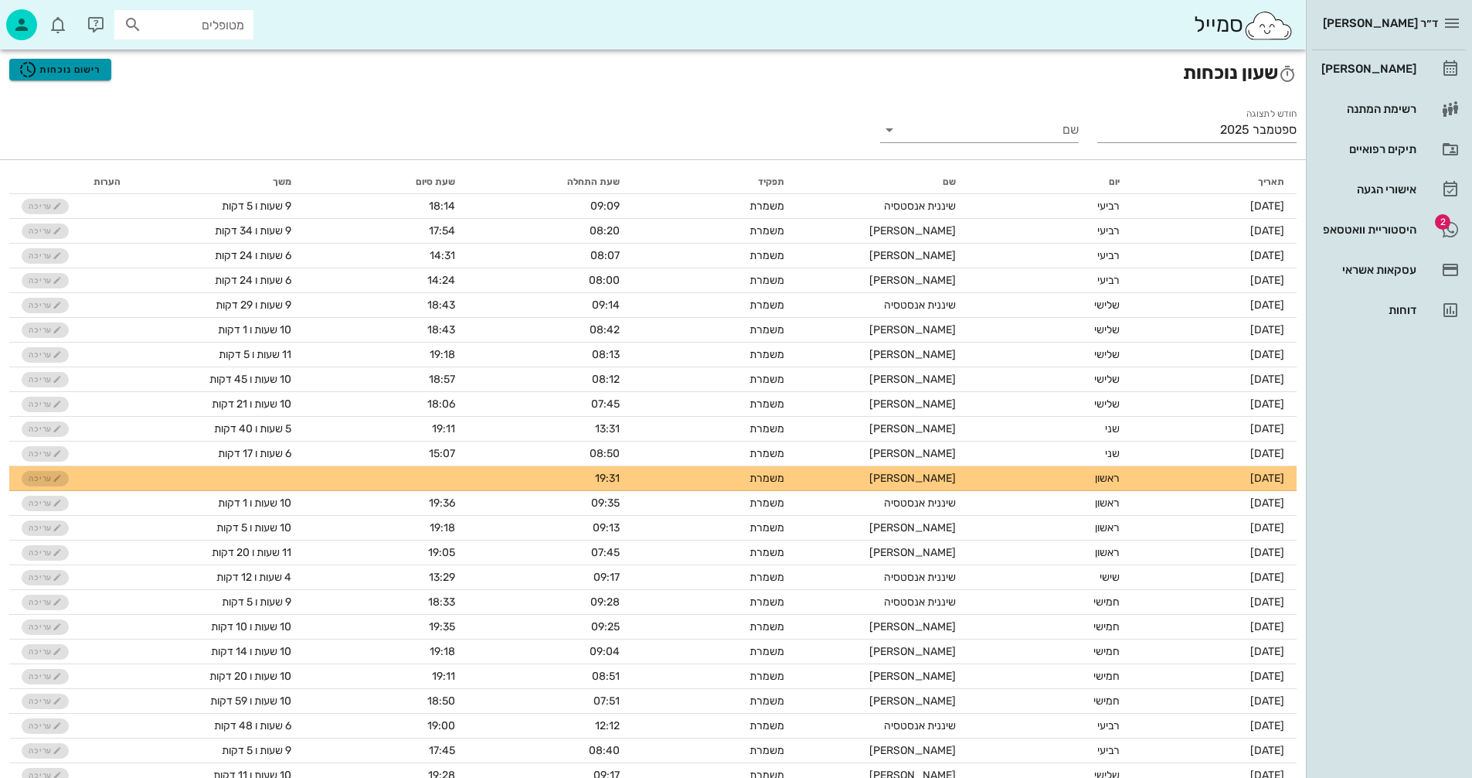
click at [51, 72] on span "רישום נוכחות" at bounding box center [60, 69] width 83 height 19
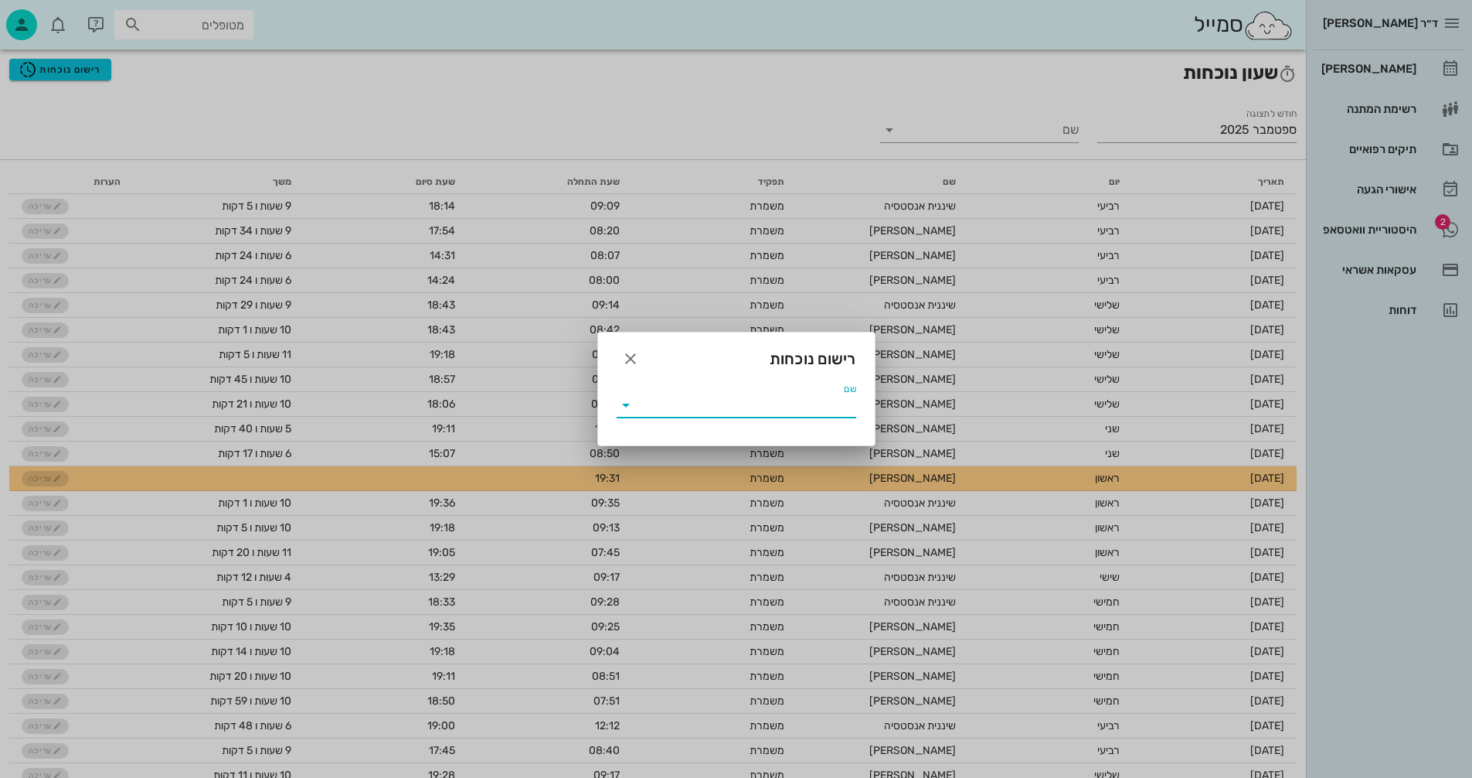
click at [686, 404] on input "שם" at bounding box center [747, 405] width 218 height 25
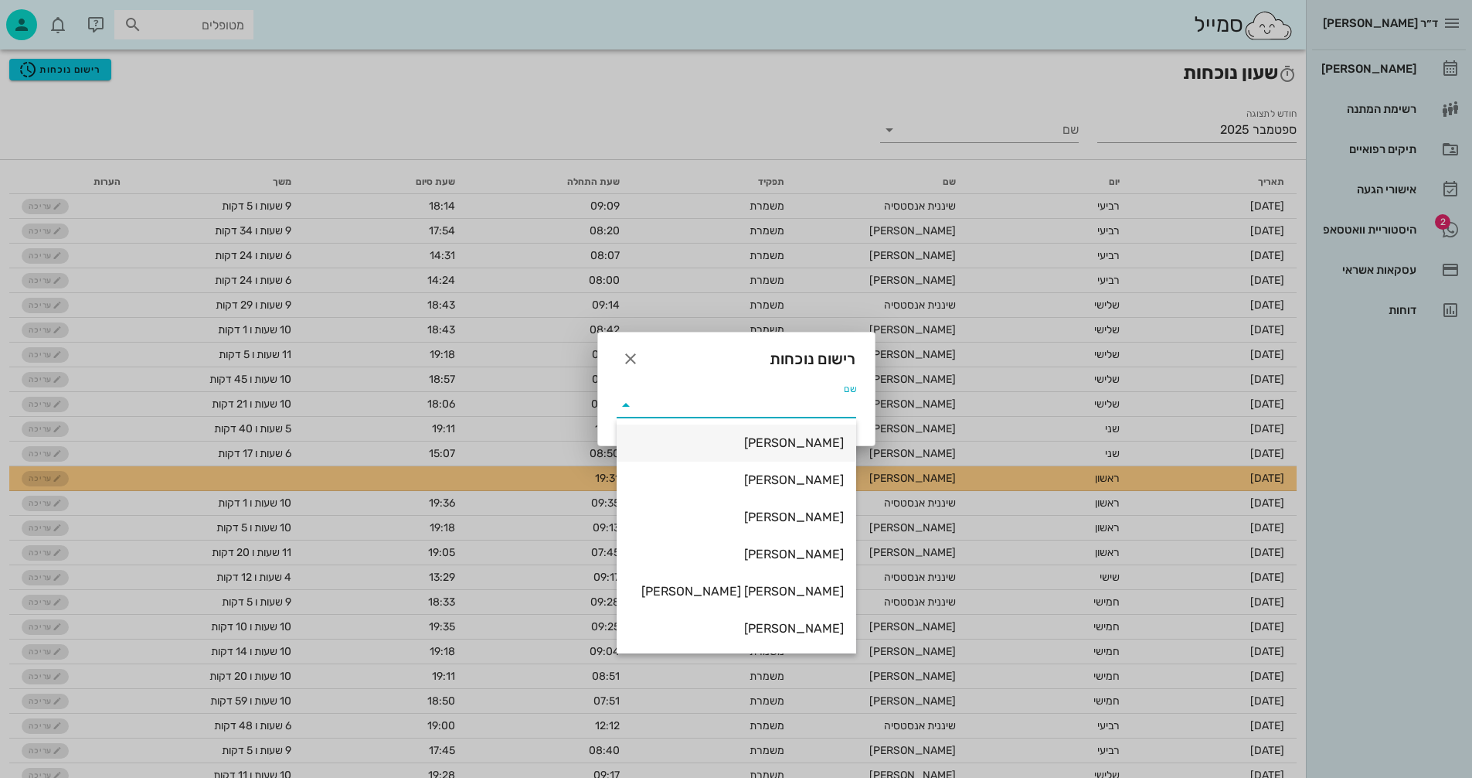
click at [774, 441] on div "[PERSON_NAME]" at bounding box center [736, 442] width 215 height 15
type input "[PERSON_NAME]"
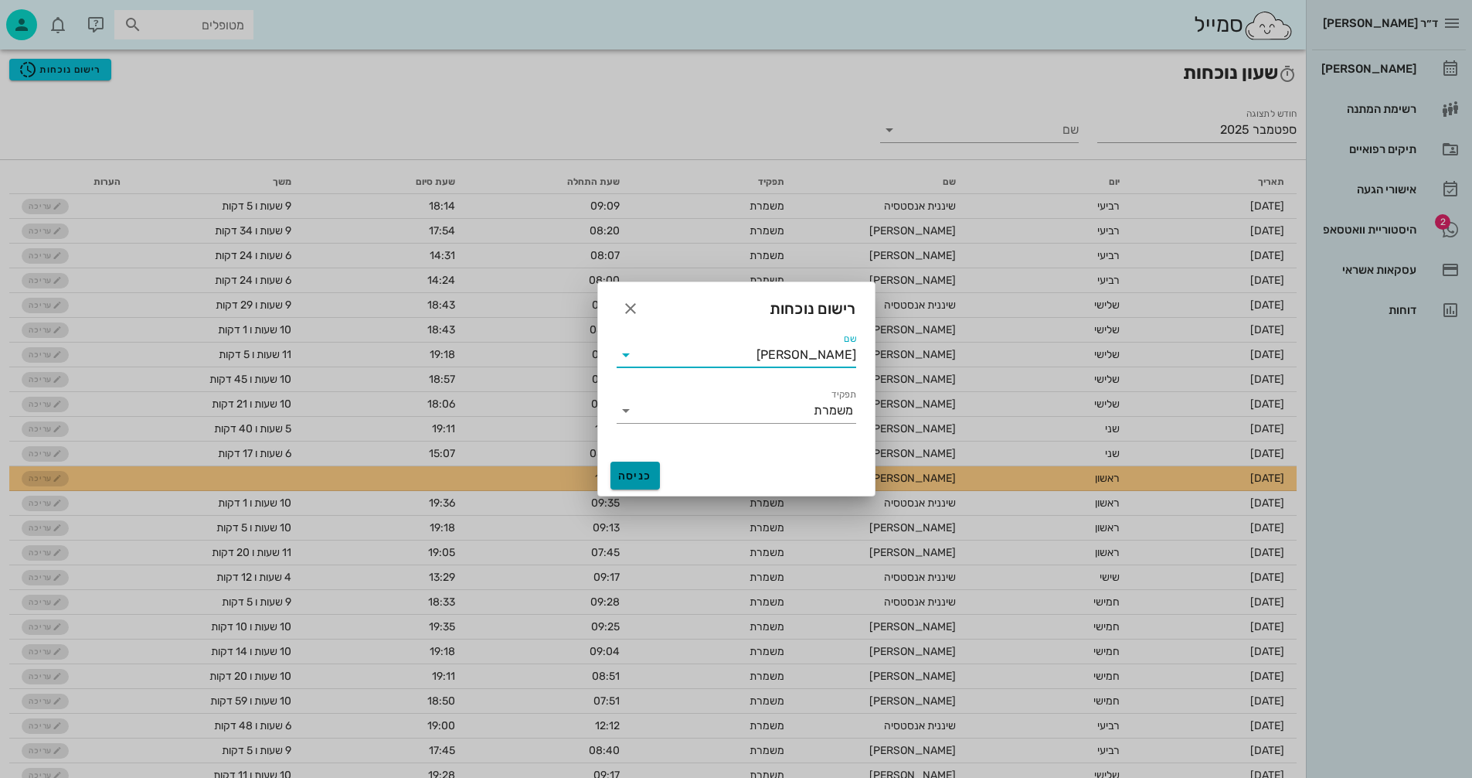
click at [637, 474] on span "כניסה" at bounding box center [635, 475] width 37 height 13
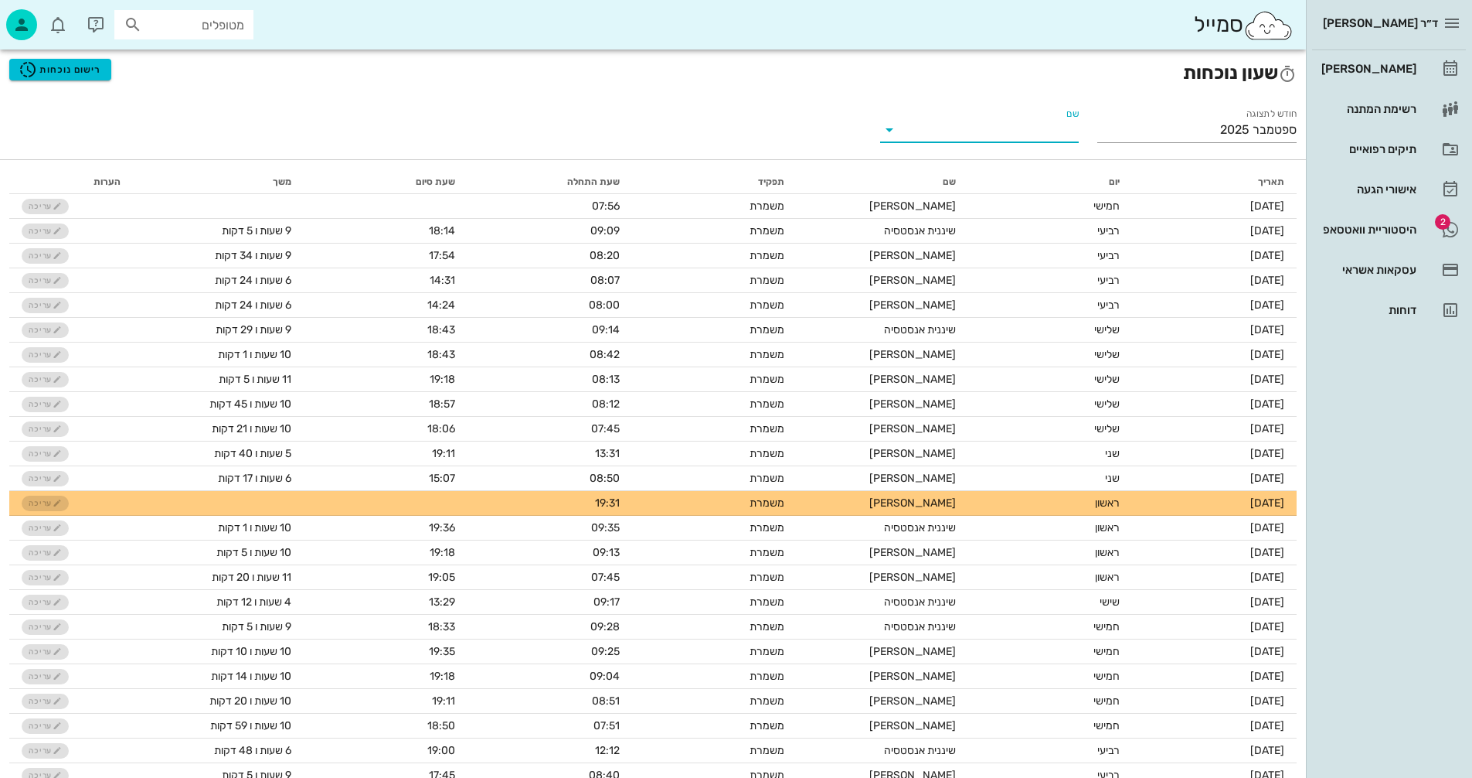
click at [914, 133] on input "שם" at bounding box center [992, 129] width 175 height 25
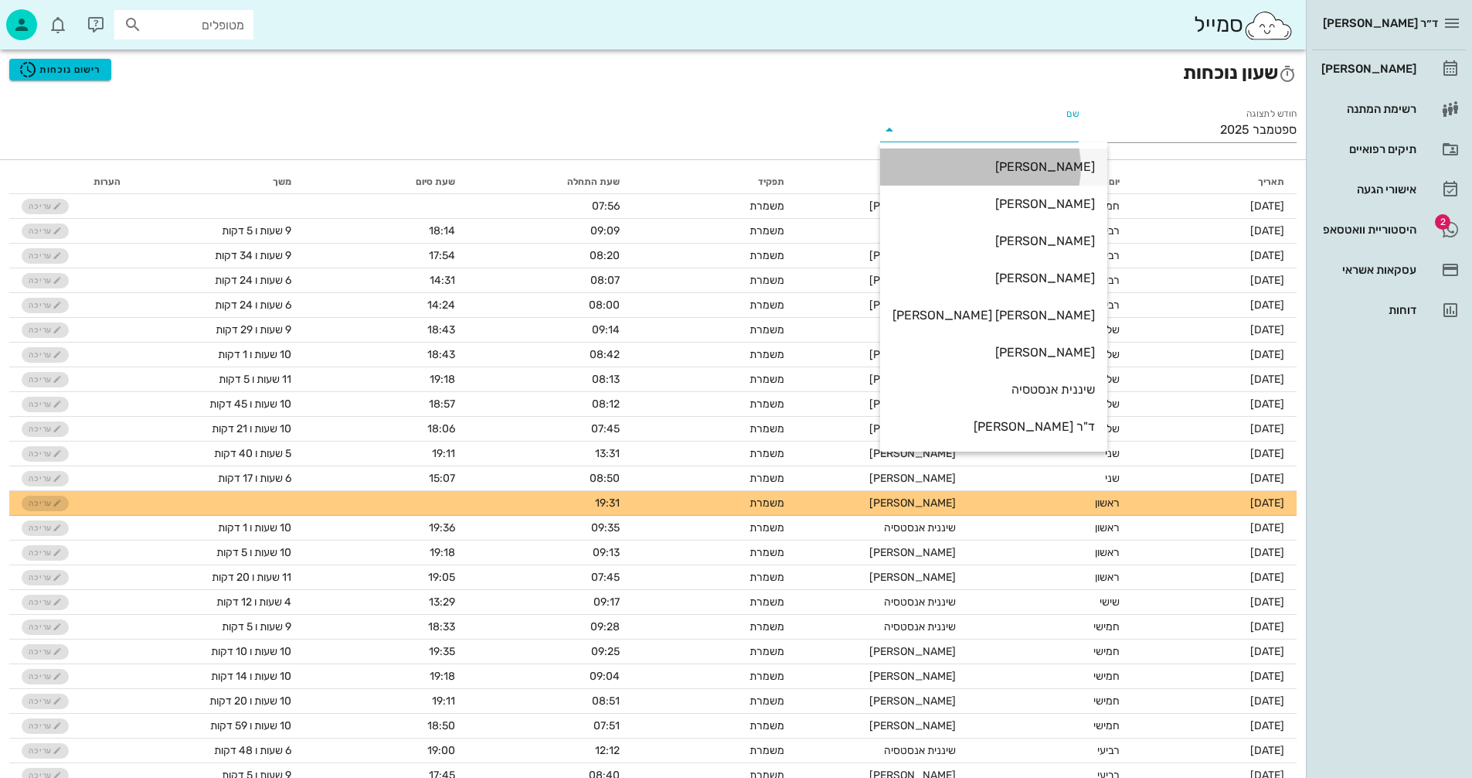
click at [1003, 165] on div "[PERSON_NAME]" at bounding box center [994, 166] width 202 height 15
type input "[PERSON_NAME]"
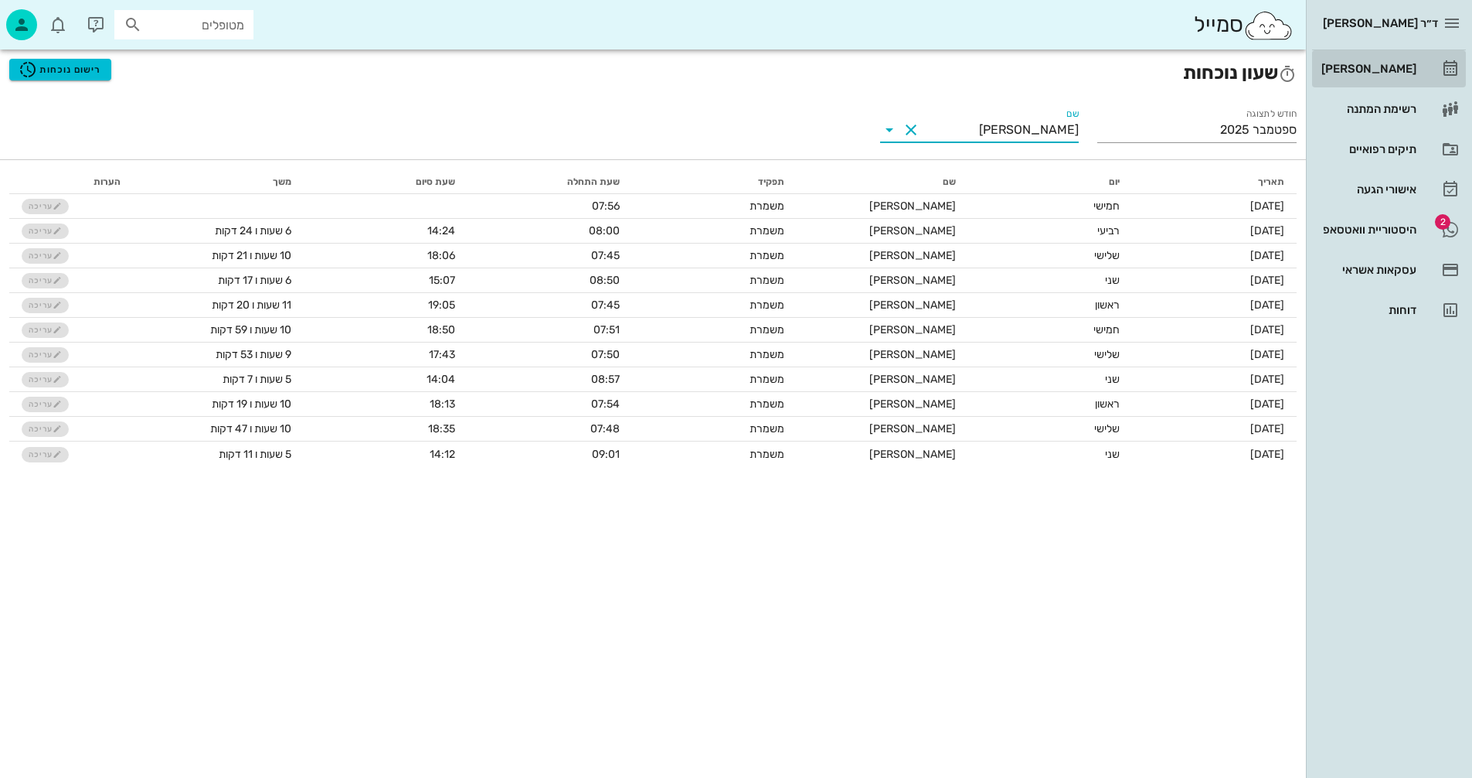
click at [1384, 65] on div "[PERSON_NAME]" at bounding box center [1368, 69] width 98 height 12
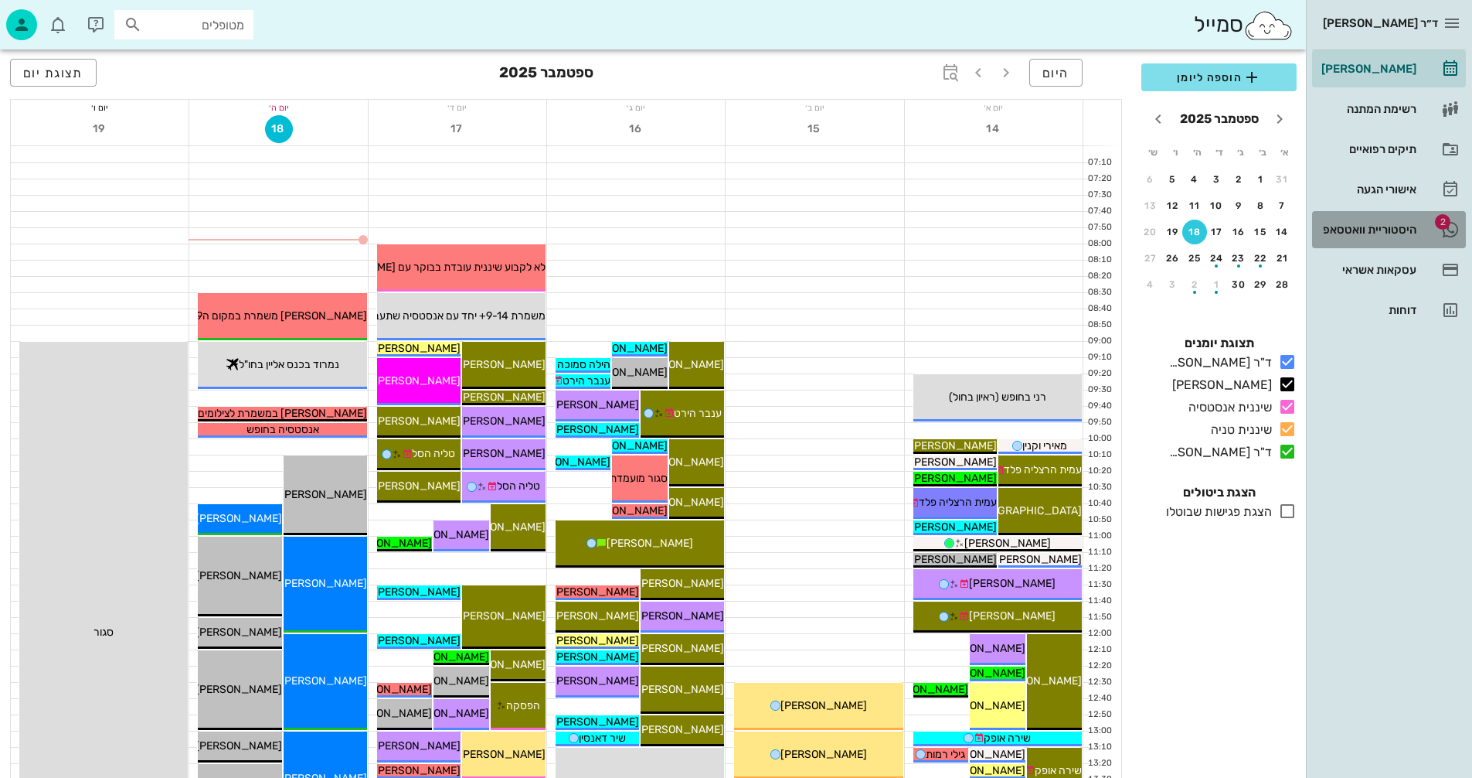
click at [1352, 223] on div "היסטוריית וואטסאפ" at bounding box center [1368, 229] width 98 height 25
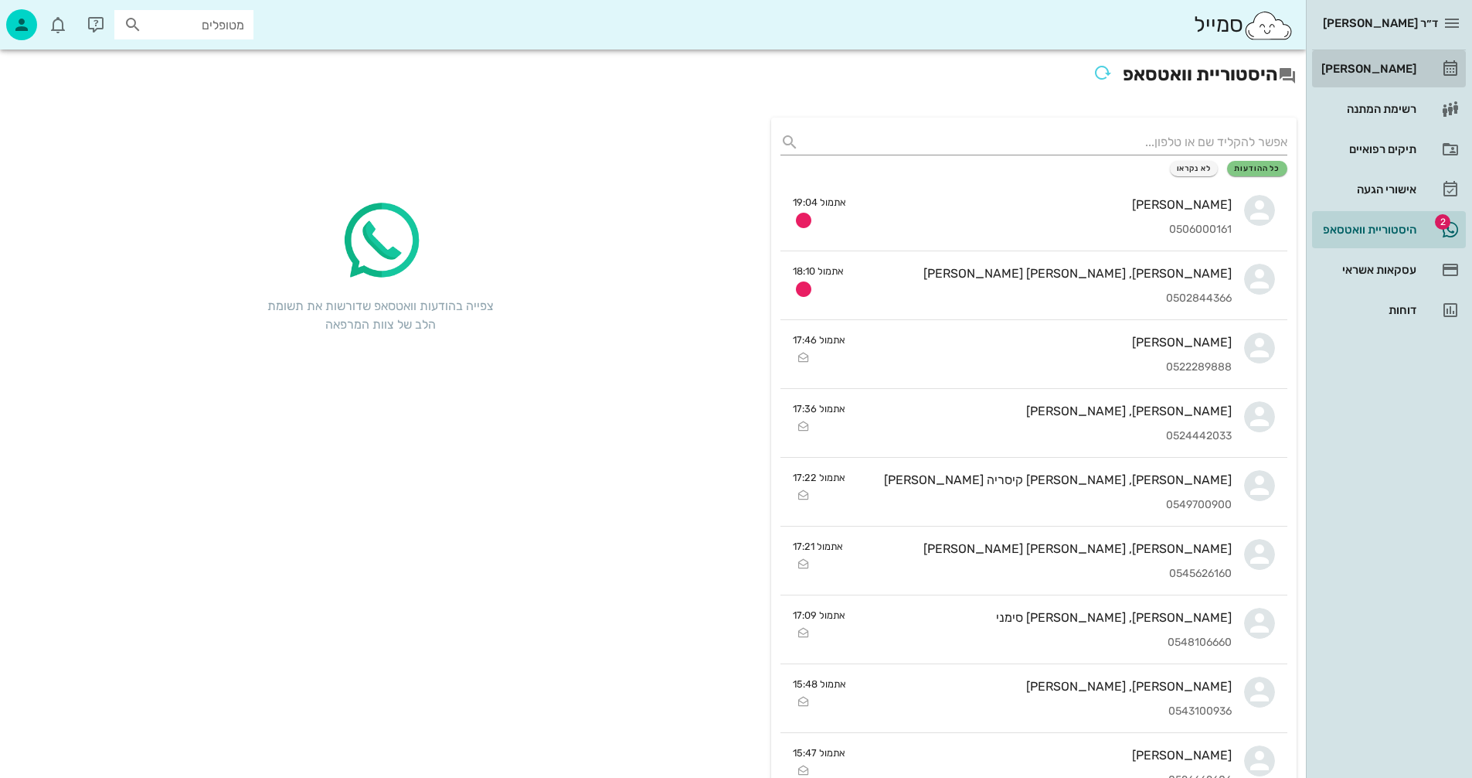
click at [1383, 68] on div "[PERSON_NAME]" at bounding box center [1368, 69] width 98 height 12
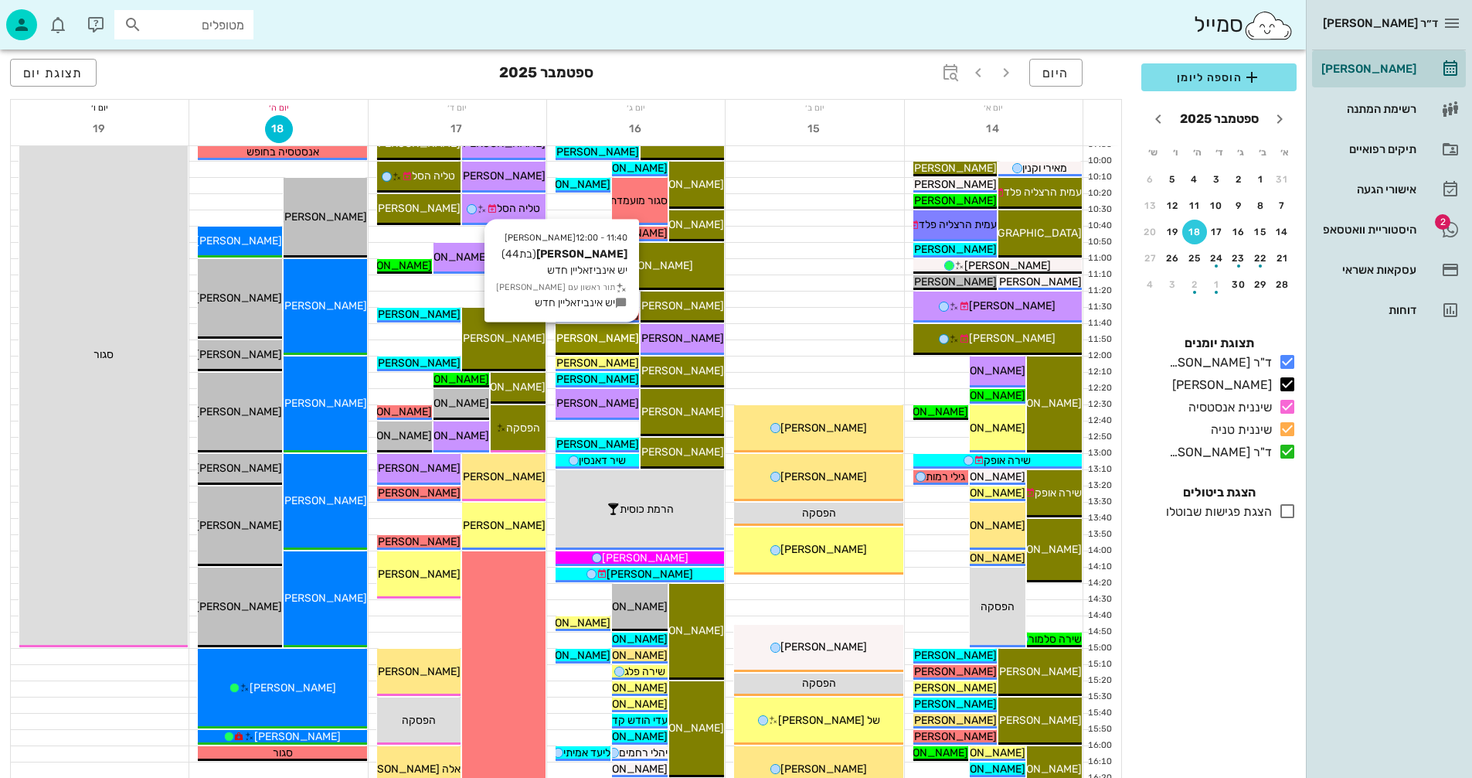
scroll to position [309, 0]
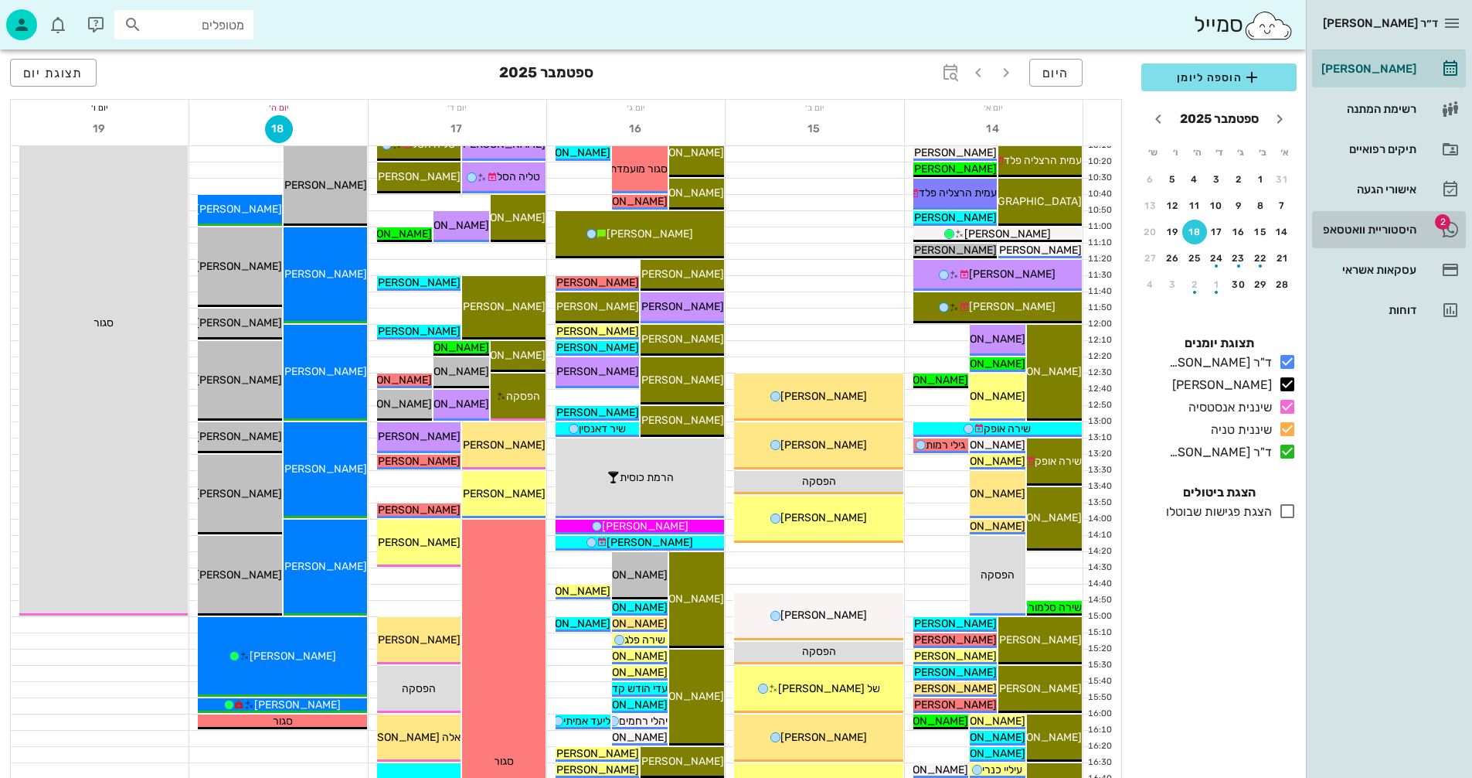
click at [1377, 224] on div "היסטוריית וואטסאפ" at bounding box center [1368, 229] width 98 height 12
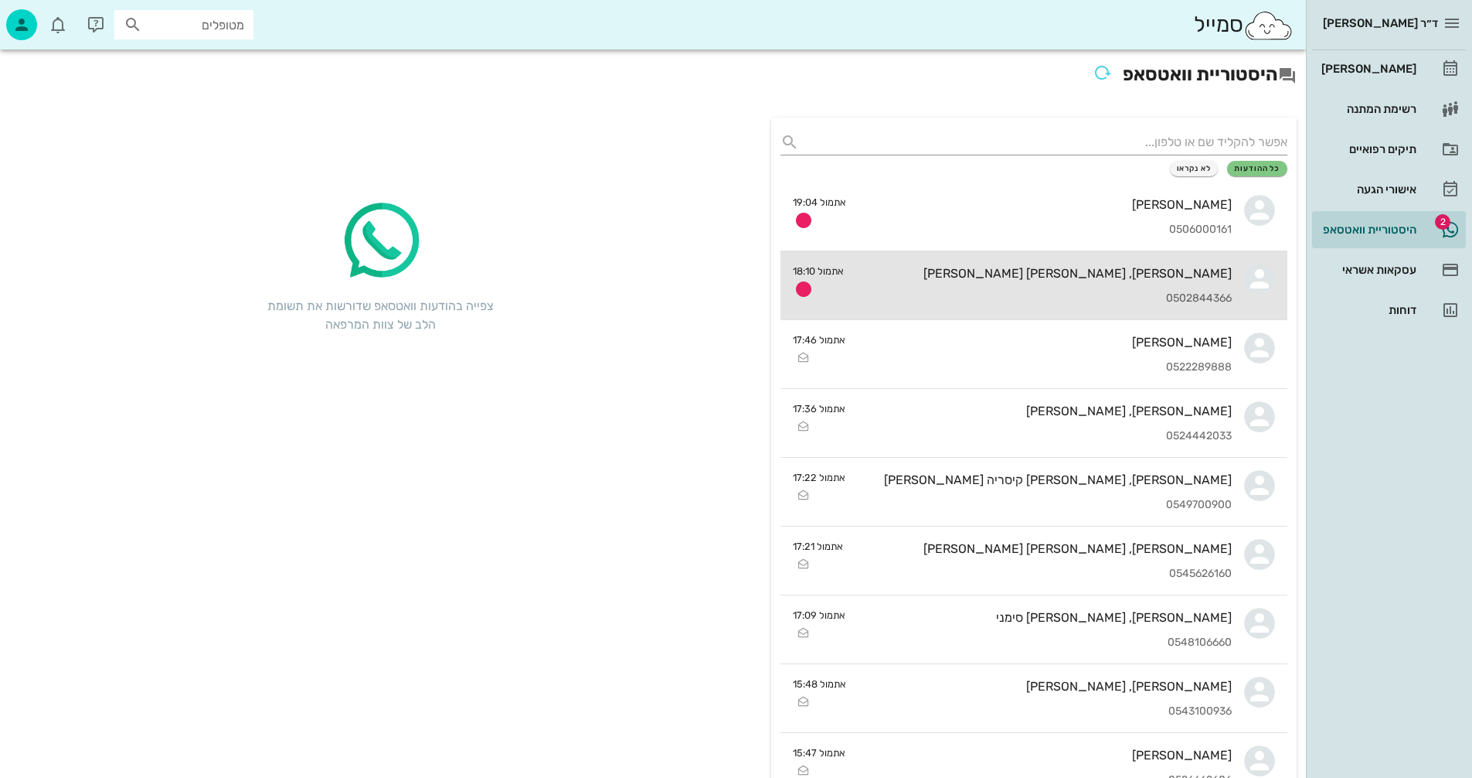
click at [944, 293] on div "0502844366" at bounding box center [1044, 298] width 376 height 13
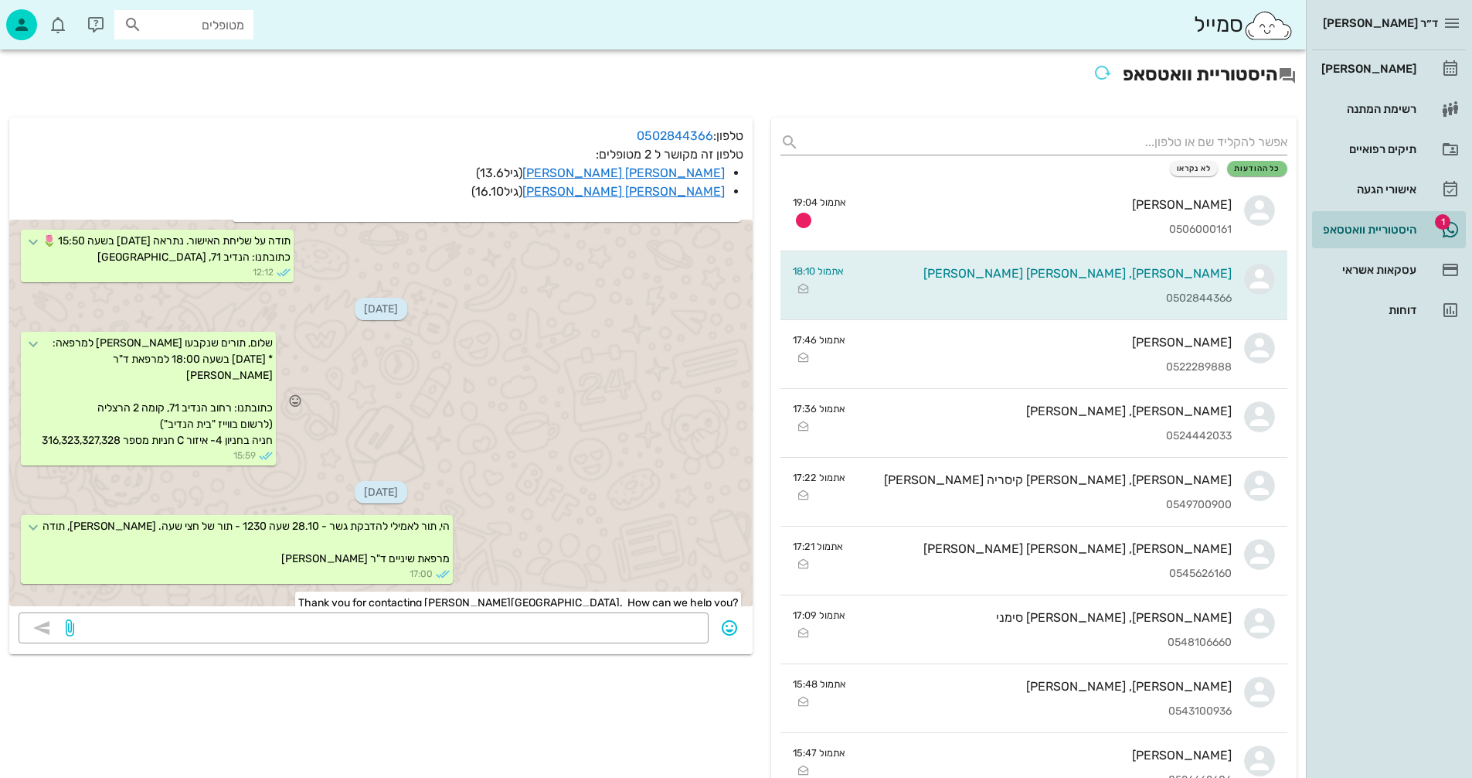
scroll to position [536, 0]
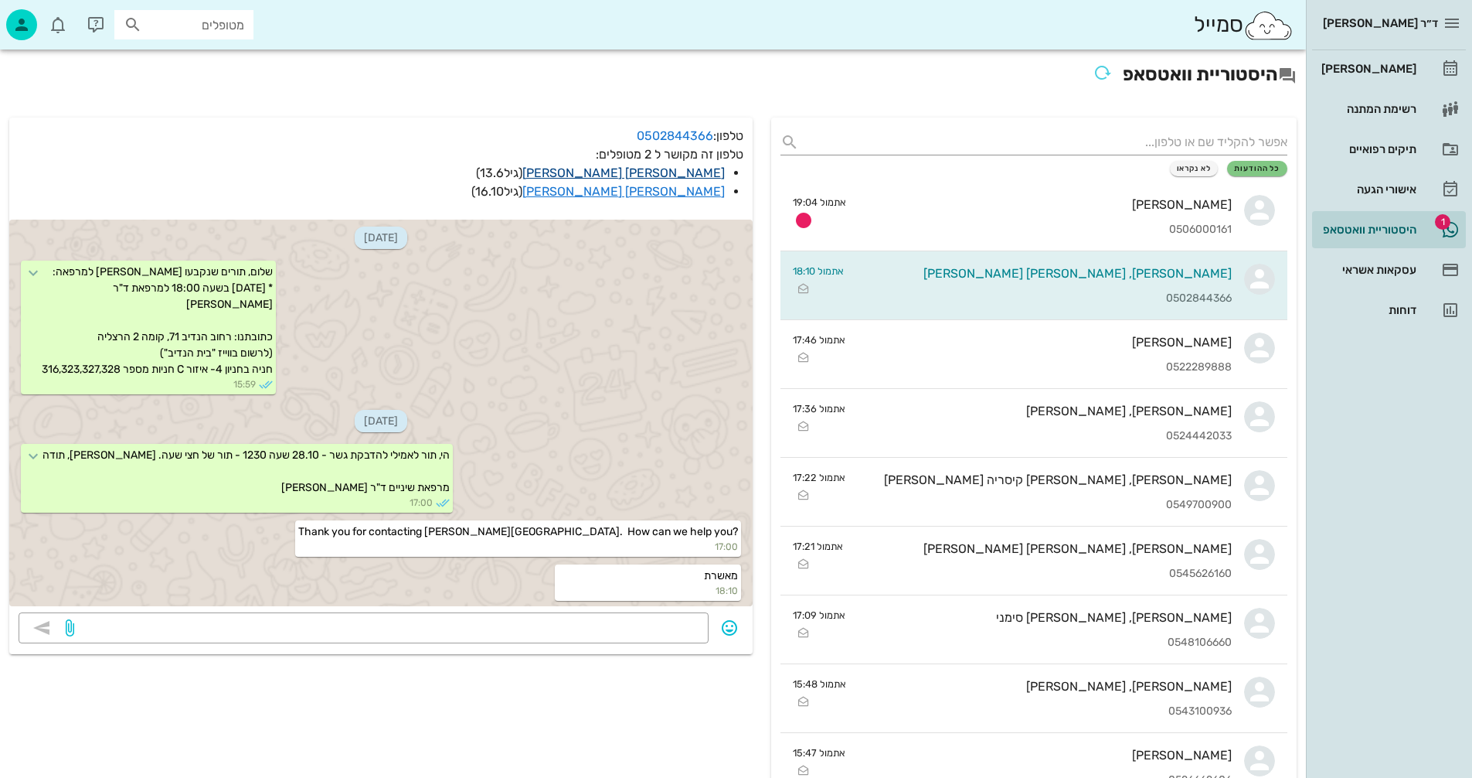
click at [693, 172] on link "[PERSON_NAME] [PERSON_NAME]" at bounding box center [623, 172] width 202 height 15
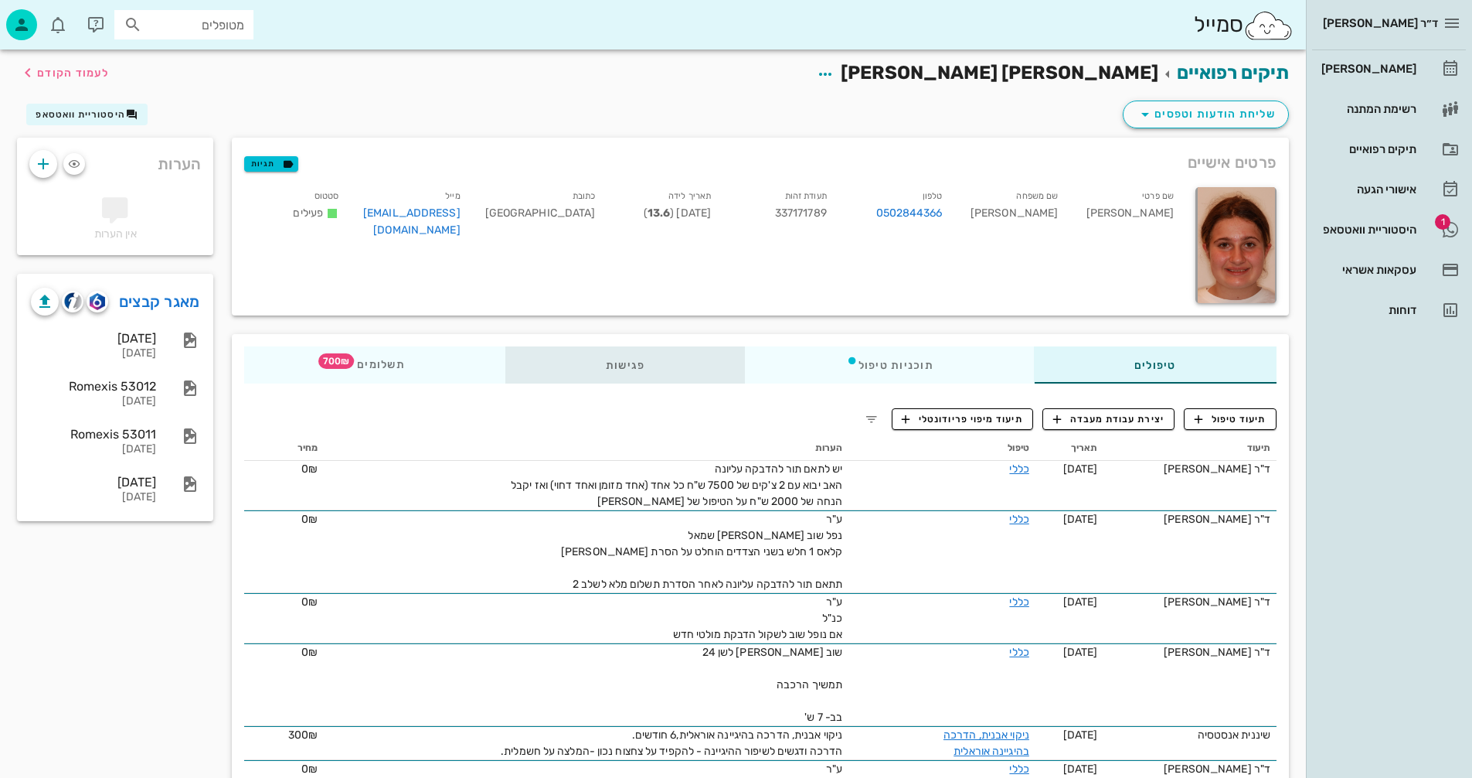
click at [630, 364] on div "פגישות" at bounding box center [625, 364] width 240 height 37
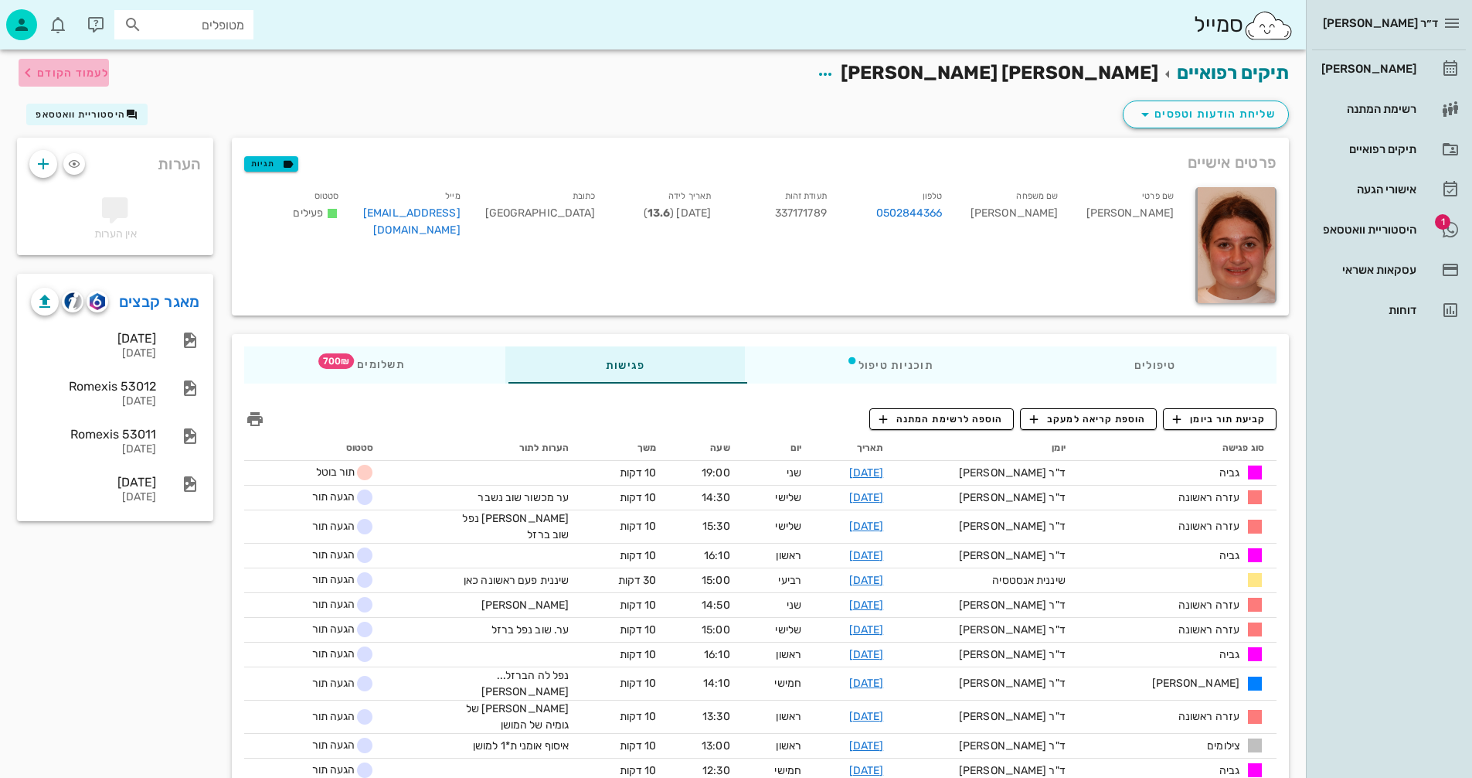
click at [53, 73] on span "לעמוד הקודם" at bounding box center [73, 72] width 72 height 13
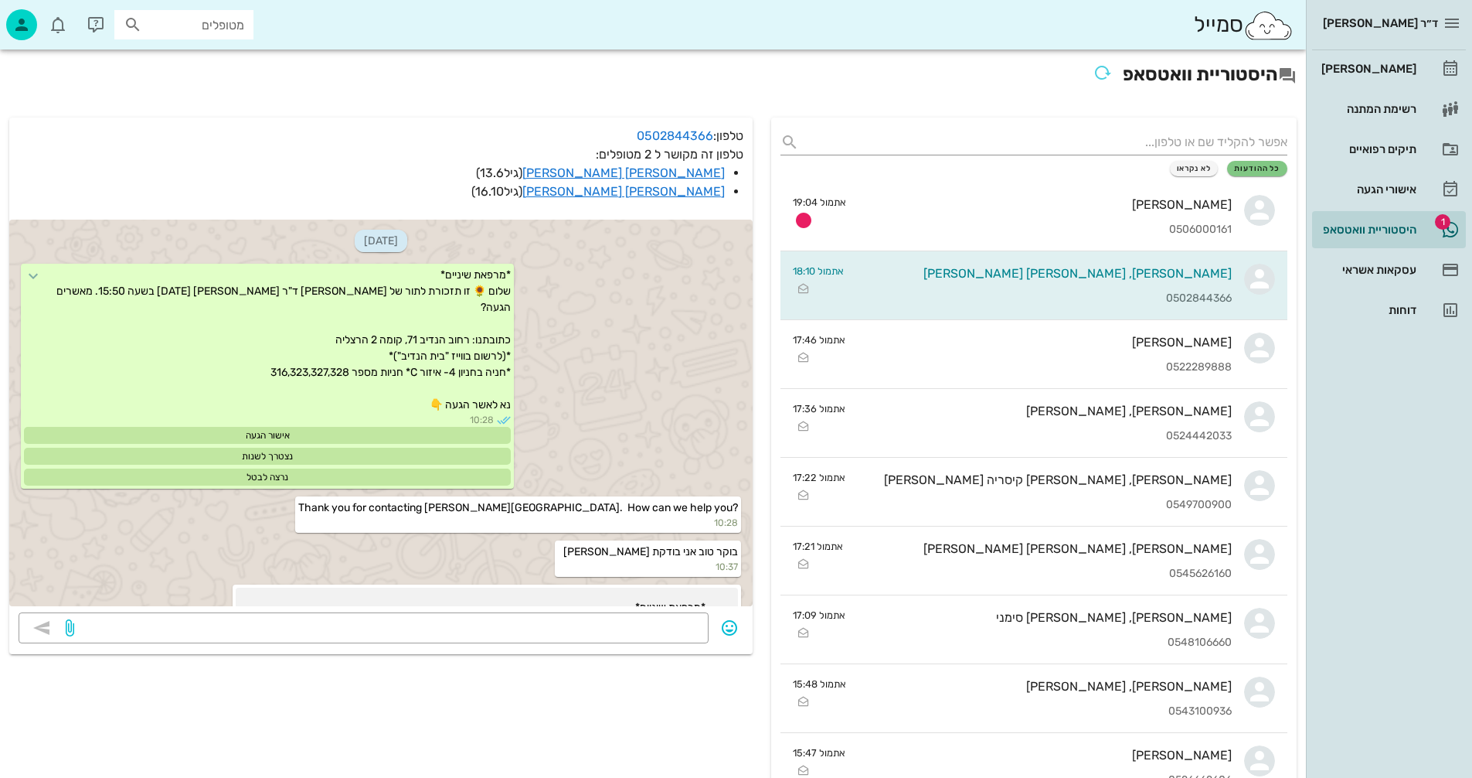
scroll to position [536, 0]
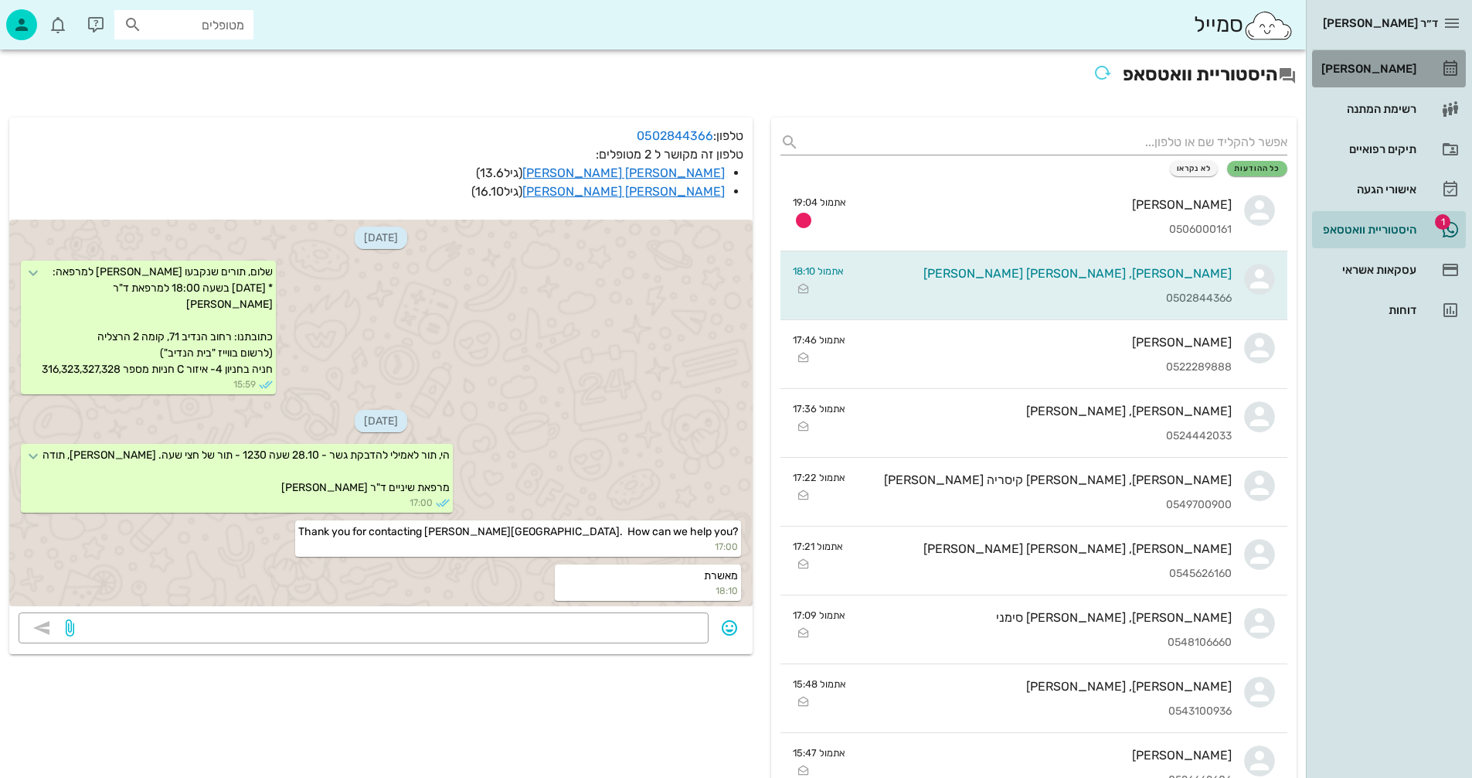
click at [1383, 66] on div "[PERSON_NAME]" at bounding box center [1368, 69] width 98 height 12
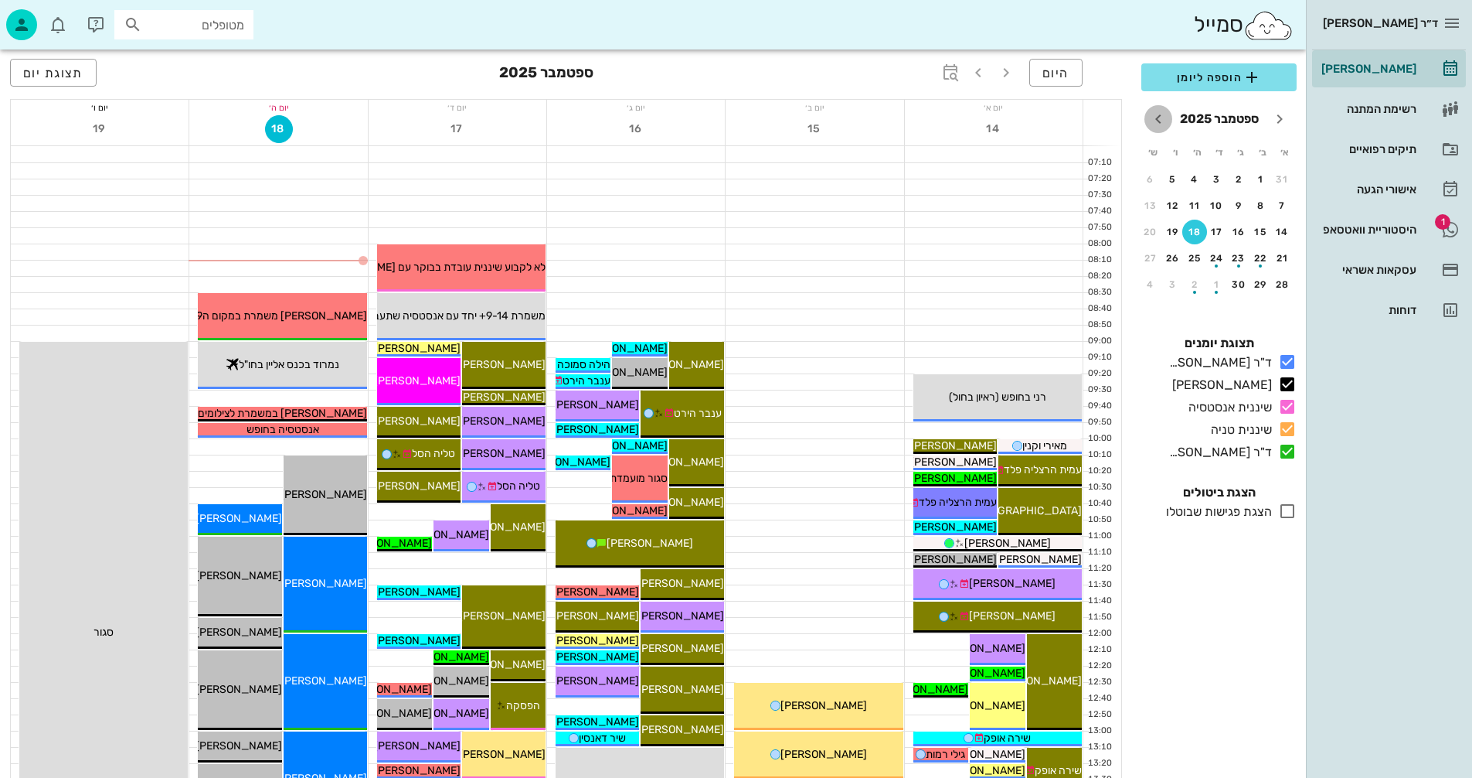
click at [1156, 118] on icon "חודש הבא" at bounding box center [1158, 119] width 19 height 19
click at [1240, 286] on div "28" at bounding box center [1239, 284] width 25 height 11
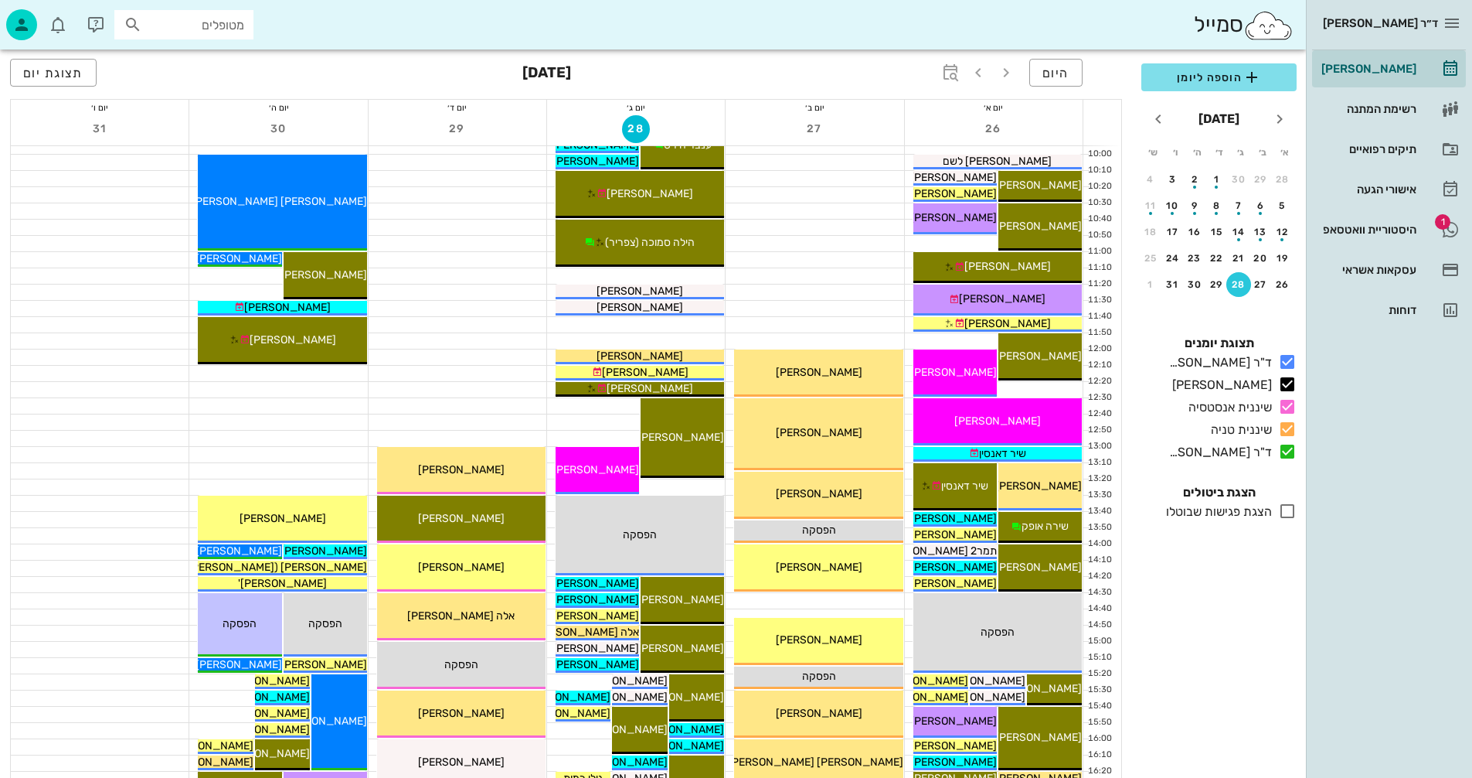
scroll to position [309, 0]
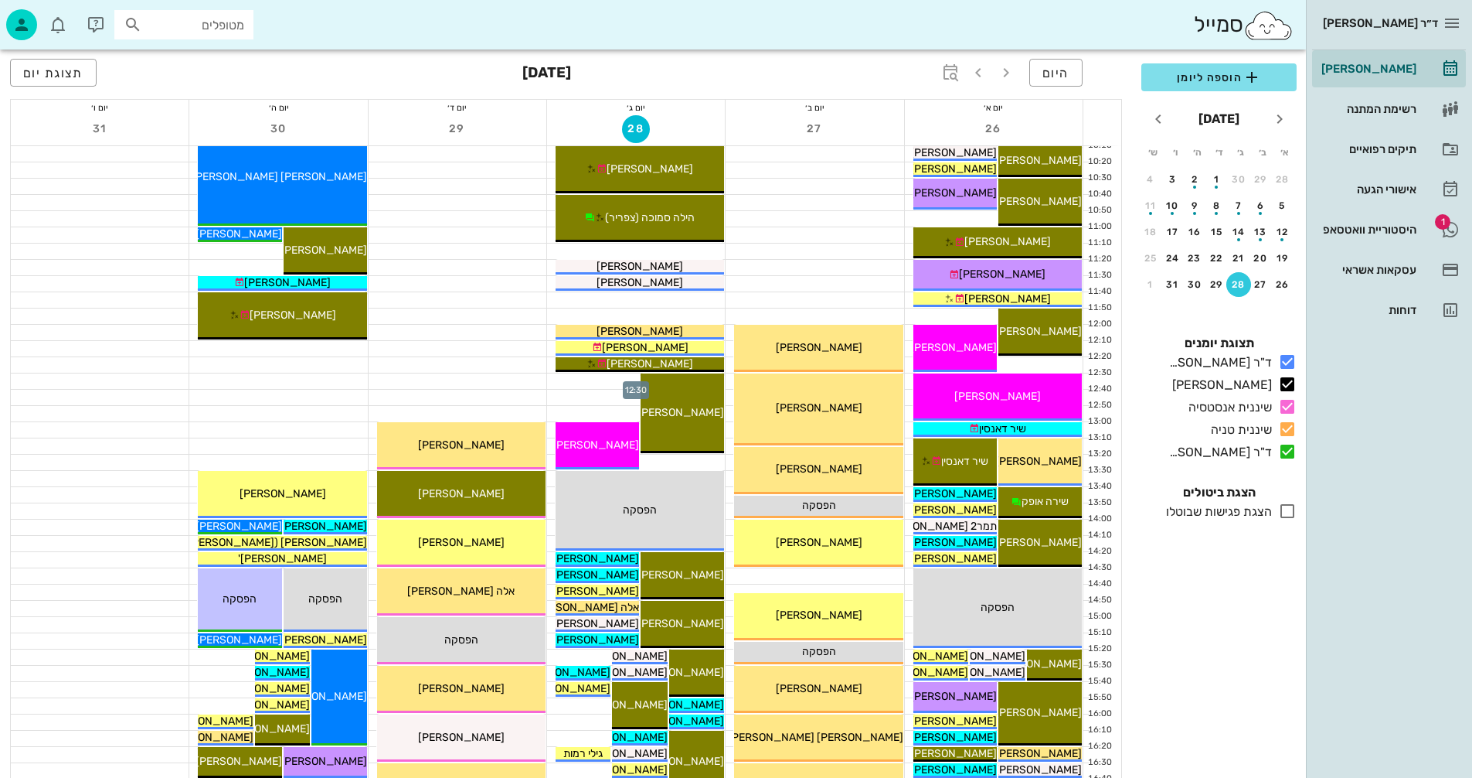
click at [589, 383] on div at bounding box center [636, 380] width 178 height 15
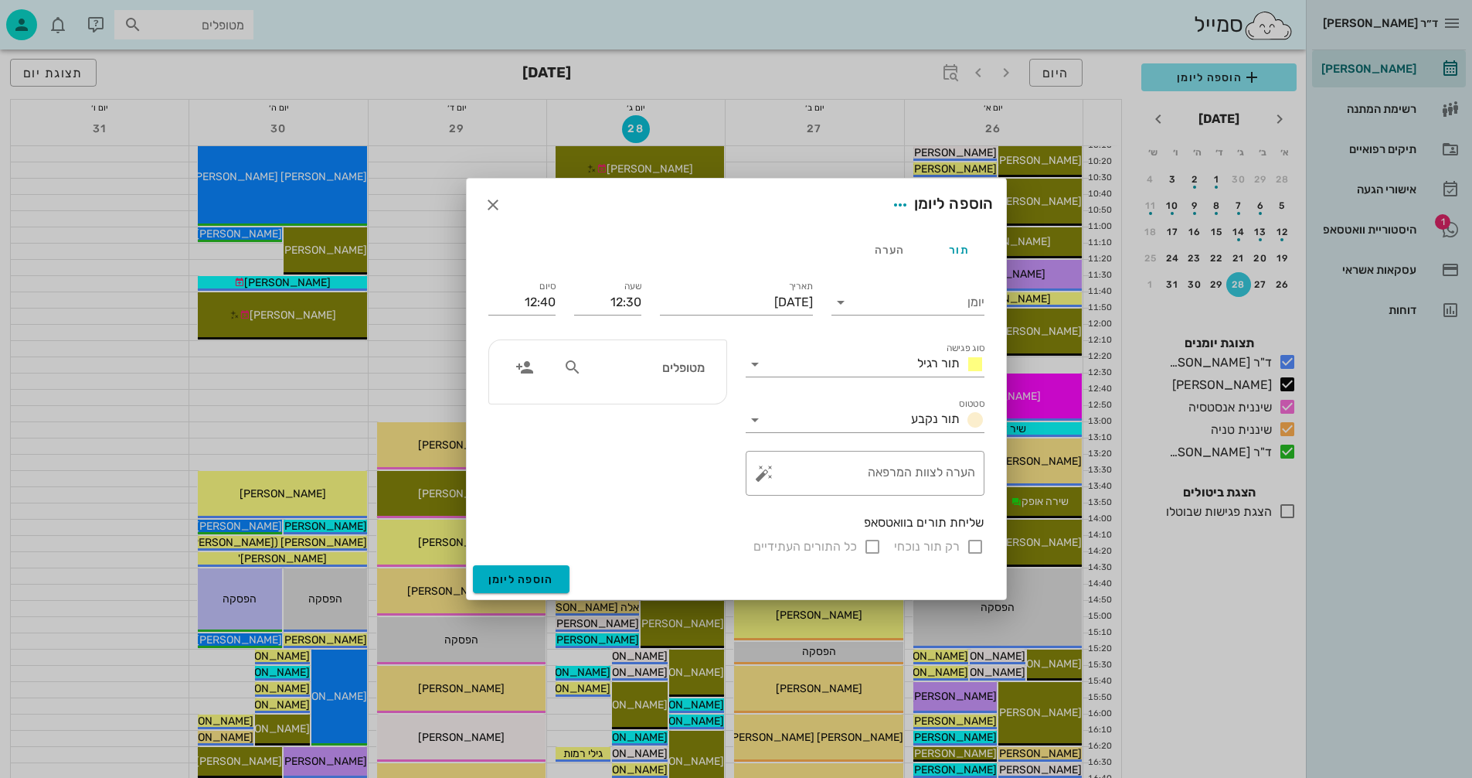
click at [691, 369] on input "מטופלים" at bounding box center [644, 367] width 119 height 20
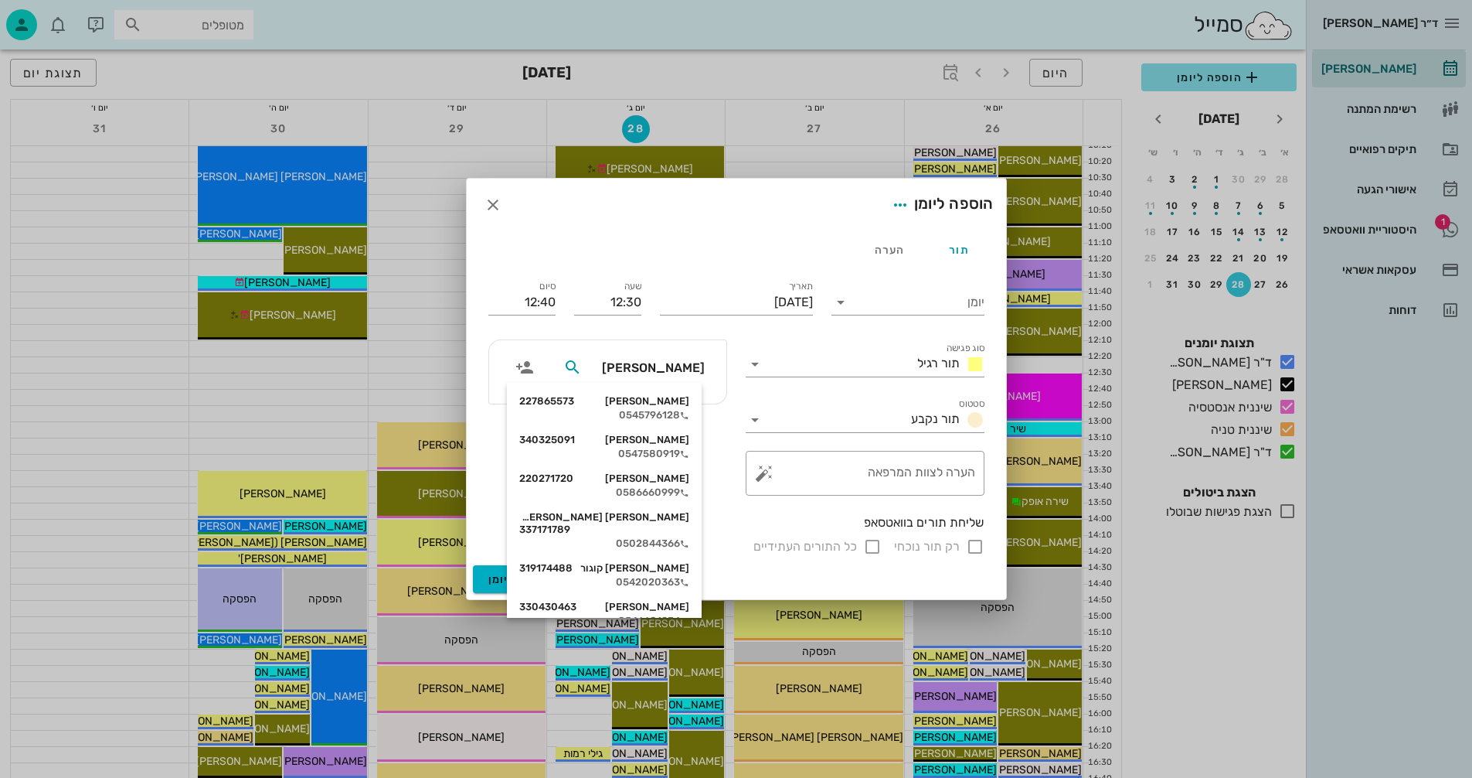
type input "אמילי"
click at [668, 524] on div "אמילי צבי 337171789 0502844366" at bounding box center [604, 530] width 170 height 51
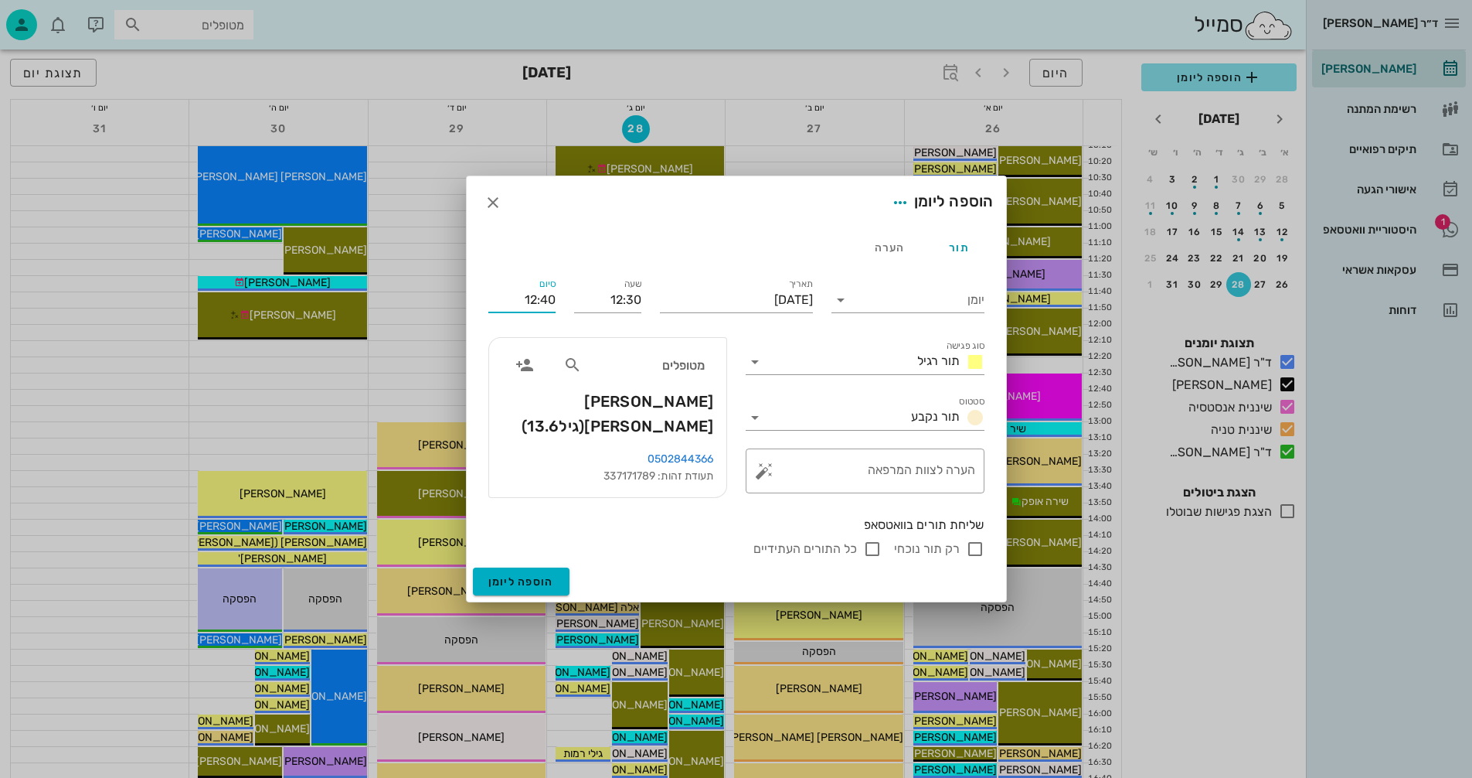
drag, startPoint x: 533, startPoint y: 302, endPoint x: 572, endPoint y: 301, distance: 38.7
click at [572, 301] on div "יומן סוג פגישה תור רגיל סטטוס תור נקבע תאריך יום שלישי, 28 באוקטובר 2025 שעה 12…" at bounding box center [736, 416] width 515 height 301
click at [506, 298] on input "1300" at bounding box center [521, 300] width 67 height 25
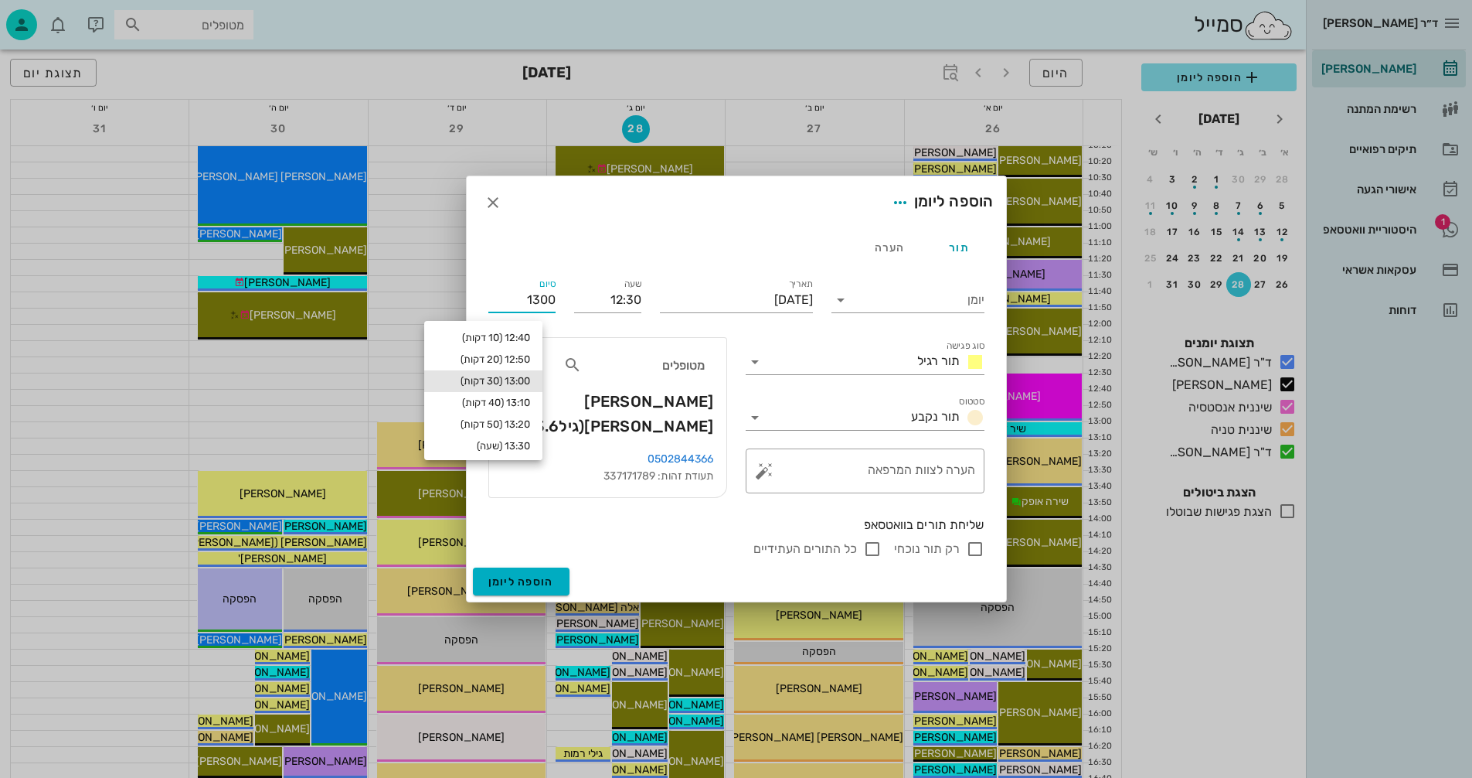
type input "13:00"
click at [499, 379] on div "13:00 (30 דקות)" at bounding box center [484, 381] width 94 height 12
type input "13:00"
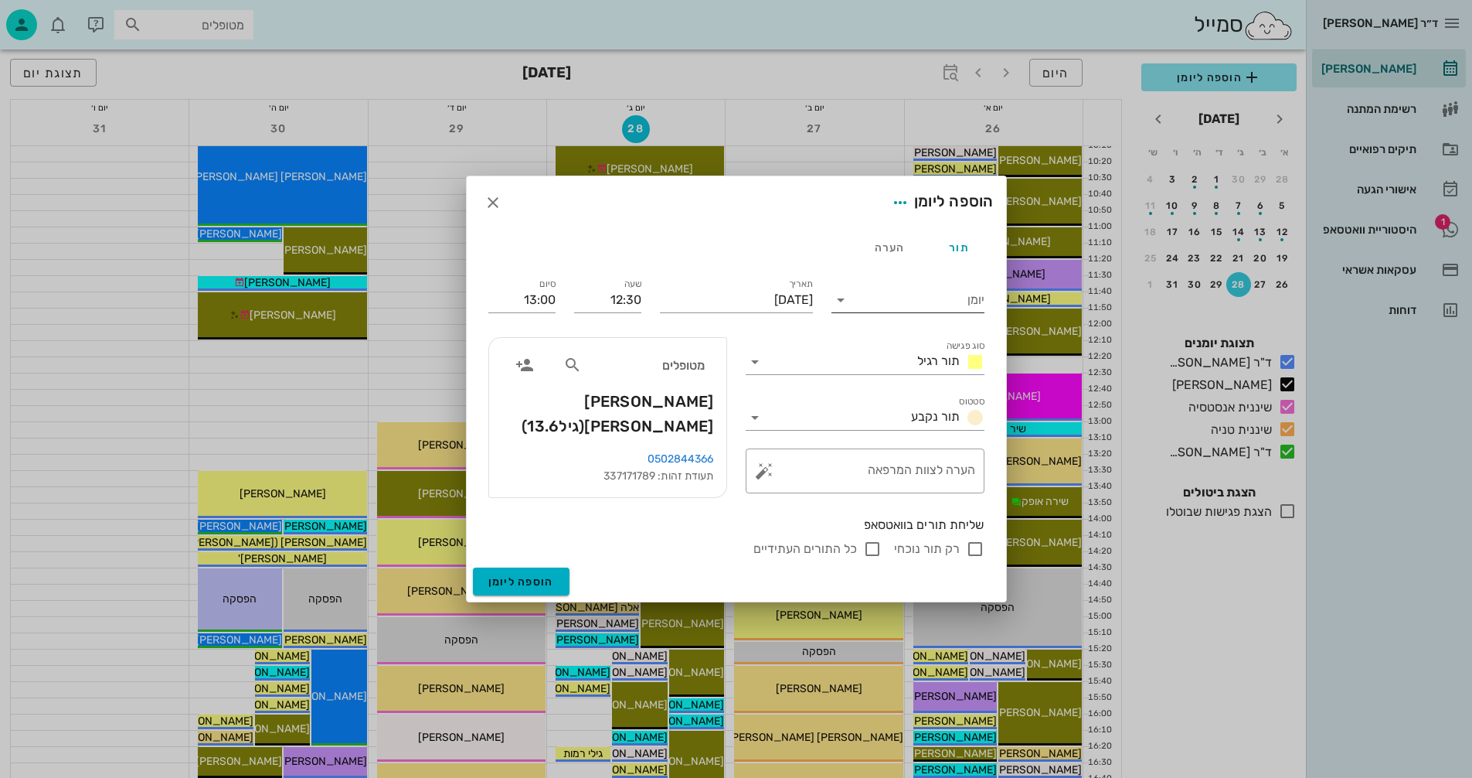
click at [912, 301] on input "יומן" at bounding box center [918, 300] width 131 height 25
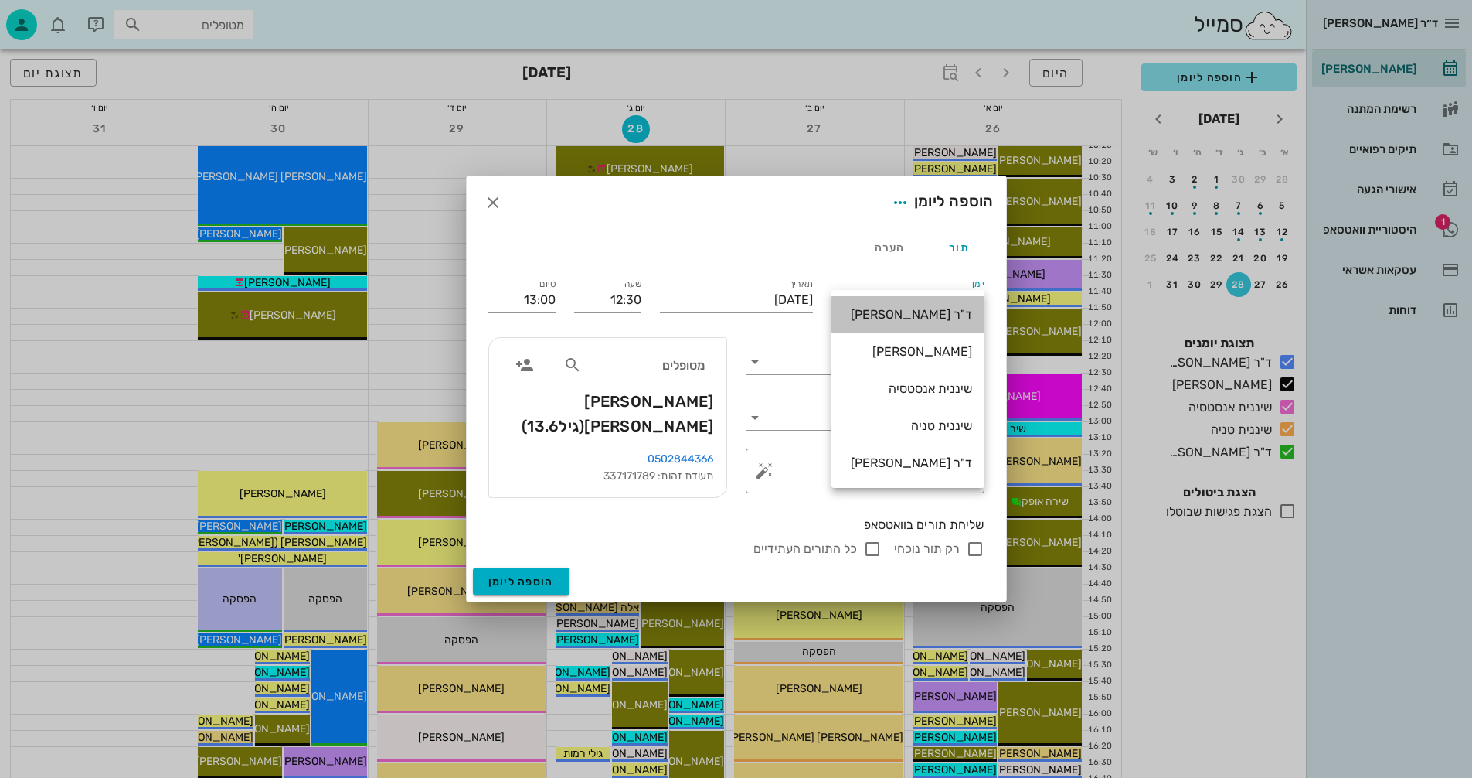
click at [928, 310] on div "ד"ר [PERSON_NAME]" at bounding box center [908, 314] width 128 height 15
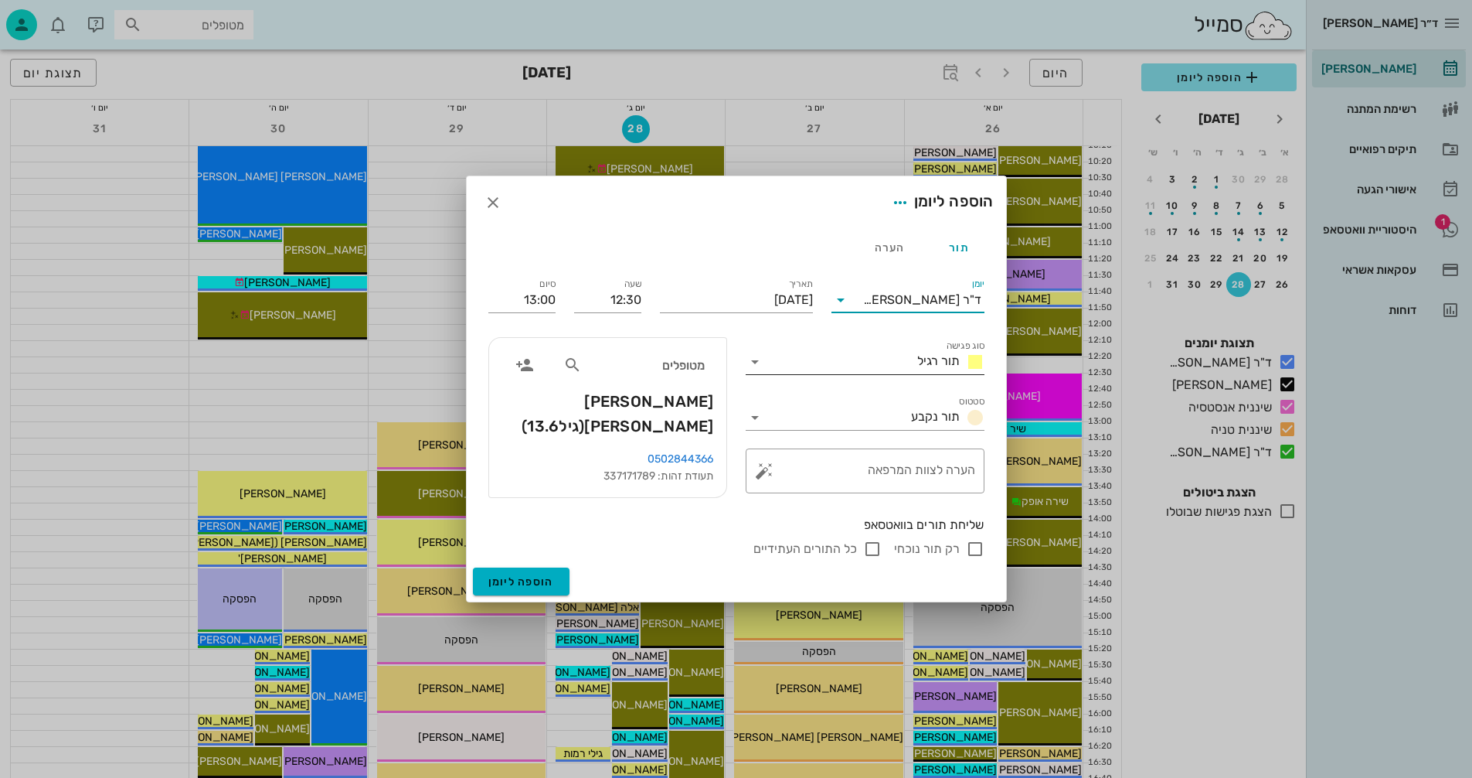
click at [815, 364] on input "סוג פגישה" at bounding box center [839, 361] width 144 height 25
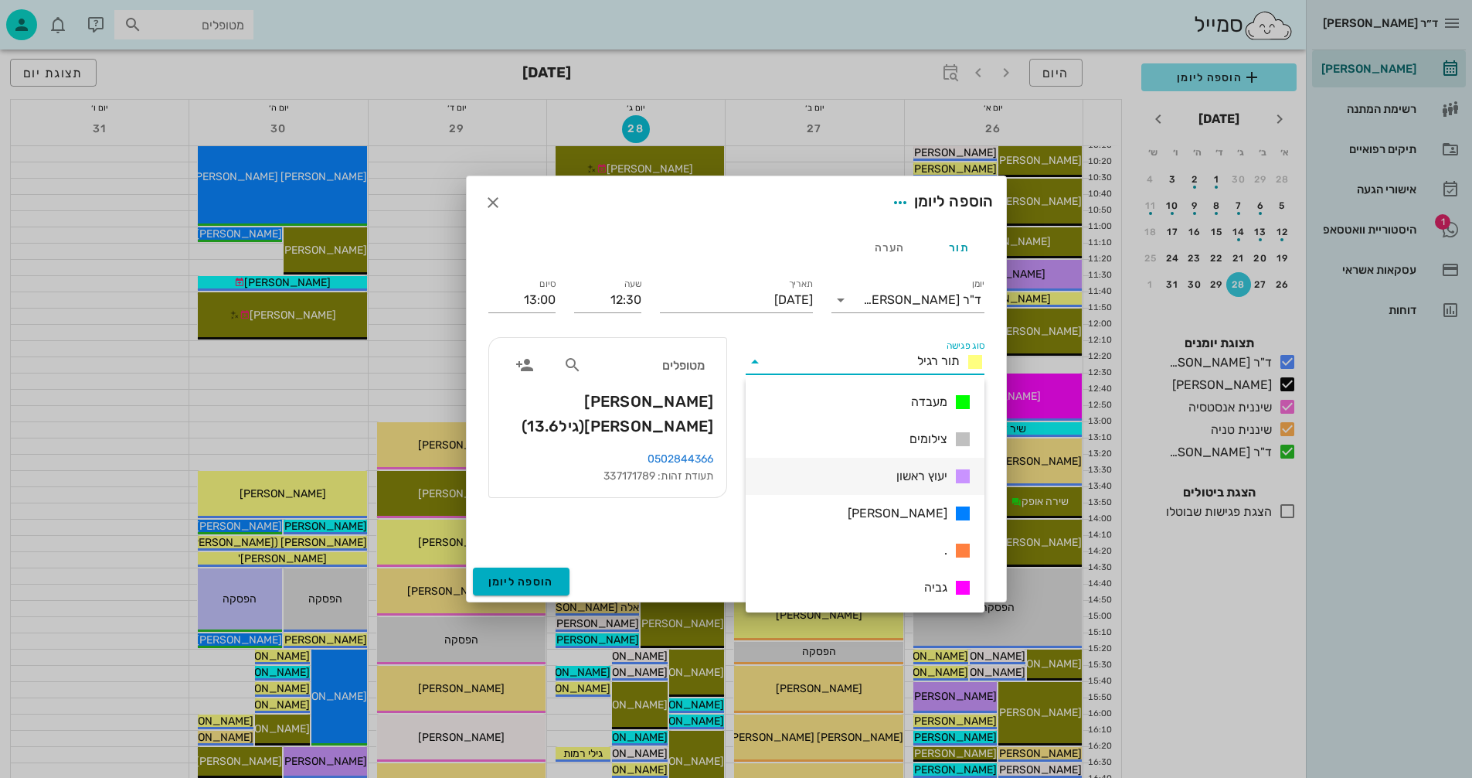
scroll to position [0, 0]
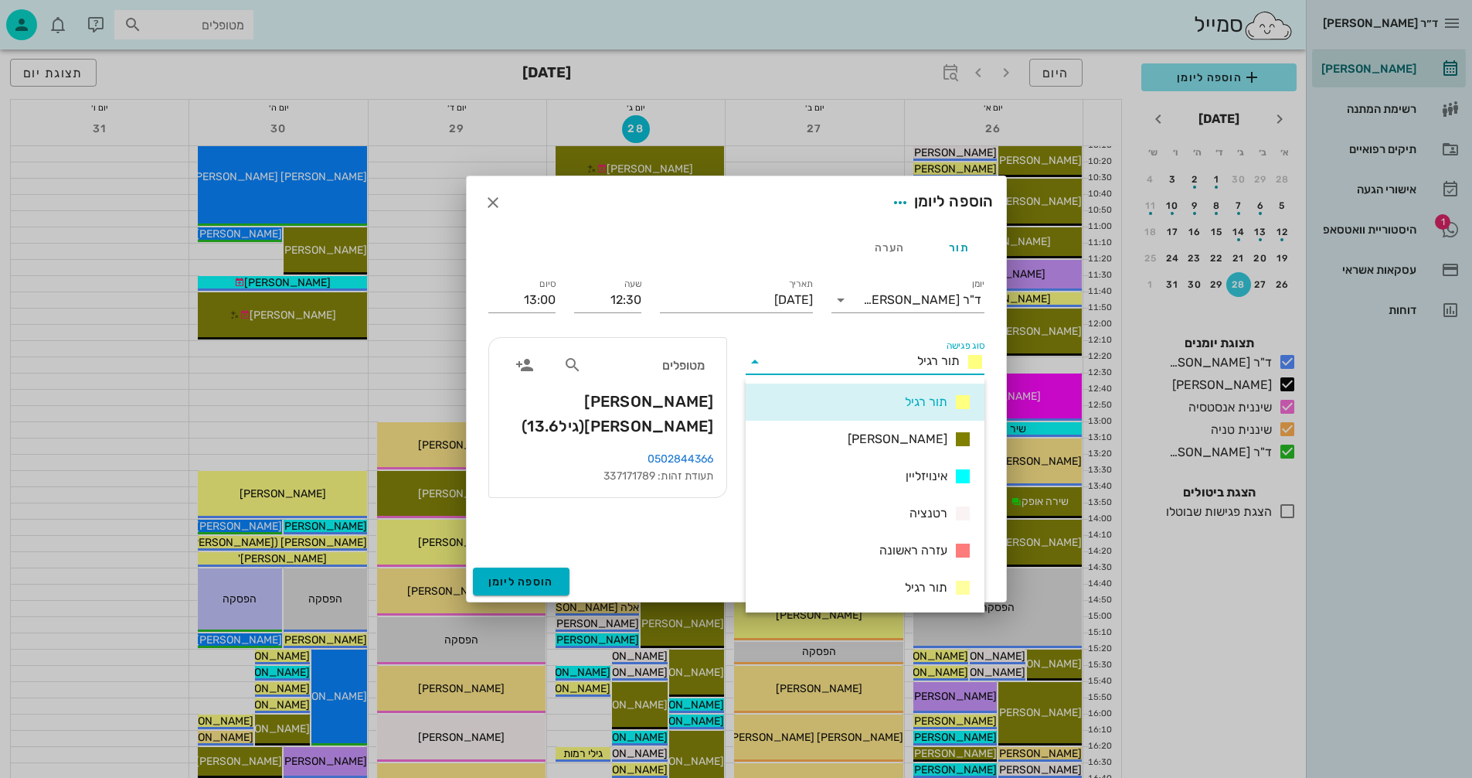
click at [849, 403] on div "תור רגיל" at bounding box center [865, 401] width 239 height 37
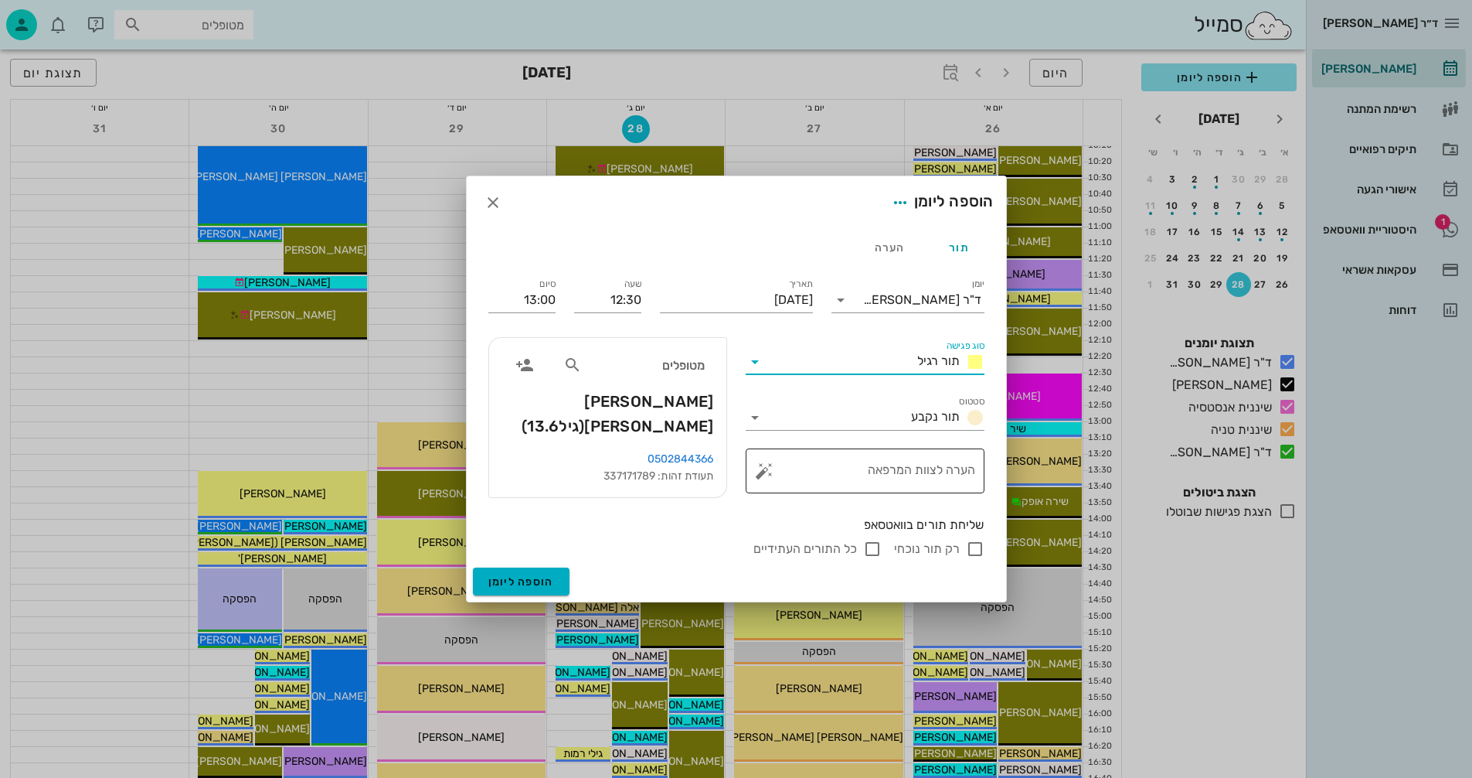
click at [927, 472] on textarea "הערה לצוות המרפאה" at bounding box center [871, 474] width 208 height 37
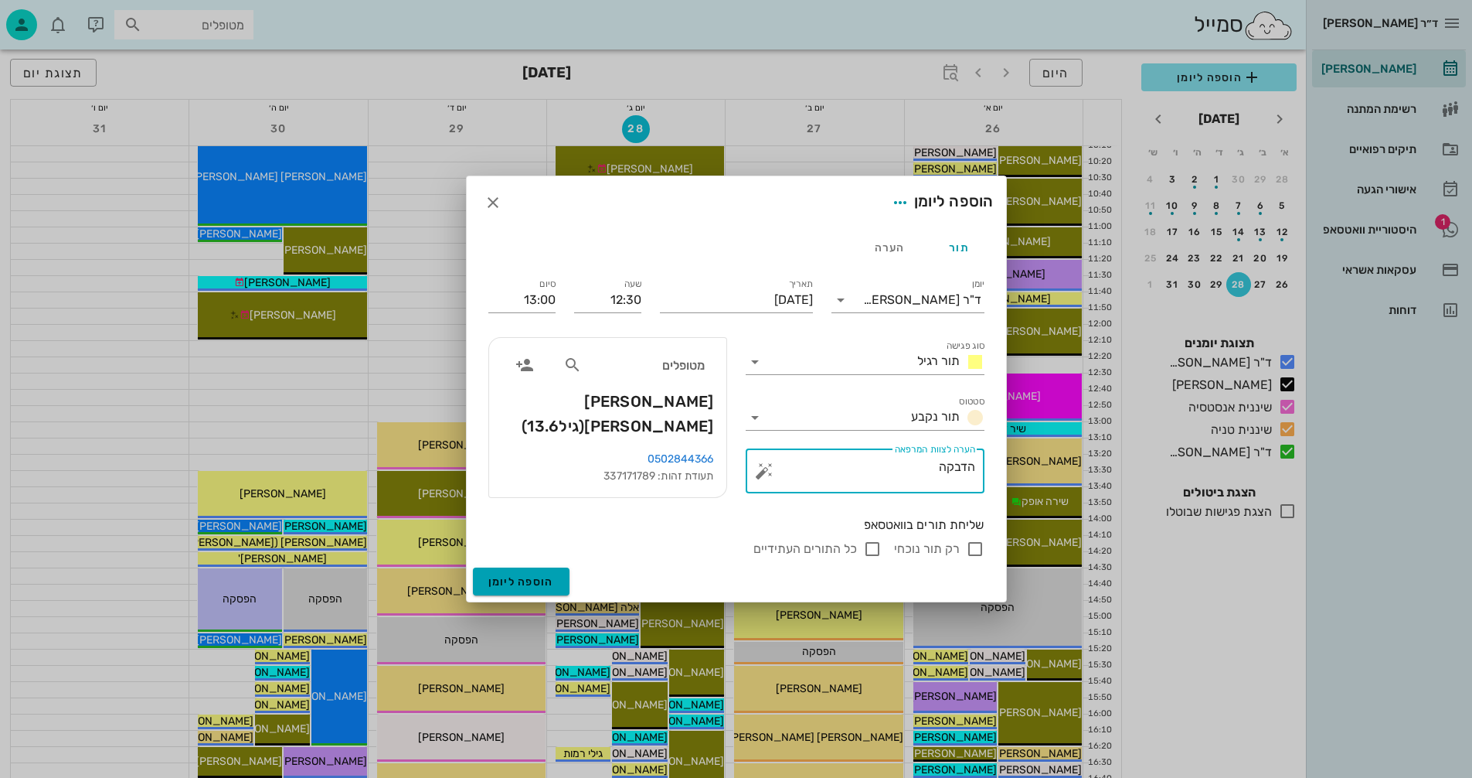
type textarea "הדבקה"
click at [517, 580] on span "הוספה ליומן" at bounding box center [521, 581] width 66 height 13
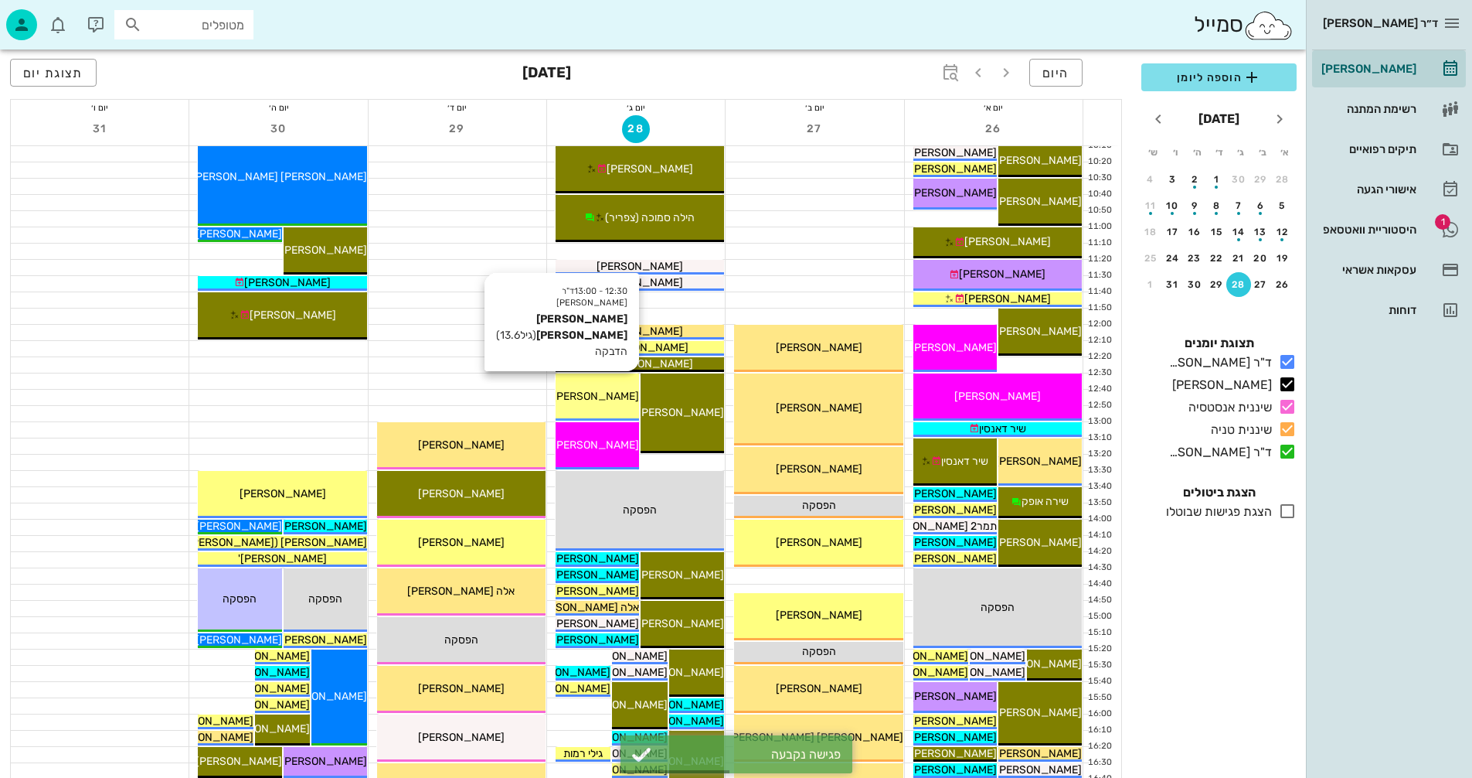
click at [607, 396] on span "[PERSON_NAME] [PERSON_NAME]" at bounding box center [551, 396] width 175 height 13
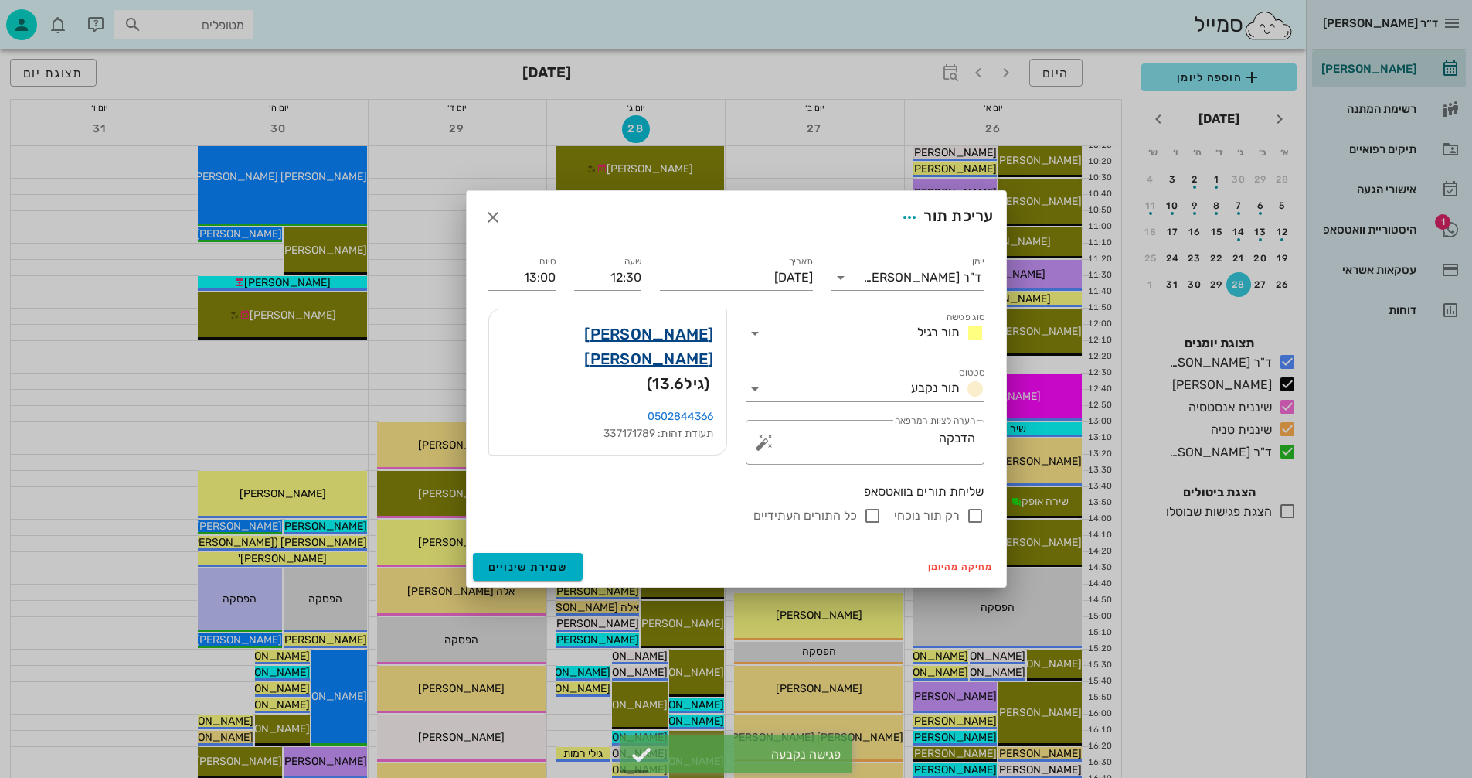
click at [685, 336] on link "אמילי צבי" at bounding box center [608, 346] width 213 height 49
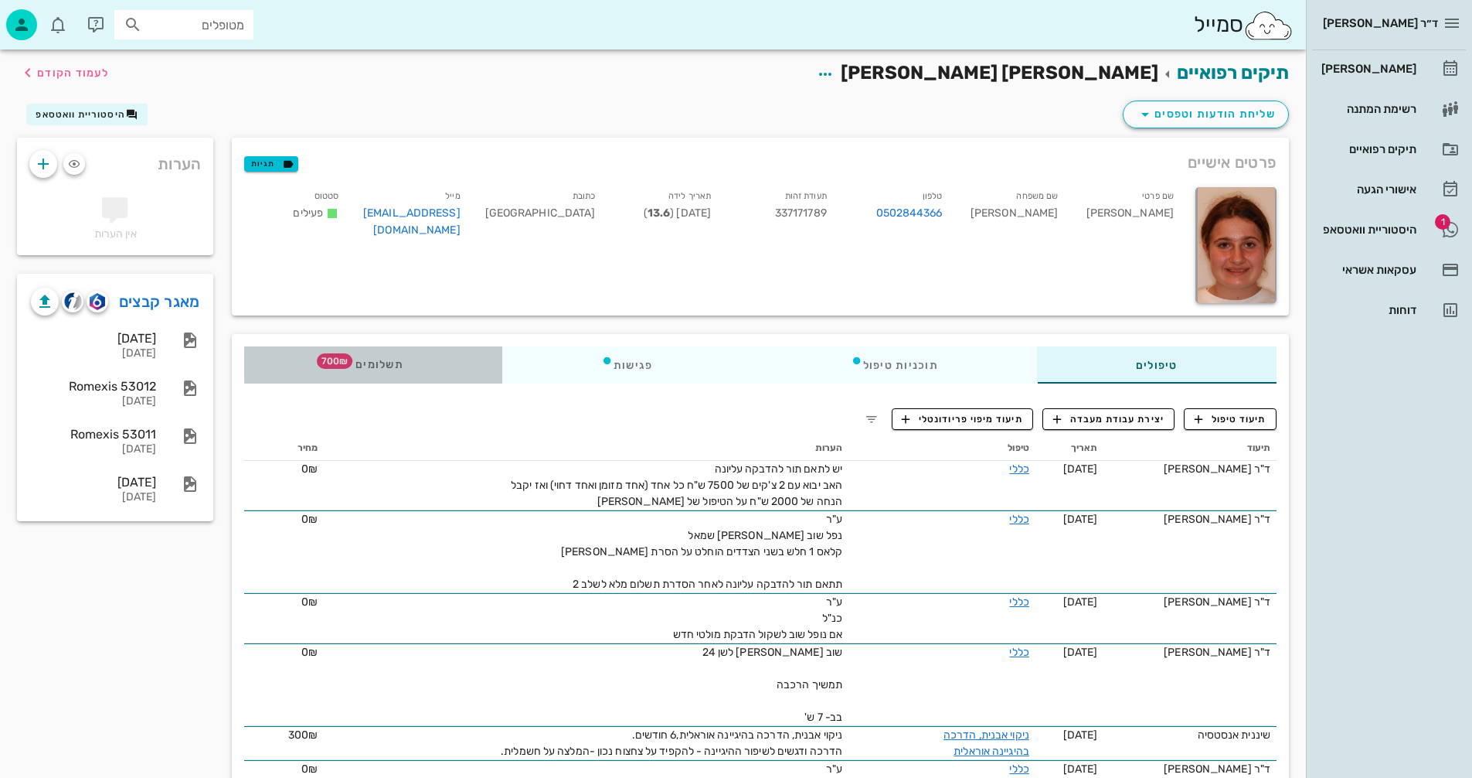
click at [332, 357] on span "700₪" at bounding box center [335, 360] width 36 height 15
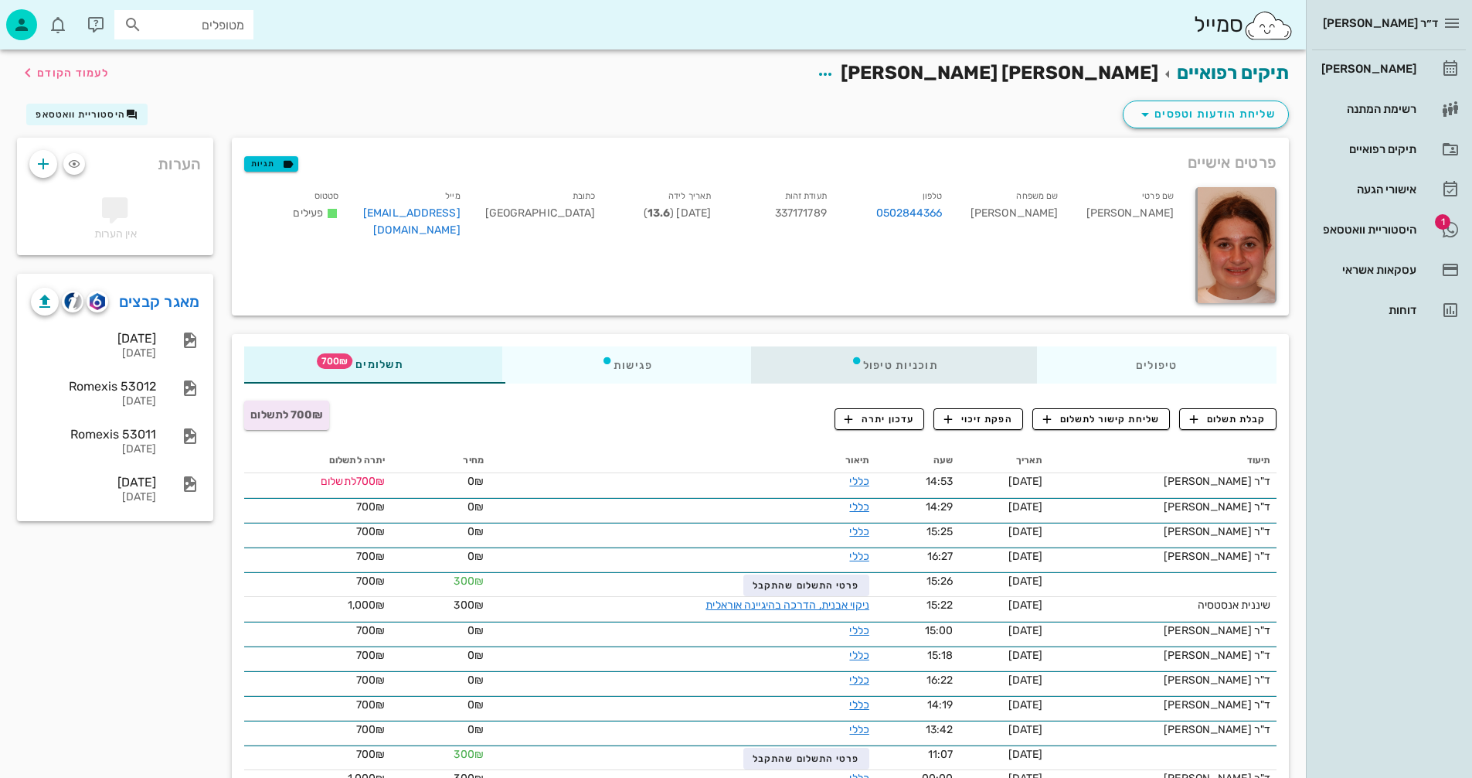
click at [896, 362] on div "תוכניות טיפול" at bounding box center [894, 364] width 285 height 37
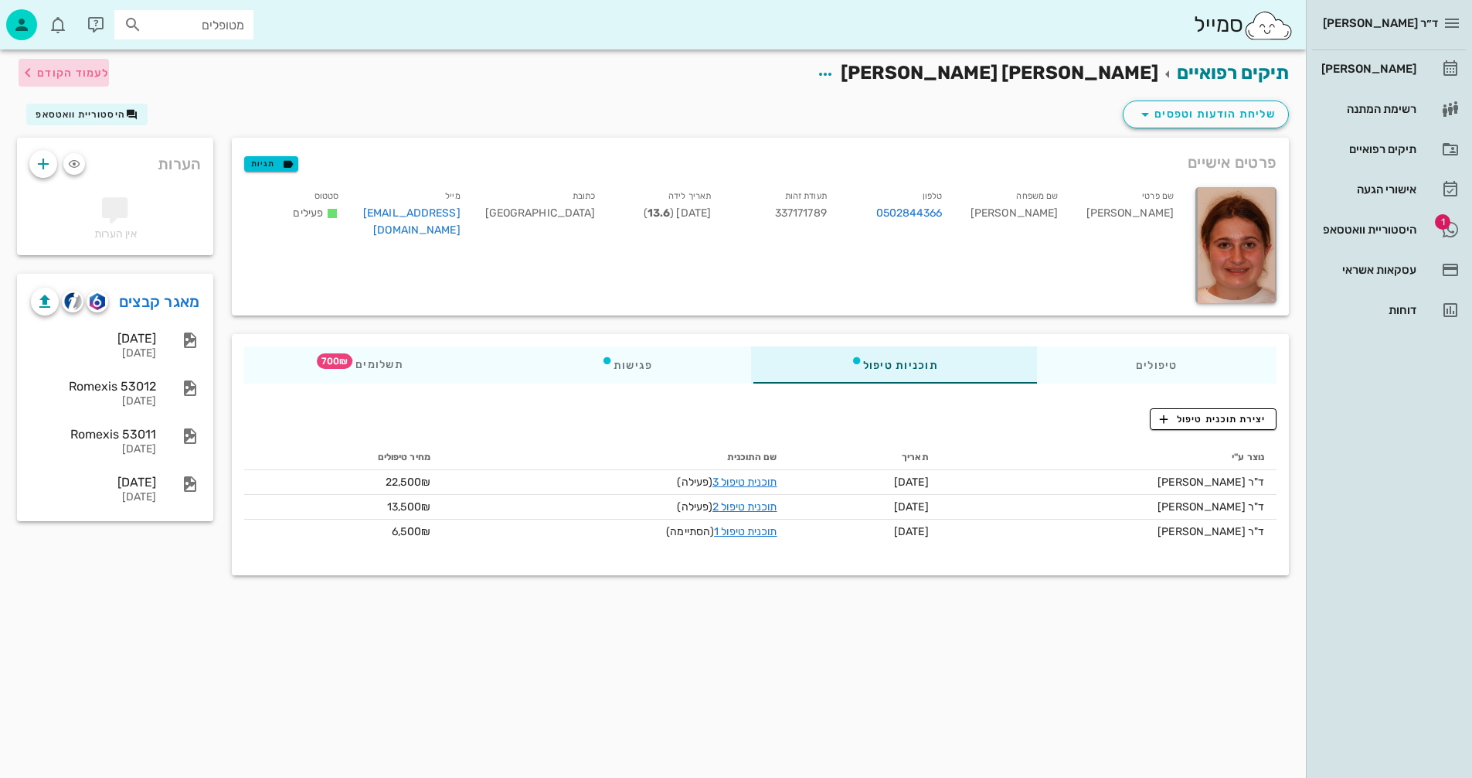
click at [65, 73] on span "לעמוד הקודם" at bounding box center [73, 72] width 72 height 13
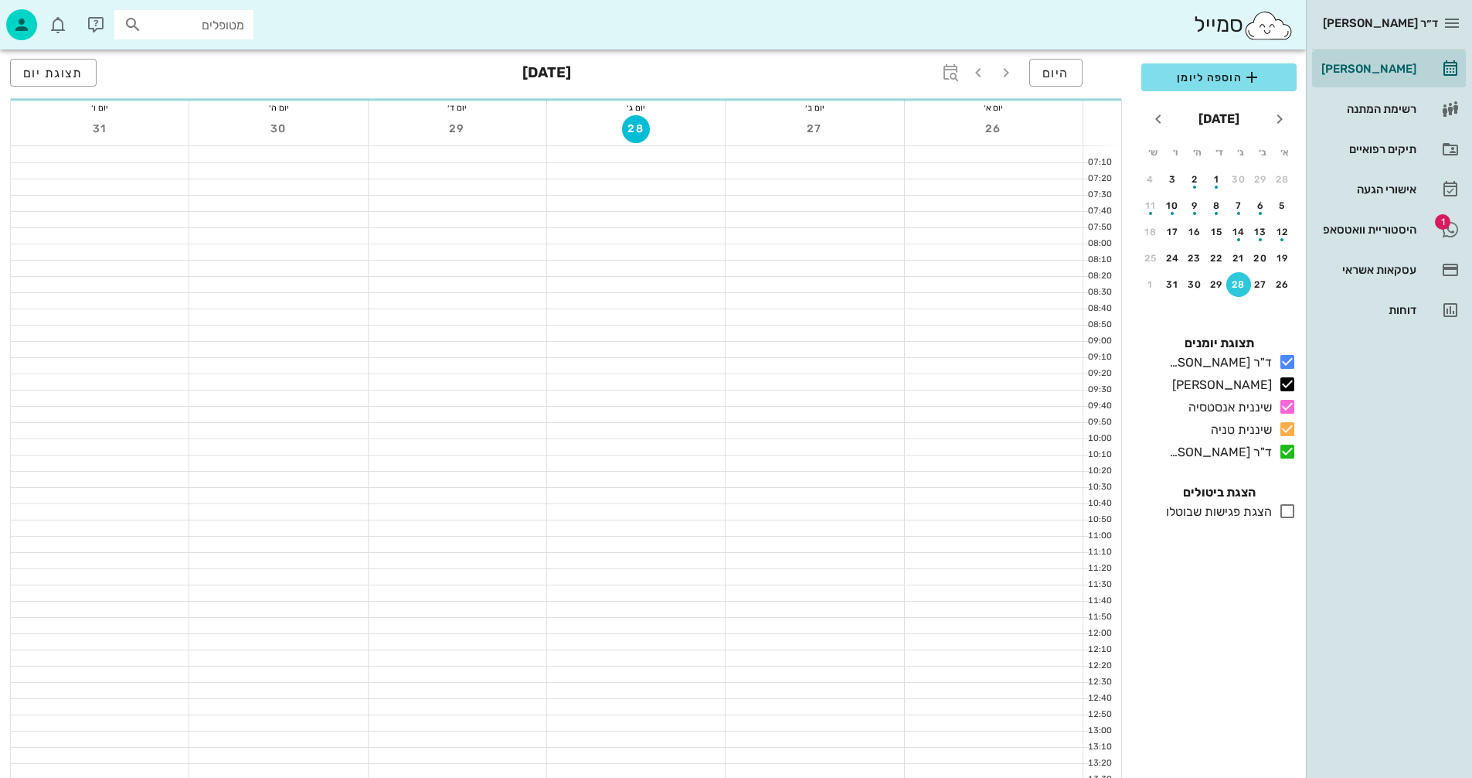
scroll to position [309, 0]
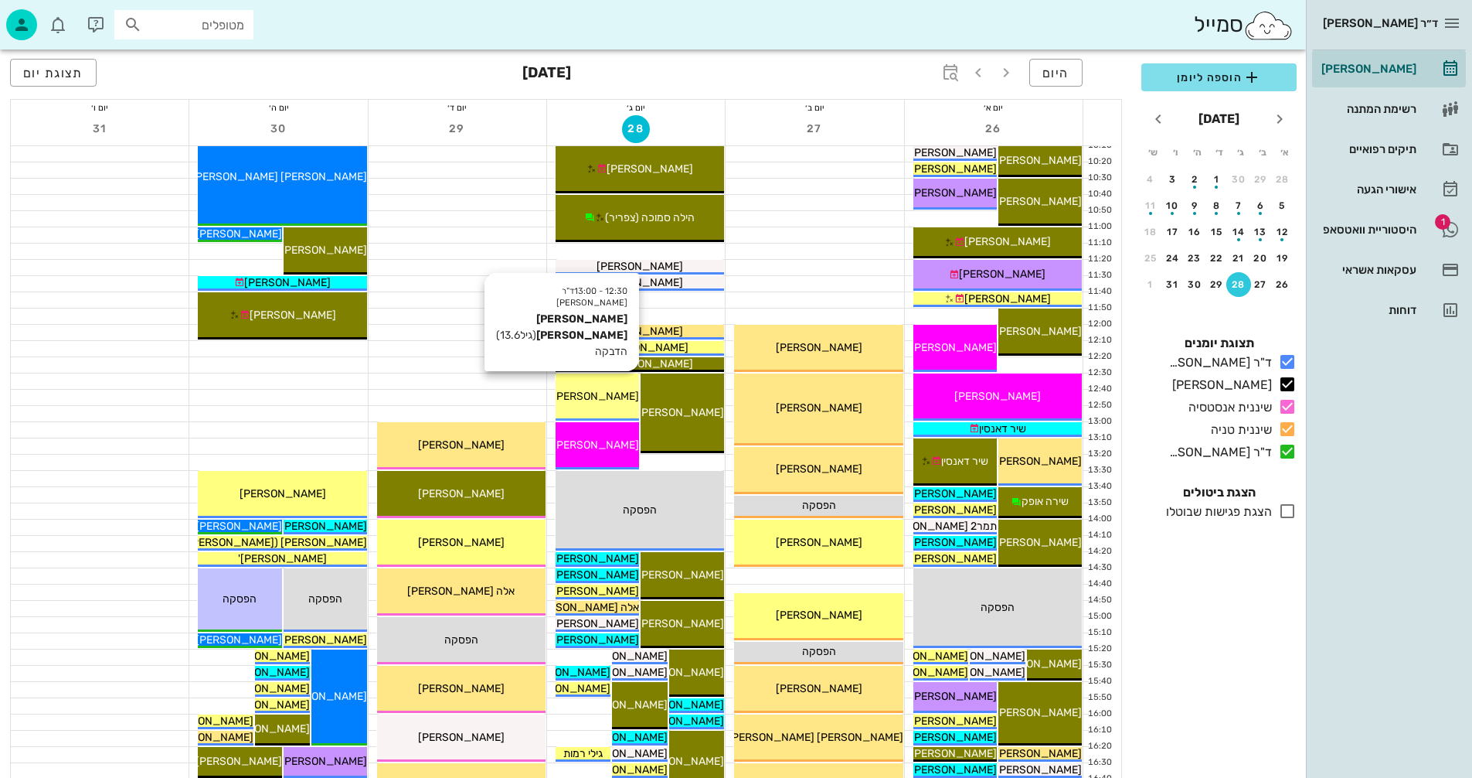
click at [600, 391] on span "[PERSON_NAME] [PERSON_NAME]" at bounding box center [551, 396] width 175 height 13
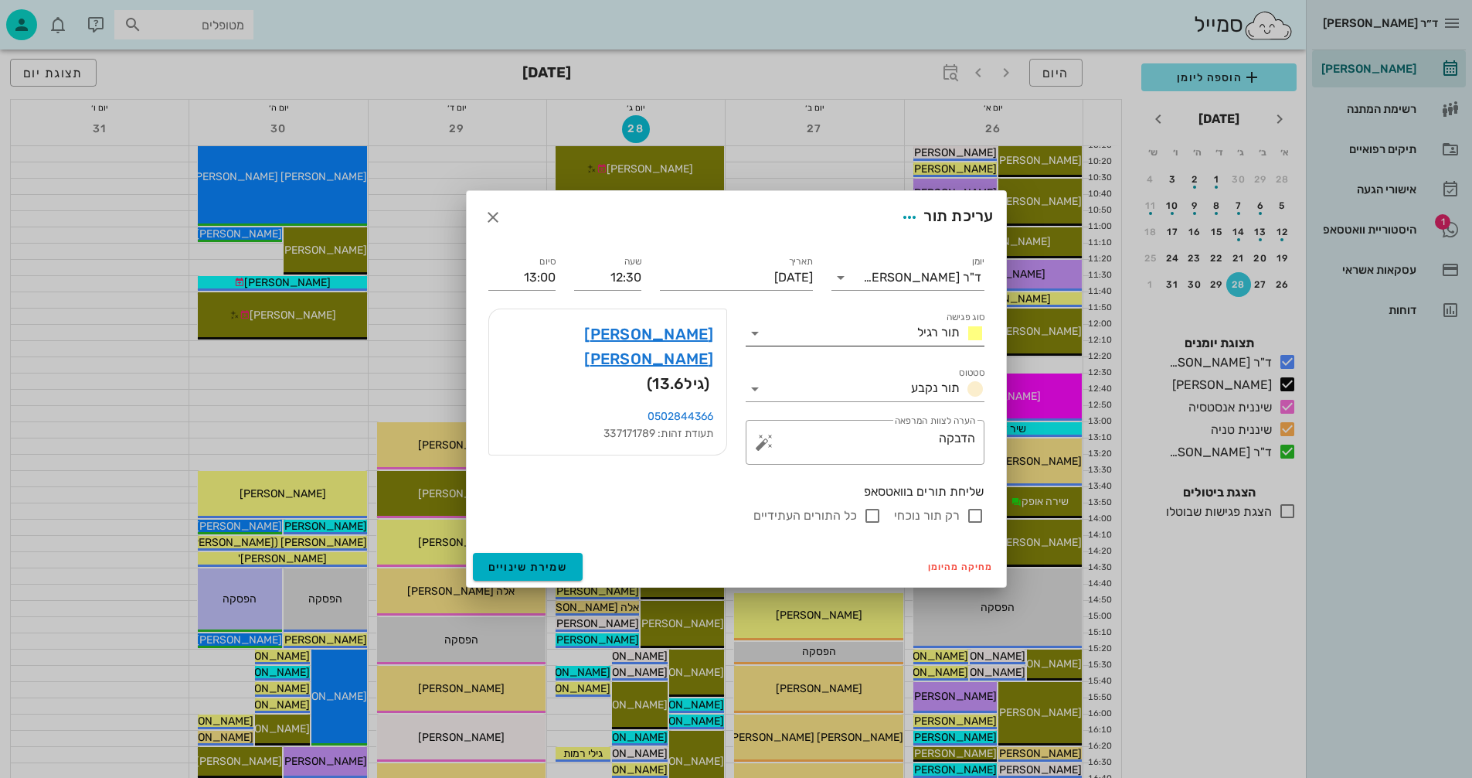
click at [784, 332] on input "סוג פגישה" at bounding box center [839, 333] width 144 height 25
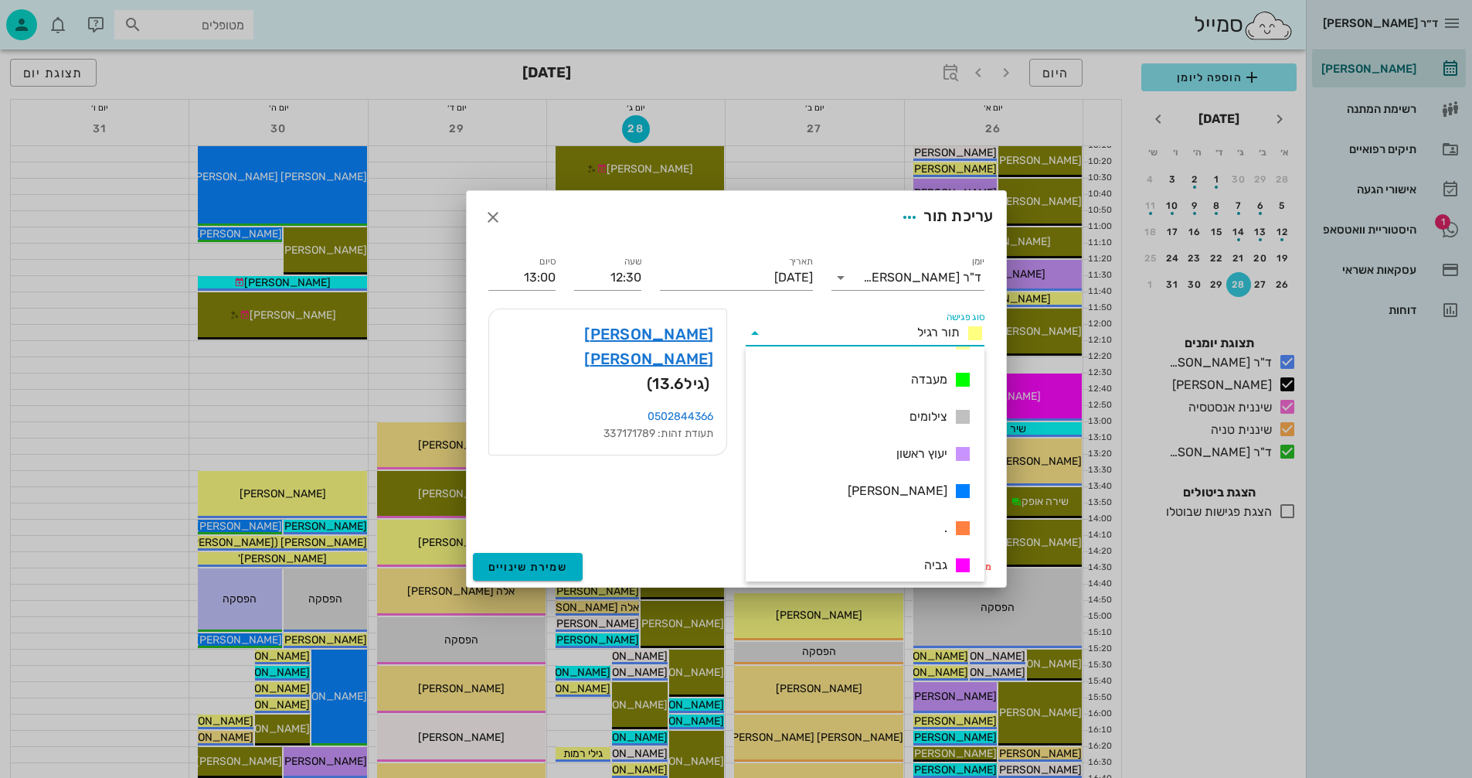
scroll to position [223, 0]
click at [938, 555] on span "גביה" at bounding box center [935, 556] width 23 height 19
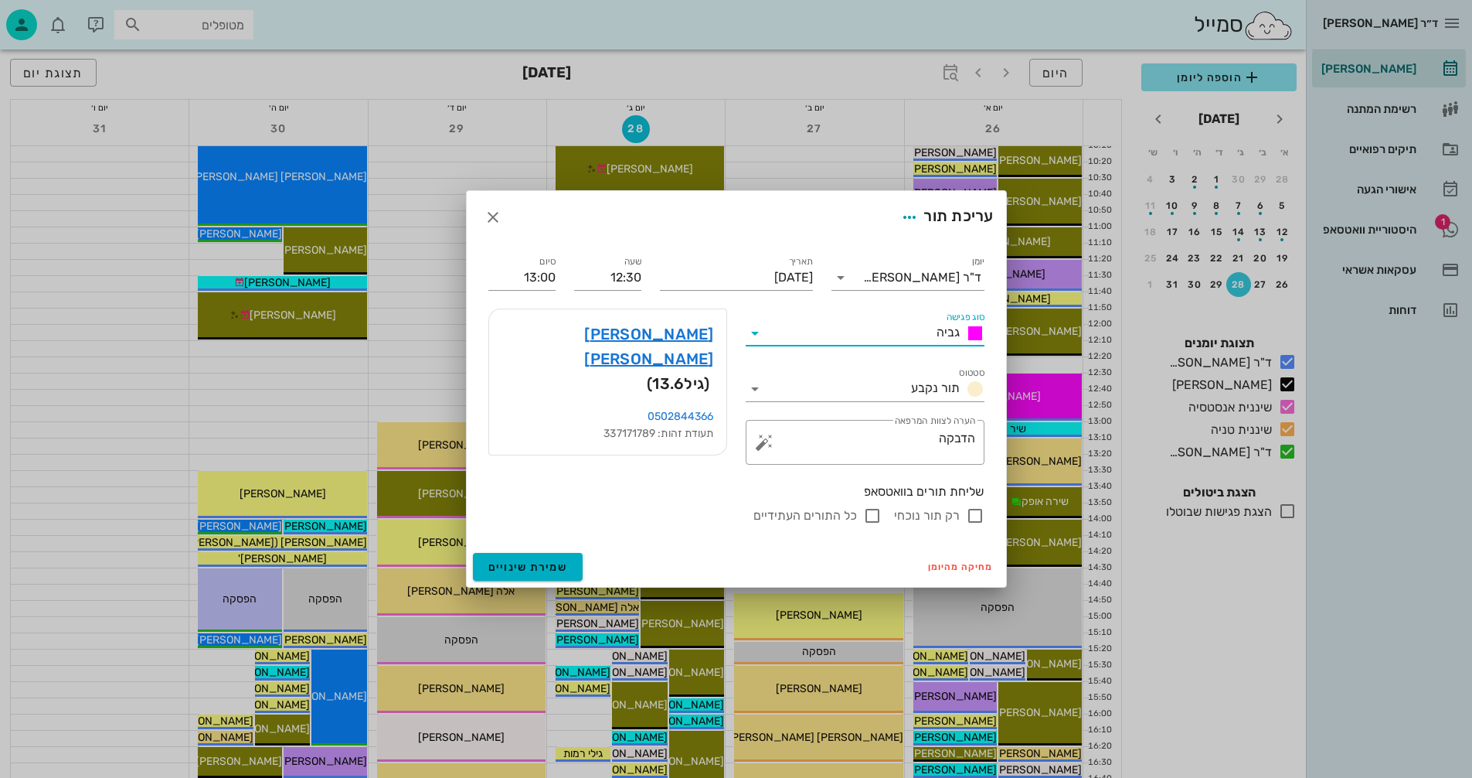
click at [979, 513] on input "רק תור נוכחי" at bounding box center [975, 515] width 19 height 19
checkbox input "false"
click at [525, 563] on span "שמירת שינויים" at bounding box center [528, 566] width 80 height 13
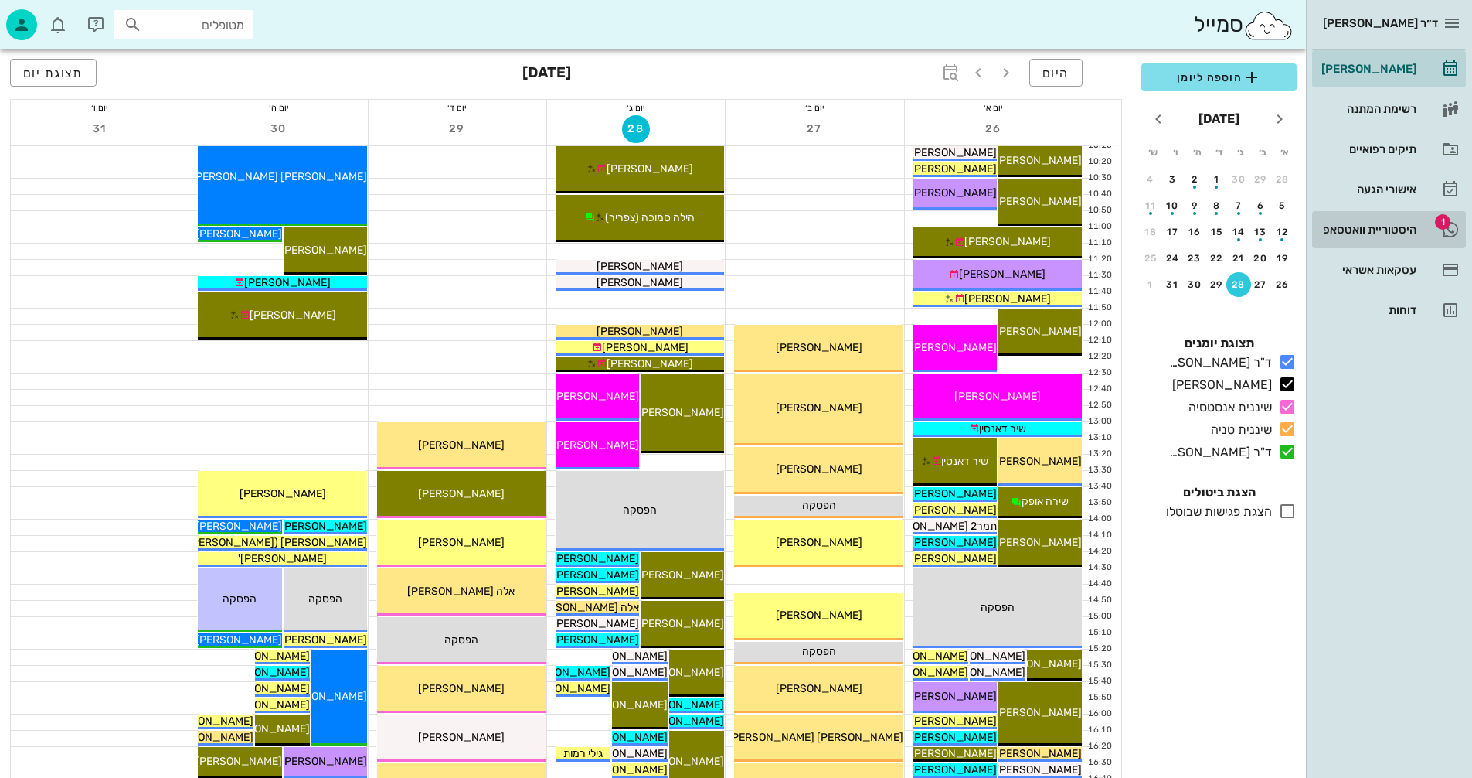
click at [1361, 228] on div "היסטוריית וואטסאפ" at bounding box center [1368, 229] width 98 height 12
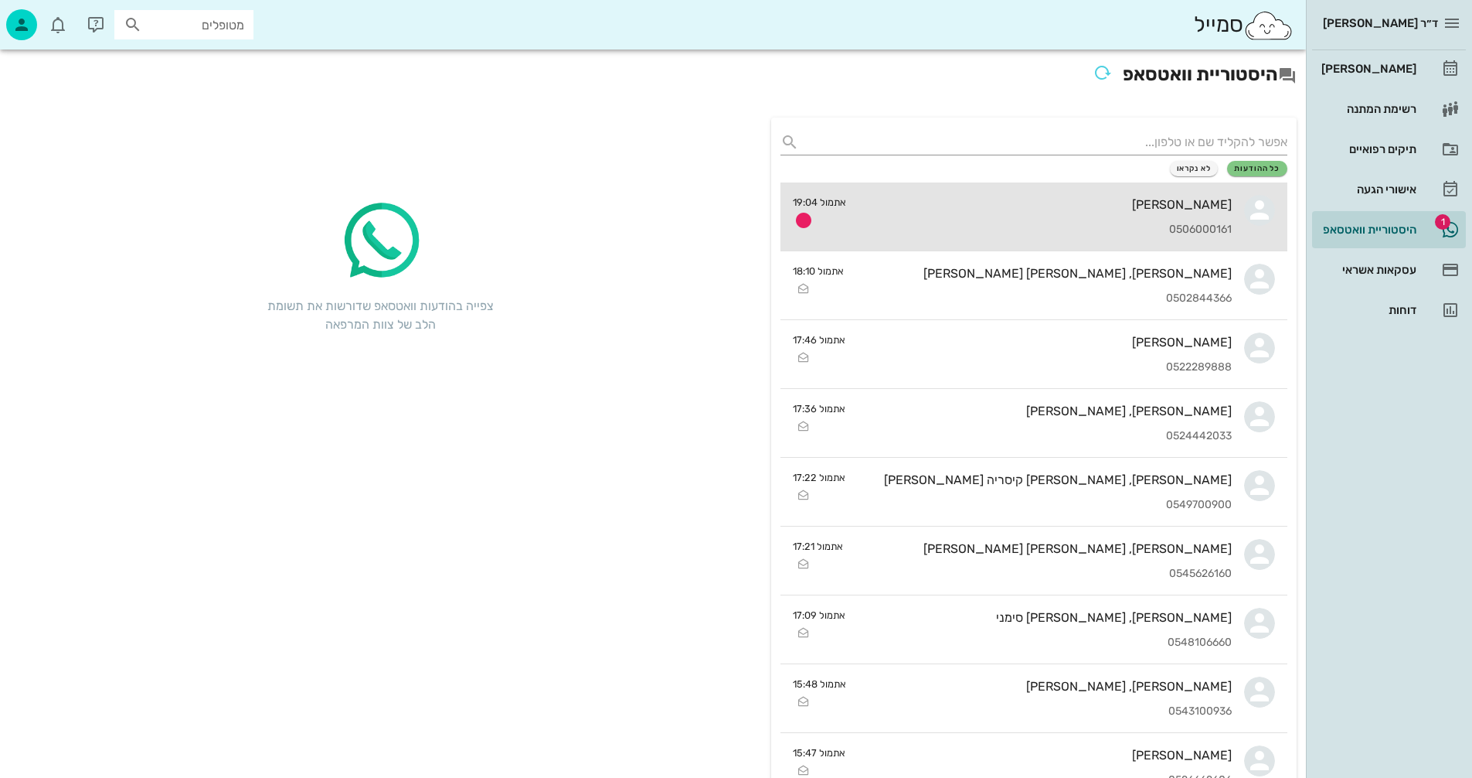
click at [963, 190] on div "מיקה גופר 0506000161" at bounding box center [1045, 216] width 373 height 68
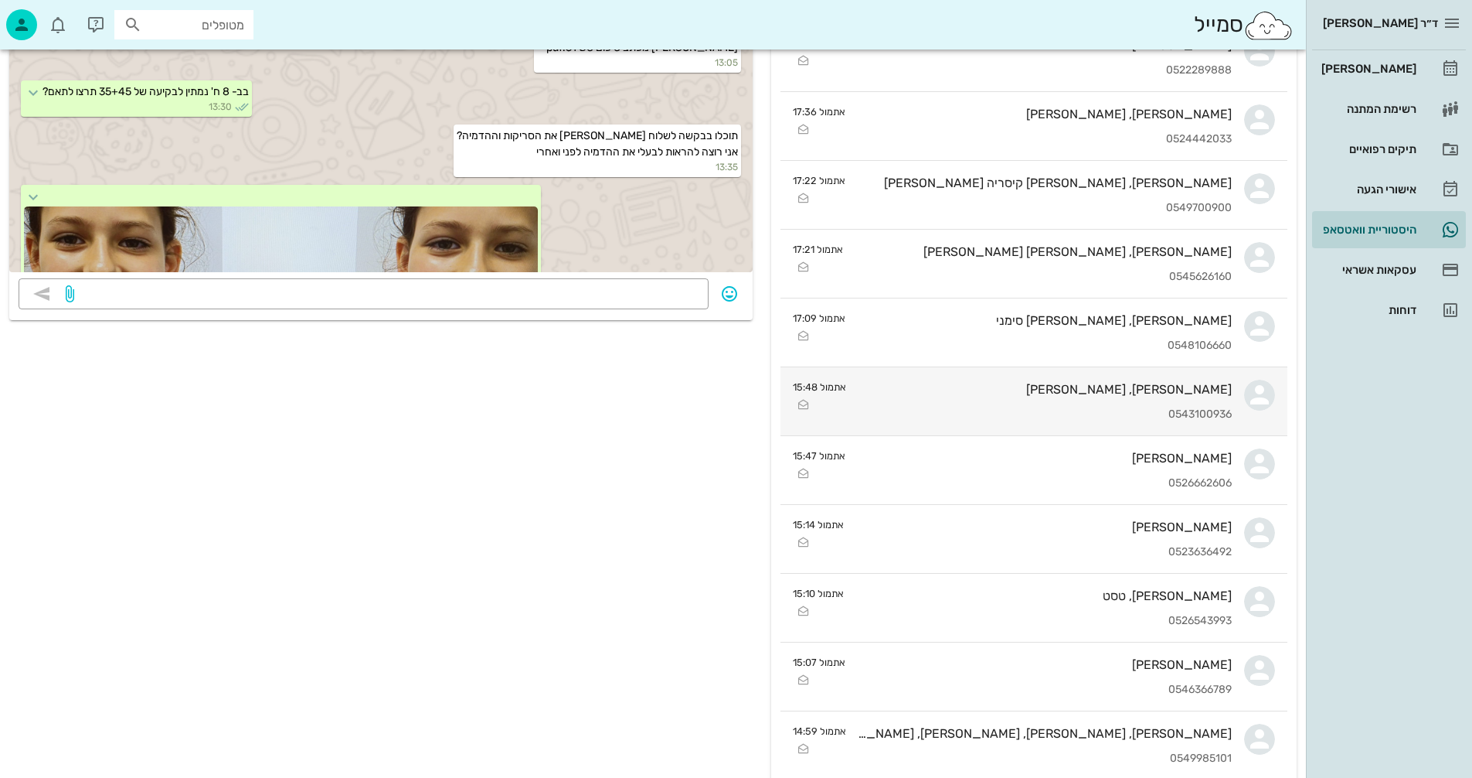
scroll to position [309, 0]
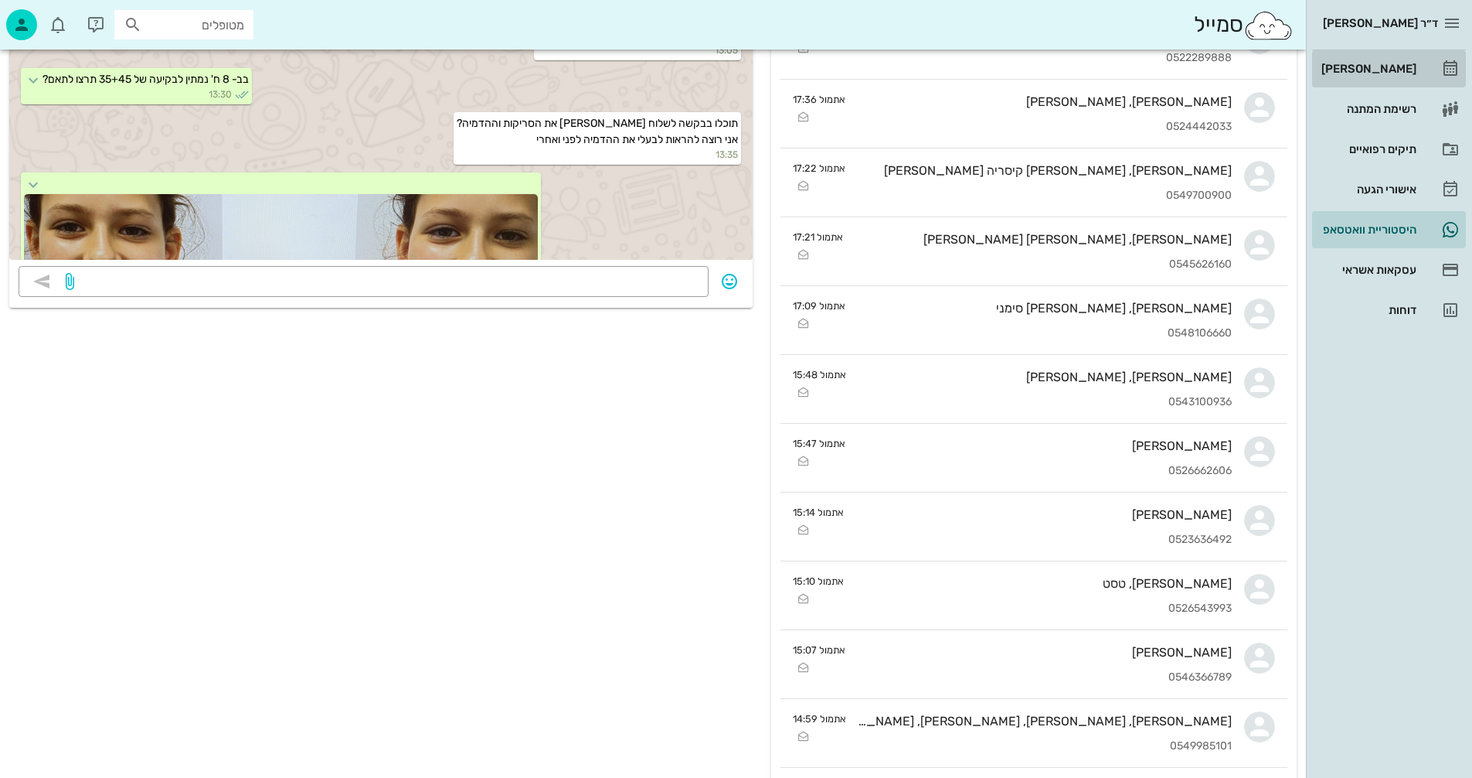
click at [1385, 71] on div "[PERSON_NAME]" at bounding box center [1368, 69] width 98 height 12
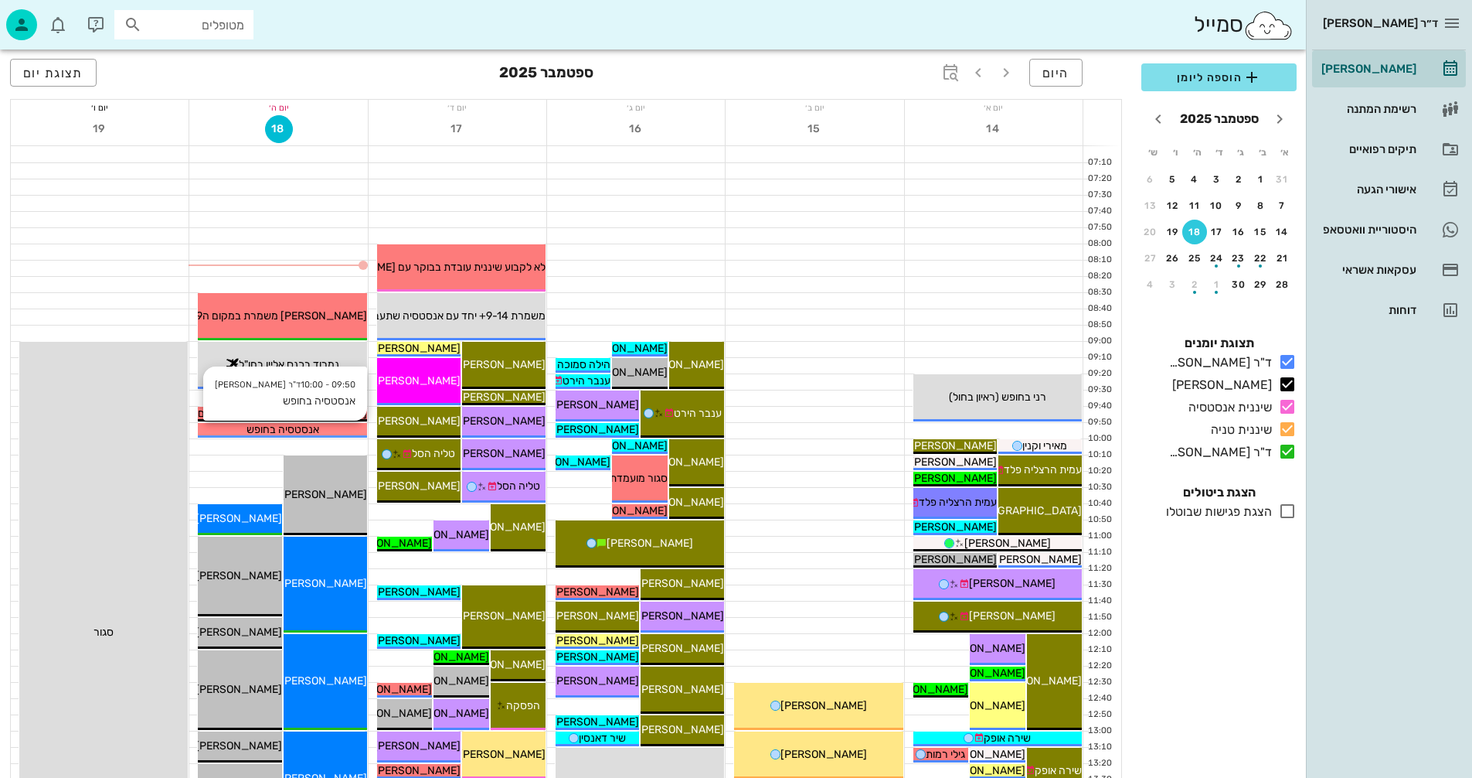
click at [289, 428] on span "אנסטסיה בחופש" at bounding box center [283, 429] width 73 height 13
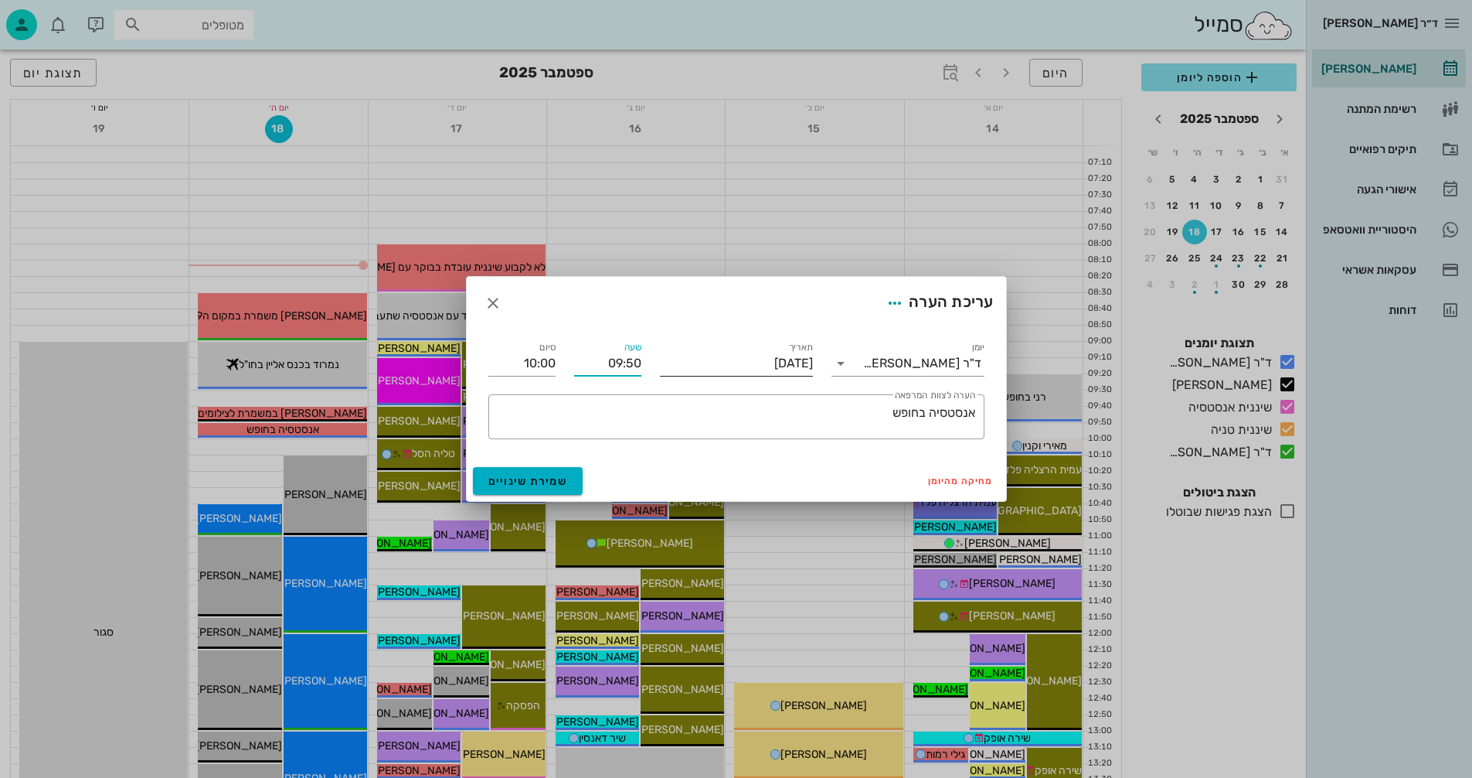
drag, startPoint x: 604, startPoint y: 364, endPoint x: 661, endPoint y: 360, distance: 57.3
click at [661, 360] on div "יומן ד"ר נמרוד דיקשטיין תאריך יום חמישי, 18 בספטמבר 2025 שעה 09:50 סיום 10:00 ​…" at bounding box center [736, 388] width 515 height 119
type input "08:50"
type input "09:00"
click at [517, 369] on input "09:00" at bounding box center [521, 363] width 67 height 25
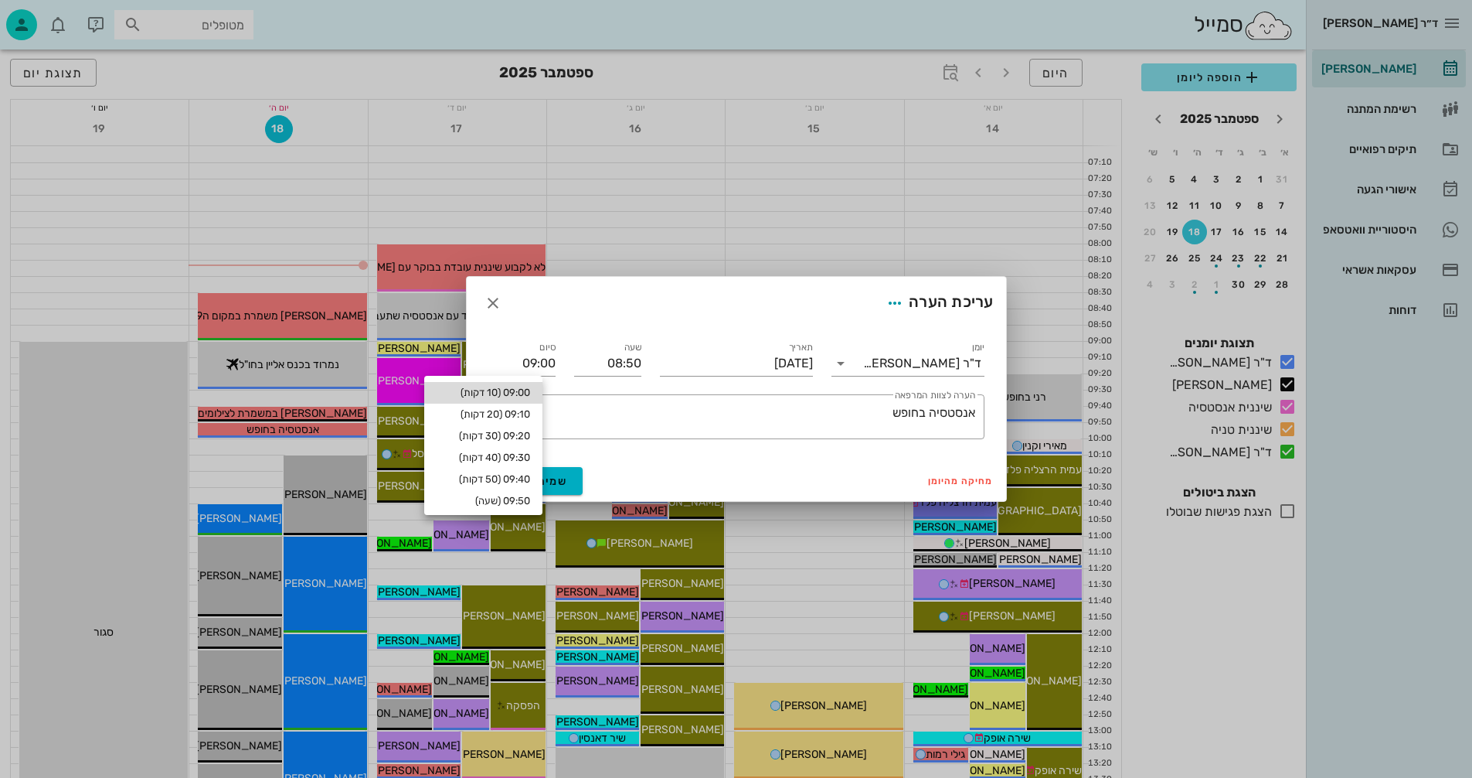
click at [529, 389] on div "09:00 (10 דקות)" at bounding box center [484, 392] width 94 height 12
type input "09:00"
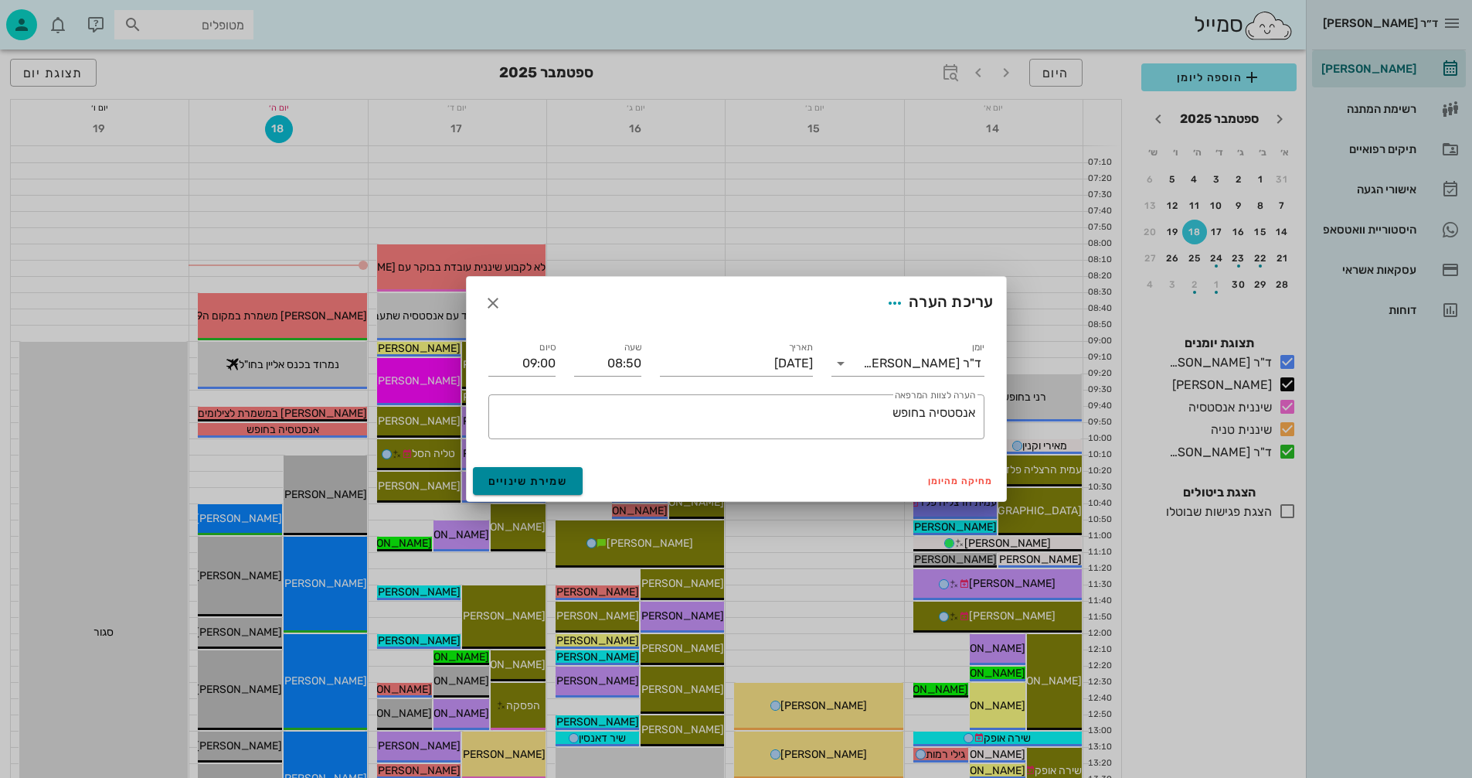
click at [529, 475] on span "שמירת שינויים" at bounding box center [528, 481] width 80 height 13
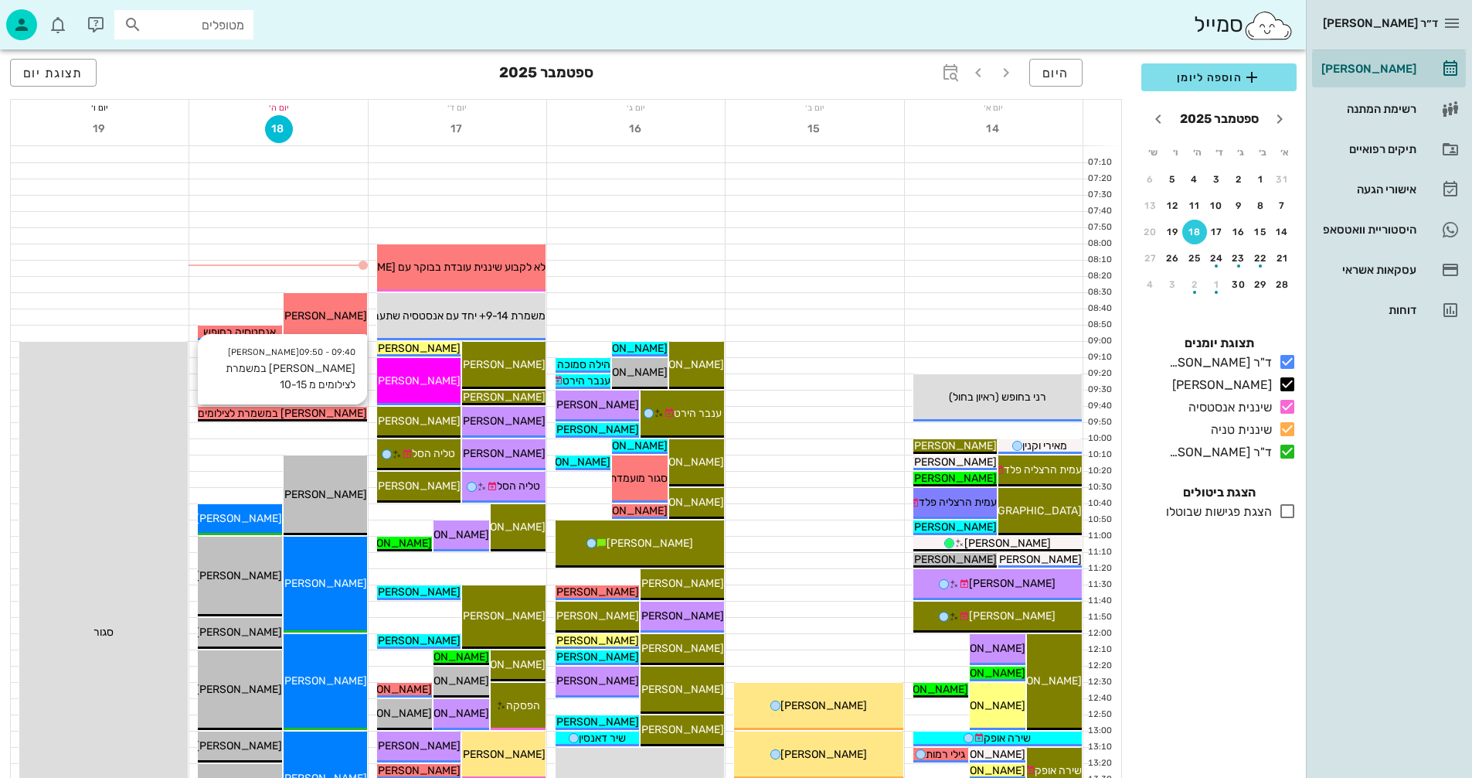
click at [286, 410] on span "[PERSON_NAME] במשמרת לצילומים מ 10-15" at bounding box center [263, 413] width 208 height 13
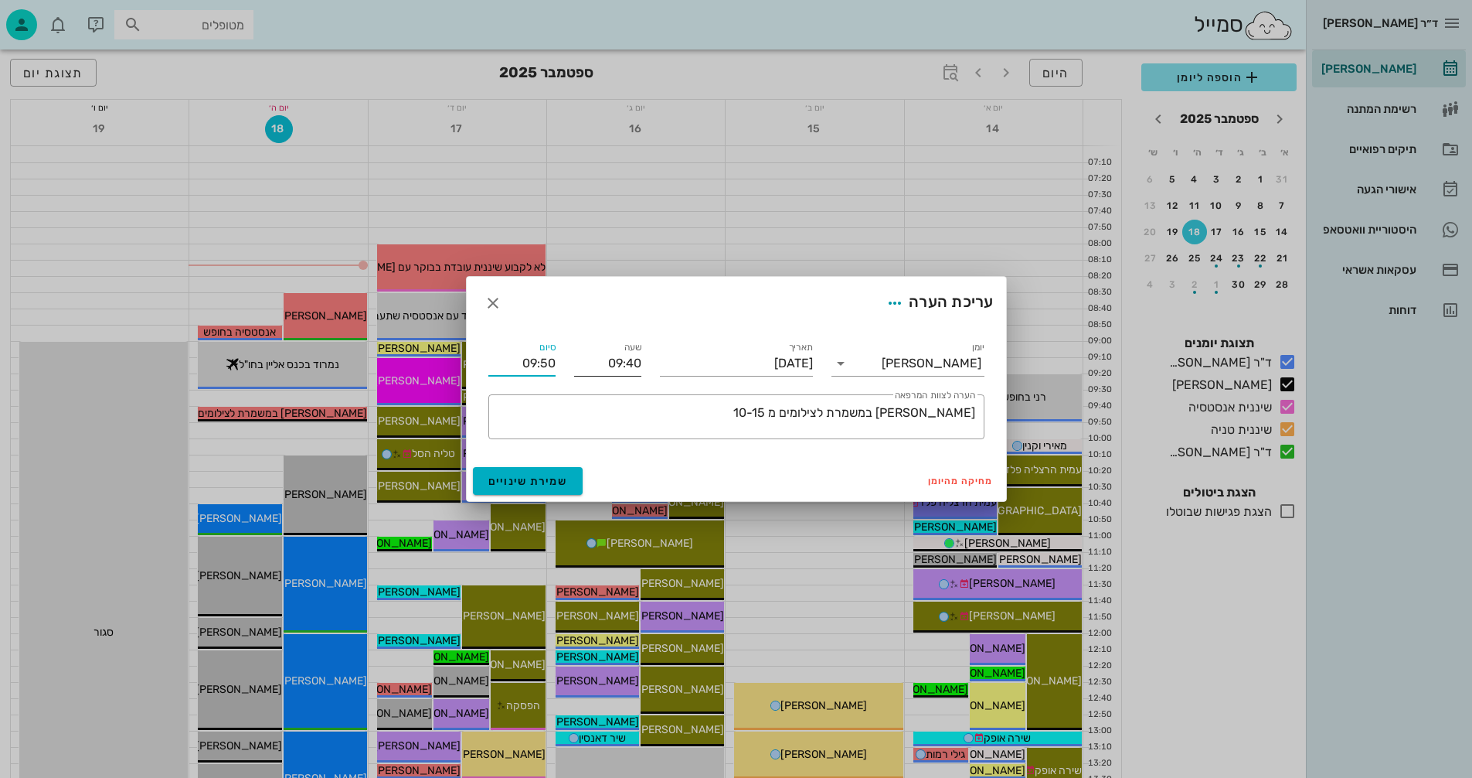
drag, startPoint x: 516, startPoint y: 360, endPoint x: 601, endPoint y: 359, distance: 85.0
click at [601, 359] on div "יומן יומן מרפאה תאריך יום חמישי, 18 בספטמבר 2025 שעה 09:40 סיום 09:50 ​ הערה לצ…" at bounding box center [736, 388] width 515 height 119
type input "10:00"
click at [487, 359] on div "סיום 10:00" at bounding box center [522, 357] width 86 height 56
click at [516, 480] on span "שמירת שינויים" at bounding box center [528, 481] width 80 height 13
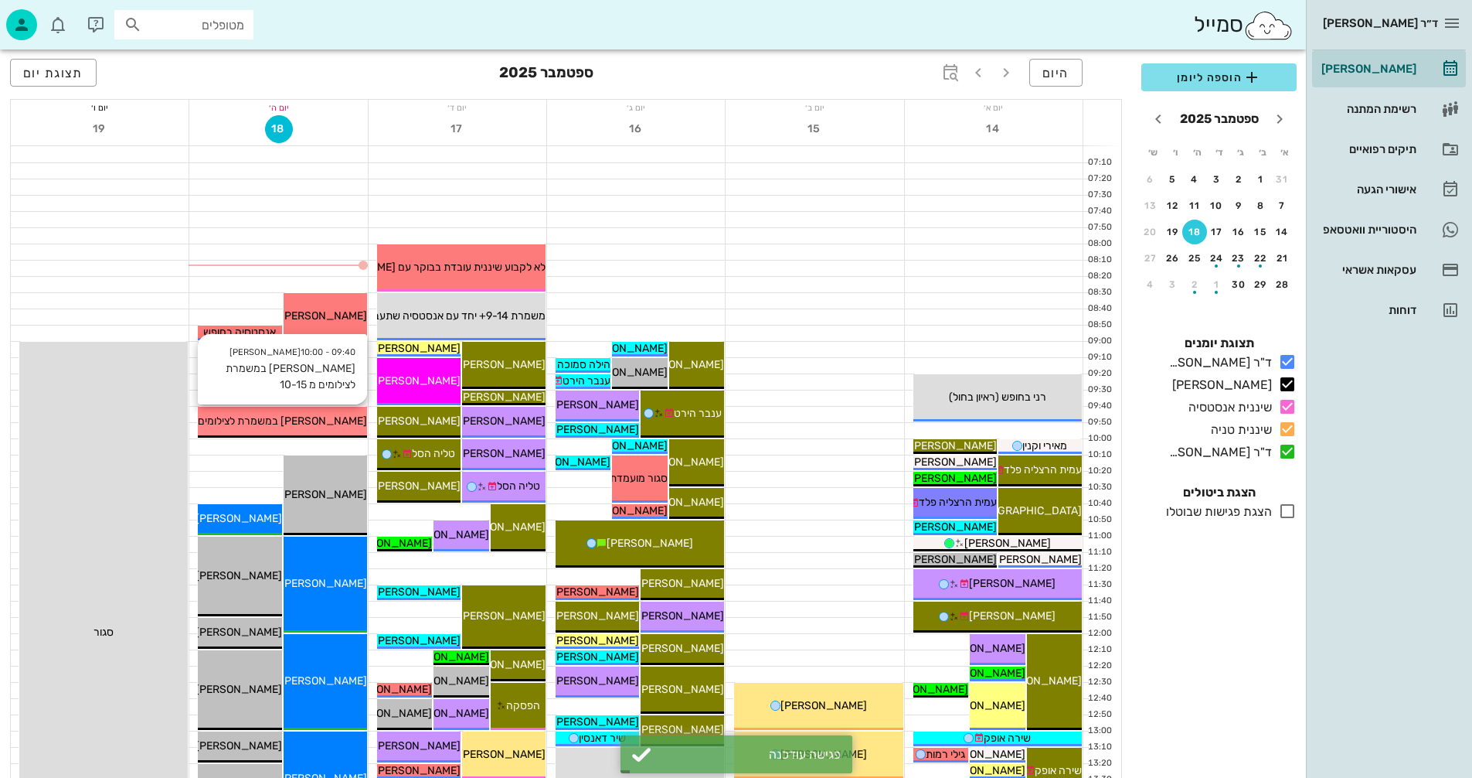
click at [277, 416] on span "[PERSON_NAME] במשמרת לצילומים מ 10-15" at bounding box center [263, 420] width 208 height 13
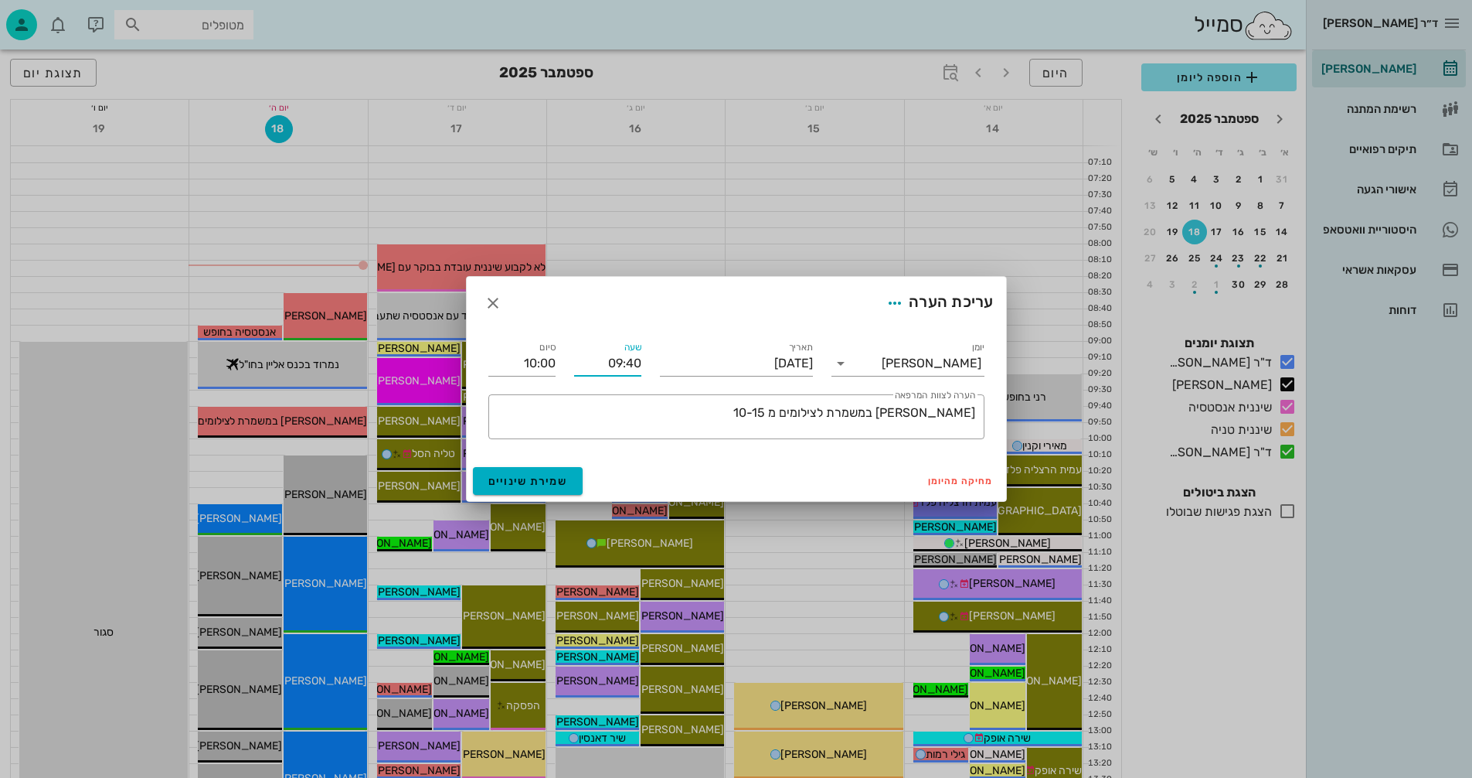
click at [626, 360] on input "09:40" at bounding box center [607, 363] width 67 height 25
click at [608, 431] on div "09:30" at bounding box center [608, 436] width 43 height 12
type input "09:30"
type input "09:50"
click at [516, 478] on span "שמירת שינויים" at bounding box center [528, 481] width 80 height 13
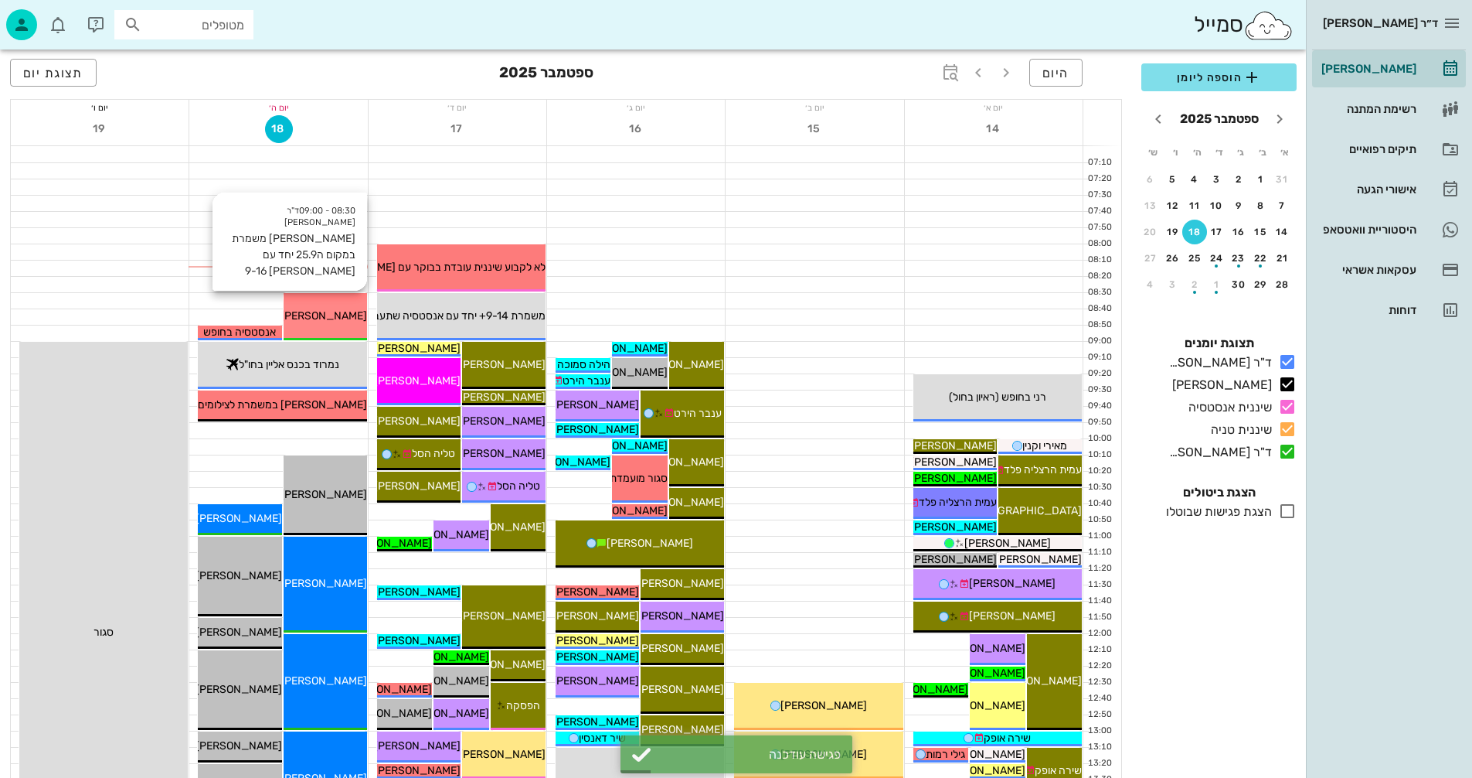
click at [331, 308] on div "[PERSON_NAME] משמרת במקום ה25.9 יחד עם [PERSON_NAME] 9-16" at bounding box center [325, 316] width 83 height 16
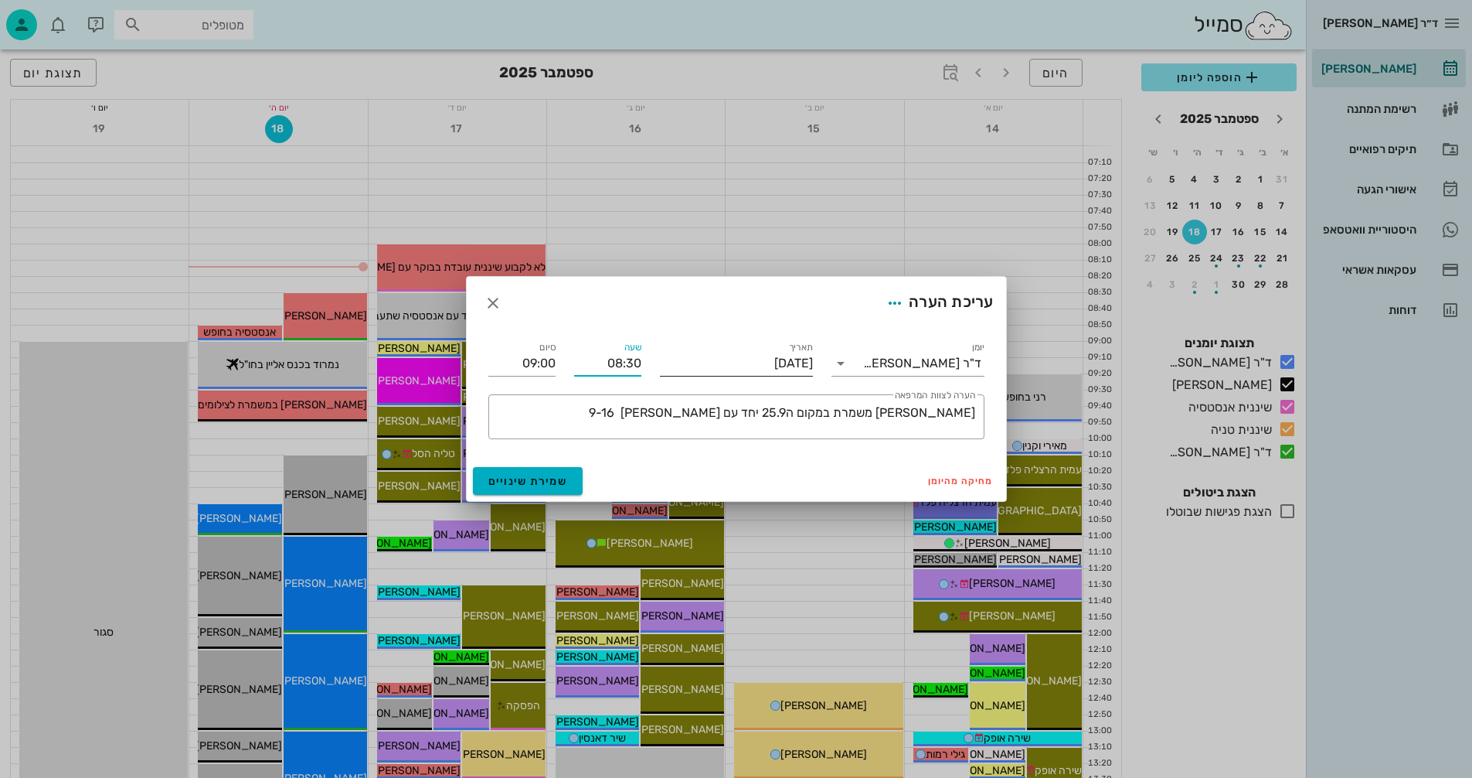
drag, startPoint x: 608, startPoint y: 357, endPoint x: 663, endPoint y: 348, distance: 55.7
click at [663, 348] on div "יומן ד"ר ולד שרון תאריך יום חמישי, 18 בספטמבר 2025 שעה 08:30 סיום 09:00 ​ הערה …" at bounding box center [736, 388] width 515 height 119
type input "09:50"
click at [550, 357] on input "10:20" at bounding box center [521, 363] width 67 height 25
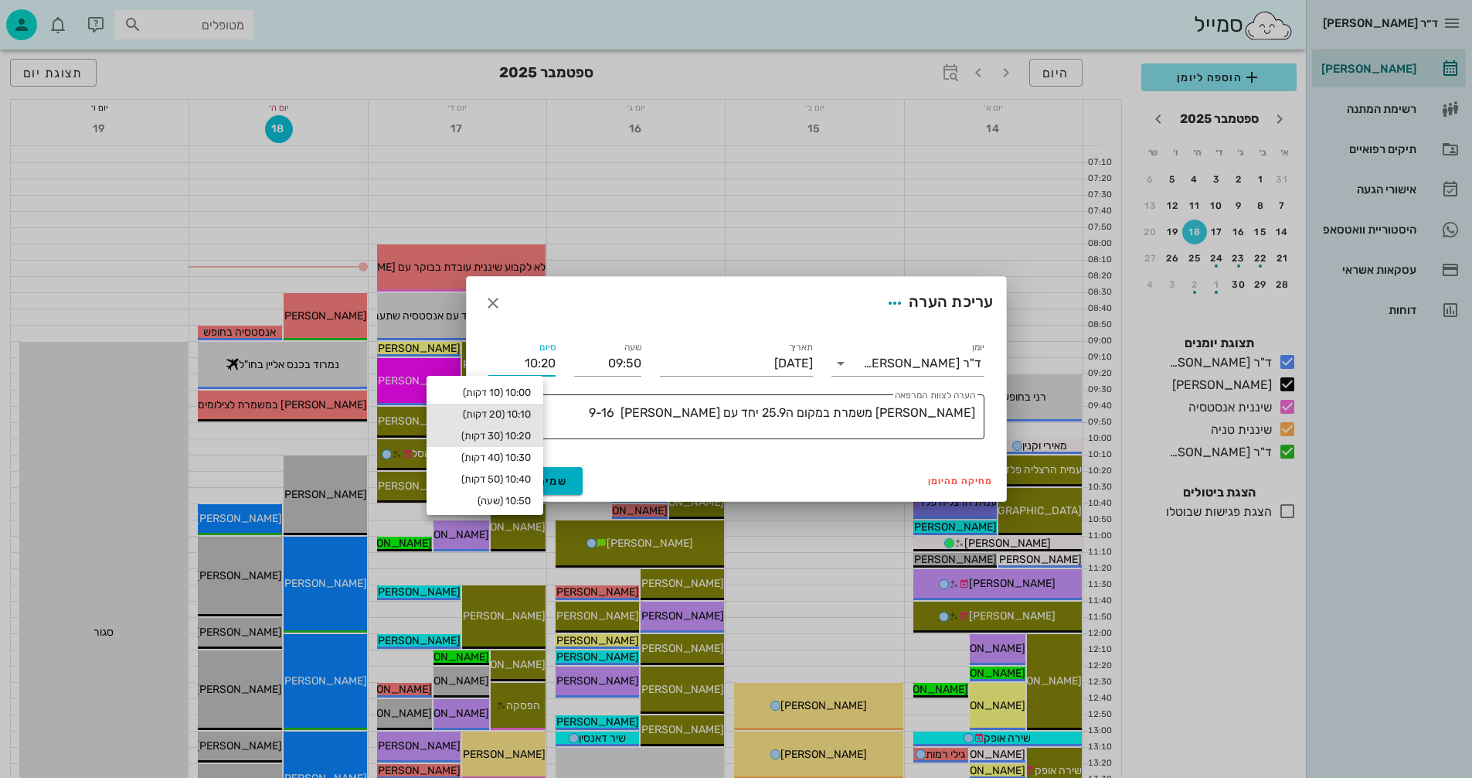
click at [493, 412] on div "10:10 (20 דקות)" at bounding box center [485, 414] width 92 height 12
type input "10:10"
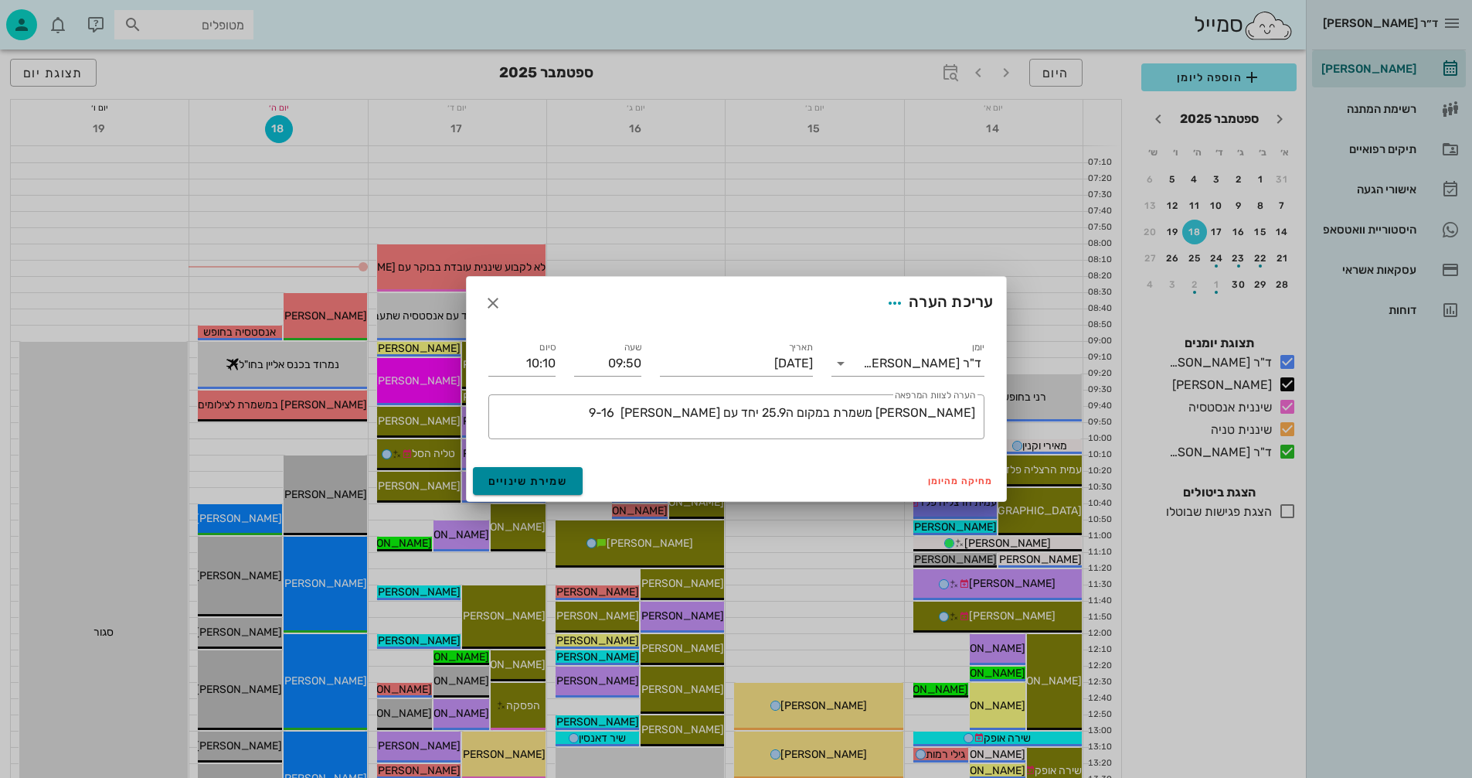
click at [525, 478] on span "שמירת שינויים" at bounding box center [528, 481] width 80 height 13
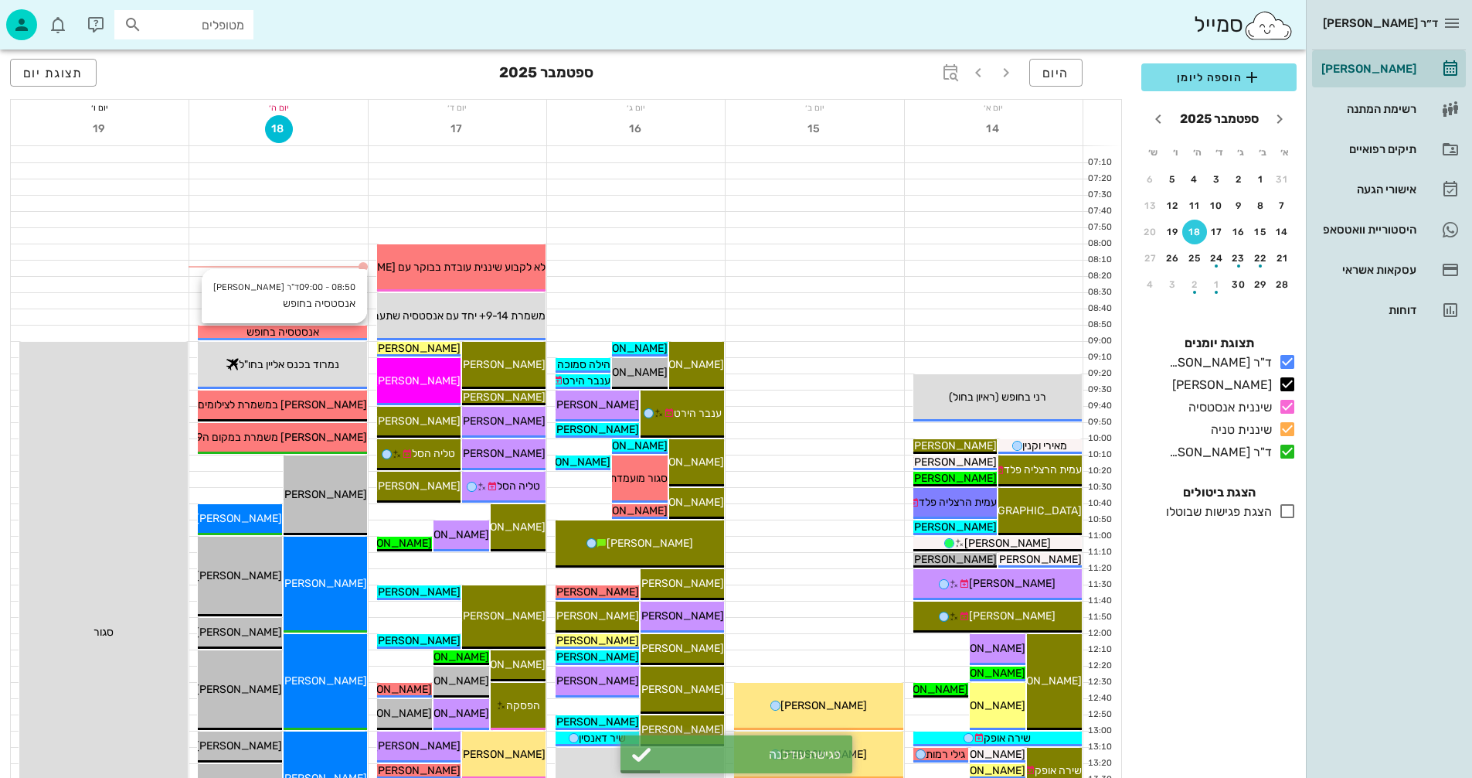
click at [342, 333] on div "אנסטסיה בחופש" at bounding box center [282, 332] width 168 height 16
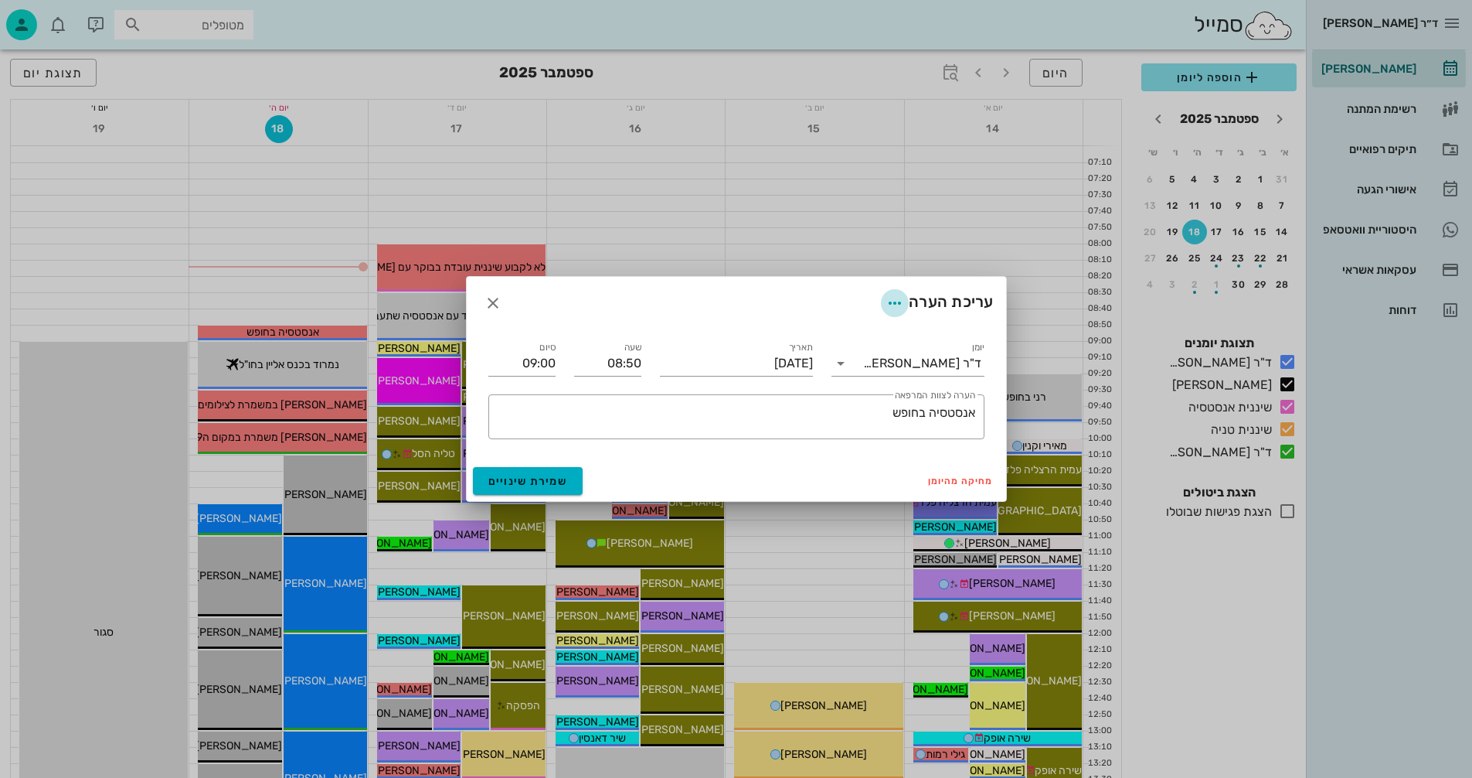
click at [888, 304] on icon "button" at bounding box center [895, 303] width 19 height 19
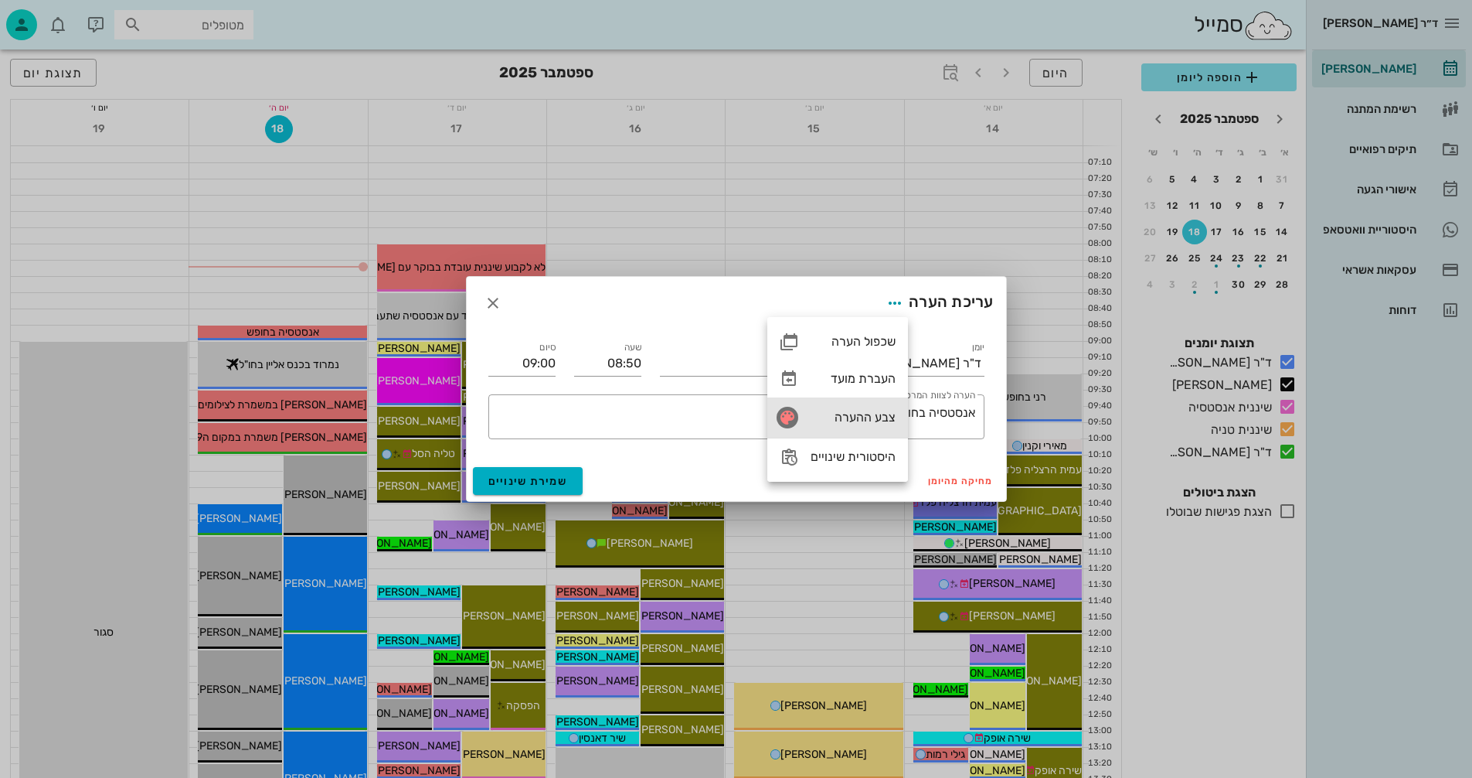
click at [842, 413] on div "צבע ההערה" at bounding box center [853, 417] width 85 height 15
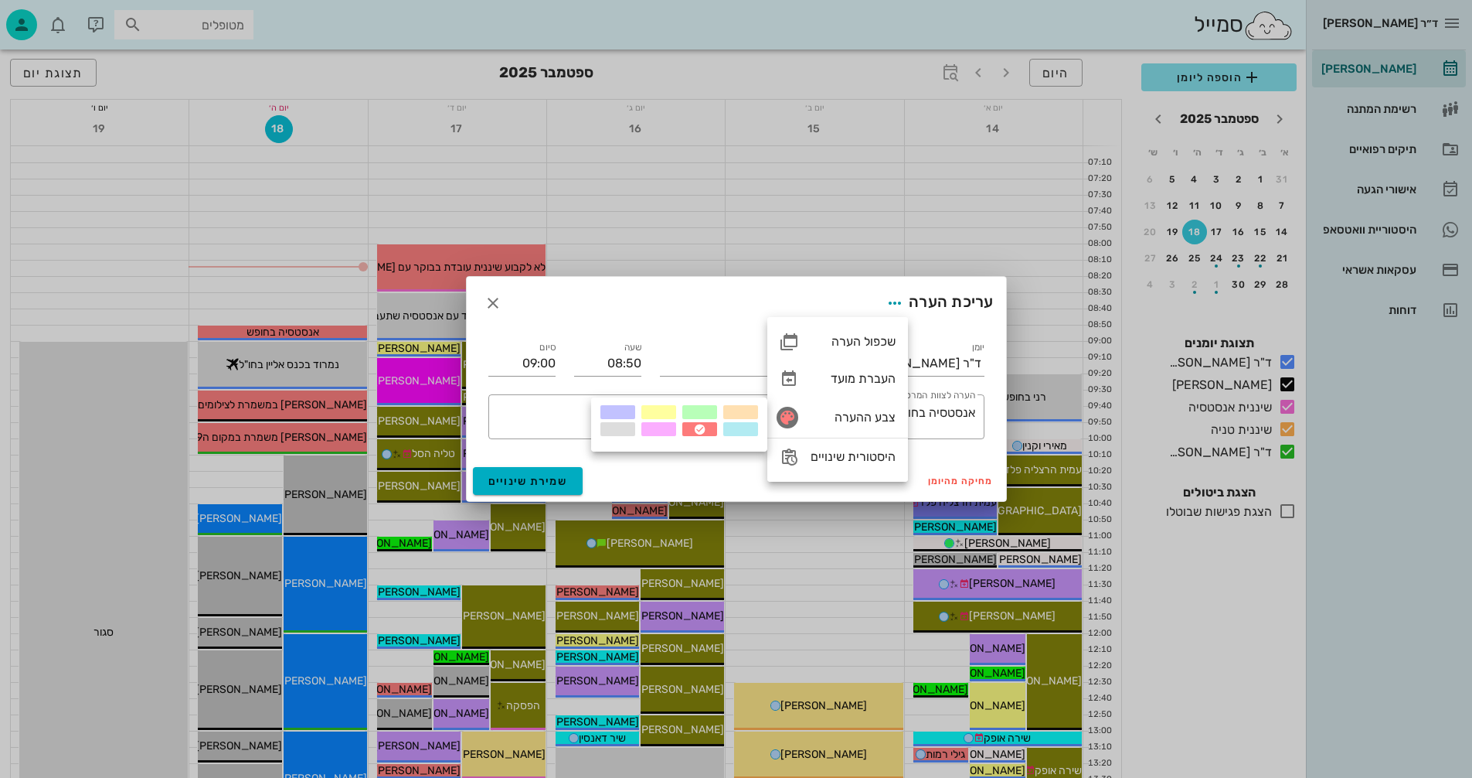
click at [695, 410] on div at bounding box center [699, 412] width 35 height 14
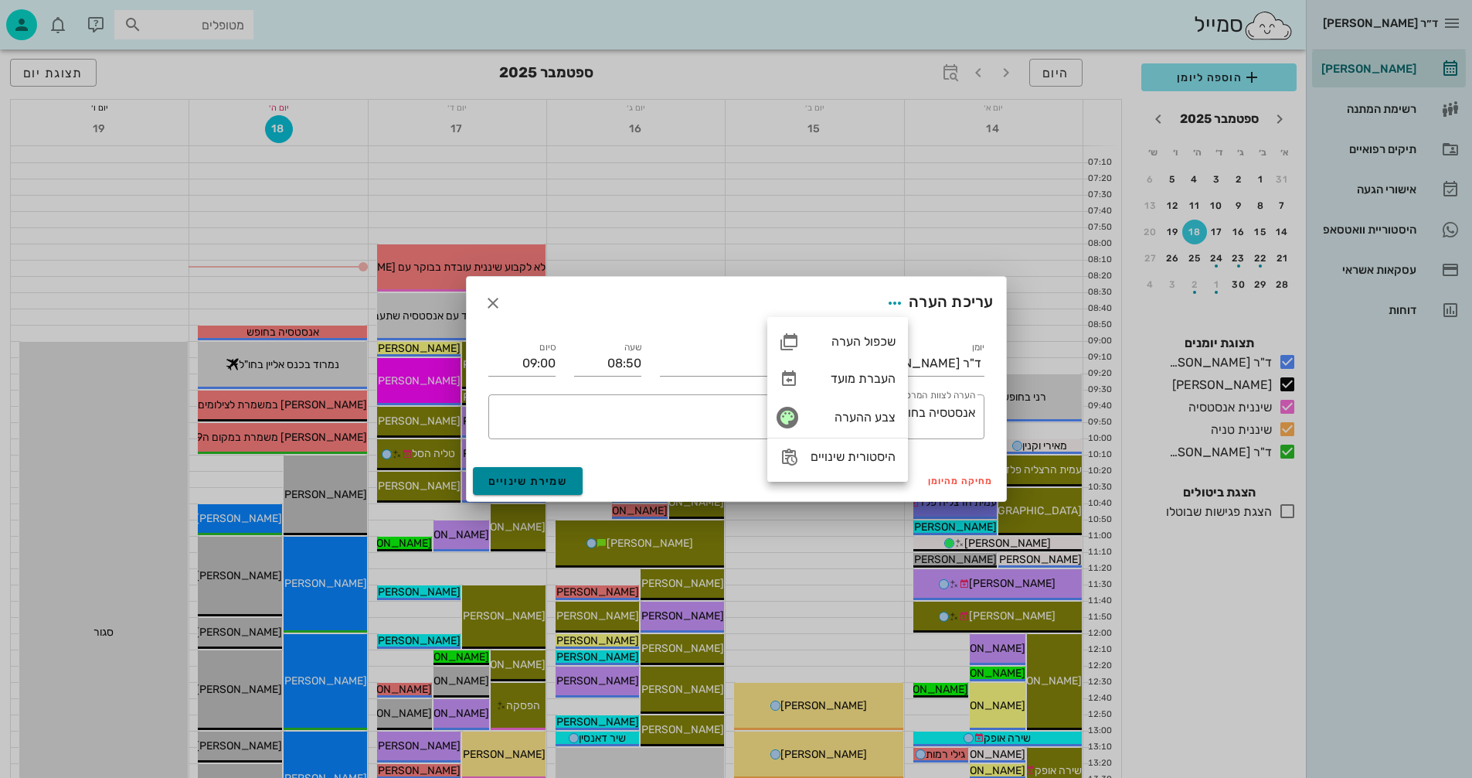
click at [536, 478] on span "שמירת שינויים" at bounding box center [528, 481] width 80 height 13
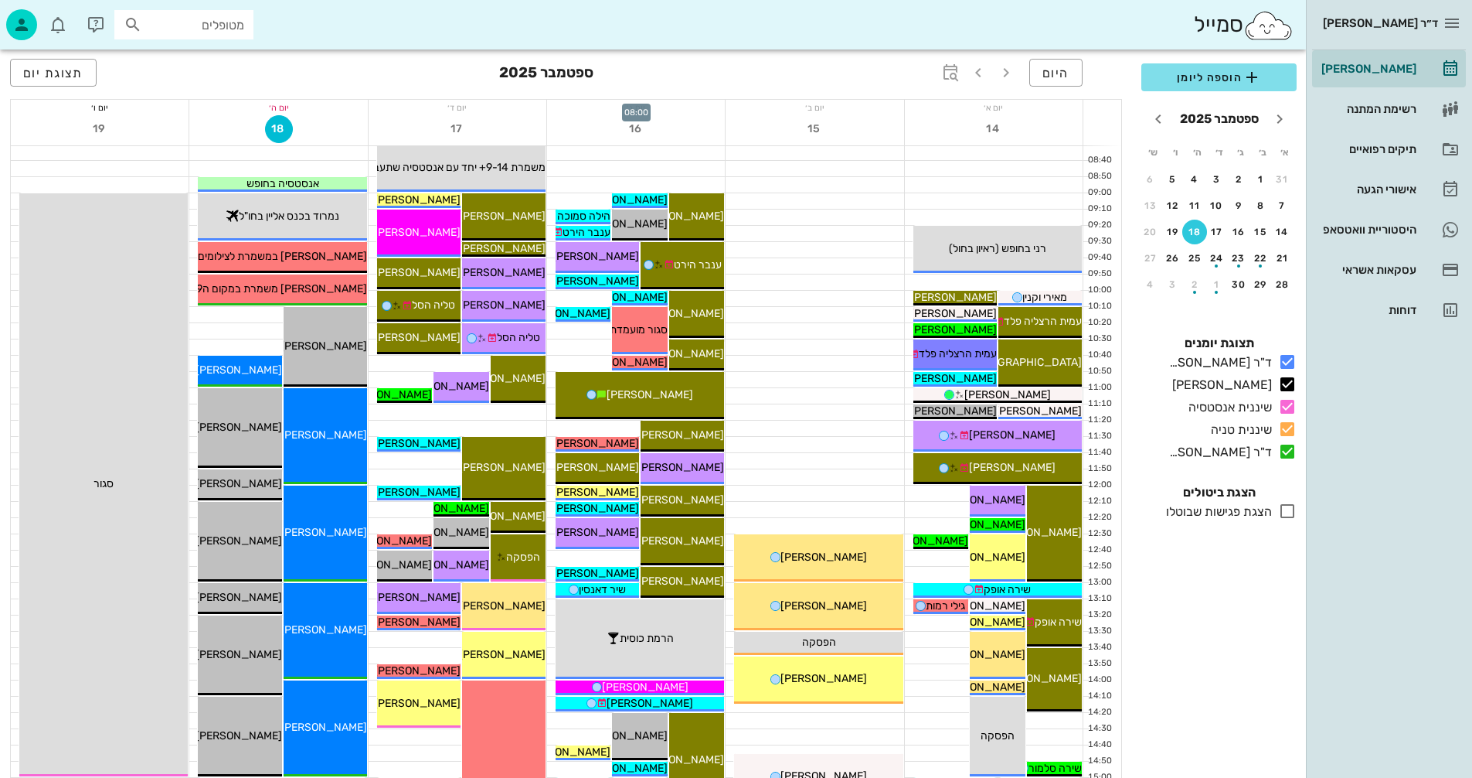
scroll to position [155, 0]
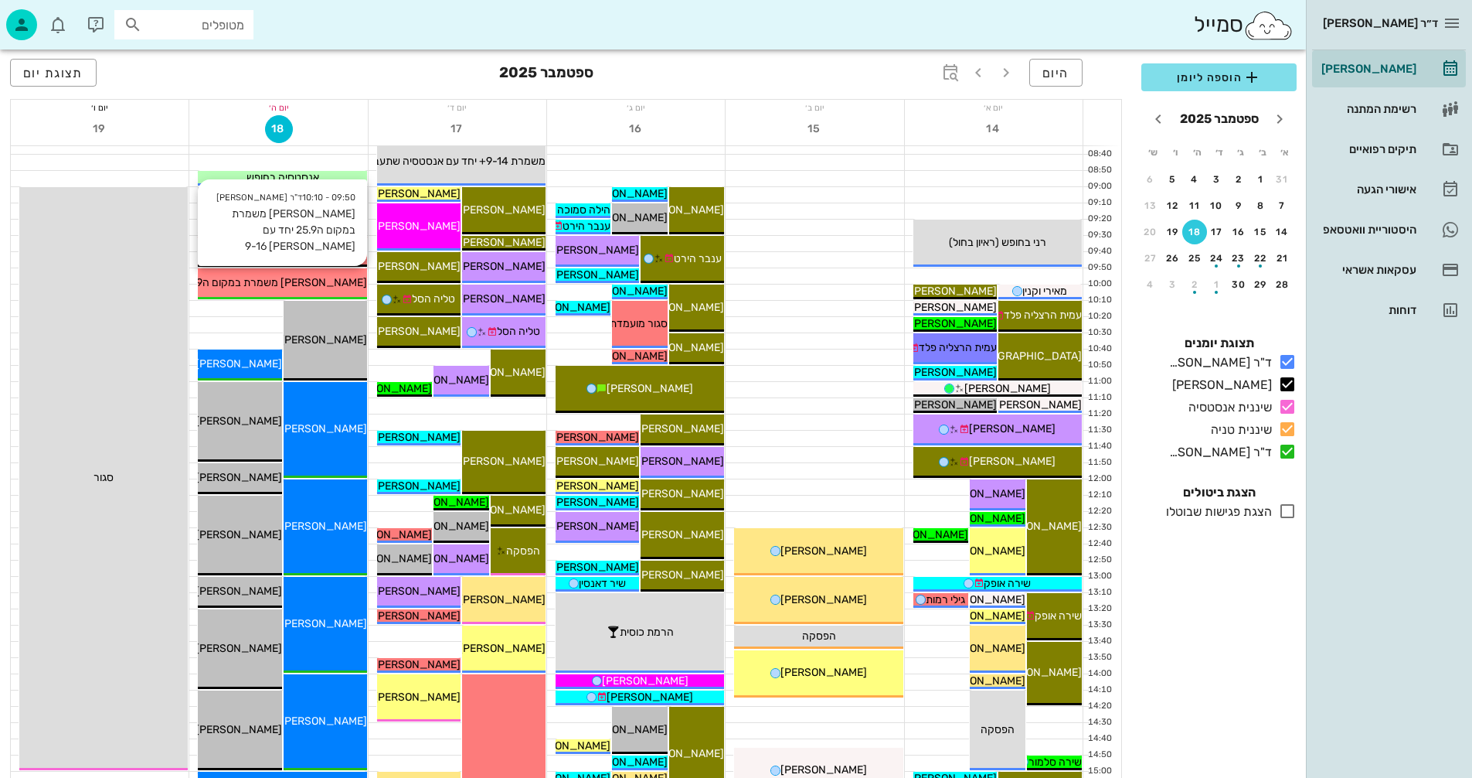
click at [327, 282] on span "[PERSON_NAME] משמרת במקום ה25.9 יחד עם [PERSON_NAME] 9-16" at bounding box center [202, 282] width 332 height 13
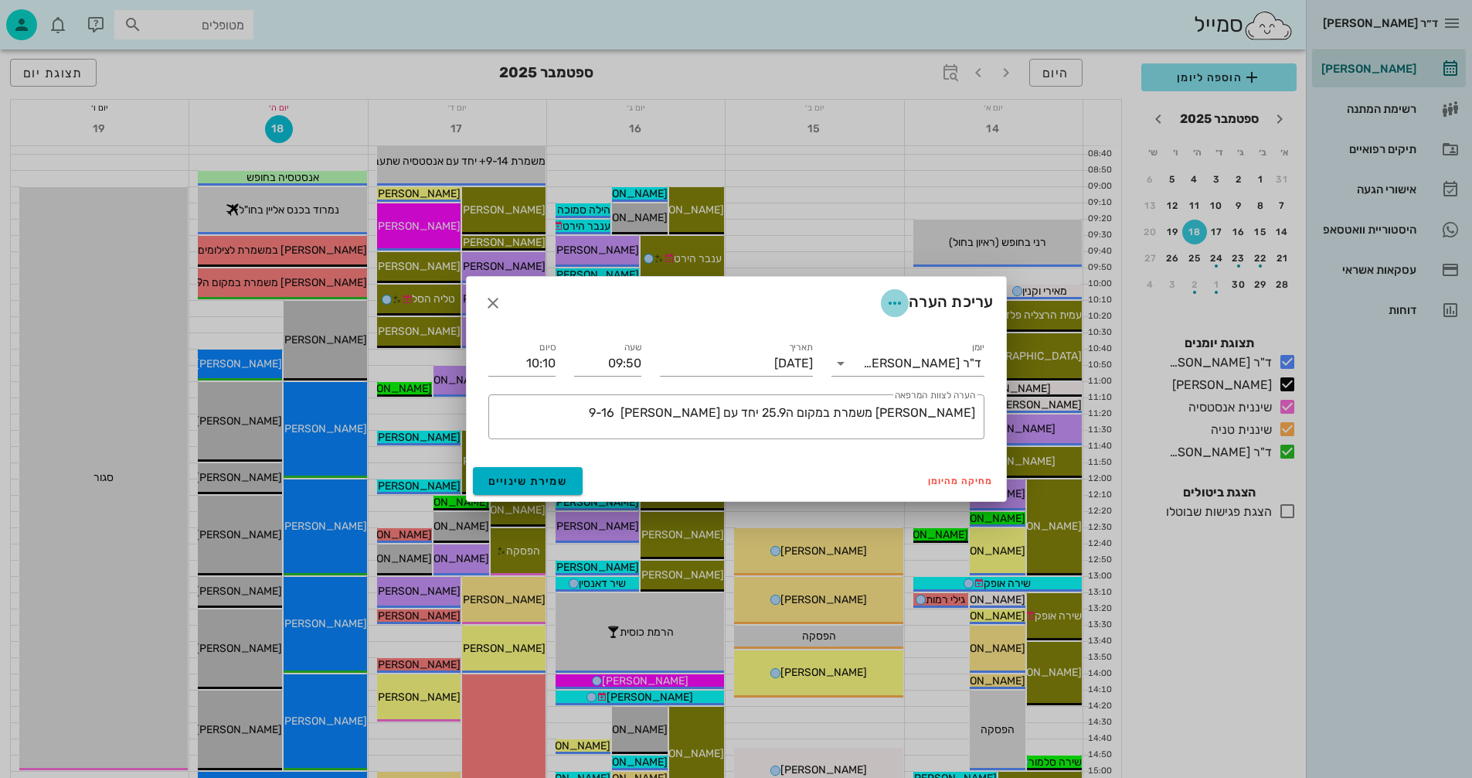
click at [890, 298] on icon "button" at bounding box center [895, 303] width 19 height 19
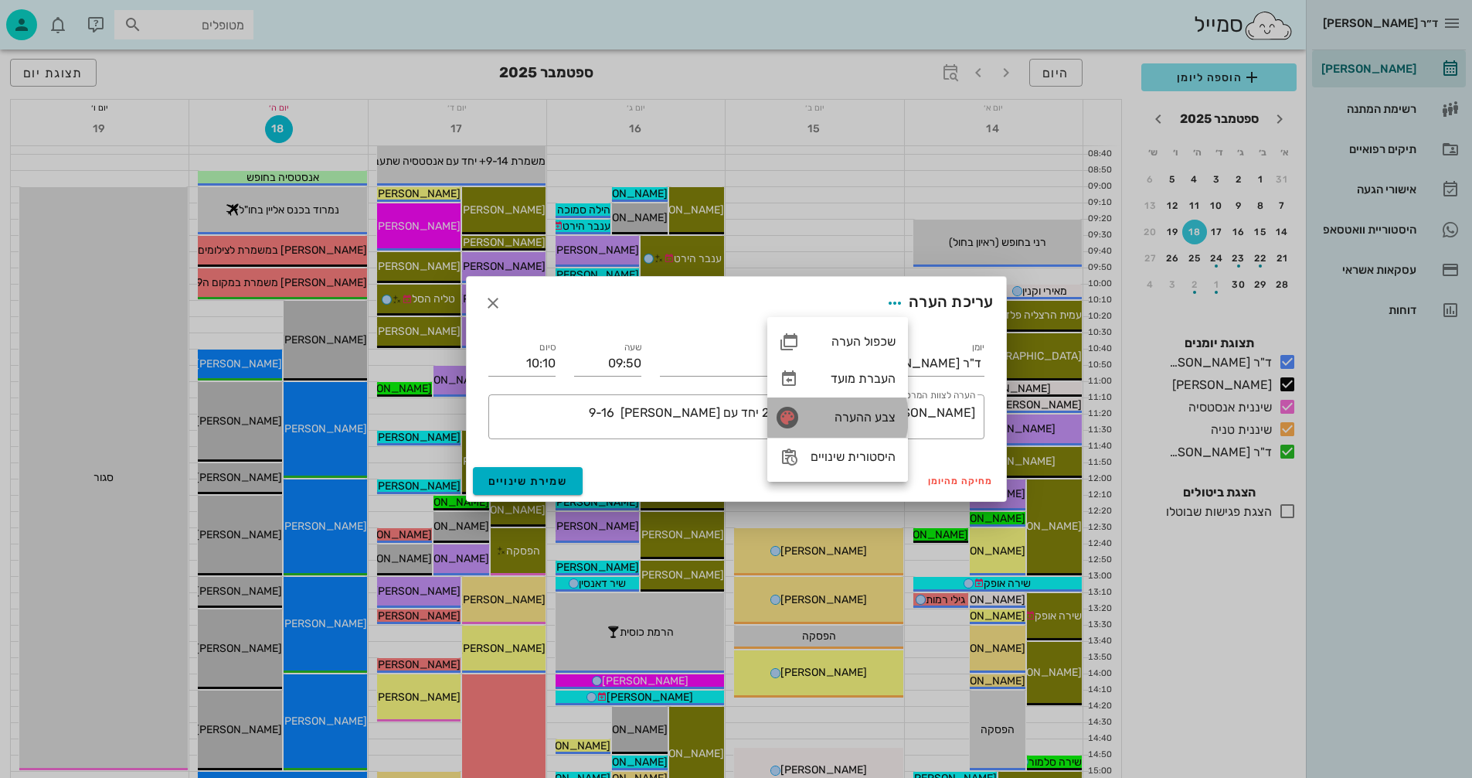
click at [843, 413] on div "צבע ההערה" at bounding box center [853, 417] width 85 height 15
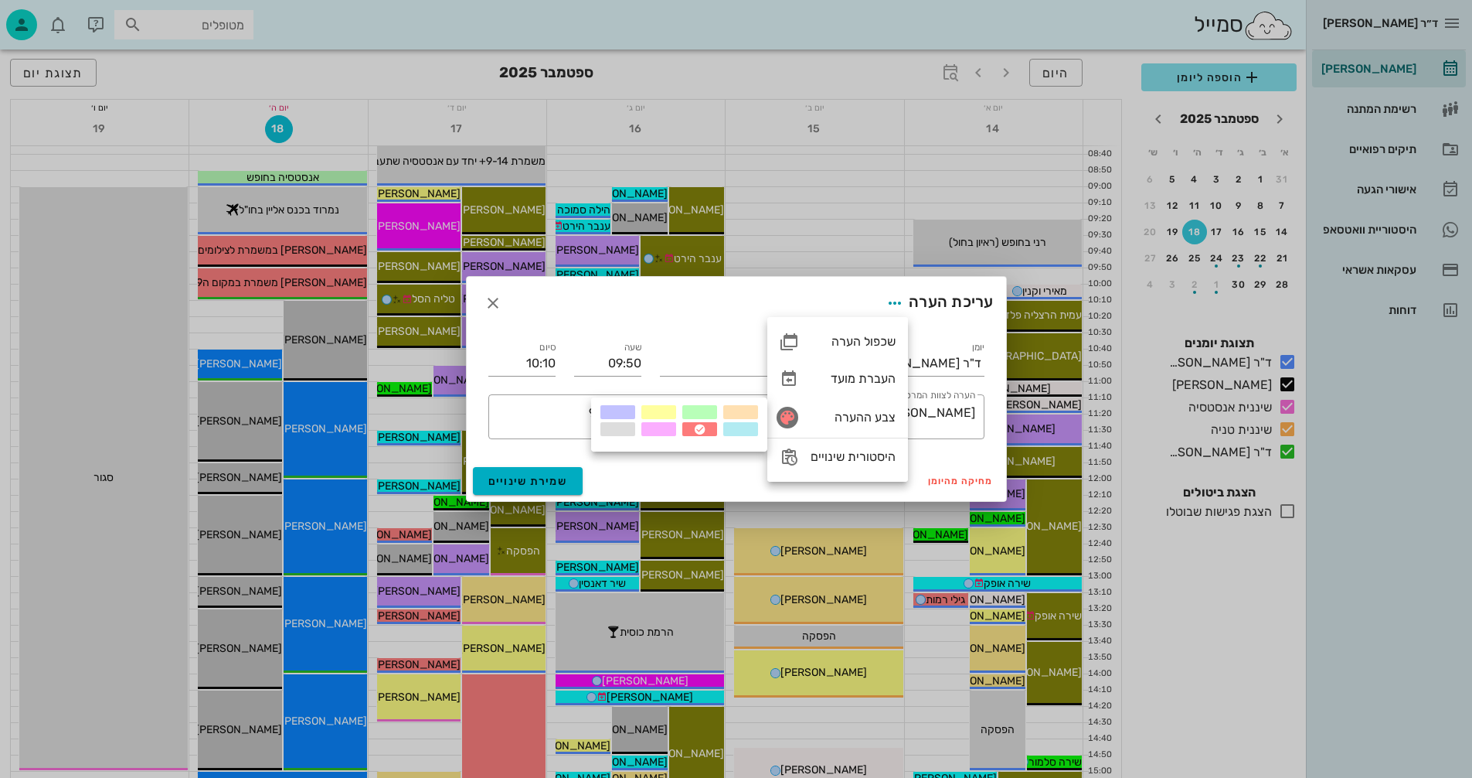
click at [736, 427] on div at bounding box center [740, 429] width 35 height 14
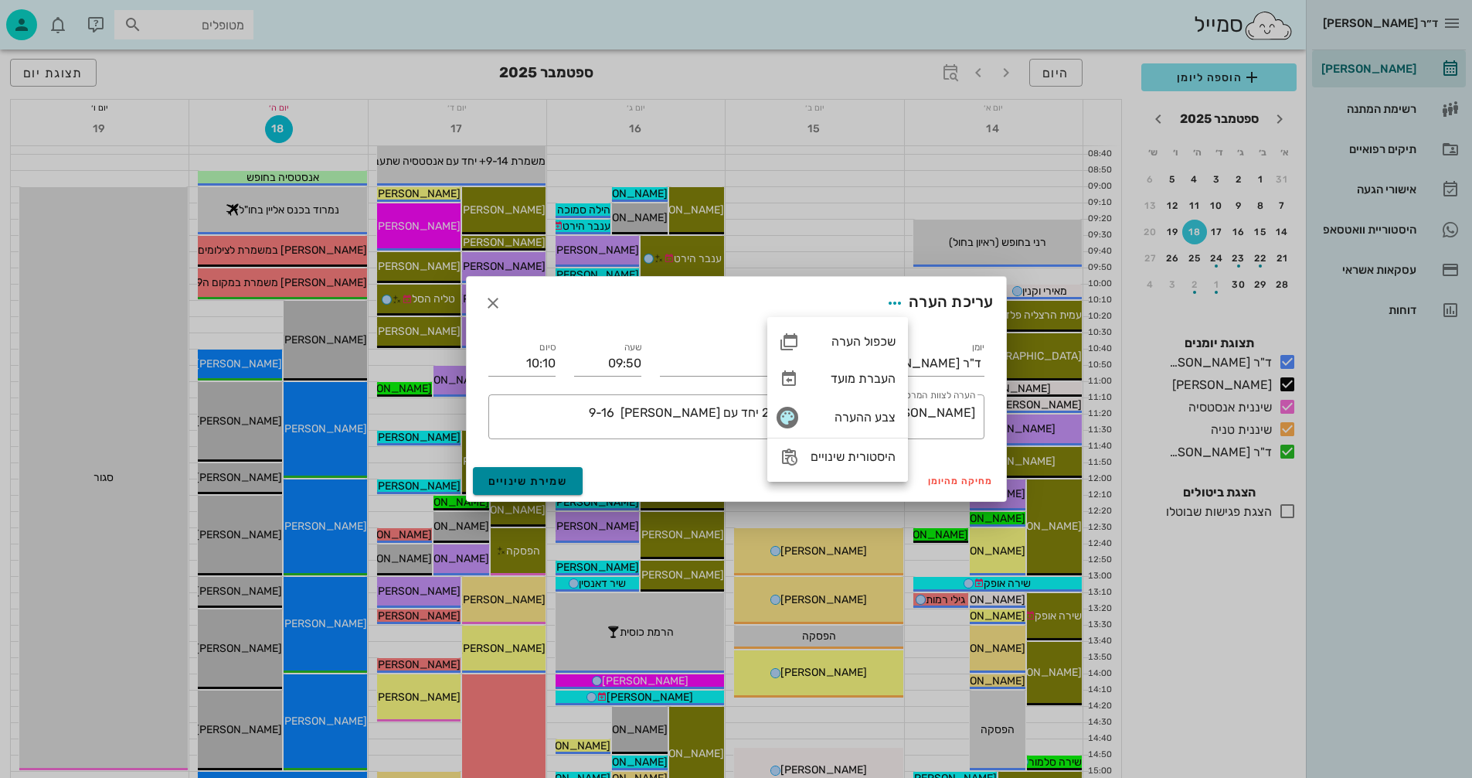
click at [475, 484] on button "שמירת שינויים" at bounding box center [528, 481] width 111 height 28
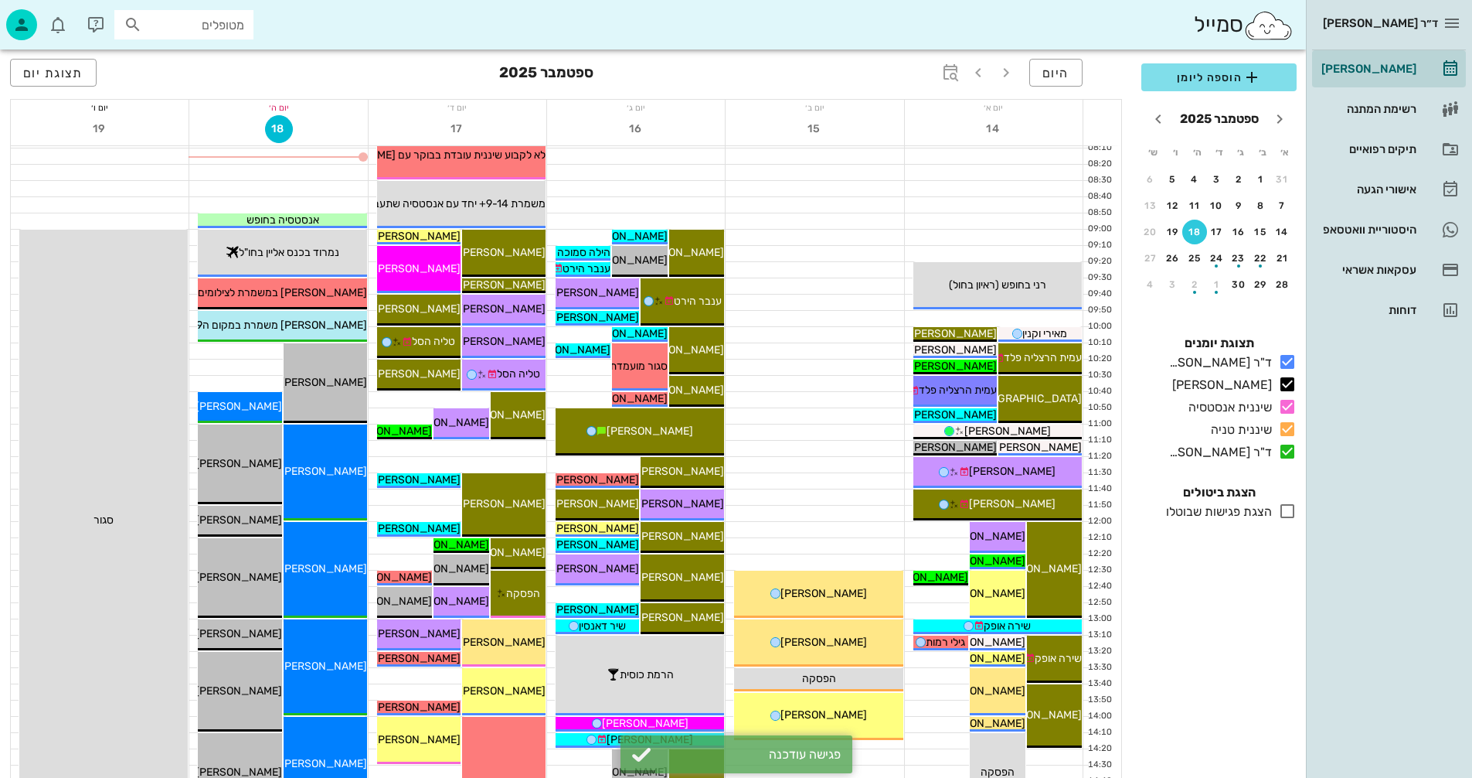
scroll to position [77, 0]
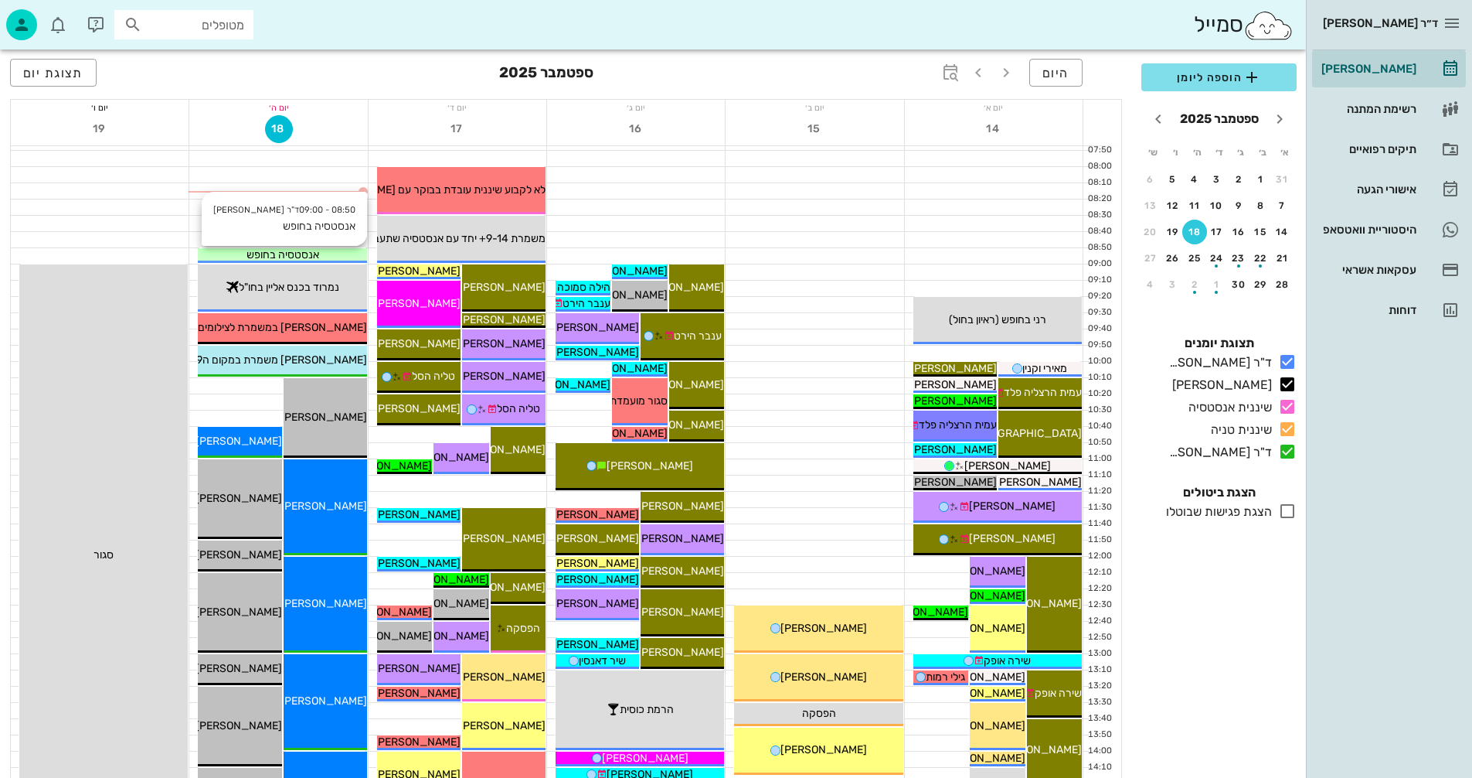
click at [337, 254] on div "אנסטסיה בחופש" at bounding box center [282, 255] width 168 height 16
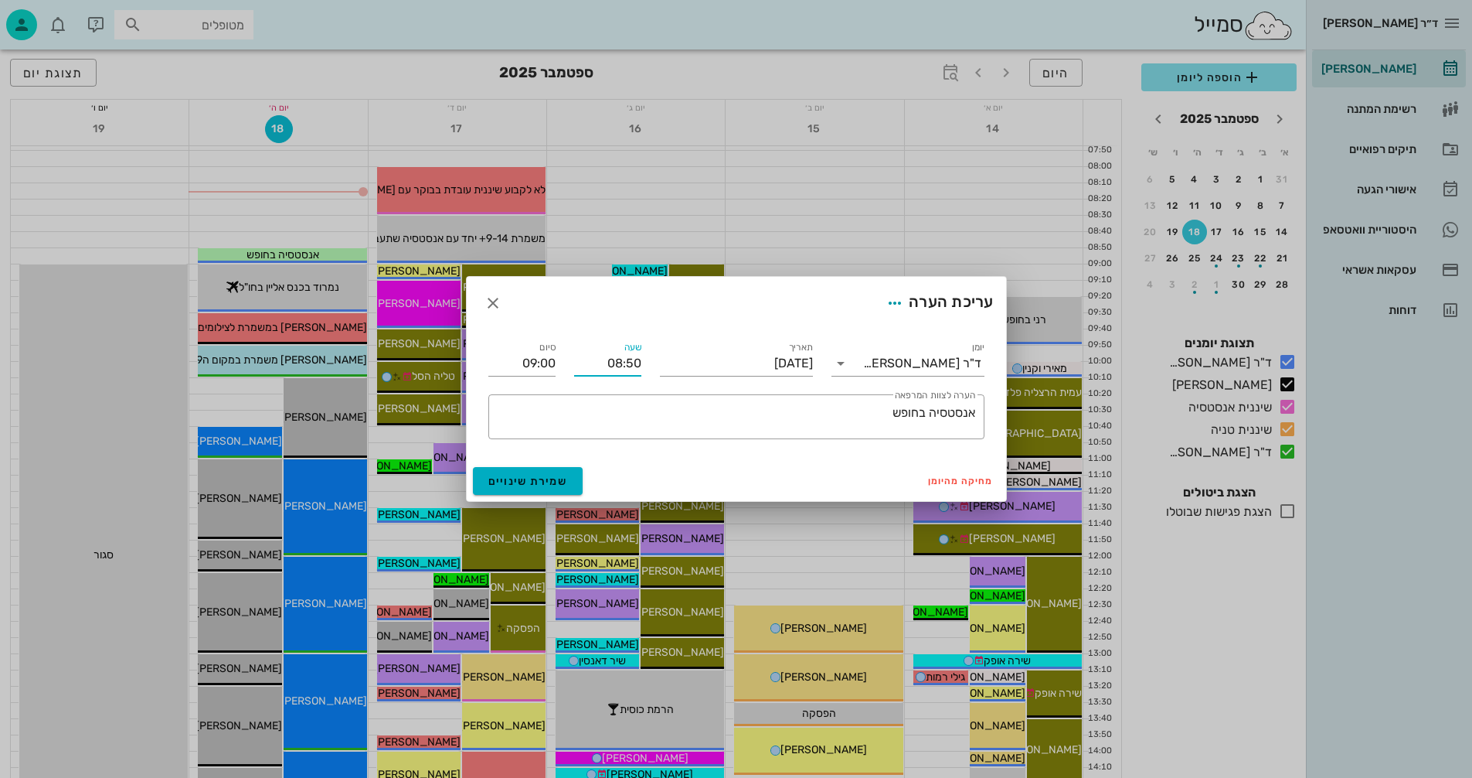
click at [631, 359] on input "08:50" at bounding box center [607, 363] width 67 height 25
type input "08:40"
click at [509, 362] on input "08:50" at bounding box center [521, 363] width 67 height 25
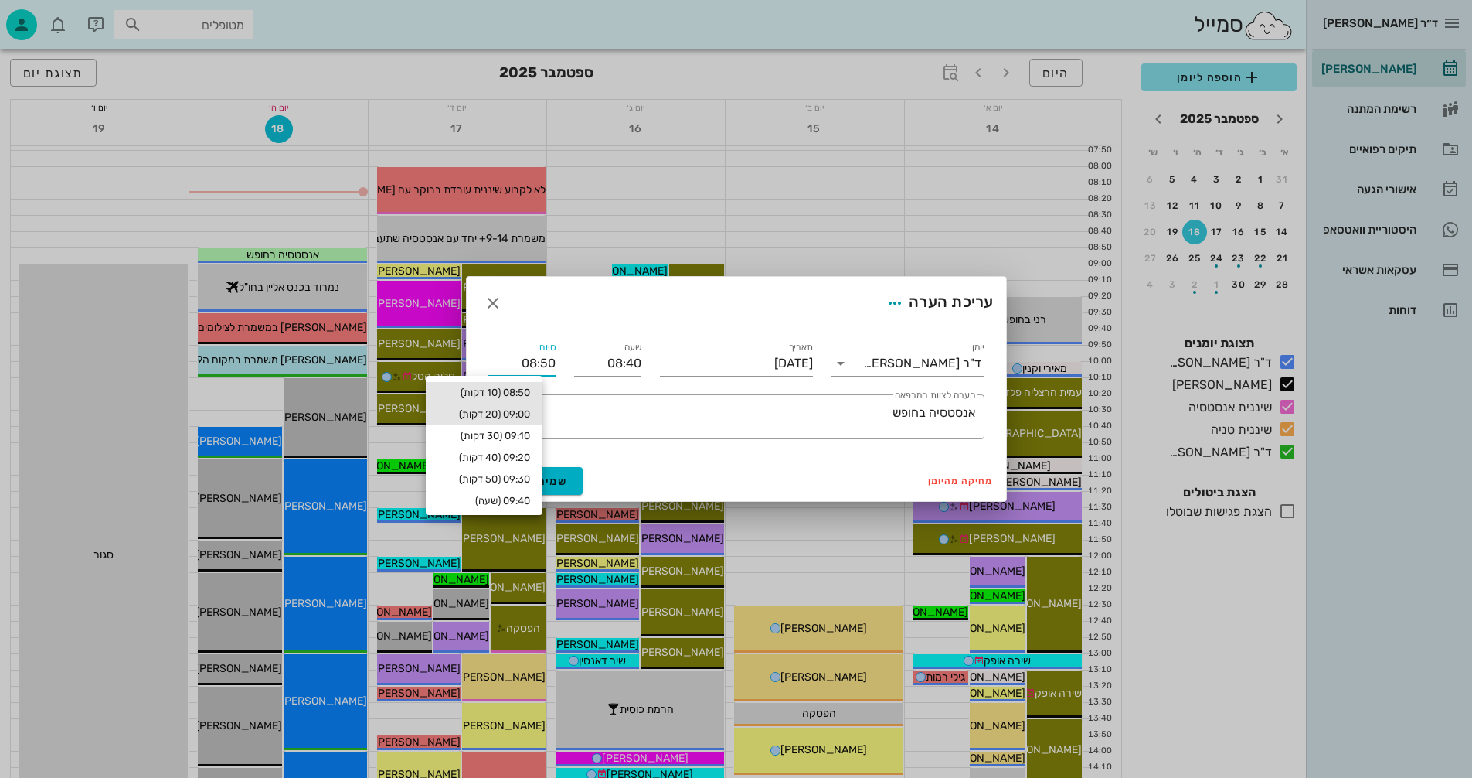
click at [505, 414] on div "09:00 (20 דקות)" at bounding box center [484, 414] width 92 height 12
type input "09:00"
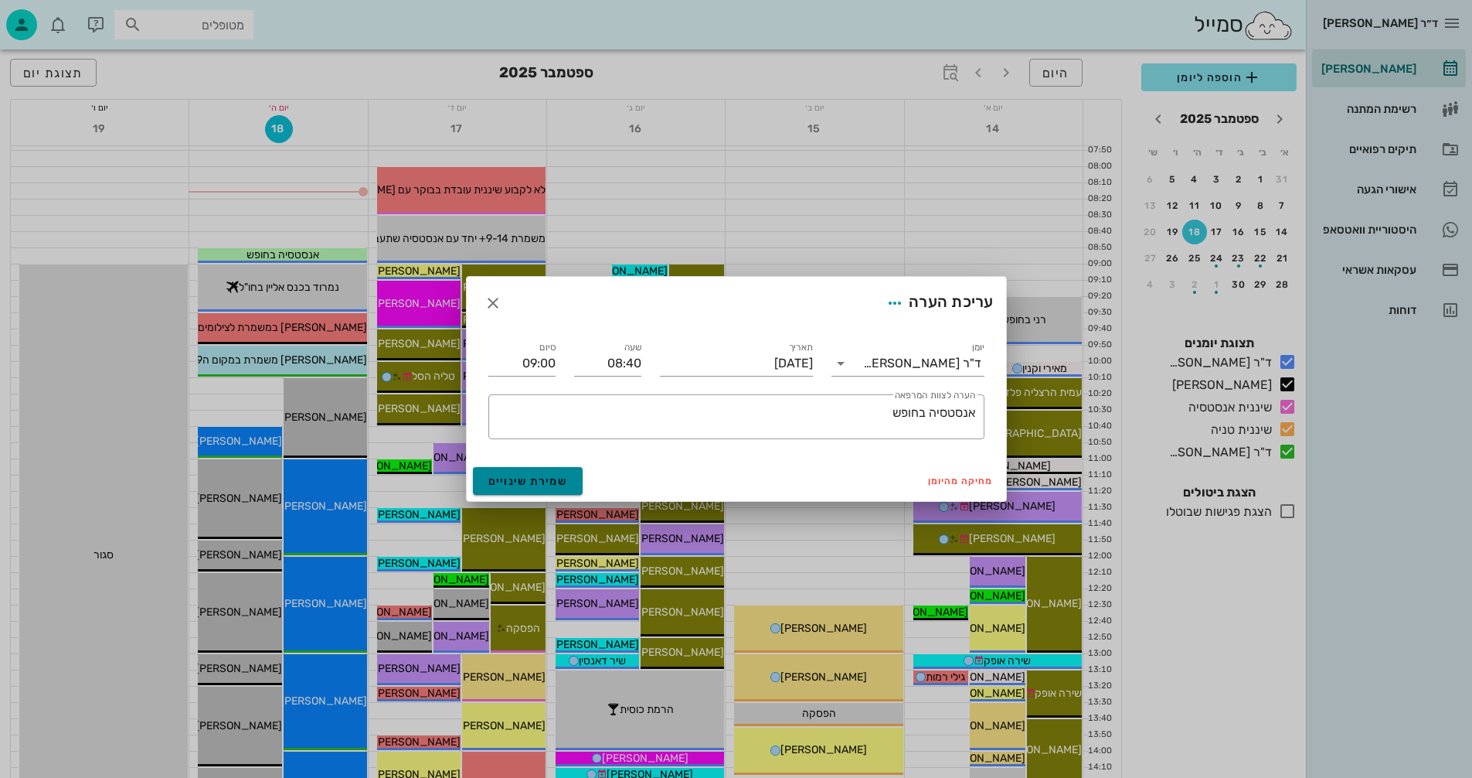
click at [534, 481] on span "שמירת שינויים" at bounding box center [528, 481] width 80 height 13
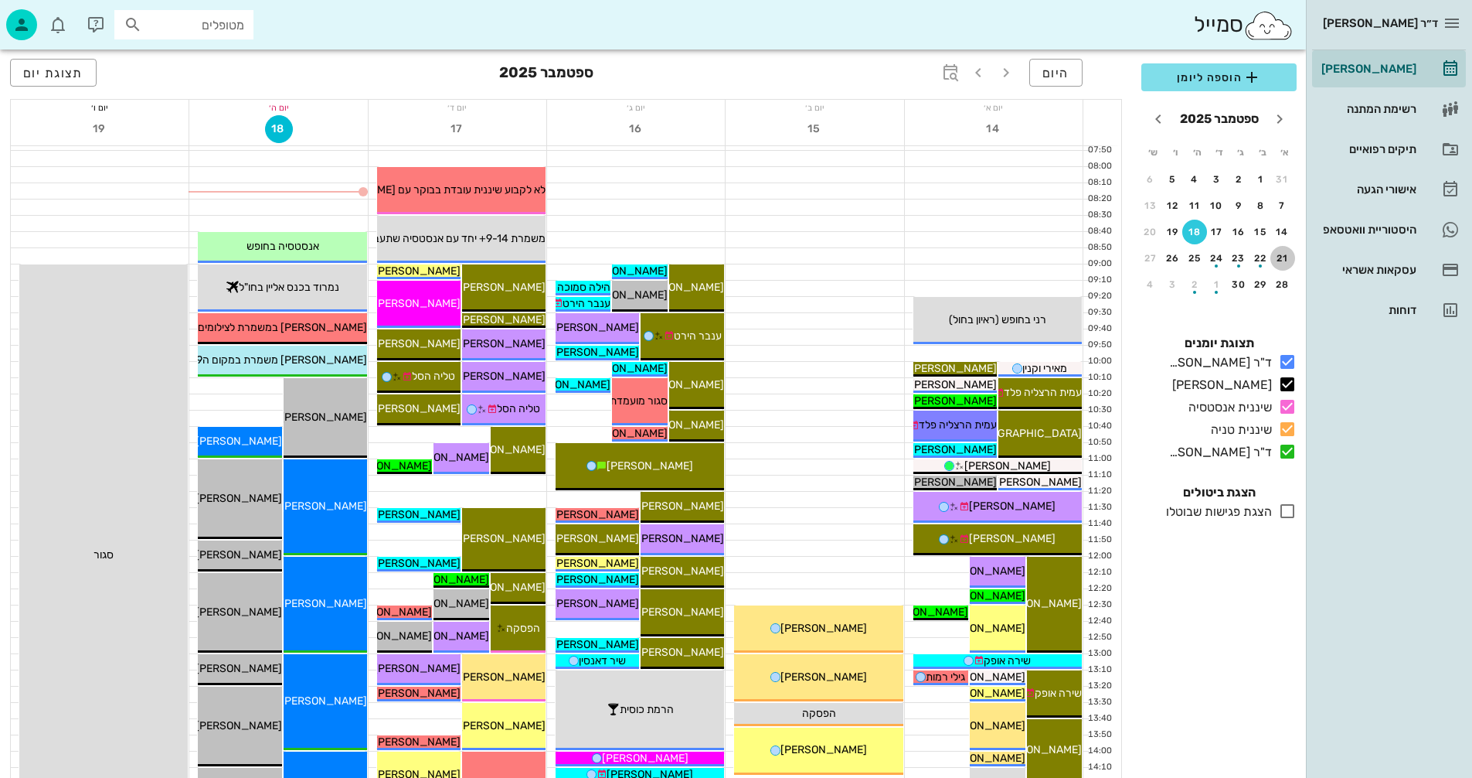
click at [1283, 258] on div "21" at bounding box center [1283, 258] width 25 height 11
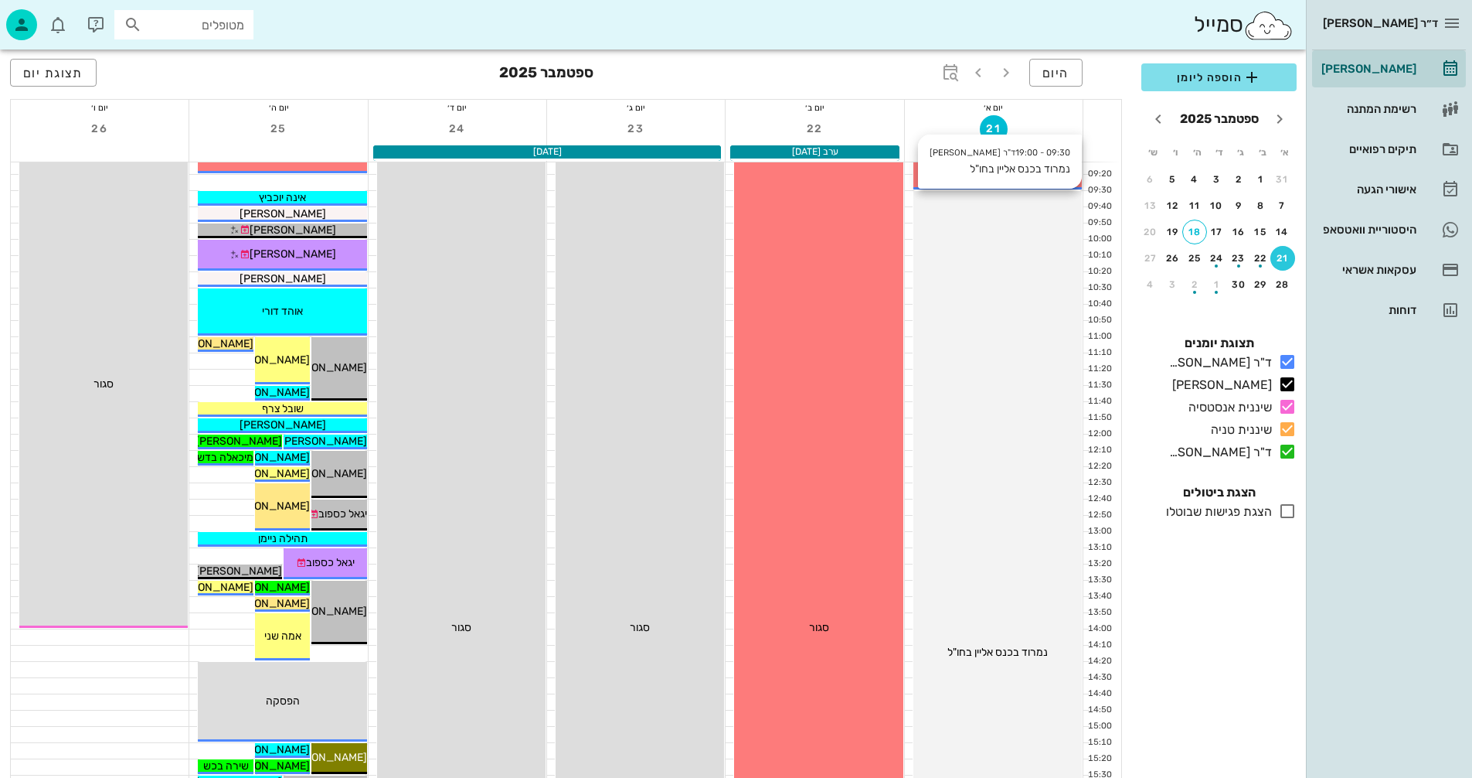
scroll to position [232, 0]
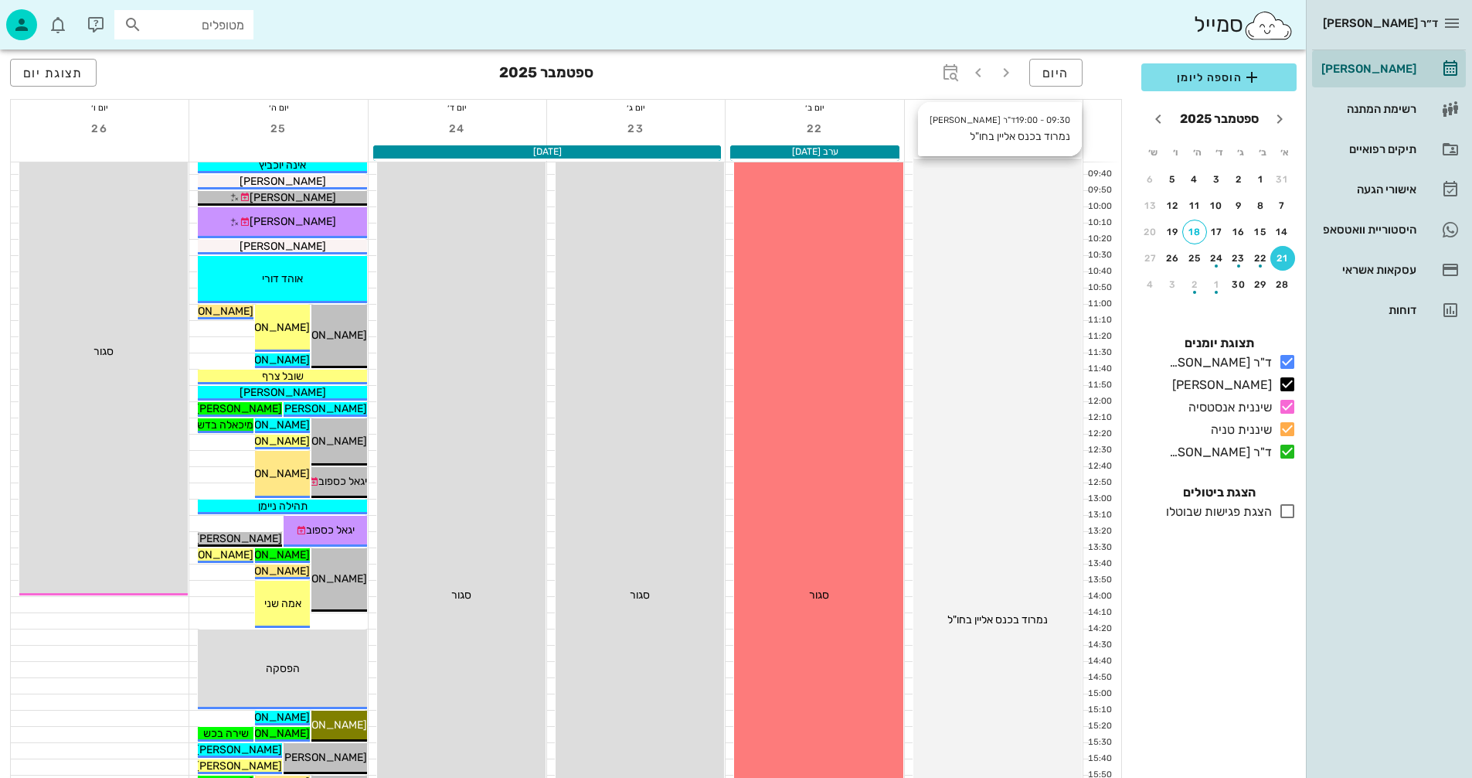
click at [978, 616] on span "נמרוד בכנס אליין בחו"ל" at bounding box center [998, 619] width 100 height 13
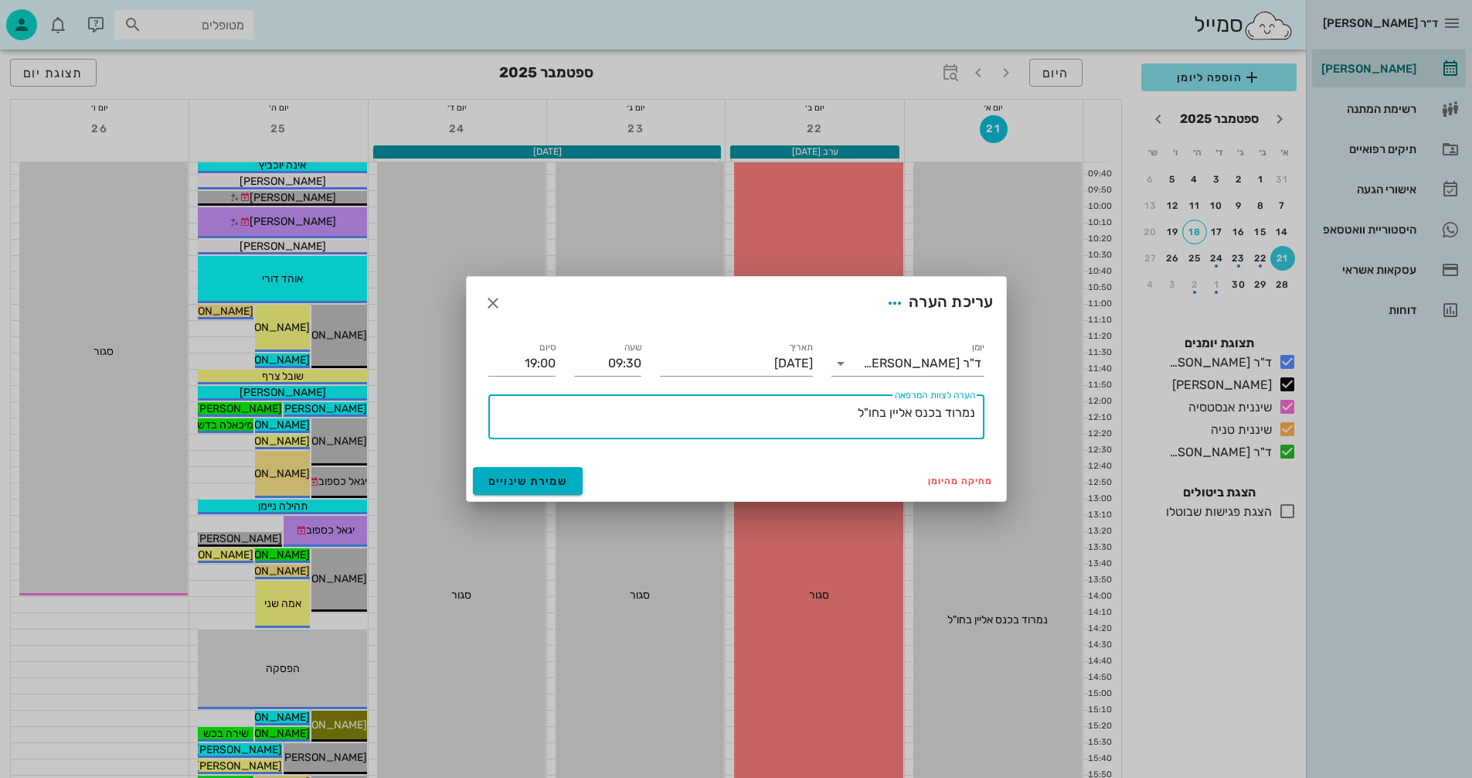
click at [854, 412] on textarea "נמרוד בכנס אליין בחו"ל" at bounding box center [734, 420] width 484 height 37
type textarea "[PERSON_NAME] בכנס אליין בחו"ל ✈️"
click at [536, 482] on span "שמירת שינויים" at bounding box center [528, 481] width 80 height 13
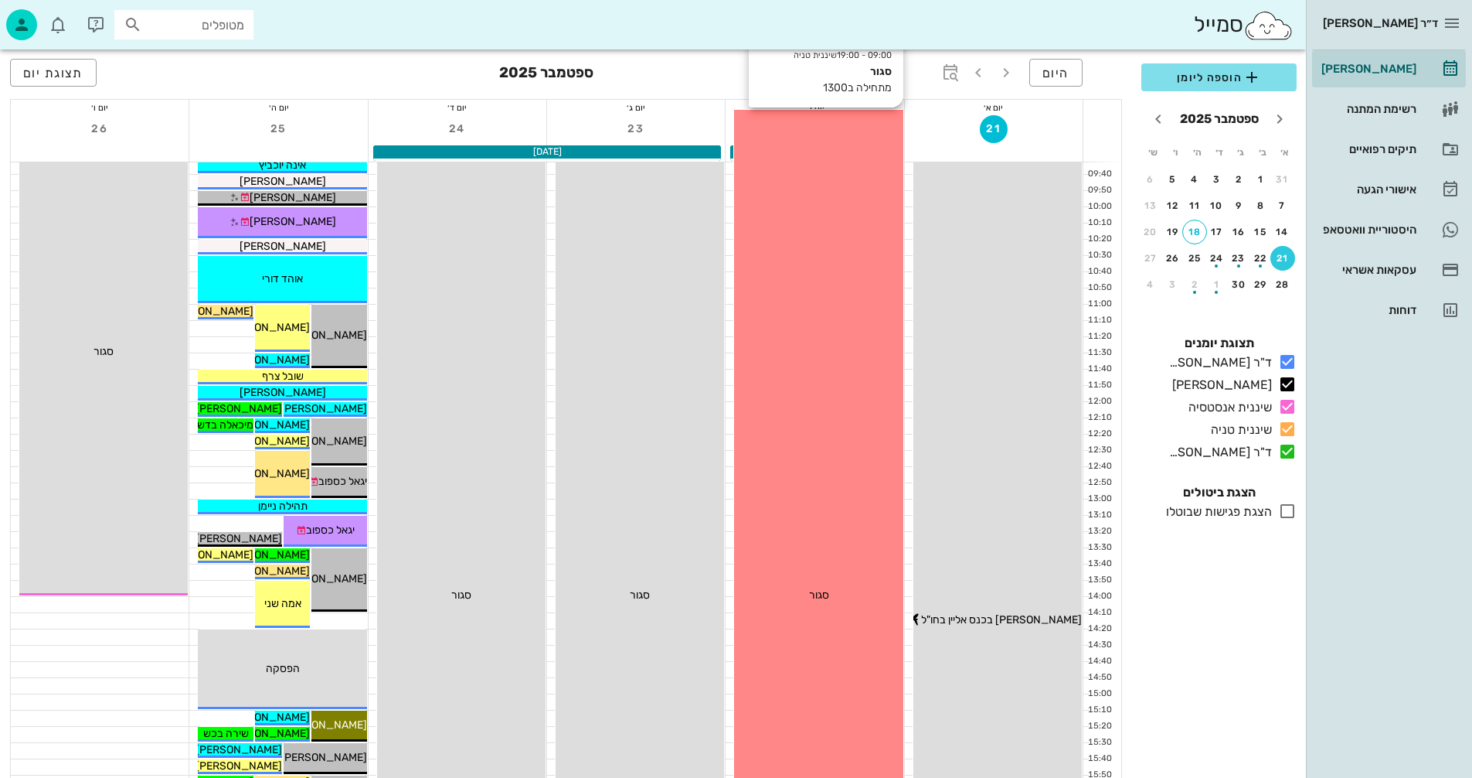
click at [823, 589] on span "סגור" at bounding box center [819, 594] width 20 height 13
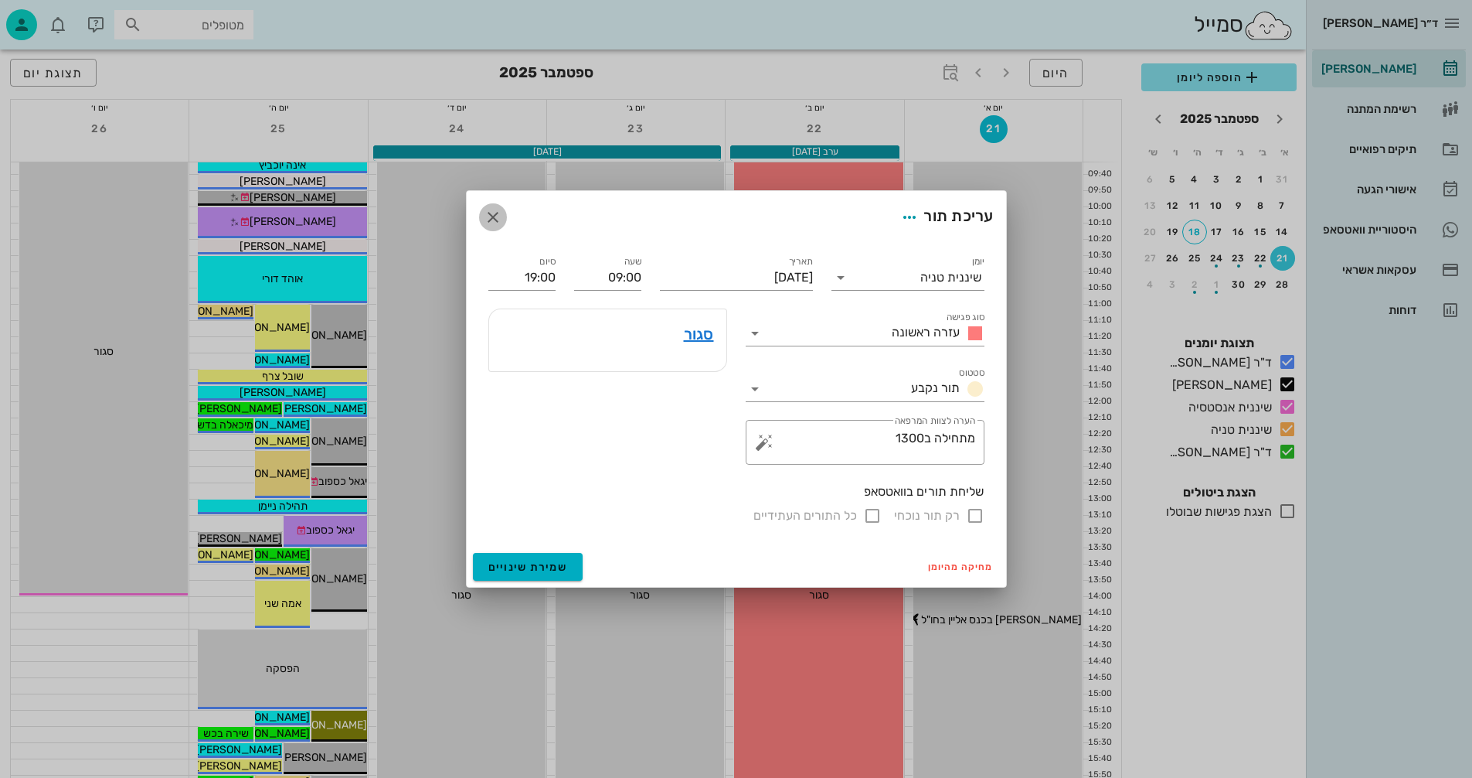
click at [495, 219] on icon "button" at bounding box center [493, 217] width 19 height 19
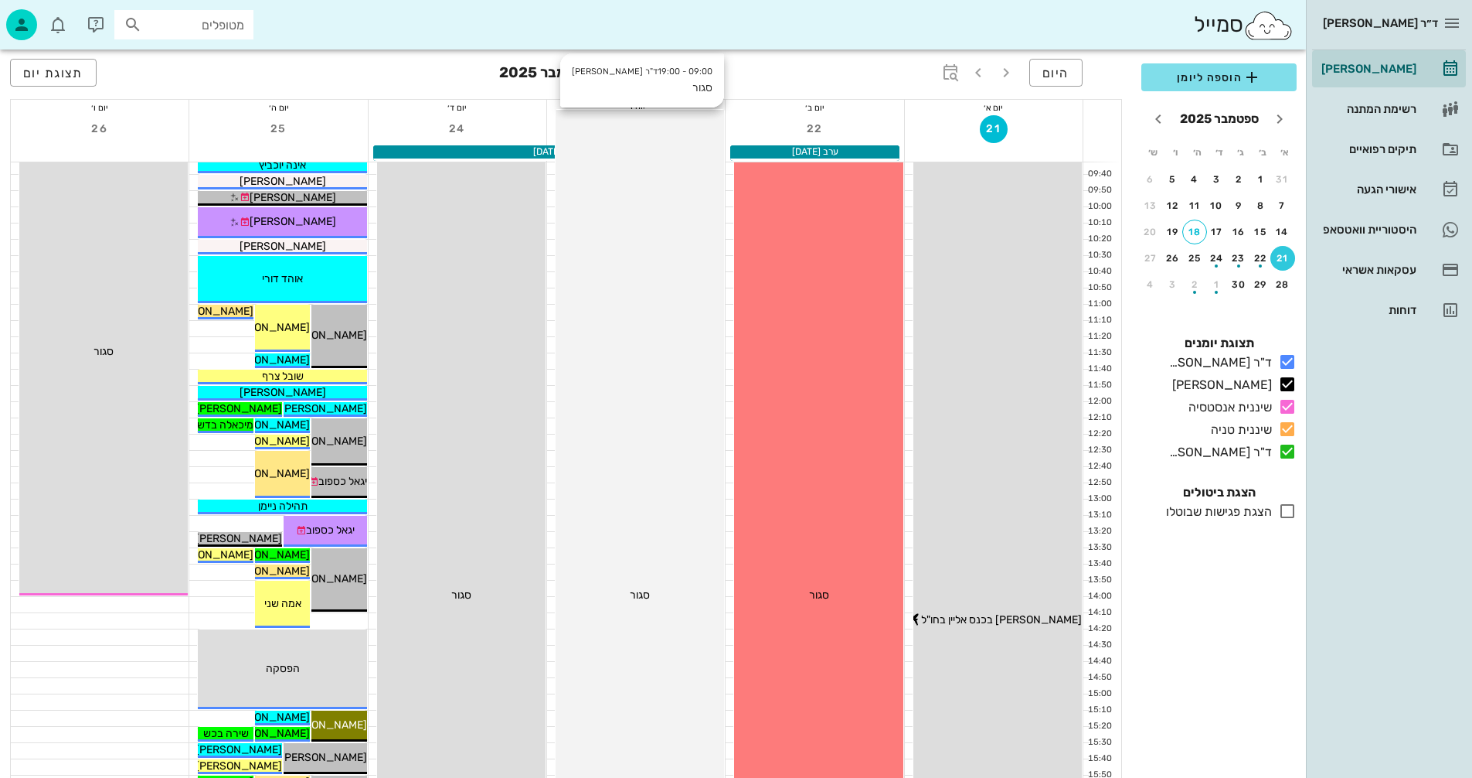
click at [682, 399] on div "09:00 - 19:00 ד"ר נמרוד דיקשטיין סגור סגור" at bounding box center [640, 596] width 168 height 972
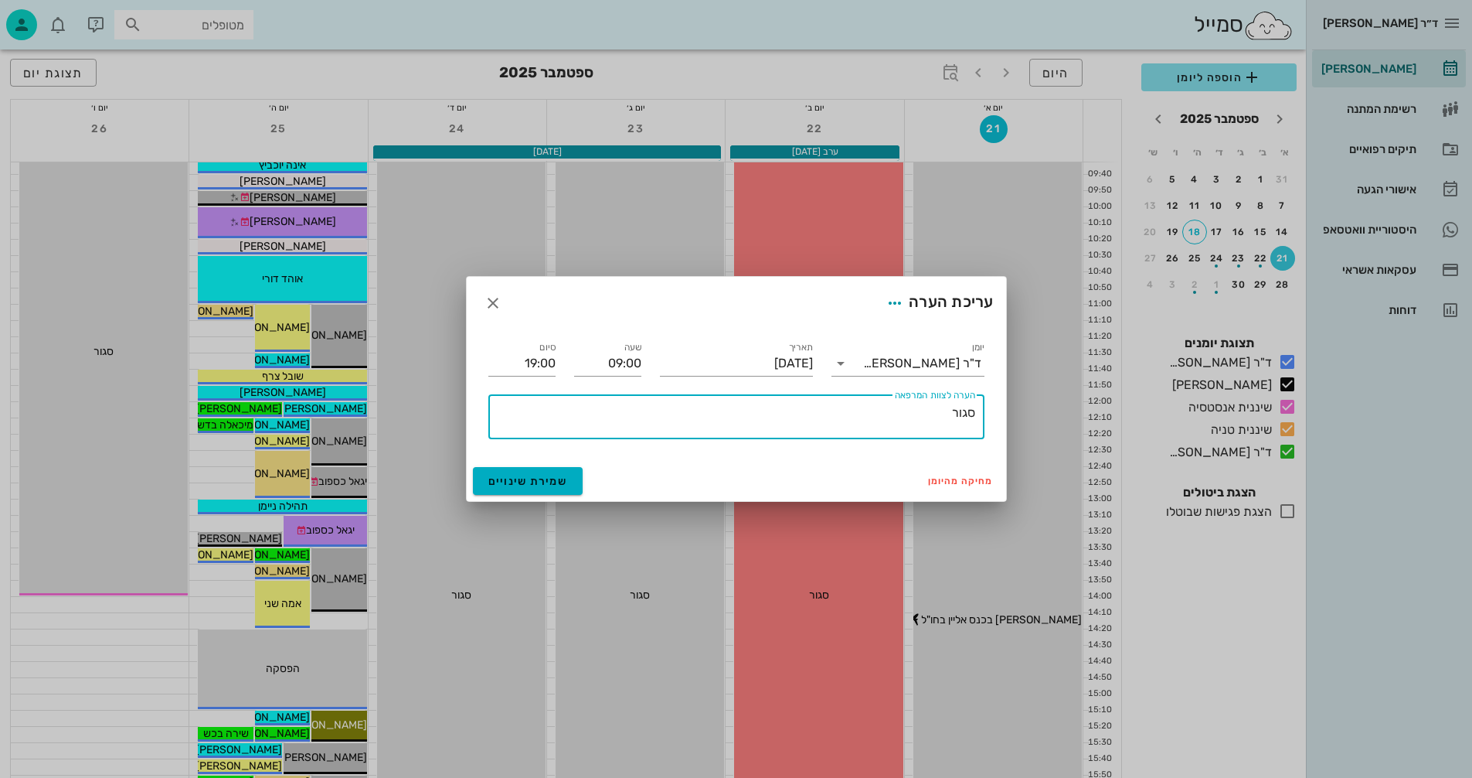
click at [927, 412] on textarea "סגור" at bounding box center [734, 420] width 484 height 37
drag, startPoint x: 982, startPoint y: 400, endPoint x: 716, endPoint y: 405, distance: 265.2
click at [716, 405] on textarea "סגור" at bounding box center [734, 420] width 484 height 37
type textarea "סגור"
click at [526, 478] on span "שמירת שינויים" at bounding box center [528, 481] width 80 height 13
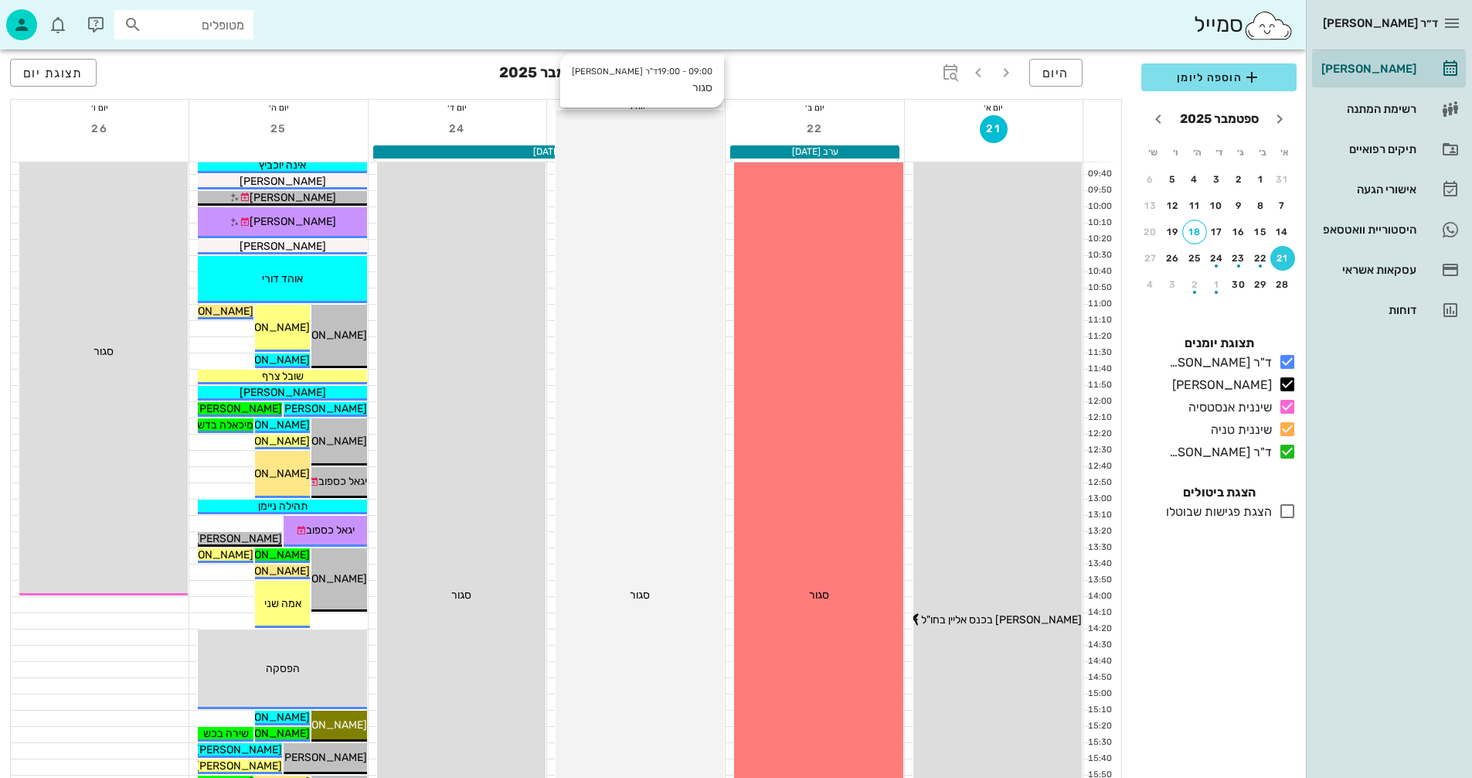
click at [645, 591] on span "סגור" at bounding box center [640, 594] width 20 height 13
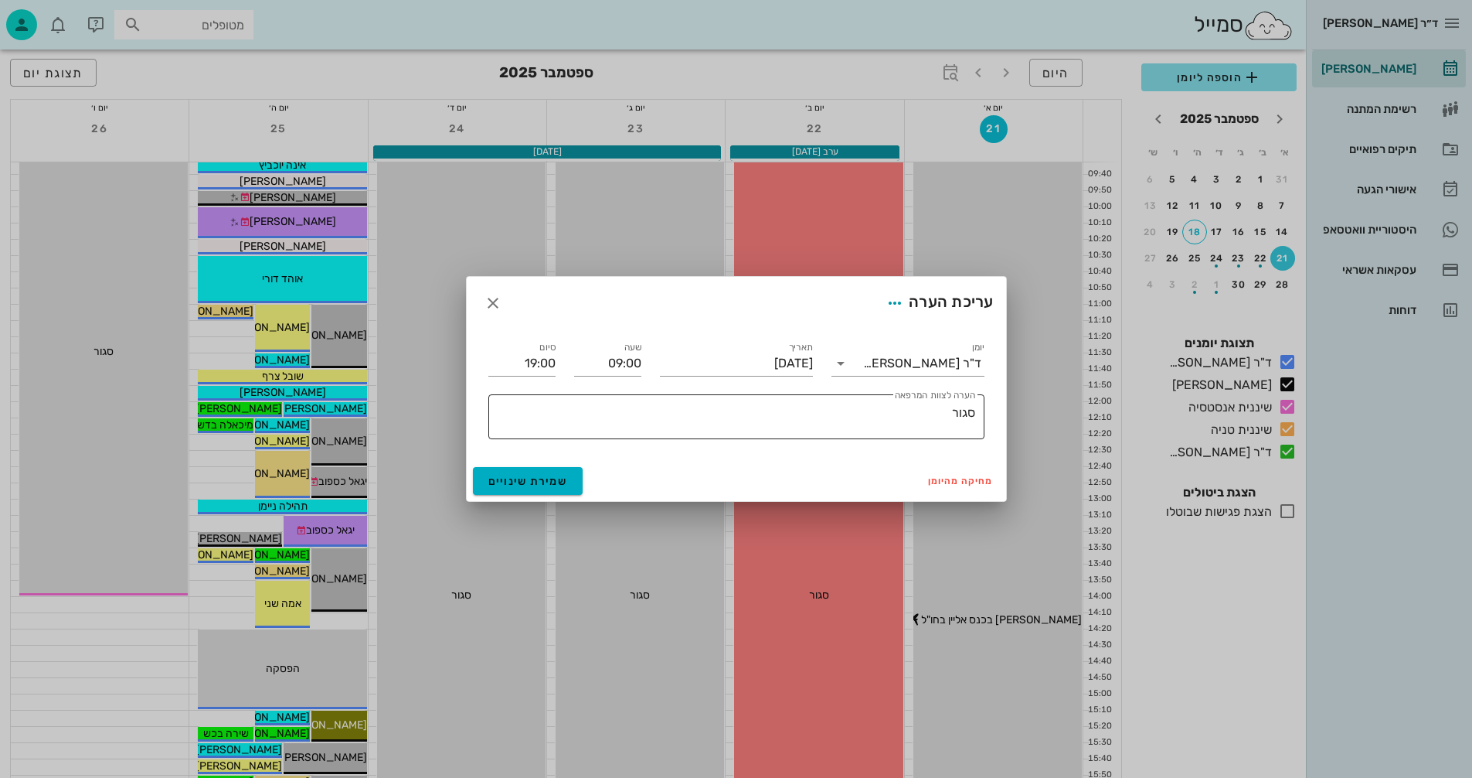
click at [934, 412] on textarea "סגור" at bounding box center [734, 420] width 484 height 37
paste textarea "🍎🍯"
type textarea "סגור 🍎🍯"
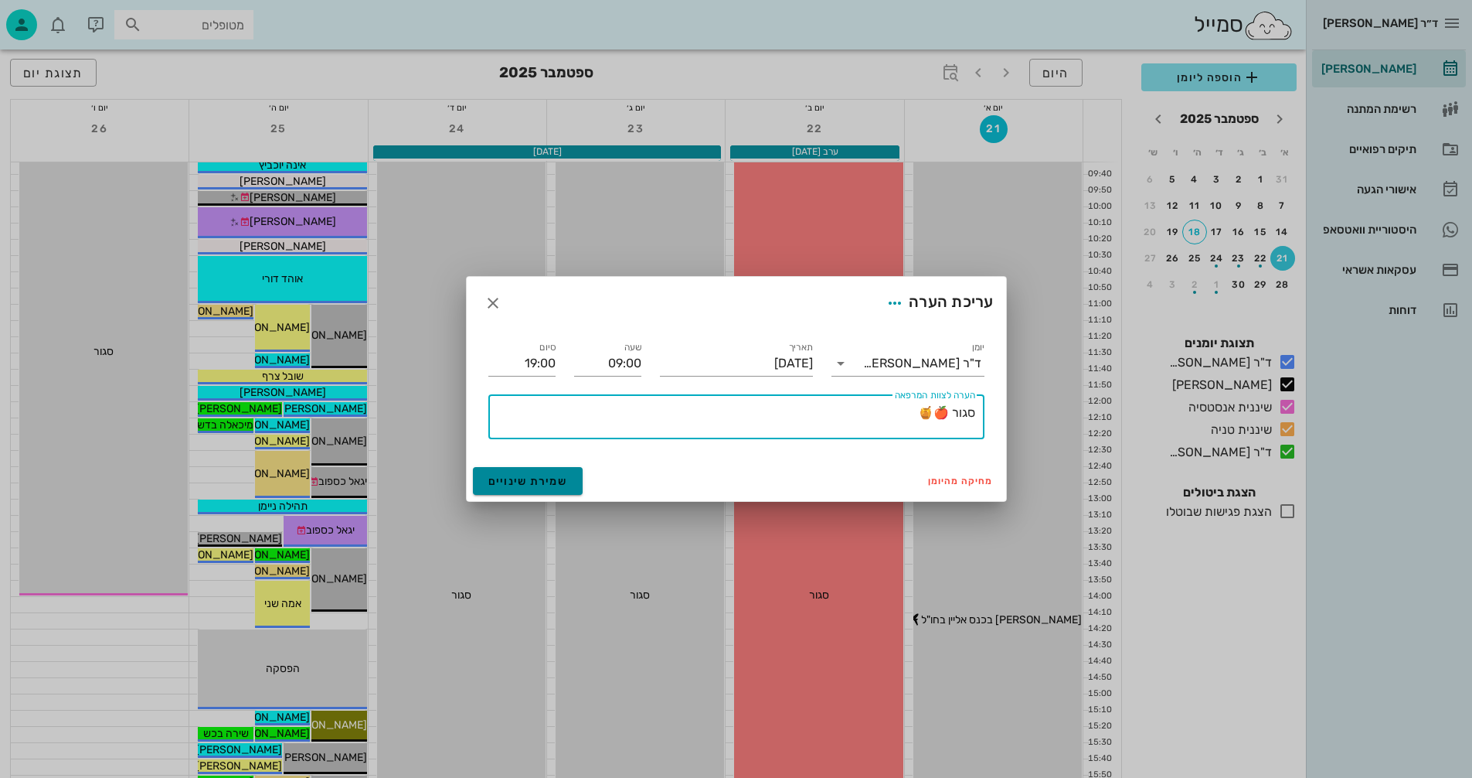
click at [528, 482] on span "שמירת שינויים" at bounding box center [528, 481] width 80 height 13
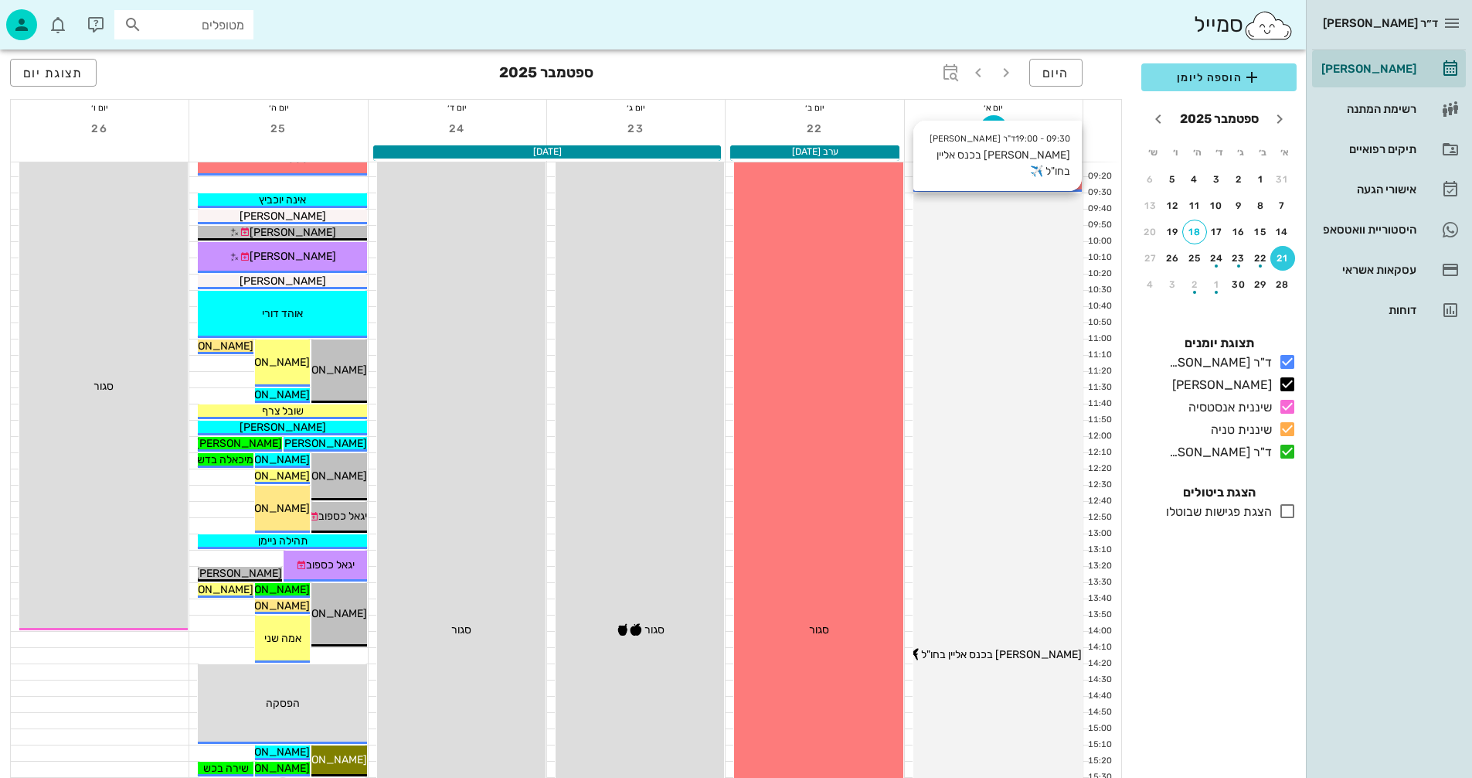
scroll to position [345, 0]
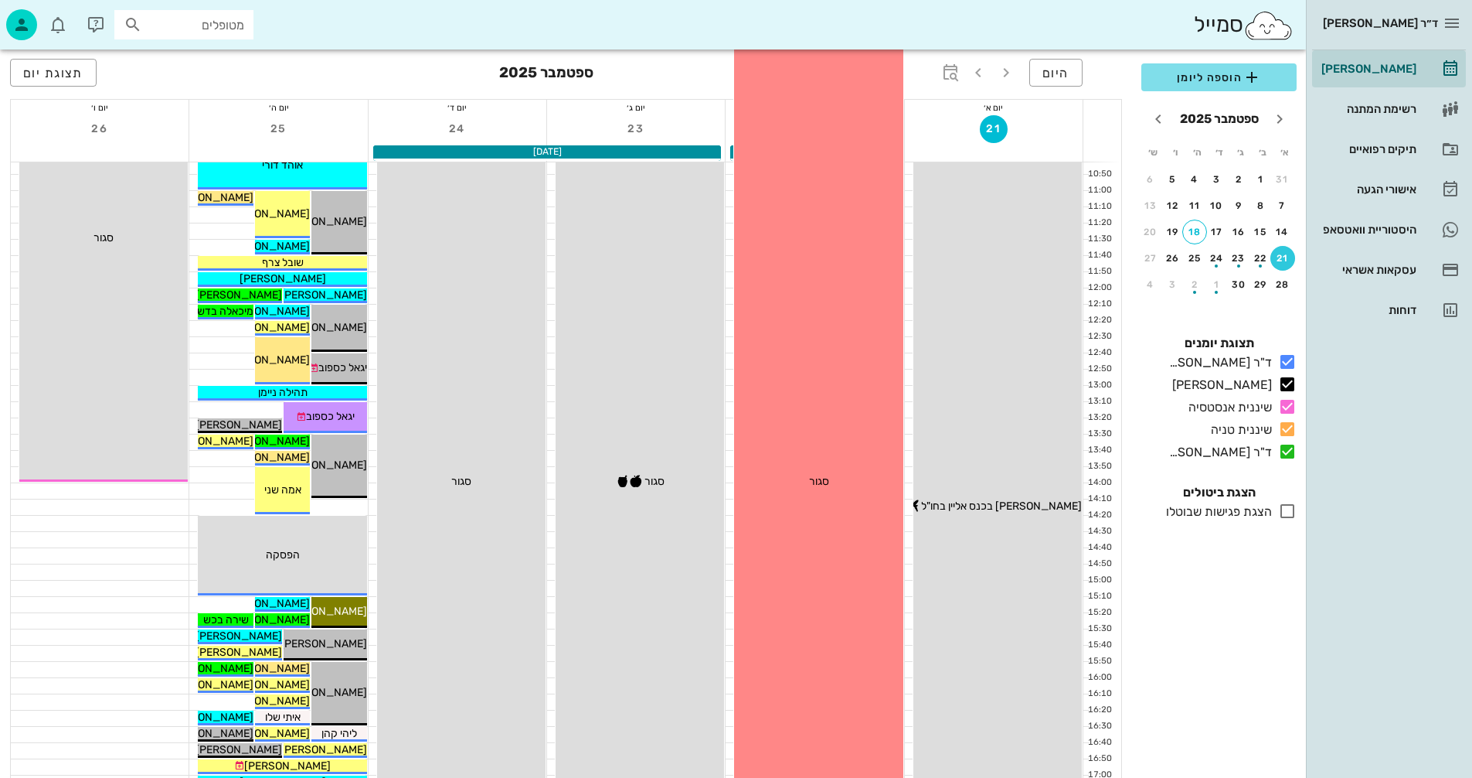
click at [801, 468] on div "09:00 - 19:00 שיננית טניה סגור מתחילה ב1300 סגור" at bounding box center [818, 482] width 168 height 972
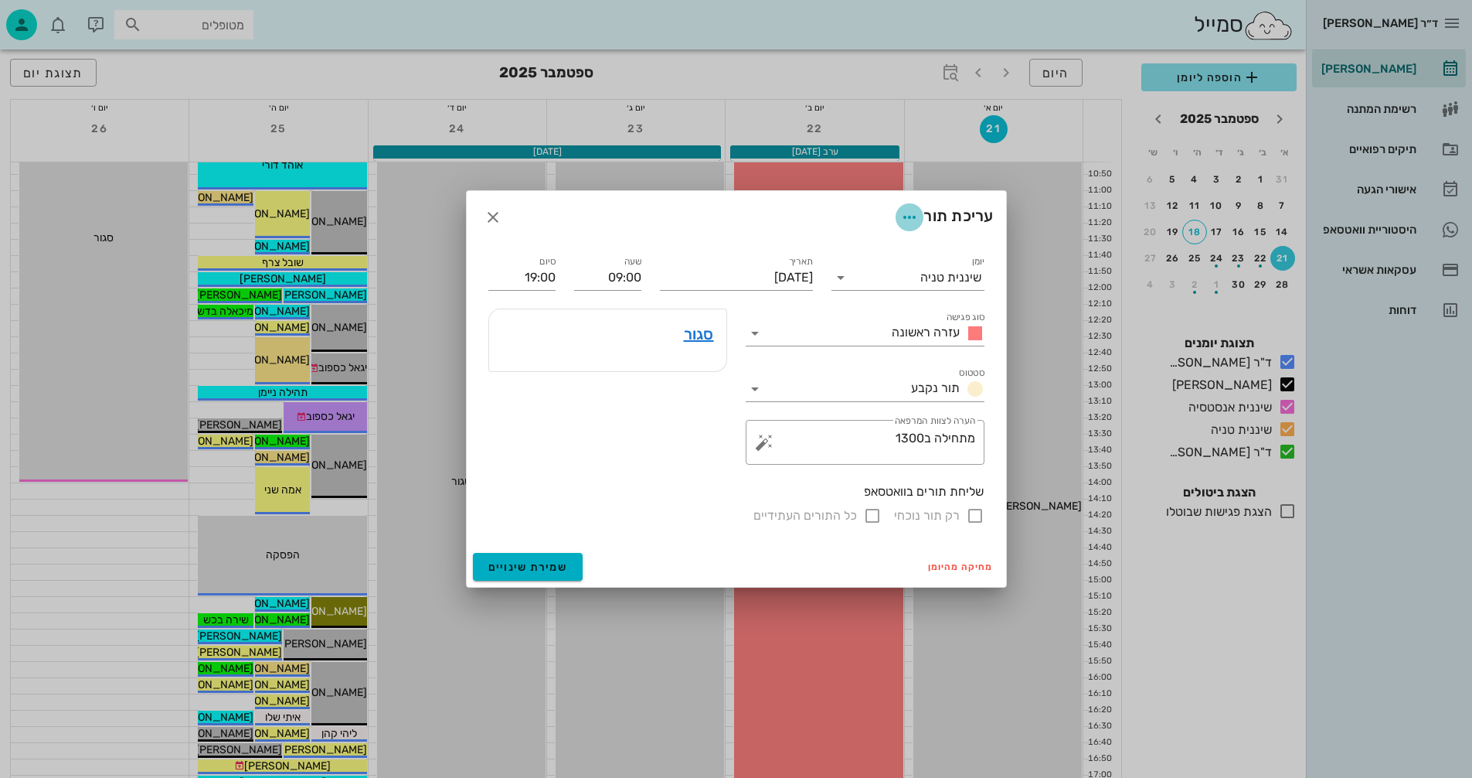
click at [909, 220] on icon "button" at bounding box center [909, 217] width 19 height 19
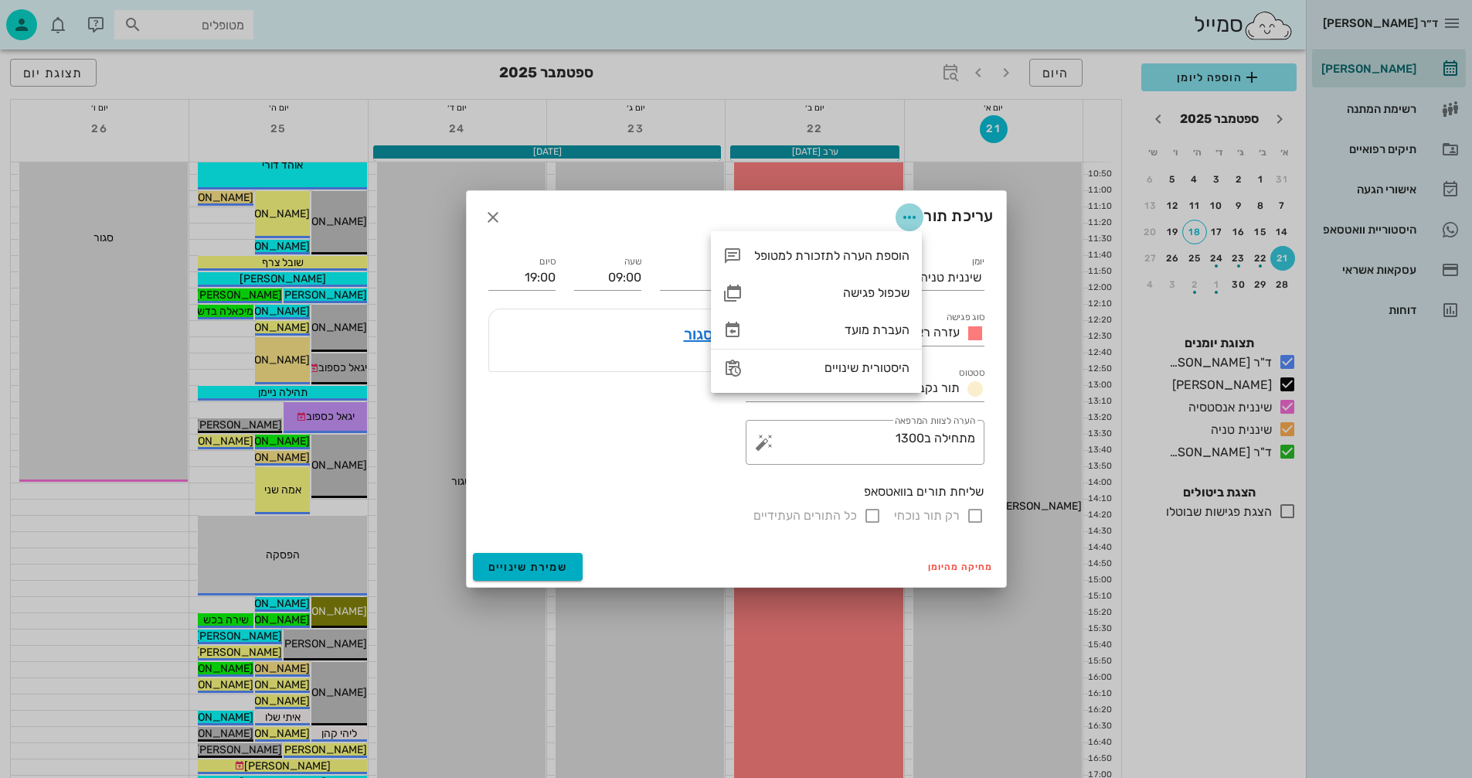
click at [909, 220] on icon "button" at bounding box center [909, 217] width 19 height 19
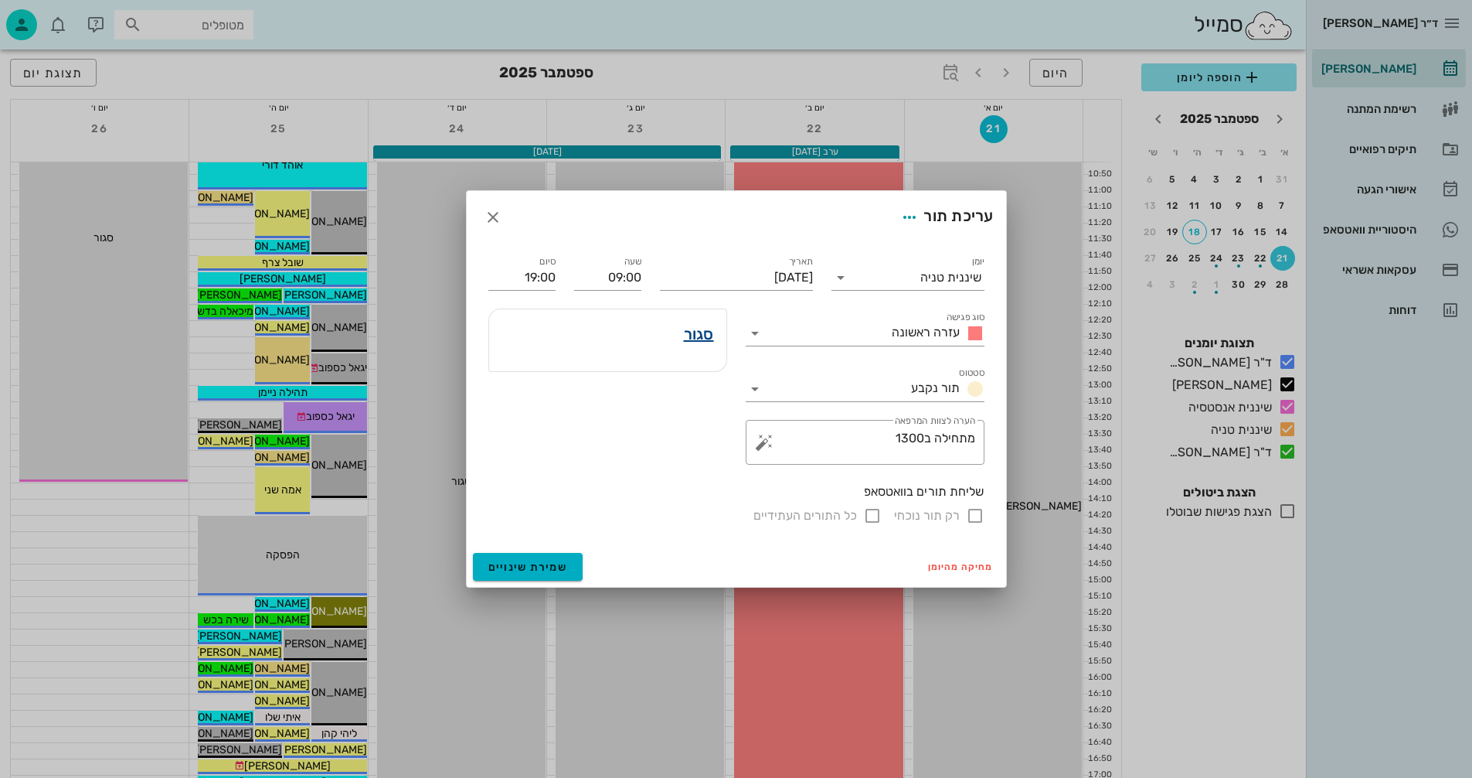
click at [696, 332] on link "סגור" at bounding box center [699, 334] width 30 height 25
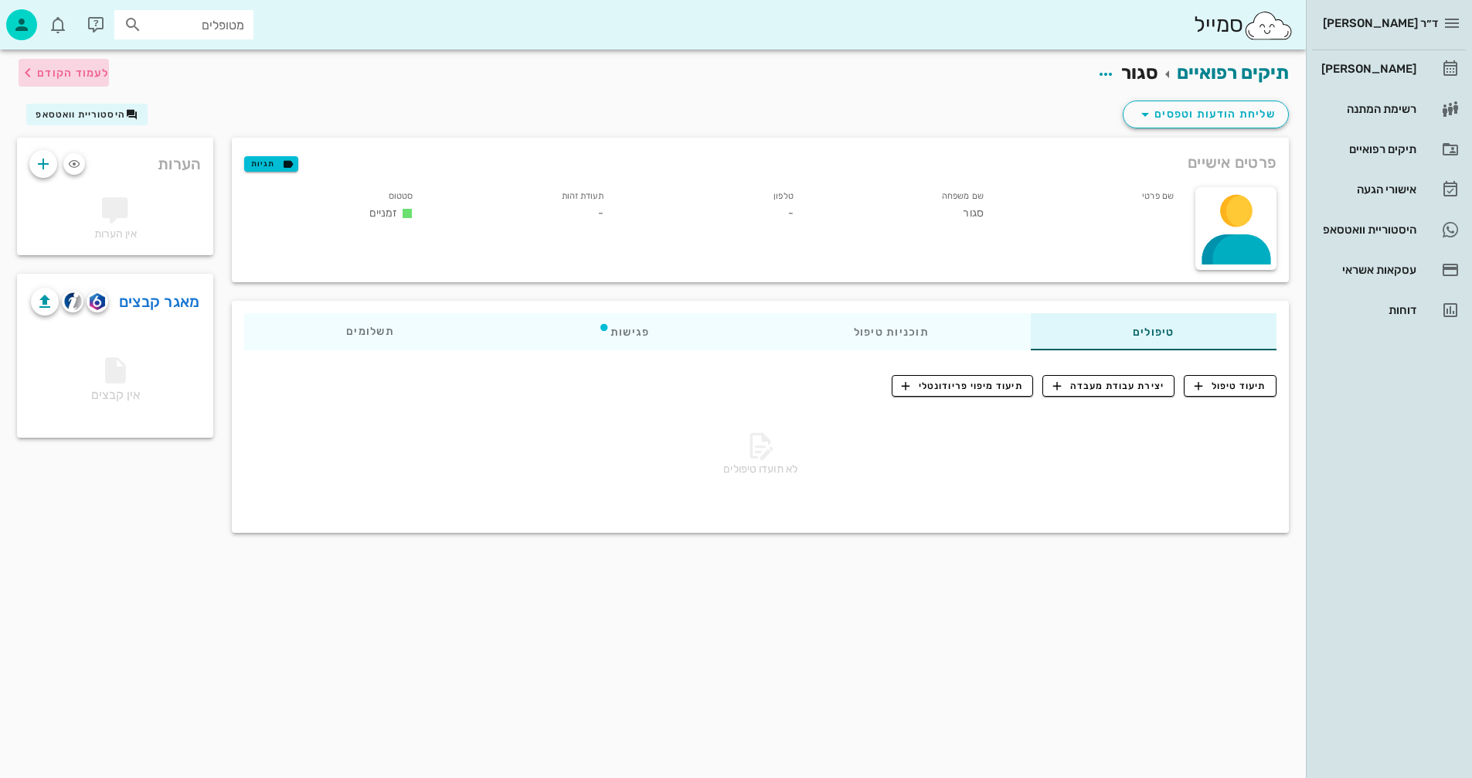
click at [48, 68] on span "לעמוד הקודם" at bounding box center [73, 72] width 72 height 13
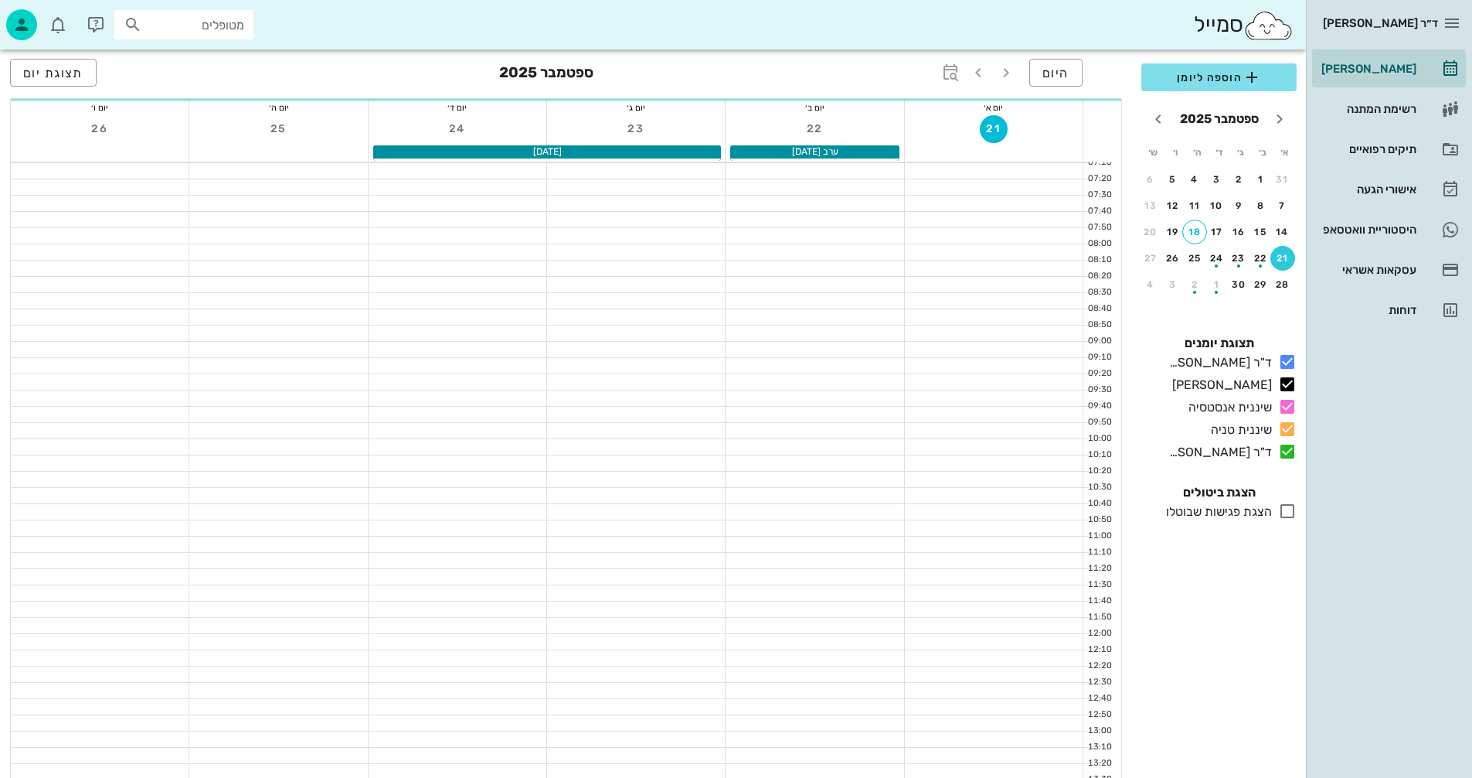
scroll to position [345, 0]
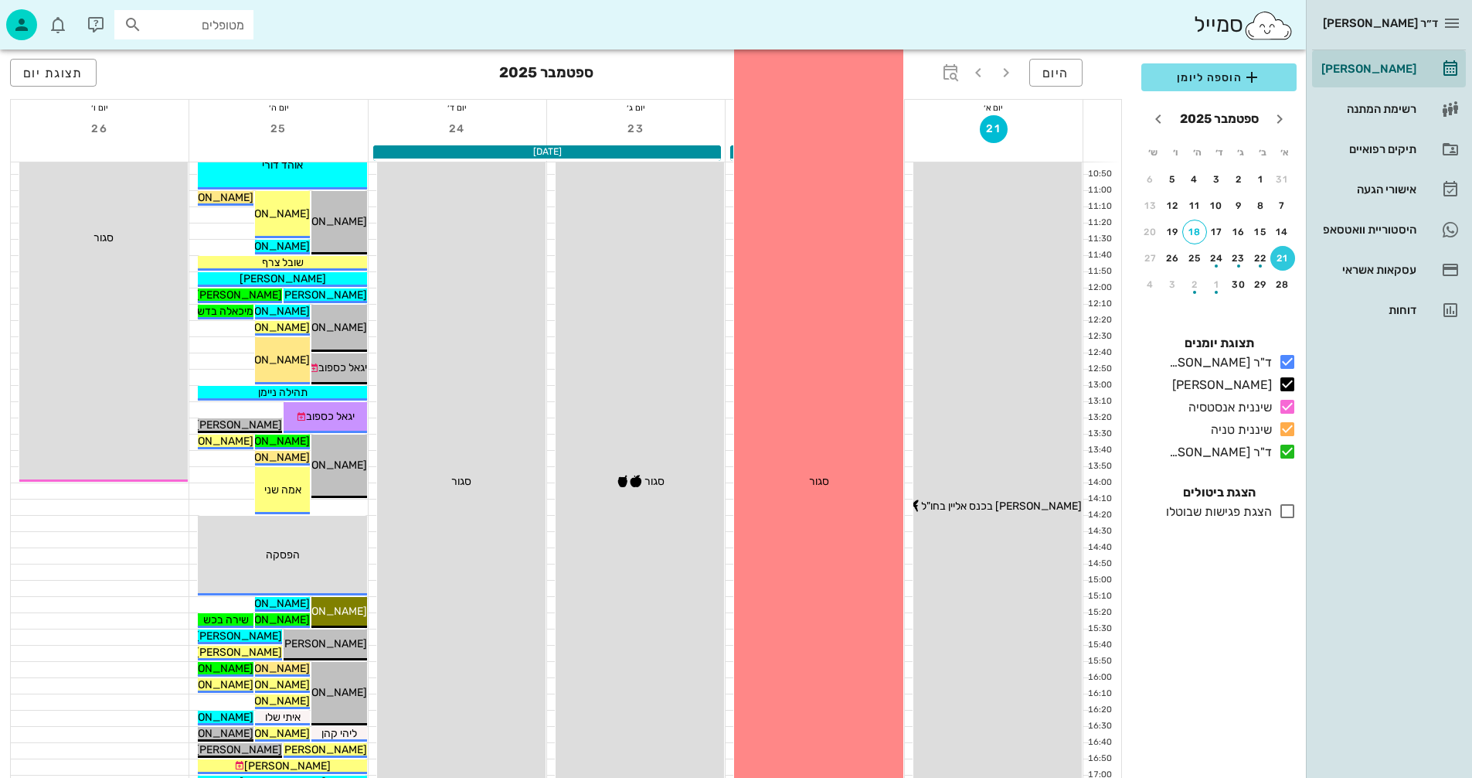
click at [818, 480] on span "סגור" at bounding box center [819, 481] width 20 height 13
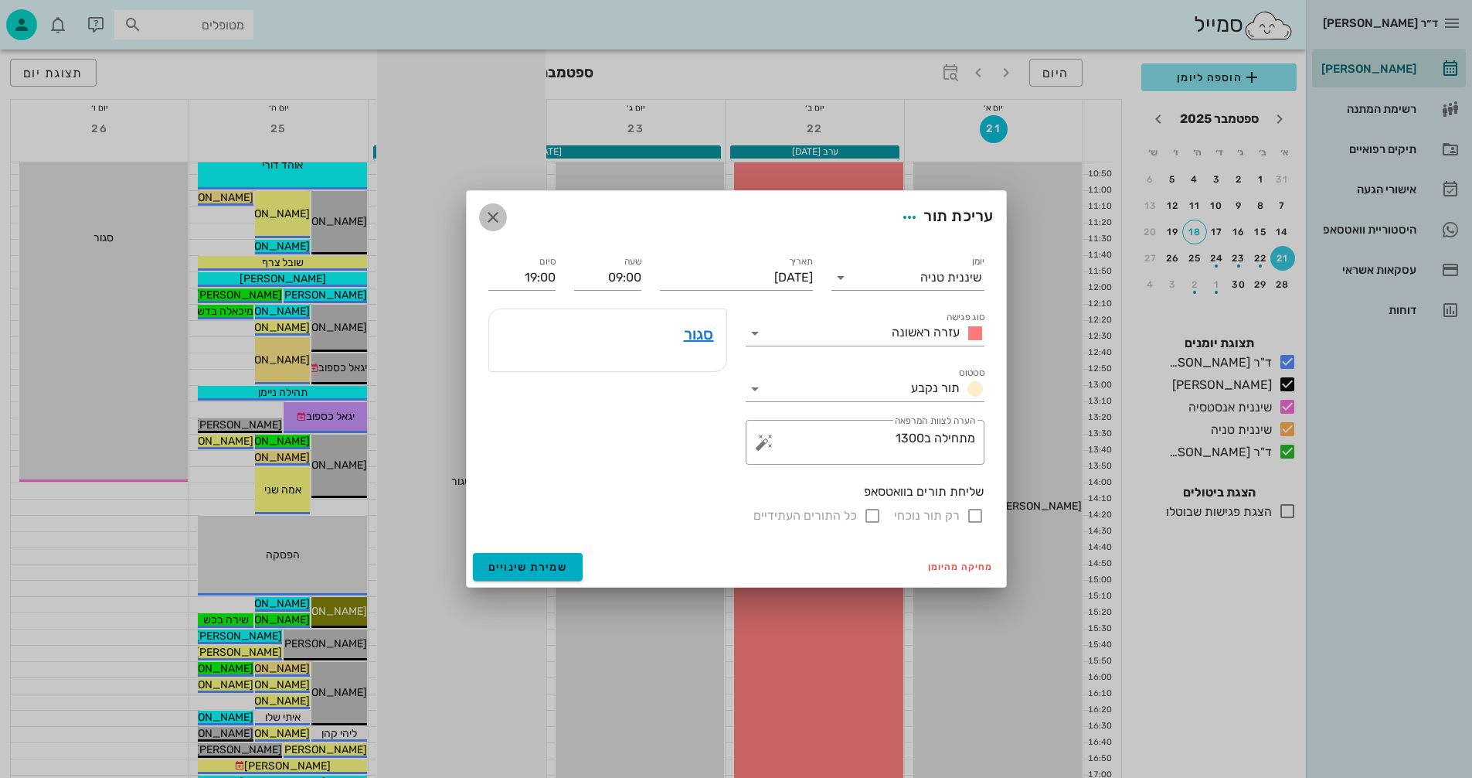
click at [492, 218] on icon "button" at bounding box center [493, 217] width 19 height 19
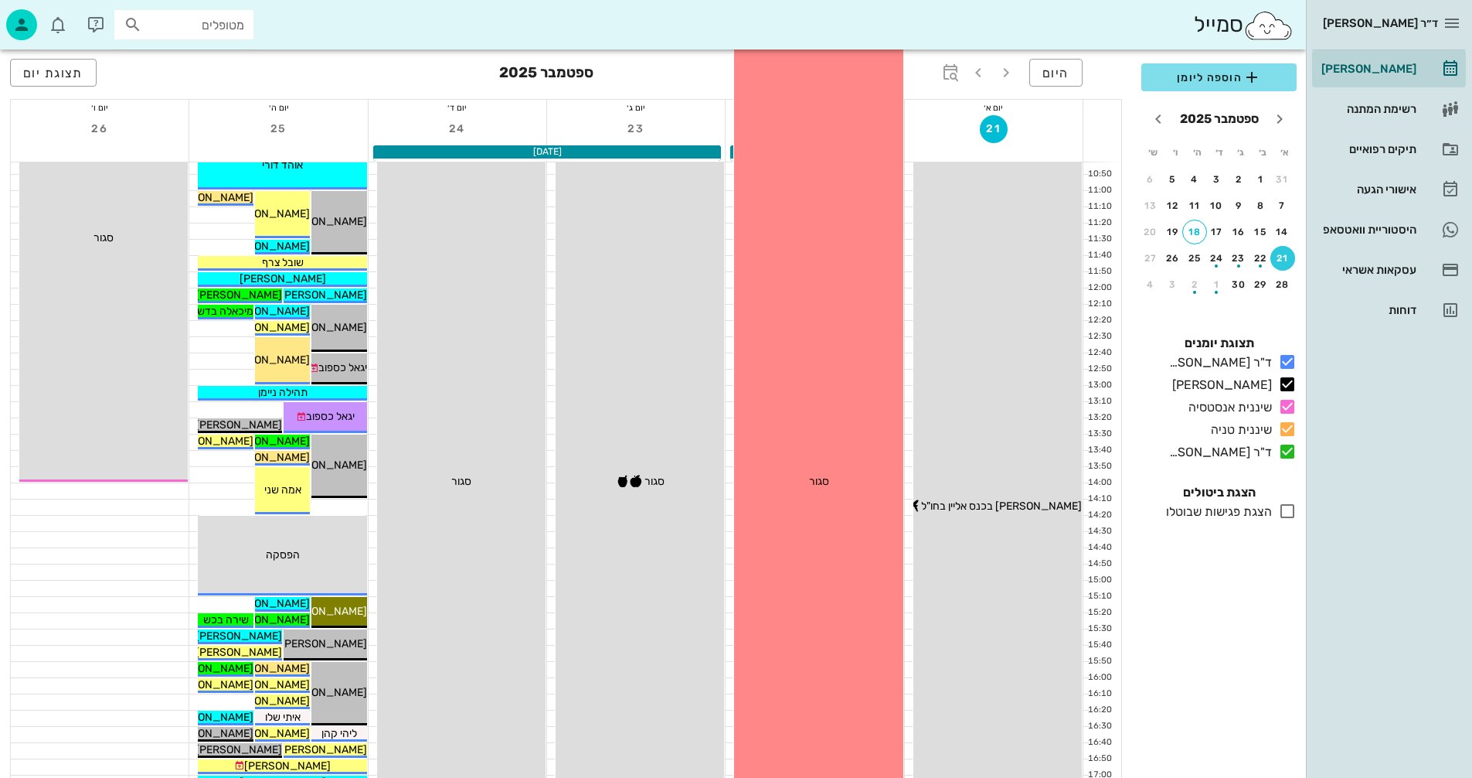
click at [838, 305] on div "09:00 - 19:00 שיננית טניה סגור מתחילה ב1300 סגור" at bounding box center [818, 482] width 168 height 972
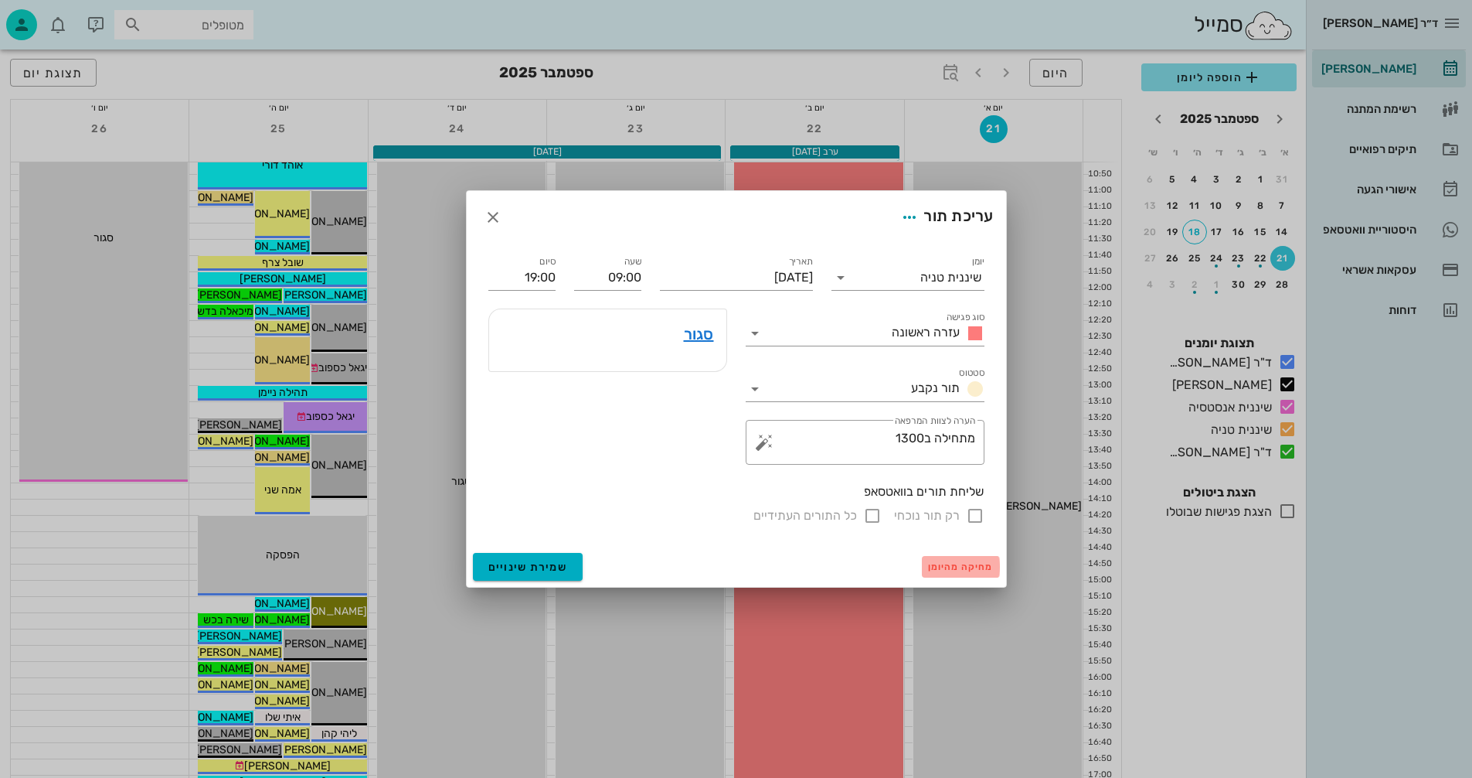
click at [974, 563] on span "מחיקה מהיומן" at bounding box center [961, 566] width 66 height 11
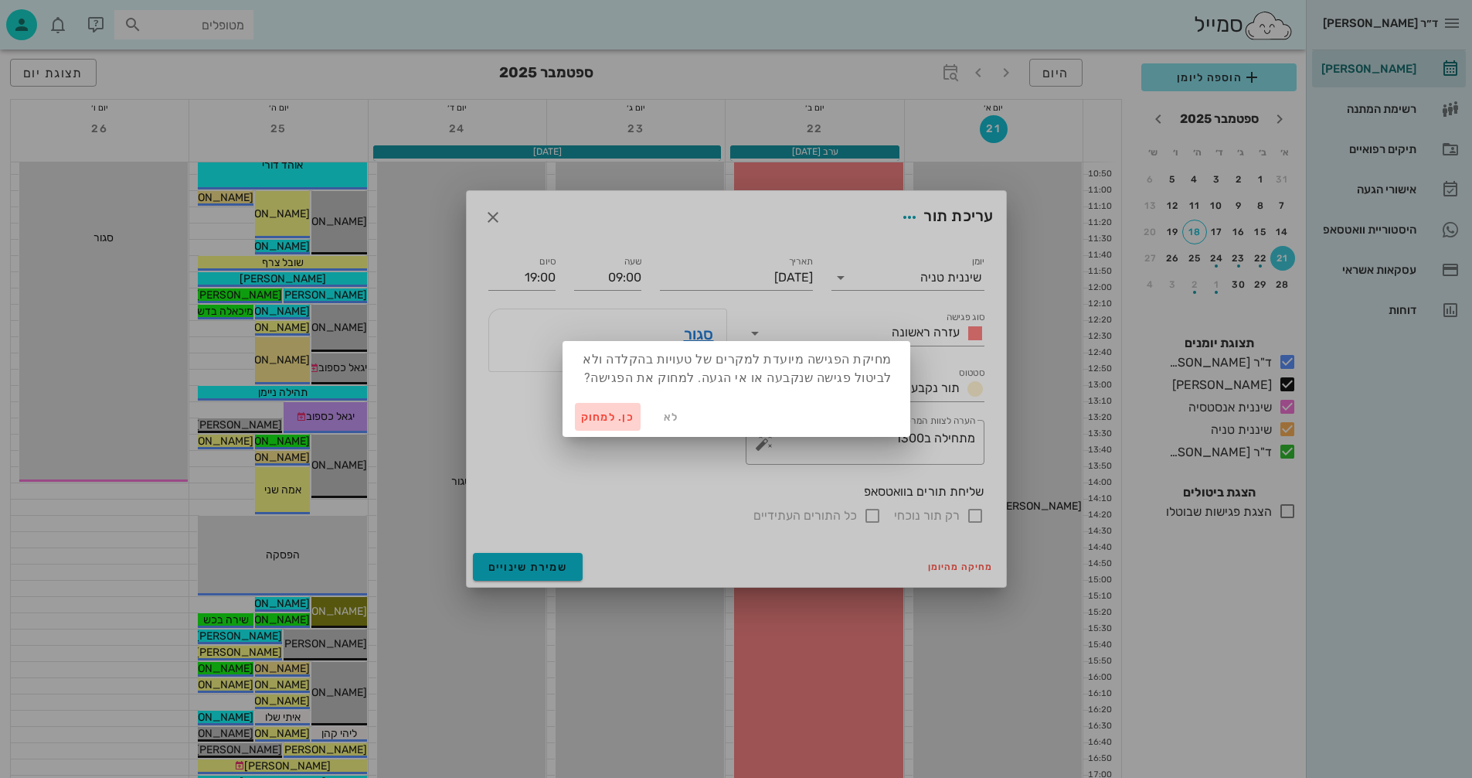
click at [600, 417] on span "כן. למחוק" at bounding box center [608, 416] width 54 height 13
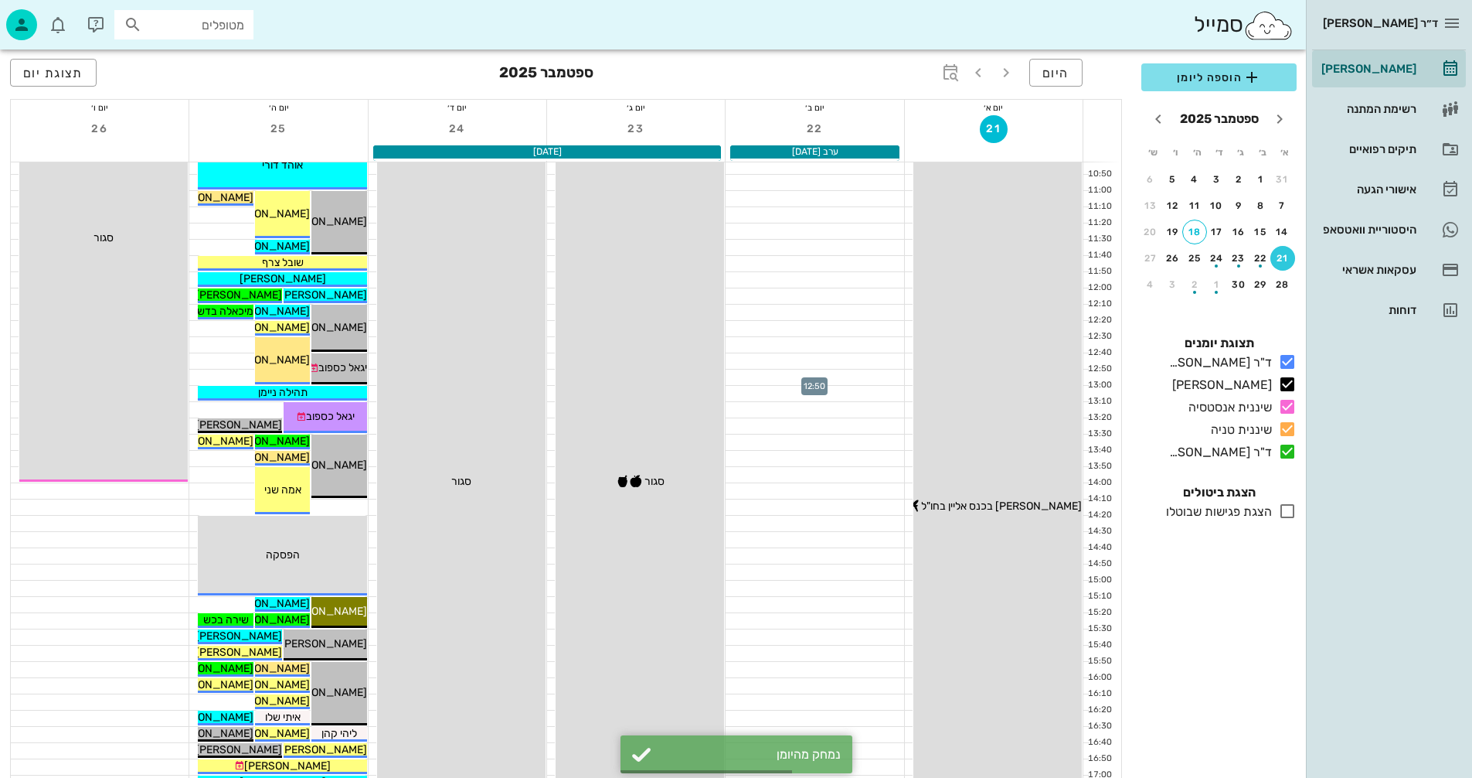
click at [800, 376] on div at bounding box center [815, 376] width 178 height 15
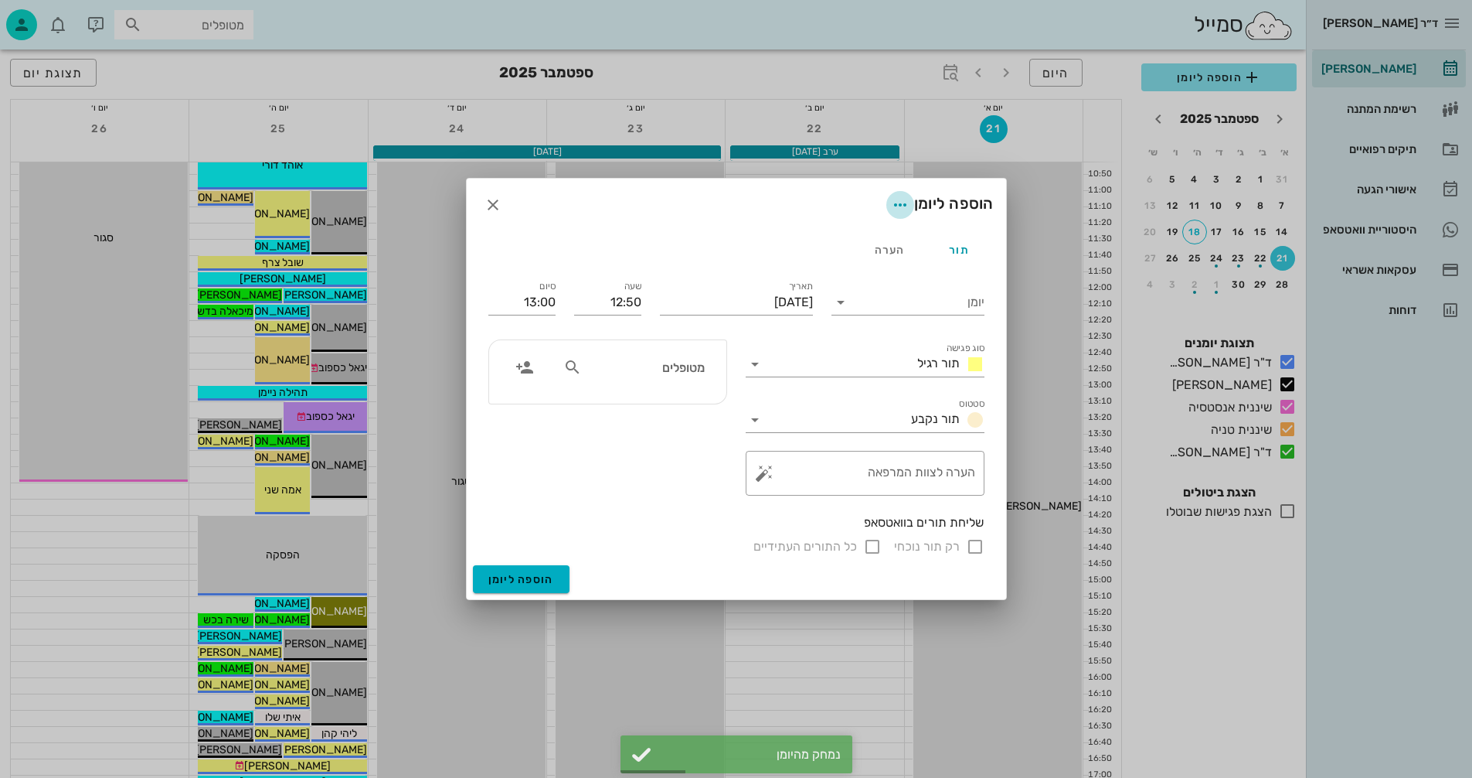
click at [897, 208] on icon "button" at bounding box center [900, 205] width 19 height 19
click at [893, 248] on div "הערה" at bounding box center [890, 249] width 70 height 37
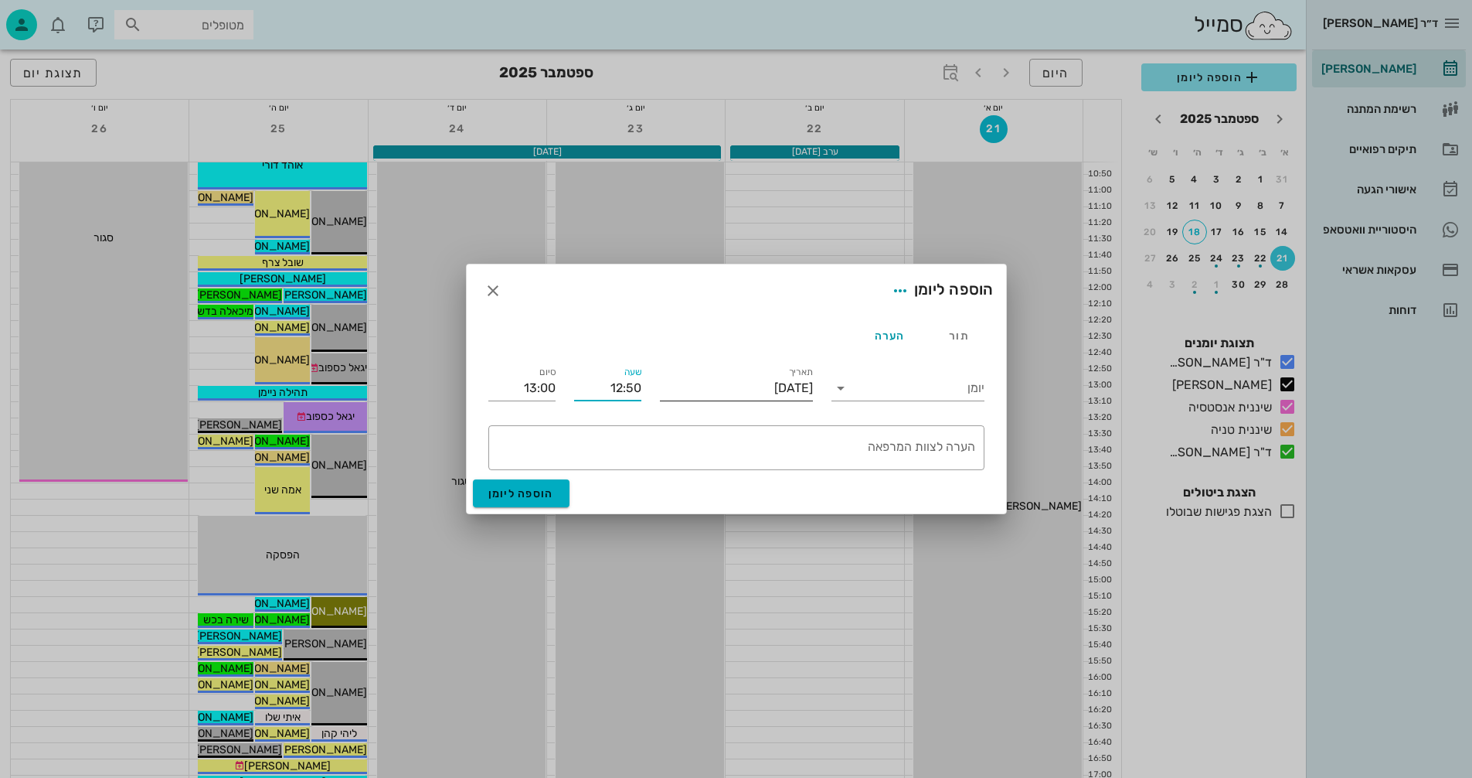
drag, startPoint x: 608, startPoint y: 387, endPoint x: 659, endPoint y: 380, distance: 51.5
click at [659, 380] on div "יומן תאריך יום שני, 22 בספטמבר 2025 שעה 12:50 סיום 13:00 ​ הערה לצוות המרפאה" at bounding box center [736, 416] width 515 height 125
type input "09:00"
click at [508, 386] on input "09:10" at bounding box center [521, 388] width 67 height 25
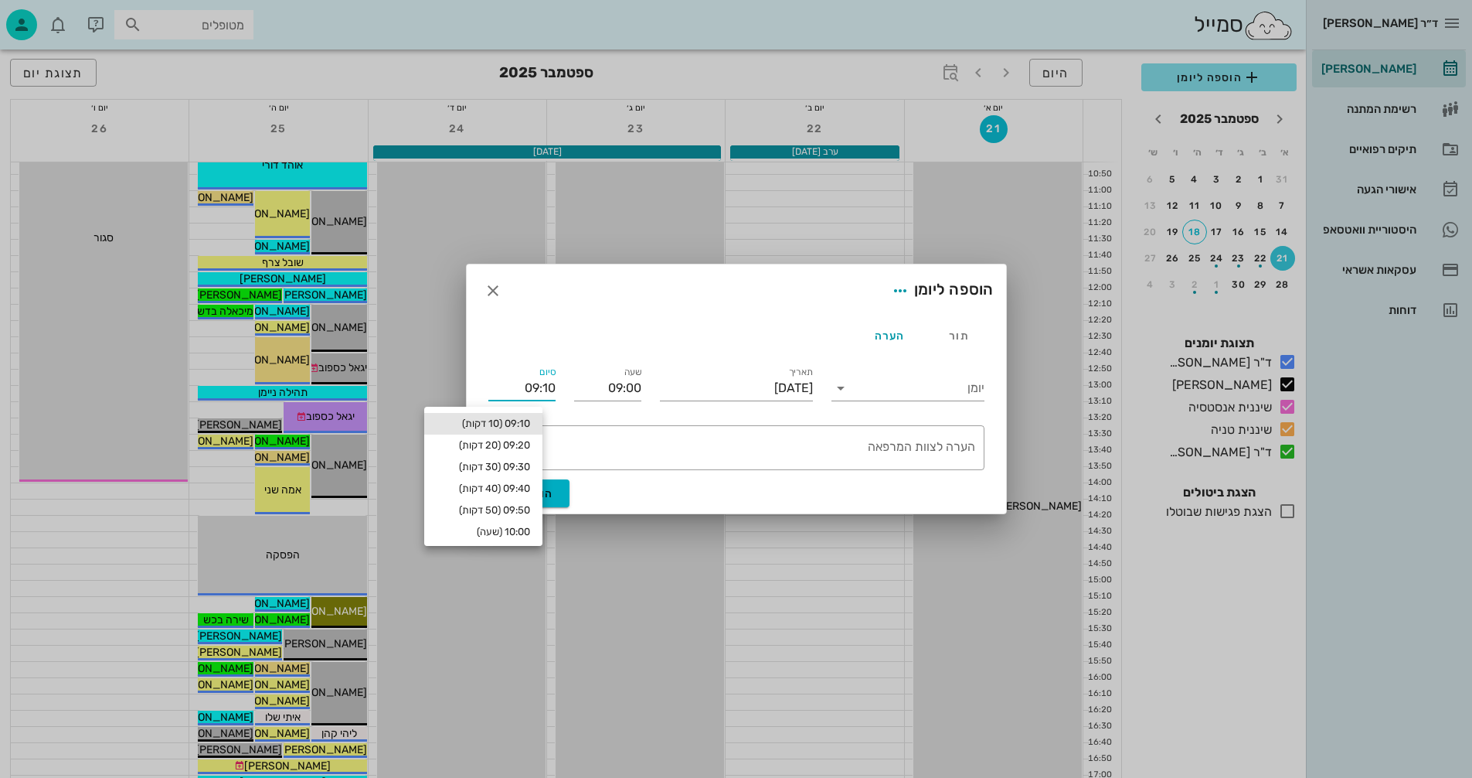
drag, startPoint x: 539, startPoint y: 394, endPoint x: 561, endPoint y: 397, distance: 22.6
click at [561, 397] on div "סיום 09:10" at bounding box center [522, 385] width 86 height 62
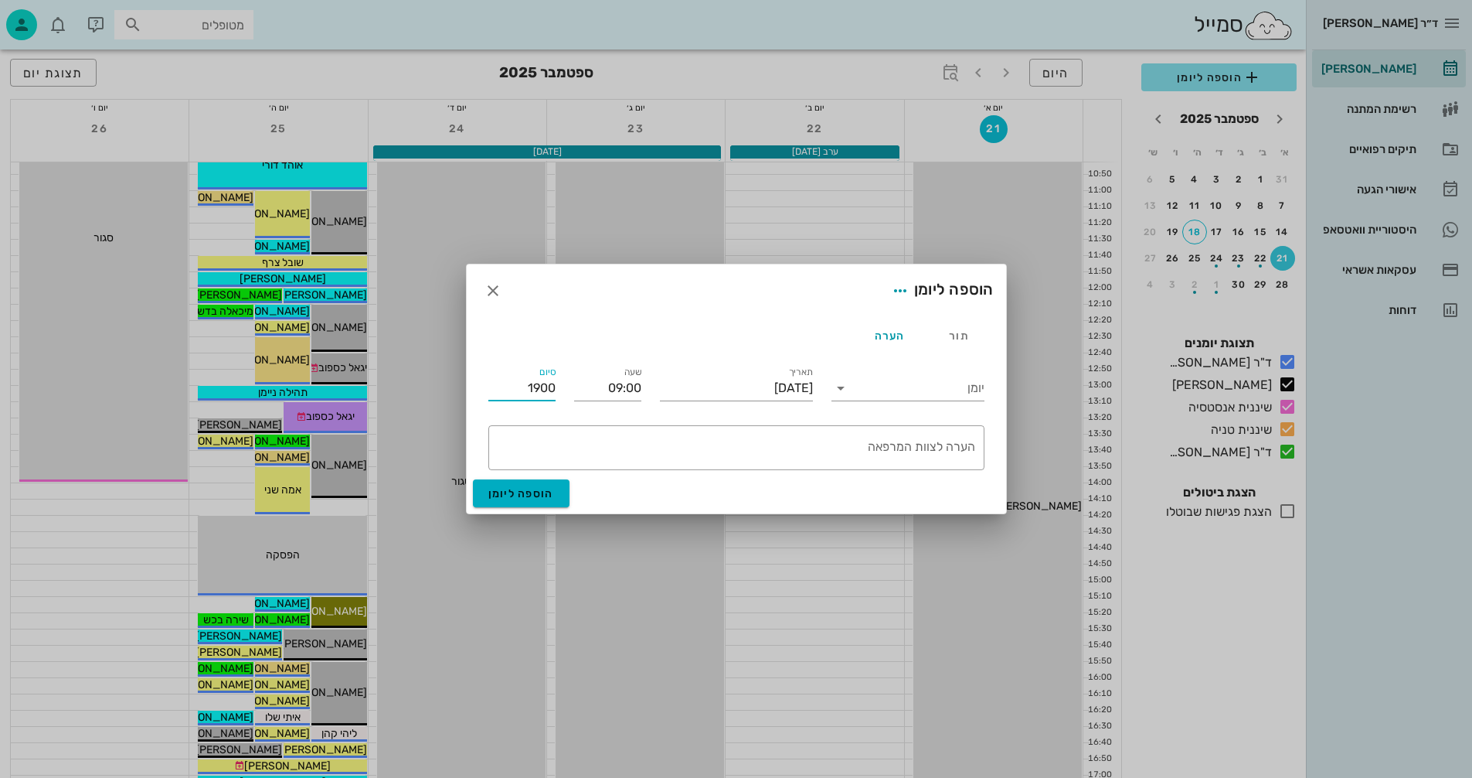
click at [509, 393] on input "1900" at bounding box center [521, 388] width 67 height 25
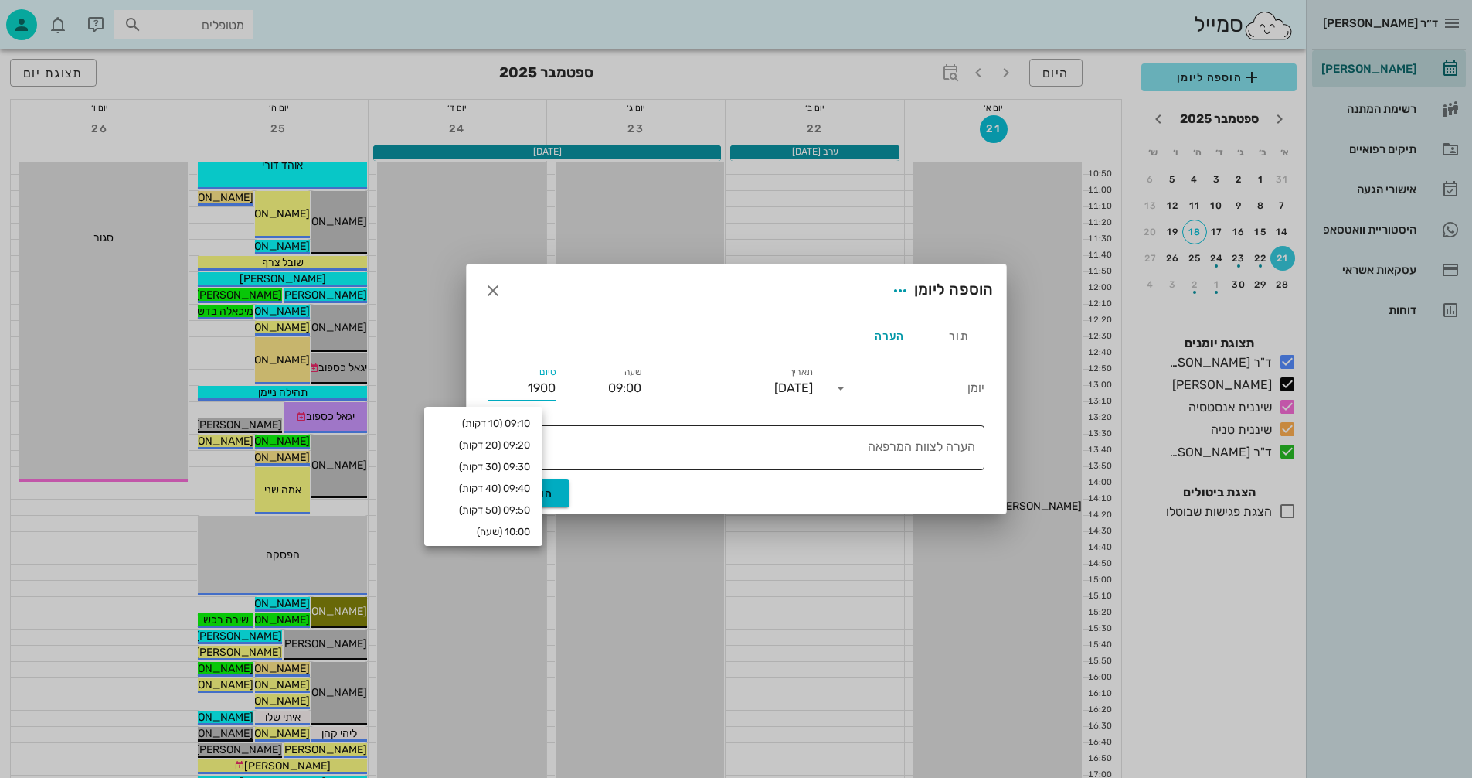
type input "19:00"
click at [636, 444] on textarea "הערה לצוות המרפאה" at bounding box center [734, 451] width 484 height 37
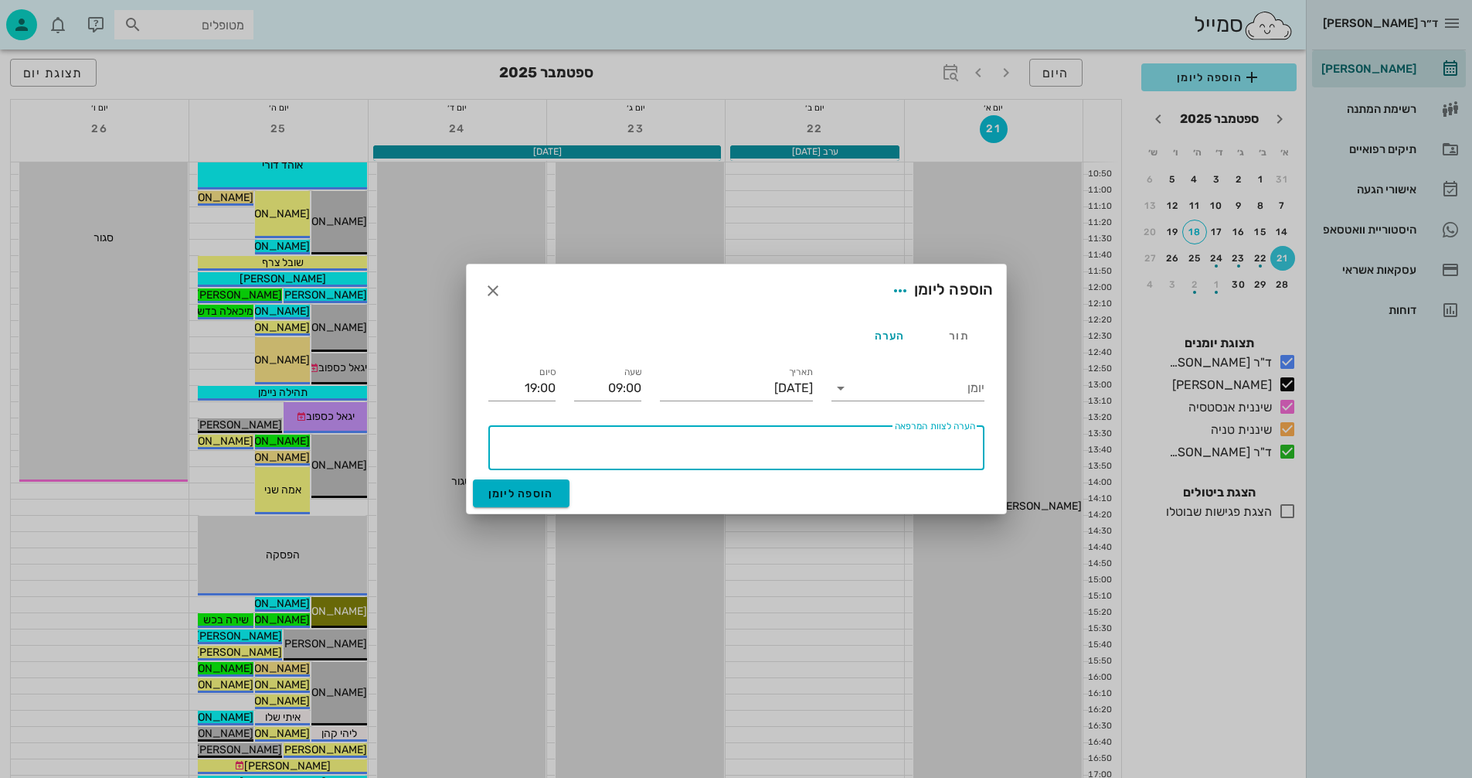
click at [873, 443] on textarea "הערה לצוות המרפאה" at bounding box center [734, 451] width 484 height 37
click at [946, 448] on textarea "ראש נהשנה" at bounding box center [734, 451] width 484 height 37
click at [876, 447] on textarea "[DATE]" at bounding box center [734, 451] width 484 height 37
paste textarea "🍎🍯"
type textarea "[DATE] 🍎🍯"
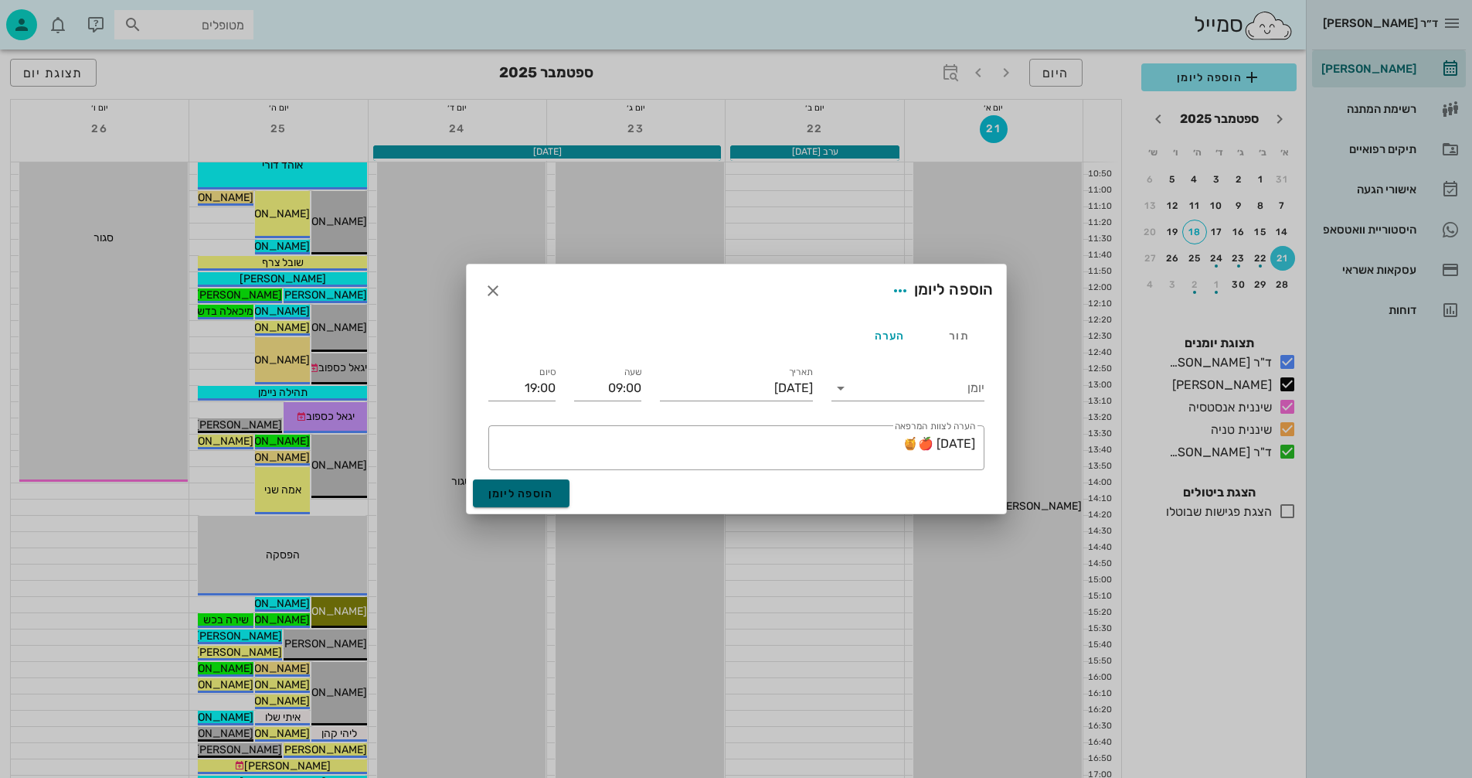
click at [512, 491] on span "הוספה ליומן" at bounding box center [521, 493] width 66 height 13
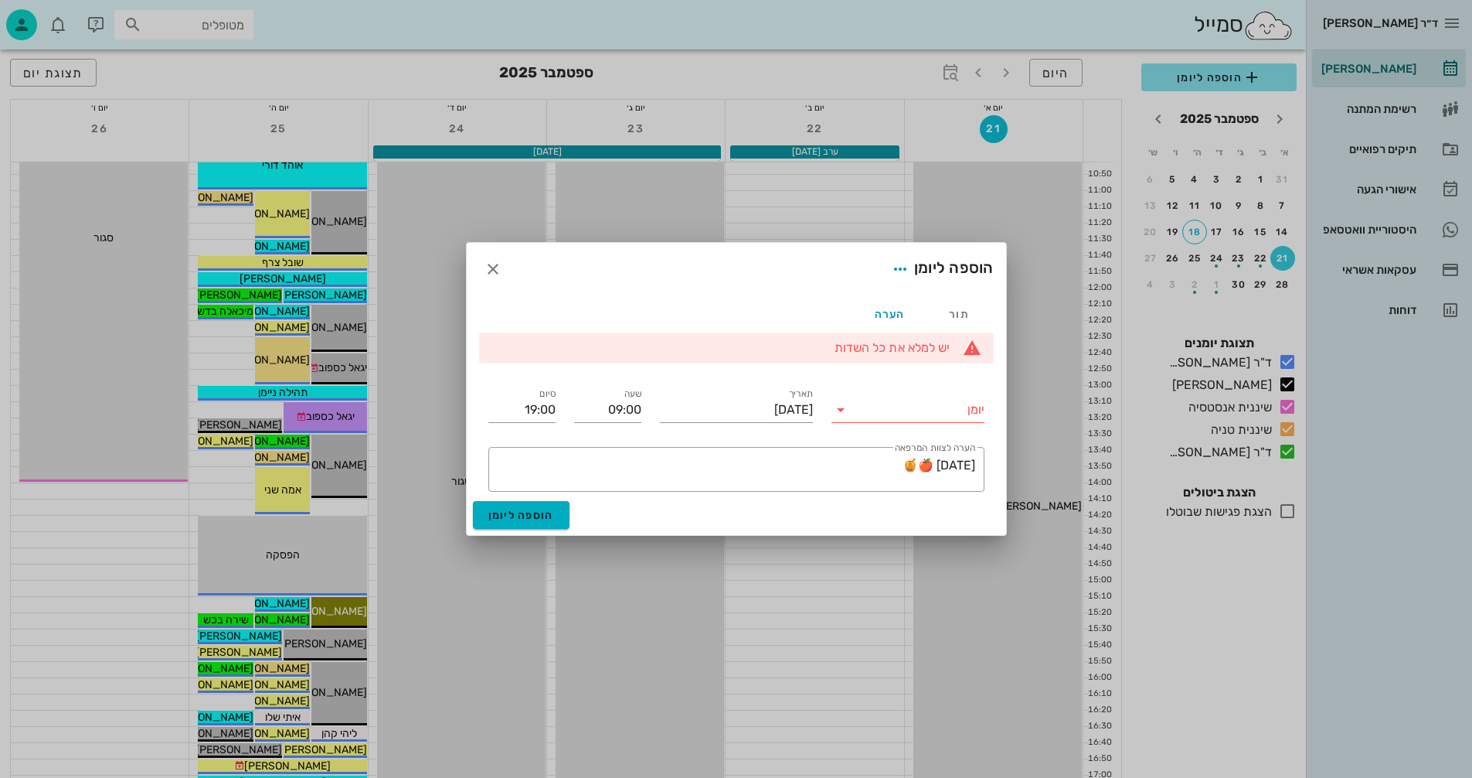
click at [887, 407] on input "יומן" at bounding box center [918, 409] width 131 height 25
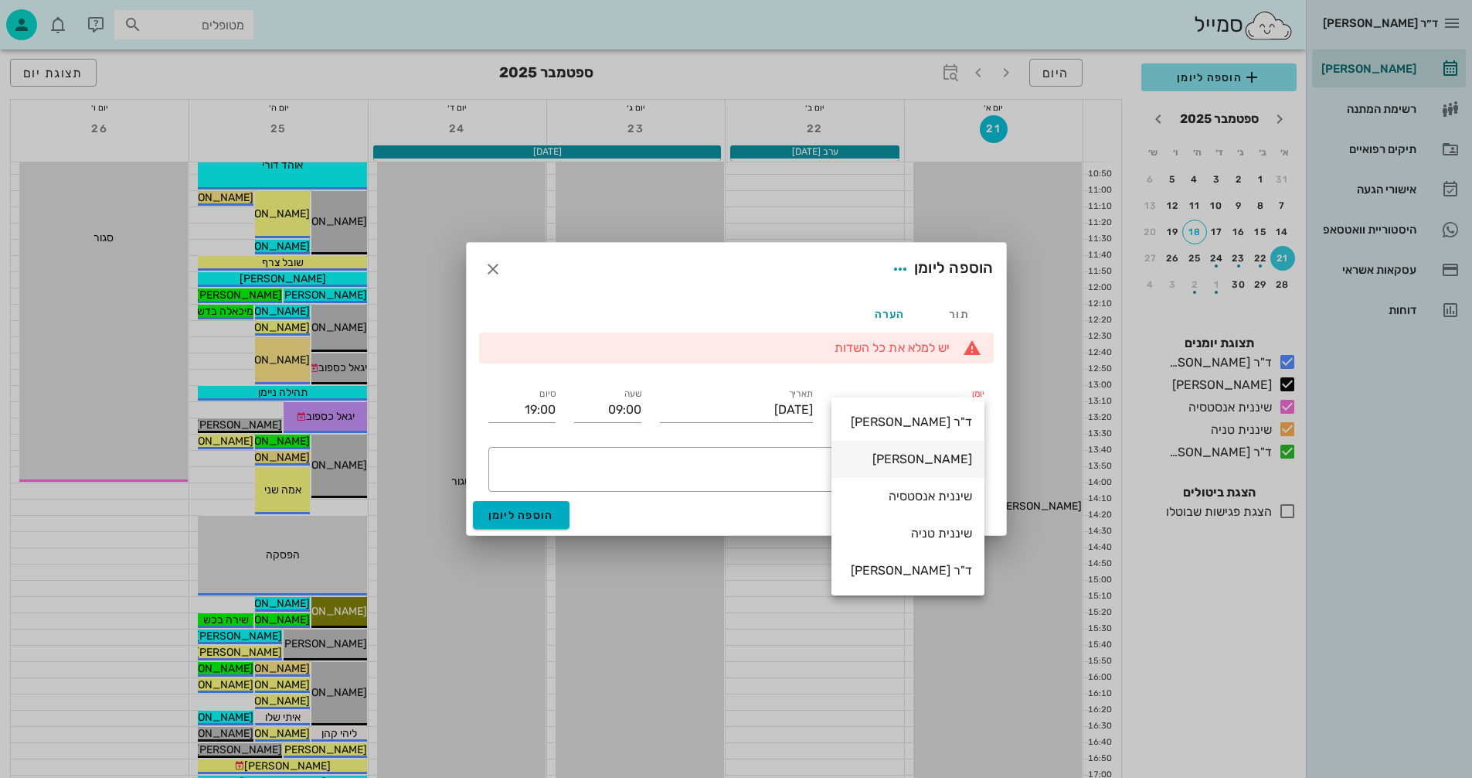
click at [939, 460] on div "[PERSON_NAME]" at bounding box center [908, 458] width 128 height 15
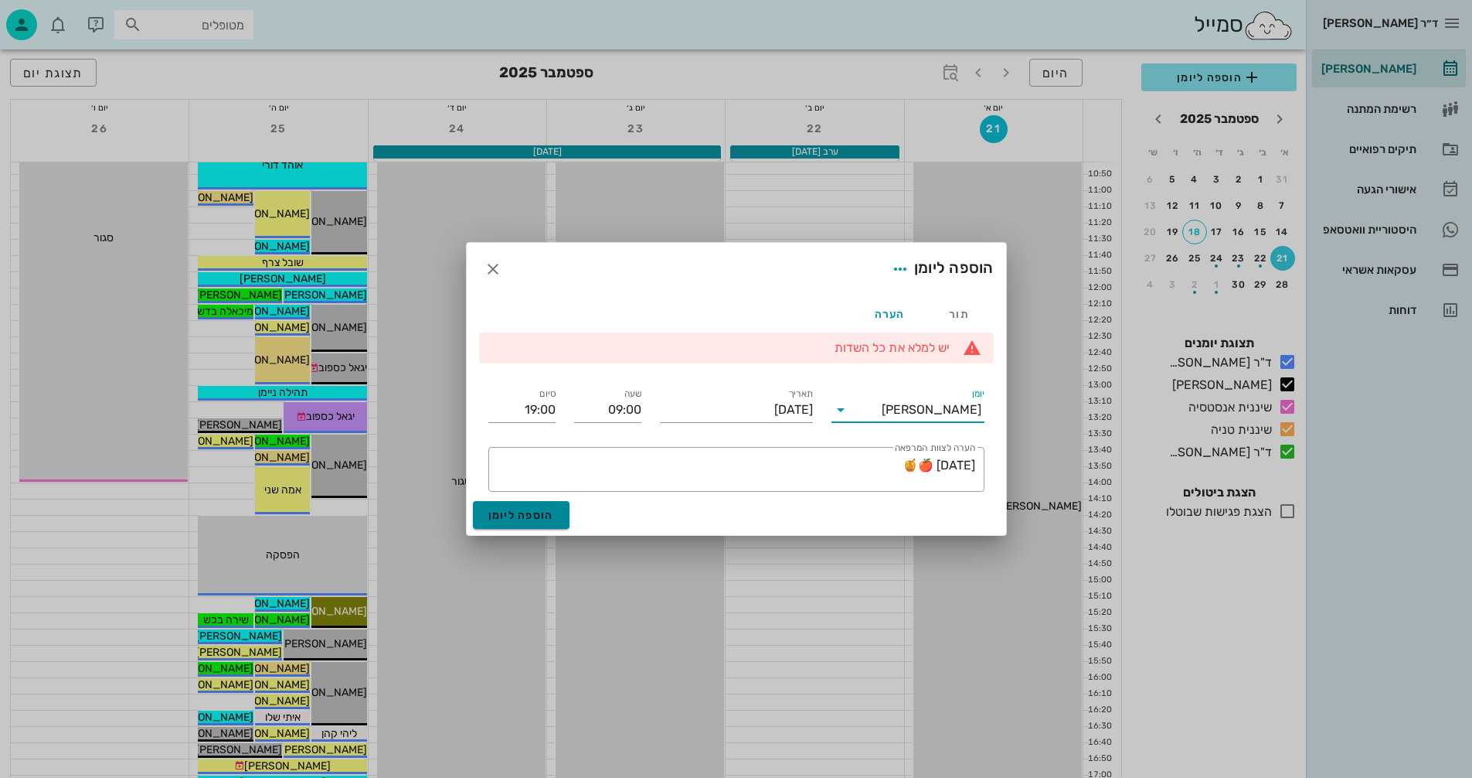
click at [509, 517] on span "הוספה ליומן" at bounding box center [521, 515] width 66 height 13
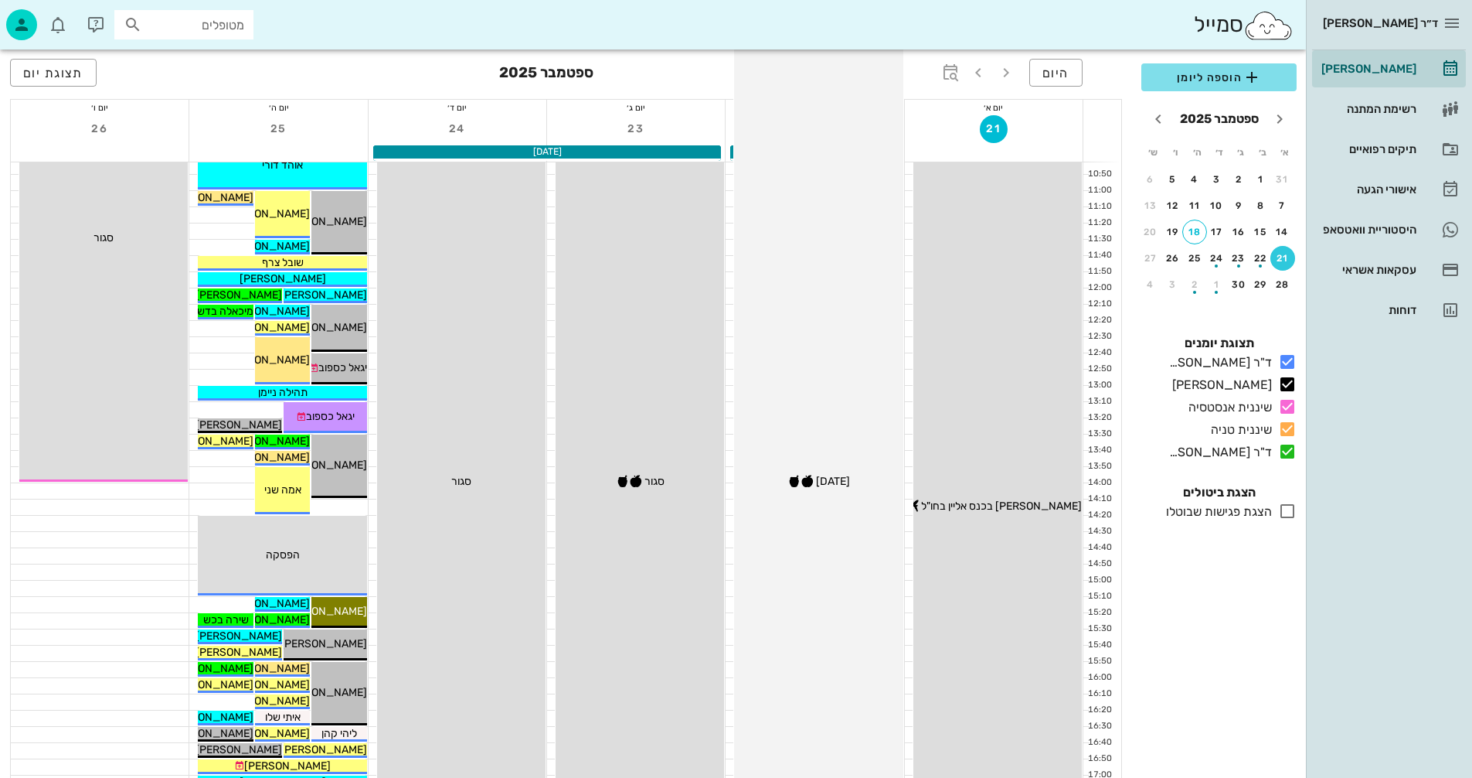
click at [819, 325] on div "09:00 - 19:00 יומן מרפאה ראש השנה 🍎🍯 ראש השנה 🍎🍯" at bounding box center [818, 482] width 168 height 972
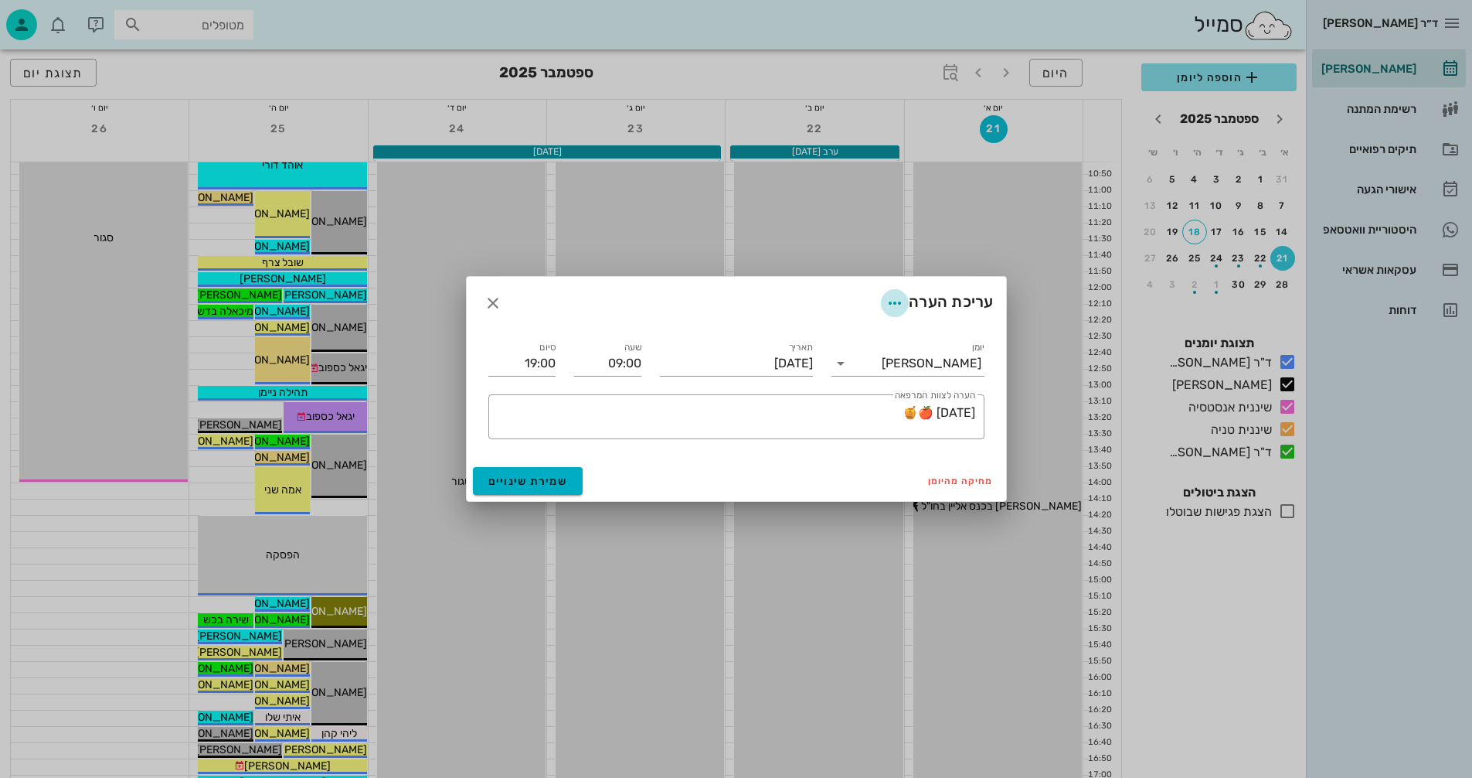
click at [887, 301] on icon "button" at bounding box center [895, 303] width 19 height 19
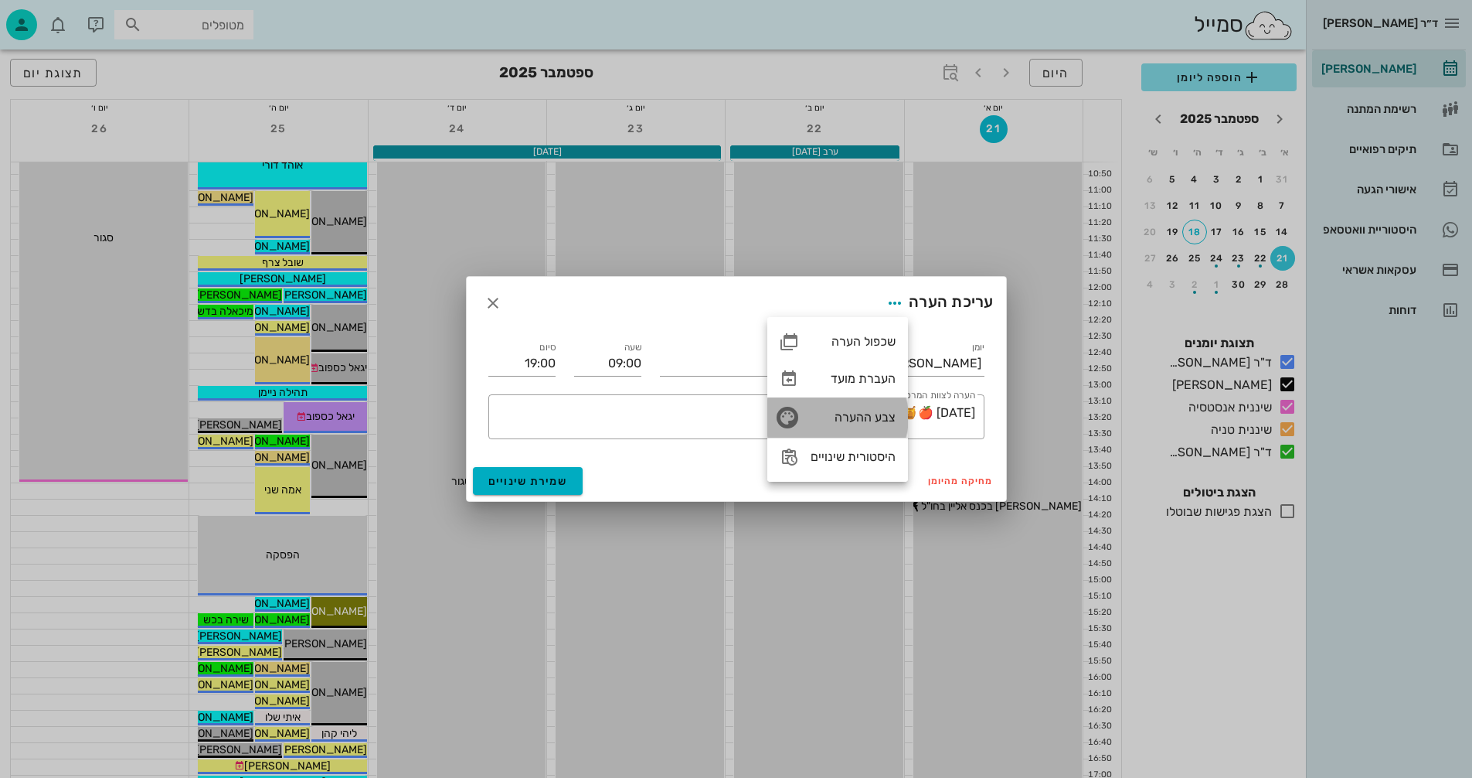
click at [846, 416] on div "צבע ההערה" at bounding box center [853, 417] width 85 height 15
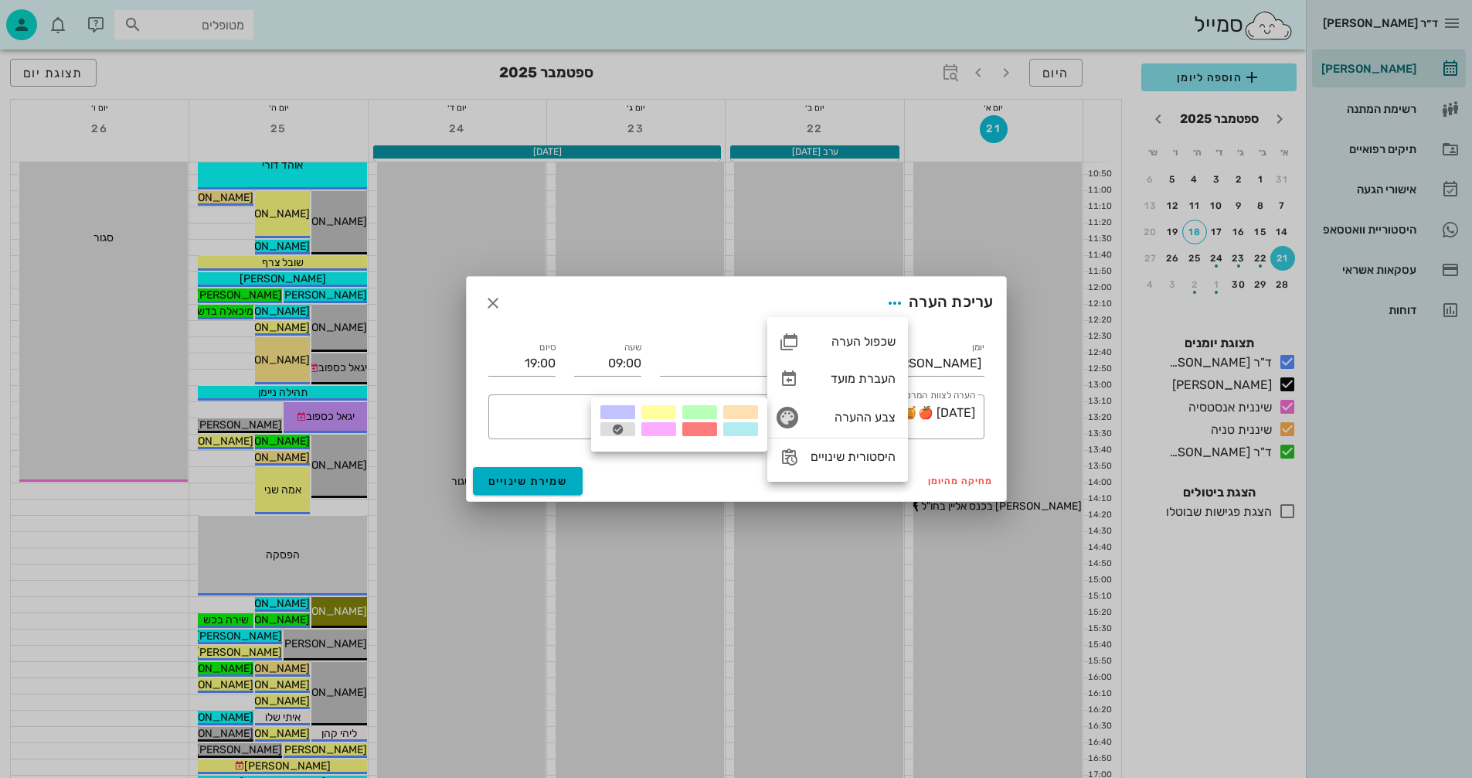
click at [660, 410] on div at bounding box center [659, 412] width 35 height 14
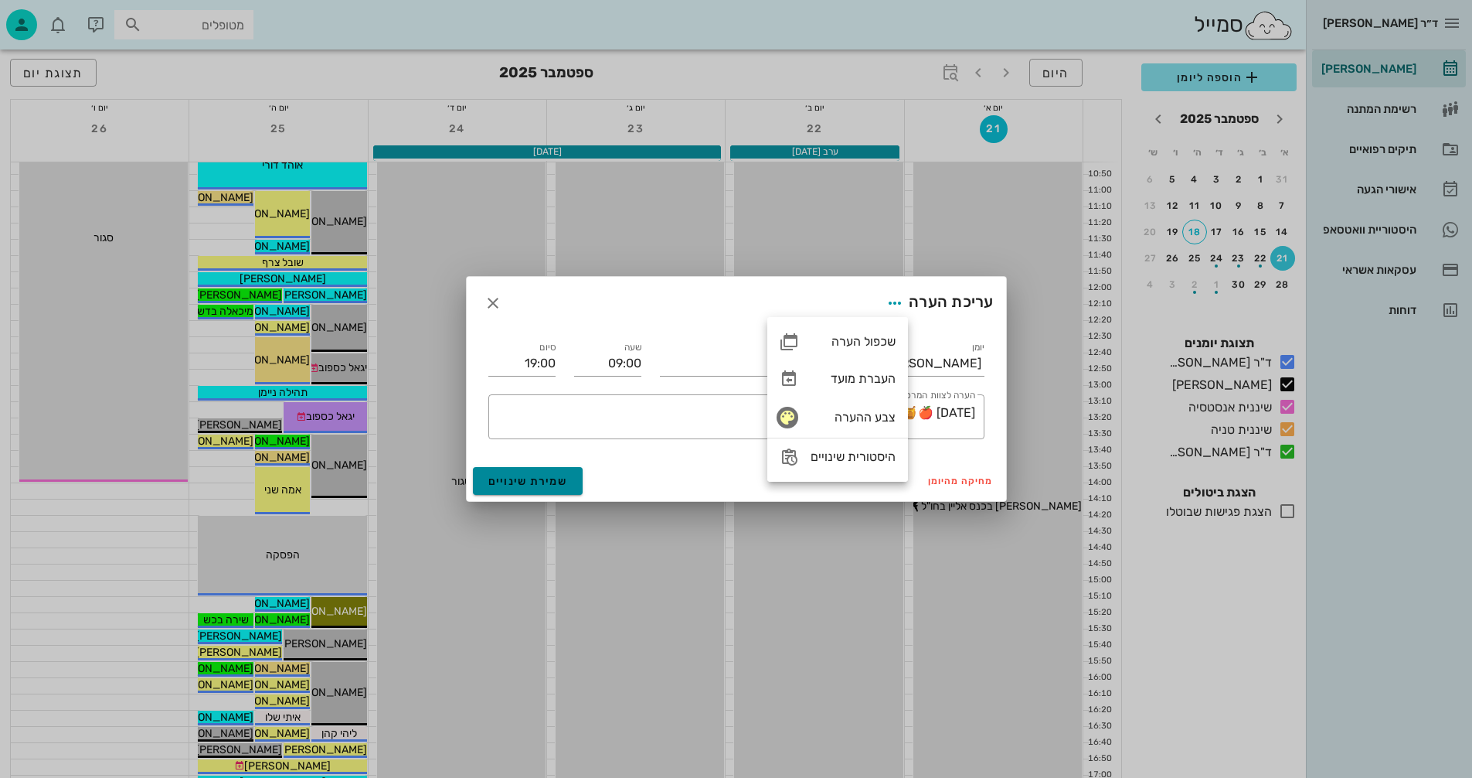
click at [507, 481] on span "שמירת שינויים" at bounding box center [528, 481] width 80 height 13
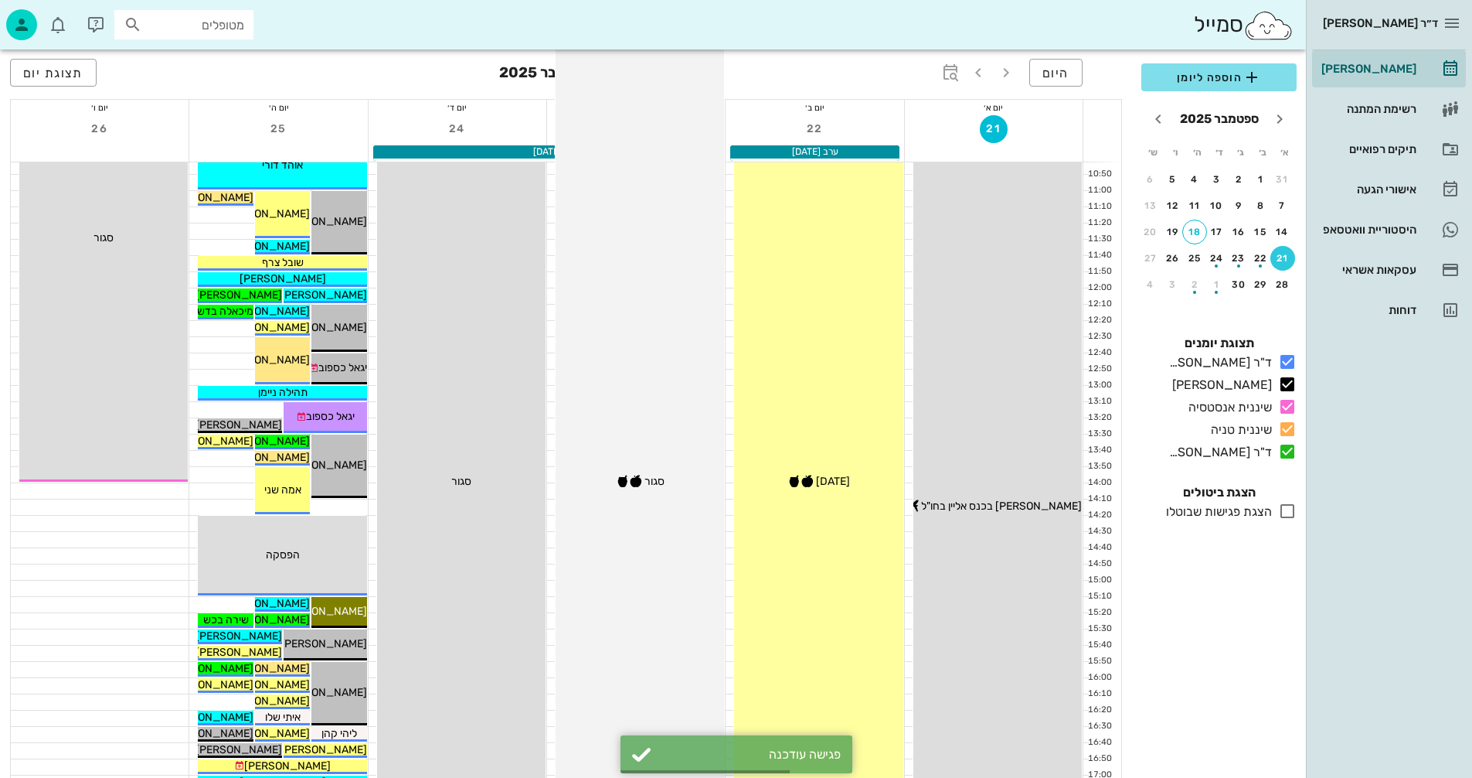
click at [654, 388] on div "09:00 - 19:00 ד"ר נמרוד דיקשטיין סגור 🍎🍯 סגור 🍎🍯" at bounding box center [640, 482] width 168 height 972
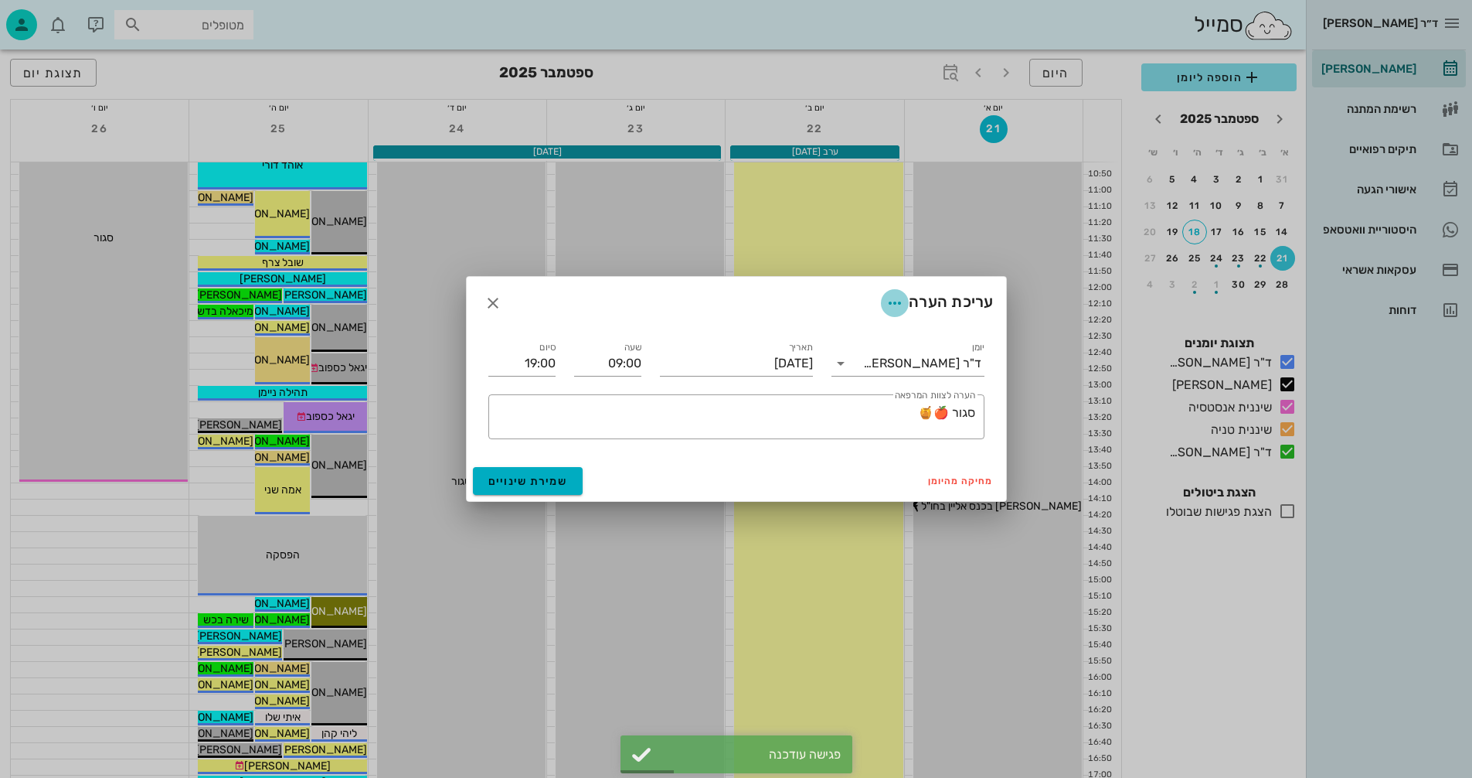
click at [894, 301] on icon "button" at bounding box center [895, 303] width 19 height 19
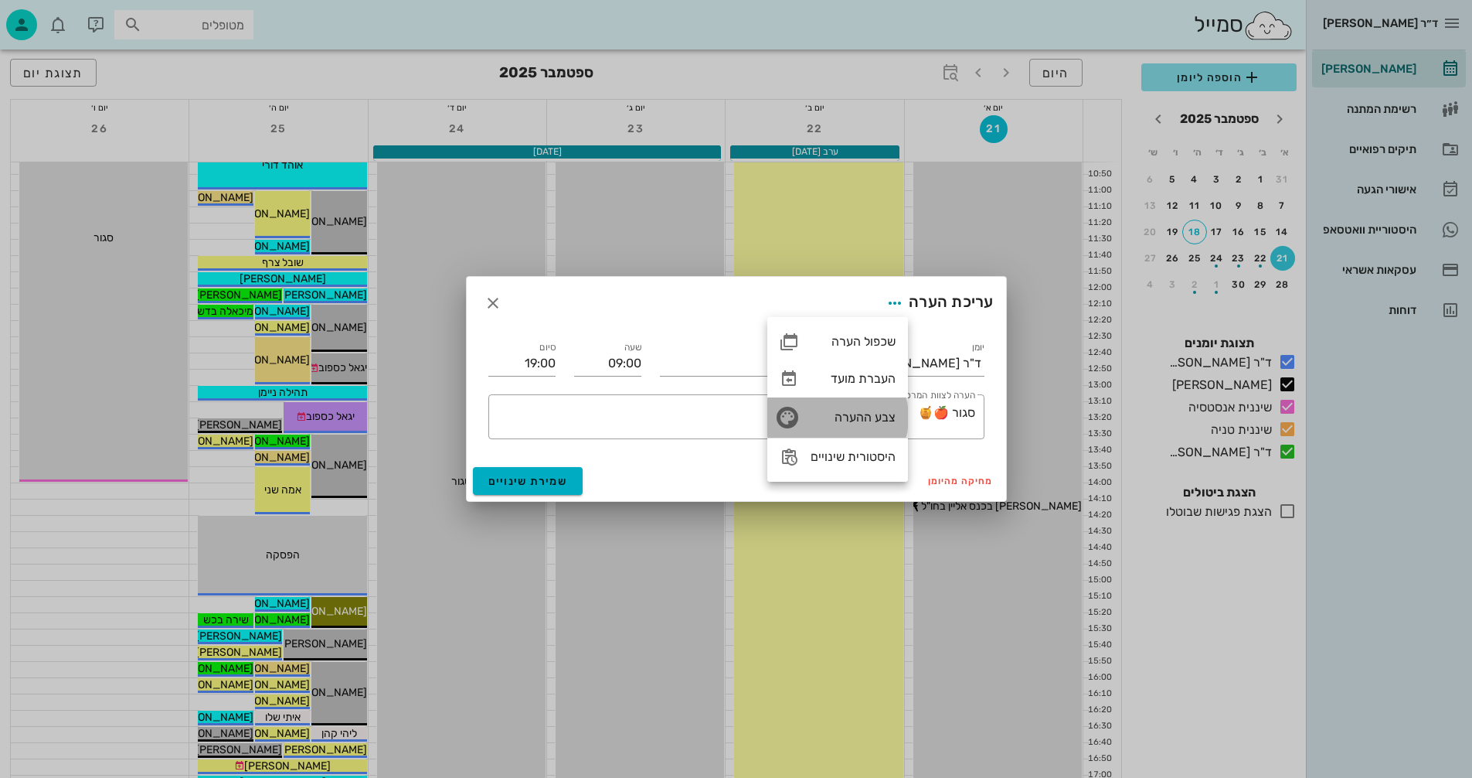
click at [827, 415] on div "צבע ההערה" at bounding box center [853, 417] width 85 height 15
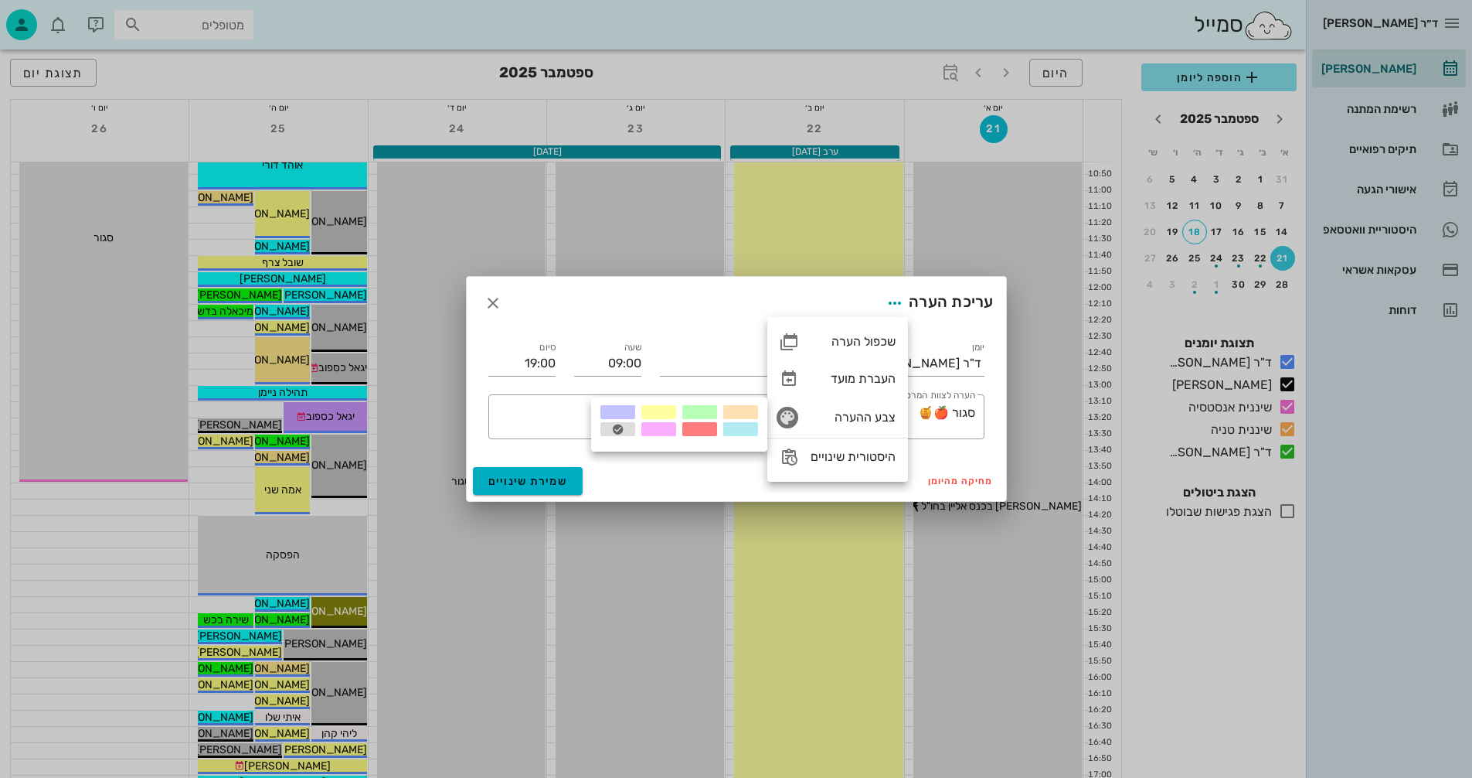
click at [731, 410] on div at bounding box center [740, 412] width 35 height 14
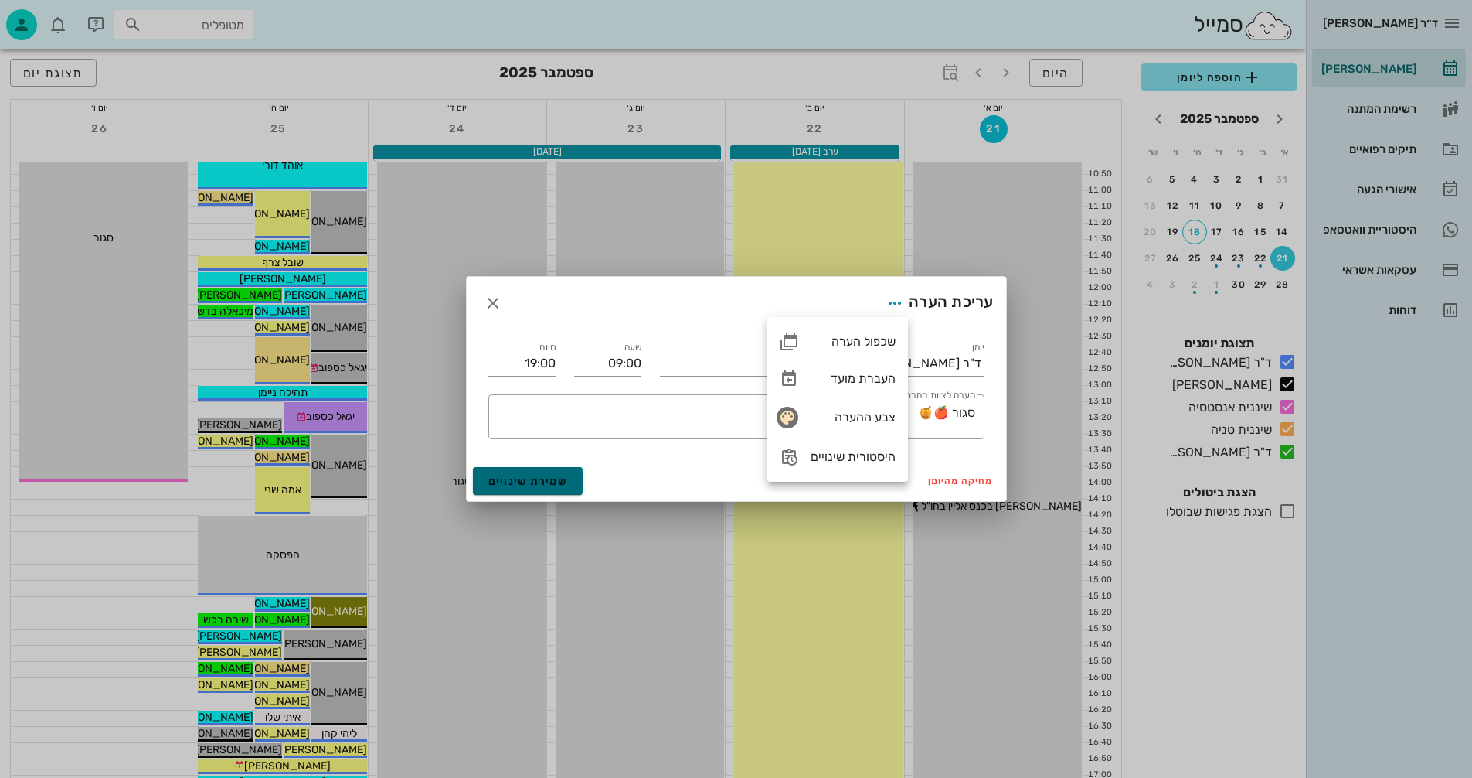
click at [507, 476] on span "שמירת שינויים" at bounding box center [528, 481] width 80 height 13
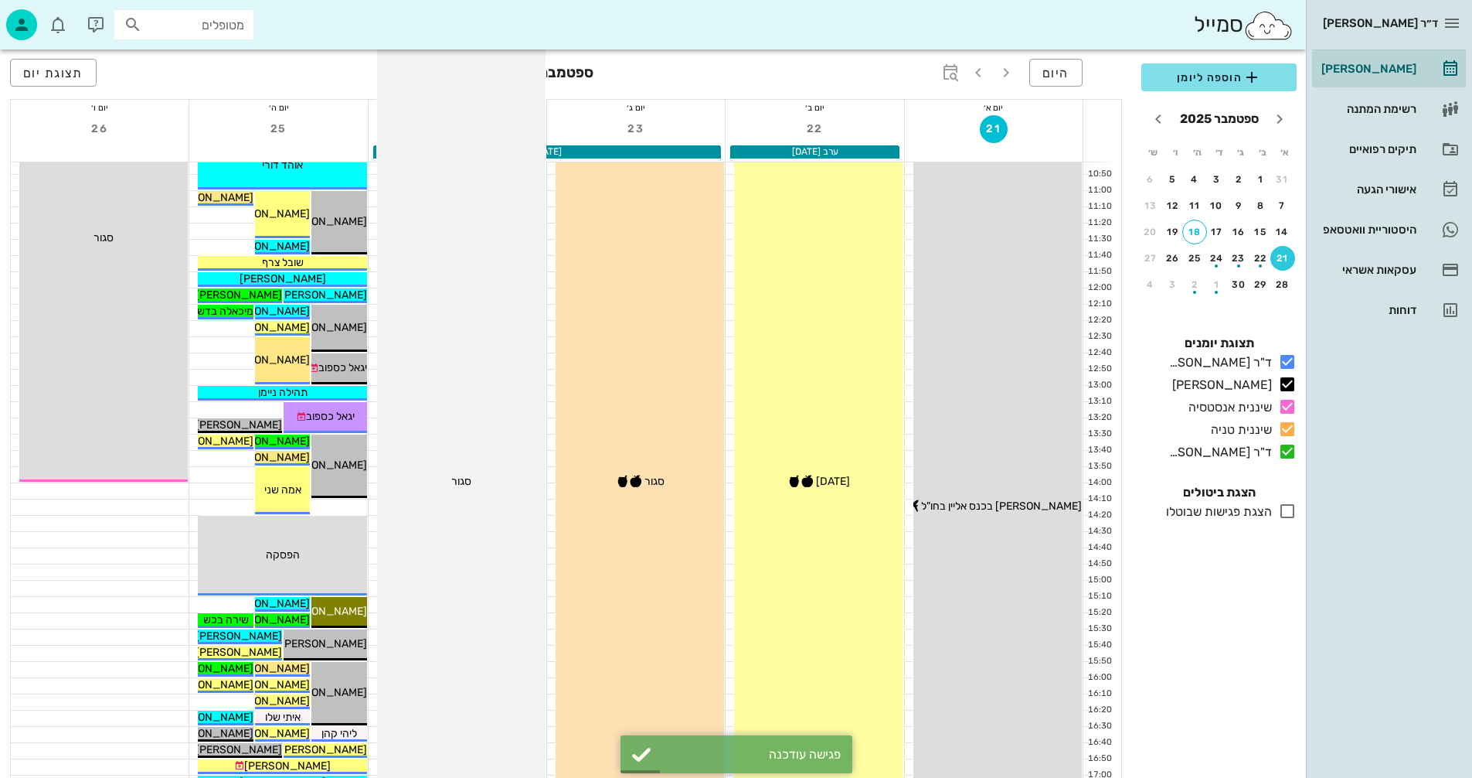
click at [457, 461] on div "09:00 - 19:00 שיננית אנסטסיה סגור סגור" at bounding box center [461, 482] width 168 height 972
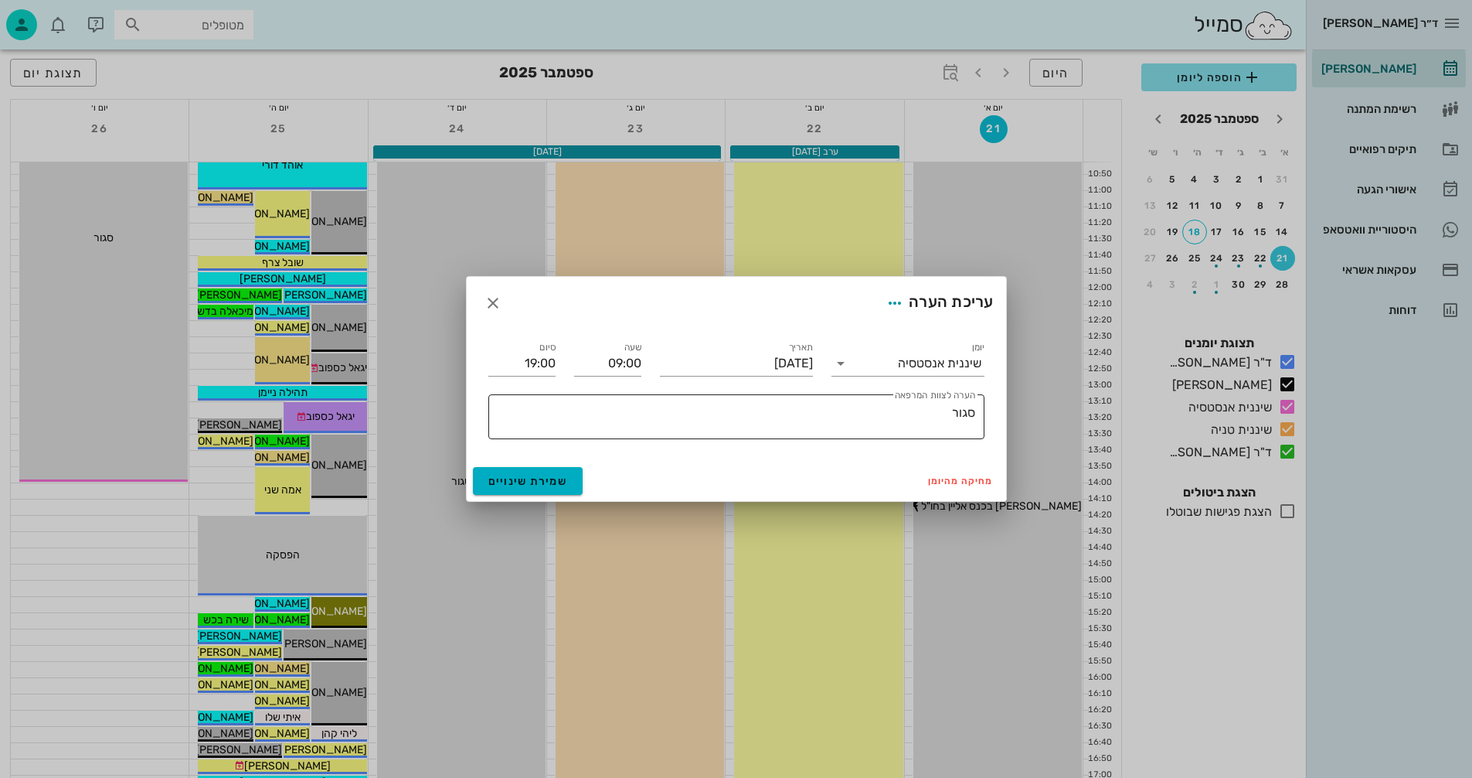
click at [948, 410] on textarea "סגור" at bounding box center [734, 420] width 484 height 37
paste textarea "🍎🍯"
drag, startPoint x: 953, startPoint y: 411, endPoint x: 979, endPoint y: 415, distance: 26.6
click at [979, 415] on div "​ הערה לצוות המרפאה סגור🍎🍯" at bounding box center [736, 416] width 496 height 45
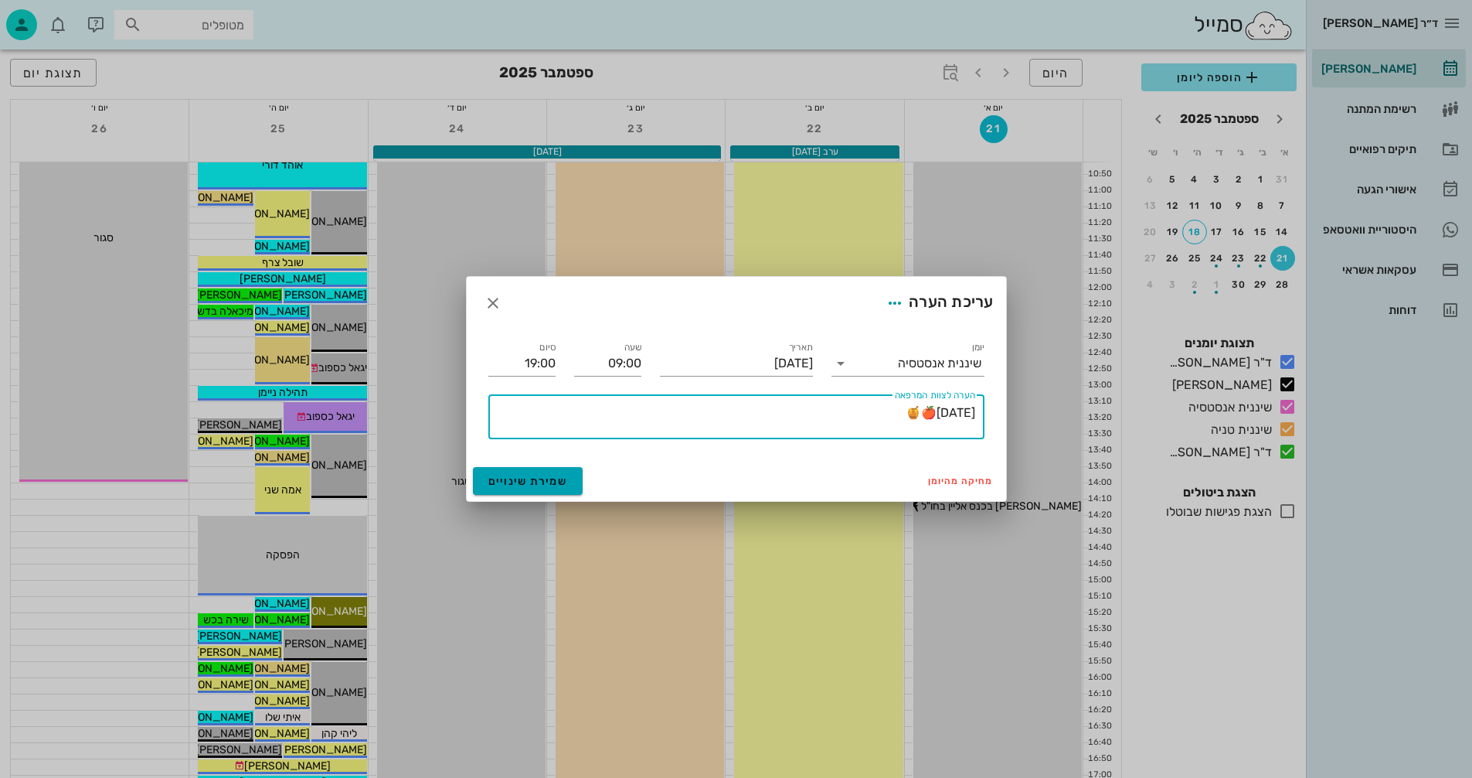
type textarea "[DATE]🍎🍯"
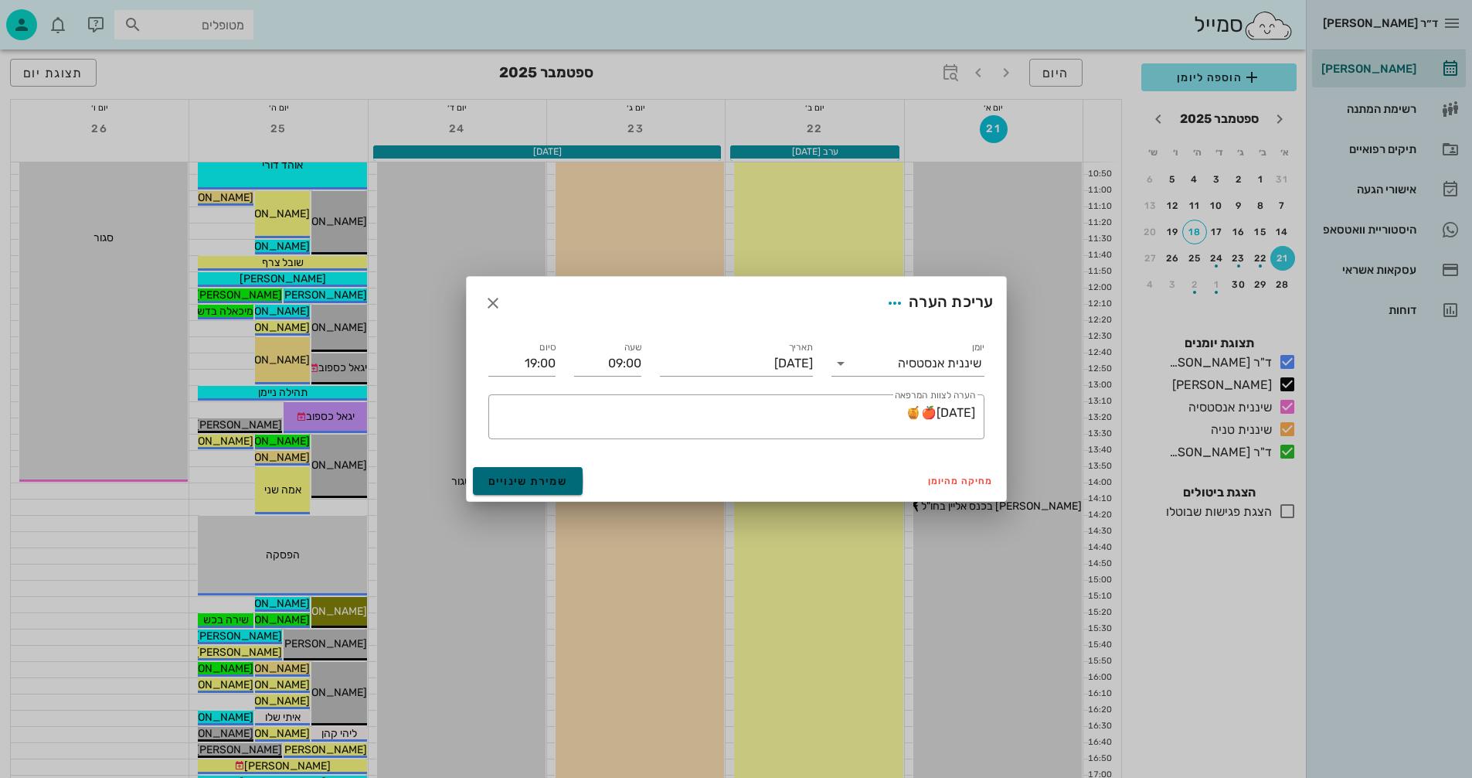
click at [531, 486] on span "שמירת שינויים" at bounding box center [528, 481] width 80 height 13
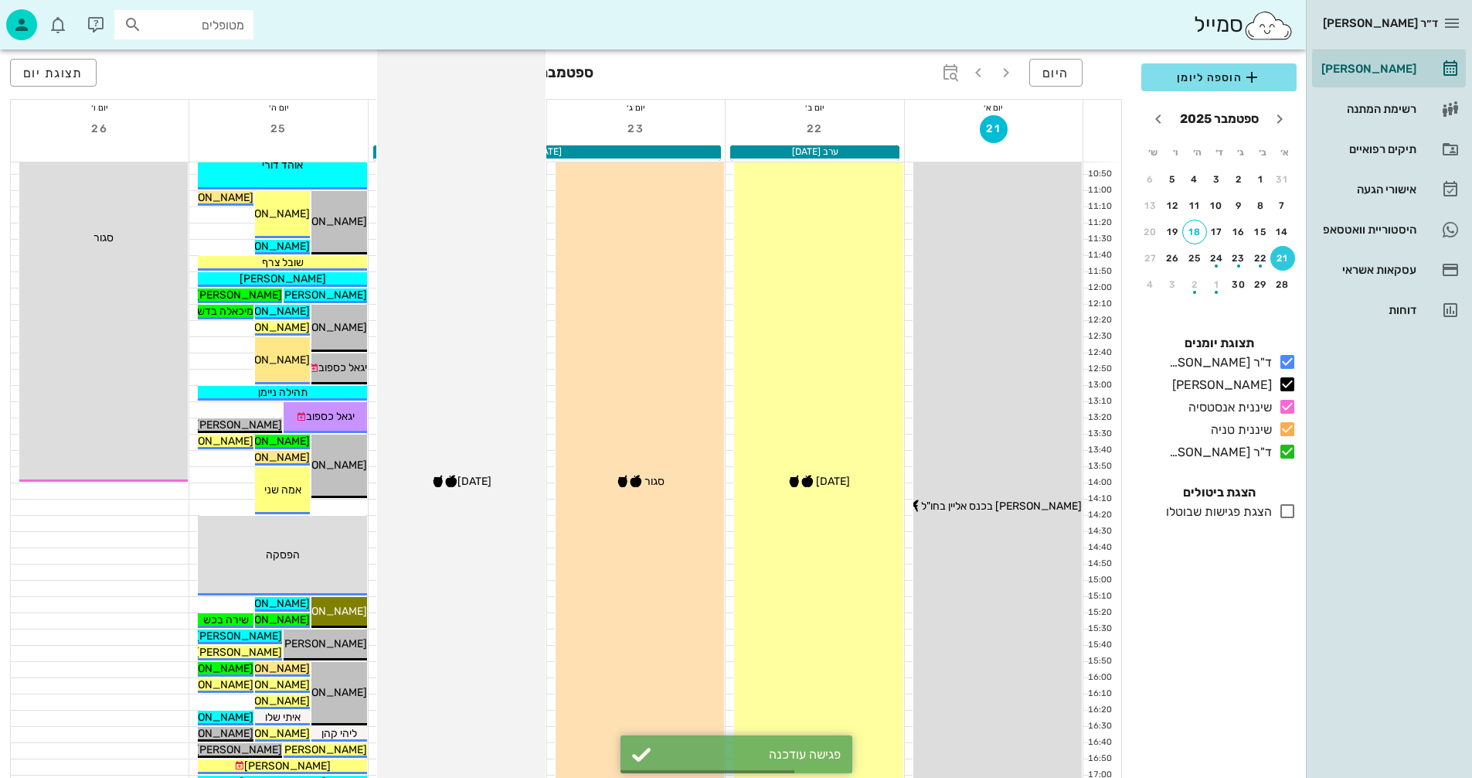
click at [489, 373] on div "09:00 - 19:00 שיננית אנסטסיה ראש השנה🍎🍯 ראש השנה🍎🍯" at bounding box center [461, 482] width 168 height 972
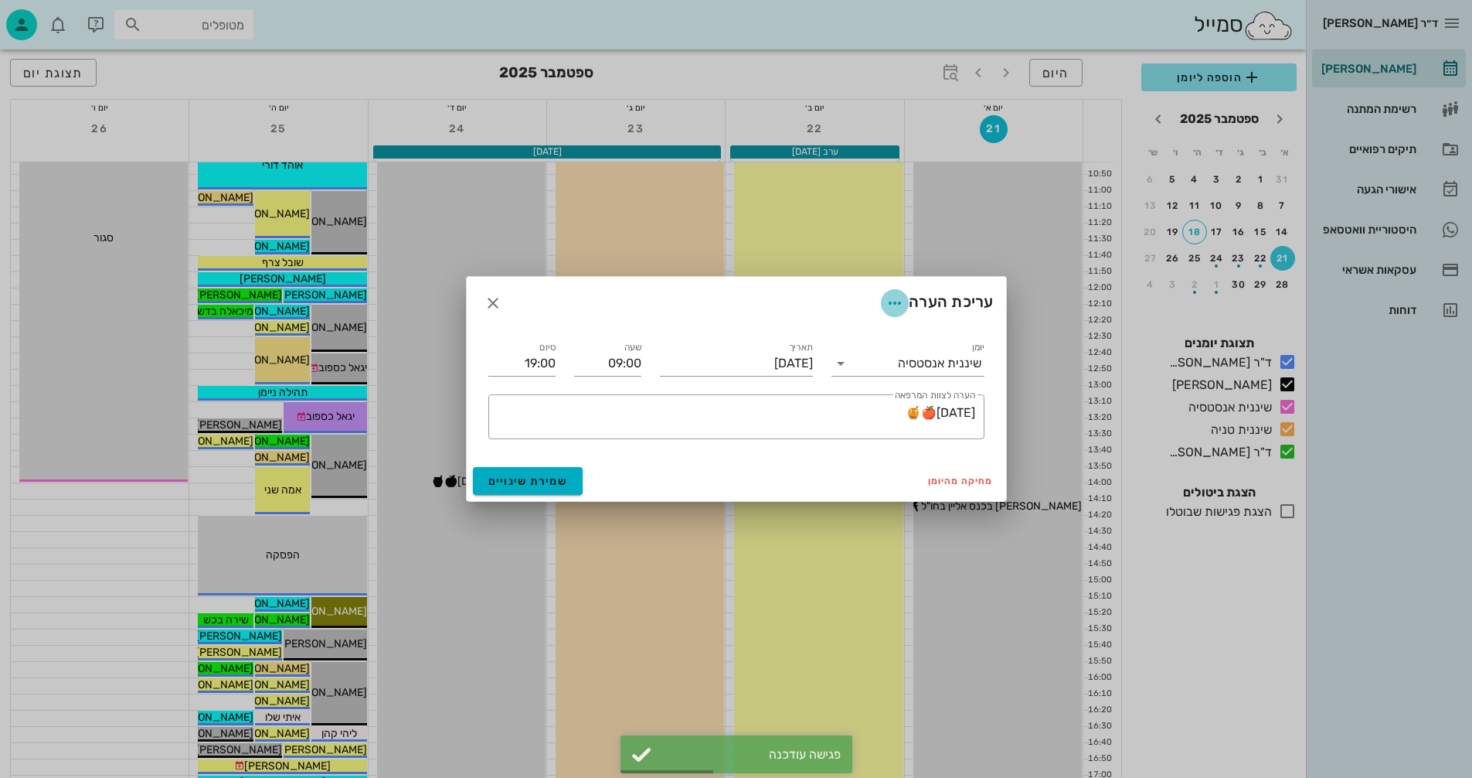
click at [892, 301] on icon "button" at bounding box center [895, 303] width 19 height 19
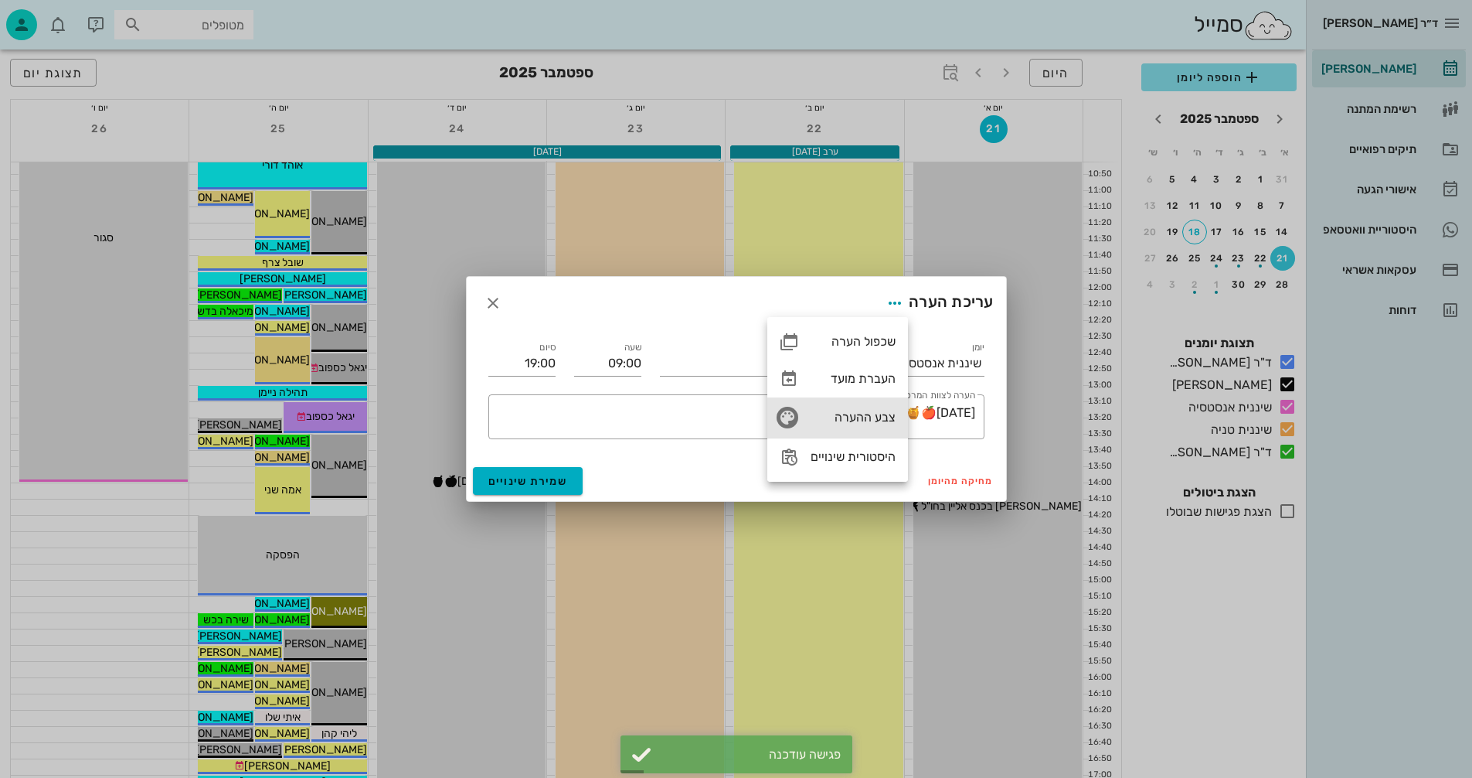
click at [842, 413] on div "צבע ההערה" at bounding box center [853, 417] width 85 height 15
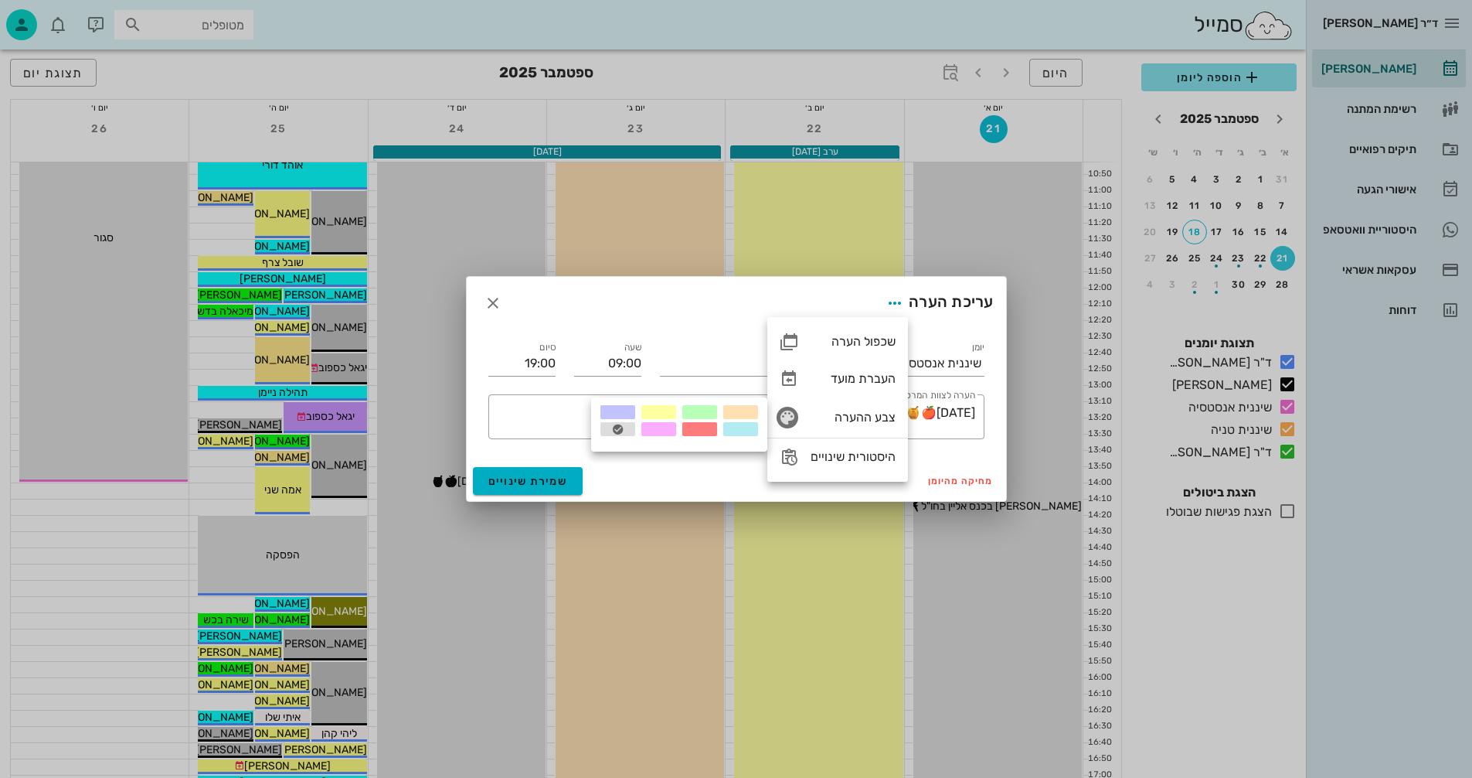
click at [622, 408] on div at bounding box center [618, 412] width 35 height 14
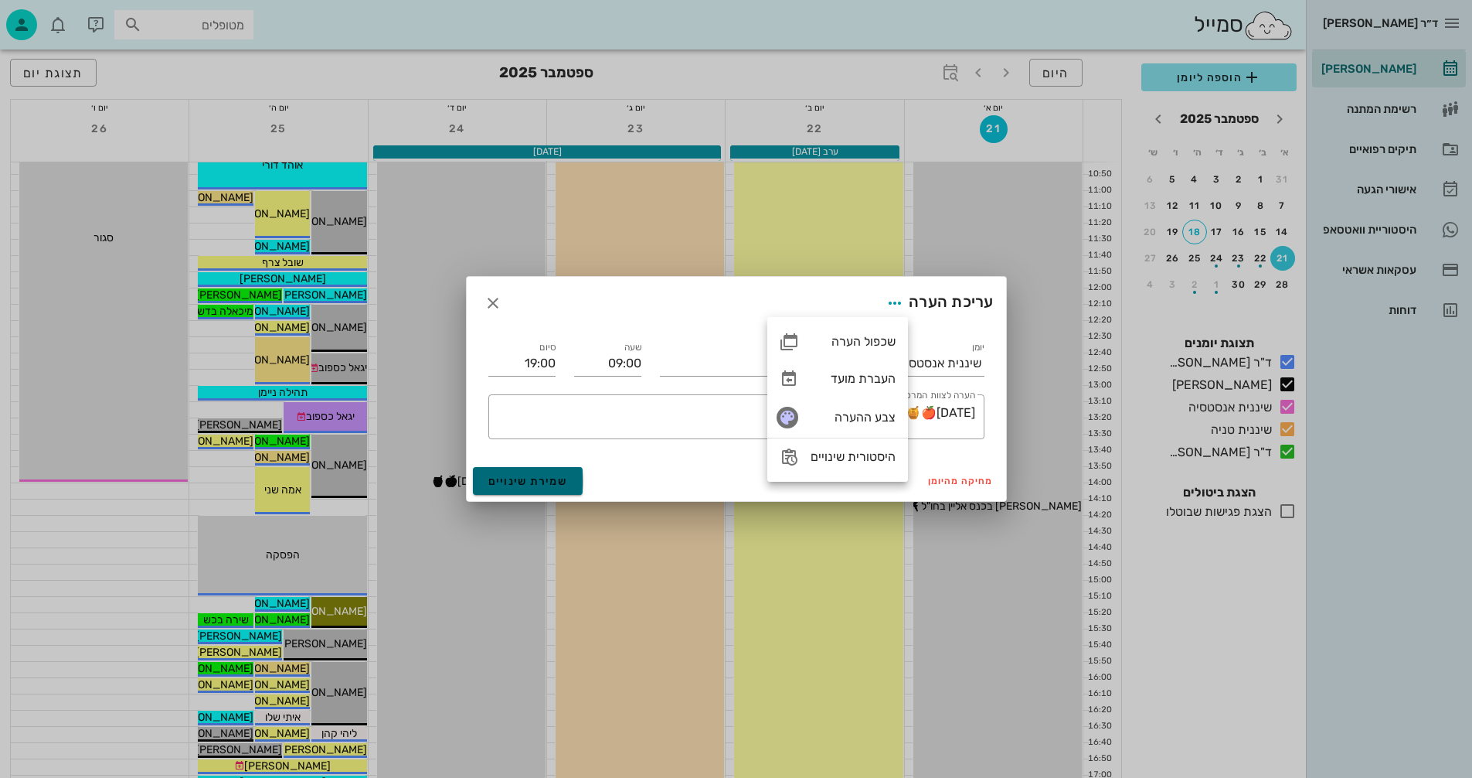
click at [527, 475] on span "שמירת שינויים" at bounding box center [528, 481] width 80 height 13
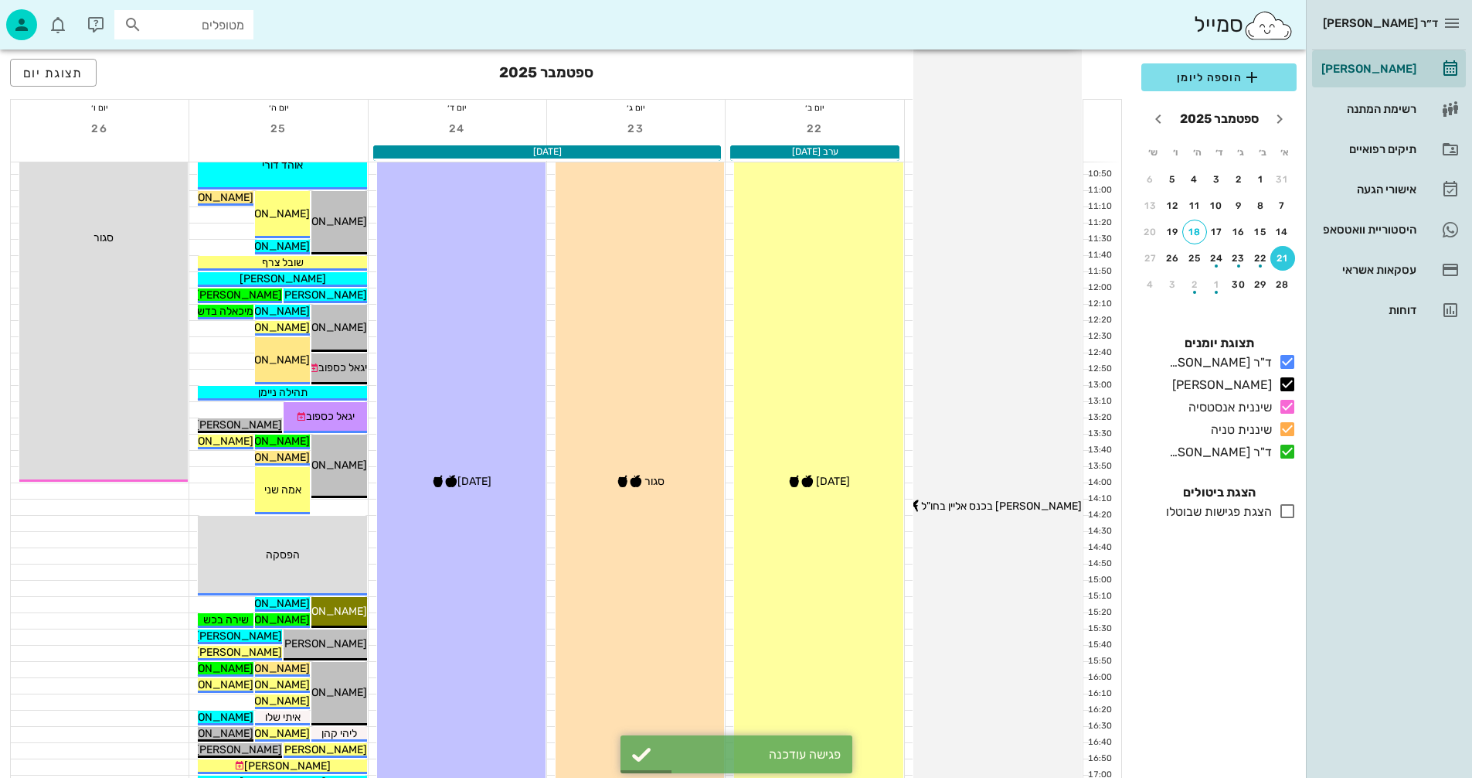
click at [992, 376] on div "09:30 - 19:00 ד"ר נמרוד דיקשטיין נמרוד בכנס אליין בחו"ל ✈️ נמרוד בכנס אליין בחו…" at bounding box center [998, 507] width 168 height 924
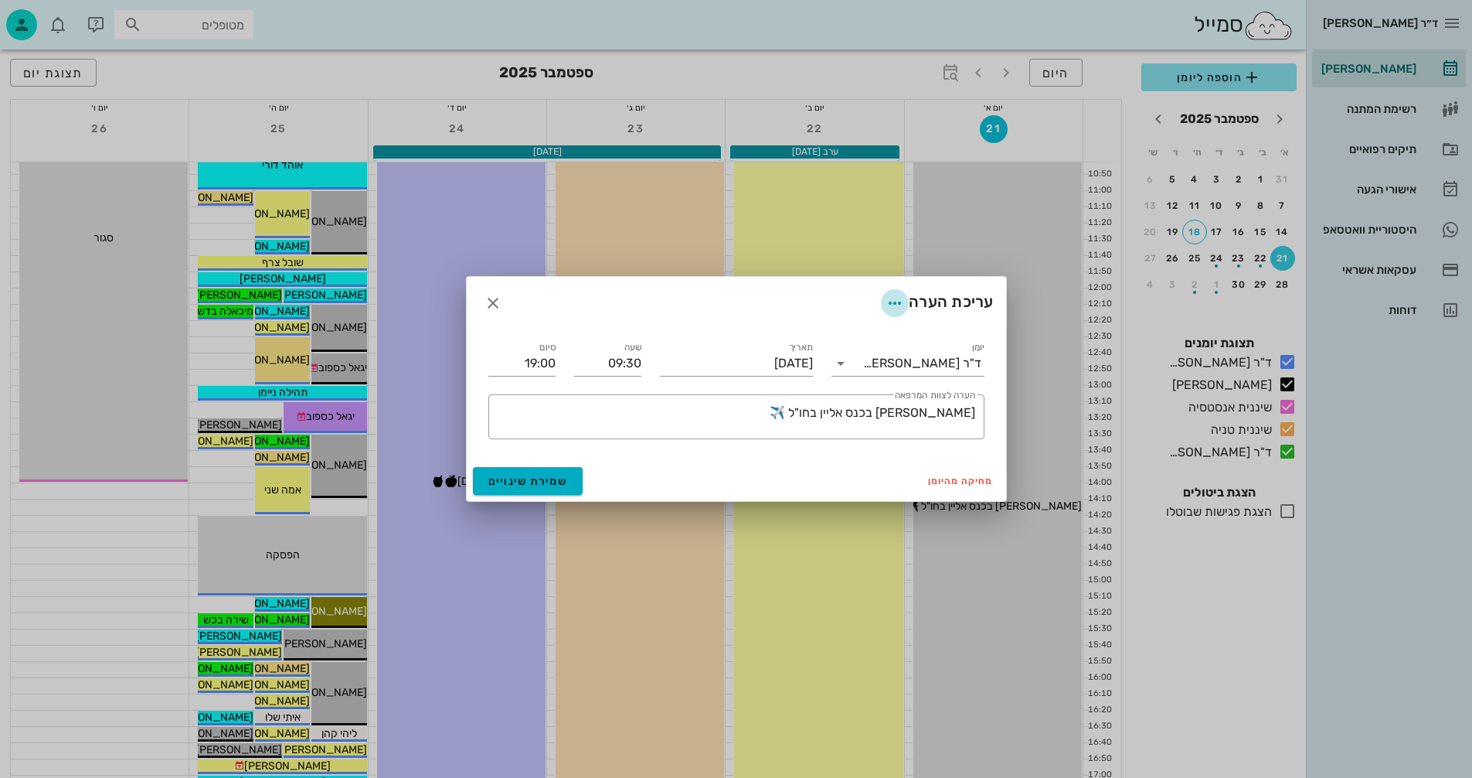
click at [893, 300] on icon "button" at bounding box center [895, 303] width 19 height 19
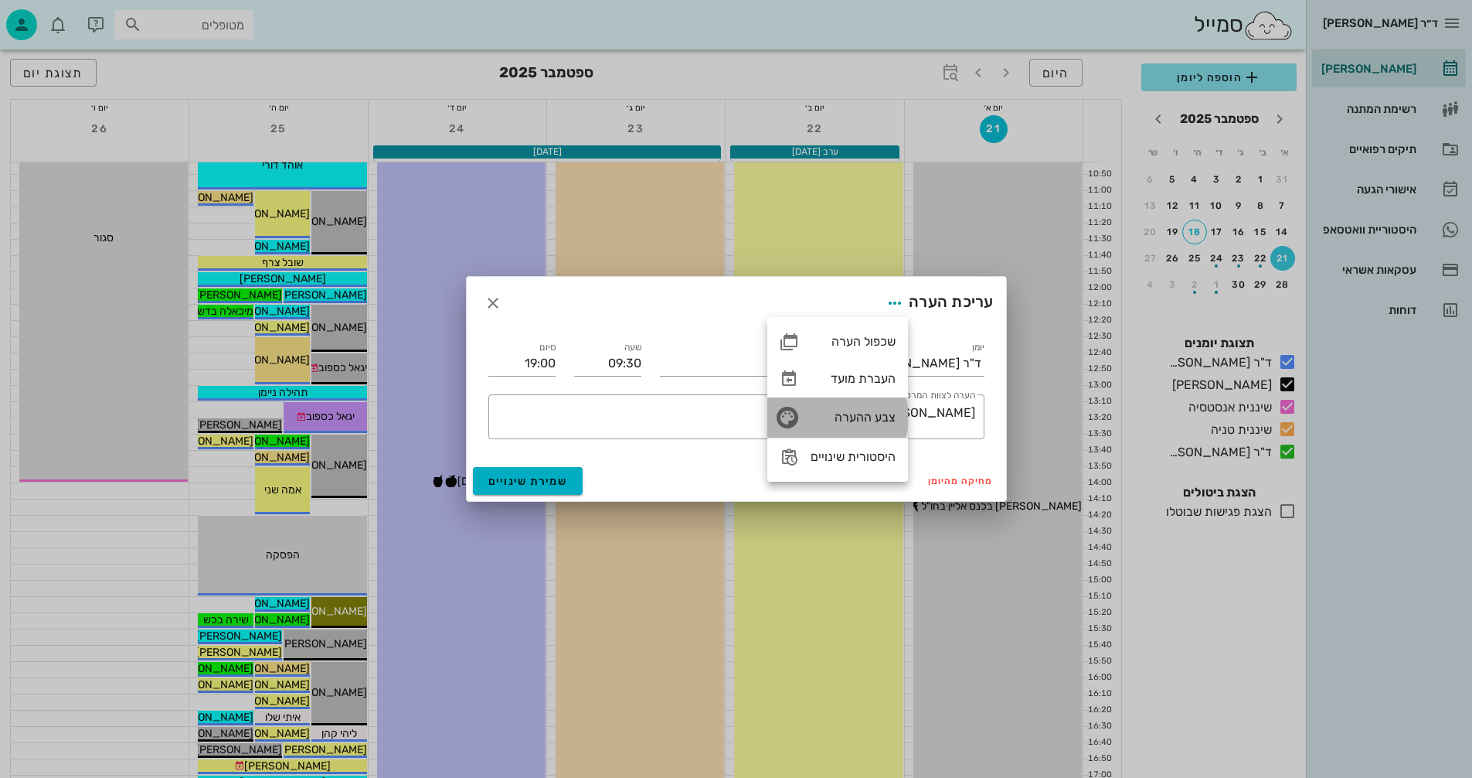
click at [846, 410] on div "צבע ההערה" at bounding box center [853, 417] width 85 height 15
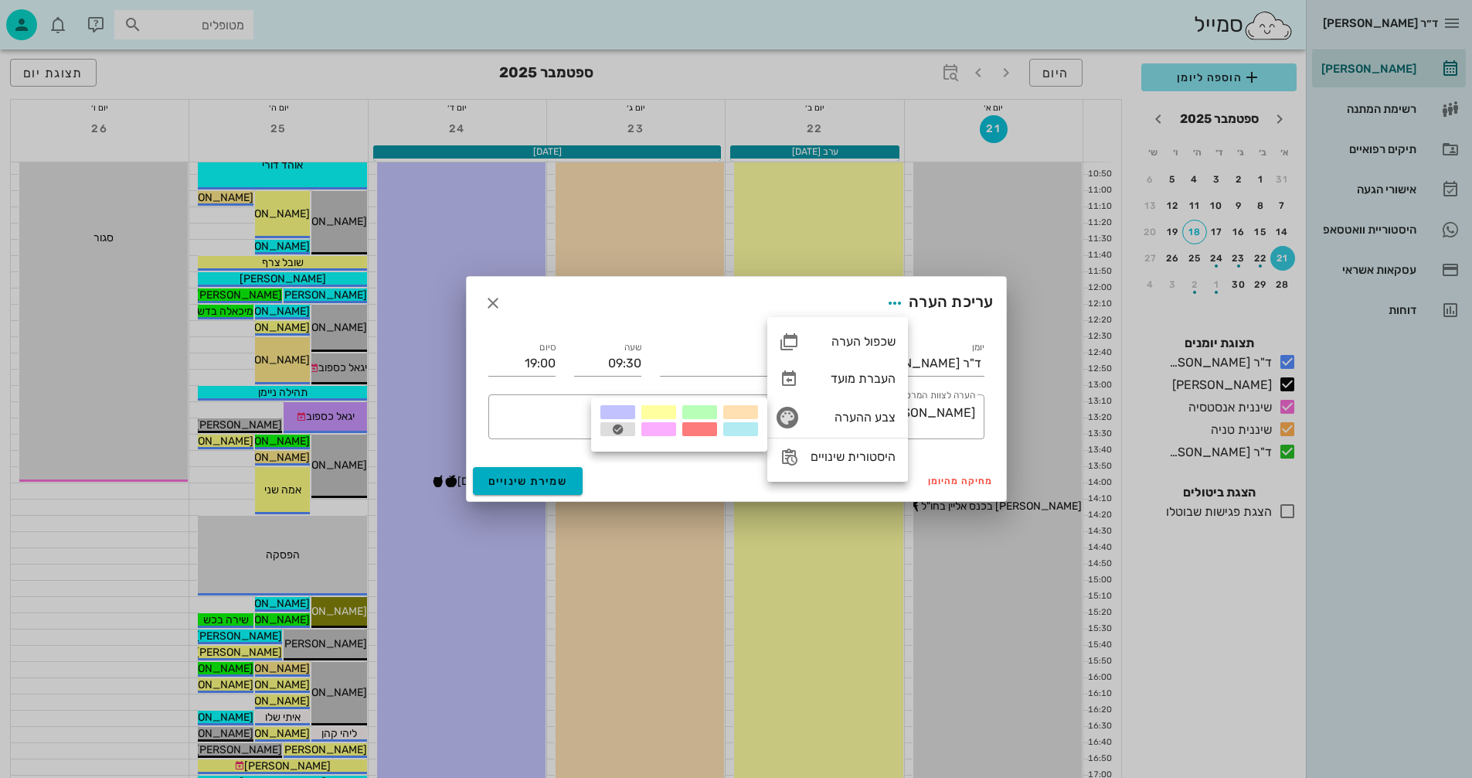
click at [728, 427] on div at bounding box center [740, 429] width 35 height 14
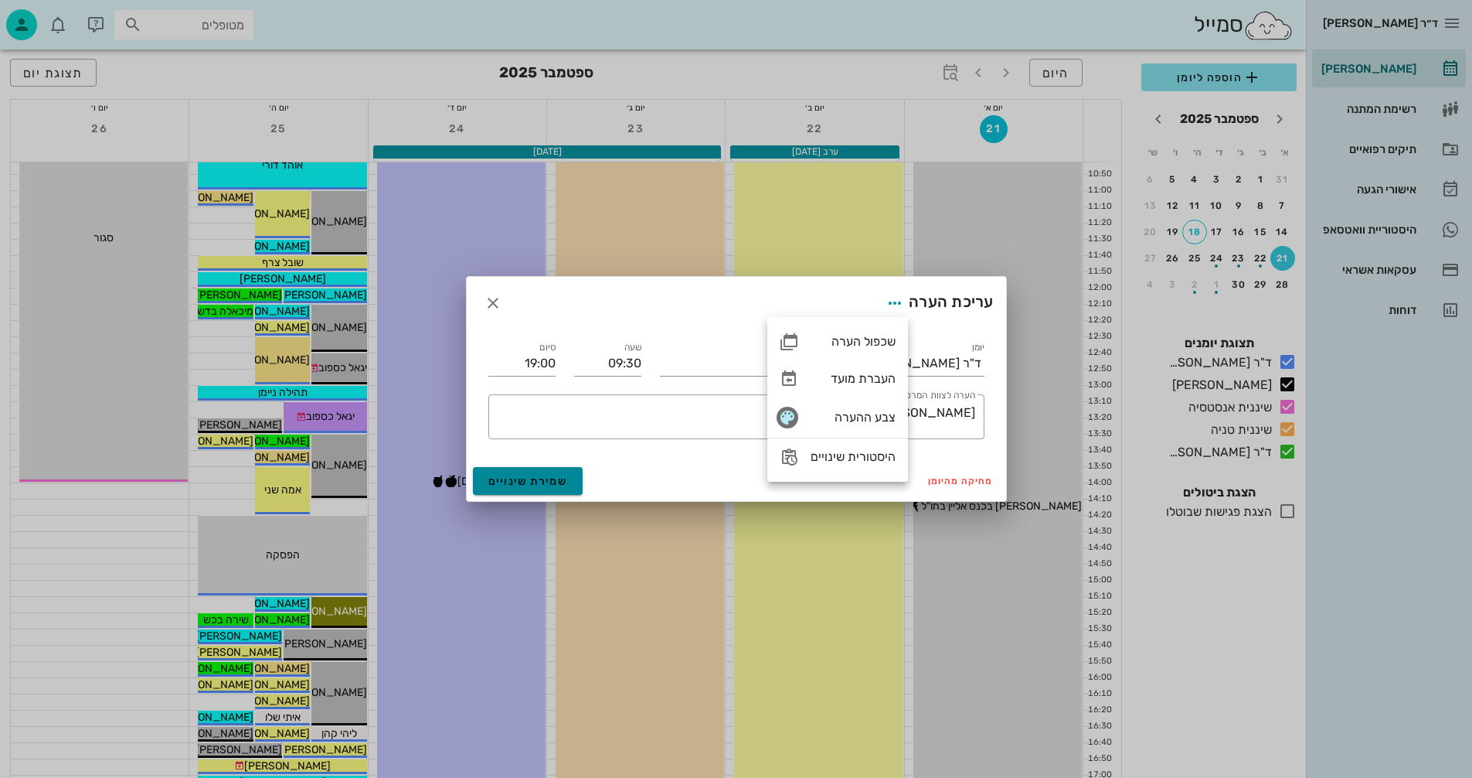
click at [524, 478] on span "שמירת שינויים" at bounding box center [528, 481] width 80 height 13
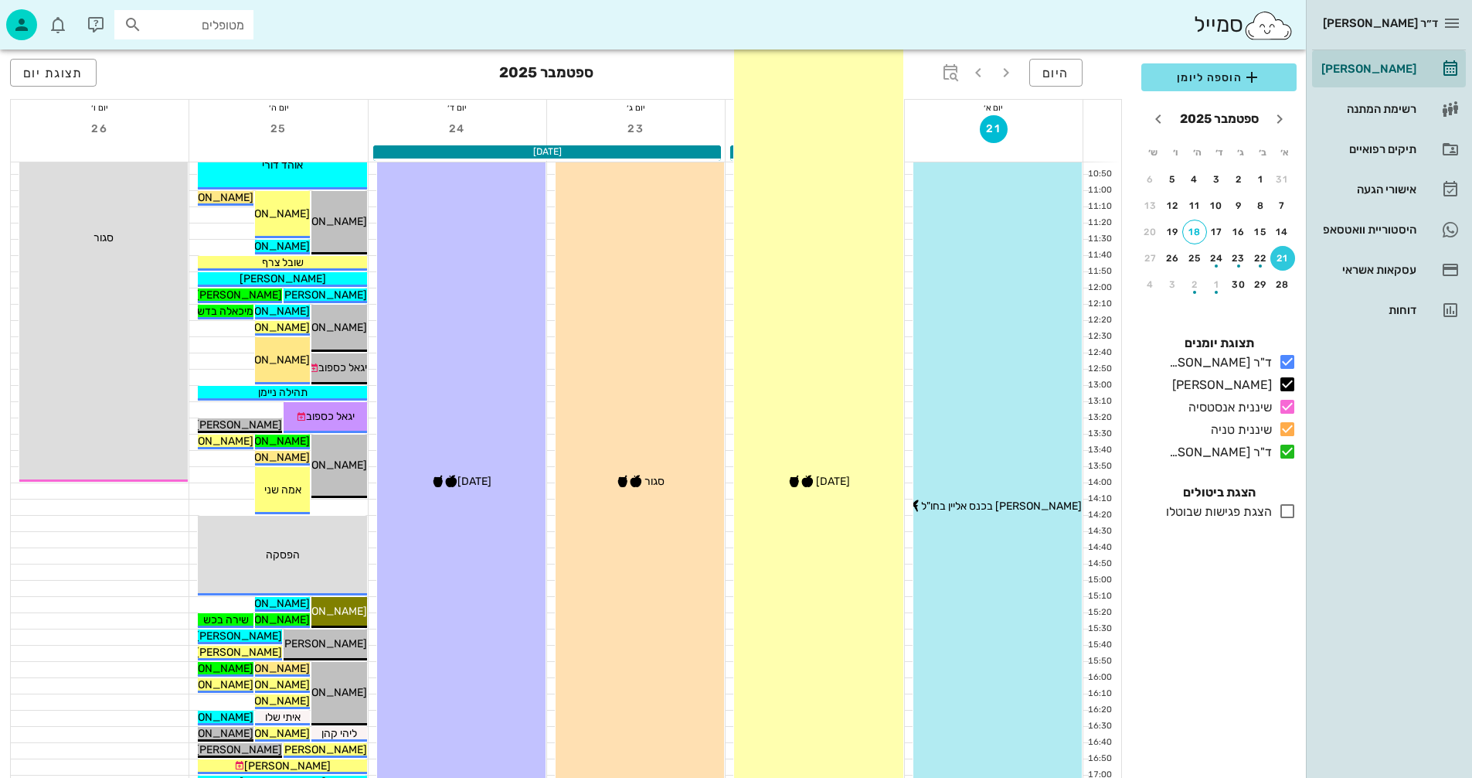
click at [836, 484] on span "[DATE] 🍎🍯" at bounding box center [819, 481] width 63 height 13
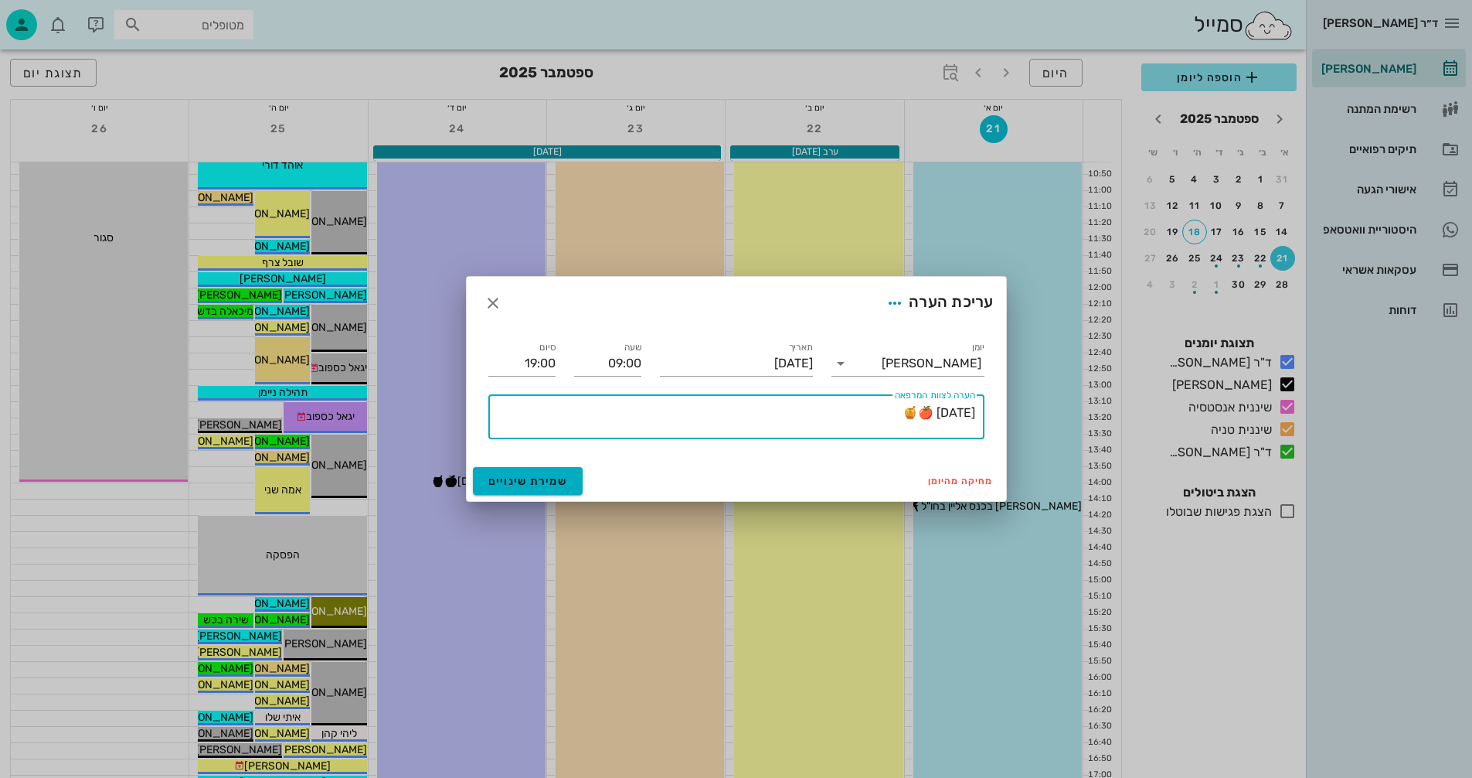
click at [972, 412] on textarea "[DATE] 🍎🍯" at bounding box center [734, 420] width 484 height 37
type textarea "ערב [DATE] 🍎🍯"
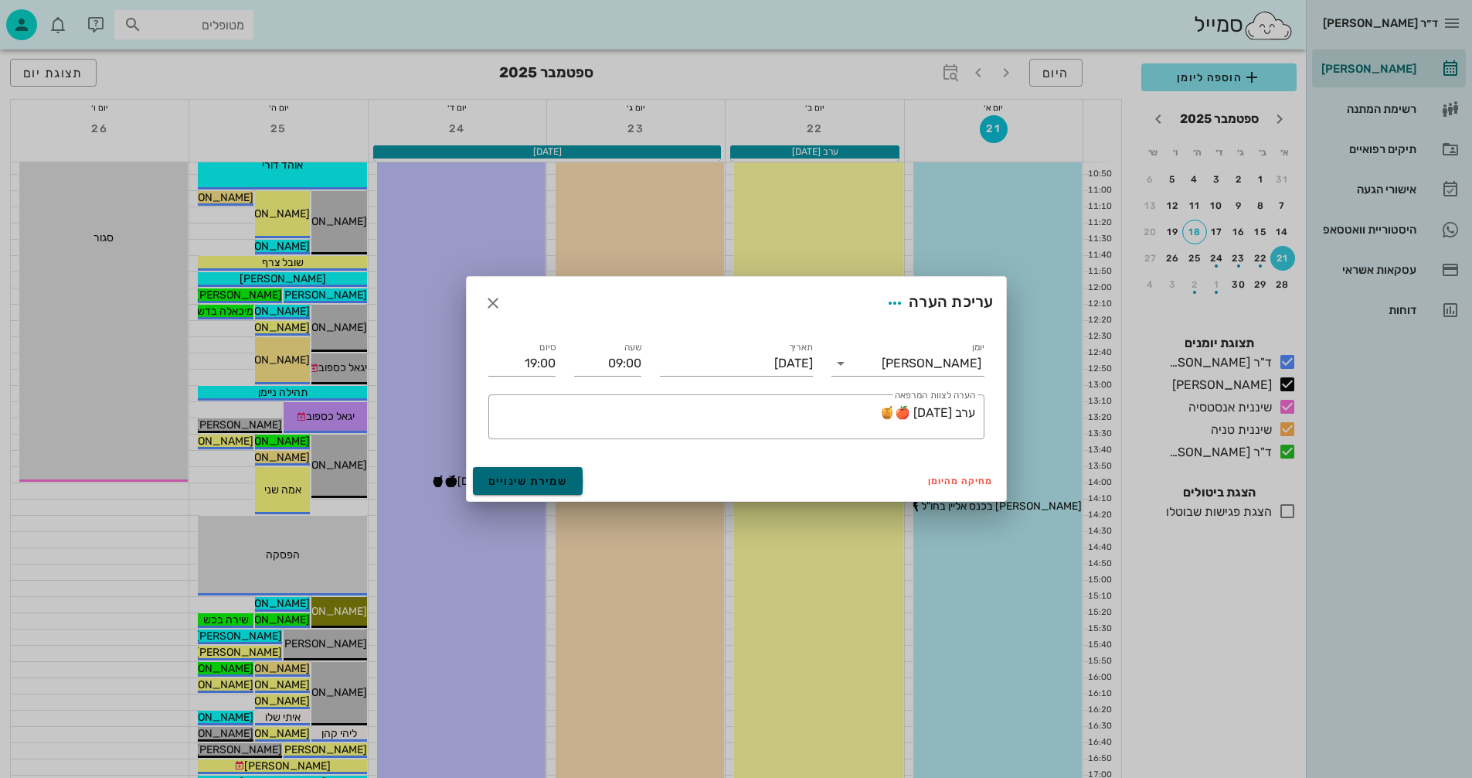
click at [500, 482] on span "שמירת שינויים" at bounding box center [528, 481] width 80 height 13
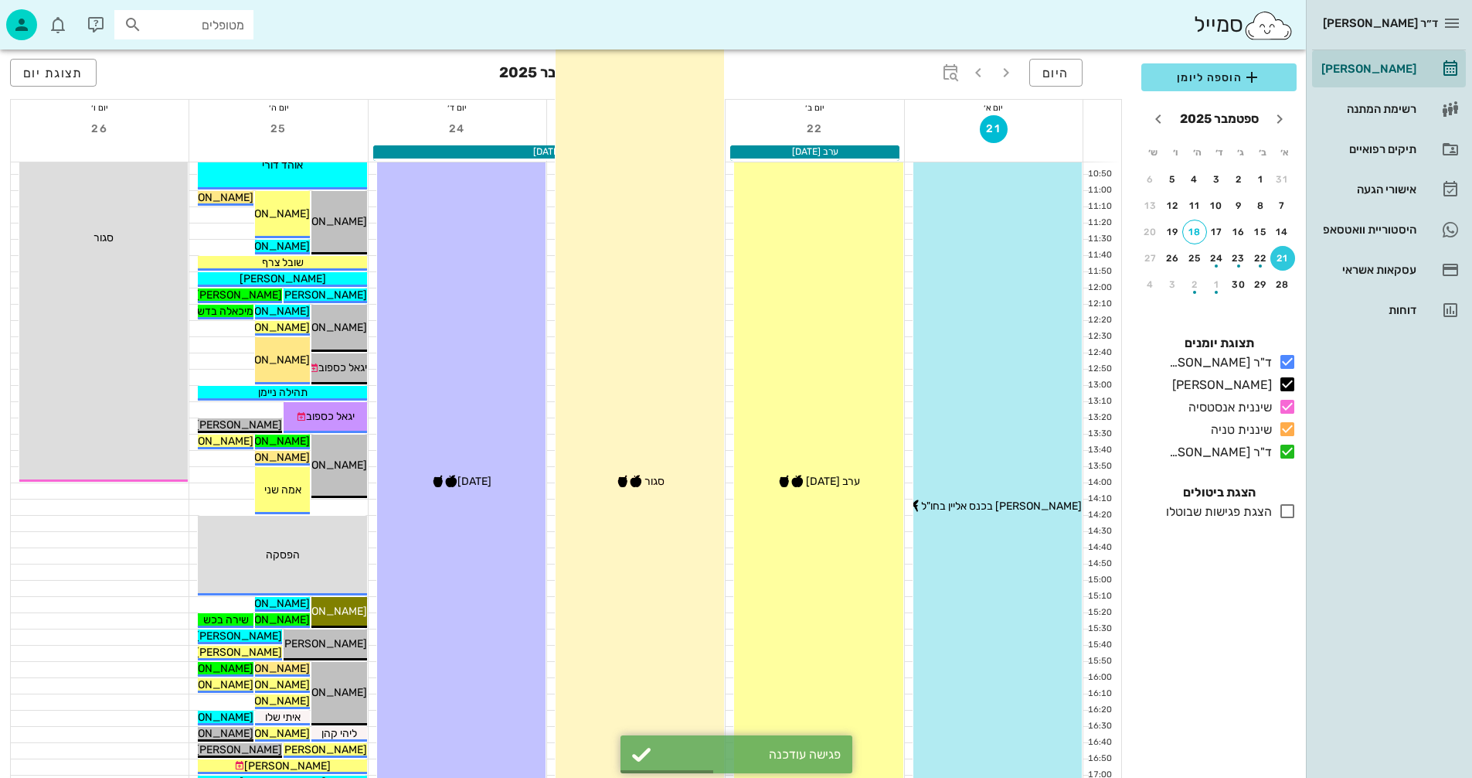
click at [659, 478] on span "סגור 🍎🍯" at bounding box center [640, 481] width 49 height 13
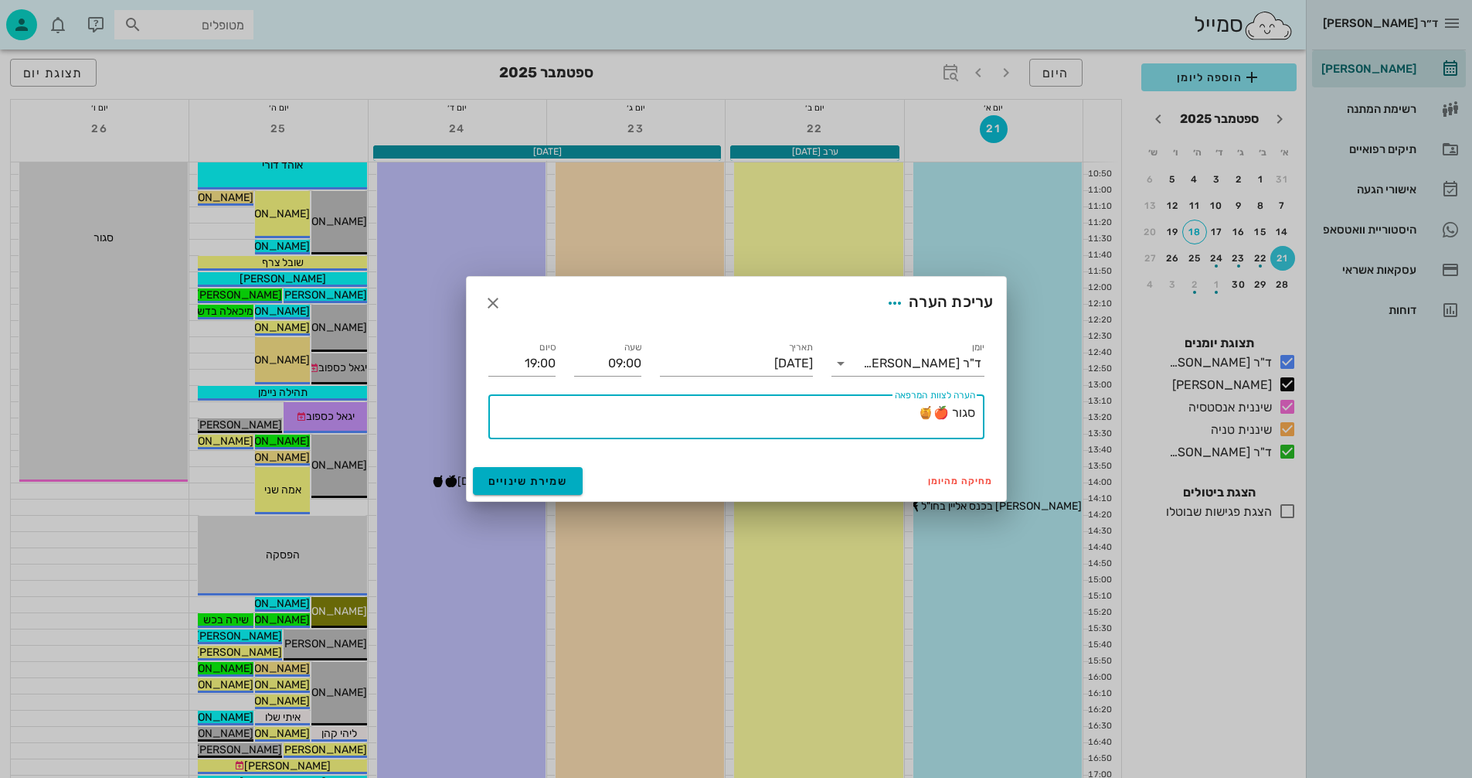
drag, startPoint x: 953, startPoint y: 410, endPoint x: 992, endPoint y: 408, distance: 38.7
click at [992, 408] on div "​ הערה לצוות המרפאה סגור 🍎🍯" at bounding box center [736, 416] width 515 height 63
type textarea "[DATE] 🍎🍯"
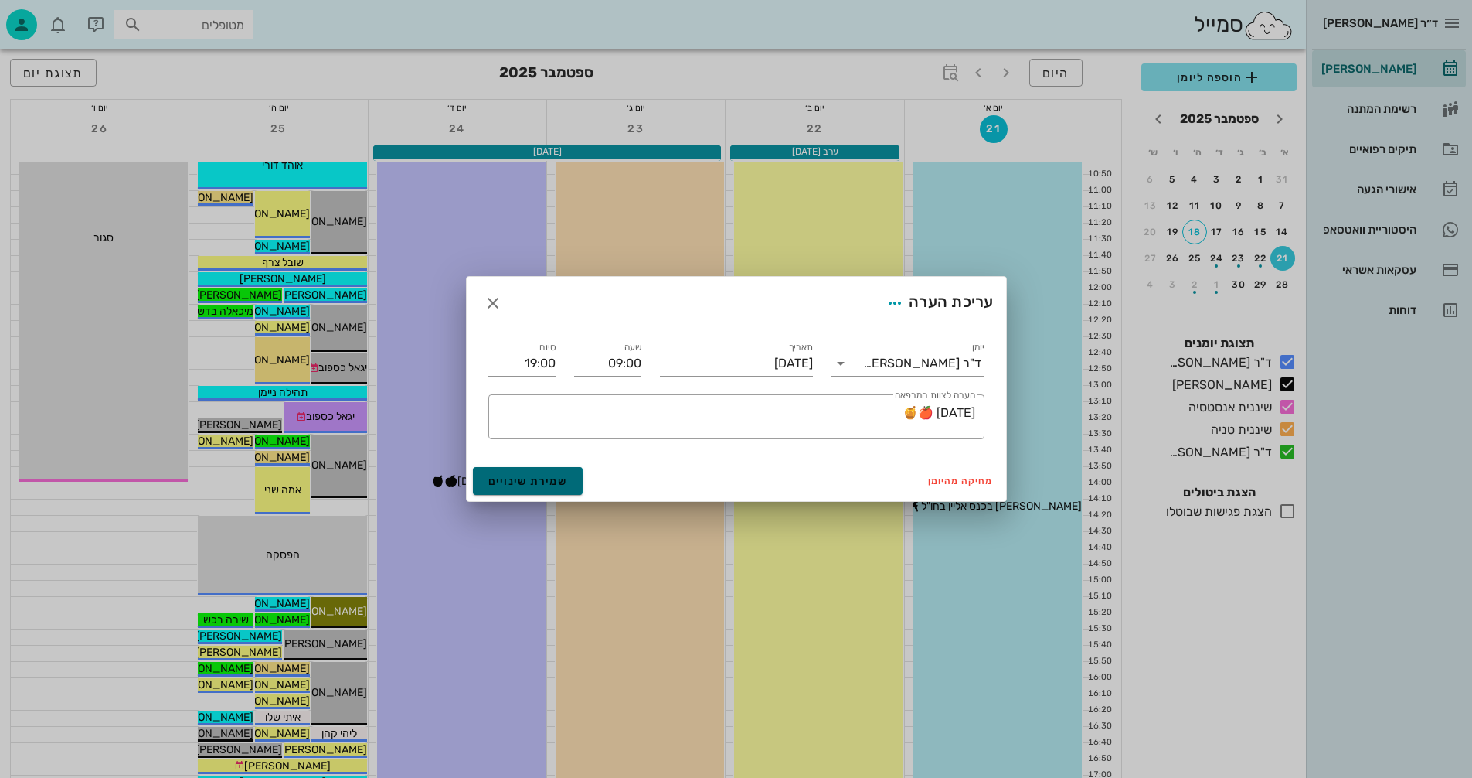
click at [501, 475] on span "שמירת שינויים" at bounding box center [528, 481] width 80 height 13
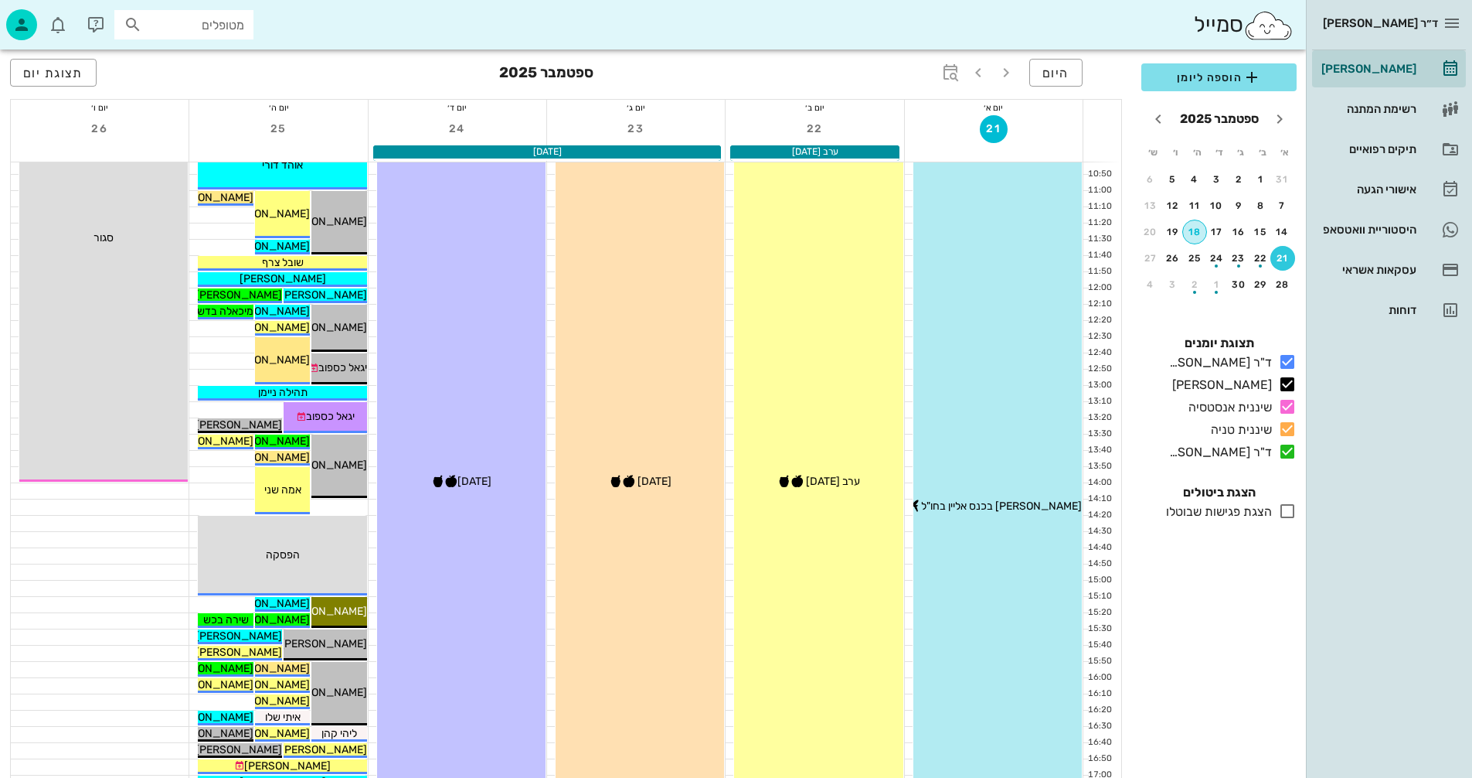
click at [1200, 232] on div "18" at bounding box center [1194, 231] width 23 height 11
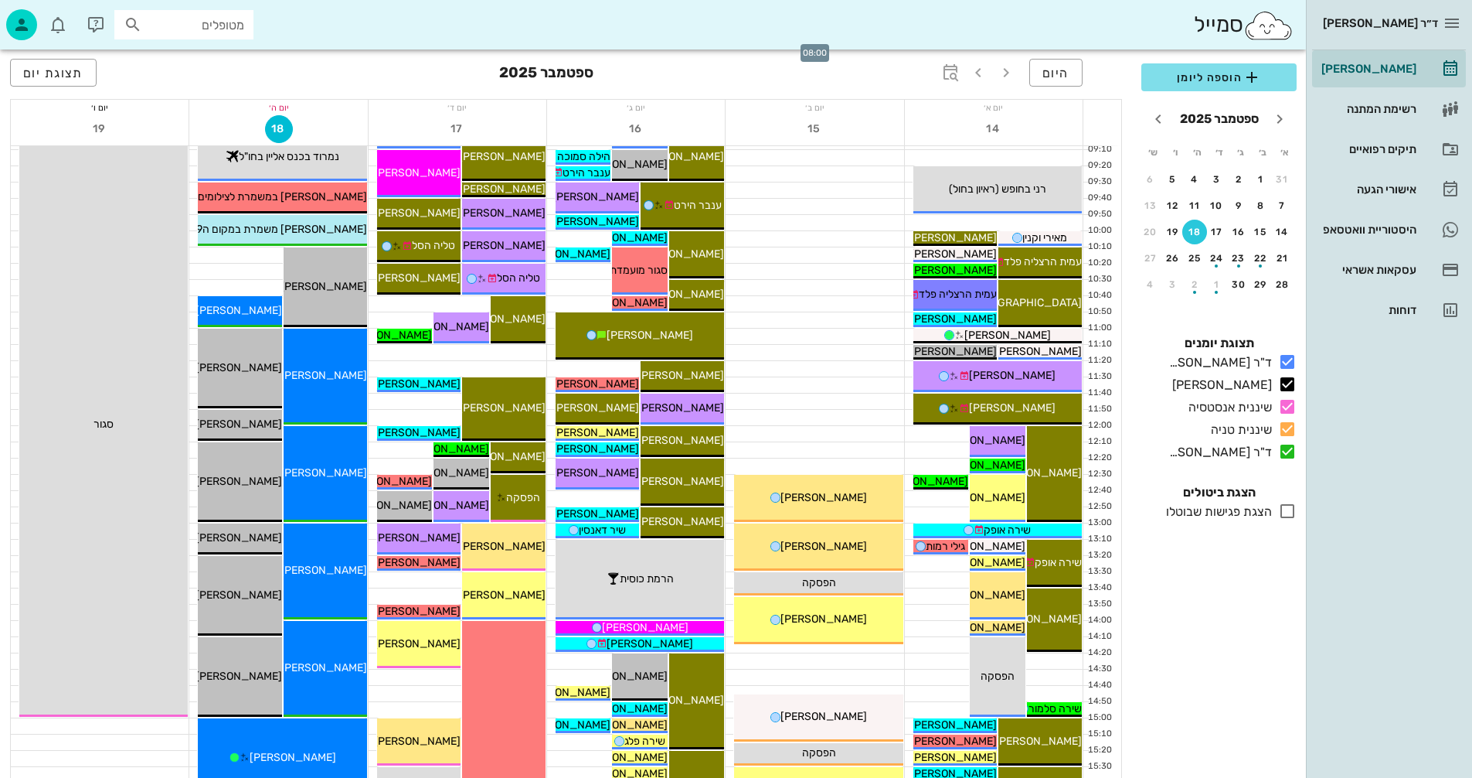
scroll to position [232, 0]
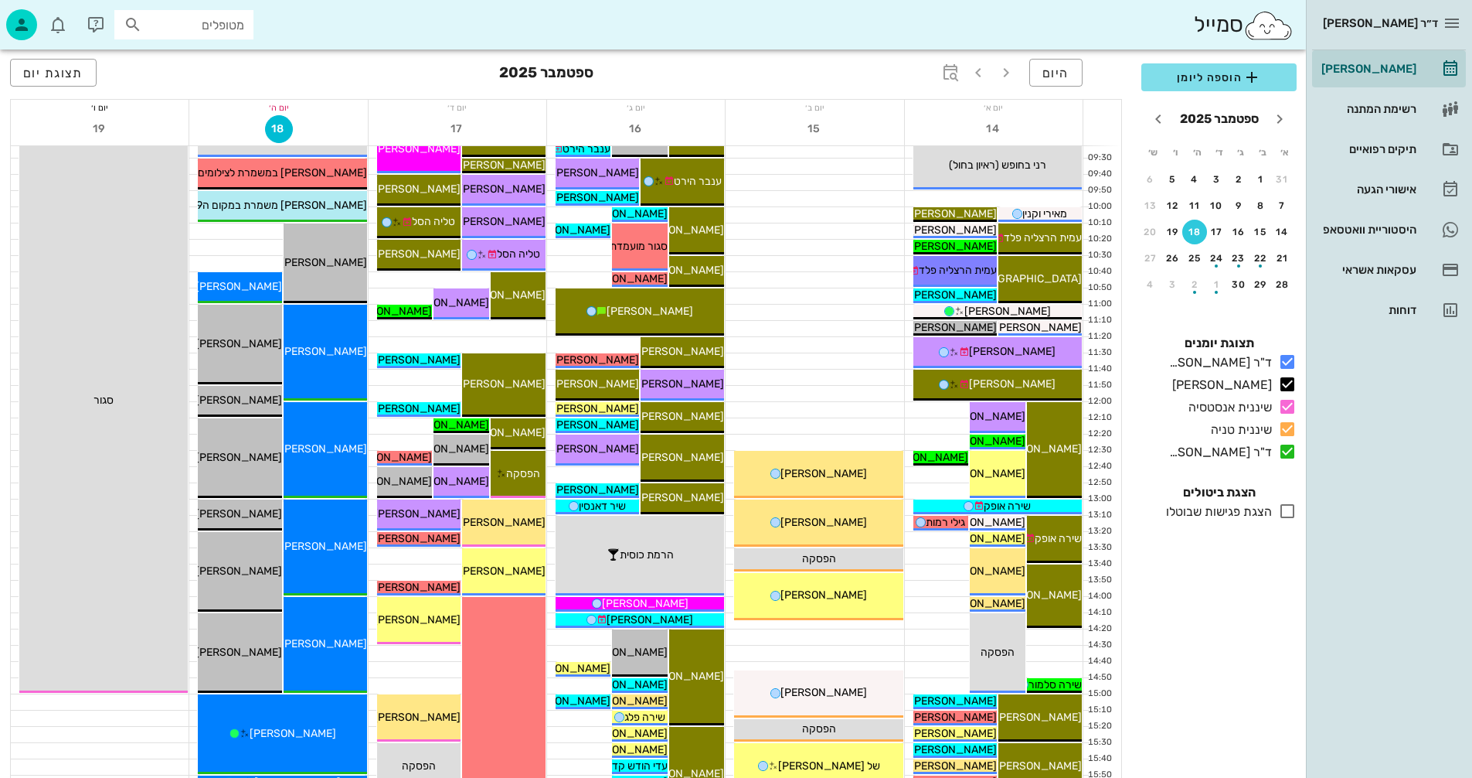
click at [508, 332] on div at bounding box center [458, 328] width 178 height 15
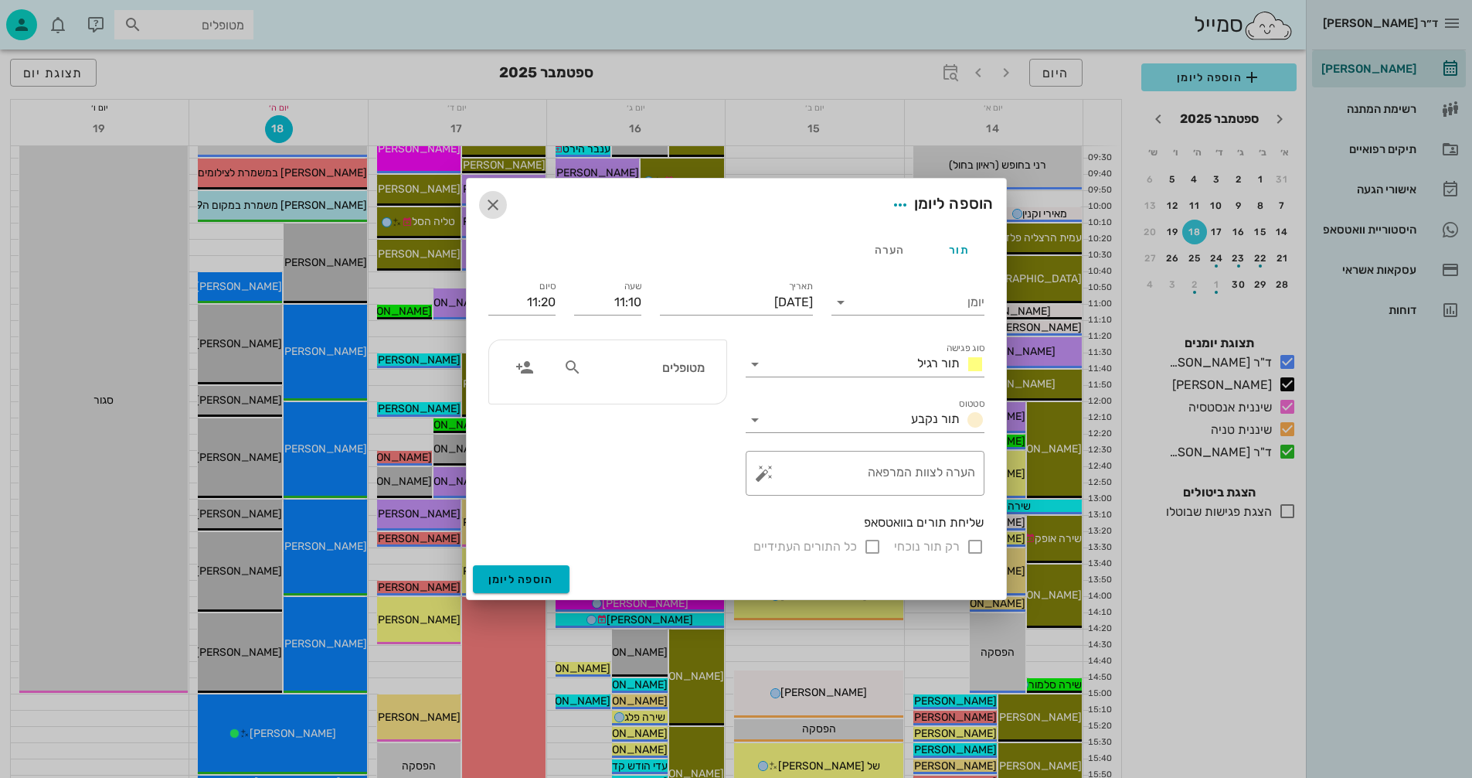
click at [492, 205] on icon "button" at bounding box center [493, 205] width 19 height 19
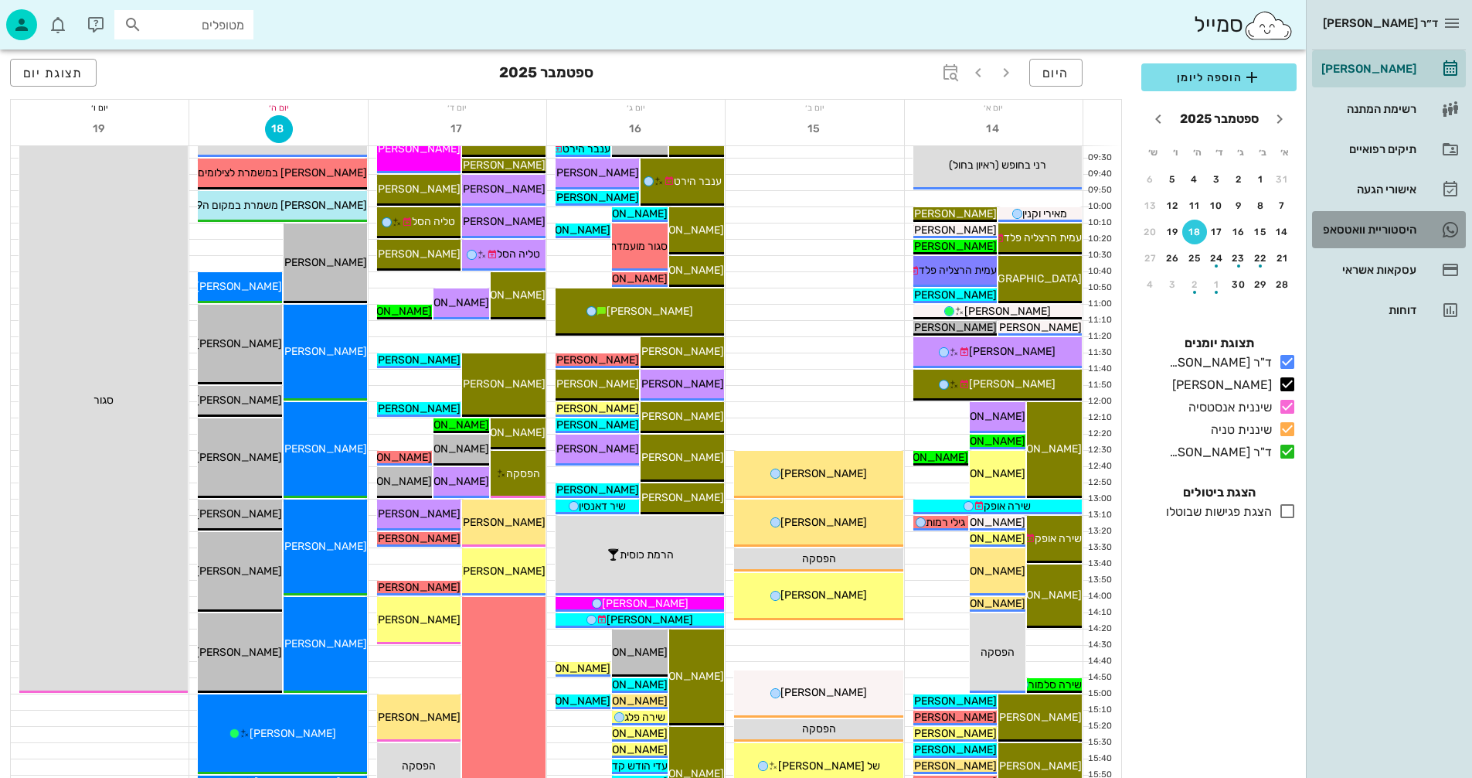
click at [1354, 226] on div "היסטוריית וואטסאפ" at bounding box center [1368, 229] width 98 height 12
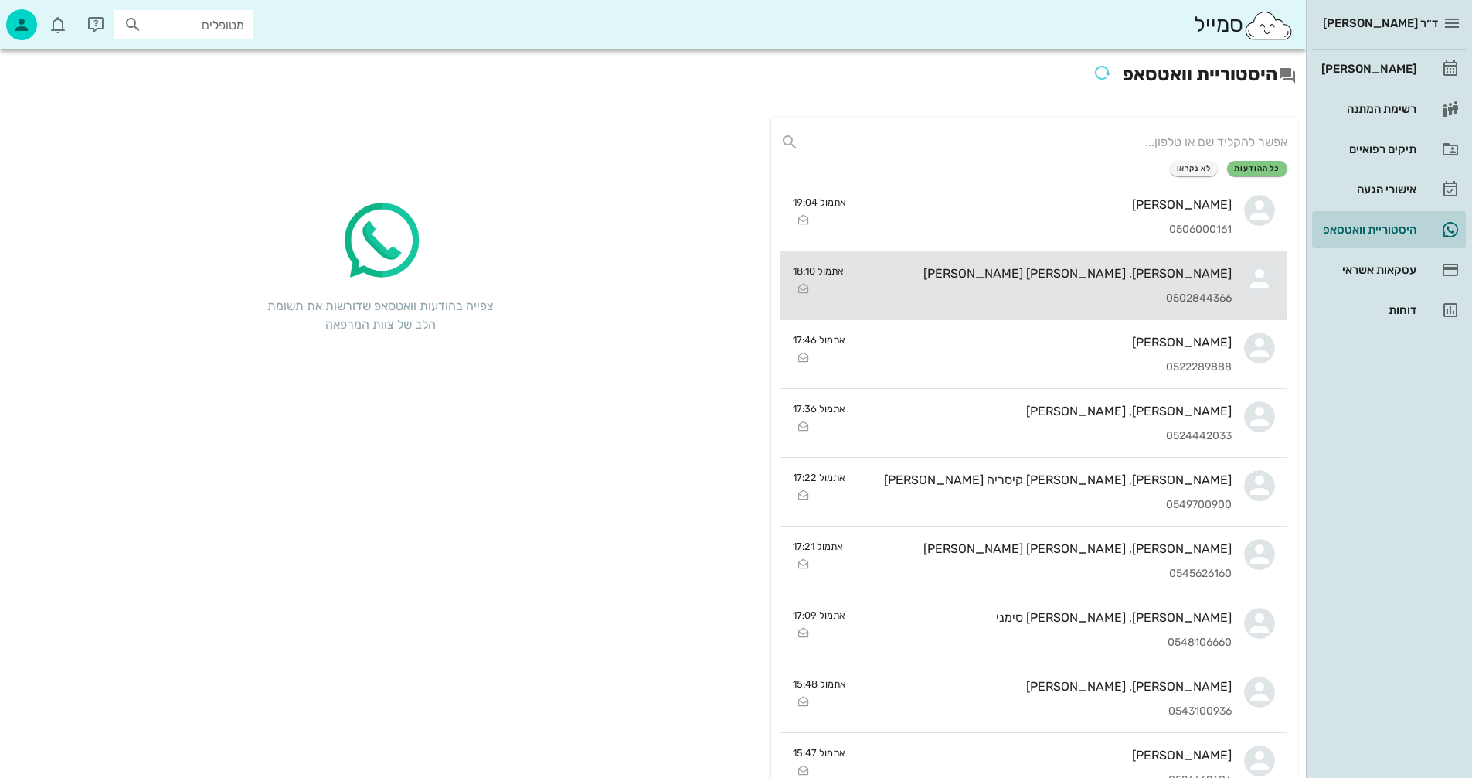
click at [976, 294] on div "0502844366" at bounding box center [1044, 298] width 376 height 13
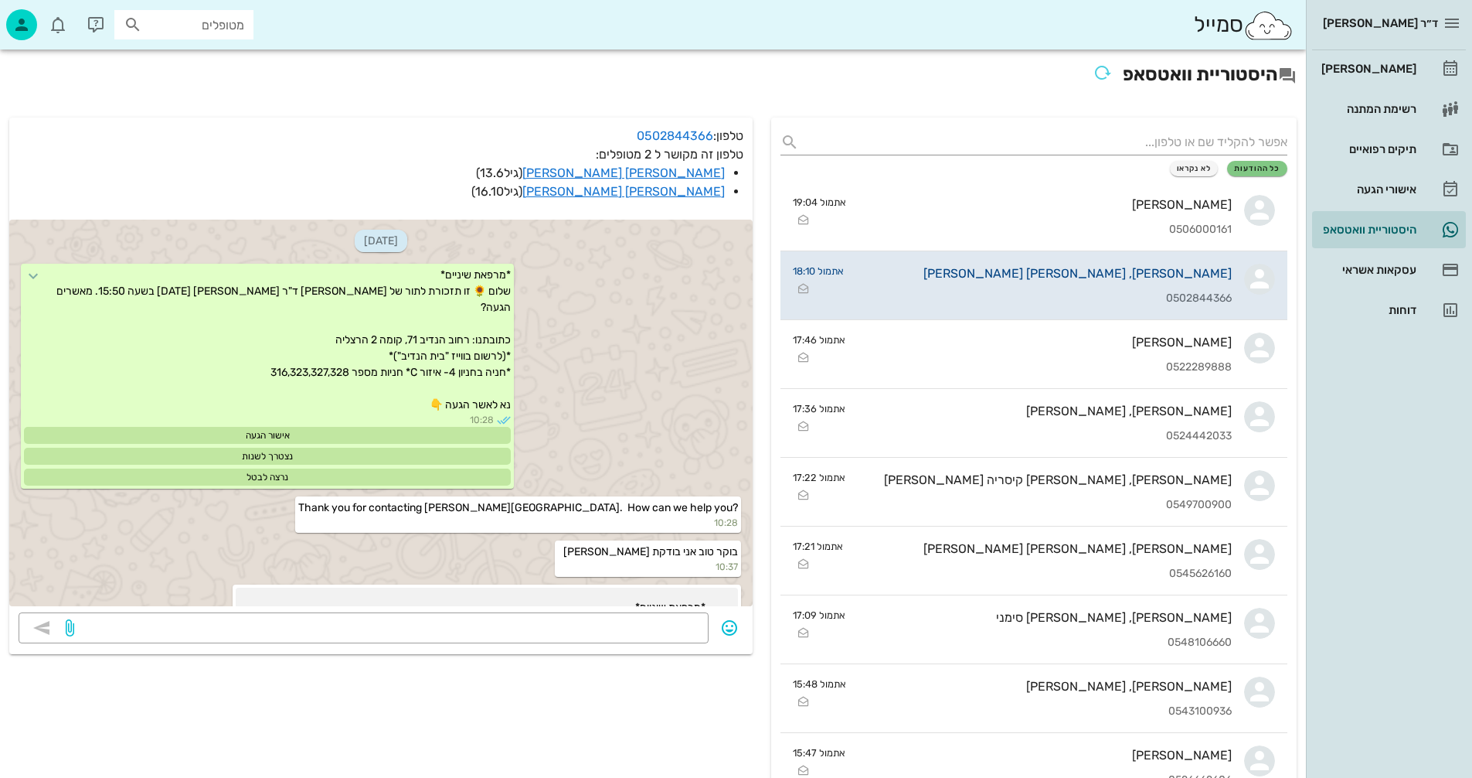
scroll to position [719, 0]
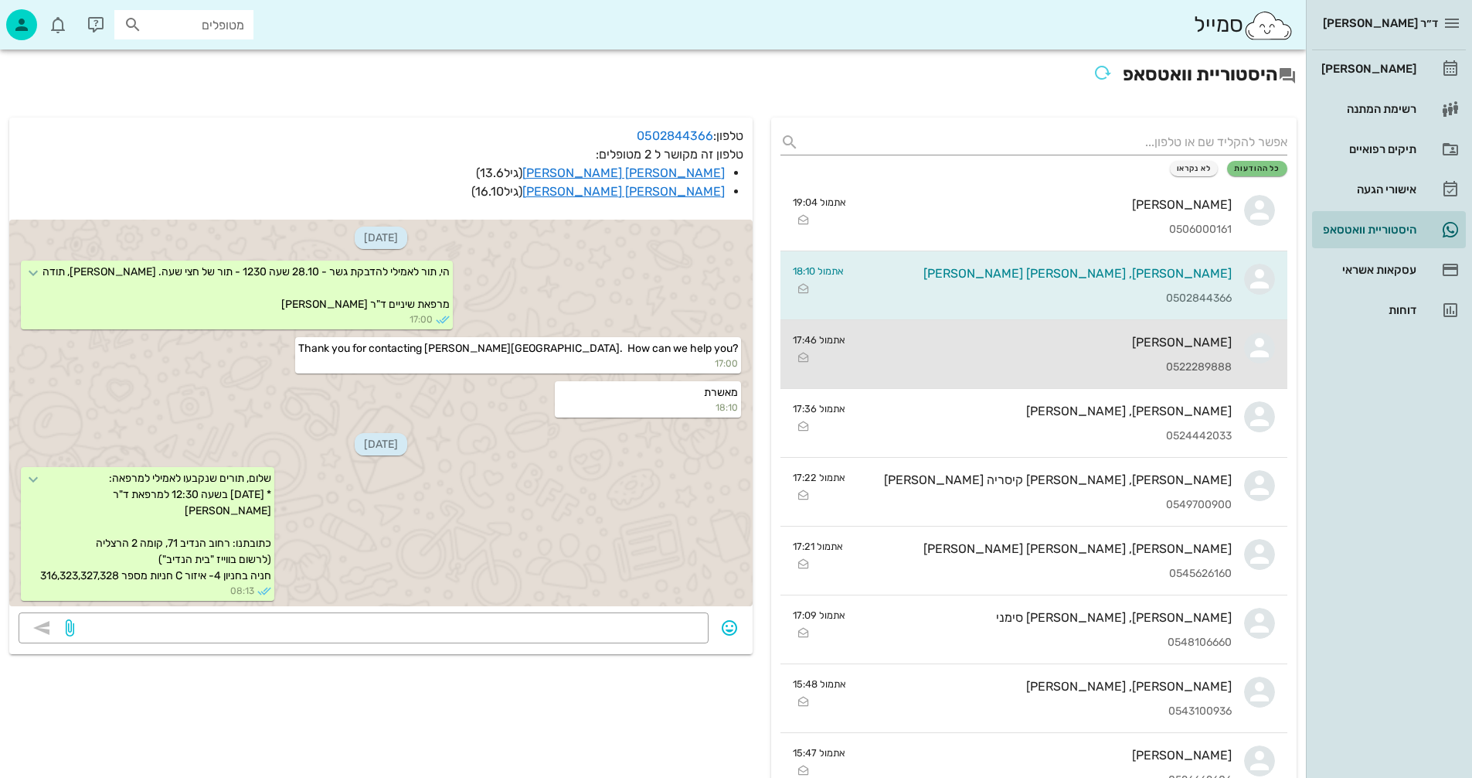
click at [947, 356] on div "נטלי ריבלין 0522289888" at bounding box center [1045, 354] width 374 height 68
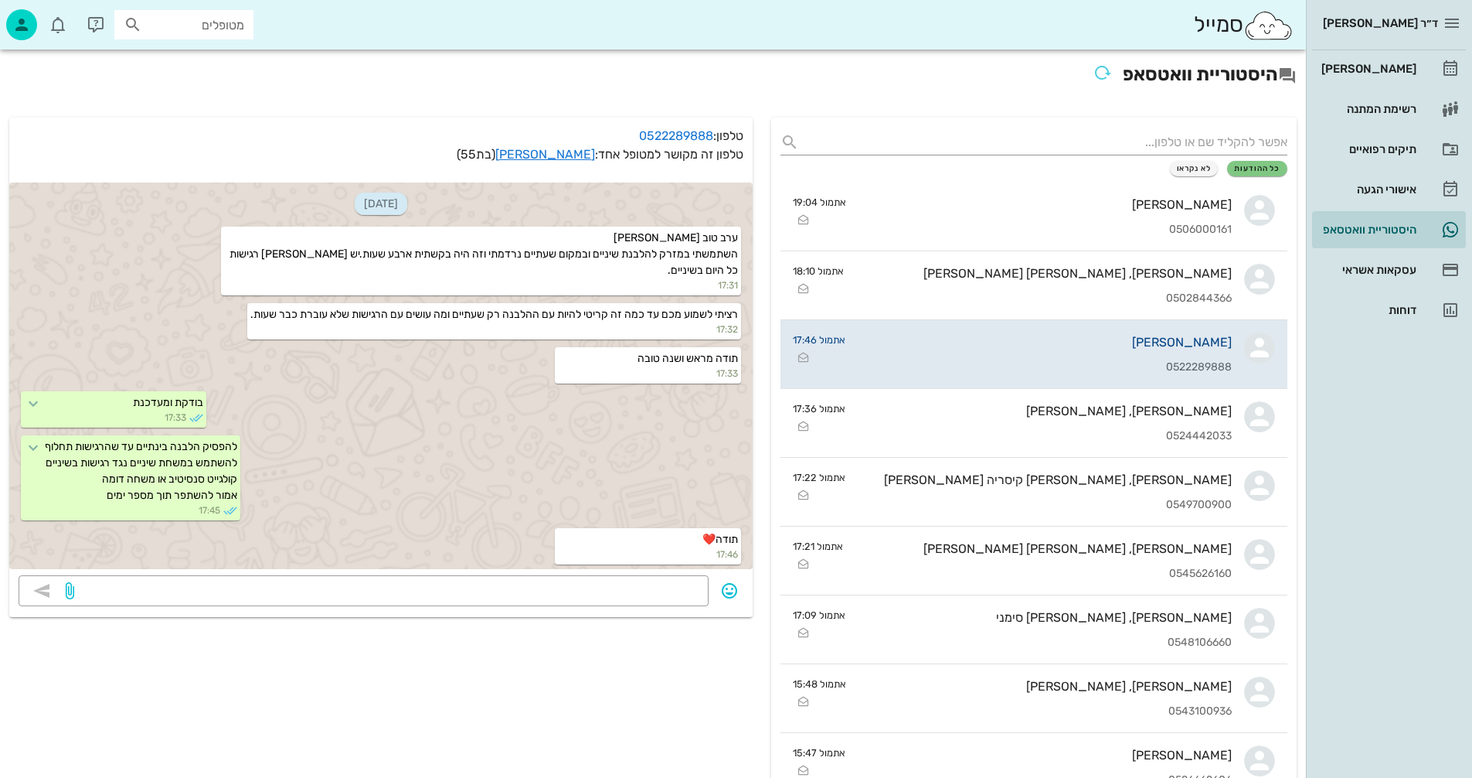
scroll to position [29, 0]
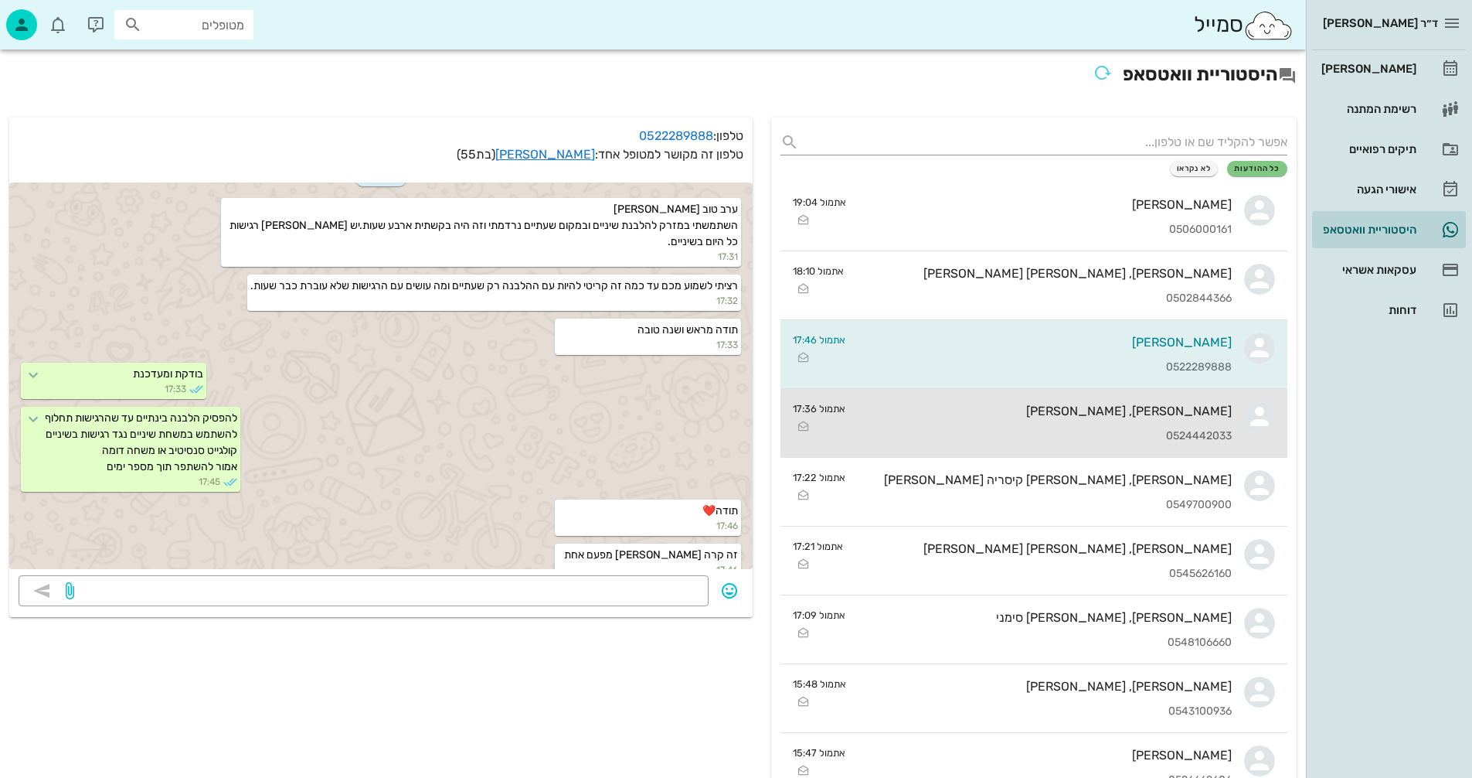
click at [1012, 424] on div "נמרוד, גל דיקשטיין 0524442033" at bounding box center [1045, 423] width 374 height 68
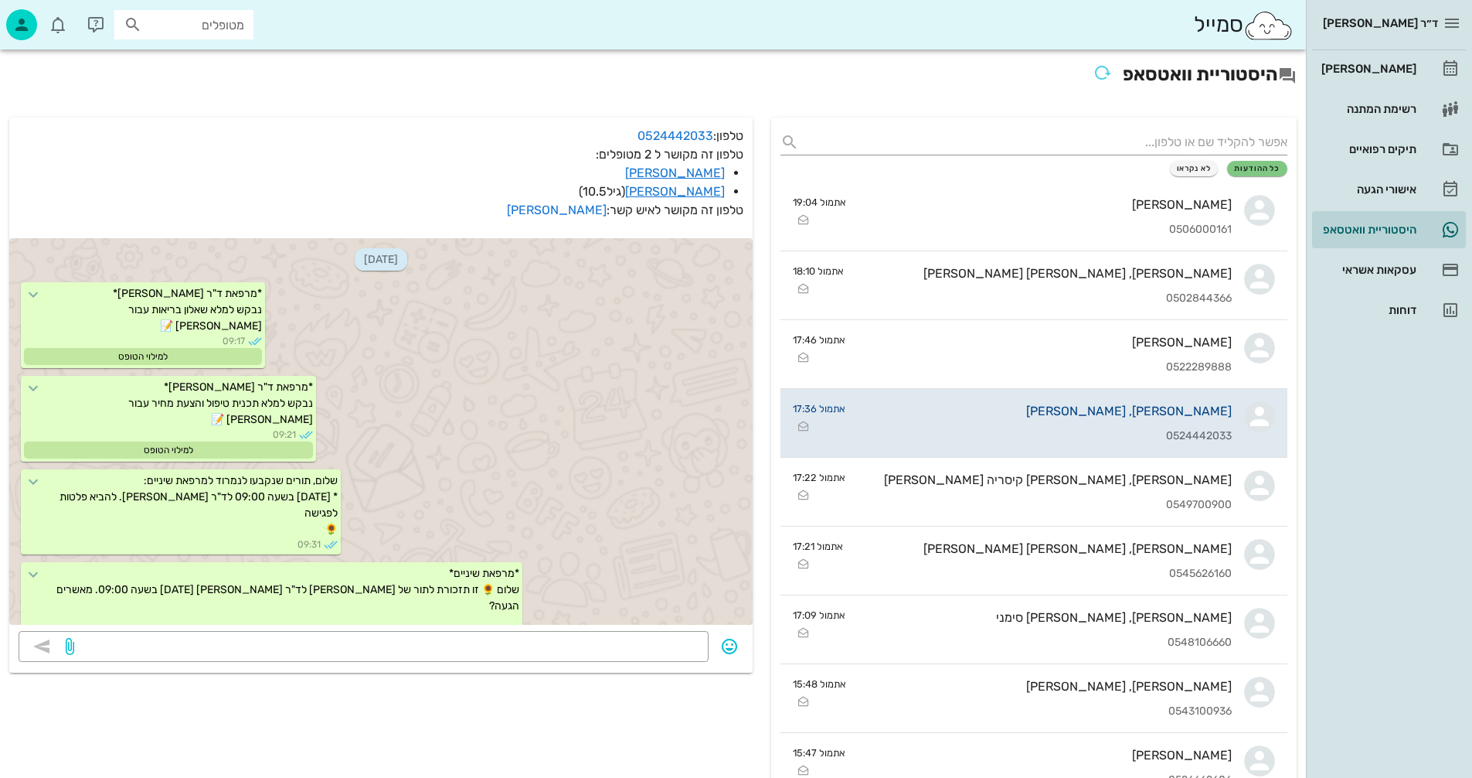
scroll to position [19018, 0]
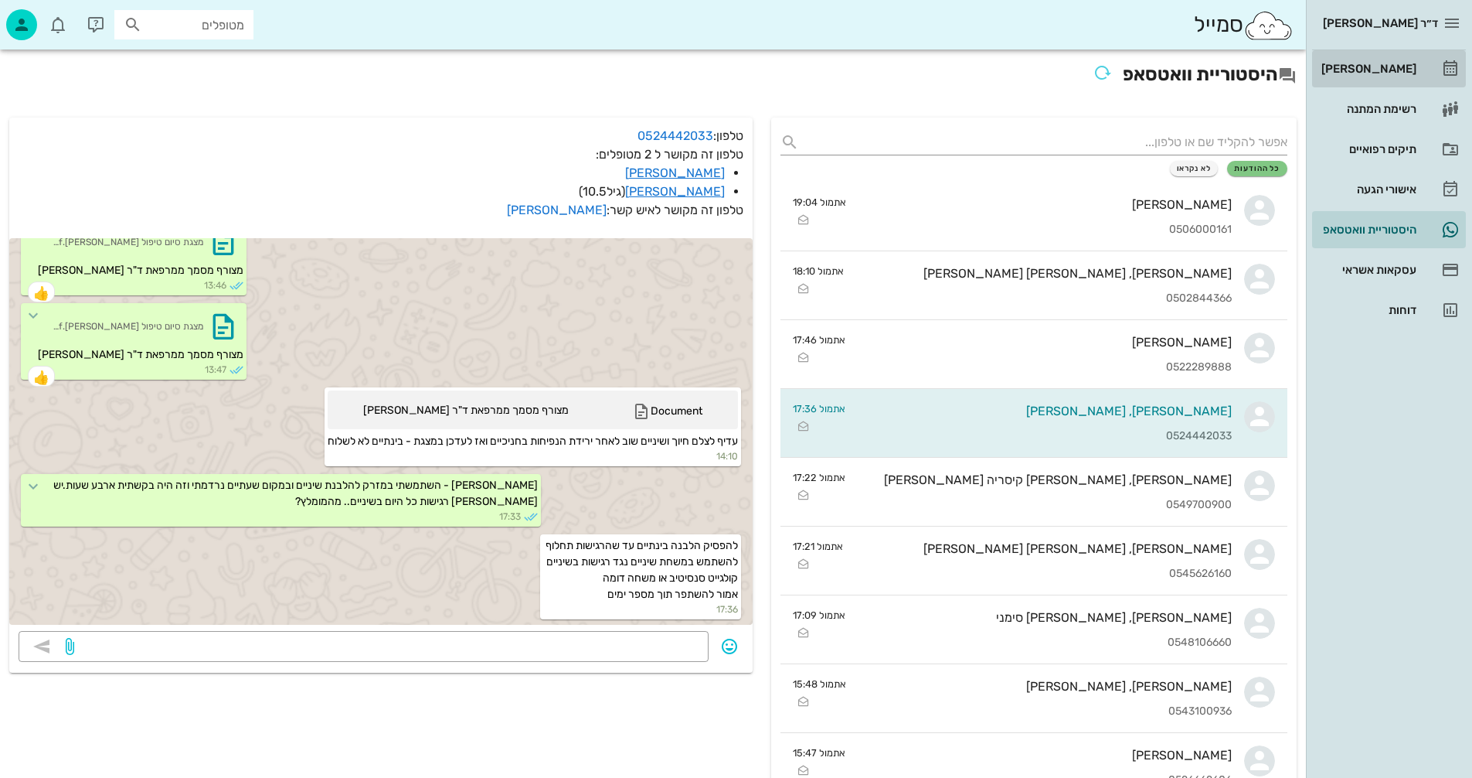
click at [1388, 63] on div "[PERSON_NAME]" at bounding box center [1368, 69] width 98 height 12
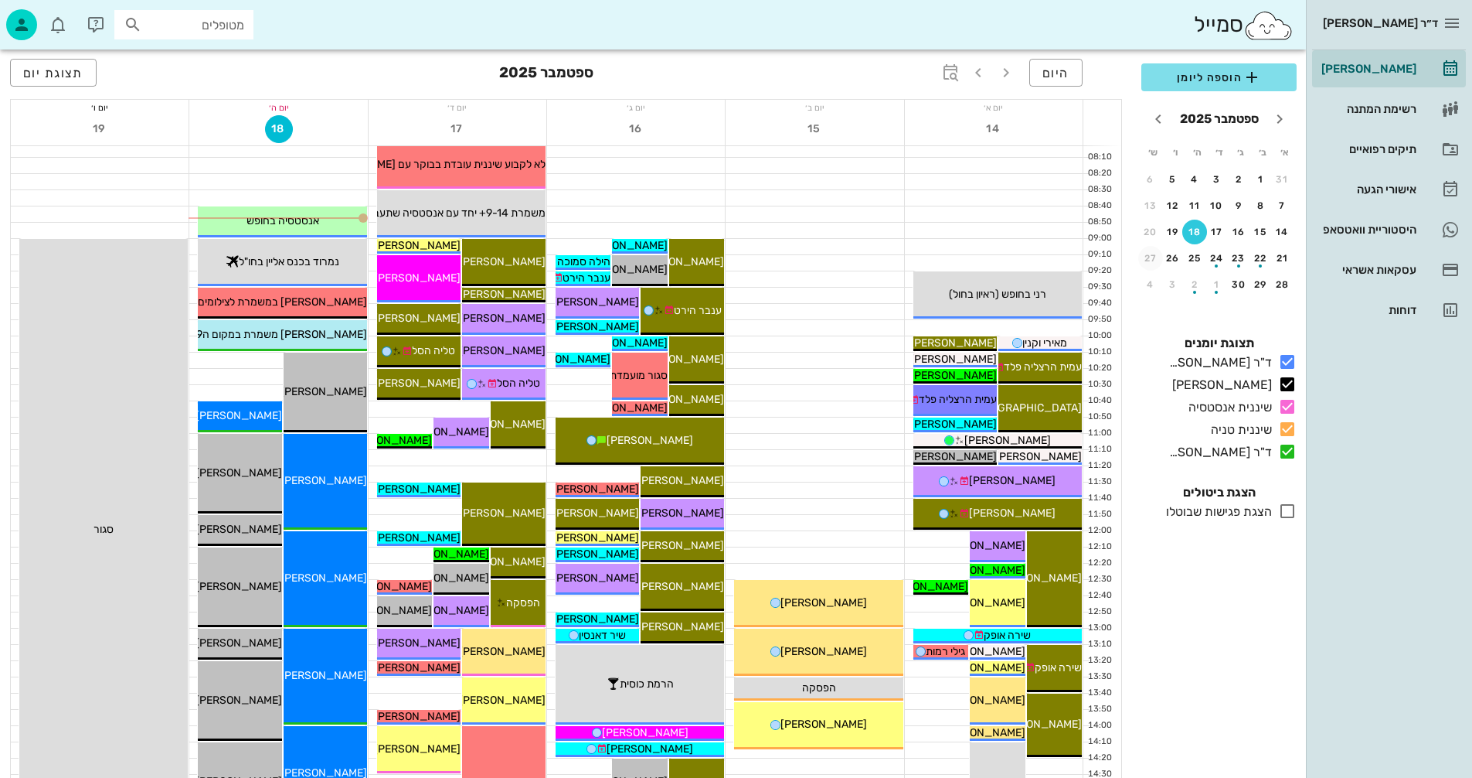
scroll to position [77, 0]
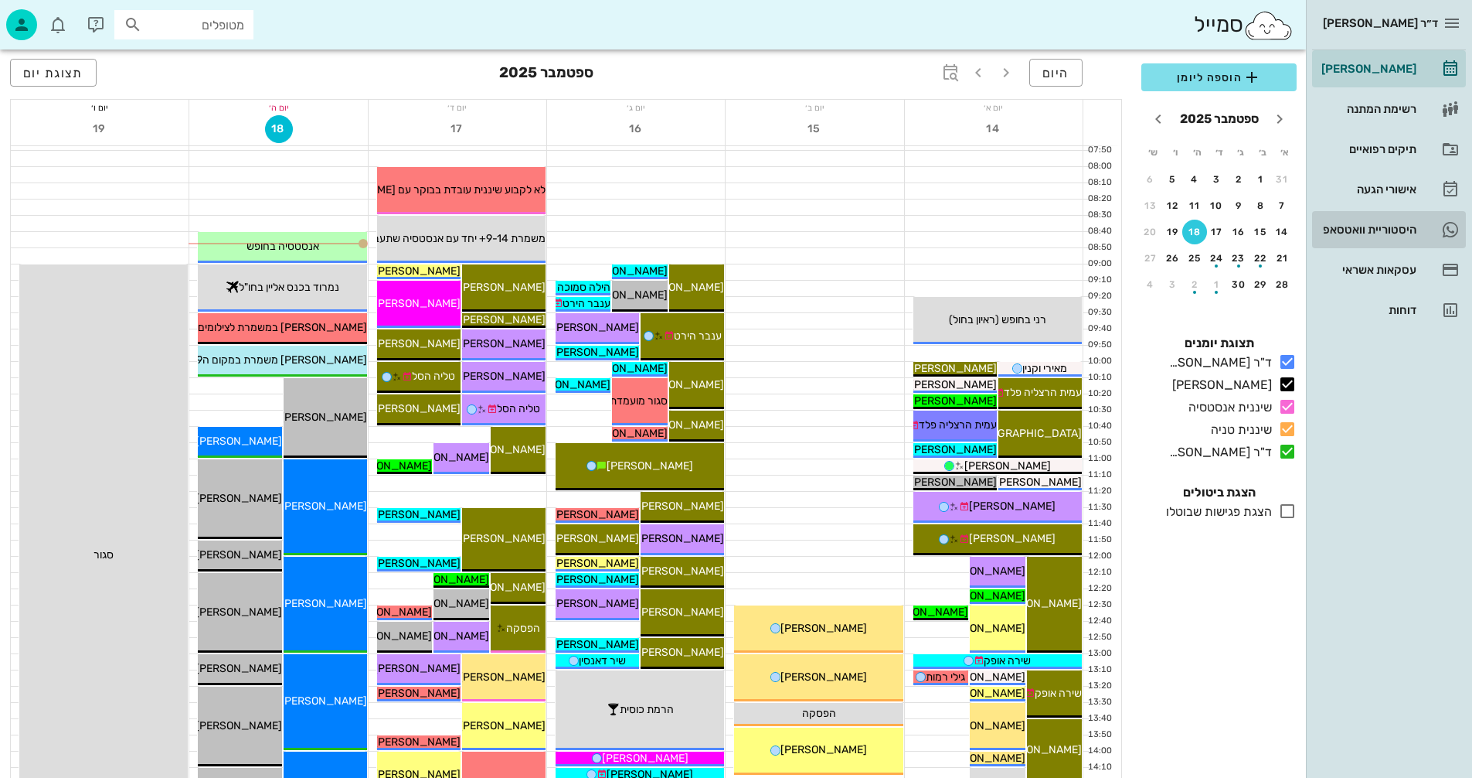
click at [1369, 229] on div "היסטוריית וואטסאפ" at bounding box center [1368, 229] width 98 height 12
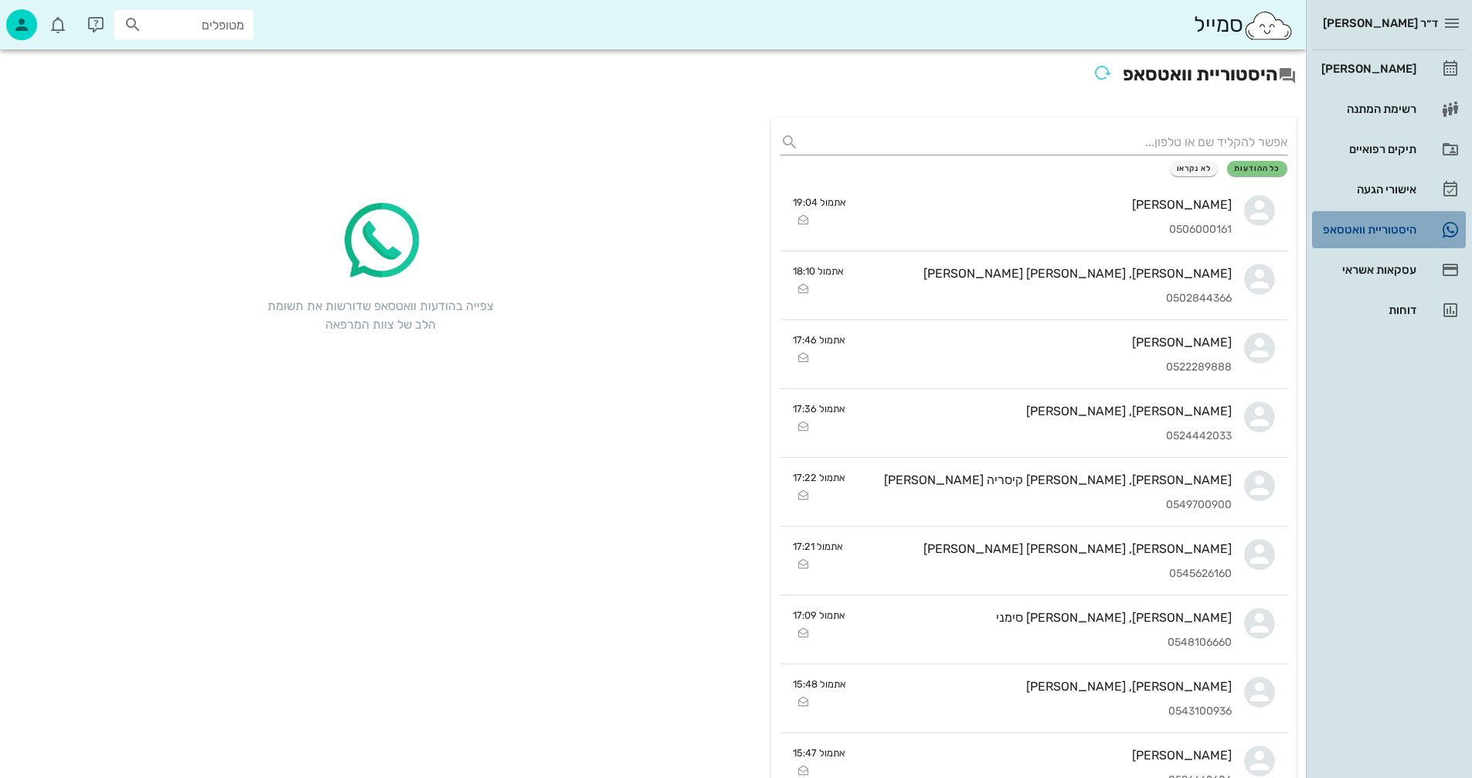
click at [1374, 229] on div "היסטוריית וואטסאפ" at bounding box center [1368, 229] width 98 height 12
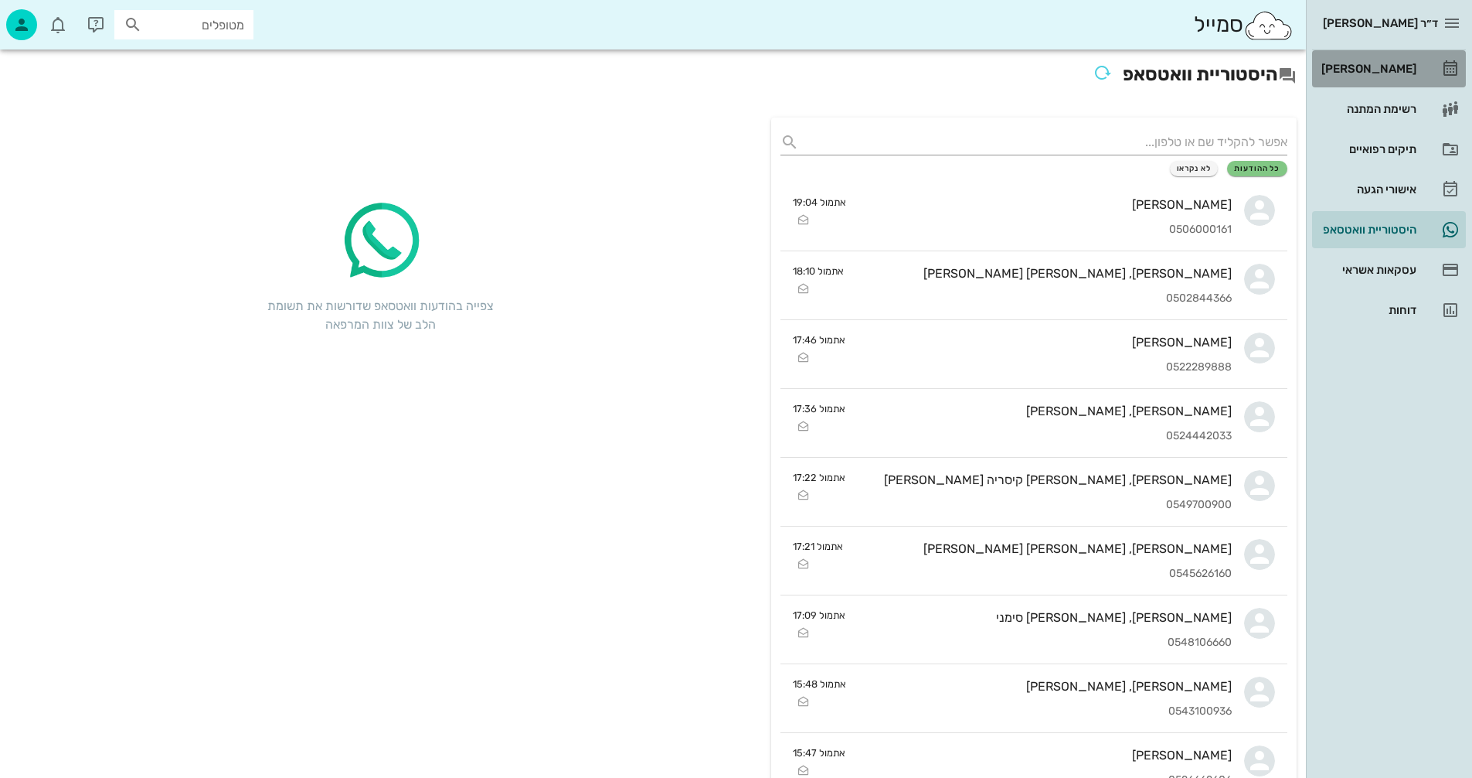
click at [1395, 73] on div "[PERSON_NAME]" at bounding box center [1368, 69] width 98 height 12
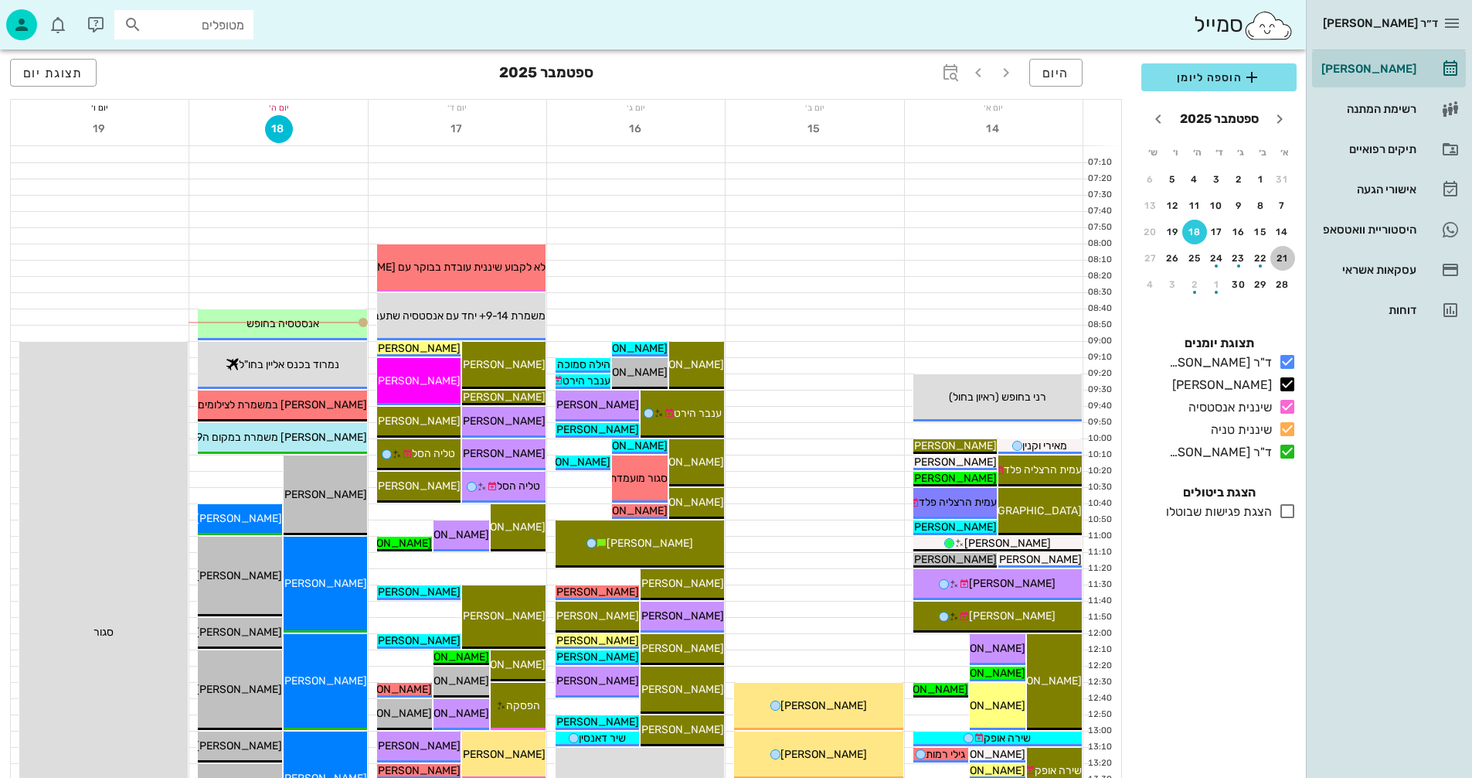
click at [1282, 257] on div "21" at bounding box center [1283, 258] width 25 height 11
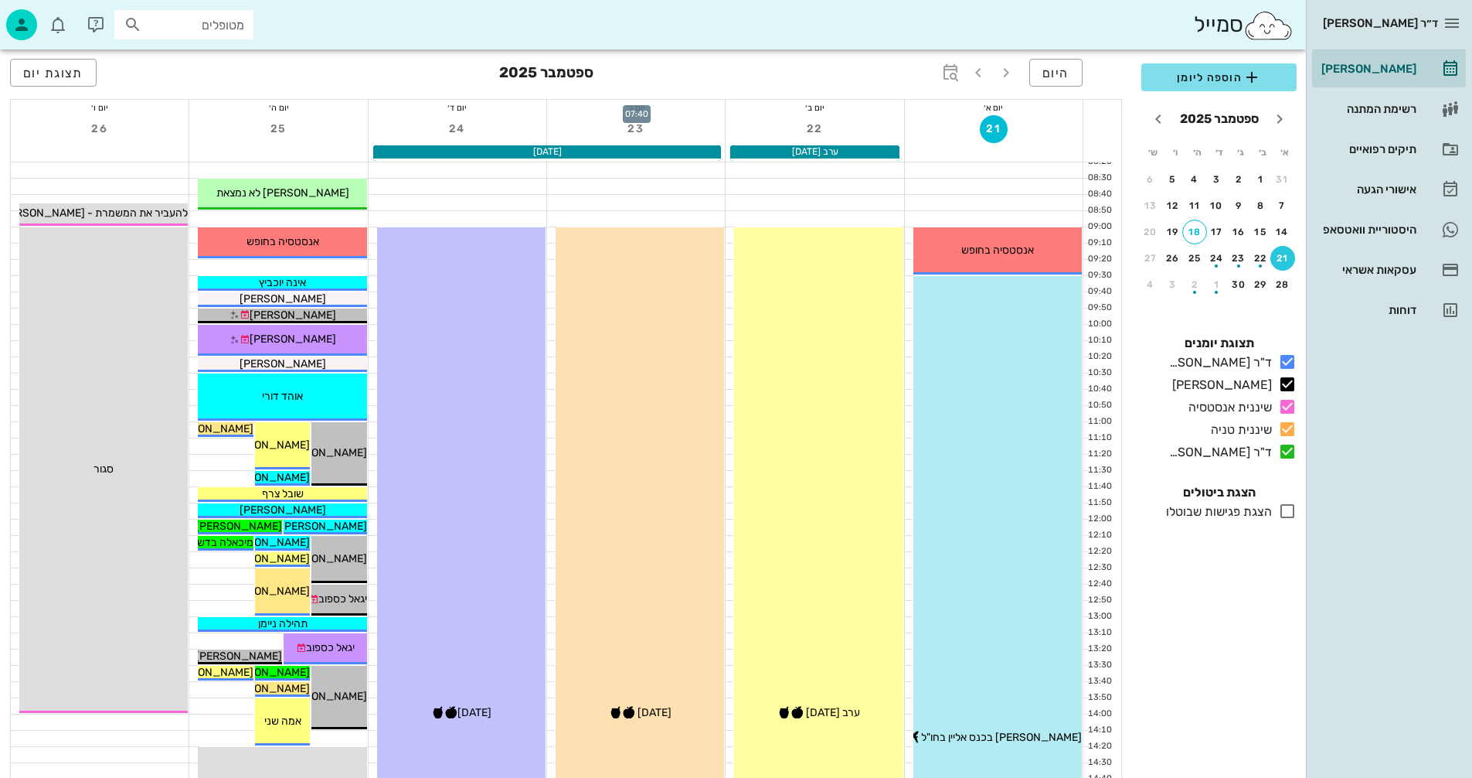
scroll to position [155, 0]
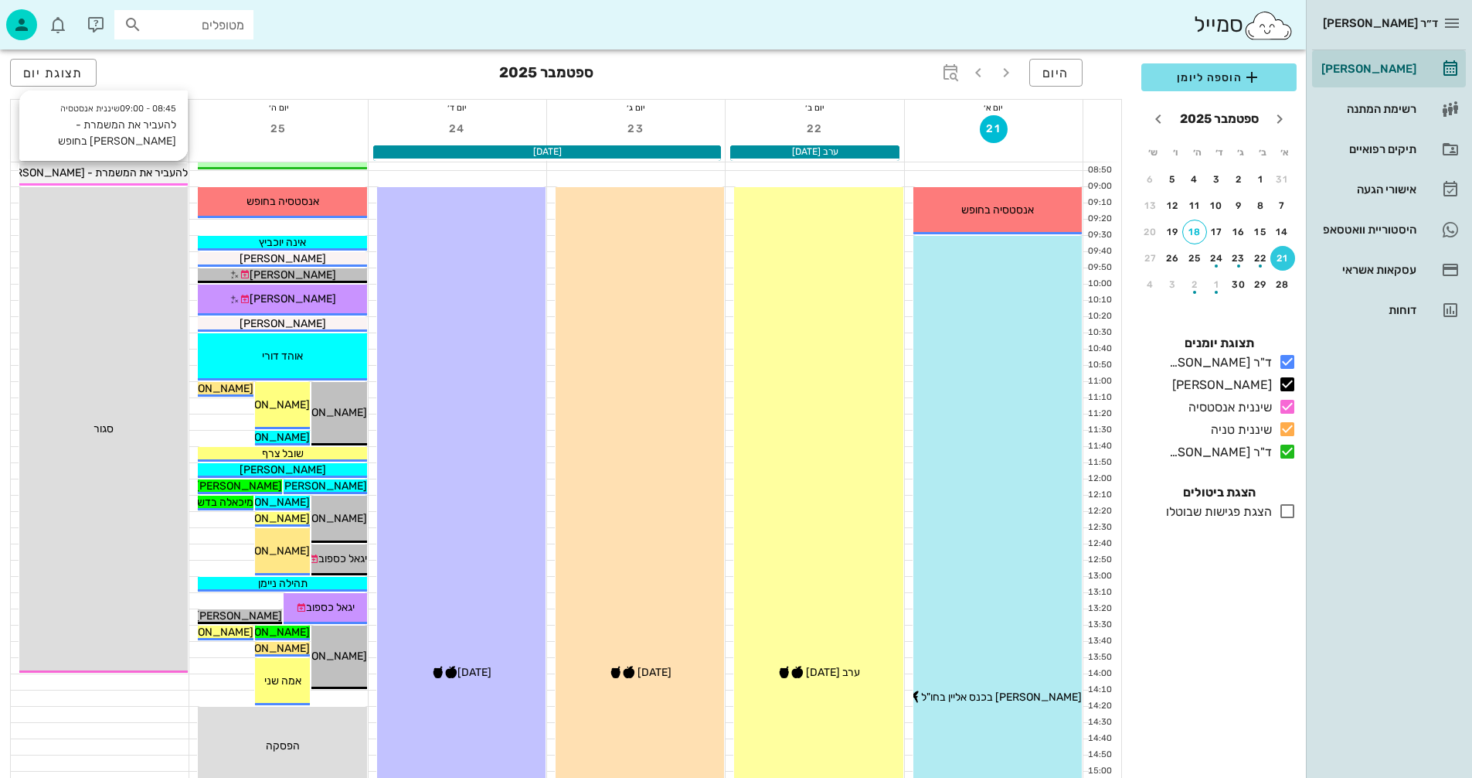
click at [90, 172] on span "להעביר את המשמרת - אנסטסיה בחופש" at bounding box center [77, 172] width 221 height 13
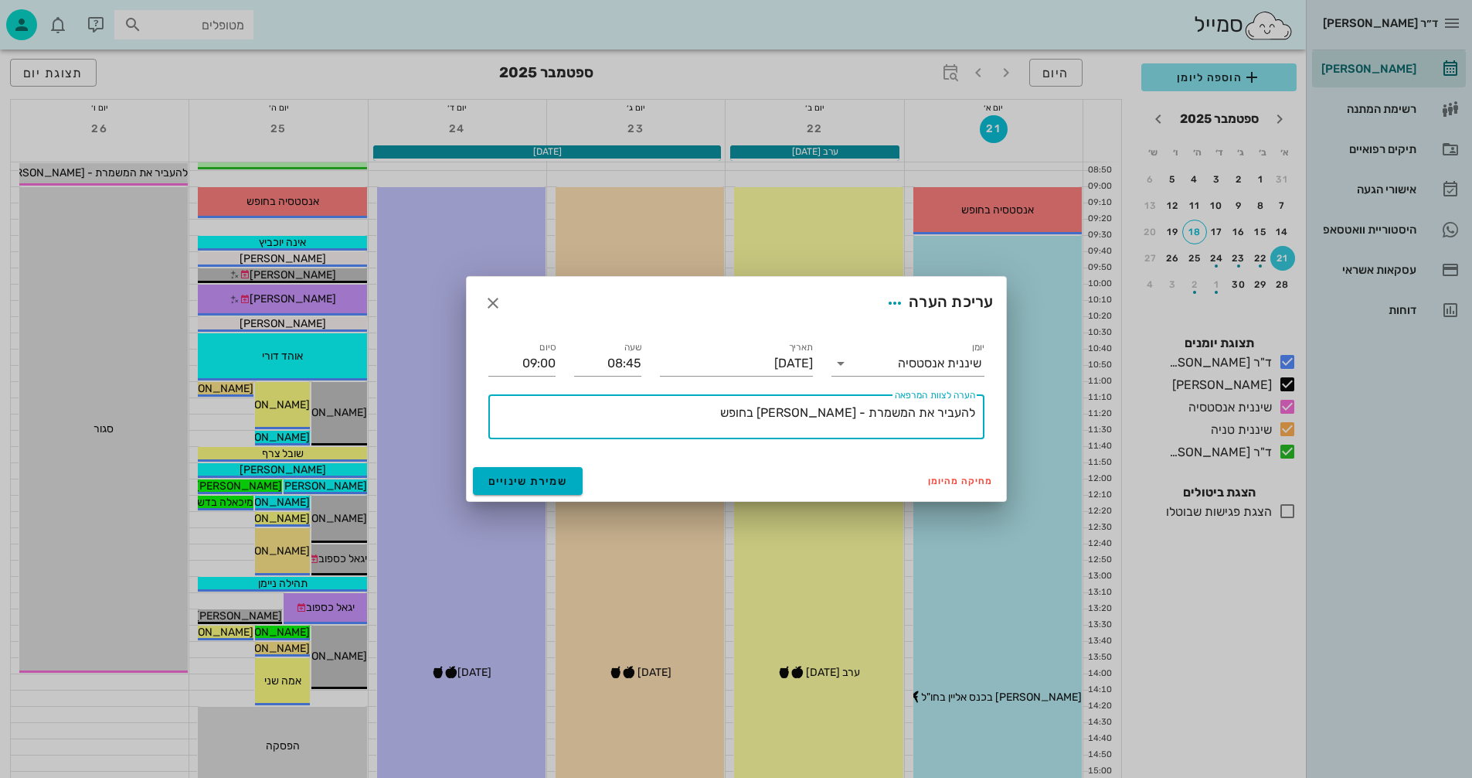
drag, startPoint x: 762, startPoint y: 411, endPoint x: 1015, endPoint y: 410, distance: 252.7
click at [1015, 410] on div "ד״ר נמרוד דיקשטיין יומן מרפאה רשימת המתנה תיקים רפואיים אישורי הגעה היסטוריית ו…" at bounding box center [736, 599] width 1472 height 1509
click at [543, 479] on span "שמירת שינויים" at bounding box center [528, 481] width 80 height 13
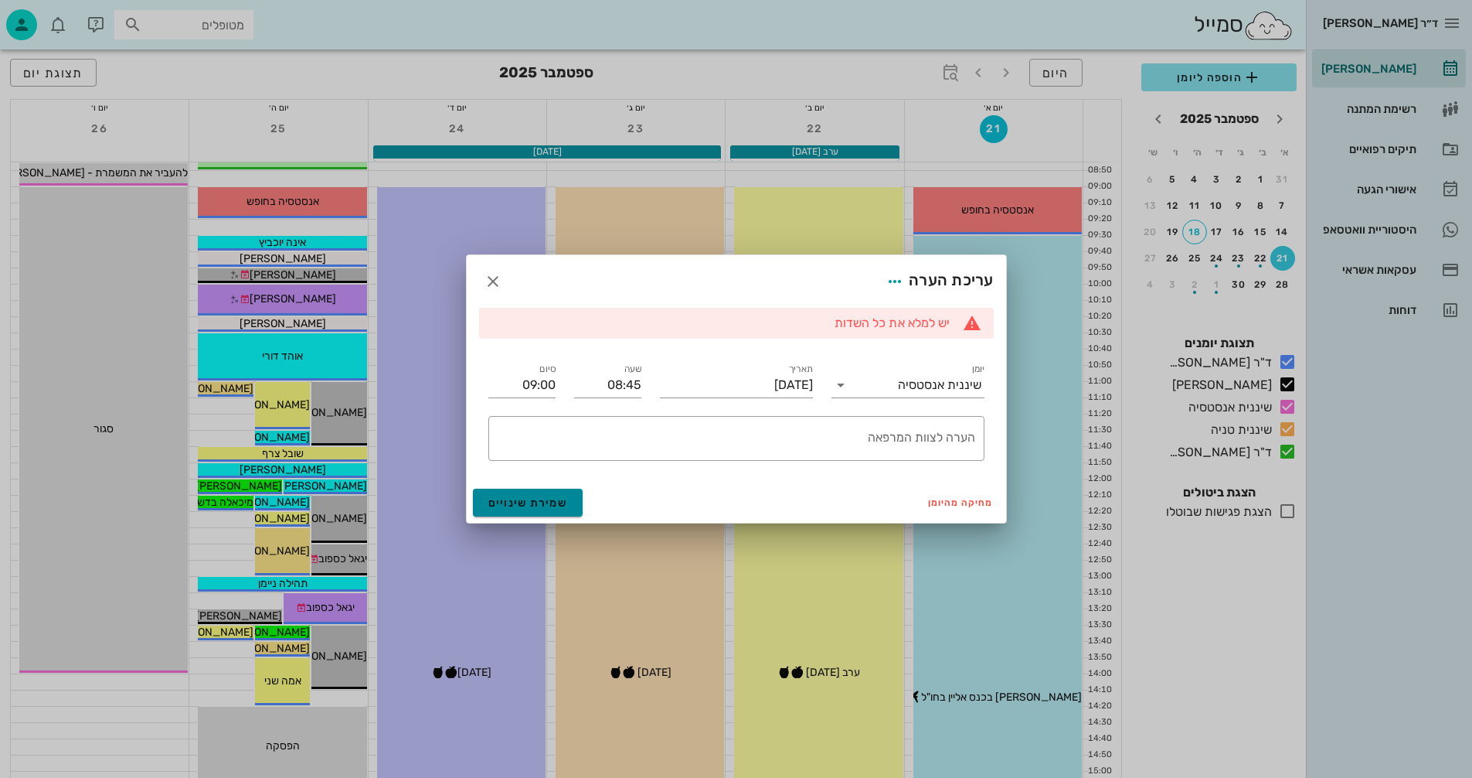
click at [546, 501] on span "שמירת שינויים" at bounding box center [528, 502] width 80 height 13
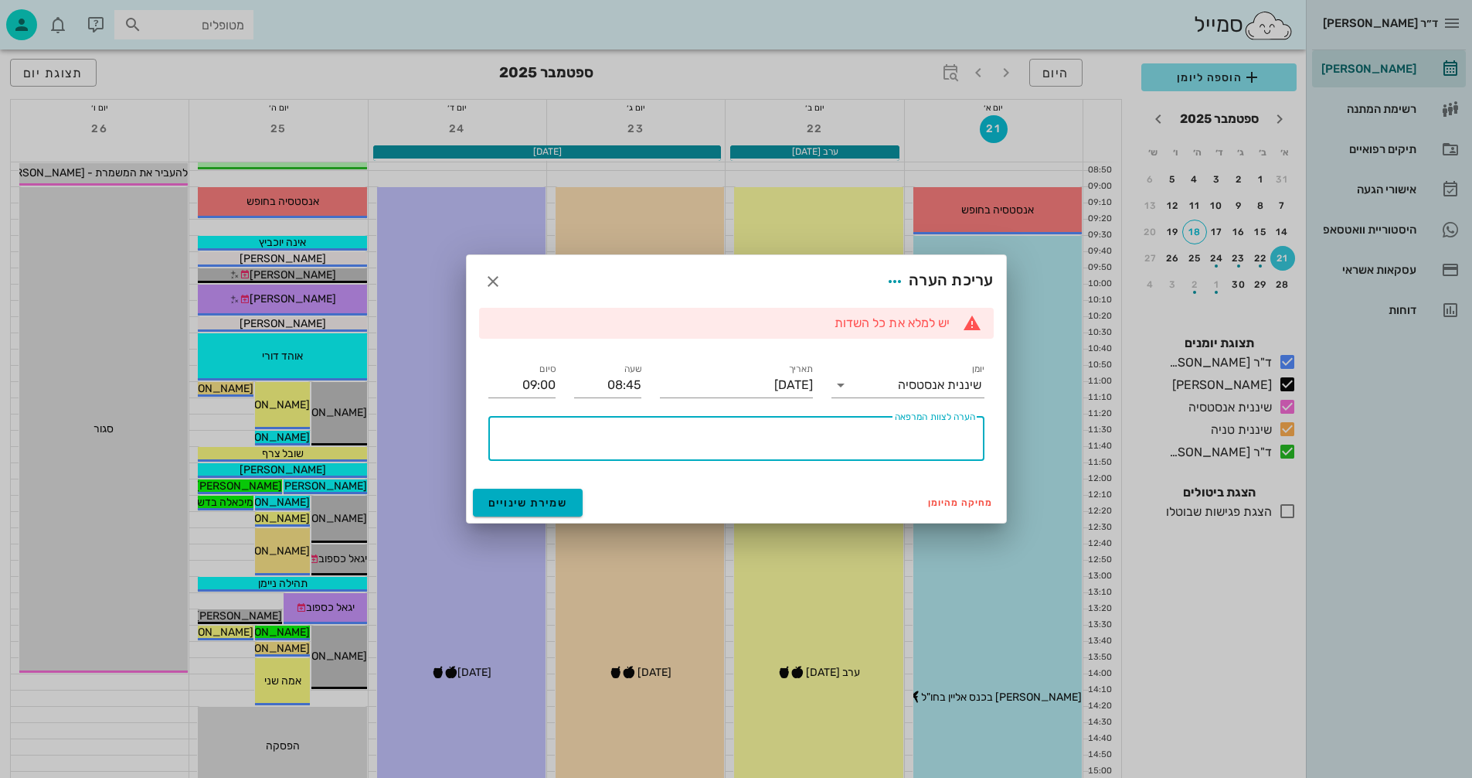
click at [847, 426] on textarea "הערה לצוות המרפאה" at bounding box center [734, 442] width 484 height 37
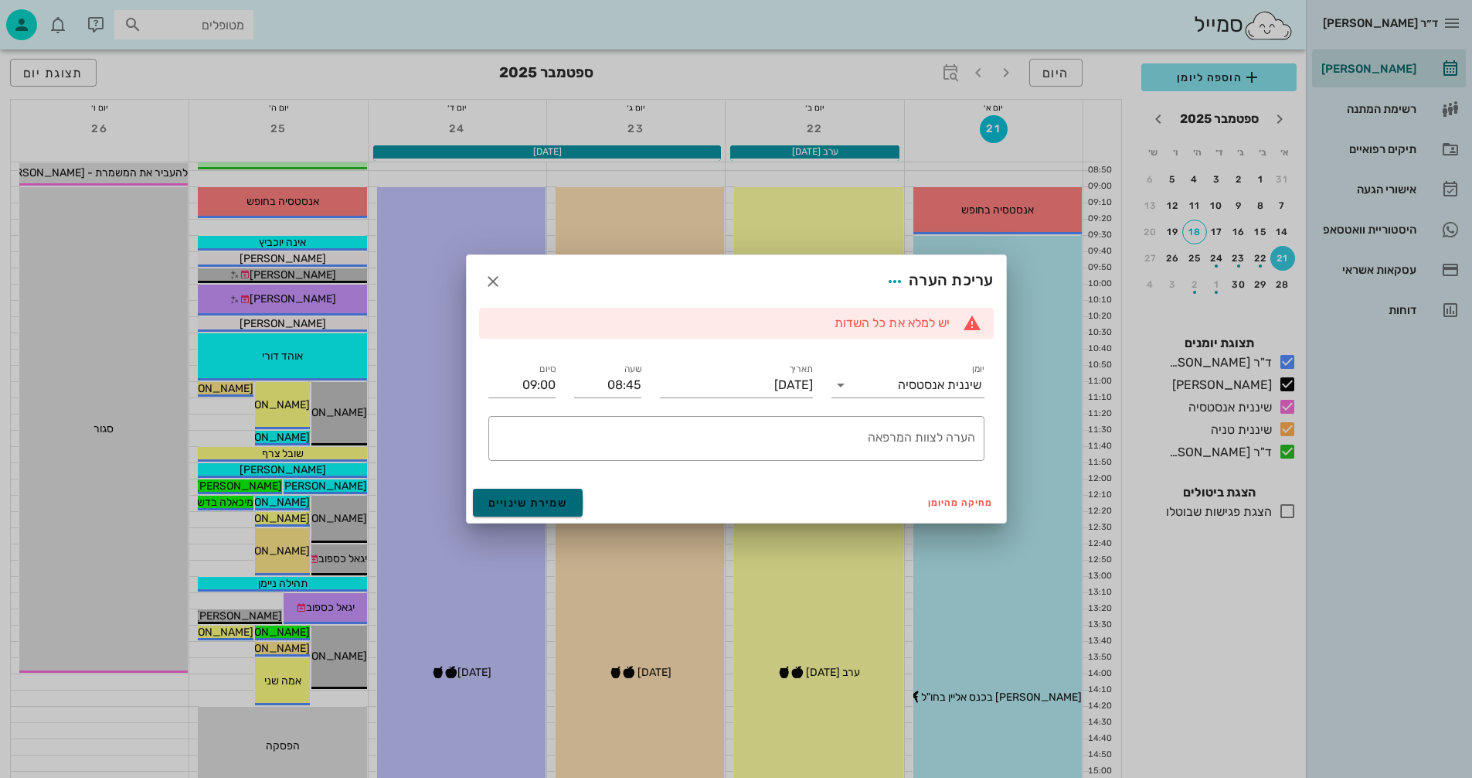
click at [536, 502] on span "שמירת שינויים" at bounding box center [528, 502] width 80 height 13
click at [900, 321] on li "יש למלא את כל השדות" at bounding box center [730, 323] width 441 height 17
click at [949, 505] on span "מחיקה מהיומן" at bounding box center [961, 502] width 66 height 11
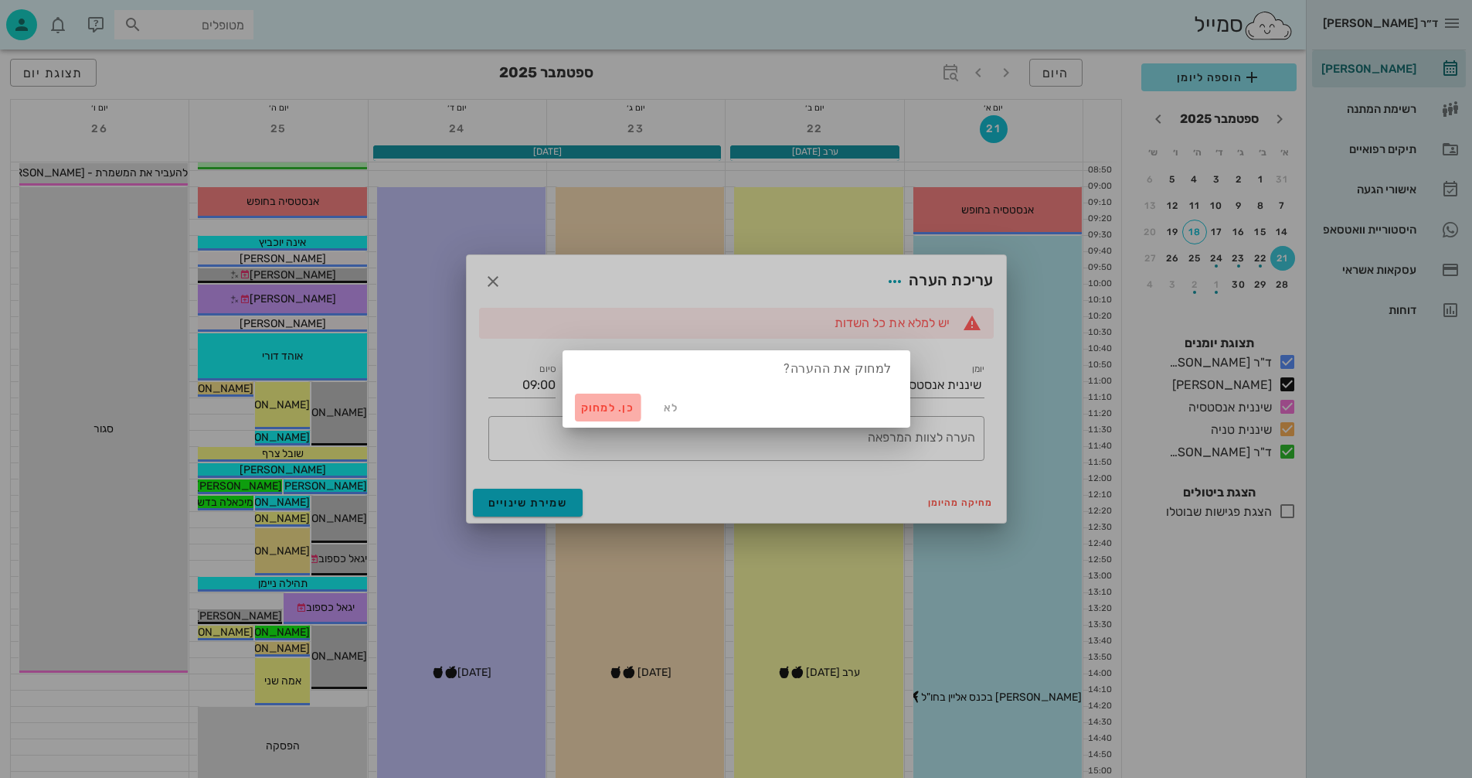
click at [603, 405] on span "כן. למחוק" at bounding box center [608, 407] width 54 height 13
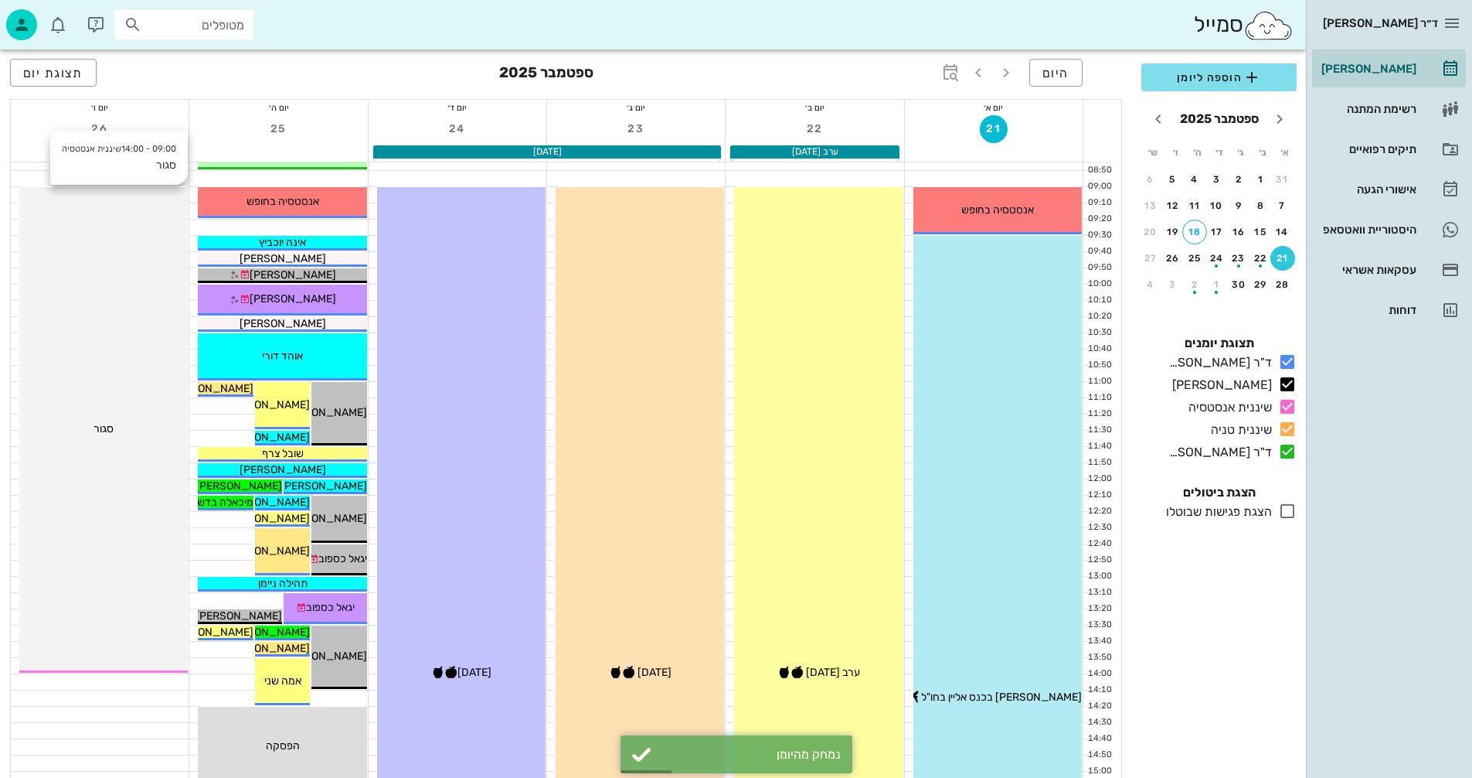
click at [112, 441] on div "09:00 - 14:00 שיננית אנסטסיה סגור סגור" at bounding box center [103, 429] width 168 height 485
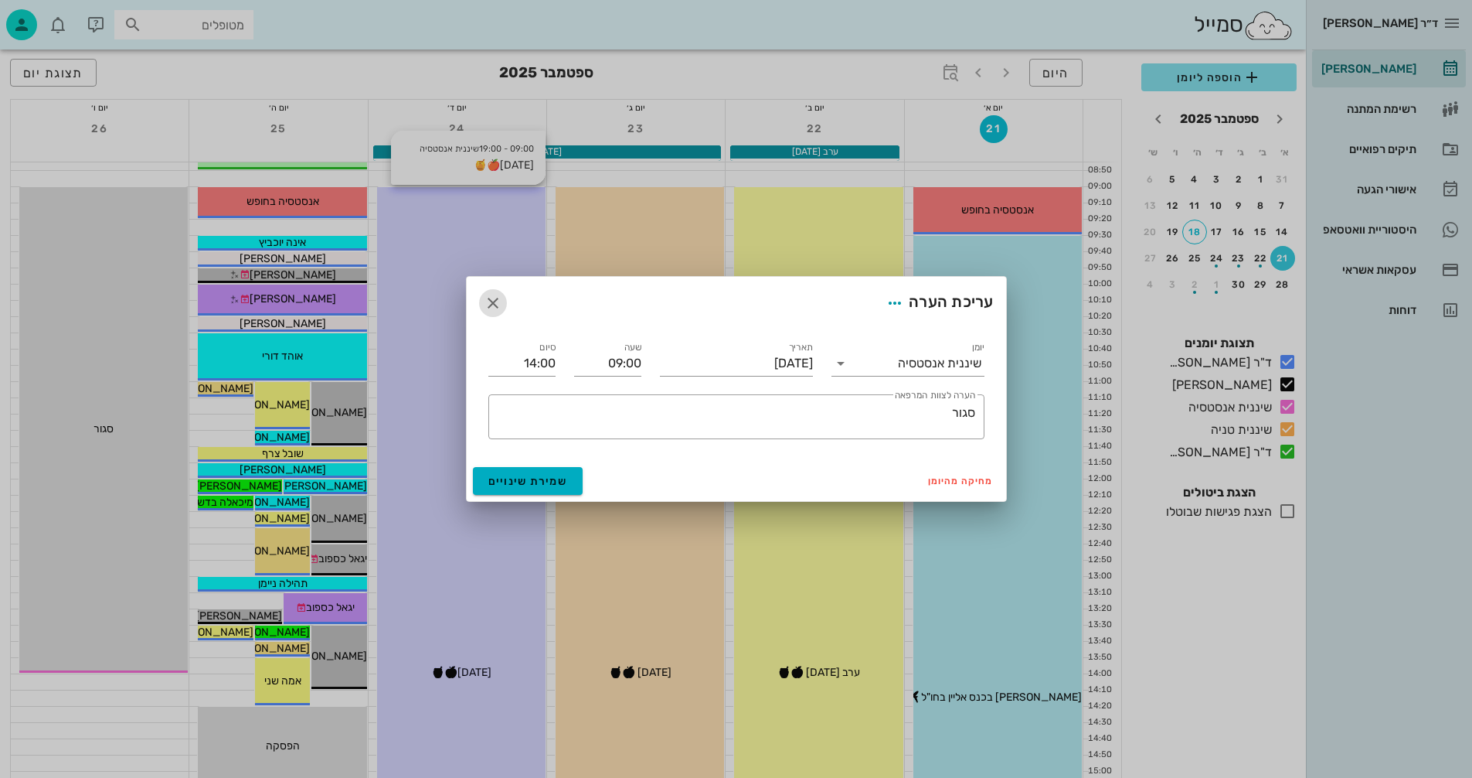
drag, startPoint x: 491, startPoint y: 300, endPoint x: 497, endPoint y: 291, distance: 10.5
click at [492, 295] on icon "button" at bounding box center [493, 303] width 19 height 19
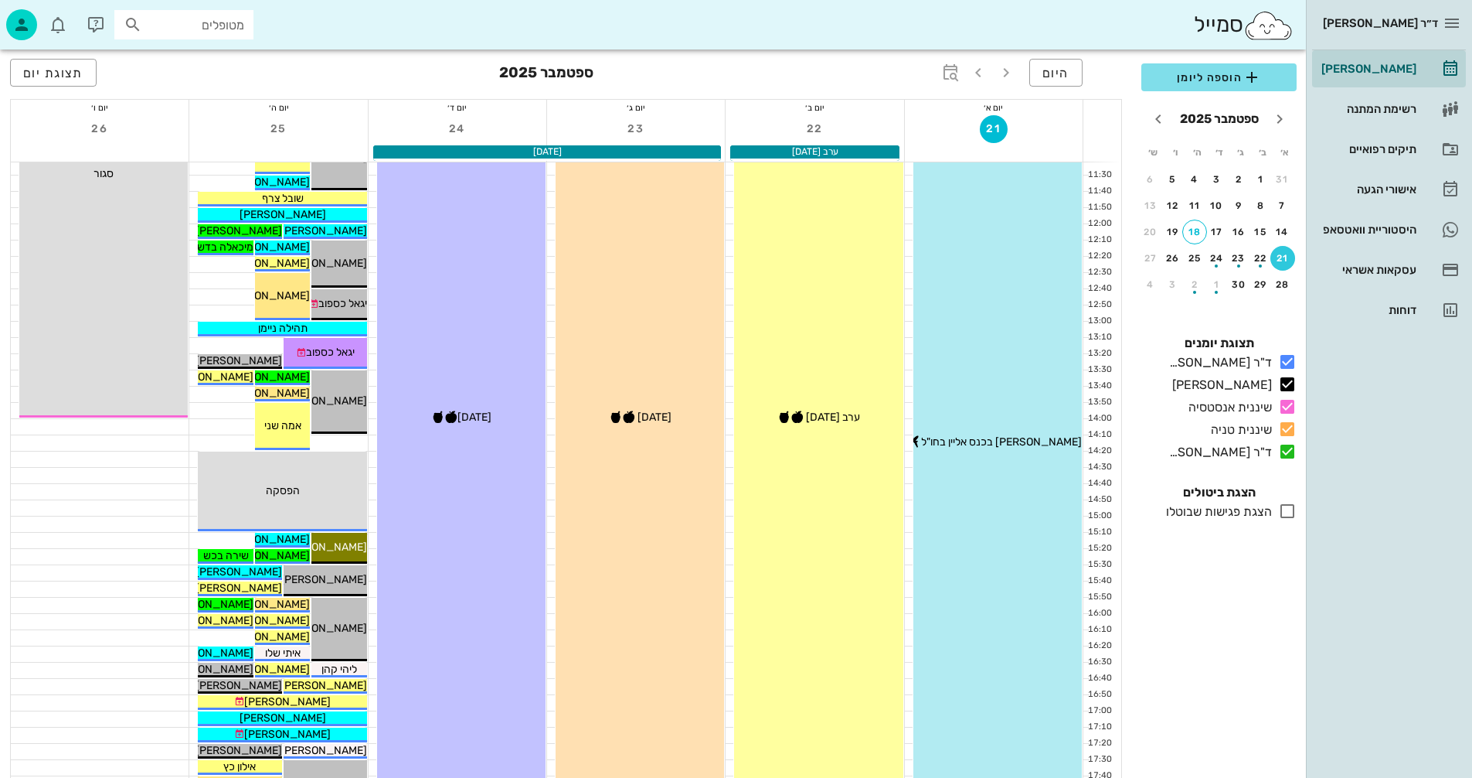
scroll to position [0, 0]
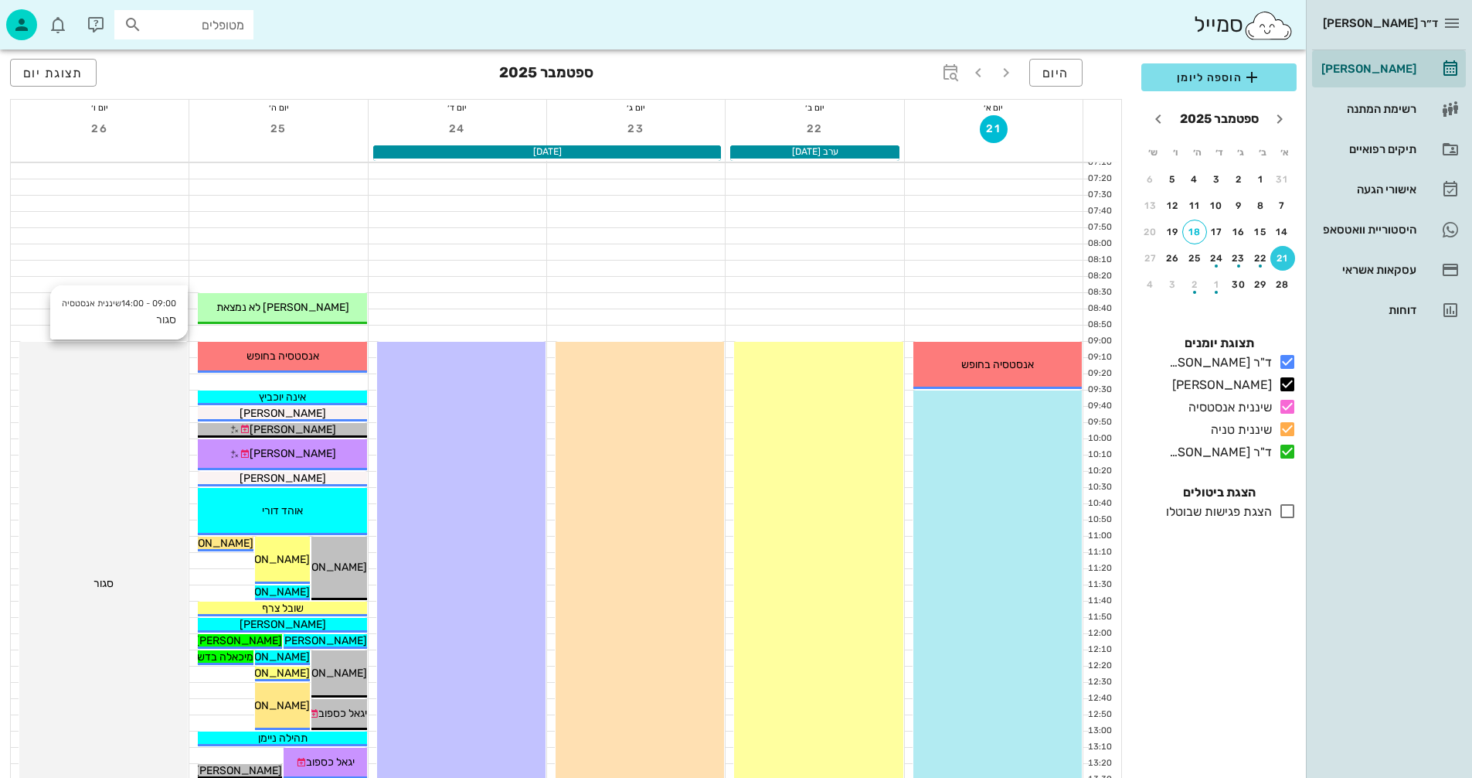
click at [121, 448] on div "09:00 - 14:00 שיננית אנסטסיה סגור סגור" at bounding box center [103, 584] width 168 height 485
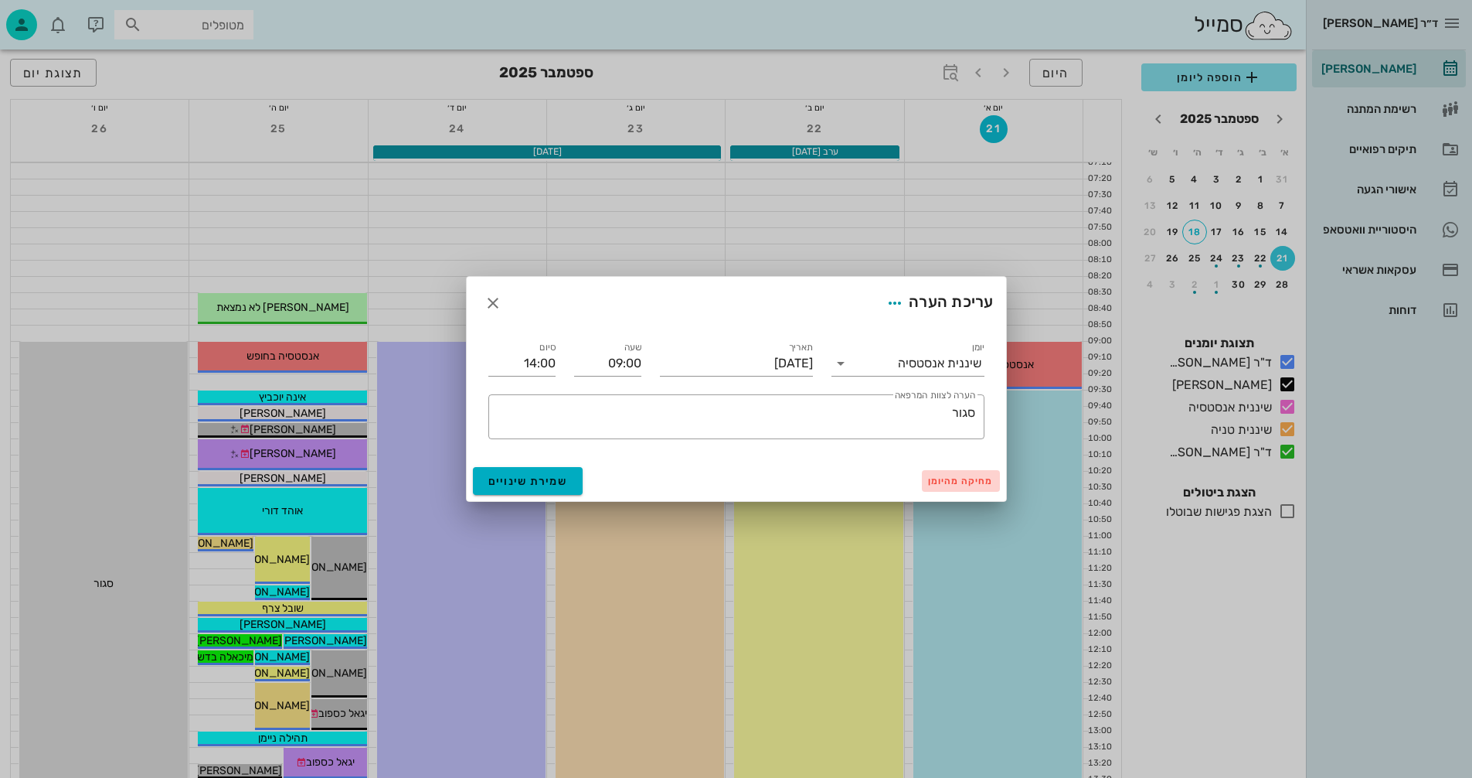
click at [964, 480] on span "מחיקה מהיומן" at bounding box center [961, 480] width 66 height 11
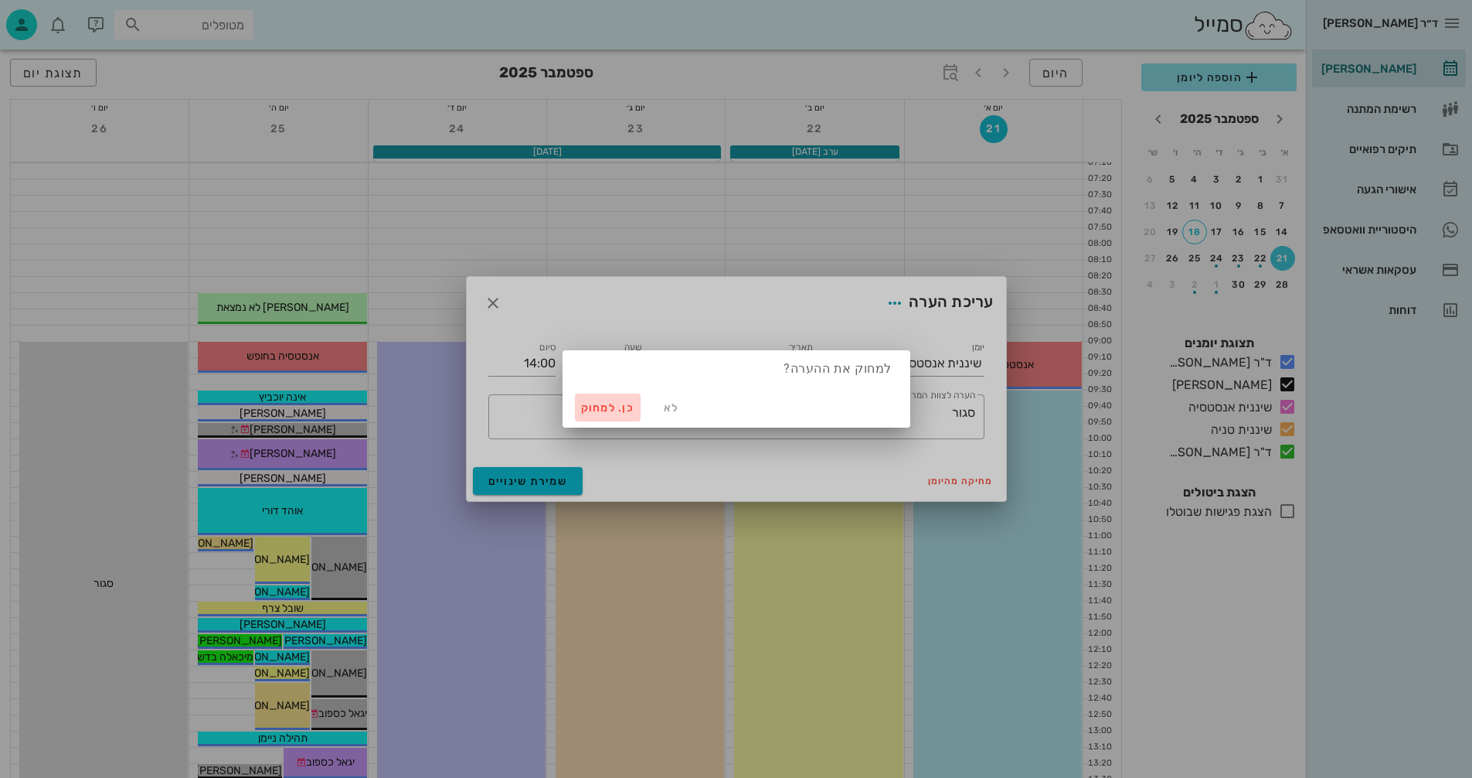
click at [607, 406] on span "כן. למחוק" at bounding box center [608, 407] width 54 height 13
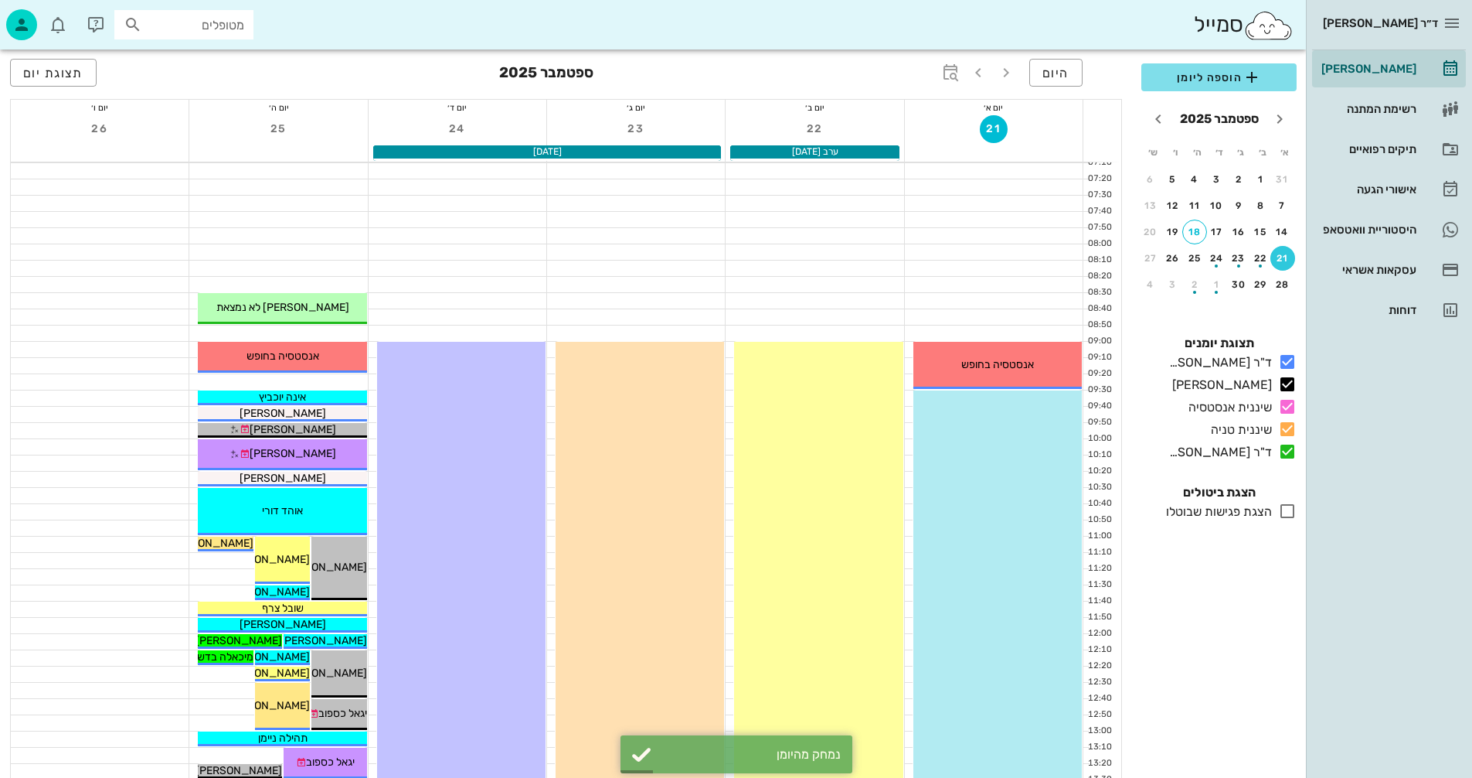
click at [1210, 645] on div "הוספה ליומן ספטמבר 2025 א׳ ב׳ ג׳ ד׳ ה׳ ו׳ ש׳ 31 1 2 3 4 5 6 7 8 9 10 11 12 13 1…" at bounding box center [1219, 415] width 174 height 723
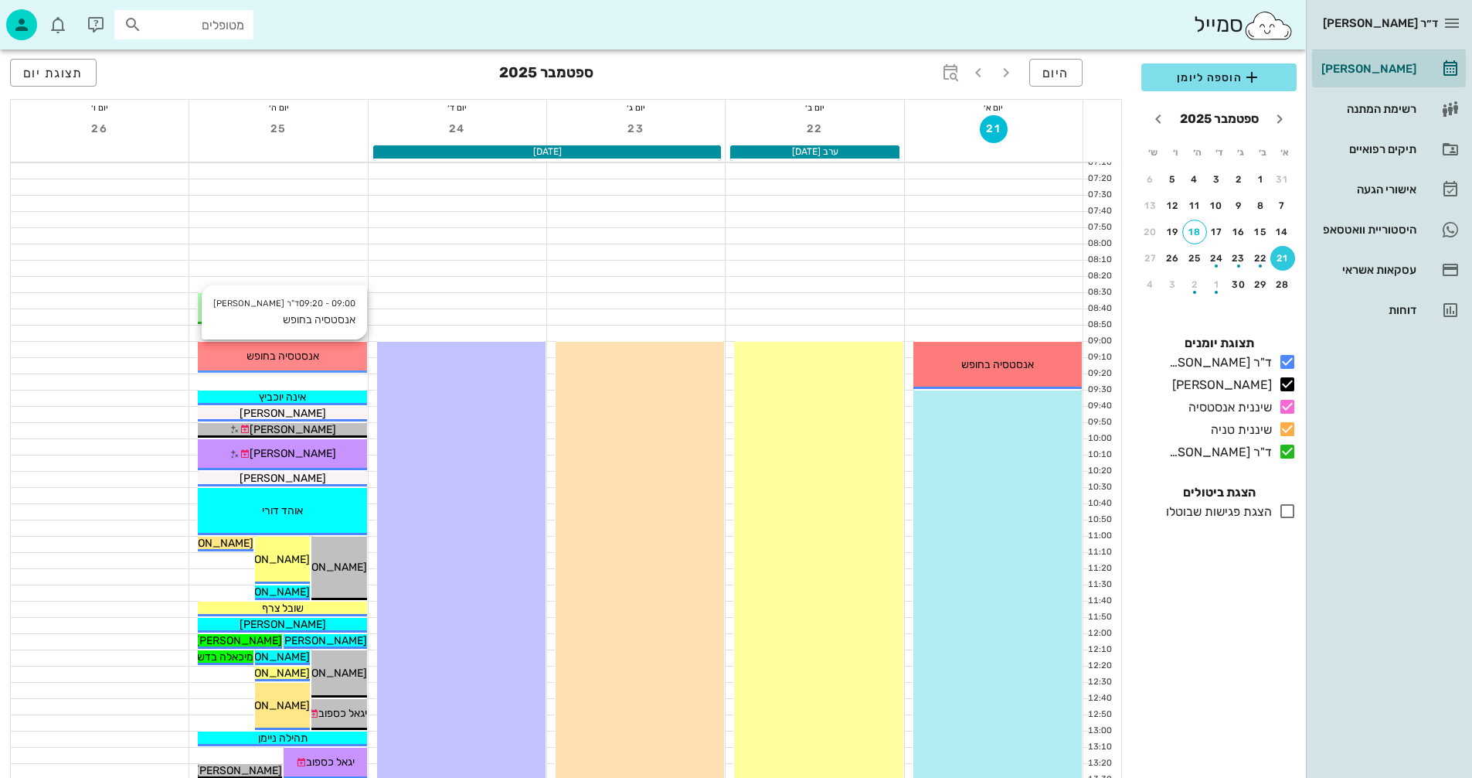
click at [302, 356] on span "אנסטסיה בחופש" at bounding box center [283, 355] width 73 height 13
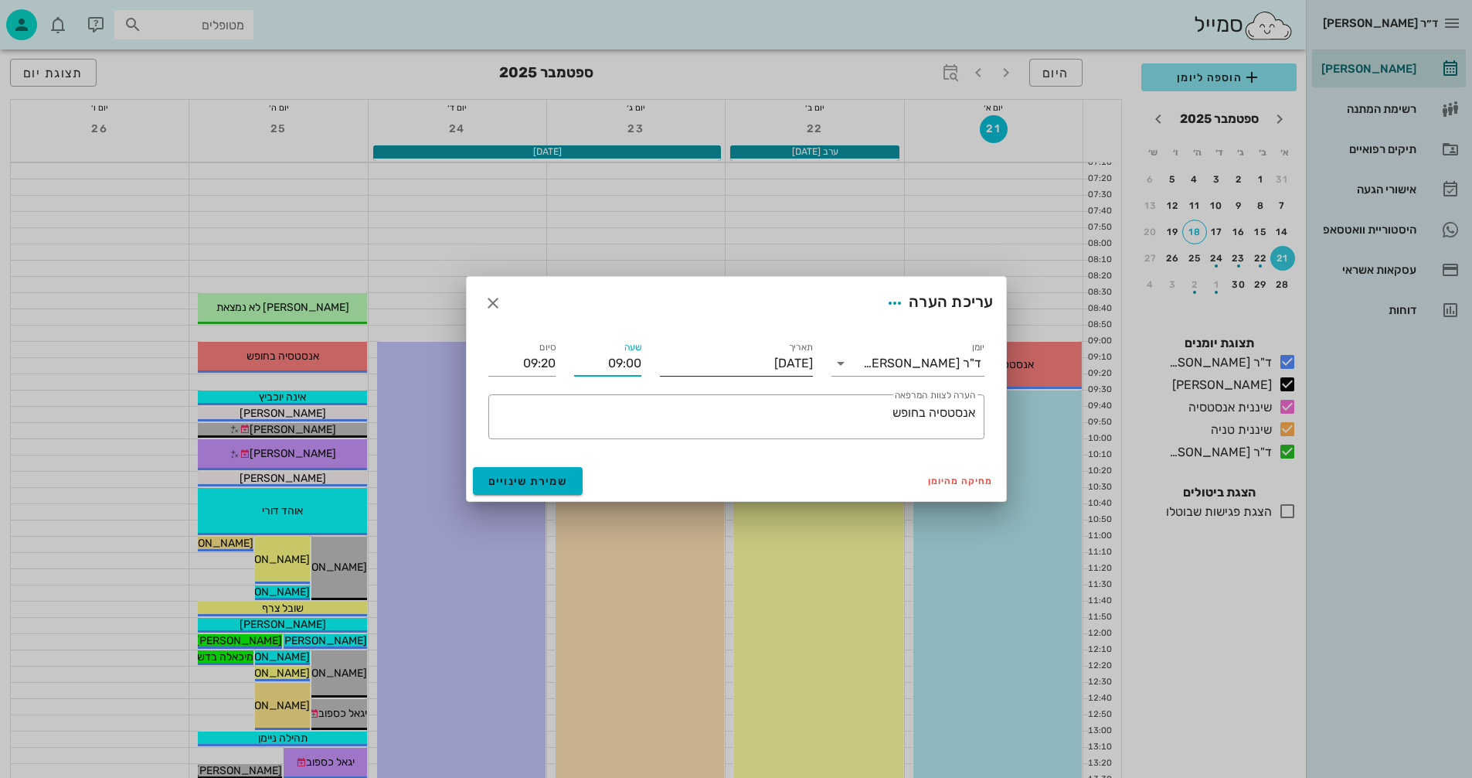
drag, startPoint x: 603, startPoint y: 360, endPoint x: 663, endPoint y: 355, distance: 60.5
click at [663, 355] on div "יומן ד"ר נמרוד דיקשטיין תאריך יום חמישי, 25 בספטמבר 2025 שעה 09:00 סיום 09:20 ​…" at bounding box center [736, 388] width 515 height 119
type input "08:50"
type input "09:10"
click at [512, 361] on input "09:10" at bounding box center [521, 363] width 67 height 25
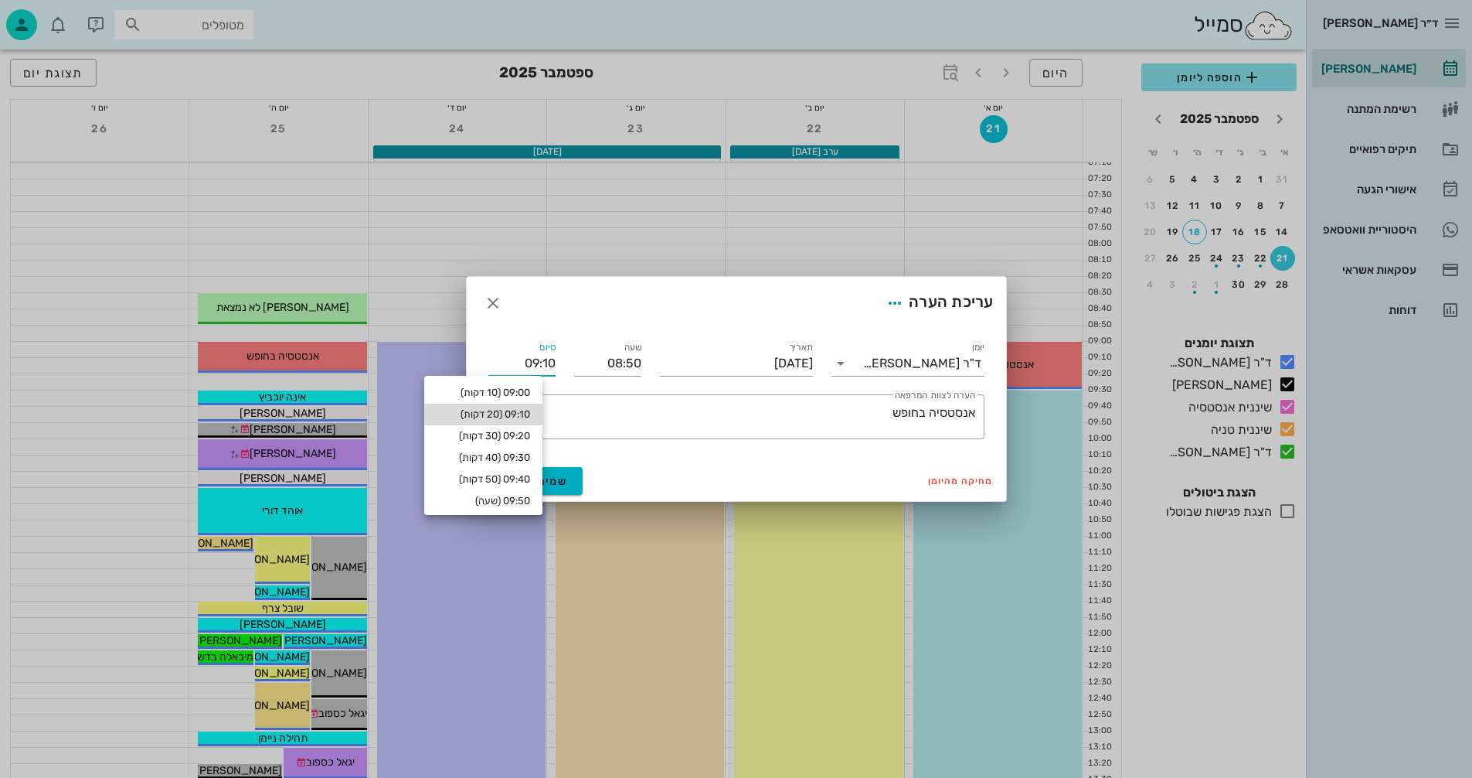
click at [527, 412] on div "09:10 (20 דקות)" at bounding box center [484, 414] width 94 height 12
type input "09:10"
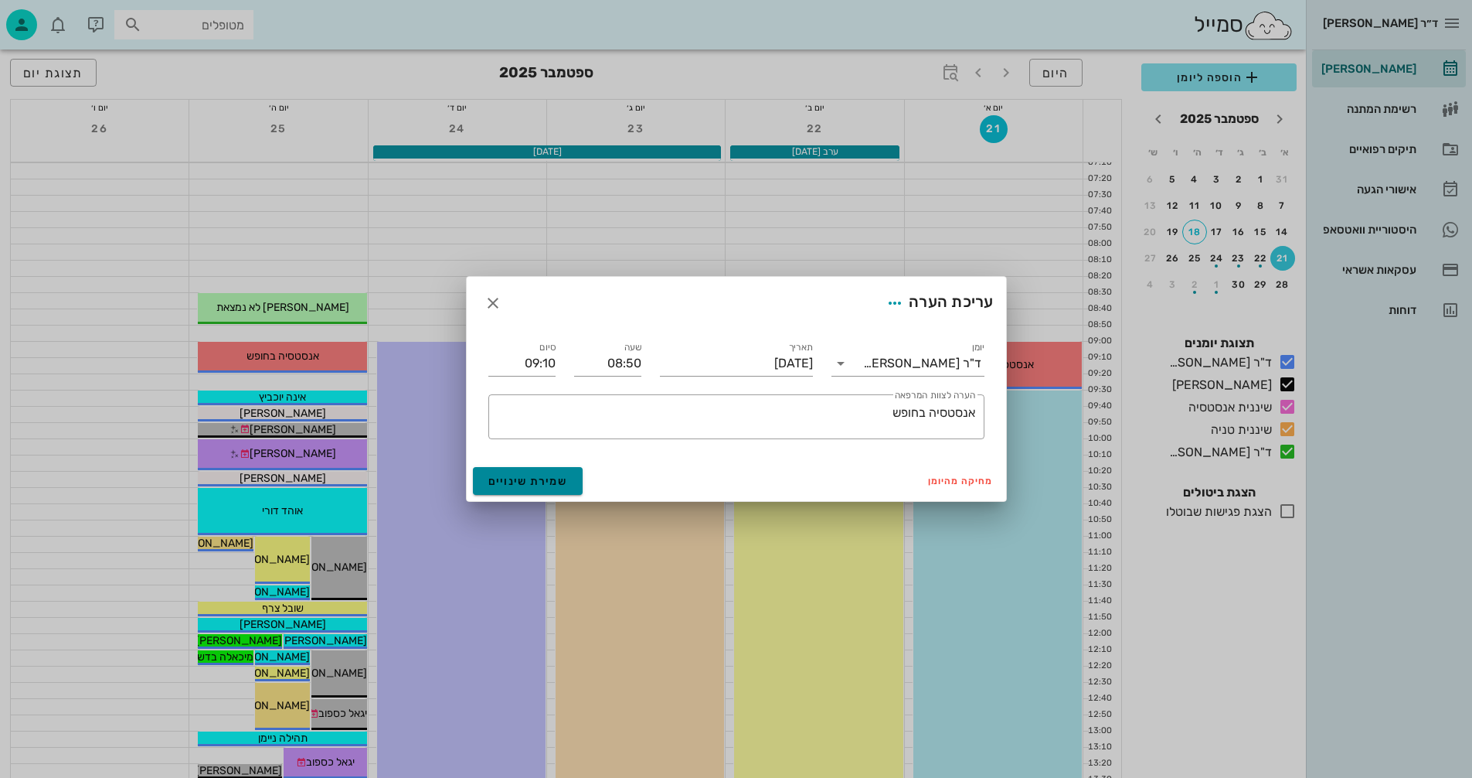
click at [542, 478] on span "שמירת שינויים" at bounding box center [528, 481] width 80 height 13
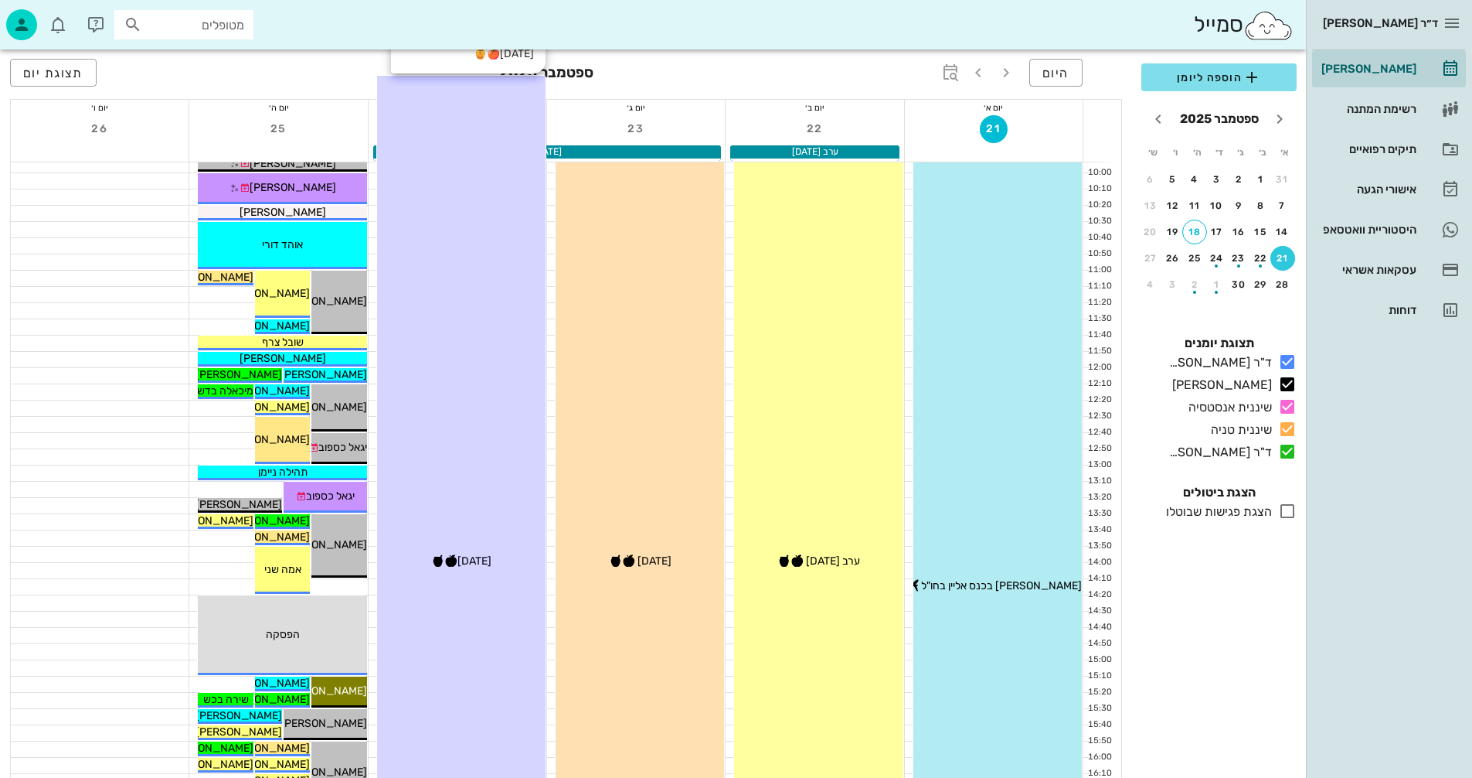
scroll to position [309, 0]
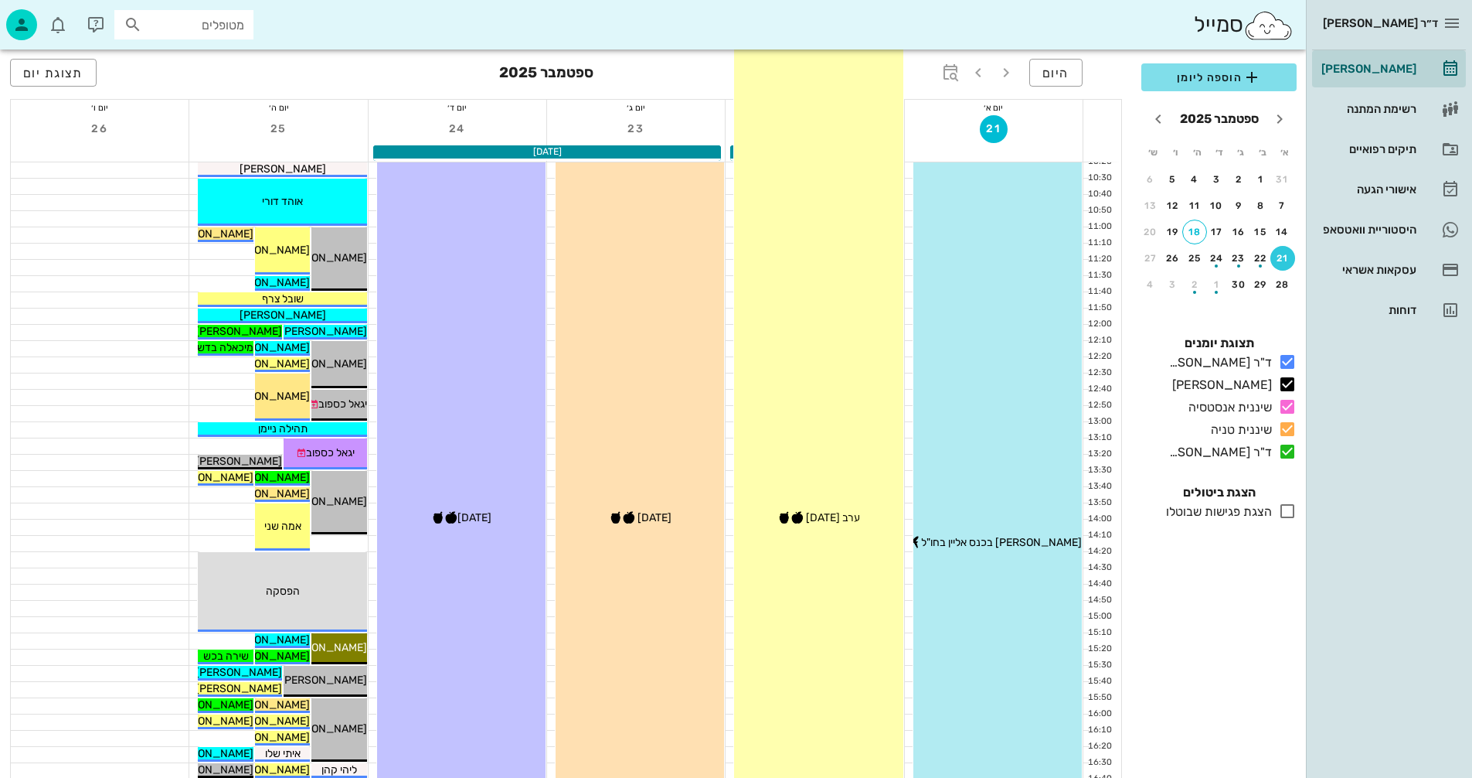
click at [822, 368] on div "09:00 - 19:00 יומן מרפאה ערב ראש השנה 🍎🍯 ערב ראש השנה 🍎🍯" at bounding box center [818, 518] width 168 height 972
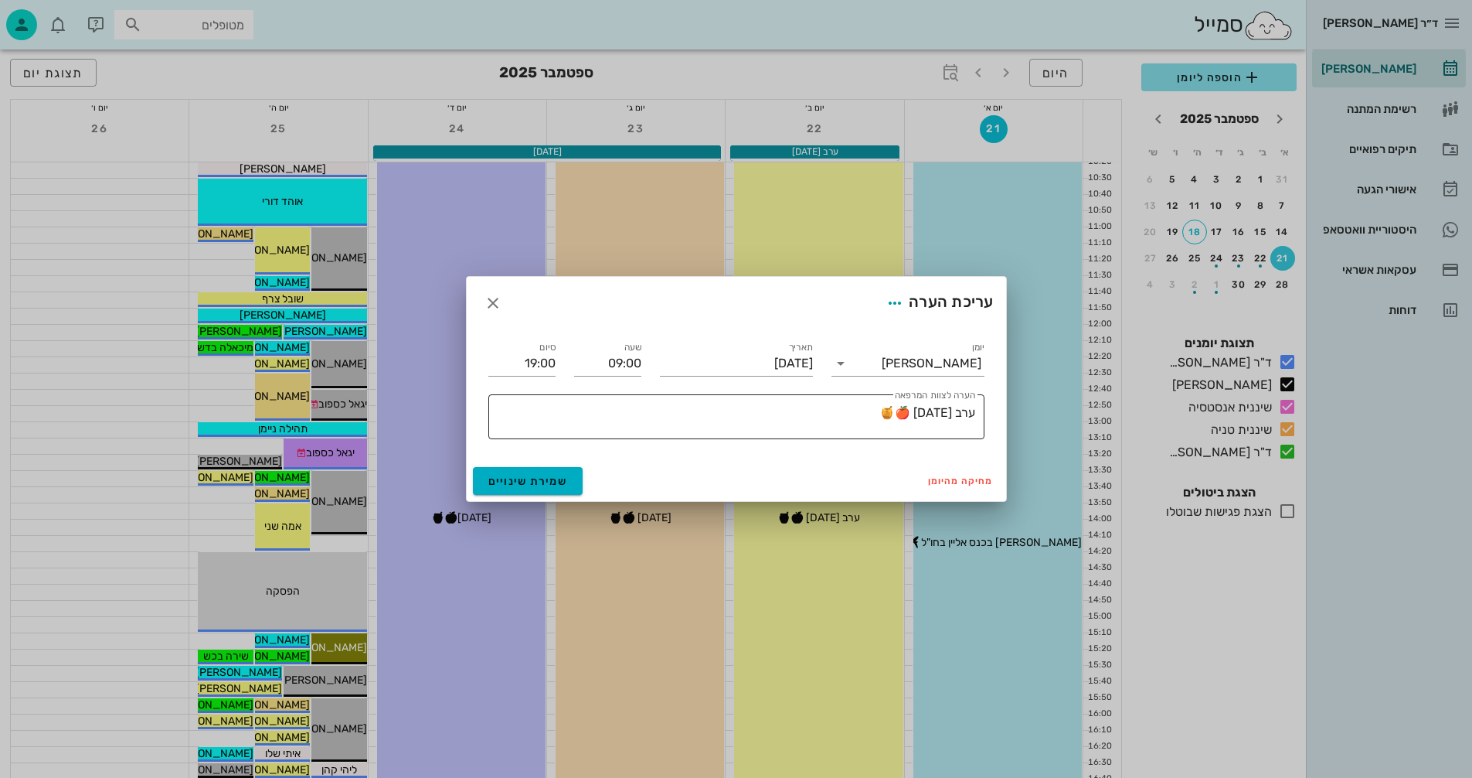
click at [970, 427] on textarea "ערב [DATE] 🍎🍯" at bounding box center [734, 420] width 484 height 37
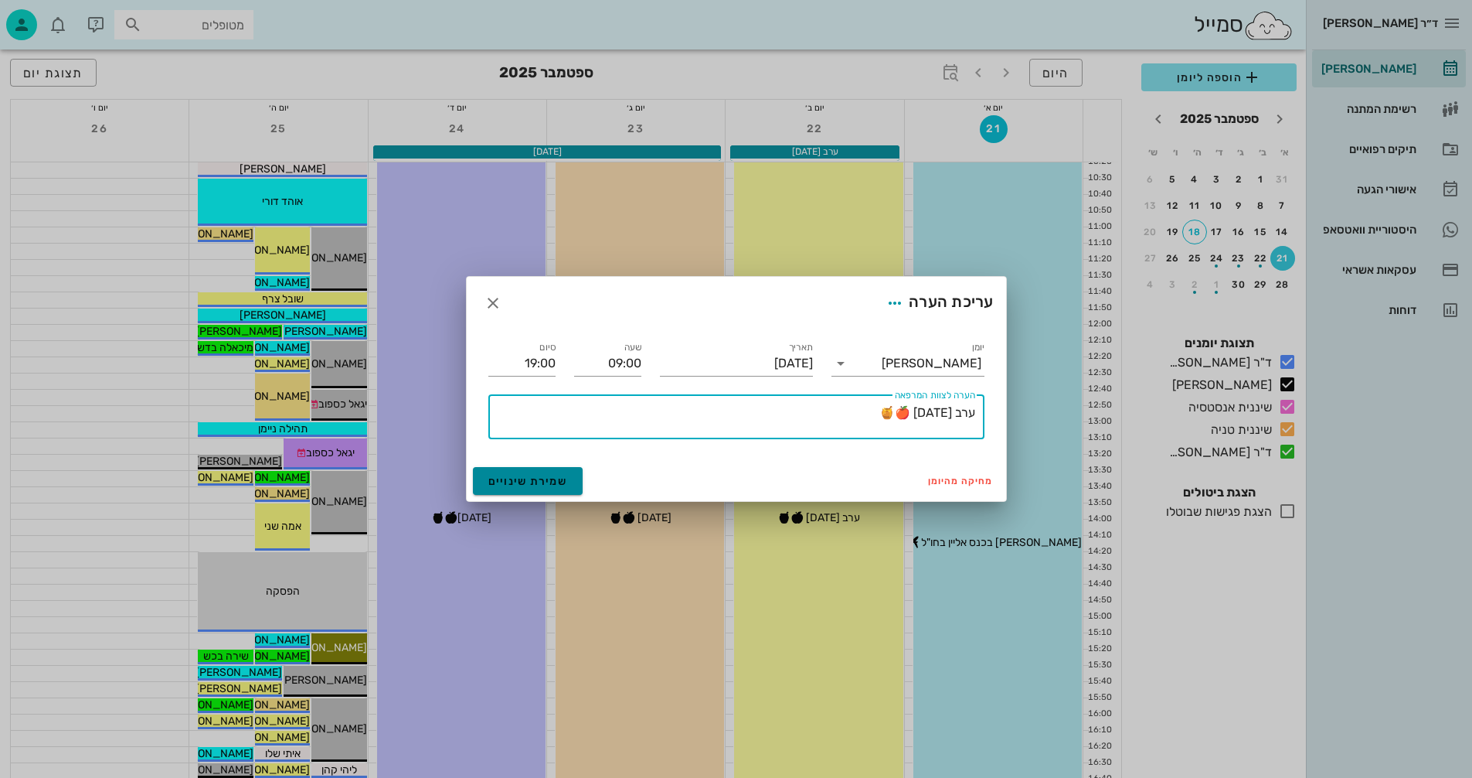
click at [516, 484] on button "שמירת שינויים" at bounding box center [528, 481] width 111 height 28
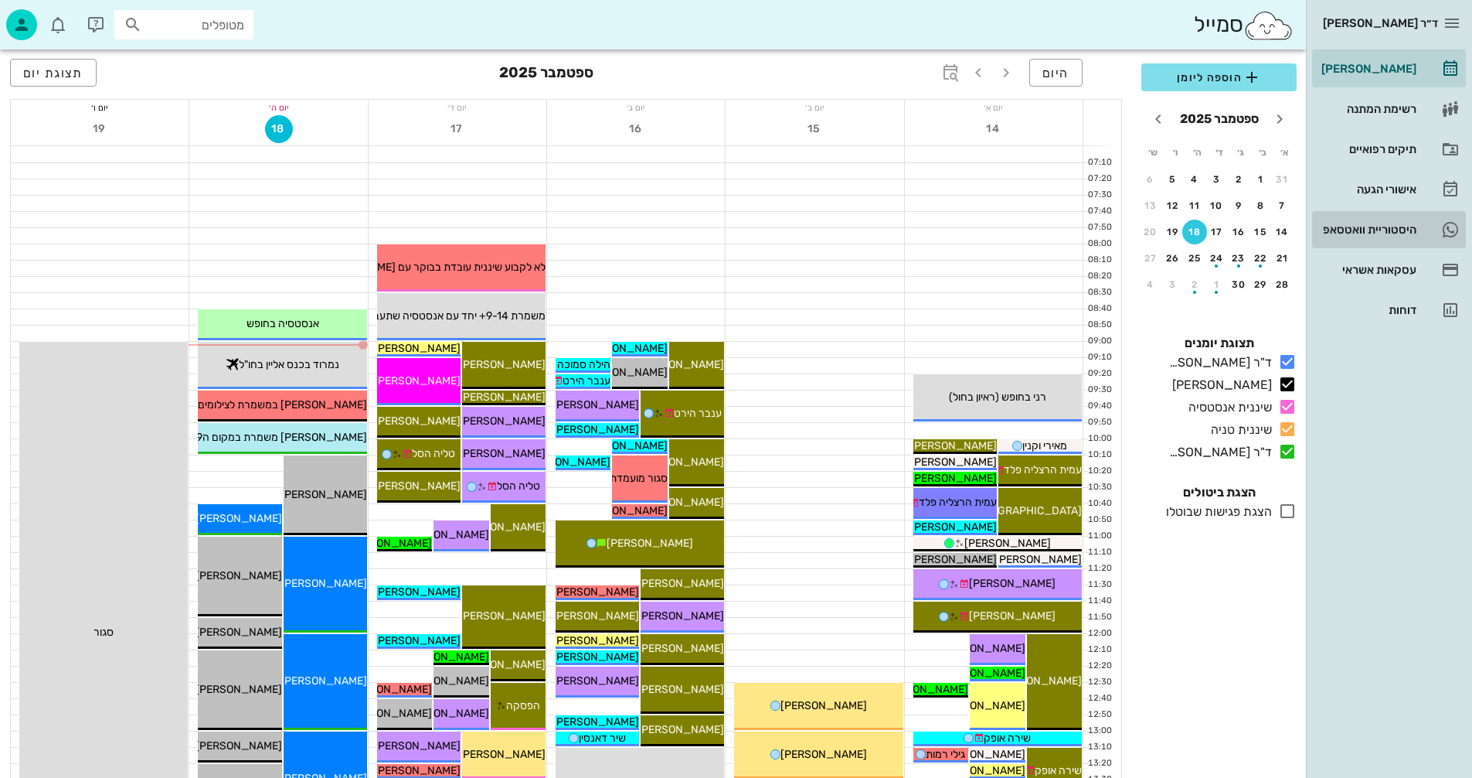
click at [1353, 228] on div "היסטוריית וואטסאפ" at bounding box center [1368, 229] width 98 height 12
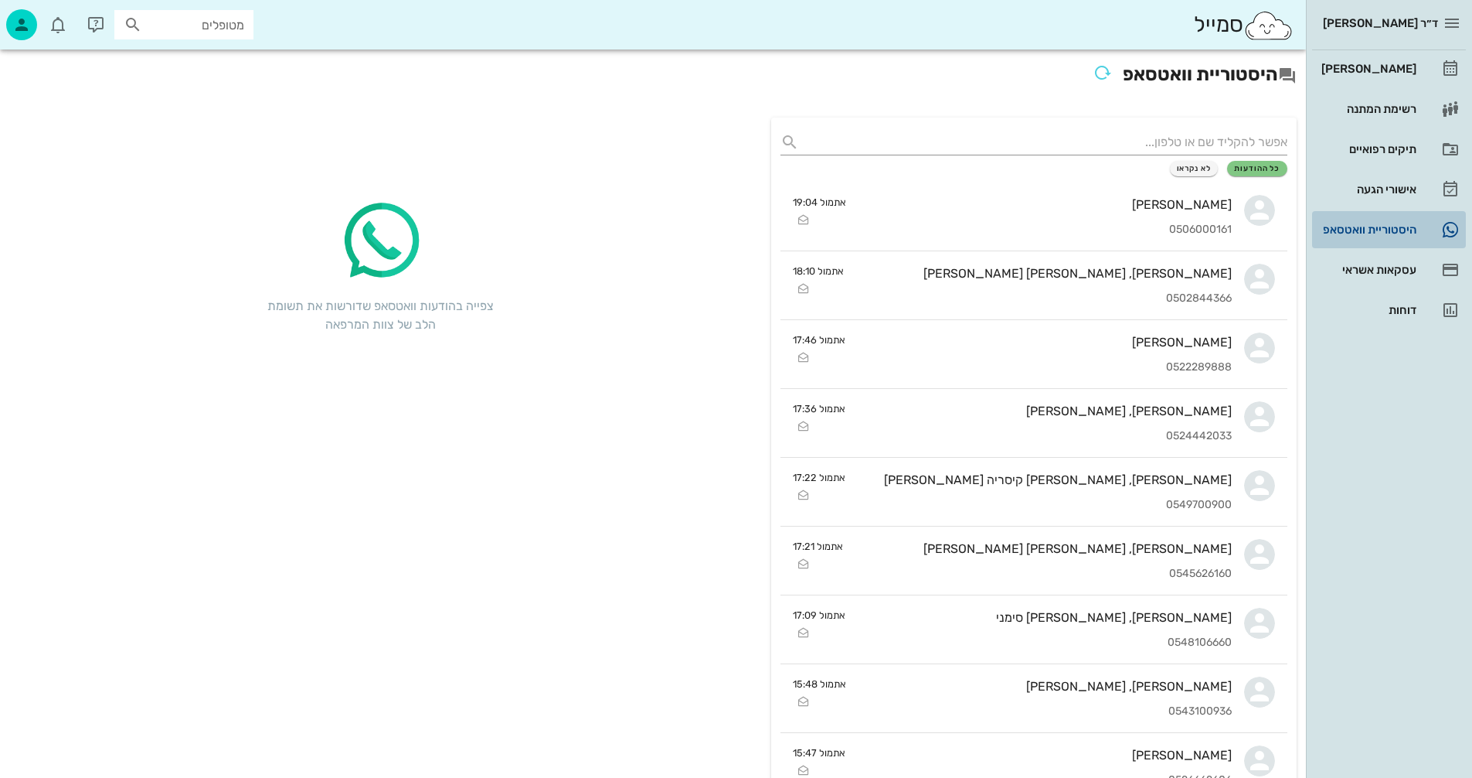
click at [1363, 231] on div "היסטוריית וואטסאפ" at bounding box center [1368, 229] width 98 height 12
click at [1400, 64] on div "[PERSON_NAME]" at bounding box center [1368, 69] width 98 height 12
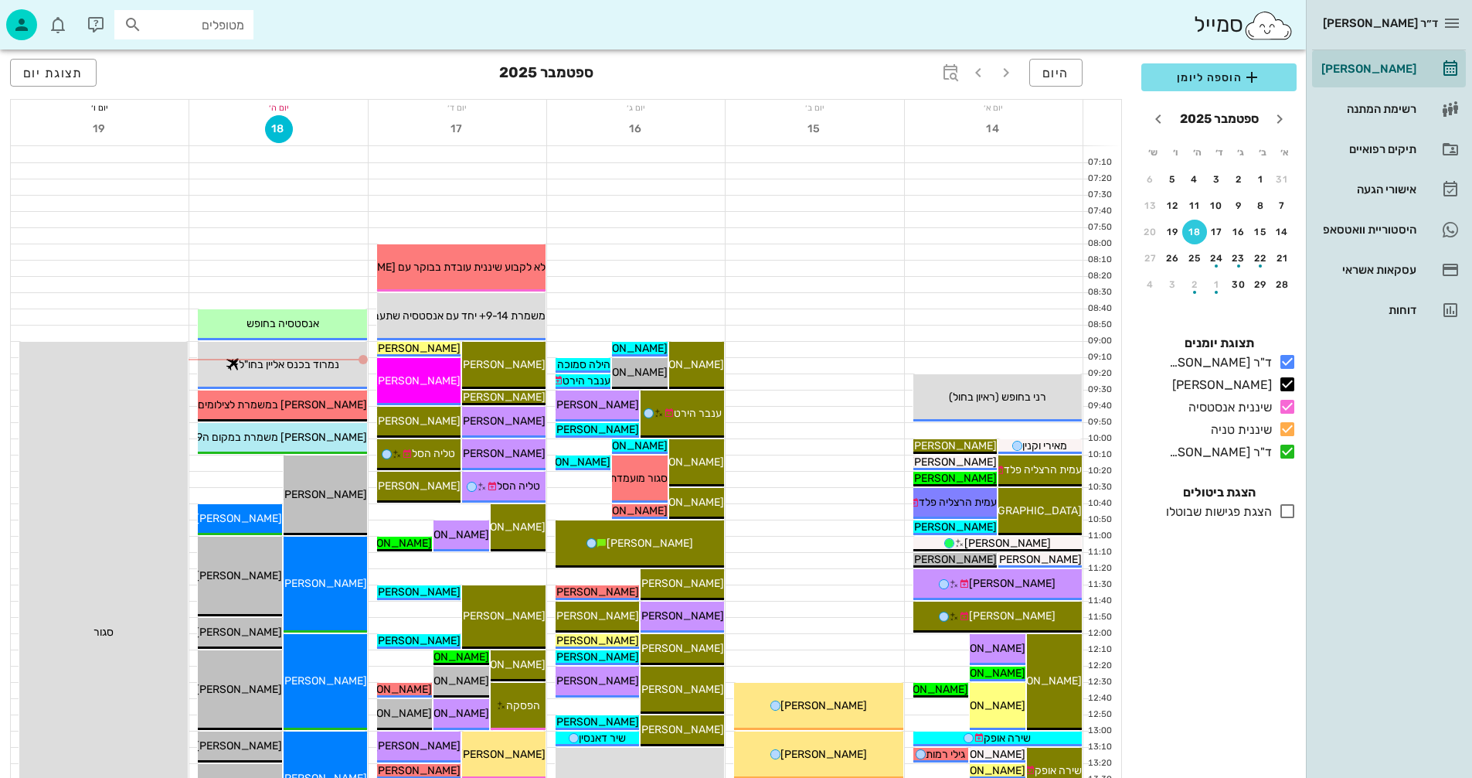
click at [213, 21] on input "מטופלים" at bounding box center [194, 25] width 99 height 20
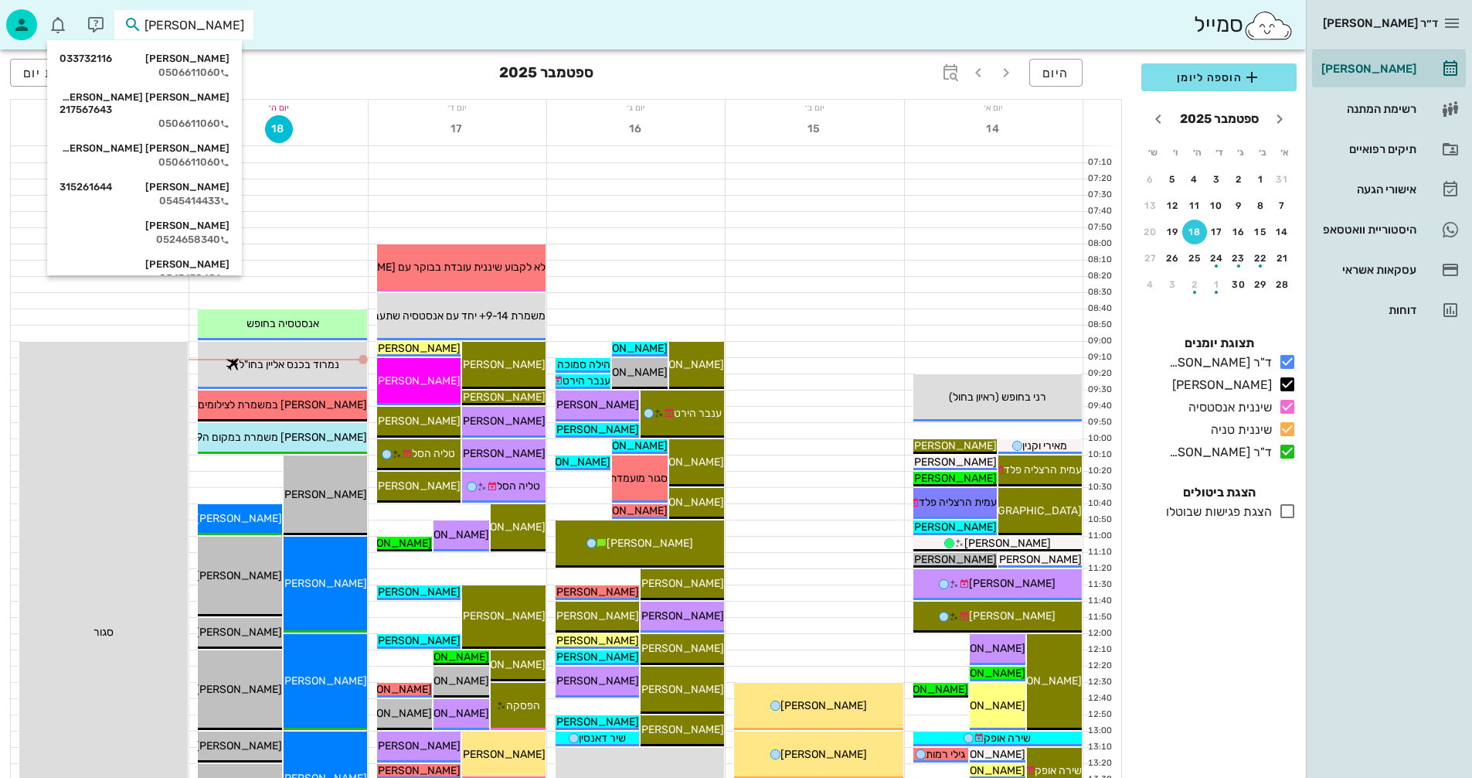
type input "גולדמן"
click at [216, 67] on div "0506611060" at bounding box center [145, 72] width 170 height 12
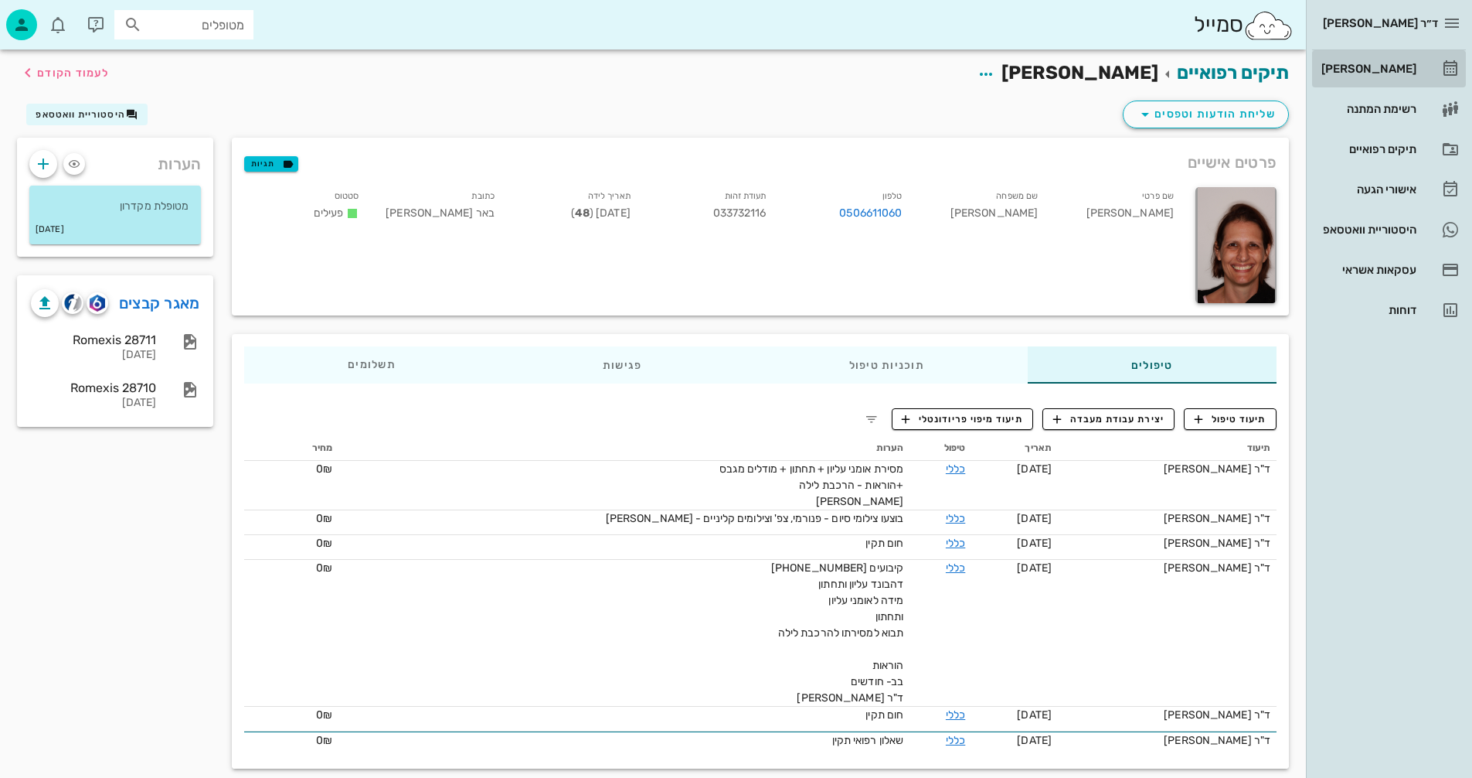
click at [1386, 68] on div "[PERSON_NAME]" at bounding box center [1368, 69] width 98 height 12
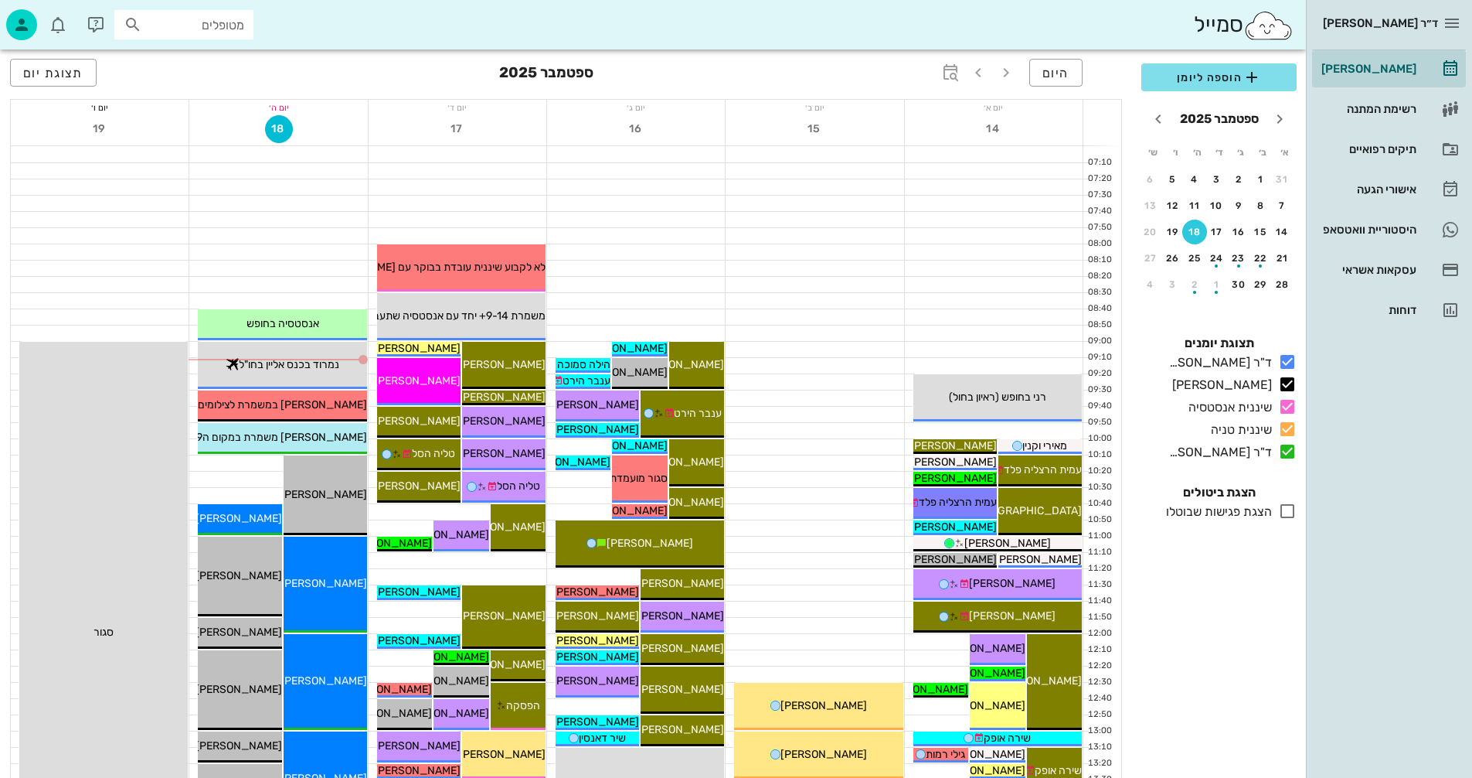
click at [174, 16] on input "מטופלים" at bounding box center [194, 25] width 99 height 20
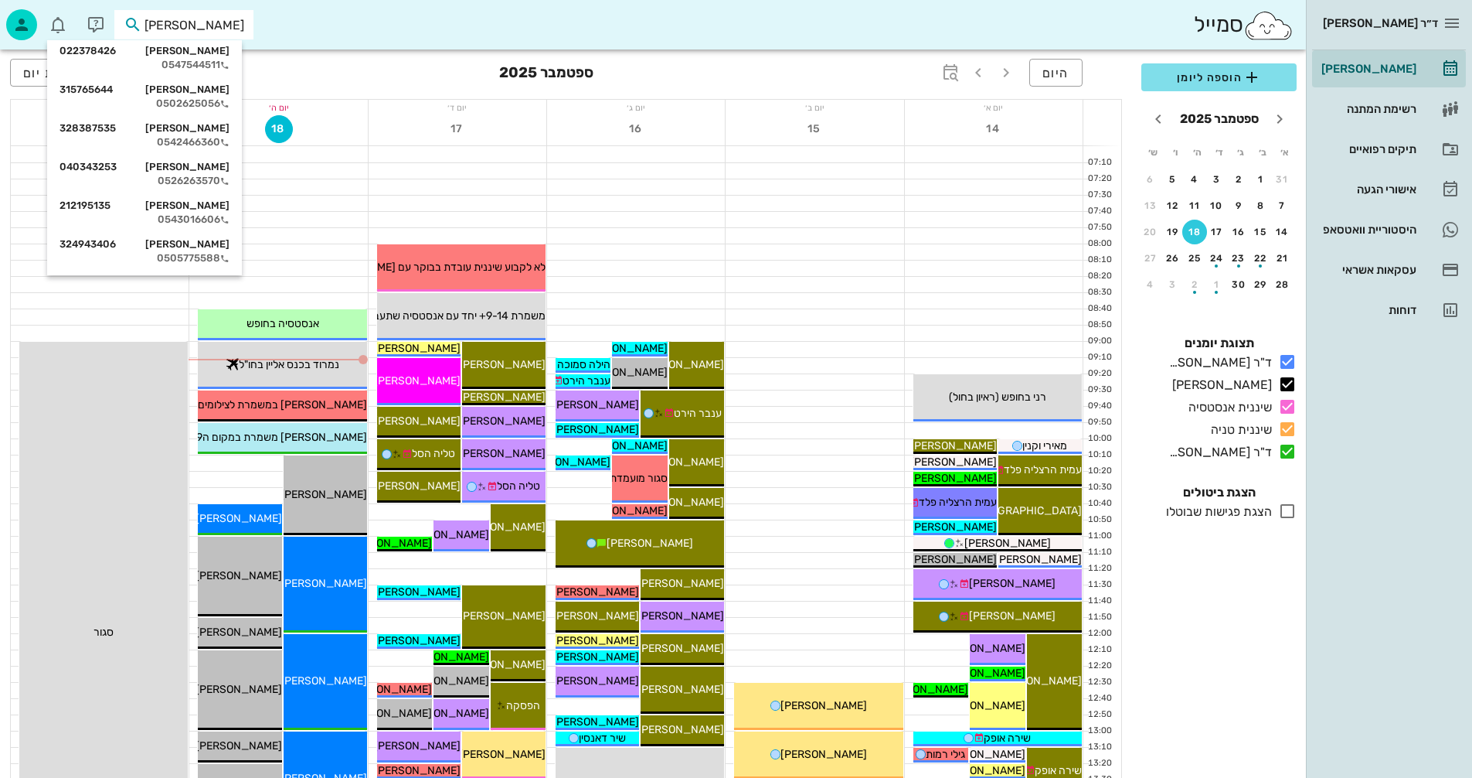
scroll to position [1082, 0]
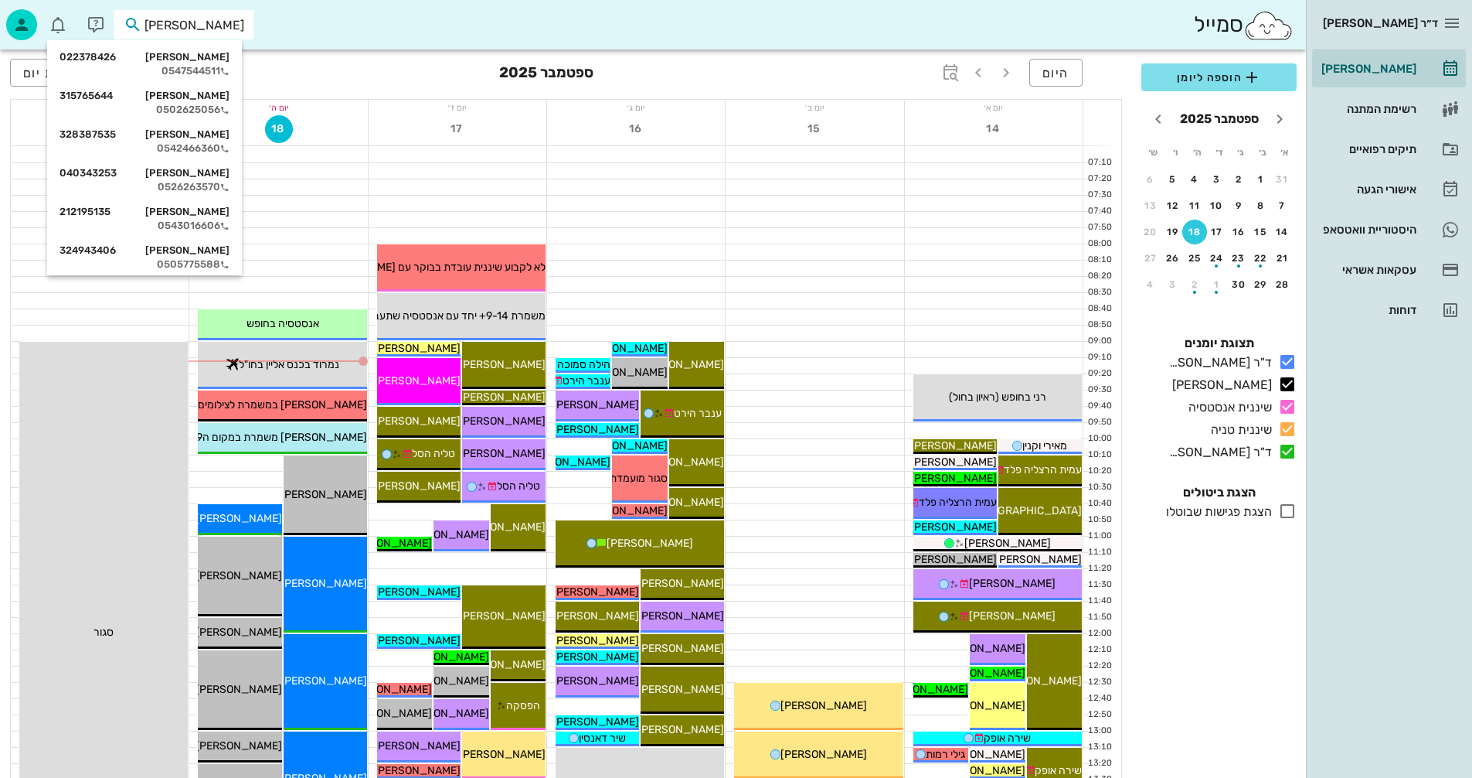
type input "גל"
click at [900, 347] on div at bounding box center [815, 349] width 178 height 15
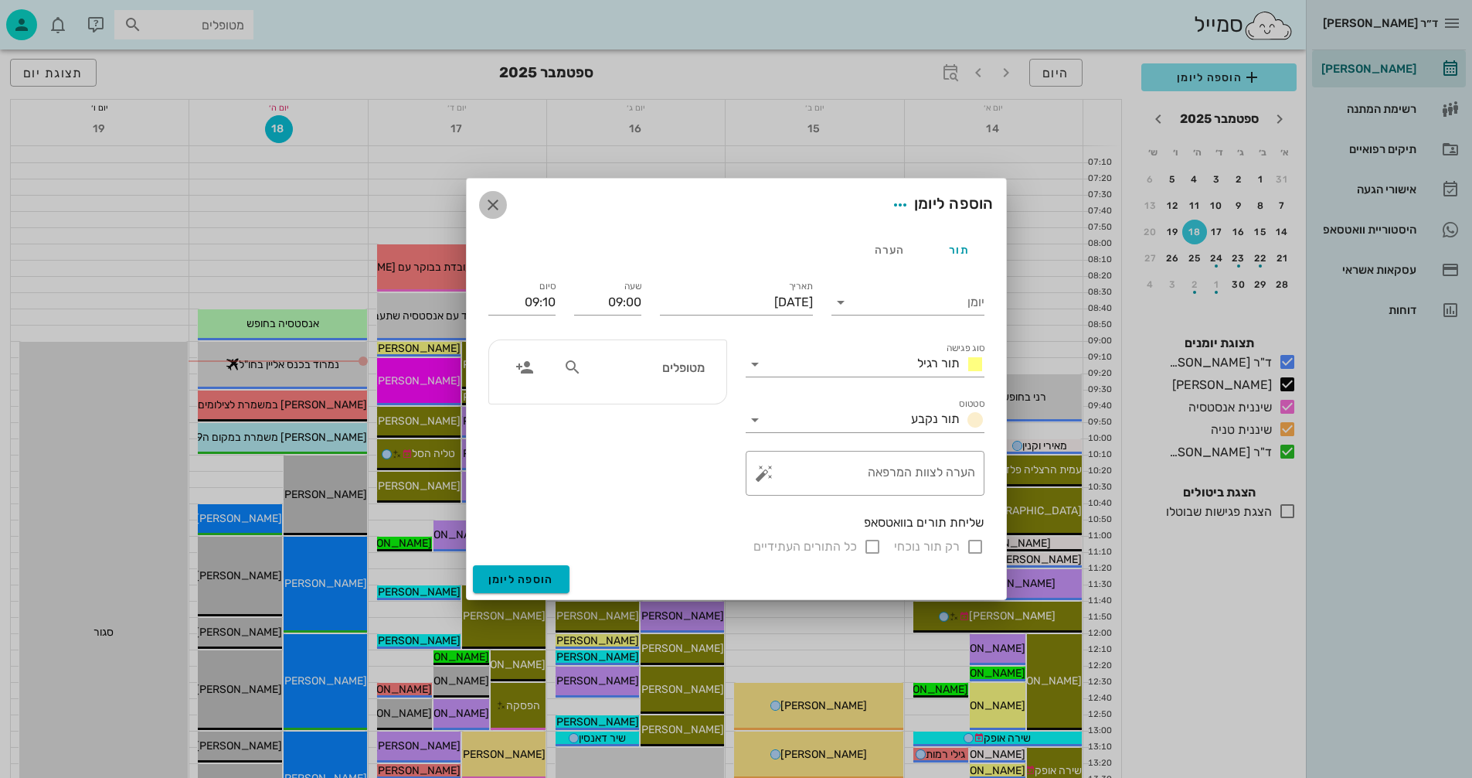
click at [488, 204] on icon "button" at bounding box center [493, 205] width 19 height 19
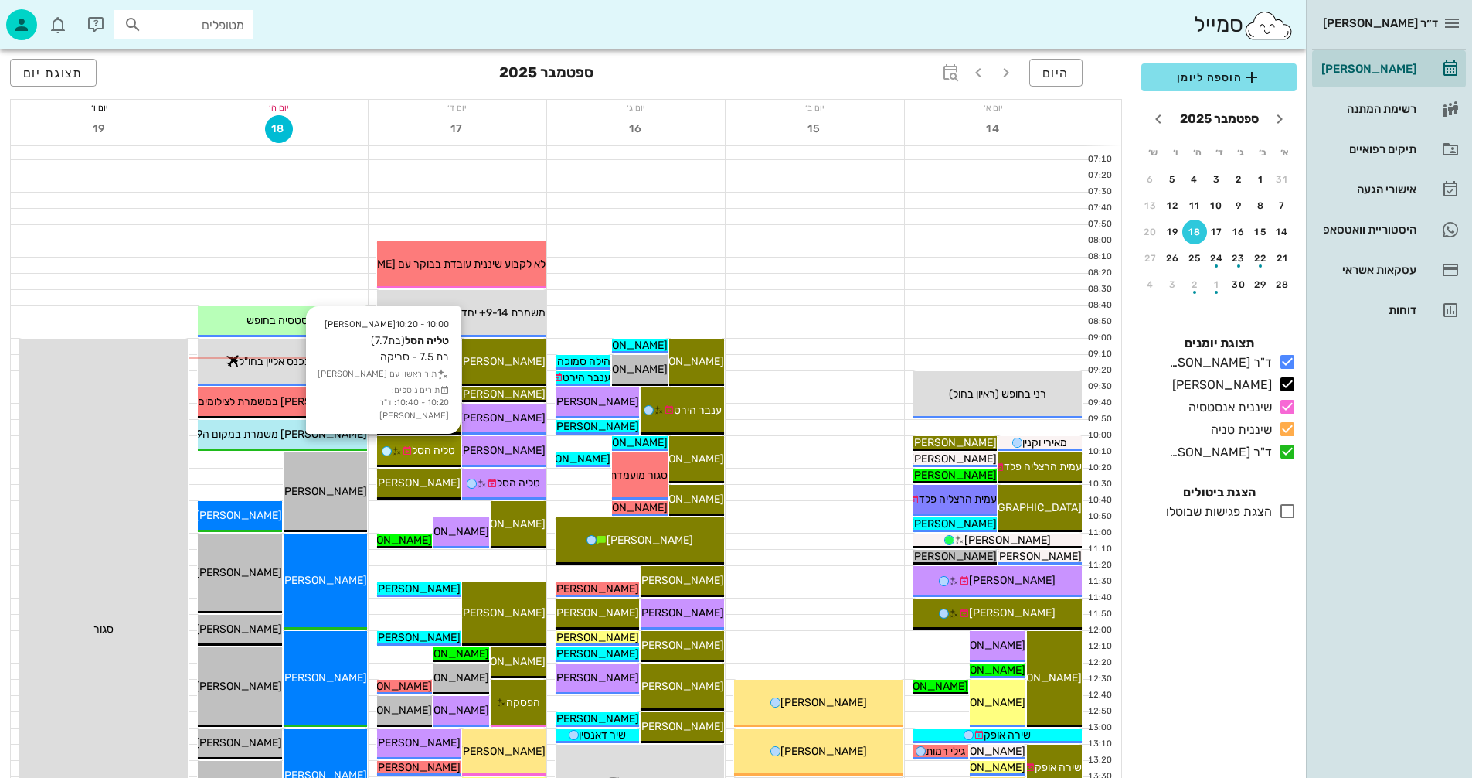
scroll to position [0, 0]
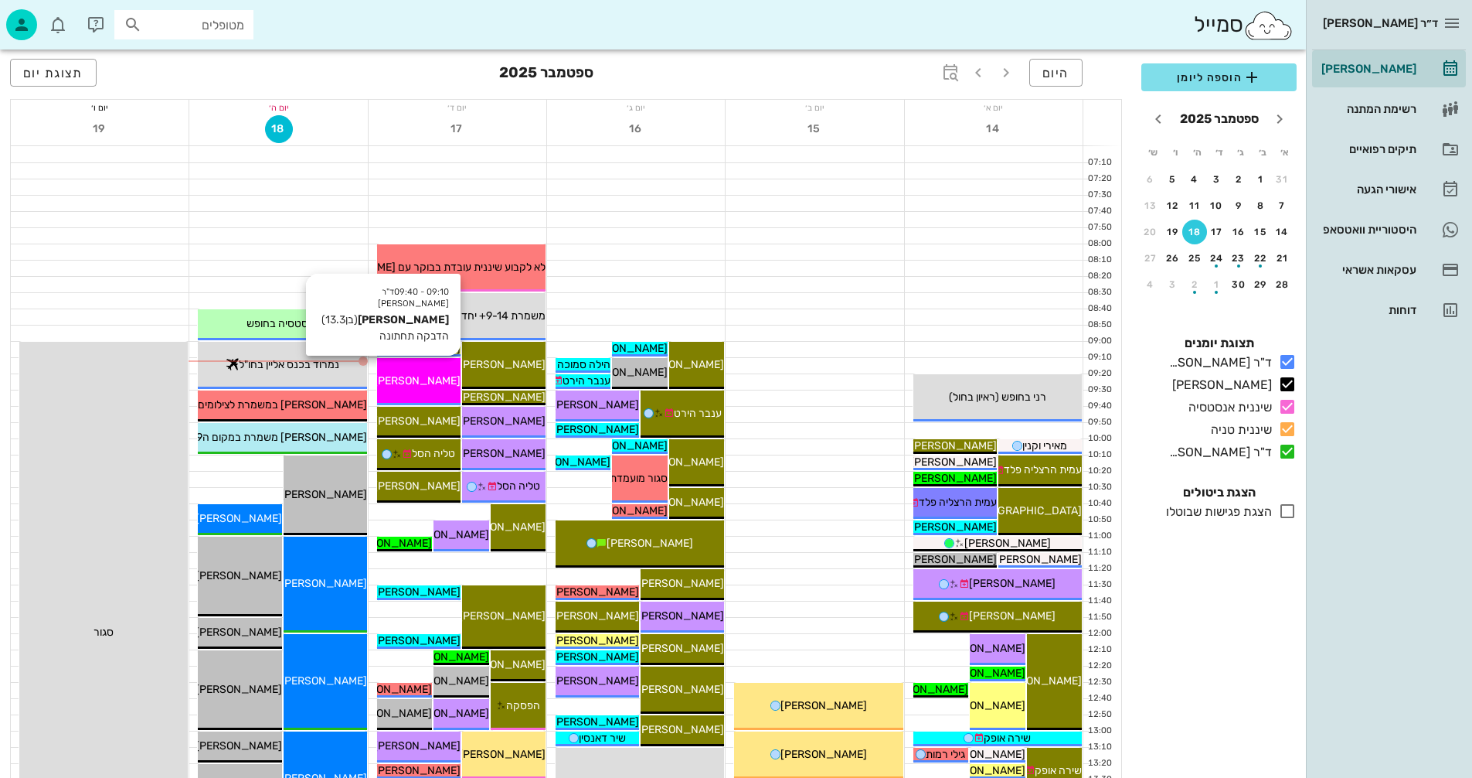
click at [437, 382] on span "[PERSON_NAME]" at bounding box center [417, 380] width 87 height 13
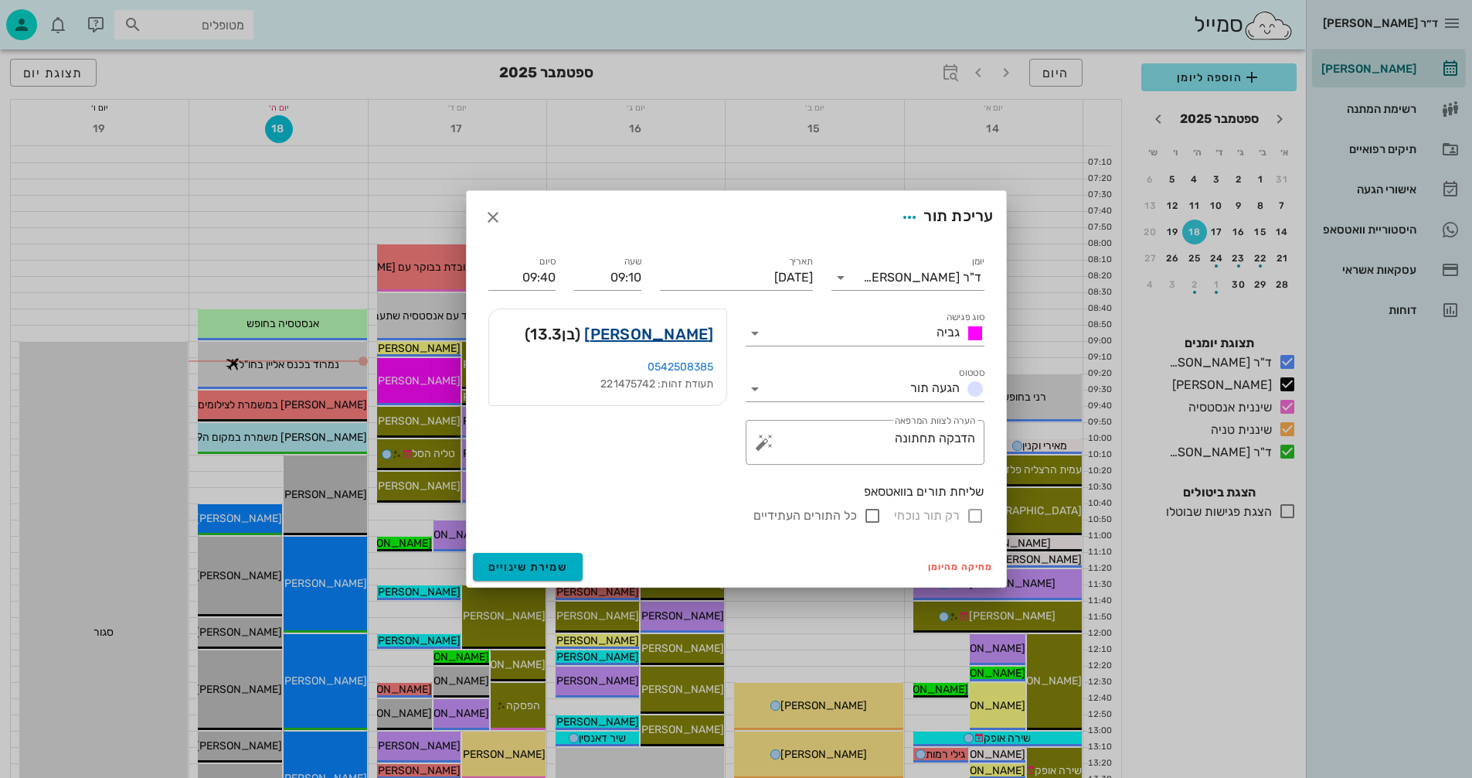
click at [664, 334] on link "יהונתן פולסטר" at bounding box center [648, 334] width 129 height 25
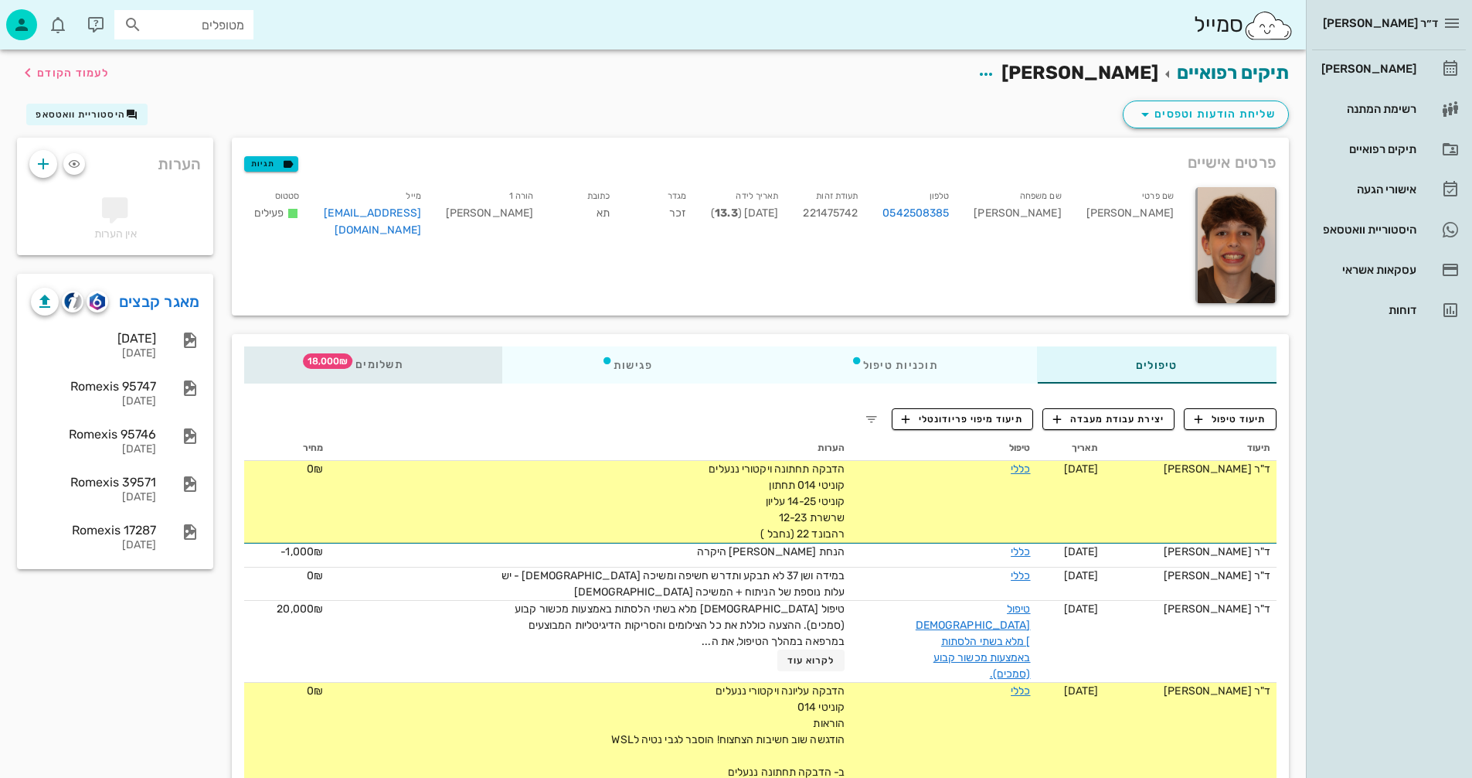
click at [342, 359] on span "18,000₪" at bounding box center [327, 360] width 49 height 15
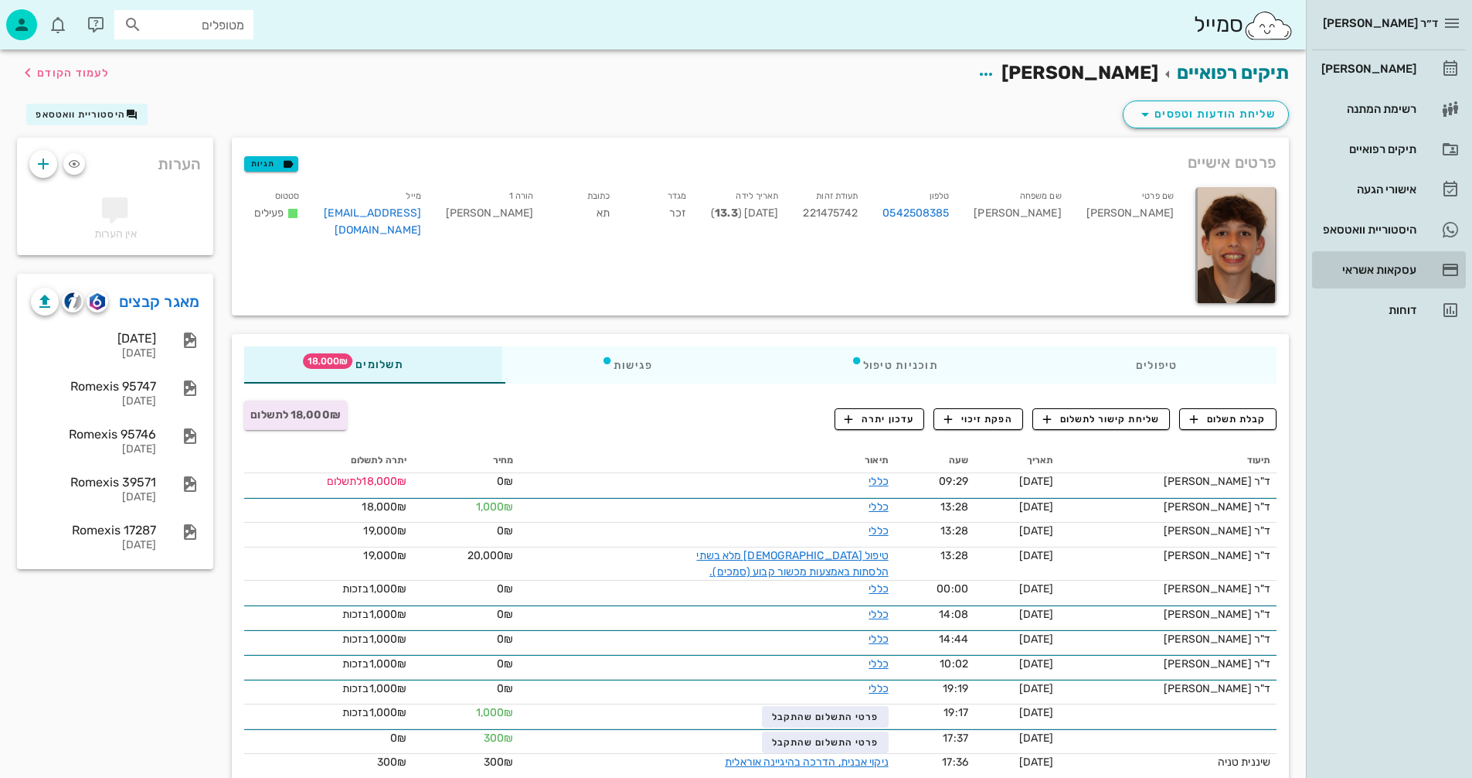
click at [1377, 262] on div "עסקאות אשראי" at bounding box center [1368, 269] width 98 height 25
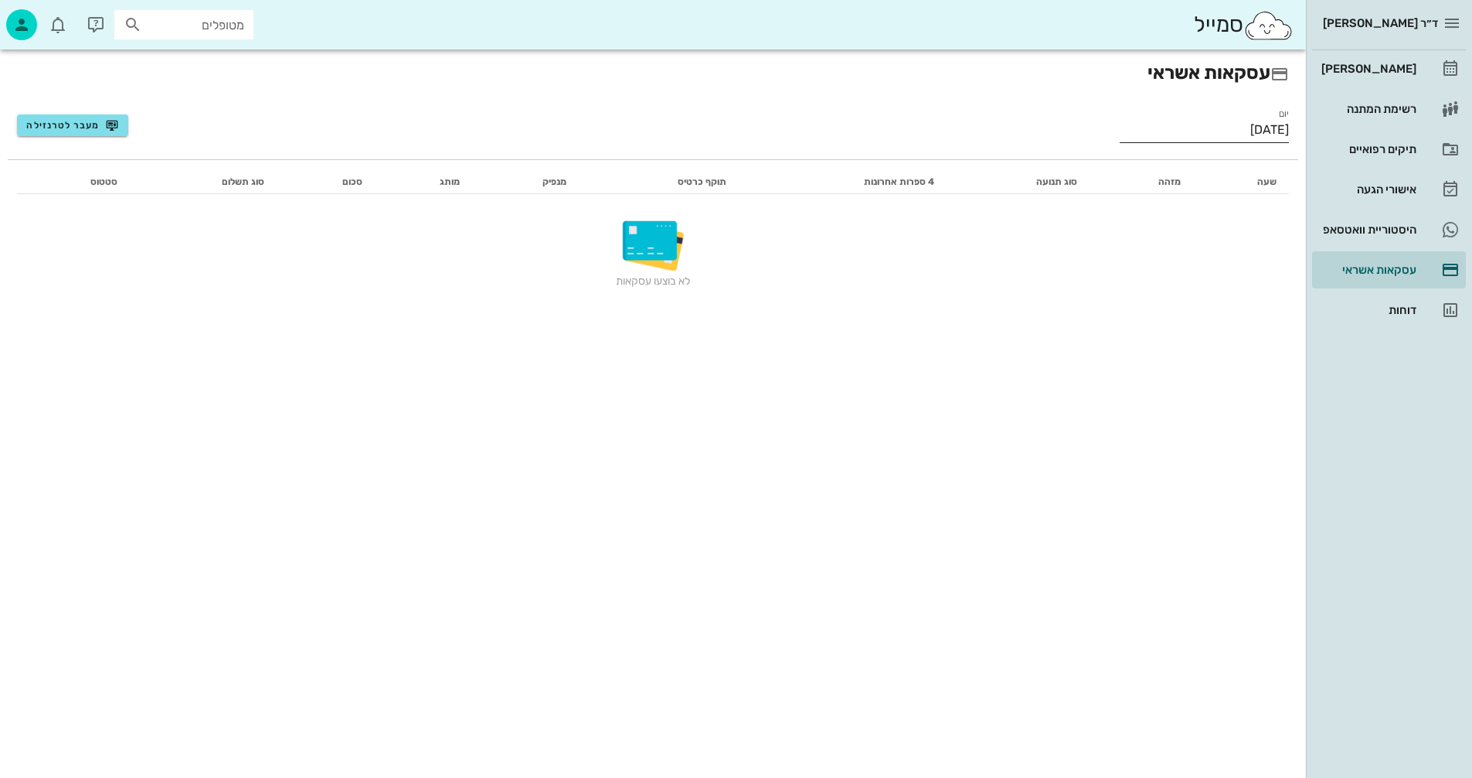
click at [1206, 131] on input "18/09/2025" at bounding box center [1204, 129] width 169 height 25
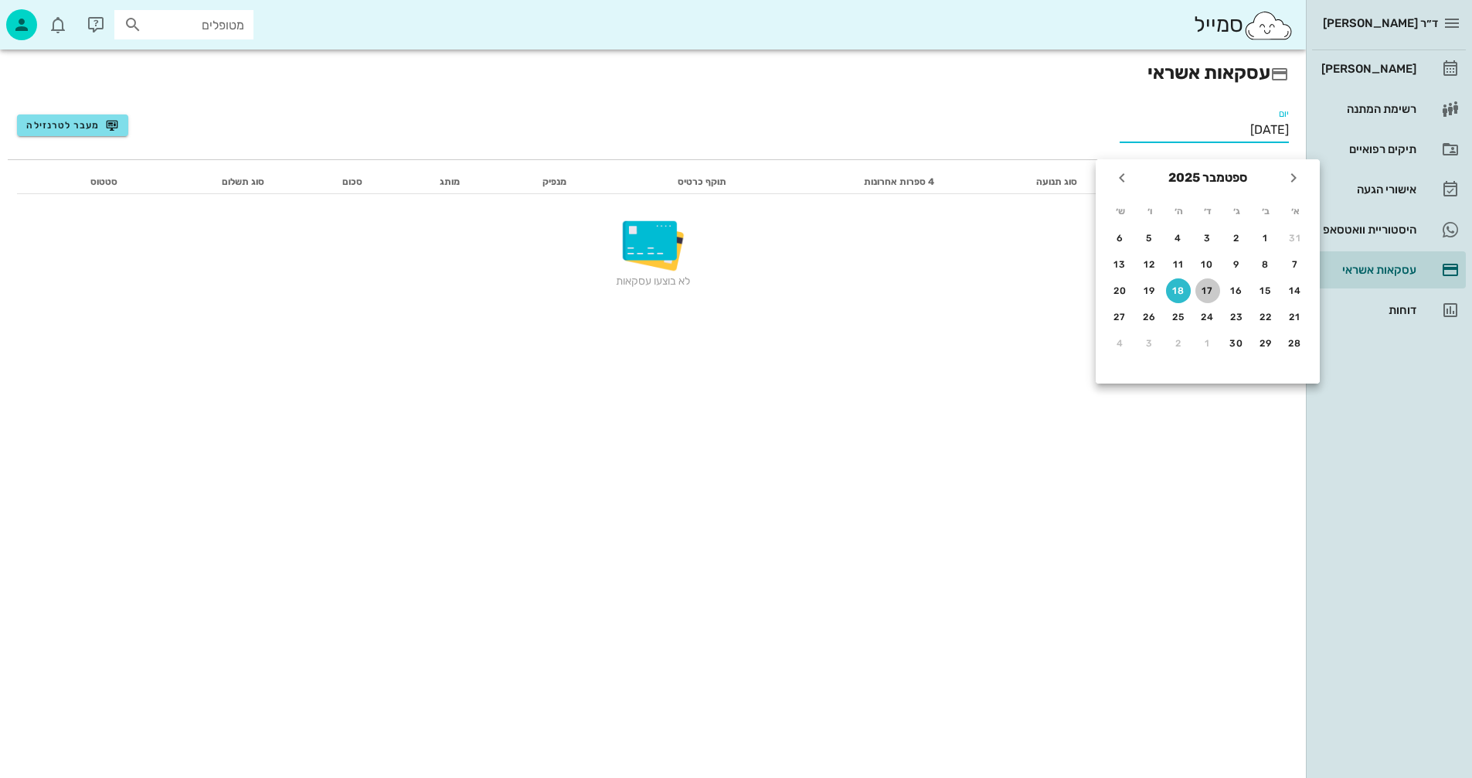
click at [1206, 291] on div "17" at bounding box center [1208, 290] width 25 height 11
type input "17/09/2025"
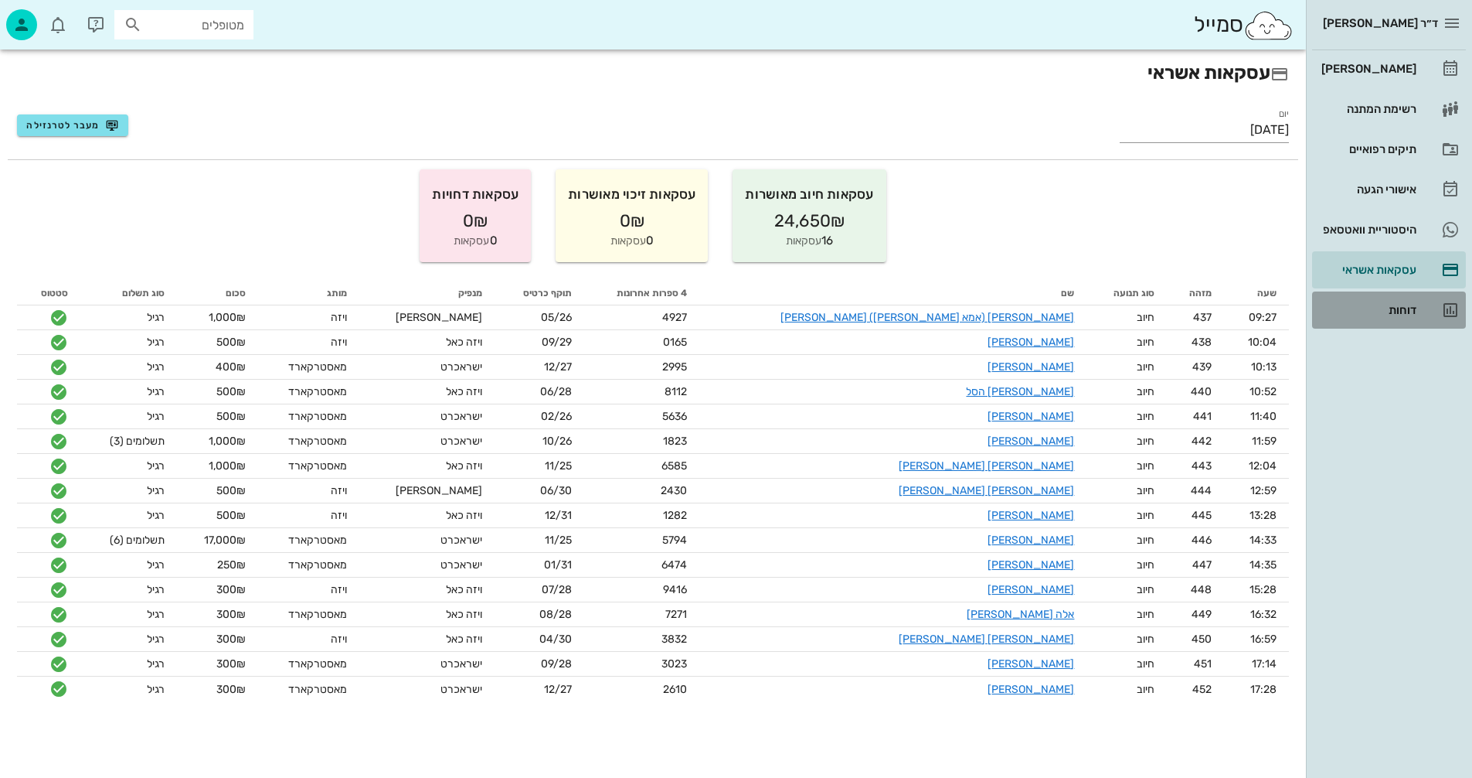
click at [1395, 309] on div "דוחות" at bounding box center [1368, 310] width 98 height 12
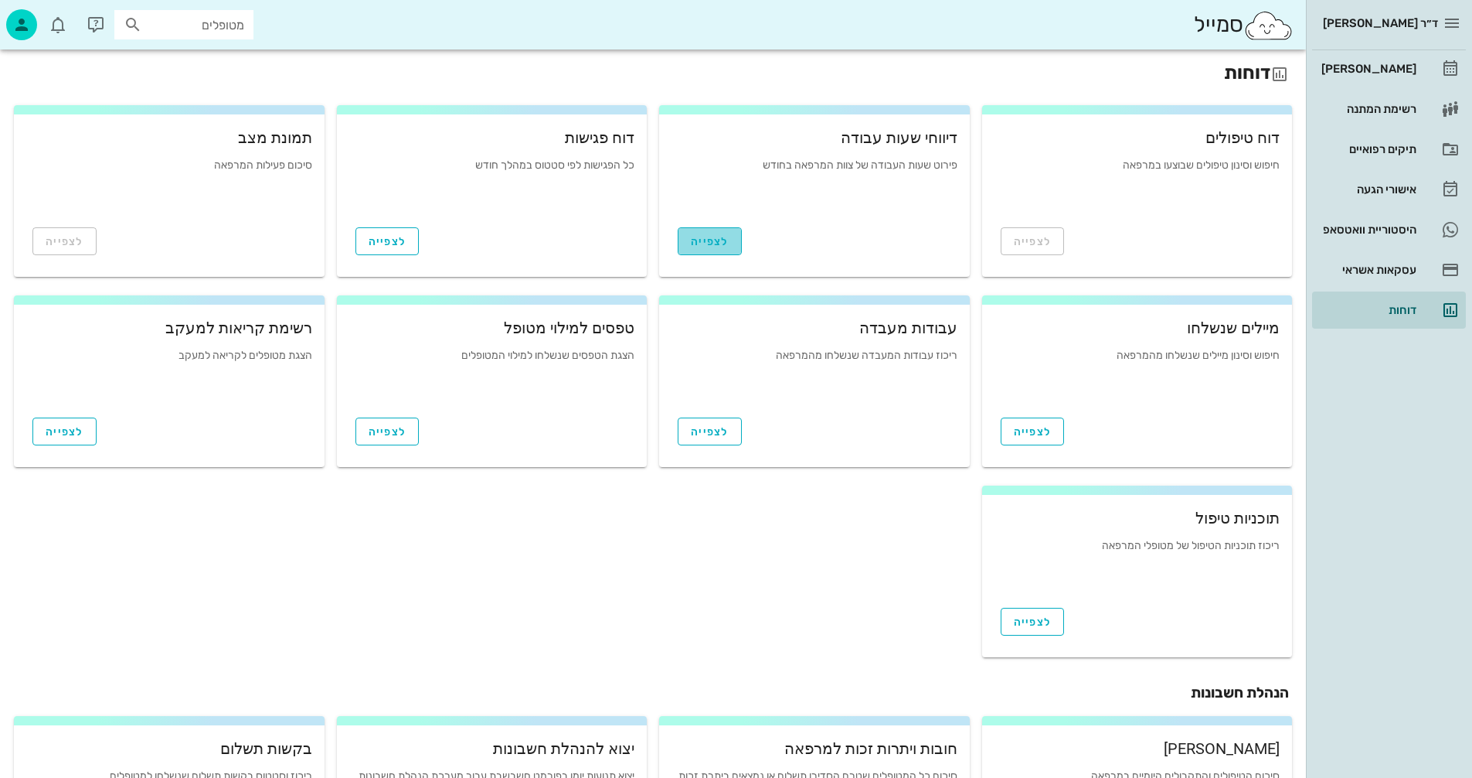
click at [715, 240] on span "לצפייה" at bounding box center [710, 241] width 38 height 13
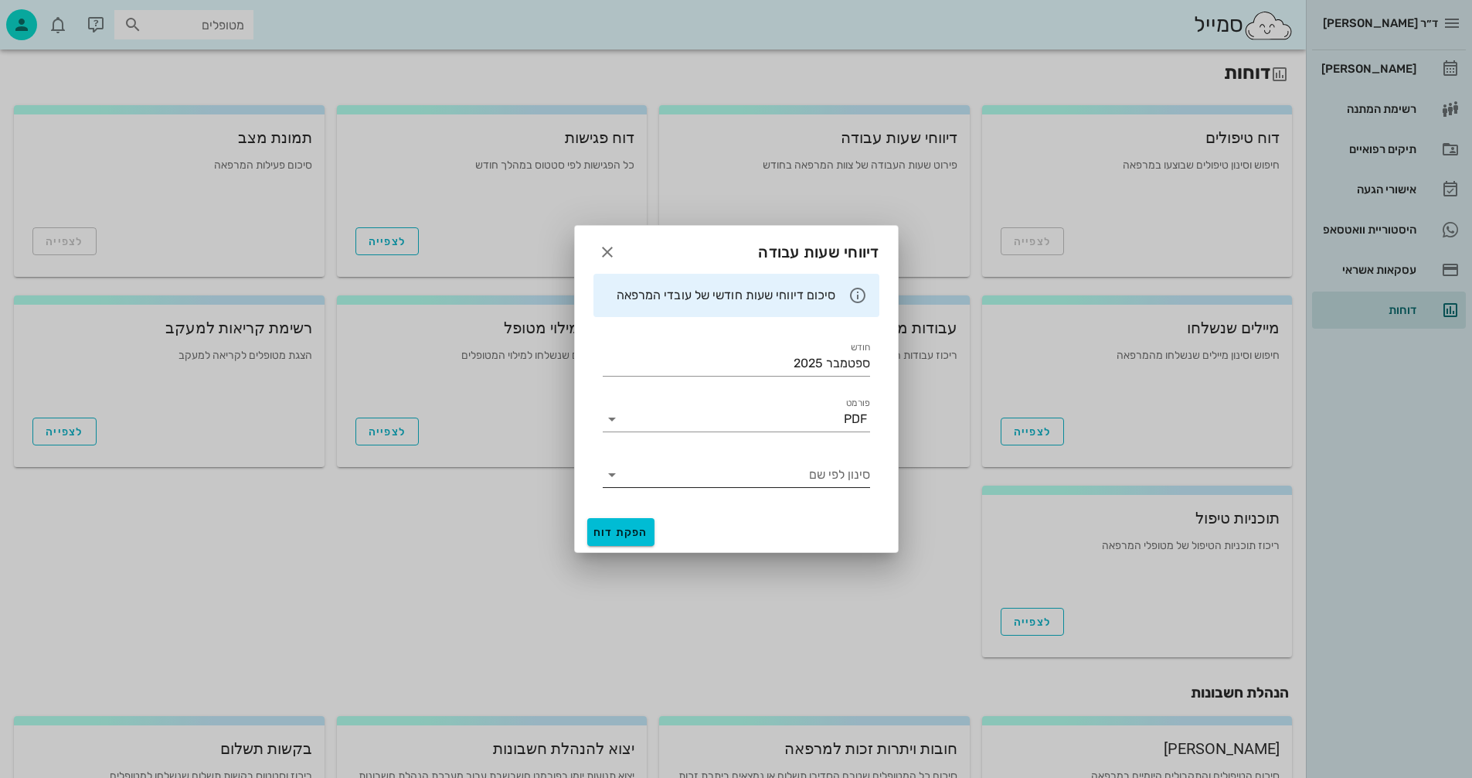
click at [689, 471] on input "סינון לפי שם" at bounding box center [749, 474] width 243 height 25
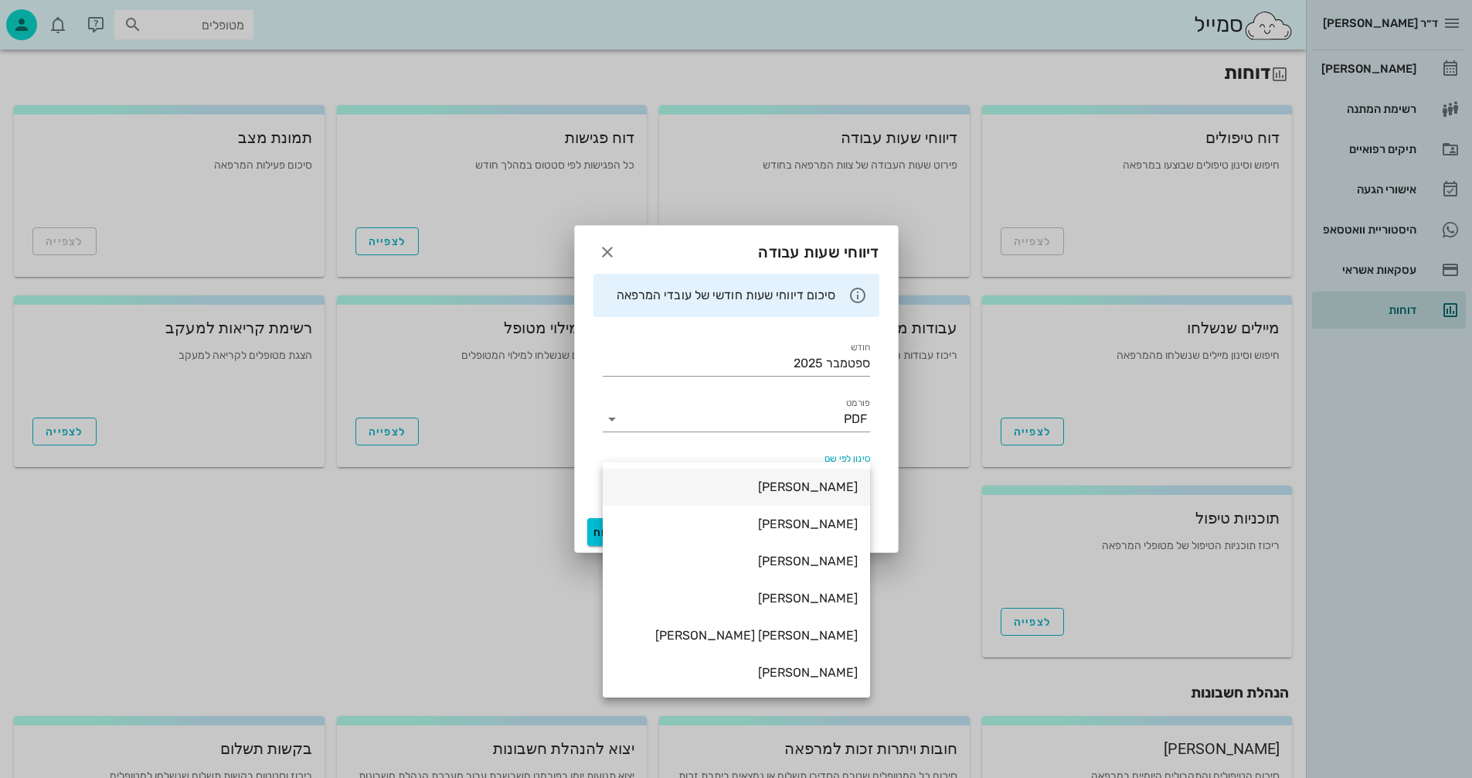
click at [809, 488] on div "[PERSON_NAME]" at bounding box center [736, 486] width 243 height 15
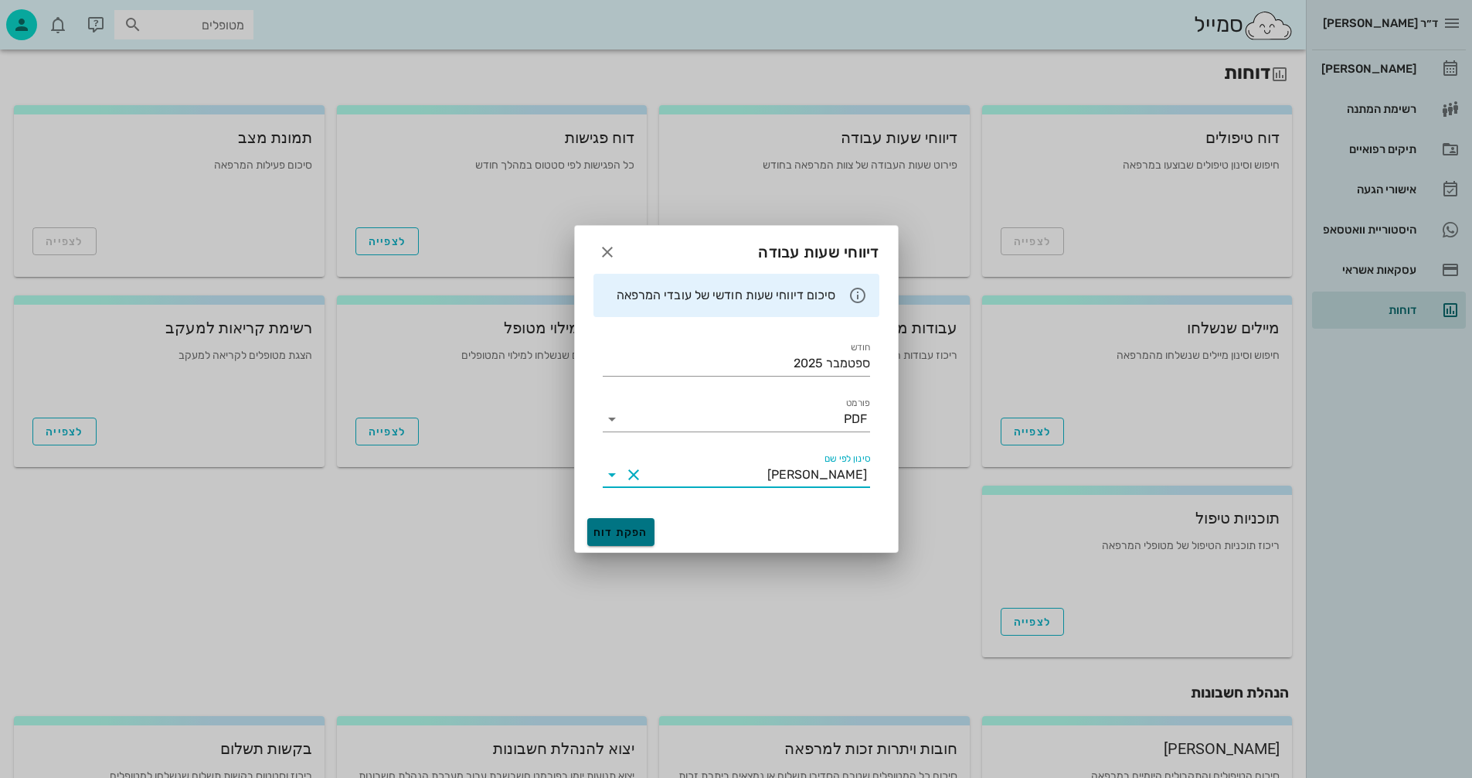
click at [622, 530] on span "הפקת דוח" at bounding box center [621, 532] width 55 height 13
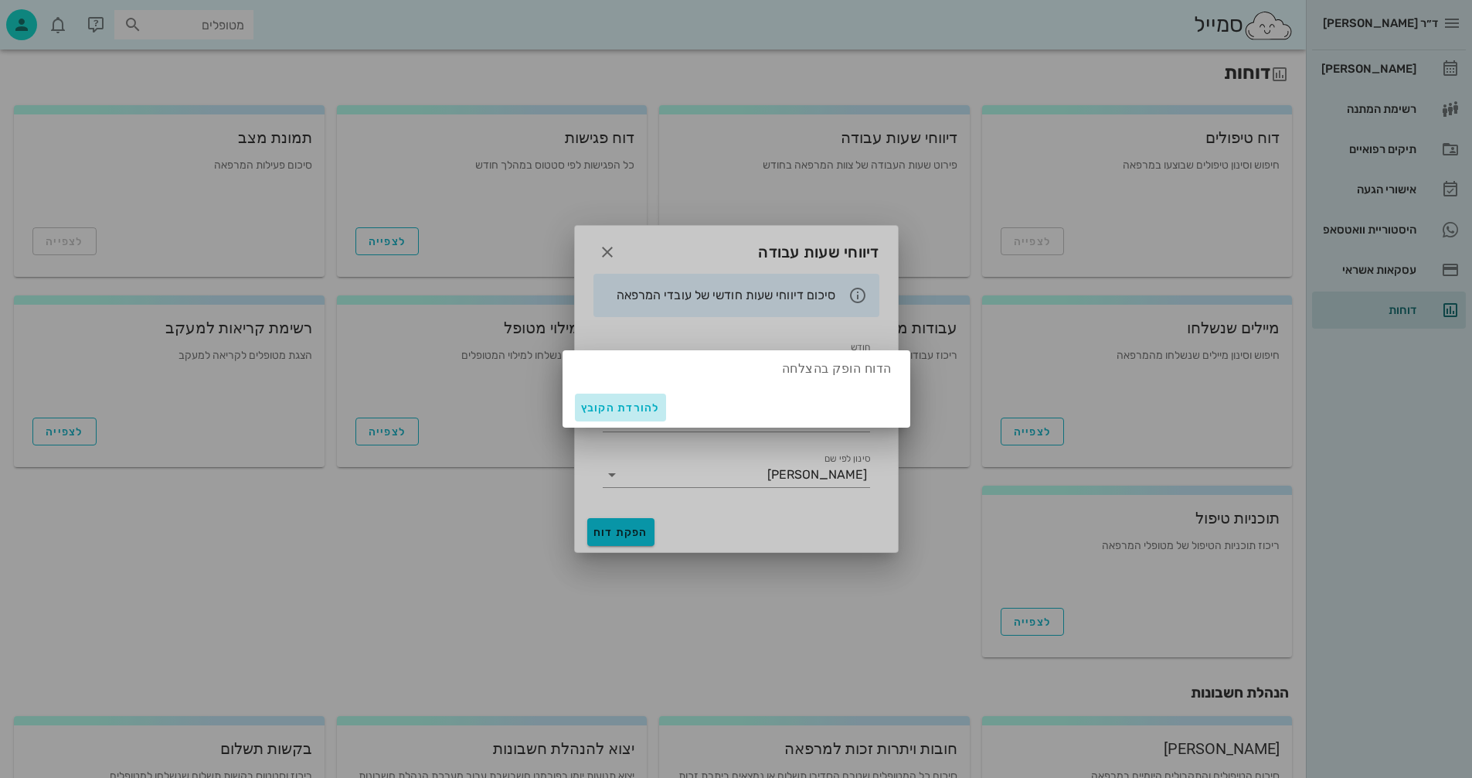
click at [620, 407] on span "להורדת הקובץ" at bounding box center [620, 407] width 79 height 13
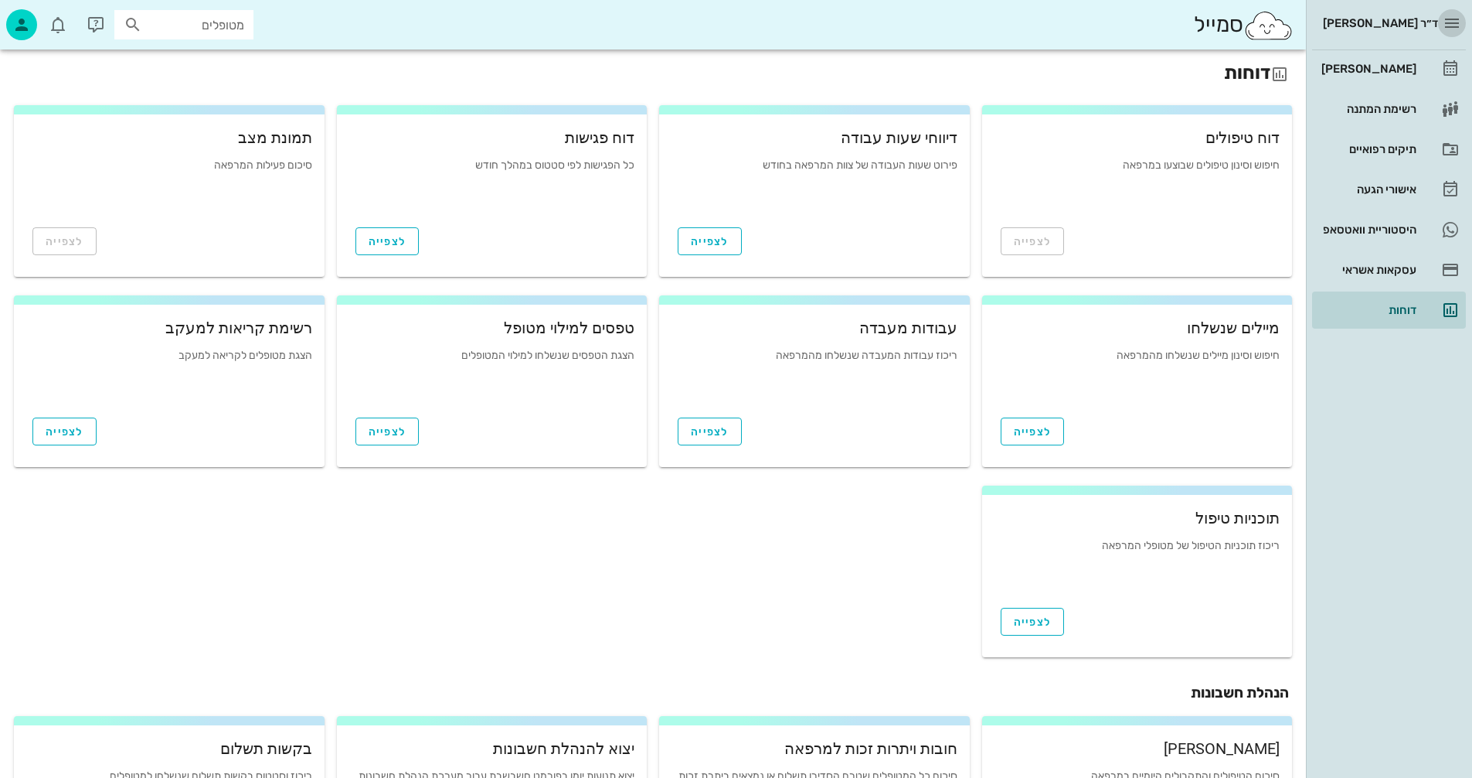
click at [1444, 21] on icon "button" at bounding box center [1452, 23] width 19 height 19
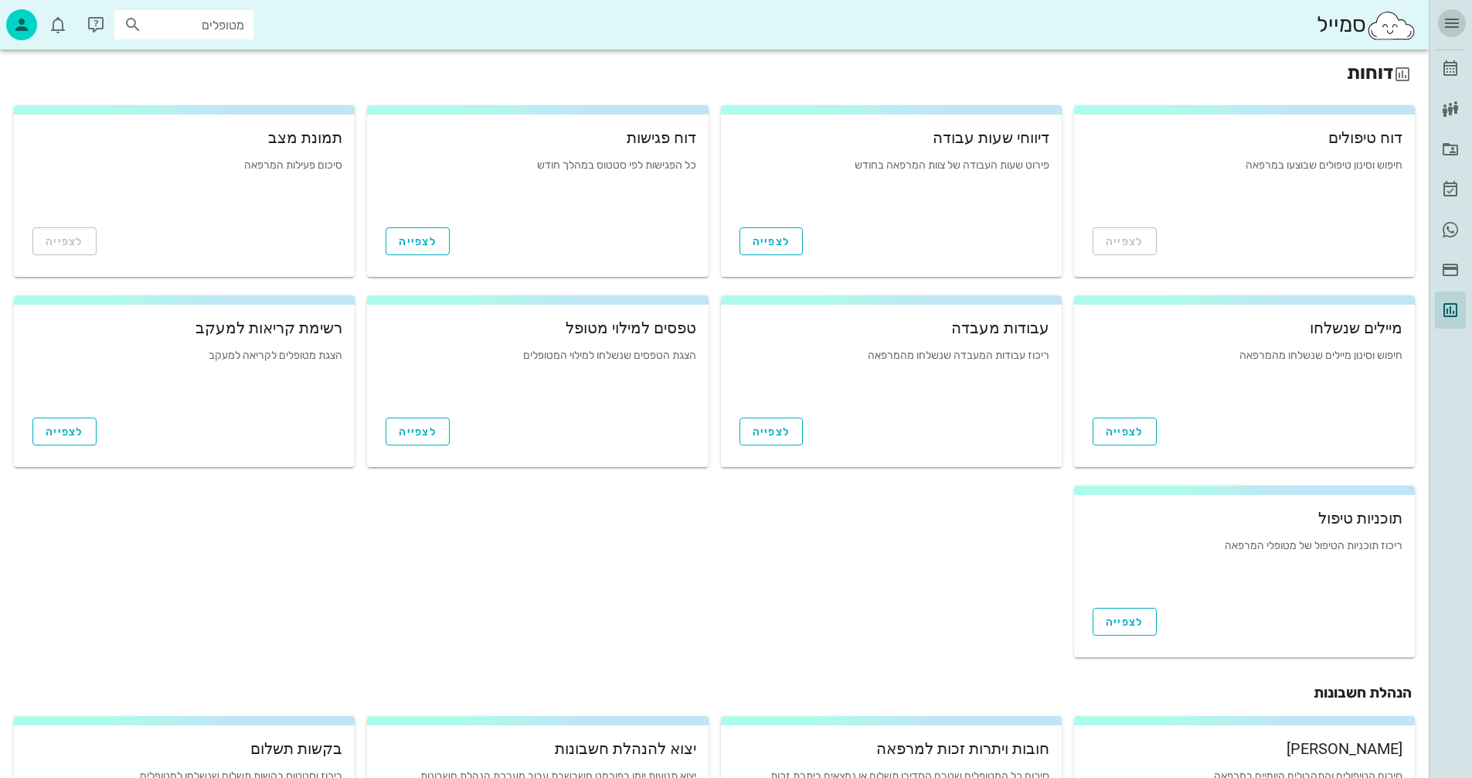
click at [1444, 21] on icon "button" at bounding box center [1452, 23] width 19 height 19
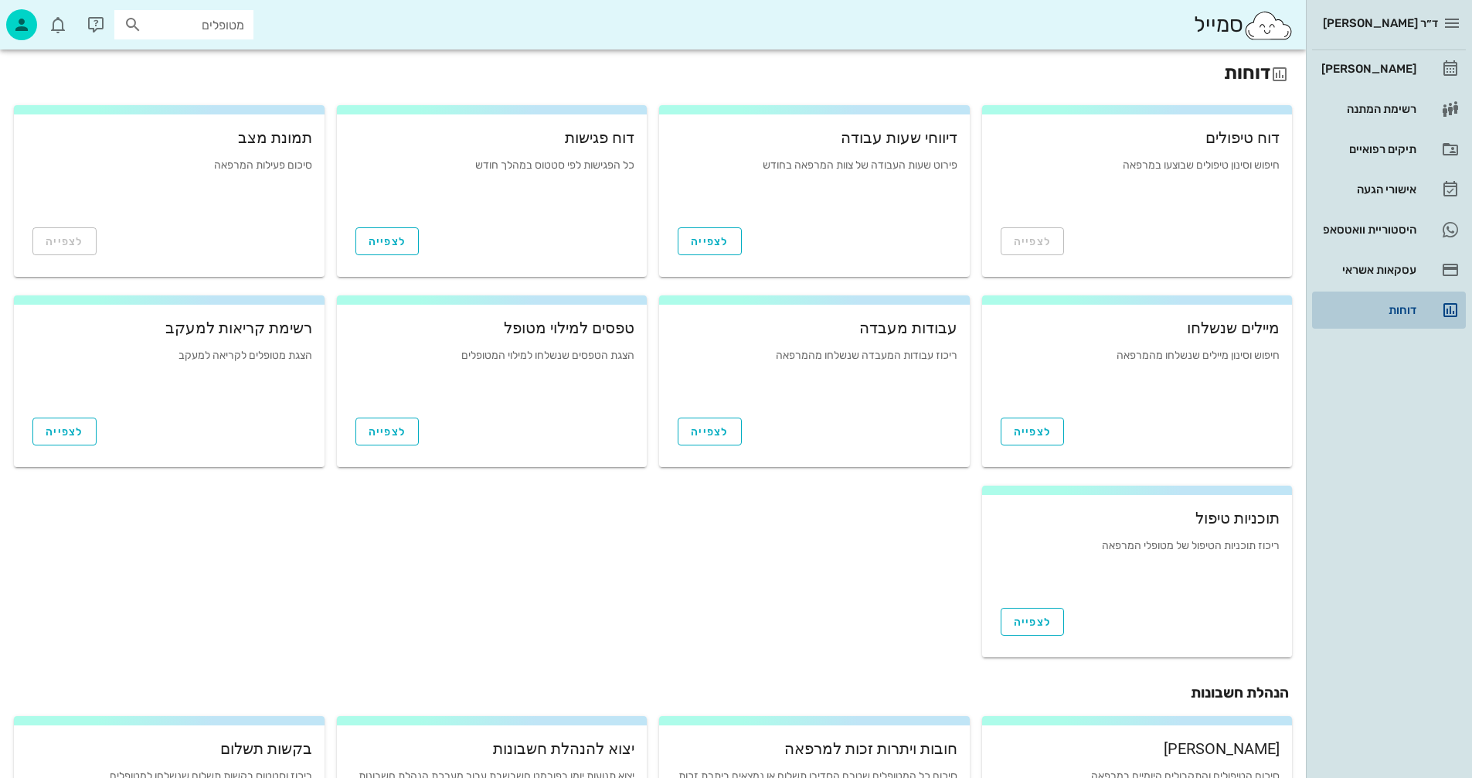
click at [1394, 306] on div "דוחות" at bounding box center [1368, 310] width 98 height 12
click at [1384, 68] on div "[PERSON_NAME]" at bounding box center [1368, 69] width 98 height 12
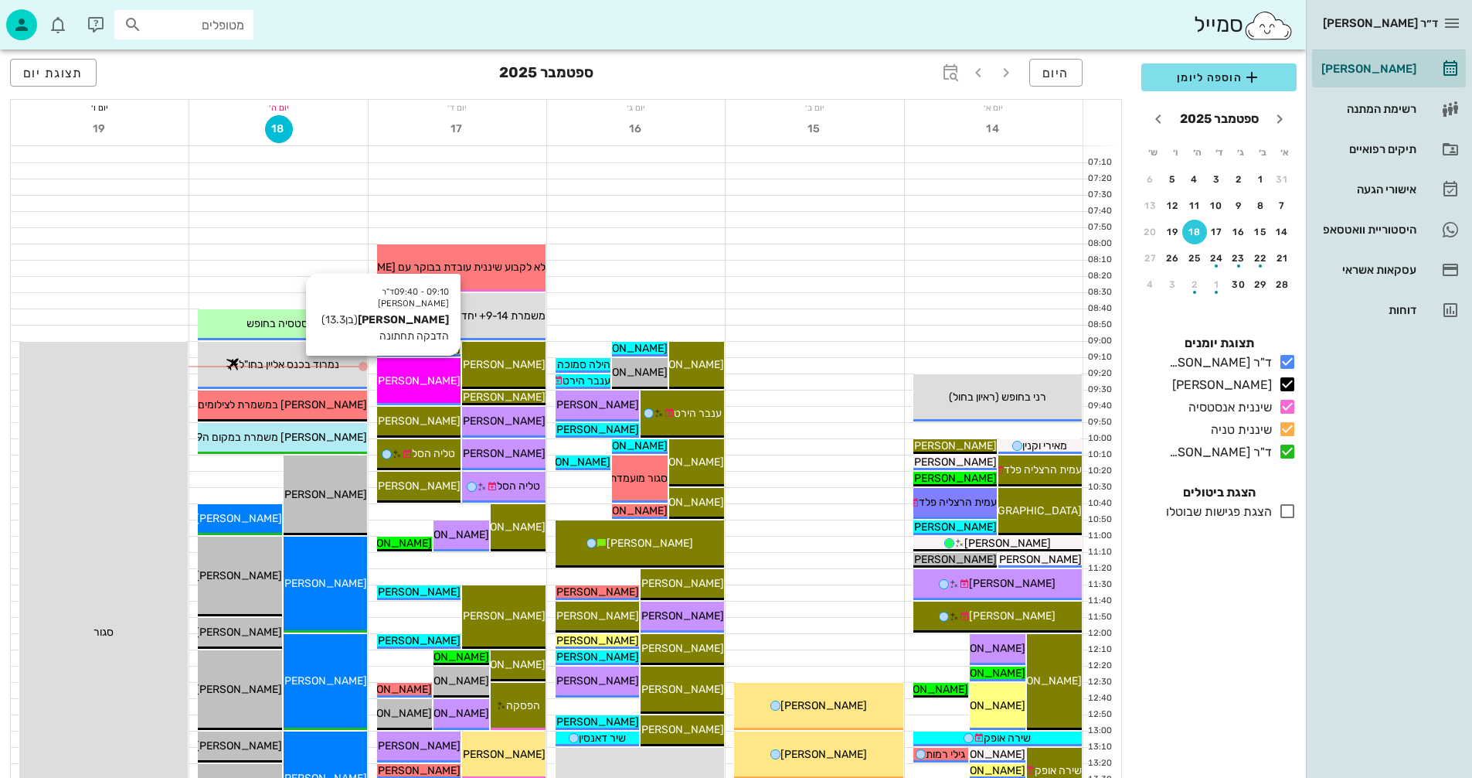
click at [434, 369] on div "09:10 - 09:40 ד"ר נמרוד דיקשטיין יהונתן פולסטר (בן 13.3 ) הדבקה תחתונה יהונתן פ…" at bounding box center [418, 381] width 83 height 47
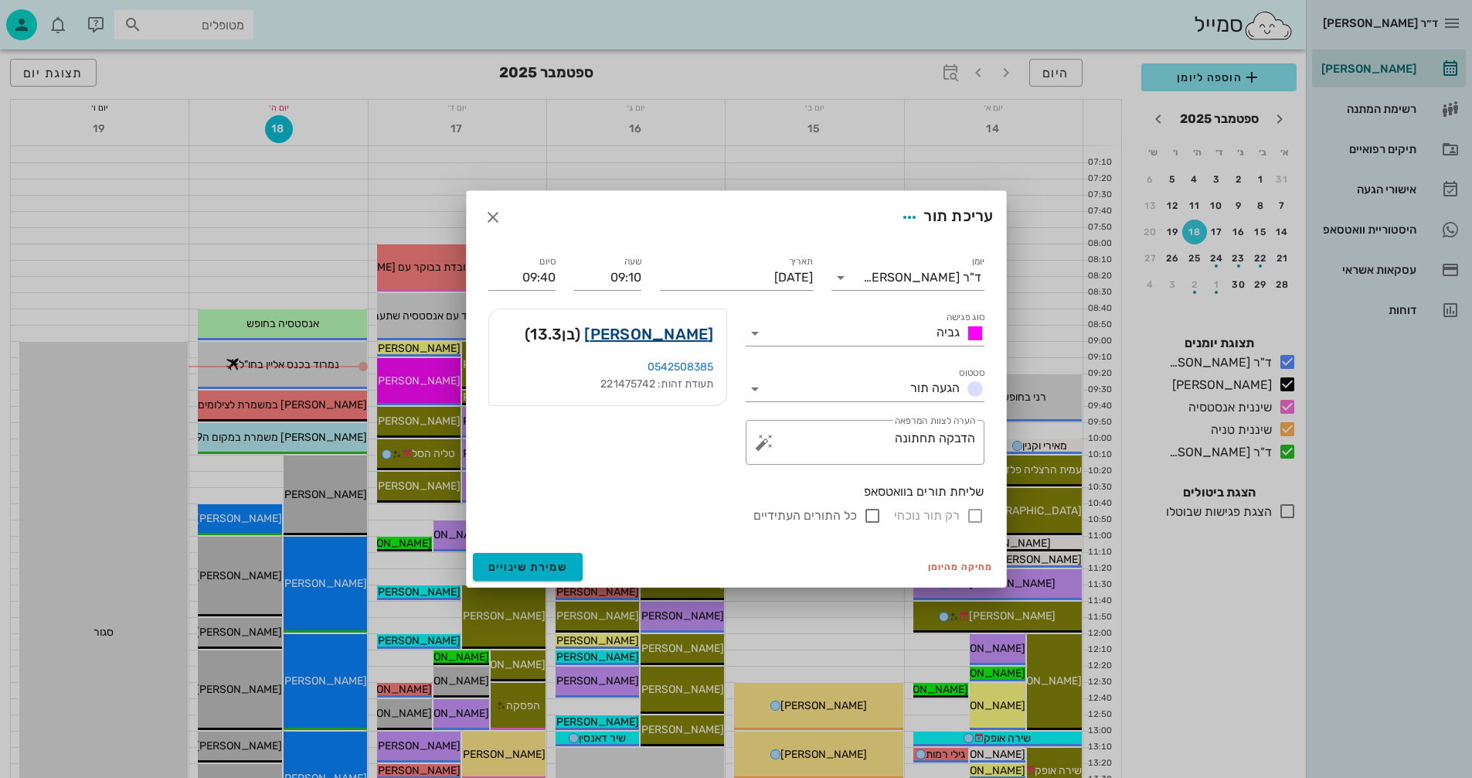
click at [666, 331] on link "יהונתן פולסטר" at bounding box center [648, 334] width 129 height 25
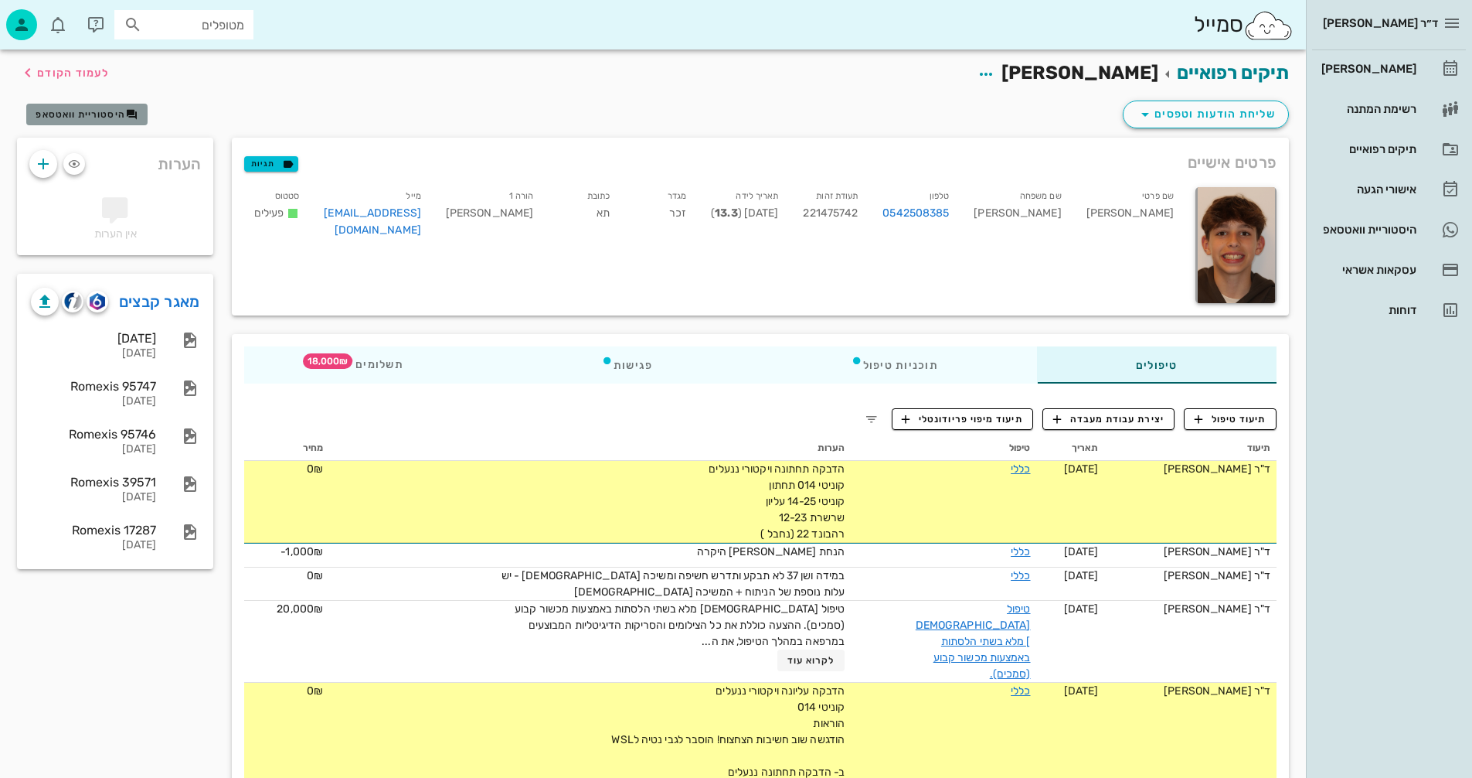
click at [88, 114] on span "היסטוריית וואטסאפ" at bounding box center [81, 114] width 90 height 11
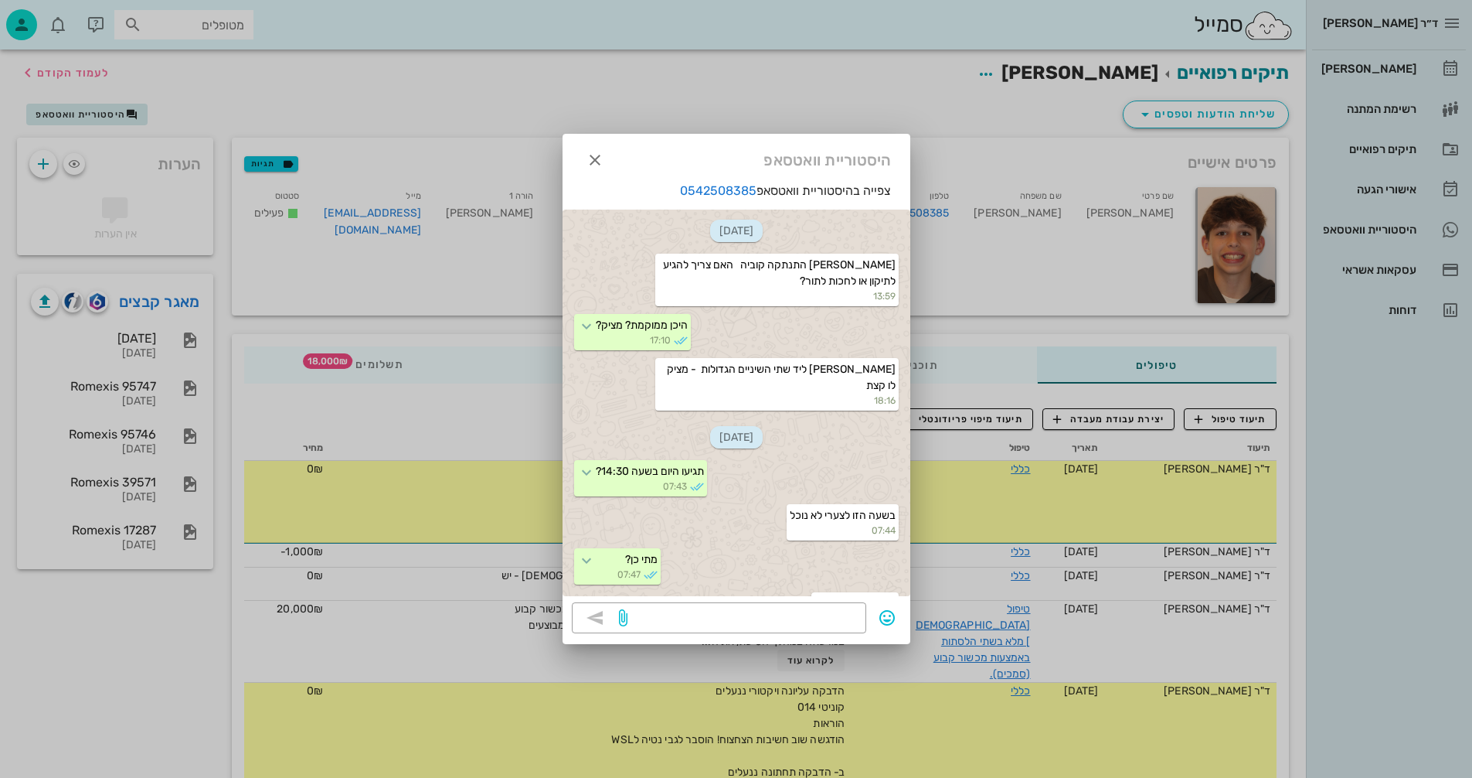
scroll to position [1292, 0]
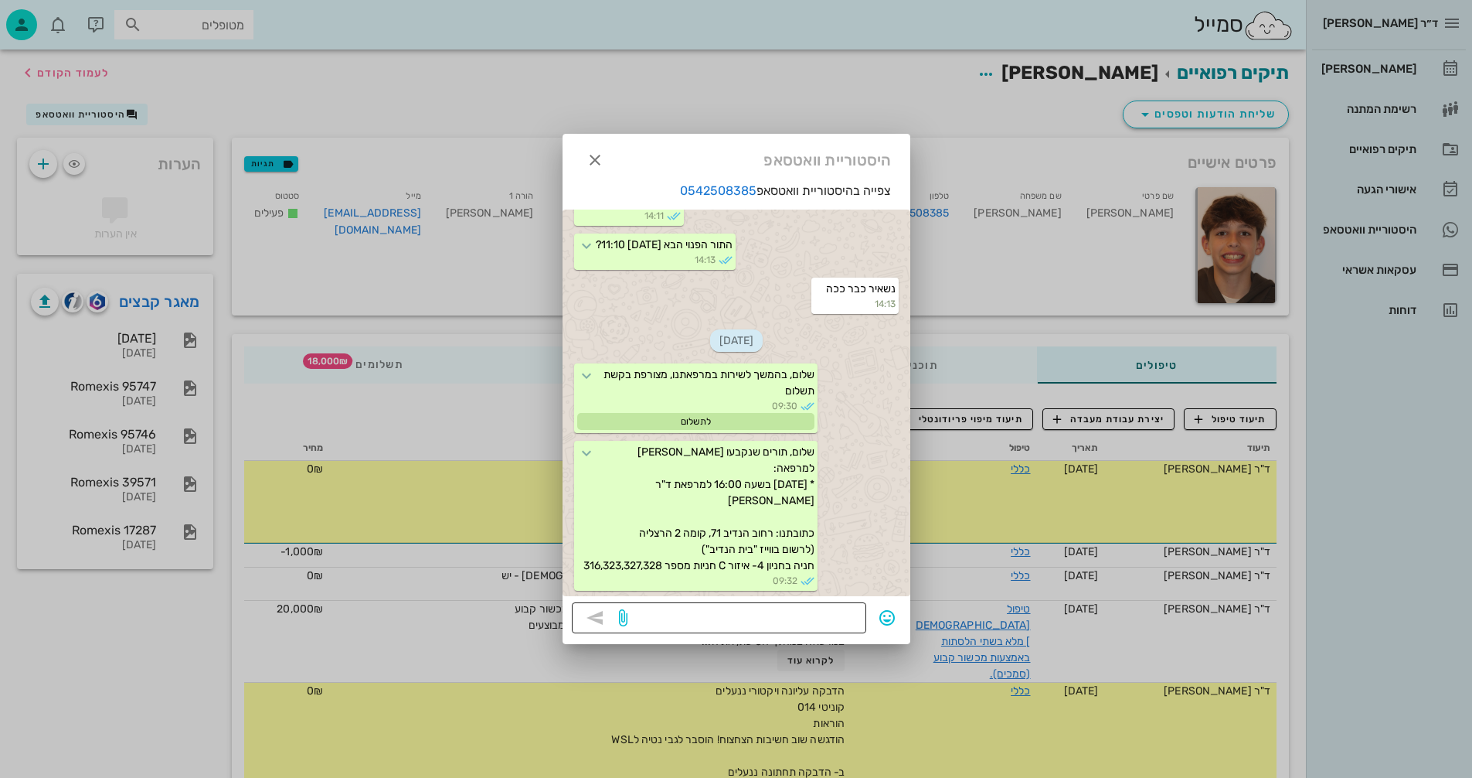
click at [805, 607] on div at bounding box center [744, 617] width 226 height 31
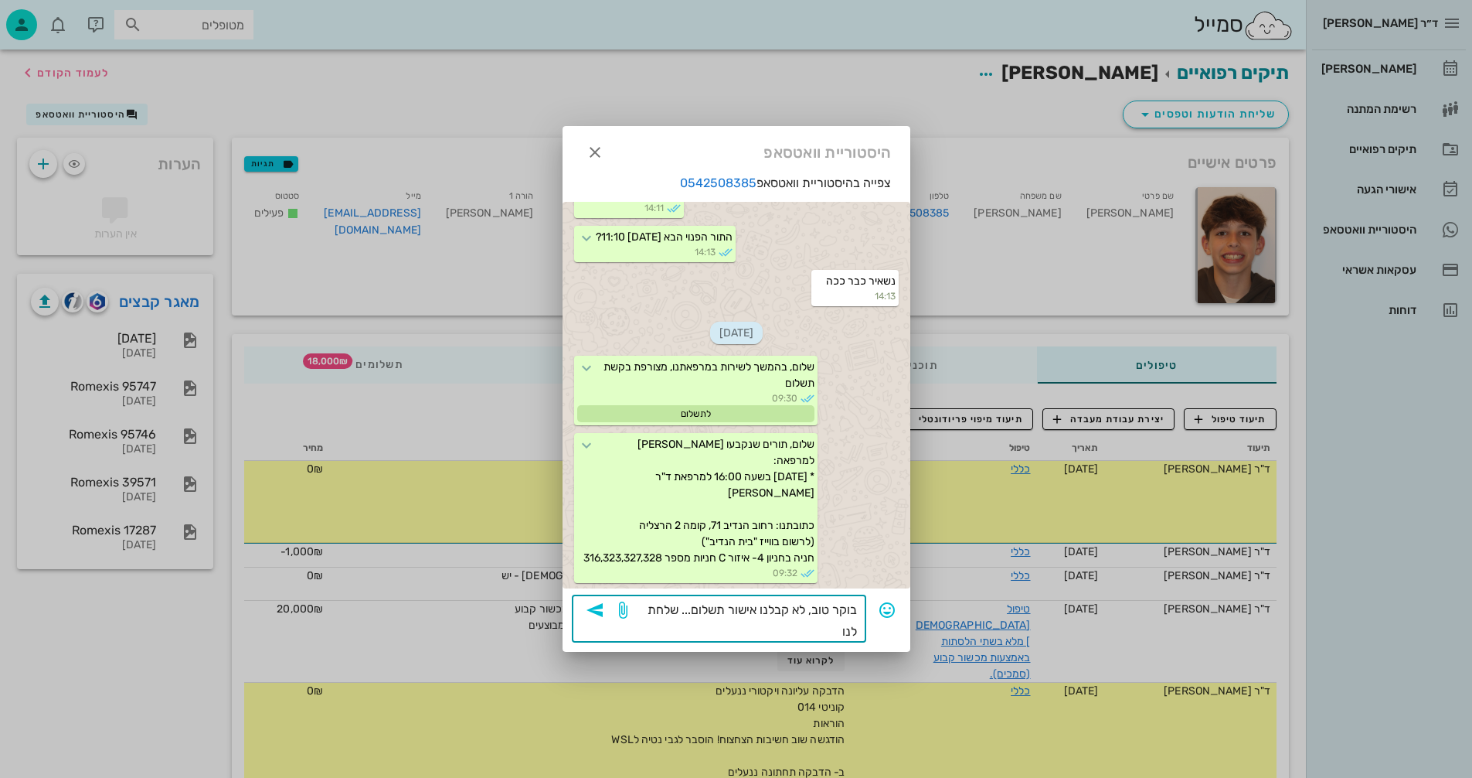
type textarea "בוקר טוב, לא קבלנו אישור תשלום... שלחת לנו?"
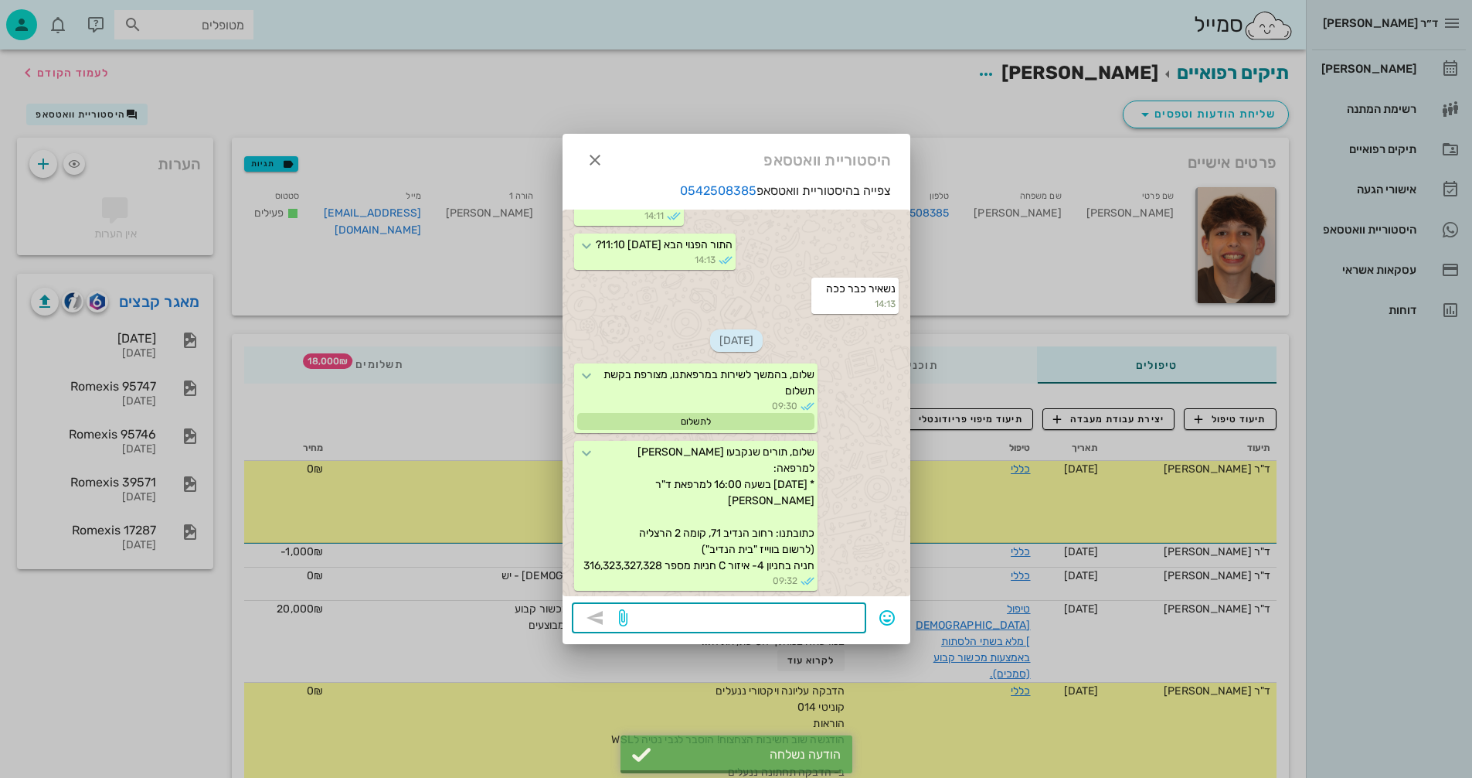
scroll to position [1411, 0]
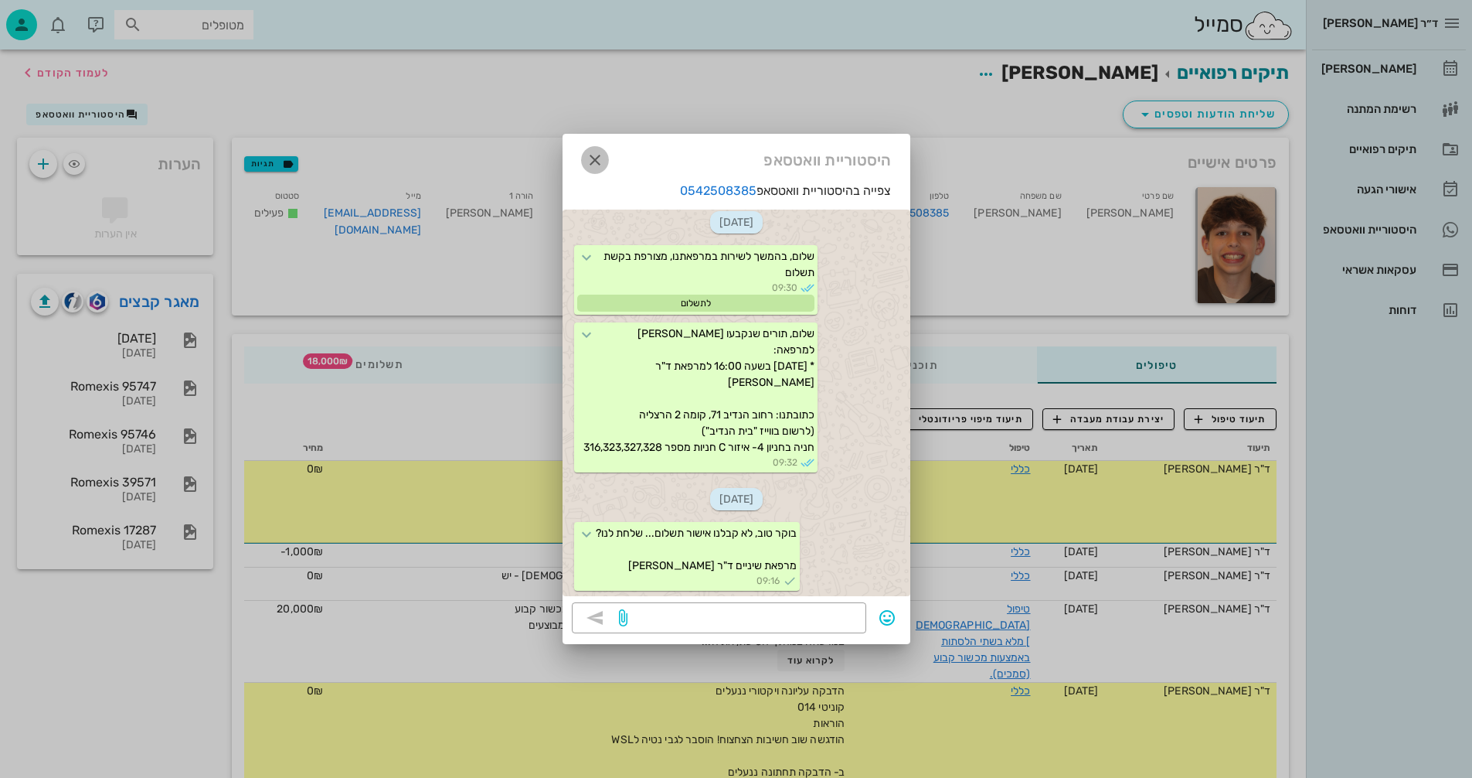
click at [595, 160] on icon "button" at bounding box center [595, 160] width 19 height 19
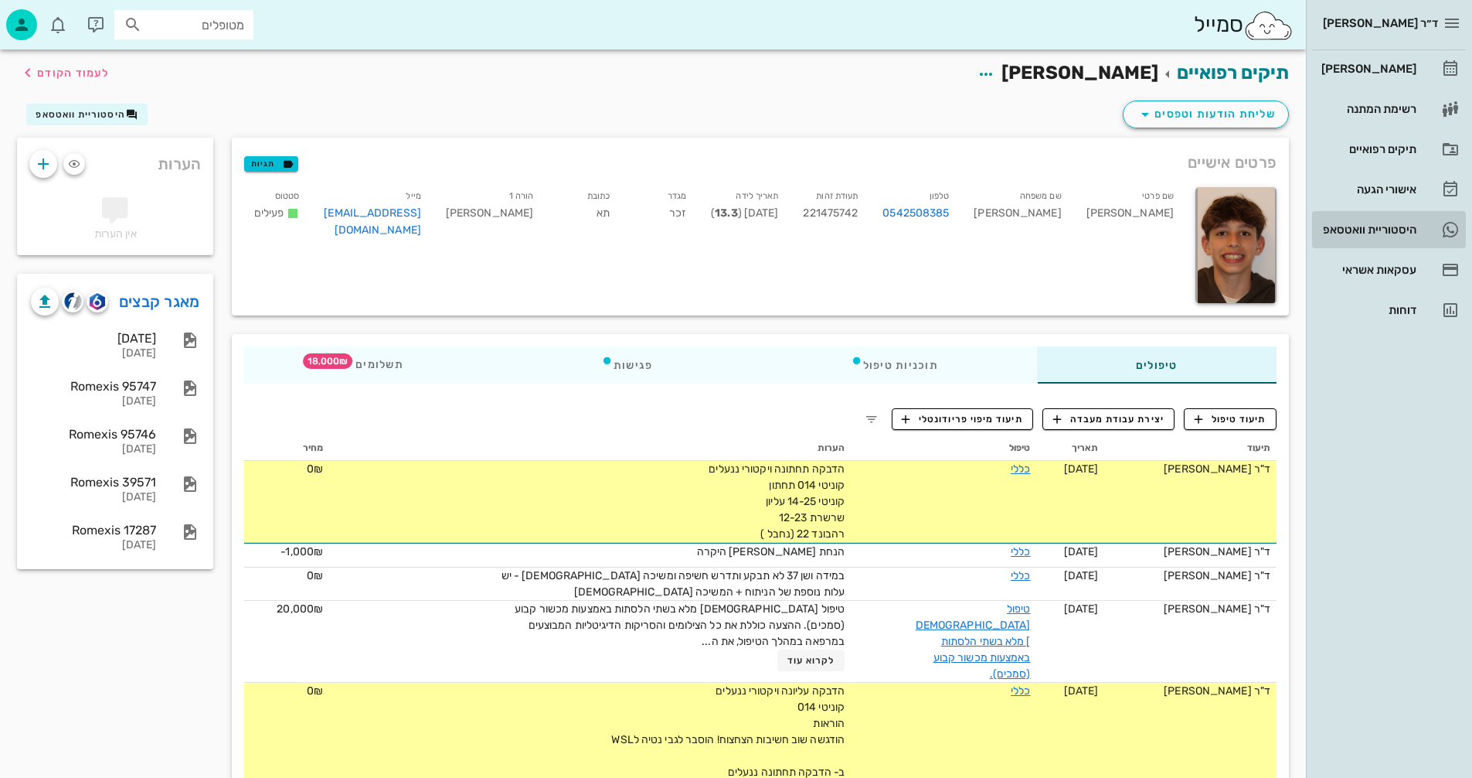
click at [1347, 230] on div "היסטוריית וואטסאפ" at bounding box center [1368, 229] width 98 height 12
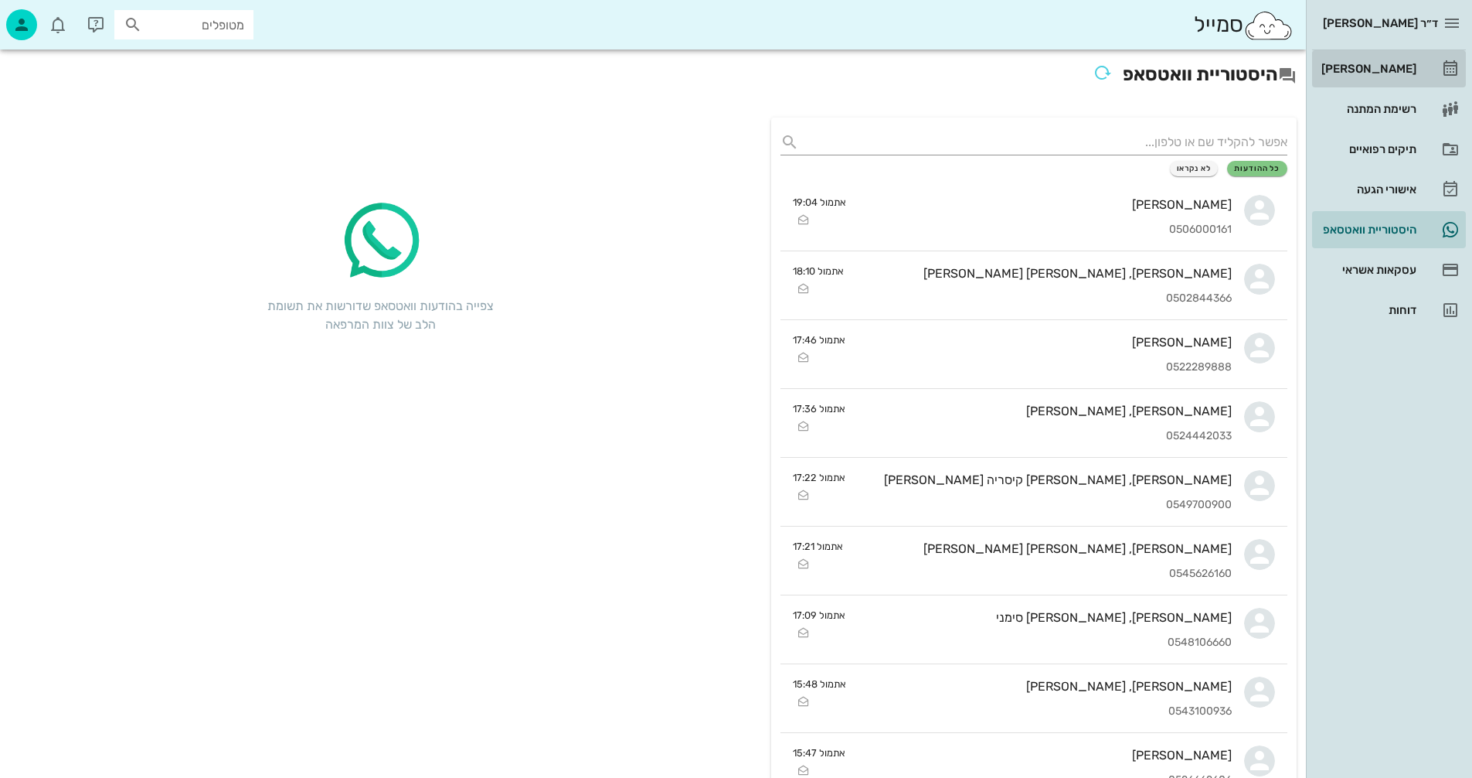
click at [1391, 66] on div "[PERSON_NAME]" at bounding box center [1368, 69] width 98 height 12
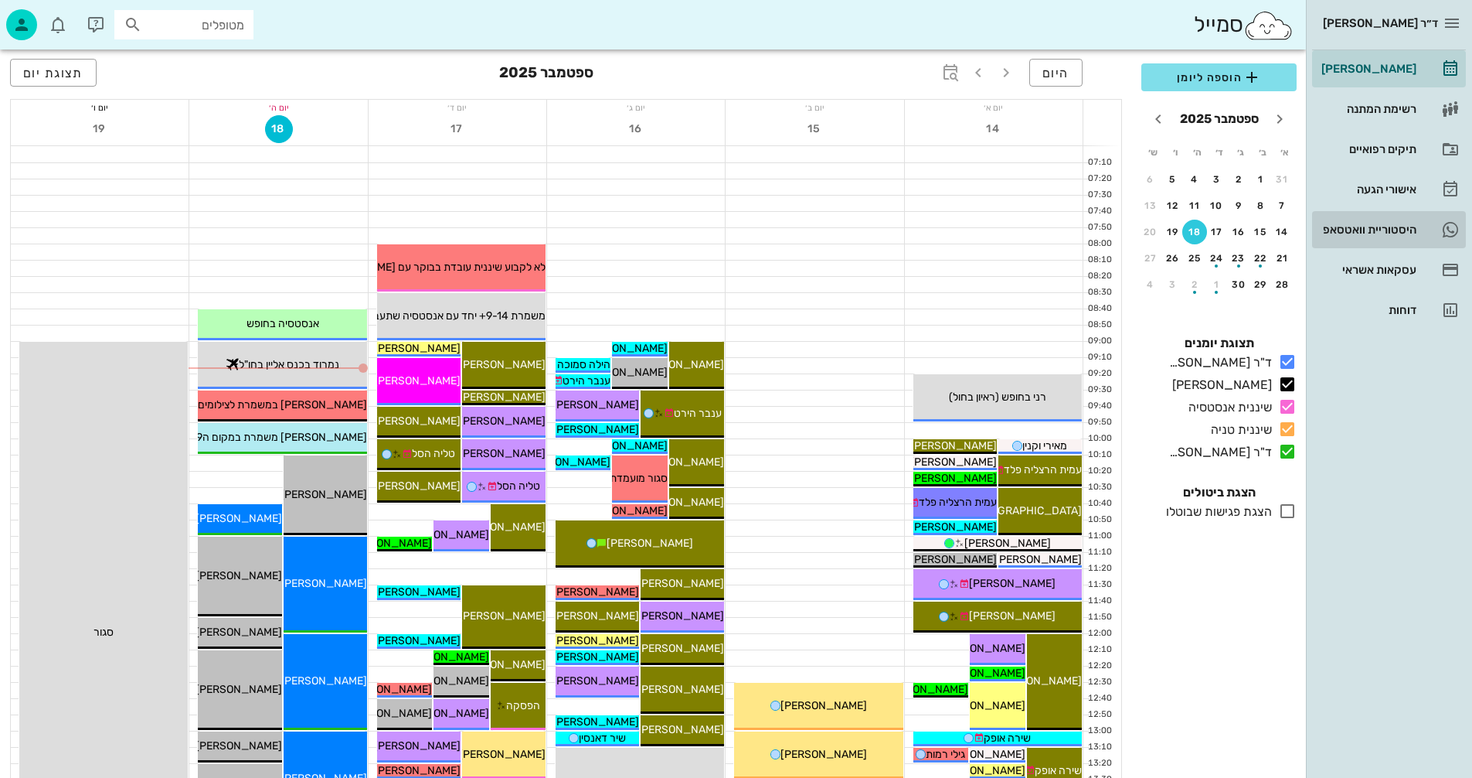
click at [1356, 228] on div "היסטוריית וואטסאפ" at bounding box center [1368, 229] width 98 height 12
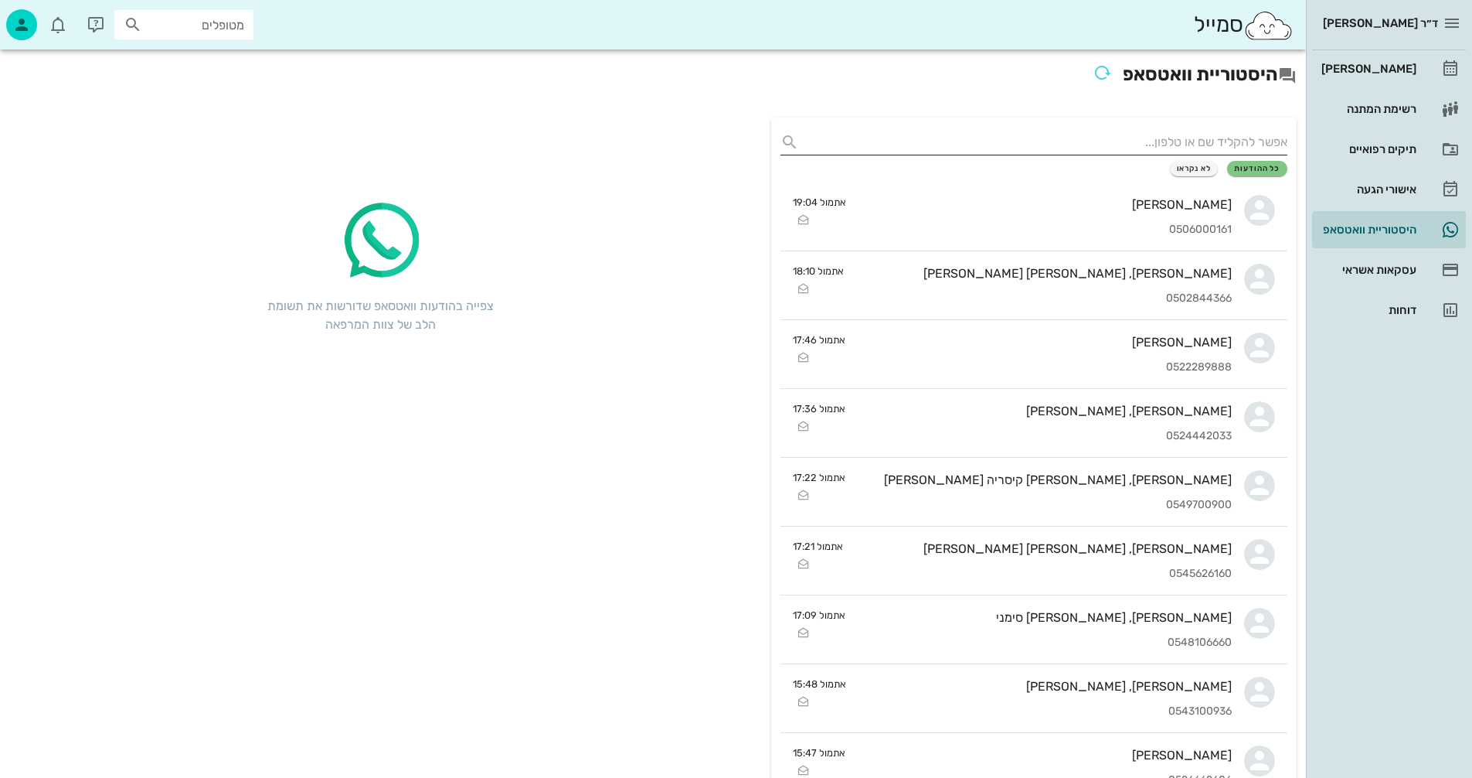
click at [1175, 138] on input "text" at bounding box center [1046, 142] width 482 height 25
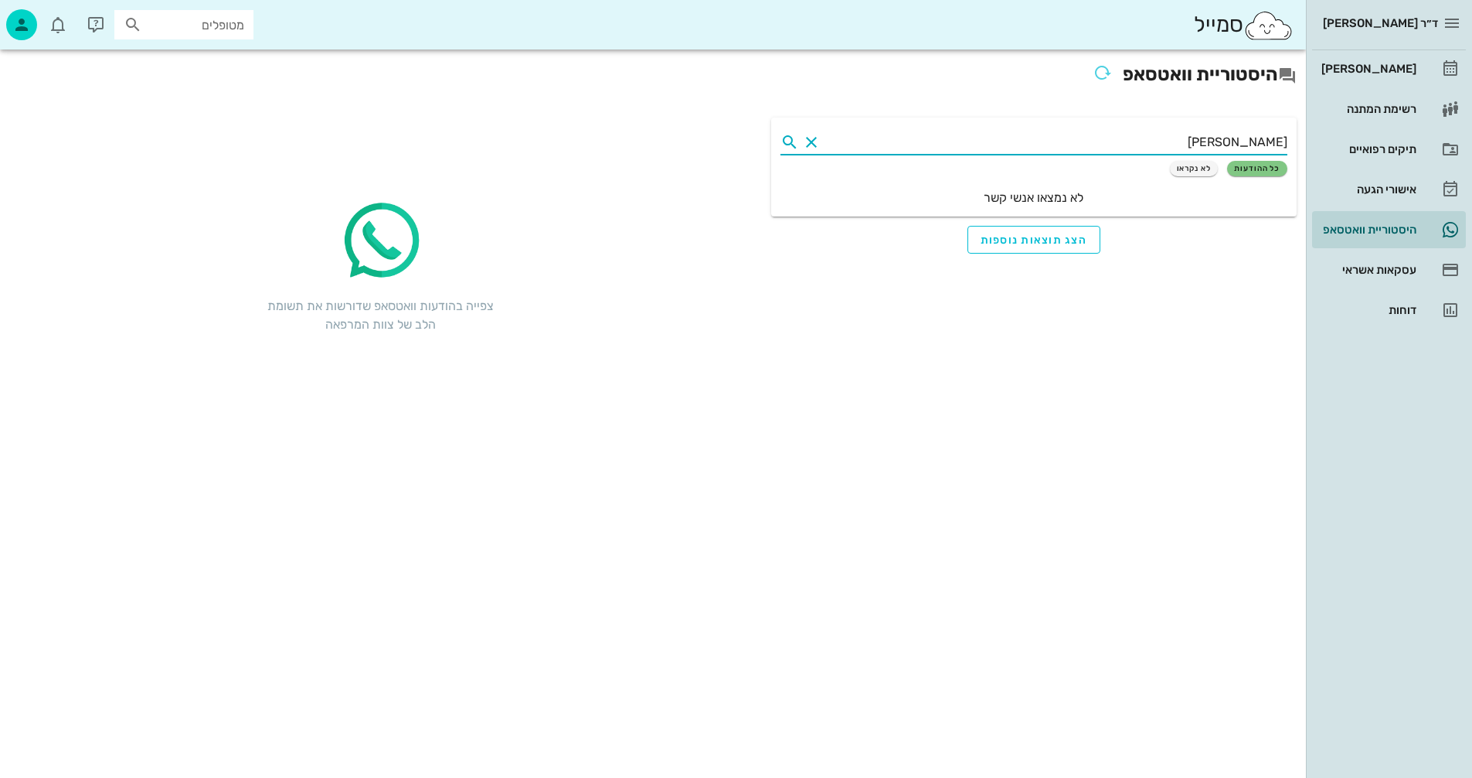
type input "גולדמן"
drag, startPoint x: 1243, startPoint y: 141, endPoint x: 1374, endPoint y: 149, distance: 131.7
click at [1374, 149] on div "ד״ר נמרוד דיקשטיין יומן מרפאה רשימת המתנה תיקים רפואיים אישורי הגעה היסטוריית ו…" at bounding box center [736, 389] width 1472 height 778
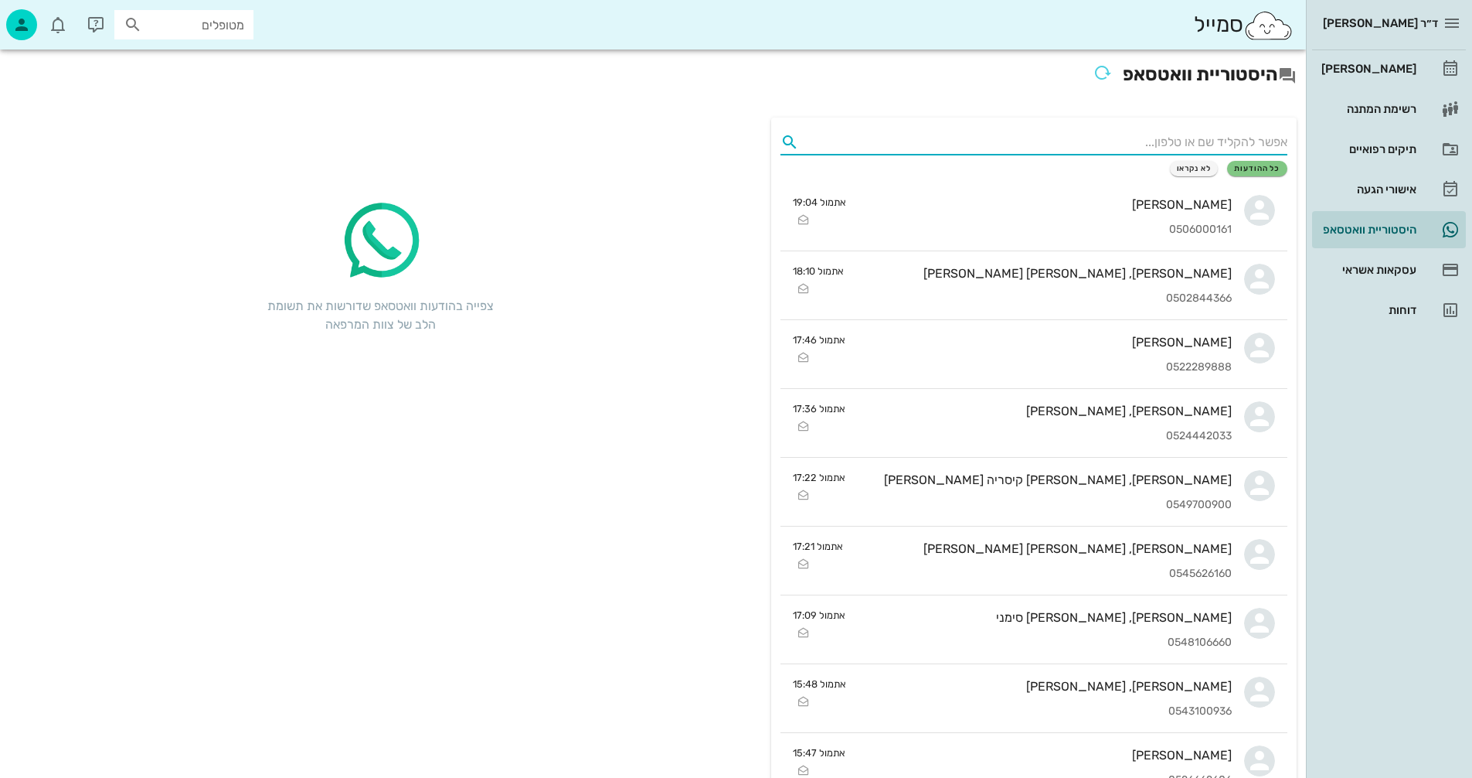
click at [216, 21] on input "מטופלים" at bounding box center [194, 25] width 99 height 20
type input "גולדמן"
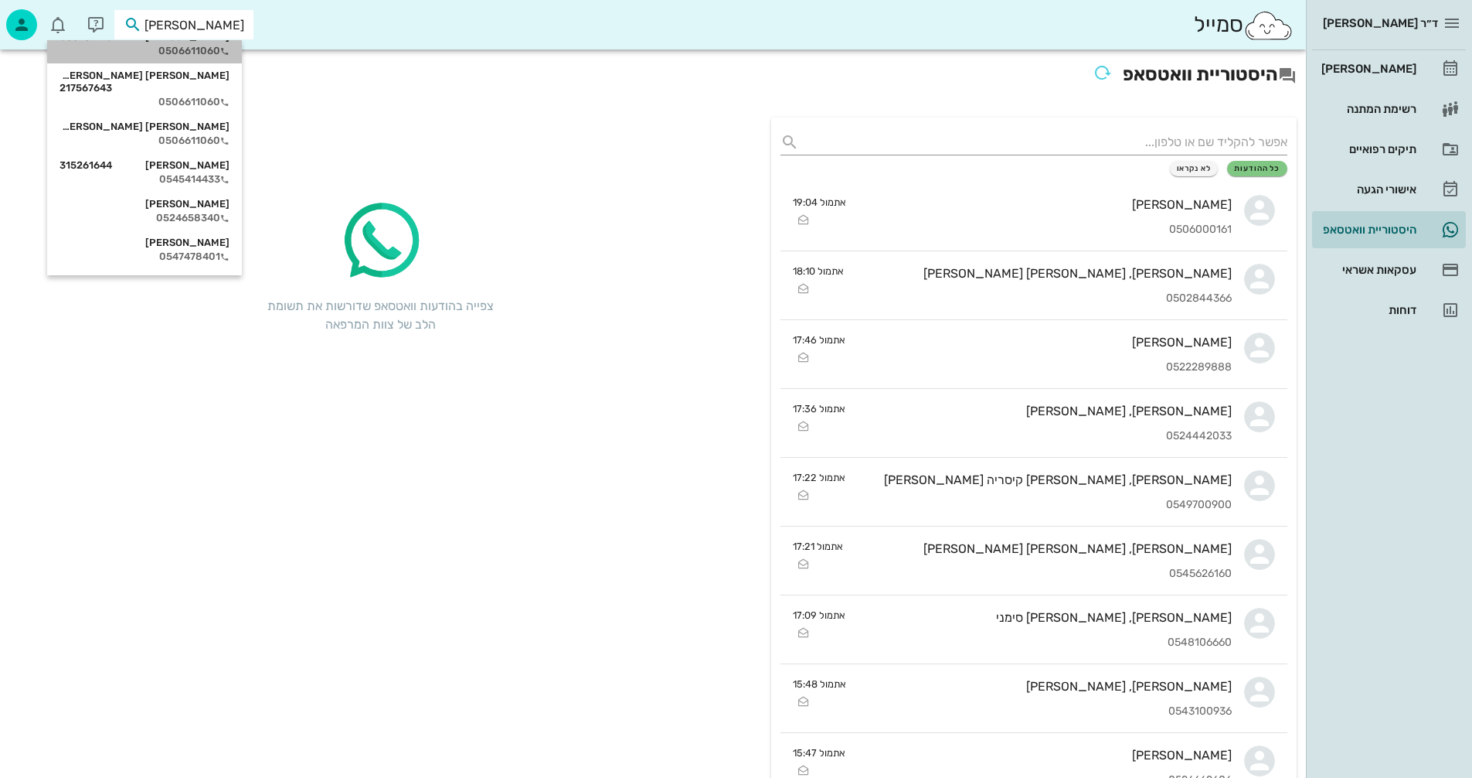
click at [214, 43] on div "גל גולדמן 033732116" at bounding box center [145, 37] width 170 height 12
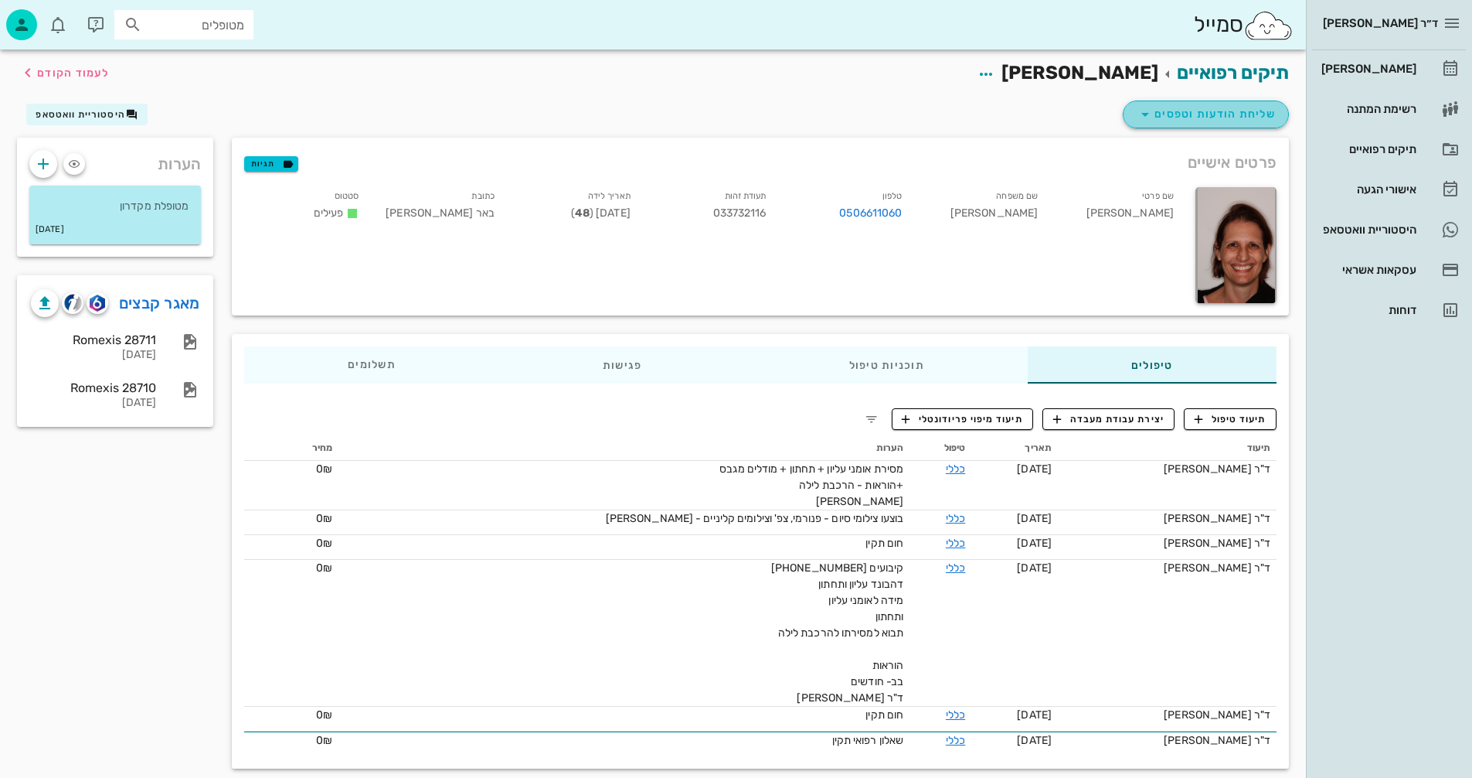
click at [1184, 114] on span "שליחת הודעות וטפסים" at bounding box center [1206, 114] width 140 height 19
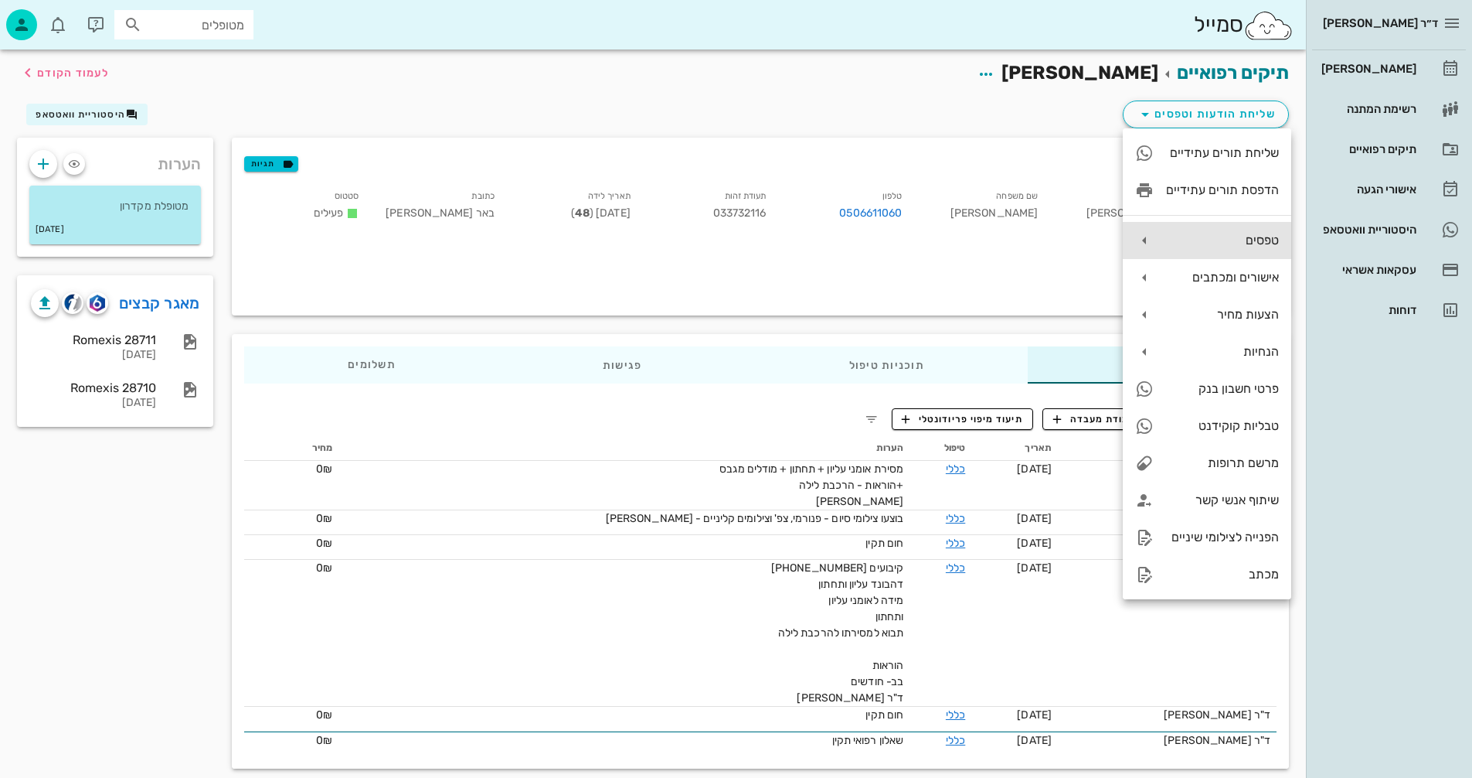
click at [1200, 246] on div "טפסים" at bounding box center [1222, 240] width 113 height 15
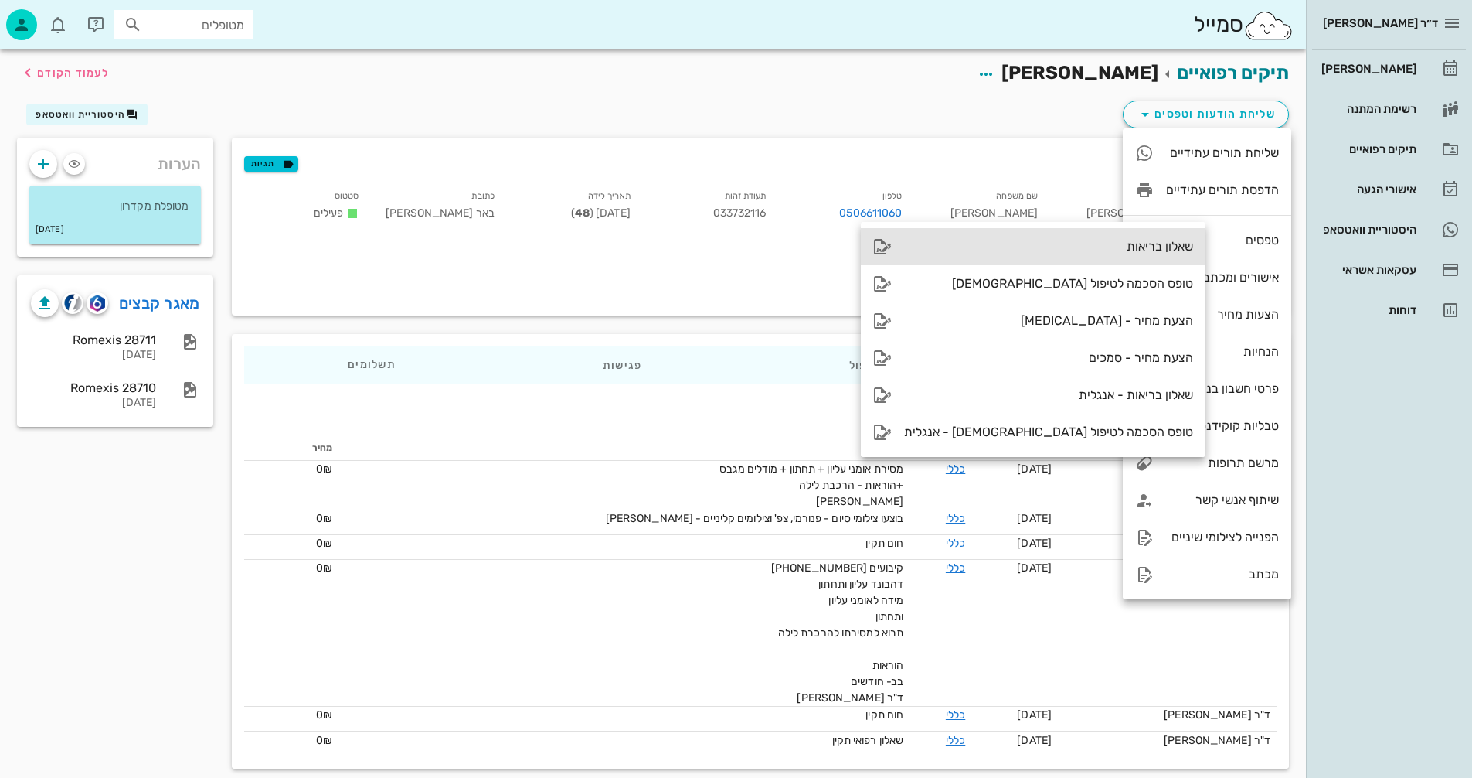
click at [1036, 247] on div "שאלון בריאות" at bounding box center [1048, 246] width 289 height 15
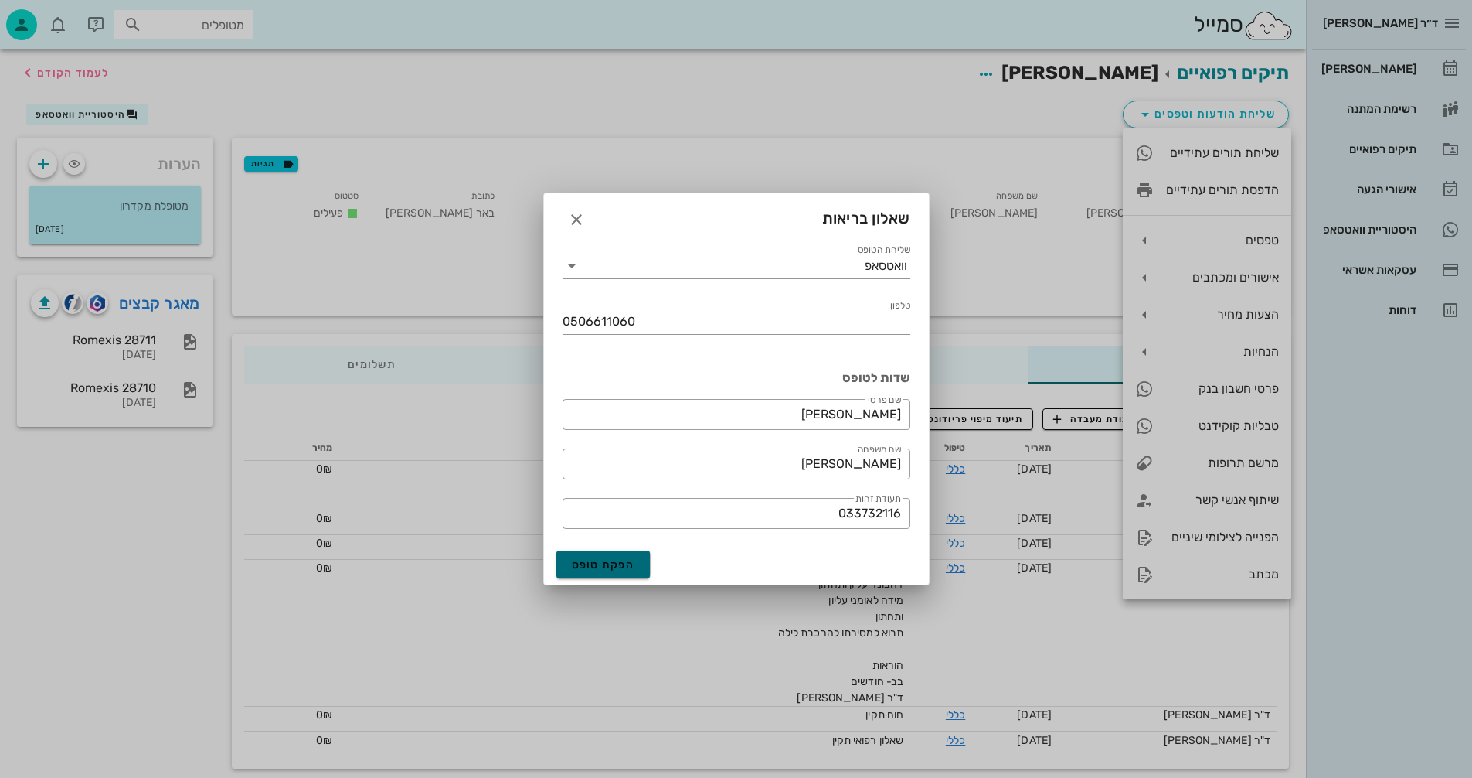
click at [600, 564] on span "הפקת טופס" at bounding box center [603, 564] width 63 height 13
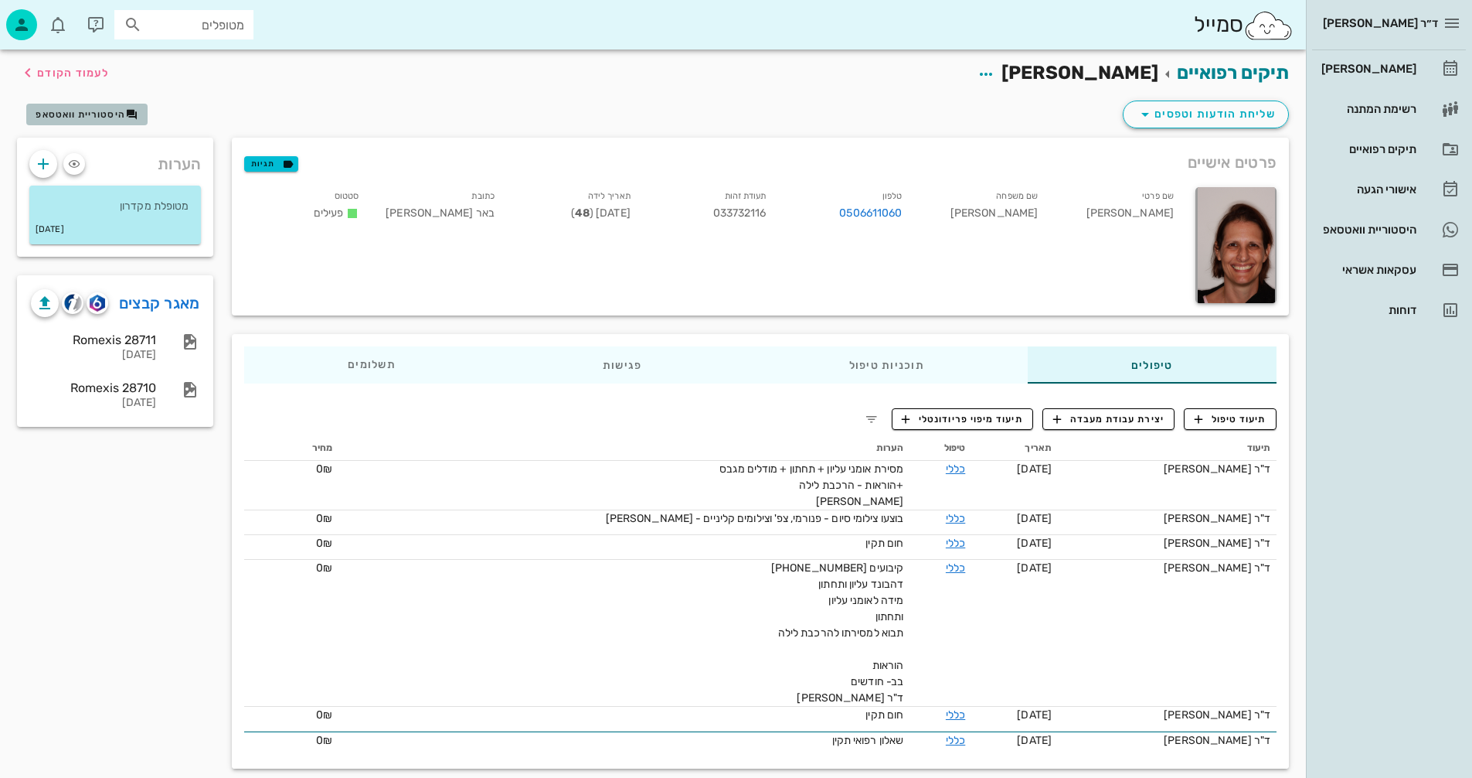
click at [88, 113] on span "היסטוריית וואטסאפ" at bounding box center [81, 114] width 90 height 11
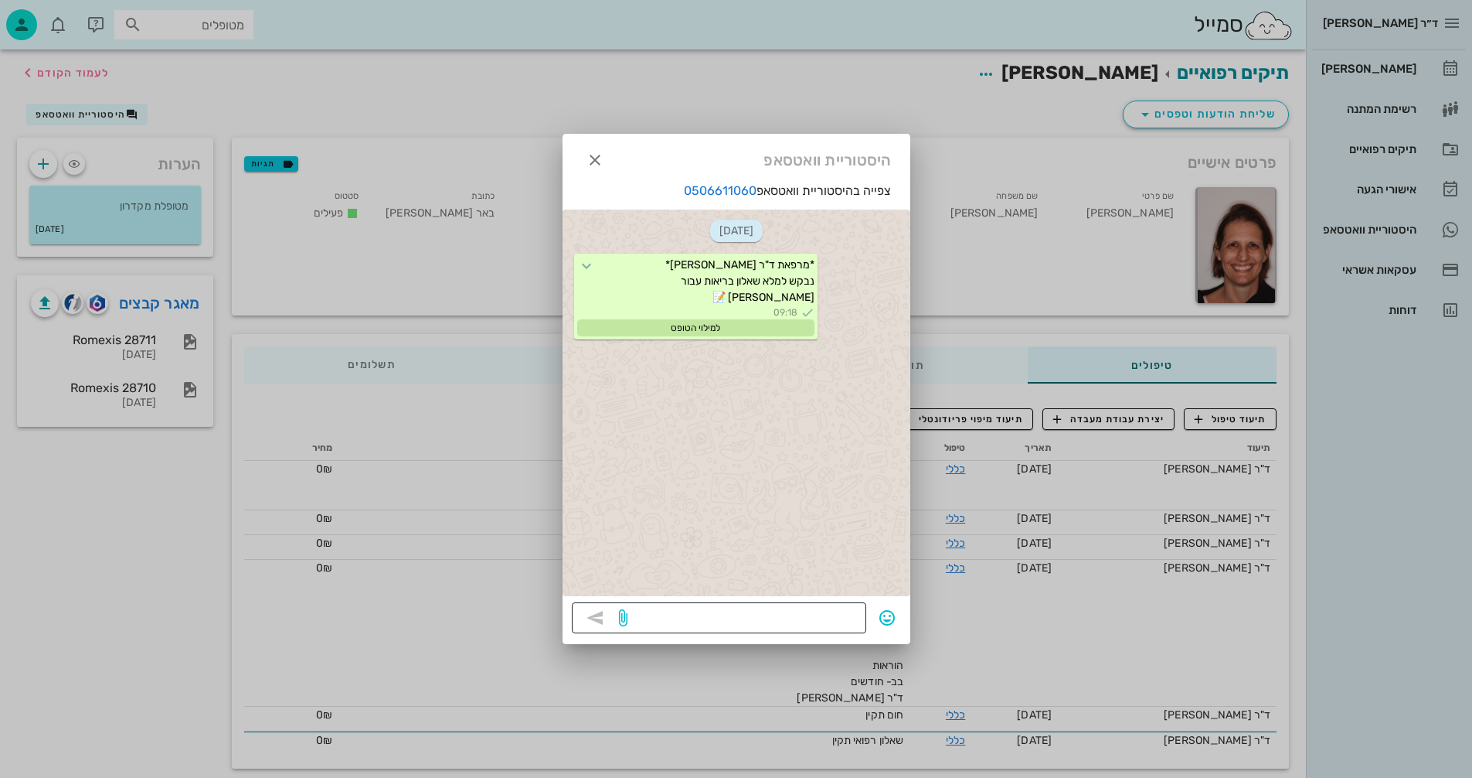
click at [830, 622] on textarea at bounding box center [744, 619] width 226 height 25
drag, startPoint x: 819, startPoint y: 620, endPoint x: 851, endPoint y: 621, distance: 31.7
click at [851, 621] on textarea "לפתיחת כרטיס" at bounding box center [744, 619] width 226 height 25
click at [768, 618] on textarea "להשלמת פרטים כרטיס" at bounding box center [744, 619] width 226 height 25
click at [700, 620] on textarea "להשלמת פרטים בכרטיס" at bounding box center [744, 619] width 226 height 25
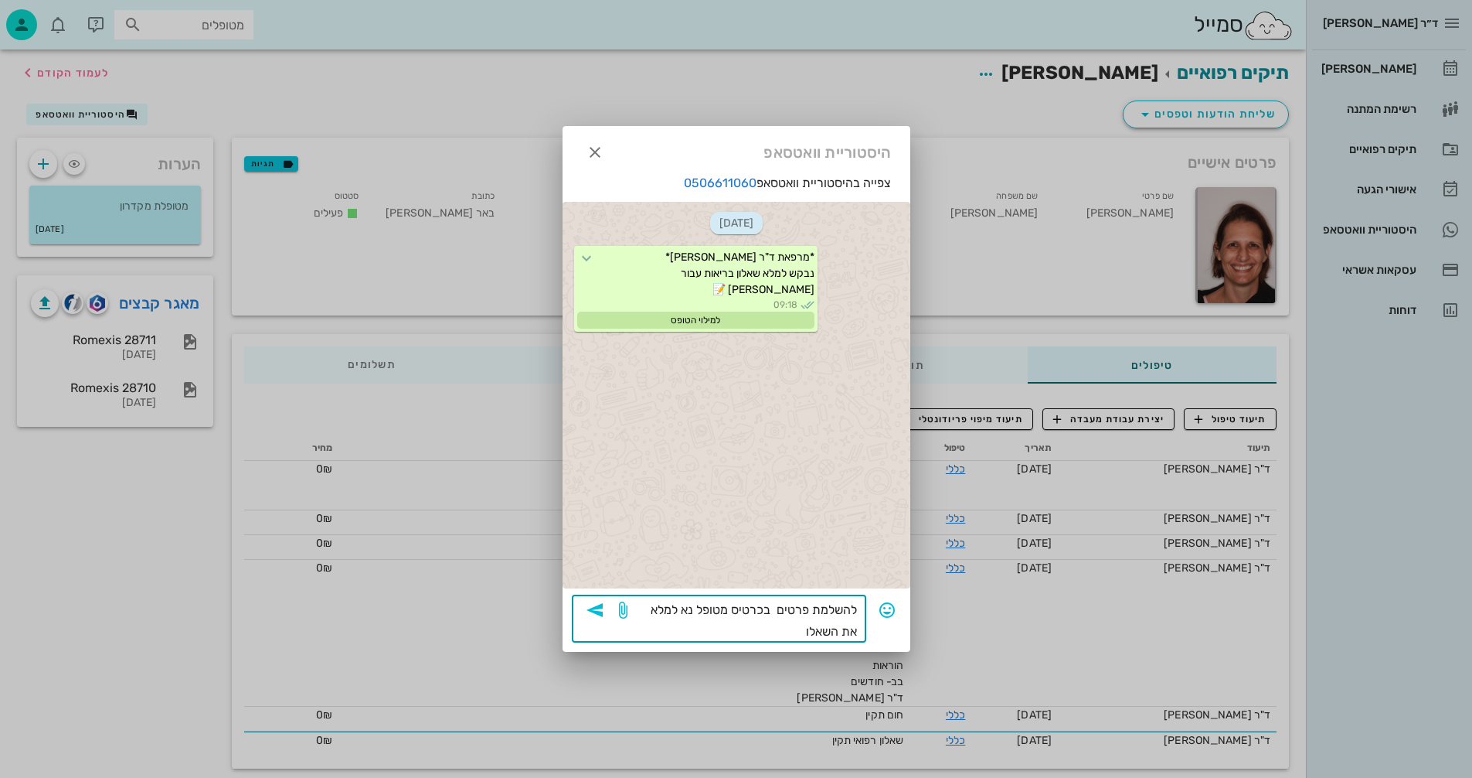
type textarea "להשלמת פרטים בכרטיס מטופל נא למלא את השאלון"
click at [602, 605] on icon "button" at bounding box center [595, 610] width 19 height 19
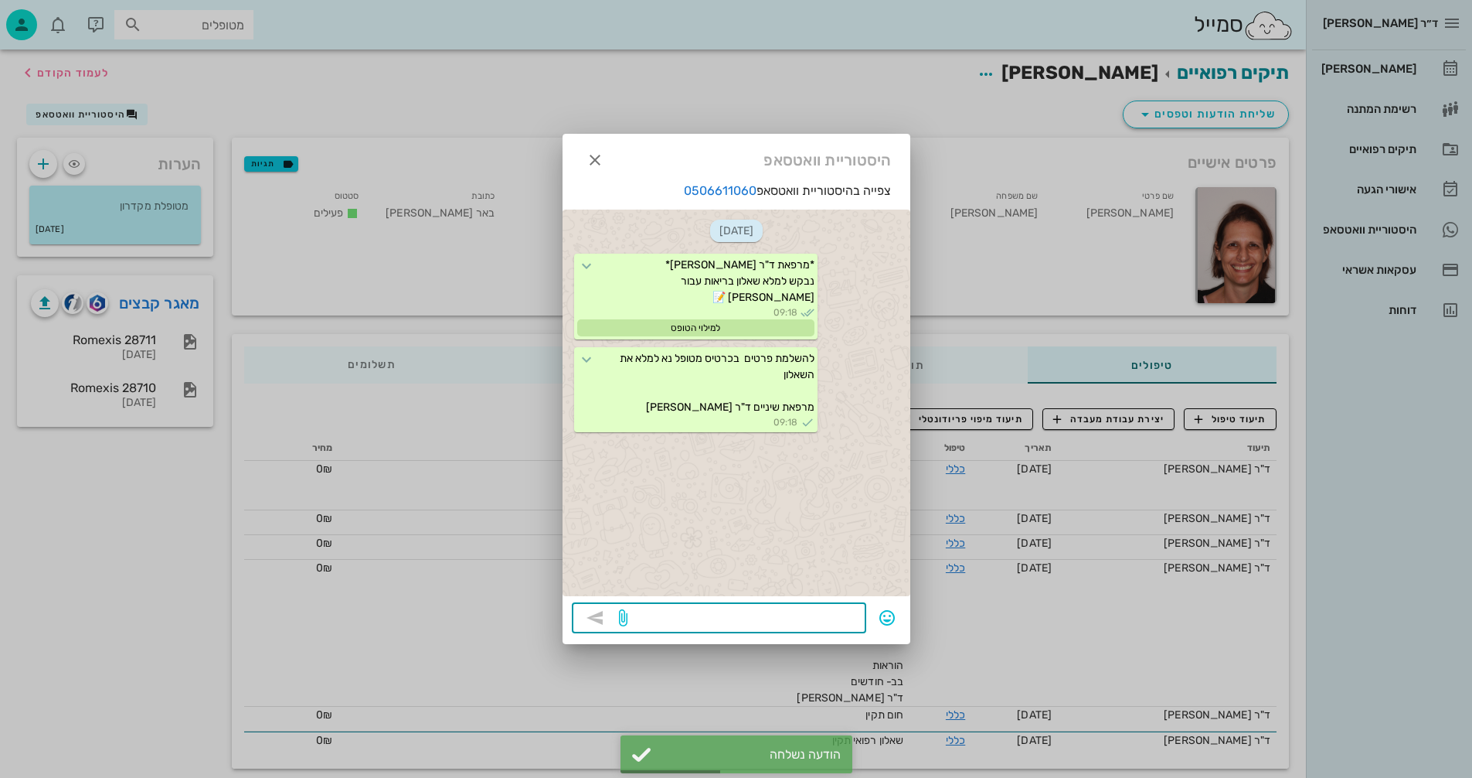
click at [832, 622] on textarea at bounding box center [744, 619] width 226 height 25
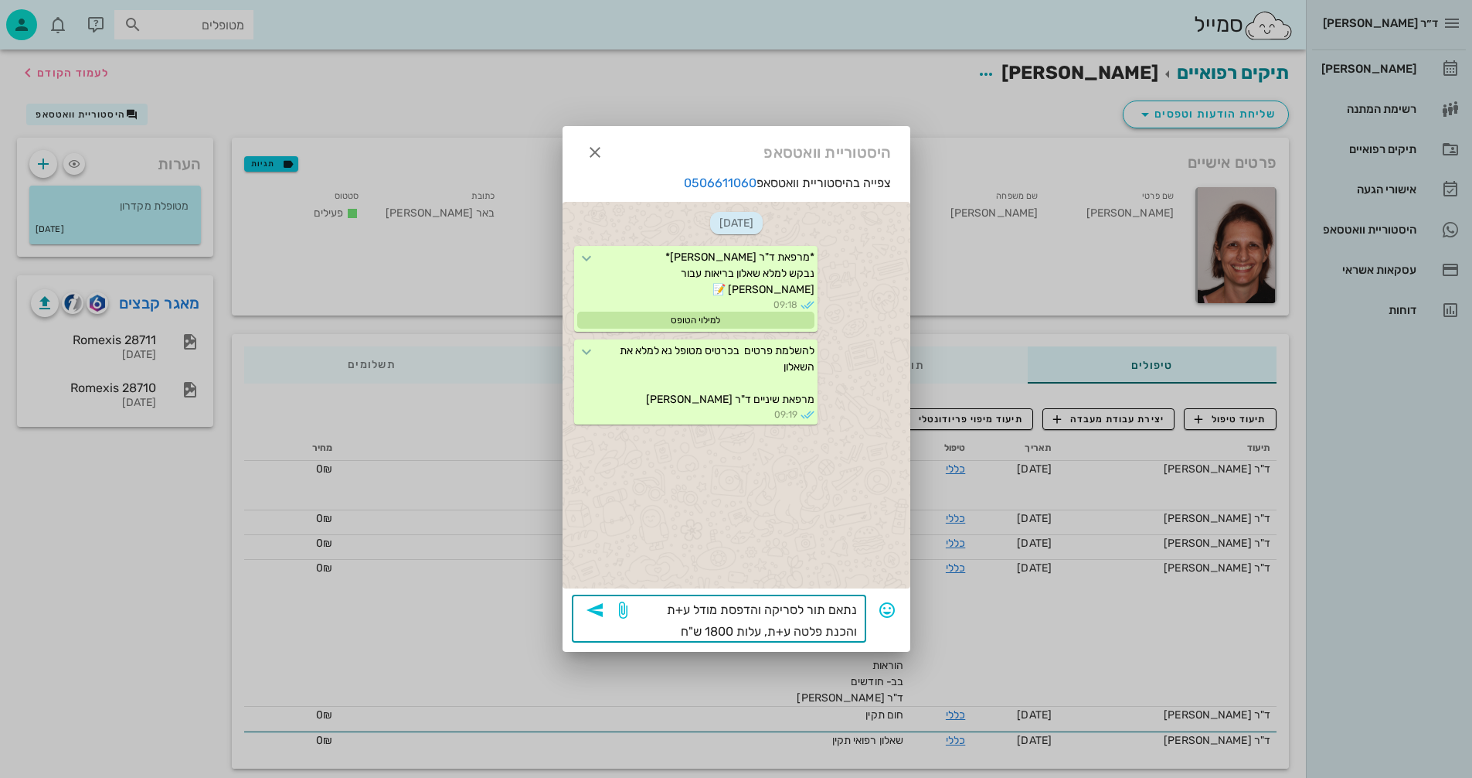
click at [765, 636] on textarea "נתאם תור לסריקה והדפסת מודל ע+ת והכנת פלטה ע+ת, עלות 1800 ש"ח" at bounding box center [744, 620] width 226 height 43
type textarea "נתאם תור לסריקה והדפסת מודל ע+ת והכנת פלטה ע+ת עלות 1800 ש"ח"
click at [594, 608] on icon "button" at bounding box center [595, 610] width 19 height 19
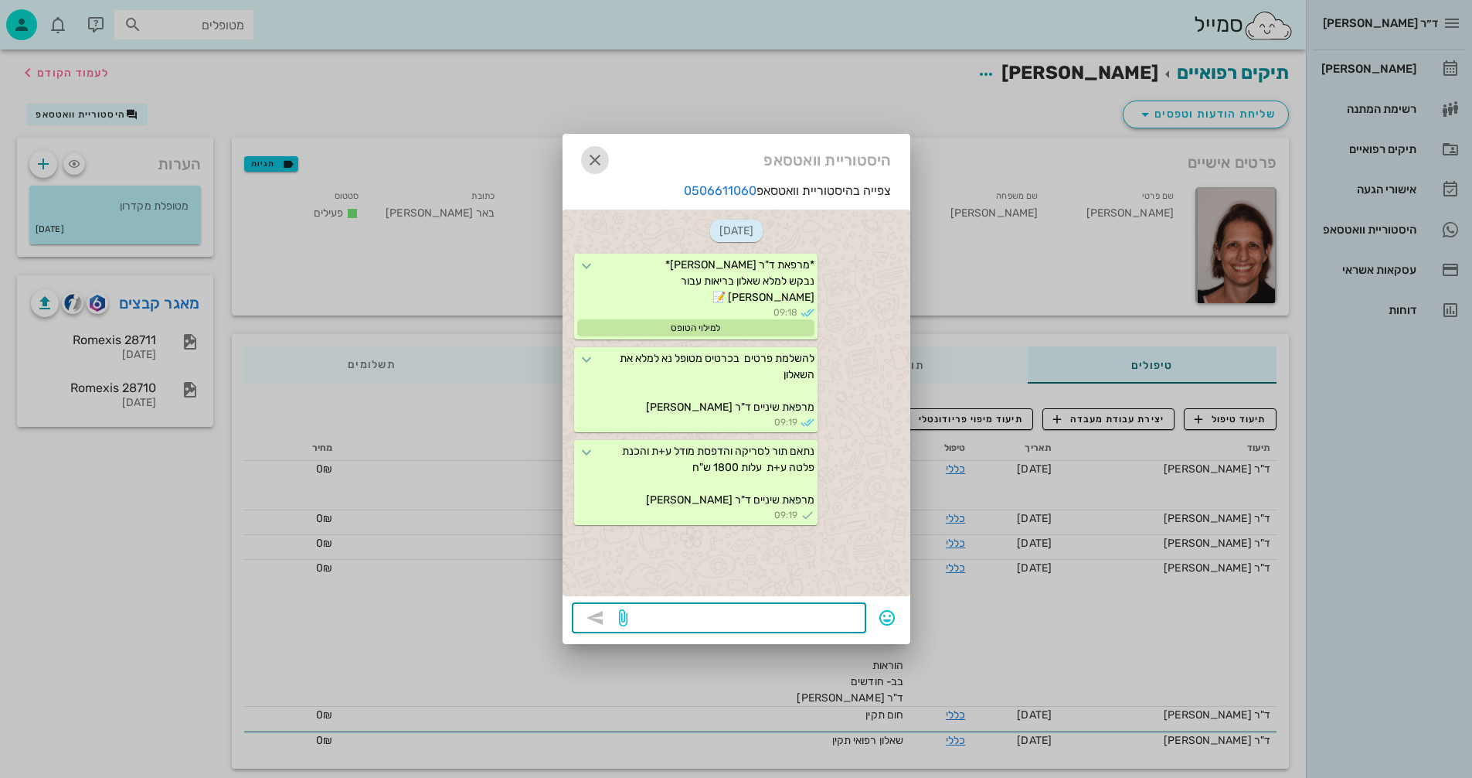
click at [596, 158] on icon "button" at bounding box center [595, 160] width 19 height 19
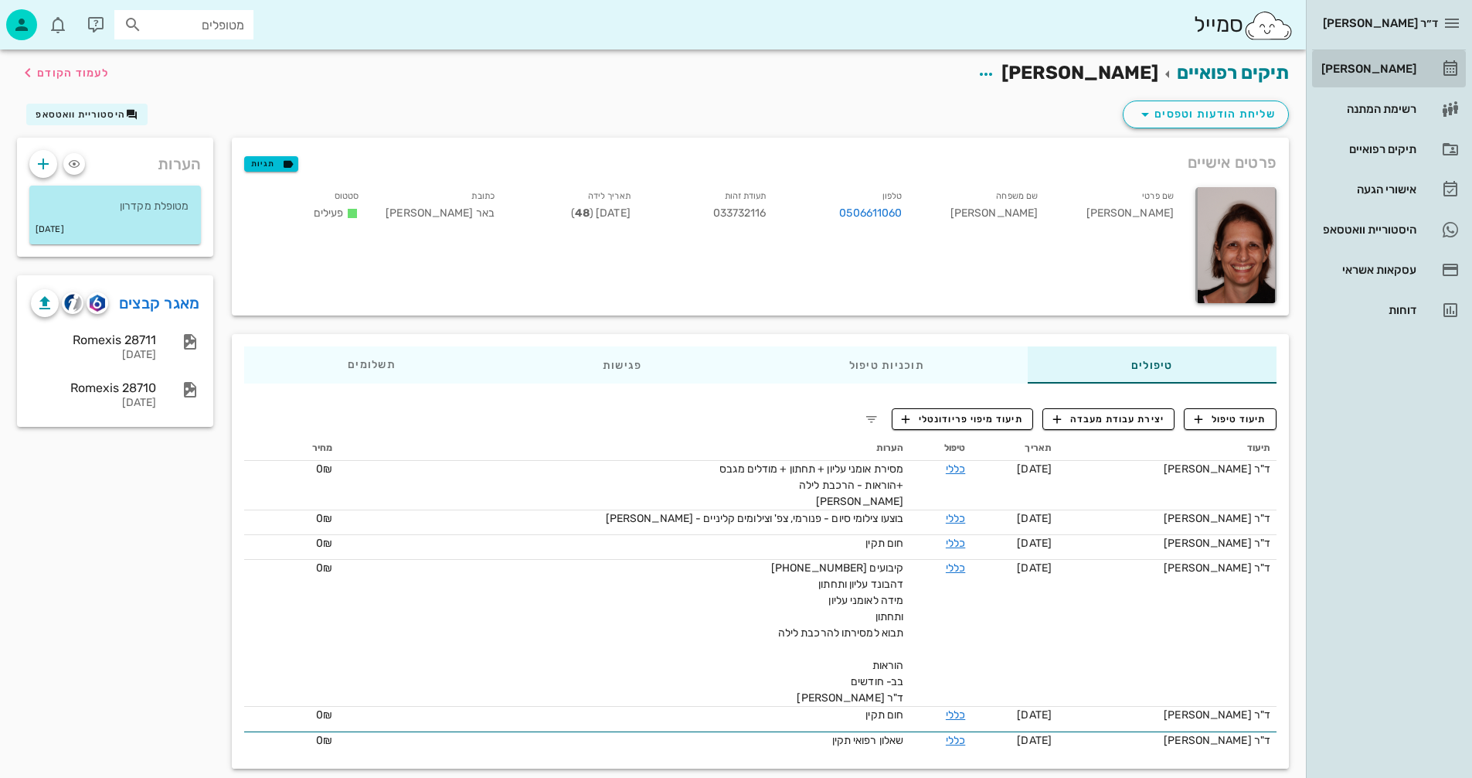
click at [1370, 67] on div "[PERSON_NAME]" at bounding box center [1368, 69] width 98 height 12
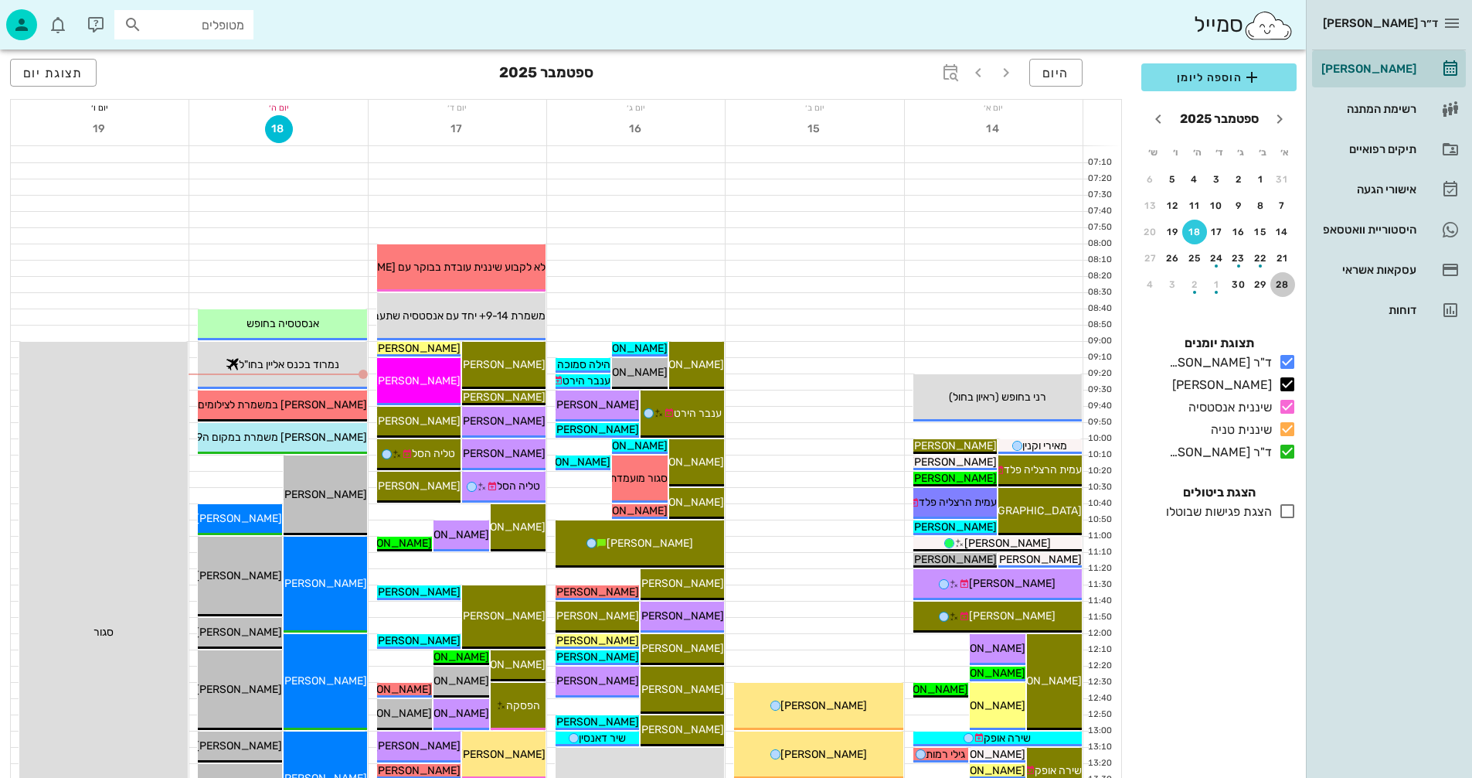
click at [1287, 283] on div "28" at bounding box center [1283, 284] width 25 height 11
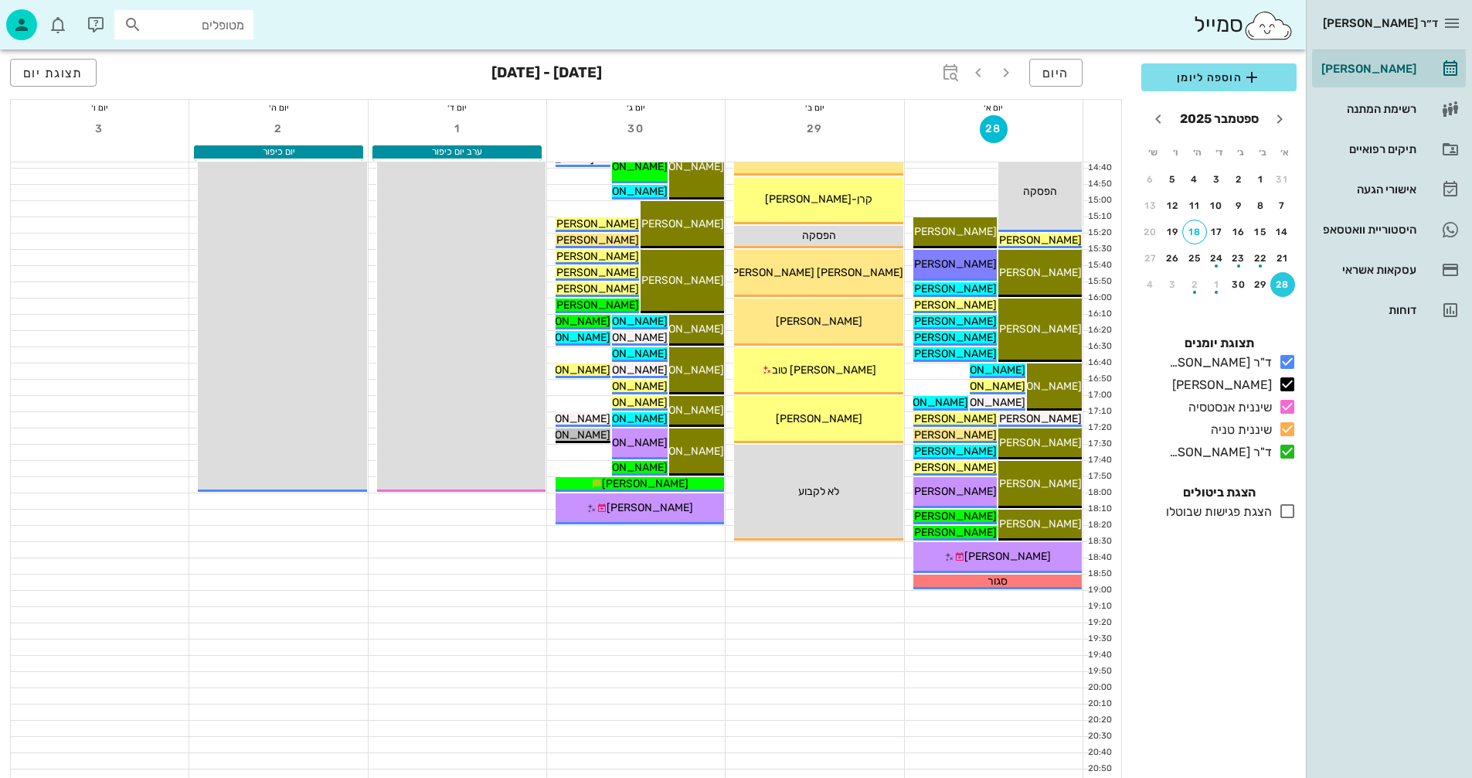
scroll to position [732, 0]
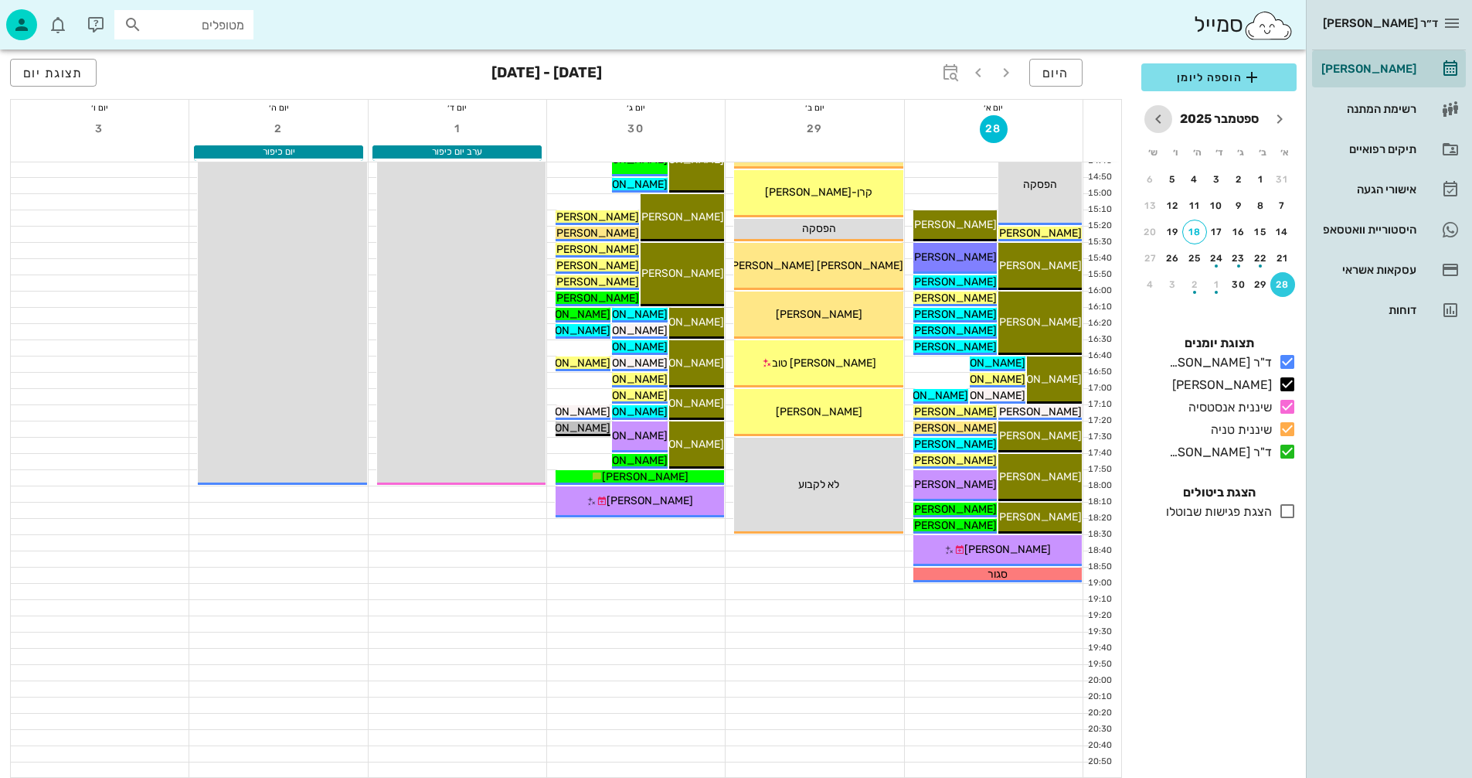
click at [1157, 115] on icon "חודש הבא" at bounding box center [1158, 119] width 19 height 19
click at [1278, 200] on div "5" at bounding box center [1283, 205] width 25 height 11
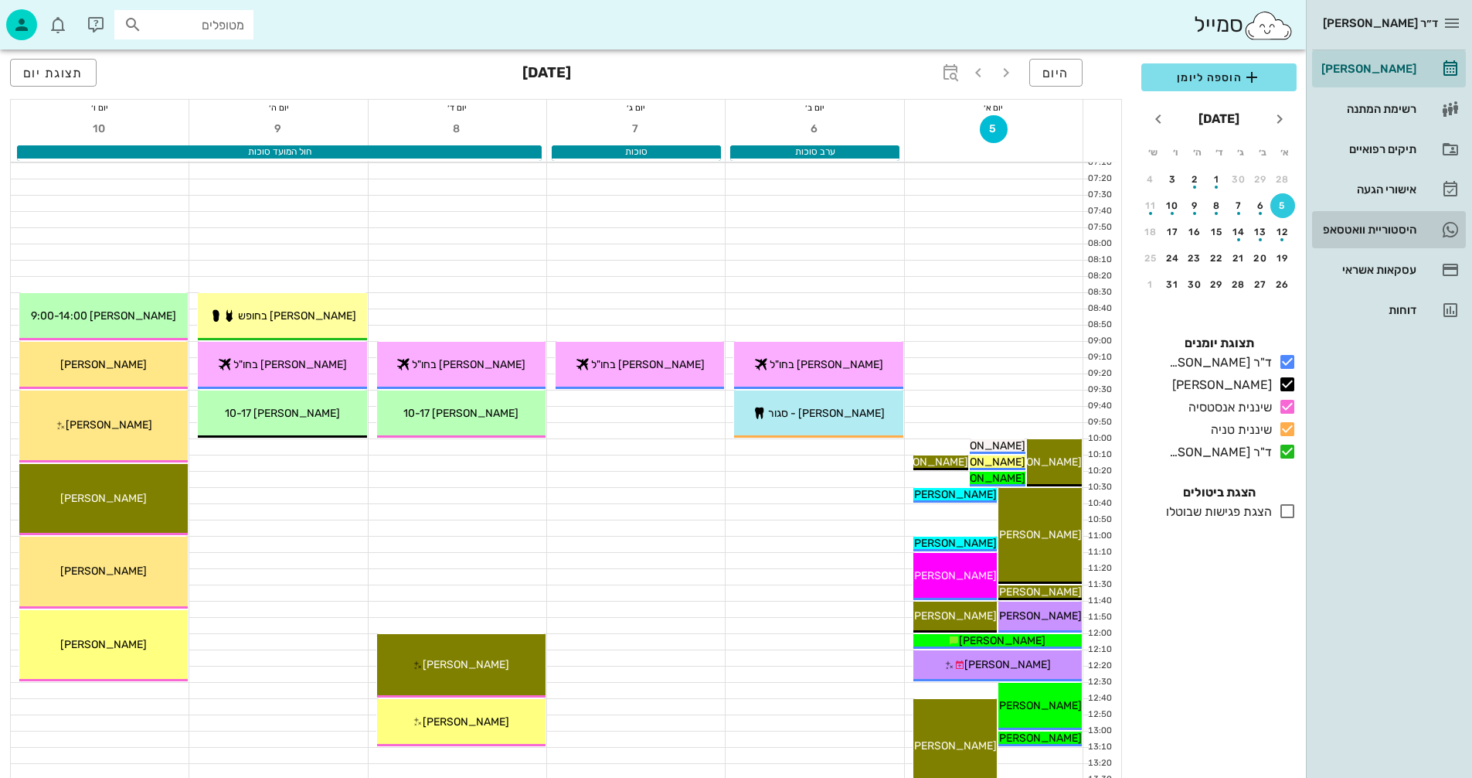
click at [1366, 224] on div "היסטוריית וואטסאפ" at bounding box center [1368, 229] width 98 height 12
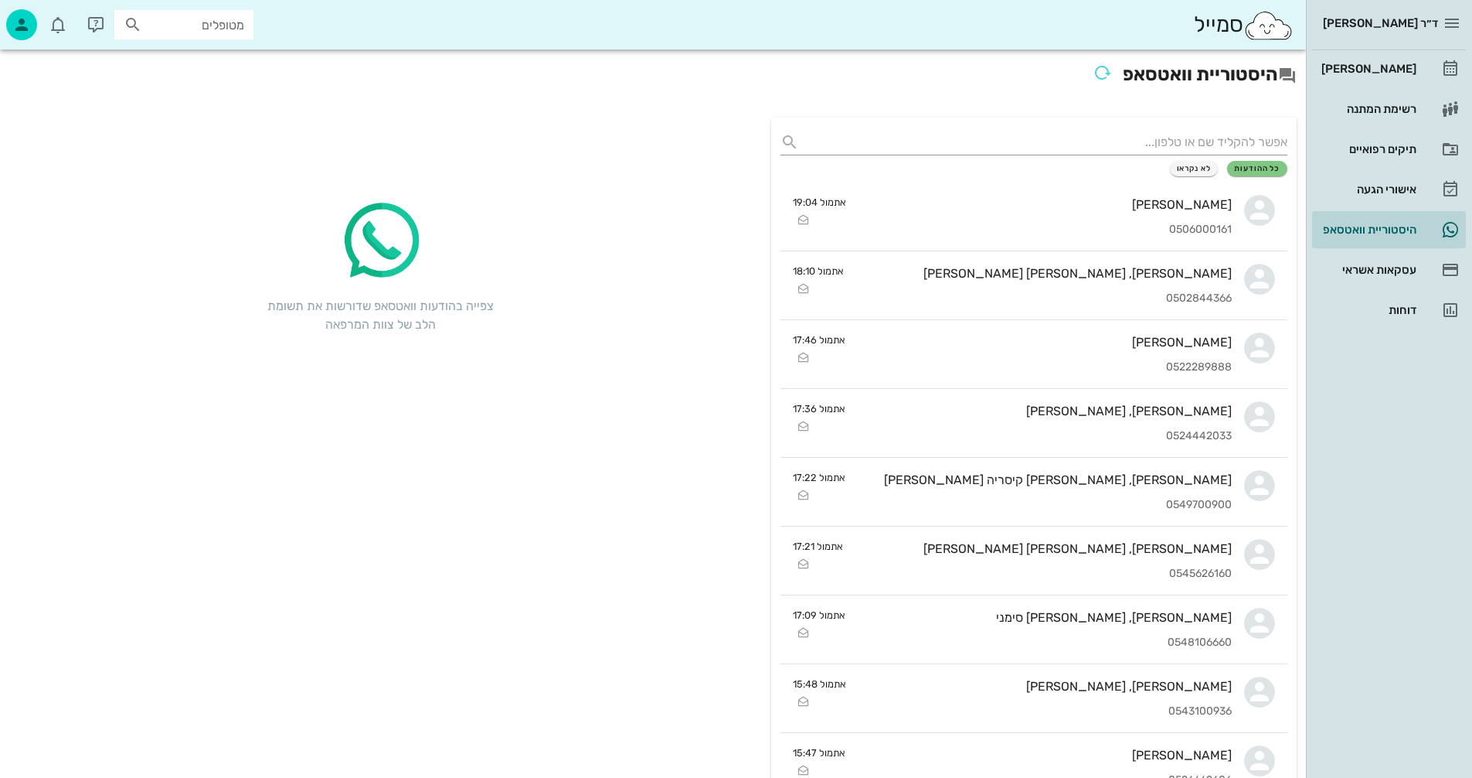
click at [192, 22] on input "מטופלים" at bounding box center [194, 25] width 99 height 20
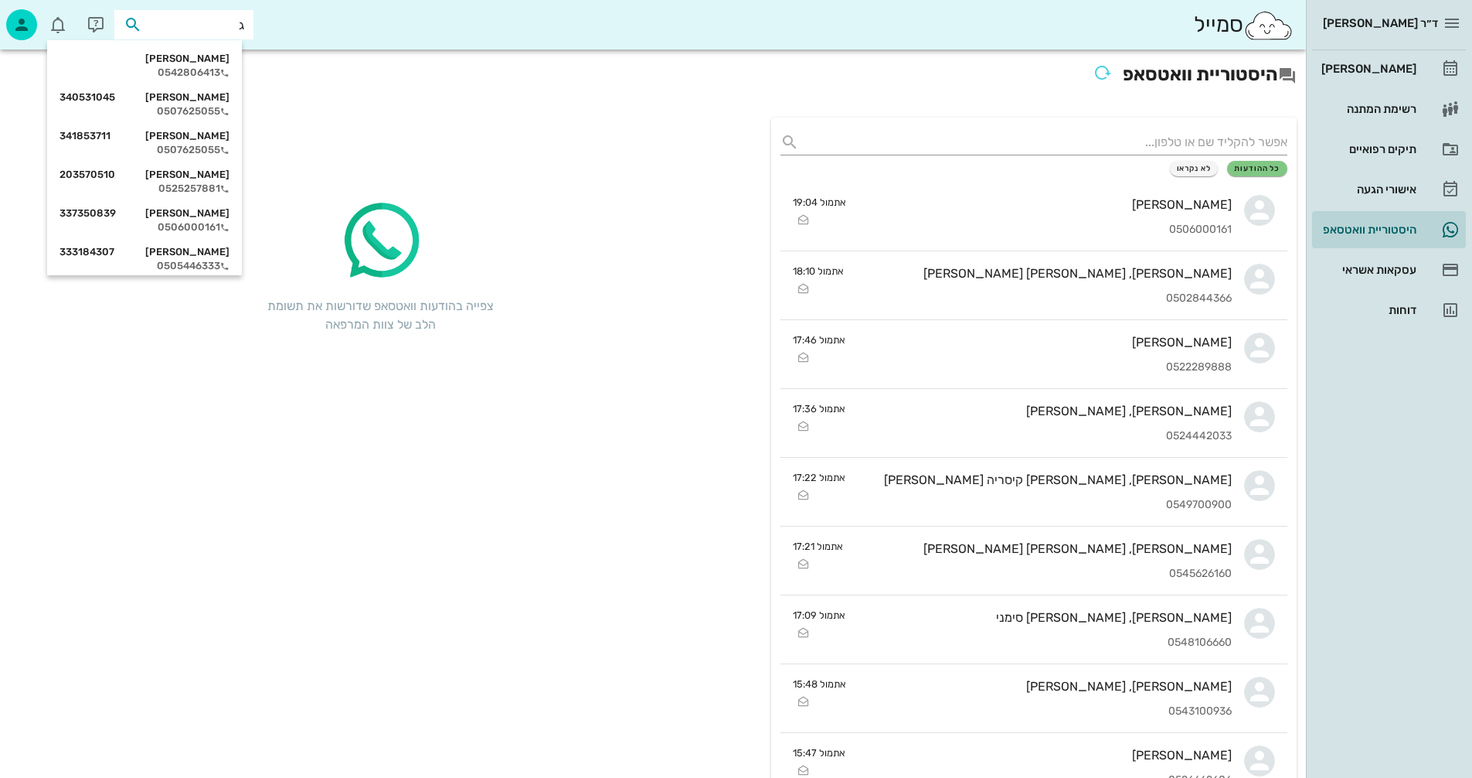
type input "גל"
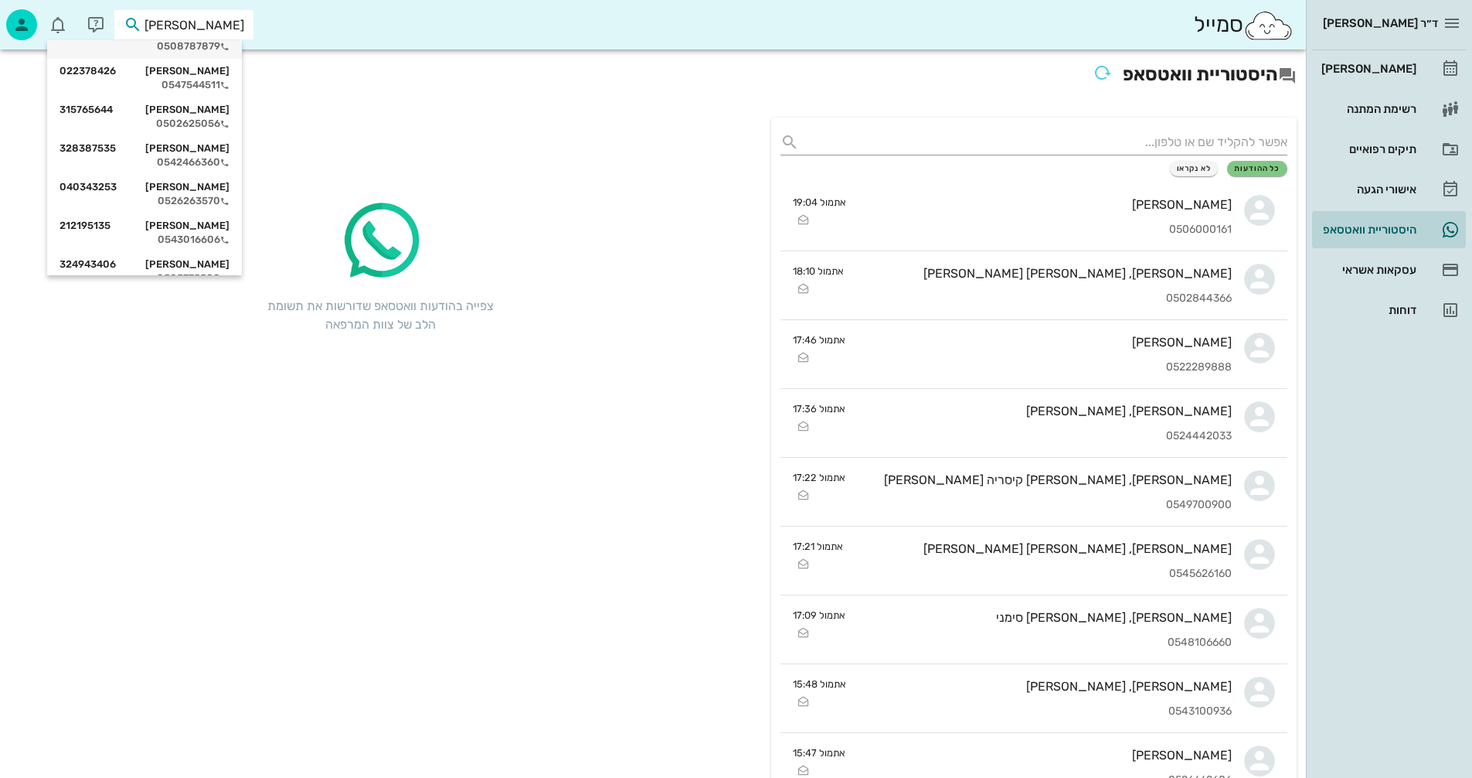
scroll to position [1082, 0]
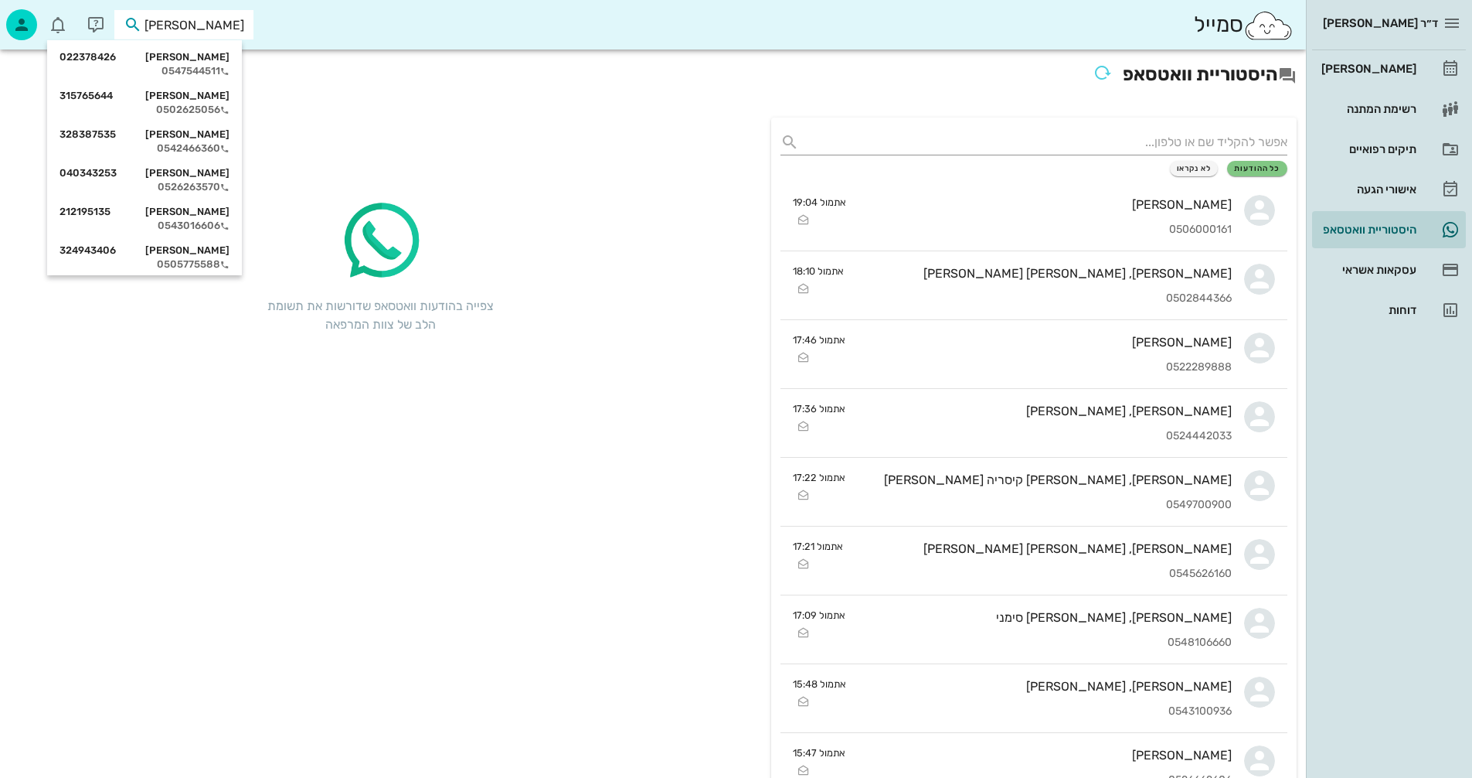
click at [197, 283] on div "גל גולדמן 033732116" at bounding box center [145, 289] width 170 height 12
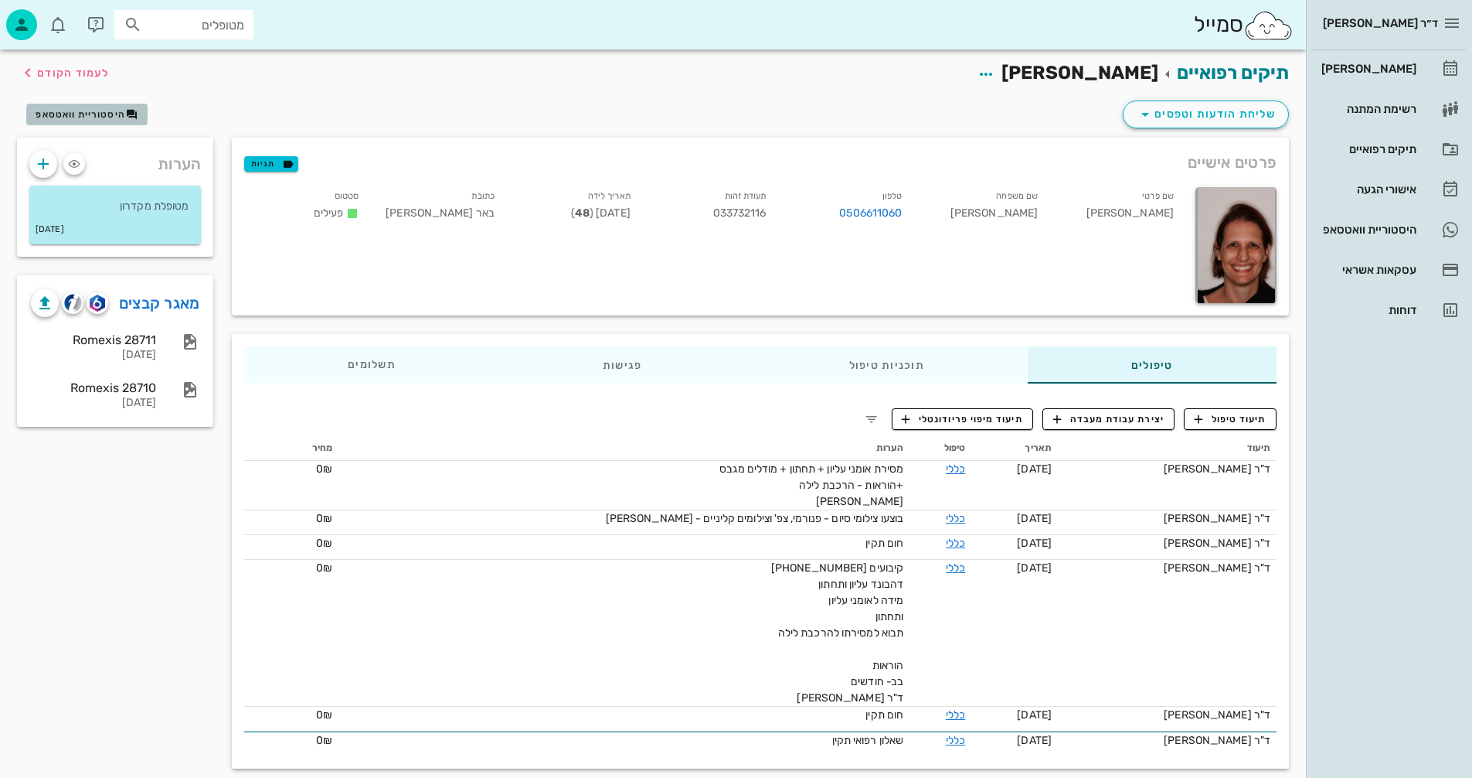
click at [82, 117] on span "היסטוריית וואטסאפ" at bounding box center [81, 114] width 90 height 11
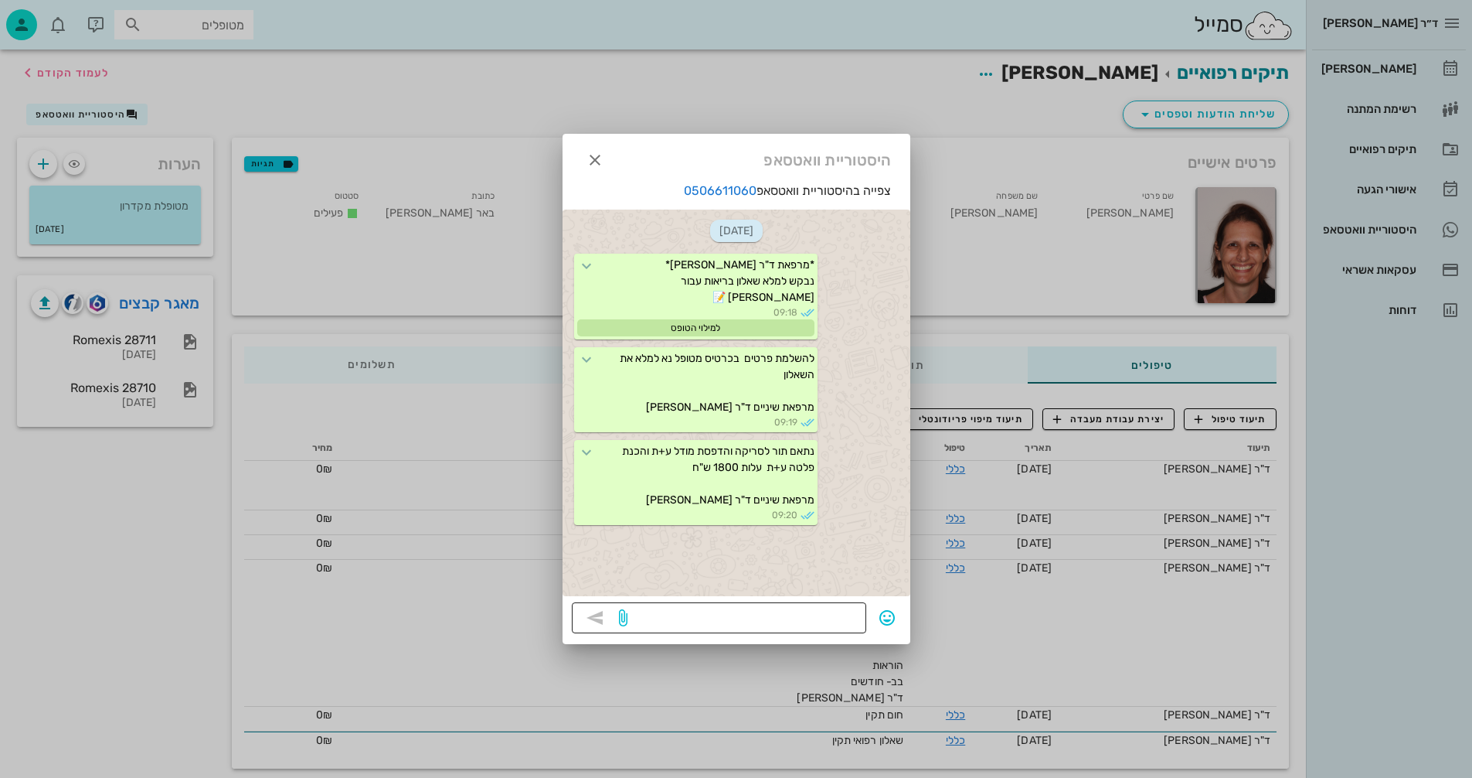
click at [805, 618] on textarea at bounding box center [744, 619] width 226 height 25
type textarea "28/9 בשעה 9:20 או 8/10 בשעה 10:00?"
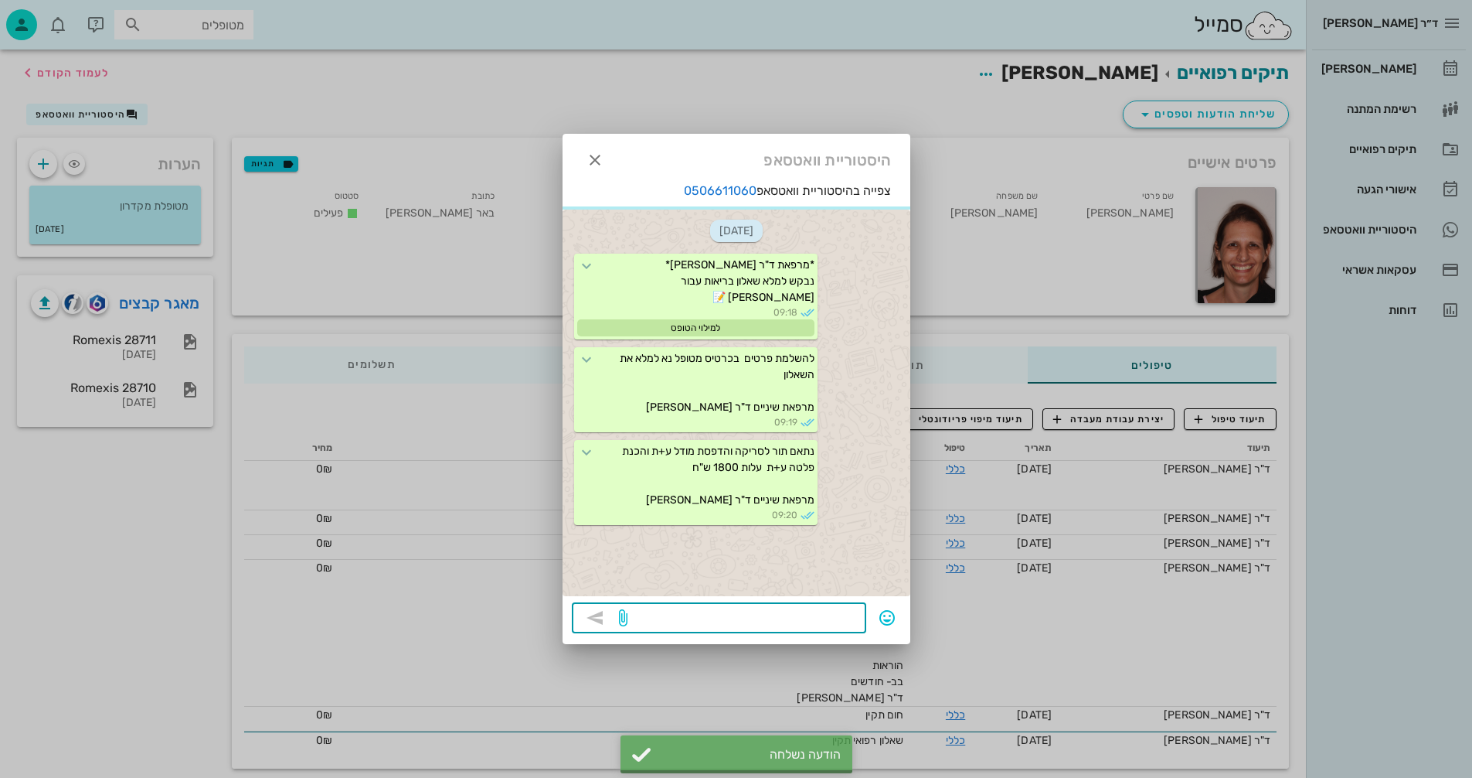
scroll to position [11, 0]
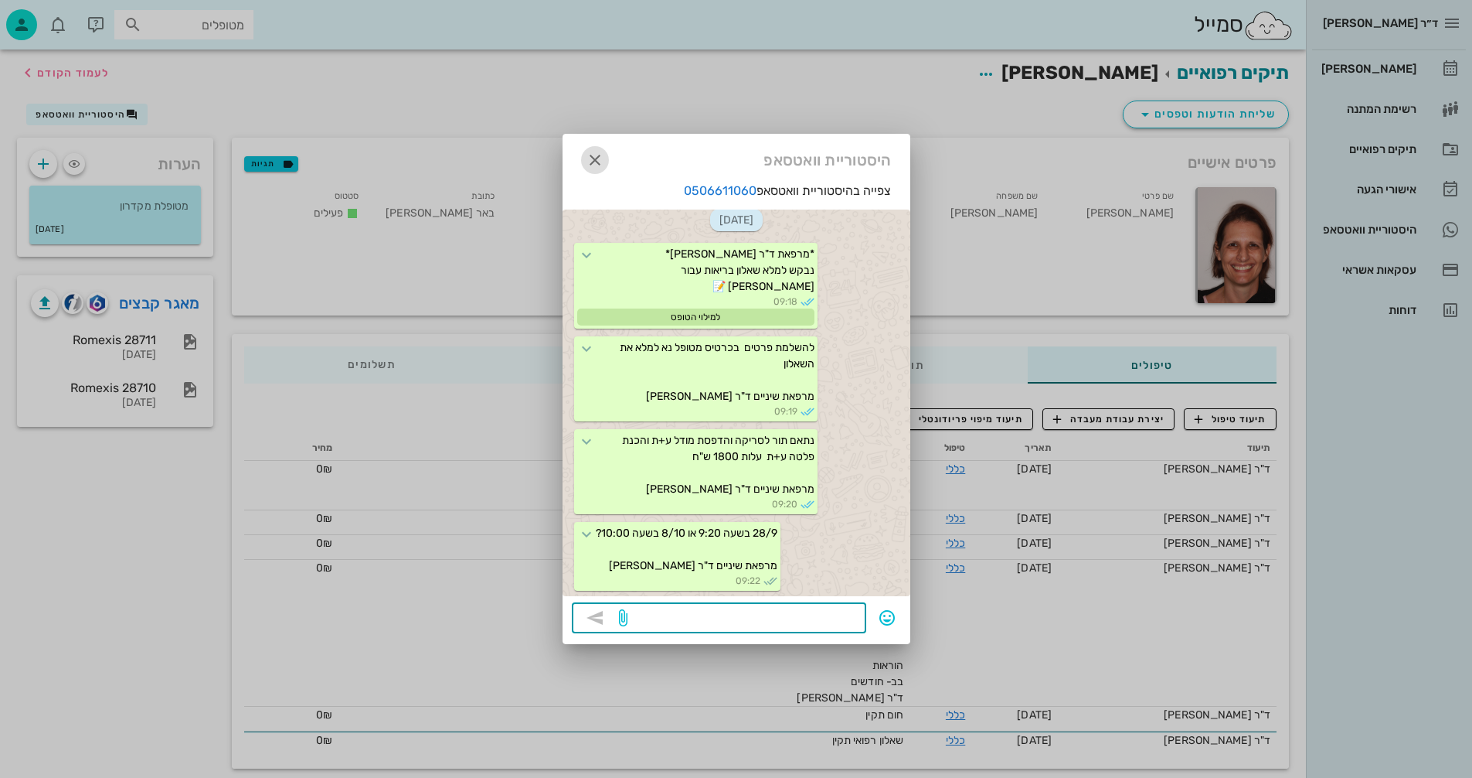
click at [595, 156] on icon "button" at bounding box center [595, 160] width 19 height 19
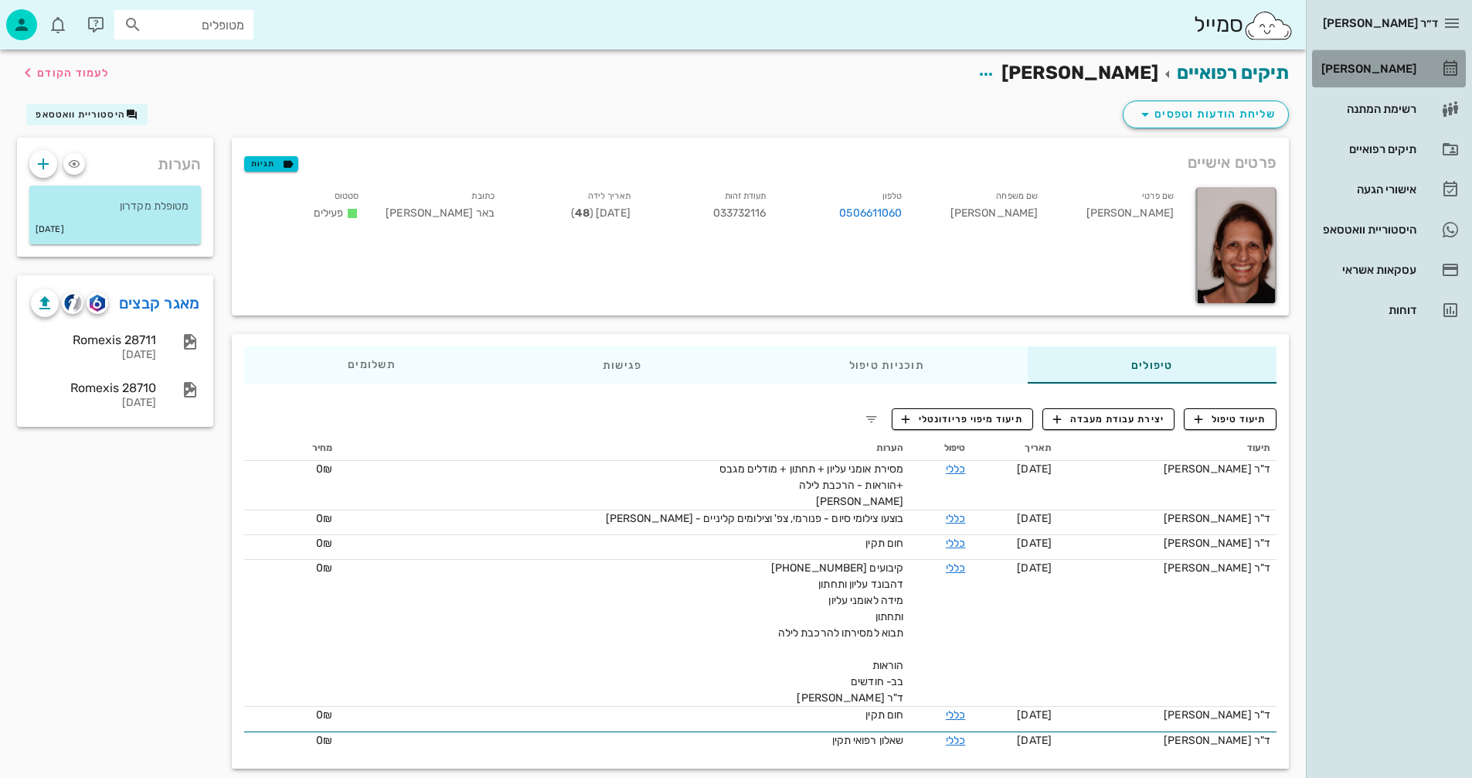
click at [1395, 67] on div "[PERSON_NAME]" at bounding box center [1368, 69] width 98 height 12
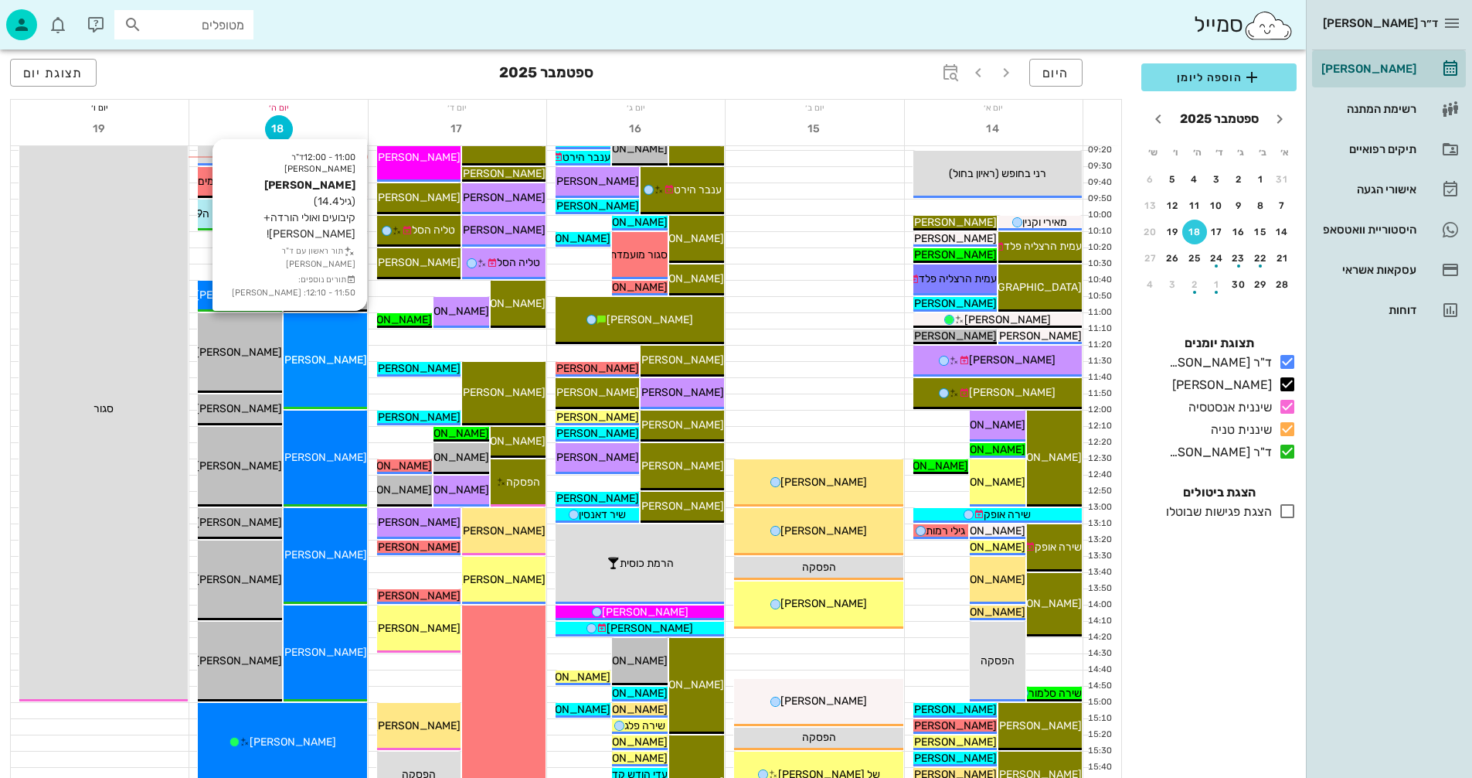
scroll to position [232, 0]
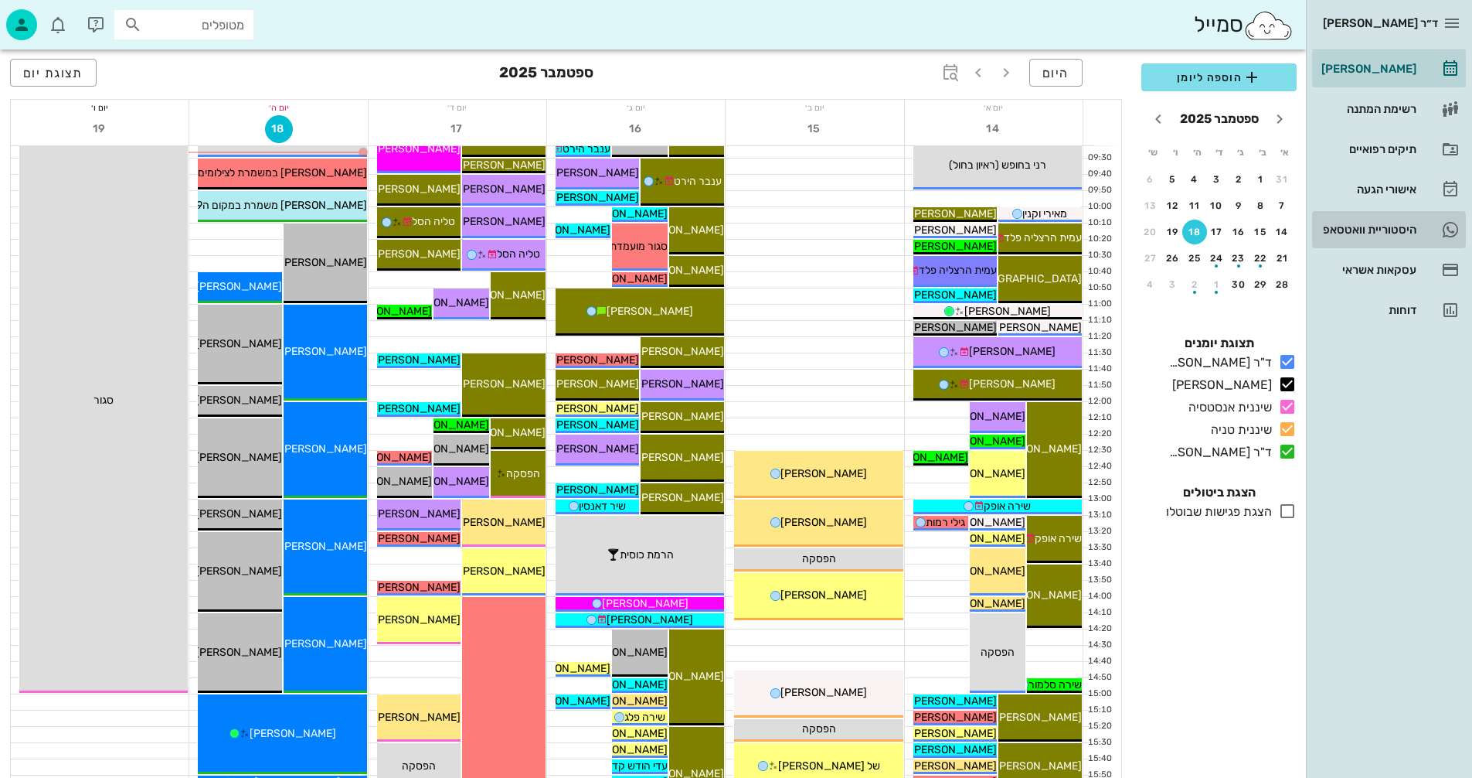
click at [1349, 230] on div "היסטוריית וואטסאפ" at bounding box center [1368, 229] width 98 height 12
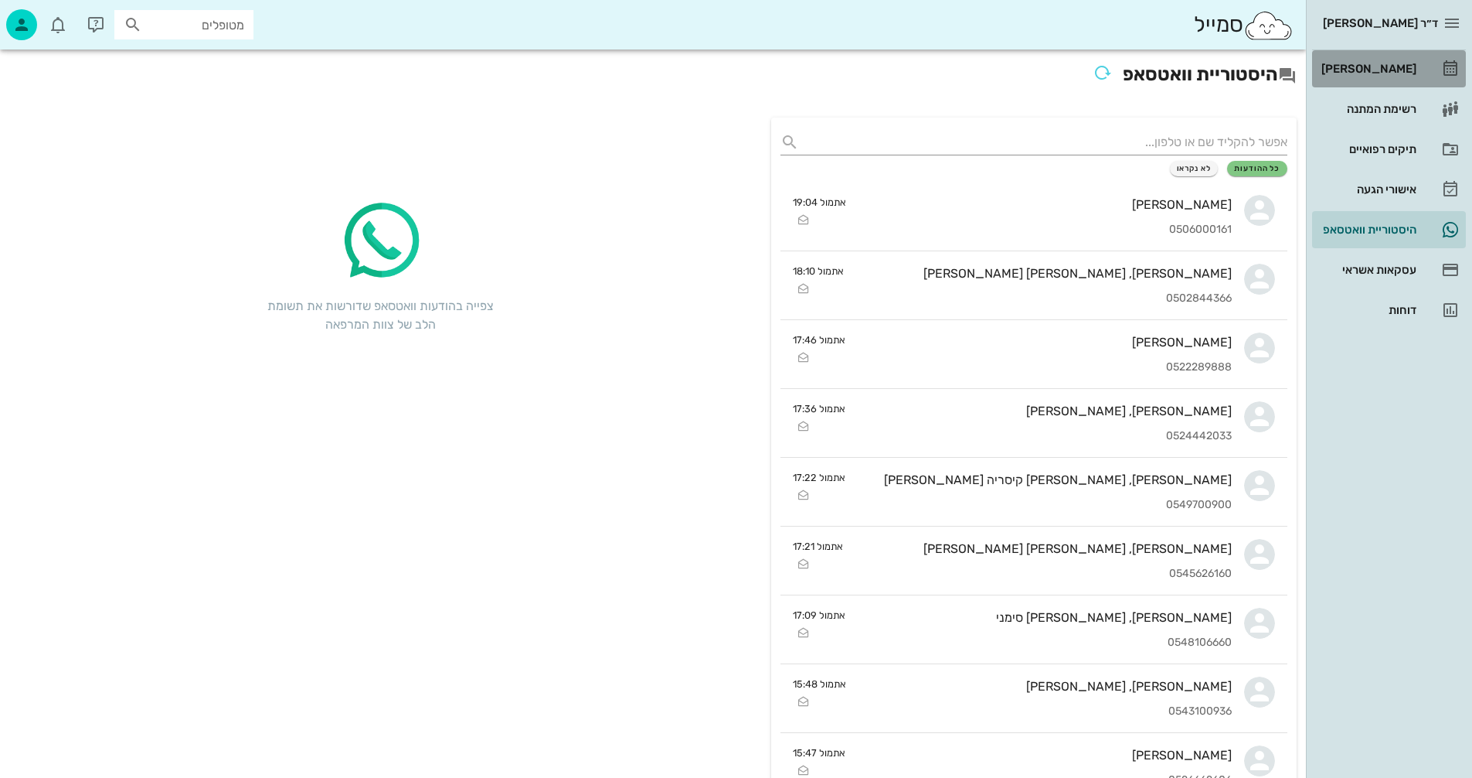
click at [1385, 68] on div "[PERSON_NAME]" at bounding box center [1368, 69] width 98 height 12
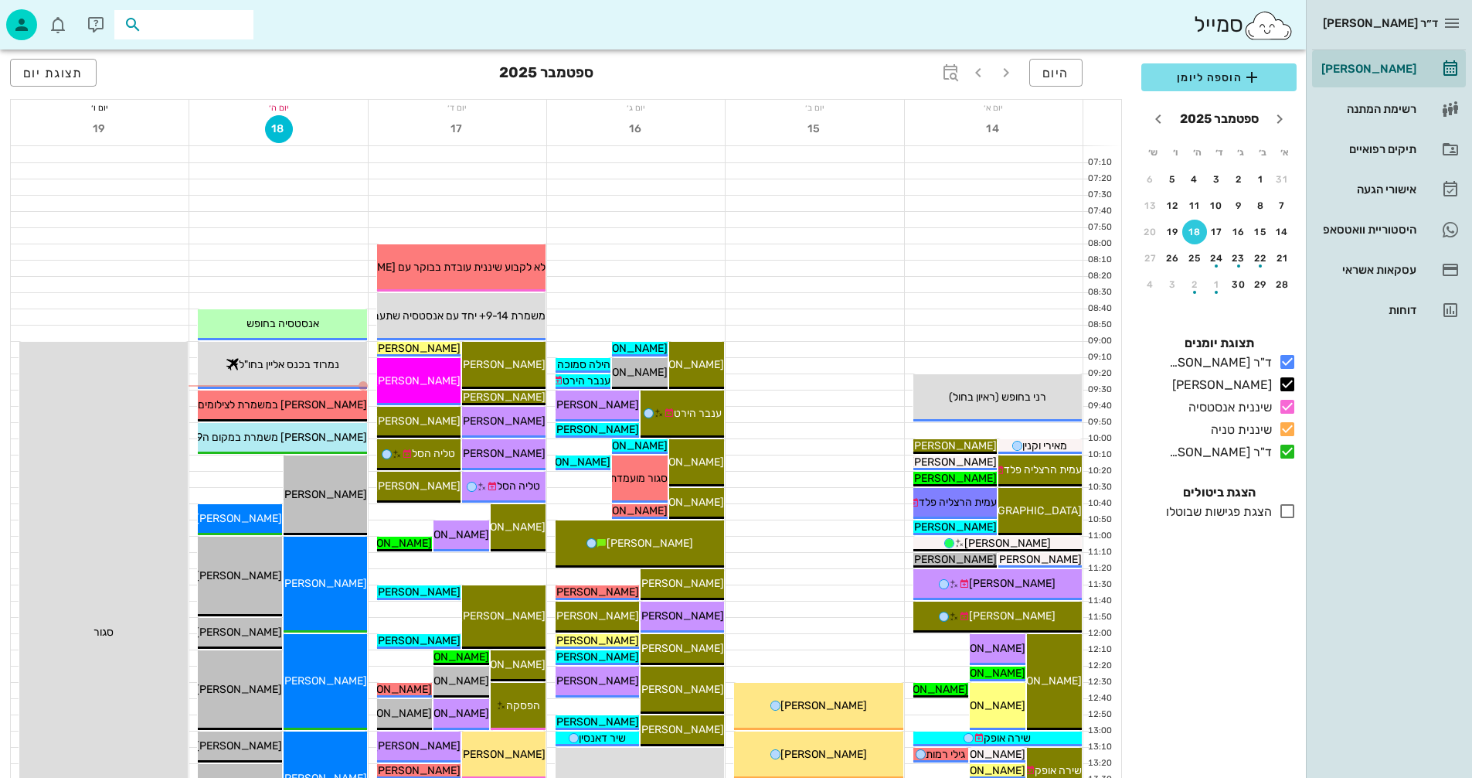
click at [204, 28] on input "text" at bounding box center [194, 25] width 99 height 20
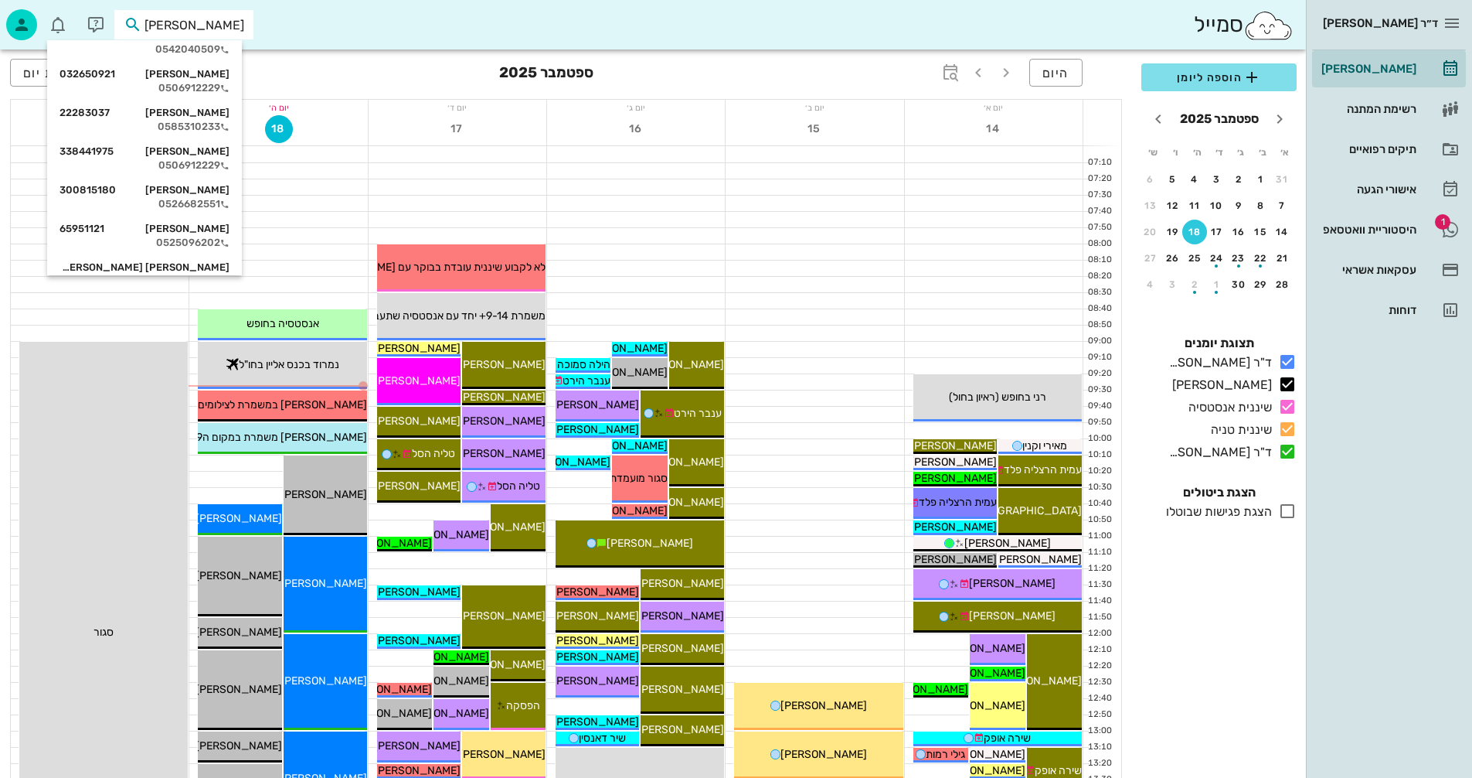
scroll to position [155, 0]
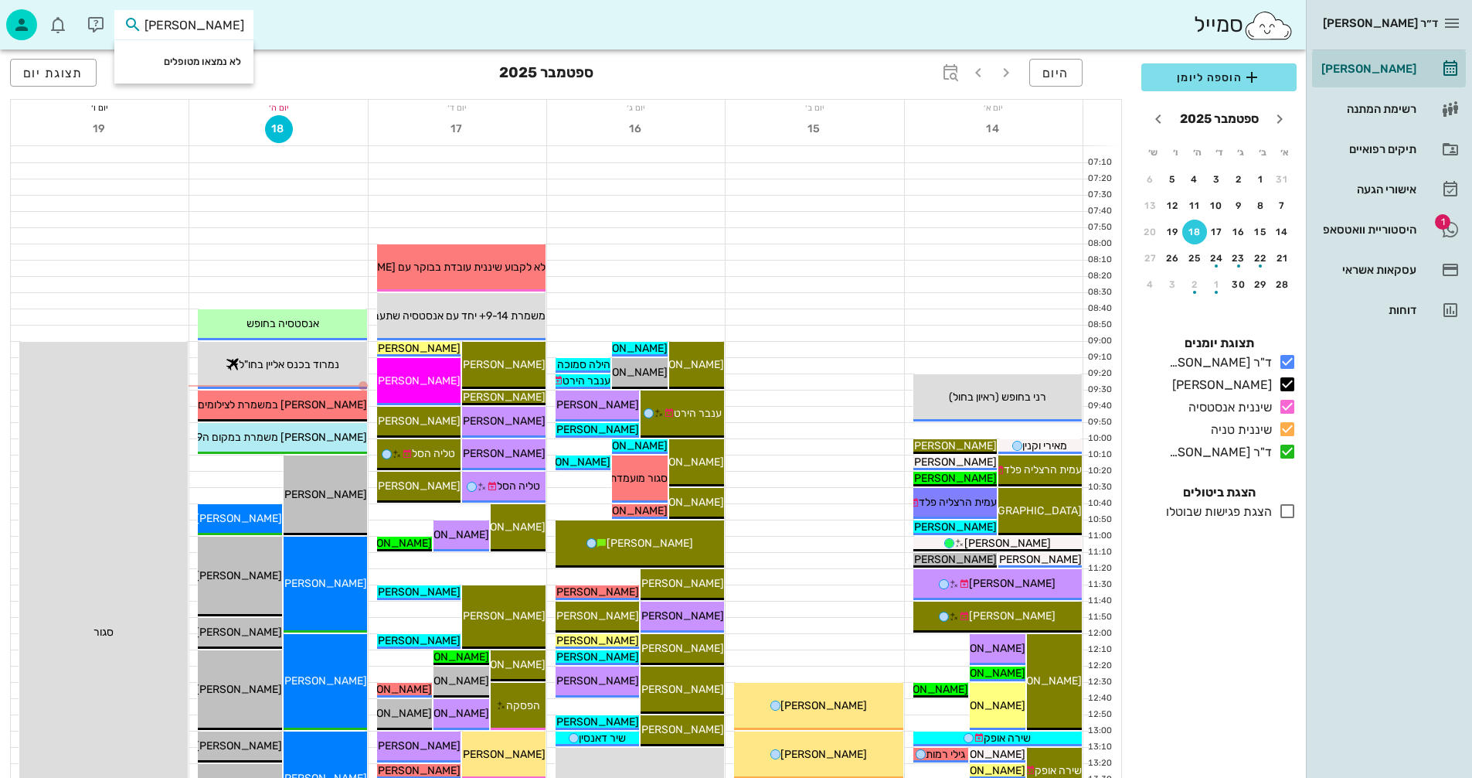
click at [230, 32] on input "שוורץ רוני" at bounding box center [194, 25] width 99 height 20
type input "שורץ רוני"
click at [192, 58] on div "רוני שורץ 225503382" at bounding box center [157, 59] width 170 height 12
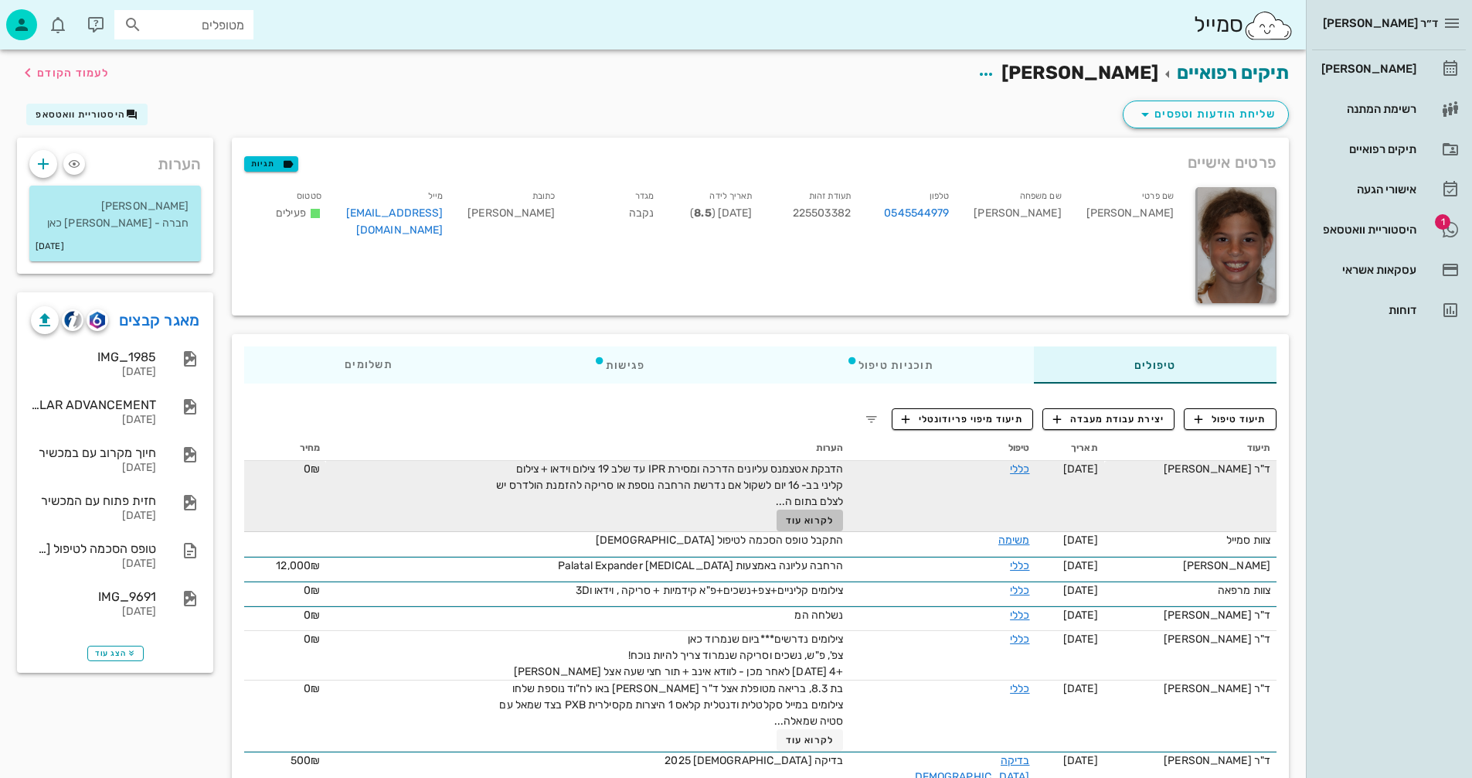
click at [825, 519] on span "לקרוא עוד" at bounding box center [810, 520] width 48 height 11
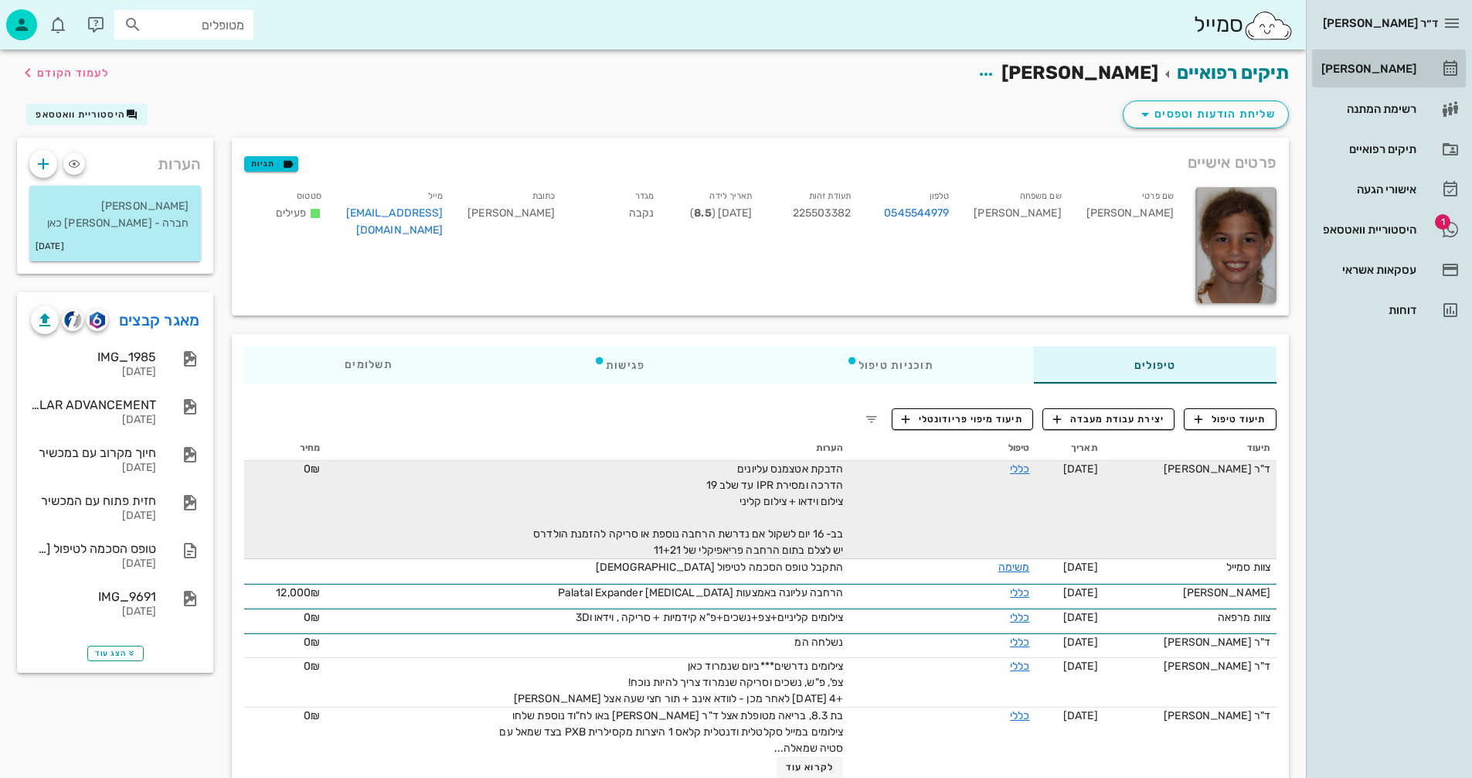
click at [1372, 68] on div "[PERSON_NAME]" at bounding box center [1368, 69] width 98 height 12
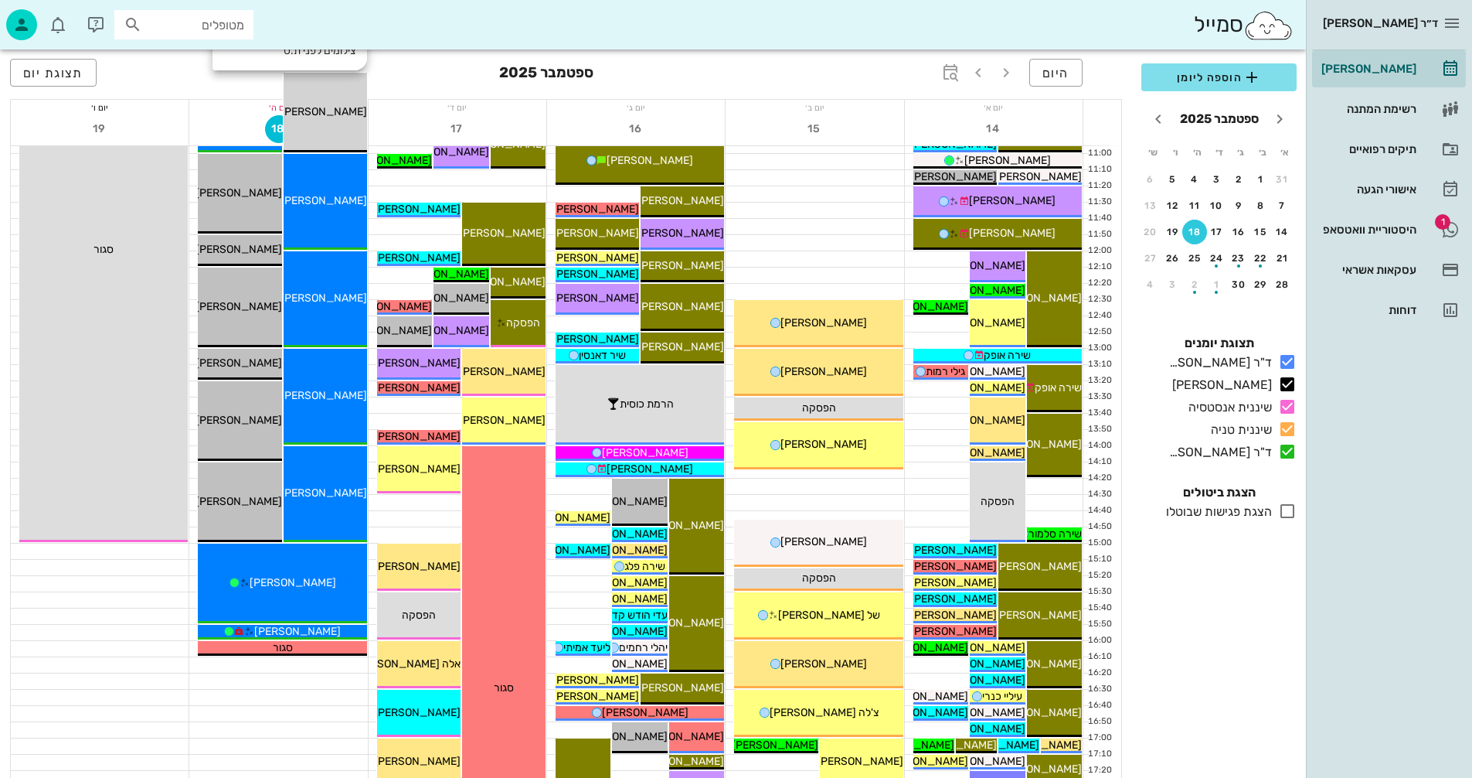
scroll to position [386, 0]
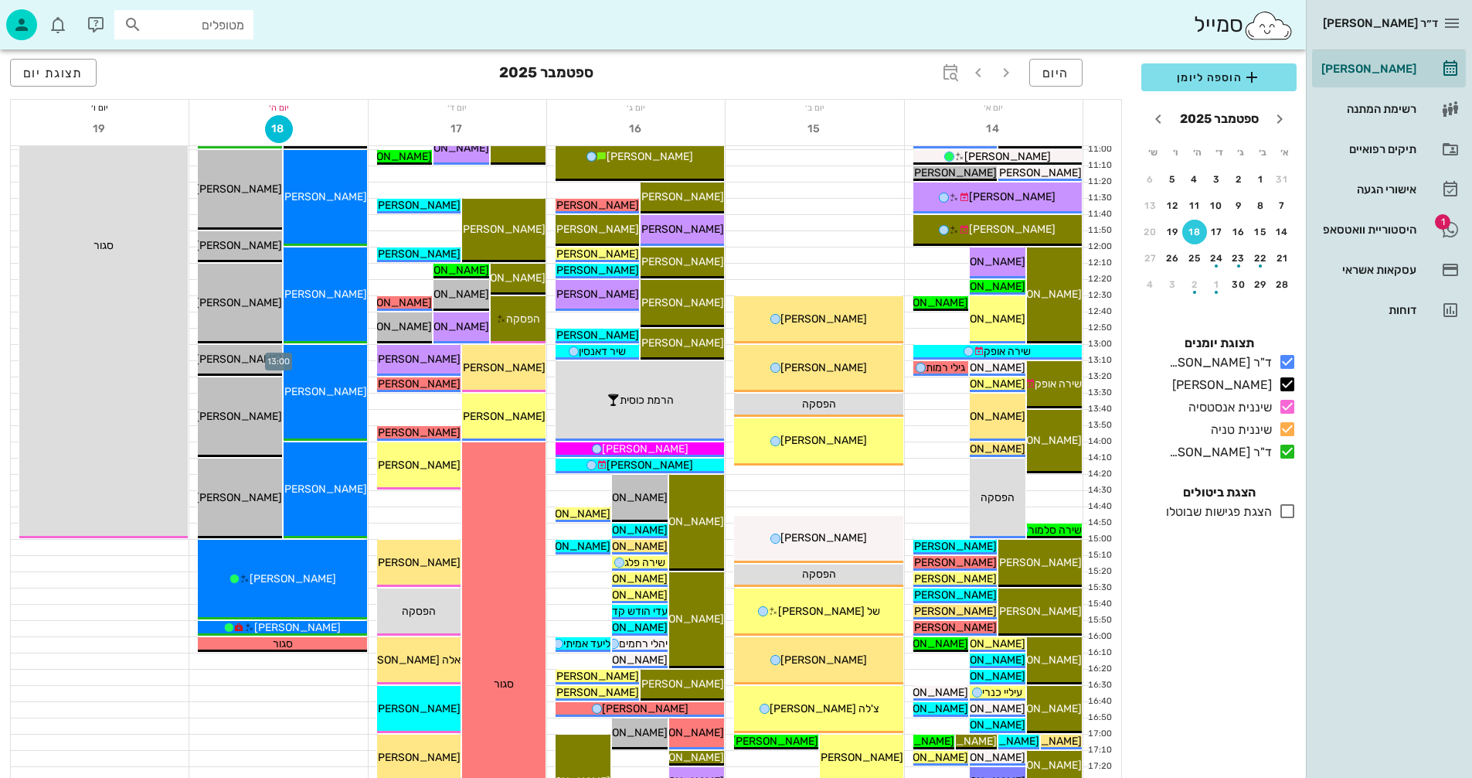
click at [193, 351] on div at bounding box center [278, 352] width 178 height 15
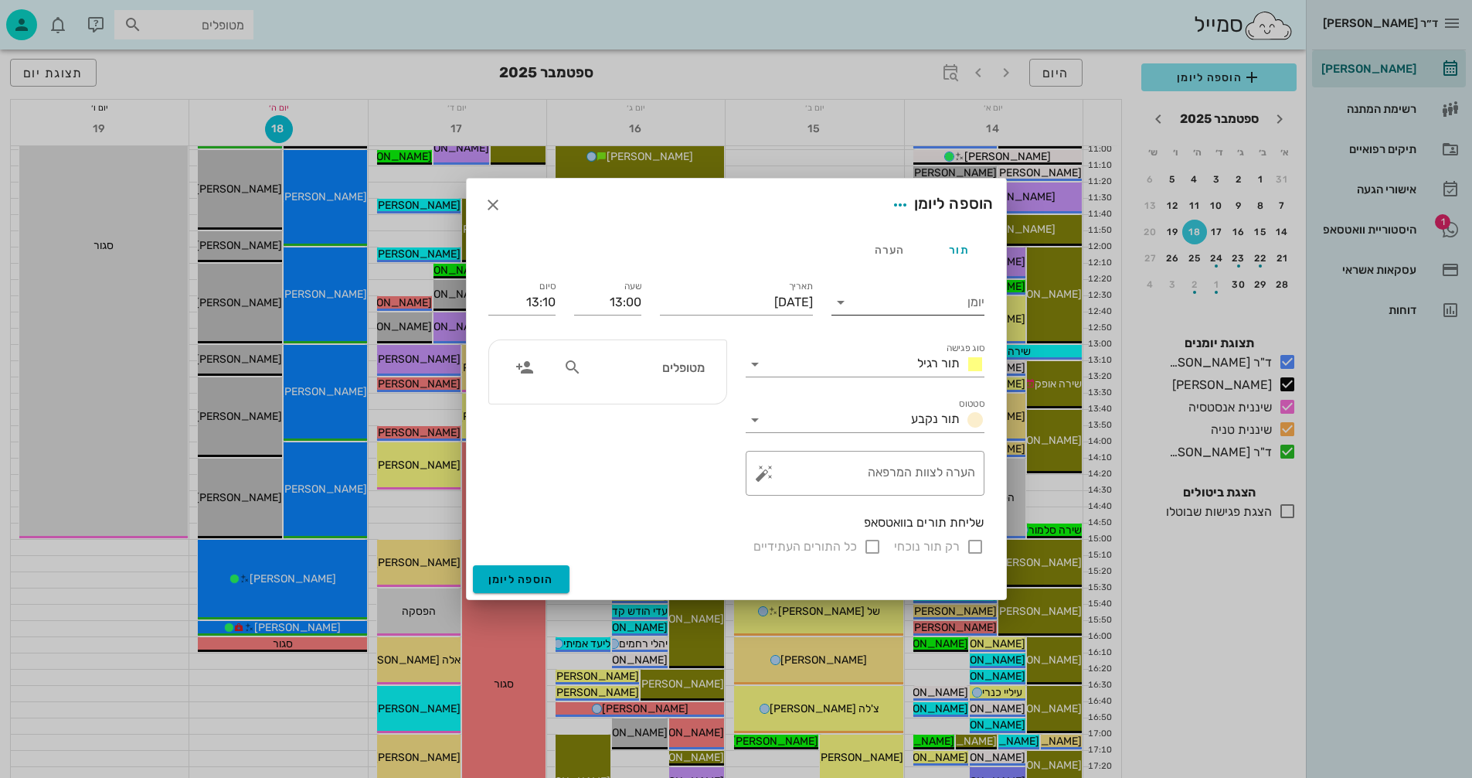
click at [924, 298] on input "יומן" at bounding box center [918, 302] width 131 height 25
click at [612, 458] on div "מטופלים" at bounding box center [607, 417] width 257 height 175
click at [883, 302] on input "יומן" at bounding box center [875, 302] width 45 height 25
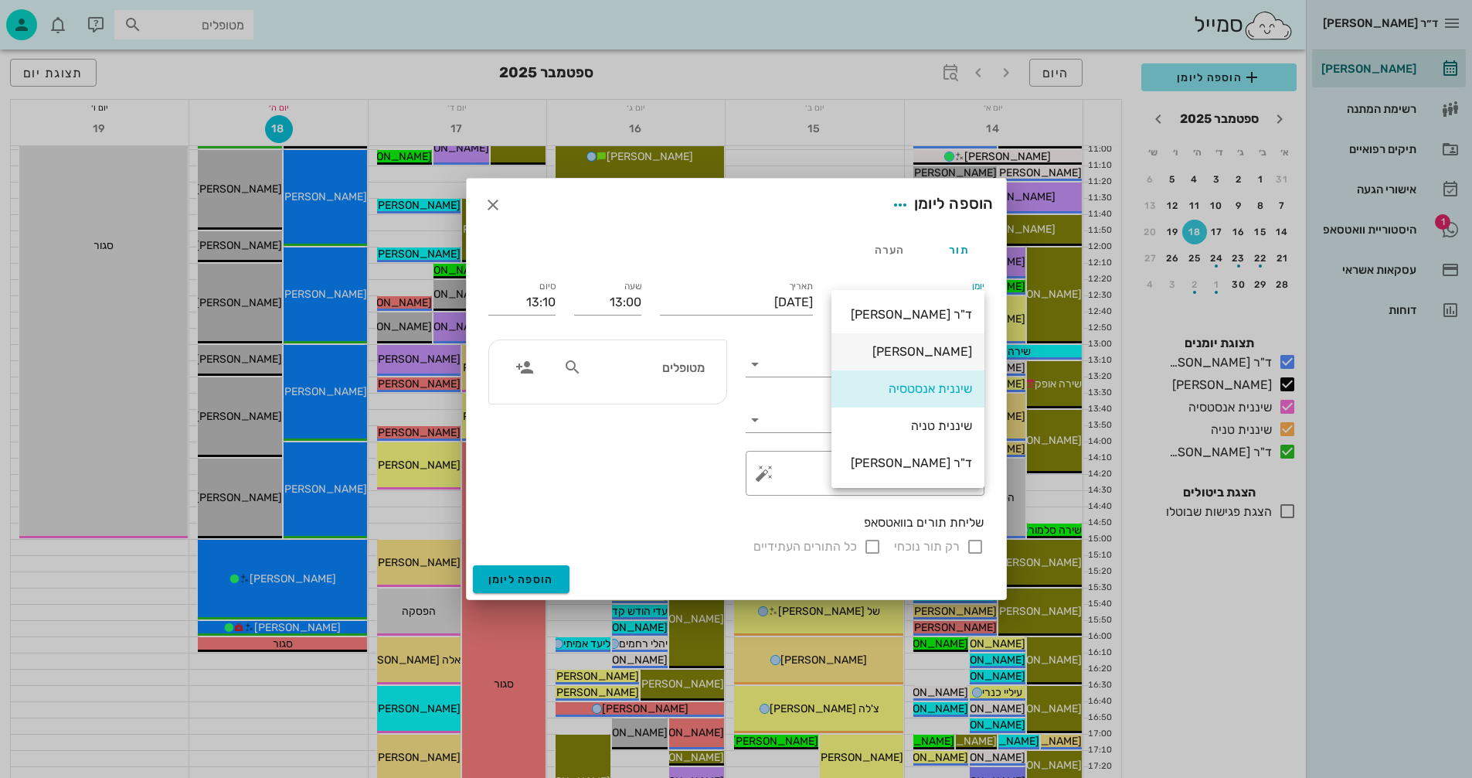
click at [940, 348] on div "[PERSON_NAME]" at bounding box center [908, 351] width 128 height 15
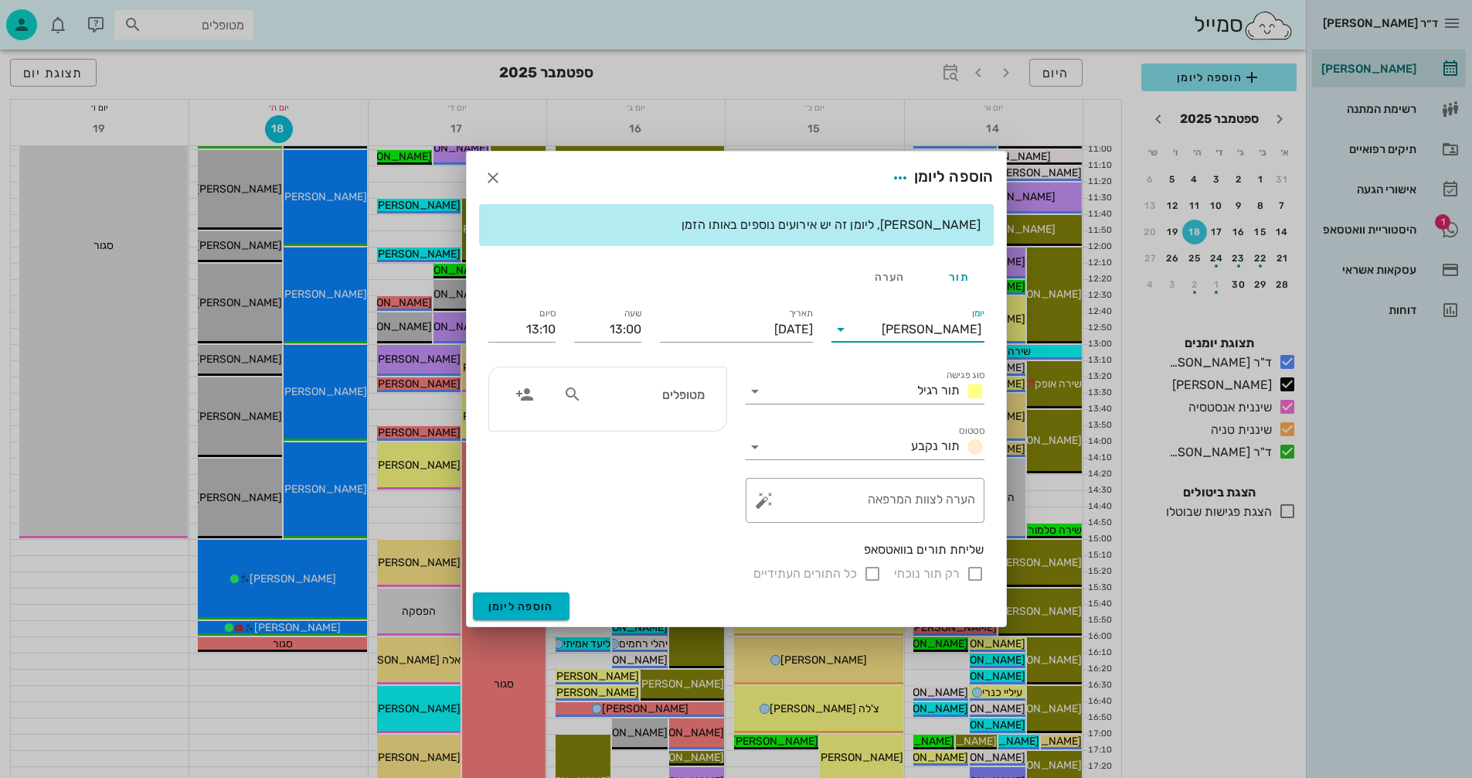
click at [689, 401] on input "מטופלים" at bounding box center [644, 394] width 119 height 20
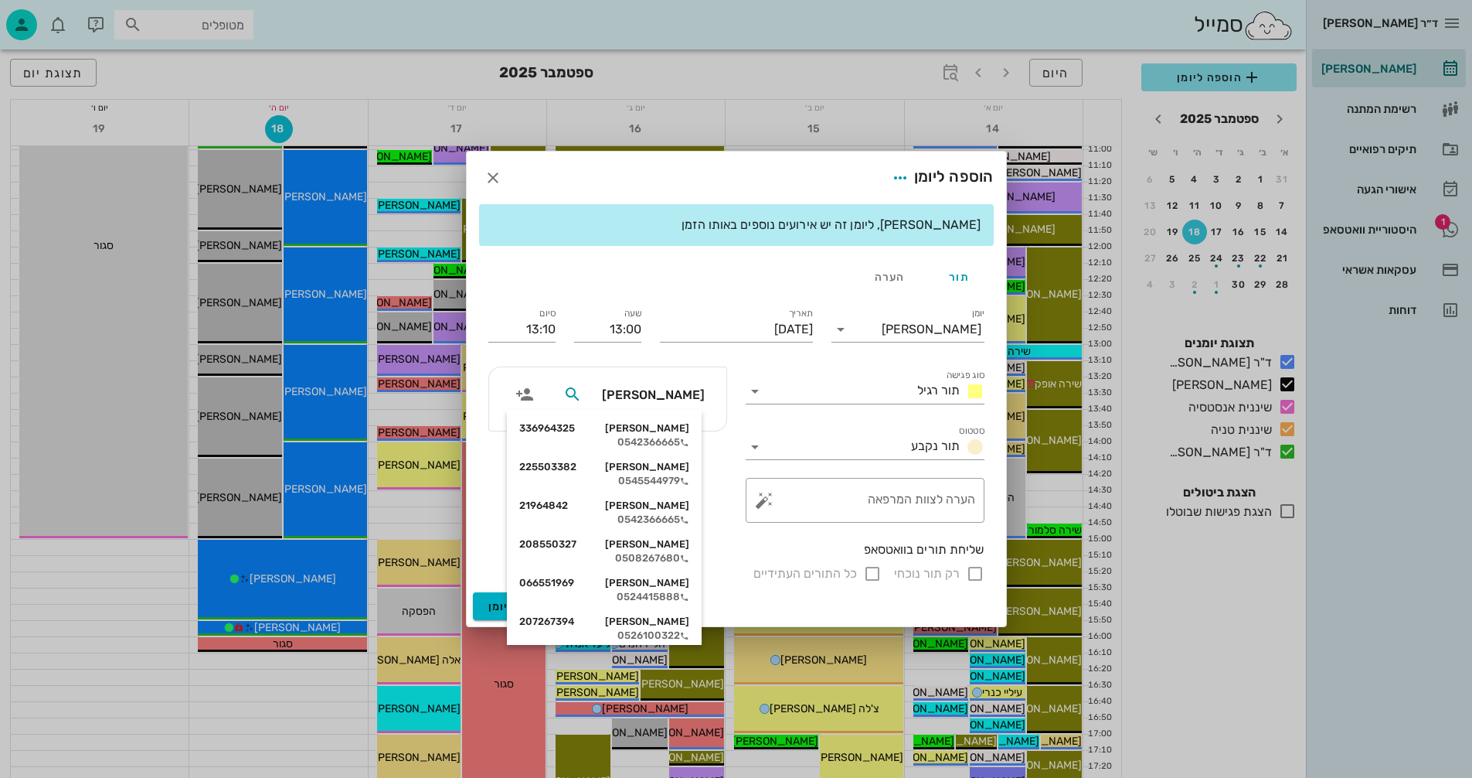
type input "שורץ"
click at [643, 469] on div "רוני שורץ 225503382" at bounding box center [604, 467] width 170 height 12
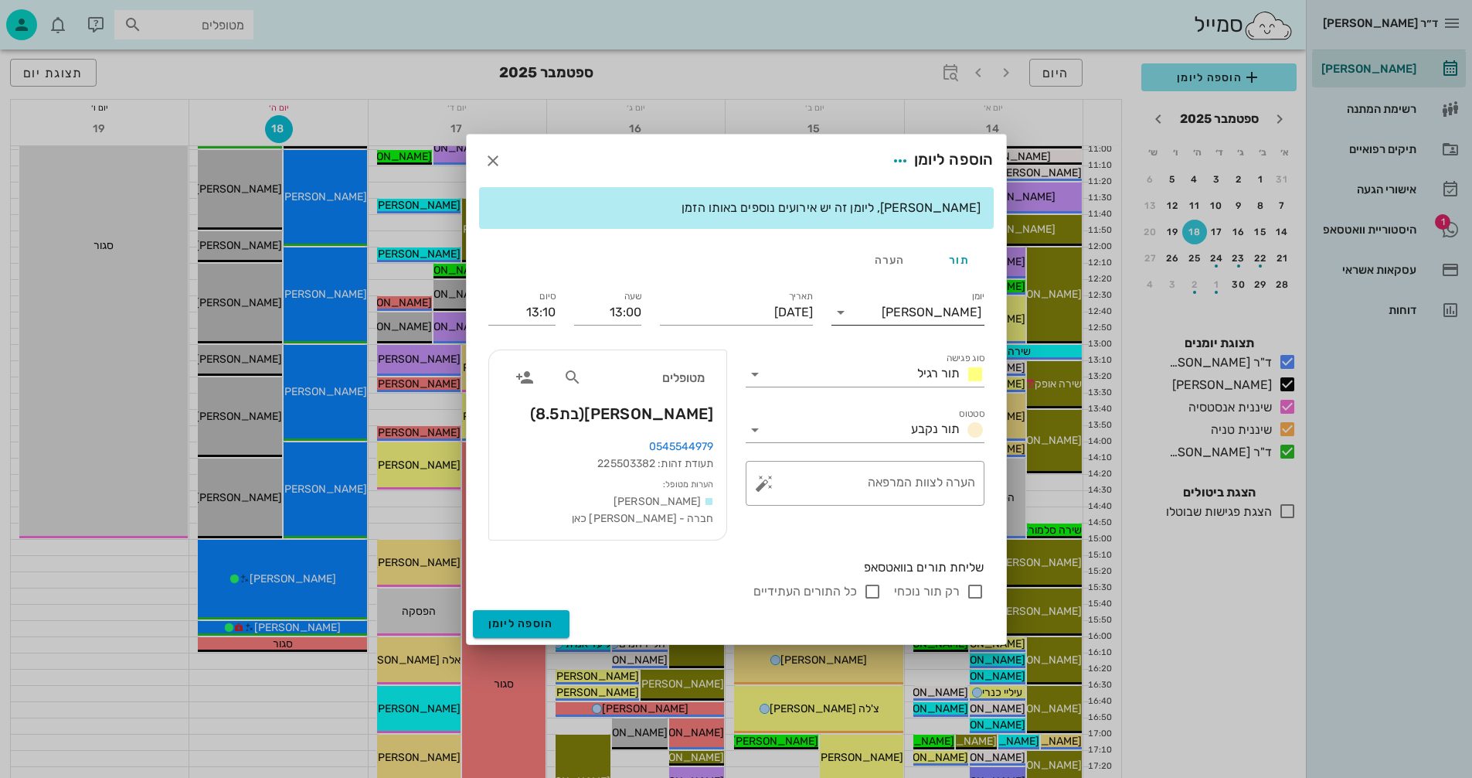
click at [880, 311] on input "יומן" at bounding box center [867, 312] width 29 height 25
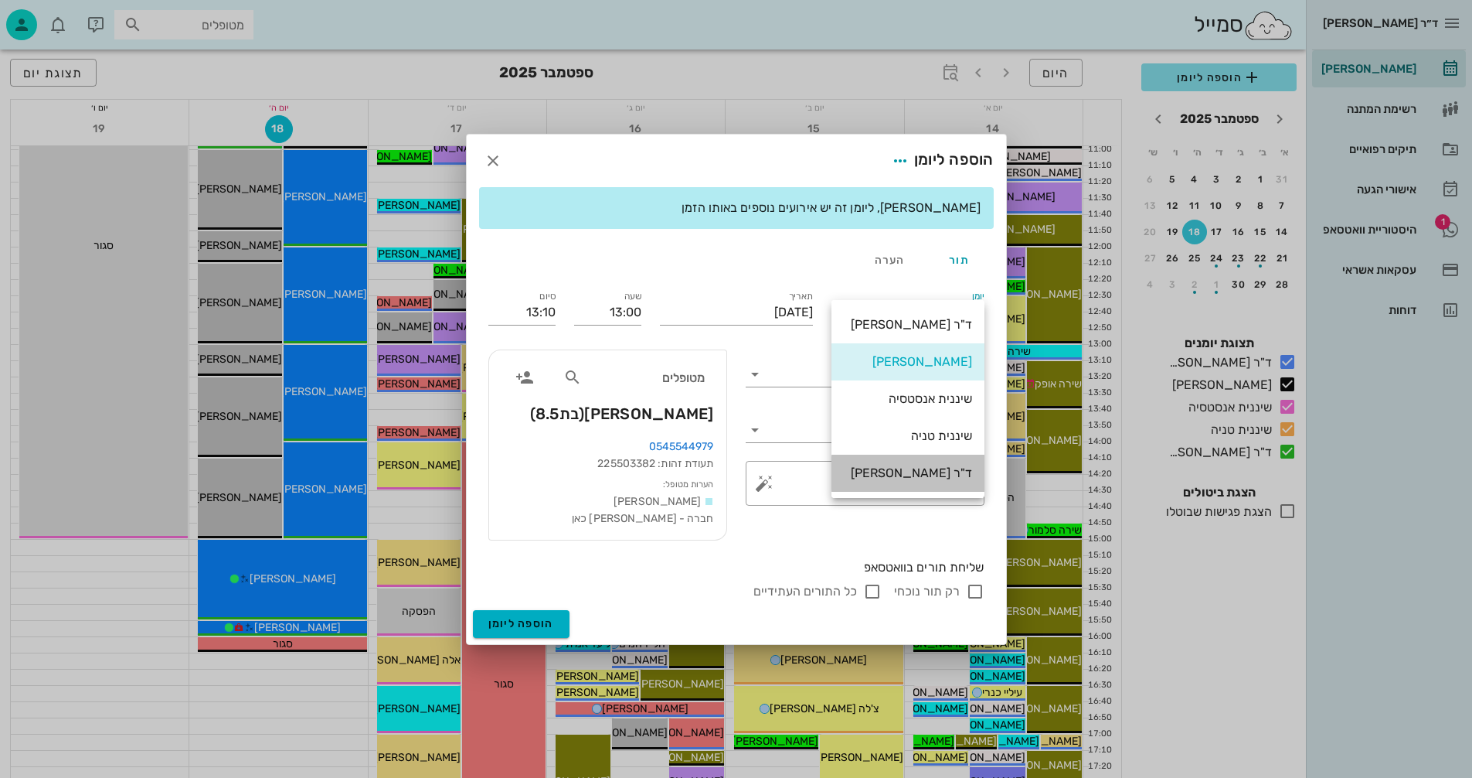
click at [913, 463] on div "ד"ר [PERSON_NAME]" at bounding box center [908, 472] width 128 height 33
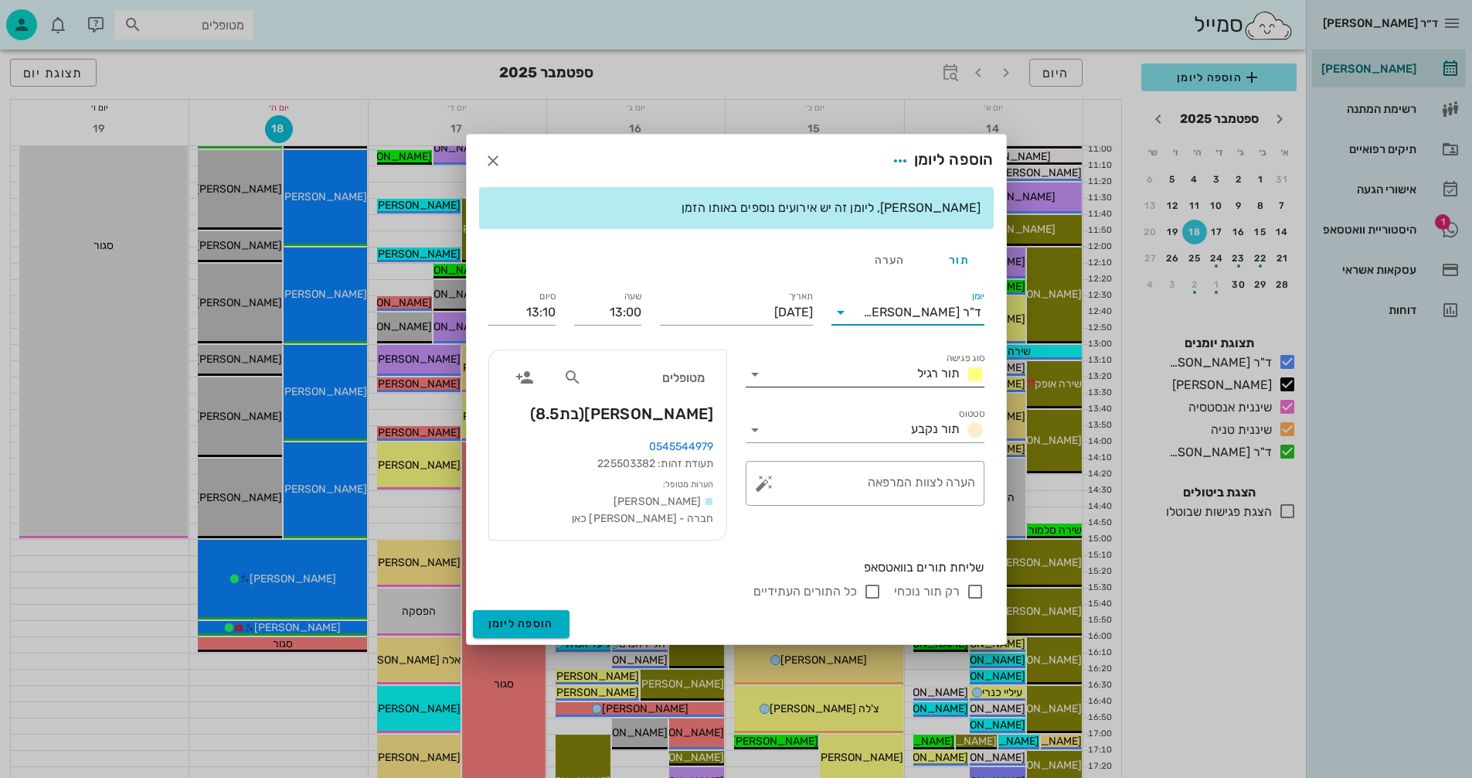
click at [788, 368] on input "סוג פגישה" at bounding box center [839, 374] width 144 height 25
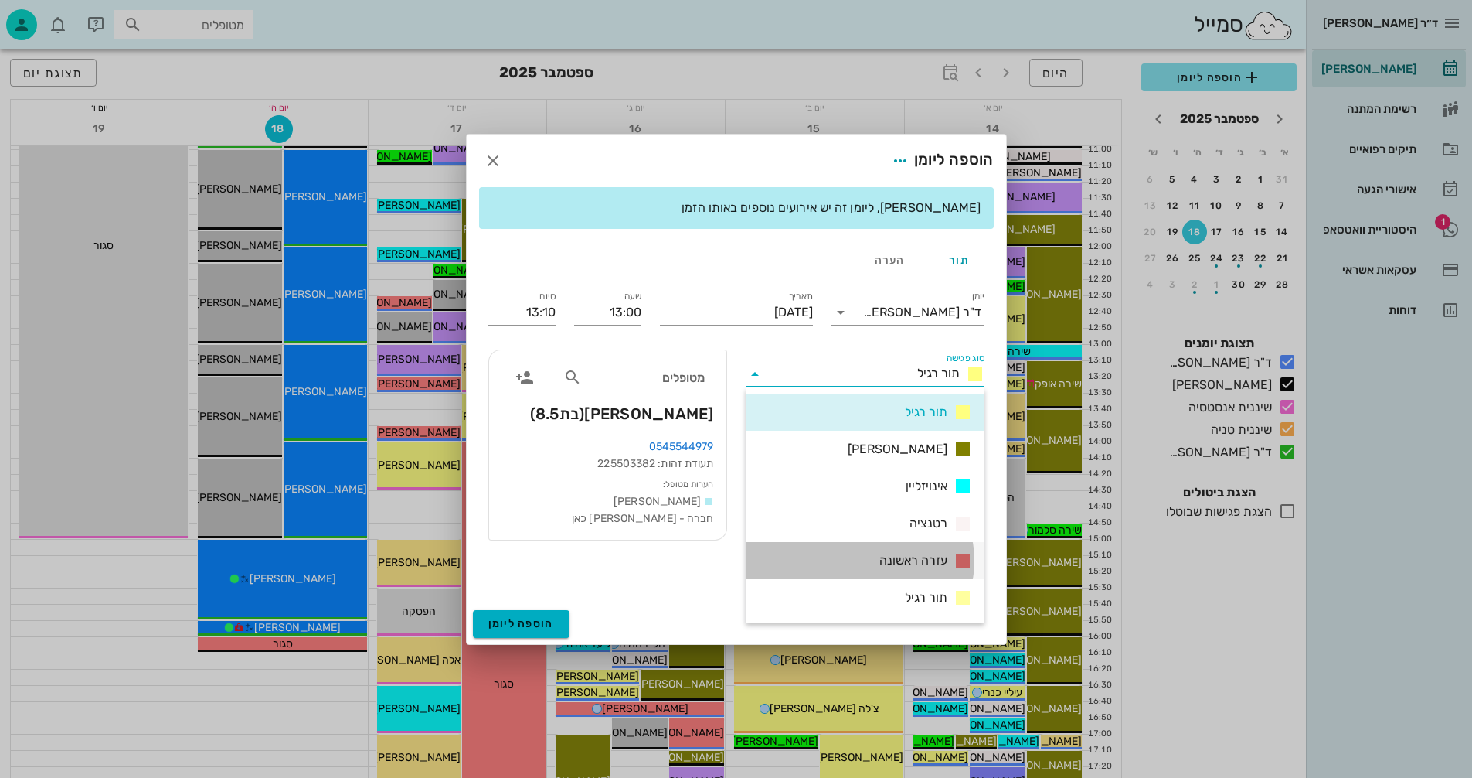
click at [915, 555] on span "עזרה ראשונה" at bounding box center [914, 560] width 68 height 19
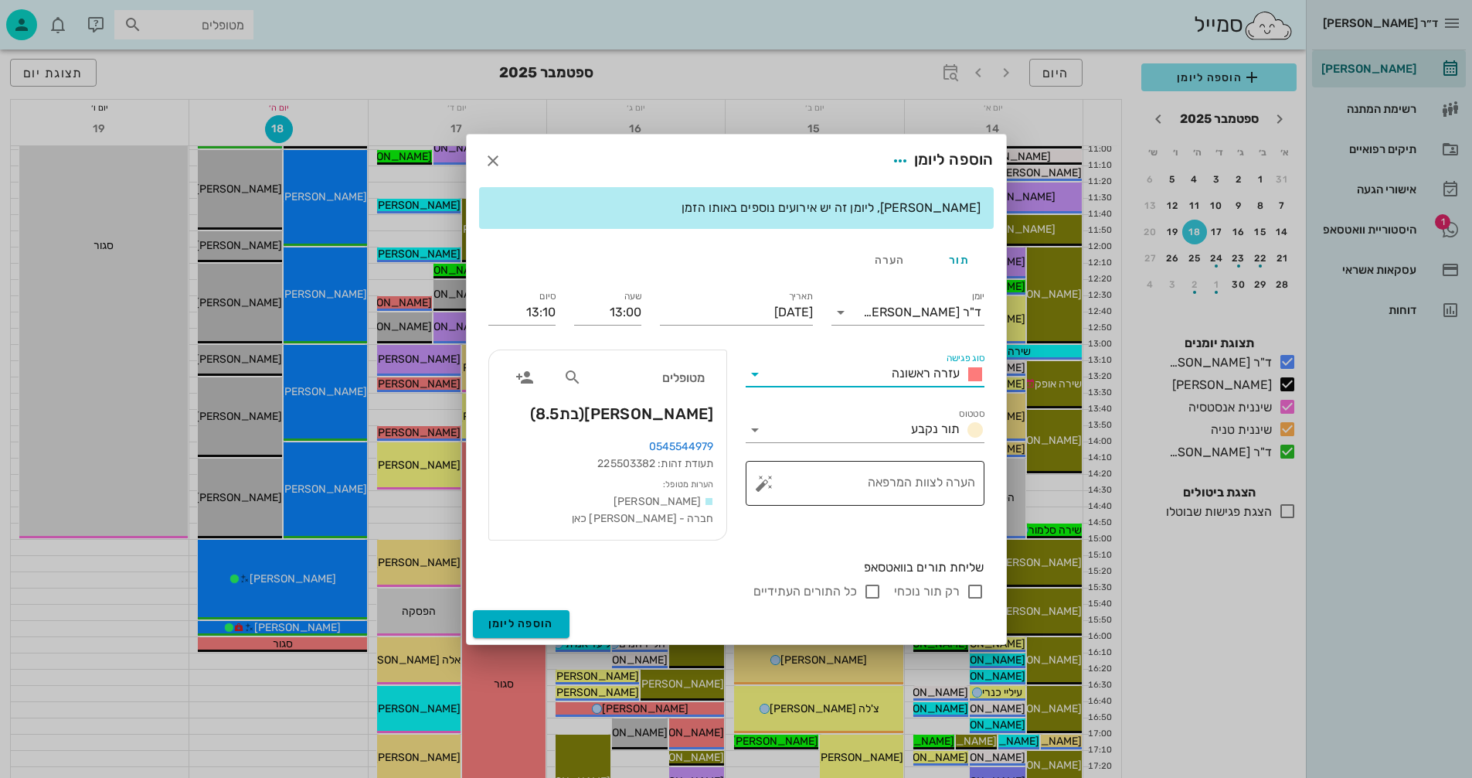
click at [885, 485] on textarea "הערה לצוות המרפאה" at bounding box center [871, 486] width 208 height 37
type textarea "לא מסתדרים עם המכשיר"
drag, startPoint x: 625, startPoint y: 308, endPoint x: 635, endPoint y: 311, distance: 9.8
click at [635, 311] on input "13:00" at bounding box center [607, 312] width 67 height 25
type input "13:30"
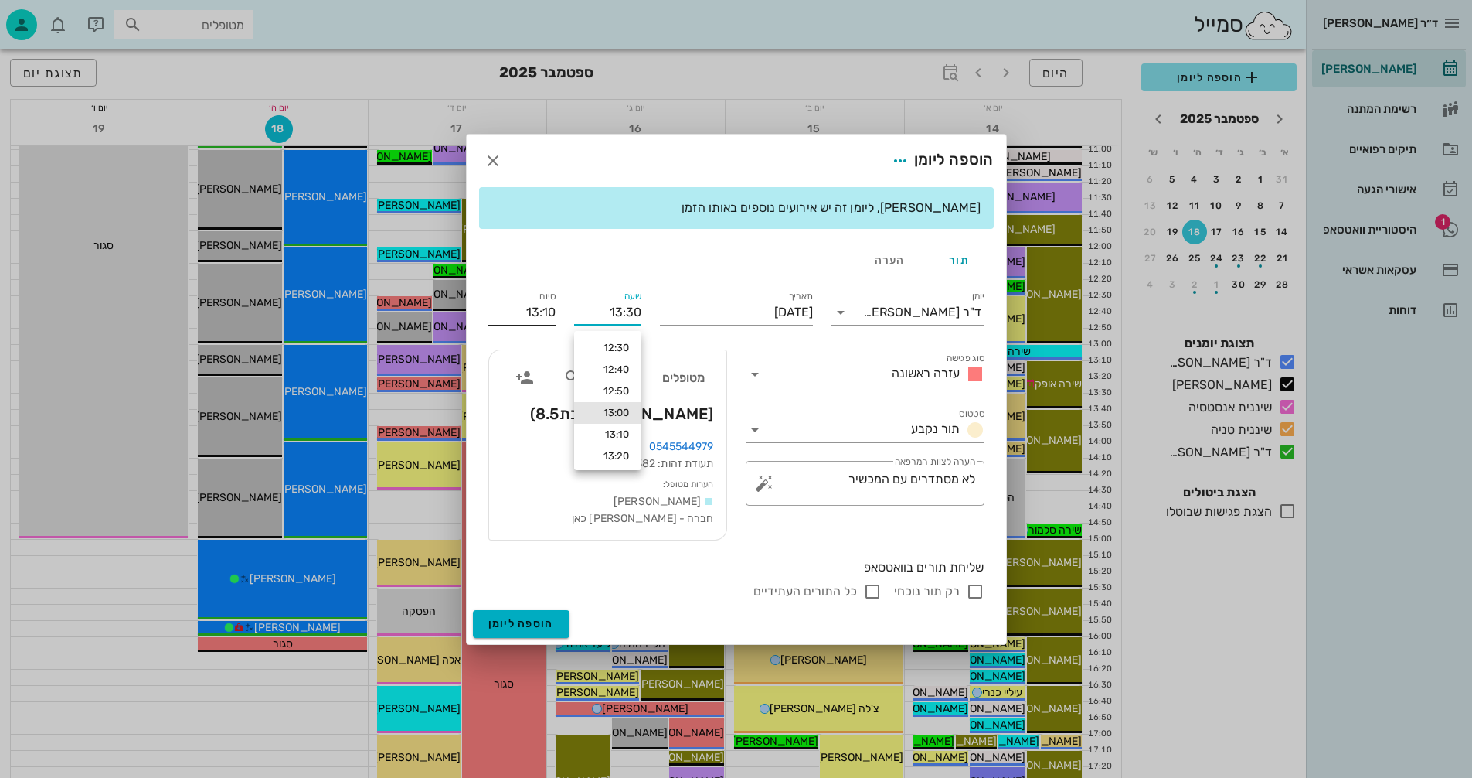
type input "13:40"
click at [501, 306] on input "13:40" at bounding box center [521, 312] width 67 height 25
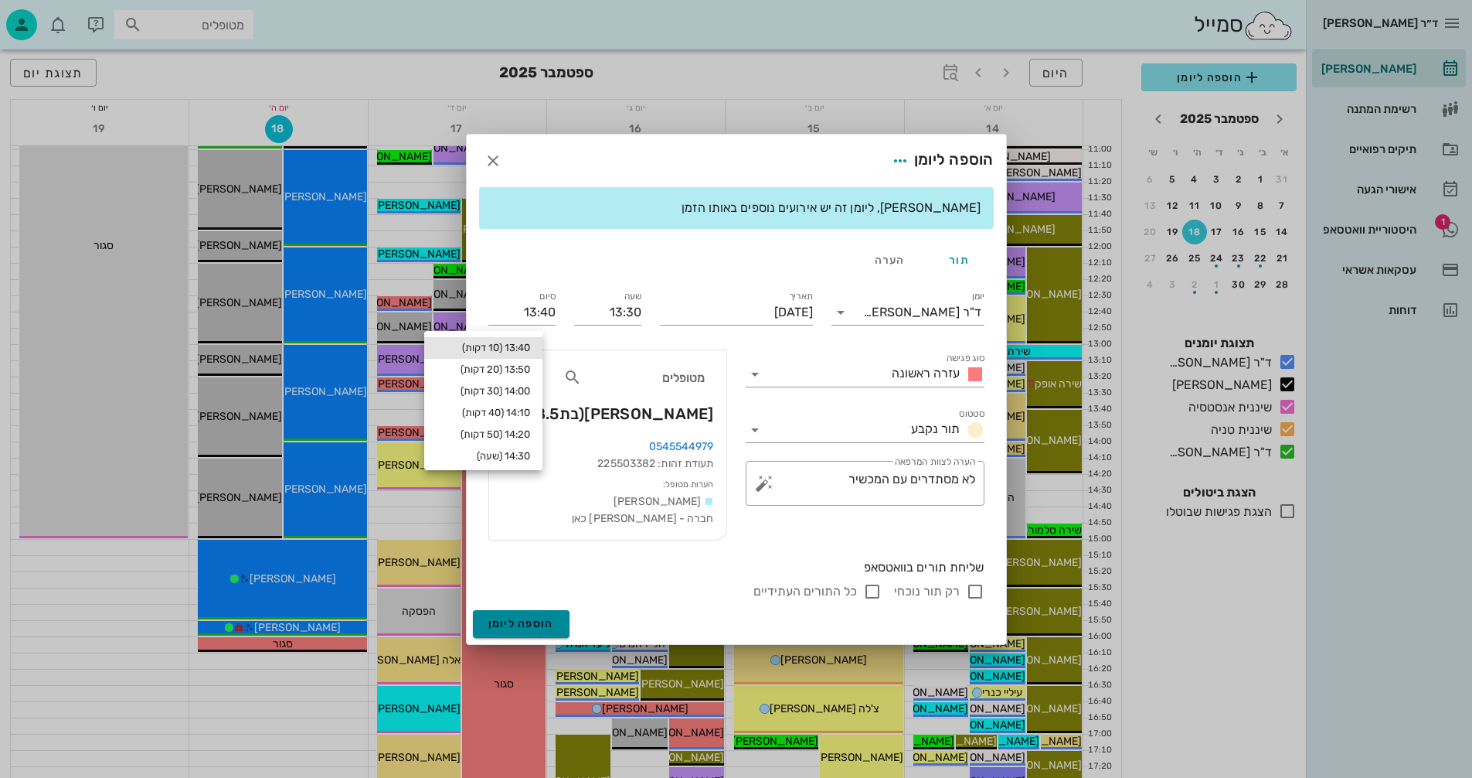
click at [516, 625] on span "הוספה ליומן" at bounding box center [521, 623] width 66 height 13
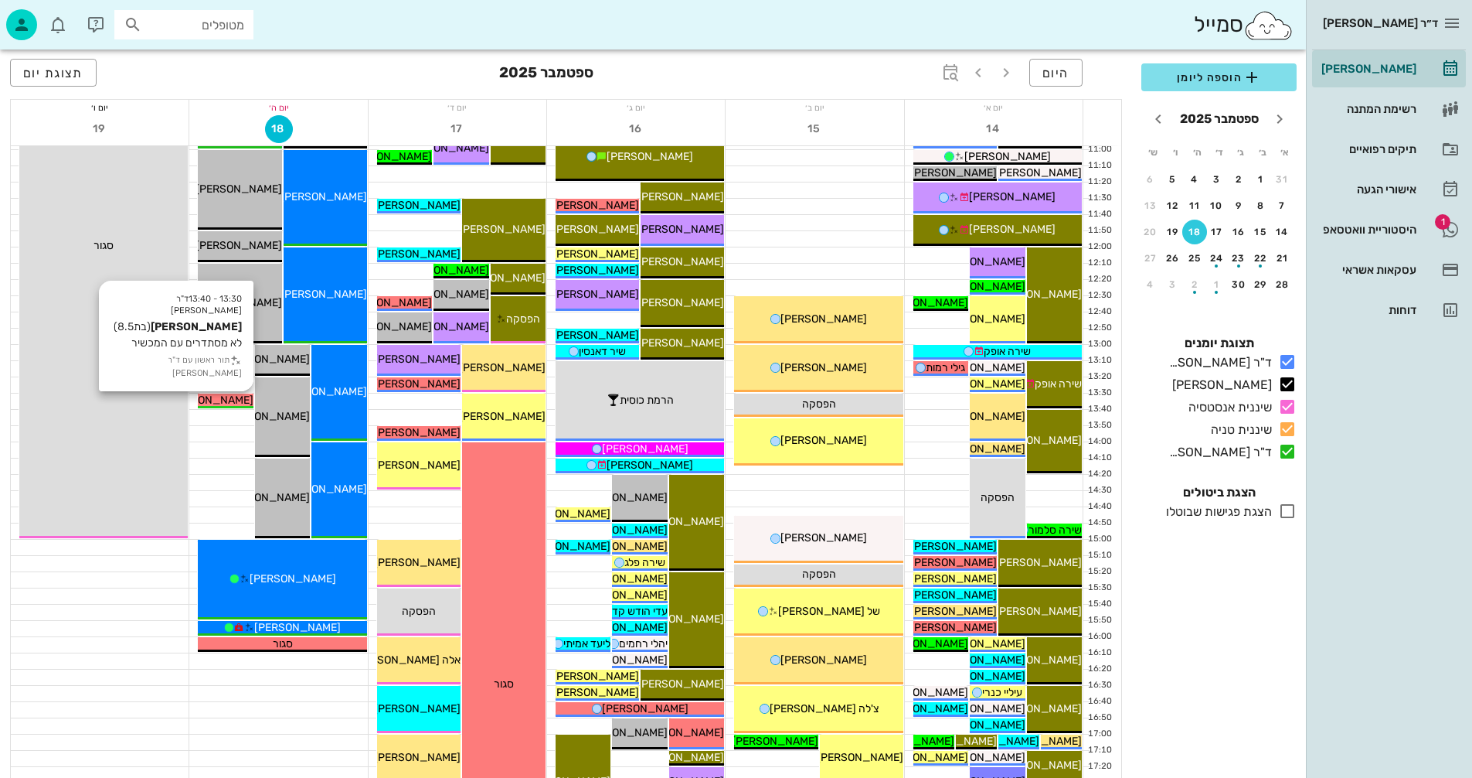
click at [216, 398] on span "[PERSON_NAME]" at bounding box center [210, 399] width 87 height 13
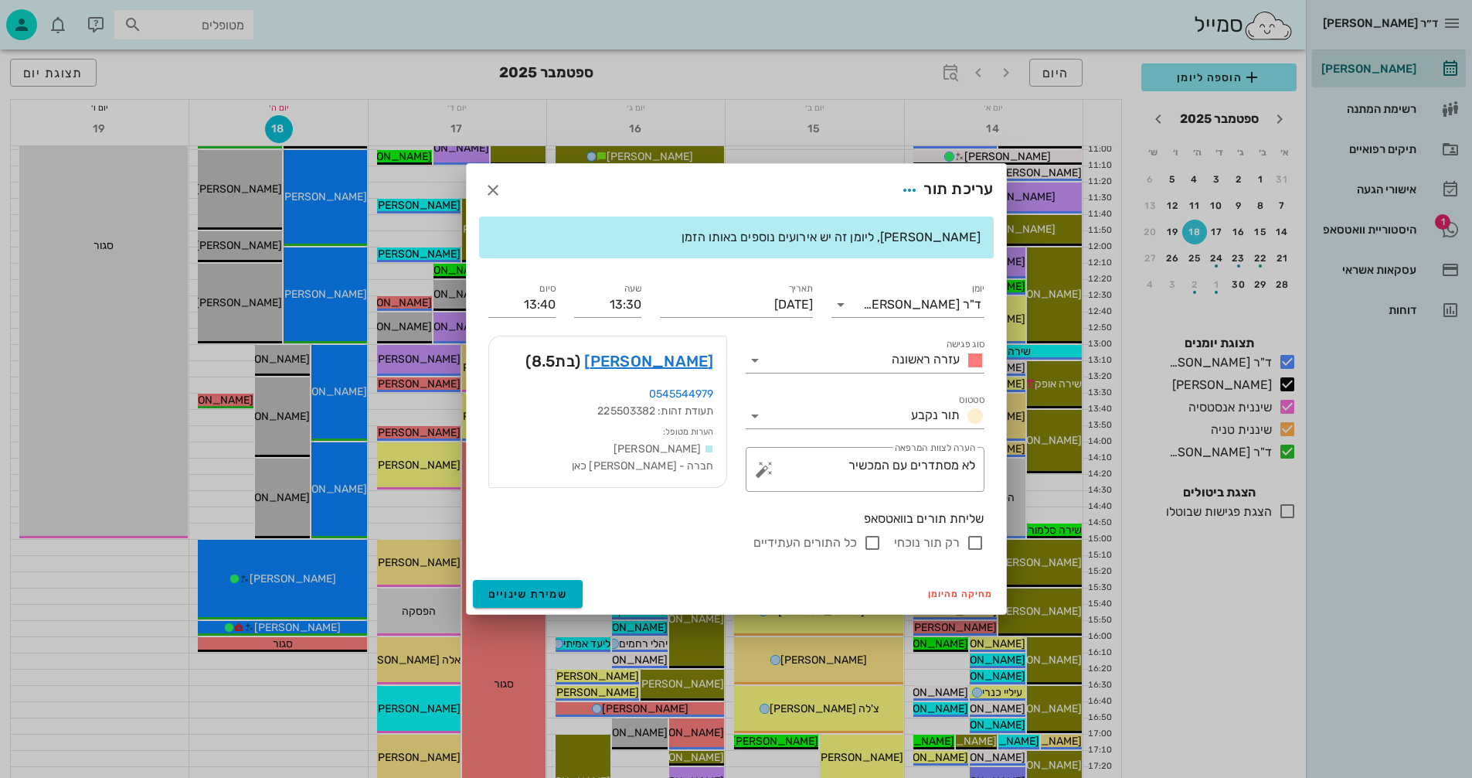
click at [980, 535] on input "רק תור נוכחי" at bounding box center [975, 542] width 19 height 19
checkbox input "false"
click at [538, 594] on span "שמירת שינויים" at bounding box center [528, 593] width 80 height 13
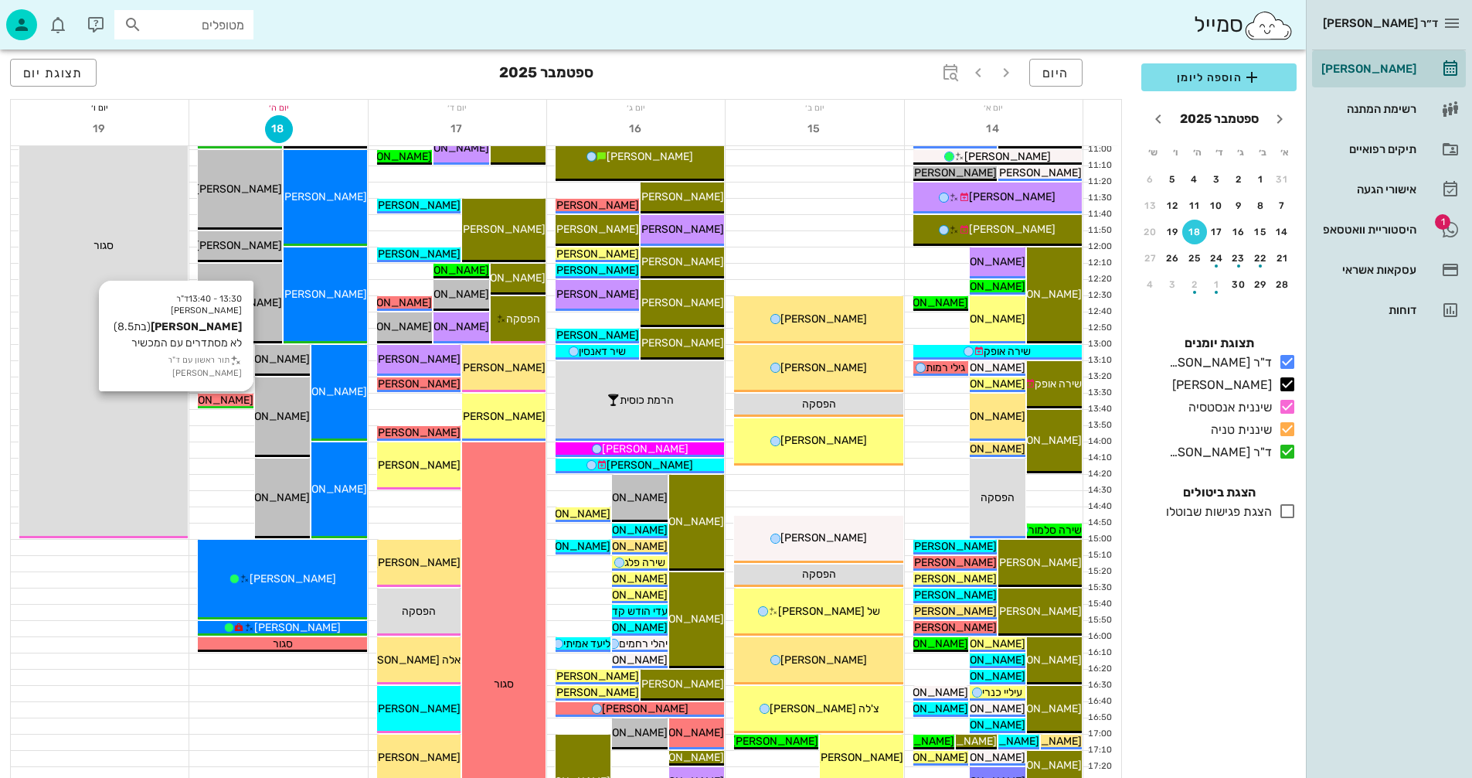
click at [237, 397] on span "[PERSON_NAME]" at bounding box center [210, 399] width 87 height 13
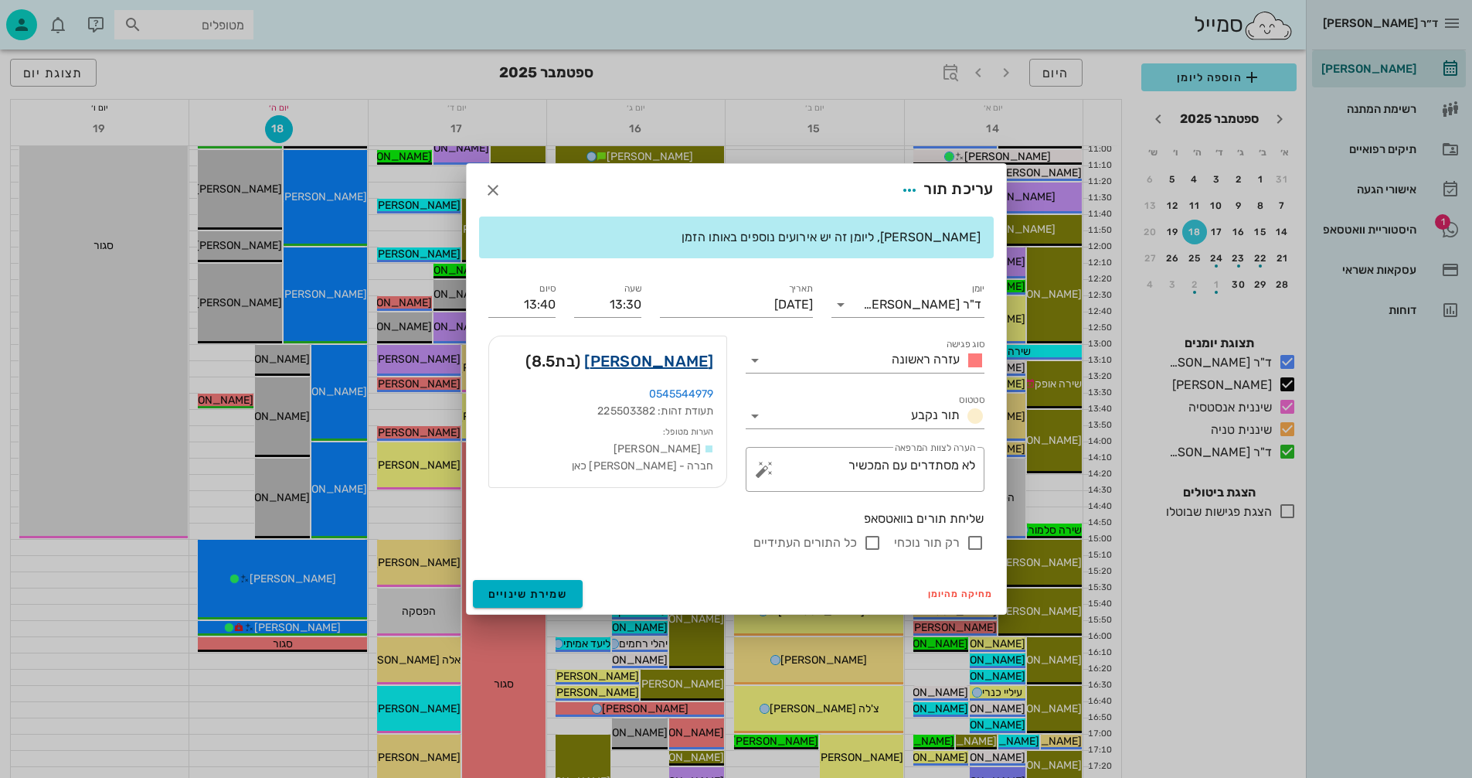
click at [688, 360] on link "רוני שורץ" at bounding box center [648, 361] width 129 height 25
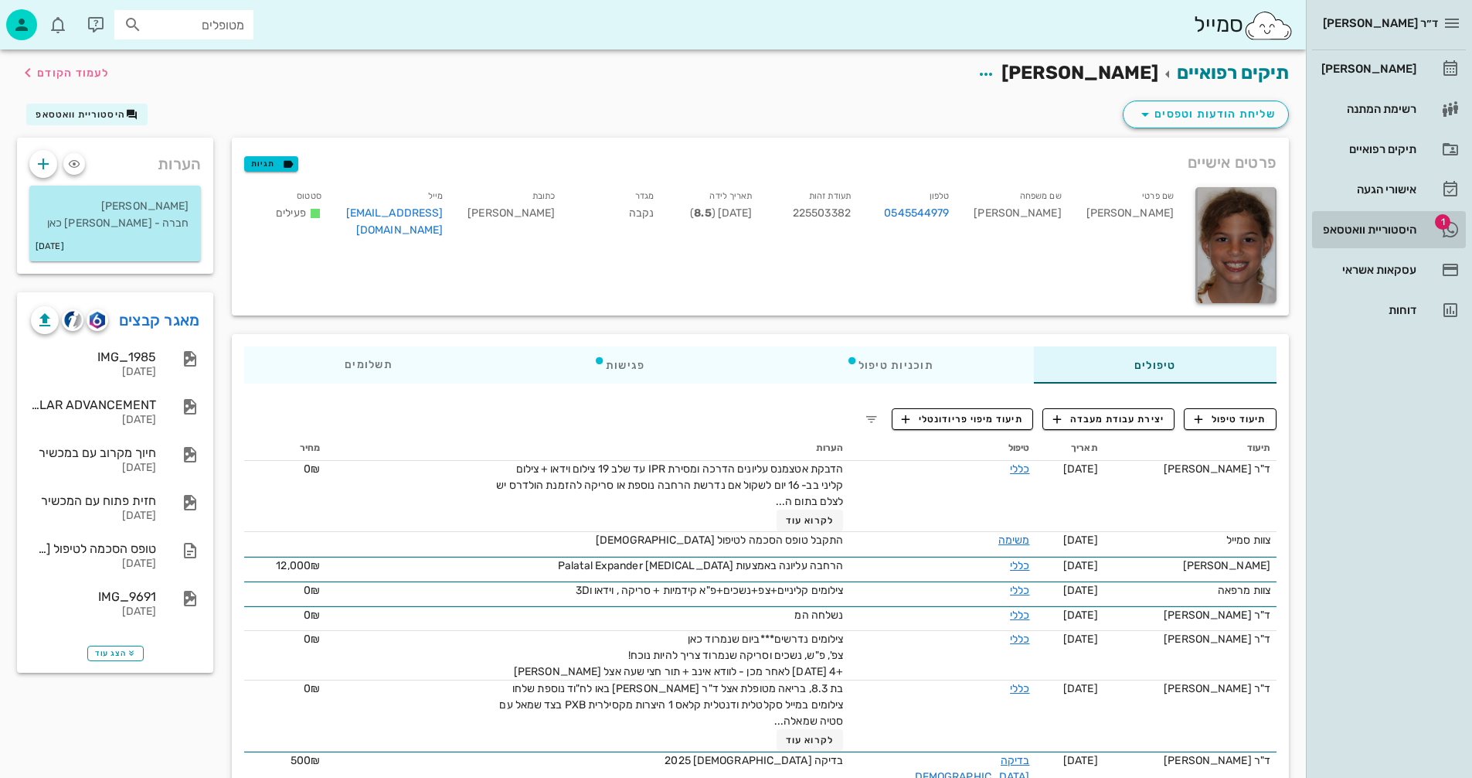
click at [1387, 235] on div "היסטוריית וואטסאפ" at bounding box center [1368, 229] width 98 height 12
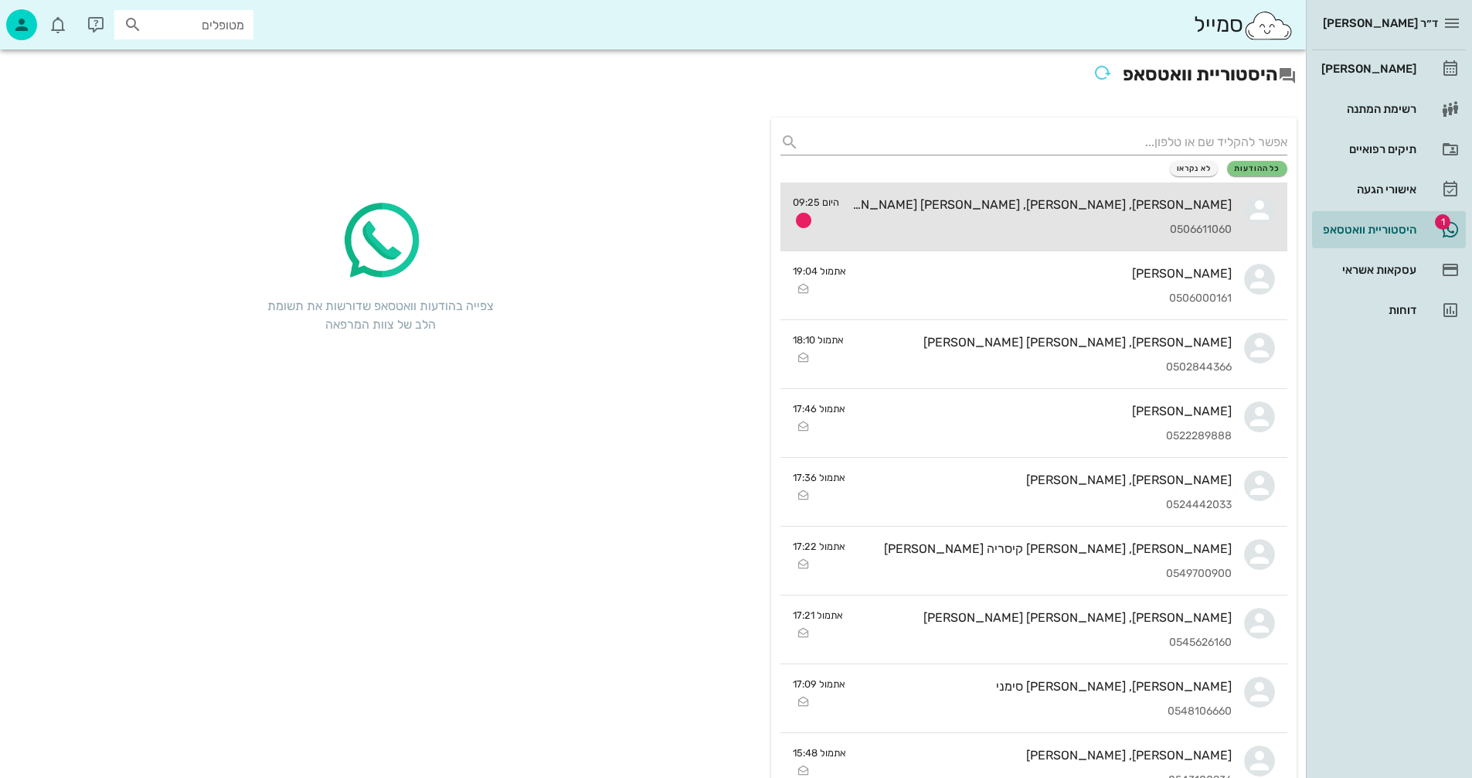
click at [1024, 209] on div "[PERSON_NAME], [PERSON_NAME], [PERSON_NAME] [PERSON_NAME]" at bounding box center [1042, 204] width 380 height 15
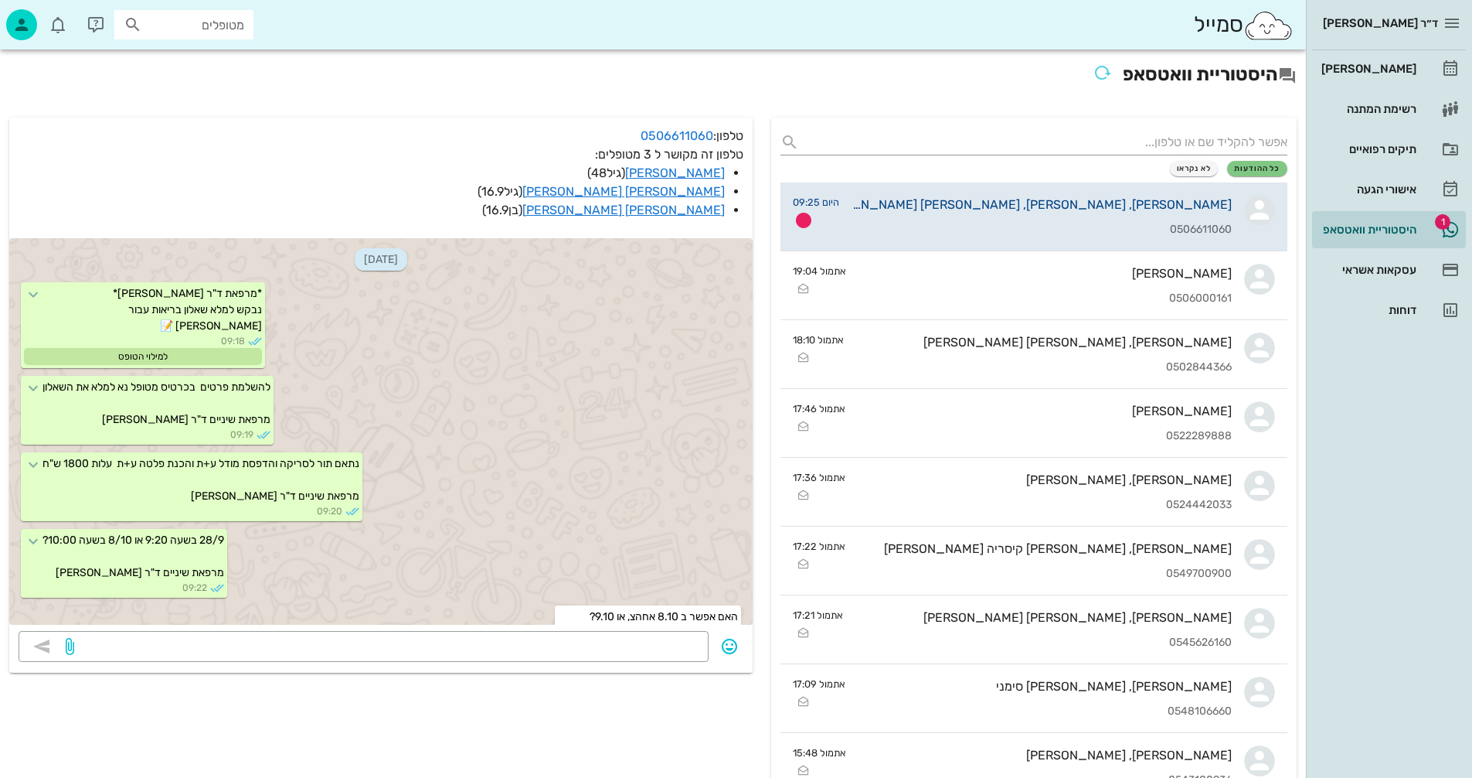
scroll to position [22, 0]
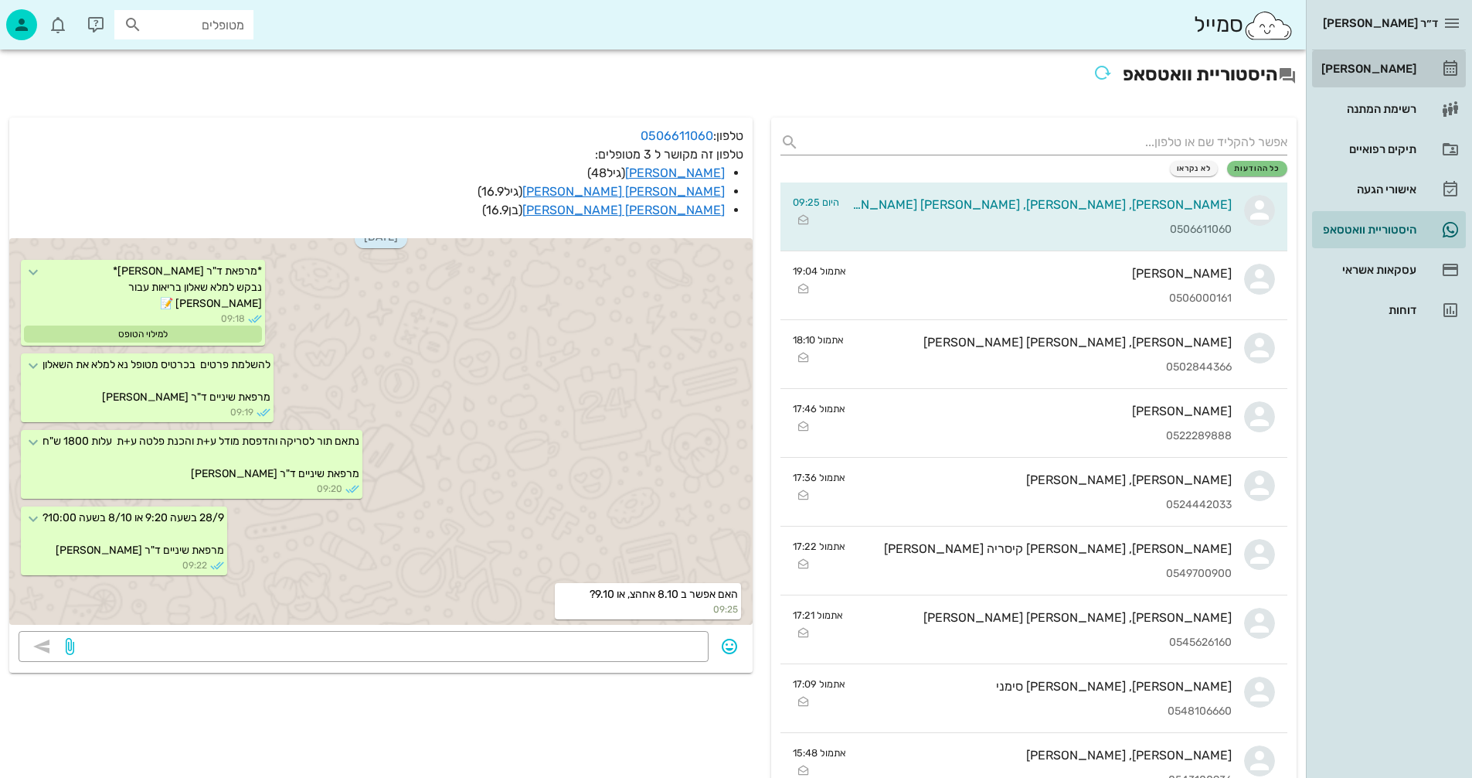
click at [1387, 70] on div "[PERSON_NAME]" at bounding box center [1368, 69] width 98 height 12
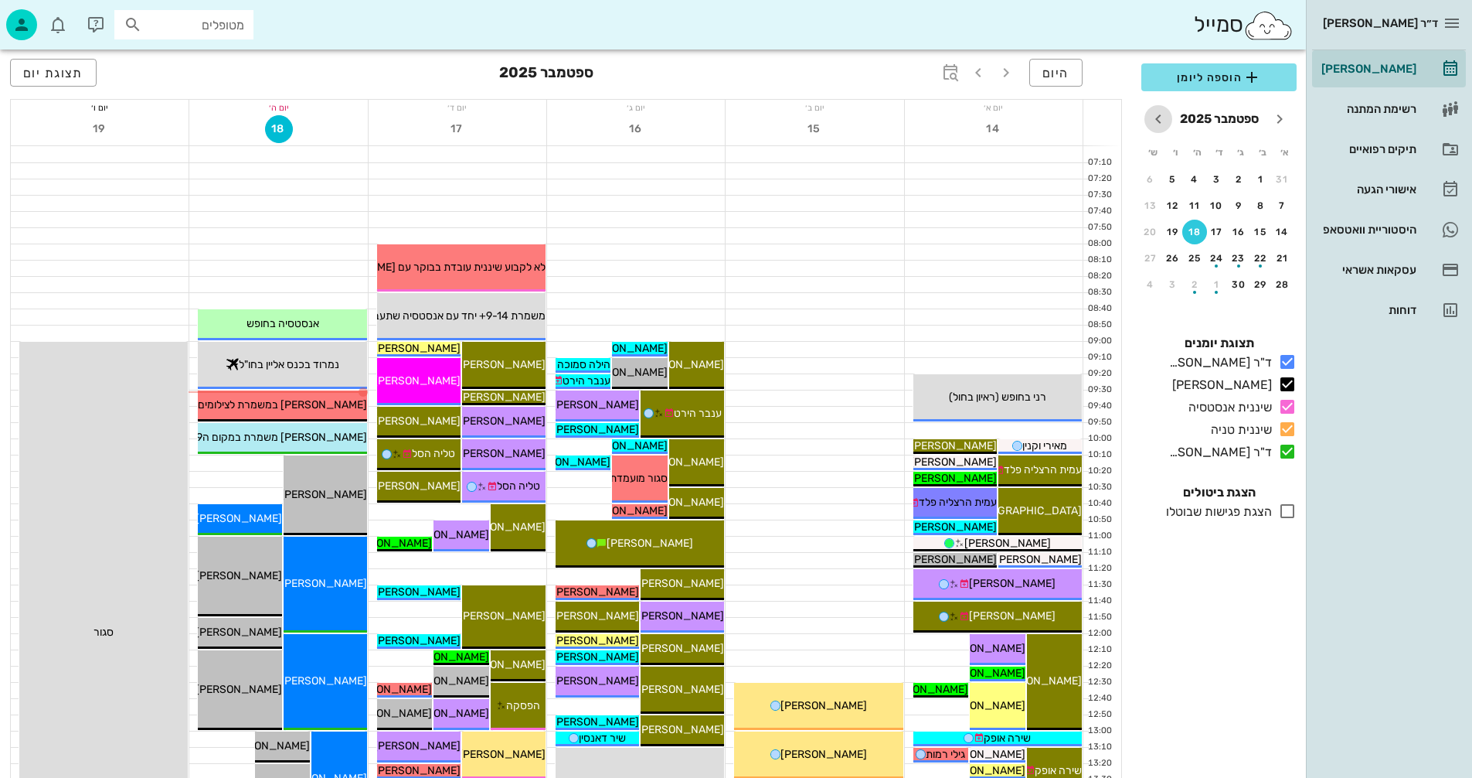
click at [1159, 120] on icon "חודש הבא" at bounding box center [1158, 119] width 19 height 19
click at [1217, 207] on div "button" at bounding box center [1217, 209] width 25 height 9
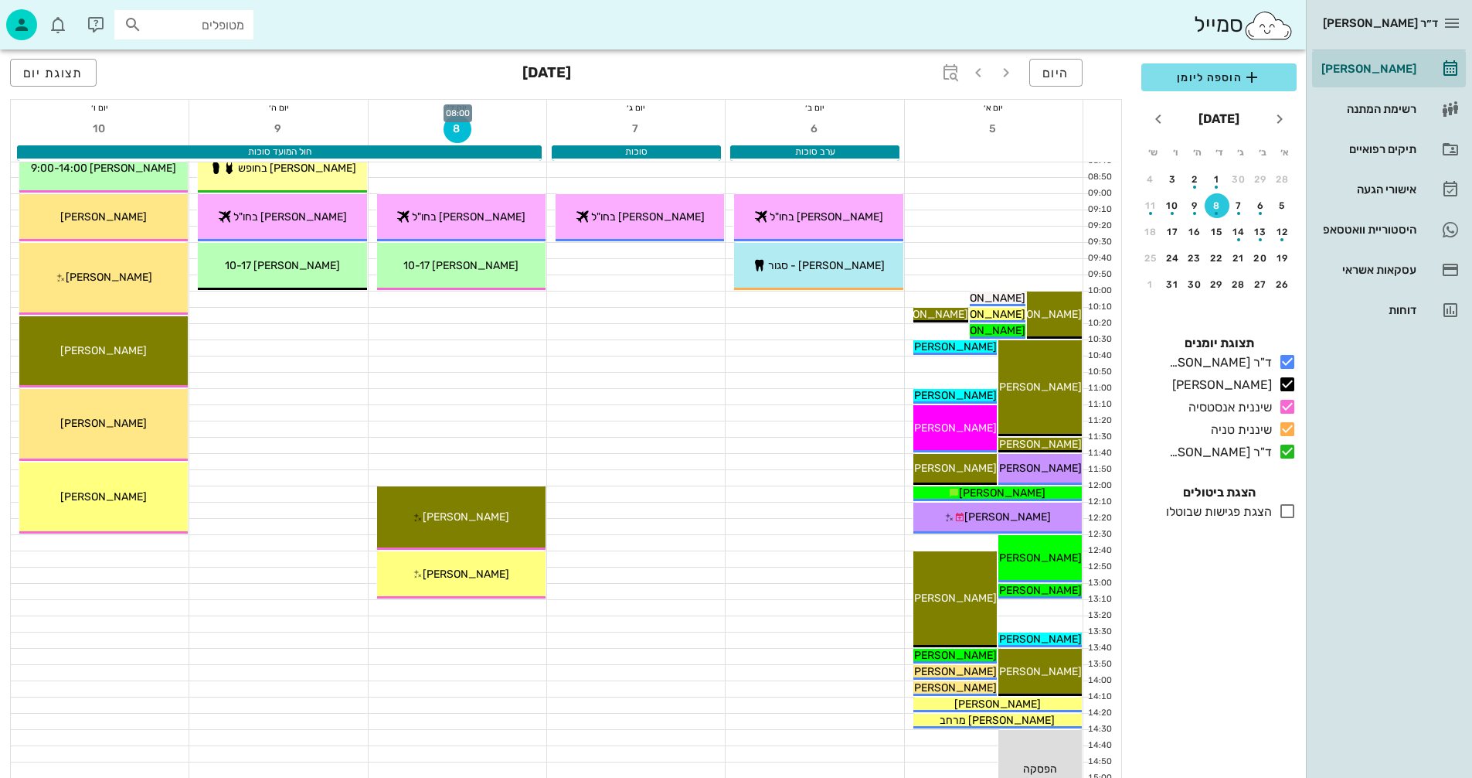
scroll to position [155, 0]
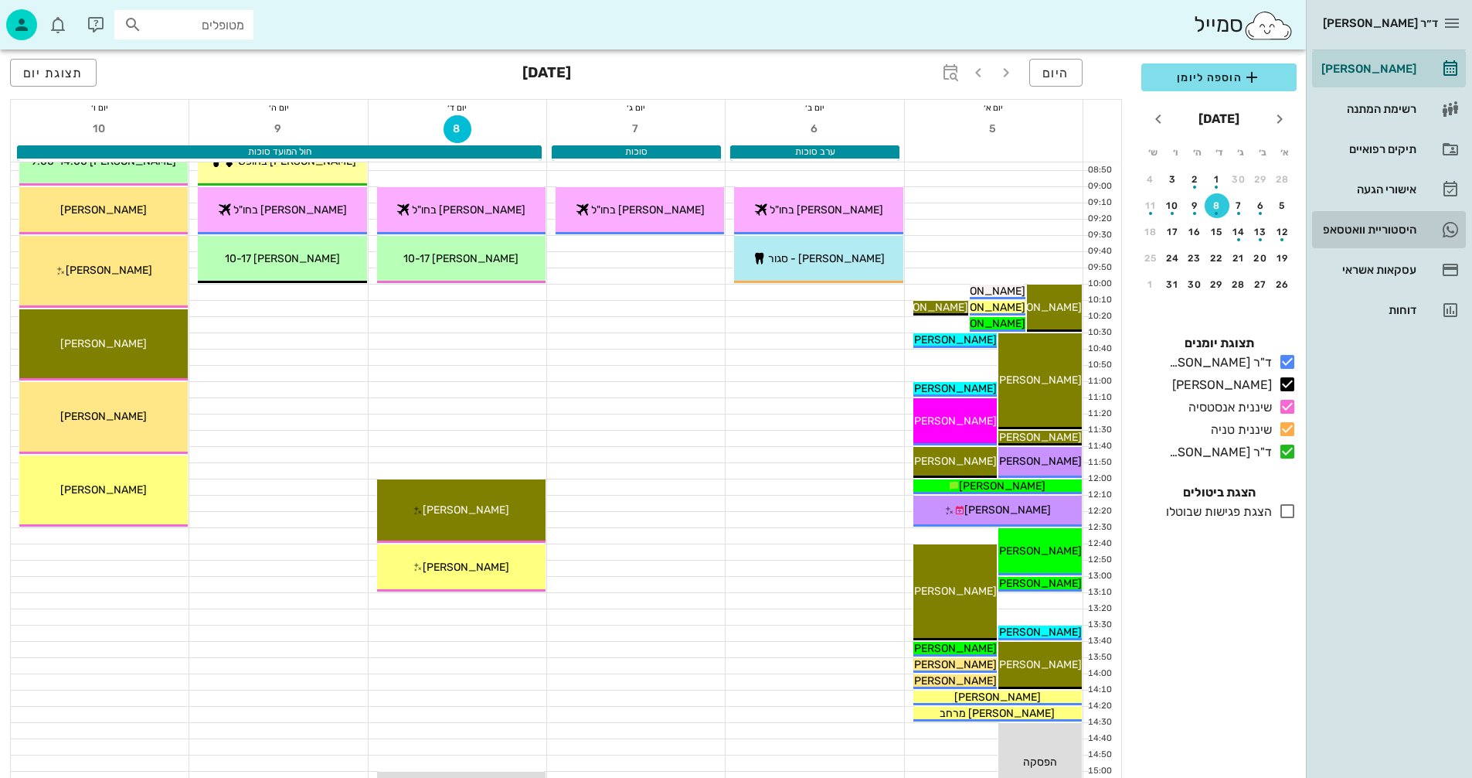
click at [1354, 224] on div "היסטוריית וואטסאפ" at bounding box center [1368, 229] width 98 height 12
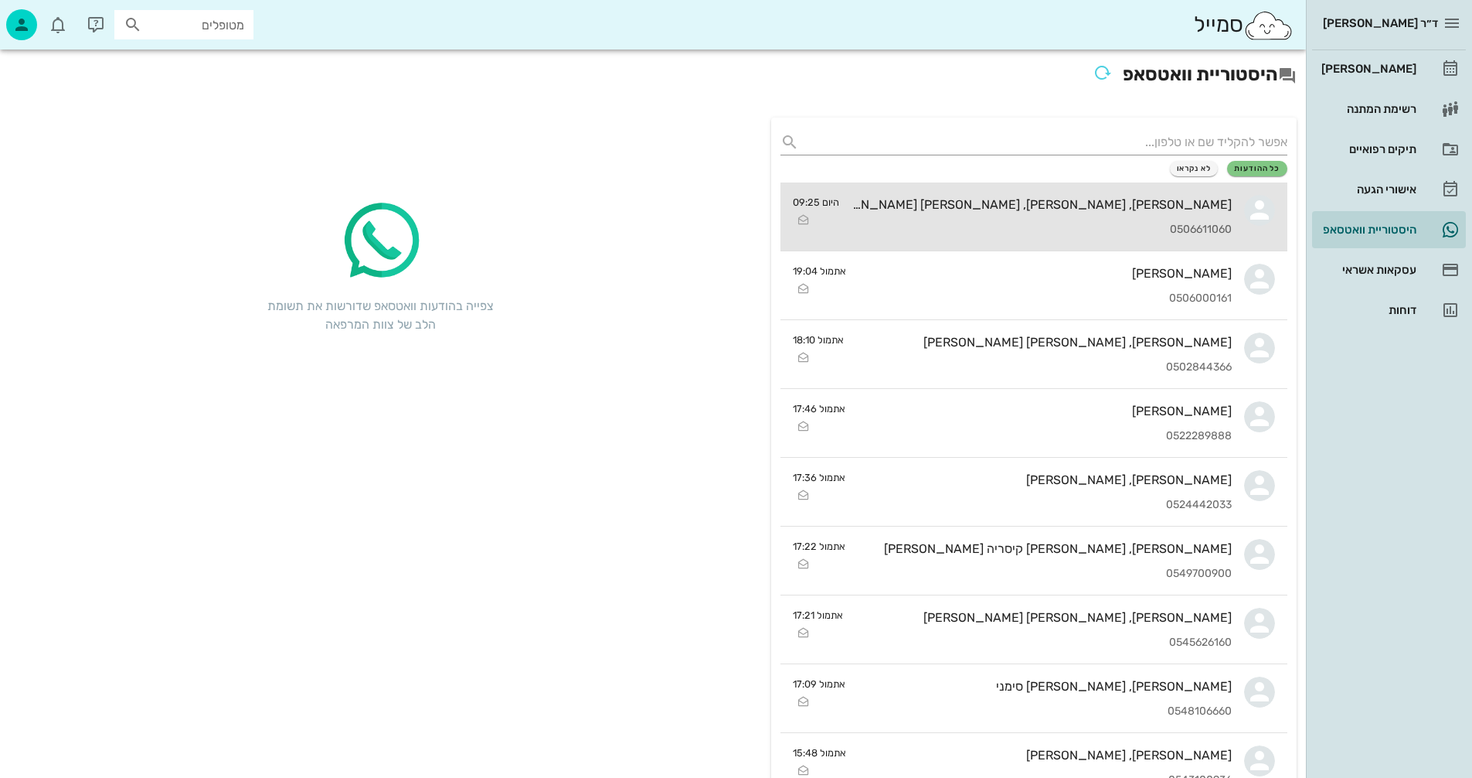
click at [1018, 210] on div "[PERSON_NAME], [PERSON_NAME], [PERSON_NAME] [PERSON_NAME]" at bounding box center [1042, 204] width 380 height 15
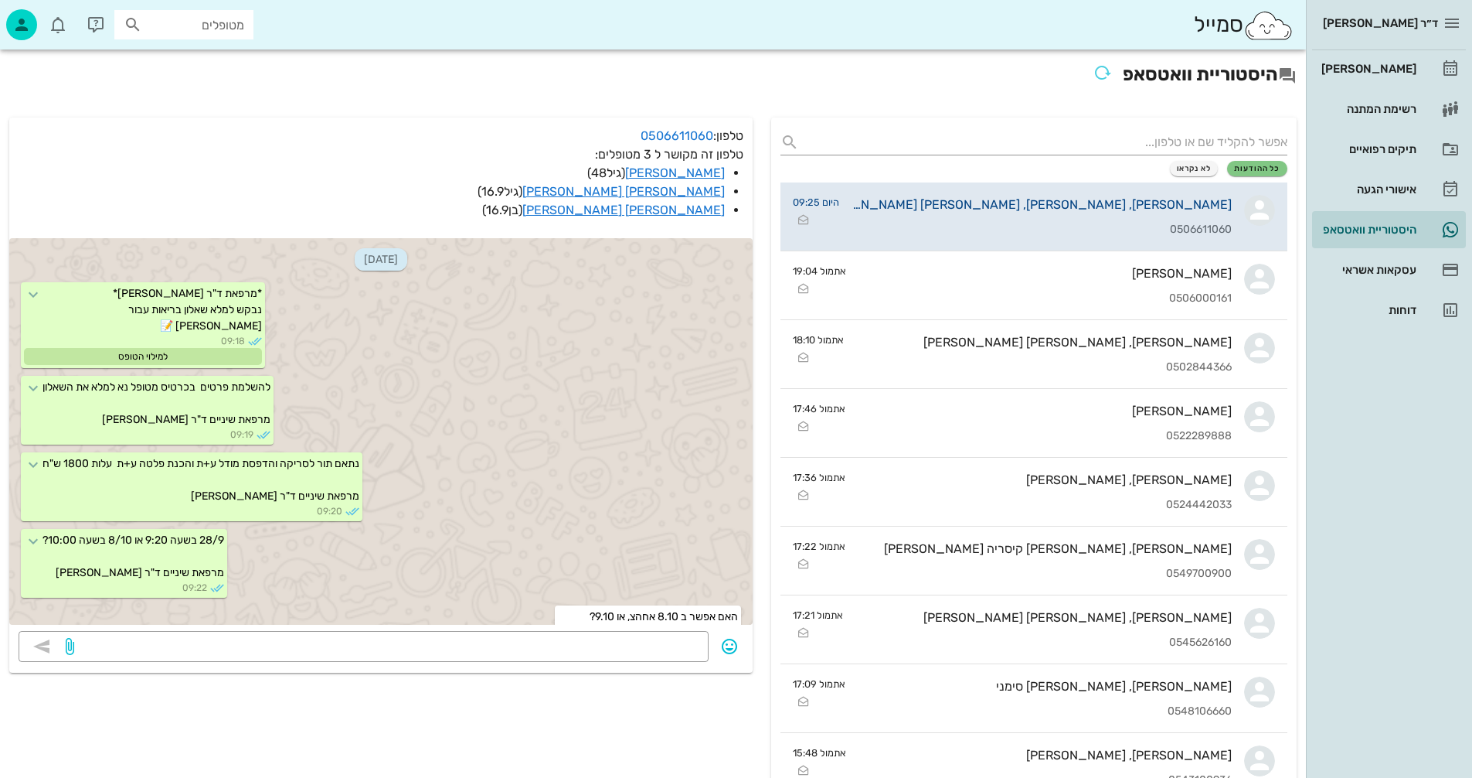
scroll to position [22, 0]
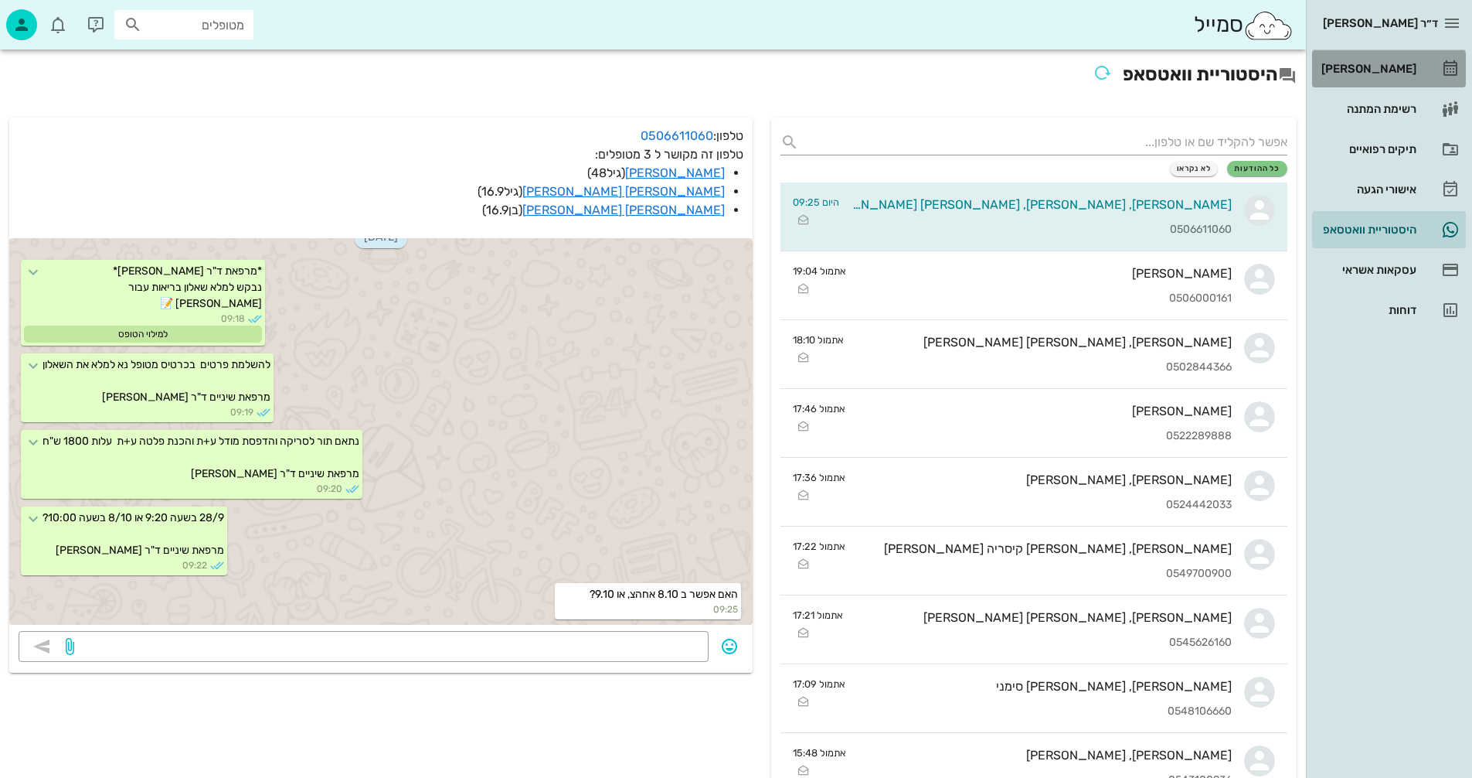
click at [1390, 63] on div "[PERSON_NAME]" at bounding box center [1368, 69] width 98 height 12
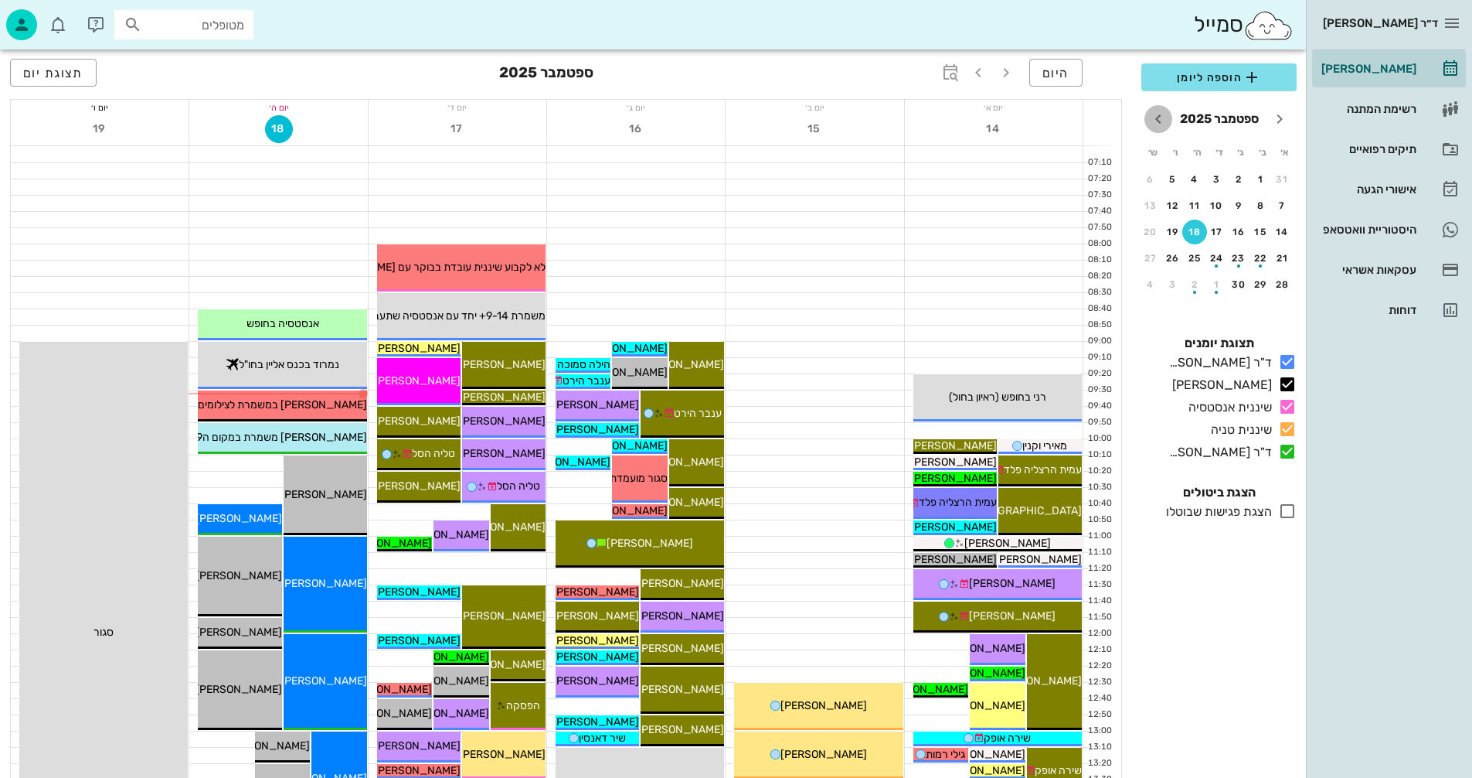
click at [1159, 119] on icon "חודש הבא" at bounding box center [1158, 119] width 19 height 19
click at [1217, 206] on div "button" at bounding box center [1217, 209] width 25 height 9
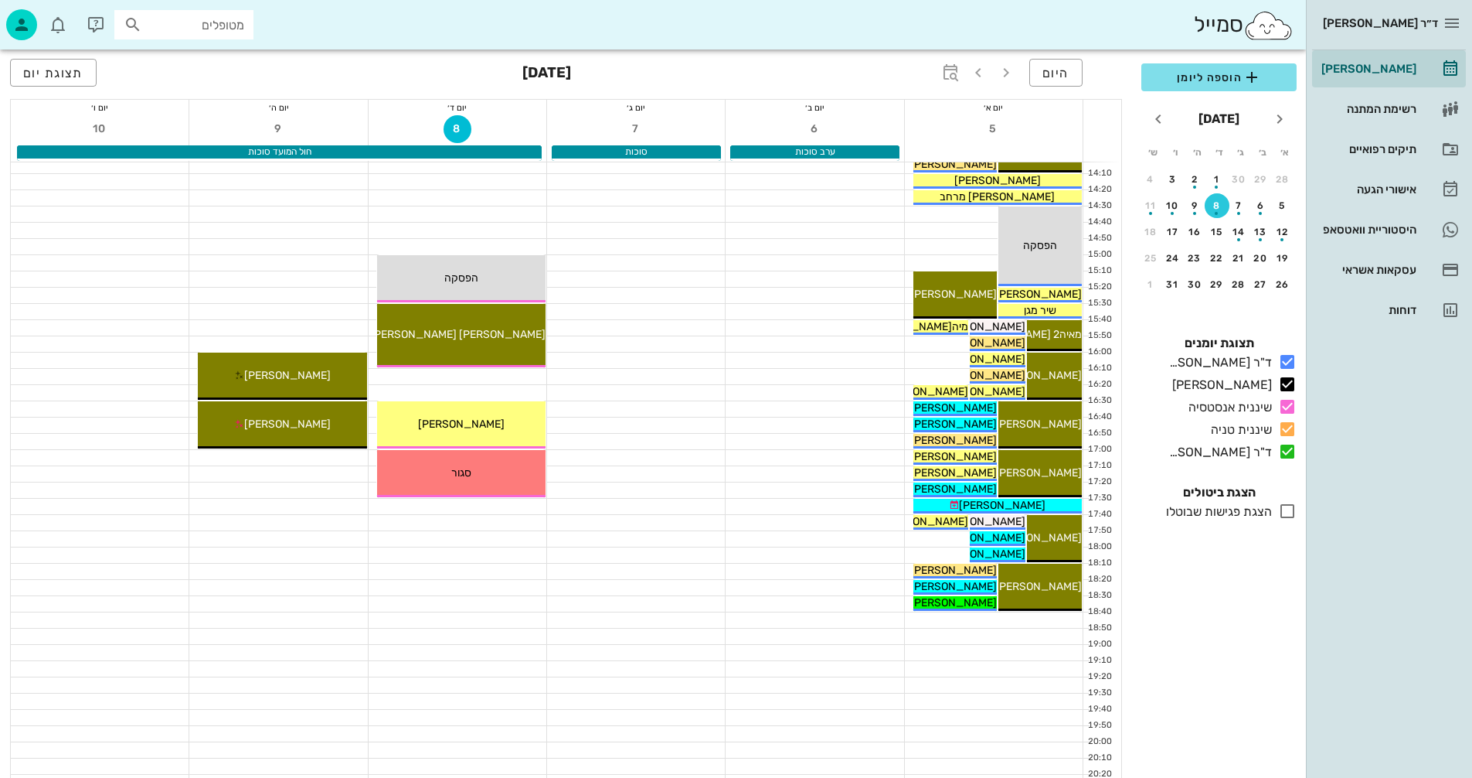
scroll to position [732, 0]
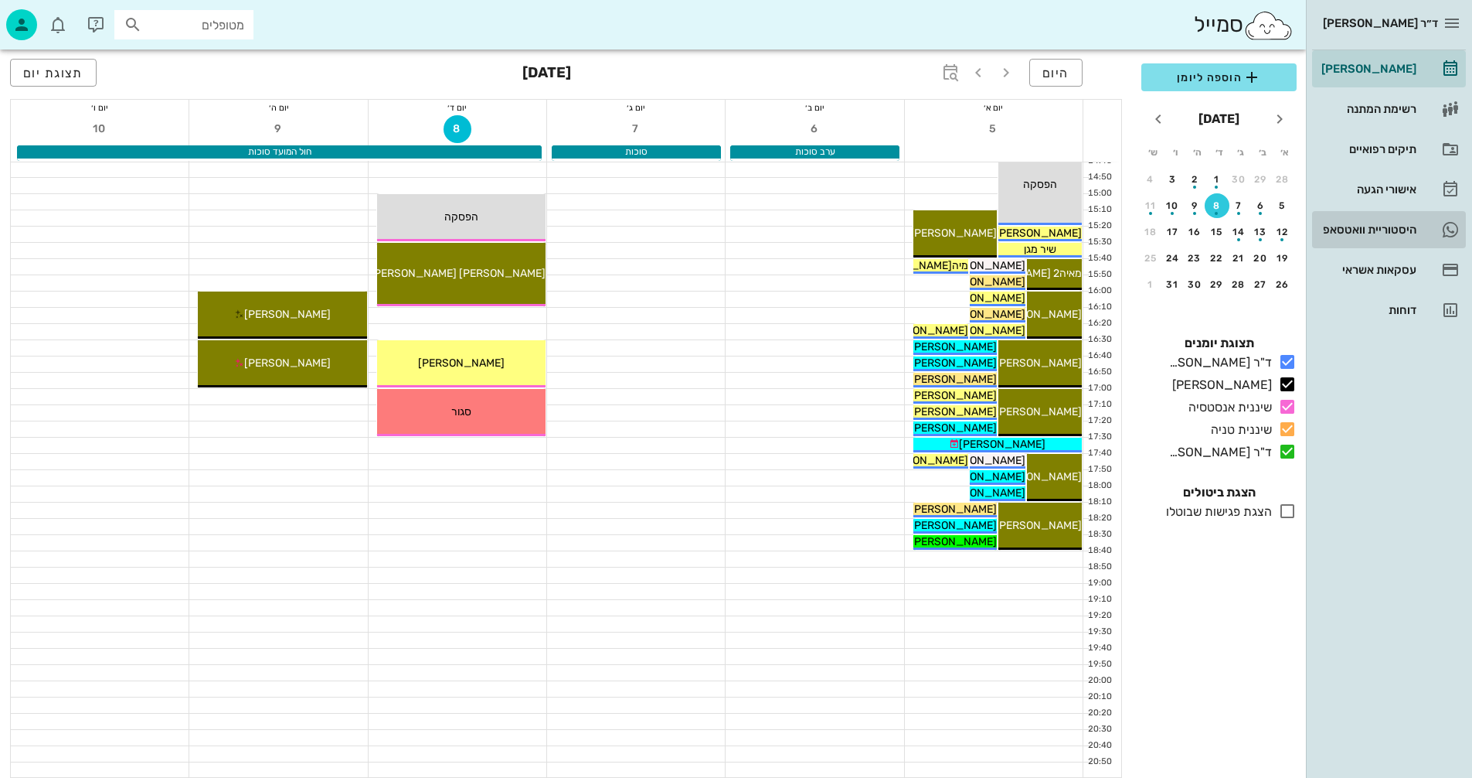
click at [1346, 226] on div "היסטוריית וואטסאפ" at bounding box center [1368, 229] width 98 height 12
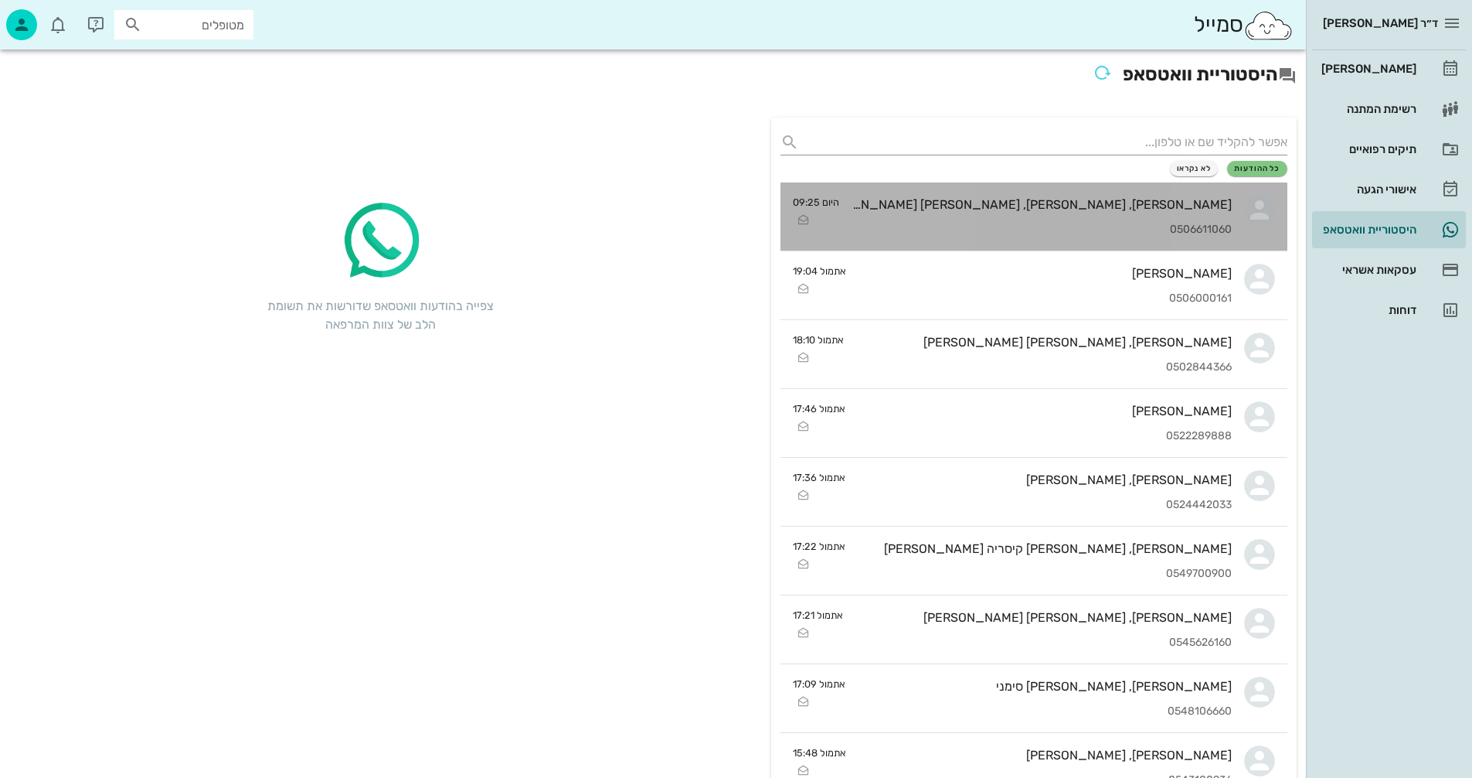
click at [1084, 221] on div "גל, עמית, זיו גולדמן 0506611060" at bounding box center [1042, 216] width 380 height 68
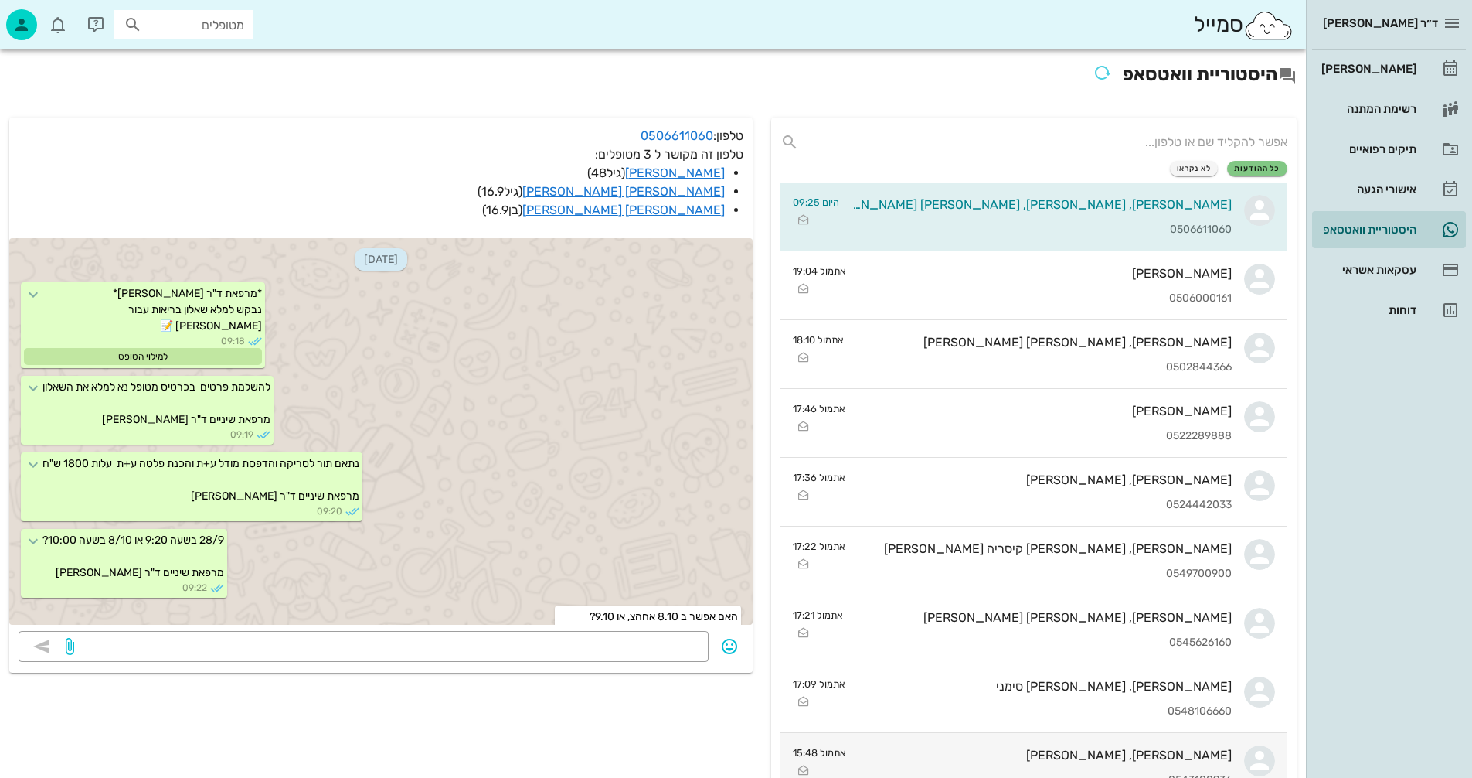
scroll to position [22, 0]
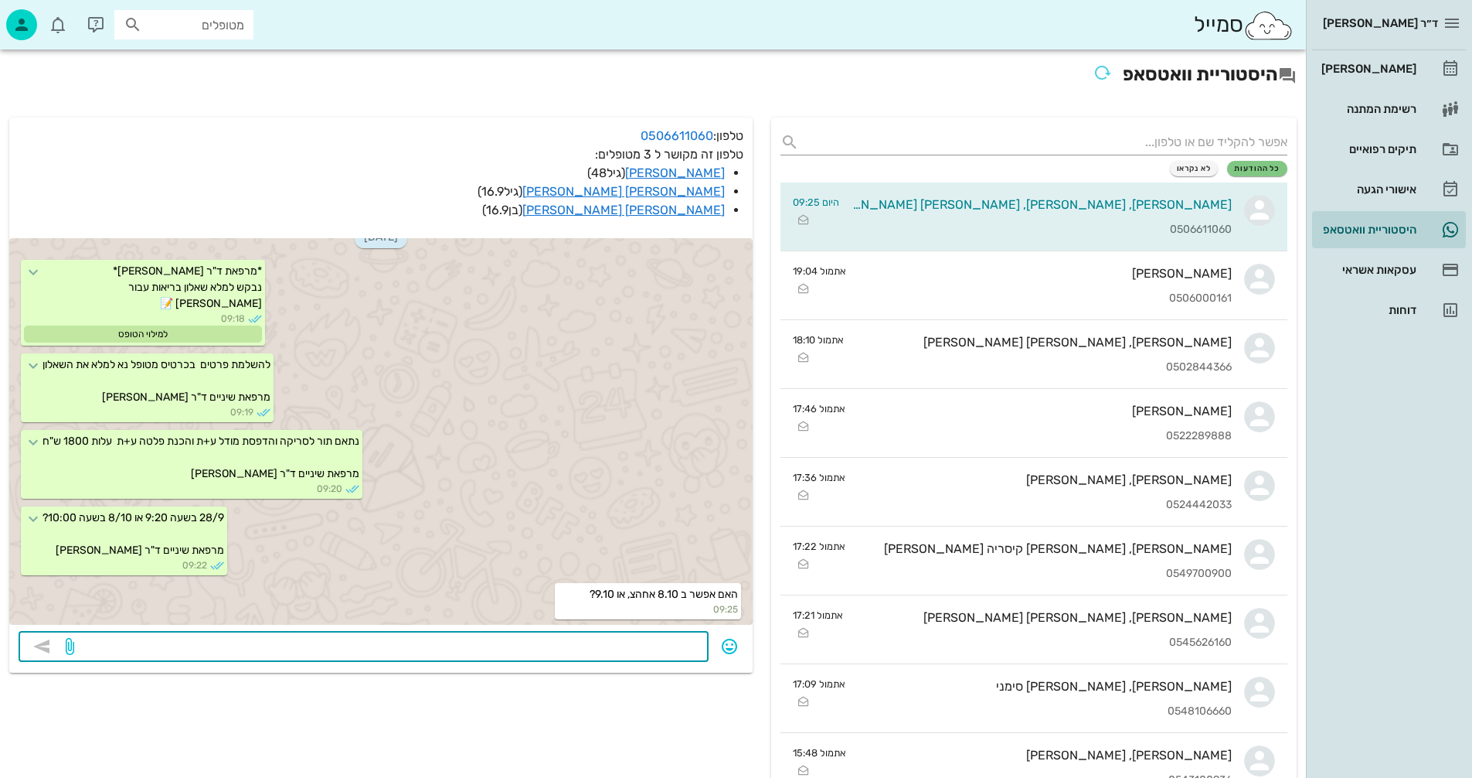
click at [628, 643] on textarea at bounding box center [388, 647] width 622 height 25
type textarea "מ"
click at [1392, 69] on div "[PERSON_NAME]" at bounding box center [1368, 69] width 98 height 12
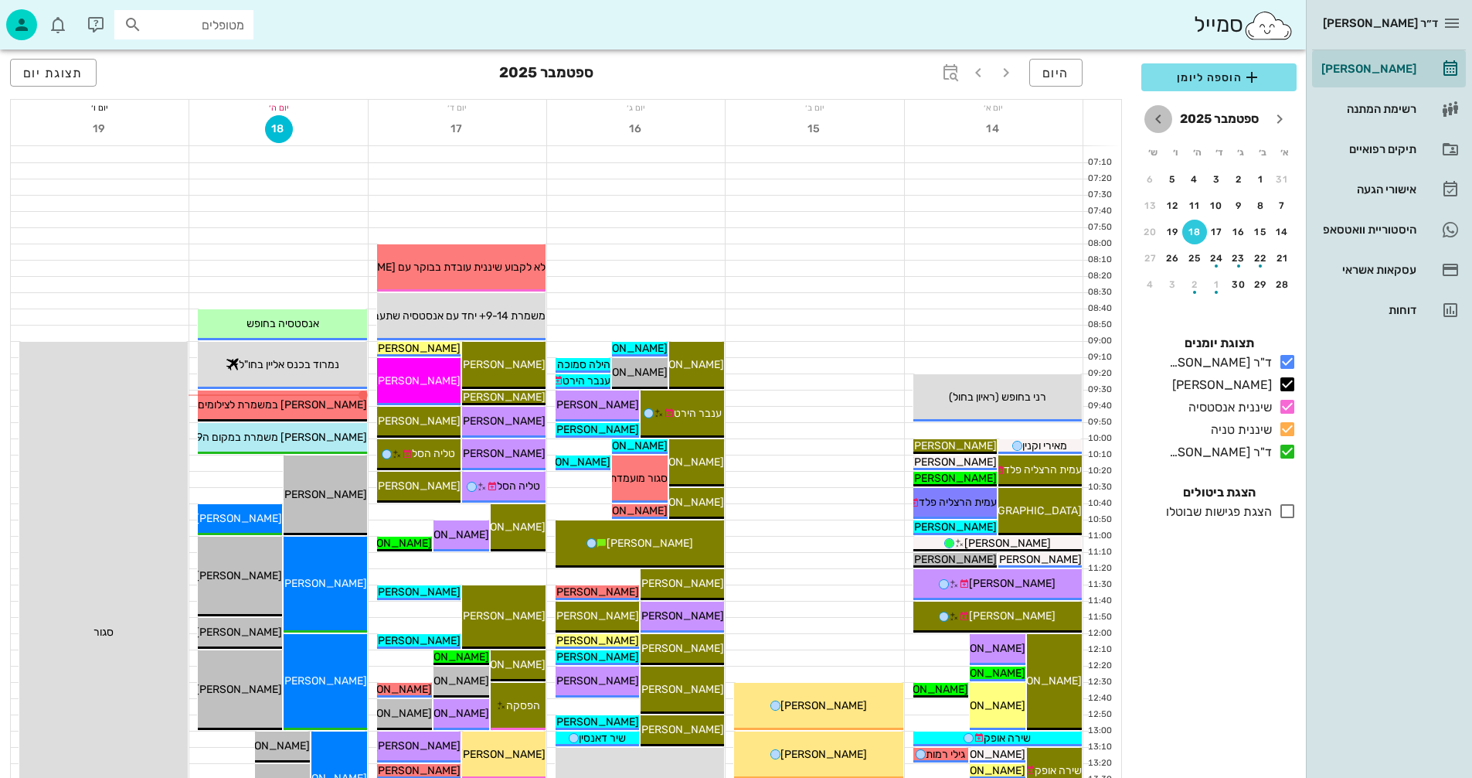
click at [1159, 120] on icon "חודש הבא" at bounding box center [1158, 119] width 19 height 19
click at [1194, 203] on button "9" at bounding box center [1195, 205] width 25 height 25
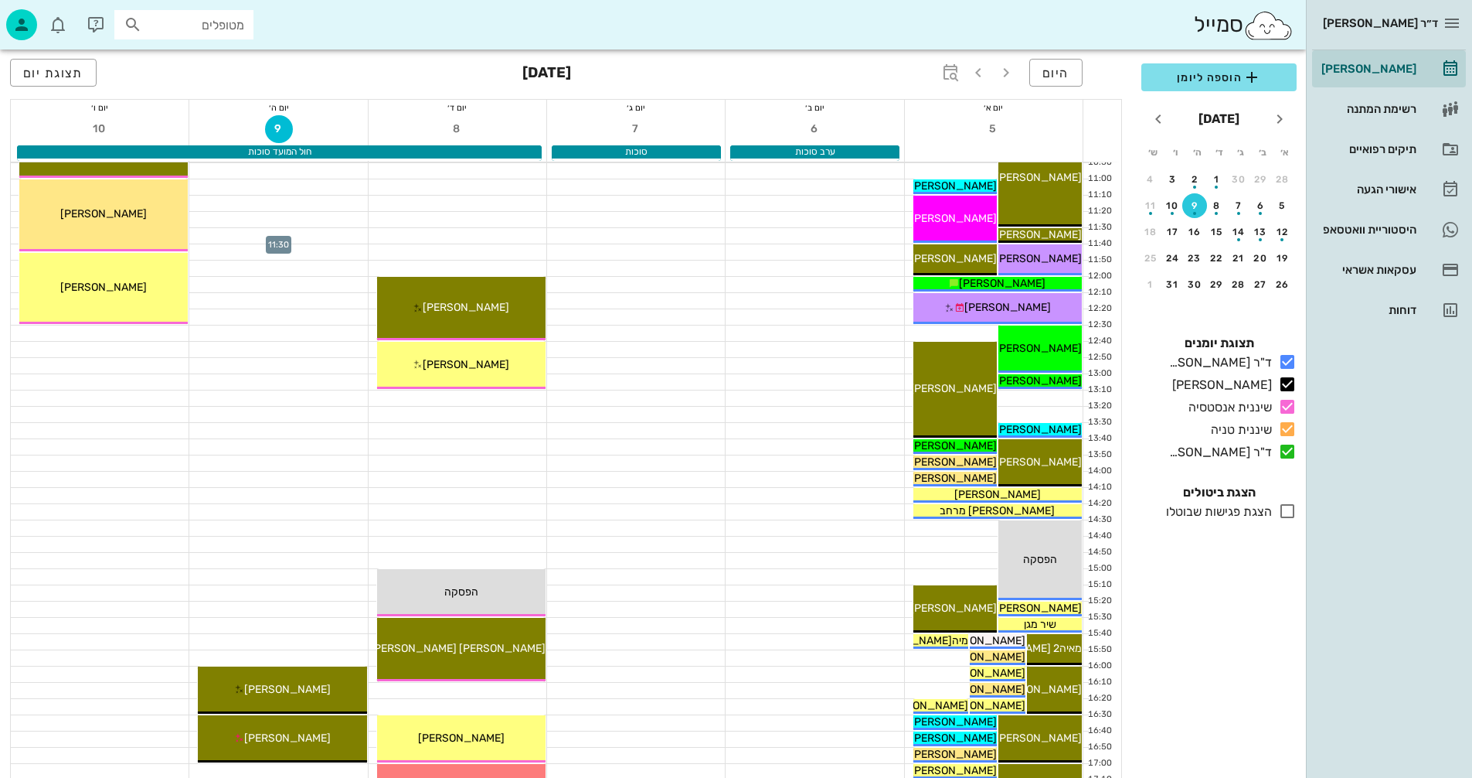
scroll to position [386, 0]
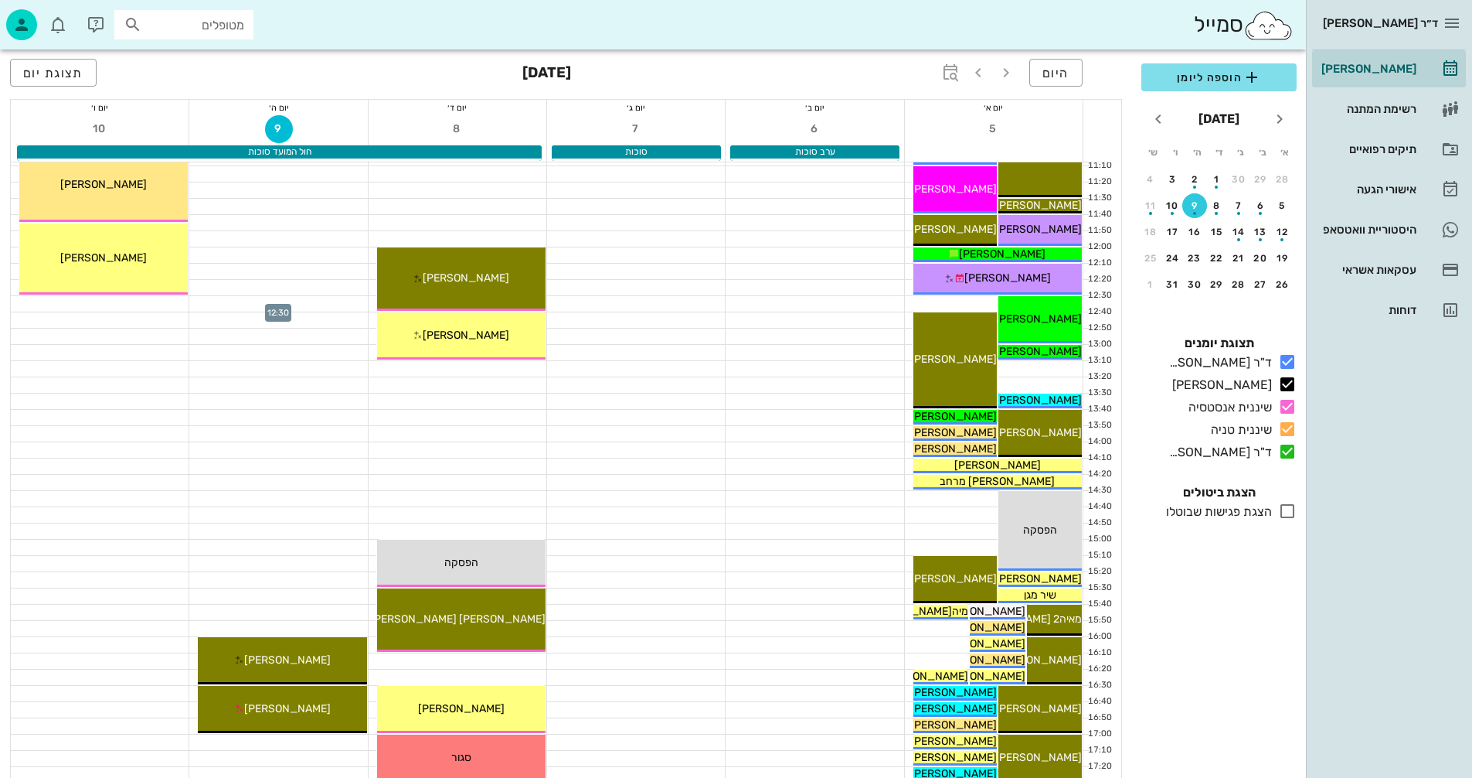
click at [220, 303] on div at bounding box center [278, 303] width 178 height 15
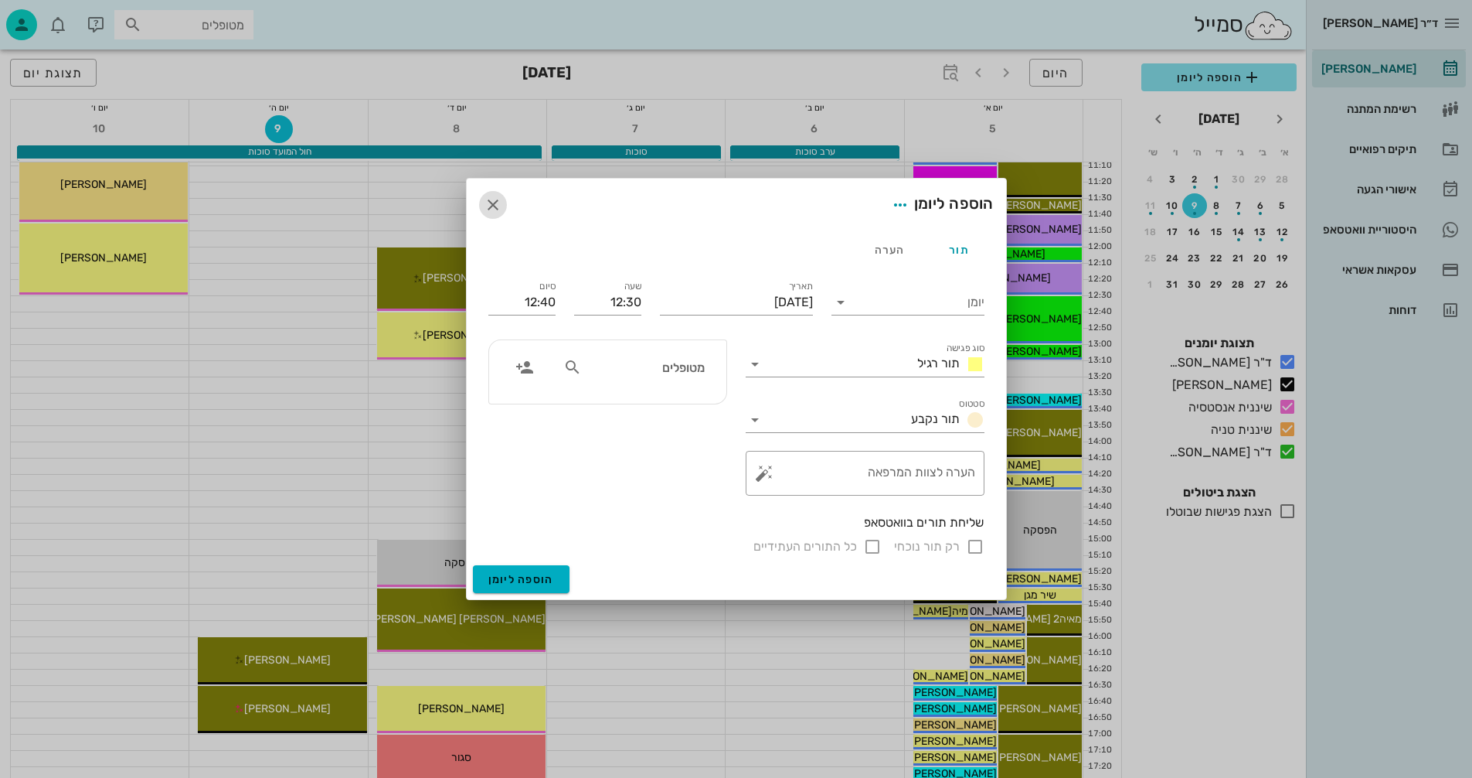
click at [488, 202] on icon "button" at bounding box center [493, 205] width 19 height 19
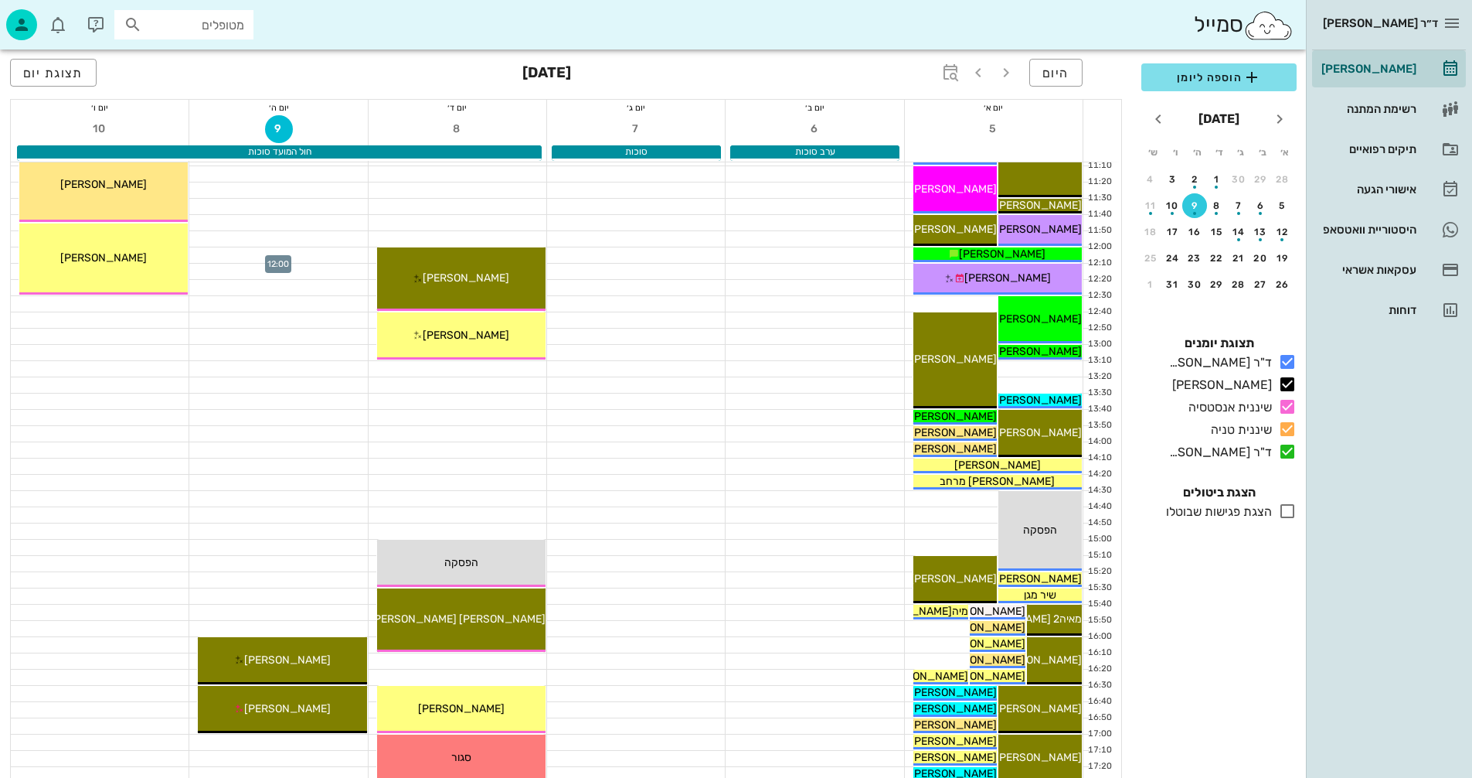
click at [305, 257] on div at bounding box center [278, 254] width 178 height 15
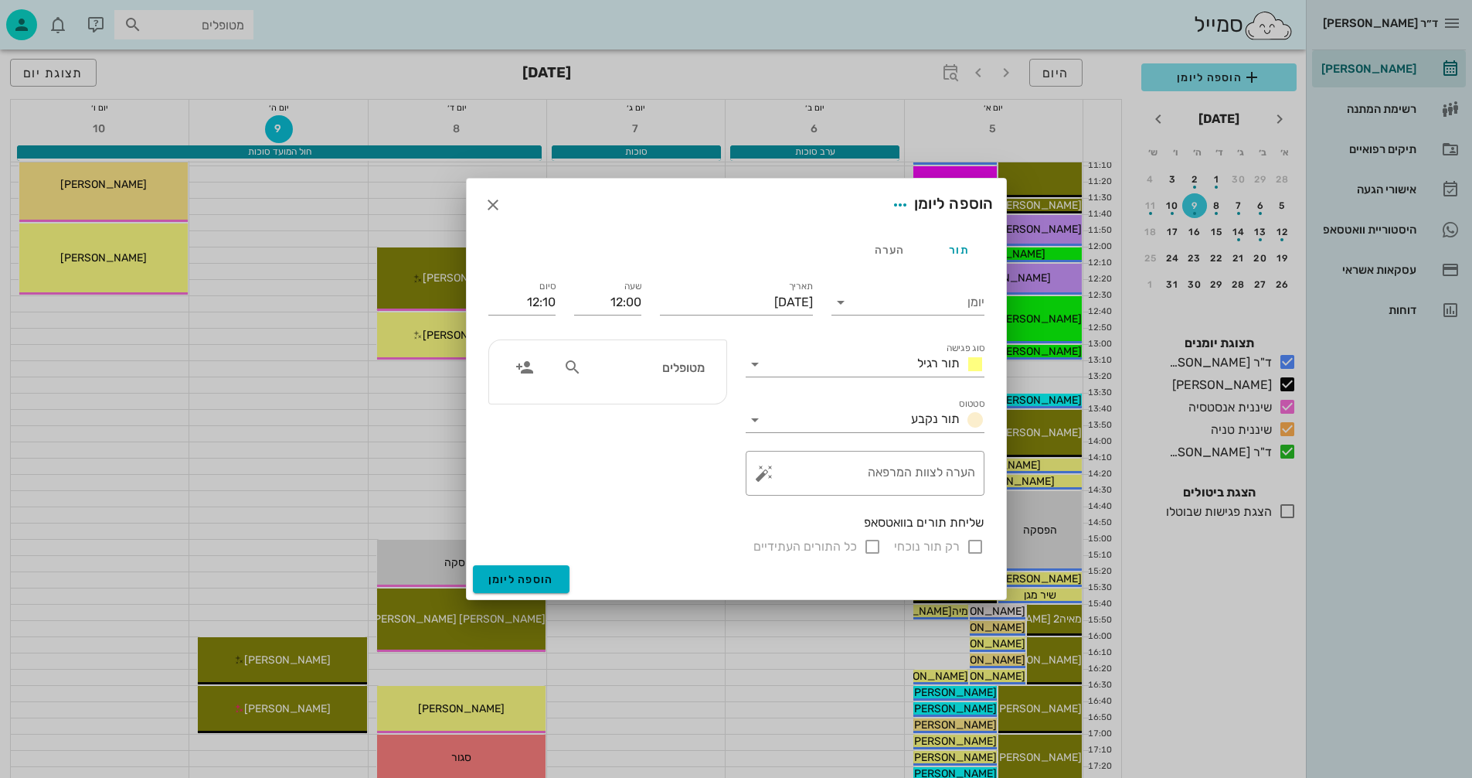
click at [677, 366] on input "מטופלים" at bounding box center [644, 367] width 119 height 20
type input "[PERSON_NAME]"
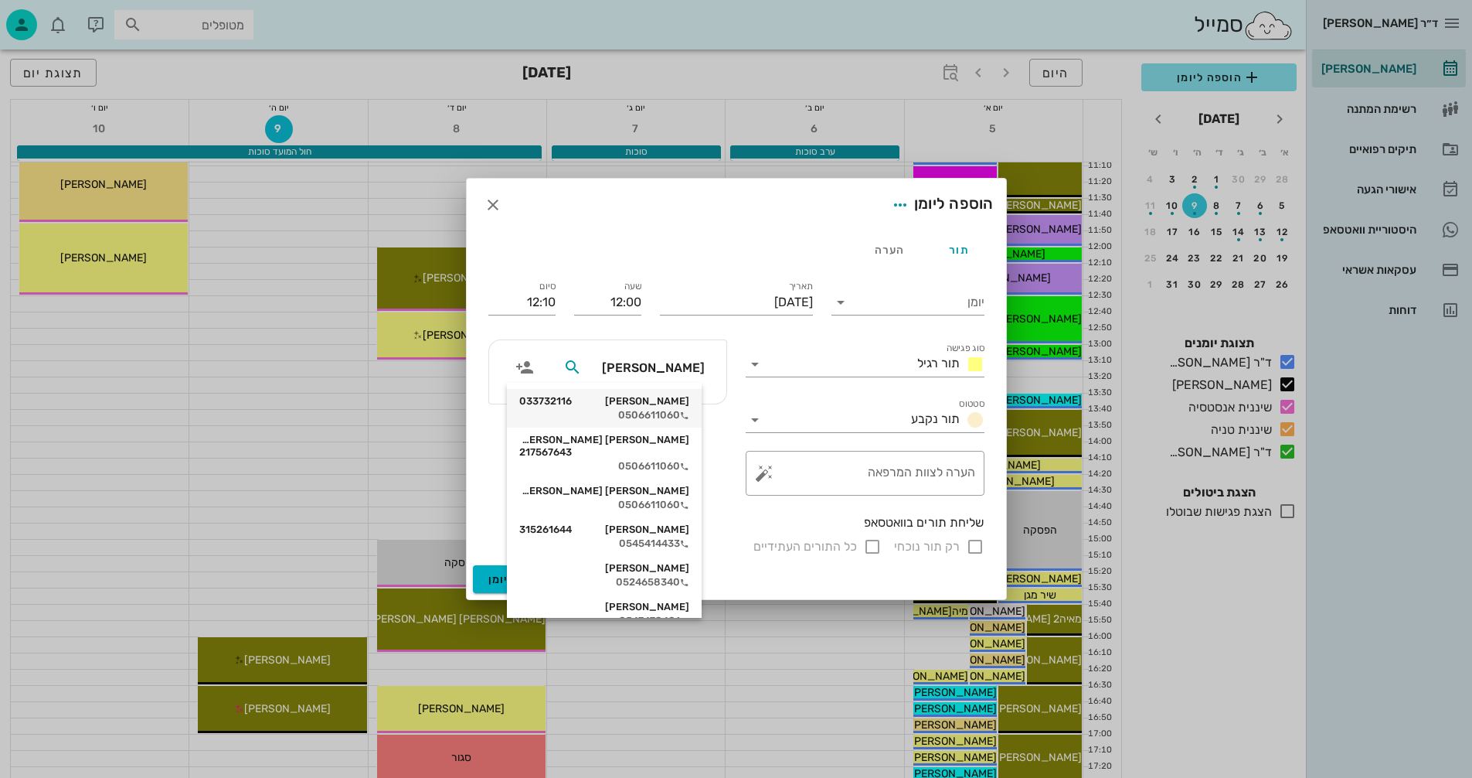
click at [670, 407] on div "גל גולדמן 033732116" at bounding box center [604, 401] width 170 height 12
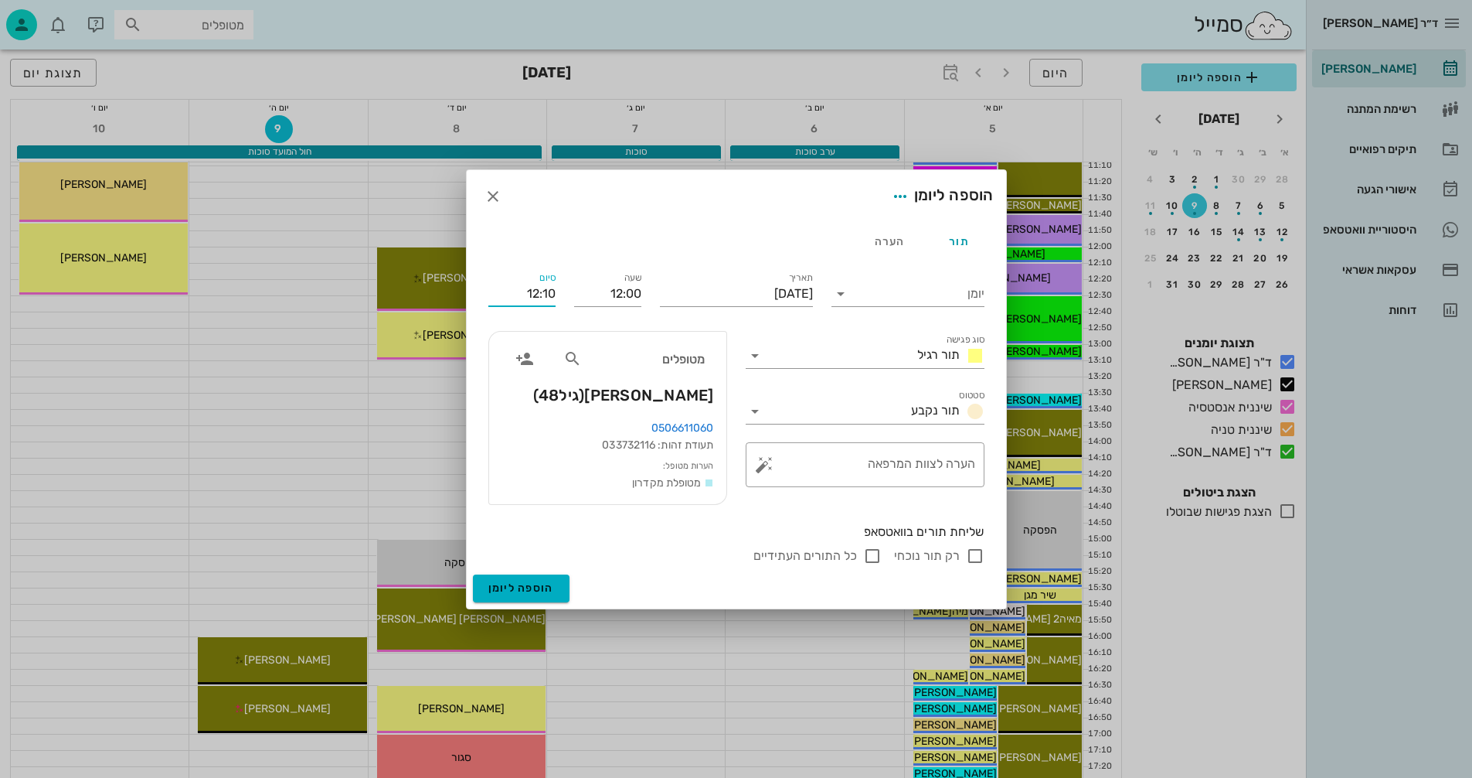
click at [545, 296] on input "12:10" at bounding box center [521, 293] width 67 height 25
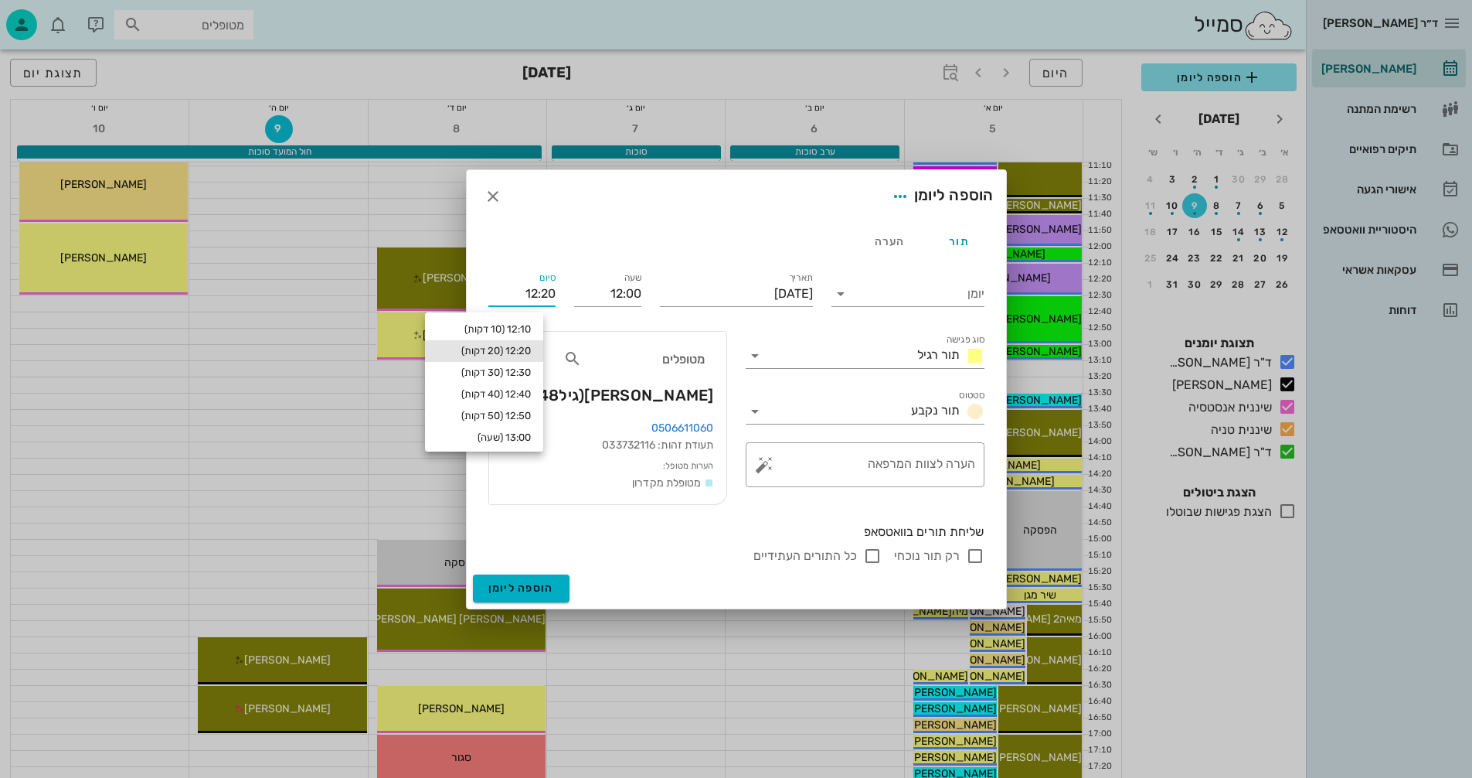
type input "12:20"
click at [504, 352] on div "12:20 (20 דקות)" at bounding box center [484, 351] width 94 height 12
type input "12:20"
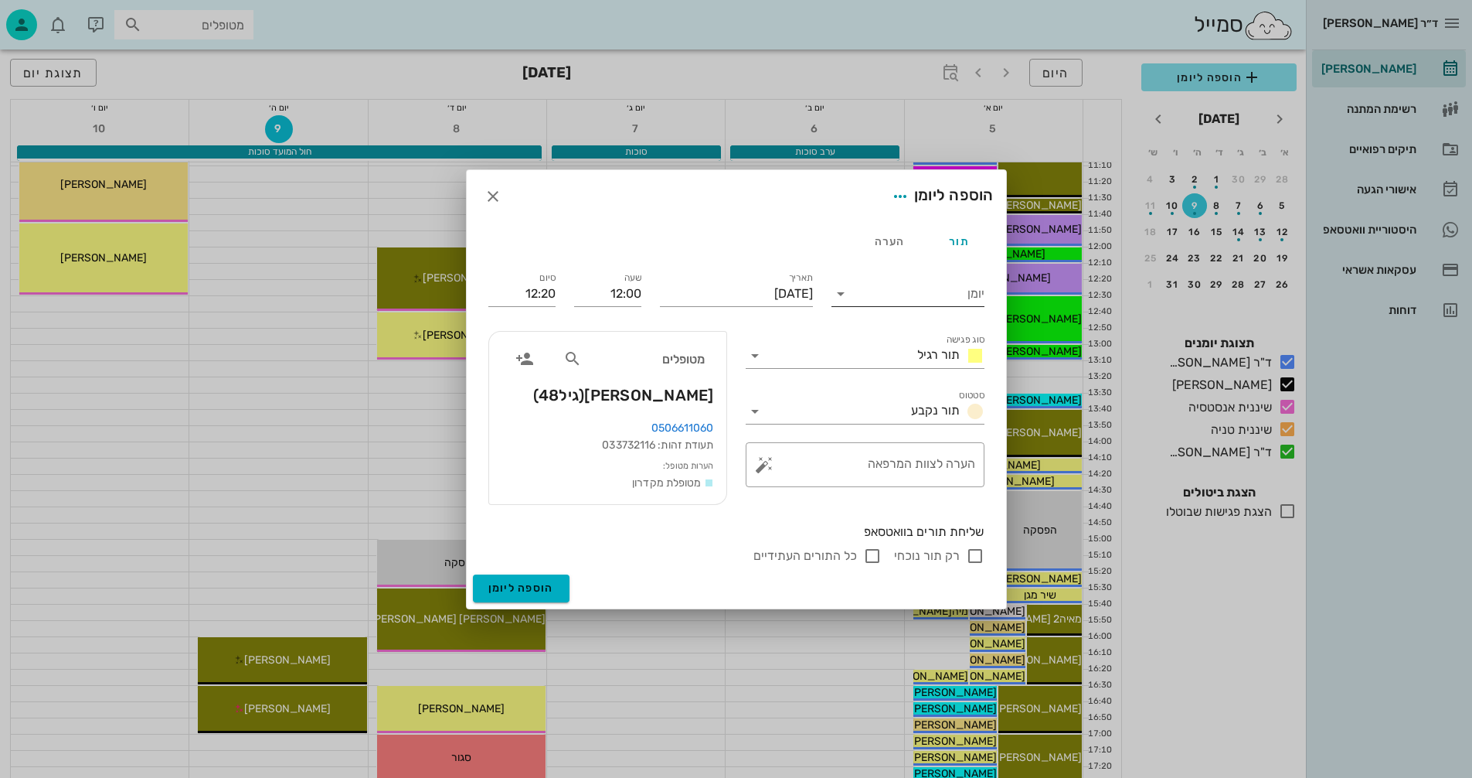
click at [910, 291] on input "יומן" at bounding box center [918, 293] width 131 height 25
click at [919, 338] on div "[PERSON_NAME]" at bounding box center [908, 342] width 128 height 15
click at [868, 349] on input "סוג פגישה" at bounding box center [839, 355] width 144 height 25
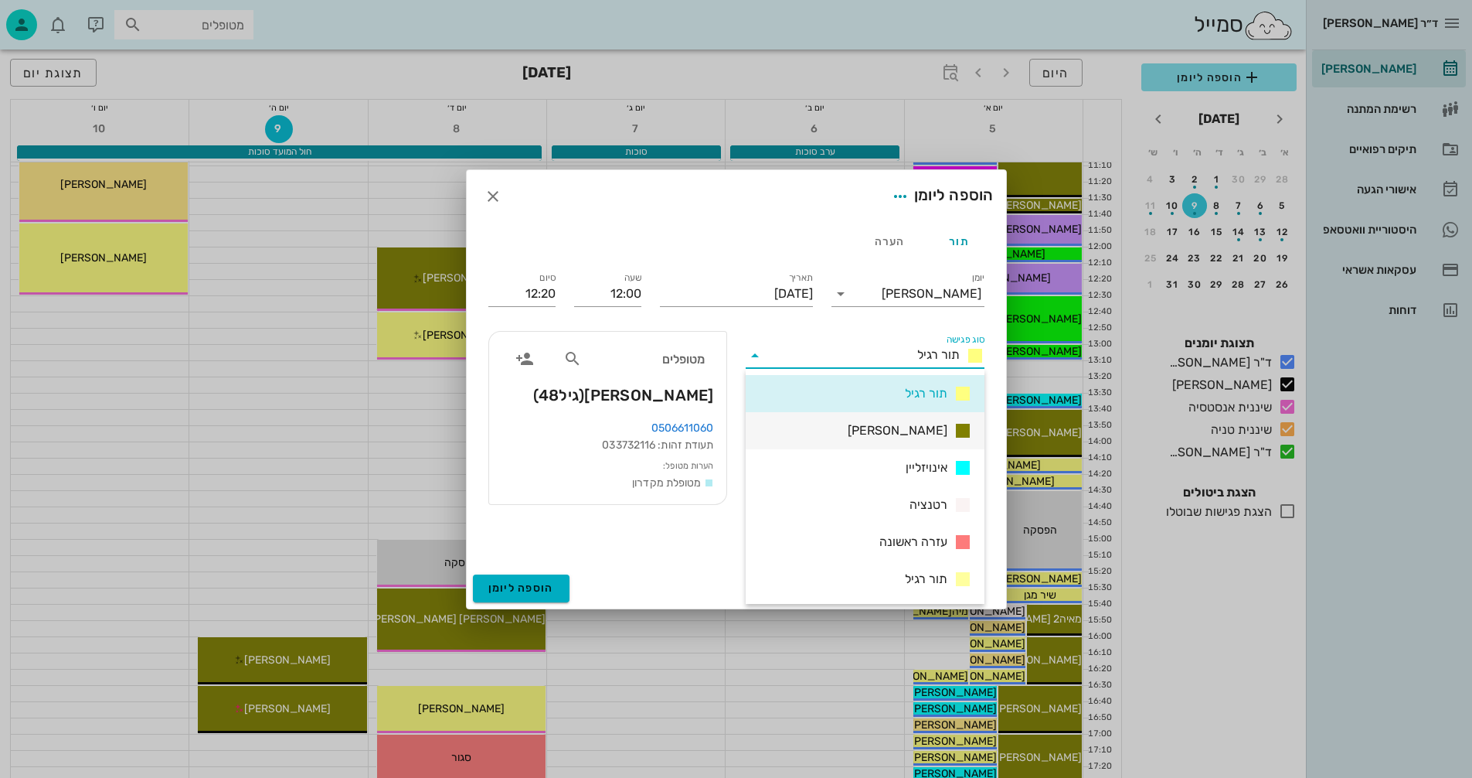
click at [908, 431] on span "[PERSON_NAME]" at bounding box center [898, 430] width 100 height 19
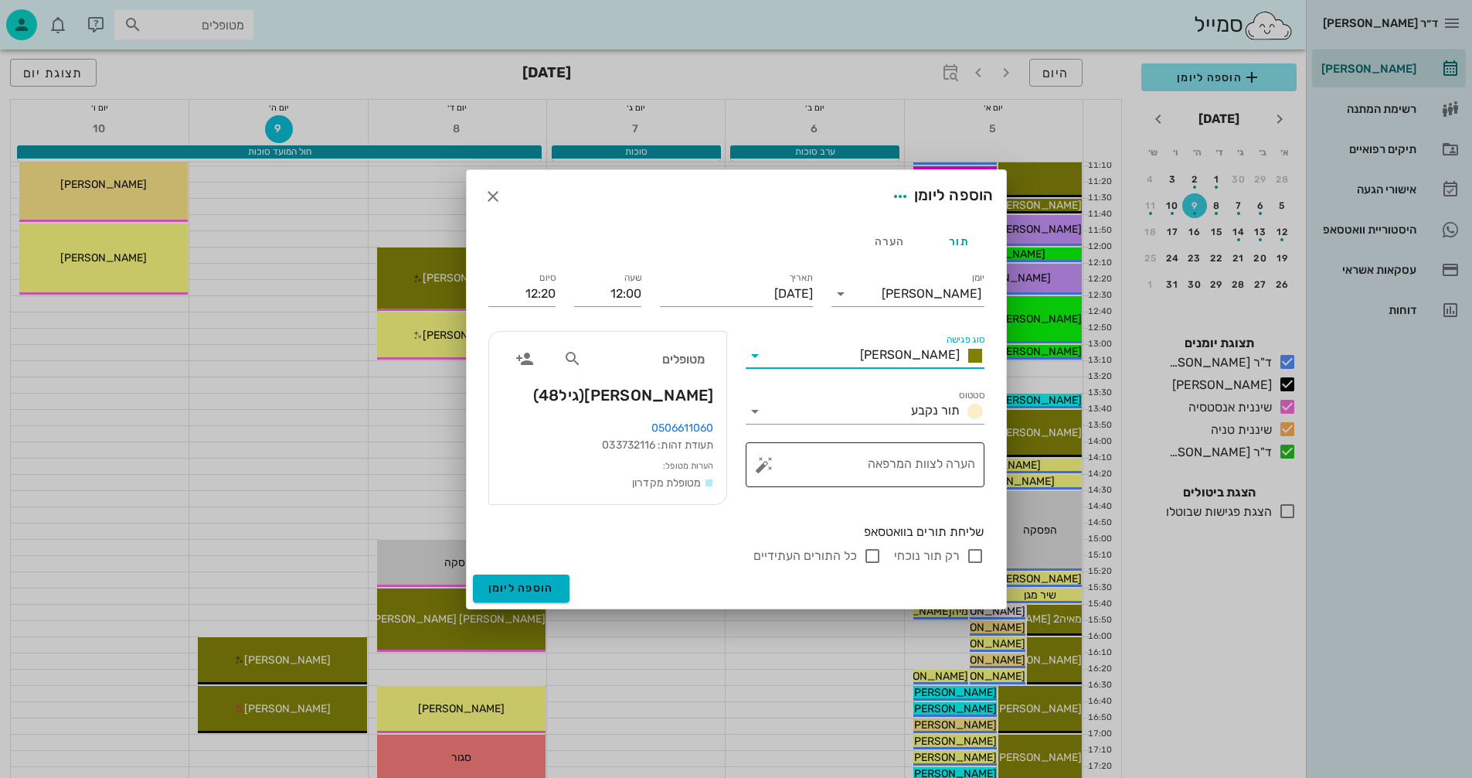
click at [936, 468] on textarea "הערה לצוות המרפאה" at bounding box center [871, 468] width 208 height 37
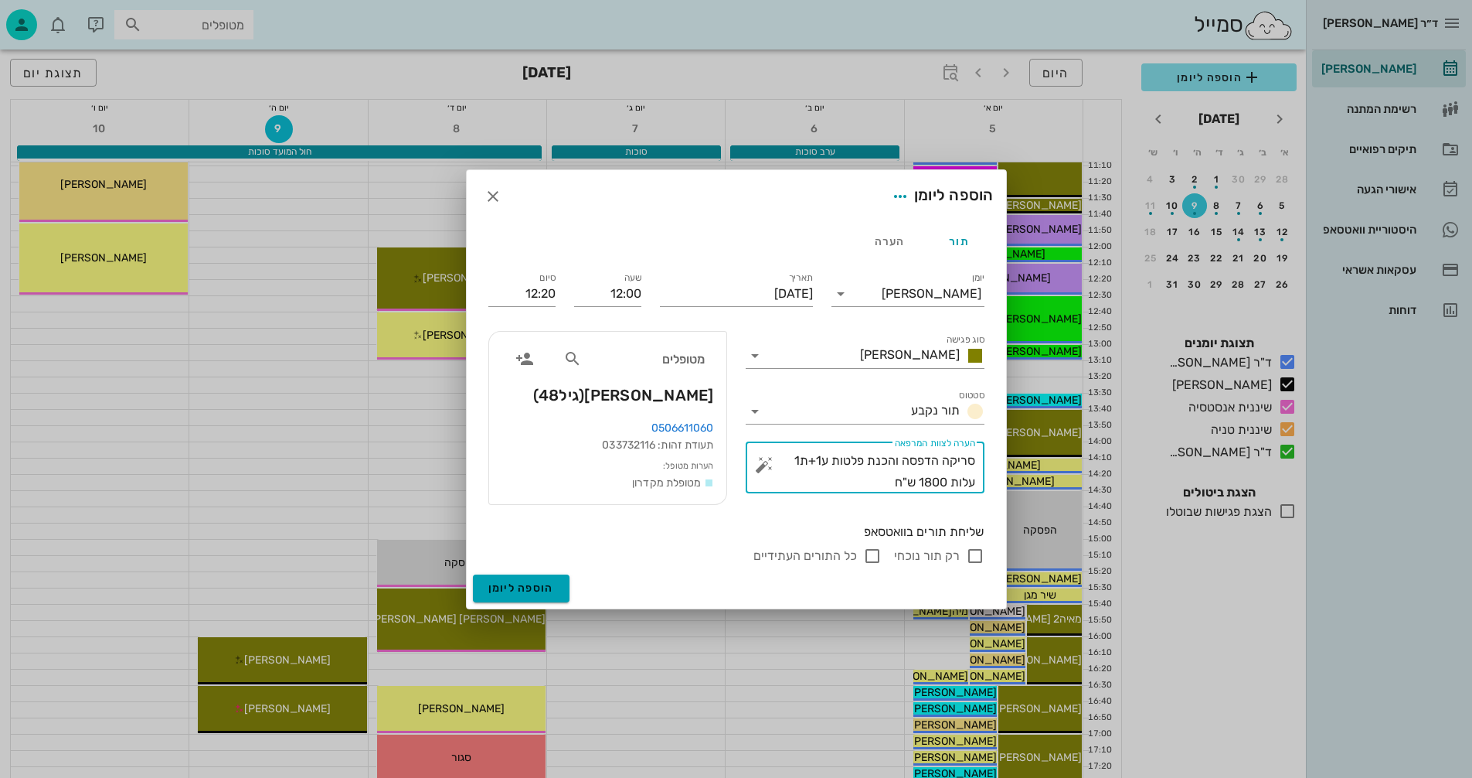
type textarea "סריקה הדפסה והכנת פלטות ע1+ת1 עלות 1800 ש"ח"
click at [522, 582] on span "הוספה ליומן" at bounding box center [521, 587] width 66 height 13
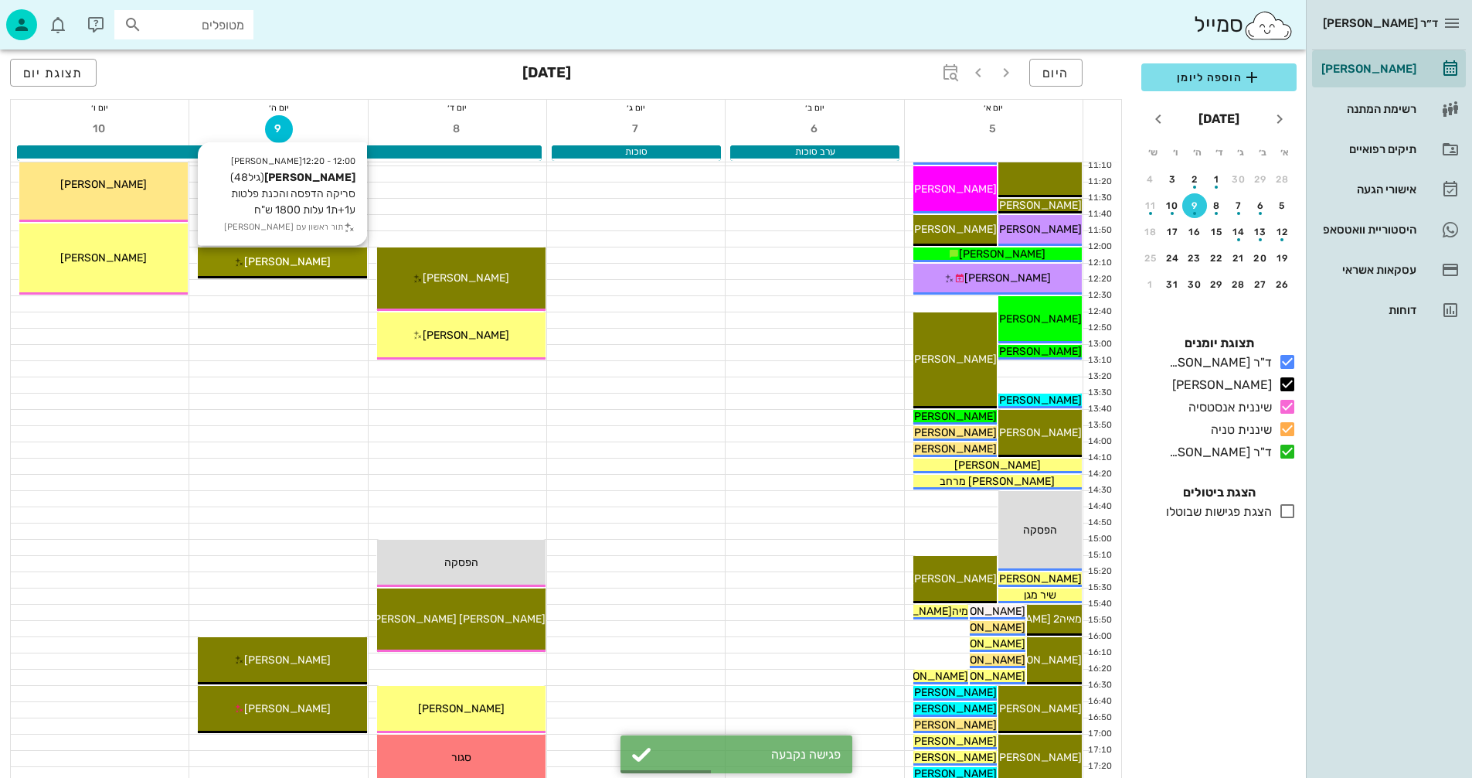
click at [340, 262] on div "[PERSON_NAME]" at bounding box center [282, 262] width 168 height 16
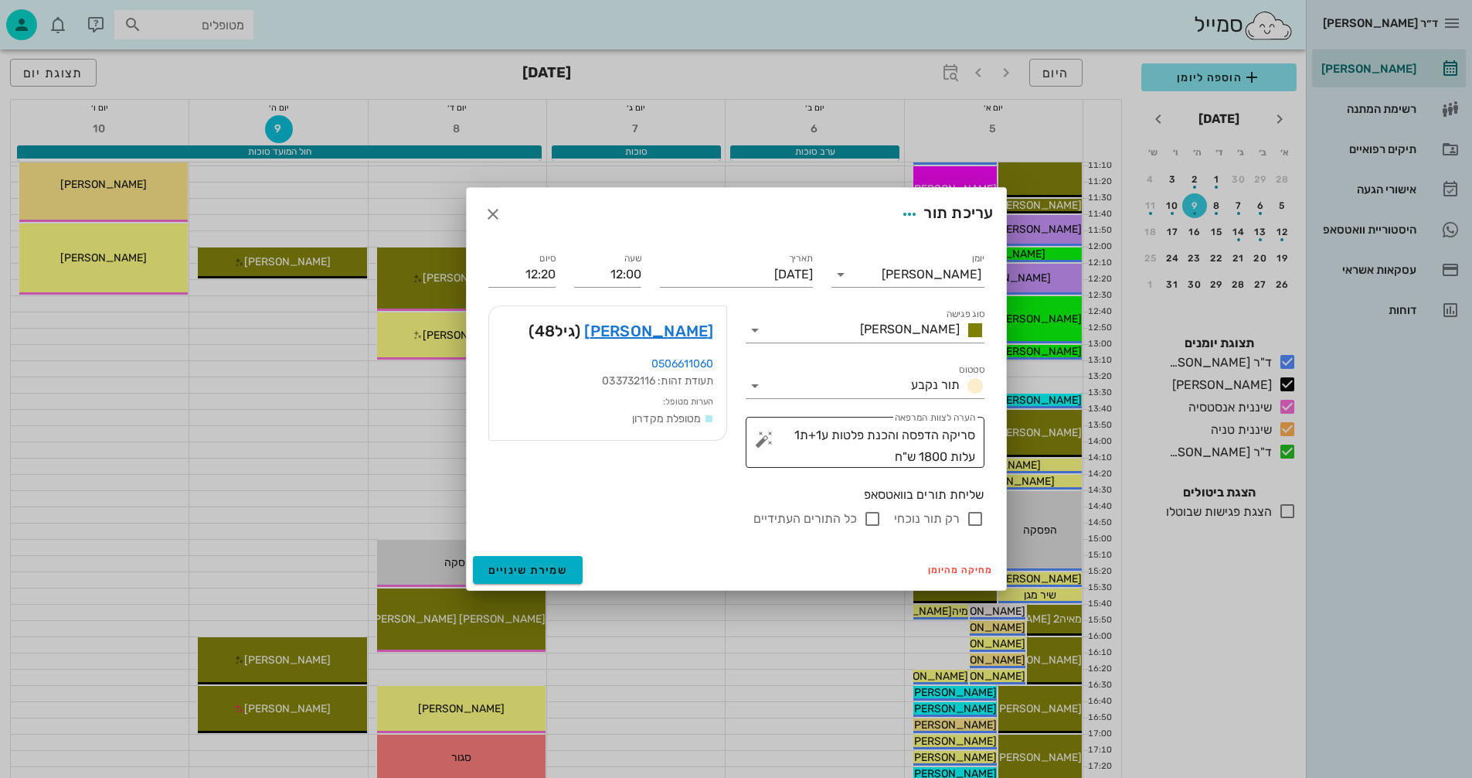
click at [759, 437] on button "button" at bounding box center [764, 439] width 19 height 19
click at [805, 407] on div "הערות לפגישה" at bounding box center [795, 408] width 80 height 31
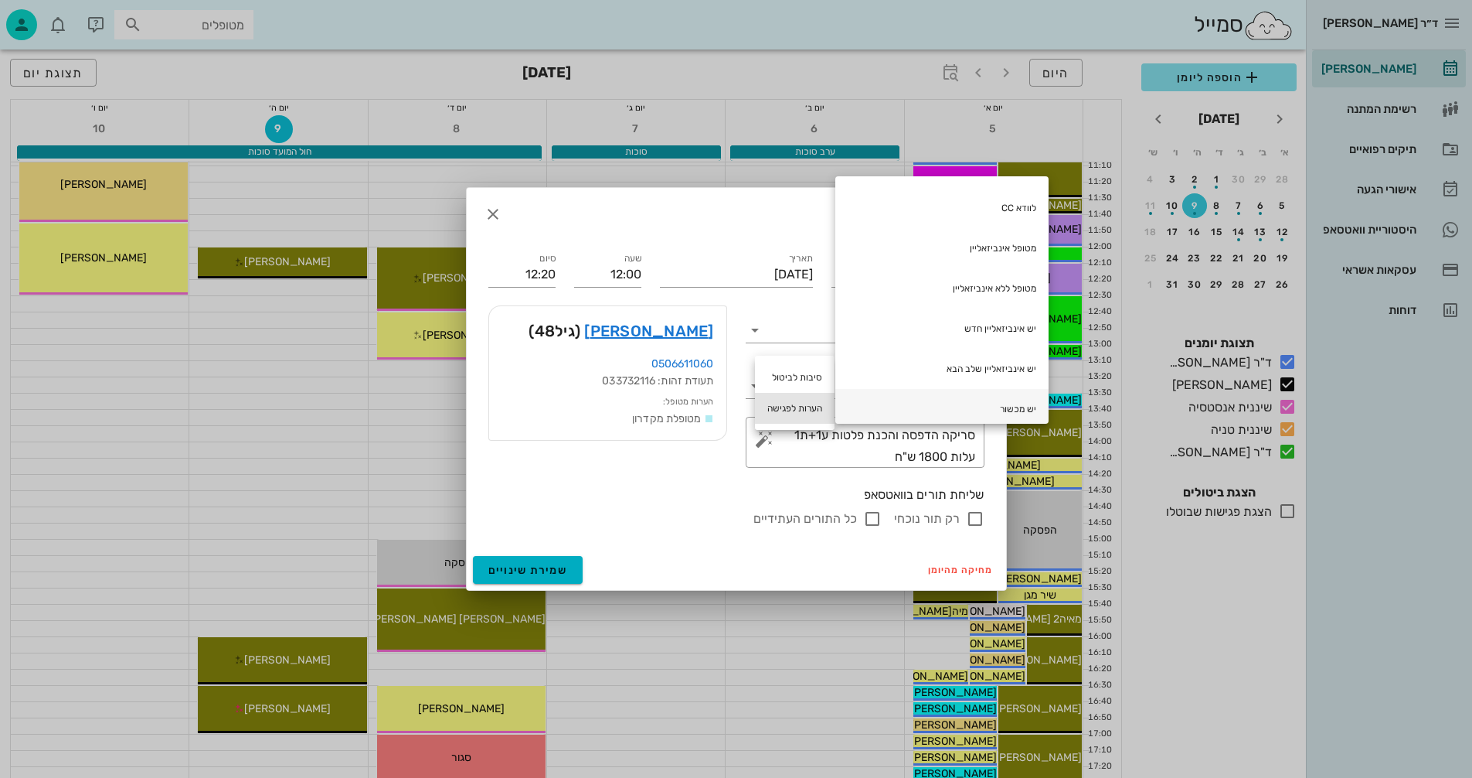
scroll to position [216, 0]
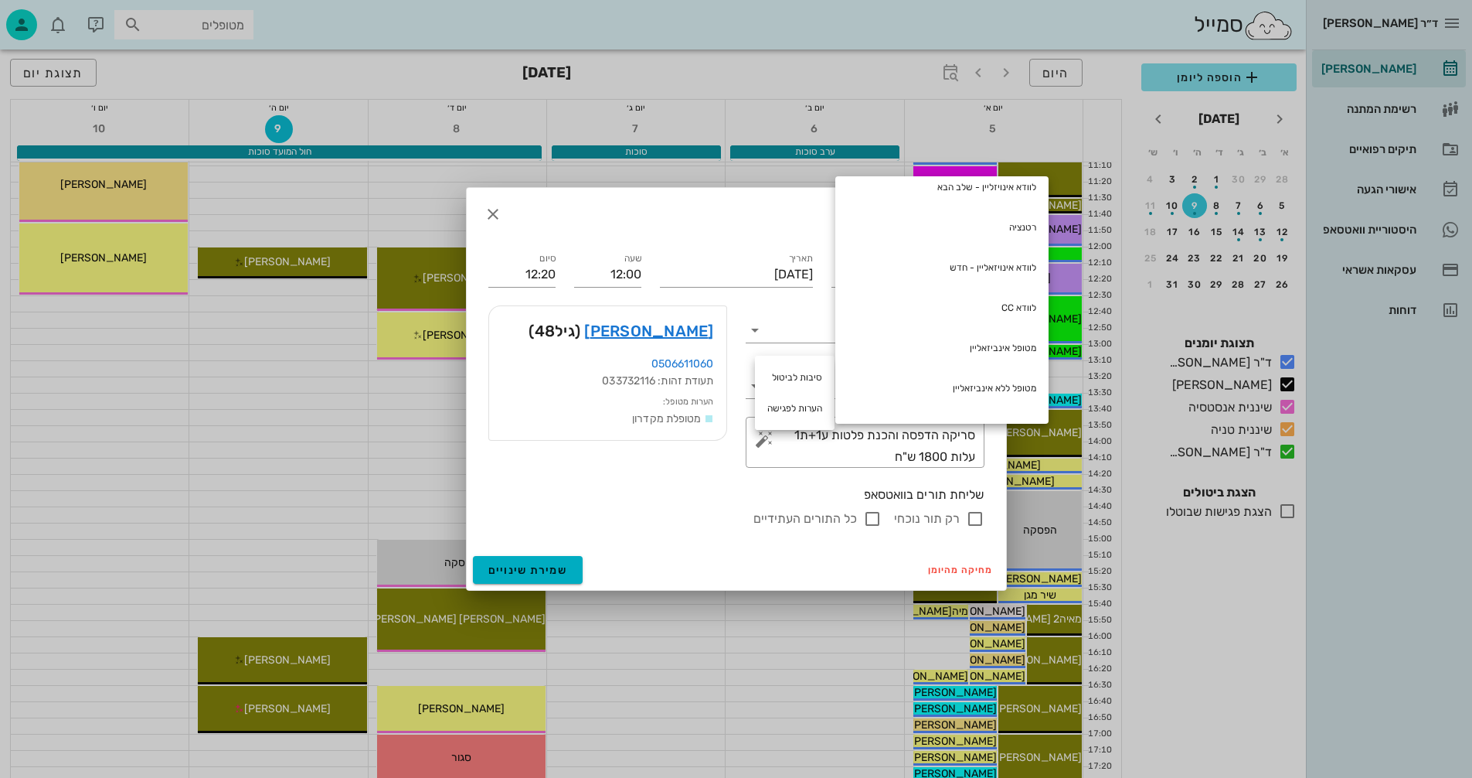
click at [640, 521] on div "רק תור נוכחי כל התורים העתידיים" at bounding box center [736, 518] width 496 height 19
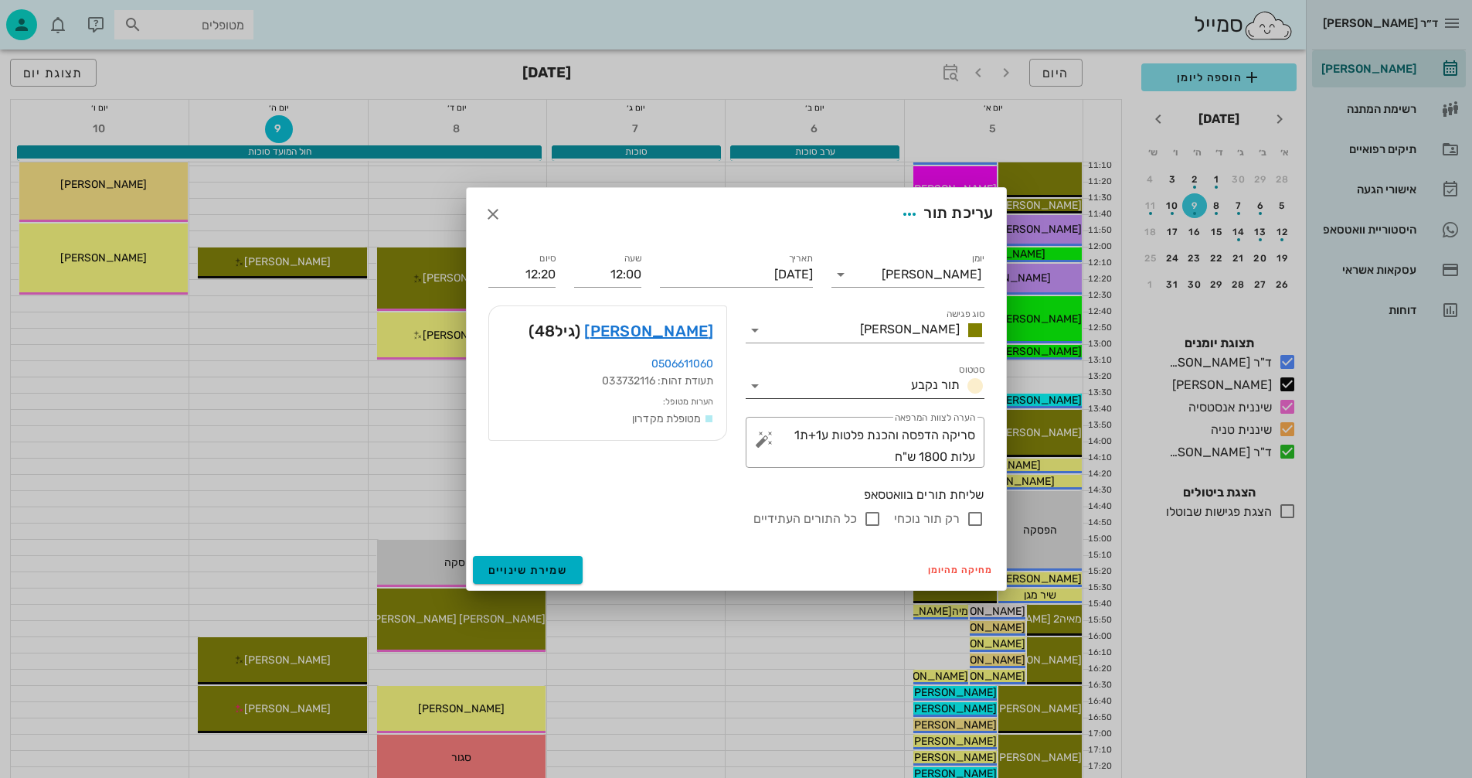
click at [787, 377] on input "סטטוס" at bounding box center [836, 385] width 138 height 25
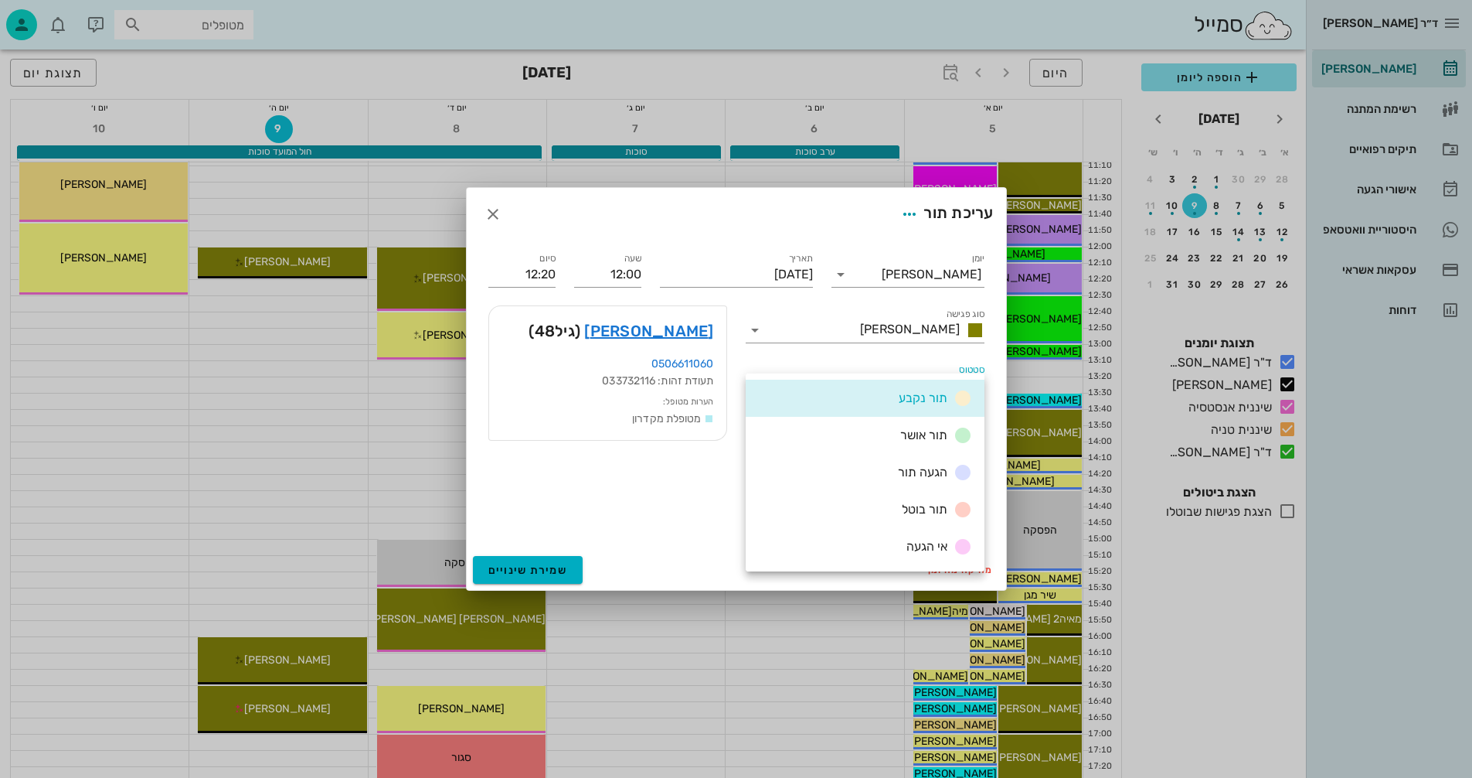
click at [787, 377] on div "תור נקבע תור אושר הגעה תור תור בוטל אי הגעה" at bounding box center [865, 472] width 239 height 198
click at [842, 328] on input "סוג פגישה" at bounding box center [810, 330] width 87 height 25
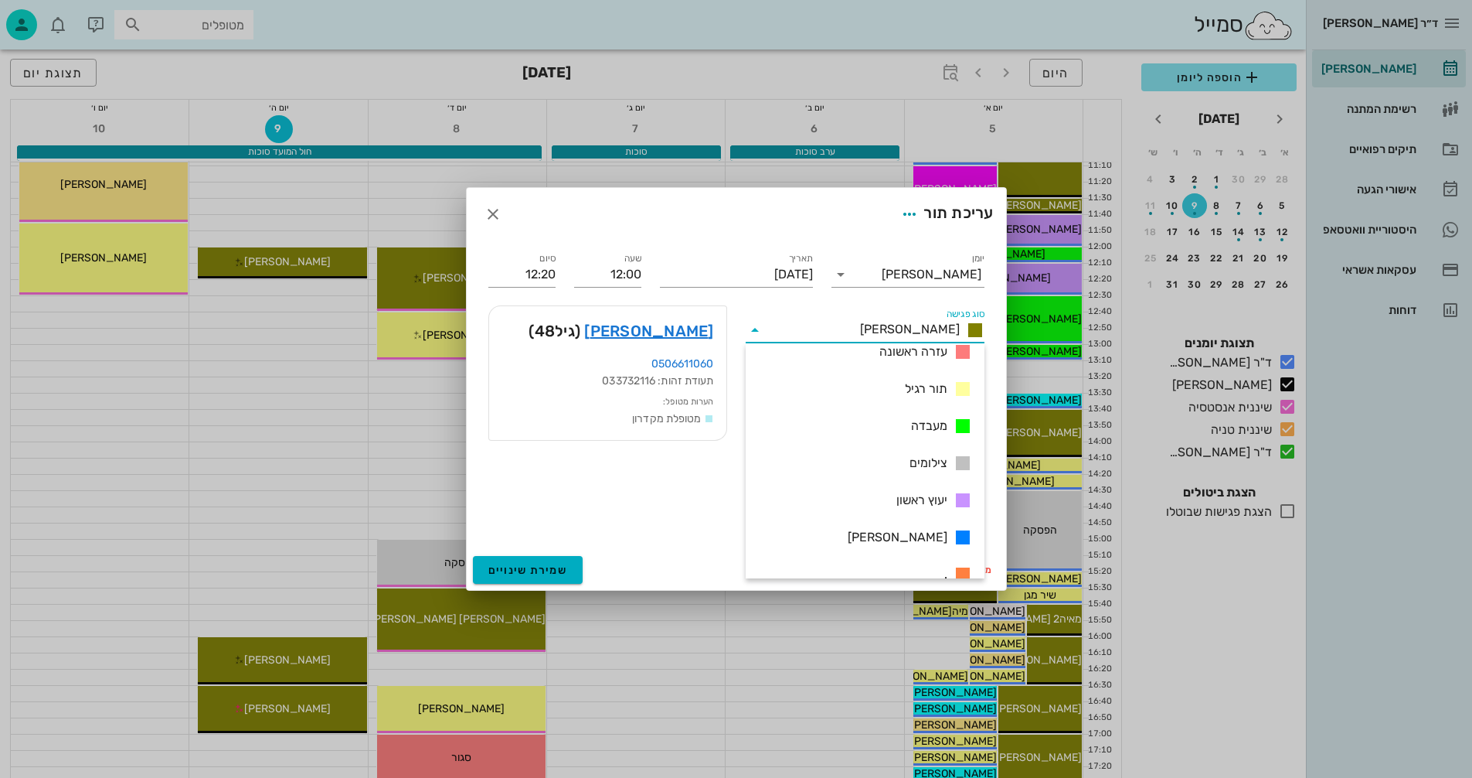
scroll to position [223, 0]
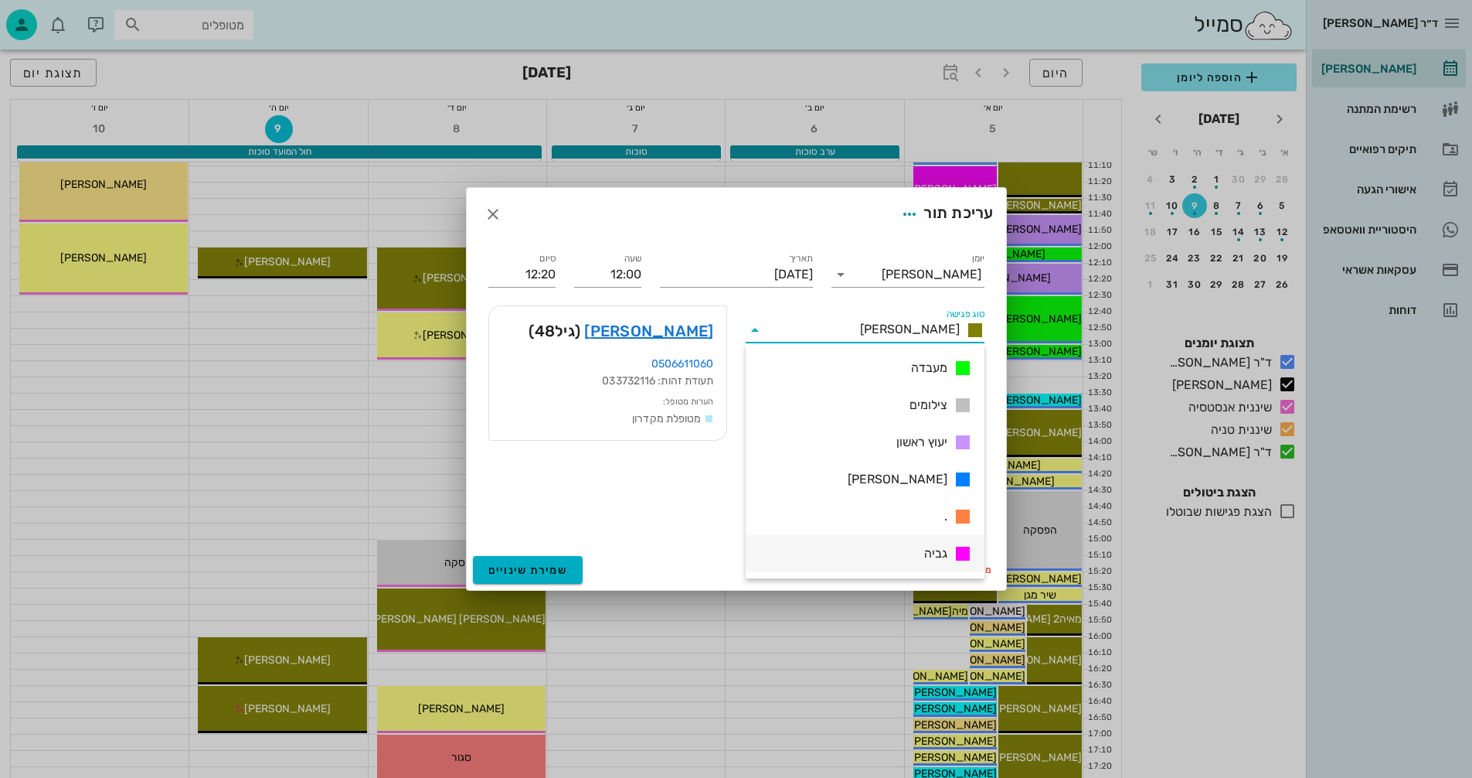
click at [936, 551] on span "גביה" at bounding box center [935, 553] width 23 height 19
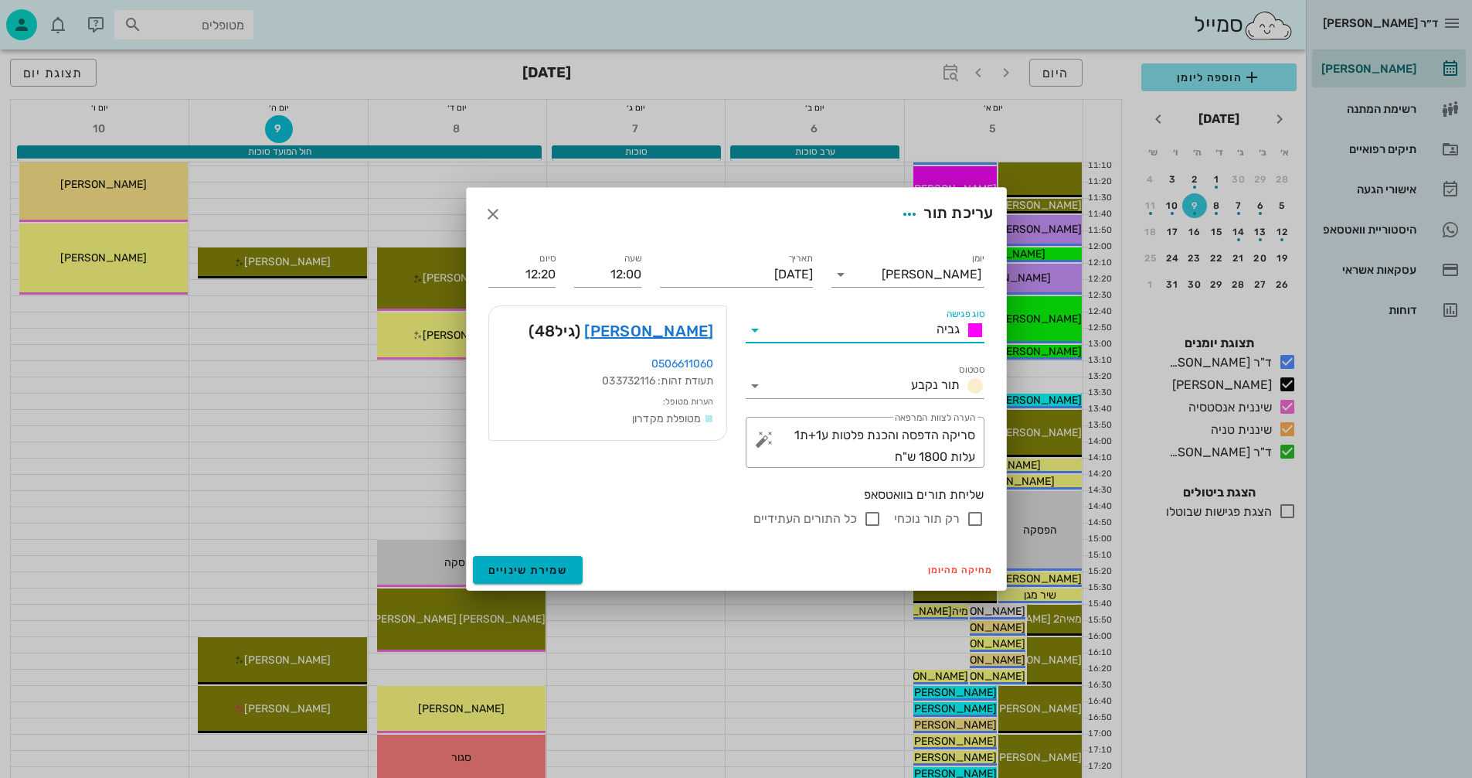
click at [971, 519] on input "רק תור נוכחי" at bounding box center [975, 518] width 19 height 19
checkbox input "false"
click at [536, 569] on span "שמירת שינויים" at bounding box center [528, 569] width 80 height 13
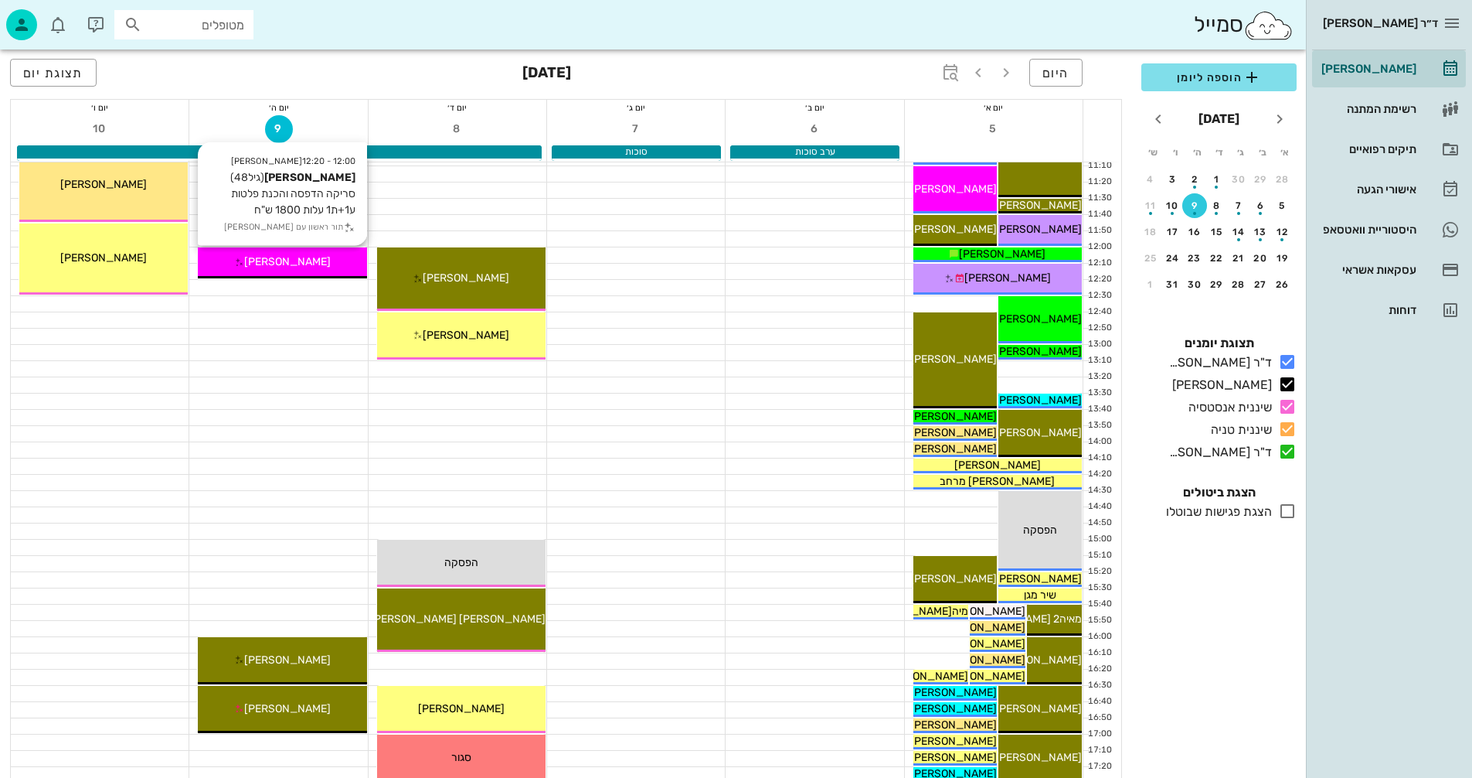
click at [318, 260] on div "[PERSON_NAME]" at bounding box center [282, 262] width 168 height 16
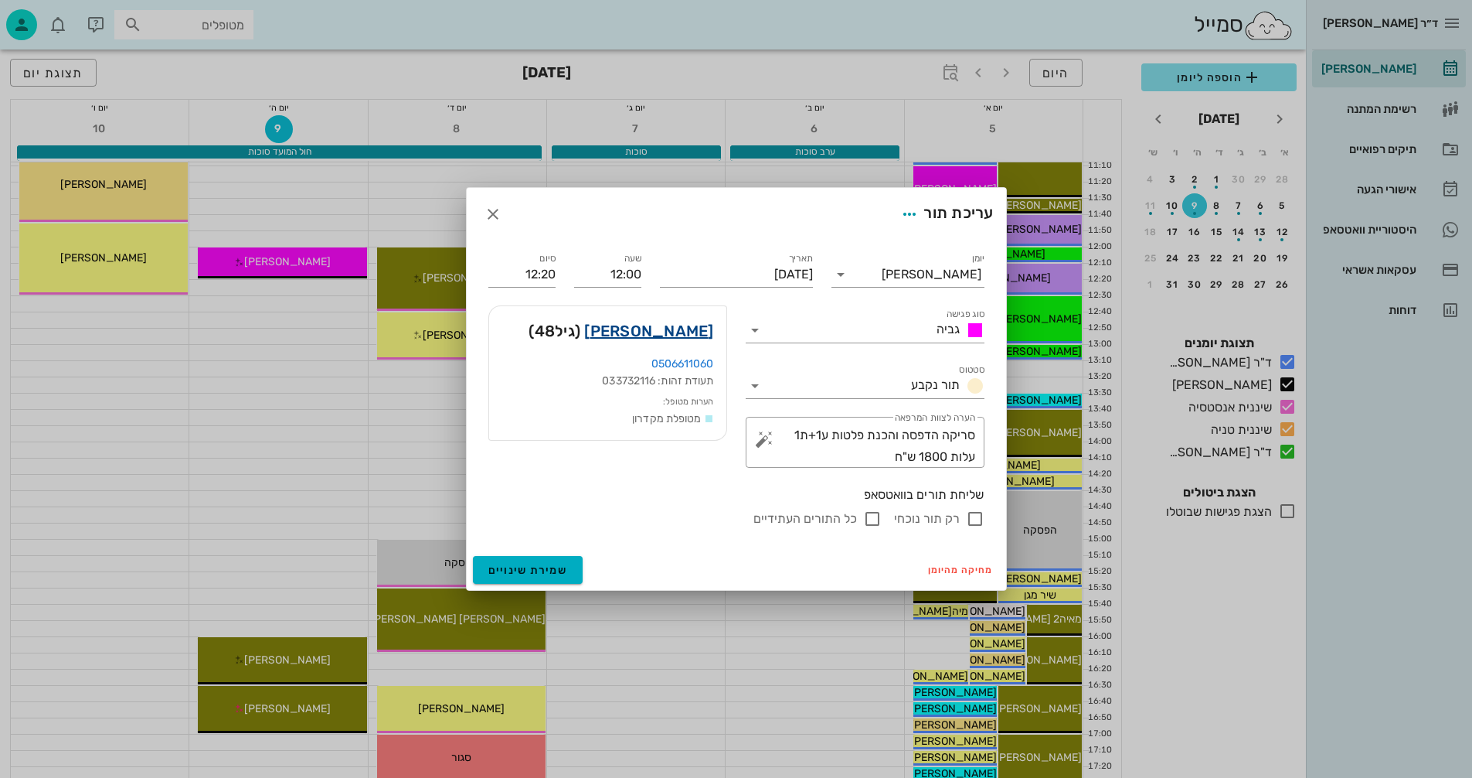
click at [693, 330] on link "גל גולדמן" at bounding box center [648, 330] width 129 height 25
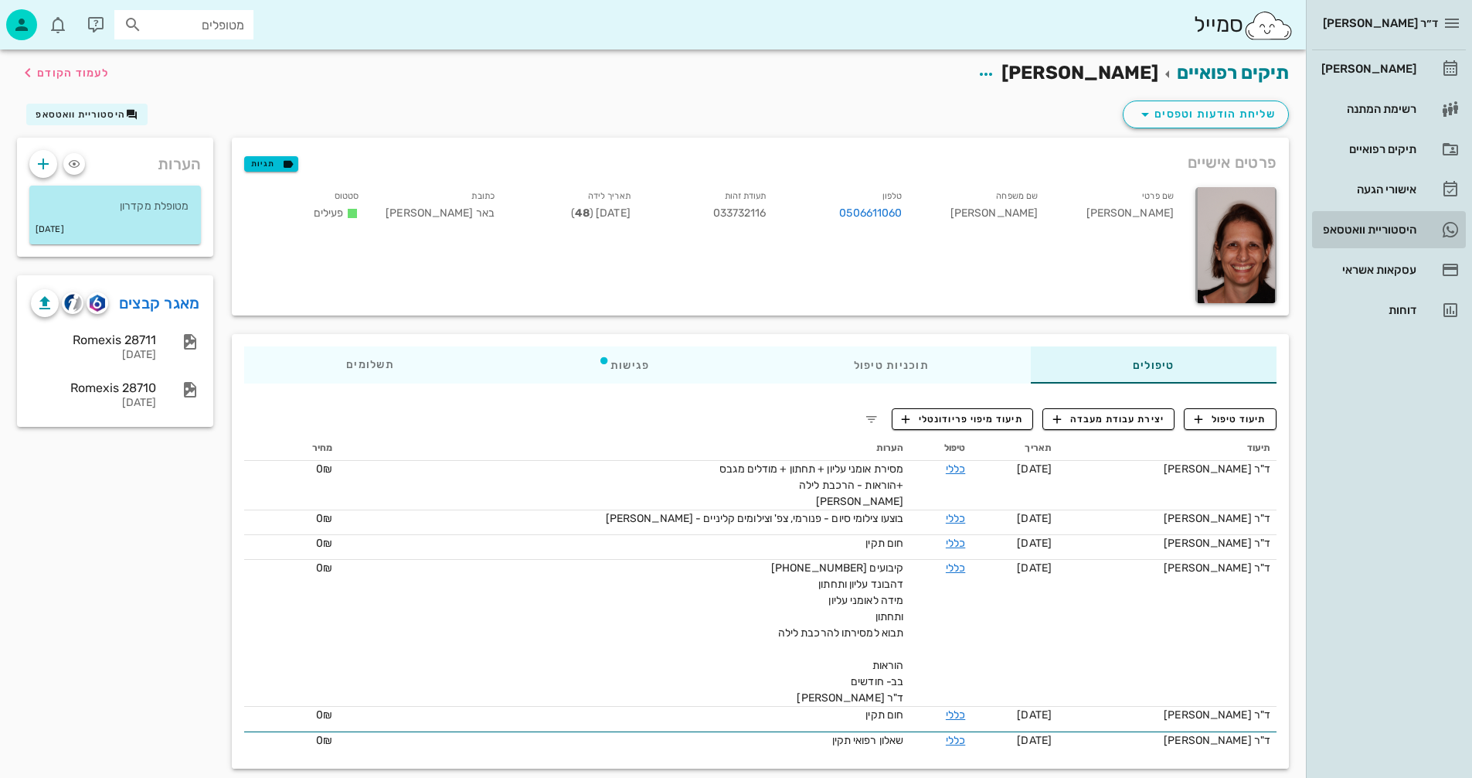
click at [1353, 225] on div "היסטוריית וואטסאפ" at bounding box center [1368, 229] width 98 height 12
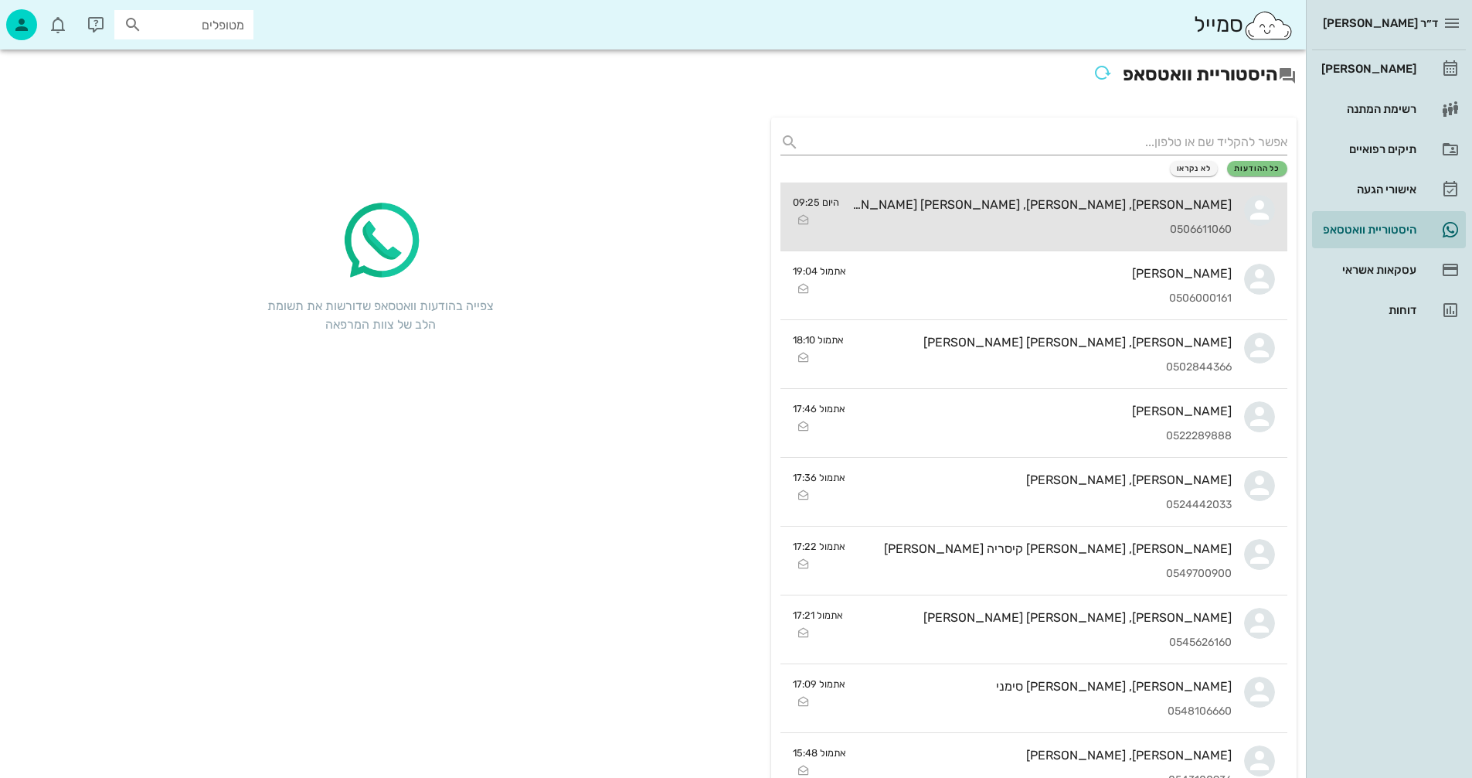
click at [1064, 219] on div "גל, עמית, זיו גולדמן 0506611060" at bounding box center [1042, 216] width 380 height 68
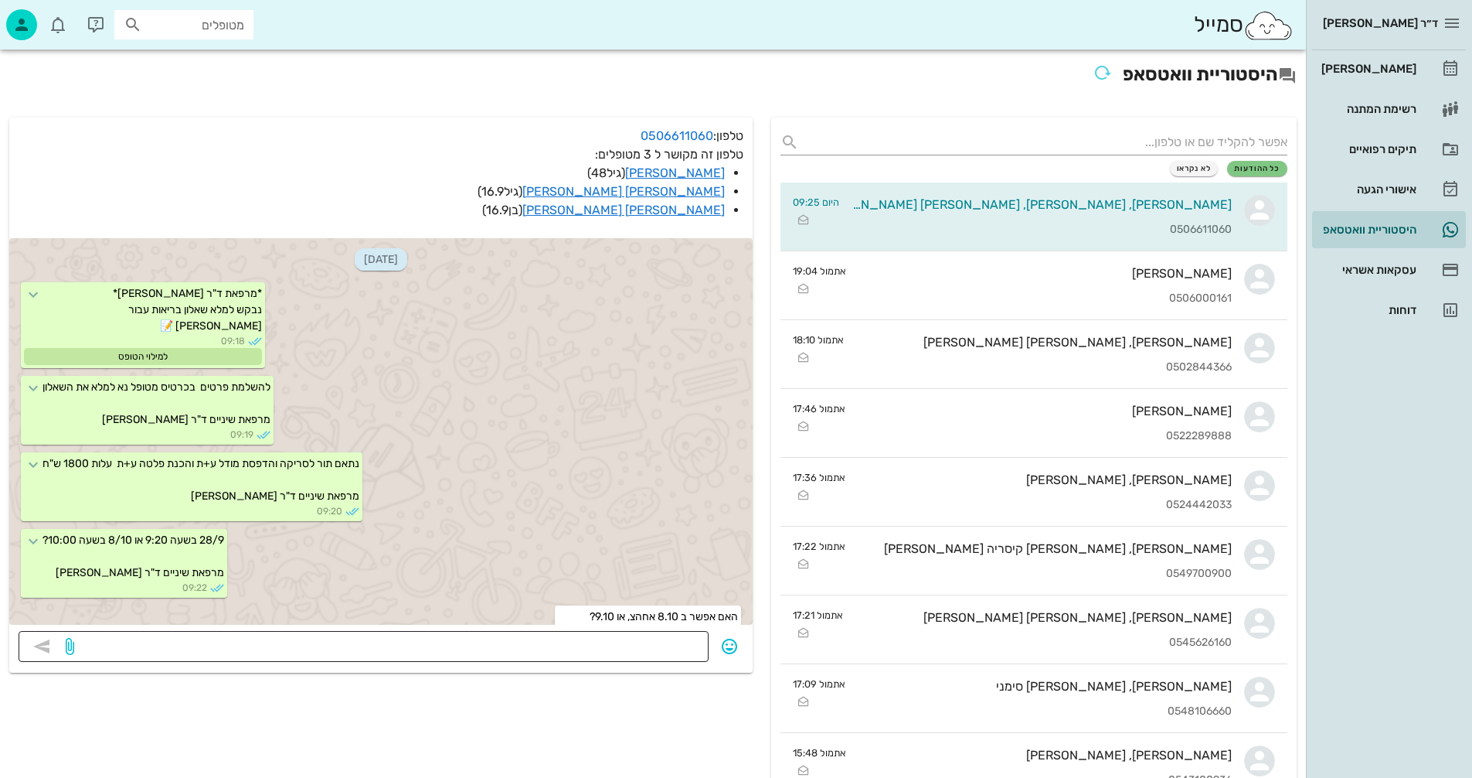
click at [597, 653] on textarea at bounding box center [388, 647] width 622 height 25
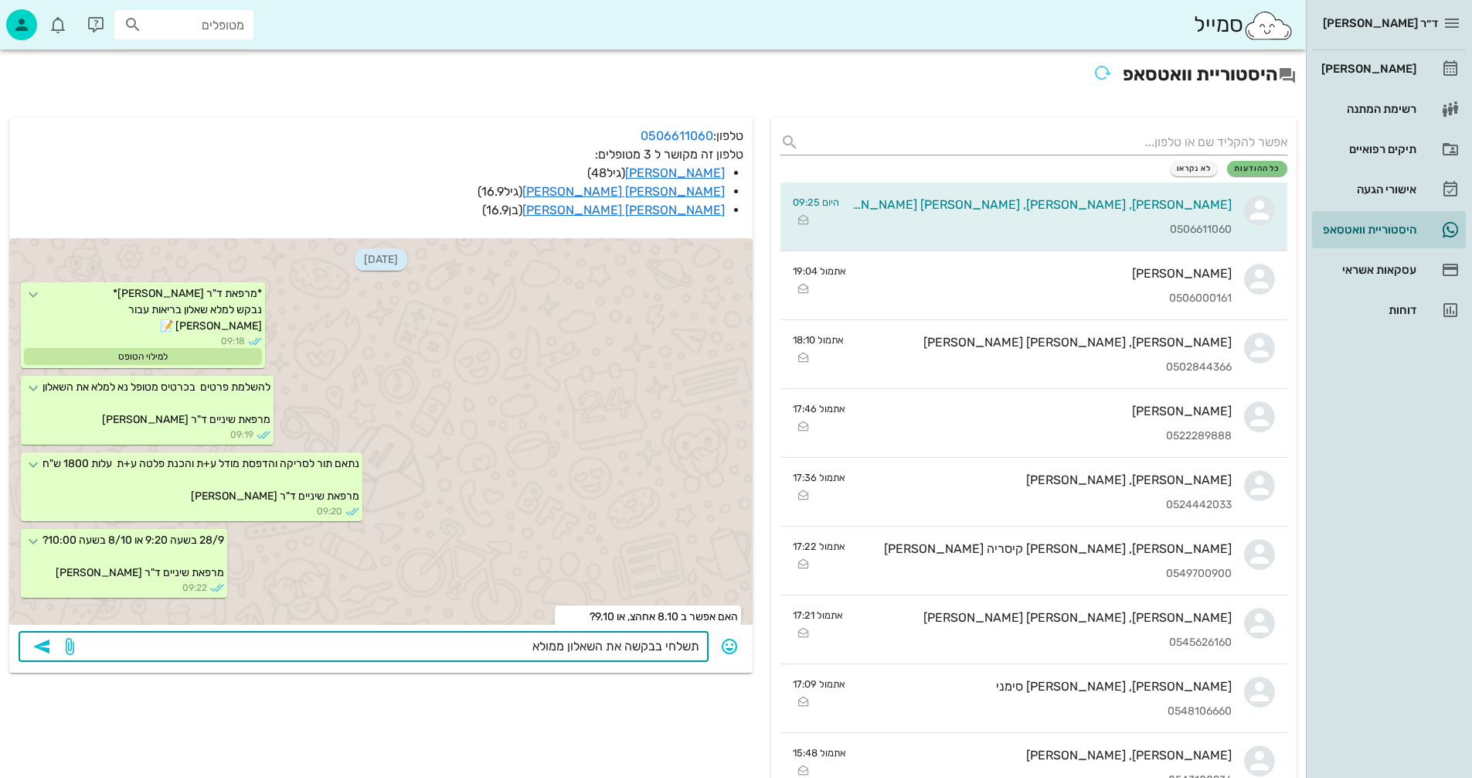
click at [562, 648] on textarea "תשלחי בבקשה את השאלון ממולא" at bounding box center [388, 647] width 622 height 25
drag, startPoint x: 524, startPoint y: 644, endPoint x: 478, endPoint y: 637, distance: 46.9
click at [478, 637] on textarea "תשלחי בבקשה את השאלון הרפואי ממולא" at bounding box center [388, 647] width 622 height 25
type textarea "תשלחי בבקשה את השאלון הרפואי"
click at [42, 648] on icon "button" at bounding box center [41, 646] width 19 height 19
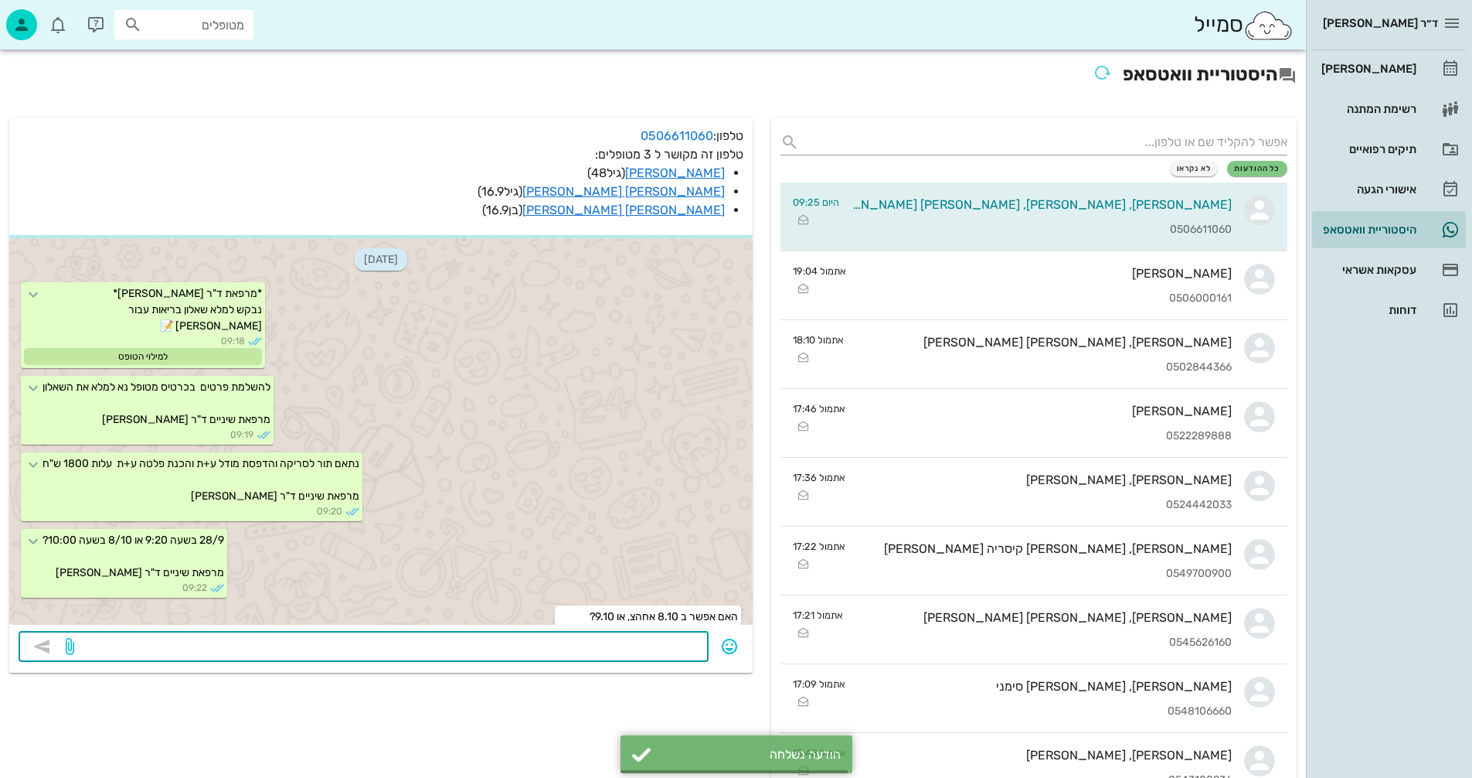
scroll to position [208, 0]
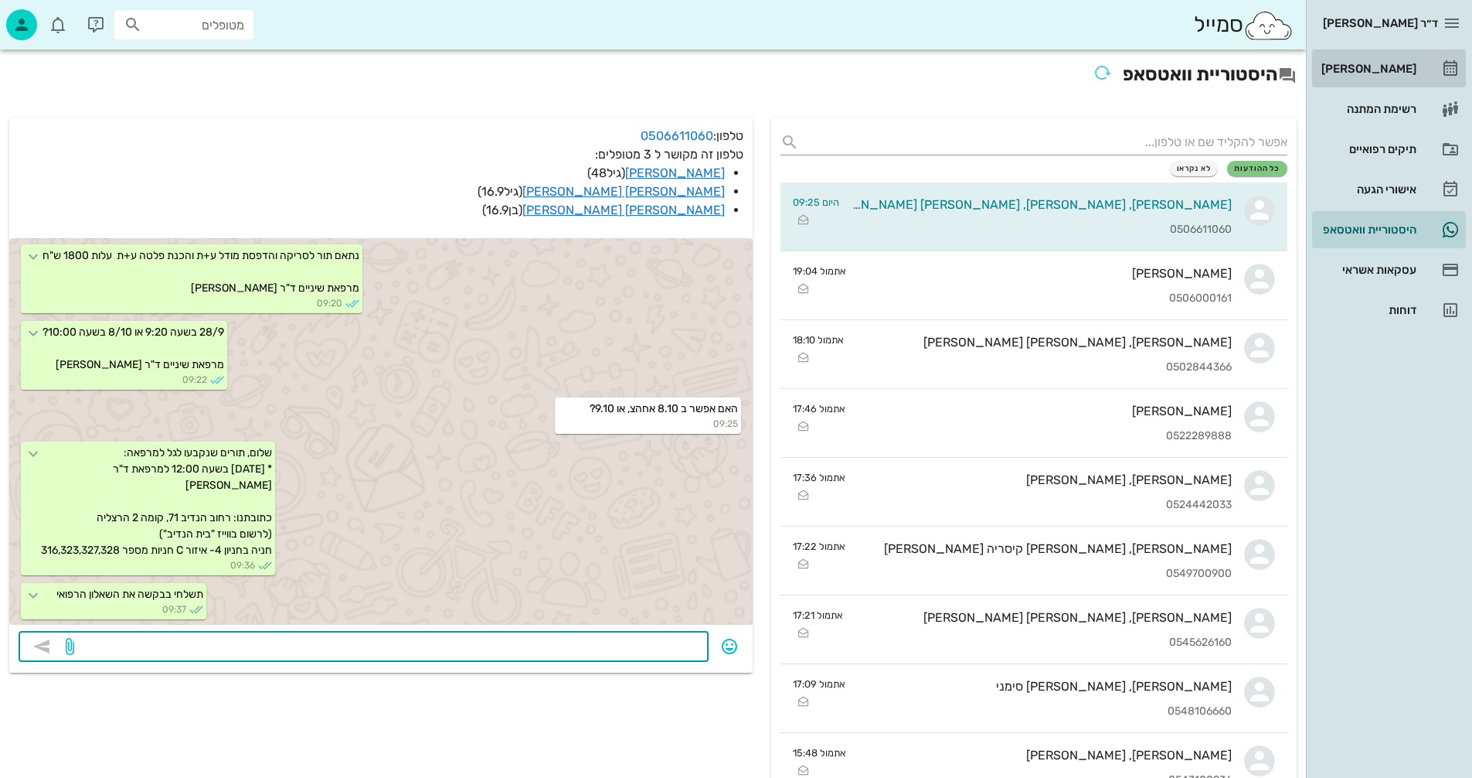
click at [1374, 66] on div "[PERSON_NAME]" at bounding box center [1368, 69] width 98 height 12
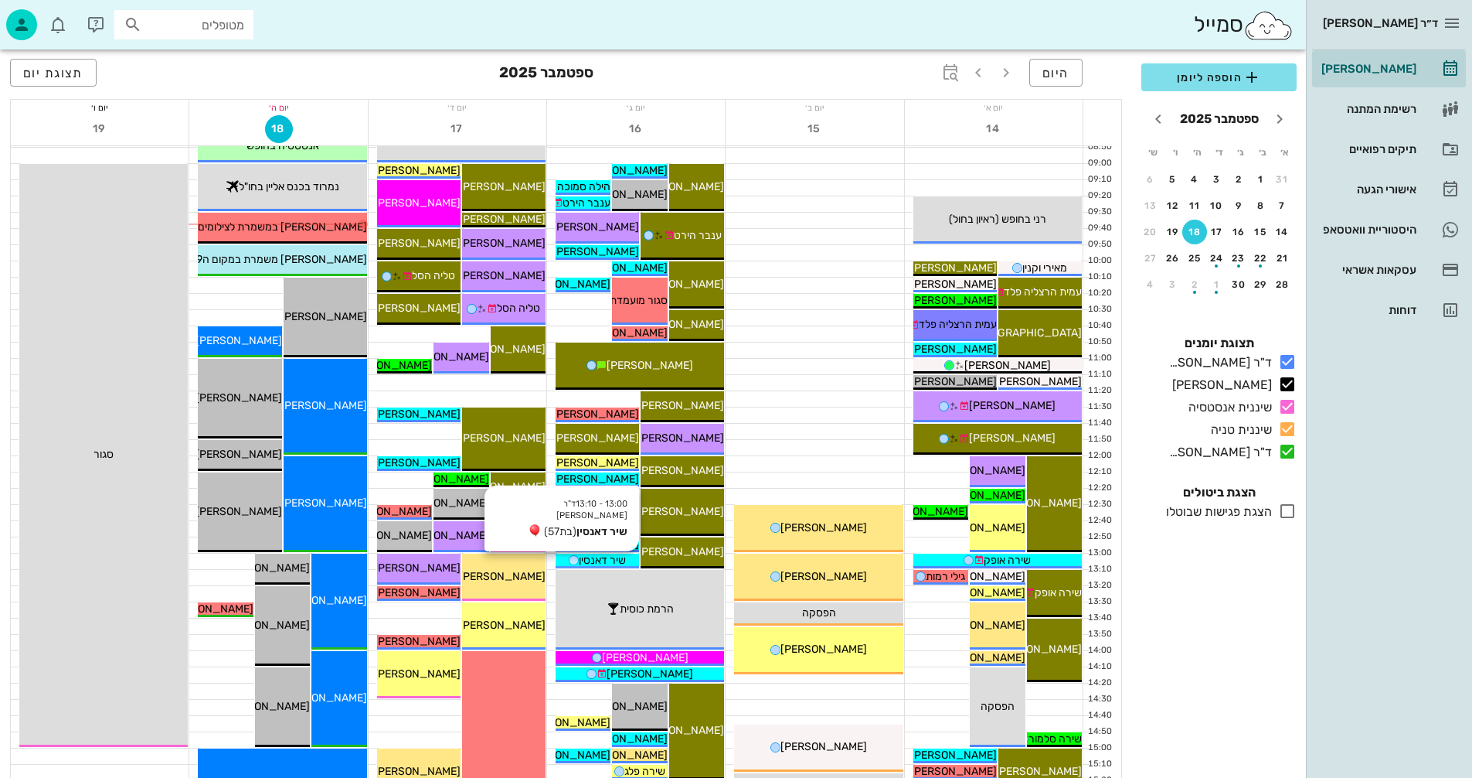
scroll to position [386, 0]
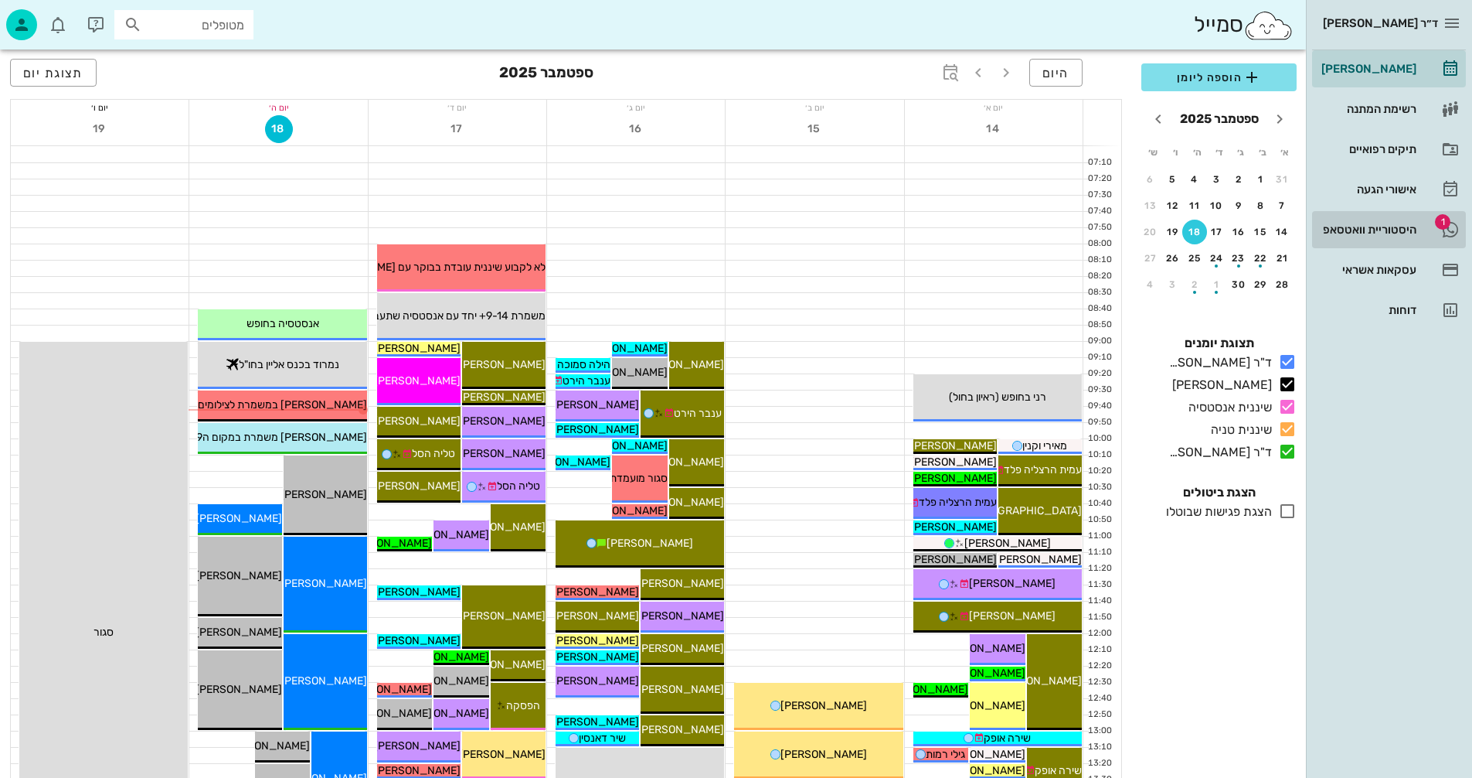
click at [1346, 224] on div "היסטוריית וואטסאפ" at bounding box center [1368, 229] width 98 height 12
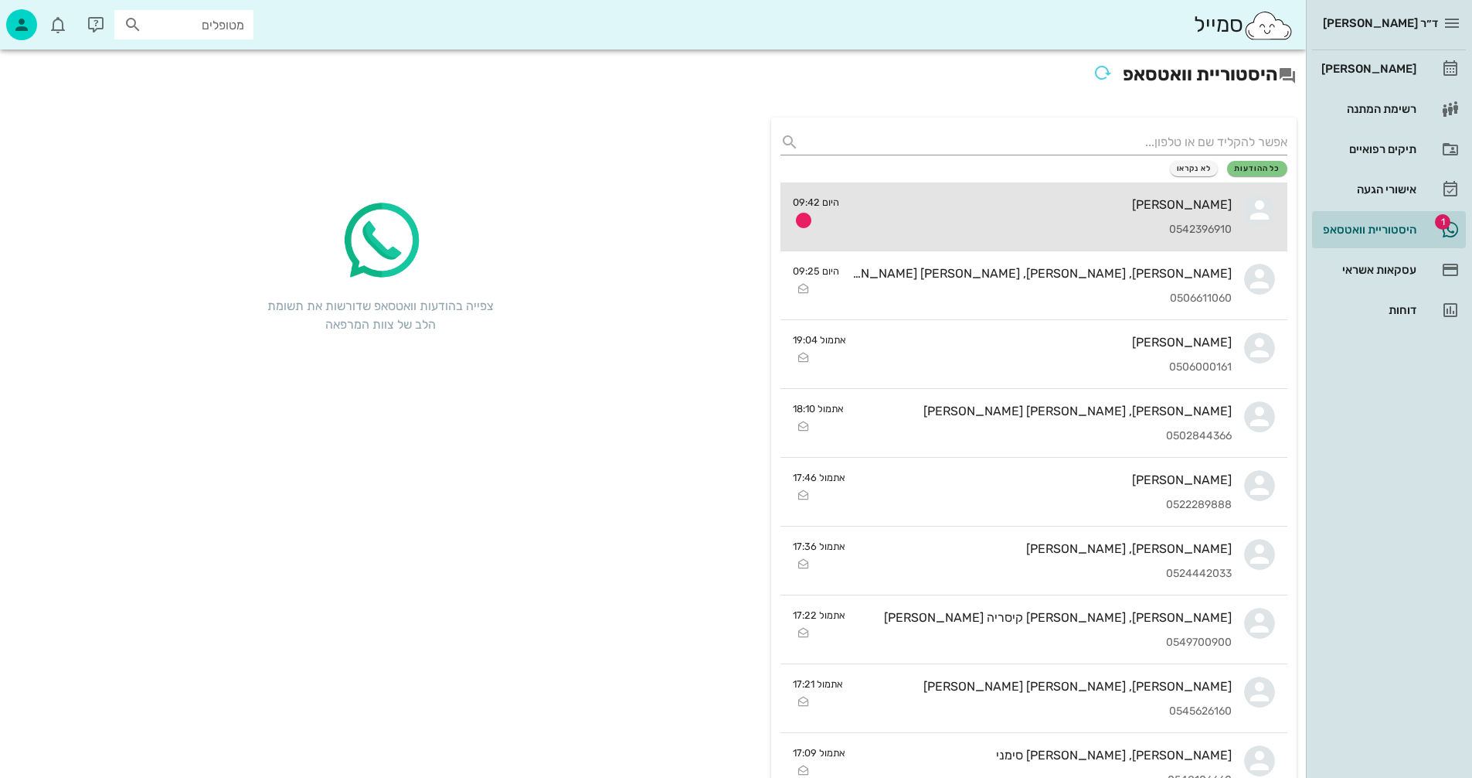
click at [1023, 231] on div "0542396910" at bounding box center [1042, 229] width 380 height 13
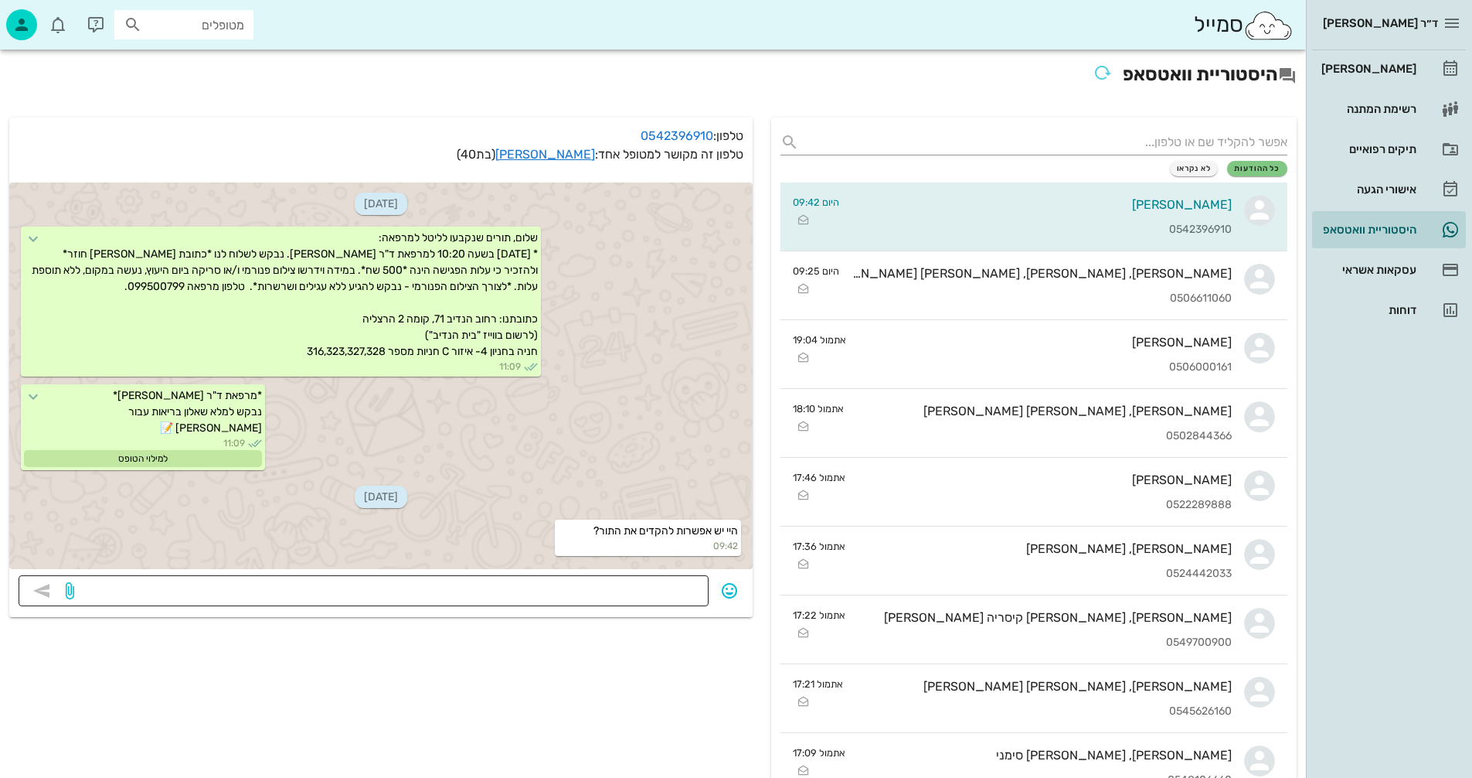
click at [652, 591] on textarea at bounding box center [388, 592] width 622 height 25
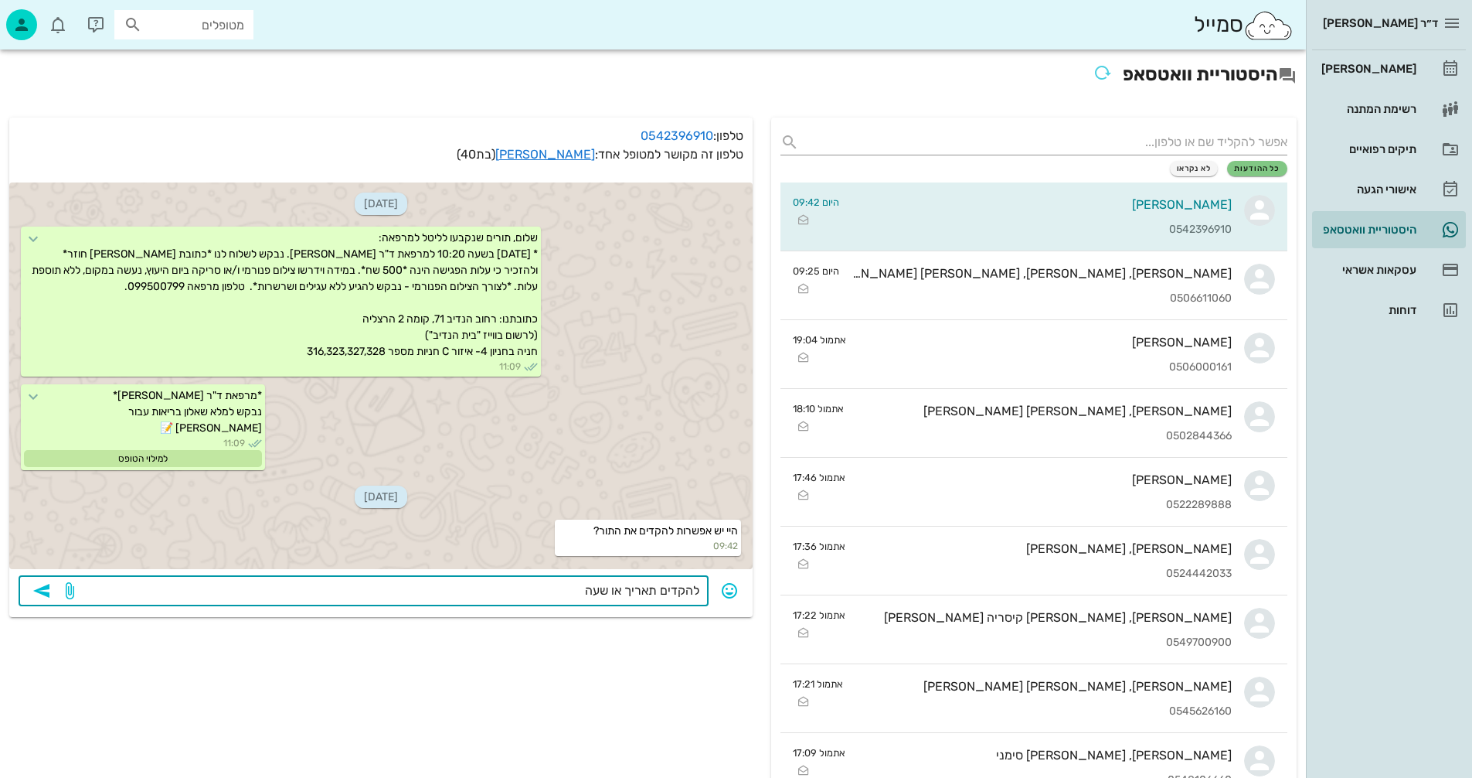
type textarea "להקדים תאריך או שעה?"
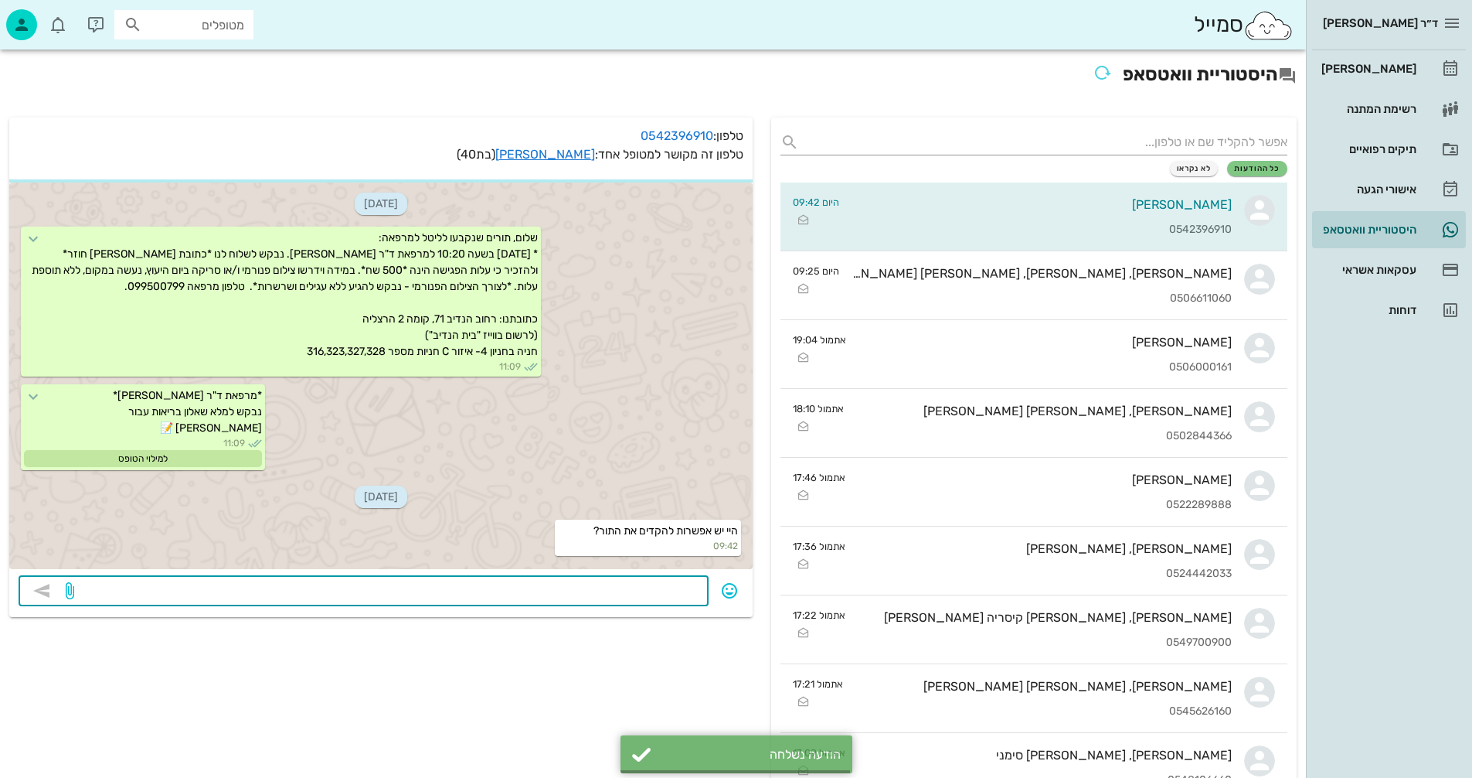
scroll to position [36, 0]
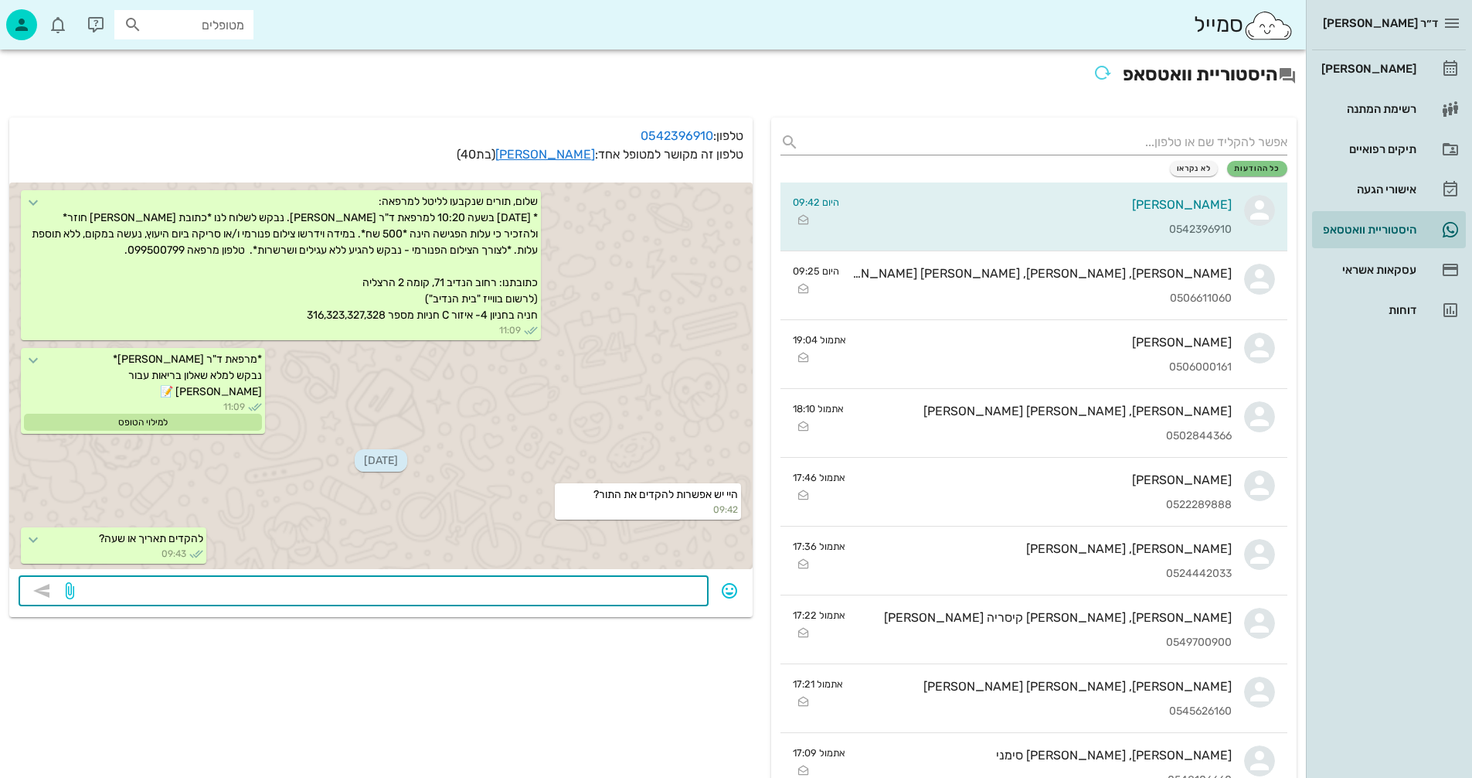
click at [204, 22] on input "מטופלים" at bounding box center [194, 25] width 99 height 20
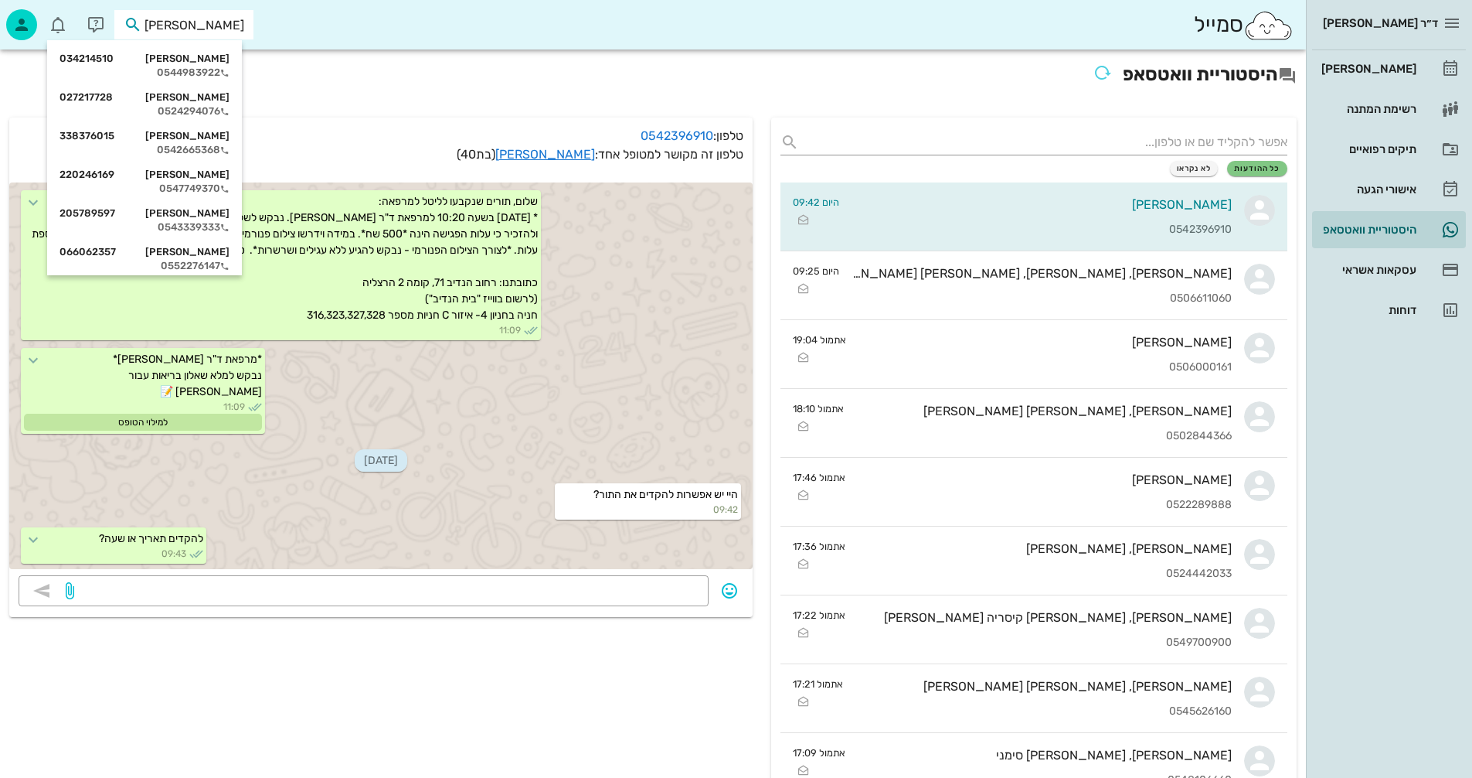
scroll to position [80, 0]
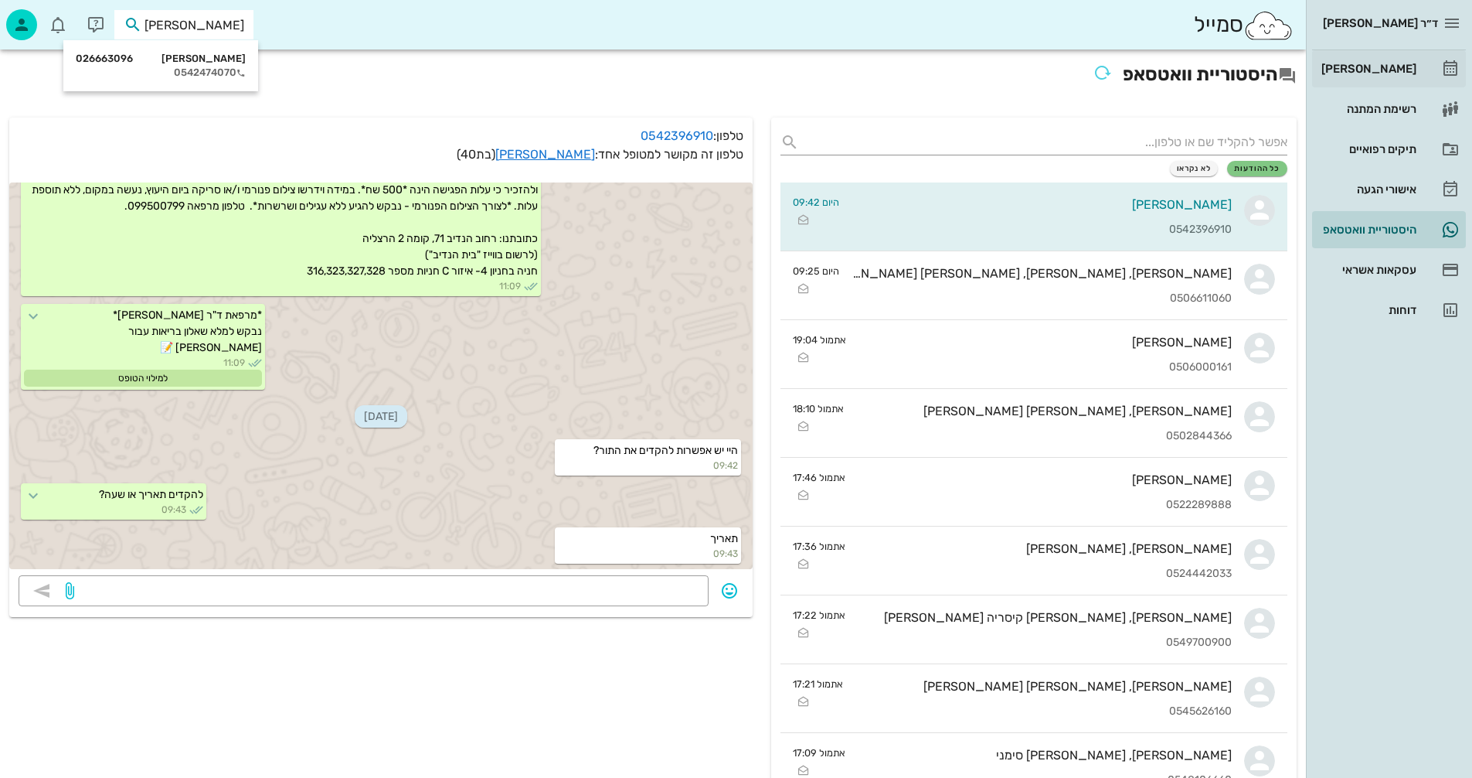
type input "[PERSON_NAME]"
click at [1383, 66] on div "[PERSON_NAME]" at bounding box center [1368, 69] width 98 height 12
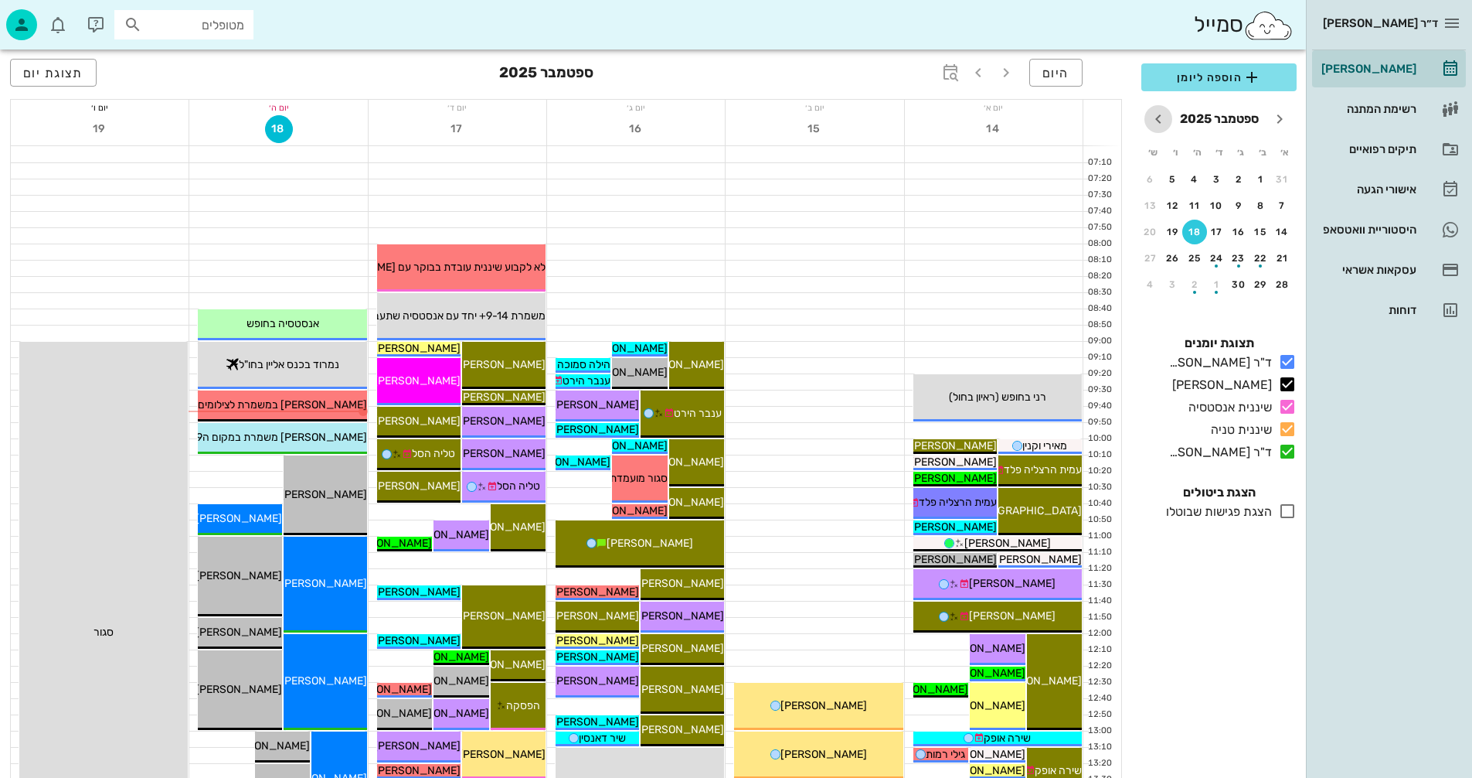
click at [1159, 118] on icon "חודש הבא" at bounding box center [1158, 119] width 19 height 19
click at [1281, 203] on div "2" at bounding box center [1283, 205] width 25 height 11
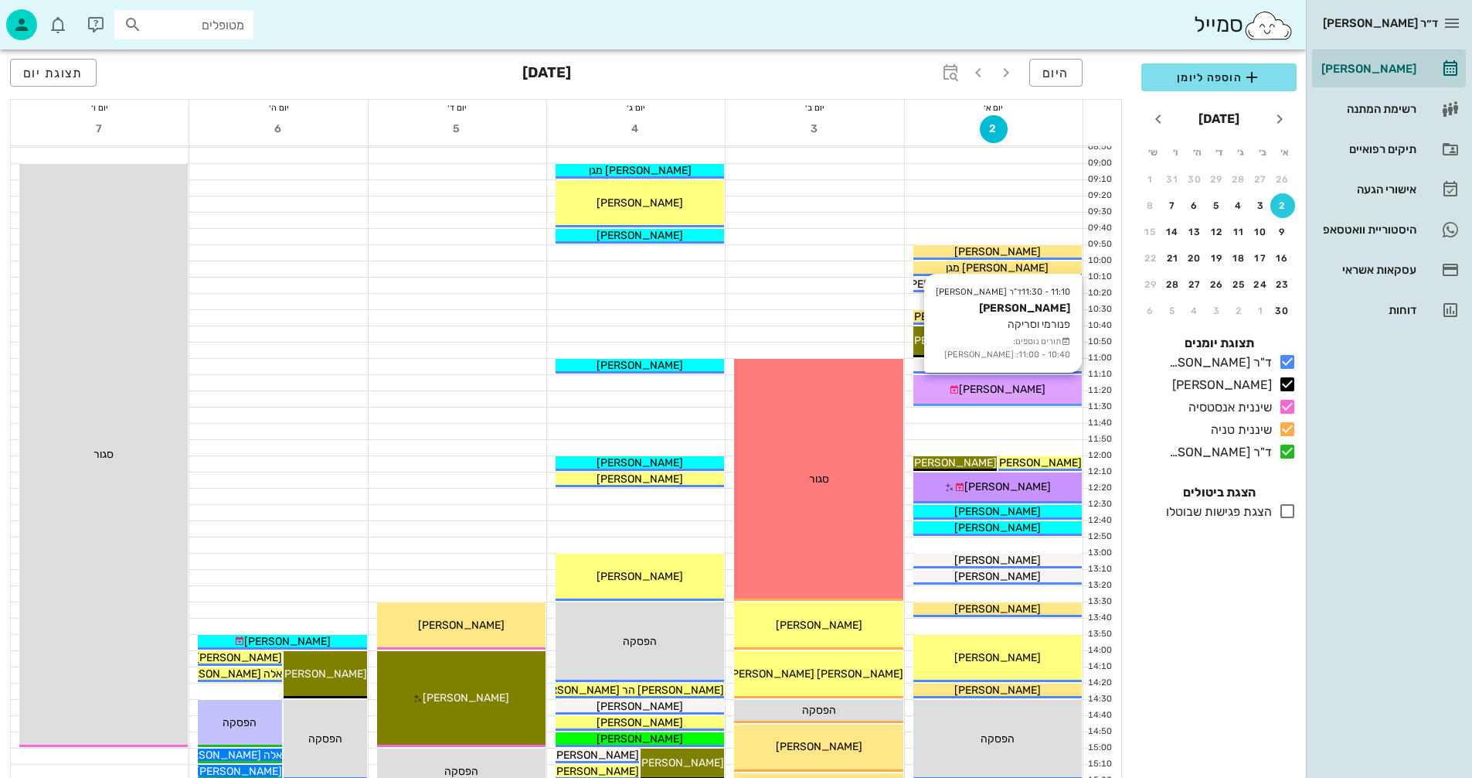
scroll to position [155, 0]
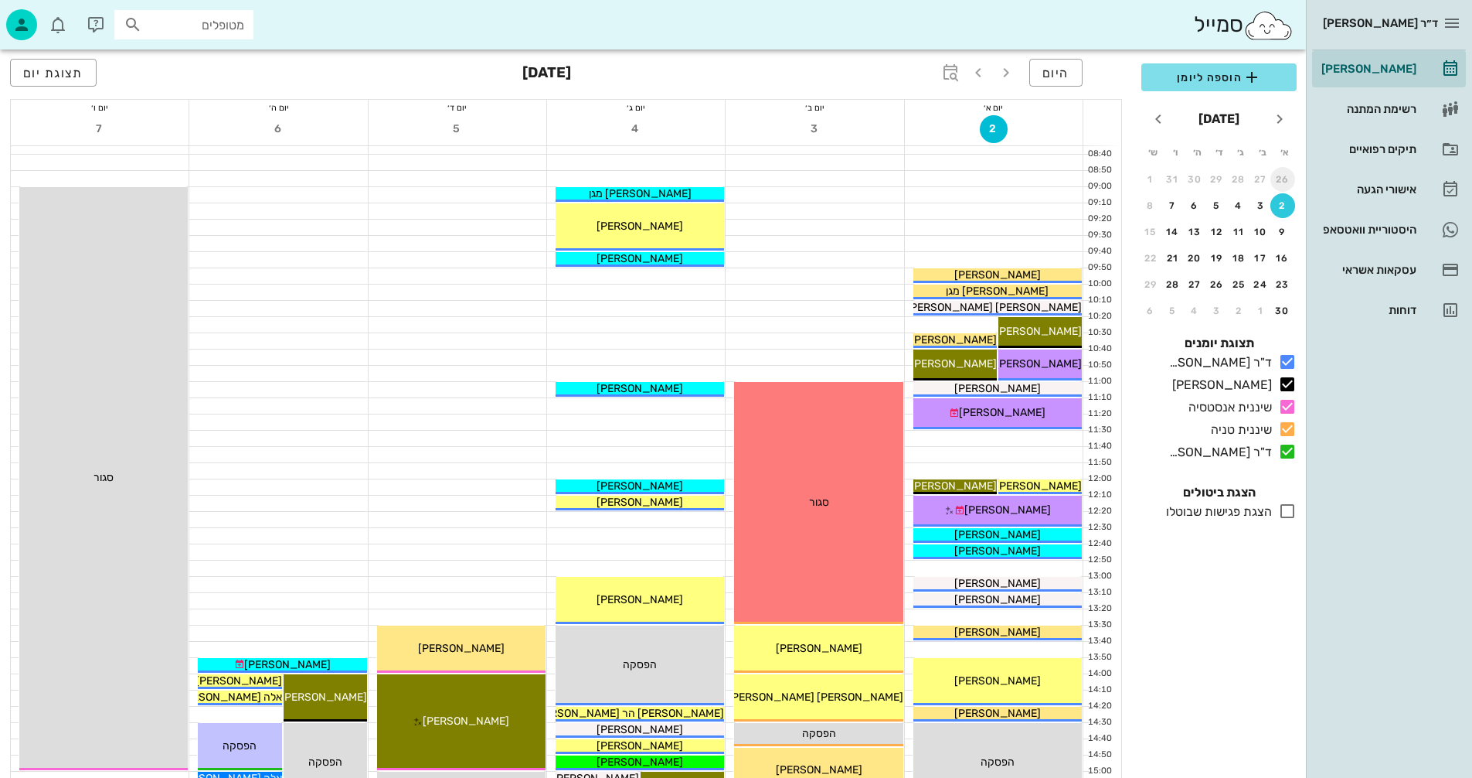
click at [1288, 178] on div "26" at bounding box center [1283, 179] width 25 height 11
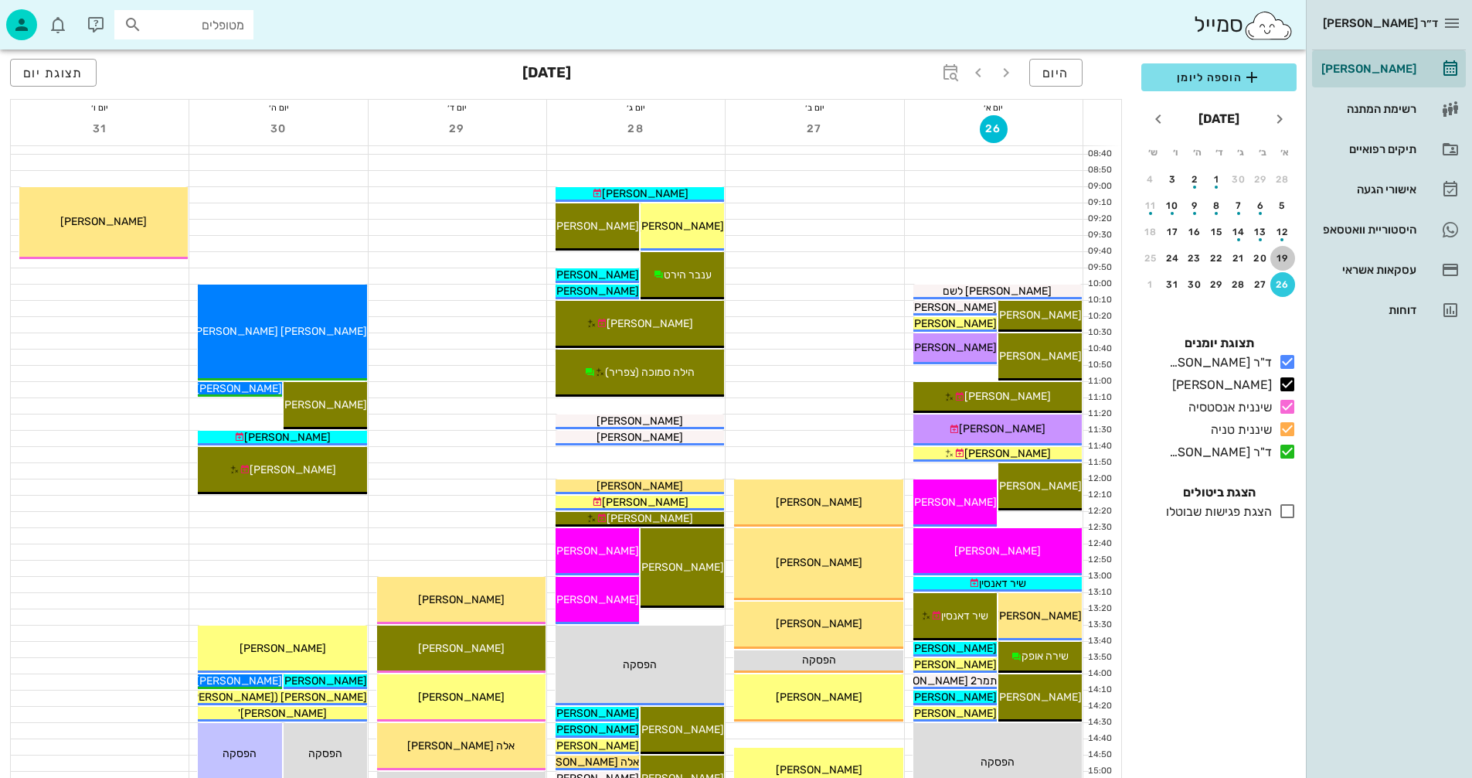
click at [1285, 257] on div "19" at bounding box center [1283, 258] width 25 height 11
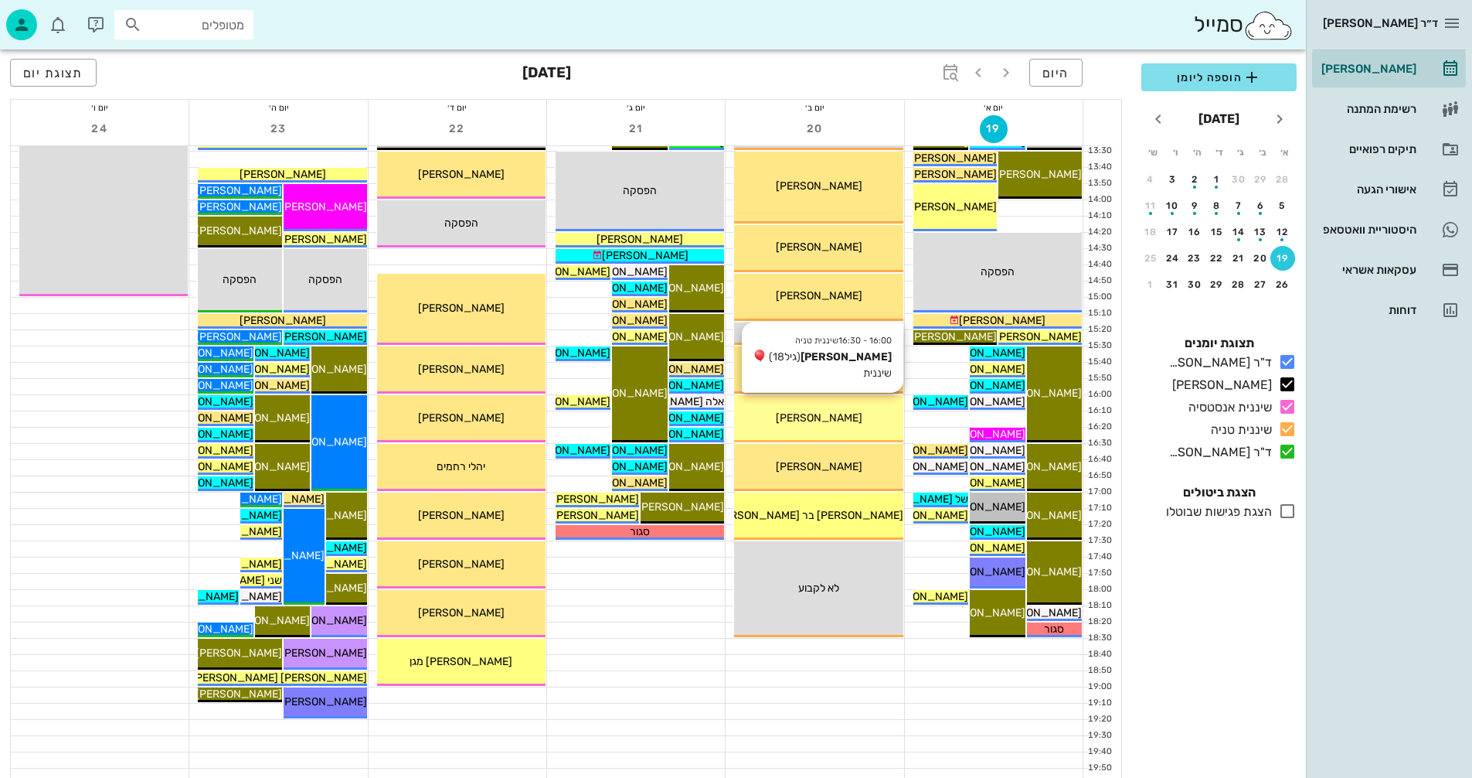
scroll to position [732, 0]
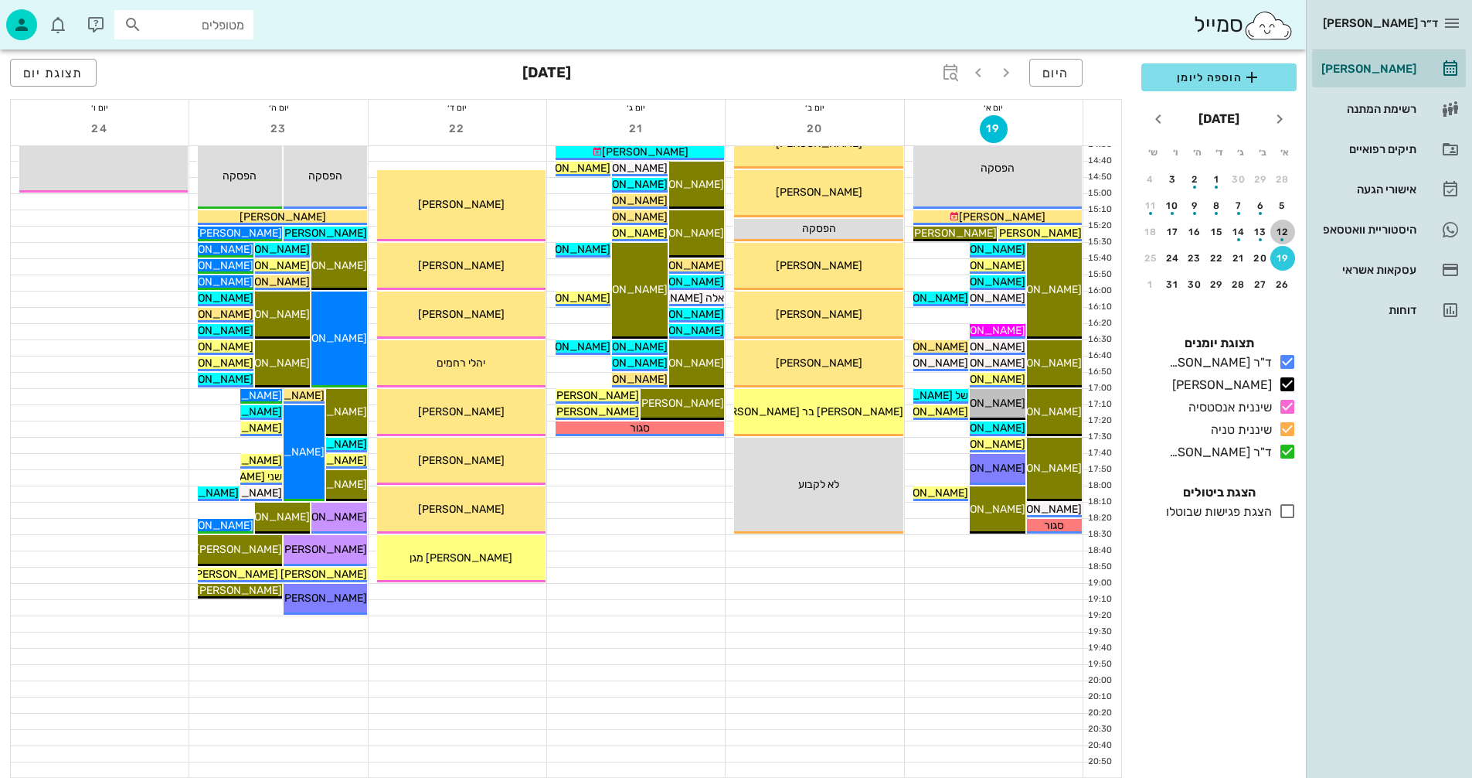
click at [1284, 231] on div "button" at bounding box center [1283, 235] width 25 height 9
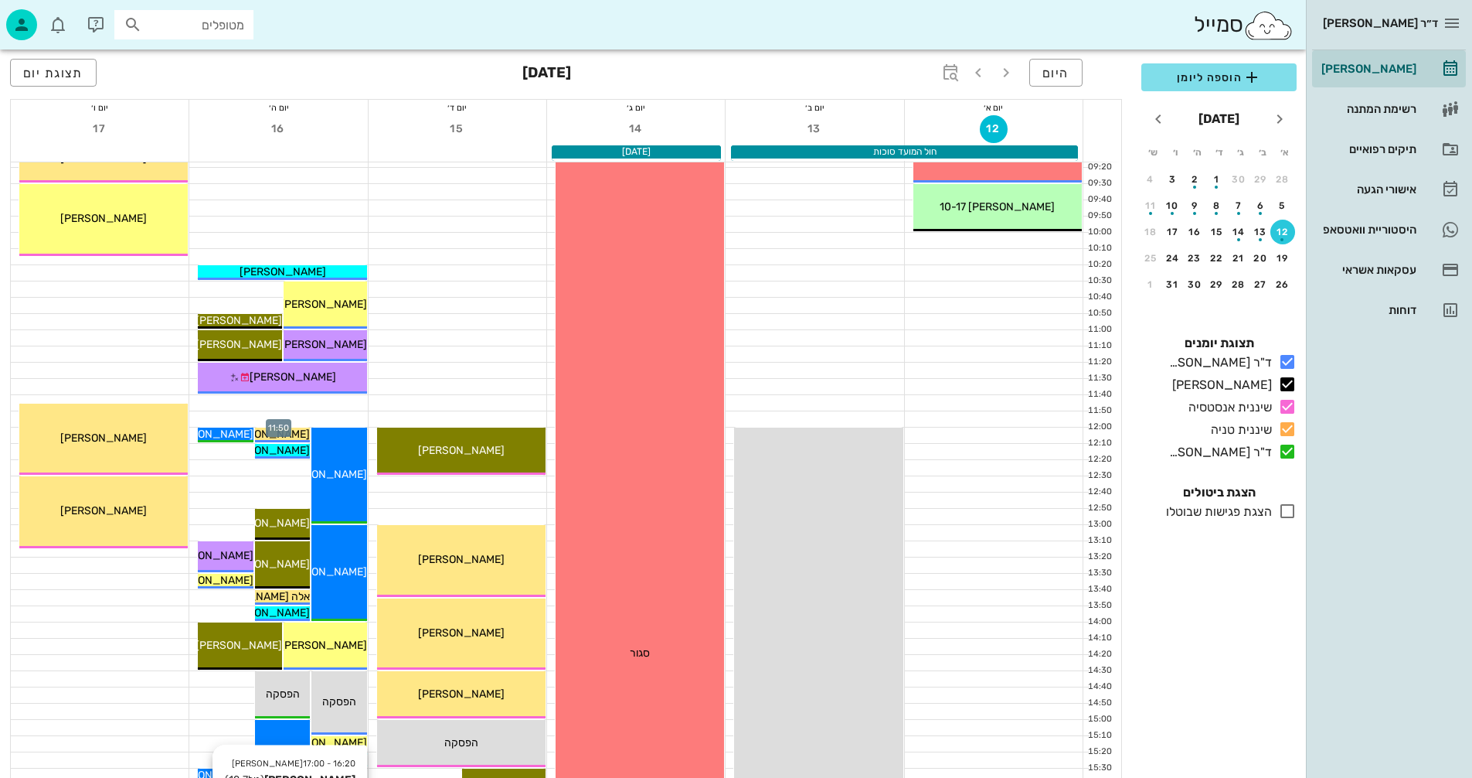
scroll to position [114, 0]
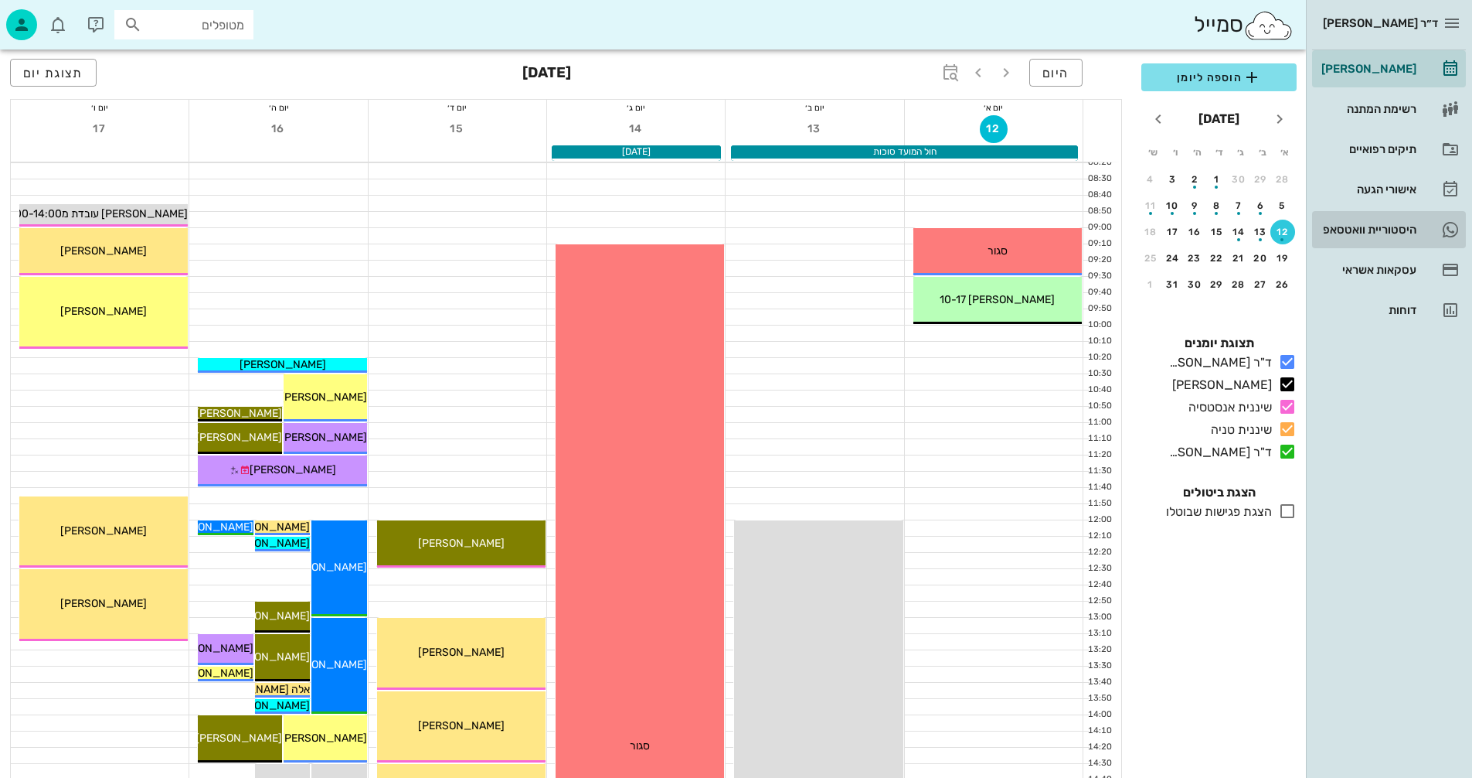
click at [1369, 220] on div "היסטוריית וואטסאפ" at bounding box center [1368, 229] width 98 height 25
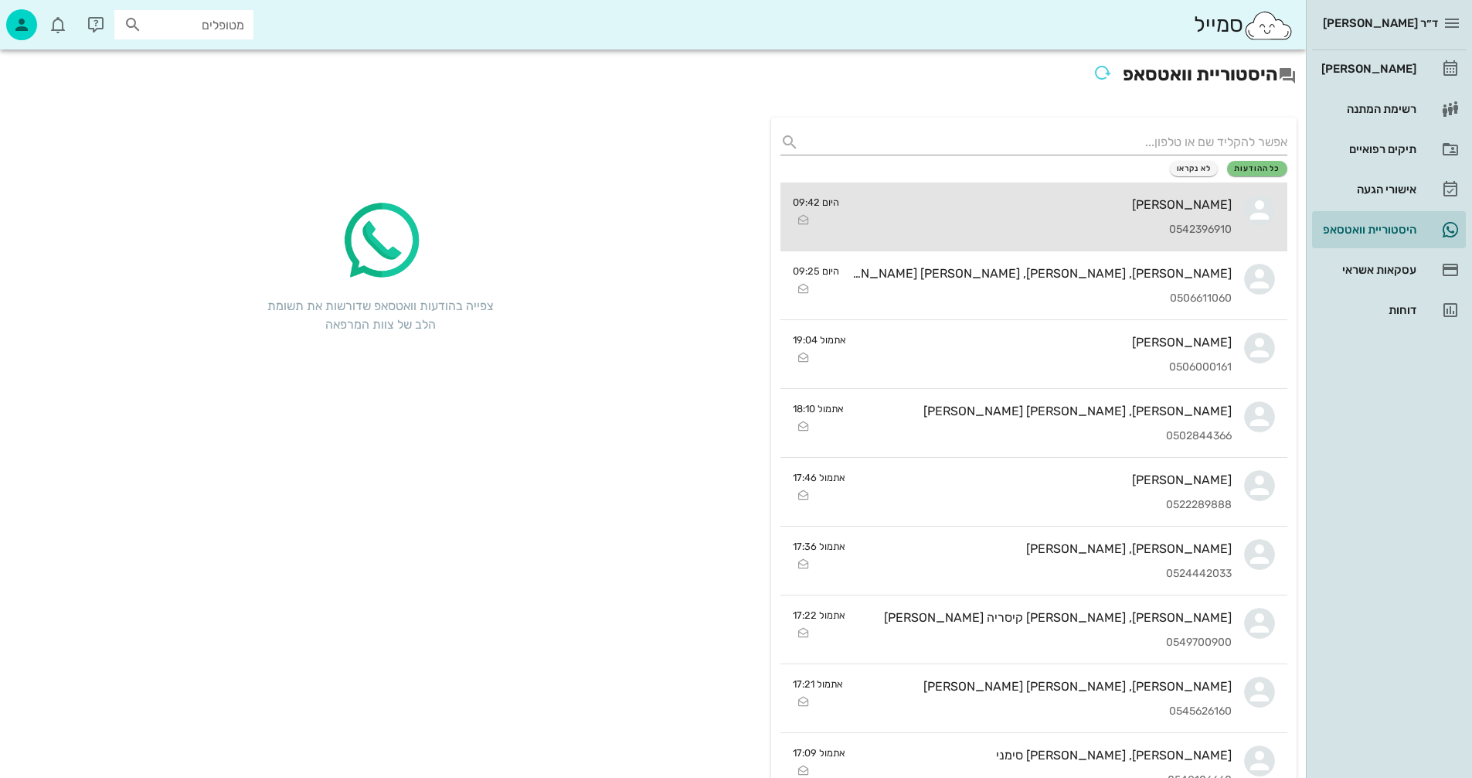
click at [1071, 206] on div "[PERSON_NAME]" at bounding box center [1042, 204] width 380 height 15
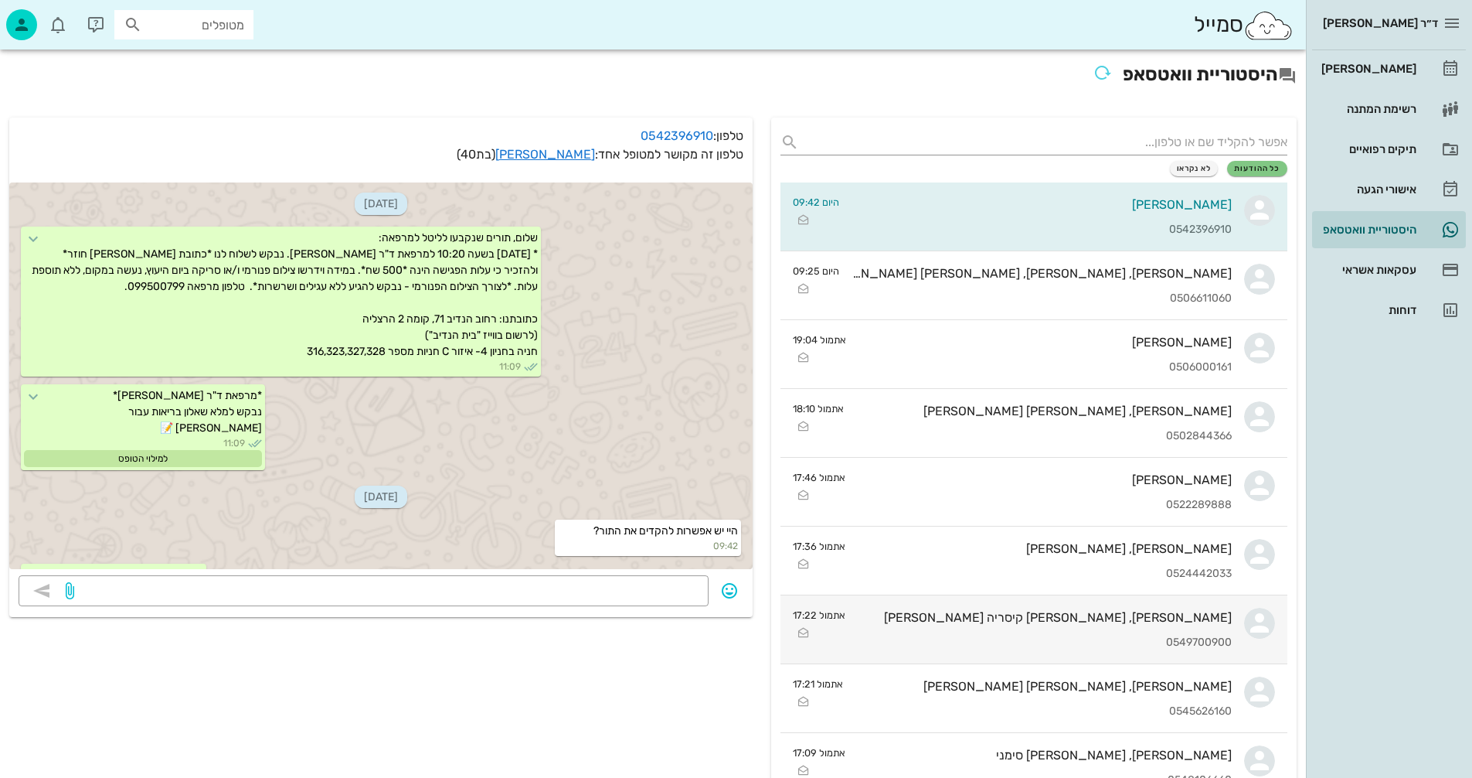
scroll to position [80, 0]
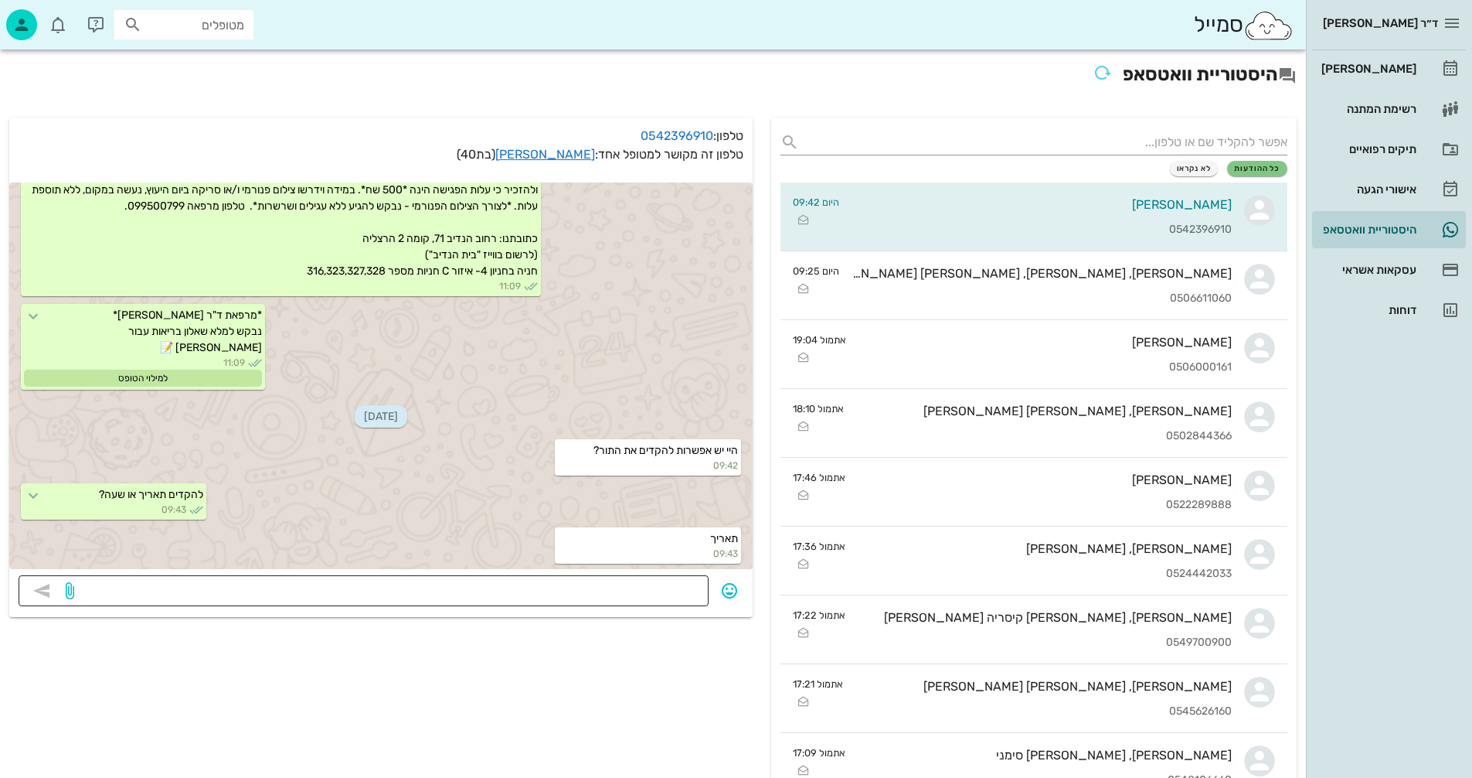
click at [655, 585] on textarea at bounding box center [388, 592] width 622 height 25
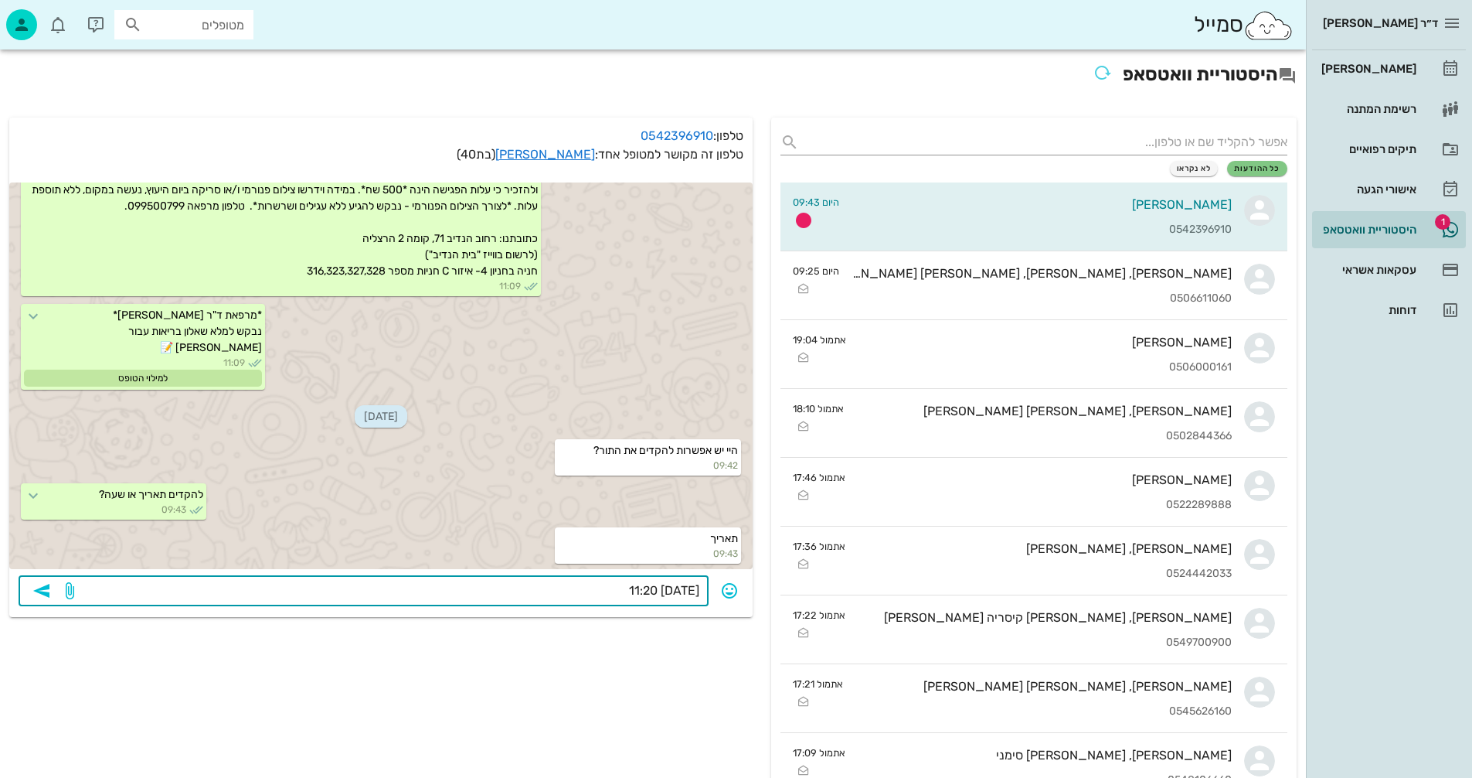
type textarea "[DATE] 11:20?"
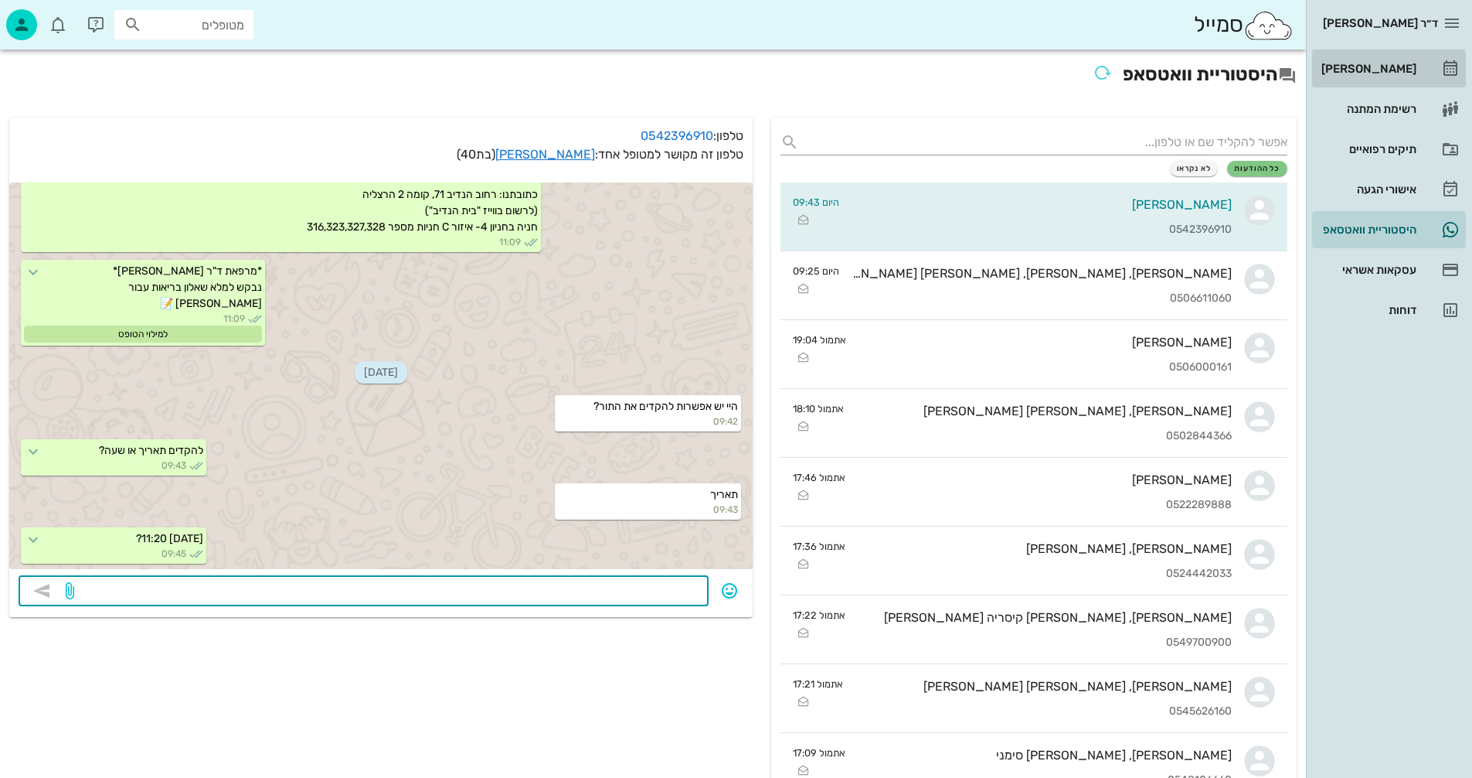
click at [1403, 73] on div "[PERSON_NAME]" at bounding box center [1368, 69] width 98 height 12
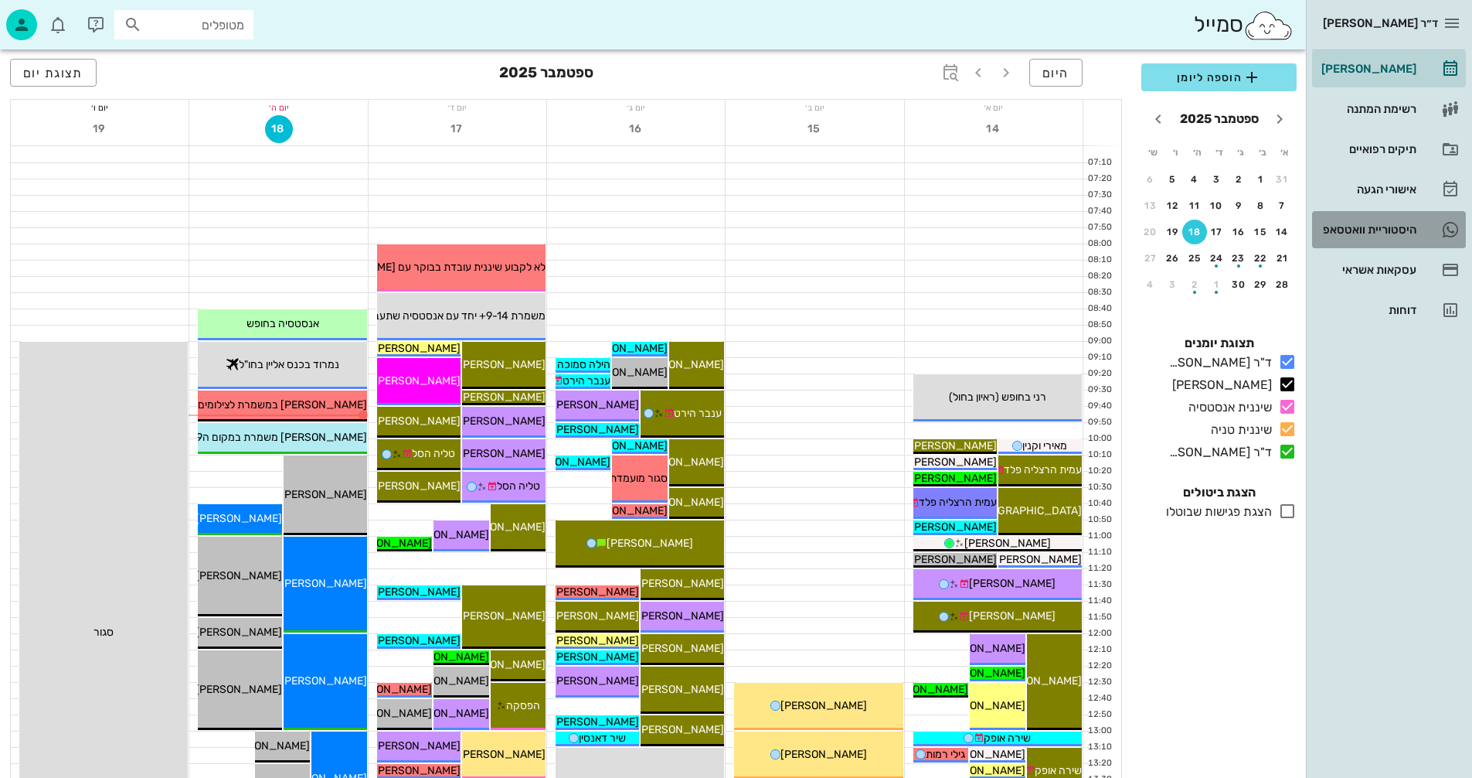
click at [1366, 229] on div "היסטוריית וואטסאפ" at bounding box center [1368, 229] width 98 height 12
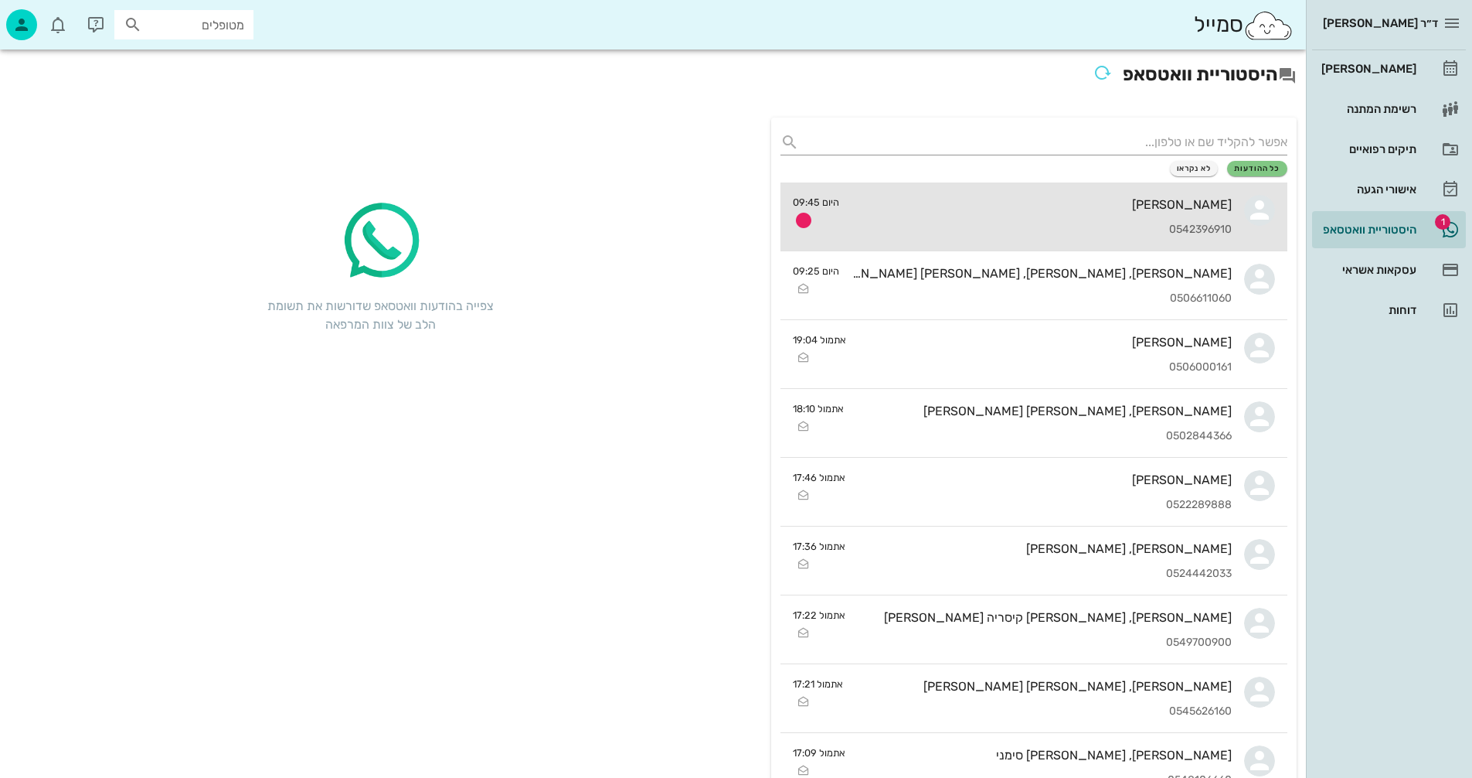
click at [979, 221] on div "ליטל בכור 0542396910" at bounding box center [1042, 216] width 380 height 68
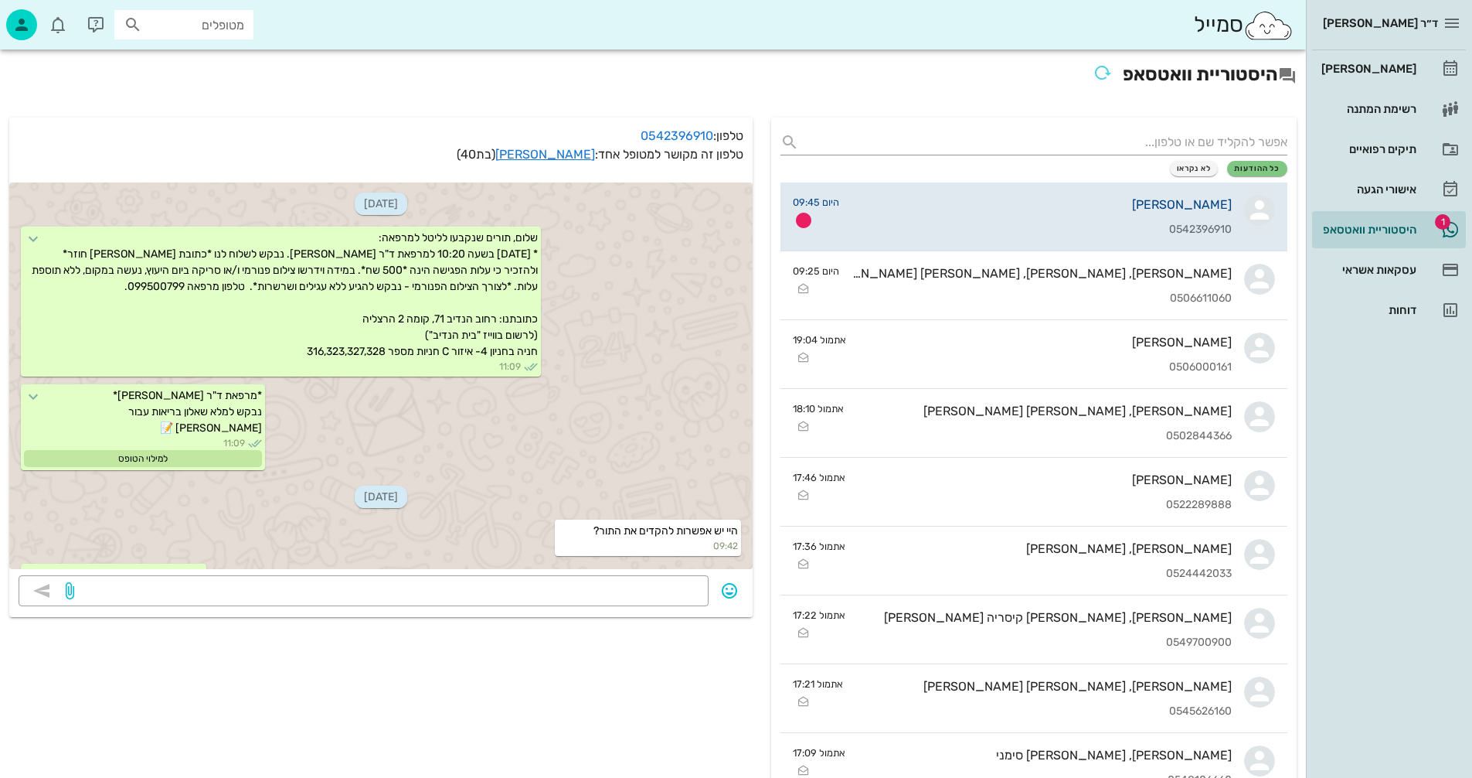
scroll to position [168, 0]
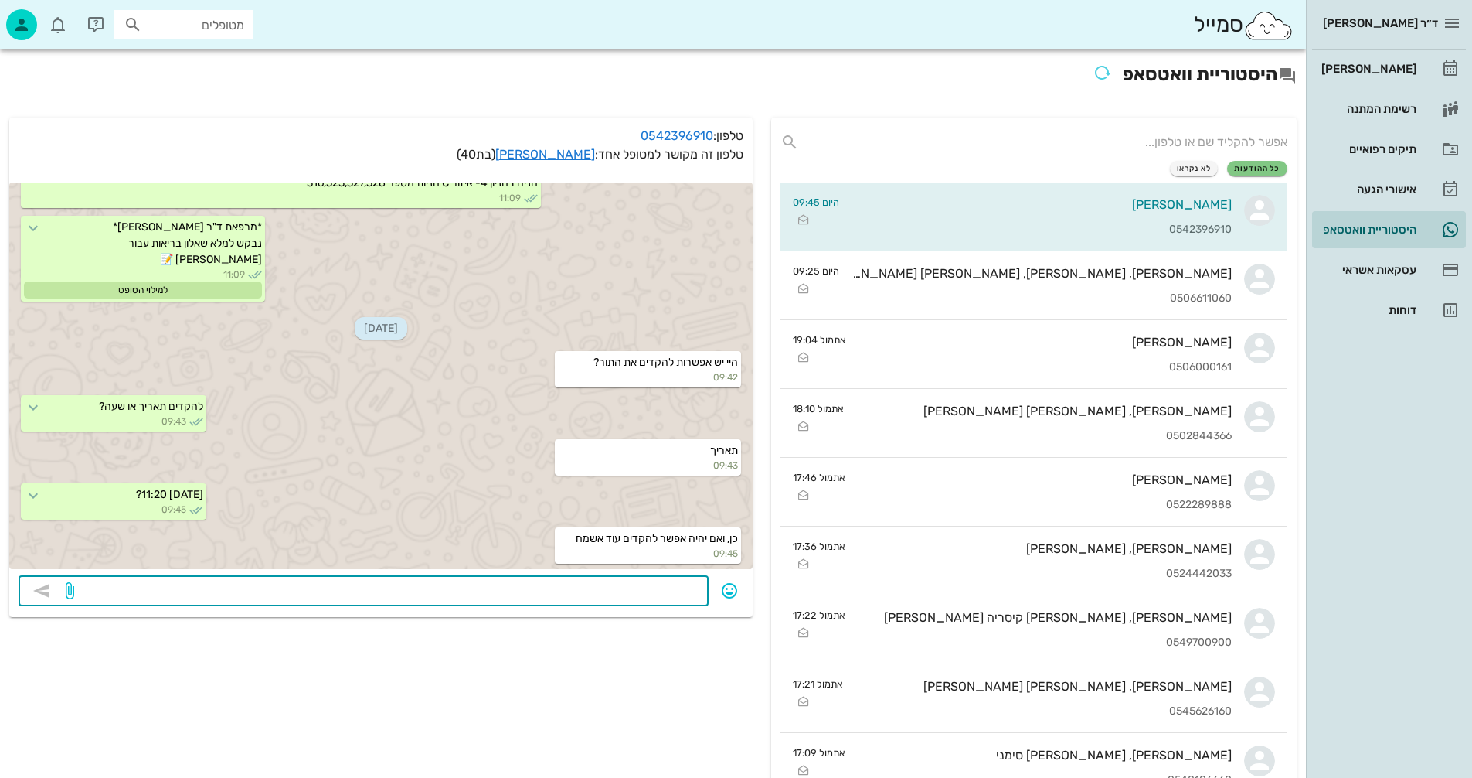
click at [590, 591] on textarea at bounding box center [388, 592] width 622 height 25
type textarea "תבדקי איתנו מידי פעם..."
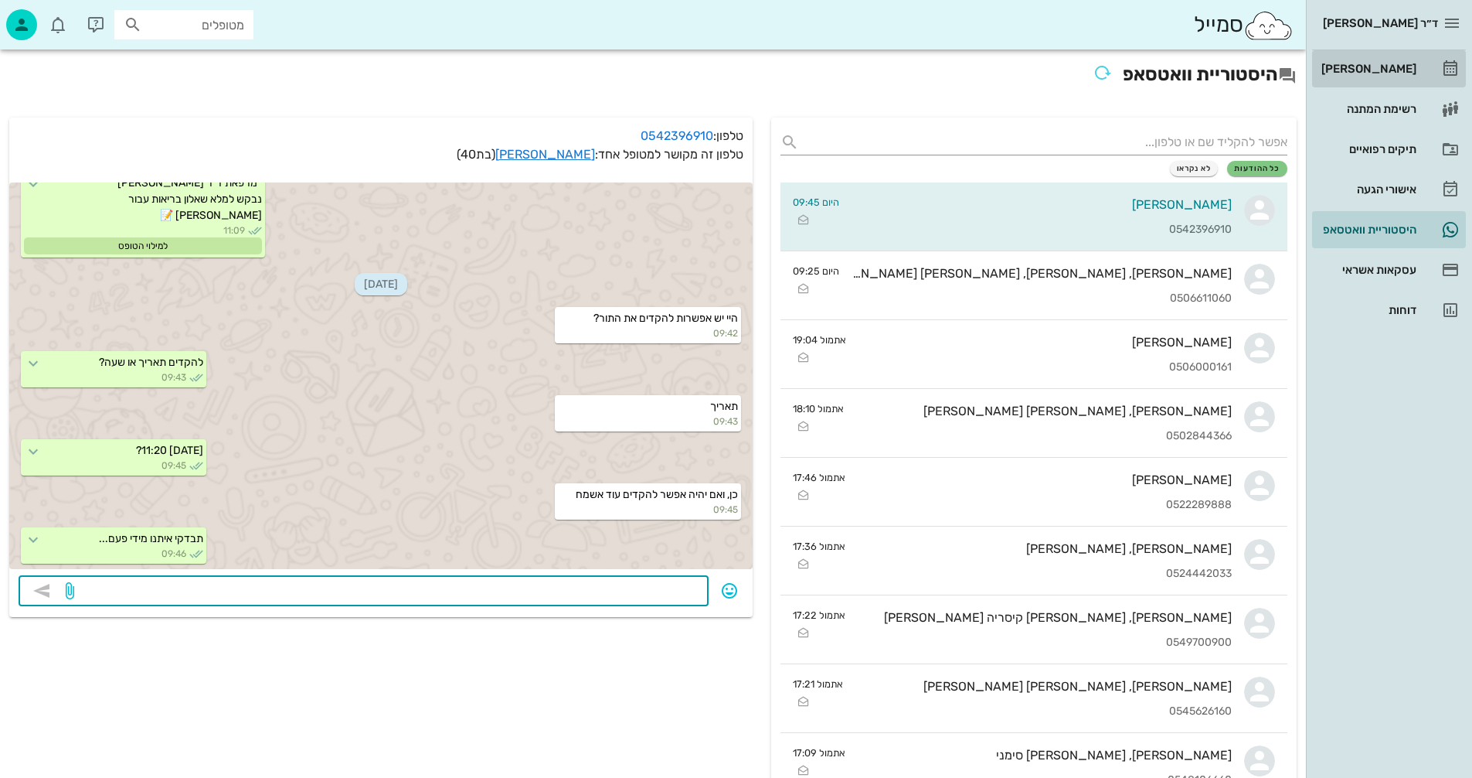
click at [1400, 63] on div "[PERSON_NAME]" at bounding box center [1368, 69] width 98 height 12
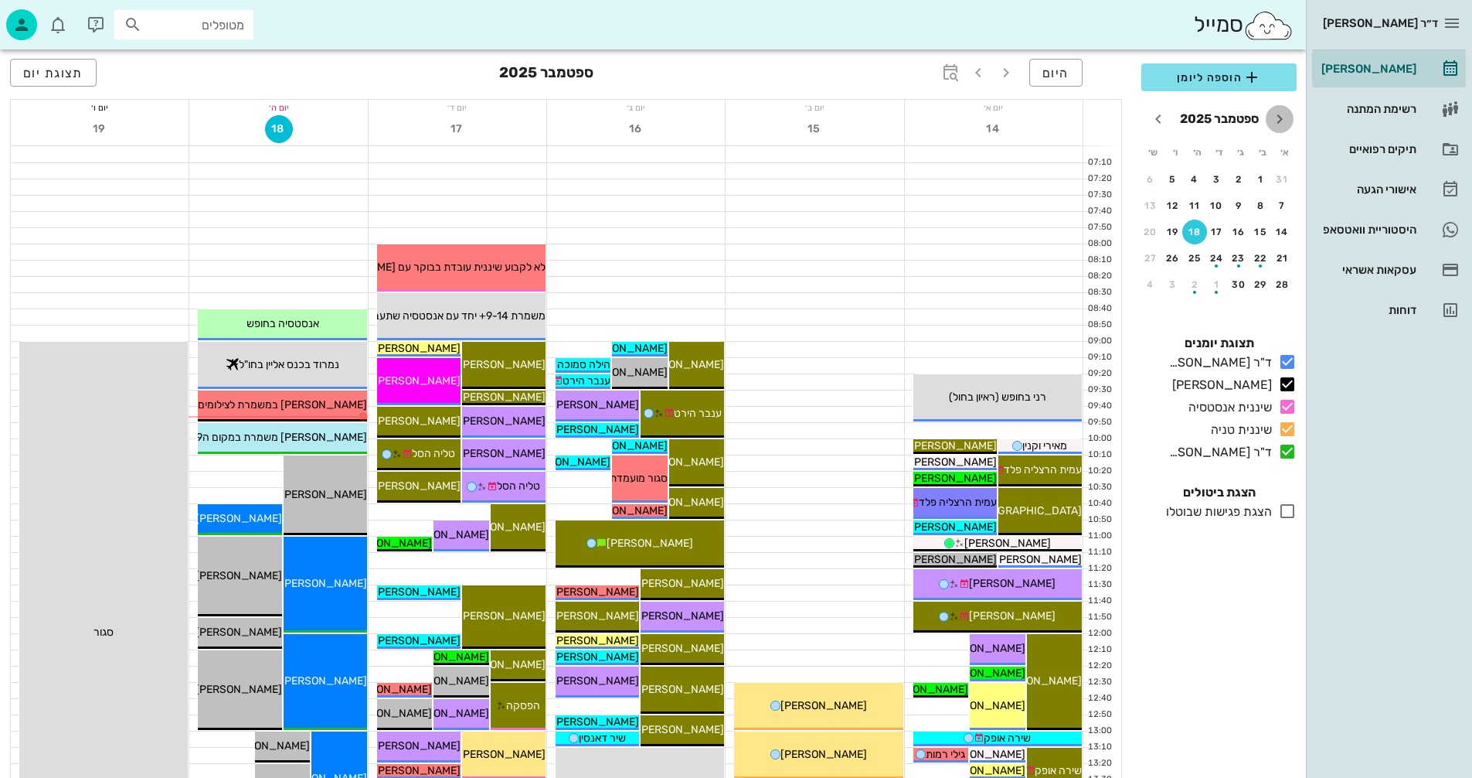
click at [1281, 120] on icon "חודש שעבר" at bounding box center [1280, 119] width 19 height 19
click at [1157, 118] on icon "חודש הבא" at bounding box center [1158, 119] width 19 height 19
click at [1282, 206] on div "2" at bounding box center [1283, 205] width 25 height 11
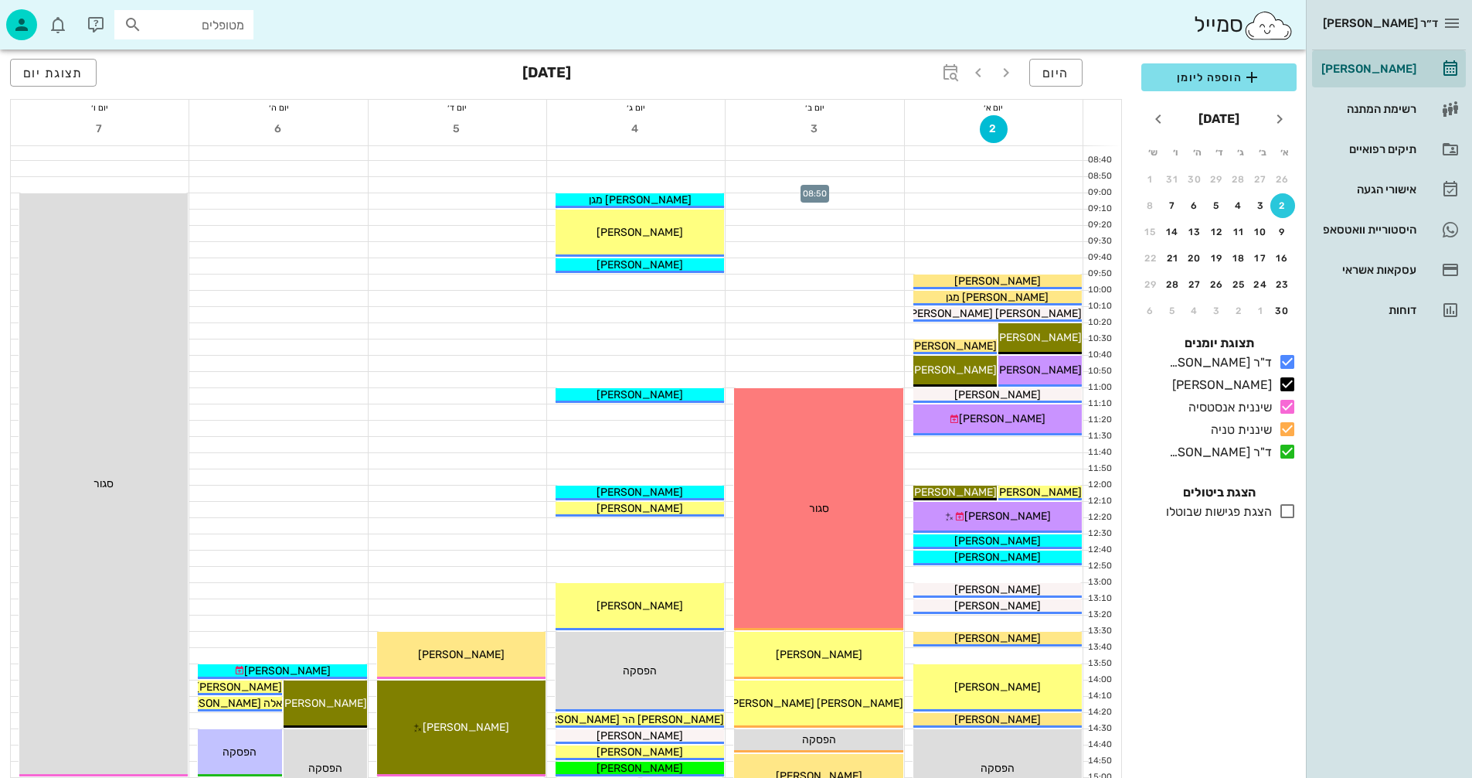
scroll to position [155, 0]
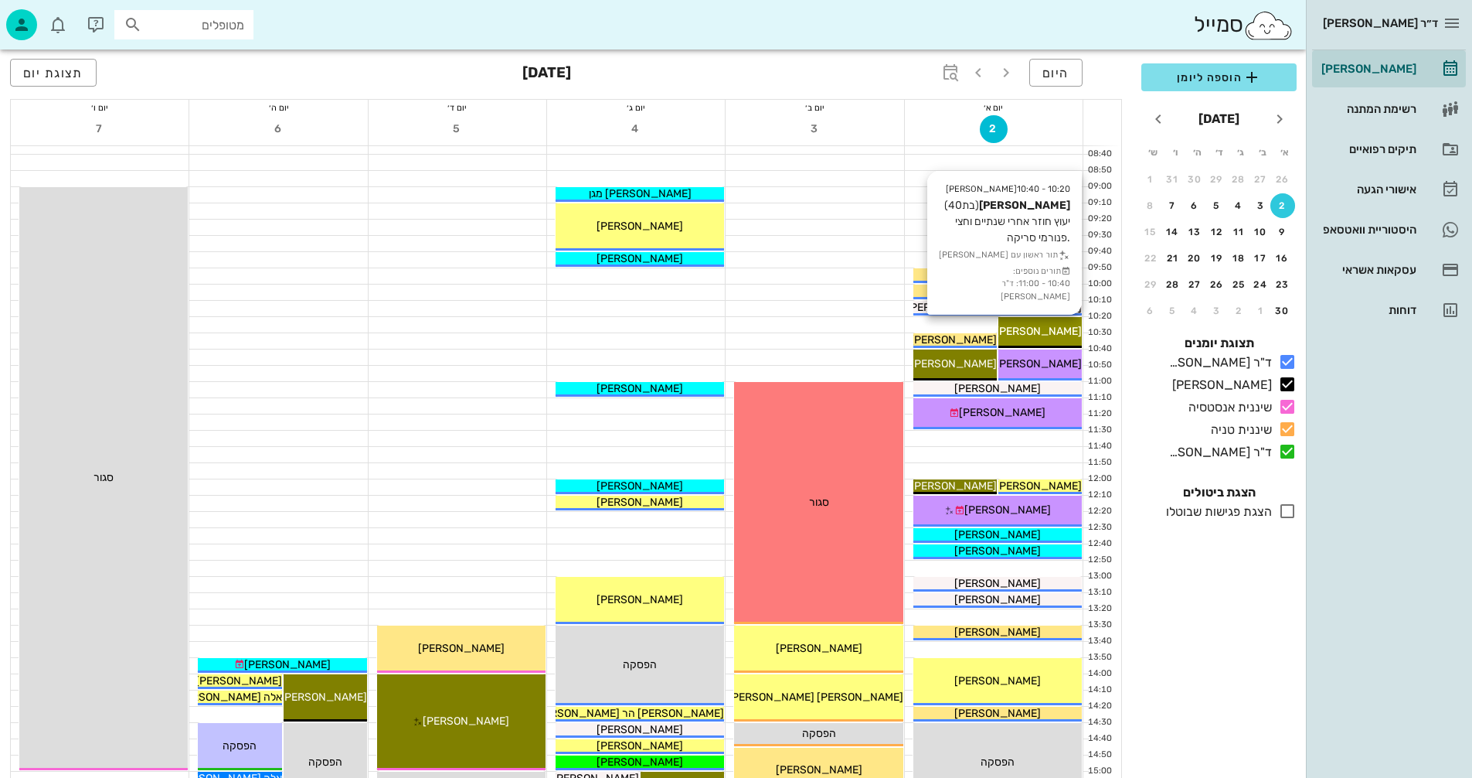
click at [1046, 321] on div "10:20 - 10:40 יומן מרפאה ליטל בכור (בת 40 ) יעוץ חוזר אחרי שנתיים וחצי .פנורמי …" at bounding box center [1040, 332] width 83 height 31
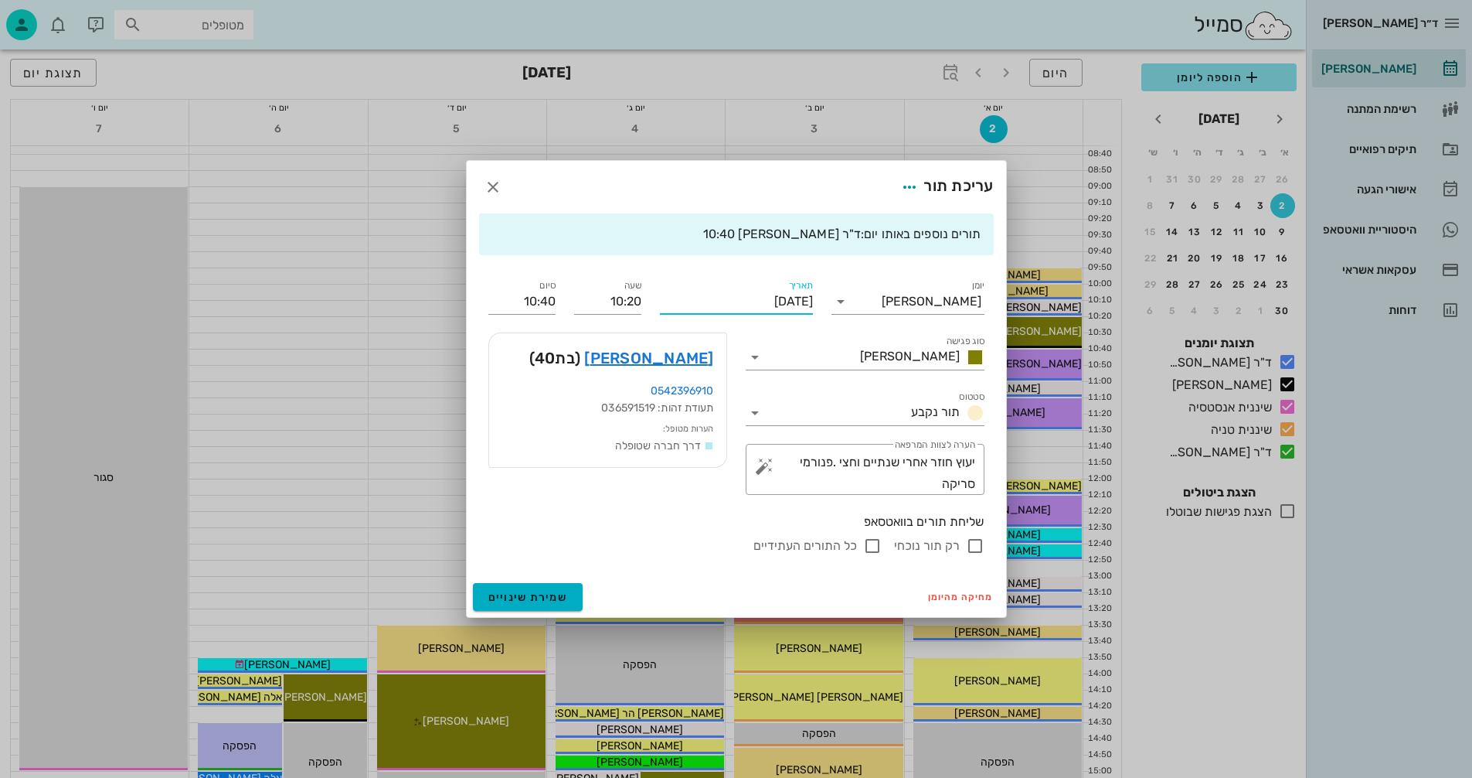
click at [732, 298] on input "יום ראשון, 2 בנובמבר 2025" at bounding box center [736, 301] width 153 height 25
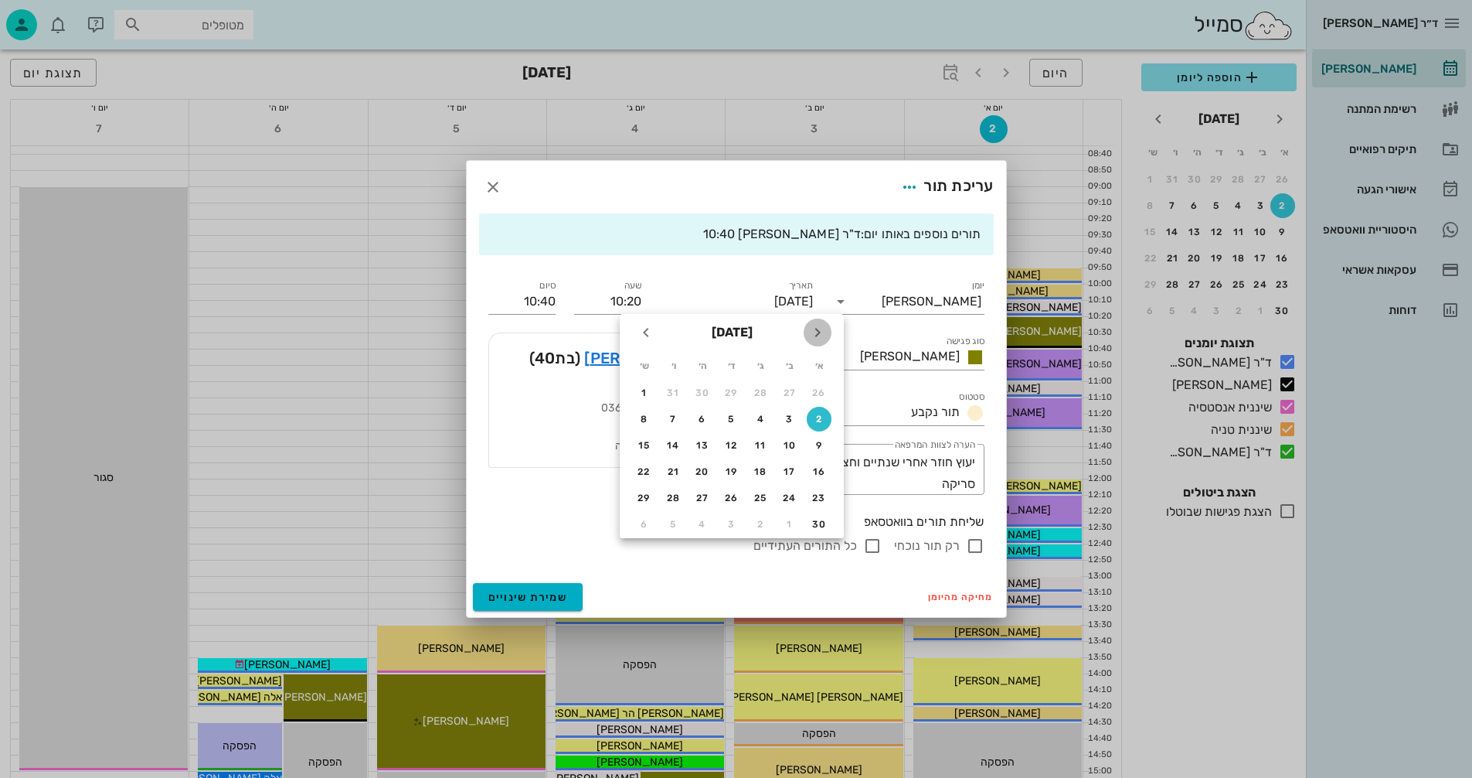
click at [816, 330] on icon "חודש שעבר" at bounding box center [817, 332] width 19 height 19
click at [704, 448] on div "16" at bounding box center [702, 445] width 25 height 11
type input "יום חמישי, 16 באוקטובר 2025"
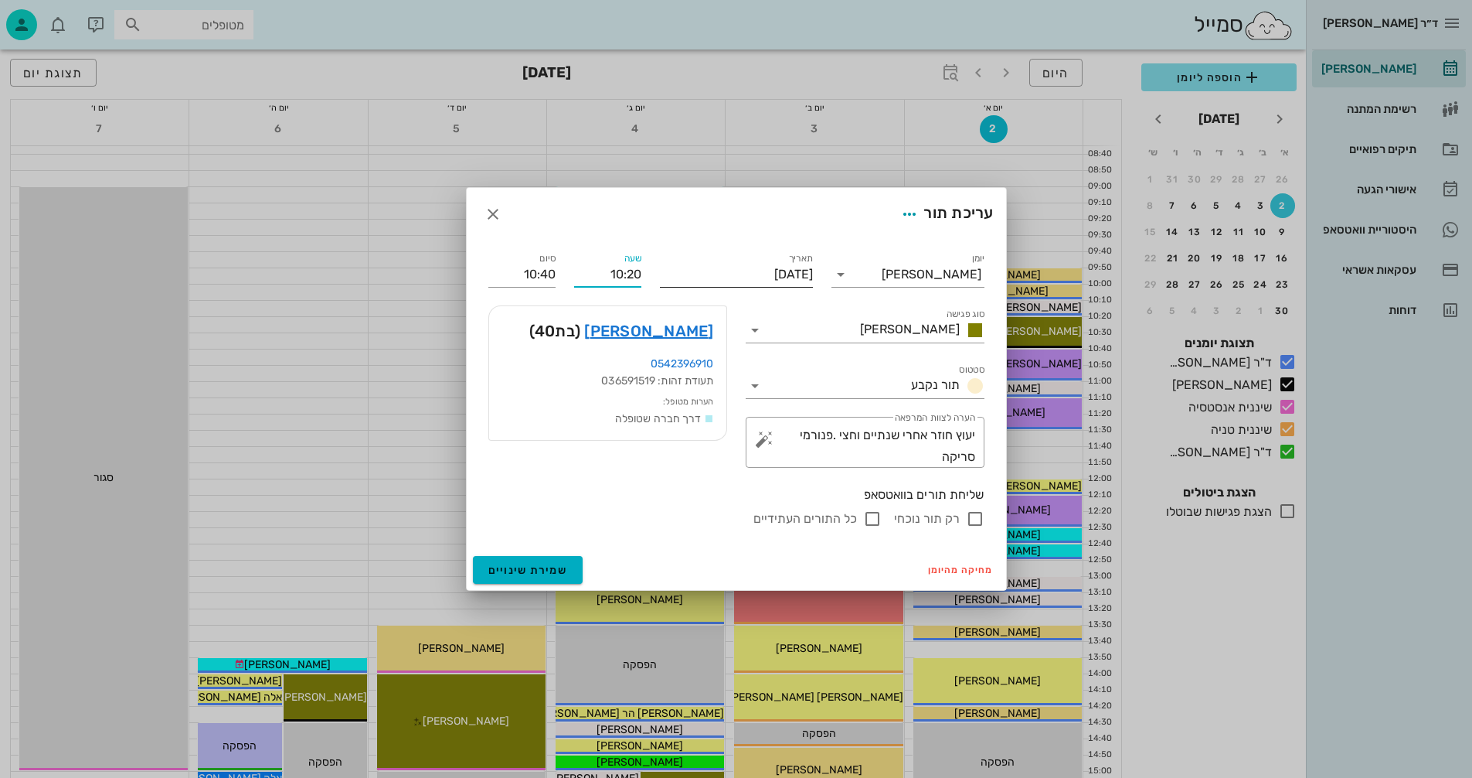
drag, startPoint x: 599, startPoint y: 271, endPoint x: 678, endPoint y: 264, distance: 79.1
click at [678, 264] on div "יומן יומן מרפאה סוג פגישה אנסטסיה סטטוס תור נקבע תאריך יום חמישי, 16 באוקטובר 2…" at bounding box center [736, 388] width 515 height 297
type input "11:20"
type input "11:40"
click at [516, 270] on input "11:40" at bounding box center [521, 274] width 67 height 25
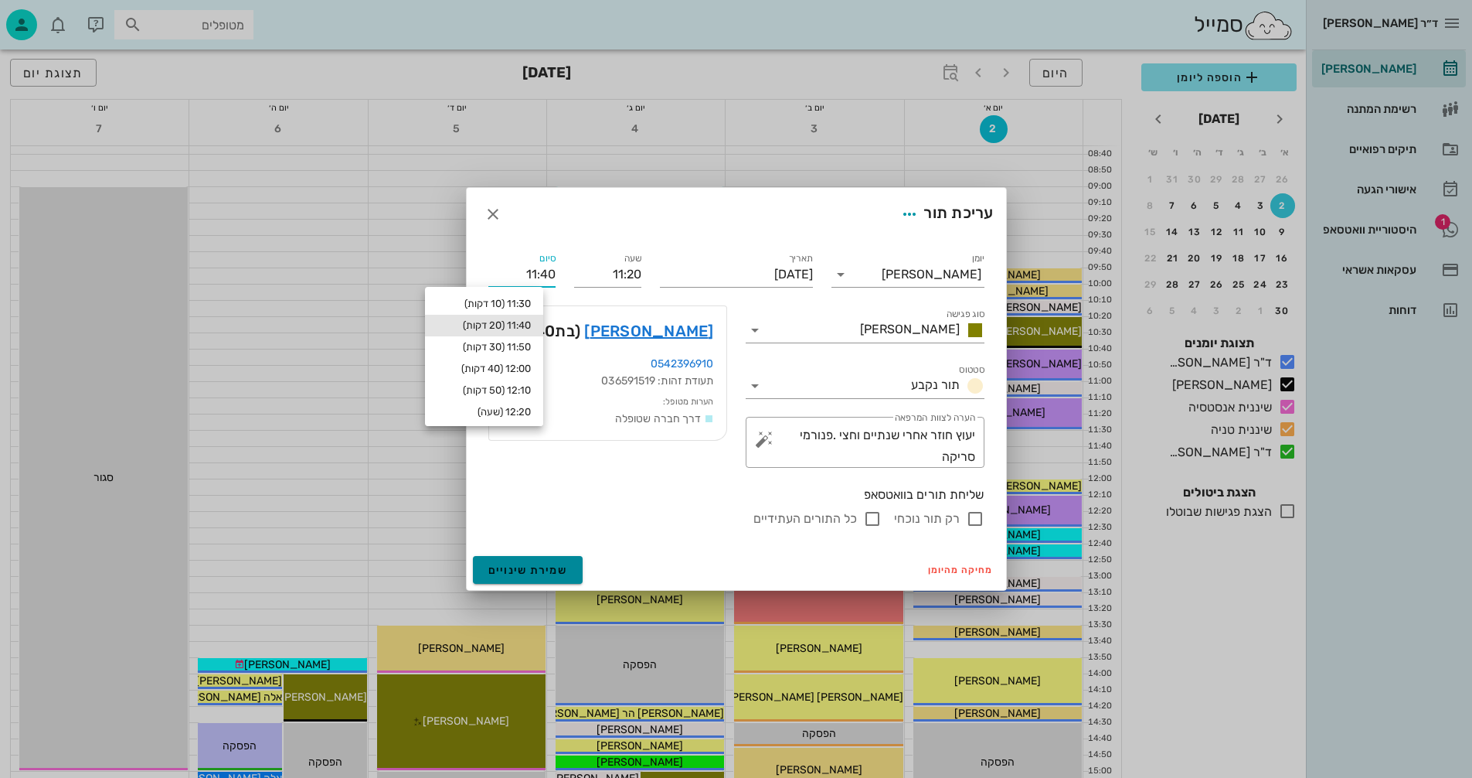
click at [544, 572] on span "שמירת שינויים" at bounding box center [528, 569] width 80 height 13
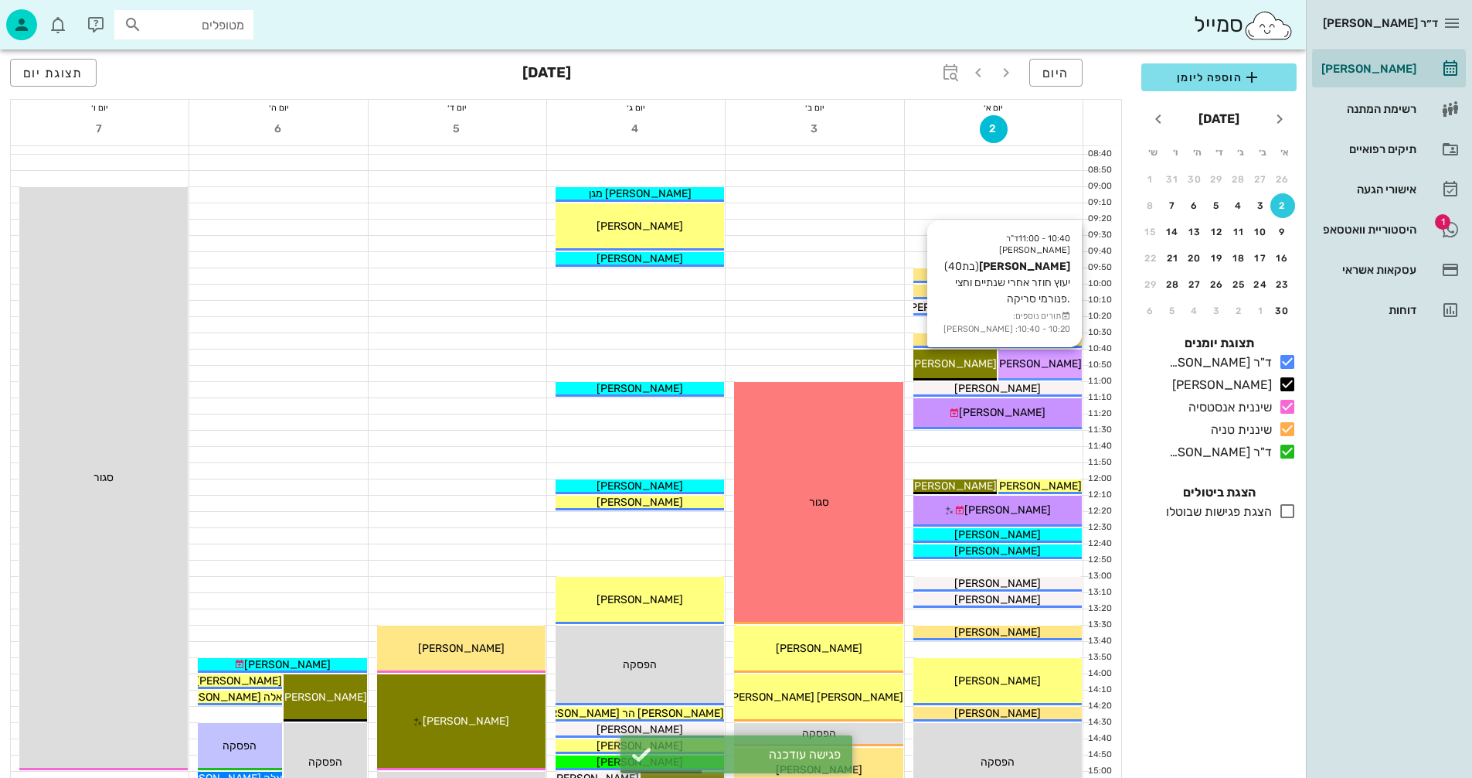
click at [1039, 367] on span "[PERSON_NAME]" at bounding box center [1038, 363] width 87 height 13
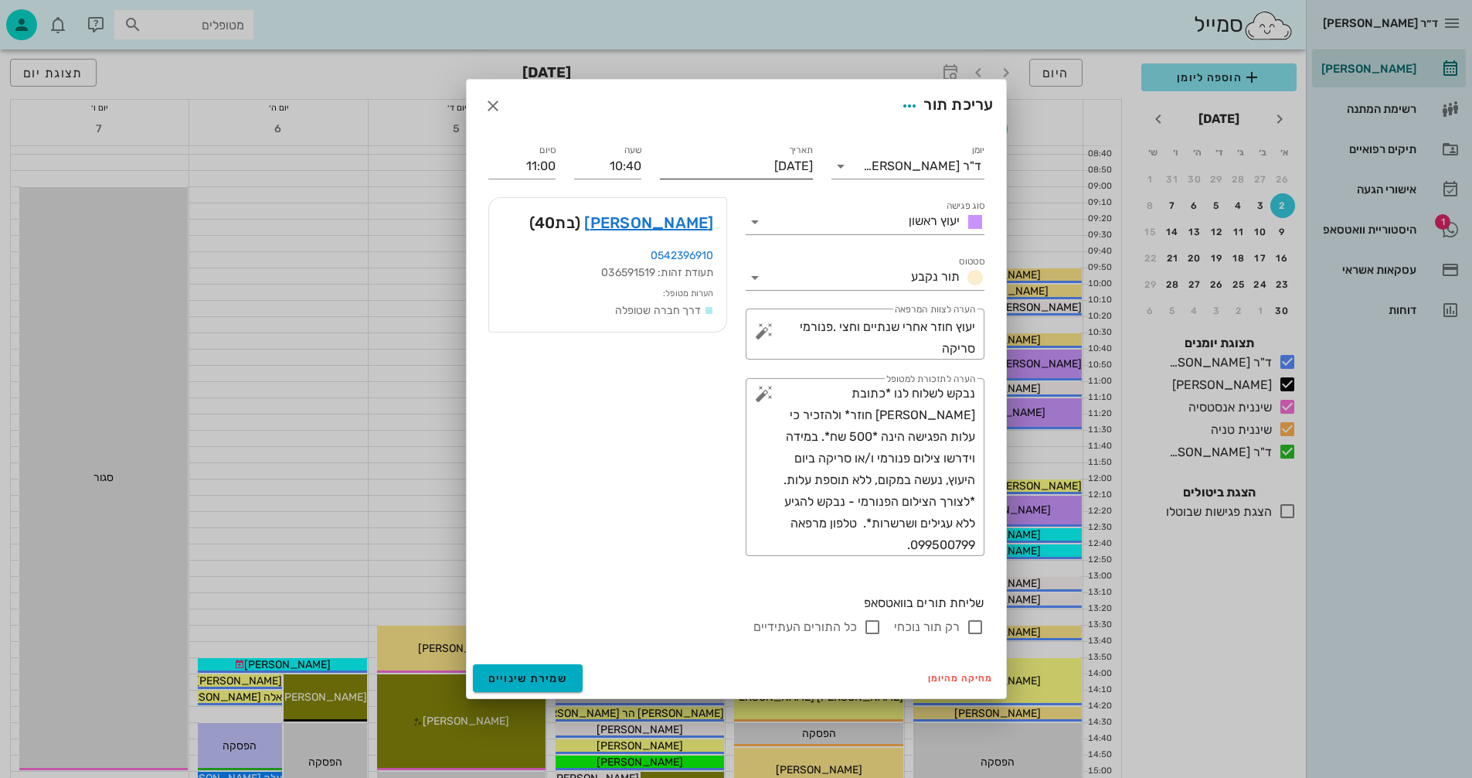
click at [741, 165] on input "יום ראשון, 2 בנובמבר 2025" at bounding box center [736, 166] width 153 height 25
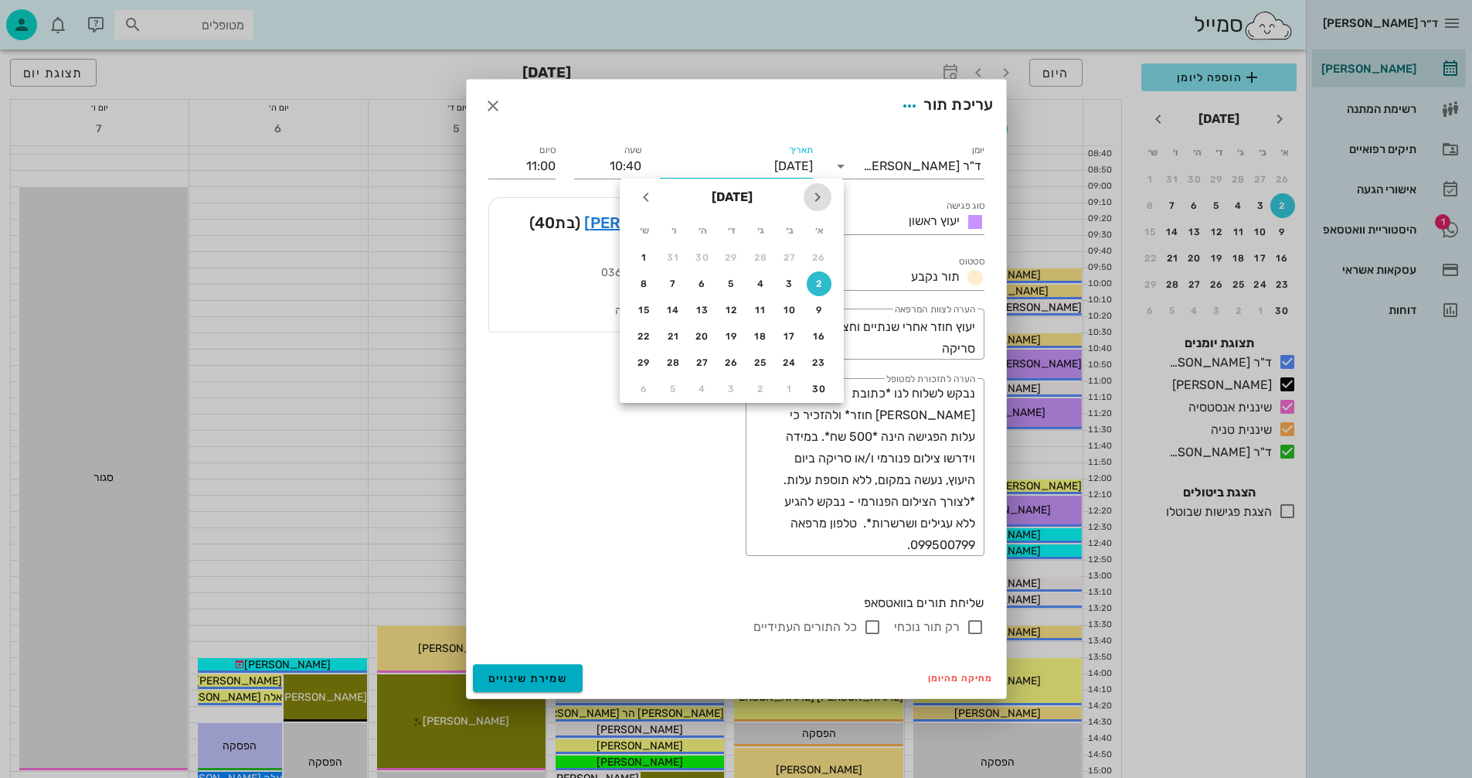
click at [816, 196] on icon "חודש שעבר" at bounding box center [817, 197] width 19 height 19
click at [699, 311] on div "16" at bounding box center [702, 310] width 25 height 11
type input "יום חמישי, 16 באוקטובר 2025"
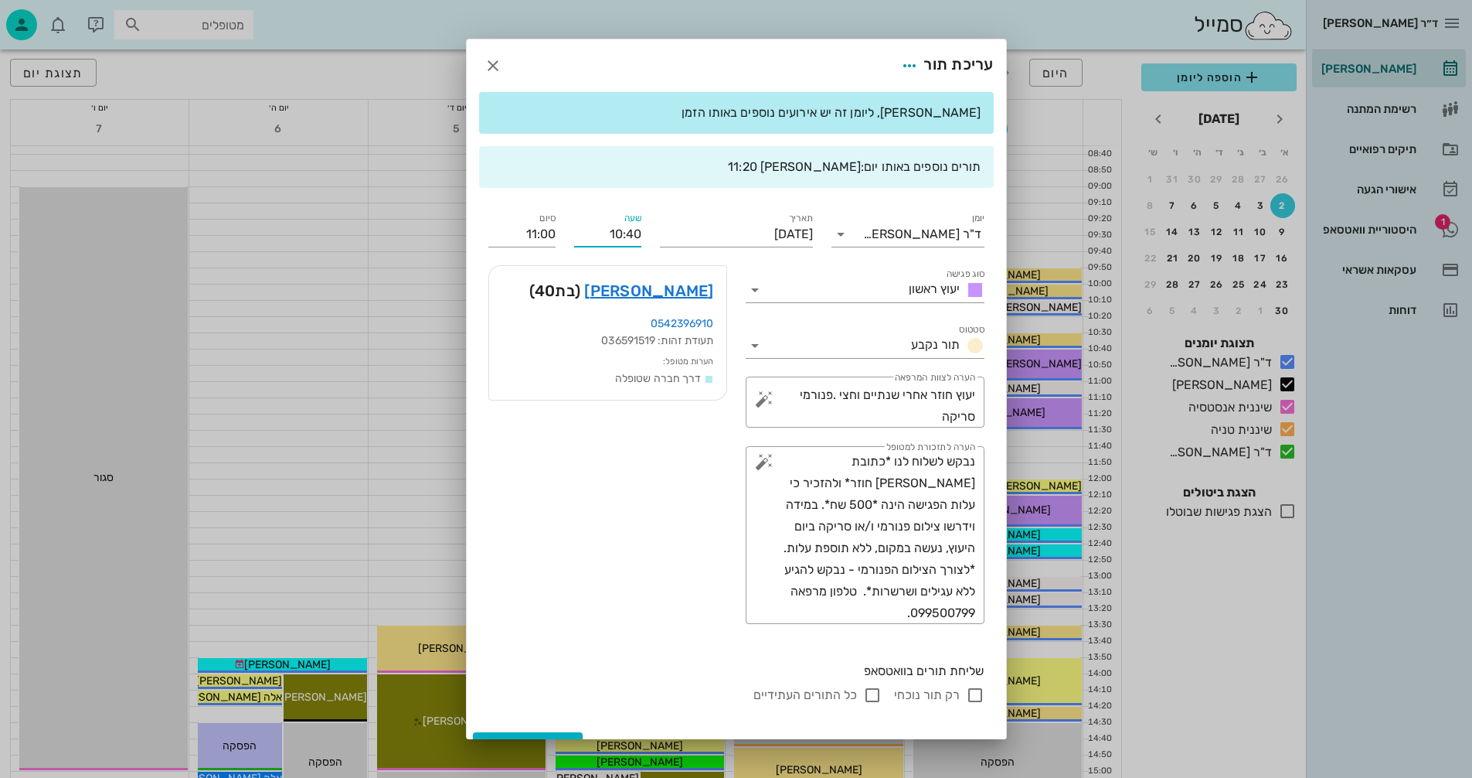
drag, startPoint x: 615, startPoint y: 237, endPoint x: 651, endPoint y: 237, distance: 35.6
click at [651, 237] on div "שעה 10:40" at bounding box center [608, 228] width 86 height 56
type input "11:40"
type input "12:00"
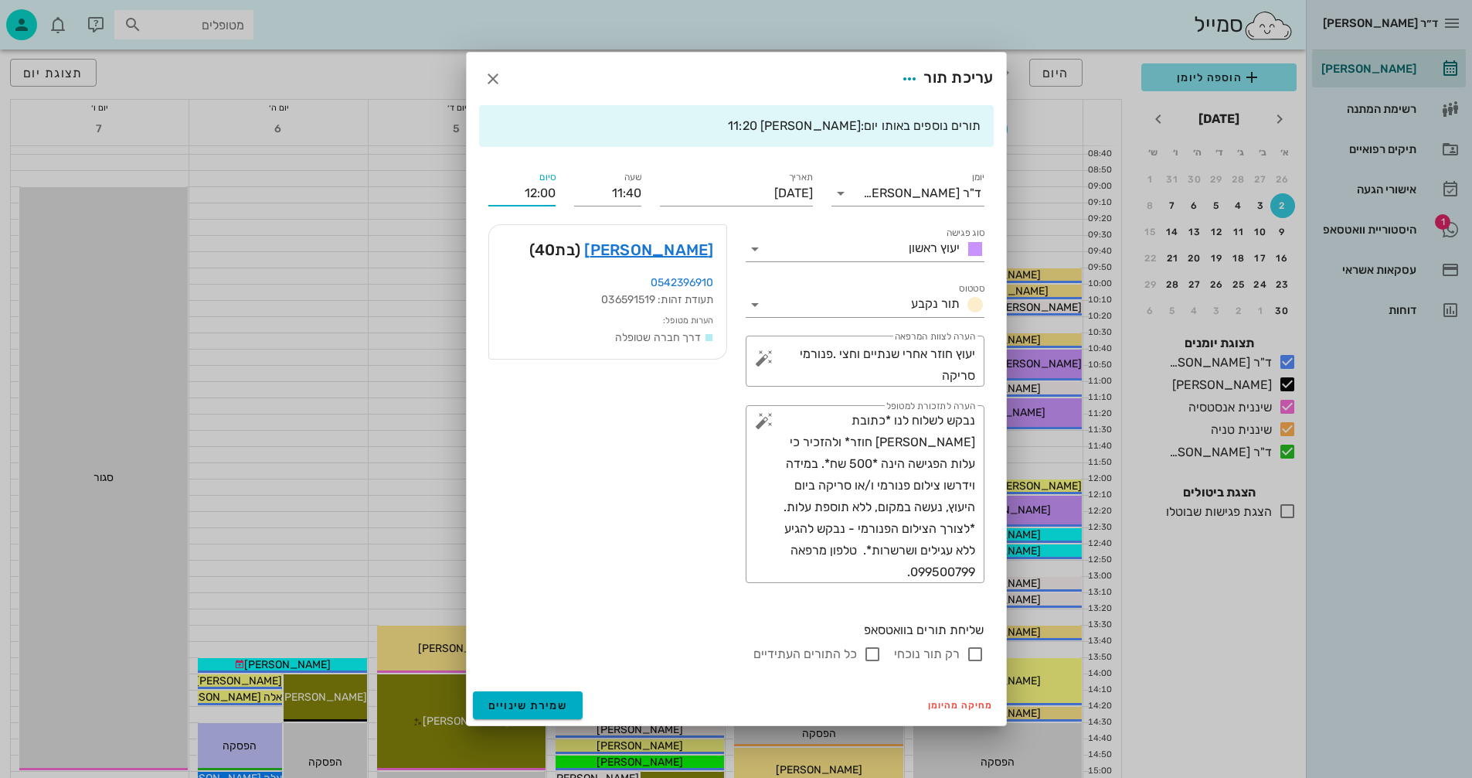
click at [526, 235] on div "יומן ד"ר נמרוד דיקשטיין סוג פגישה יעוץ ראשון סטטוס תור נקבע תאריך יום חמישי, 16…" at bounding box center [736, 415] width 515 height 513
click at [531, 702] on span "שמירת שינויים" at bounding box center [528, 705] width 80 height 13
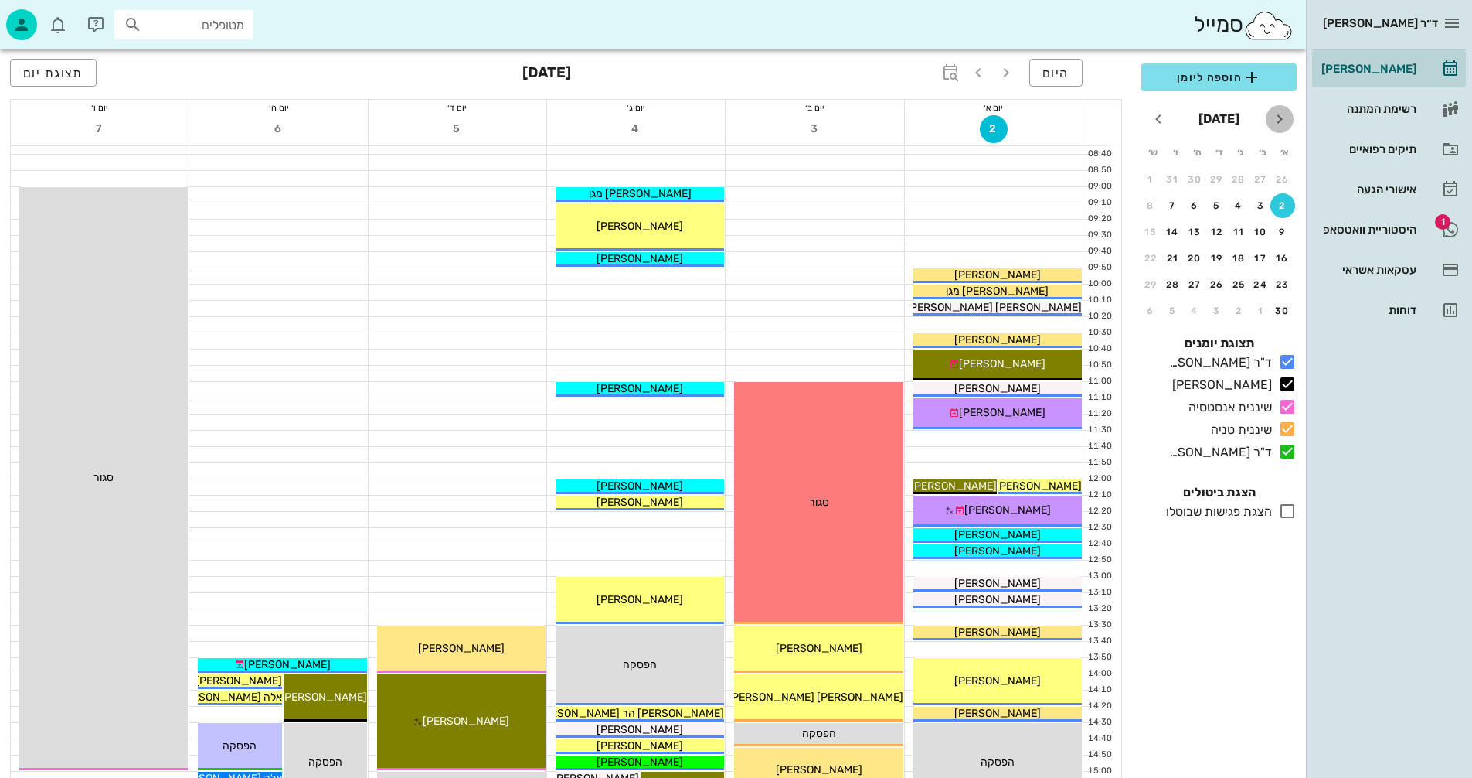
click at [1281, 117] on icon "חודש שעבר" at bounding box center [1280, 119] width 19 height 19
click at [1195, 230] on div "16" at bounding box center [1195, 231] width 25 height 11
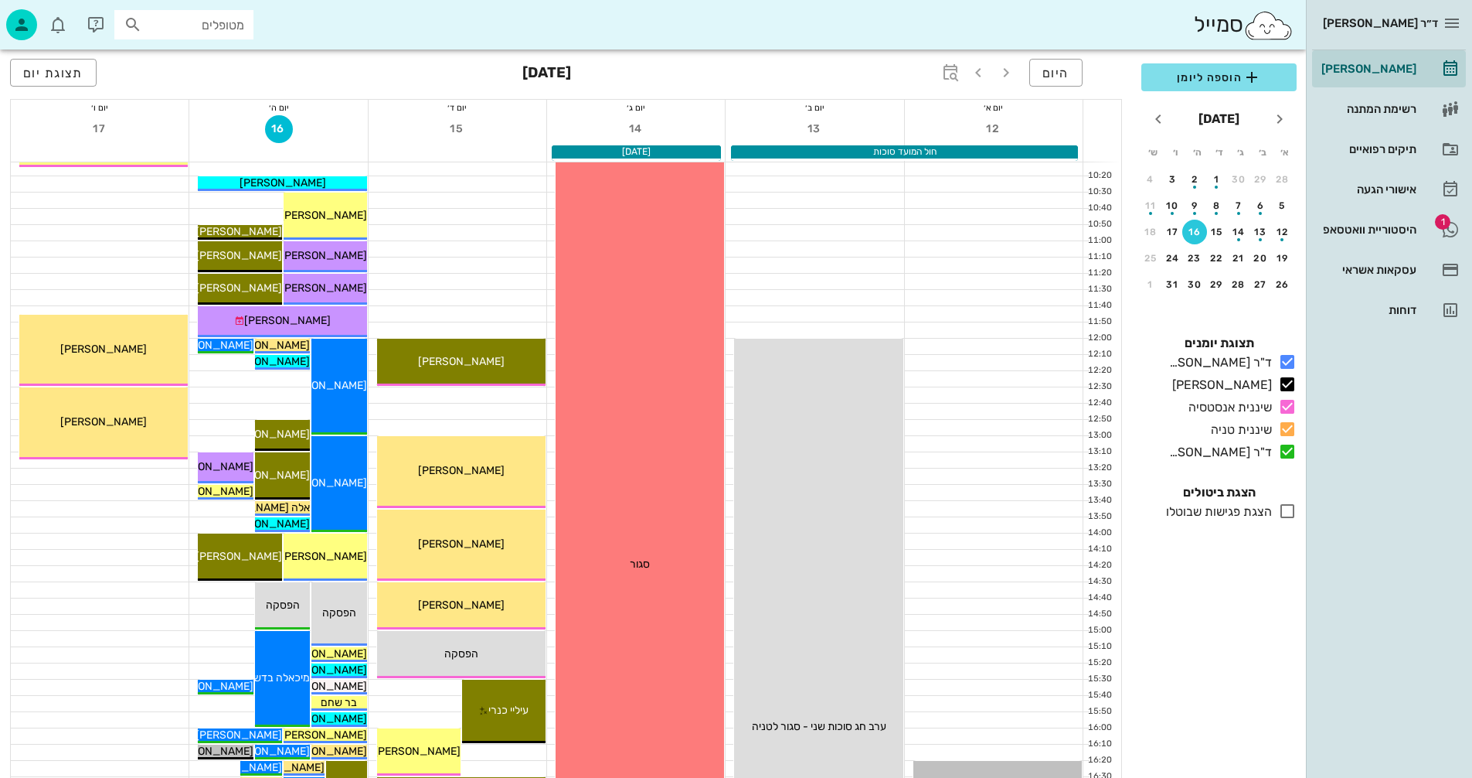
scroll to position [309, 0]
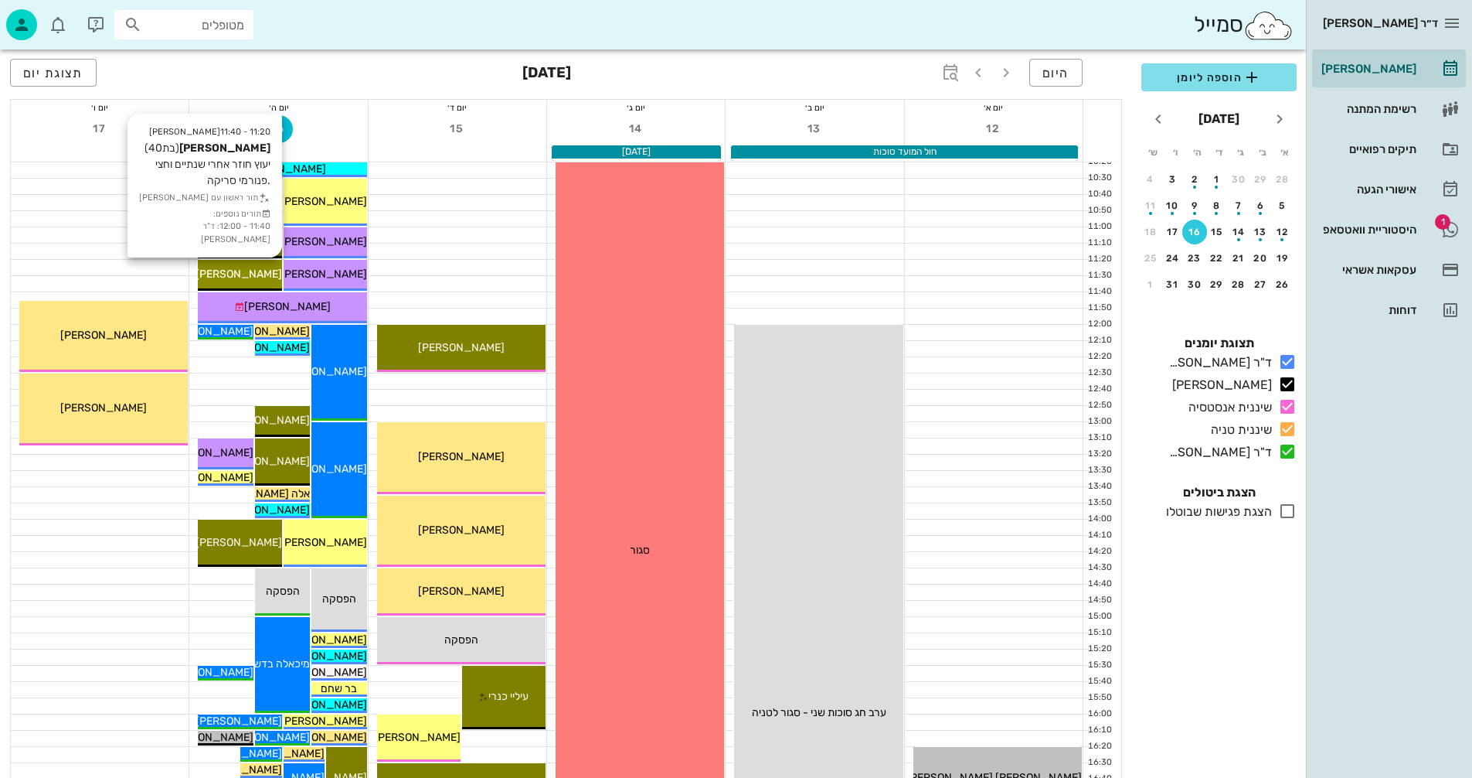
click at [230, 271] on span "[PERSON_NAME]" at bounding box center [239, 273] width 87 height 13
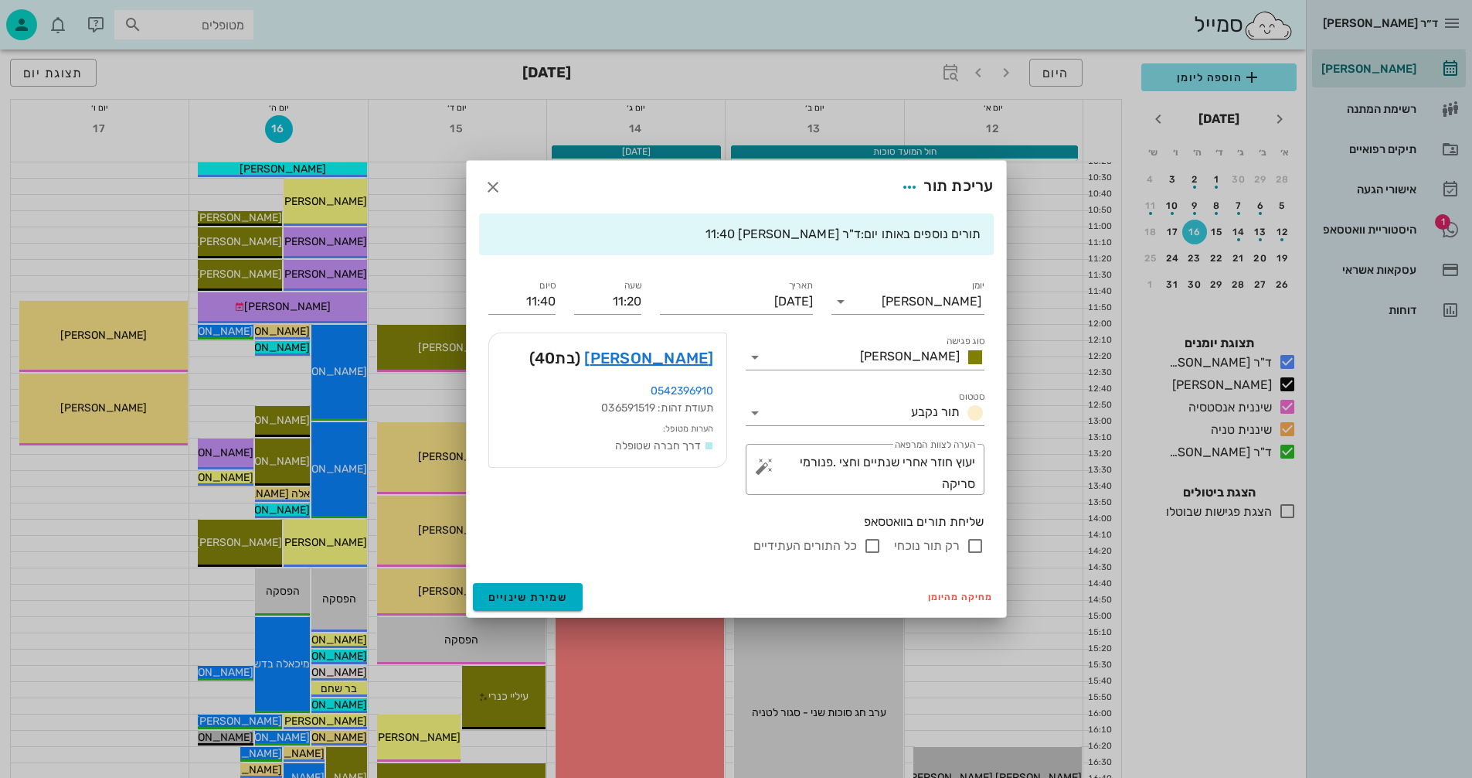
click at [974, 543] on input "רק תור נוכחי" at bounding box center [975, 545] width 19 height 19
checkbox input "false"
click at [513, 597] on span "שמירת שינויים" at bounding box center [528, 596] width 80 height 13
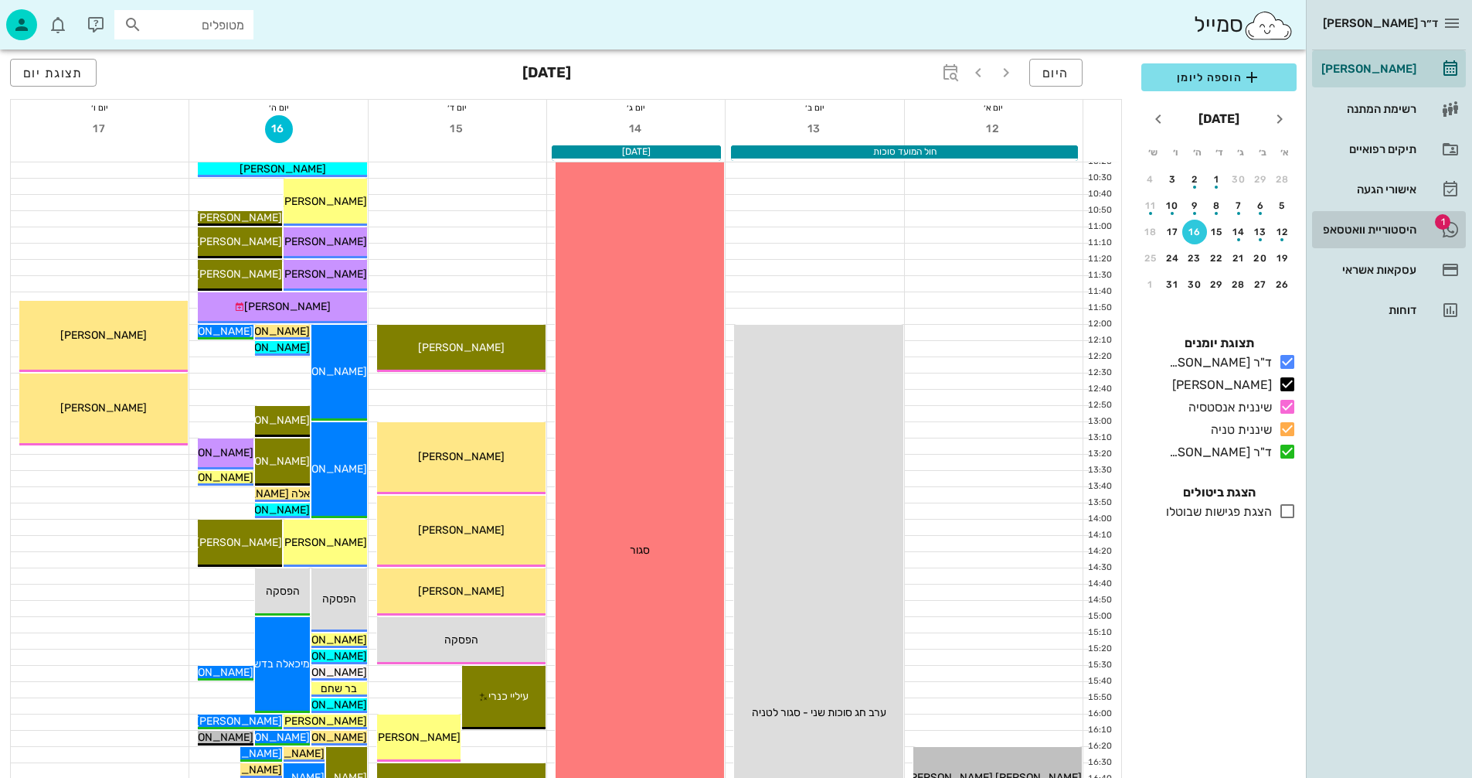
click at [1380, 226] on div "היסטוריית וואטסאפ" at bounding box center [1368, 229] width 98 height 12
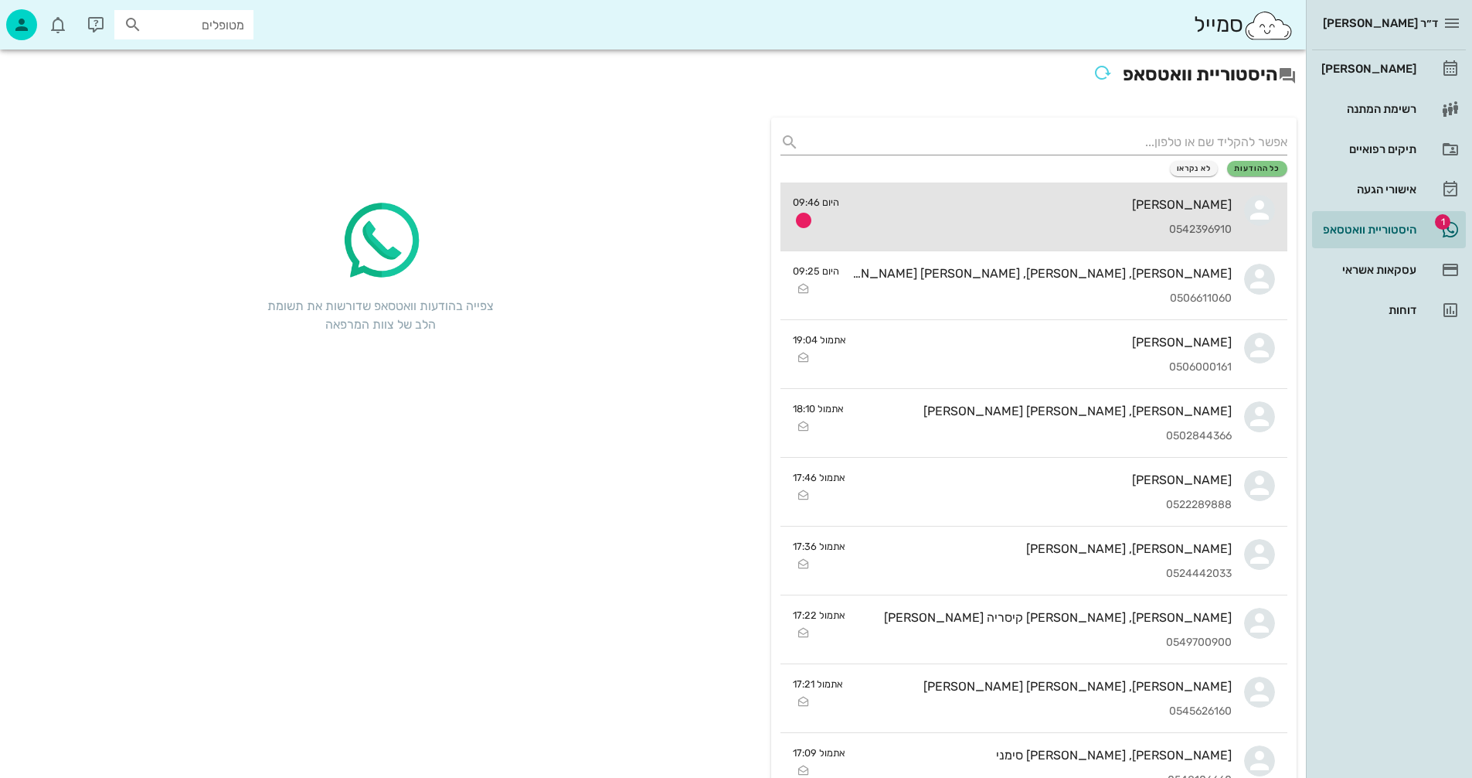
click at [998, 204] on div "[PERSON_NAME]" at bounding box center [1042, 204] width 380 height 15
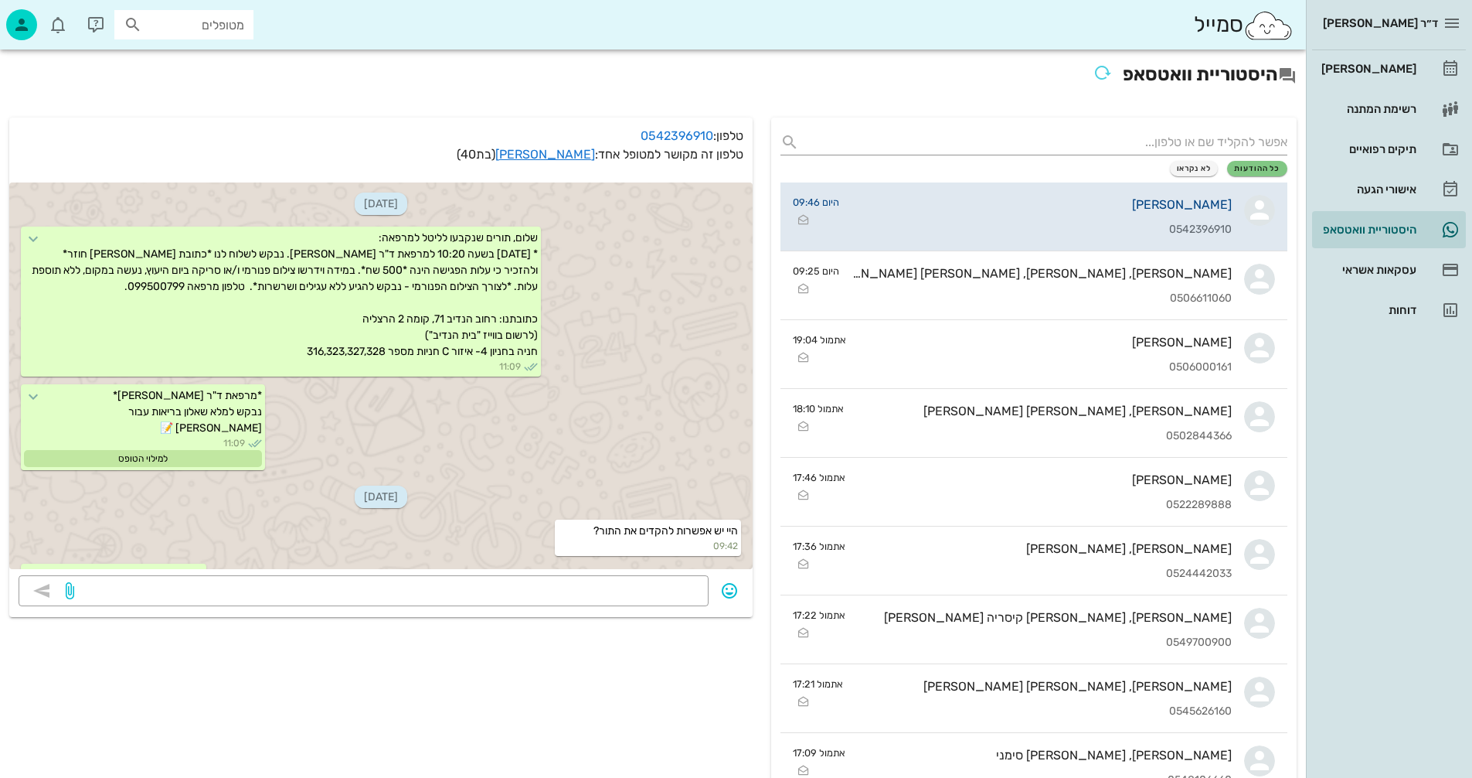
scroll to position [398, 0]
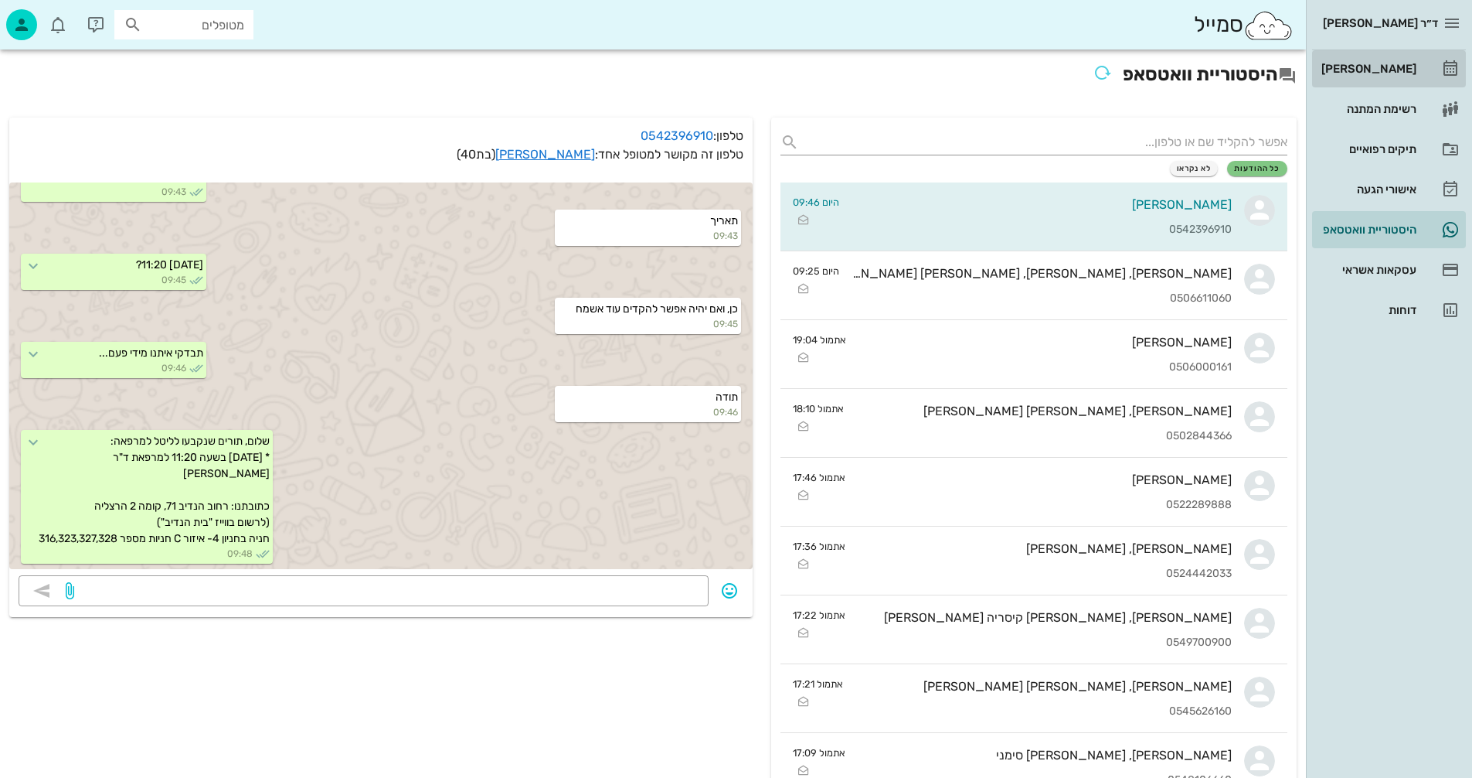
click at [1384, 70] on div "[PERSON_NAME]" at bounding box center [1368, 69] width 98 height 12
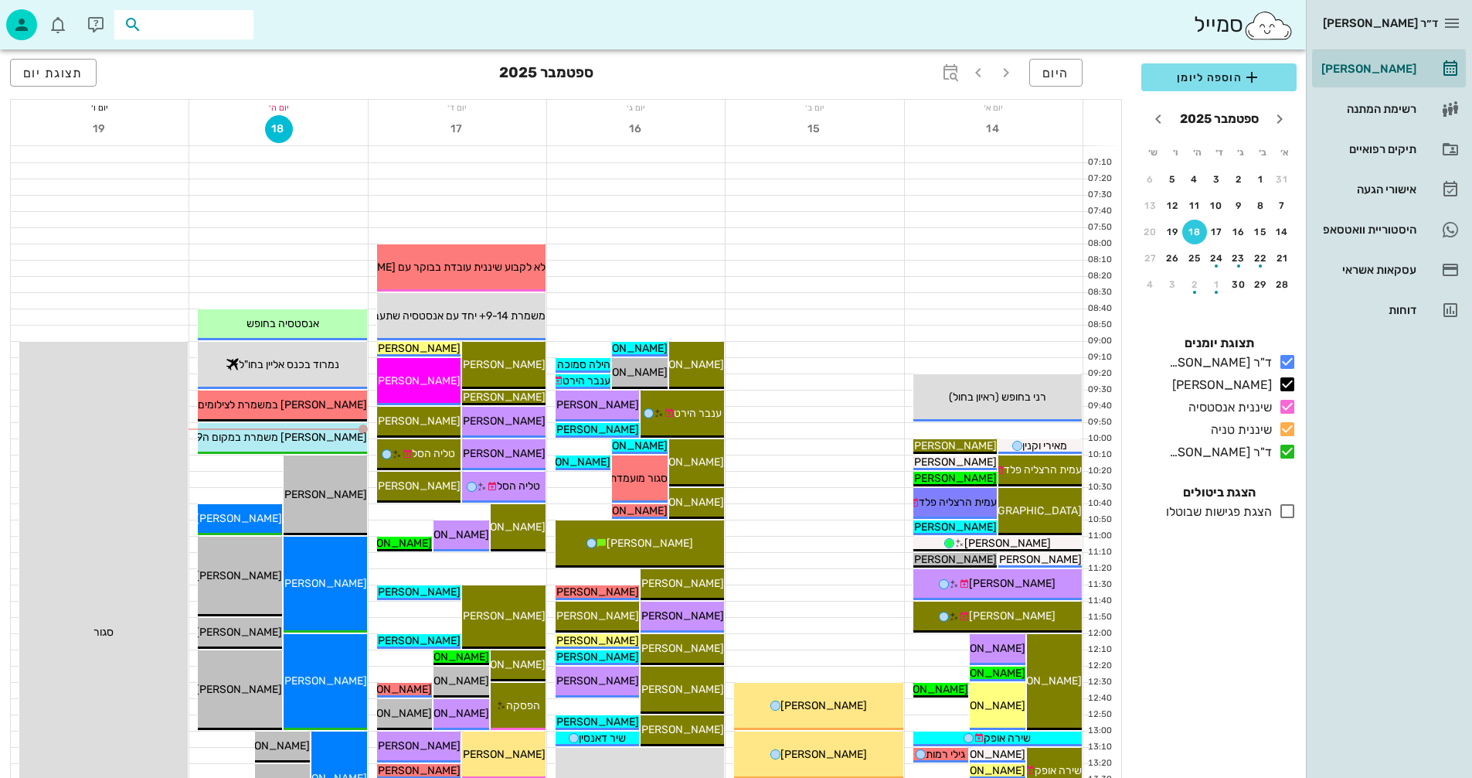
click at [199, 24] on input "text" at bounding box center [194, 25] width 99 height 20
type input "שגב"
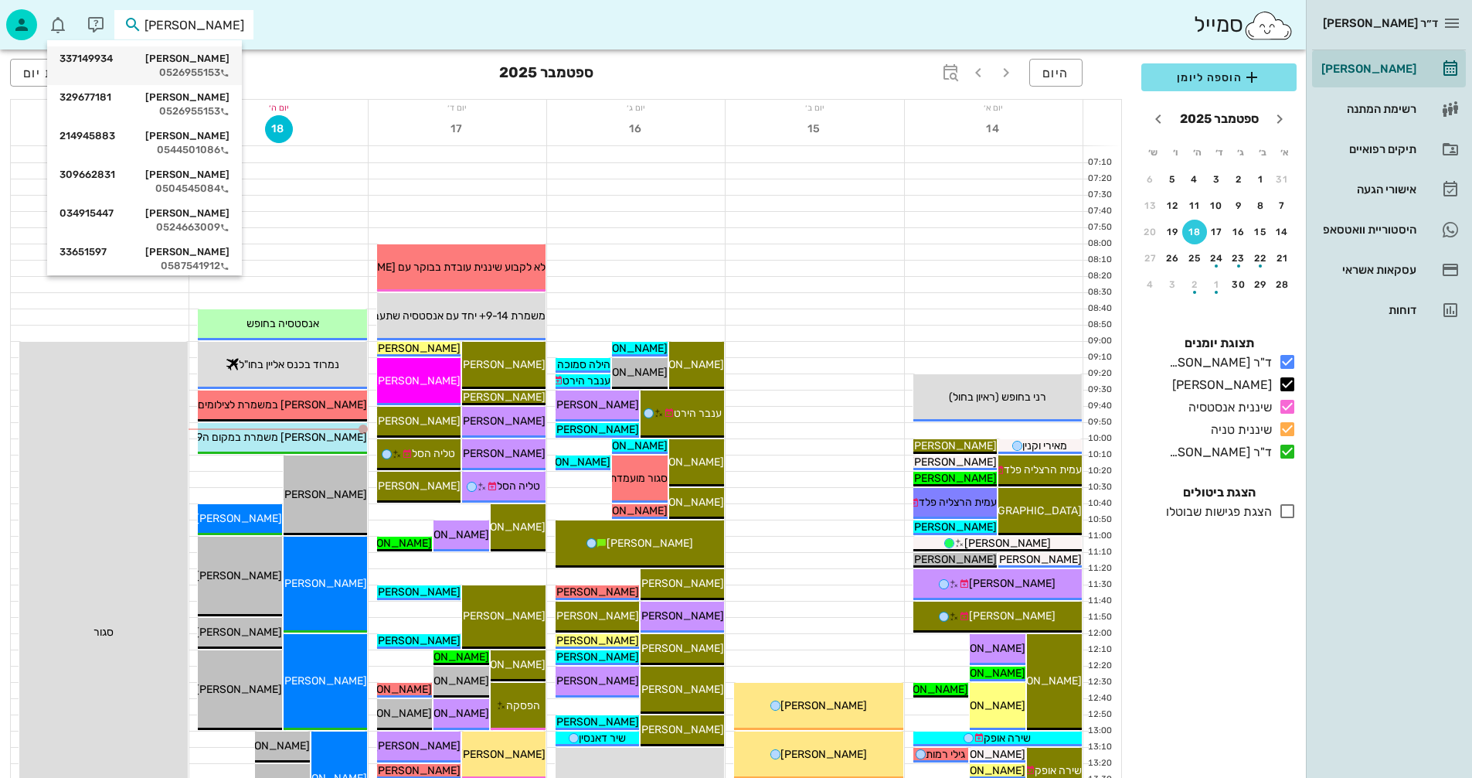
click at [203, 67] on div "0526955153" at bounding box center [145, 72] width 170 height 12
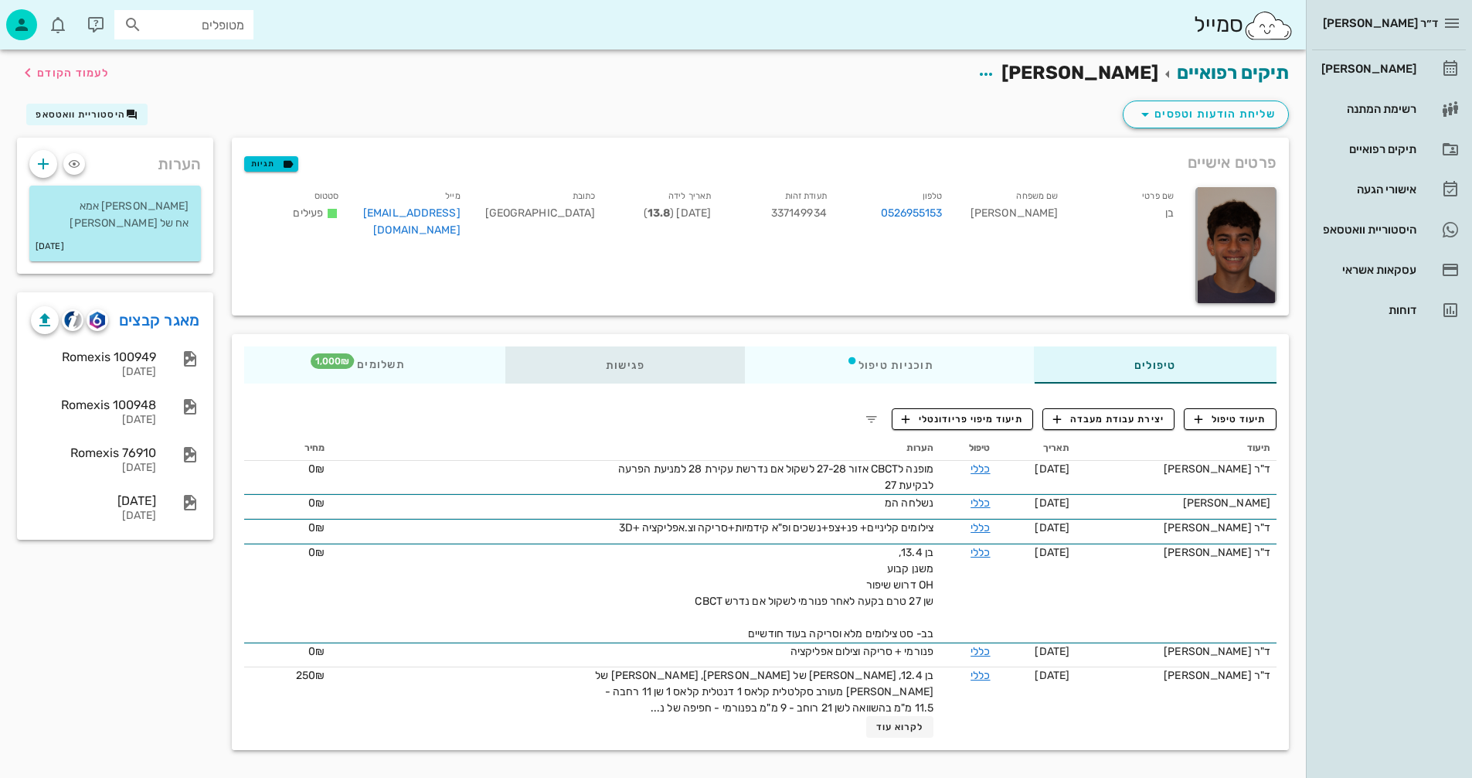
click at [621, 367] on div "פגישות" at bounding box center [625, 364] width 240 height 37
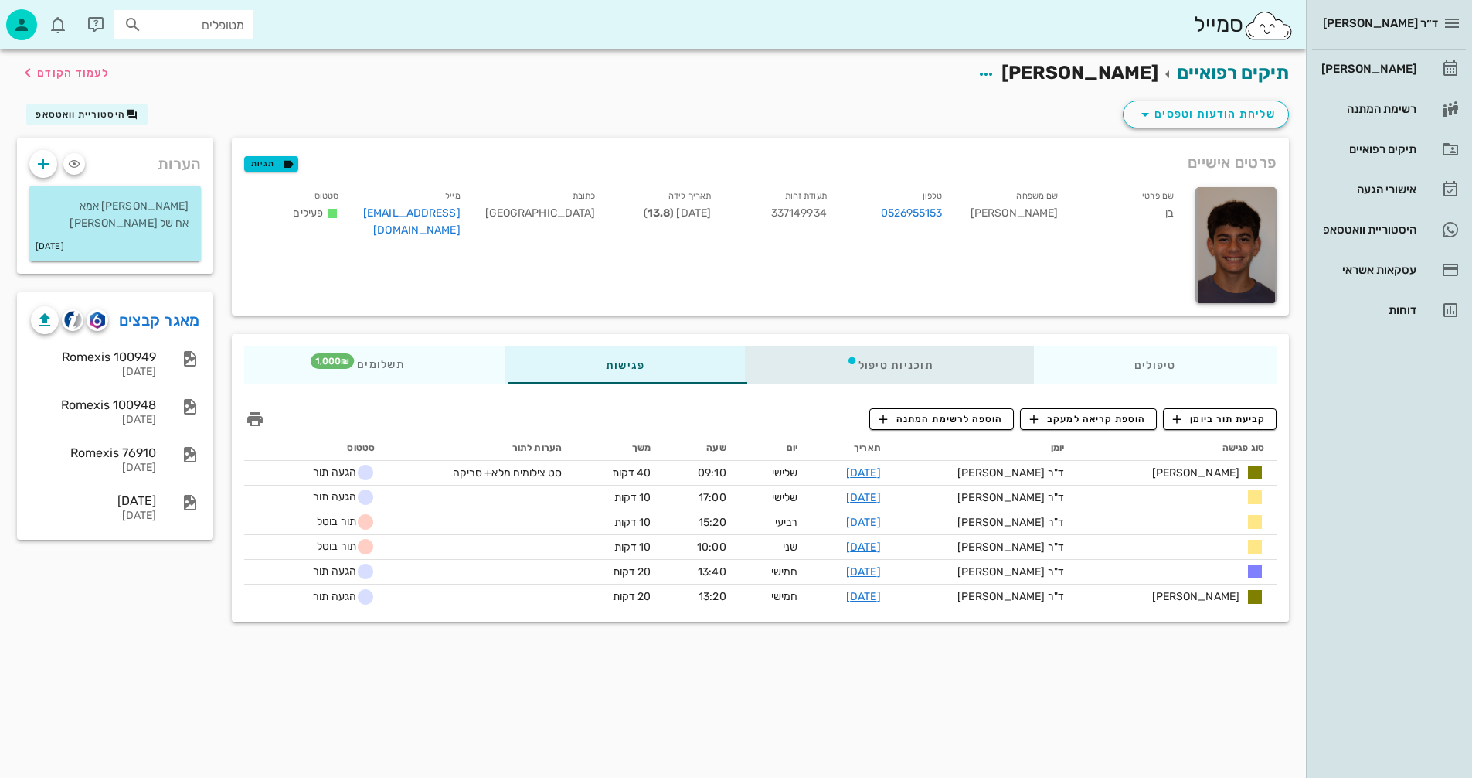
click at [876, 363] on div "תוכניות טיפול" at bounding box center [890, 364] width 288 height 37
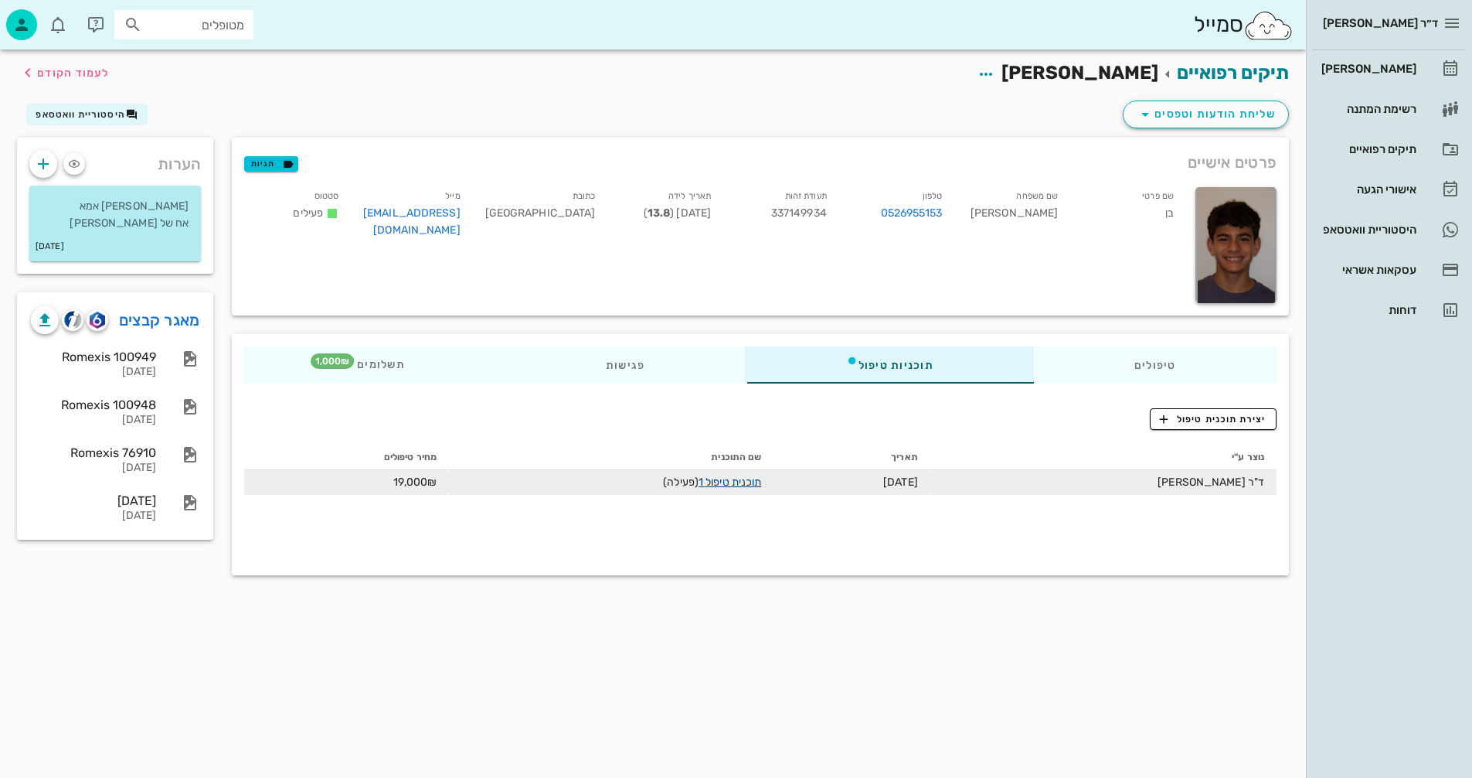
click at [727, 480] on link "תוכנית טיפול 1" at bounding box center [730, 481] width 63 height 13
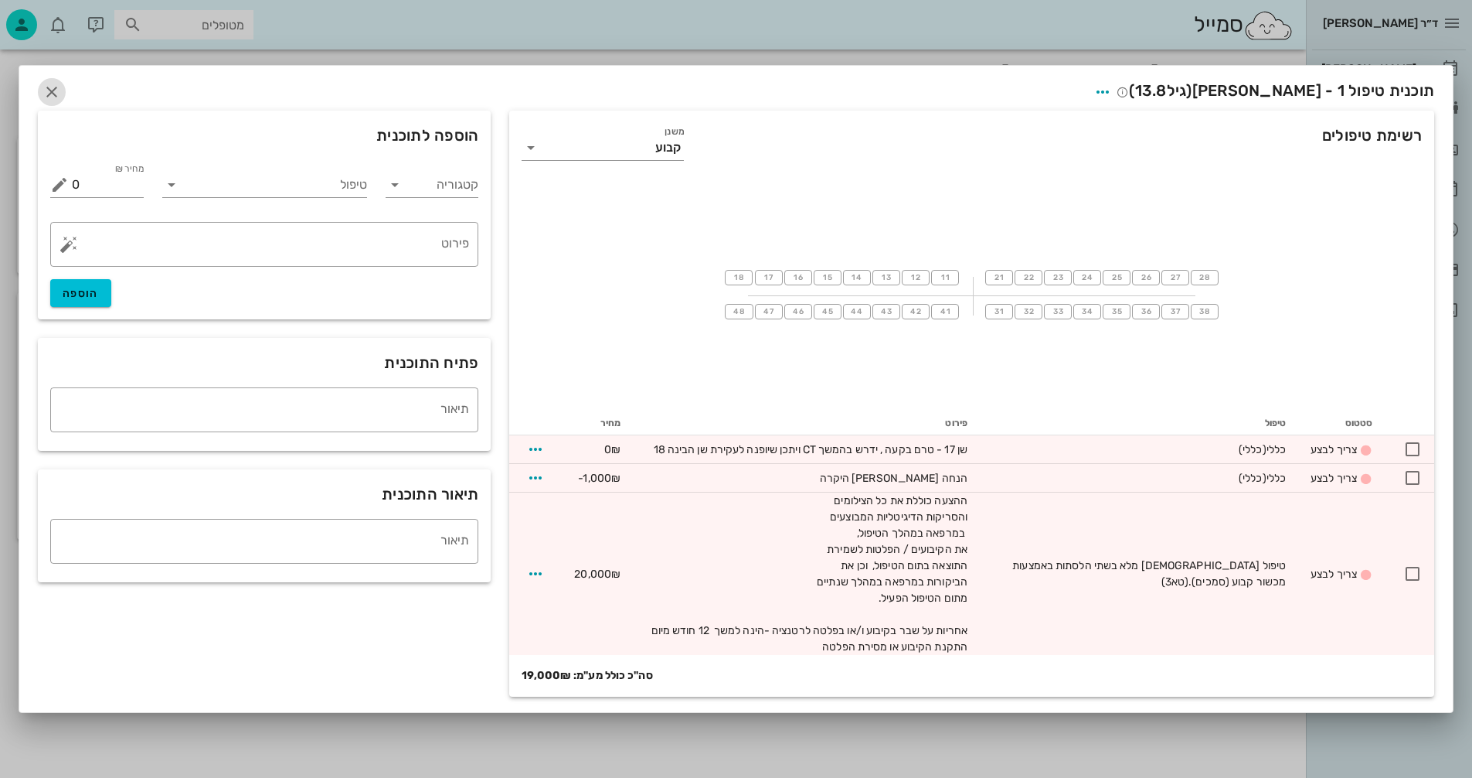
click at [46, 89] on icon "button" at bounding box center [52, 92] width 19 height 19
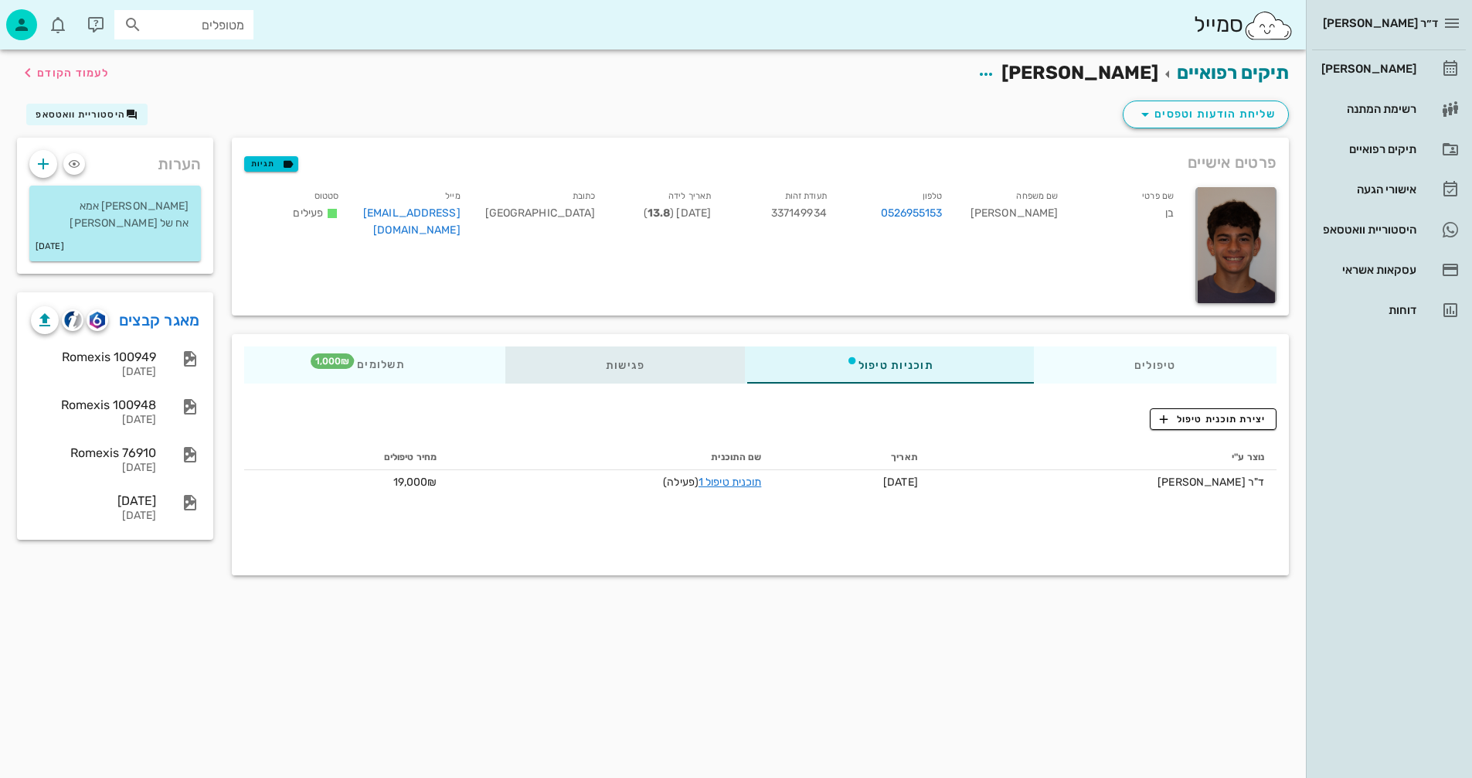
click at [624, 359] on div "פגישות" at bounding box center [625, 364] width 240 height 37
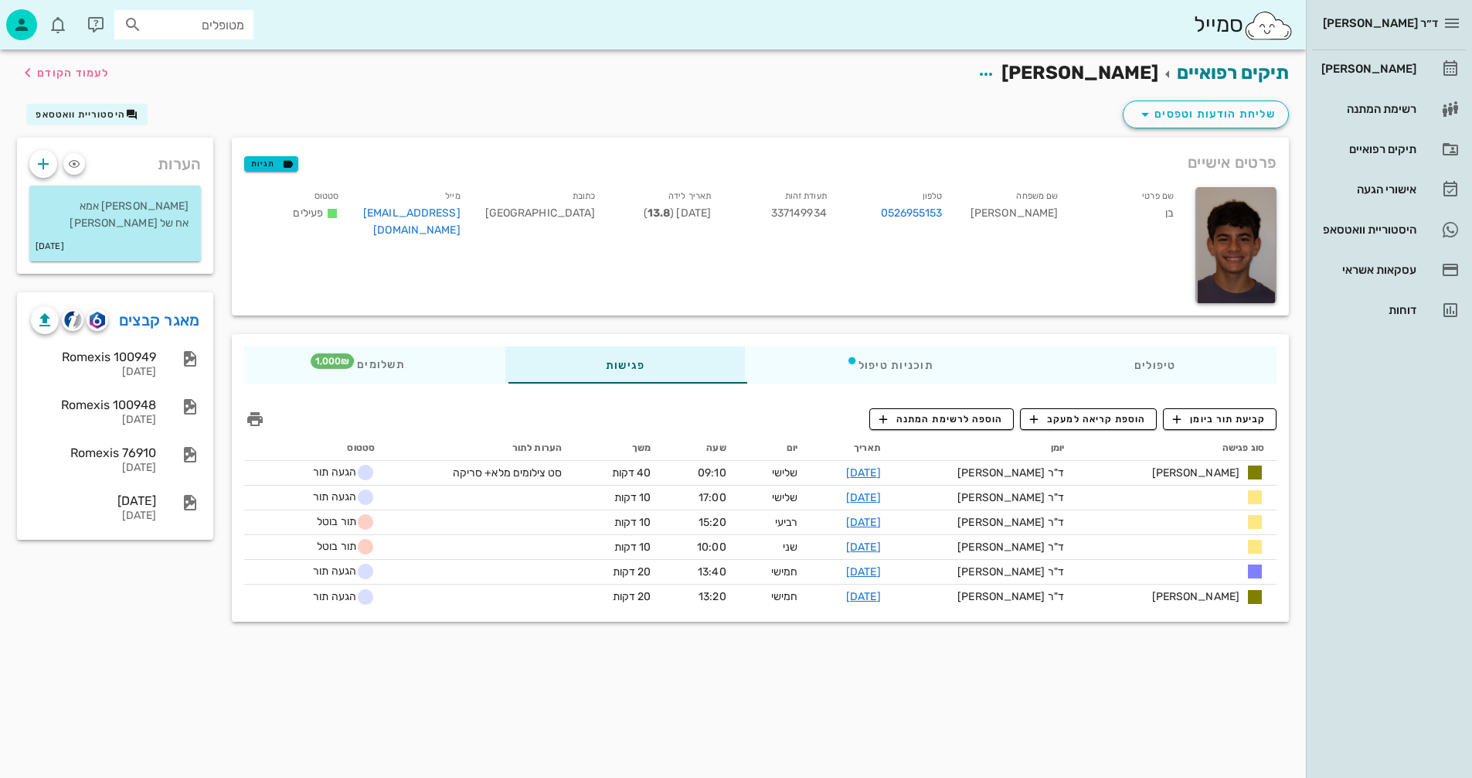
click at [176, 22] on input "מטופלים" at bounding box center [194, 25] width 99 height 20
type input "שגב"
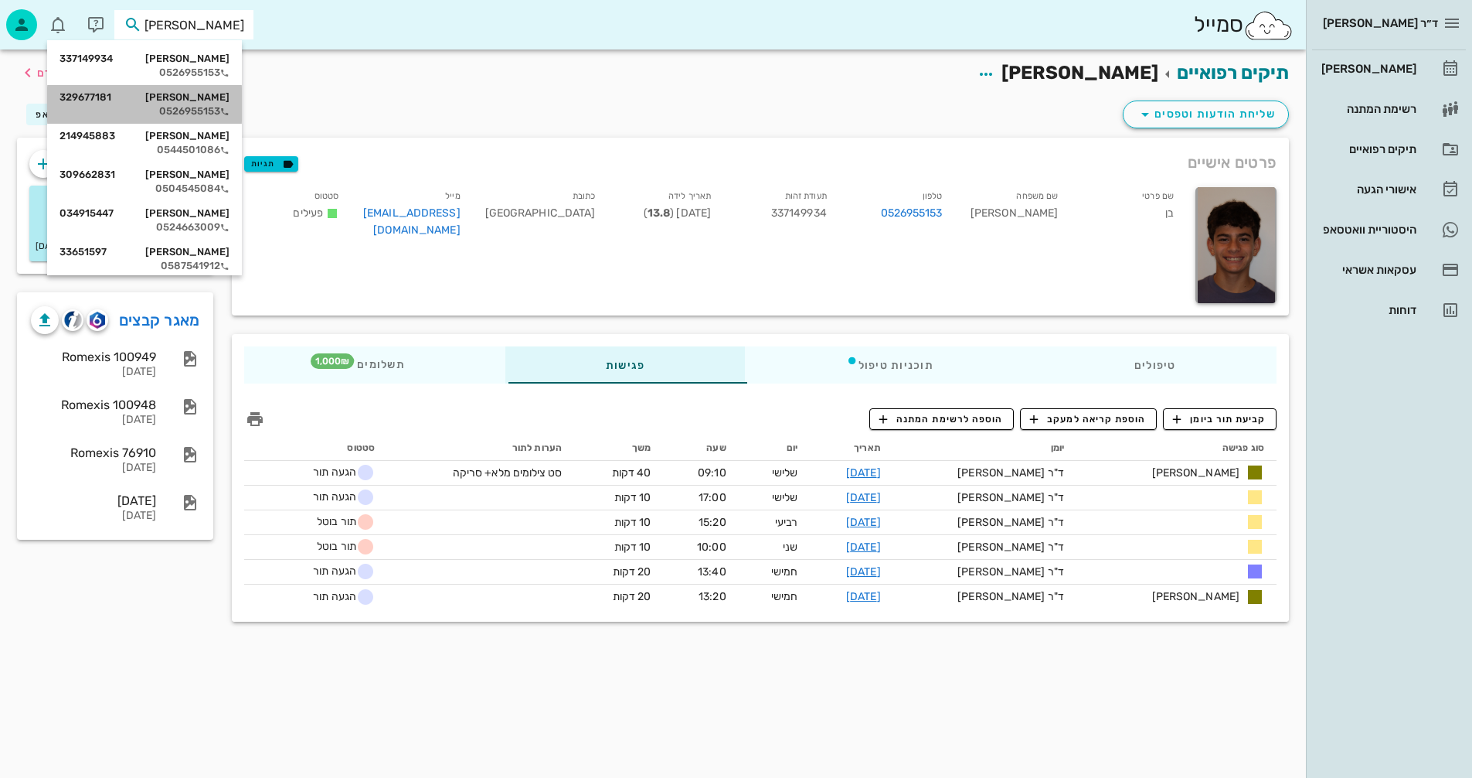
click at [183, 104] on div "זואי שגב 329677181 0526955153" at bounding box center [145, 104] width 170 height 39
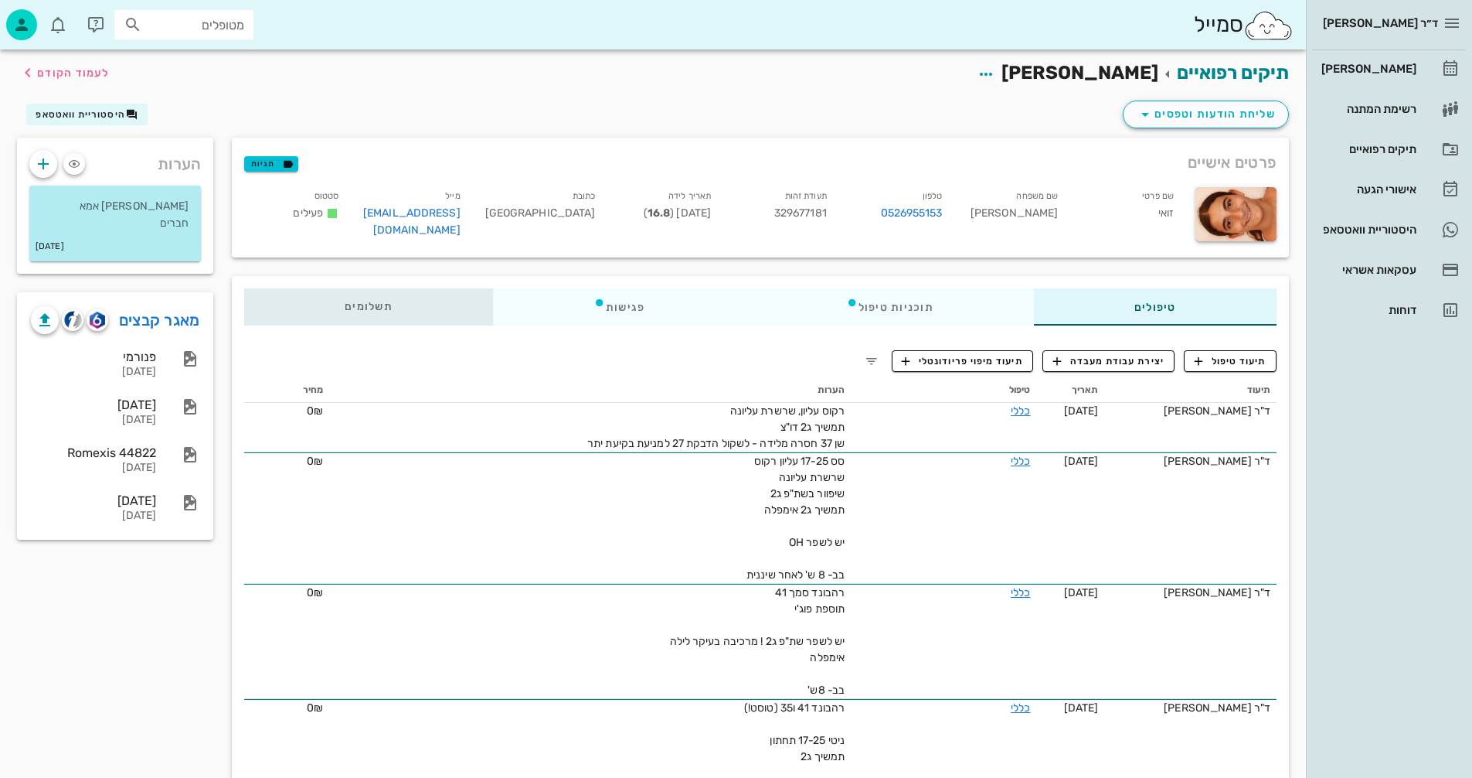
click at [362, 301] on span "תשלומים 0₪" at bounding box center [369, 306] width 48 height 11
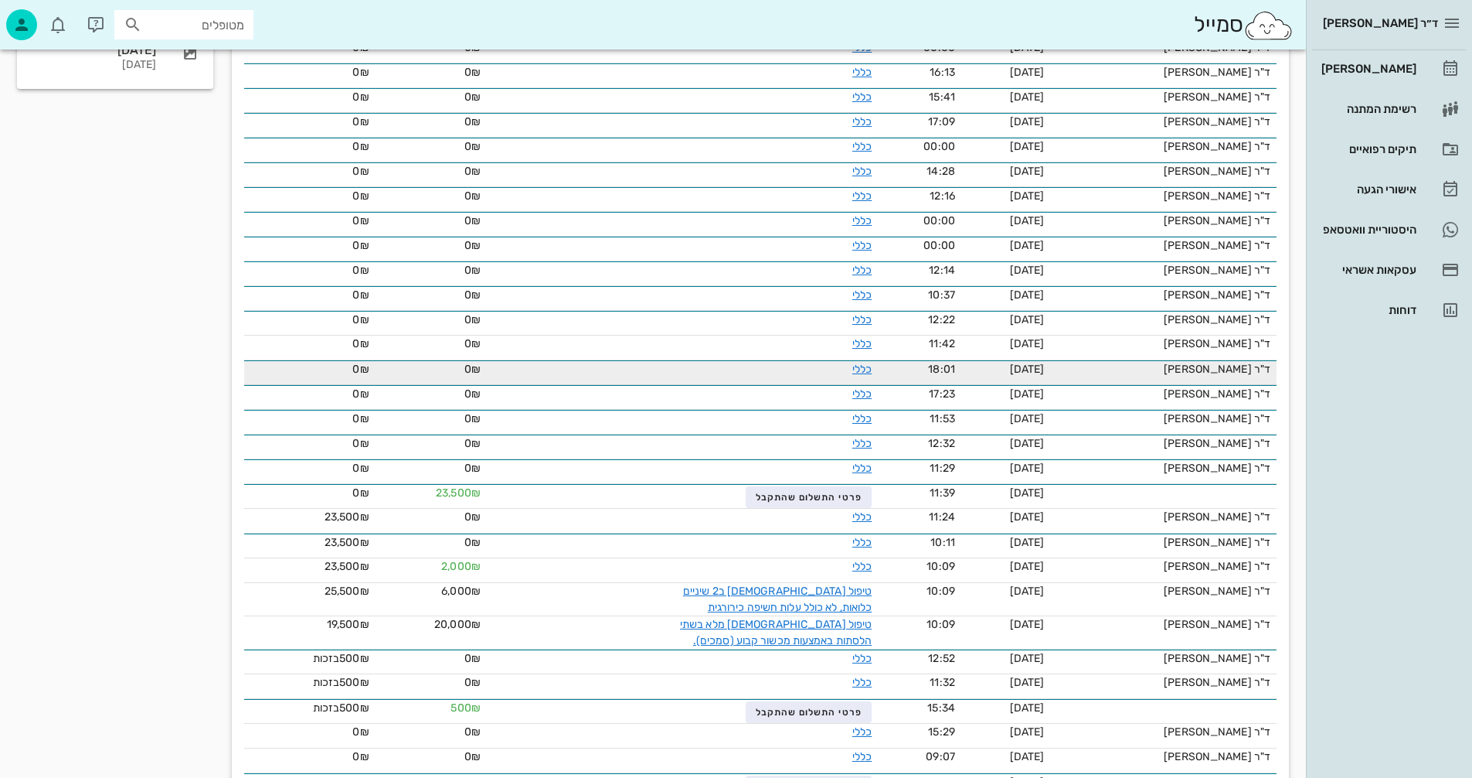
scroll to position [541, 0]
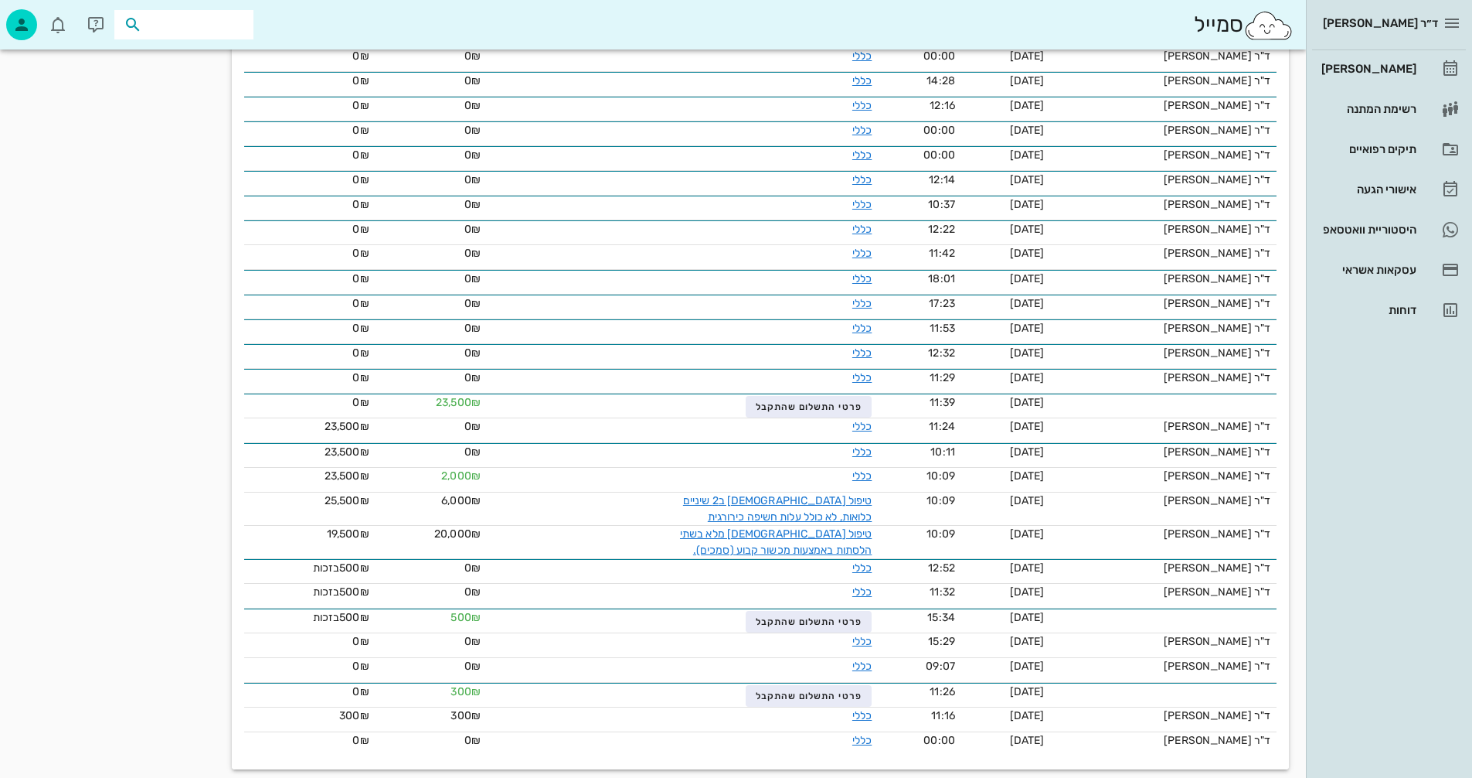
click at [213, 27] on input "text" at bounding box center [194, 25] width 99 height 20
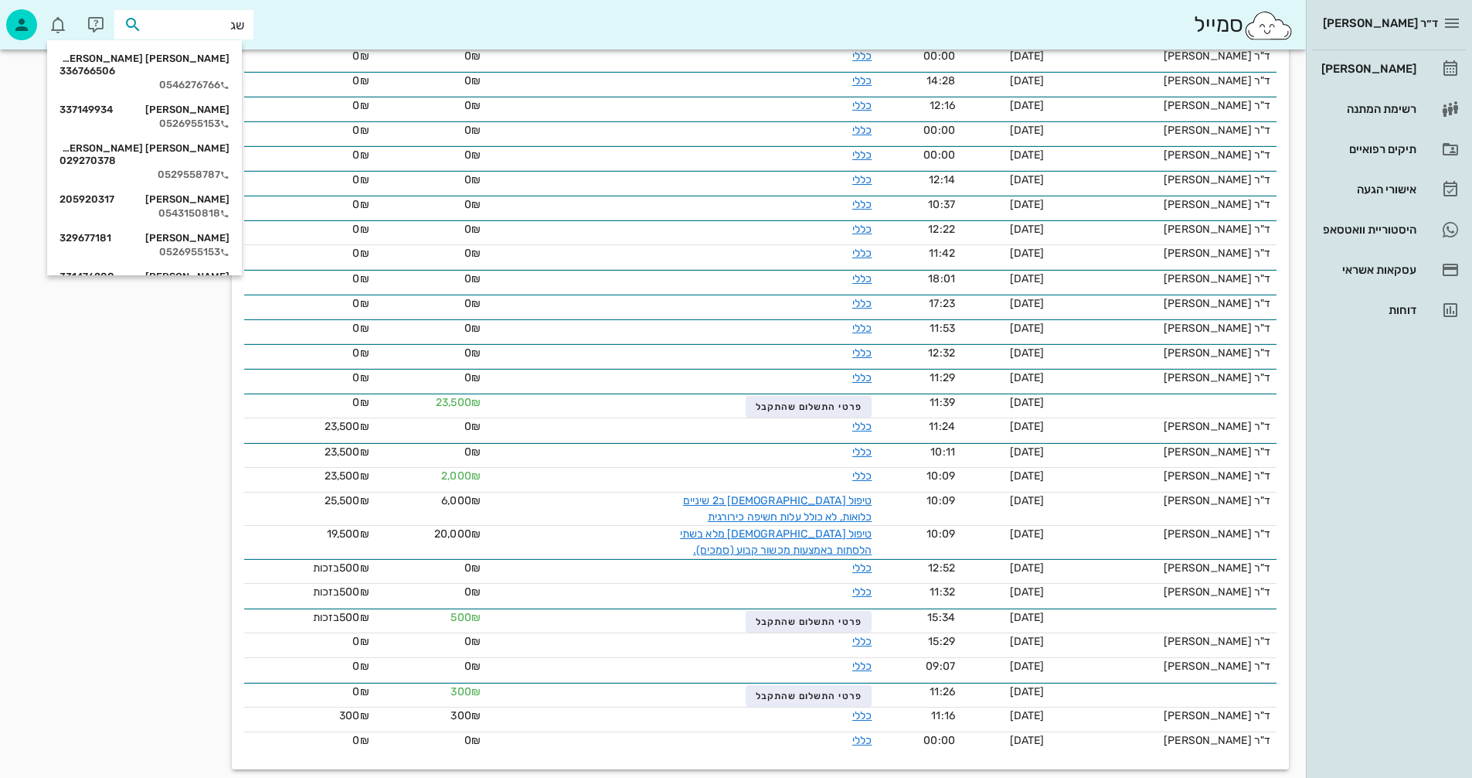
type input "שגב"
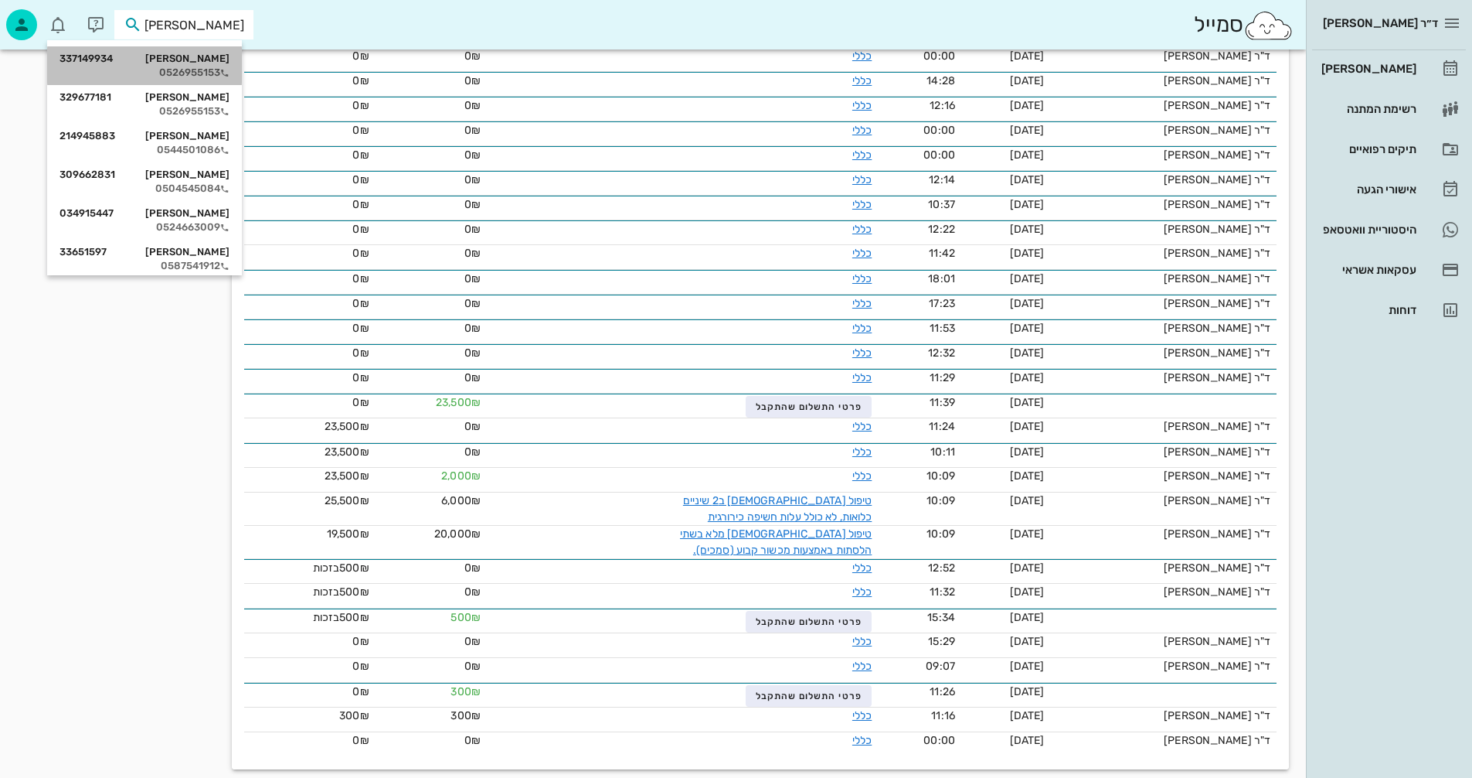
click at [202, 69] on div "0526955153" at bounding box center [145, 72] width 170 height 12
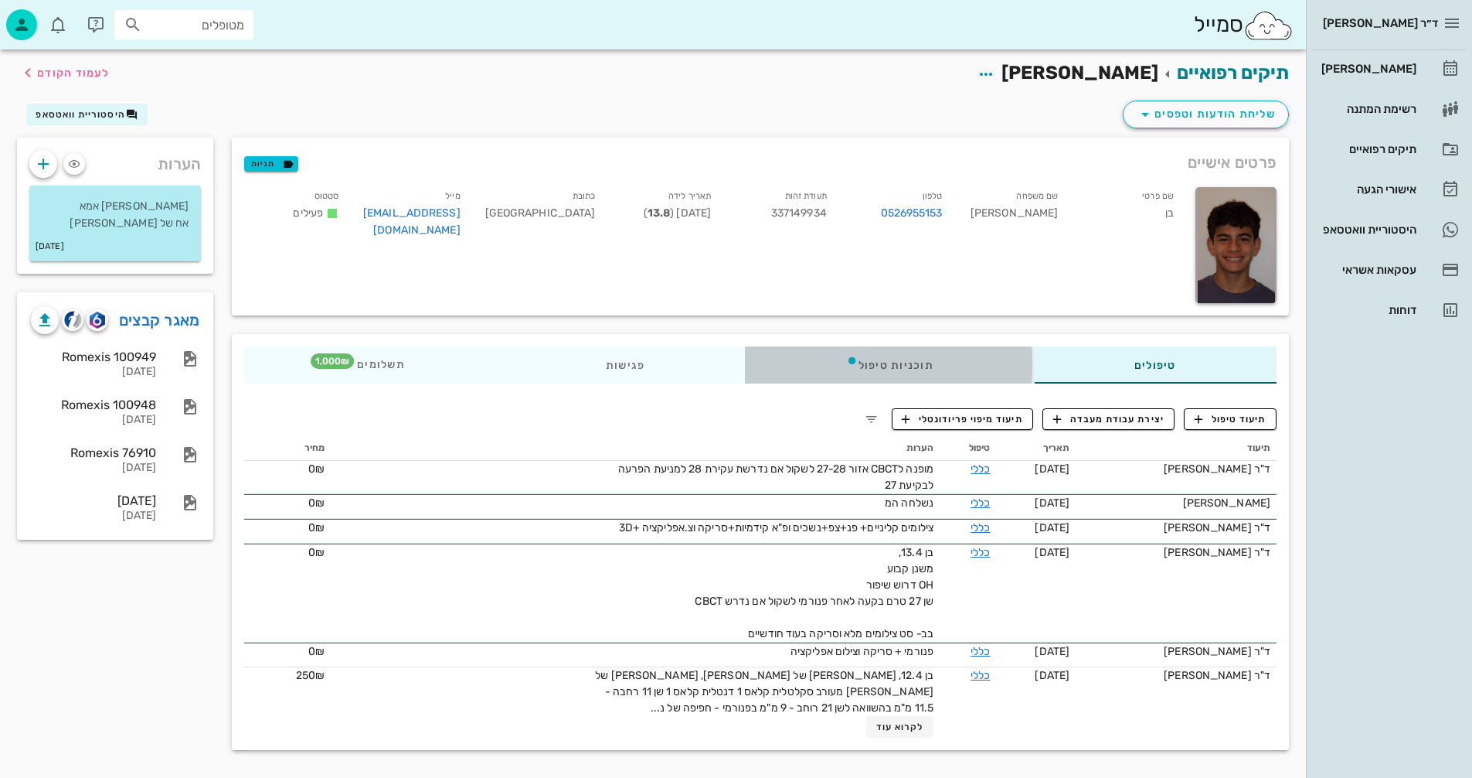
click at [911, 362] on div "תוכניות טיפול" at bounding box center [890, 364] width 288 height 37
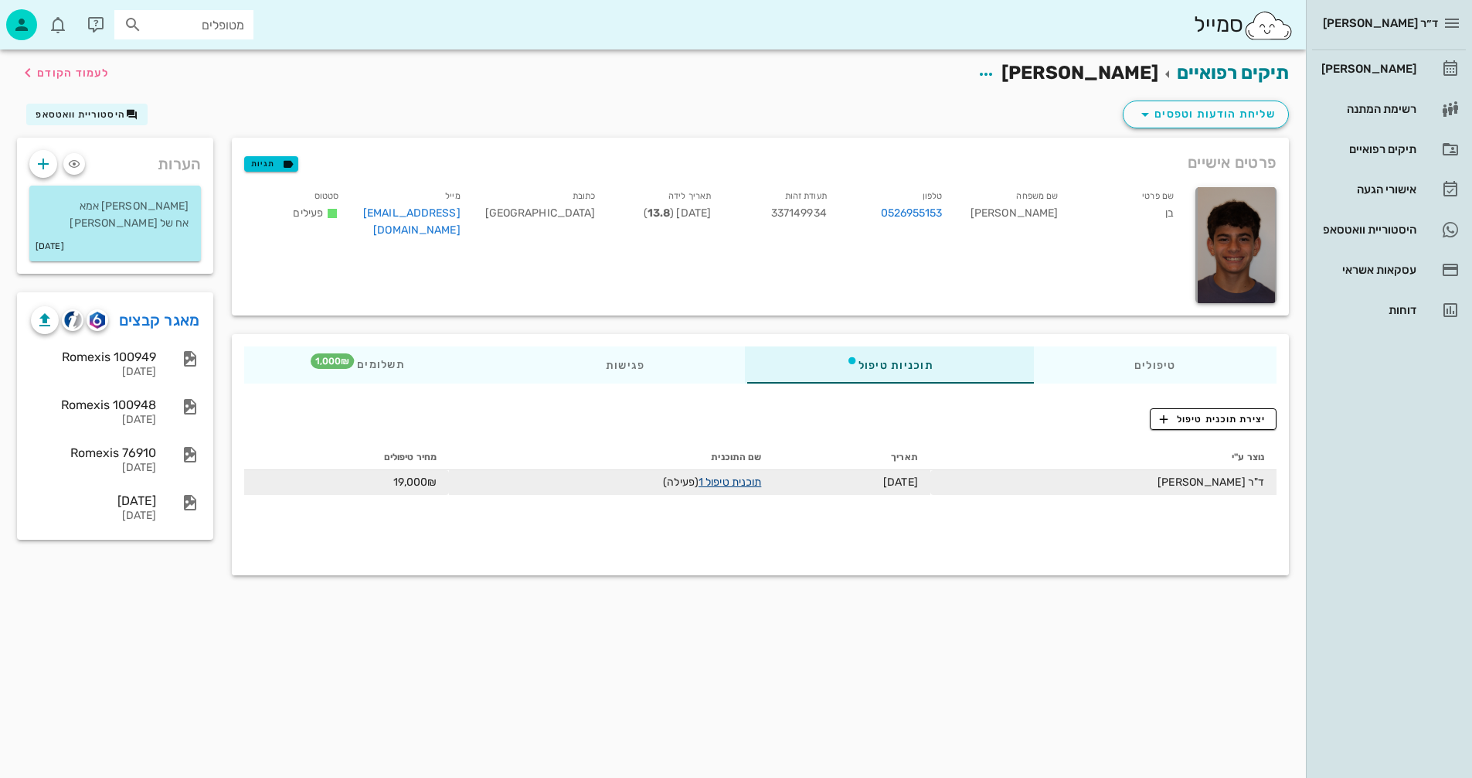
click at [706, 483] on link "תוכנית טיפול 1" at bounding box center [730, 481] width 63 height 13
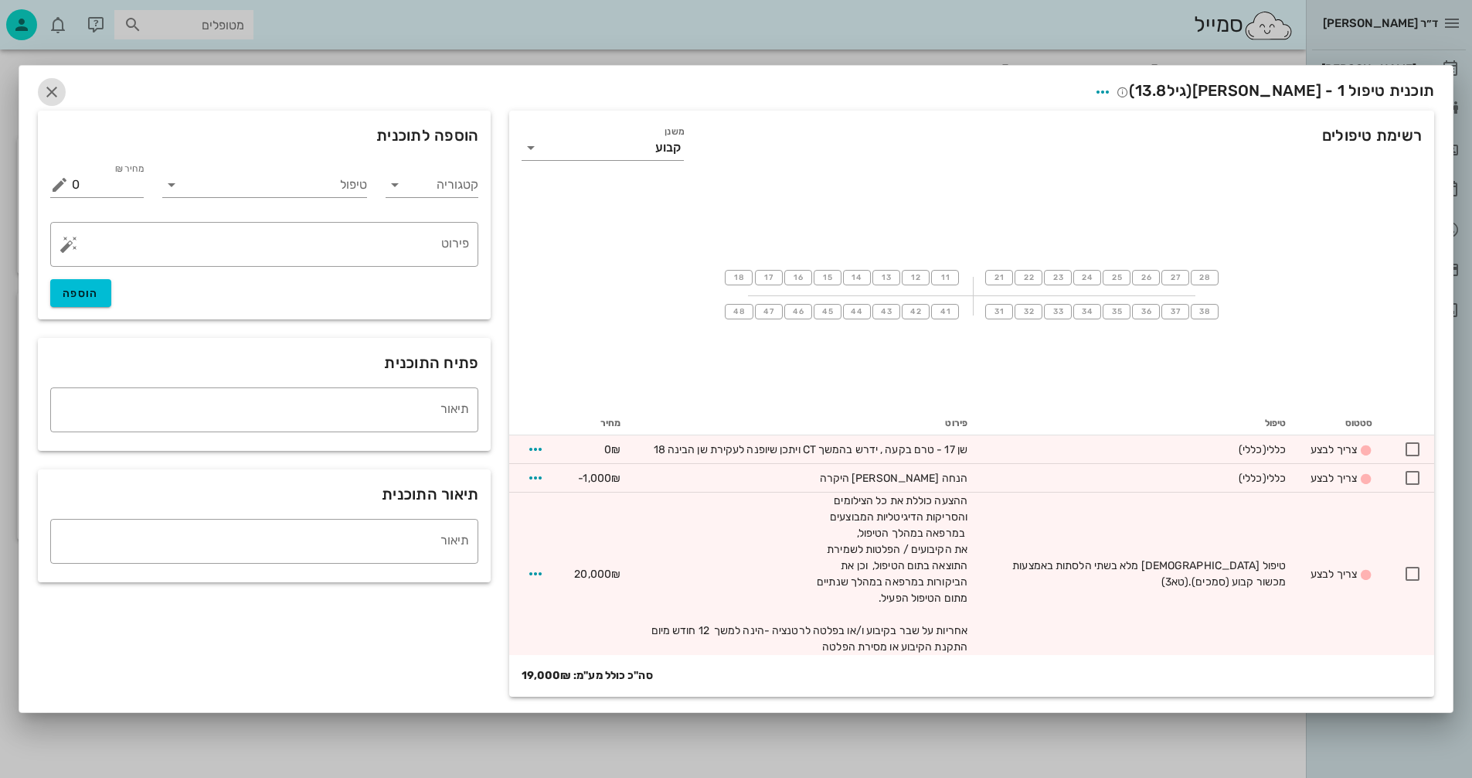
click at [47, 87] on icon "button" at bounding box center [52, 92] width 19 height 19
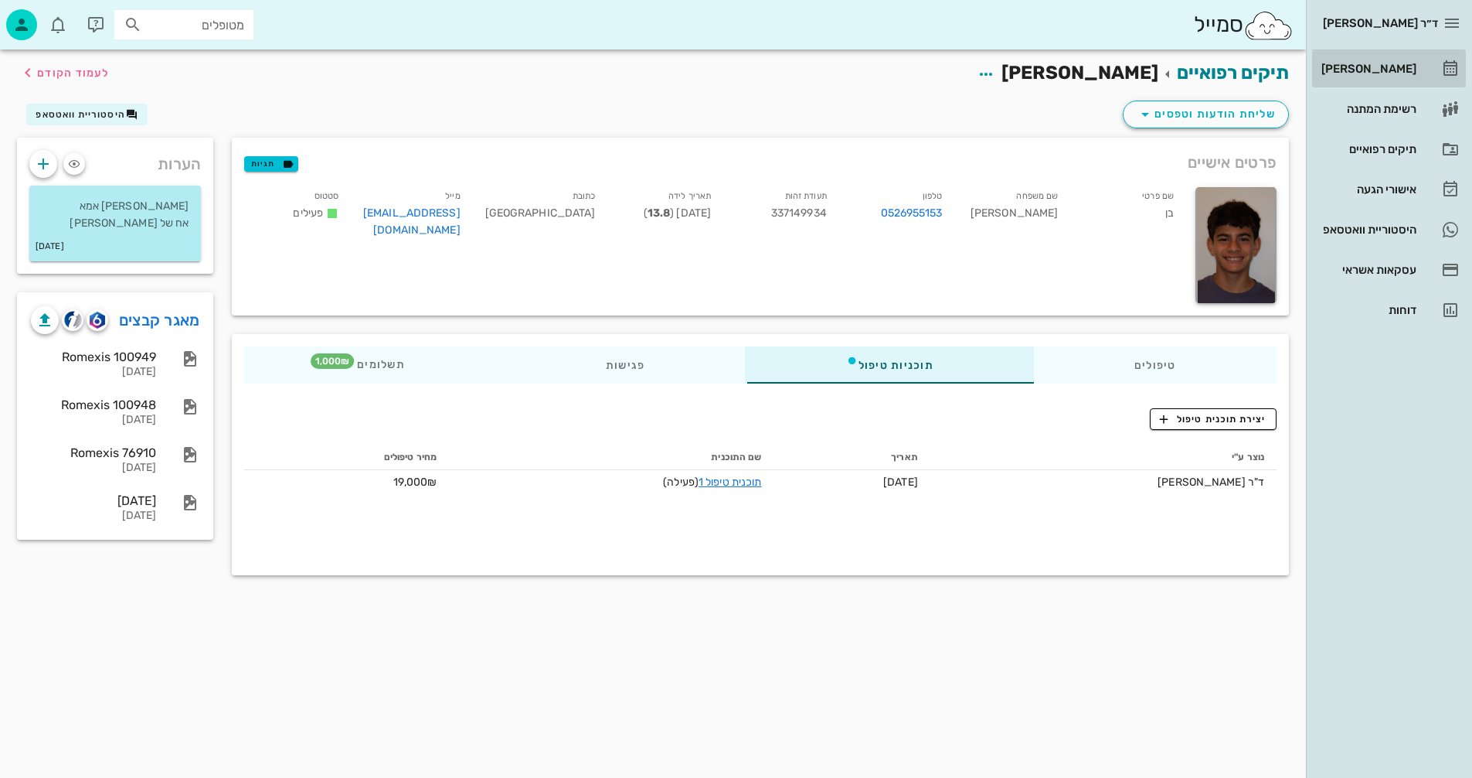
click at [1372, 67] on div "[PERSON_NAME]" at bounding box center [1368, 69] width 98 height 12
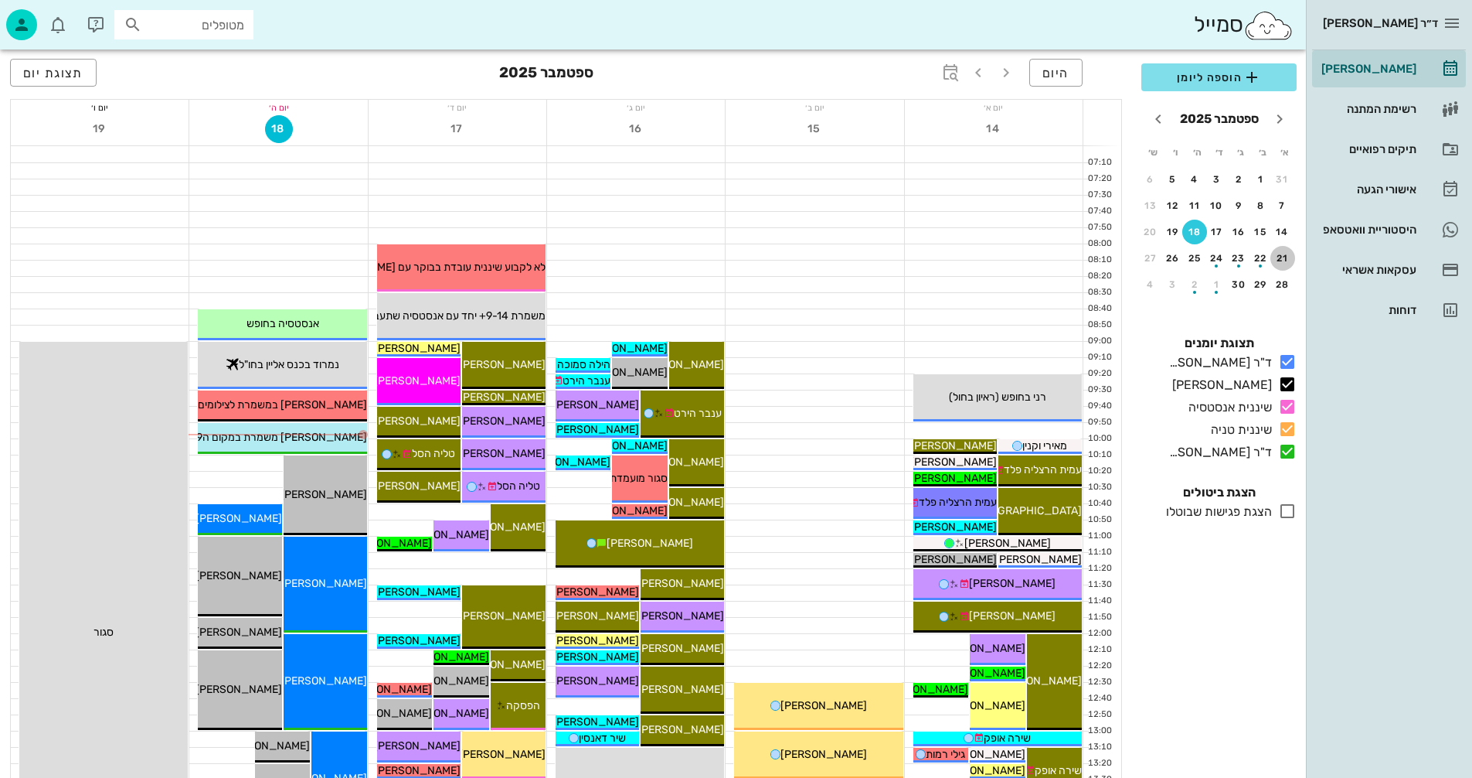
click at [1277, 256] on div "21" at bounding box center [1283, 258] width 25 height 11
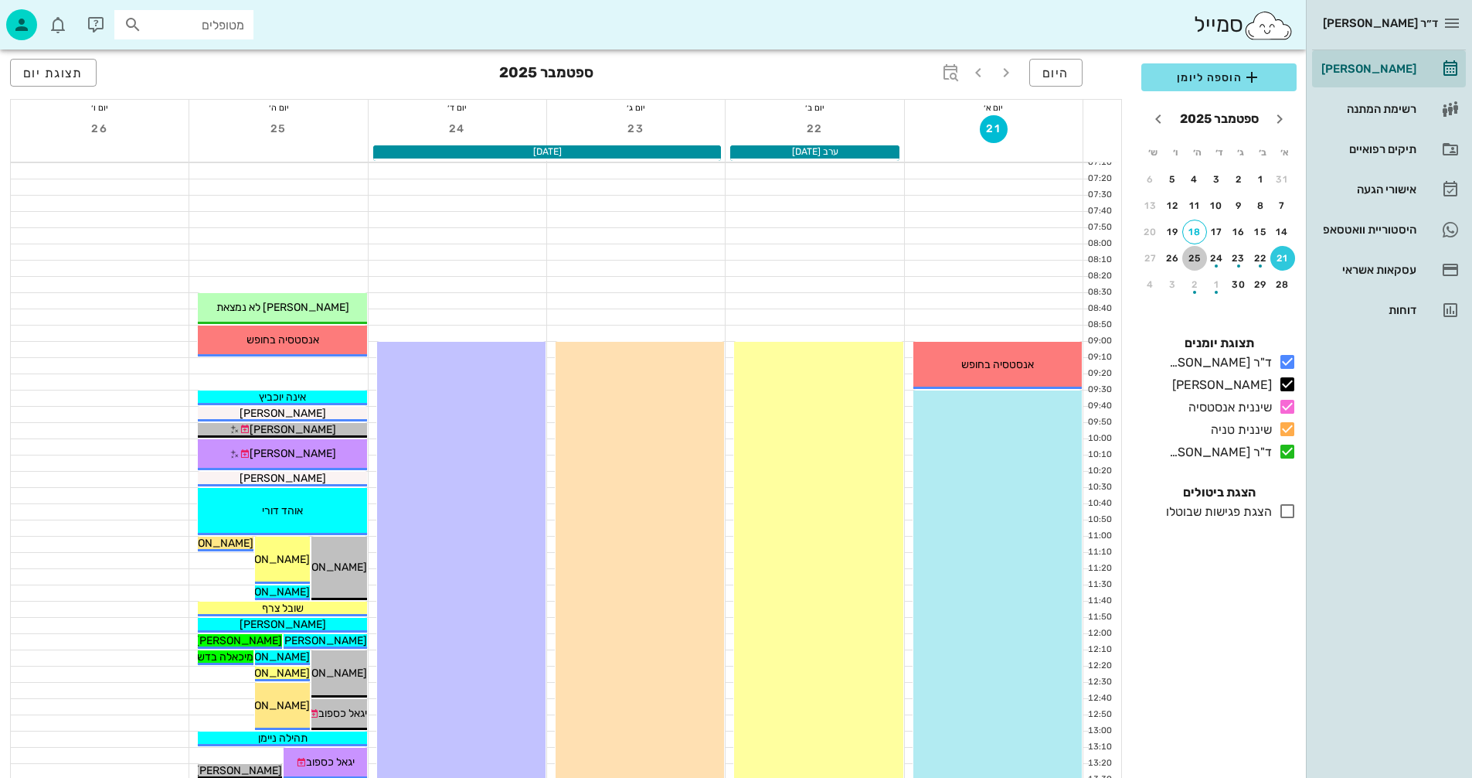
click at [1196, 257] on div "25" at bounding box center [1195, 258] width 25 height 11
click at [1285, 284] on div "28" at bounding box center [1283, 284] width 25 height 11
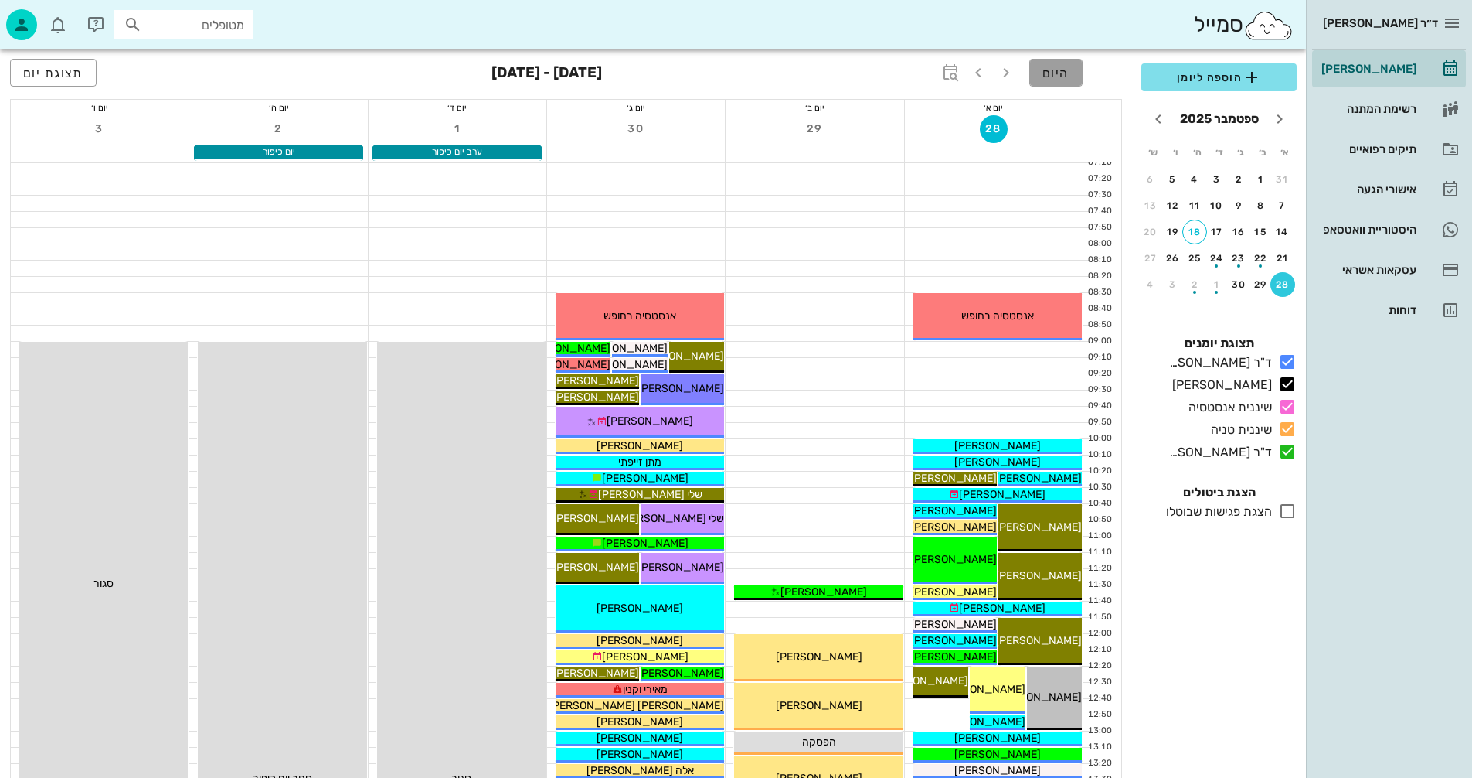
click at [1064, 73] on span "היום" at bounding box center [1056, 73] width 27 height 15
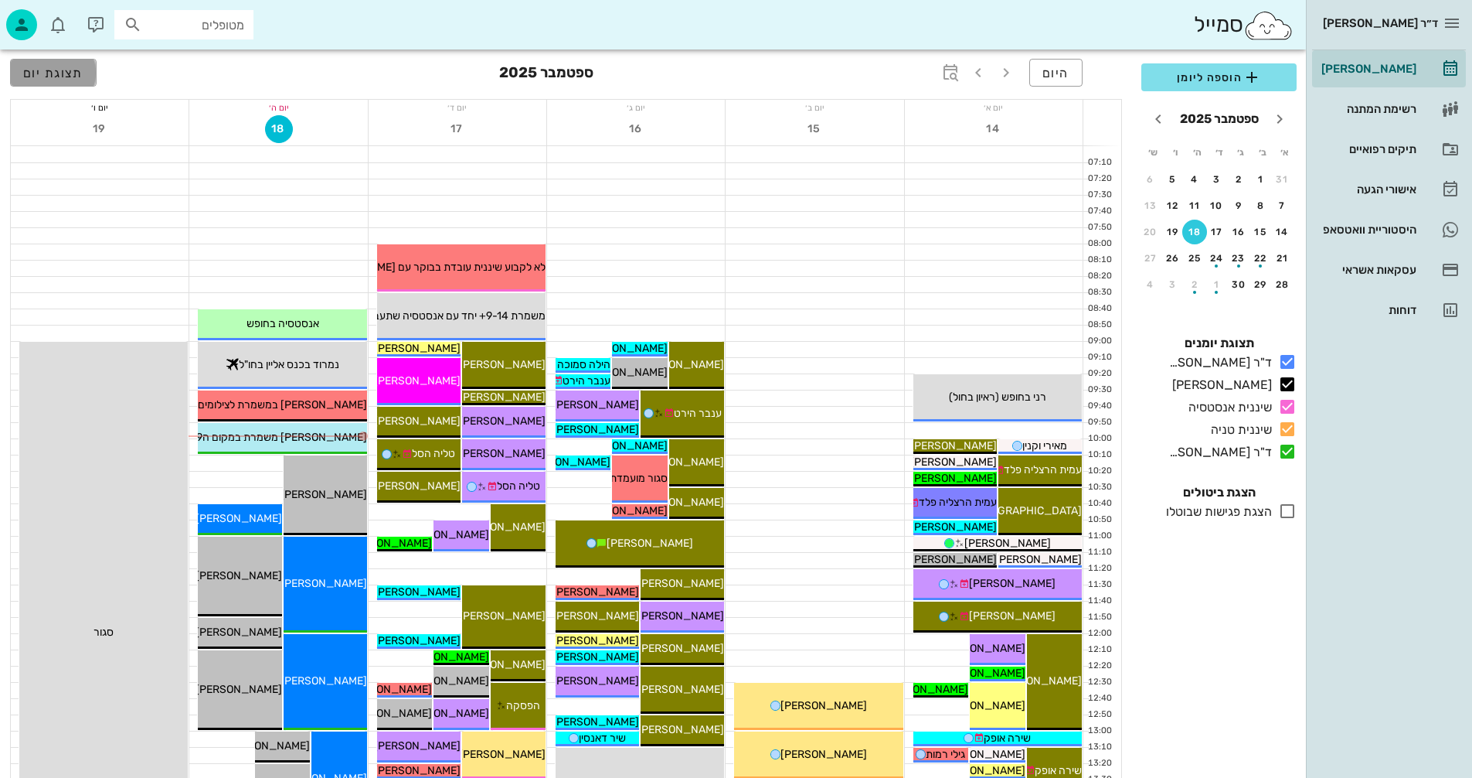
click at [36, 67] on span "תצוגת יום" at bounding box center [53, 73] width 60 height 15
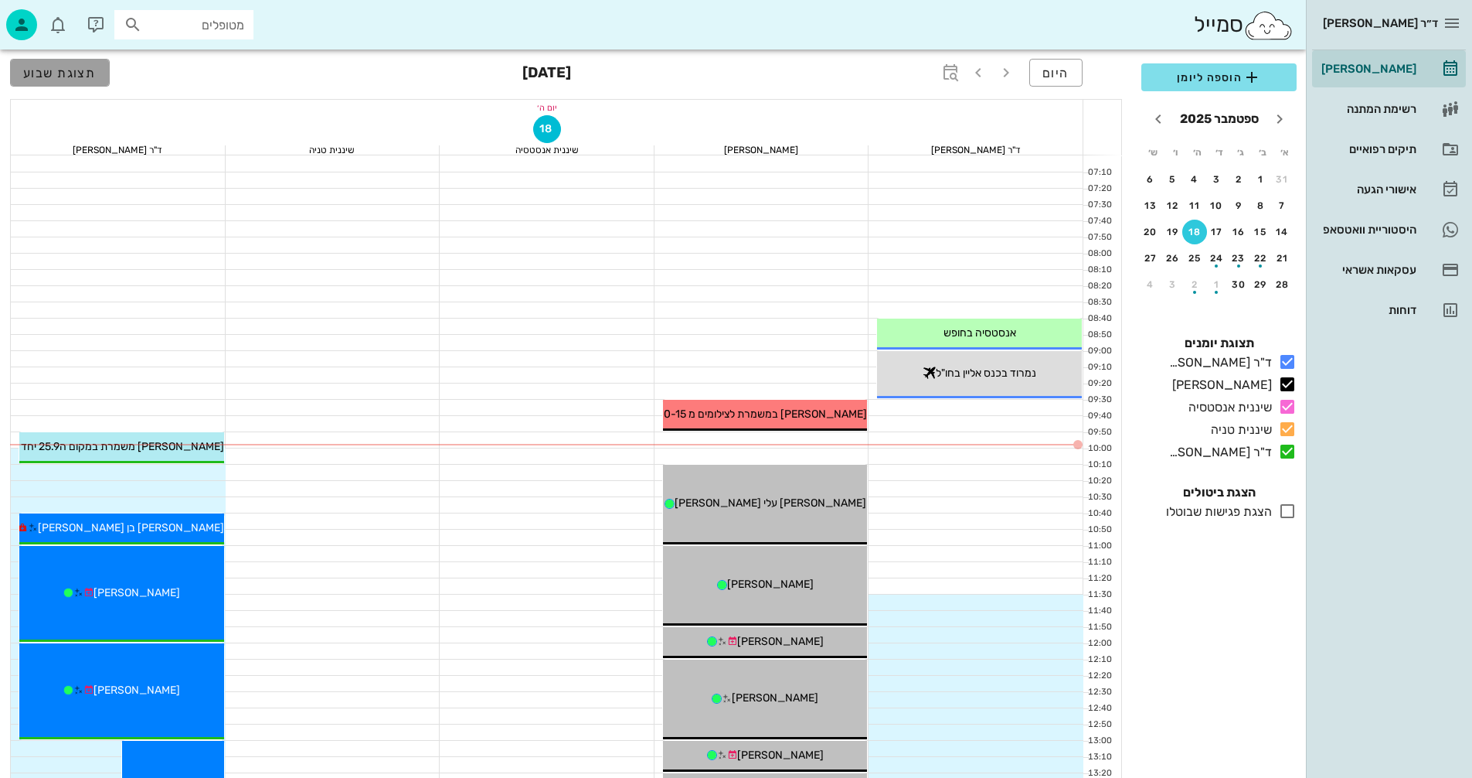
click at [48, 66] on span "תצוגת שבוע" at bounding box center [59, 73] width 73 height 15
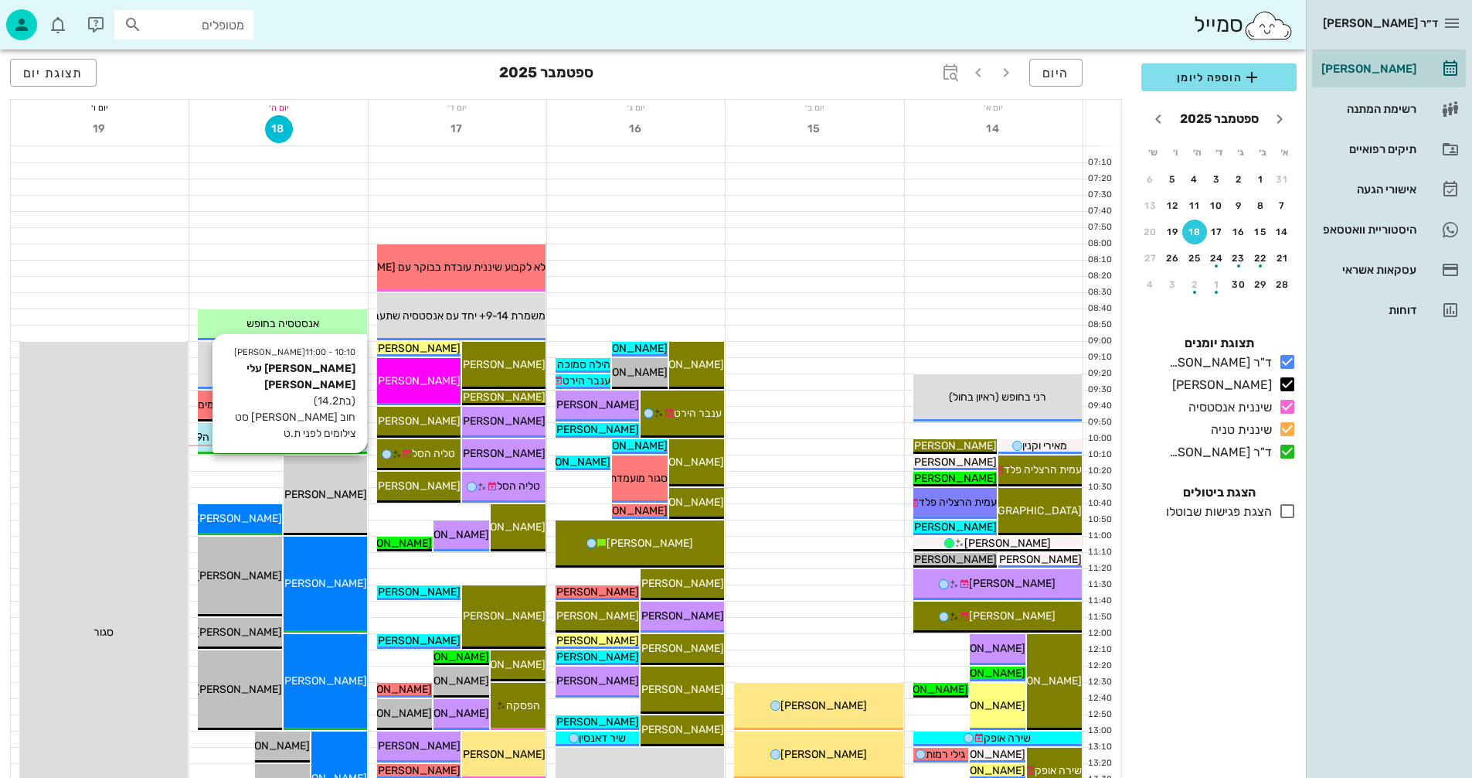
click at [316, 496] on span "[PERSON_NAME] עלי [PERSON_NAME]" at bounding box center [271, 494] width 192 height 13
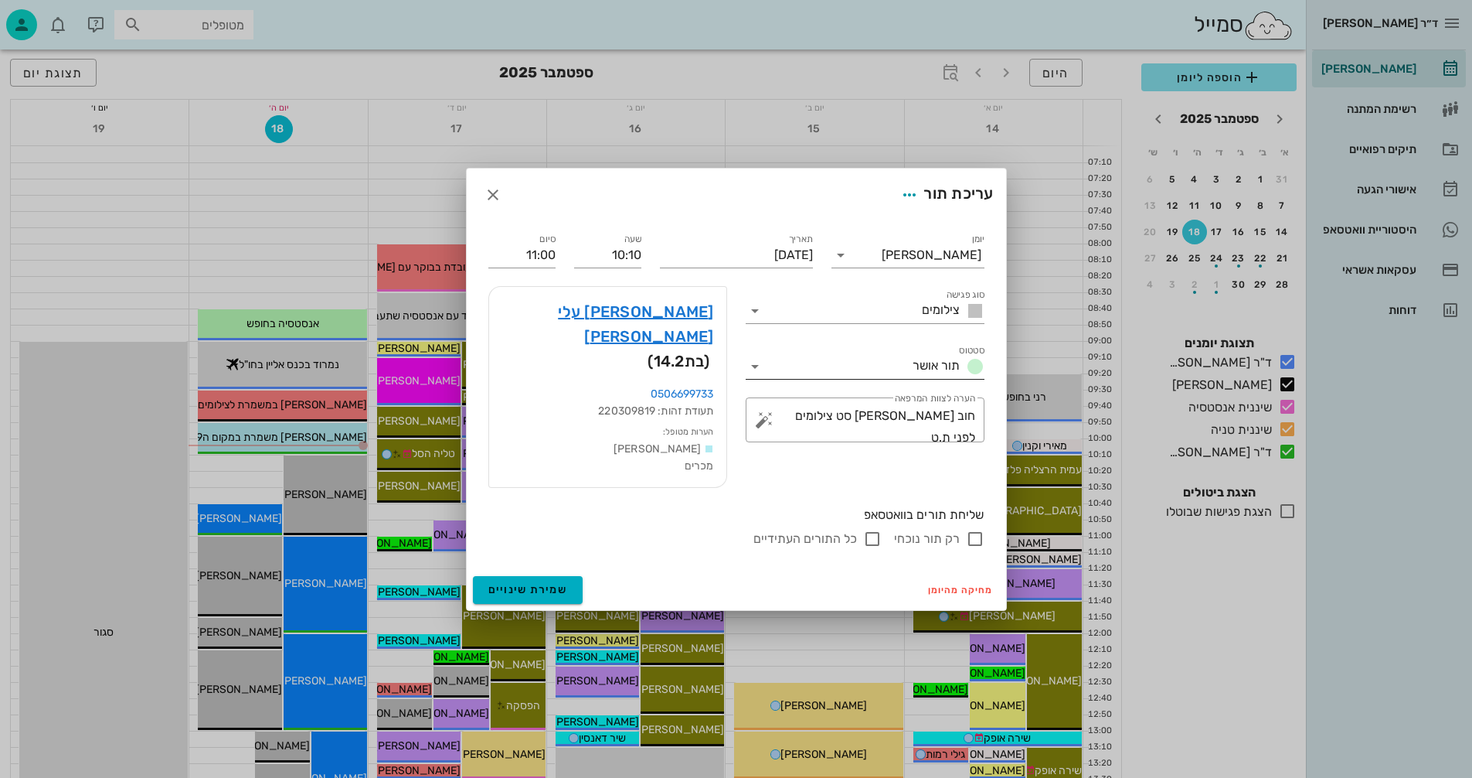
click at [790, 379] on input "סטטוס" at bounding box center [836, 366] width 139 height 25
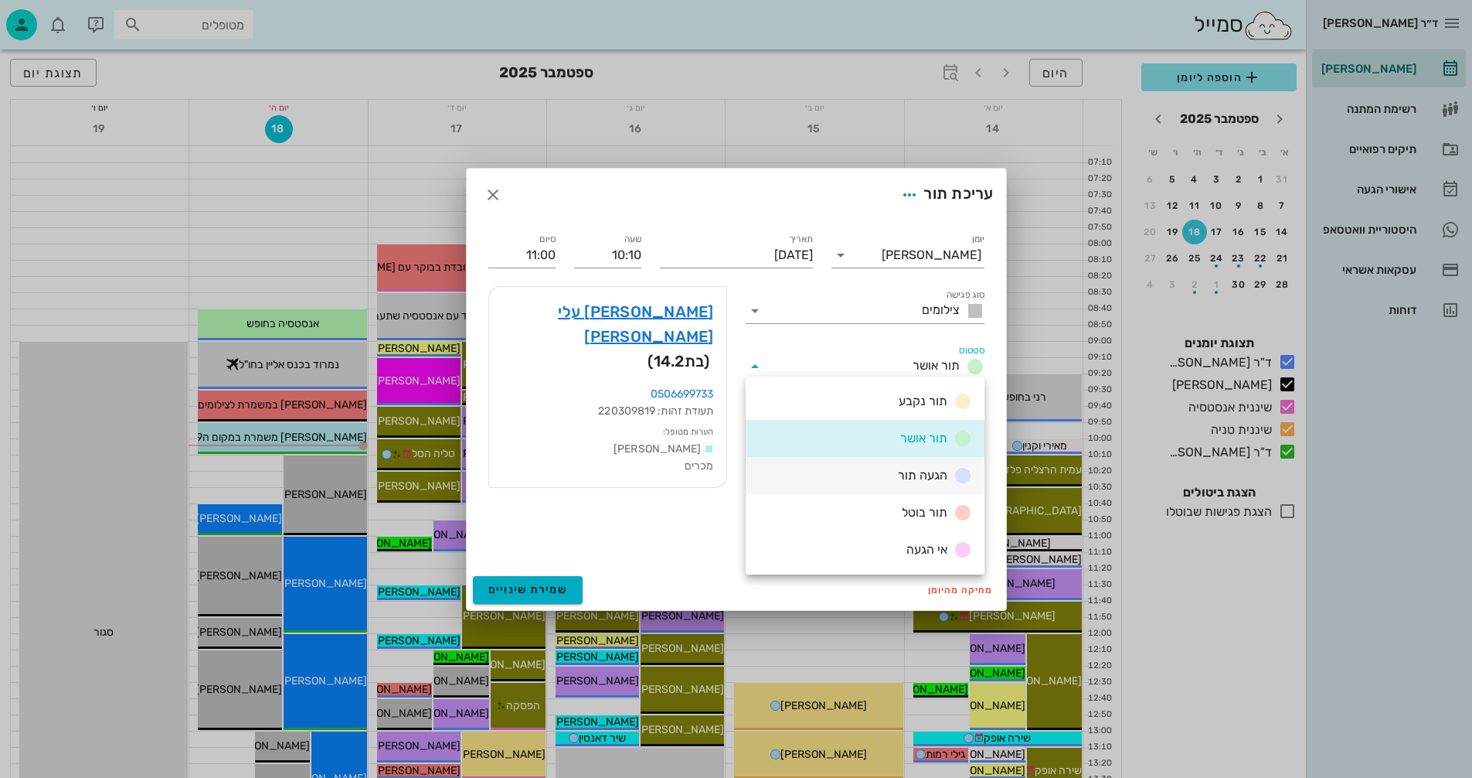
click at [899, 475] on span "הגעה תור" at bounding box center [922, 475] width 49 height 15
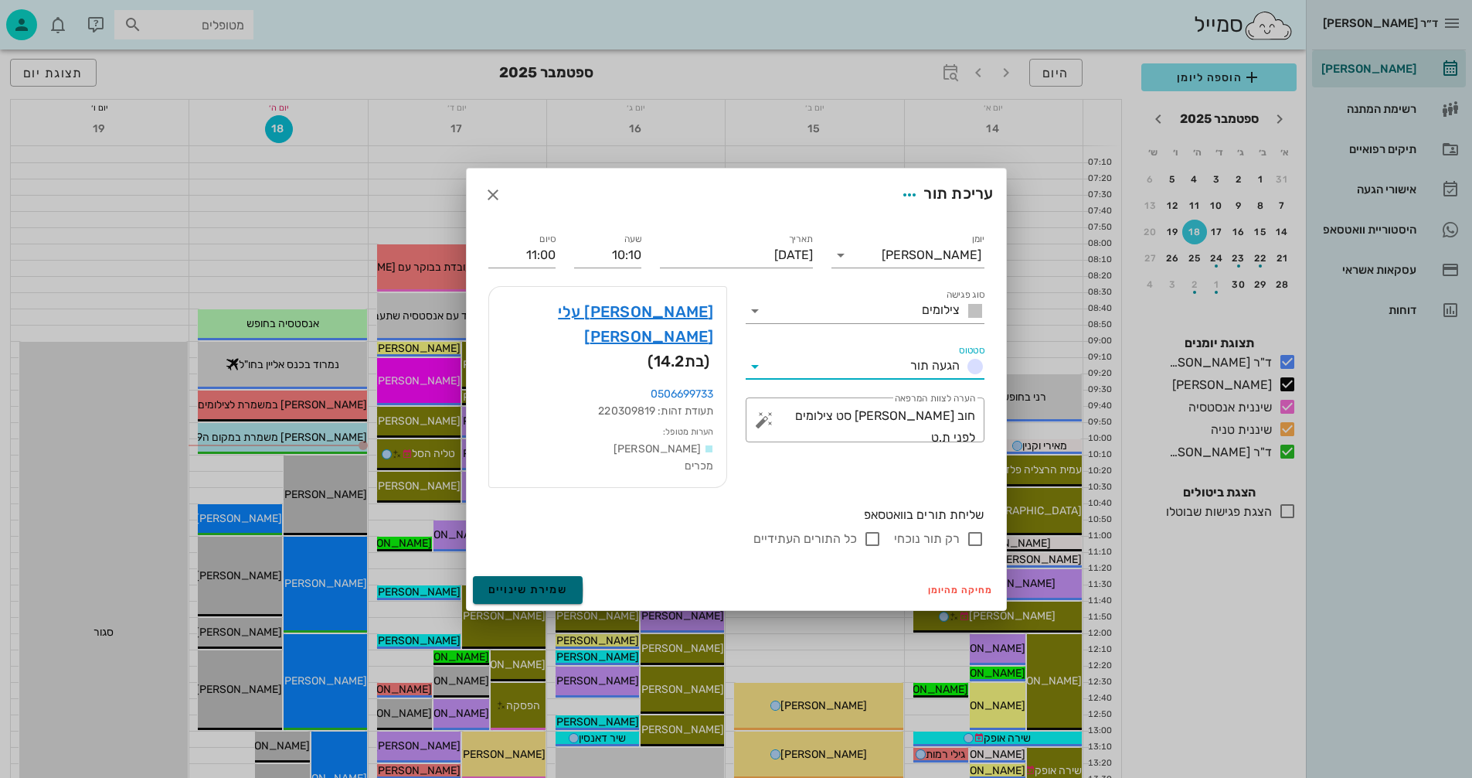
click at [521, 583] on span "שמירת שינויים" at bounding box center [528, 589] width 80 height 13
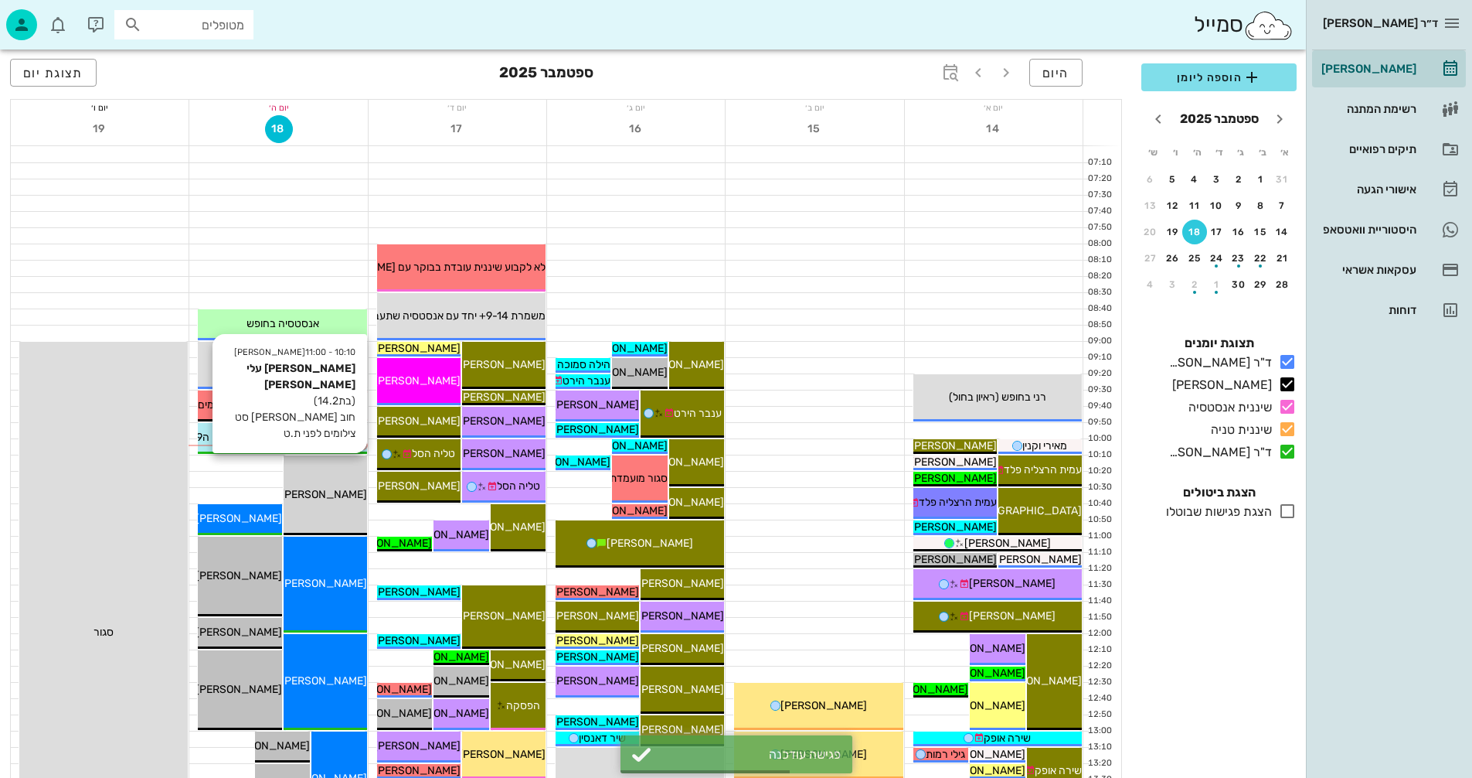
click at [315, 495] on span "[PERSON_NAME] עלי [PERSON_NAME]" at bounding box center [271, 494] width 192 height 13
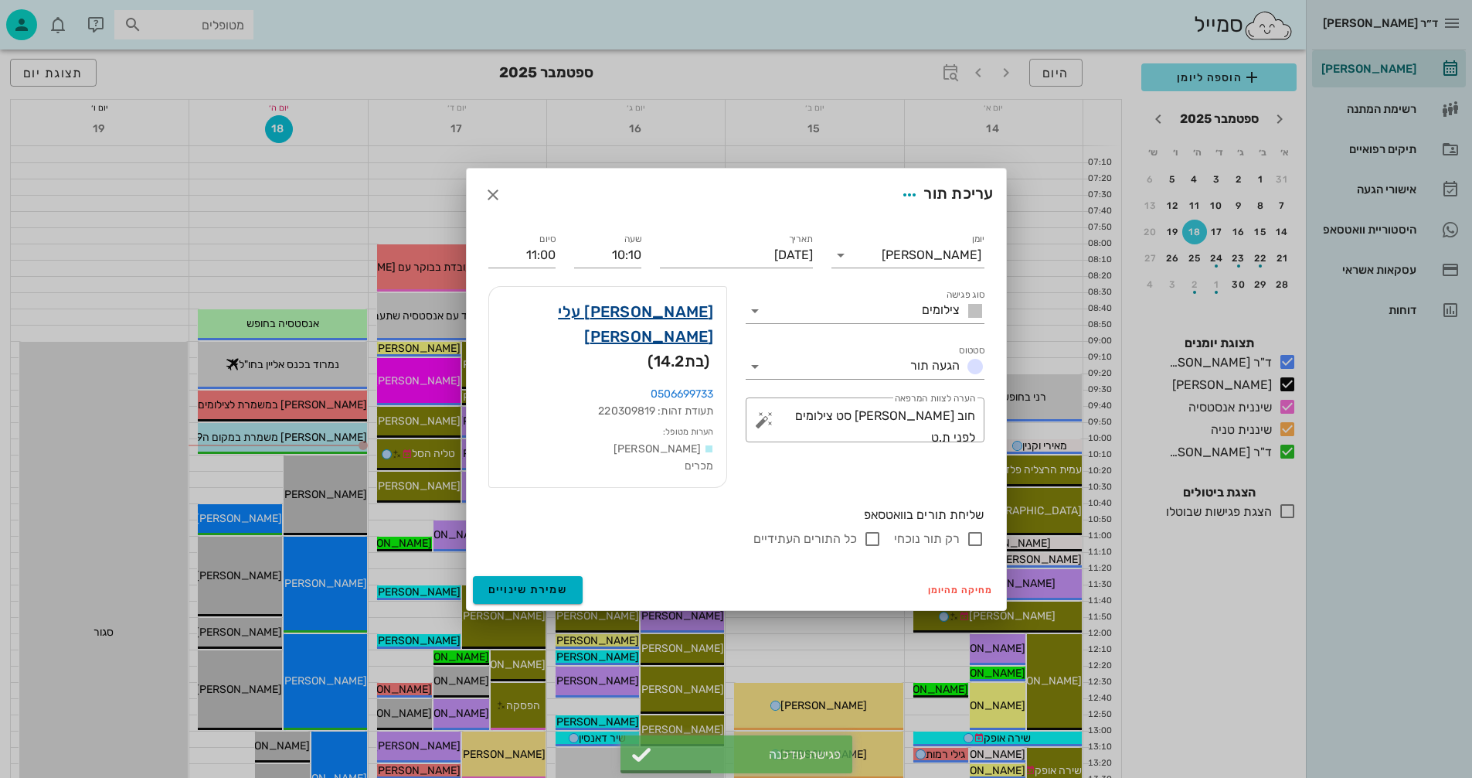
click at [671, 335] on link "נועה עלי רז" at bounding box center [608, 323] width 213 height 49
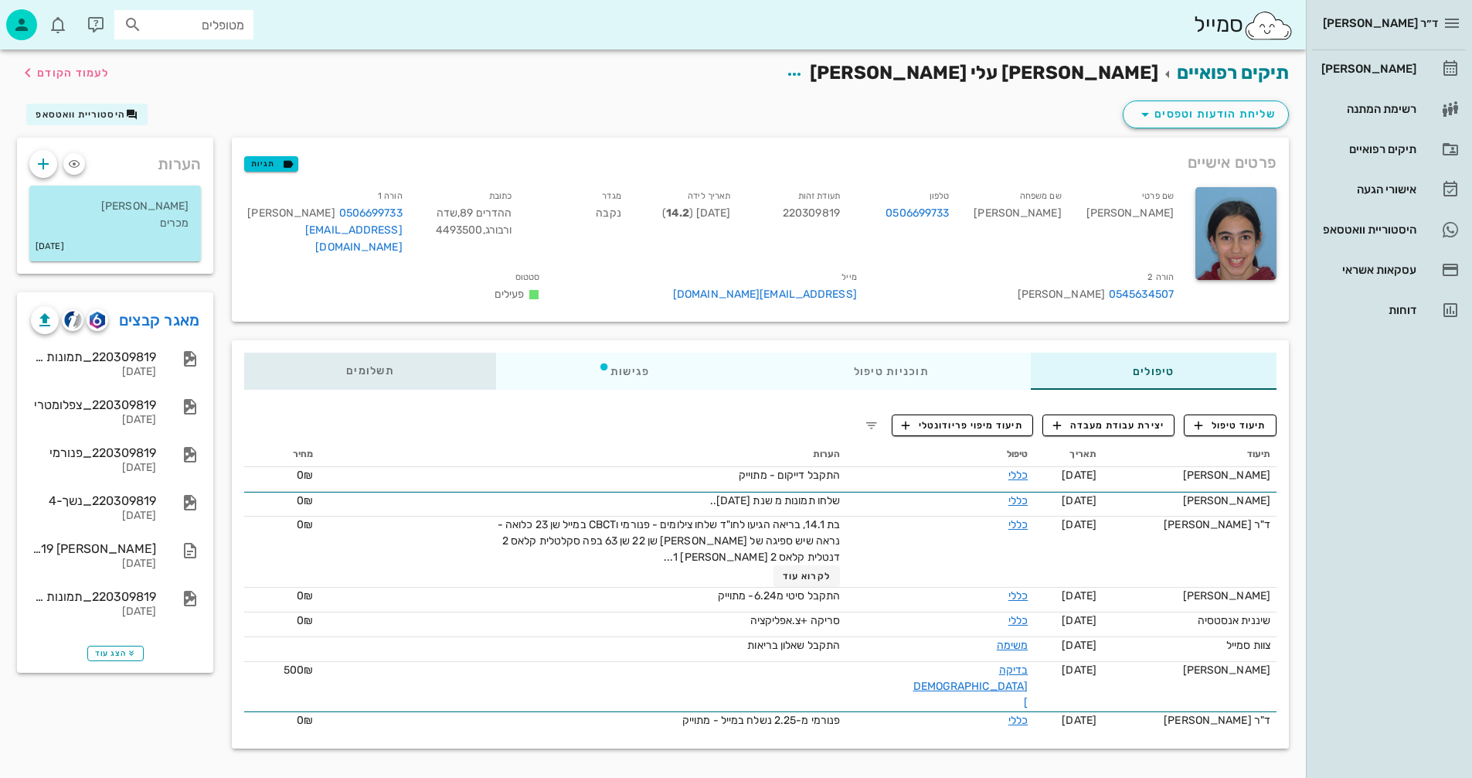
click at [360, 366] on span "תשלומים 0₪" at bounding box center [370, 371] width 48 height 11
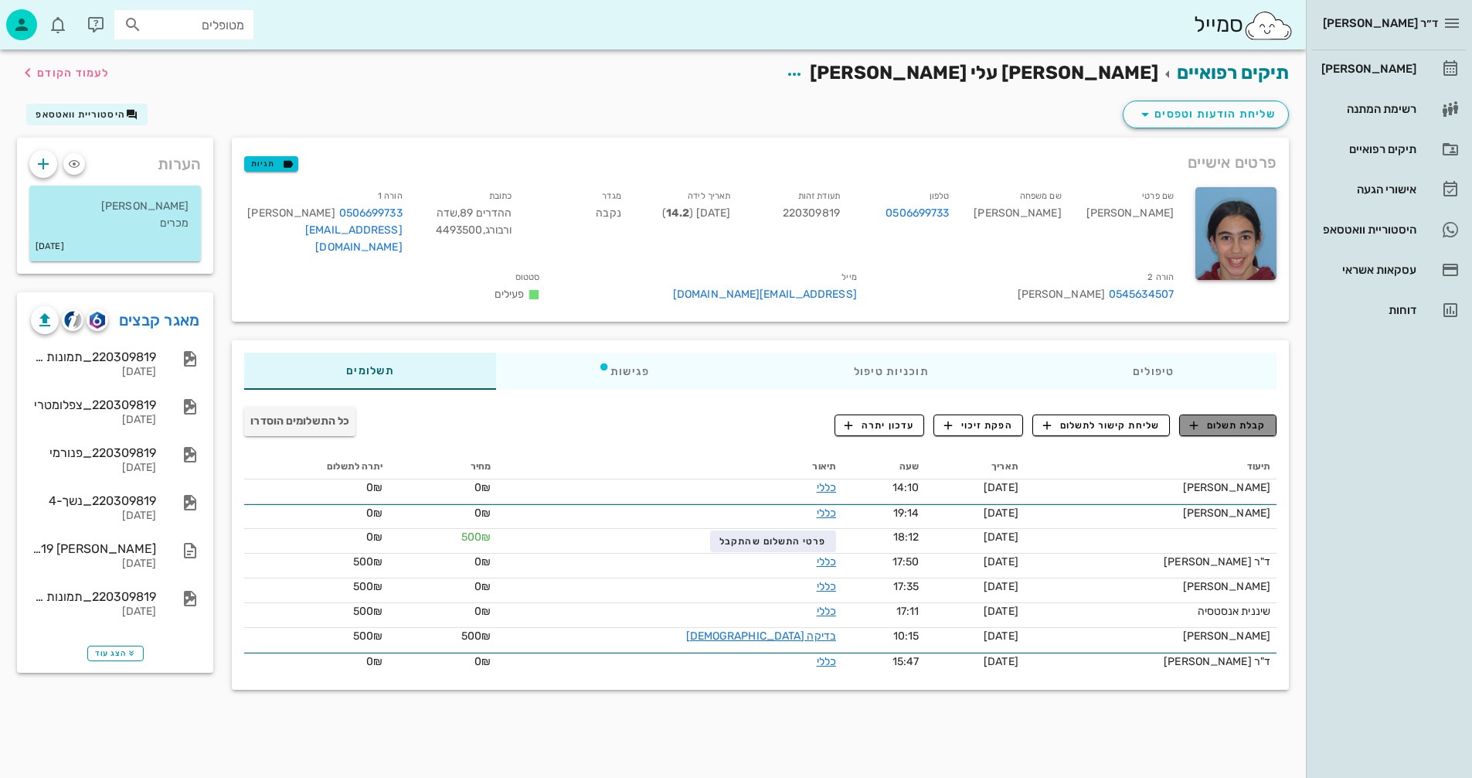
click at [1215, 418] on span "קבלת תשלום" at bounding box center [1228, 425] width 77 height 14
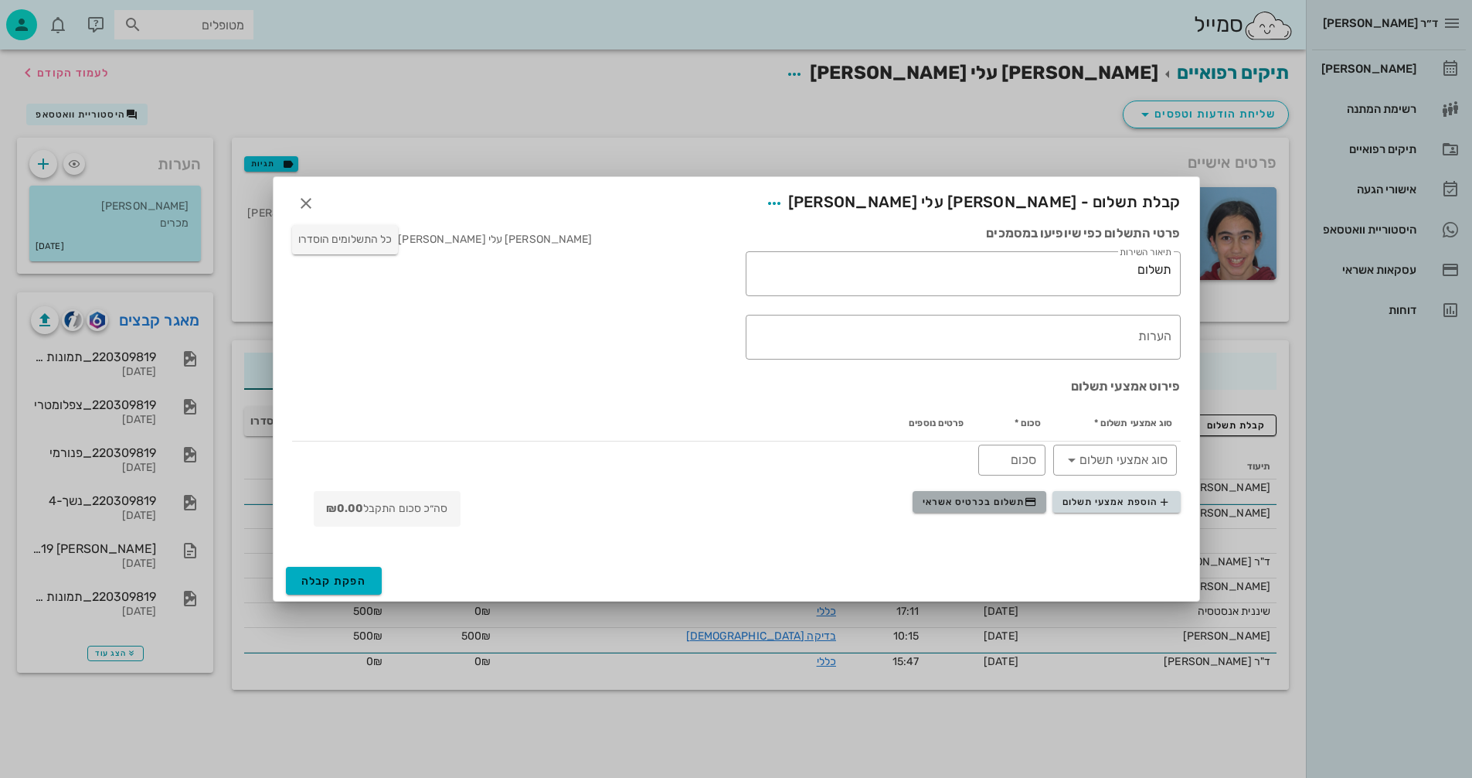
click at [951, 498] on span "תשלום בכרטיס אשראי" at bounding box center [980, 501] width 114 height 12
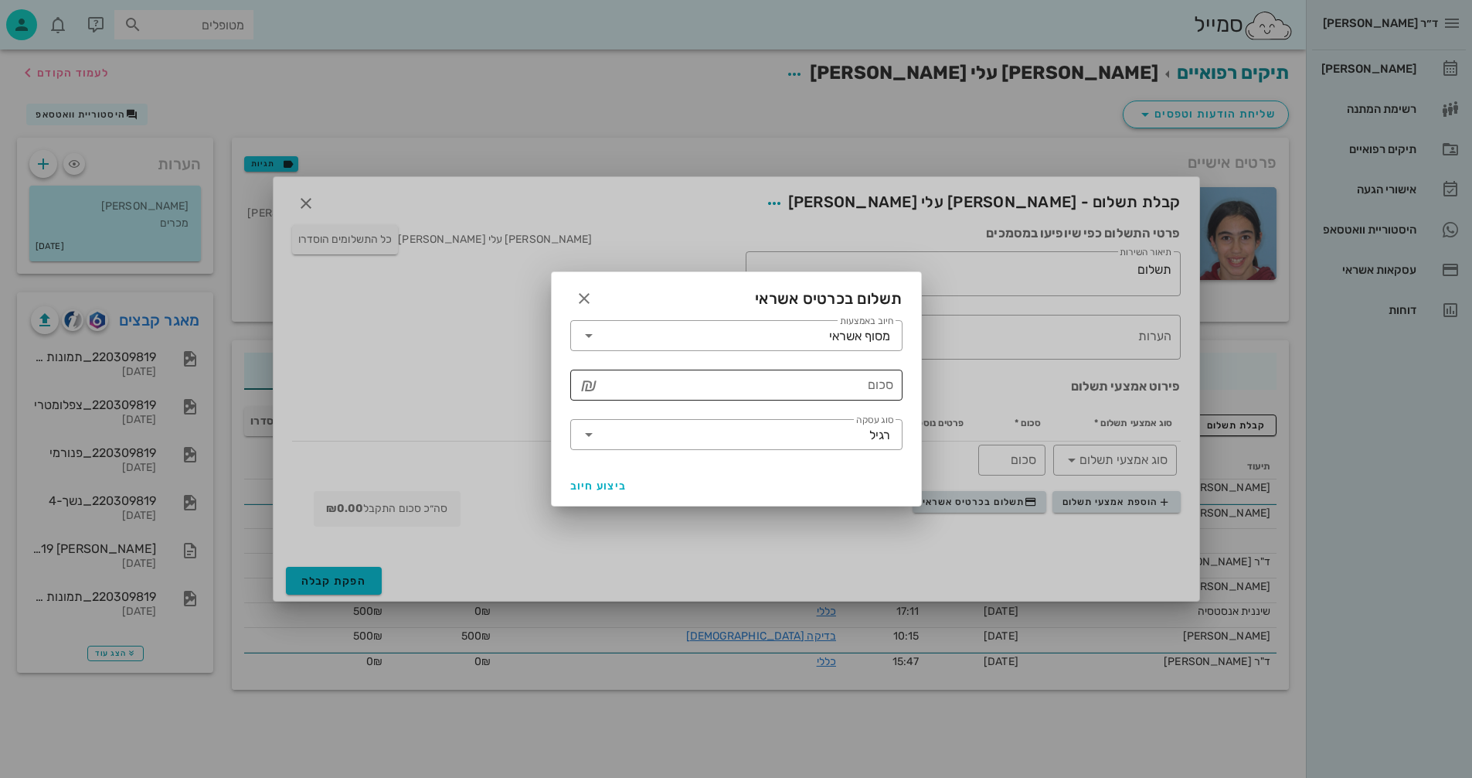
click at [770, 388] on input "סכום" at bounding box center [747, 385] width 292 height 25
type input "1000"
click at [631, 426] on input "סוג עסקה" at bounding box center [735, 434] width 268 height 25
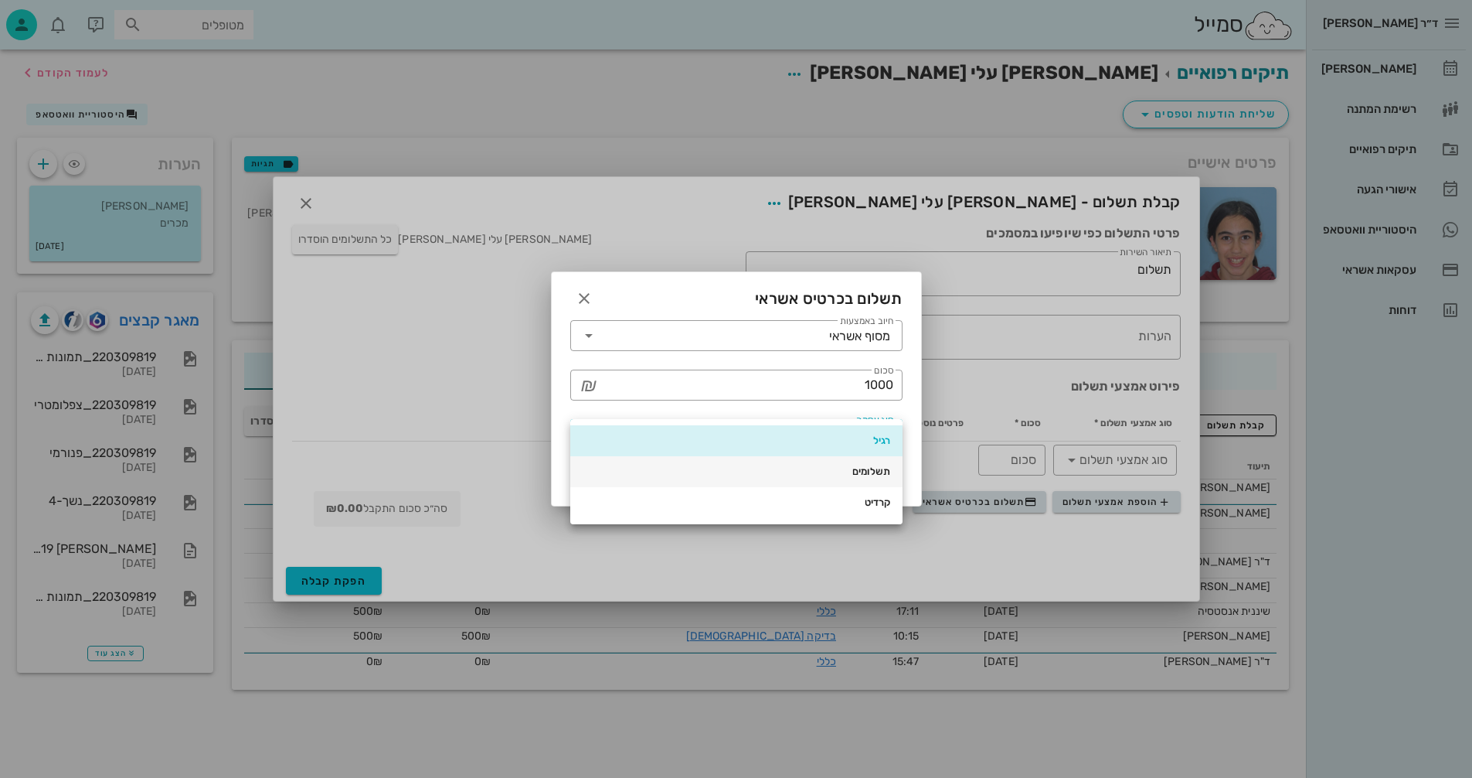
click at [858, 471] on div "תשלומים" at bounding box center [737, 471] width 308 height 12
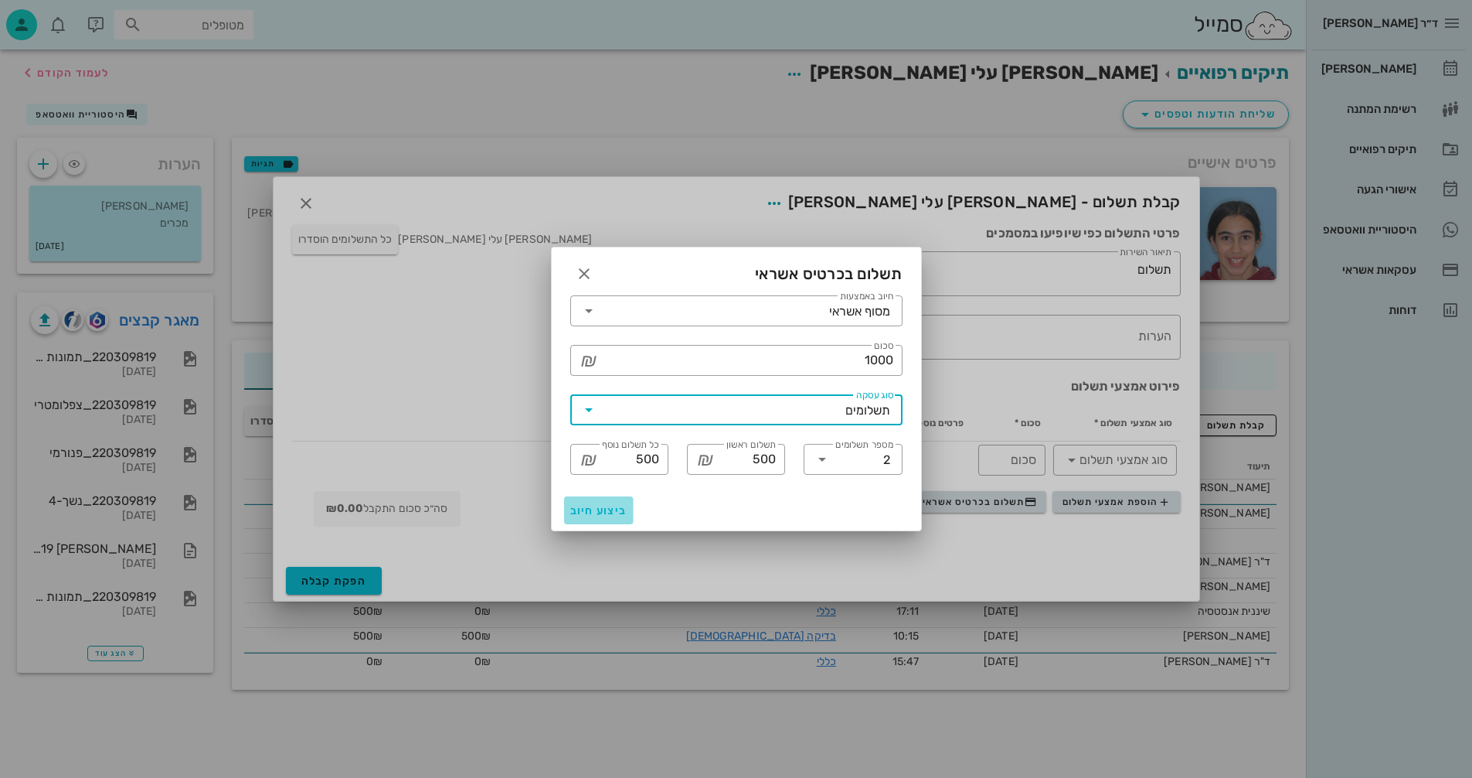
click at [593, 507] on span "ביצוע חיוב" at bounding box center [598, 510] width 57 height 13
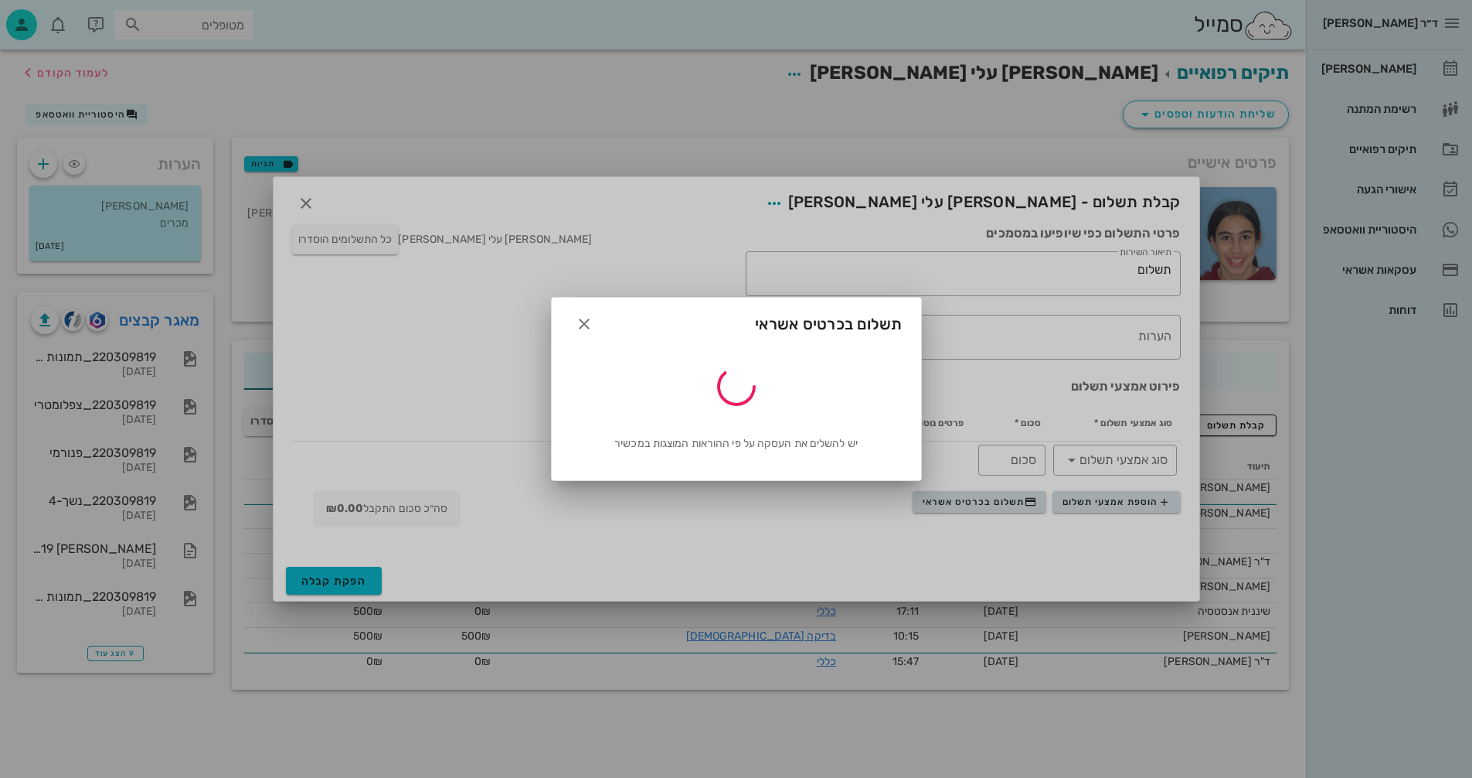
type input "1000"
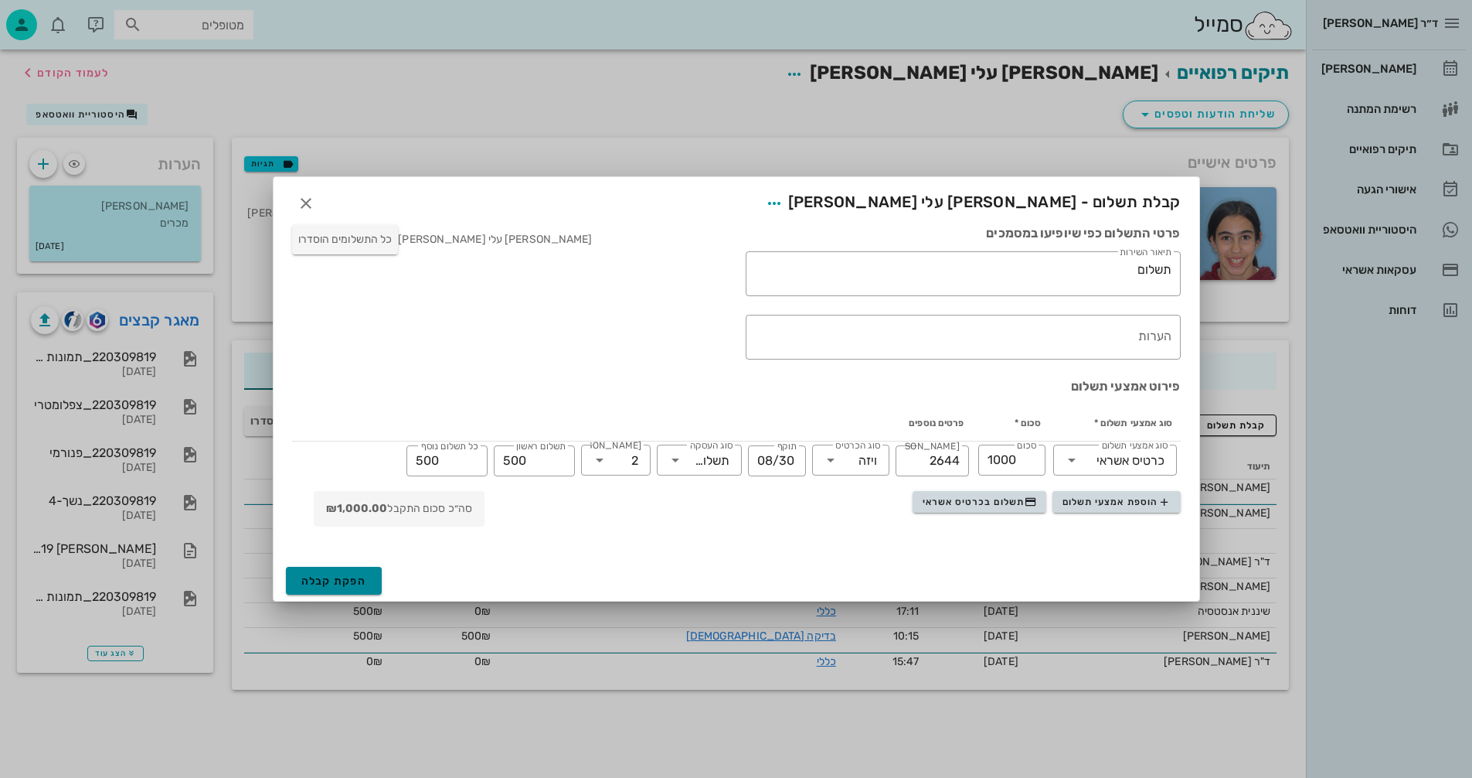
click at [328, 582] on span "הפקת קבלה" at bounding box center [334, 580] width 66 height 13
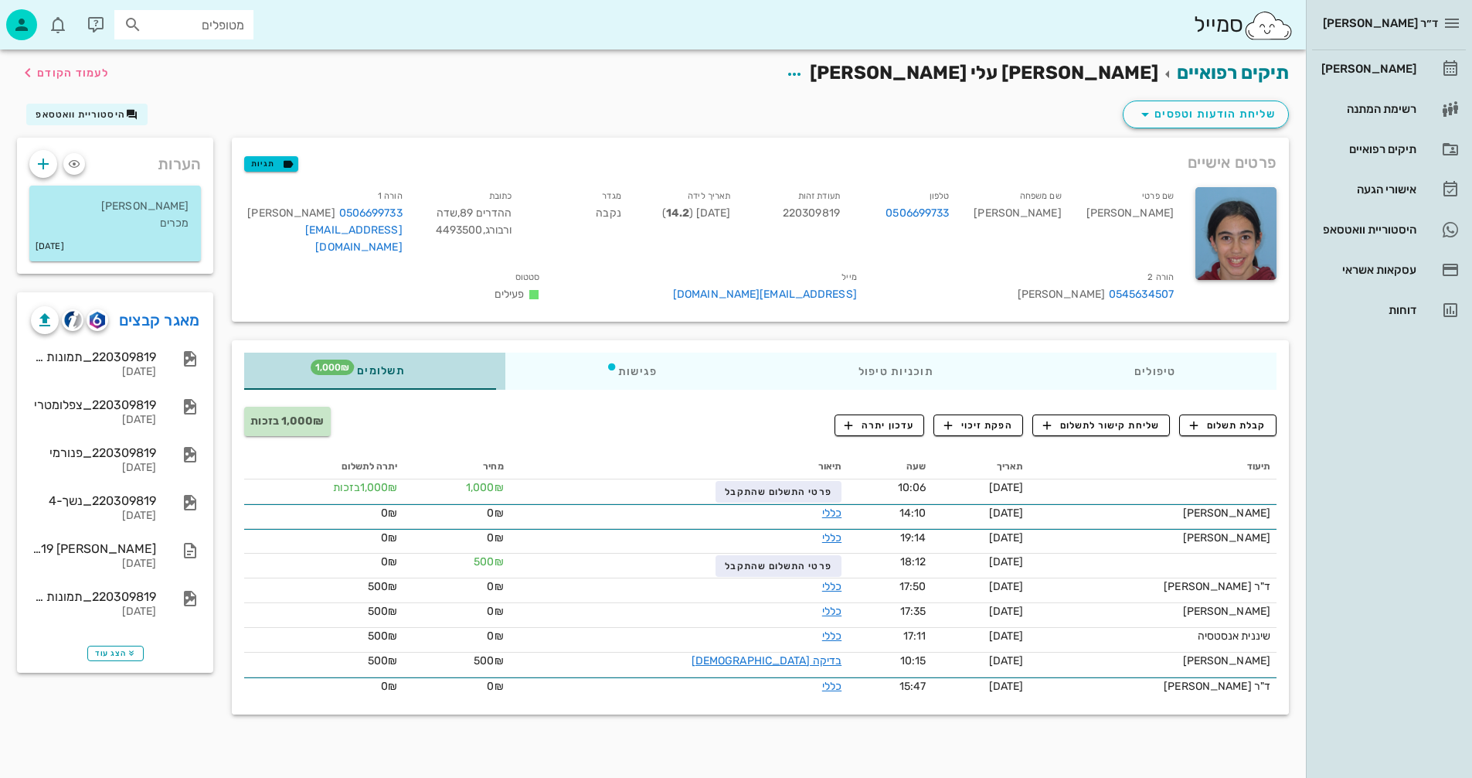
click at [403, 366] on span "תשלומים 1,000₪" at bounding box center [375, 371] width 60 height 11
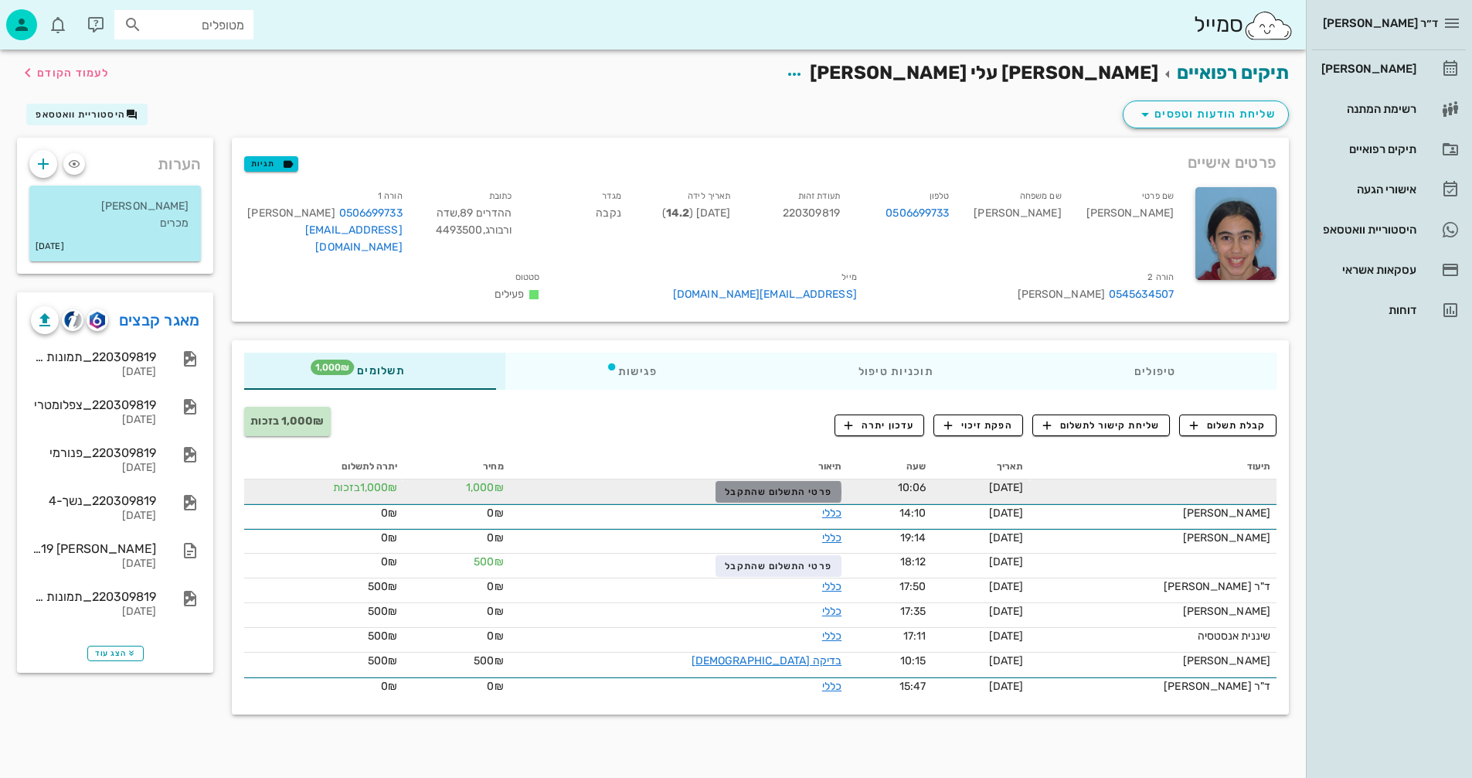
click at [768, 486] on span "פרטי התשלום שהתקבל" at bounding box center [778, 491] width 107 height 11
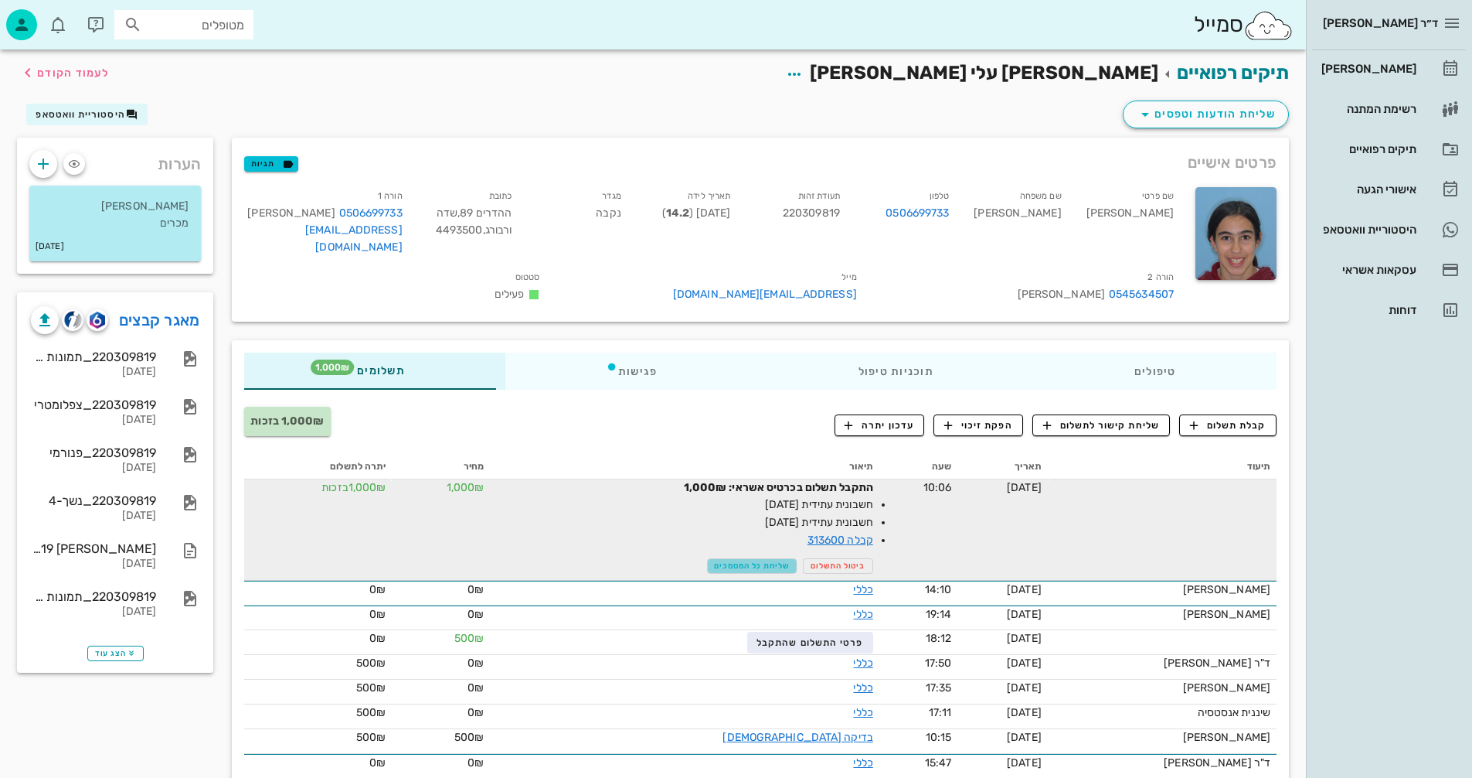
click at [754, 561] on span "שליחת כל המסמכים" at bounding box center [751, 565] width 75 height 9
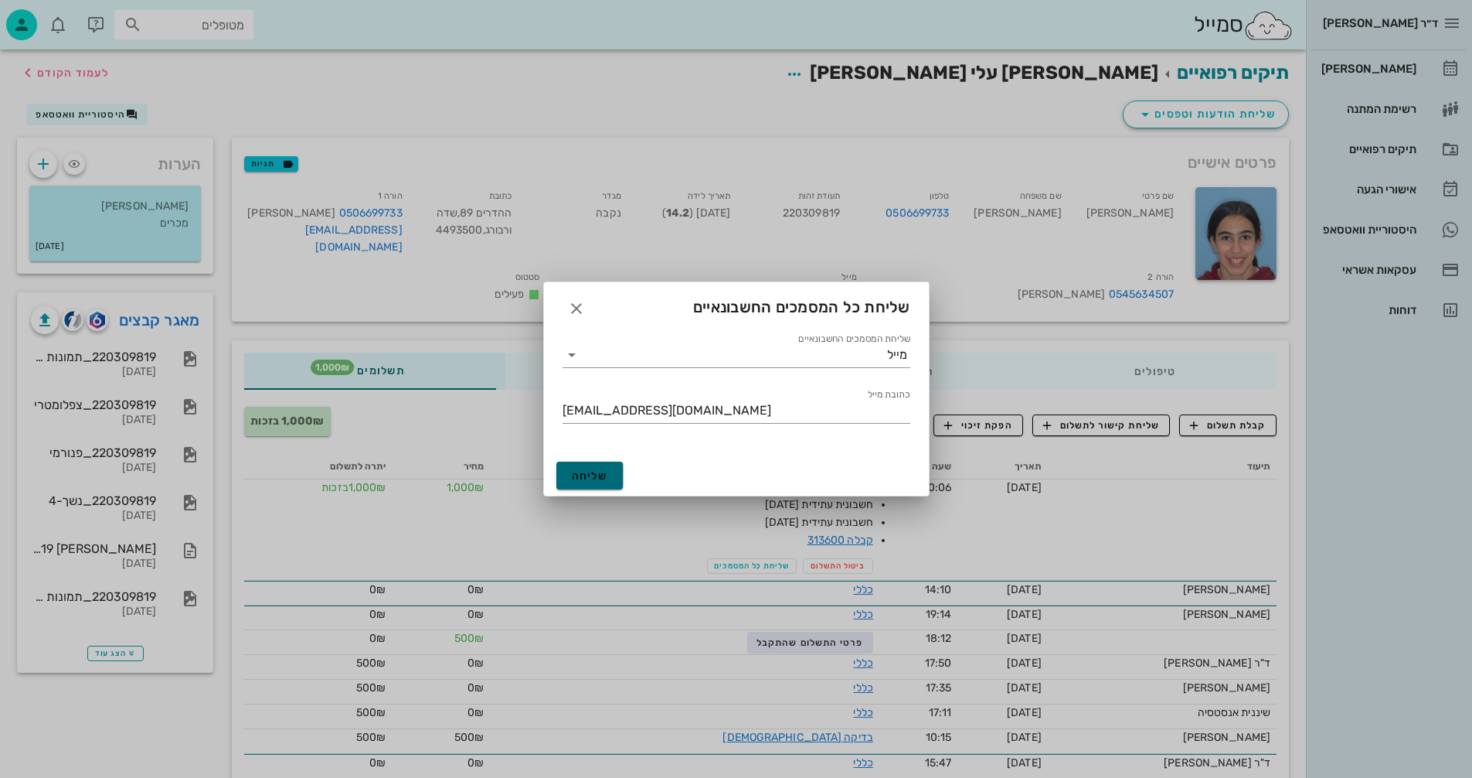
click at [586, 474] on span "שליחה" at bounding box center [590, 475] width 36 height 13
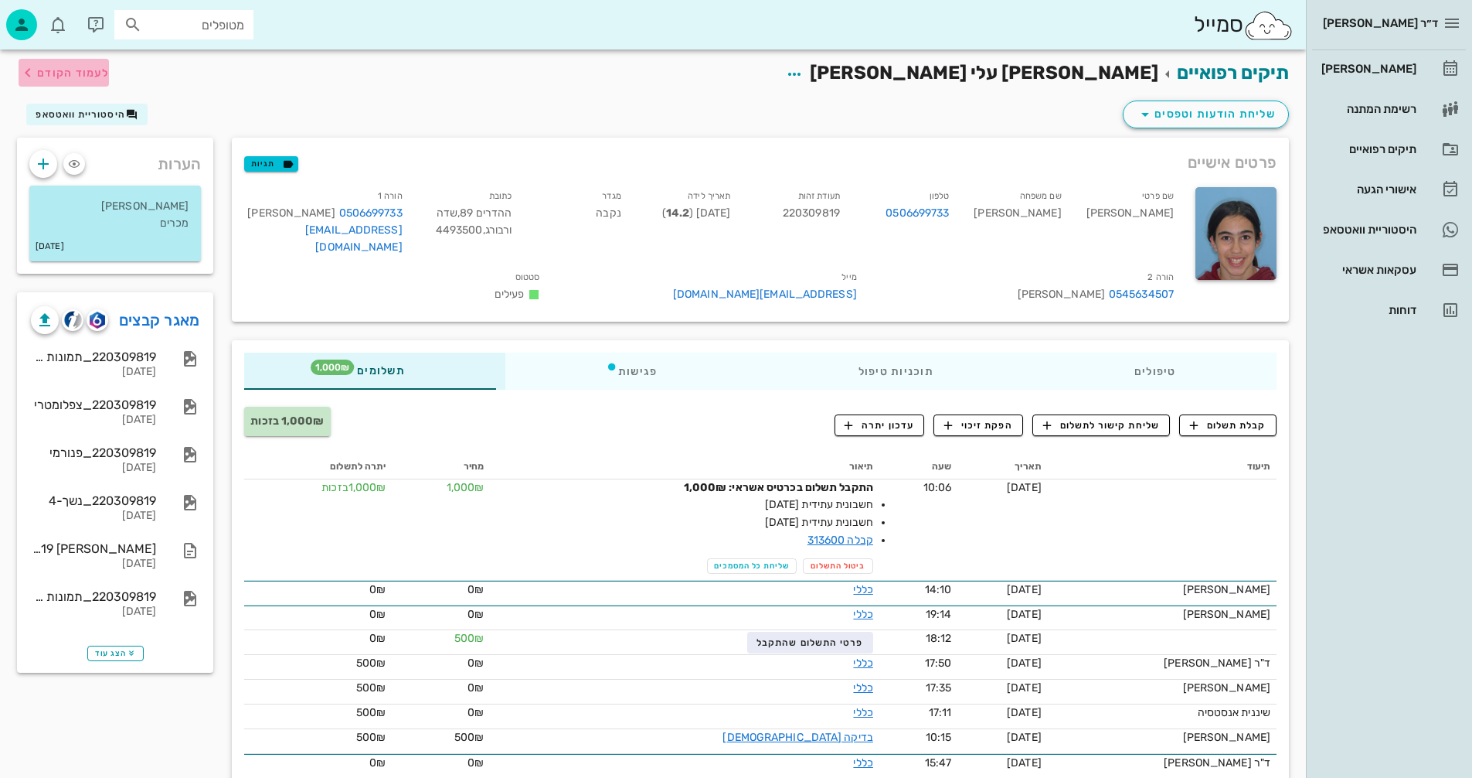
click at [73, 71] on span "לעמוד הקודם" at bounding box center [73, 72] width 72 height 13
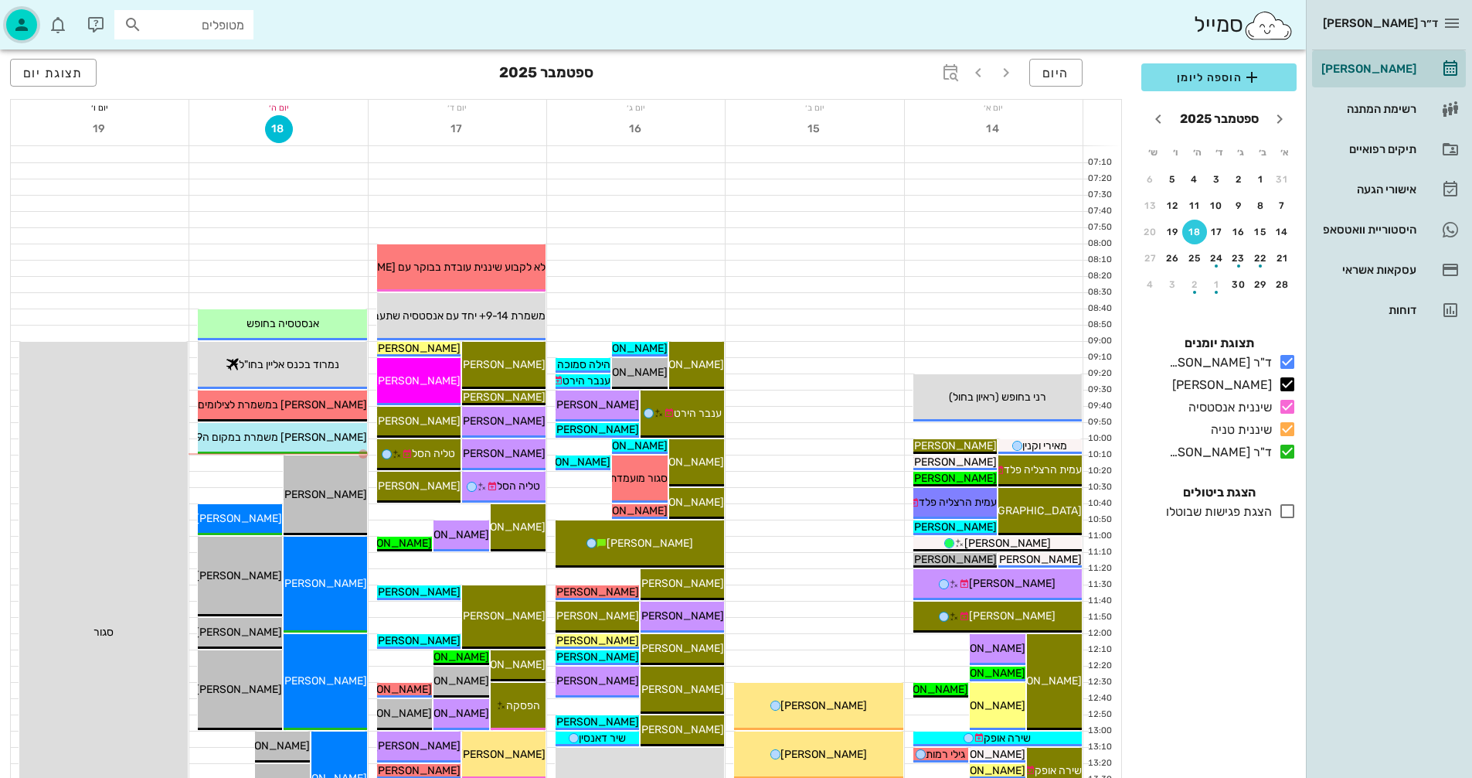
click at [19, 22] on icon "button" at bounding box center [21, 24] width 19 height 19
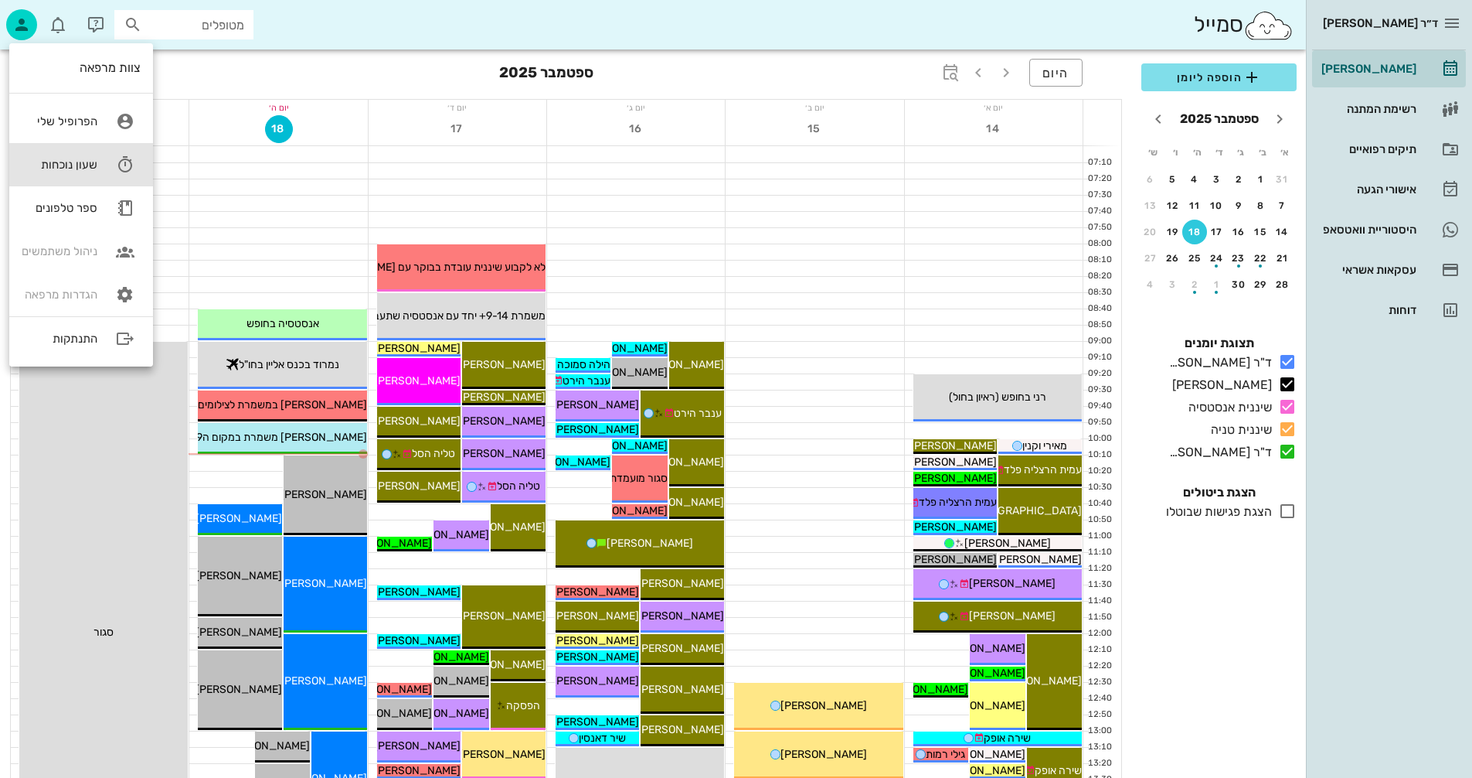
click at [68, 161] on div "שעון נוכחות" at bounding box center [60, 165] width 76 height 14
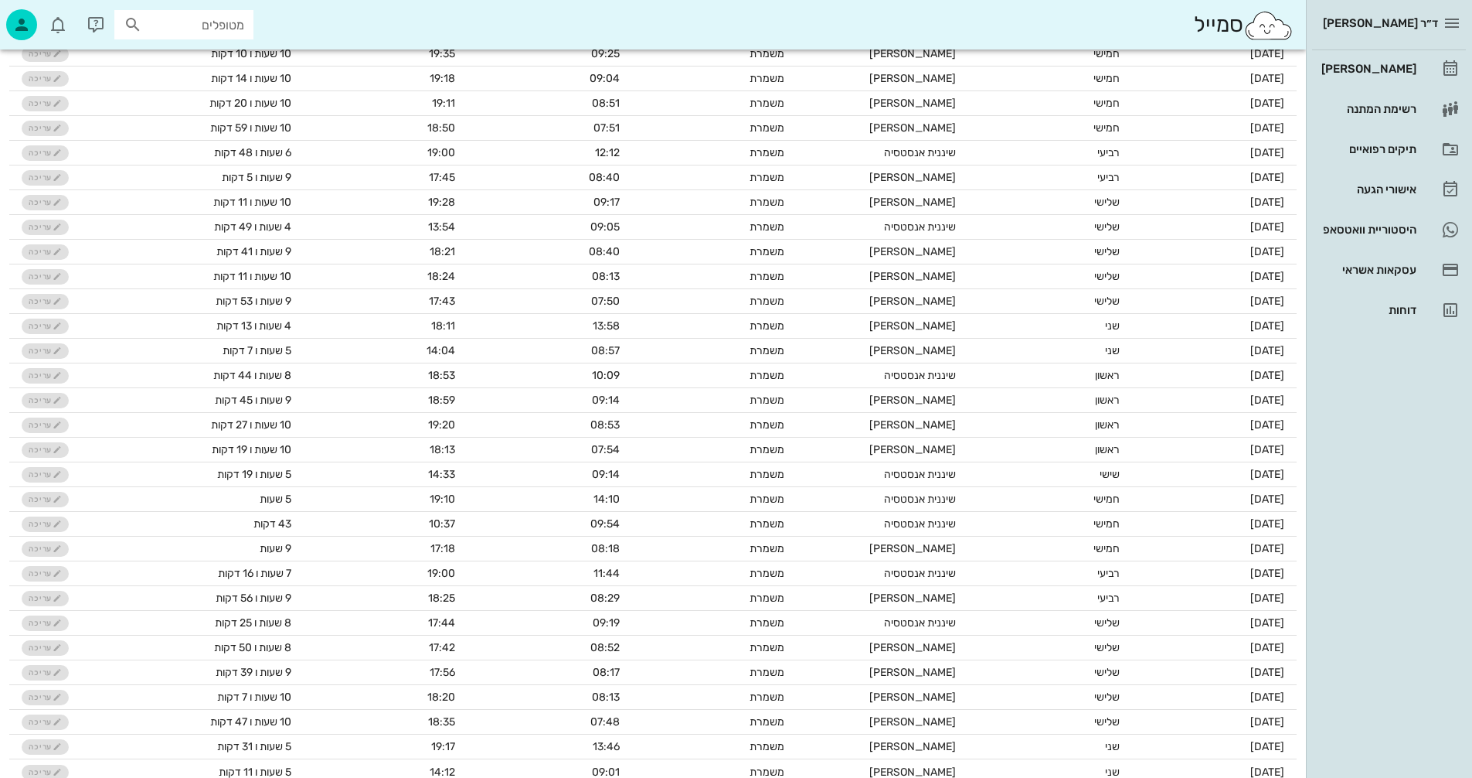
scroll to position [662, 0]
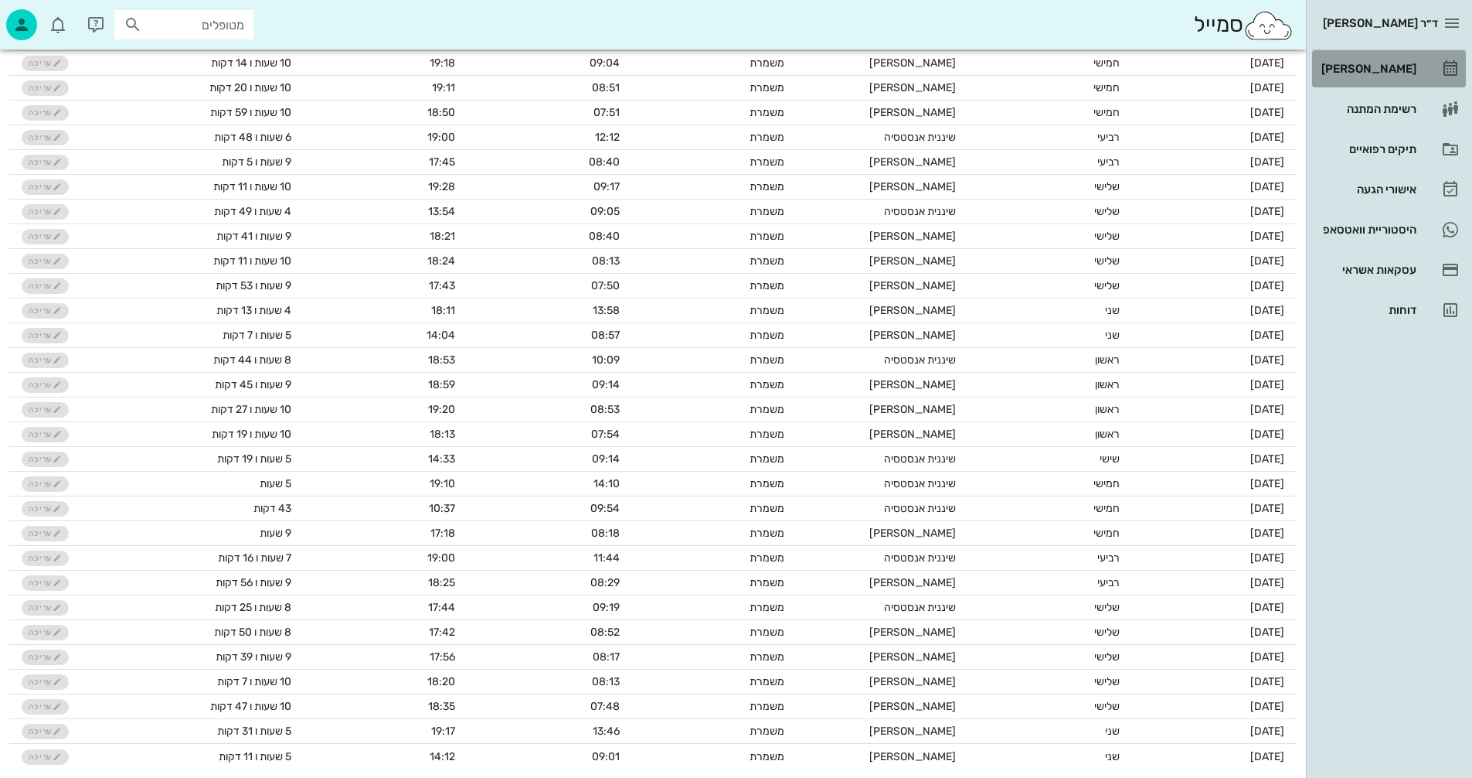
click at [1377, 66] on div "[PERSON_NAME]" at bounding box center [1368, 69] width 98 height 12
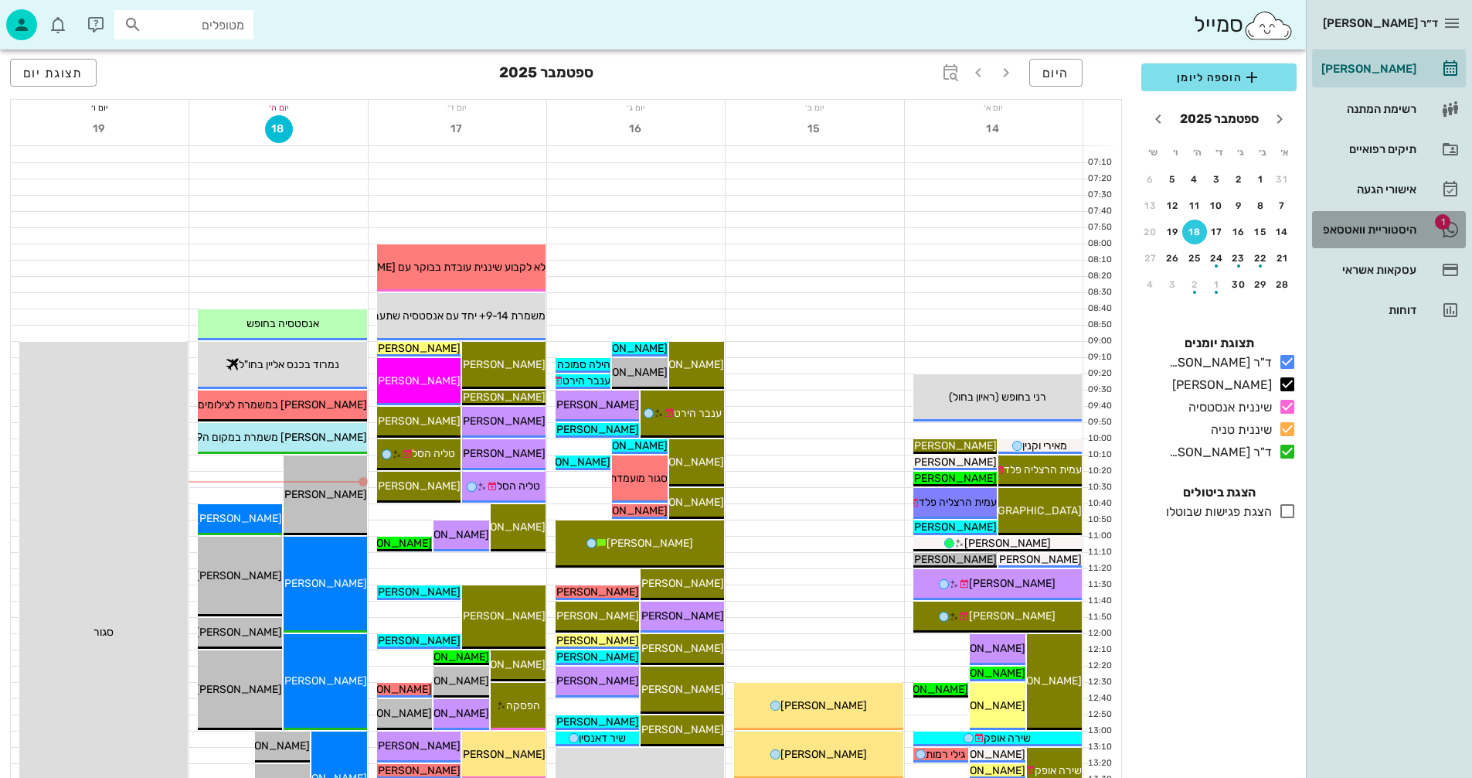
click at [1349, 228] on div "היסטוריית וואטסאפ" at bounding box center [1368, 229] width 98 height 12
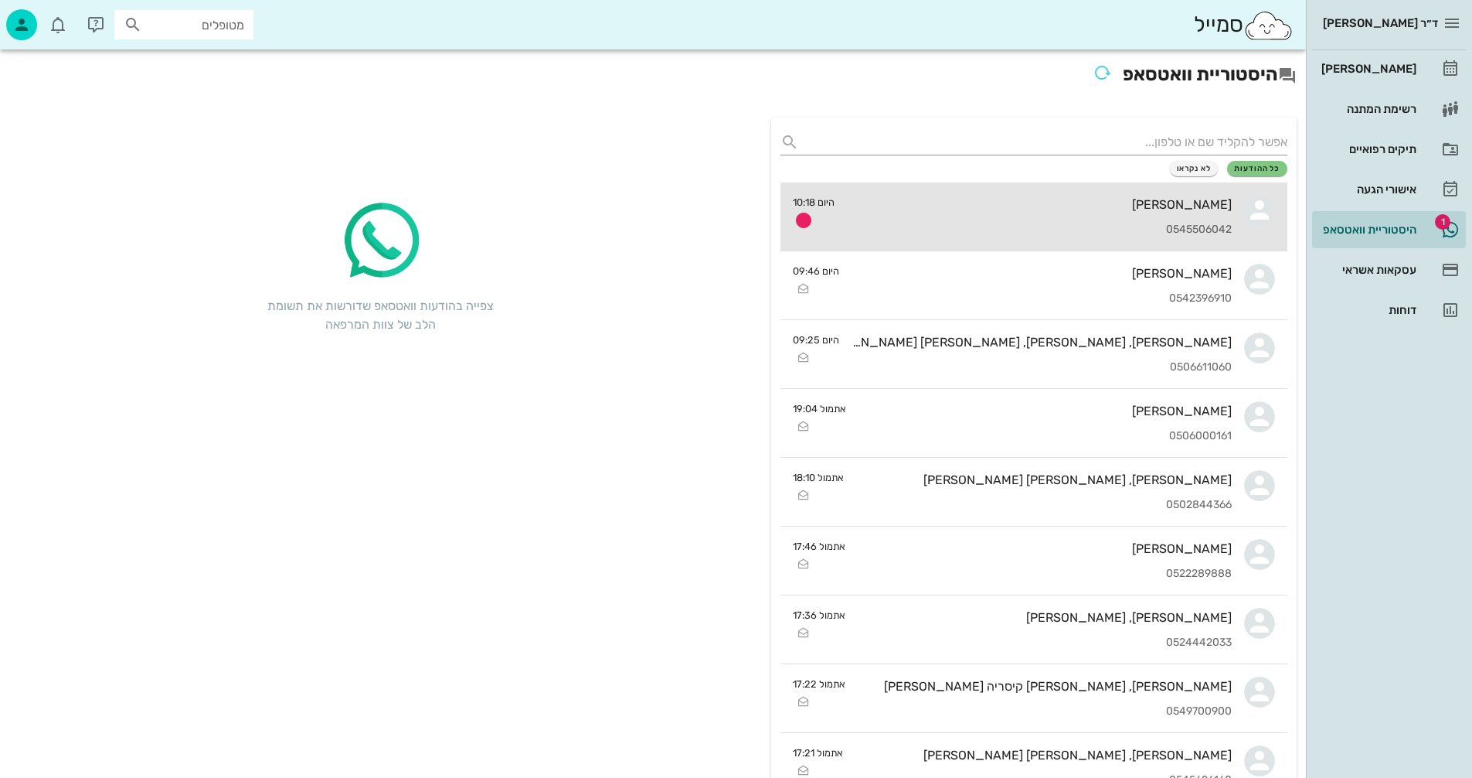
click at [1010, 209] on div "[PERSON_NAME]" at bounding box center [1039, 204] width 385 height 15
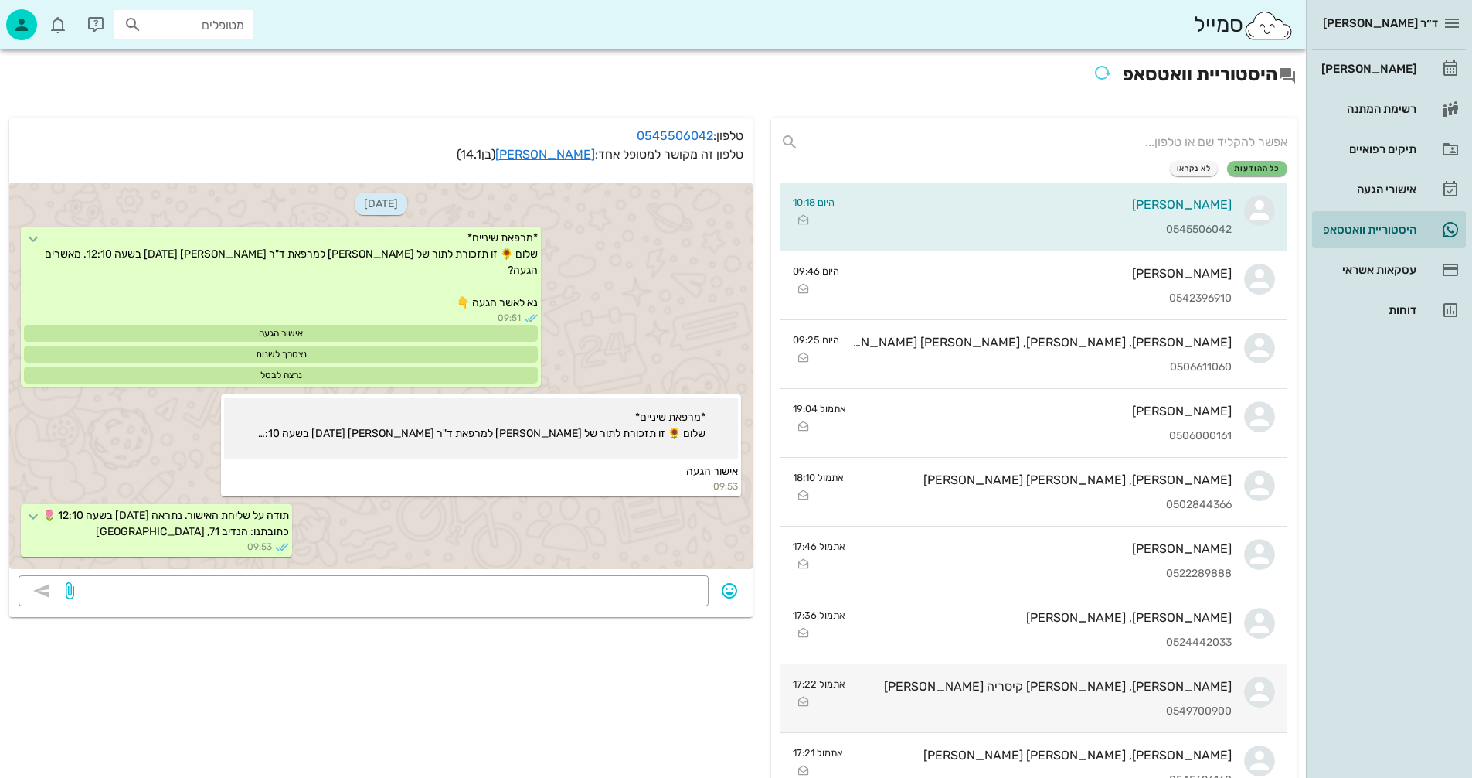
scroll to position [167, 0]
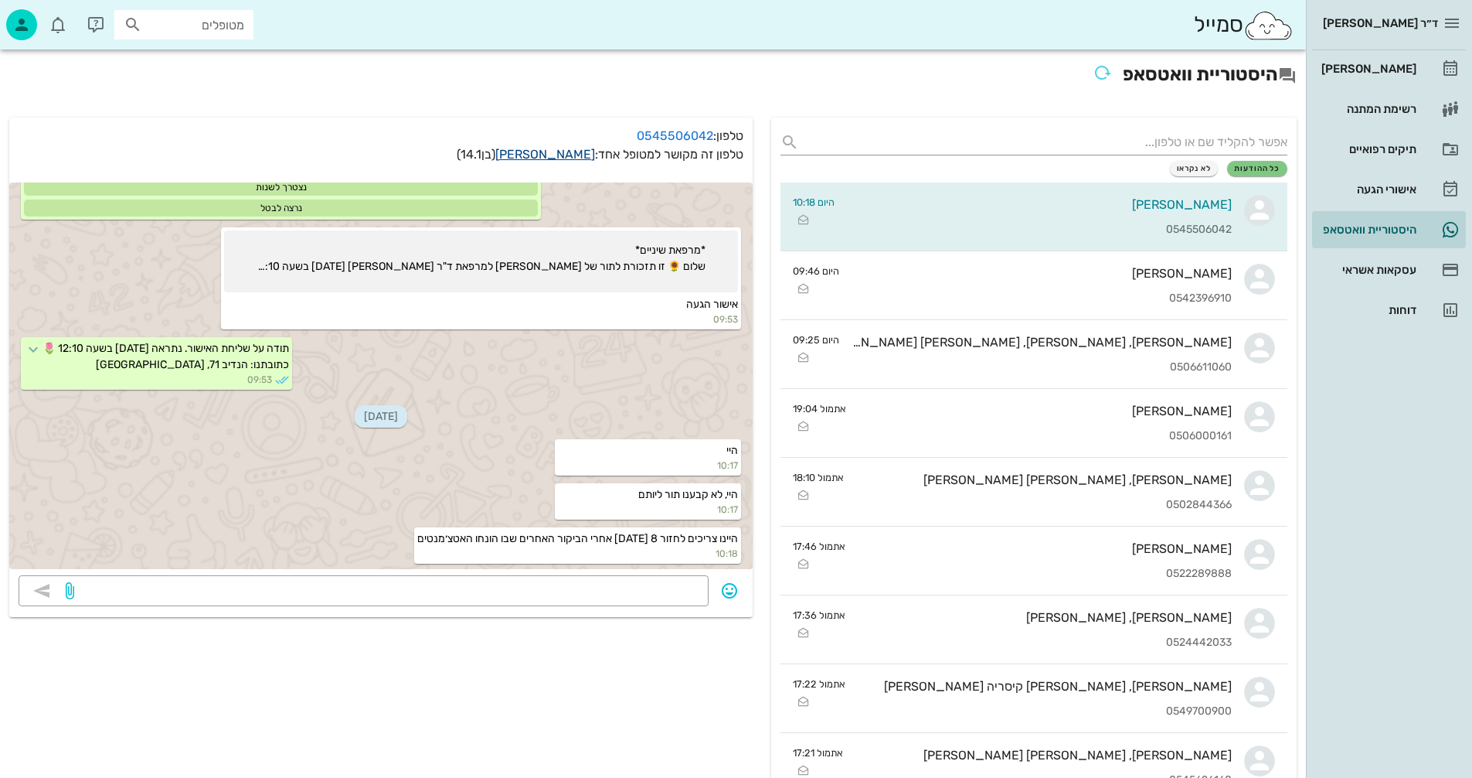
click at [579, 153] on link "יותם ברנד" at bounding box center [545, 154] width 100 height 15
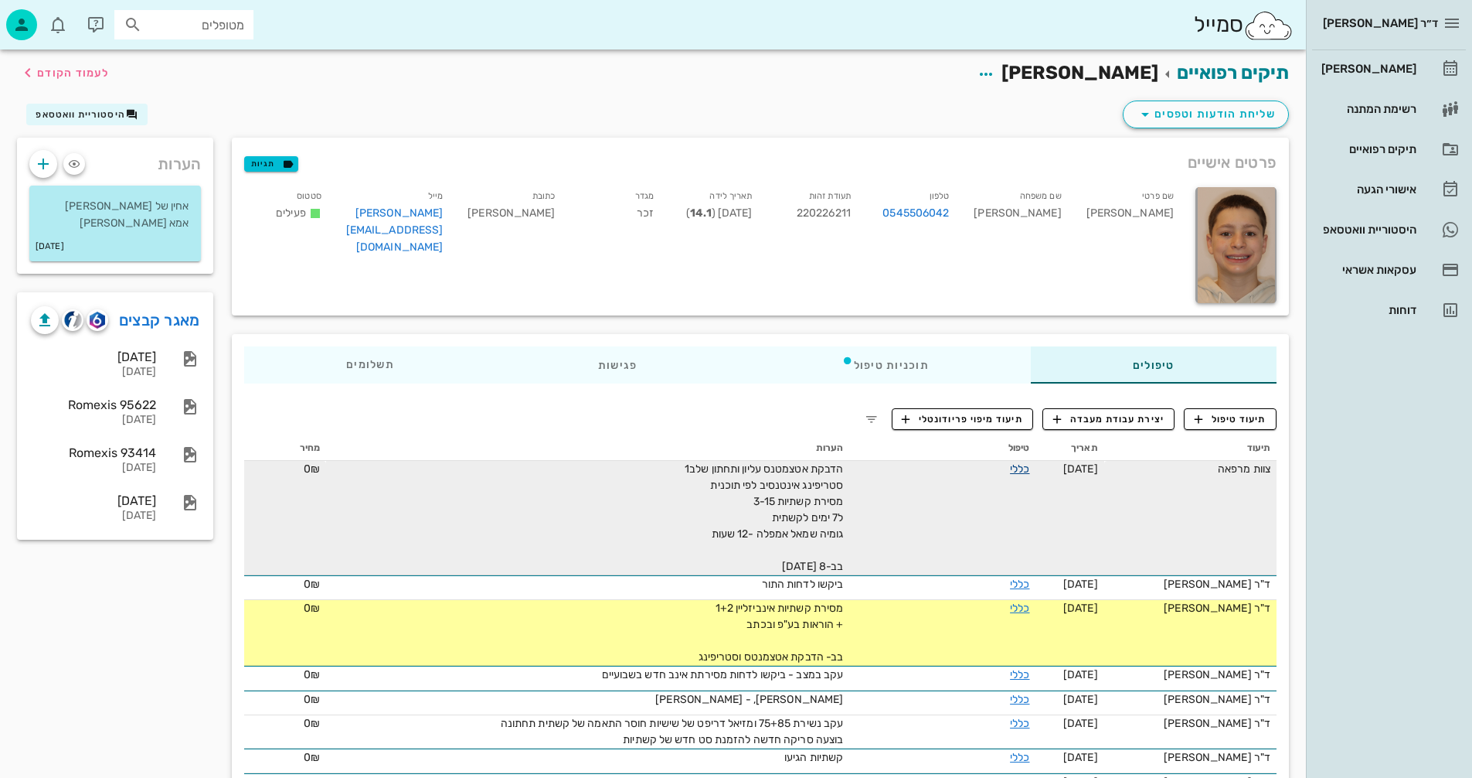
click at [1010, 469] on link "כללי" at bounding box center [1019, 468] width 19 height 13
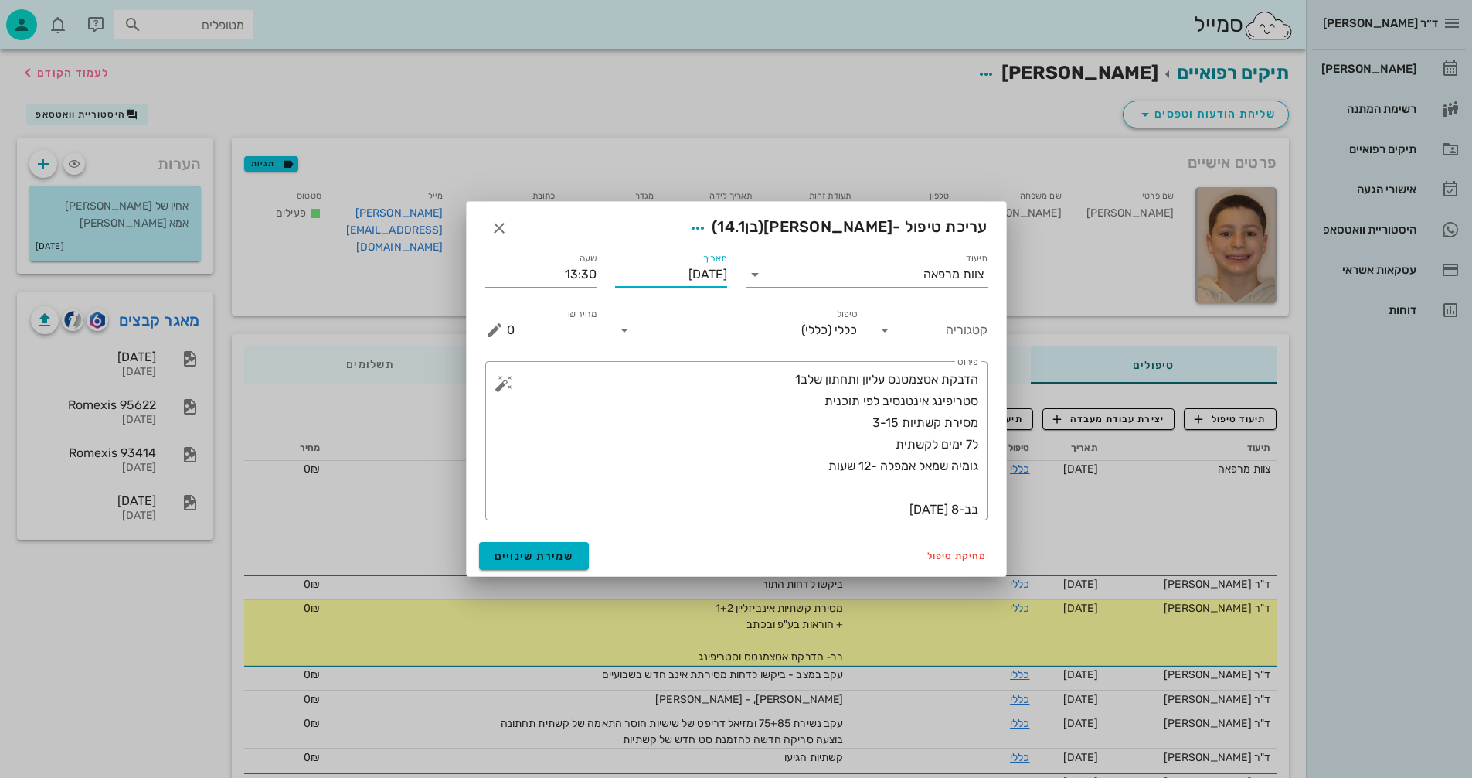
click at [681, 272] on input "[DATE]" at bounding box center [671, 274] width 112 height 25
click at [674, 417] on div "12" at bounding box center [675, 418] width 25 height 11
click at [698, 270] on input "[DATE]" at bounding box center [671, 274] width 112 height 25
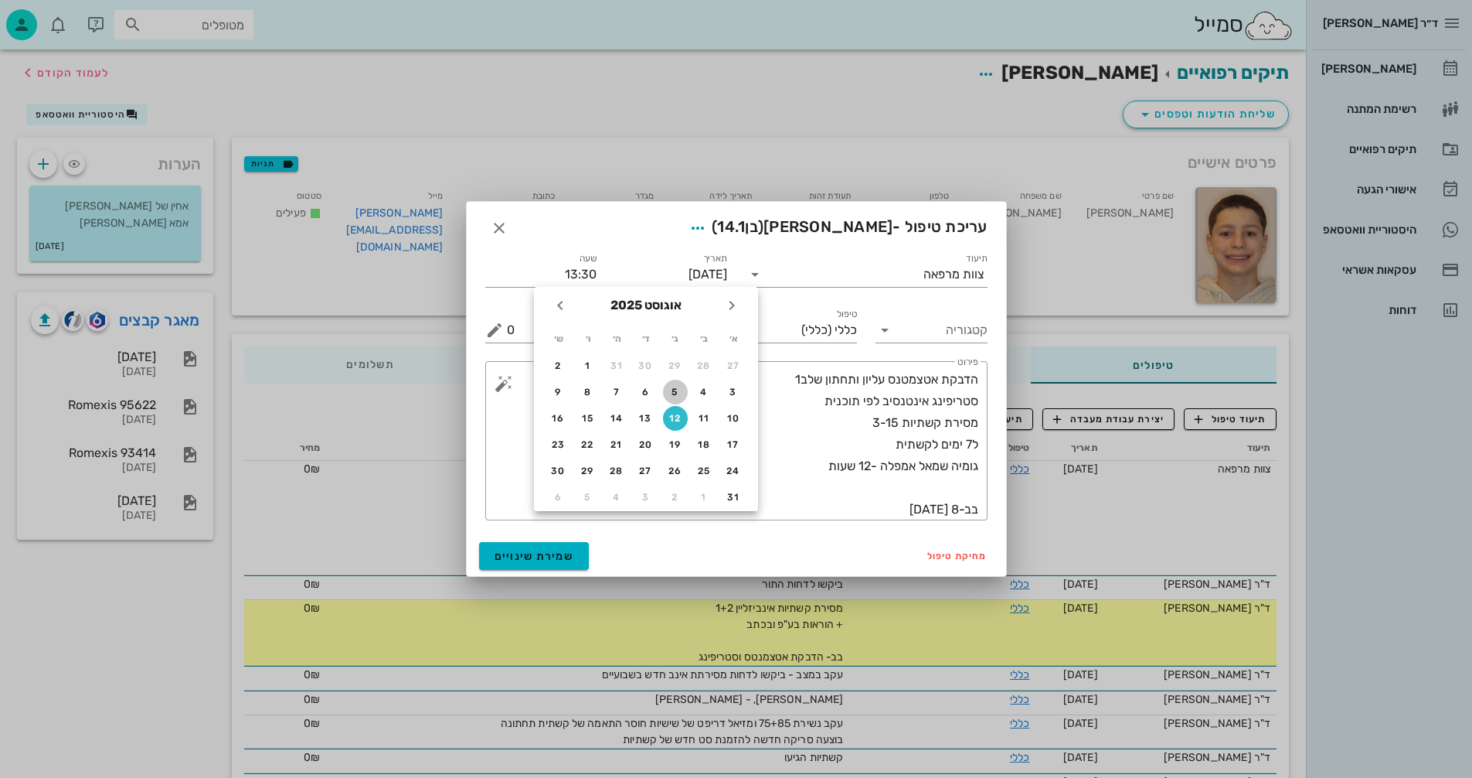
click at [670, 390] on div "5" at bounding box center [675, 391] width 25 height 11
type input "[DATE]"
click at [497, 224] on icon "button" at bounding box center [499, 228] width 19 height 19
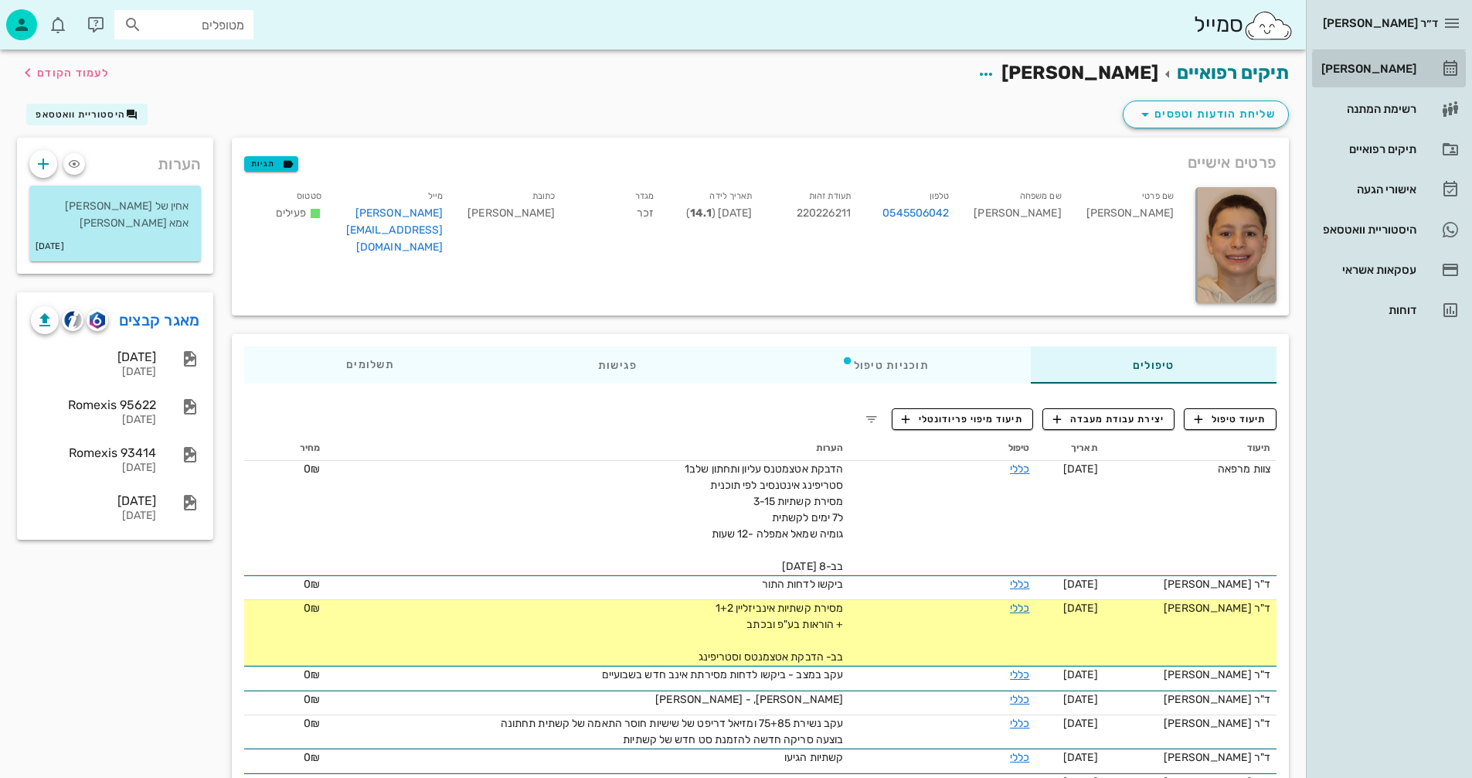
click at [1382, 69] on div "[PERSON_NAME]" at bounding box center [1368, 69] width 98 height 12
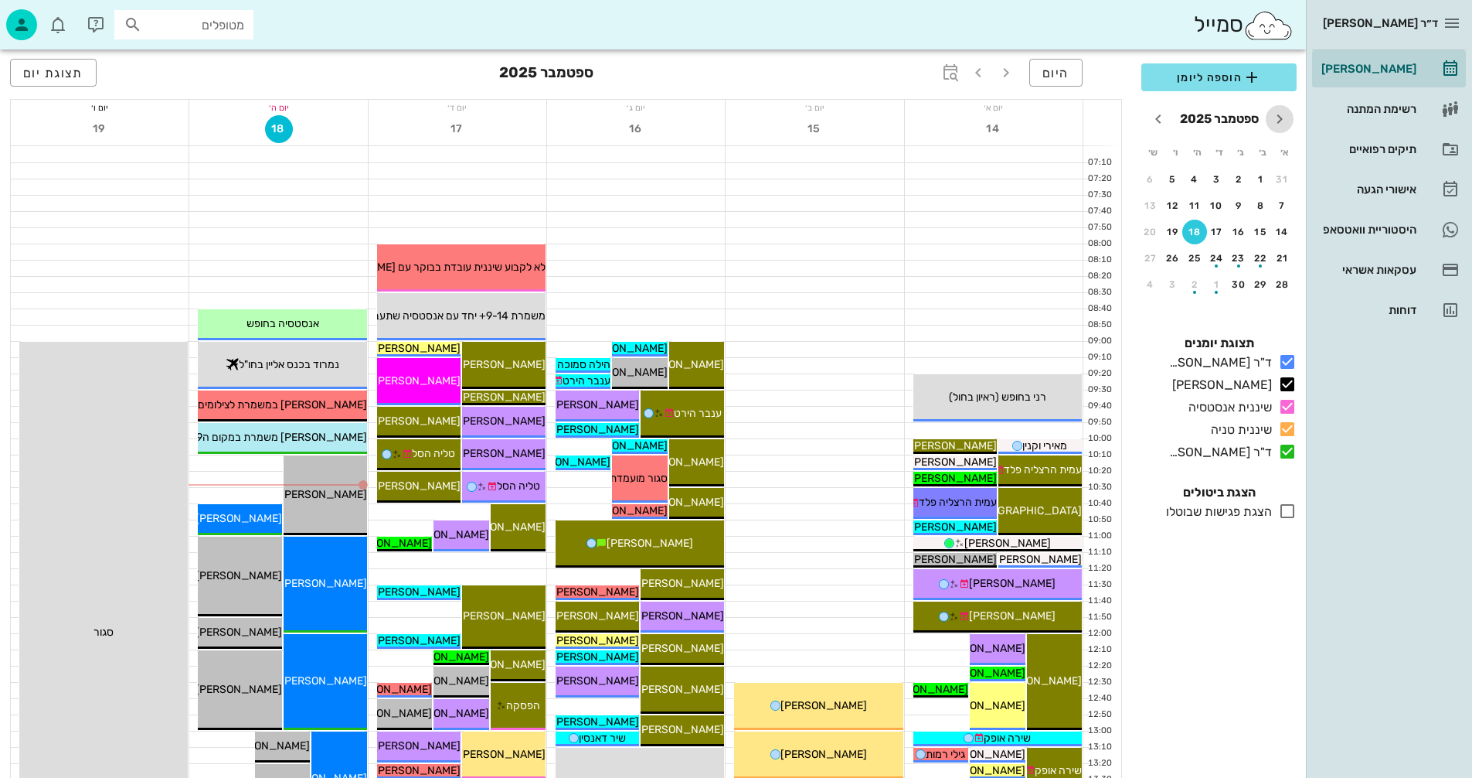
click at [1282, 117] on icon "חודש שעבר" at bounding box center [1280, 119] width 19 height 19
click at [1236, 203] on div "5" at bounding box center [1239, 205] width 25 height 11
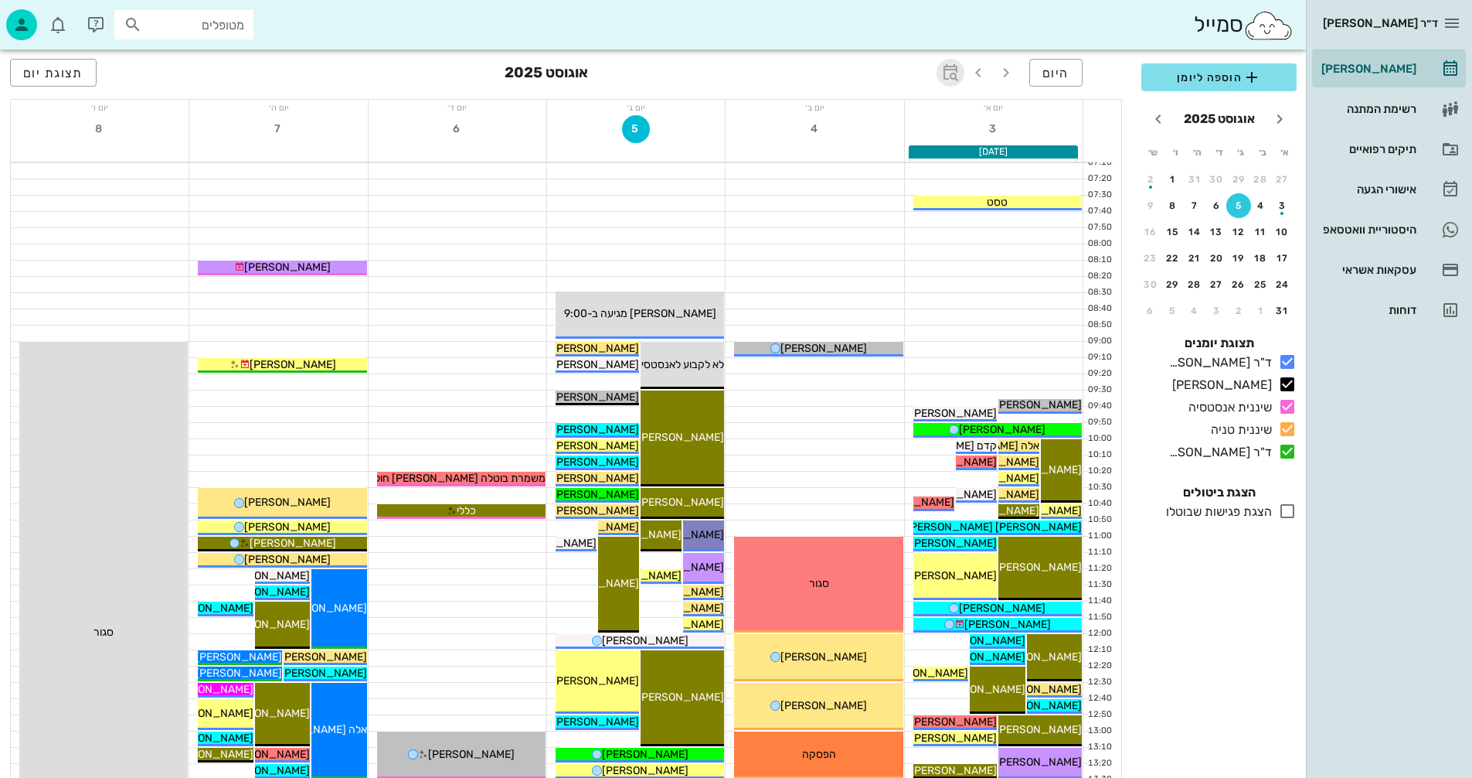
click at [951, 71] on icon "button" at bounding box center [950, 72] width 19 height 19
click at [941, 114] on input "text" at bounding box center [933, 115] width 19 height 25
type input "8"
click at [856, 159] on span "קפיצה לתאריך" at bounding box center [879, 160] width 126 height 11
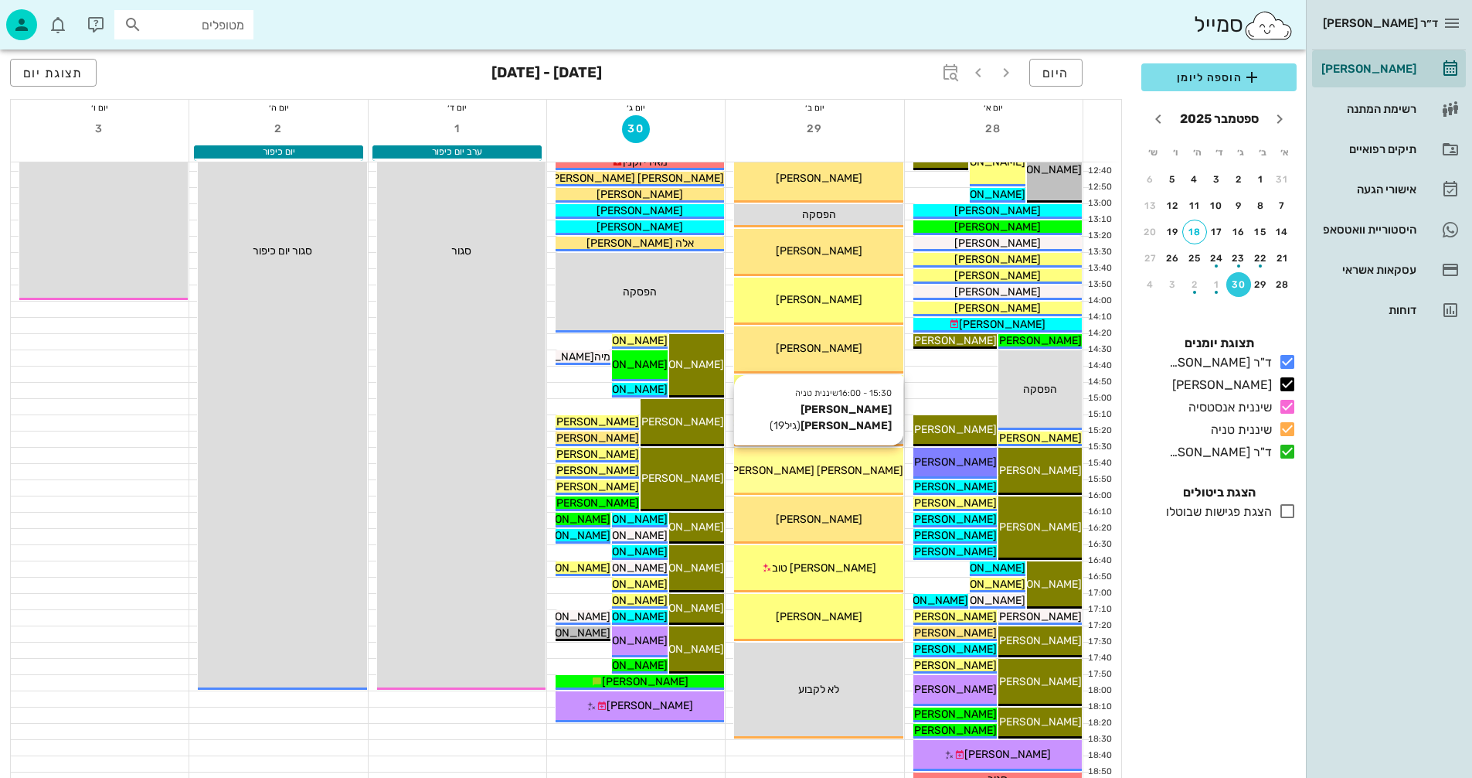
scroll to position [618, 0]
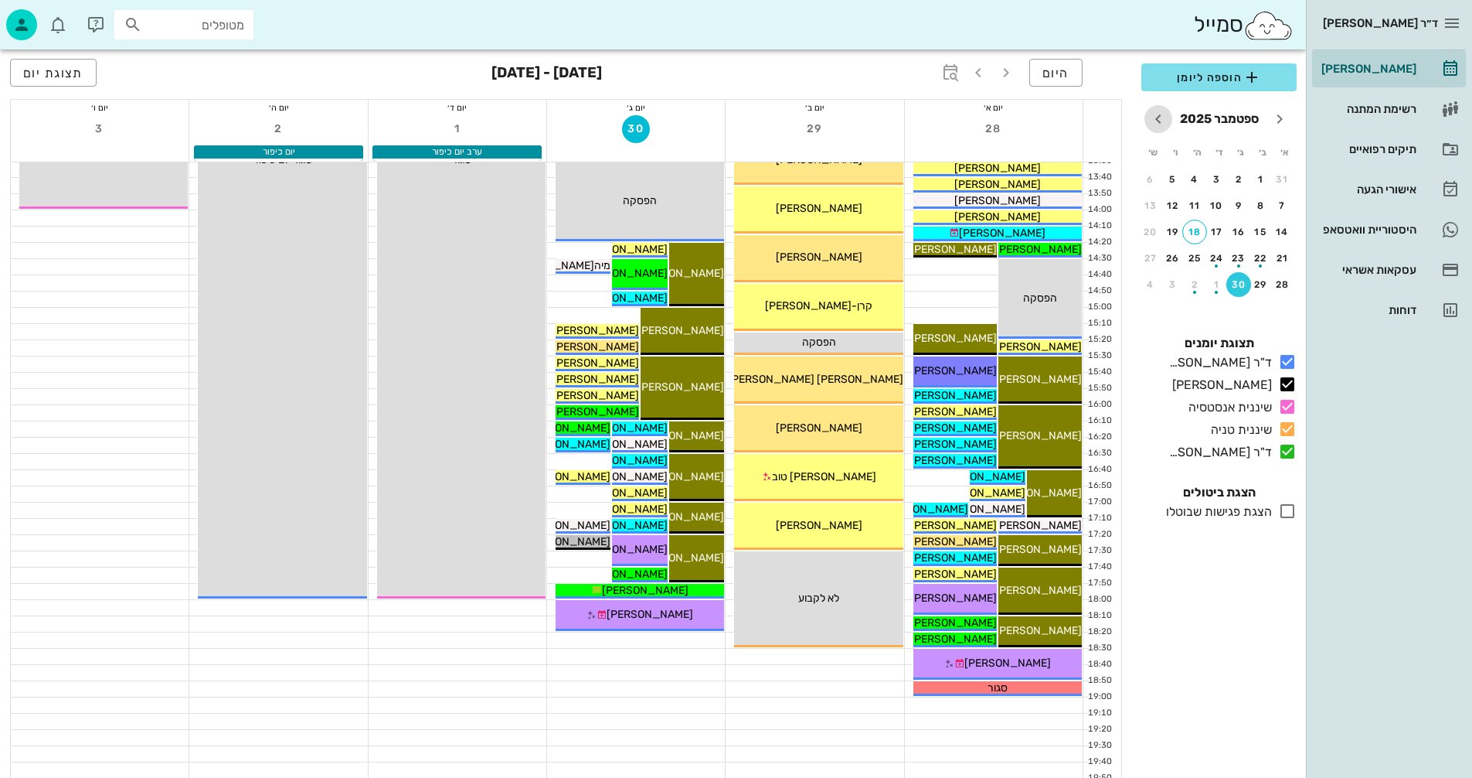
click at [1159, 115] on icon "חודש הבא" at bounding box center [1158, 119] width 19 height 19
click at [1283, 206] on div "5" at bounding box center [1283, 205] width 25 height 11
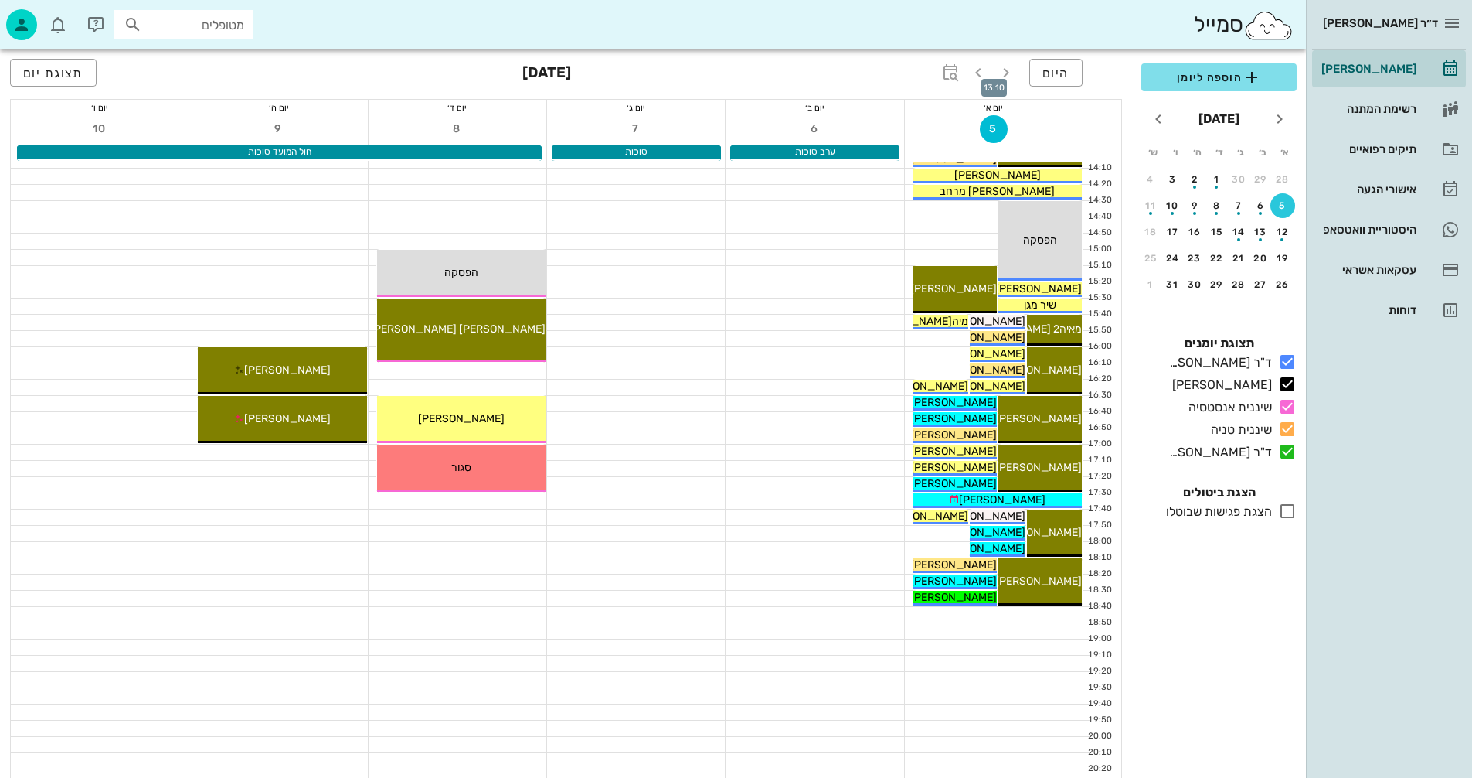
scroll to position [696, 0]
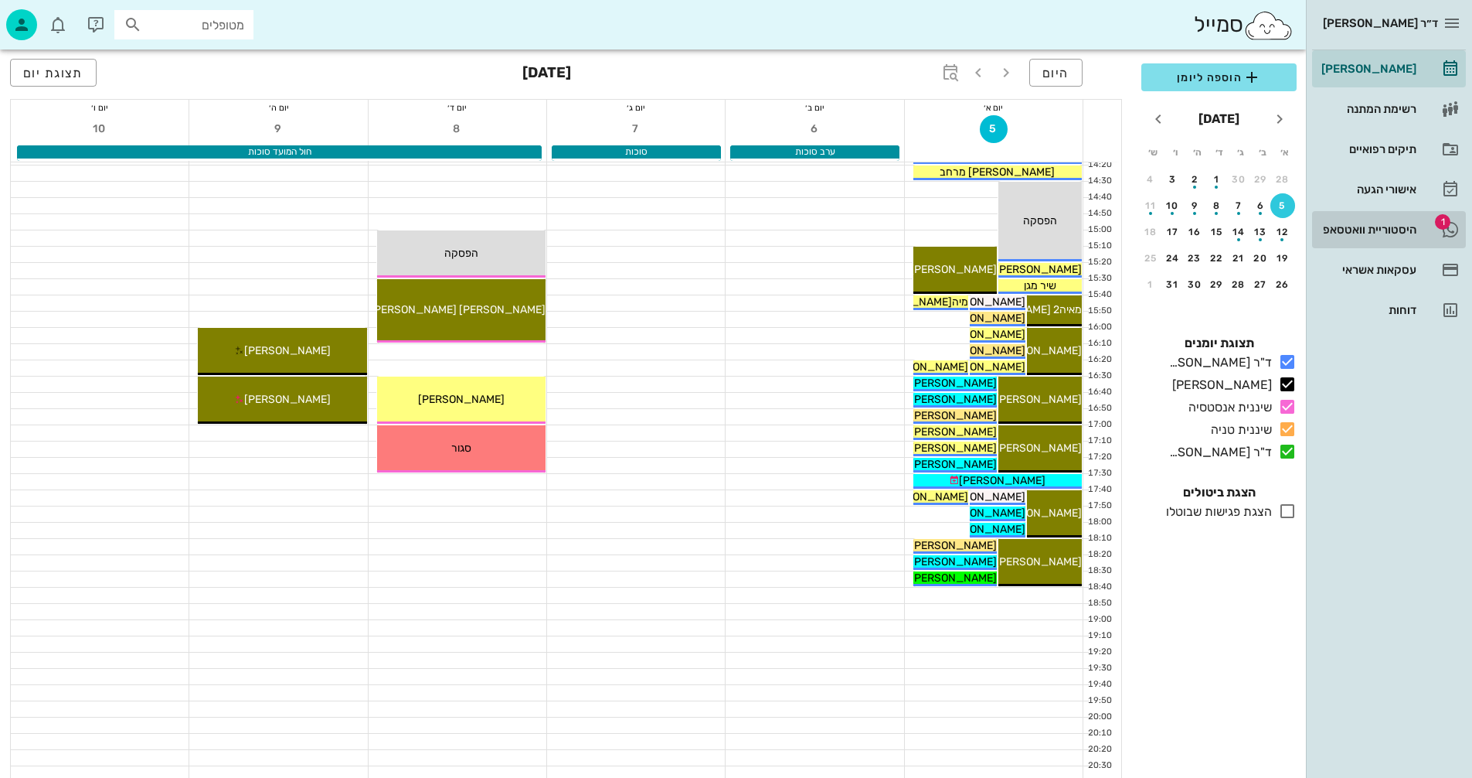
click at [1344, 228] on div "היסטוריית וואטסאפ" at bounding box center [1368, 229] width 98 height 12
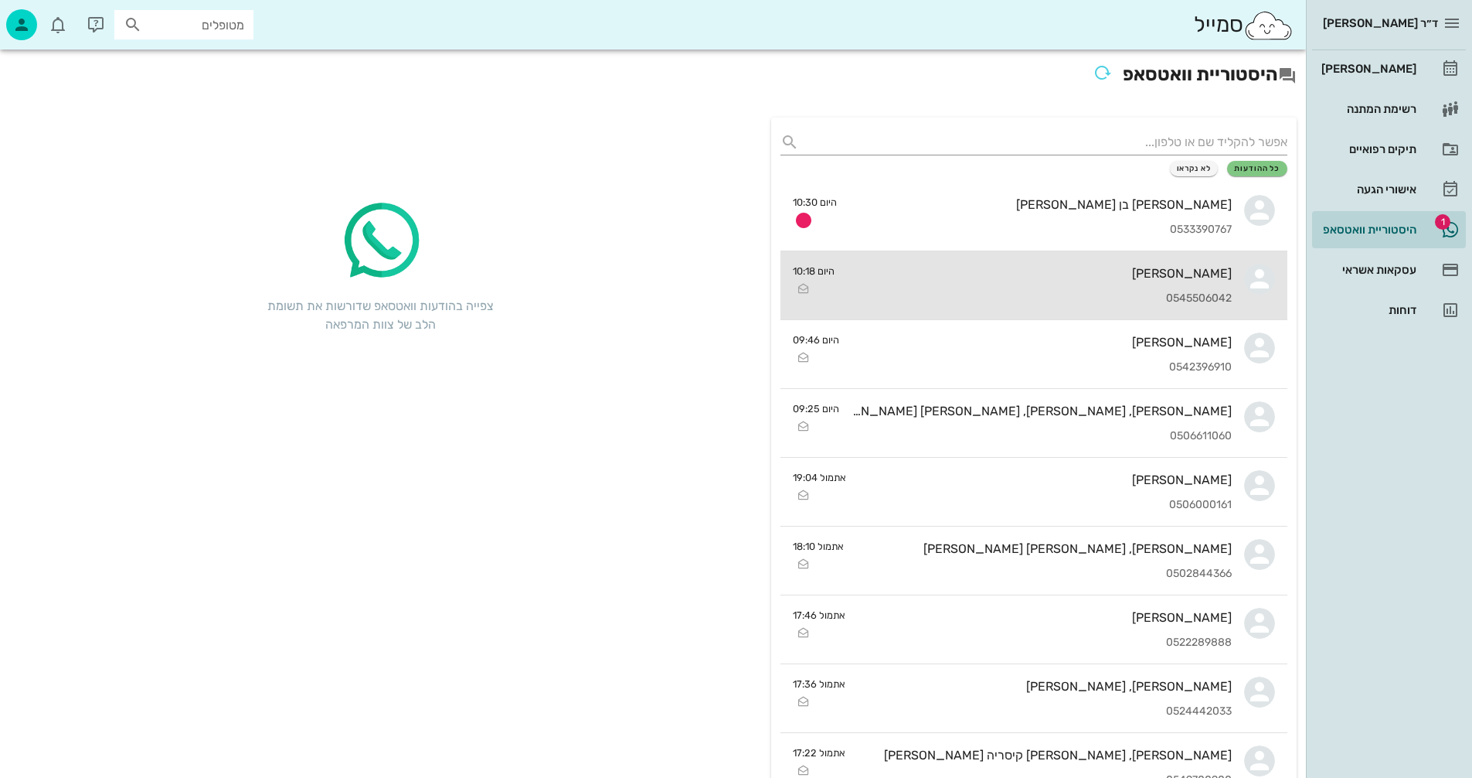
click at [987, 277] on div "[PERSON_NAME]" at bounding box center [1039, 273] width 385 height 15
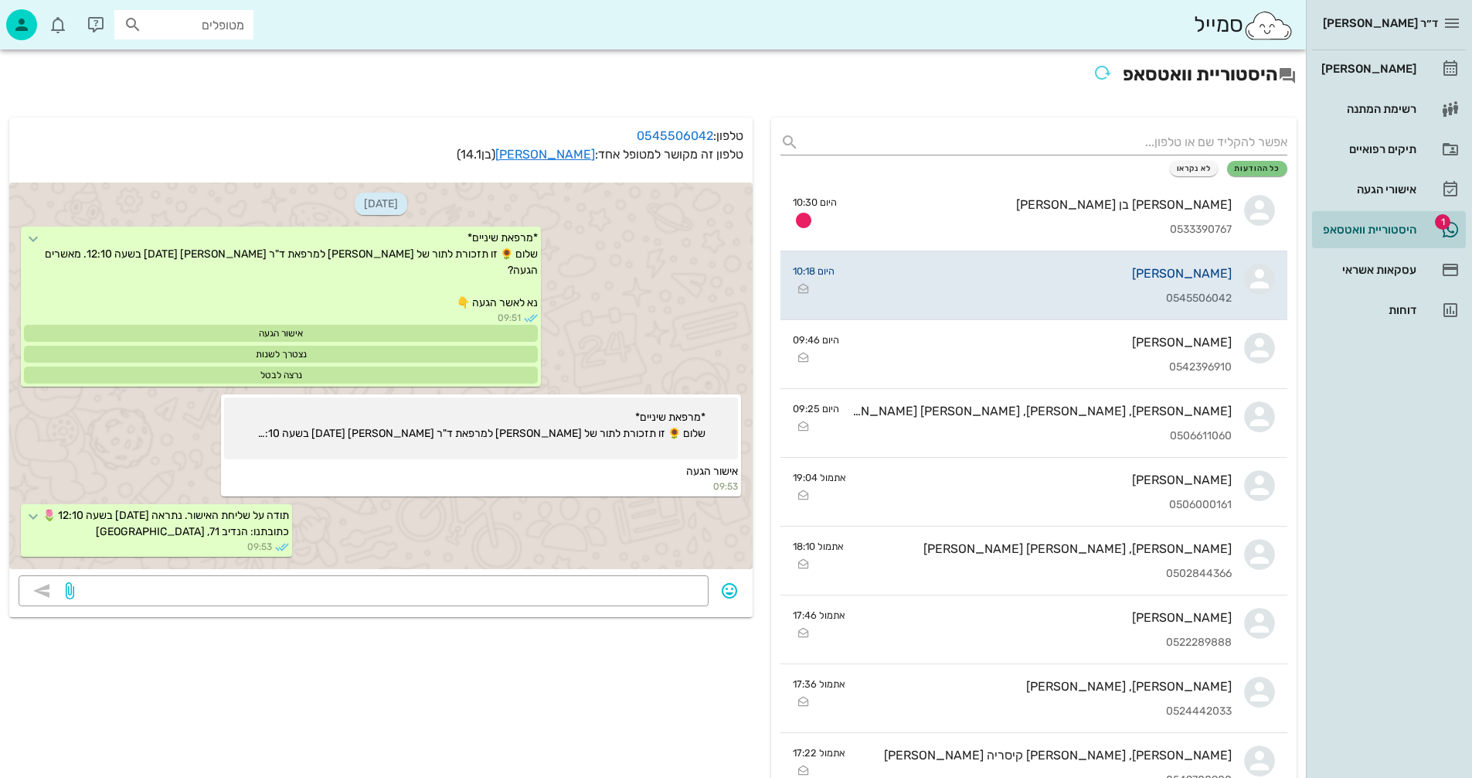
scroll to position [167, 0]
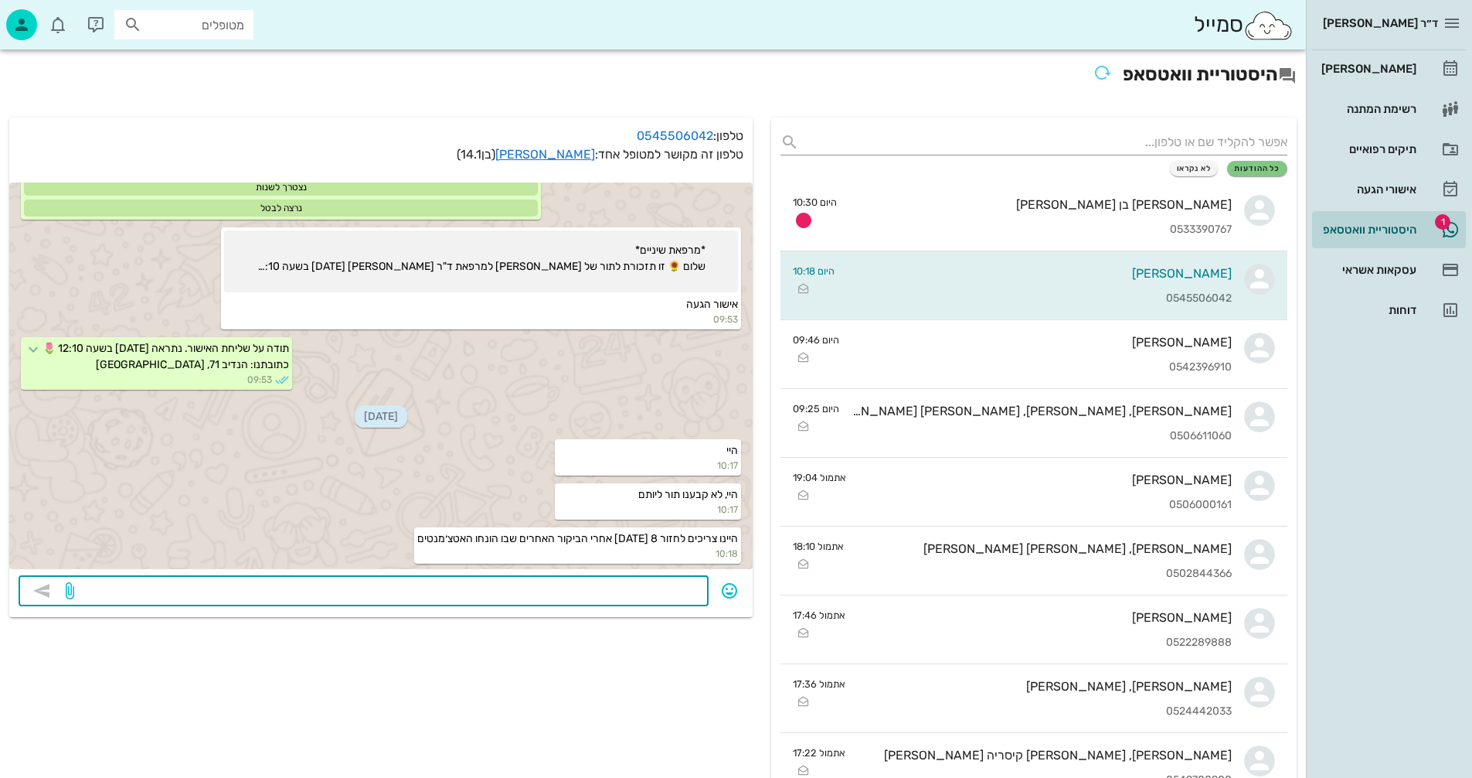
click at [580, 586] on textarea at bounding box center [388, 592] width 622 height 25
type textarea "5/10 10:40?"
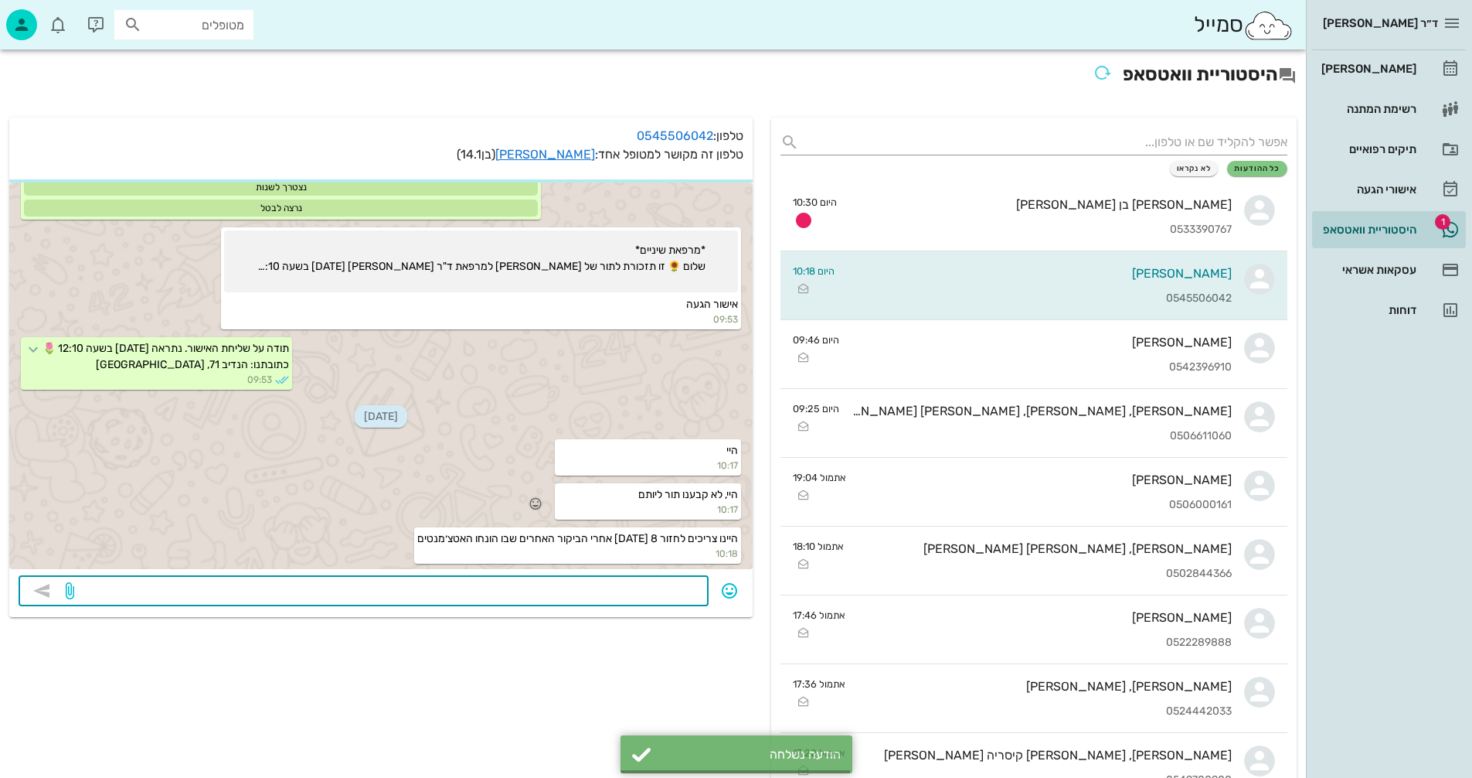
scroll to position [211, 0]
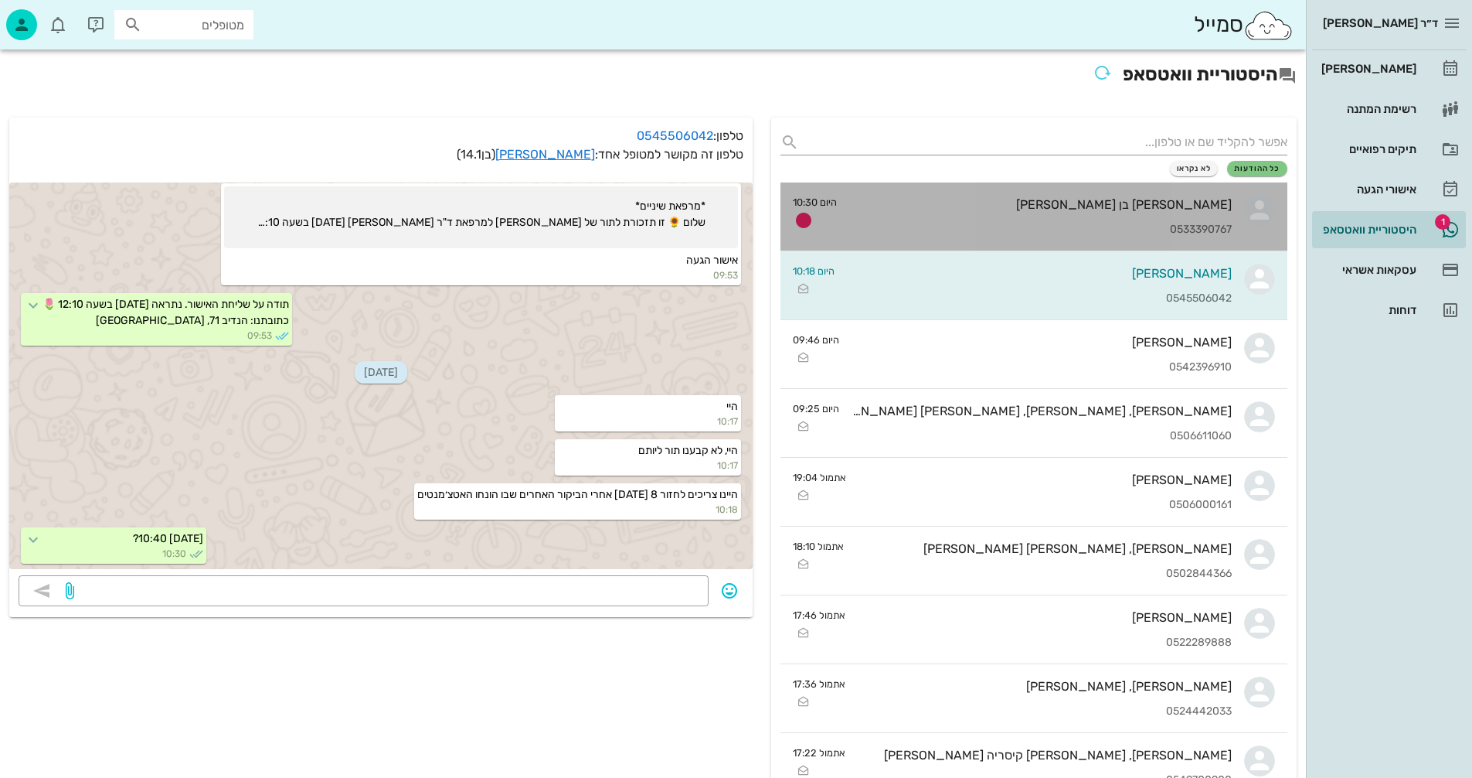
click at [1002, 213] on div "שחר בן מאיר 0533390767" at bounding box center [1040, 216] width 383 height 68
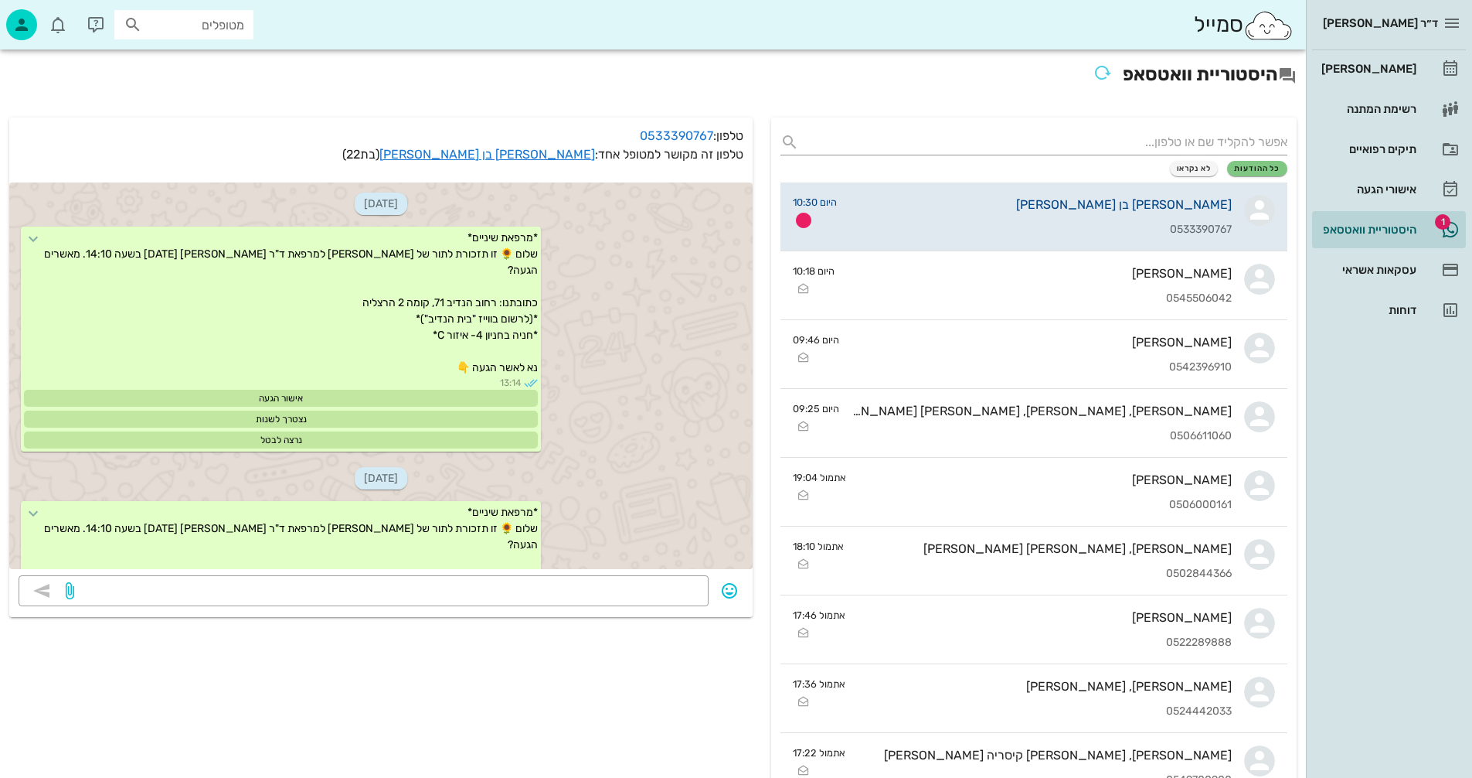
scroll to position [2680, 0]
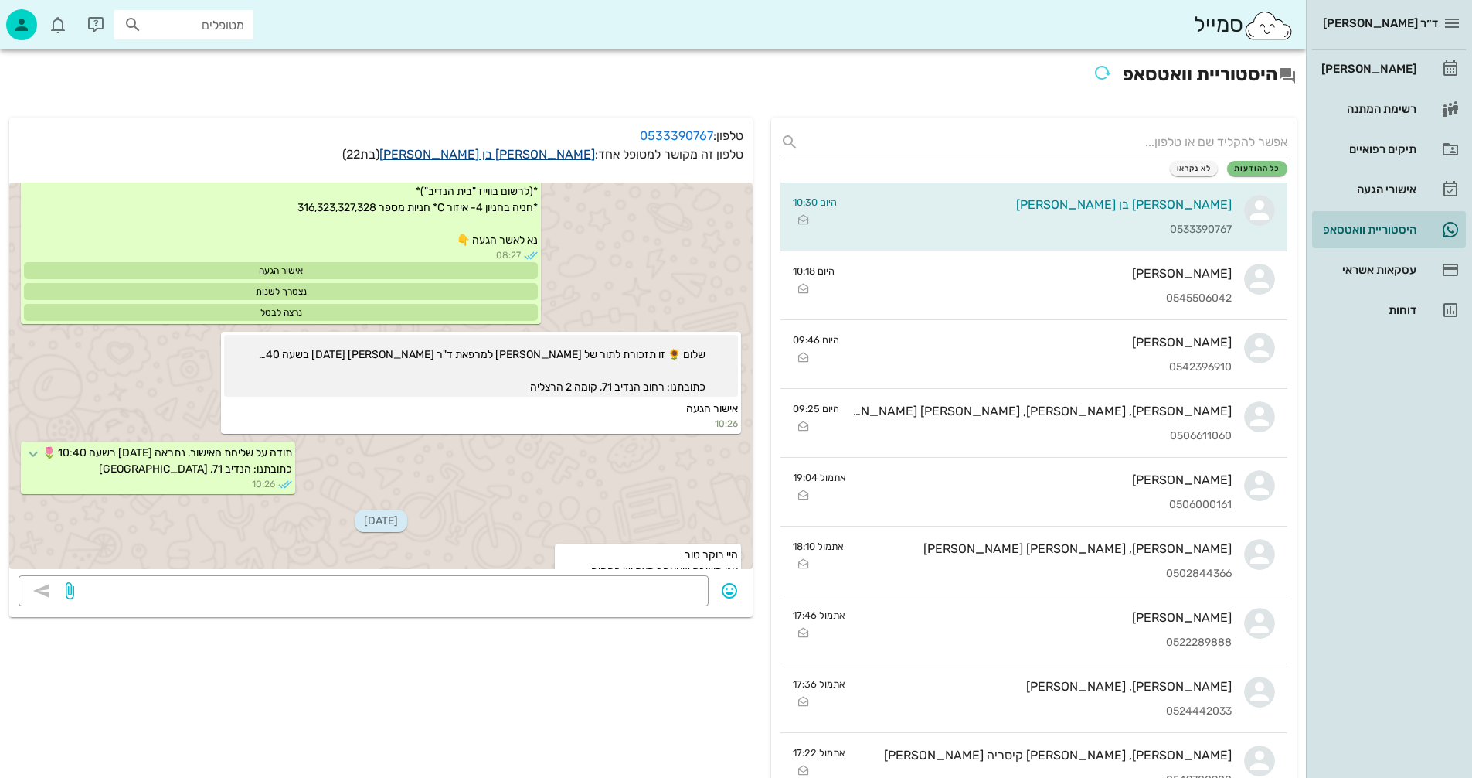
click at [560, 154] on link "שחר בן מאיר" at bounding box center [487, 154] width 216 height 15
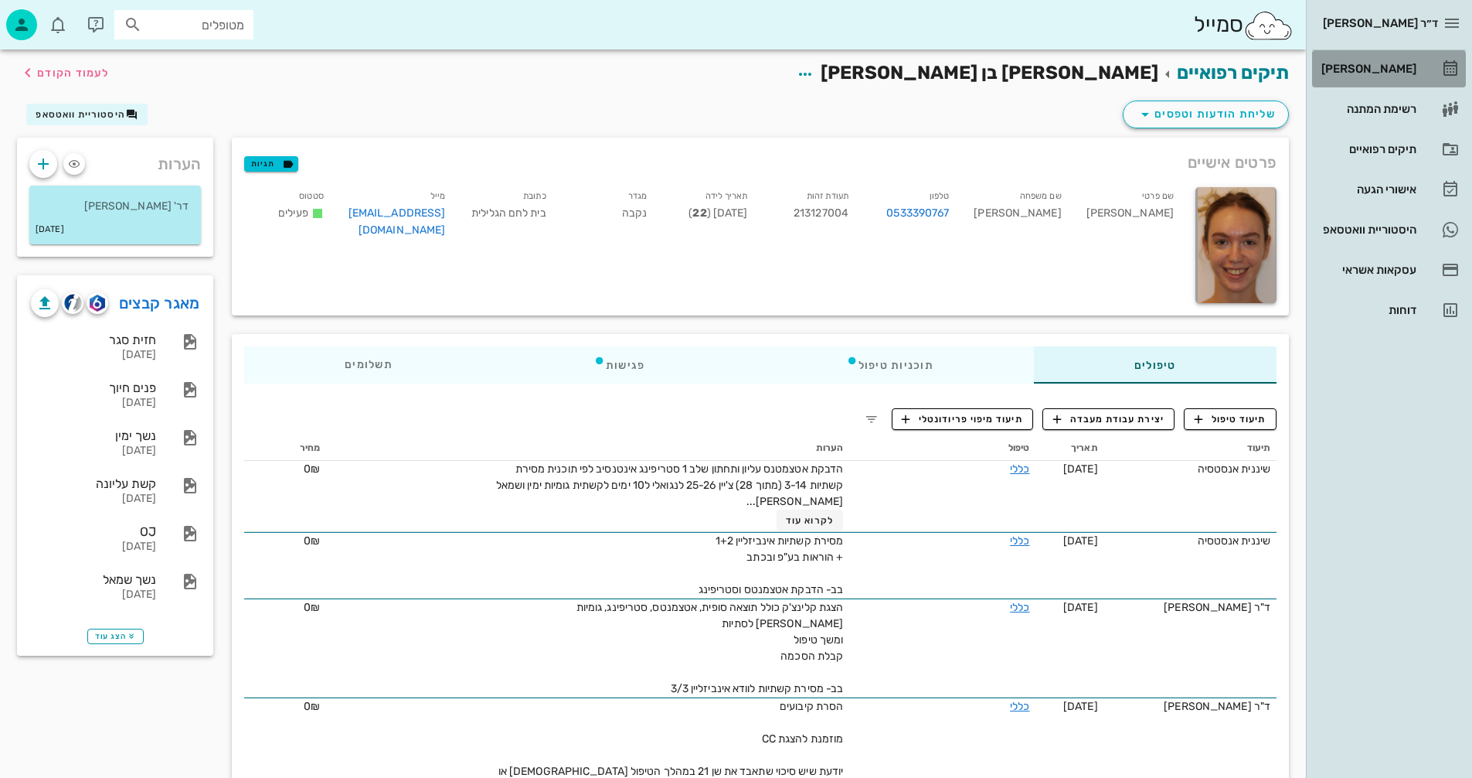
click at [1380, 69] on div "[PERSON_NAME]" at bounding box center [1368, 69] width 98 height 12
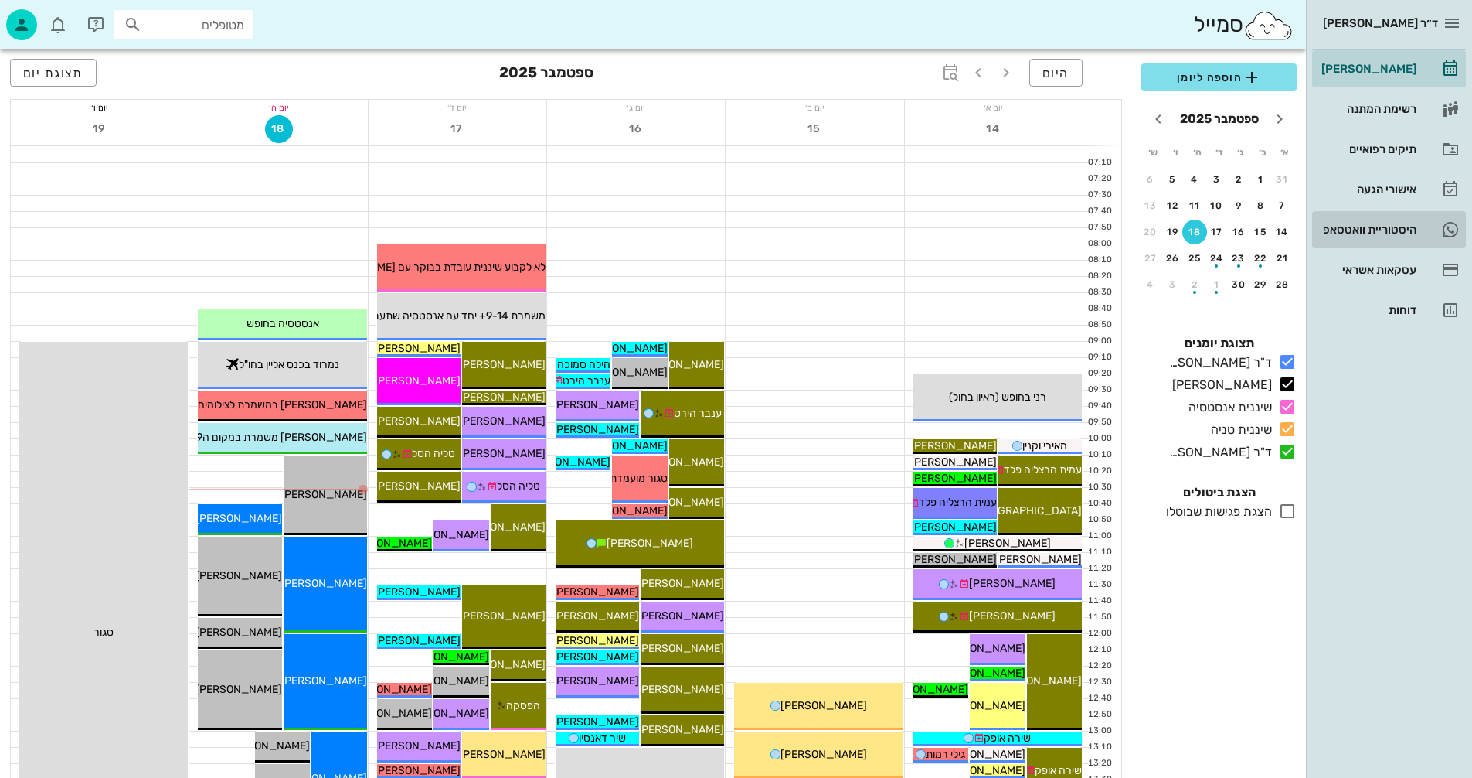
click at [1343, 230] on div "היסטוריית וואטסאפ" at bounding box center [1368, 229] width 98 height 12
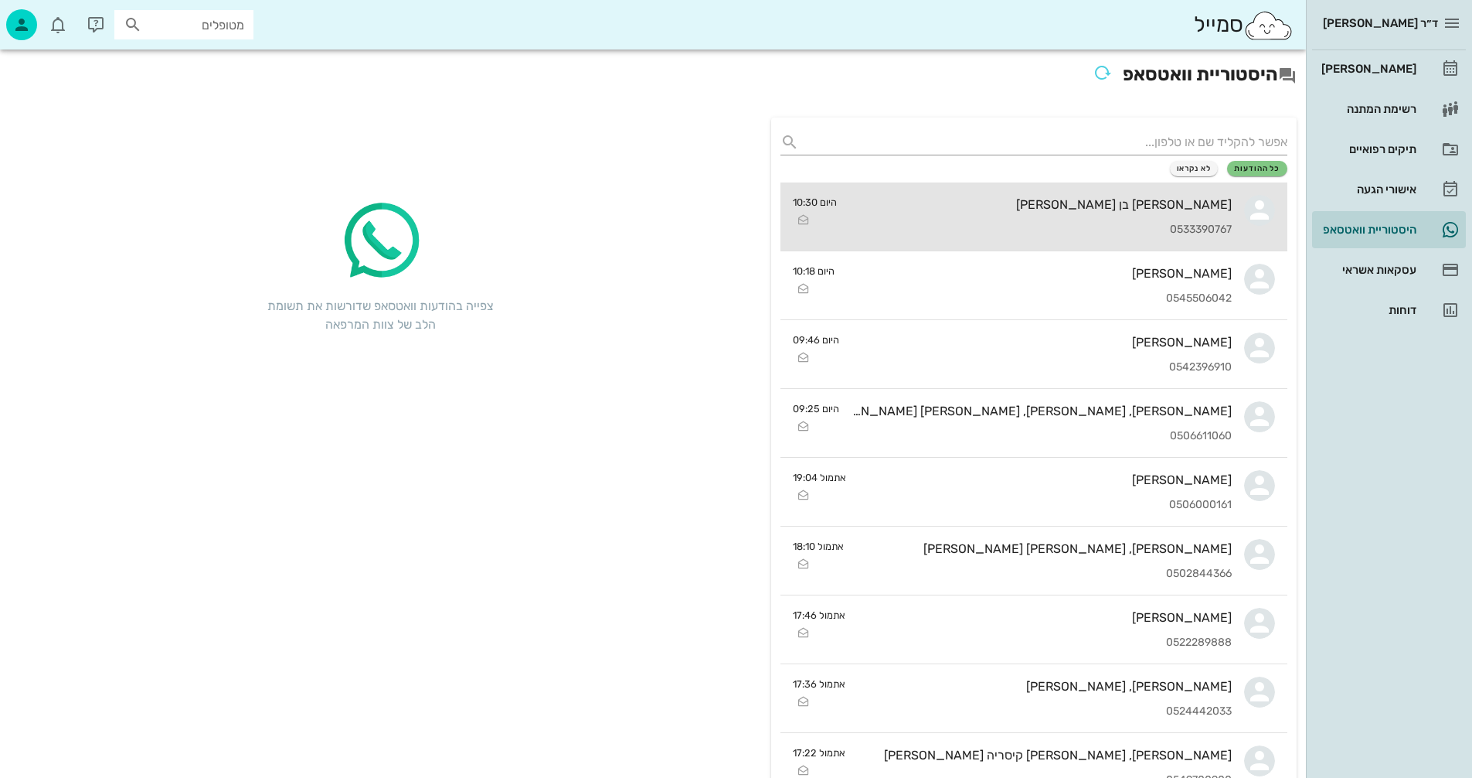
click at [962, 209] on div "[PERSON_NAME] בן [PERSON_NAME]" at bounding box center [1040, 204] width 383 height 15
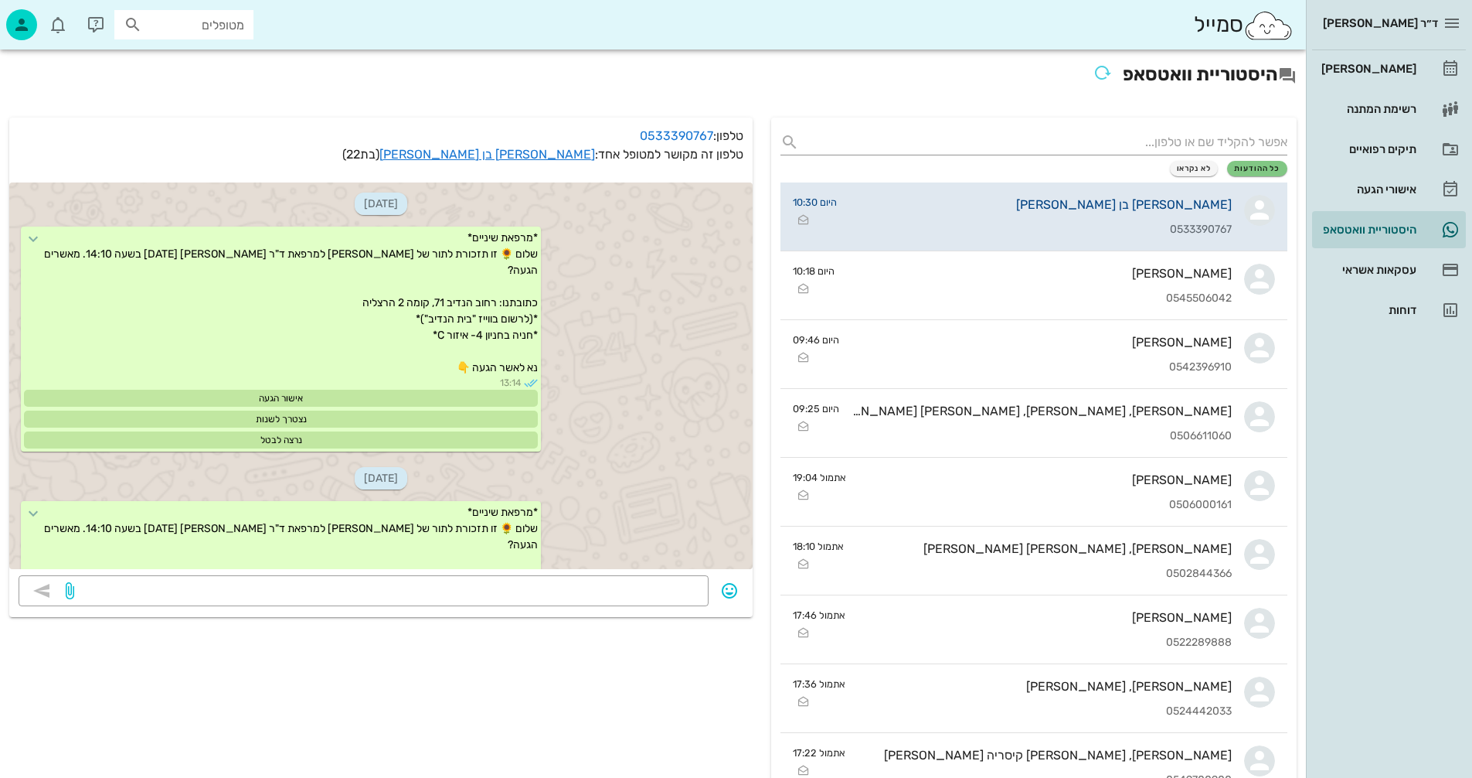
scroll to position [2680, 0]
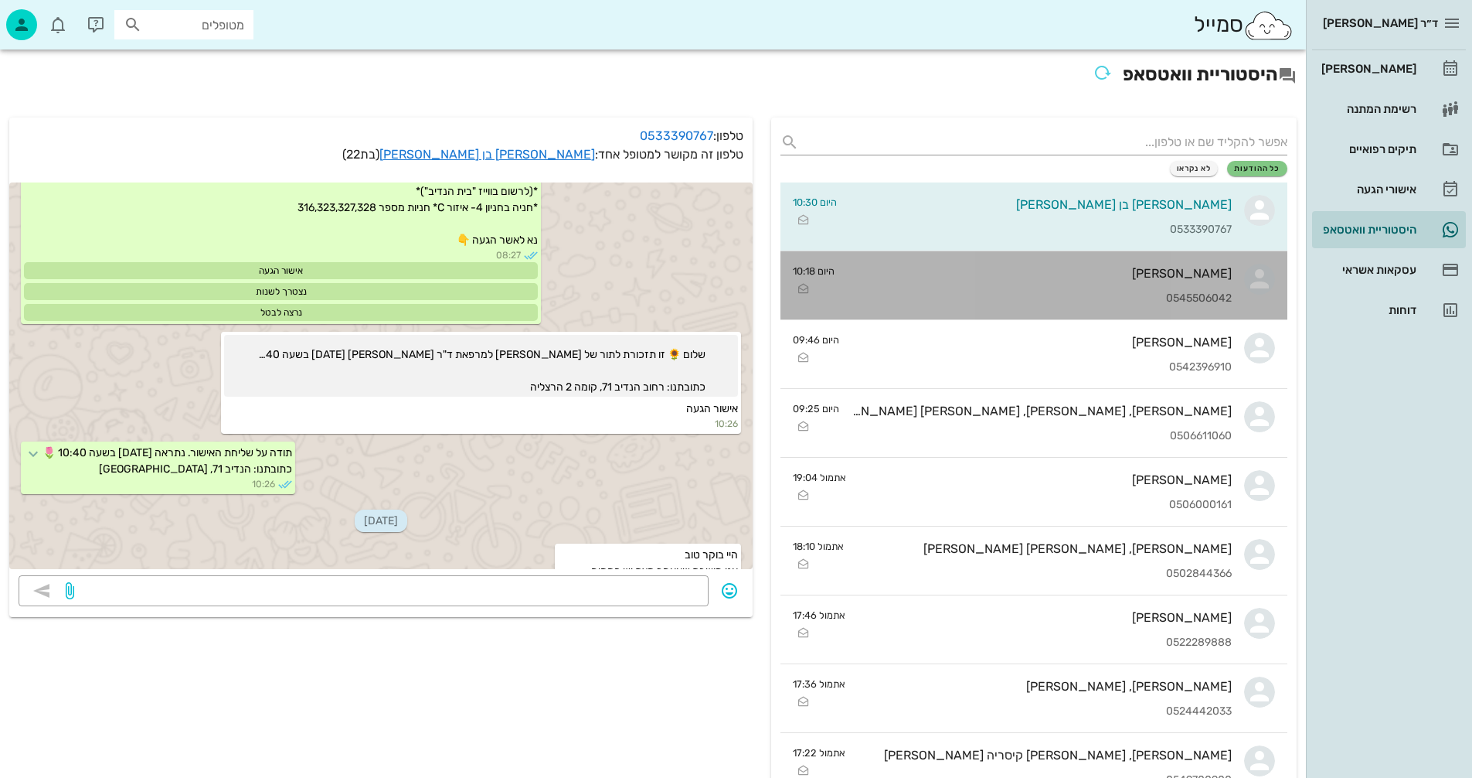
click at [1059, 292] on div "0545506042" at bounding box center [1039, 298] width 385 height 13
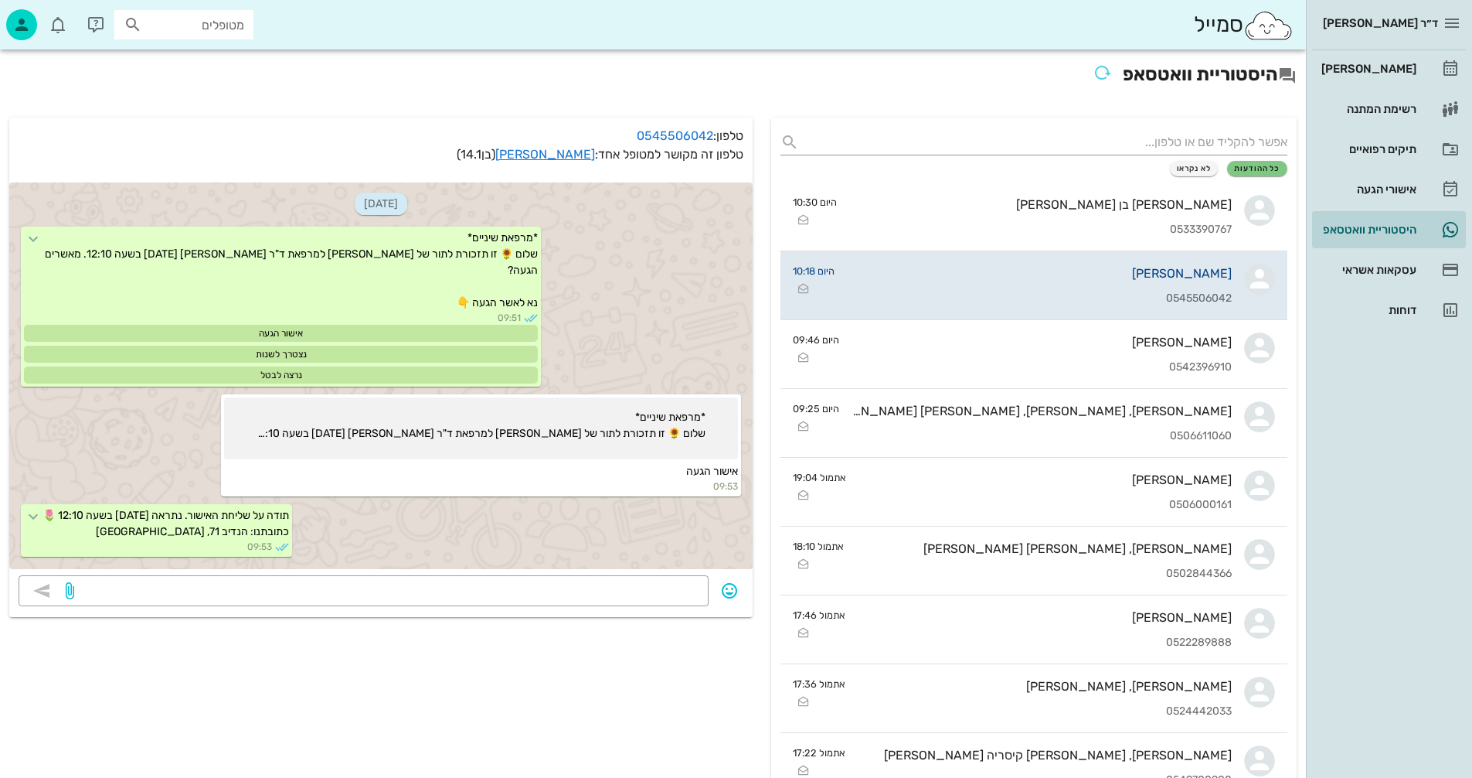
scroll to position [211, 0]
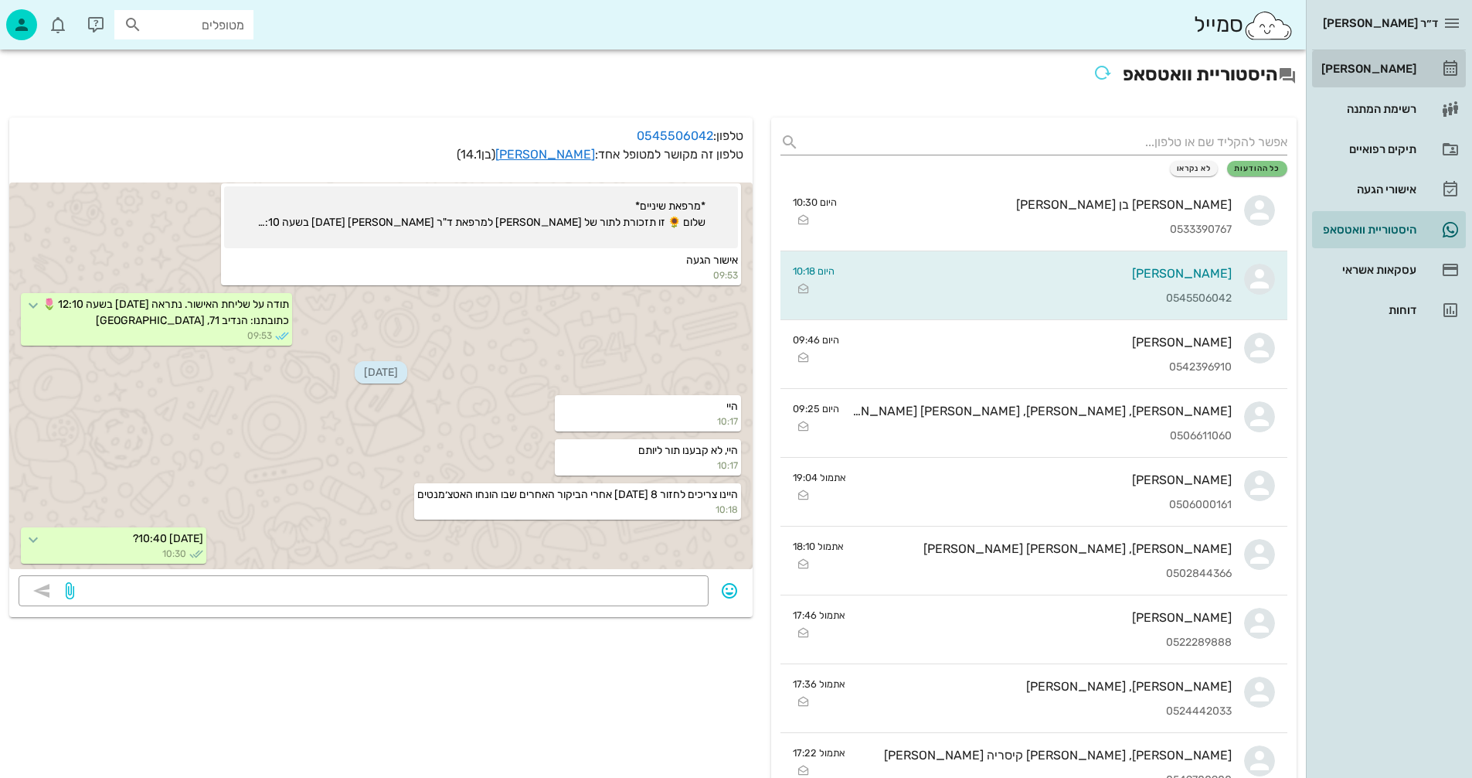
click at [1396, 72] on div "[PERSON_NAME]" at bounding box center [1368, 69] width 98 height 12
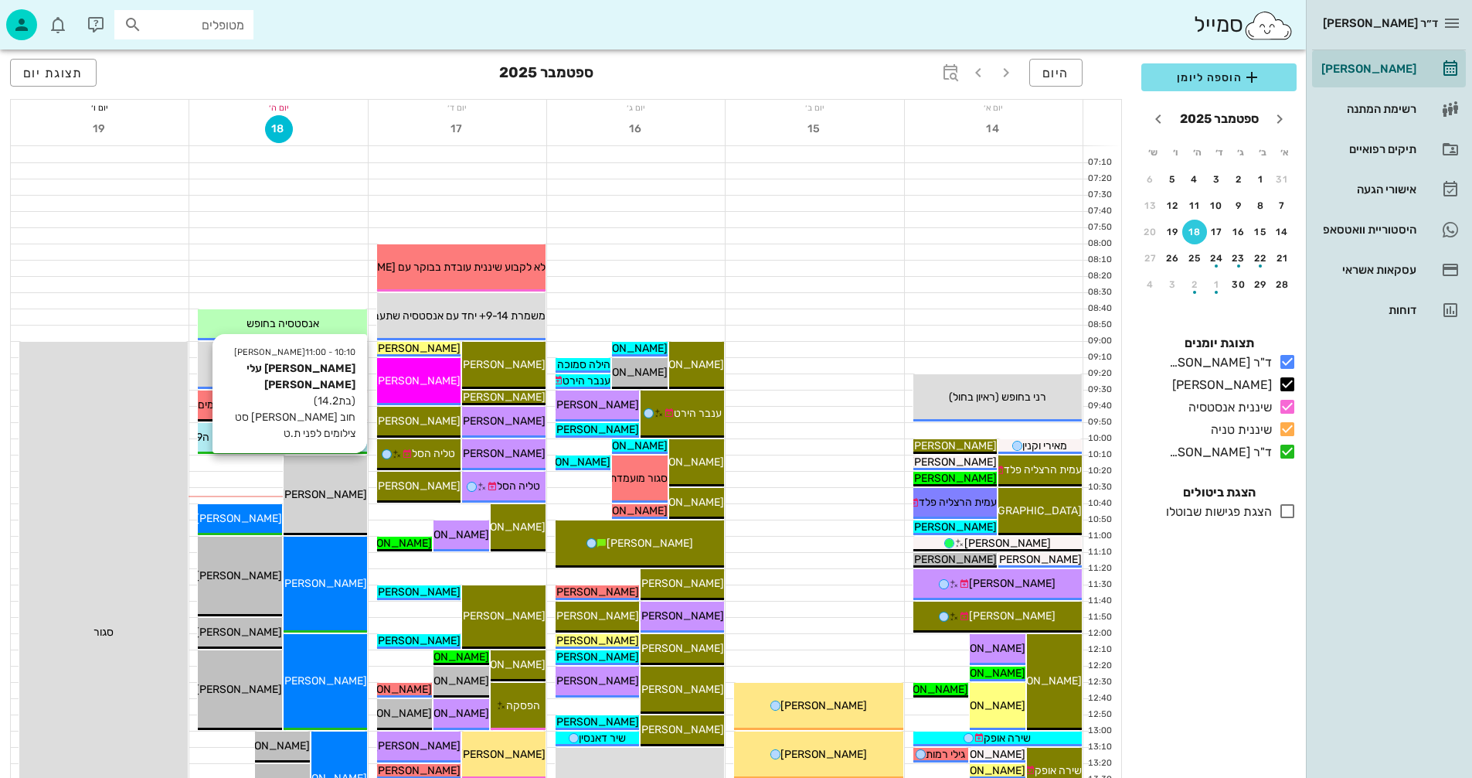
click at [317, 500] on span "[PERSON_NAME] עלי [PERSON_NAME]" at bounding box center [271, 494] width 192 height 13
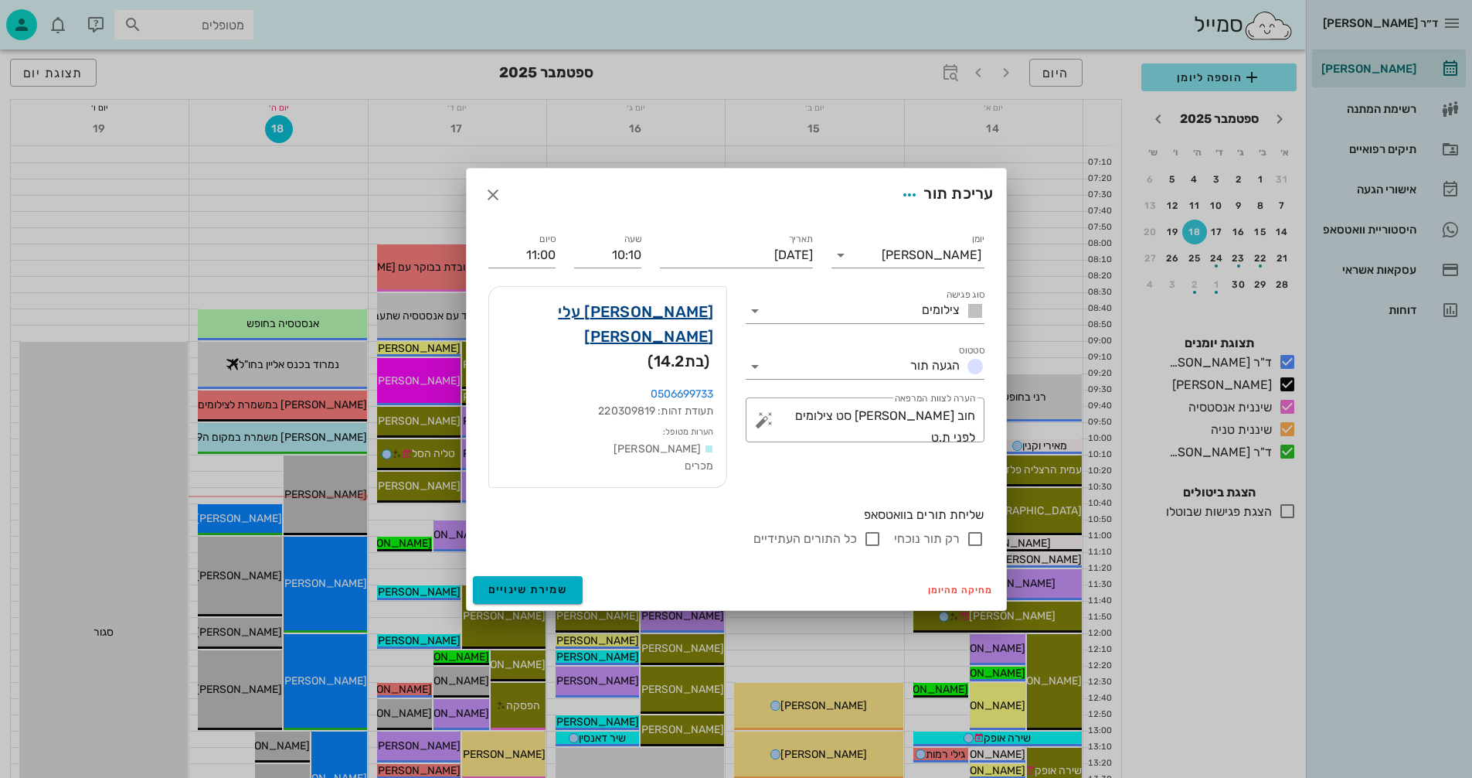
click at [676, 332] on link "[PERSON_NAME] עלי [PERSON_NAME]" at bounding box center [608, 323] width 213 height 49
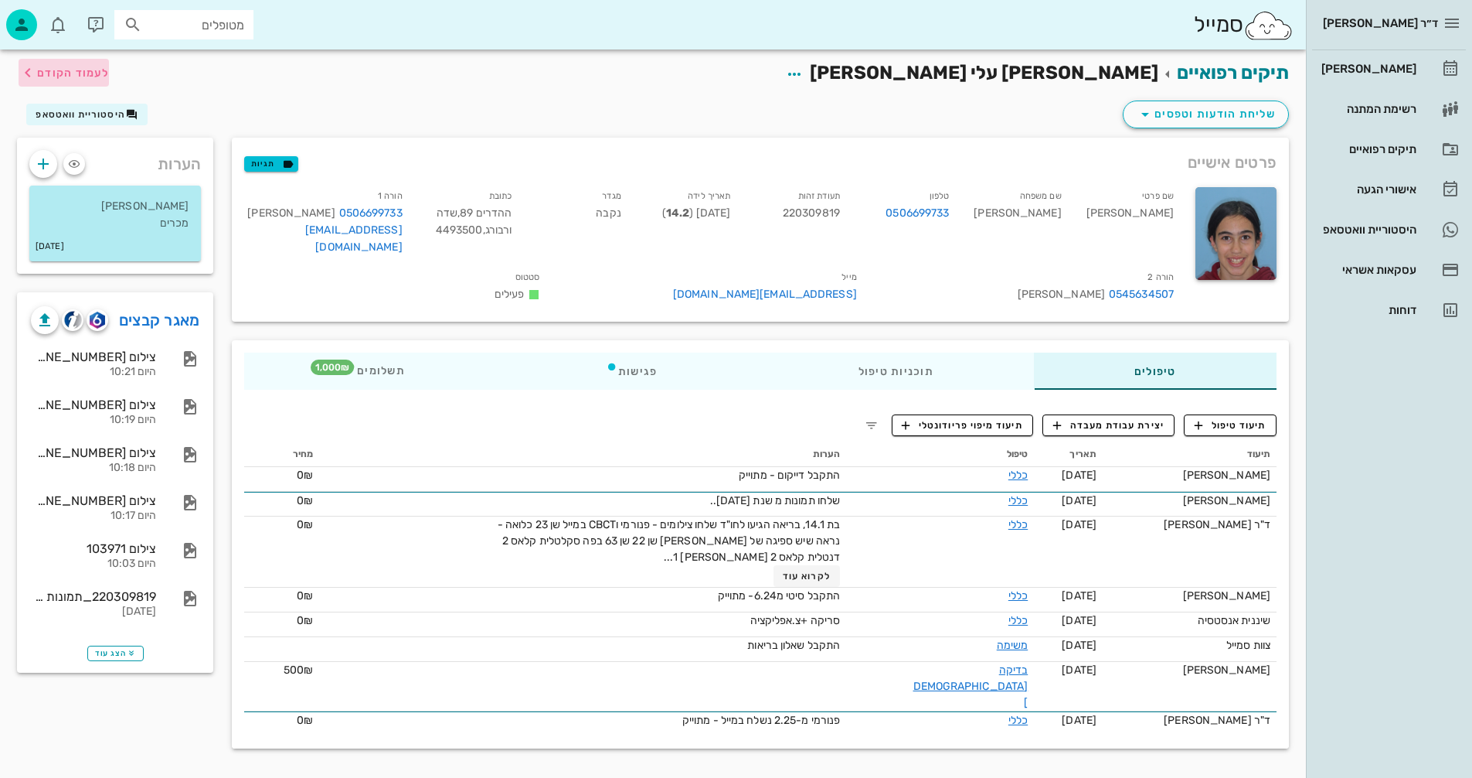
click at [79, 70] on span "לעמוד הקודם" at bounding box center [73, 72] width 72 height 13
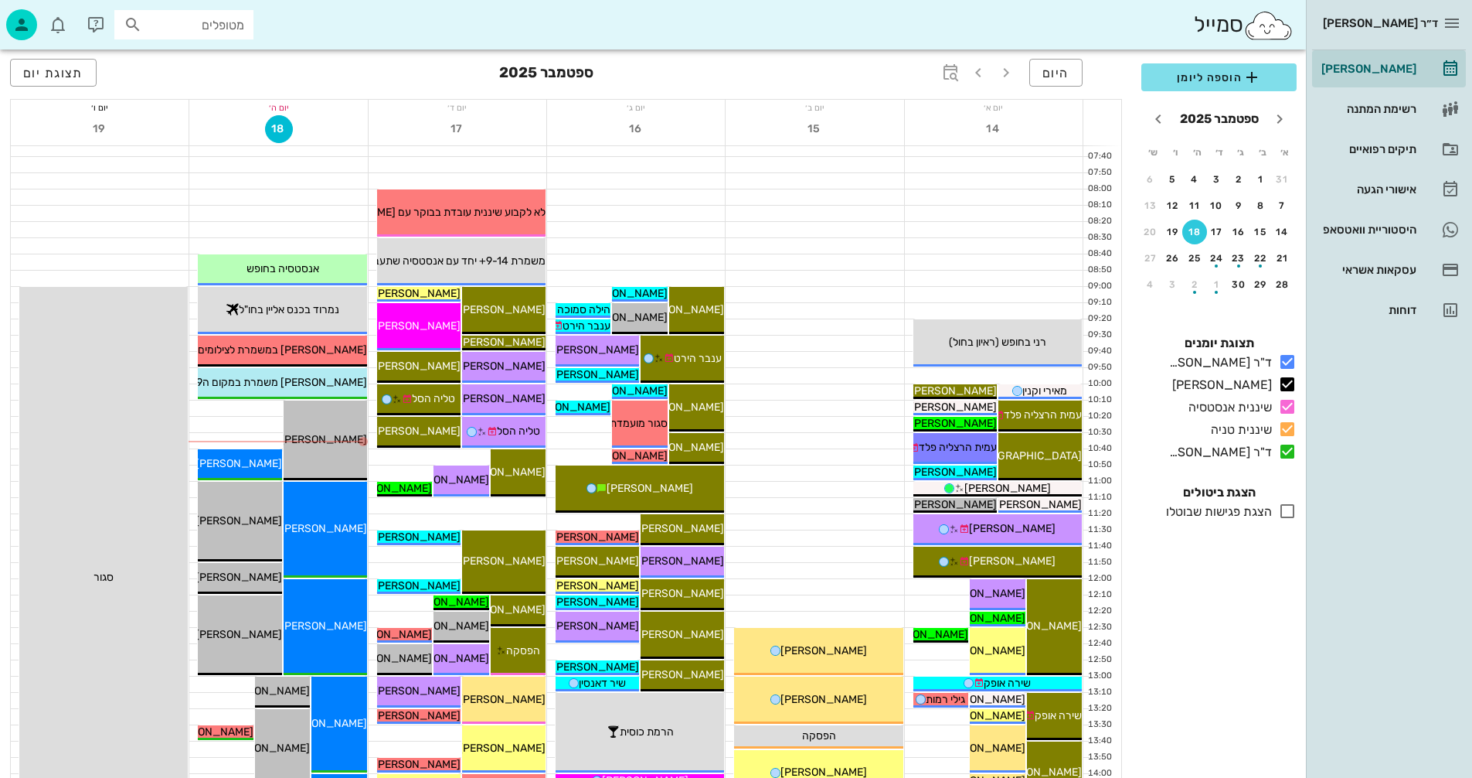
scroll to position [155, 0]
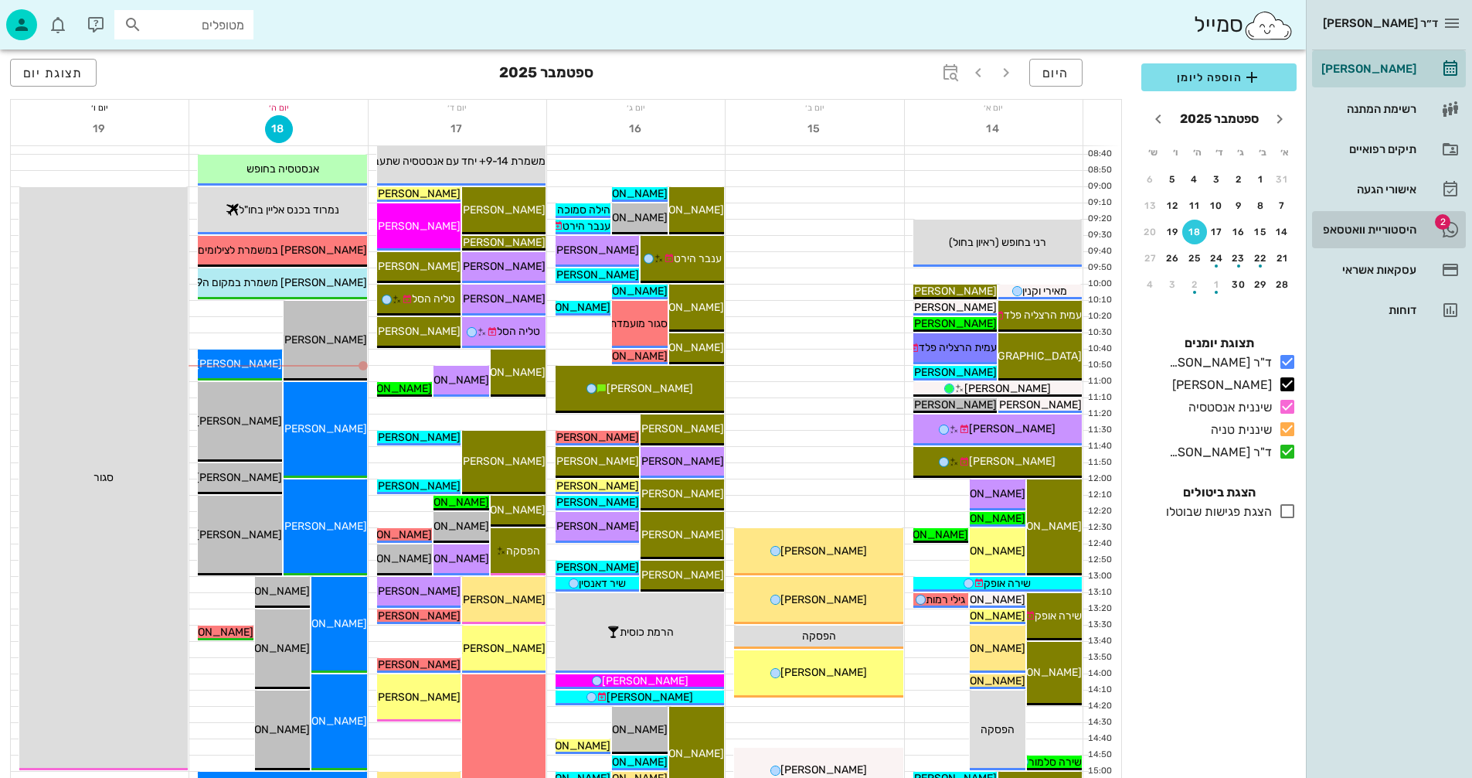
click at [1372, 229] on div "היסטוריית וואטסאפ" at bounding box center [1368, 229] width 98 height 12
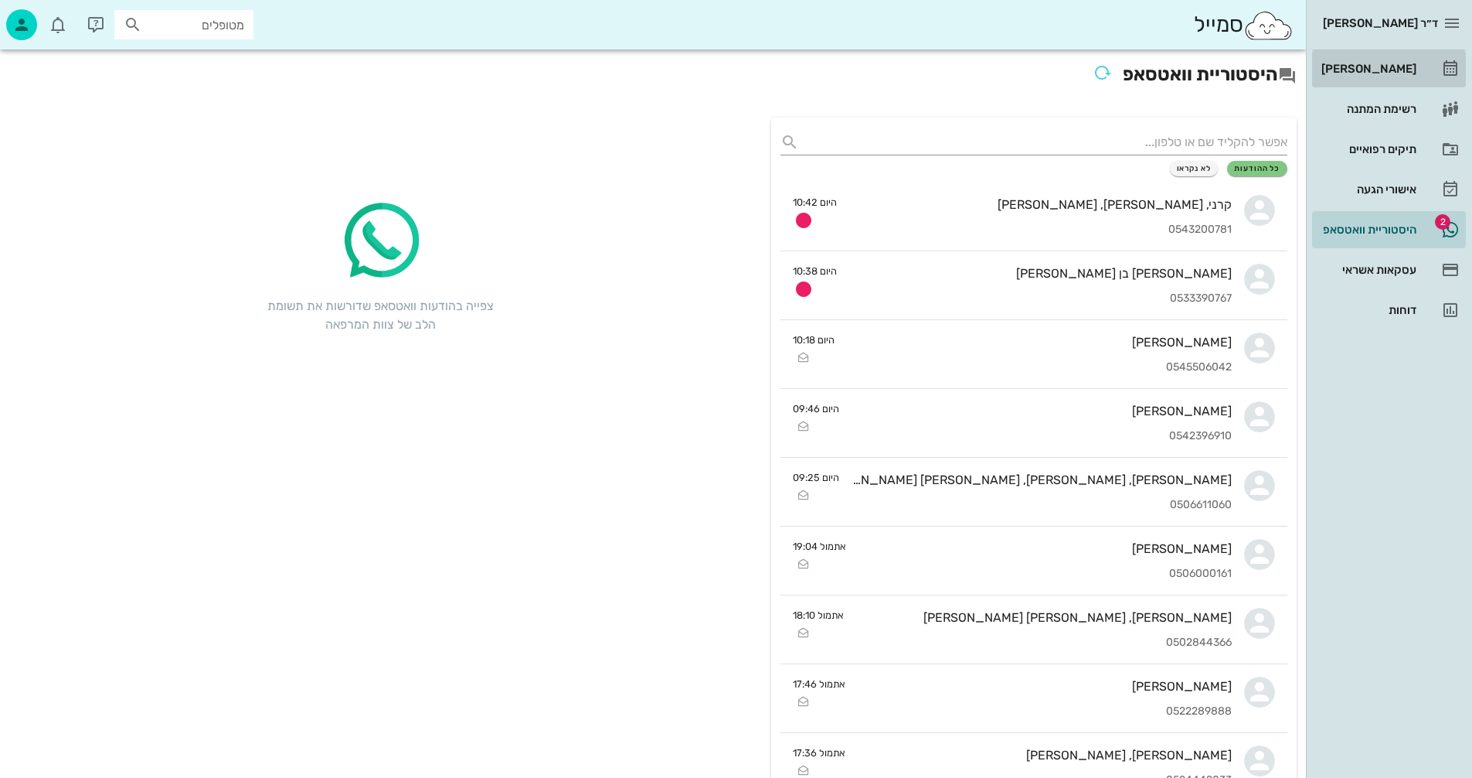
click at [1391, 61] on div "[PERSON_NAME]" at bounding box center [1368, 68] width 98 height 25
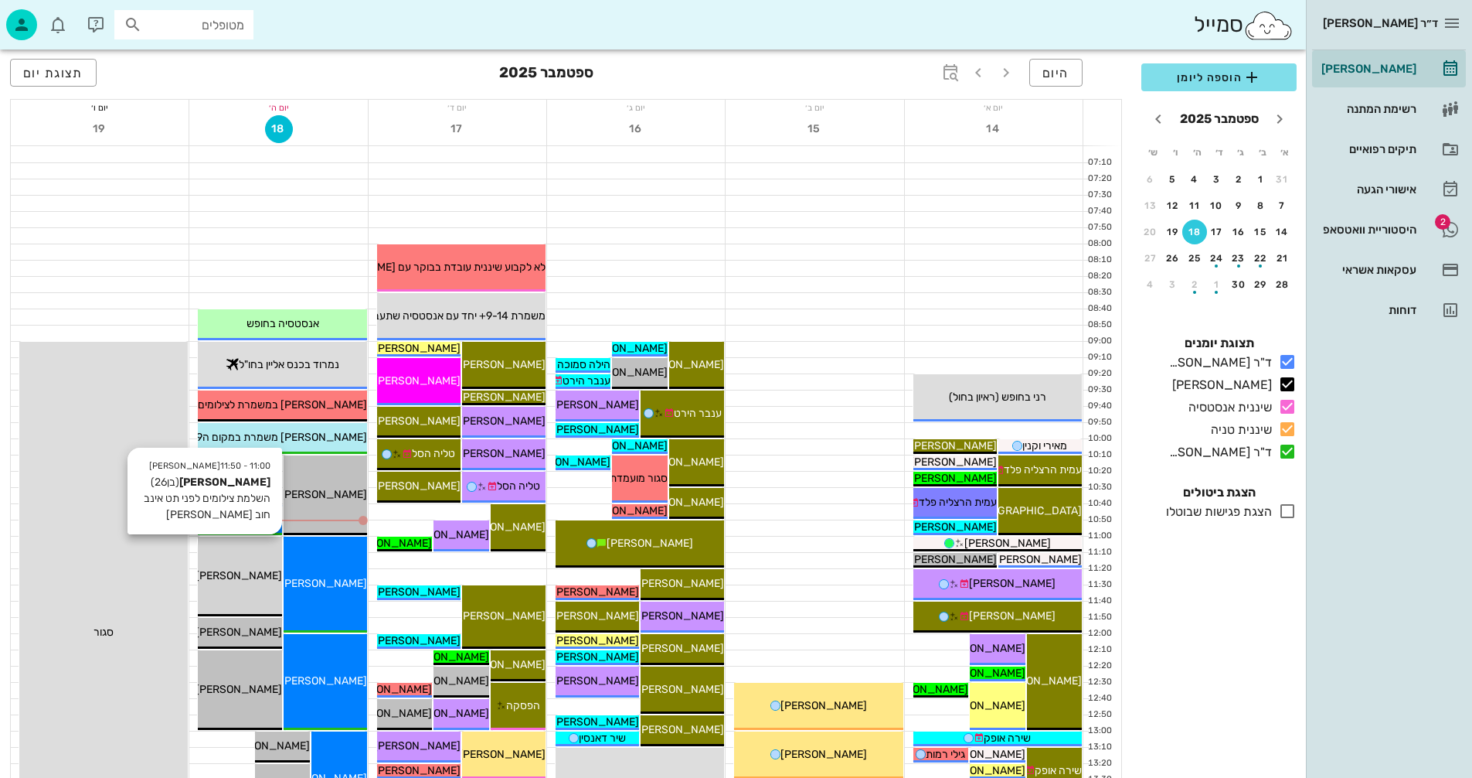
click at [254, 590] on div "11:00 - 11:50 [PERSON_NAME] (בן 26 ) השלמת צילומים לפני תט אינב חוב [PERSON_NAM…" at bounding box center [239, 576] width 83 height 80
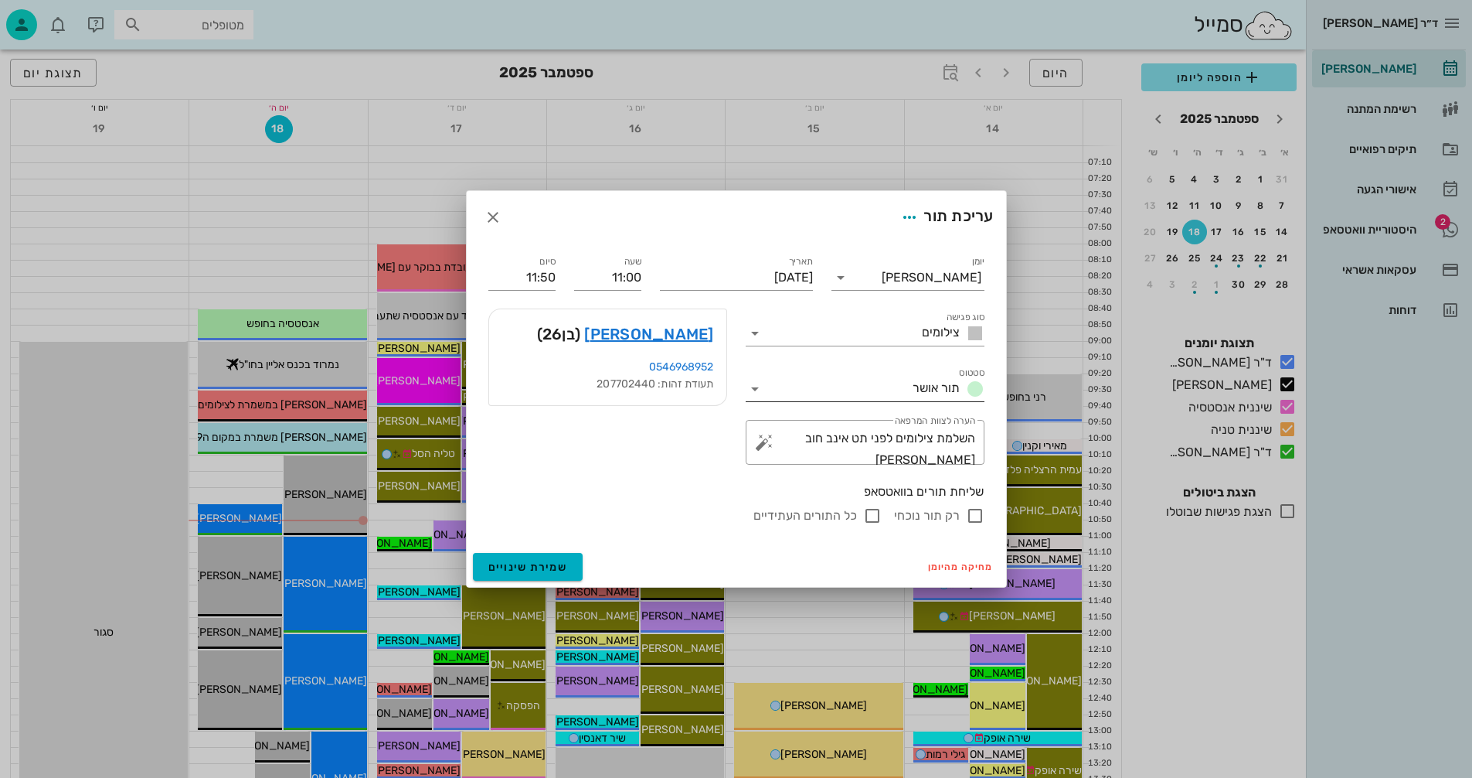
click at [755, 385] on icon at bounding box center [755, 388] width 19 height 19
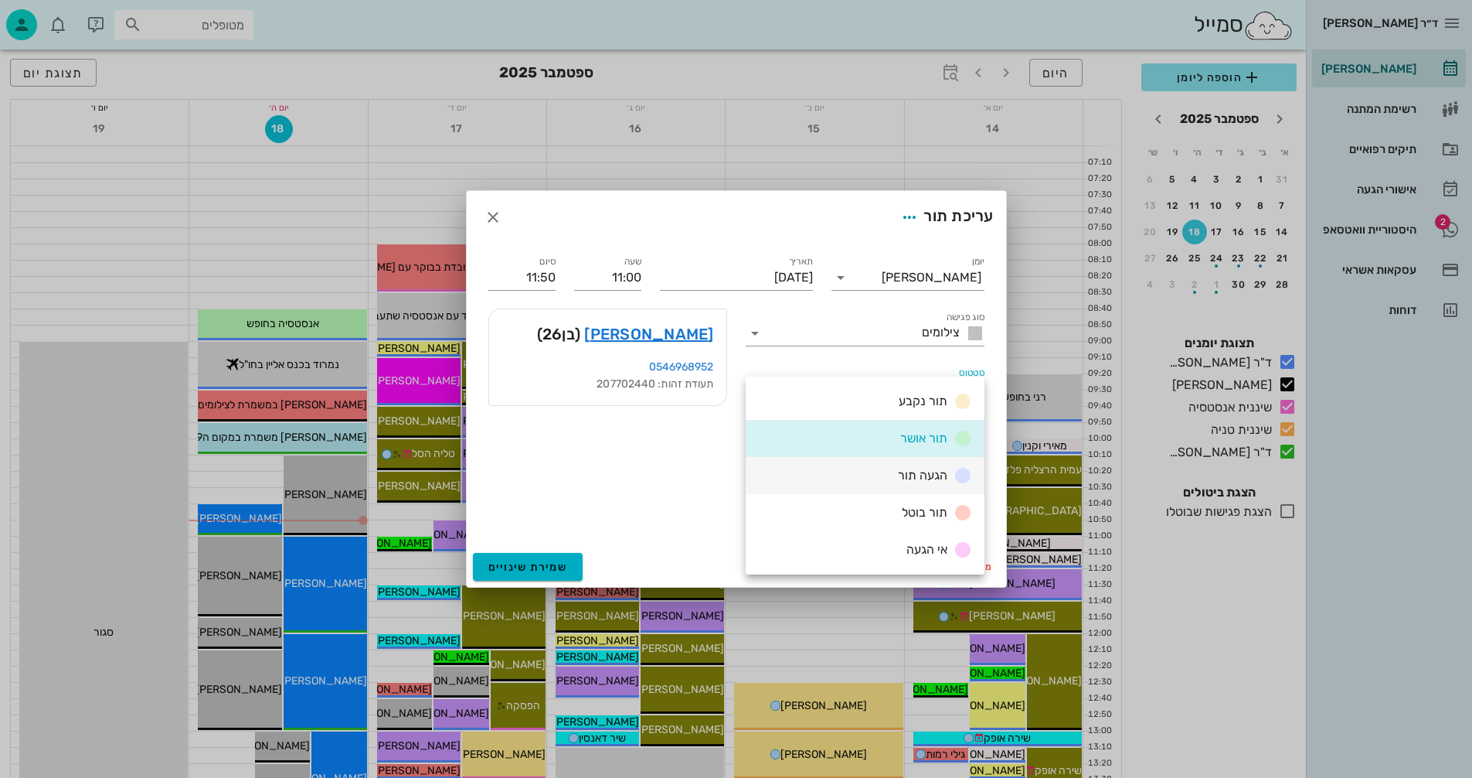
click at [919, 470] on span "הגעה תור" at bounding box center [922, 475] width 49 height 15
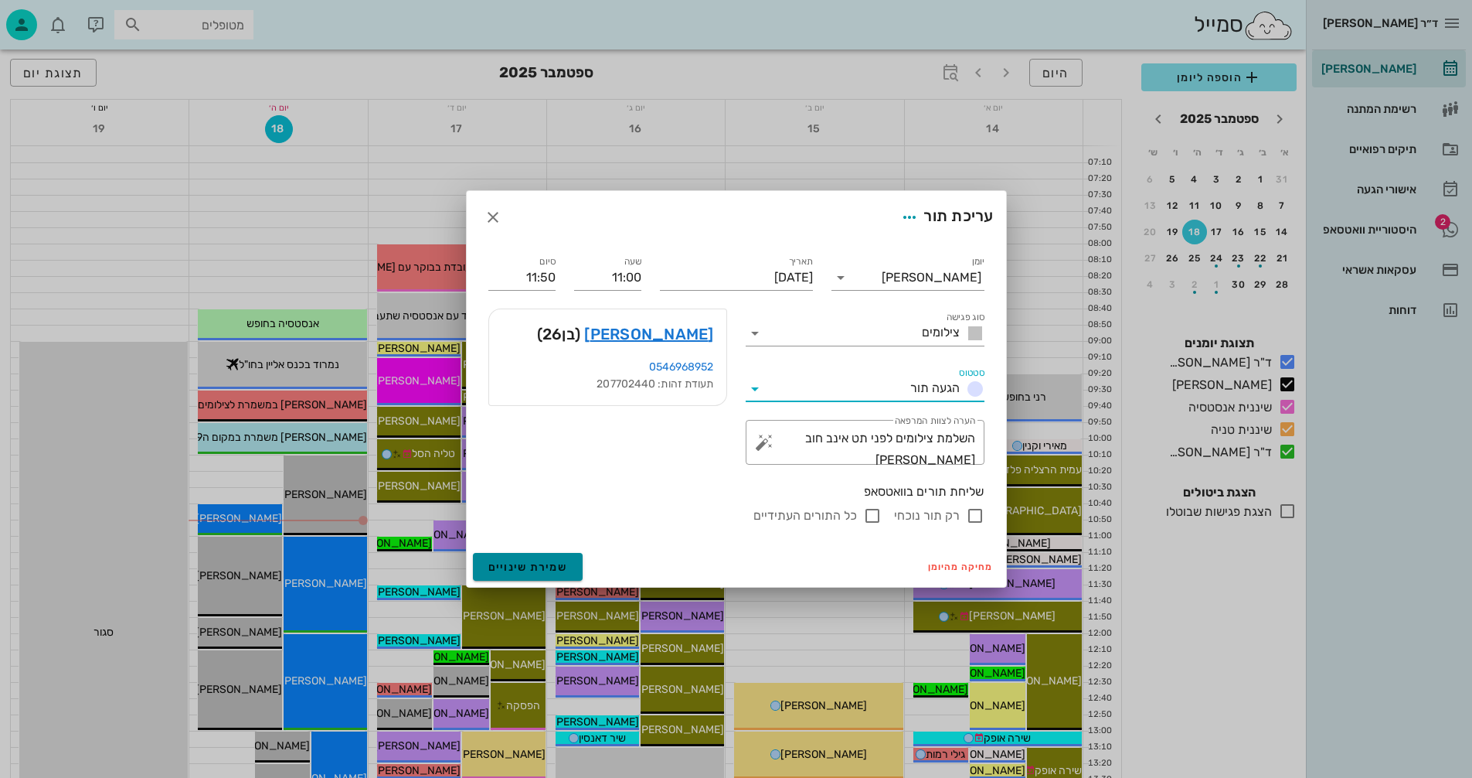
click at [519, 571] on span "שמירת שינויים" at bounding box center [528, 566] width 80 height 13
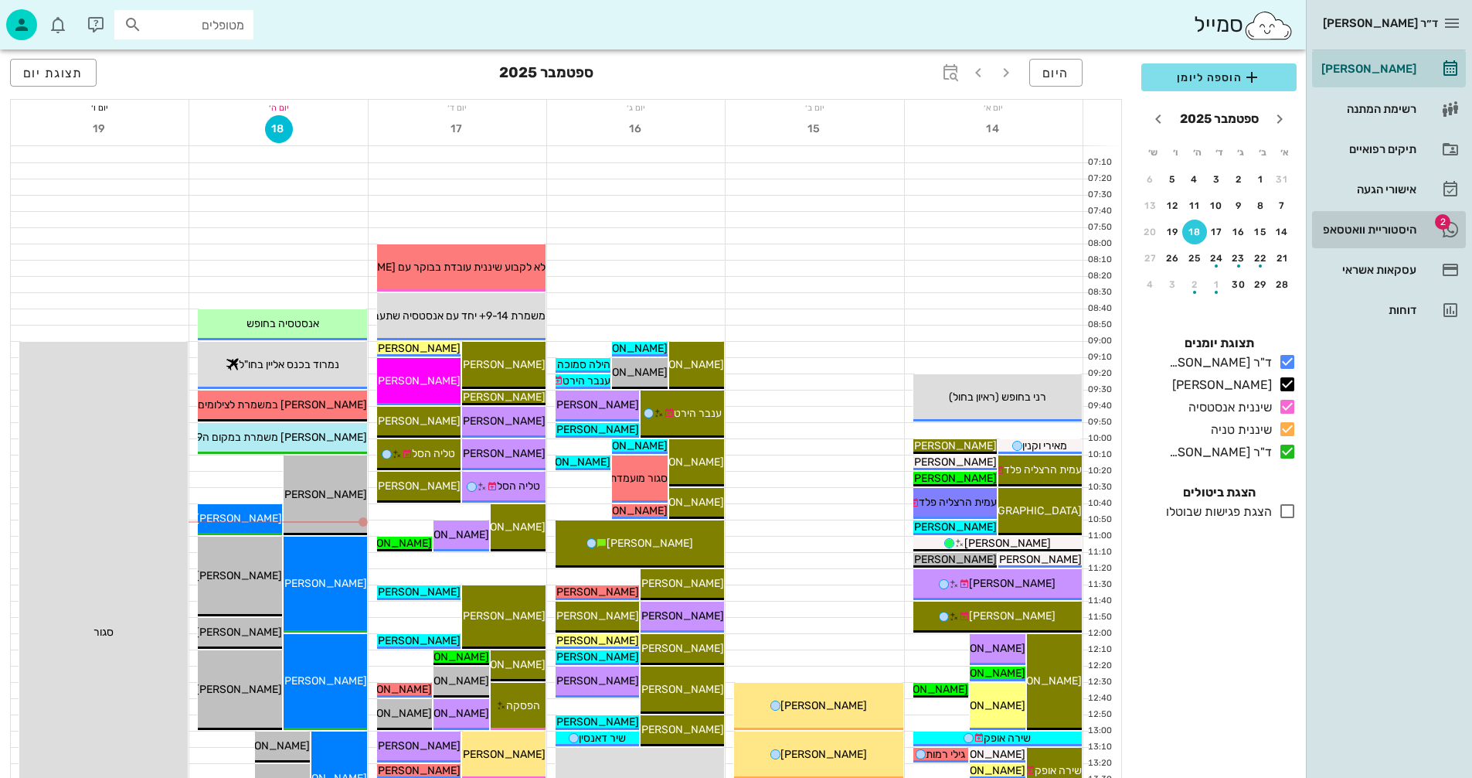
click at [1380, 224] on div "היסטוריית וואטסאפ" at bounding box center [1368, 229] width 98 height 12
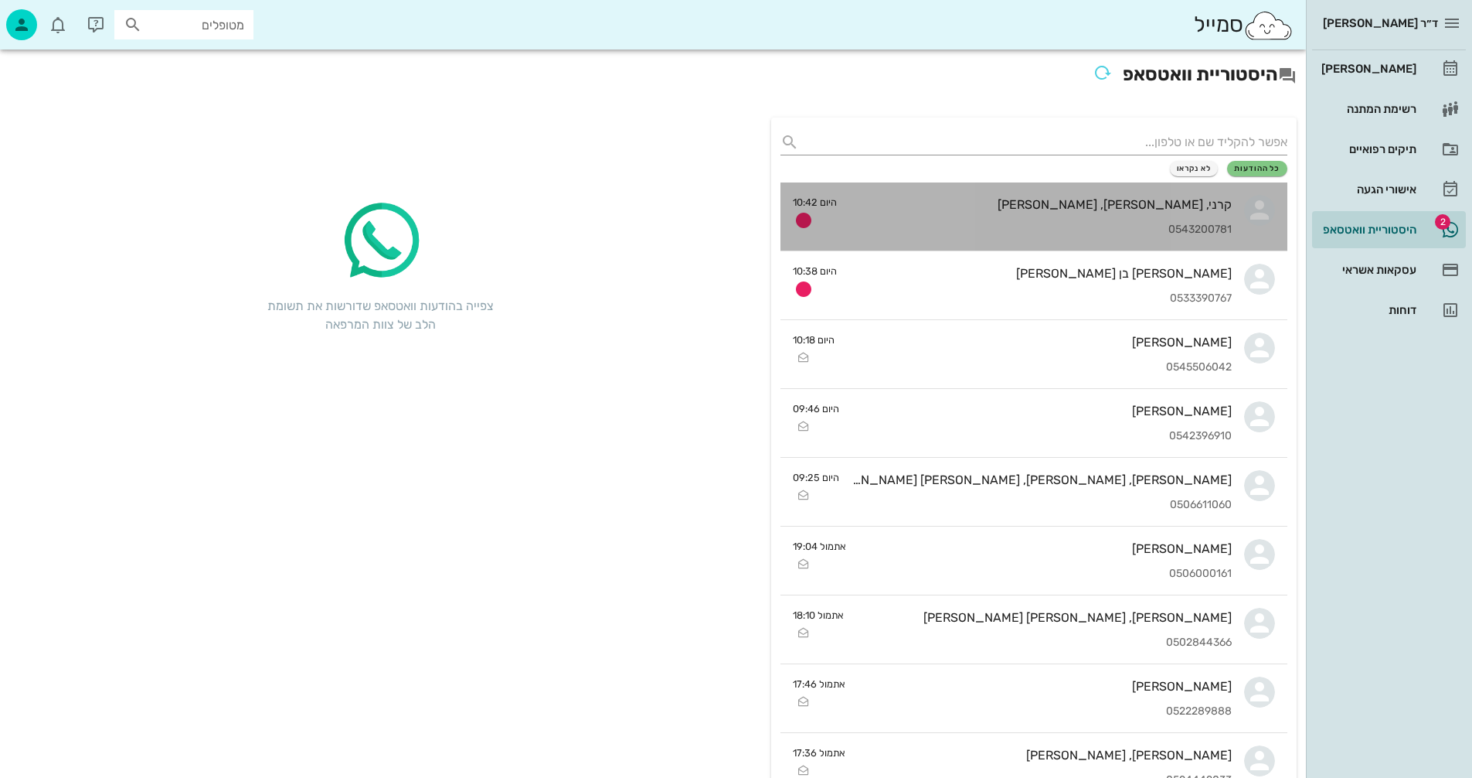
click at [977, 225] on div "0543200781" at bounding box center [1040, 229] width 383 height 13
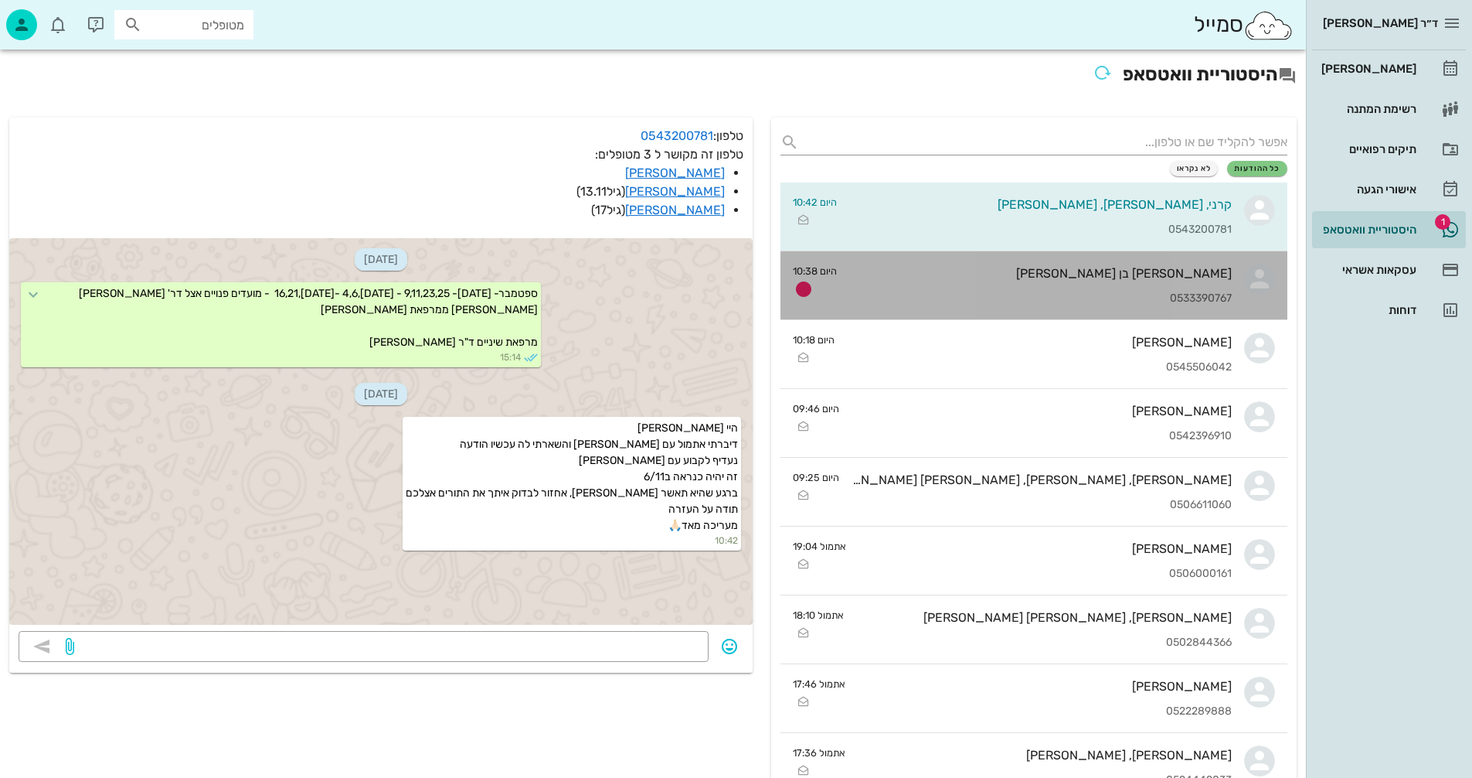
click at [983, 275] on div "[PERSON_NAME] בן [PERSON_NAME]" at bounding box center [1040, 273] width 383 height 15
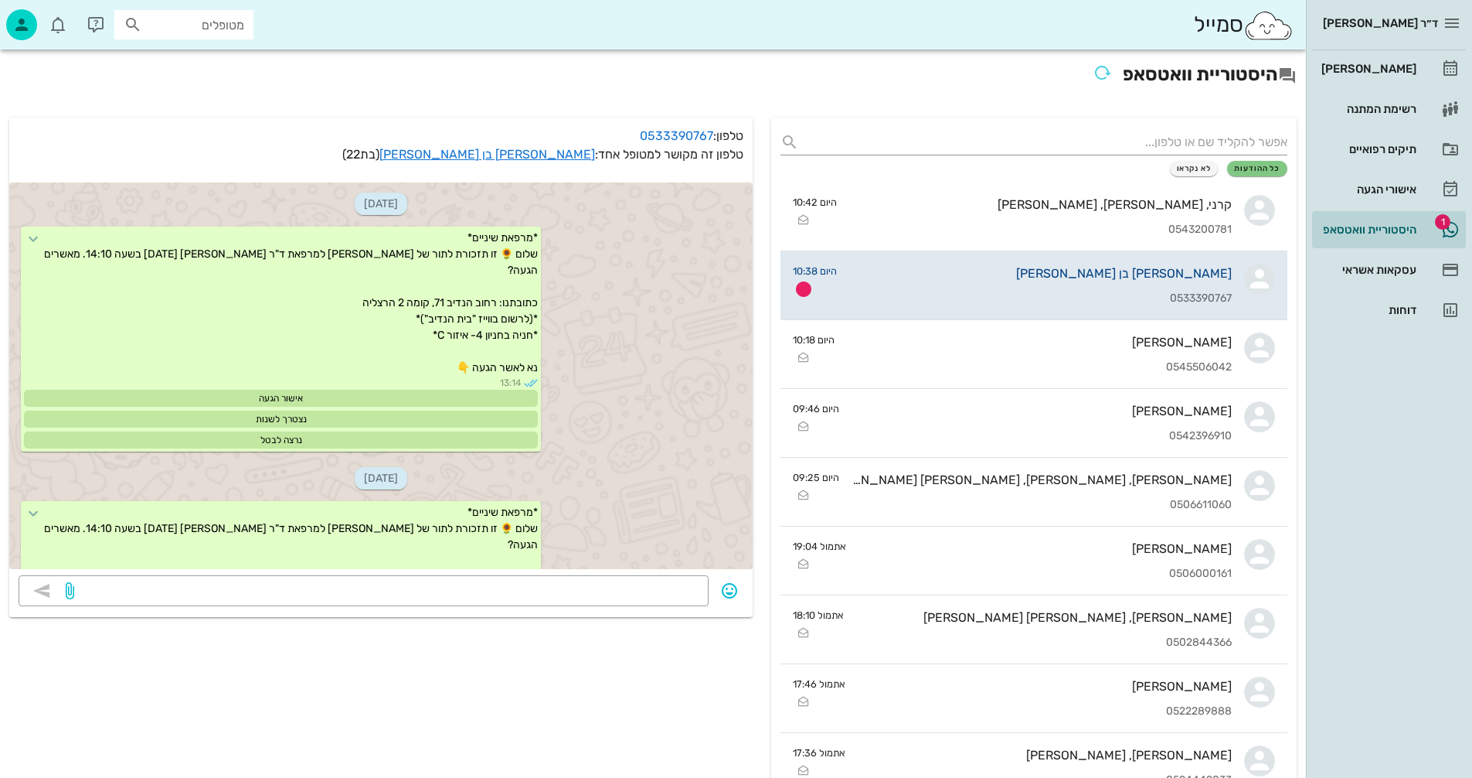
scroll to position [2724, 0]
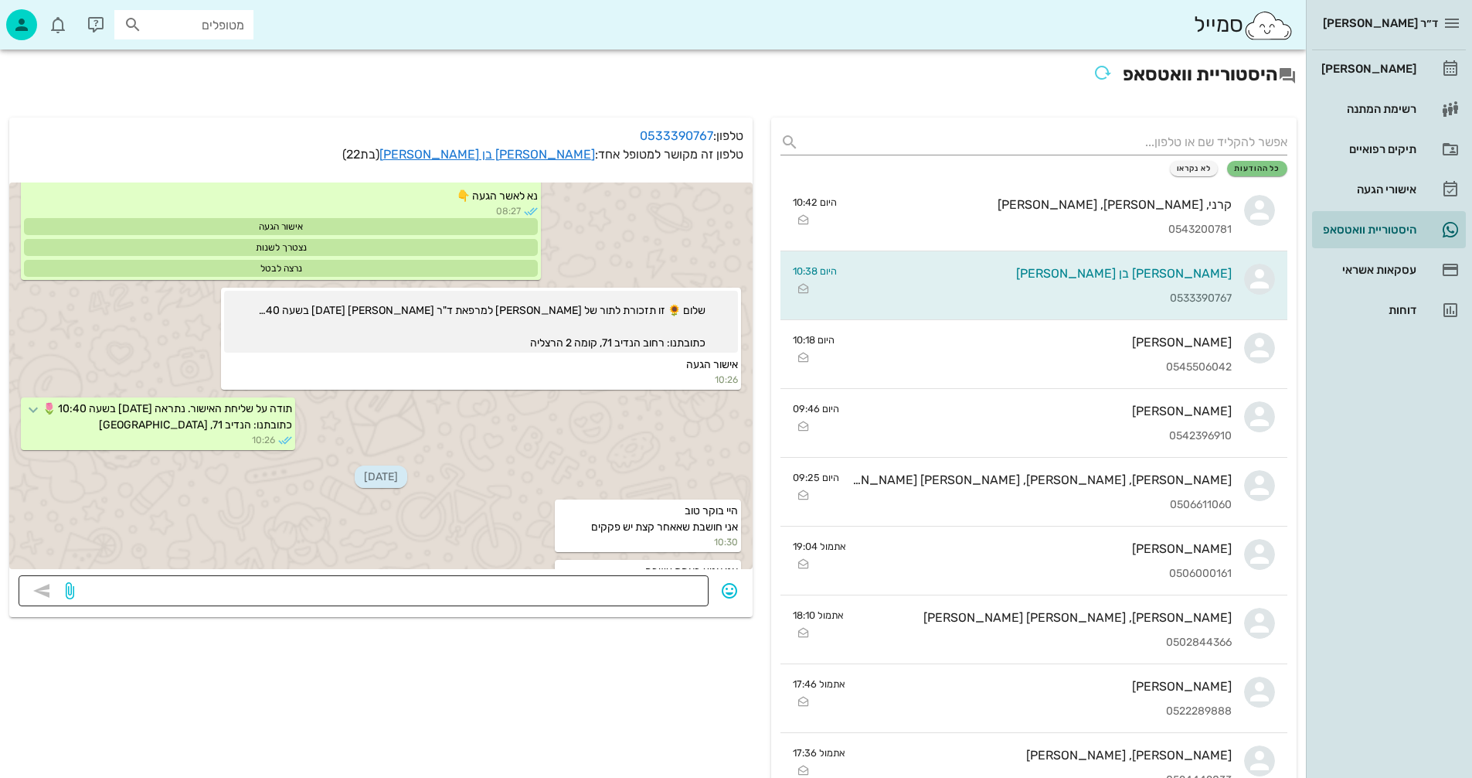
click at [611, 584] on textarea at bounding box center [388, 592] width 622 height 25
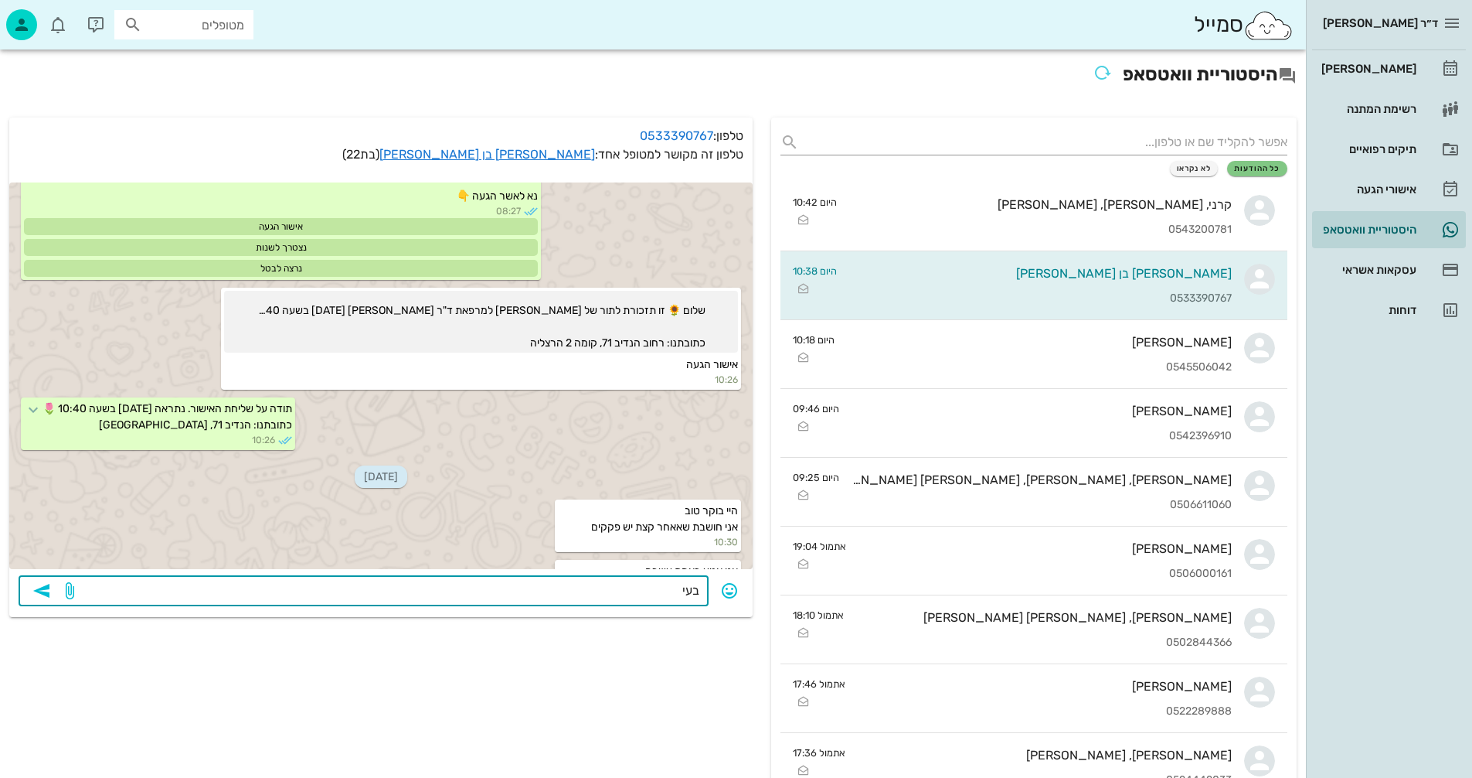
type textarea "בעיה"
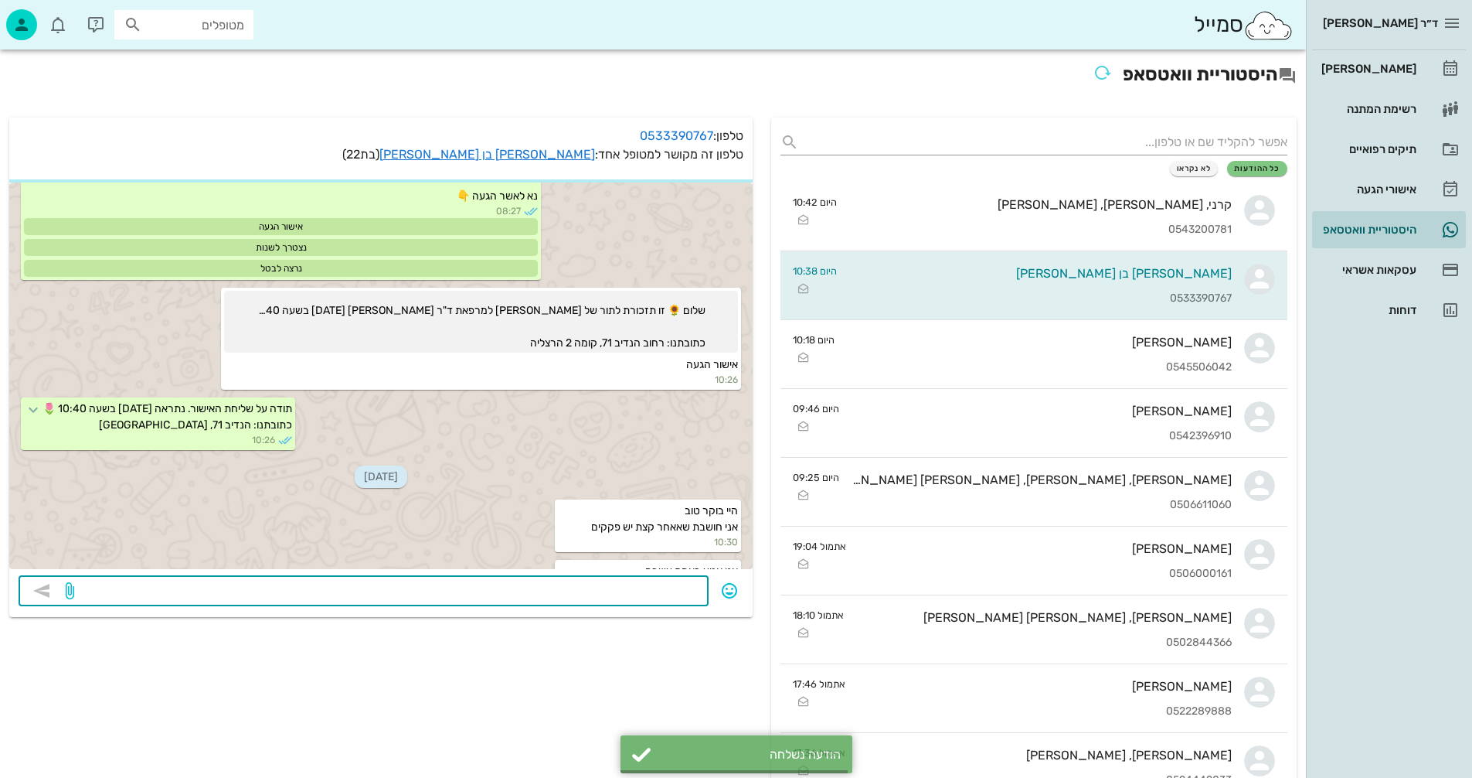
scroll to position [2768, 0]
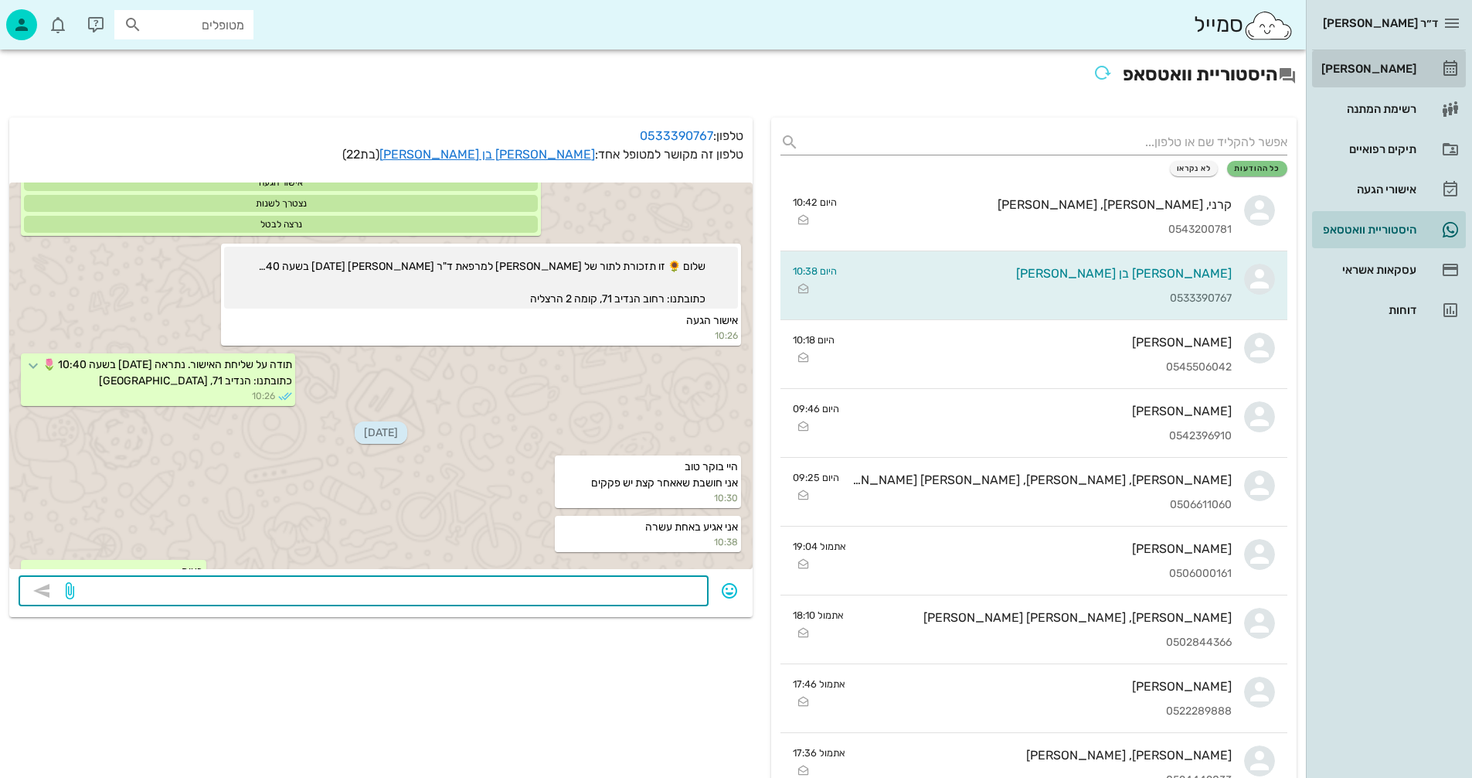
click at [1380, 71] on div "[PERSON_NAME]" at bounding box center [1368, 69] width 98 height 12
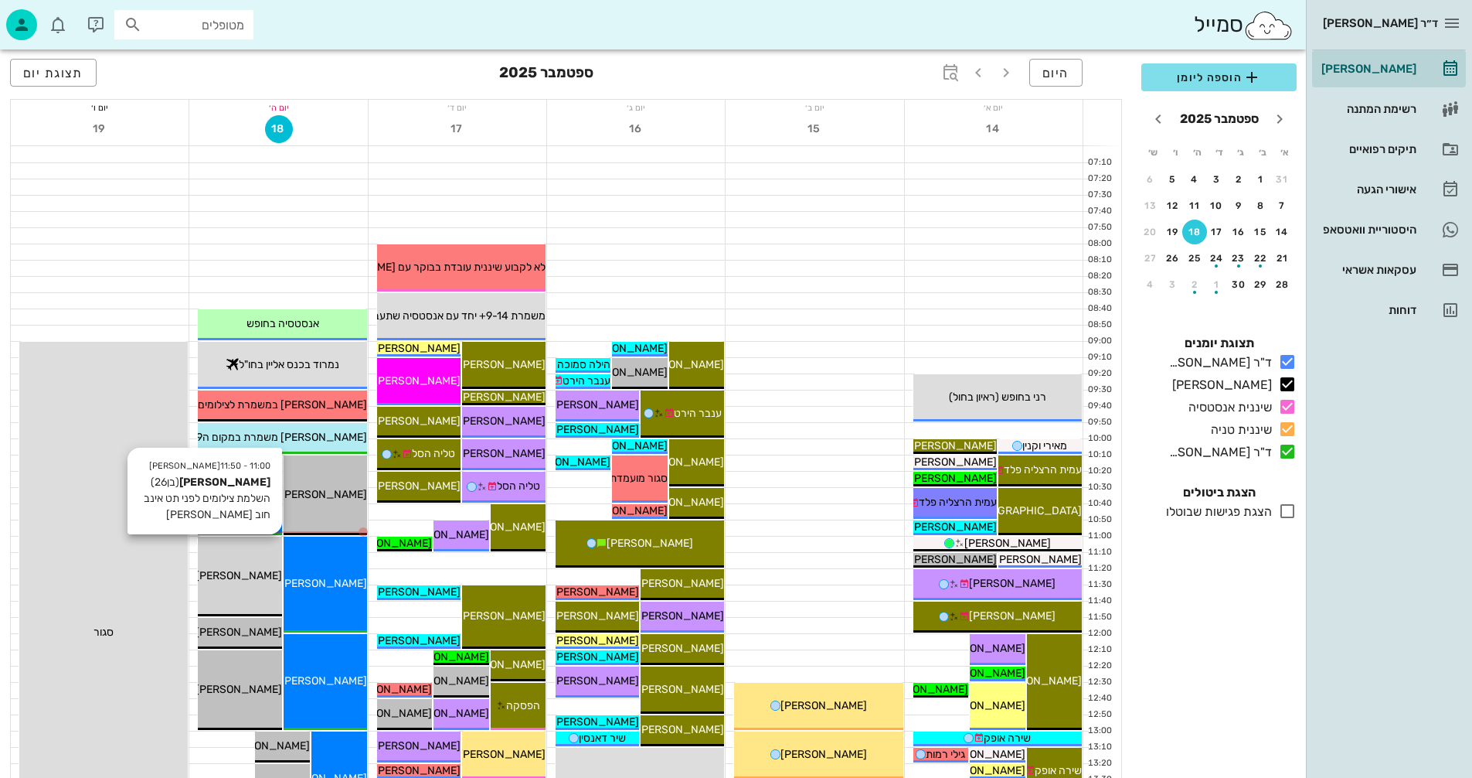
click at [253, 570] on span "[PERSON_NAME]" at bounding box center [239, 575] width 87 height 13
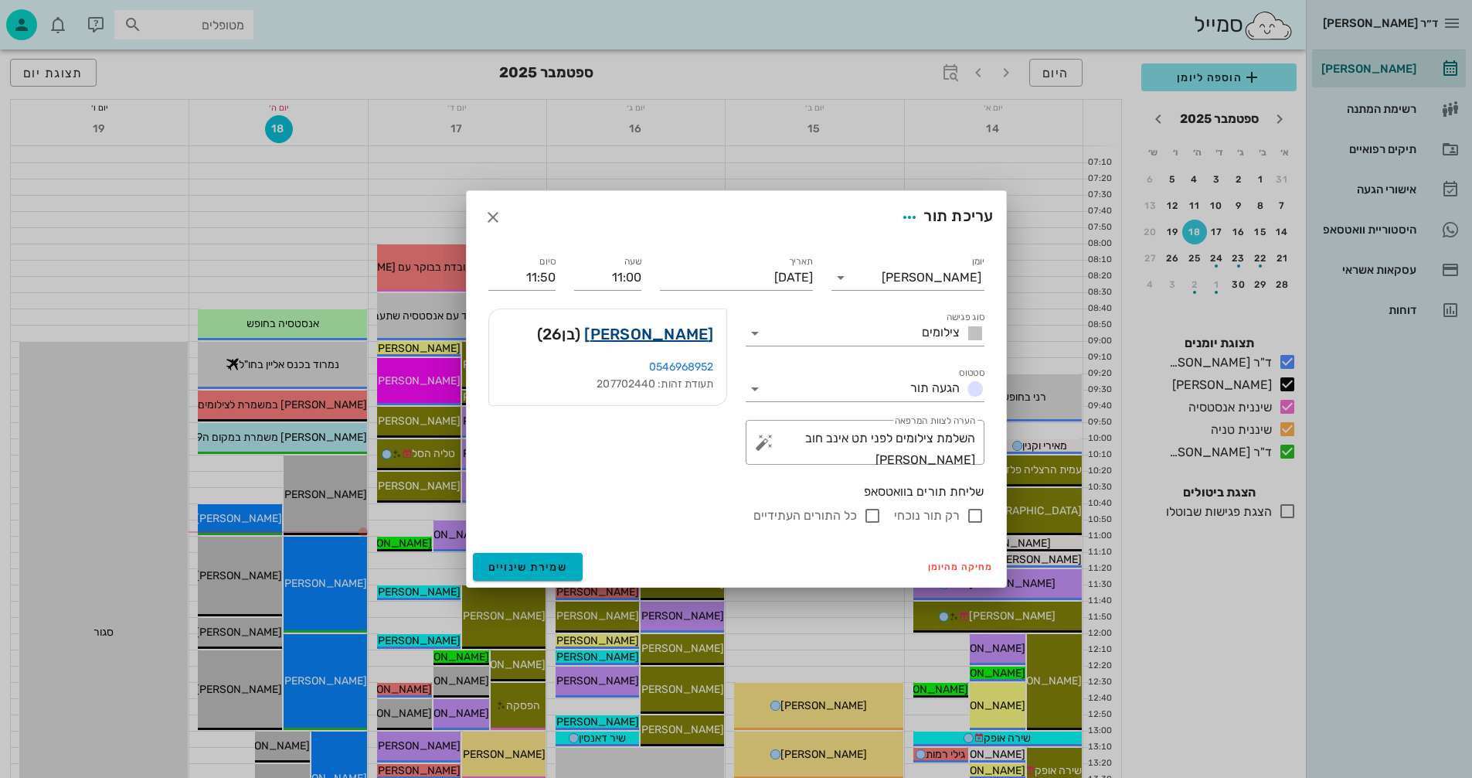
click at [680, 332] on link "[PERSON_NAME]" at bounding box center [648, 334] width 129 height 25
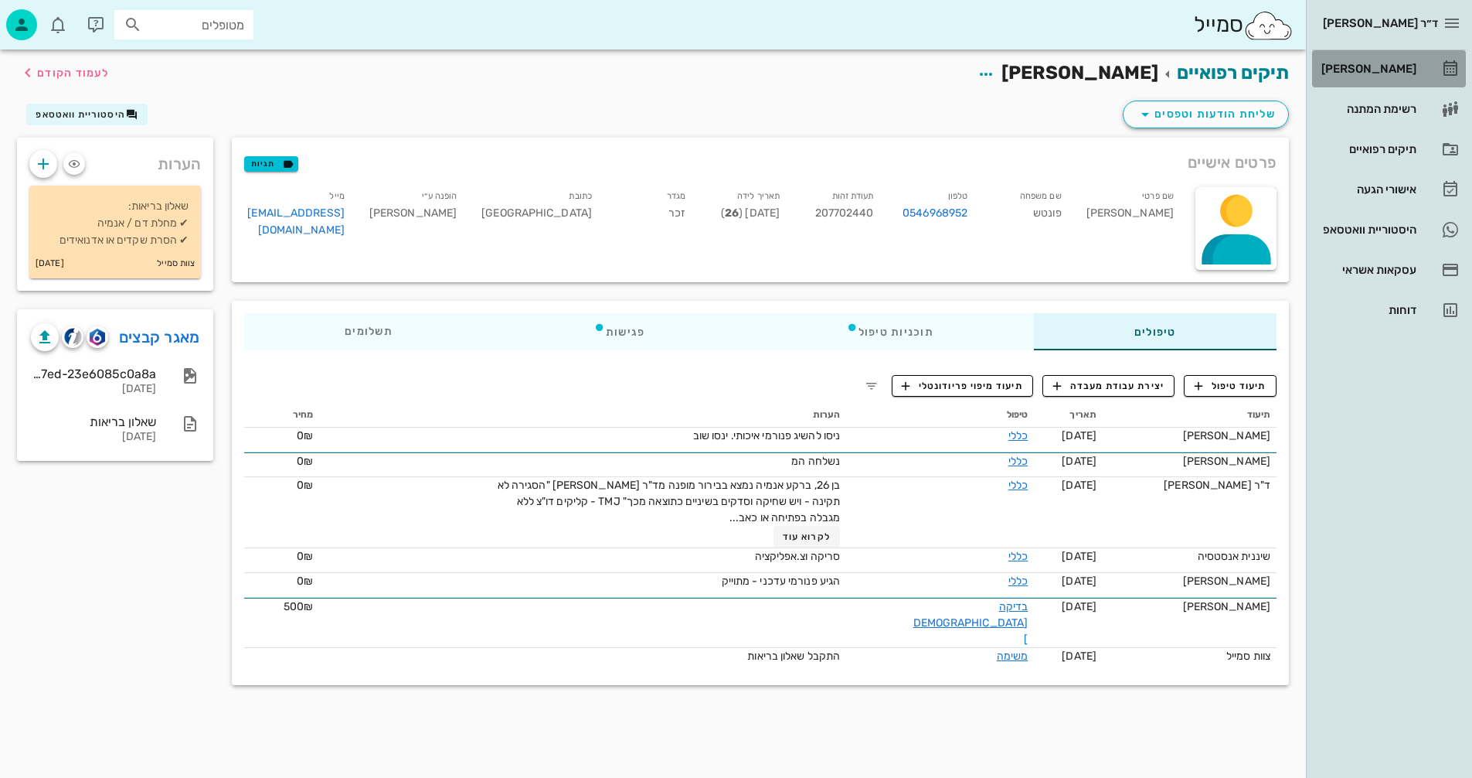
click at [1382, 69] on div "[PERSON_NAME]" at bounding box center [1368, 69] width 98 height 12
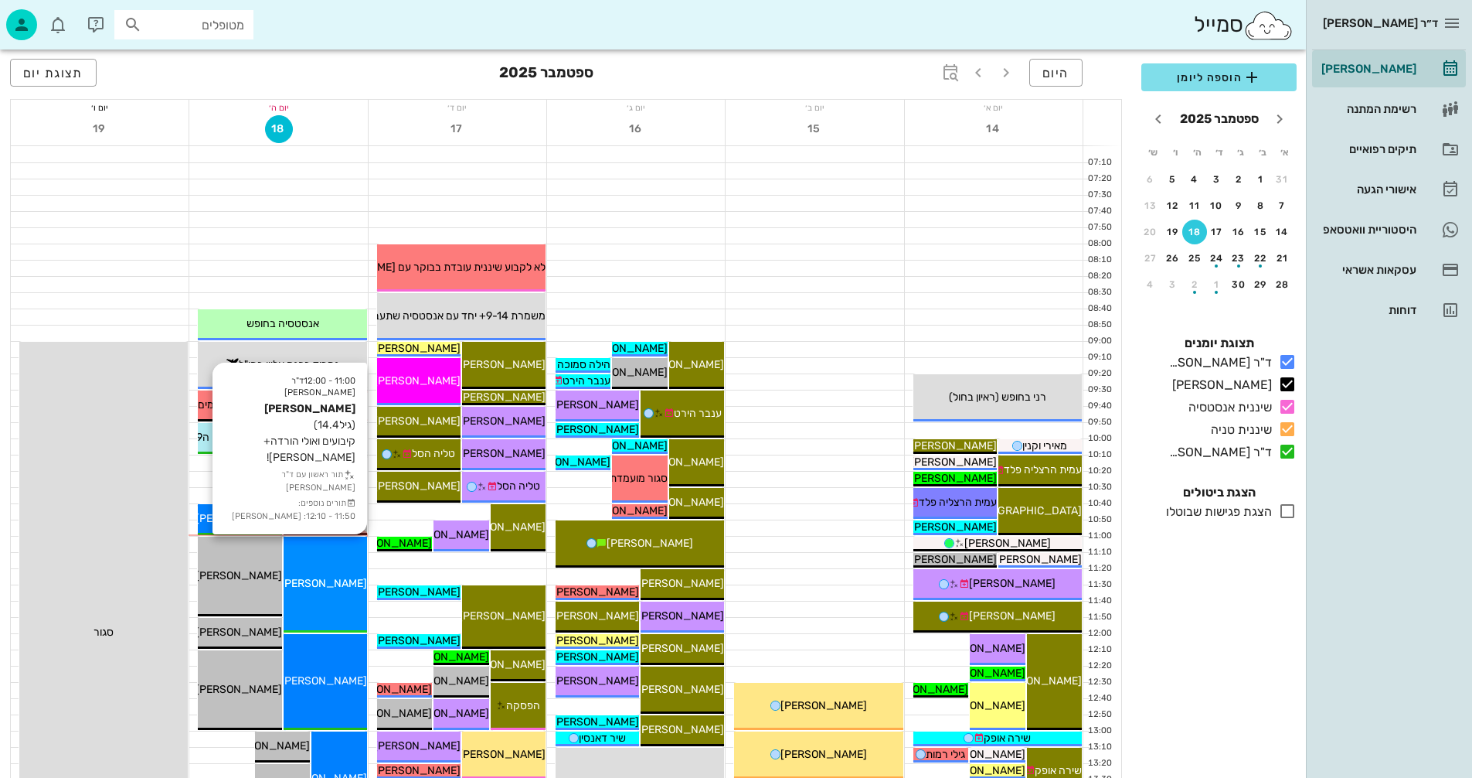
click at [334, 570] on div "11:00 - 12:00 ד"ר [PERSON_NAME] [PERSON_NAME] (גיל 14.4 ) קיבועים ואולי הורדה+ס…" at bounding box center [325, 584] width 83 height 96
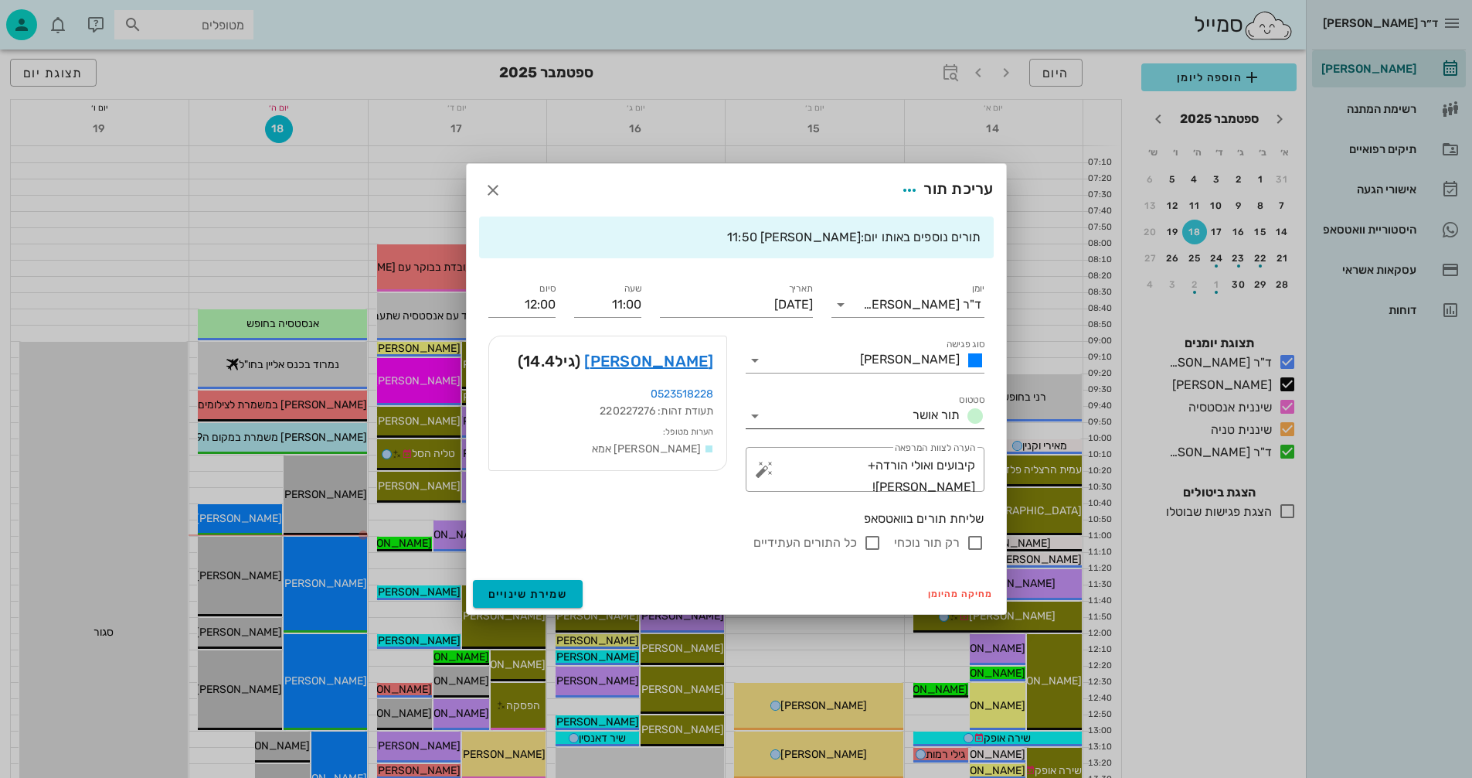
click at [757, 416] on icon at bounding box center [755, 416] width 19 height 19
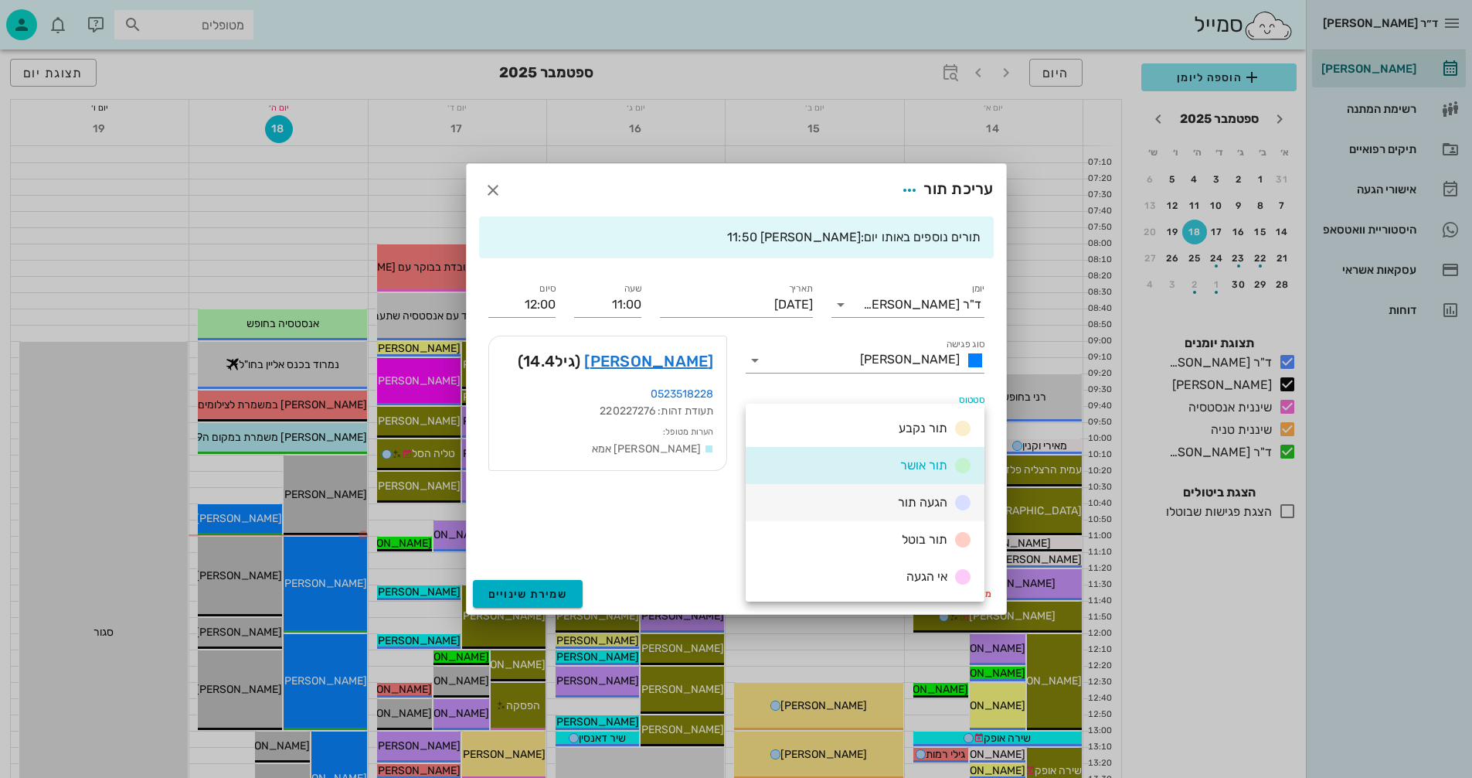
click at [901, 497] on span "הגעה תור" at bounding box center [922, 502] width 49 height 15
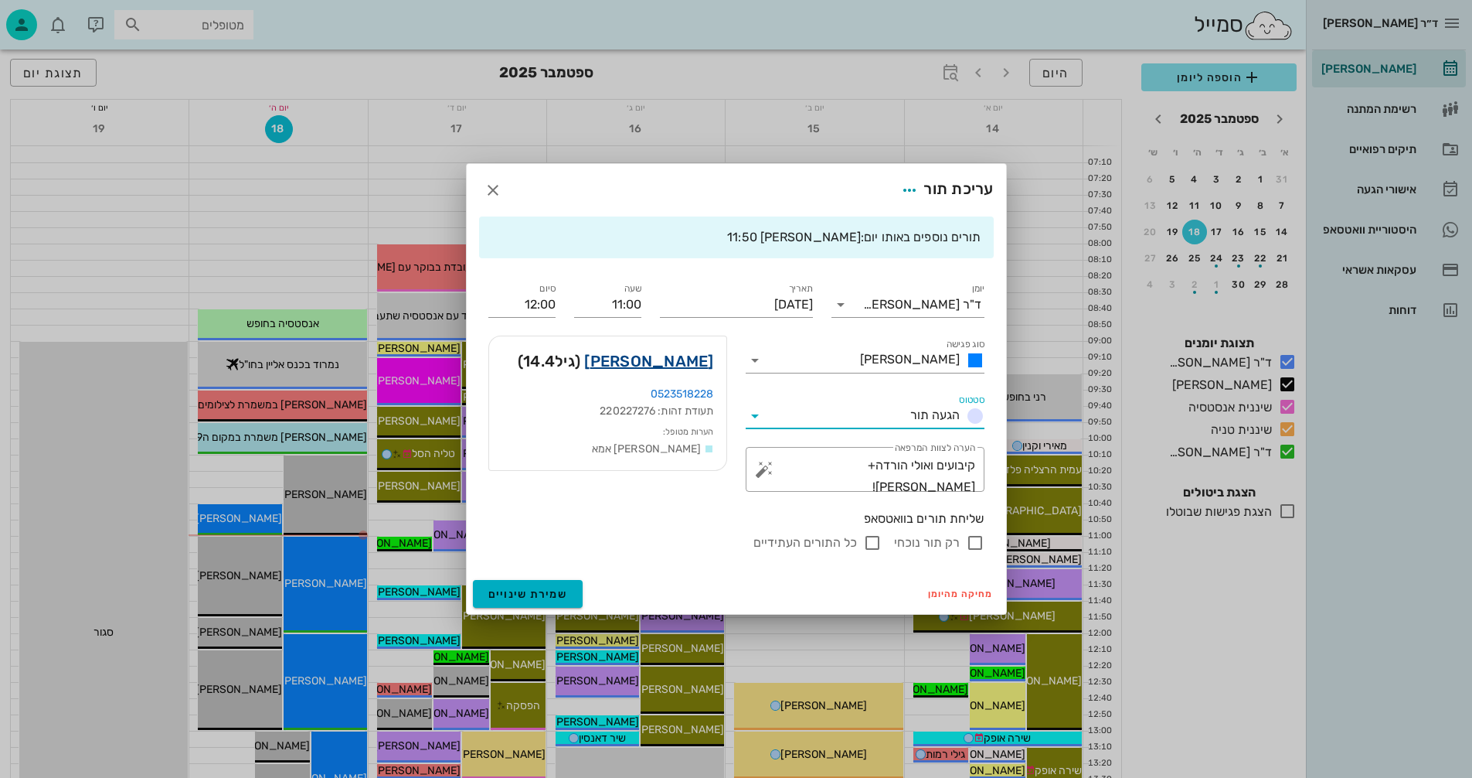
click at [677, 359] on link "[PERSON_NAME]" at bounding box center [648, 361] width 129 height 25
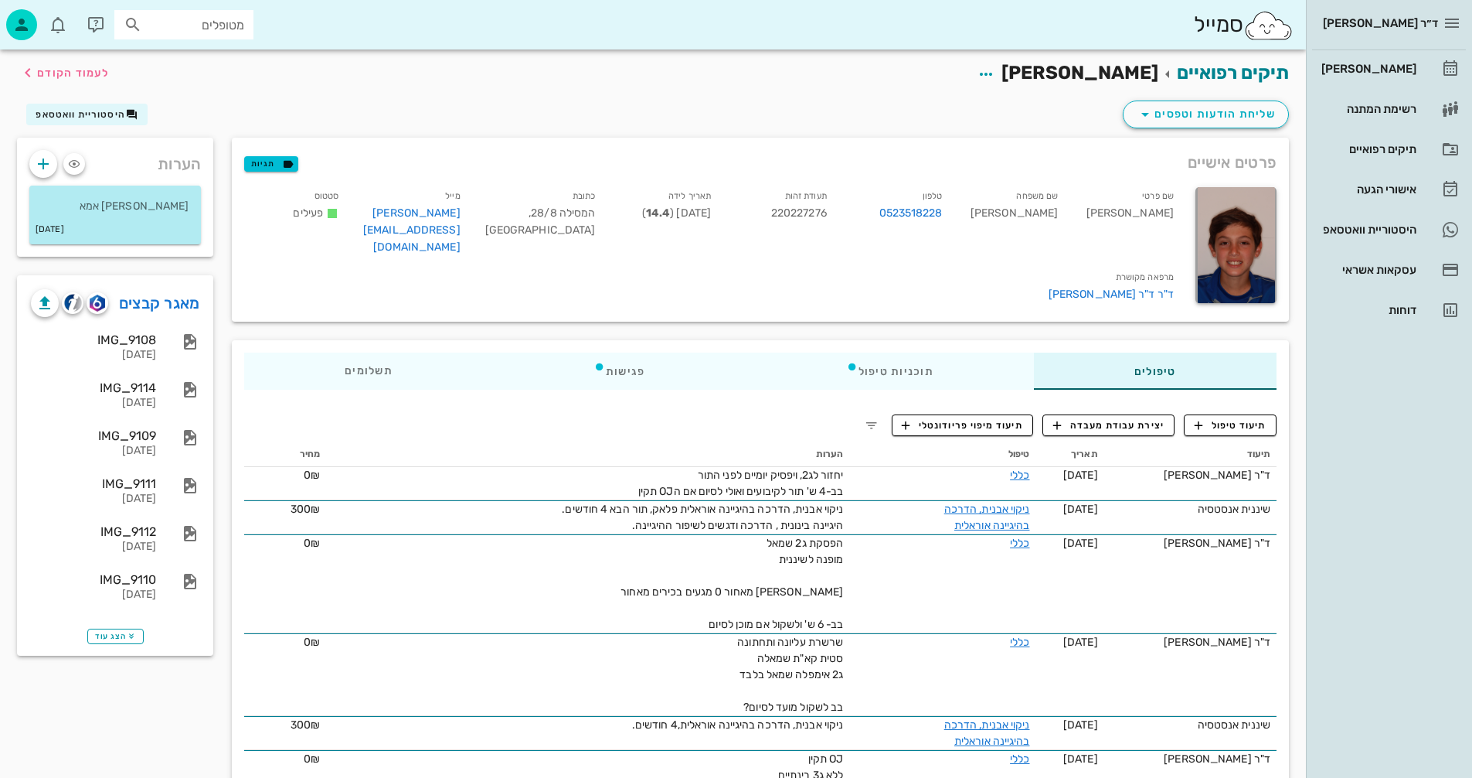
click at [228, 31] on input "מטופלים" at bounding box center [194, 25] width 99 height 20
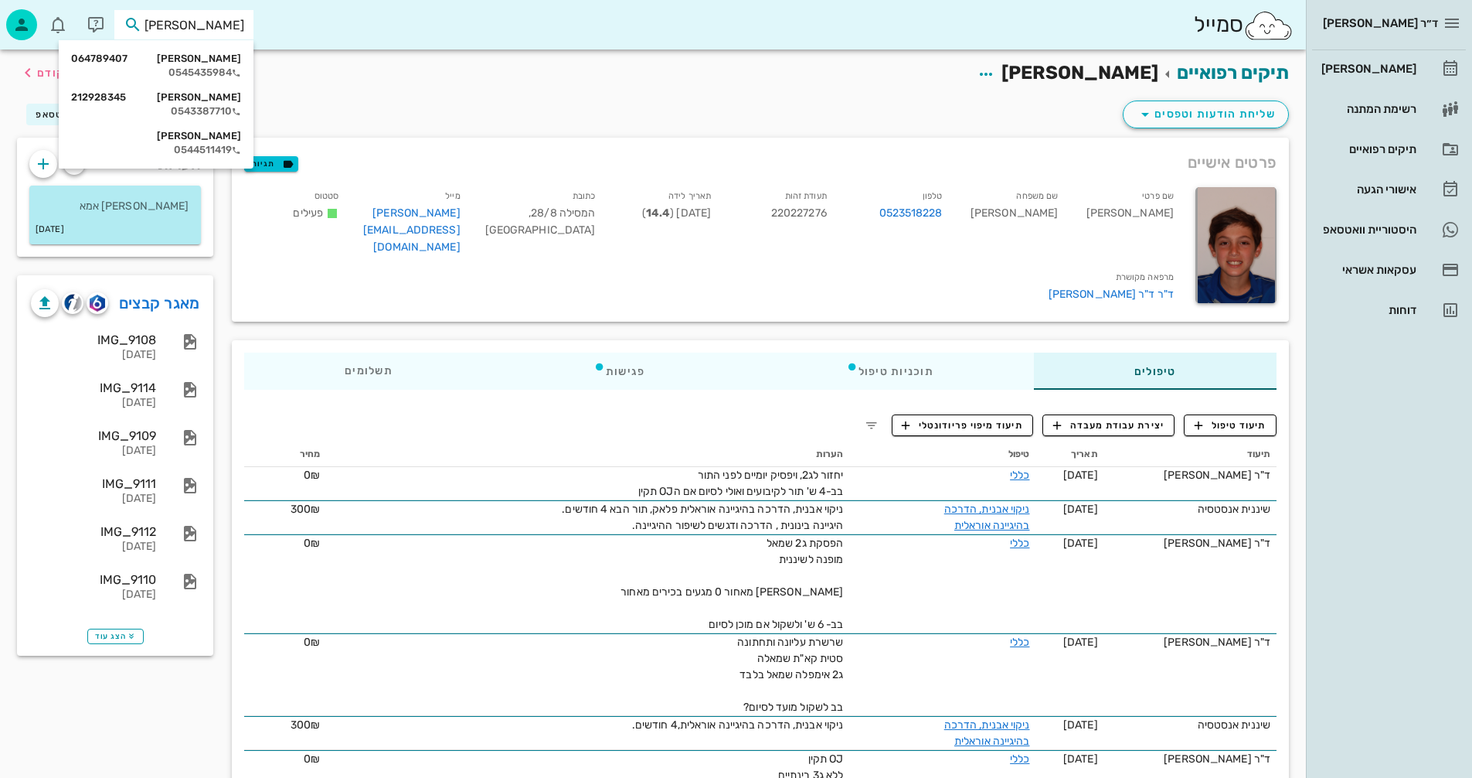
type input "נרקיס"
click at [206, 67] on div "0545435984" at bounding box center [156, 72] width 170 height 12
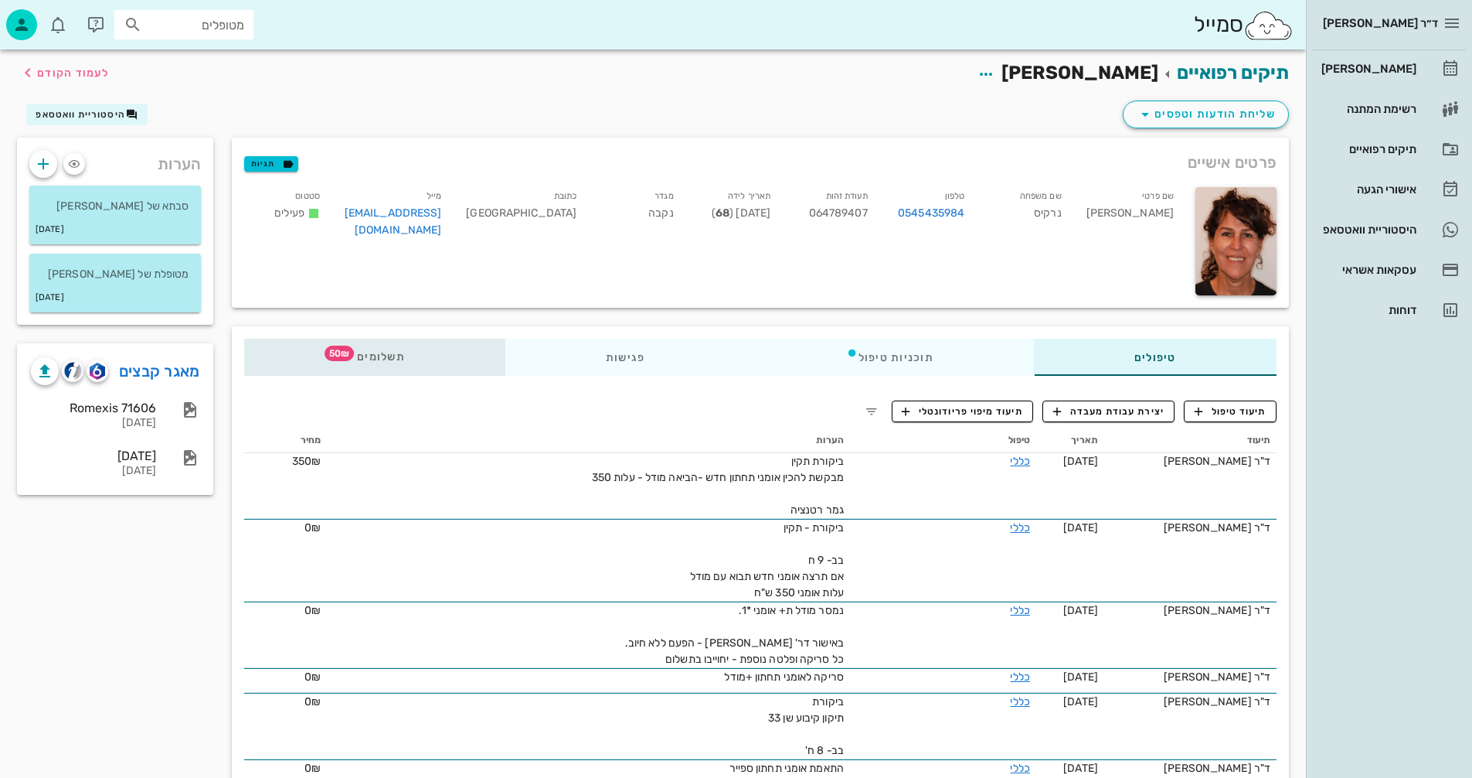
click at [381, 356] on span "תשלומים 50₪" at bounding box center [375, 357] width 60 height 11
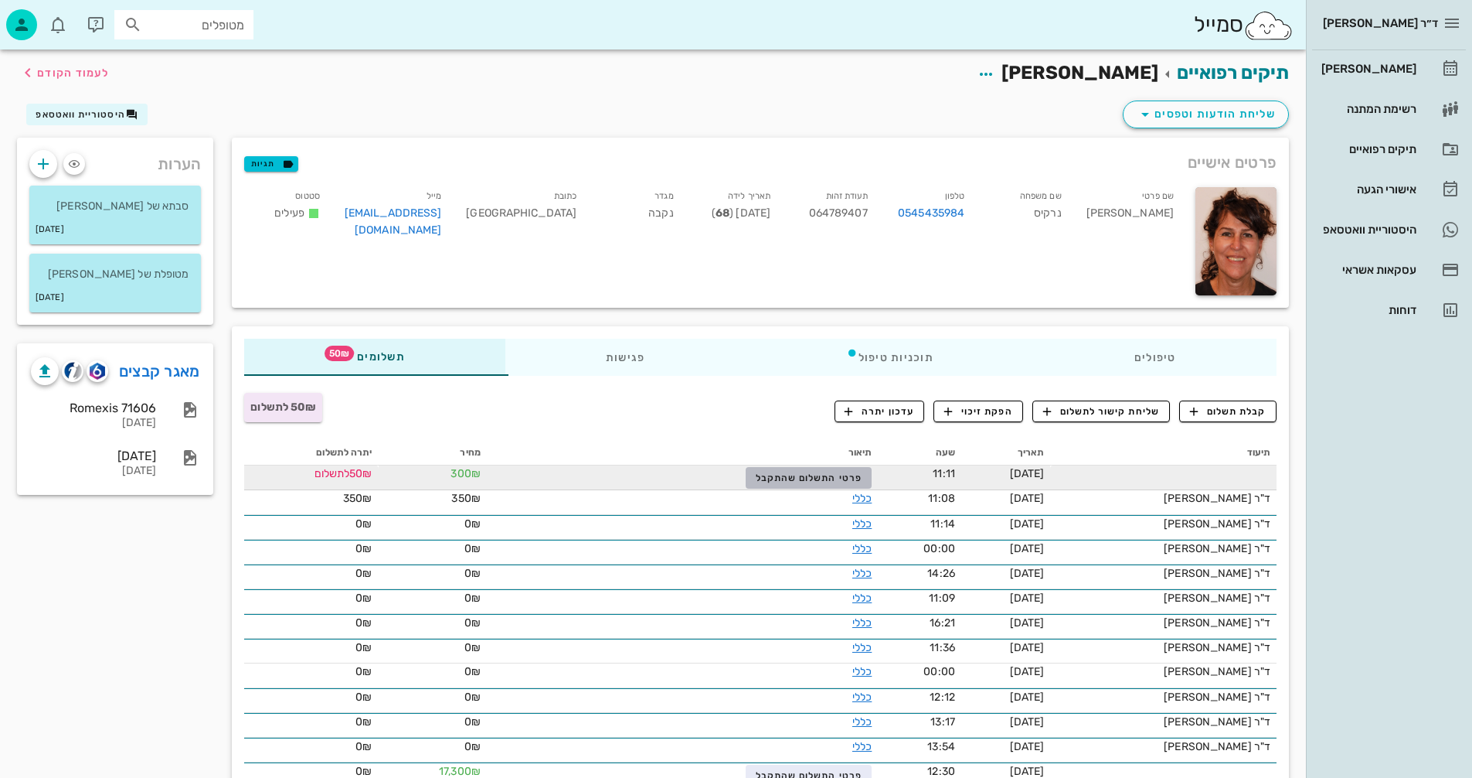
click at [756, 475] on span "פרטי התשלום שהתקבל" at bounding box center [809, 477] width 107 height 11
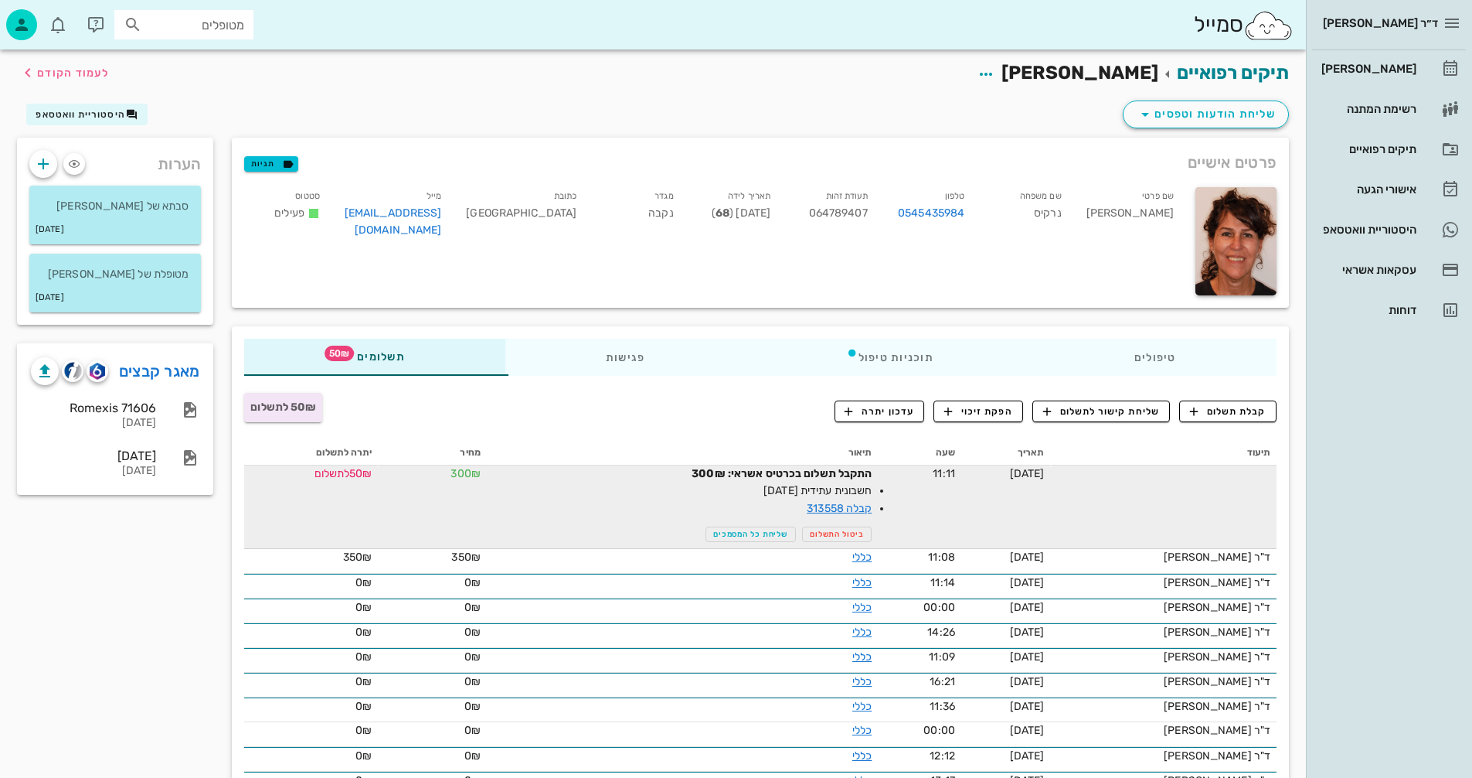
click at [639, 413] on div "קבלת תשלום שליחת קישור לתשלום הפקת זיכוי עדכון יתרה" at bounding box center [936, 411] width 700 height 40
click at [1381, 67] on div "[PERSON_NAME]" at bounding box center [1368, 69] width 98 height 12
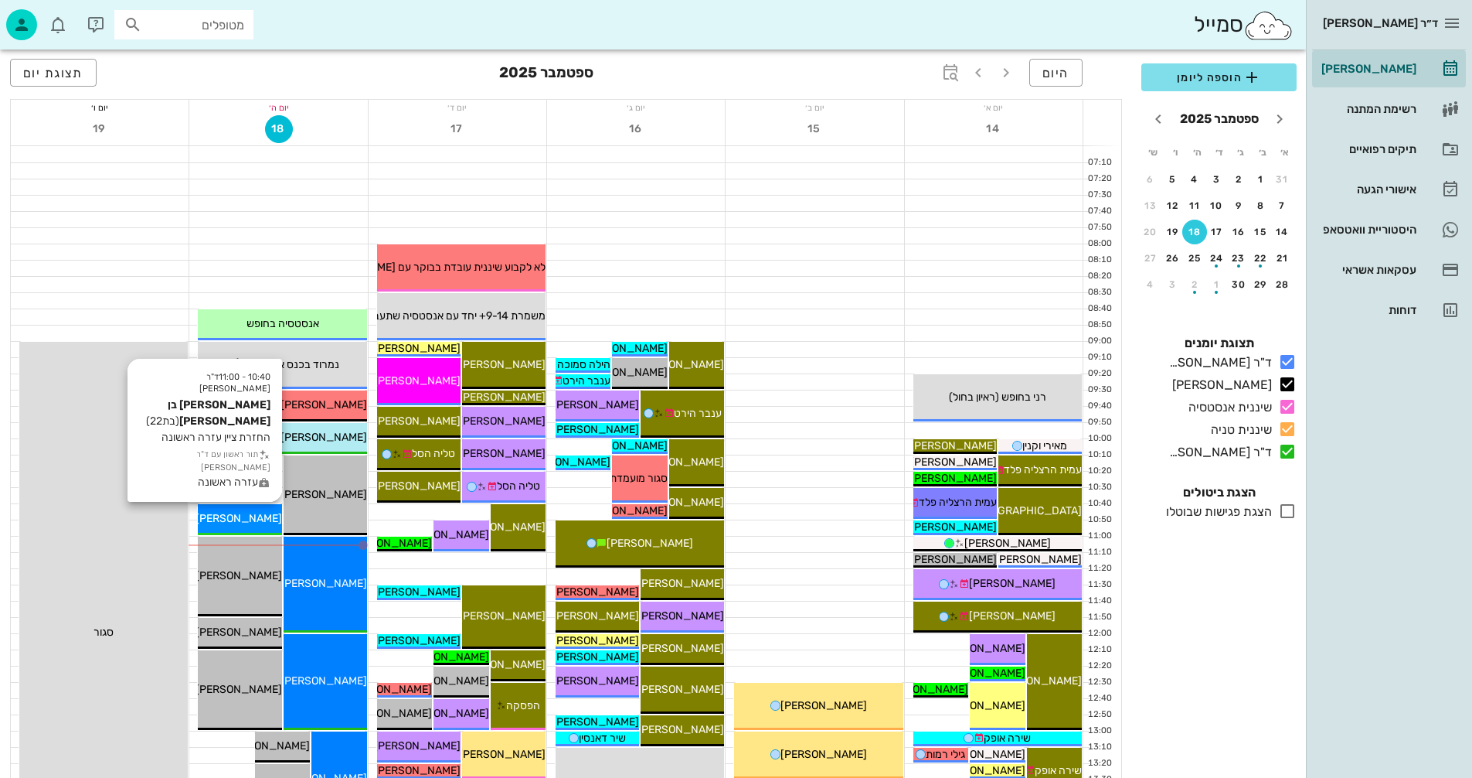
click at [242, 518] on span "[PERSON_NAME] בן [PERSON_NAME]" at bounding box center [189, 518] width 186 height 13
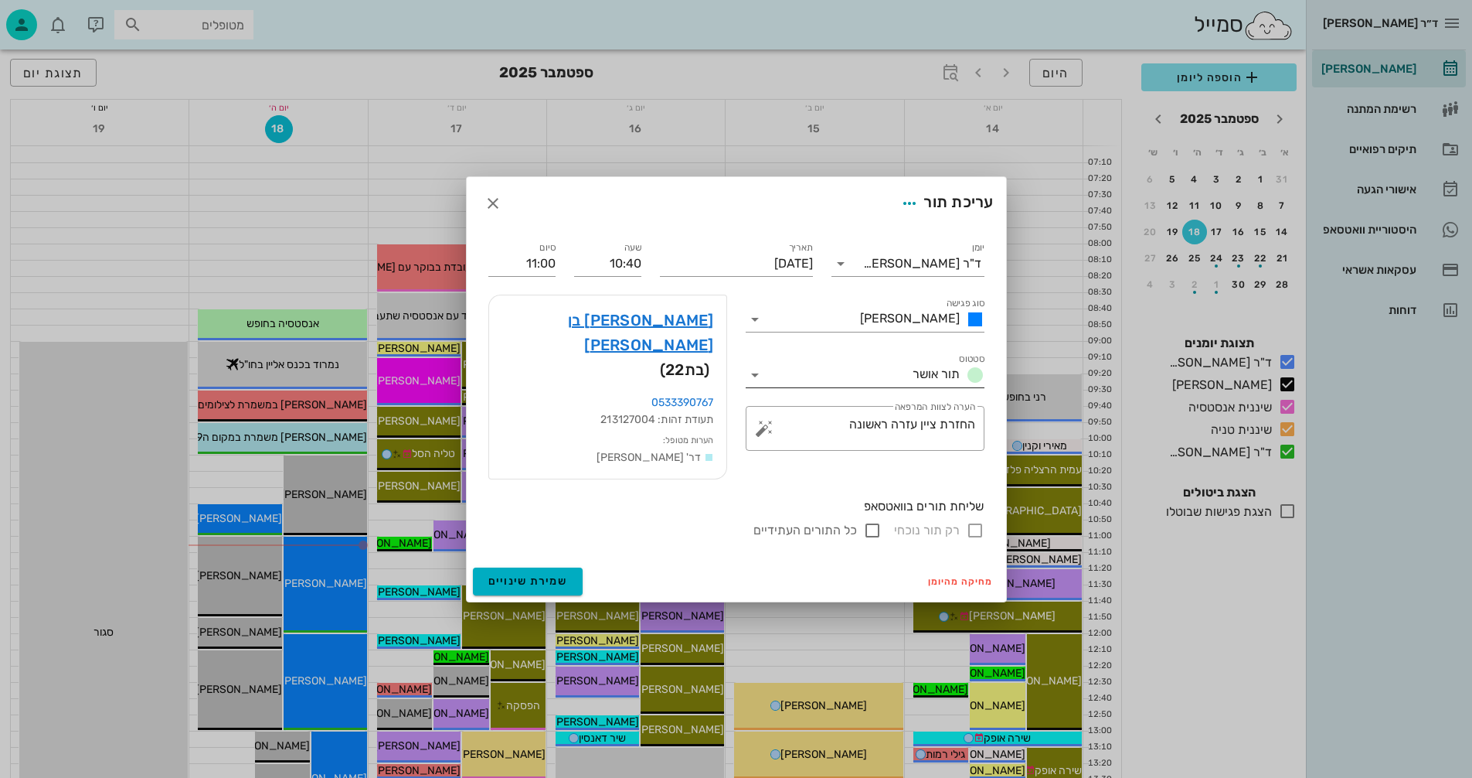
click at [752, 384] on icon at bounding box center [755, 375] width 19 height 19
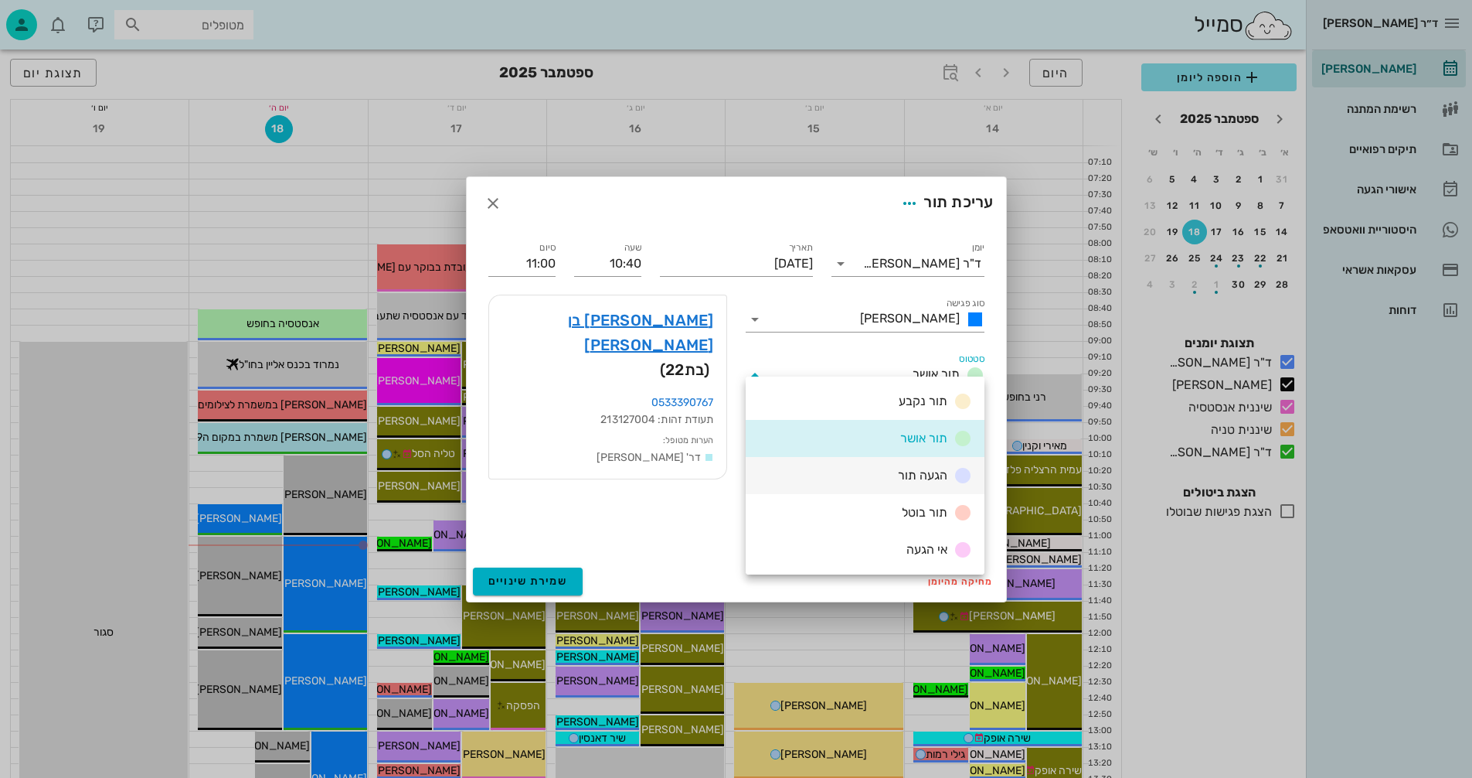
click at [891, 475] on div "הגעה תור" at bounding box center [865, 475] width 239 height 37
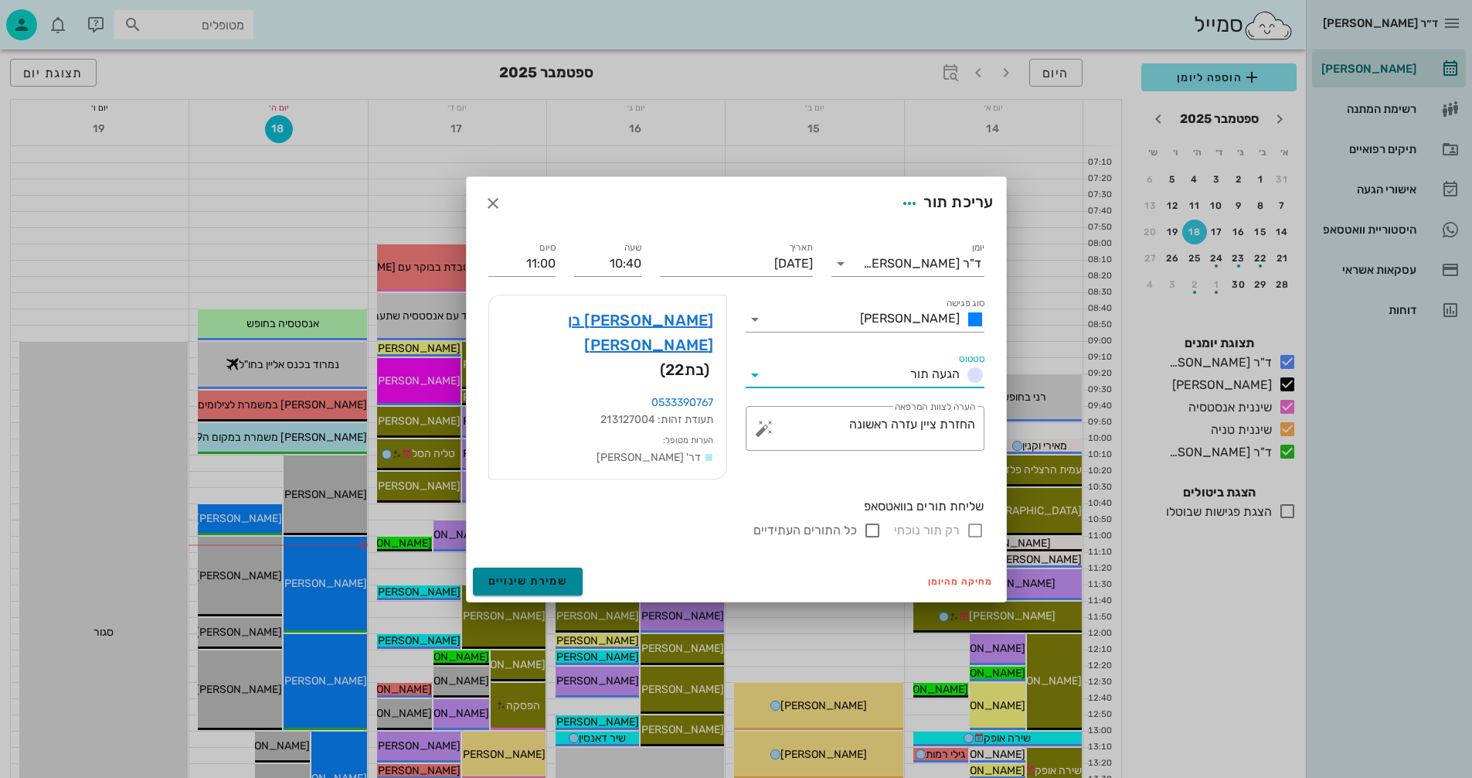
click at [505, 574] on span "שמירת שינויים" at bounding box center [528, 580] width 80 height 13
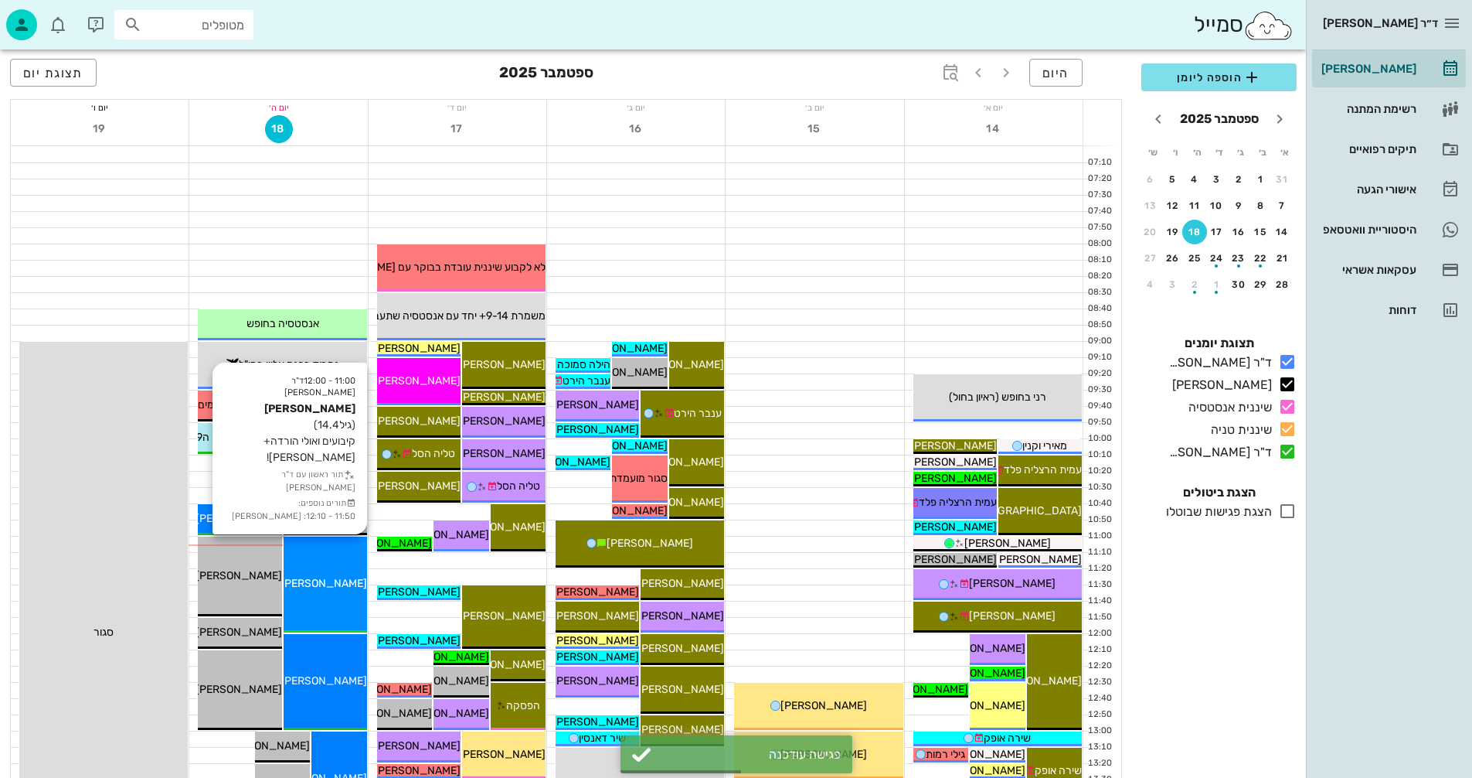
click at [332, 575] on div "[PERSON_NAME]" at bounding box center [325, 583] width 83 height 16
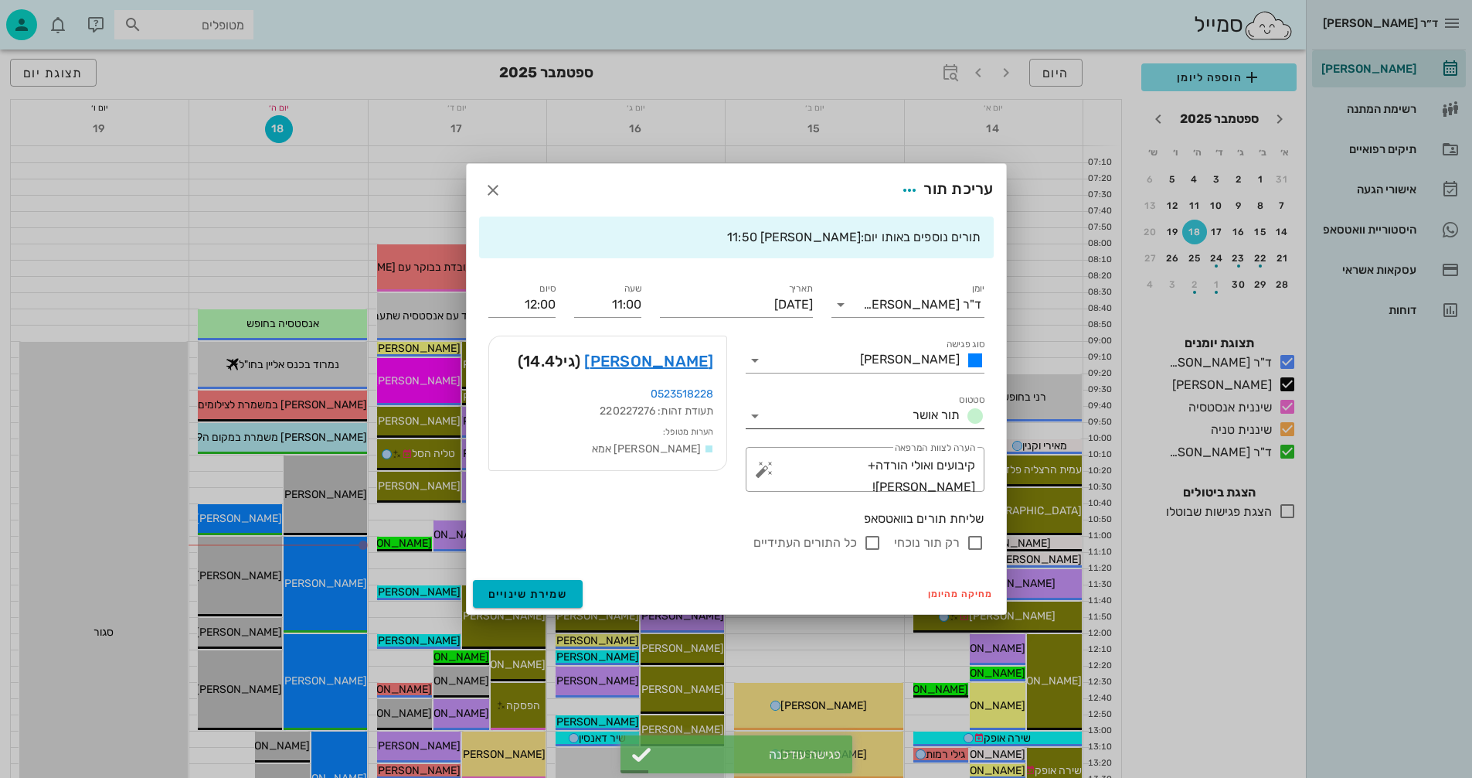
click at [756, 413] on icon at bounding box center [755, 416] width 19 height 19
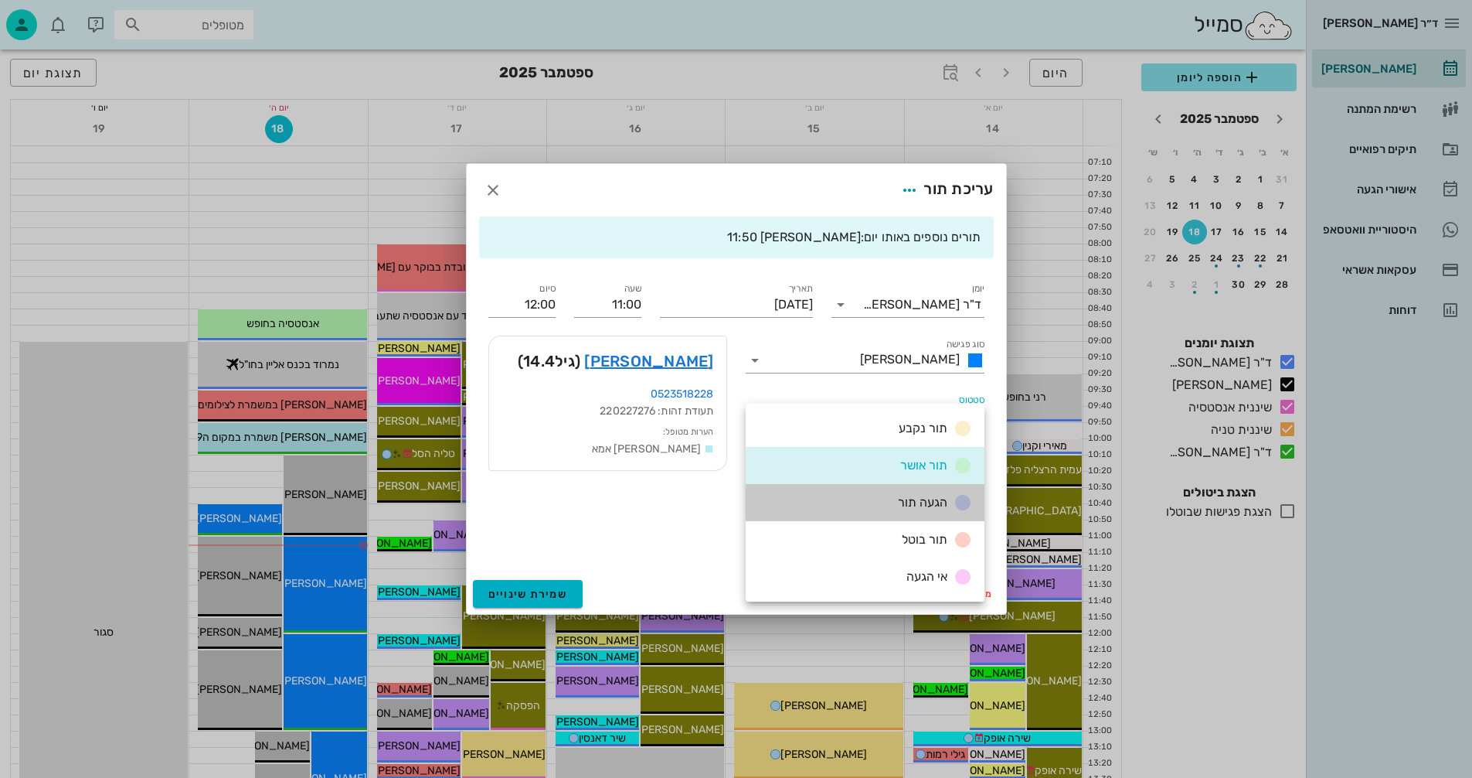
click at [866, 498] on div "הגעה תור" at bounding box center [865, 502] width 239 height 37
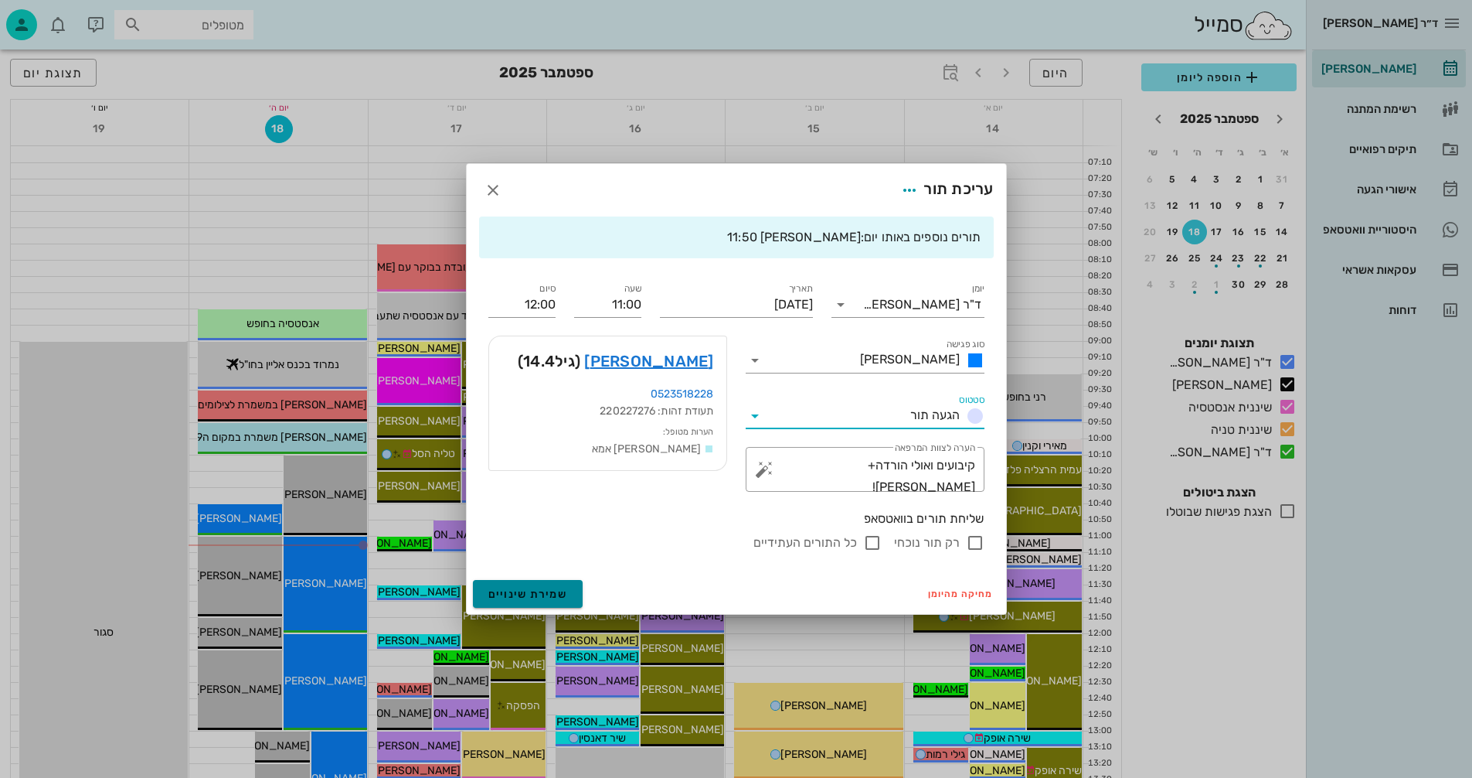
click at [545, 587] on span "שמירת שינויים" at bounding box center [528, 593] width 80 height 13
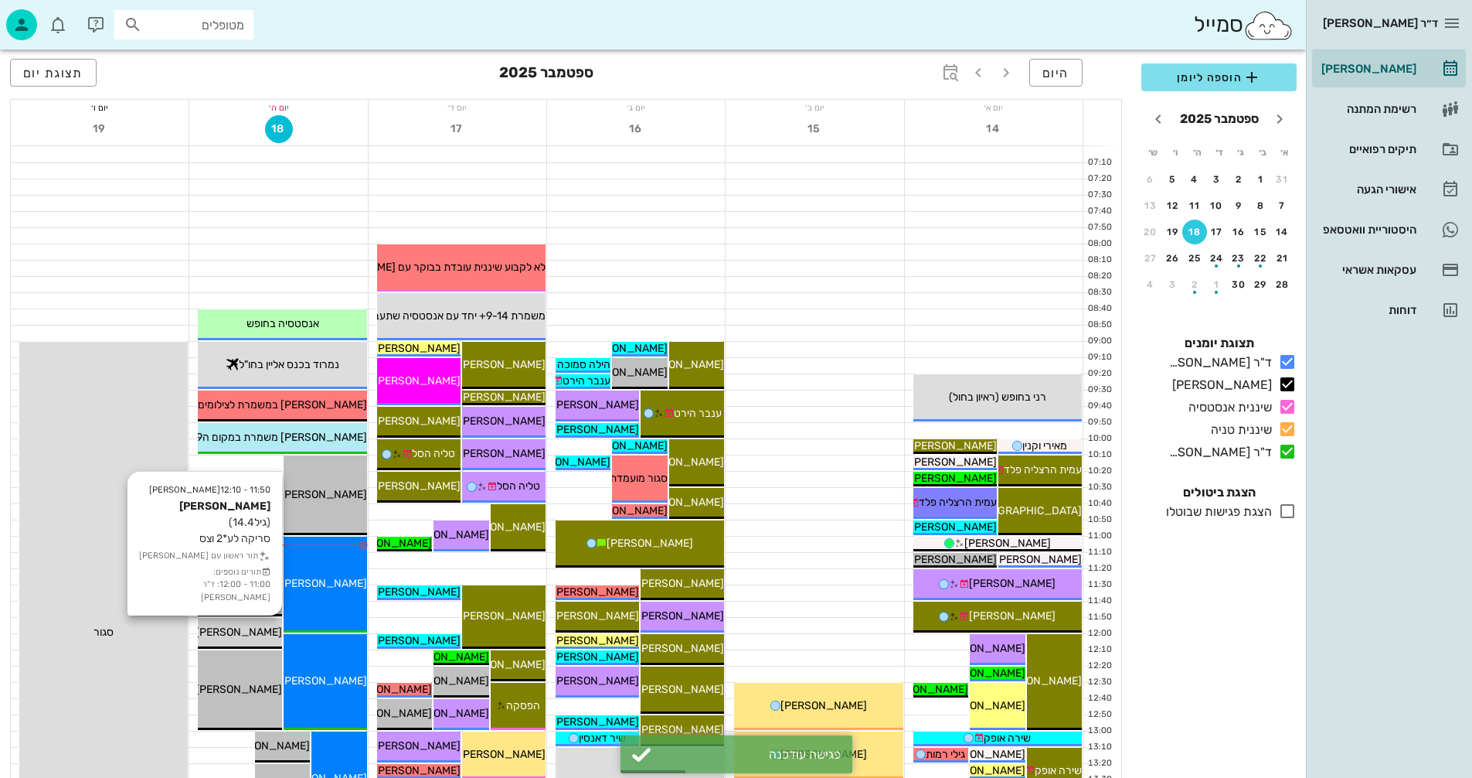
click at [251, 635] on span "[PERSON_NAME]" at bounding box center [239, 631] width 87 height 13
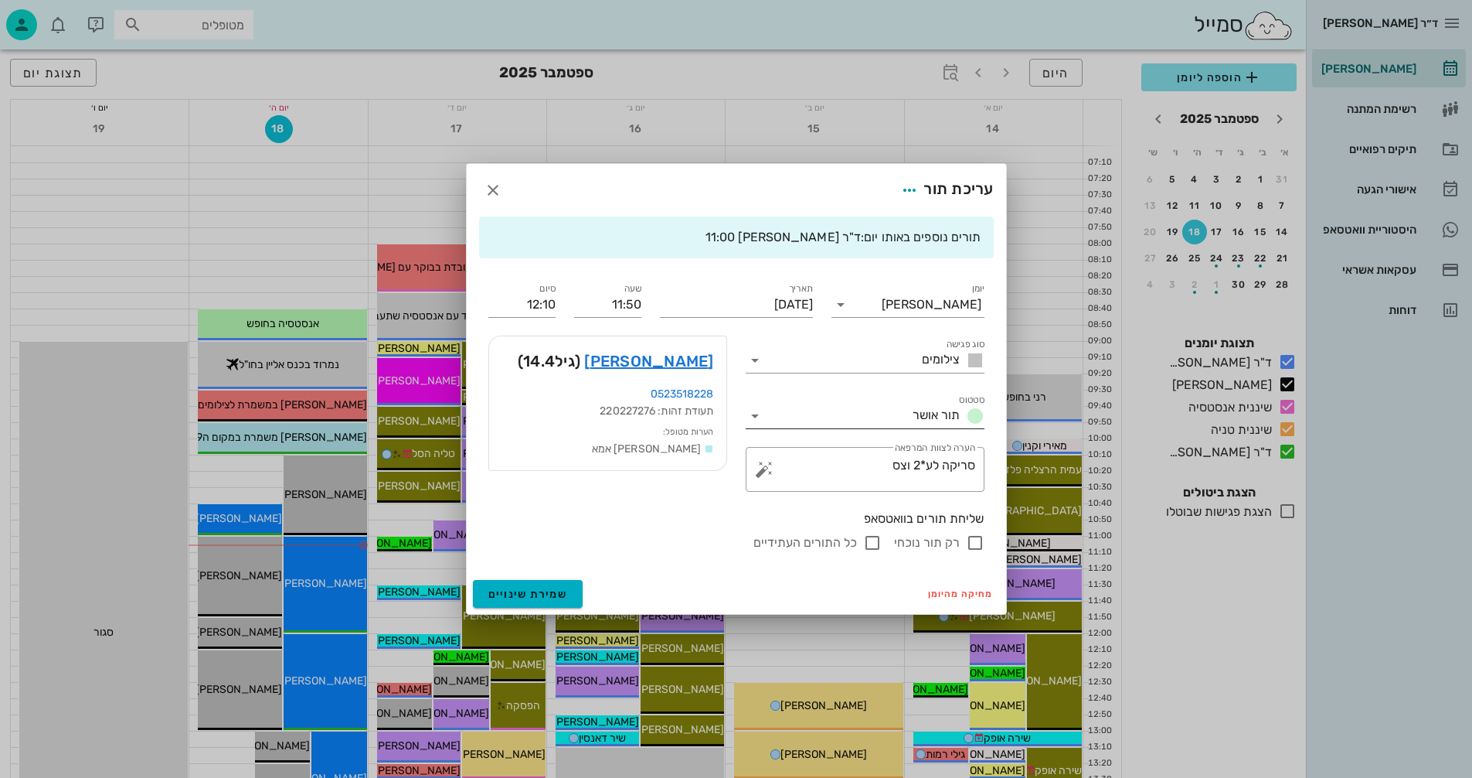
click at [754, 414] on icon at bounding box center [755, 416] width 19 height 19
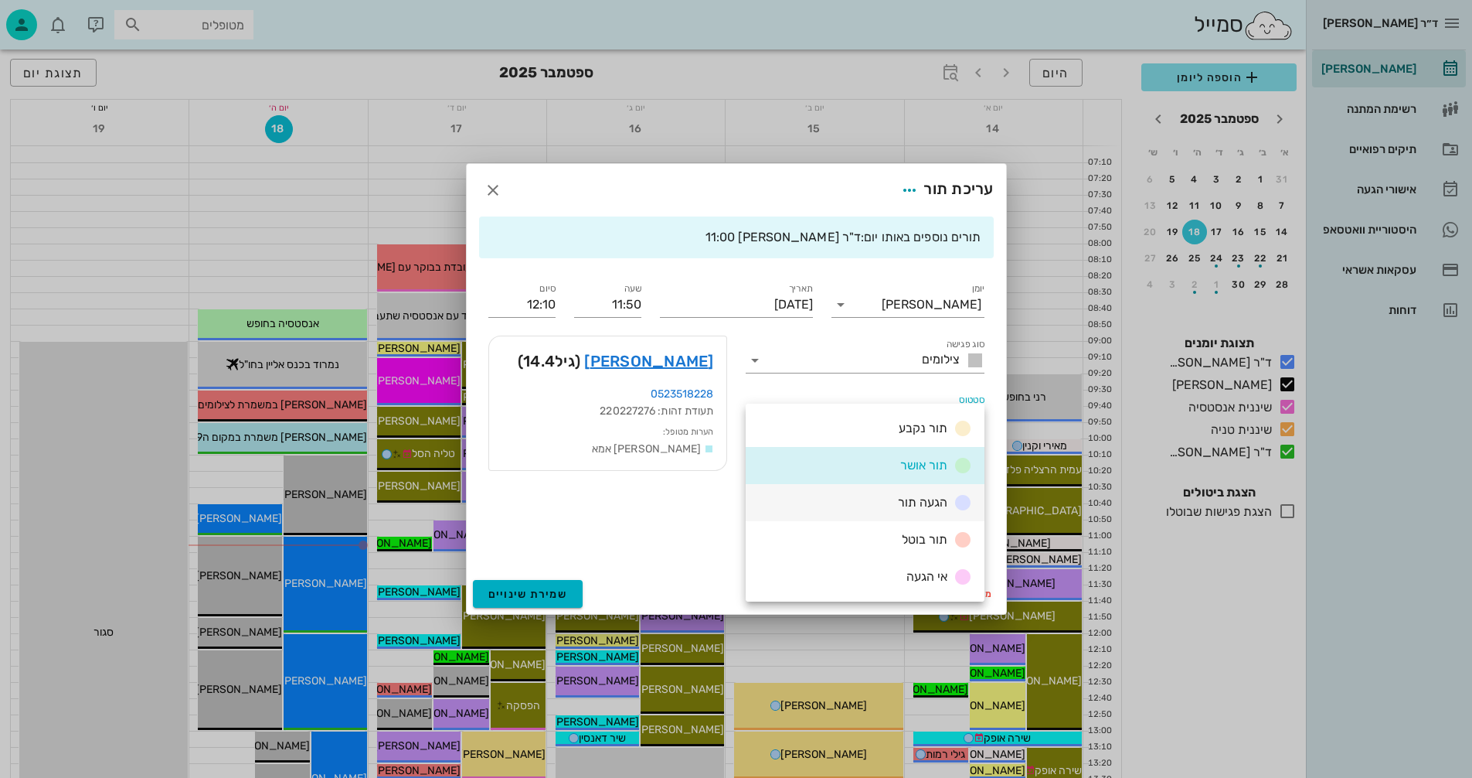
click at [895, 499] on div "הגעה תור" at bounding box center [932, 502] width 80 height 19
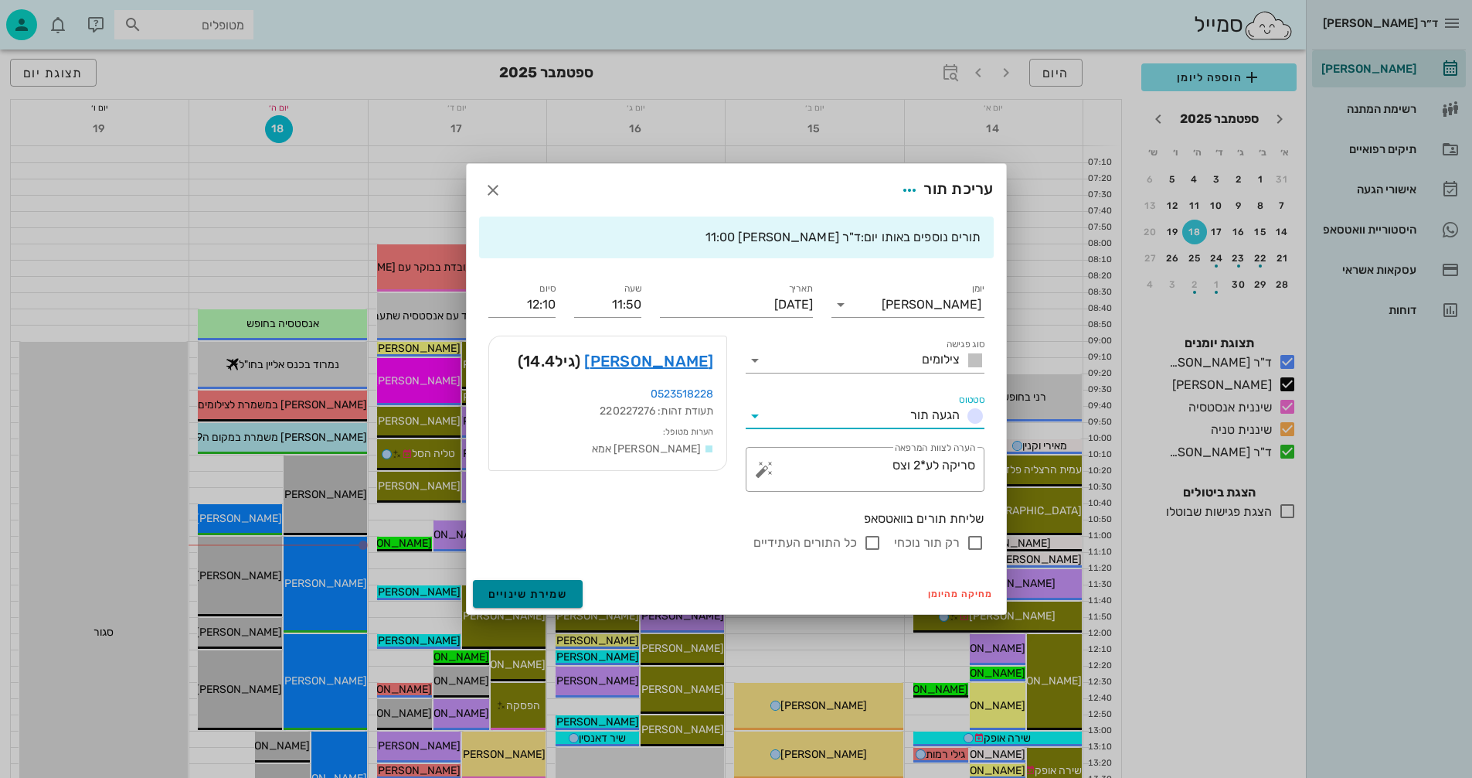
click at [531, 597] on span "שמירת שינויים" at bounding box center [528, 593] width 80 height 13
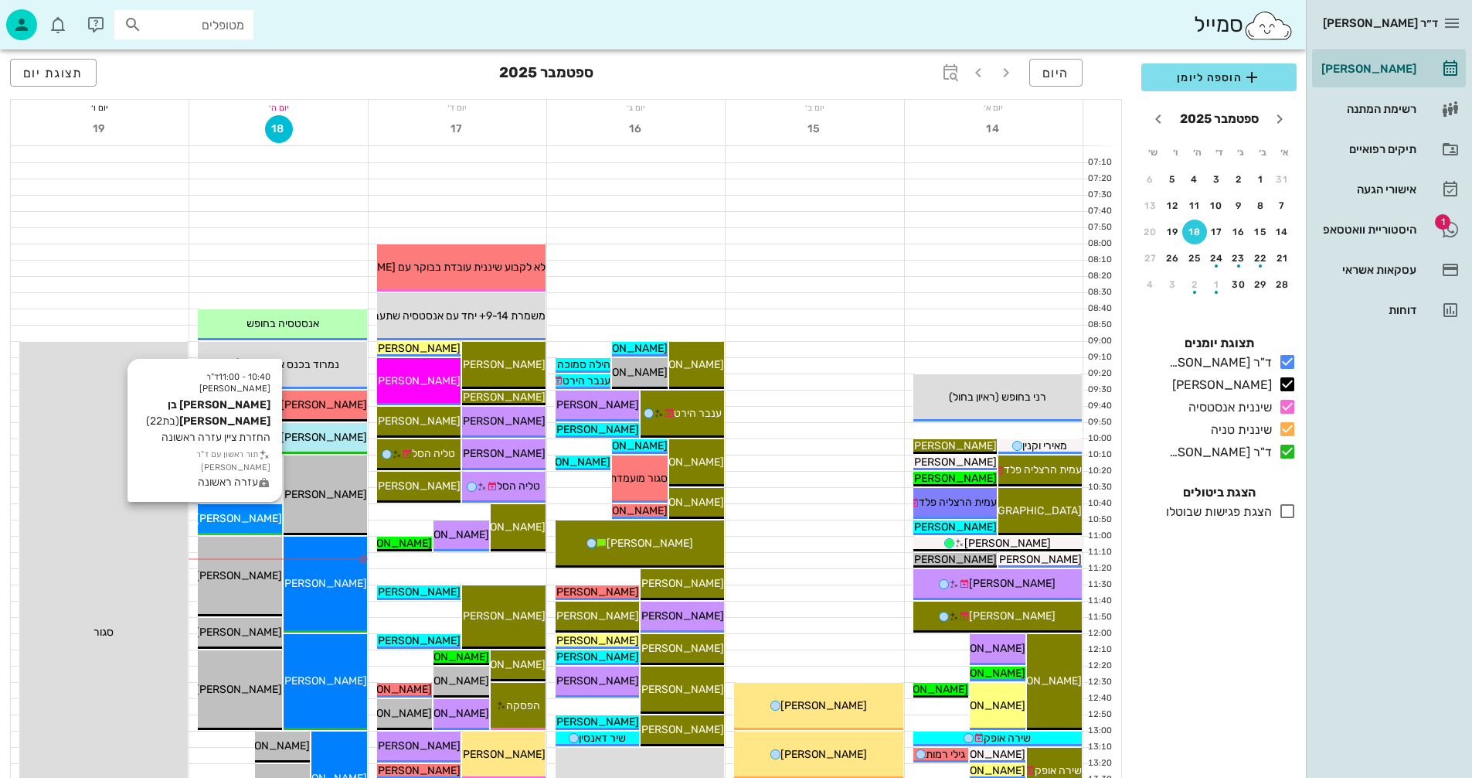
click at [256, 512] on span "[PERSON_NAME] בן [PERSON_NAME]" at bounding box center [189, 518] width 186 height 13
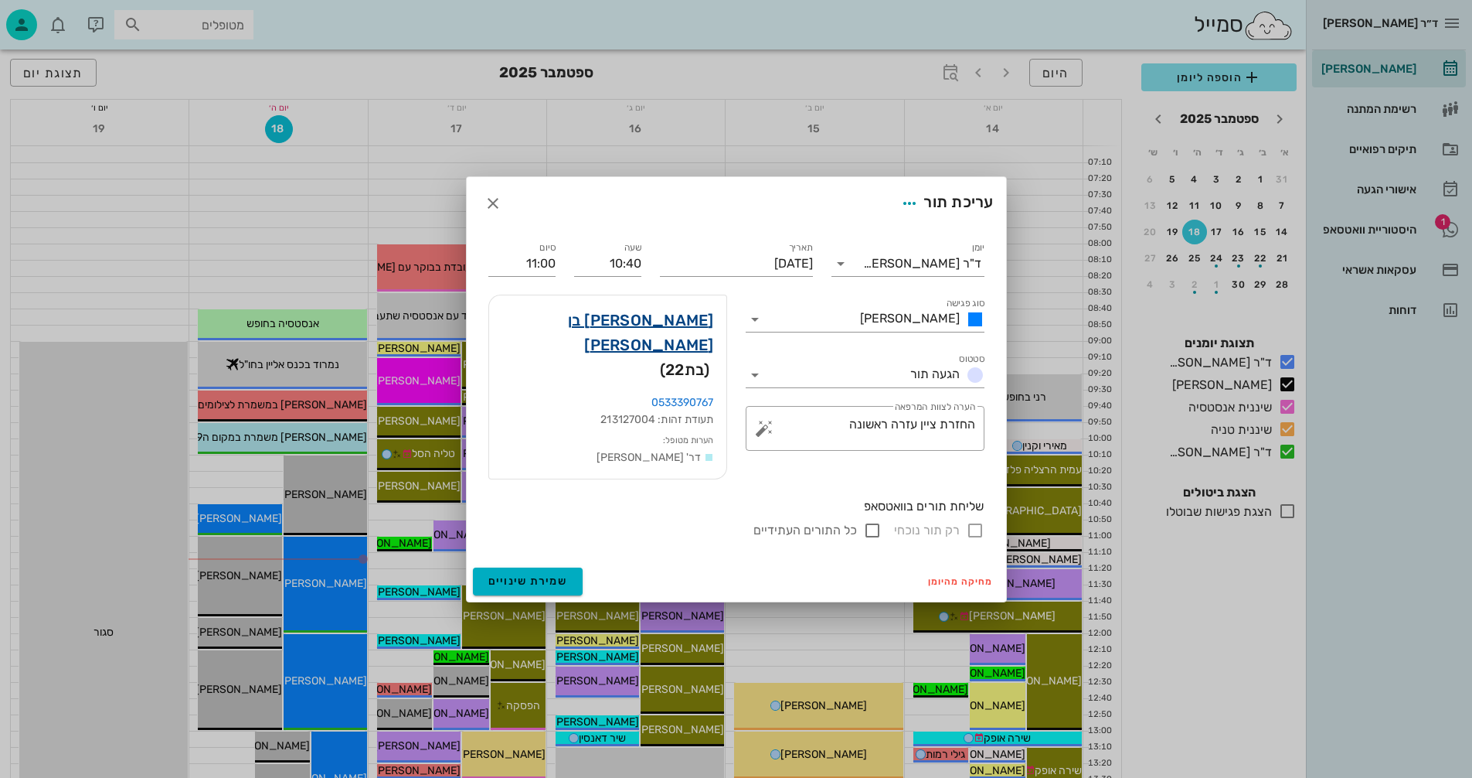
click at [678, 333] on link "שחר בן מאיר" at bounding box center [608, 332] width 213 height 49
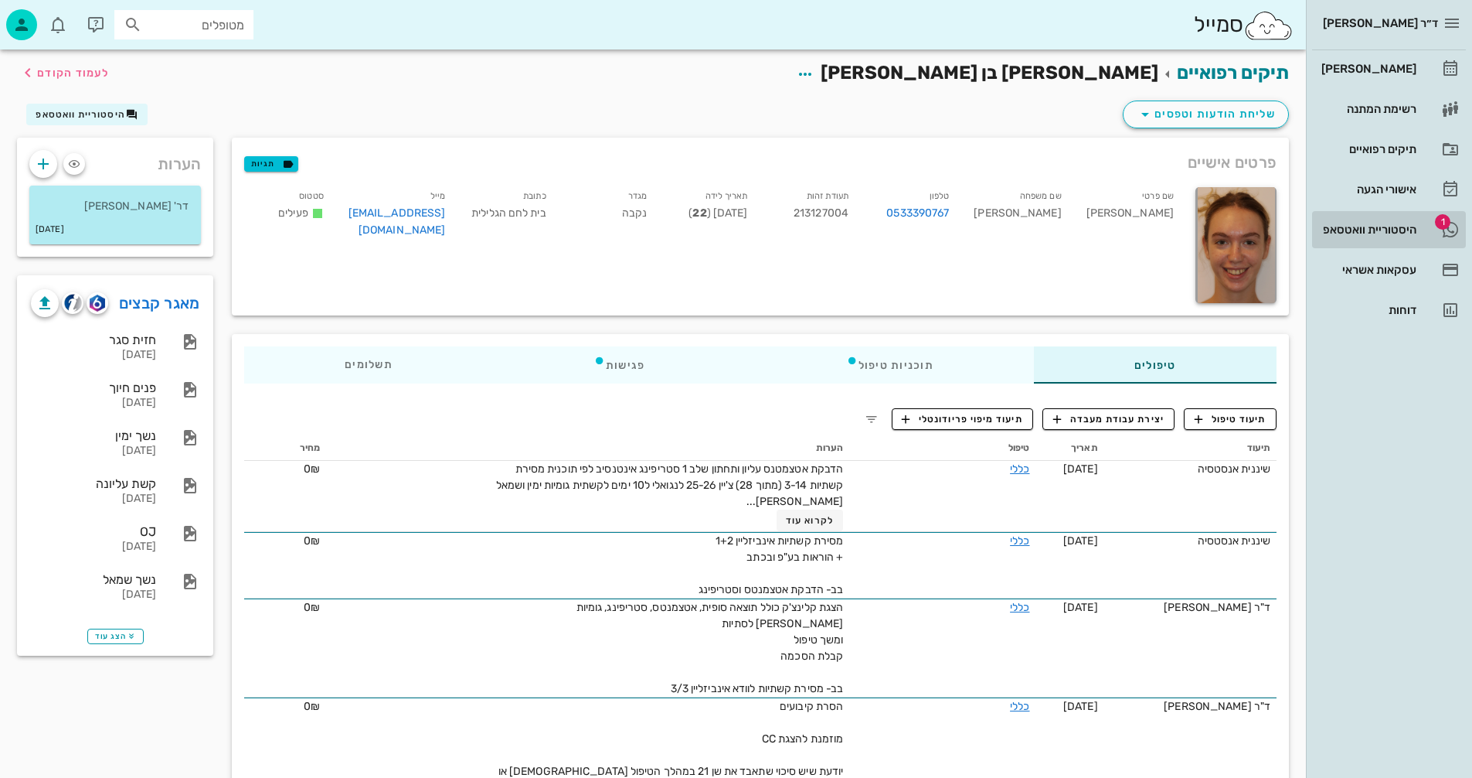
click at [1340, 228] on div "היסטוריית וואטסאפ" at bounding box center [1368, 229] width 98 height 12
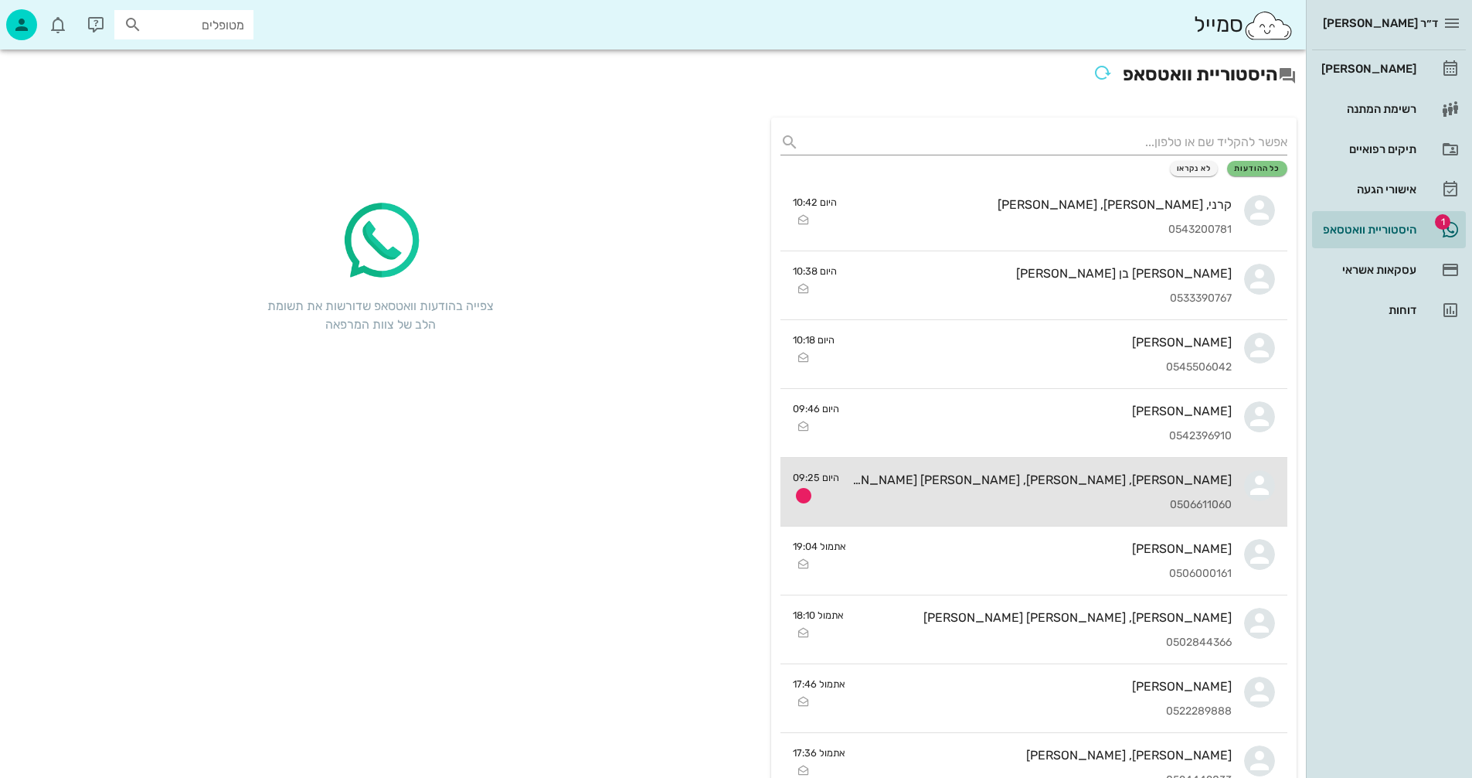
click at [973, 485] on div "[PERSON_NAME], [PERSON_NAME], [PERSON_NAME] [PERSON_NAME]" at bounding box center [1042, 479] width 380 height 15
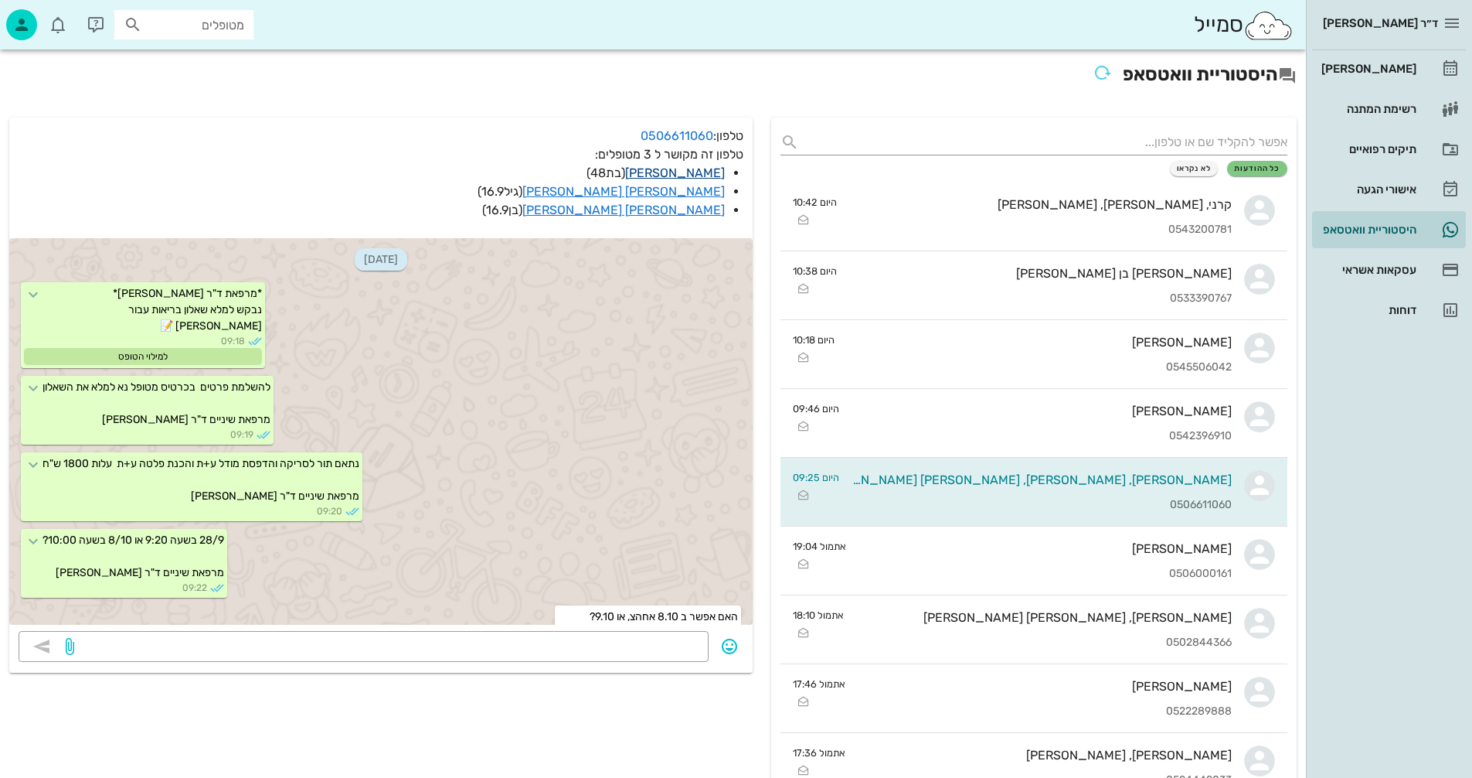
click at [704, 173] on link "[PERSON_NAME]" at bounding box center [675, 172] width 100 height 15
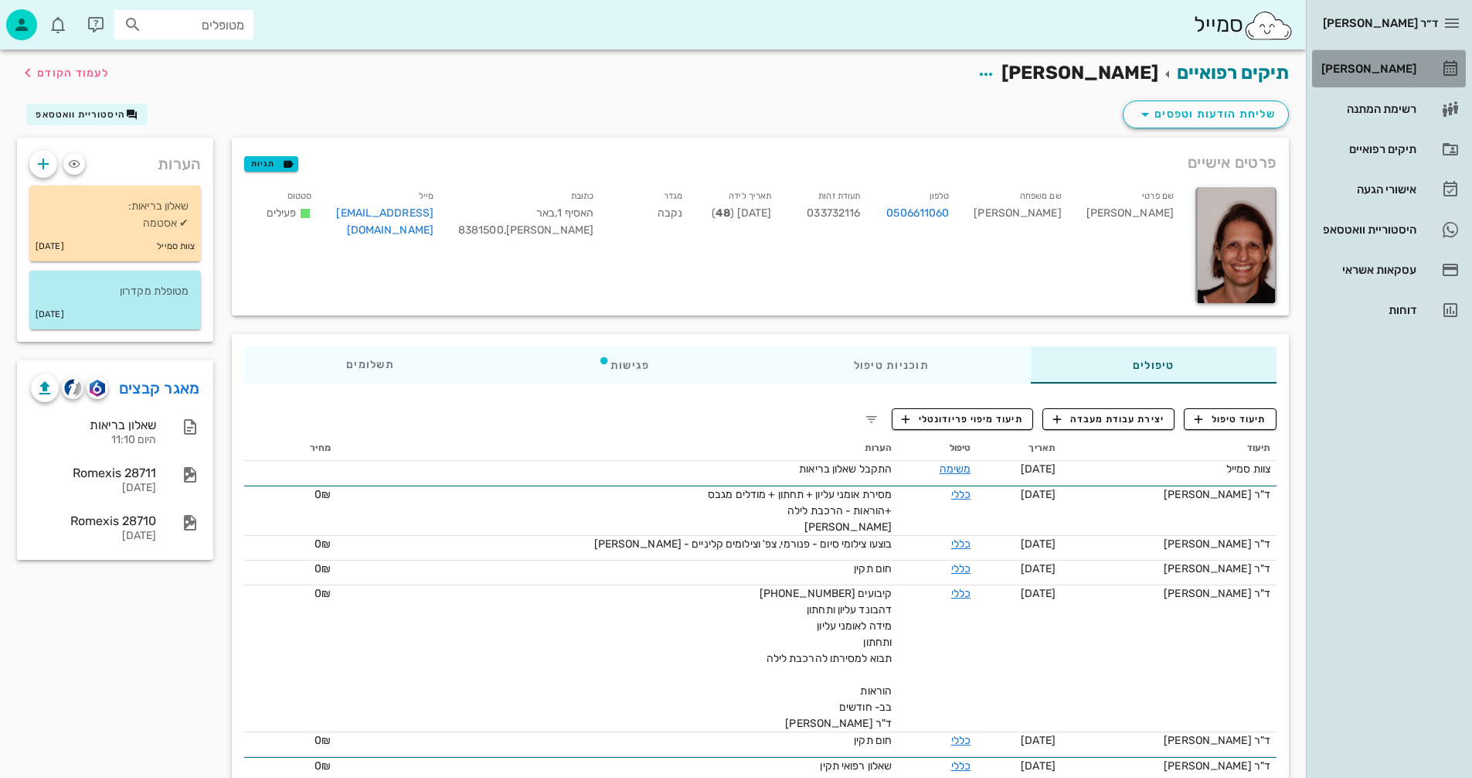
click at [1380, 63] on div "[PERSON_NAME]" at bounding box center [1368, 69] width 98 height 12
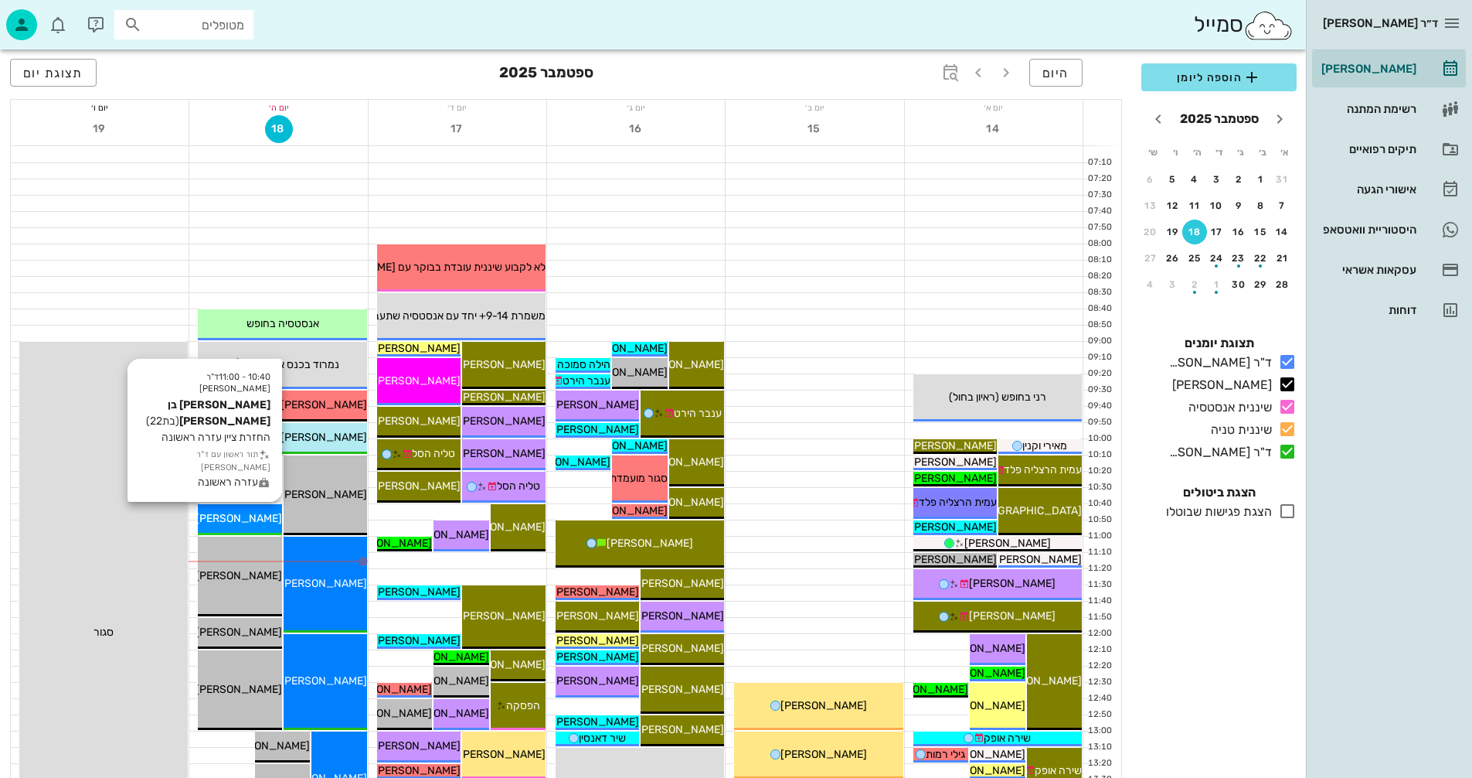
click at [248, 515] on span "[PERSON_NAME] בן [PERSON_NAME]" at bounding box center [189, 518] width 186 height 13
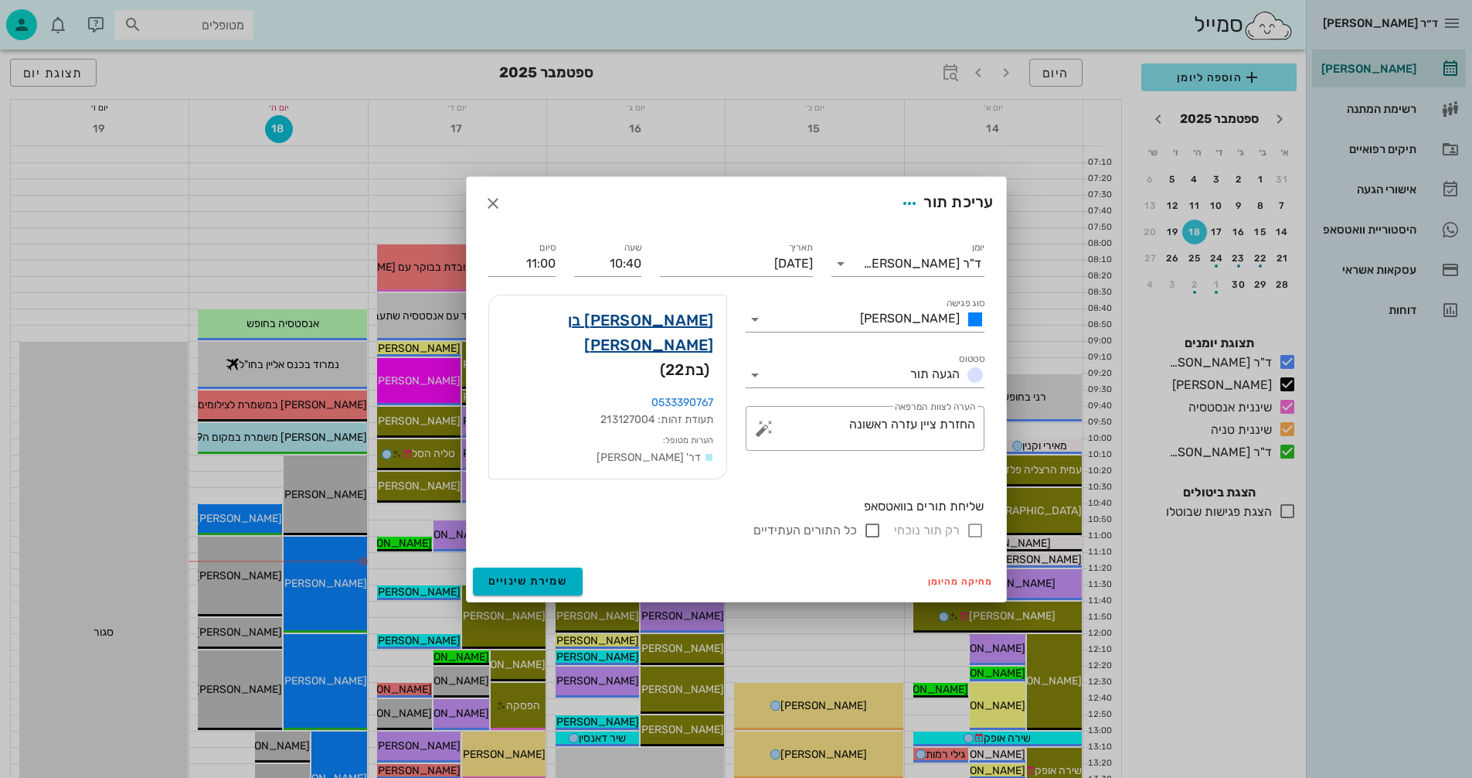
click at [671, 332] on link "שחר בן מאיר" at bounding box center [608, 332] width 213 height 49
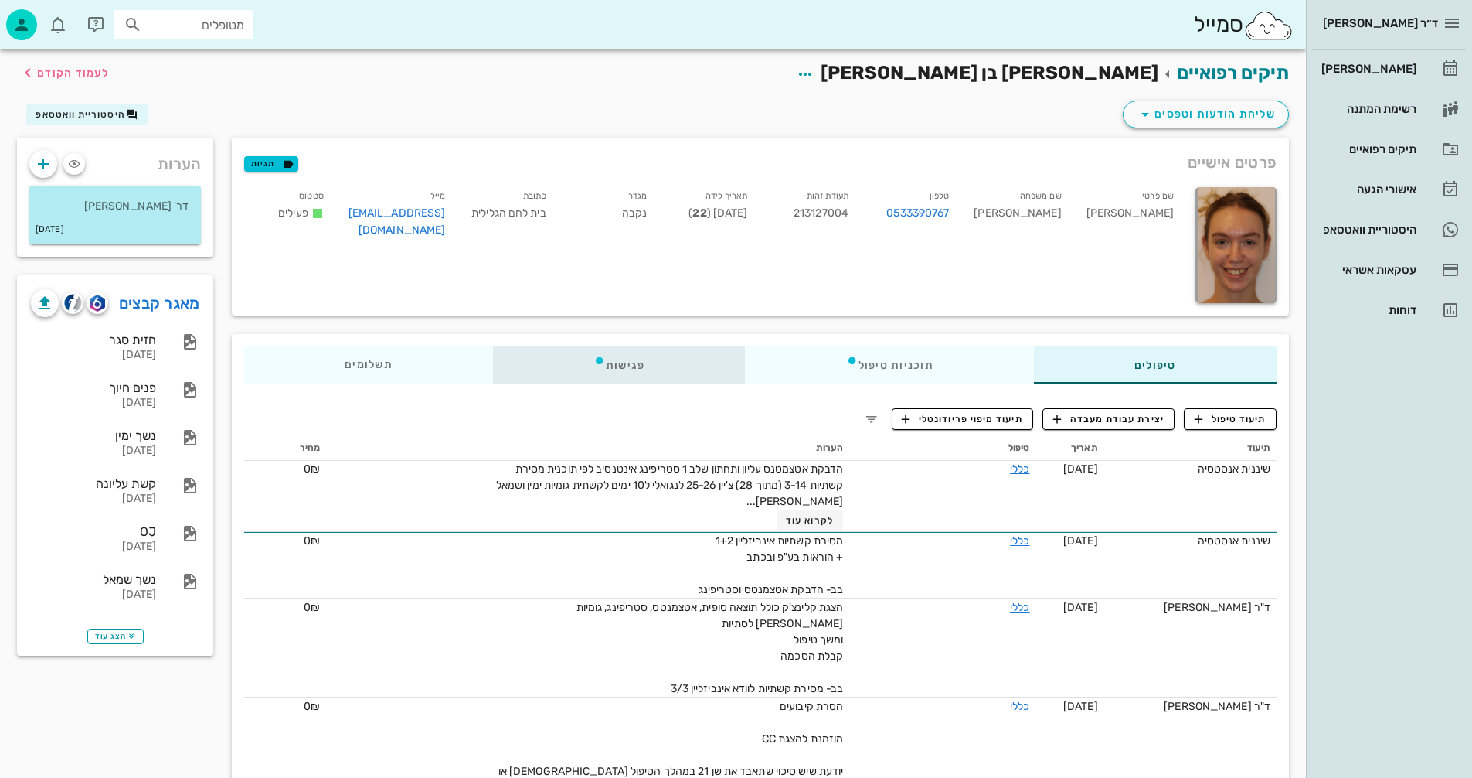
click at [615, 367] on div "פגישות" at bounding box center [619, 364] width 253 height 37
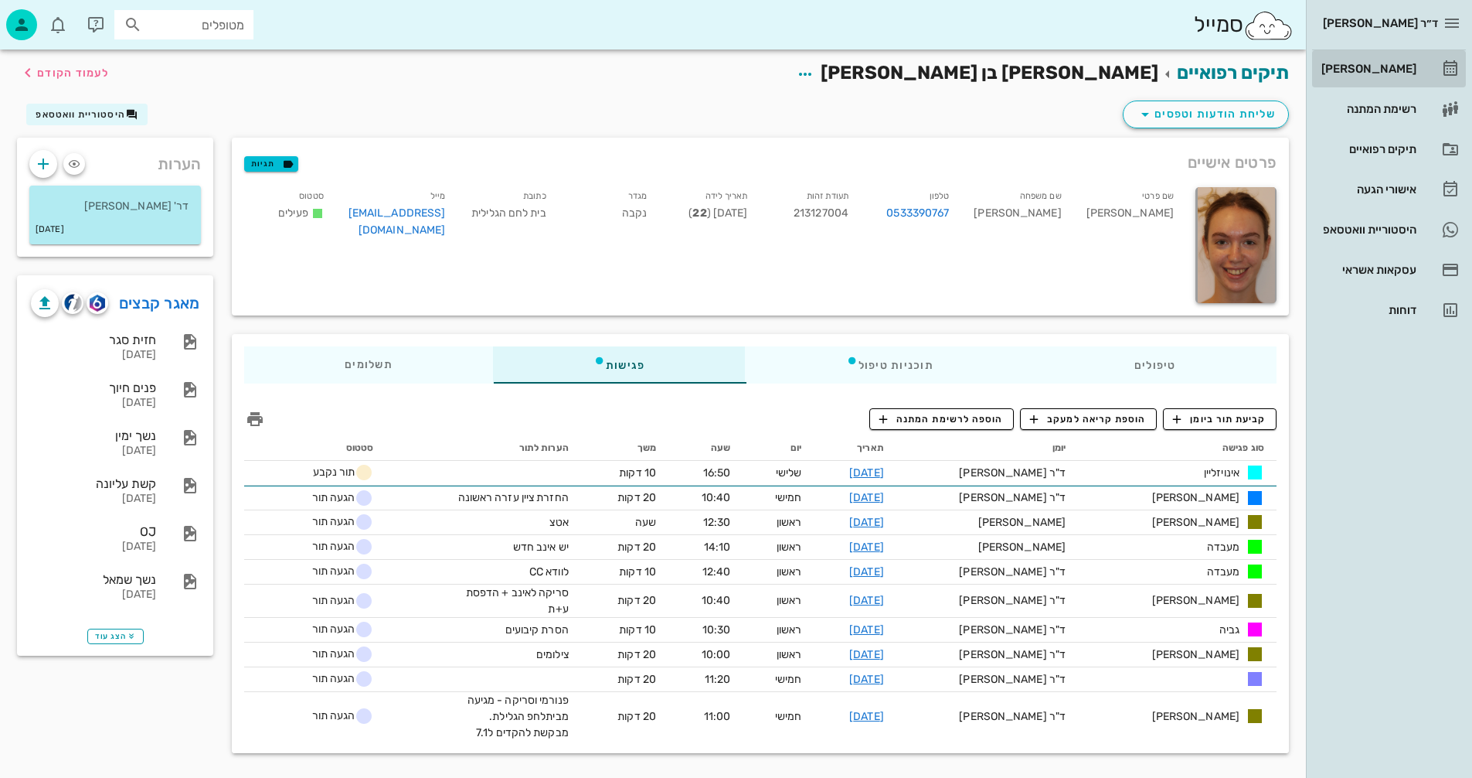
click at [1370, 68] on div "[PERSON_NAME]" at bounding box center [1368, 69] width 98 height 12
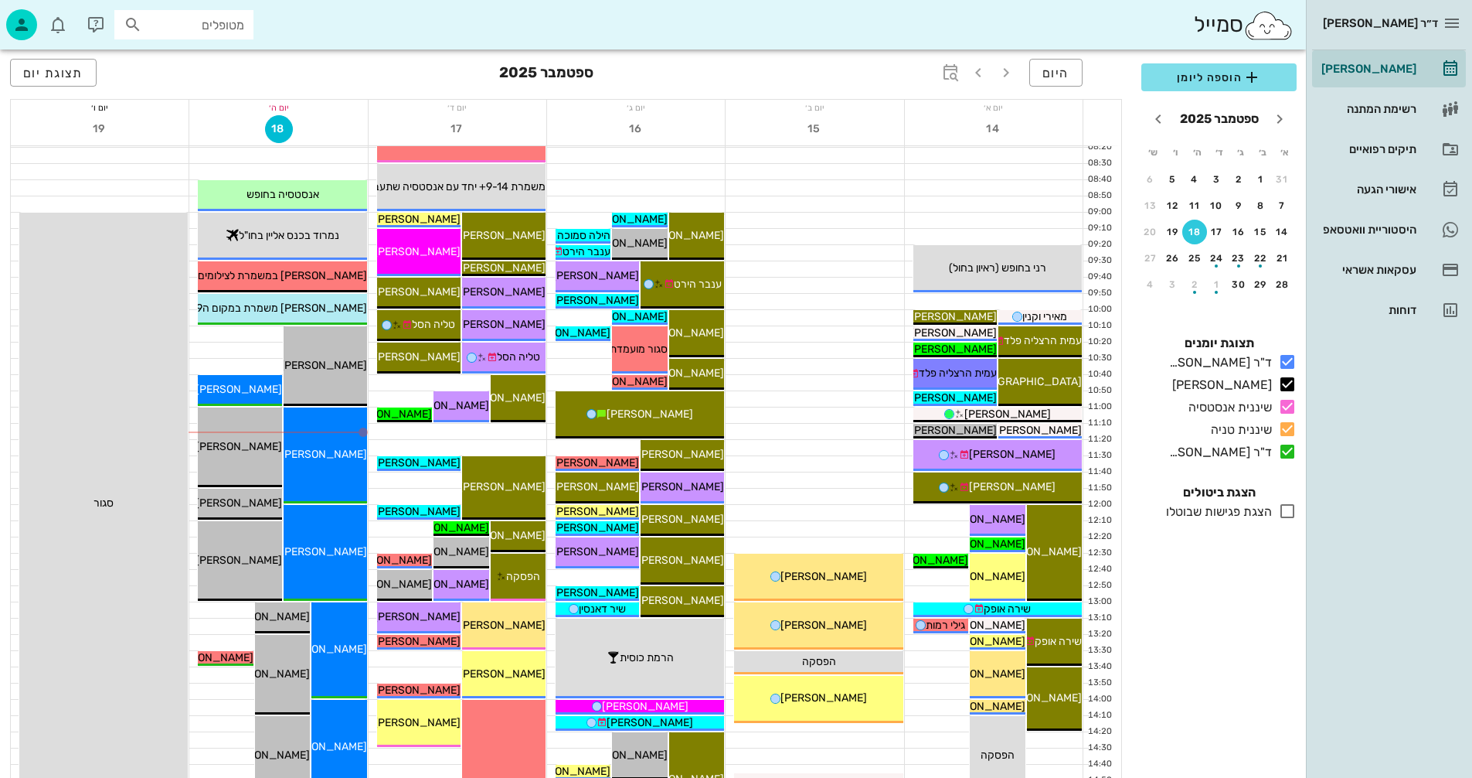
scroll to position [155, 0]
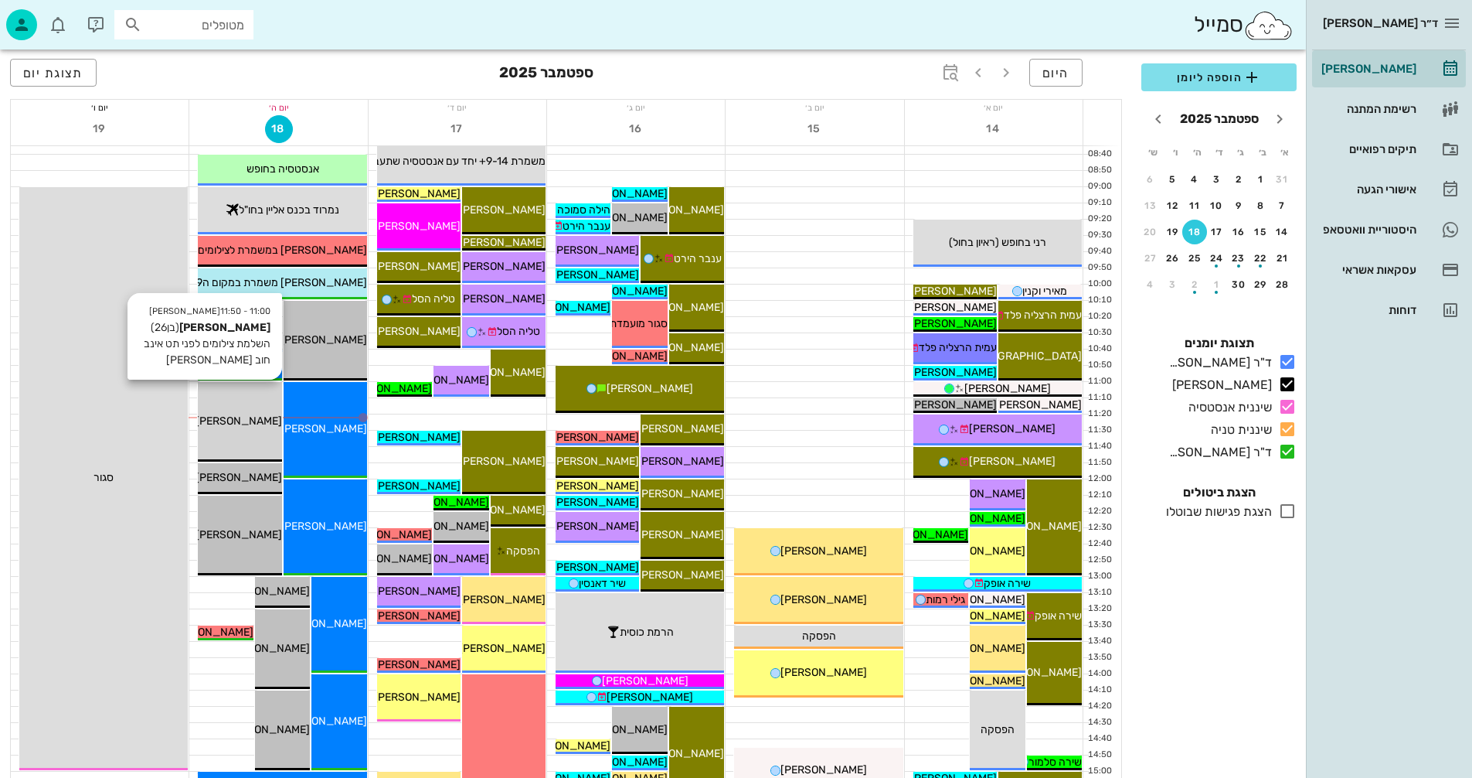
click at [254, 430] on div "11:00 - 11:50 יומן מרפאה עומר פונטש (בן 26 ) השלמת צילומים לפני תט אינב חוב כספ…" at bounding box center [239, 422] width 83 height 80
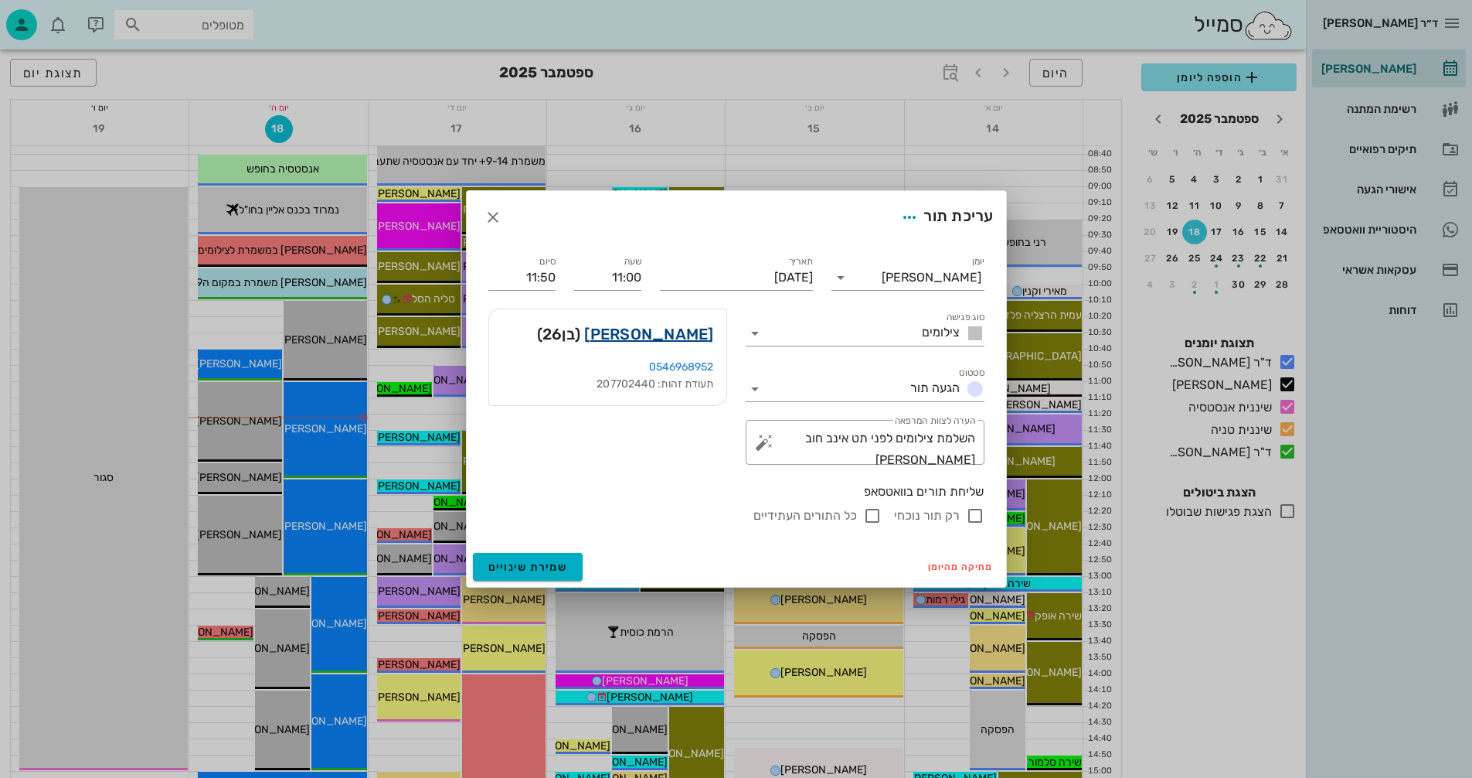
click at [676, 330] on link "עומר פונטש" at bounding box center [648, 334] width 129 height 25
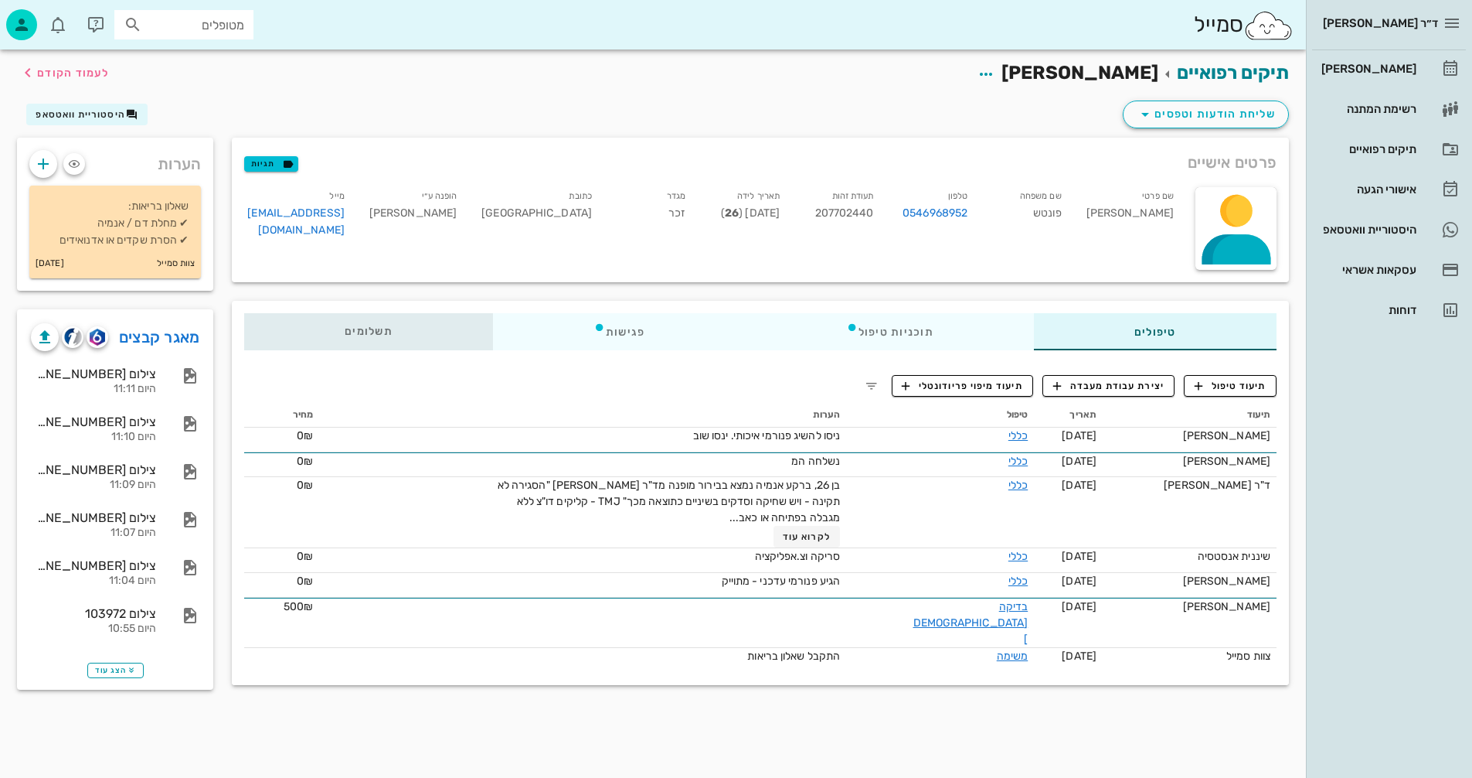
click at [373, 328] on span "תשלומים 0₪" at bounding box center [369, 331] width 48 height 11
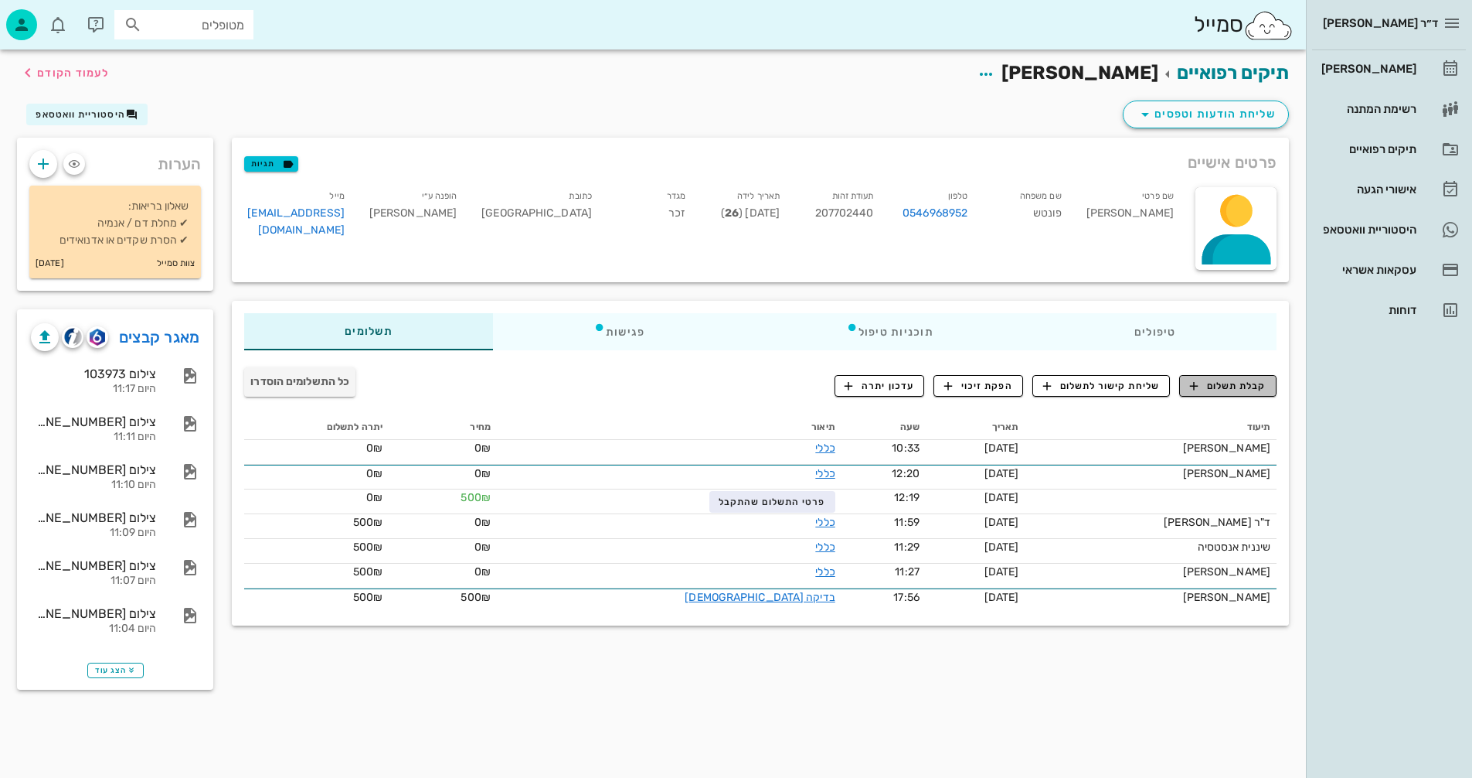
click at [1232, 390] on span "קבלת תשלום" at bounding box center [1228, 386] width 77 height 14
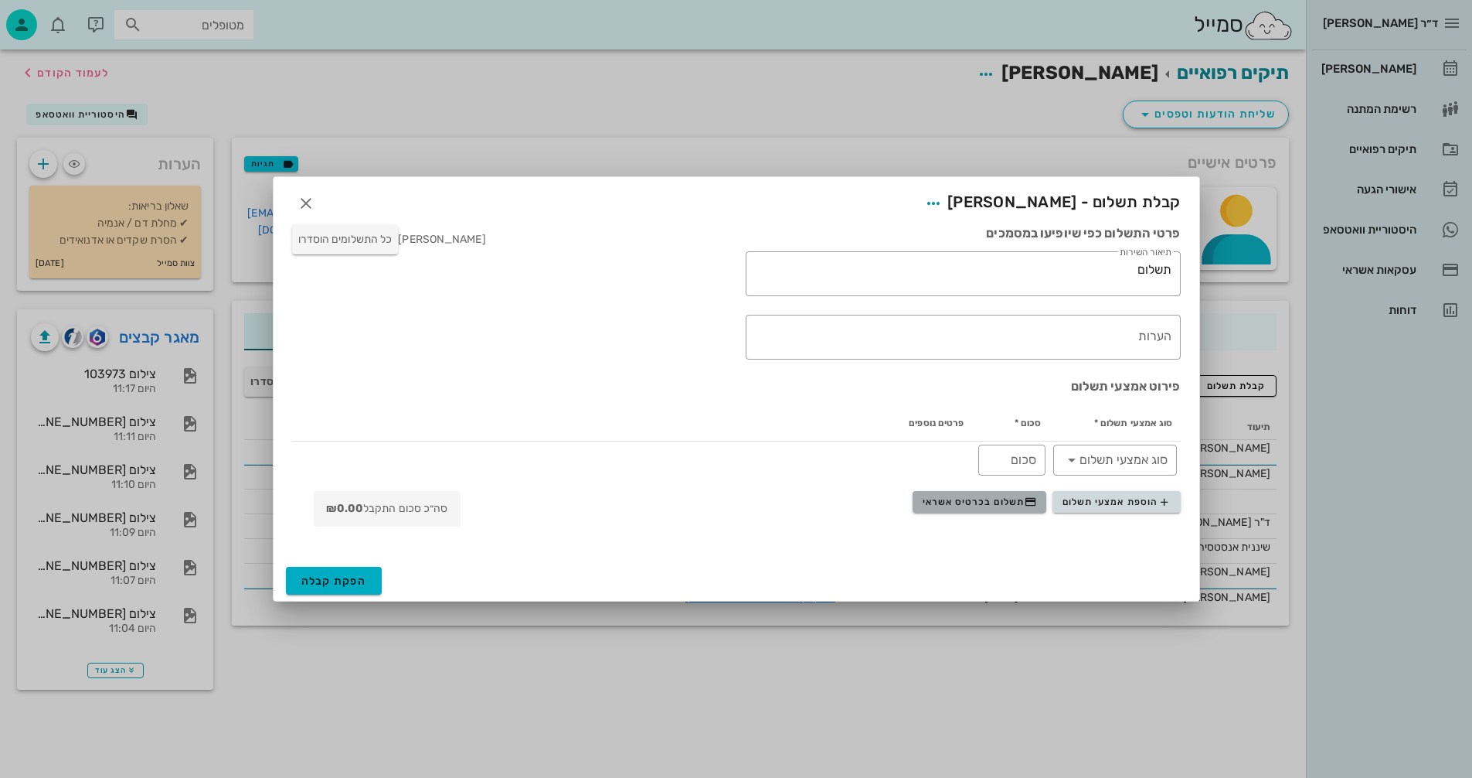
click at [967, 499] on span "תשלום בכרטיס אשראי" at bounding box center [980, 501] width 114 height 12
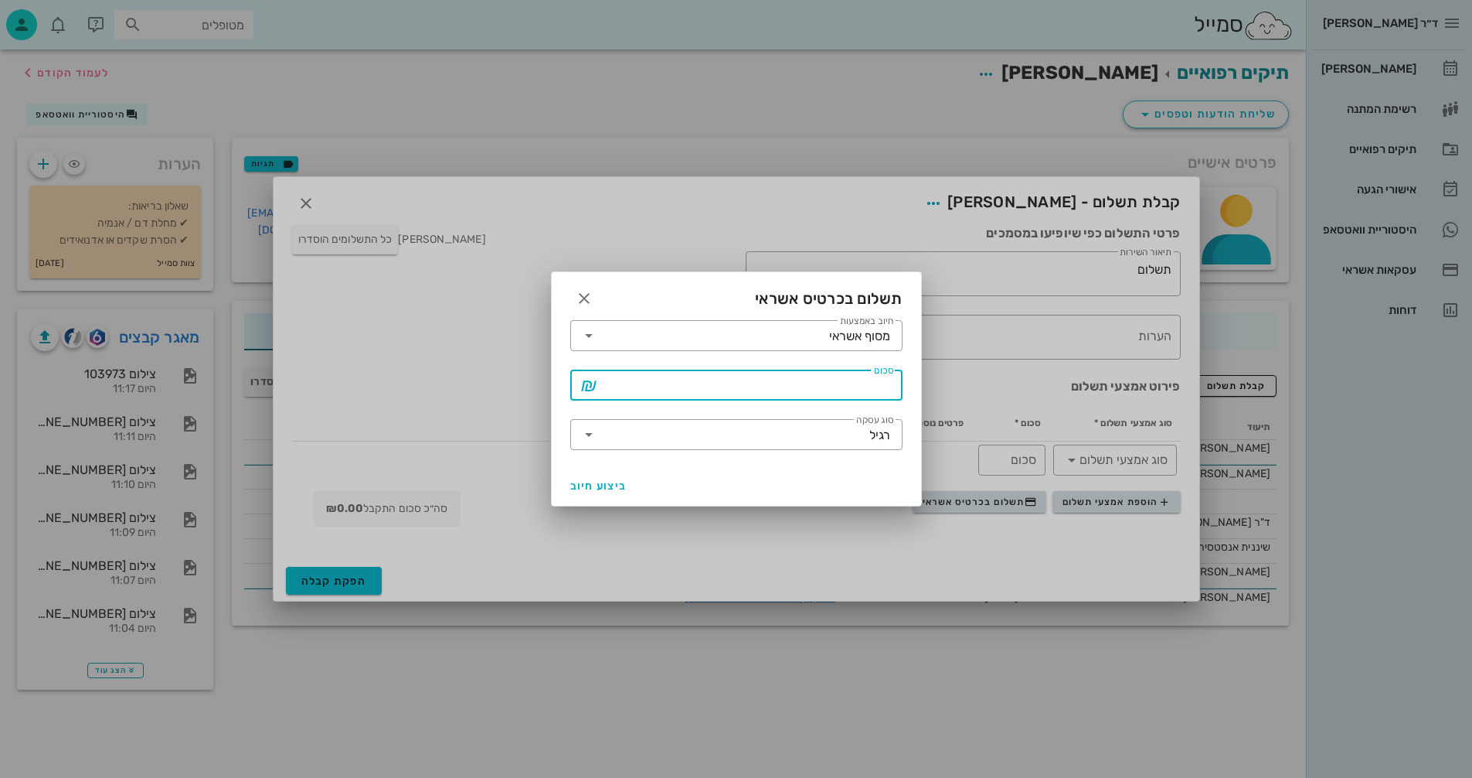
click at [851, 390] on input "סכום" at bounding box center [747, 385] width 292 height 25
type input "1000"
click at [590, 487] on span "ביצוע חיוב" at bounding box center [598, 485] width 57 height 13
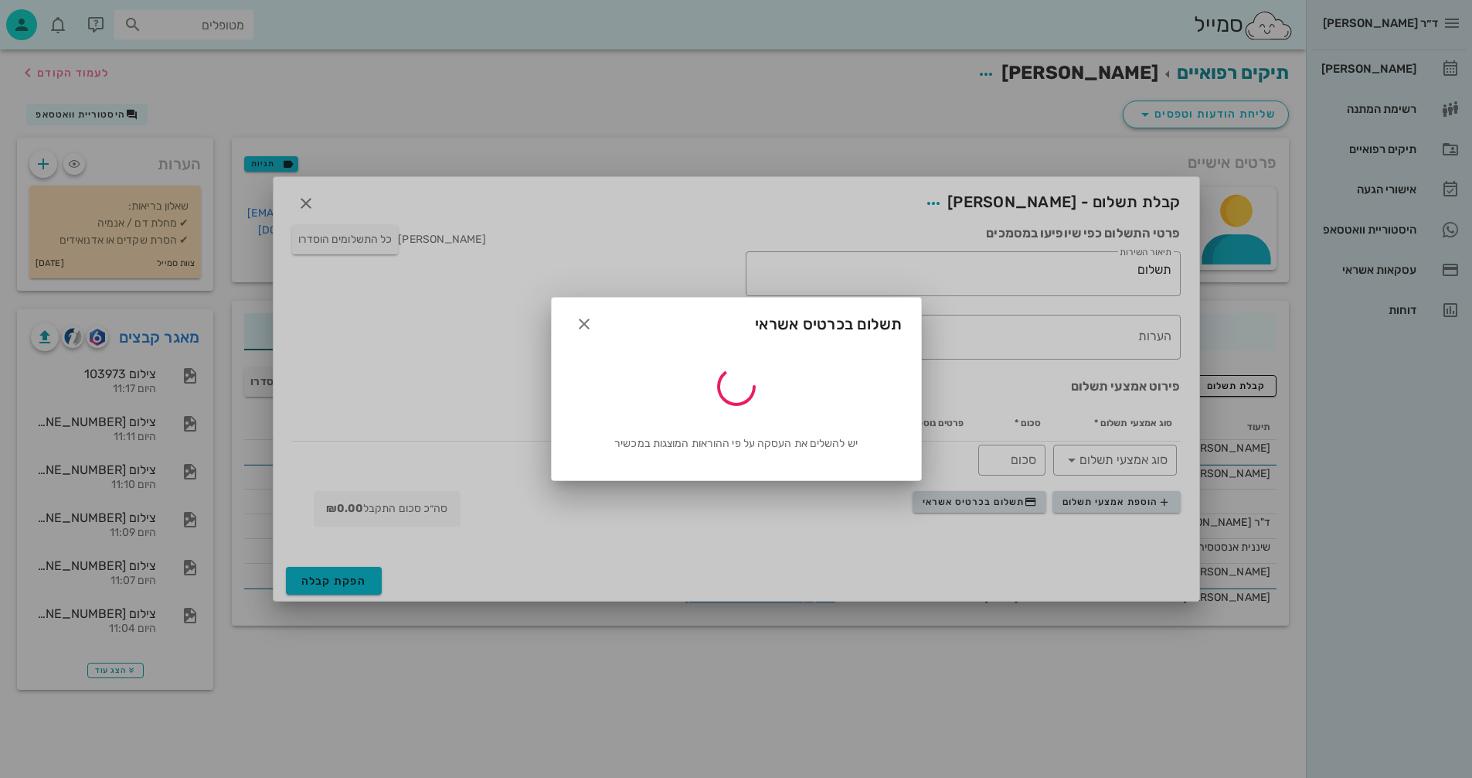
type input "1000"
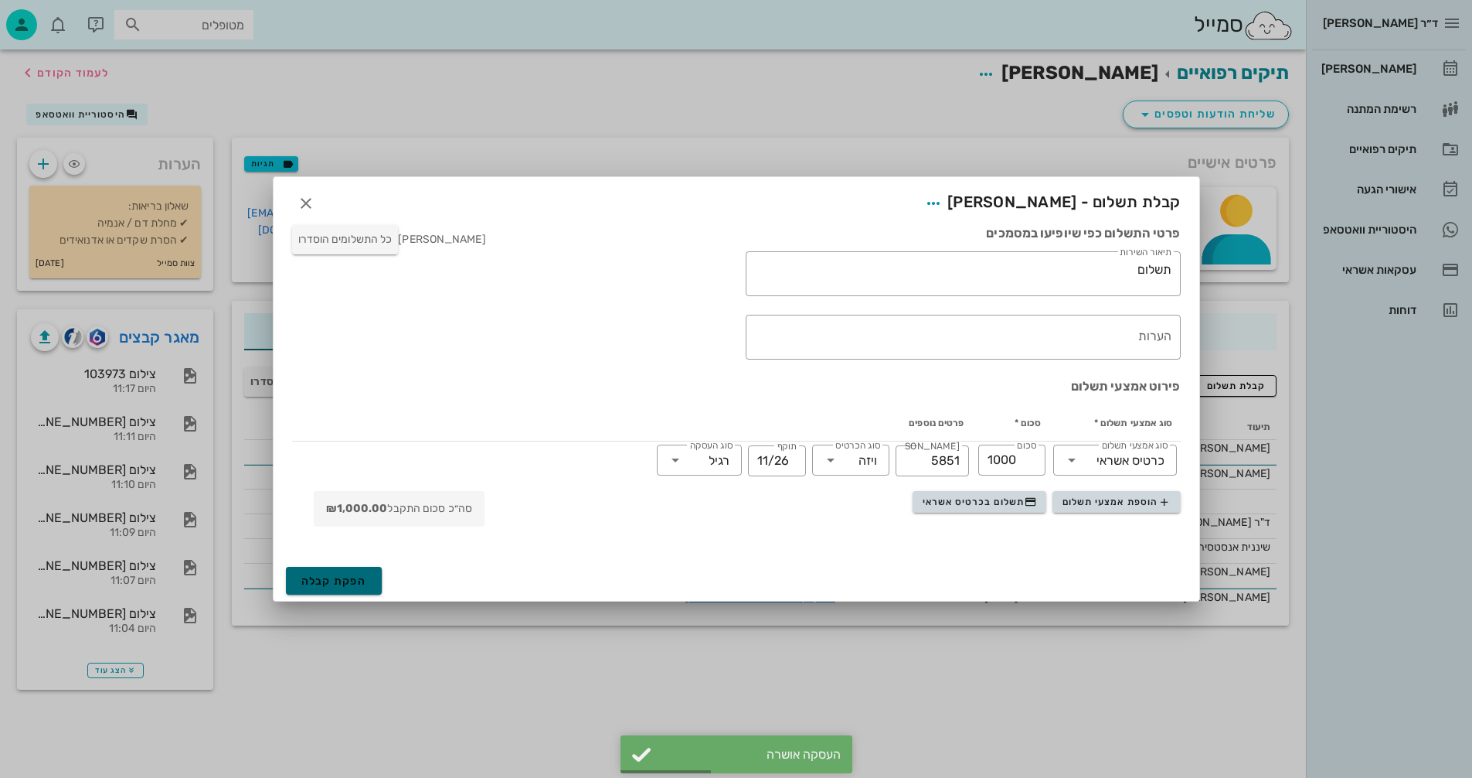
click at [333, 580] on span "הפקת קבלה" at bounding box center [334, 580] width 66 height 13
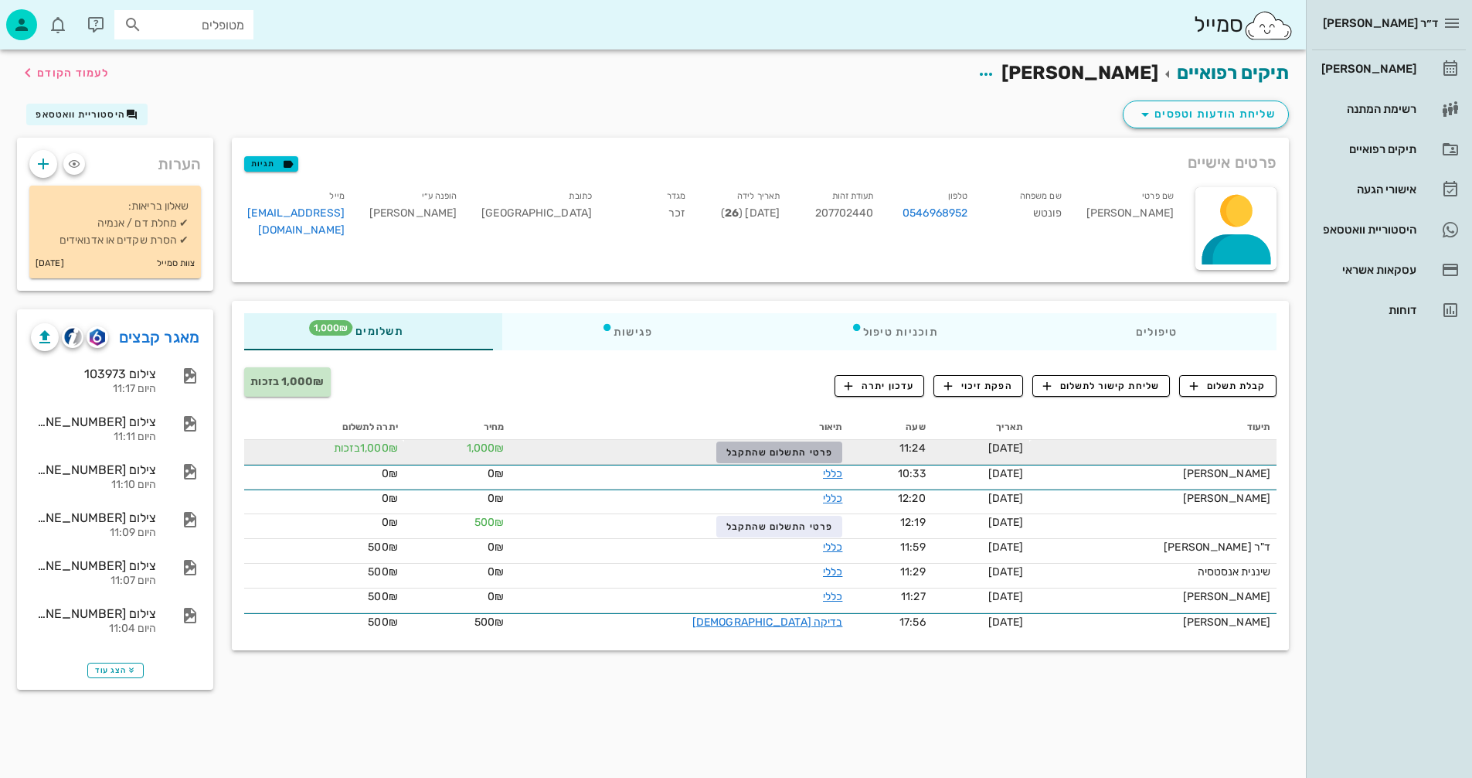
click at [727, 447] on span "פרטי התשלום שהתקבל" at bounding box center [780, 452] width 107 height 11
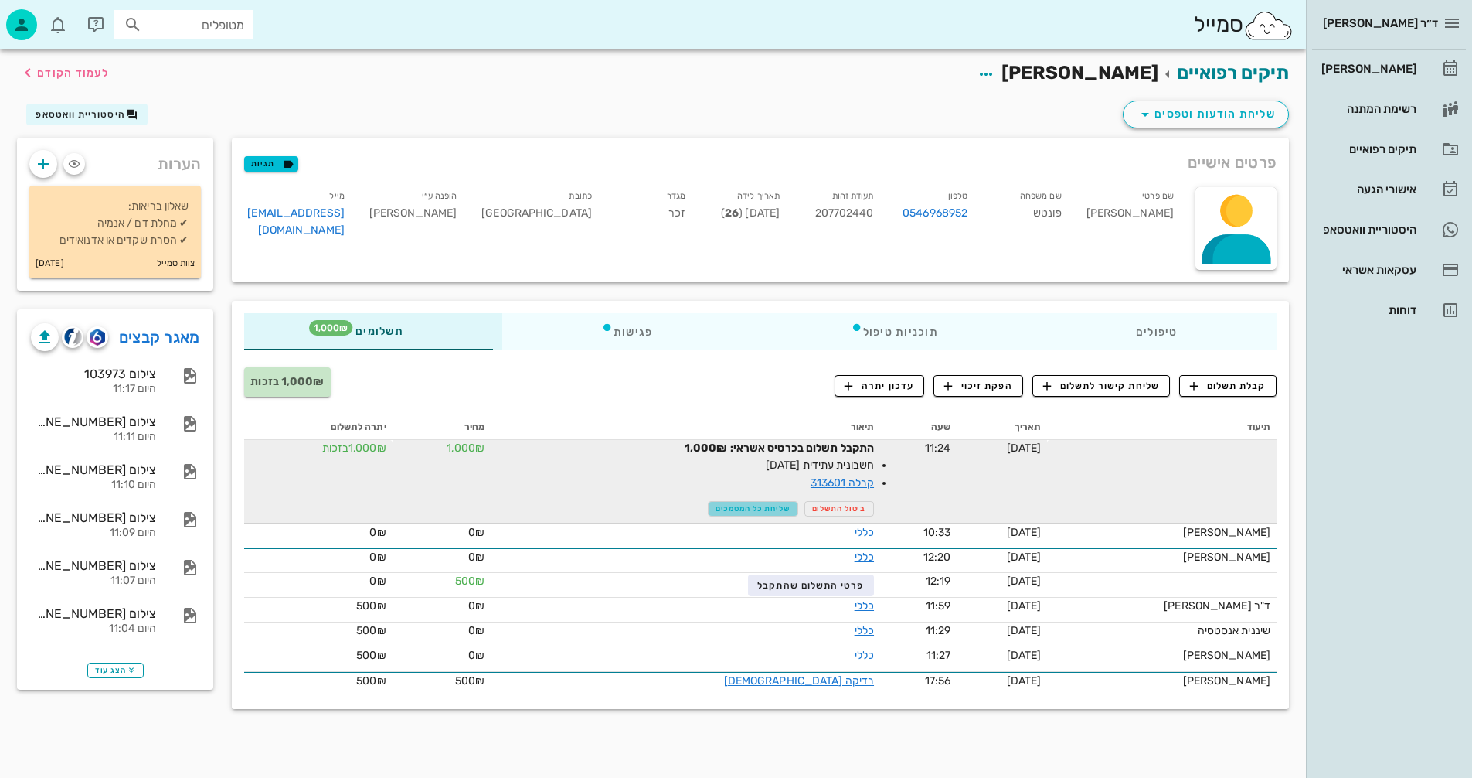
click at [743, 509] on span "שליחת כל המסמכים" at bounding box center [753, 508] width 75 height 9
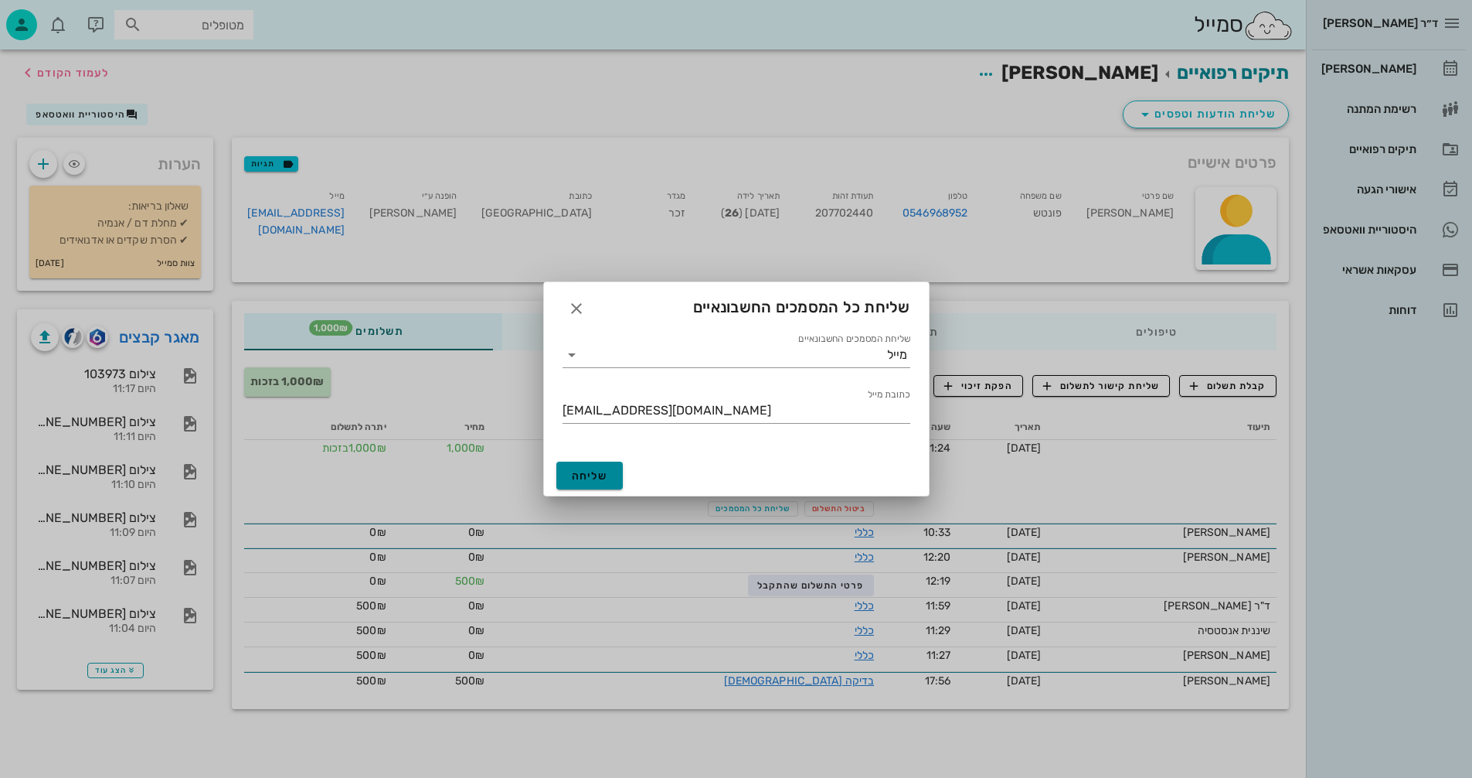
click at [587, 472] on span "שליחה" at bounding box center [590, 475] width 36 height 13
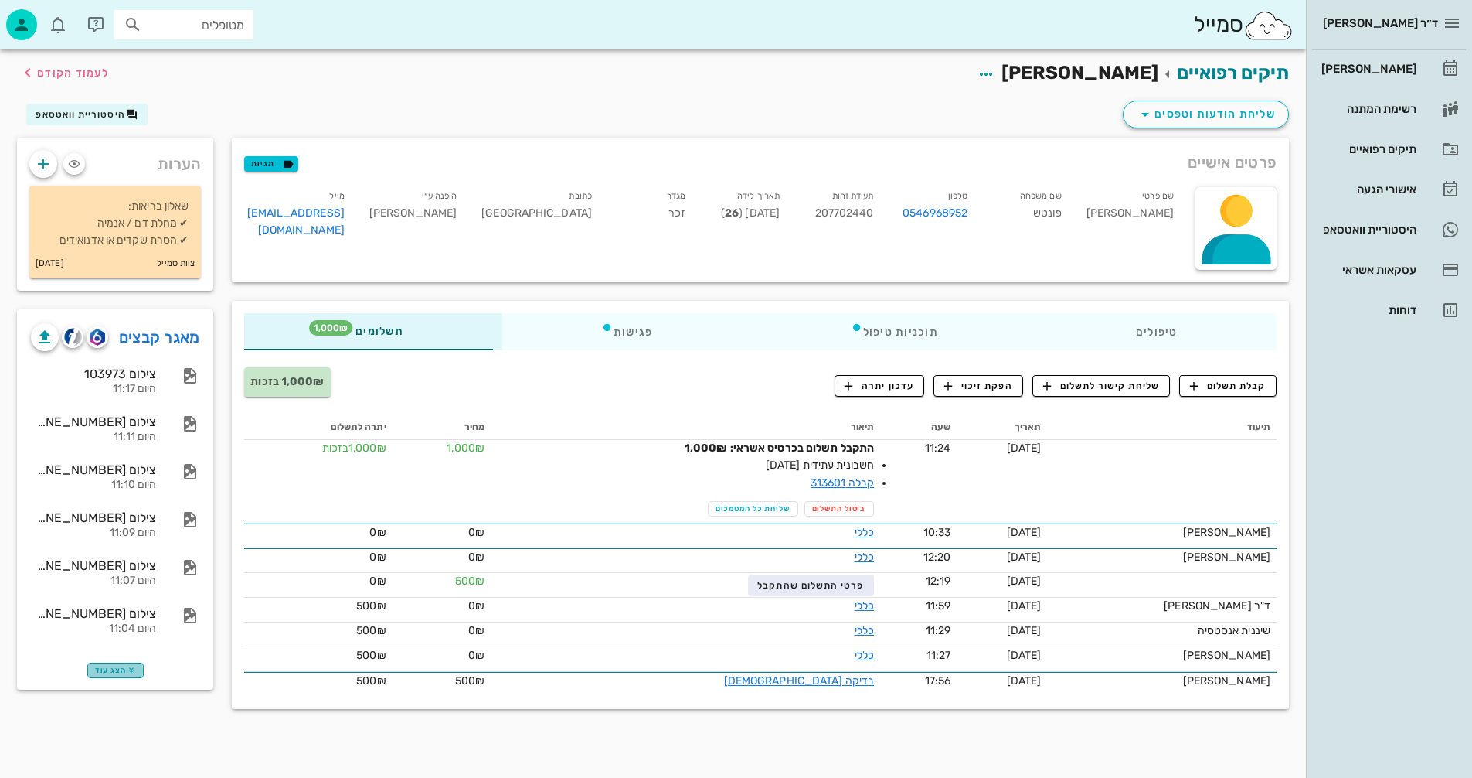
click at [111, 669] on span "הצג עוד" at bounding box center [115, 669] width 41 height 9
click at [1383, 67] on div "[PERSON_NAME]" at bounding box center [1368, 69] width 98 height 12
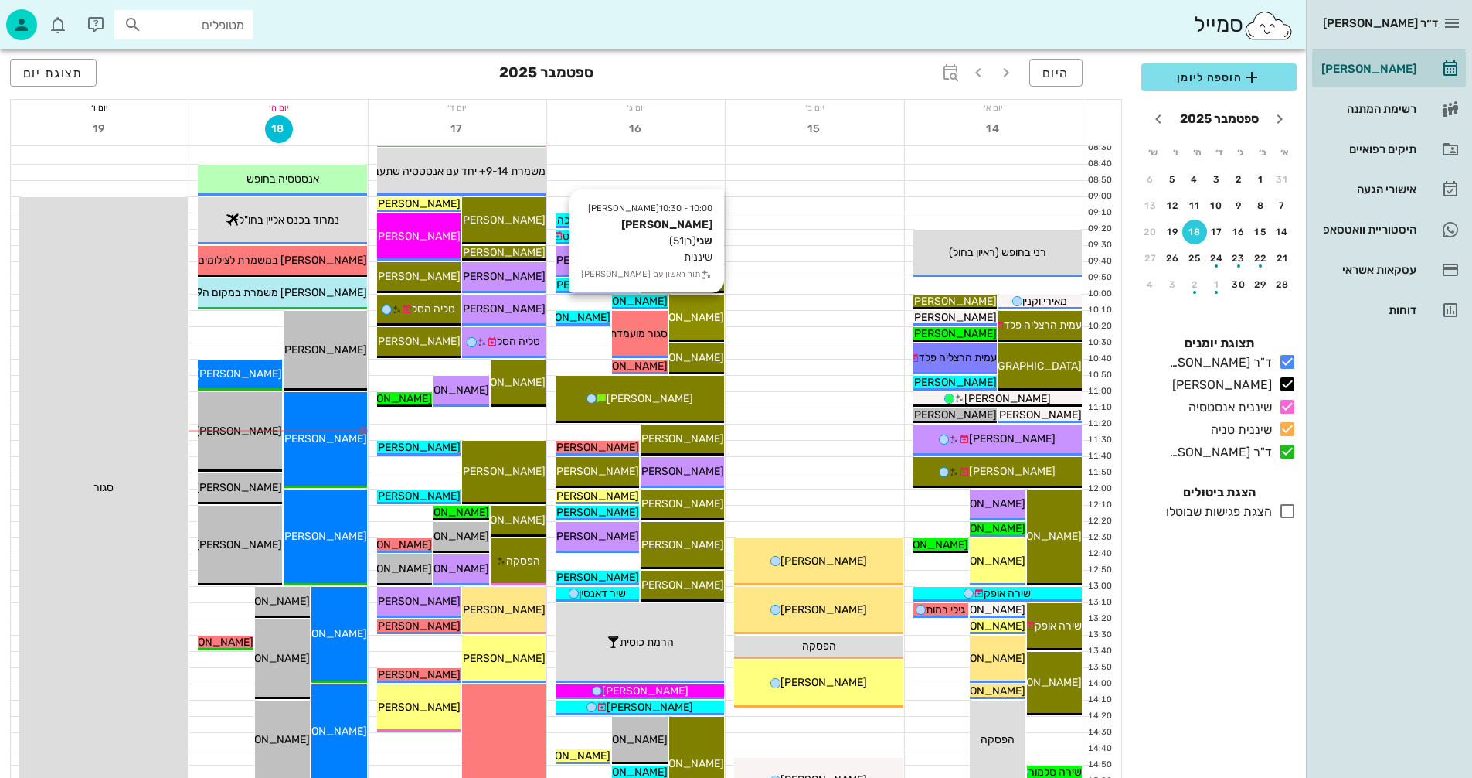
scroll to position [155, 0]
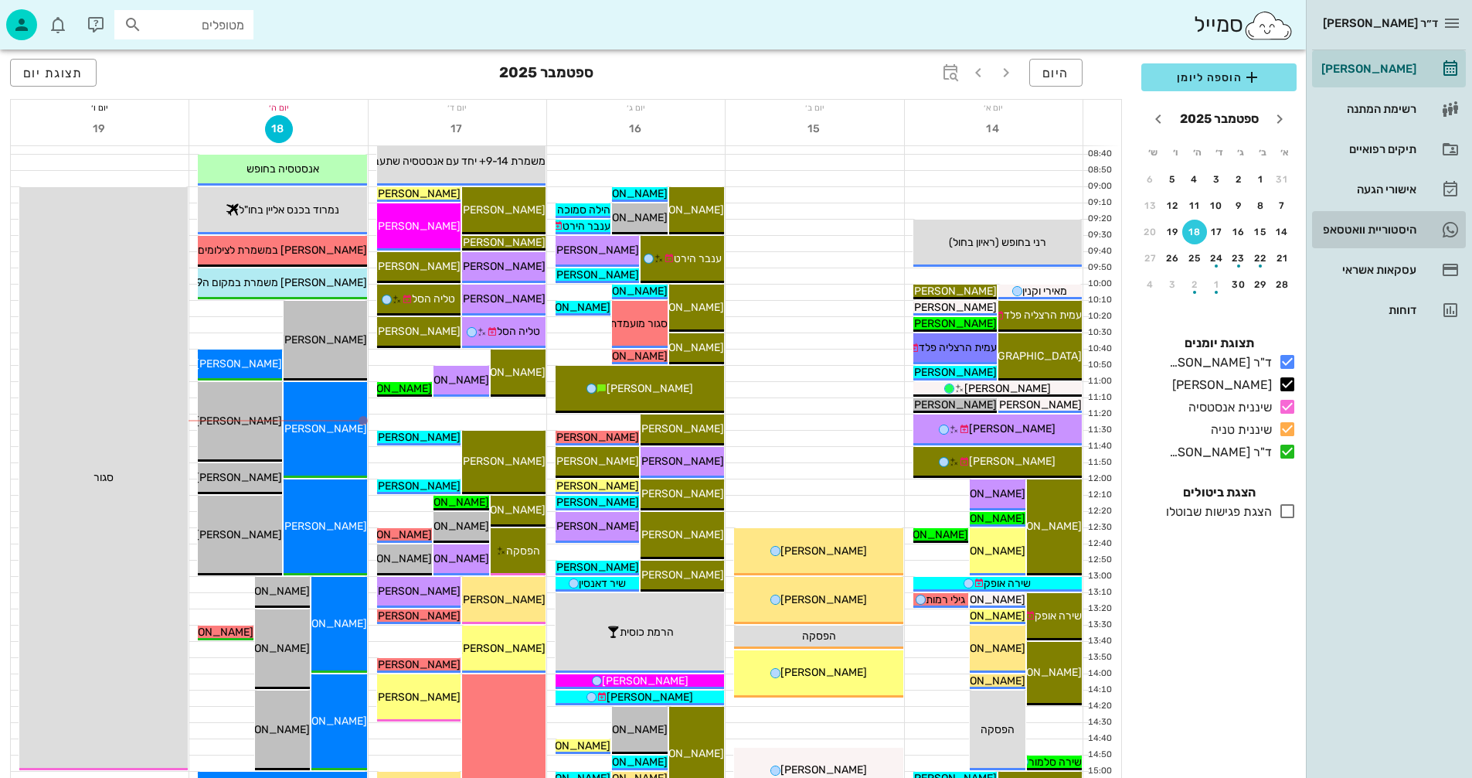
click at [1366, 227] on div "היסטוריית וואטסאפ" at bounding box center [1368, 229] width 98 height 12
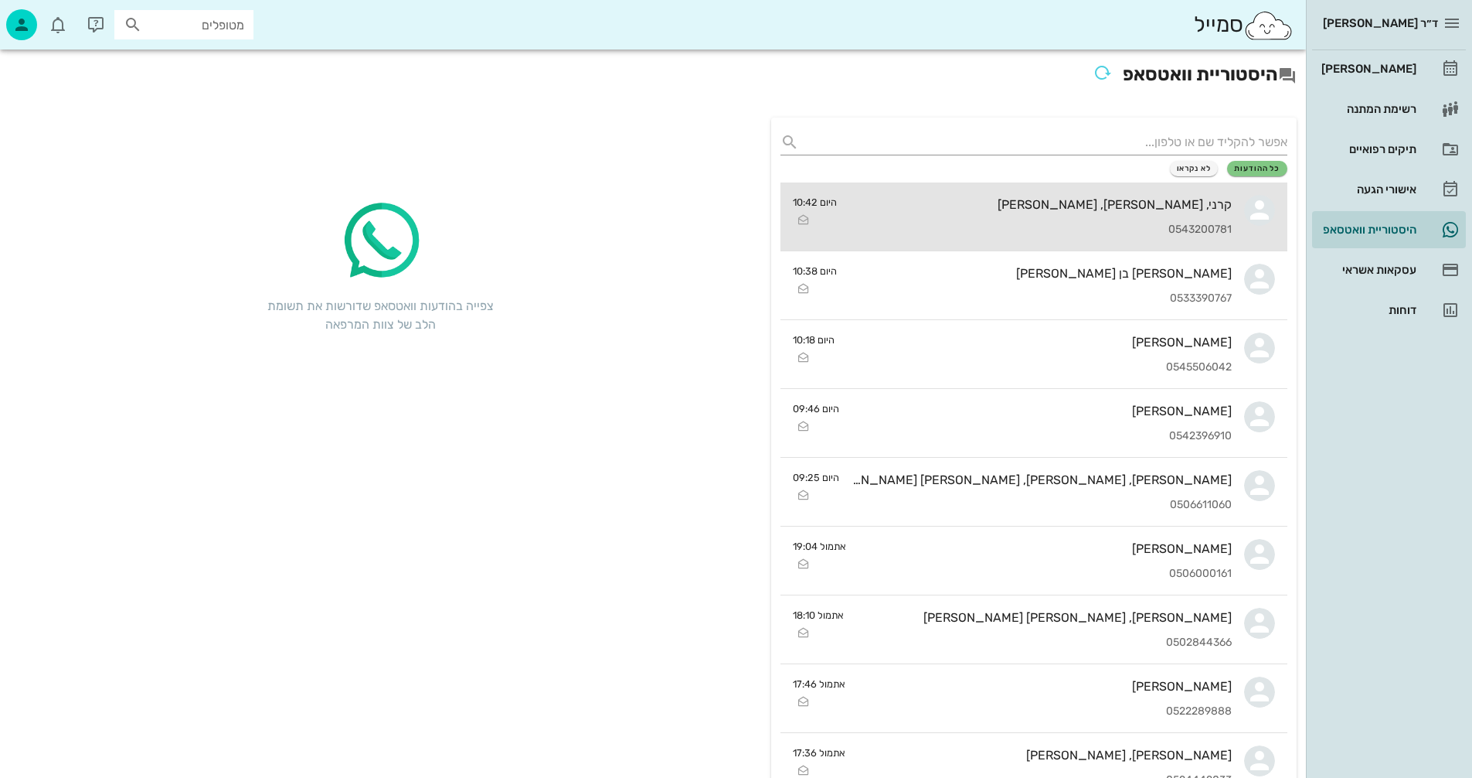
click at [1070, 235] on div "0543200781" at bounding box center [1040, 229] width 383 height 13
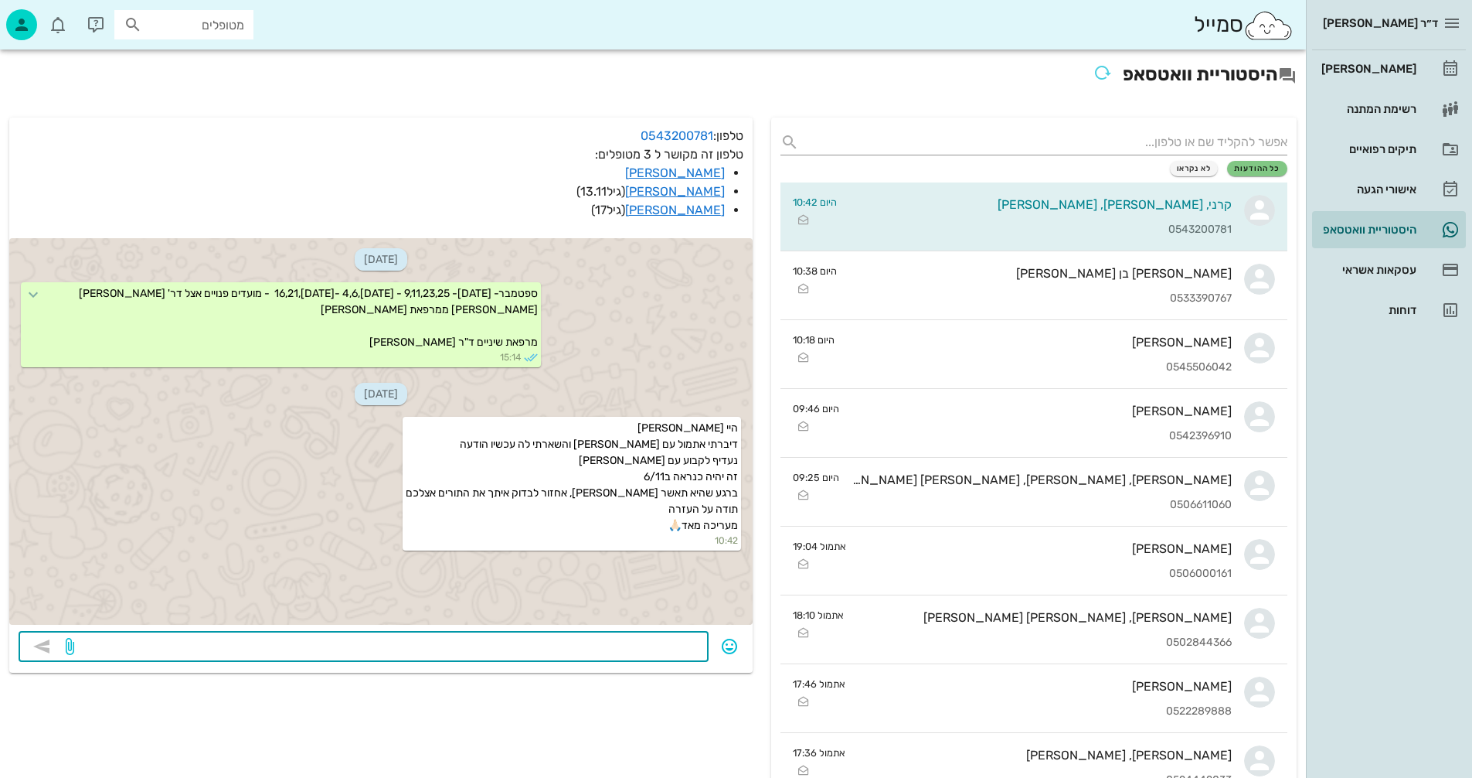
click at [680, 645] on textarea at bounding box center [388, 647] width 622 height 25
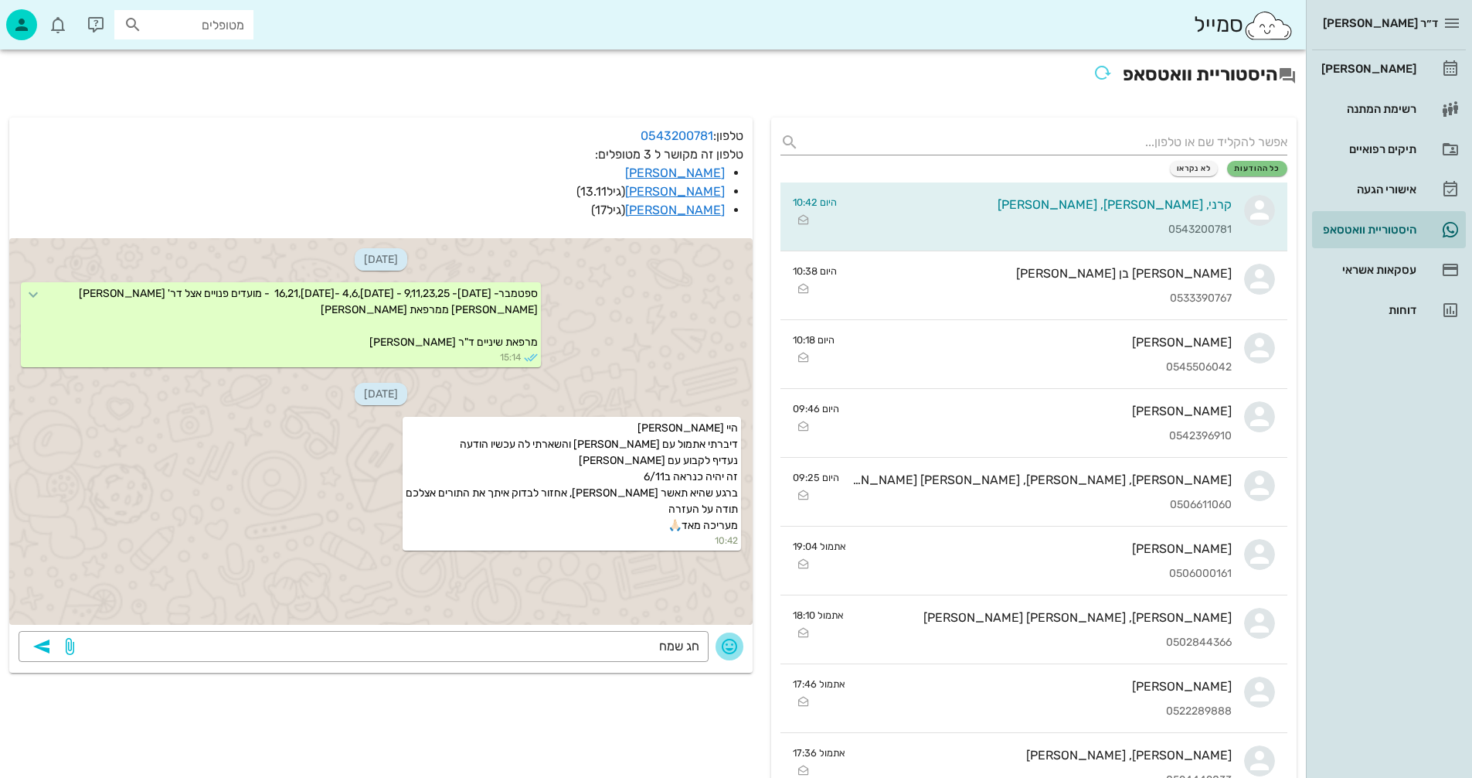
click at [729, 643] on icon "button" at bounding box center [729, 646] width 19 height 19
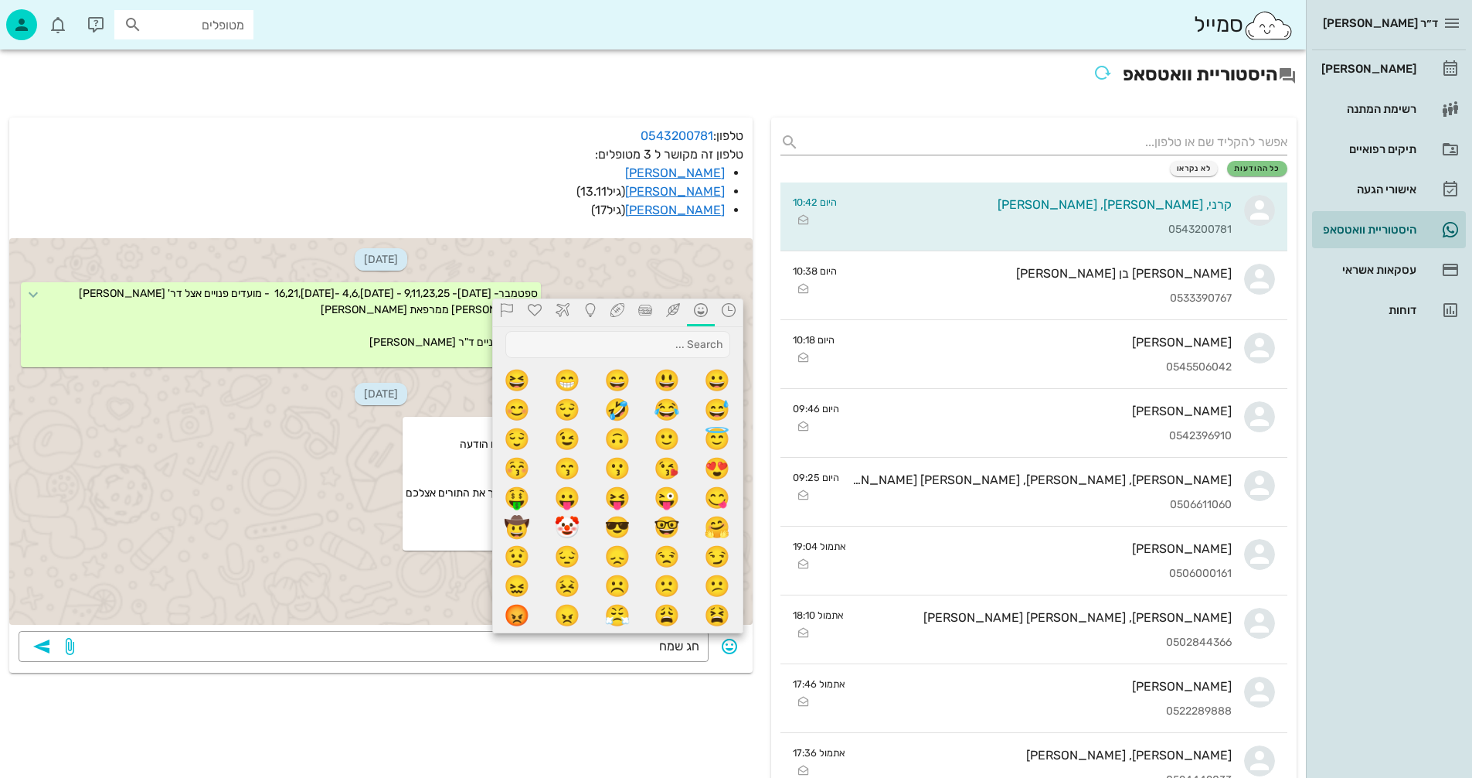
click at [675, 309] on icon at bounding box center [673, 310] width 14 height 14
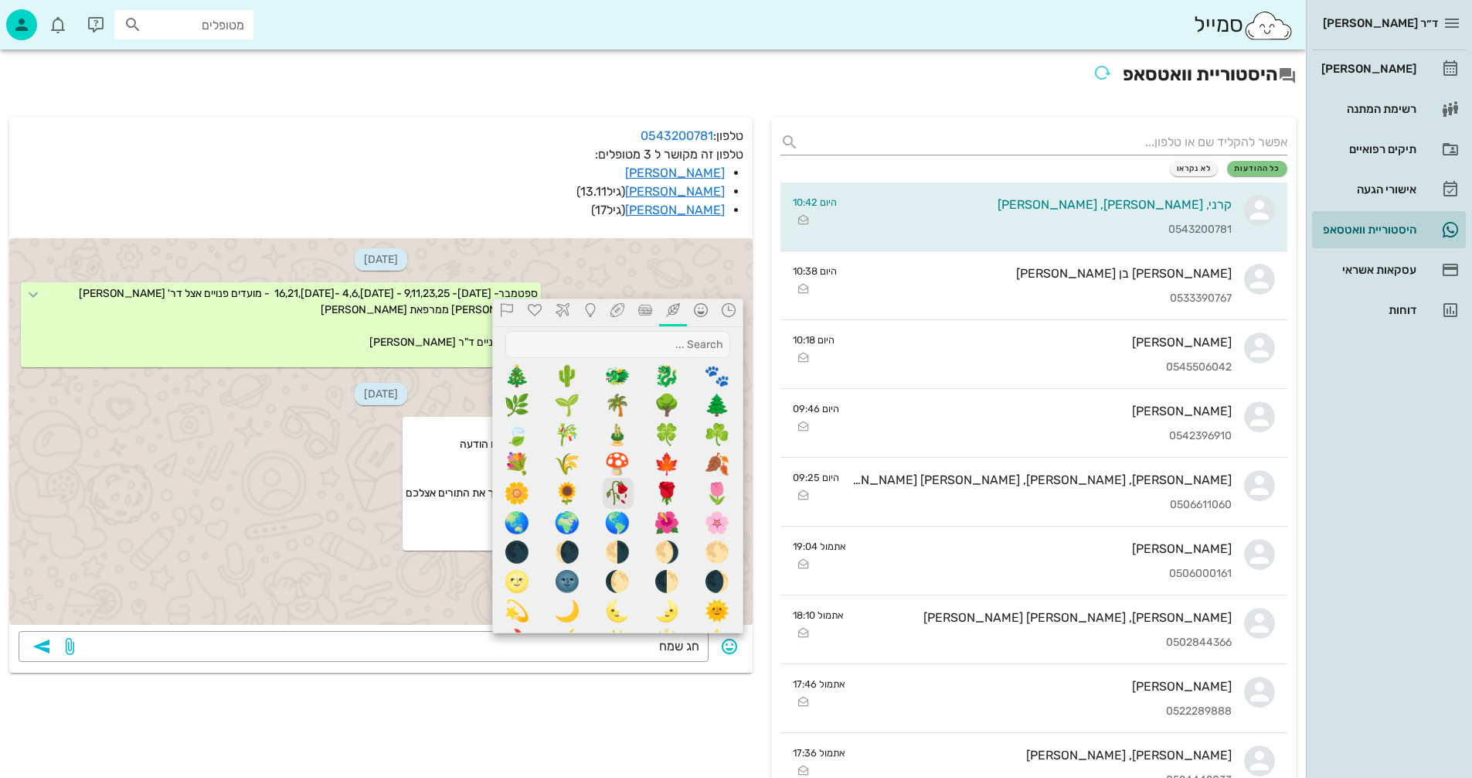
scroll to position [541, 0]
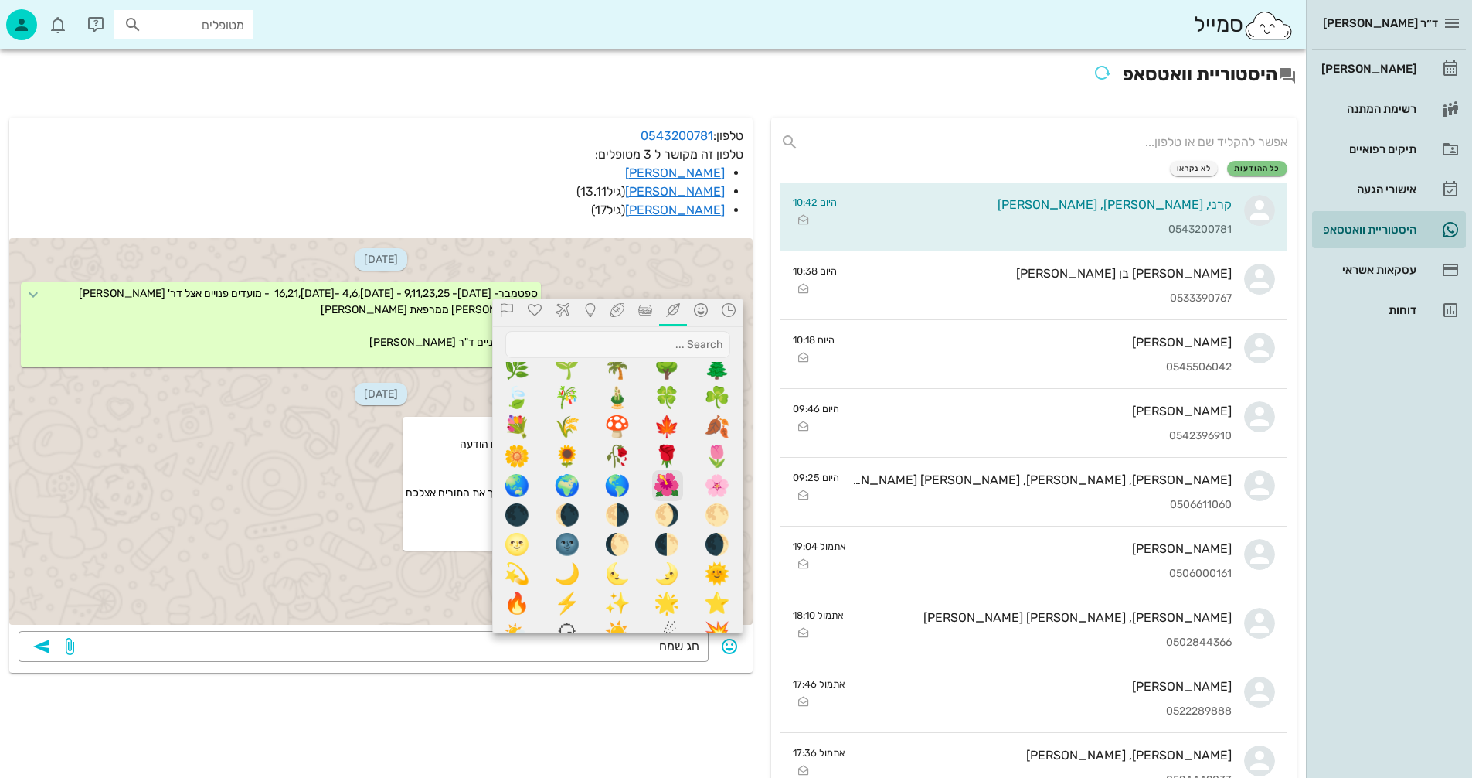
click at [665, 479] on span "🌺" at bounding box center [667, 485] width 31 height 31
type textarea "חג שמח🌺"
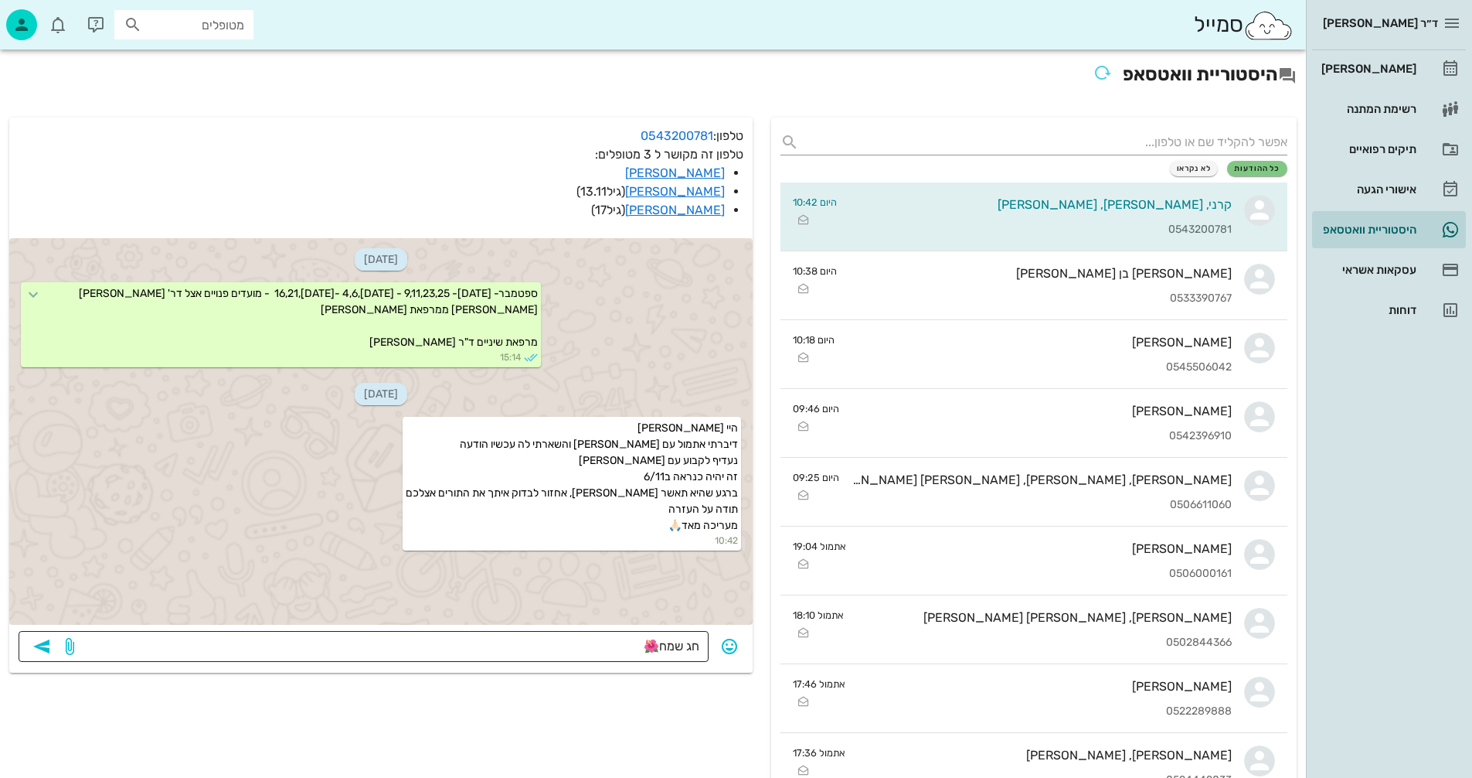
click at [43, 646] on icon "button" at bounding box center [41, 646] width 19 height 19
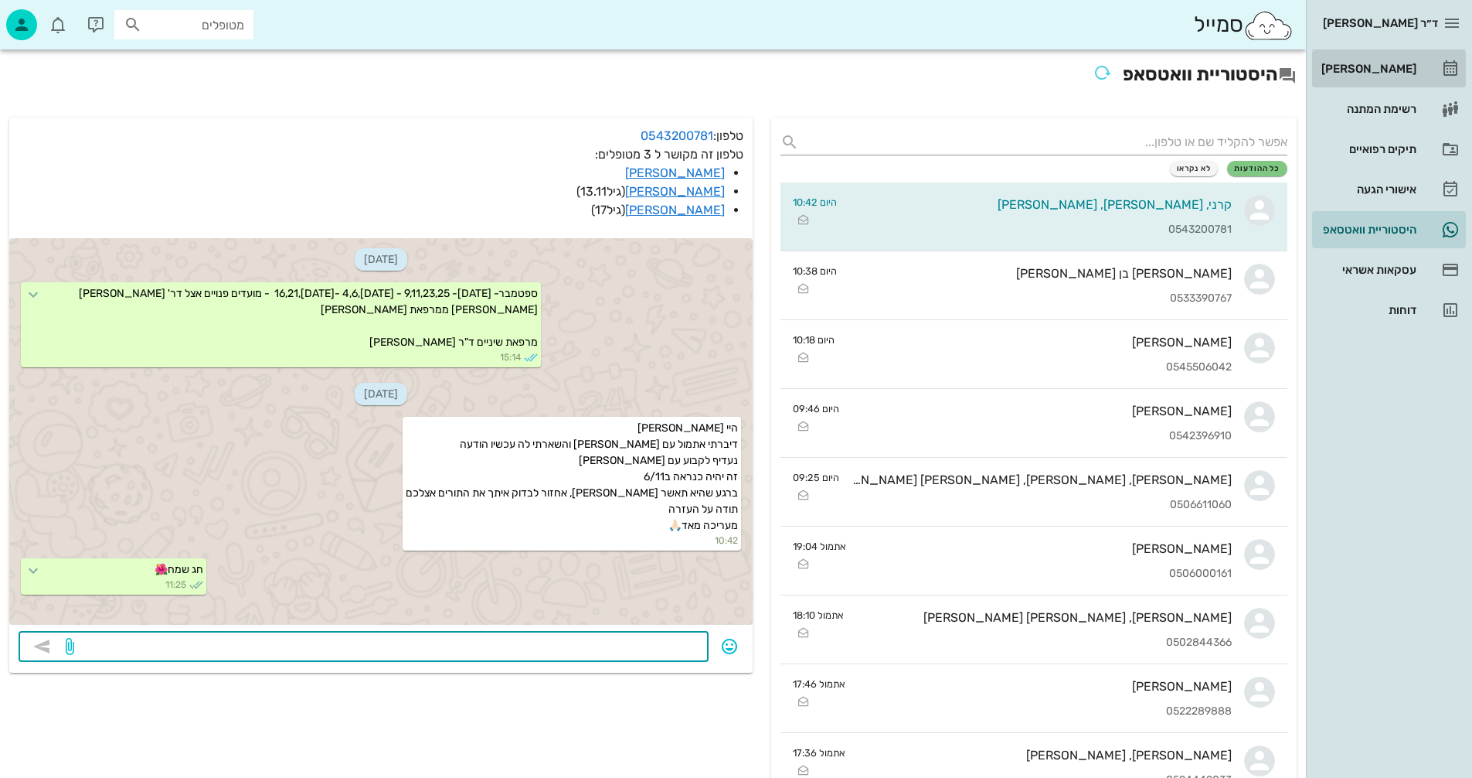
click at [1377, 68] on div "[PERSON_NAME]" at bounding box center [1368, 69] width 98 height 12
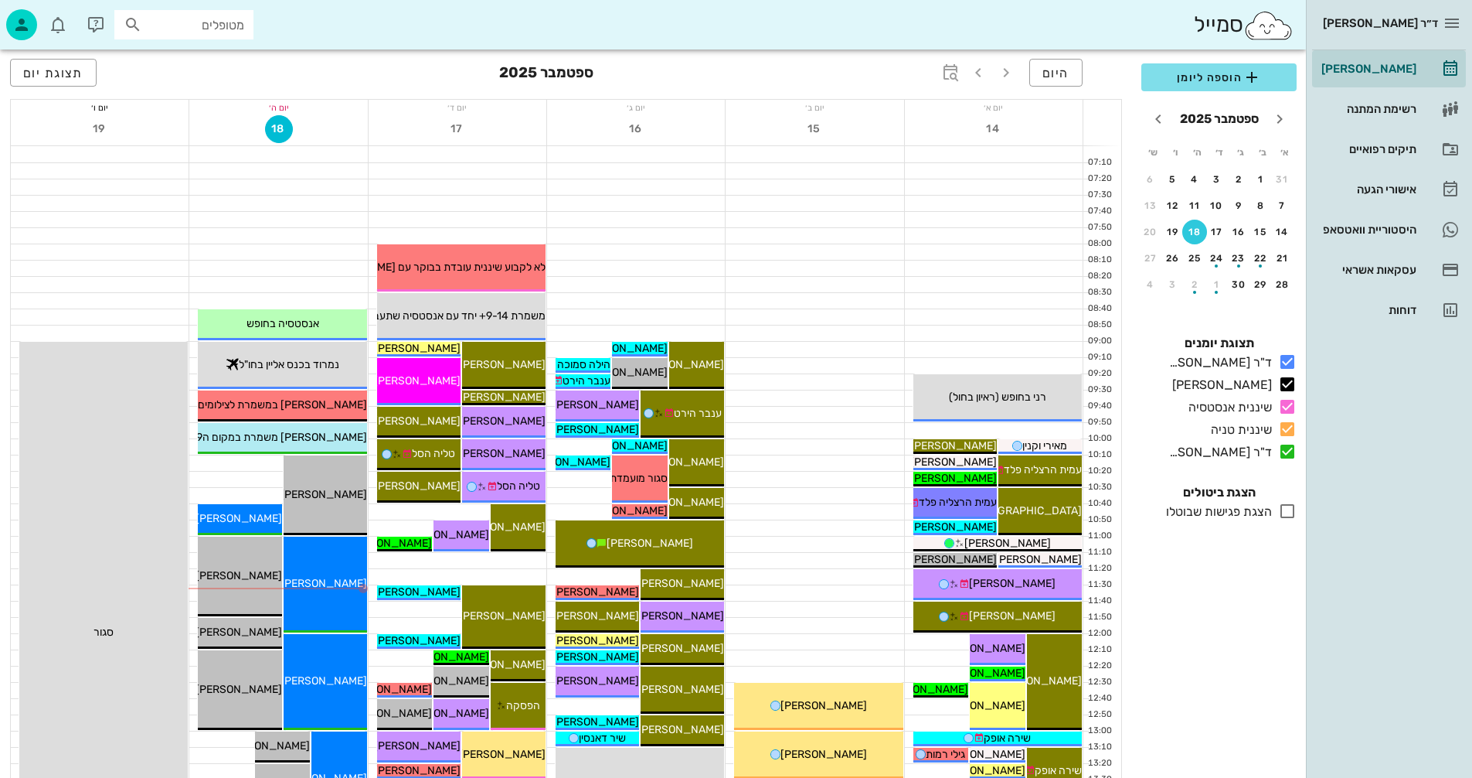
click at [665, 257] on div at bounding box center [636, 251] width 178 height 15
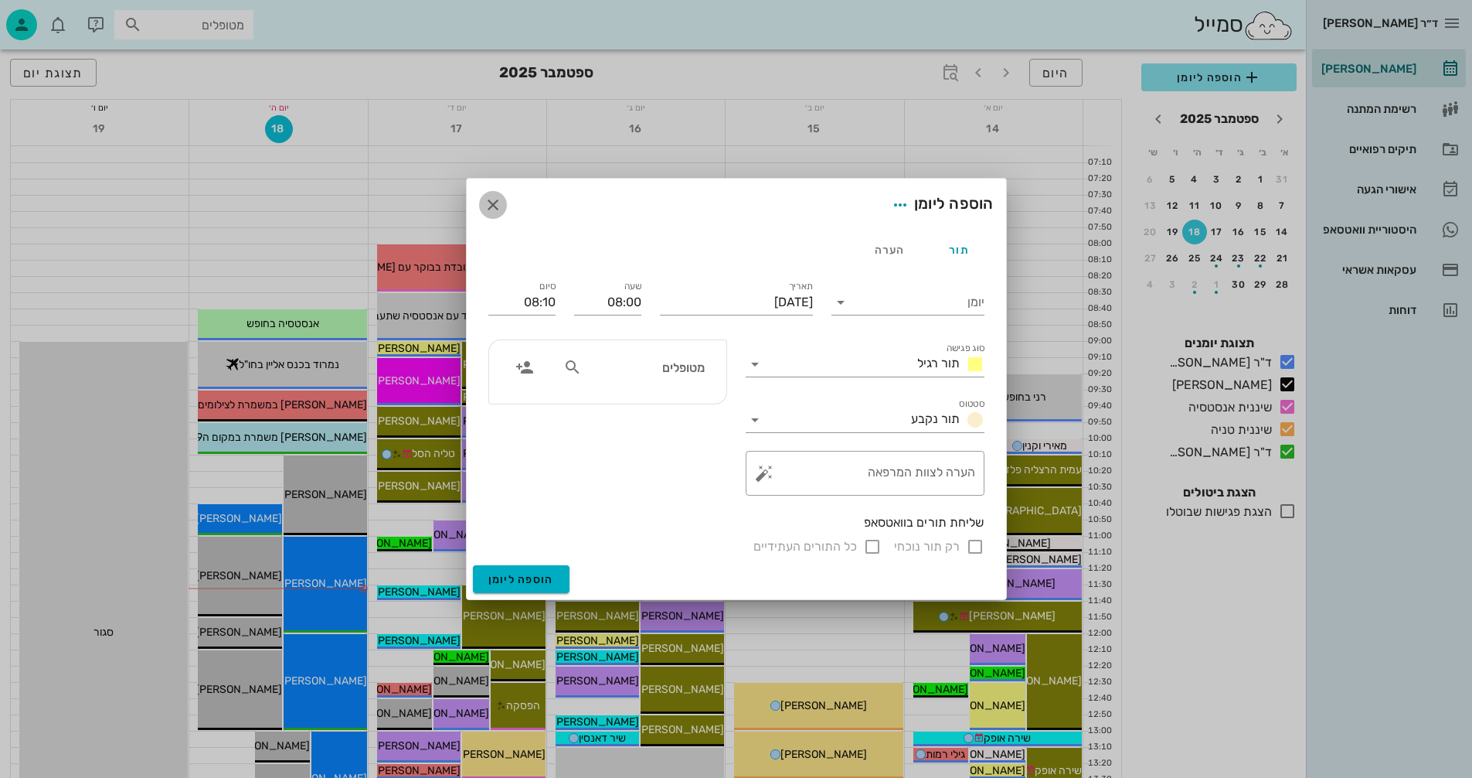
click at [488, 203] on icon "button" at bounding box center [493, 205] width 19 height 19
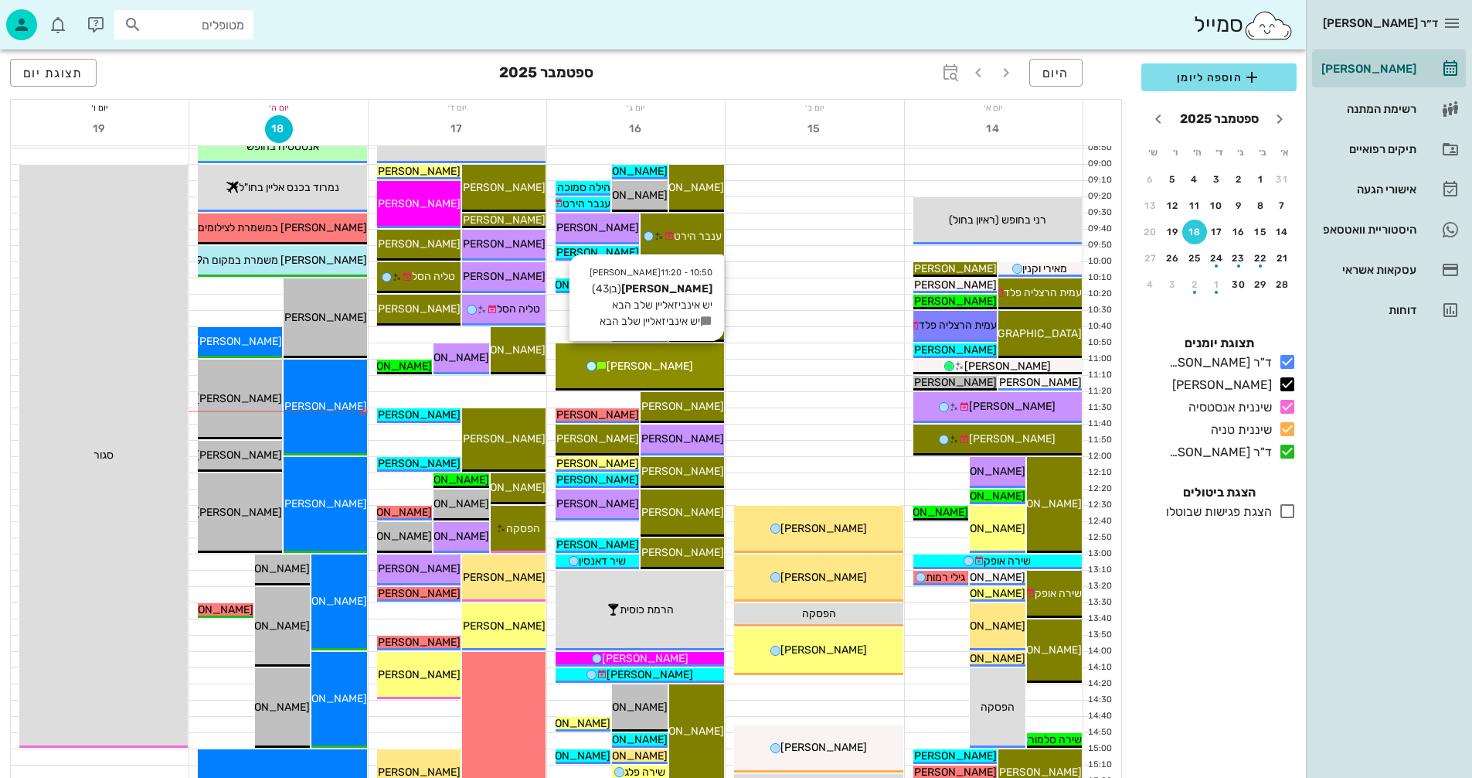
scroll to position [232, 0]
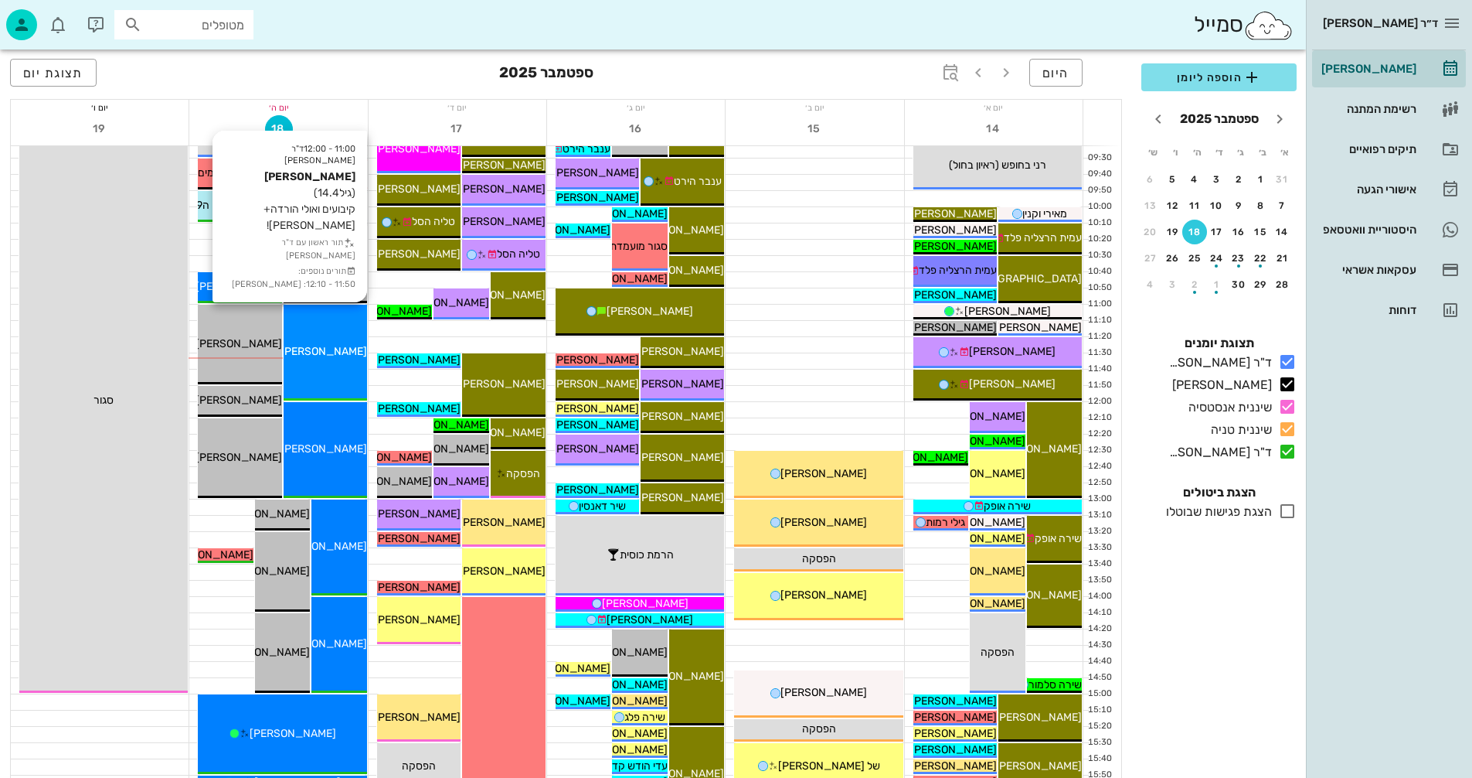
click at [328, 350] on span "[PERSON_NAME]" at bounding box center [324, 351] width 87 height 13
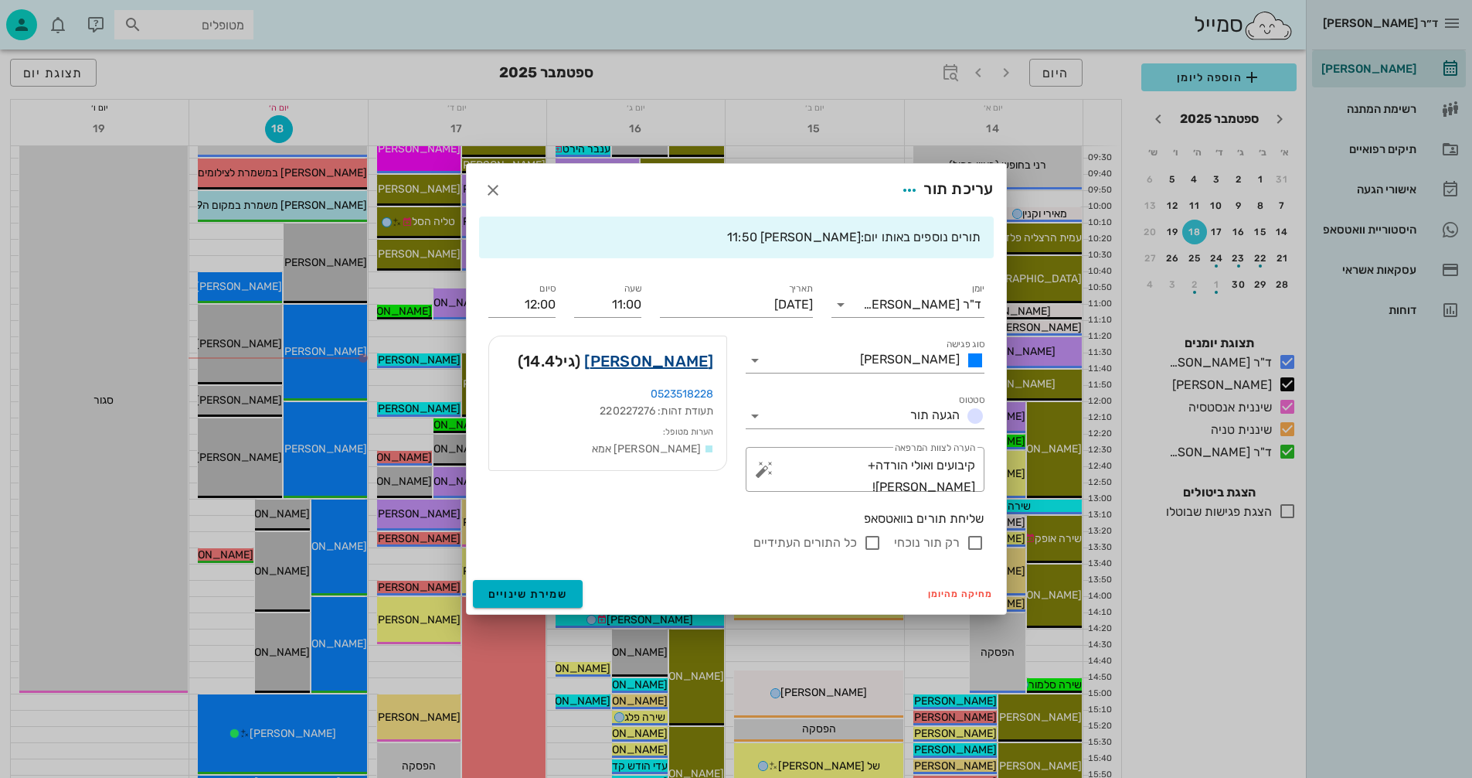
click at [675, 360] on link "[PERSON_NAME]" at bounding box center [648, 361] width 129 height 25
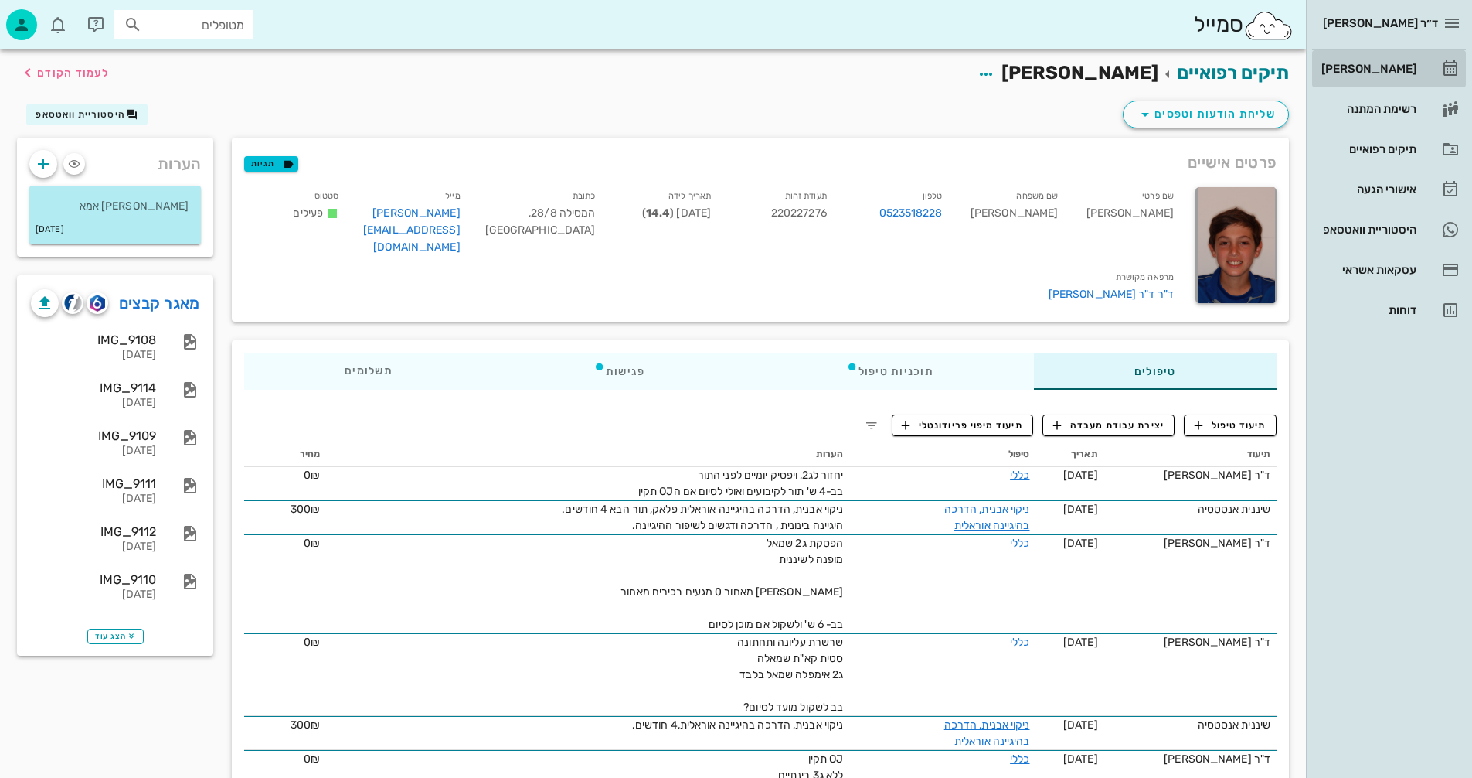
click at [1383, 67] on div "[PERSON_NAME]" at bounding box center [1368, 69] width 98 height 12
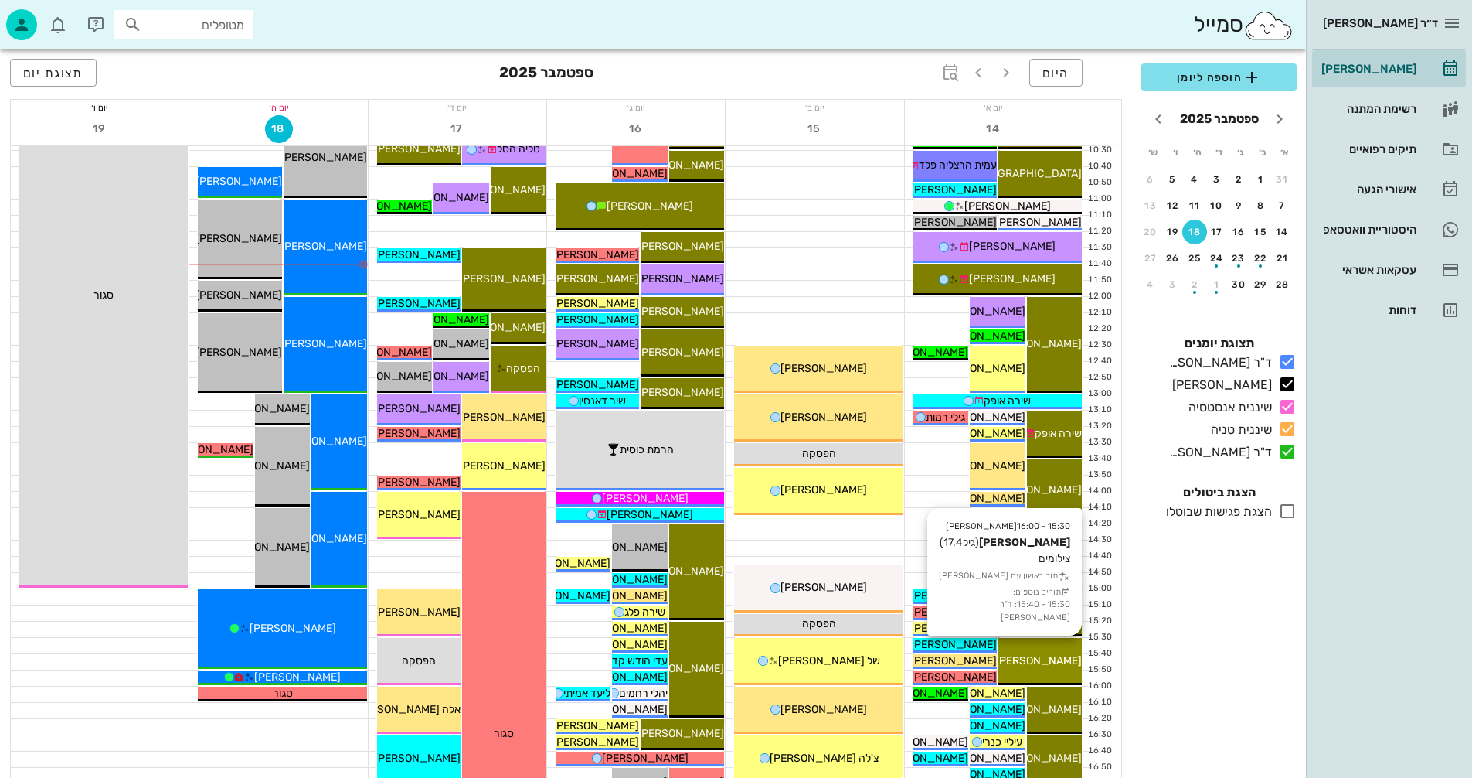
scroll to position [309, 0]
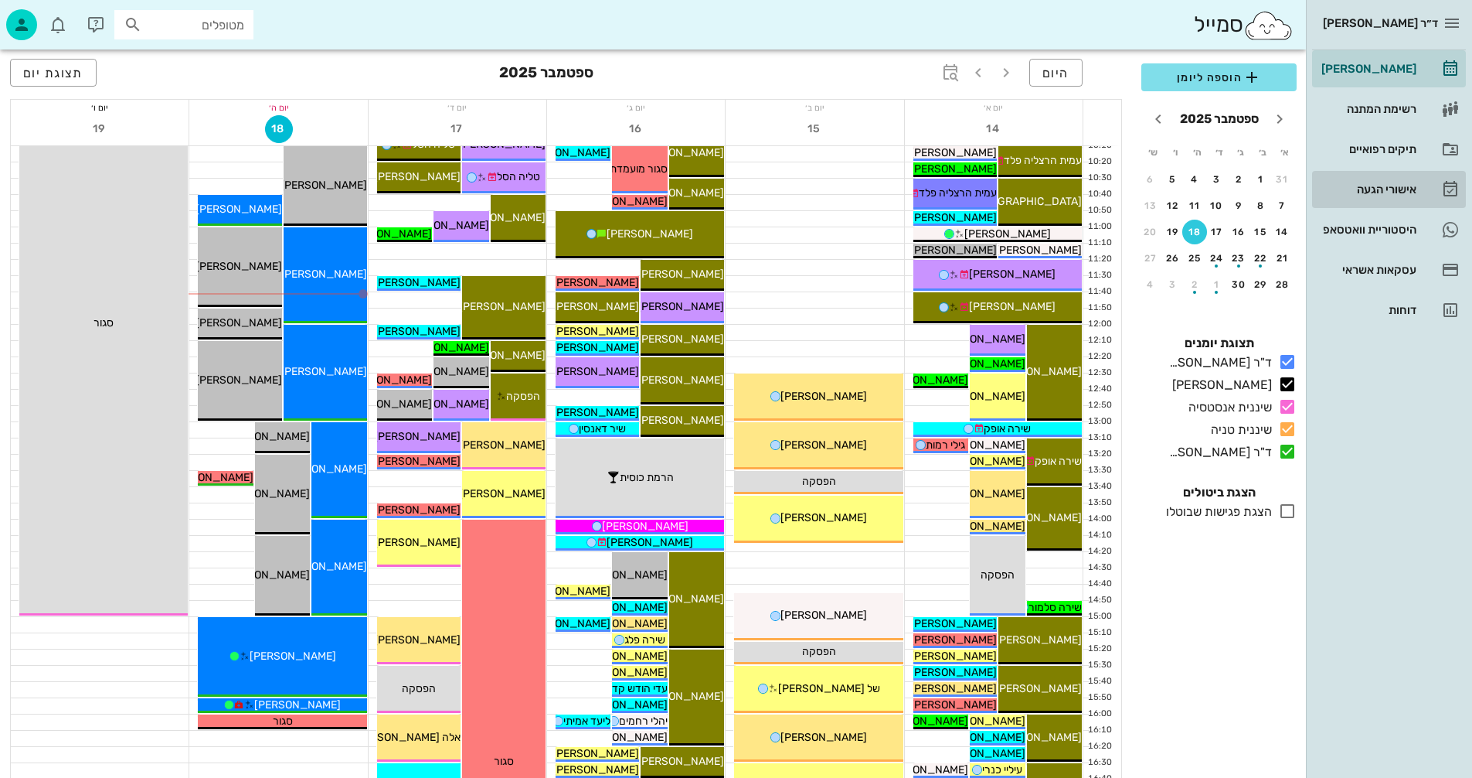
click at [1370, 190] on div "אישורי הגעה" at bounding box center [1368, 189] width 98 height 12
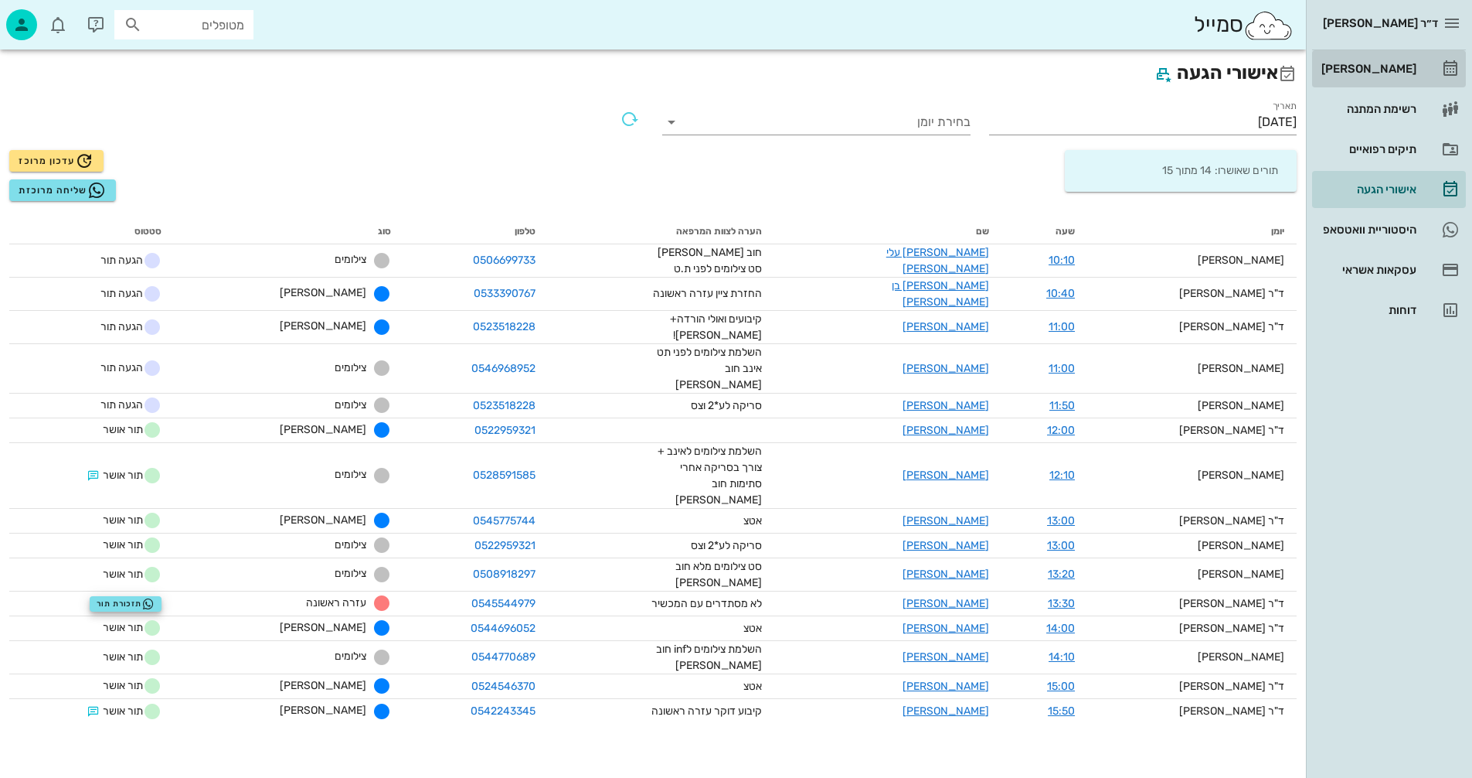
click at [1396, 66] on div "[PERSON_NAME]" at bounding box center [1368, 69] width 98 height 12
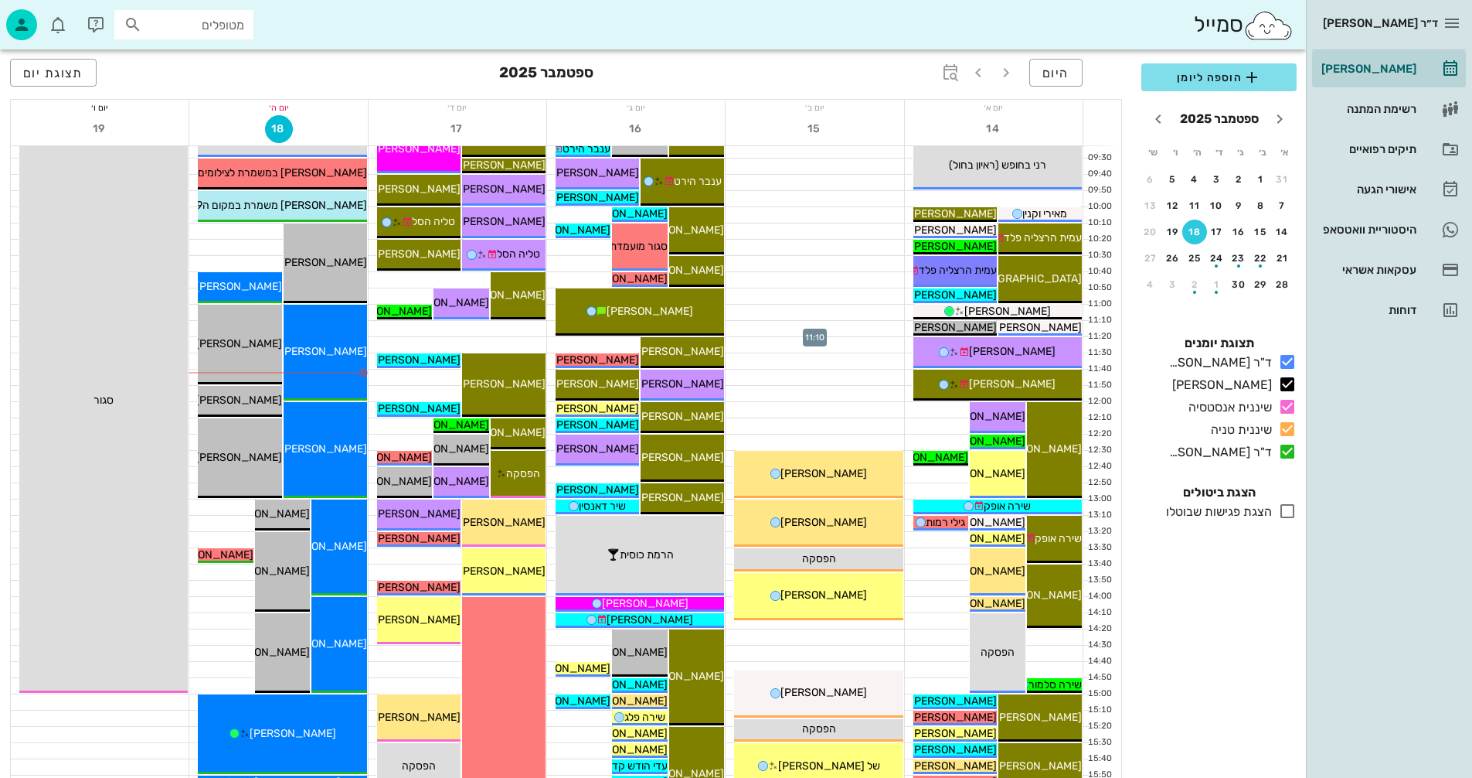
scroll to position [309, 0]
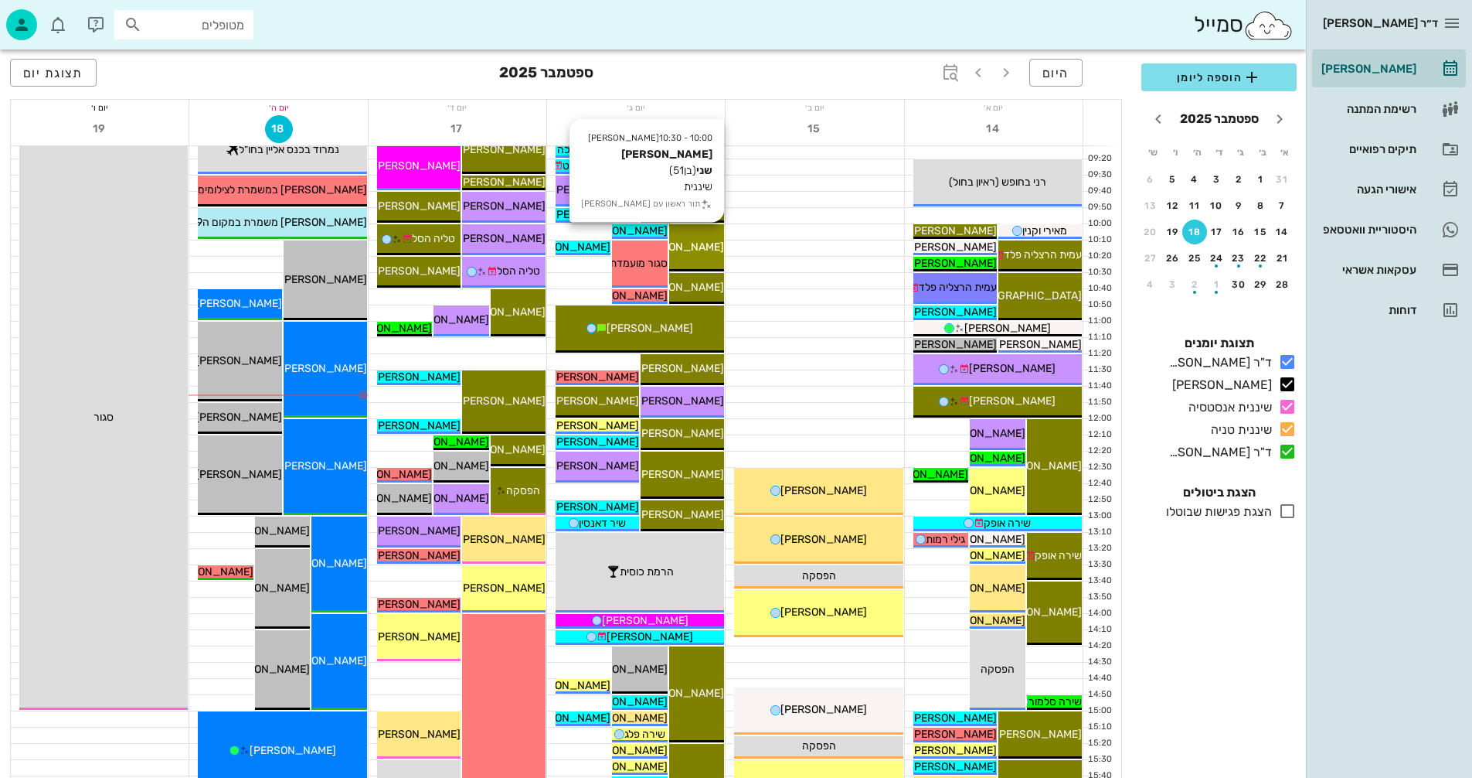
scroll to position [232, 0]
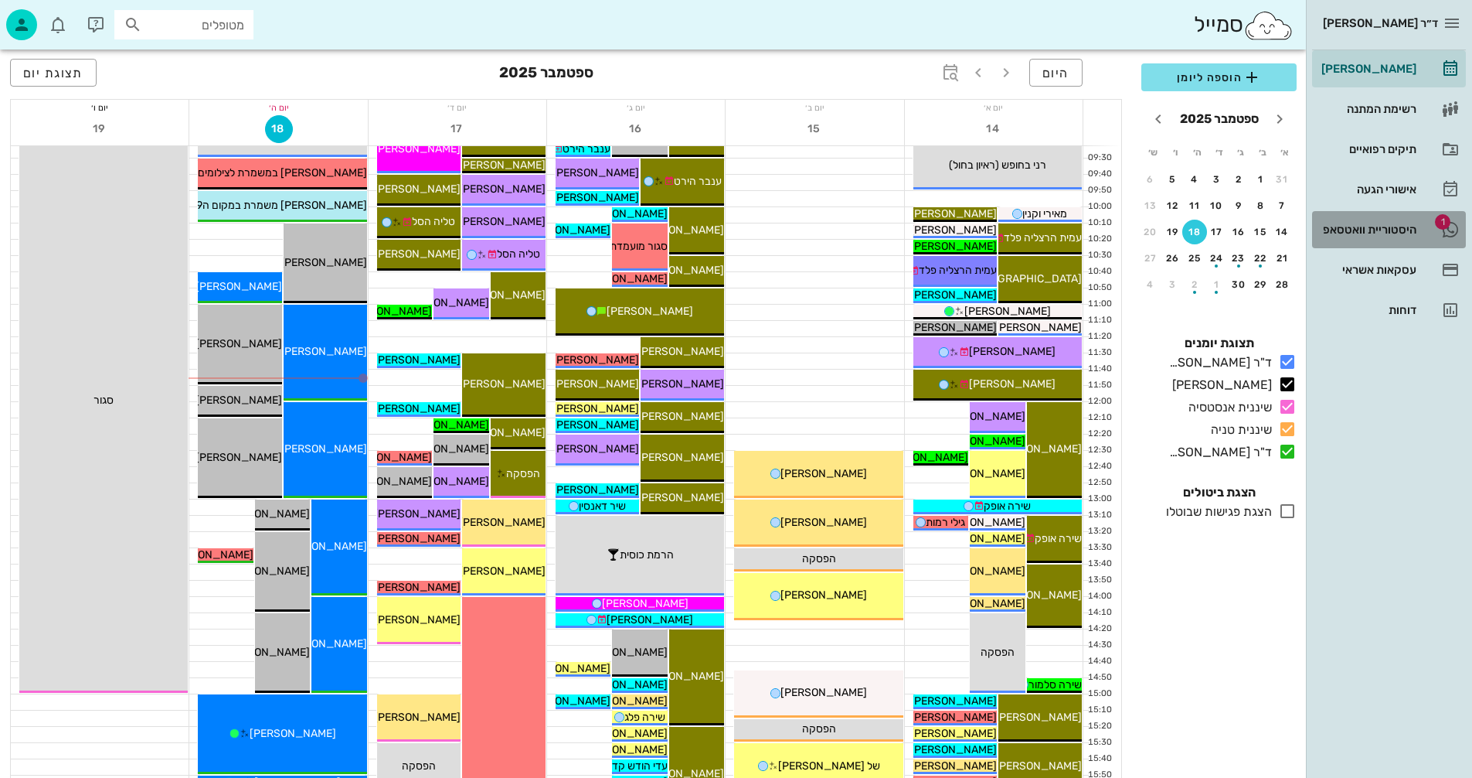
click at [1358, 229] on div "היסטוריית וואטסאפ" at bounding box center [1368, 229] width 98 height 12
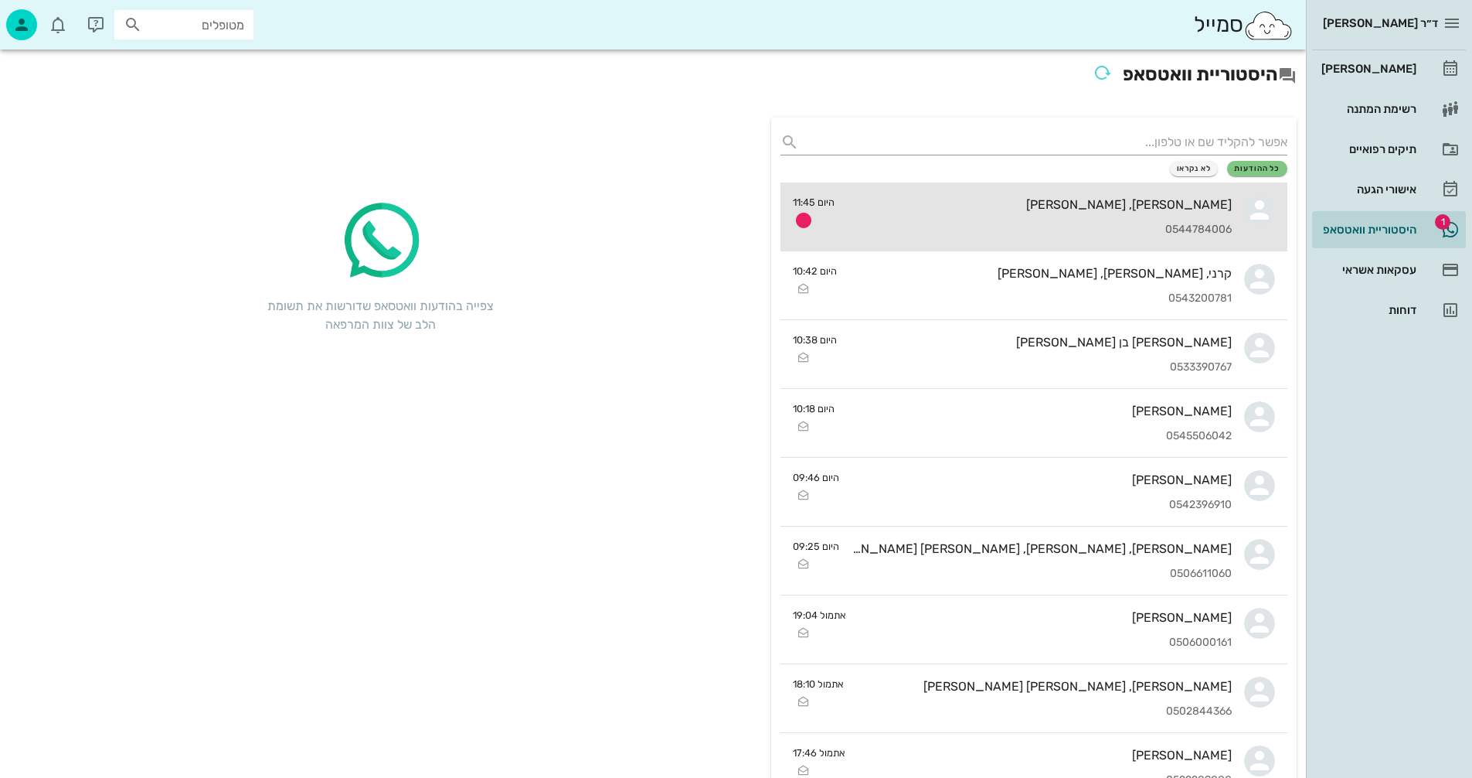
click at [1006, 209] on div "[PERSON_NAME], [PERSON_NAME]" at bounding box center [1039, 204] width 385 height 15
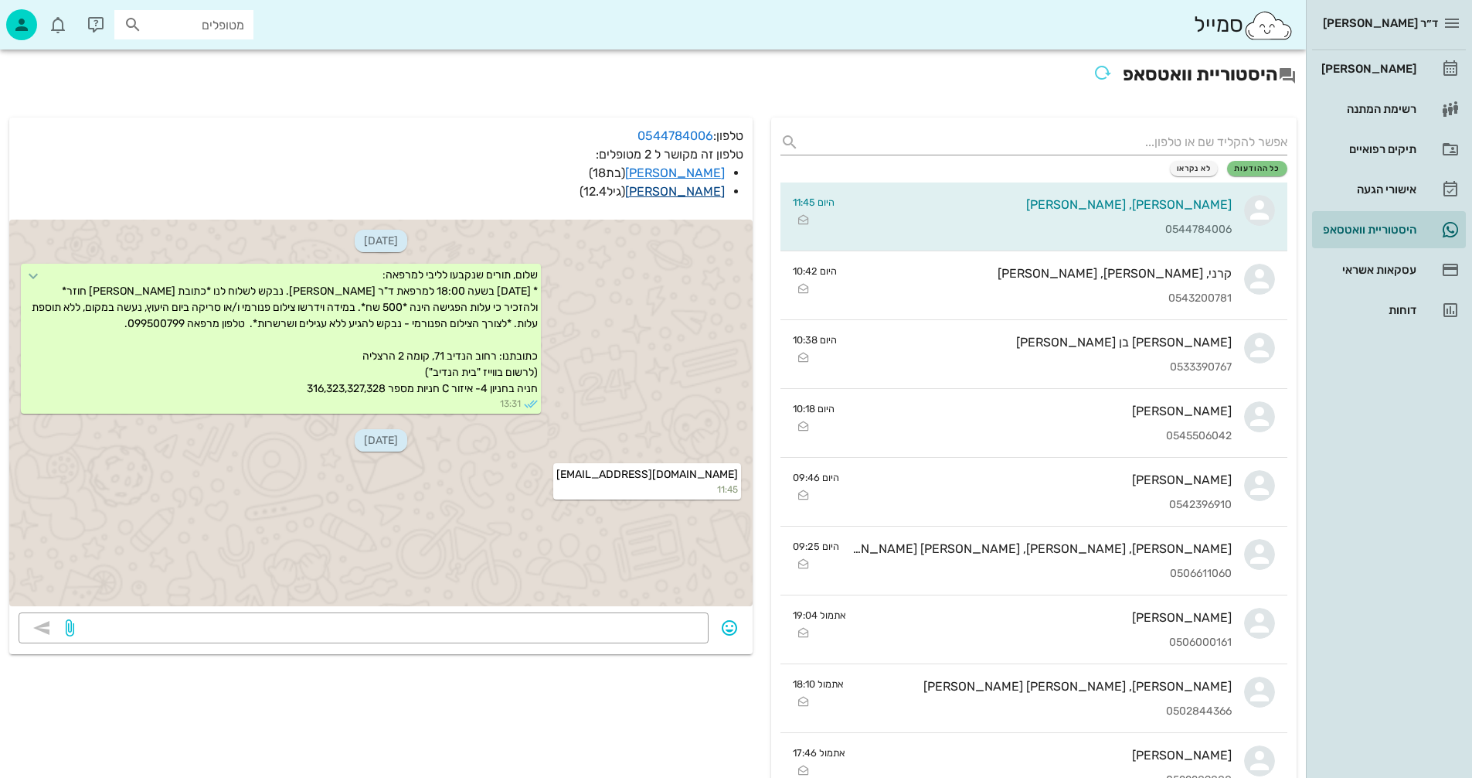
click at [709, 193] on link "[PERSON_NAME]" at bounding box center [675, 191] width 100 height 15
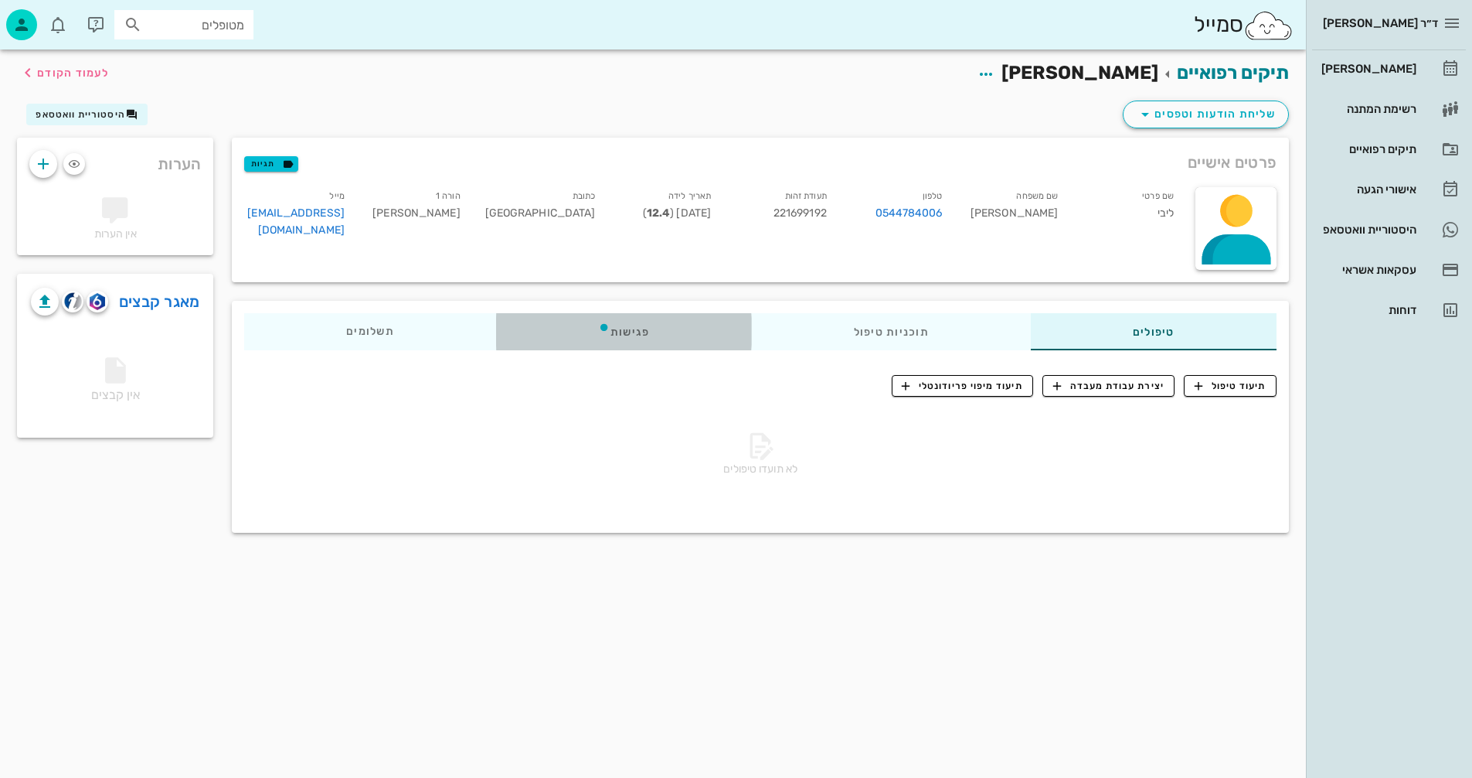
click at [636, 330] on div "פגישות" at bounding box center [624, 331] width 256 height 37
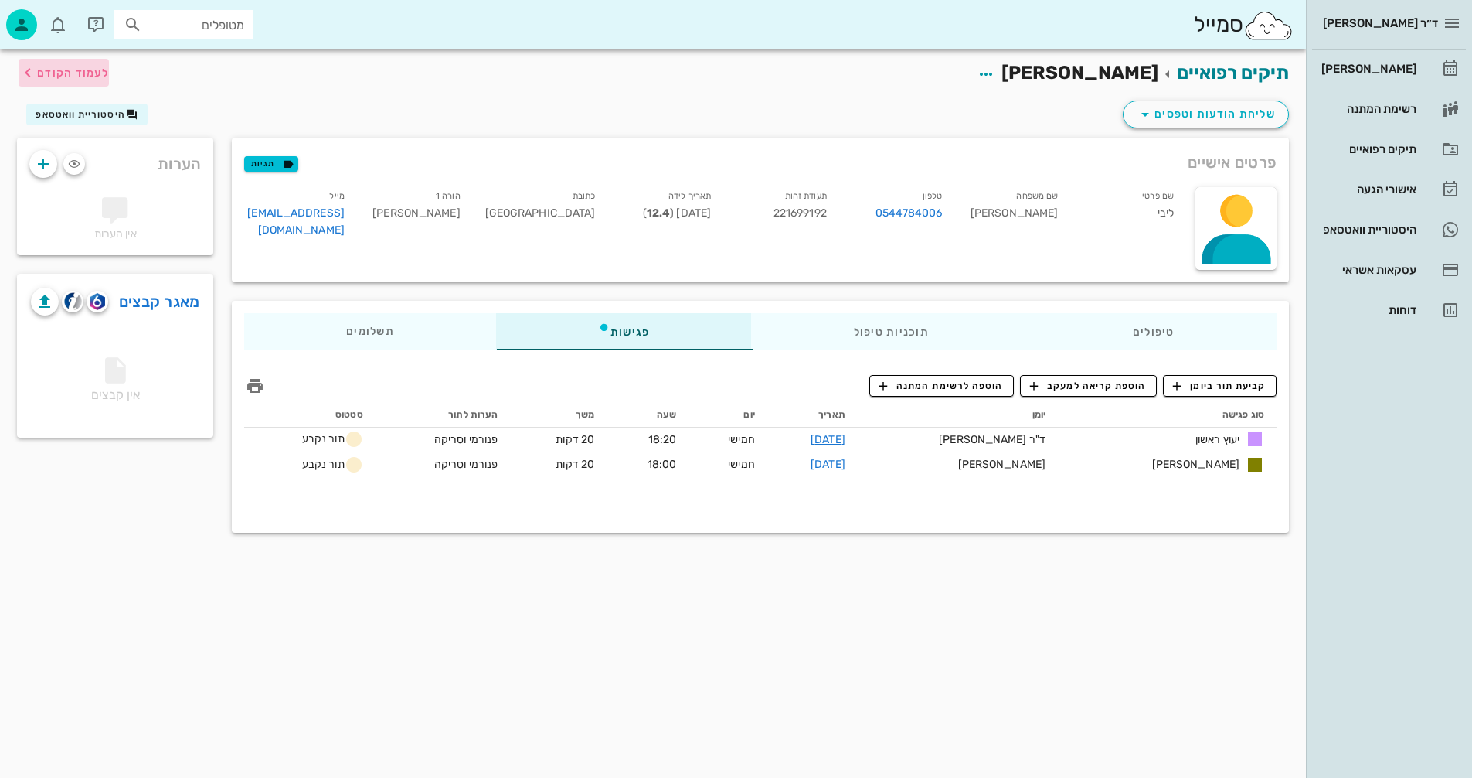
click at [66, 72] on span "לעמוד הקודם" at bounding box center [73, 72] width 72 height 13
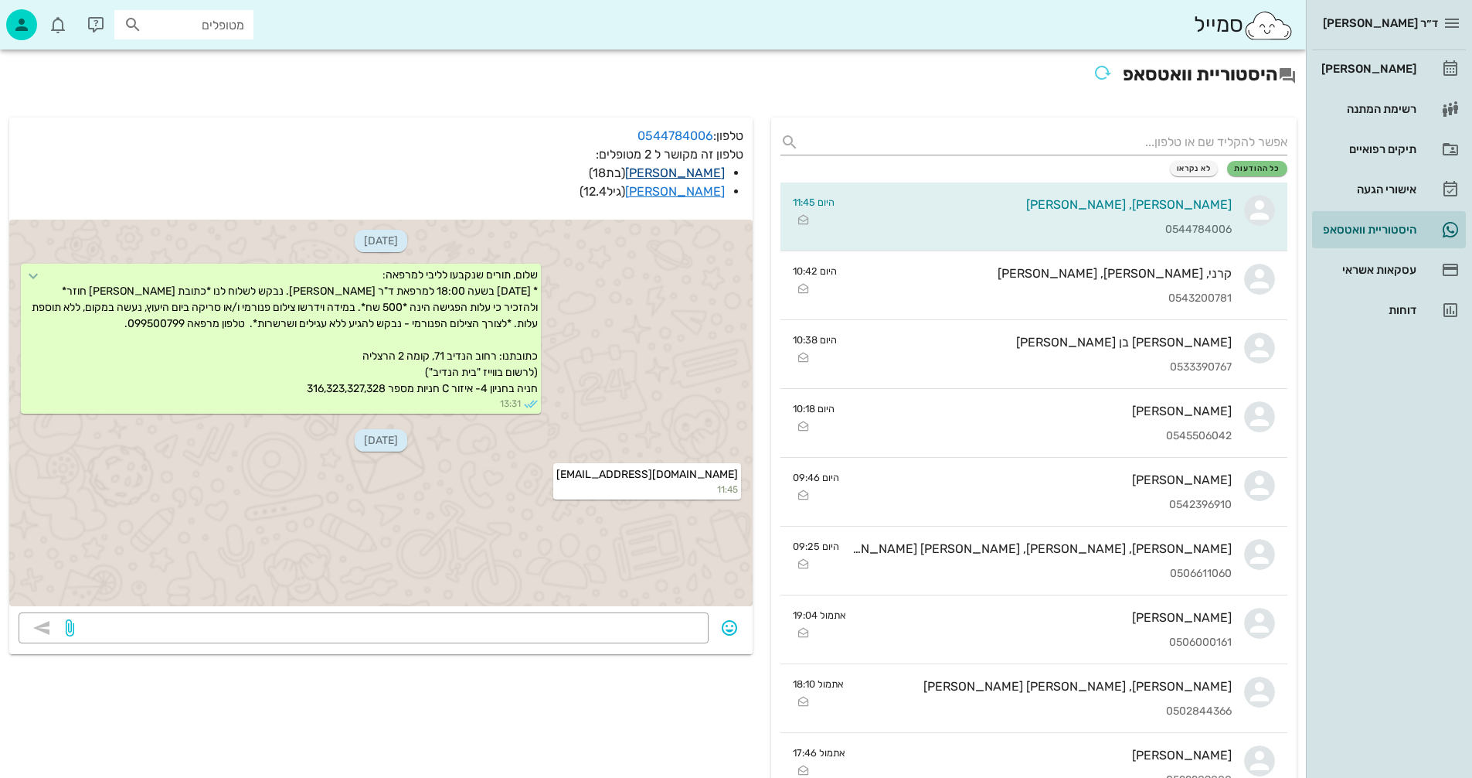
click at [697, 172] on link "[PERSON_NAME]" at bounding box center [675, 172] width 100 height 15
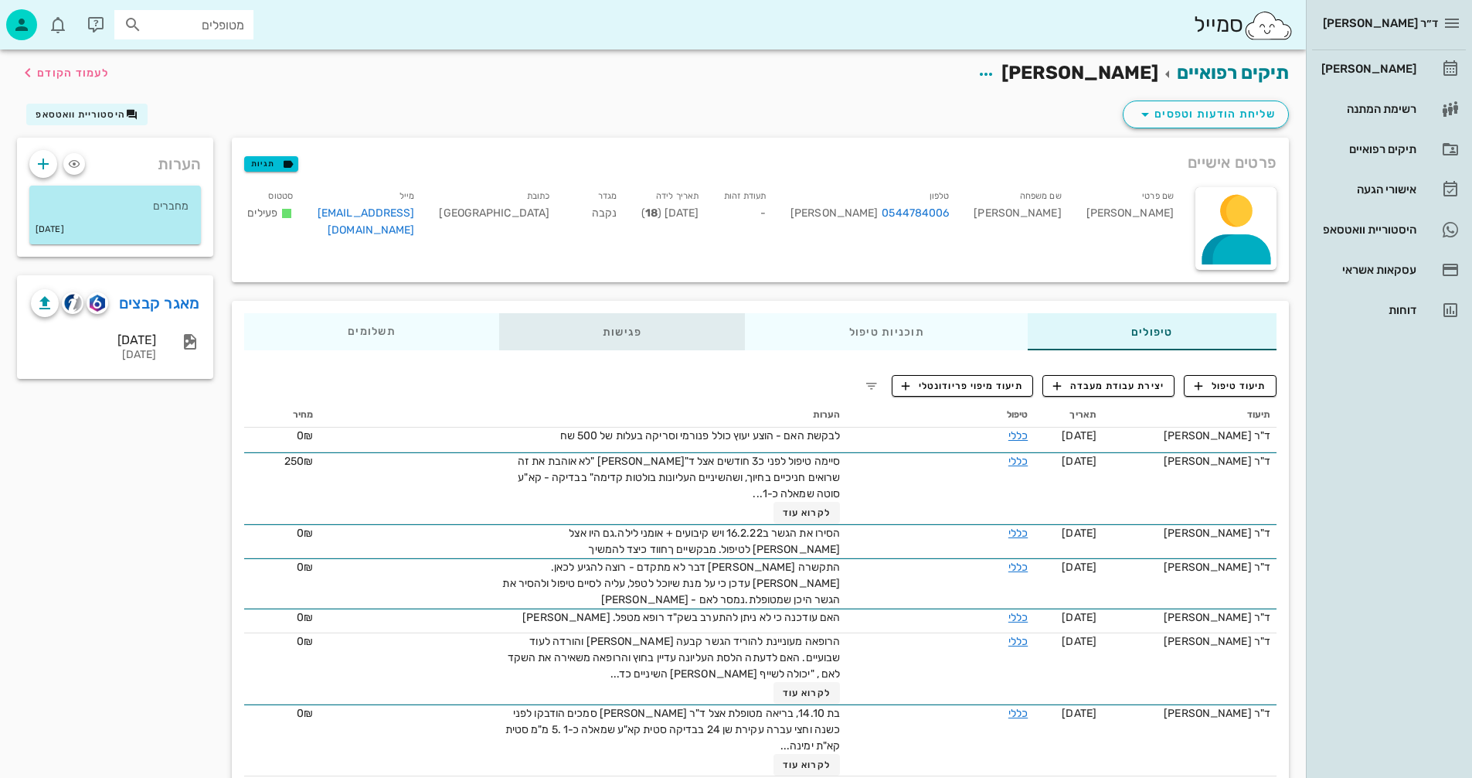
click at [629, 332] on div "פגישות" at bounding box center [622, 331] width 247 height 37
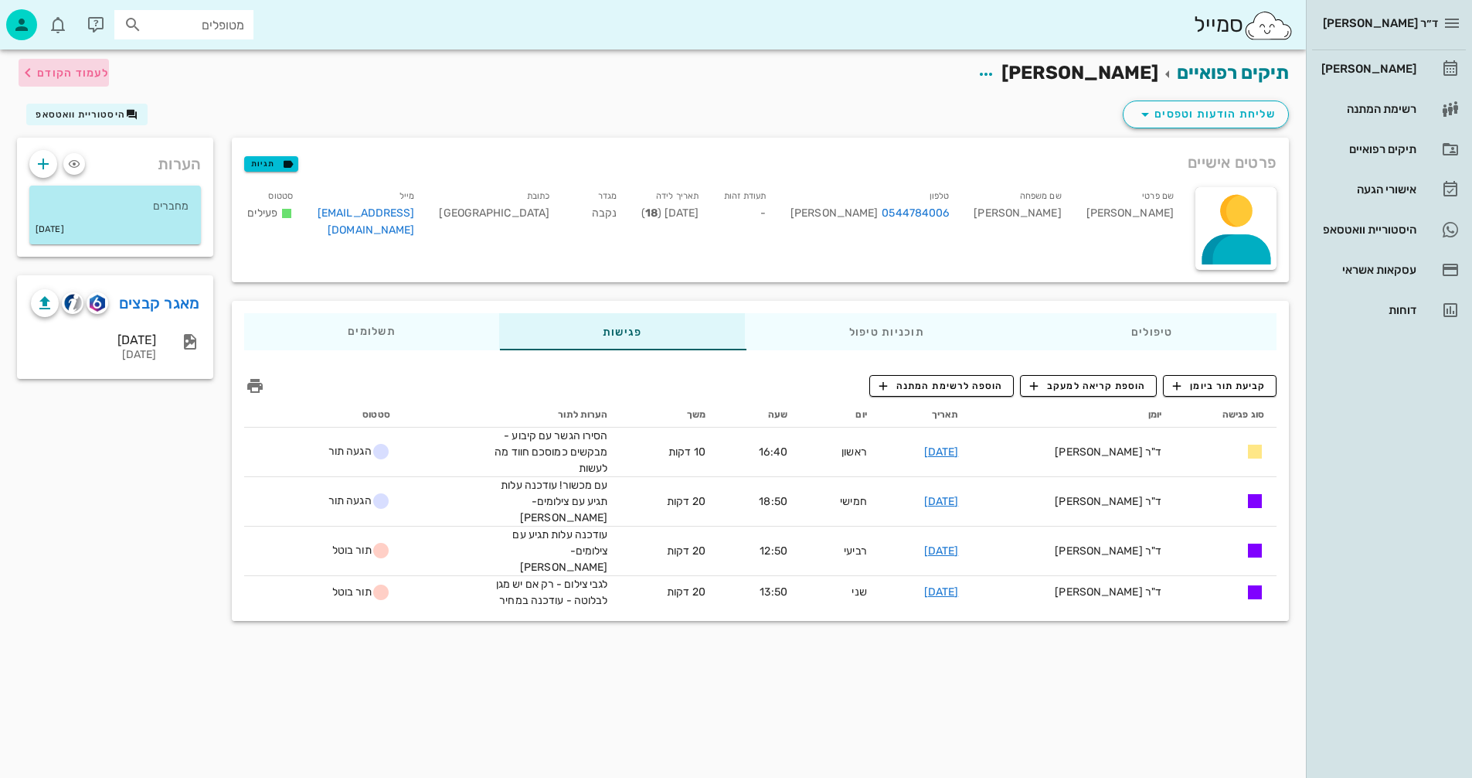
click at [85, 72] on span "לעמוד הקודם" at bounding box center [73, 72] width 72 height 13
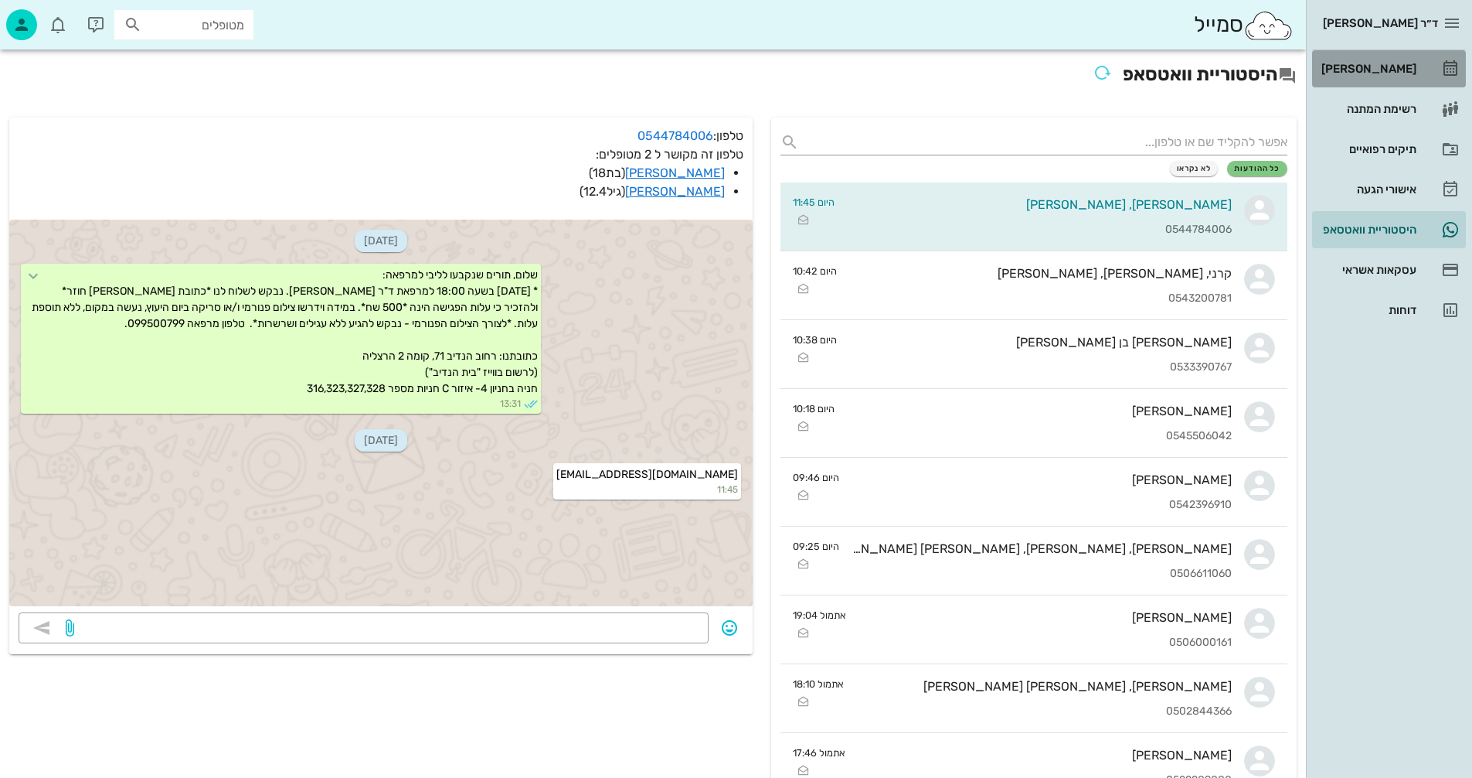
click at [1368, 64] on div "[PERSON_NAME]" at bounding box center [1368, 69] width 98 height 12
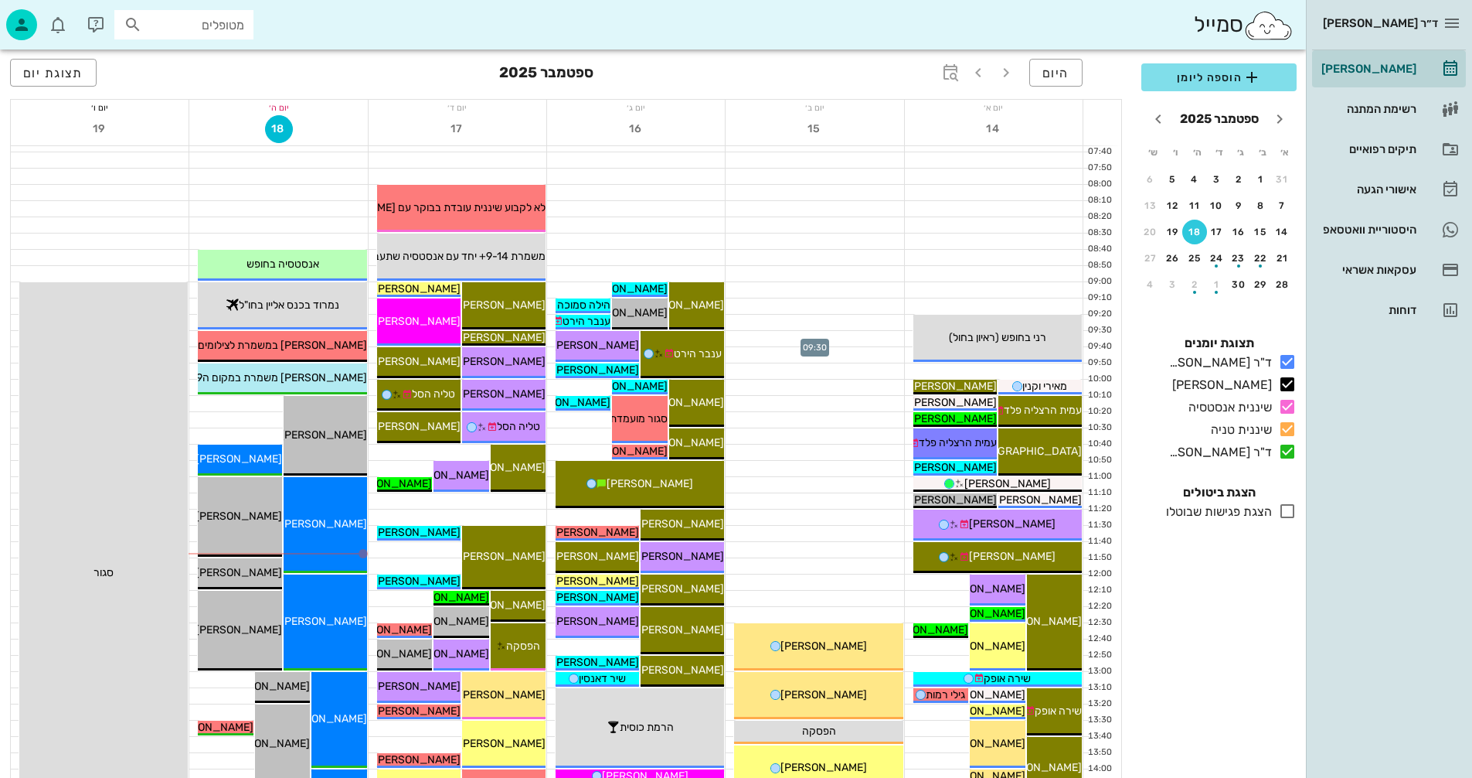
scroll to position [155, 0]
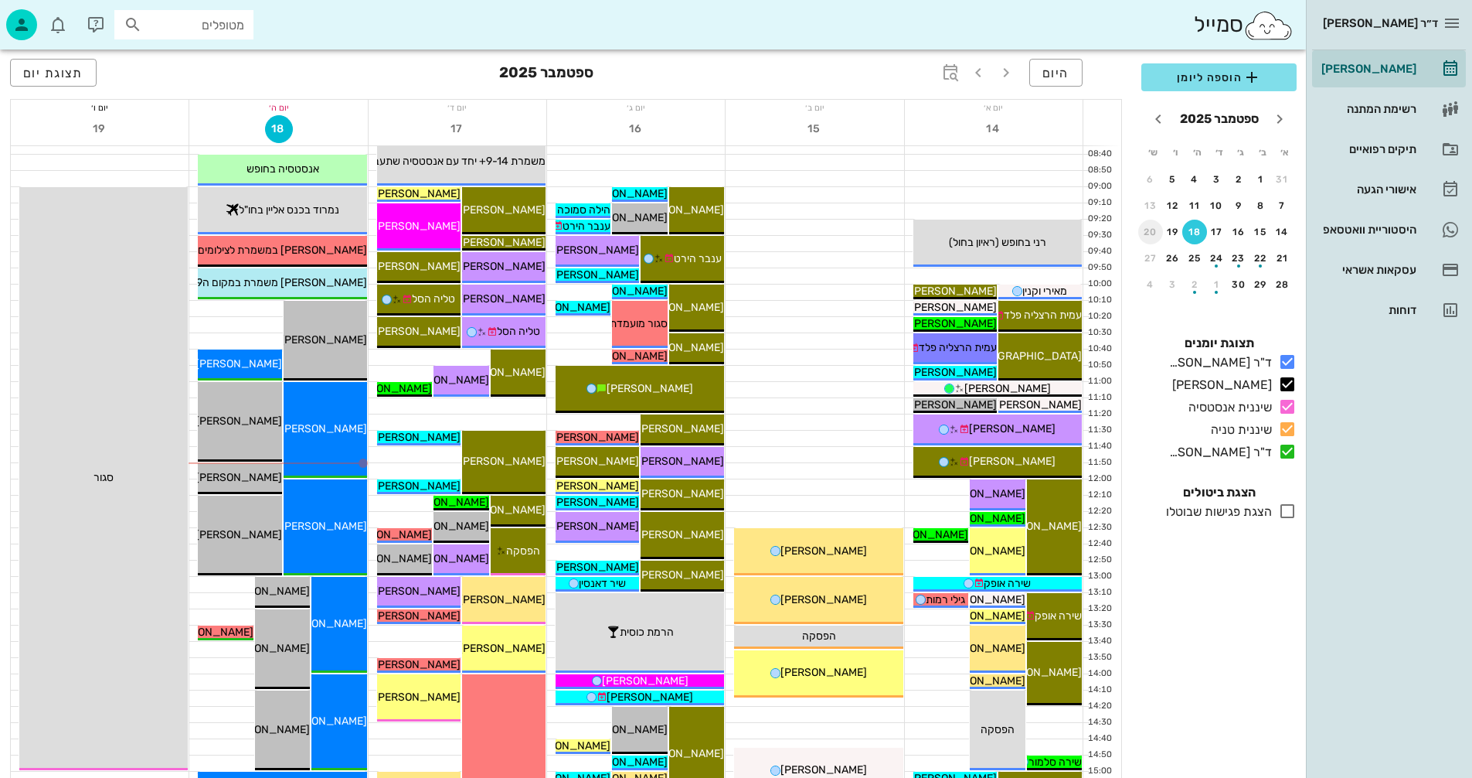
click at [1149, 230] on div "20" at bounding box center [1150, 231] width 25 height 11
click at [19, 22] on icon "button" at bounding box center [21, 24] width 19 height 19
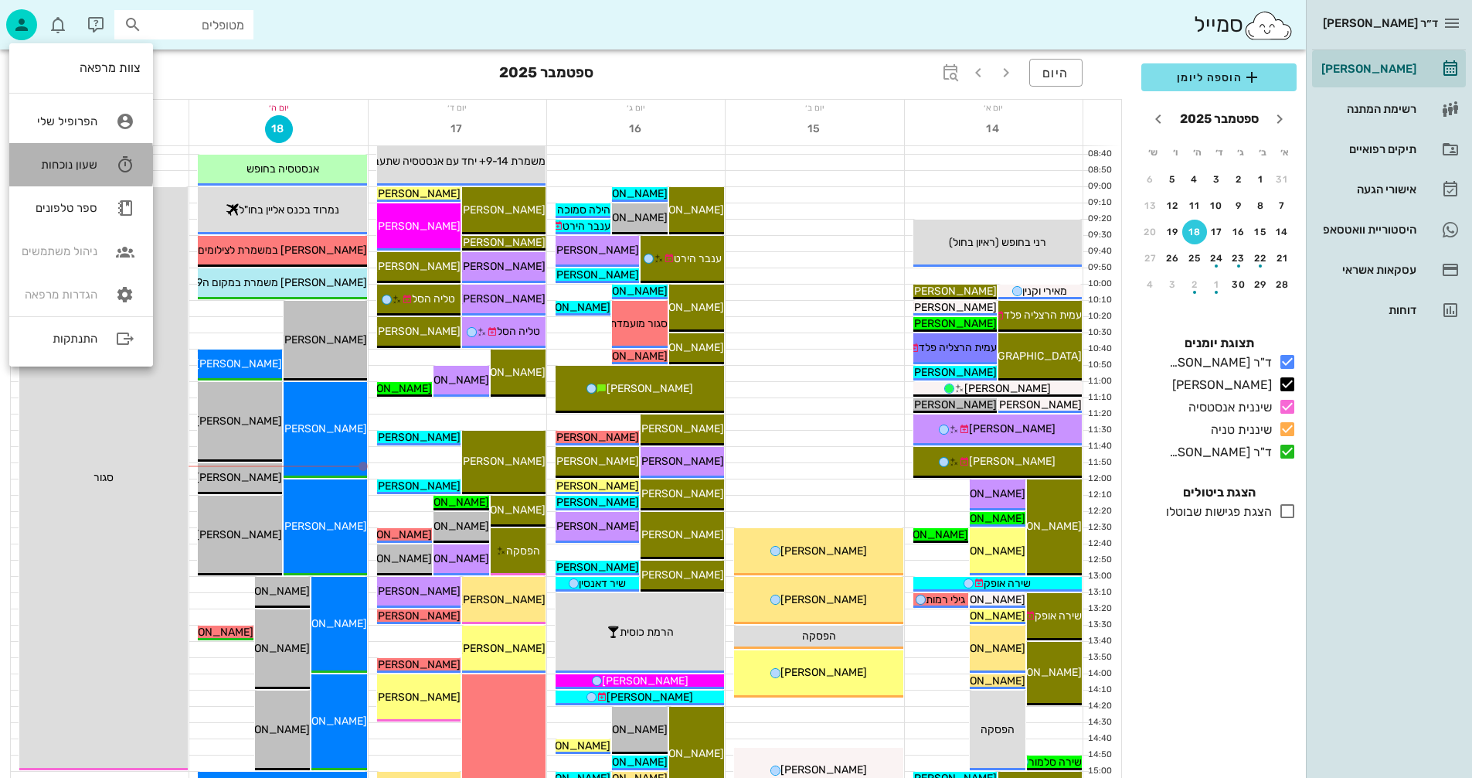
click at [77, 160] on div "שעון נוכחות" at bounding box center [60, 165] width 76 height 14
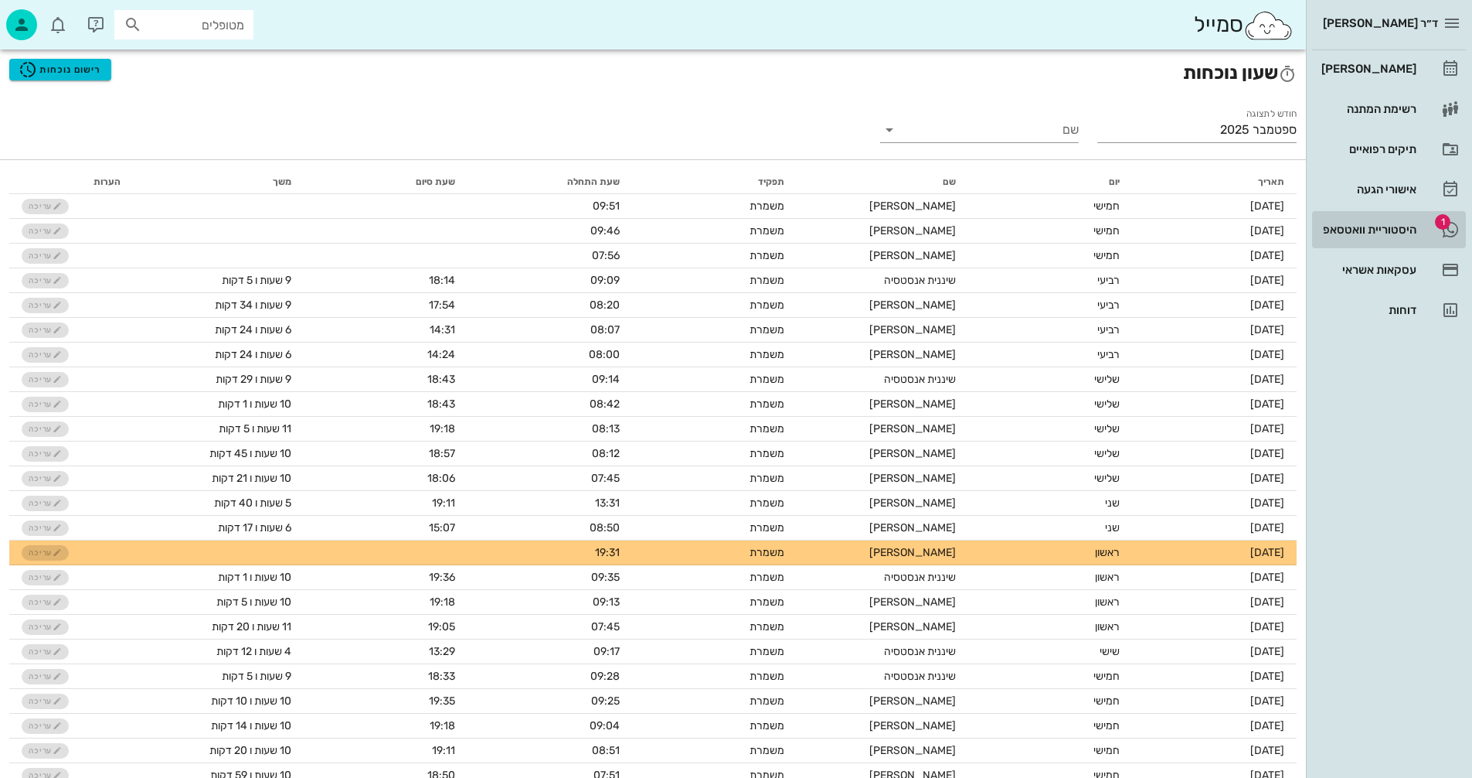
click at [1350, 224] on div "היסטוריית וואטסאפ" at bounding box center [1368, 229] width 98 height 12
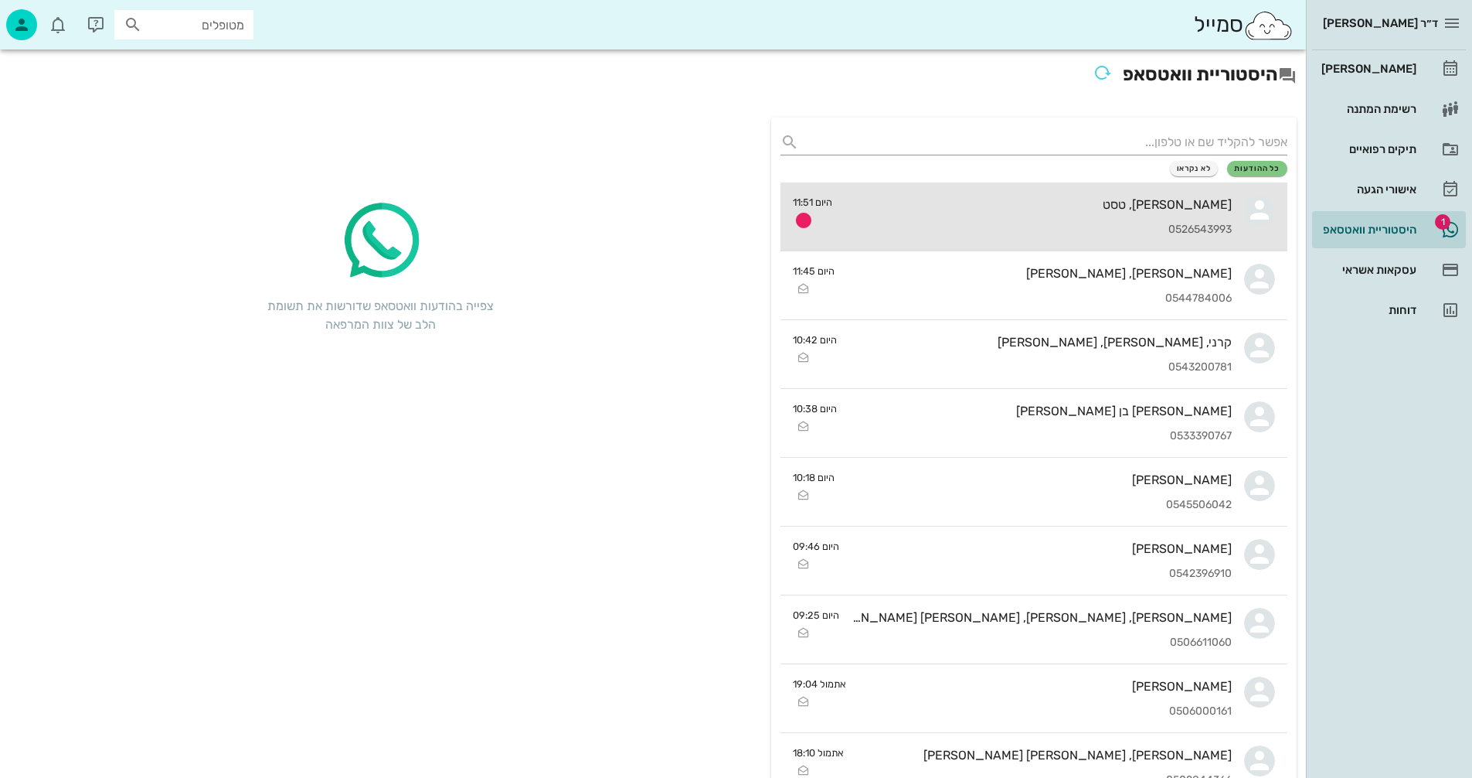
click at [1013, 225] on div "0526543993" at bounding box center [1038, 229] width 387 height 13
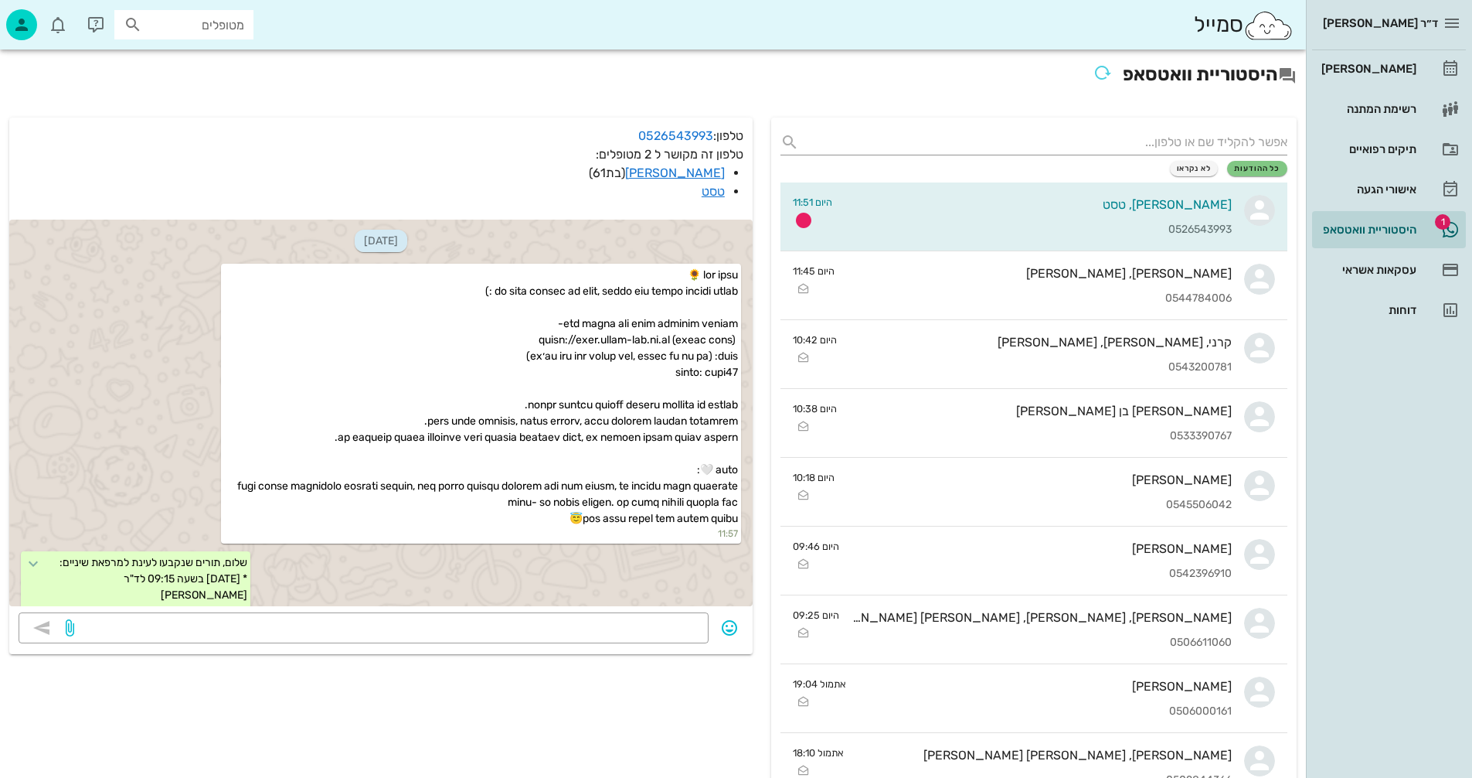
scroll to position [6609, 0]
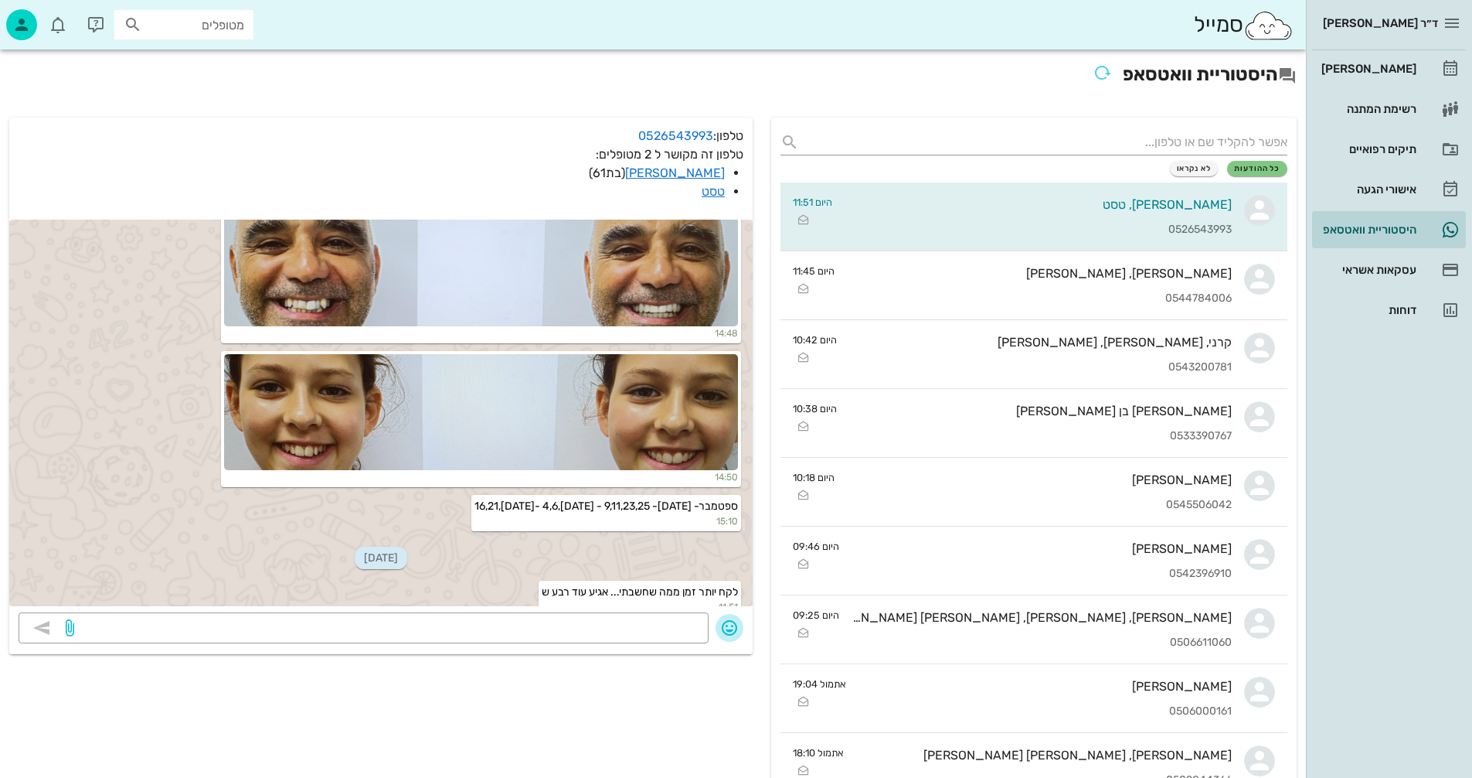
click at [733, 625] on icon "button" at bounding box center [729, 627] width 19 height 19
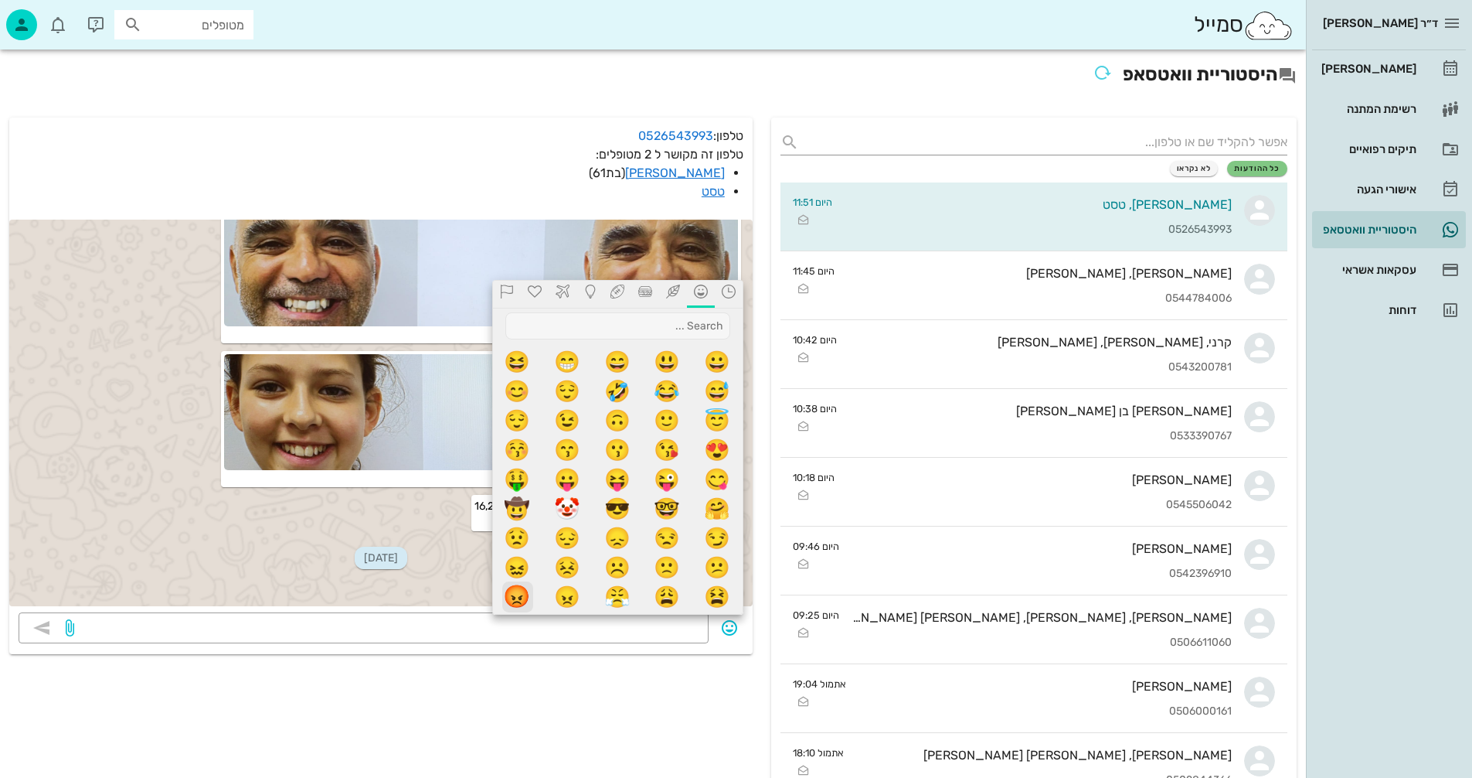
click at [520, 593] on span "😡" at bounding box center [517, 596] width 31 height 31
type textarea "😡"
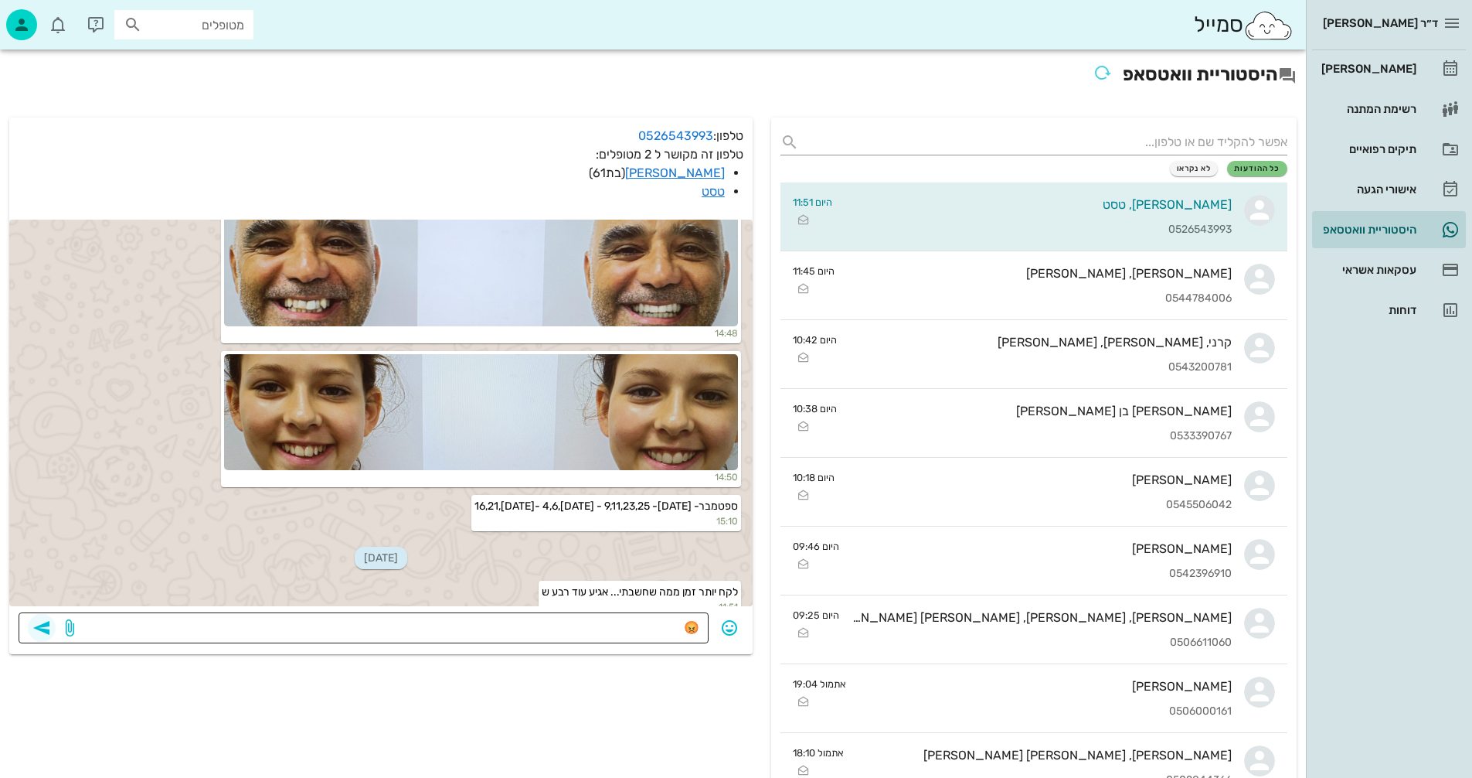
click at [44, 624] on icon "button" at bounding box center [41, 627] width 19 height 19
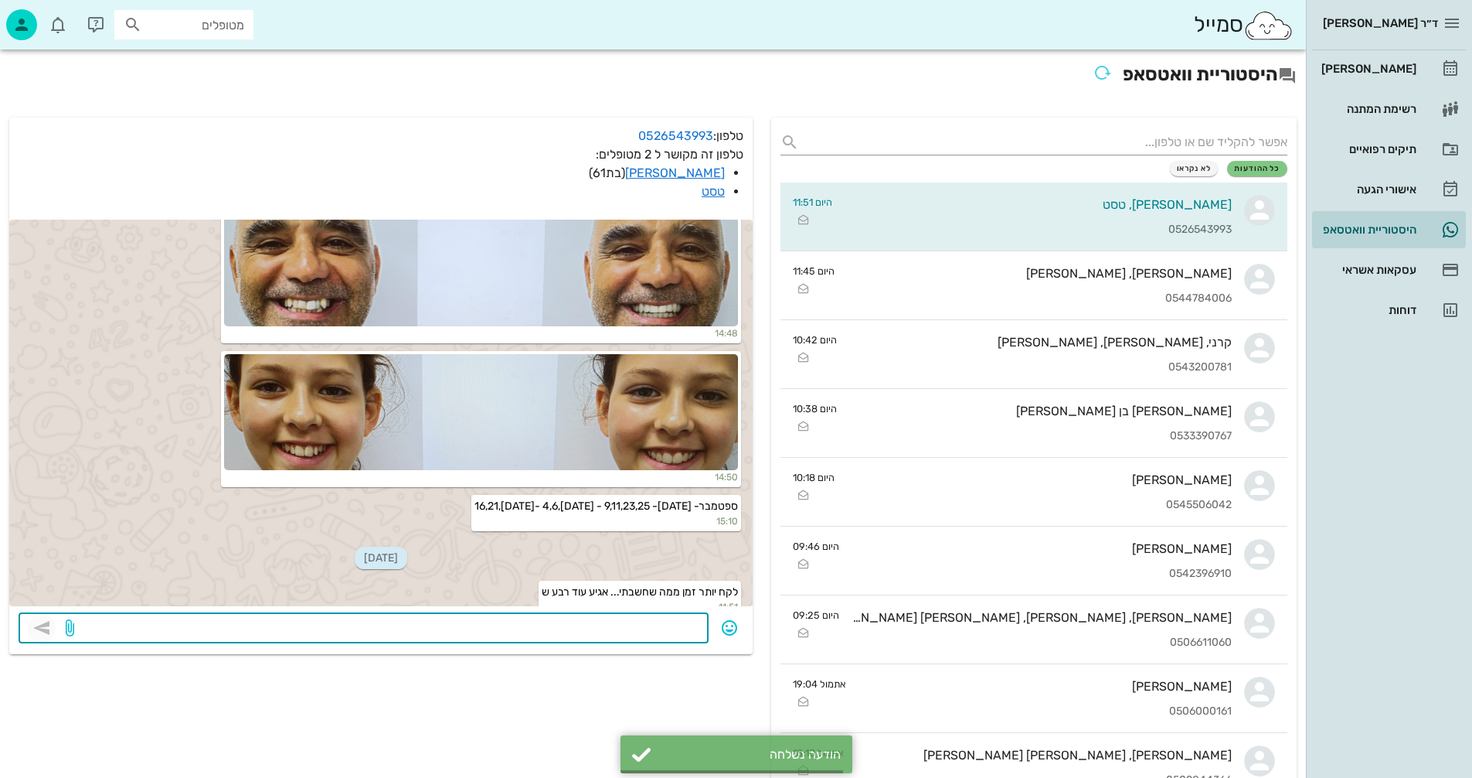
scroll to position [6653, 0]
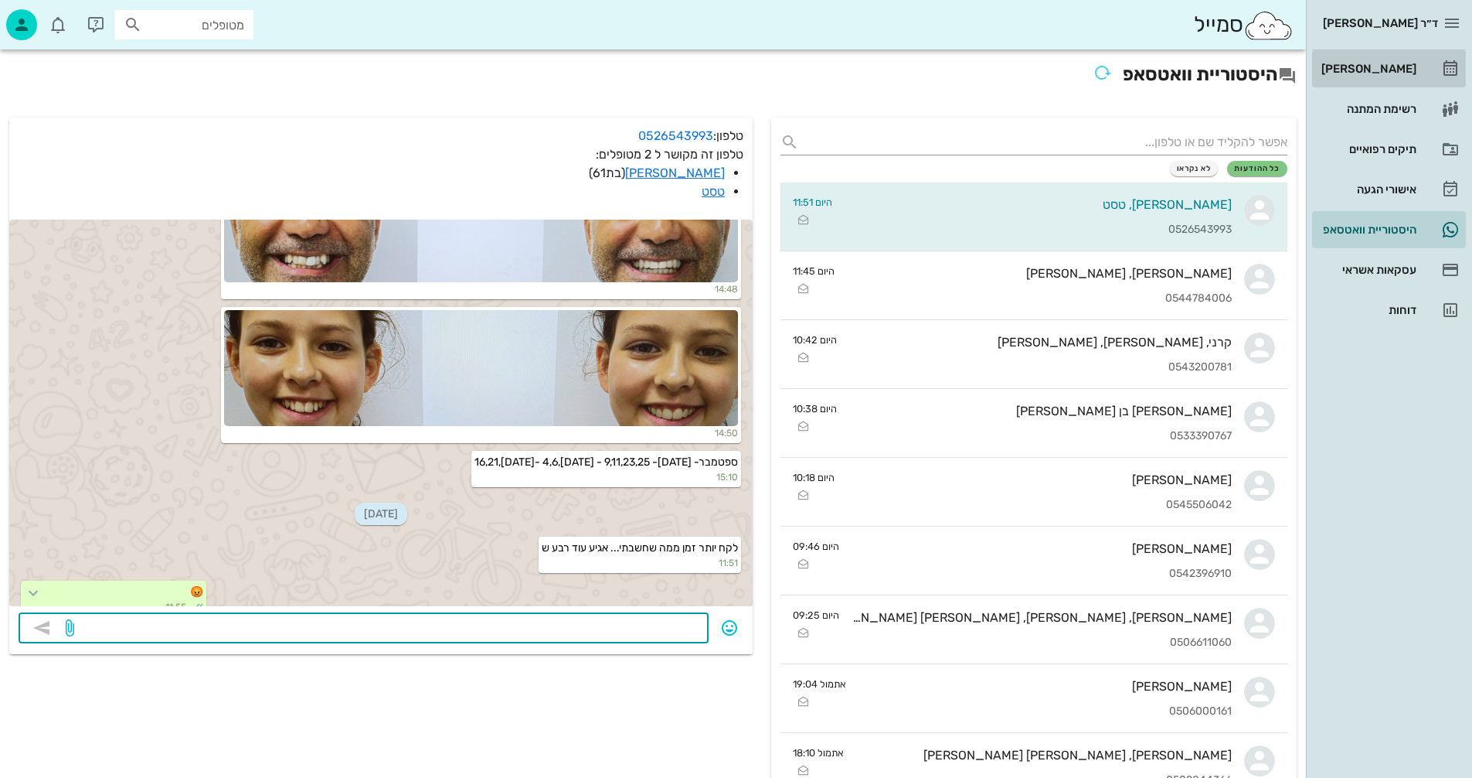
click at [1384, 73] on div "[PERSON_NAME]" at bounding box center [1368, 69] width 98 height 12
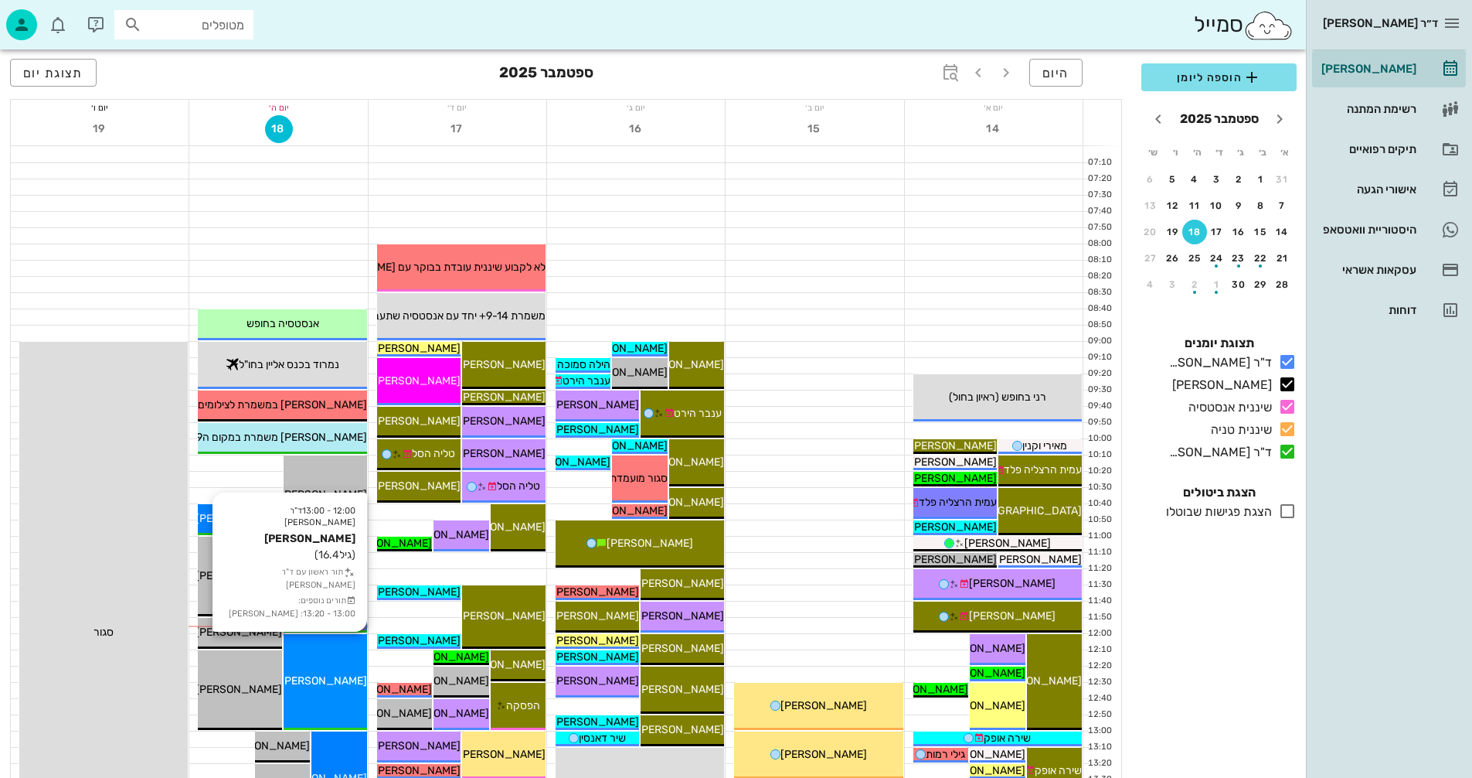
click at [342, 675] on span "[PERSON_NAME]" at bounding box center [324, 680] width 87 height 13
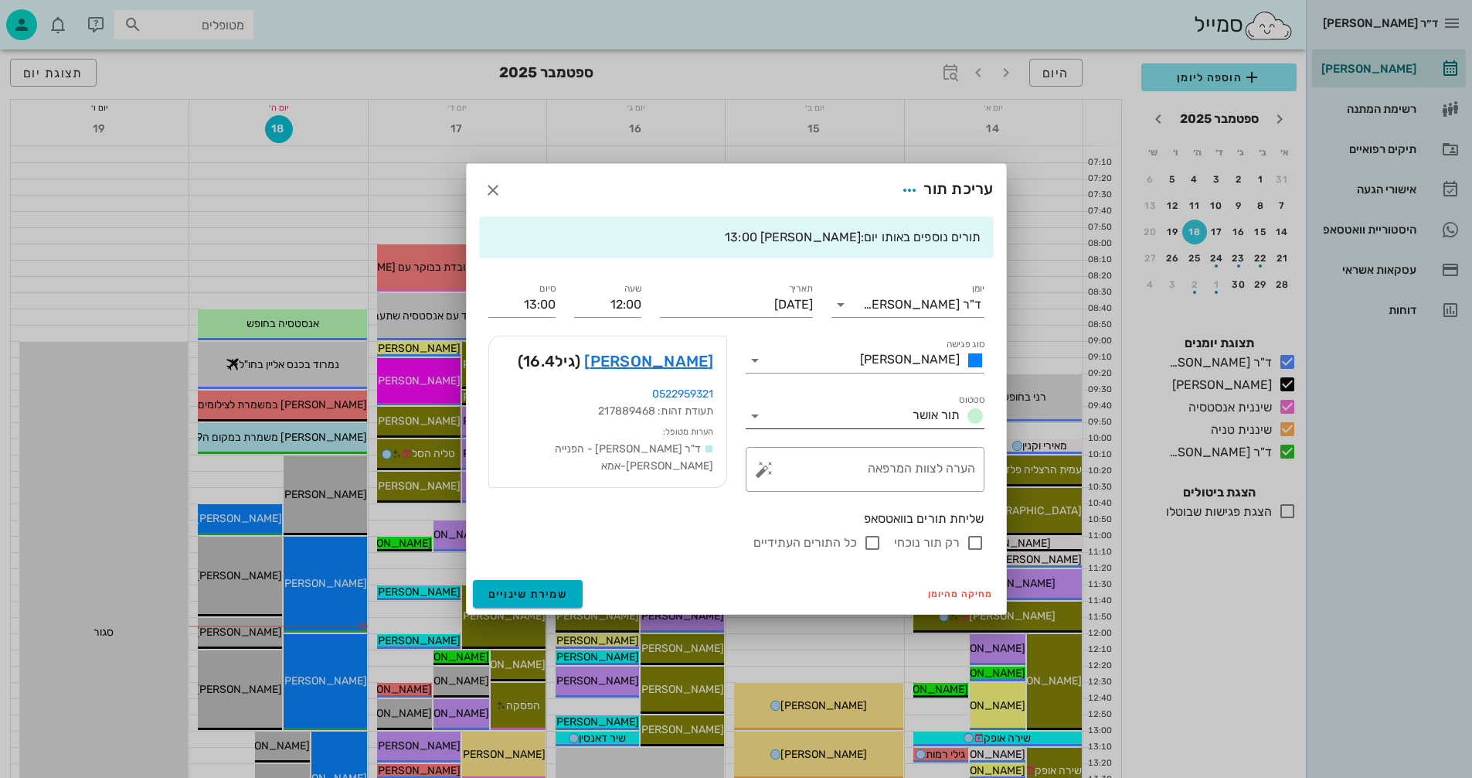
click at [754, 417] on icon at bounding box center [755, 416] width 19 height 19
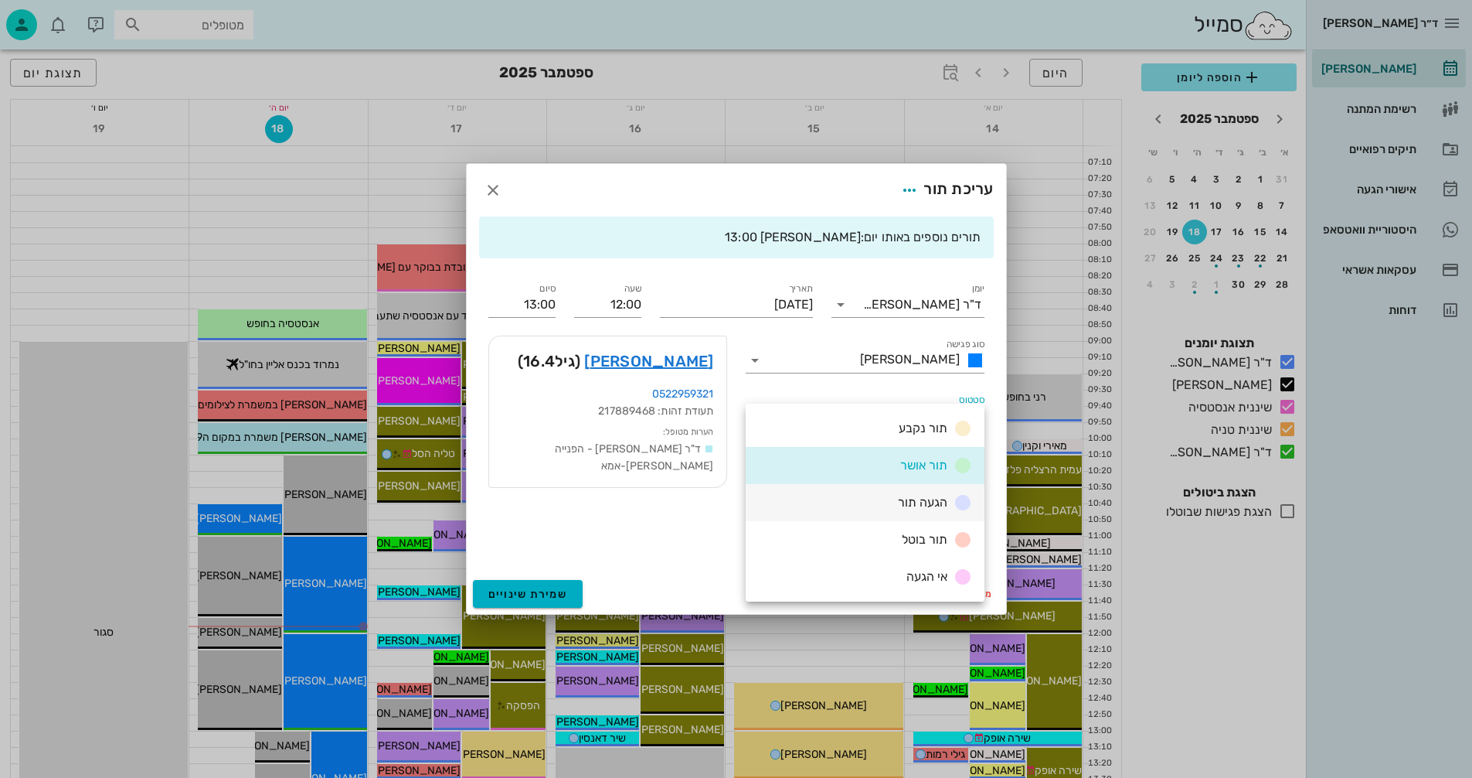
click at [904, 495] on span "הגעה תור" at bounding box center [922, 502] width 49 height 15
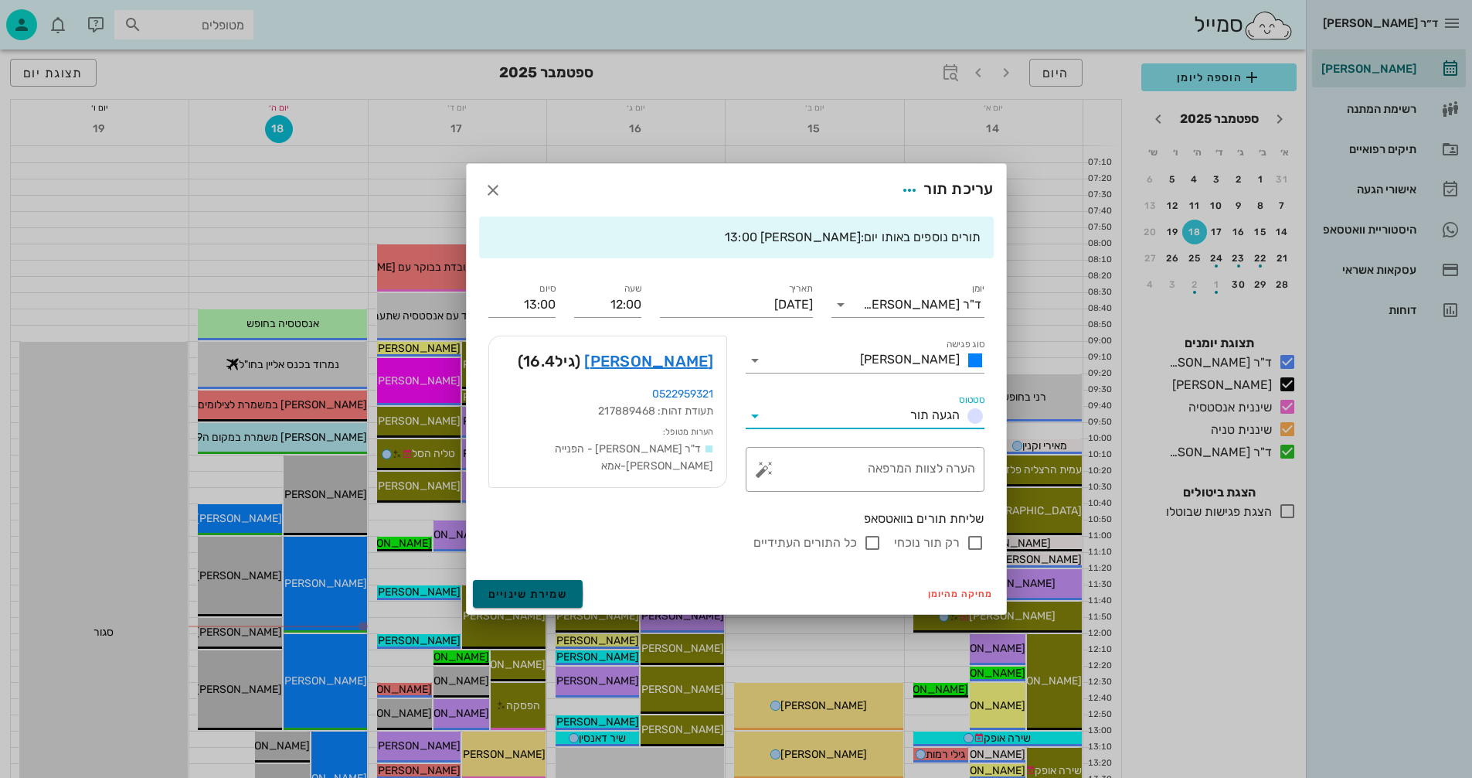
click at [516, 594] on span "שמירת שינויים" at bounding box center [528, 593] width 80 height 13
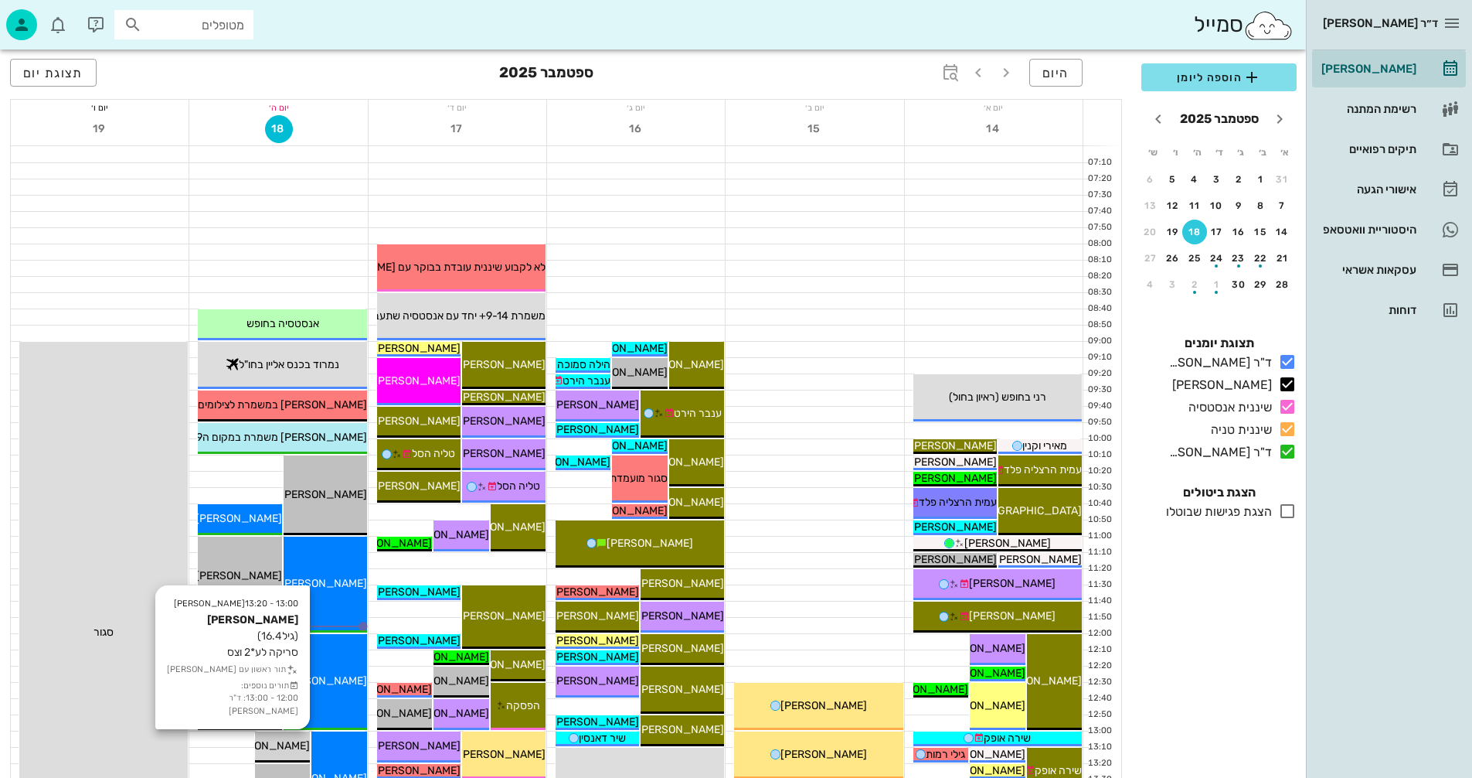
click at [280, 746] on span "[PERSON_NAME]" at bounding box center [266, 745] width 87 height 13
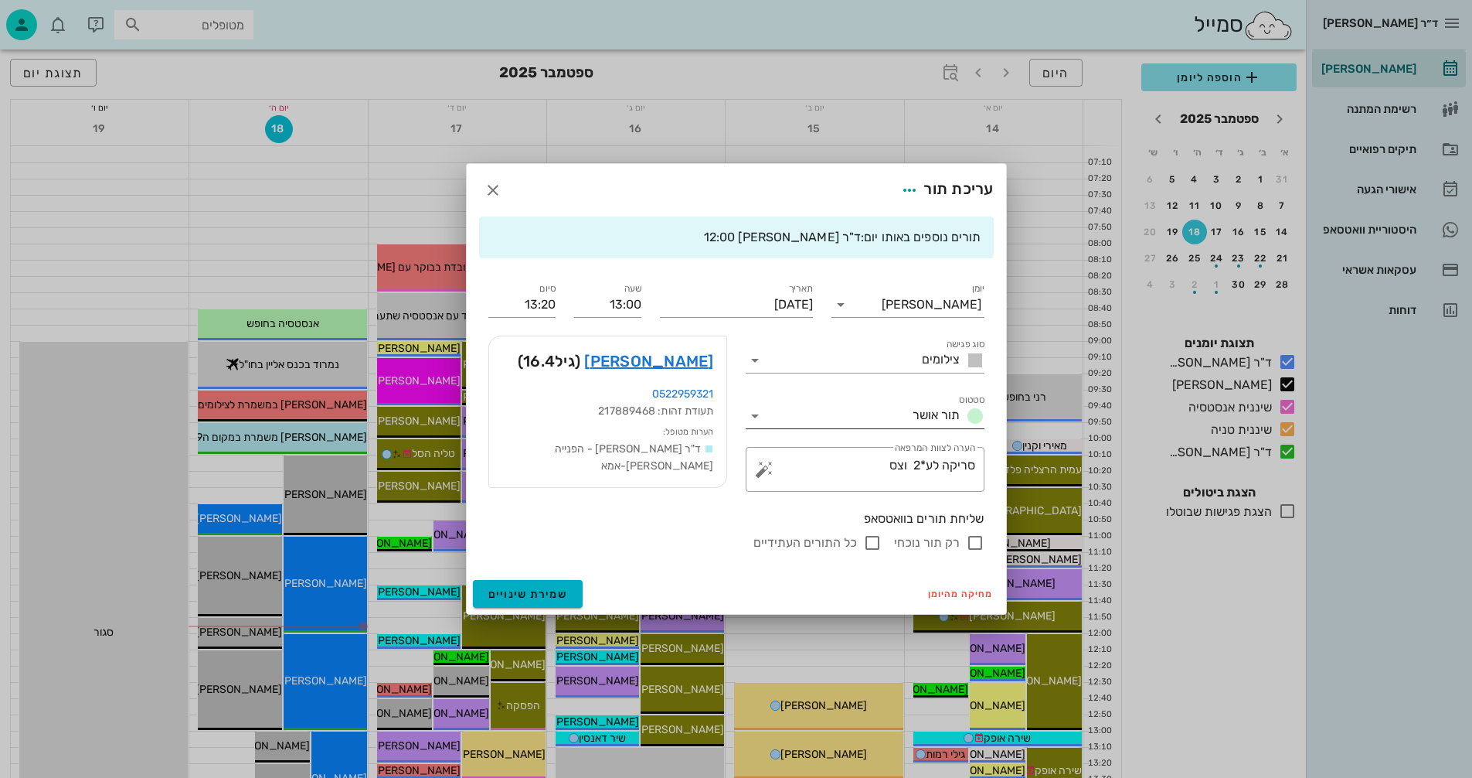
click at [753, 417] on icon at bounding box center [755, 416] width 19 height 19
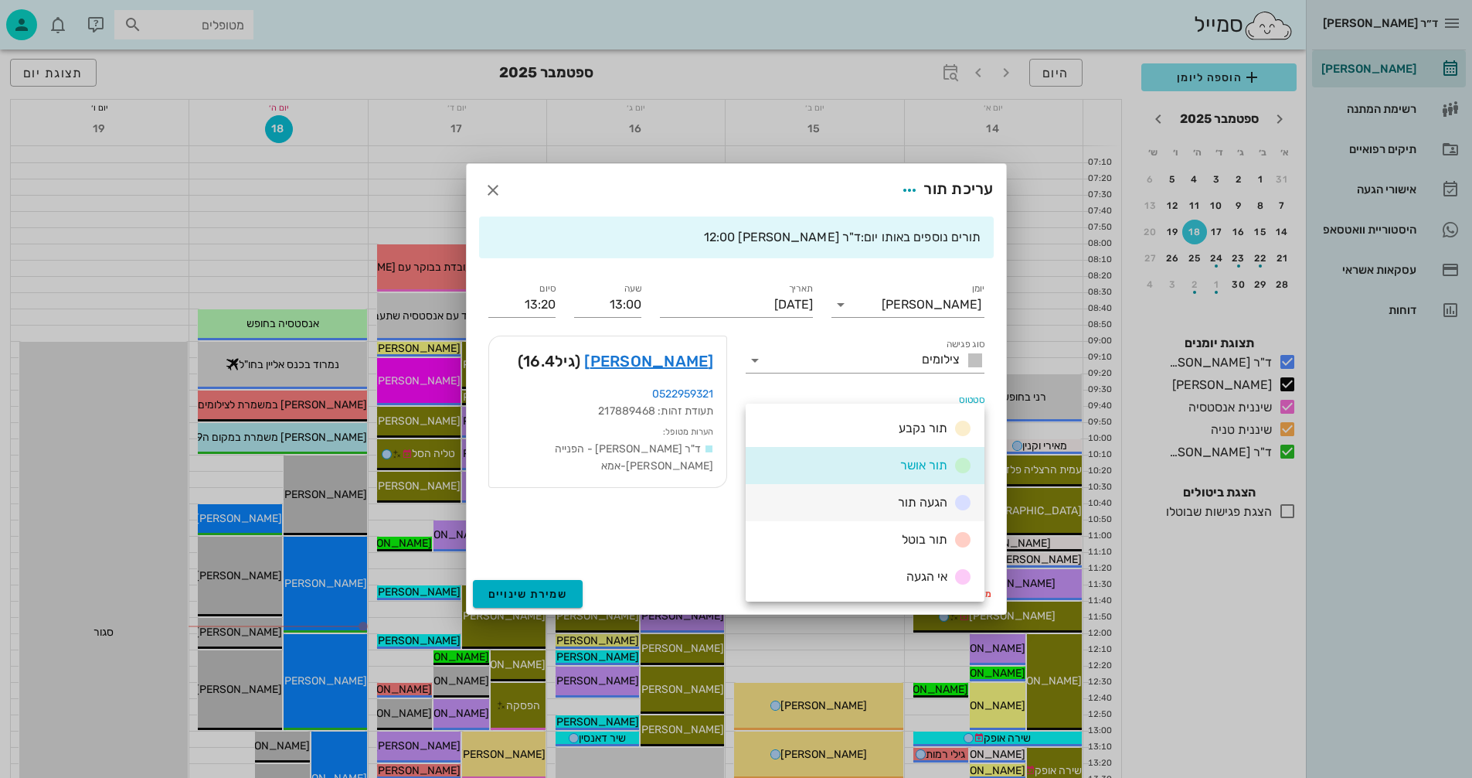
click at [908, 500] on span "הגעה תור" at bounding box center [922, 502] width 49 height 15
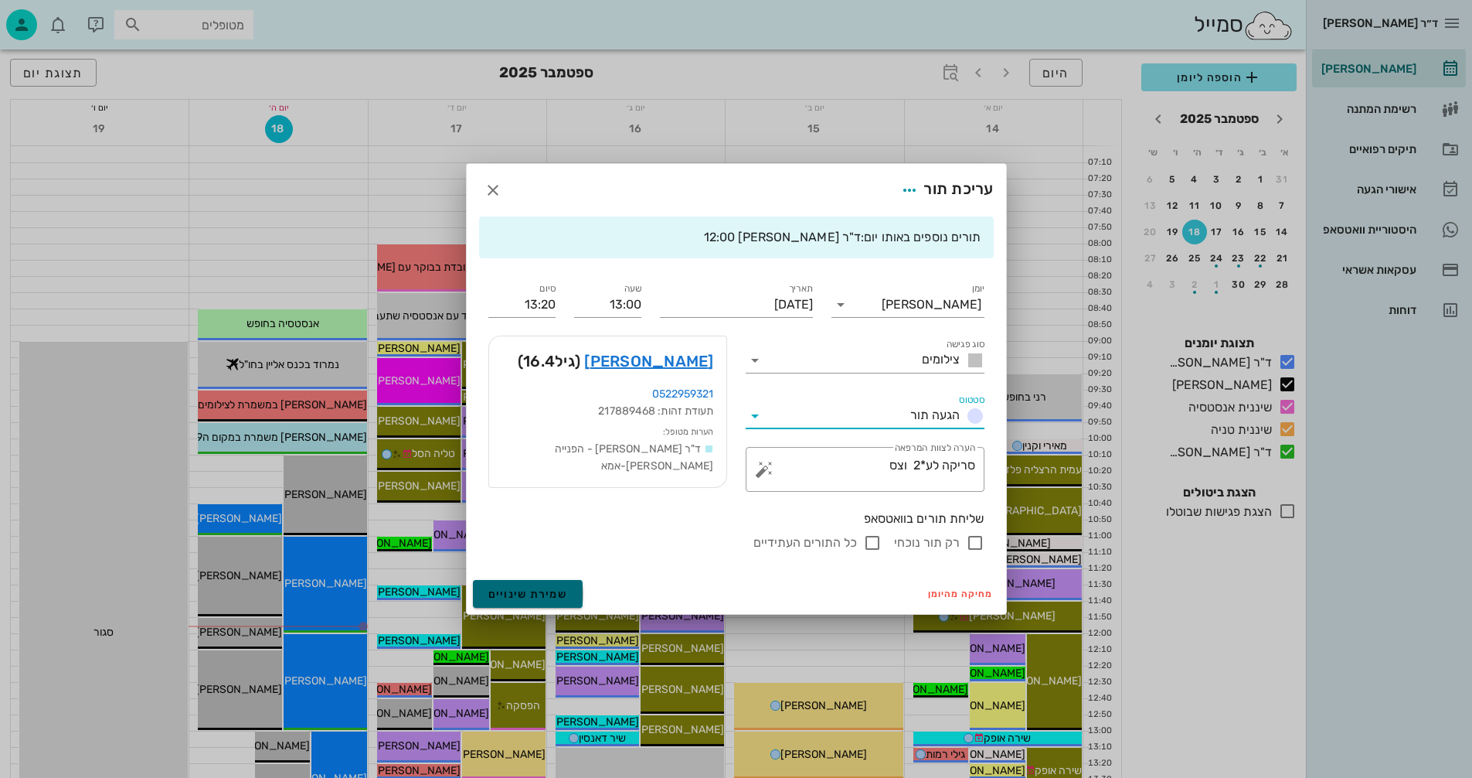
click at [529, 592] on span "שמירת שינויים" at bounding box center [528, 593] width 80 height 13
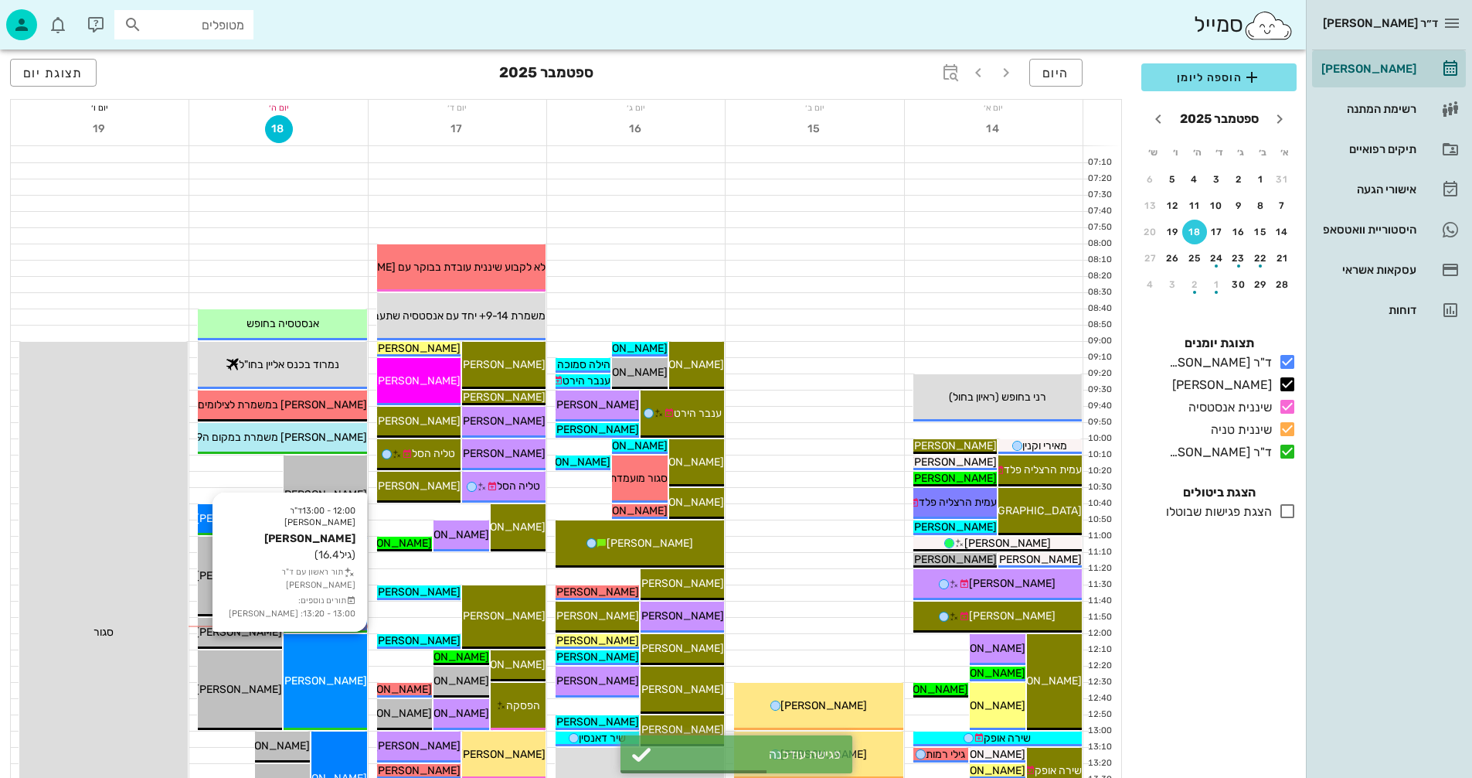
click at [345, 658] on div "12:00 - 13:00 ד"ר [PERSON_NAME] [PERSON_NAME] (גיל 16.4 ) תור ראשון עם ד"ר [PER…" at bounding box center [325, 682] width 83 height 96
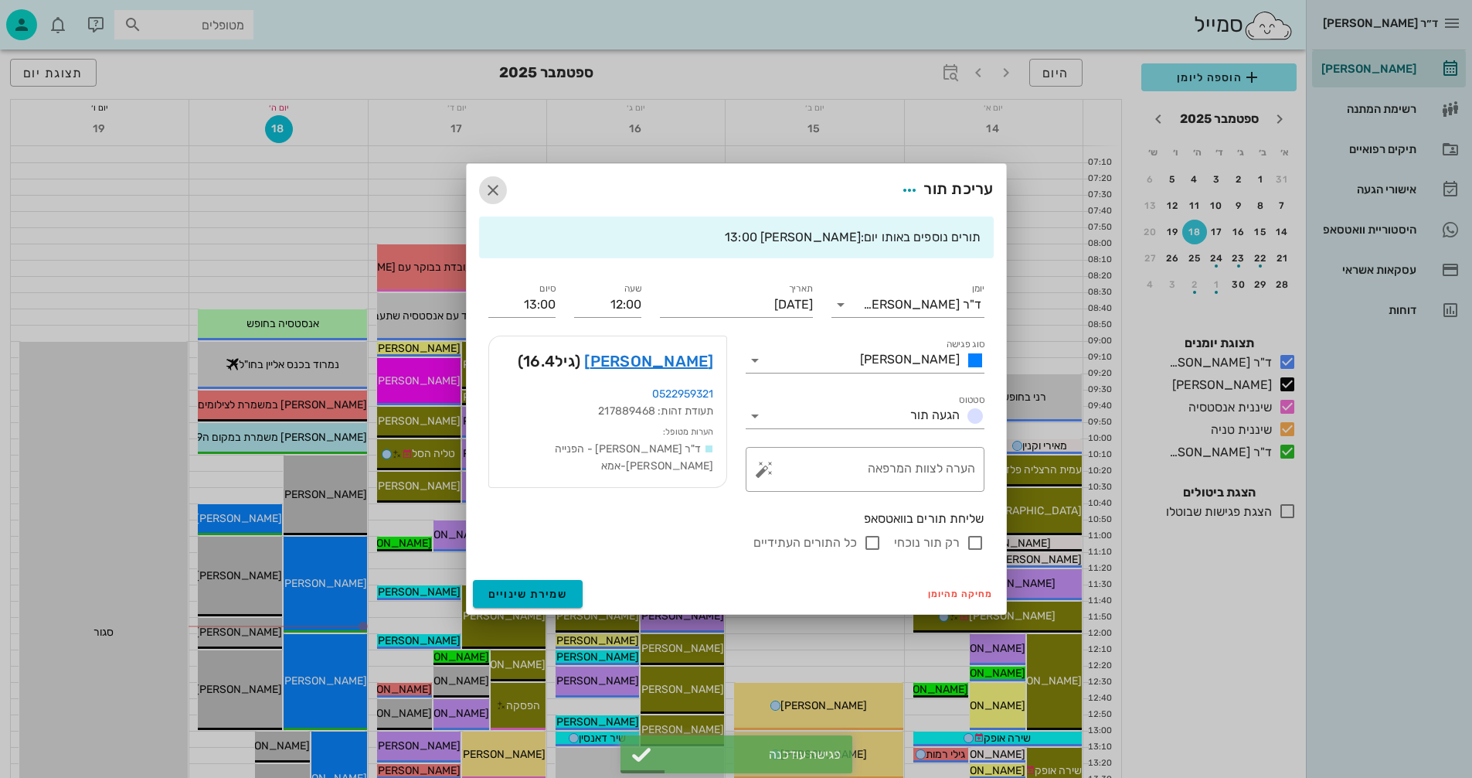
click at [492, 191] on icon "button" at bounding box center [493, 190] width 19 height 19
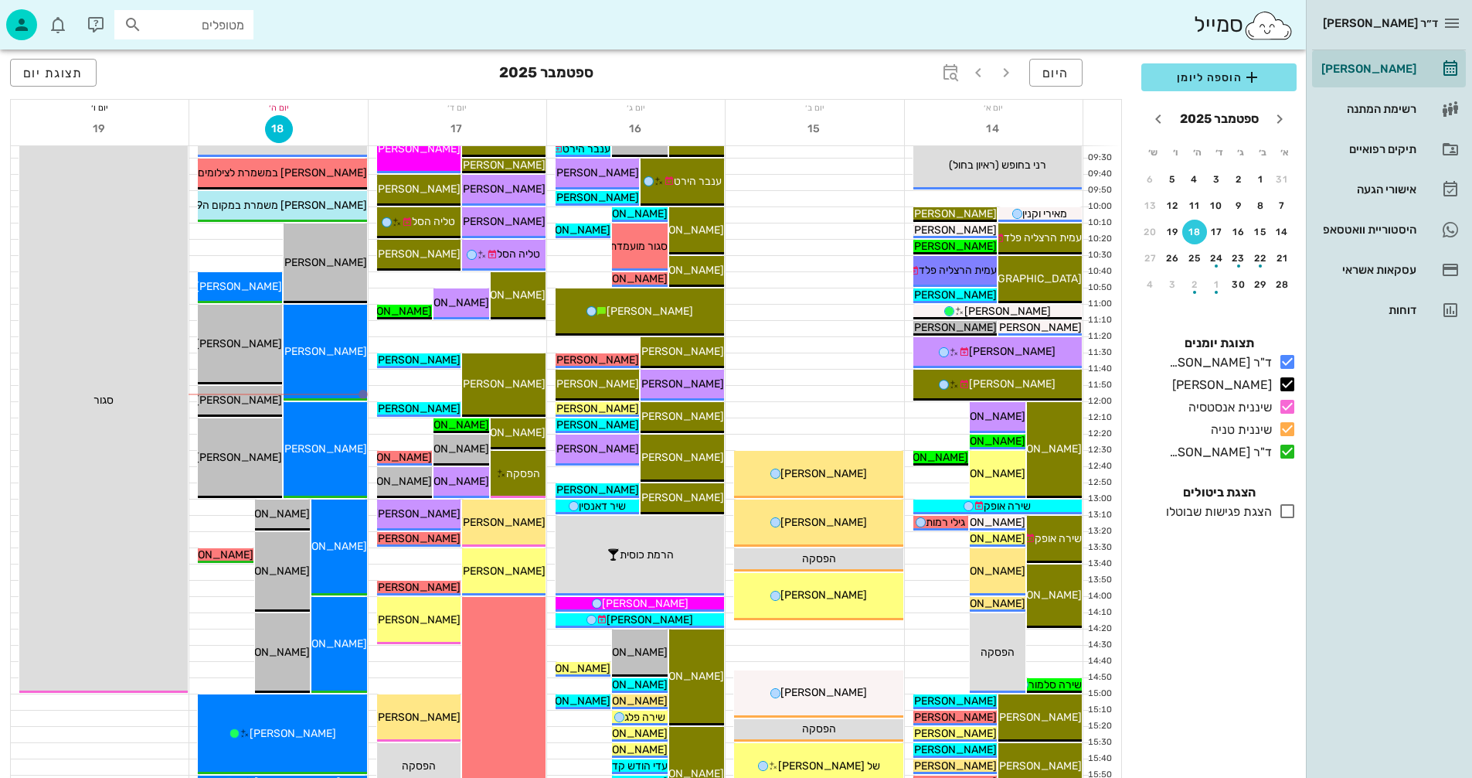
scroll to position [386, 0]
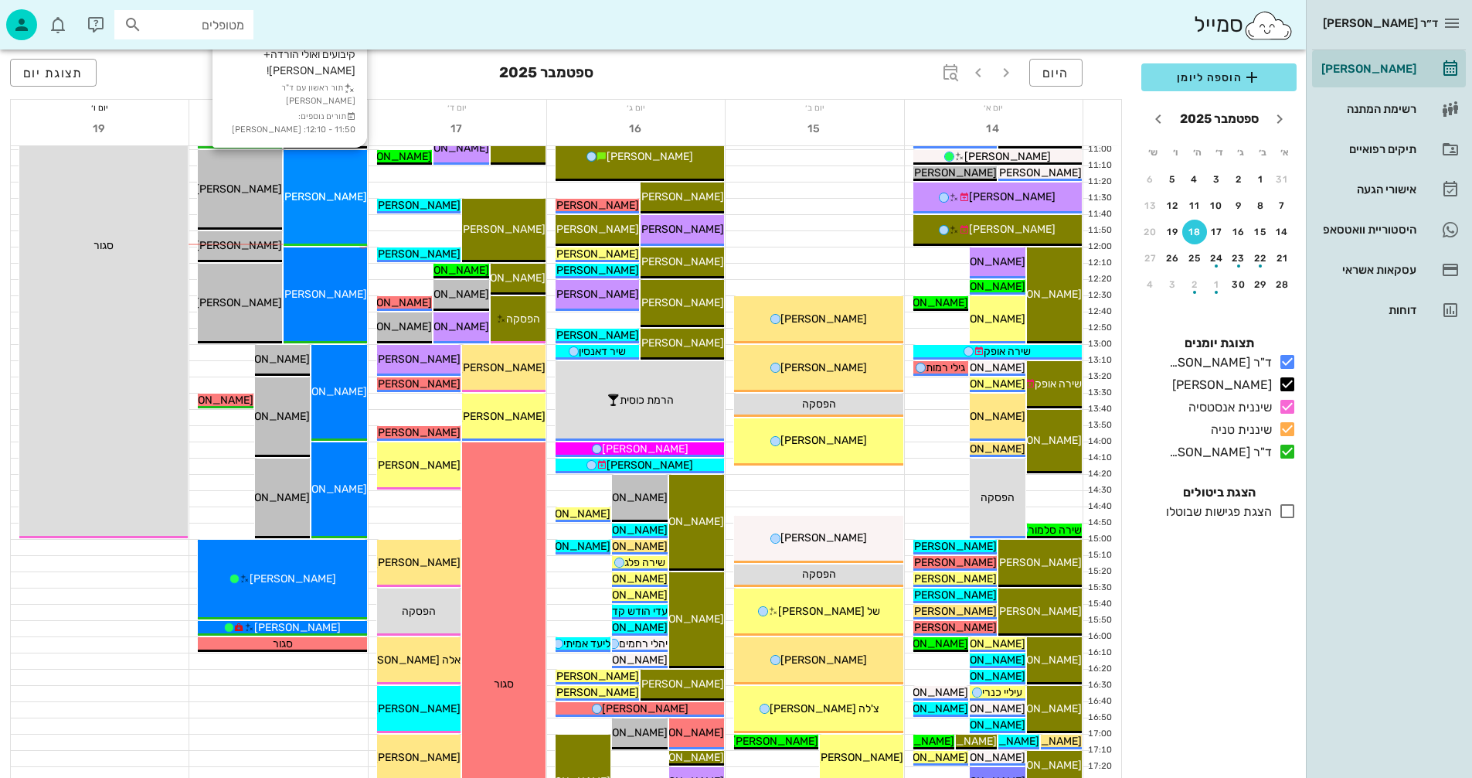
click at [335, 196] on span "[PERSON_NAME]" at bounding box center [324, 196] width 87 height 13
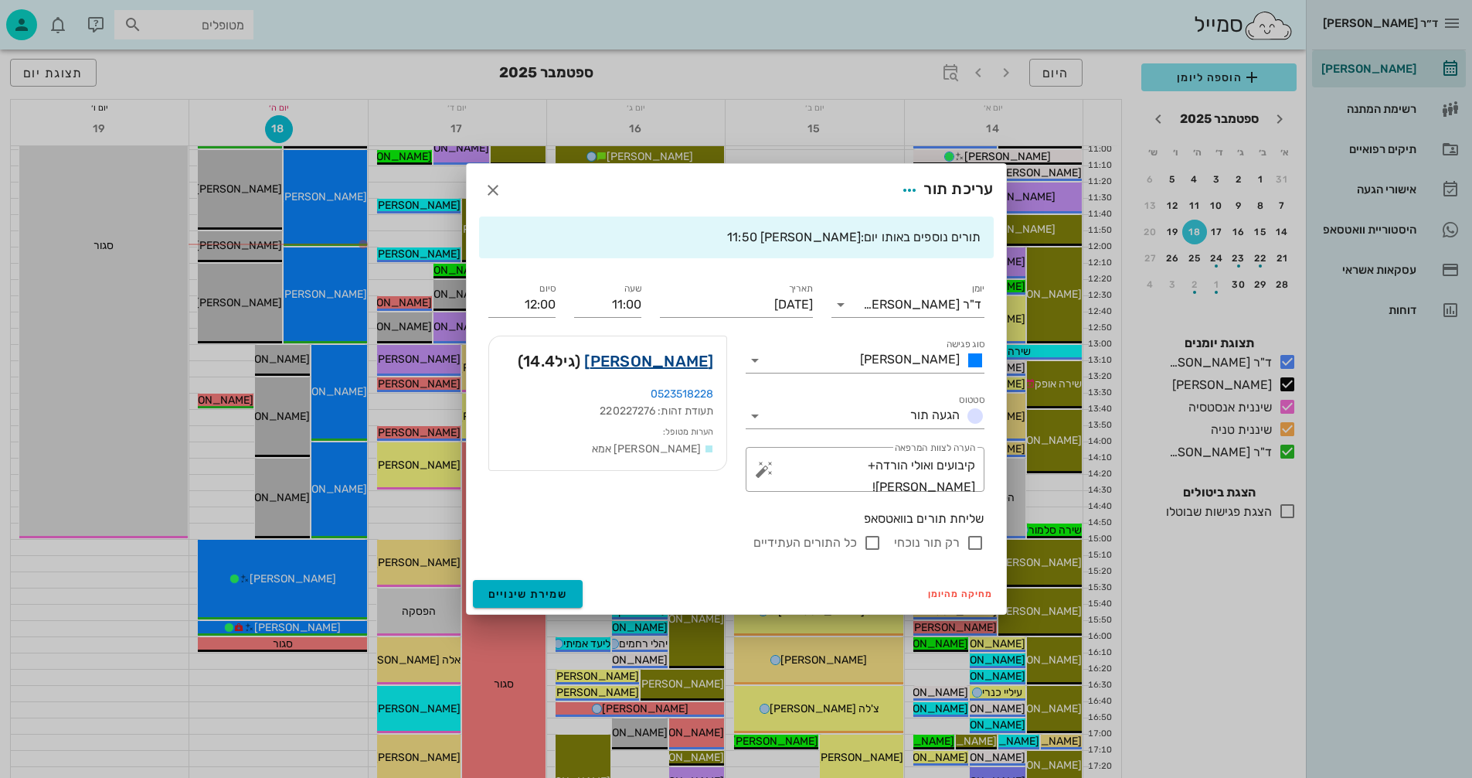
click at [692, 360] on link "[PERSON_NAME]" at bounding box center [648, 361] width 129 height 25
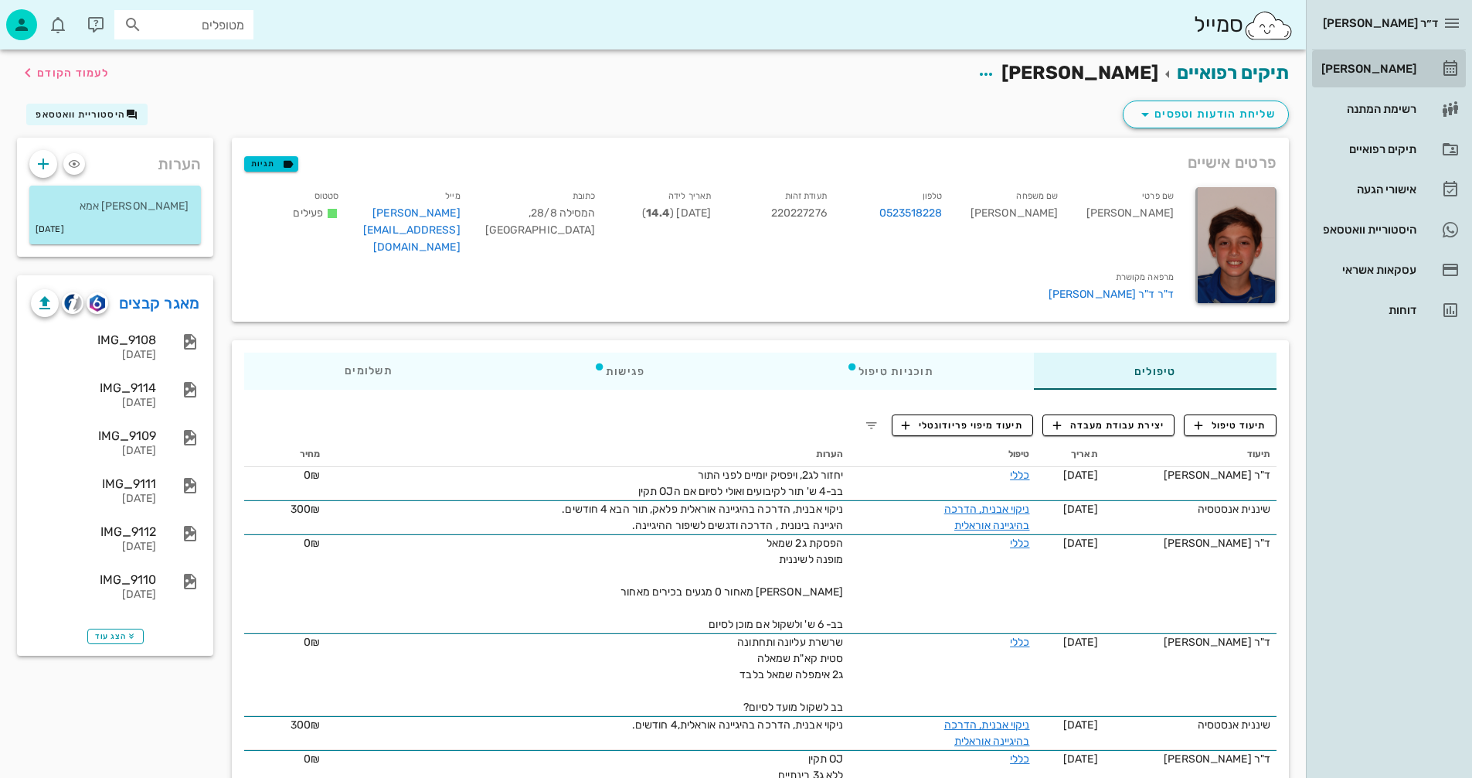
click at [1379, 66] on div "[PERSON_NAME]" at bounding box center [1368, 69] width 98 height 12
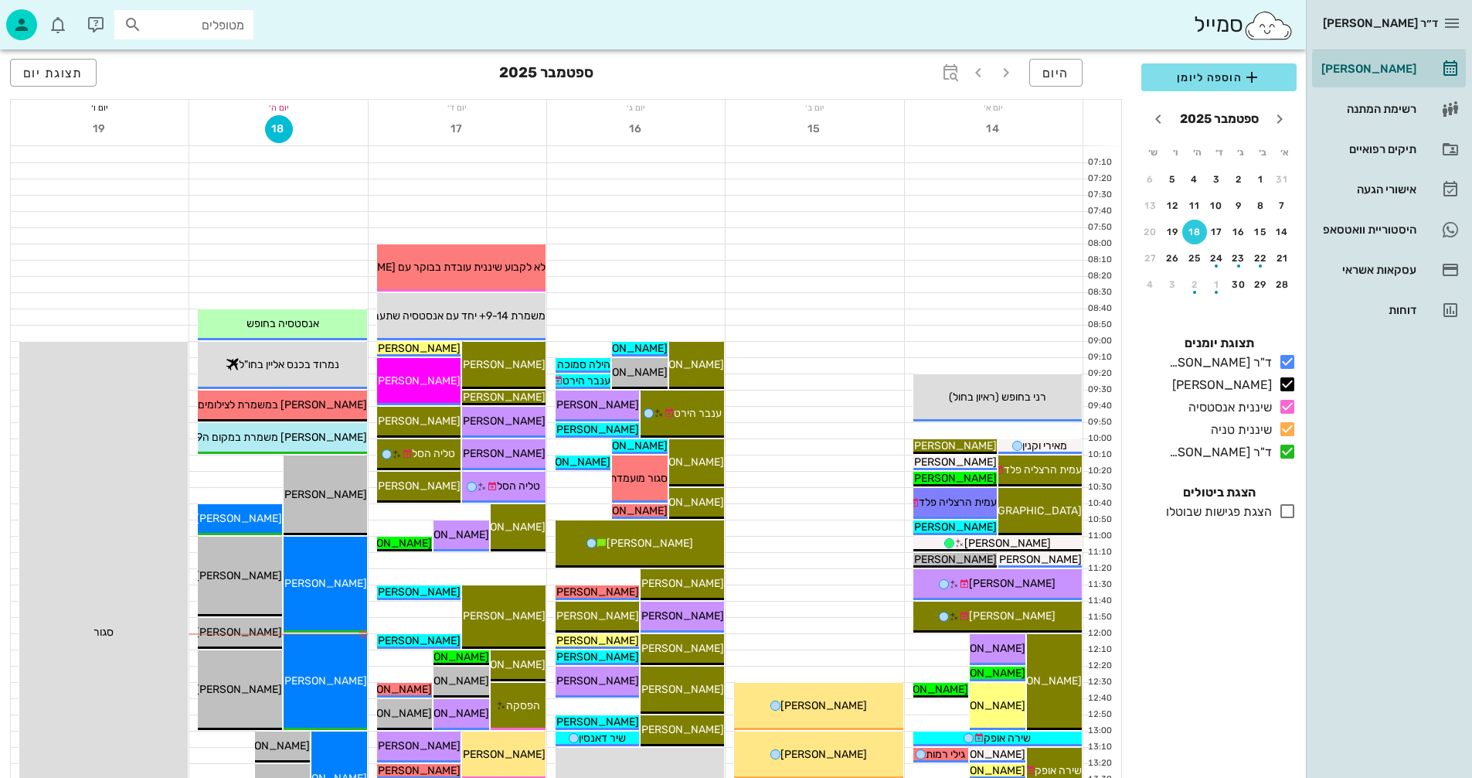
click at [751, 212] on div at bounding box center [815, 219] width 178 height 15
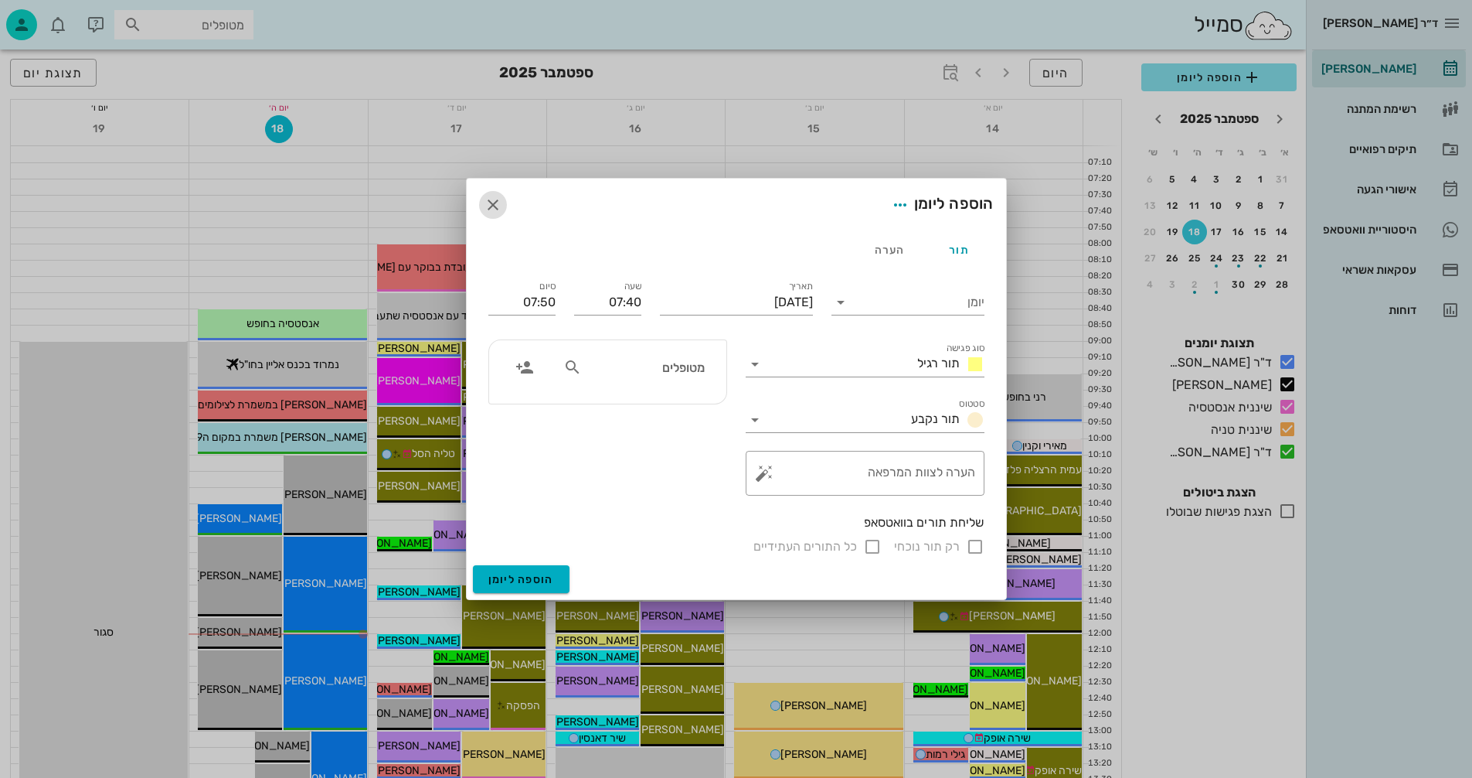
click at [495, 206] on icon "button" at bounding box center [493, 205] width 19 height 19
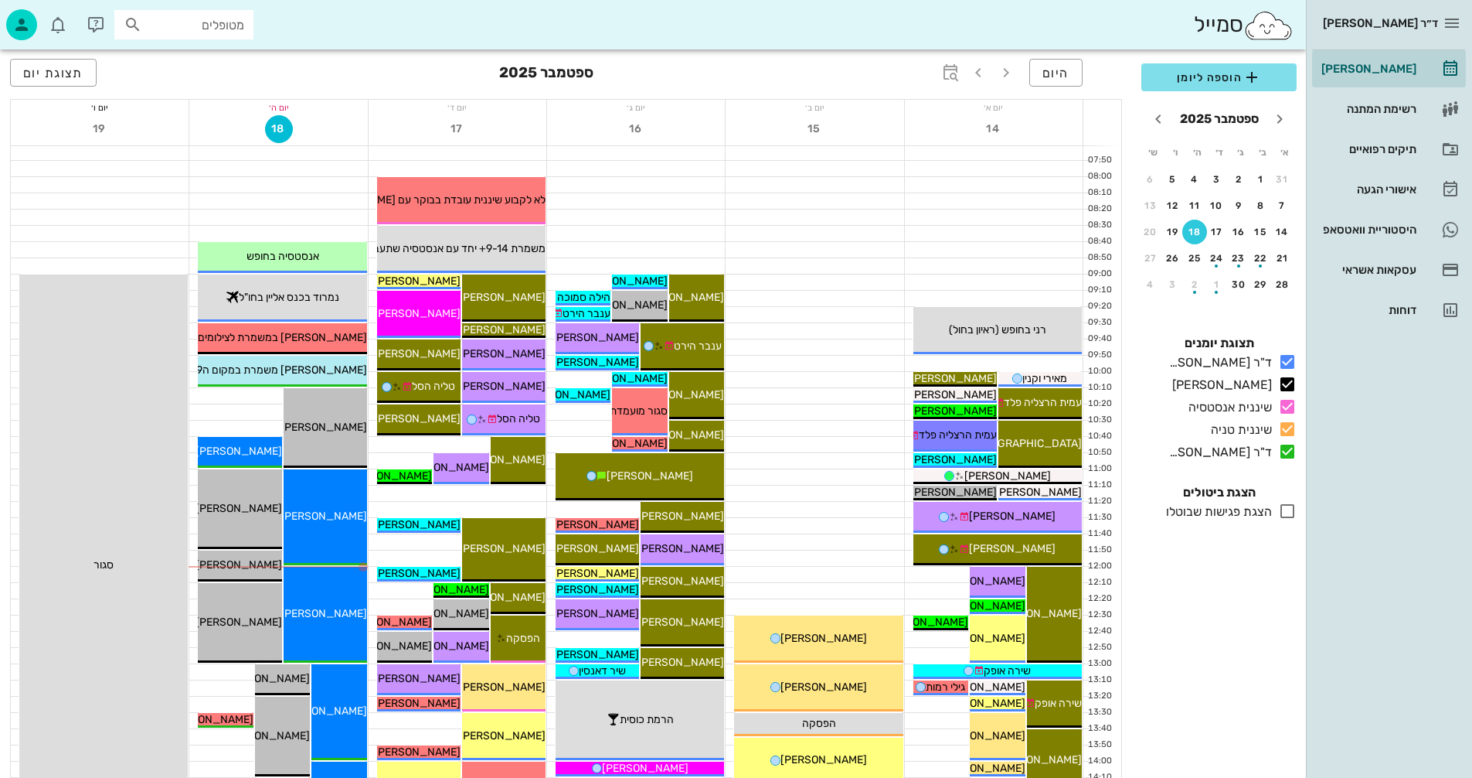
scroll to position [155, 0]
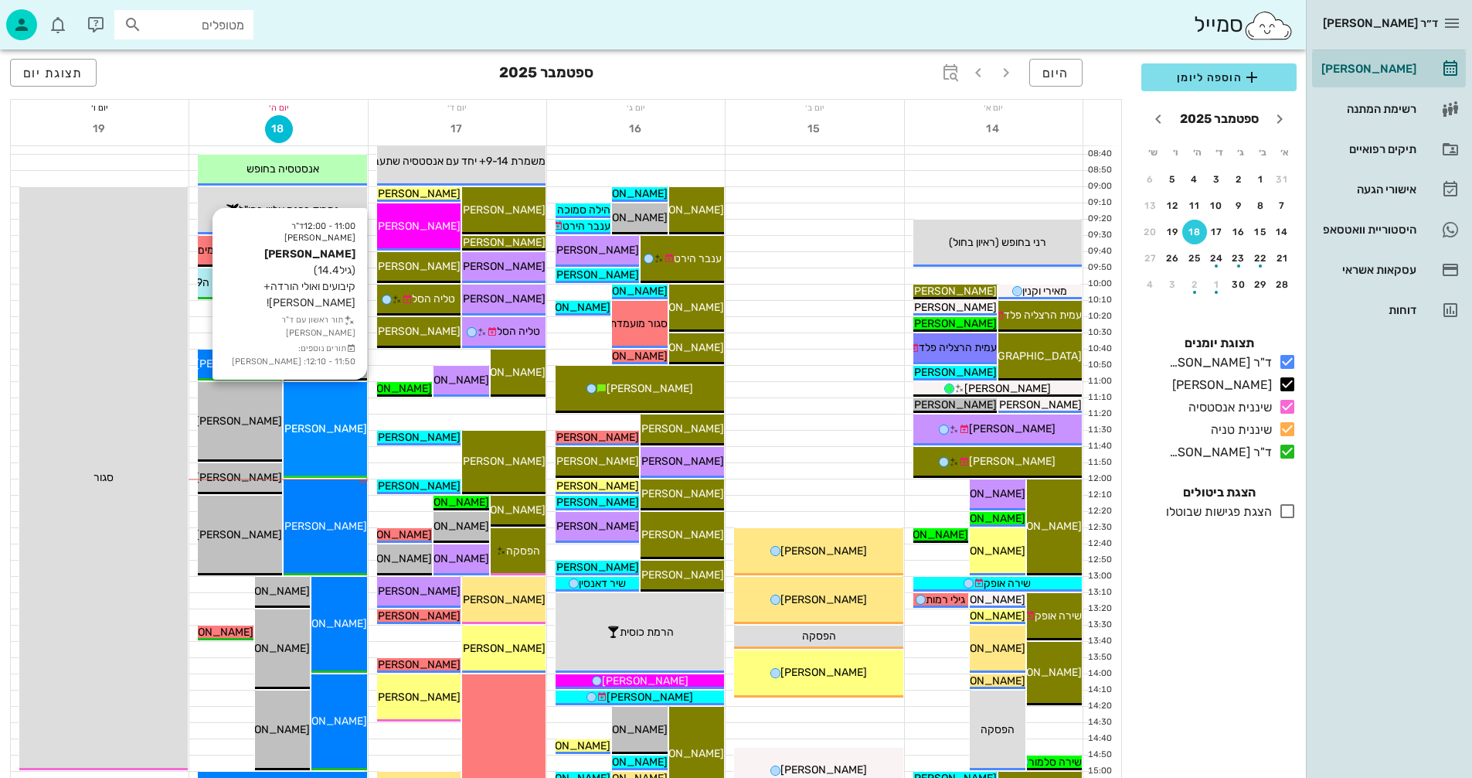
click at [331, 443] on div "11:00 - 12:00 ד"ר [PERSON_NAME] [PERSON_NAME] (גיל 14.4 ) קיבועים ואולי הורדה+ס…" at bounding box center [325, 430] width 83 height 96
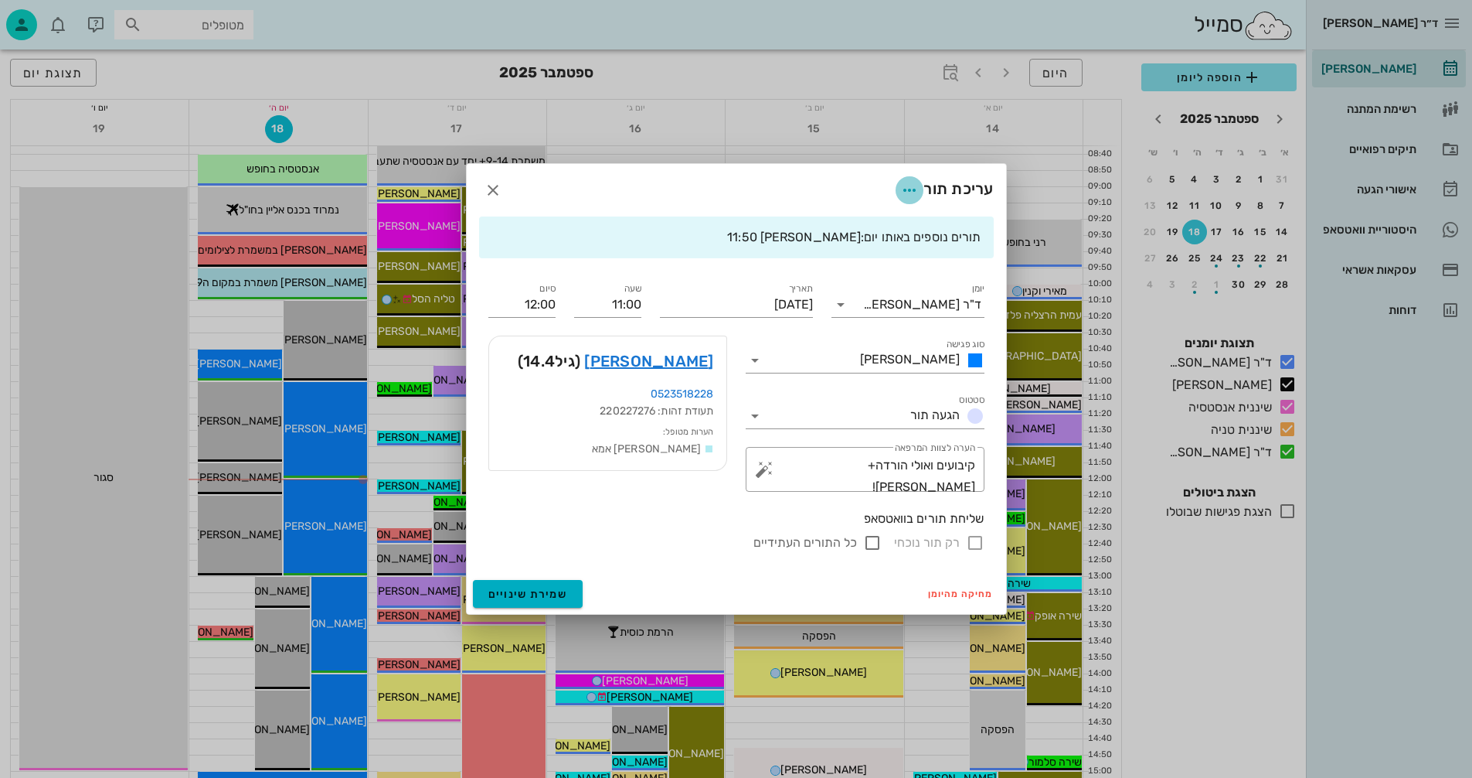
click at [906, 186] on icon "button" at bounding box center [909, 190] width 19 height 19
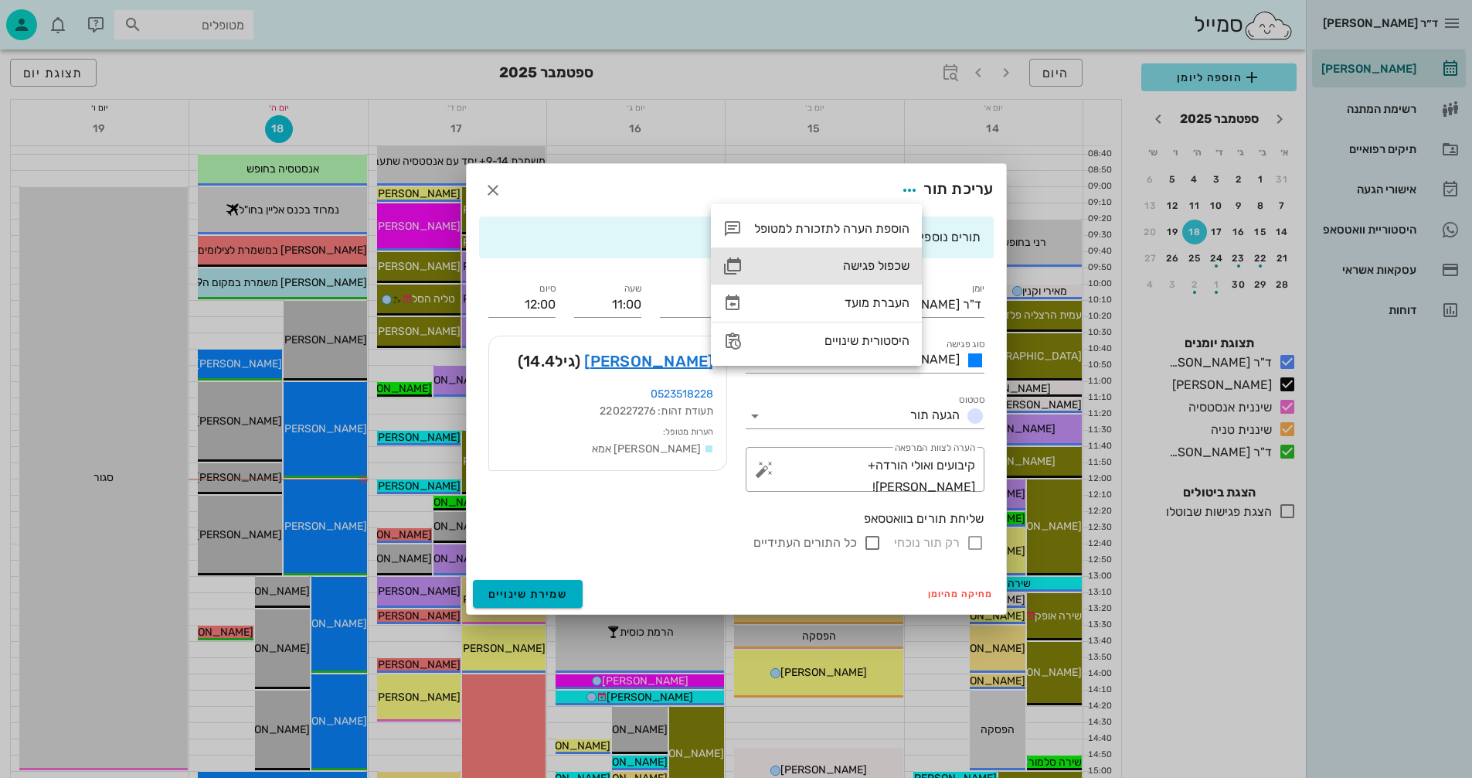
click at [858, 261] on div "שכפול פגישה" at bounding box center [831, 265] width 155 height 15
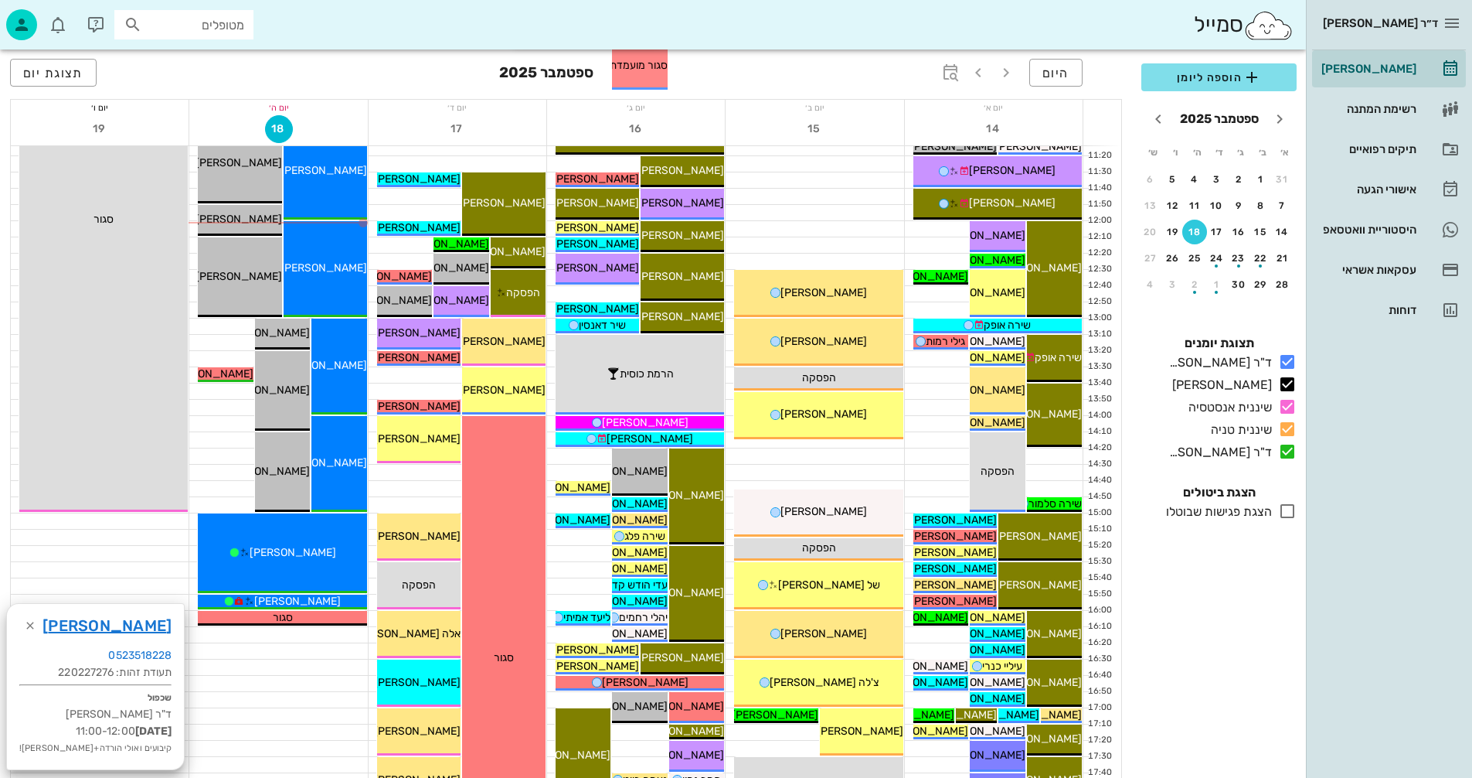
scroll to position [386, 0]
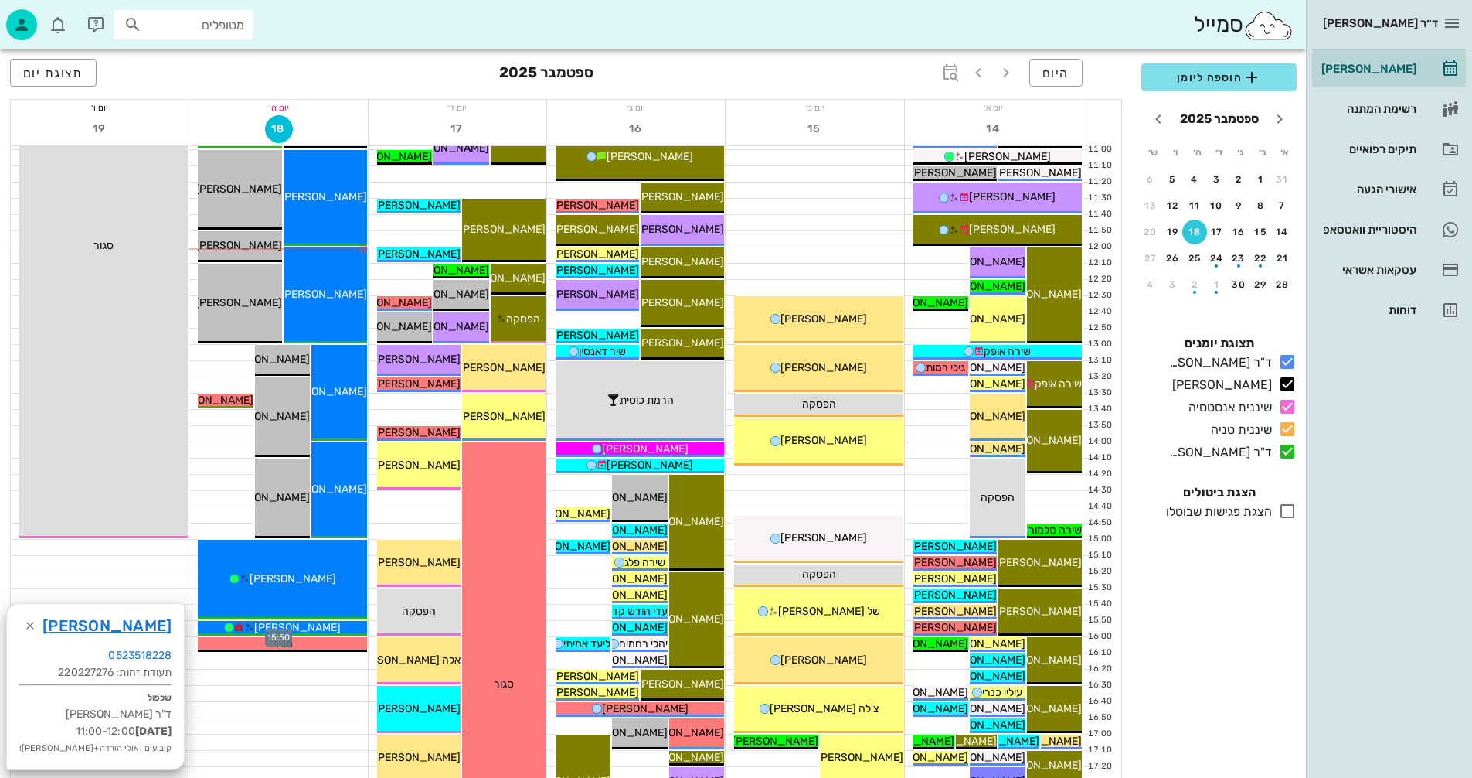
click at [193, 627] on div at bounding box center [278, 628] width 178 height 15
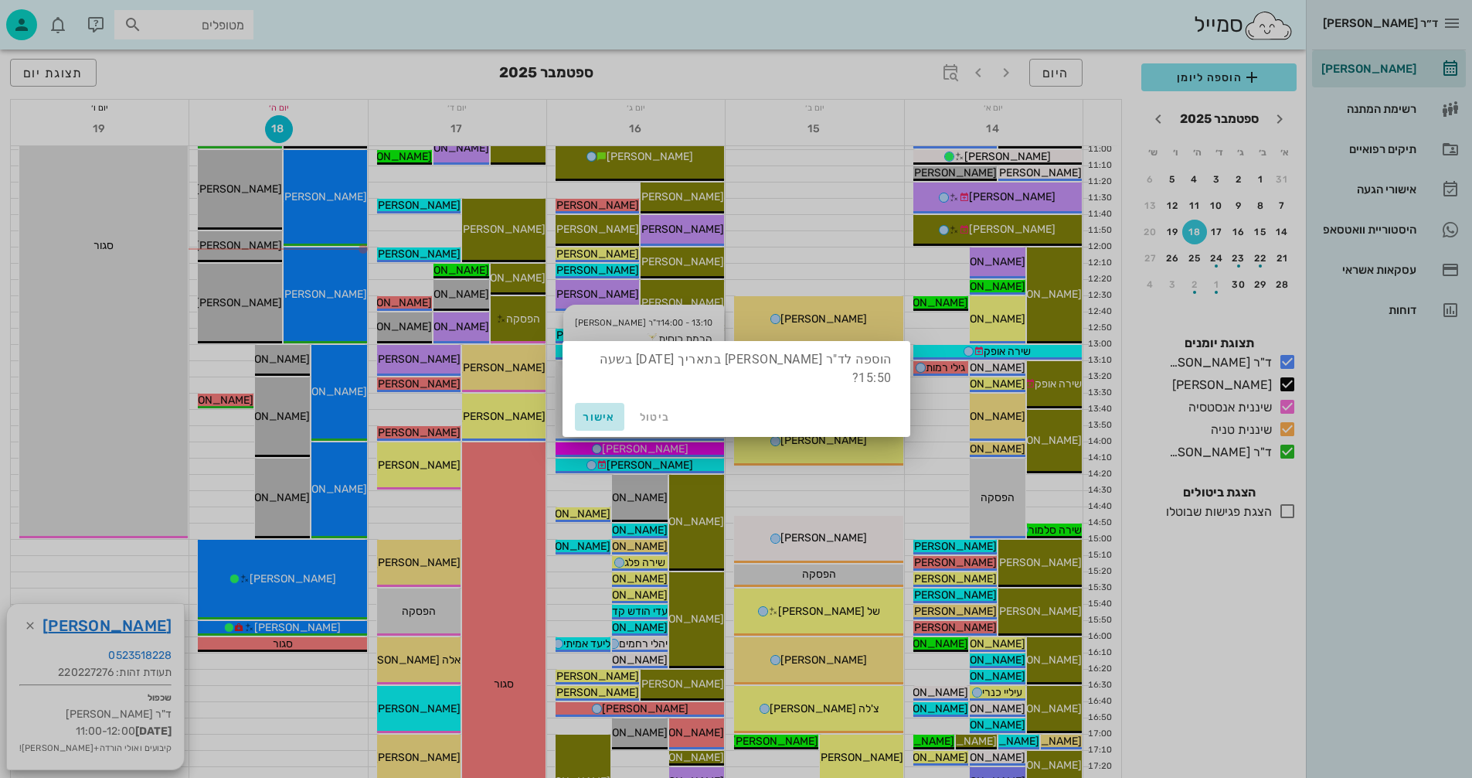
click at [595, 410] on span "אישור" at bounding box center [599, 416] width 37 height 13
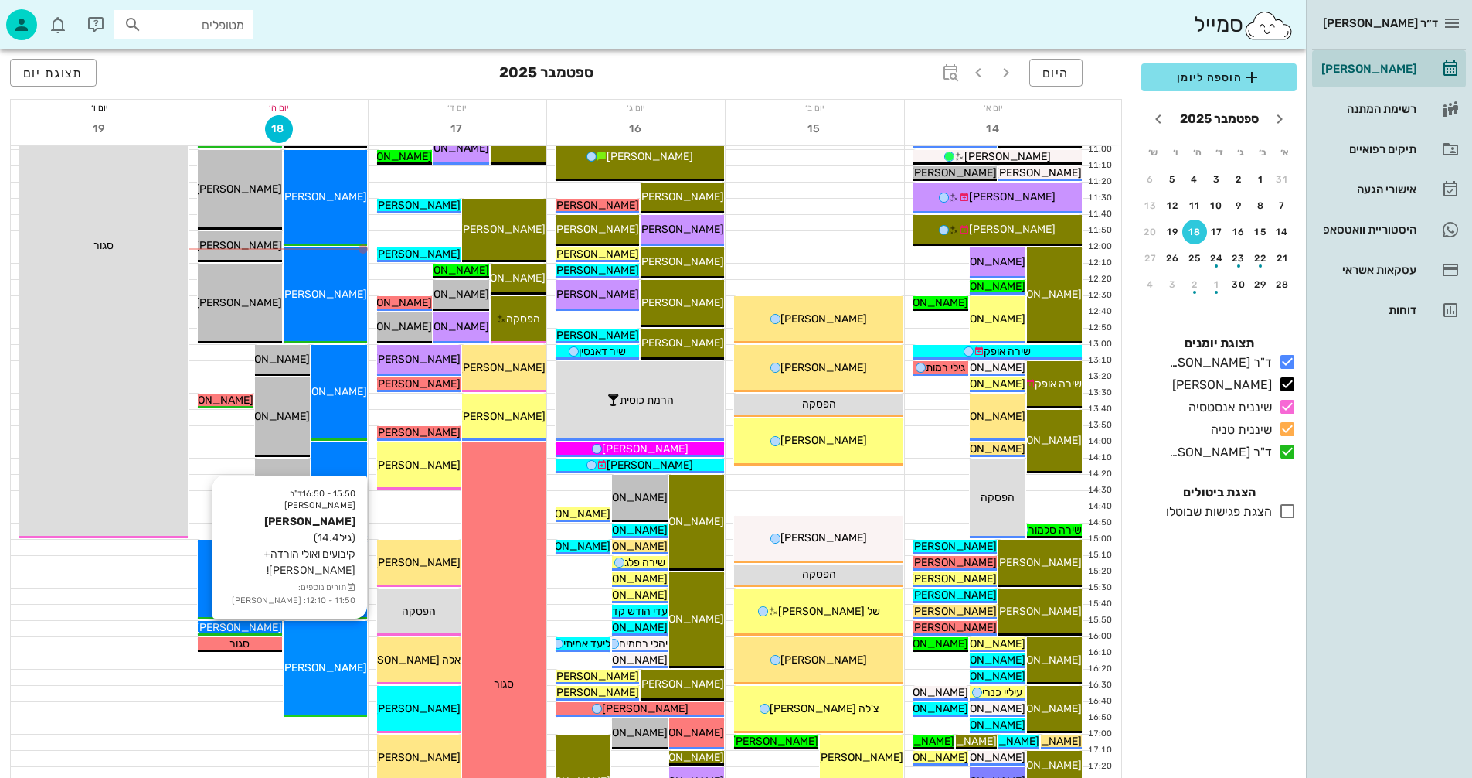
click at [341, 645] on div "15:50 - 16:50 ד"ר [PERSON_NAME] [PERSON_NAME] (גיל 14.4 ) קיבועים ואולי הורדה+ס…" at bounding box center [325, 669] width 83 height 96
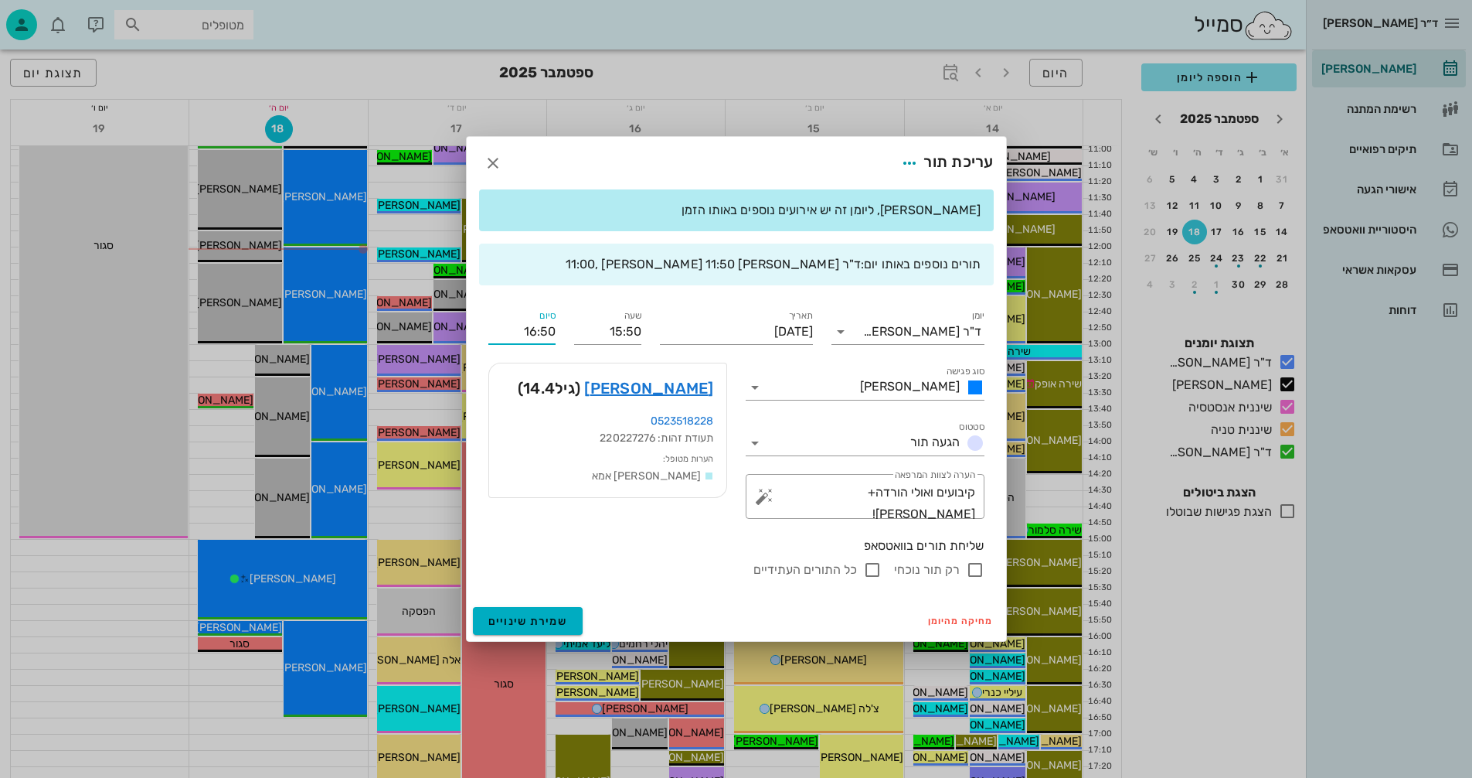
drag, startPoint x: 542, startPoint y: 328, endPoint x: 563, endPoint y: 329, distance: 21.7
click at [563, 329] on div "סיום 16:50" at bounding box center [522, 326] width 86 height 56
type input "16:00"
click at [863, 329] on input "יומן" at bounding box center [858, 331] width 10 height 25
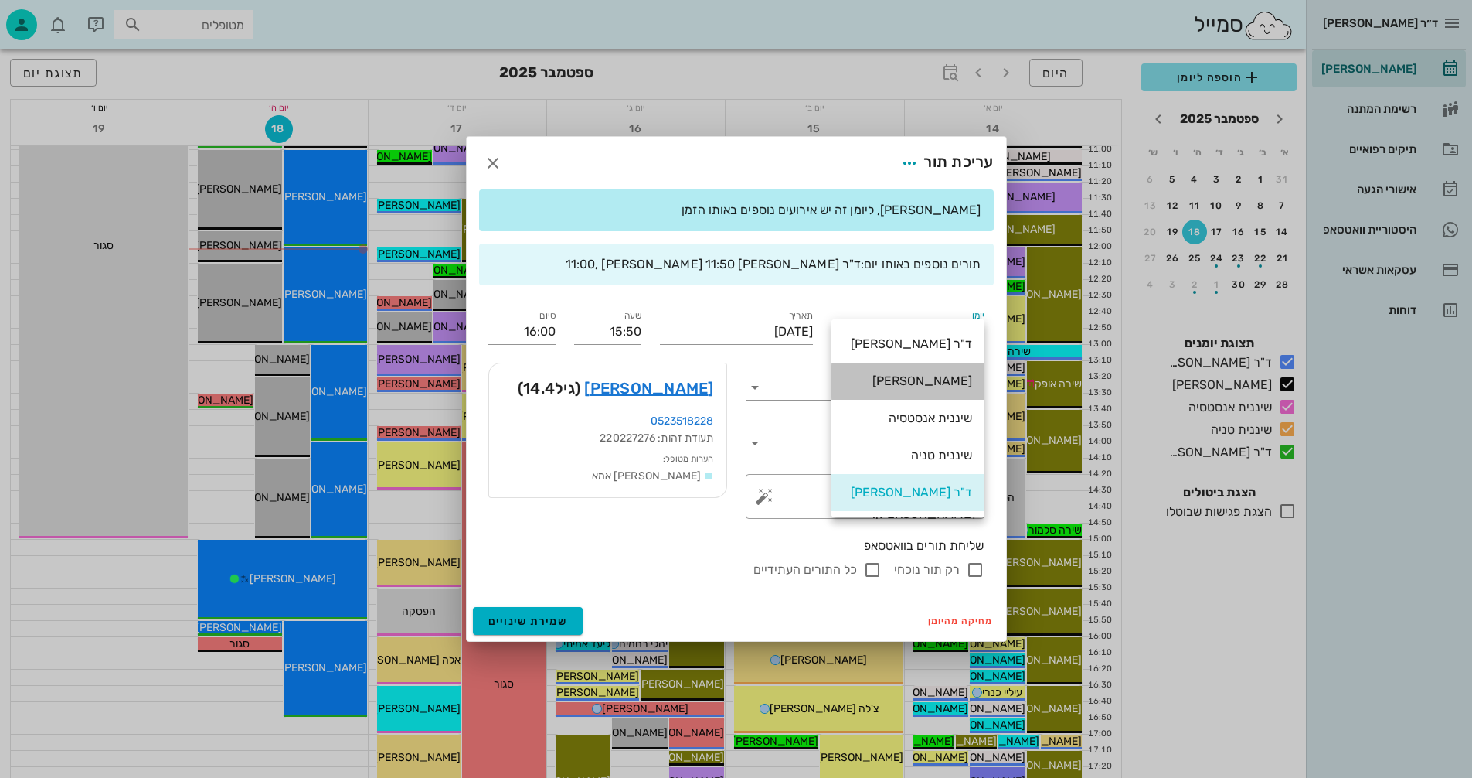
click at [938, 381] on div "[PERSON_NAME]" at bounding box center [908, 380] width 128 height 15
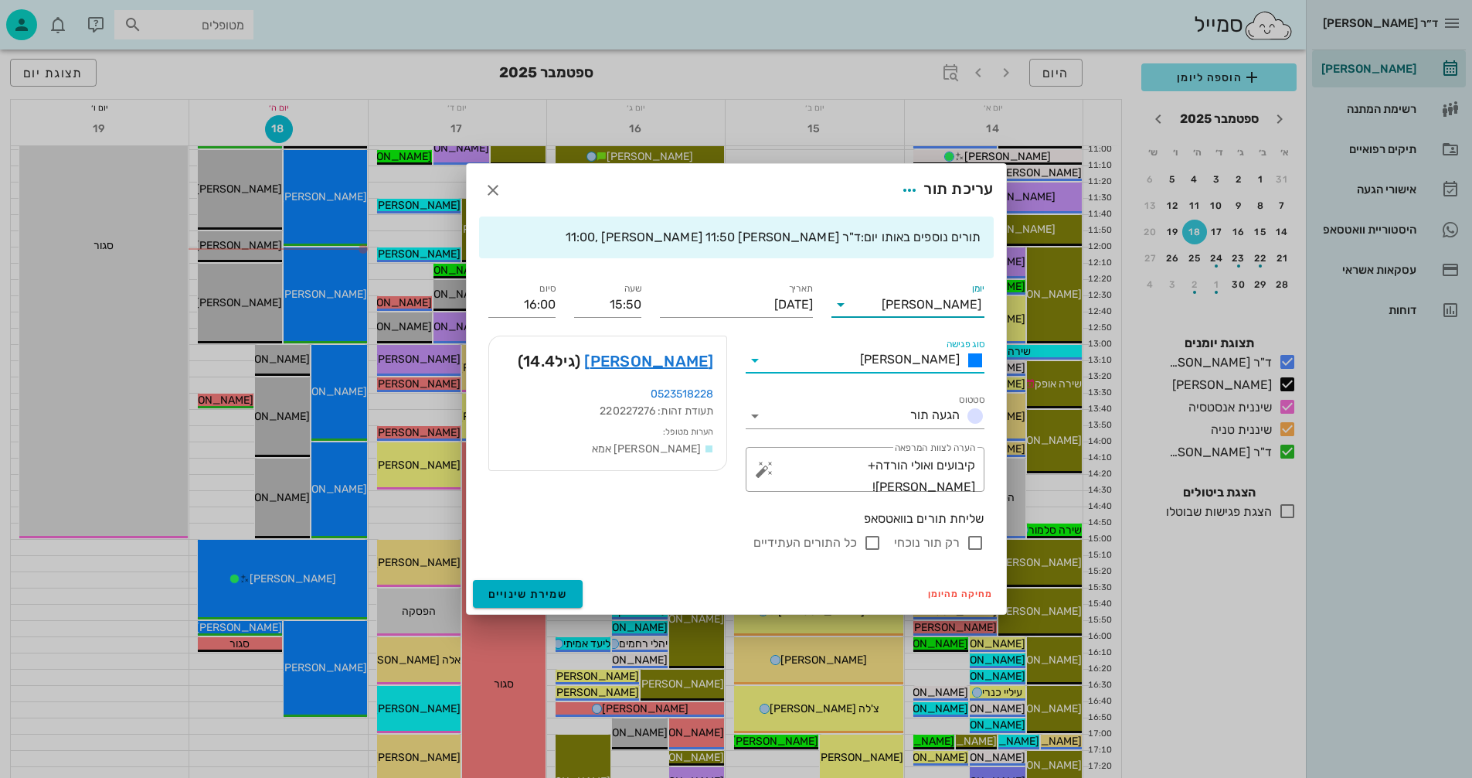
click at [843, 368] on input "סוג פגישה" at bounding box center [810, 360] width 87 height 25
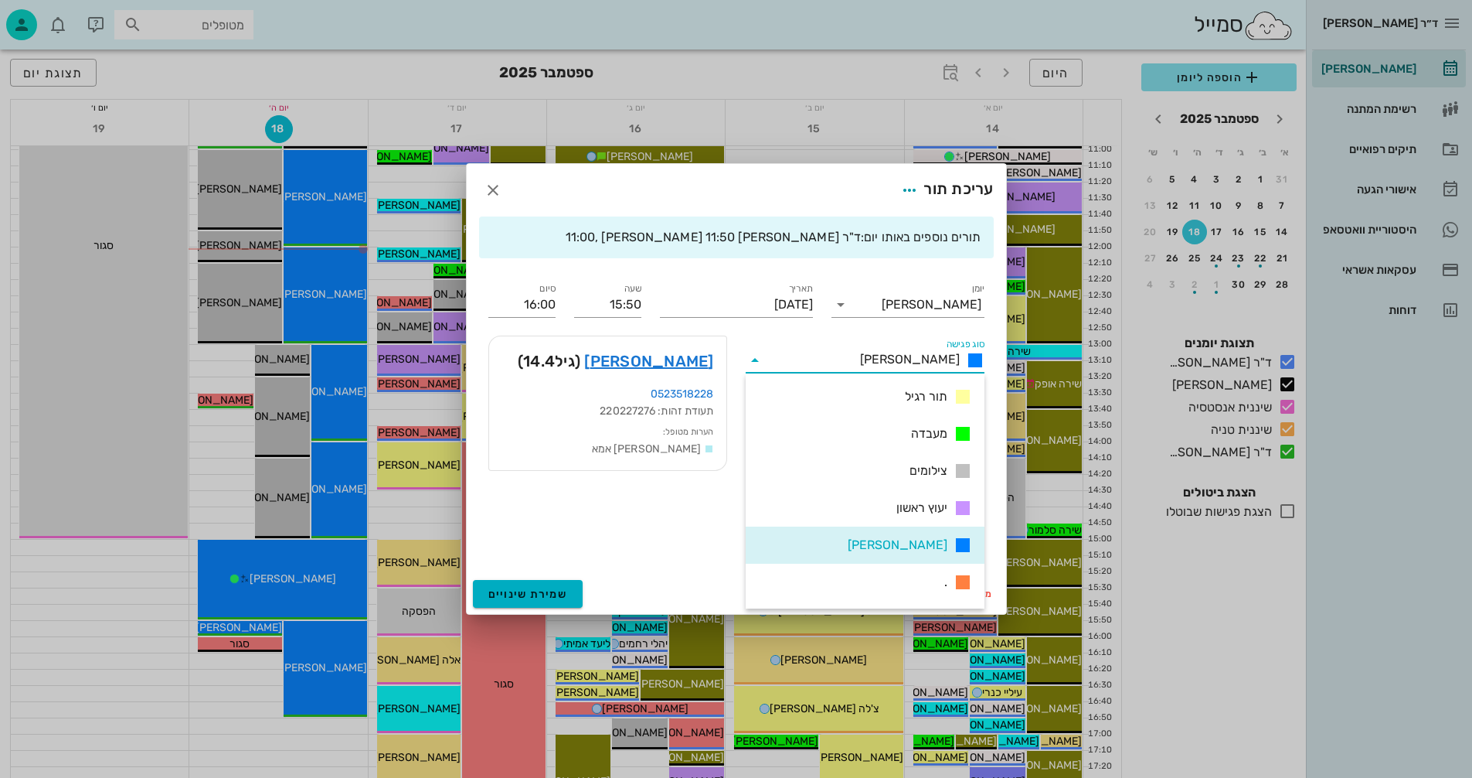
scroll to position [223, 0]
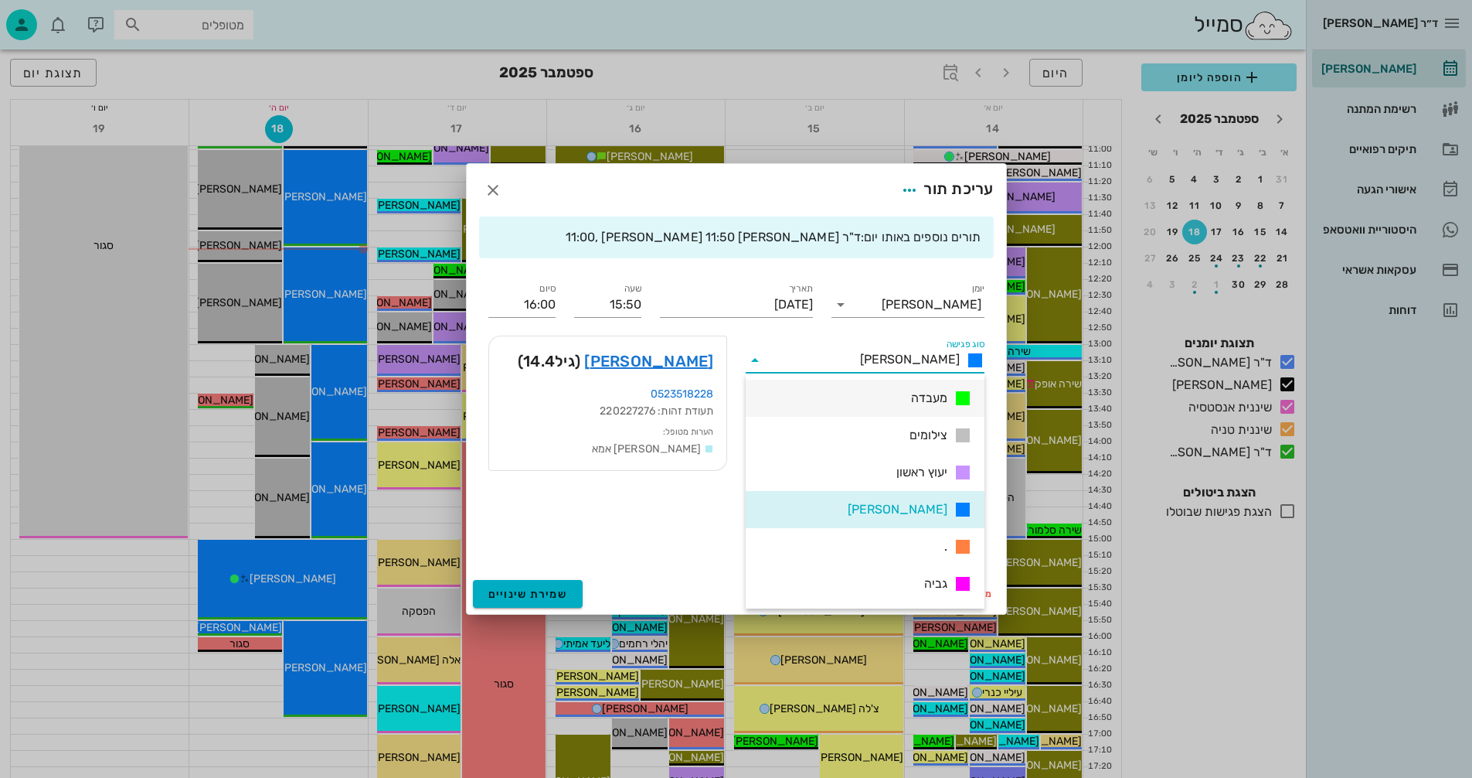
click at [915, 394] on span "מעבדה" at bounding box center [929, 398] width 36 height 19
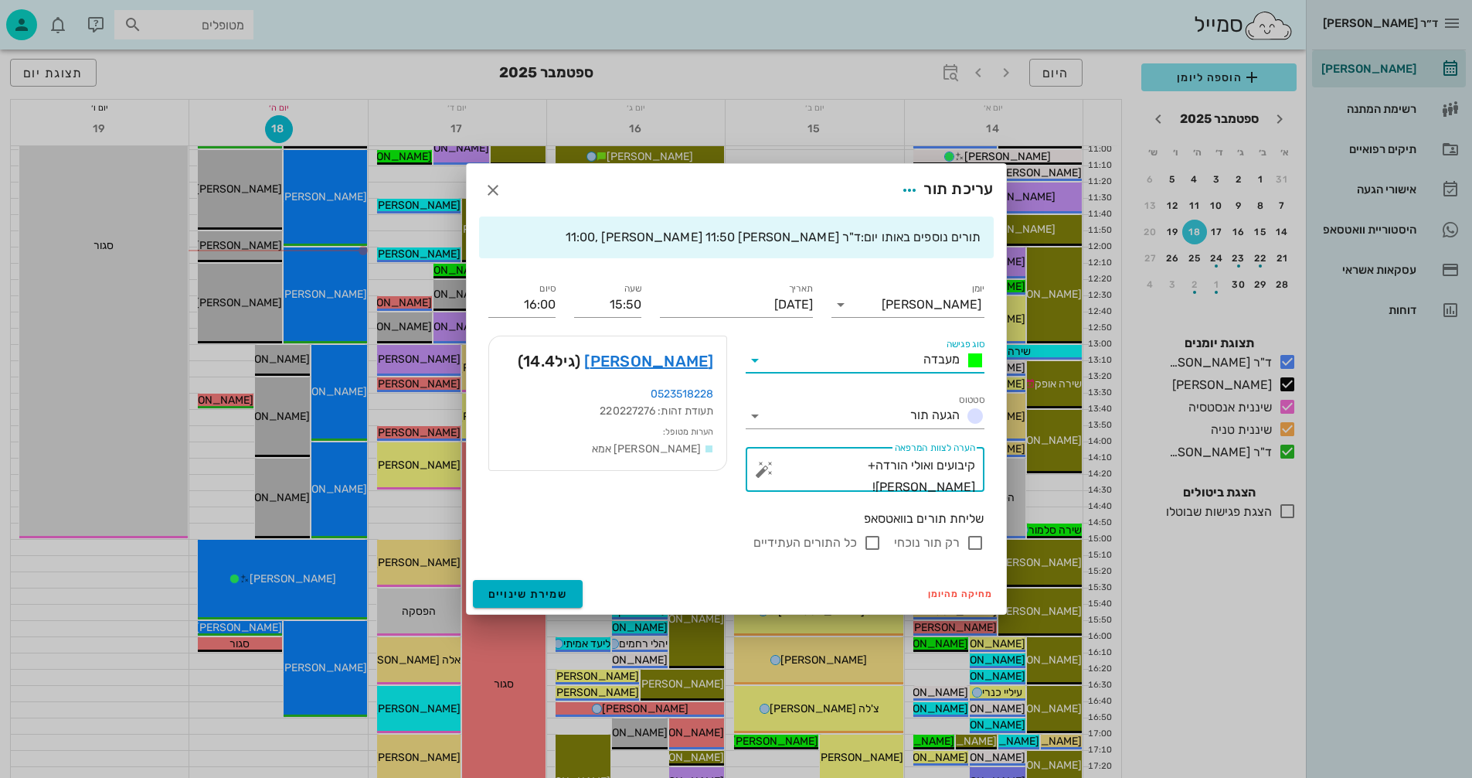
drag, startPoint x: 851, startPoint y: 464, endPoint x: 1118, endPoint y: 465, distance: 267.4
click at [1118, 465] on div "ד״ר [PERSON_NAME] [PERSON_NAME] רשימת המתנה תיקים רפואיים אישורי הגעה היסטוריית…" at bounding box center [736, 368] width 1472 height 1509
type textarea "איסוף"
click at [978, 544] on input "רק תור נוכחי" at bounding box center [975, 542] width 19 height 19
checkbox input "false"
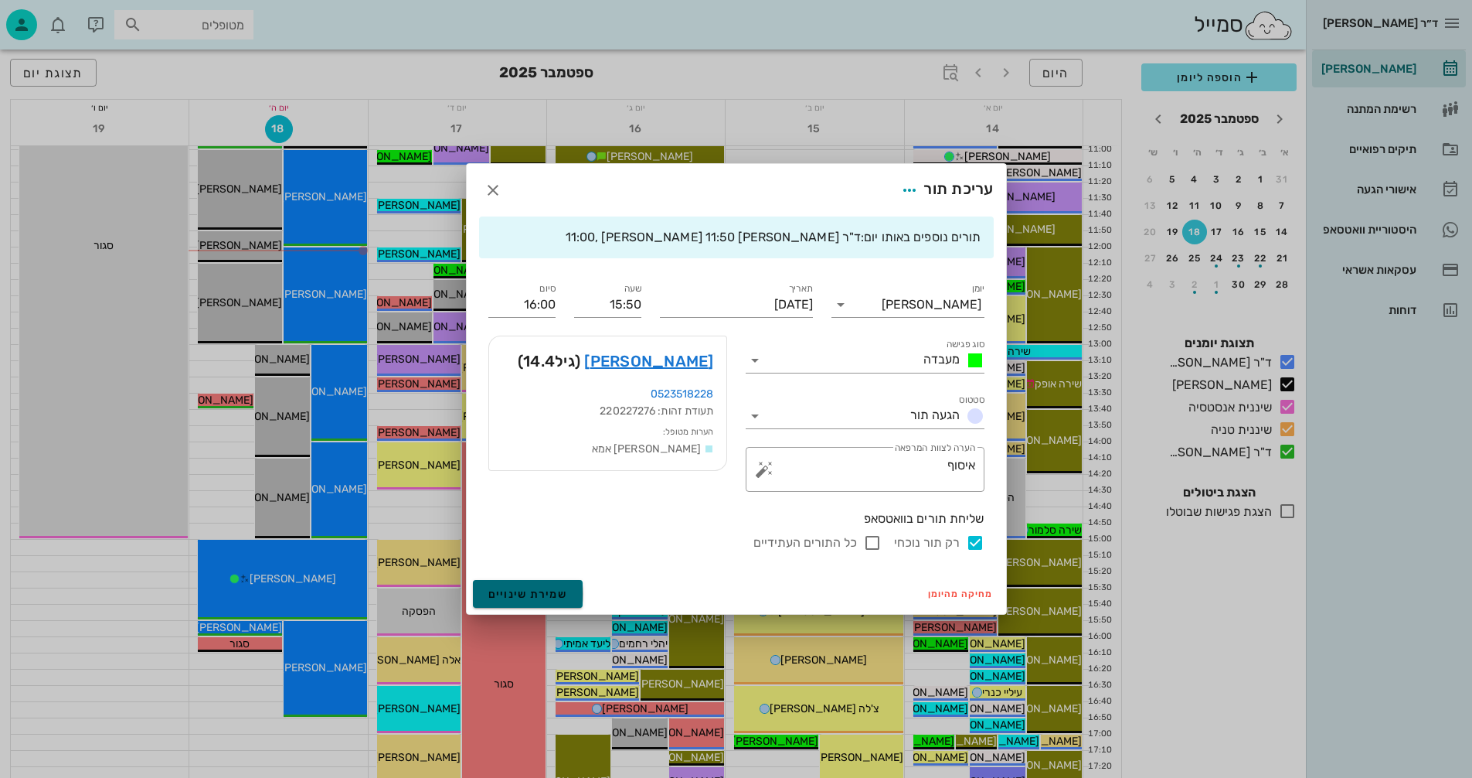
click at [514, 591] on span "שמירת שינויים" at bounding box center [528, 593] width 80 height 13
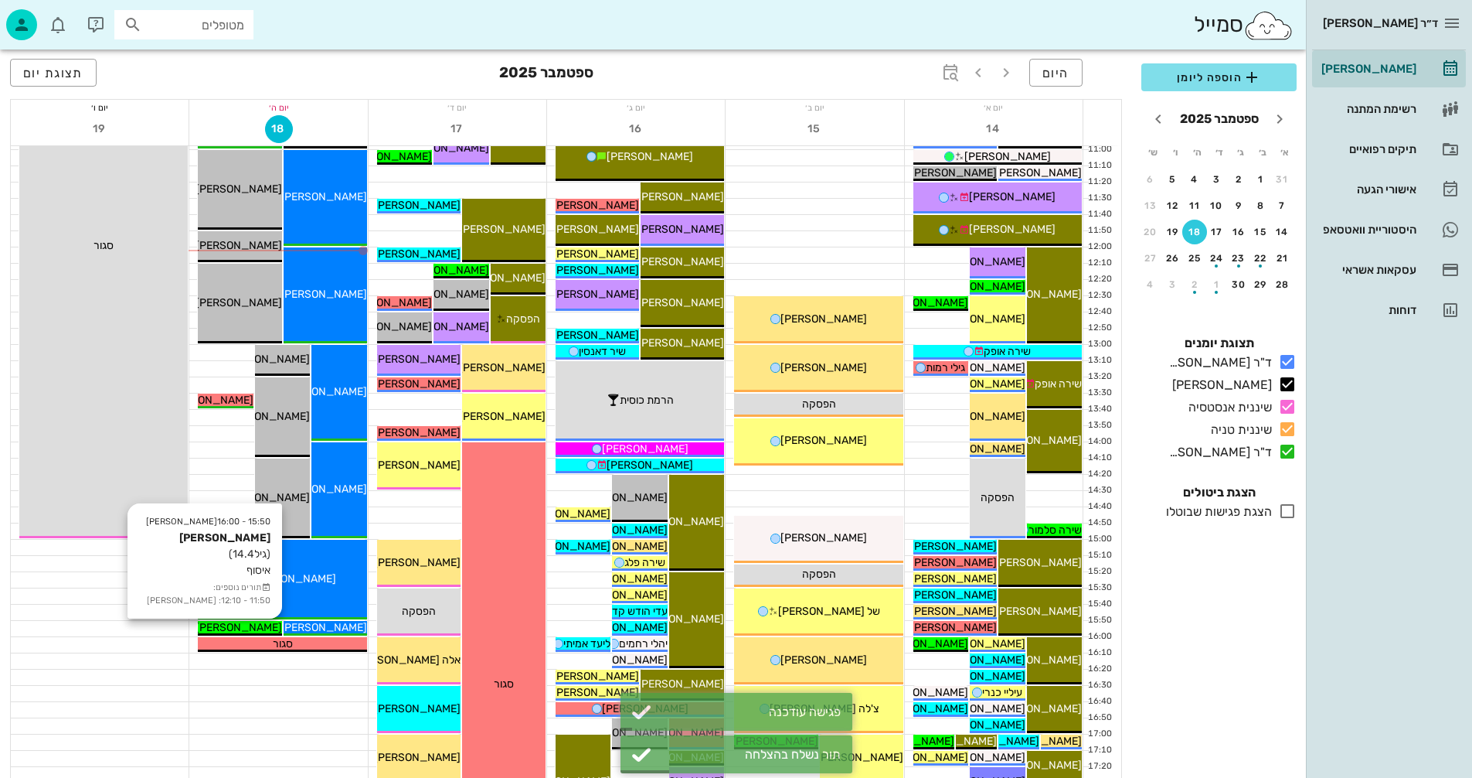
click at [262, 626] on span "[PERSON_NAME]" at bounding box center [239, 627] width 87 height 13
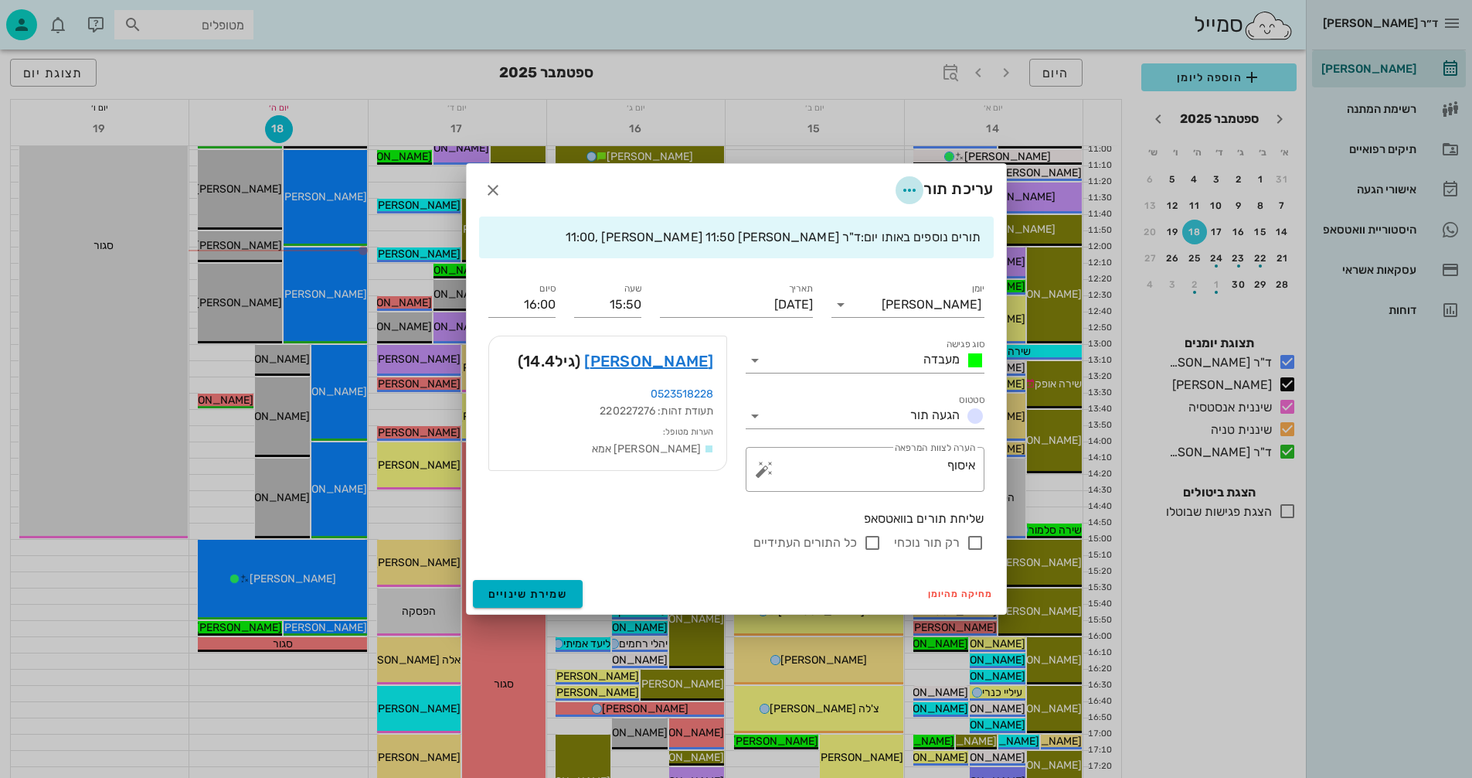
click at [907, 189] on icon "button" at bounding box center [909, 190] width 19 height 19
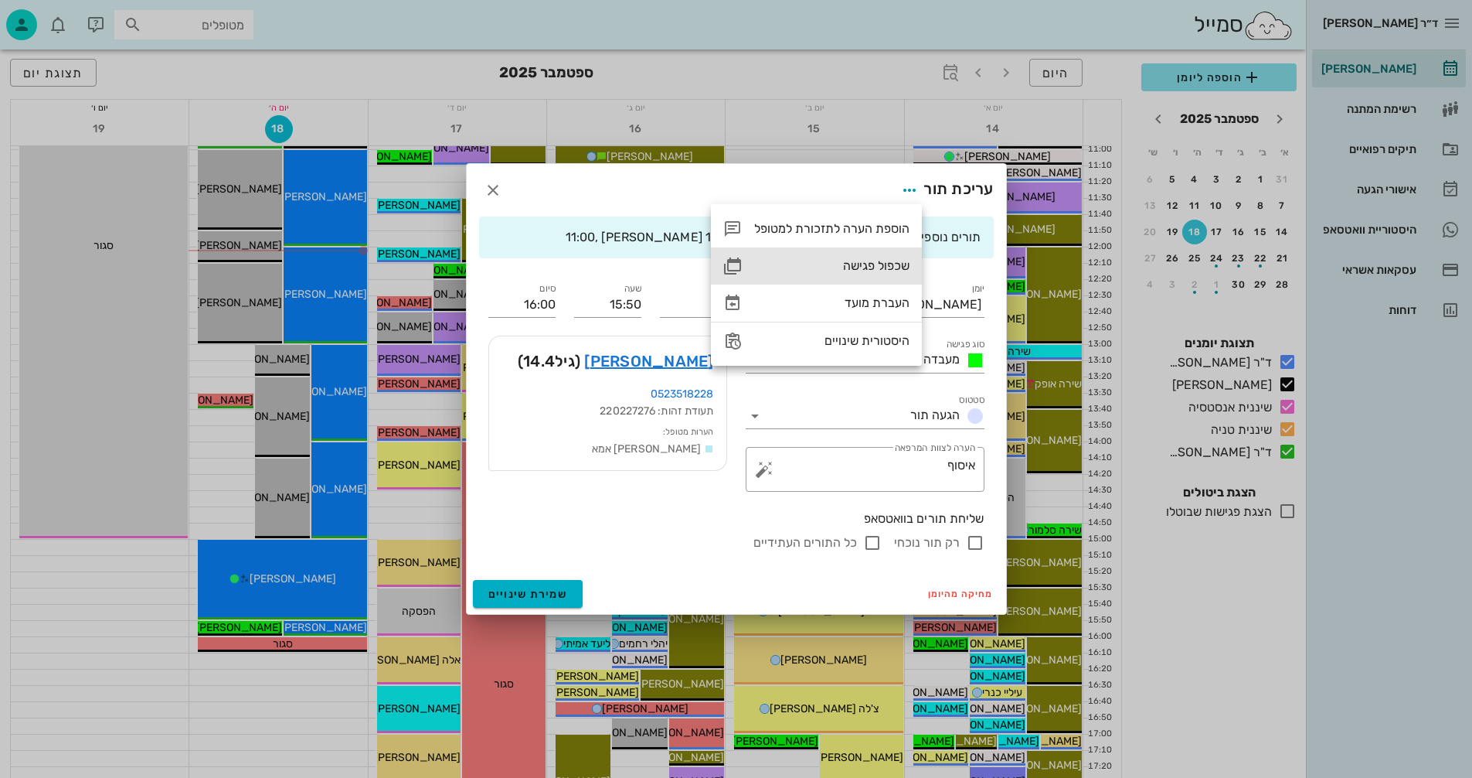
click at [859, 263] on div "שכפול פגישה" at bounding box center [831, 265] width 155 height 15
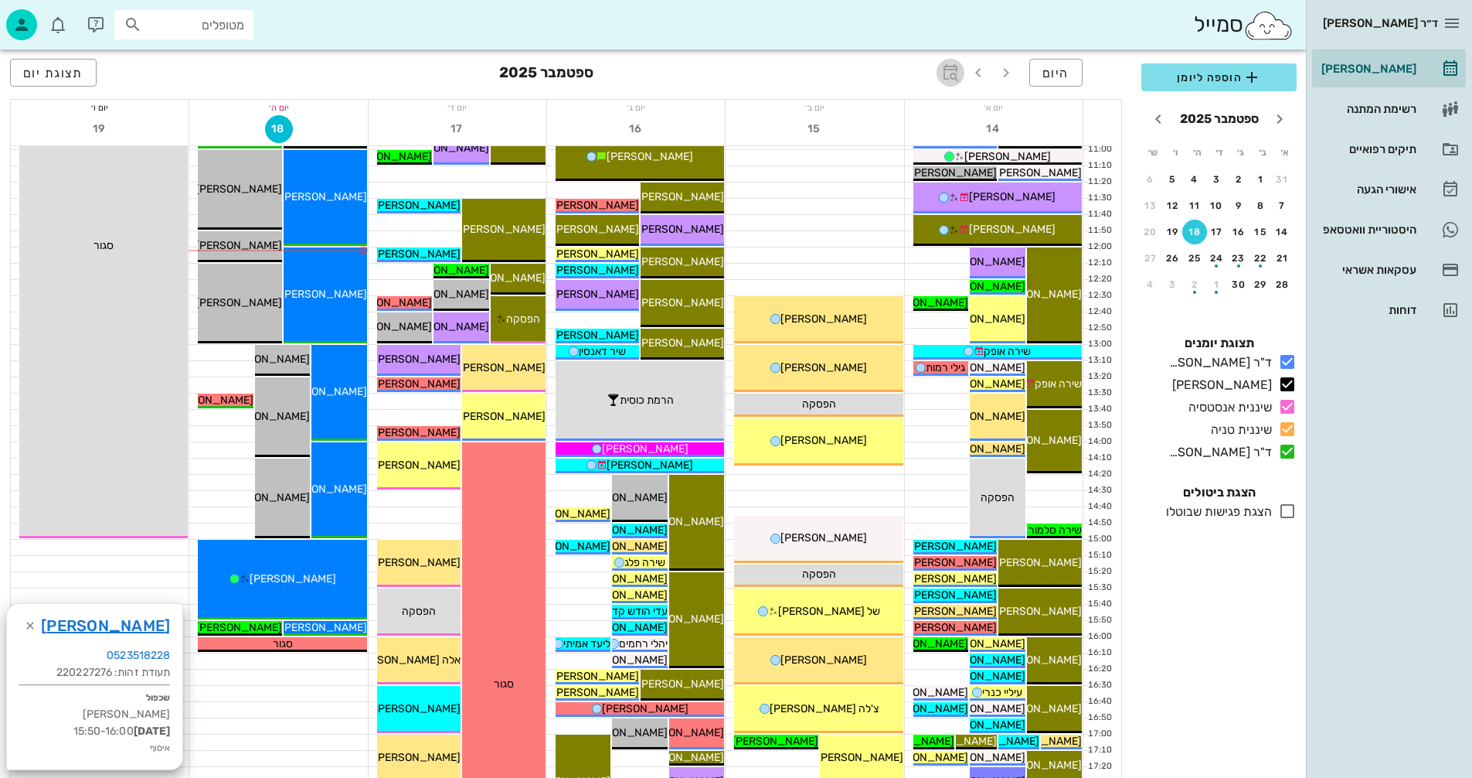
click at [948, 69] on icon "button" at bounding box center [950, 72] width 19 height 19
click at [934, 116] on input "text" at bounding box center [933, 115] width 19 height 25
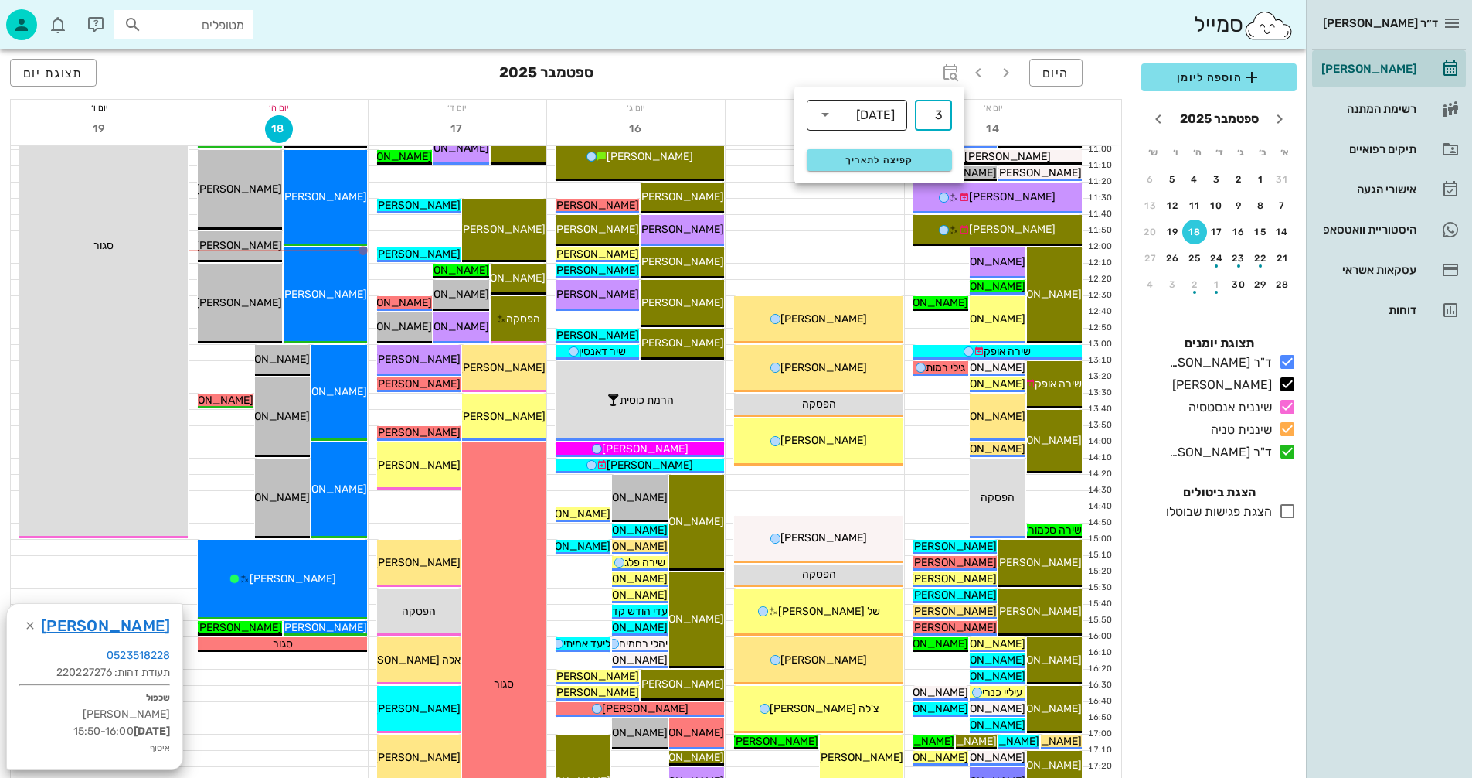
type input "3"
click at [869, 112] on div "[DATE]" at bounding box center [875, 115] width 39 height 14
click at [882, 176] on div "חודשים" at bounding box center [857, 182] width 76 height 12
click at [866, 153] on button "קפיצה לתאריך" at bounding box center [879, 160] width 145 height 22
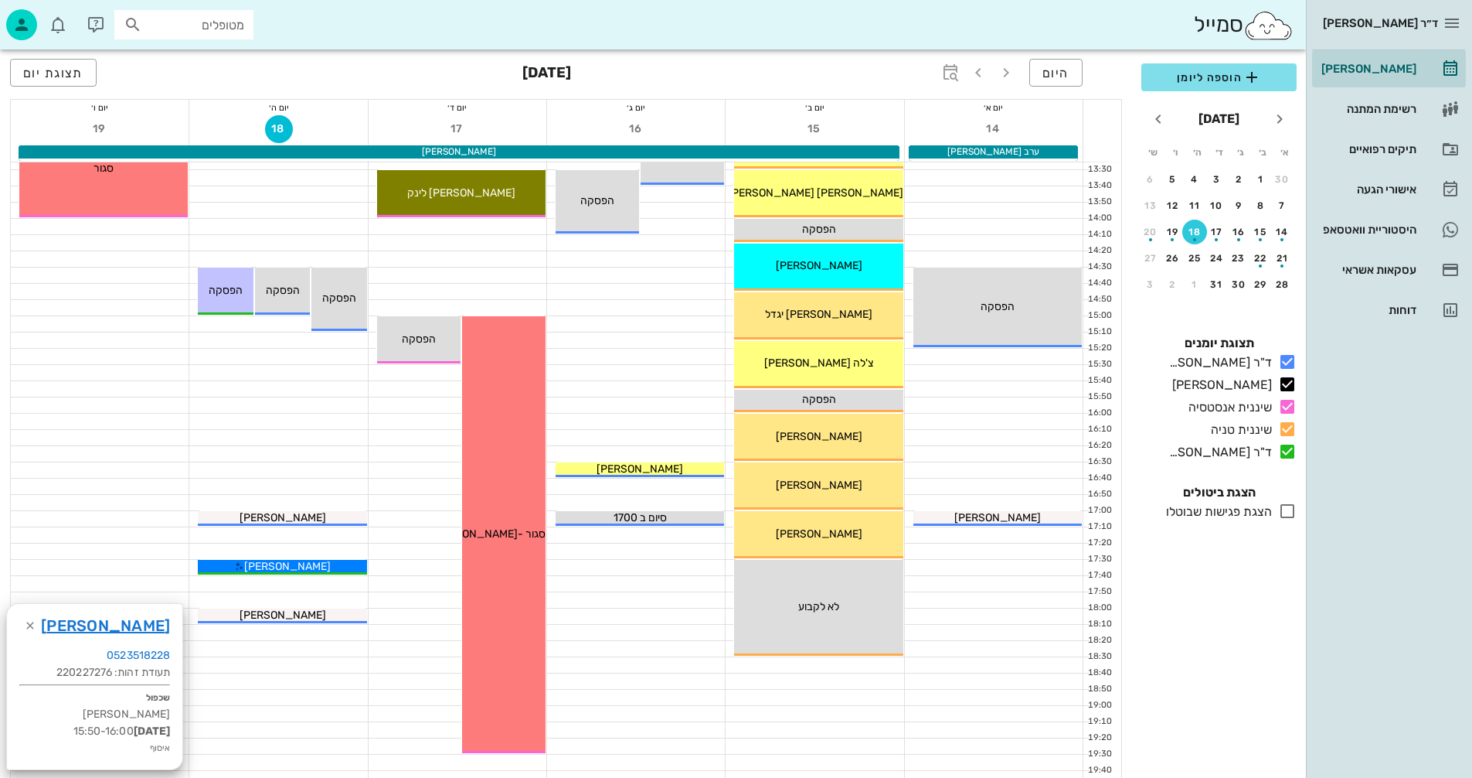
scroll to position [618, 0]
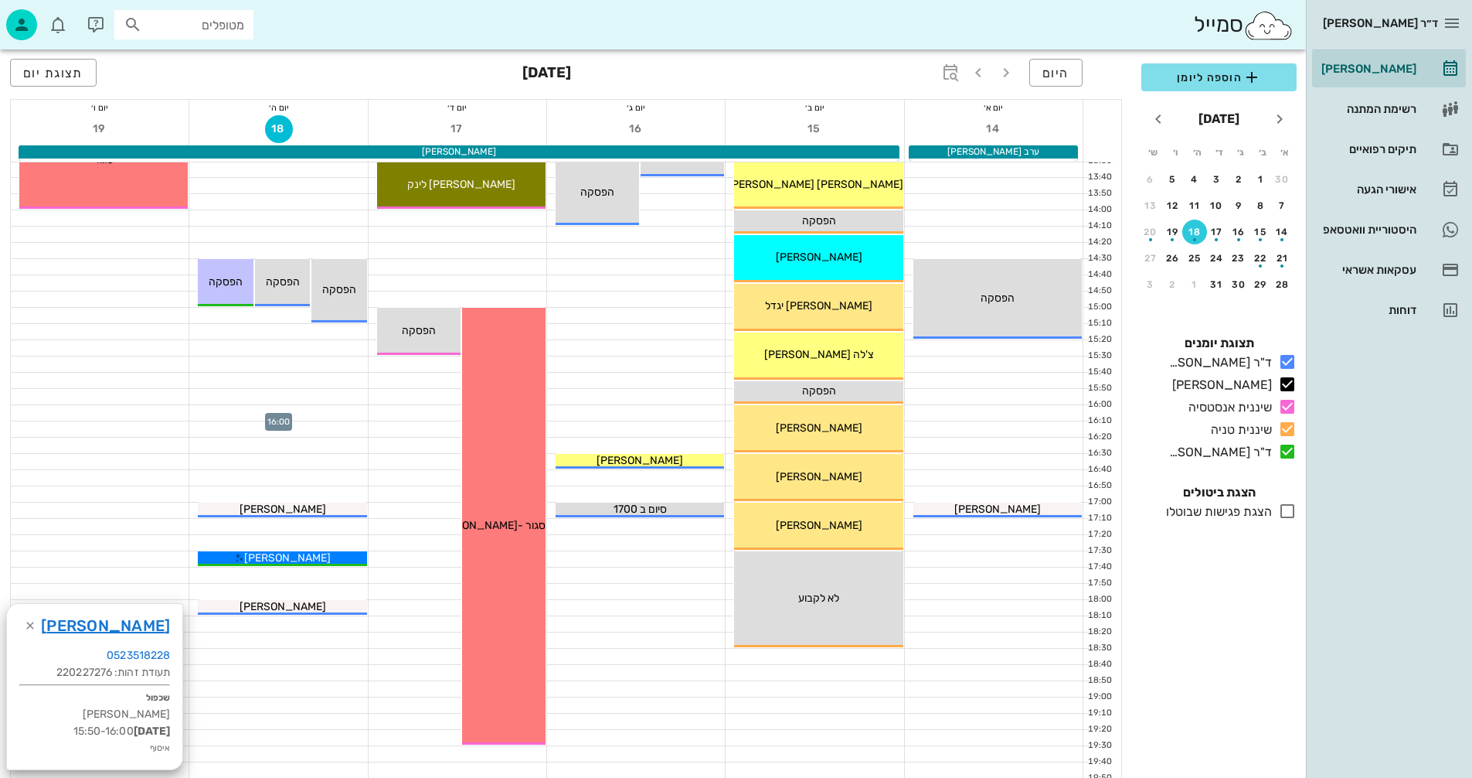
click at [248, 413] on div at bounding box center [278, 412] width 178 height 15
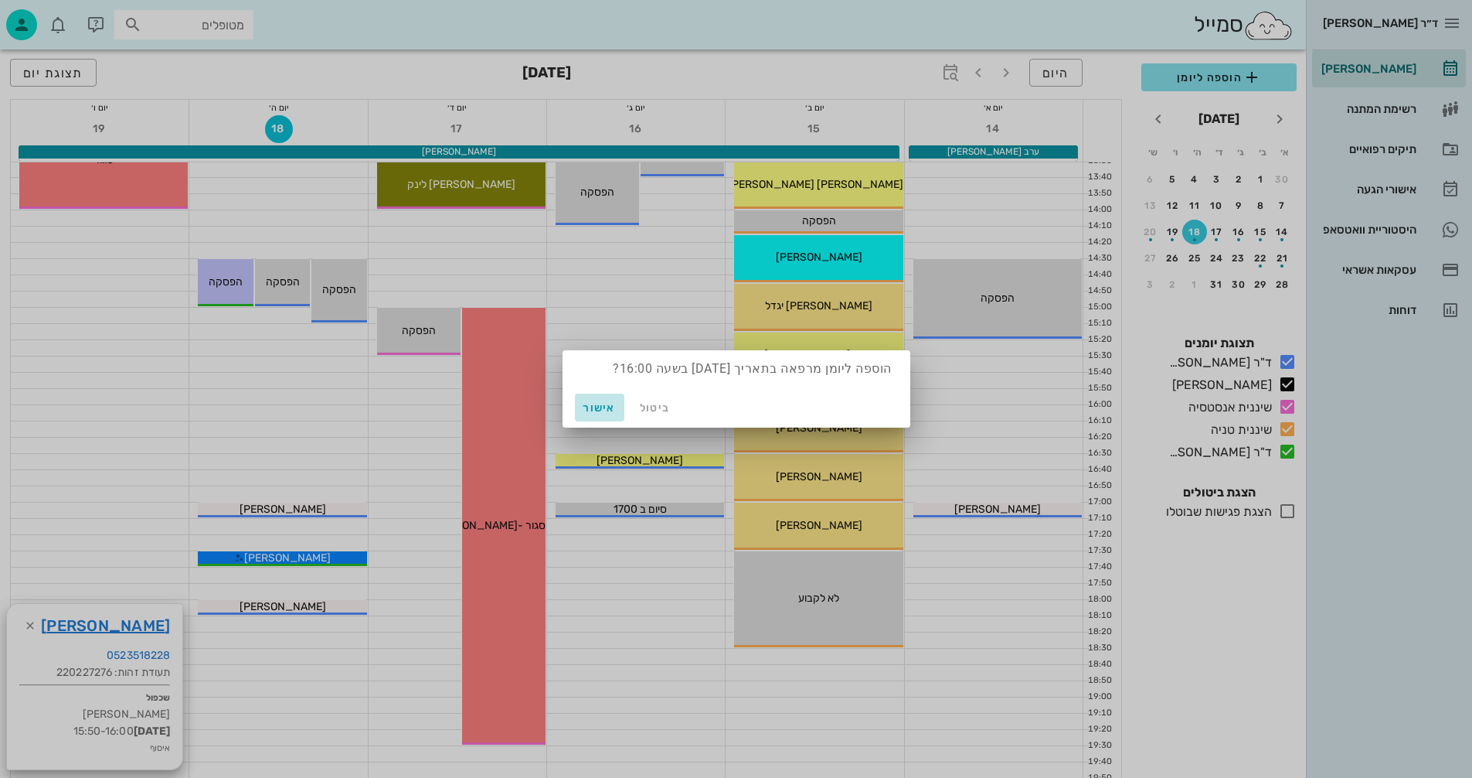
click at [605, 409] on span "אישור" at bounding box center [599, 407] width 37 height 13
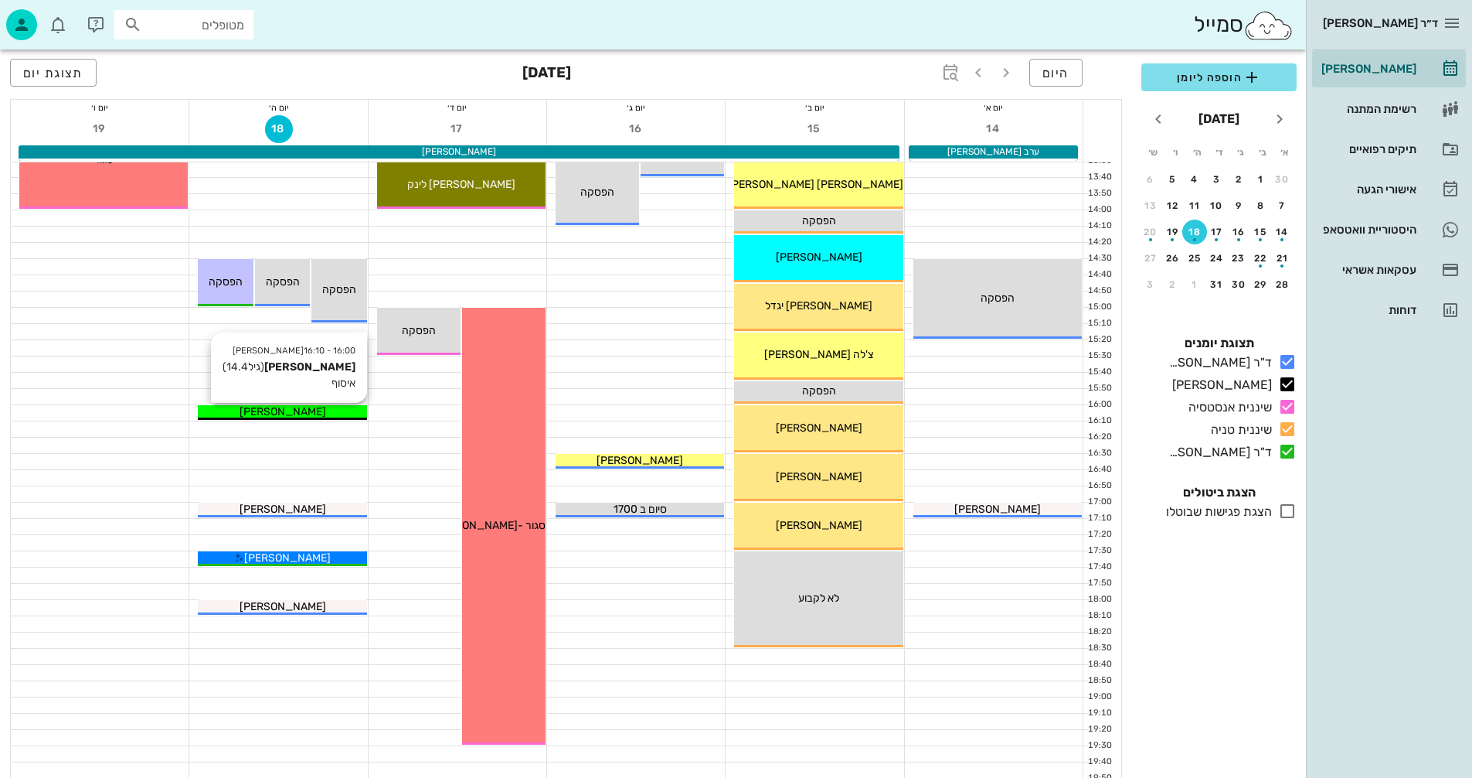
click at [316, 413] on div "[PERSON_NAME]" at bounding box center [282, 411] width 168 height 16
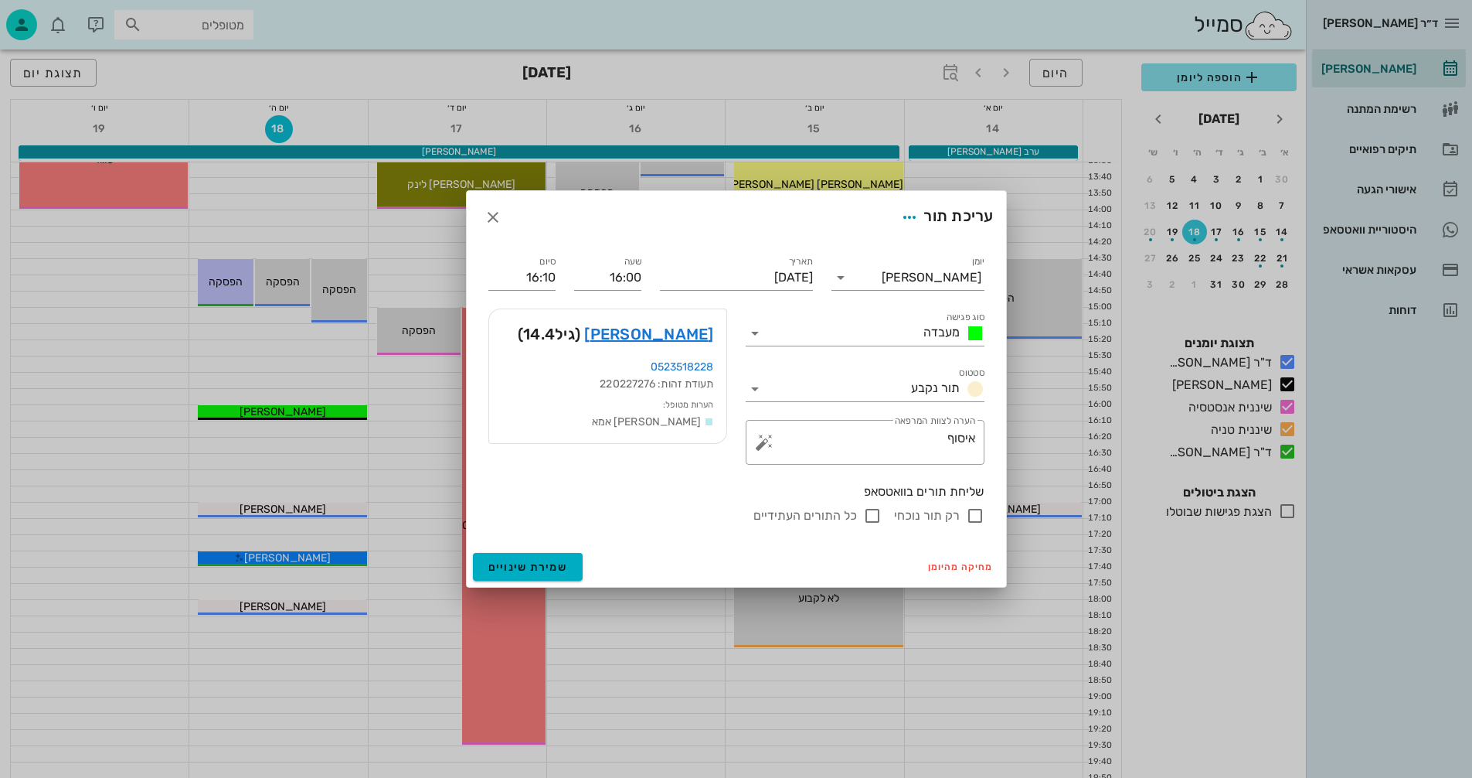
click at [974, 510] on input "רק תור נוכחי" at bounding box center [975, 515] width 19 height 19
checkbox input "false"
click at [502, 562] on span "שמירת שינויים" at bounding box center [528, 566] width 80 height 13
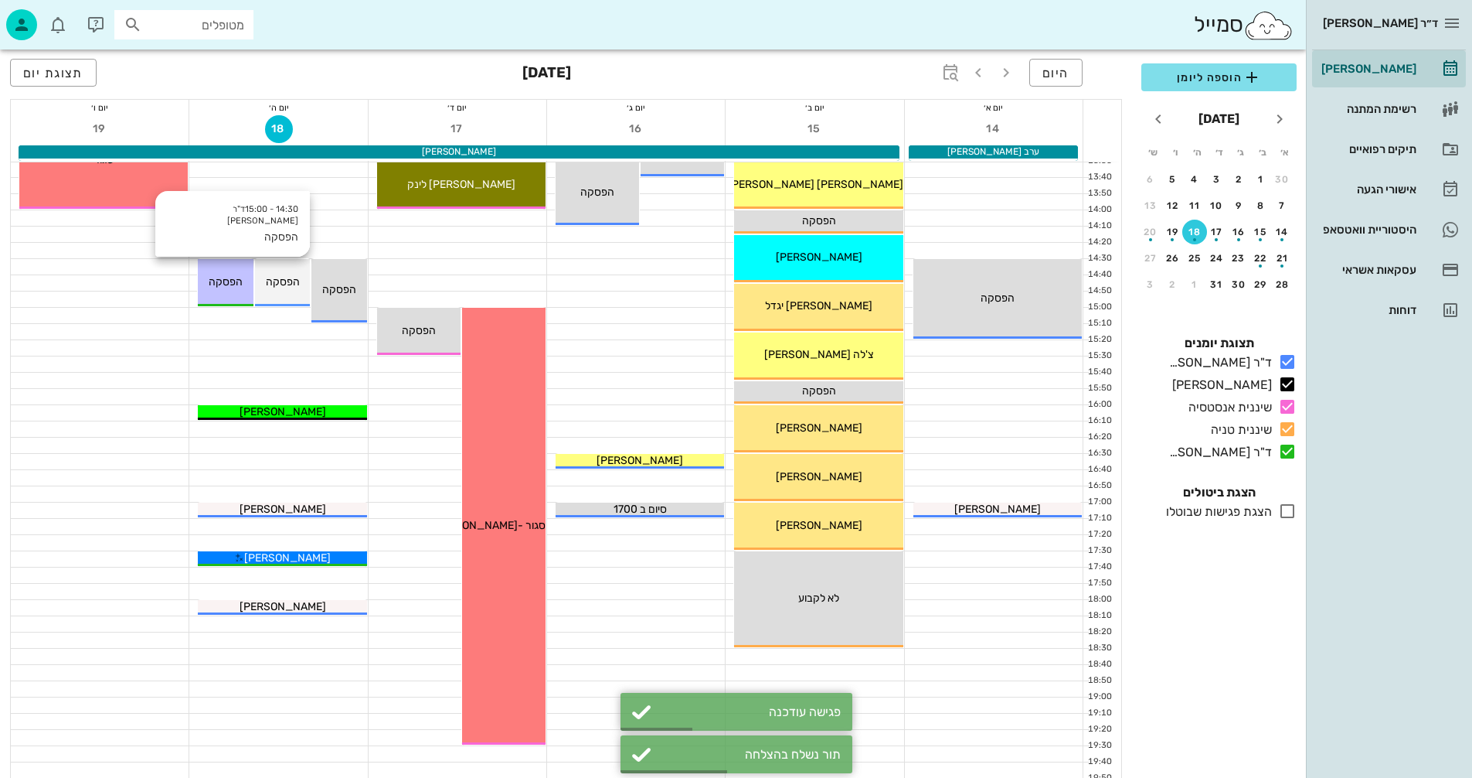
click at [277, 281] on span "הפסקה" at bounding box center [283, 281] width 34 height 13
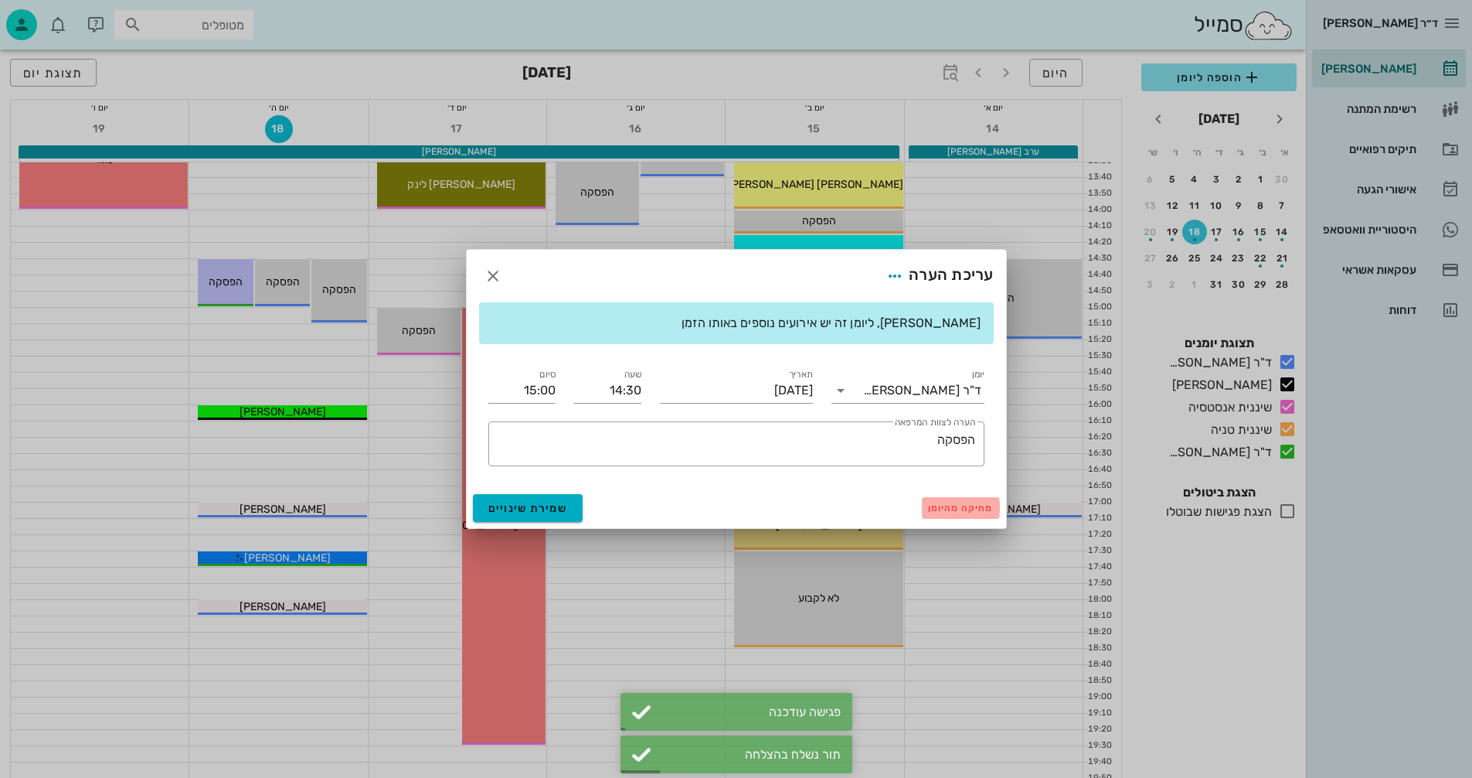
click at [957, 509] on span "מחיקה מהיומן" at bounding box center [961, 507] width 66 height 11
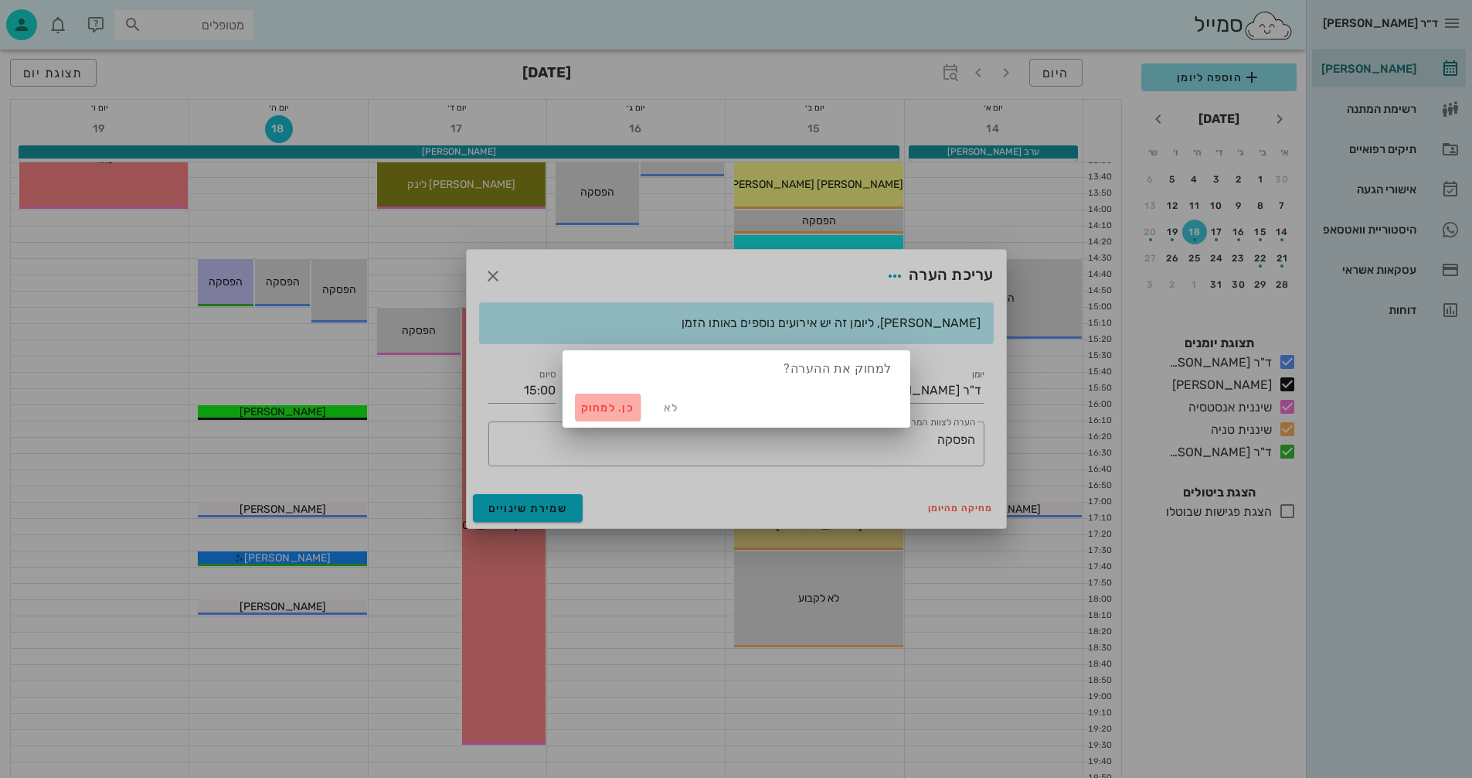
click at [601, 407] on span "כן. למחוק" at bounding box center [608, 407] width 54 height 13
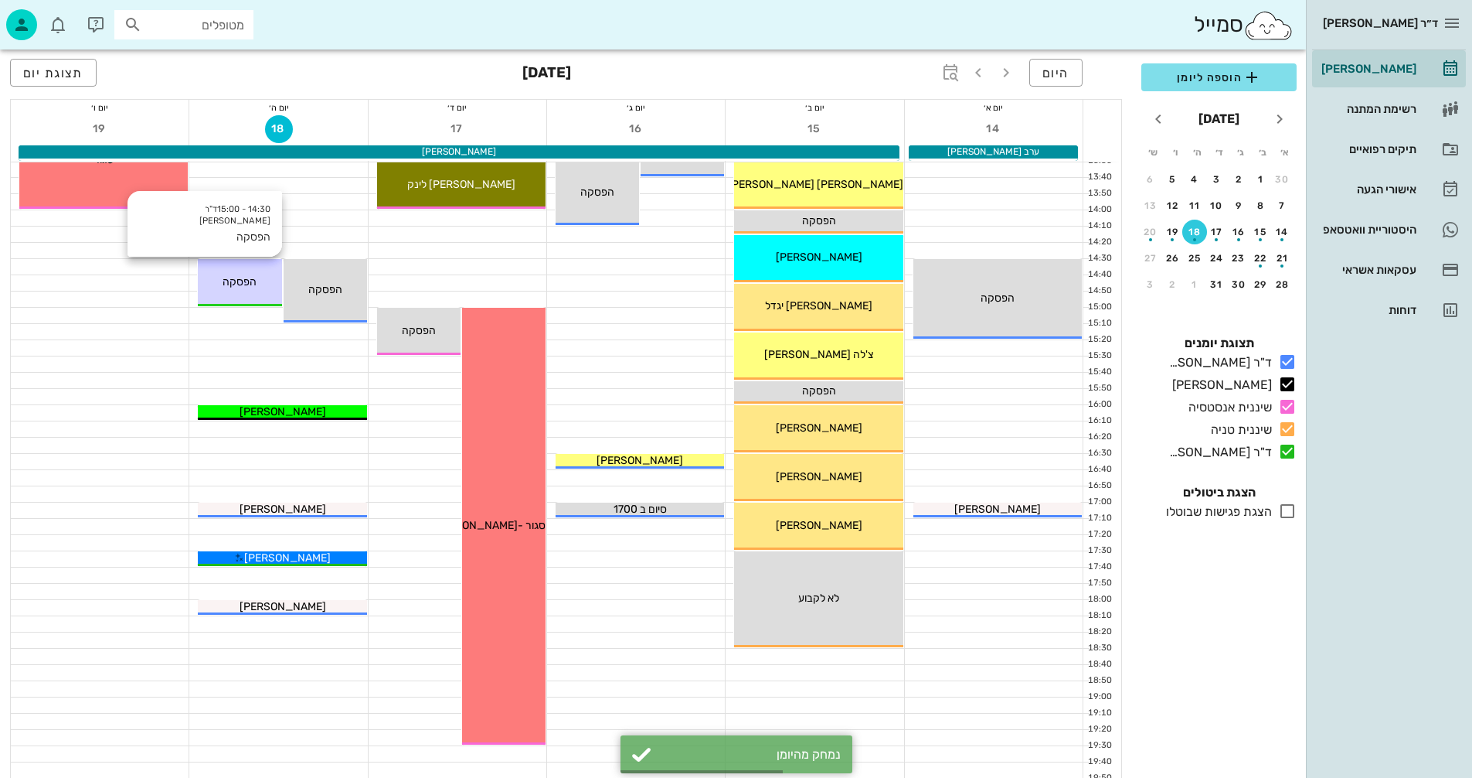
click at [236, 281] on span "הפסקה" at bounding box center [240, 281] width 34 height 13
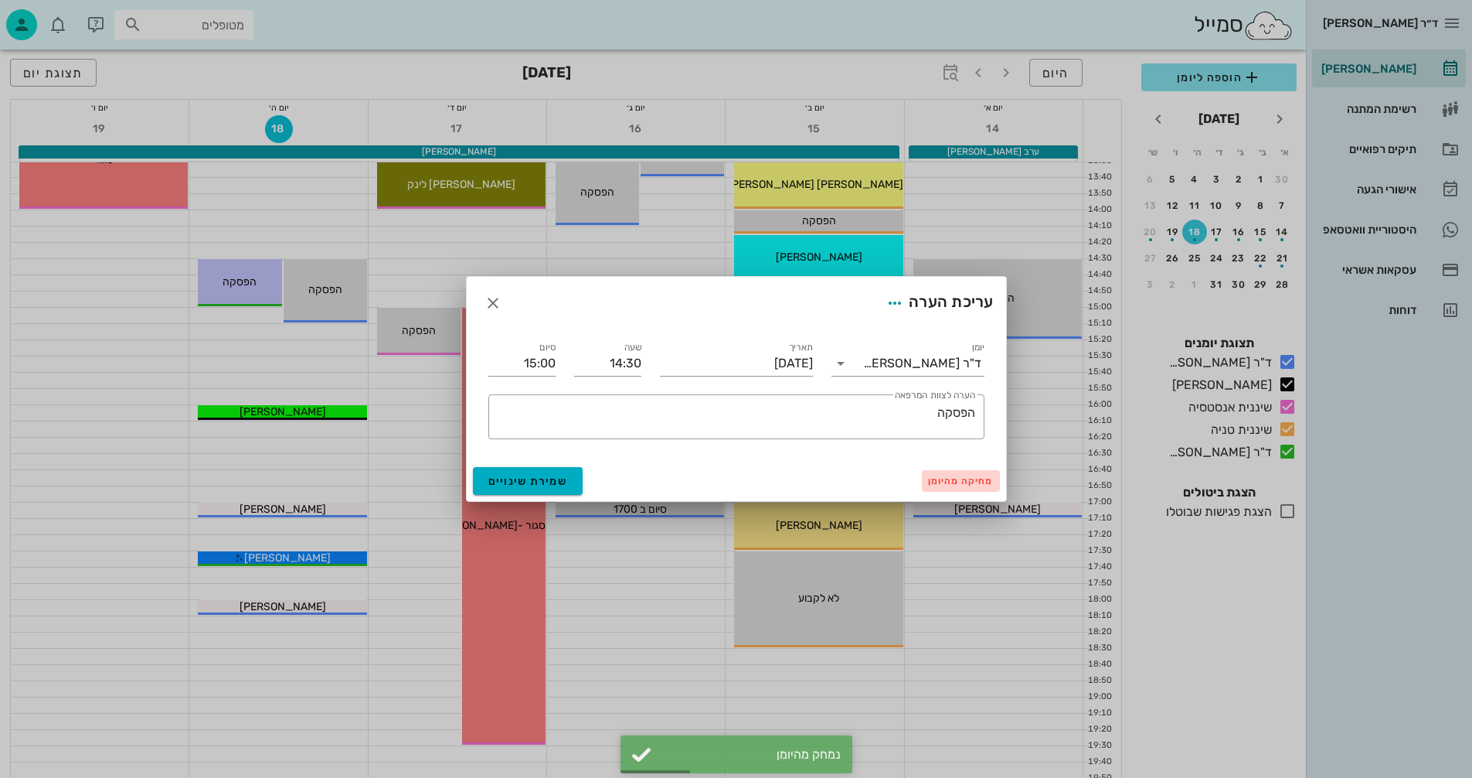
click at [953, 481] on span "מחיקה מהיומן" at bounding box center [961, 480] width 66 height 11
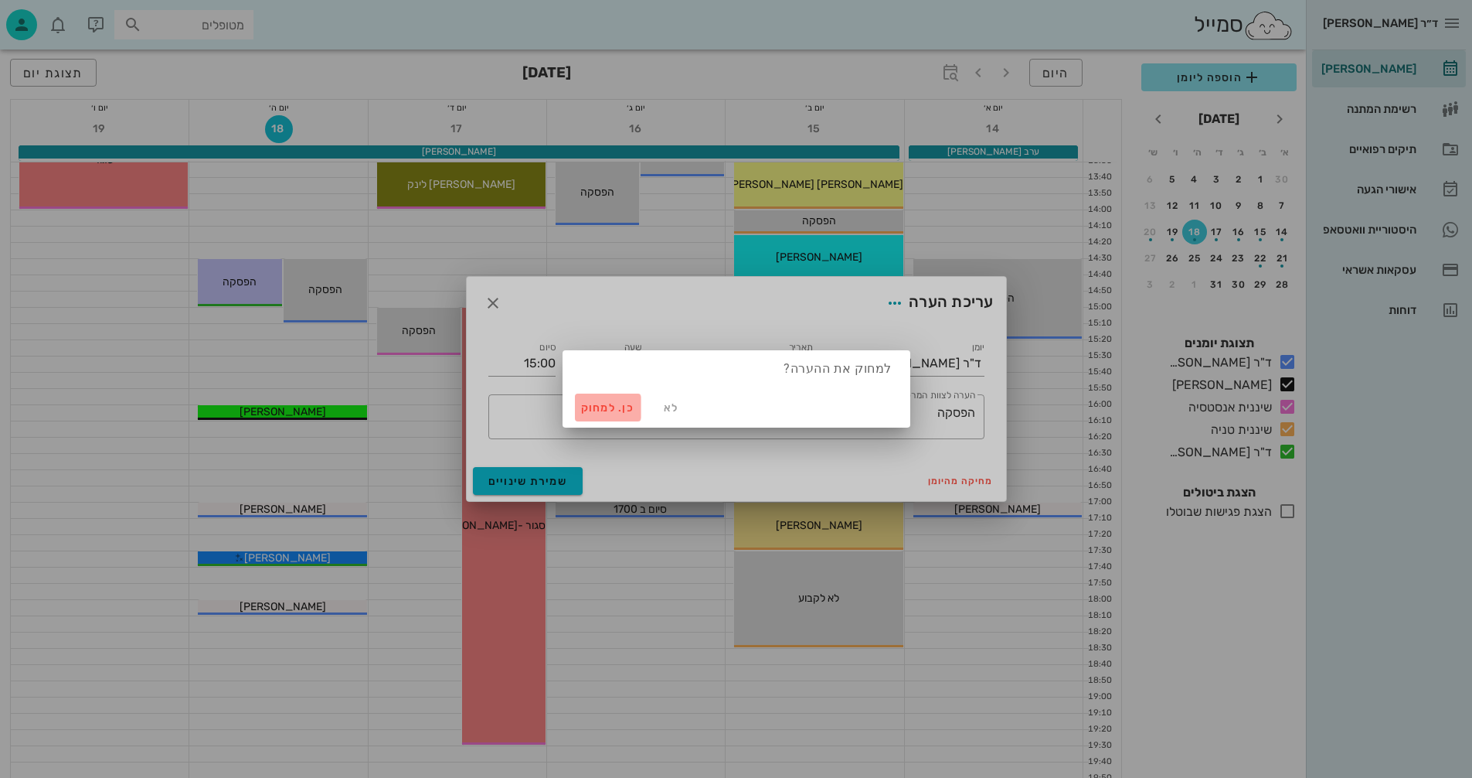
click at [601, 405] on span "כן. למחוק" at bounding box center [608, 407] width 54 height 13
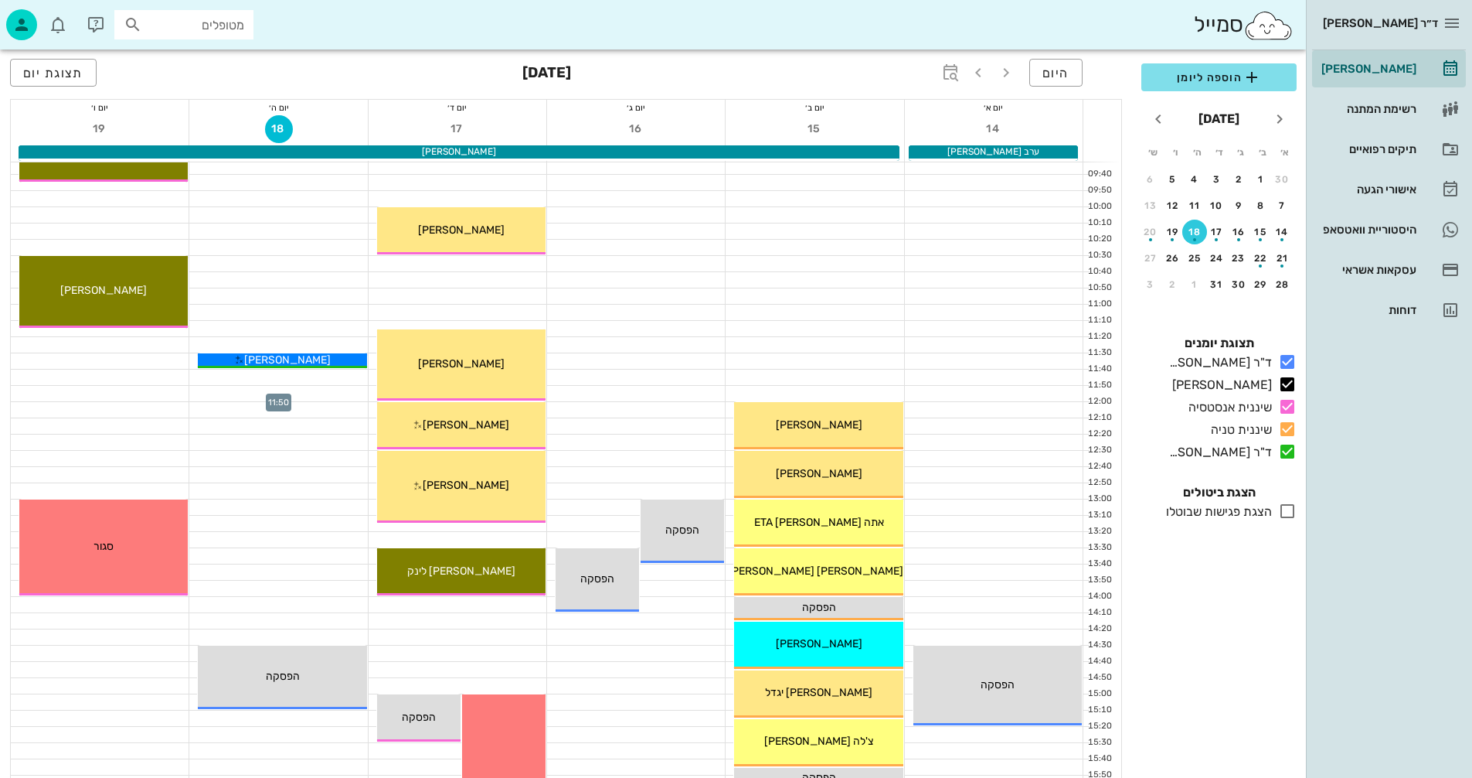
scroll to position [464, 0]
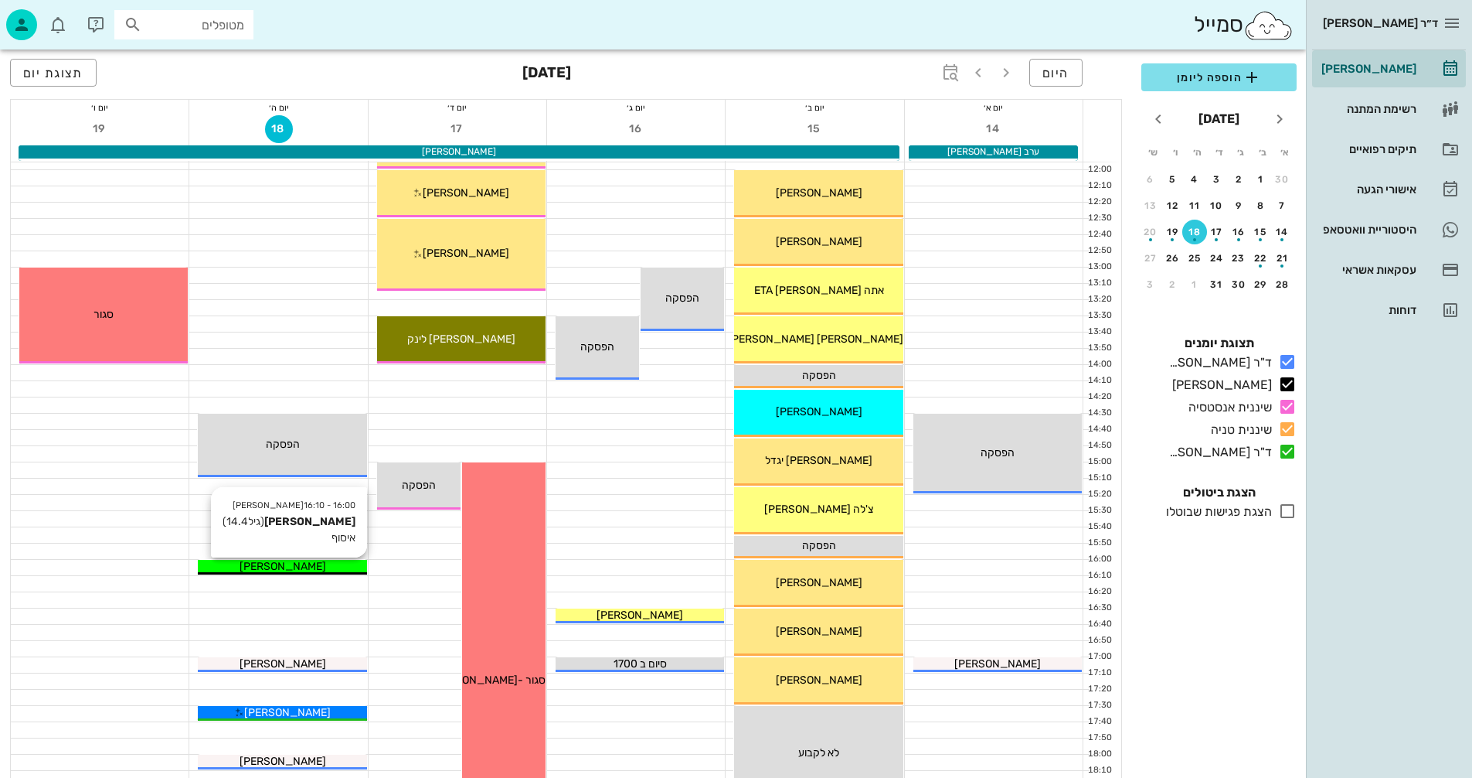
click at [333, 568] on div "[PERSON_NAME]" at bounding box center [282, 566] width 168 height 16
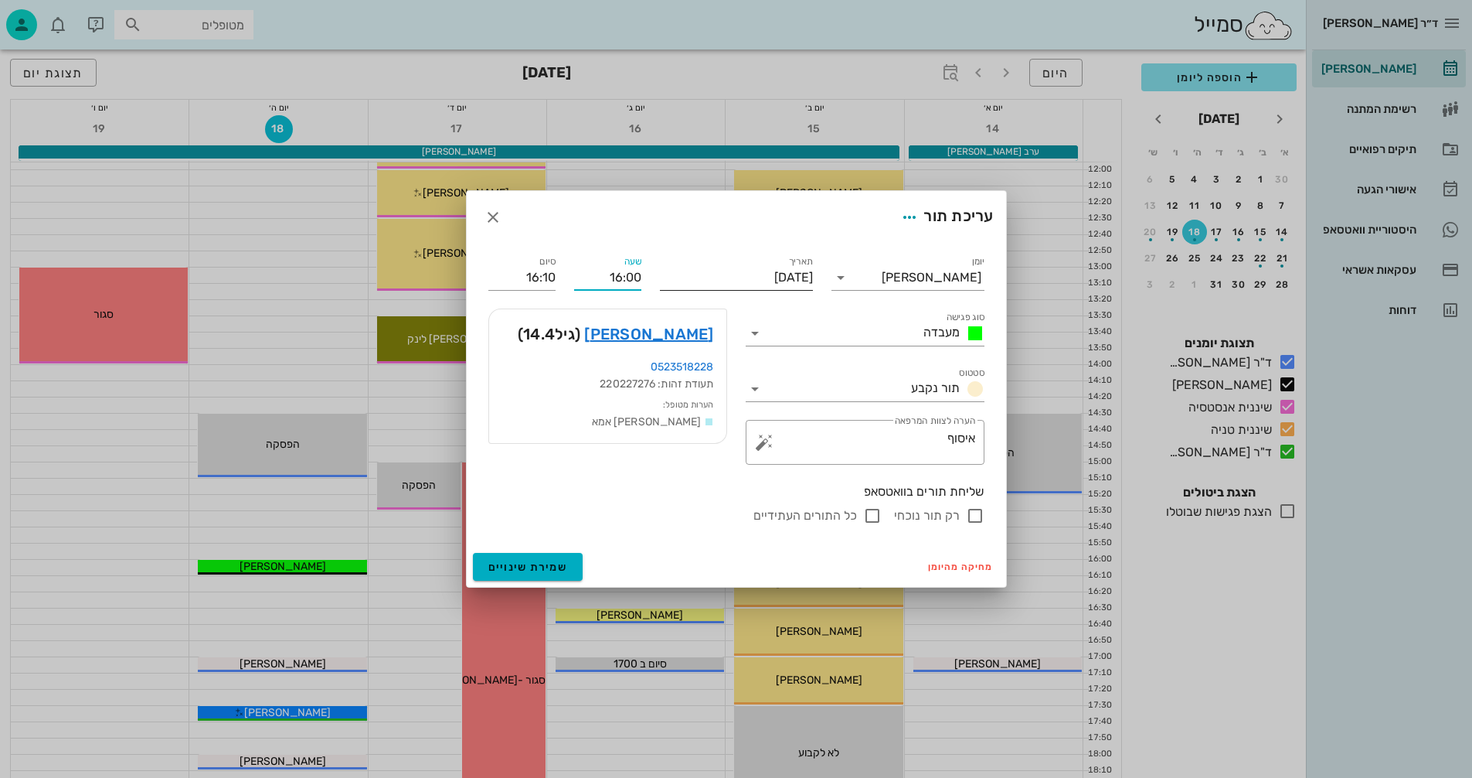
drag, startPoint x: 618, startPoint y: 277, endPoint x: 701, endPoint y: 277, distance: 83.5
click at [701, 277] on div "יומן יומן מרפאה סוג פגישה מעבדה סטטוס תור נקבע תאריך [DATE] שעה 16:00 סיום 16:1…" at bounding box center [736, 388] width 515 height 291
type input "12:00"
type input "12:10"
click at [519, 279] on input "12:10" at bounding box center [521, 277] width 67 height 25
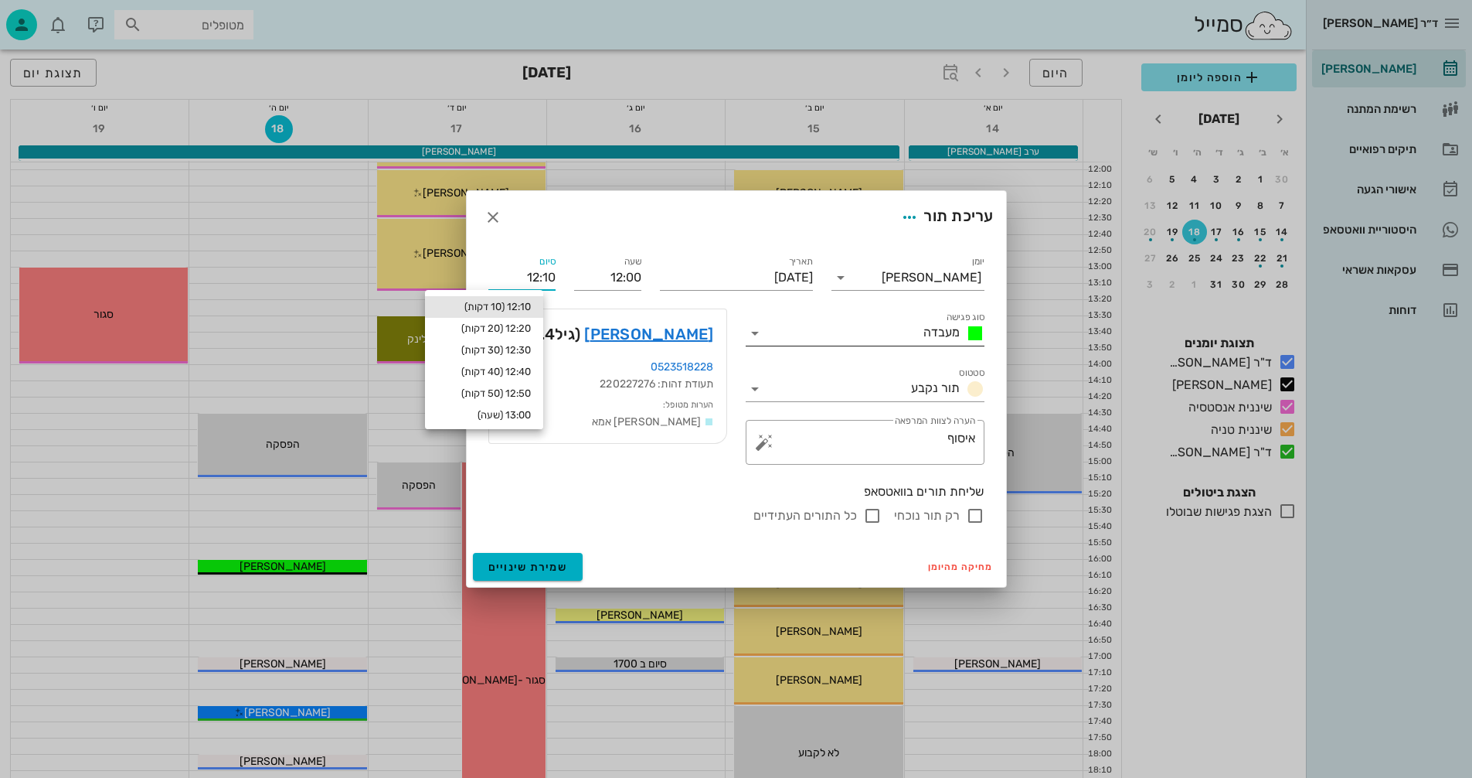
click at [805, 325] on input "סוג פגישה" at bounding box center [842, 333] width 150 height 25
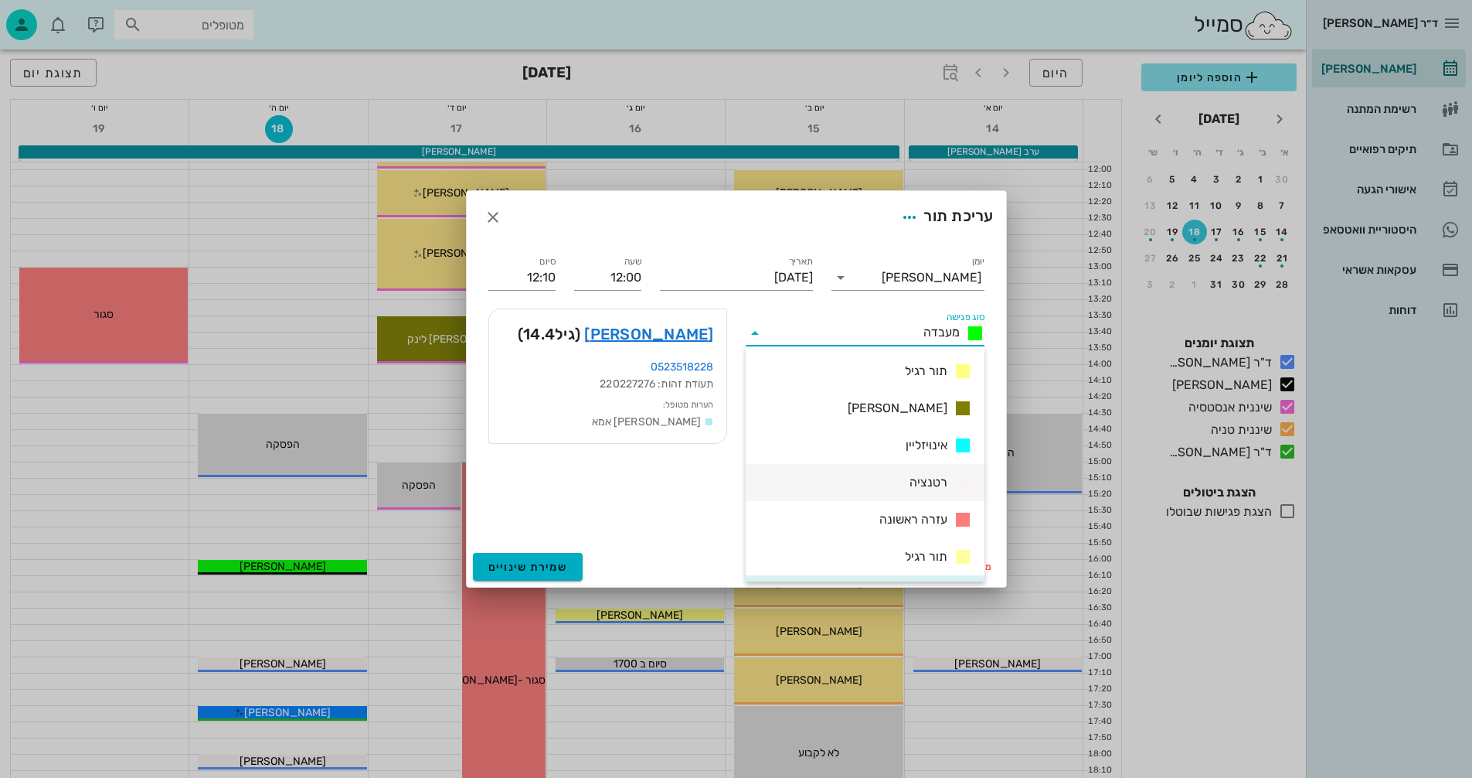
scroll to position [223, 0]
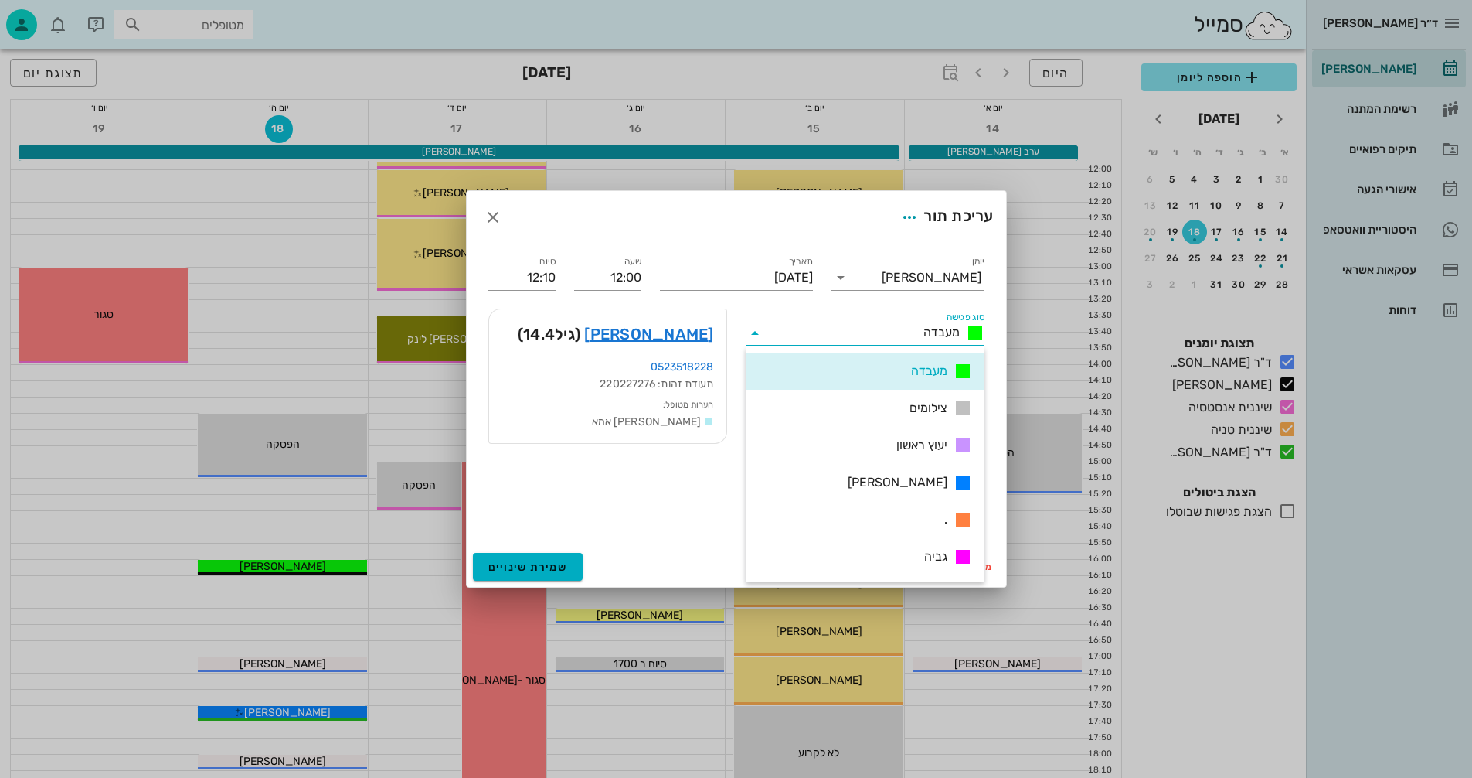
click at [929, 482] on span "[PERSON_NAME]" at bounding box center [898, 482] width 100 height 19
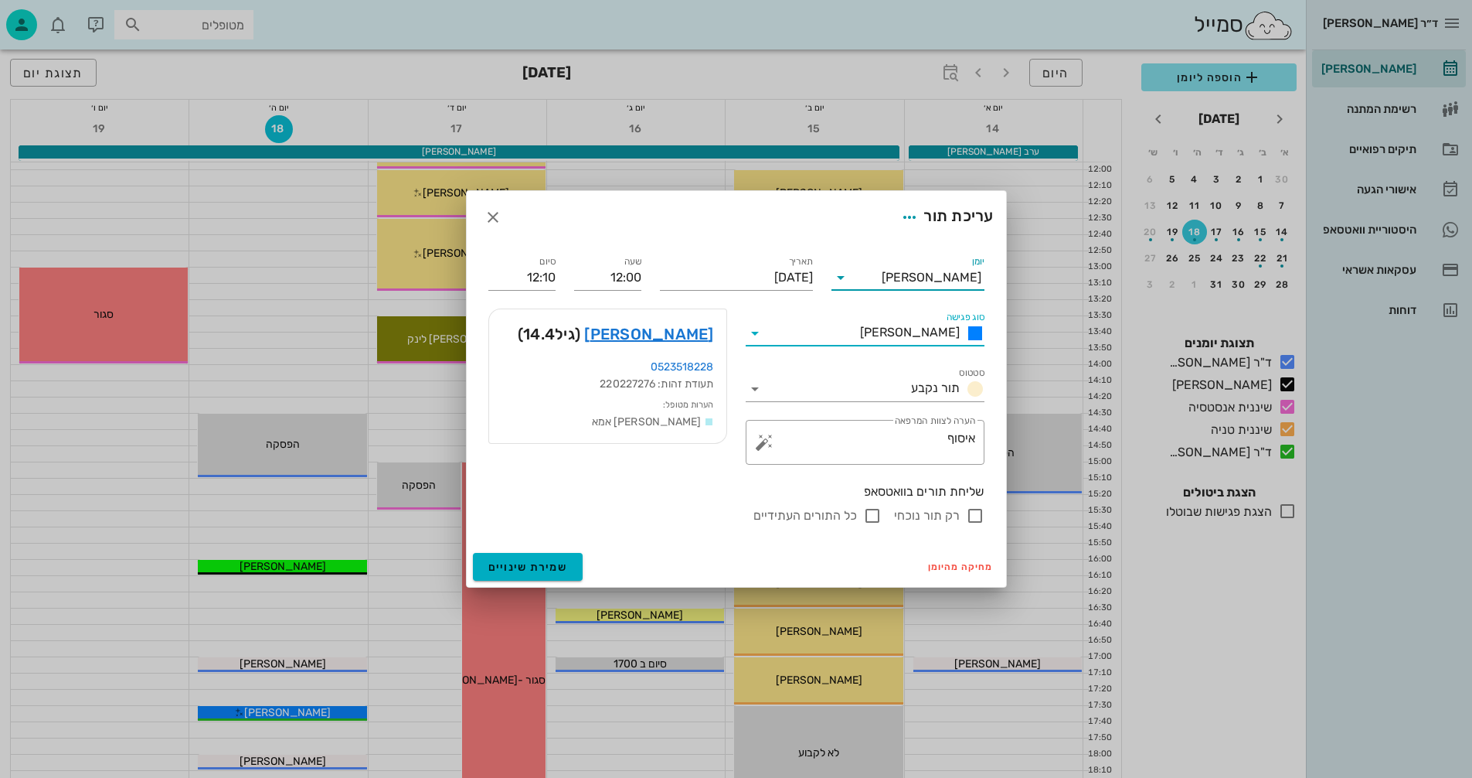
click at [882, 281] on input "יומן" at bounding box center [867, 277] width 29 height 25
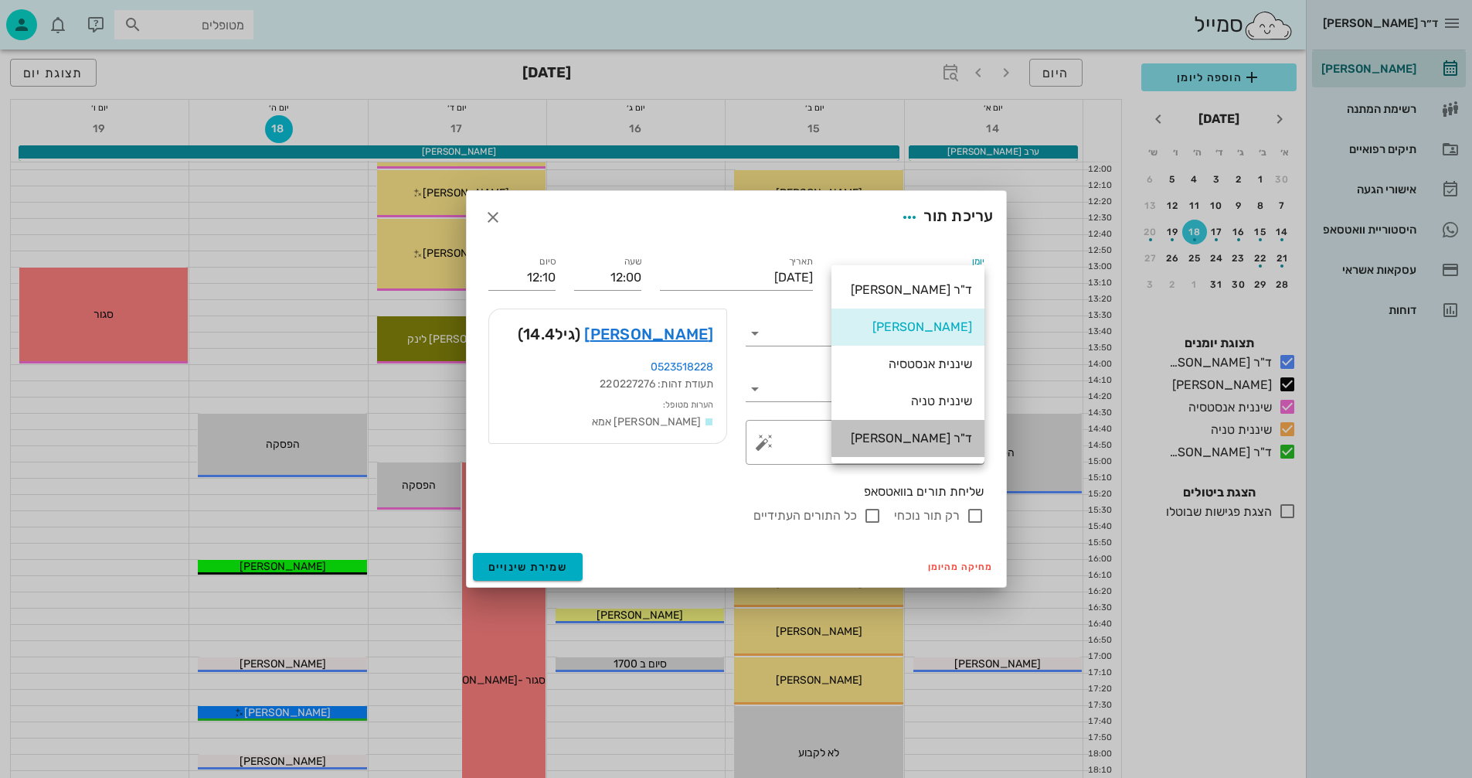
click at [920, 437] on div "ד"ר [PERSON_NAME]" at bounding box center [908, 438] width 128 height 15
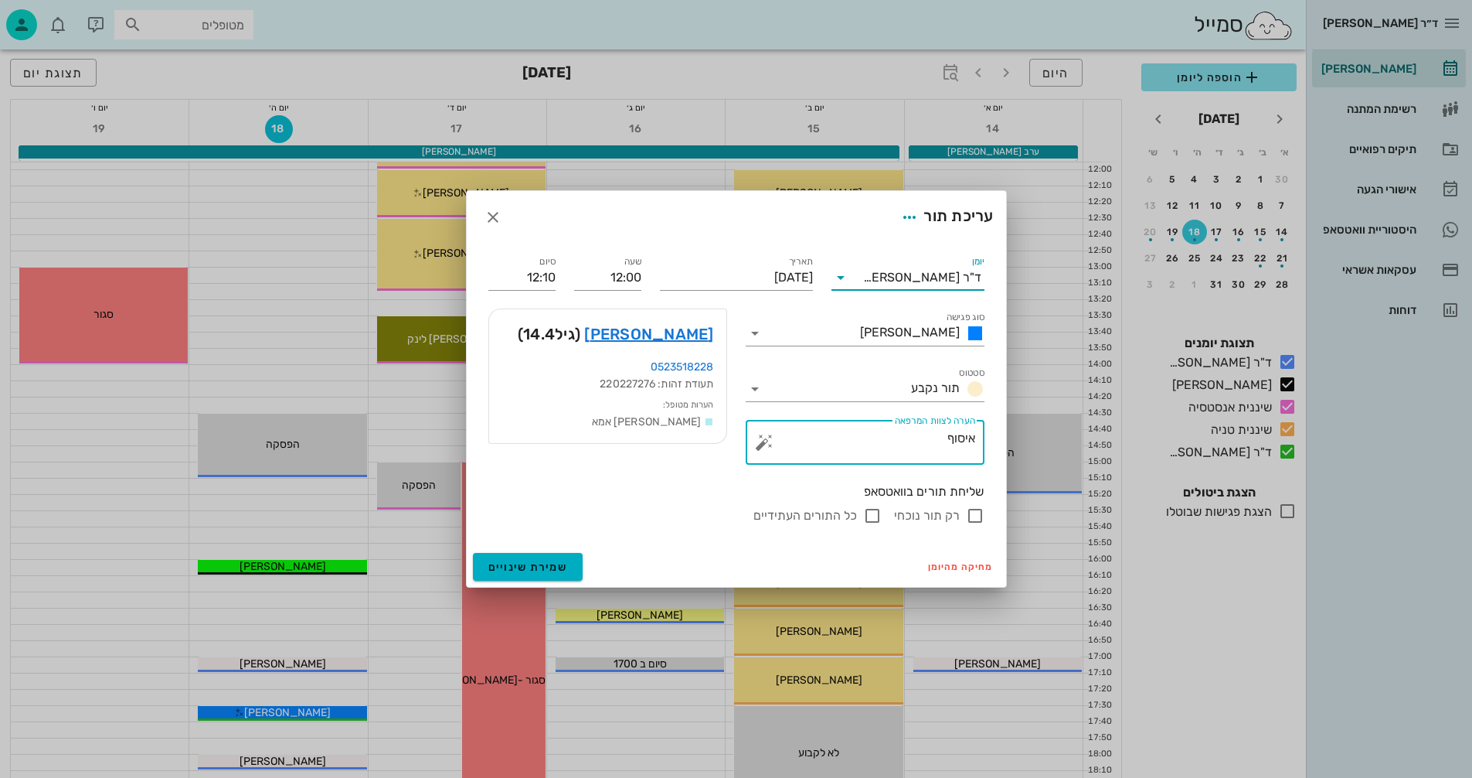
drag, startPoint x: 914, startPoint y: 437, endPoint x: 1125, endPoint y: 437, distance: 211.0
click at [1125, 437] on div "ד״ר [PERSON_NAME] [PERSON_NAME] רשימת המתנה תיקים רפואיים אישורי הגעה היסטוריית…" at bounding box center [736, 290] width 1472 height 1509
type textarea "ביקורת"
click at [908, 220] on icon "button" at bounding box center [909, 217] width 19 height 19
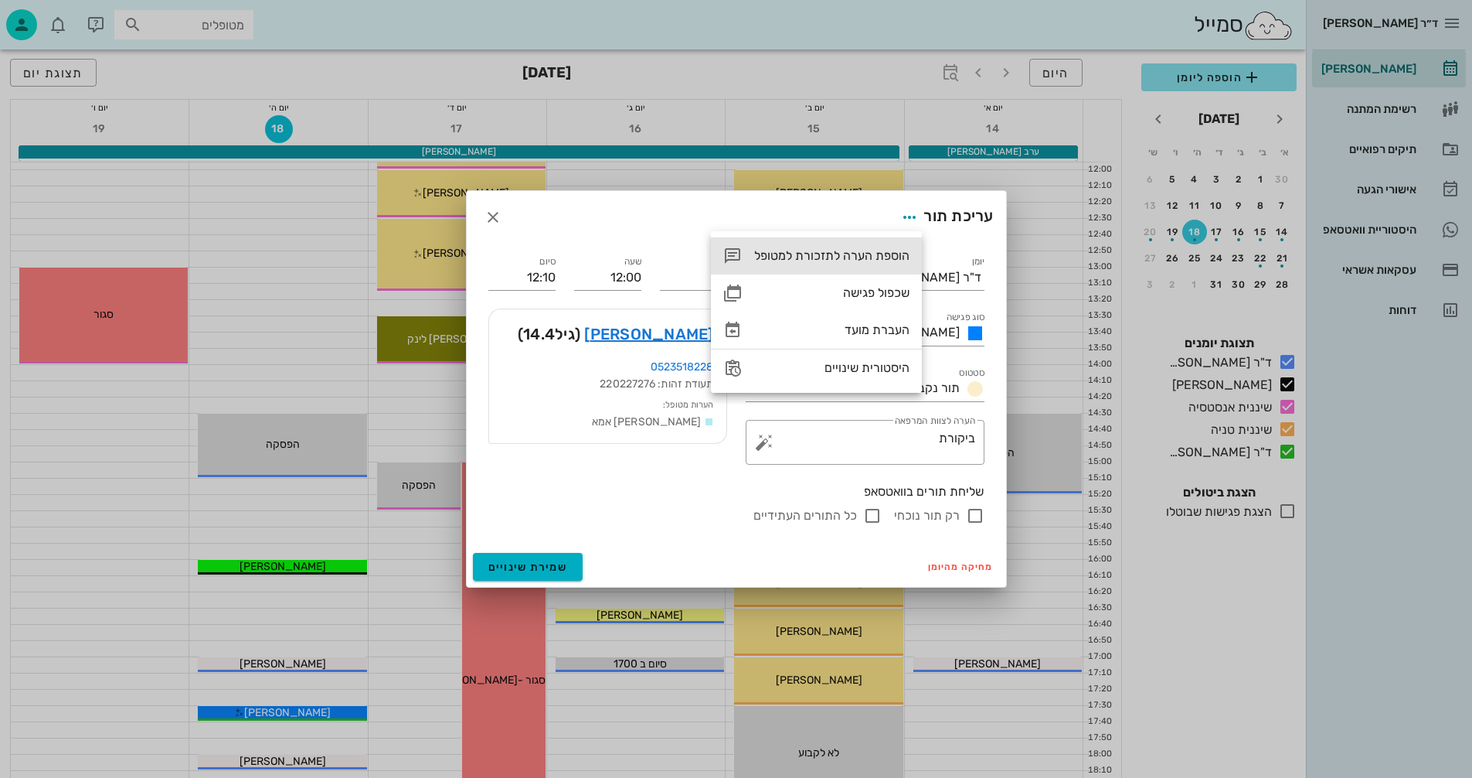
click at [865, 257] on div "הוספת הערה לתזכורת למטופל" at bounding box center [831, 255] width 155 height 15
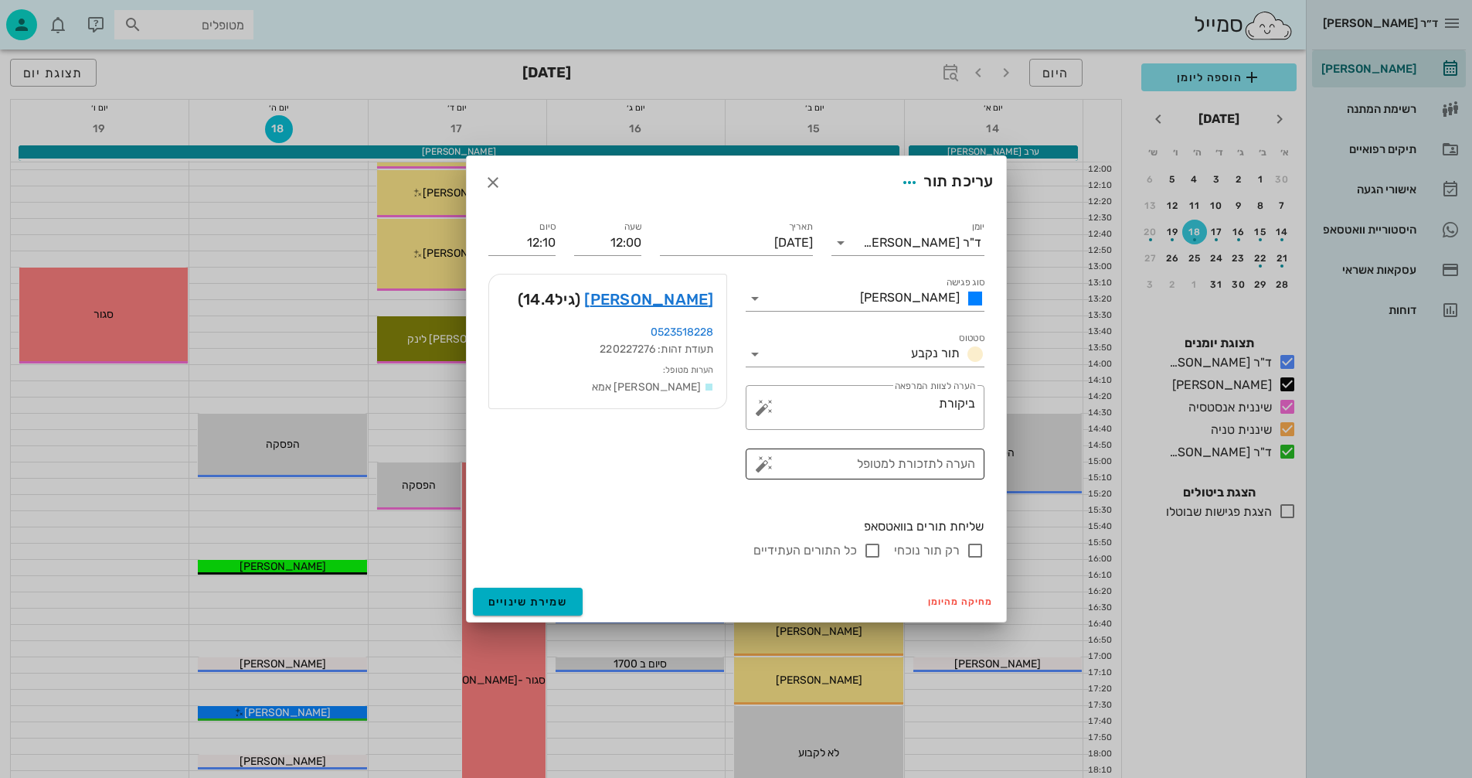
click at [860, 468] on textarea "הערה לתזכורת למטופל" at bounding box center [871, 465] width 208 height 25
click at [890, 464] on textarea "הערה לתזכורת למטופל" at bounding box center [871, 465] width 208 height 25
click at [767, 461] on button "button" at bounding box center [764, 463] width 19 height 19
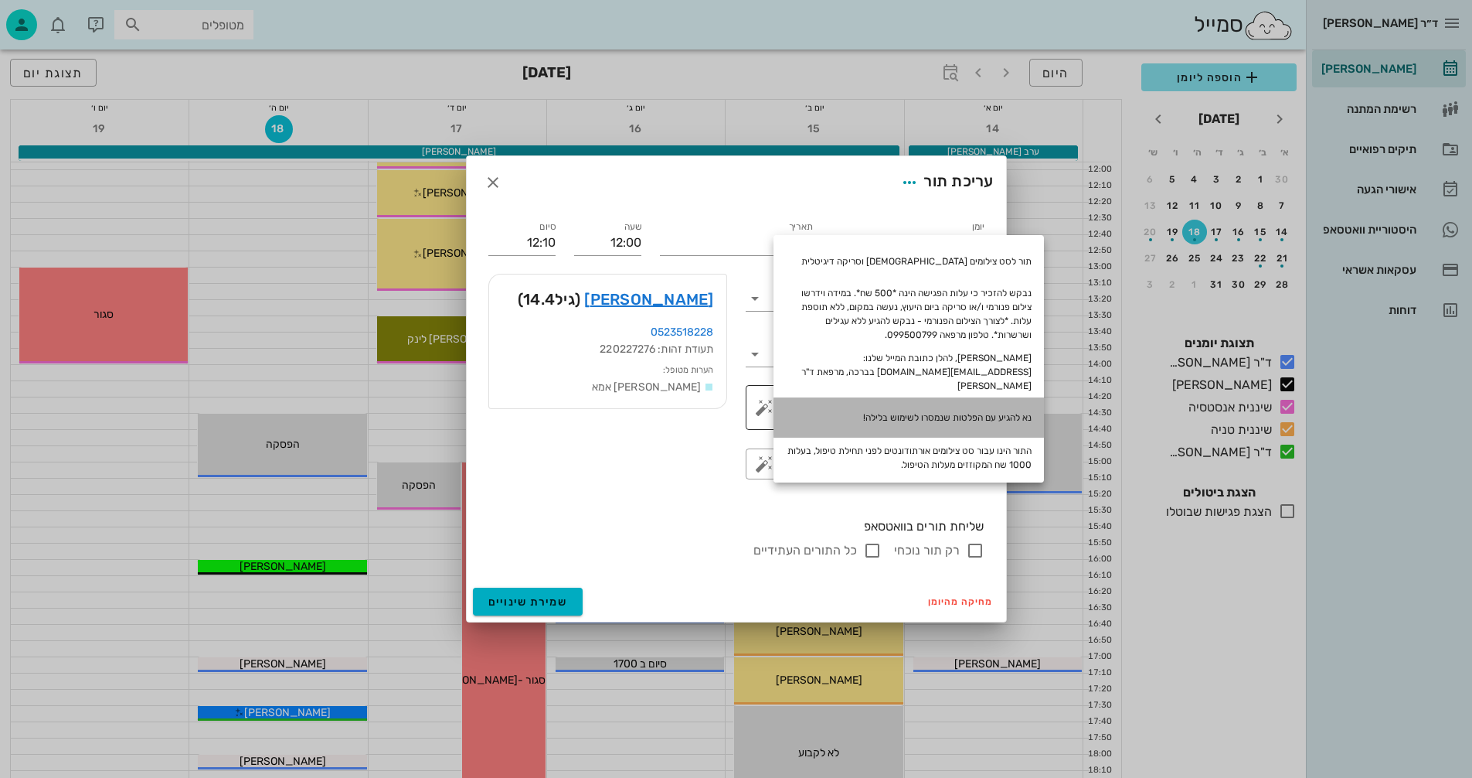
drag, startPoint x: 934, startPoint y: 406, endPoint x: 941, endPoint y: 401, distance: 8.4
click at [941, 401] on div "נא להגיע עם הפלטות שנמסרו לשימוש בלילה!" at bounding box center [909, 417] width 271 height 40
type textarea "נא להגיע עם הפלטות שנמסרו לשימוש בלילה!"
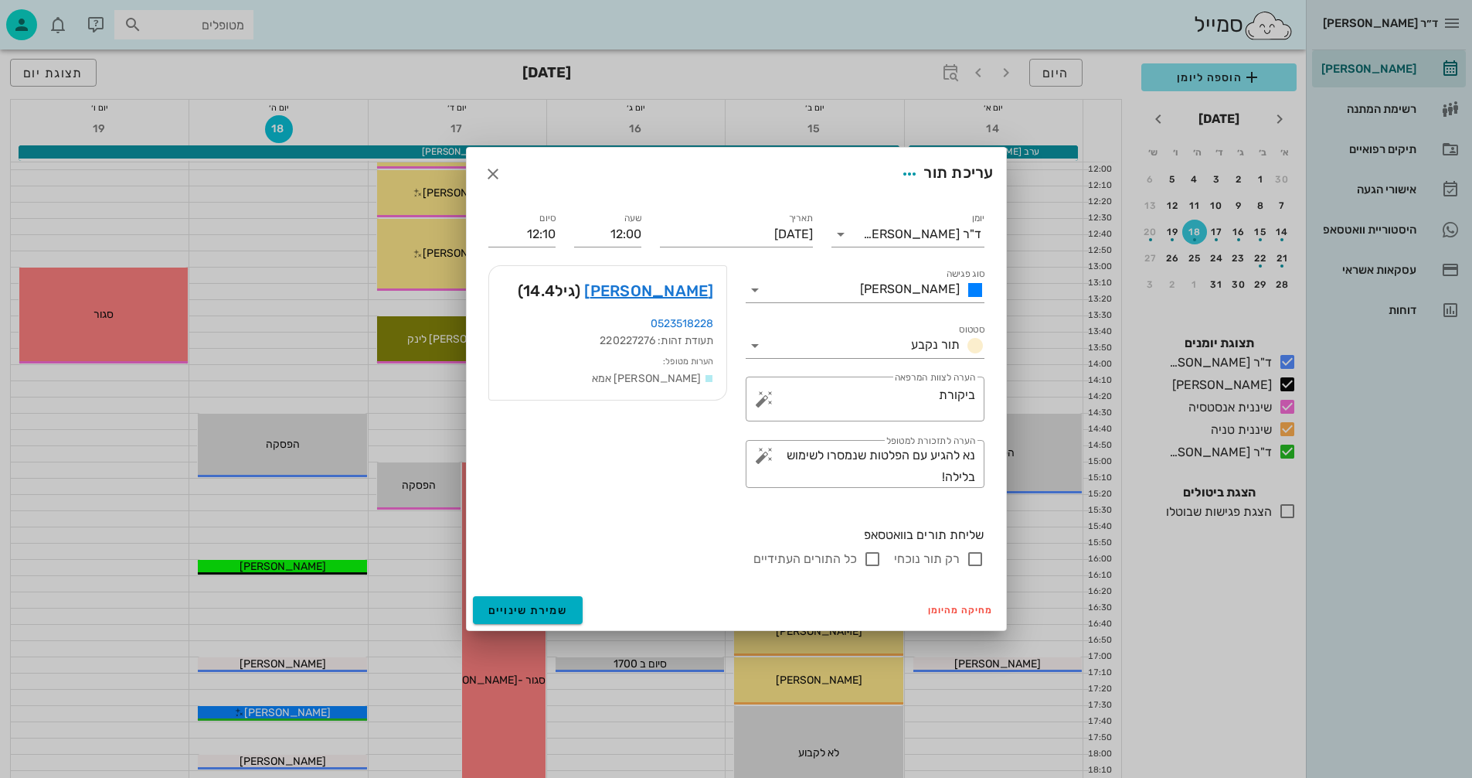
click at [975, 562] on input "רק תור נוכחי" at bounding box center [975, 559] width 19 height 19
checkbox input "false"
click at [514, 607] on span "שמירת שינויים" at bounding box center [528, 610] width 80 height 13
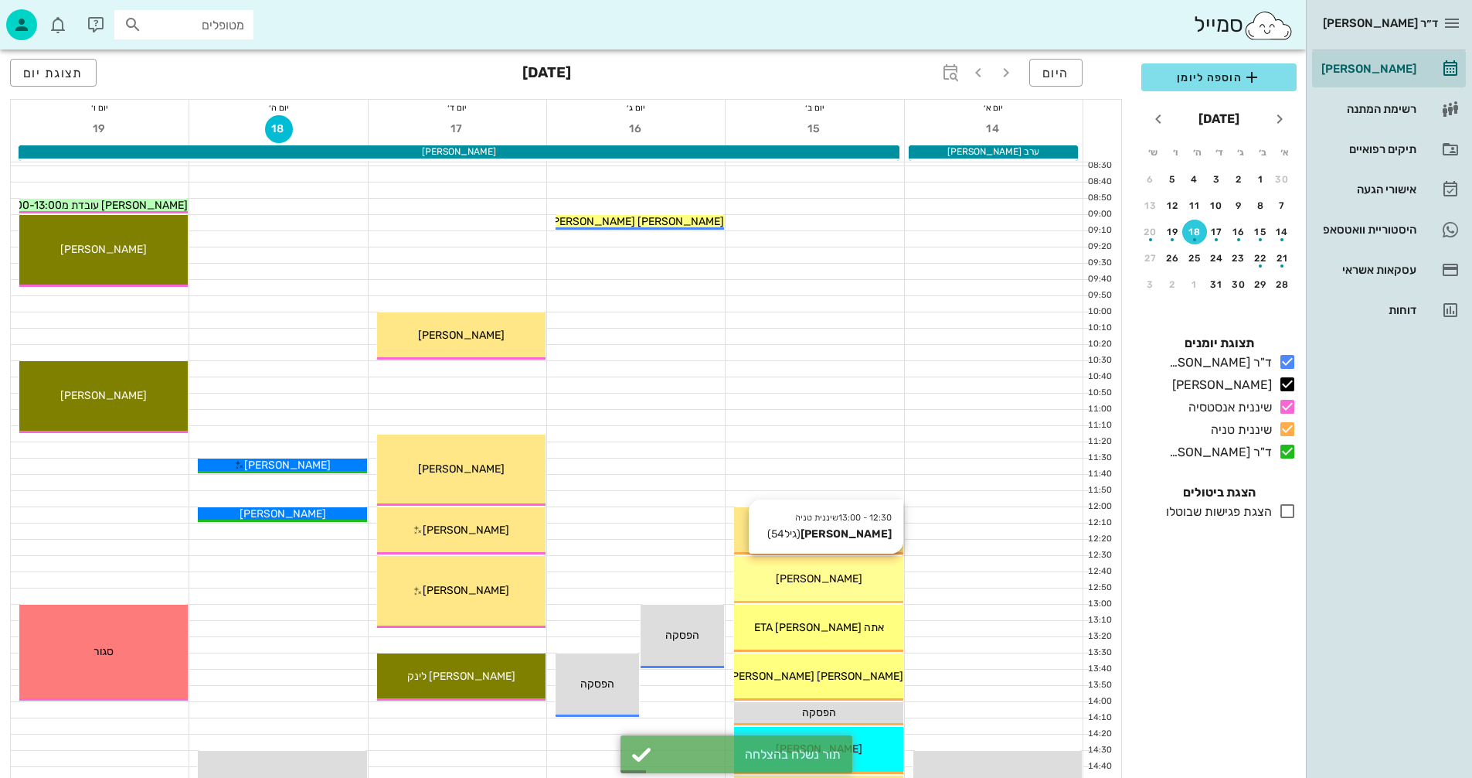
scroll to position [77, 0]
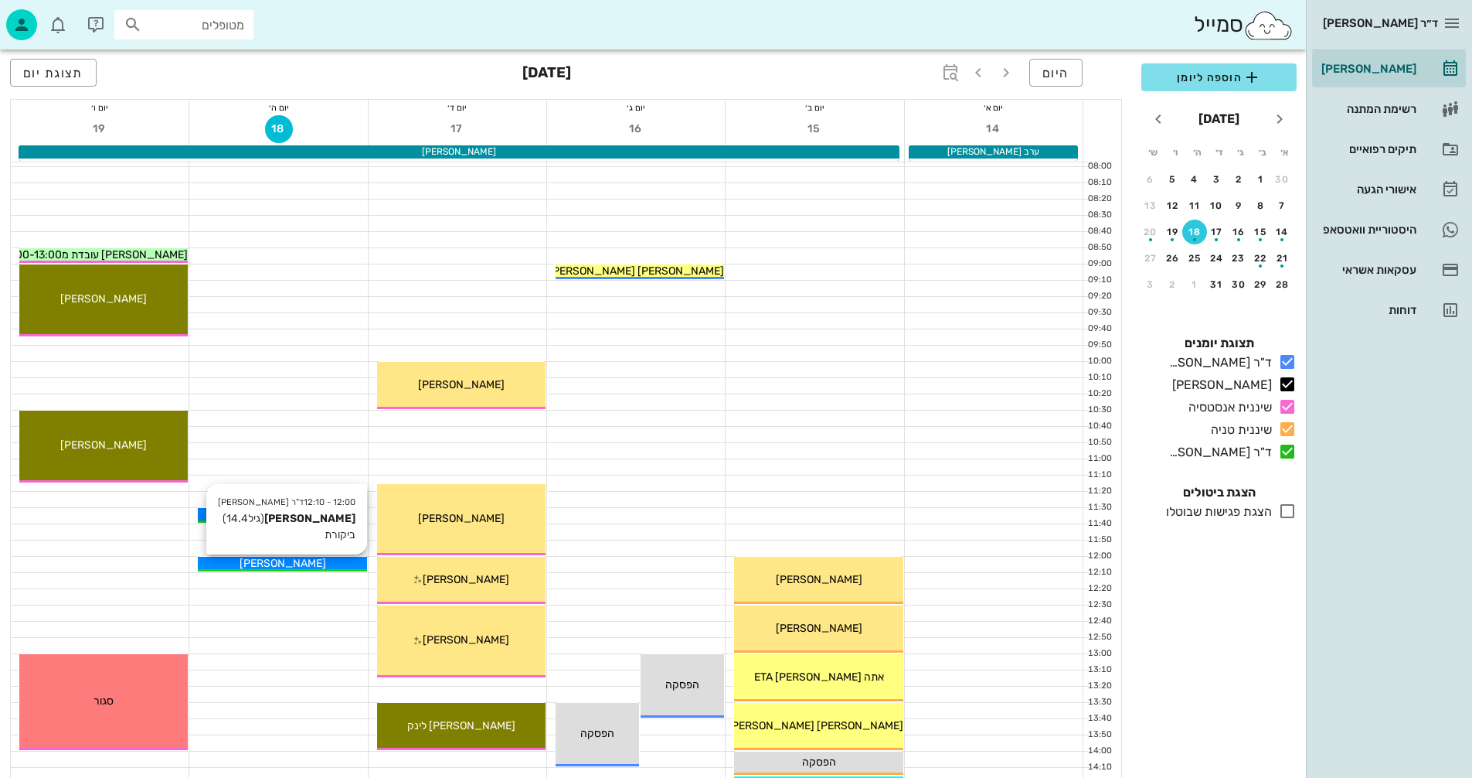
click at [310, 563] on div "[PERSON_NAME]" at bounding box center [282, 563] width 168 height 16
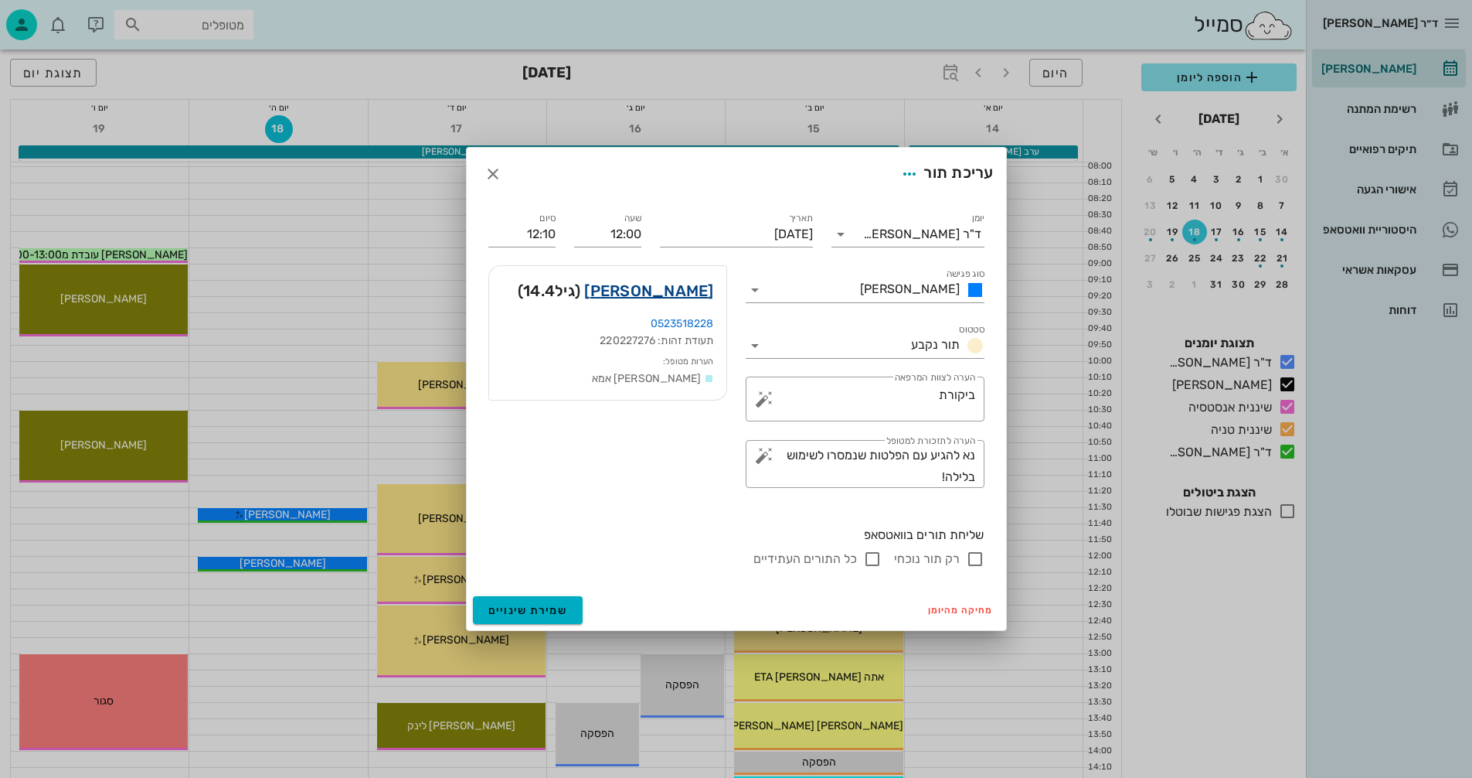
click at [668, 291] on link "[PERSON_NAME]" at bounding box center [648, 290] width 129 height 25
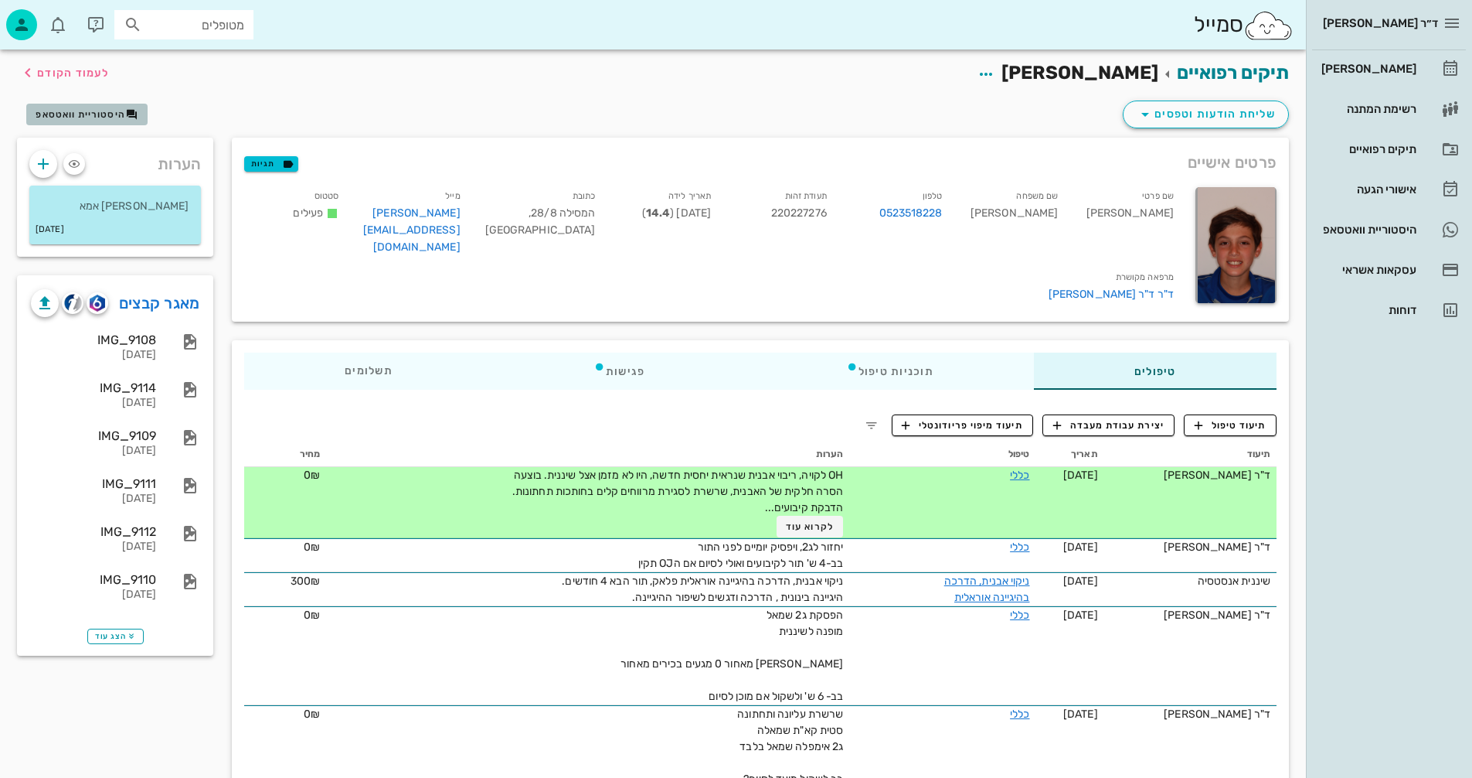
click at [99, 114] on span "היסטוריית וואטסאפ" at bounding box center [81, 114] width 90 height 11
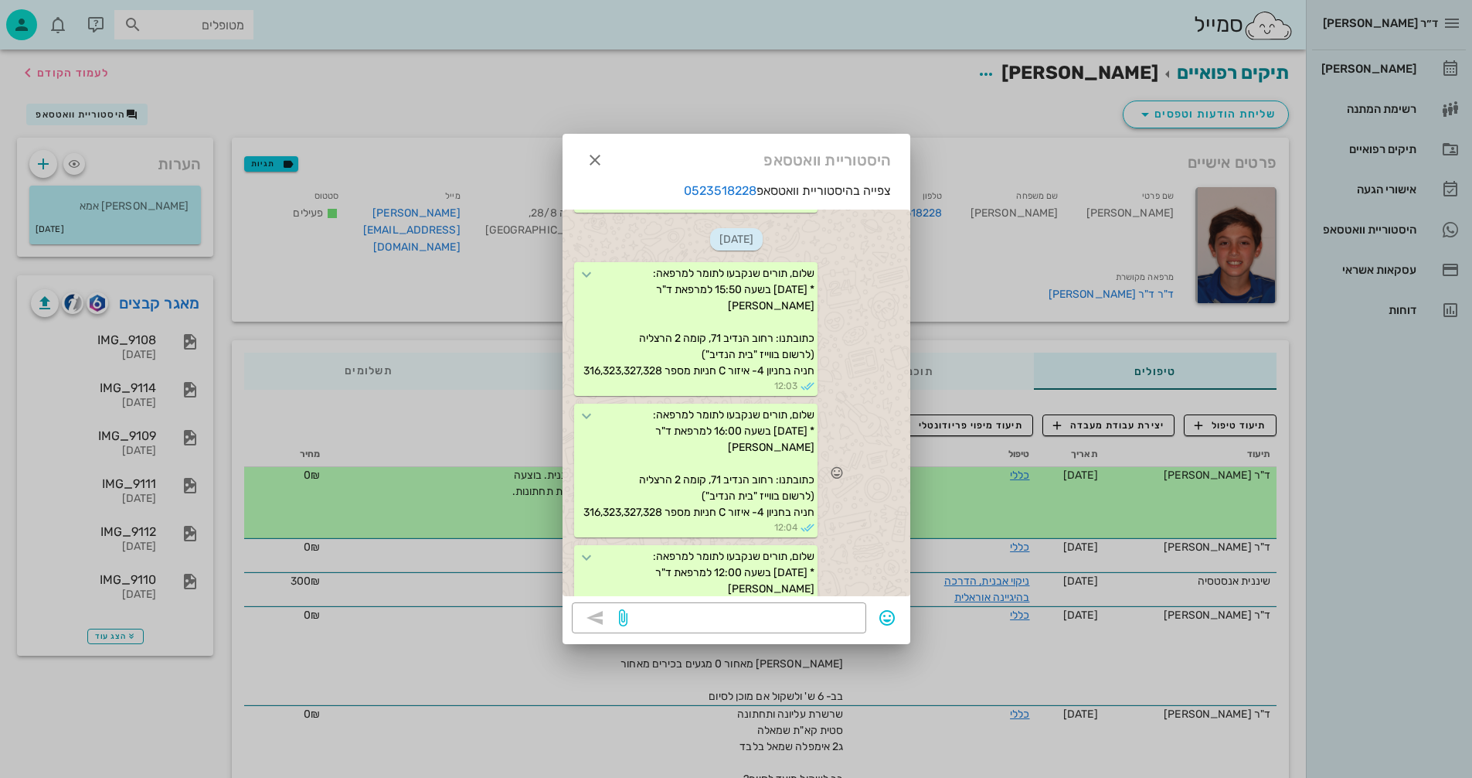
scroll to position [3334, 0]
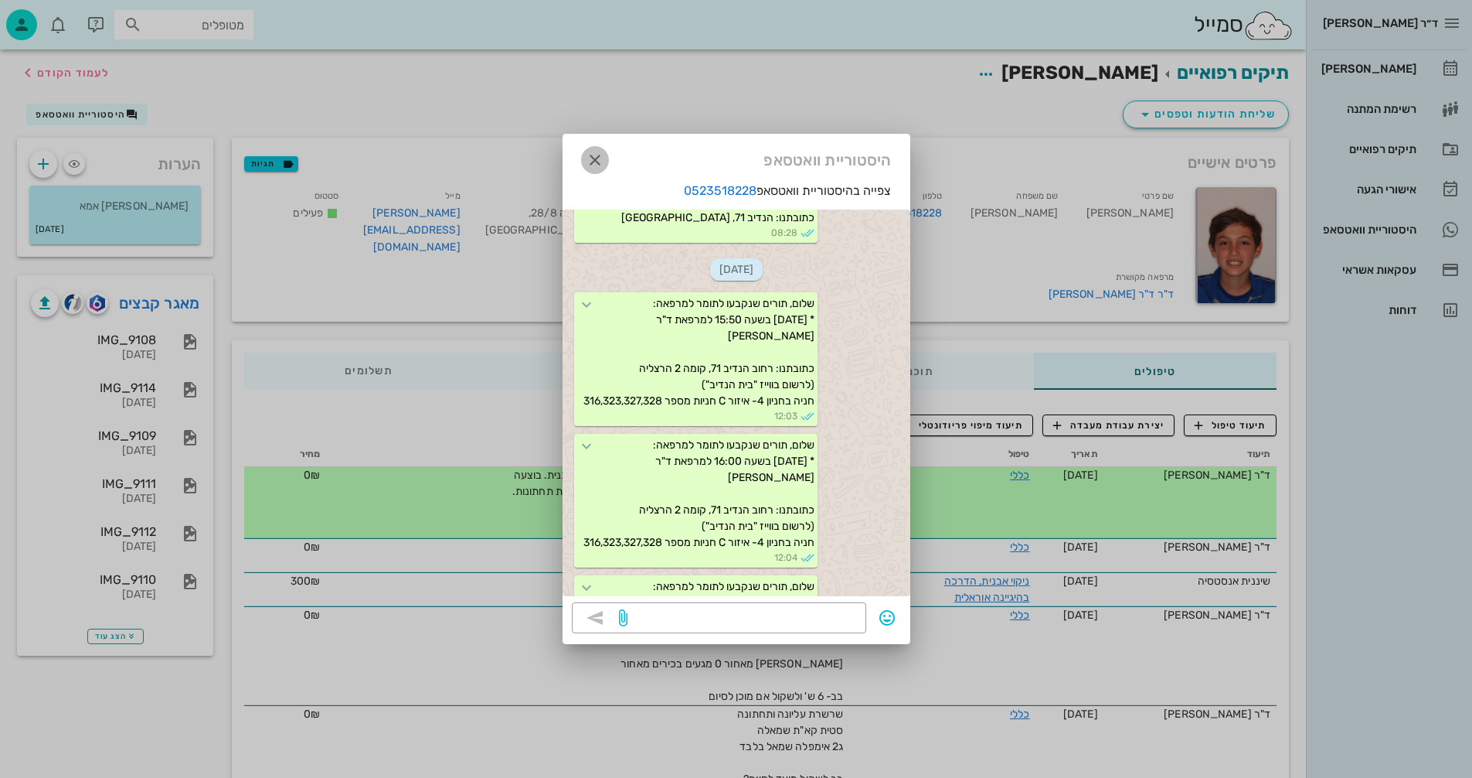
click at [589, 155] on icon "button" at bounding box center [595, 160] width 19 height 19
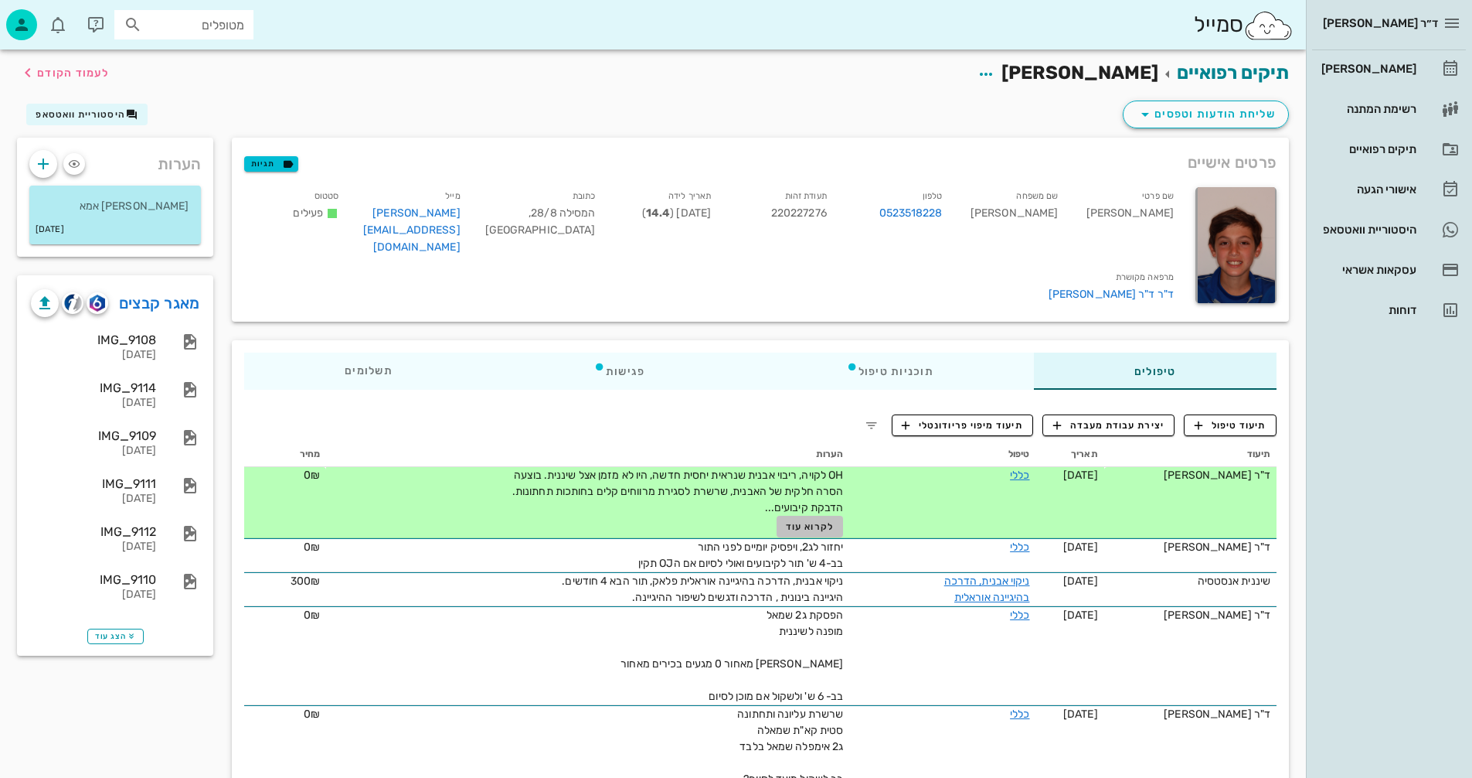
click at [814, 521] on span "לקרוא עוד" at bounding box center [810, 526] width 48 height 11
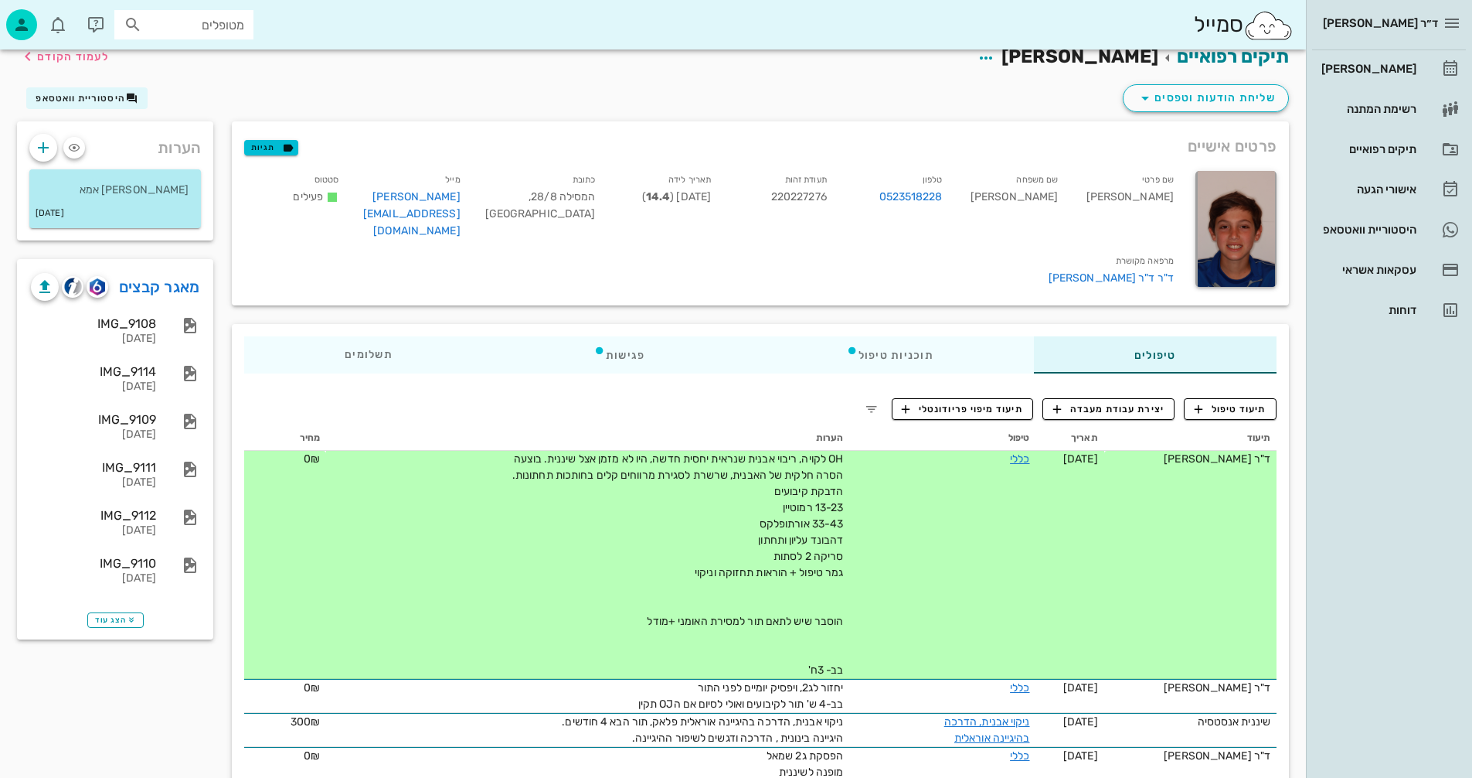
scroll to position [0, 0]
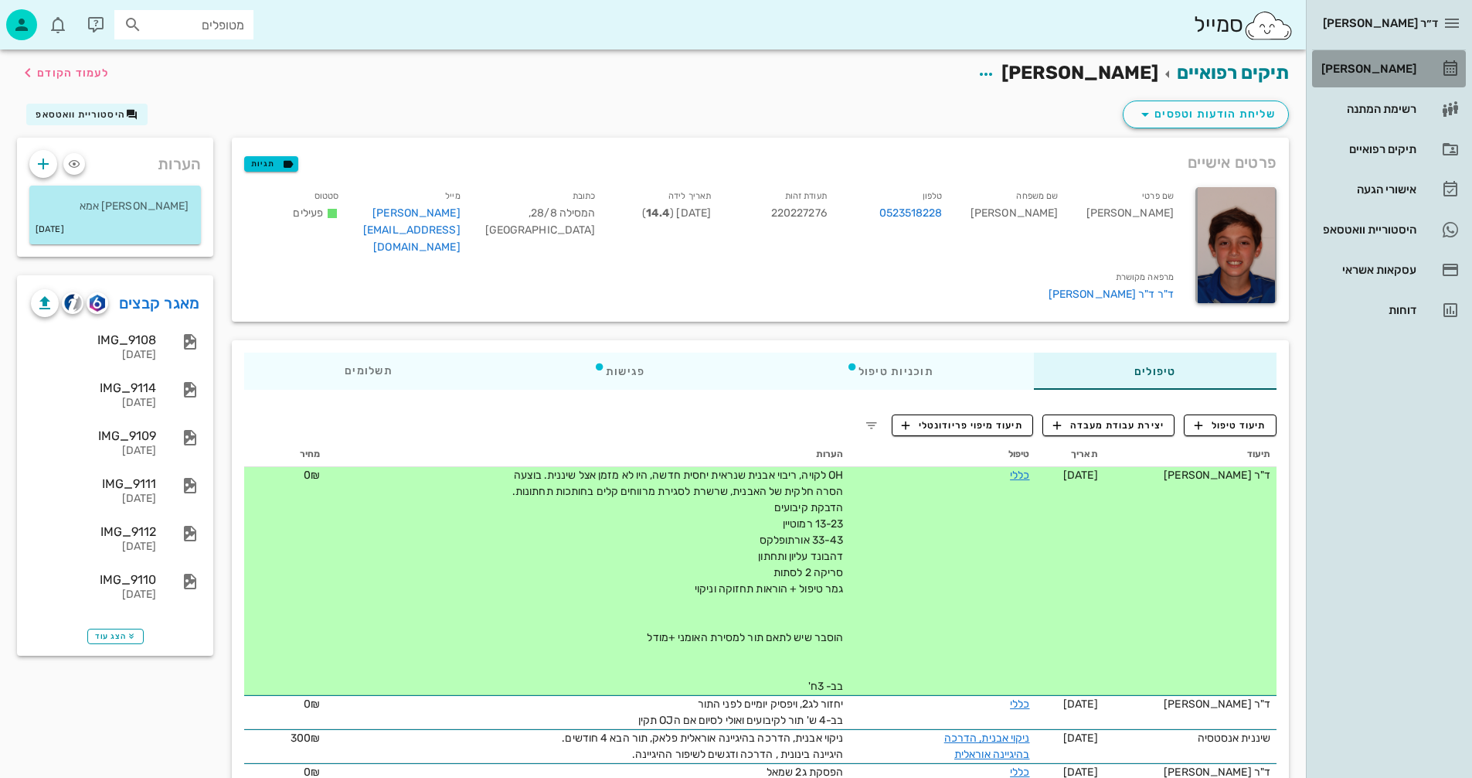
click at [1377, 67] on div "[PERSON_NAME]" at bounding box center [1368, 69] width 98 height 12
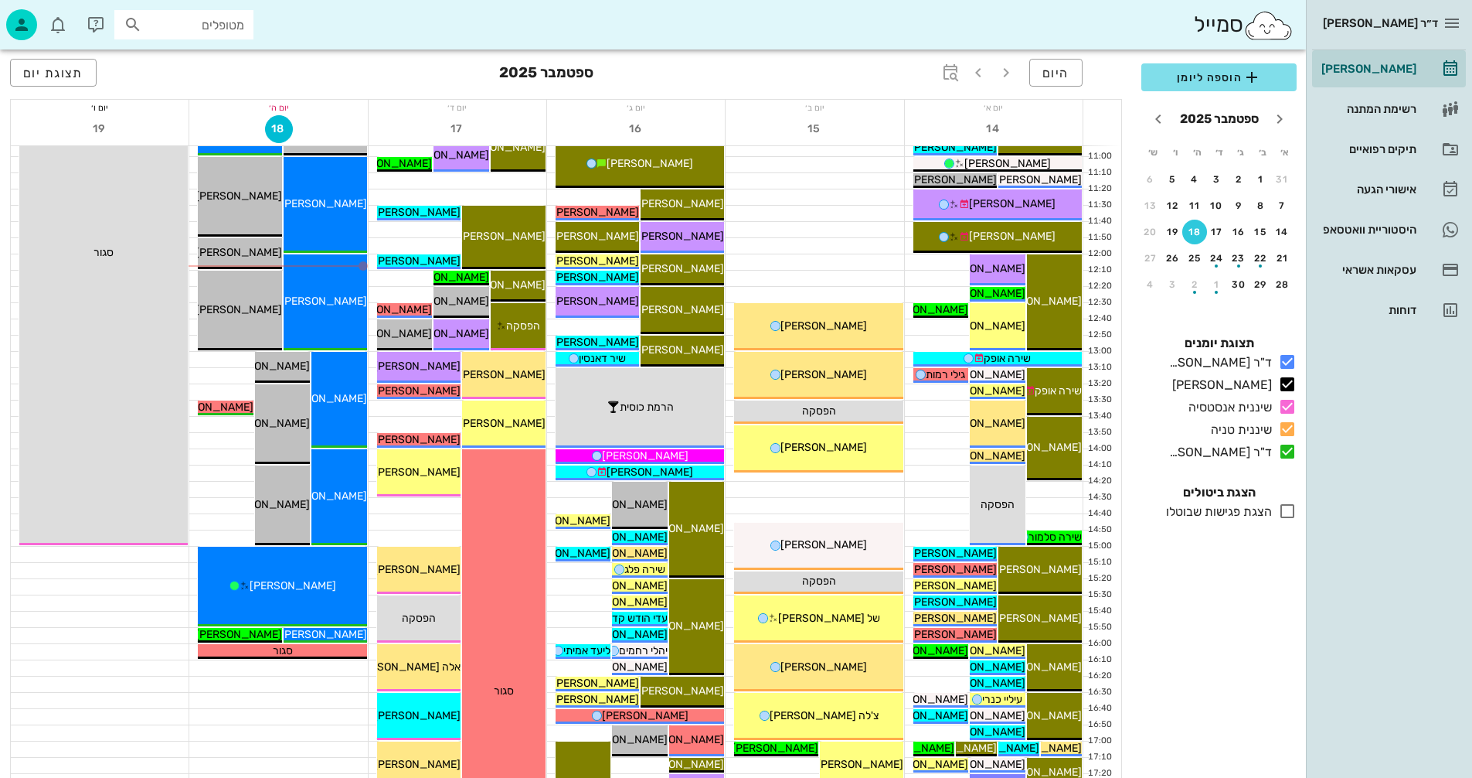
scroll to position [386, 0]
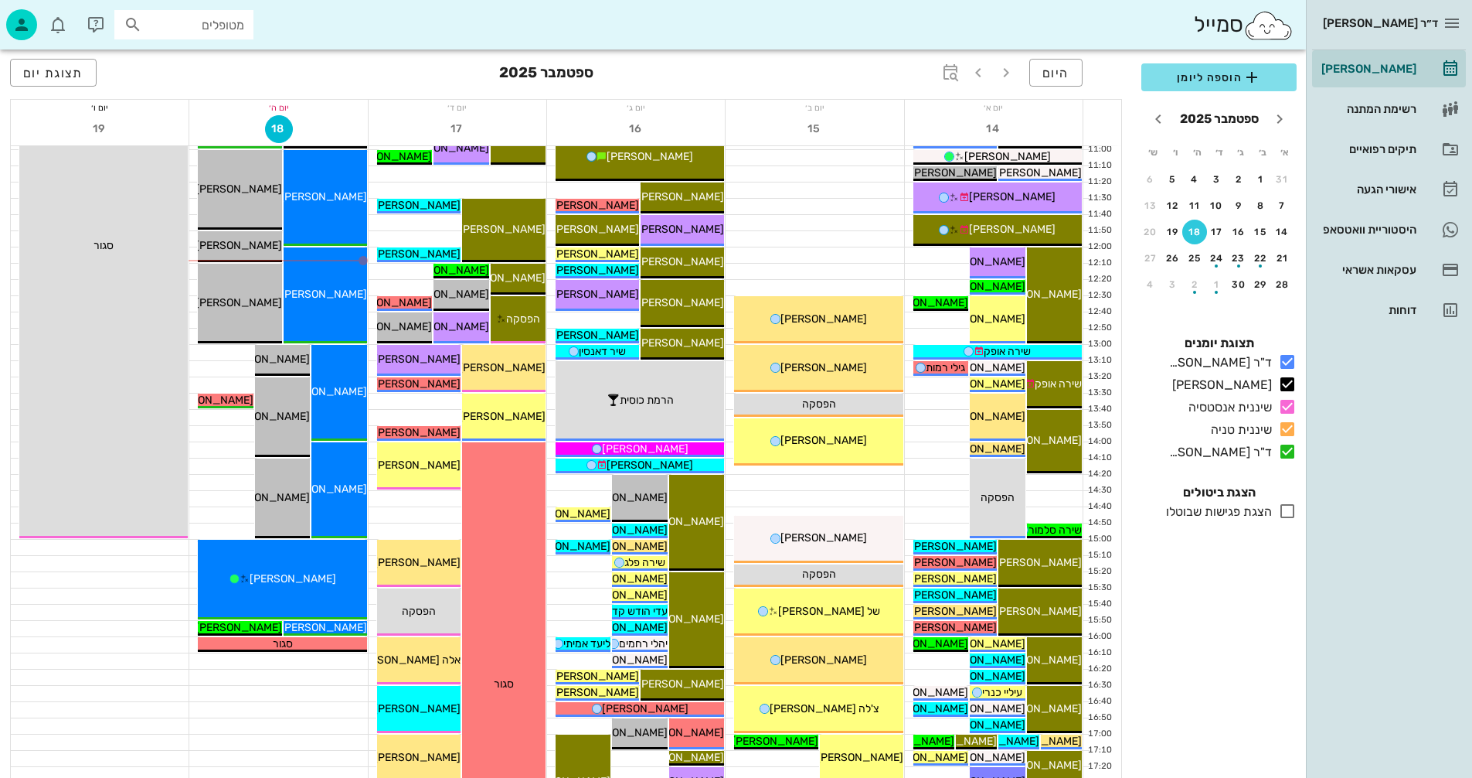
click at [287, 696] on div at bounding box center [278, 693] width 178 height 15
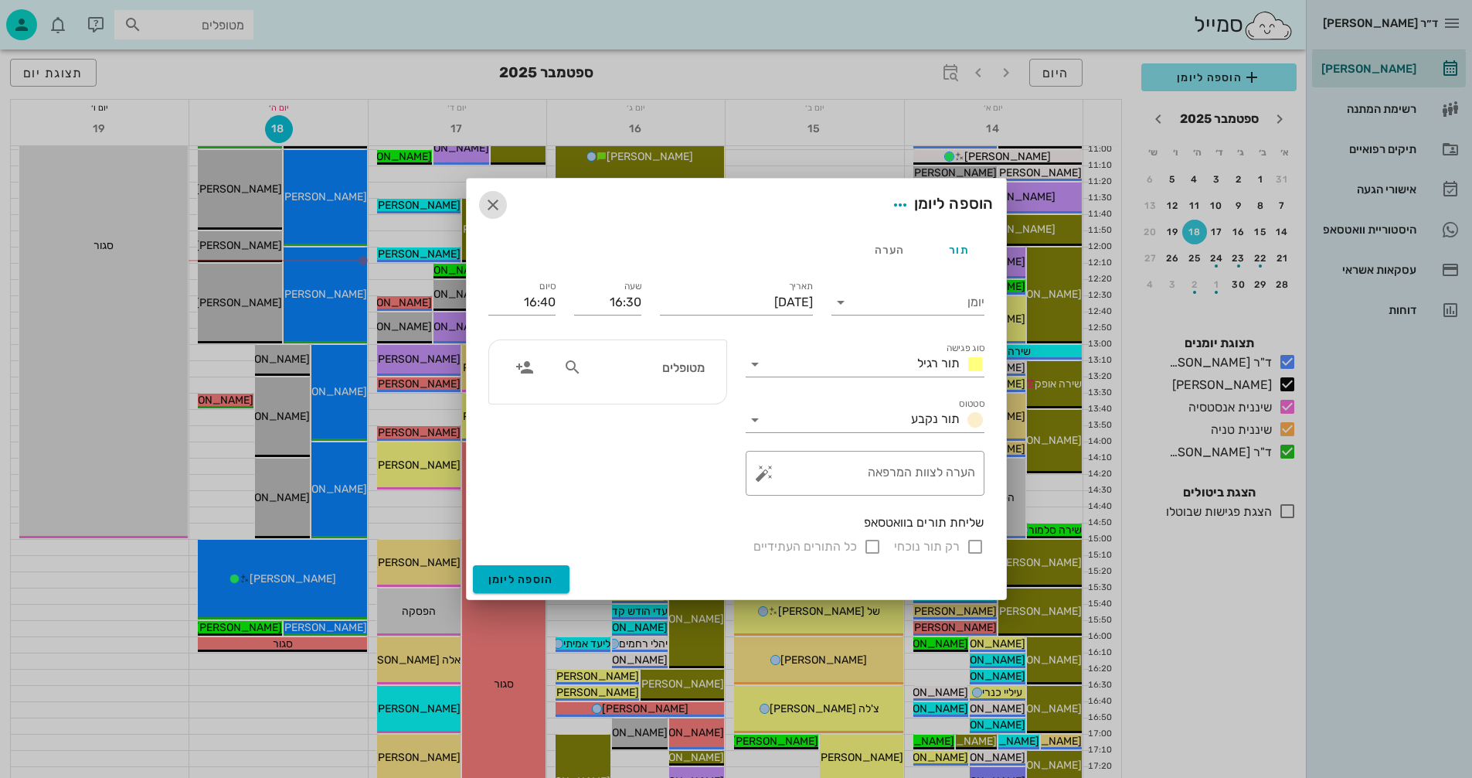
click at [495, 202] on icon "button" at bounding box center [493, 205] width 19 height 19
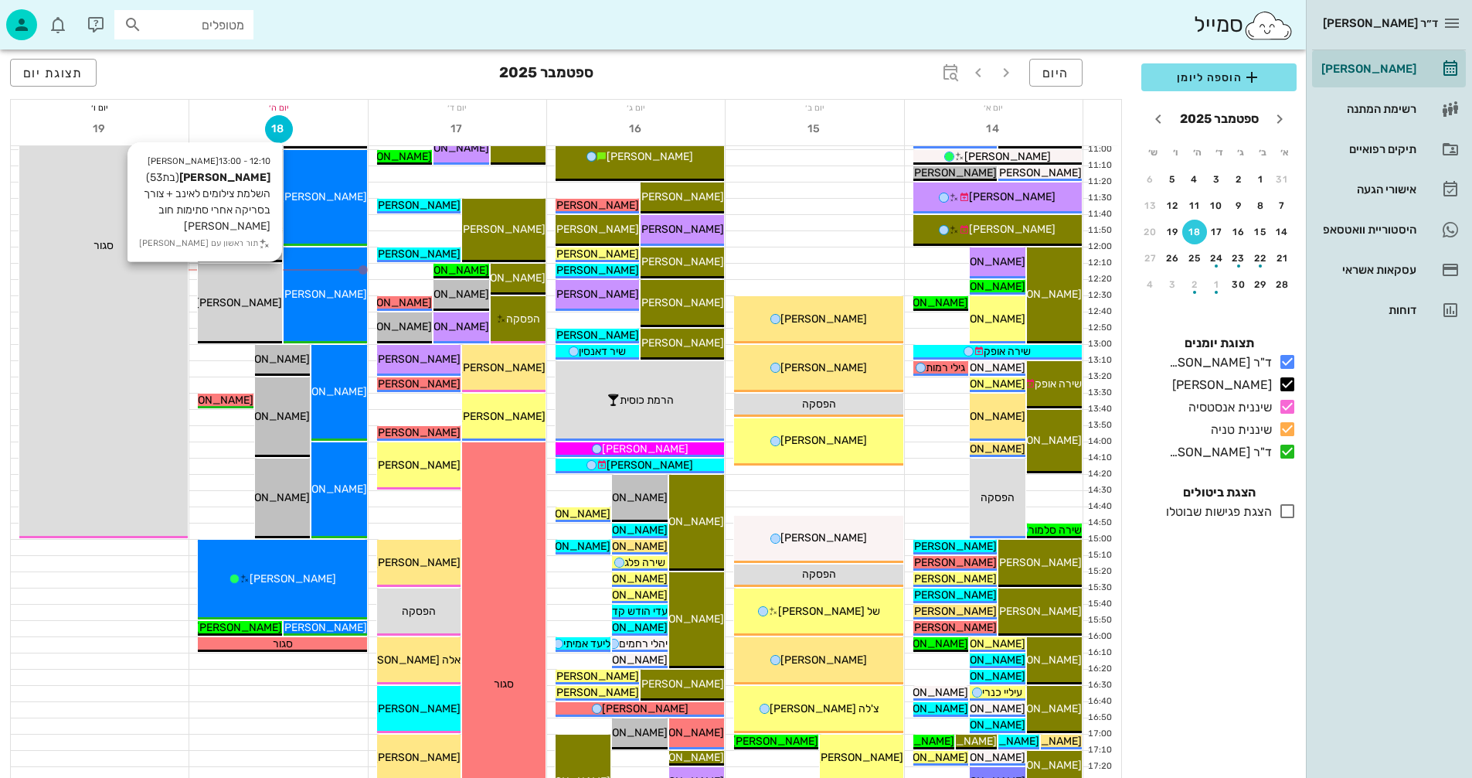
click at [242, 308] on span "[PERSON_NAME]" at bounding box center [239, 302] width 87 height 13
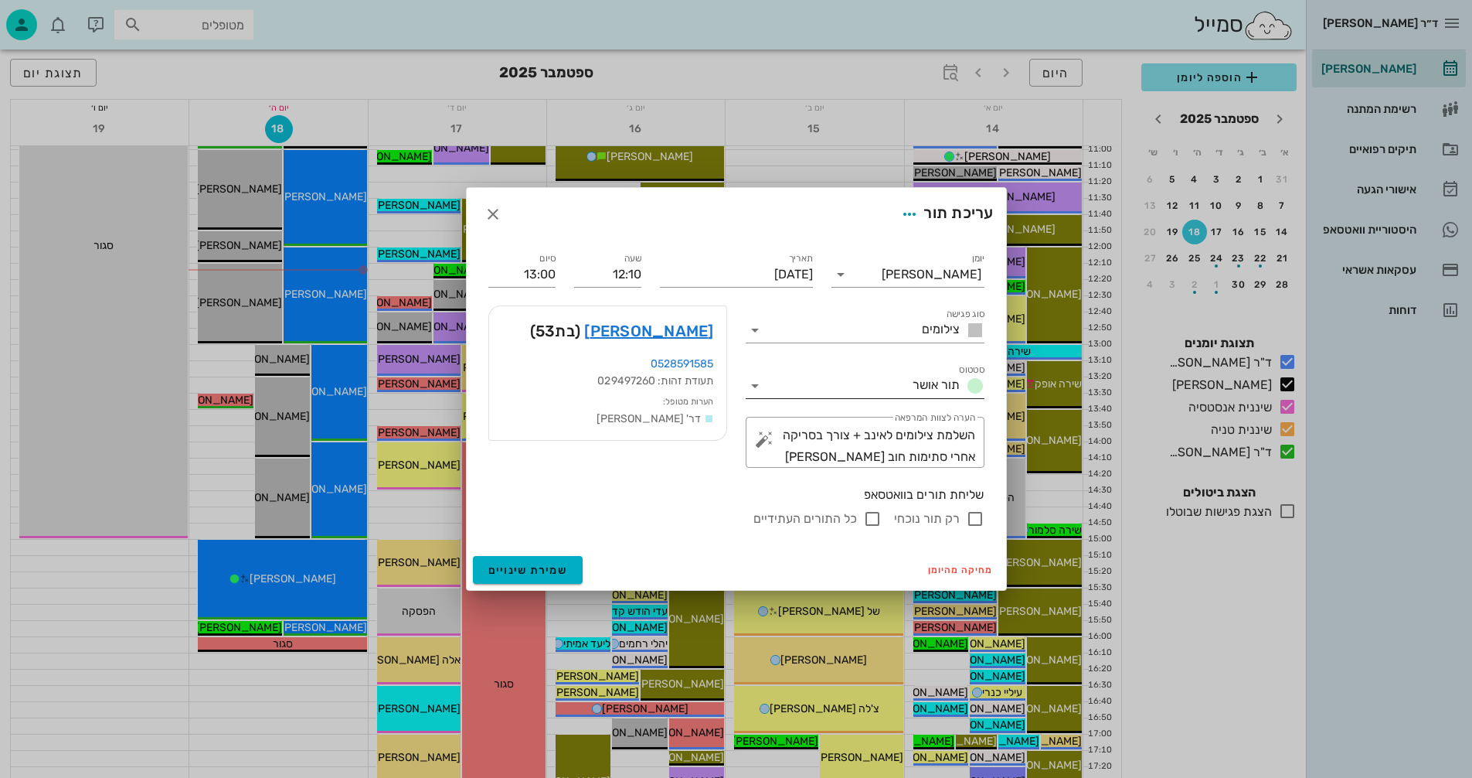
click at [756, 384] on icon at bounding box center [755, 385] width 19 height 19
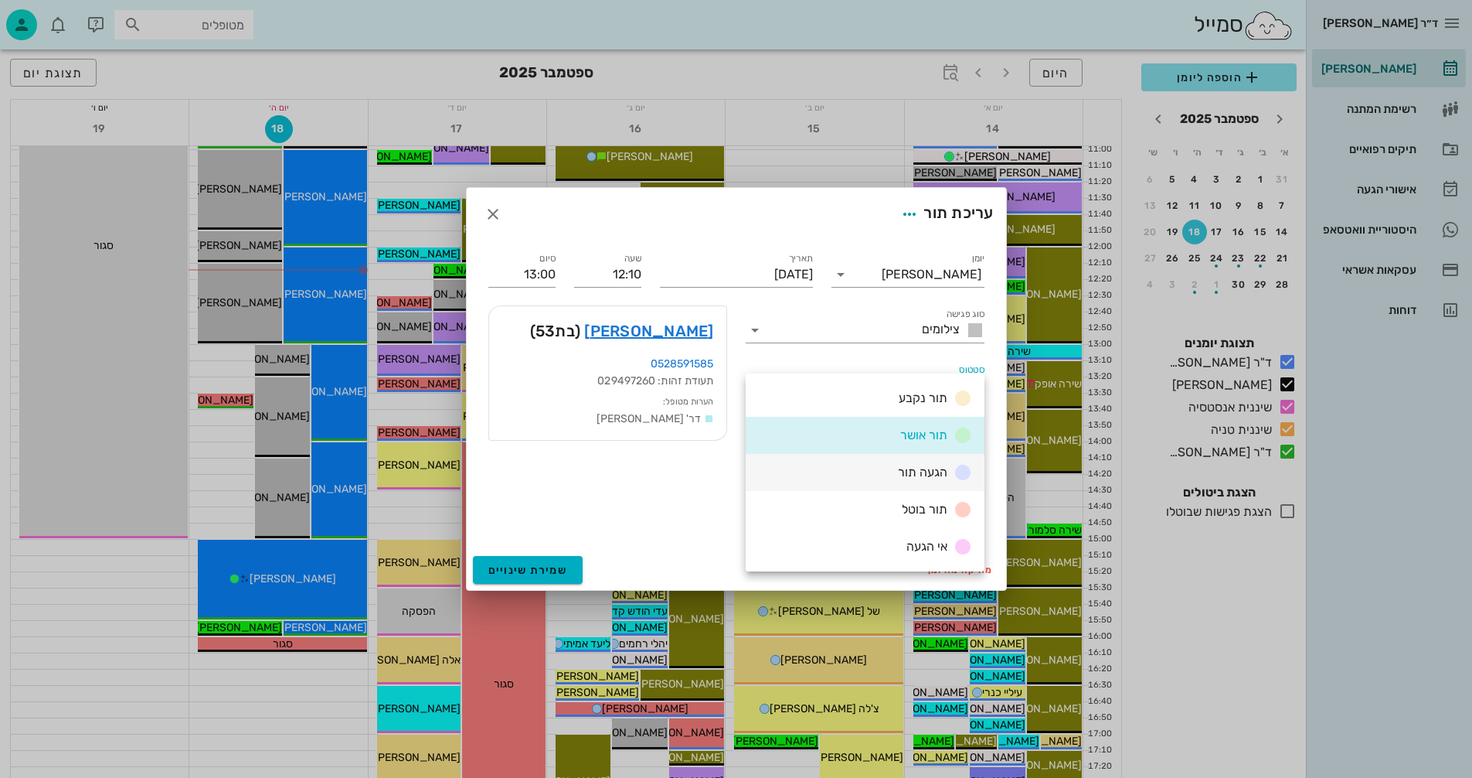
click at [914, 464] on div "הגעה תור" at bounding box center [932, 472] width 80 height 19
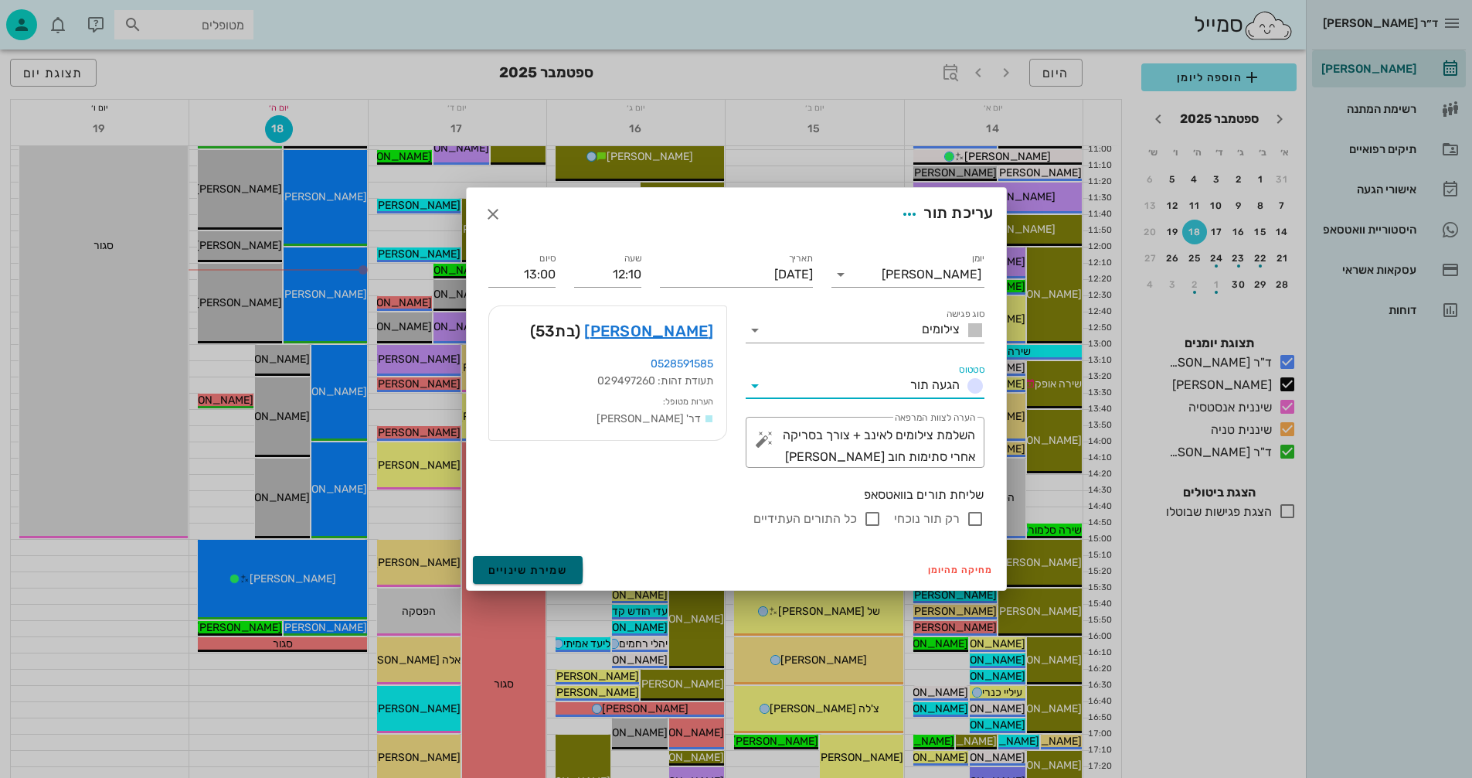
click at [529, 567] on span "שמירת שינויים" at bounding box center [528, 569] width 80 height 13
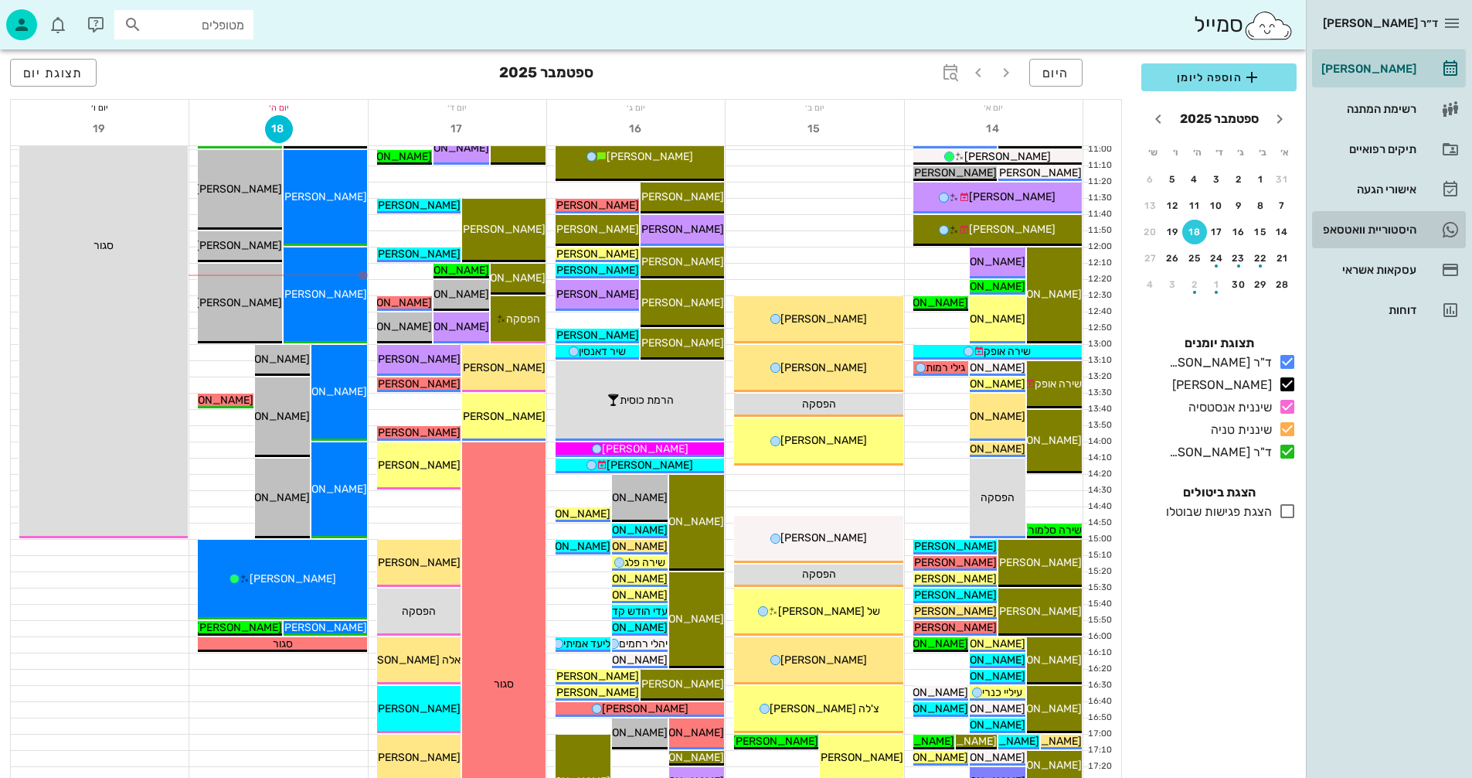
click at [1348, 226] on div "היסטוריית וואטסאפ" at bounding box center [1368, 229] width 98 height 12
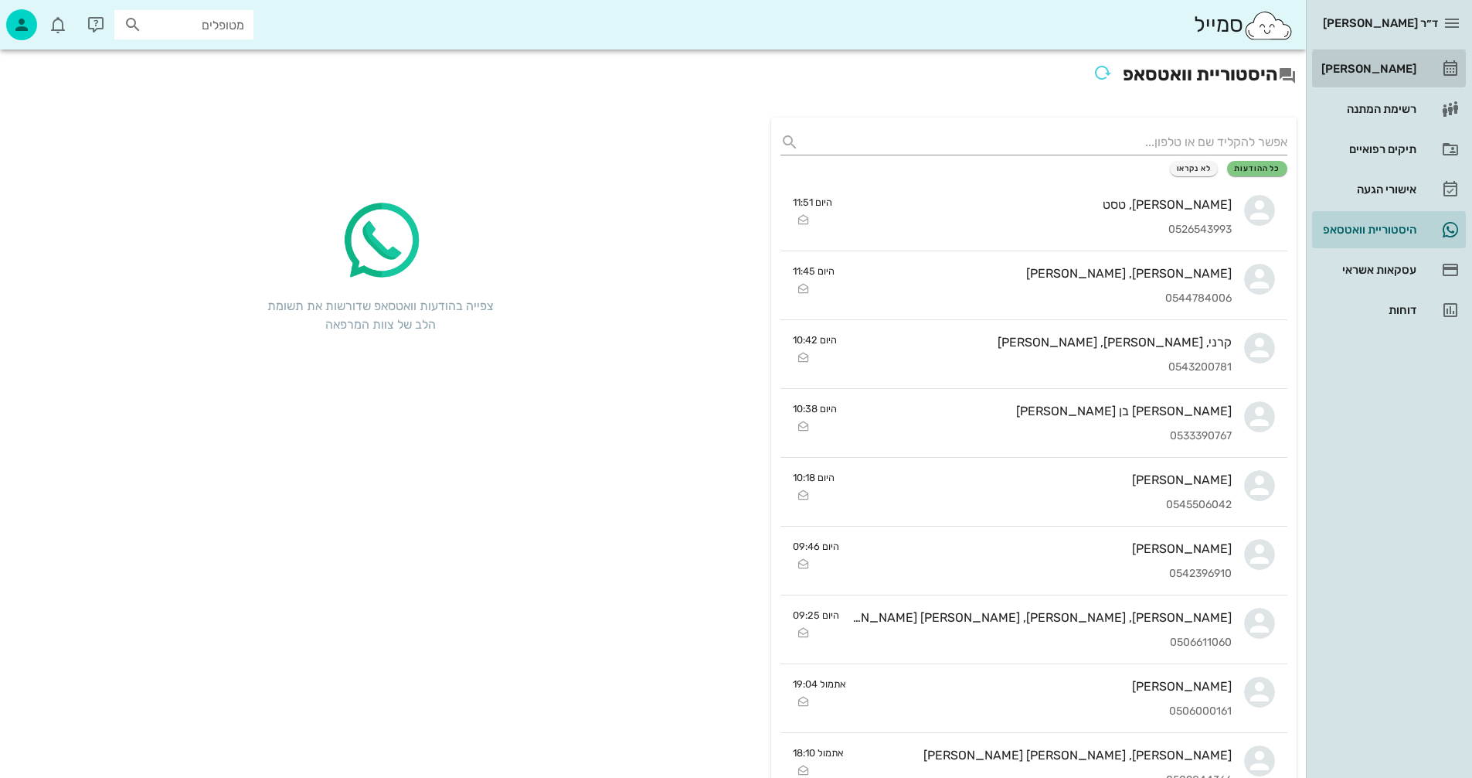
click at [1374, 62] on div "[PERSON_NAME]" at bounding box center [1368, 68] width 98 height 25
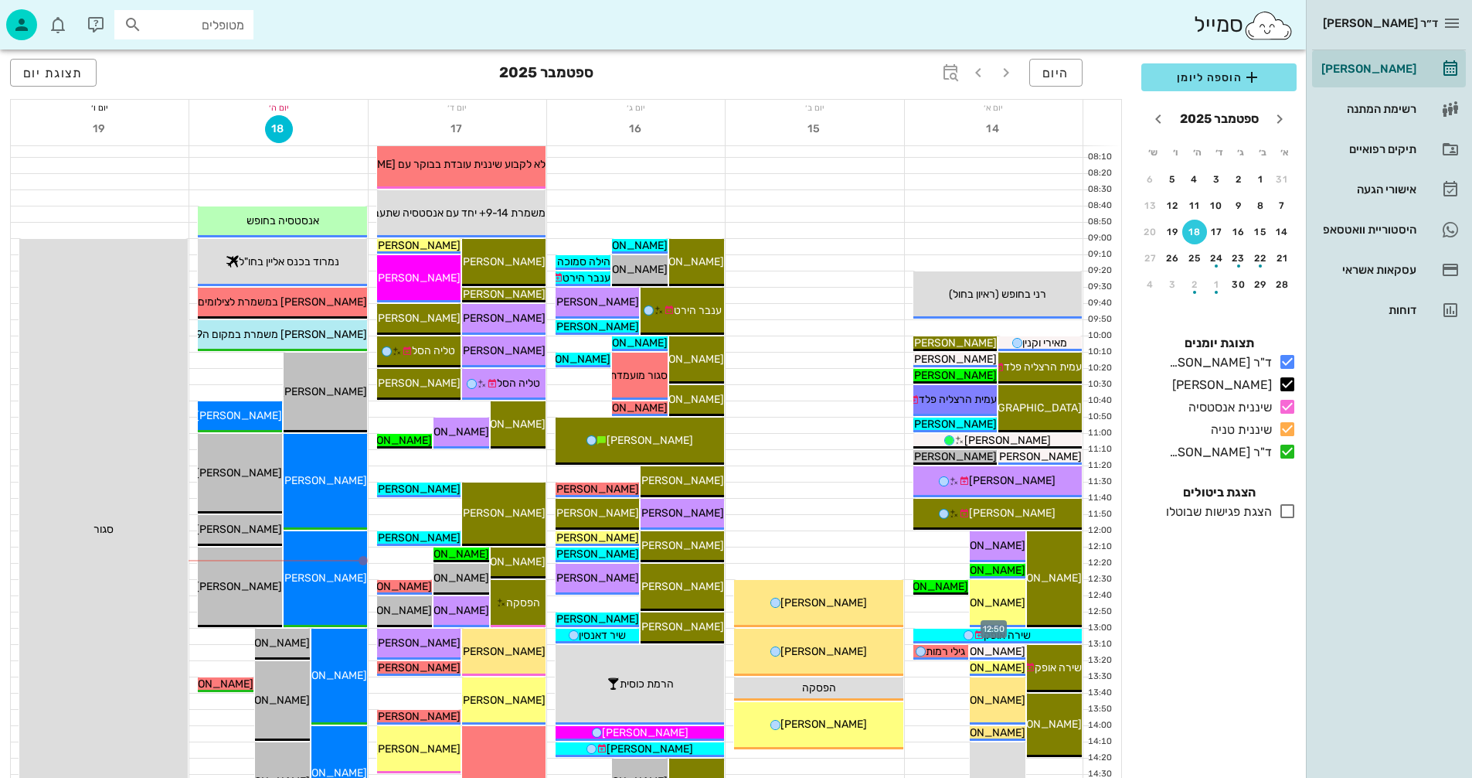
scroll to position [77, 0]
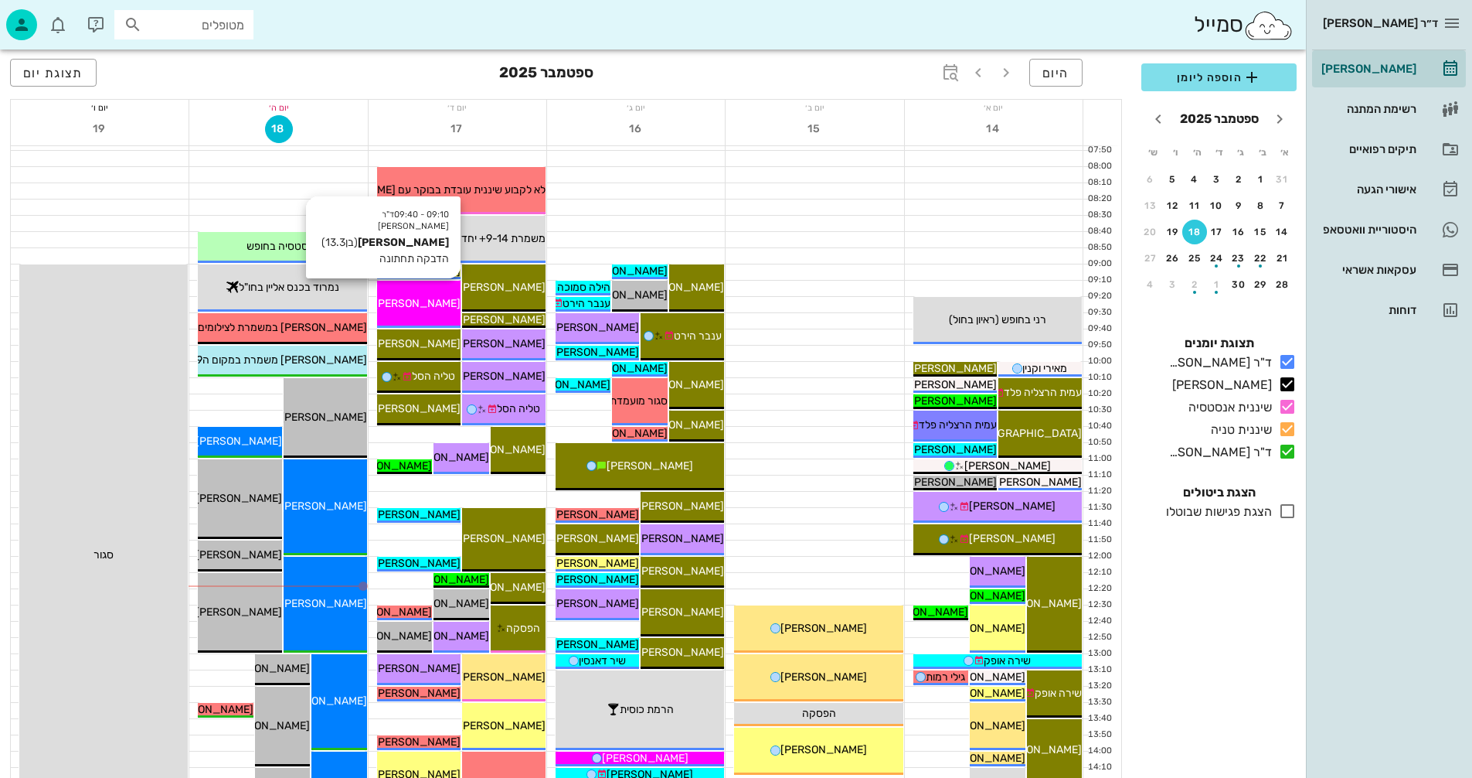
click at [410, 314] on div "09:10 - 09:40 ד"ר [PERSON_NAME] [PERSON_NAME] (בן 13.3 ) הדבקה תחתונה [PERSON_N…" at bounding box center [418, 304] width 83 height 47
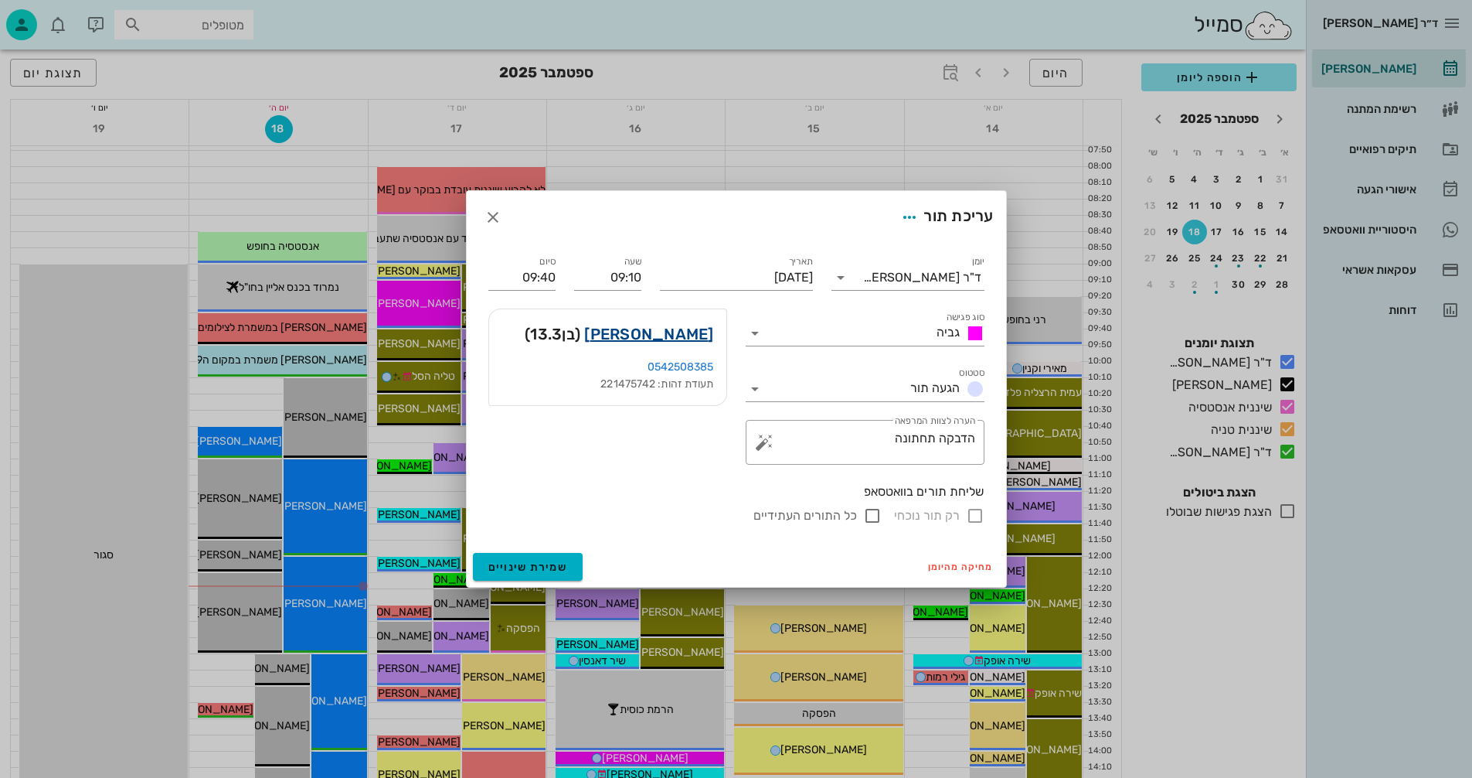
click at [657, 328] on link "[PERSON_NAME]" at bounding box center [648, 334] width 129 height 25
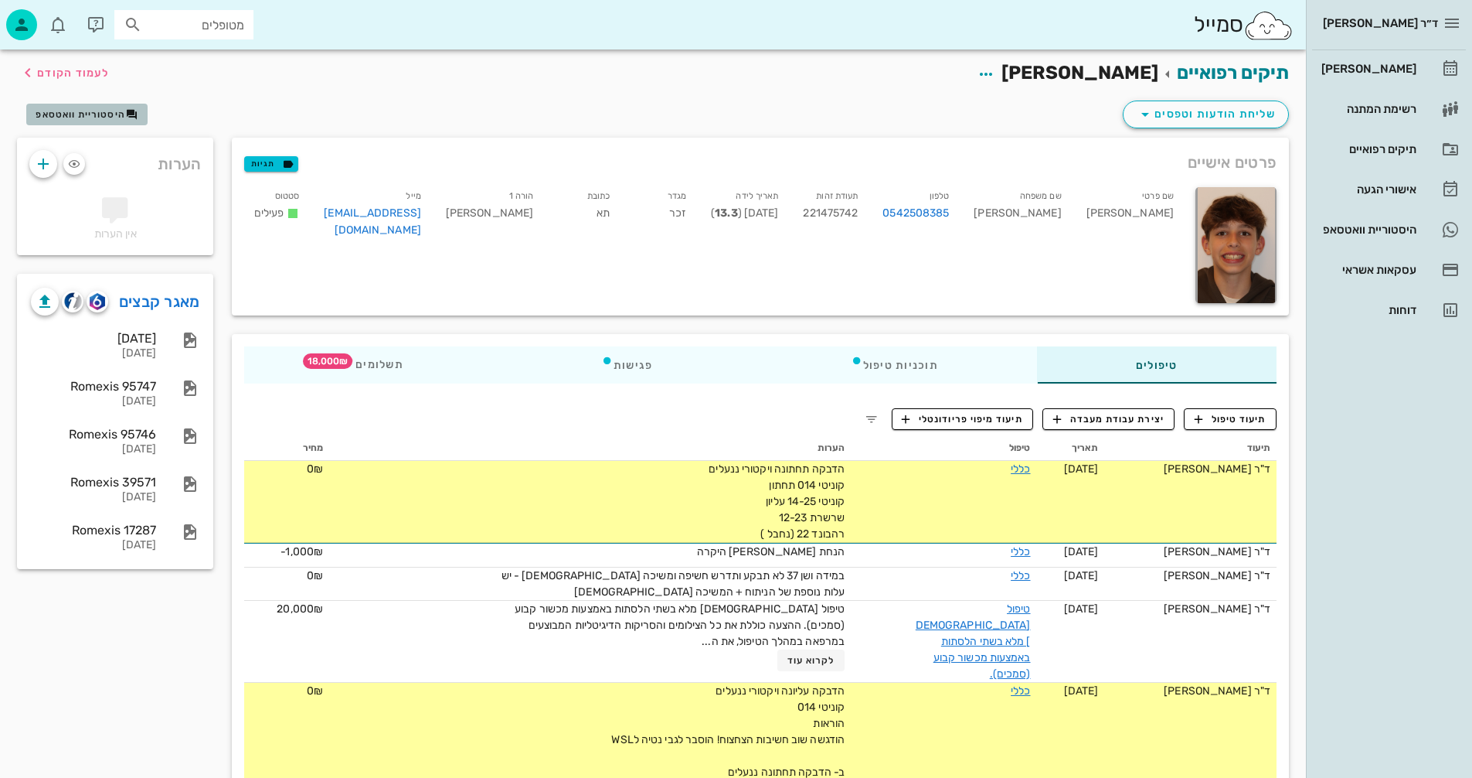
click at [75, 110] on span "היסטוריית וואטסאפ" at bounding box center [81, 114] width 90 height 11
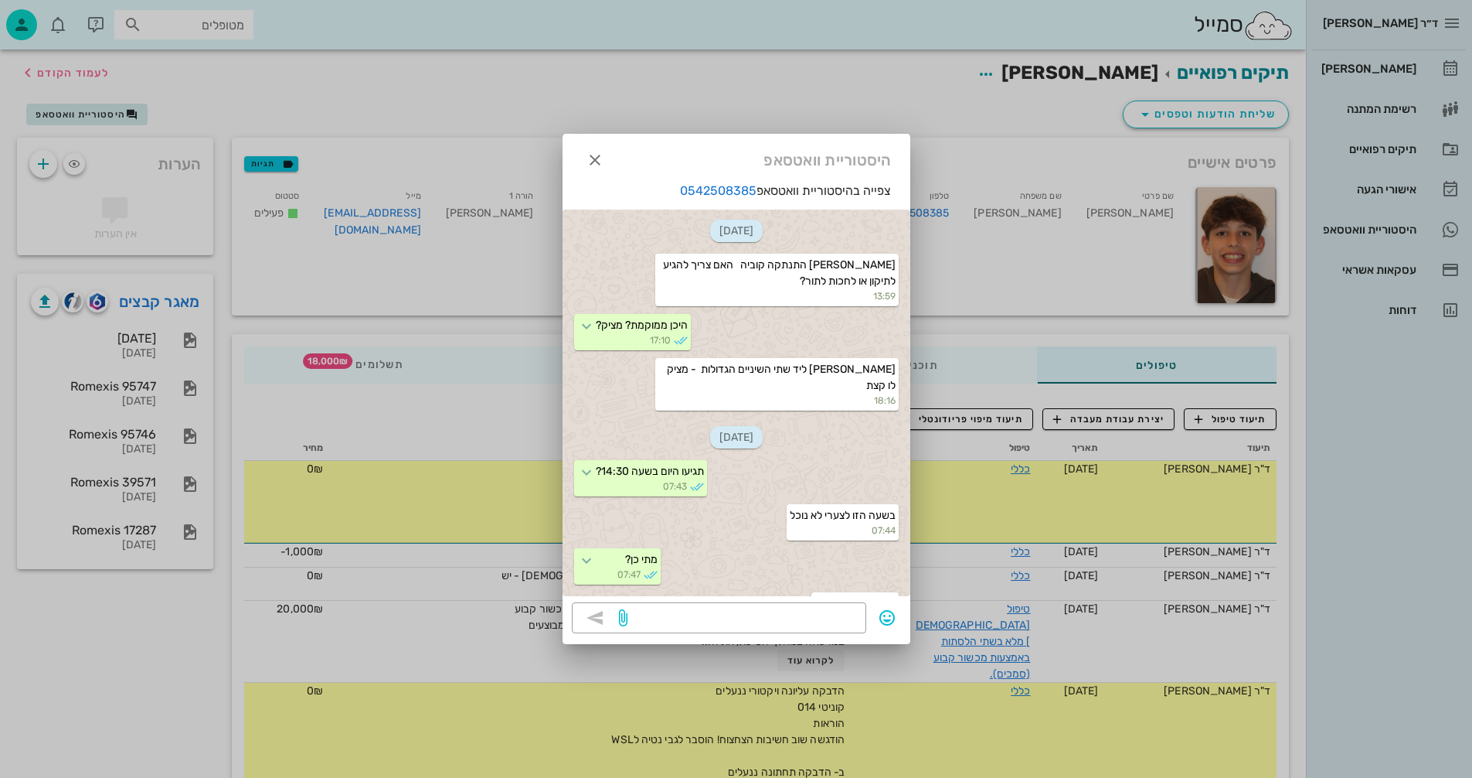
scroll to position [1411, 0]
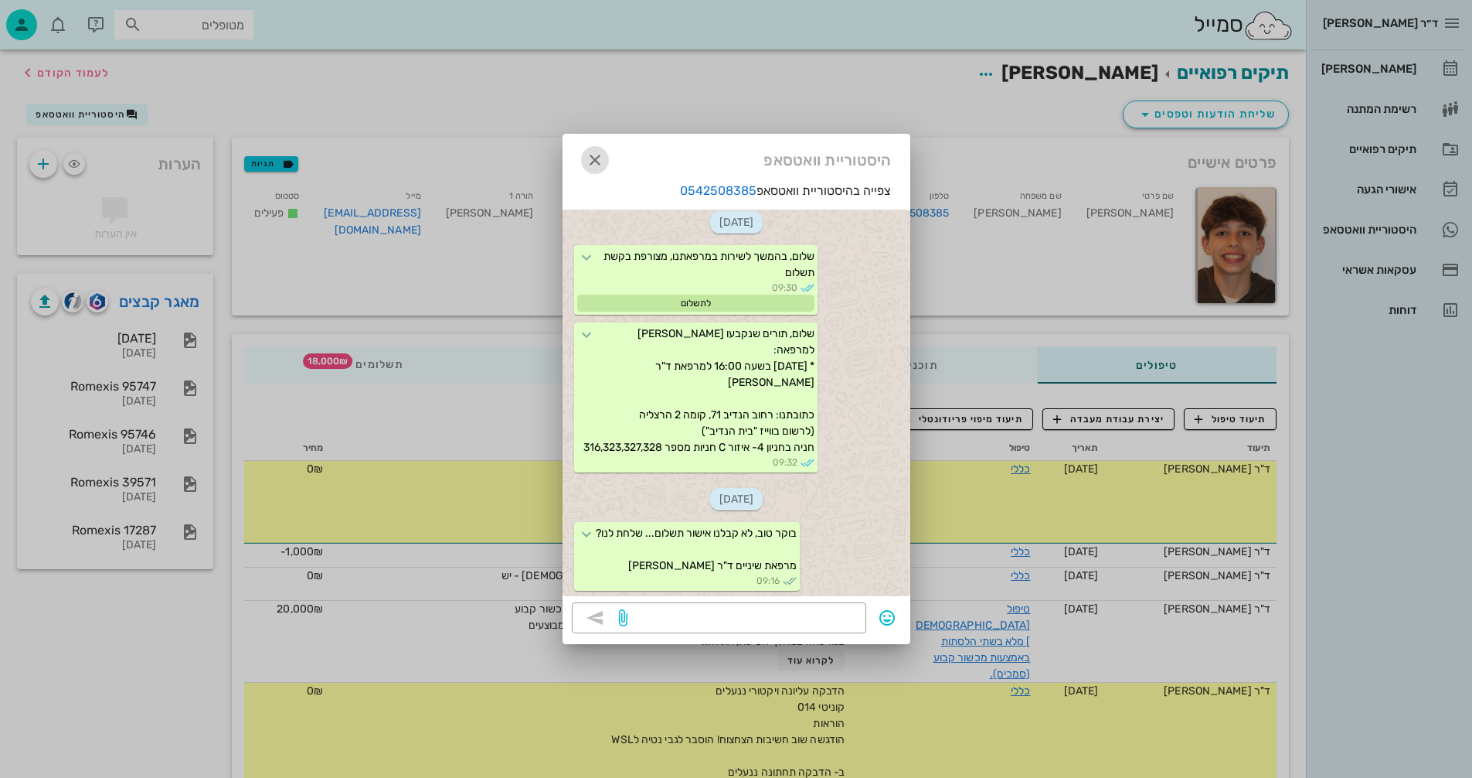
click at [594, 158] on icon "button" at bounding box center [595, 160] width 19 height 19
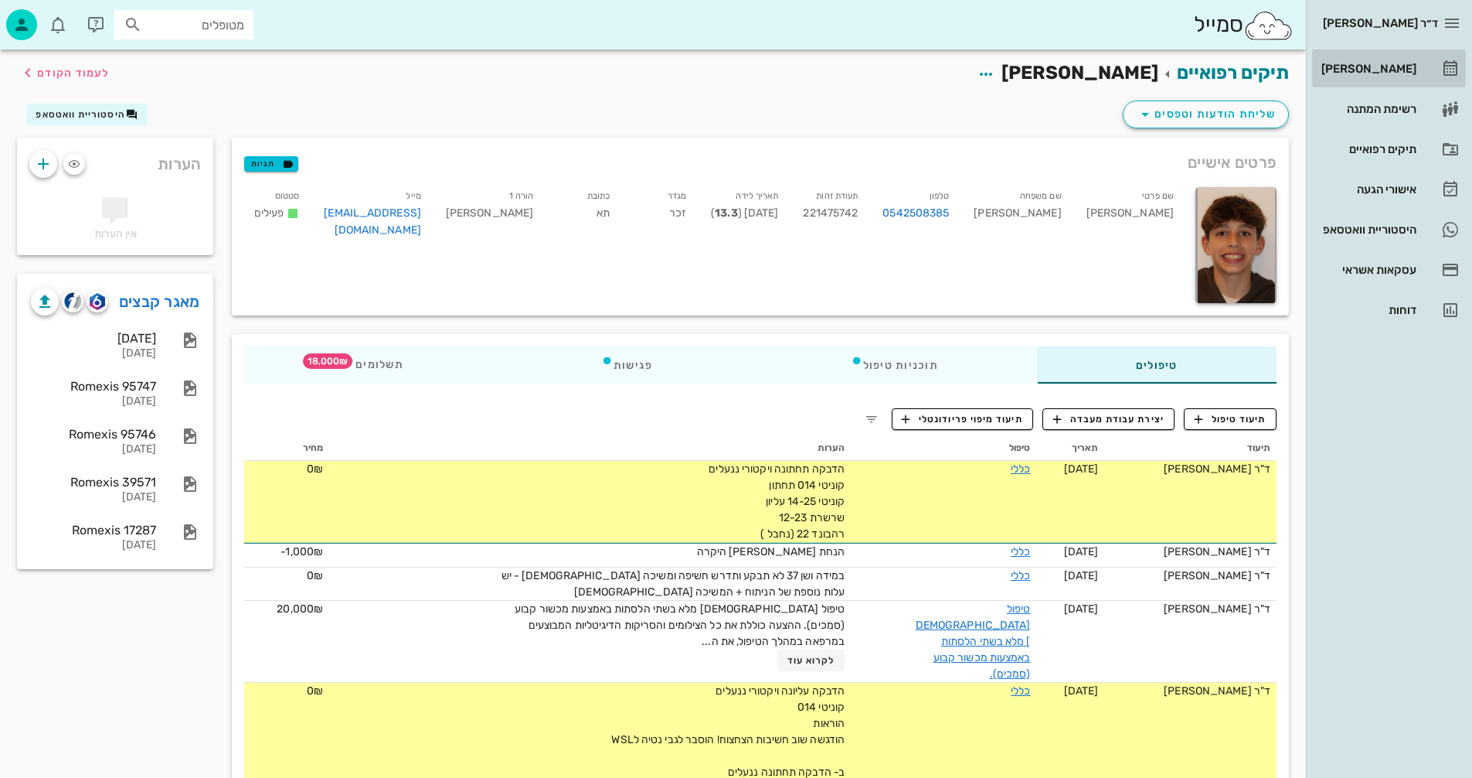
click at [1387, 71] on div "[PERSON_NAME]" at bounding box center [1368, 69] width 98 height 12
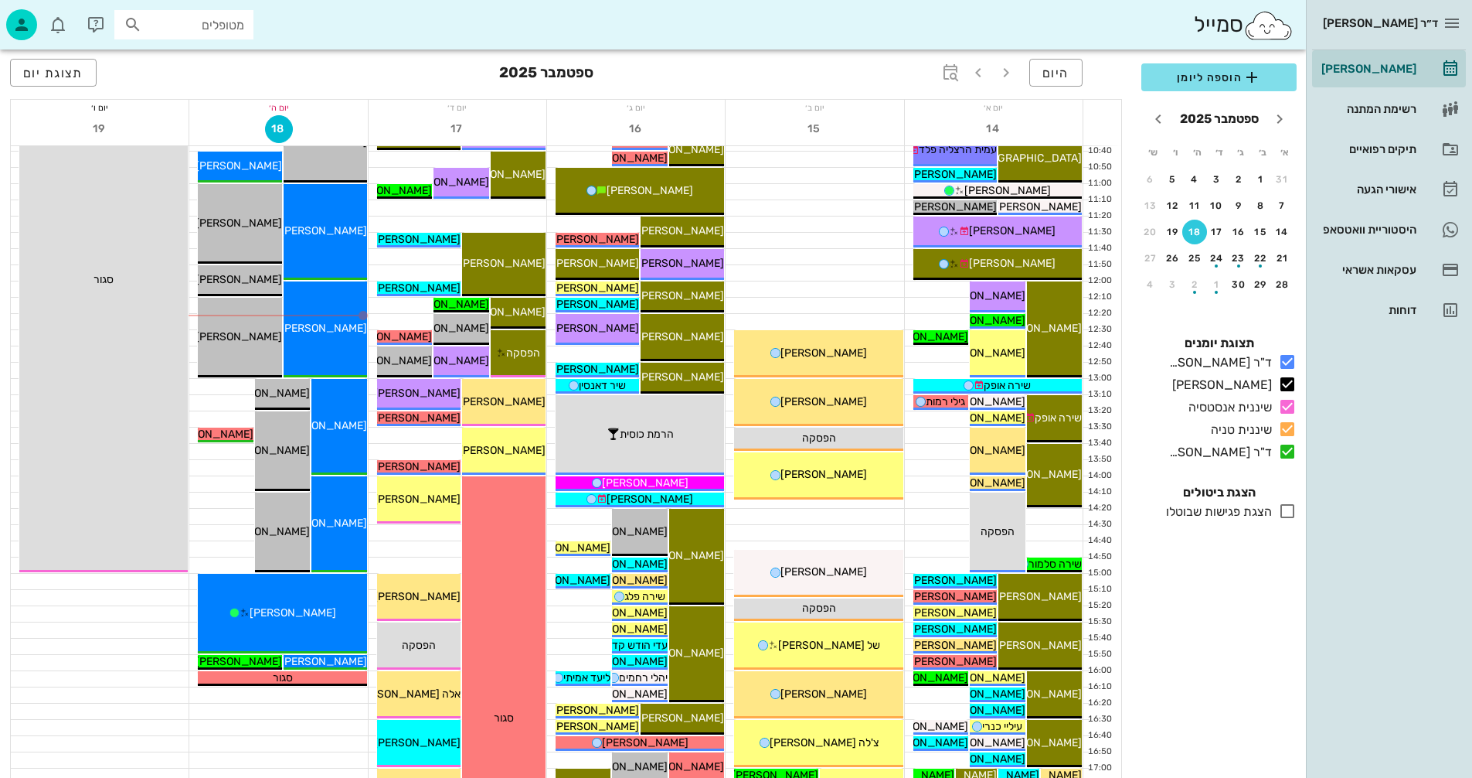
scroll to position [386, 0]
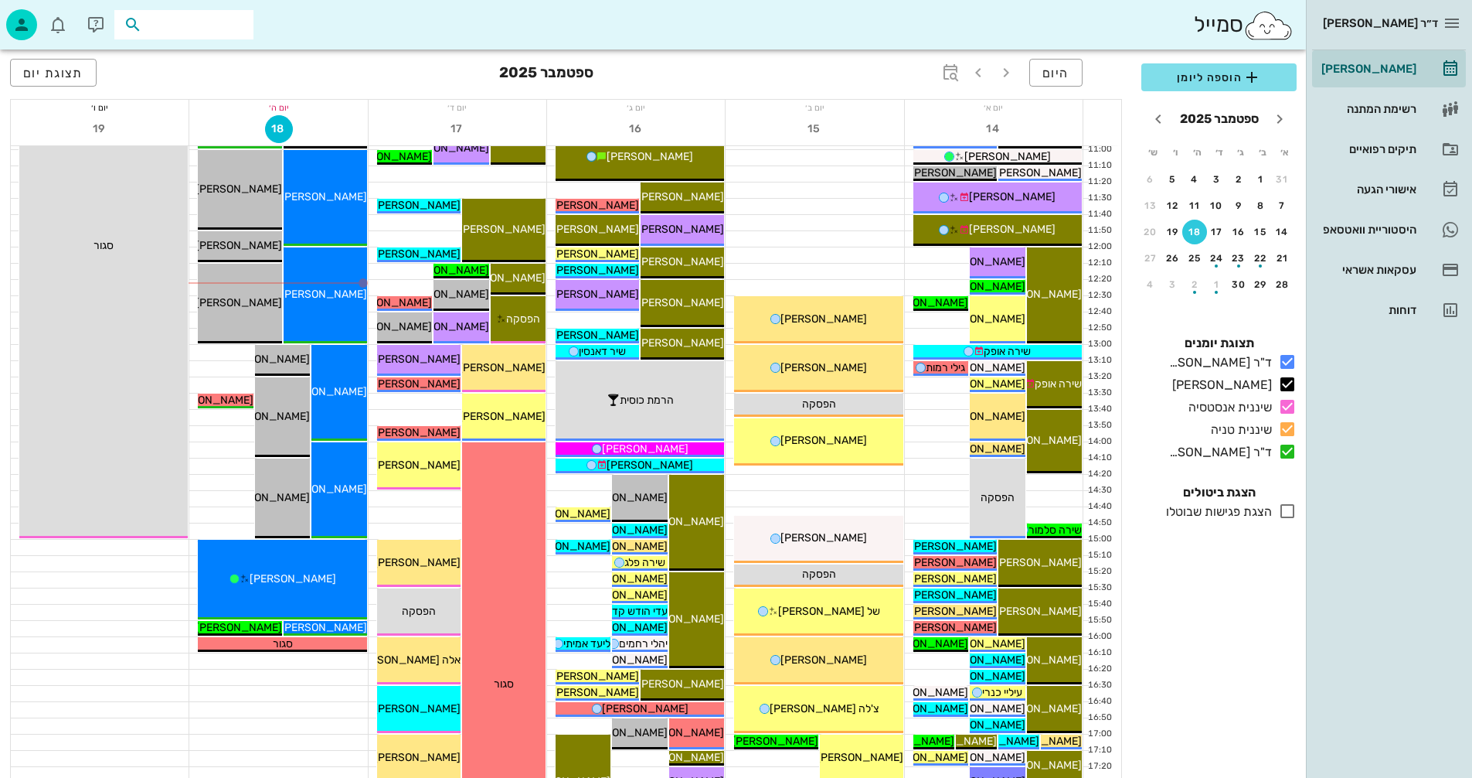
click at [224, 25] on input "text" at bounding box center [194, 25] width 99 height 20
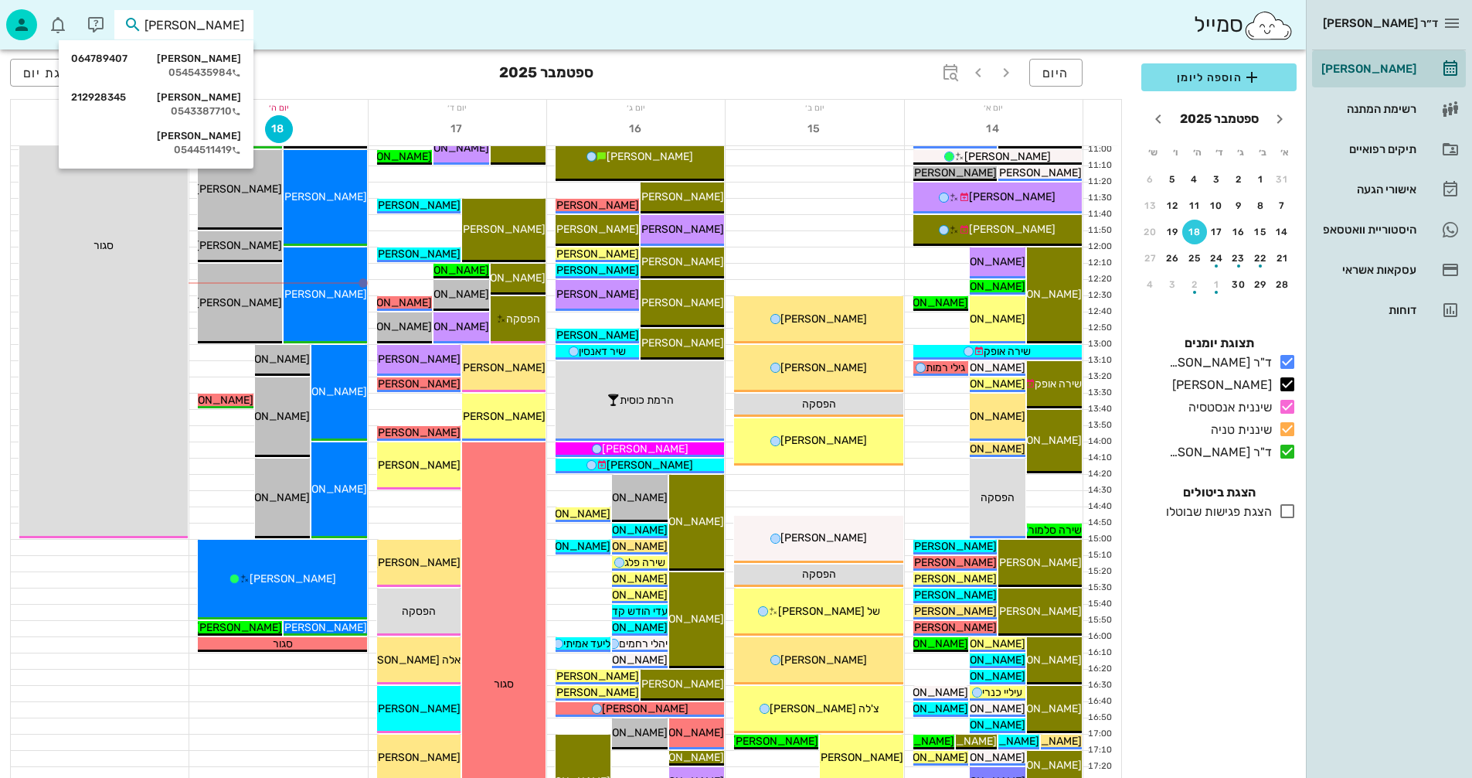
type input "נרקיס"
click at [209, 67] on div "0545435984" at bounding box center [156, 72] width 170 height 12
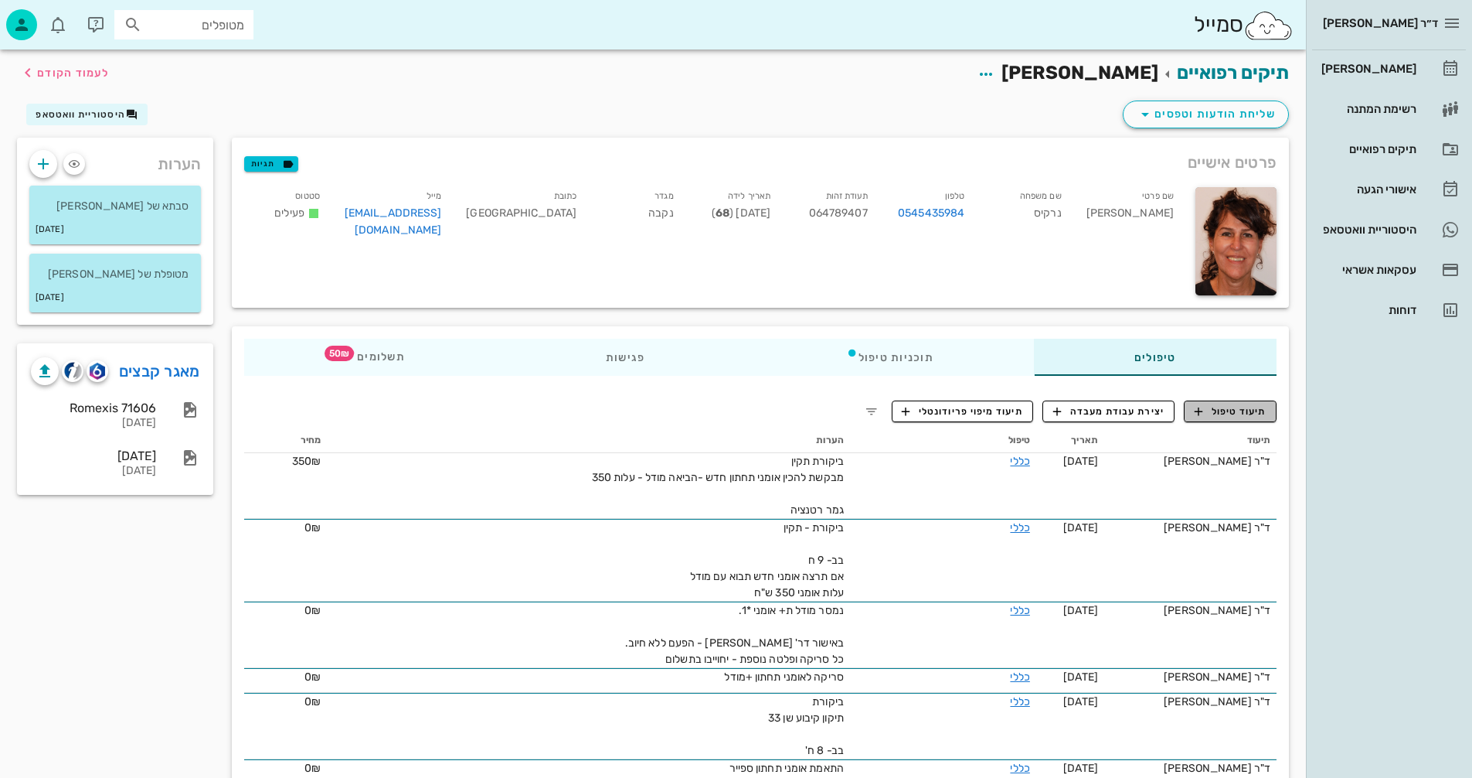
click at [1210, 407] on span "תיעוד טיפול" at bounding box center [1231, 411] width 72 height 14
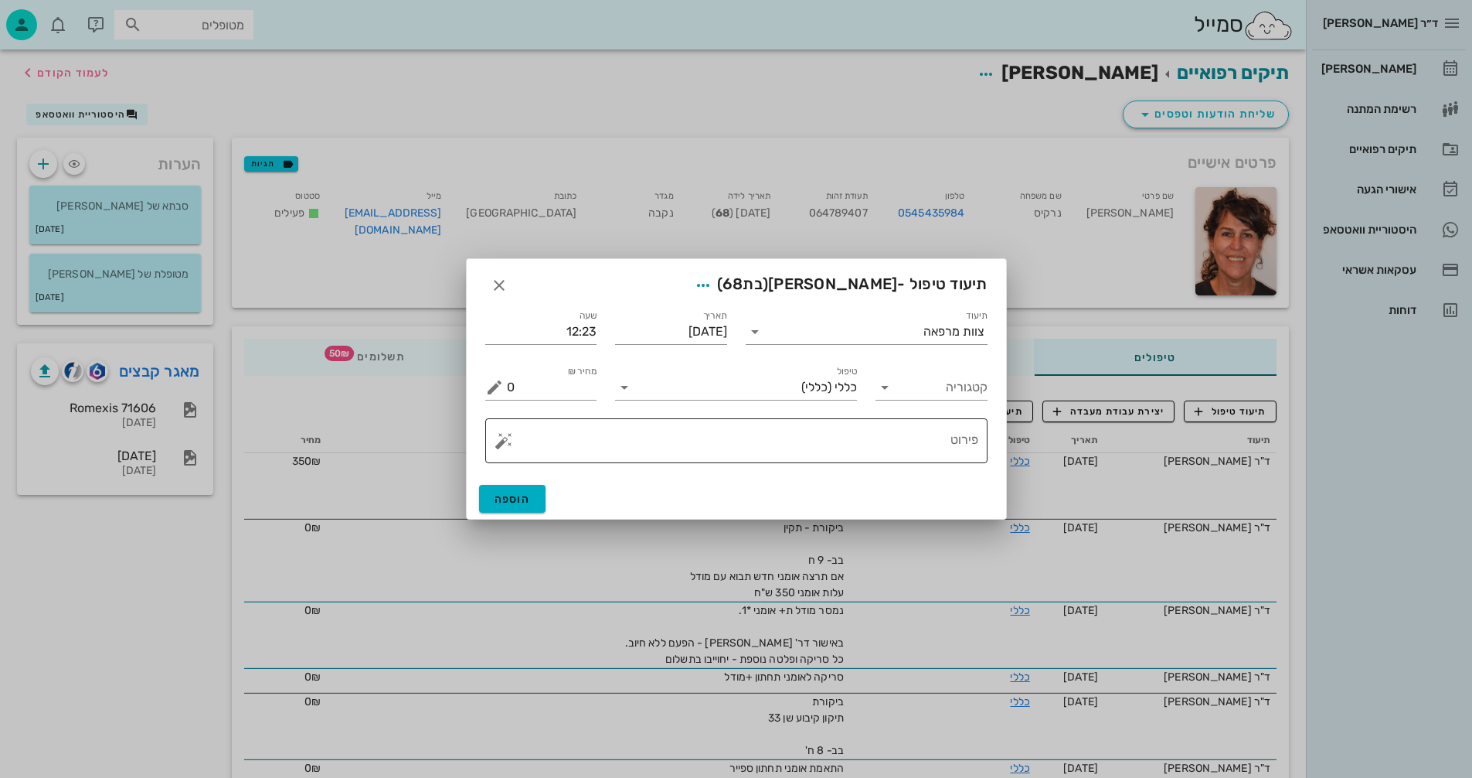
click at [910, 430] on textarea "פירוט" at bounding box center [742, 444] width 471 height 37
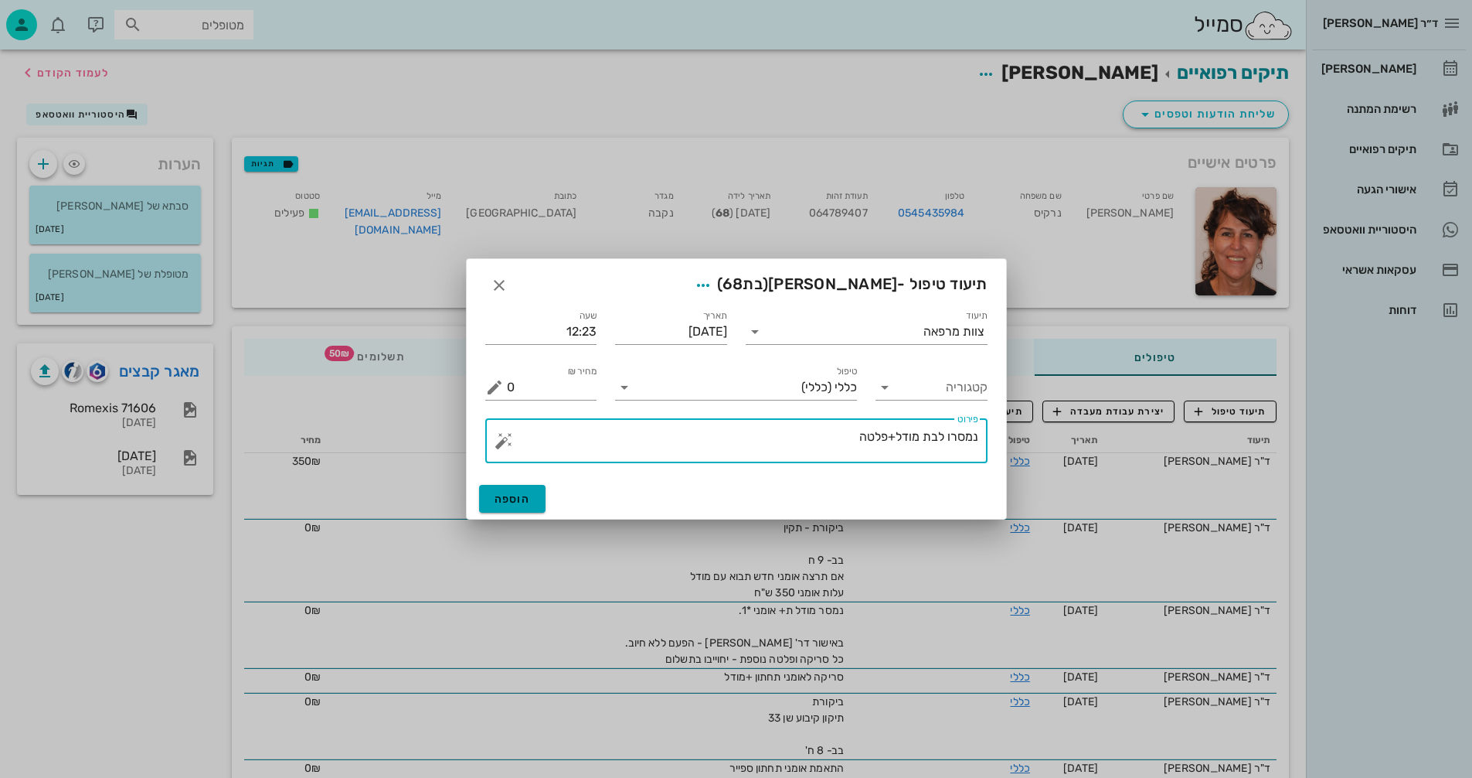
type textarea "נמסרו לבת מודל+פלטה"
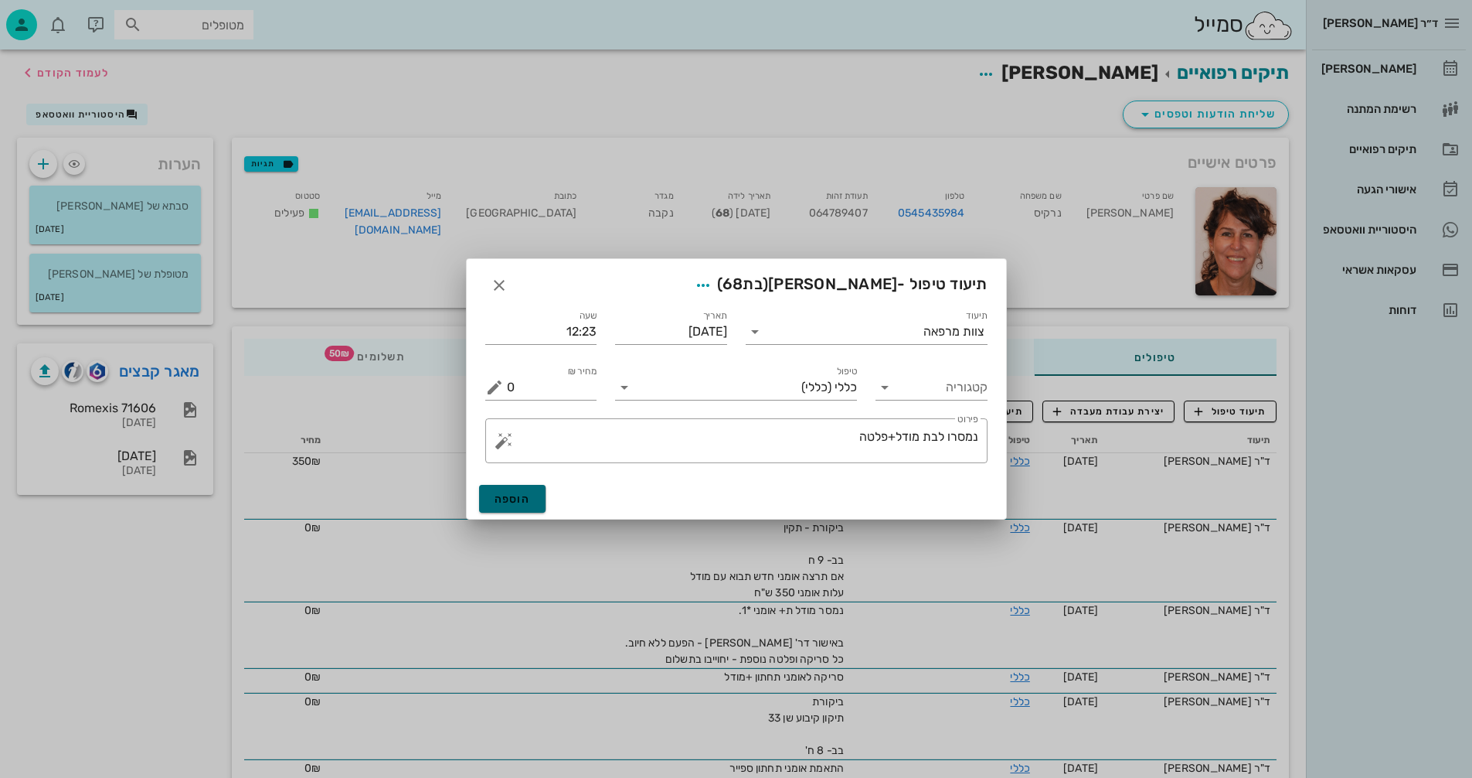
click at [505, 497] on span "הוספה" at bounding box center [513, 498] width 36 height 13
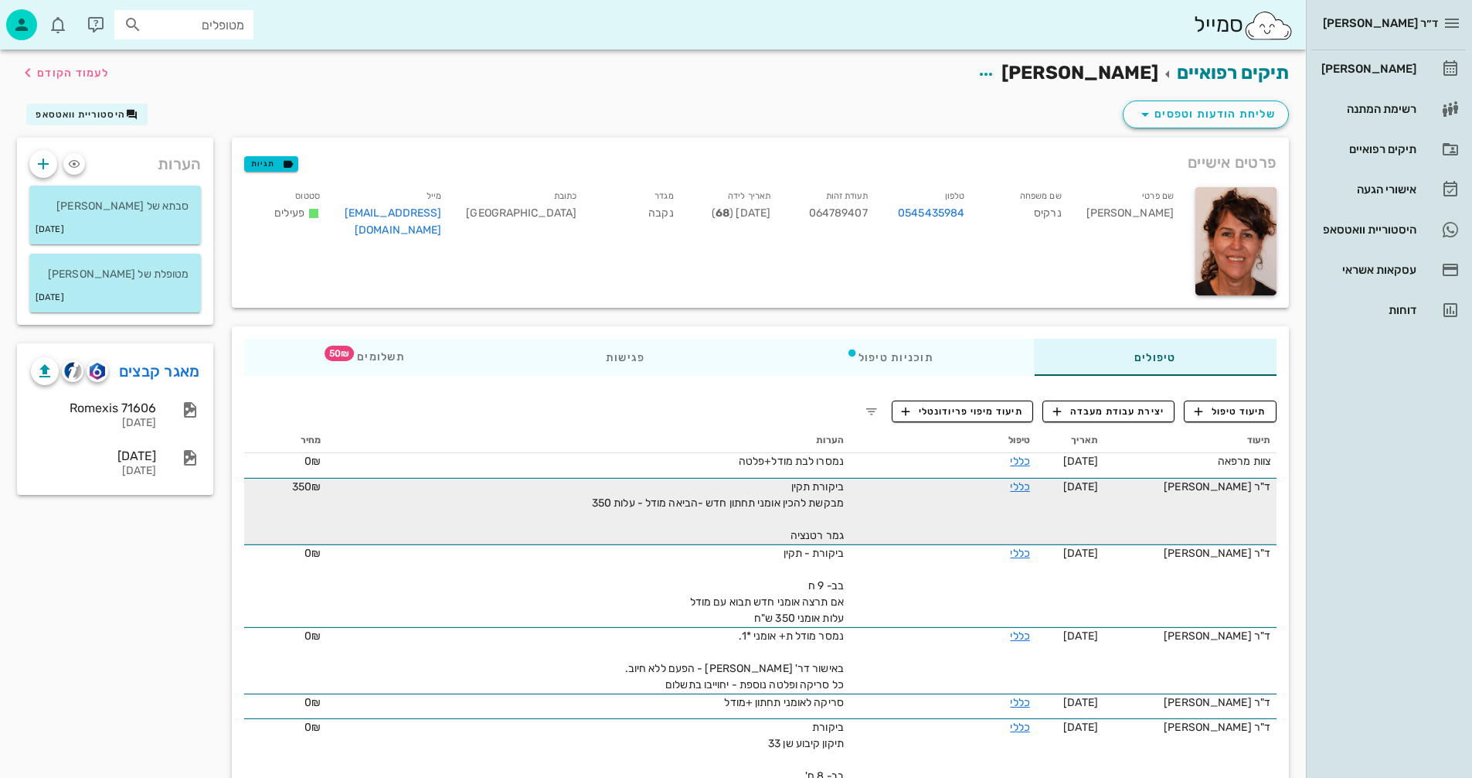
click at [965, 498] on td "כללי" at bounding box center [943, 511] width 186 height 66
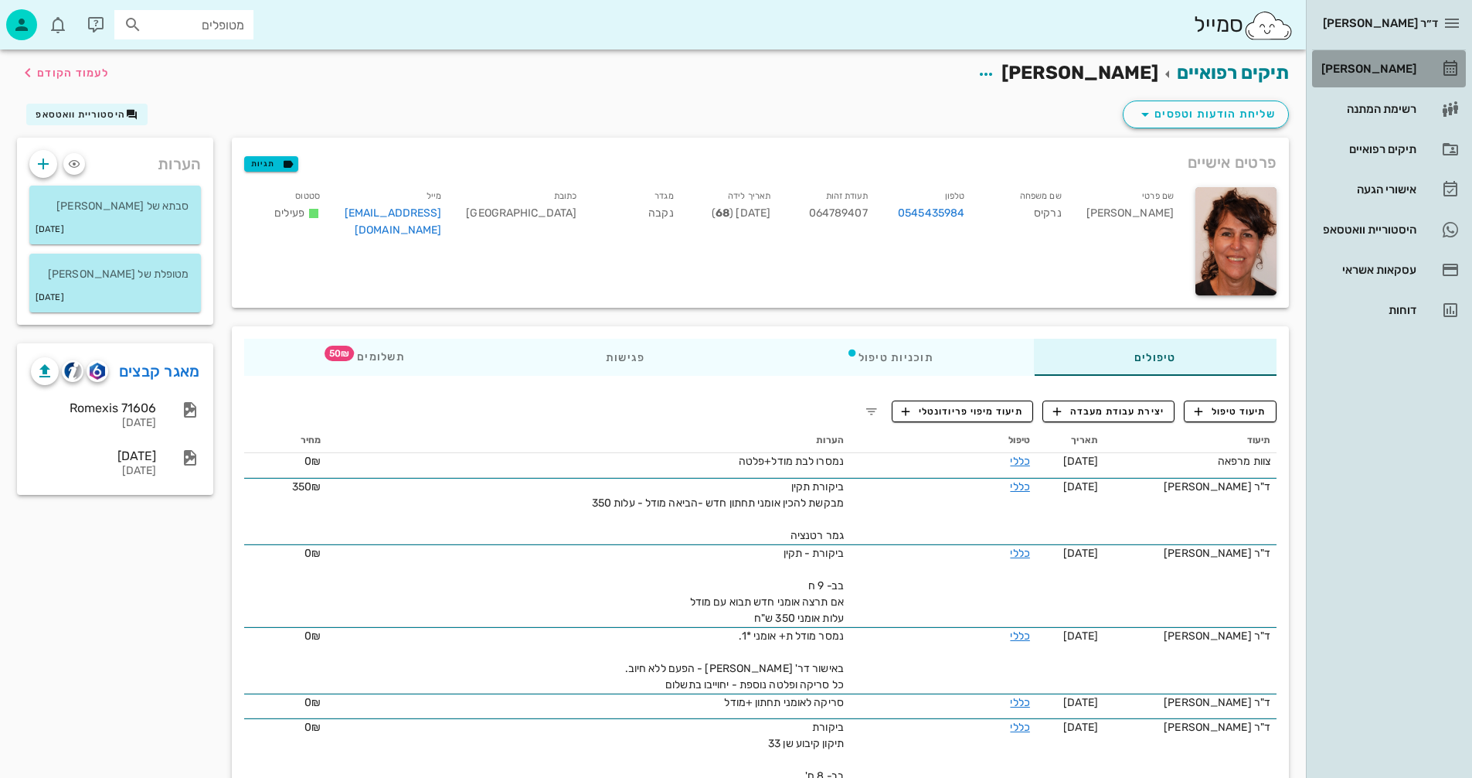
click at [1389, 63] on div "[PERSON_NAME]" at bounding box center [1368, 69] width 98 height 12
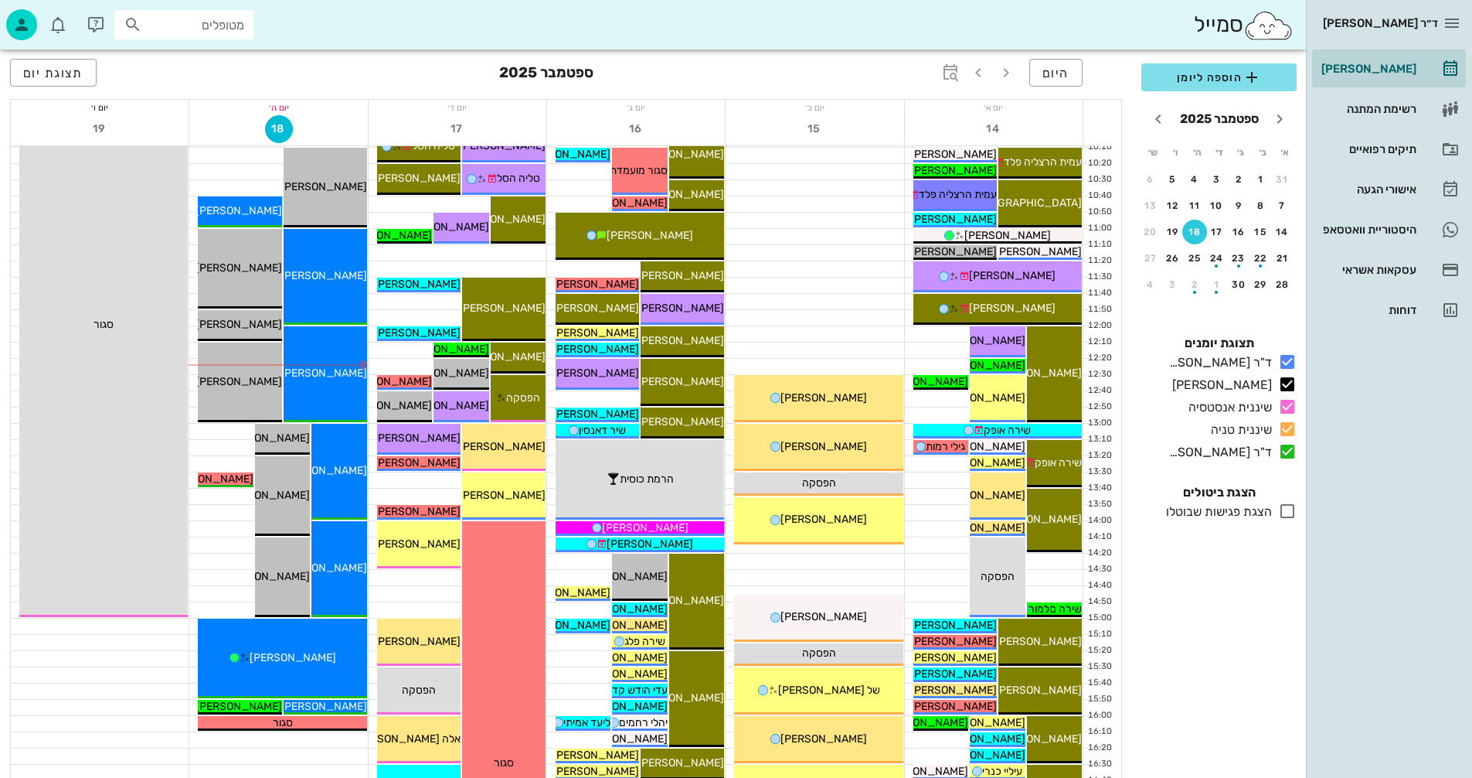
scroll to position [309, 0]
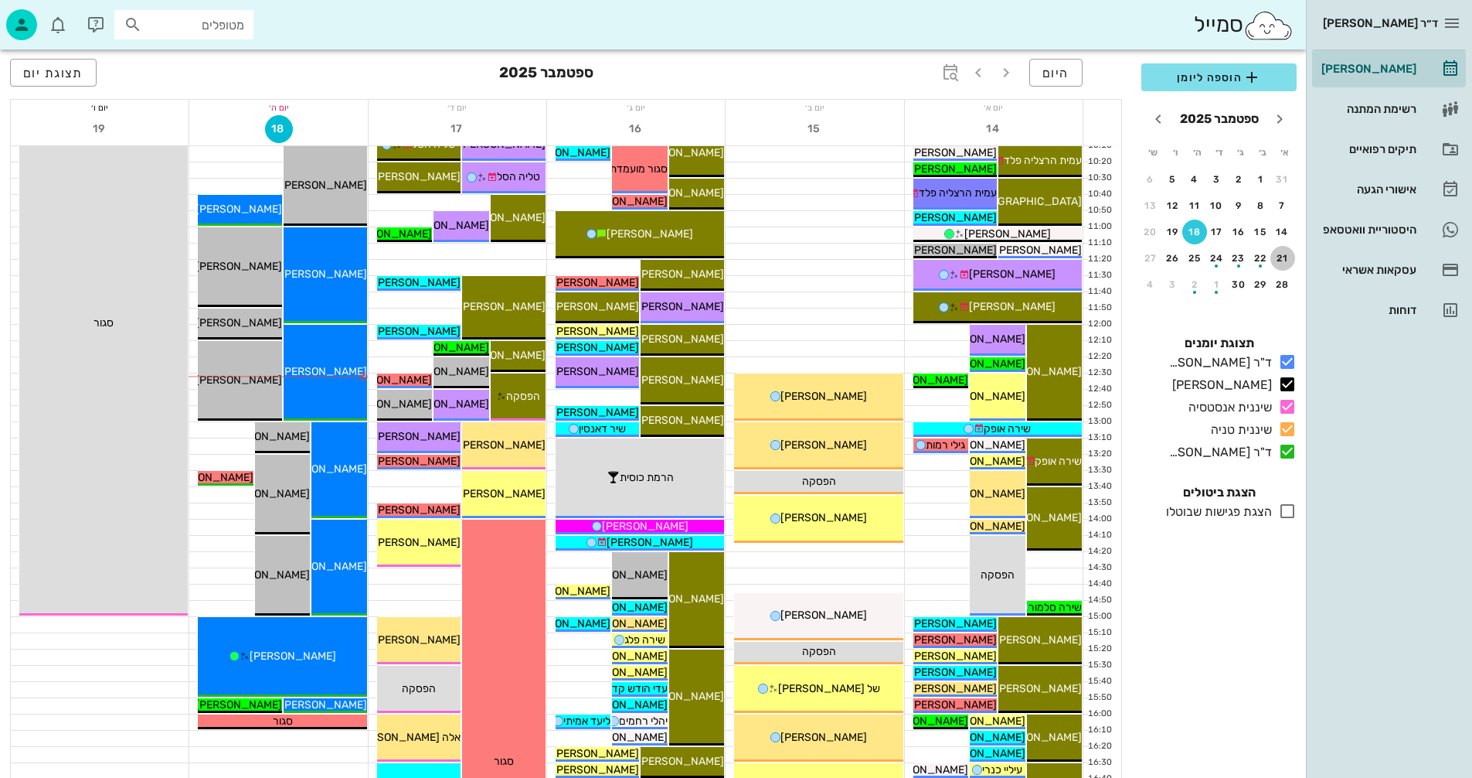
click at [1285, 257] on div "21" at bounding box center [1283, 258] width 25 height 11
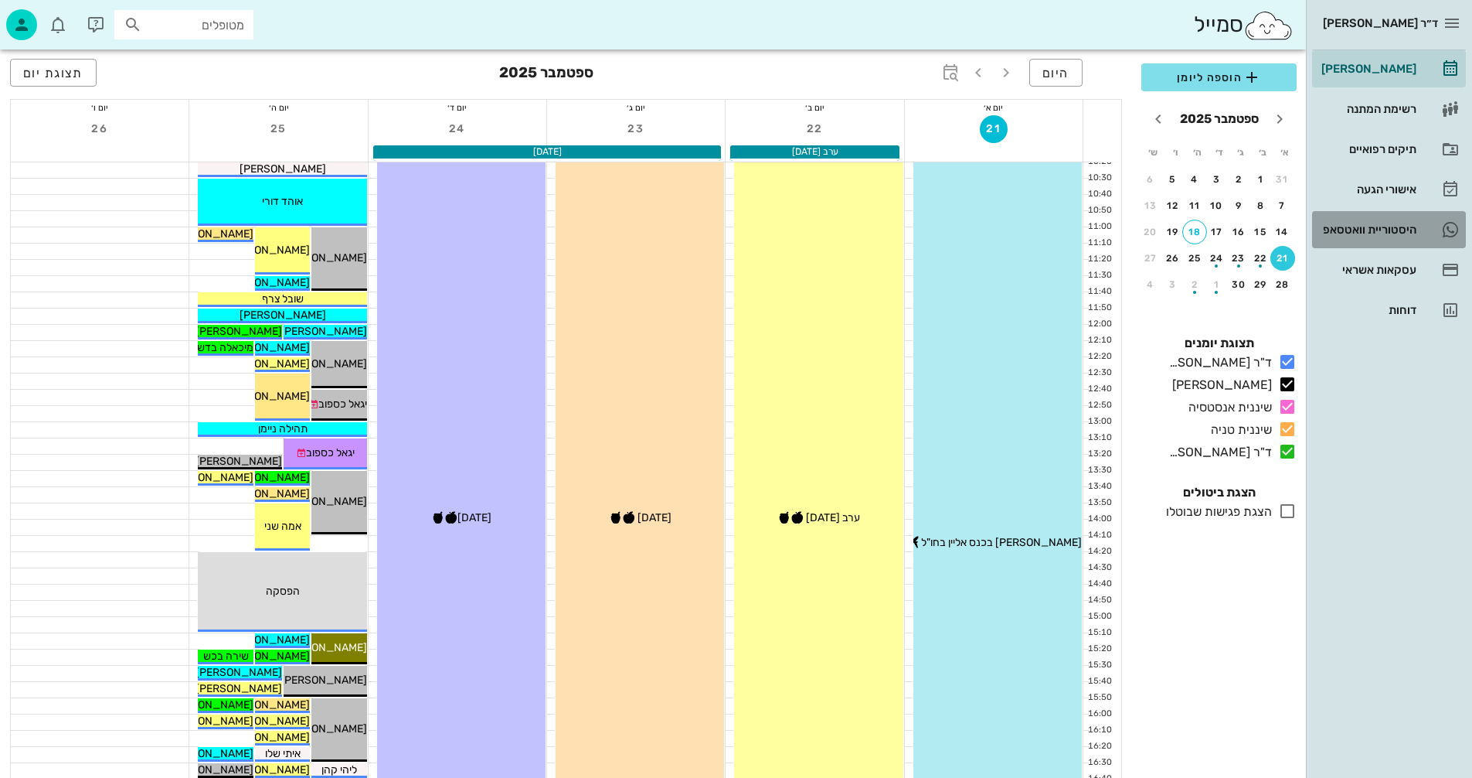
click at [1341, 227] on div "היסטוריית וואטסאפ" at bounding box center [1368, 229] width 98 height 12
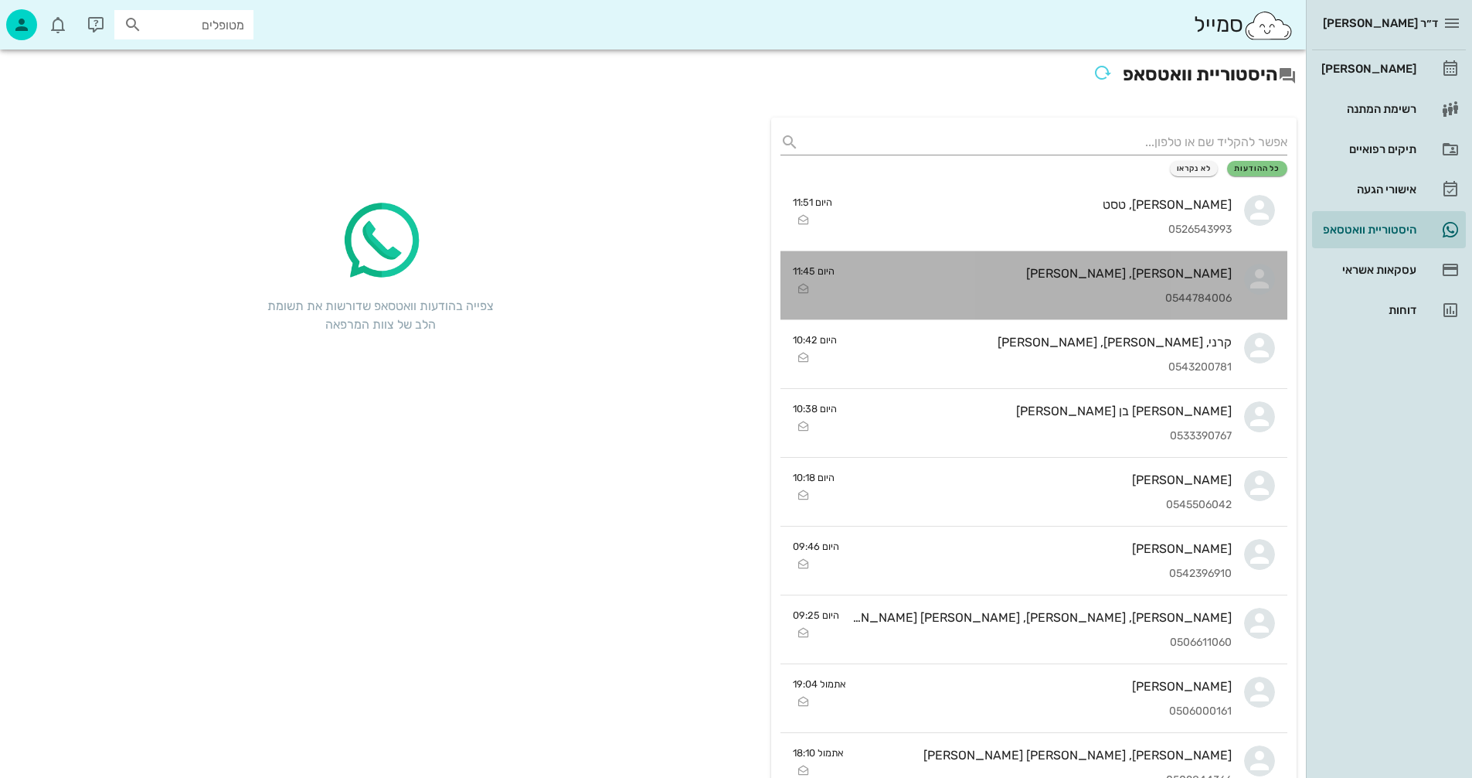
click at [989, 283] on div "[PERSON_NAME], [PERSON_NAME] 0544784006" at bounding box center [1039, 285] width 385 height 68
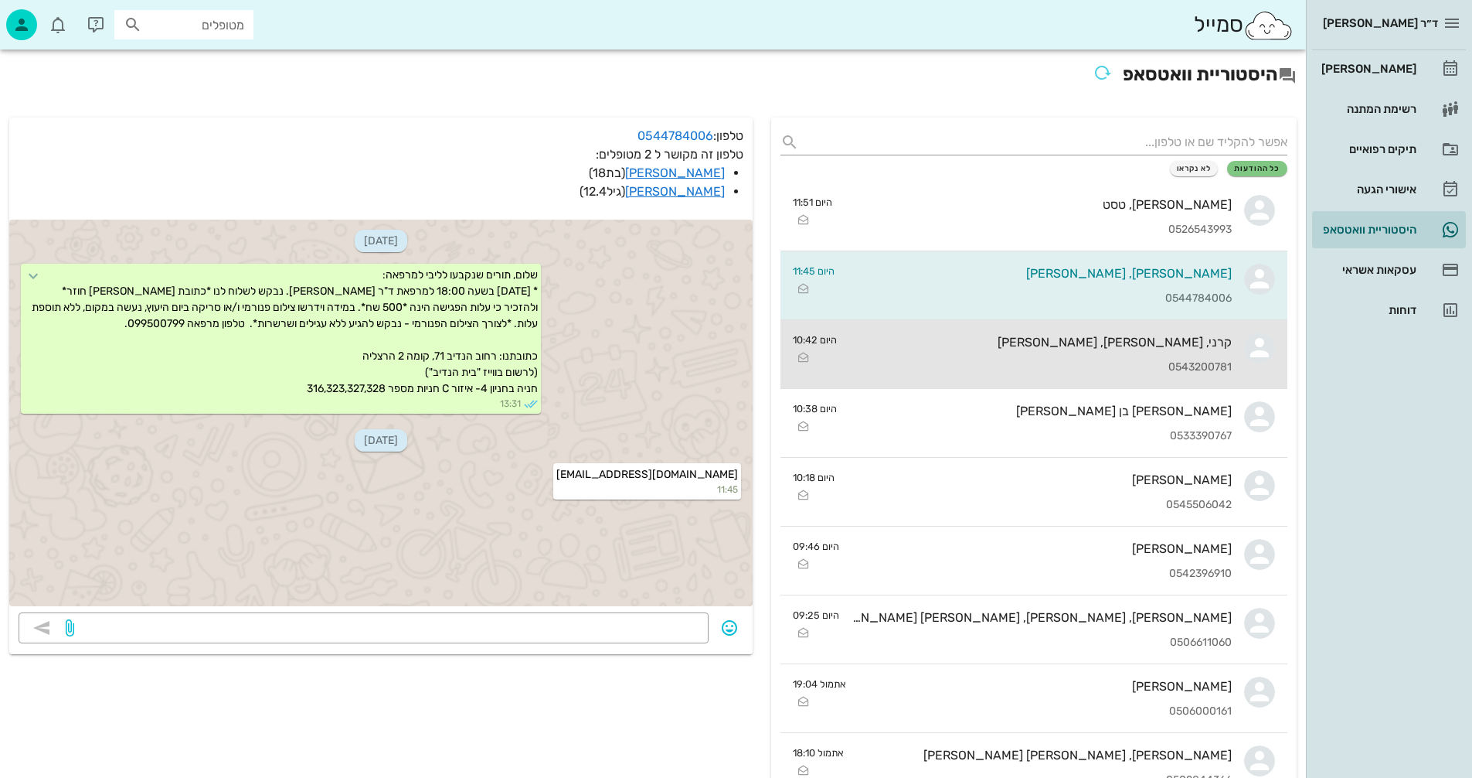
click at [1057, 357] on div "קרני, [PERSON_NAME], [PERSON_NAME]'יבלי 0543200781" at bounding box center [1040, 354] width 383 height 68
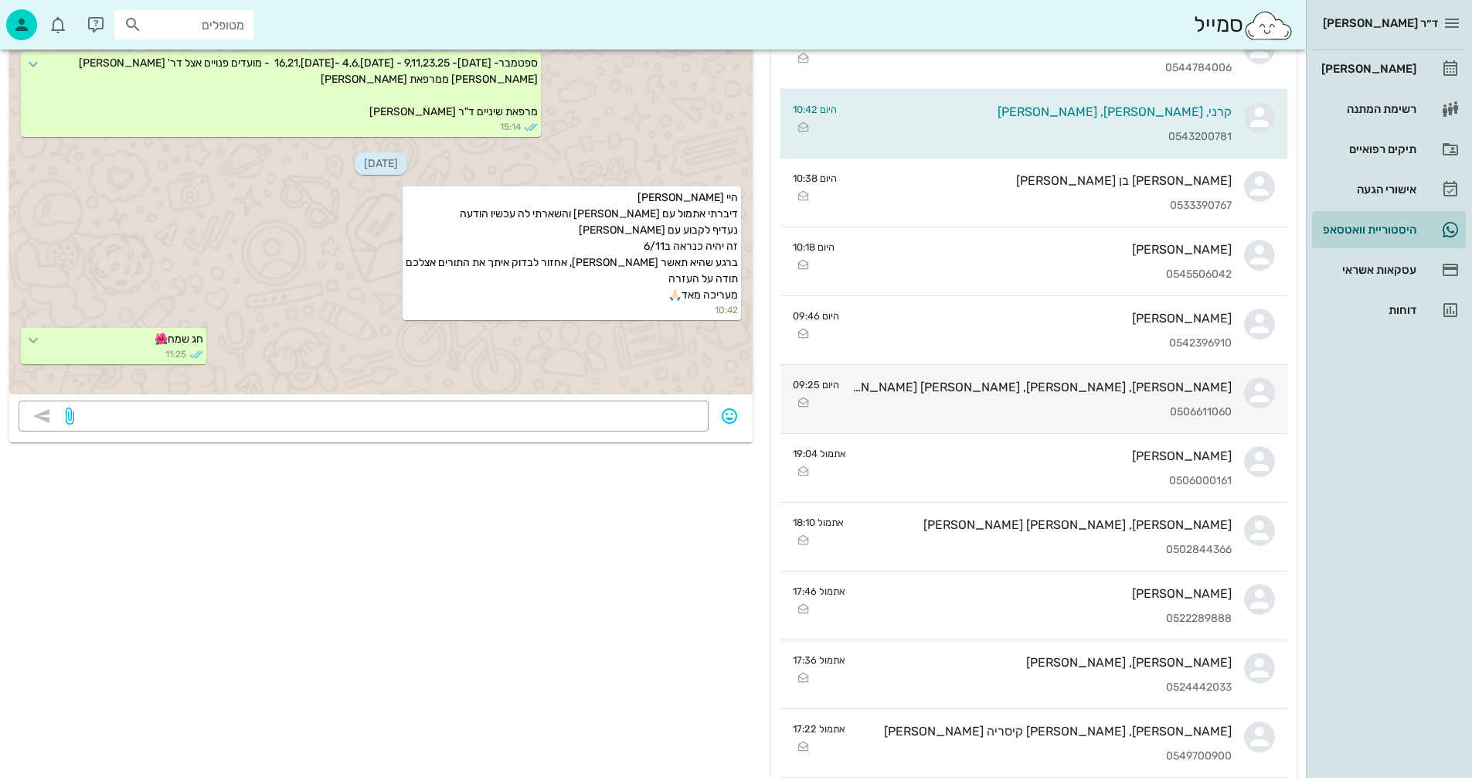
scroll to position [232, 0]
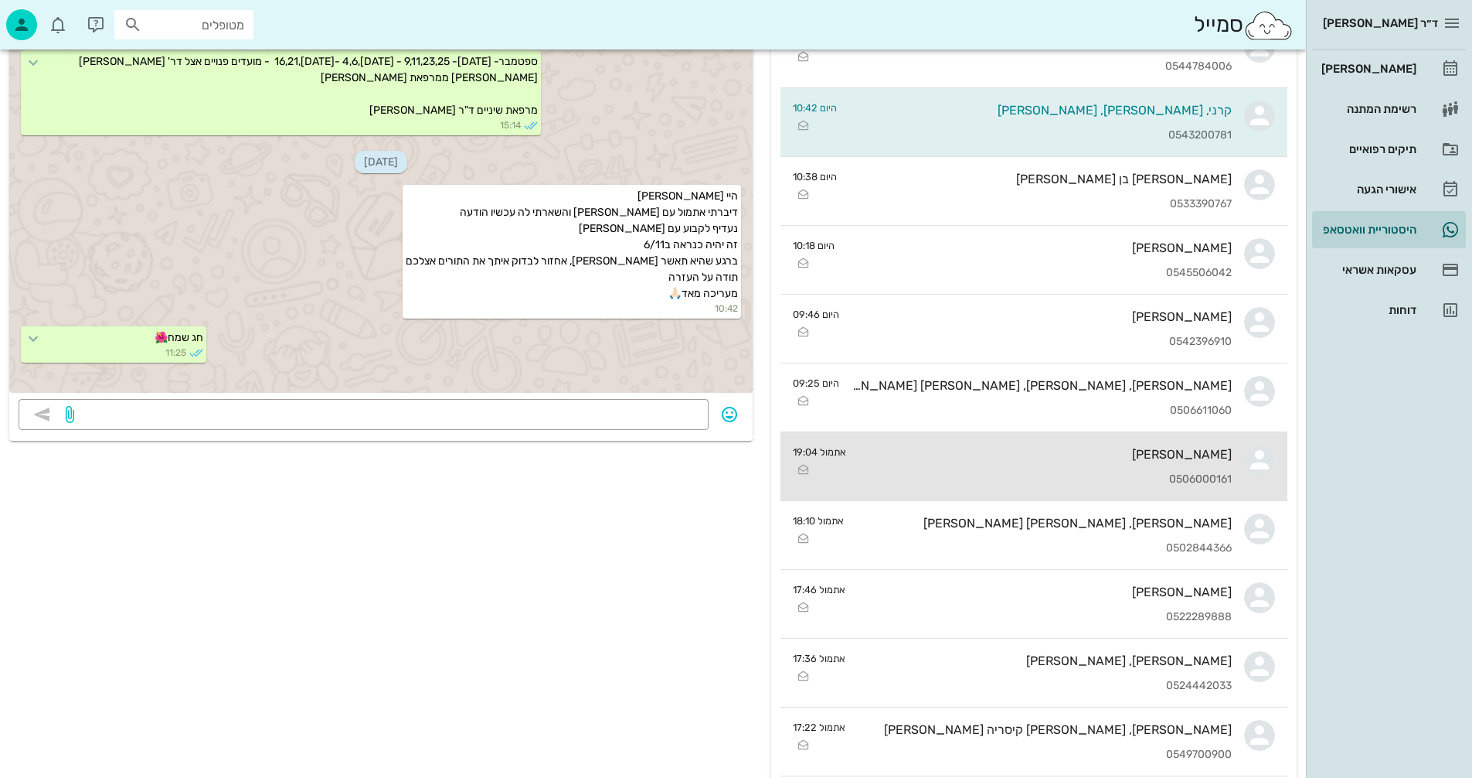
click at [1004, 455] on div "[PERSON_NAME]" at bounding box center [1045, 454] width 373 height 15
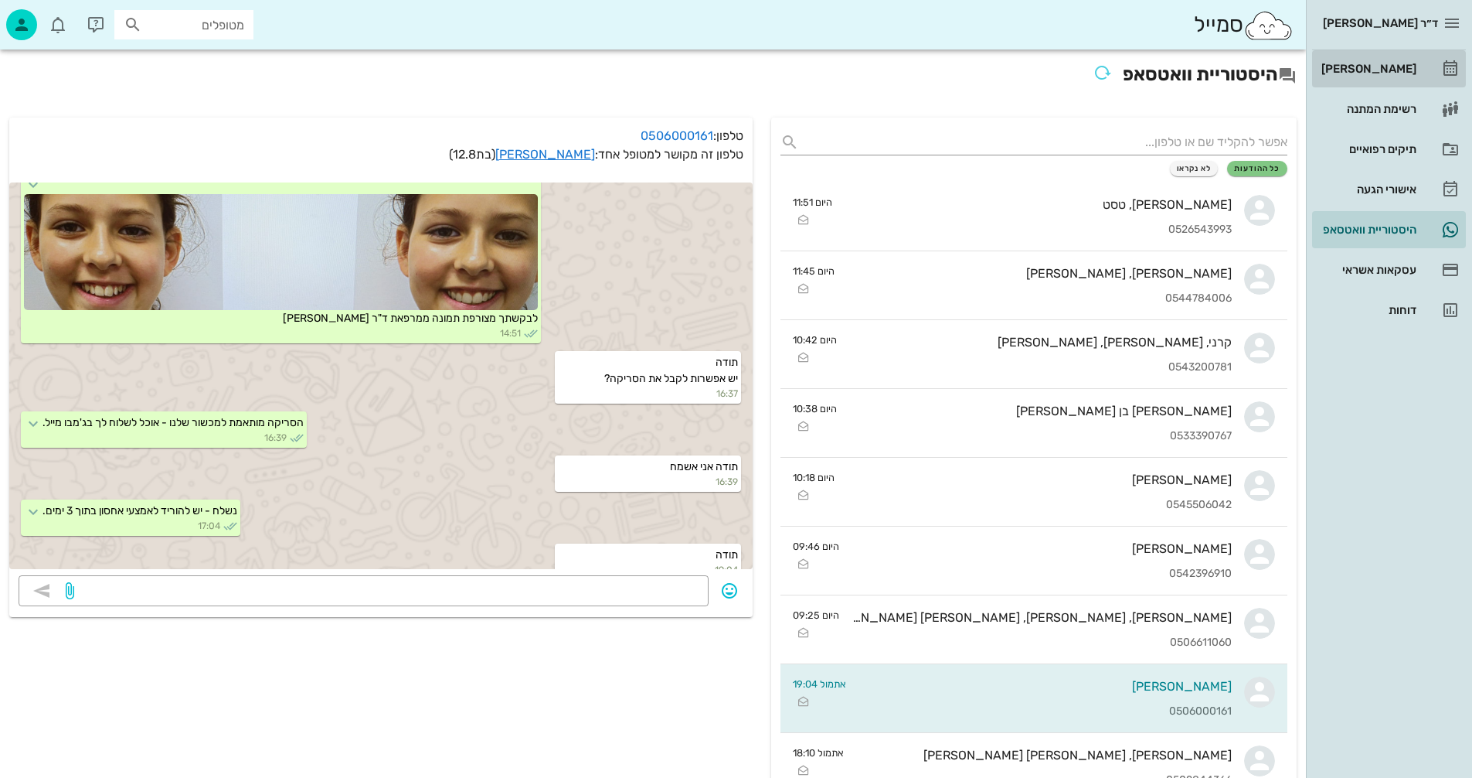
click at [1369, 72] on div "[PERSON_NAME]" at bounding box center [1368, 69] width 98 height 12
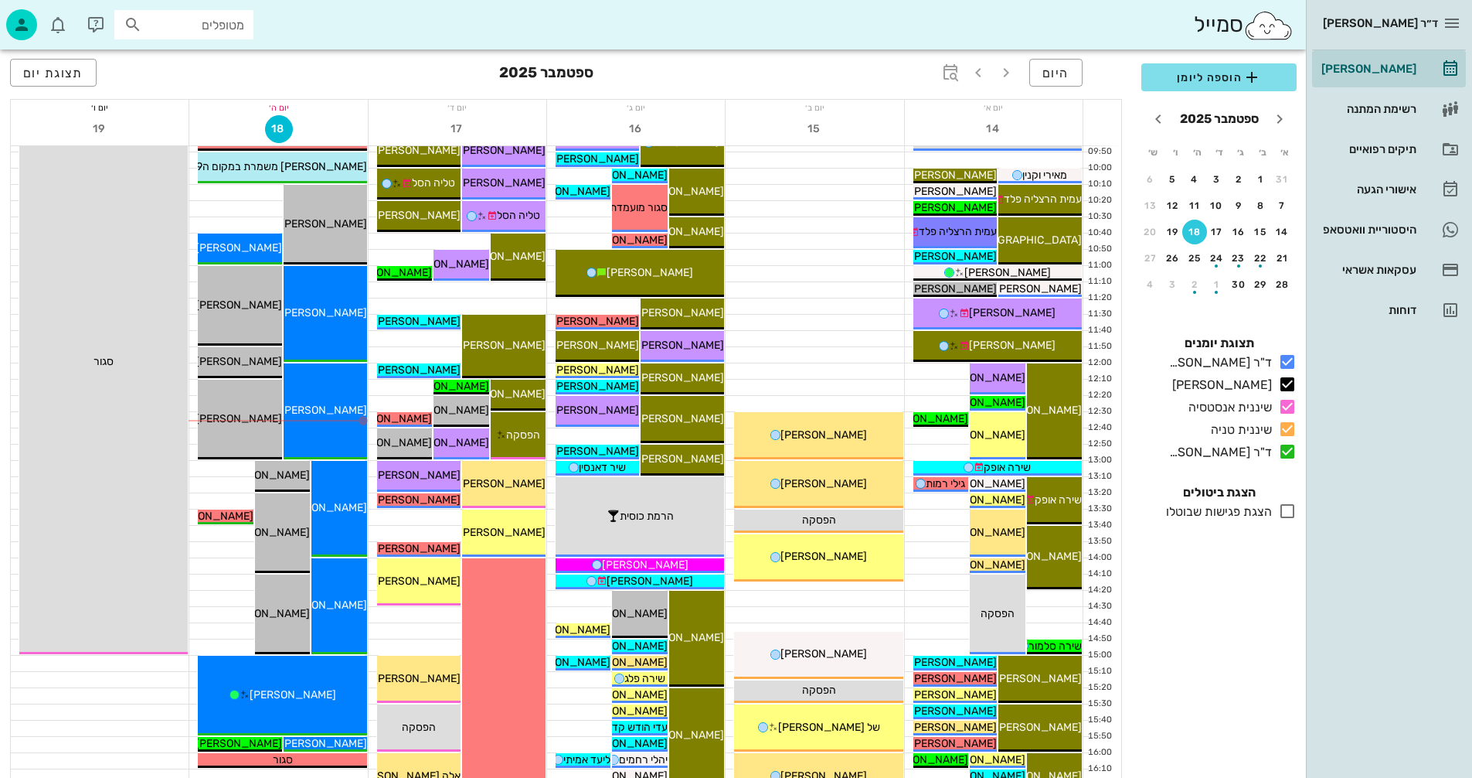
scroll to position [309, 0]
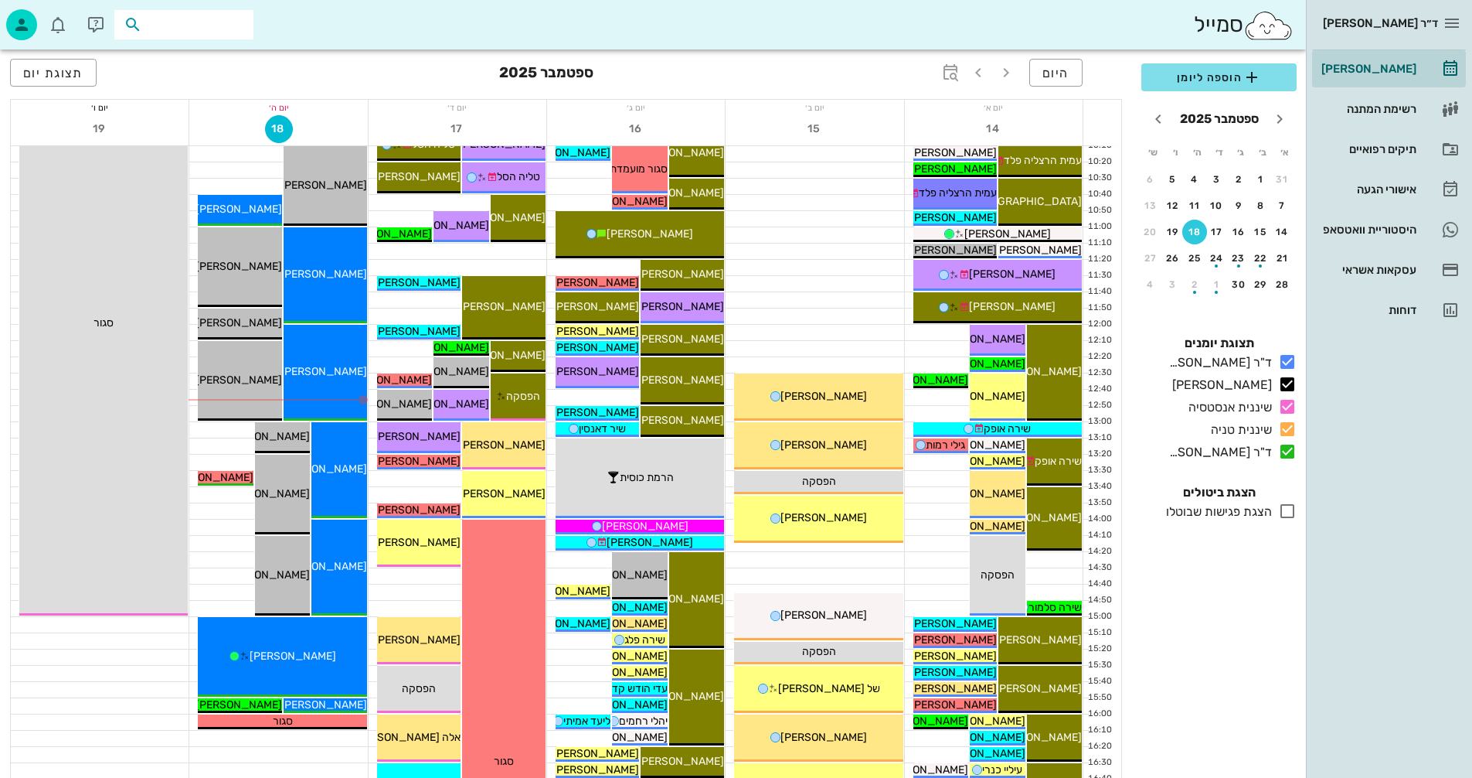
click at [220, 26] on input "text" at bounding box center [194, 25] width 99 height 20
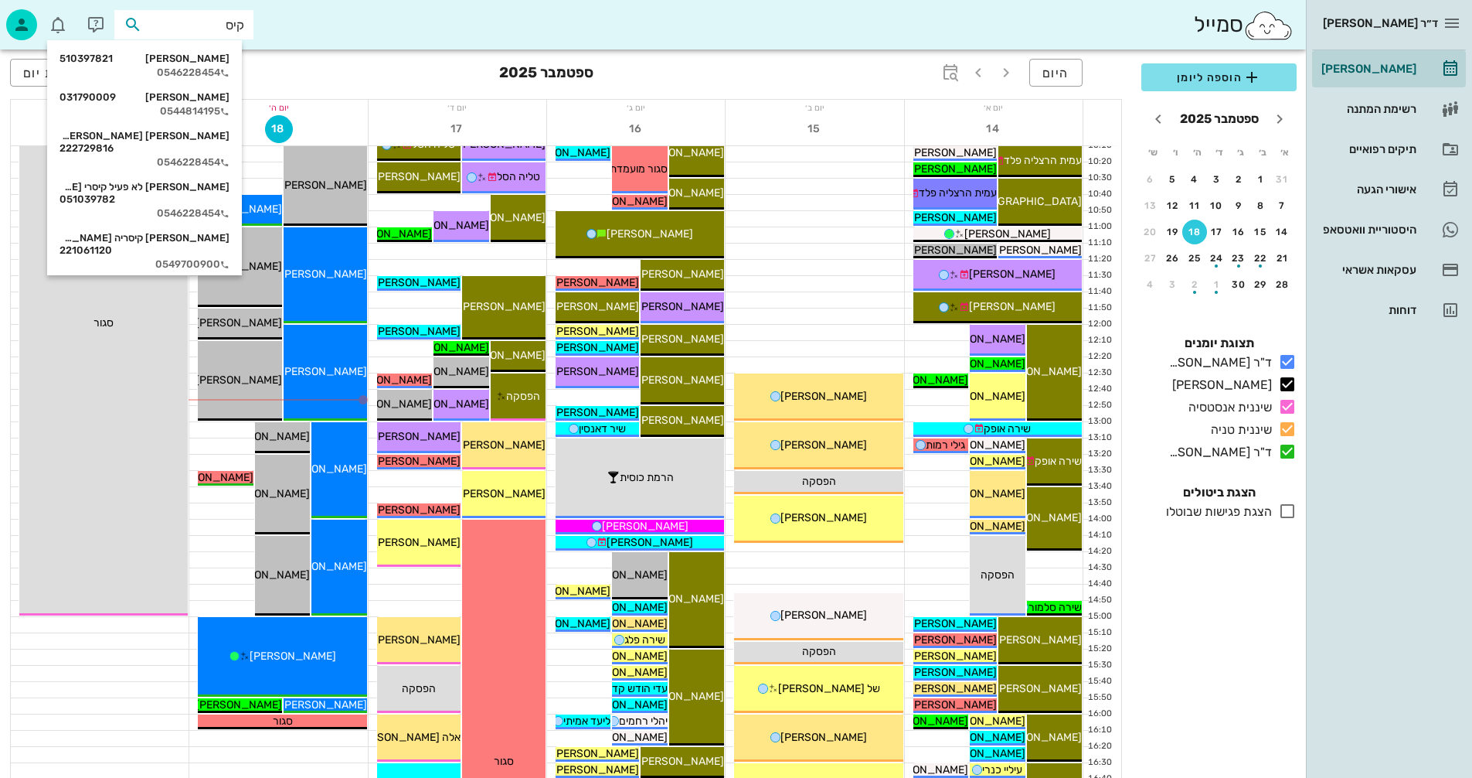
type input "[PERSON_NAME]"
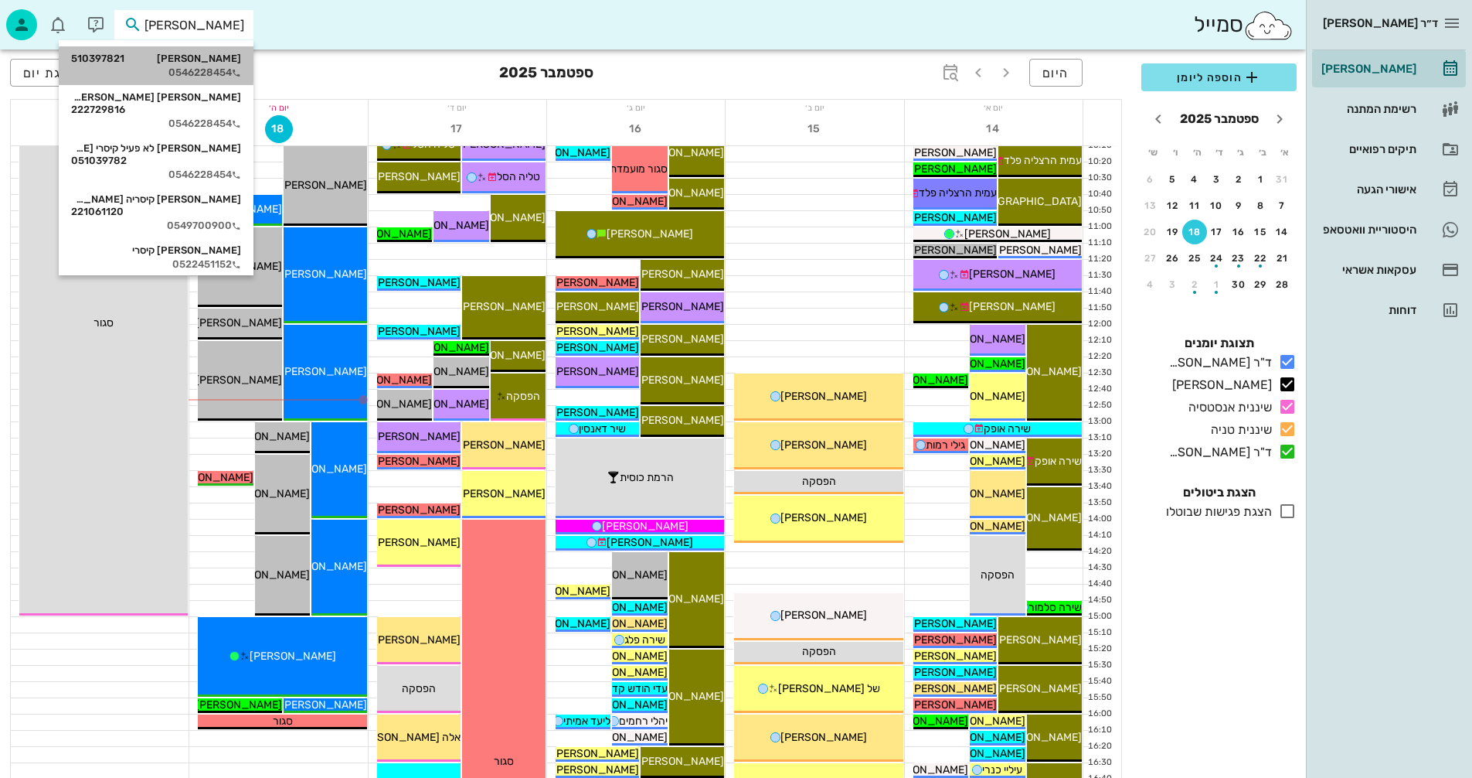
click at [209, 63] on div "[PERSON_NAME] 510397821" at bounding box center [156, 59] width 170 height 12
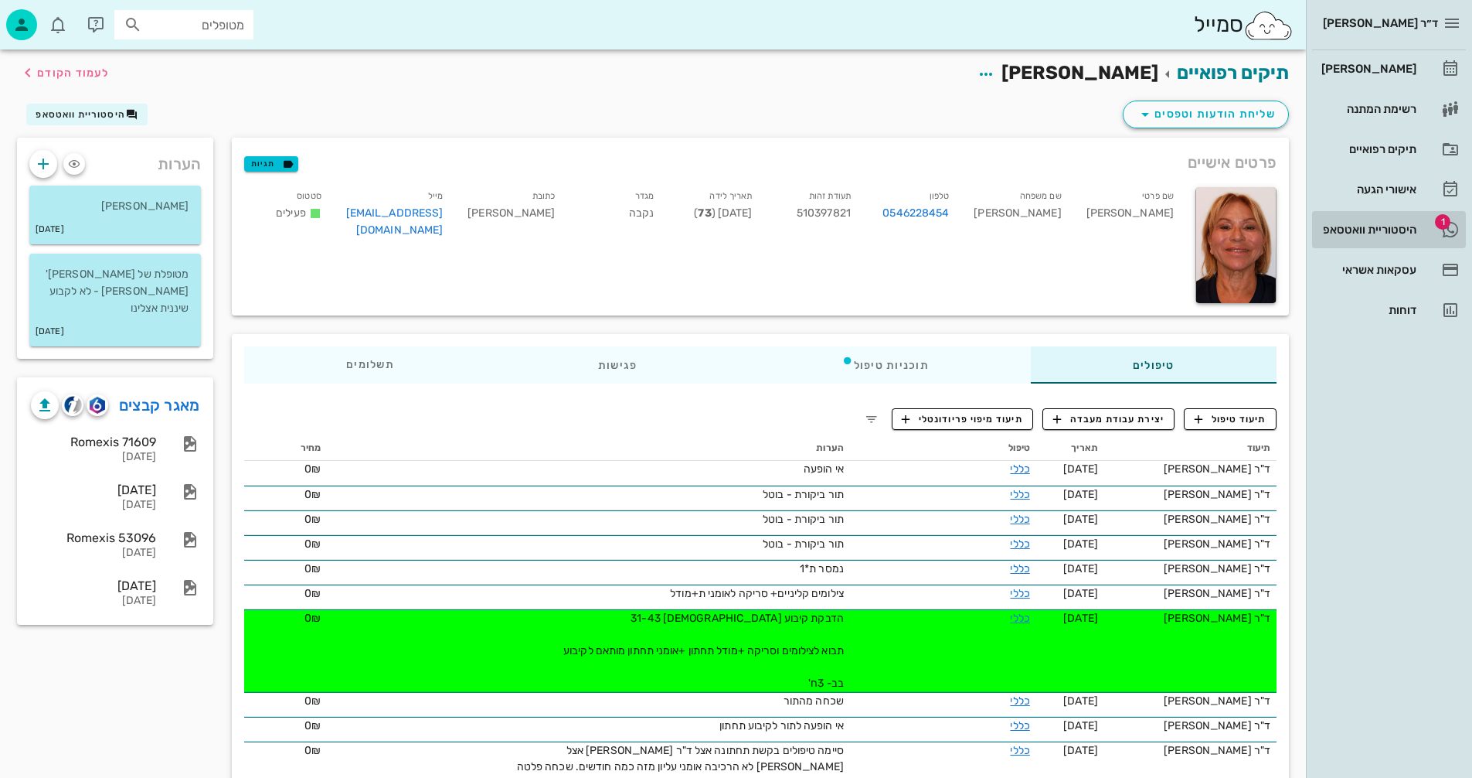
click at [1349, 229] on div "היסטוריית וואטסאפ" at bounding box center [1368, 229] width 98 height 12
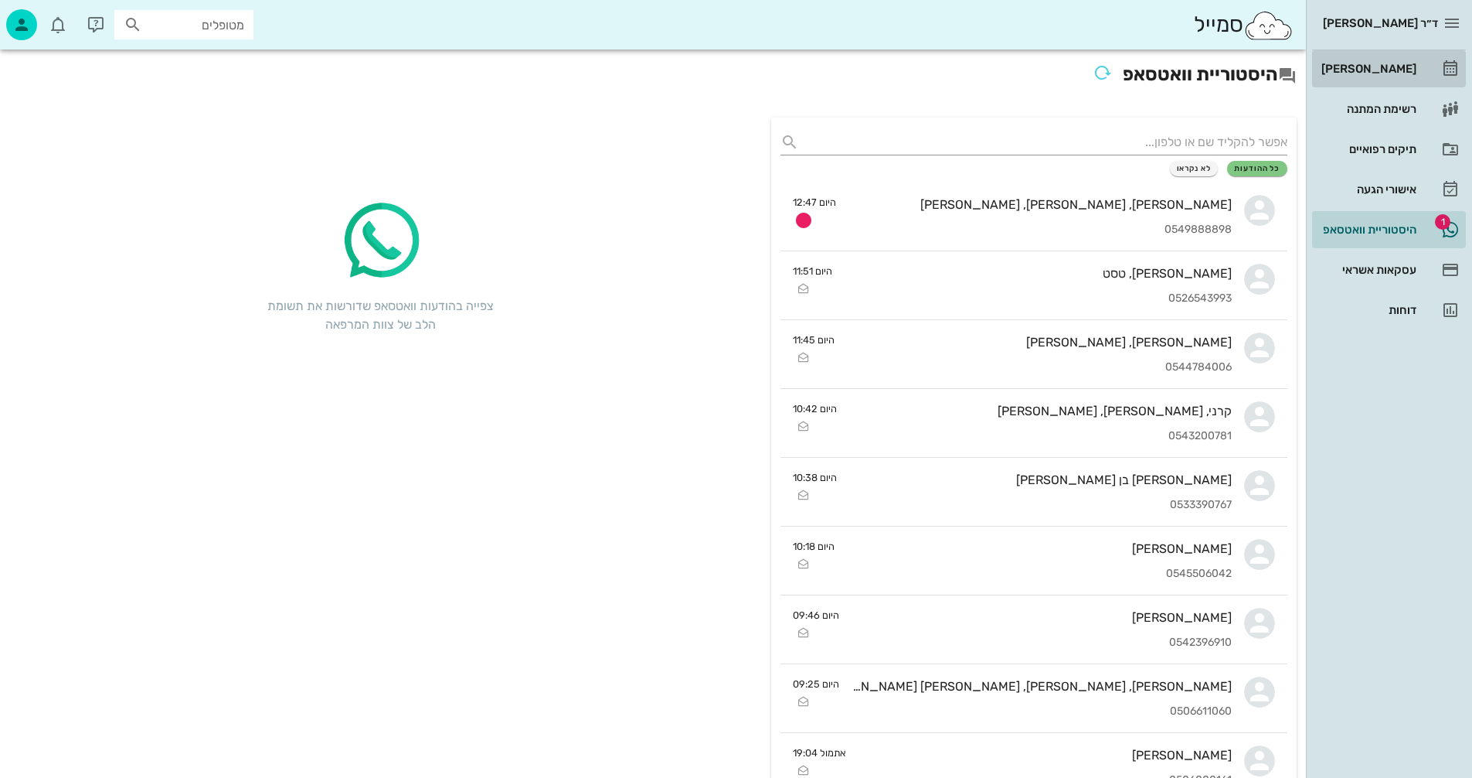
click at [1391, 68] on div "[PERSON_NAME]" at bounding box center [1368, 69] width 98 height 12
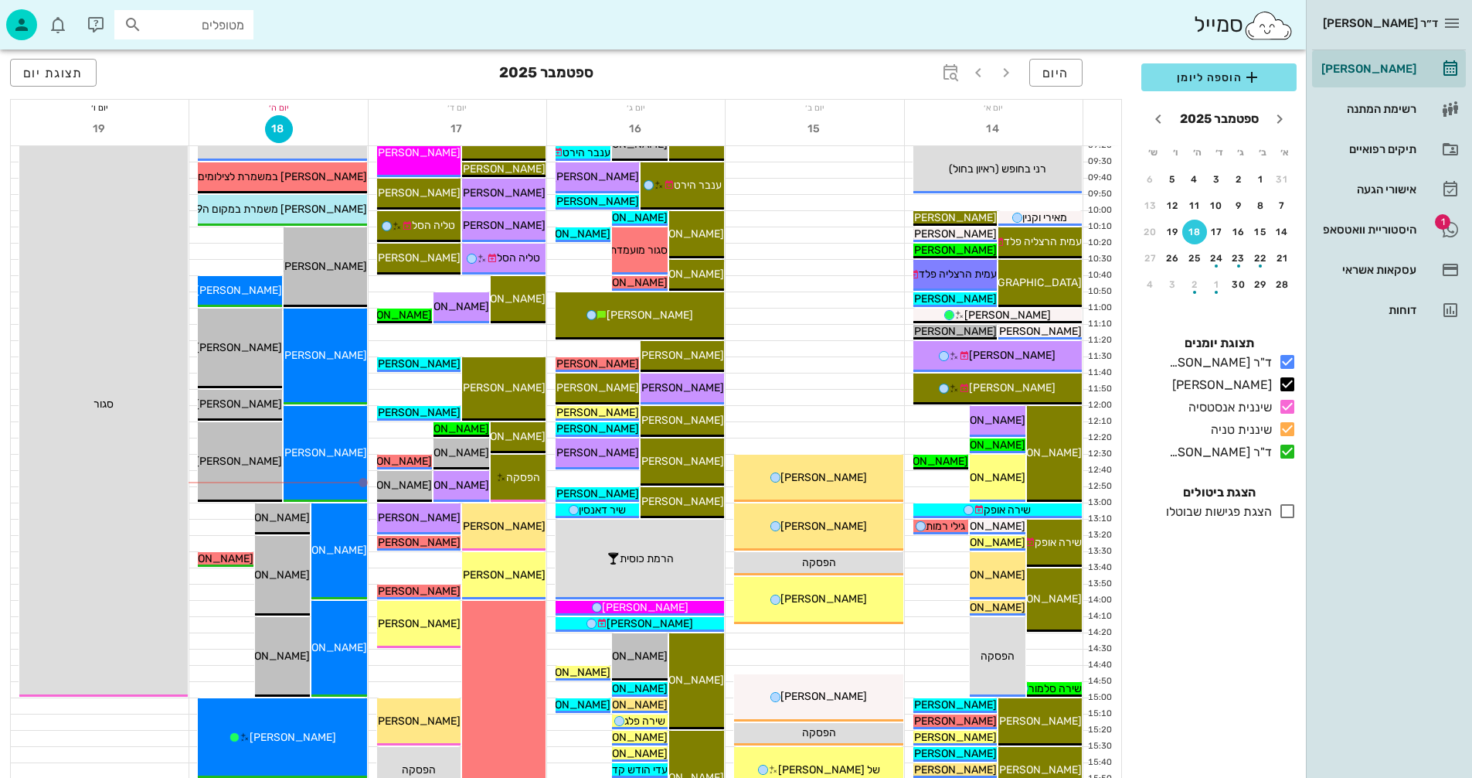
scroll to position [309, 0]
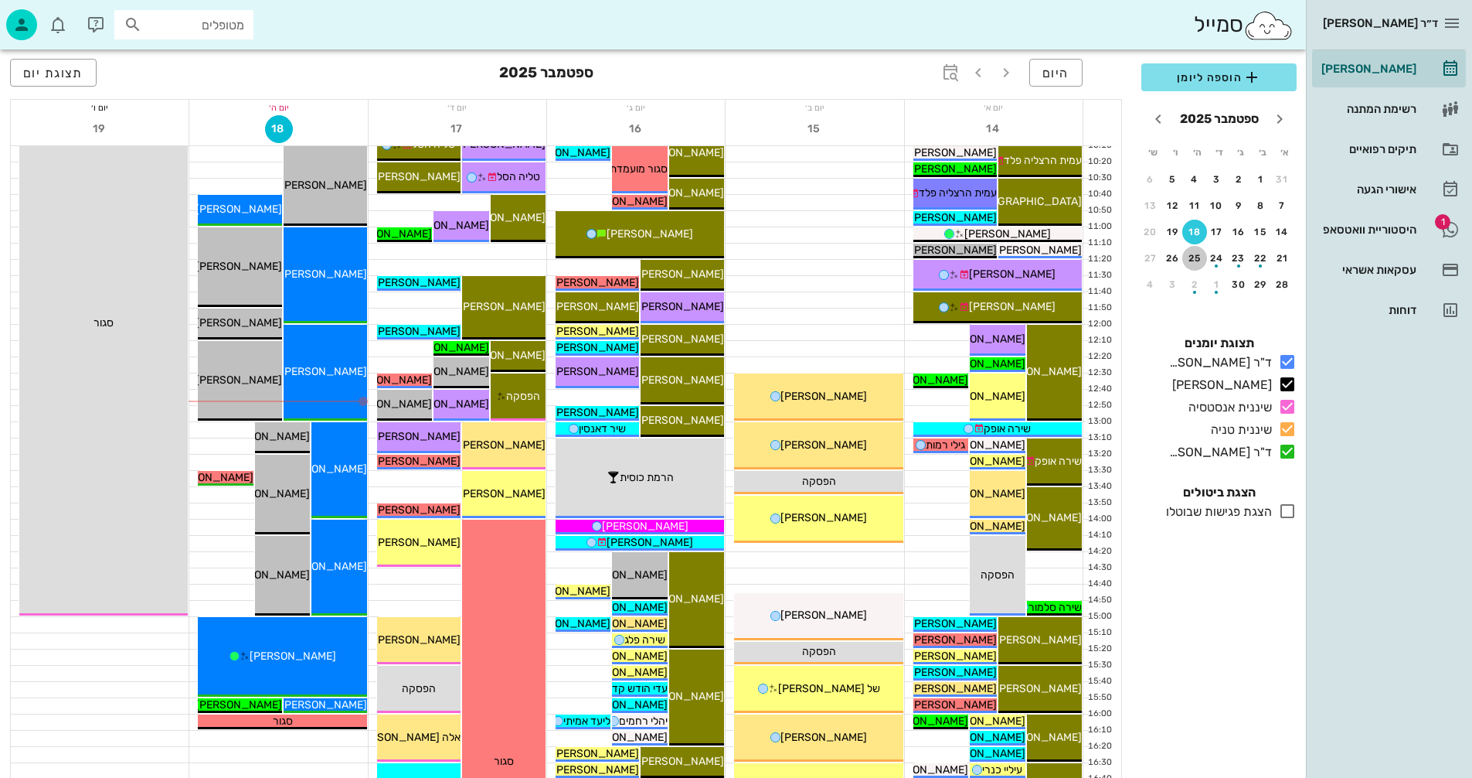
click at [1196, 257] on div "25" at bounding box center [1195, 258] width 25 height 11
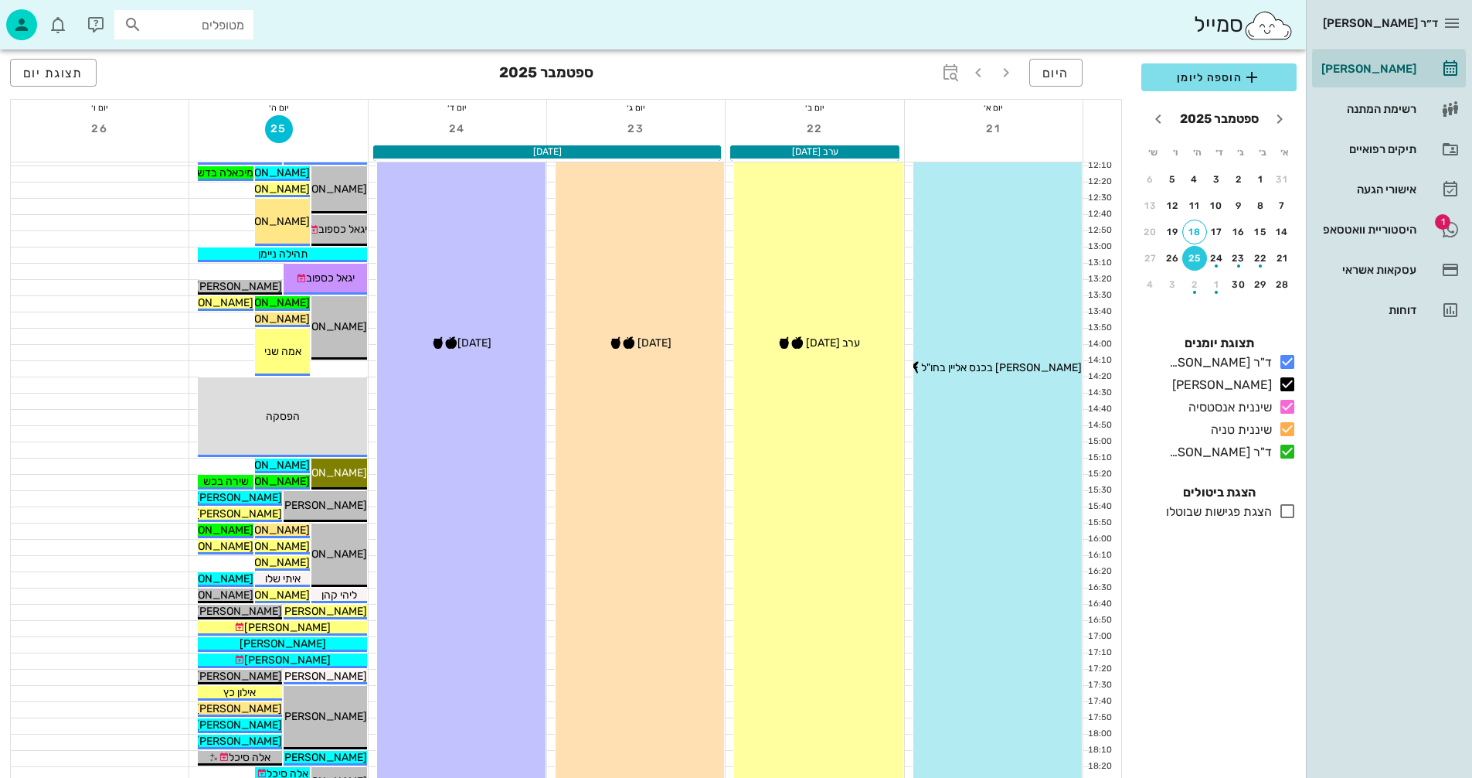
scroll to position [618, 0]
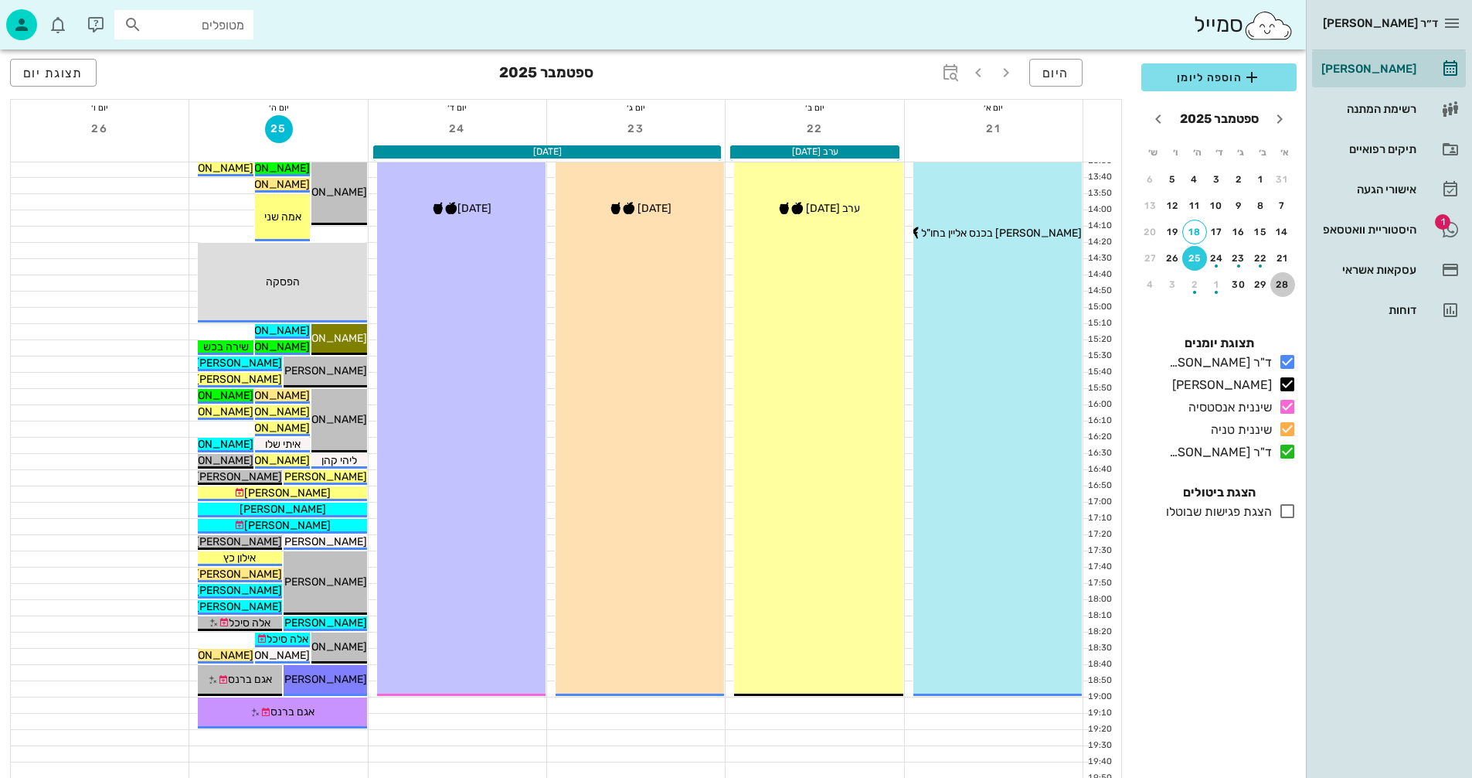
click at [1278, 281] on div "28" at bounding box center [1283, 284] width 25 height 11
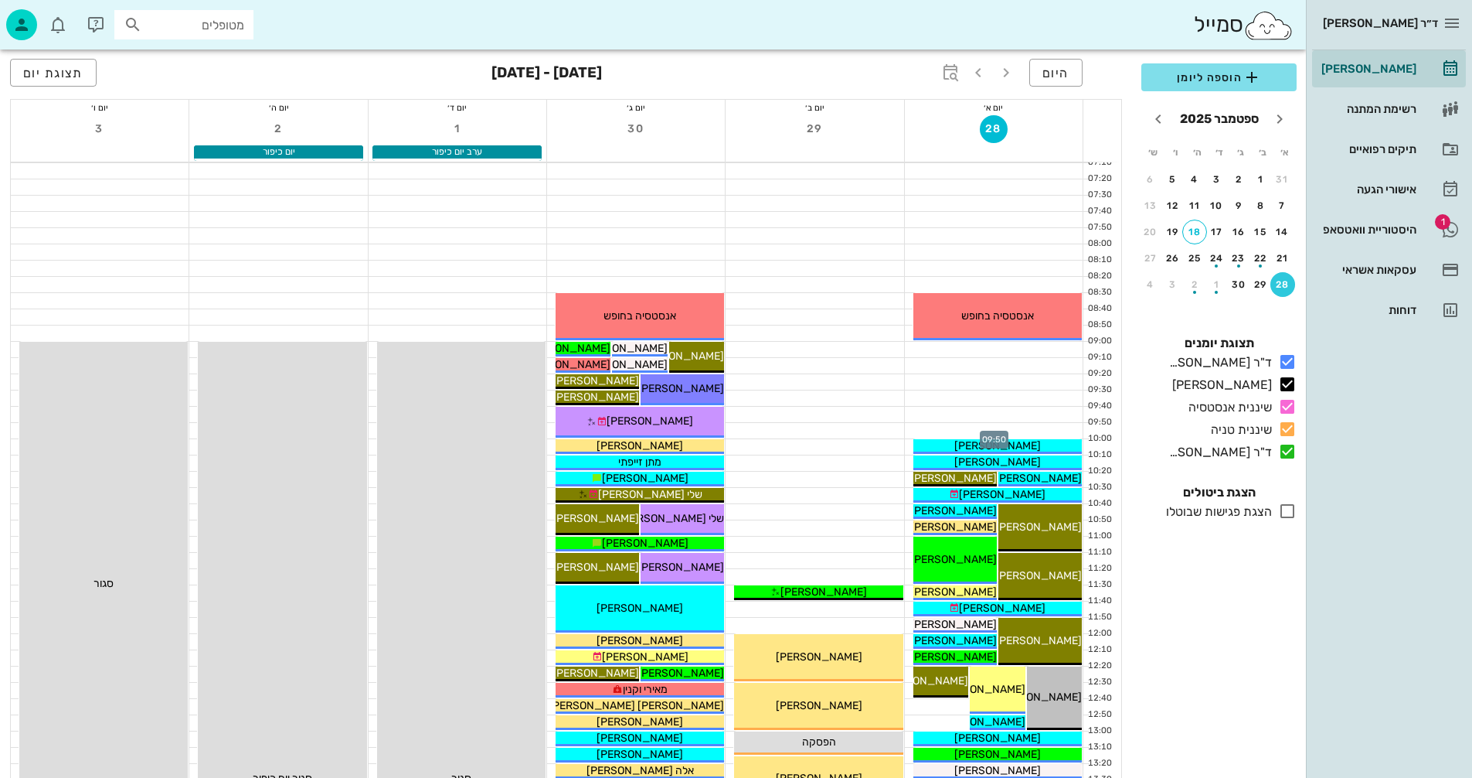
click at [968, 432] on div at bounding box center [994, 430] width 178 height 15
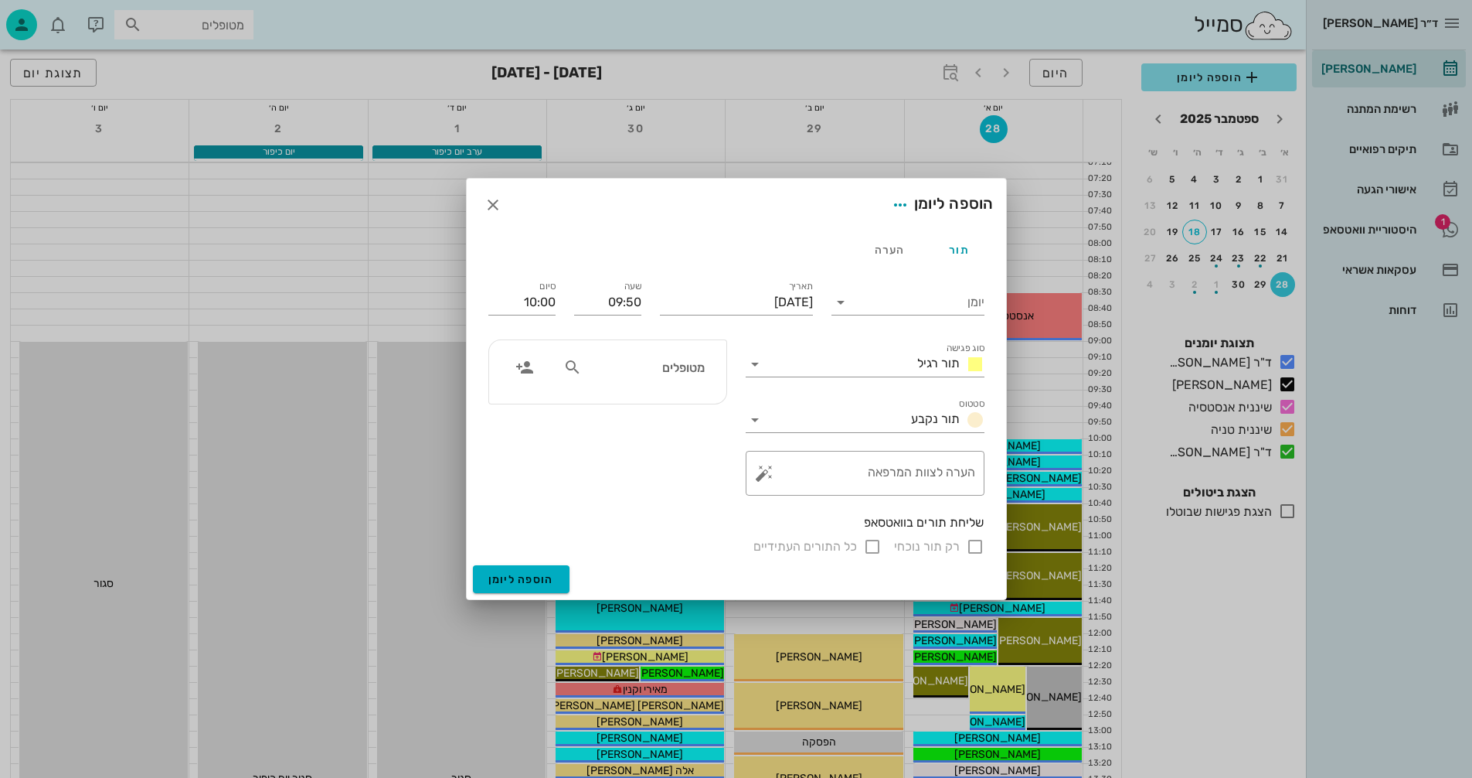
click at [676, 365] on input "מטופלים" at bounding box center [644, 367] width 119 height 20
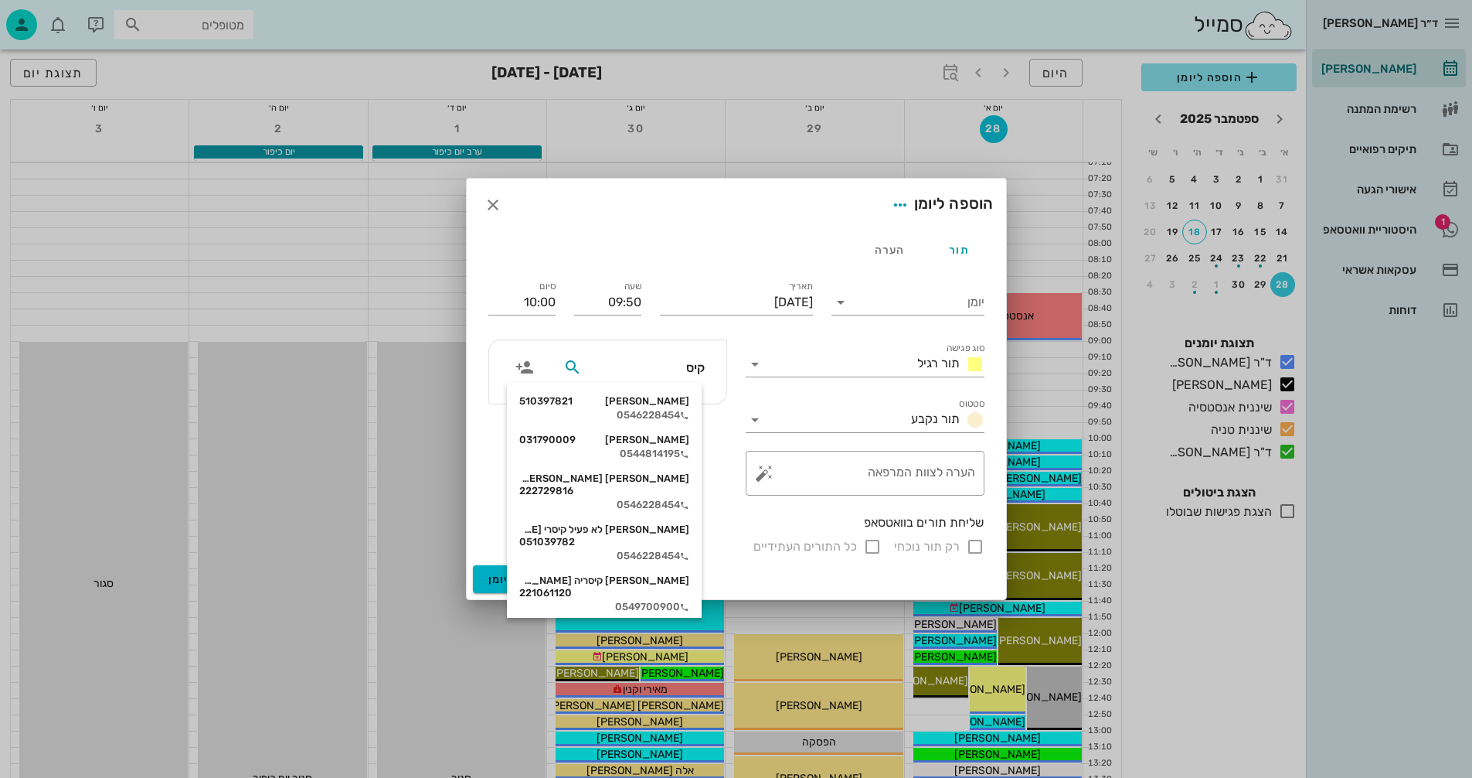
type input "[PERSON_NAME]"
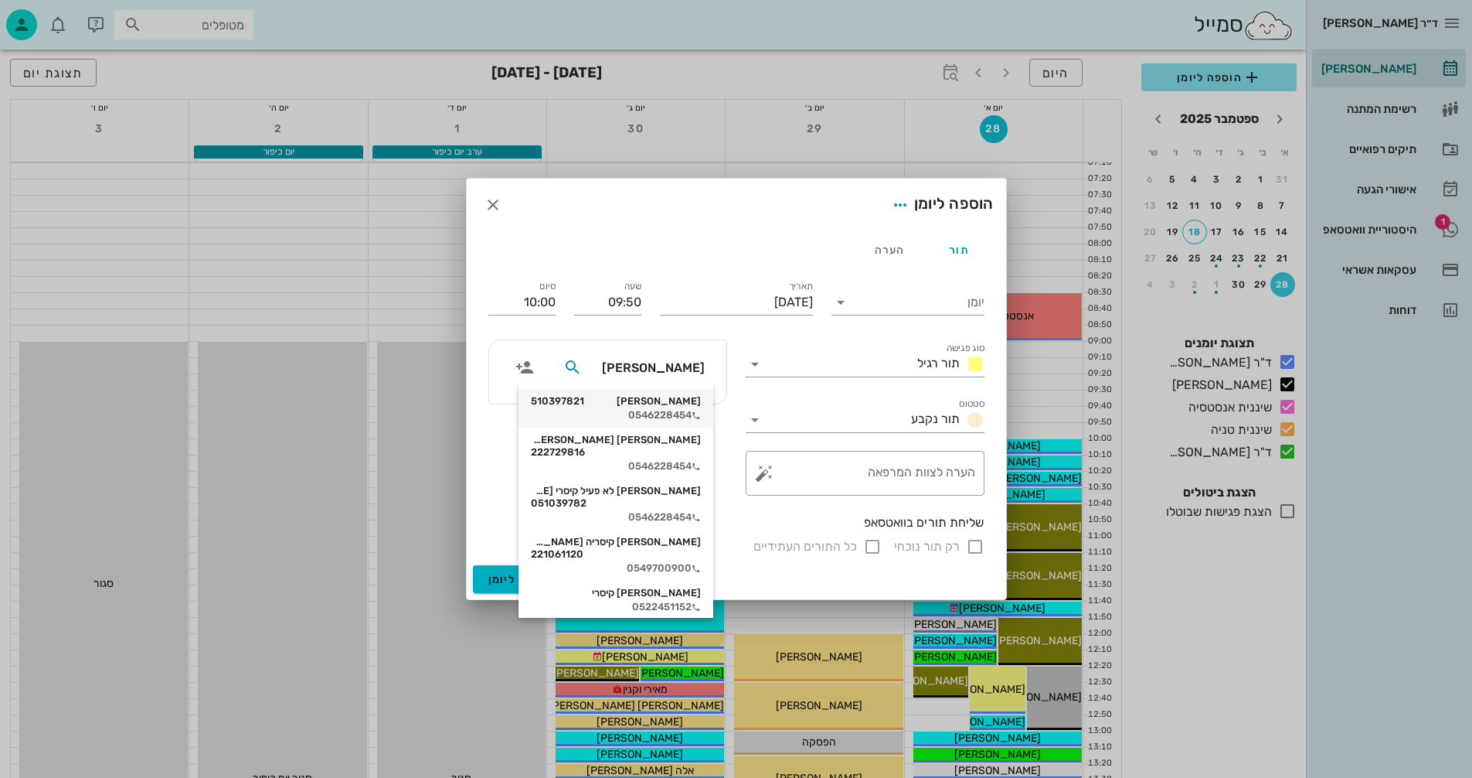
click at [673, 403] on div "[PERSON_NAME] 510397821" at bounding box center [616, 401] width 170 height 12
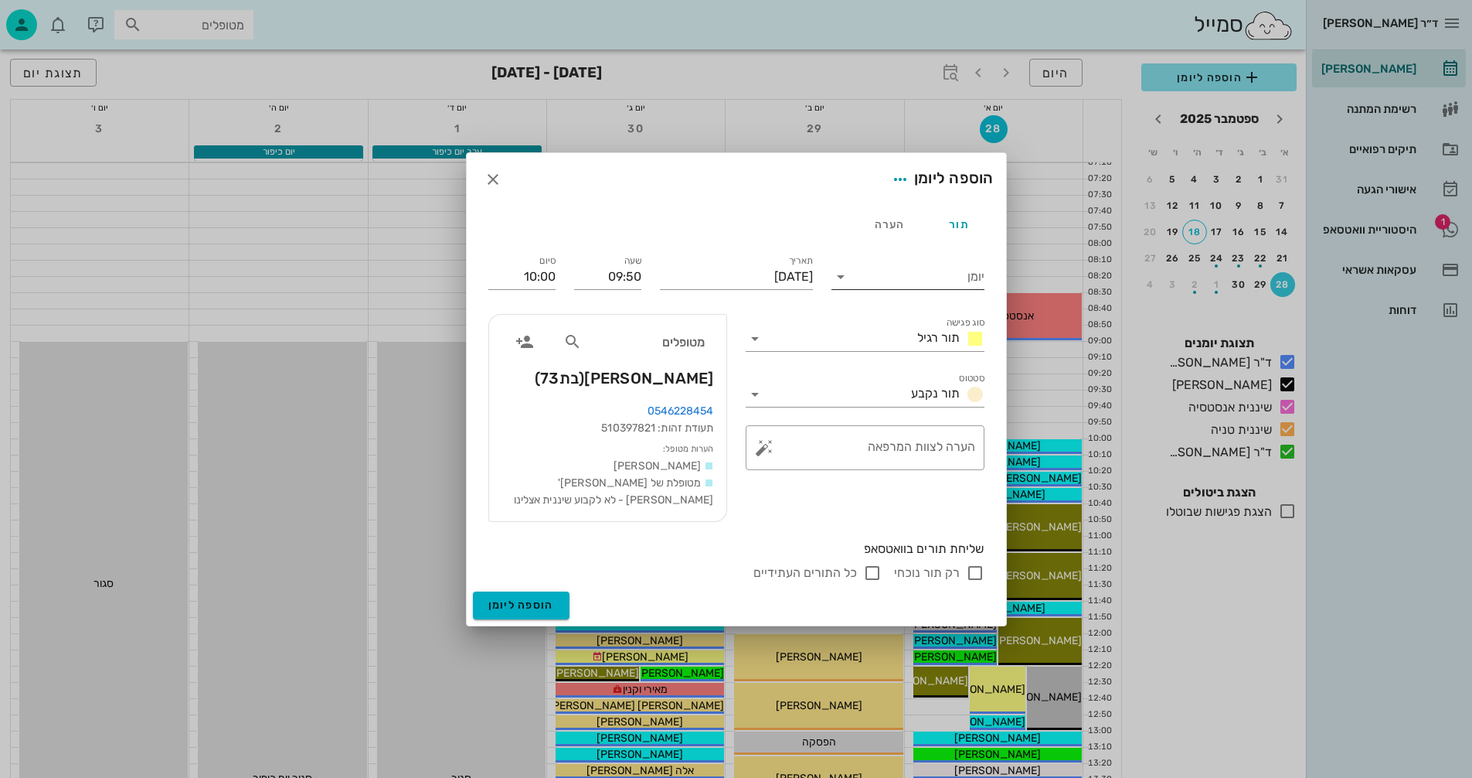
click at [910, 279] on input "יומן" at bounding box center [918, 276] width 131 height 25
click at [911, 288] on div "ד"ר [PERSON_NAME]" at bounding box center [908, 288] width 128 height 15
click at [872, 345] on input "סוג פגישה" at bounding box center [839, 338] width 144 height 25
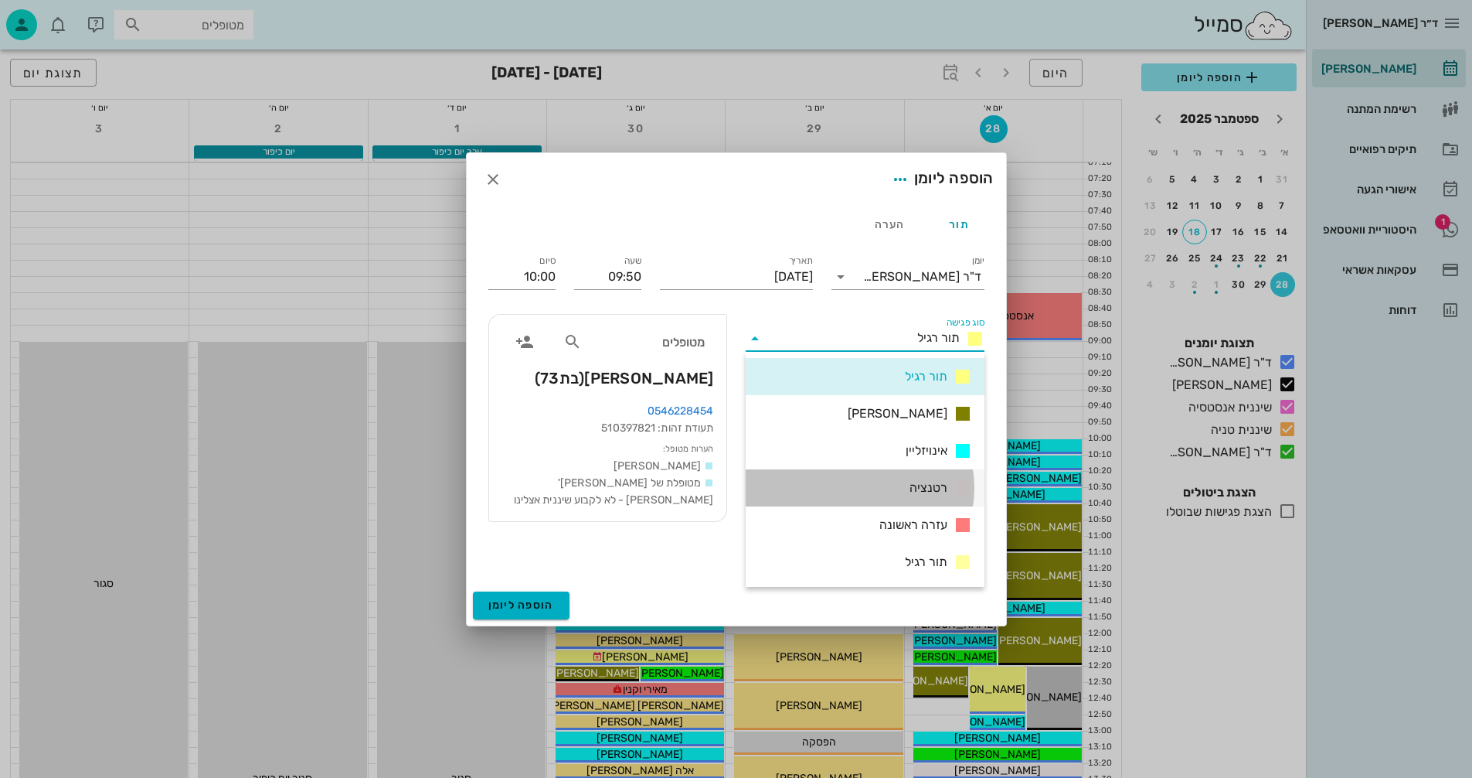
click at [912, 488] on span "רטנציה" at bounding box center [929, 487] width 38 height 19
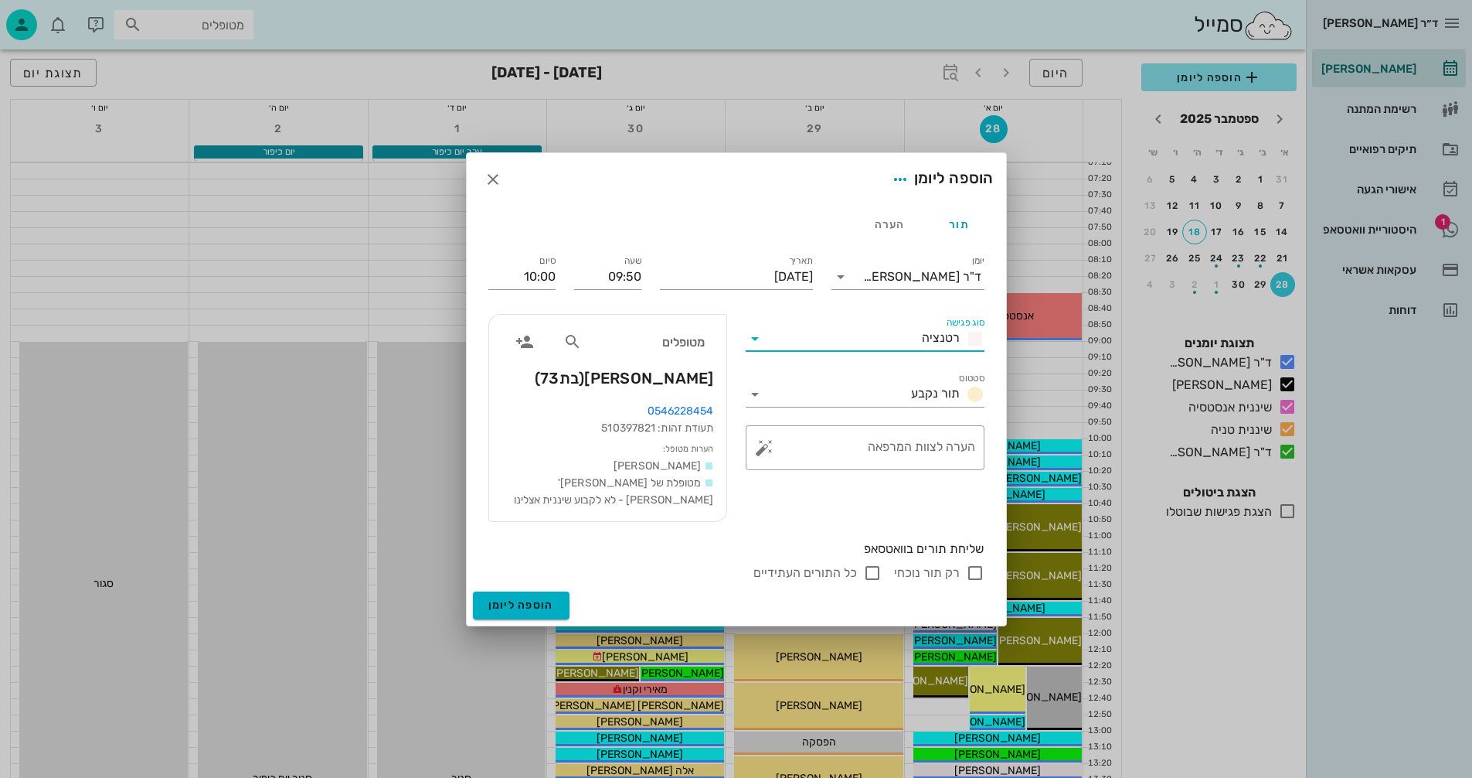
click at [975, 573] on input "רק תור נוכחי" at bounding box center [975, 572] width 19 height 19
checkbox input "false"
click at [513, 605] on span "הוספה ליומן" at bounding box center [521, 604] width 66 height 13
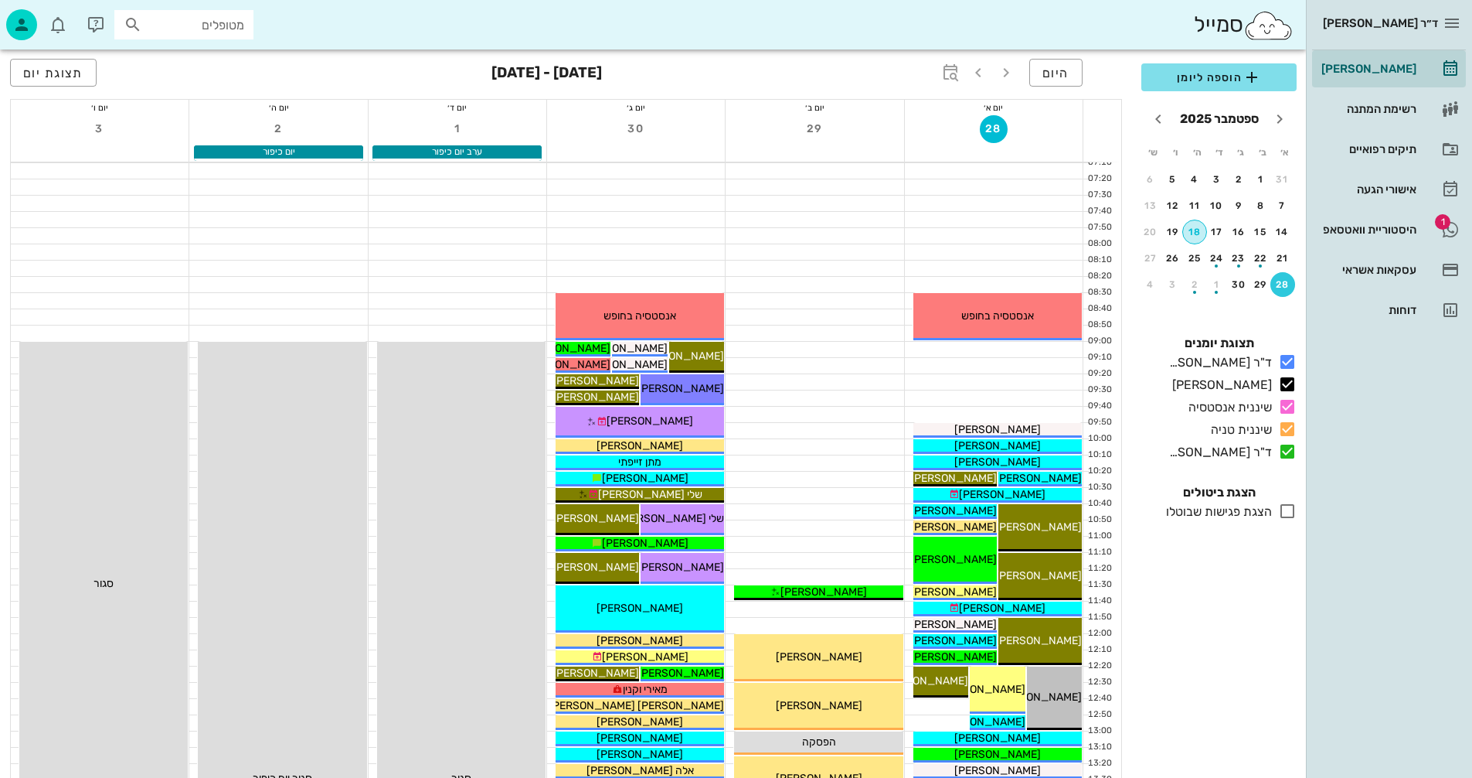
click at [1195, 230] on div "18" at bounding box center [1194, 231] width 23 height 11
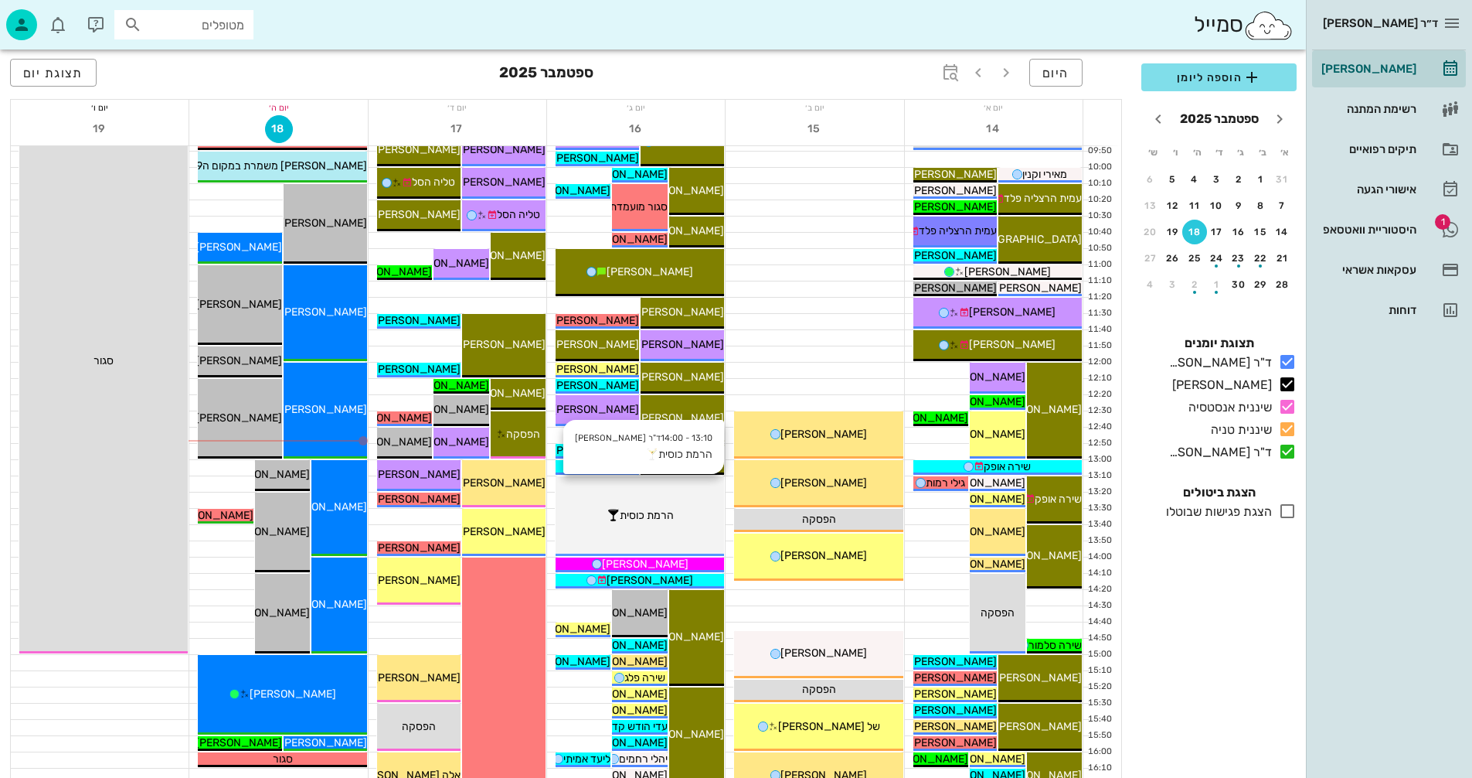
scroll to position [309, 0]
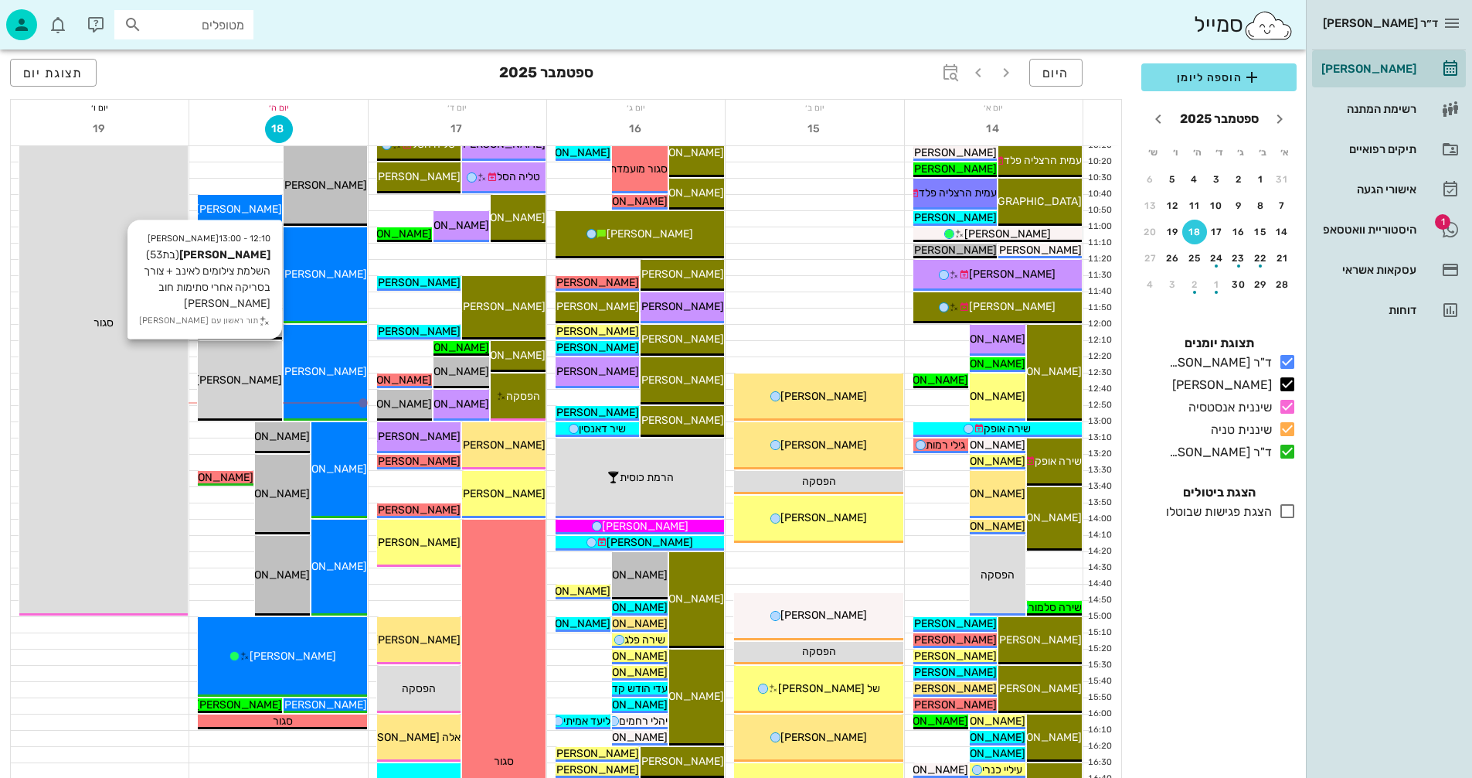
click at [254, 378] on span "[PERSON_NAME]" at bounding box center [239, 379] width 87 height 13
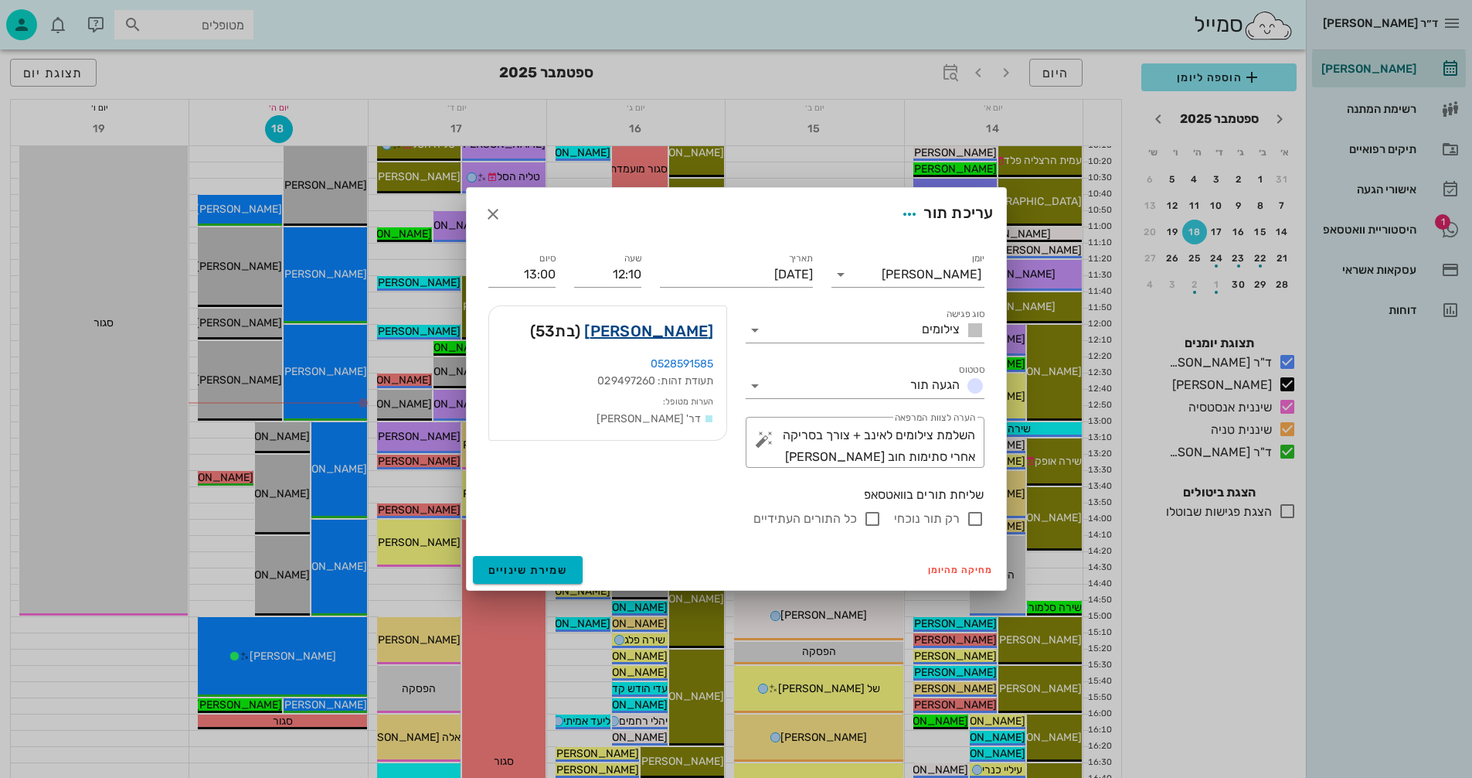
click at [672, 330] on link "[PERSON_NAME]" at bounding box center [648, 330] width 129 height 25
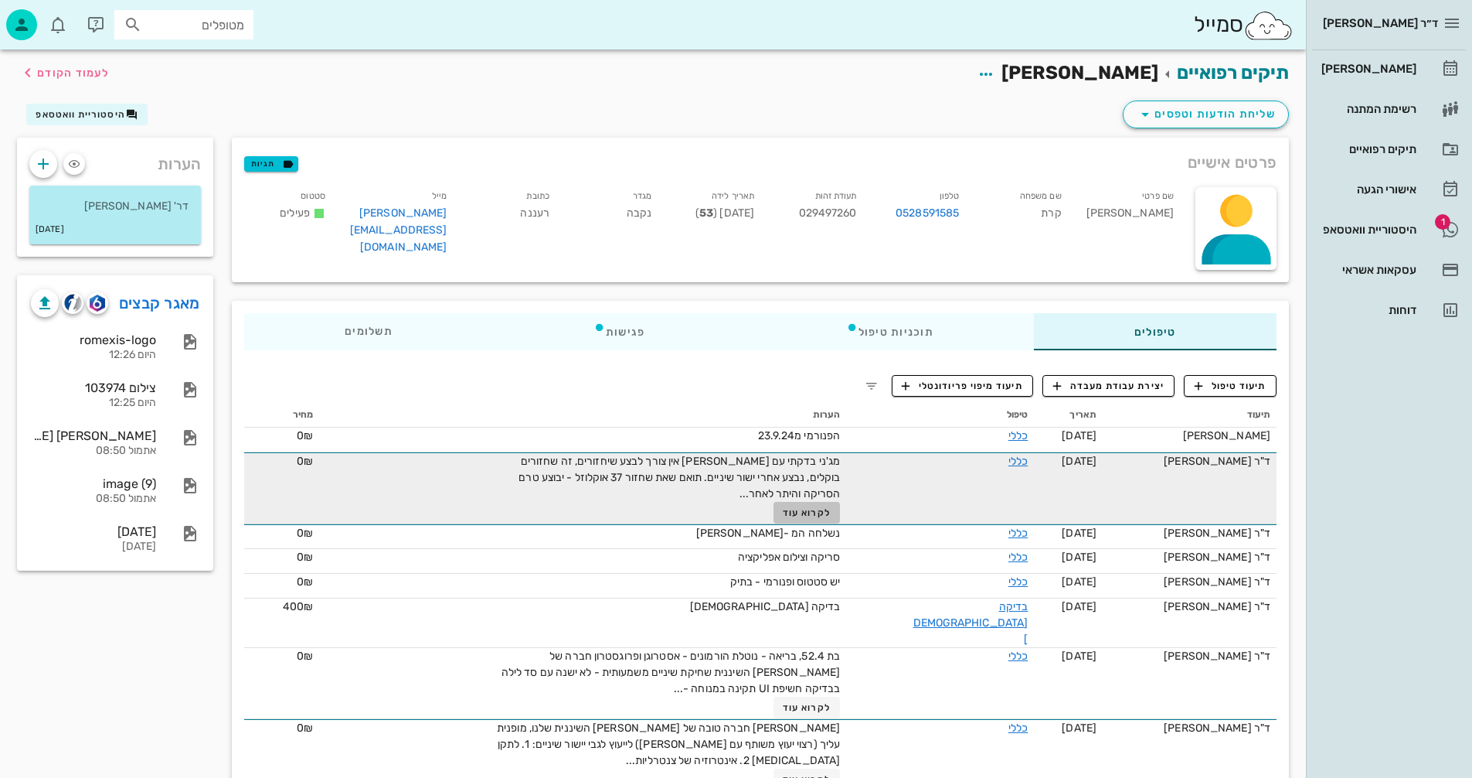
click at [813, 507] on span "לקרוא עוד" at bounding box center [807, 512] width 48 height 11
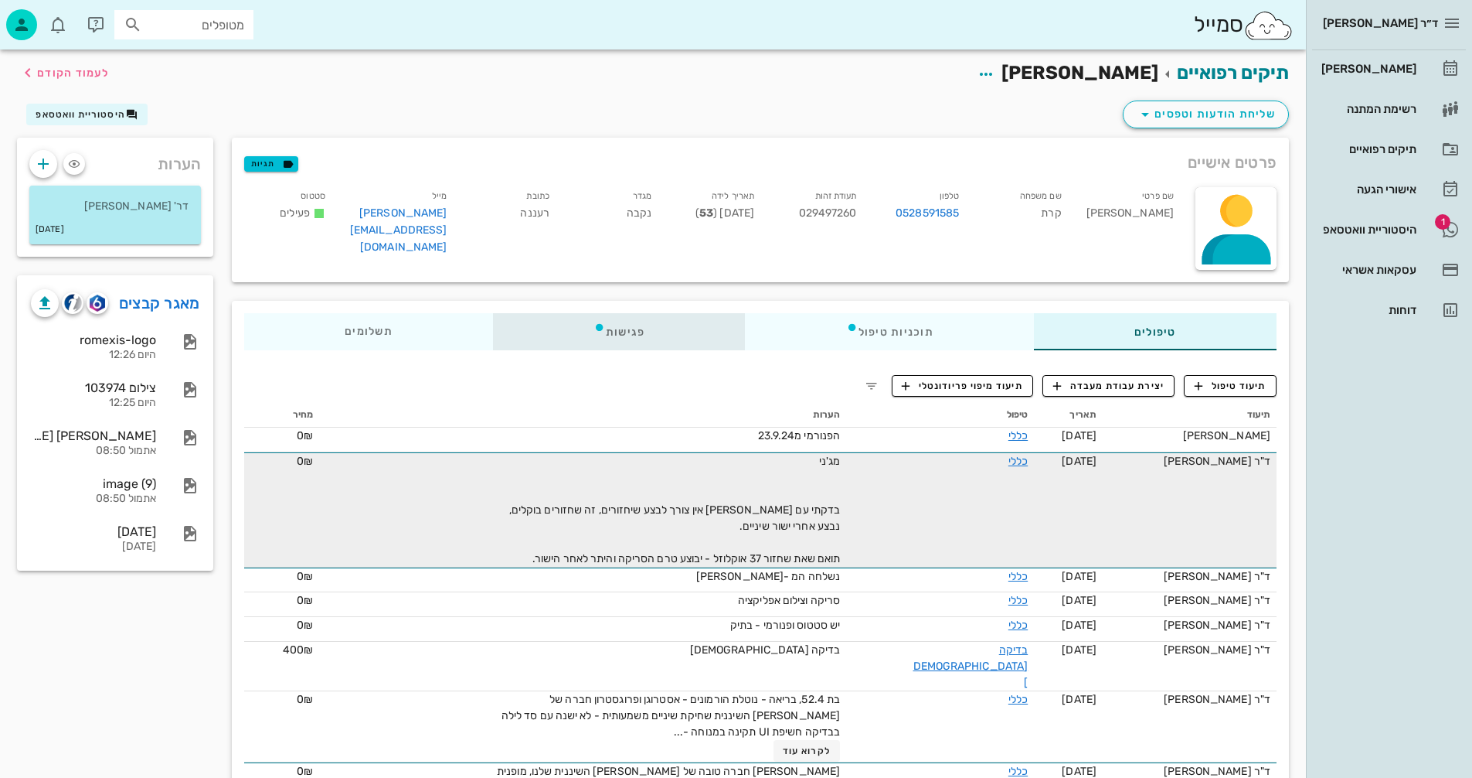
click at [621, 330] on div "פגישות" at bounding box center [619, 331] width 253 height 37
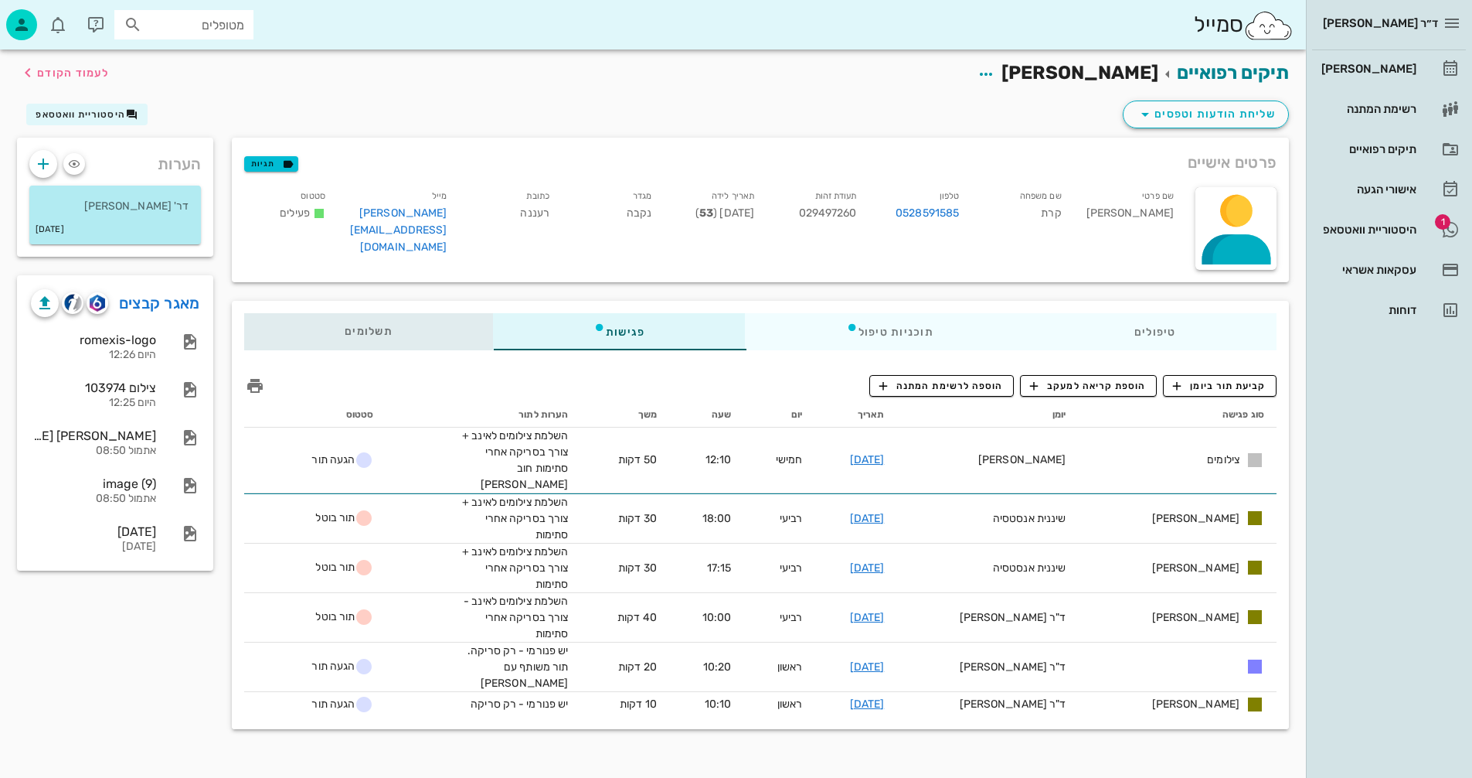
click at [382, 331] on span "תשלומים 0₪" at bounding box center [369, 331] width 48 height 11
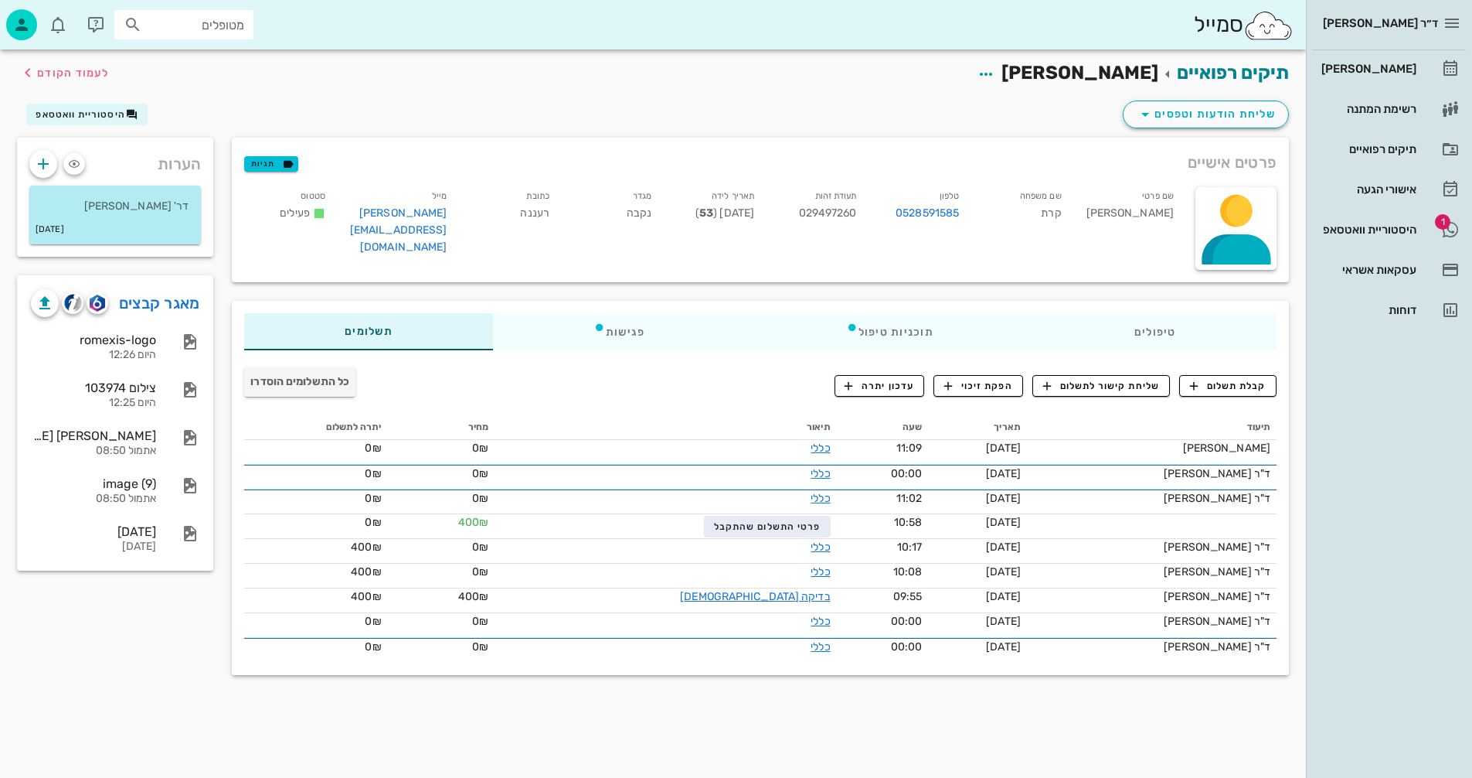
click at [297, 383] on span "כל התשלומים הוסדרו" at bounding box center [299, 381] width 99 height 13
click at [393, 332] on div "תשלומים 0₪" at bounding box center [368, 331] width 249 height 37
click at [1220, 388] on span "קבלת תשלום" at bounding box center [1228, 386] width 77 height 14
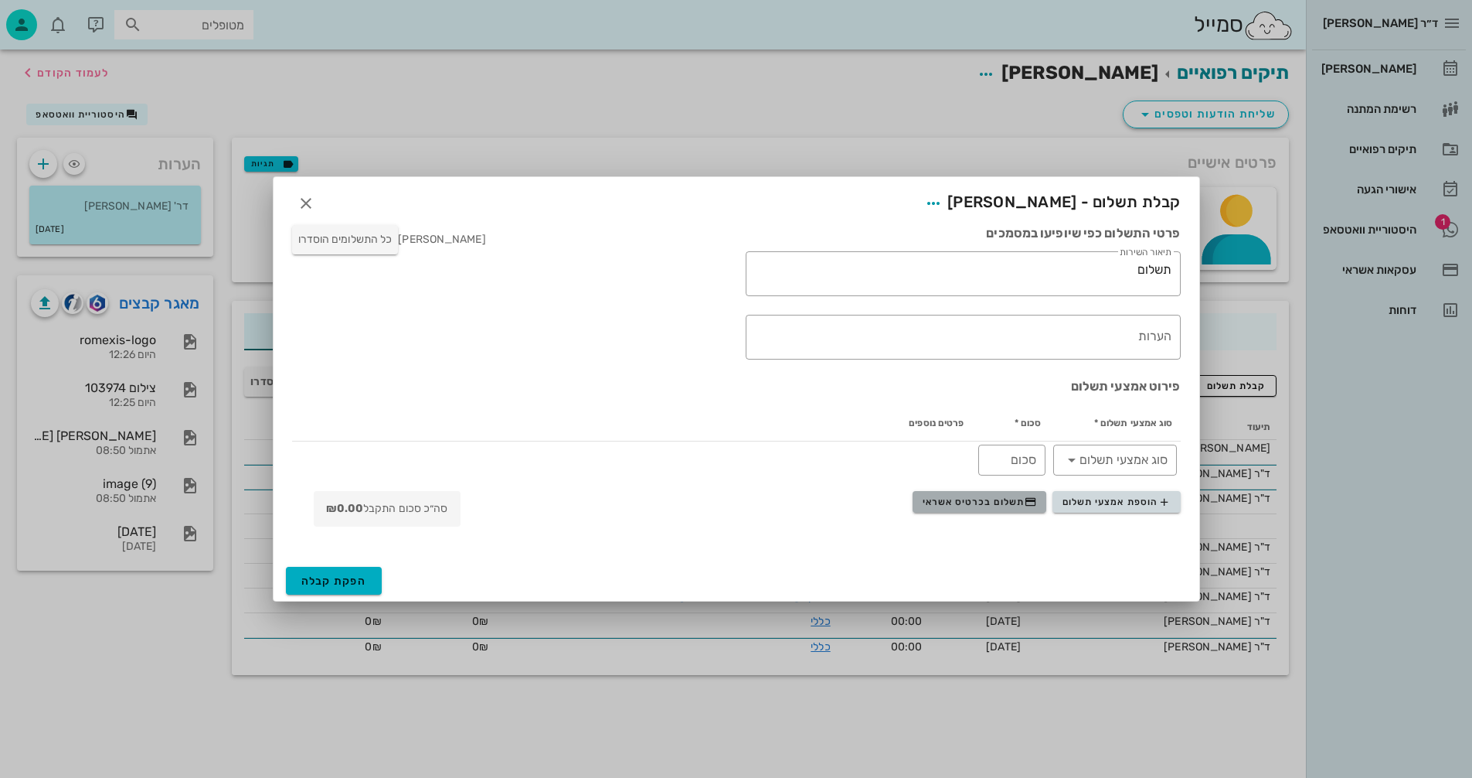
click at [963, 501] on span "תשלום בכרטיס אשראי" at bounding box center [980, 501] width 114 height 12
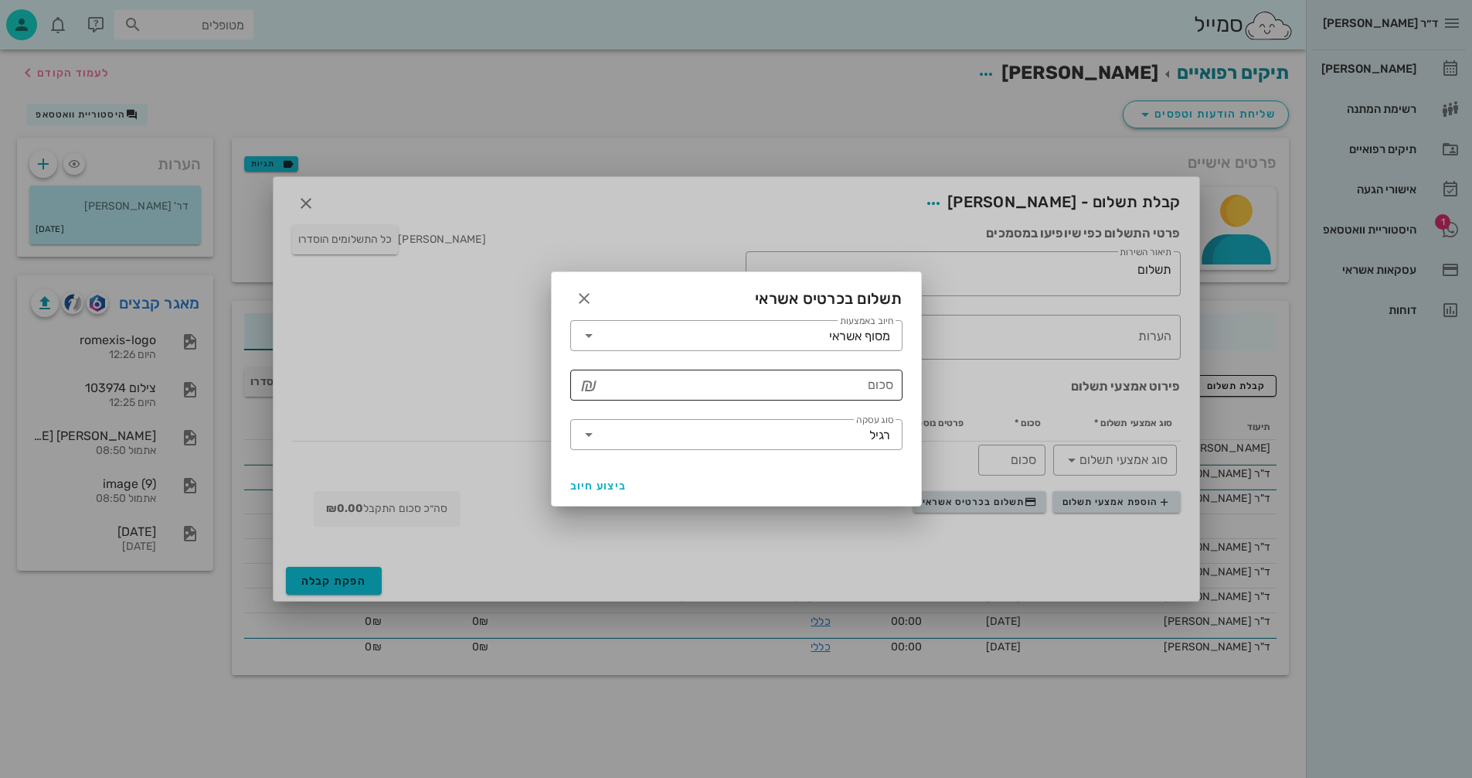
click at [825, 379] on input "סכום" at bounding box center [747, 385] width 292 height 25
type input "1000"
click at [590, 484] on span "ביצוע חיוב" at bounding box center [598, 485] width 57 height 13
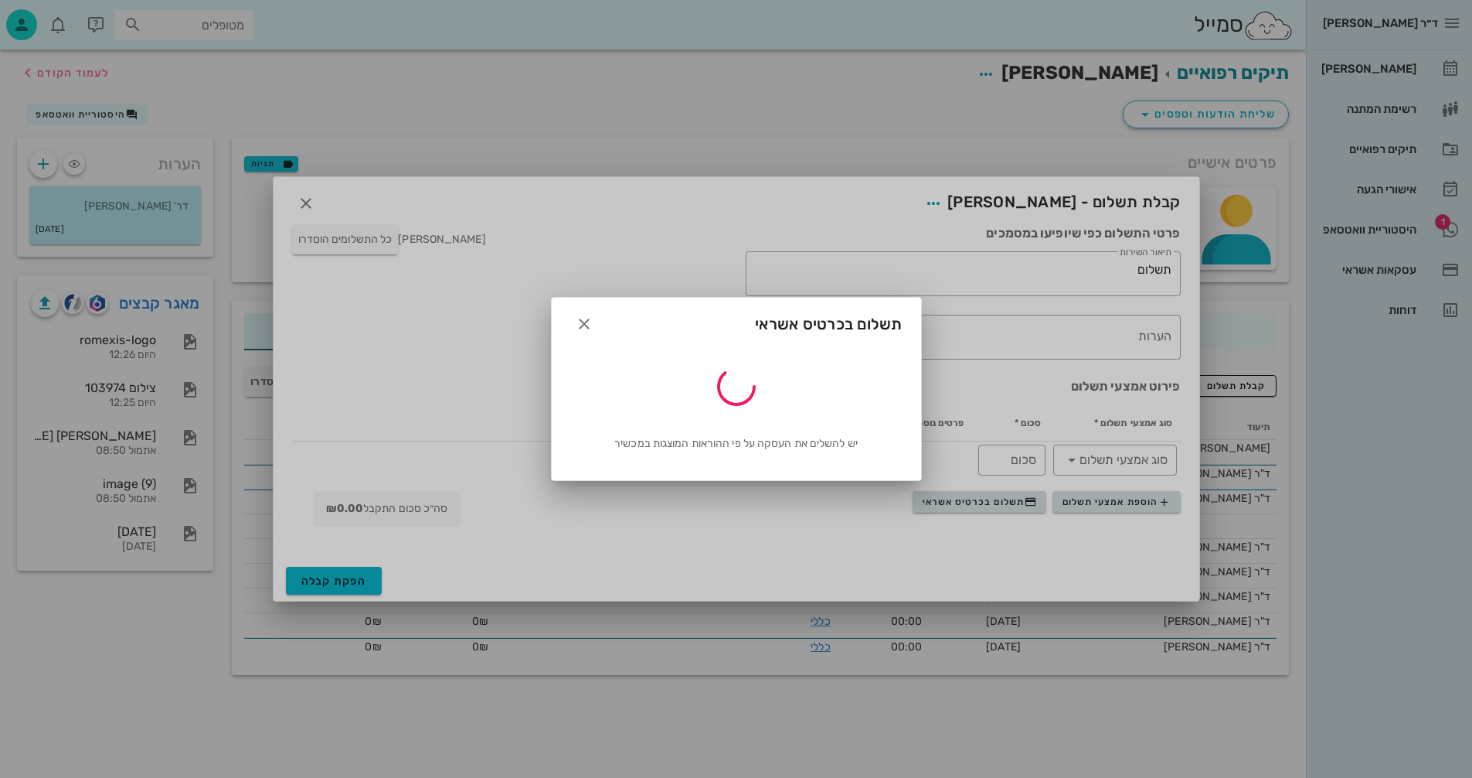
type input "1000"
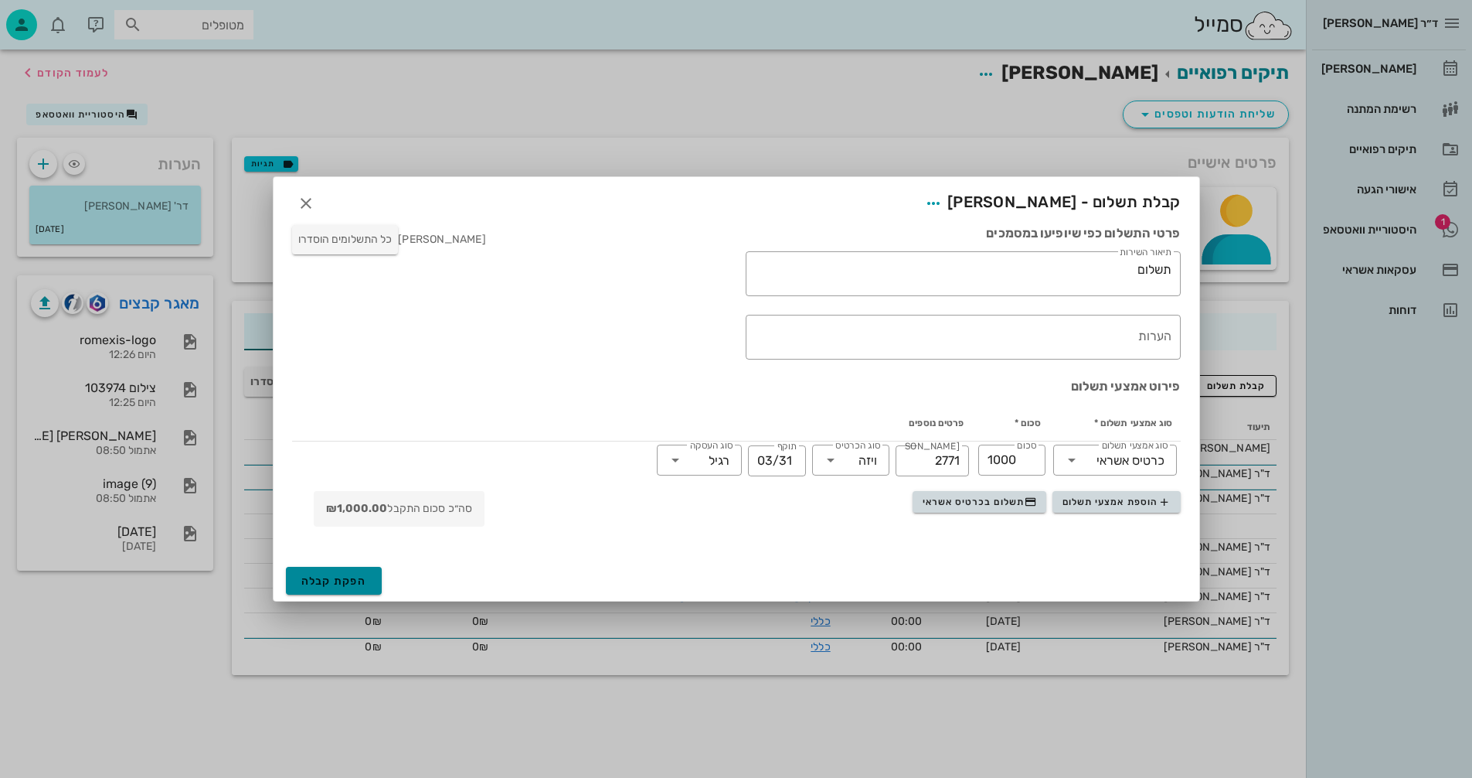
click at [322, 580] on span "הפקת קבלה" at bounding box center [334, 580] width 66 height 13
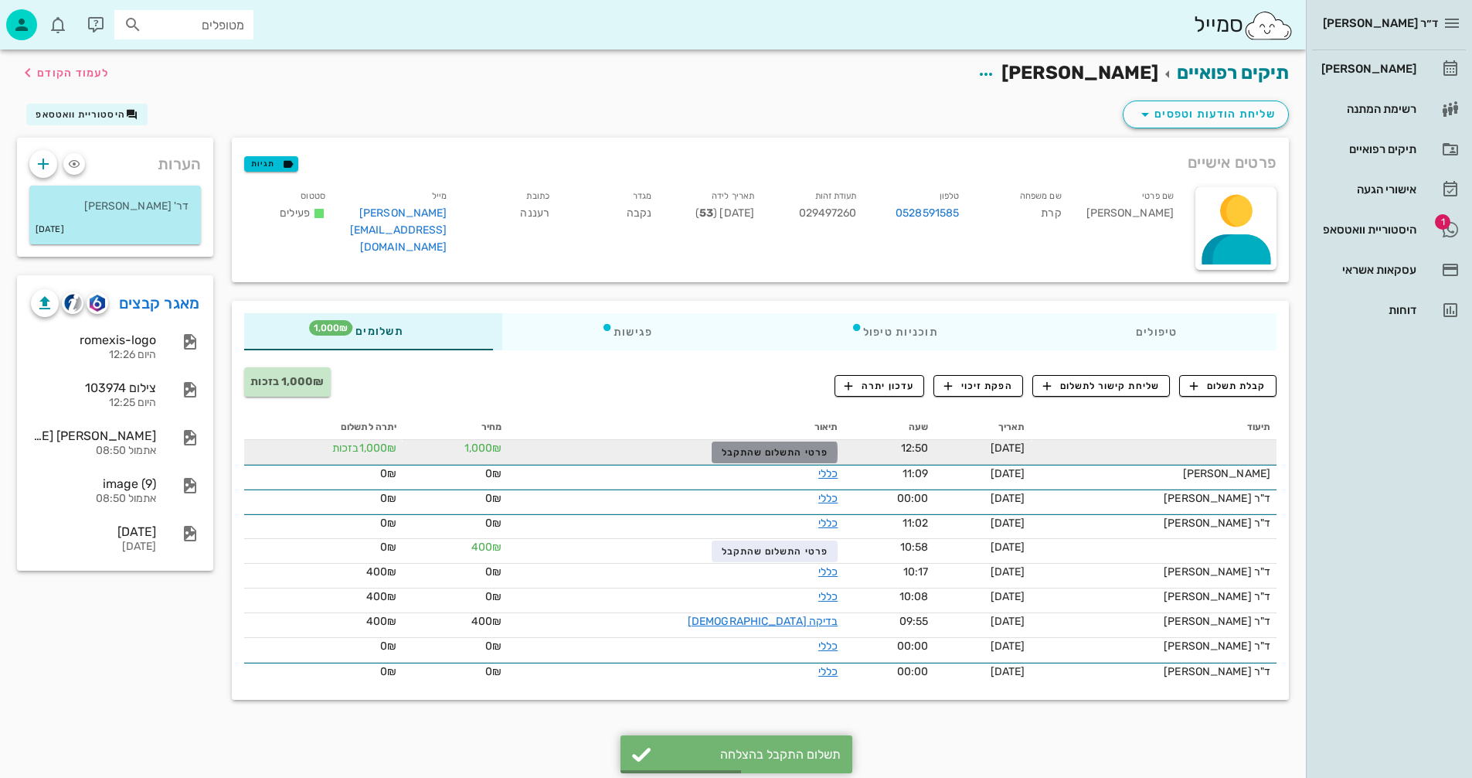
click at [728, 451] on span "פרטי התשלום שהתקבל" at bounding box center [775, 452] width 107 height 11
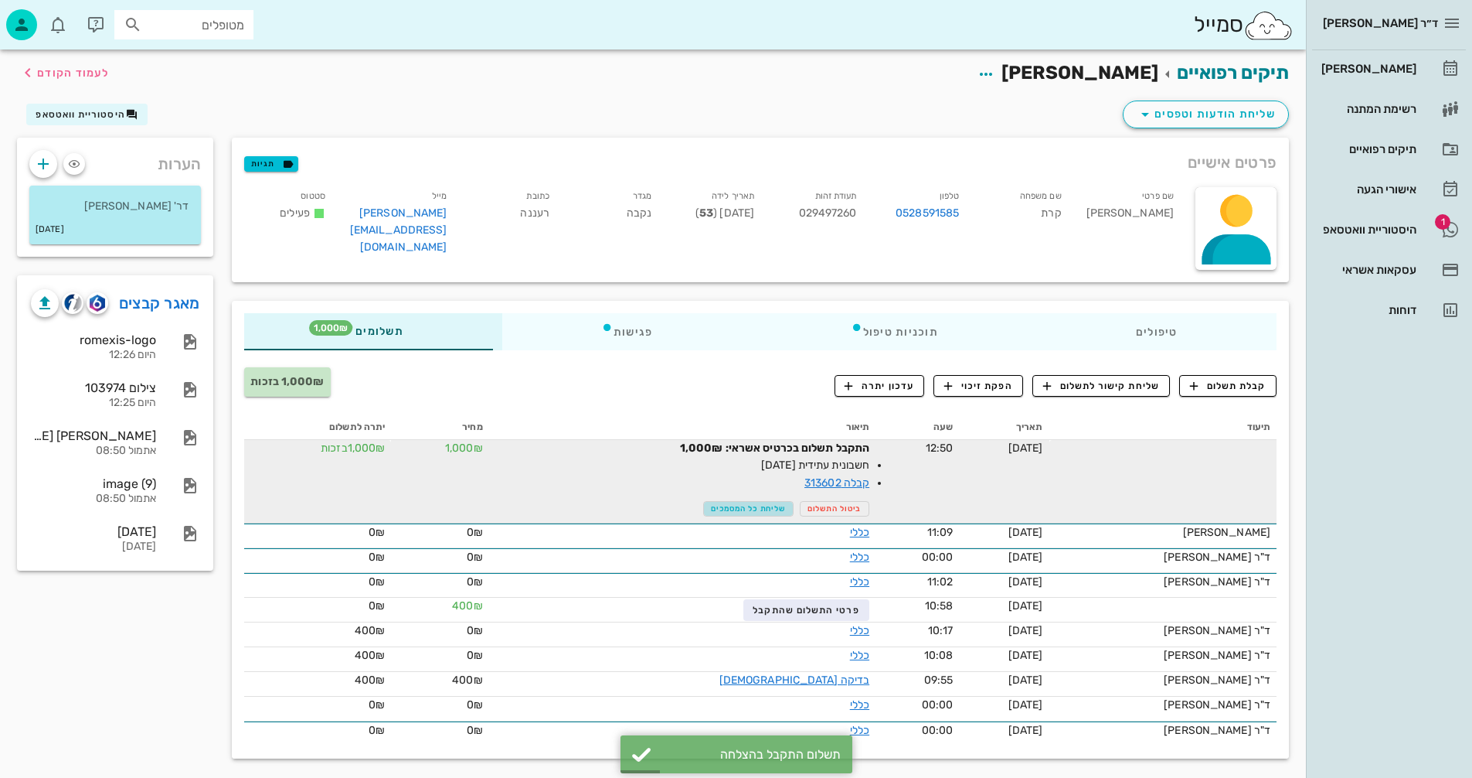
click at [737, 506] on span "שליחת כל המסמכים" at bounding box center [748, 508] width 75 height 9
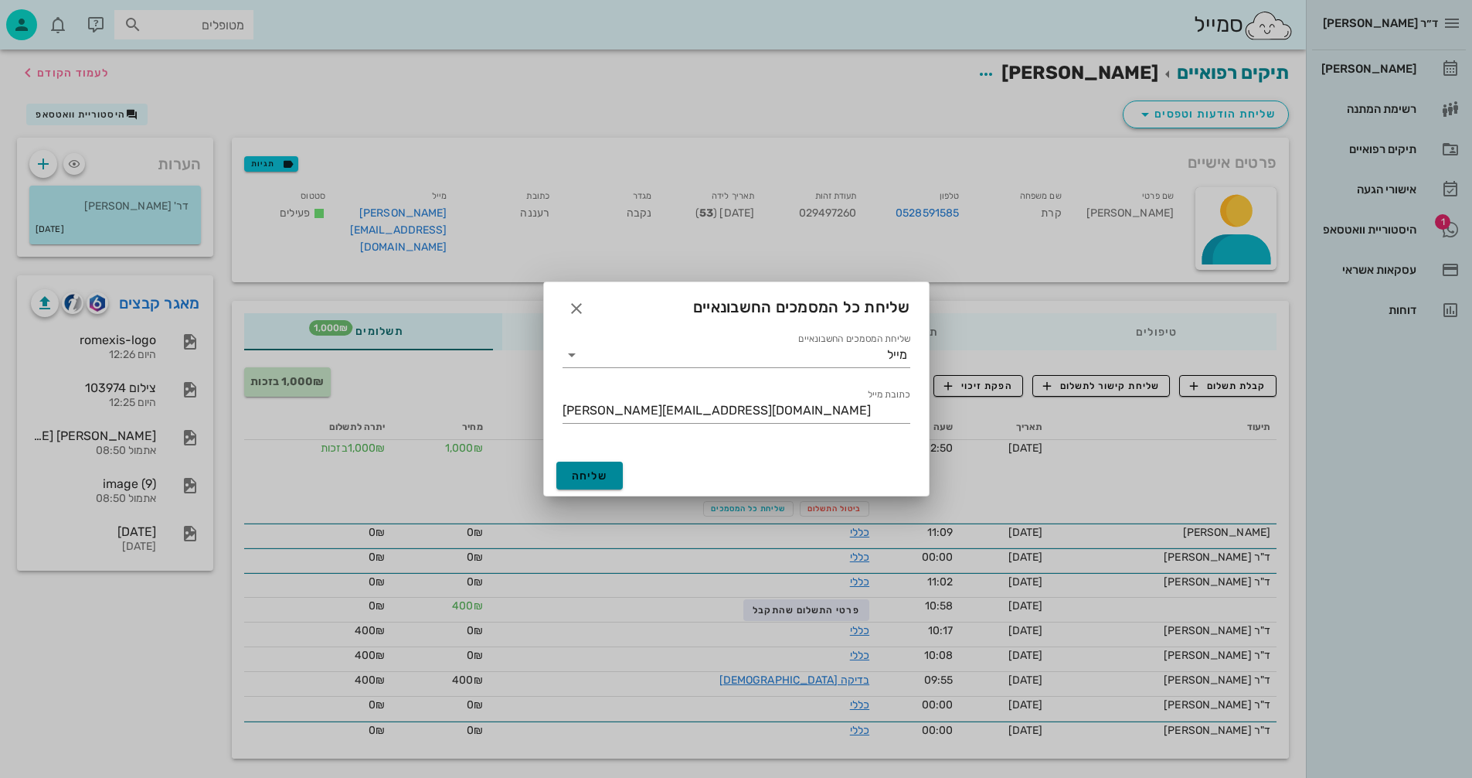
click at [582, 474] on span "שליחה" at bounding box center [590, 475] width 36 height 13
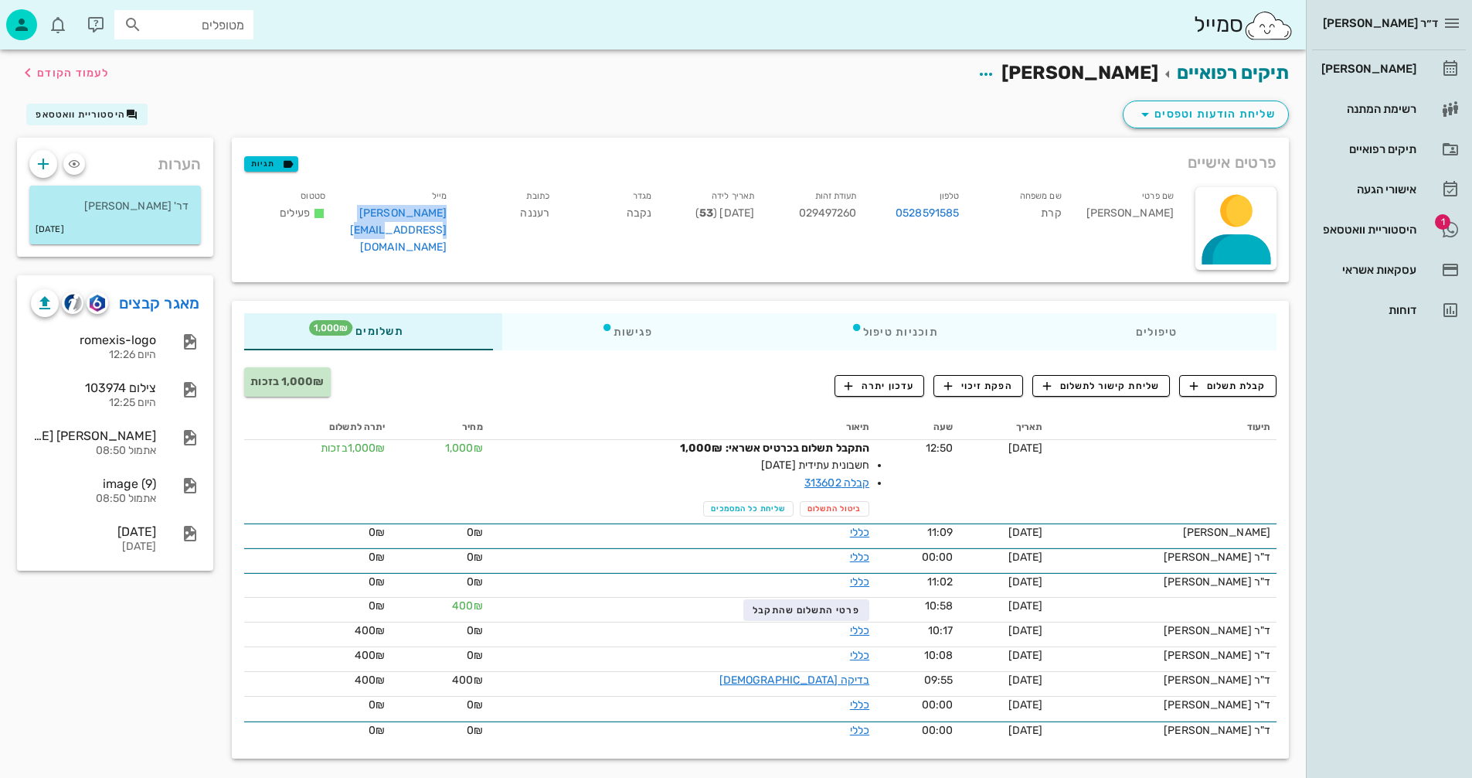
drag, startPoint x: 449, startPoint y: 210, endPoint x: 348, endPoint y: 216, distance: 101.4
click at [348, 216] on div "מייל [PERSON_NAME][EMAIL_ADDRESS][DOMAIN_NAME]" at bounding box center [399, 224] width 122 height 81
click at [1343, 226] on div "היסטוריית וואטסאפ" at bounding box center [1368, 229] width 98 height 12
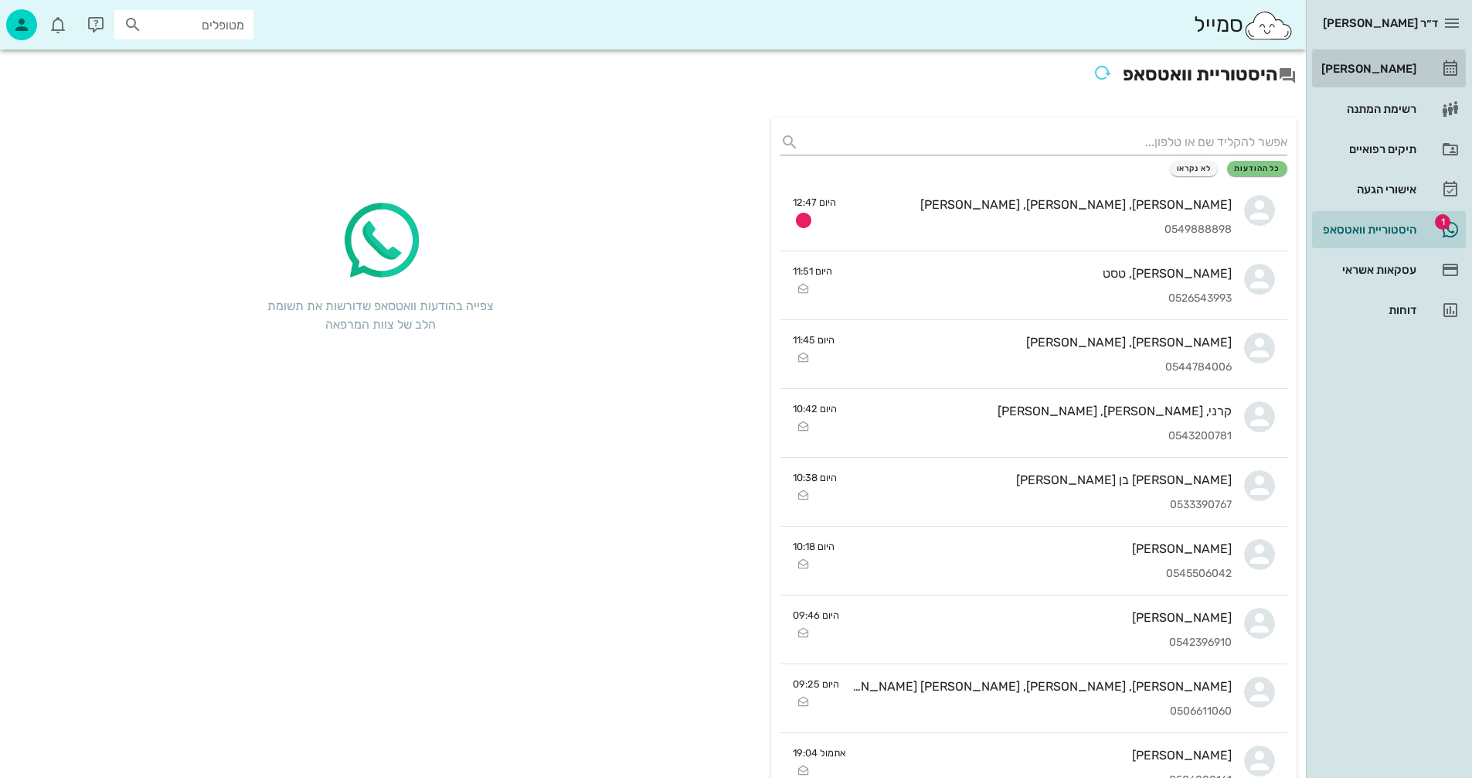
click at [1389, 70] on div "[PERSON_NAME]" at bounding box center [1368, 69] width 98 height 12
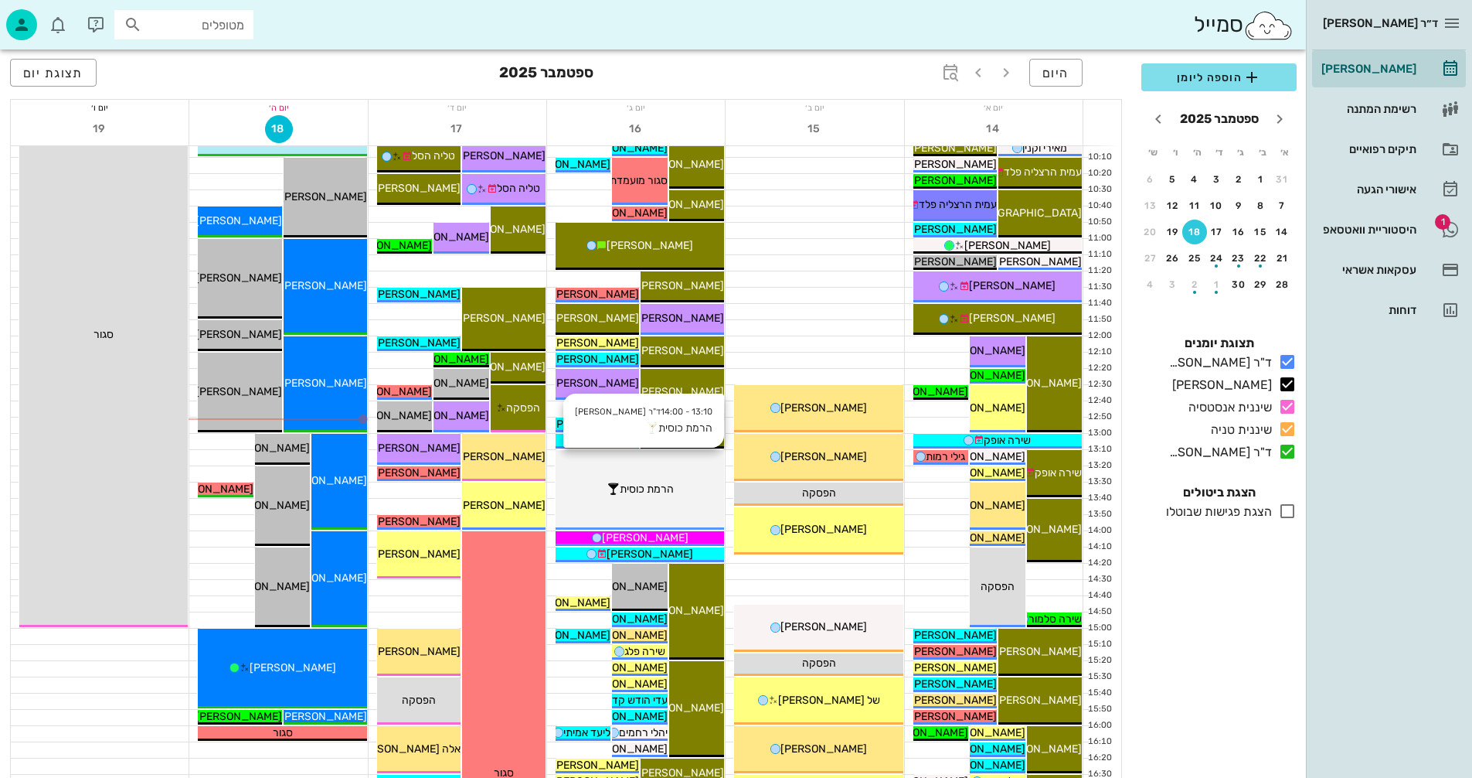
scroll to position [309, 0]
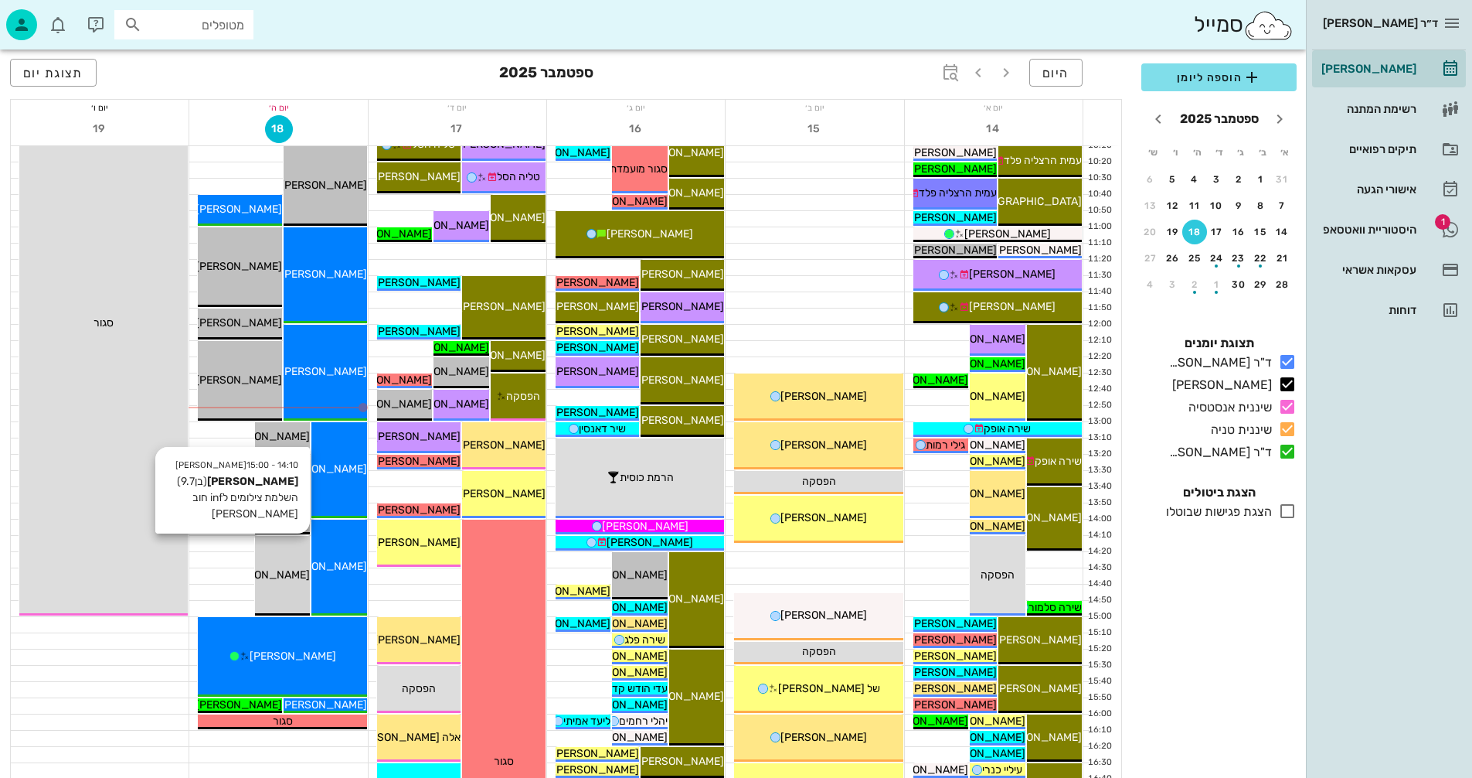
click at [280, 556] on div "14:10 - 15:00 [PERSON_NAME] (בן 9.7 ) השלמת צילומים לinf חוב [PERSON_NAME]" at bounding box center [282, 576] width 55 height 80
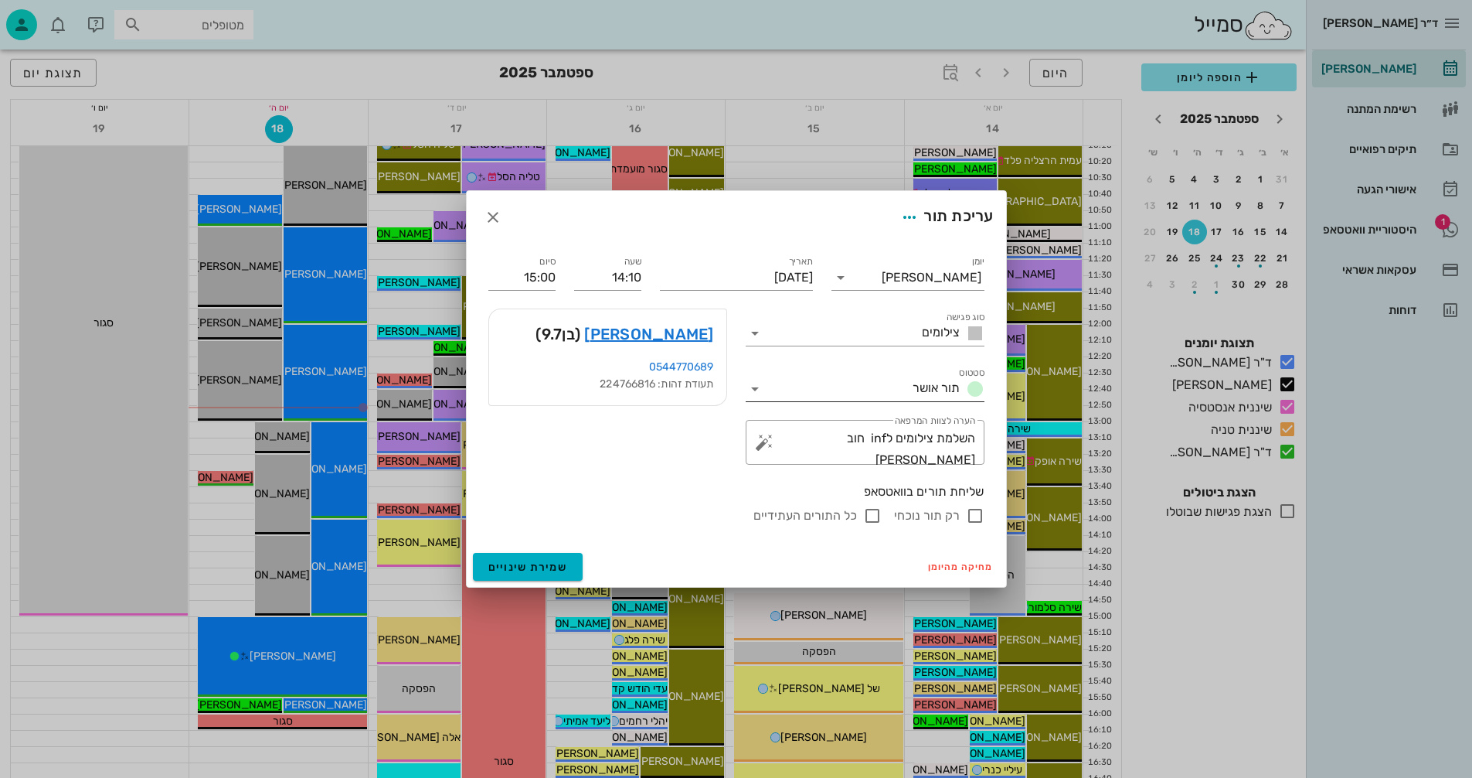
click at [761, 382] on icon at bounding box center [755, 388] width 19 height 19
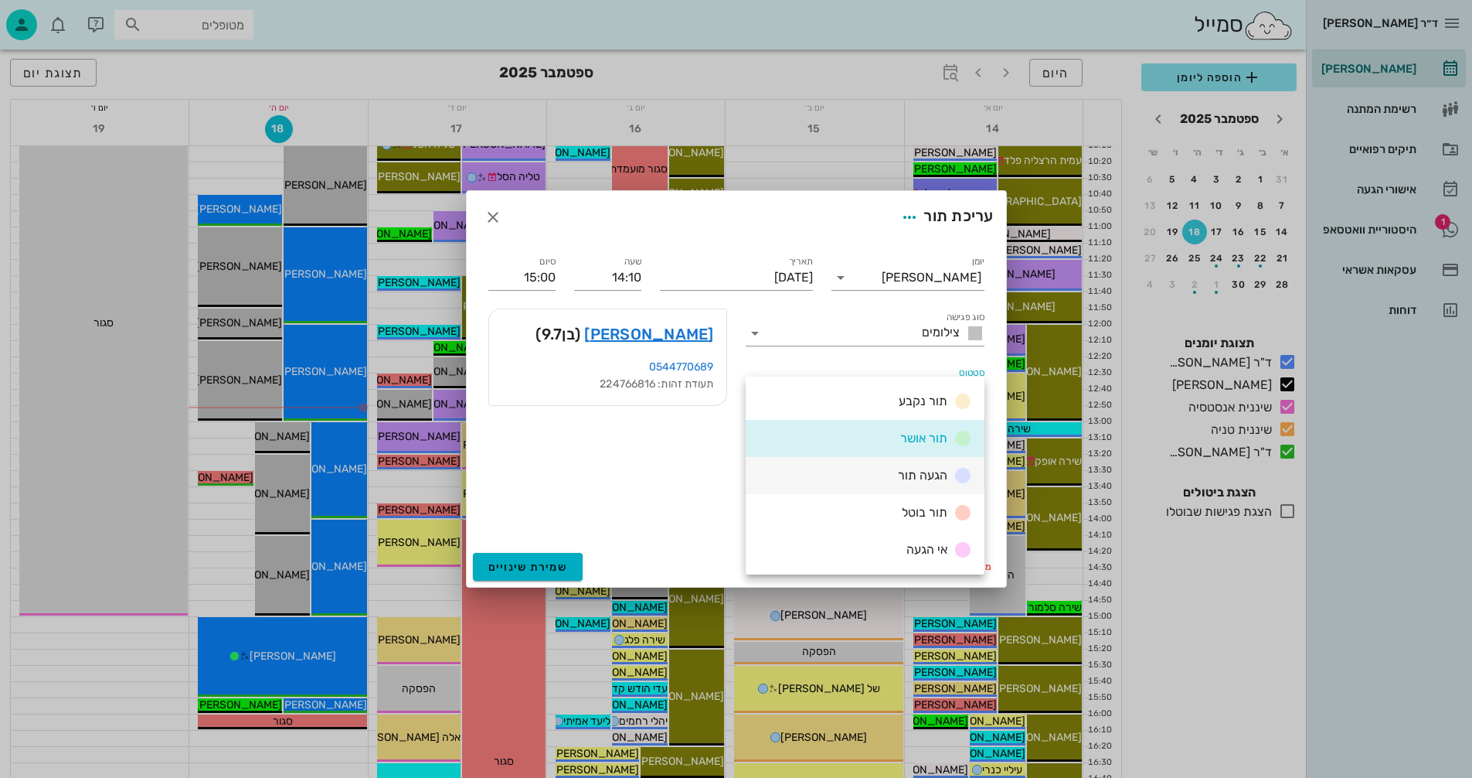
click at [880, 472] on div "הגעה תור" at bounding box center [865, 475] width 239 height 37
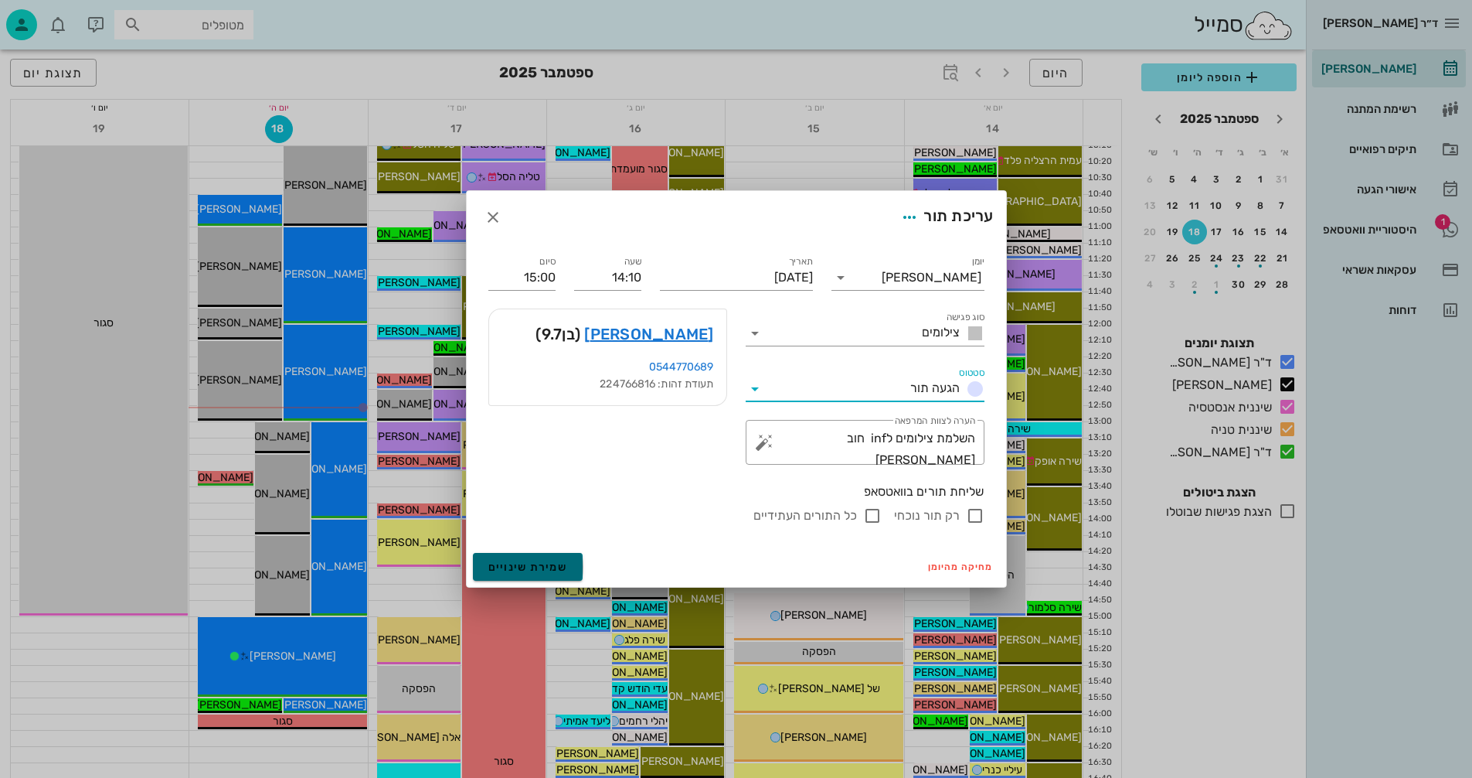
click at [515, 567] on span "שמירת שינויים" at bounding box center [528, 566] width 80 height 13
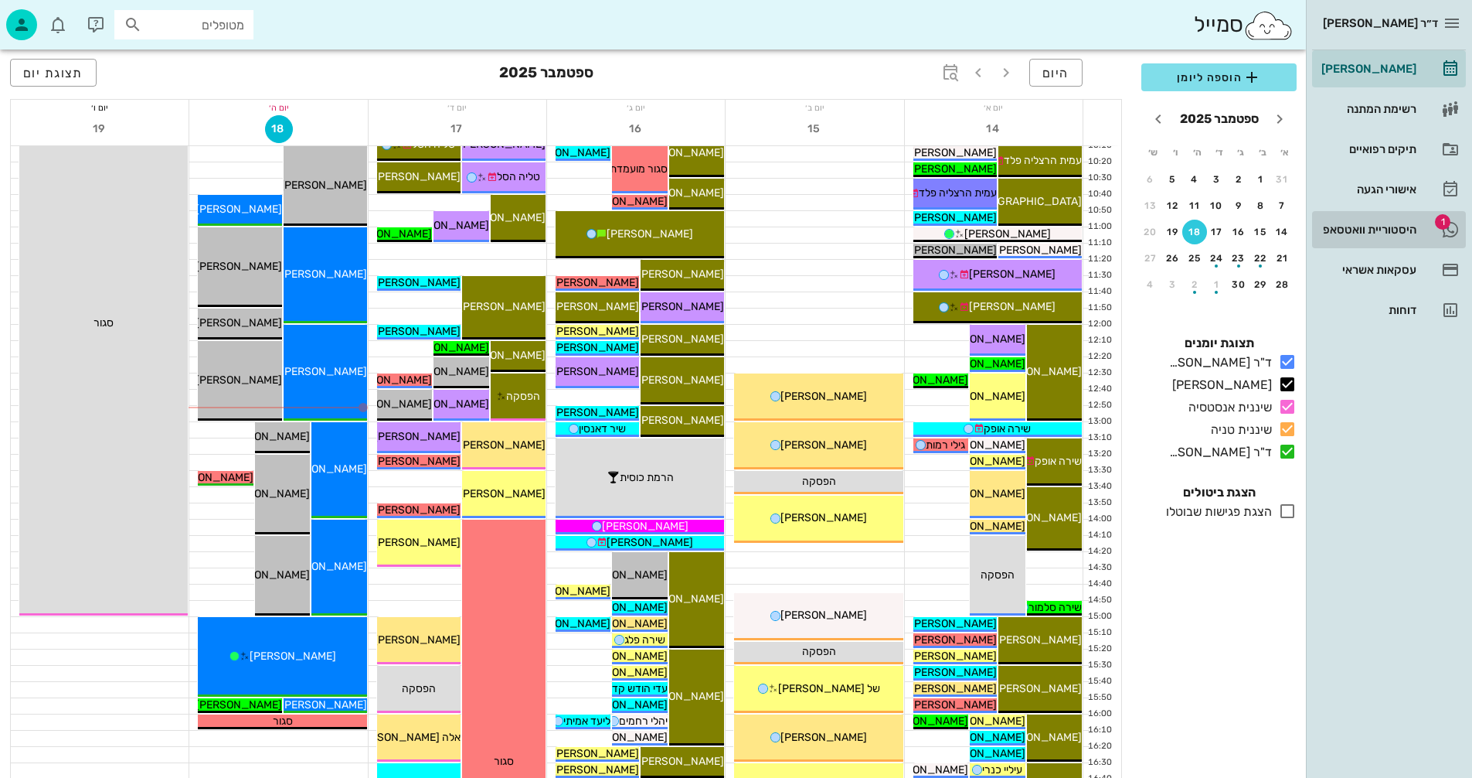
click at [1342, 227] on div "היסטוריית וואטסאפ" at bounding box center [1368, 229] width 98 height 12
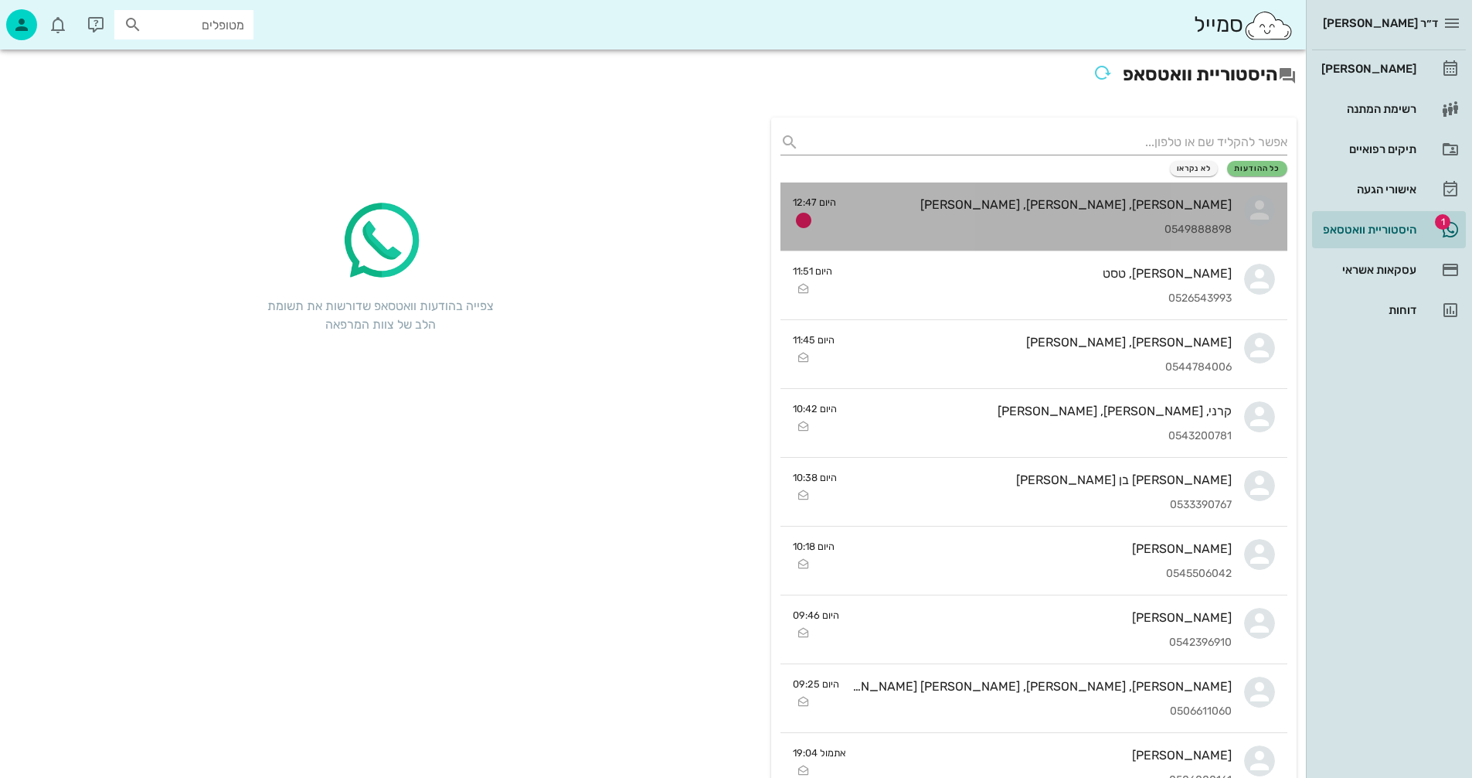
click at [944, 206] on div "[PERSON_NAME], [PERSON_NAME], [PERSON_NAME]" at bounding box center [1040, 204] width 383 height 15
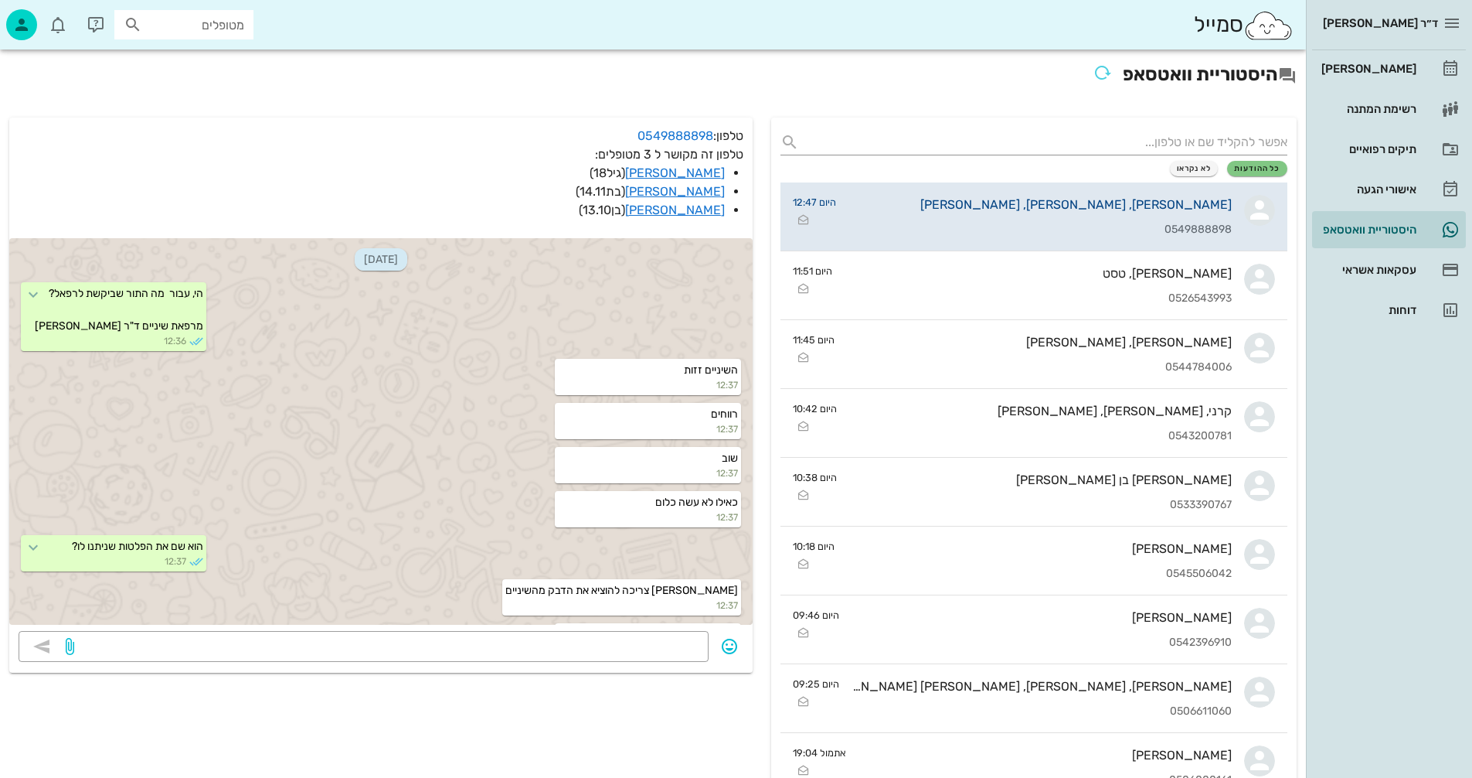
scroll to position [349, 0]
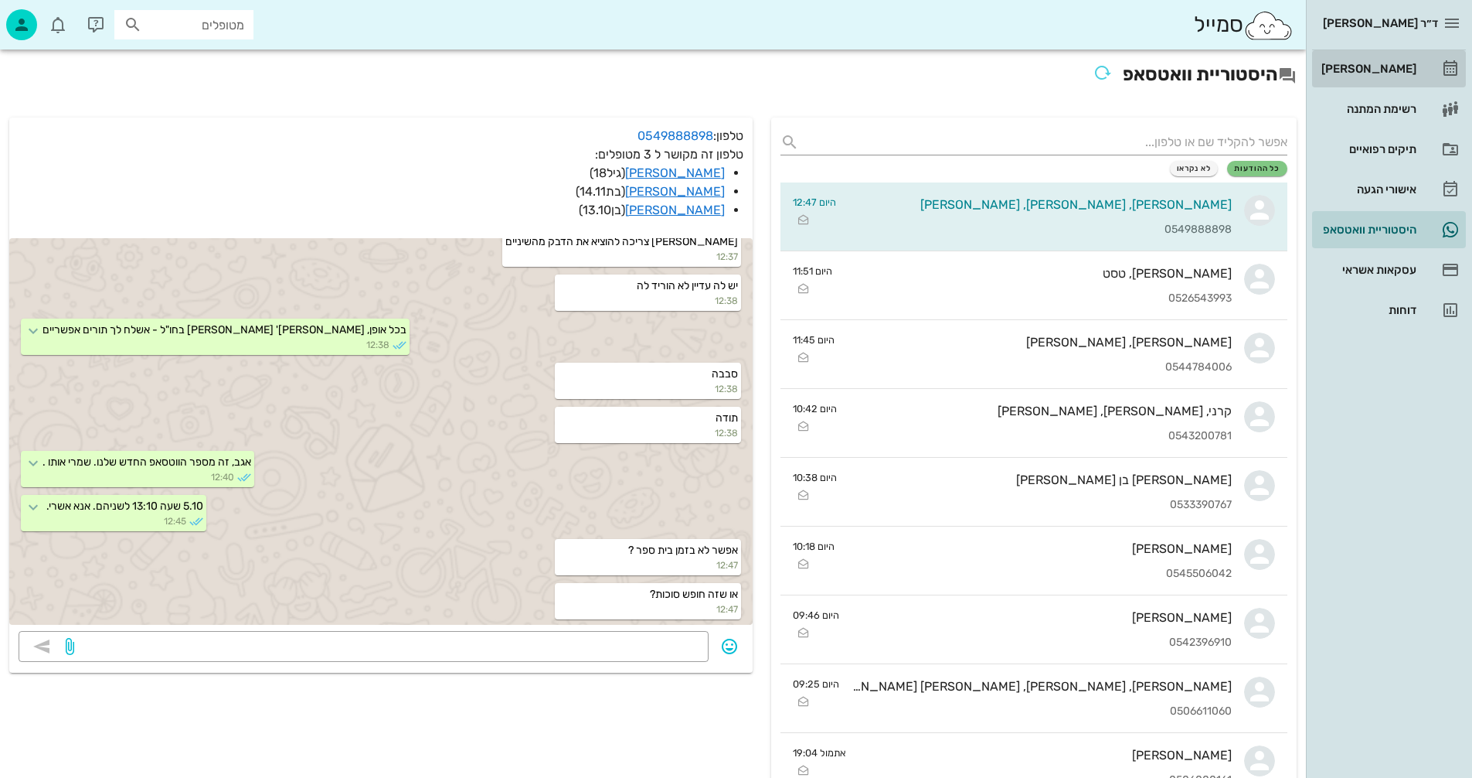
click at [1377, 73] on div "[PERSON_NAME]" at bounding box center [1368, 69] width 98 height 12
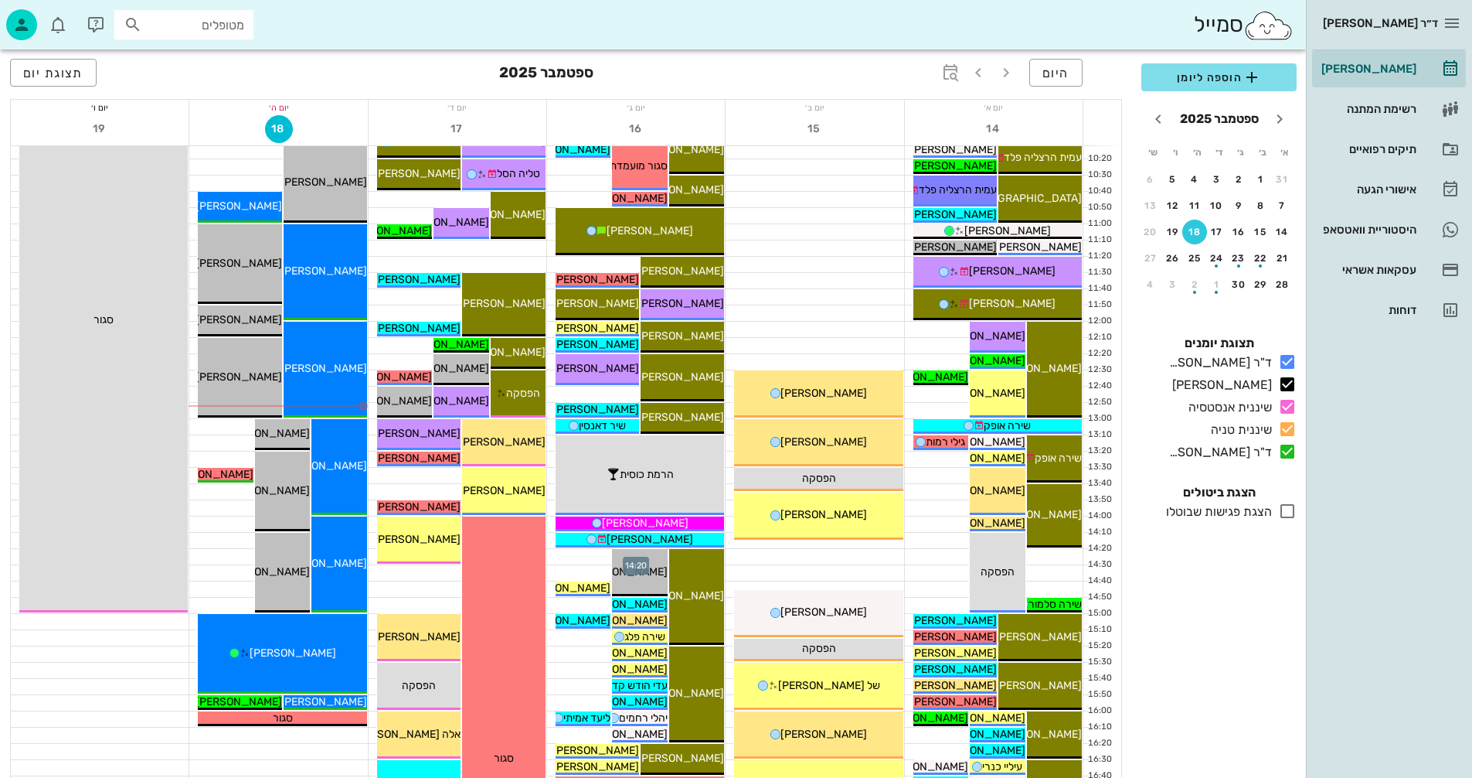
scroll to position [309, 0]
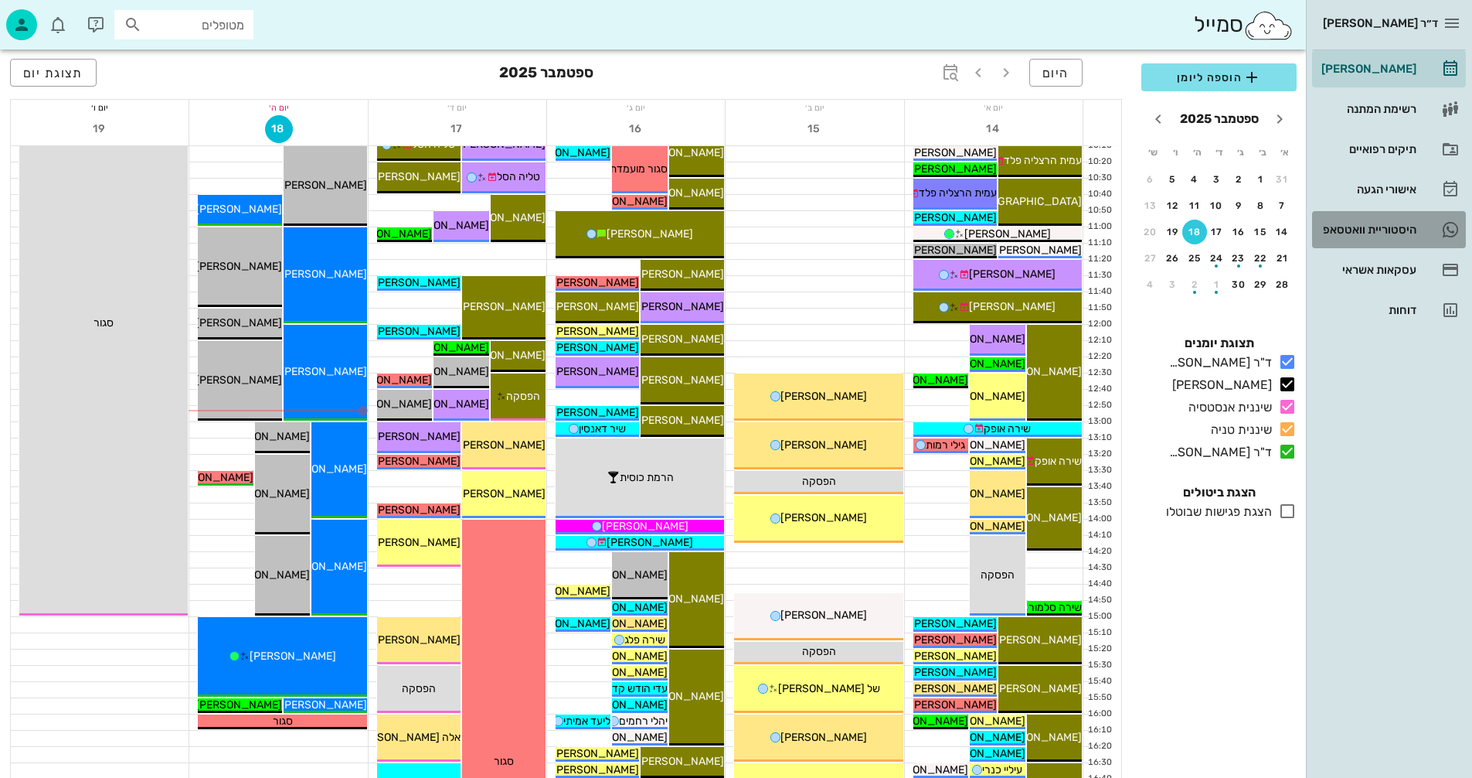
click at [1356, 229] on div "היסטוריית וואטסאפ" at bounding box center [1368, 229] width 98 height 12
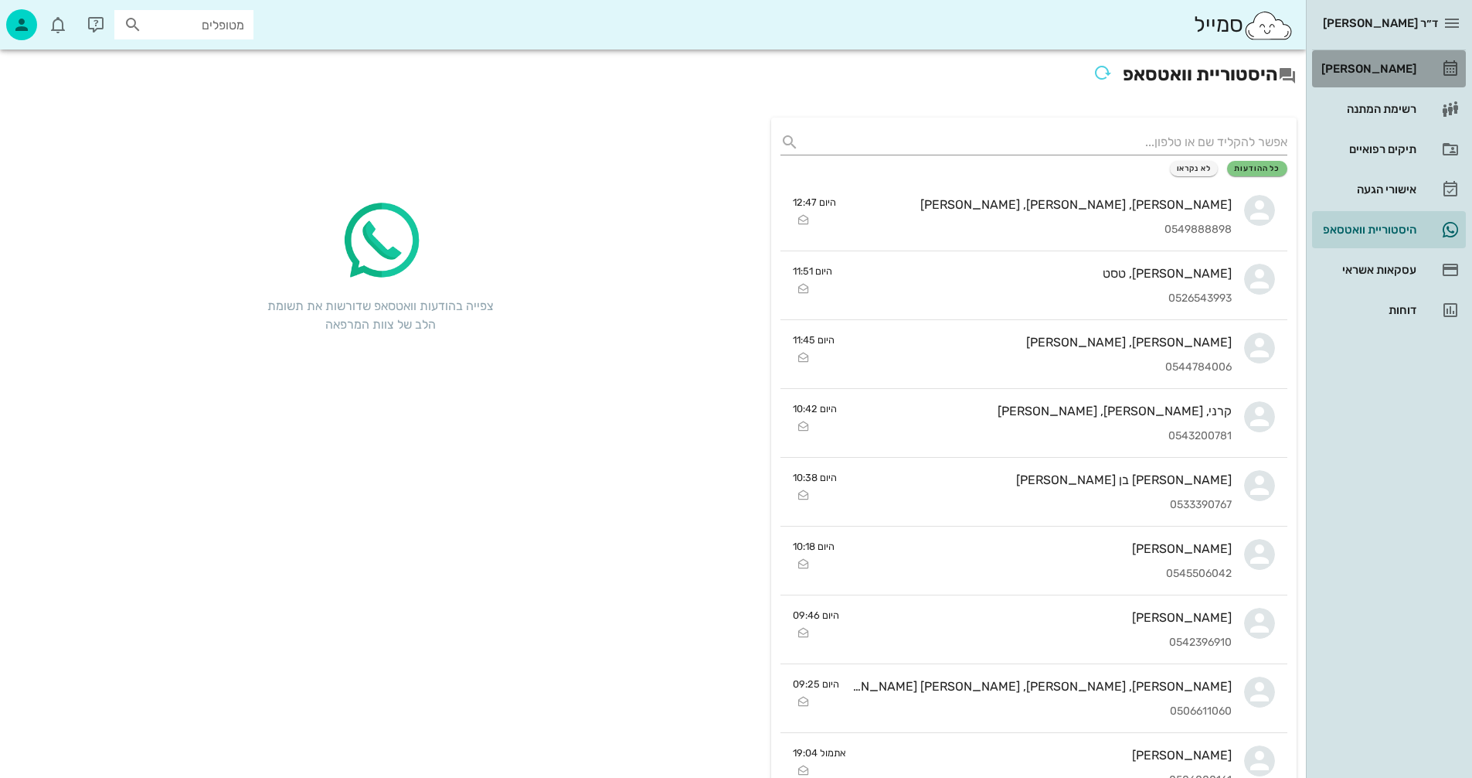
click at [1373, 67] on div "[PERSON_NAME]" at bounding box center [1368, 69] width 98 height 12
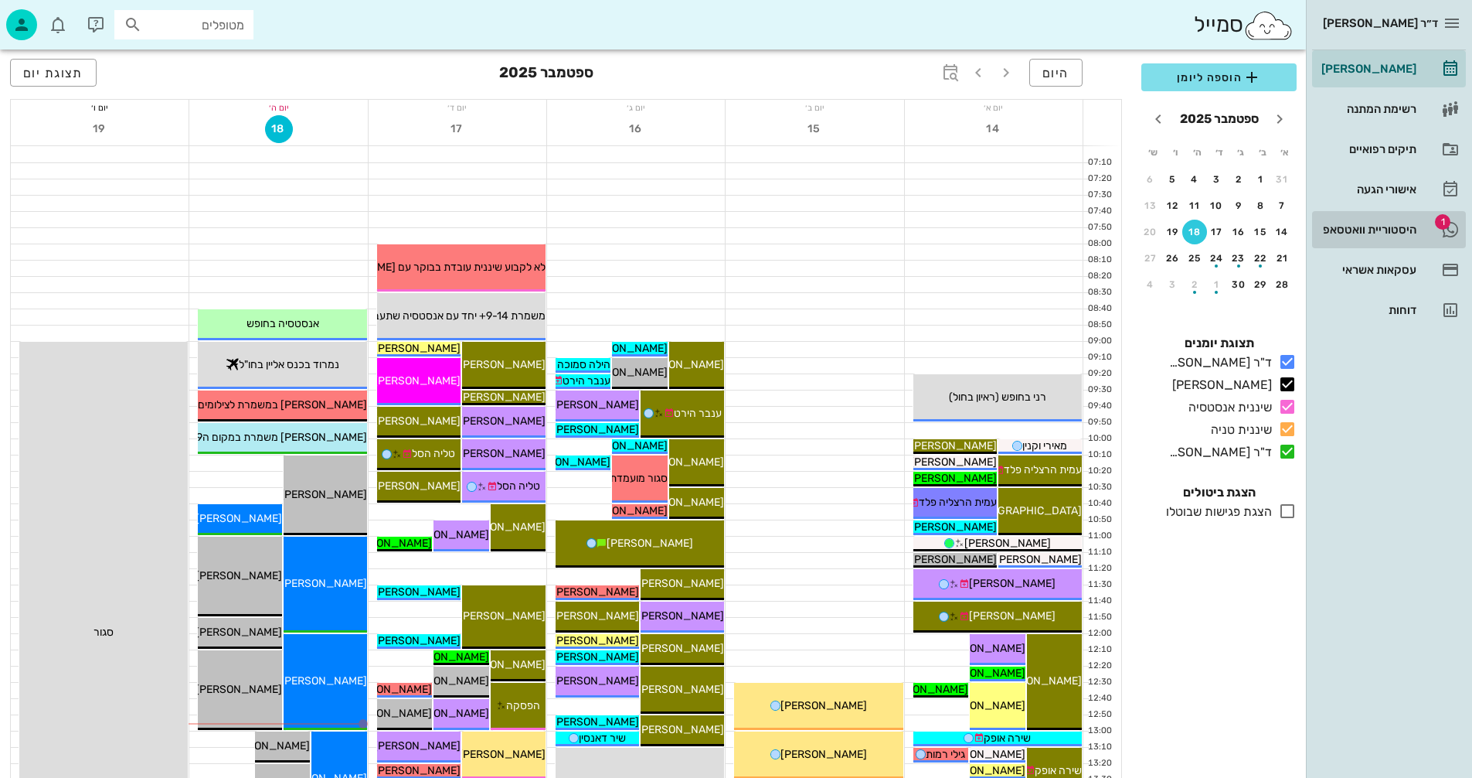
click at [1383, 223] on div "היסטוריית וואטסאפ" at bounding box center [1368, 229] width 98 height 25
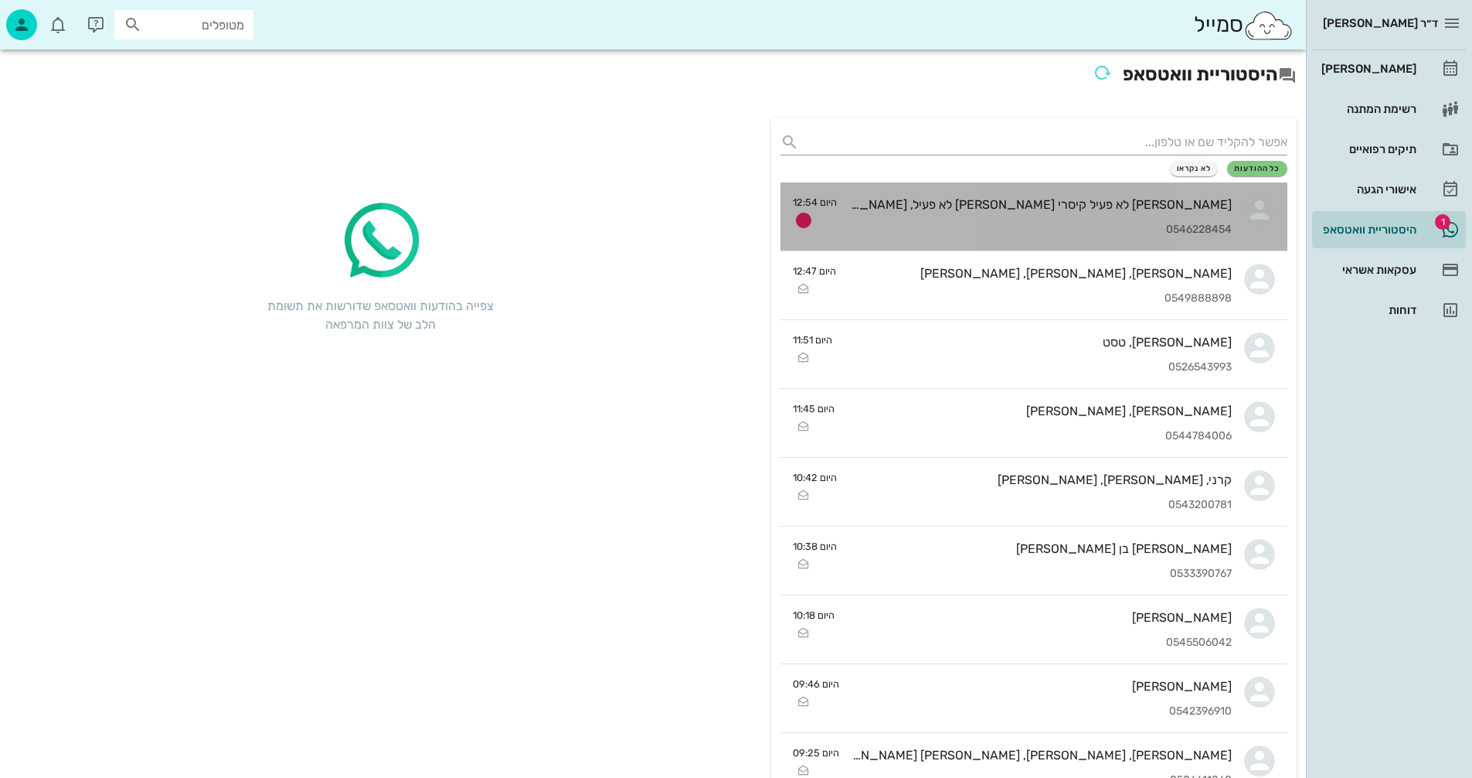
click at [996, 213] on div "[PERSON_NAME] לא פעיל קיסרי [PERSON_NAME] לא פעיל, [PERSON_NAME], [PERSON_NAME]…" at bounding box center [1040, 216] width 383 height 68
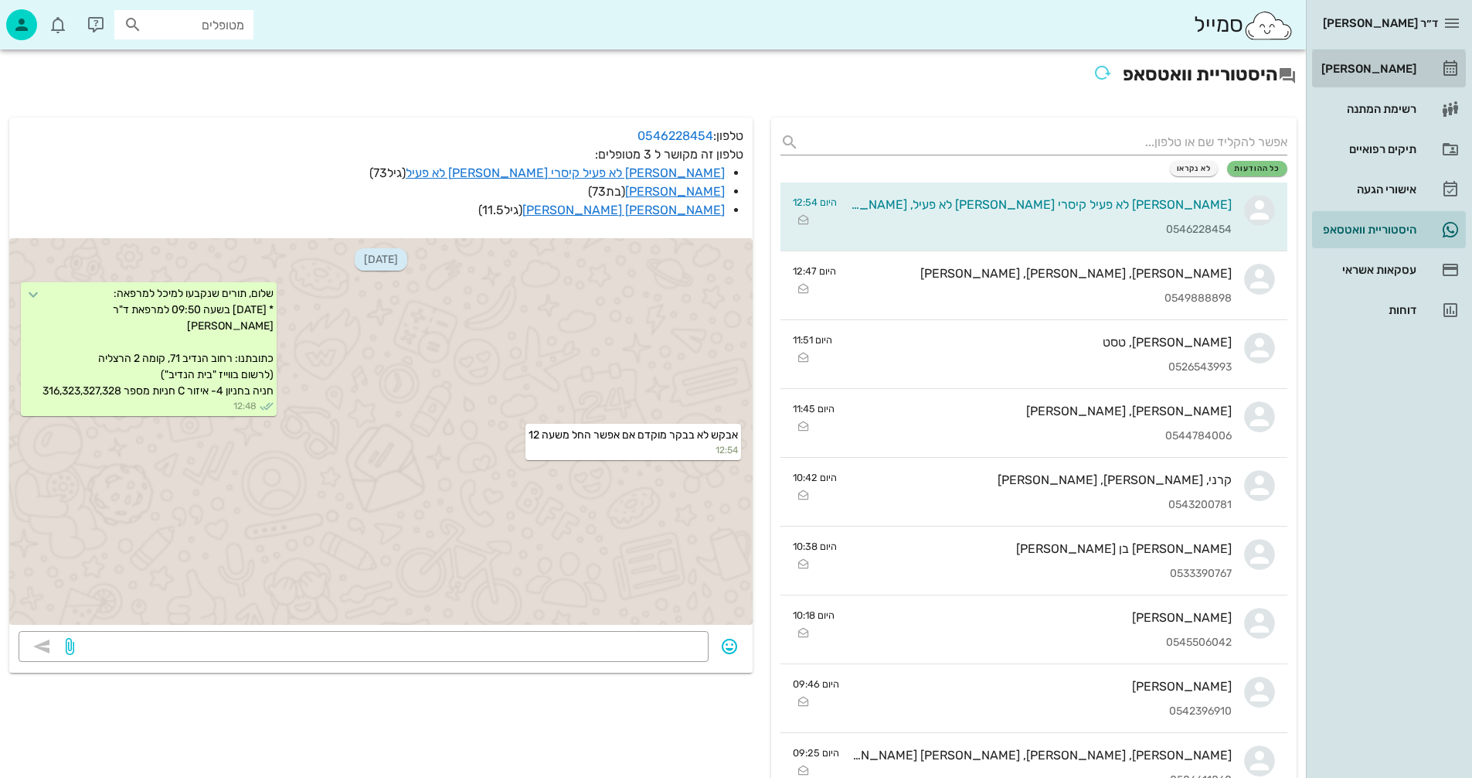
click at [1397, 66] on div "[PERSON_NAME]" at bounding box center [1368, 69] width 98 height 12
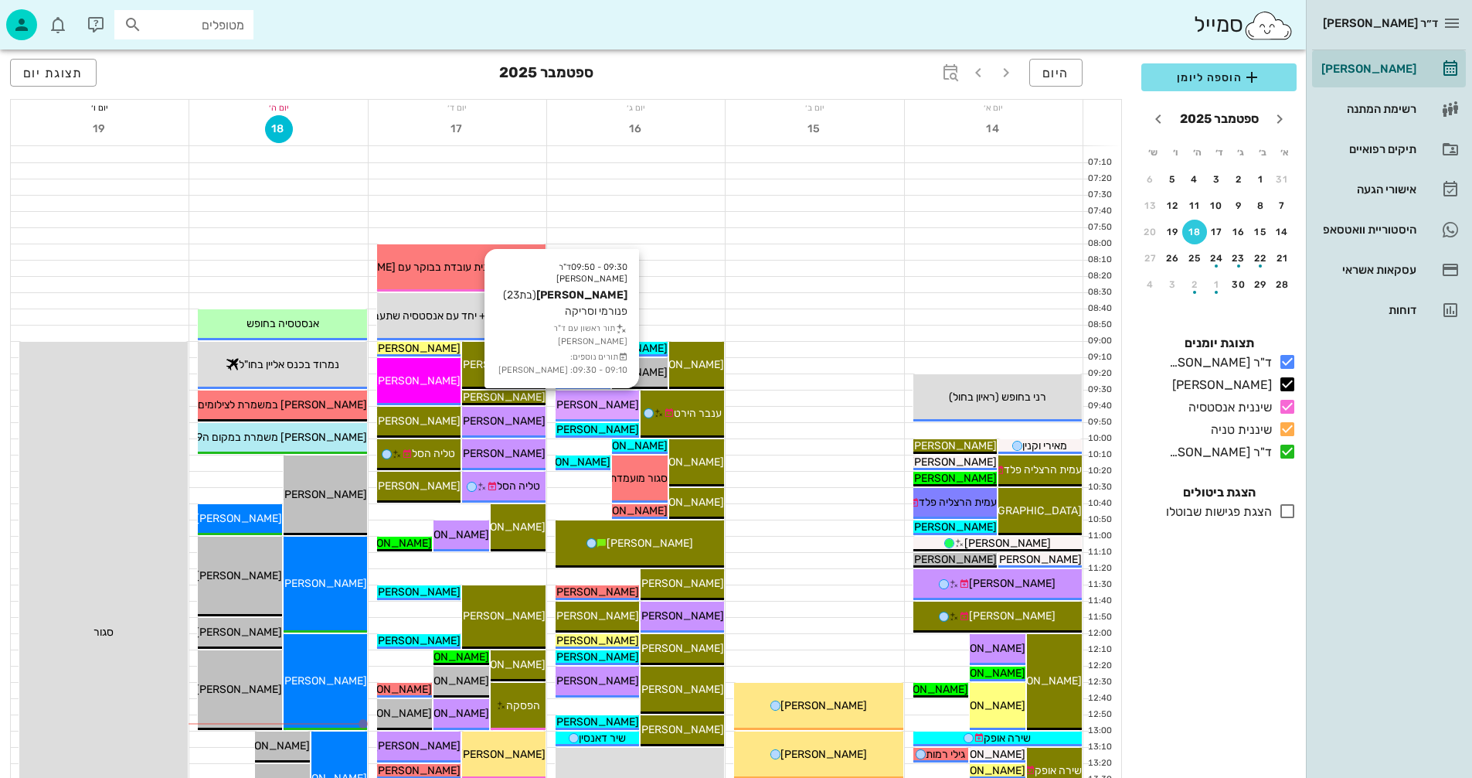
scroll to position [77, 0]
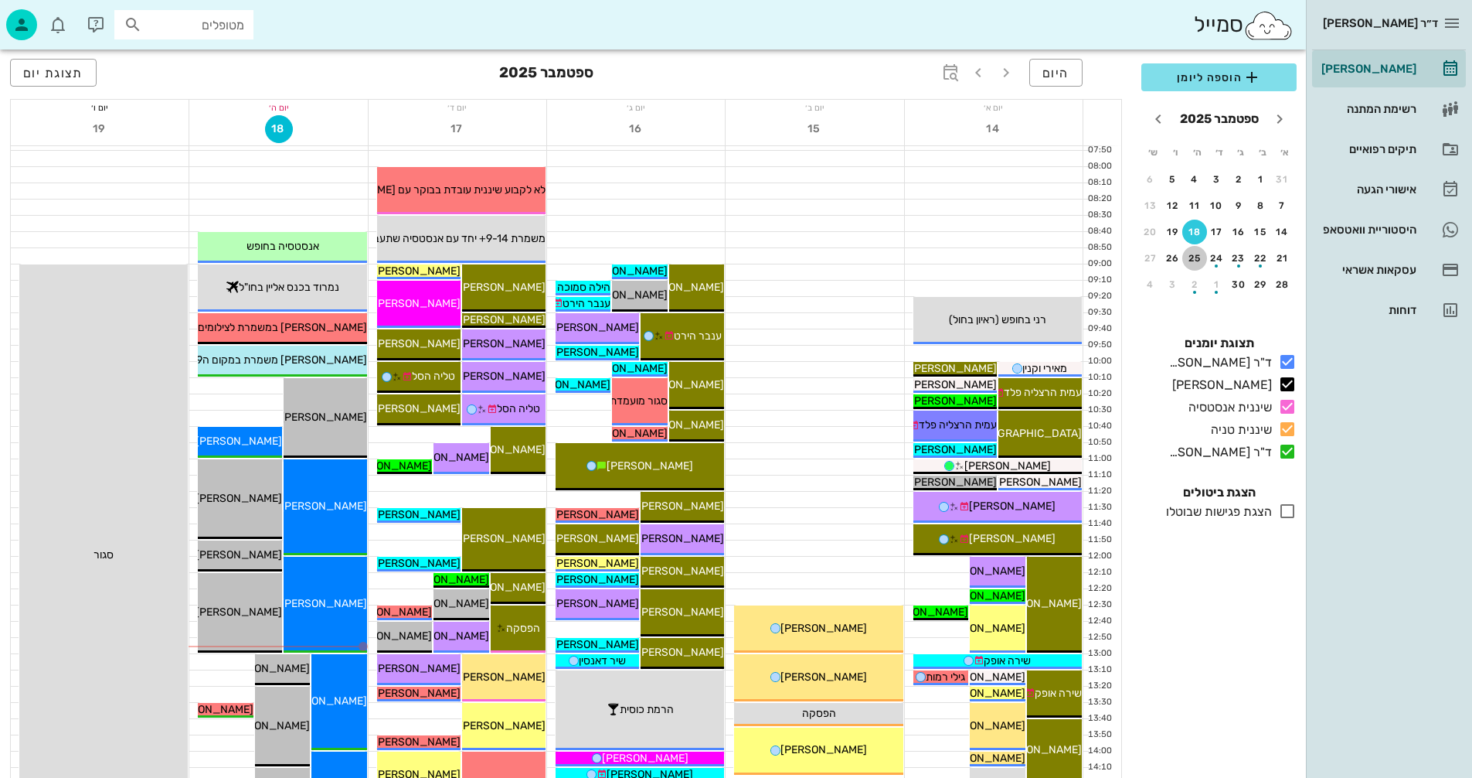
click at [1195, 256] on div "25" at bounding box center [1195, 258] width 25 height 11
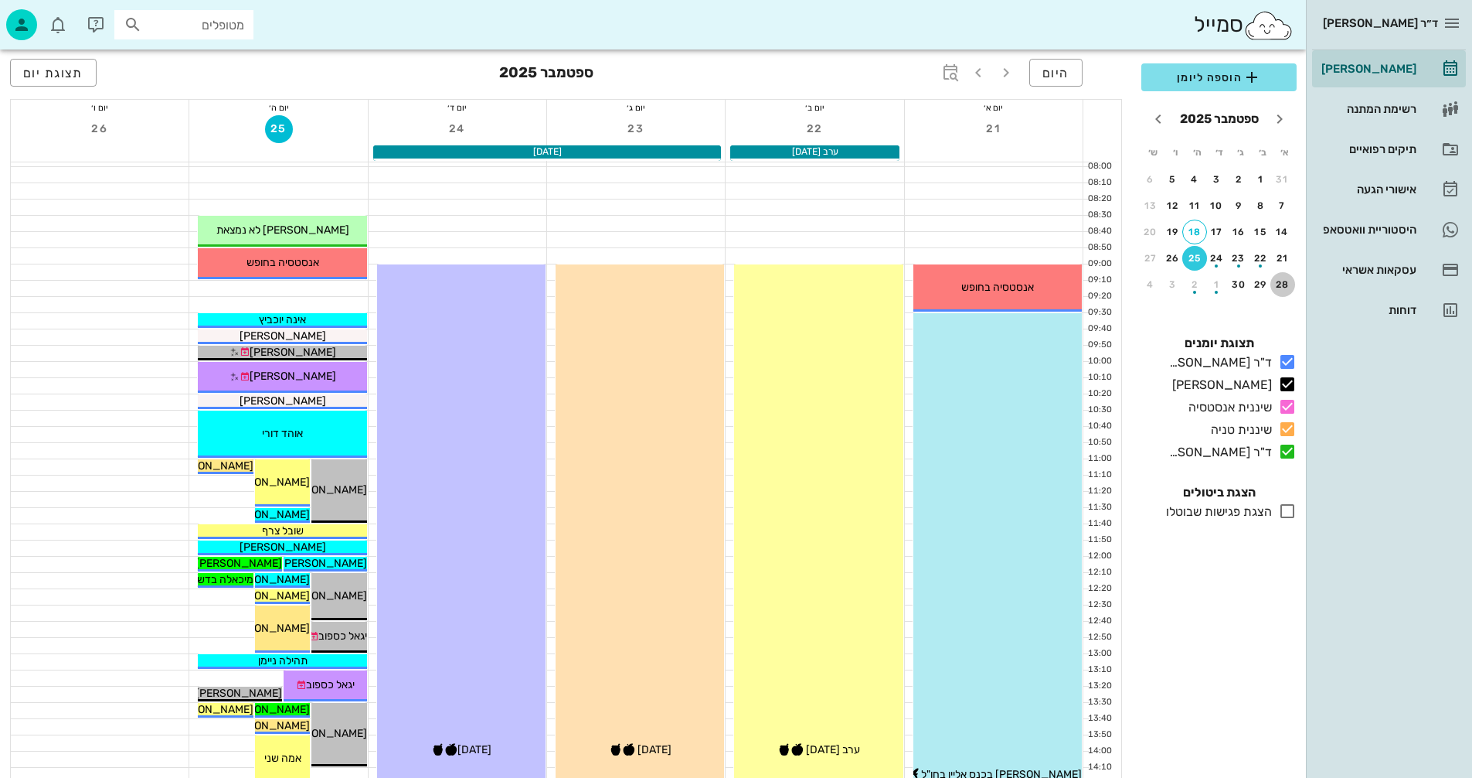
click at [1289, 283] on div "28" at bounding box center [1283, 284] width 25 height 11
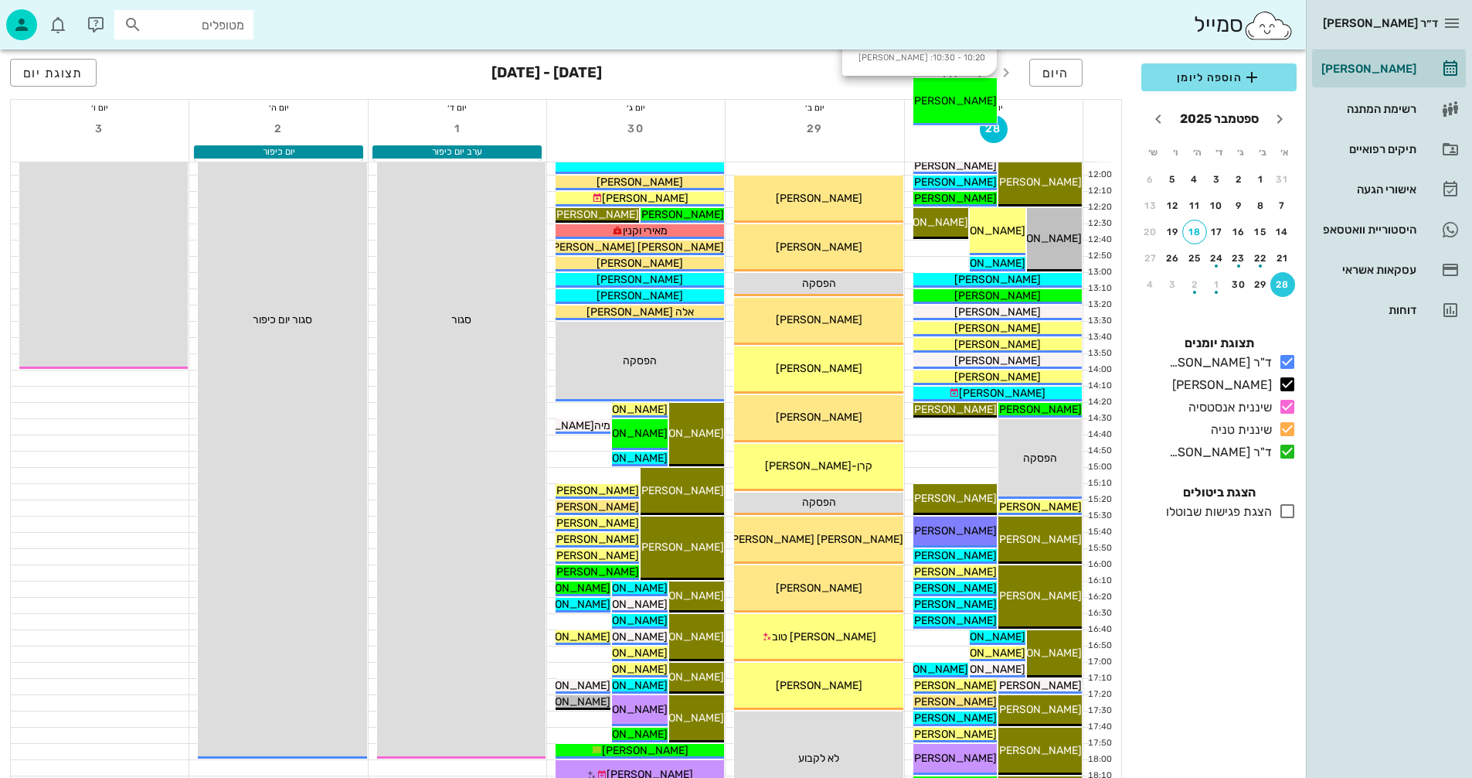
scroll to position [464, 0]
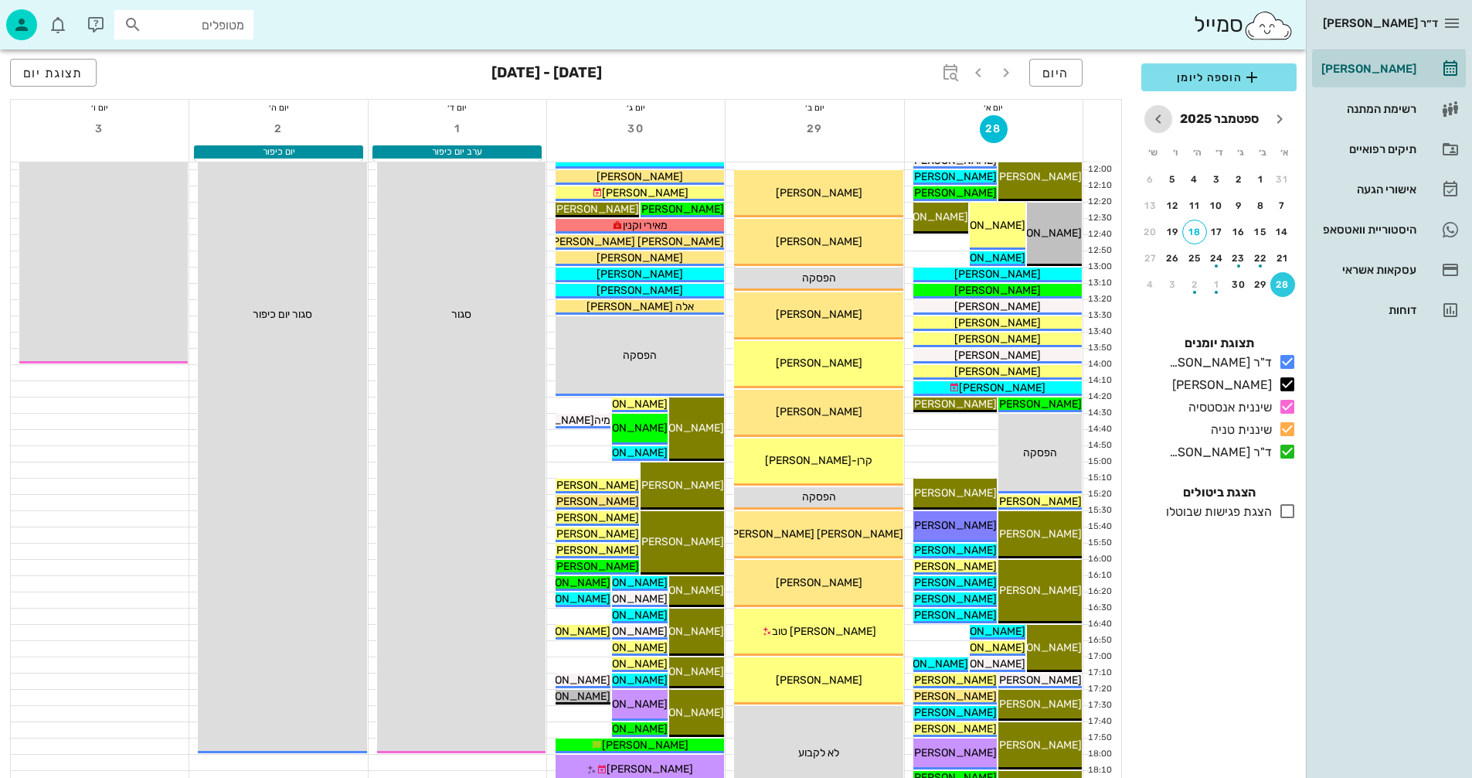
click at [1159, 117] on icon "חודש הבא" at bounding box center [1158, 119] width 19 height 19
click at [1285, 205] on div "5" at bounding box center [1283, 205] width 25 height 11
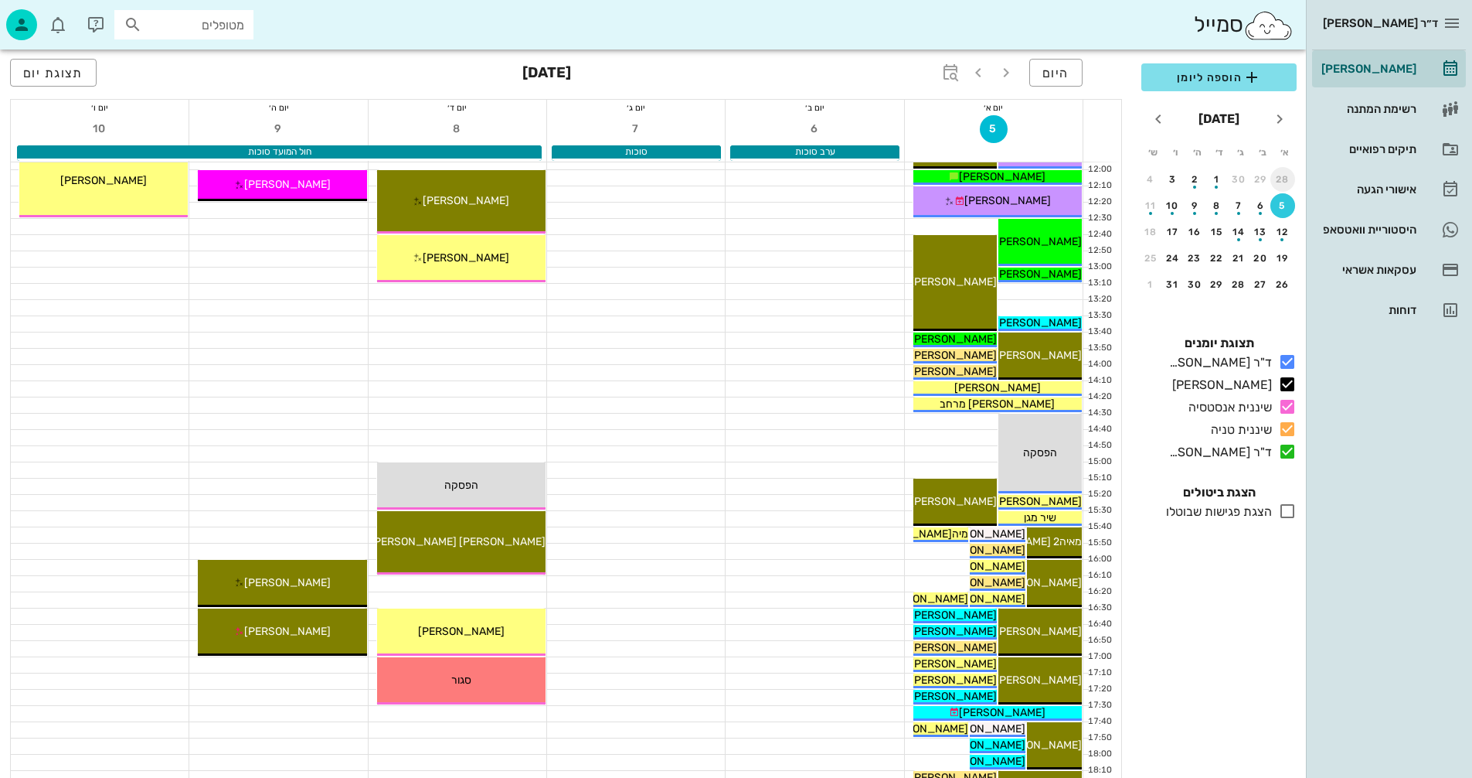
click at [1286, 175] on div "28" at bounding box center [1283, 179] width 25 height 11
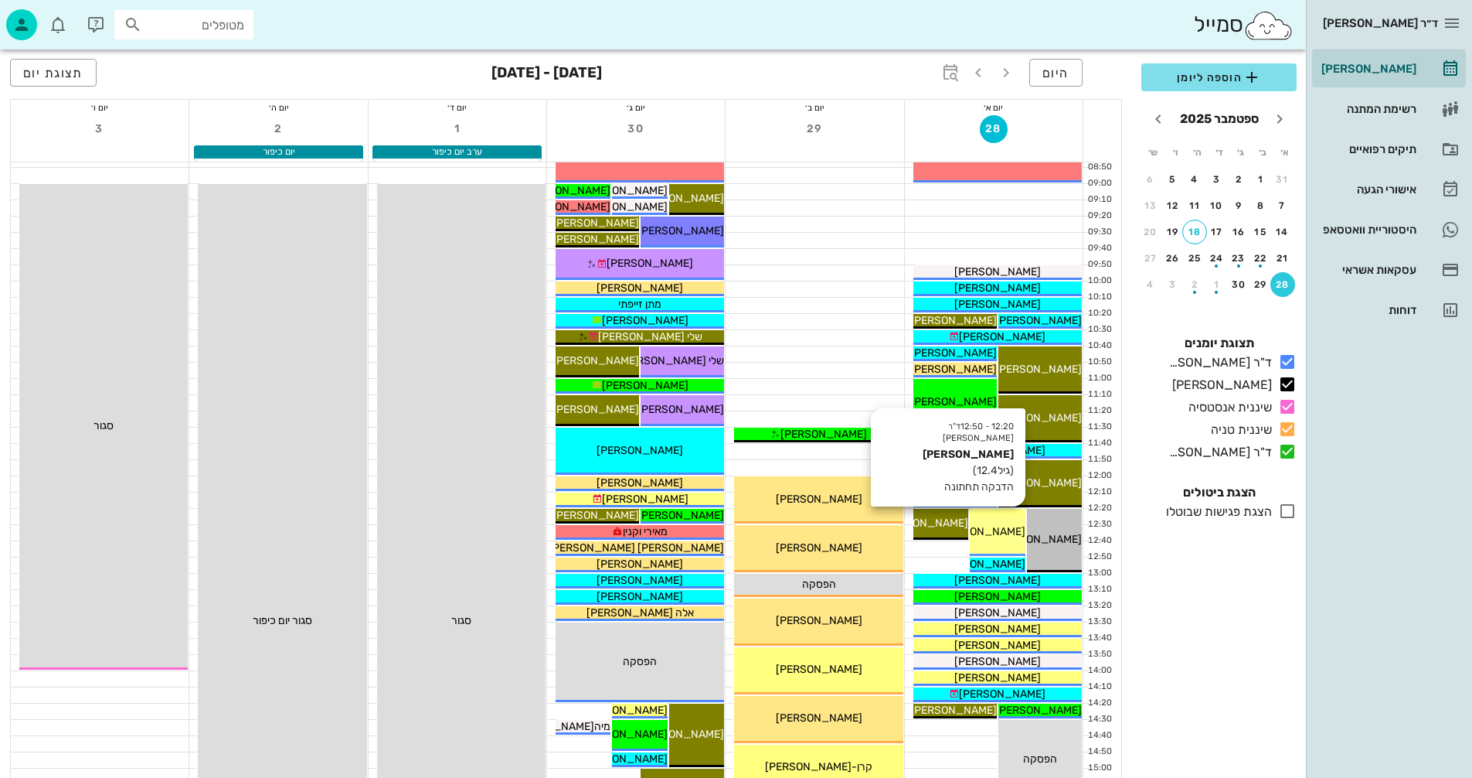
scroll to position [155, 0]
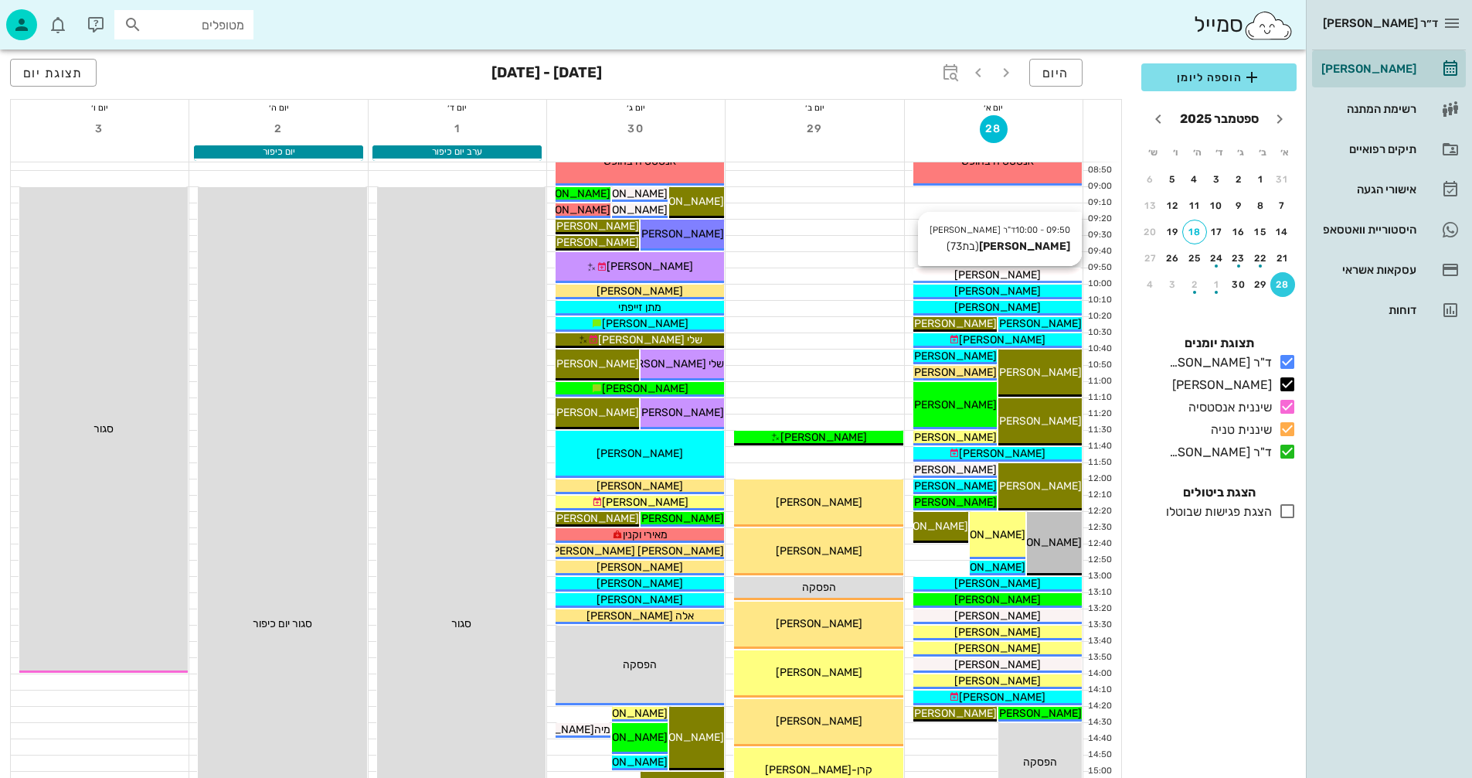
click at [986, 271] on span "[PERSON_NAME]" at bounding box center [998, 274] width 87 height 13
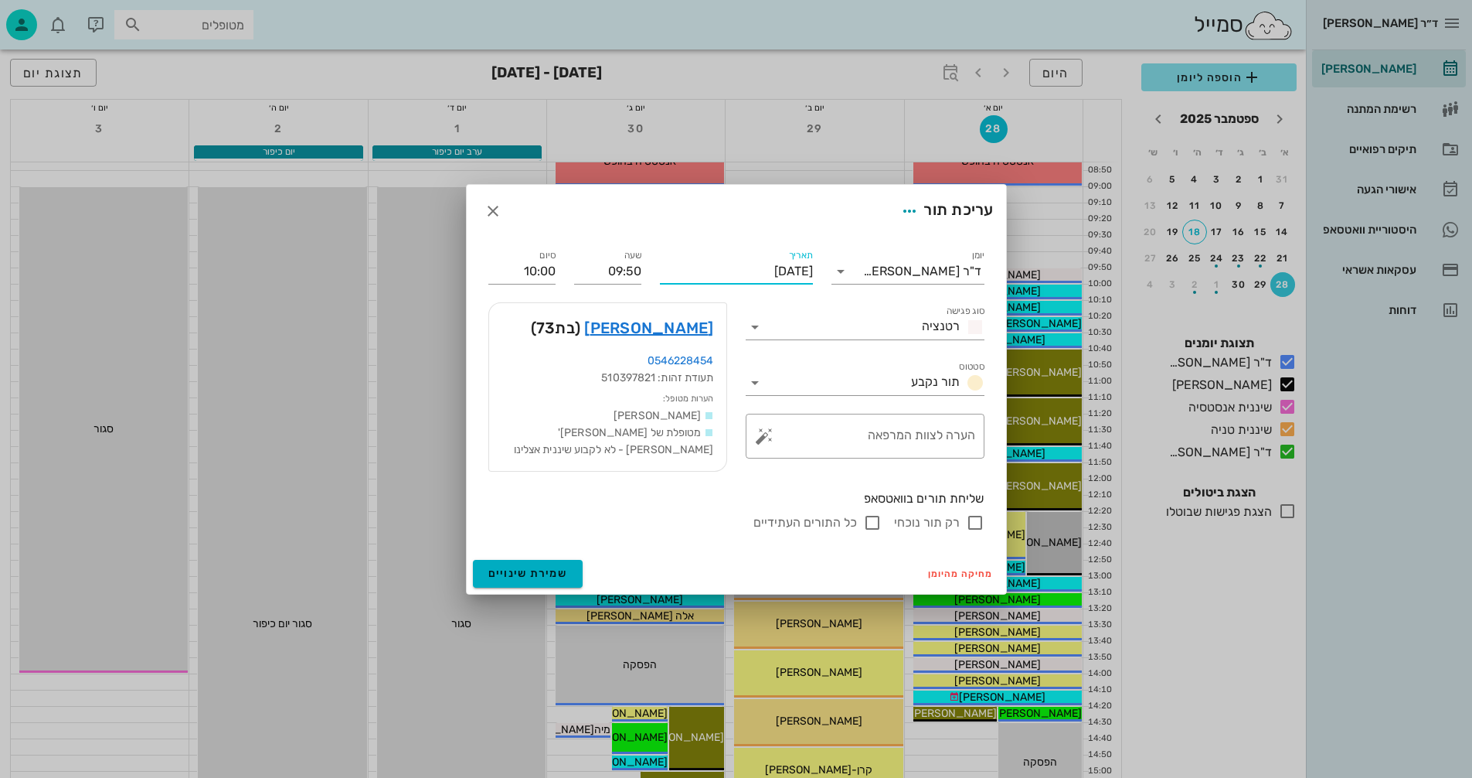
click at [713, 271] on input "[DATE]" at bounding box center [736, 271] width 153 height 25
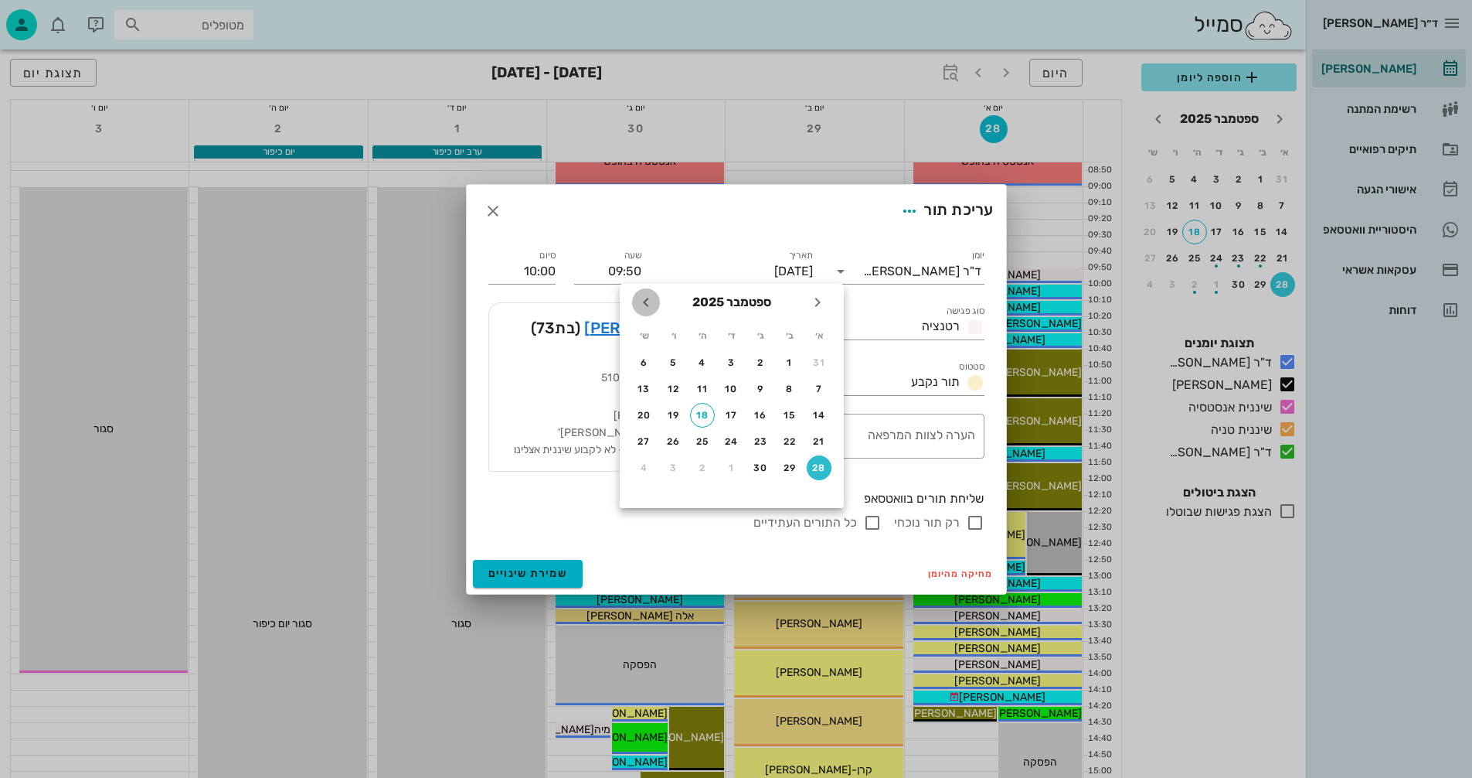
click at [643, 304] on icon "חודש הבא" at bounding box center [646, 302] width 19 height 19
click at [819, 385] on div "5" at bounding box center [819, 388] width 25 height 11
type input "[DATE]"
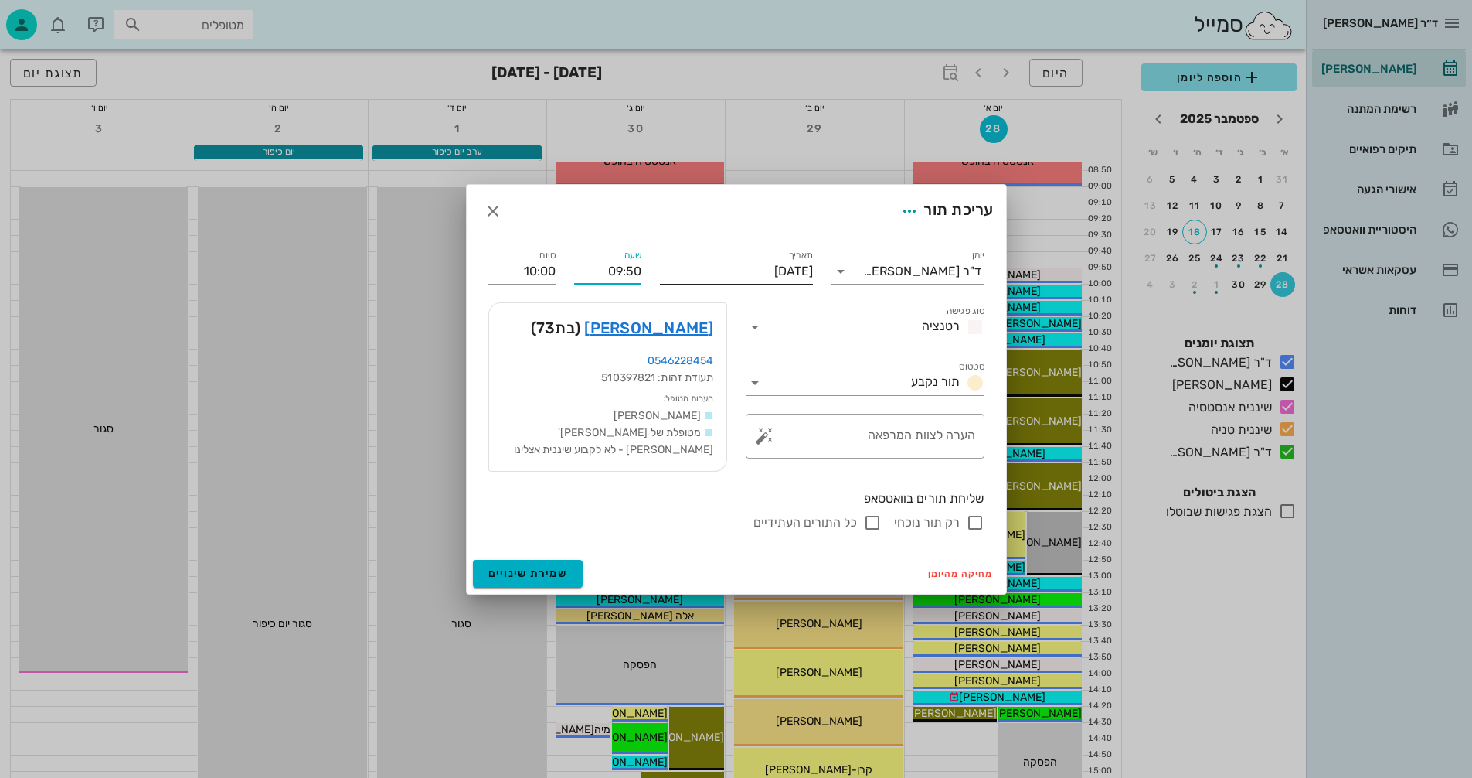
drag, startPoint x: 606, startPoint y: 269, endPoint x: 669, endPoint y: 274, distance: 62.8
click at [669, 274] on div "יומן ד"ר [PERSON_NAME] סוג פגישה רטנציה סטטוס תור נקבע תאריך [DATE] שעה 09:50 ס…" at bounding box center [736, 389] width 515 height 304
type input "13:20"
type input "13:30"
click at [515, 269] on input "13:30" at bounding box center [521, 271] width 67 height 25
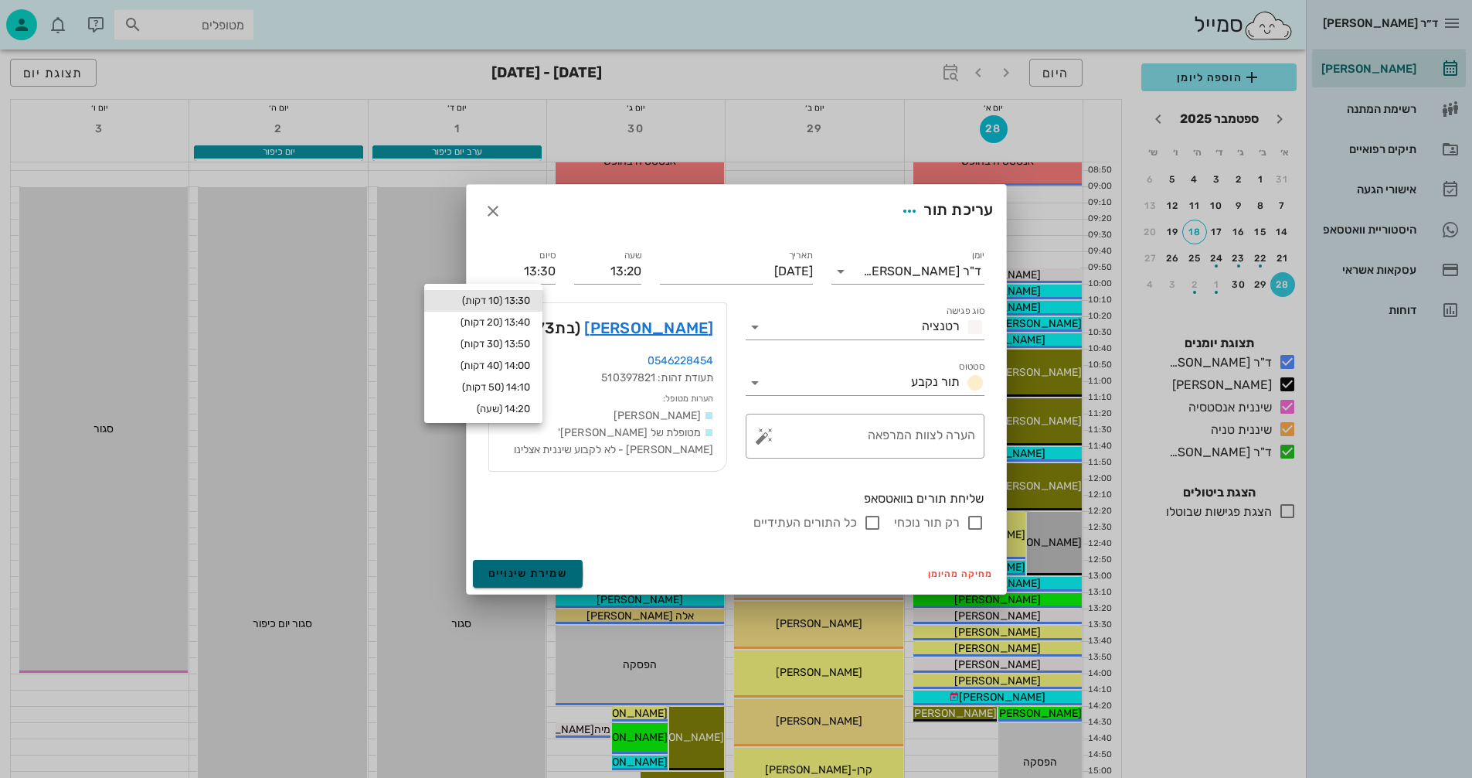
click at [518, 569] on span "שמירת שינויים" at bounding box center [528, 573] width 80 height 13
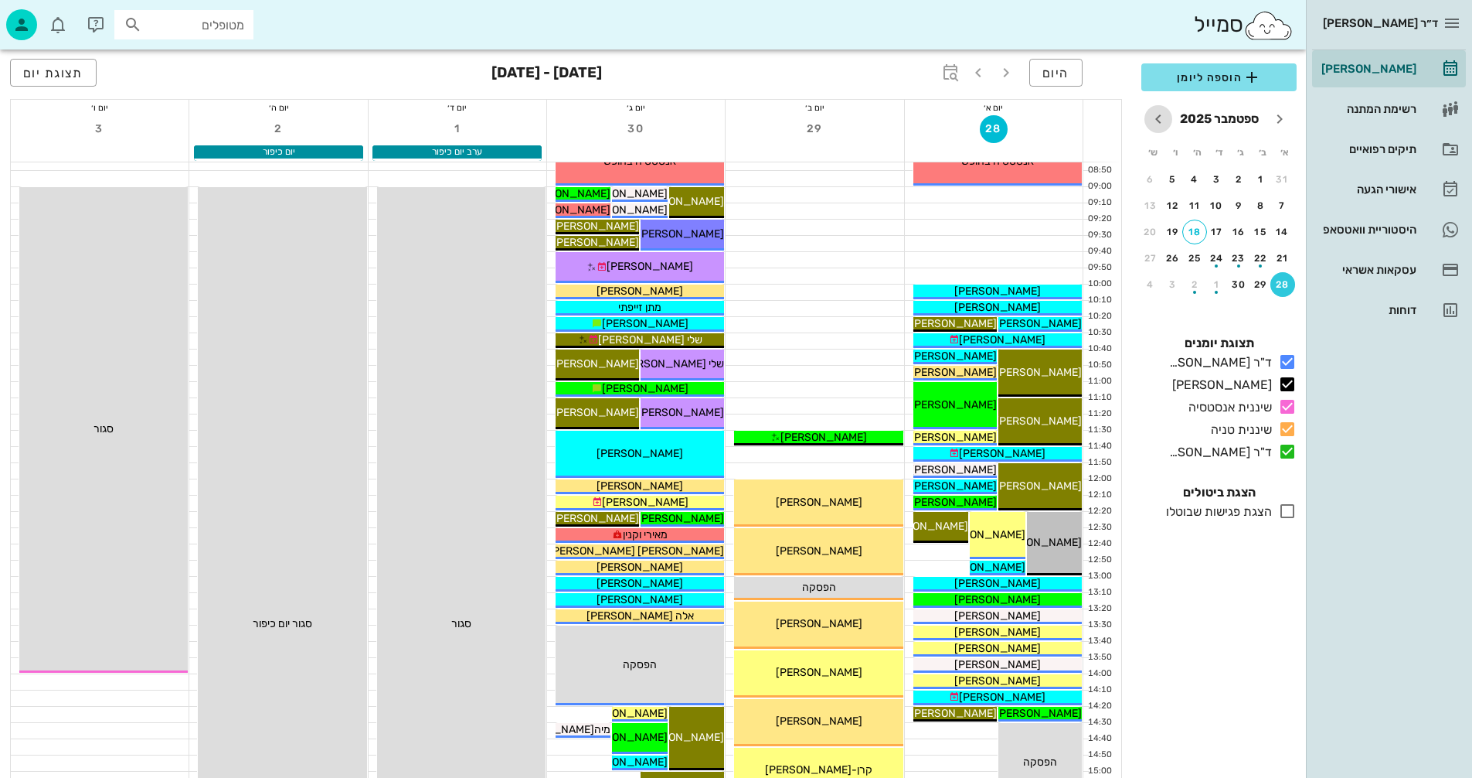
click at [1160, 113] on icon "חודש הבא" at bounding box center [1158, 119] width 19 height 19
click at [1282, 206] on div "5" at bounding box center [1283, 205] width 25 height 11
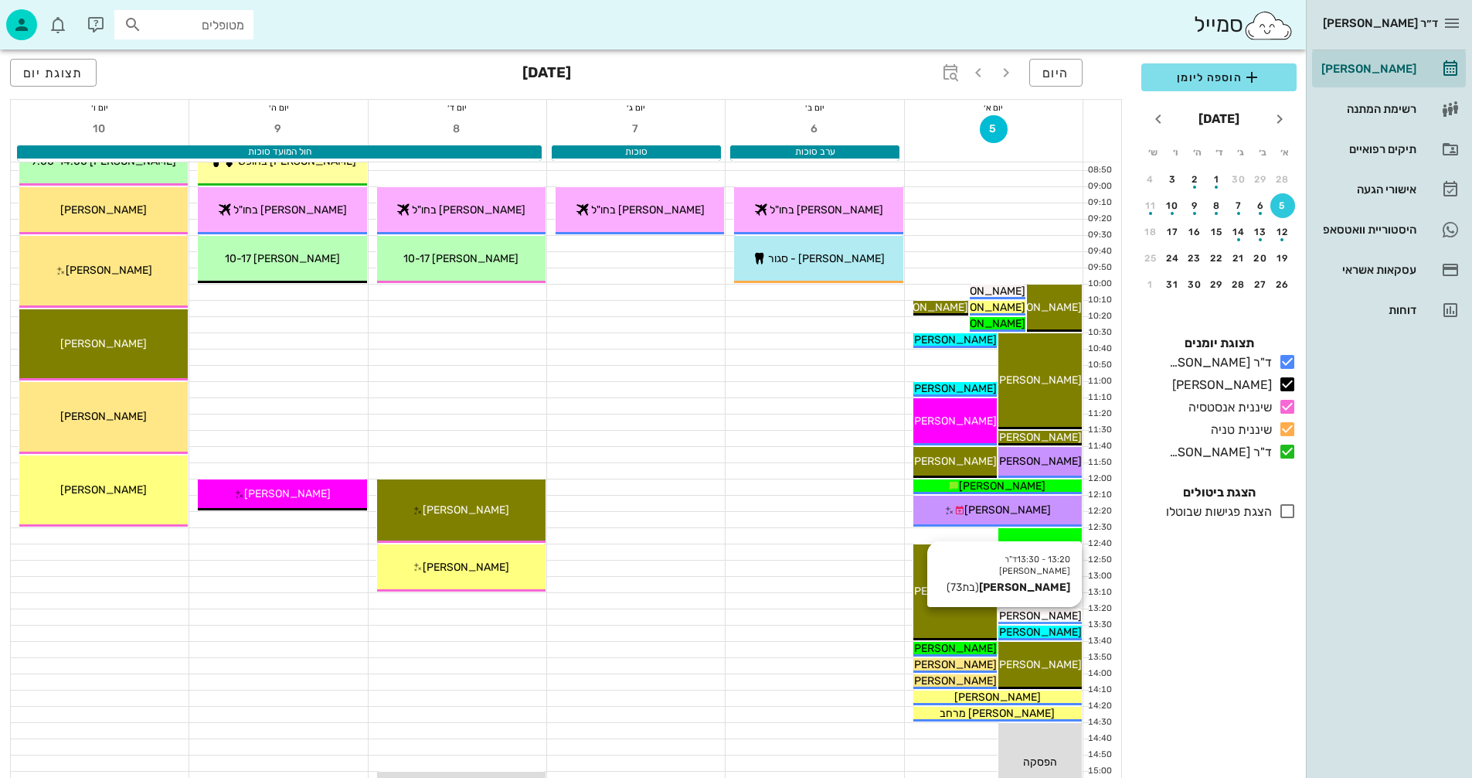
click at [1050, 616] on span "[PERSON_NAME]" at bounding box center [1038, 615] width 87 height 13
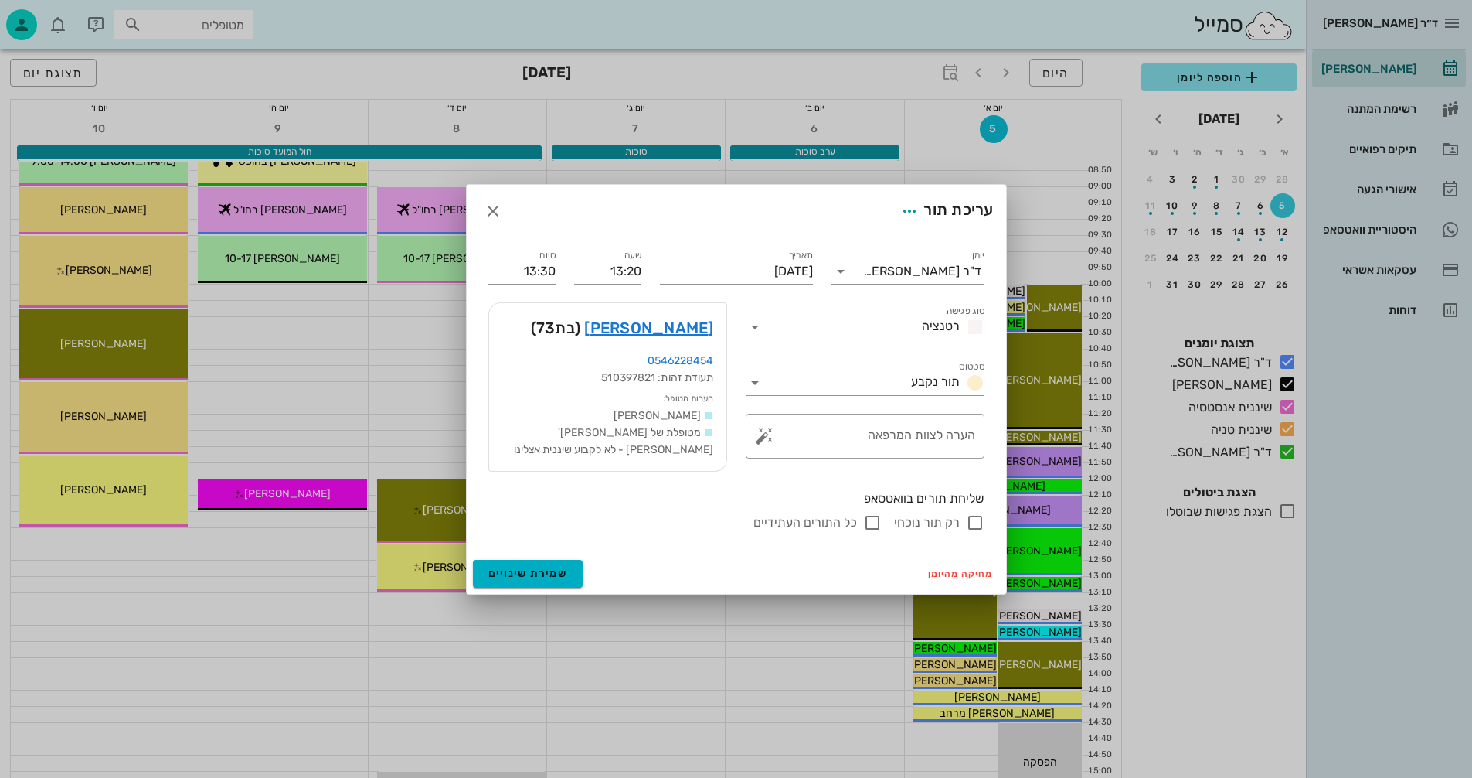
drag, startPoint x: 975, startPoint y: 519, endPoint x: 1023, endPoint y: 592, distance: 87.0
click at [973, 519] on input "רק תור נוכחי" at bounding box center [975, 522] width 19 height 19
checkbox input "false"
click at [488, 569] on span "שמירת שינויים" at bounding box center [528, 573] width 80 height 13
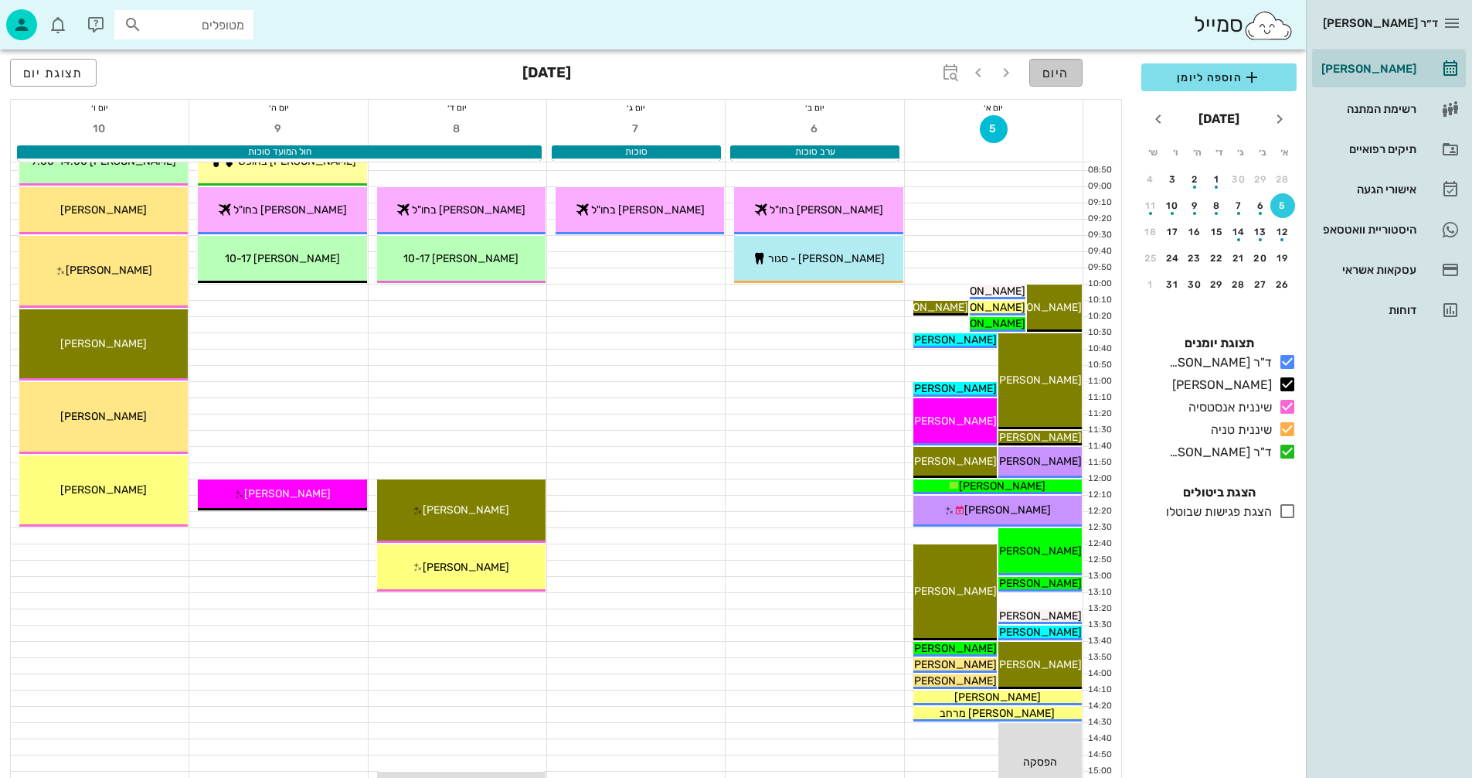
click at [1053, 71] on span "היום" at bounding box center [1056, 73] width 27 height 15
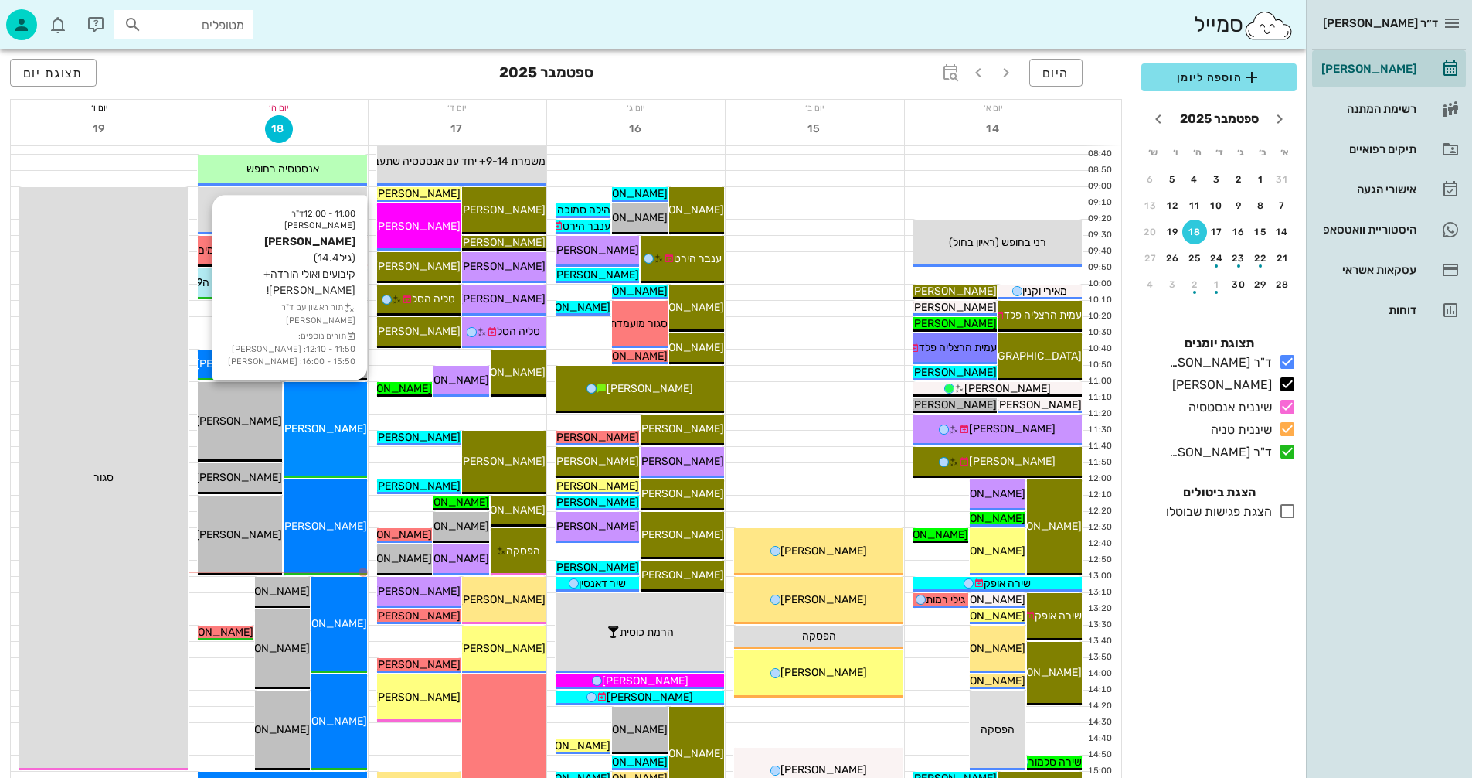
click at [328, 409] on div "11:00 - 12:00 ד"ר [PERSON_NAME] [PERSON_NAME] (גיל 14.4 ) קיבועים ואולי הורדה+ס…" at bounding box center [325, 430] width 83 height 96
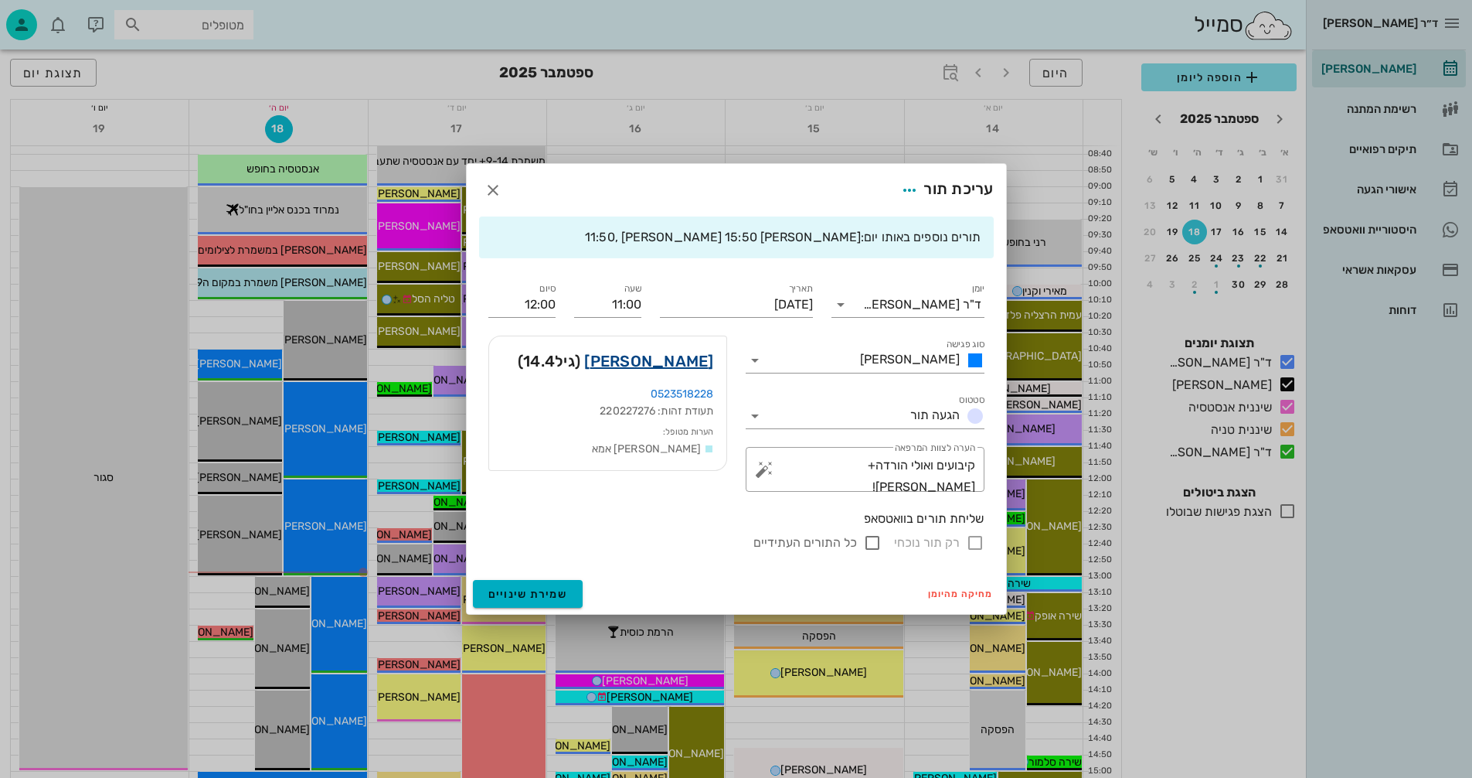
click at [688, 366] on link "[PERSON_NAME]" at bounding box center [648, 361] width 129 height 25
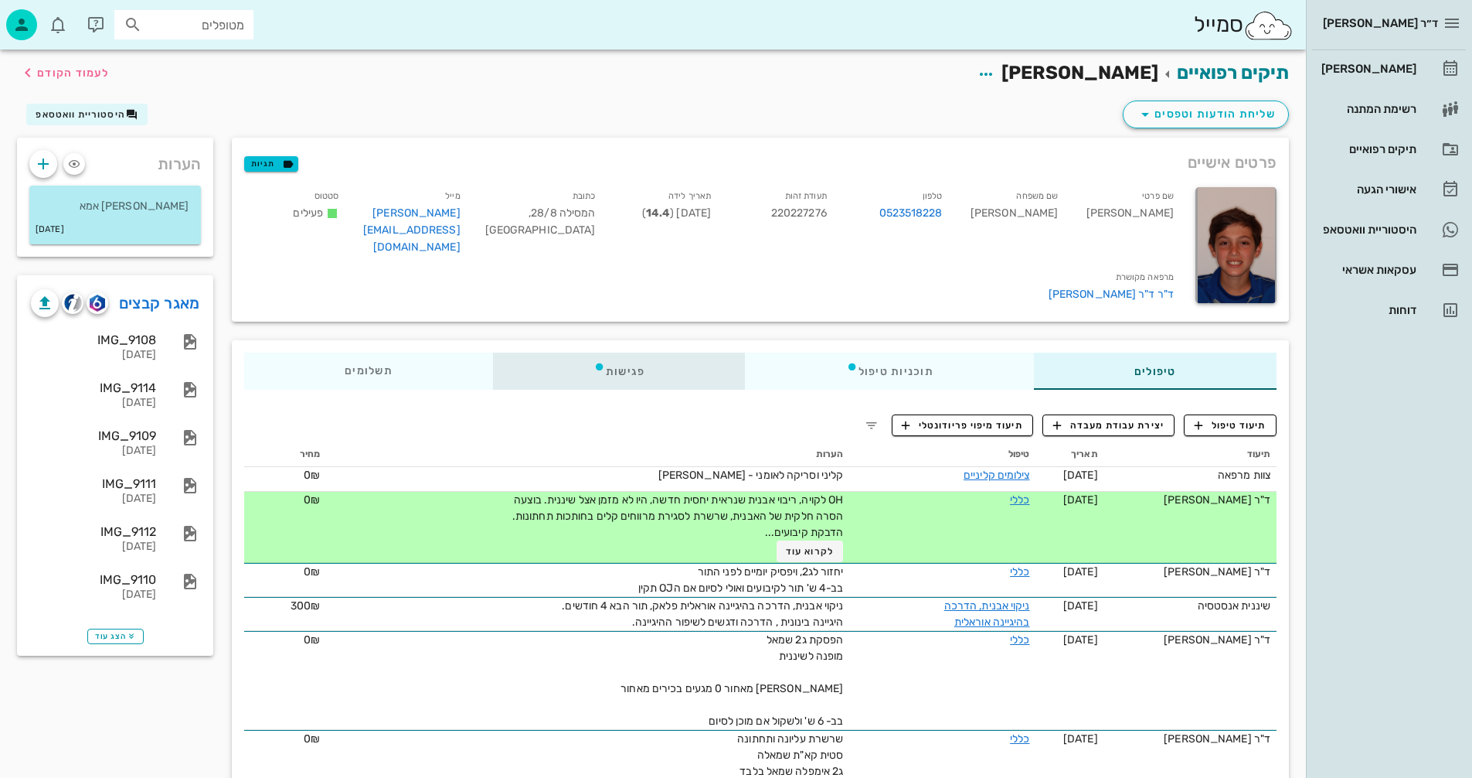
click at [611, 360] on div "פגישות" at bounding box center [619, 370] width 253 height 37
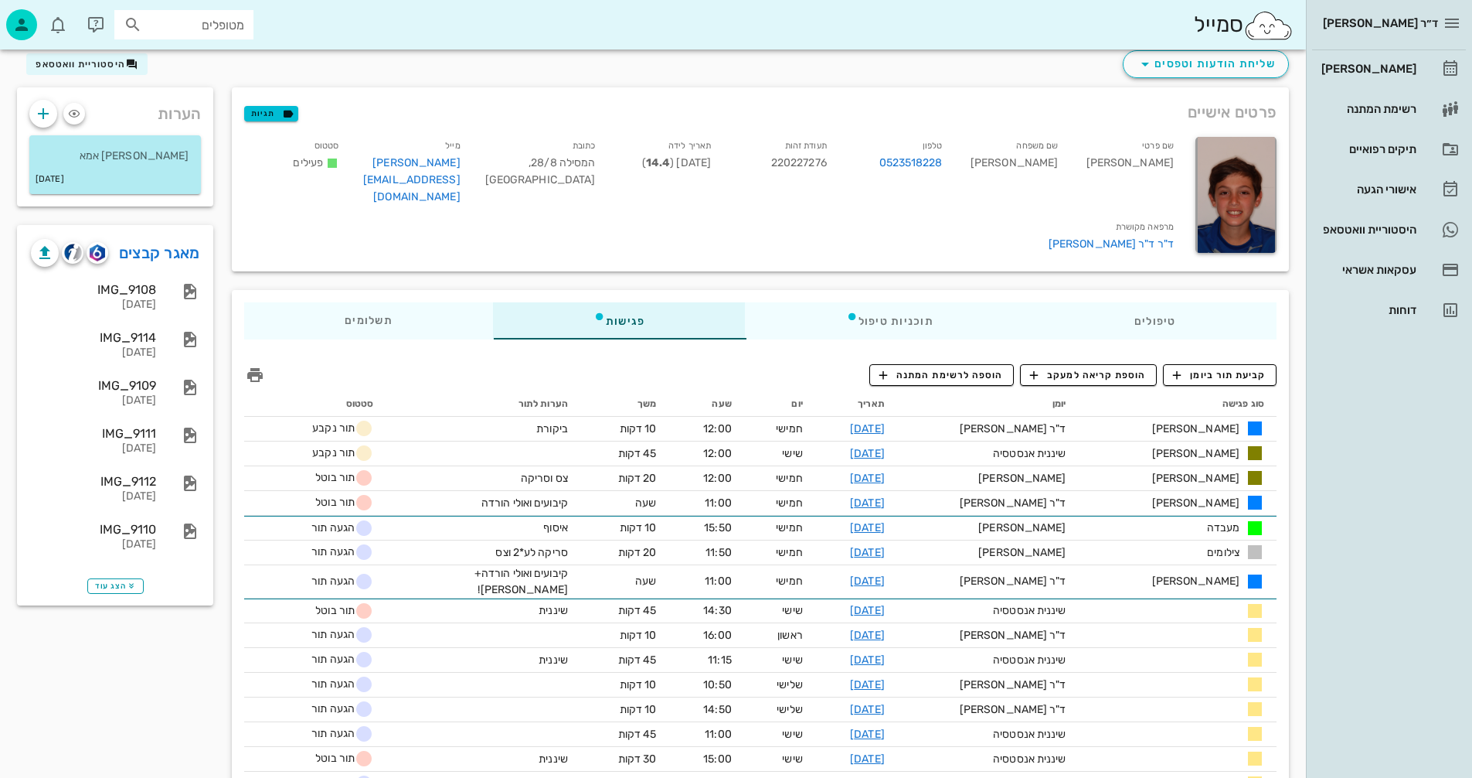
scroll to position [77, 0]
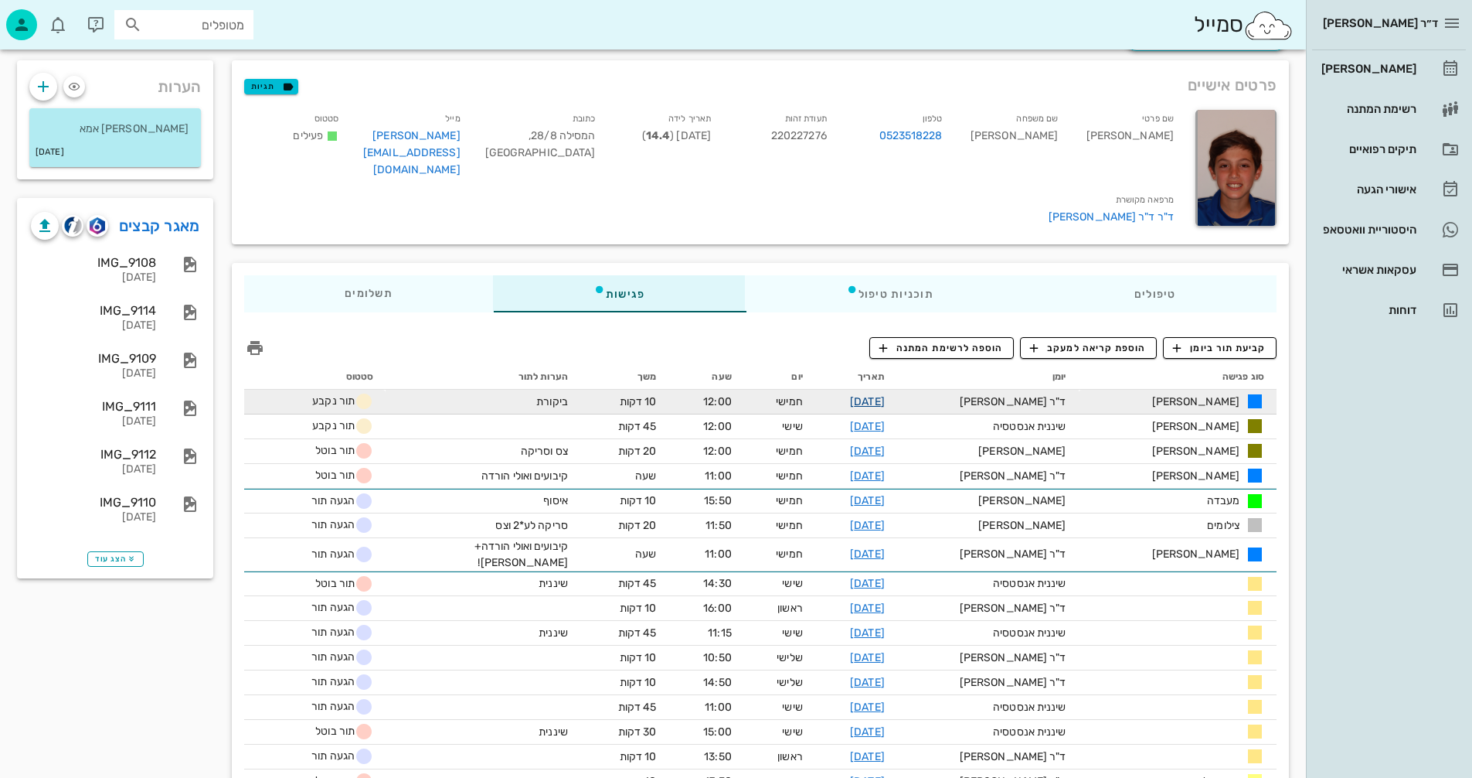
click at [885, 396] on link "[DATE]" at bounding box center [867, 401] width 35 height 13
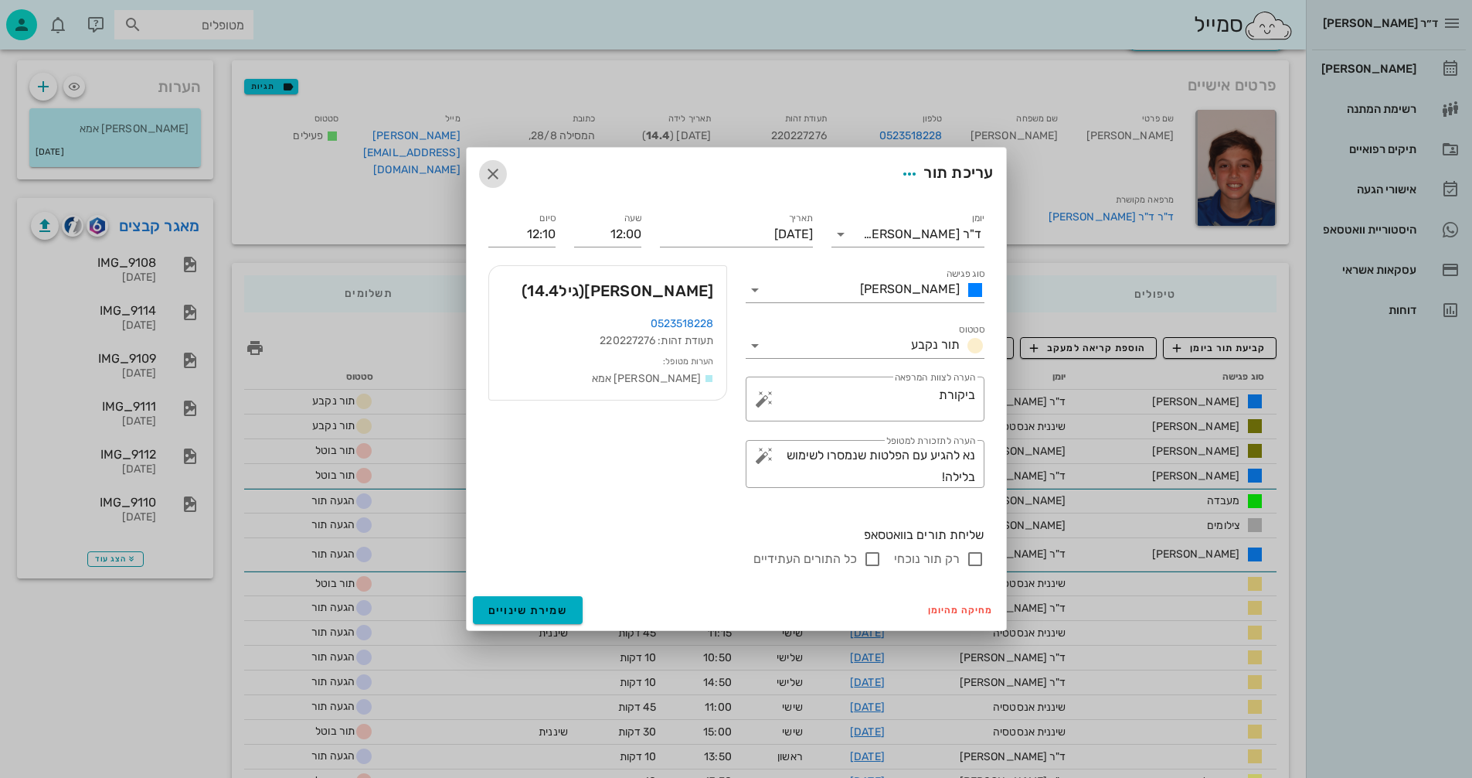
click at [493, 172] on icon "button" at bounding box center [493, 174] width 19 height 19
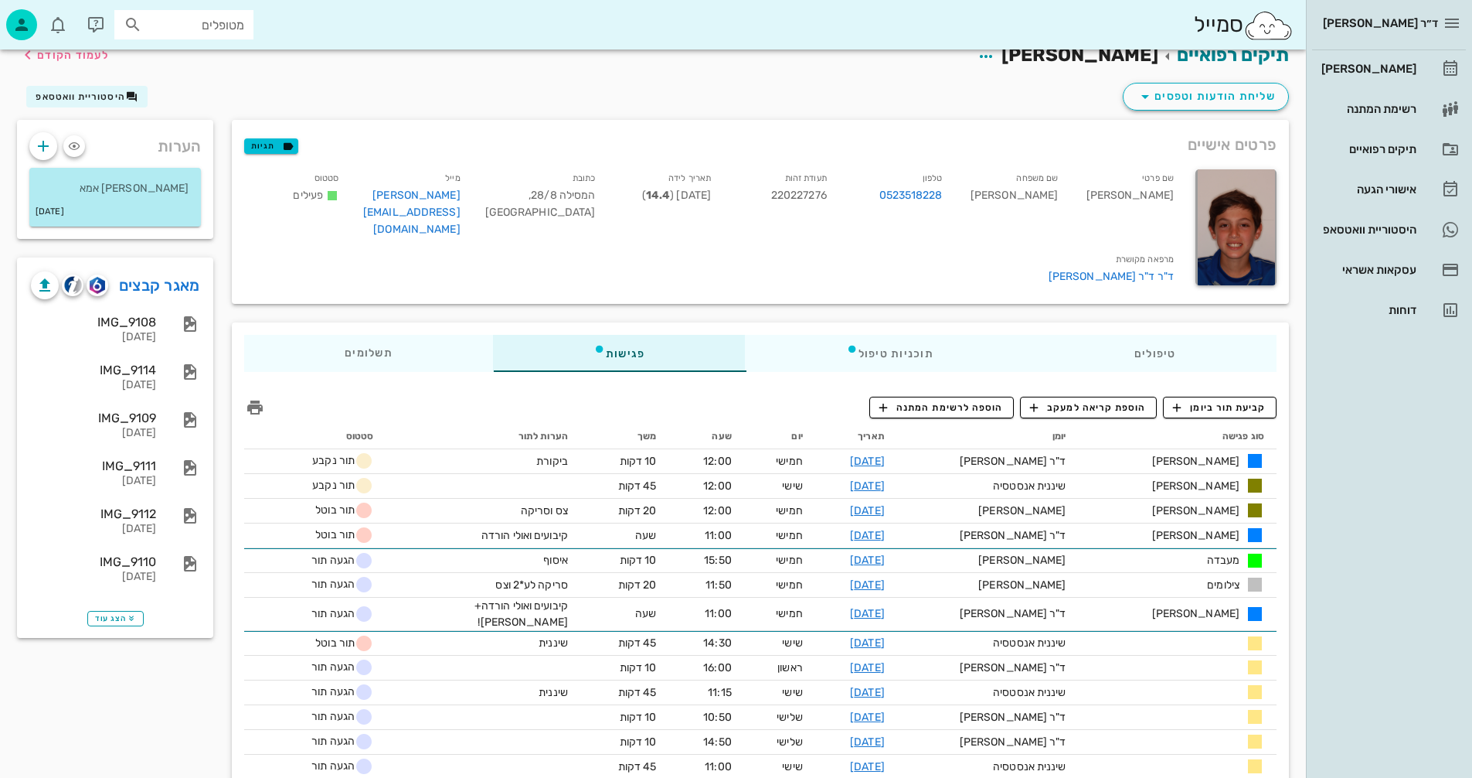
scroll to position [0, 0]
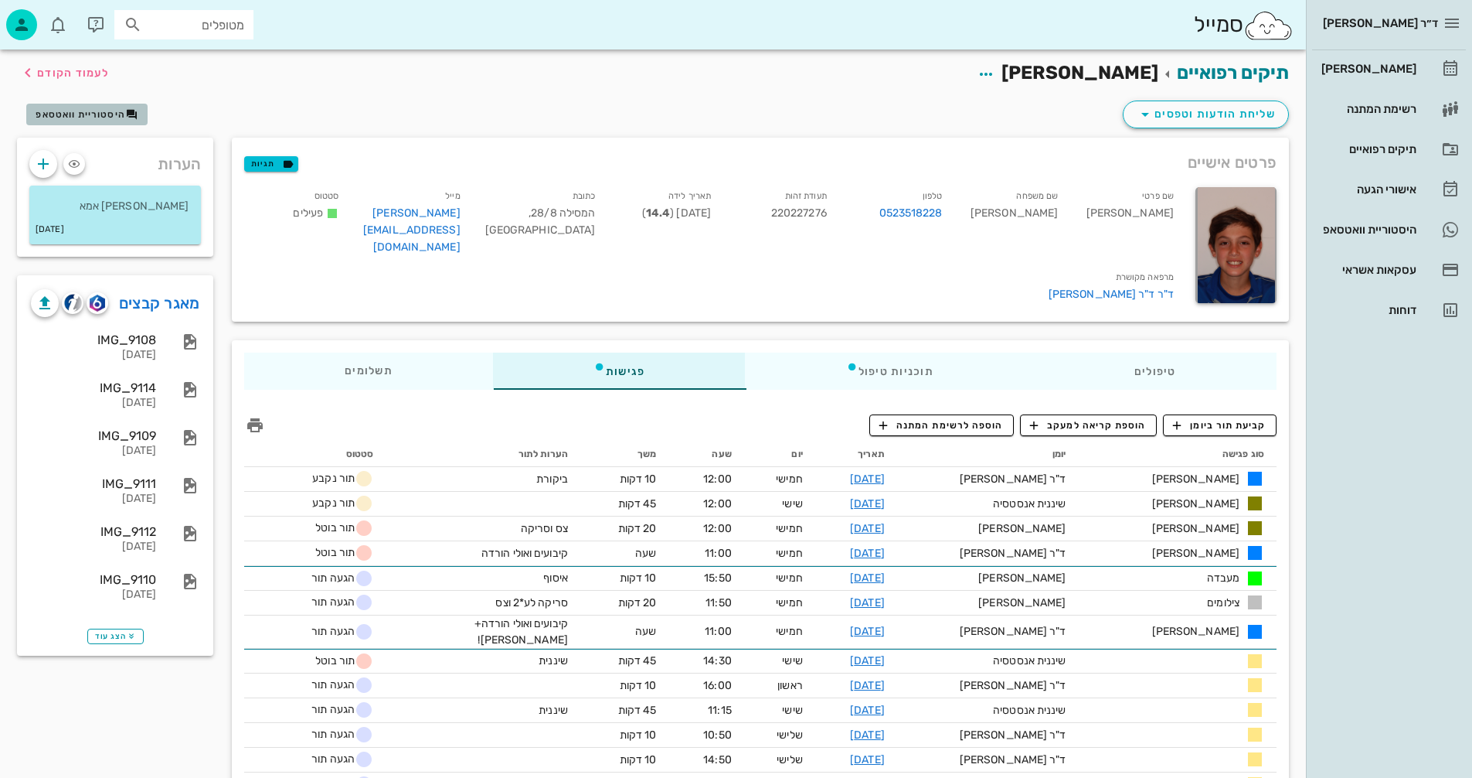
click at [80, 112] on span "היסטוריית וואטסאפ" at bounding box center [81, 114] width 90 height 11
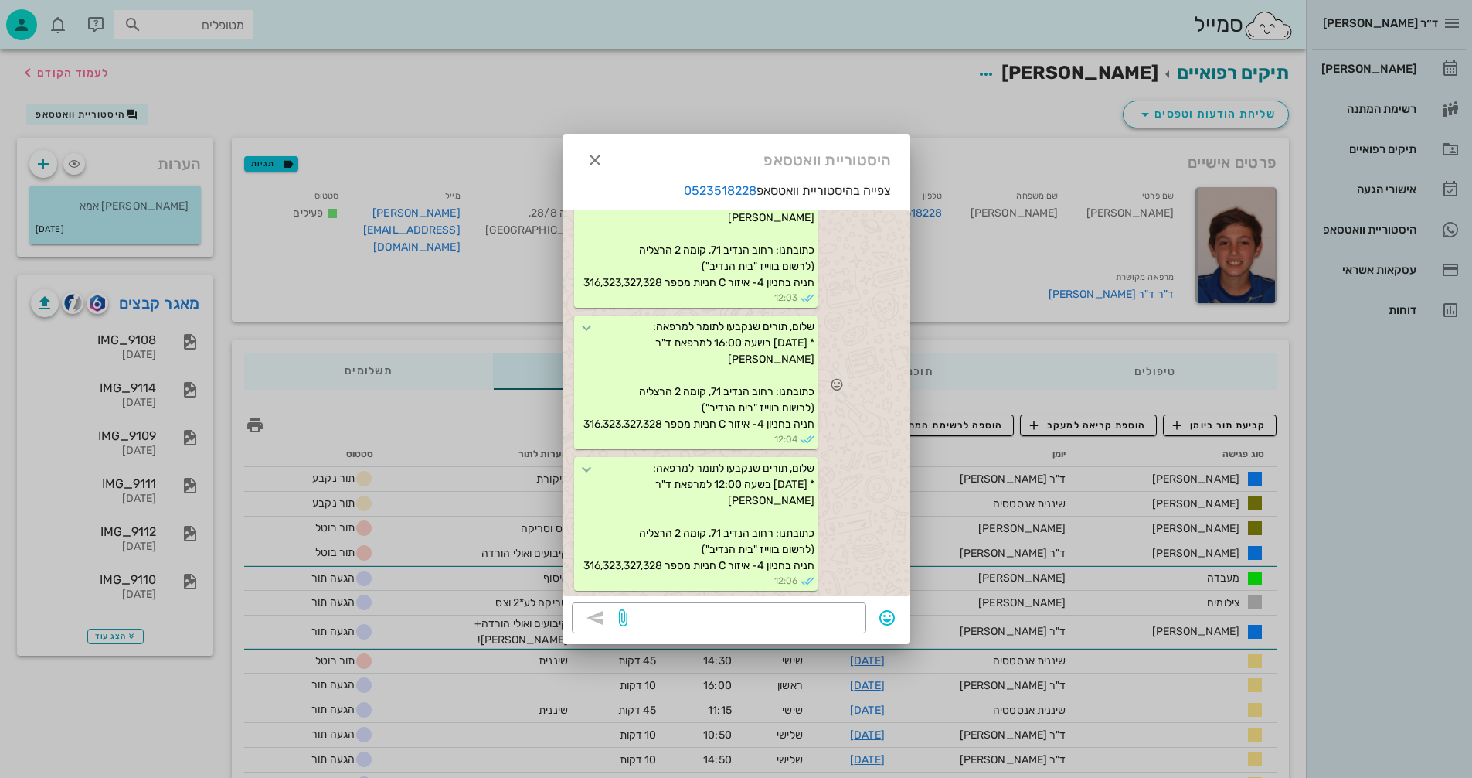
scroll to position [3565, 0]
click at [597, 158] on icon "button" at bounding box center [595, 160] width 19 height 19
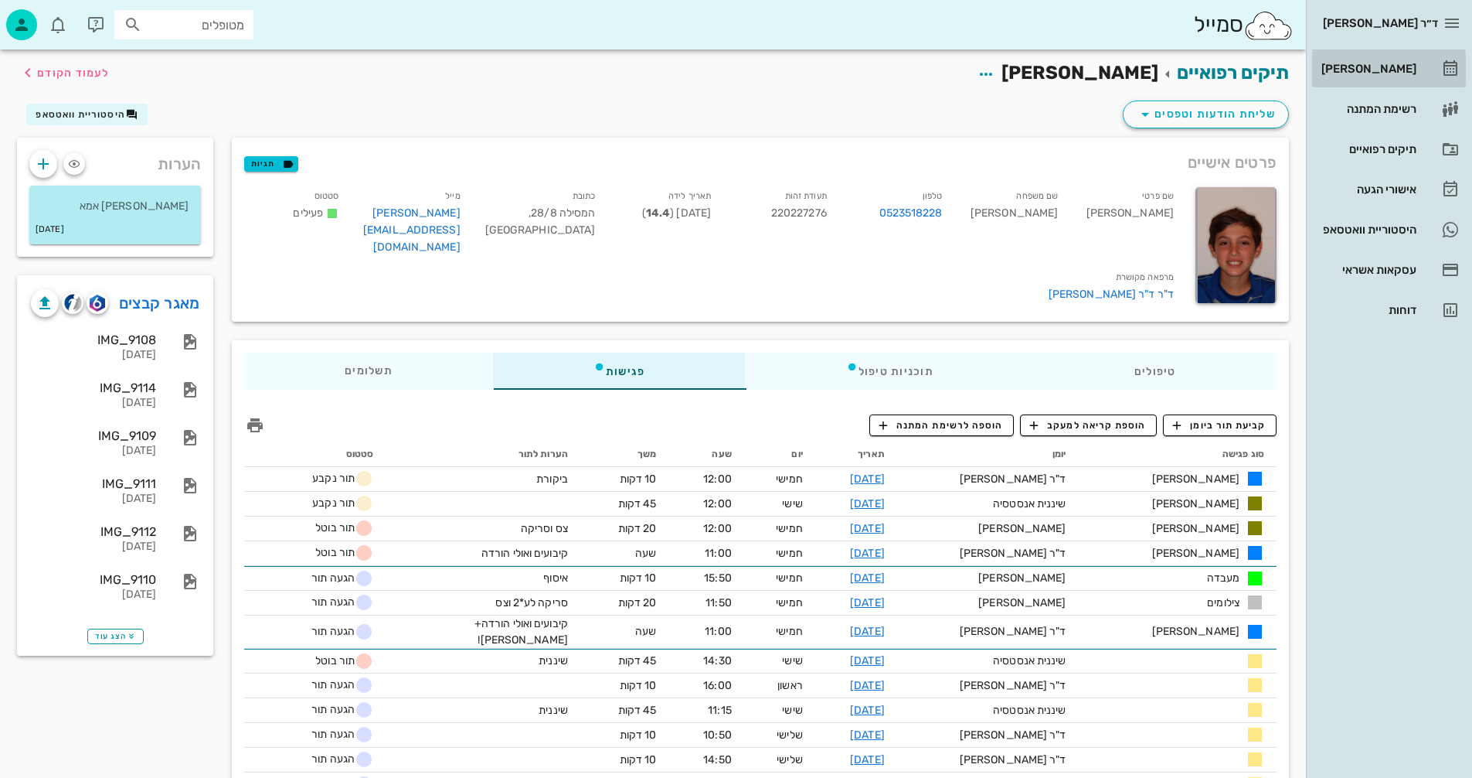
click at [1360, 70] on div "[PERSON_NAME]" at bounding box center [1368, 69] width 98 height 12
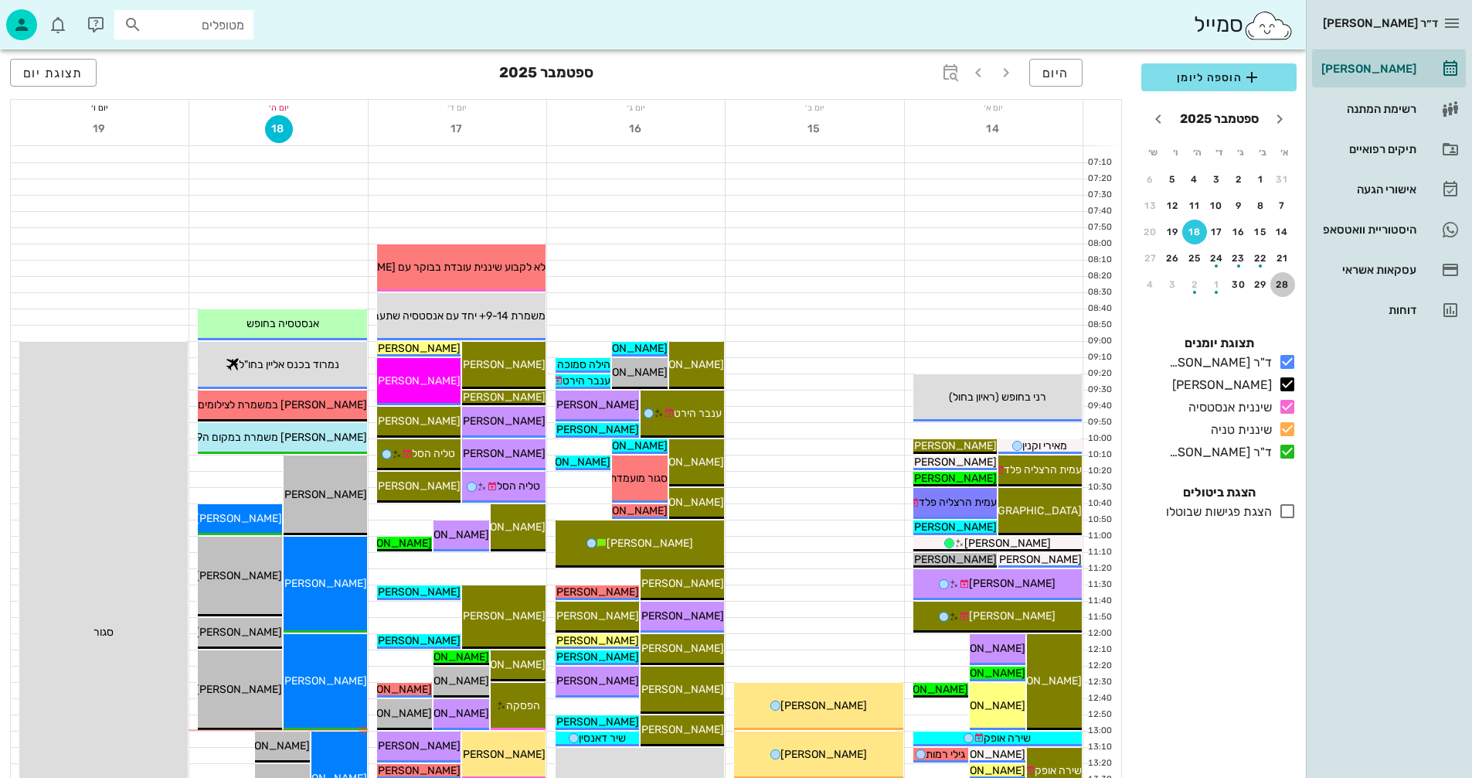
click at [1284, 284] on div "28" at bounding box center [1283, 284] width 25 height 11
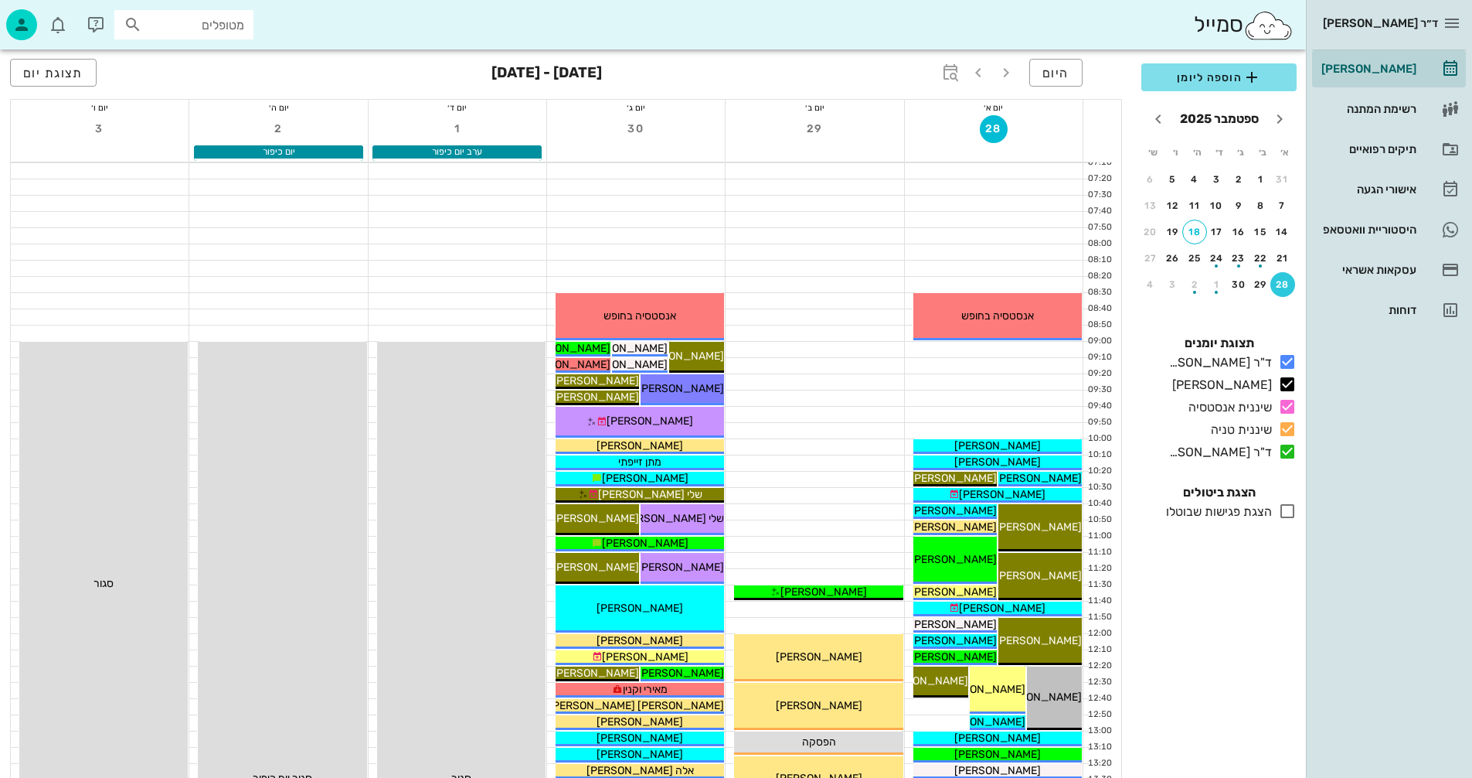
click at [940, 414] on div at bounding box center [994, 414] width 178 height 15
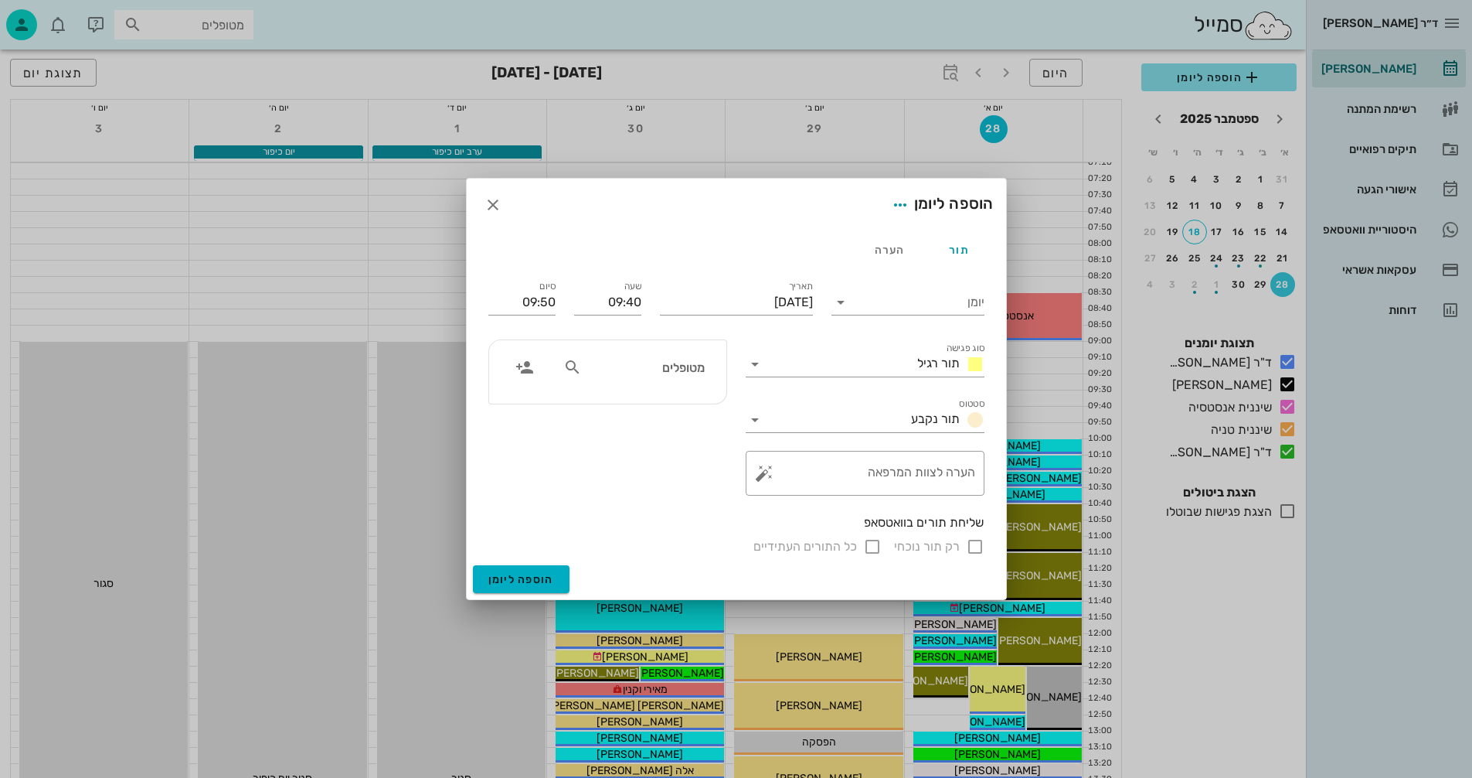
click at [678, 366] on input "מטופלים" at bounding box center [644, 367] width 119 height 20
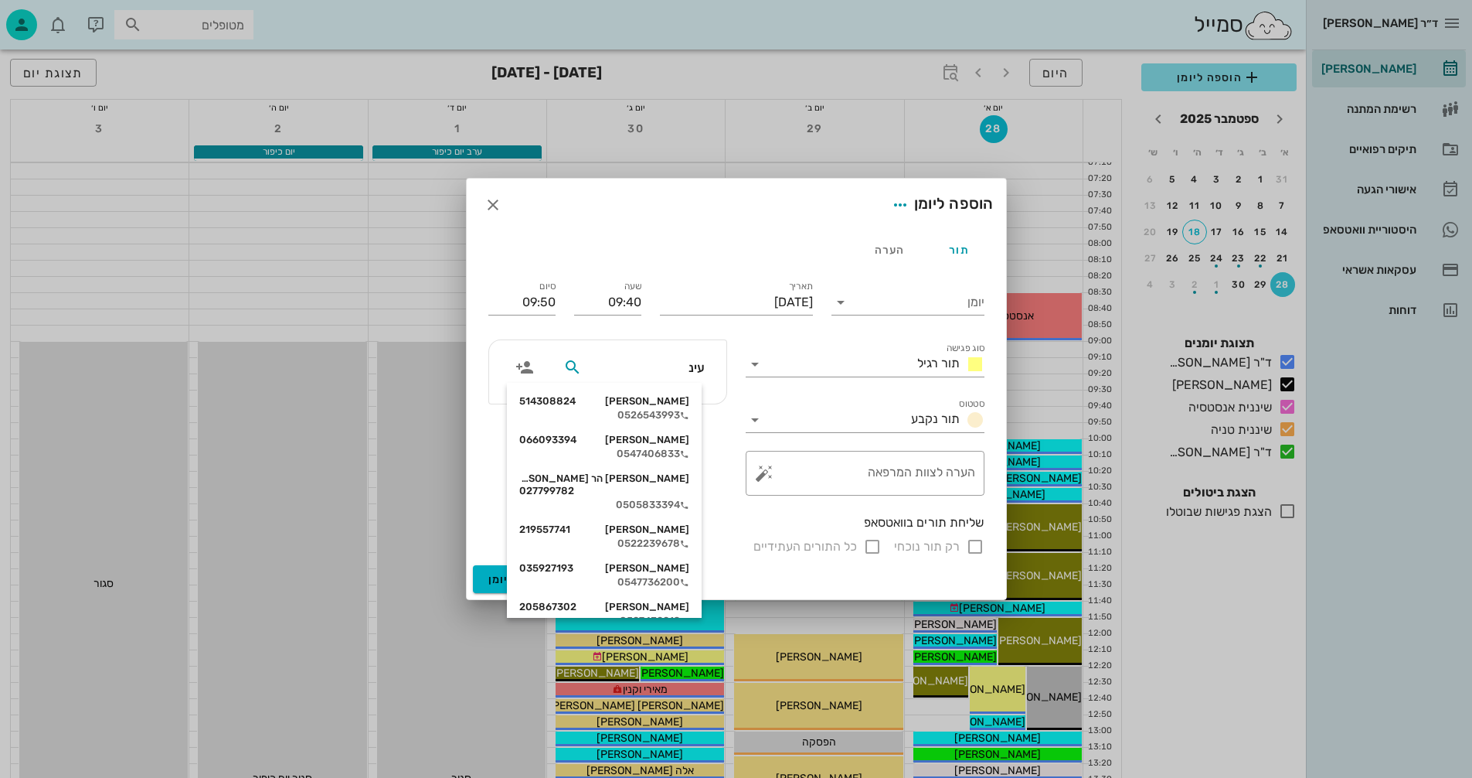
type input "[PERSON_NAME]"
click at [665, 408] on div "[PERSON_NAME] 514308824 0526543993" at bounding box center [604, 408] width 170 height 39
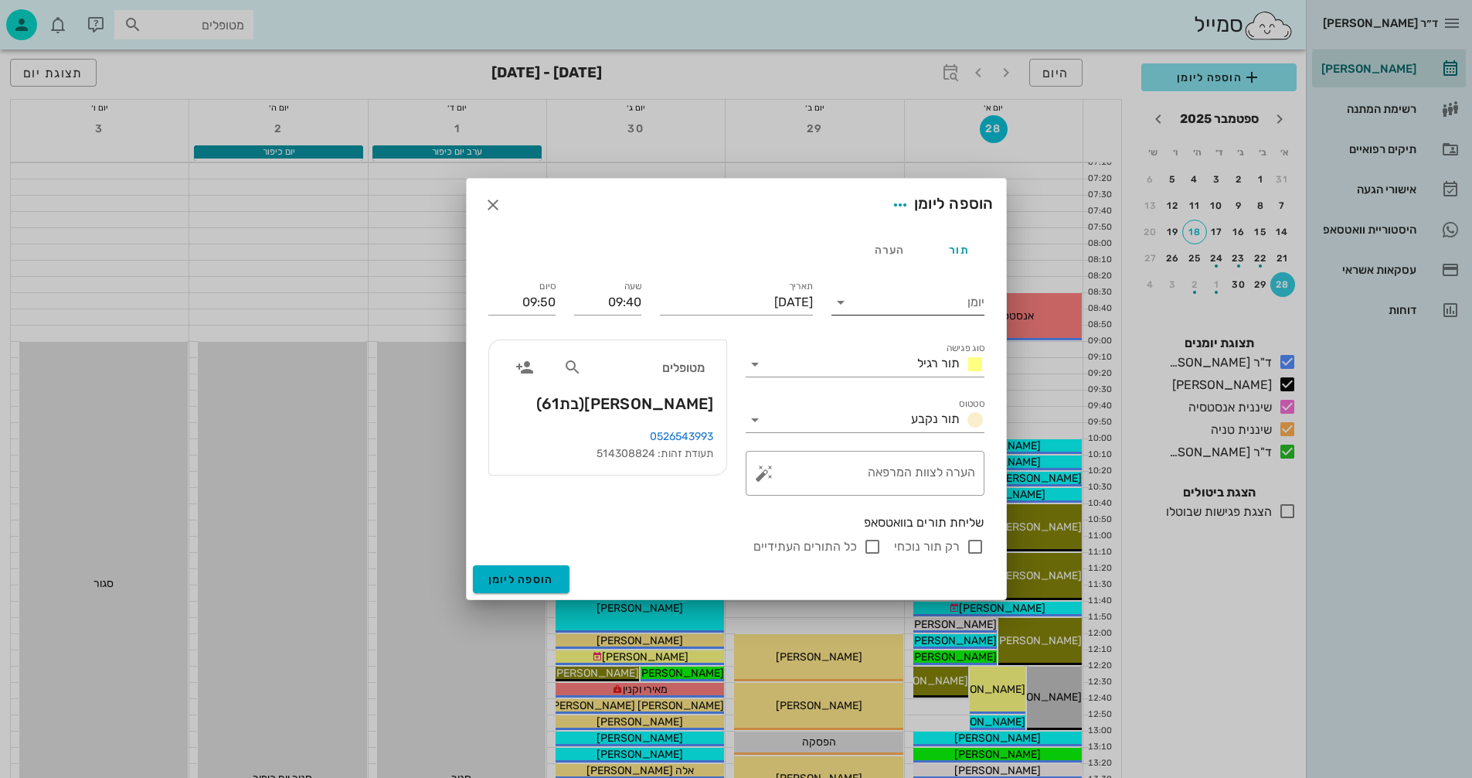
click at [895, 297] on input "יומן" at bounding box center [918, 302] width 131 height 25
click at [914, 314] on div "ד"ר [PERSON_NAME]" at bounding box center [908, 314] width 128 height 15
click at [840, 364] on input "סוג פגישה" at bounding box center [839, 364] width 144 height 25
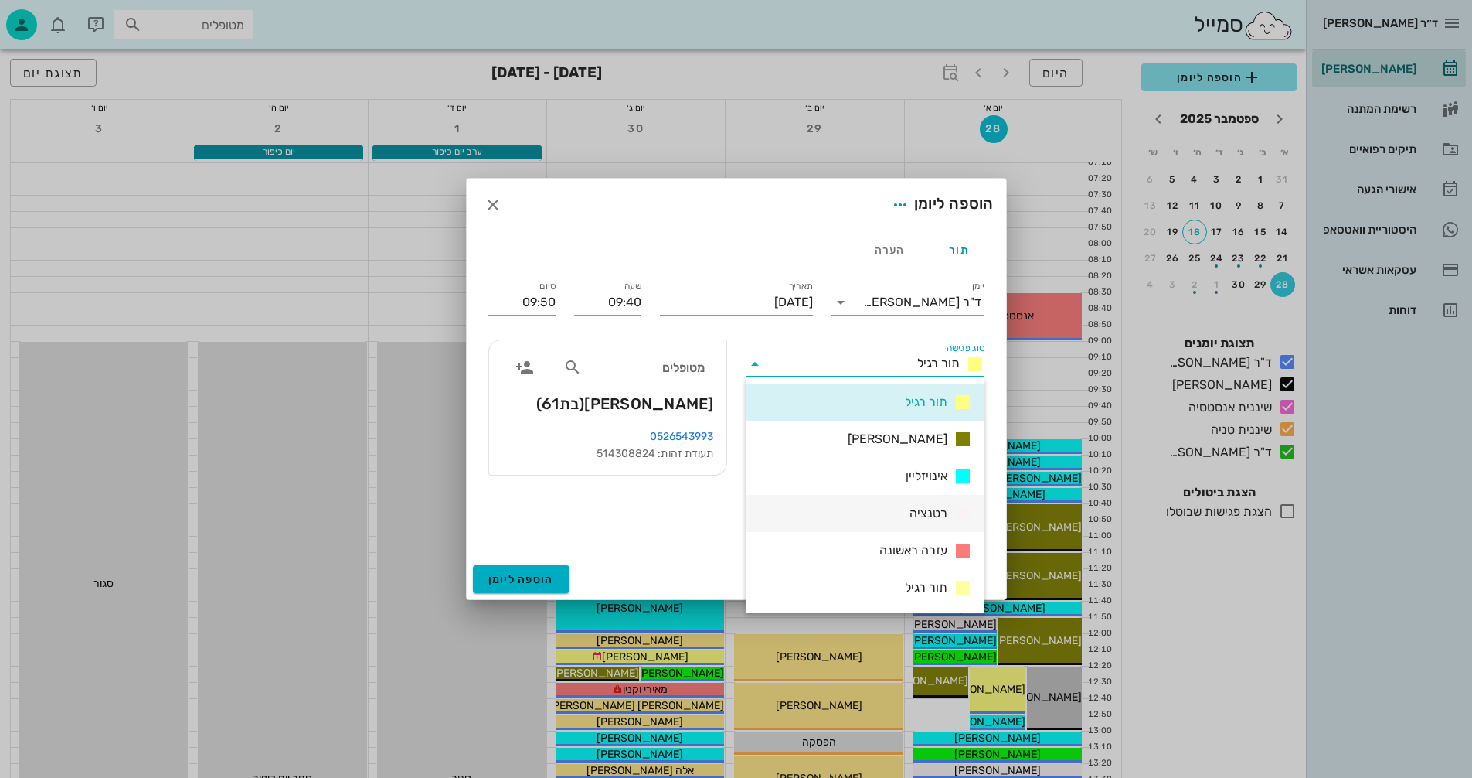
click at [922, 508] on span "רטנציה" at bounding box center [929, 513] width 38 height 19
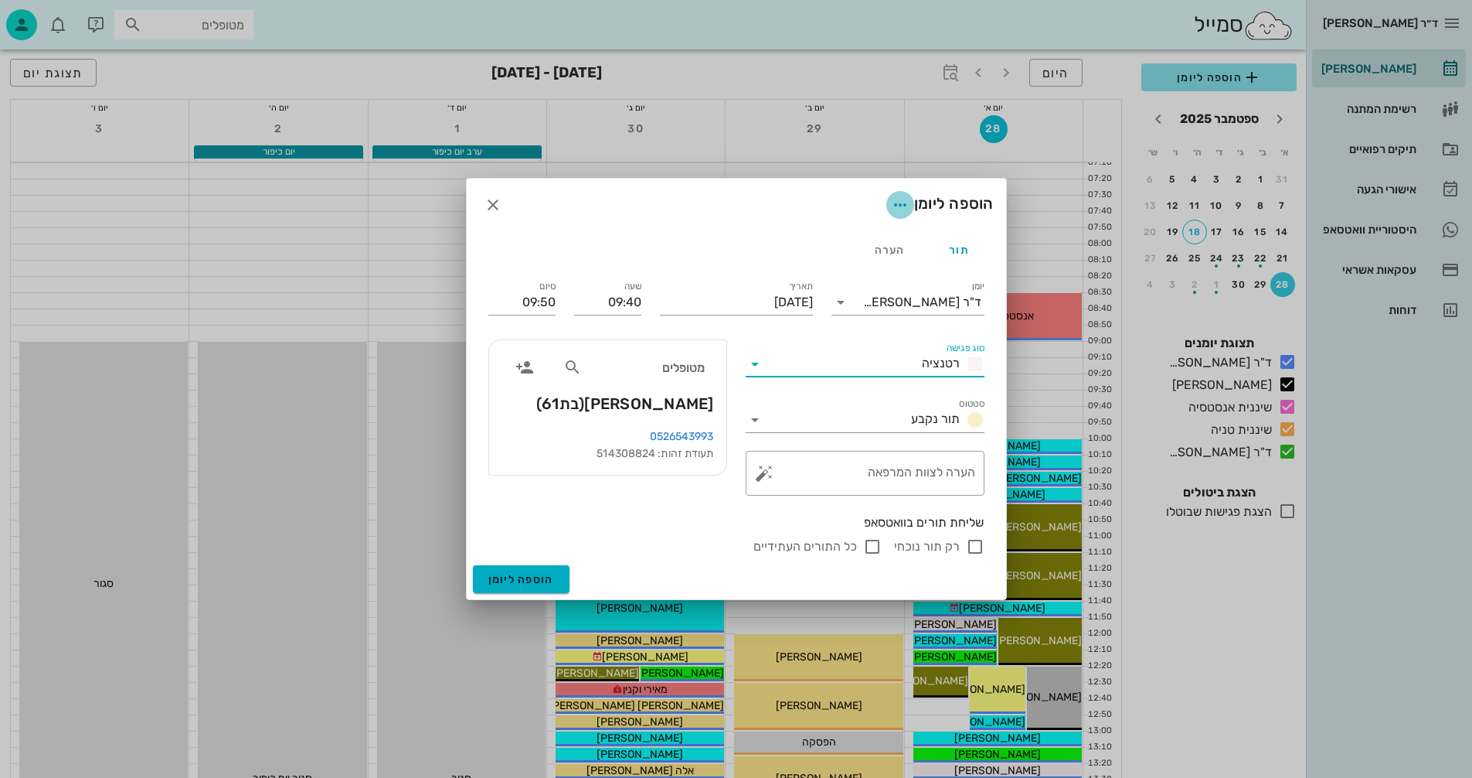
click at [894, 203] on icon "button" at bounding box center [900, 205] width 19 height 19
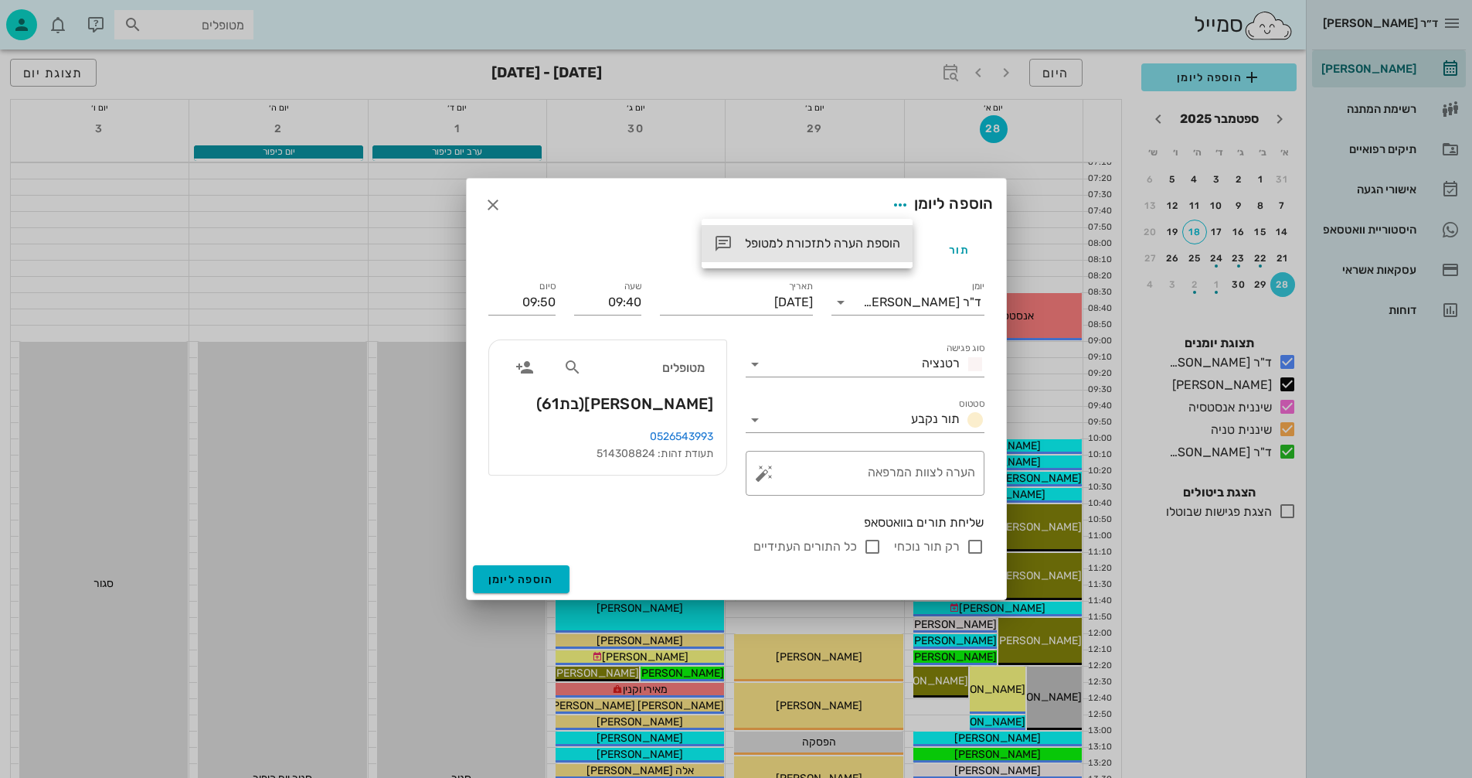
click at [759, 243] on div "הוספת הערה לתזכורת למטופל" at bounding box center [822, 243] width 155 height 15
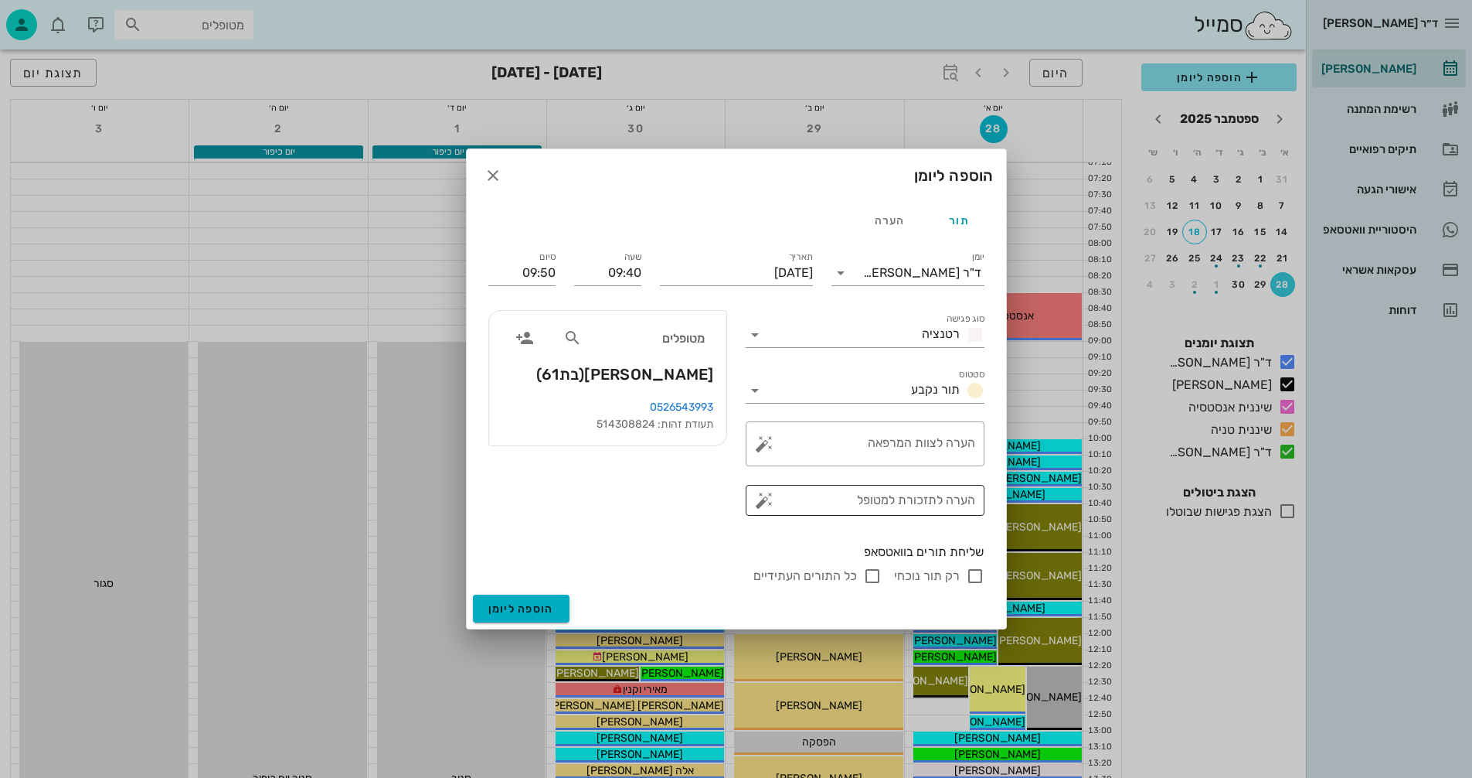
click at [761, 499] on button "button" at bounding box center [764, 500] width 19 height 19
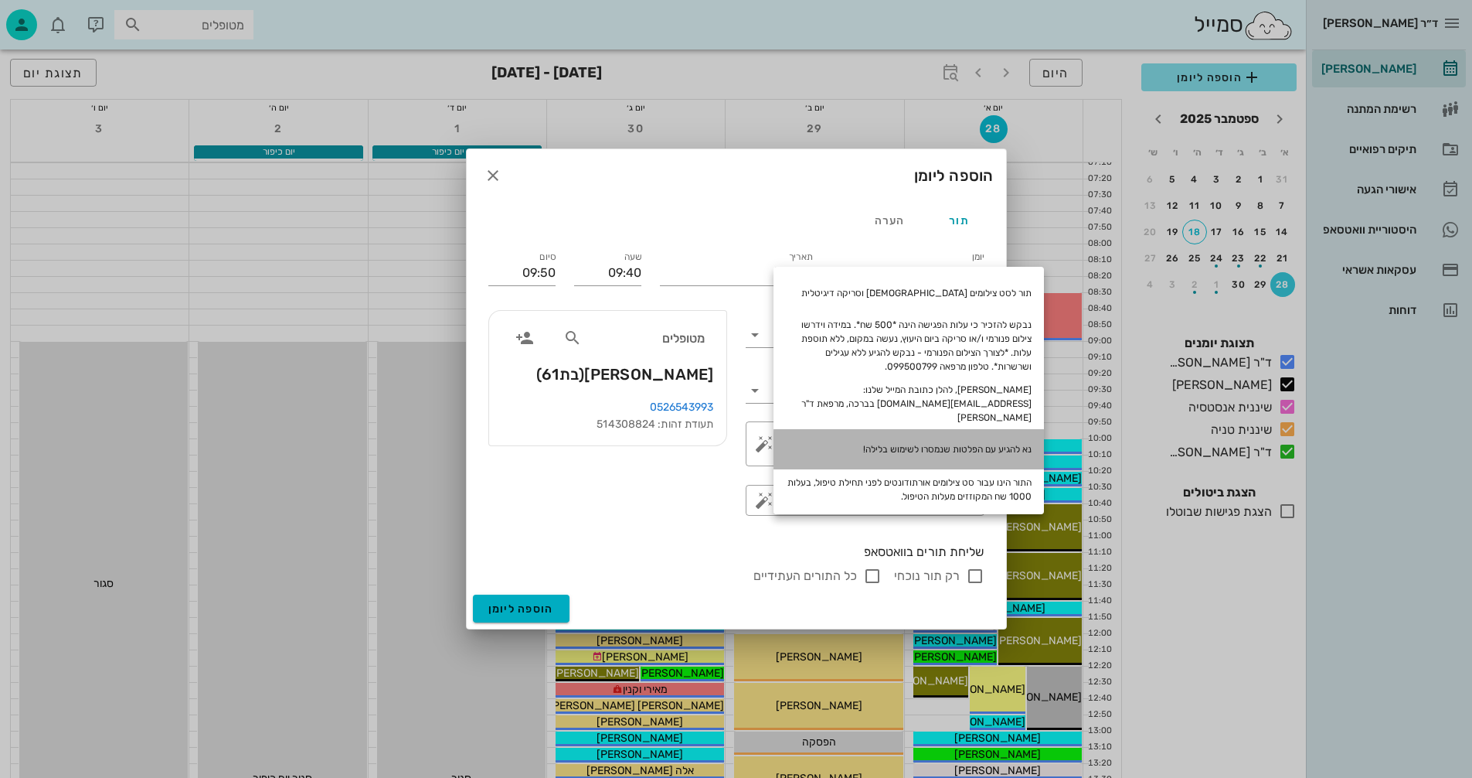
click at [895, 434] on div "נא להגיע עם הפלטות שנמסרו לשימוש בלילה!" at bounding box center [909, 449] width 271 height 40
type textarea "נא להגיע עם הפלטות שנמסרו לשימוש בלילה!"
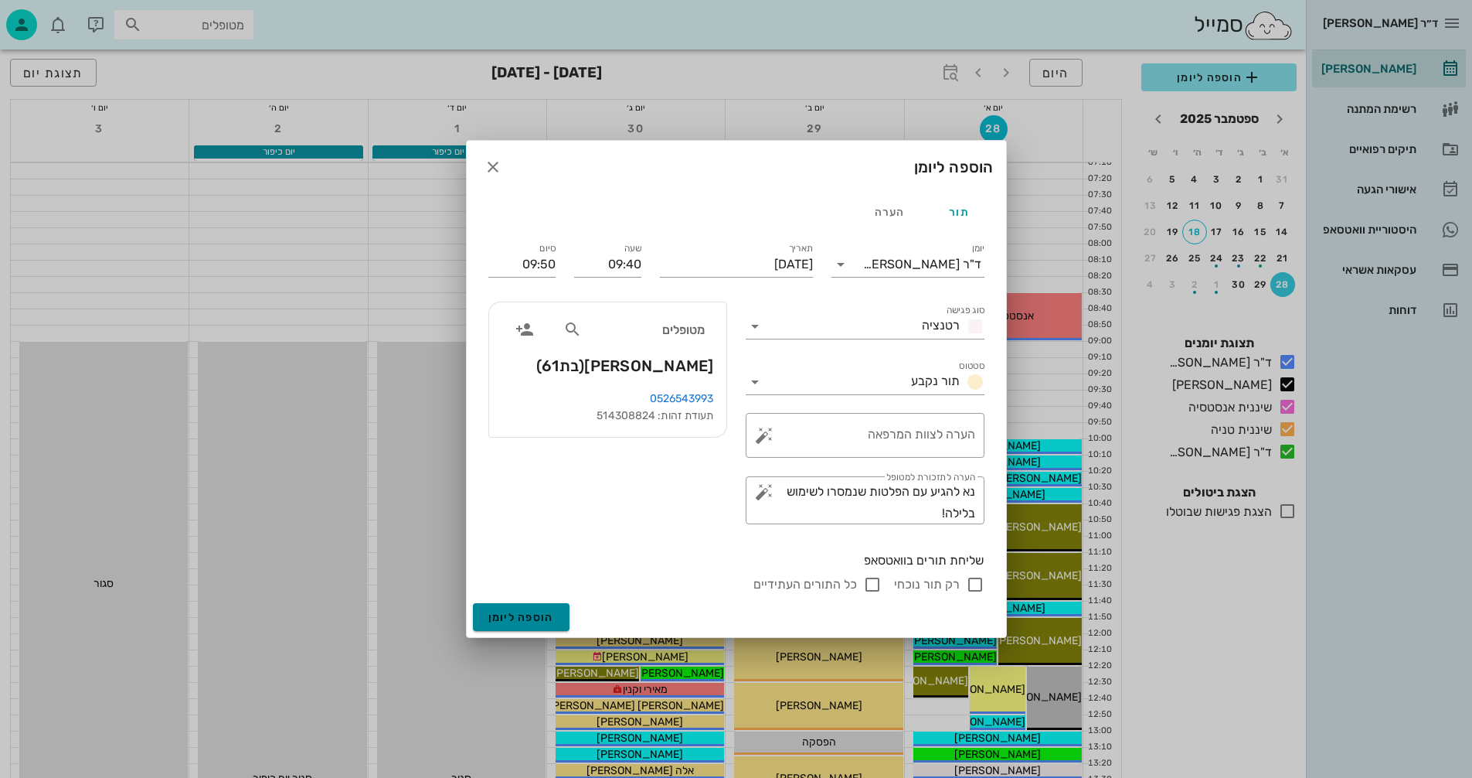
click at [520, 612] on span "הוספה ליומן" at bounding box center [521, 617] width 66 height 13
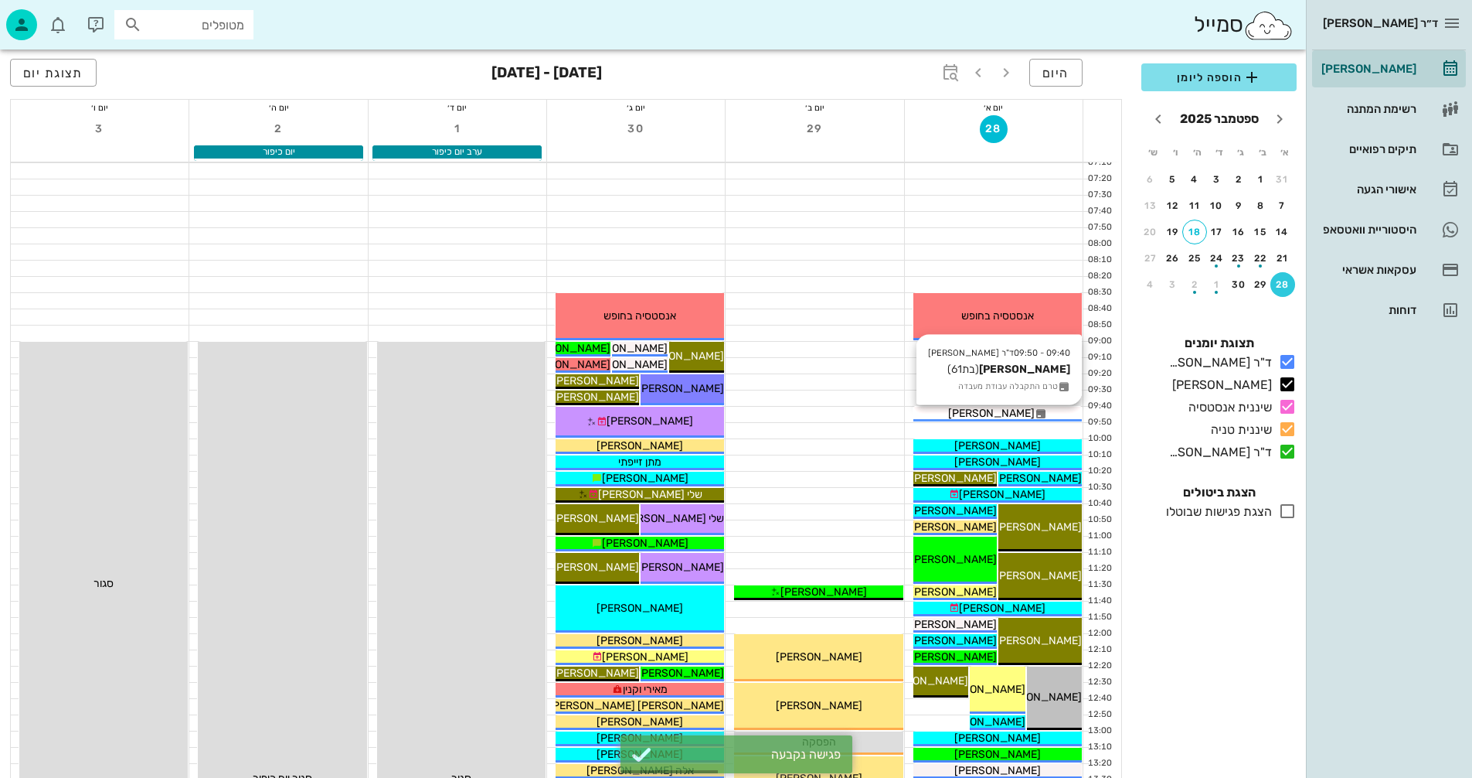
click at [985, 417] on span "[PERSON_NAME]" at bounding box center [991, 413] width 87 height 13
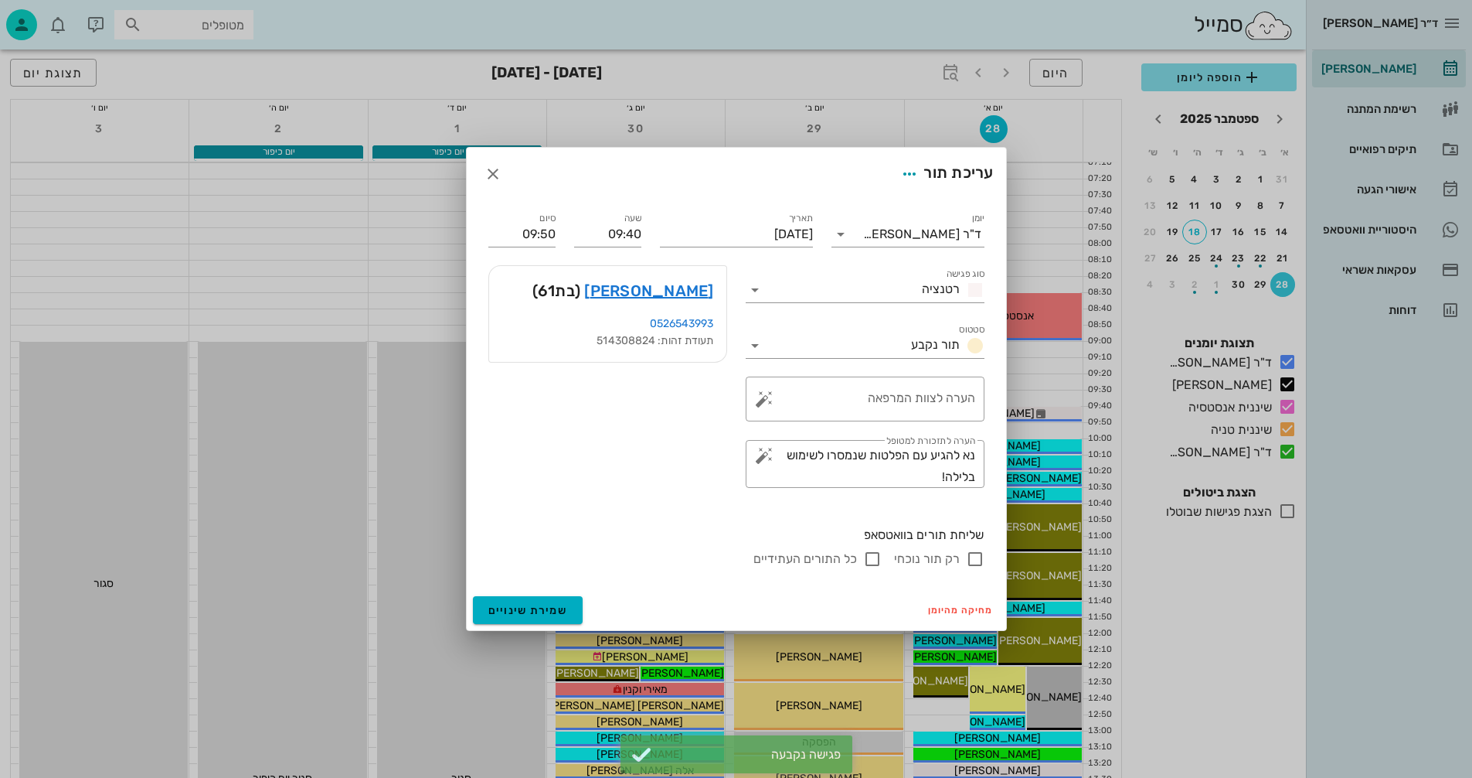
click at [970, 554] on input "רק תור נוכחי" at bounding box center [975, 559] width 19 height 19
checkbox input "false"
click at [530, 606] on span "שמירת שינויים" at bounding box center [528, 610] width 80 height 13
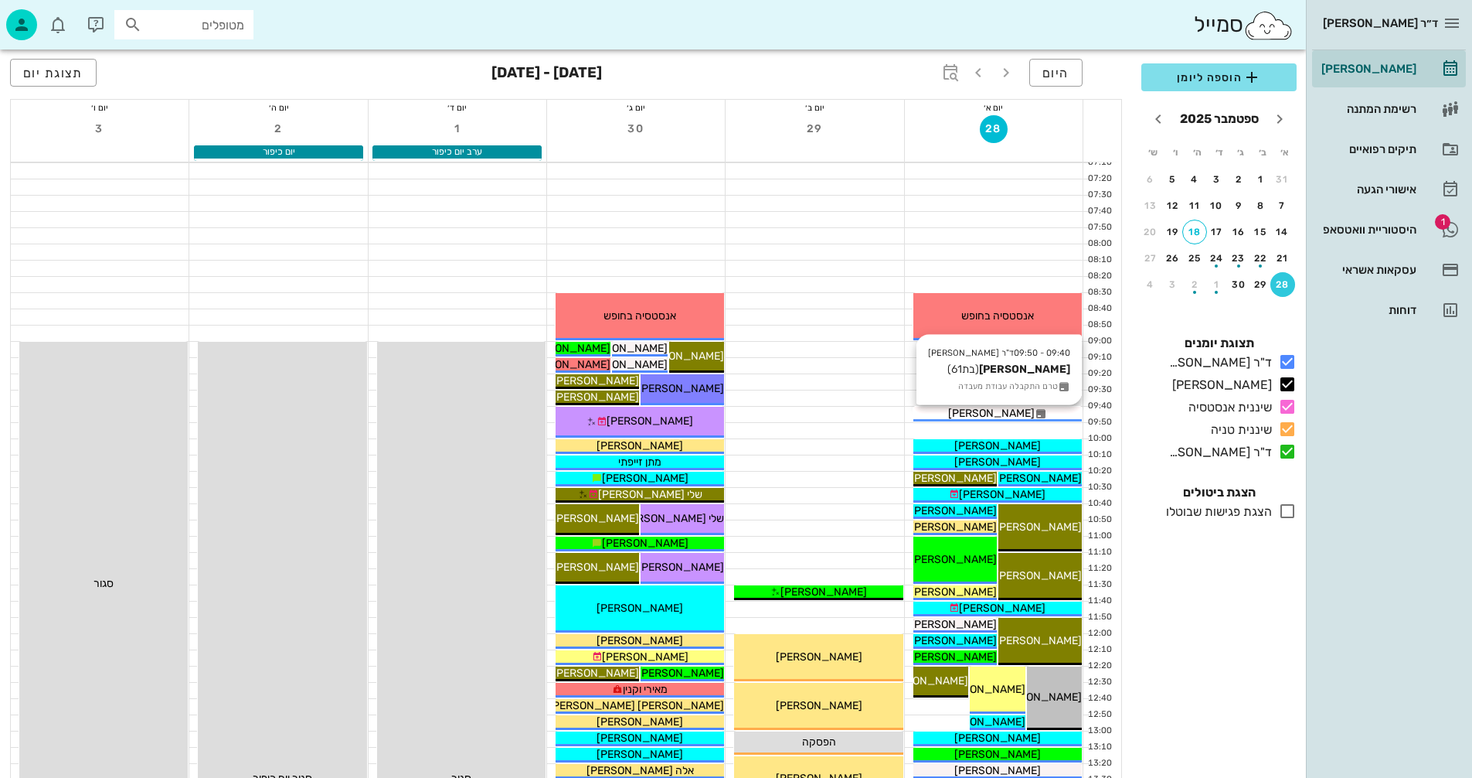
click at [956, 412] on div "[PERSON_NAME]" at bounding box center [998, 413] width 168 height 16
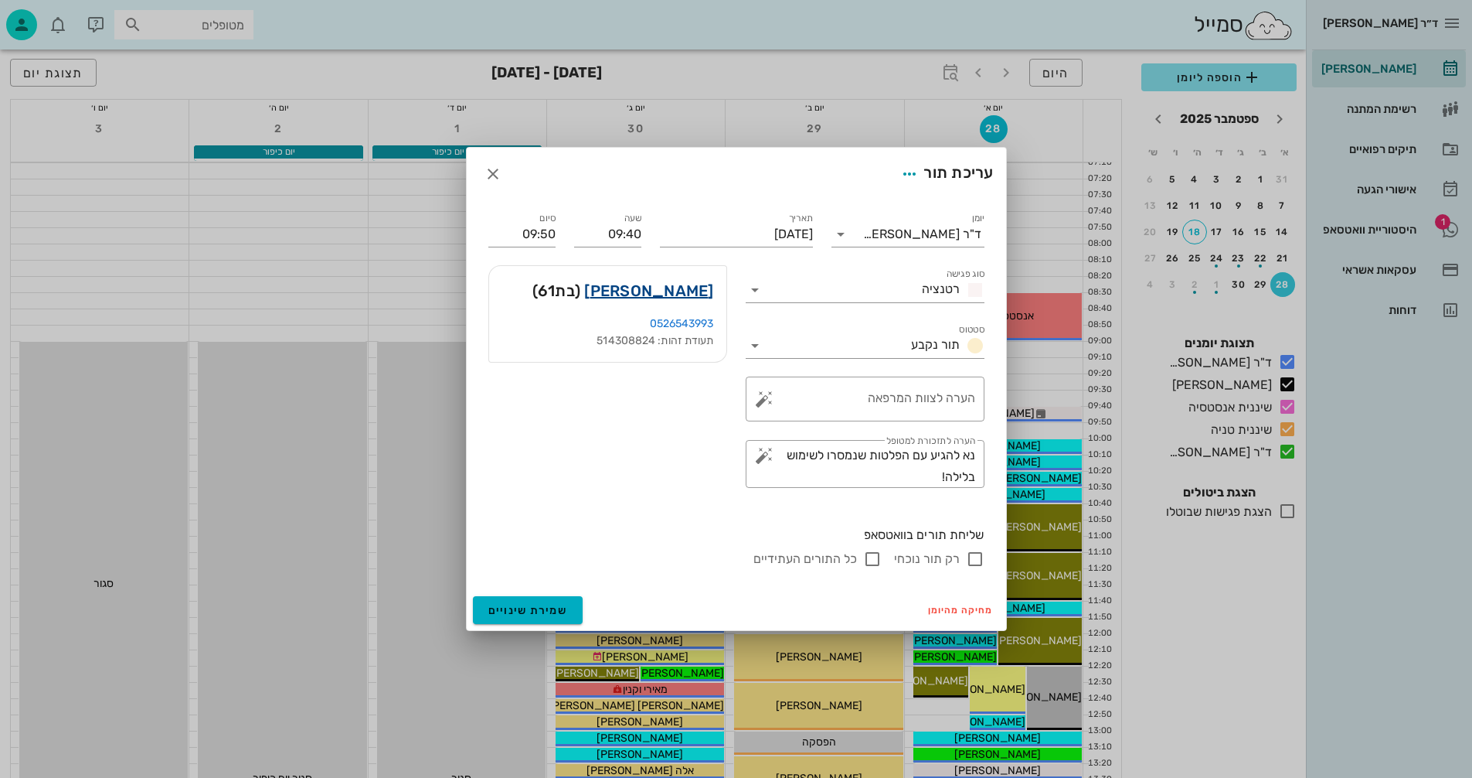
click at [706, 293] on link "[PERSON_NAME]" at bounding box center [648, 290] width 129 height 25
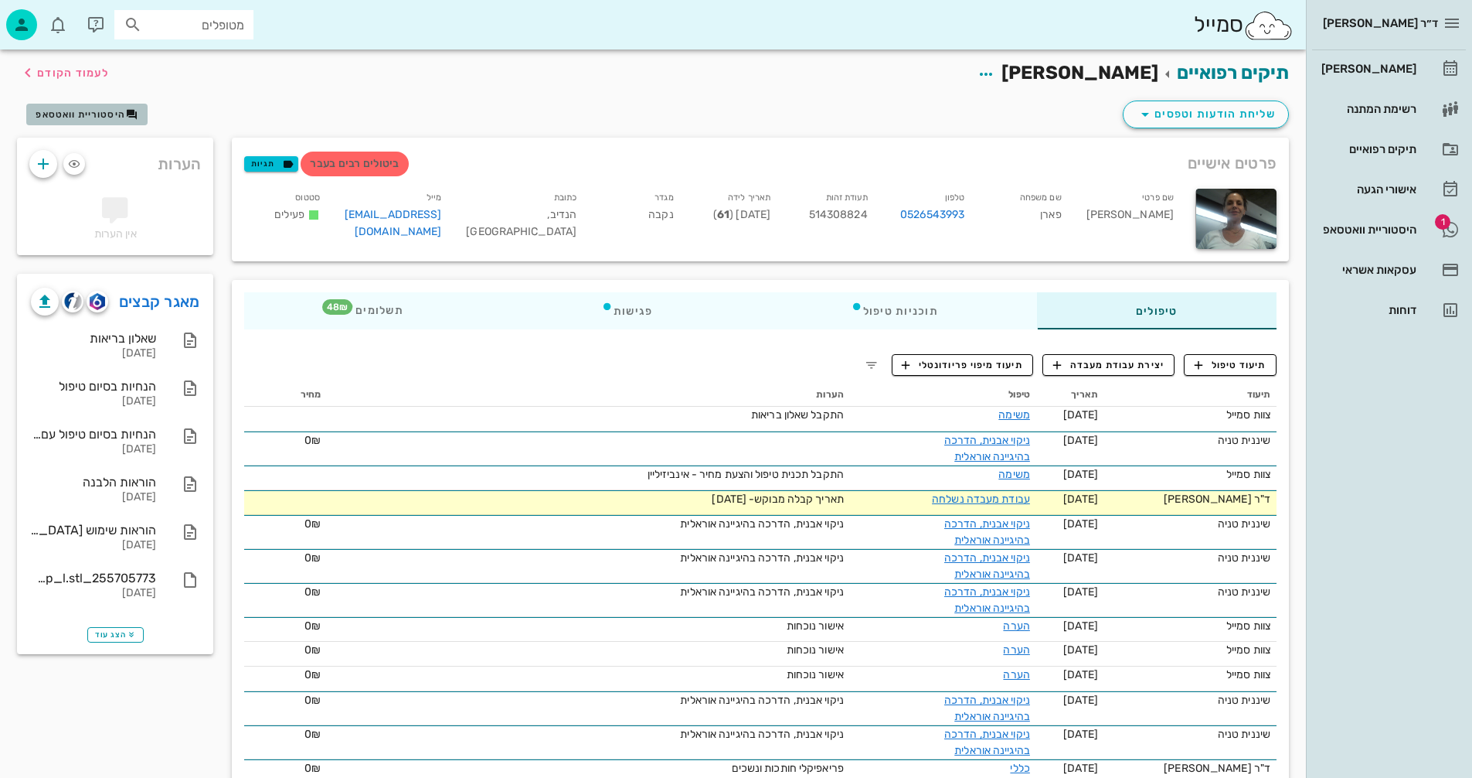
click at [85, 114] on span "היסטוריית וואטסאפ" at bounding box center [81, 114] width 90 height 11
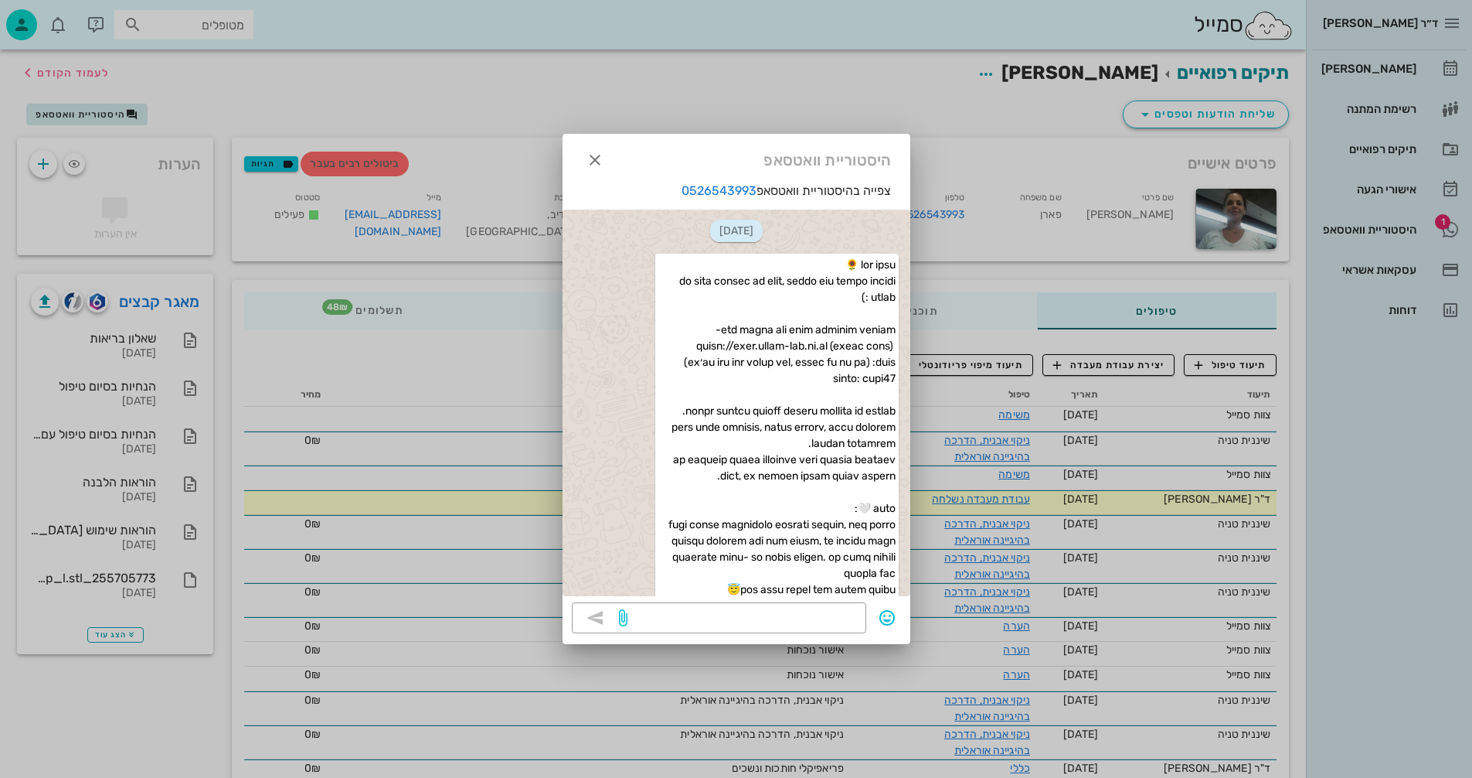
scroll to position [7411, 0]
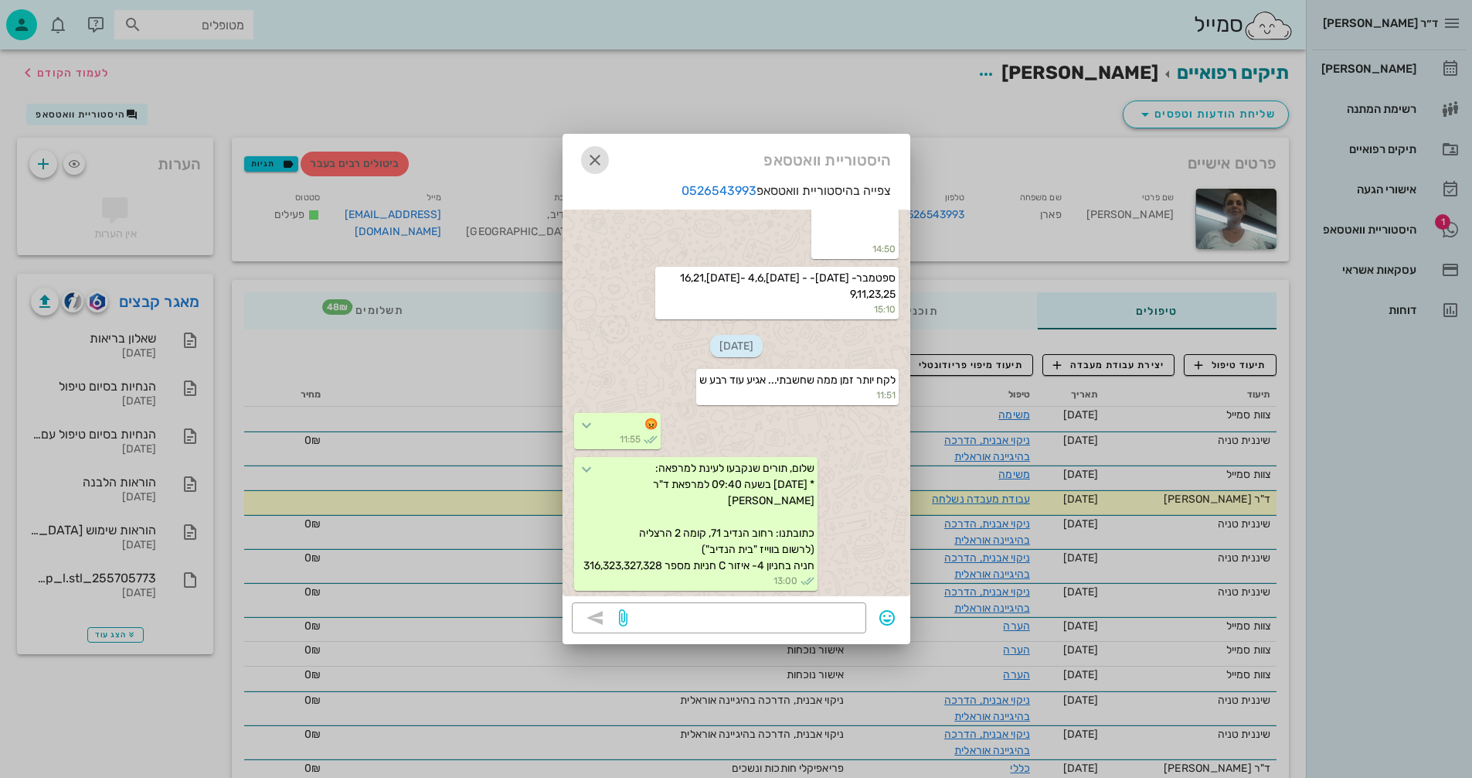
click at [591, 162] on icon "button" at bounding box center [595, 160] width 19 height 19
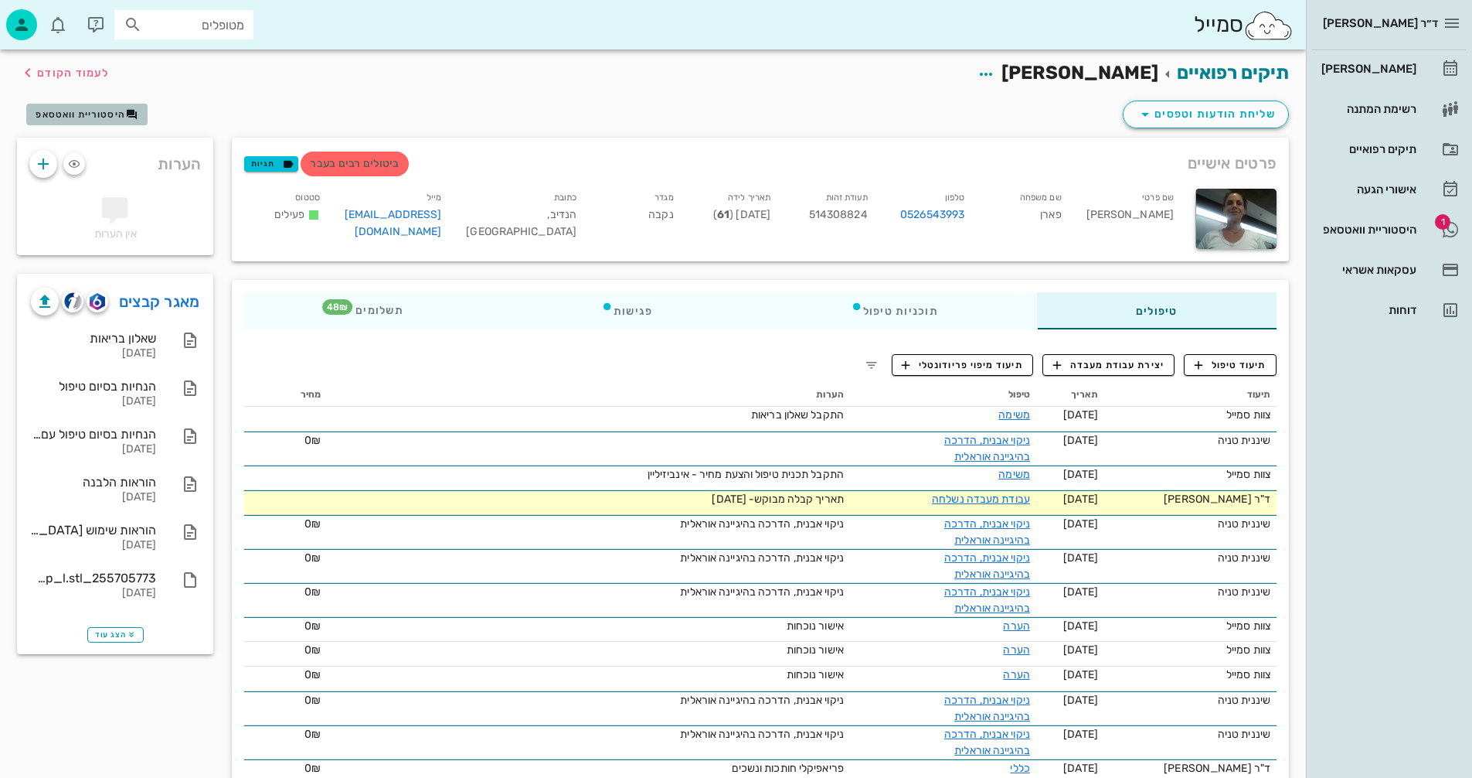
click at [87, 109] on span "היסטוריית וואטסאפ" at bounding box center [81, 114] width 90 height 11
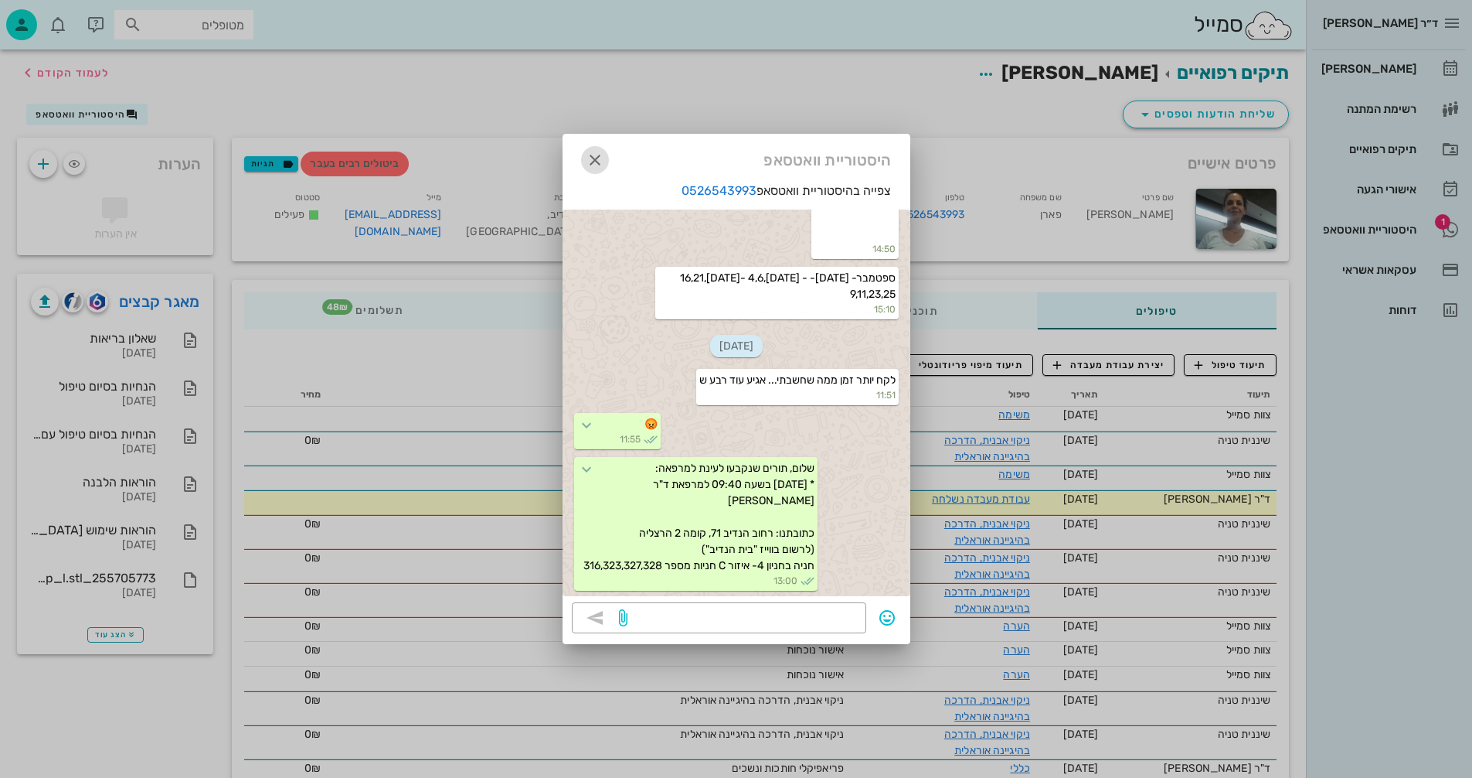
click at [599, 162] on icon "button" at bounding box center [595, 160] width 19 height 19
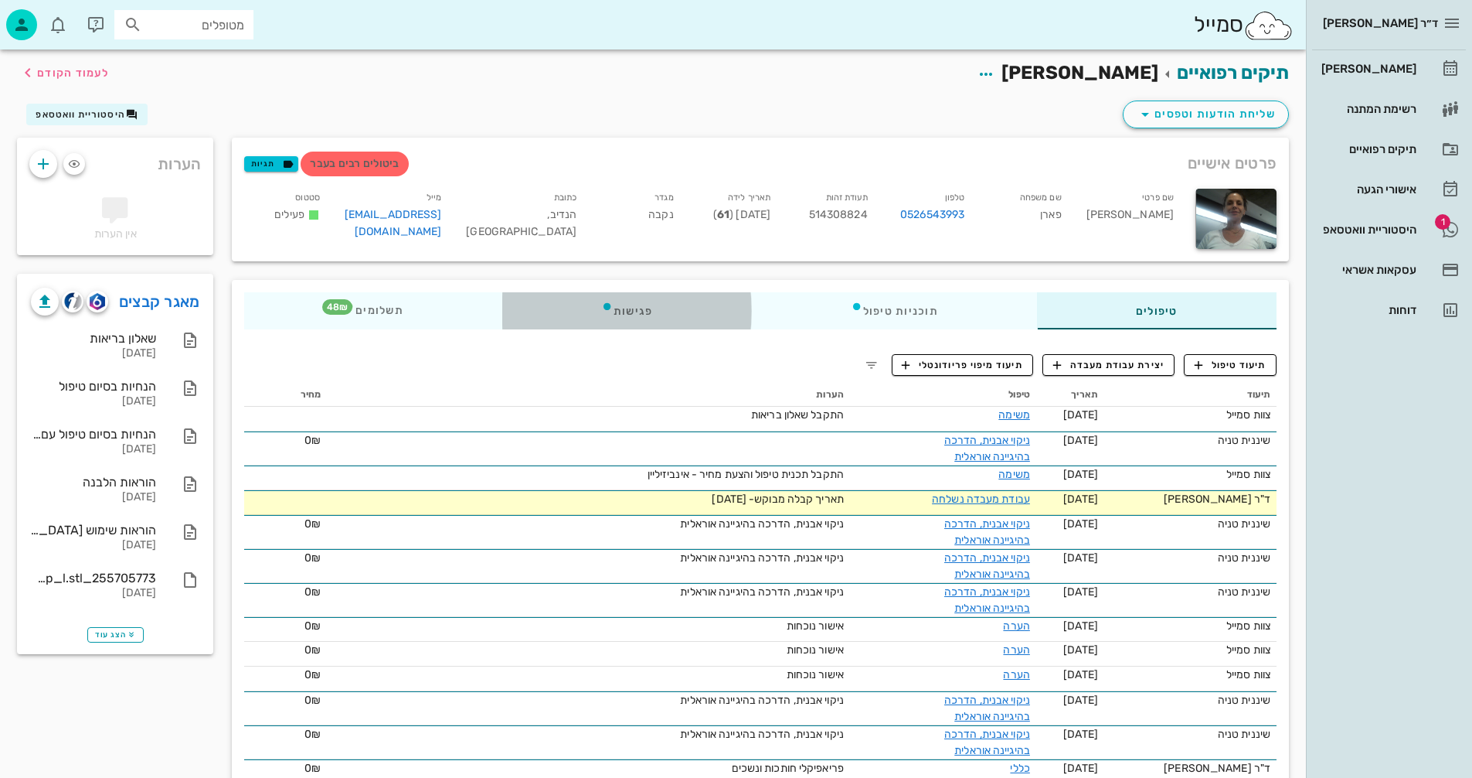
click at [628, 304] on div "פגישות" at bounding box center [627, 310] width 250 height 37
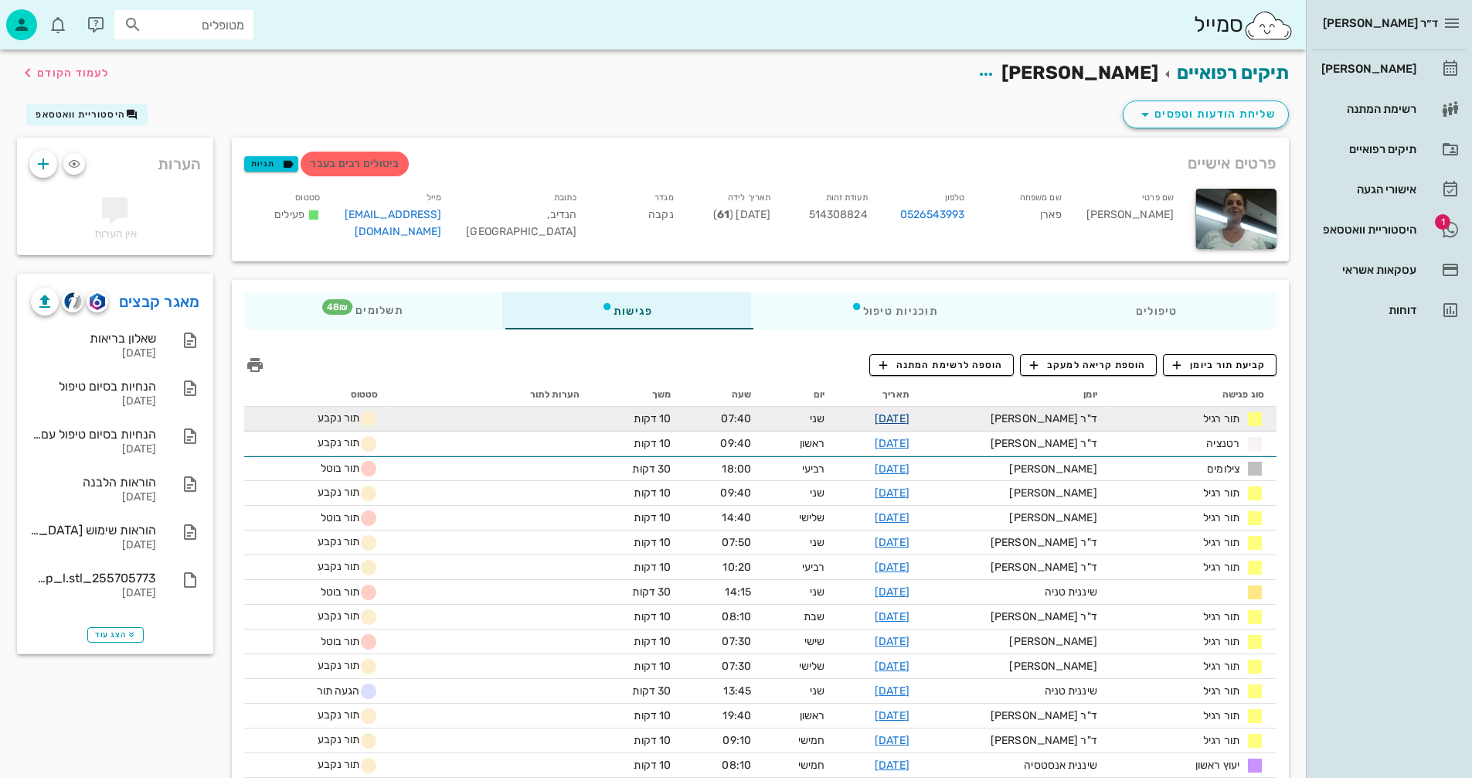
click at [910, 418] on link "[DATE]" at bounding box center [892, 418] width 35 height 13
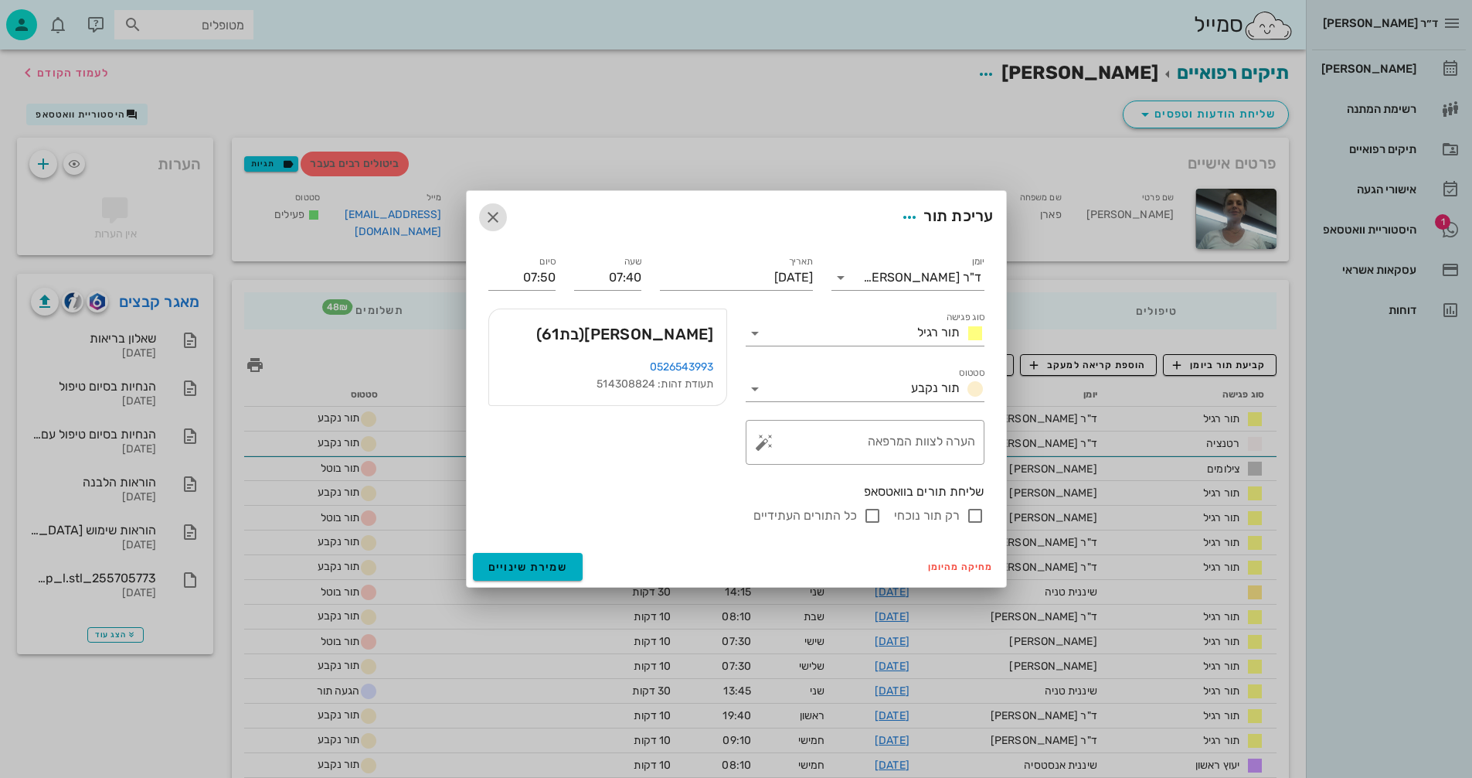
click at [488, 214] on icon "button" at bounding box center [493, 217] width 19 height 19
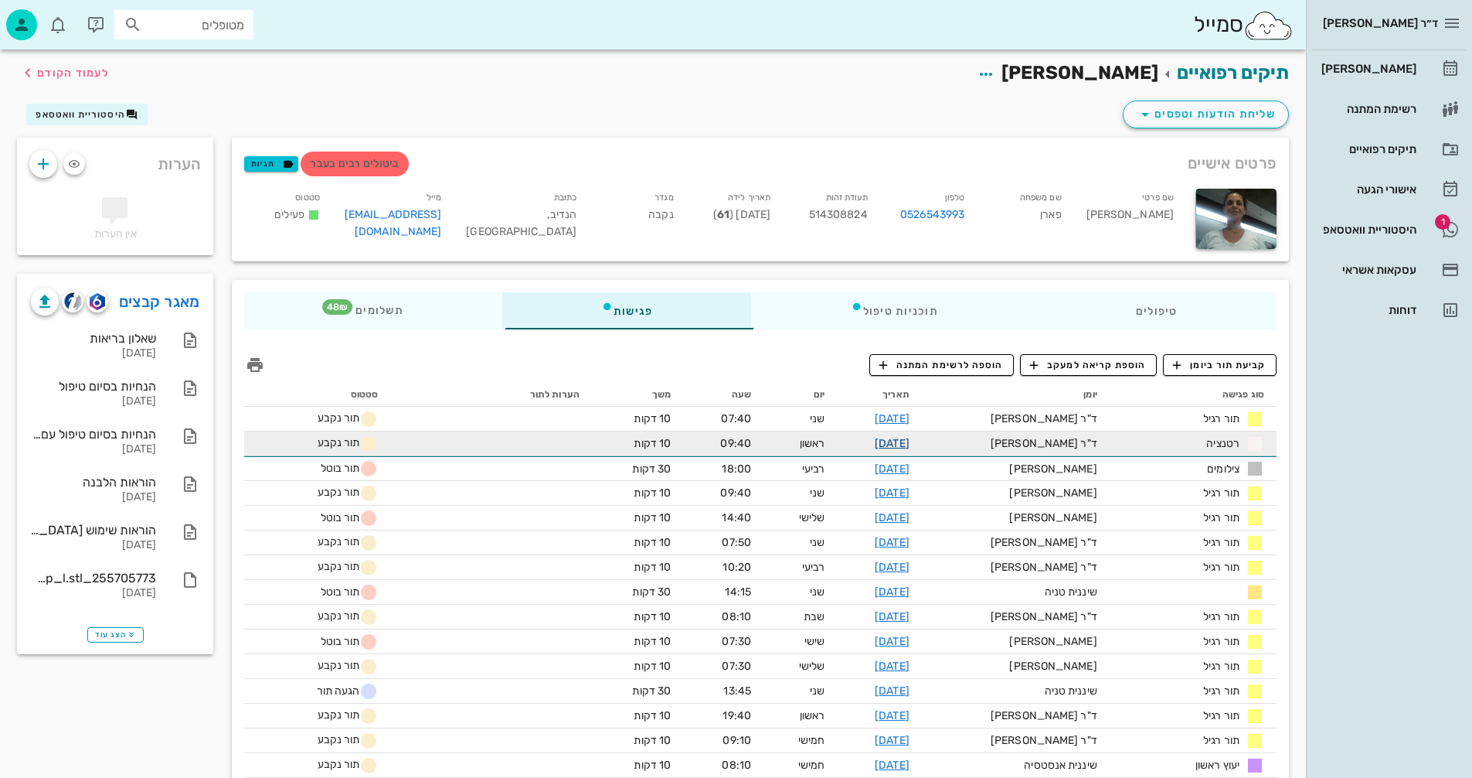
click at [908, 438] on link "[DATE]" at bounding box center [892, 443] width 35 height 13
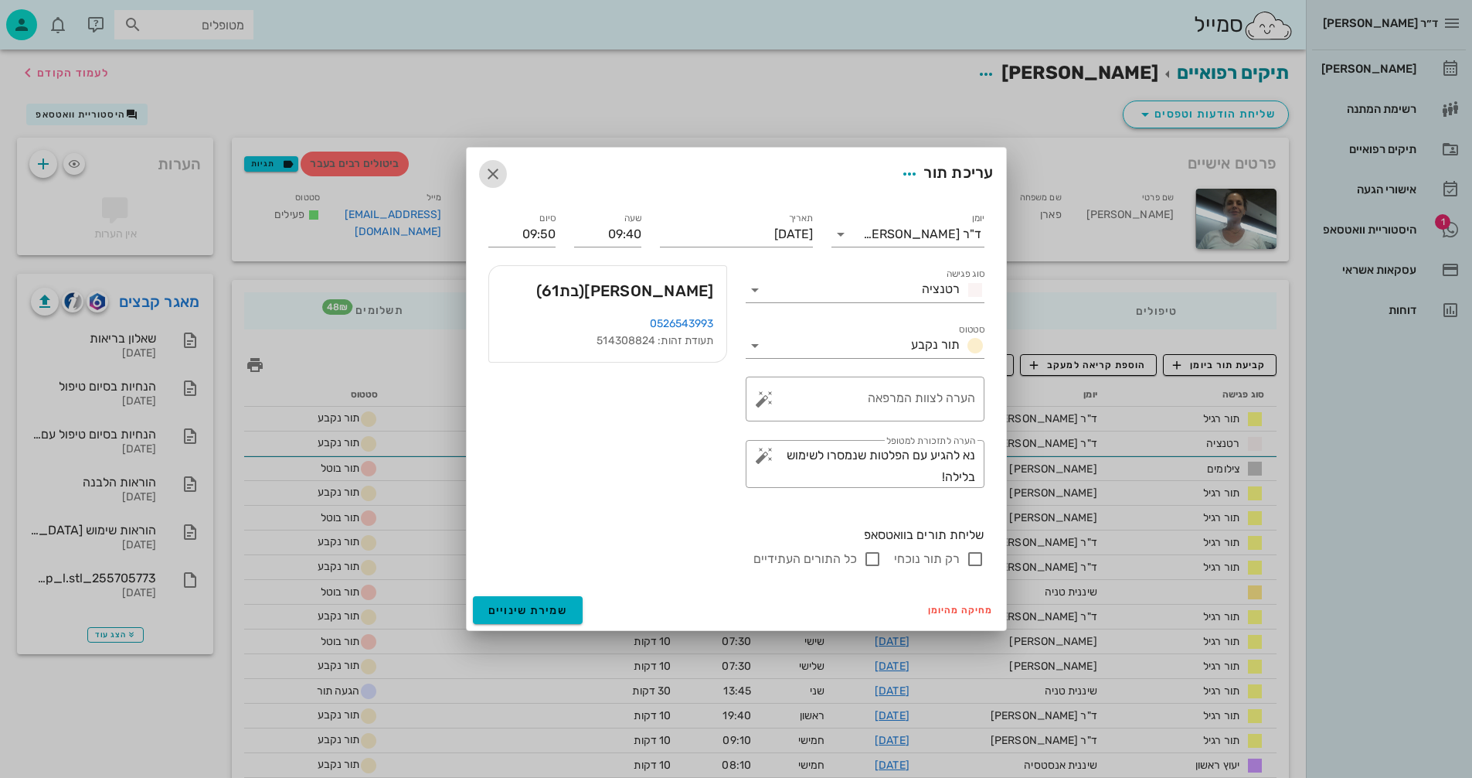
click at [491, 172] on icon "button" at bounding box center [493, 174] width 19 height 19
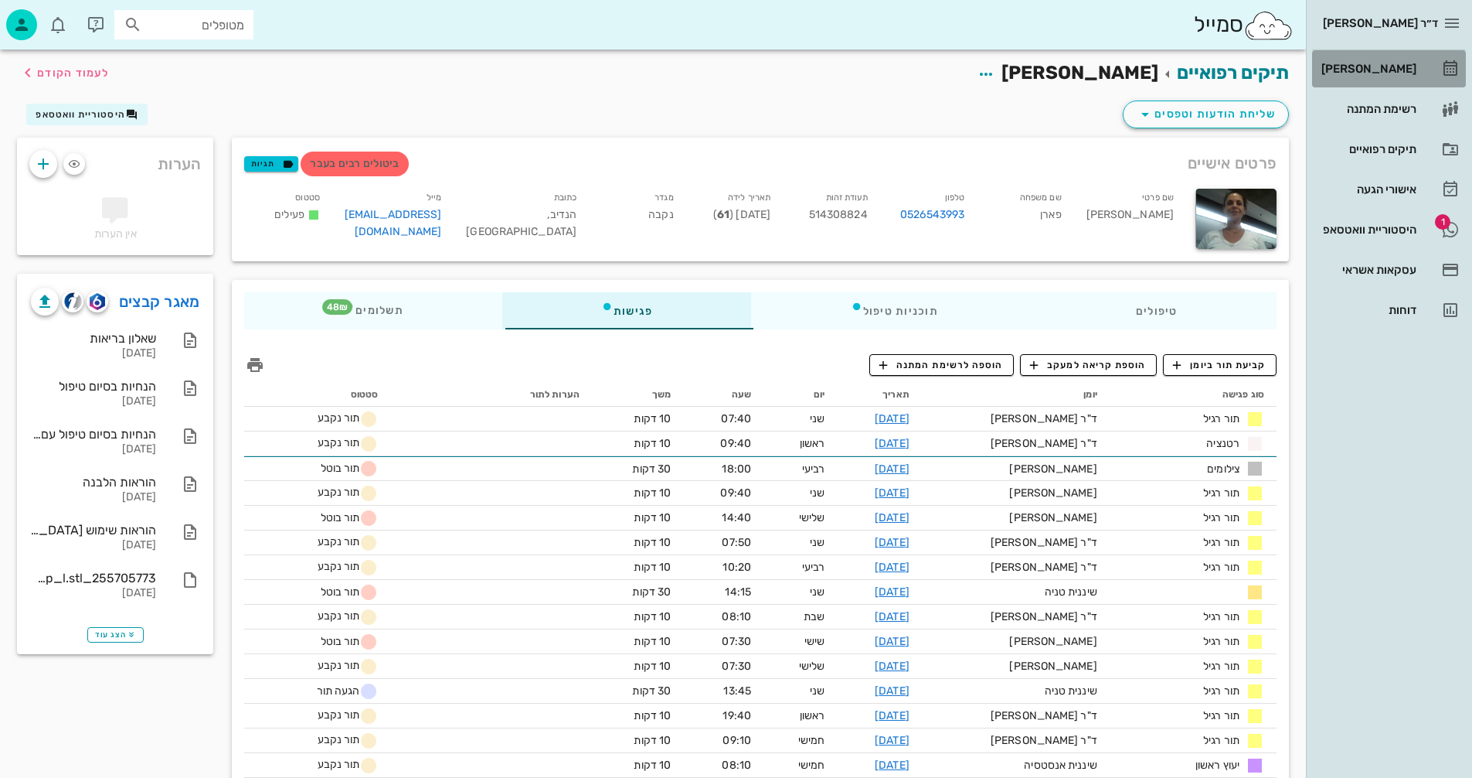
click at [1394, 70] on div "[PERSON_NAME]" at bounding box center [1368, 69] width 98 height 12
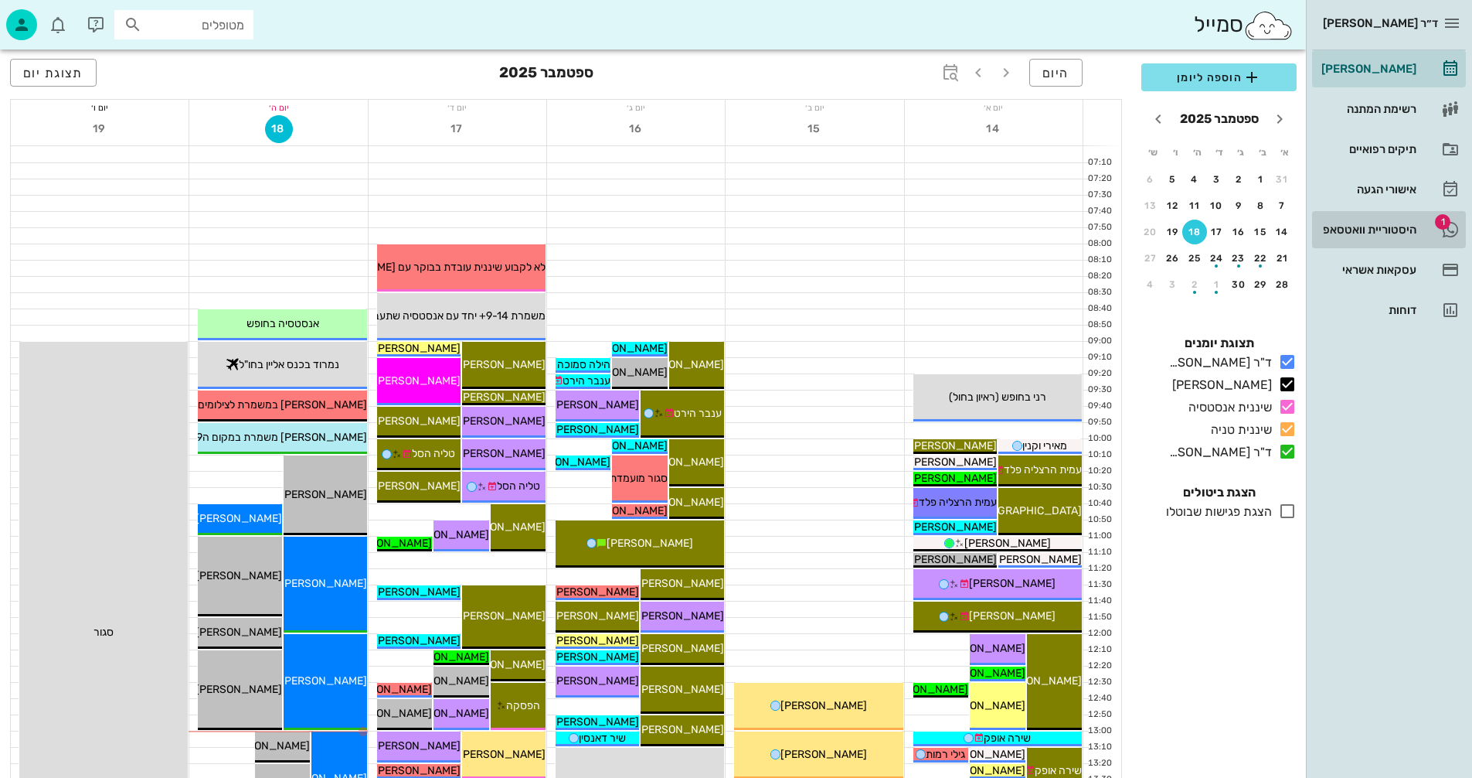
click at [1353, 223] on div "היסטוריית וואטסאפ" at bounding box center [1368, 229] width 98 height 12
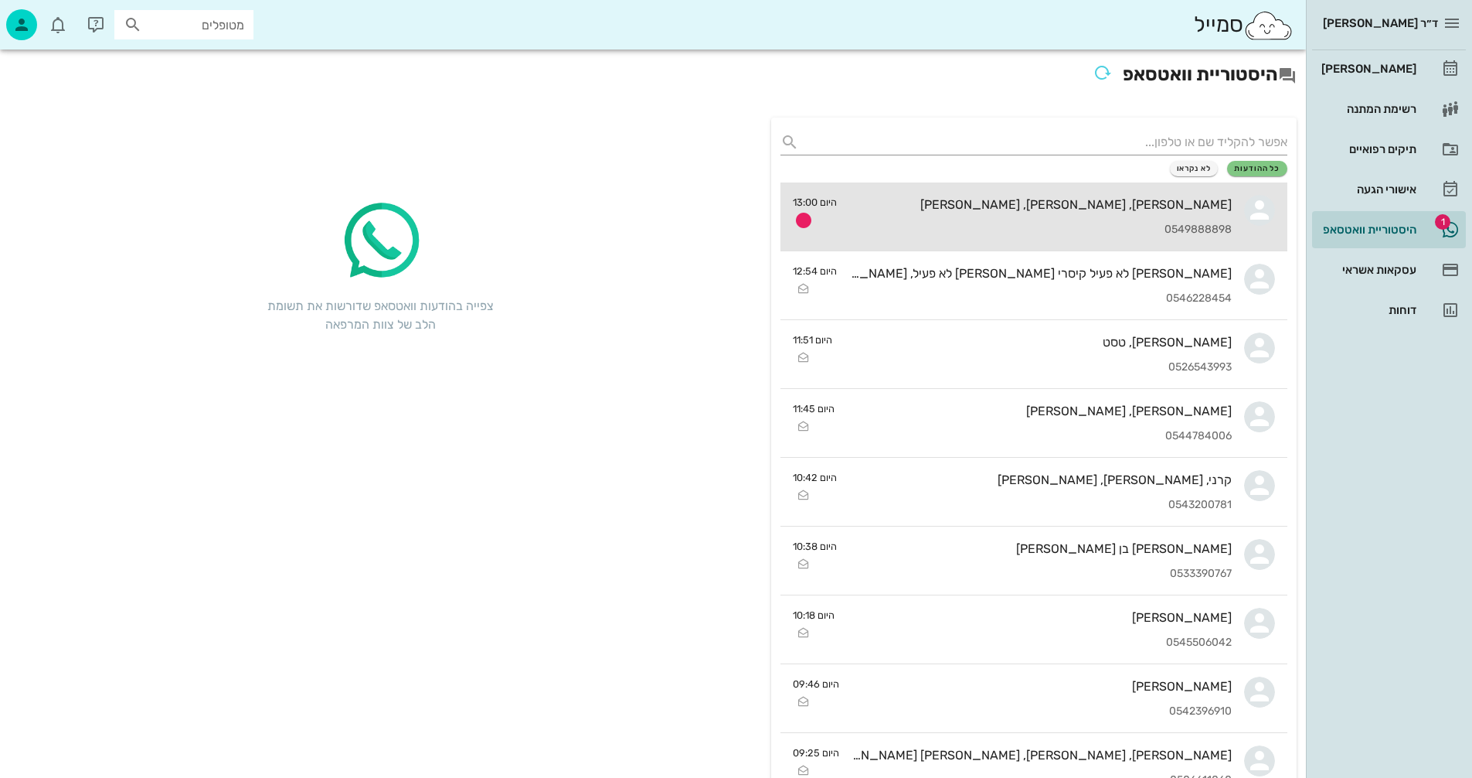
click at [988, 226] on div "0549888898" at bounding box center [1040, 229] width 383 height 13
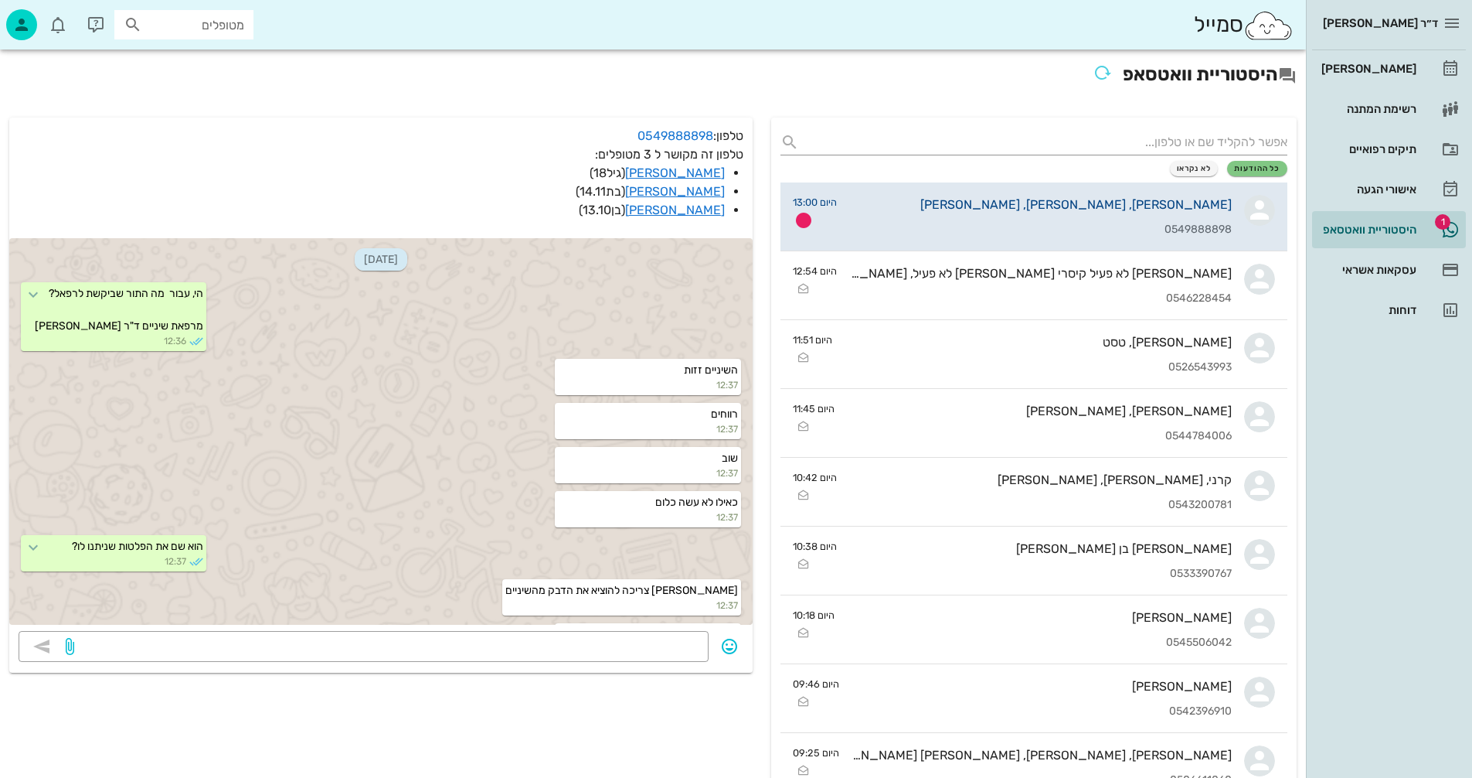
scroll to position [525, 0]
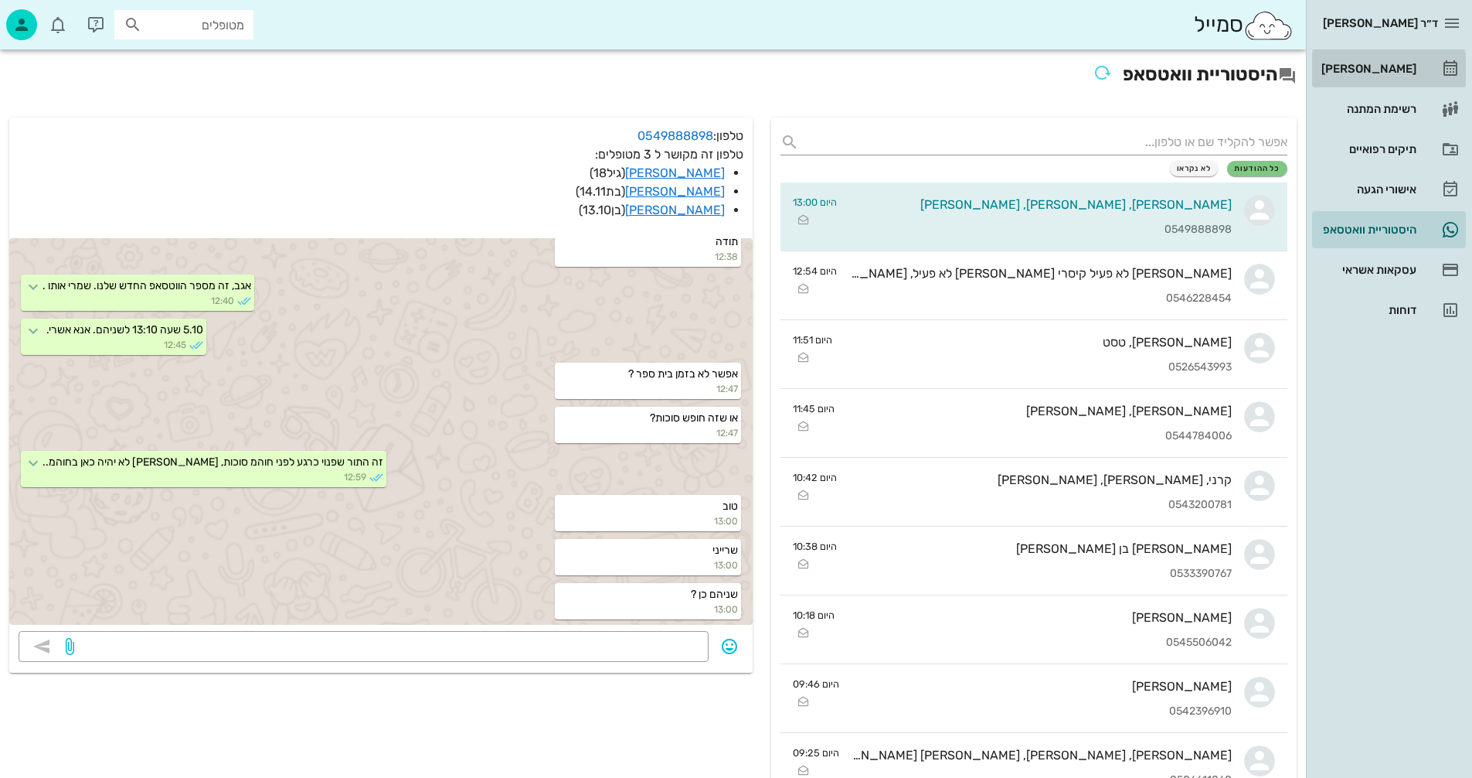
click at [1382, 69] on div "[PERSON_NAME]" at bounding box center [1368, 69] width 98 height 12
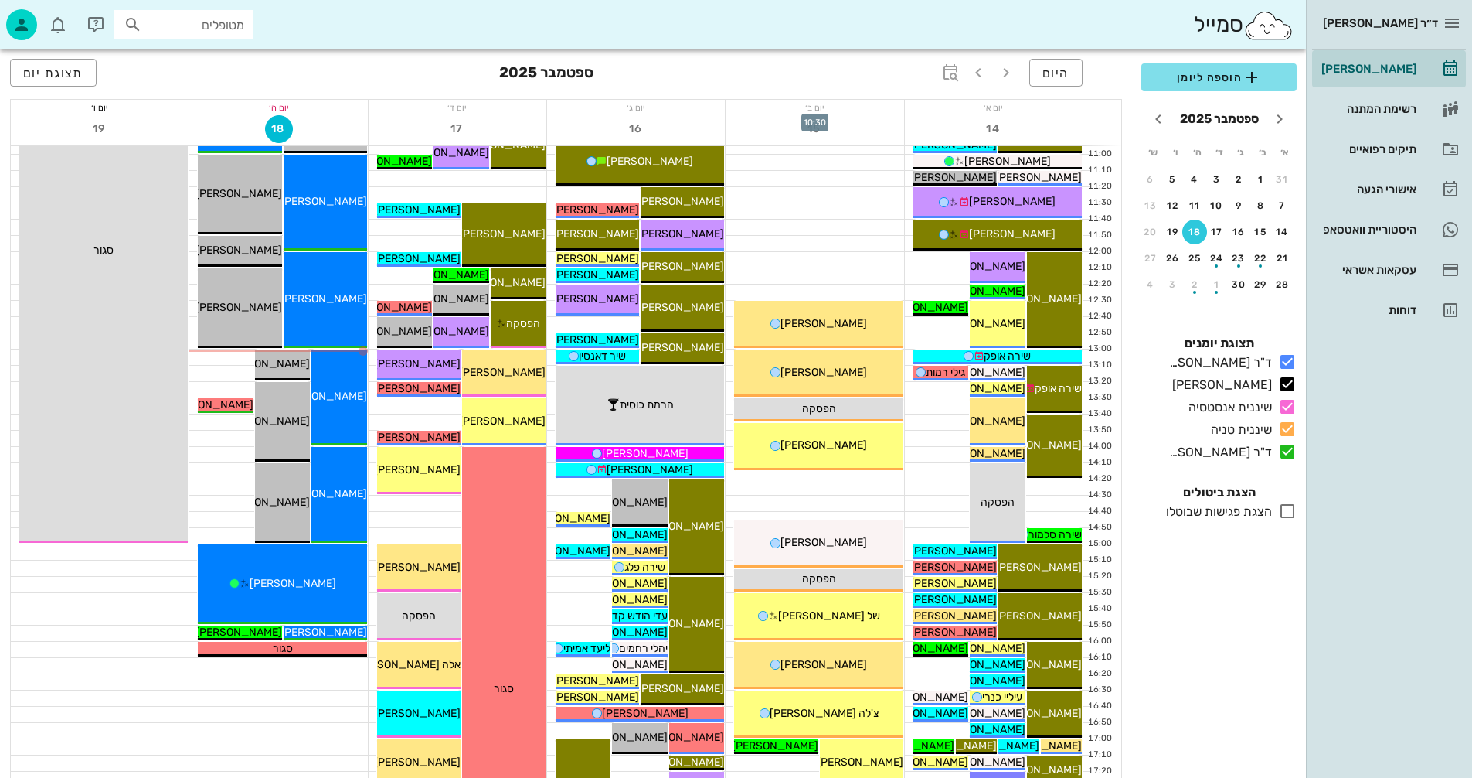
scroll to position [386, 0]
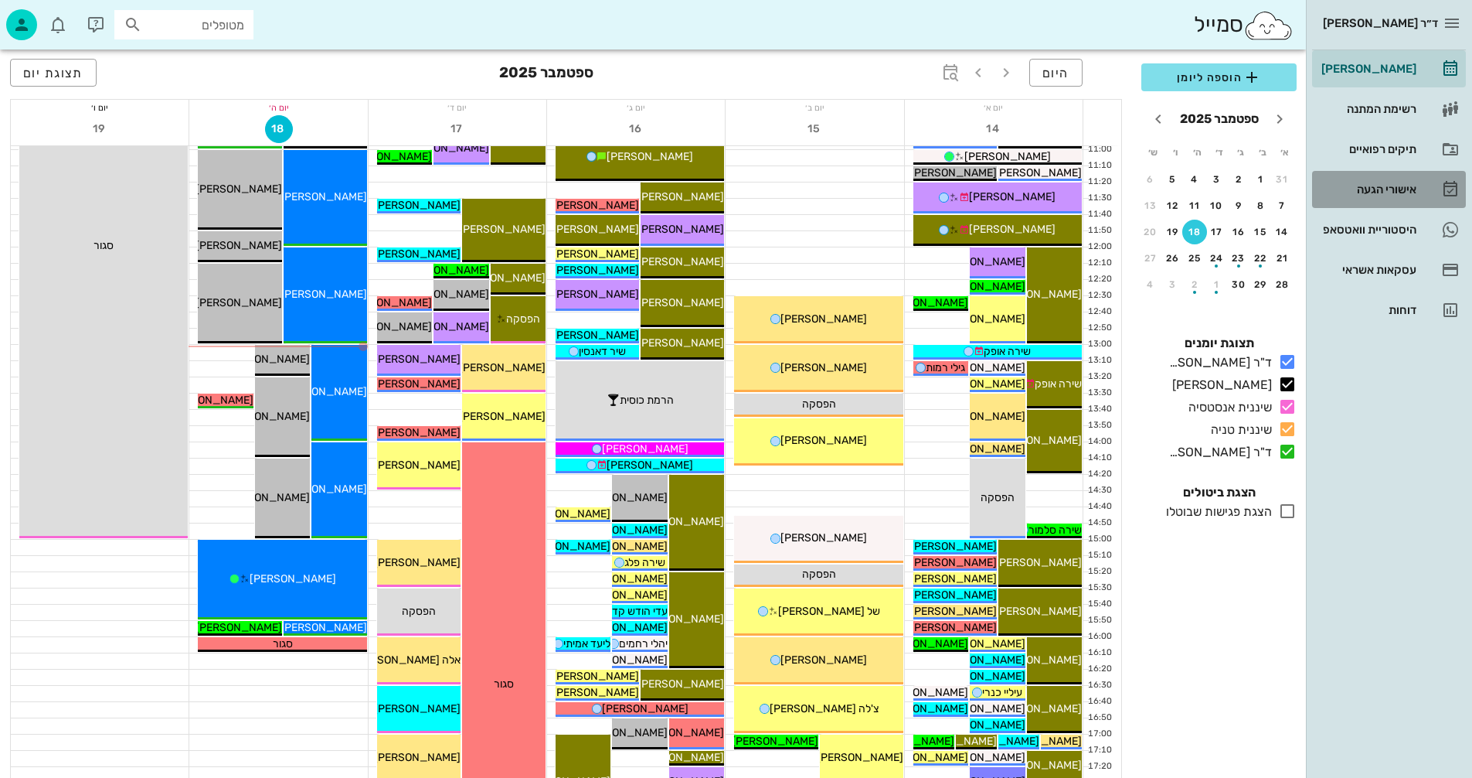
click at [1366, 188] on div "אישורי הגעה" at bounding box center [1368, 189] width 98 height 12
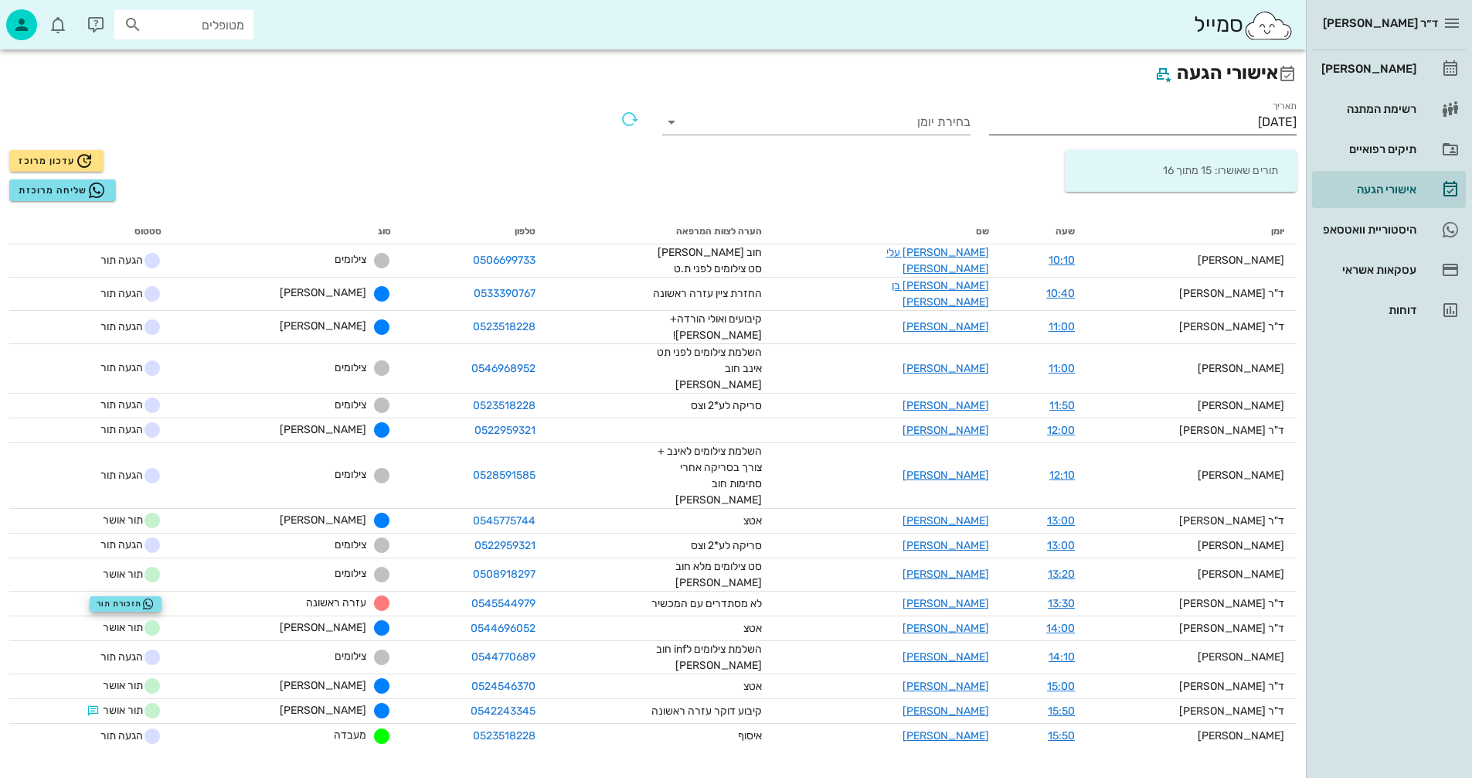
click at [1189, 123] on input "[DATE]" at bounding box center [1143, 122] width 308 height 25
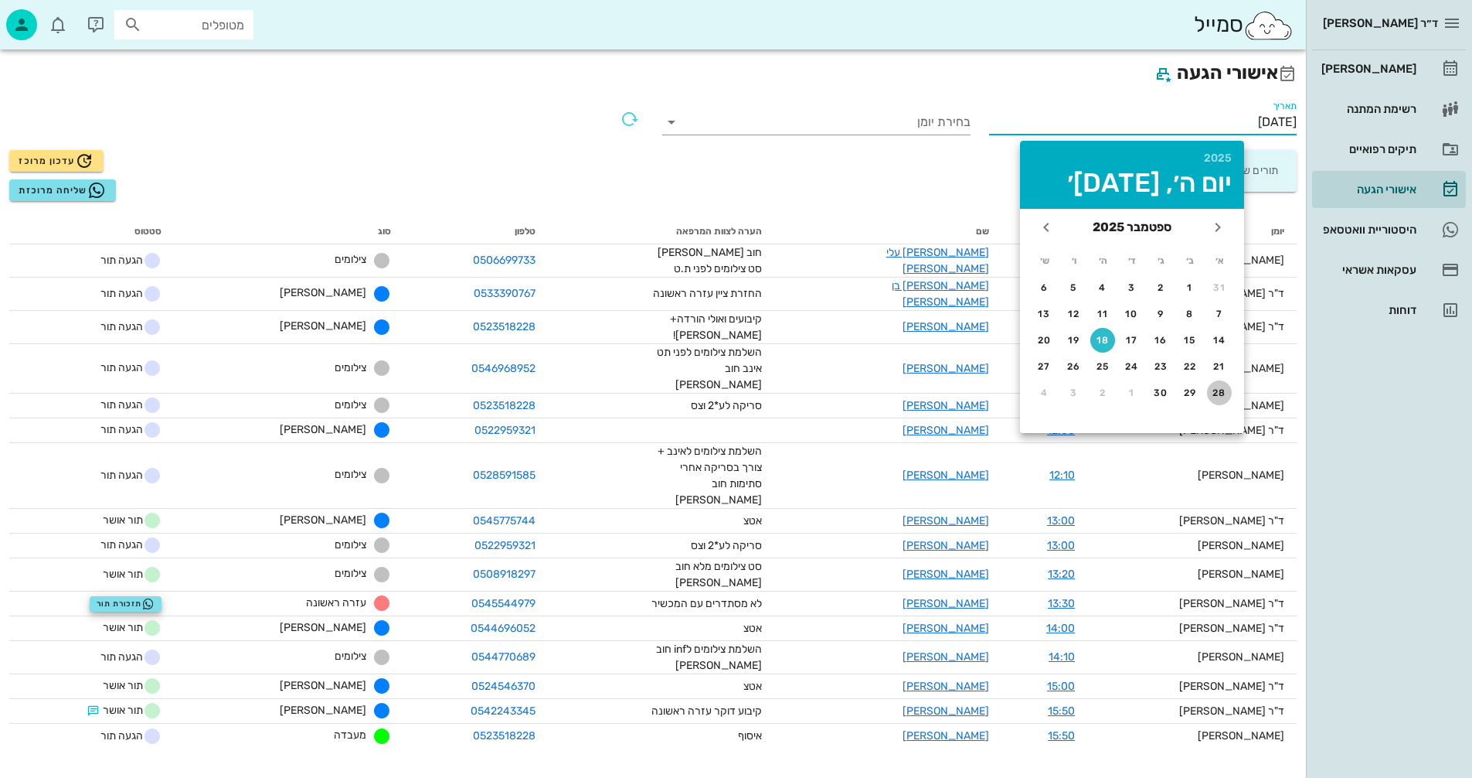
click at [1224, 390] on div "28" at bounding box center [1219, 392] width 25 height 11
type input "[DATE]"
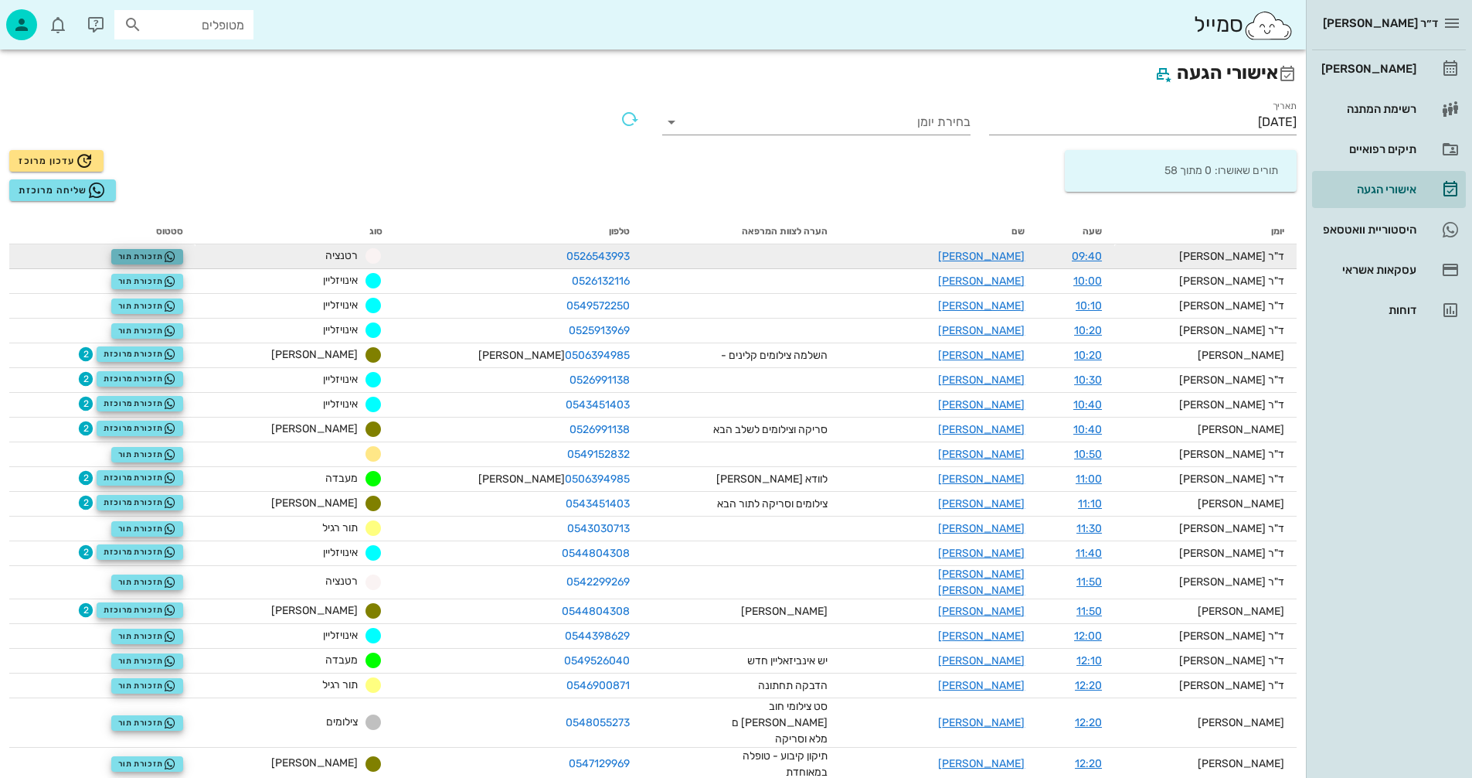
click at [164, 257] on span "תזכורת תור" at bounding box center [147, 256] width 58 height 12
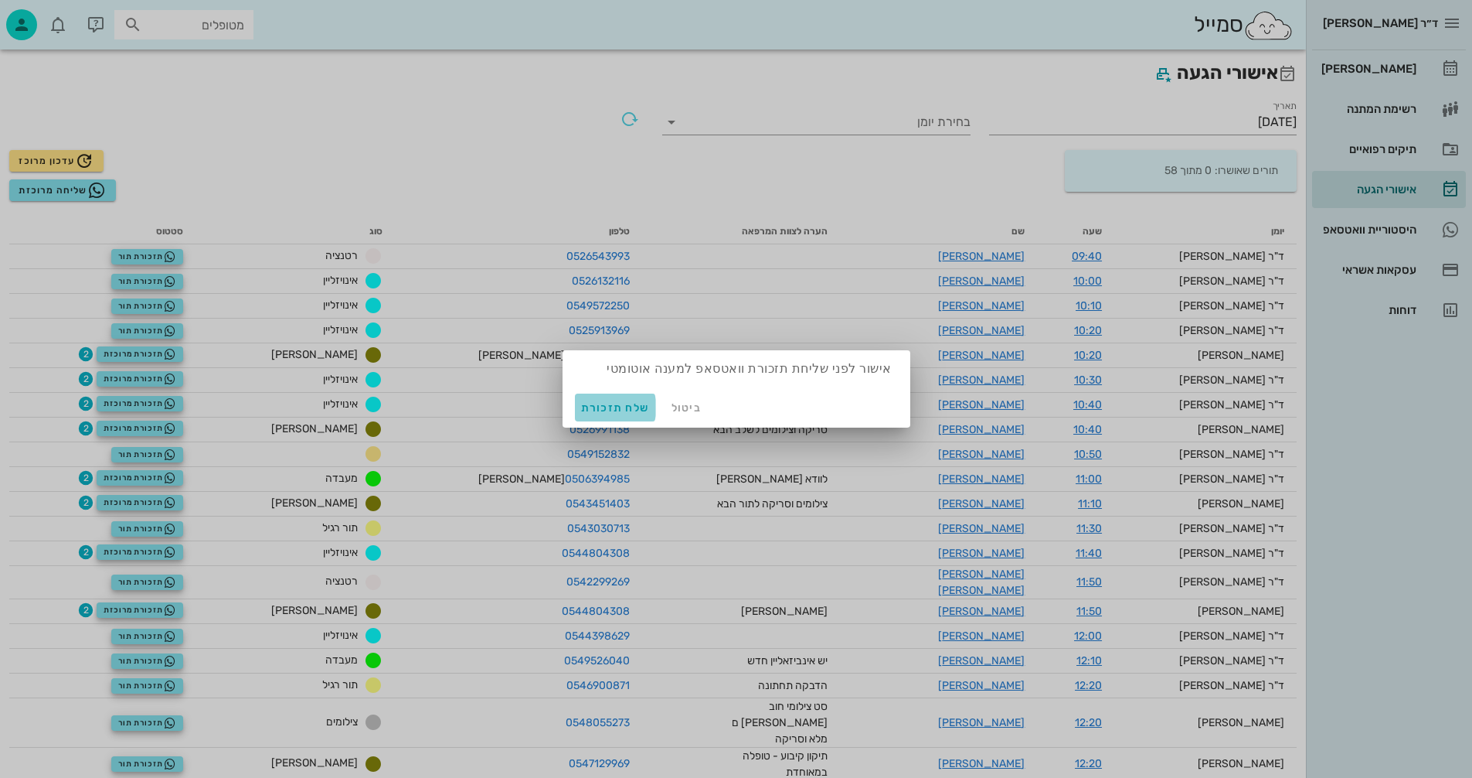
click at [615, 407] on span "שלח תזכורת" at bounding box center [615, 407] width 69 height 13
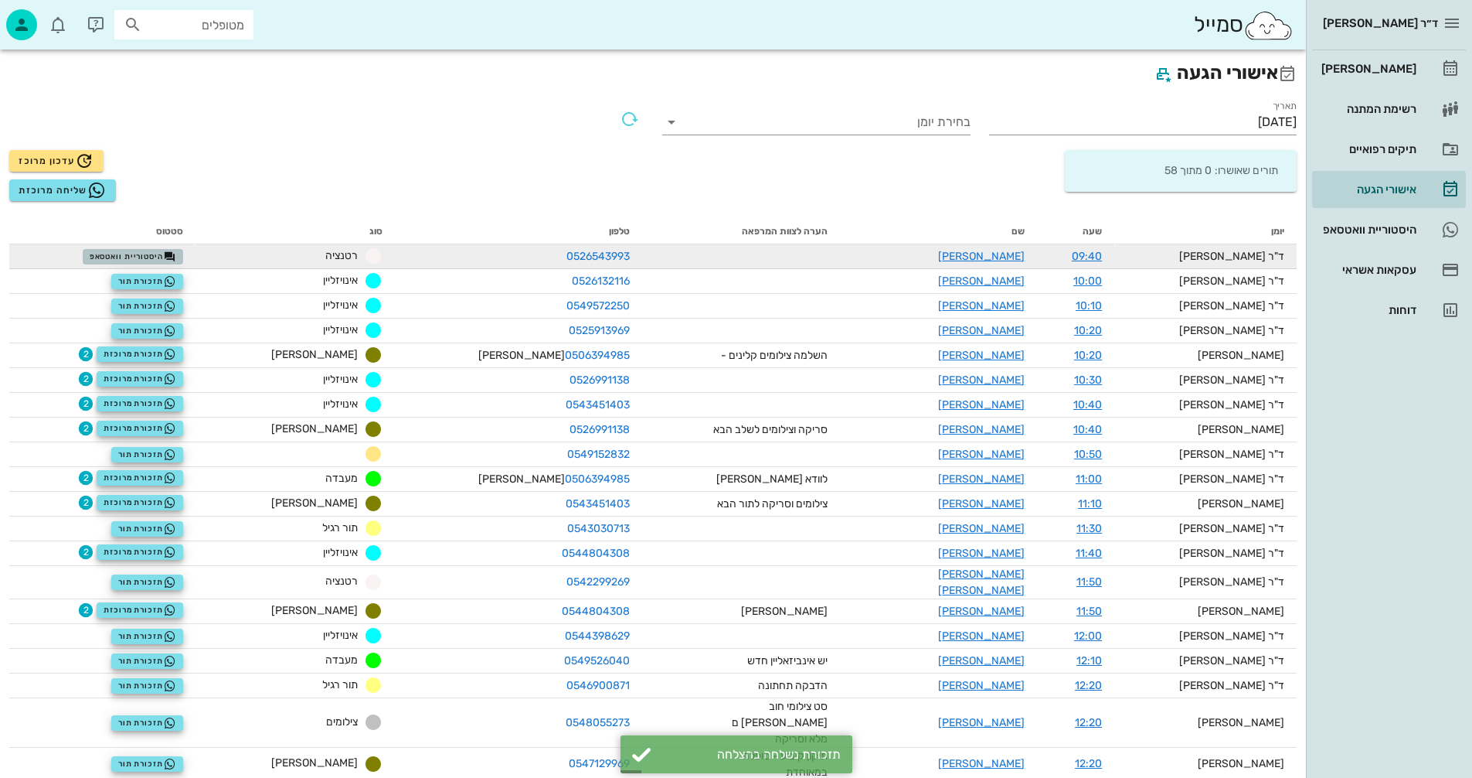
click at [168, 255] on span "היסטוריית וואטסאפ" at bounding box center [133, 256] width 87 height 12
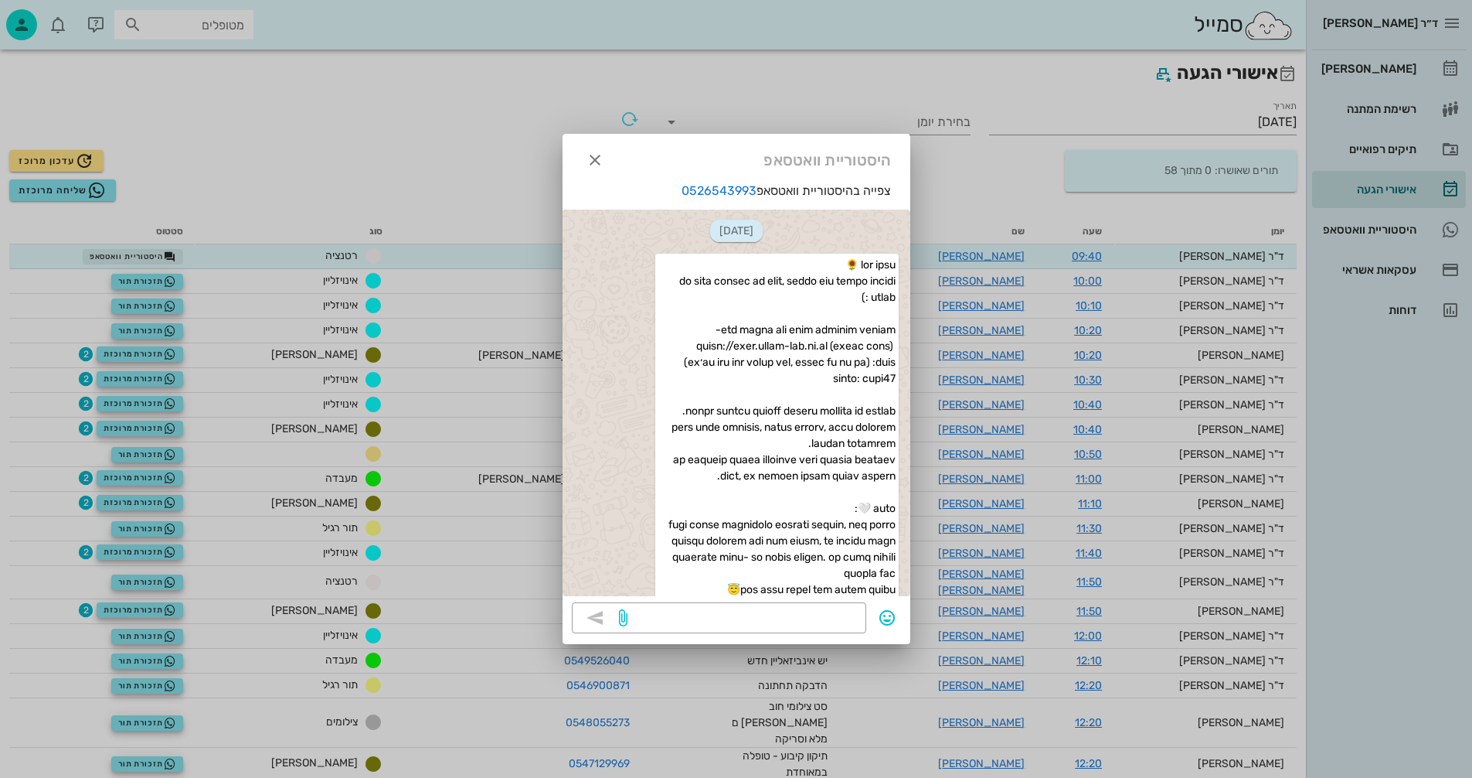
scroll to position [7693, 0]
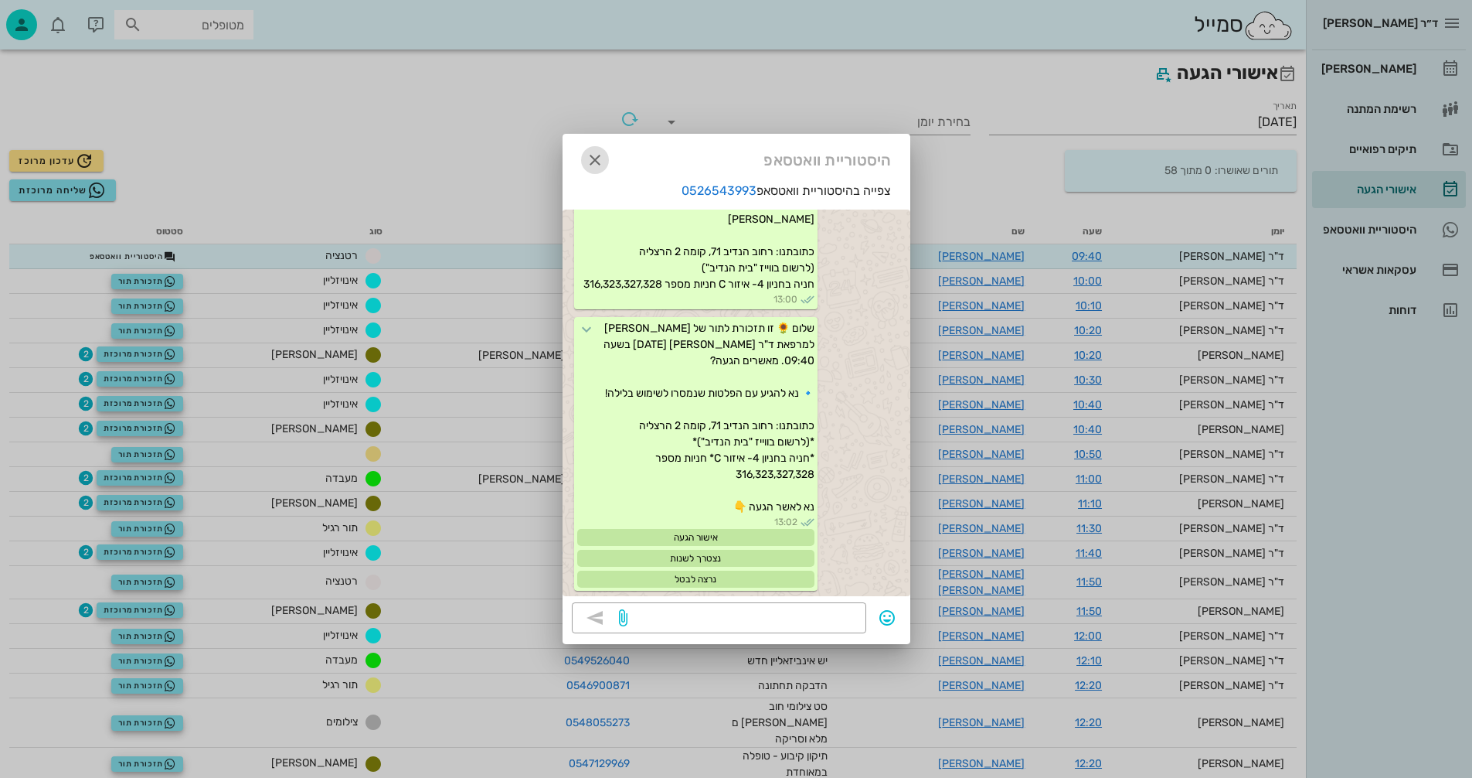
click at [591, 160] on icon "button" at bounding box center [595, 160] width 19 height 19
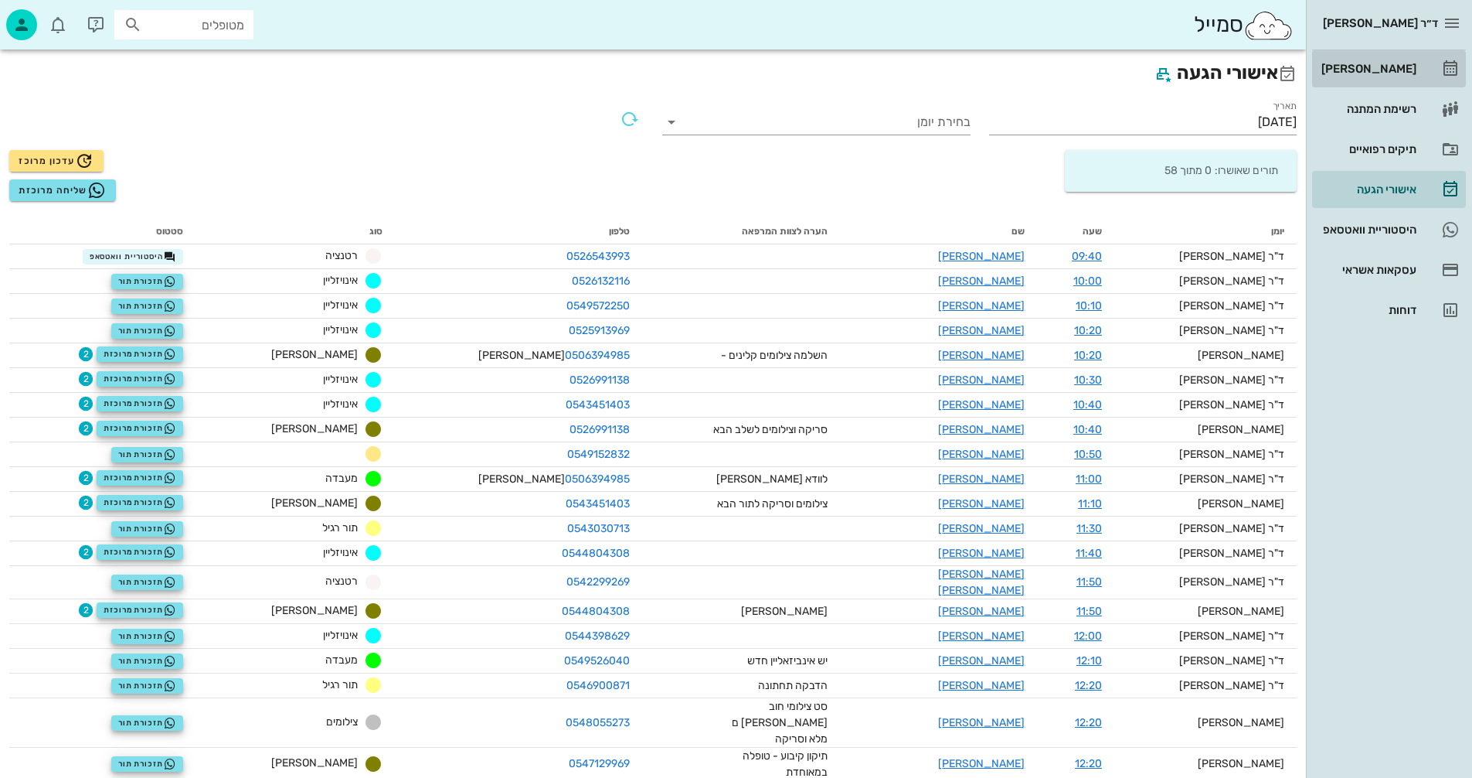
click at [1380, 67] on div "[PERSON_NAME]" at bounding box center [1368, 69] width 98 height 12
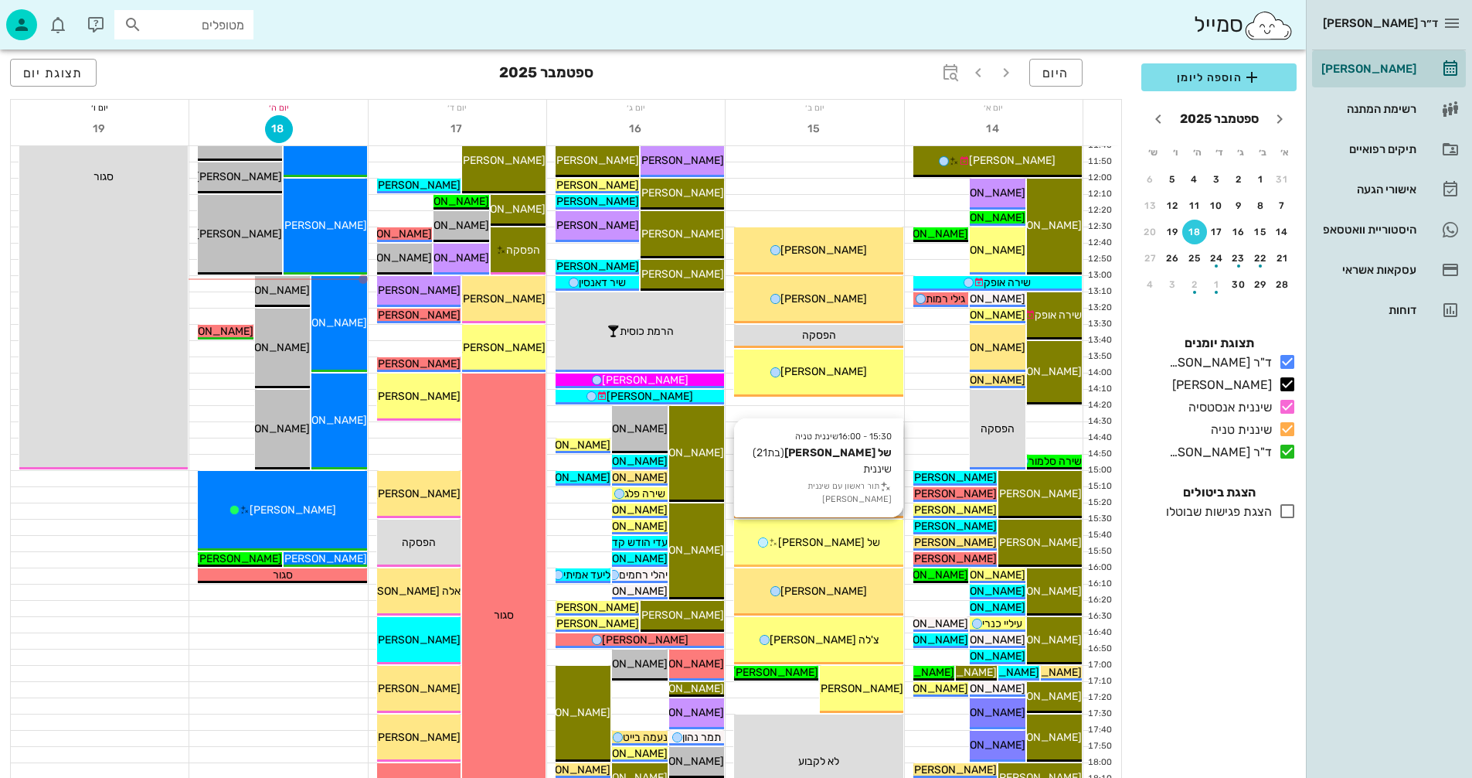
scroll to position [696, 0]
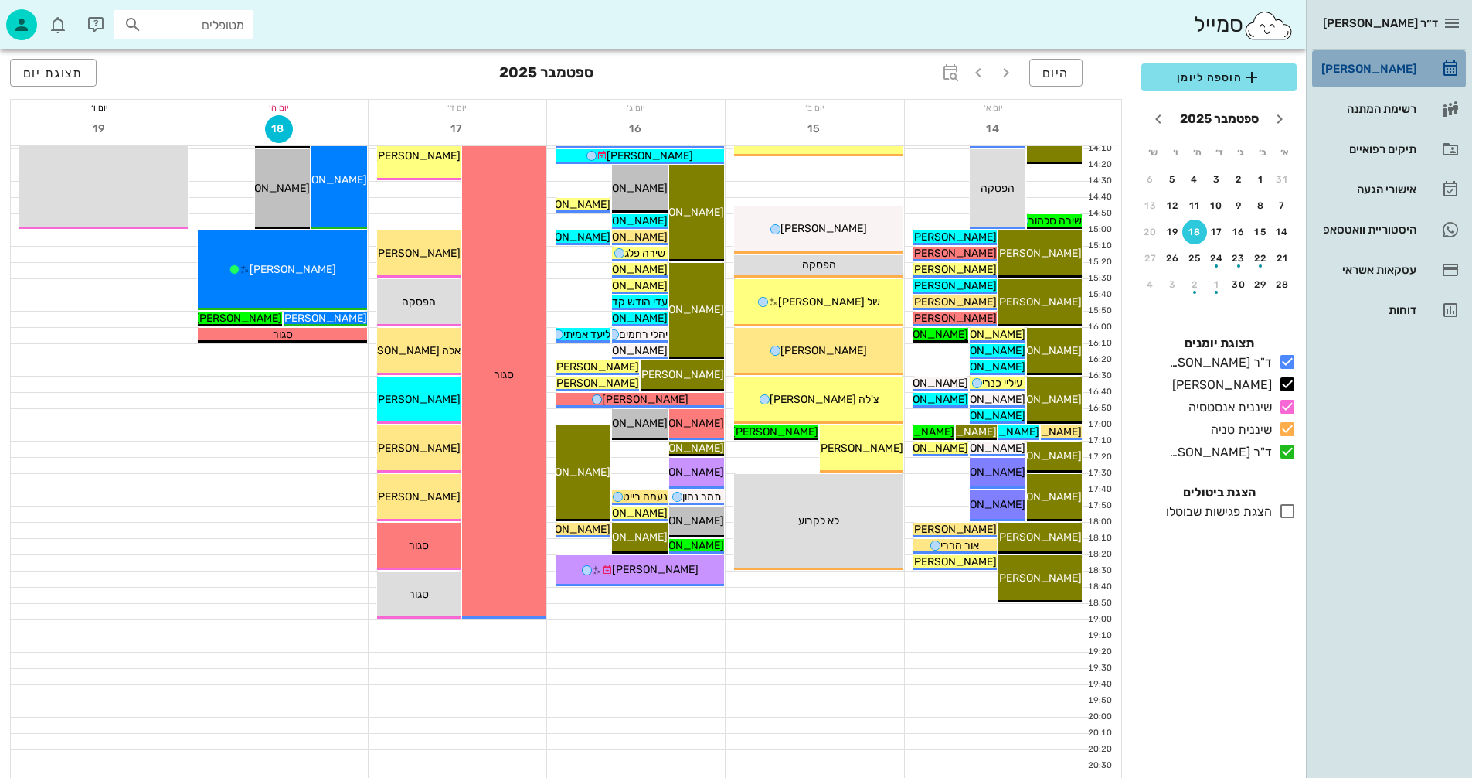
click at [1396, 67] on div "[PERSON_NAME]" at bounding box center [1368, 69] width 98 height 12
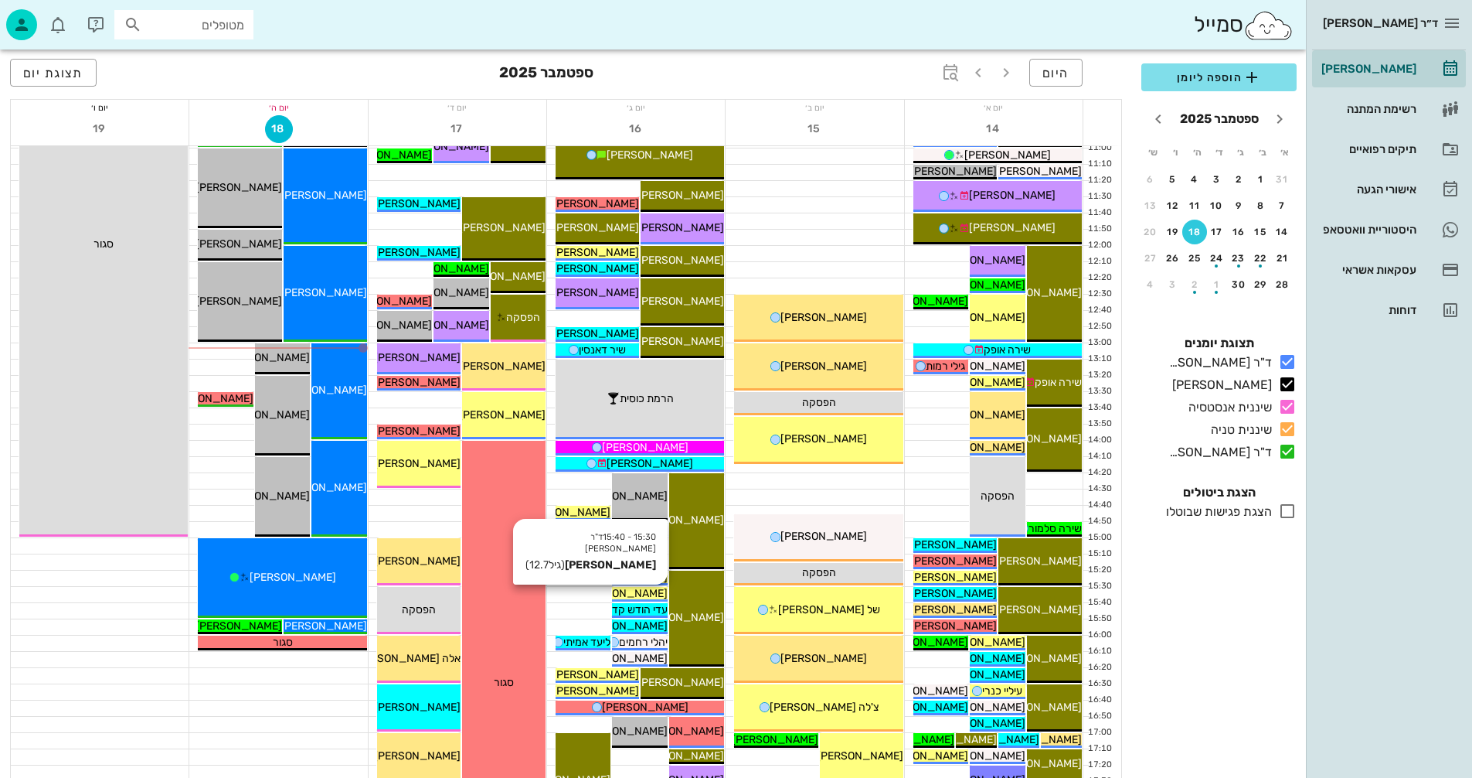
scroll to position [386, 0]
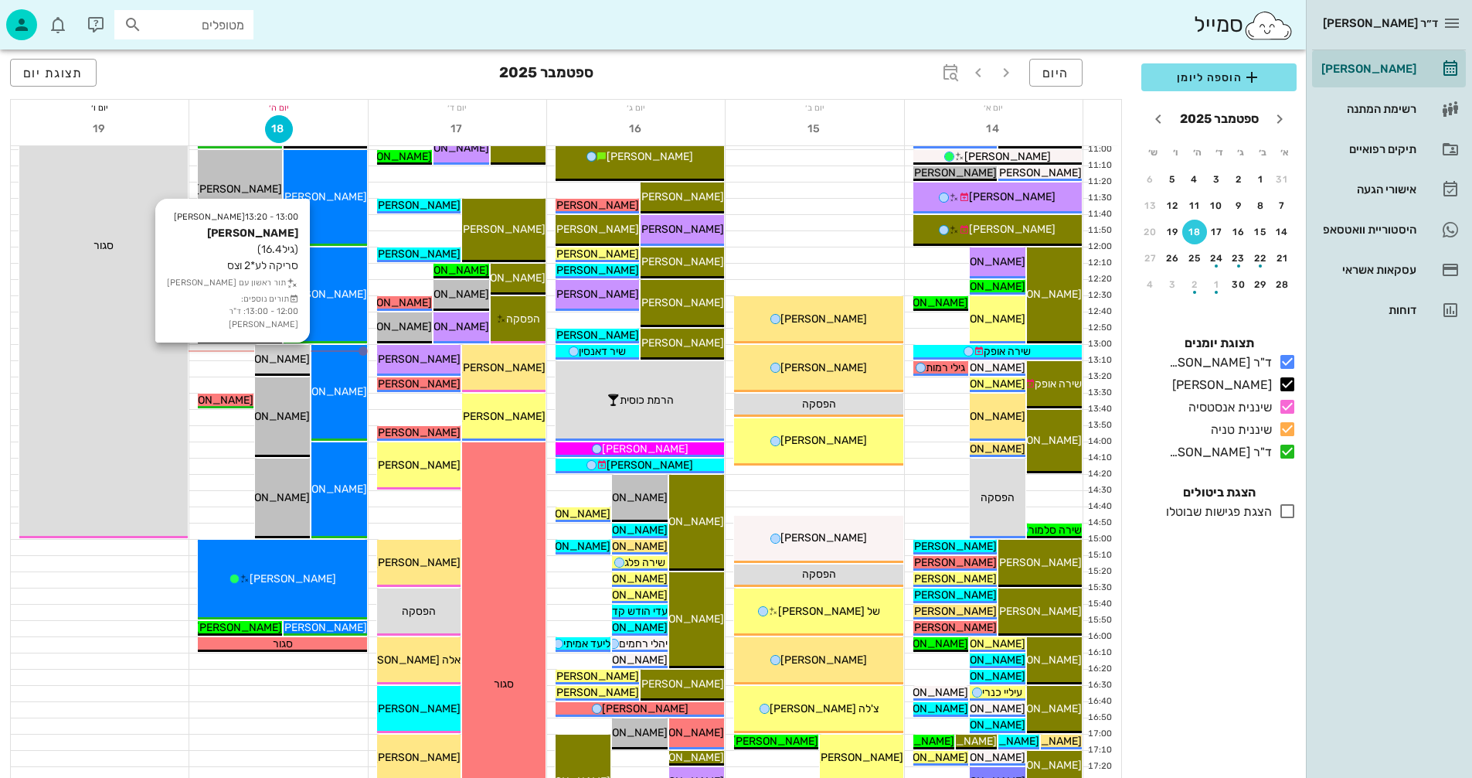
click at [280, 358] on span "[PERSON_NAME]" at bounding box center [266, 358] width 87 height 13
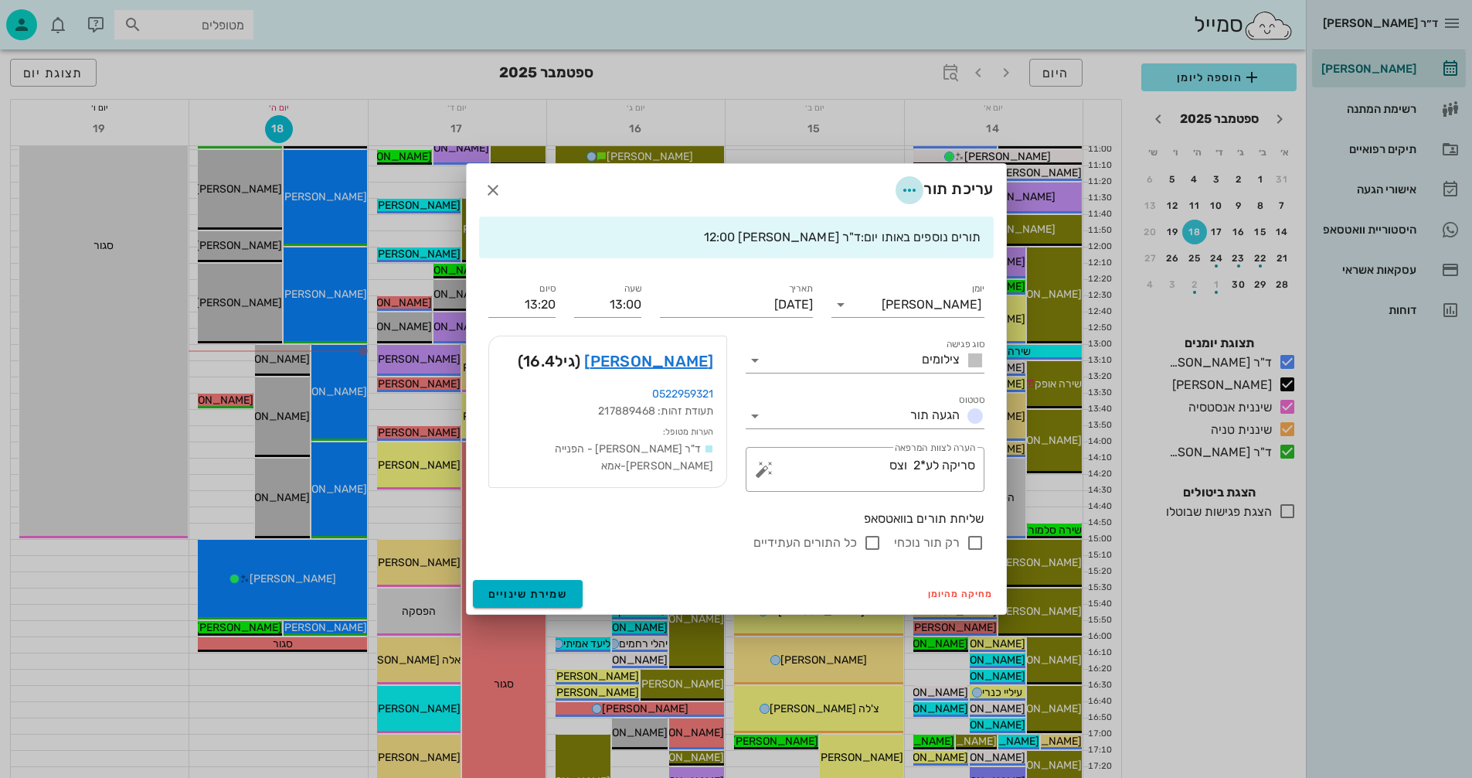
click at [910, 185] on icon "button" at bounding box center [909, 190] width 19 height 19
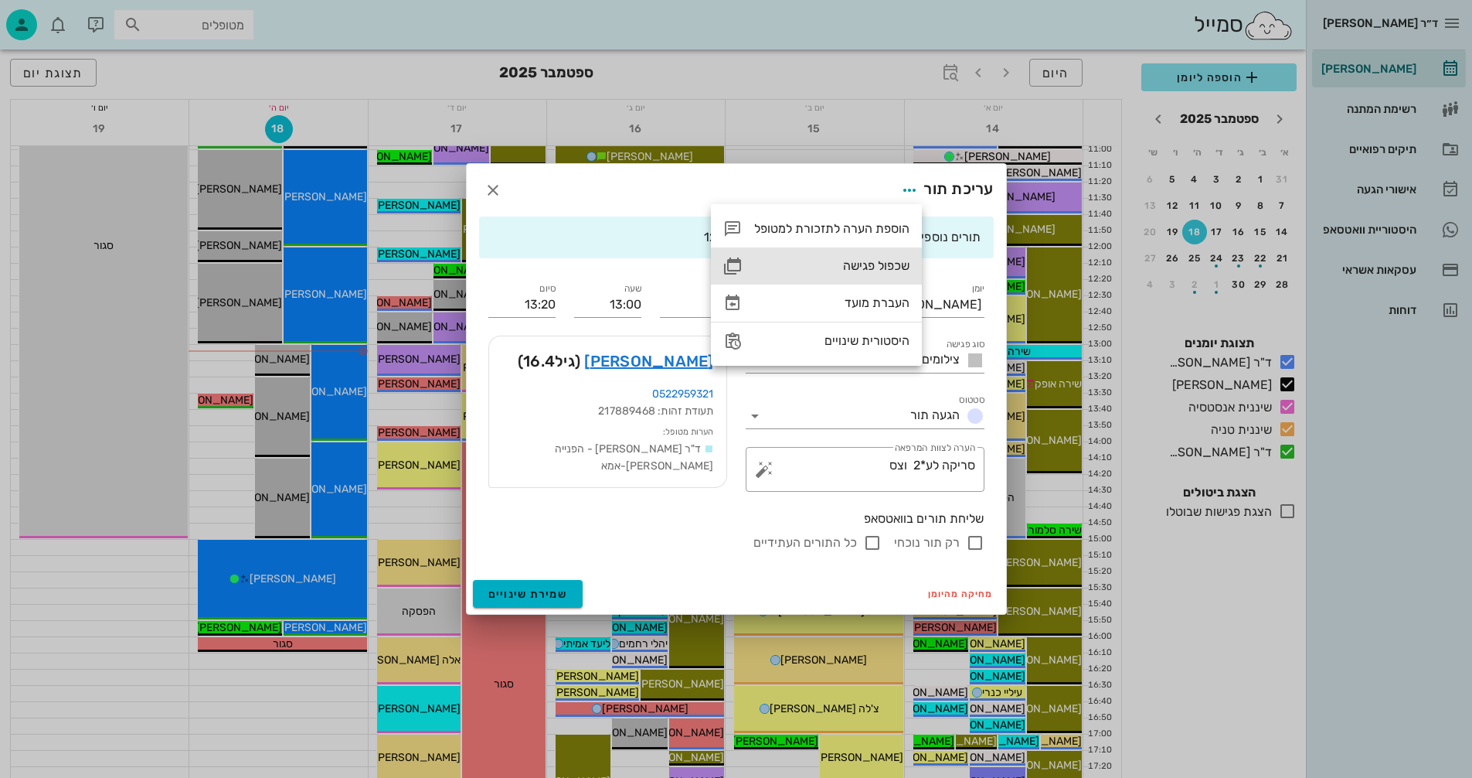
click at [873, 267] on div "שכפול פגישה" at bounding box center [831, 265] width 155 height 15
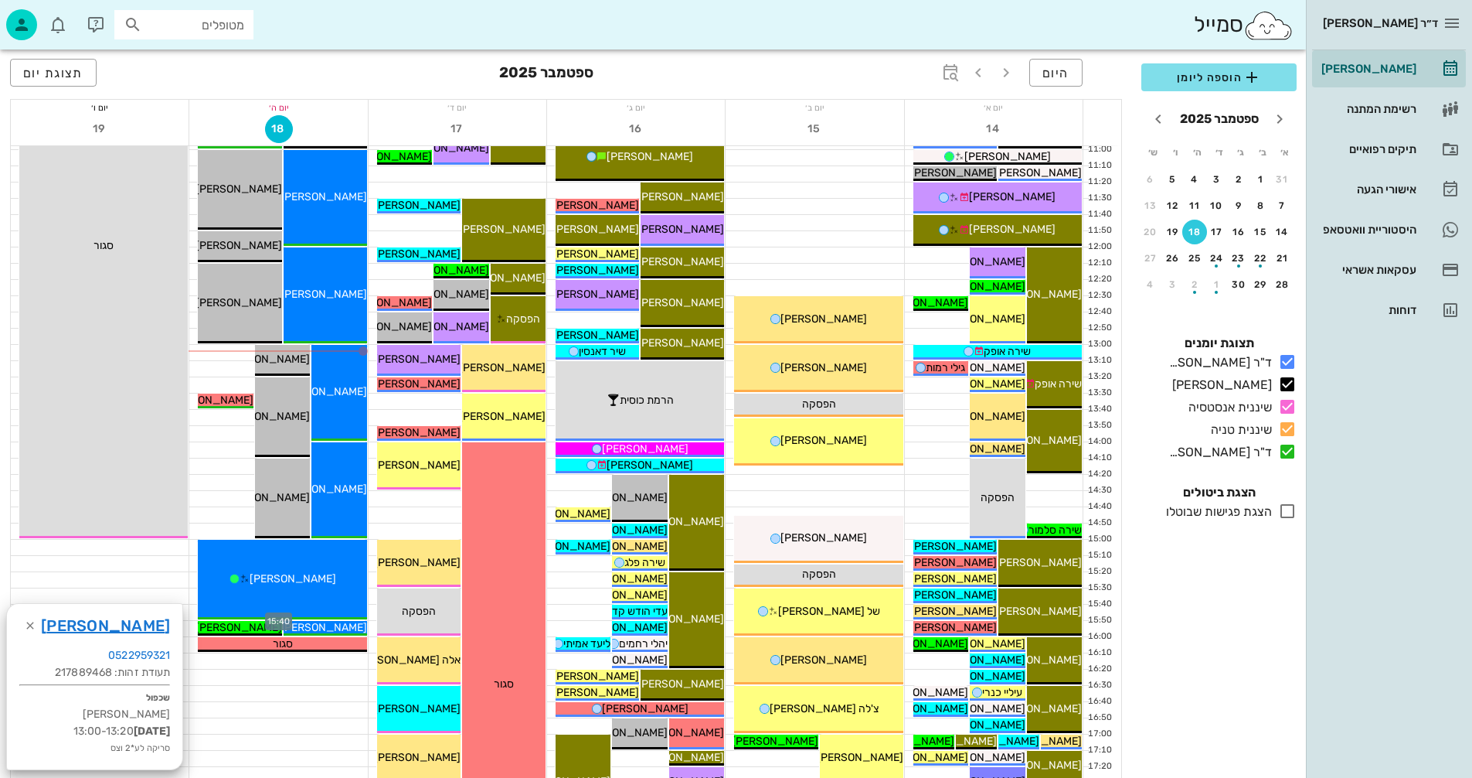
click at [192, 610] on div at bounding box center [278, 611] width 178 height 15
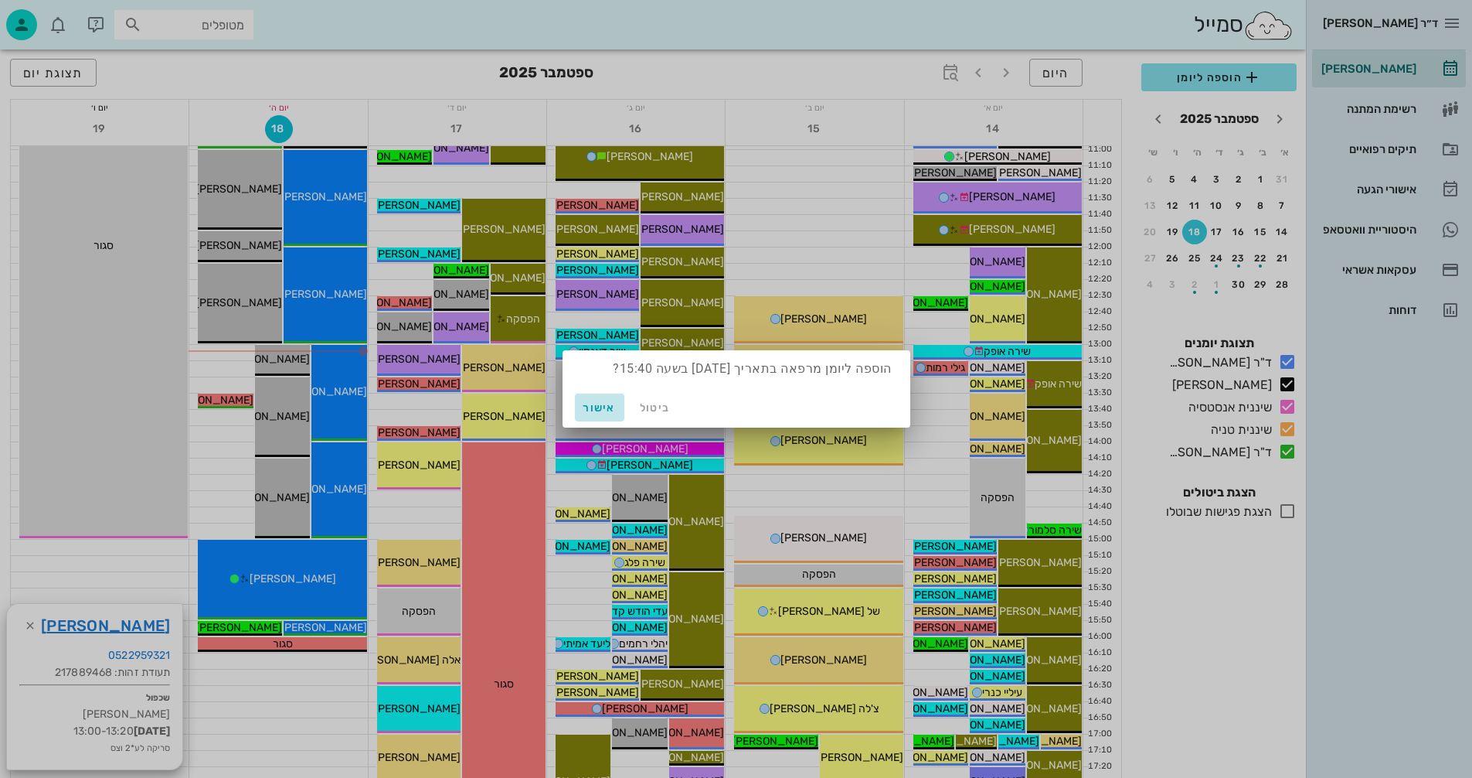
click at [601, 406] on span "אישור" at bounding box center [599, 407] width 37 height 13
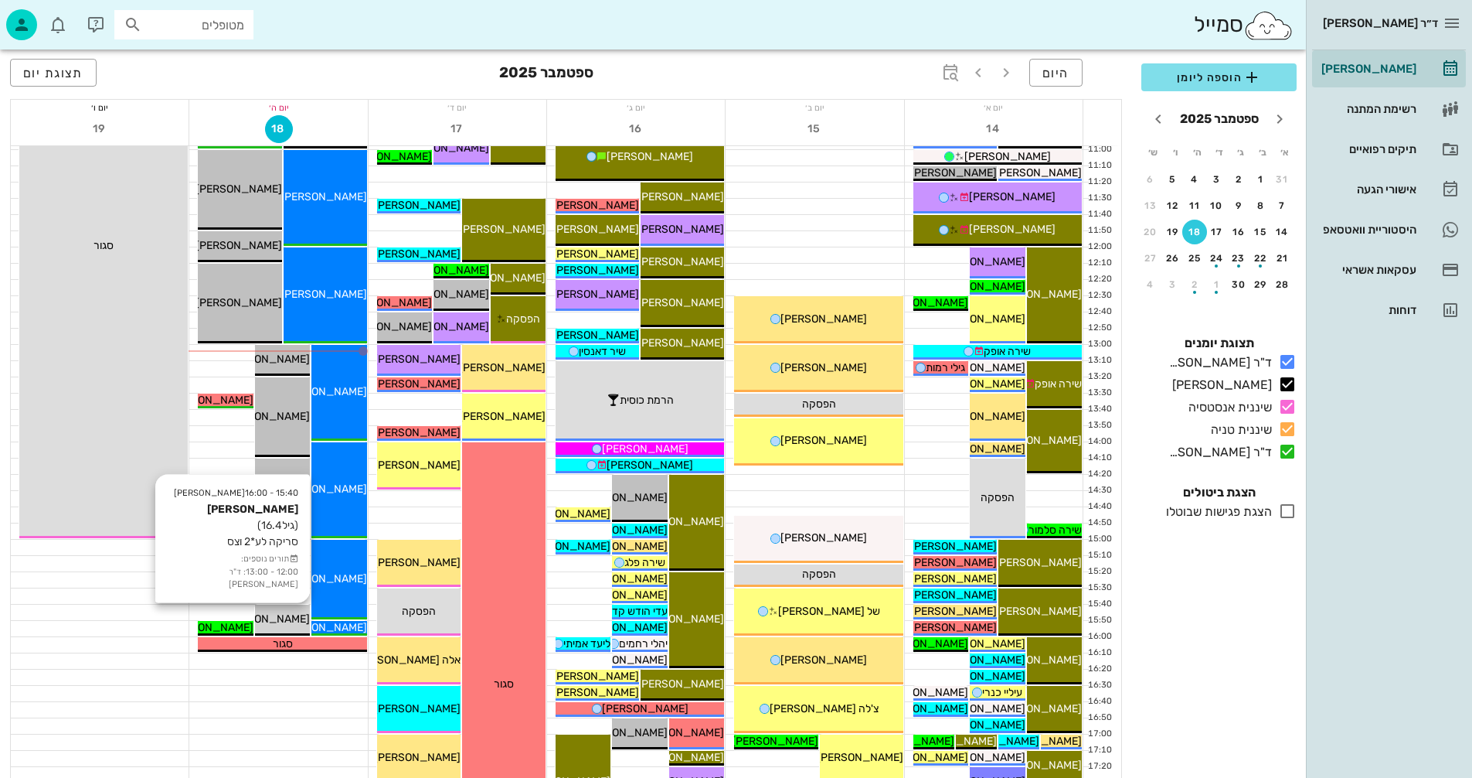
click at [286, 613] on span "[PERSON_NAME]" at bounding box center [266, 618] width 87 height 13
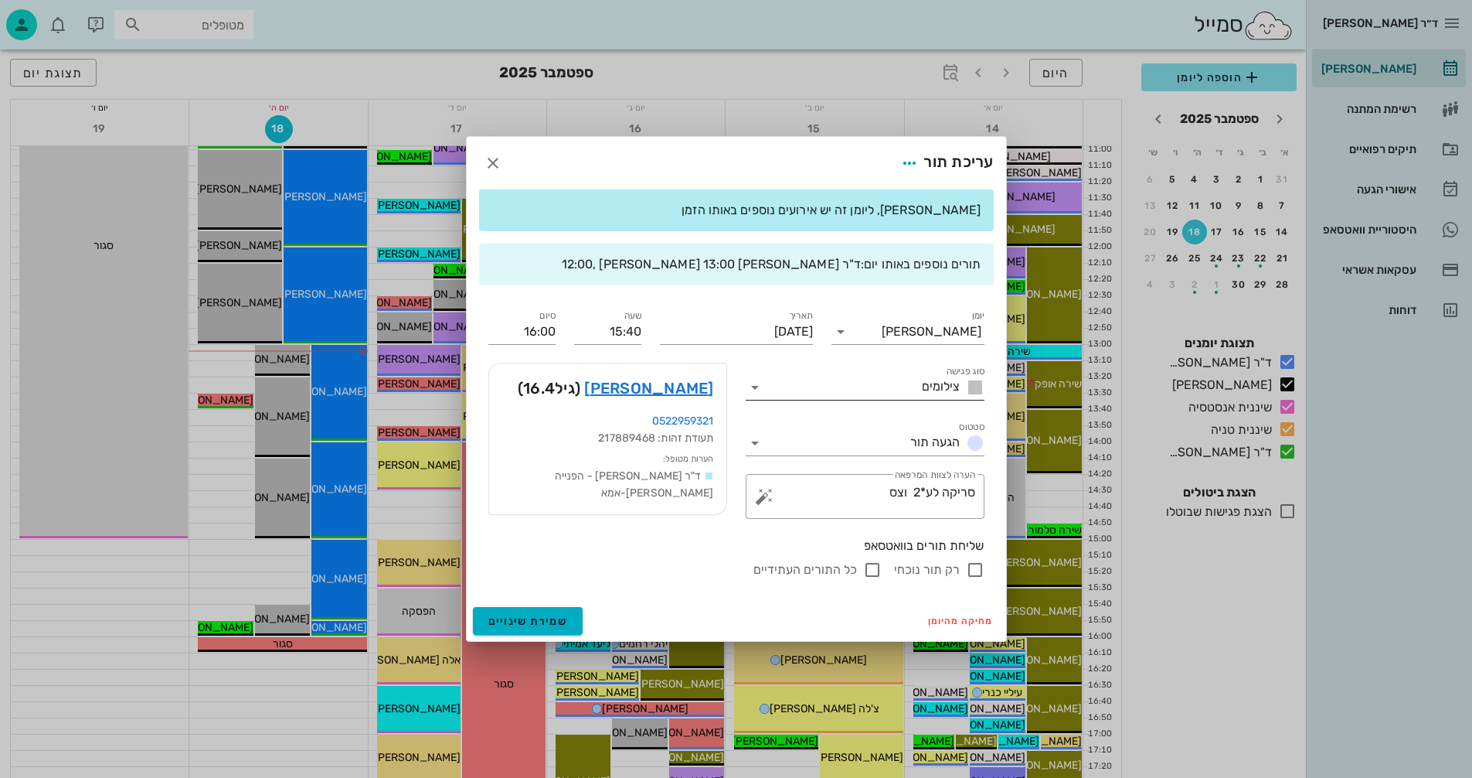
click at [835, 386] on input "סוג פגישה" at bounding box center [841, 387] width 148 height 25
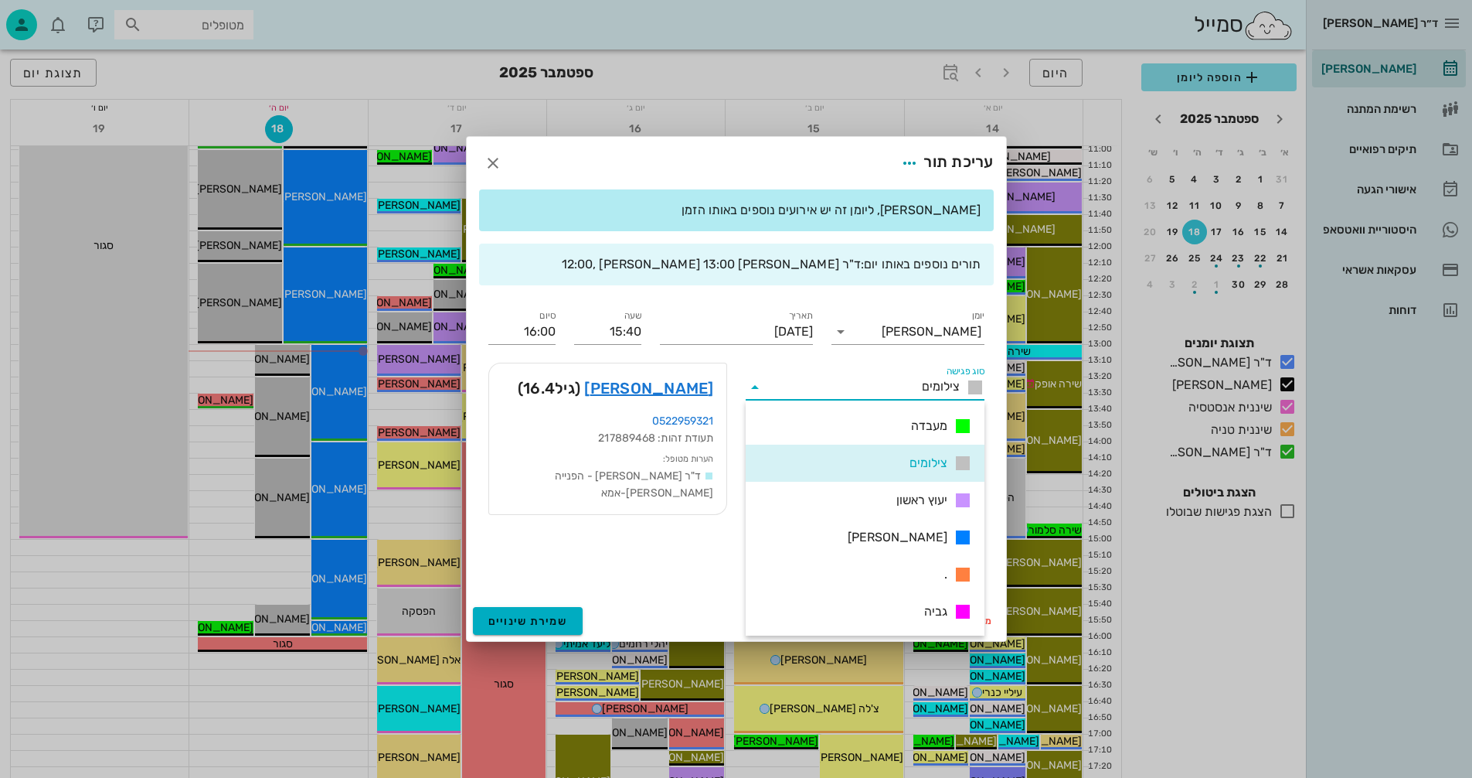
scroll to position [223, 0]
click at [910, 420] on div "מעבדה" at bounding box center [865, 425] width 239 height 37
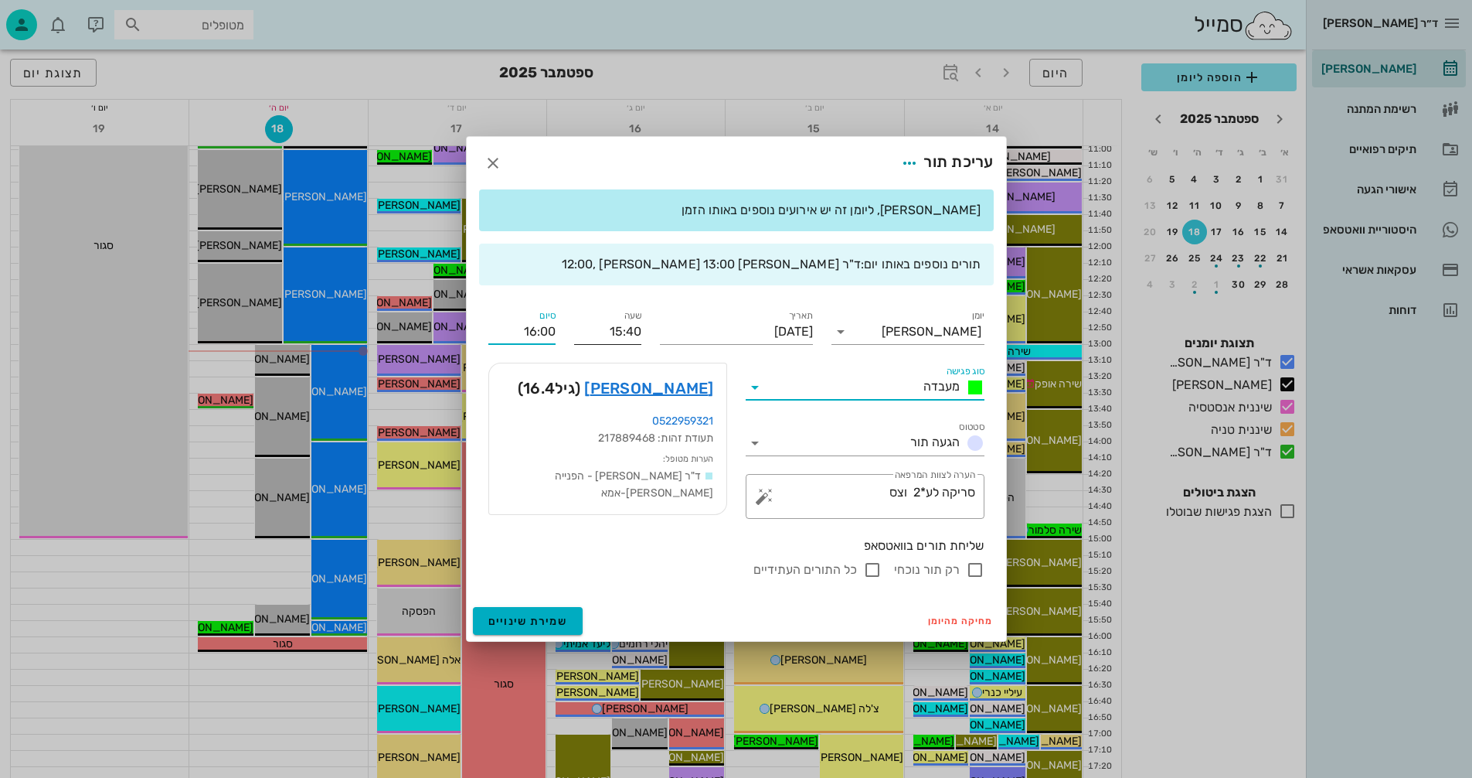
drag, startPoint x: 519, startPoint y: 325, endPoint x: 606, endPoint y: 325, distance: 86.6
click at [606, 325] on div "[PERSON_NAME] סוג פגישה מעבדה סטטוס הגעה תור תאריך [DATE] שעה 15:40 סיום 16:00 …" at bounding box center [736, 443] width 515 height 291
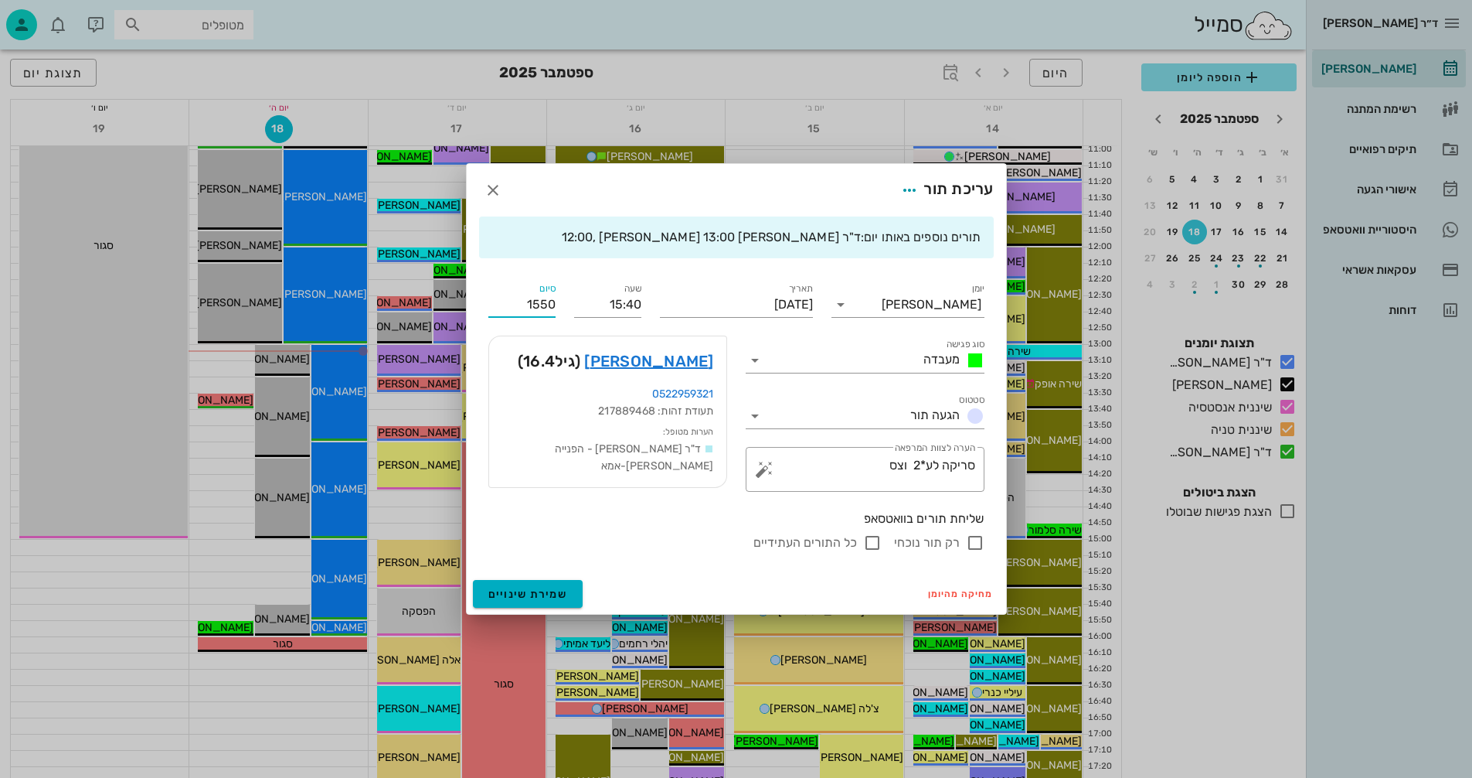
type input "15:50"
click at [485, 294] on div "סיום 15:50" at bounding box center [522, 299] width 86 height 56
click at [497, 302] on input "15:50" at bounding box center [521, 304] width 67 height 25
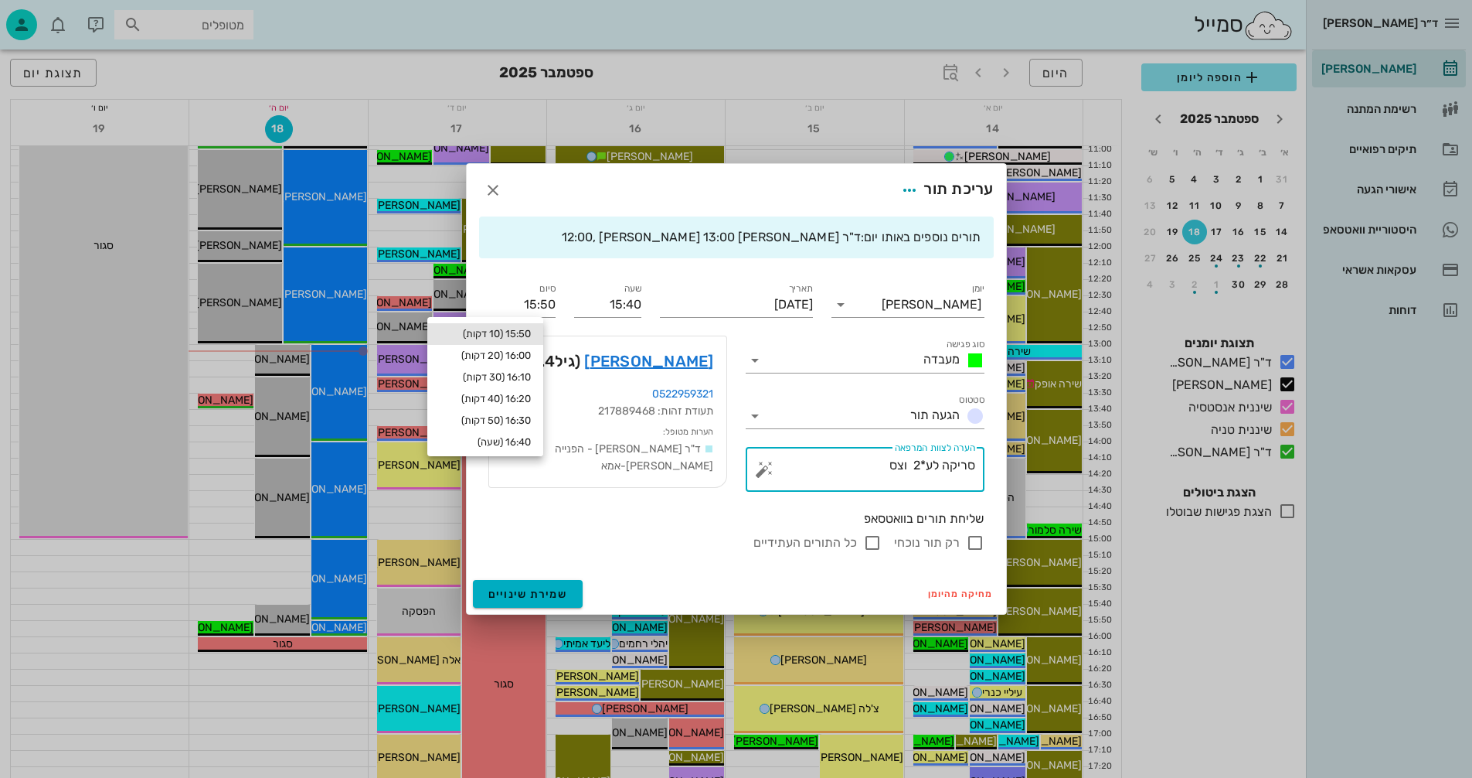
drag, startPoint x: 880, startPoint y: 467, endPoint x: 1029, endPoint y: 451, distance: 150.0
click at [1029, 451] on div "ד״ר [PERSON_NAME] [PERSON_NAME] רשימת המתנה תיקים רפואיים אישורי הגעה היסטוריית…" at bounding box center [736, 368] width 1472 height 1509
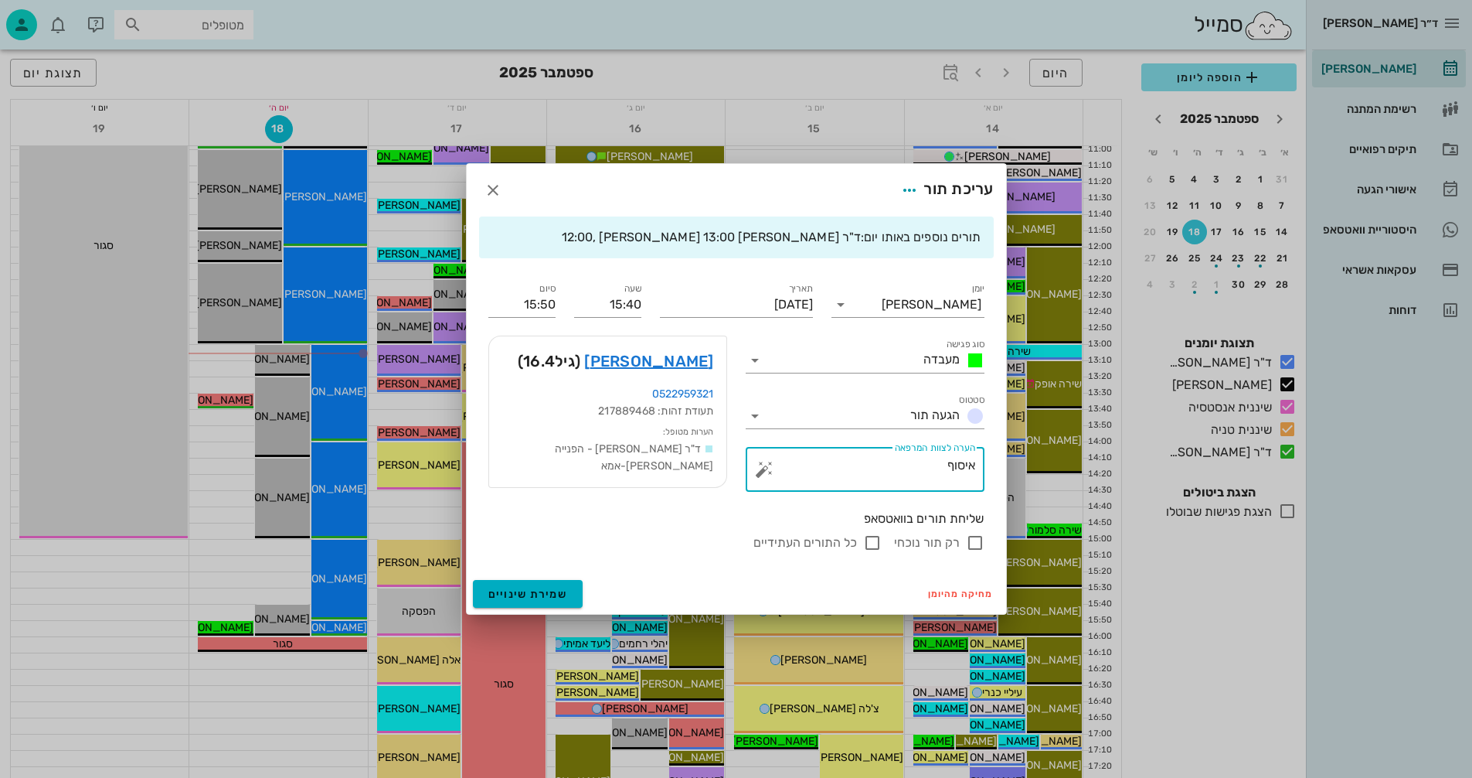
type textarea "איסוף"
click at [981, 543] on input "רק תור נוכחי" at bounding box center [975, 542] width 19 height 19
checkbox input "false"
click at [521, 593] on span "שמירת שינויים" at bounding box center [528, 593] width 80 height 13
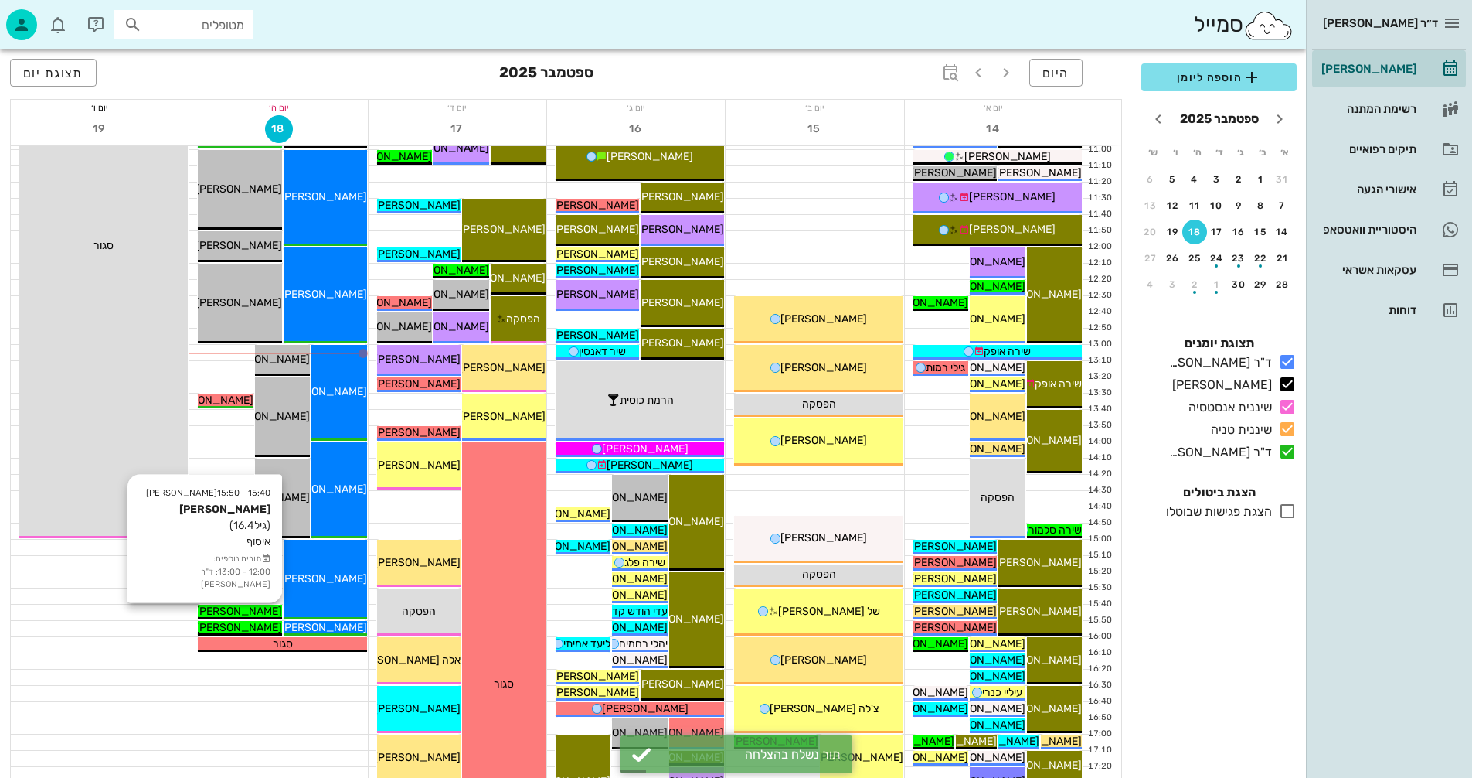
click at [244, 612] on span "[PERSON_NAME]" at bounding box center [239, 610] width 87 height 13
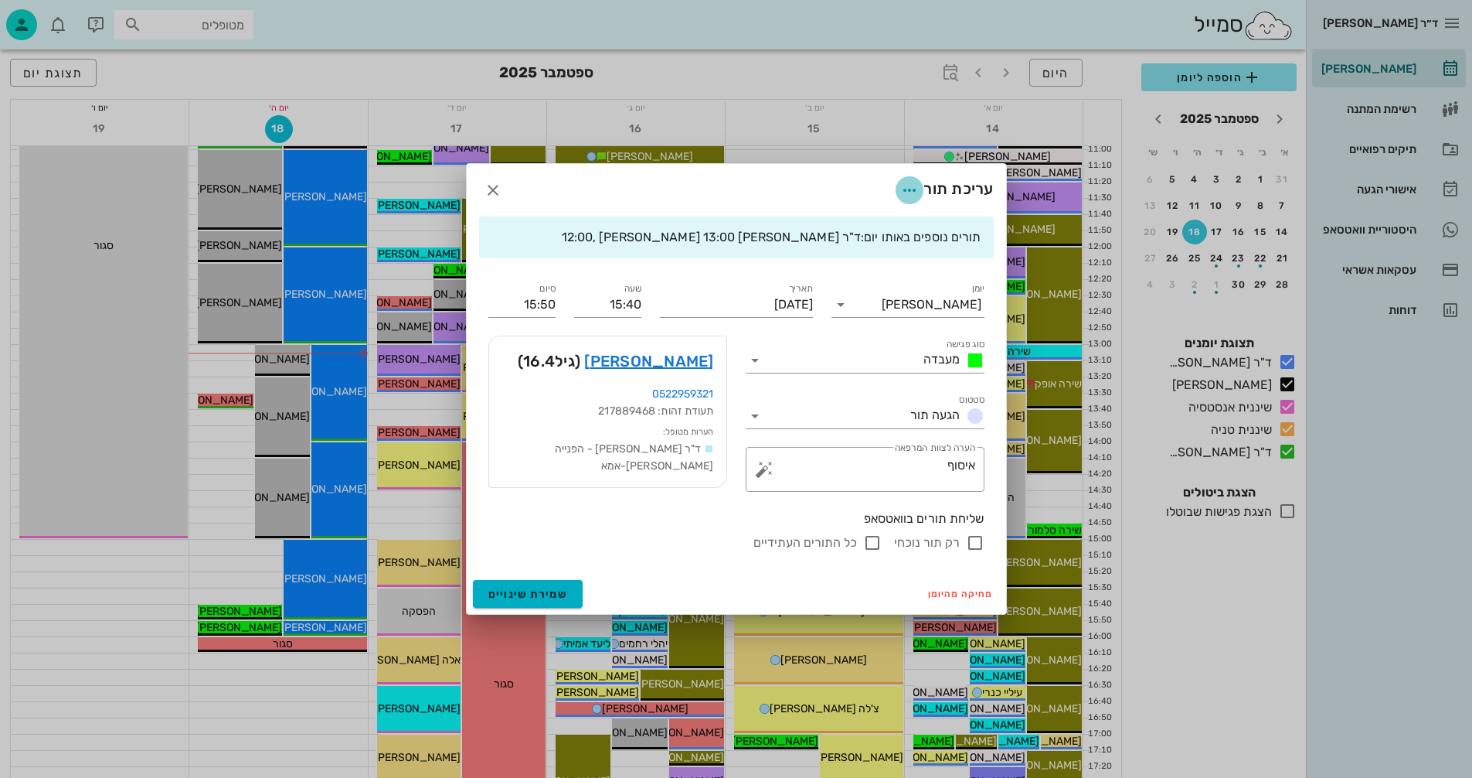
click at [904, 186] on icon "button" at bounding box center [909, 190] width 19 height 19
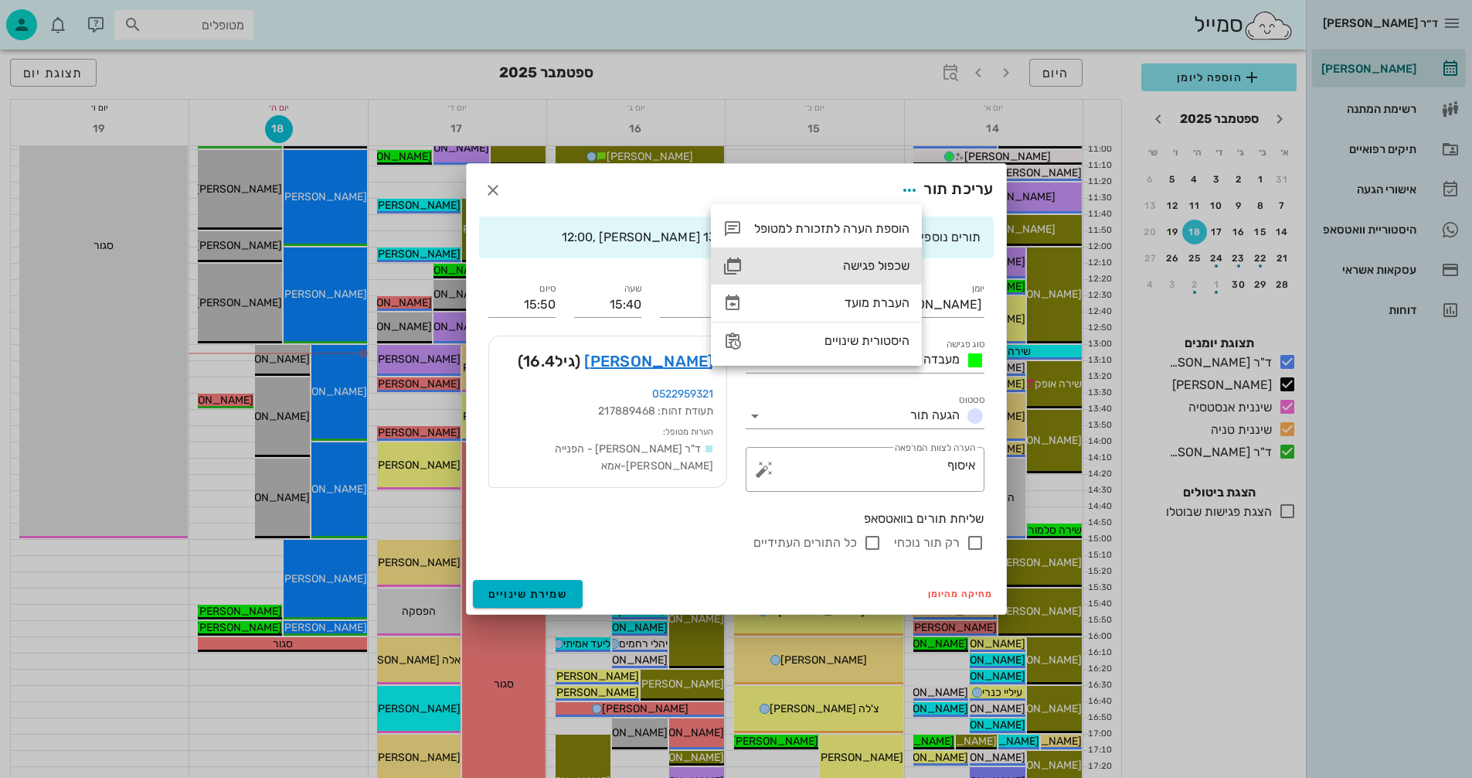
click at [869, 257] on div "שכפול פגישה" at bounding box center [816, 265] width 211 height 37
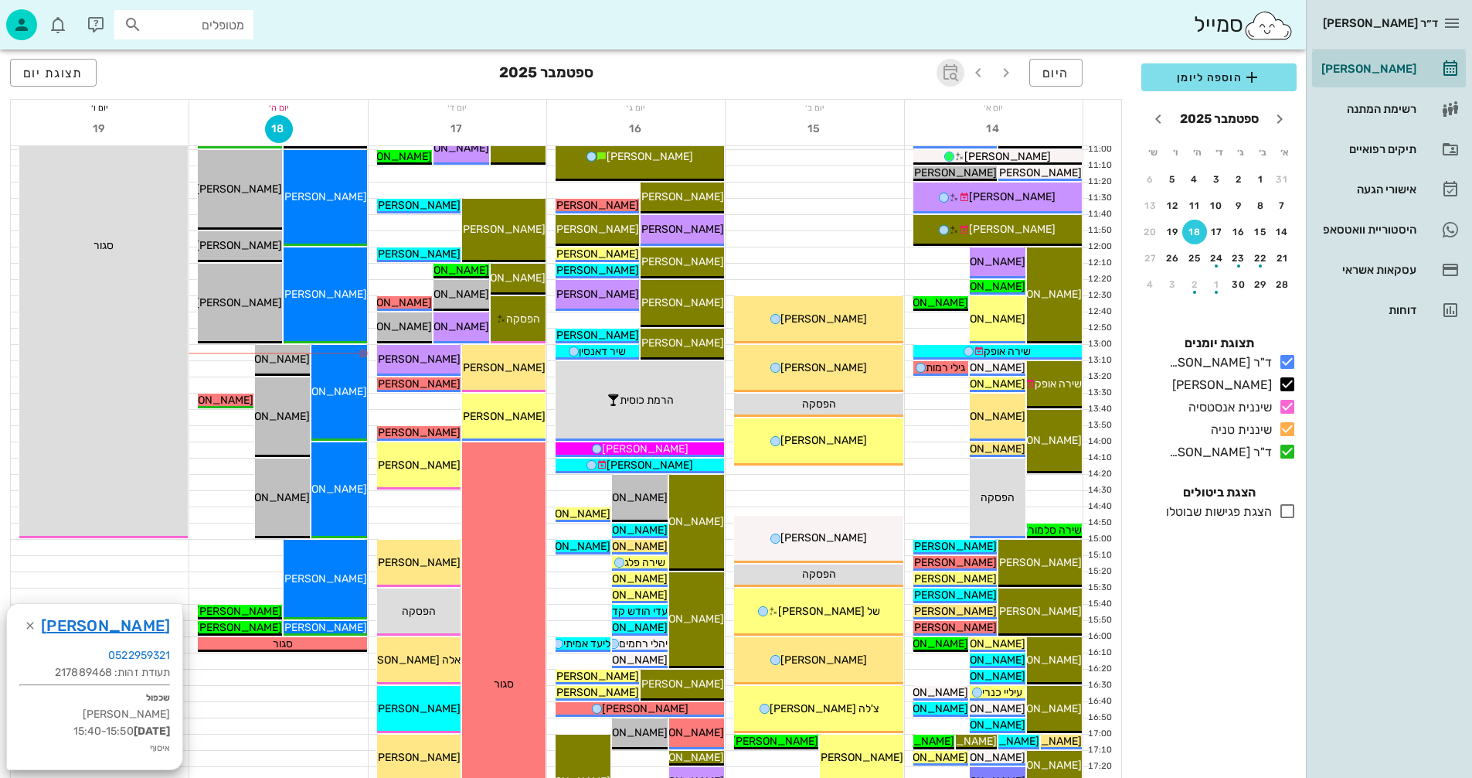
click at [950, 70] on icon "button" at bounding box center [950, 72] width 19 height 19
click at [939, 110] on input "text" at bounding box center [933, 115] width 19 height 25
type input "3"
click at [854, 119] on input "text" at bounding box center [847, 114] width 19 height 25
click at [878, 179] on div "חודשים" at bounding box center [857, 182] width 76 height 12
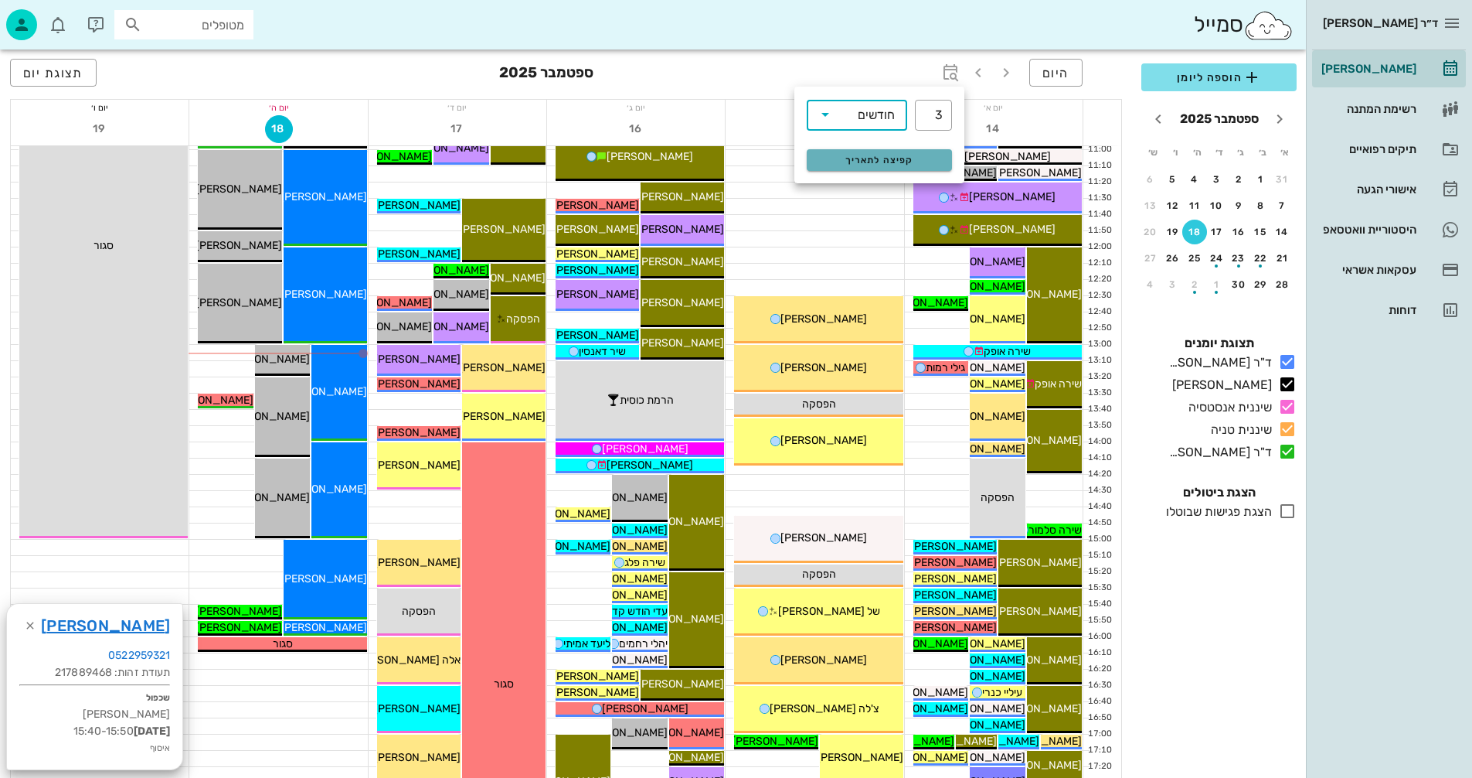
click at [851, 162] on span "קפיצה לתאריך" at bounding box center [879, 160] width 126 height 11
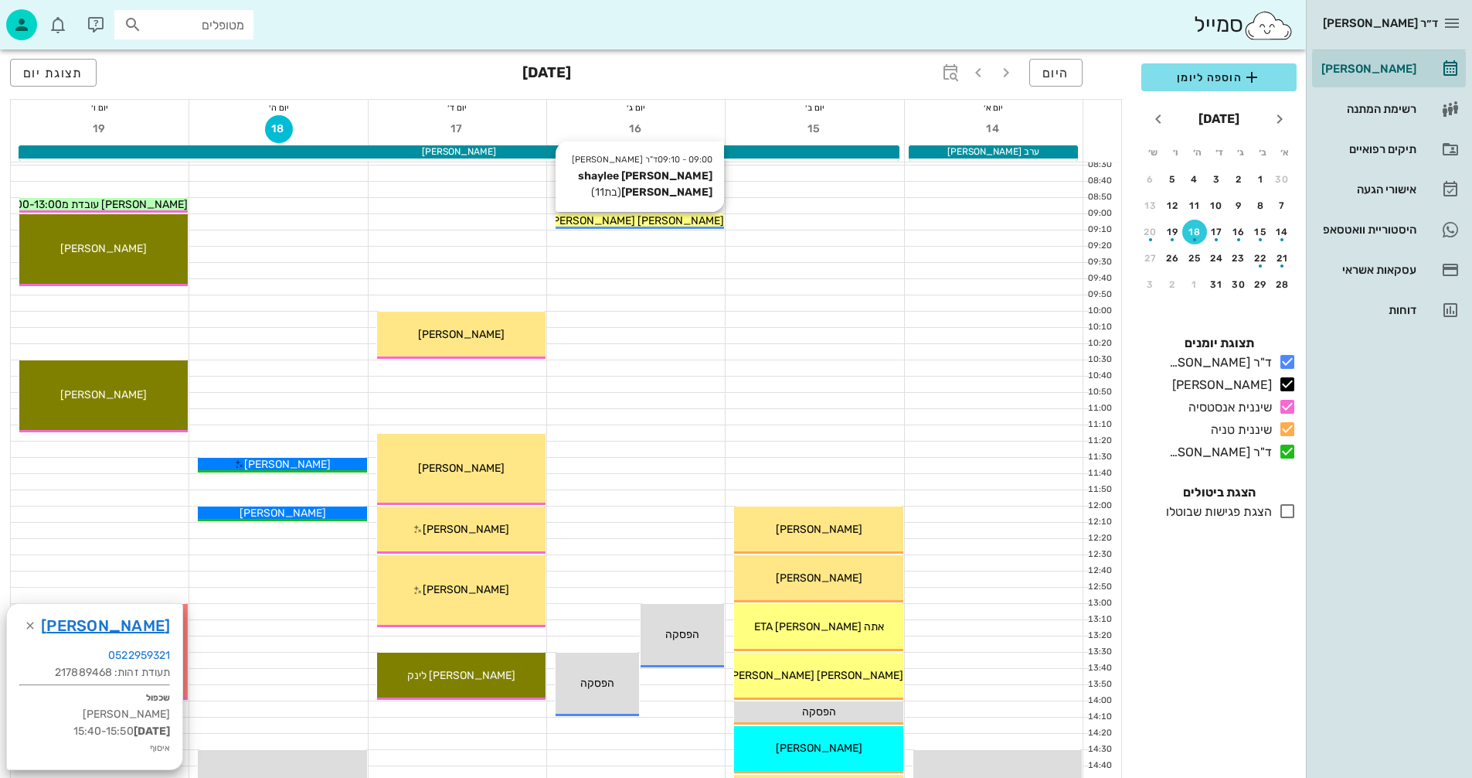
scroll to position [155, 0]
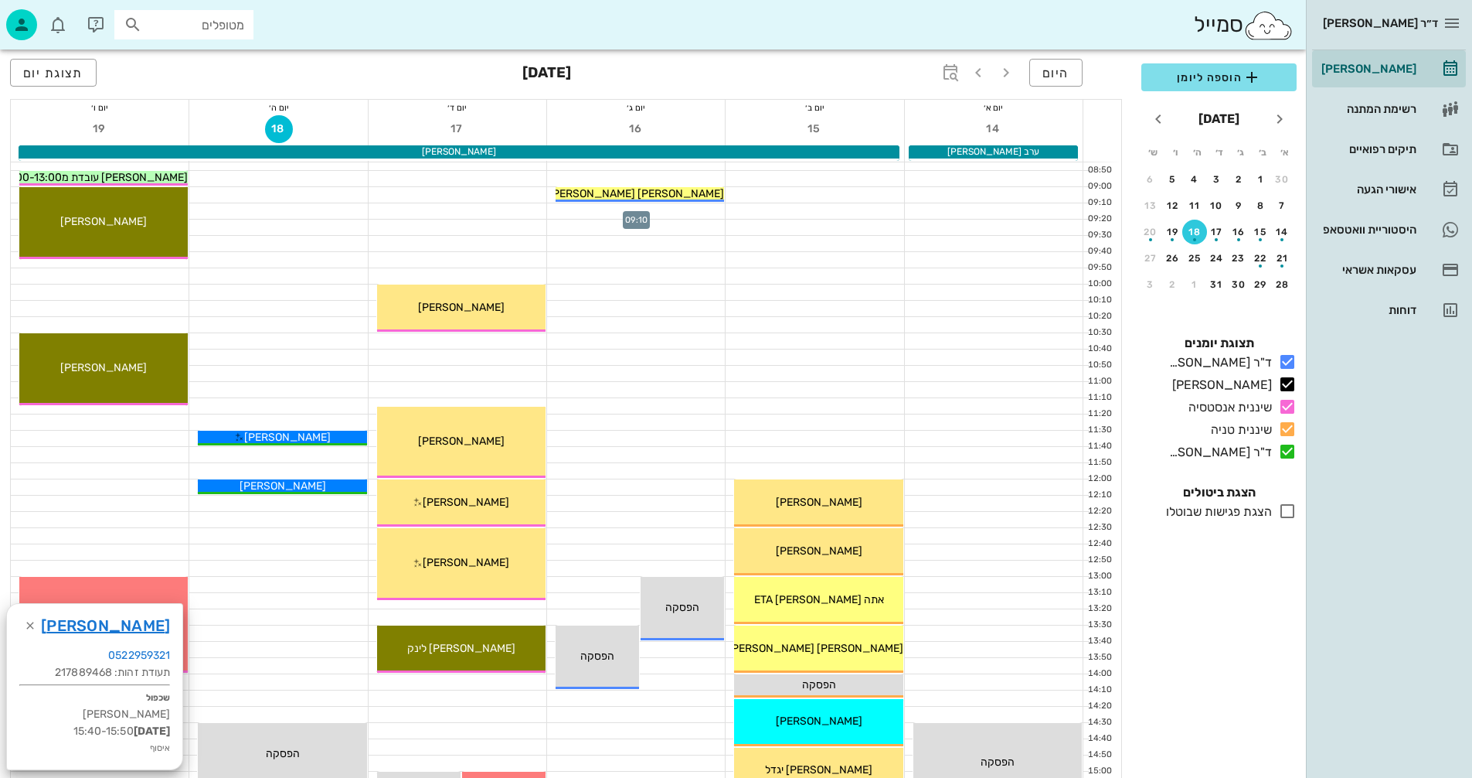
click at [576, 206] on div at bounding box center [636, 210] width 178 height 15
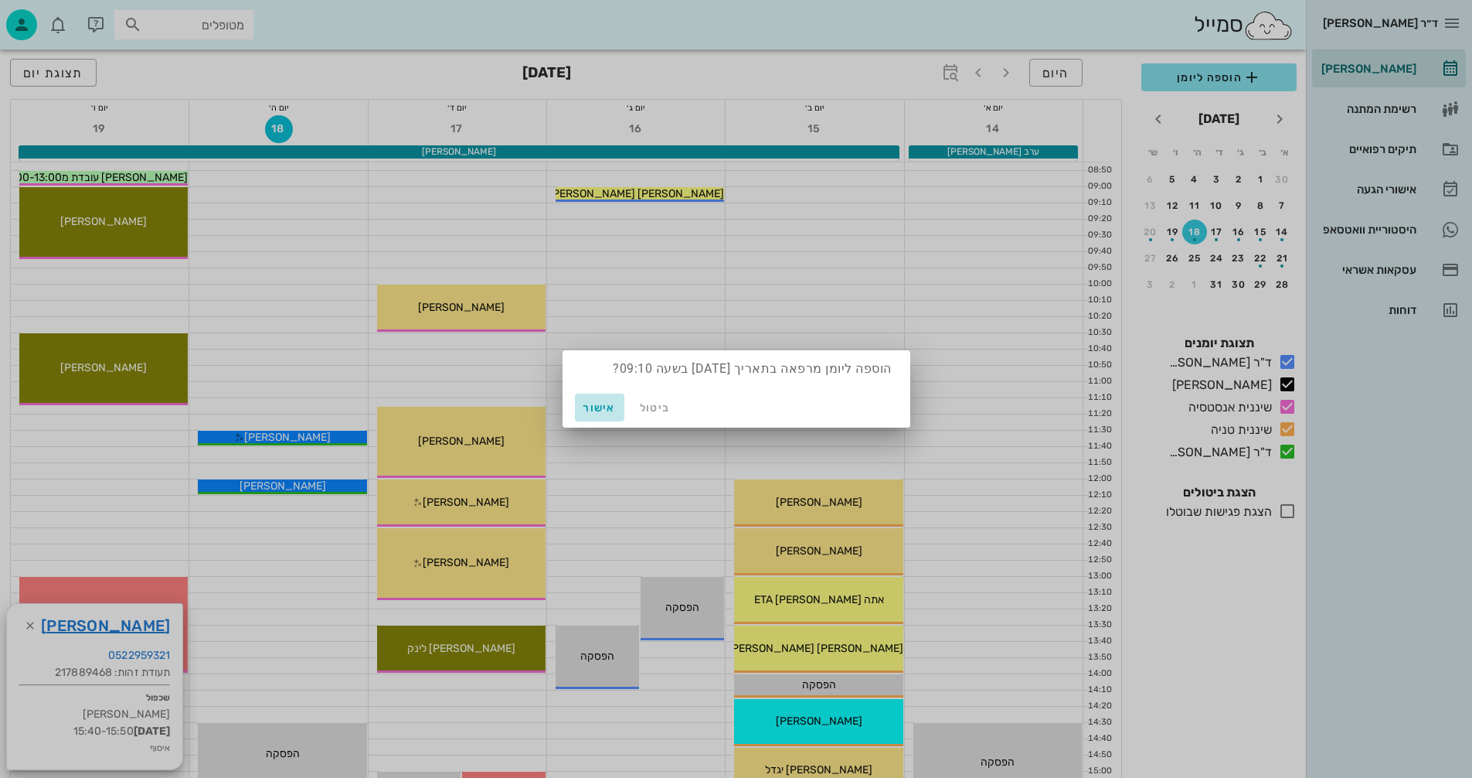
click at [600, 405] on span "אישור" at bounding box center [599, 407] width 37 height 13
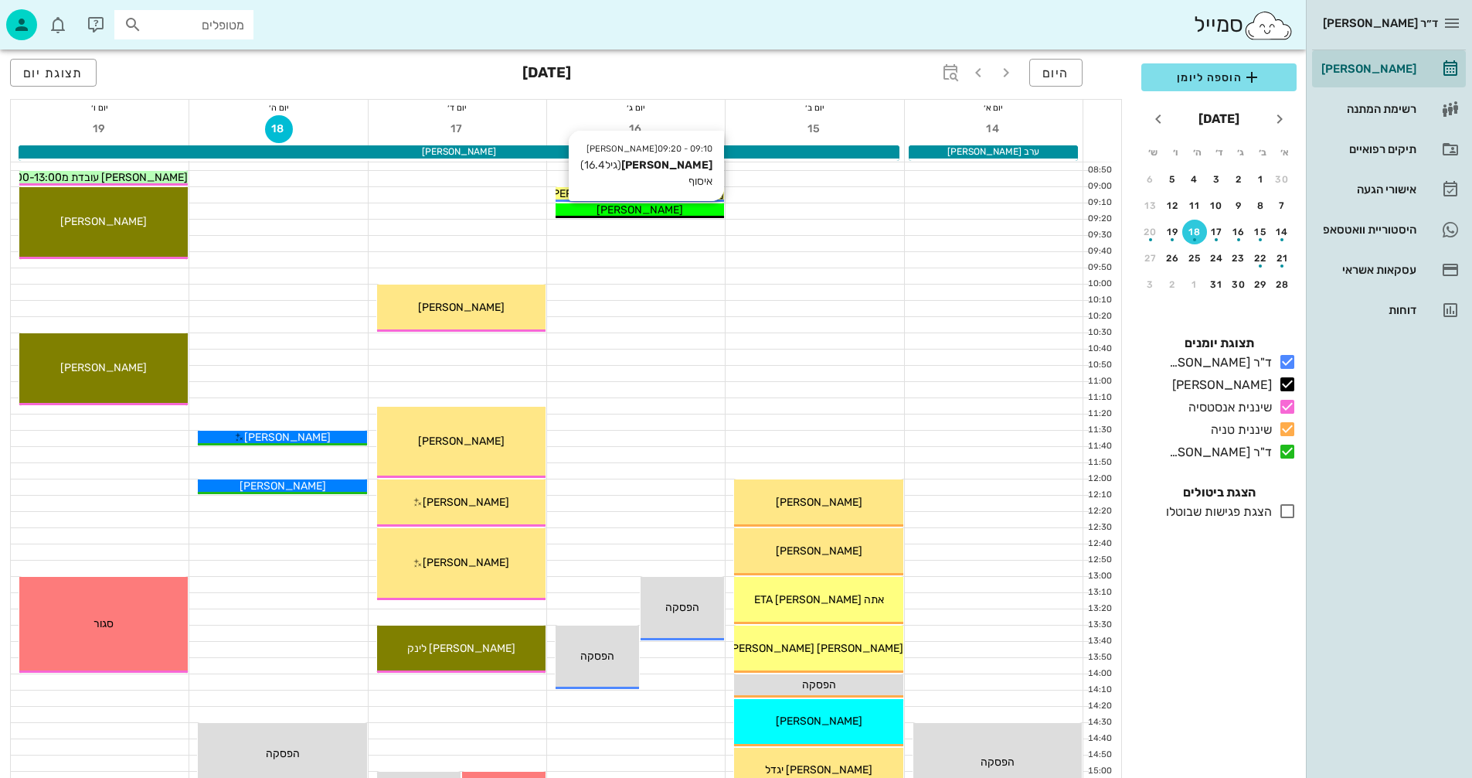
click at [702, 206] on div "[PERSON_NAME]" at bounding box center [640, 210] width 168 height 16
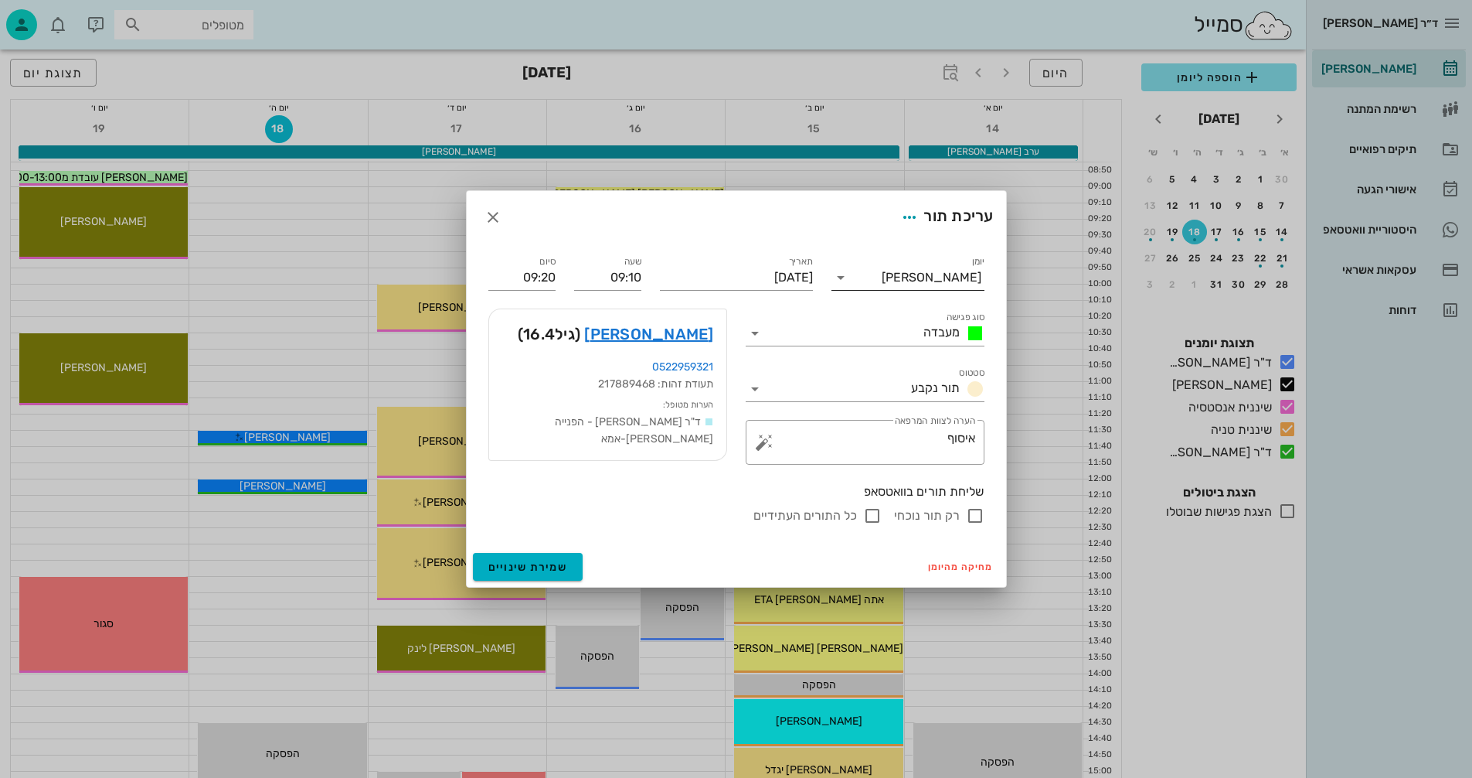
click at [882, 271] on input "יומן" at bounding box center [867, 277] width 29 height 25
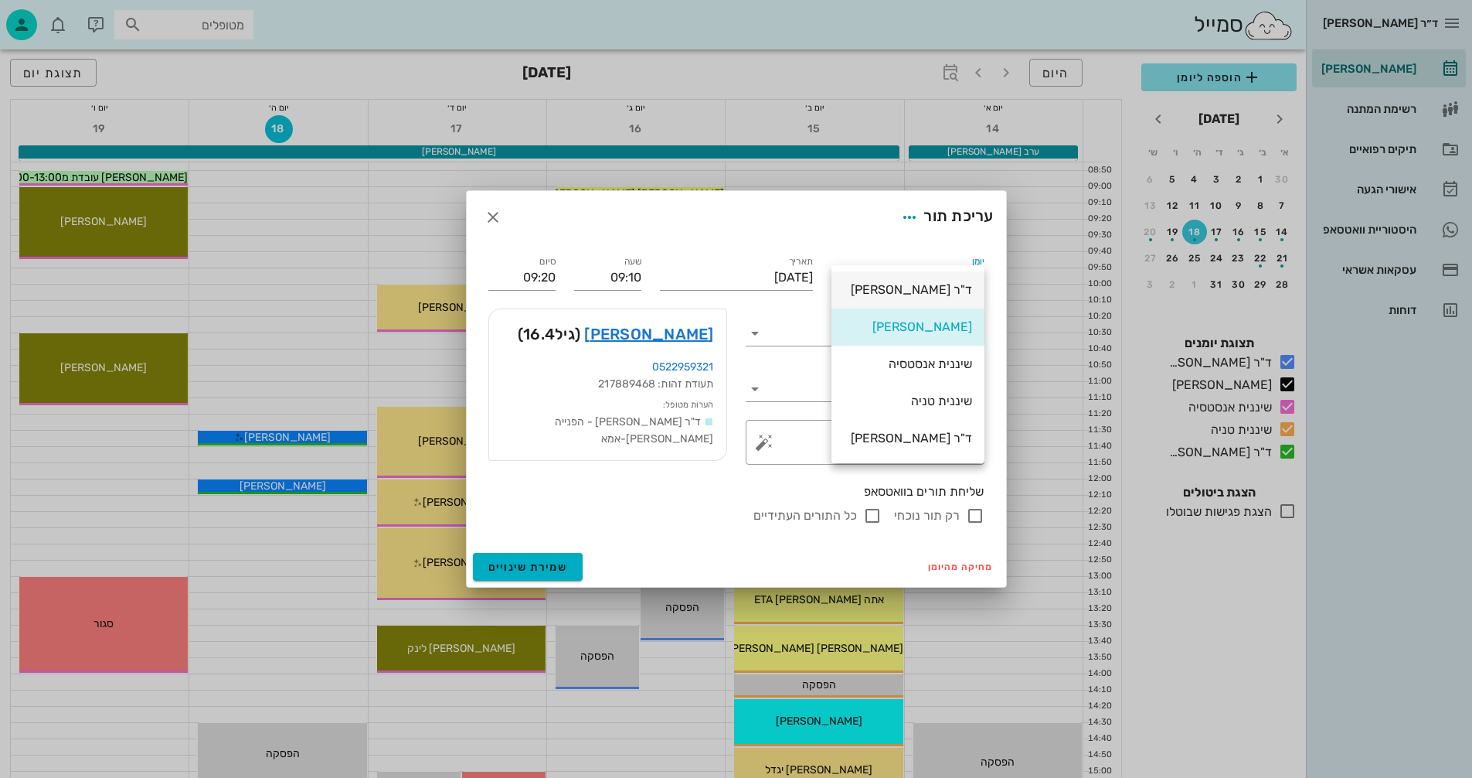
click at [883, 285] on div "ד"ר [PERSON_NAME]" at bounding box center [908, 289] width 128 height 15
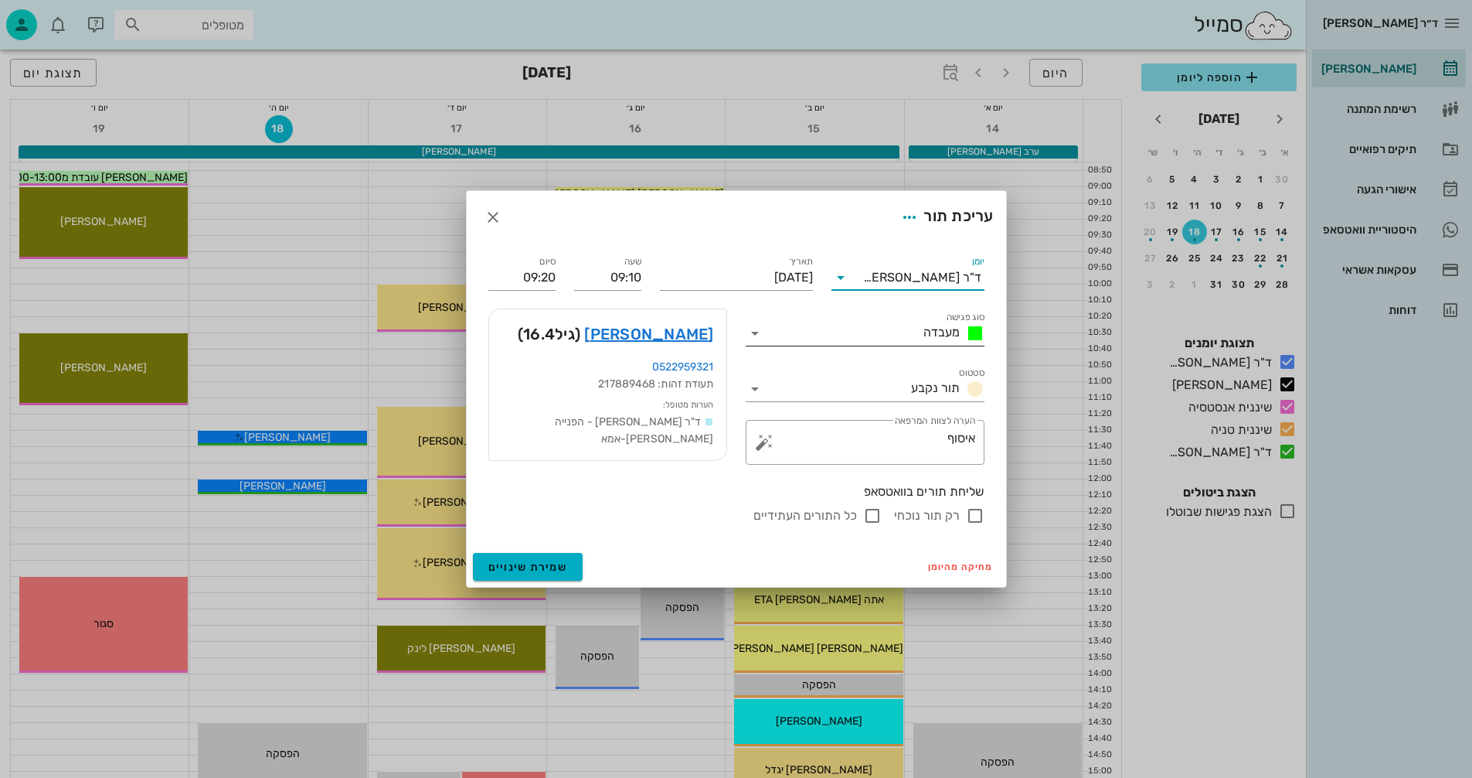
click at [848, 330] on input "סוג פגישה" at bounding box center [842, 333] width 150 height 25
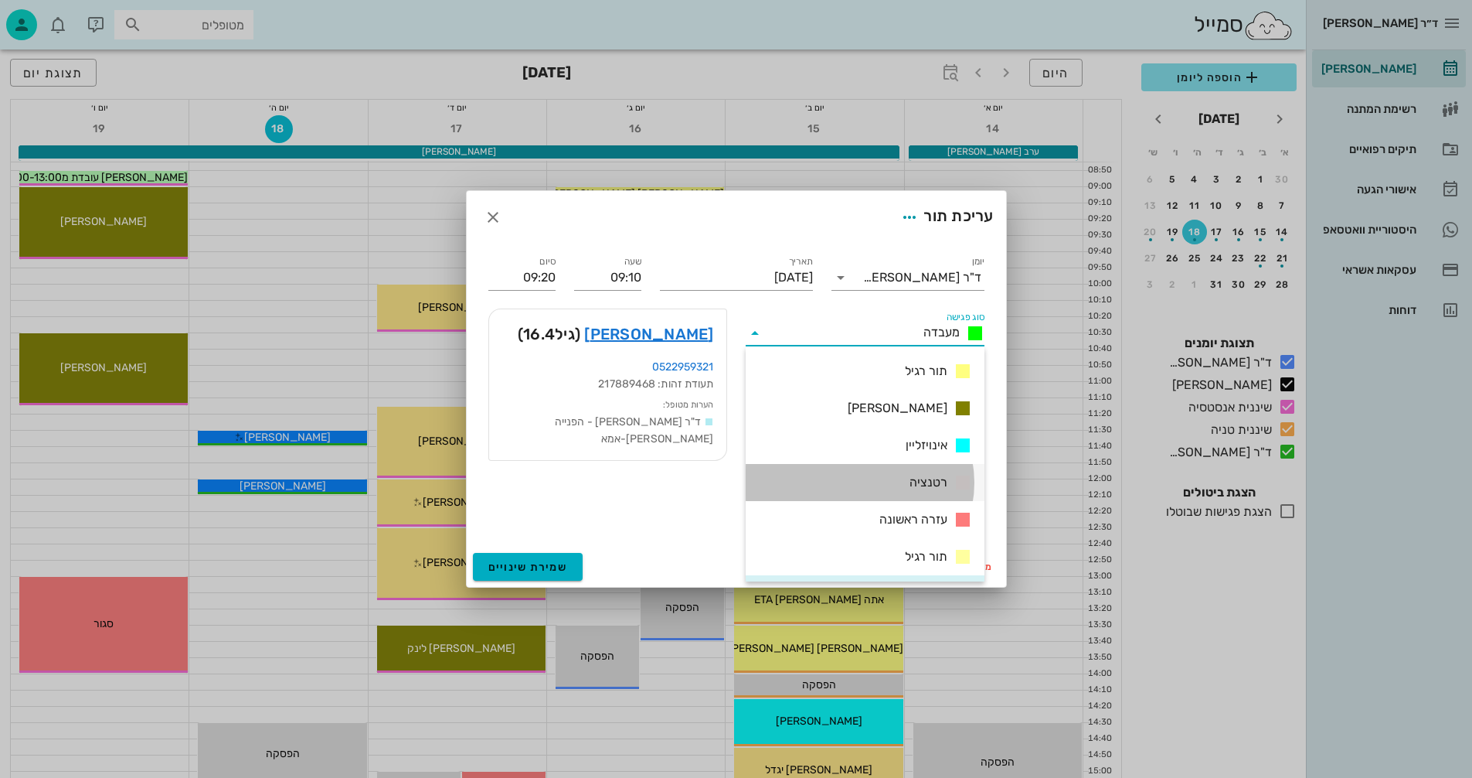
click at [929, 482] on span "רטנציה" at bounding box center [929, 482] width 38 height 19
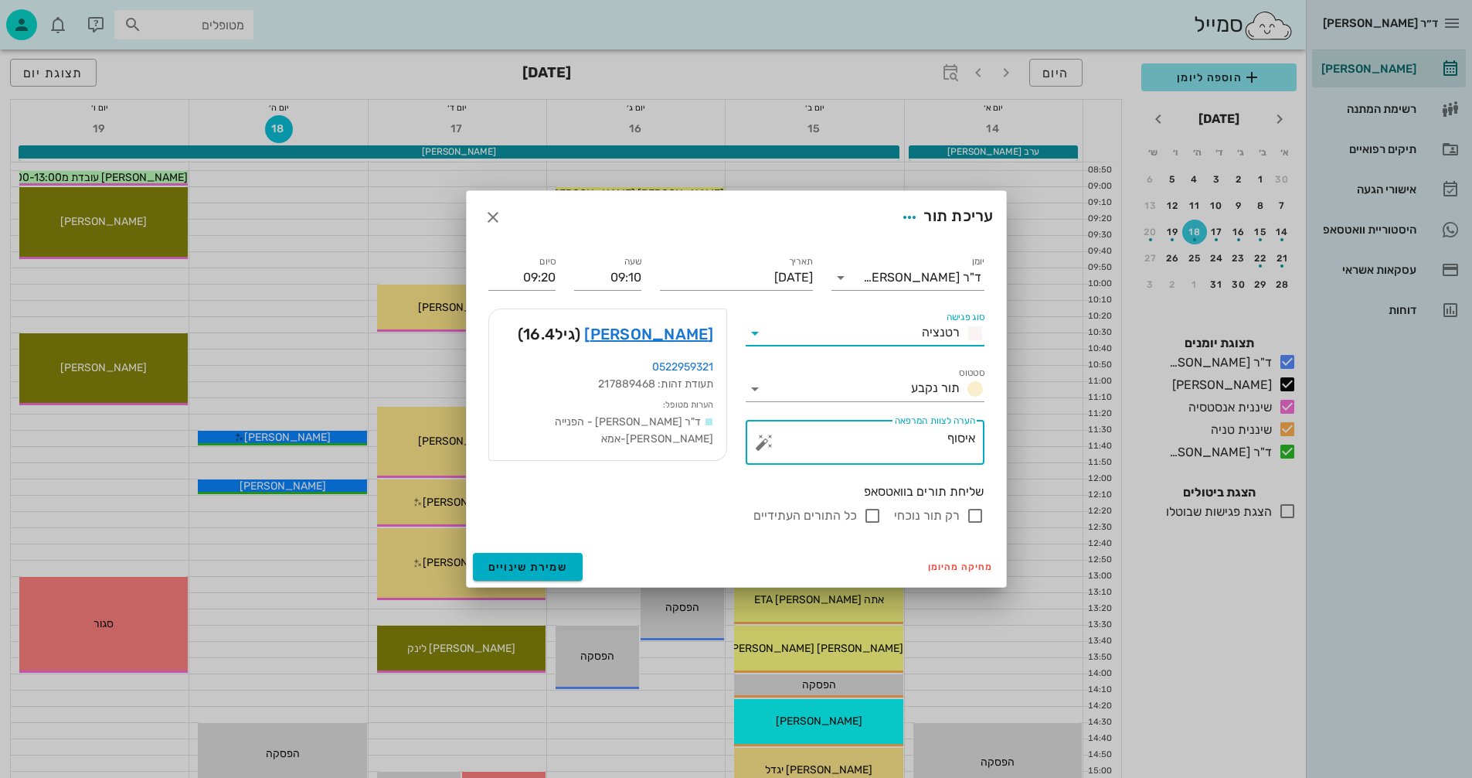
click at [999, 436] on div "יומן ד"ר [PERSON_NAME] סוג פגישה רטנציה סטטוס תור נקבע תאריך [DATE] שעה 09:10 ס…" at bounding box center [736, 394] width 539 height 303
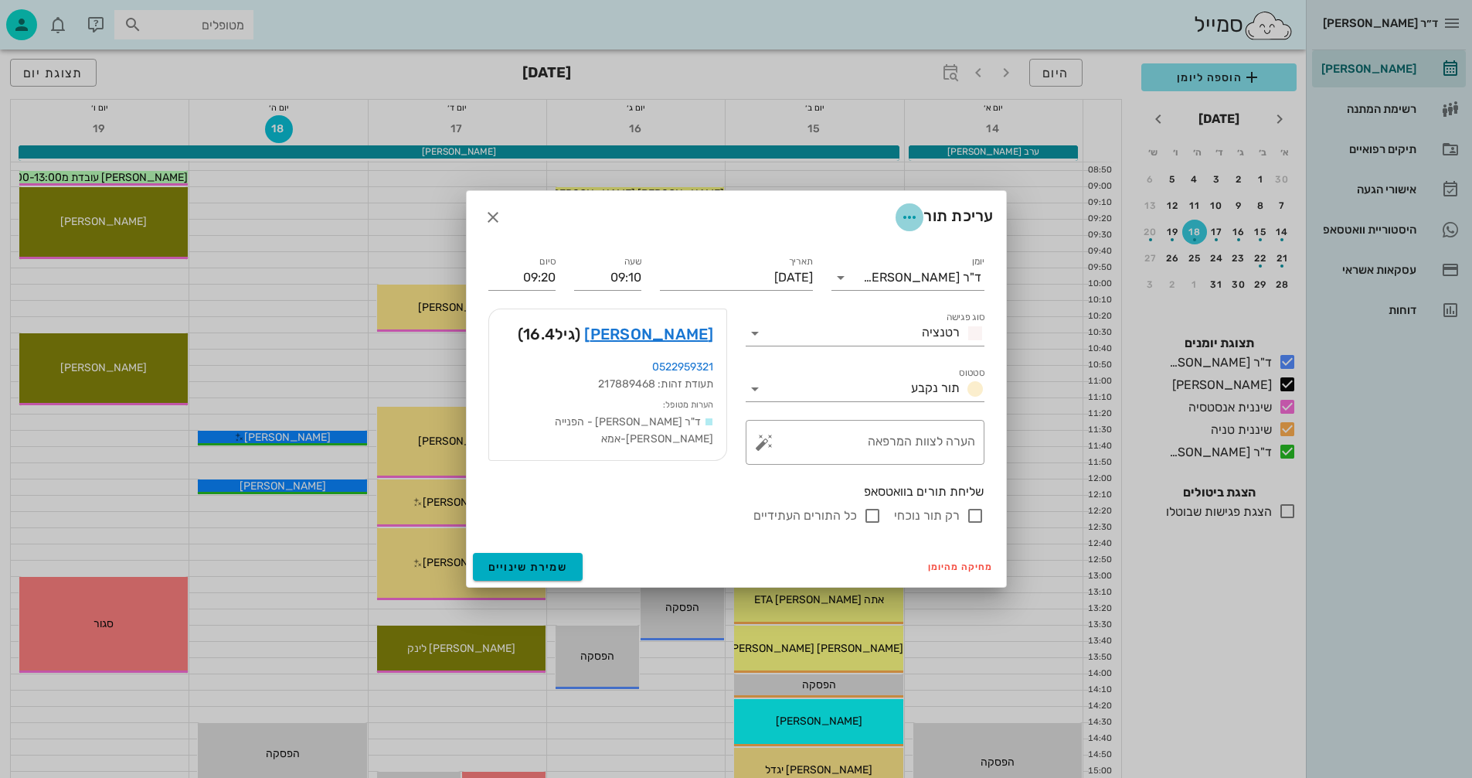
click at [902, 216] on icon "button" at bounding box center [909, 217] width 19 height 19
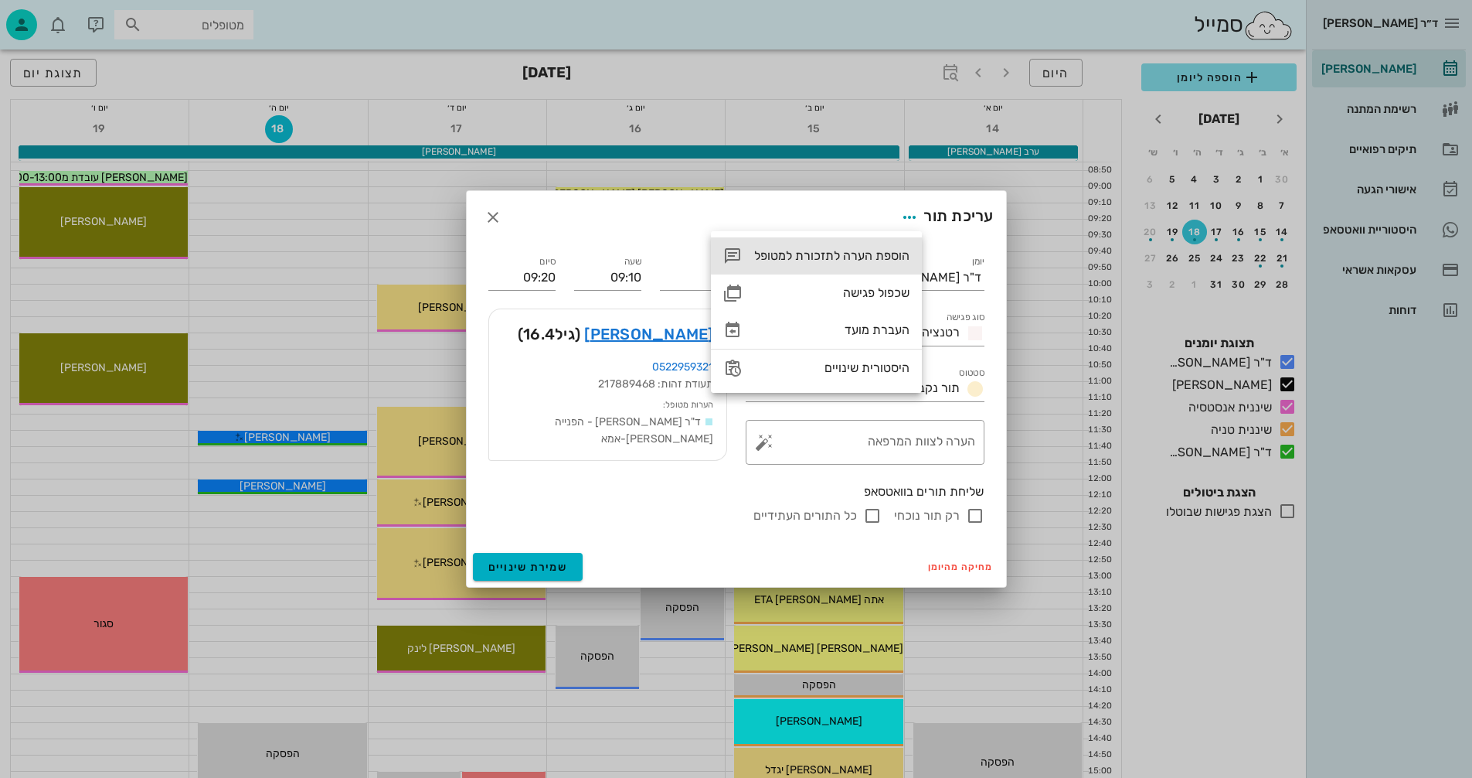
click at [815, 250] on div "הוספת הערה לתזכורת למטופל" at bounding box center [831, 255] width 155 height 15
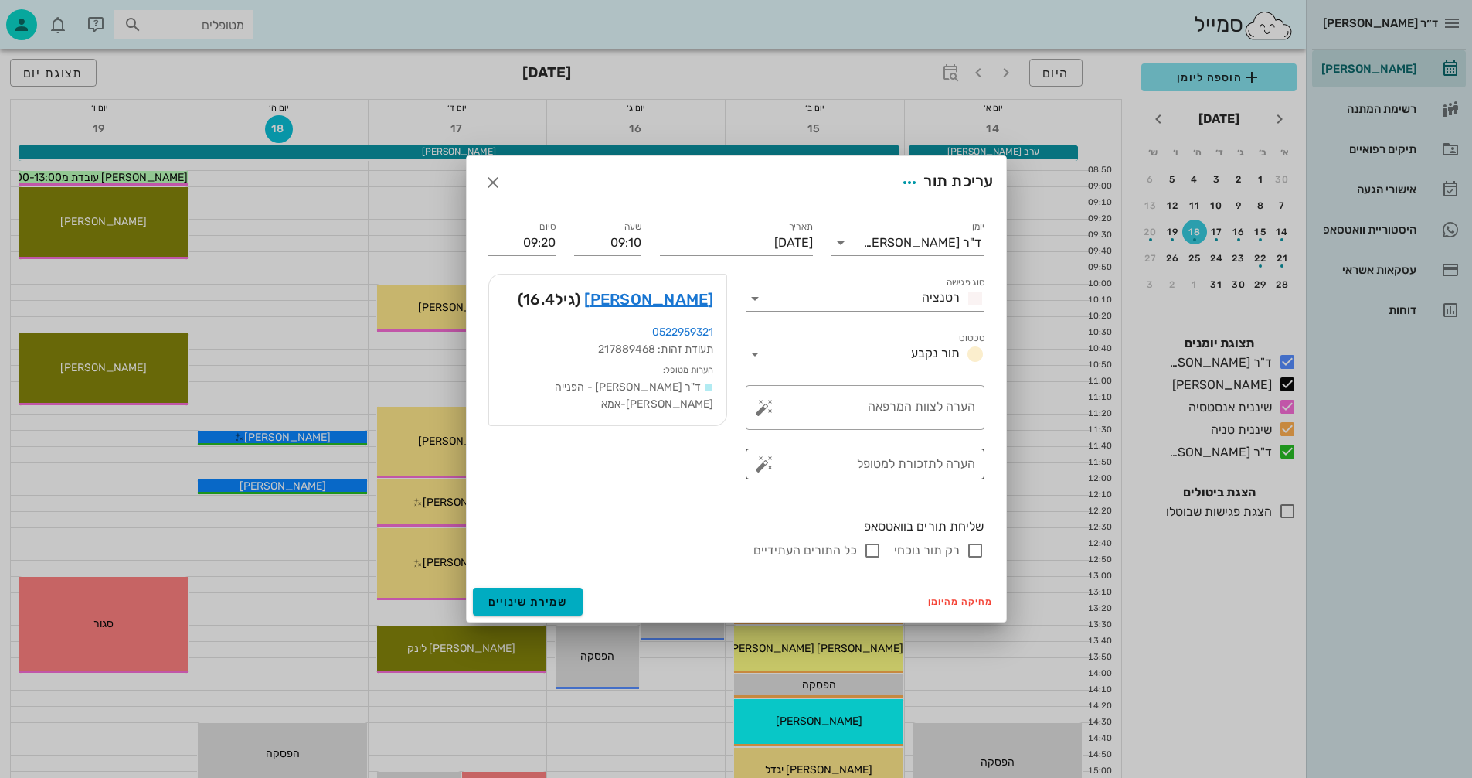
click at [763, 458] on button "button" at bounding box center [764, 463] width 19 height 19
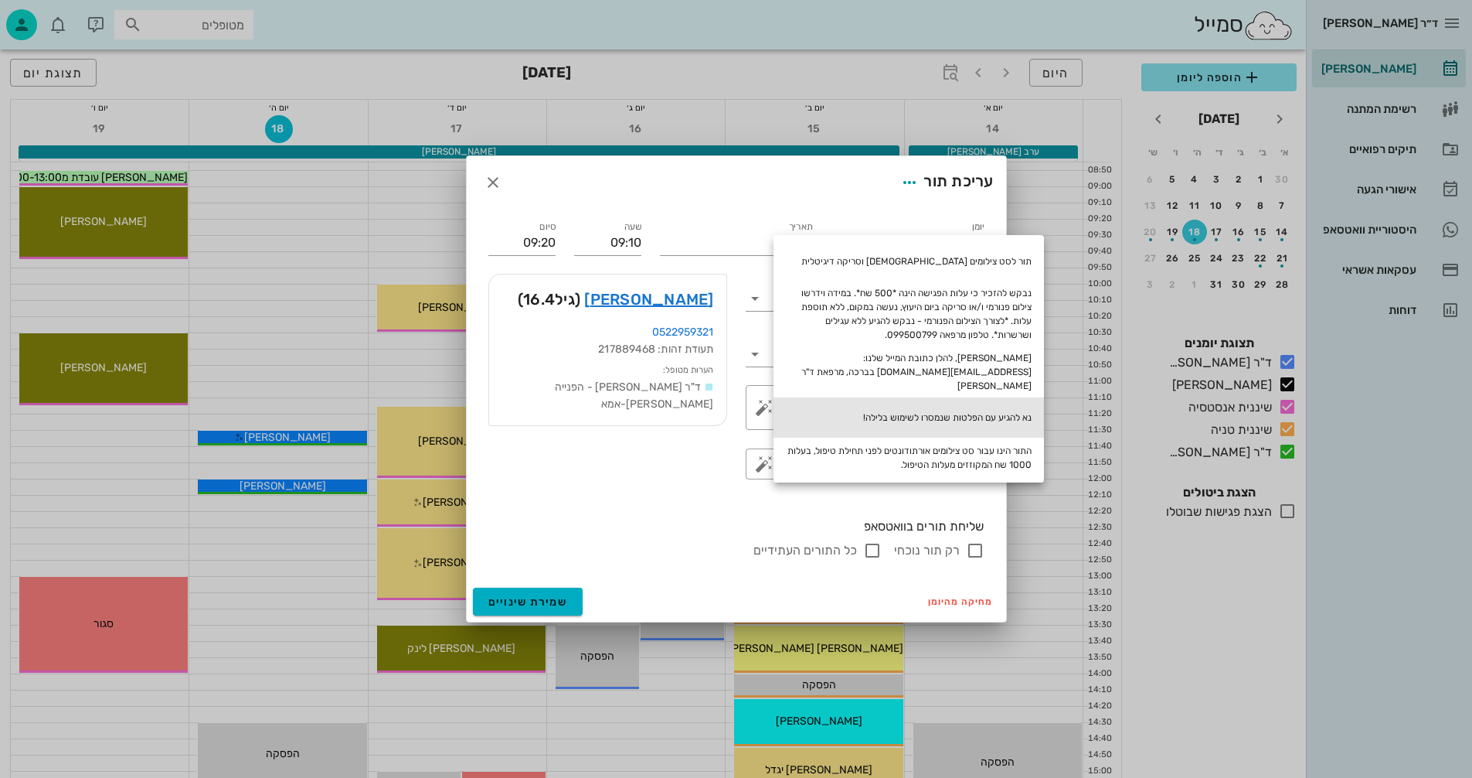
click at [886, 401] on div "נא להגיע עם הפלטות שנמסרו לשימוש בלילה!" at bounding box center [909, 417] width 271 height 40
type textarea "נא להגיע עם הפלטות שנמסרו לשימוש בלילה!"
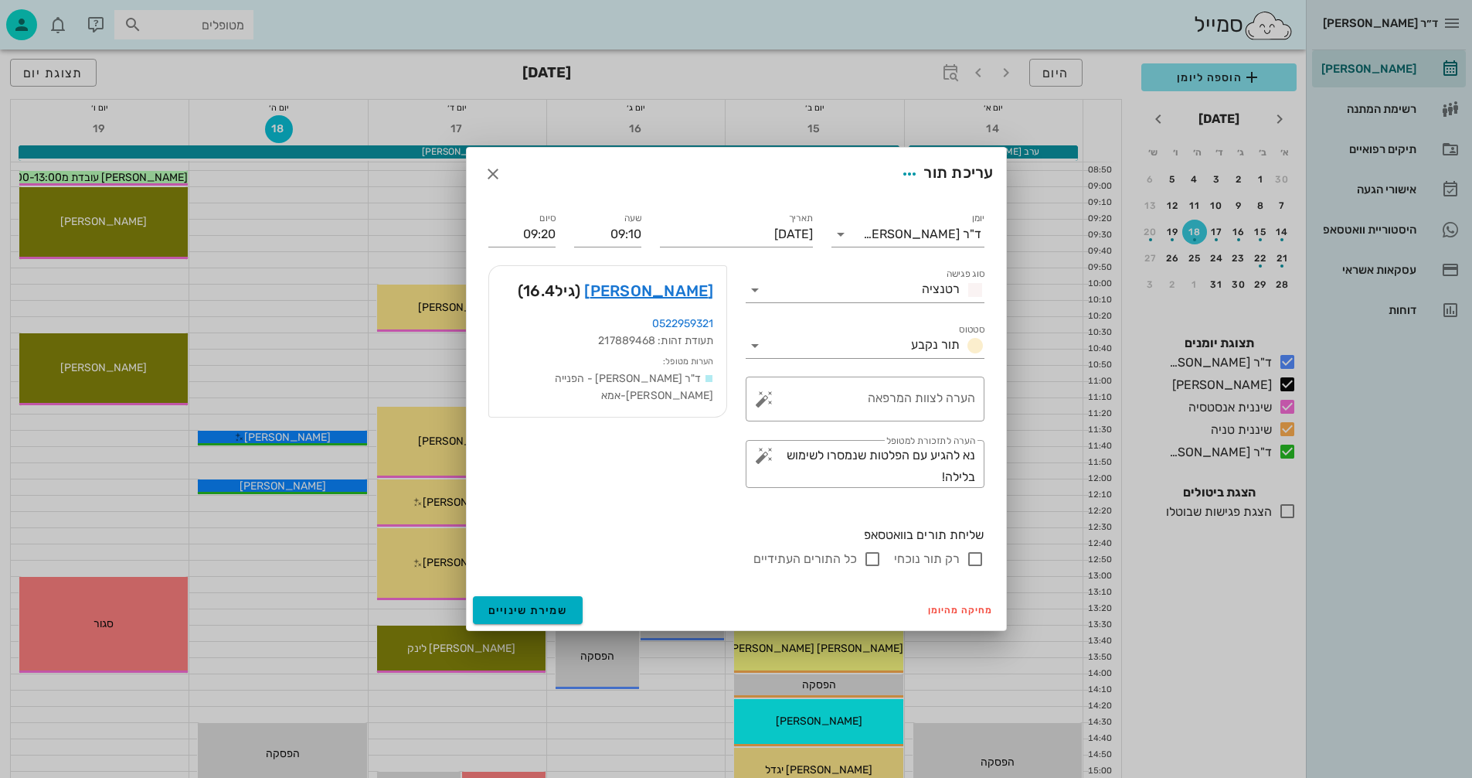
drag, startPoint x: 972, startPoint y: 561, endPoint x: 965, endPoint y: 569, distance: 9.9
click at [971, 561] on input "רק תור נוכחי" at bounding box center [975, 559] width 19 height 19
checkbox input "false"
click at [508, 611] on span "שמירת שינויים" at bounding box center [528, 610] width 80 height 13
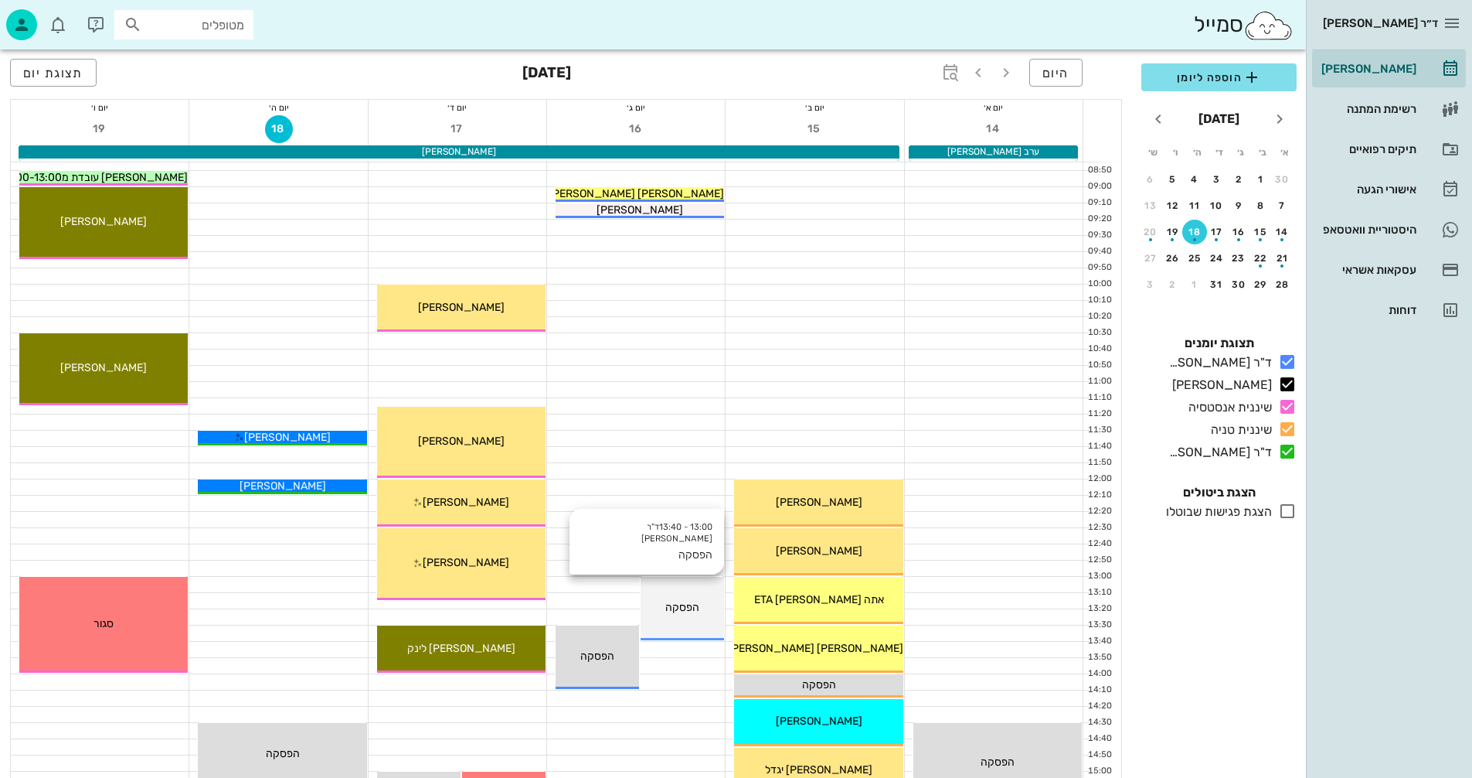
click at [678, 596] on div "13:00 - 13:40 ד"ר [PERSON_NAME] הפסקה הפסקה" at bounding box center [682, 608] width 83 height 63
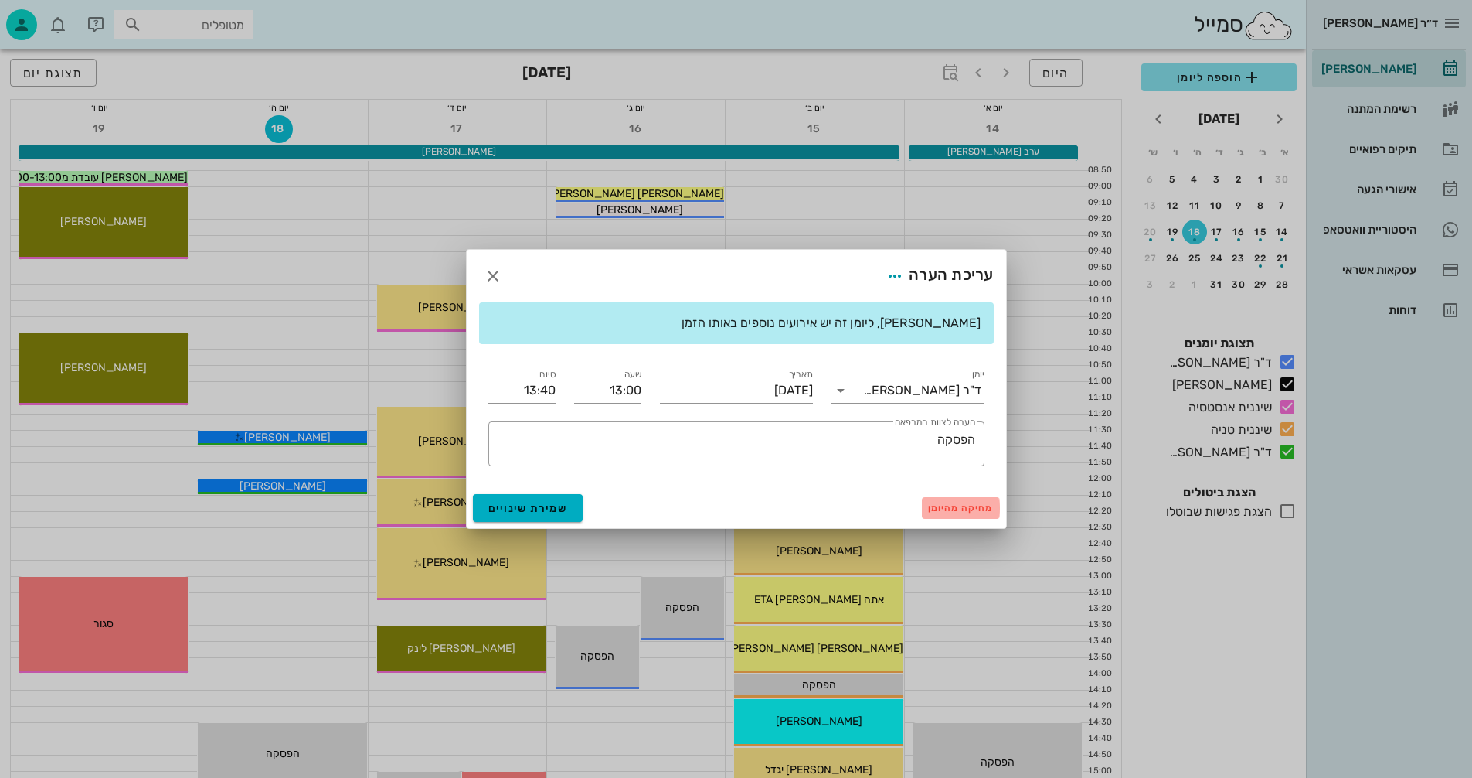
click at [972, 505] on span "מחיקה מהיומן" at bounding box center [961, 507] width 66 height 11
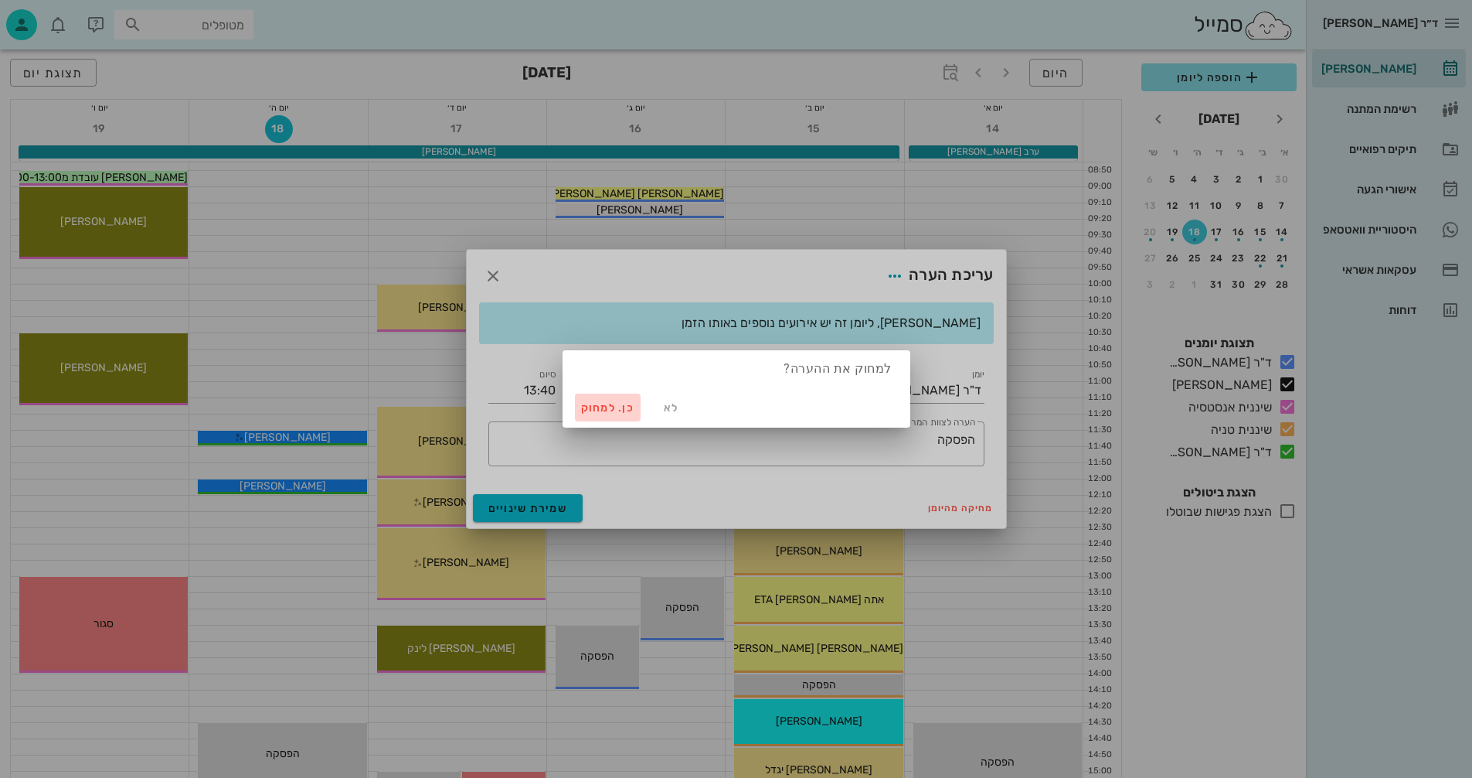
click at [607, 409] on span "כן. למחוק" at bounding box center [608, 407] width 54 height 13
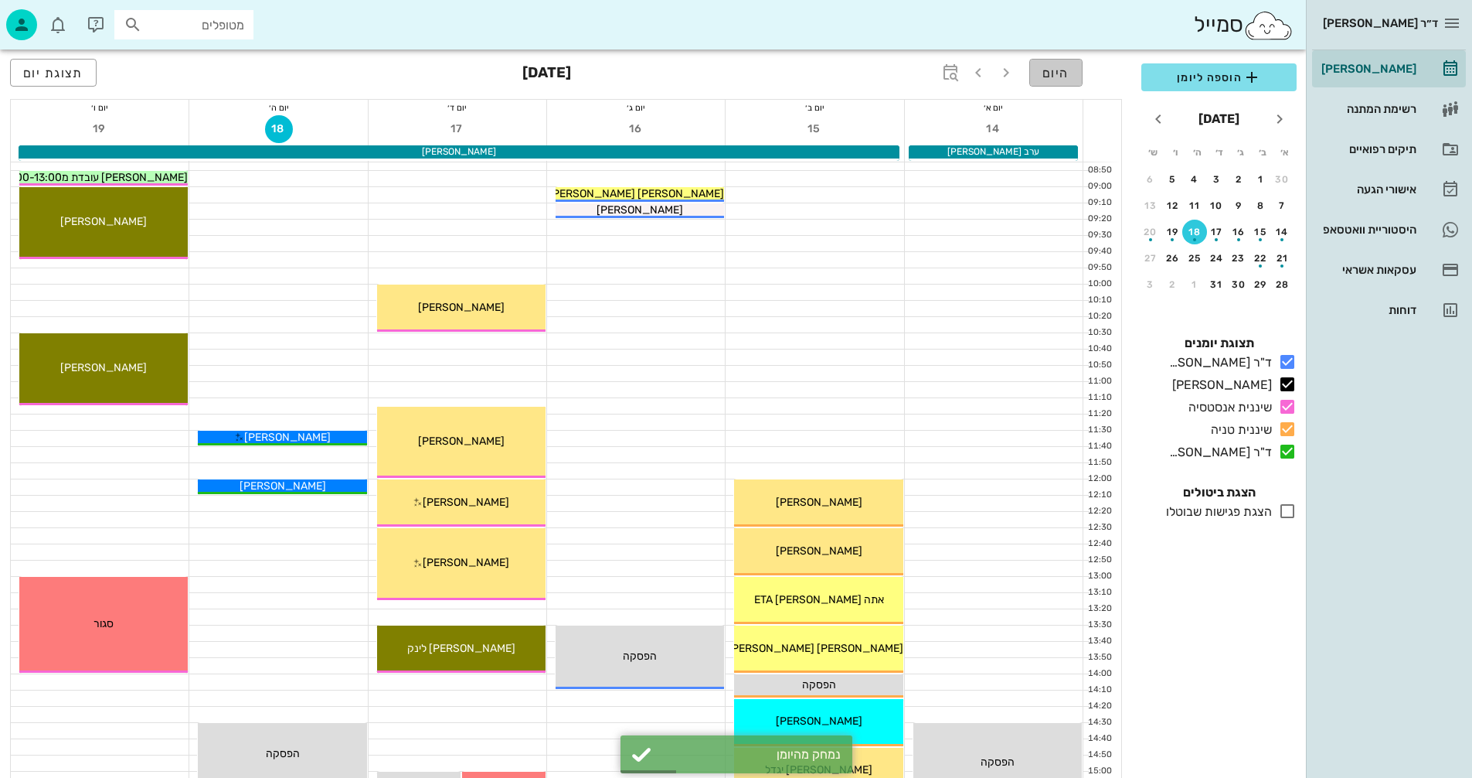
click at [1062, 68] on span "היום" at bounding box center [1056, 73] width 27 height 15
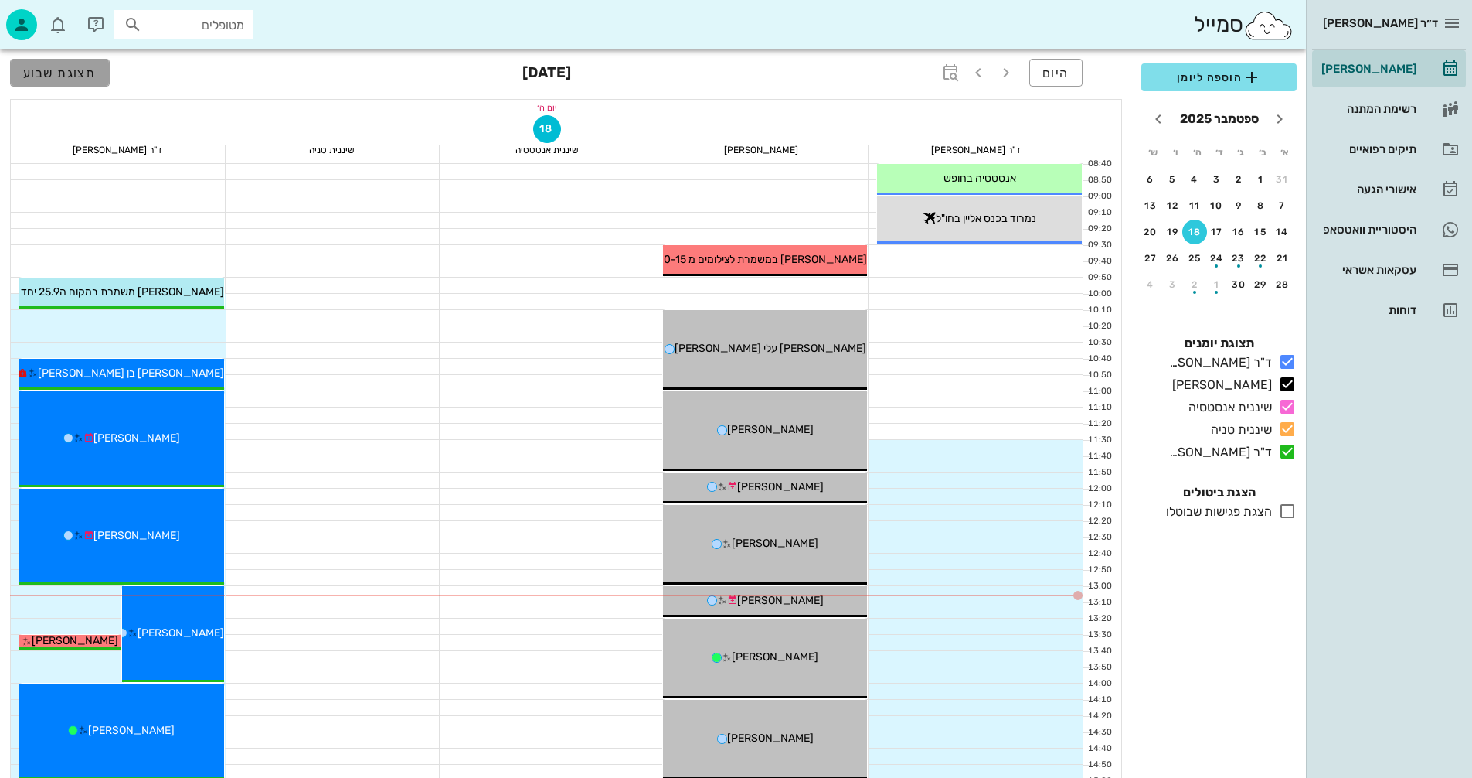
click at [48, 69] on span "תצוגת שבוע" at bounding box center [59, 73] width 73 height 15
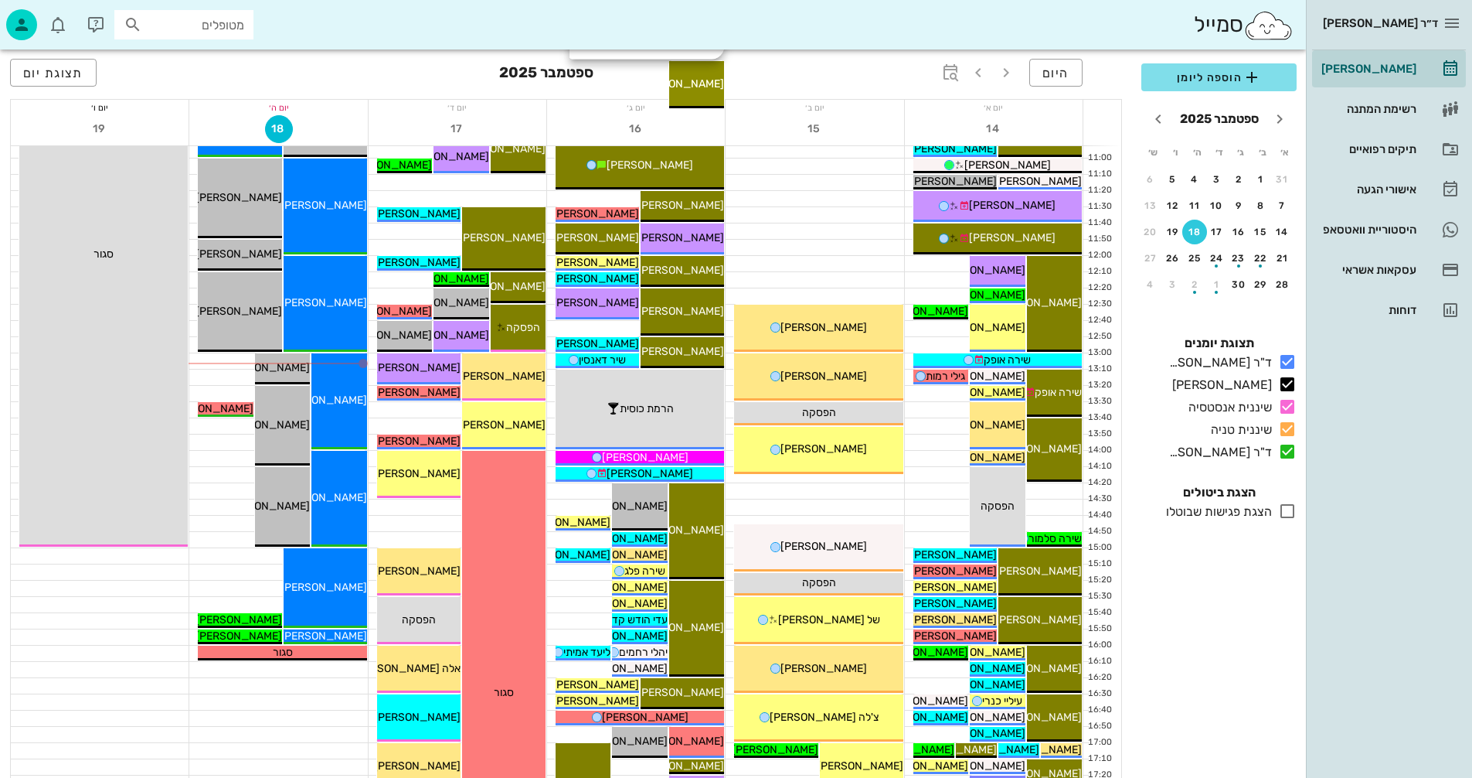
scroll to position [386, 0]
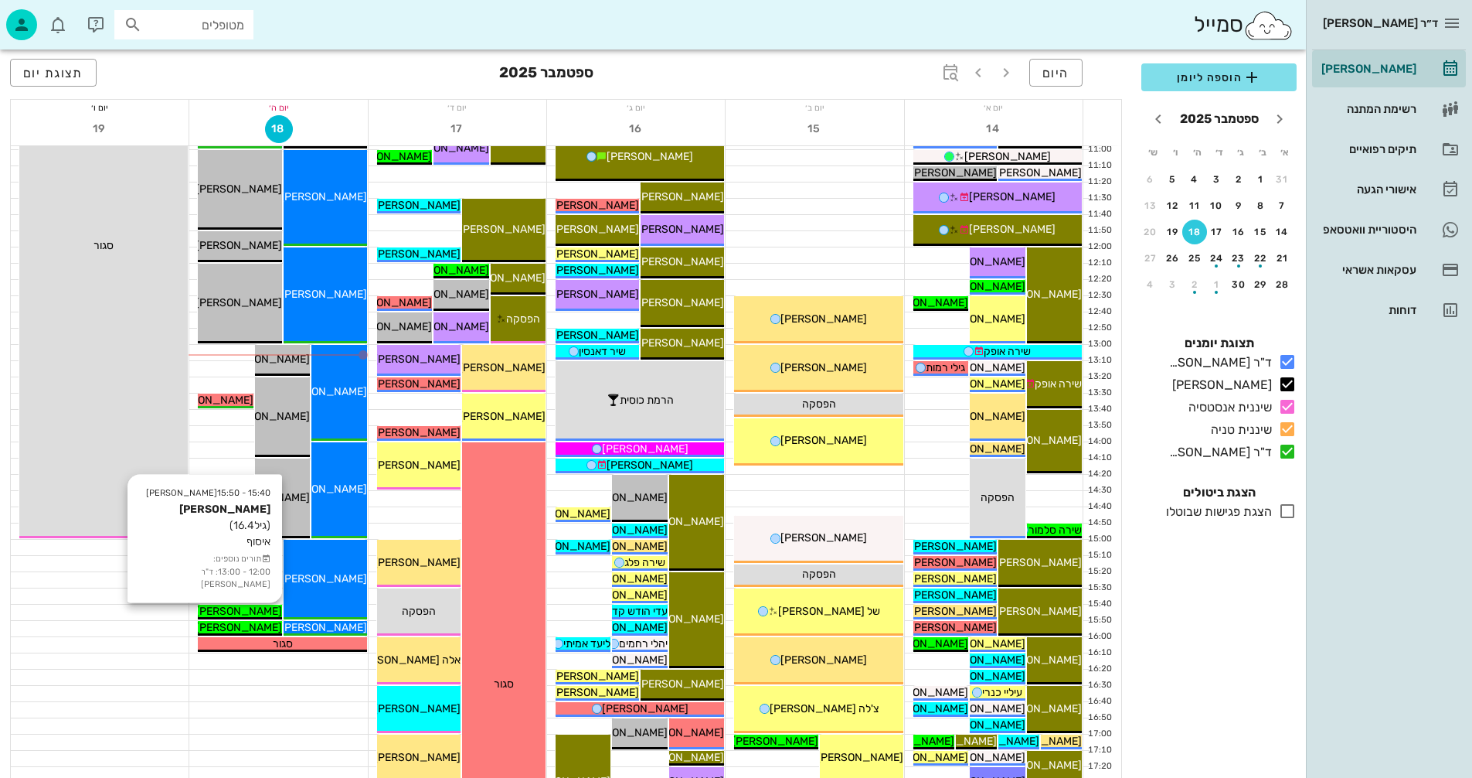
click at [227, 613] on span "[PERSON_NAME]" at bounding box center [239, 610] width 87 height 13
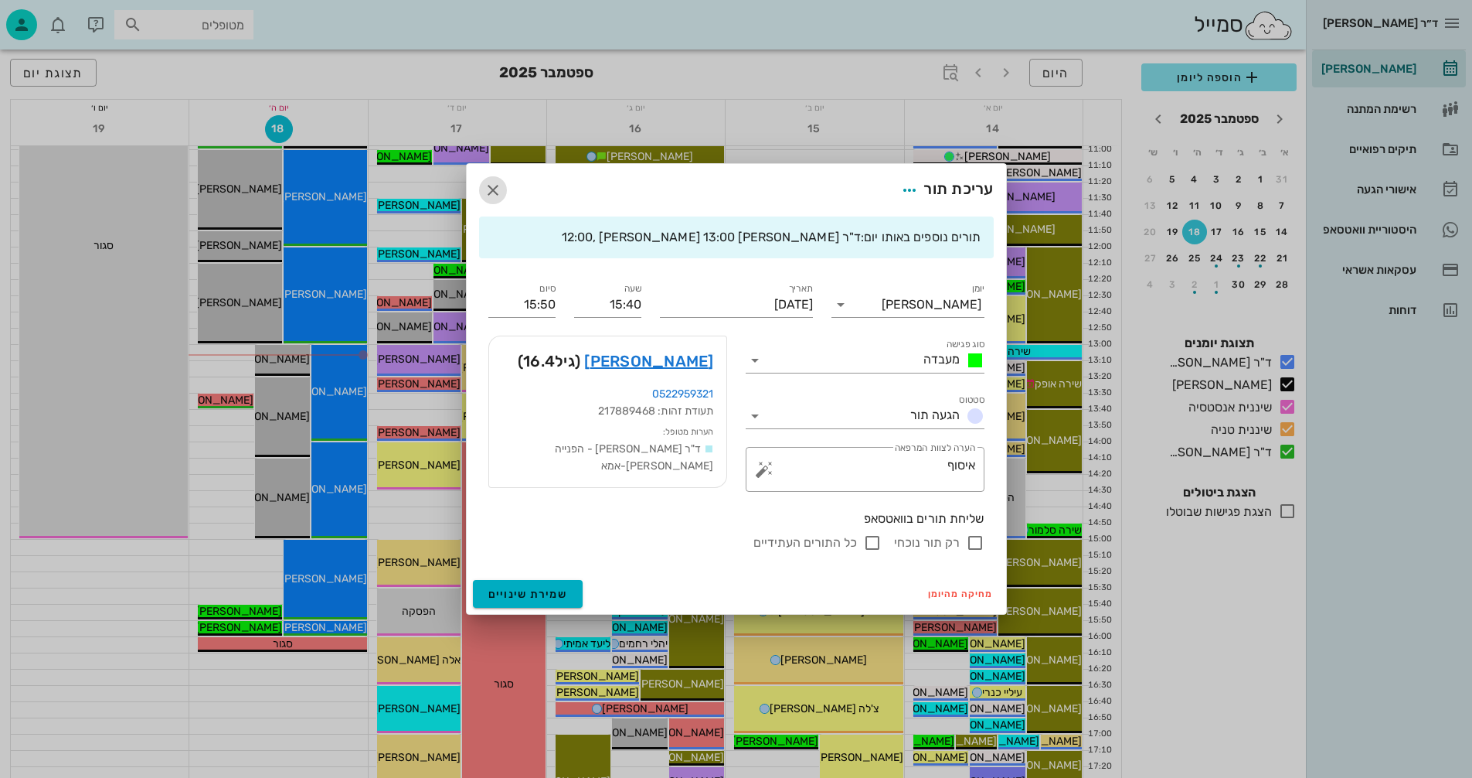
click at [495, 188] on icon "button" at bounding box center [493, 190] width 19 height 19
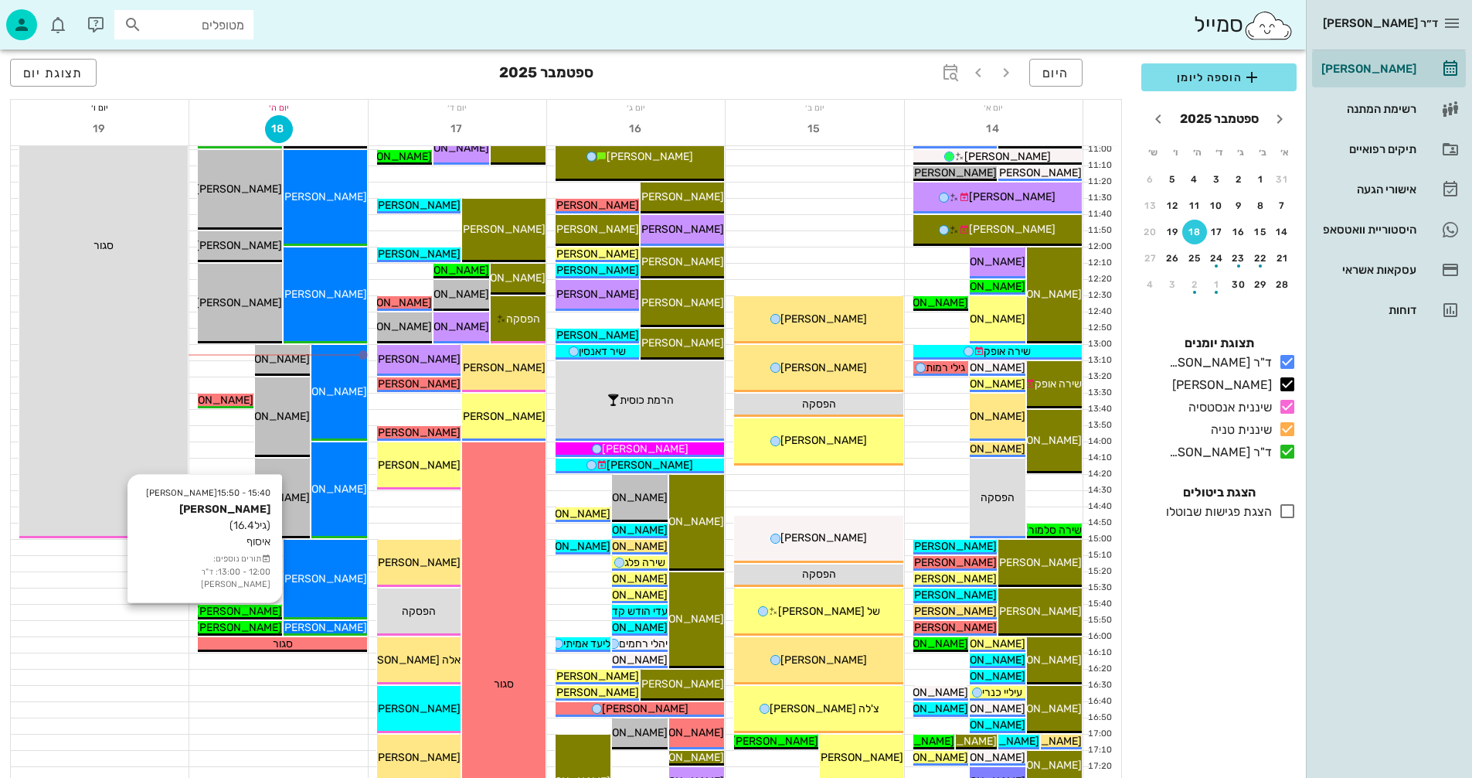
click at [242, 611] on span "[PERSON_NAME]" at bounding box center [239, 610] width 87 height 13
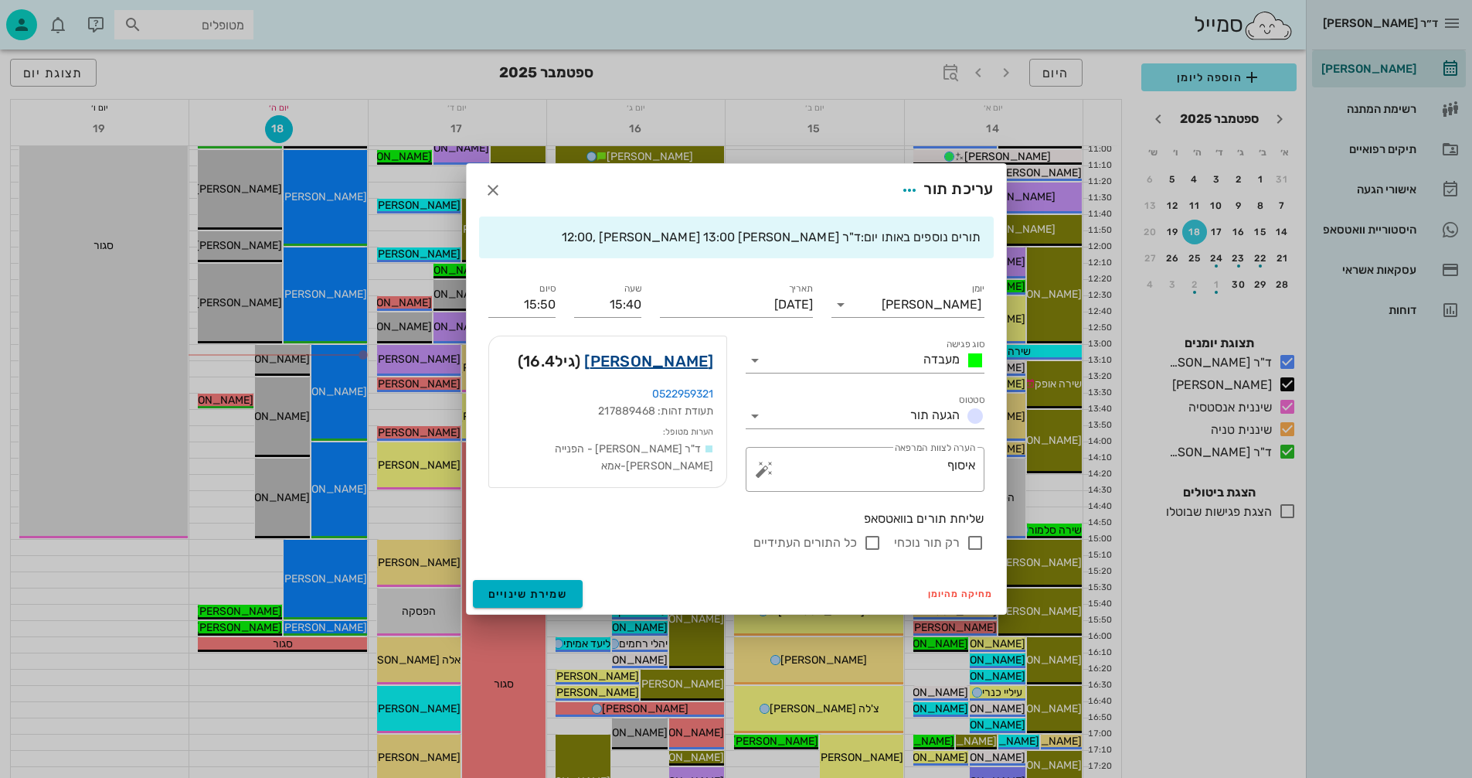
click at [639, 359] on link "[PERSON_NAME]" at bounding box center [648, 361] width 129 height 25
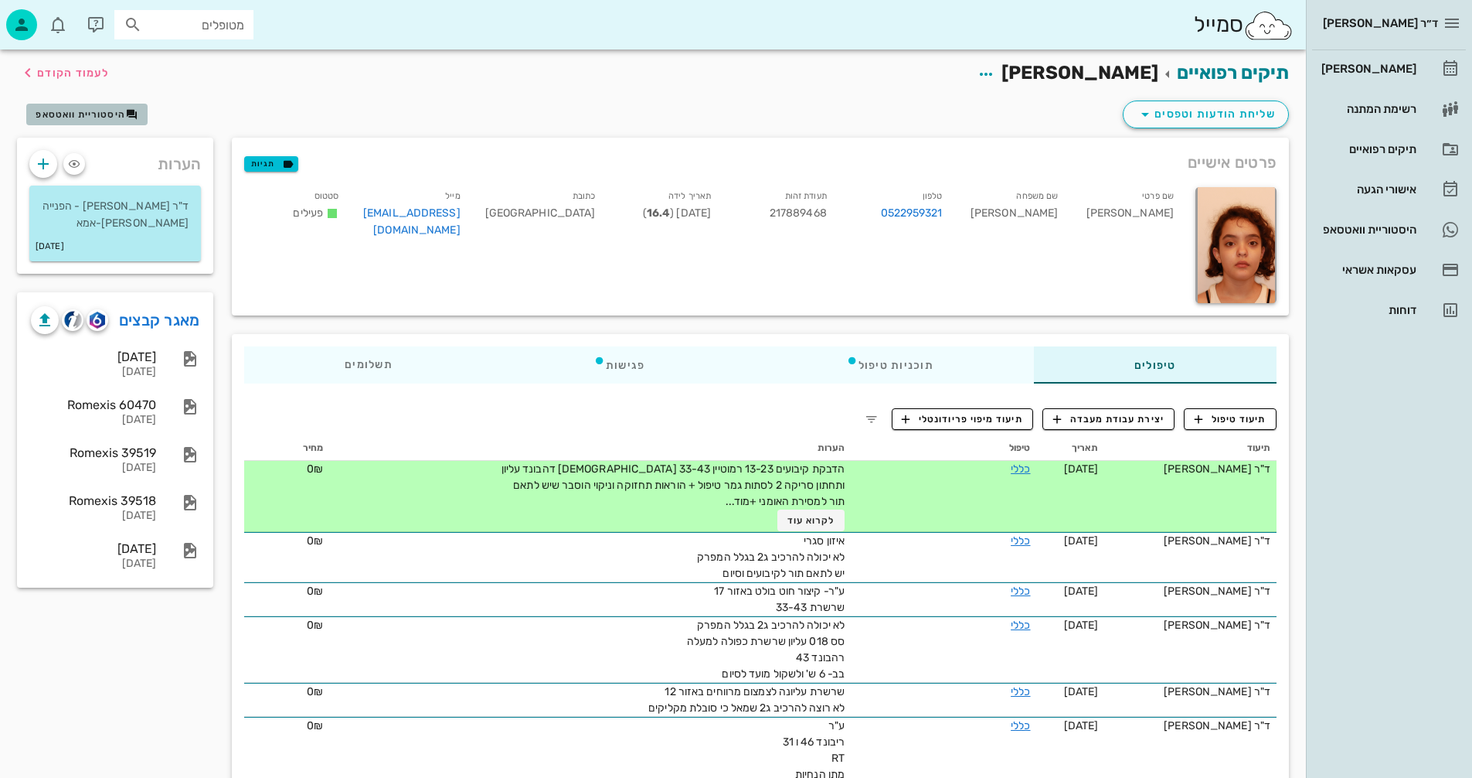
click at [60, 114] on span "היסטוריית וואטסאפ" at bounding box center [81, 114] width 90 height 11
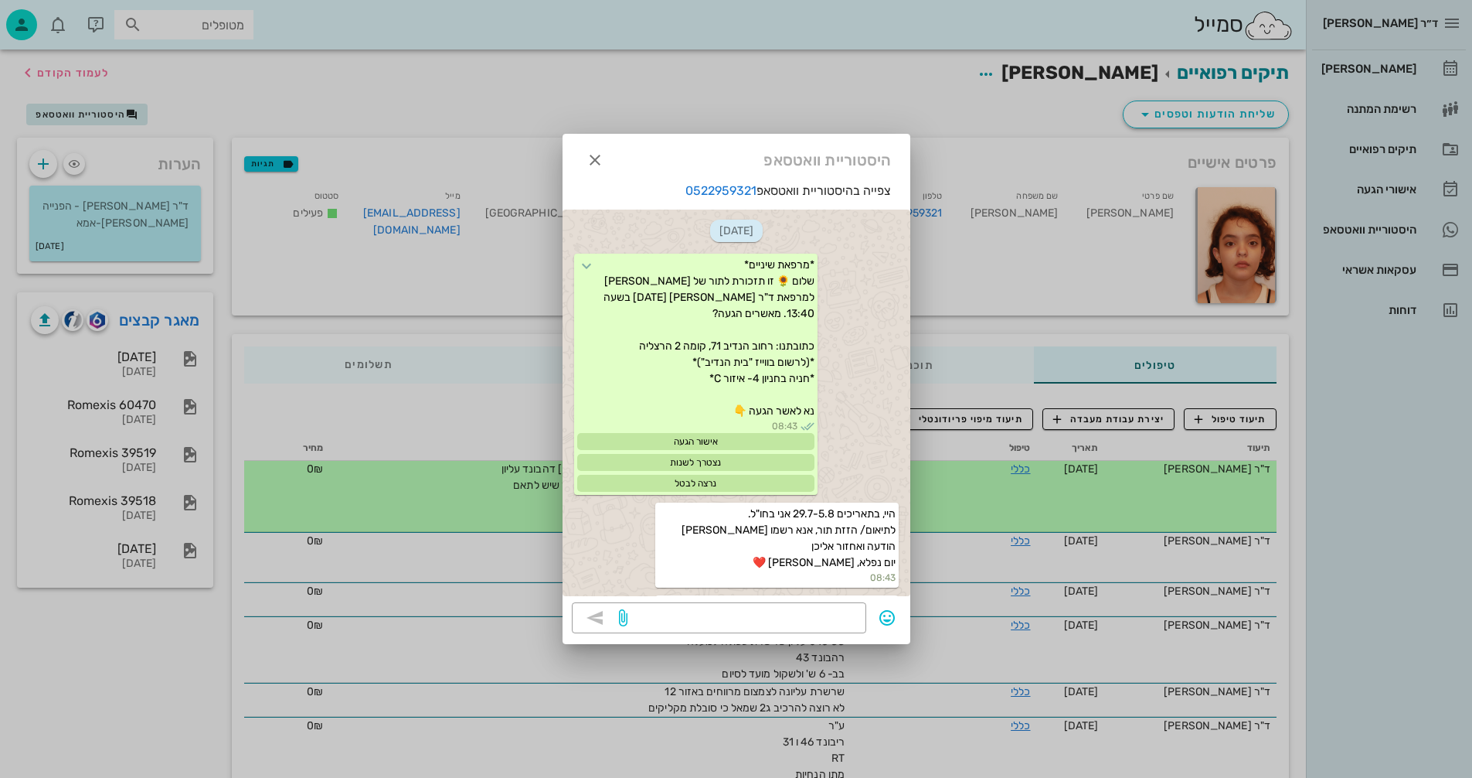
scroll to position [2964, 0]
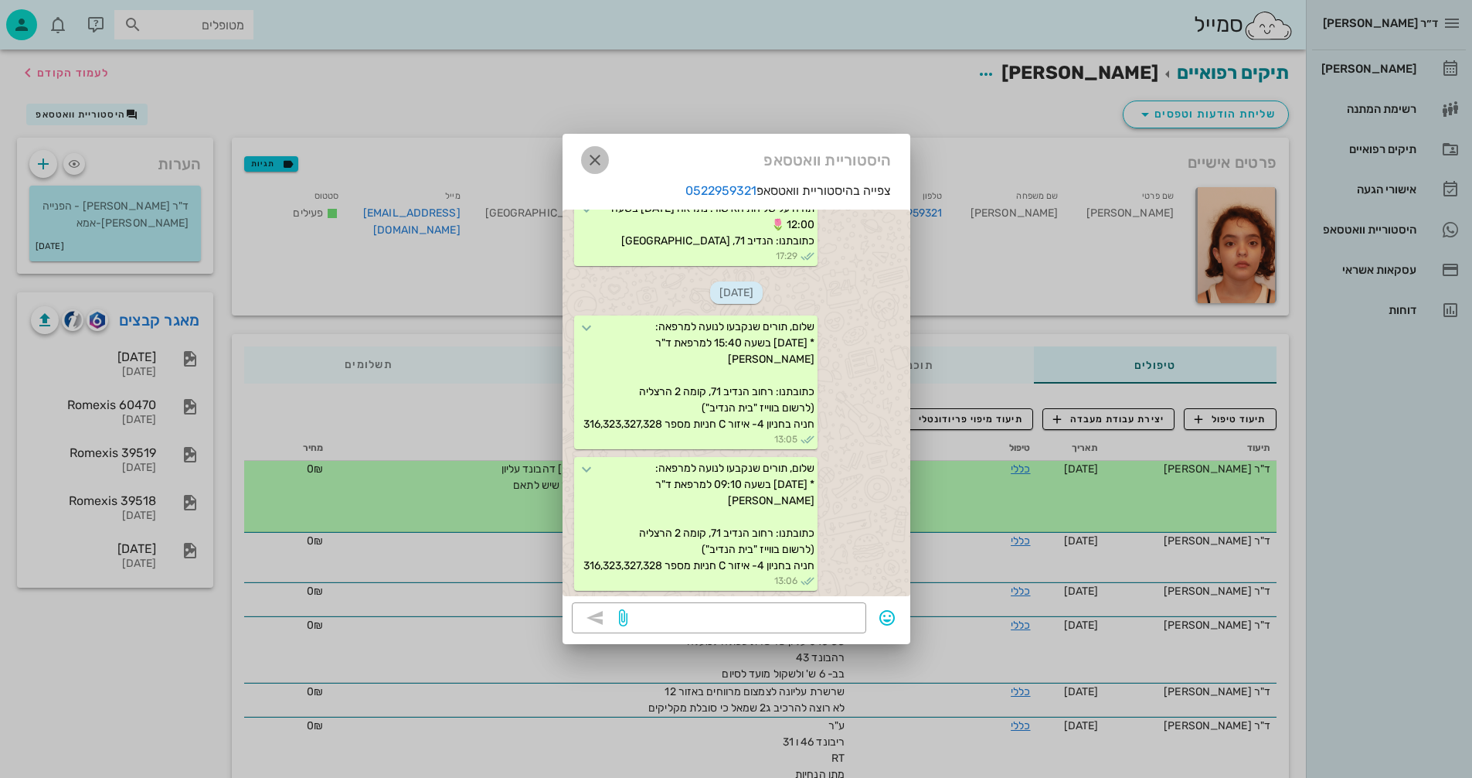
click at [591, 155] on icon "button" at bounding box center [595, 160] width 19 height 19
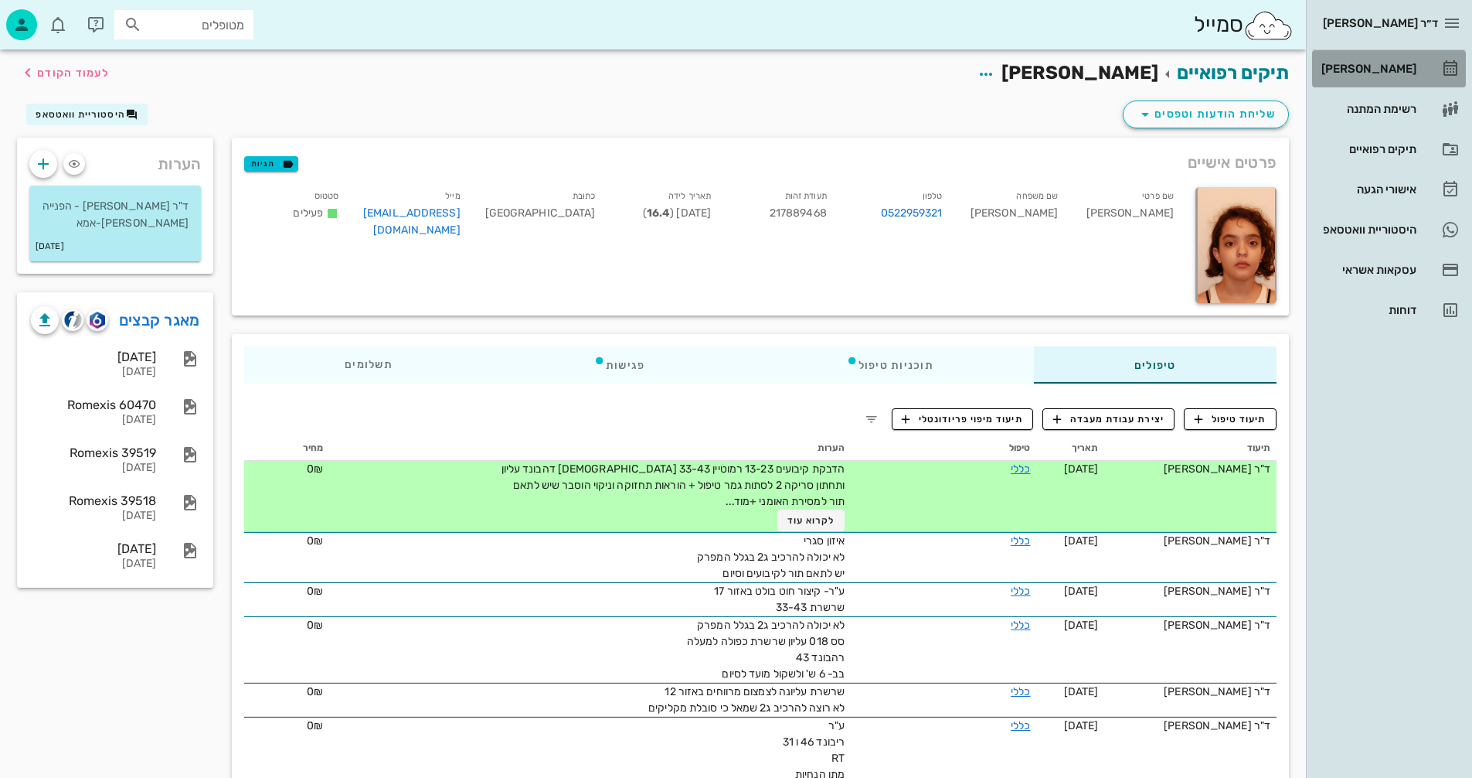
click at [1370, 67] on div "[PERSON_NAME]" at bounding box center [1368, 69] width 98 height 12
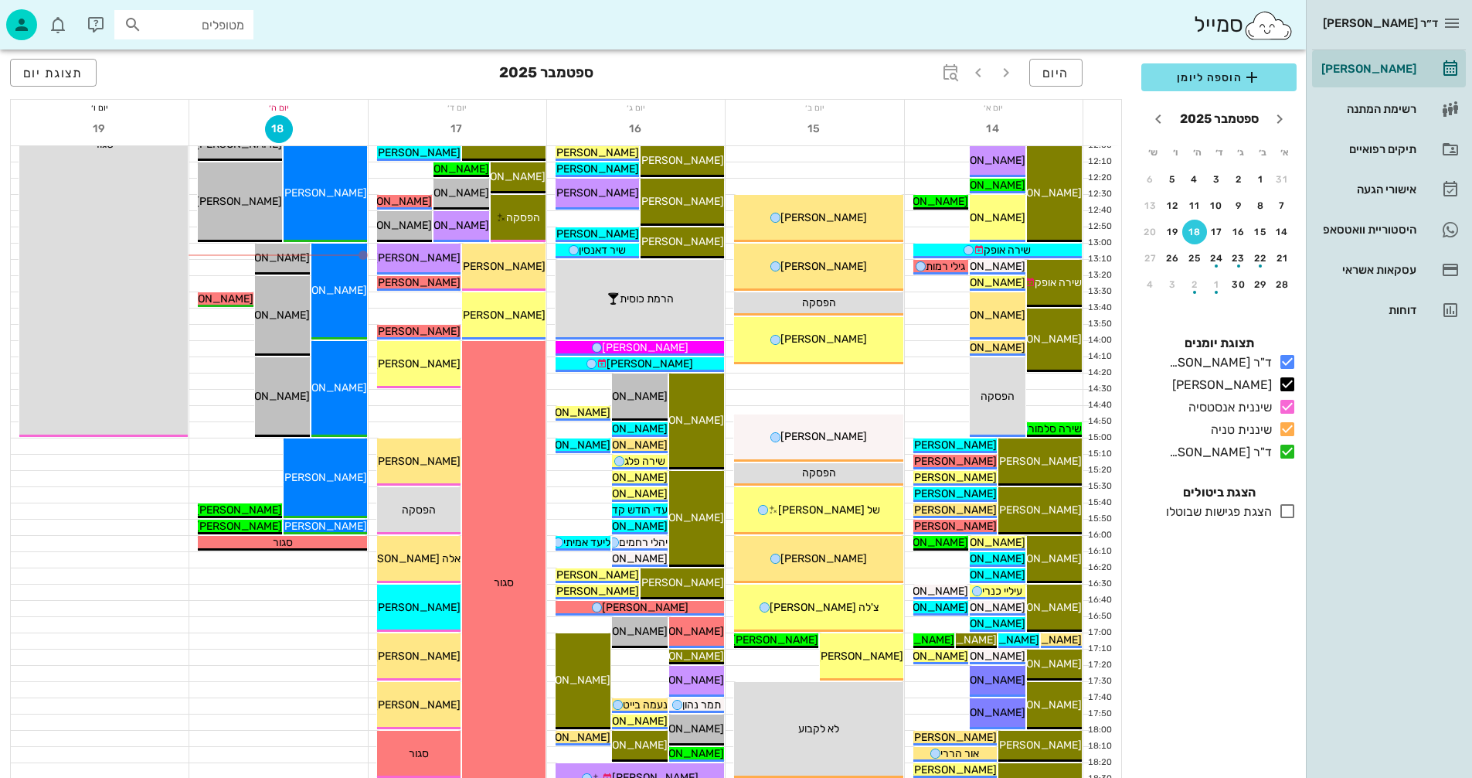
scroll to position [464, 0]
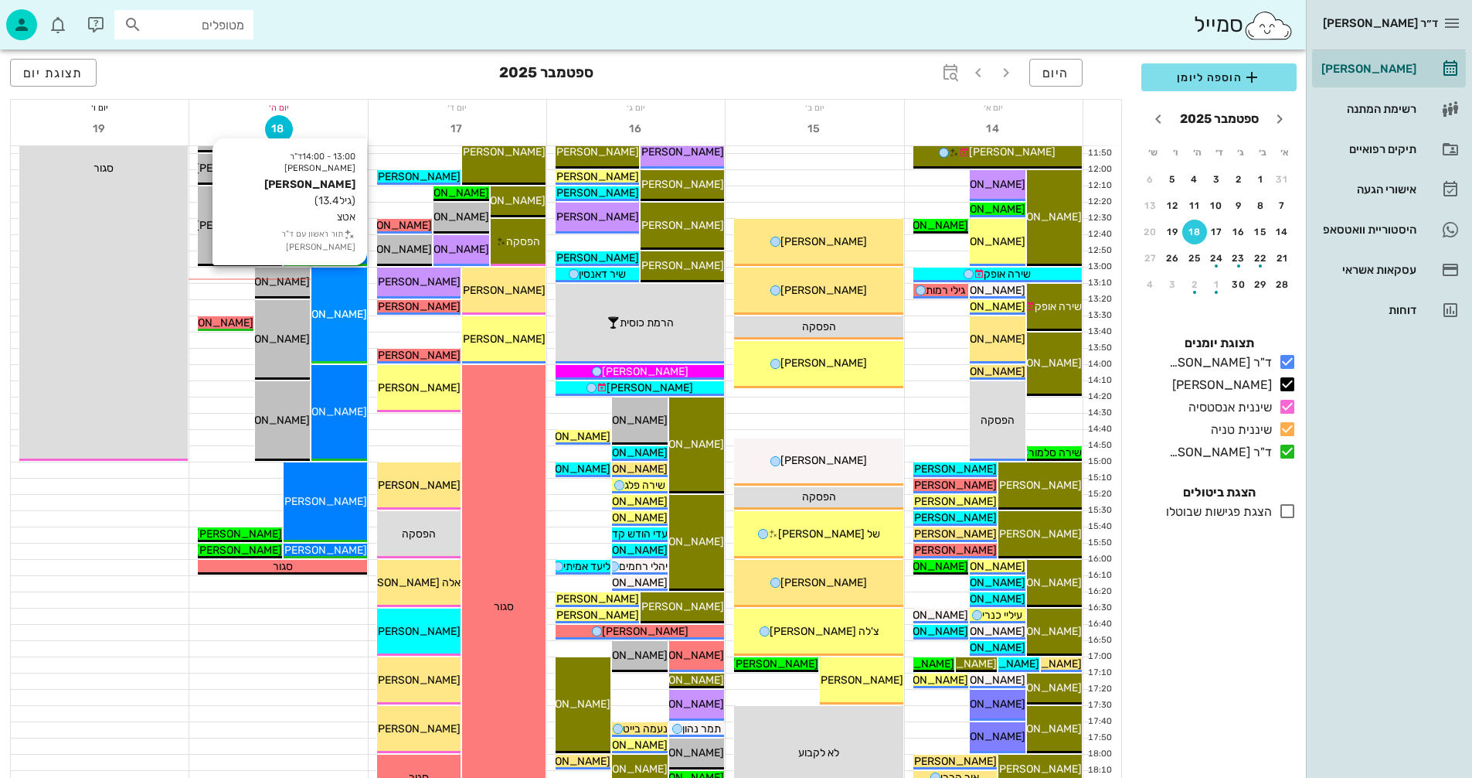
click at [343, 313] on span "[PERSON_NAME]" at bounding box center [324, 314] width 87 height 13
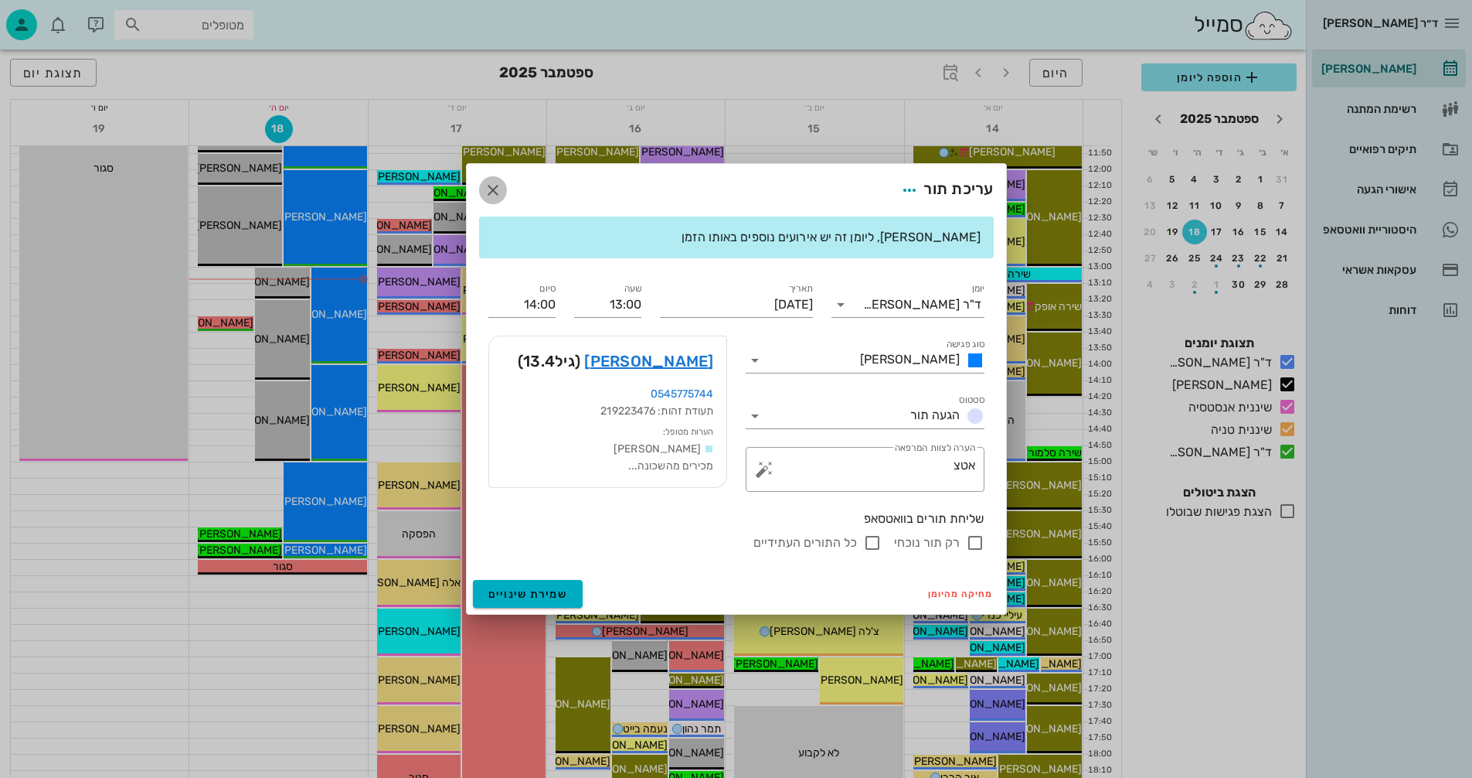
click at [489, 185] on icon "button" at bounding box center [493, 190] width 19 height 19
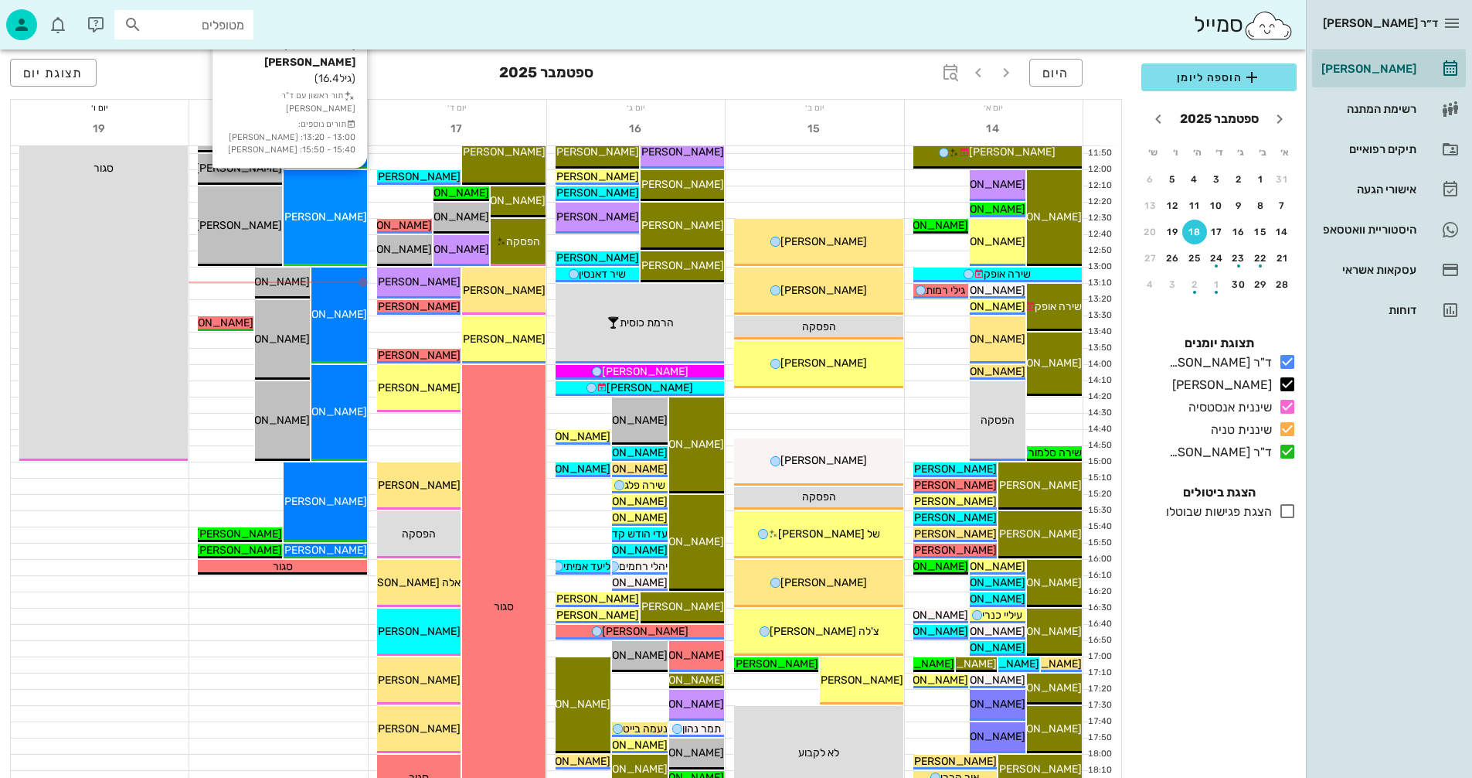
click at [328, 219] on span "[PERSON_NAME]" at bounding box center [324, 216] width 87 height 13
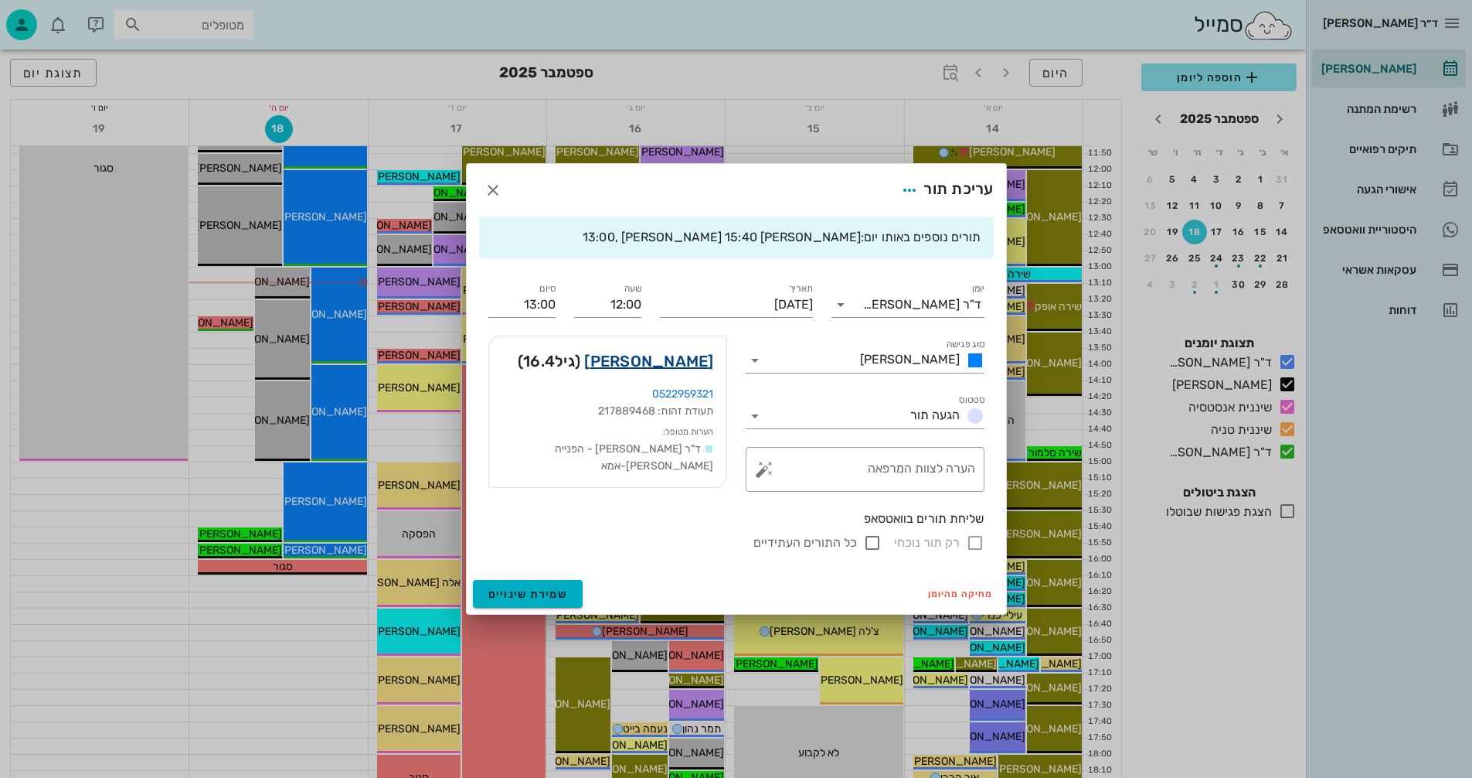
click at [682, 357] on link "[PERSON_NAME]" at bounding box center [648, 361] width 129 height 25
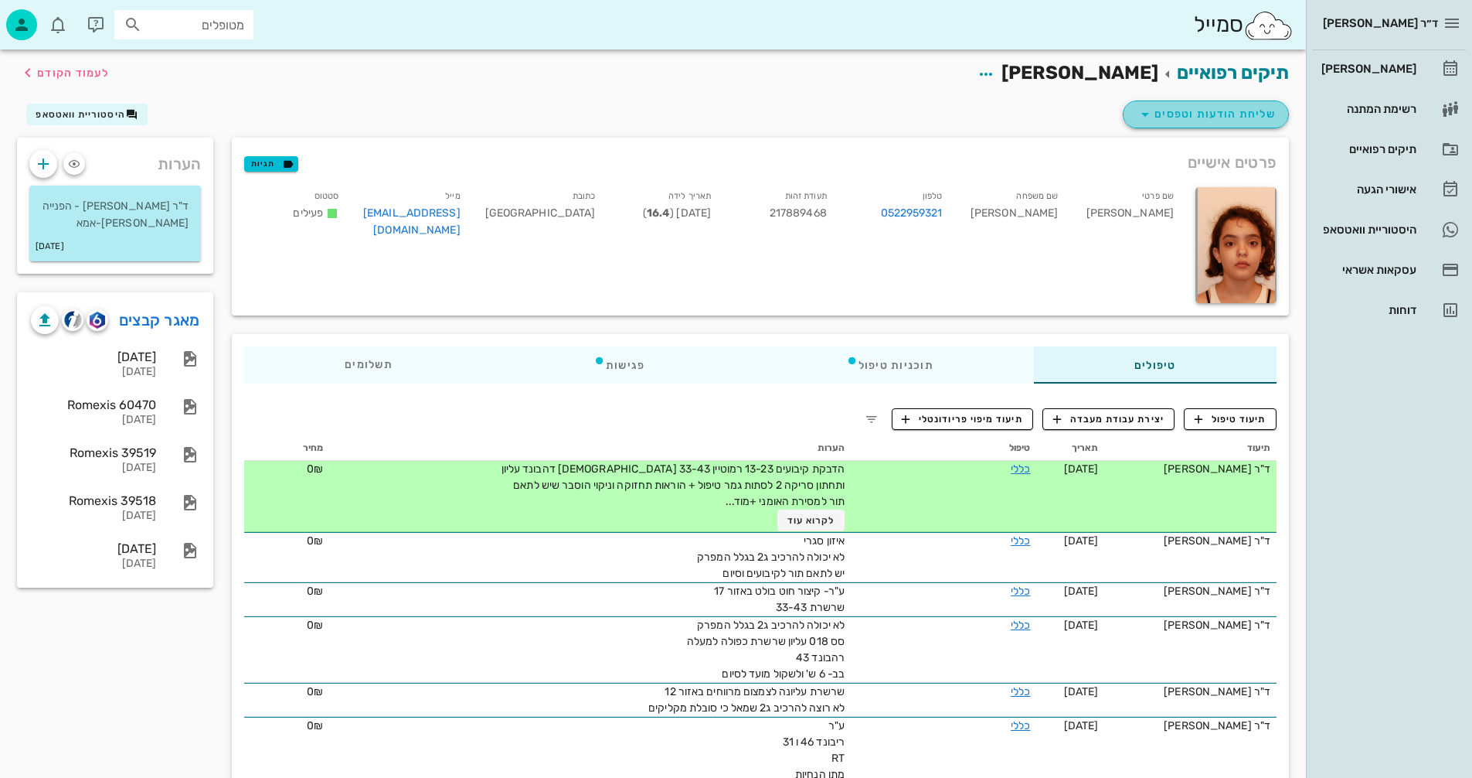
click at [1230, 114] on span "שליחת הודעות וטפסים" at bounding box center [1206, 114] width 140 height 19
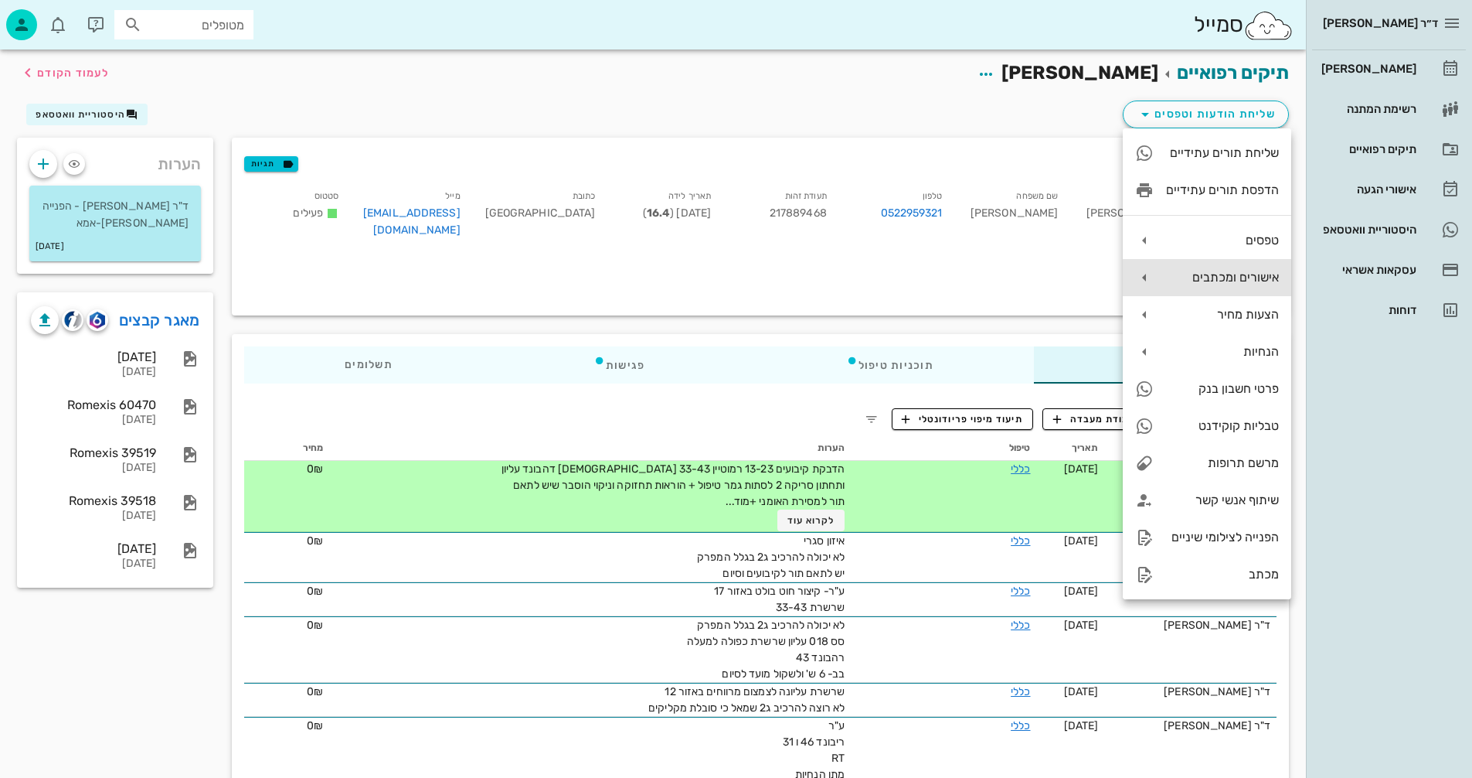
click at [1202, 271] on div "אישורים ומכתבים" at bounding box center [1222, 277] width 113 height 15
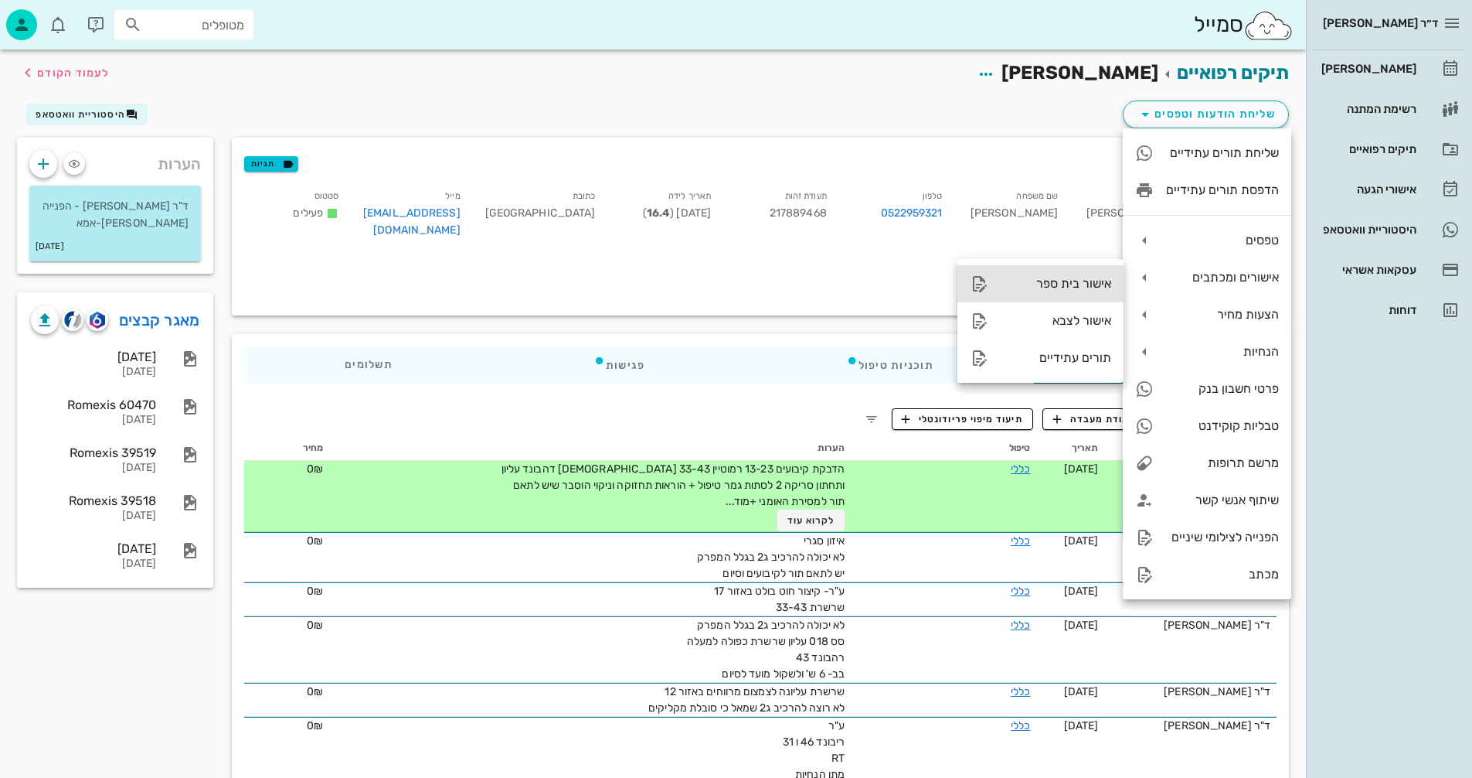
click at [1046, 286] on div "אישור בית ספר" at bounding box center [1056, 283] width 111 height 15
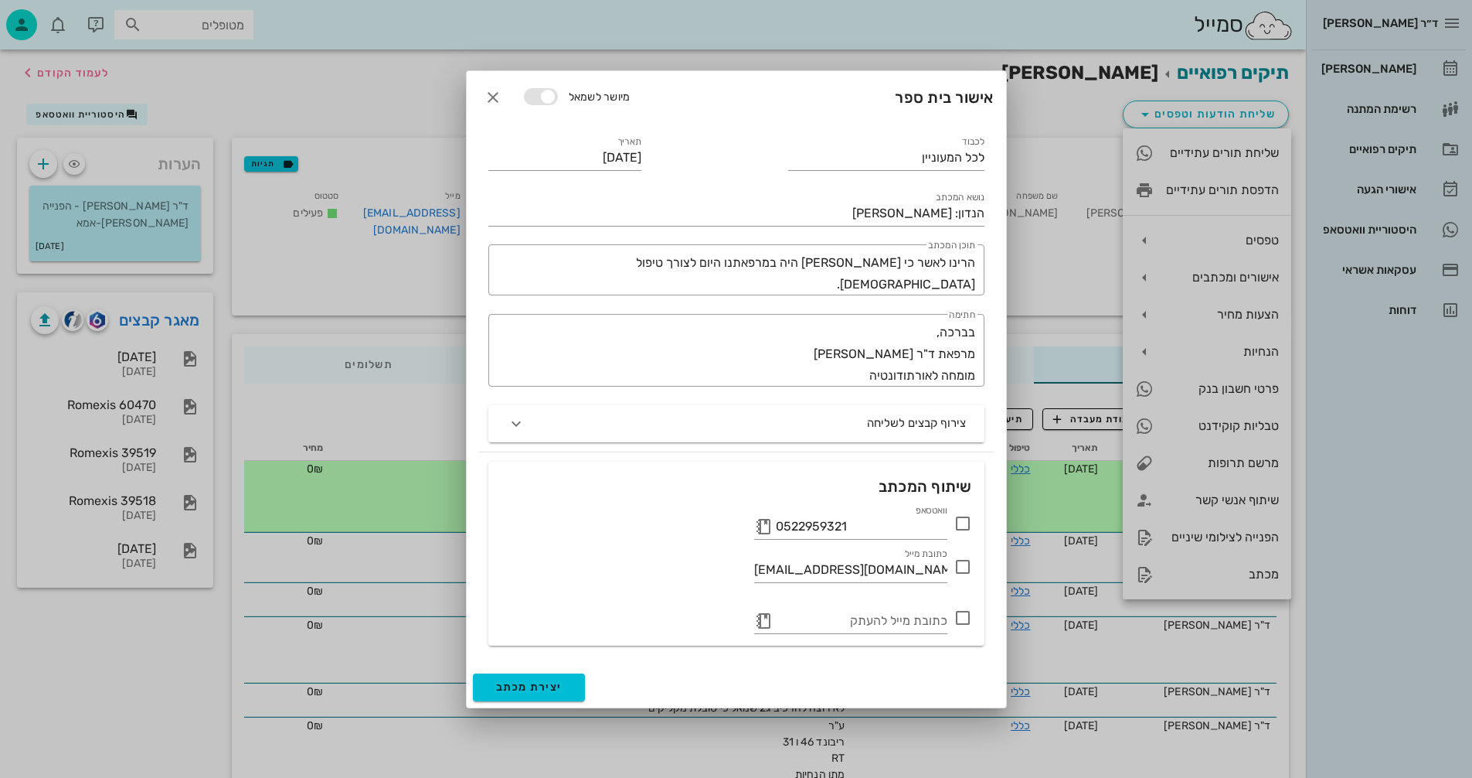
click at [963, 521] on icon at bounding box center [963, 523] width 19 height 19
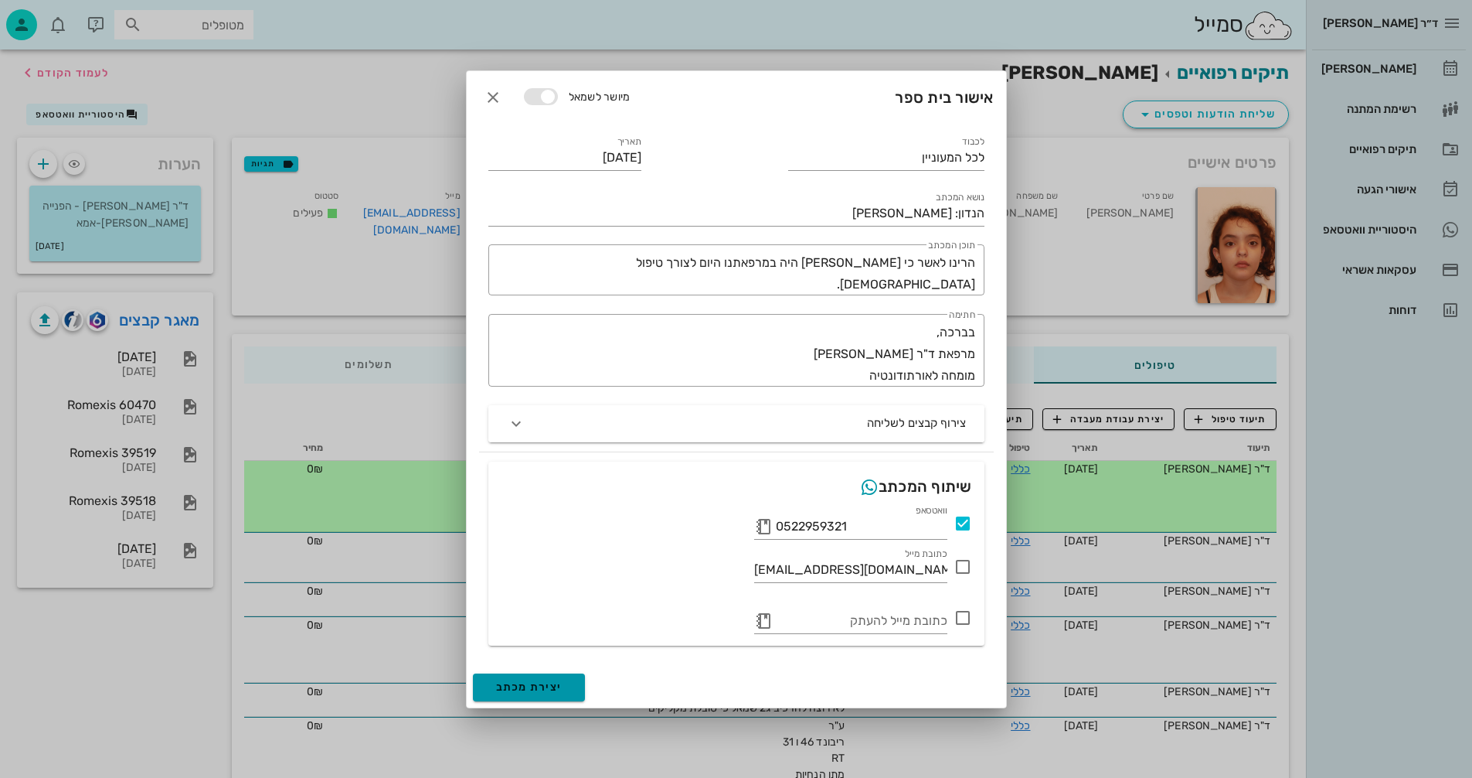
click at [527, 688] on span "יצירת מכתב" at bounding box center [529, 686] width 66 height 13
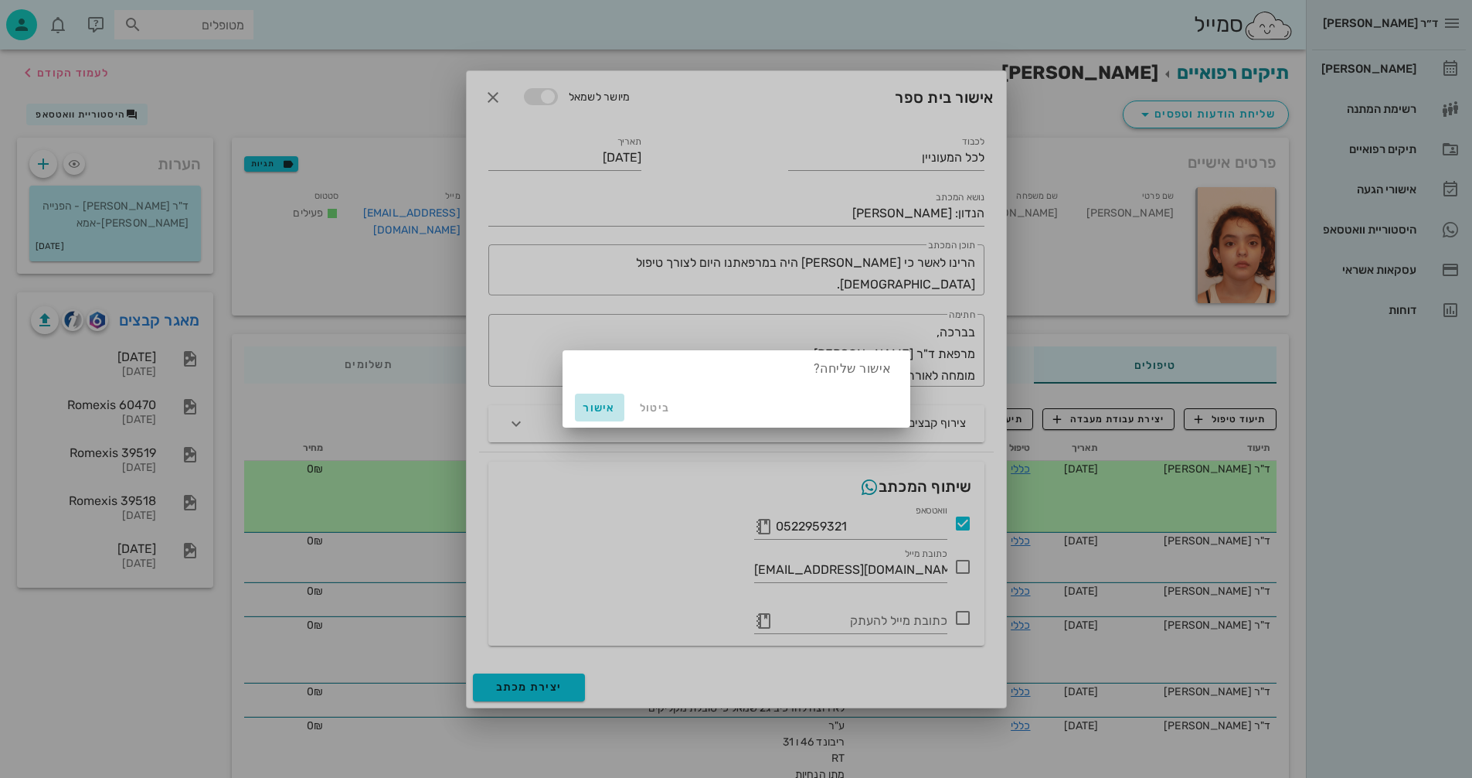
click at [593, 411] on span "אישור" at bounding box center [599, 407] width 37 height 13
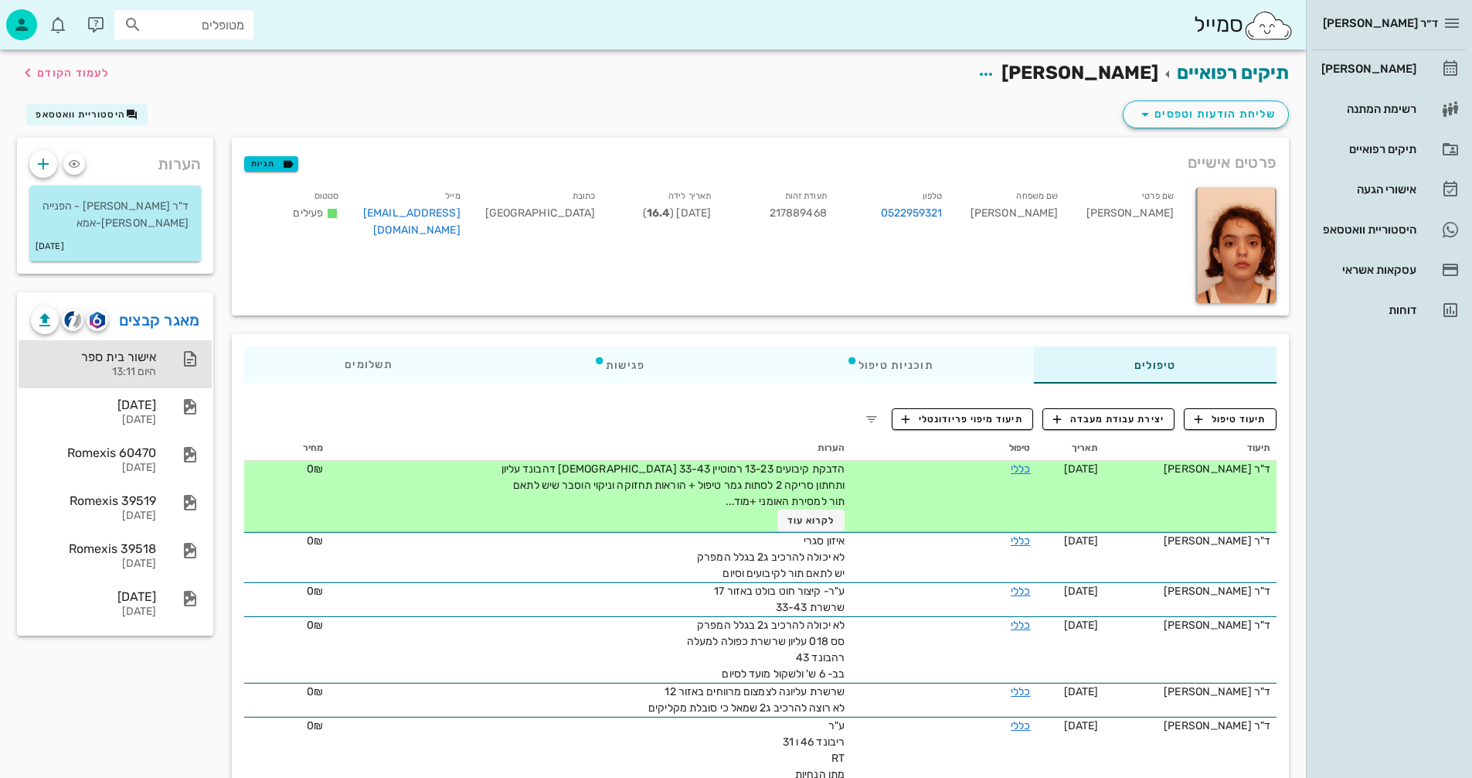
click at [133, 361] on div "אישור בית ספר" at bounding box center [93, 356] width 125 height 15
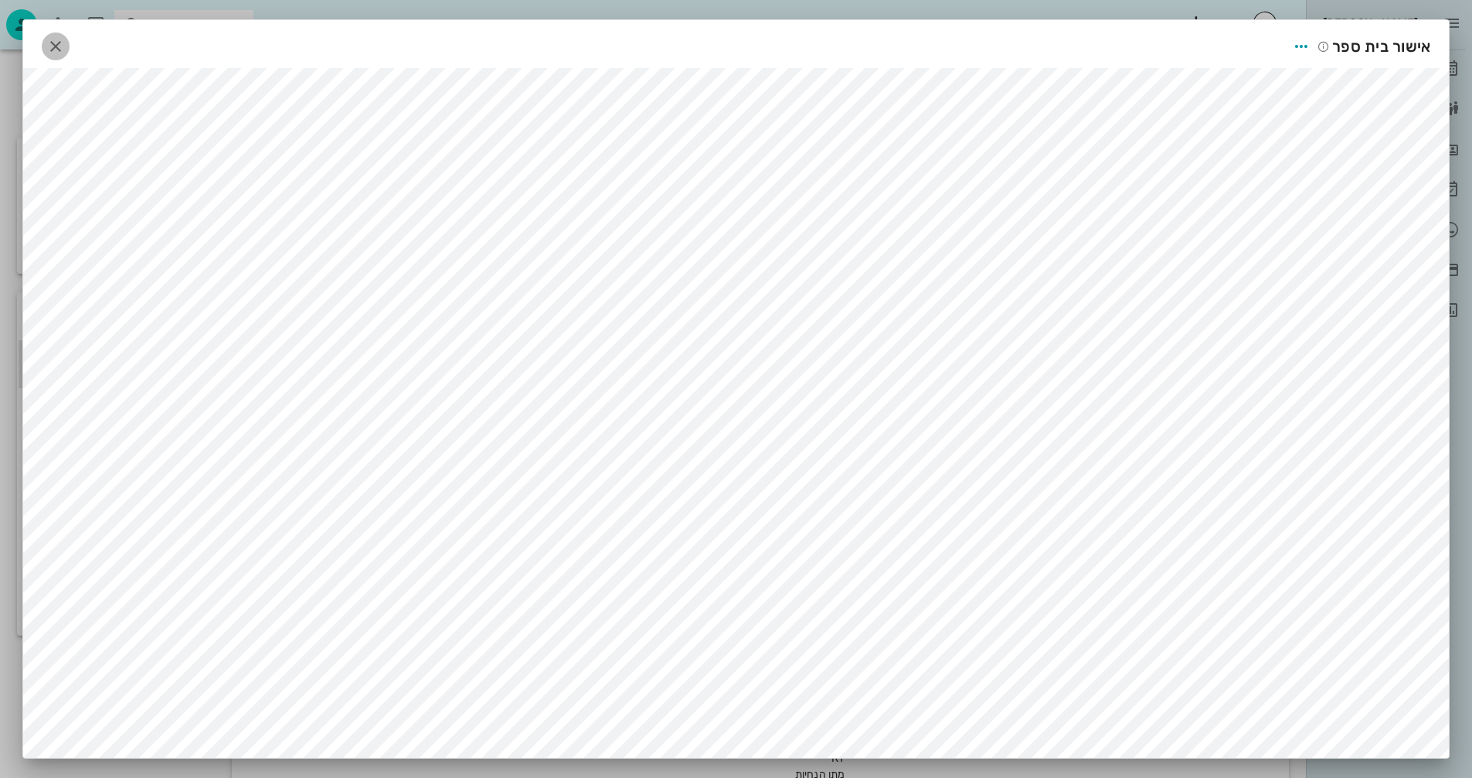
click at [60, 43] on icon "button" at bounding box center [55, 46] width 19 height 19
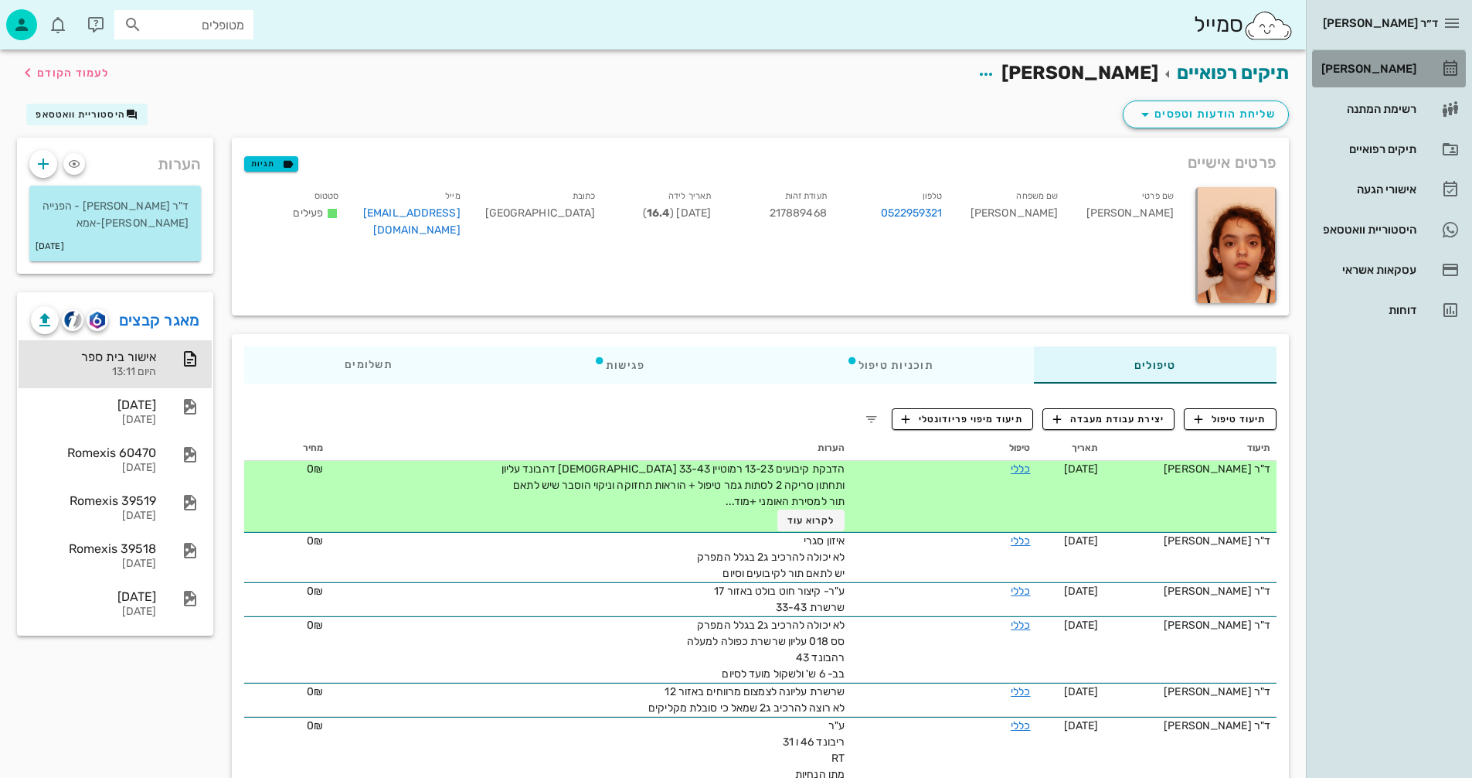
click at [1376, 67] on div "[PERSON_NAME]" at bounding box center [1368, 69] width 98 height 12
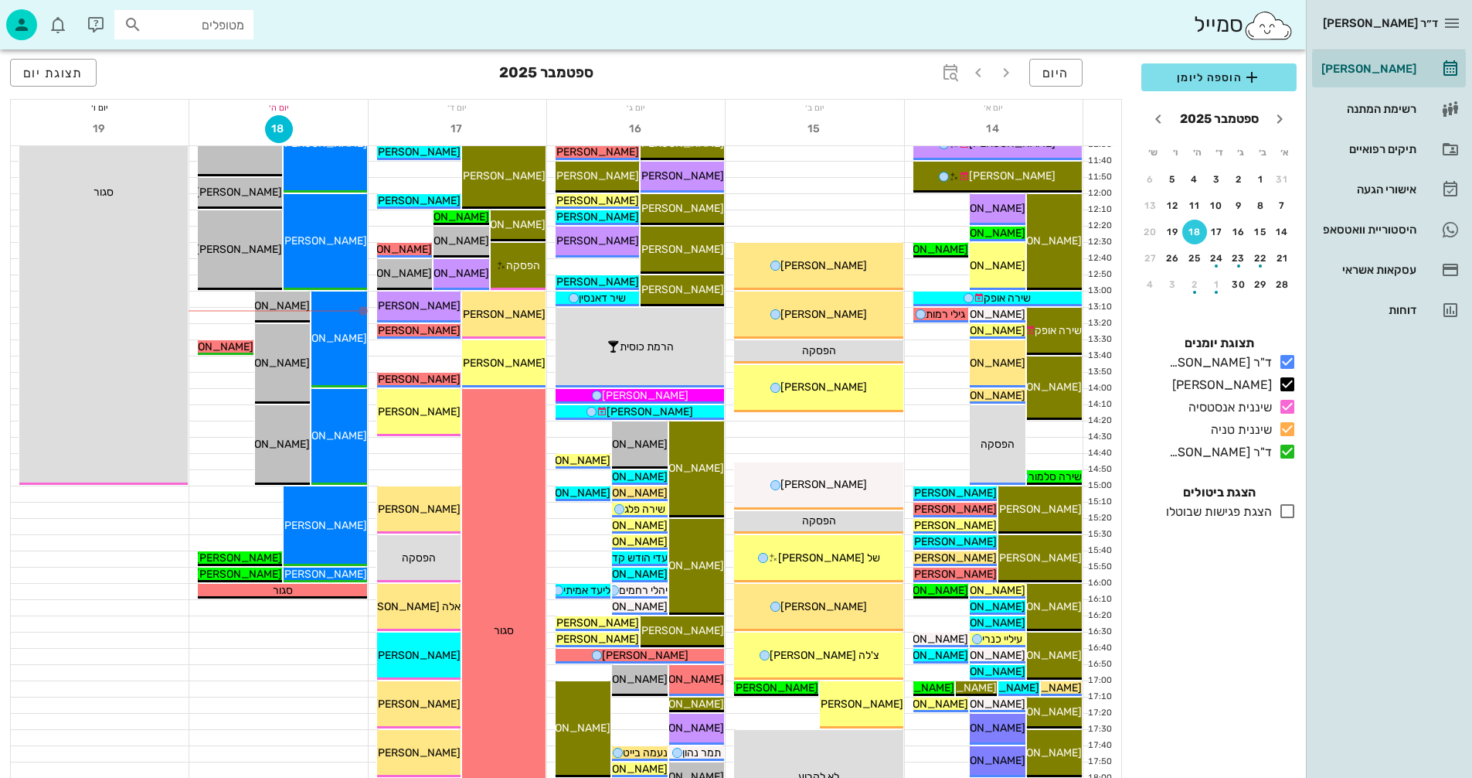
scroll to position [464, 0]
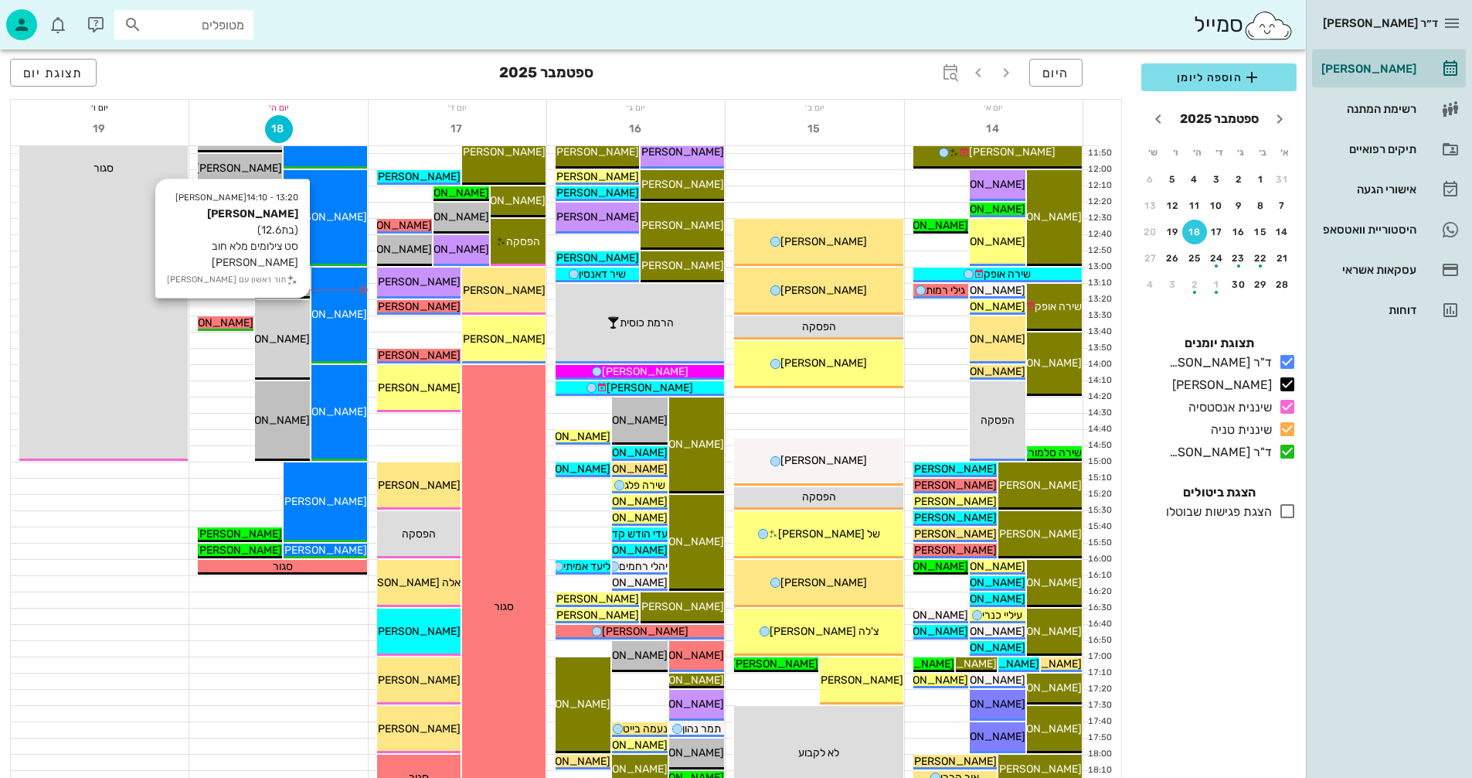
click at [282, 326] on div "13:20 - 14:10 [PERSON_NAME] (בת 12.6 ) סט צילומים מלא חוב [PERSON_NAME] תור ראש…" at bounding box center [282, 340] width 55 height 80
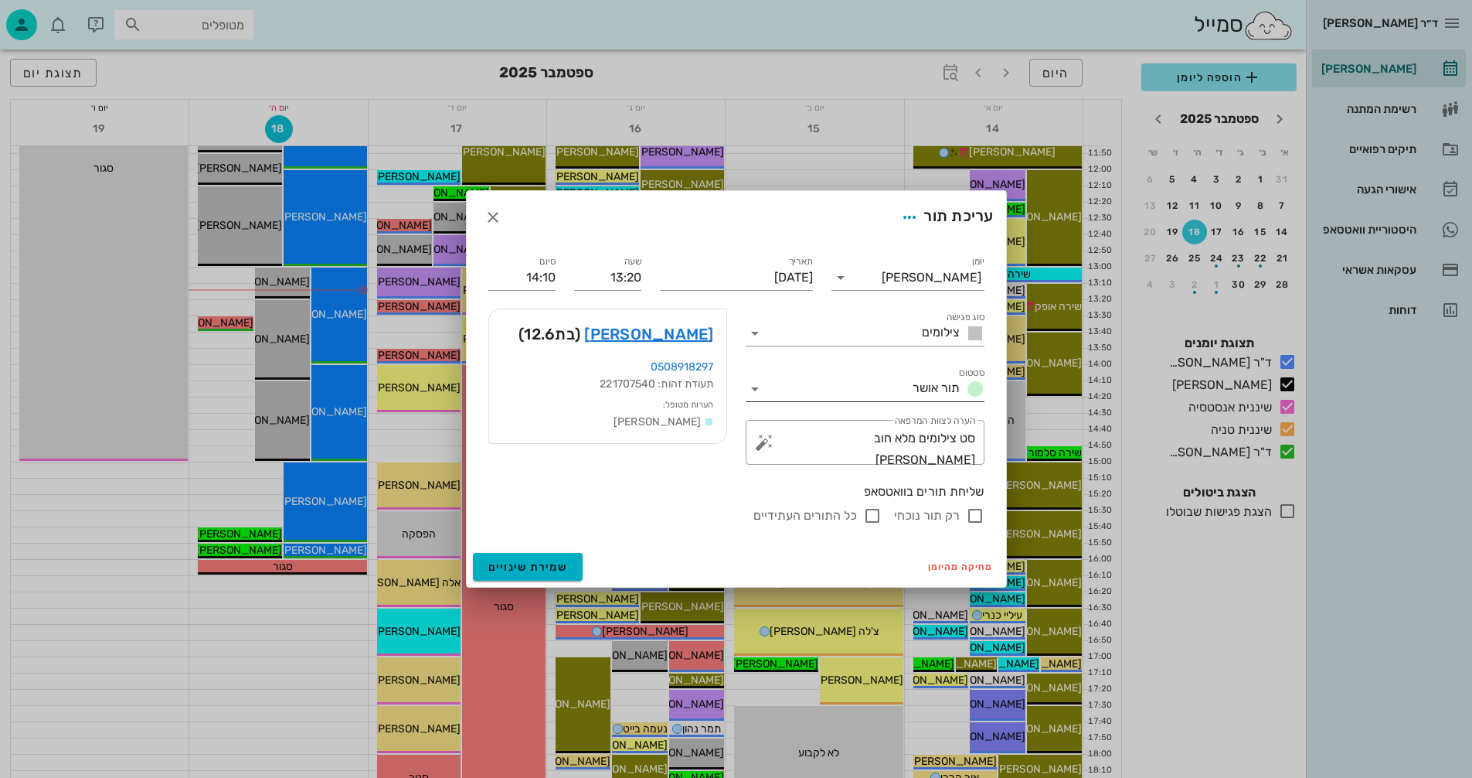
click at [756, 383] on icon at bounding box center [755, 388] width 19 height 19
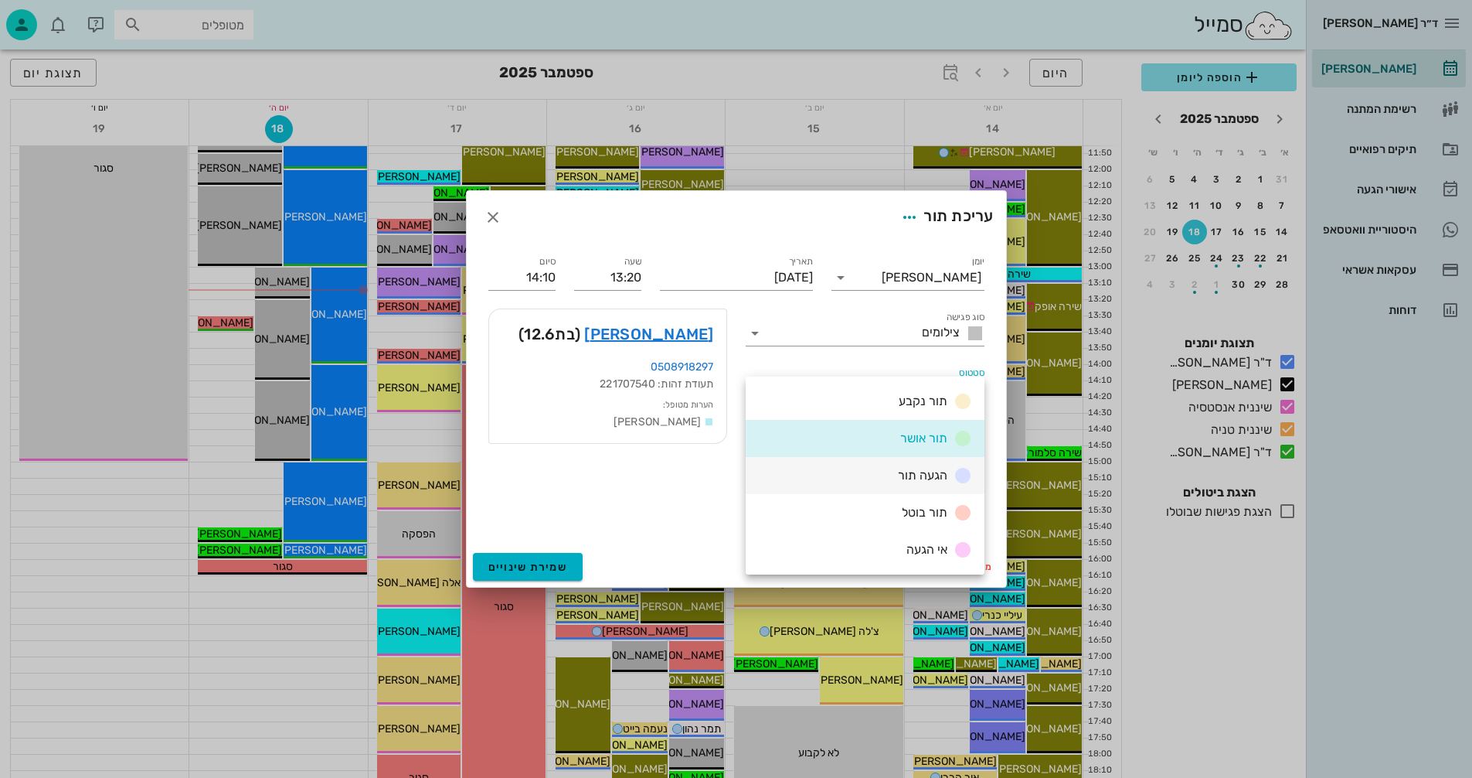
click at [863, 469] on div "הגעה תור" at bounding box center [865, 475] width 239 height 37
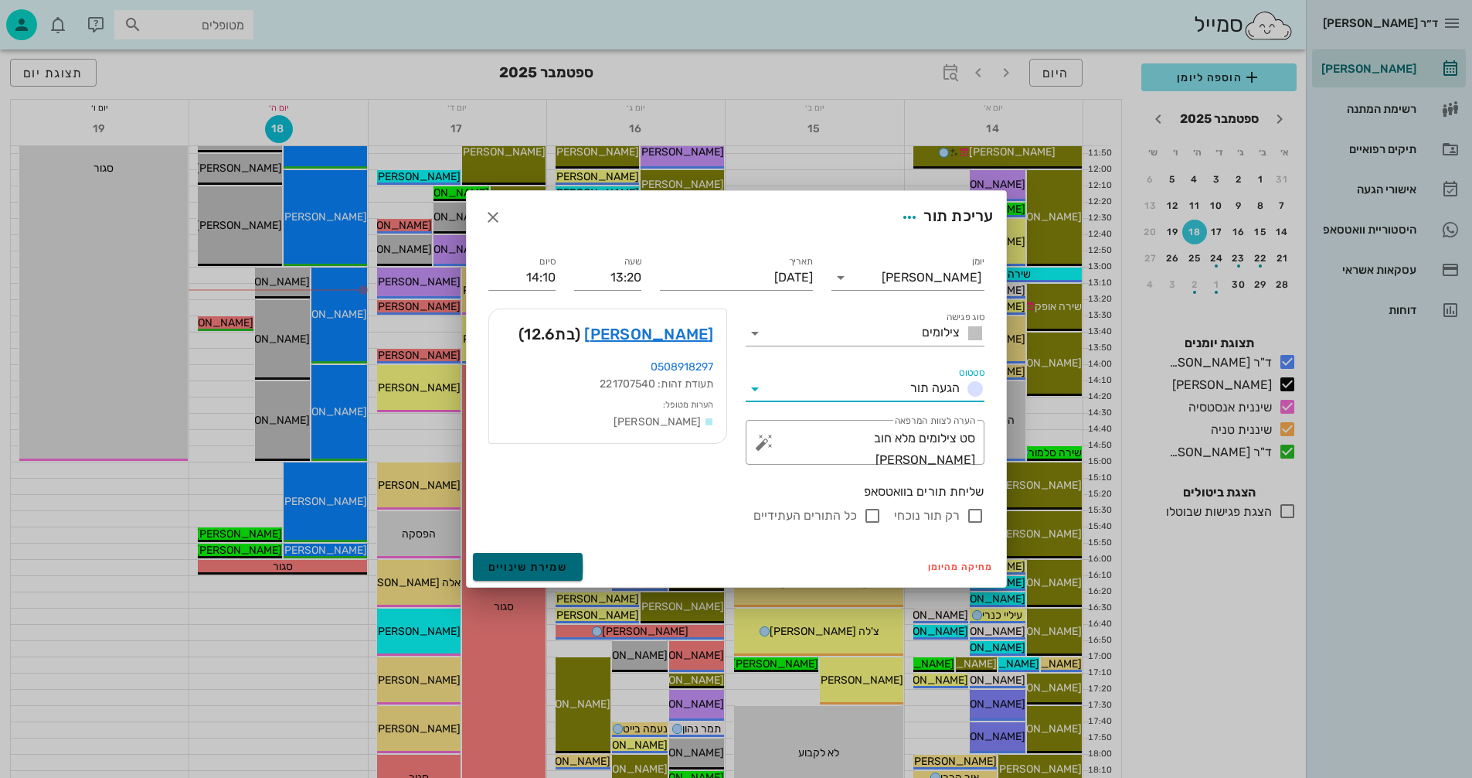
click at [511, 567] on span "שמירת שינויים" at bounding box center [528, 566] width 80 height 13
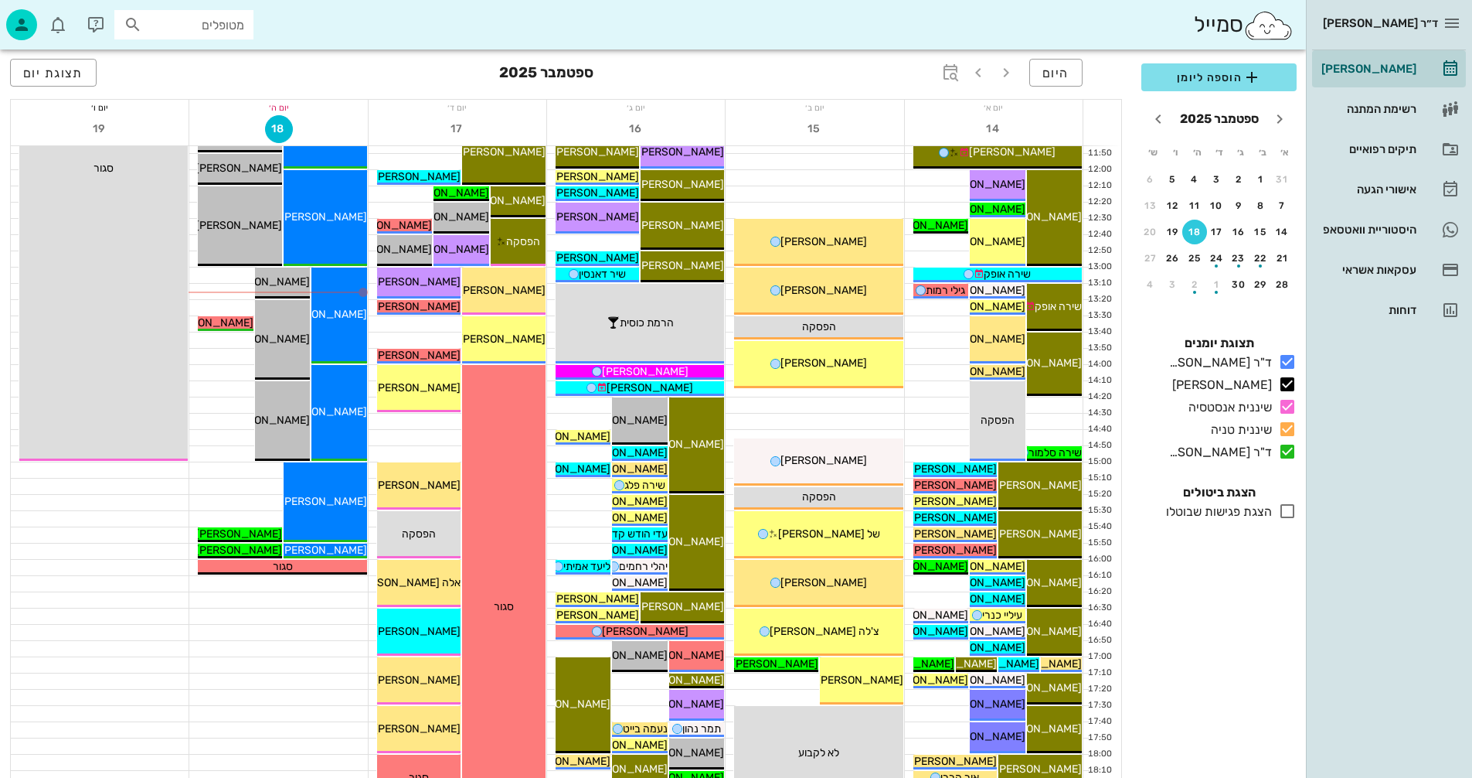
click at [294, 653] on div at bounding box center [278, 648] width 178 height 15
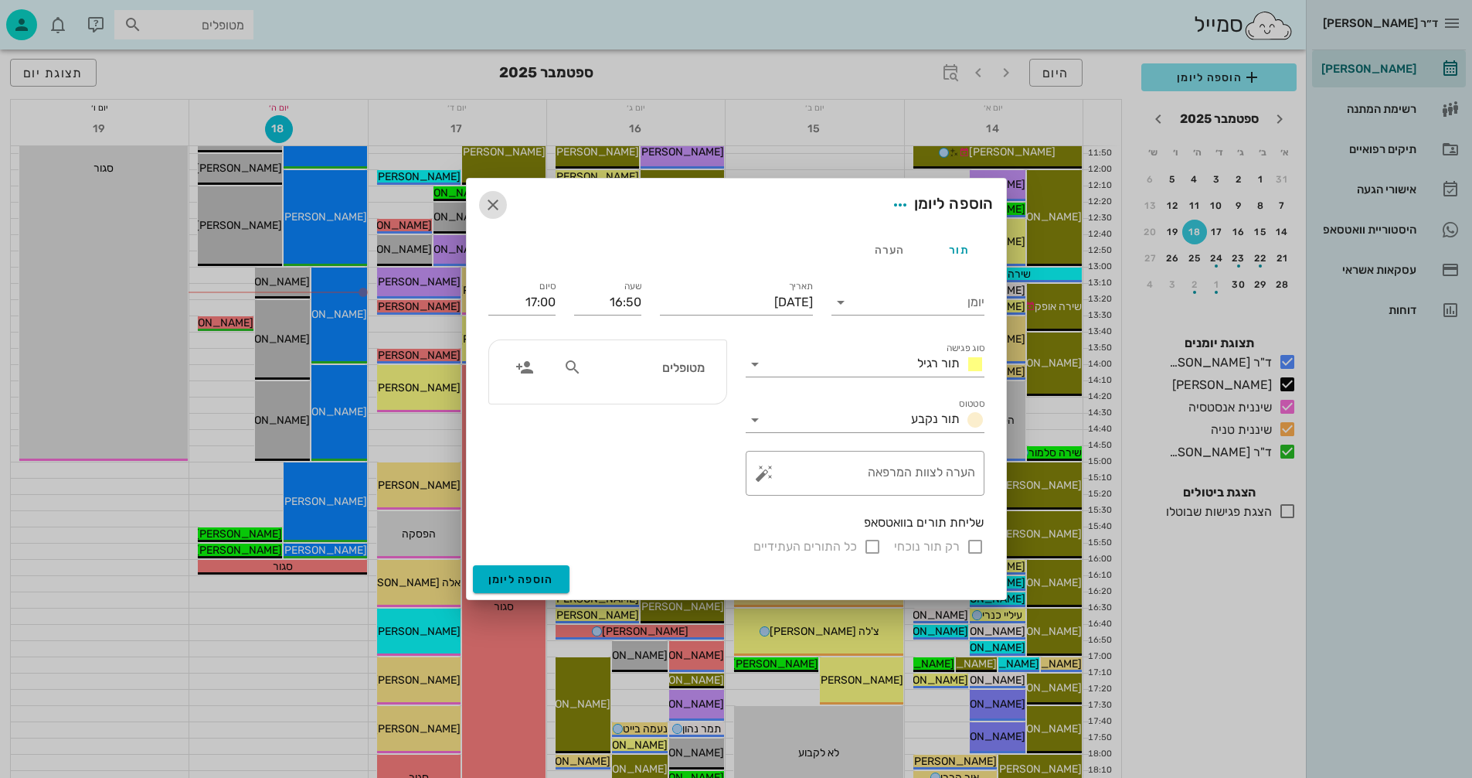
click at [487, 206] on icon "button" at bounding box center [493, 205] width 19 height 19
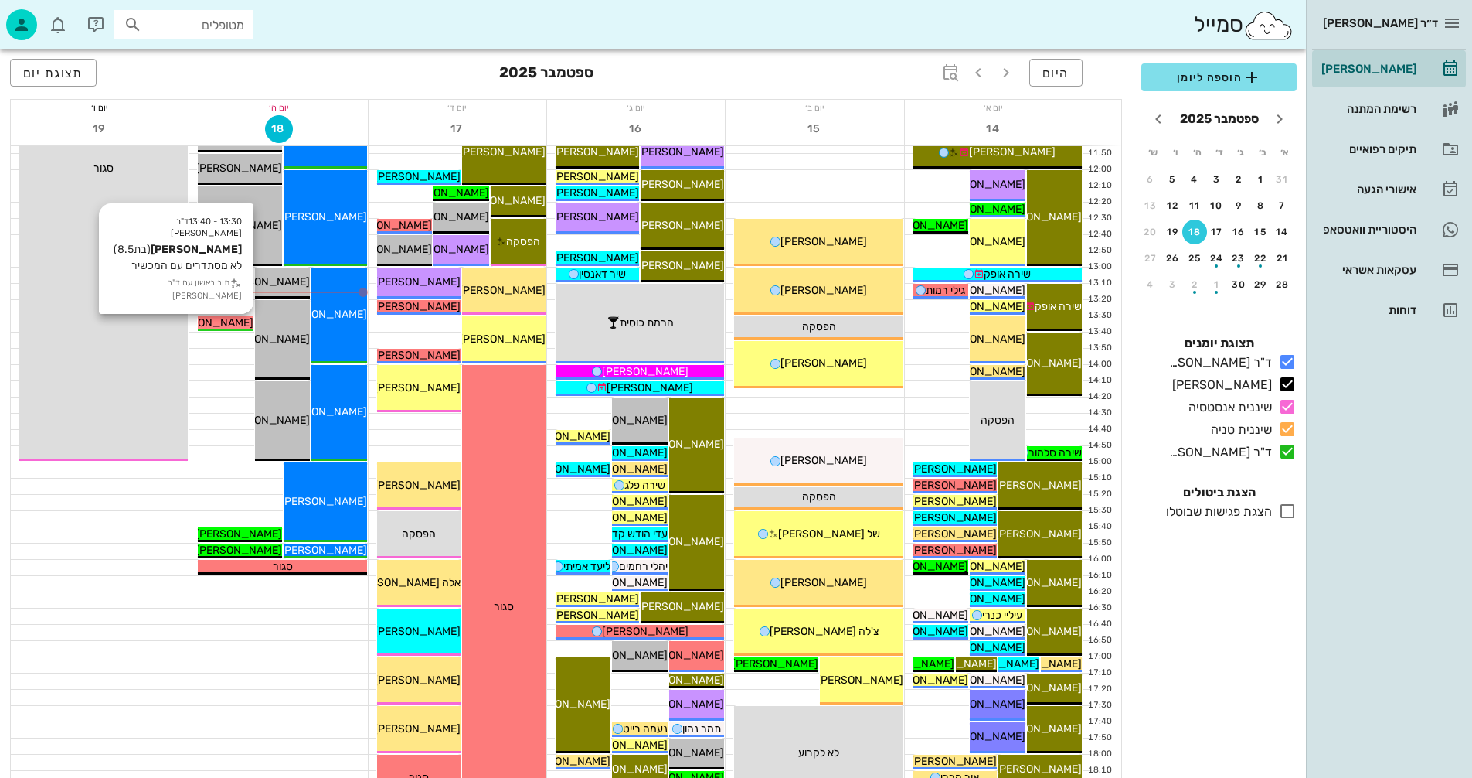
click at [236, 322] on span "[PERSON_NAME]" at bounding box center [210, 322] width 87 height 13
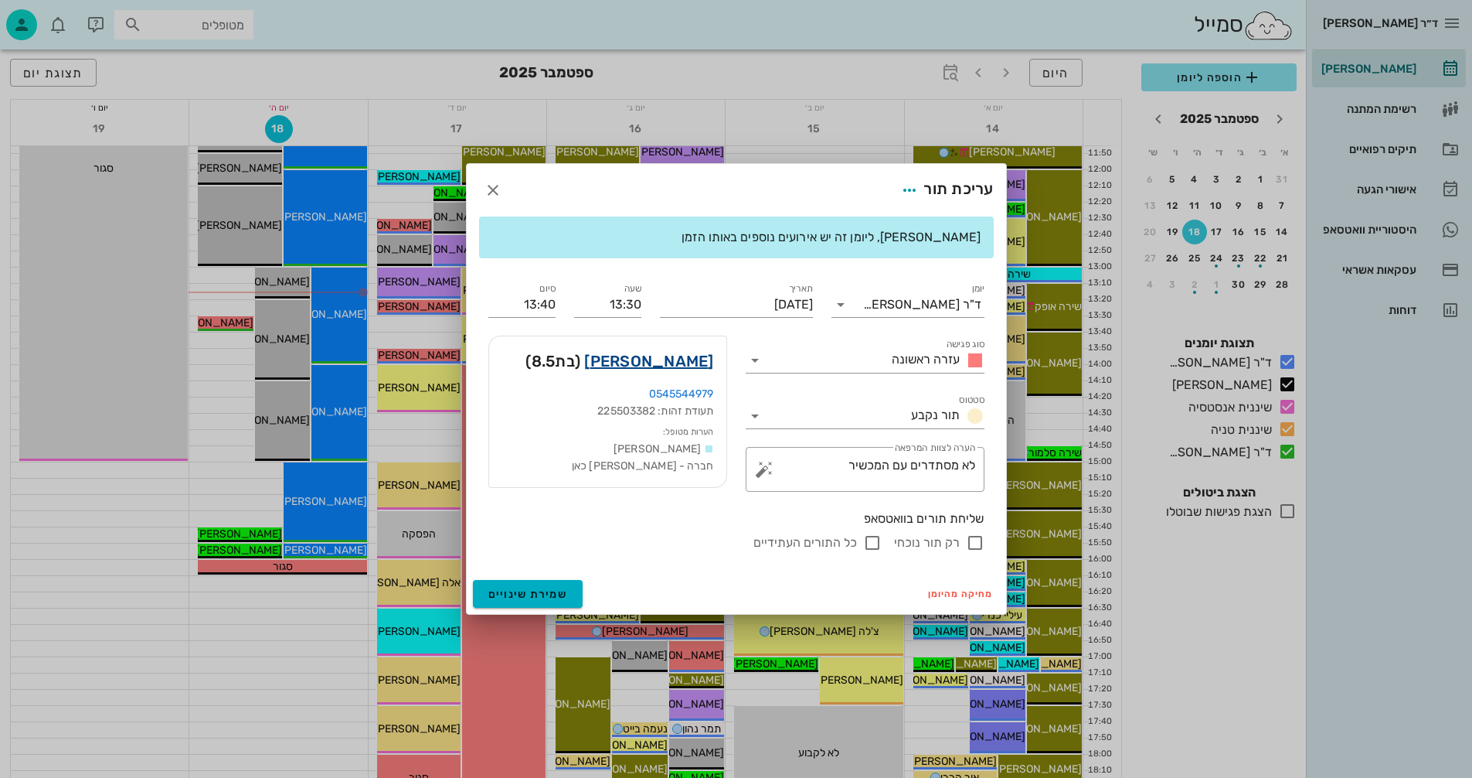
click at [679, 360] on link "[PERSON_NAME]" at bounding box center [648, 361] width 129 height 25
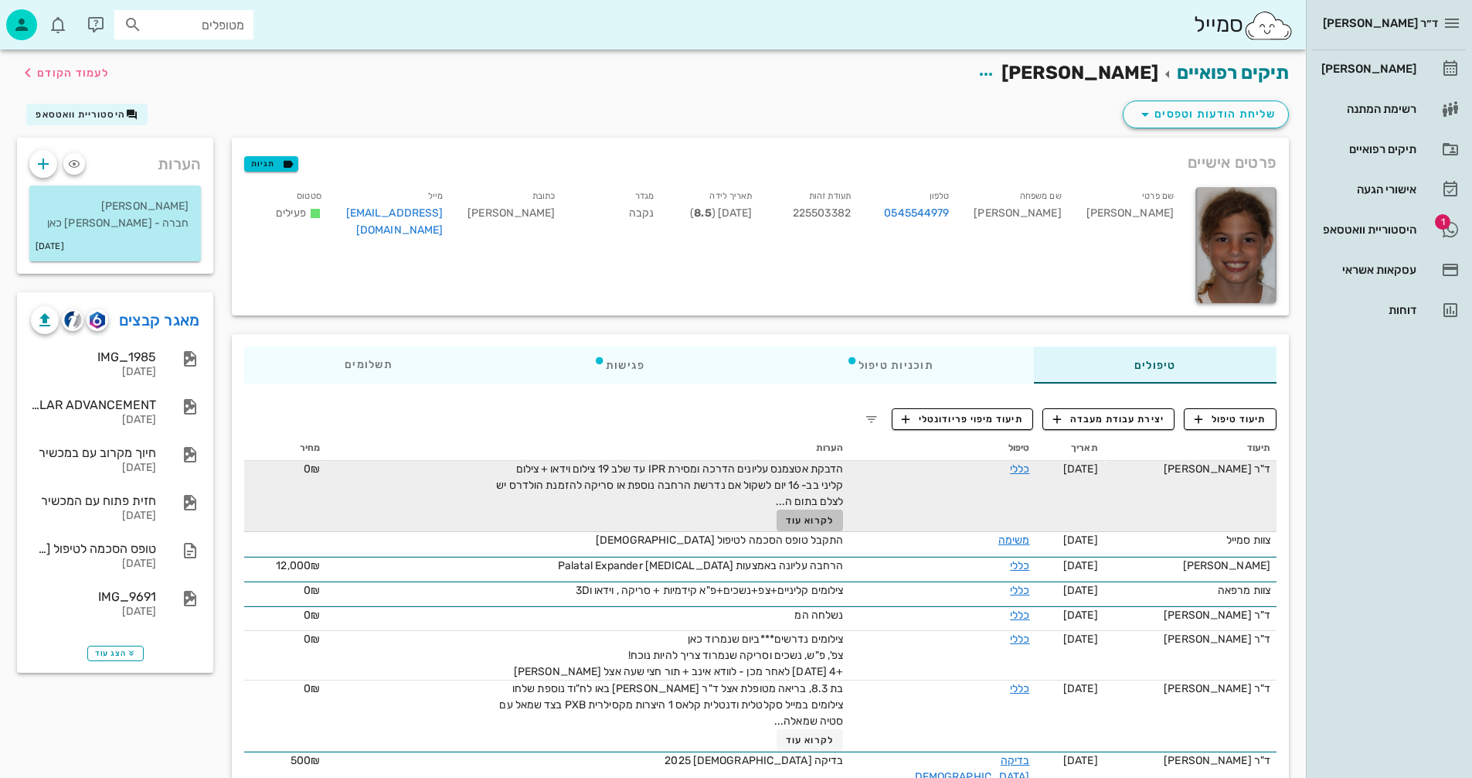
click at [825, 517] on span "לקרוא עוד" at bounding box center [810, 520] width 48 height 11
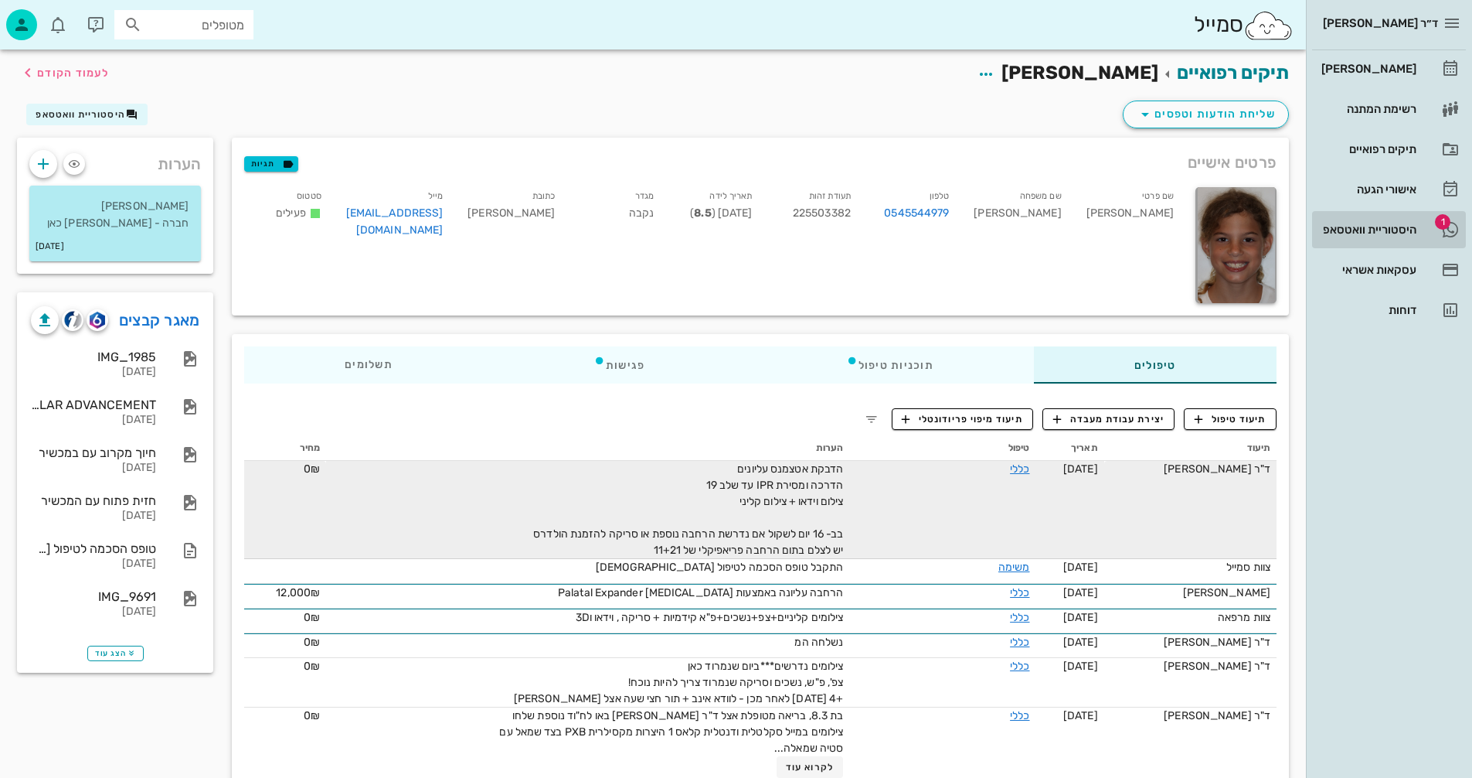
click at [1362, 223] on div "היסטוריית וואטסאפ" at bounding box center [1368, 229] width 98 height 25
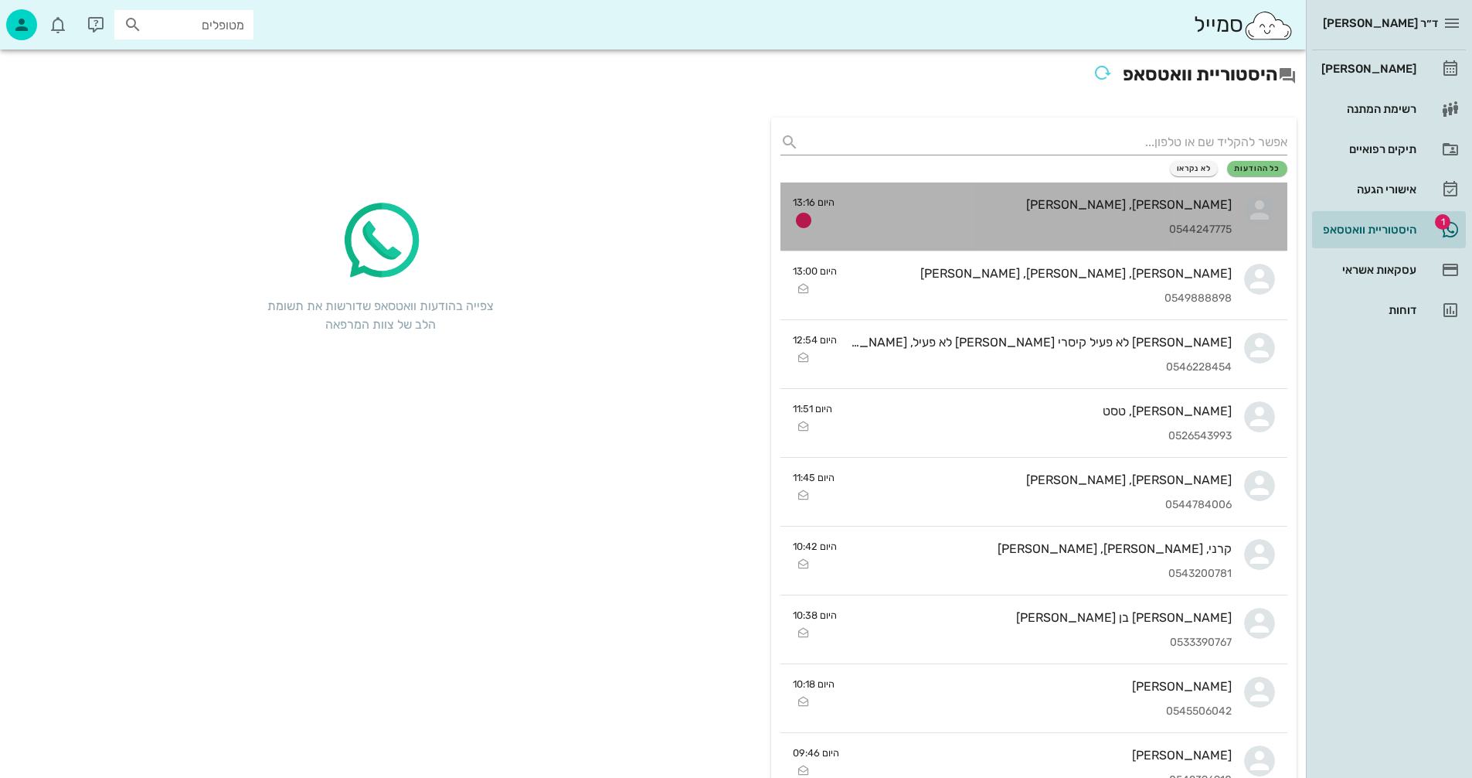
click at [1036, 211] on div "[PERSON_NAME], [PERSON_NAME]" at bounding box center [1039, 204] width 385 height 15
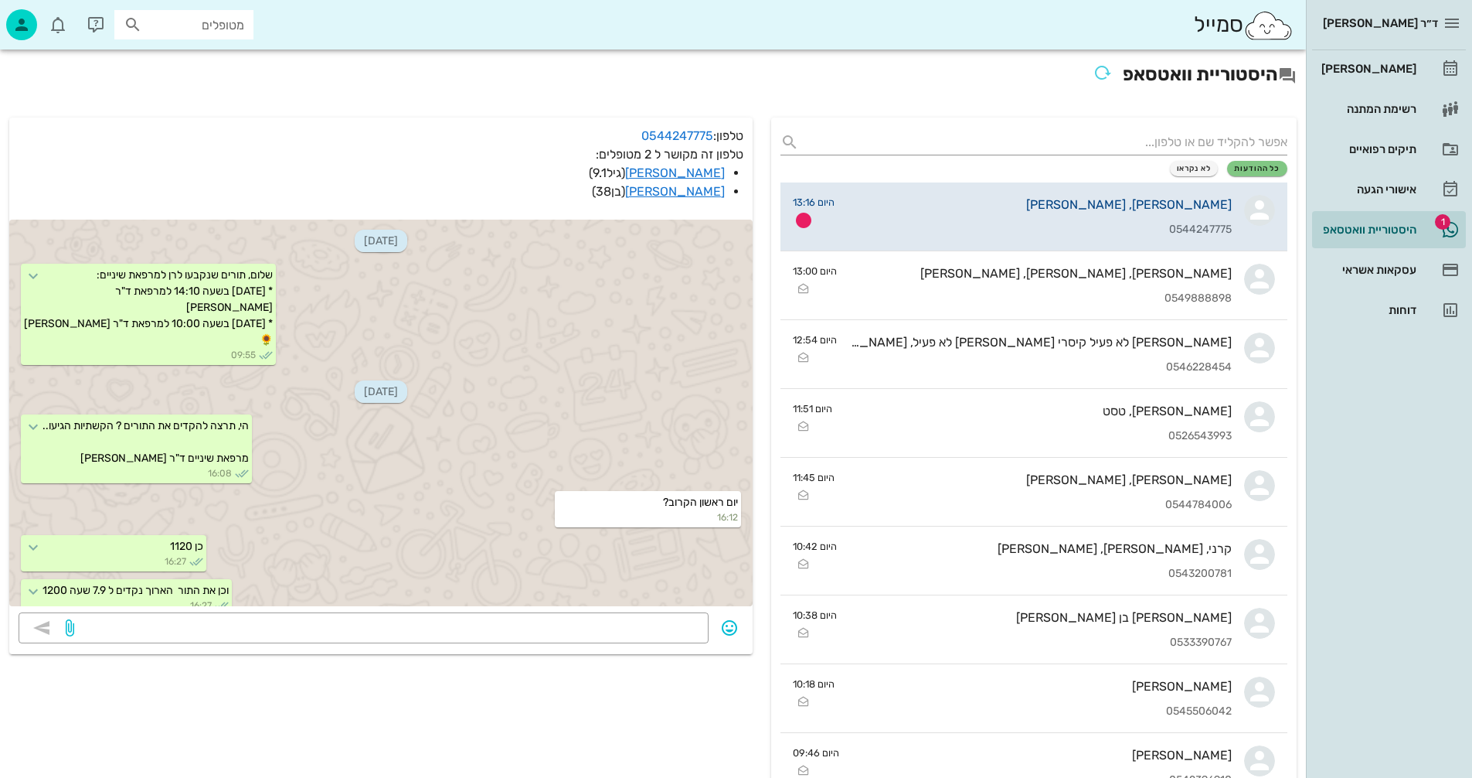
scroll to position [2534, 0]
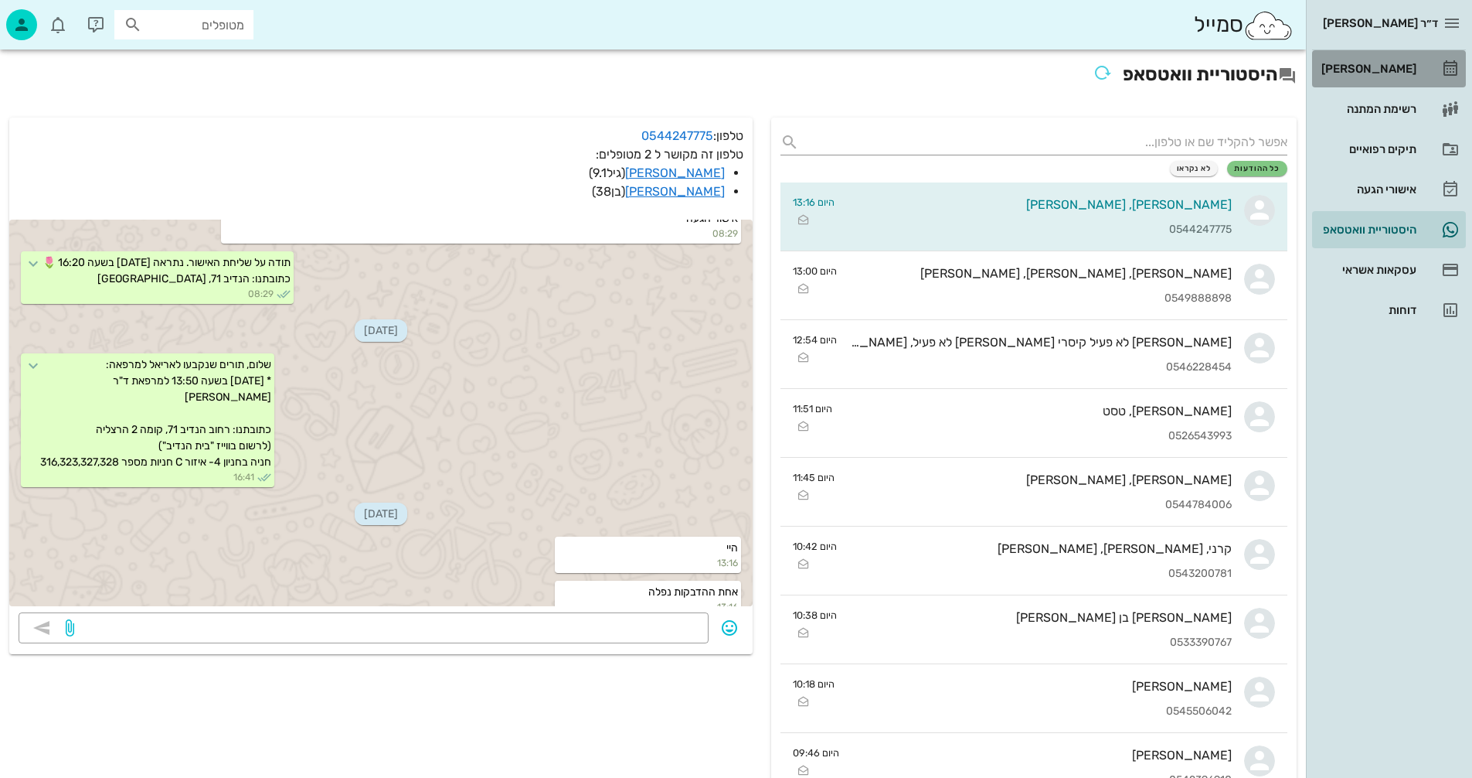
click at [1373, 66] on div "[PERSON_NAME]" at bounding box center [1368, 69] width 98 height 12
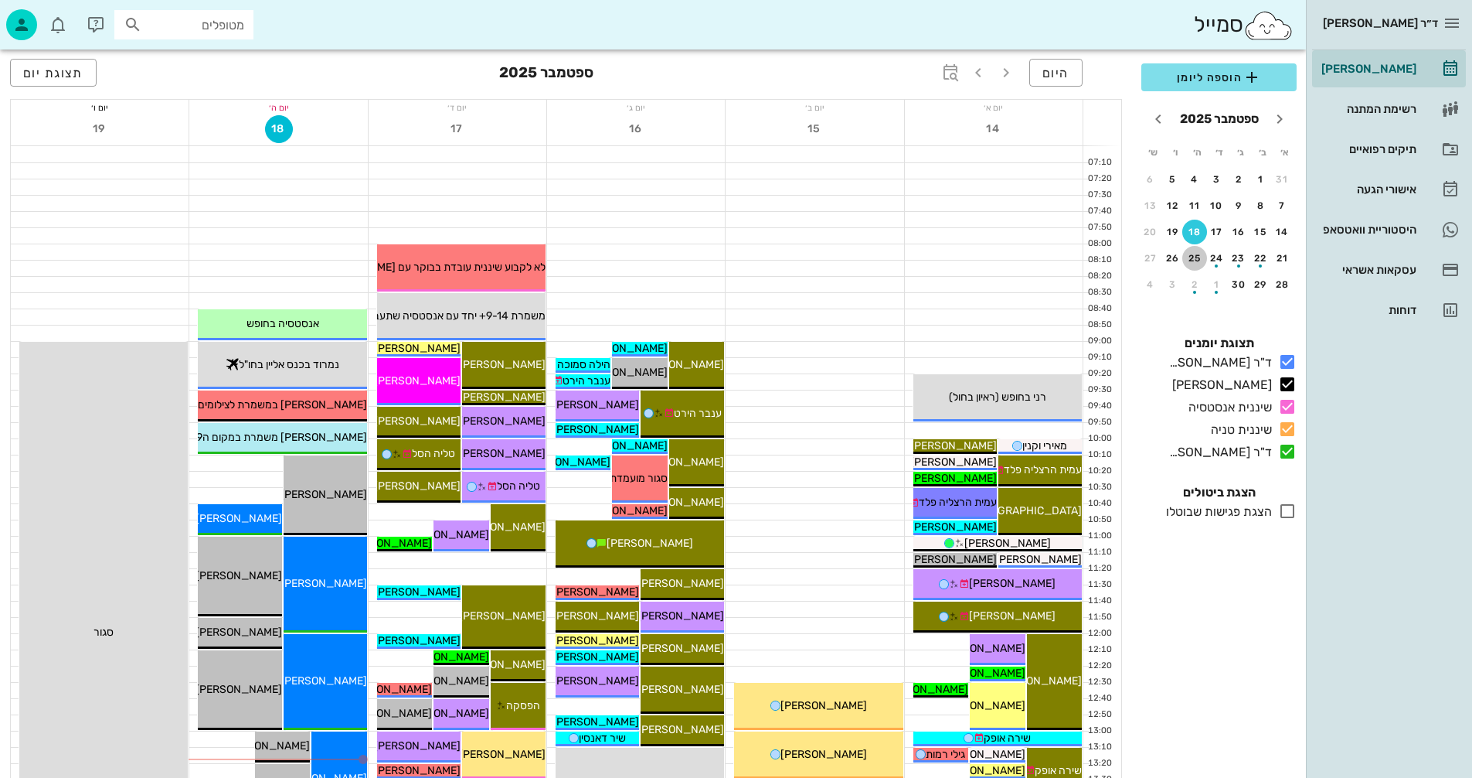
click at [1193, 257] on div "25" at bounding box center [1195, 258] width 25 height 11
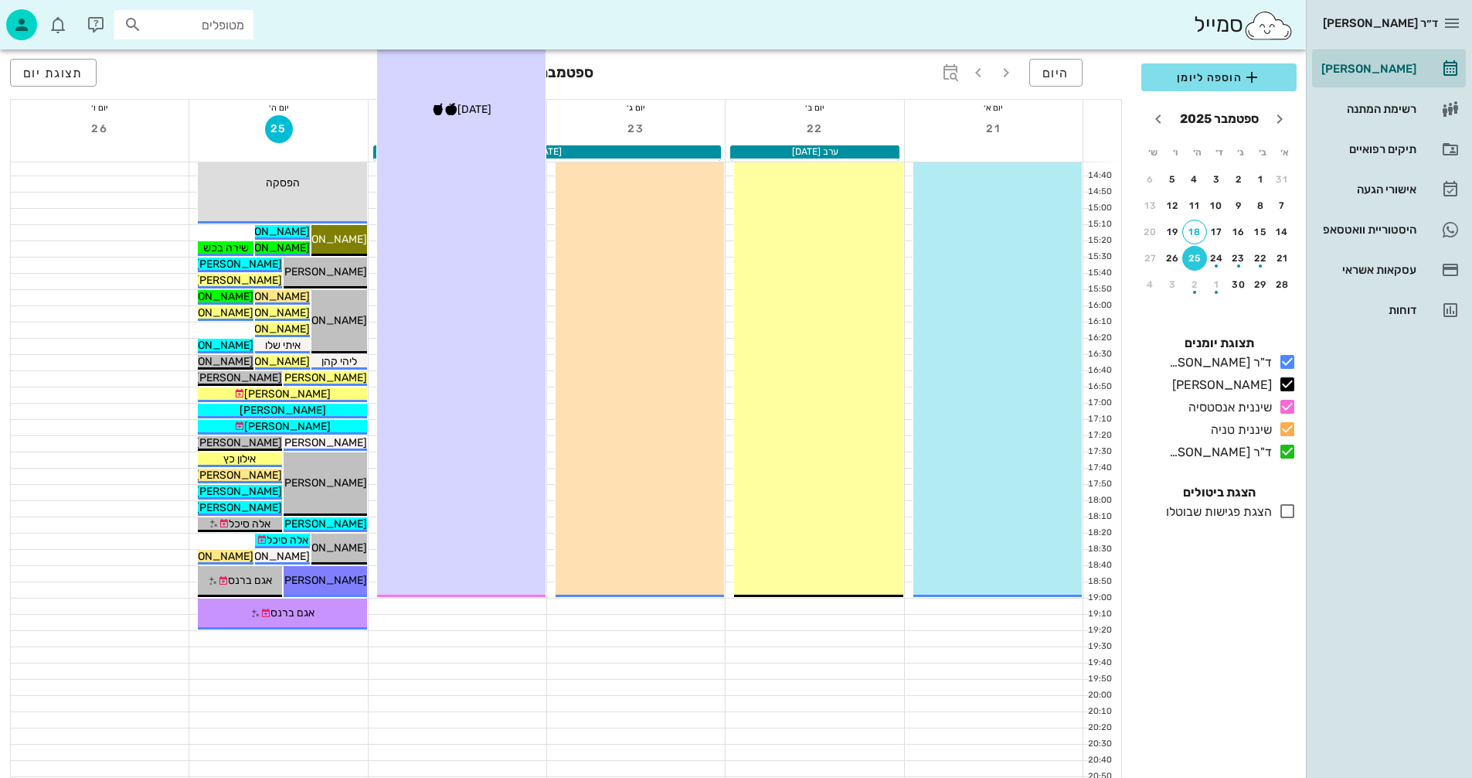
scroll to position [732, 0]
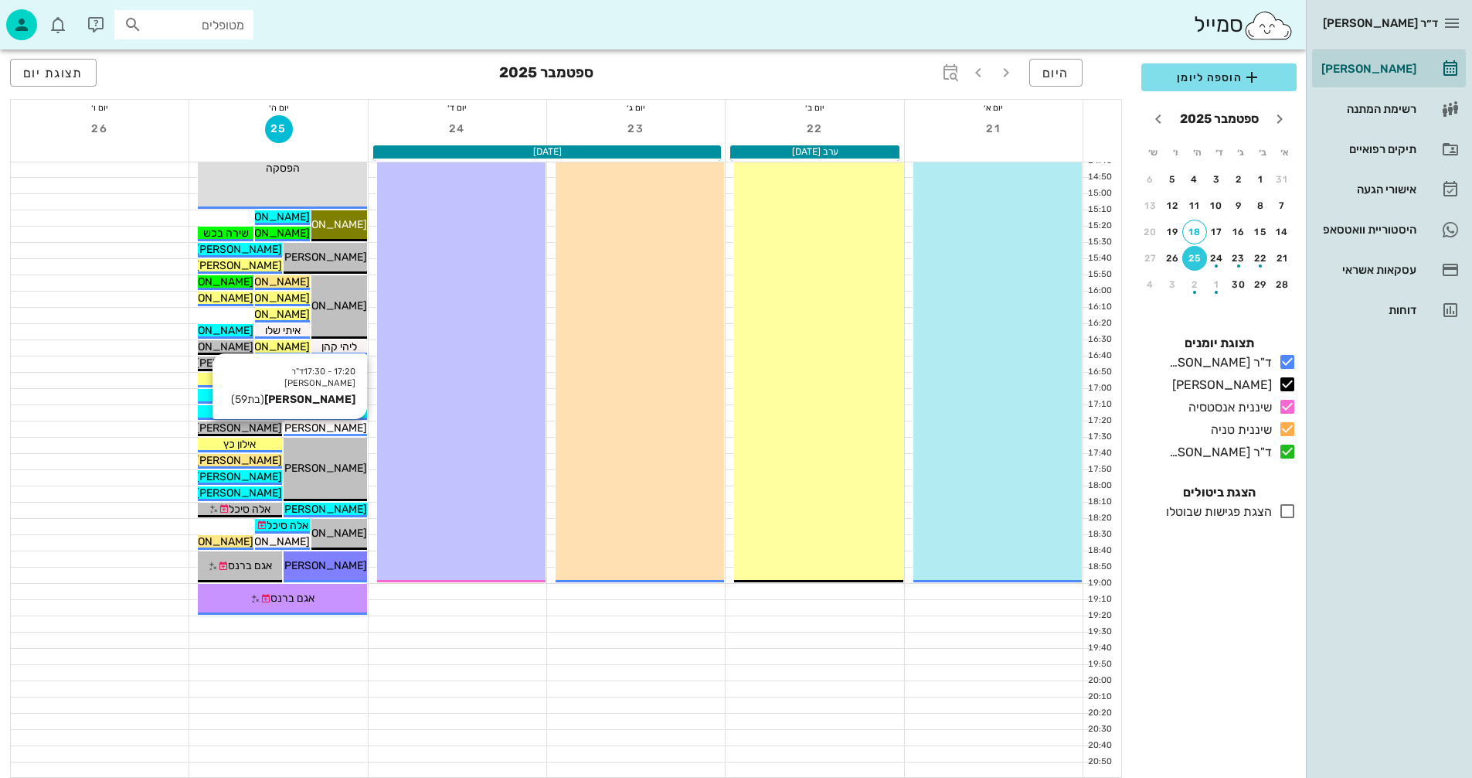
click at [308, 426] on span "[PERSON_NAME]" at bounding box center [324, 427] width 87 height 13
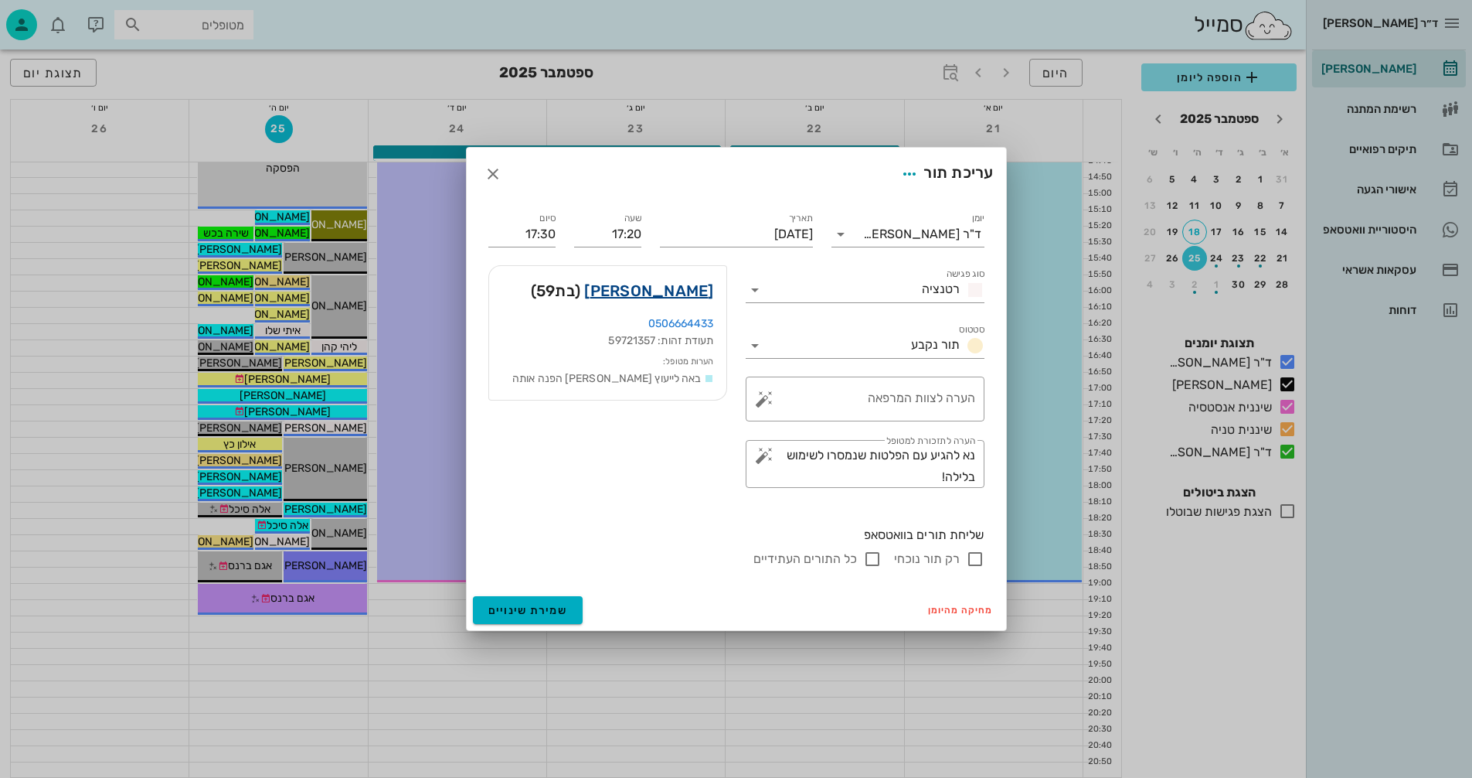
click at [658, 288] on link "[PERSON_NAME]" at bounding box center [648, 290] width 129 height 25
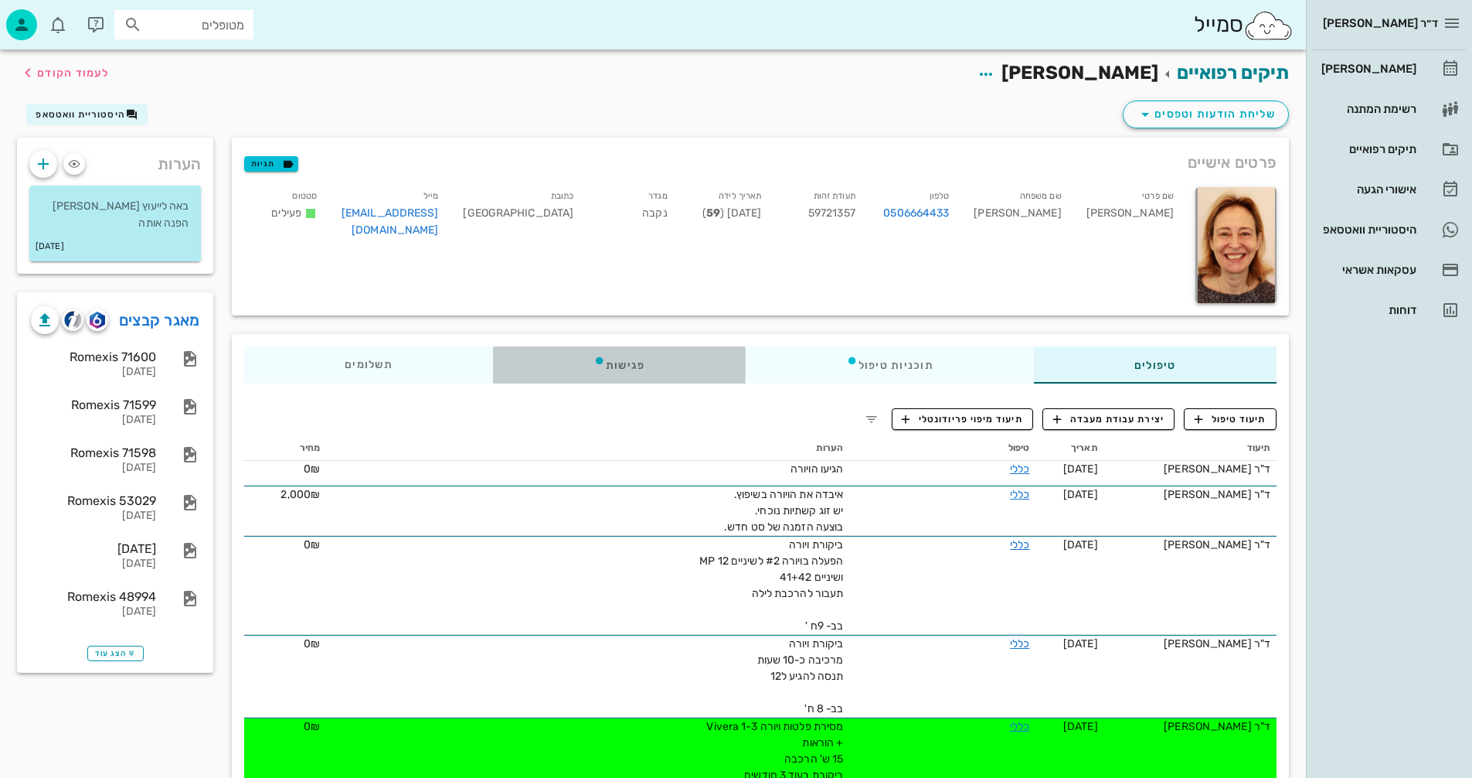
click at [626, 354] on div "פגישות" at bounding box center [619, 364] width 253 height 37
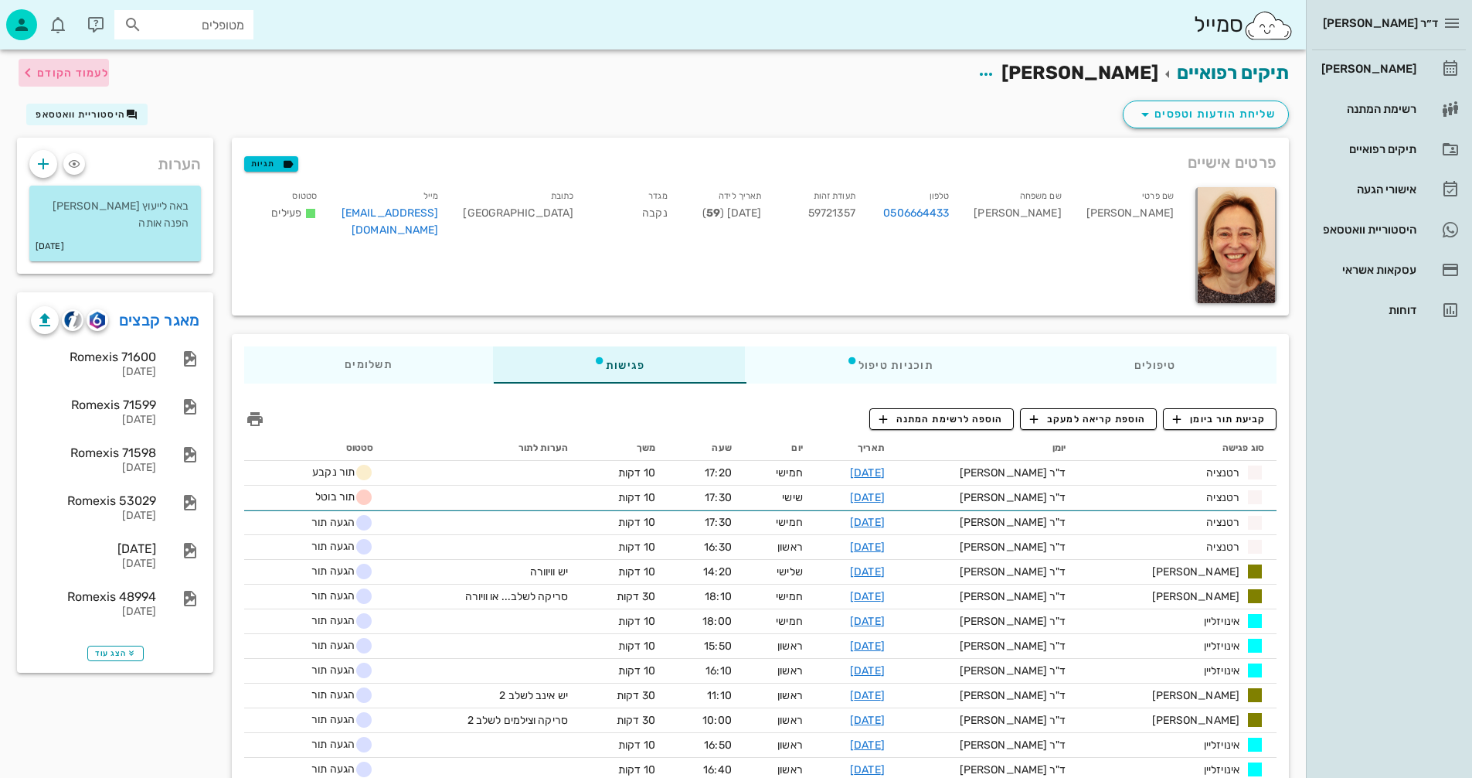
click at [97, 70] on span "לעמוד הקודם" at bounding box center [73, 72] width 72 height 13
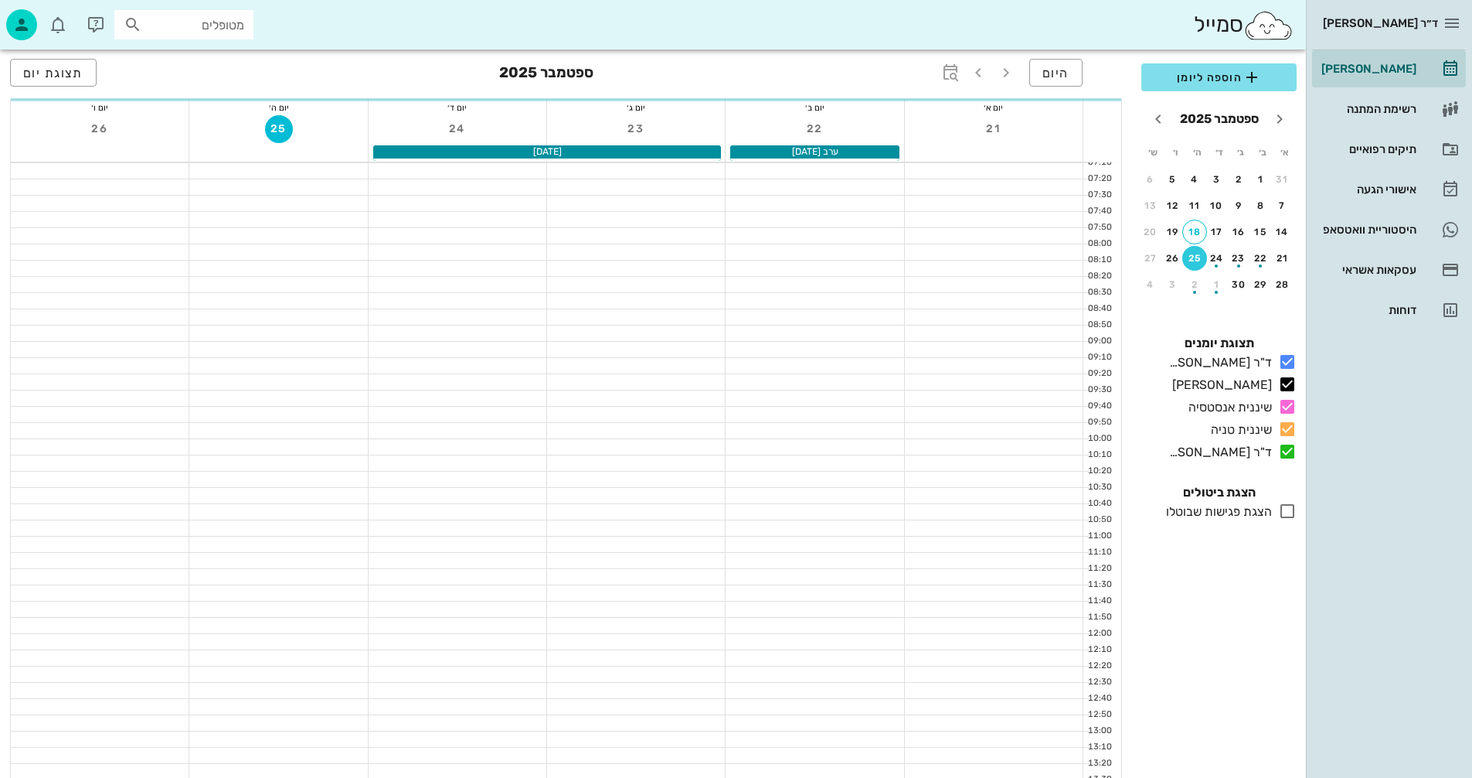
scroll to position [732, 0]
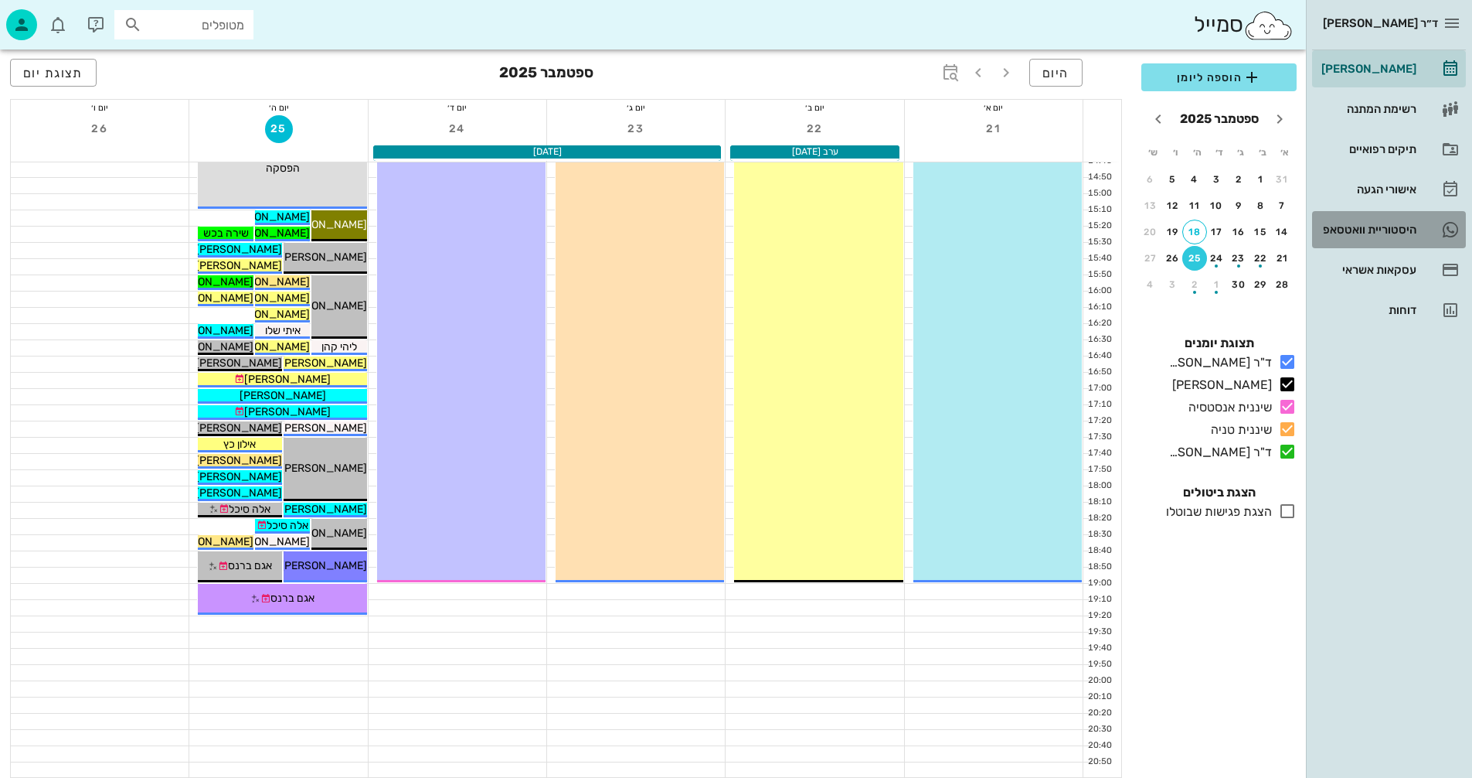
click at [1347, 225] on div "היסטוריית וואטסאפ" at bounding box center [1368, 229] width 98 height 12
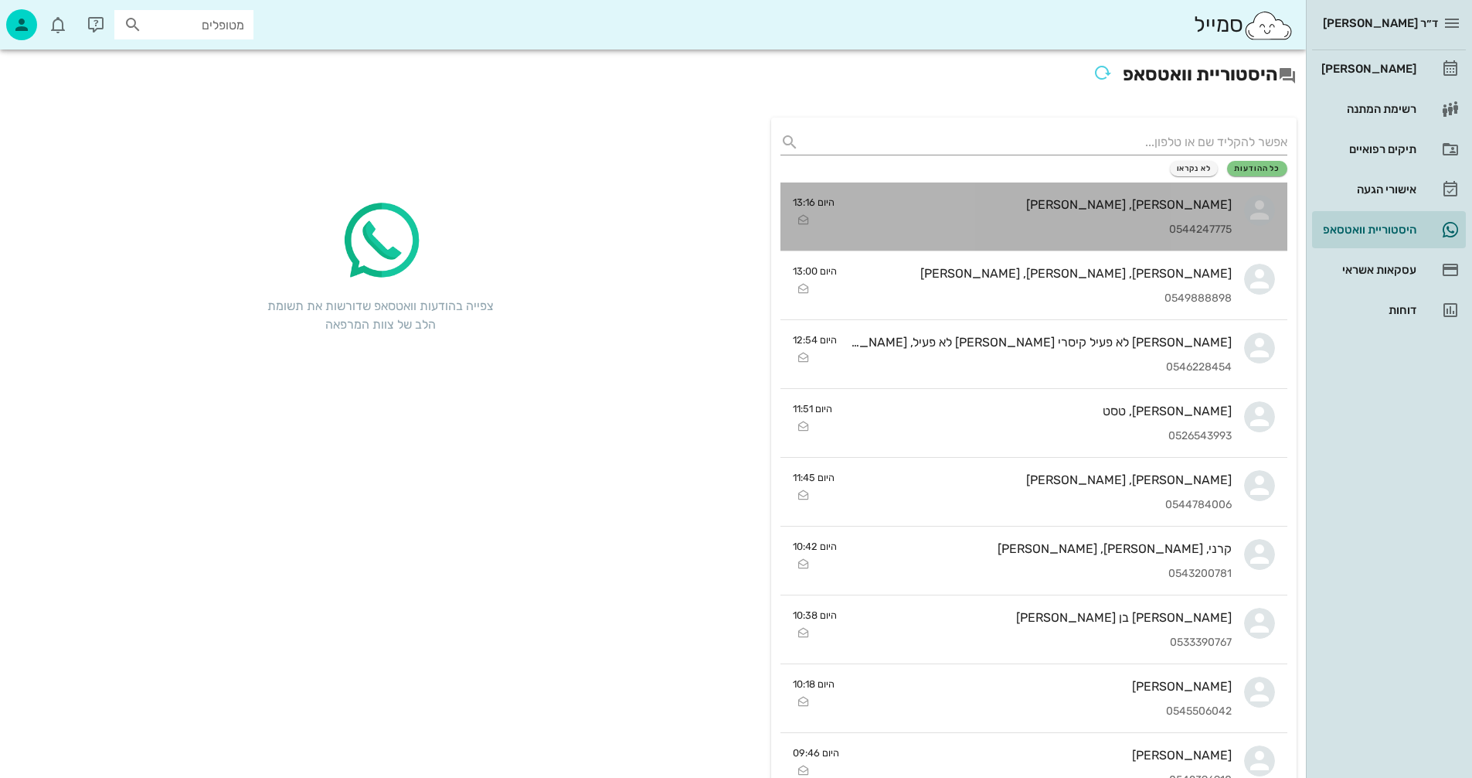
click at [987, 217] on div "[PERSON_NAME], [PERSON_NAME] 0544247775" at bounding box center [1039, 216] width 385 height 68
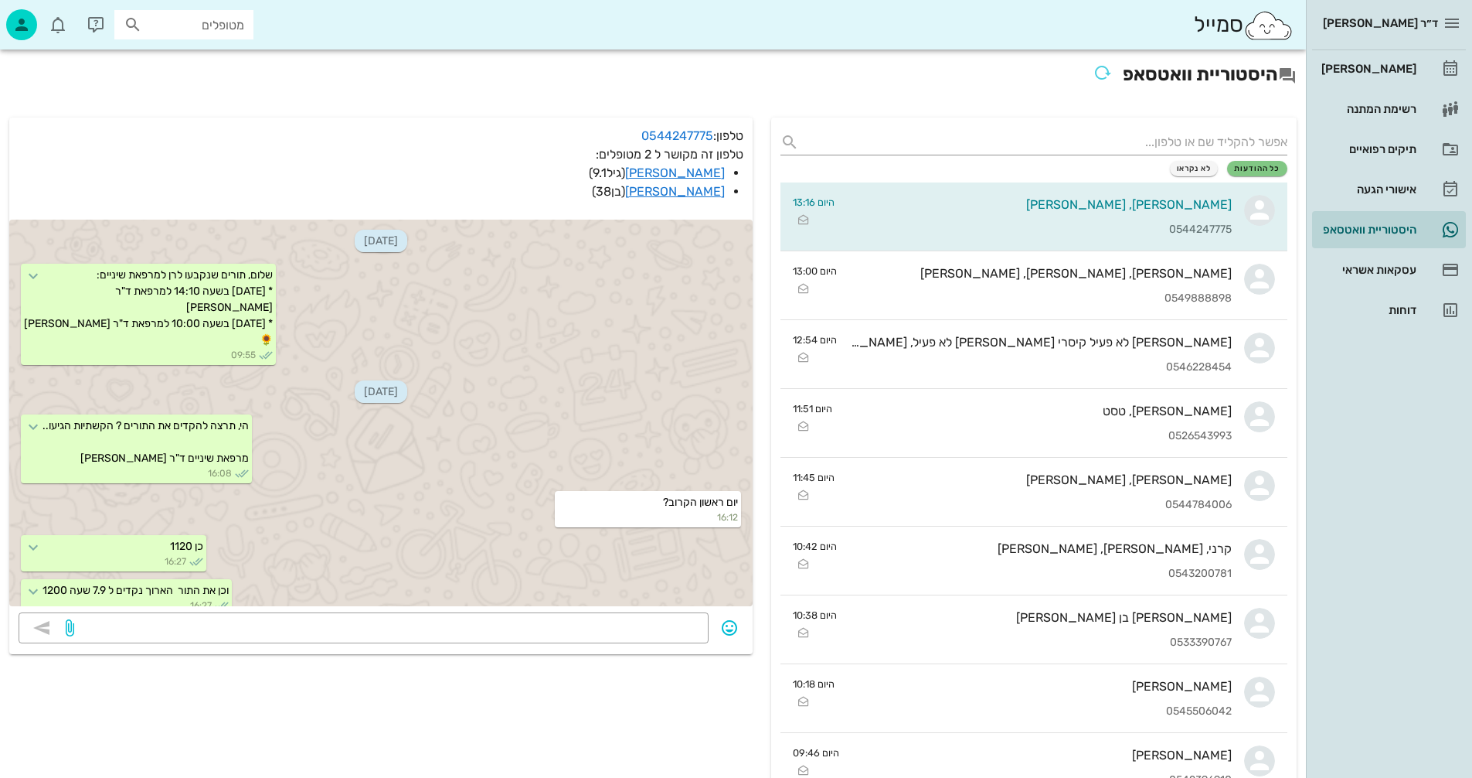
scroll to position [2534, 0]
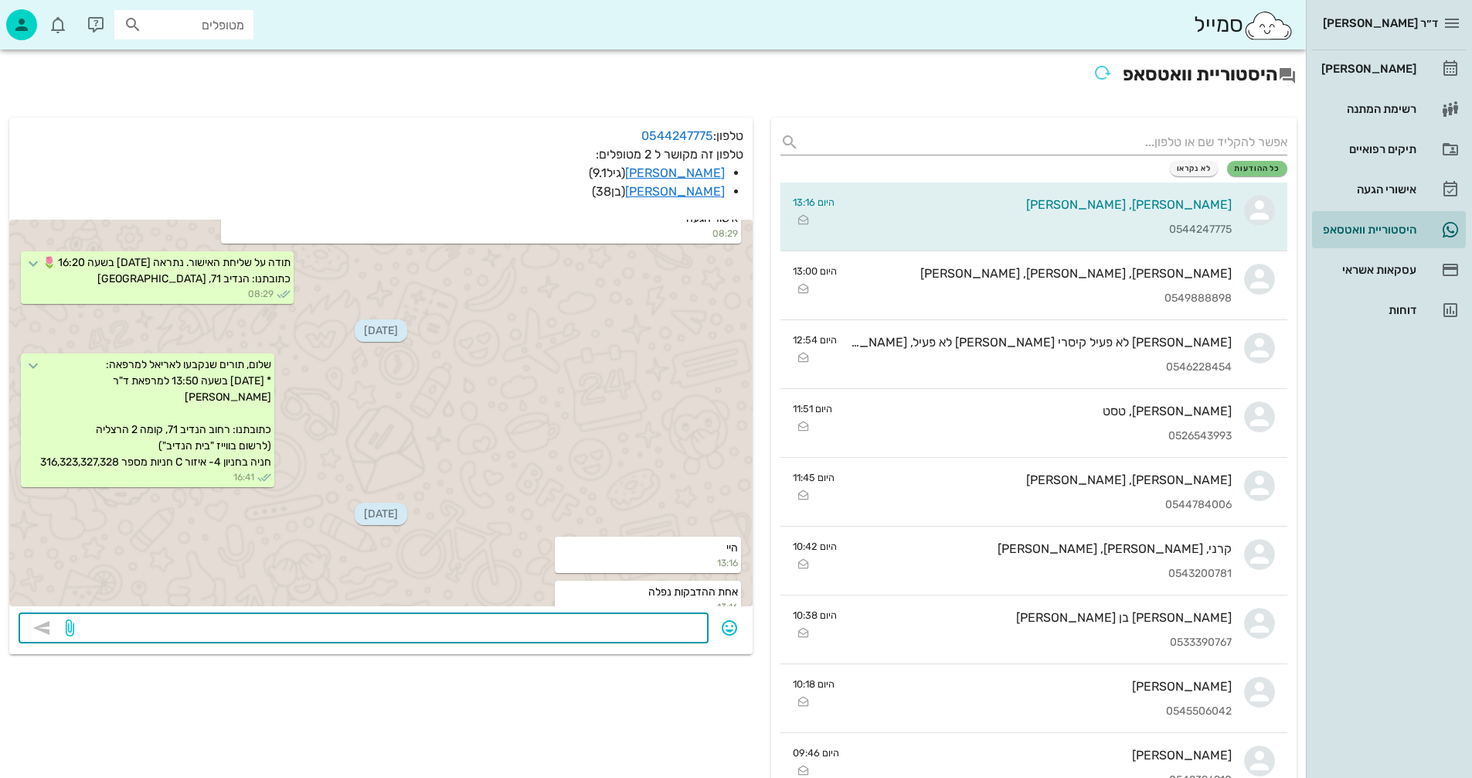
click at [647, 631] on textarea at bounding box center [388, 629] width 622 height 25
type textarea "[DATE] 17:20 להדבקה?"
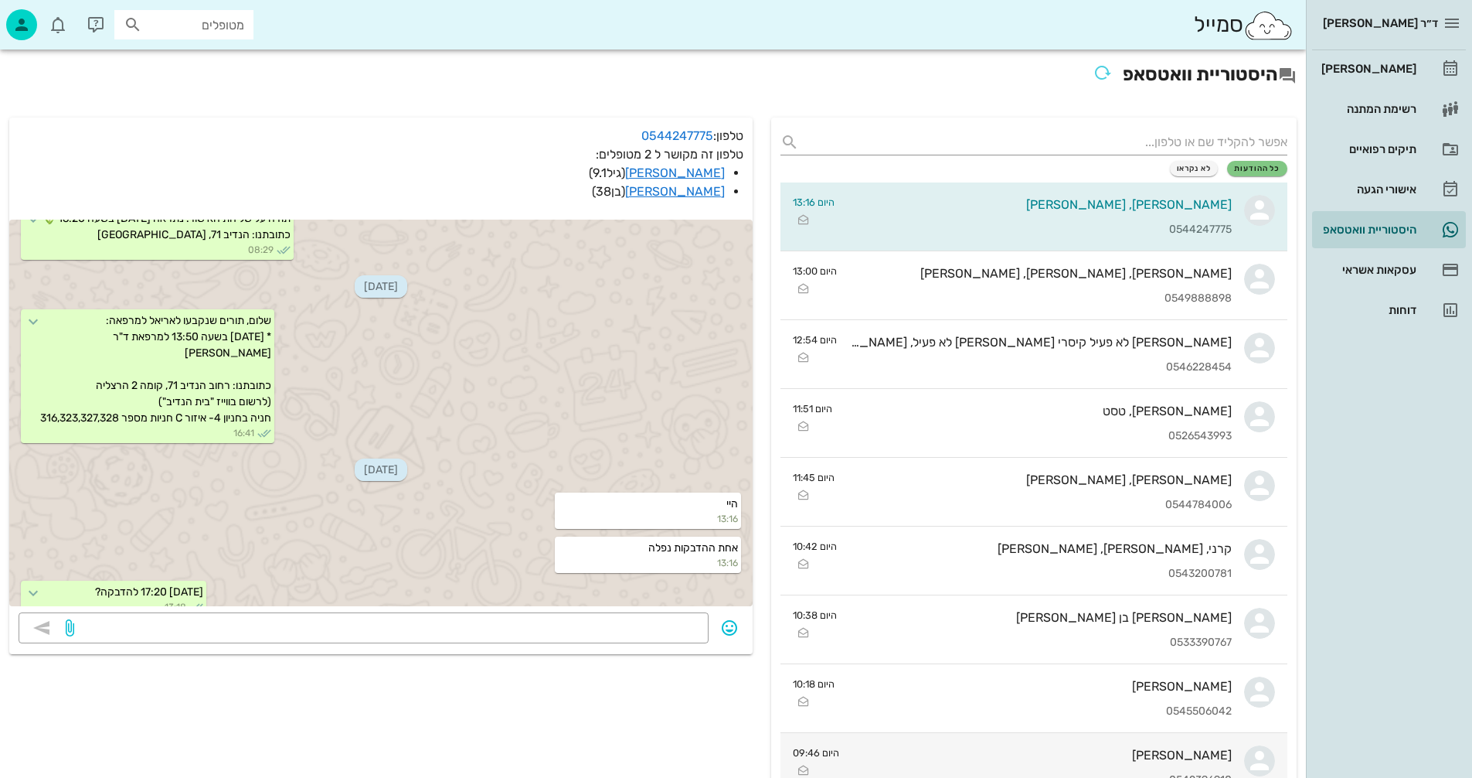
scroll to position [2622, 0]
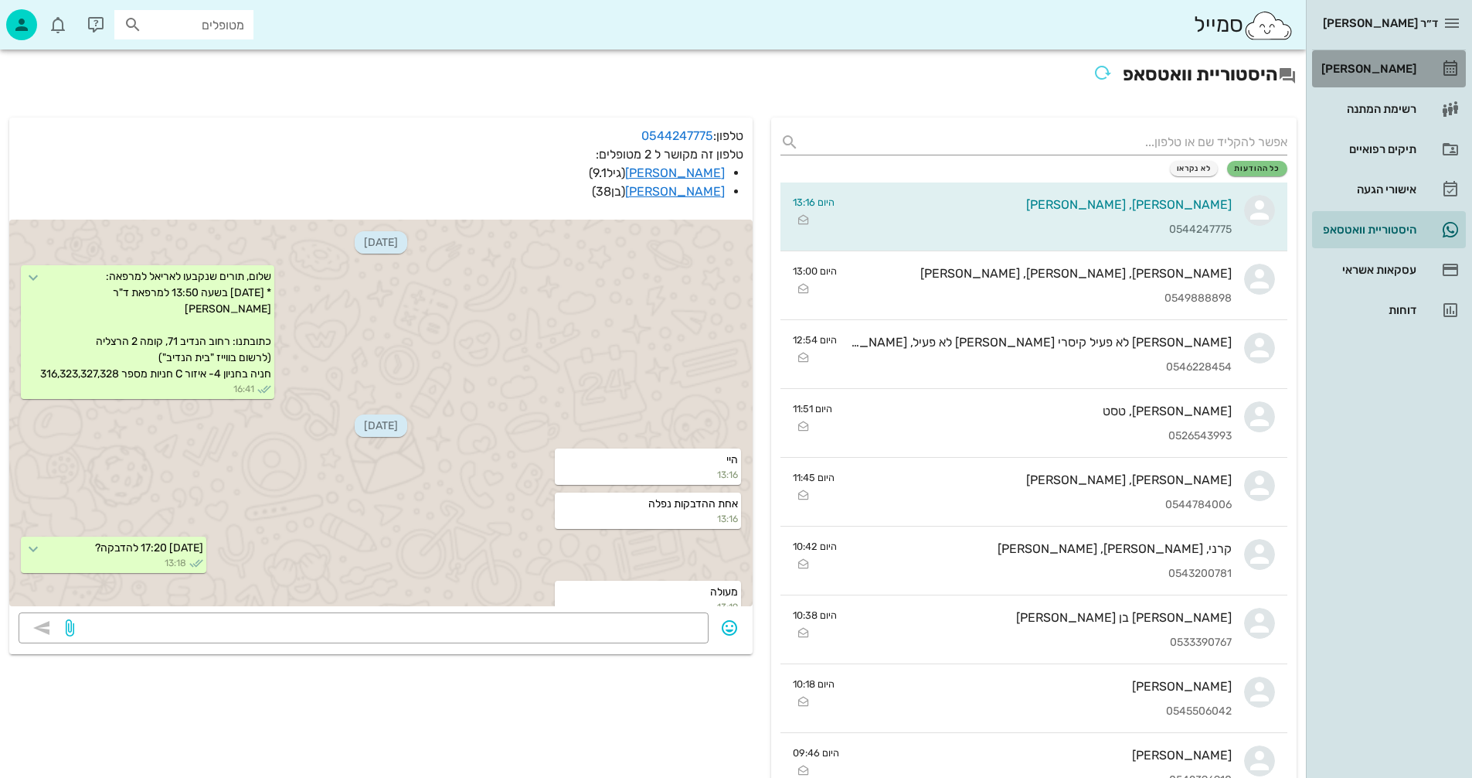
click at [1380, 66] on div "[PERSON_NAME]" at bounding box center [1368, 69] width 98 height 12
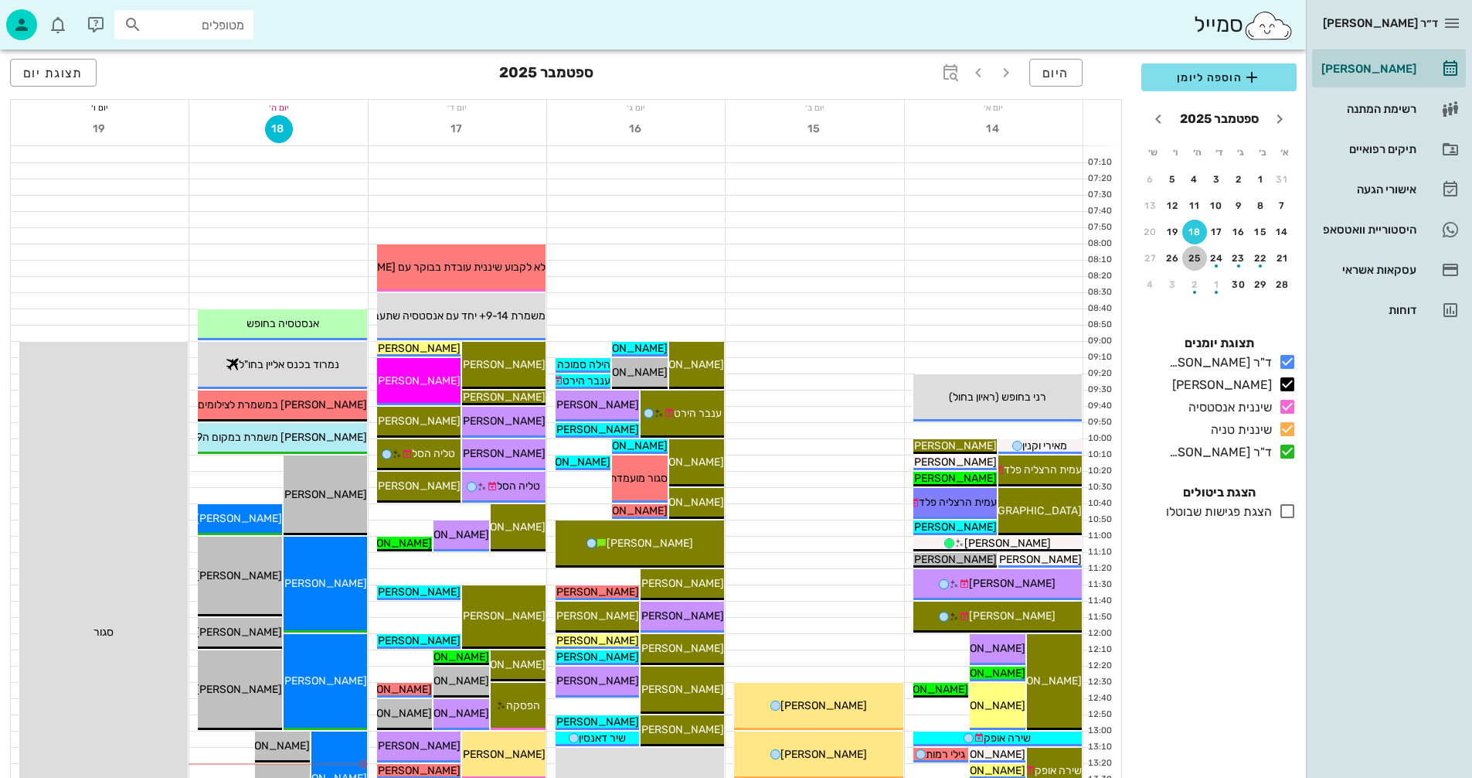
click at [1196, 262] on div "25" at bounding box center [1195, 258] width 25 height 11
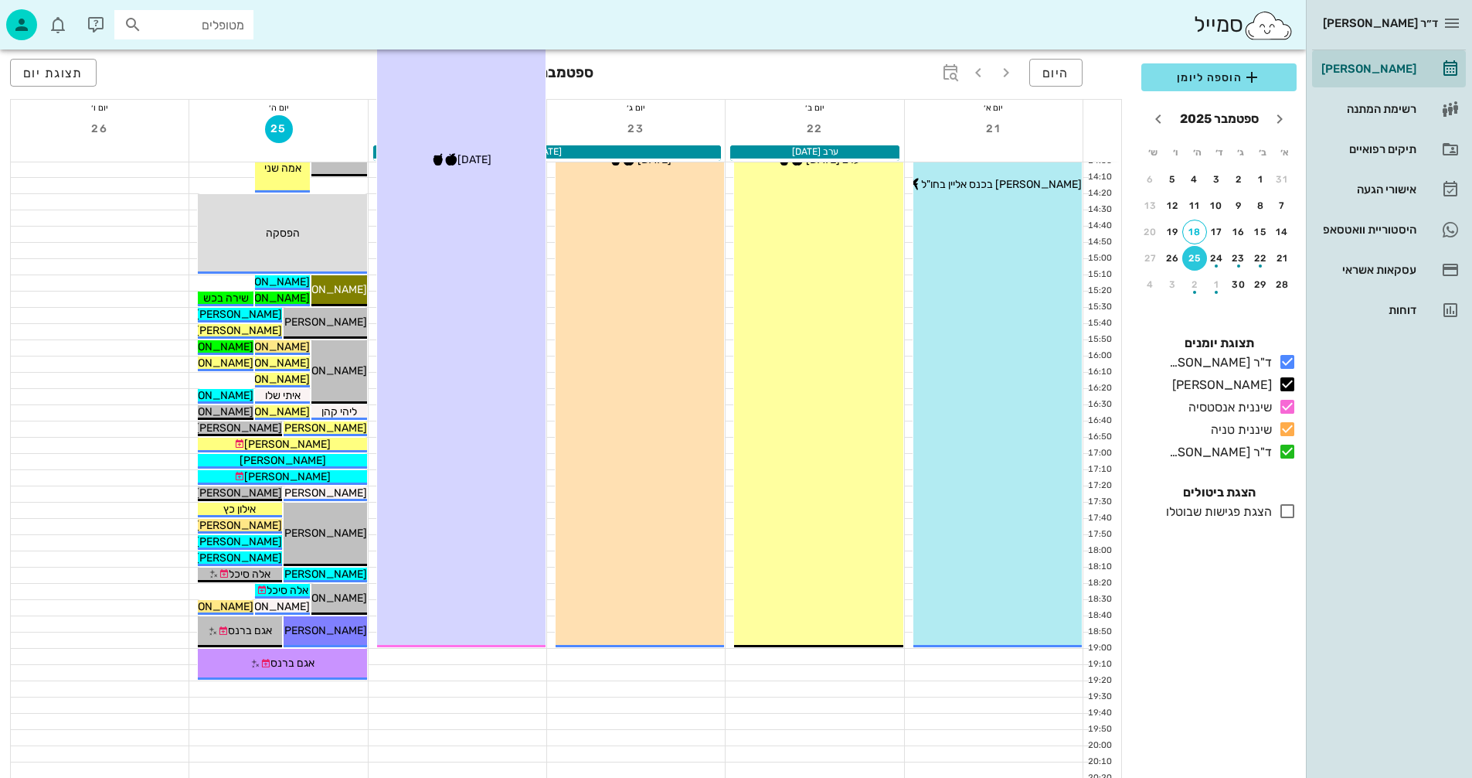
scroll to position [696, 0]
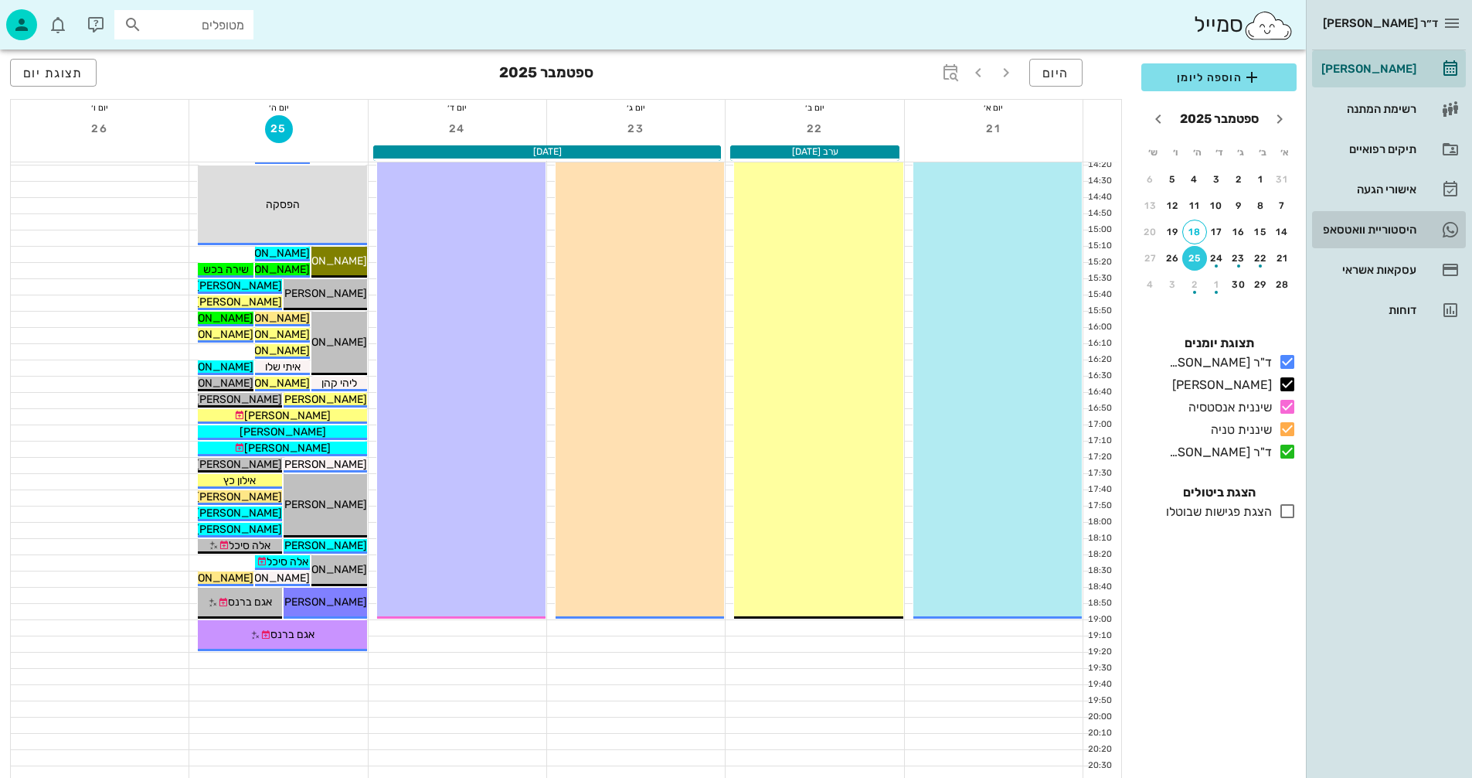
click at [1354, 217] on div "היסטוריית וואטסאפ" at bounding box center [1368, 229] width 98 height 25
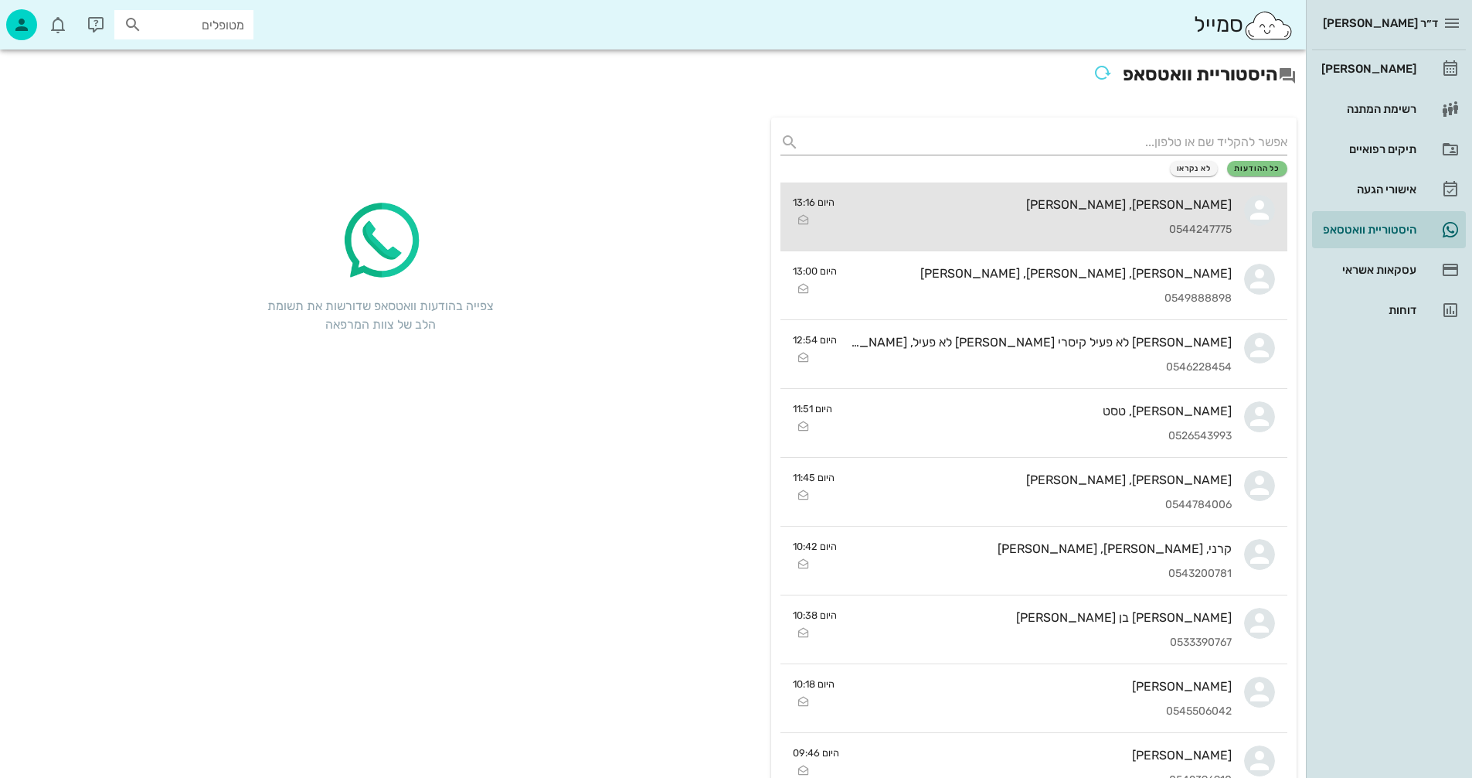
click at [1044, 210] on div "[PERSON_NAME], [PERSON_NAME]" at bounding box center [1039, 204] width 385 height 15
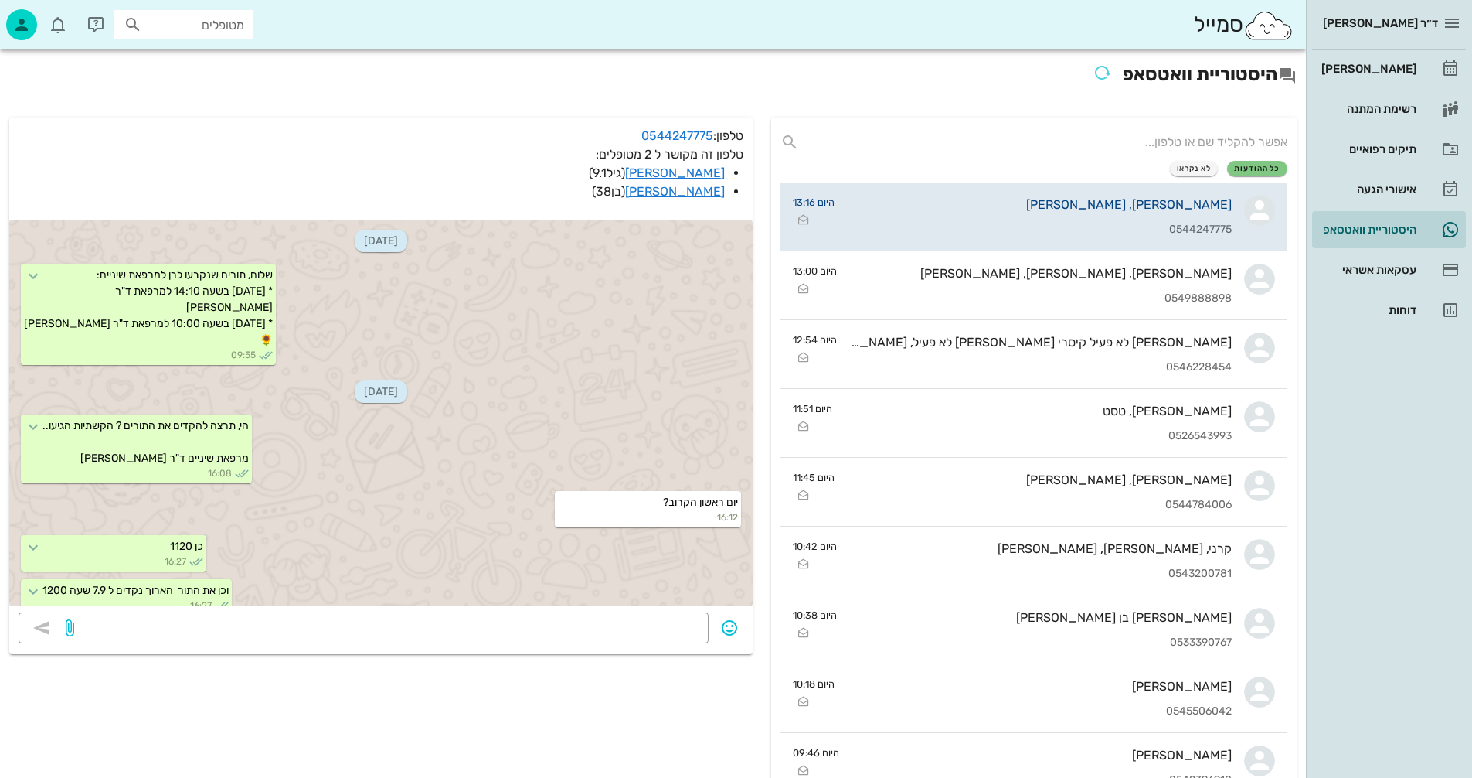
scroll to position [2622, 0]
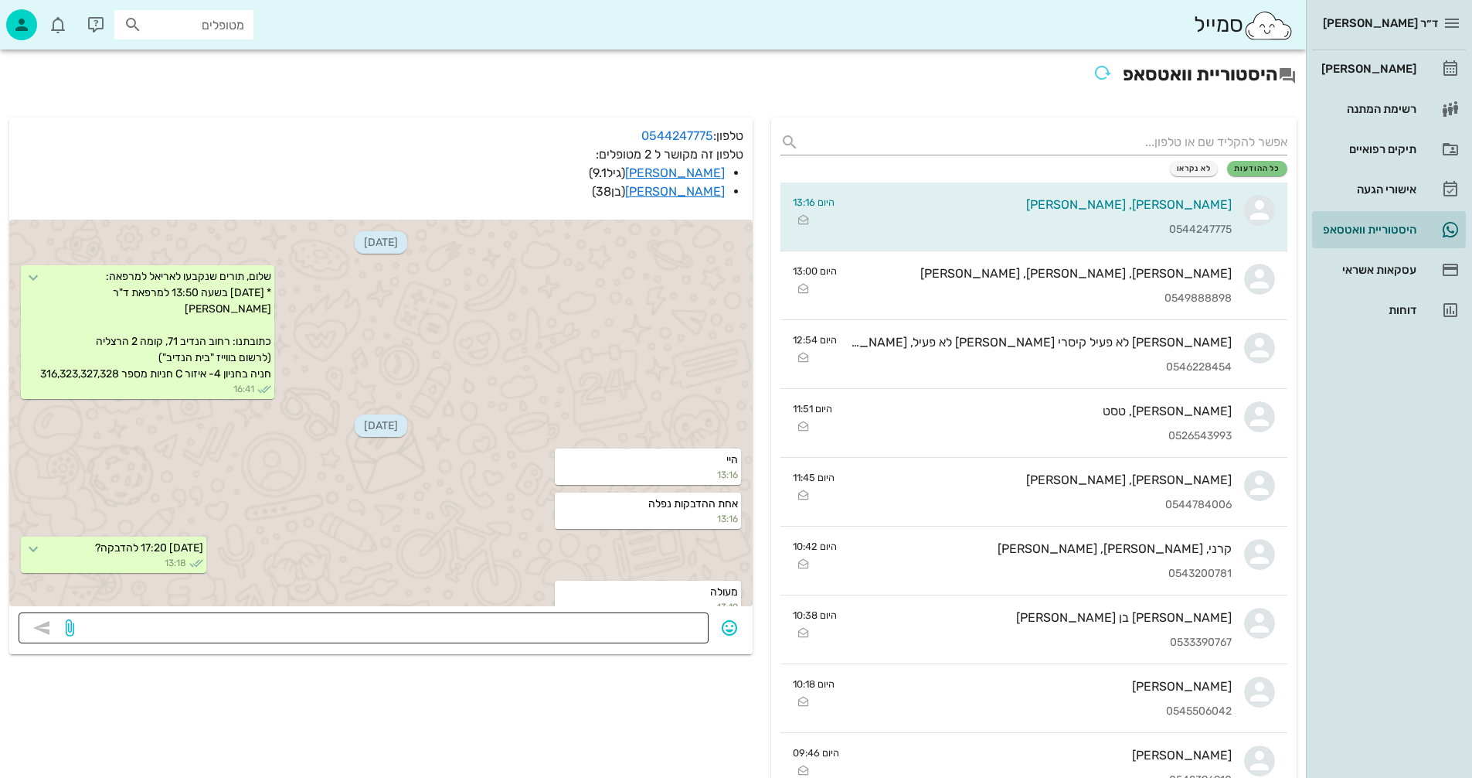
click at [587, 630] on textarea at bounding box center [388, 629] width 622 height 25
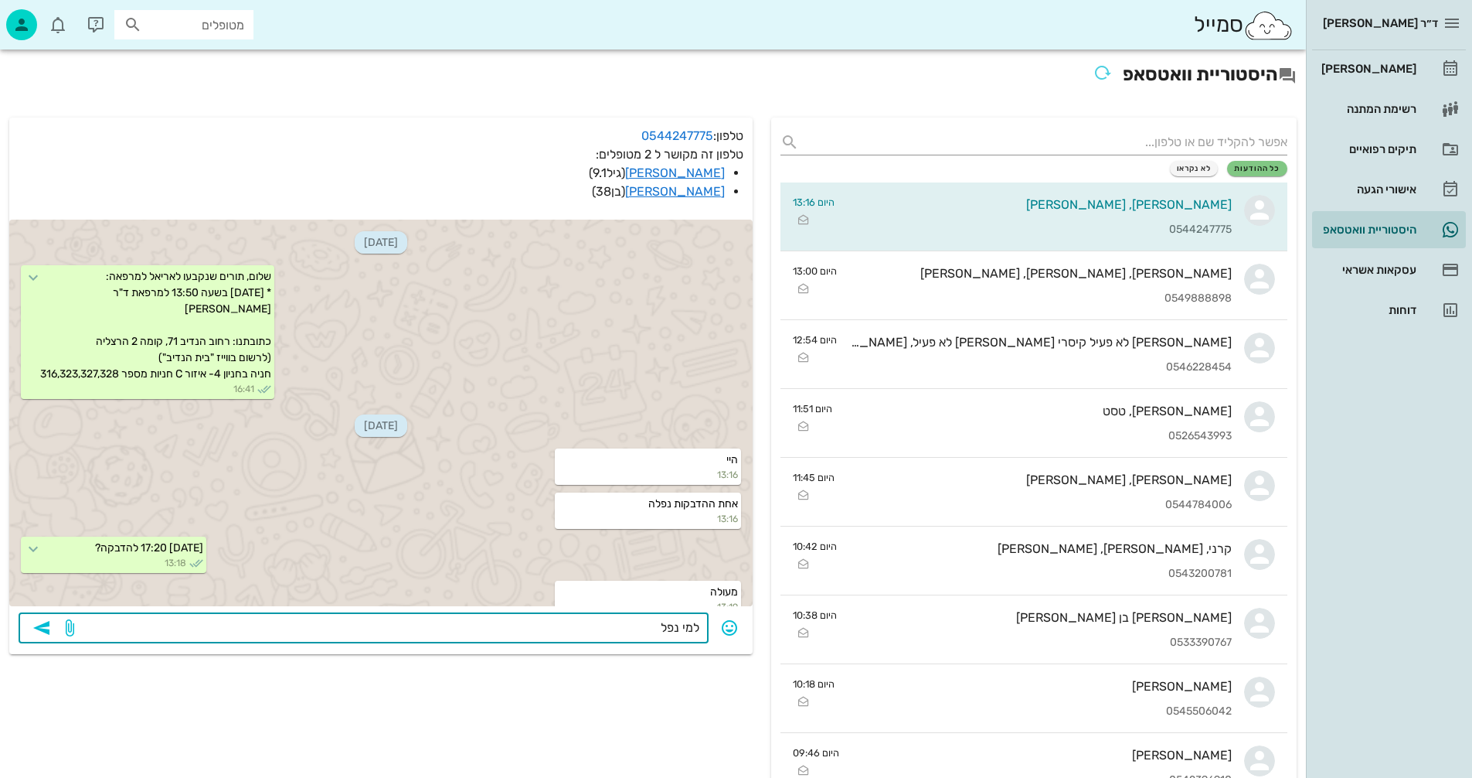
type textarea "למי נפל?"
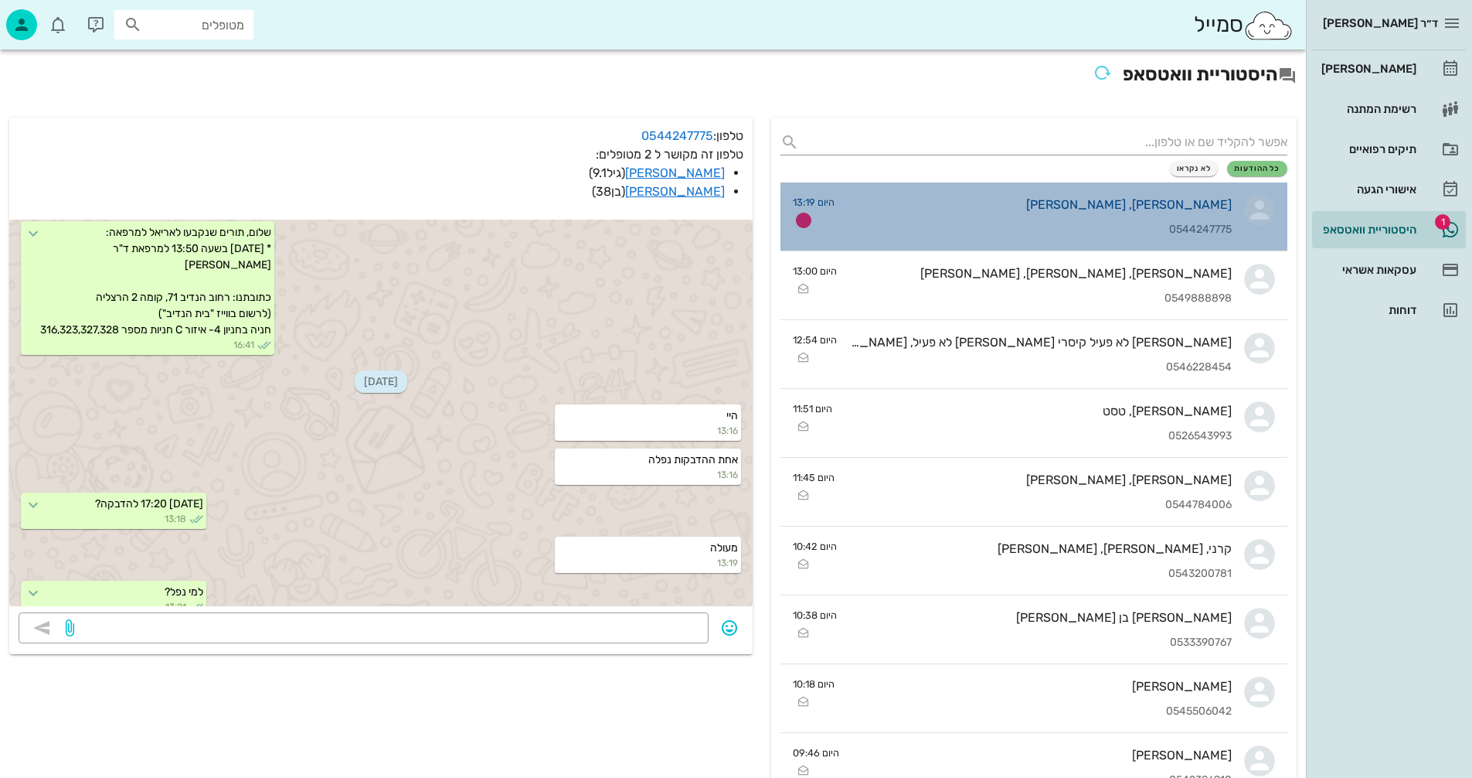
click at [1012, 193] on div "[PERSON_NAME], [PERSON_NAME] 0544247775" at bounding box center [1039, 216] width 385 height 68
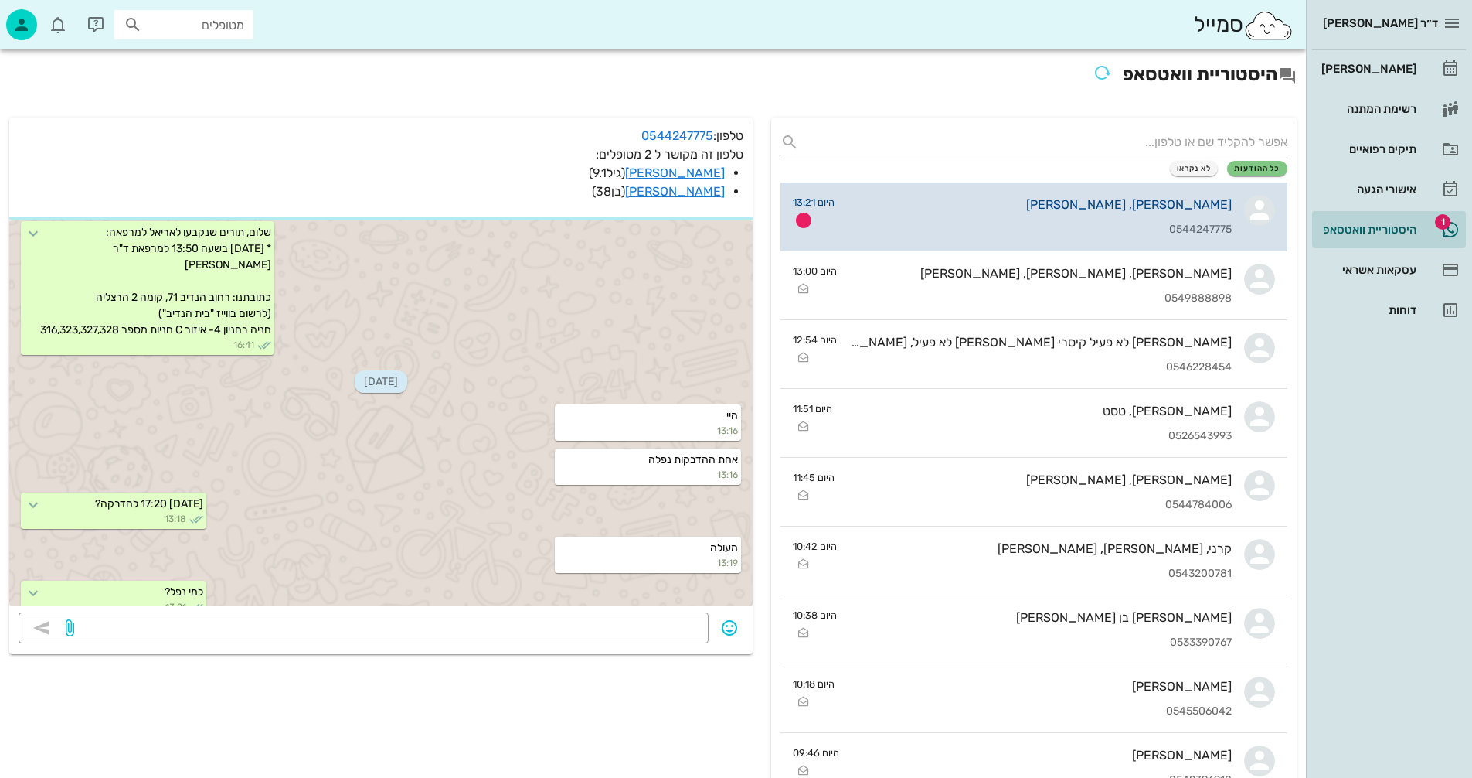
click at [966, 217] on div "[PERSON_NAME], [PERSON_NAME] 0544247775" at bounding box center [1039, 216] width 385 height 68
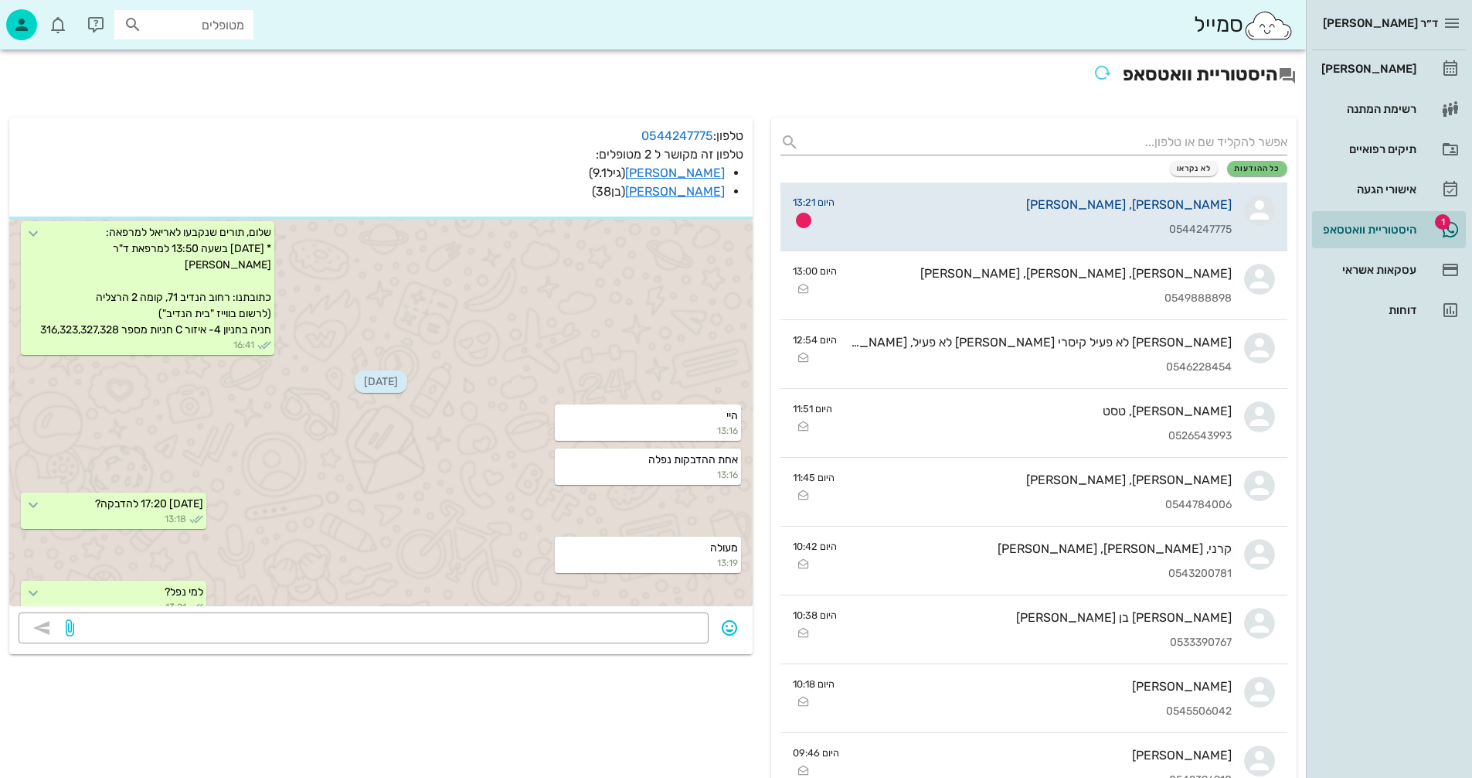
scroll to position [2710, 0]
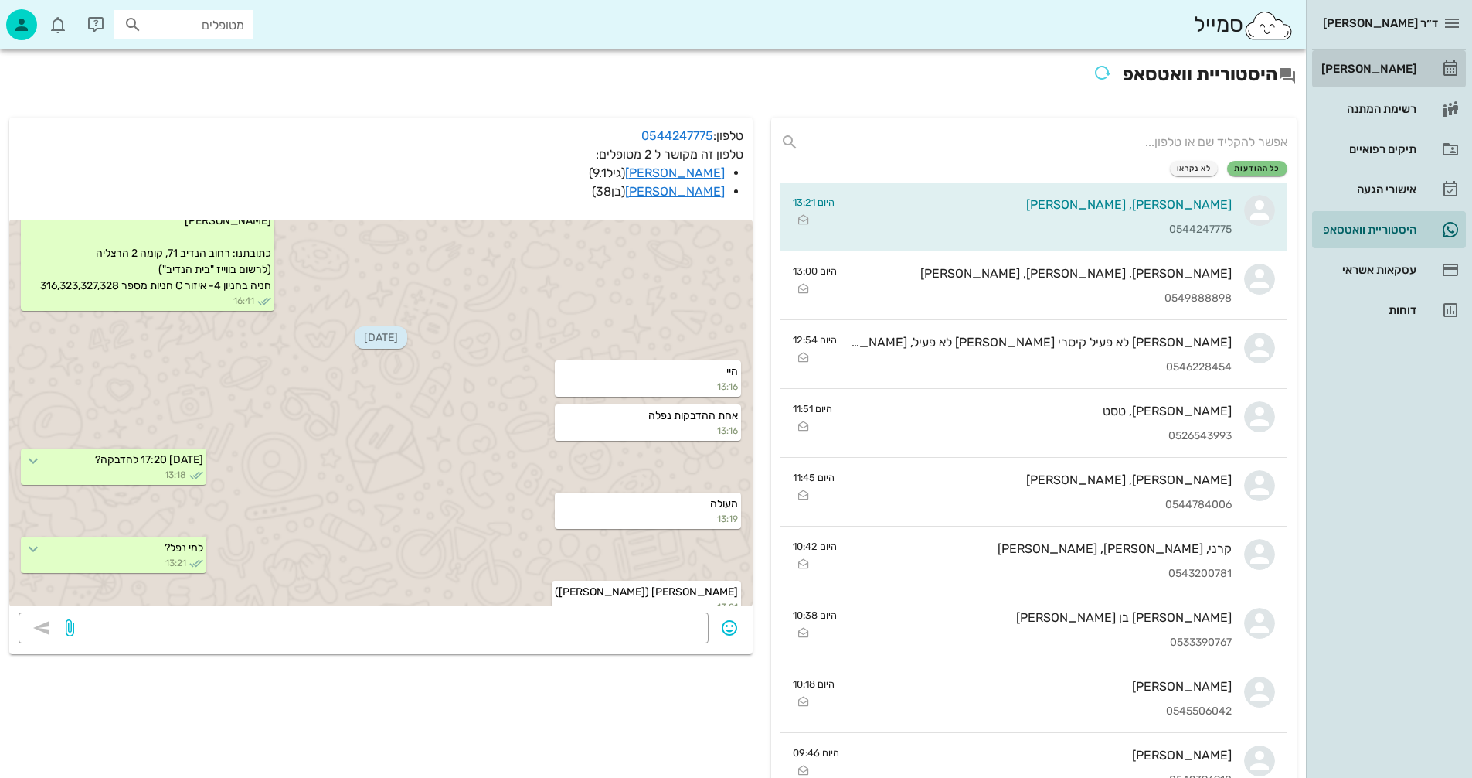
click at [1382, 71] on div "[PERSON_NAME]" at bounding box center [1368, 69] width 98 height 12
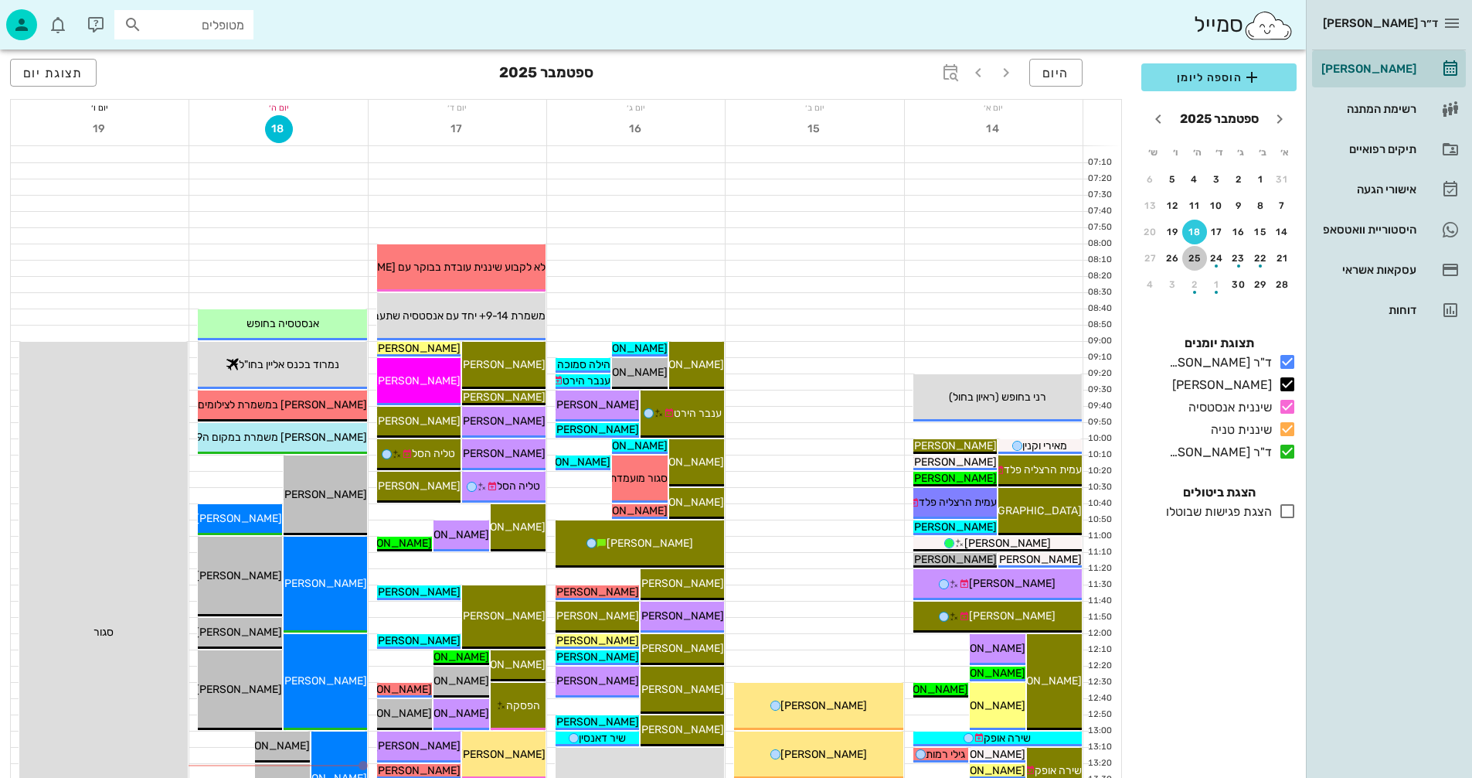
click at [1193, 258] on div "25" at bounding box center [1195, 258] width 25 height 11
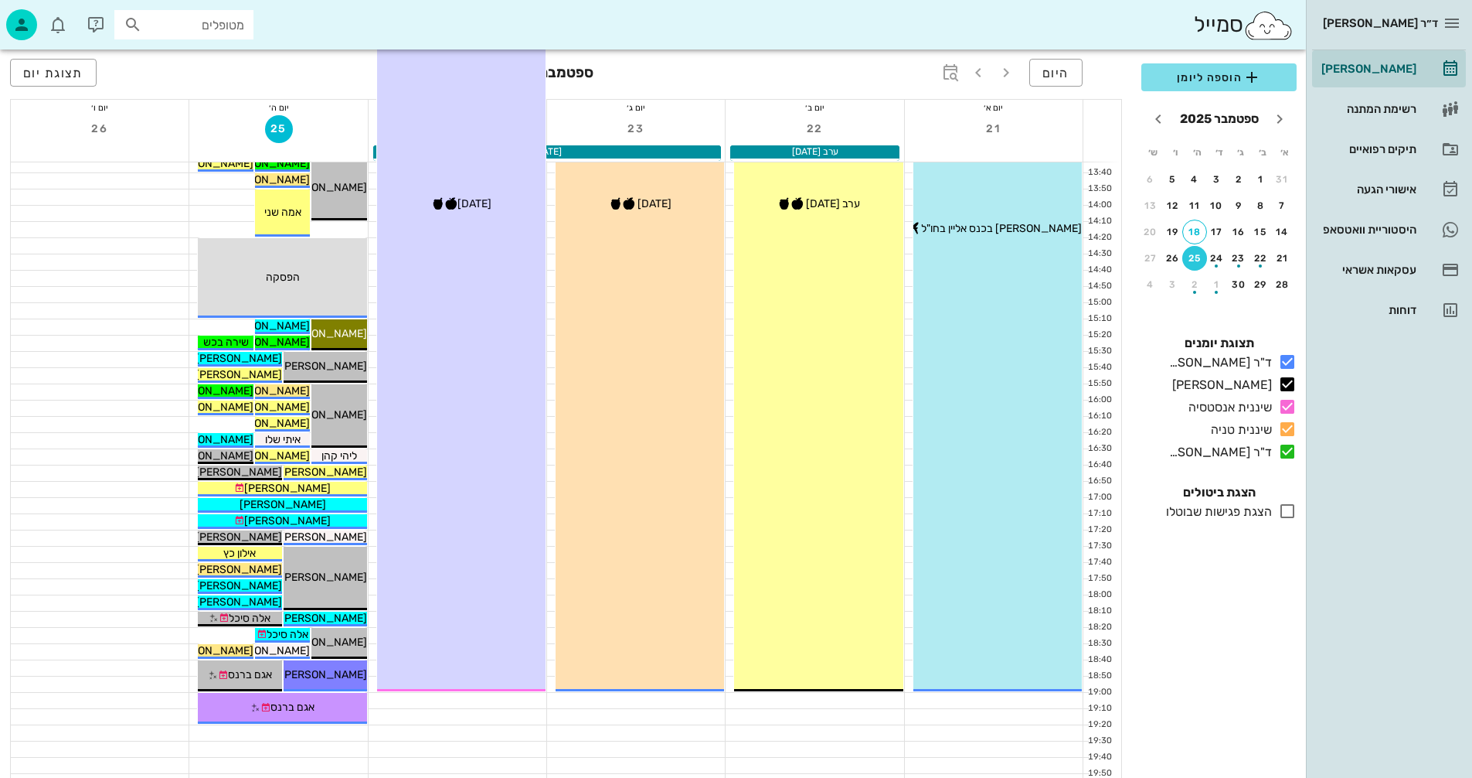
scroll to position [732, 0]
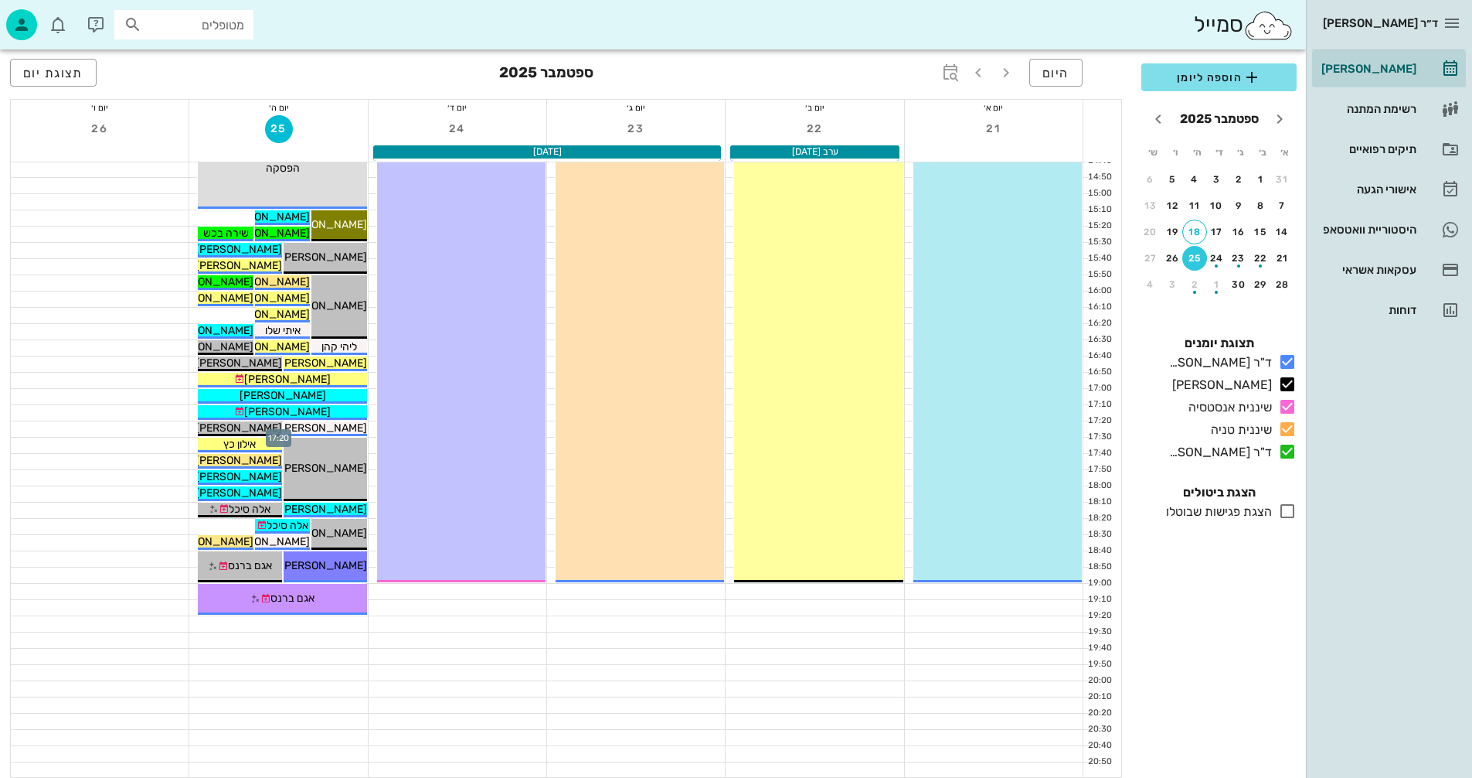
click at [191, 427] on div at bounding box center [278, 428] width 178 height 15
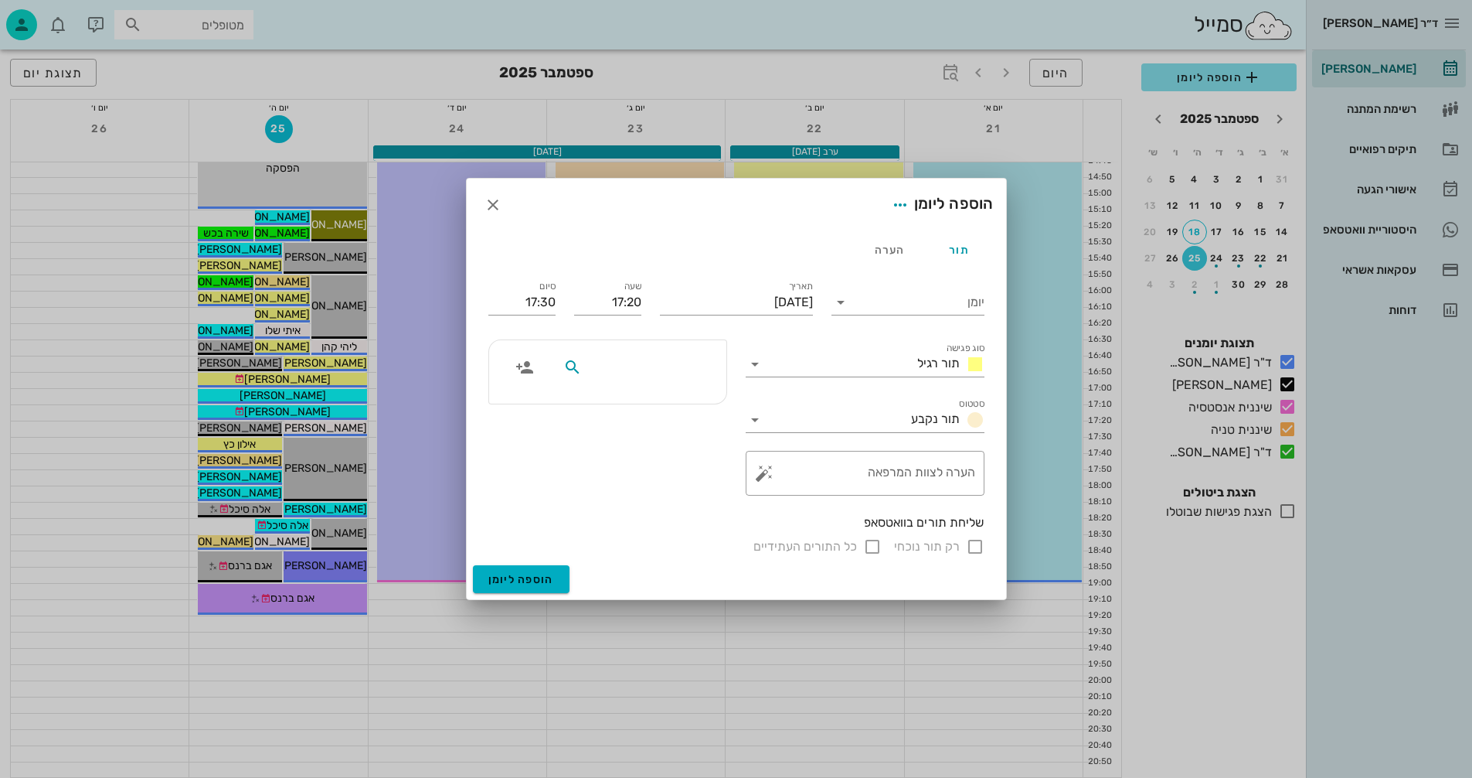
click at [682, 369] on input "text" at bounding box center [644, 367] width 119 height 20
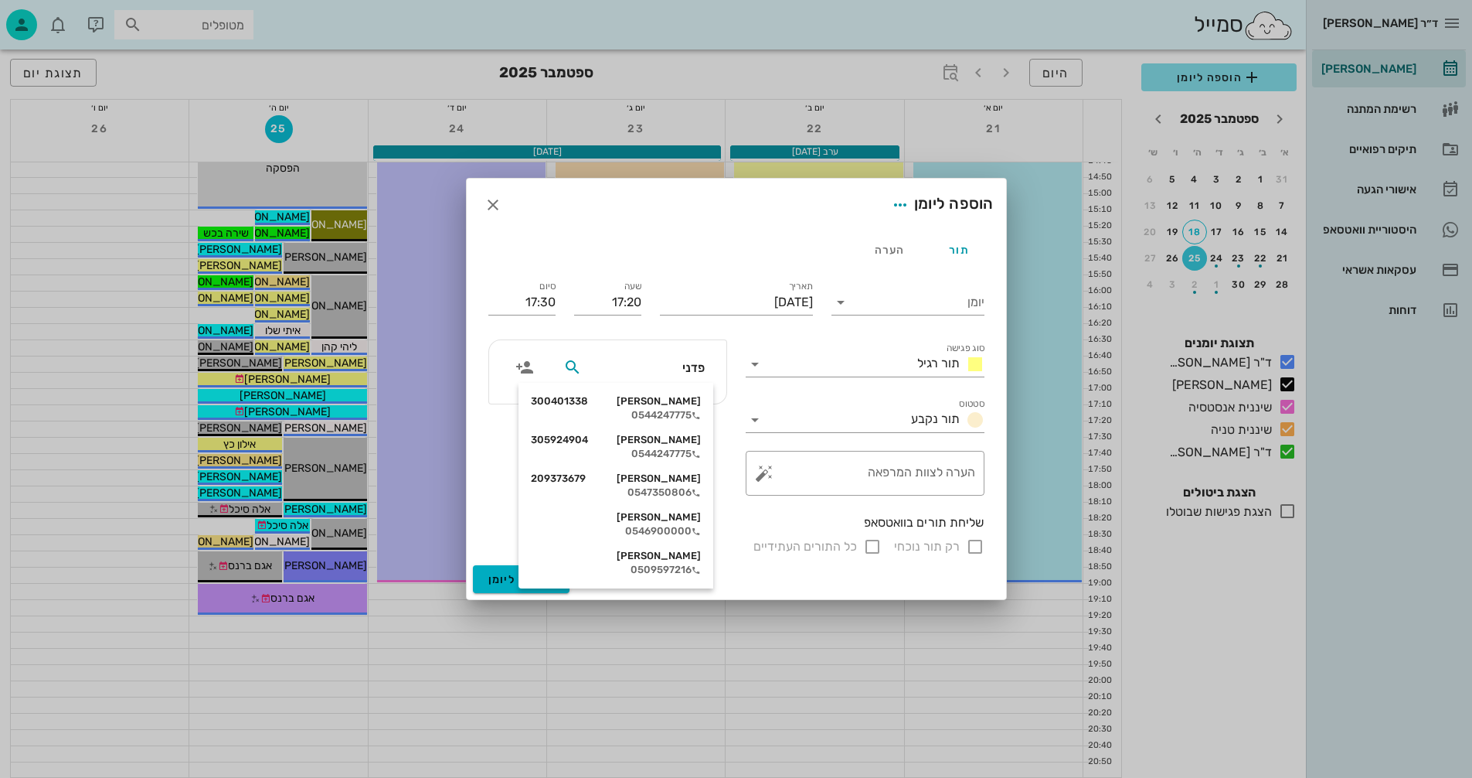
type input "פדני"
click at [646, 407] on div "[PERSON_NAME] 300401338 0544247775" at bounding box center [616, 408] width 170 height 39
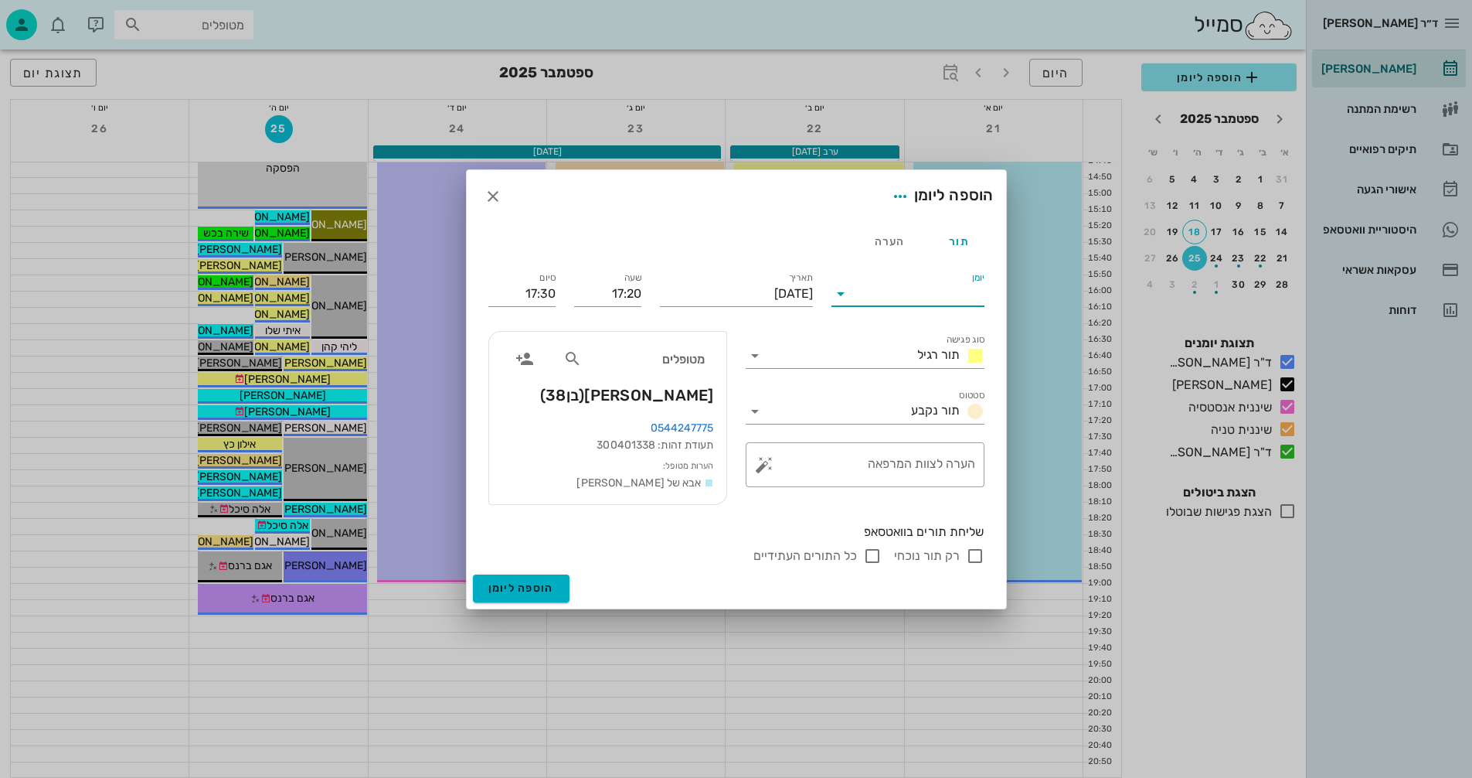
click at [854, 294] on input "יומן" at bounding box center [918, 293] width 131 height 25
click at [900, 301] on div "ד"ר [PERSON_NAME]" at bounding box center [908, 305] width 128 height 15
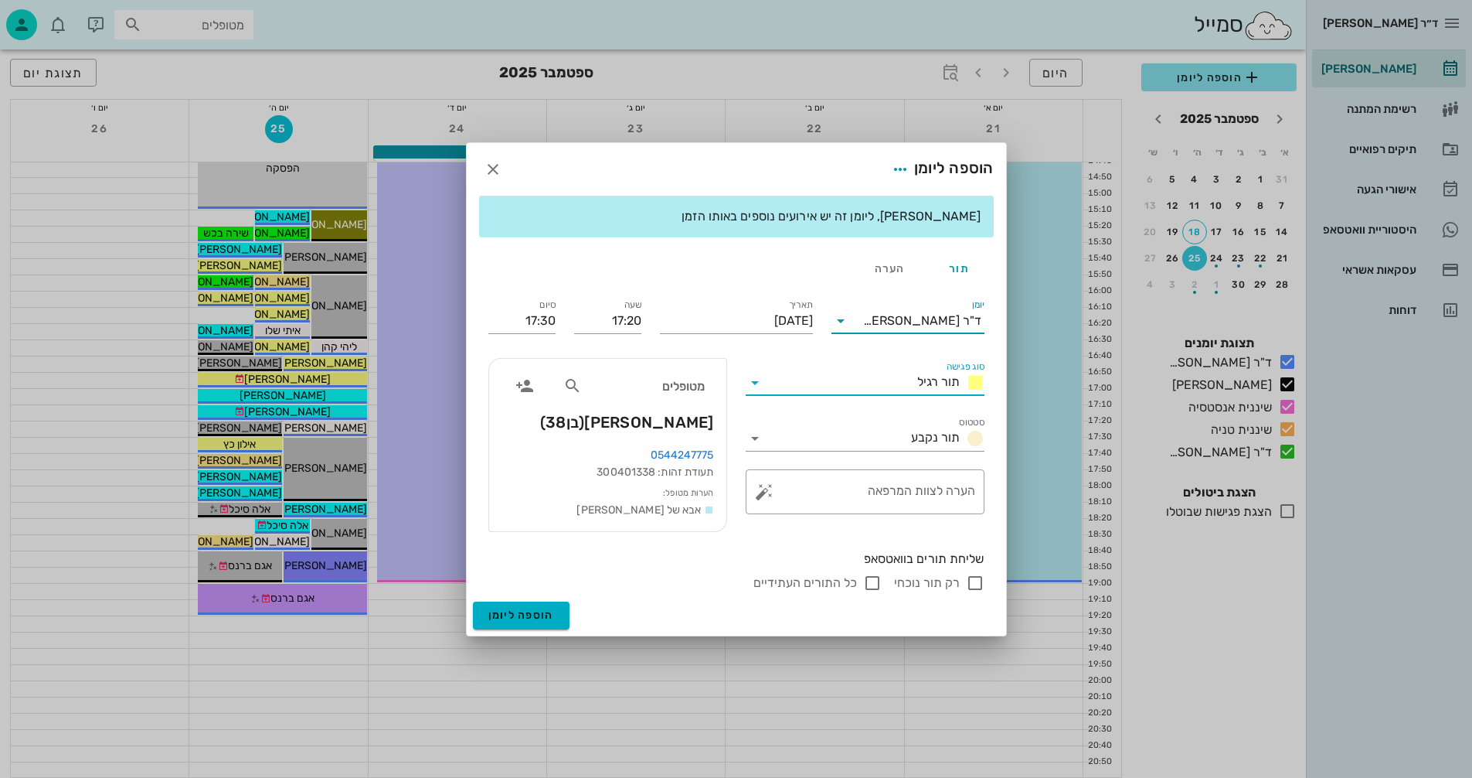
click at [822, 376] on input "סוג פגישה" at bounding box center [839, 382] width 144 height 25
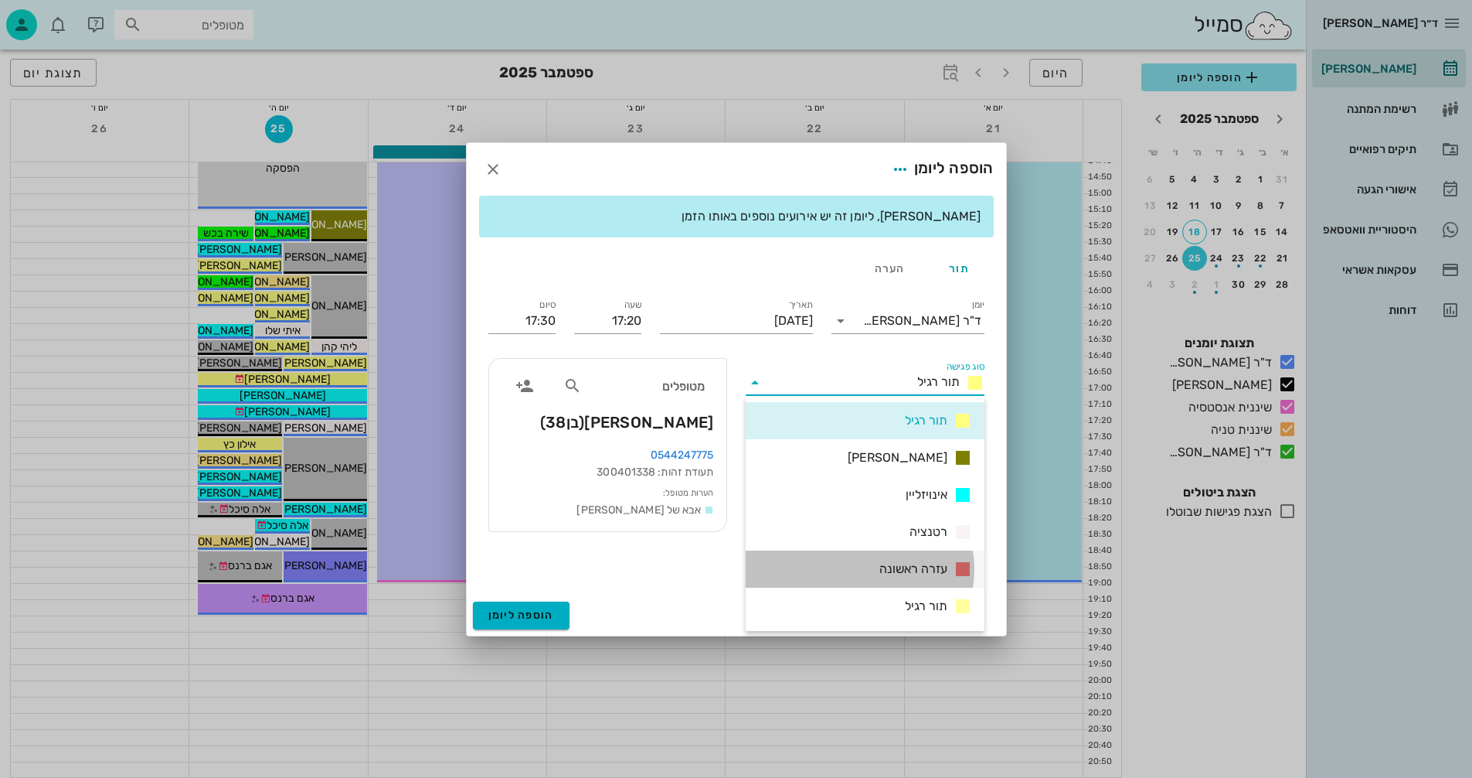
click at [883, 566] on span "עזרה ראשונה" at bounding box center [914, 569] width 68 height 19
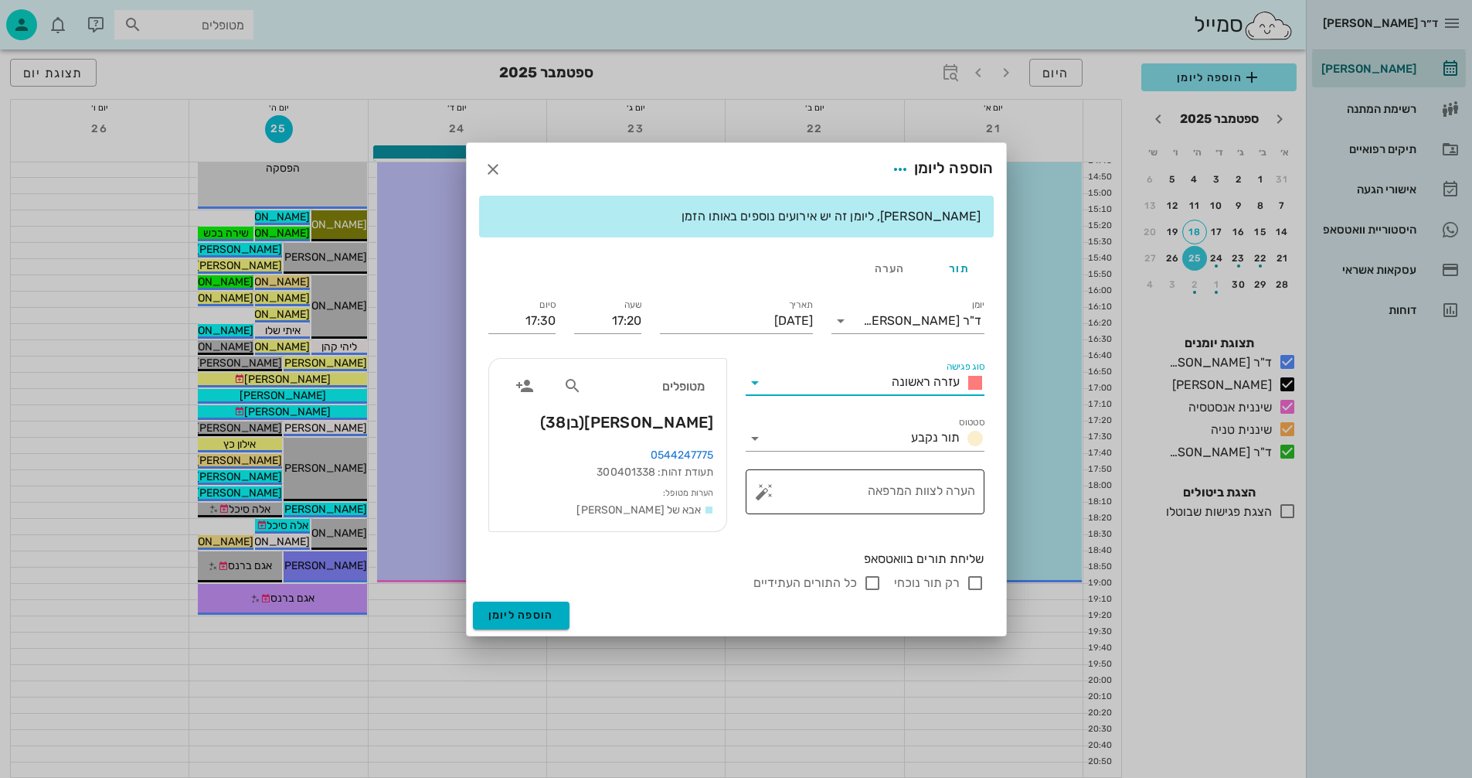
click at [927, 492] on textarea "הערה לצוות המרפאה" at bounding box center [871, 495] width 208 height 37
type textarea "אטצ נפל..."
click at [972, 584] on input "רק תור נוכחי" at bounding box center [975, 582] width 19 height 19
checkbox input "false"
click at [505, 614] on span "הוספה ליומן" at bounding box center [521, 614] width 66 height 13
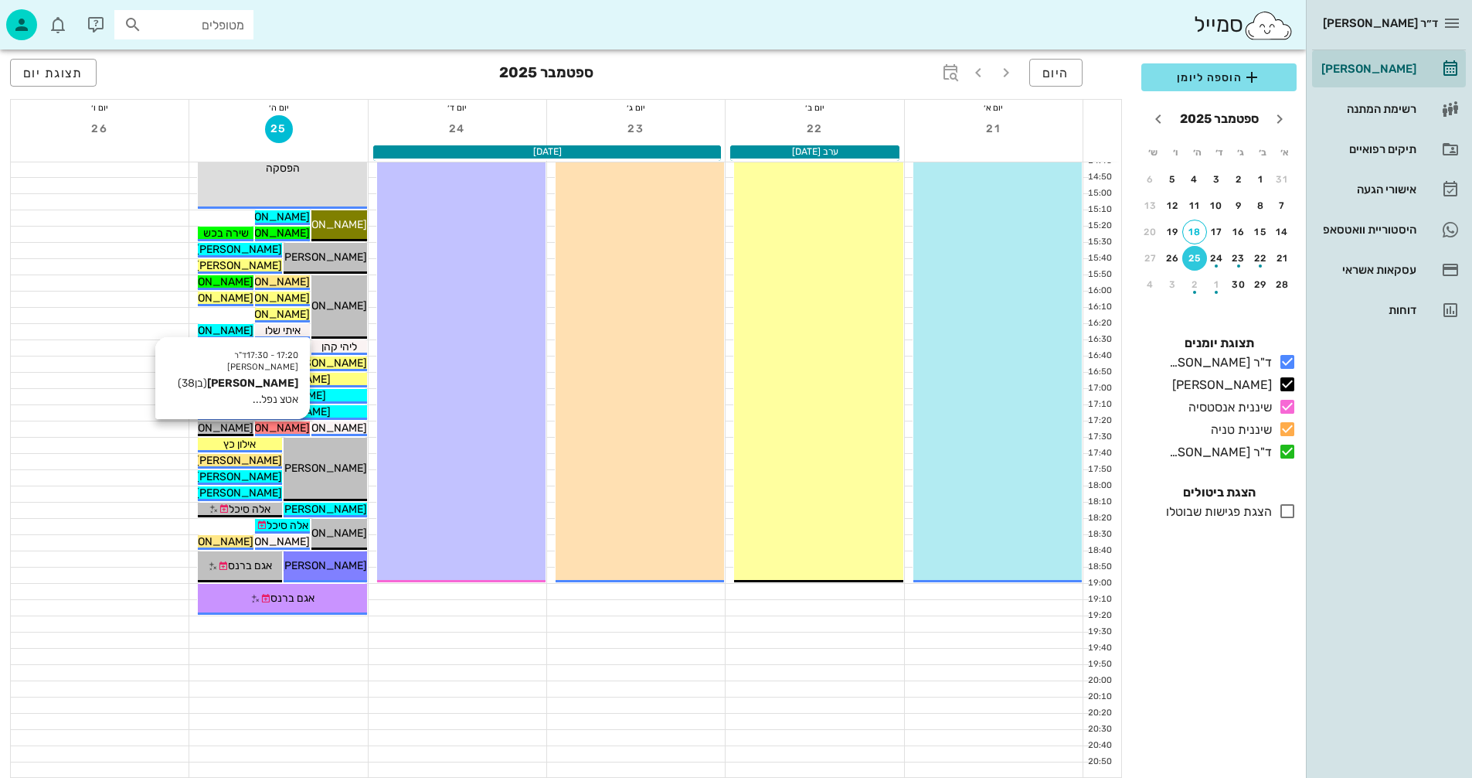
click at [287, 424] on span "[PERSON_NAME]" at bounding box center [266, 427] width 87 height 13
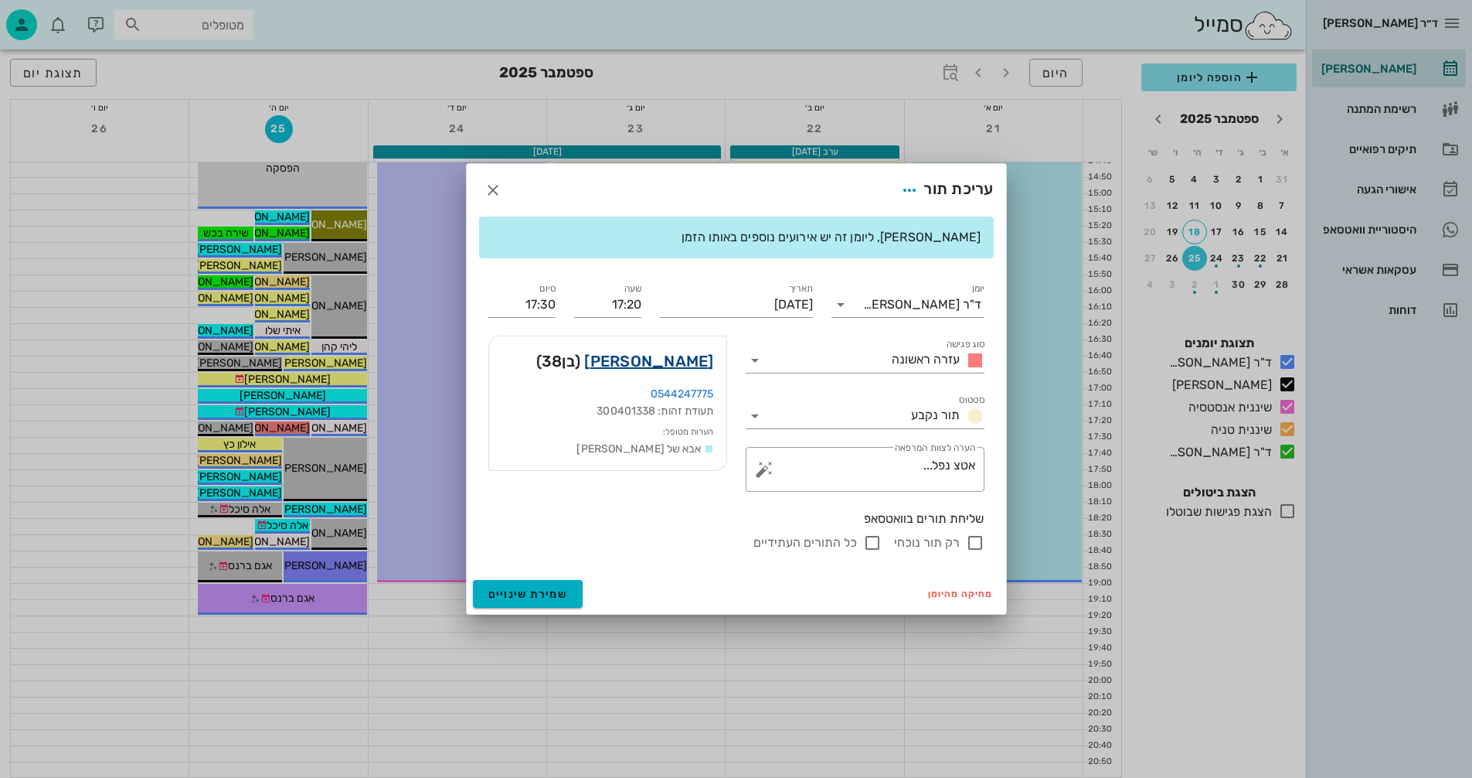
click at [683, 360] on link "[PERSON_NAME]" at bounding box center [648, 361] width 129 height 25
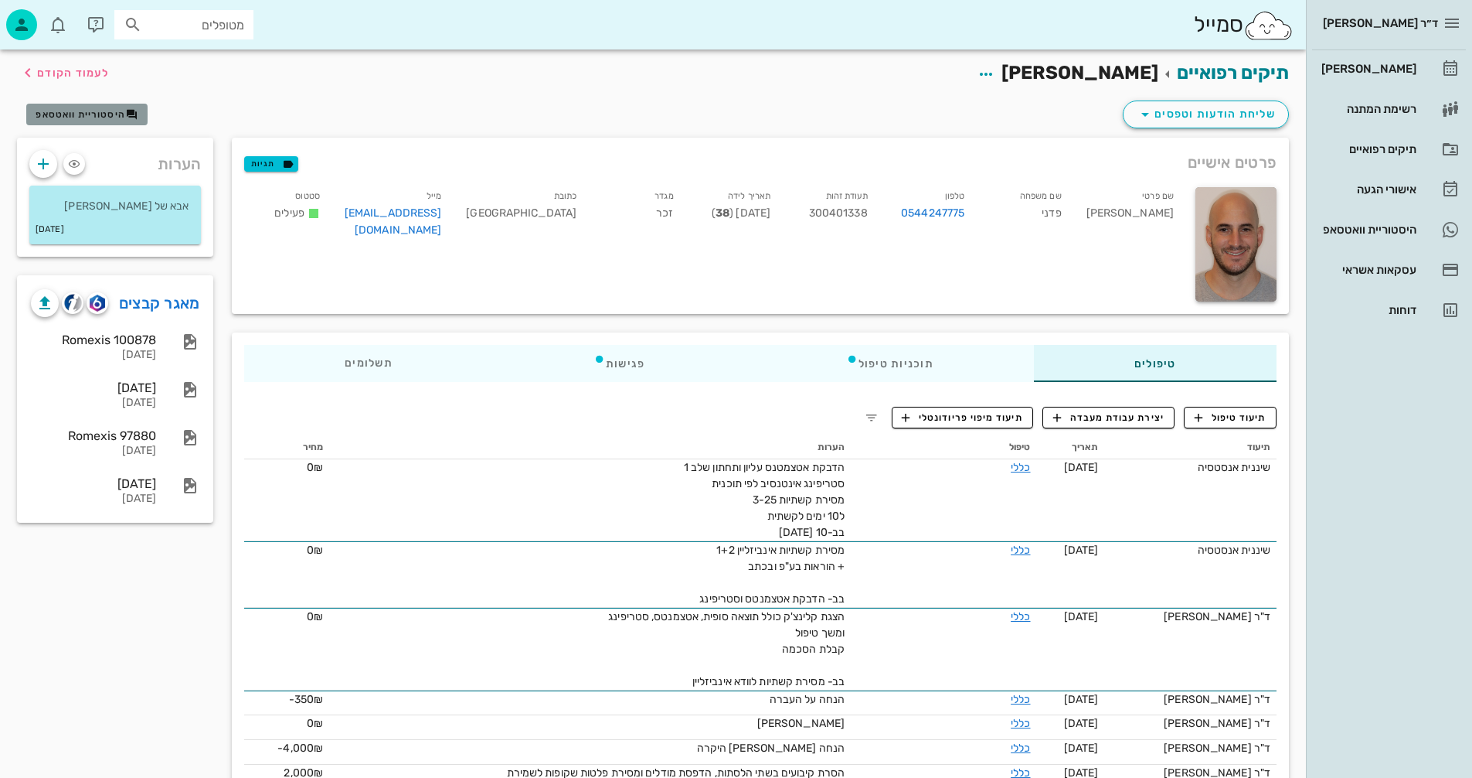
click at [94, 111] on span "היסטוריית וואטסאפ" at bounding box center [81, 114] width 90 height 11
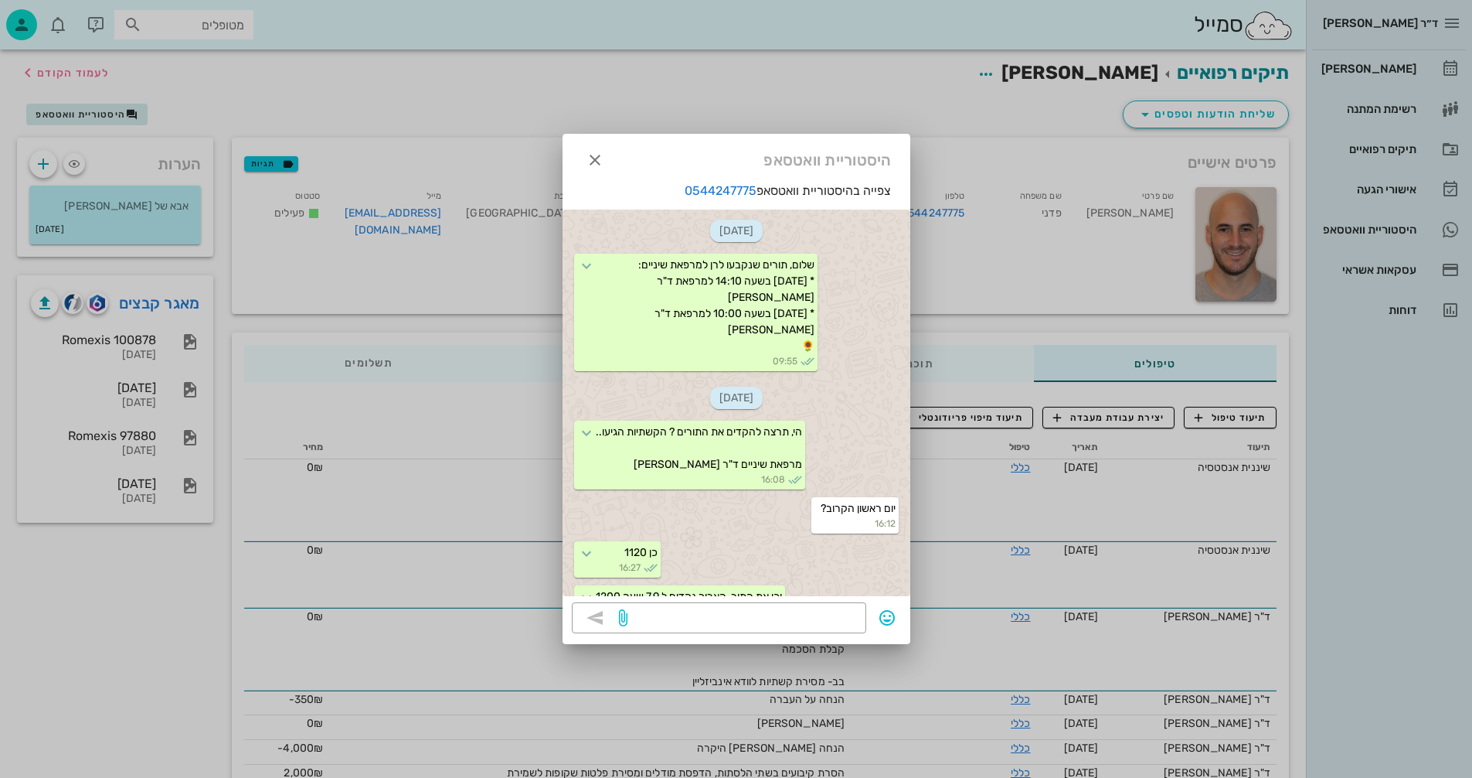
scroll to position [3208, 0]
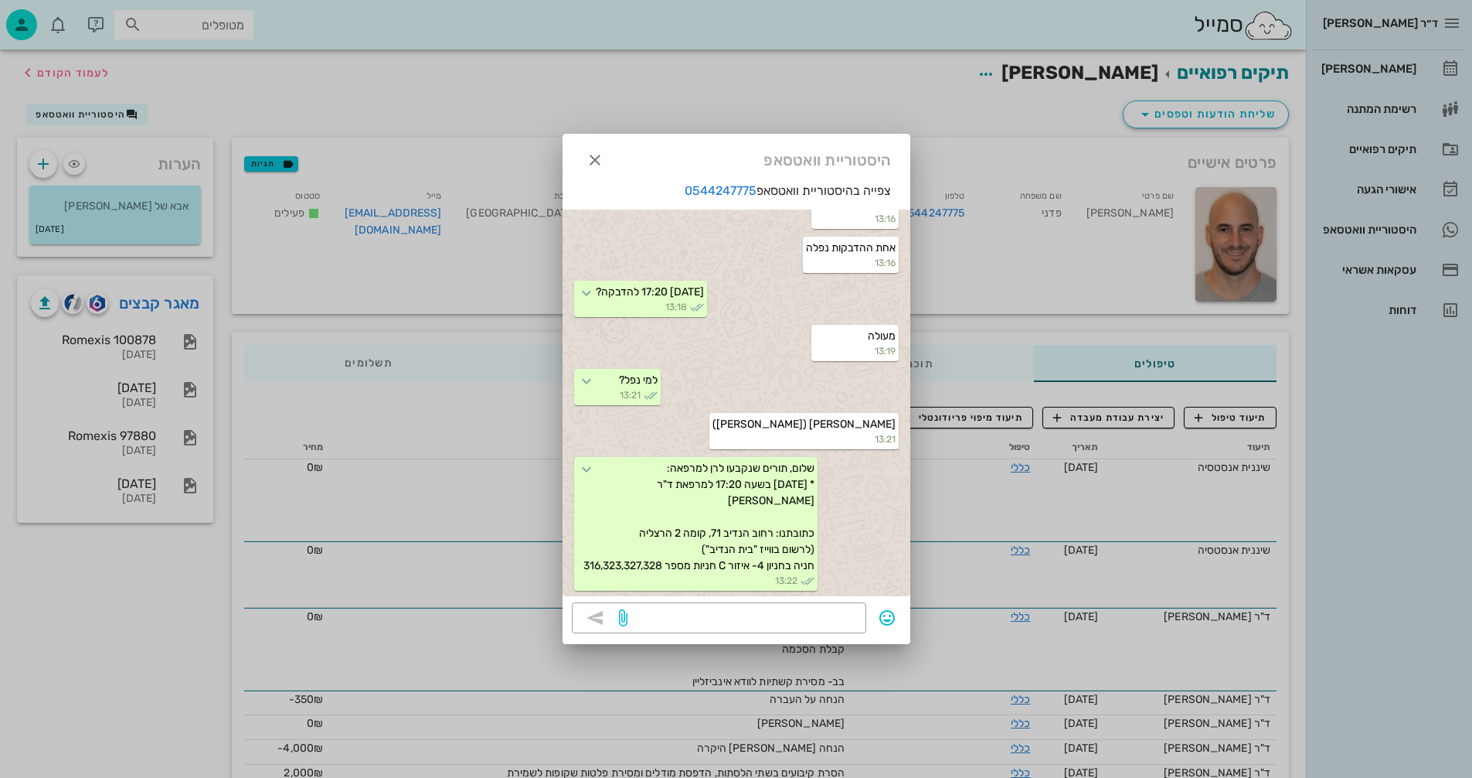
click at [1011, 266] on div at bounding box center [736, 389] width 1472 height 778
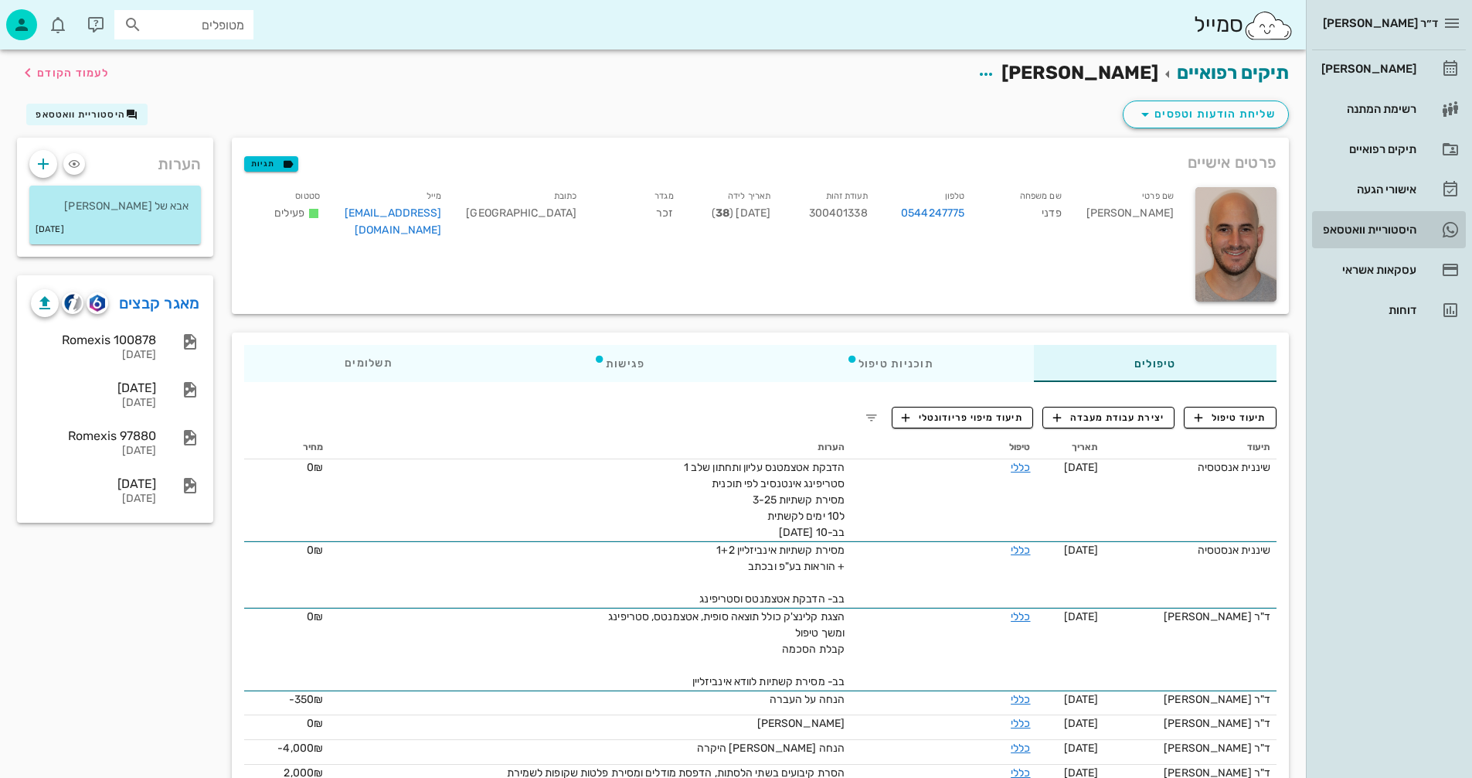
click at [1369, 230] on div "היסטוריית וואטסאפ" at bounding box center [1368, 229] width 98 height 12
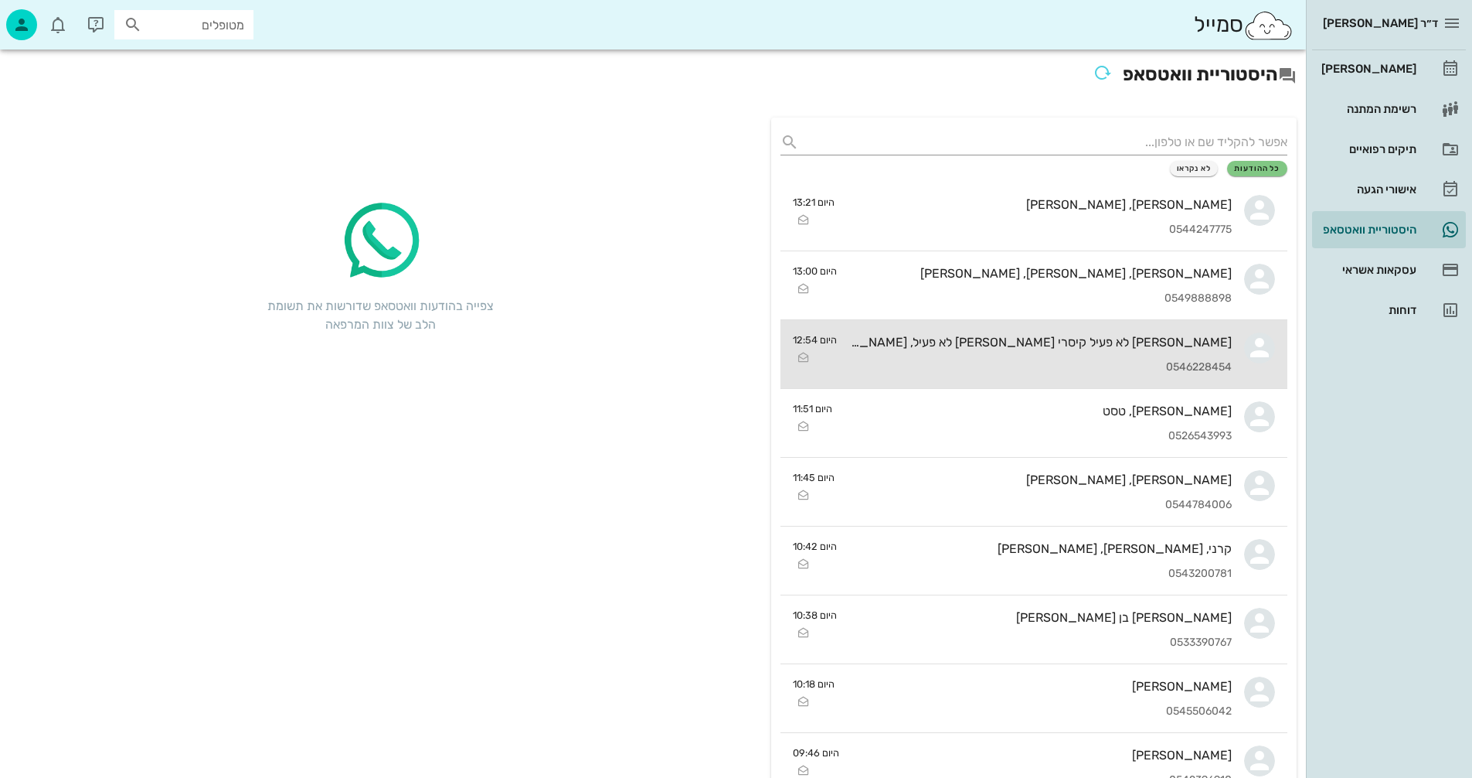
click at [1006, 367] on div "0546228454" at bounding box center [1040, 367] width 383 height 13
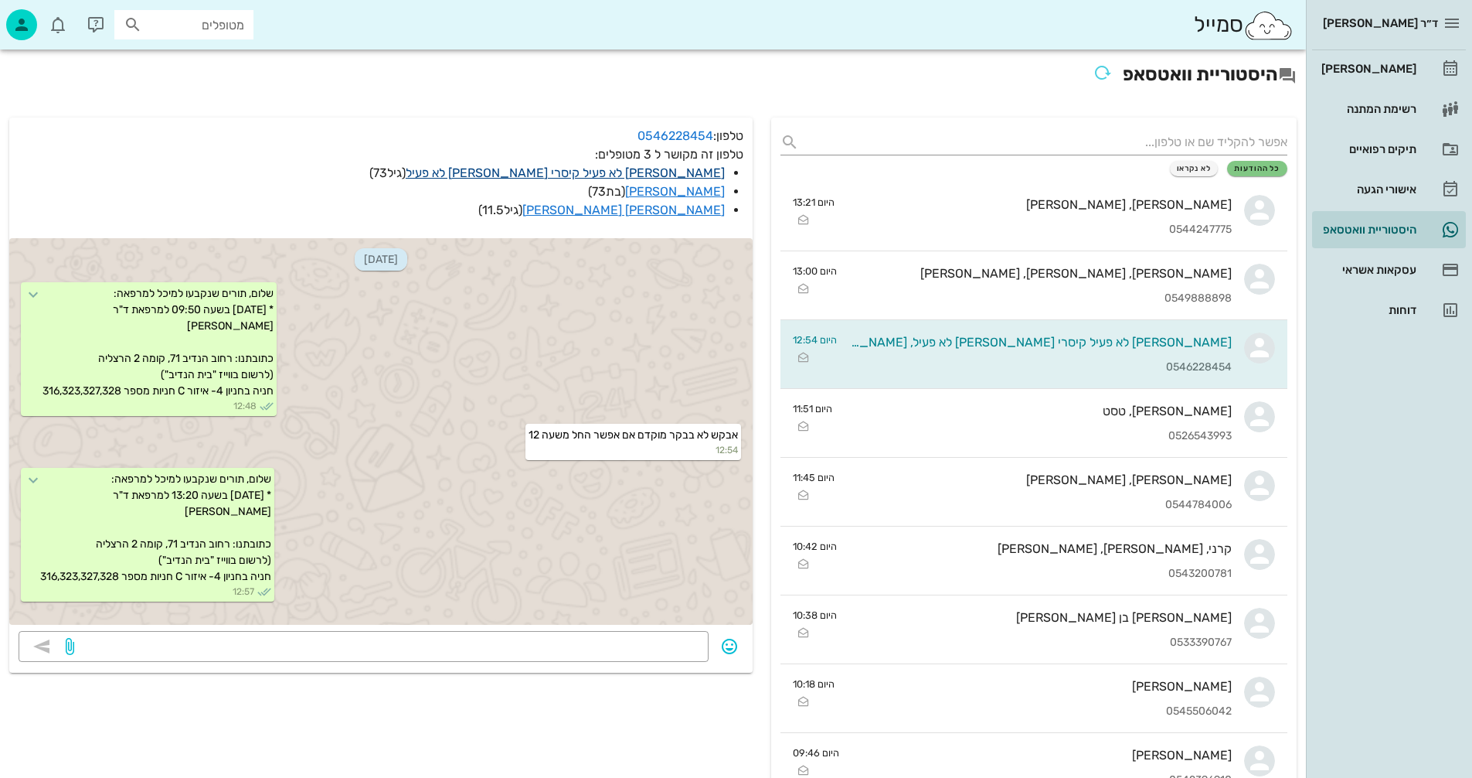
click at [628, 170] on link "[PERSON_NAME] לא פעיל קיסרי [PERSON_NAME] לא פעיל" at bounding box center [565, 172] width 319 height 15
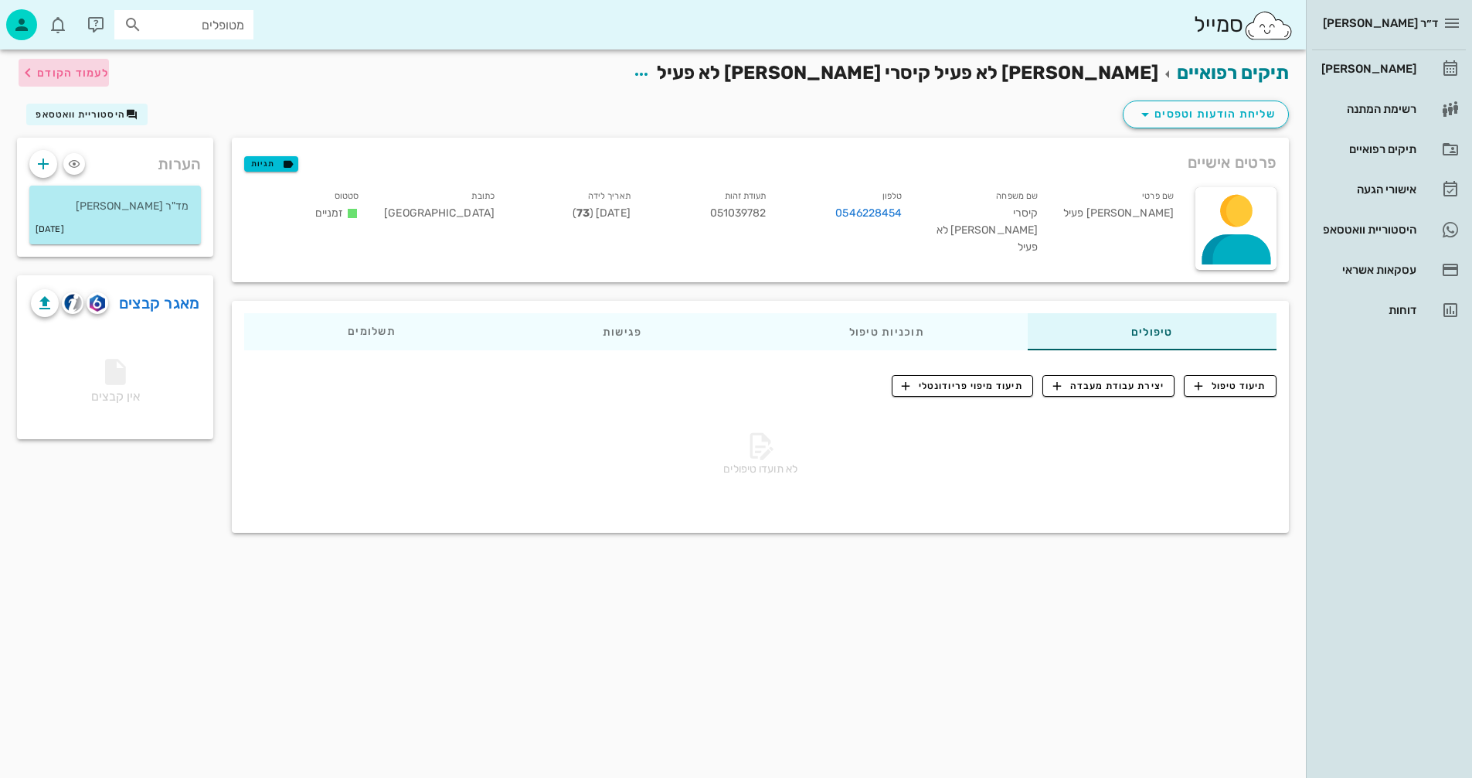
click at [85, 70] on span "לעמוד הקודם" at bounding box center [73, 72] width 72 height 13
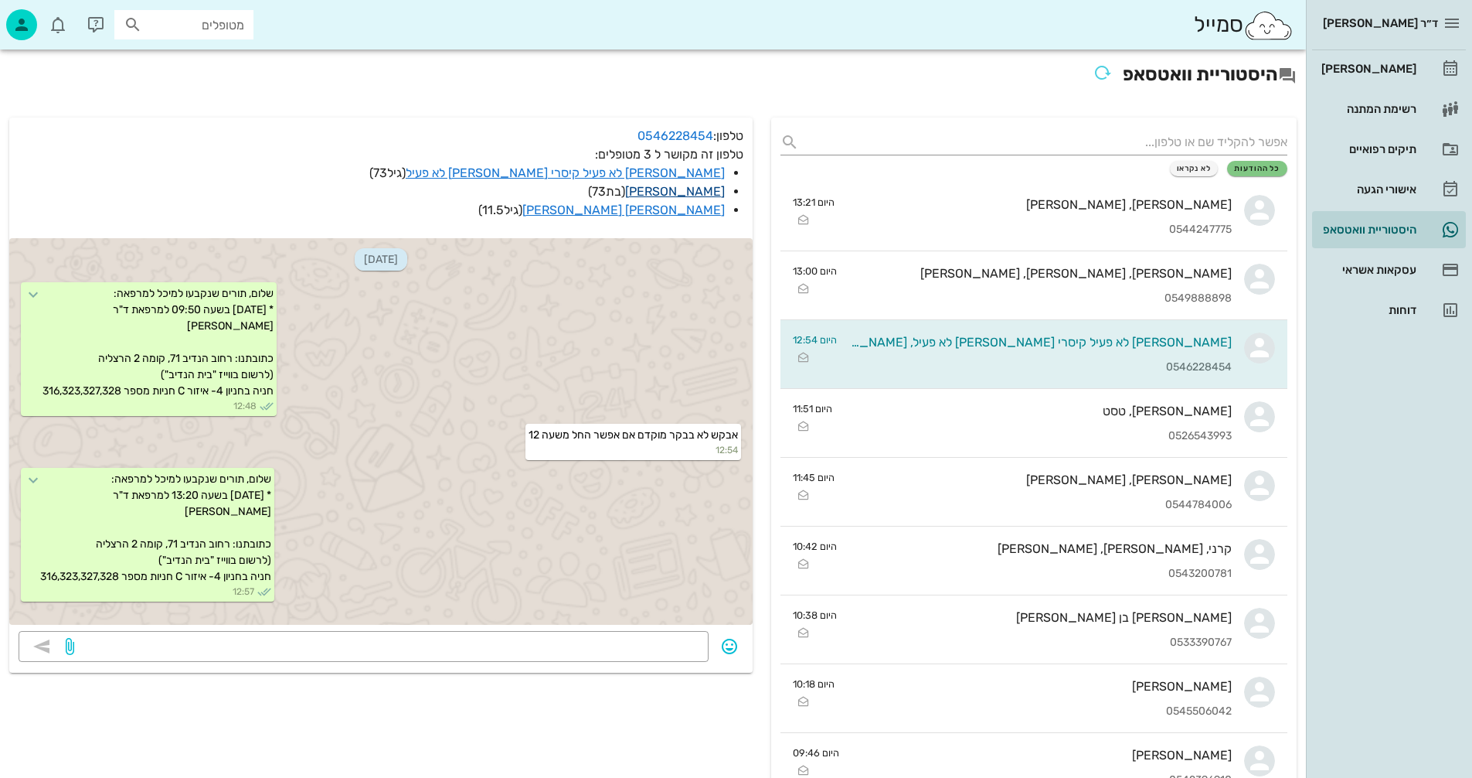
click at [705, 190] on link "[PERSON_NAME]" at bounding box center [675, 191] width 100 height 15
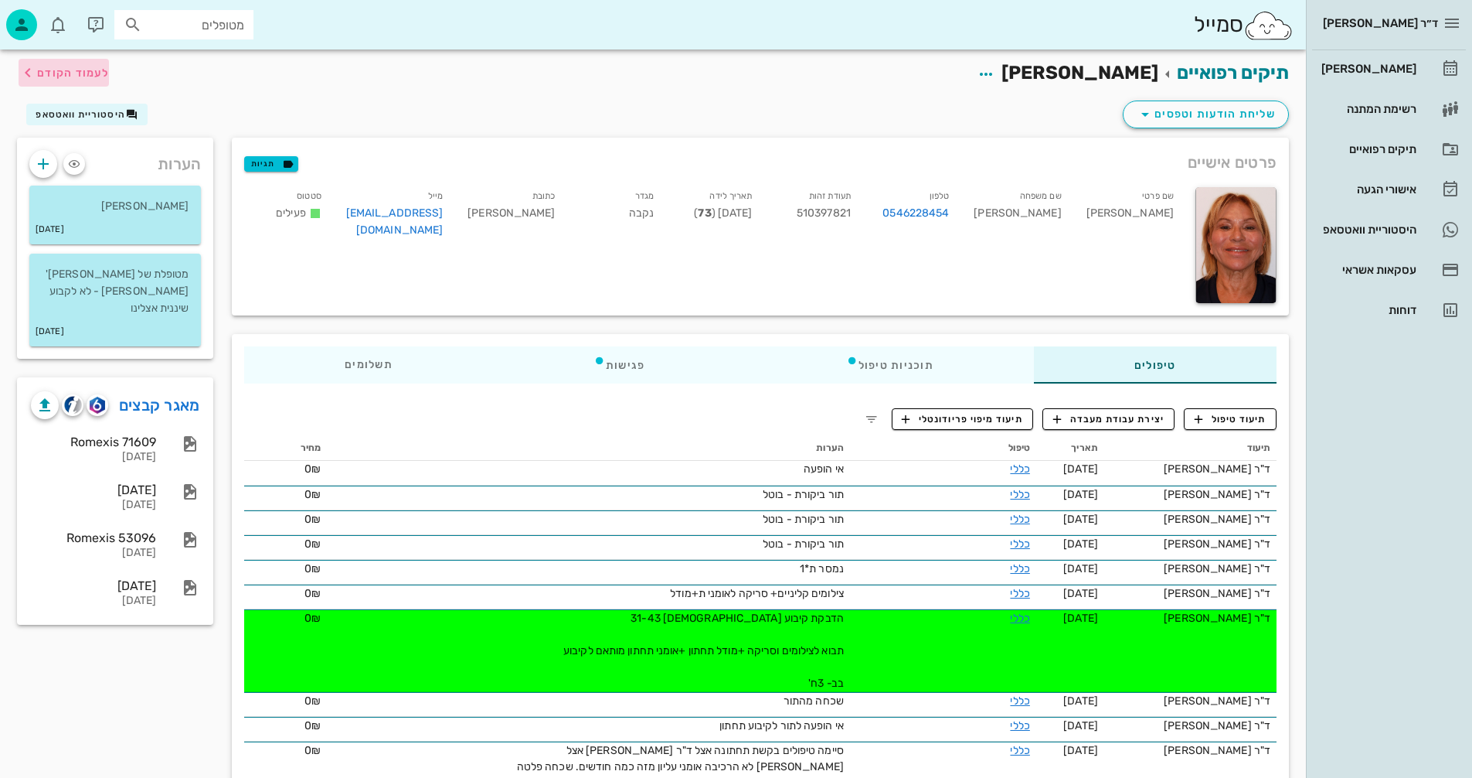
click at [71, 75] on span "לעמוד הקודם" at bounding box center [73, 72] width 72 height 13
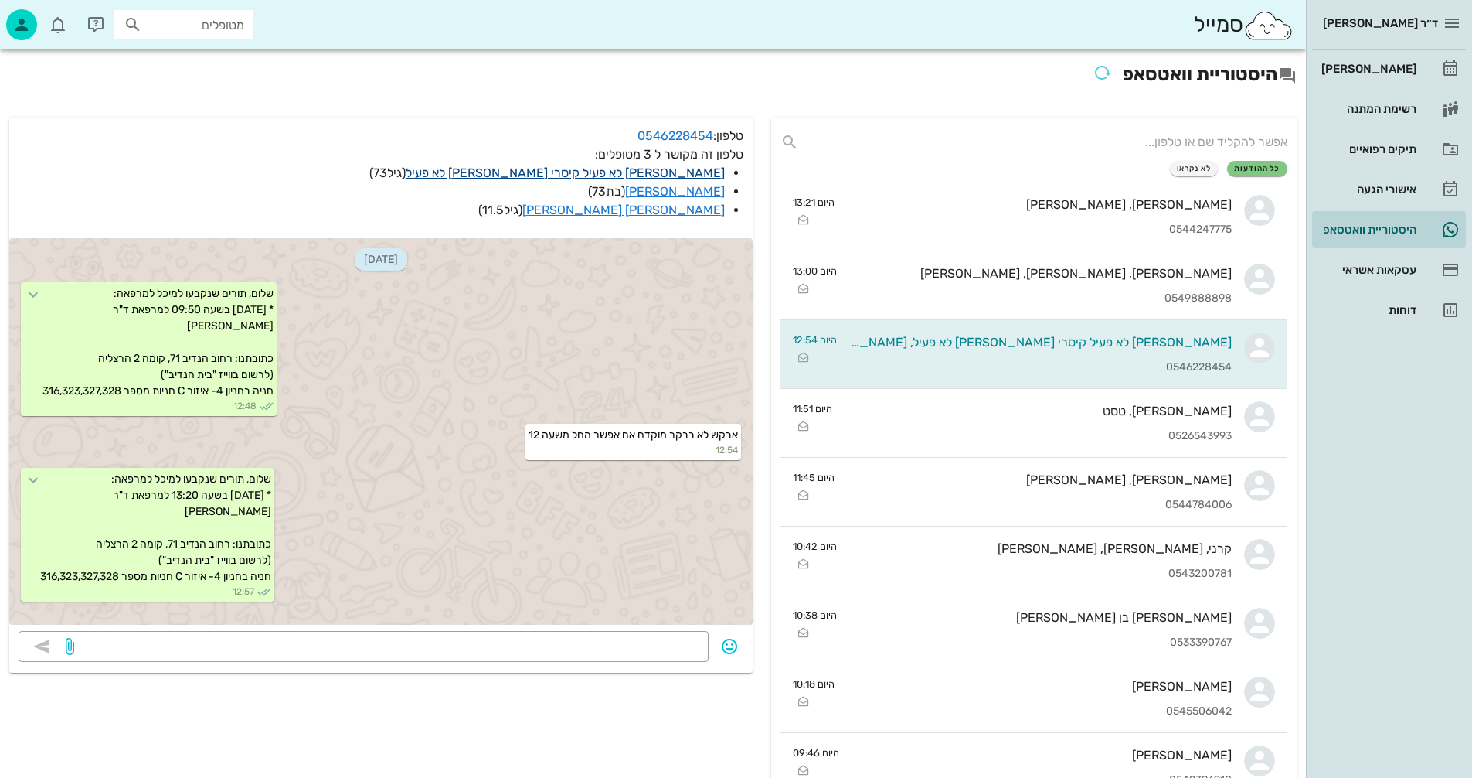
click at [562, 172] on link "[PERSON_NAME] לא פעיל קיסרי [PERSON_NAME] לא פעיל" at bounding box center [565, 172] width 319 height 15
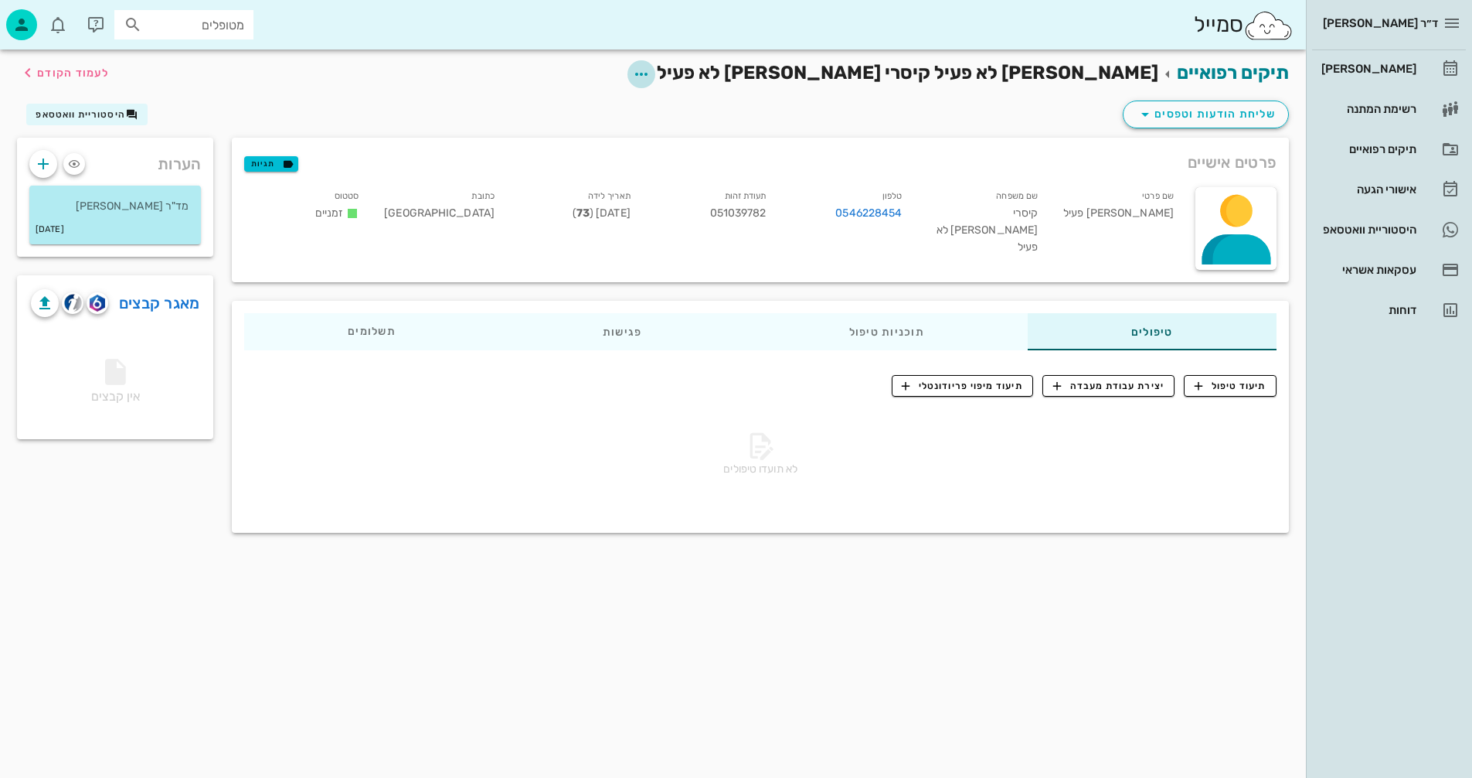
click at [651, 74] on icon "button" at bounding box center [641, 74] width 19 height 19
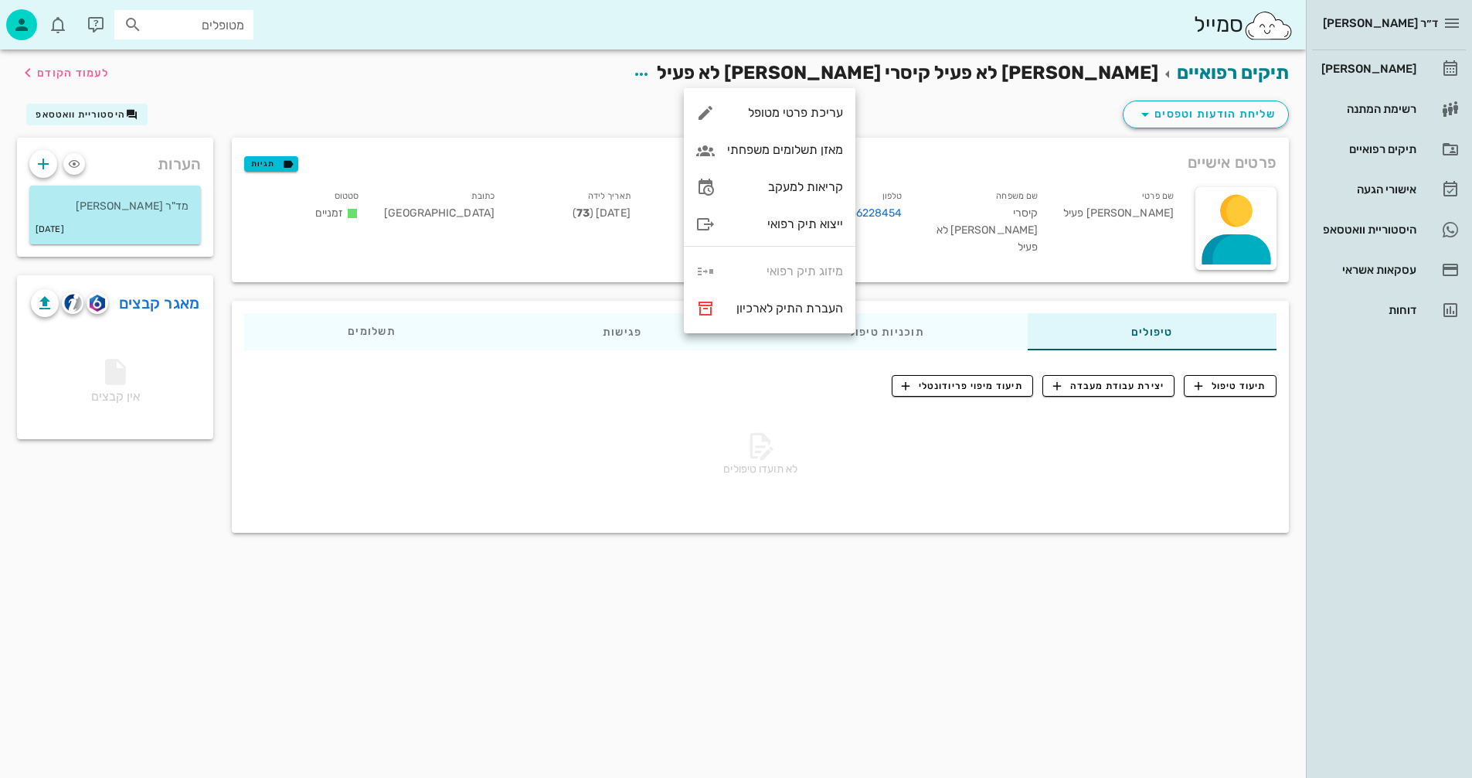
click at [773, 271] on div "עריכת פרטי מטופל מאזן תשלומים משפחתי קריאות למעקב ייצוא תיק רפואי מיזוג תיק רפו…" at bounding box center [770, 210] width 172 height 245
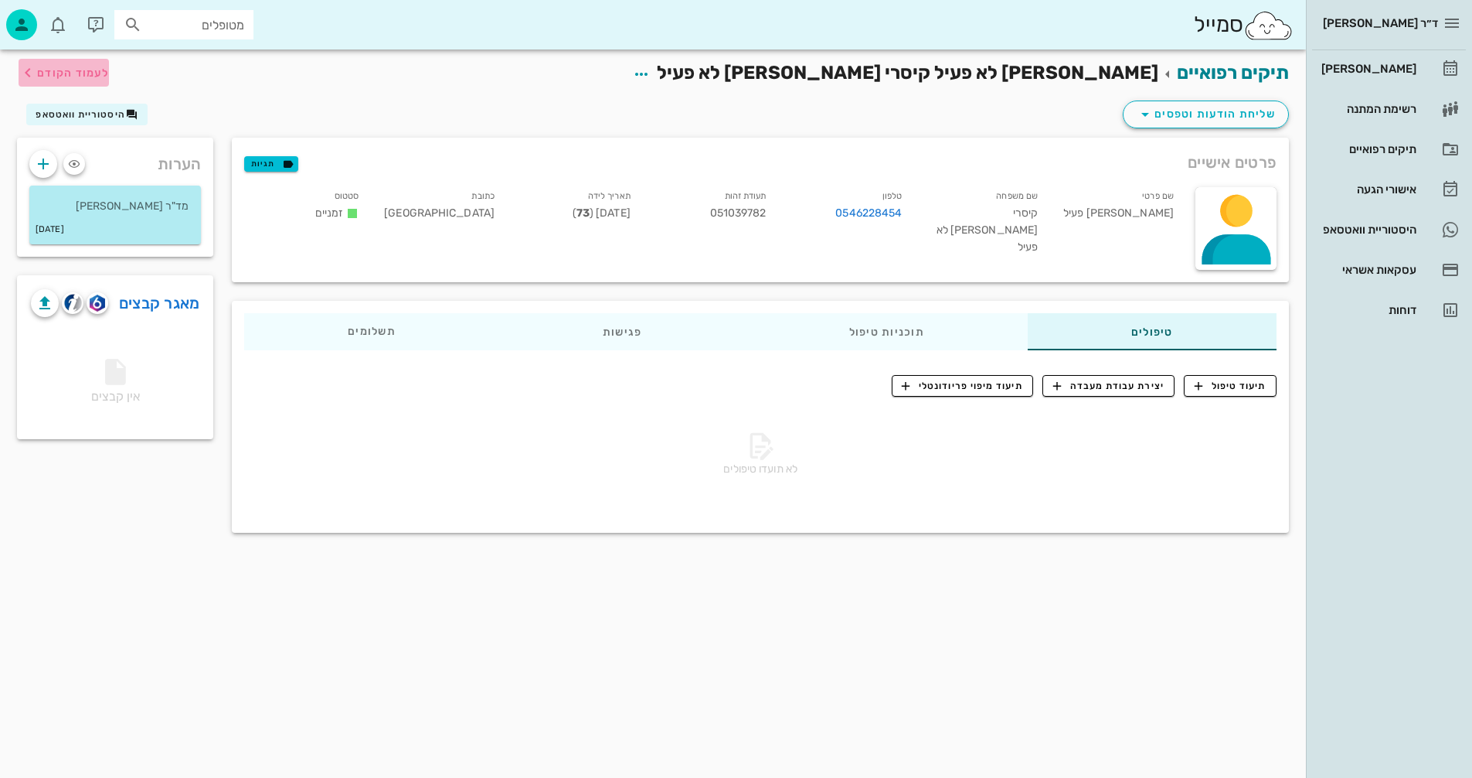
click at [73, 73] on span "לעמוד הקודם" at bounding box center [73, 72] width 72 height 13
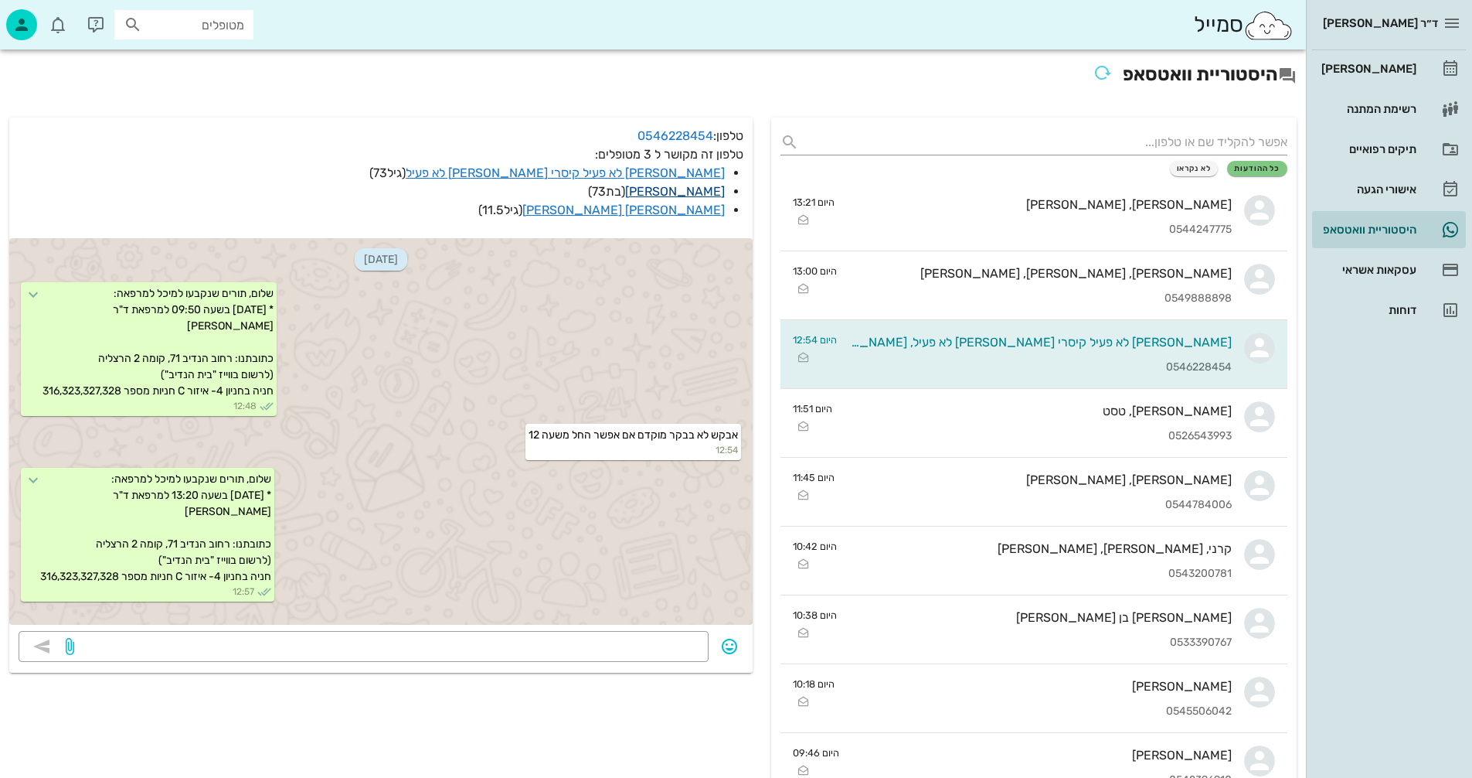
click at [688, 191] on link "[PERSON_NAME]" at bounding box center [675, 191] width 100 height 15
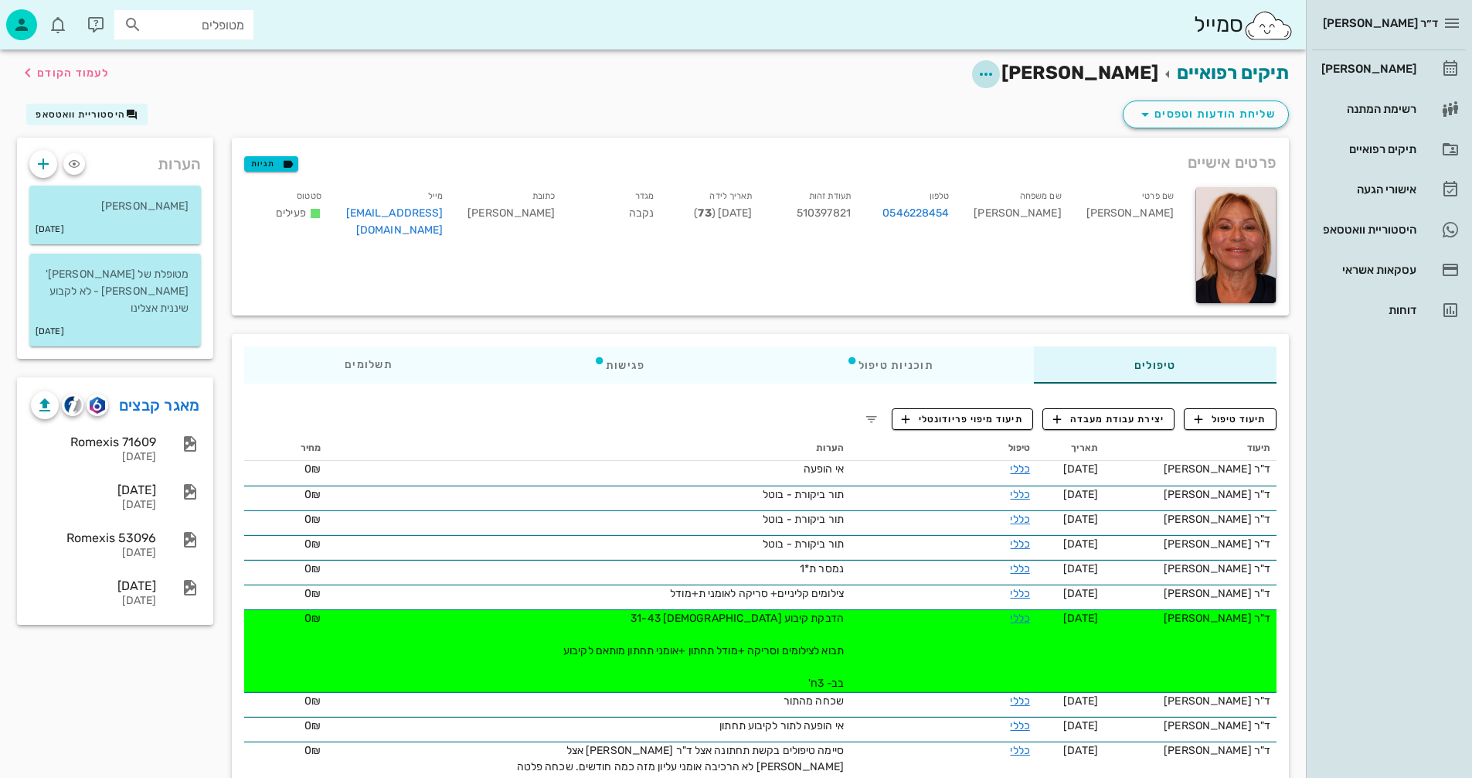
click at [995, 75] on icon "button" at bounding box center [986, 74] width 19 height 19
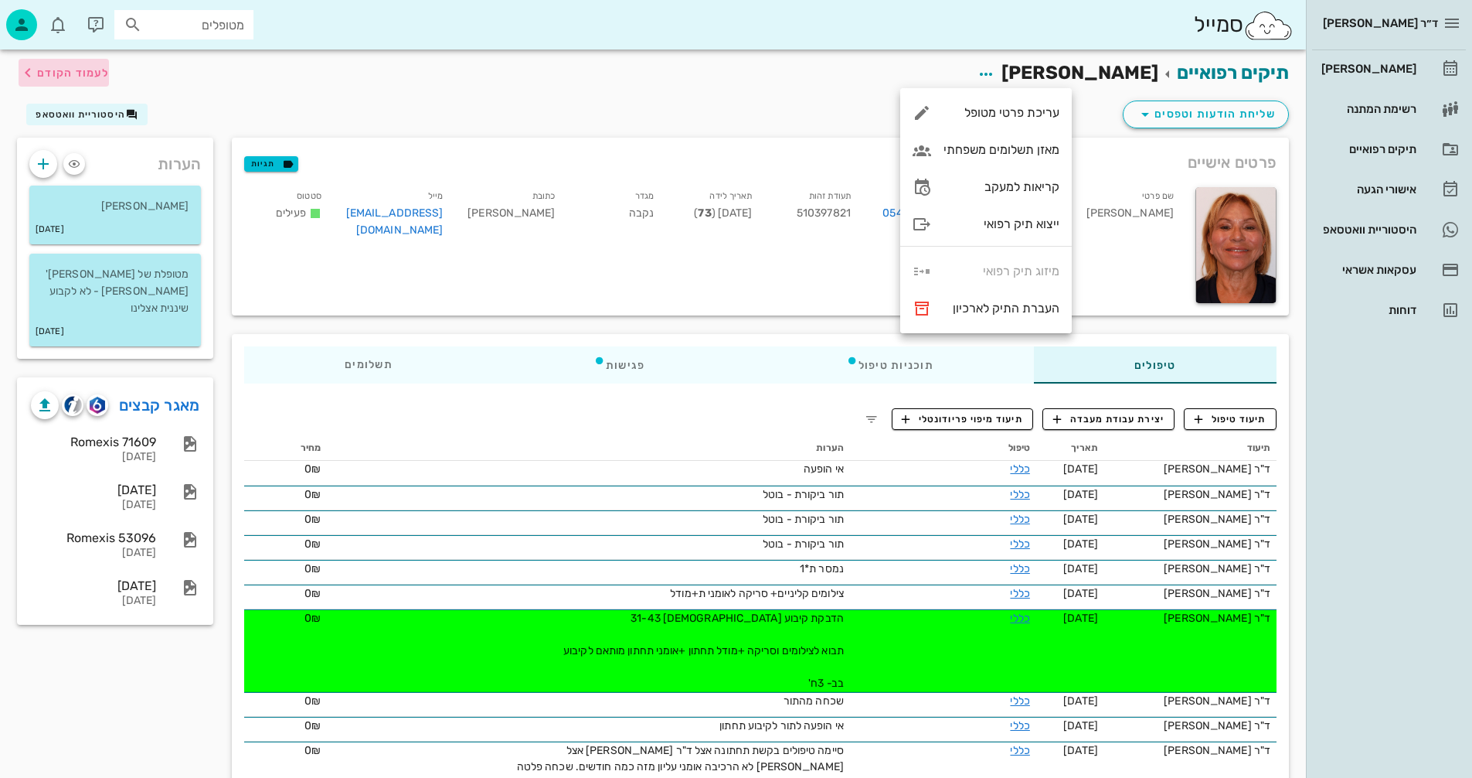
click at [73, 69] on span "לעמוד הקודם" at bounding box center [73, 72] width 72 height 13
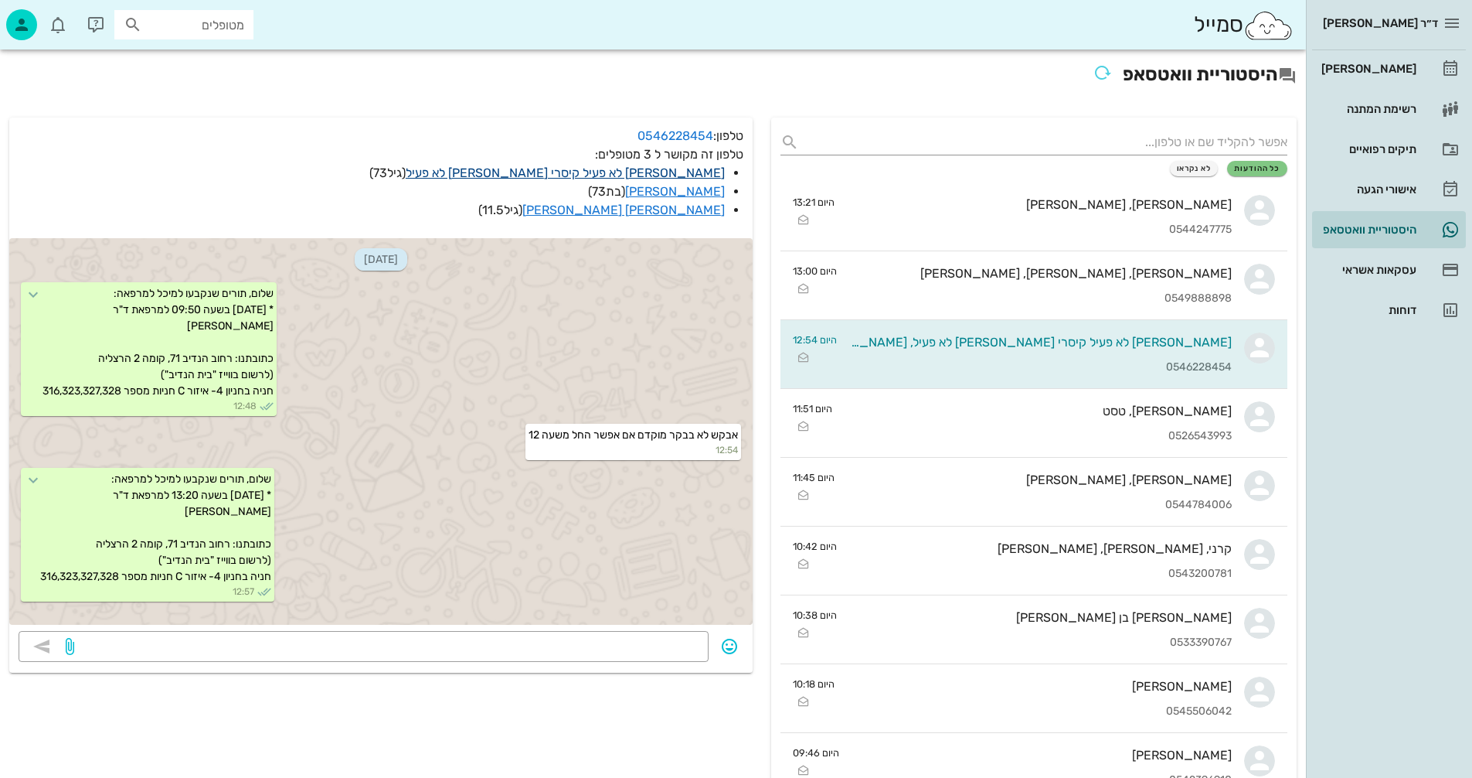
click at [552, 170] on link "[PERSON_NAME] לא פעיל קיסרי [PERSON_NAME] לא פעיל" at bounding box center [565, 172] width 319 height 15
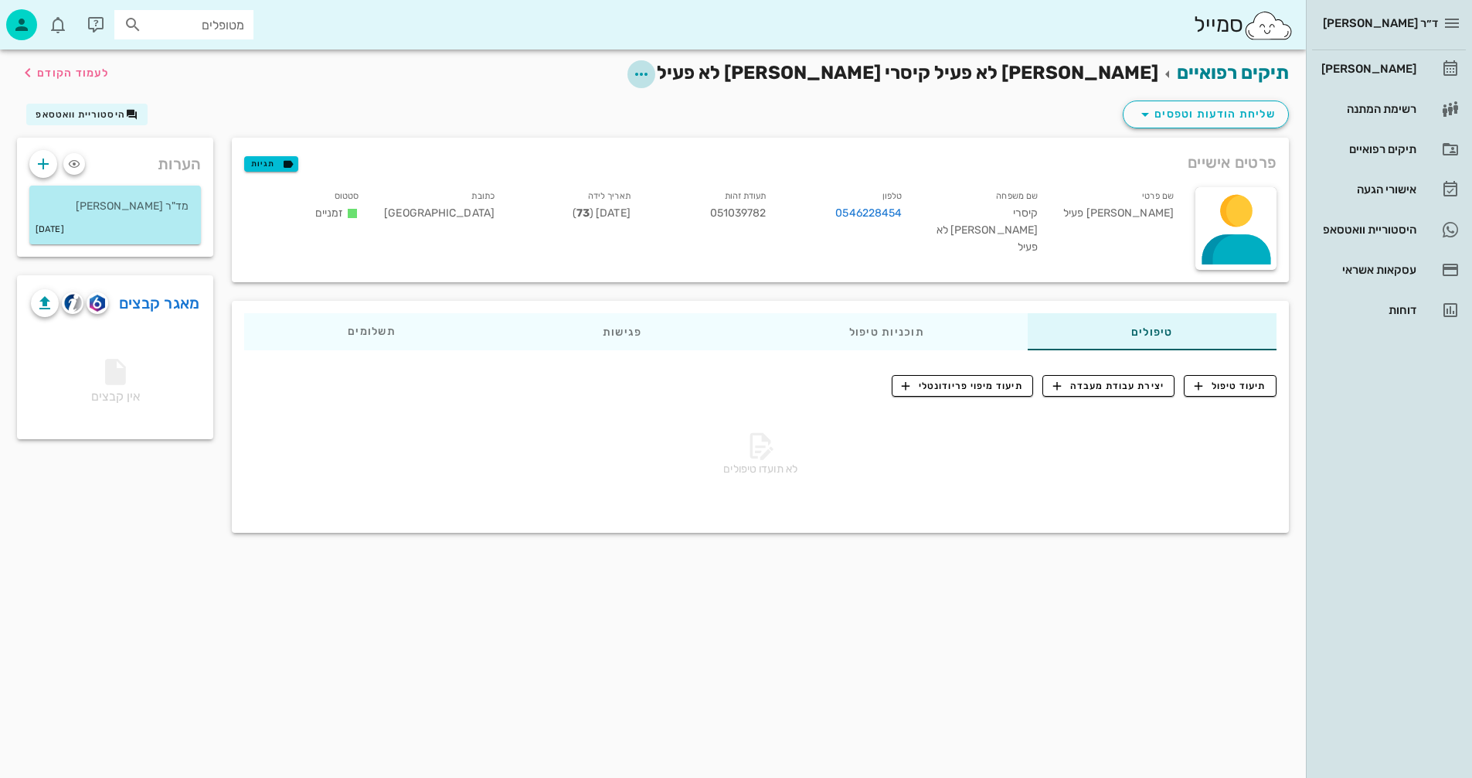
click at [651, 74] on icon "button" at bounding box center [641, 74] width 19 height 19
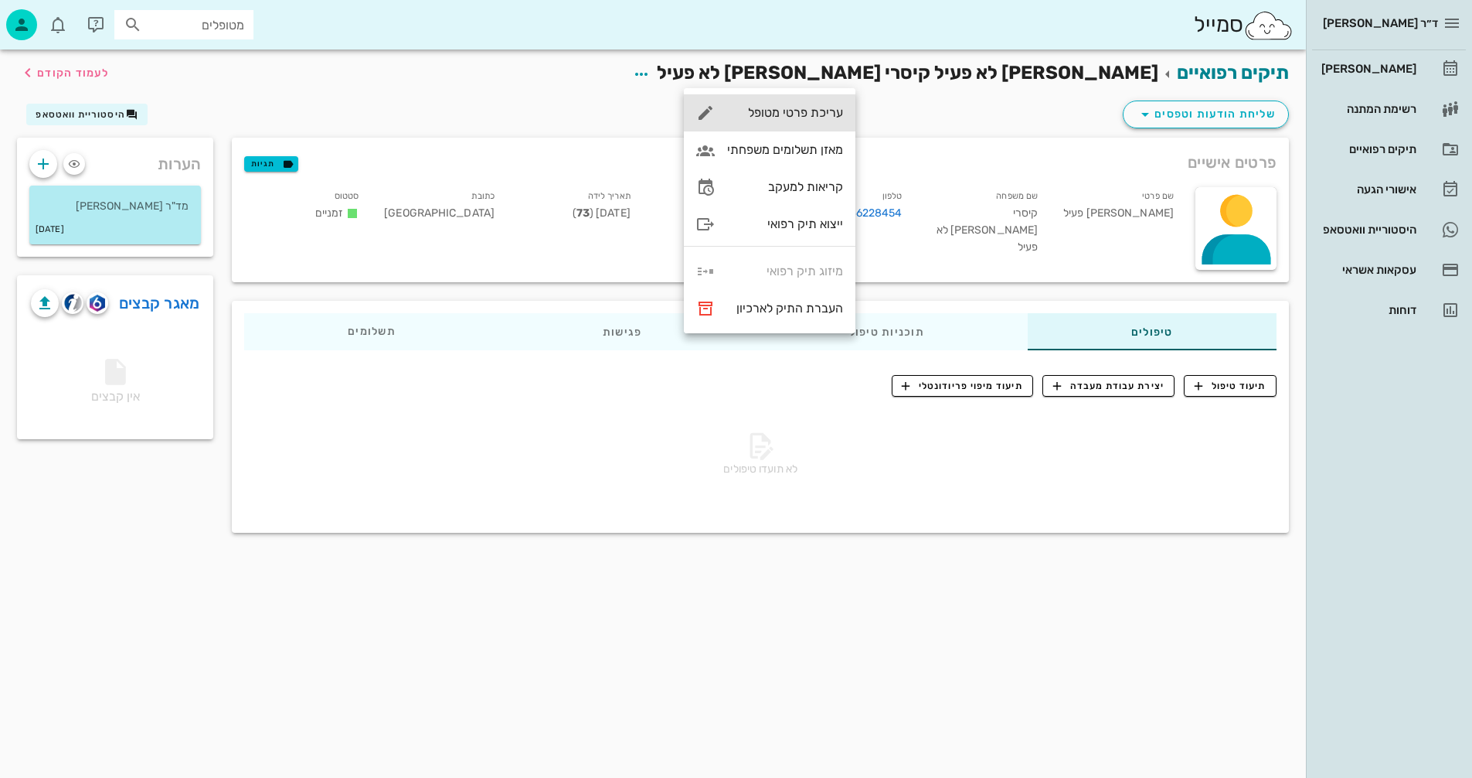
click at [768, 111] on div "עריכת פרטי מטופל" at bounding box center [785, 112] width 116 height 15
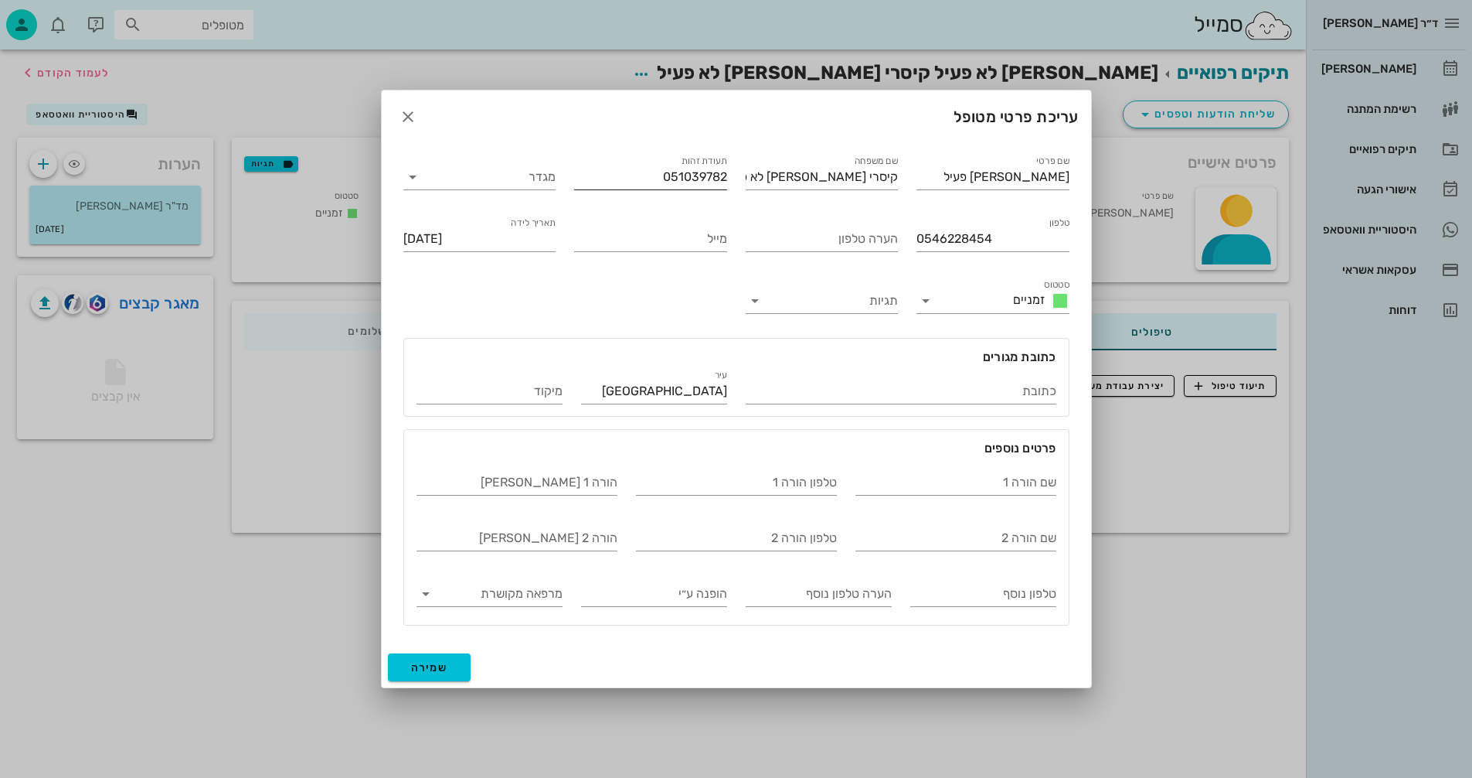
click at [724, 172] on input "051039782" at bounding box center [650, 177] width 153 height 25
drag, startPoint x: 671, startPoint y: 176, endPoint x: 659, endPoint y: 178, distance: 12.5
click at [659, 178] on input "051039782" at bounding box center [650, 177] width 153 height 25
drag, startPoint x: 659, startPoint y: 178, endPoint x: 764, endPoint y: 174, distance: 105.2
click at [764, 174] on div "שם פרטי [PERSON_NAME] לא פעיל שם משפחה קיסרי [PERSON_NAME] לא פעיל תעודת זהות 1…" at bounding box center [736, 389] width 685 height 492
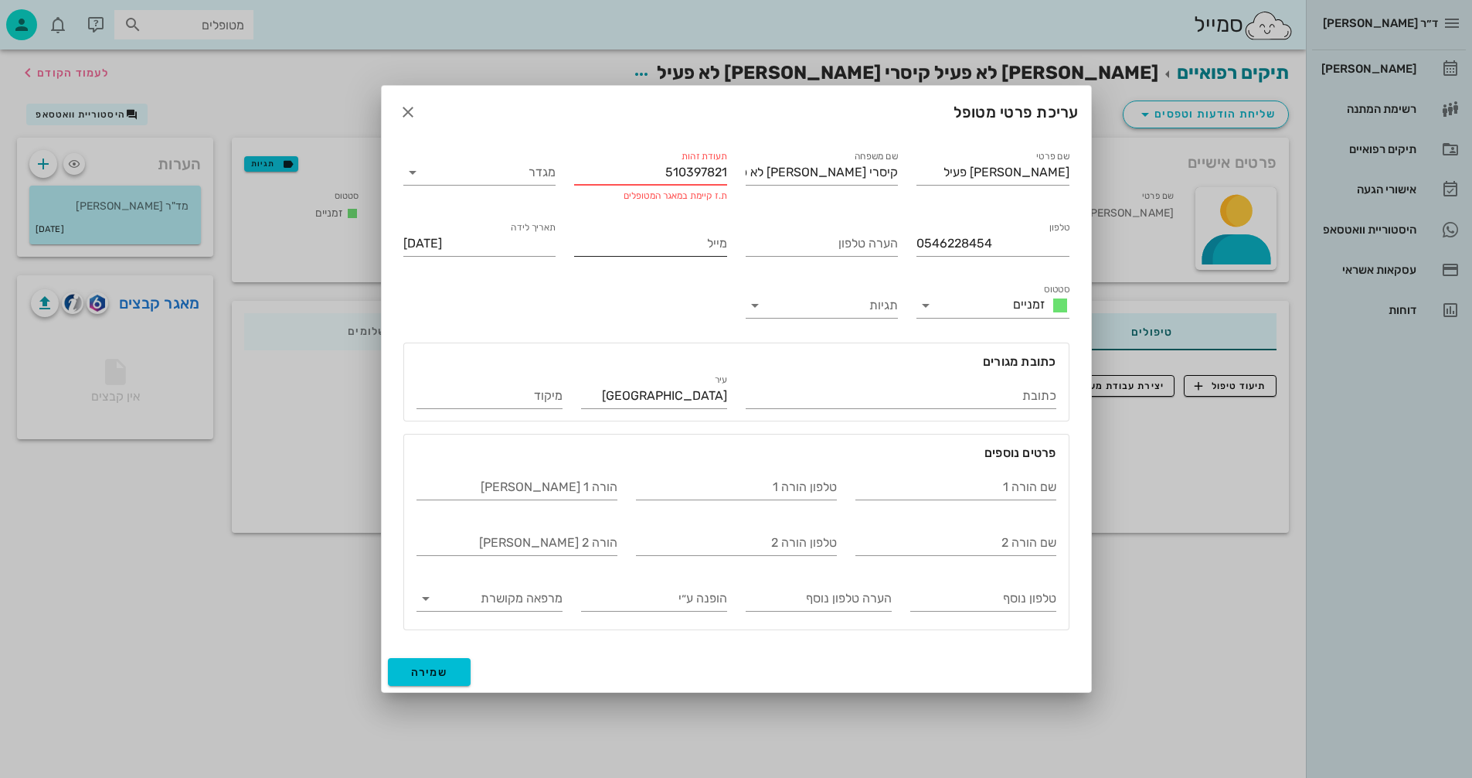
type input "510397821"
click at [645, 230] on div "מייל" at bounding box center [650, 239] width 153 height 34
click at [624, 246] on input "מייל" at bounding box center [650, 243] width 153 height 25
click at [774, 167] on input "קיסרי [PERSON_NAME] לא פעיל" at bounding box center [822, 172] width 153 height 25
click at [430, 667] on span "שמירה" at bounding box center [429, 671] width 37 height 13
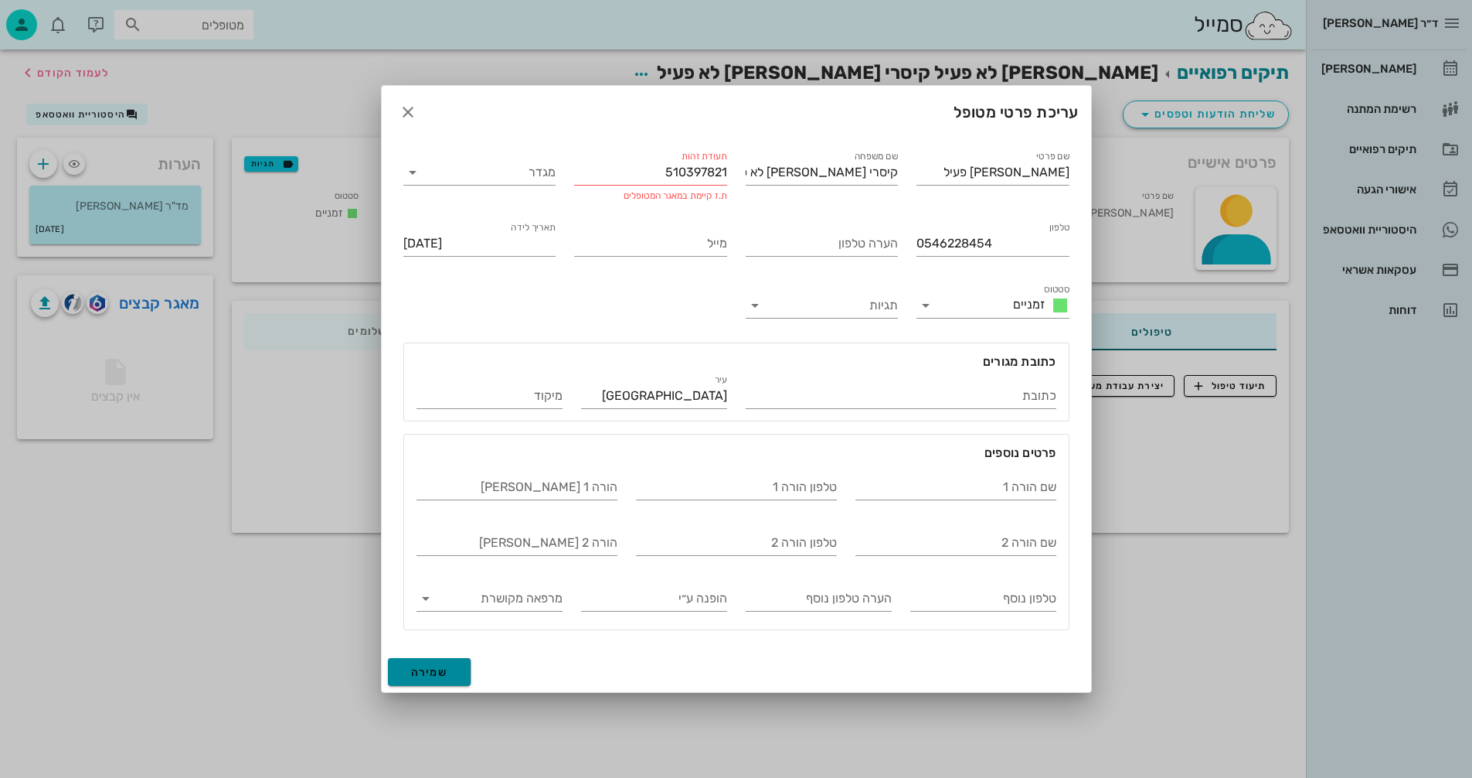
type input "[DATE]"
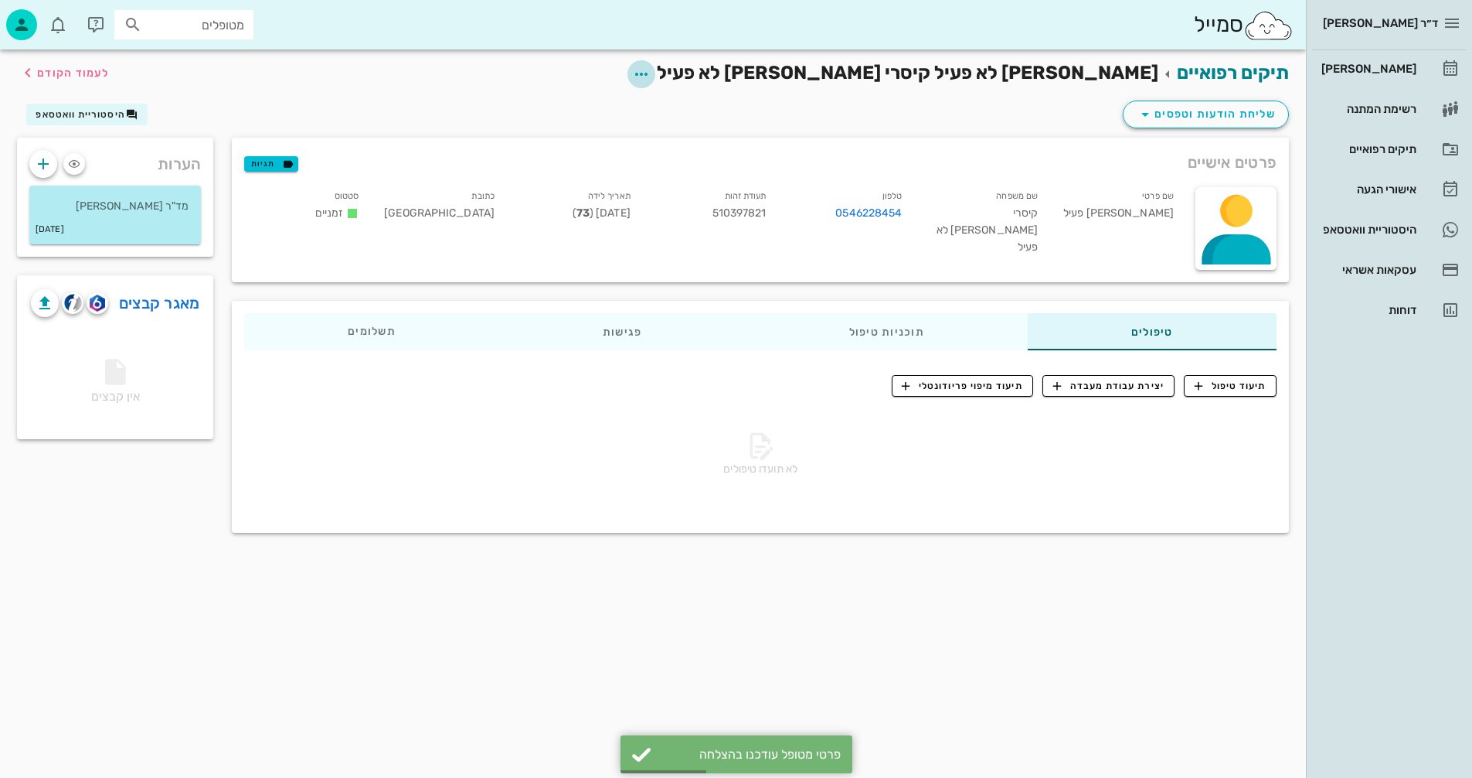
click at [651, 70] on icon "button" at bounding box center [641, 74] width 19 height 19
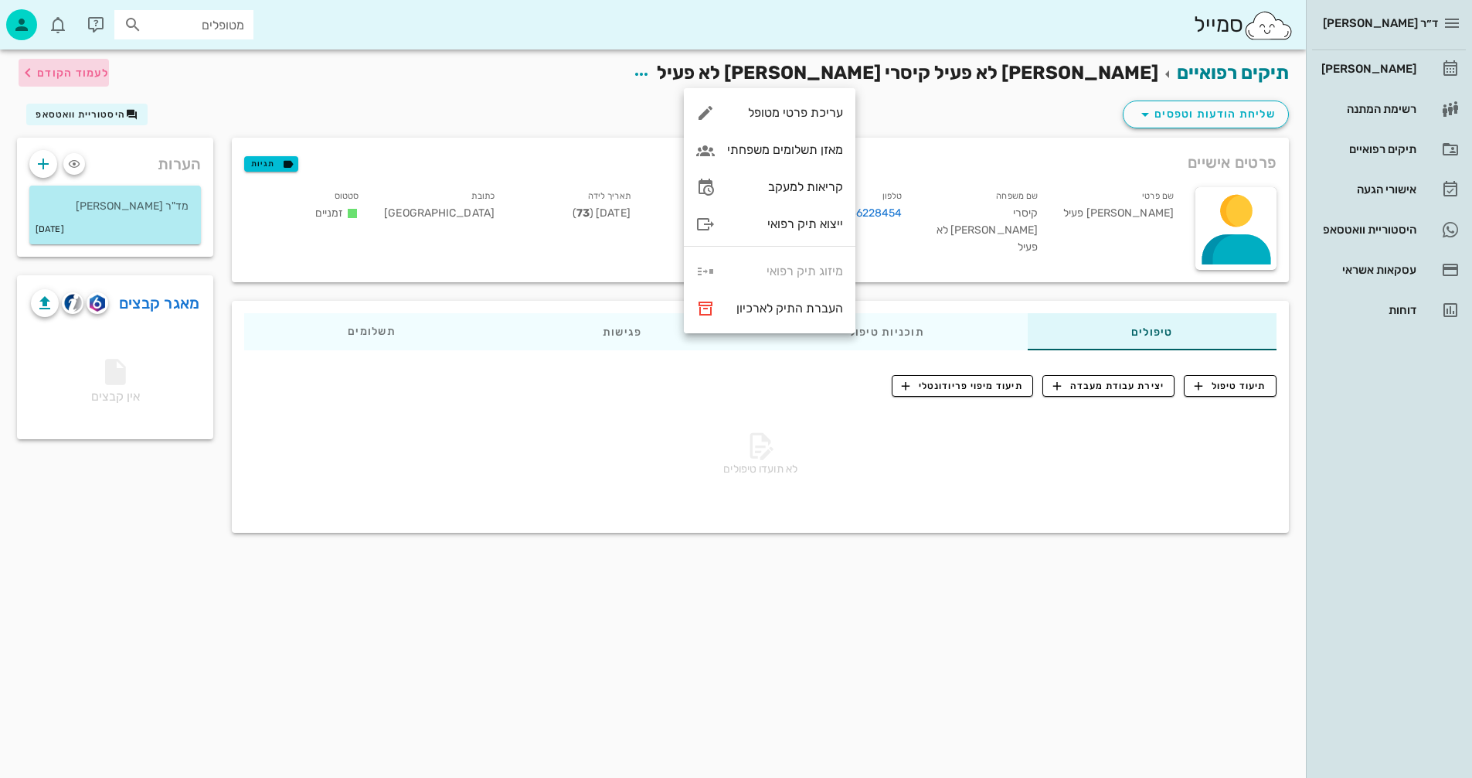
click at [73, 71] on span "לעמוד הקודם" at bounding box center [73, 72] width 72 height 13
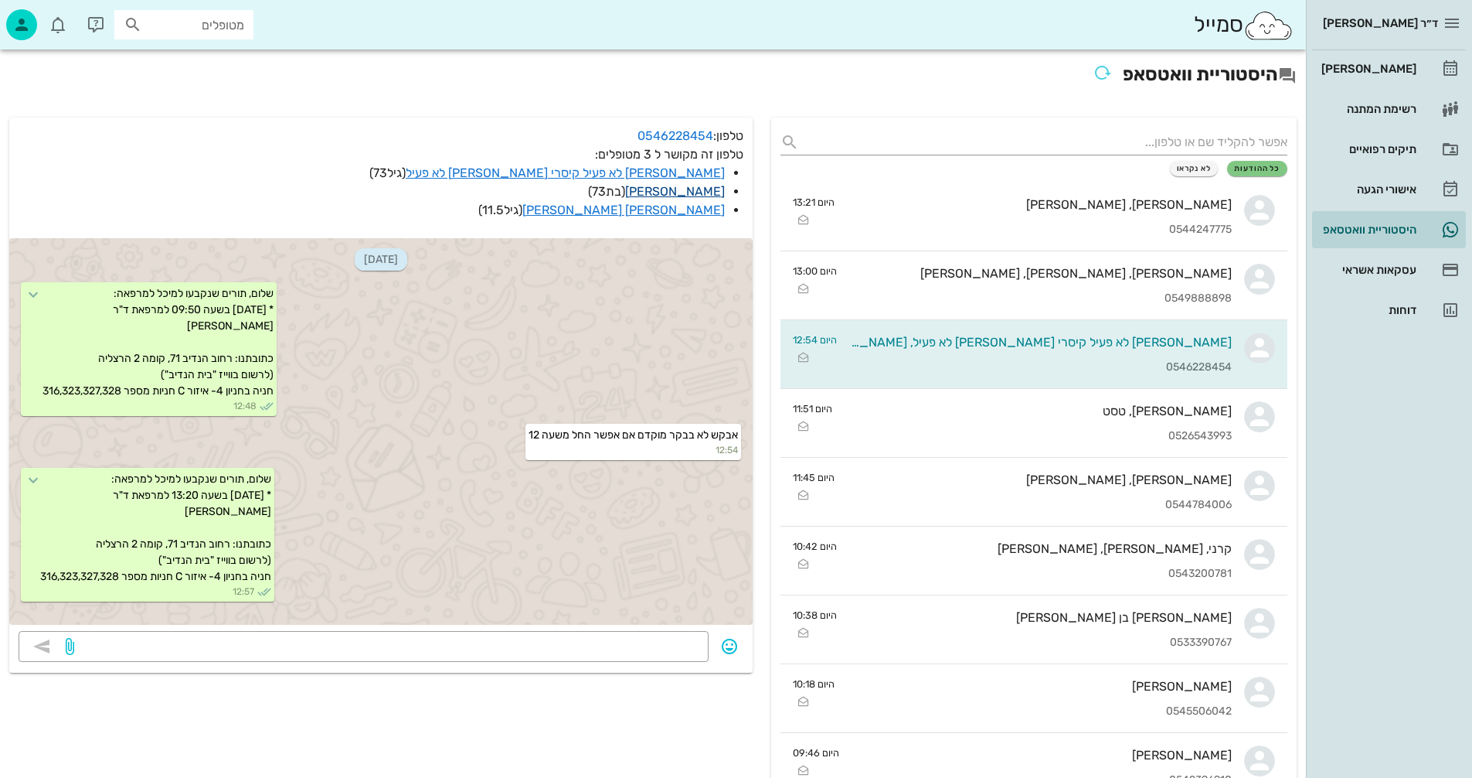
click at [687, 193] on link "[PERSON_NAME]" at bounding box center [675, 191] width 100 height 15
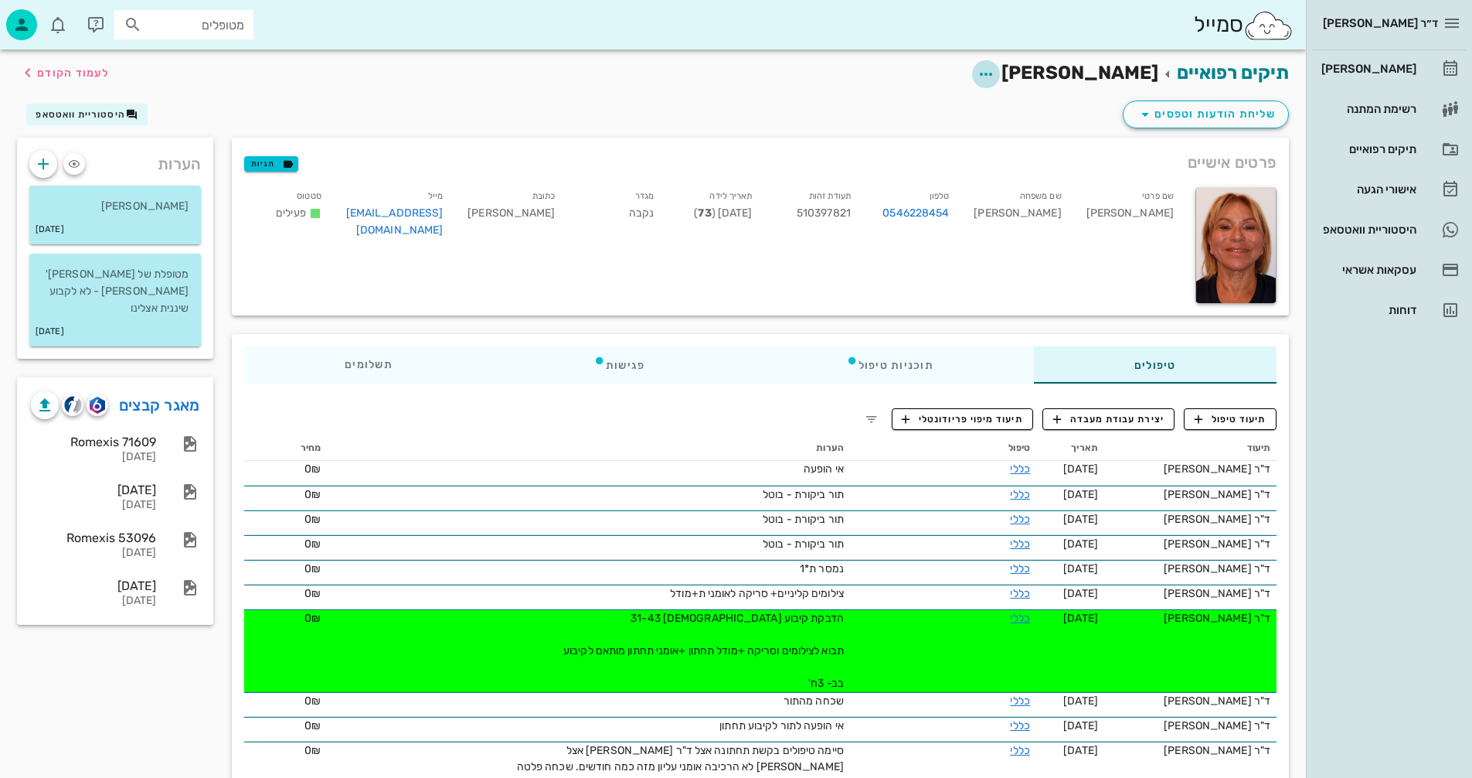
click at [995, 75] on icon "button" at bounding box center [986, 74] width 19 height 19
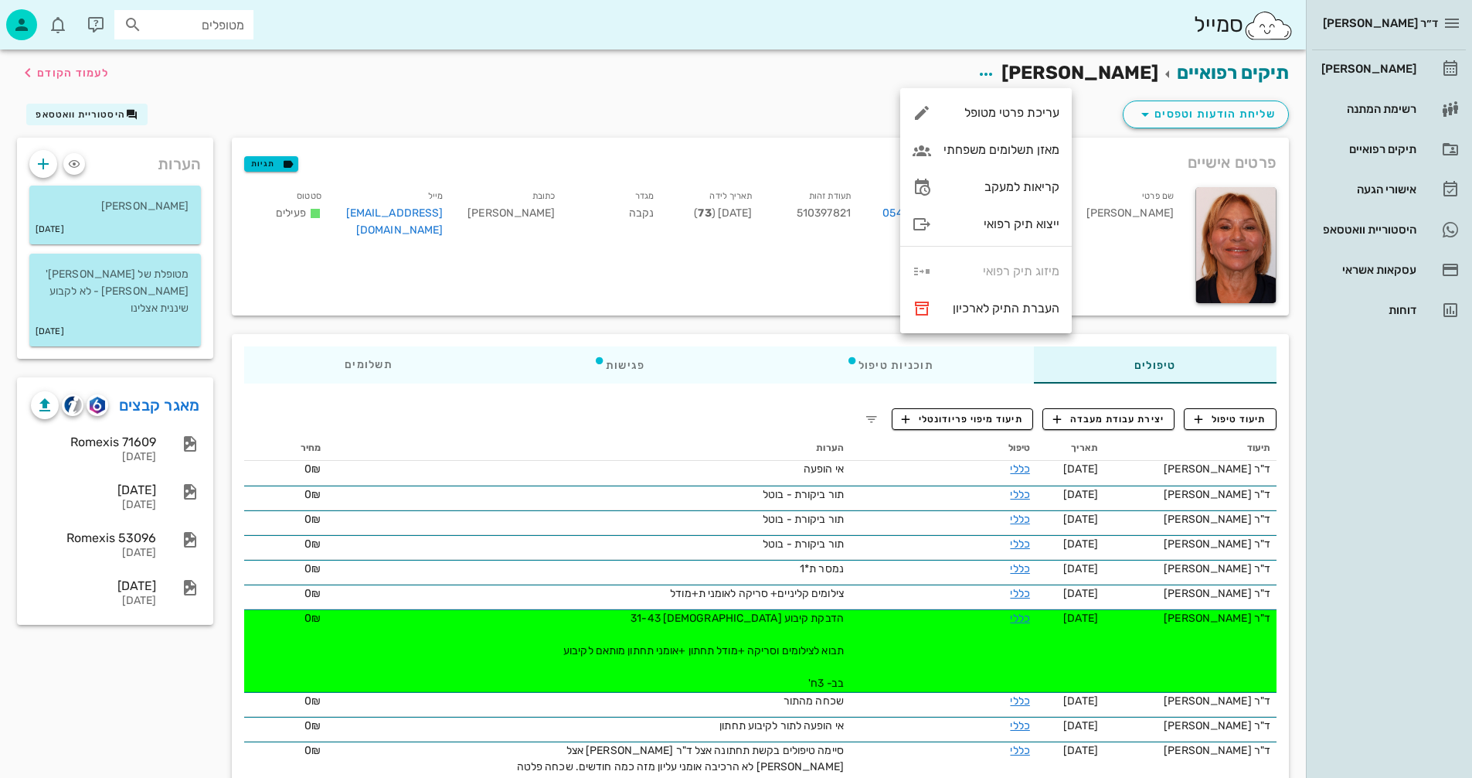
click at [828, 95] on div "תיקים רפואיים [PERSON_NAME] לעמוד הקודם" at bounding box center [653, 73] width 1291 height 48
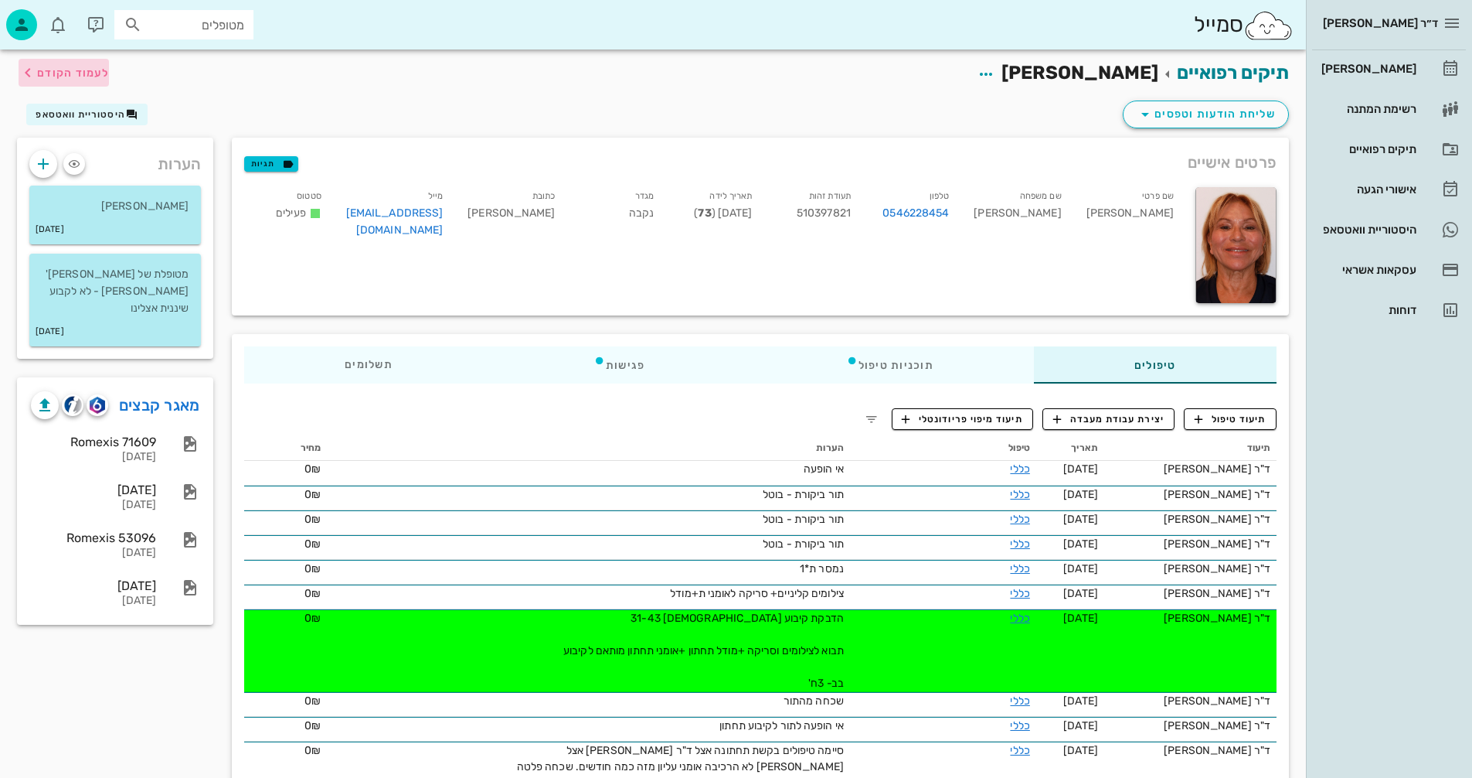
click at [62, 70] on span "לעמוד הקודם" at bounding box center [73, 72] width 72 height 13
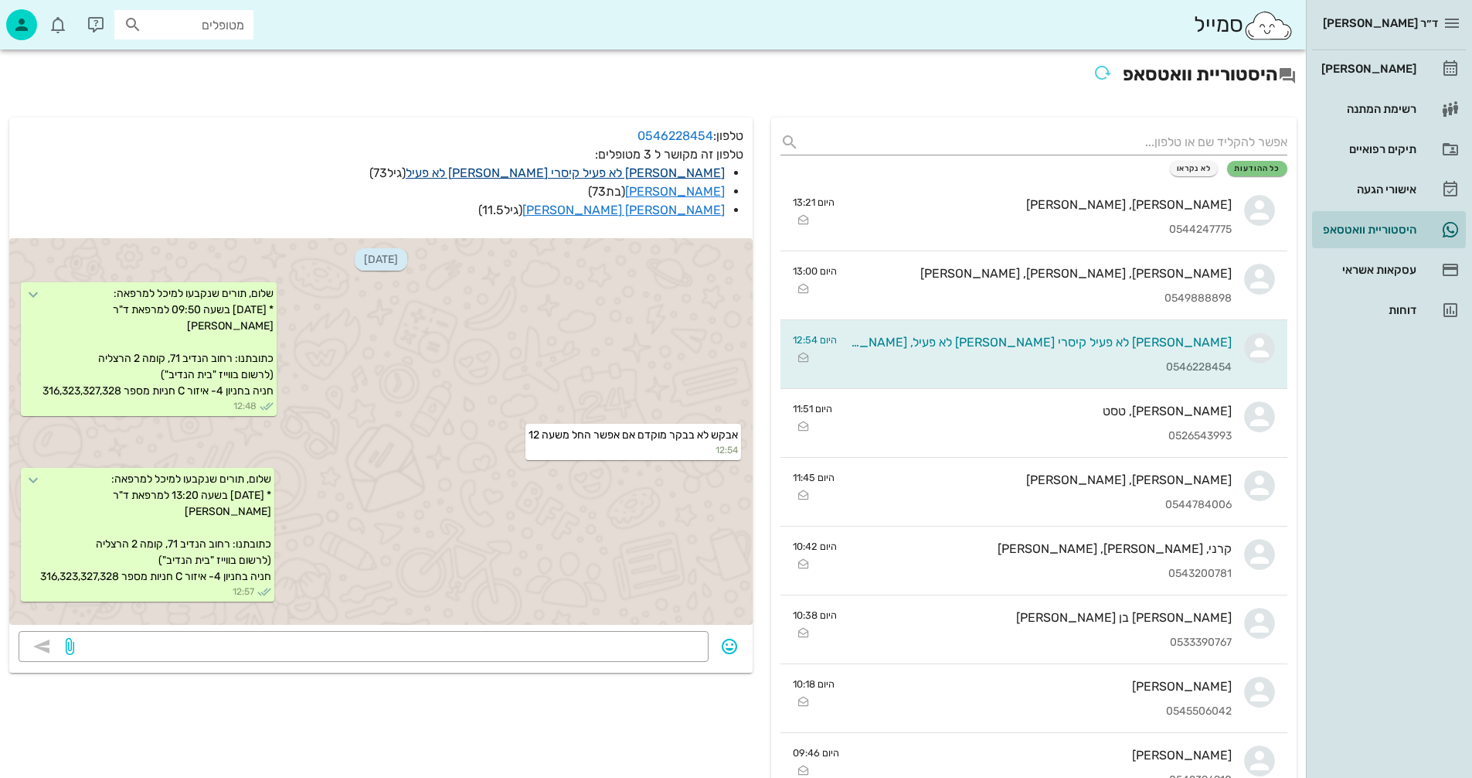
click at [613, 175] on link "[PERSON_NAME] לא פעיל קיסרי [PERSON_NAME] לא פעיל" at bounding box center [565, 172] width 319 height 15
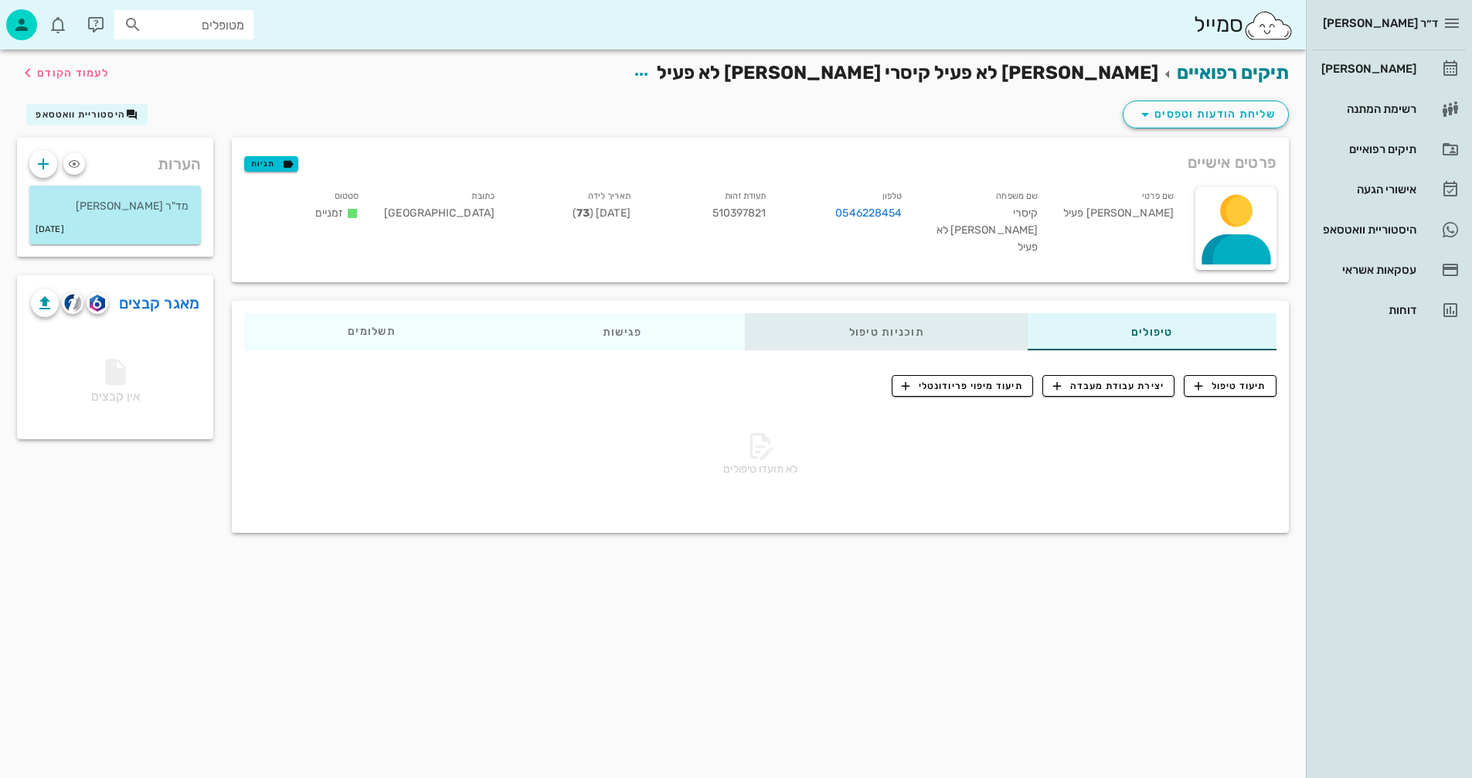
click at [885, 324] on div "תוכניות טיפול" at bounding box center [887, 331] width 282 height 37
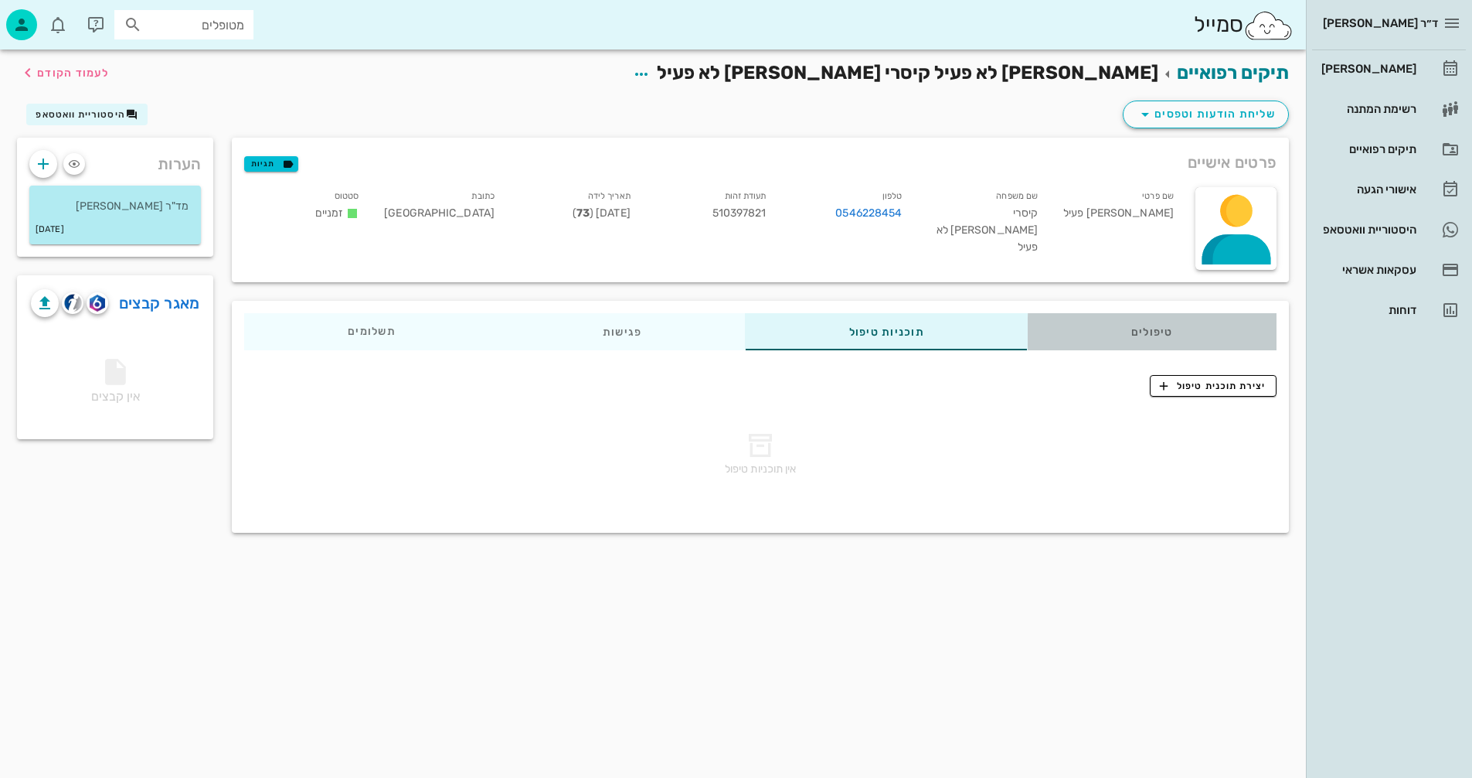
click at [1142, 334] on div "טיפולים" at bounding box center [1152, 331] width 249 height 37
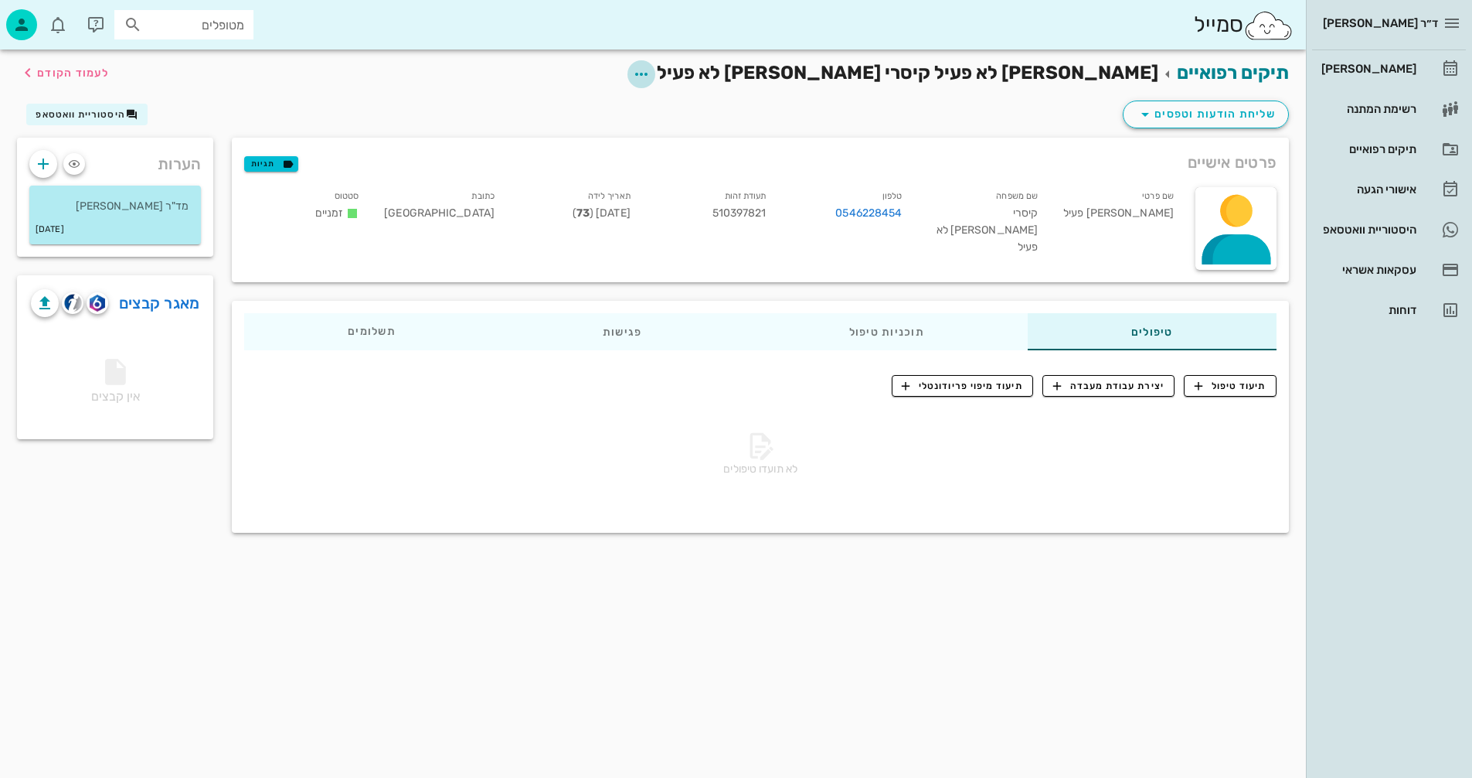
click at [651, 75] on icon "button" at bounding box center [641, 74] width 19 height 19
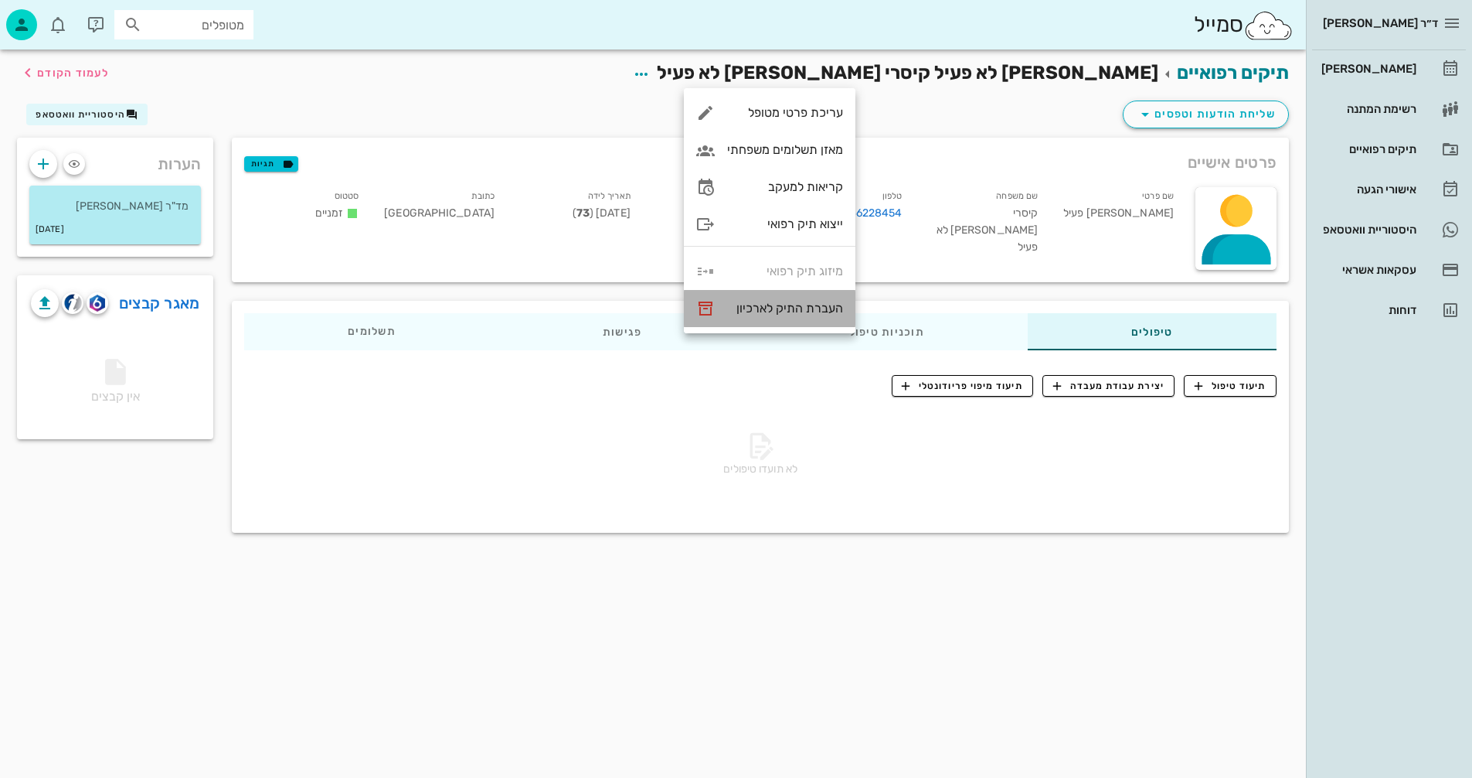
click at [750, 304] on div "העברת התיק לארכיון" at bounding box center [785, 308] width 116 height 15
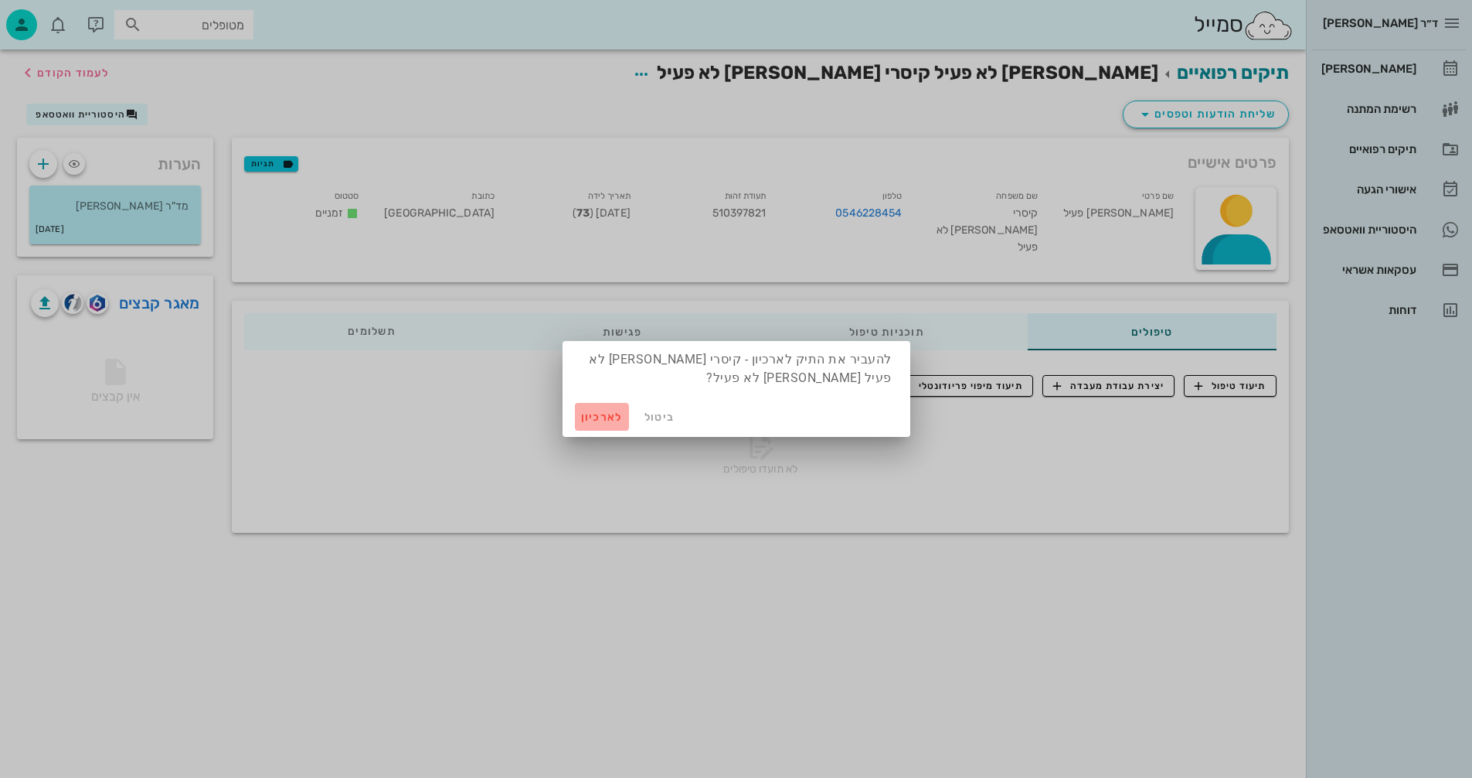
click at [597, 415] on span "לארכיון" at bounding box center [602, 416] width 42 height 13
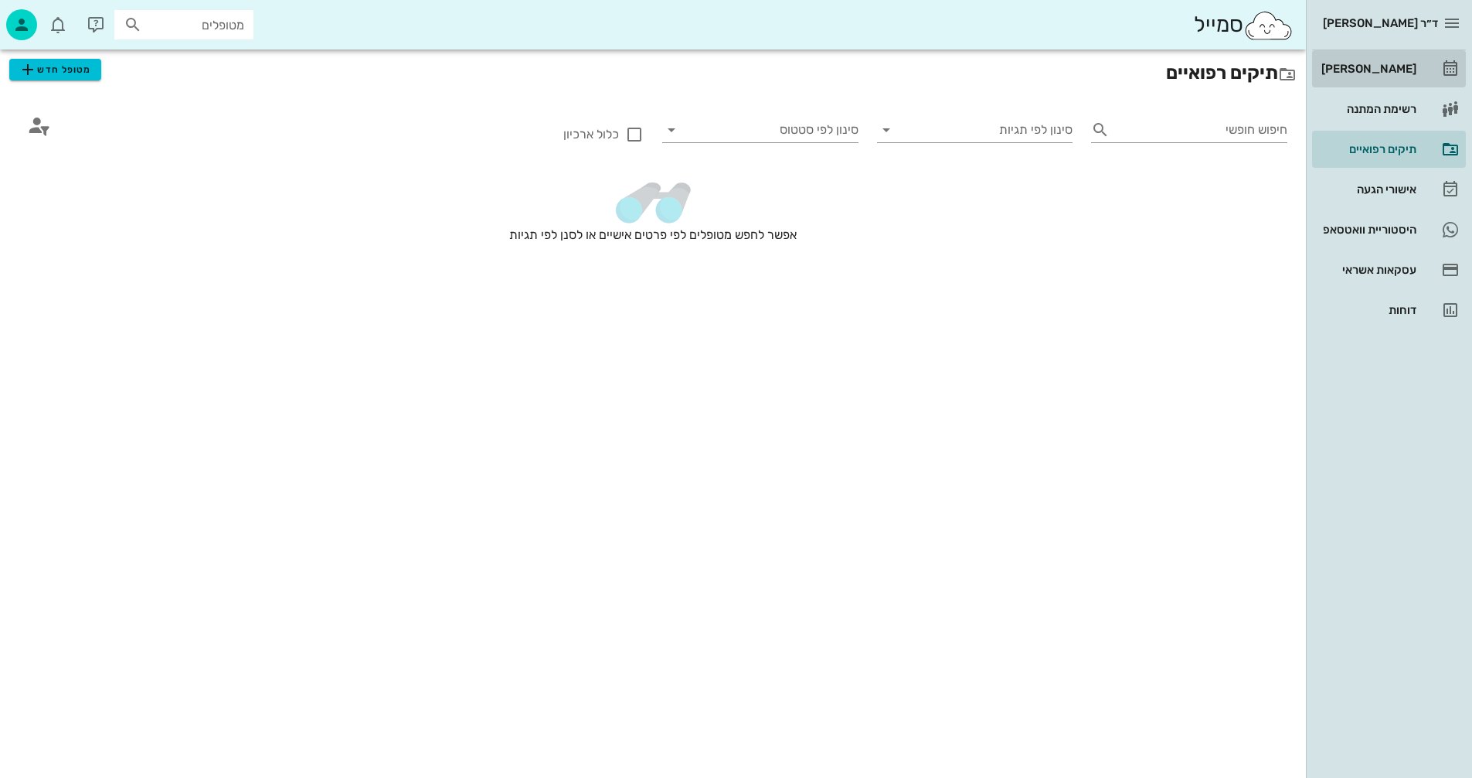
click at [1379, 74] on div "[PERSON_NAME]" at bounding box center [1368, 69] width 98 height 12
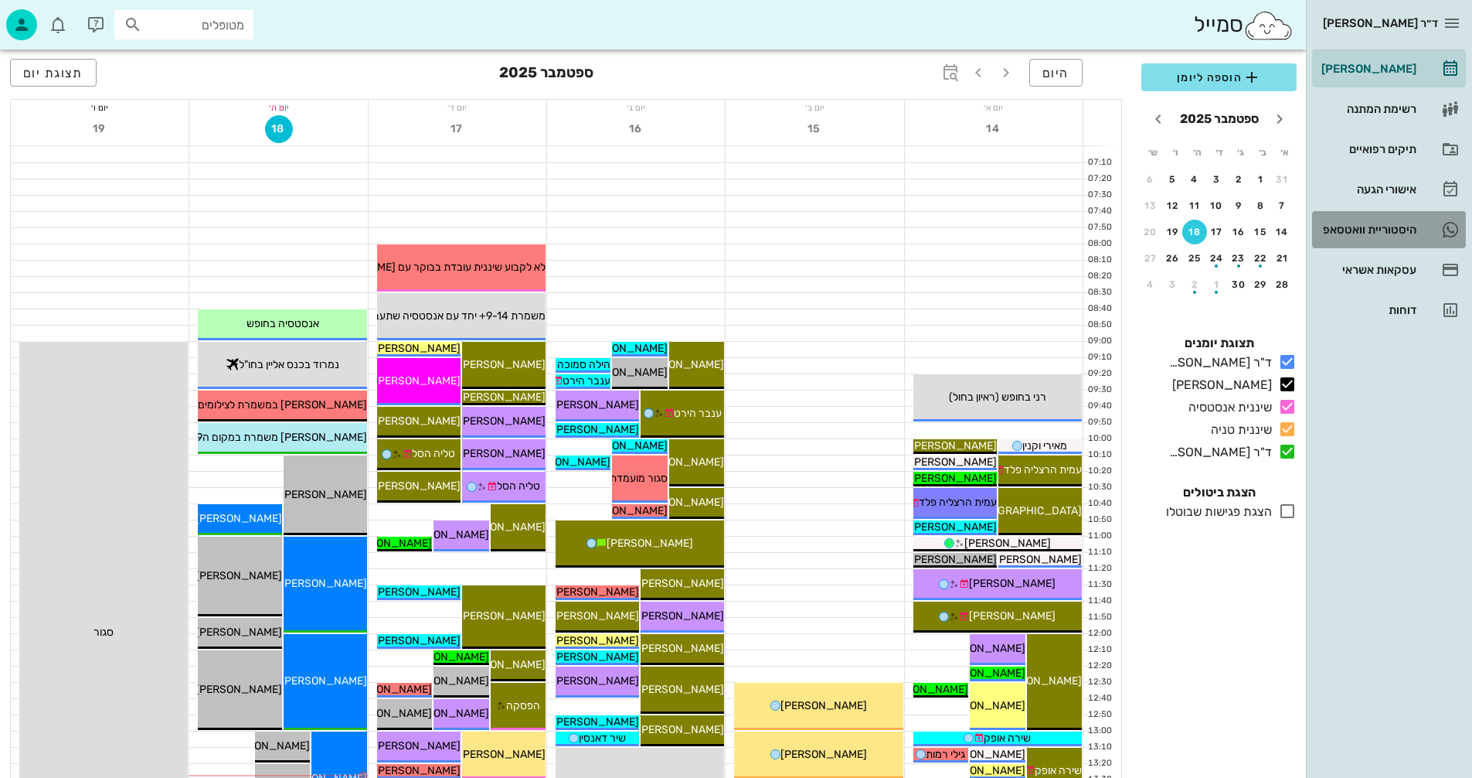
click at [1375, 233] on div "היסטוריית וואטסאפ" at bounding box center [1368, 229] width 98 height 12
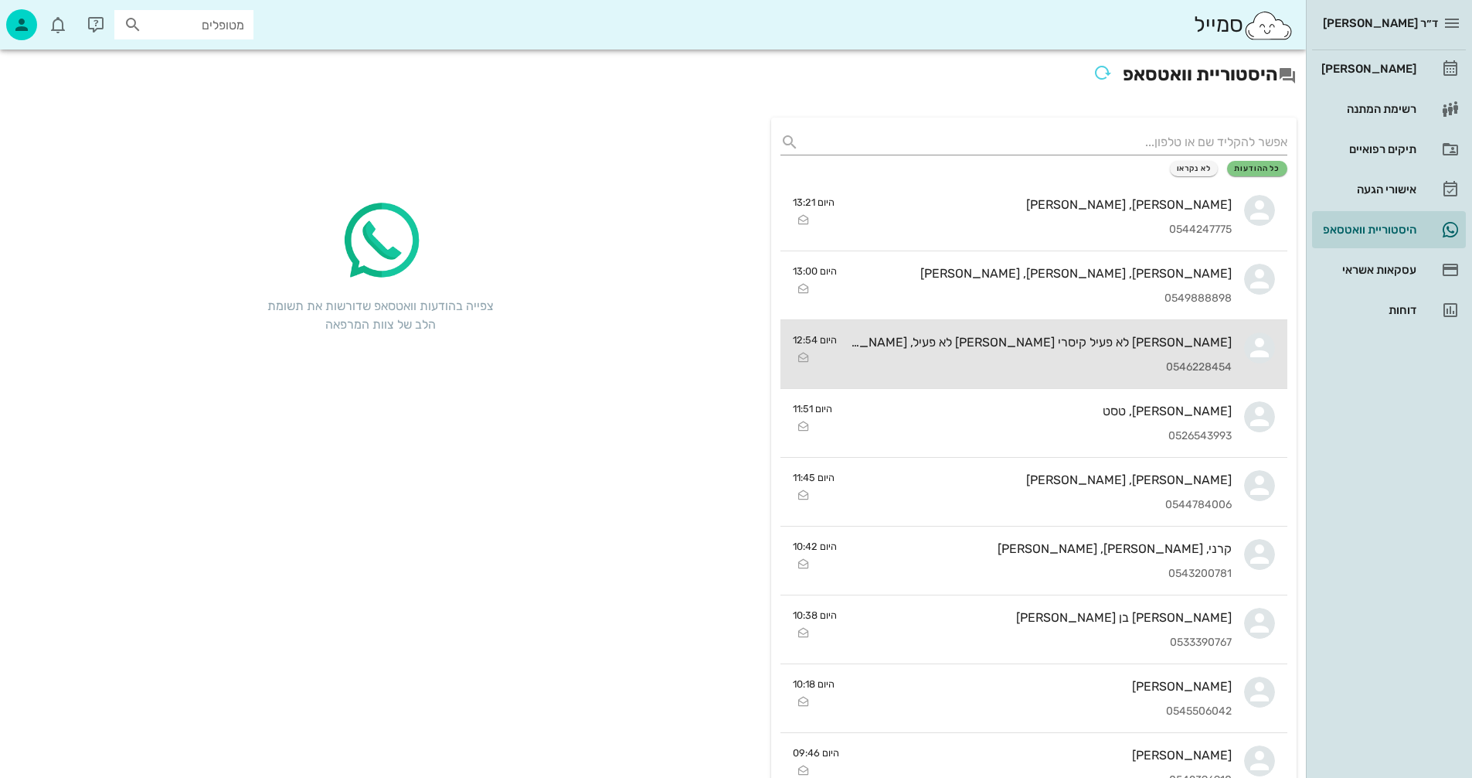
click at [1066, 332] on div "[PERSON_NAME] לא פעיל קיסרי [PERSON_NAME] לא פעיל, [PERSON_NAME], [PERSON_NAME]…" at bounding box center [1040, 354] width 383 height 68
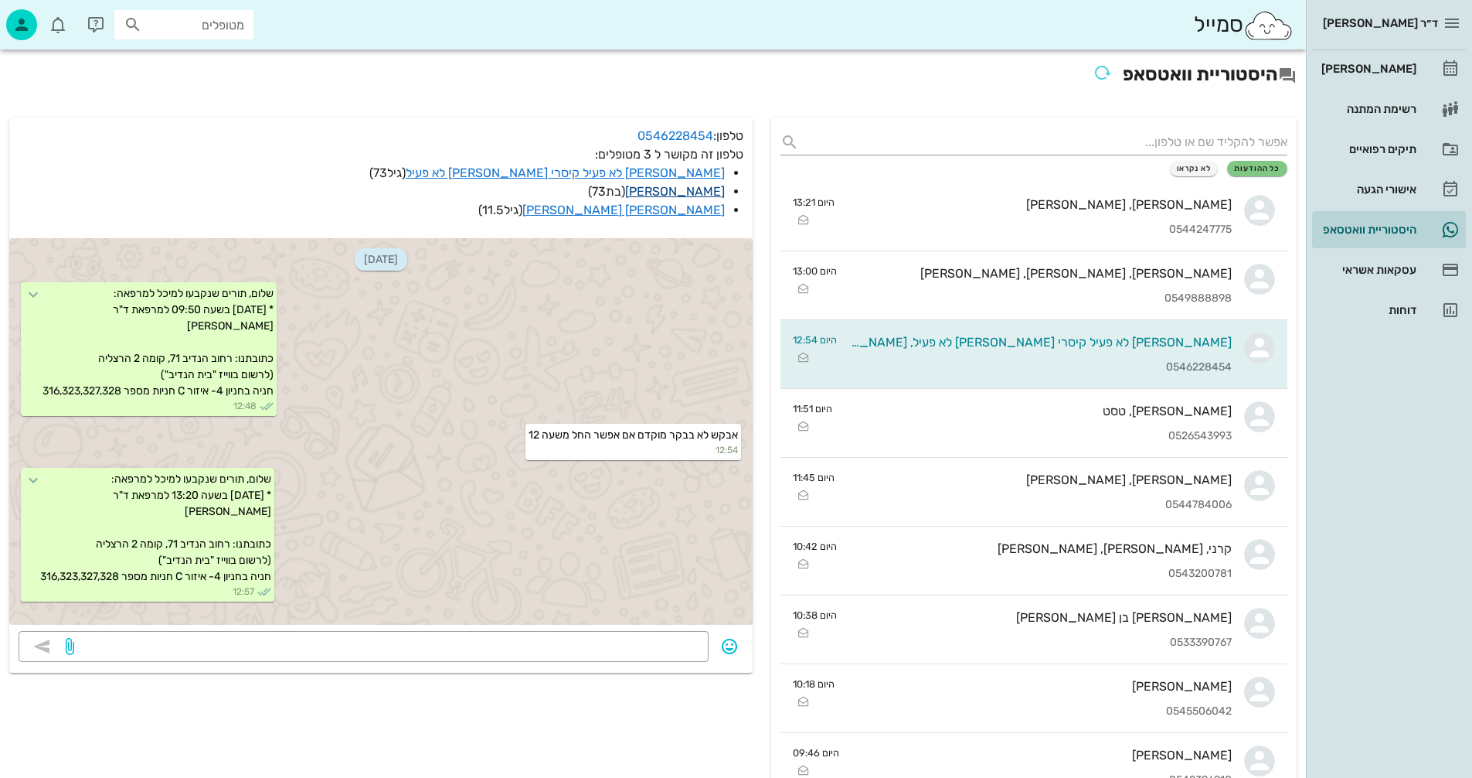
click at [709, 189] on link "[PERSON_NAME]" at bounding box center [675, 191] width 100 height 15
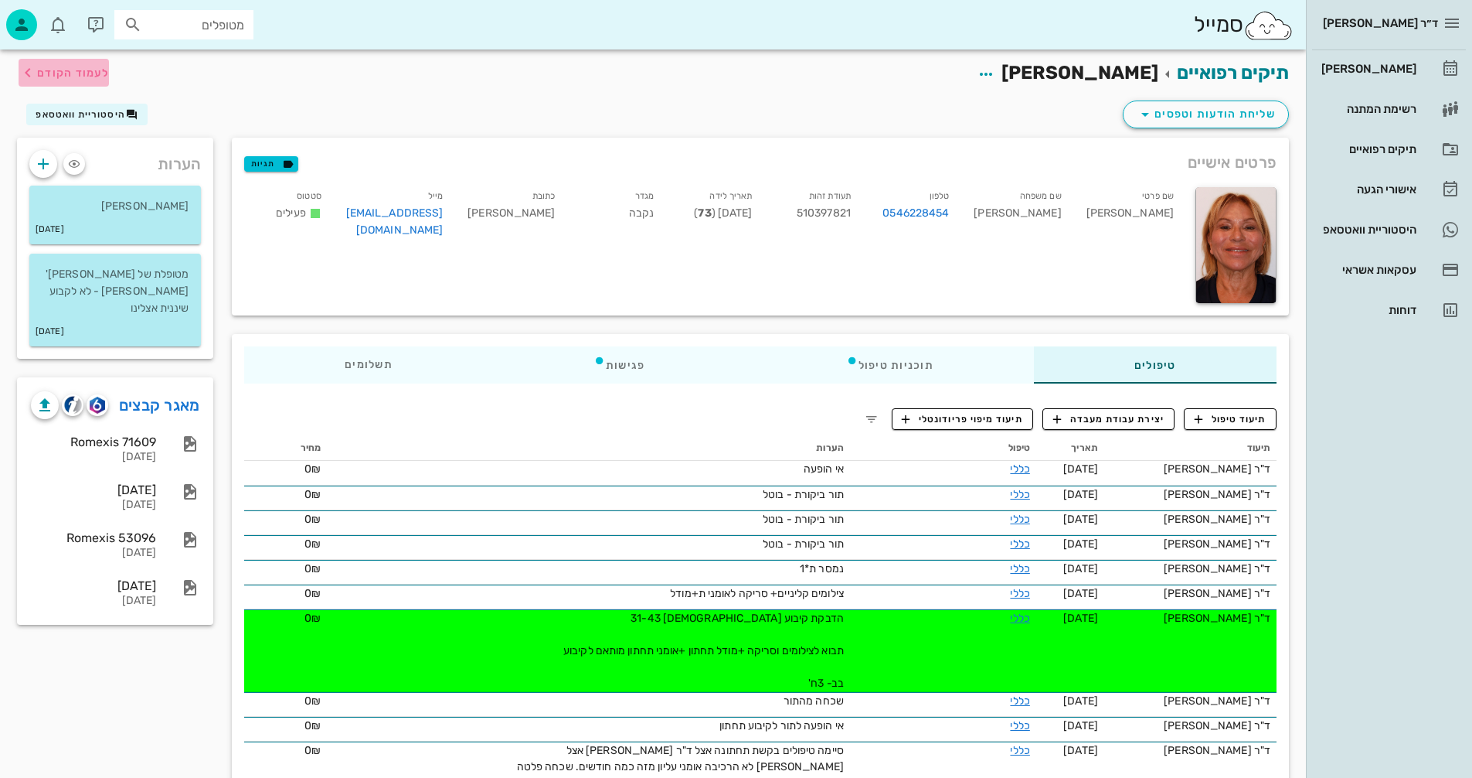
click at [75, 71] on span "לעמוד הקודם" at bounding box center [73, 72] width 72 height 13
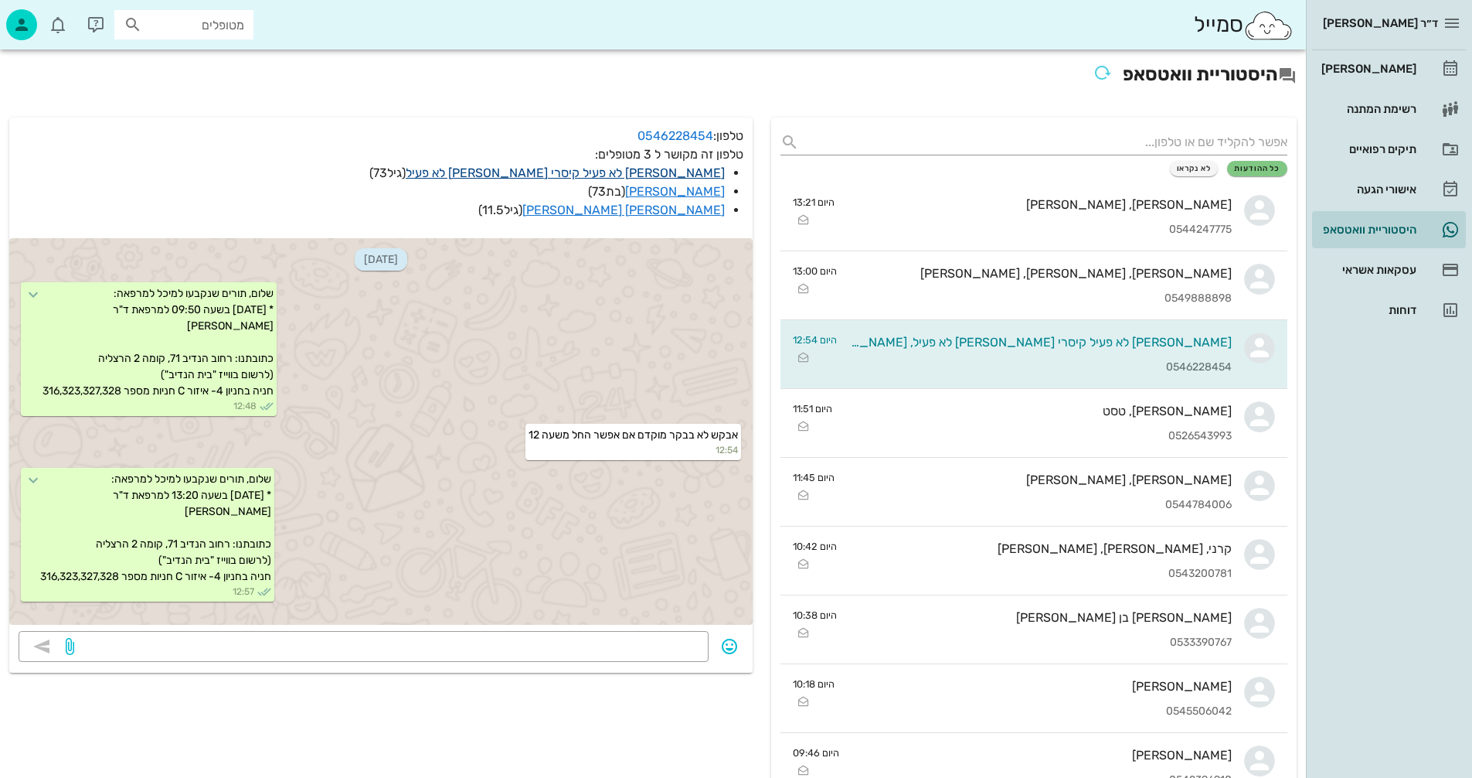
click at [565, 171] on link "[PERSON_NAME] לא פעיל קיסרי [PERSON_NAME] לא פעיל" at bounding box center [565, 172] width 319 height 15
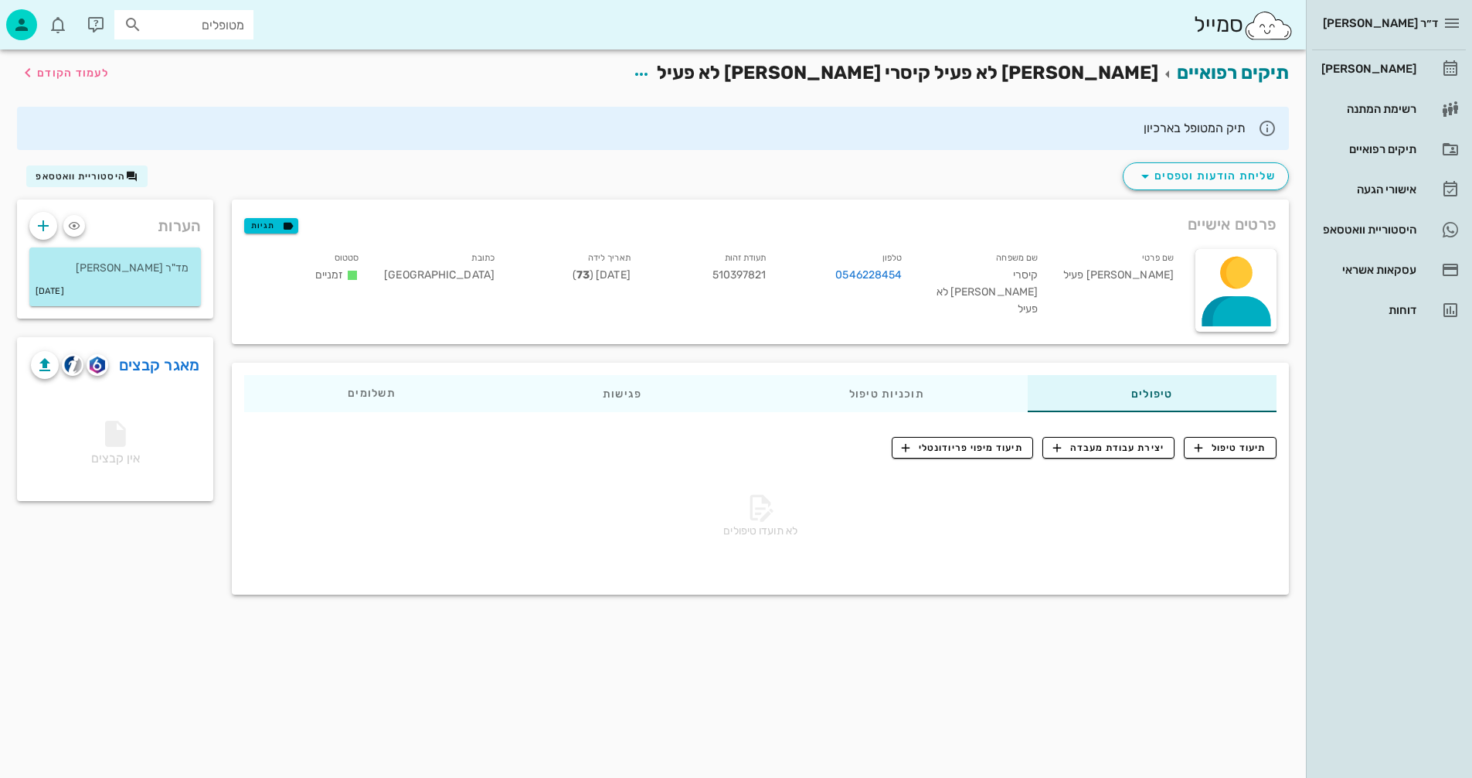
click at [1267, 127] on icon at bounding box center [1267, 128] width 19 height 19
click at [651, 73] on icon "button" at bounding box center [641, 74] width 19 height 19
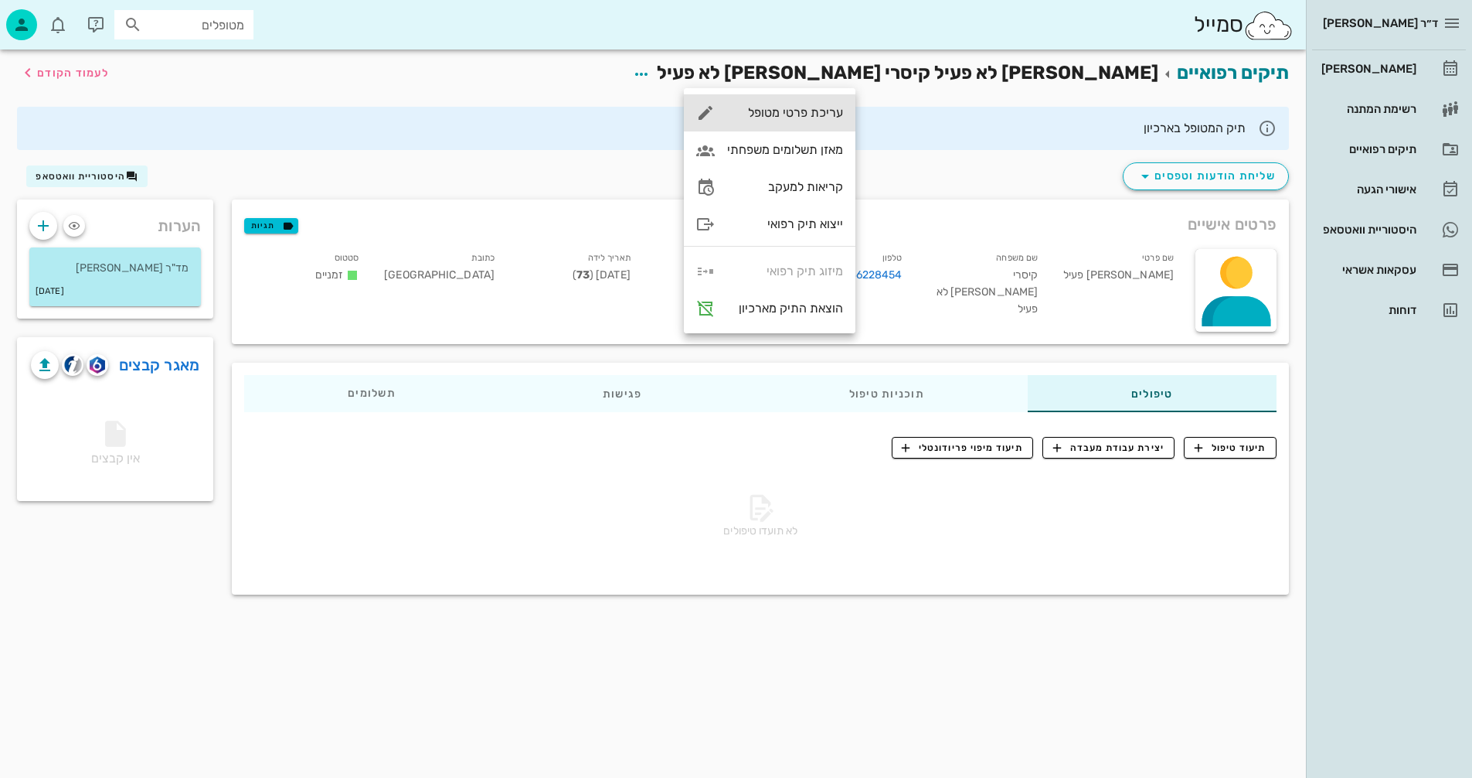
click at [774, 112] on div "עריכת פרטי מטופל" at bounding box center [785, 112] width 116 height 15
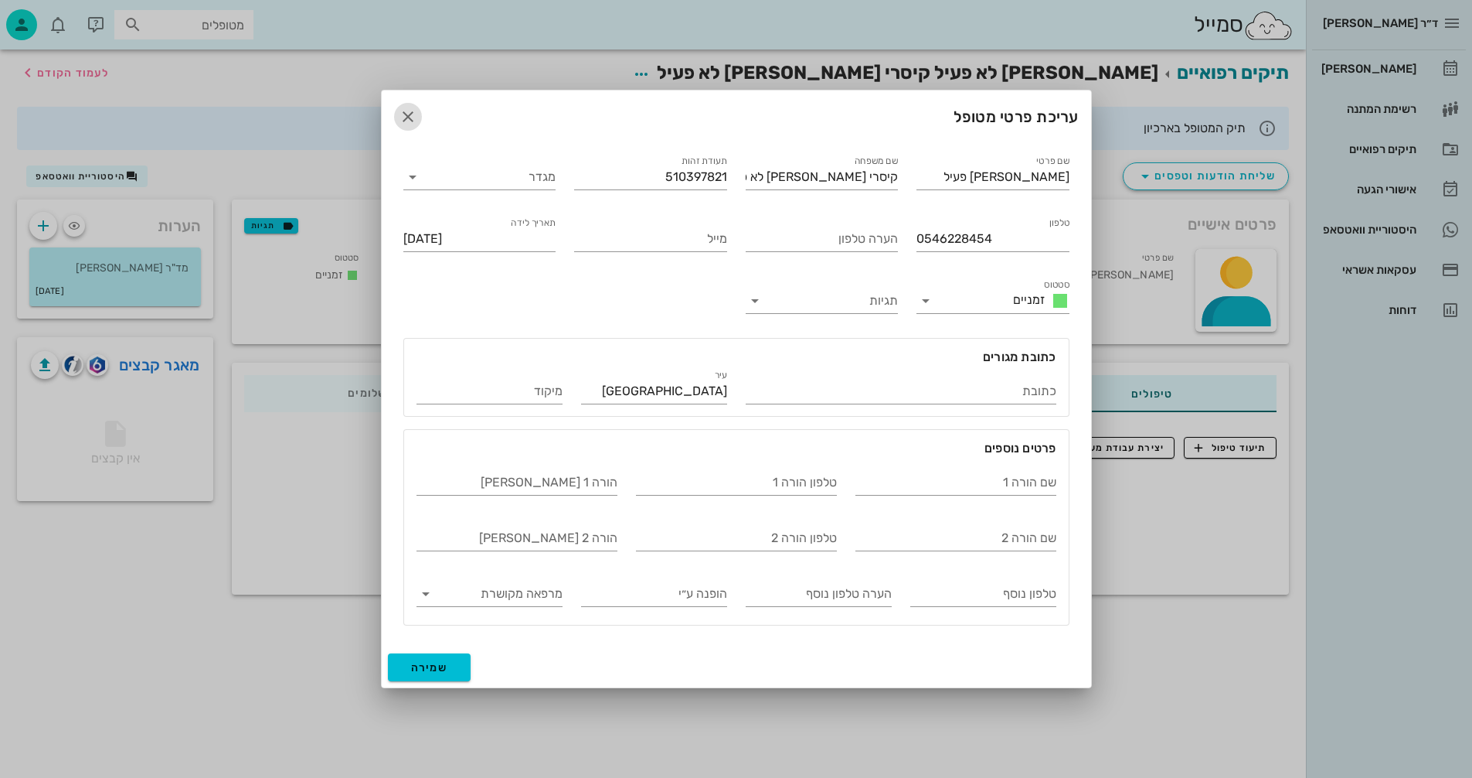
click at [409, 116] on icon "button" at bounding box center [408, 116] width 19 height 19
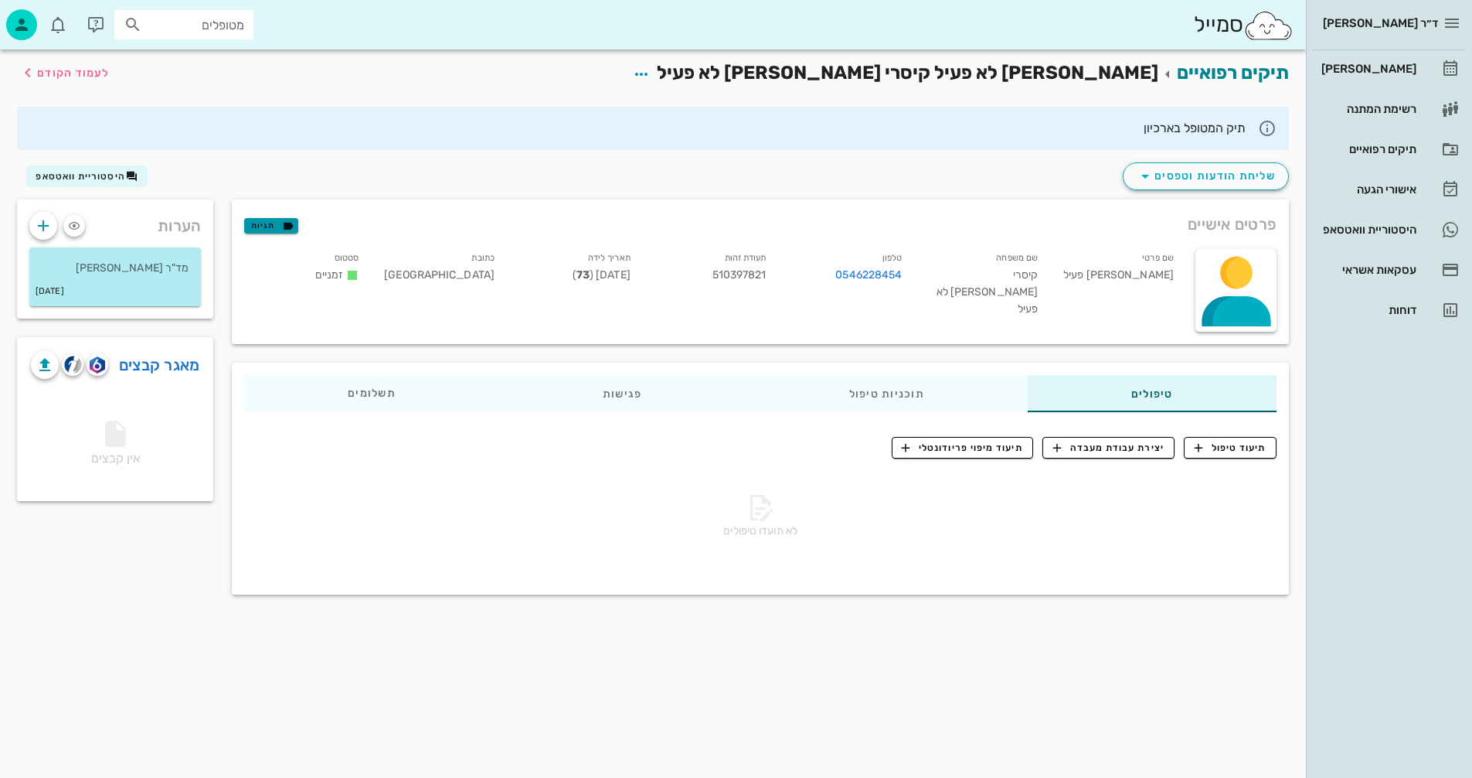
click at [273, 223] on span "תגיות" at bounding box center [271, 226] width 40 height 14
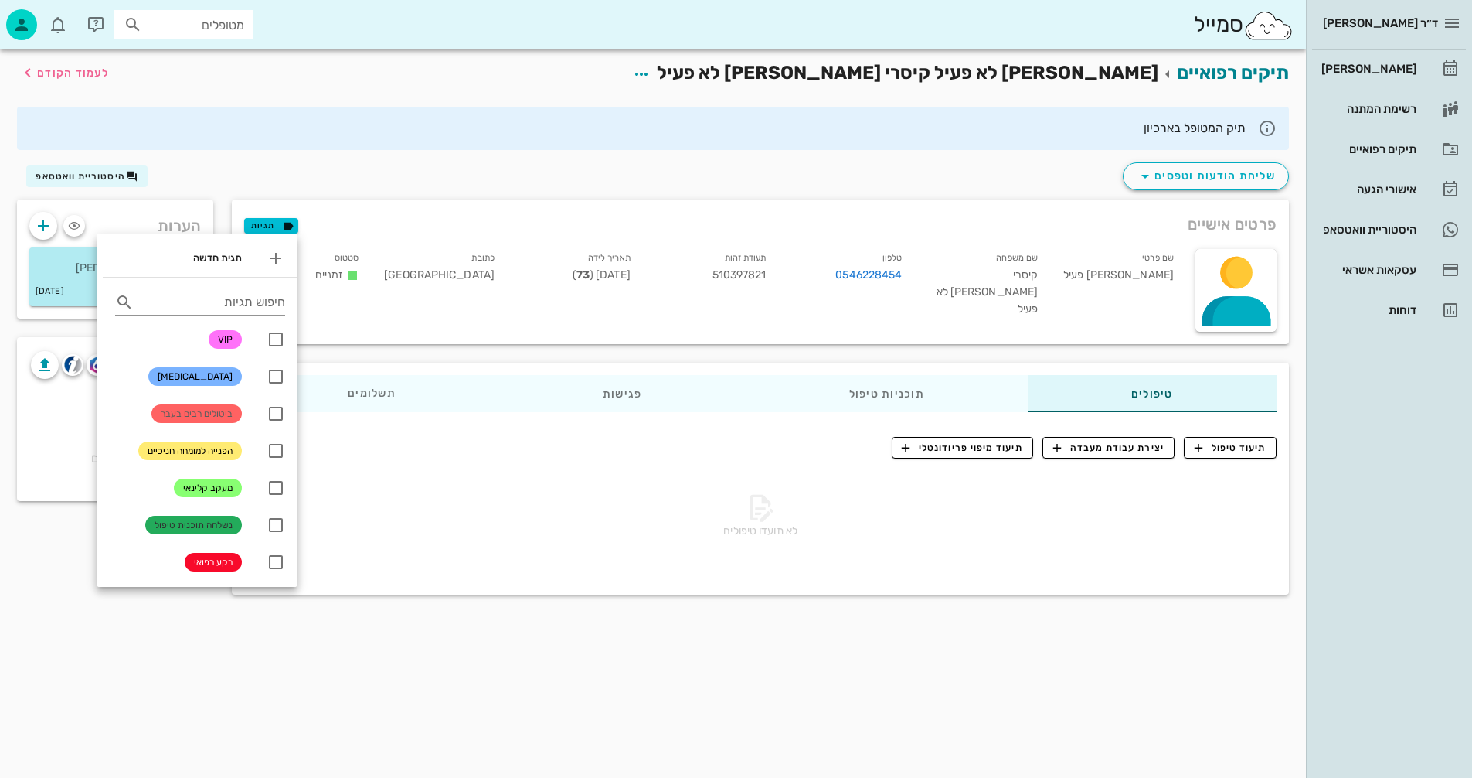
click at [514, 548] on div "לא תועדו טיפולים" at bounding box center [760, 519] width 1033 height 108
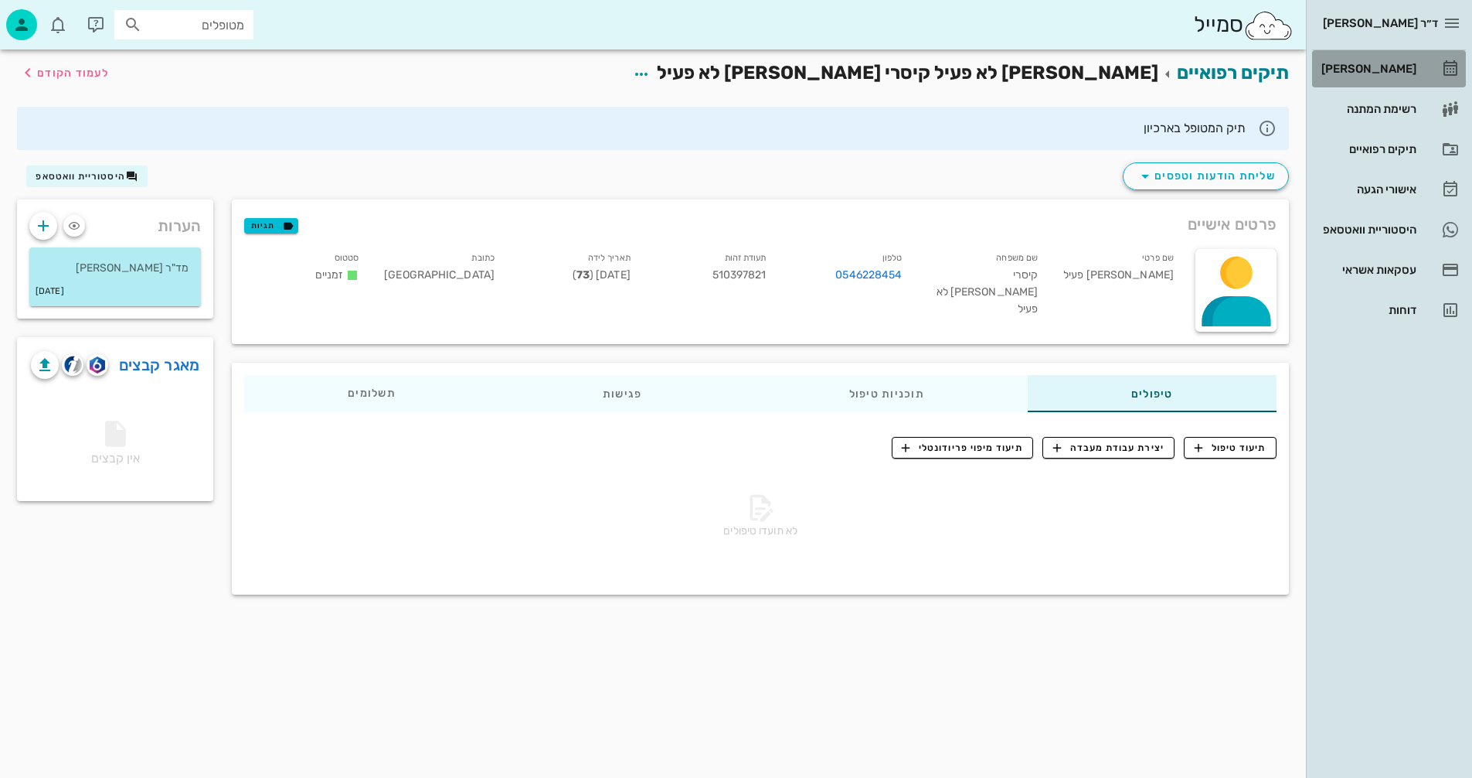
click at [1377, 70] on div "[PERSON_NAME]" at bounding box center [1368, 69] width 98 height 12
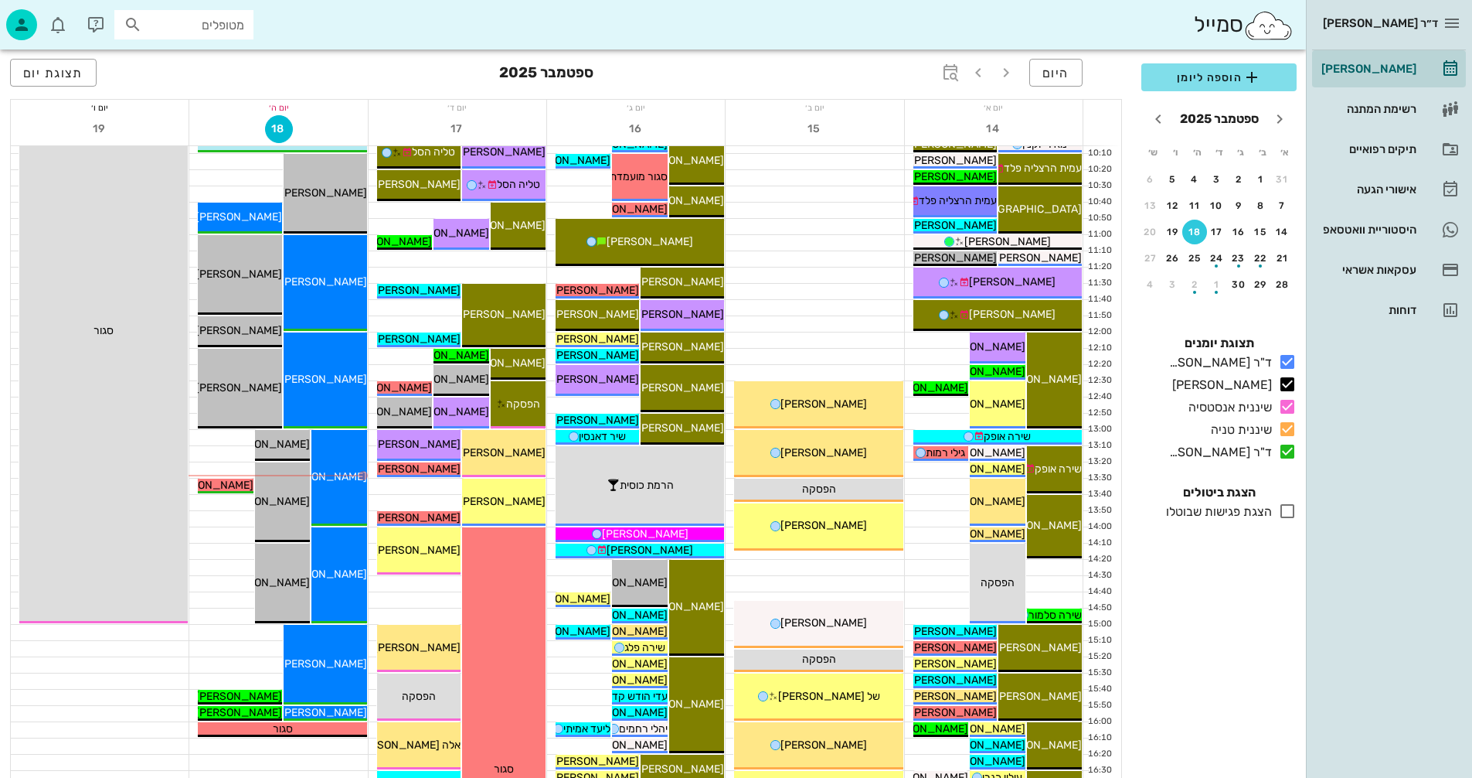
scroll to position [309, 0]
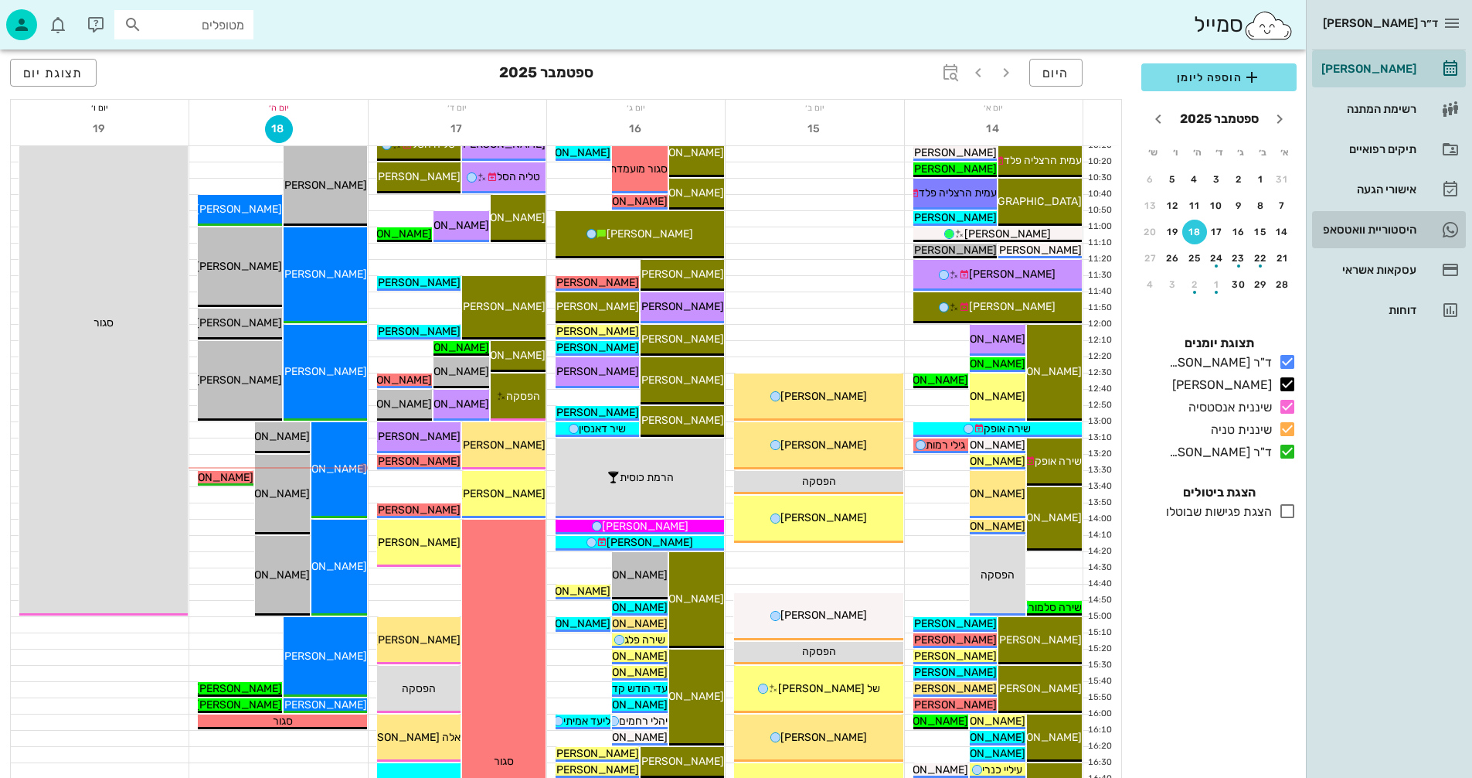
click at [1333, 228] on div "היסטוריית וואטסאפ" at bounding box center [1368, 229] width 98 height 12
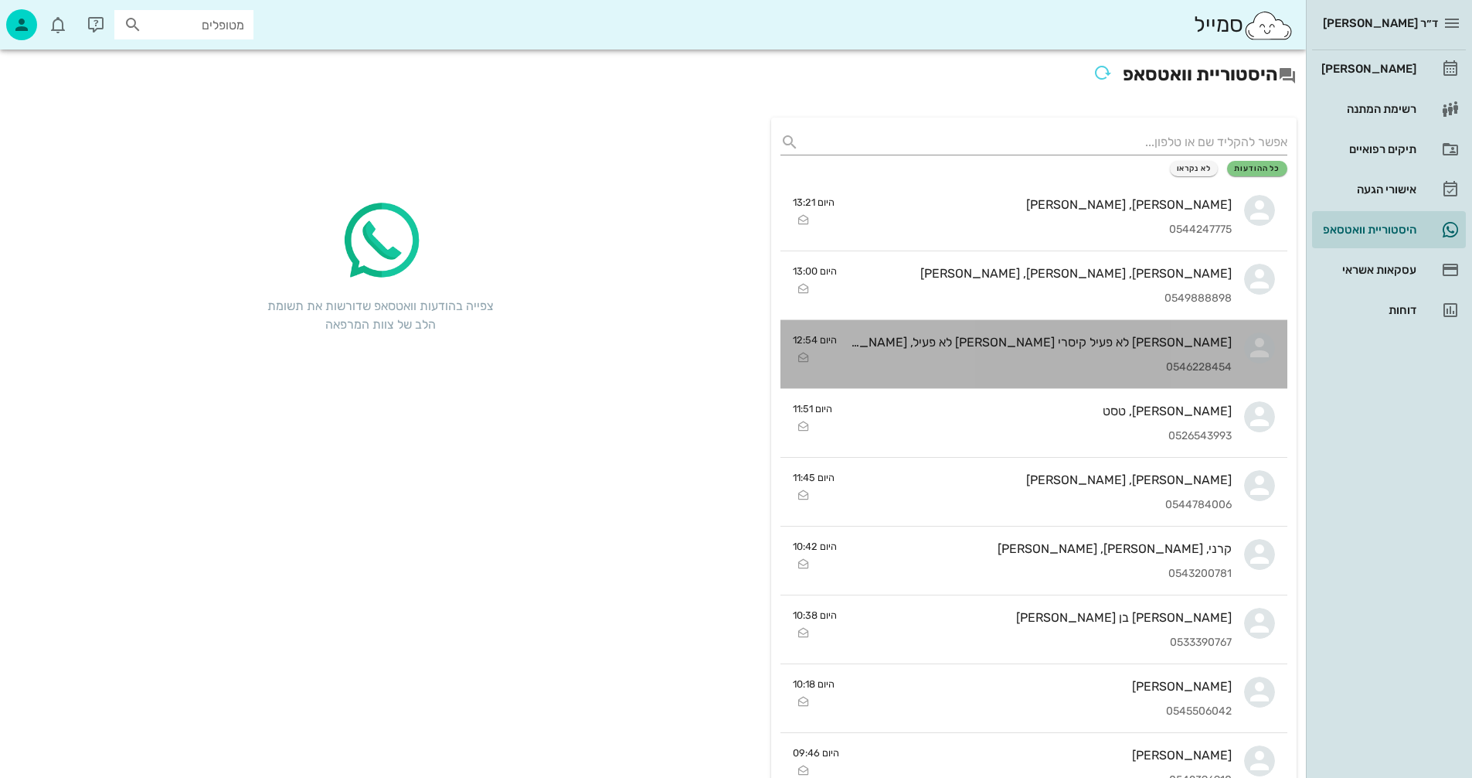
click at [944, 358] on div "[PERSON_NAME] לא פעיל קיסרי [PERSON_NAME] לא פעיל, [PERSON_NAME], [PERSON_NAME]…" at bounding box center [1040, 354] width 383 height 68
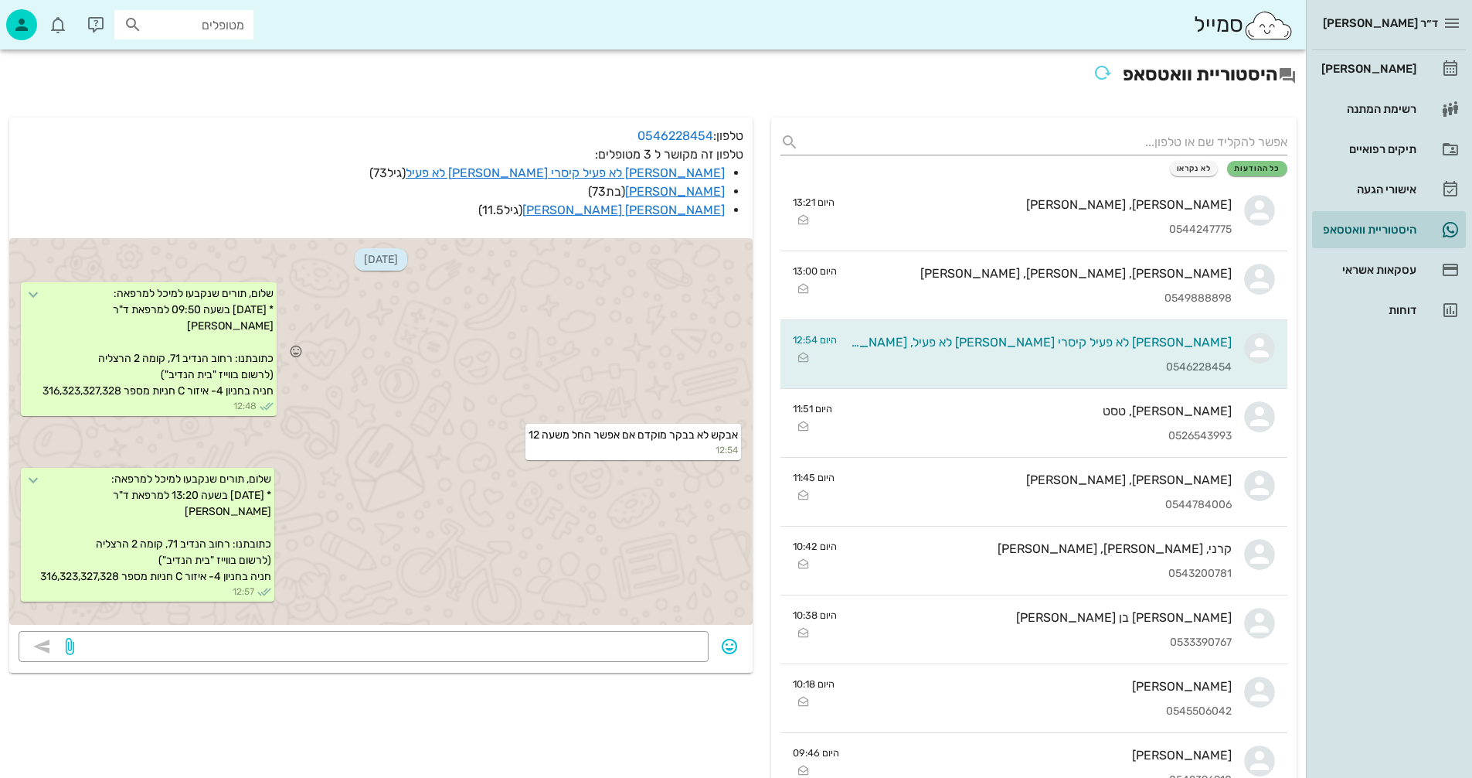
drag, startPoint x: 546, startPoint y: 172, endPoint x: 652, endPoint y: 306, distance: 170.6
click at [649, 306] on div "שלום, תורים שנקבעו למיכל למרפאה: * [DATE] בשעה 09:50 למרפאת ד"ר [PERSON_NAME] כ…" at bounding box center [381, 350] width 744 height 141
click at [1367, 68] on div "[PERSON_NAME]" at bounding box center [1368, 69] width 98 height 12
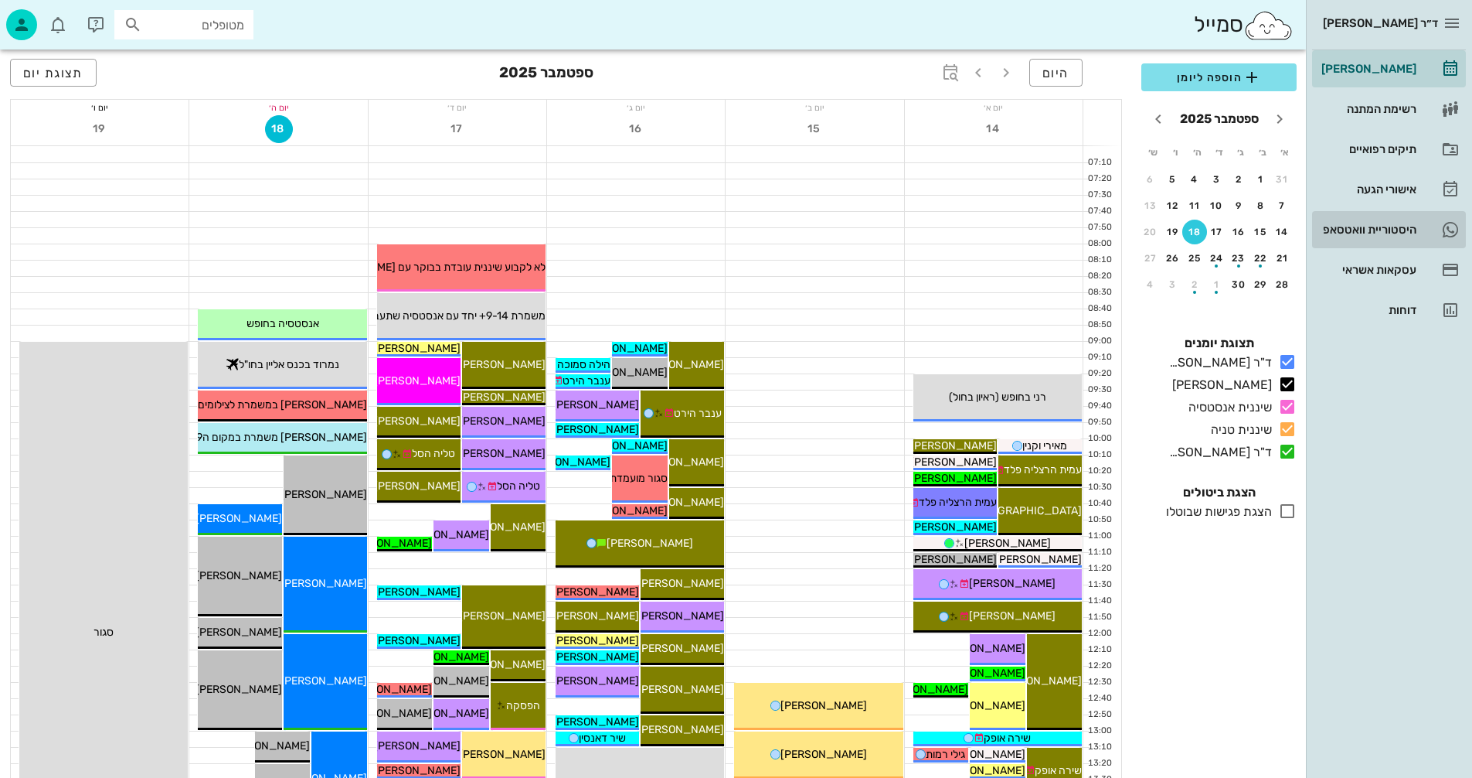
click at [1349, 224] on div "היסטוריית וואטסאפ" at bounding box center [1368, 229] width 98 height 12
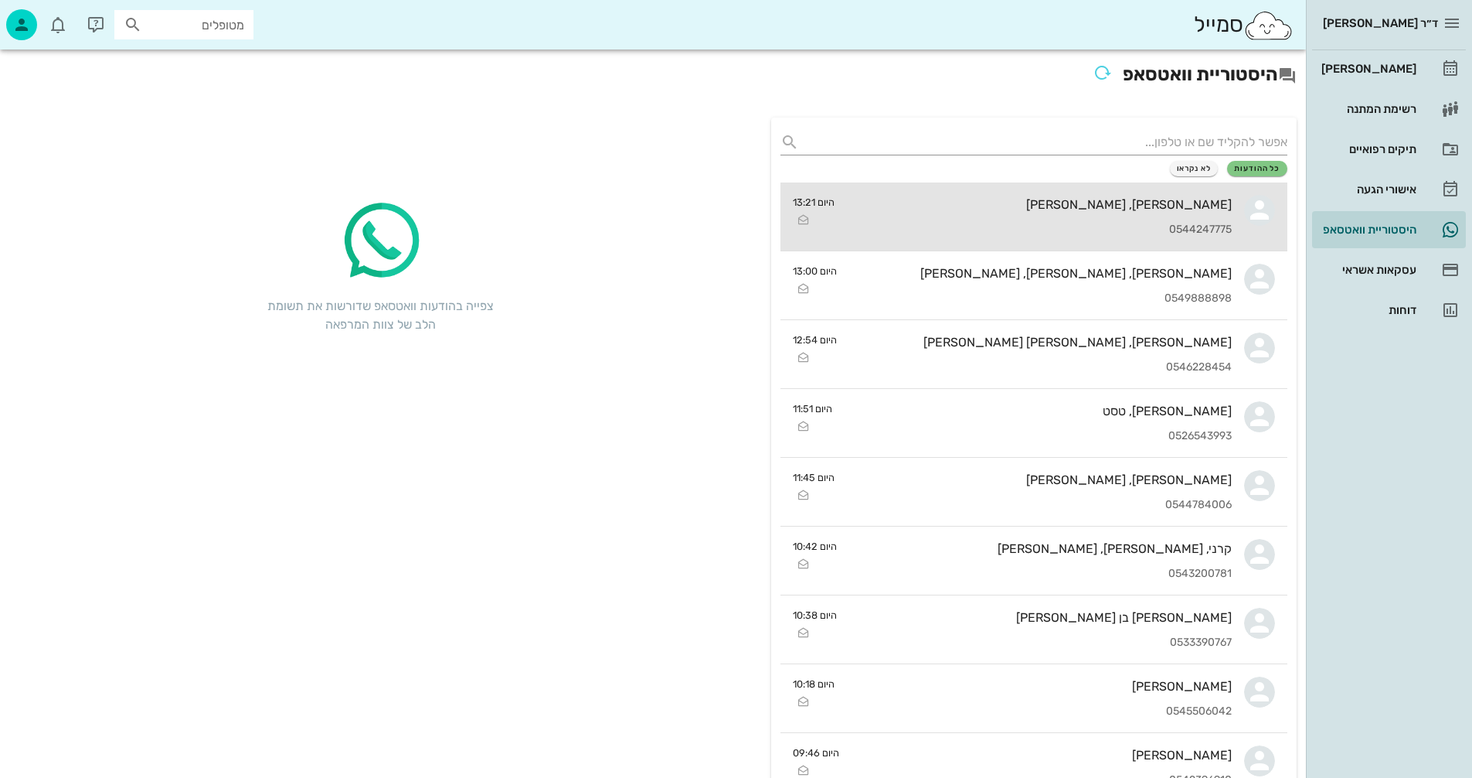
click at [1059, 221] on div "[PERSON_NAME], [PERSON_NAME] 0544247775" at bounding box center [1039, 216] width 385 height 68
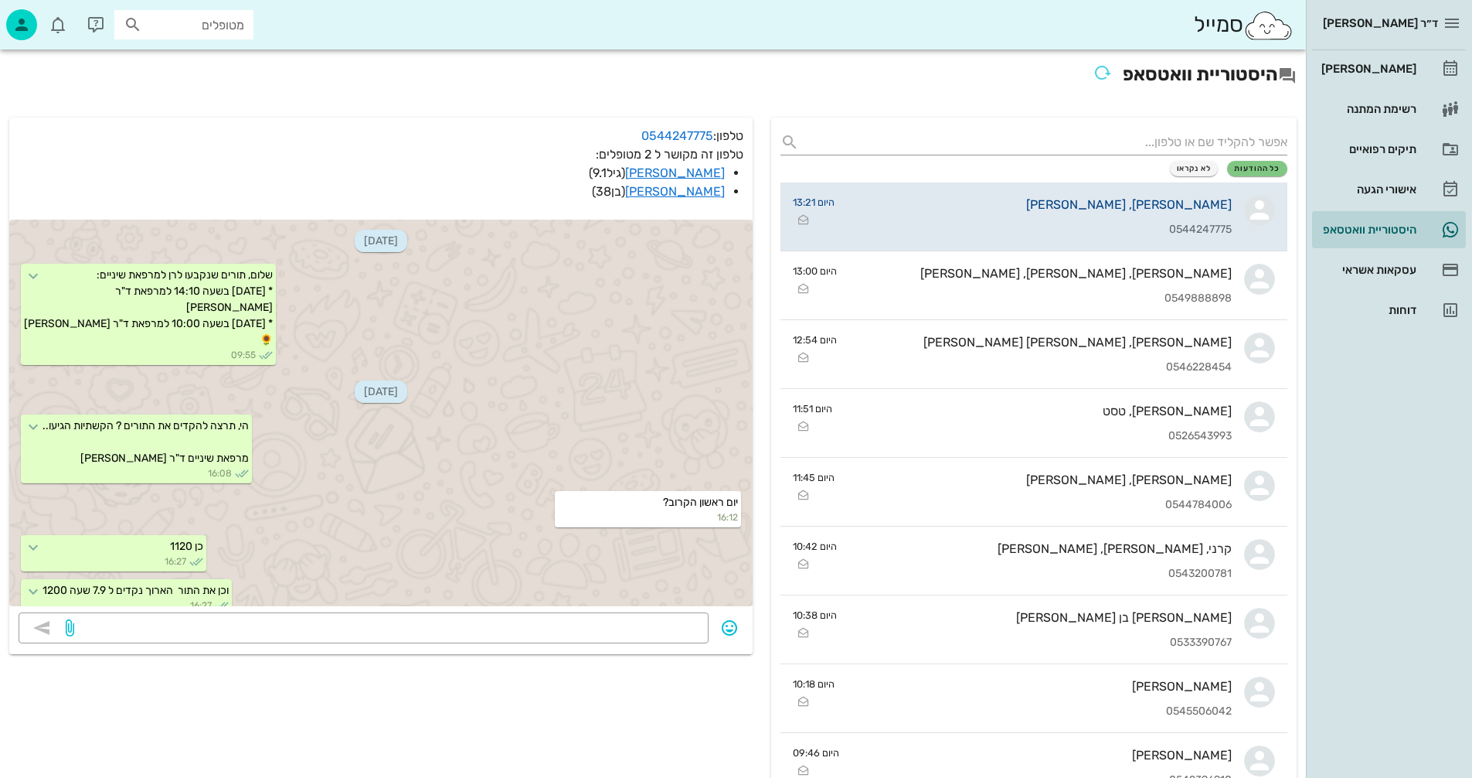
scroll to position [2851, 0]
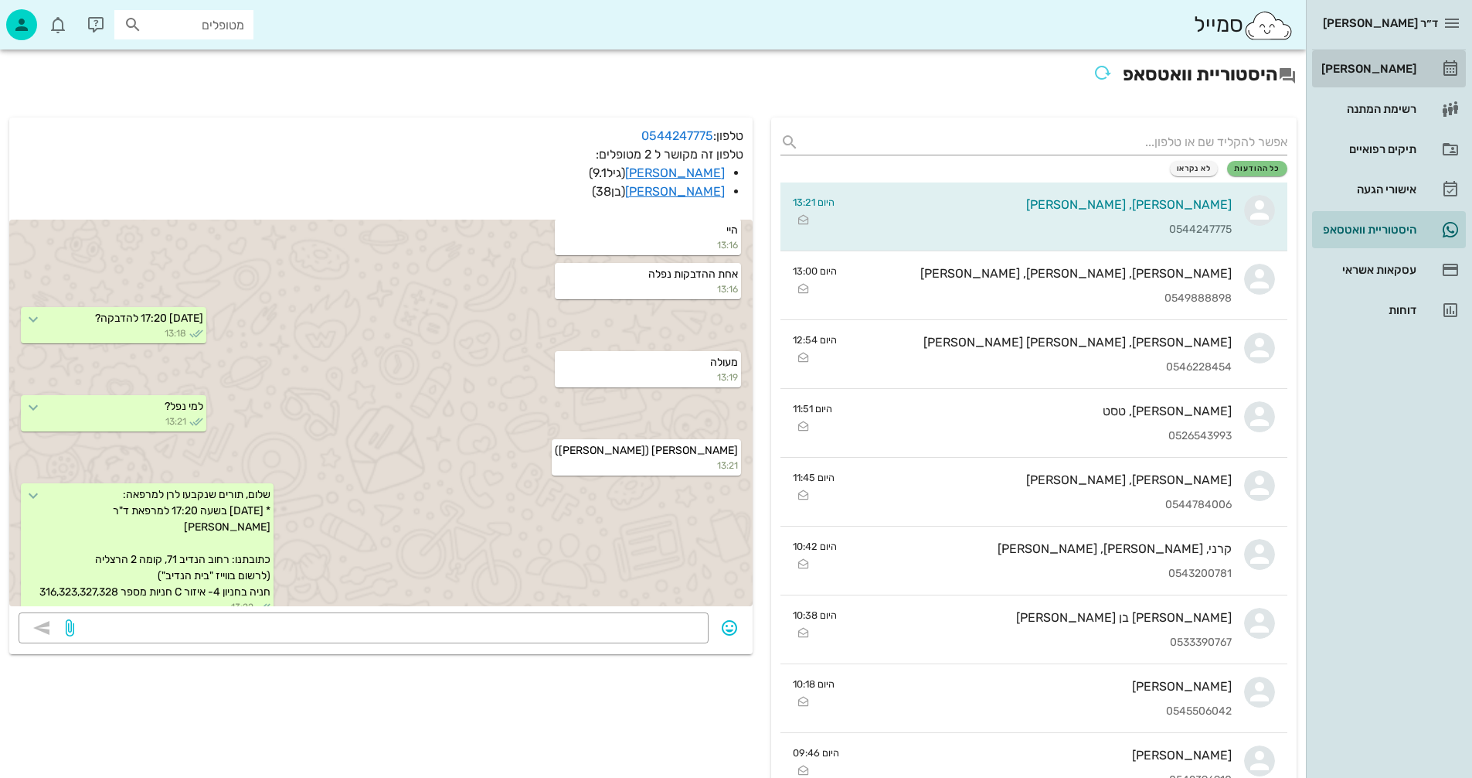
click at [1395, 67] on div "[PERSON_NAME]" at bounding box center [1368, 69] width 98 height 12
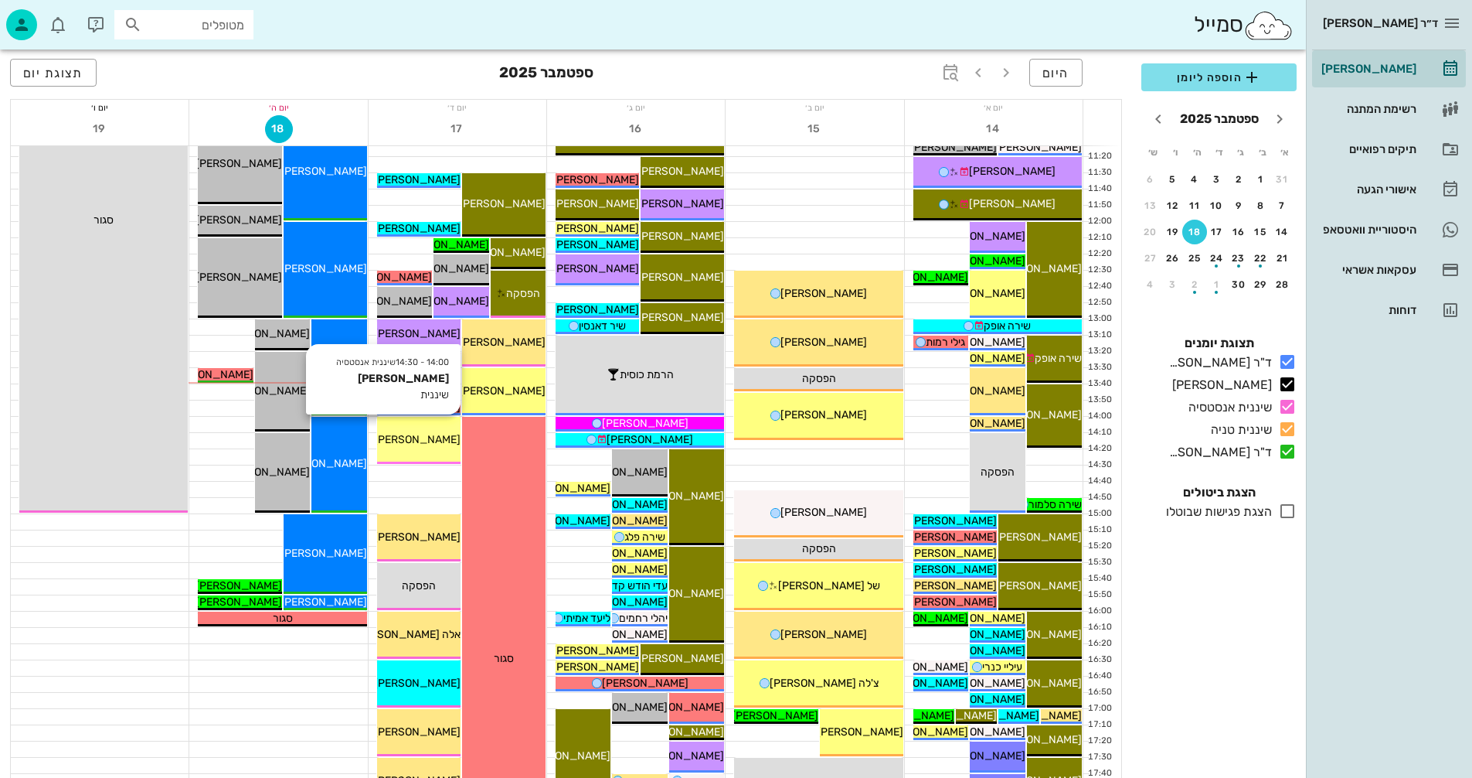
scroll to position [541, 0]
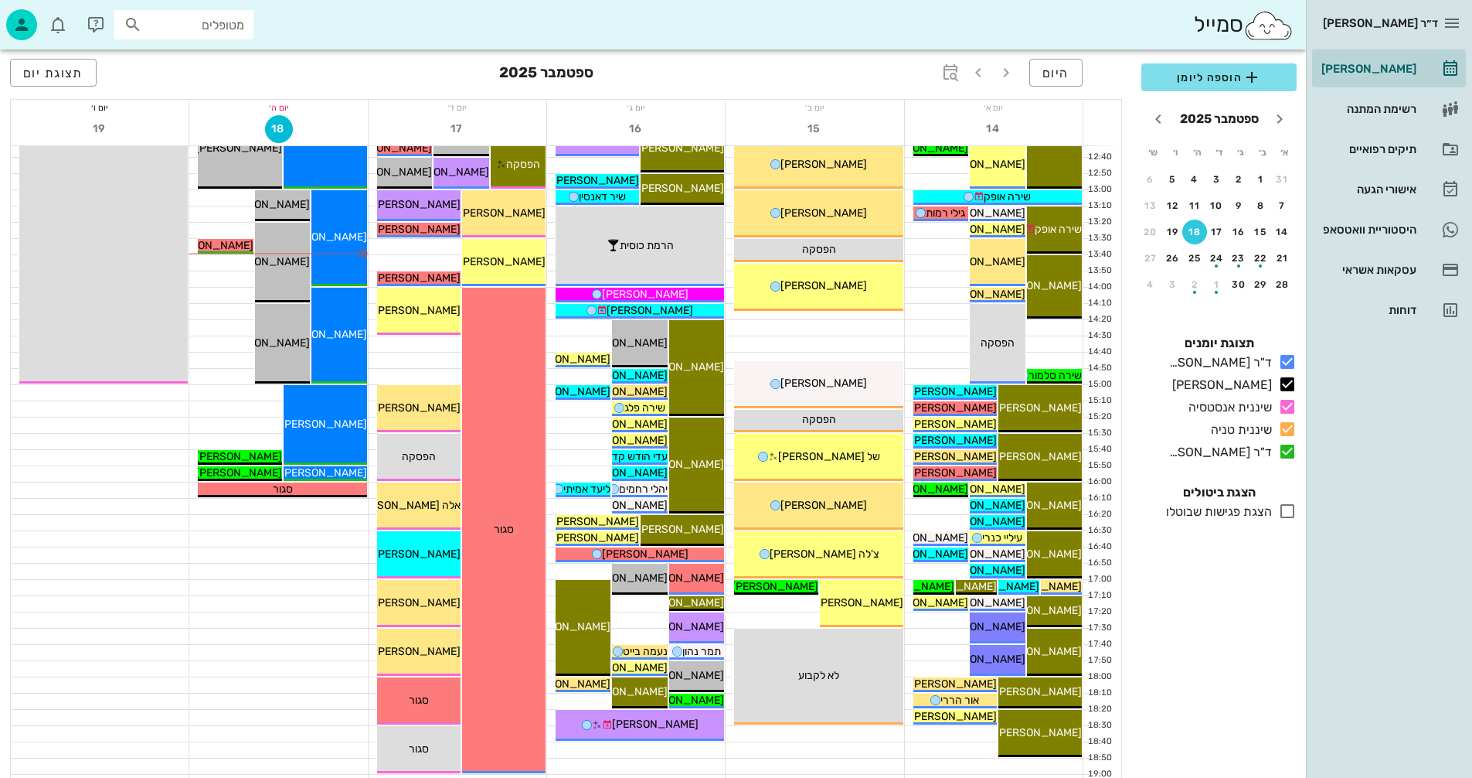
click at [1287, 506] on icon at bounding box center [1287, 511] width 19 height 19
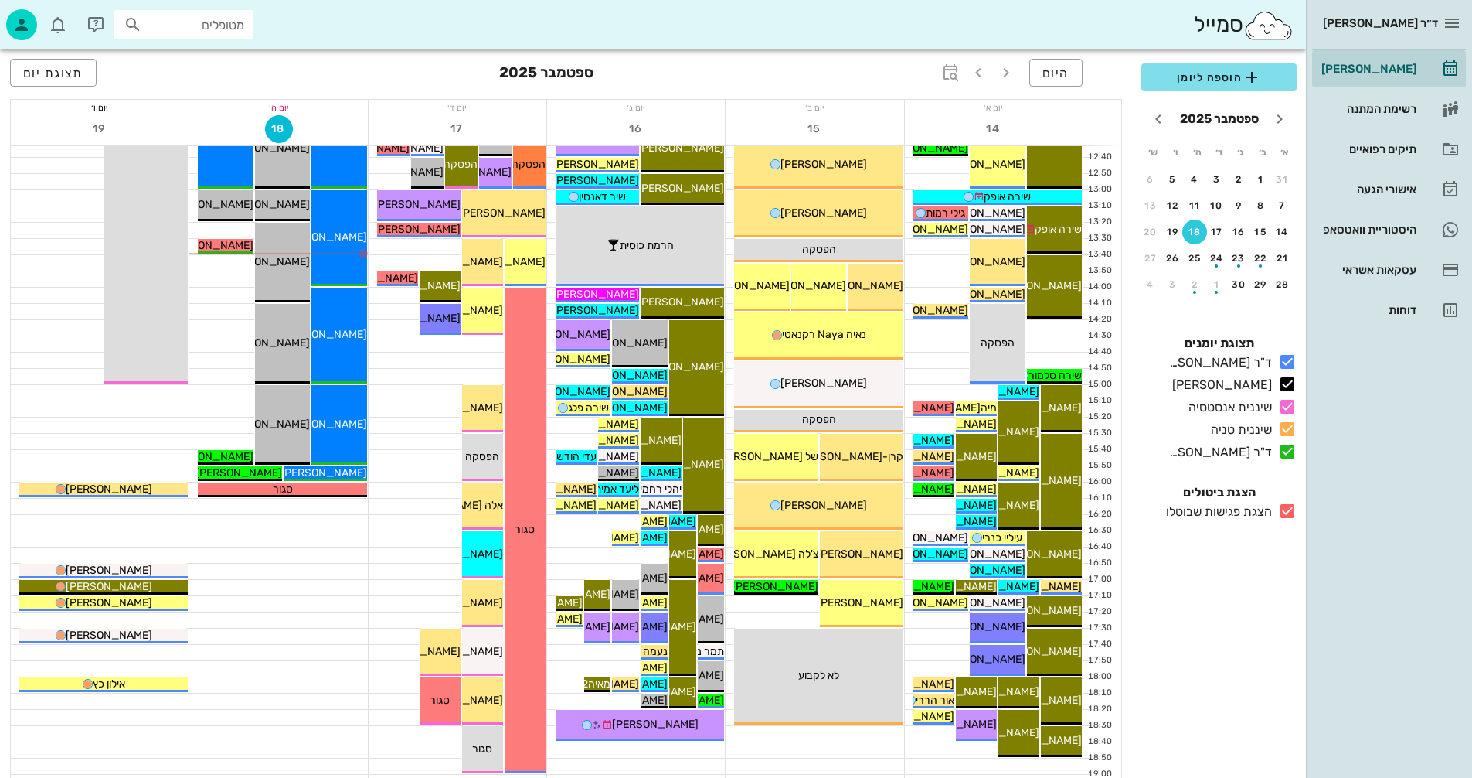
click at [1287, 506] on icon at bounding box center [1287, 511] width 19 height 19
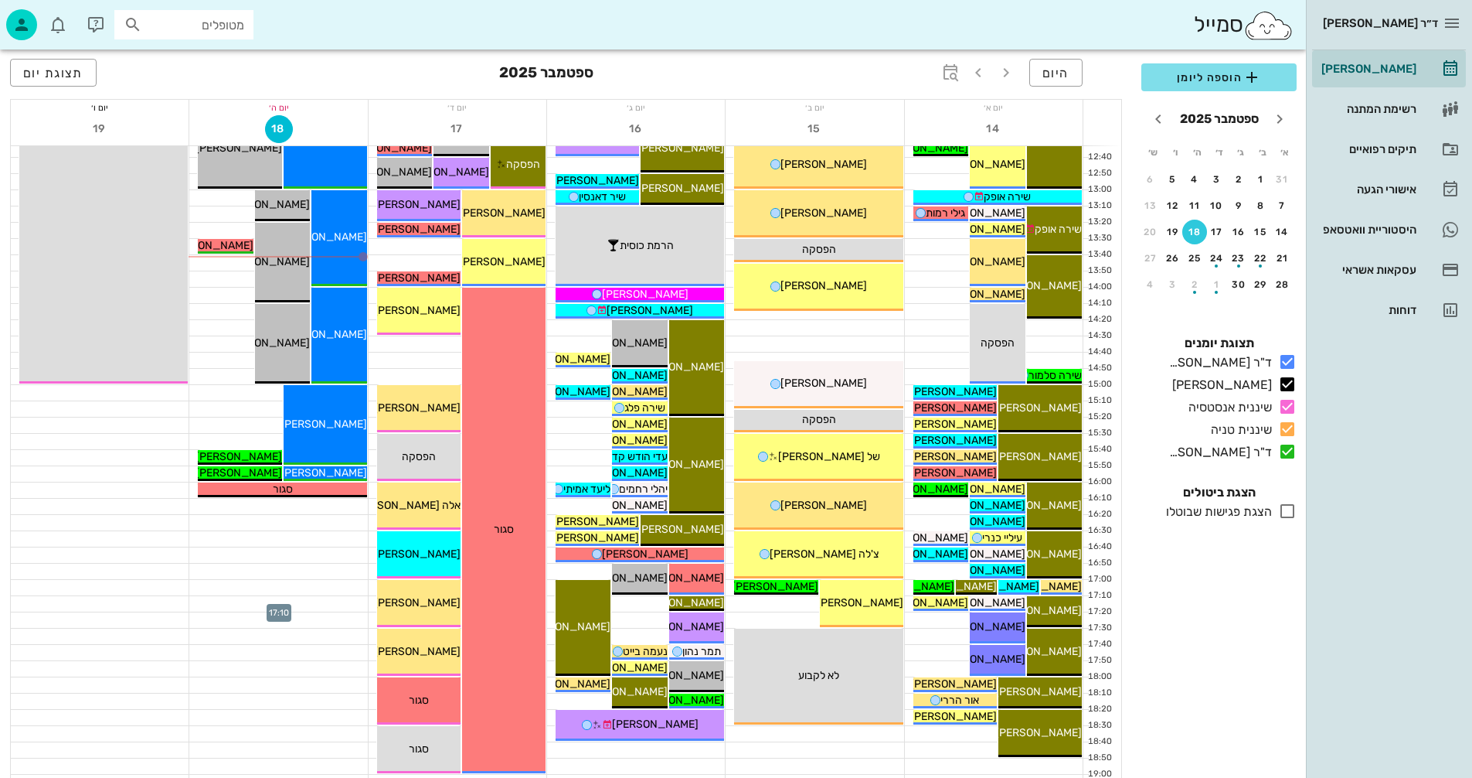
click at [288, 610] on div at bounding box center [278, 603] width 178 height 15
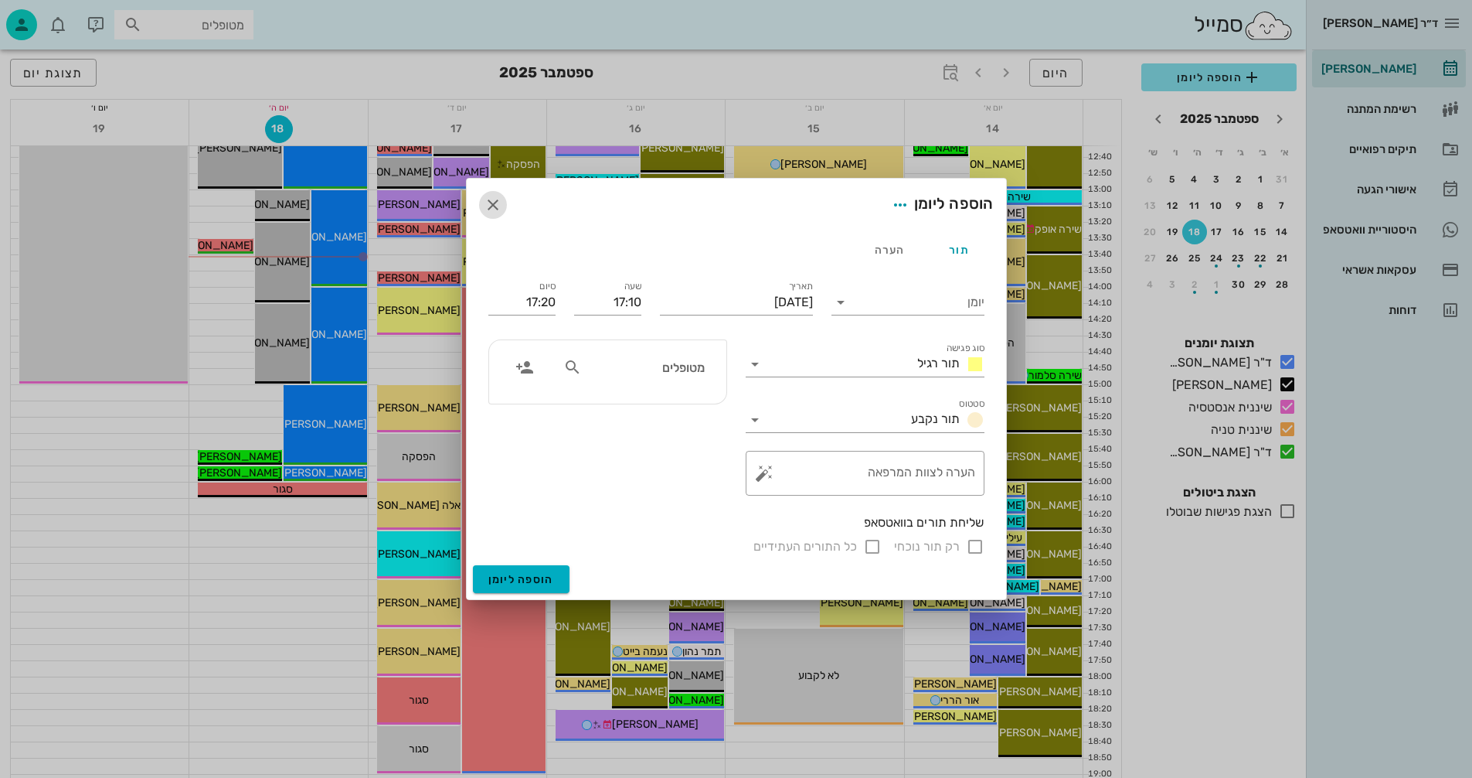
click at [499, 202] on icon "button" at bounding box center [493, 205] width 19 height 19
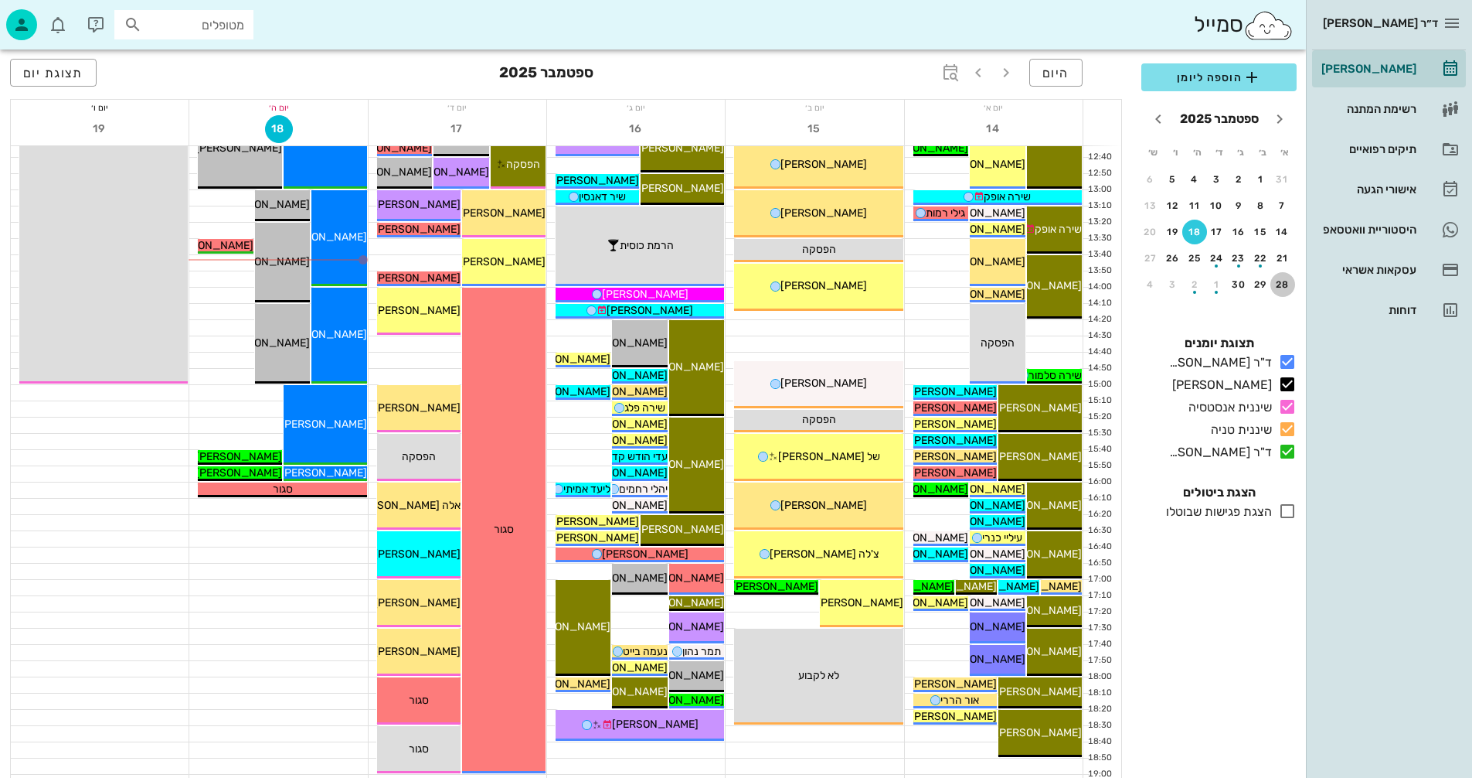
click at [1285, 286] on div "28" at bounding box center [1283, 284] width 25 height 11
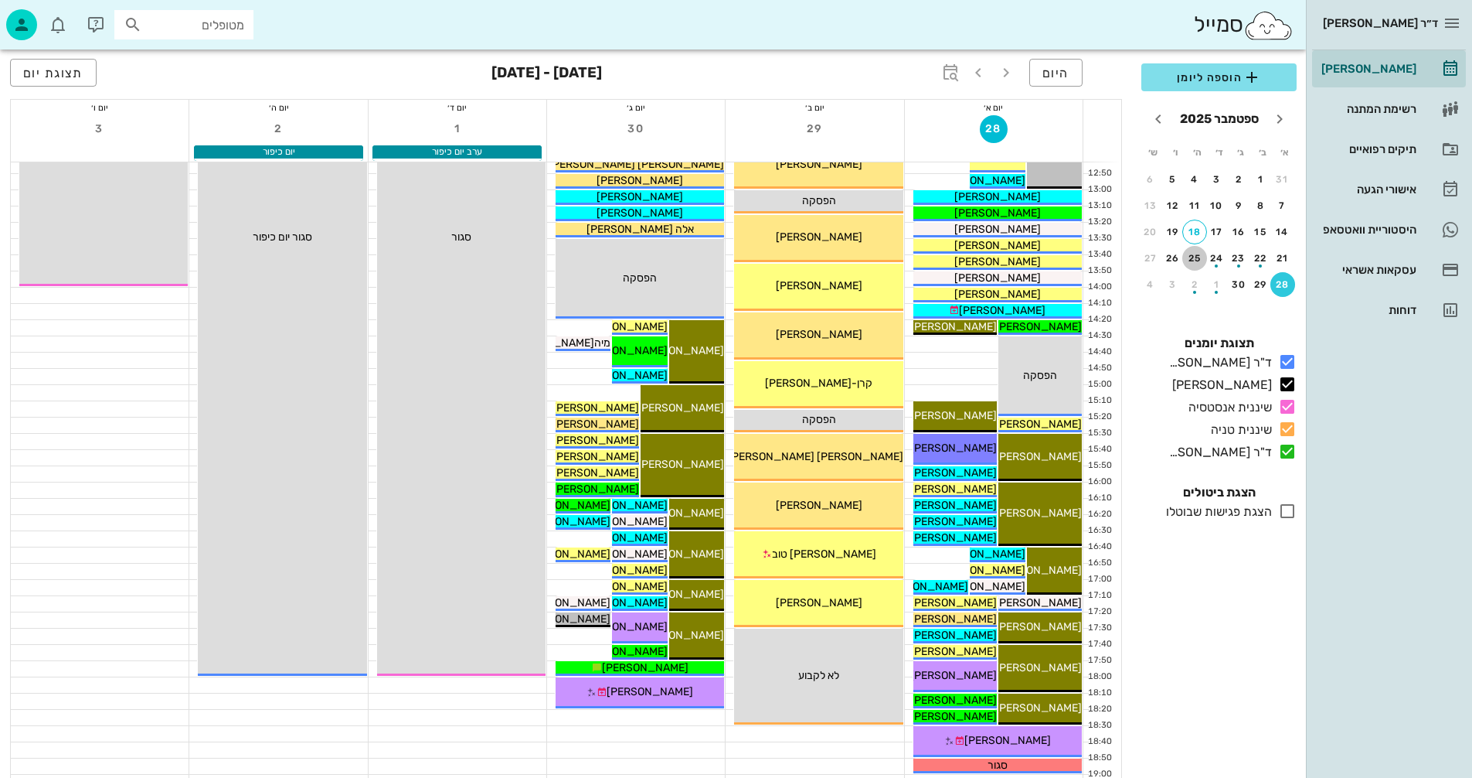
click at [1196, 257] on div "25" at bounding box center [1195, 258] width 25 height 11
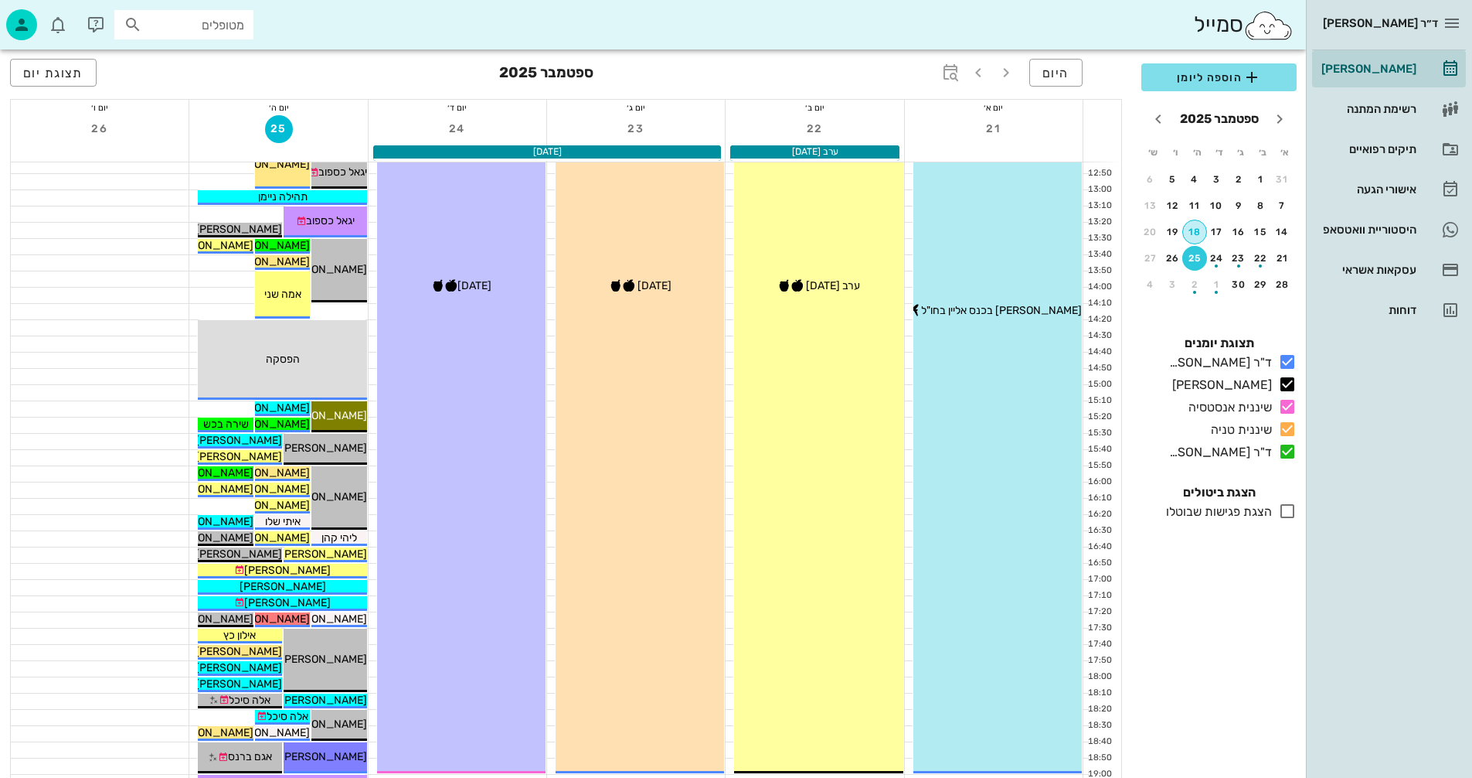
click at [1193, 233] on div "18" at bounding box center [1194, 231] width 23 height 11
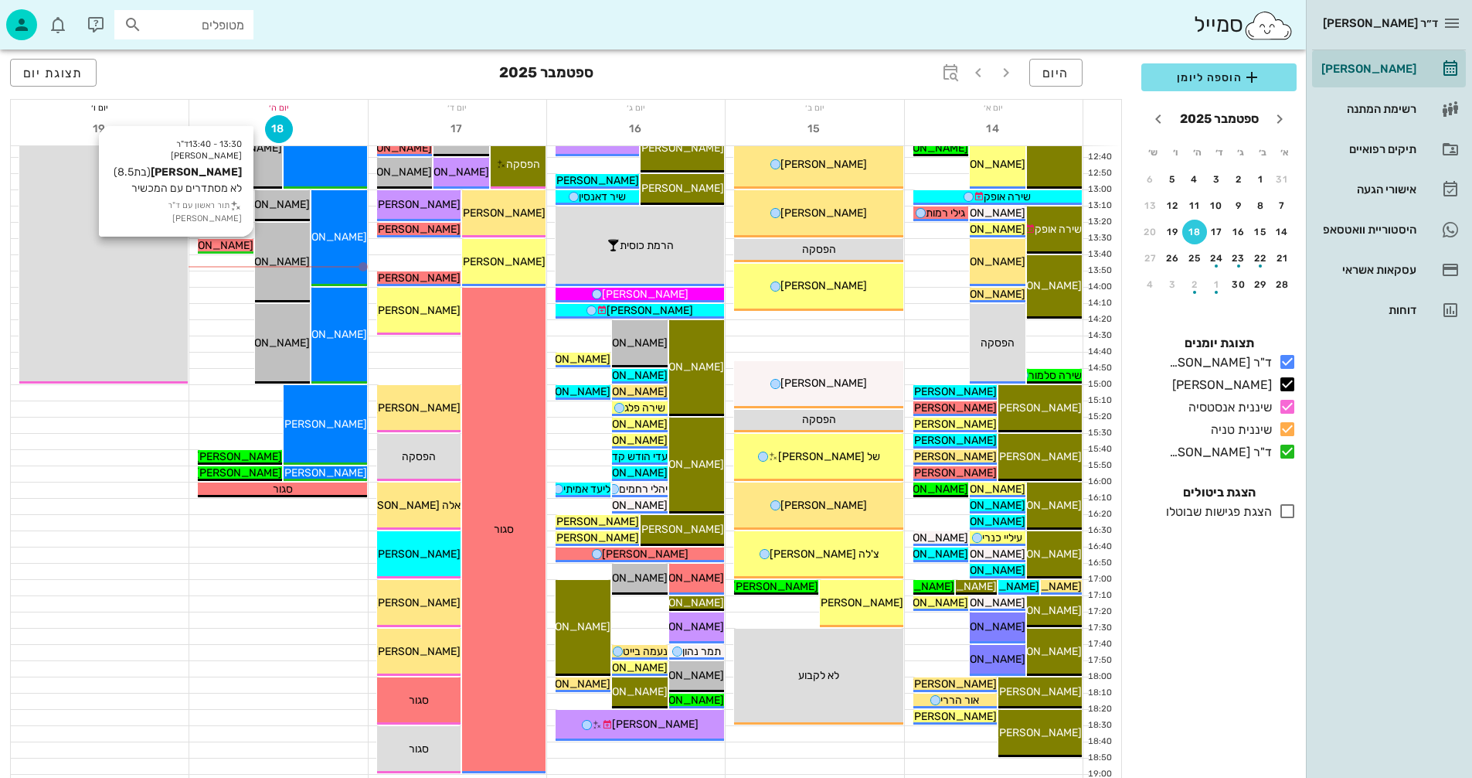
click at [237, 245] on span "[PERSON_NAME]" at bounding box center [210, 245] width 87 height 13
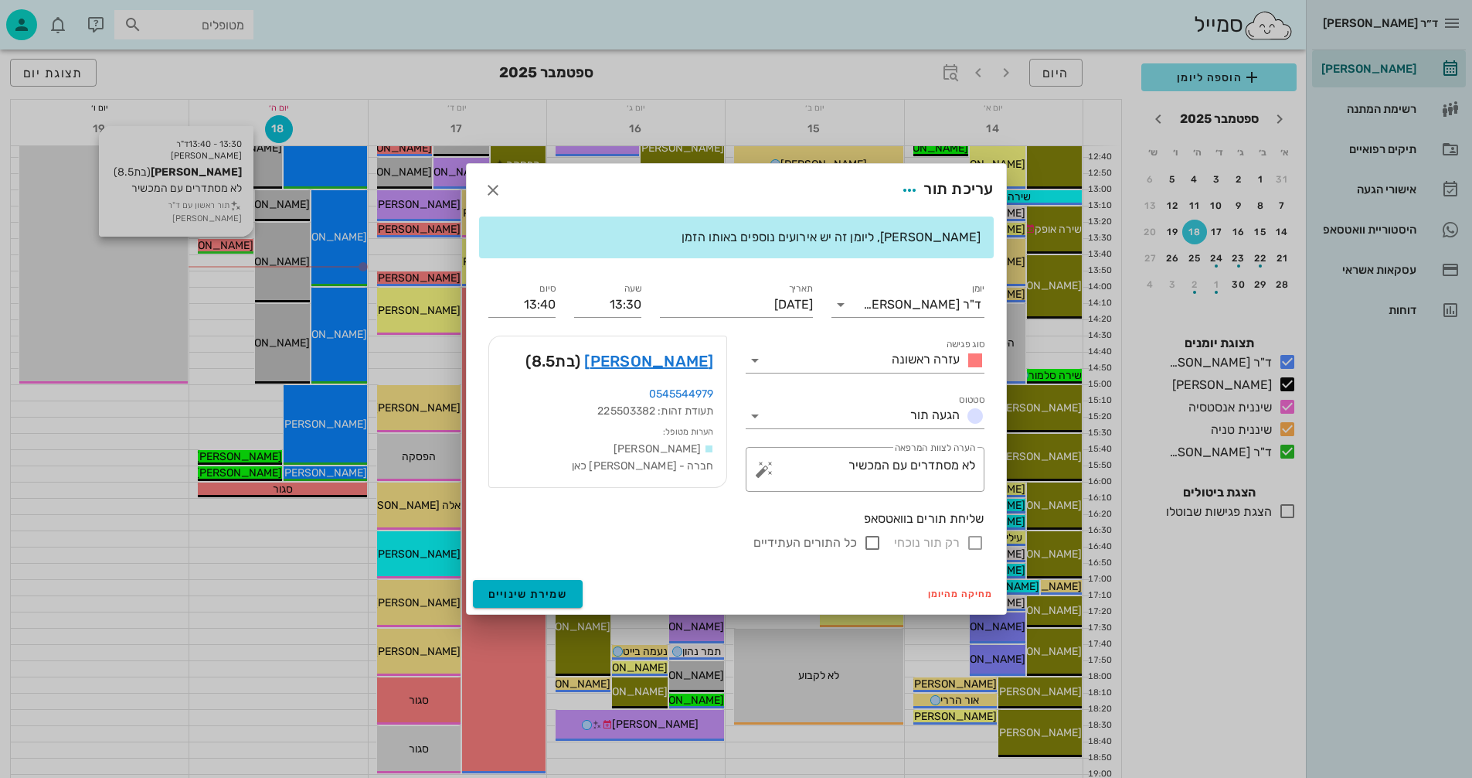
click at [237, 245] on div at bounding box center [736, 389] width 1472 height 778
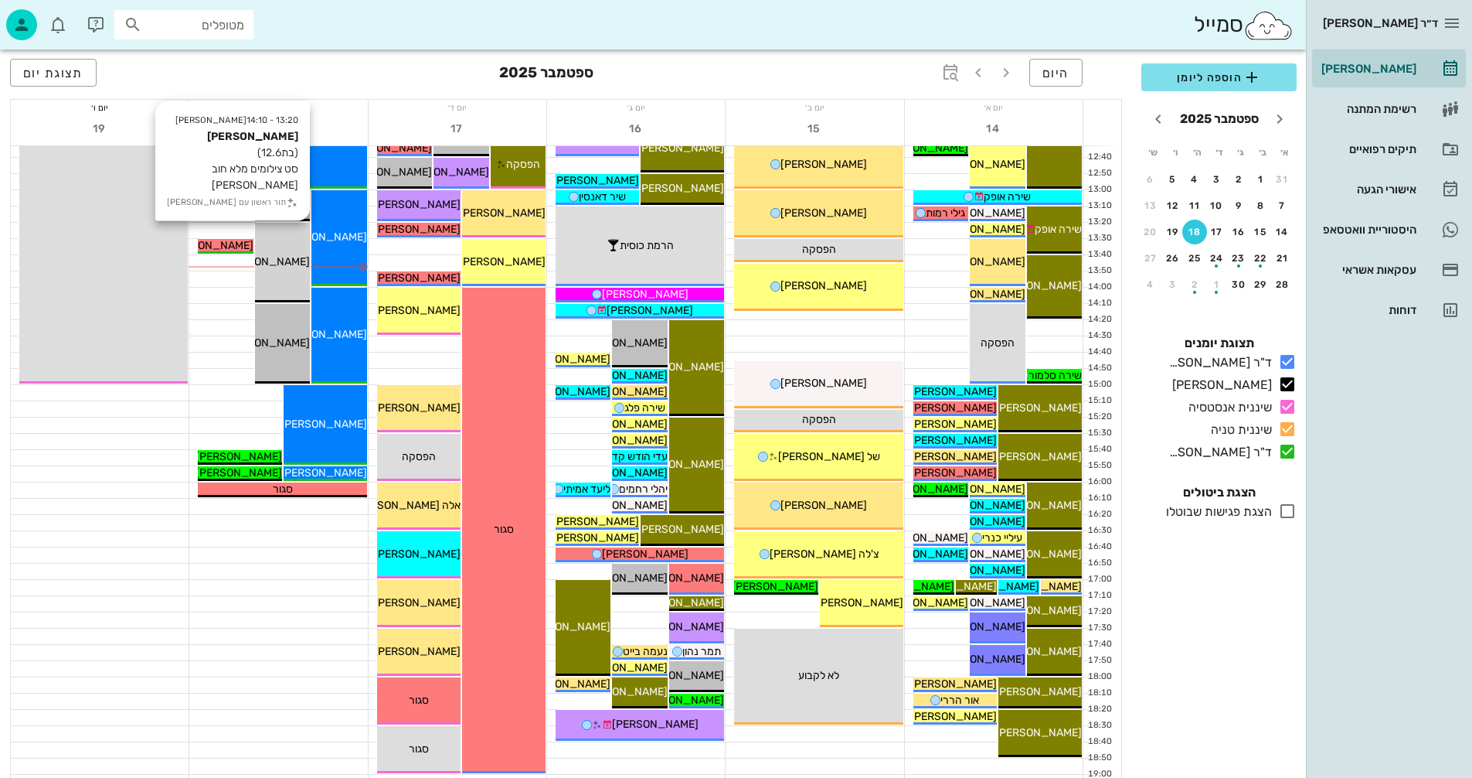
click at [291, 243] on div "13:20 - 14:10 [PERSON_NAME] (בת 12.6 ) סט צילומים מלא חוב [PERSON_NAME] תור ראש…" at bounding box center [282, 263] width 55 height 80
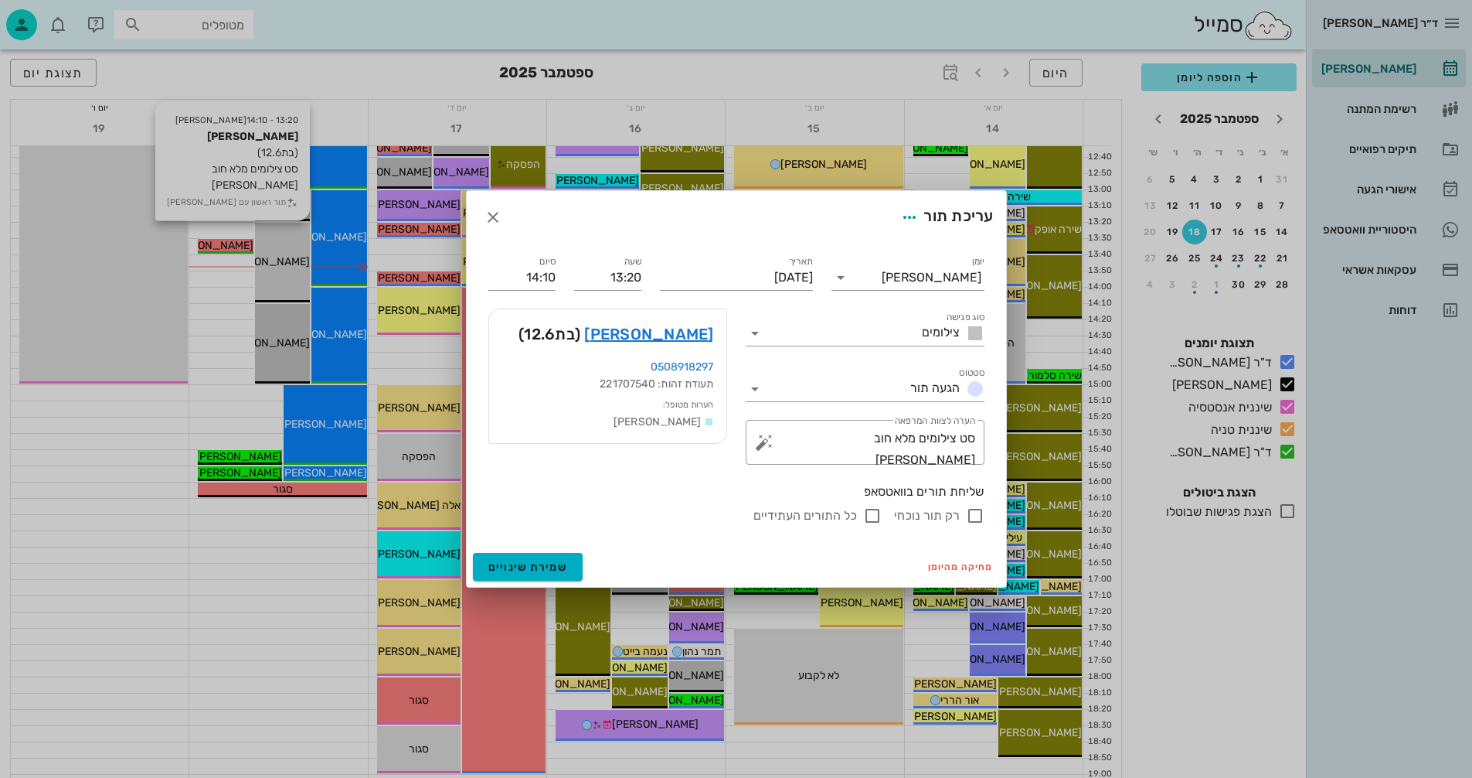
click at [291, 243] on div at bounding box center [736, 389] width 1472 height 778
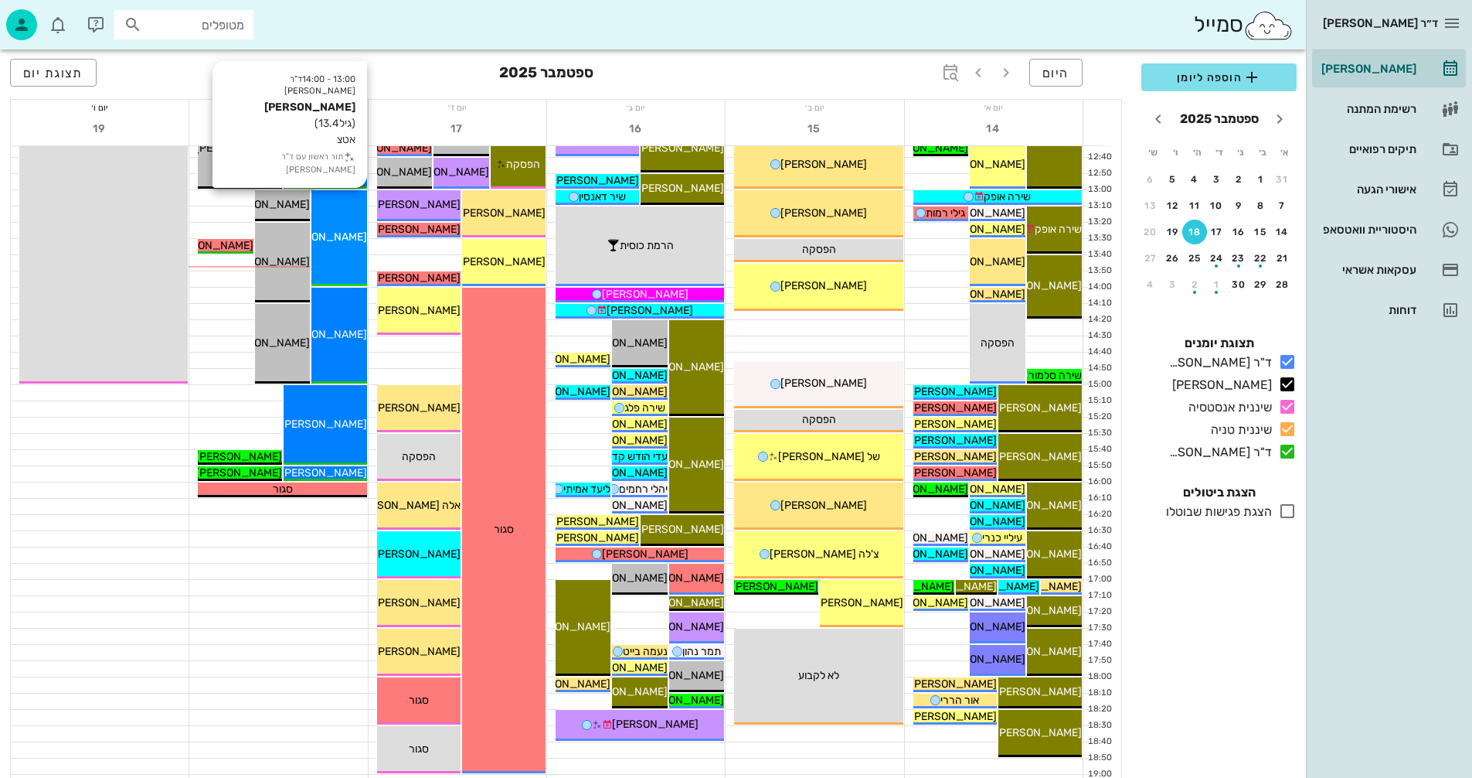
click at [332, 228] on div "13:00 - 14:00 ד"ר [PERSON_NAME] [PERSON_NAME] (גיל 13.4 ) אטצ תור ראשון עם ד"ר …" at bounding box center [338, 238] width 55 height 96
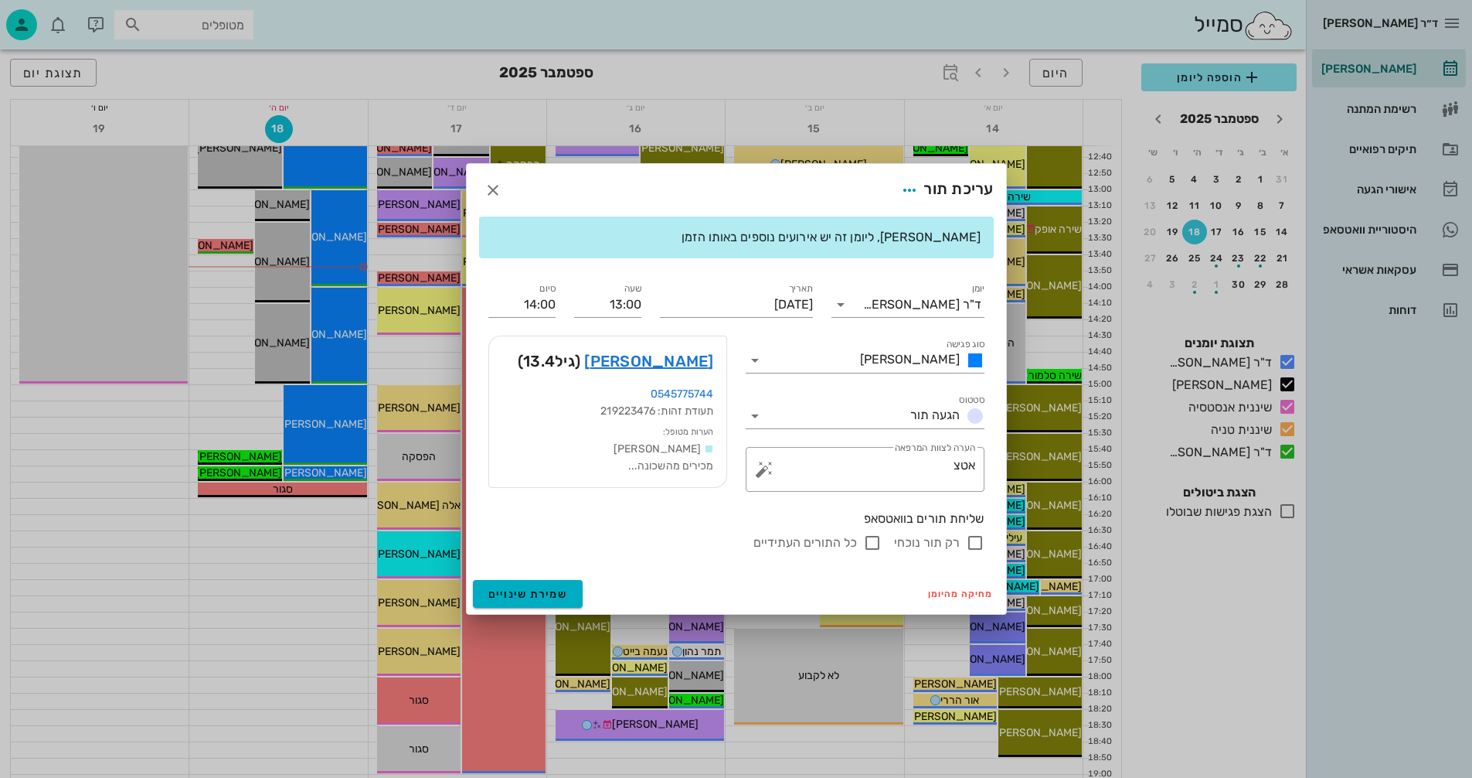
click at [337, 234] on div at bounding box center [736, 389] width 1472 height 778
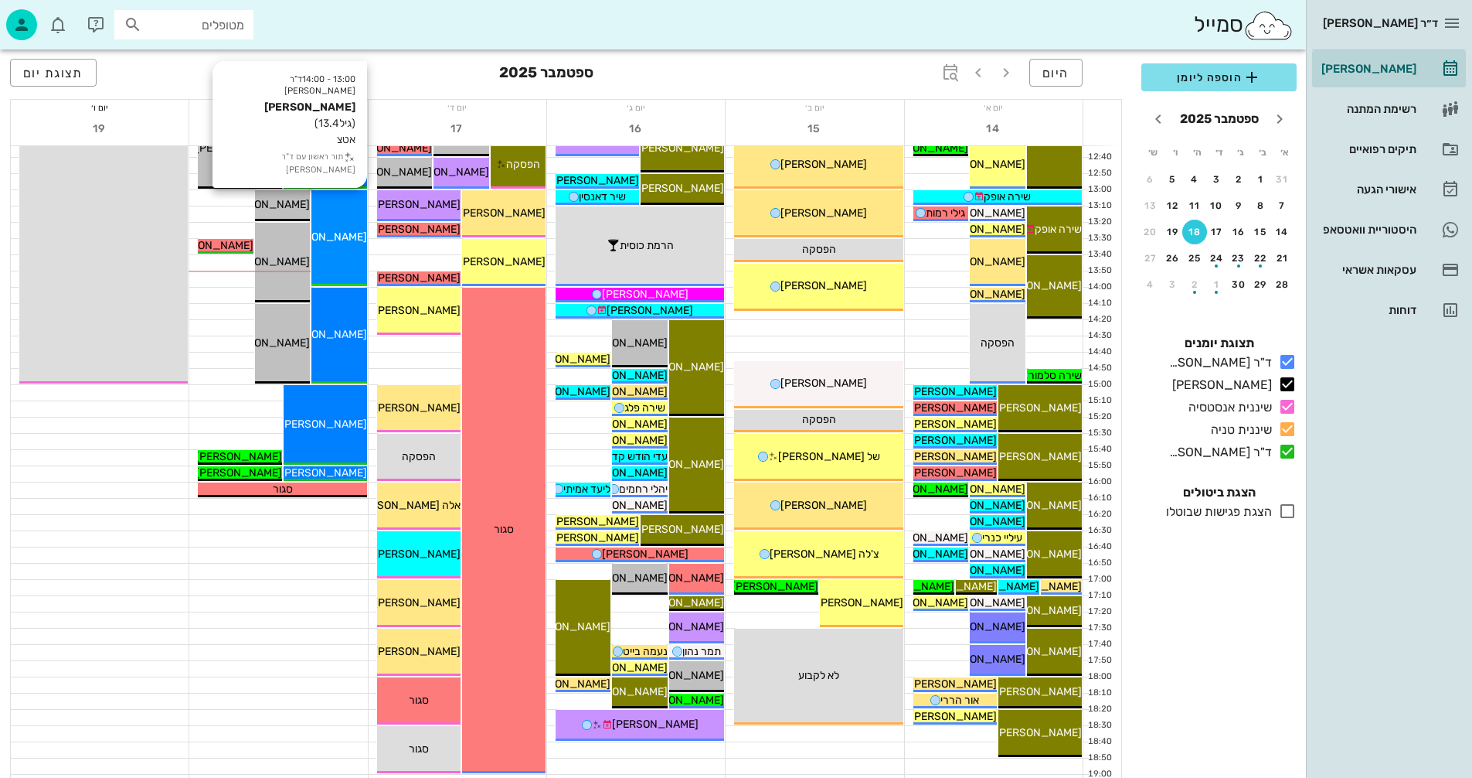
click at [345, 235] on span "[PERSON_NAME]" at bounding box center [324, 236] width 87 height 13
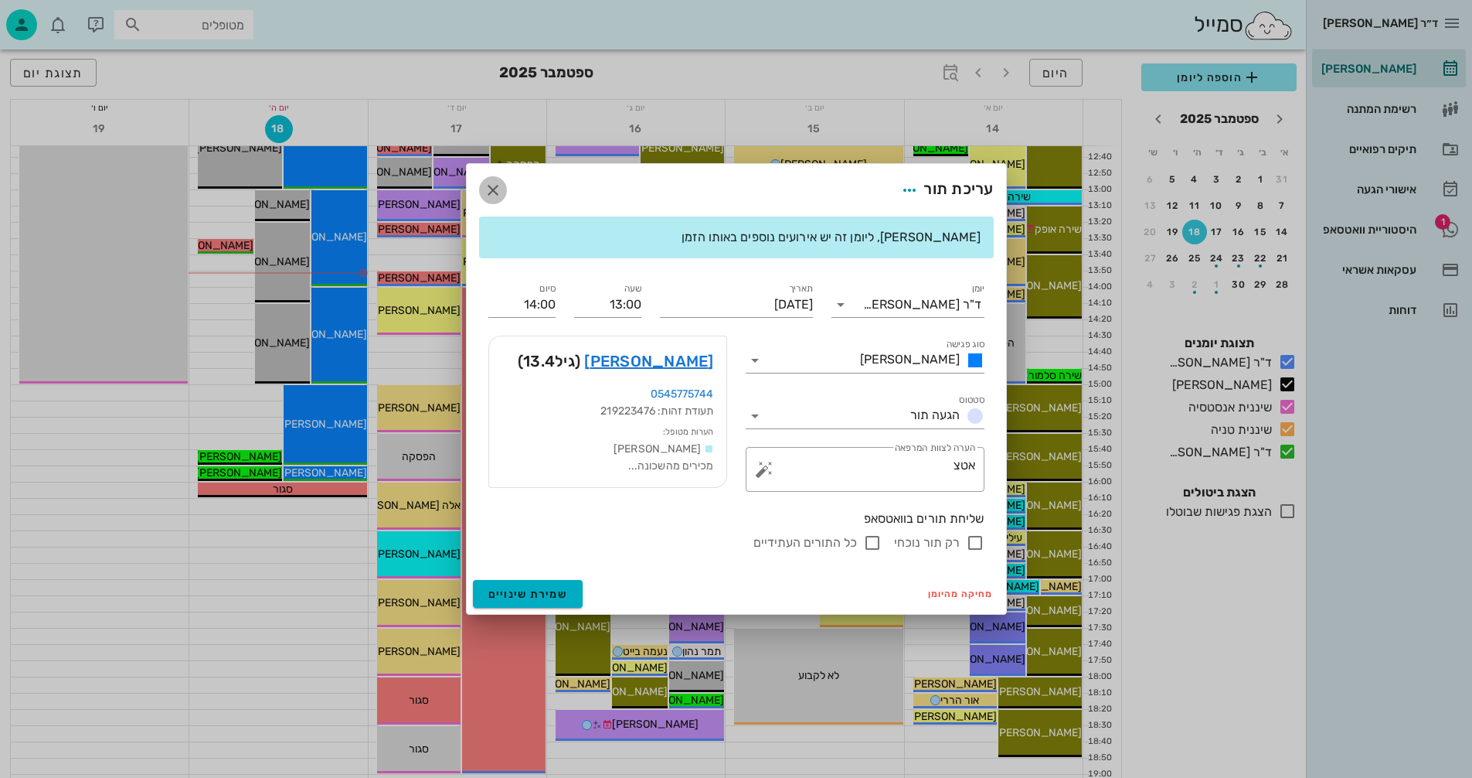
click at [497, 190] on icon "button" at bounding box center [493, 190] width 19 height 19
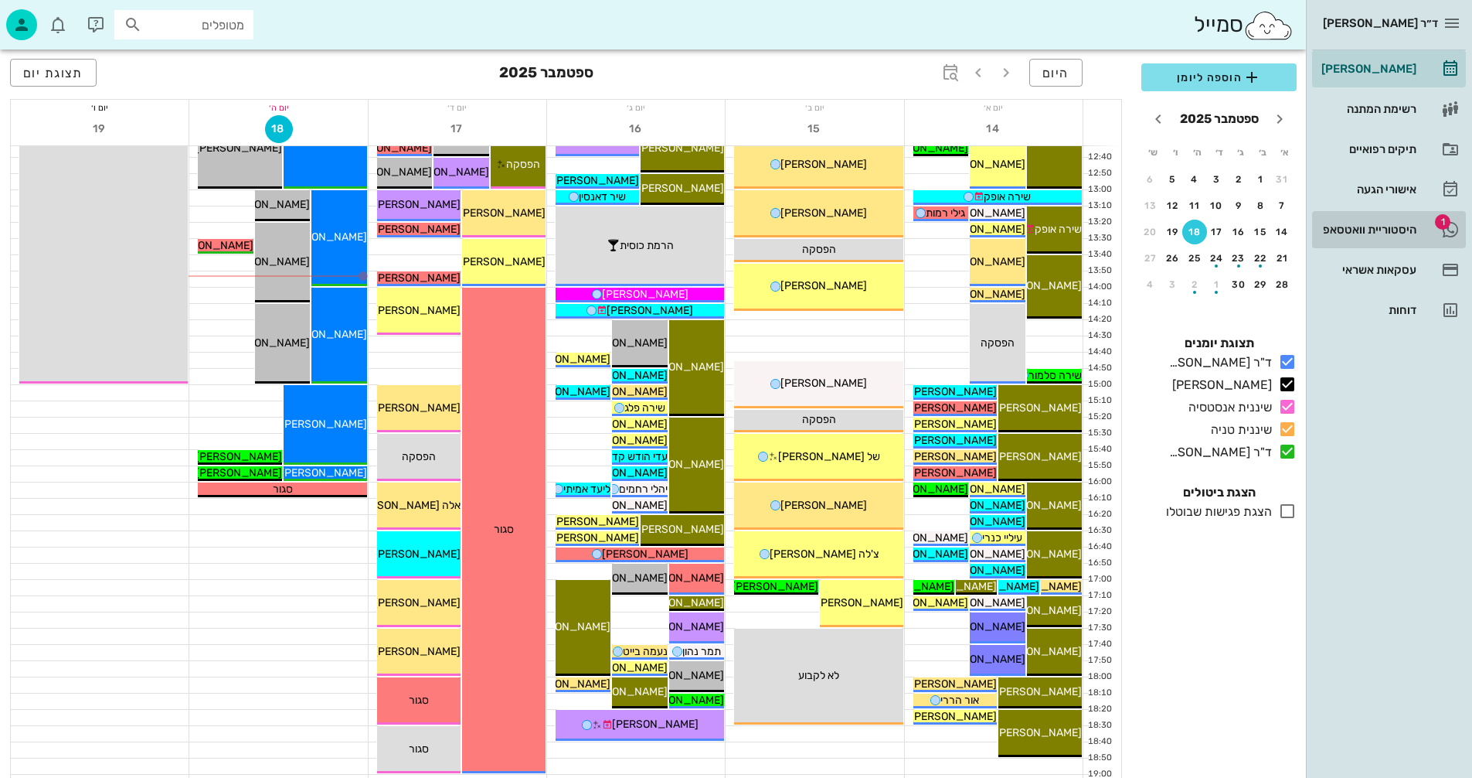
click at [1369, 230] on div "היסטוריית וואטסאפ" at bounding box center [1368, 229] width 98 height 12
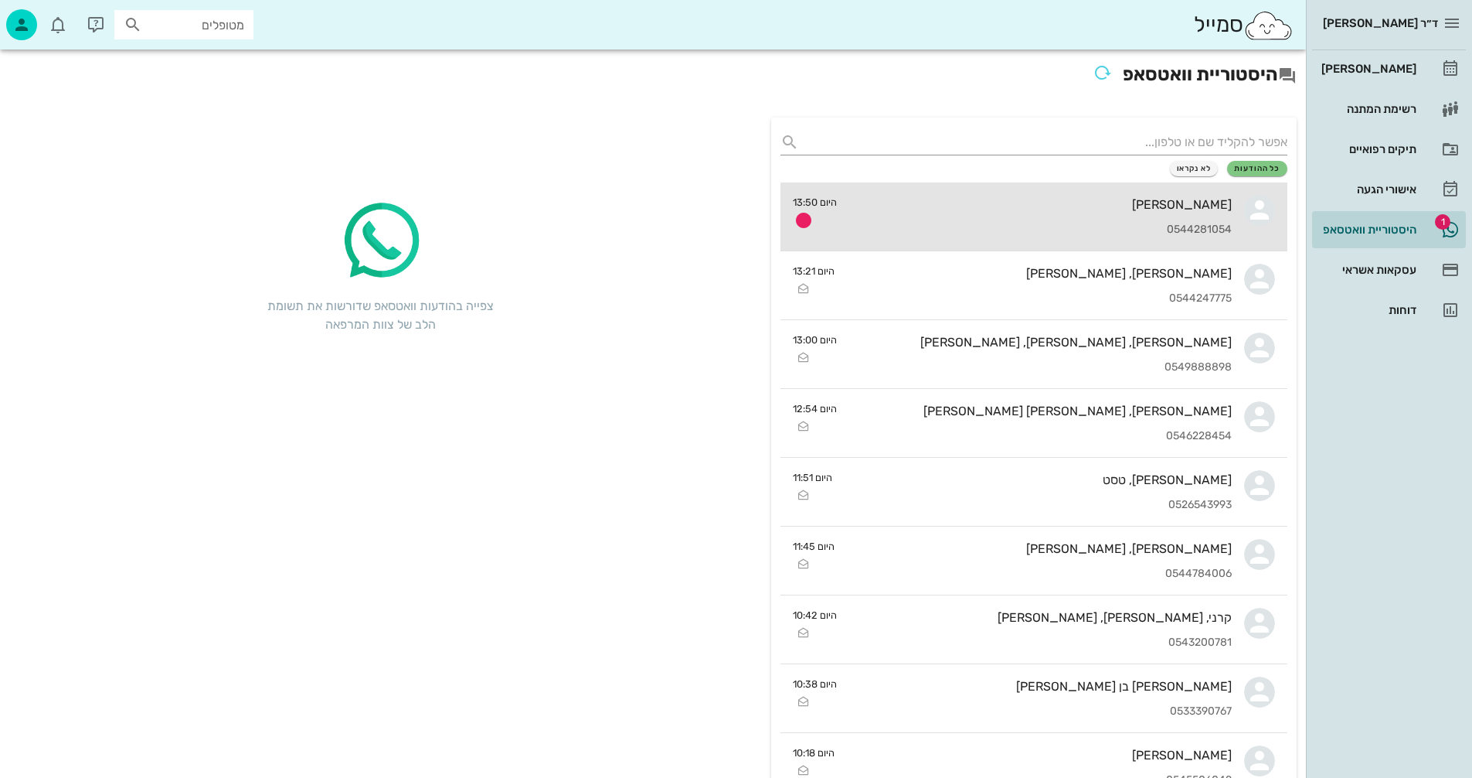
click at [999, 226] on div "0544281054" at bounding box center [1040, 229] width 383 height 13
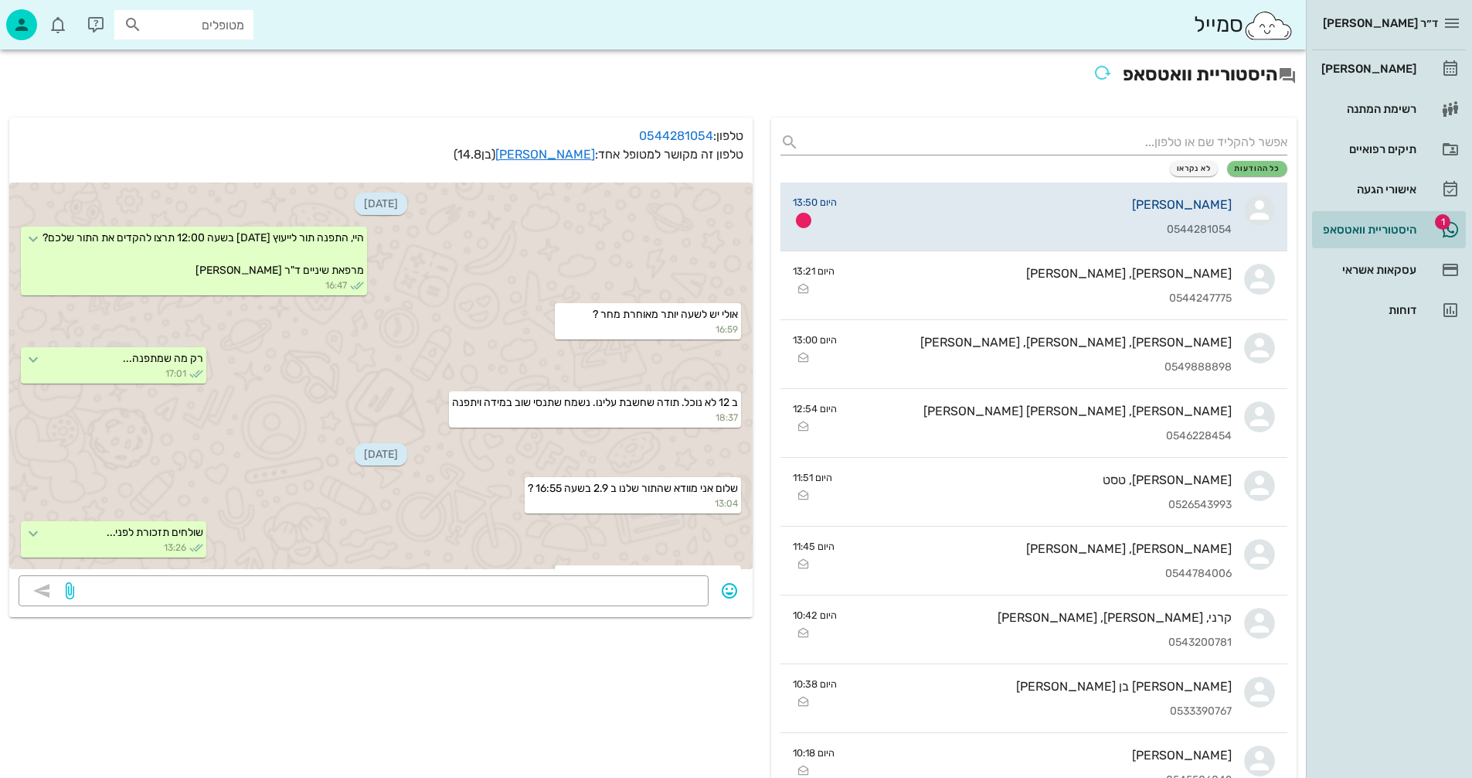
scroll to position [1564, 0]
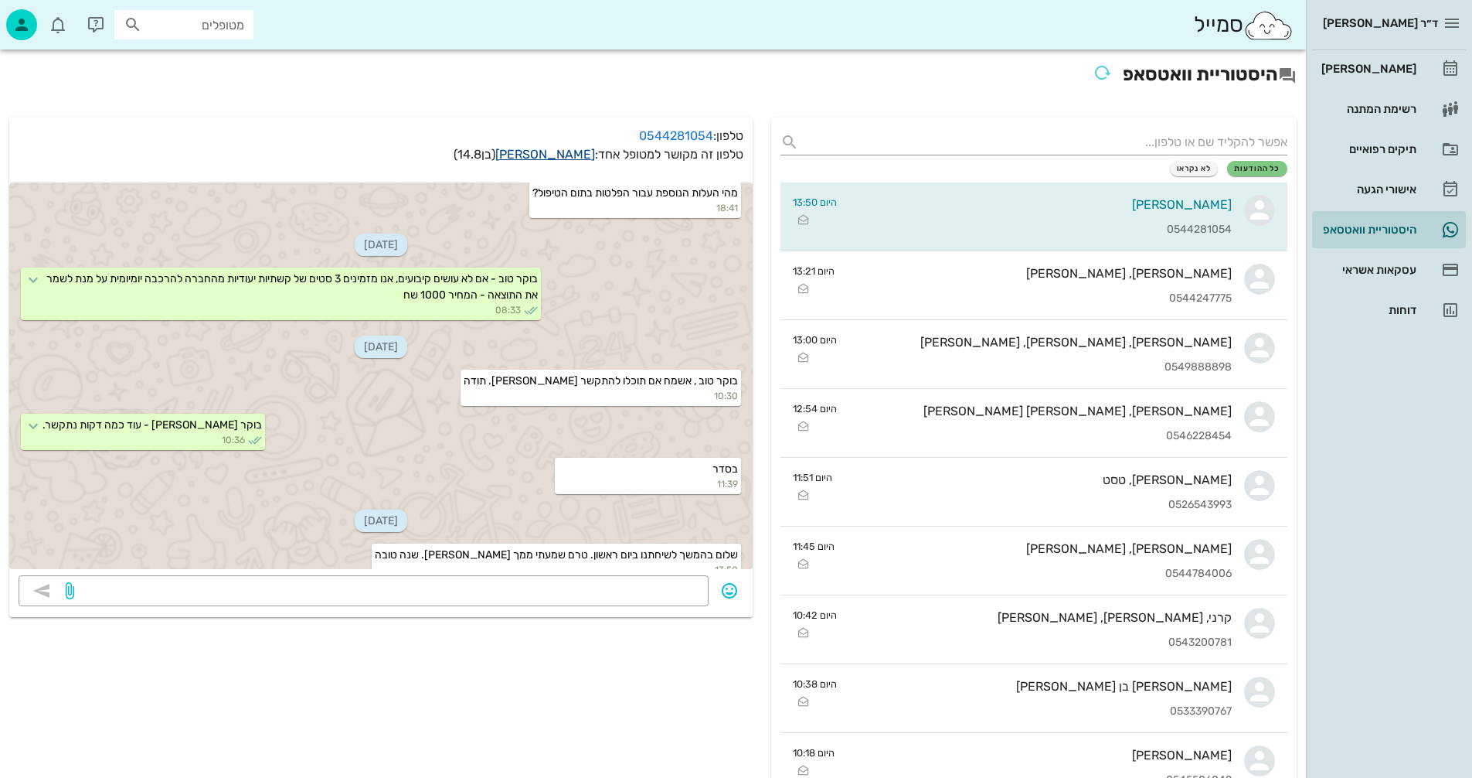
click at [558, 151] on link "[PERSON_NAME]" at bounding box center [545, 154] width 100 height 15
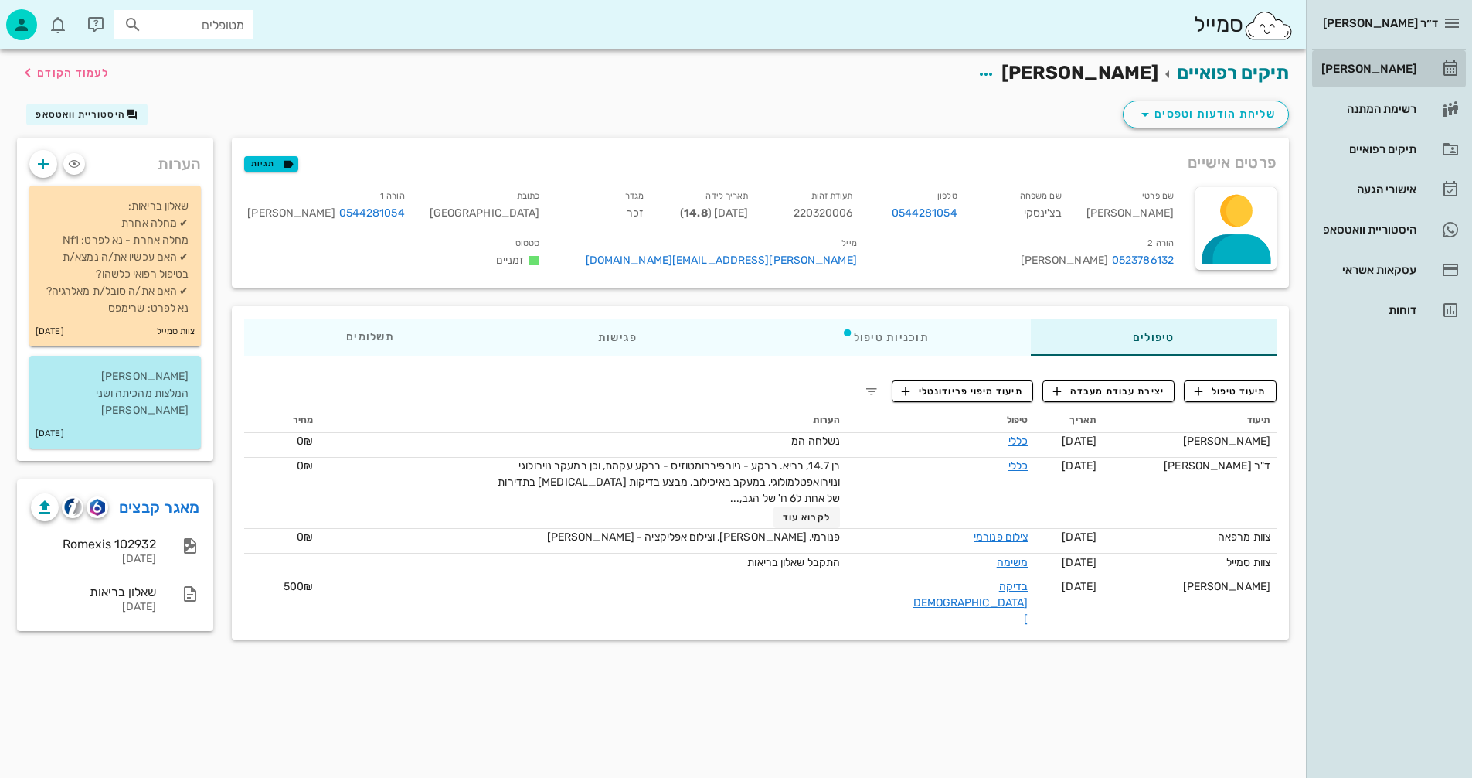
click at [1373, 63] on div "[PERSON_NAME]" at bounding box center [1368, 69] width 98 height 12
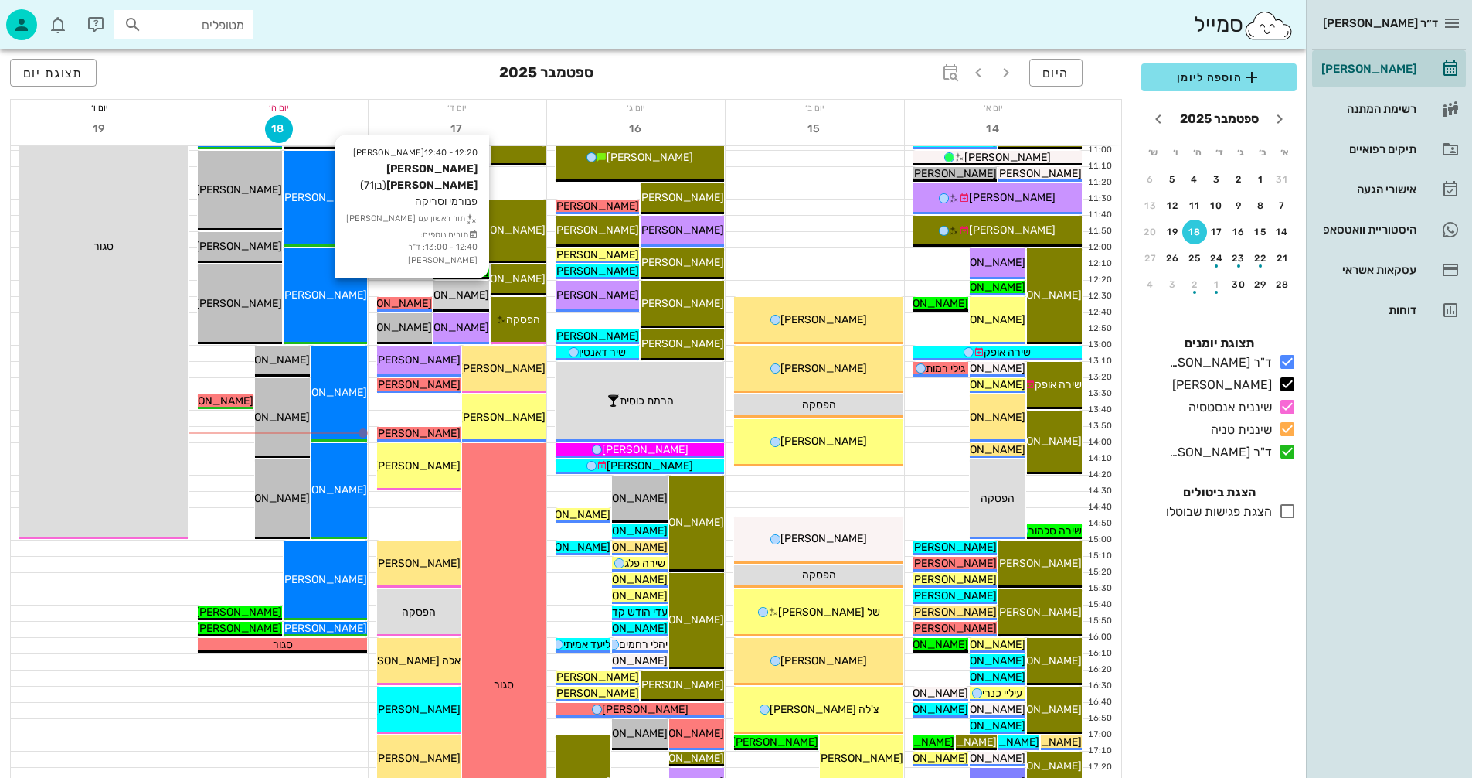
scroll to position [386, 0]
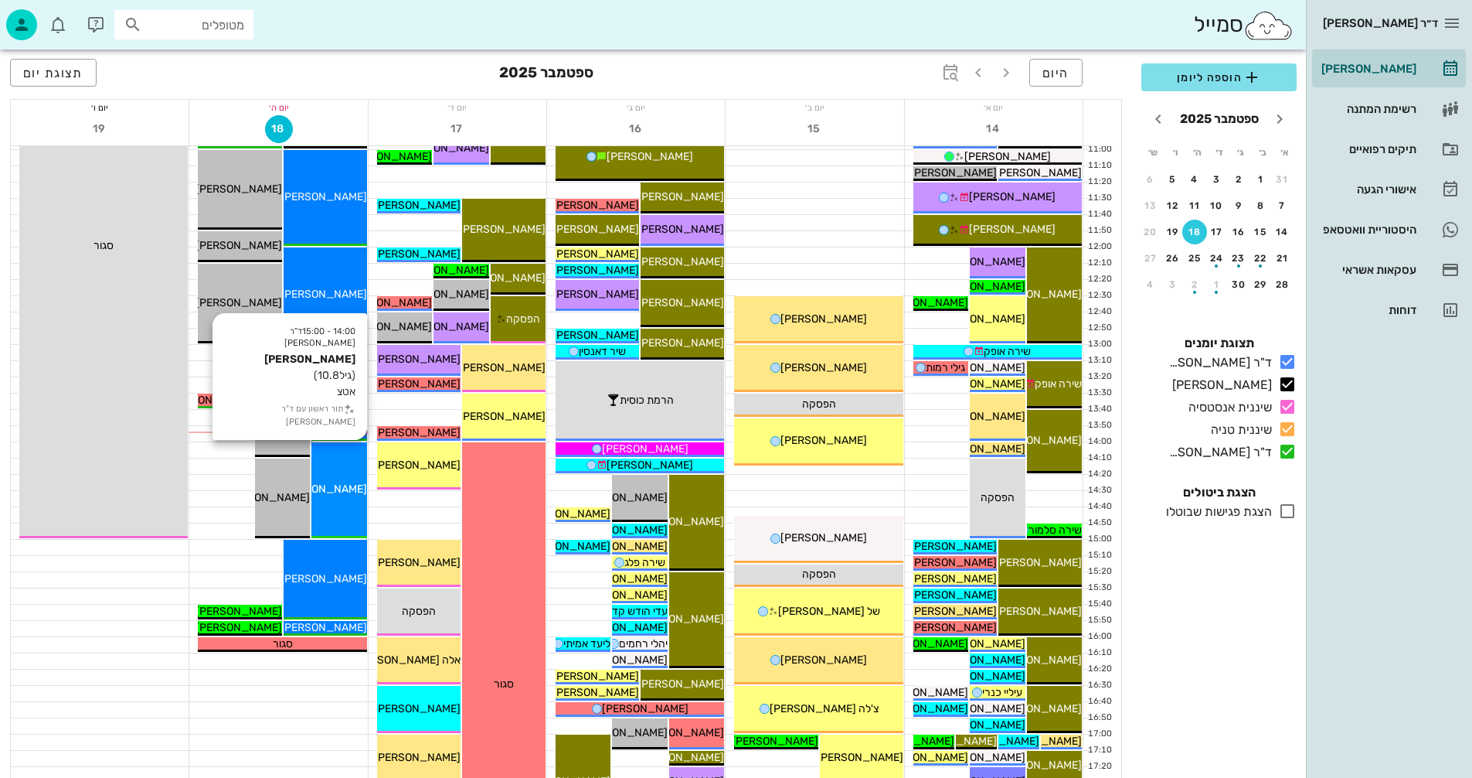
click at [338, 485] on span "[PERSON_NAME]" at bounding box center [324, 488] width 87 height 13
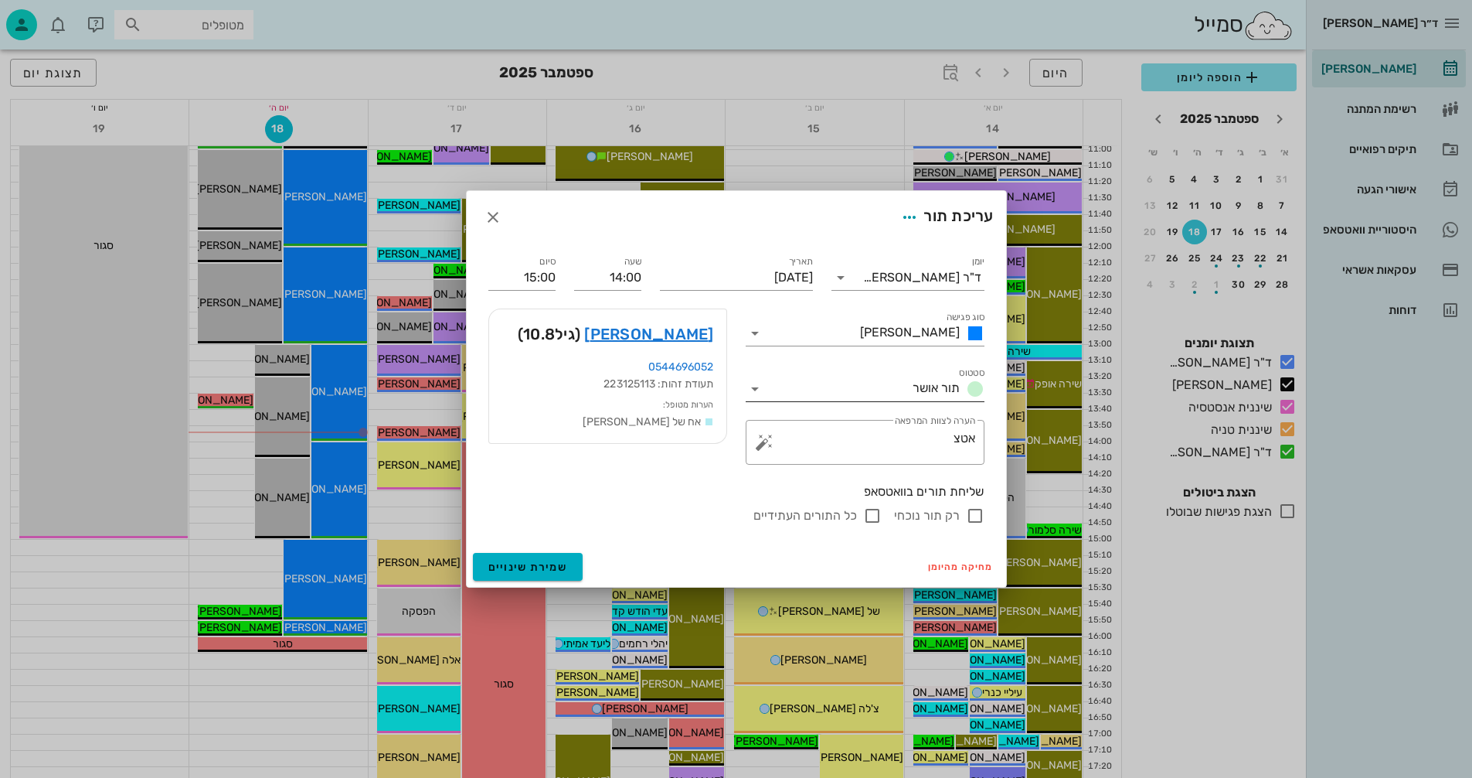
click at [757, 385] on icon at bounding box center [755, 388] width 19 height 19
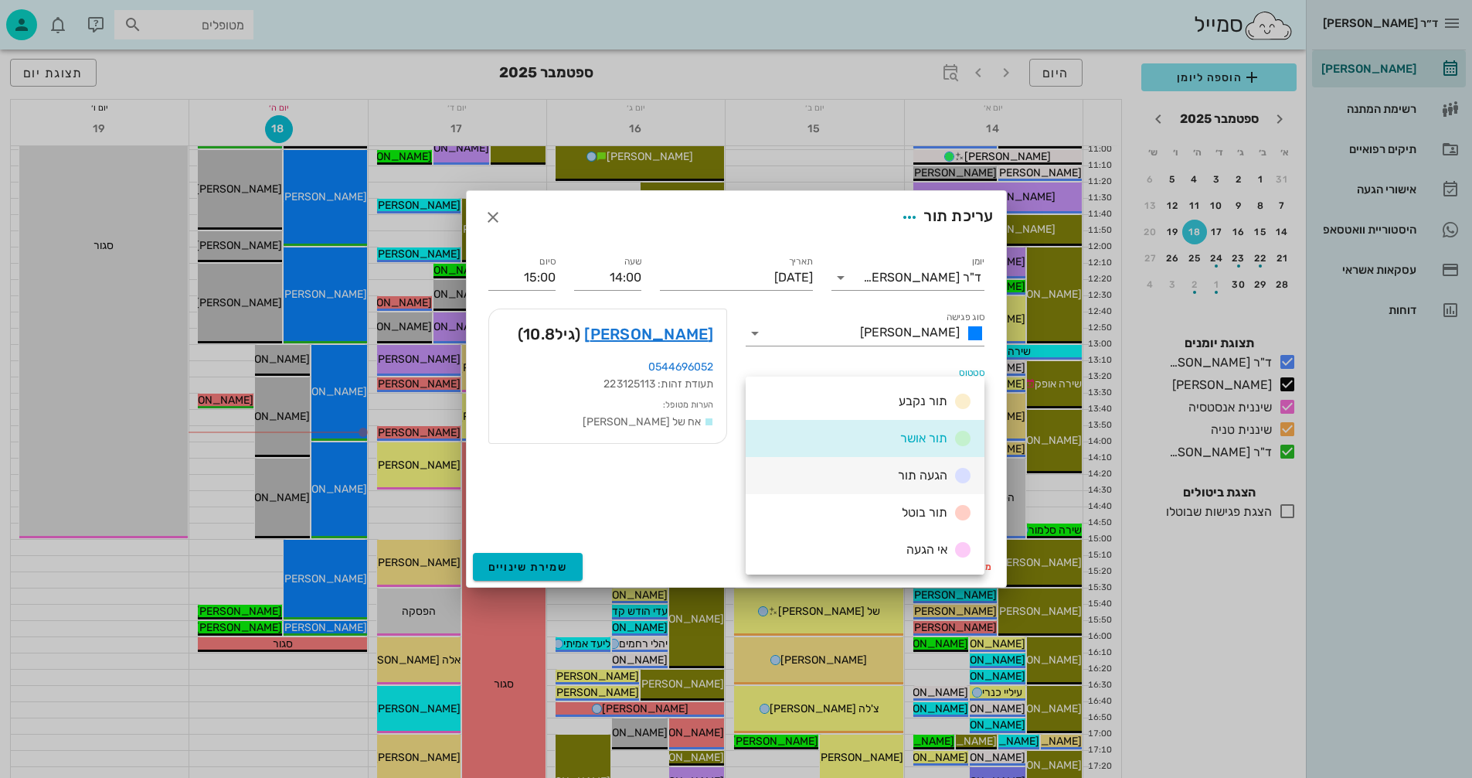
click at [882, 471] on div "הגעה תור" at bounding box center [865, 475] width 239 height 37
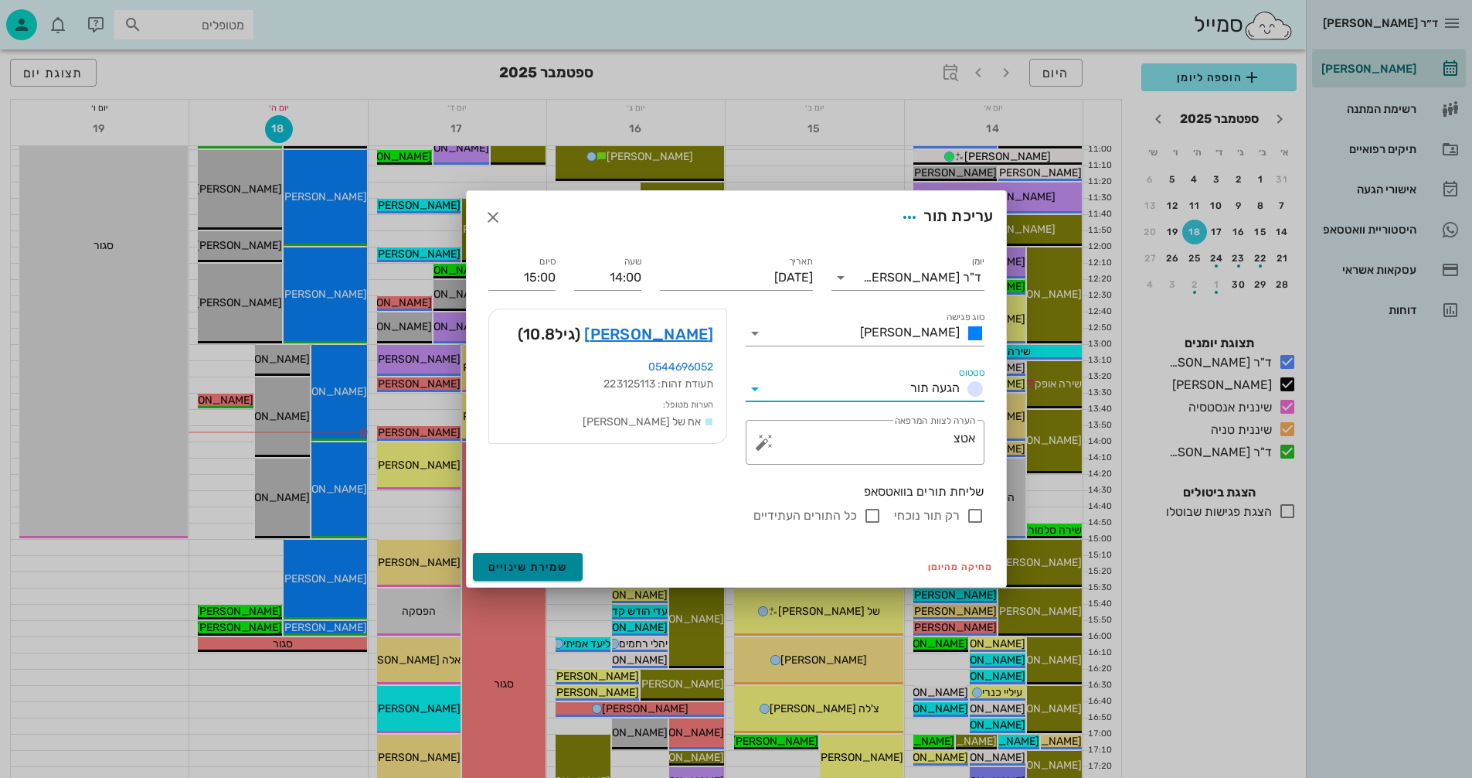
click at [503, 568] on span "שמירת שינויים" at bounding box center [528, 566] width 80 height 13
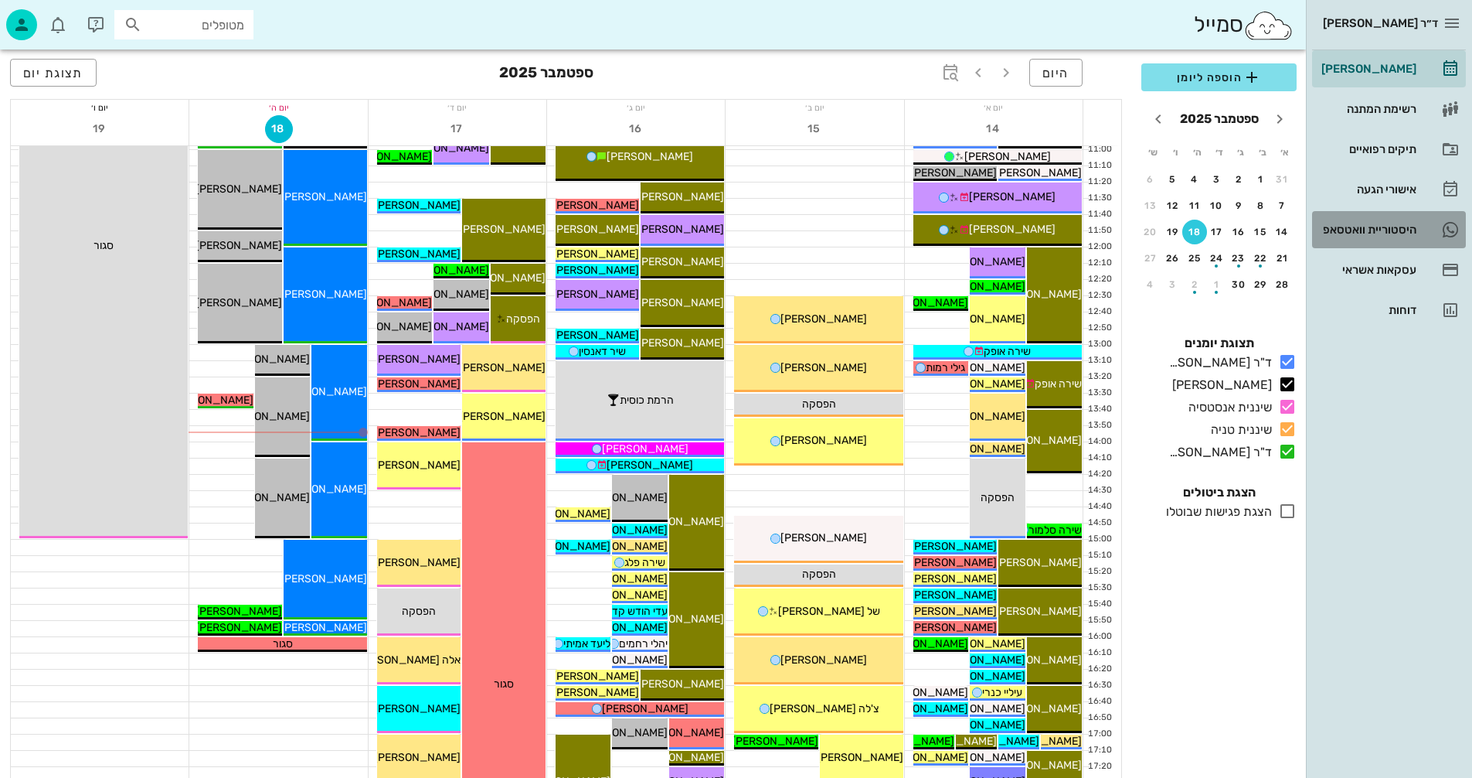
click at [1342, 228] on div "היסטוריית וואטסאפ" at bounding box center [1368, 229] width 98 height 12
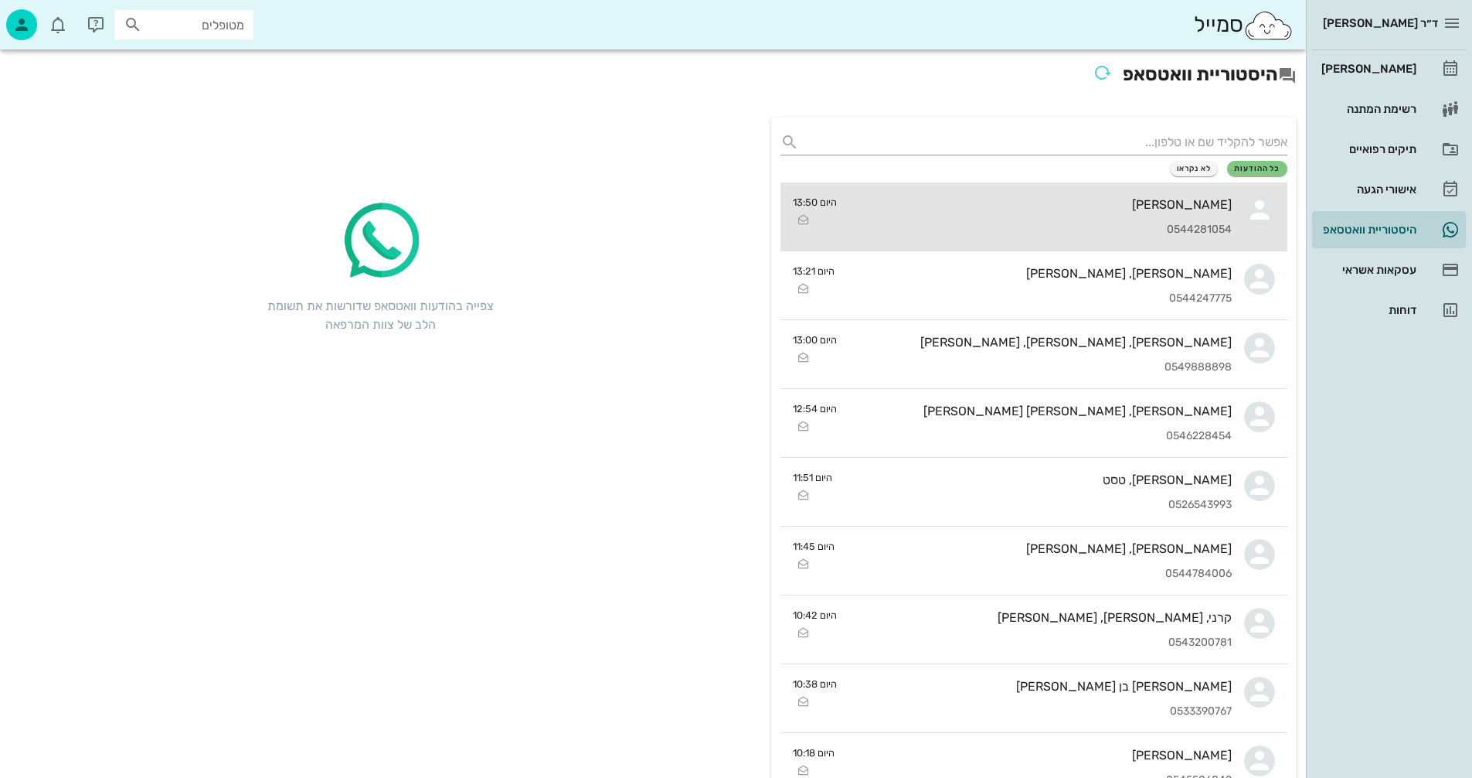
click at [947, 229] on div "0544281054" at bounding box center [1040, 229] width 383 height 13
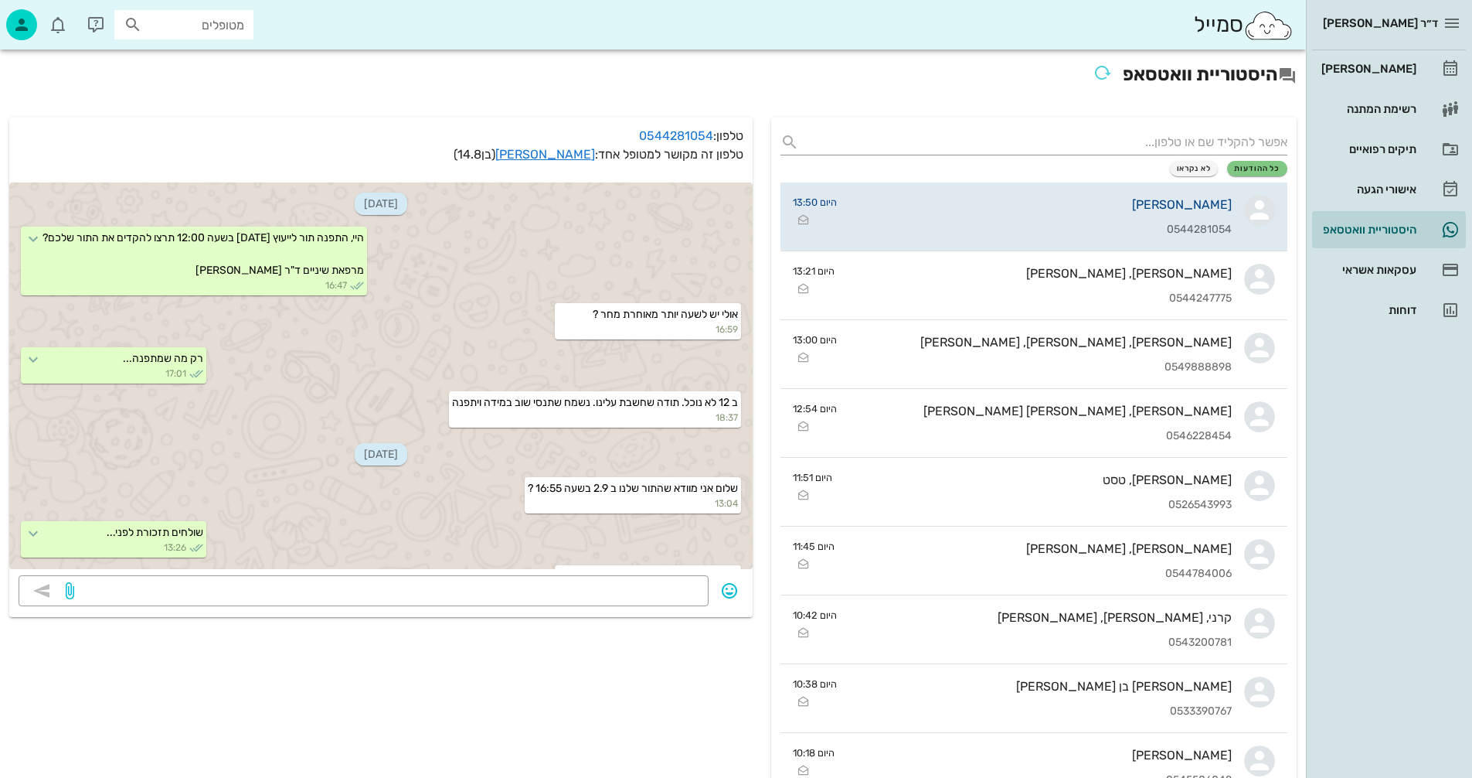
scroll to position [1564, 0]
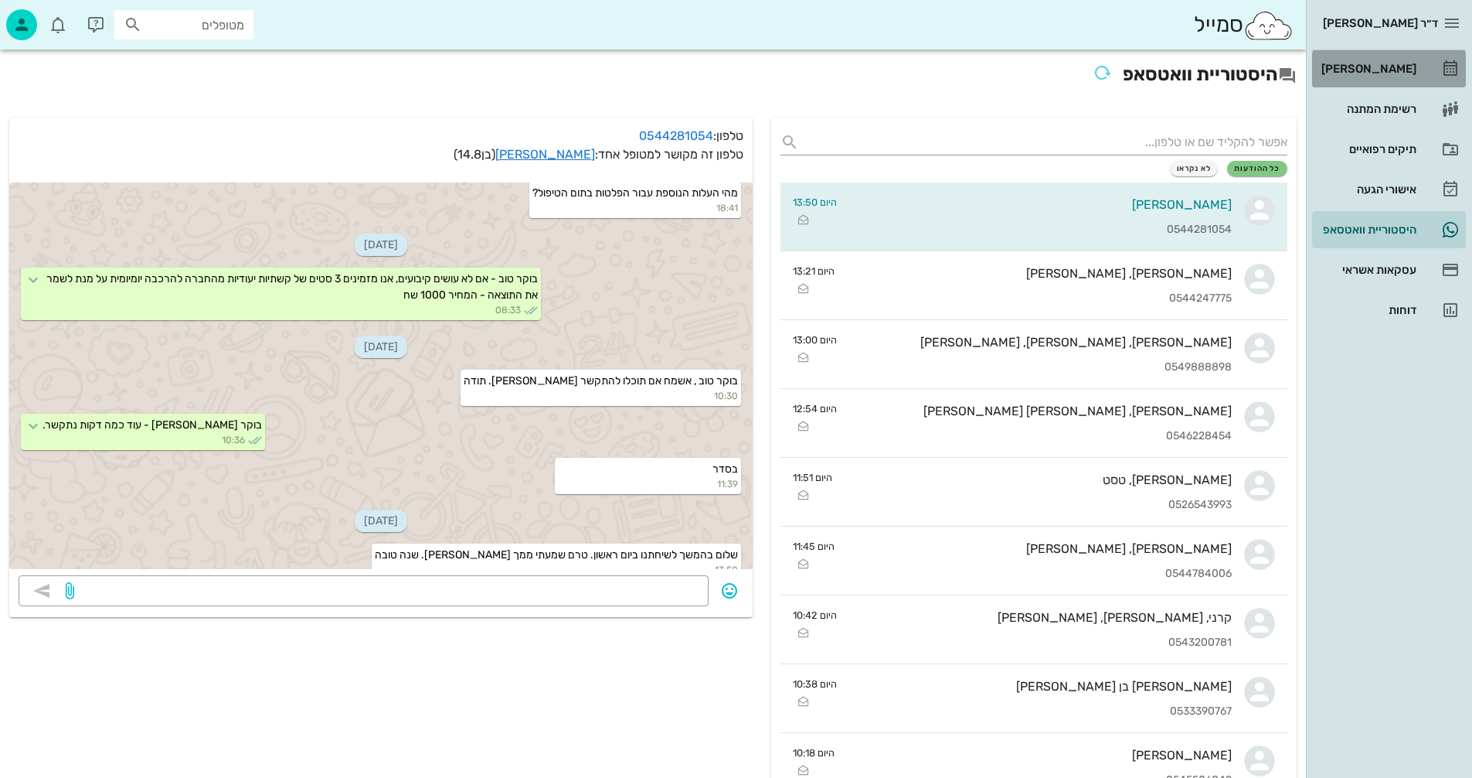
click at [1393, 67] on div "[PERSON_NAME]" at bounding box center [1368, 69] width 98 height 12
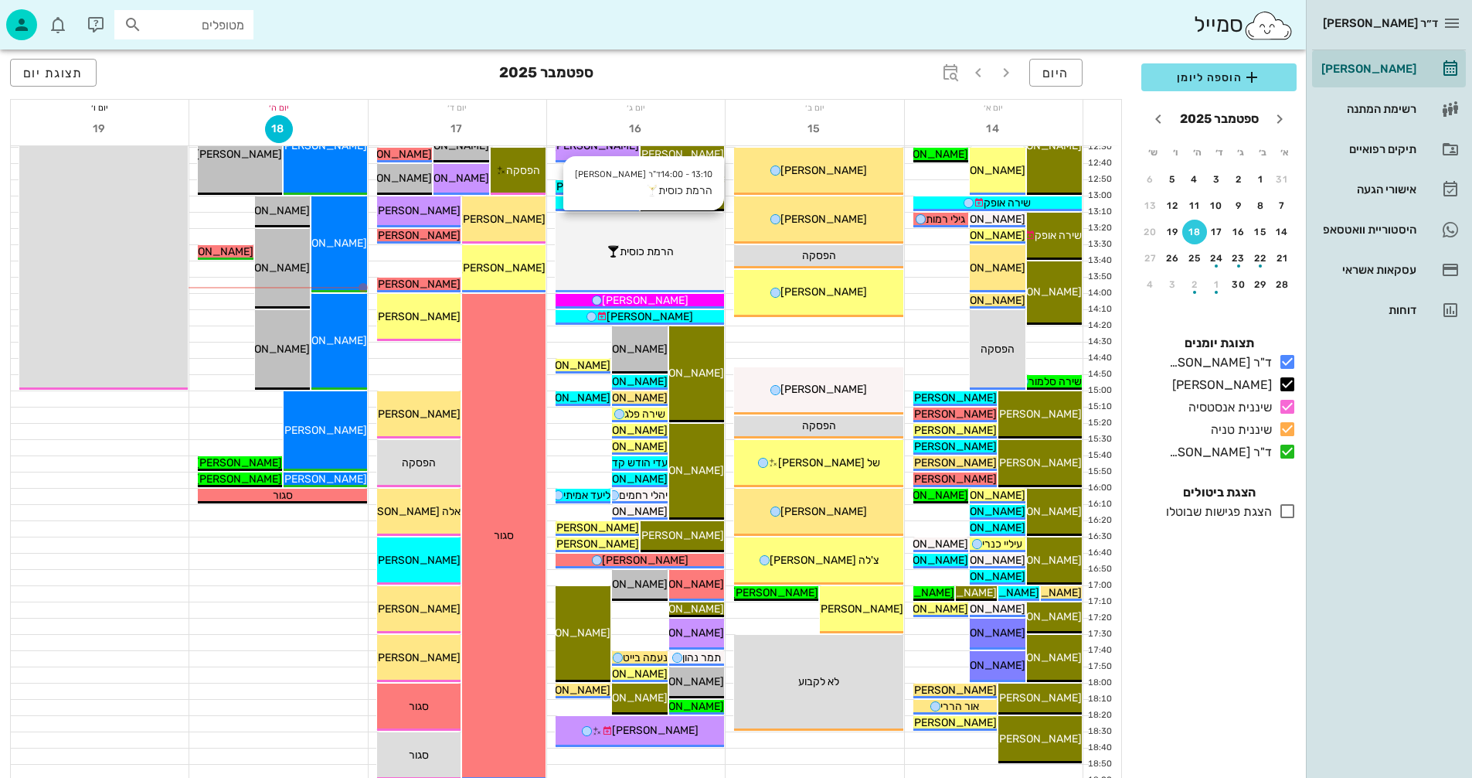
scroll to position [541, 0]
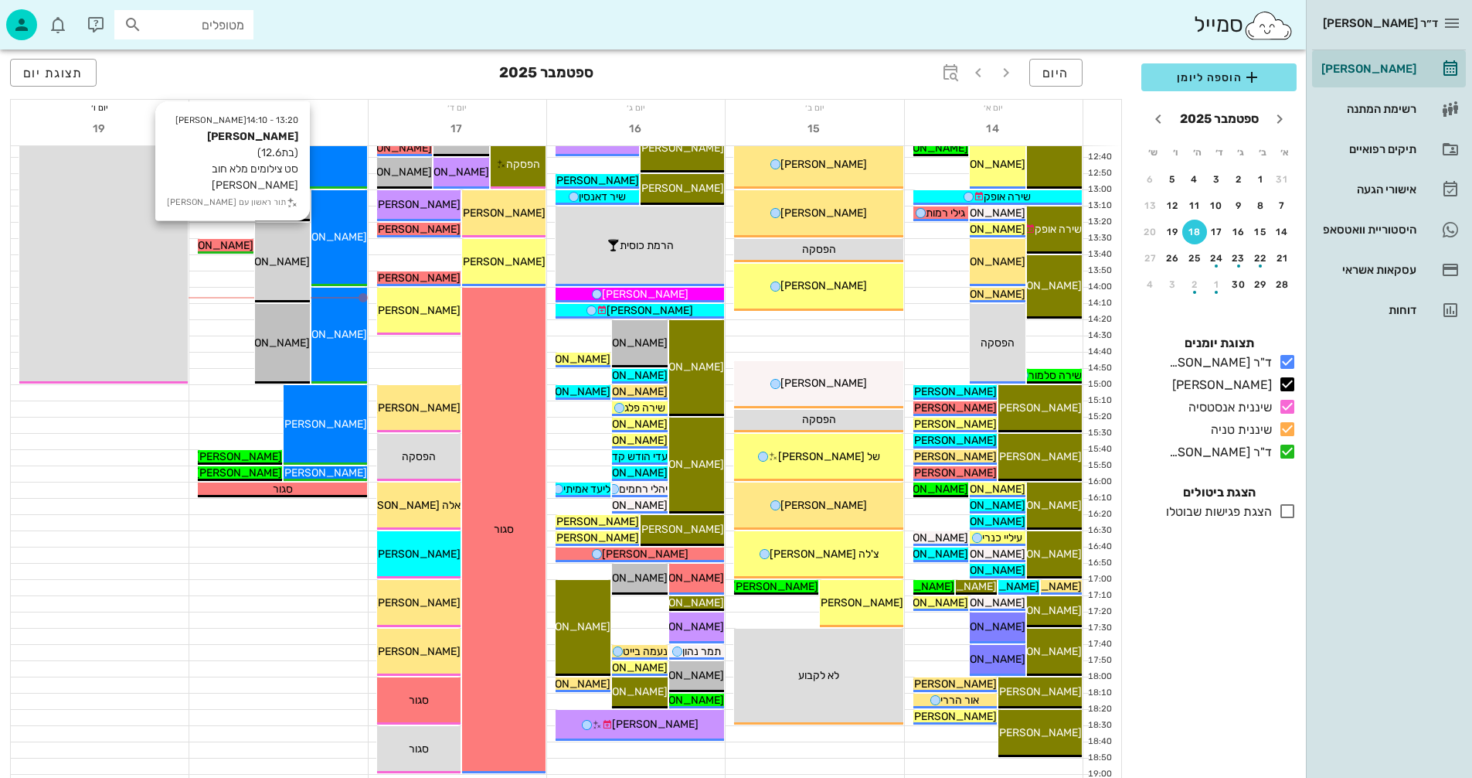
click at [287, 258] on span "[PERSON_NAME]" at bounding box center [266, 261] width 87 height 13
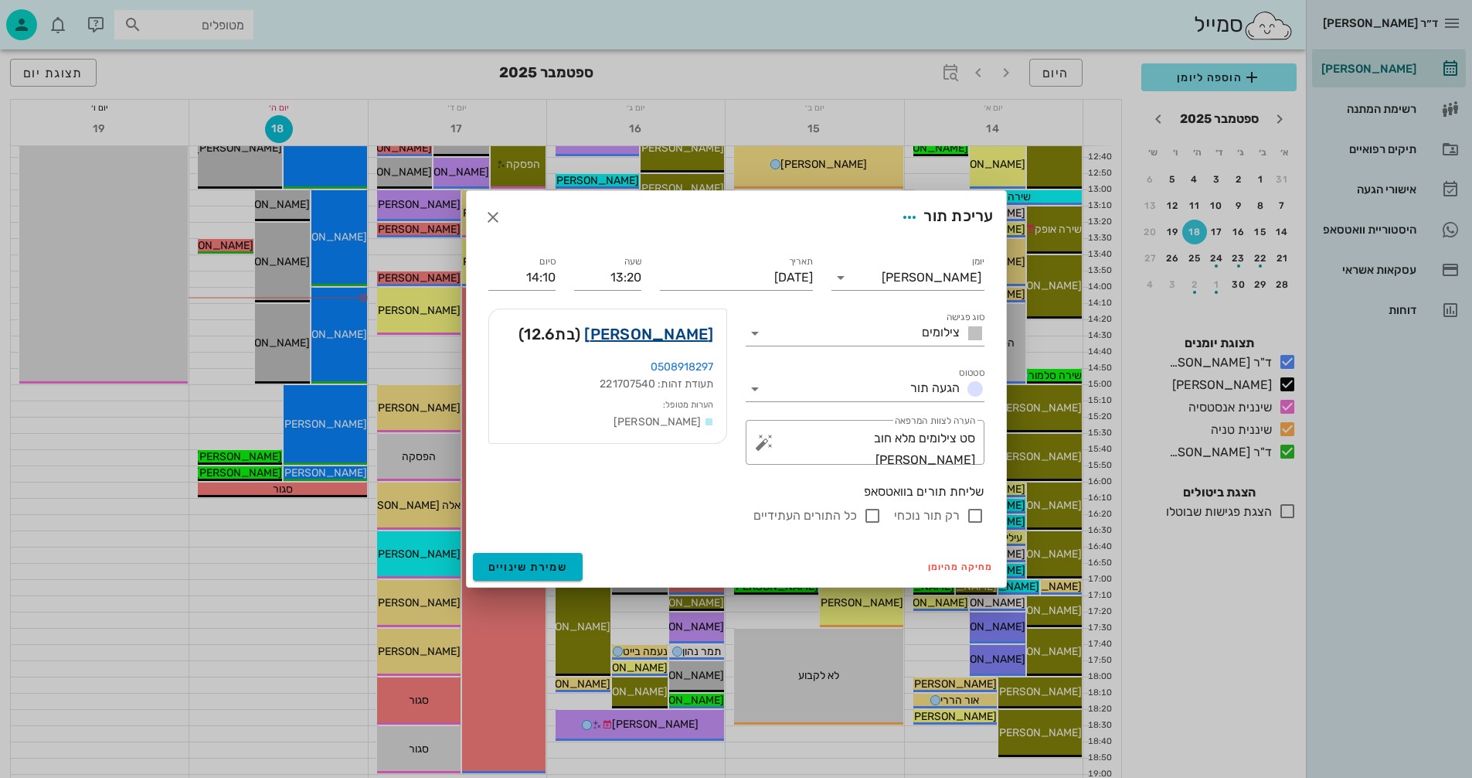
click at [678, 332] on link "[PERSON_NAME]" at bounding box center [648, 334] width 129 height 25
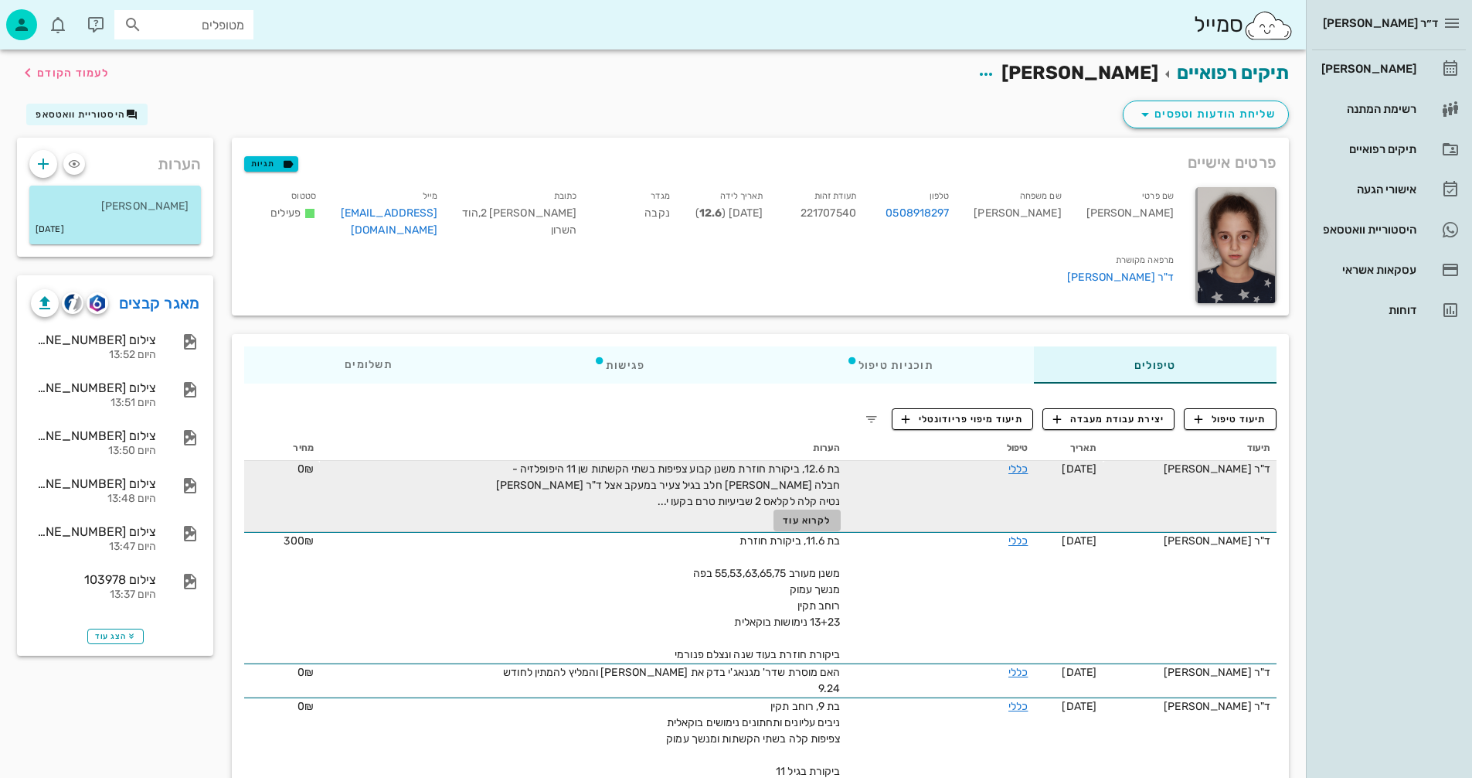
click at [808, 516] on span "לקרוא עוד" at bounding box center [807, 520] width 48 height 11
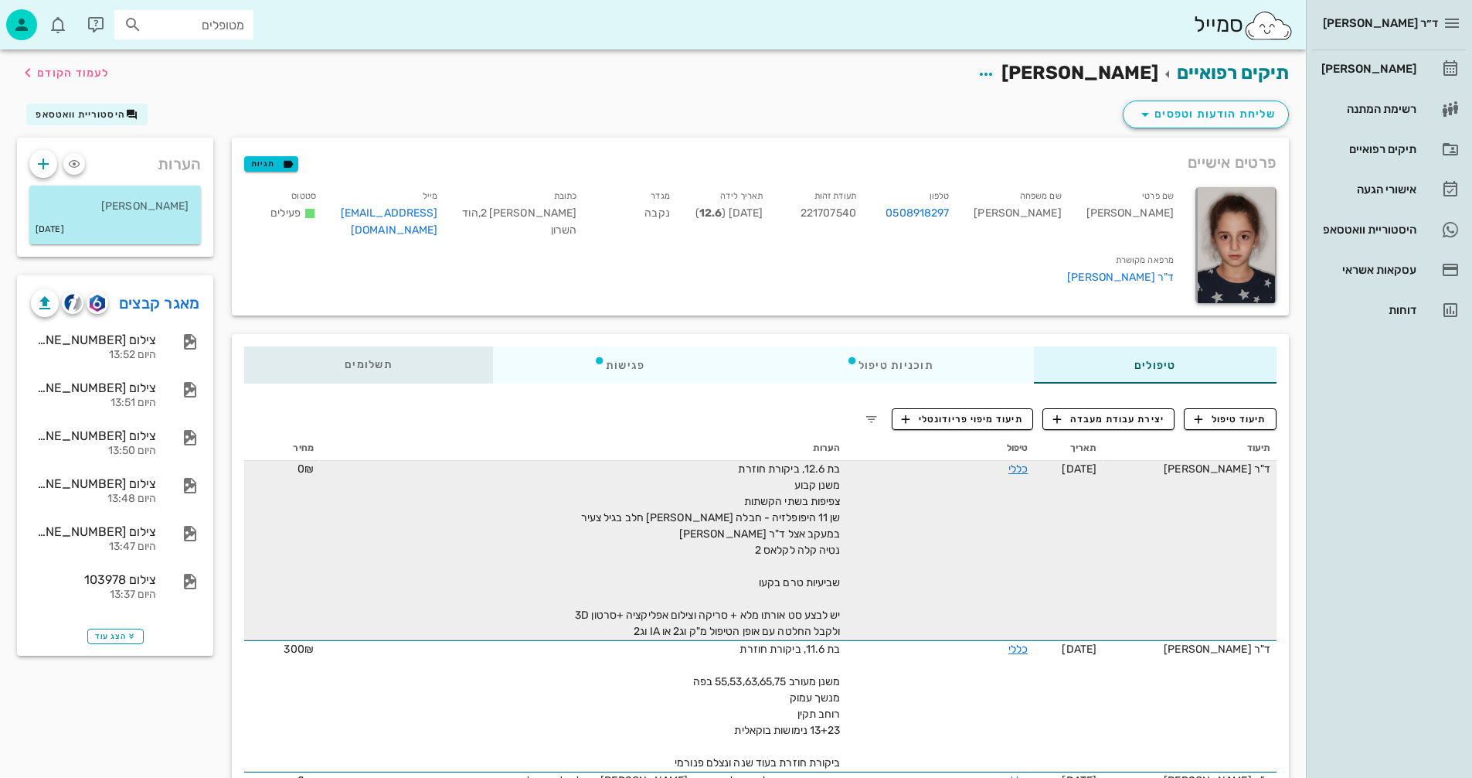
click at [366, 363] on span "תשלומים 0₪" at bounding box center [369, 364] width 48 height 11
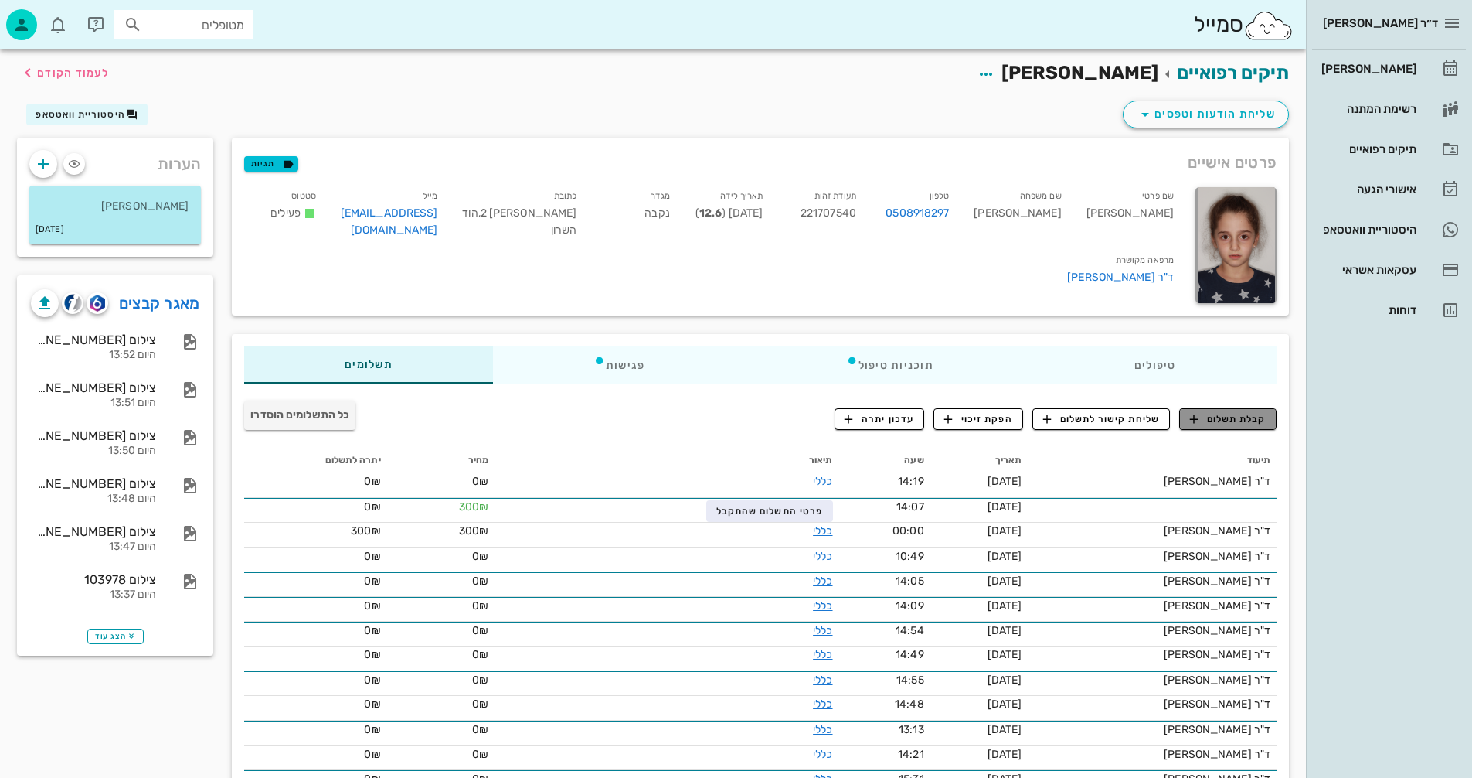
click at [1210, 417] on span "קבלת תשלום" at bounding box center [1228, 419] width 77 height 14
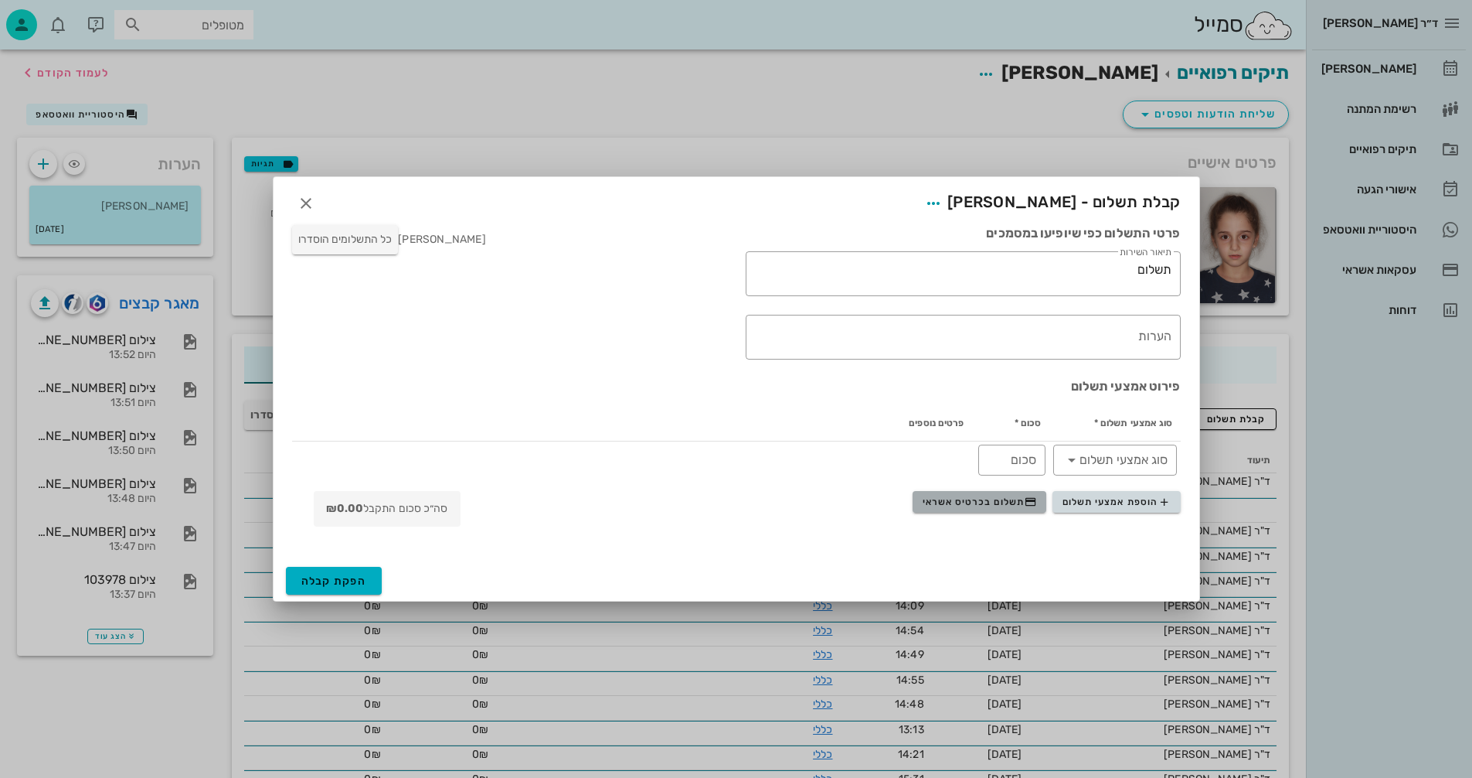
click at [965, 499] on span "תשלום בכרטיס אשראי" at bounding box center [980, 501] width 114 height 12
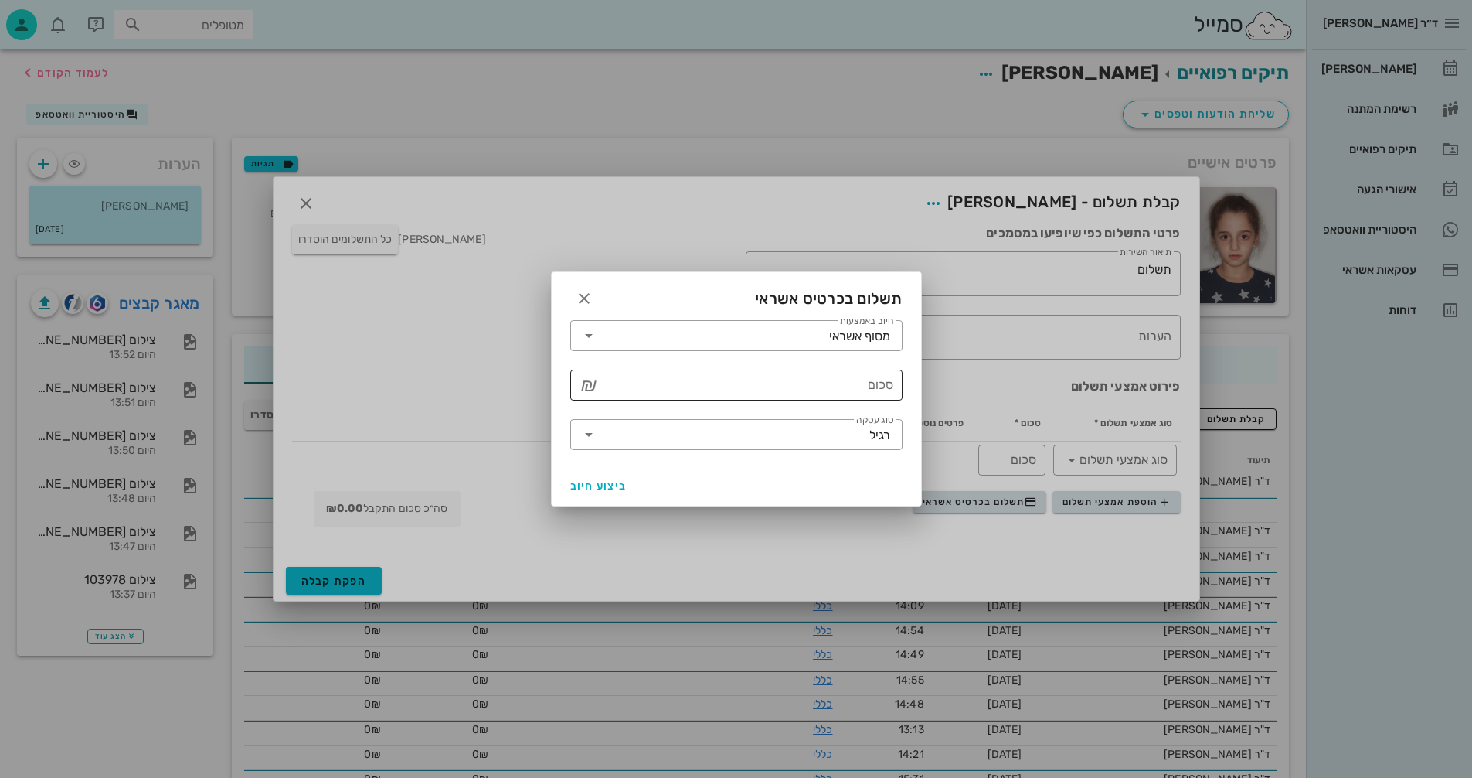
click at [787, 379] on input "סכום" at bounding box center [747, 385] width 292 height 25
type input "1000"
click at [610, 489] on span "ביצוע חיוב" at bounding box center [598, 485] width 57 height 13
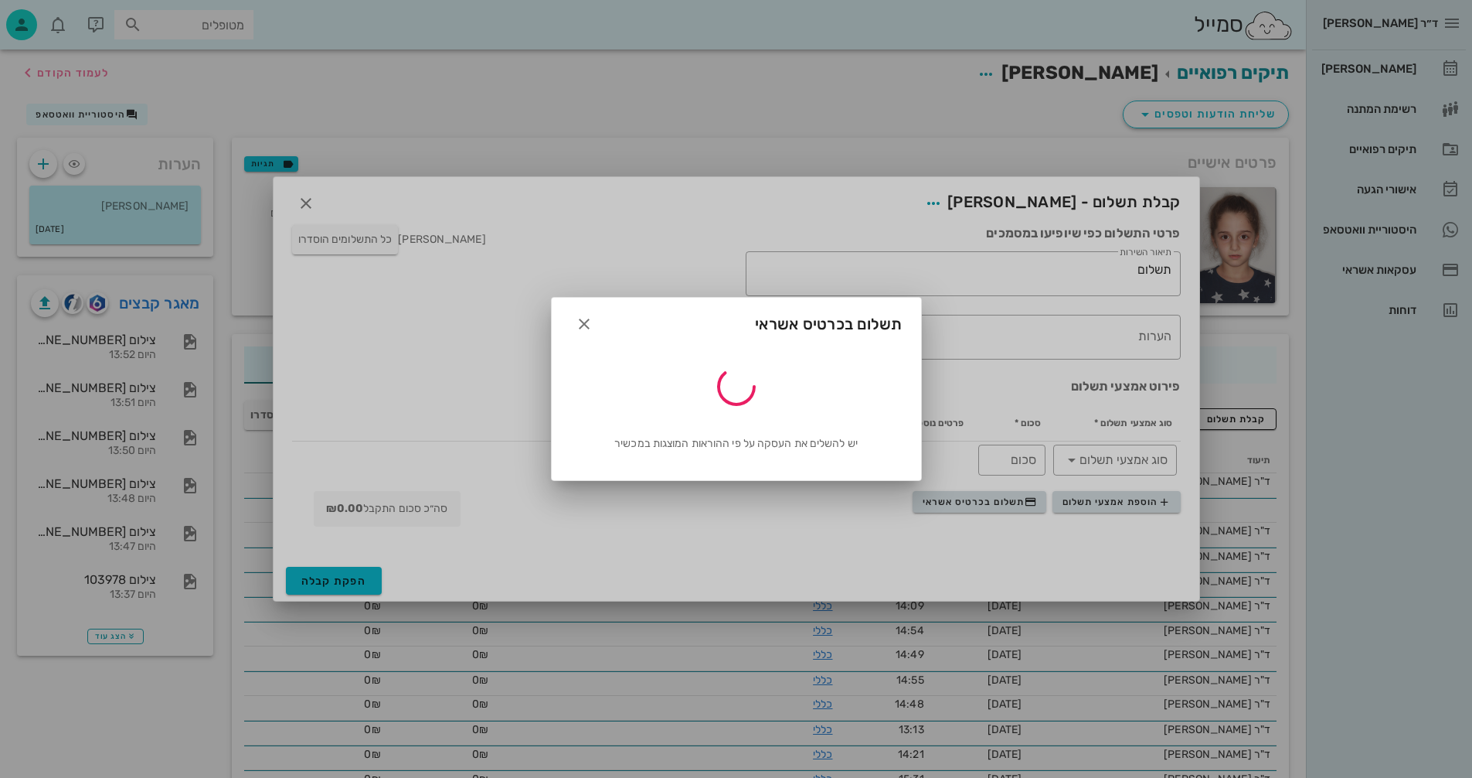
type input "1000"
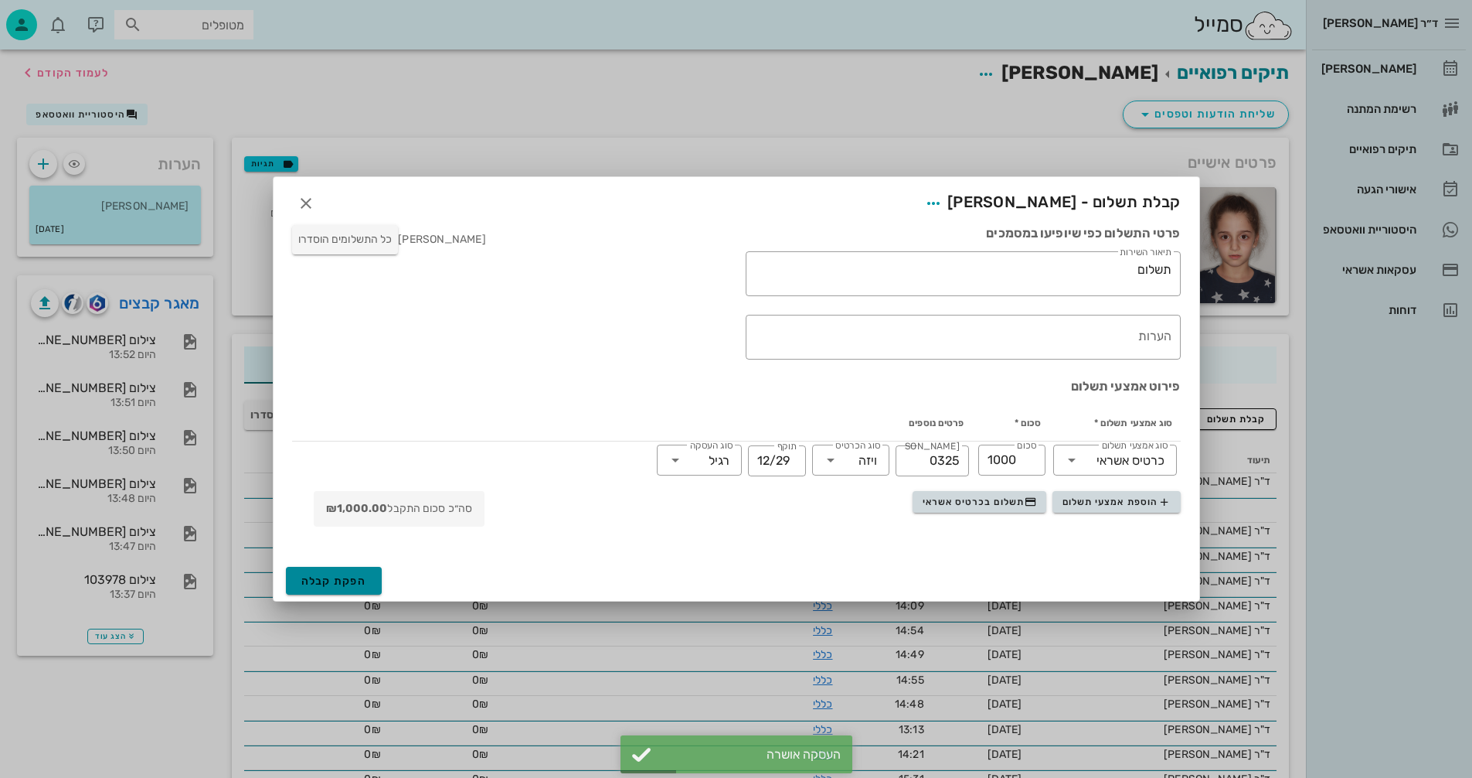
click at [328, 576] on span "הפקת קבלה" at bounding box center [334, 580] width 66 height 13
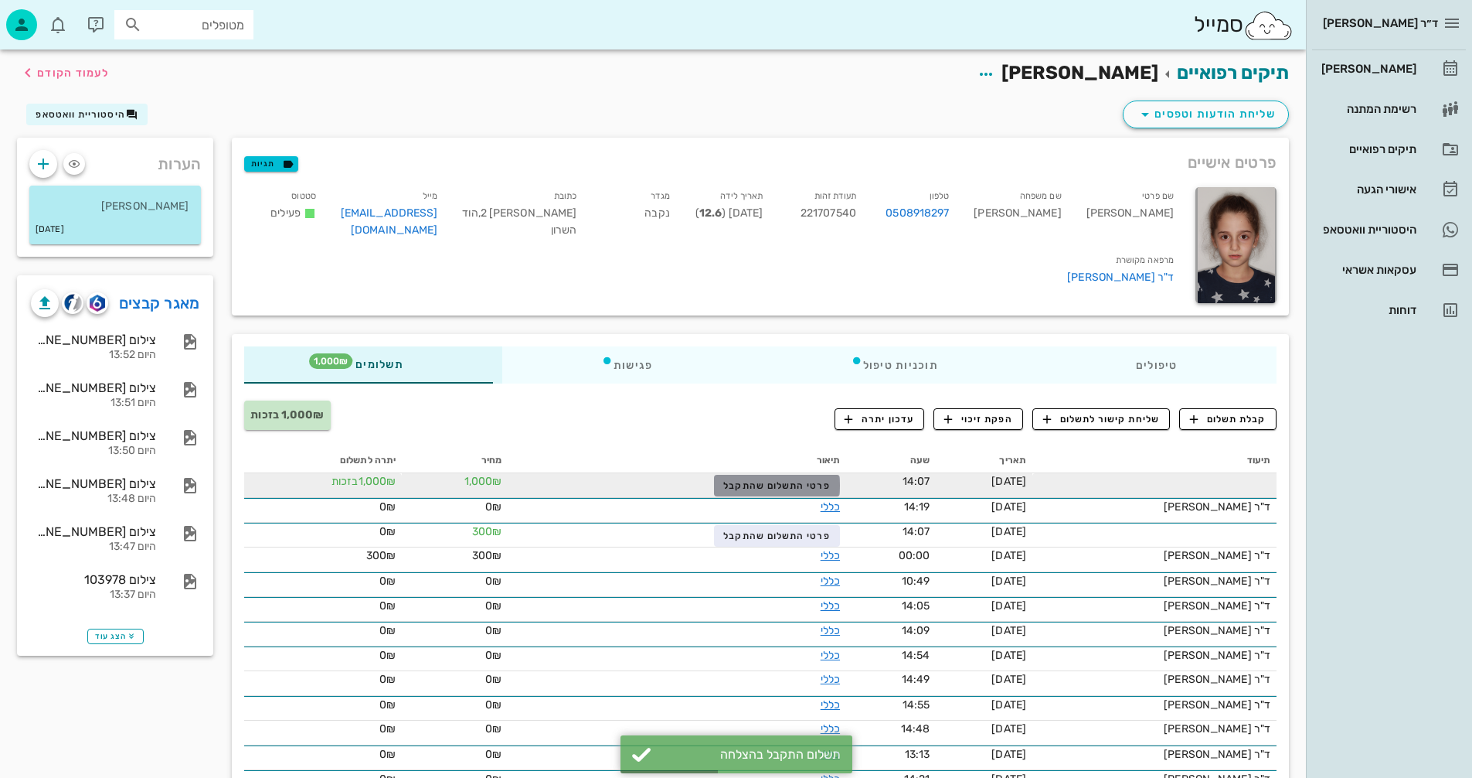
click at [777, 482] on span "פרטי התשלום שהתקבל" at bounding box center [776, 485] width 107 height 11
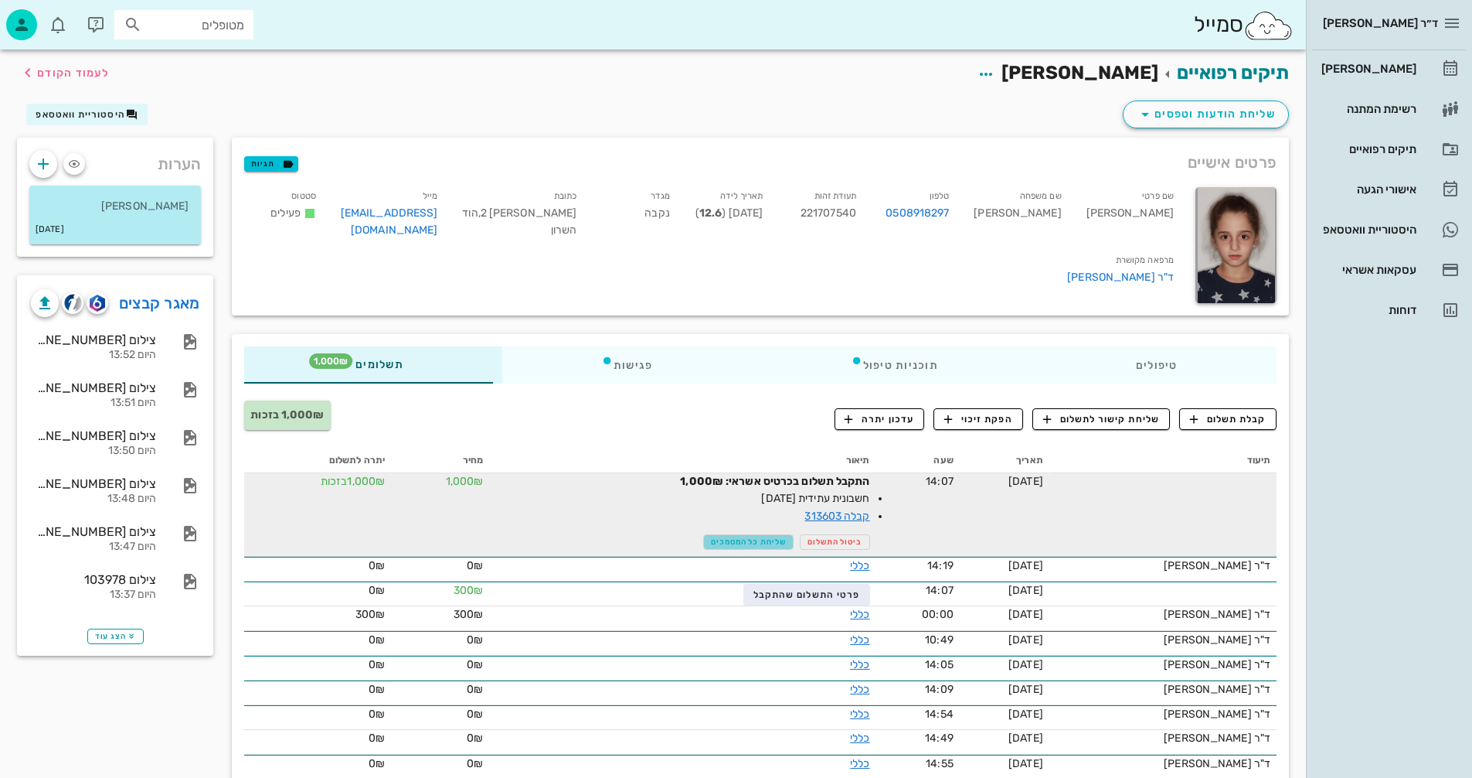
click at [740, 542] on span "שליחת כל המסמכים" at bounding box center [748, 541] width 75 height 9
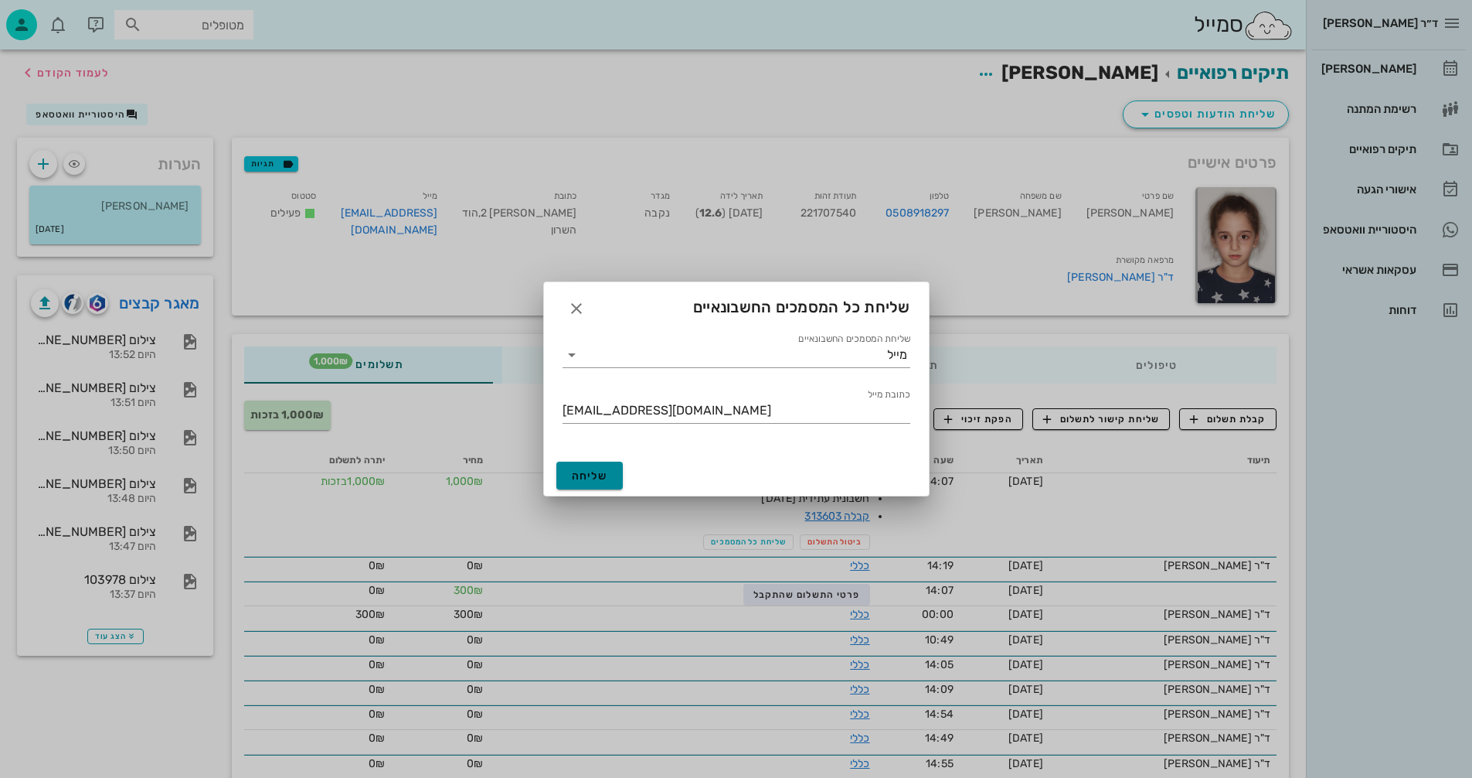
click at [581, 472] on span "שליחה" at bounding box center [590, 475] width 36 height 13
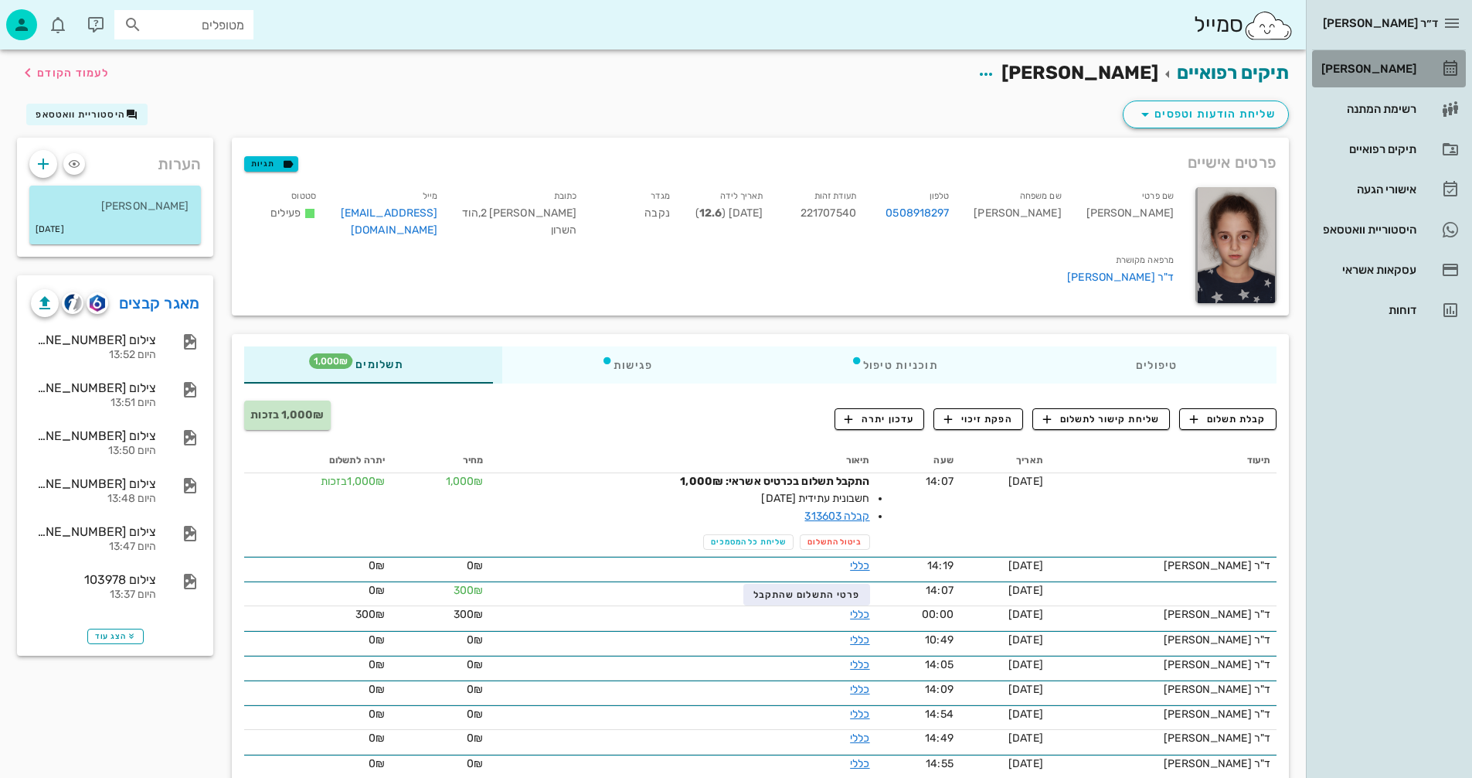
click at [1403, 67] on div "[PERSON_NAME]" at bounding box center [1368, 69] width 98 height 12
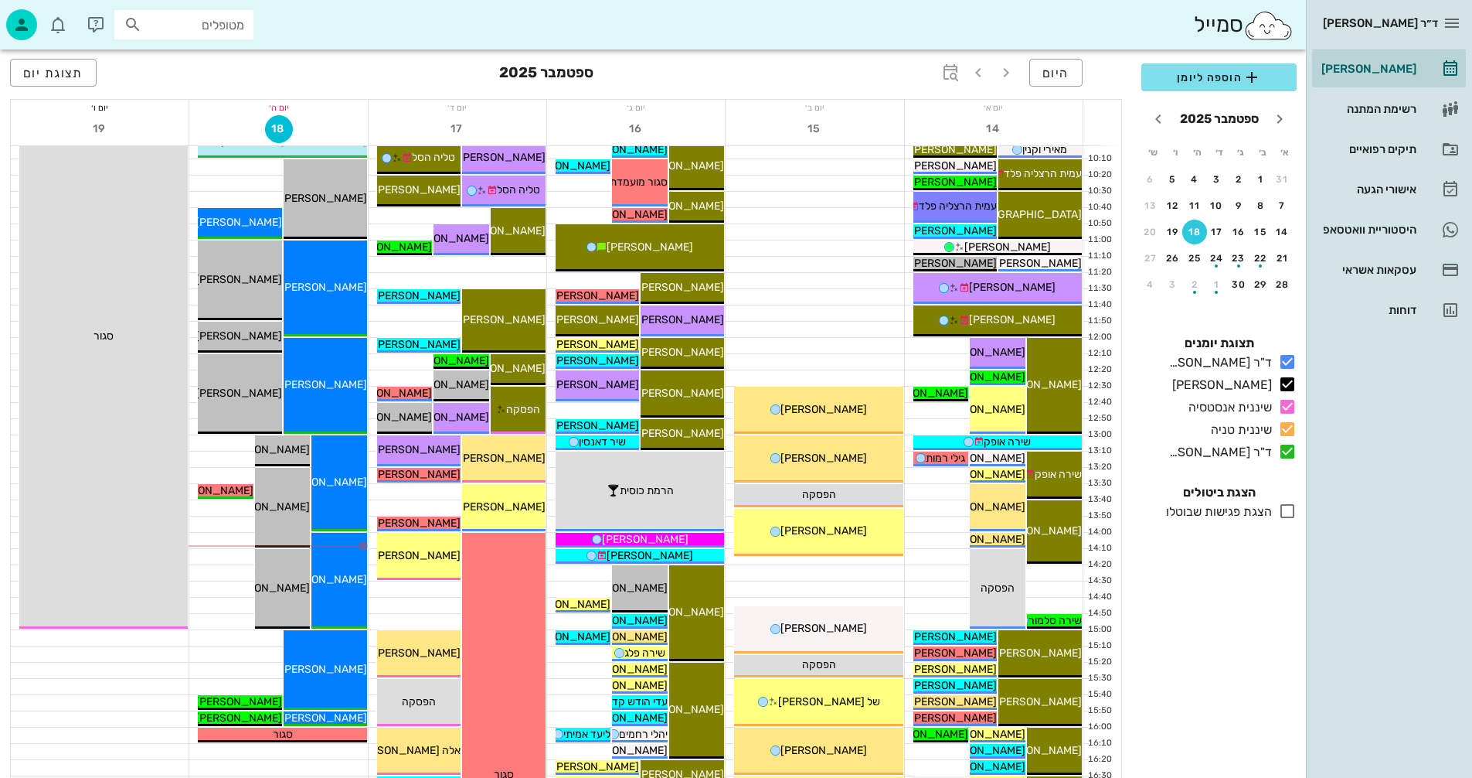
scroll to position [309, 0]
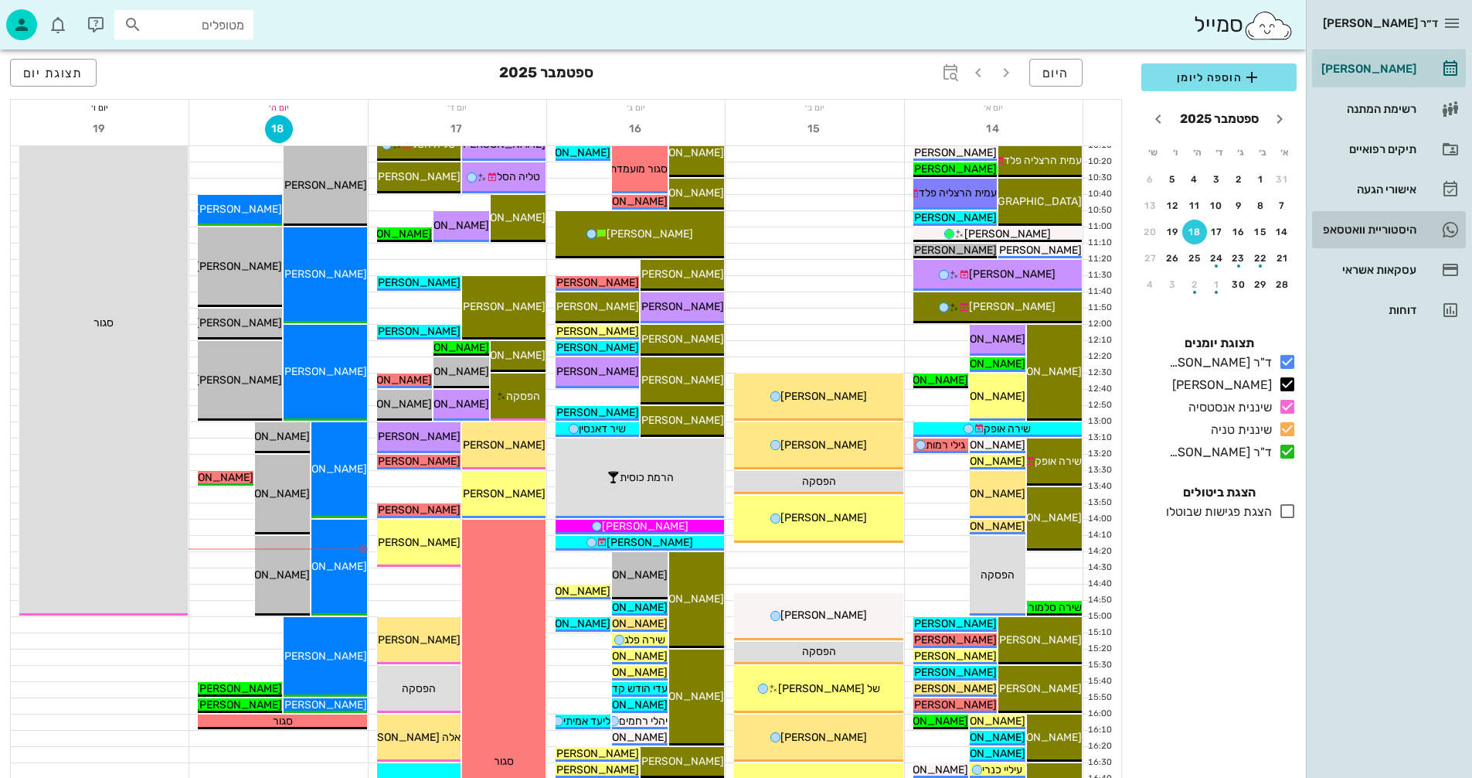
click at [1378, 227] on div "היסטוריית וואטסאפ" at bounding box center [1368, 229] width 98 height 12
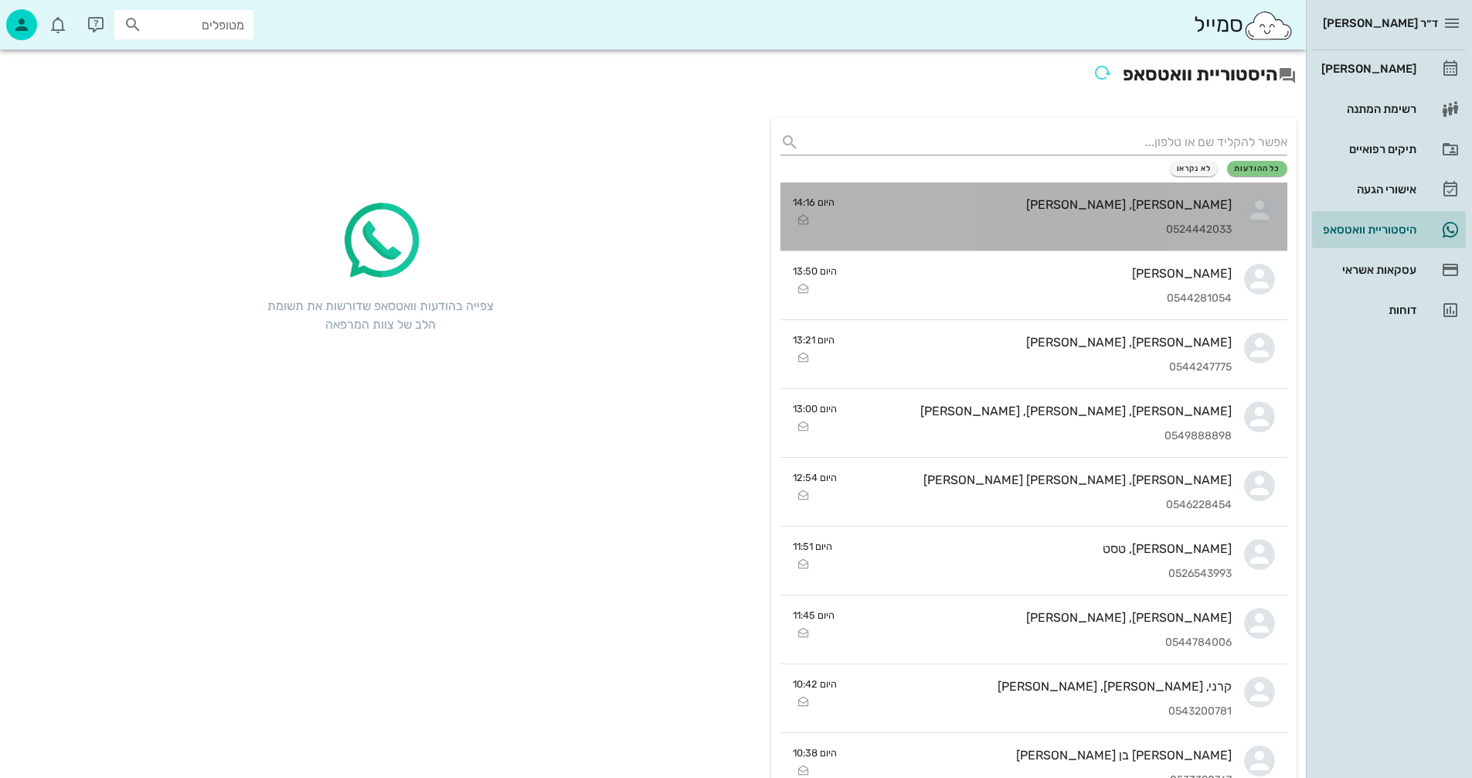
click at [1087, 198] on div "[PERSON_NAME], [PERSON_NAME]" at bounding box center [1039, 204] width 385 height 15
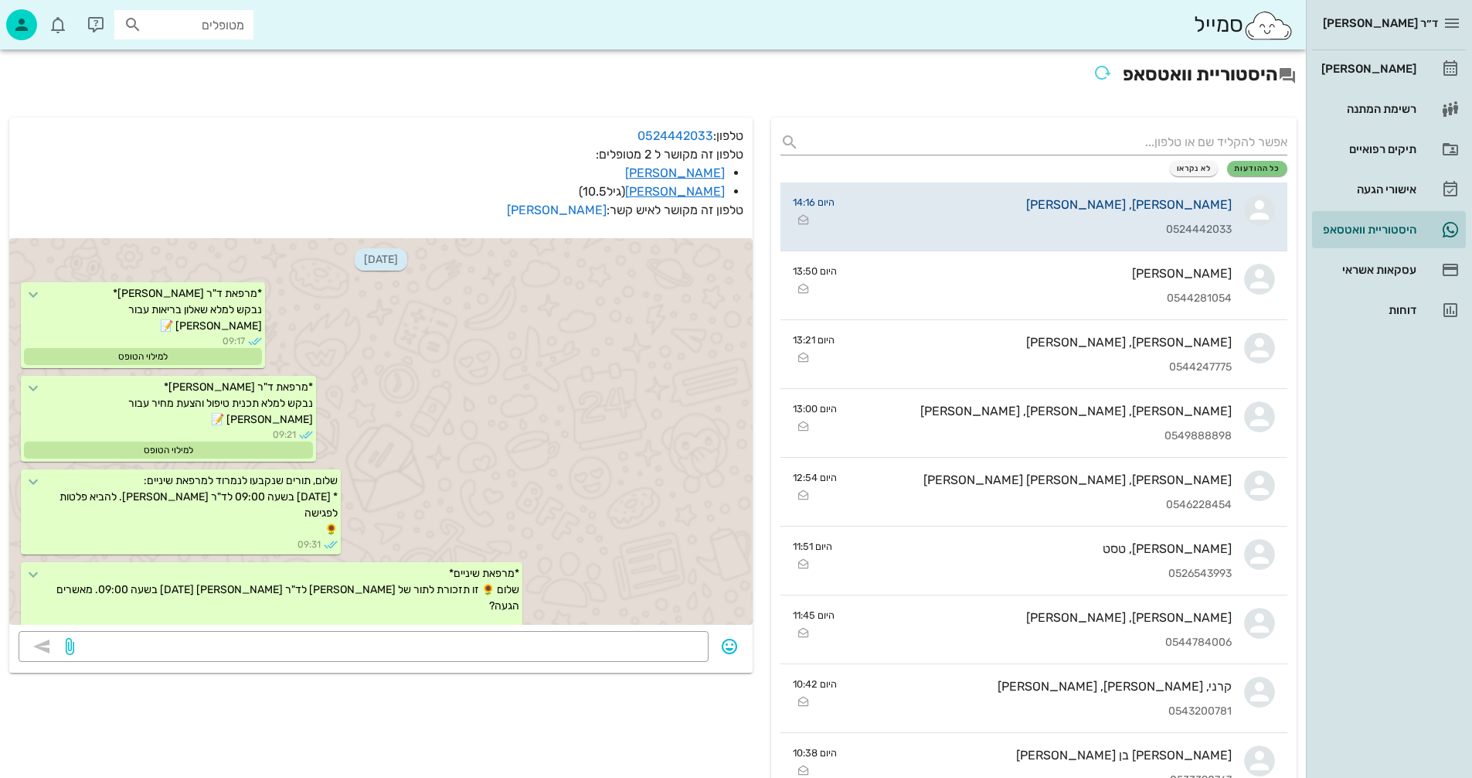
scroll to position [19521, 0]
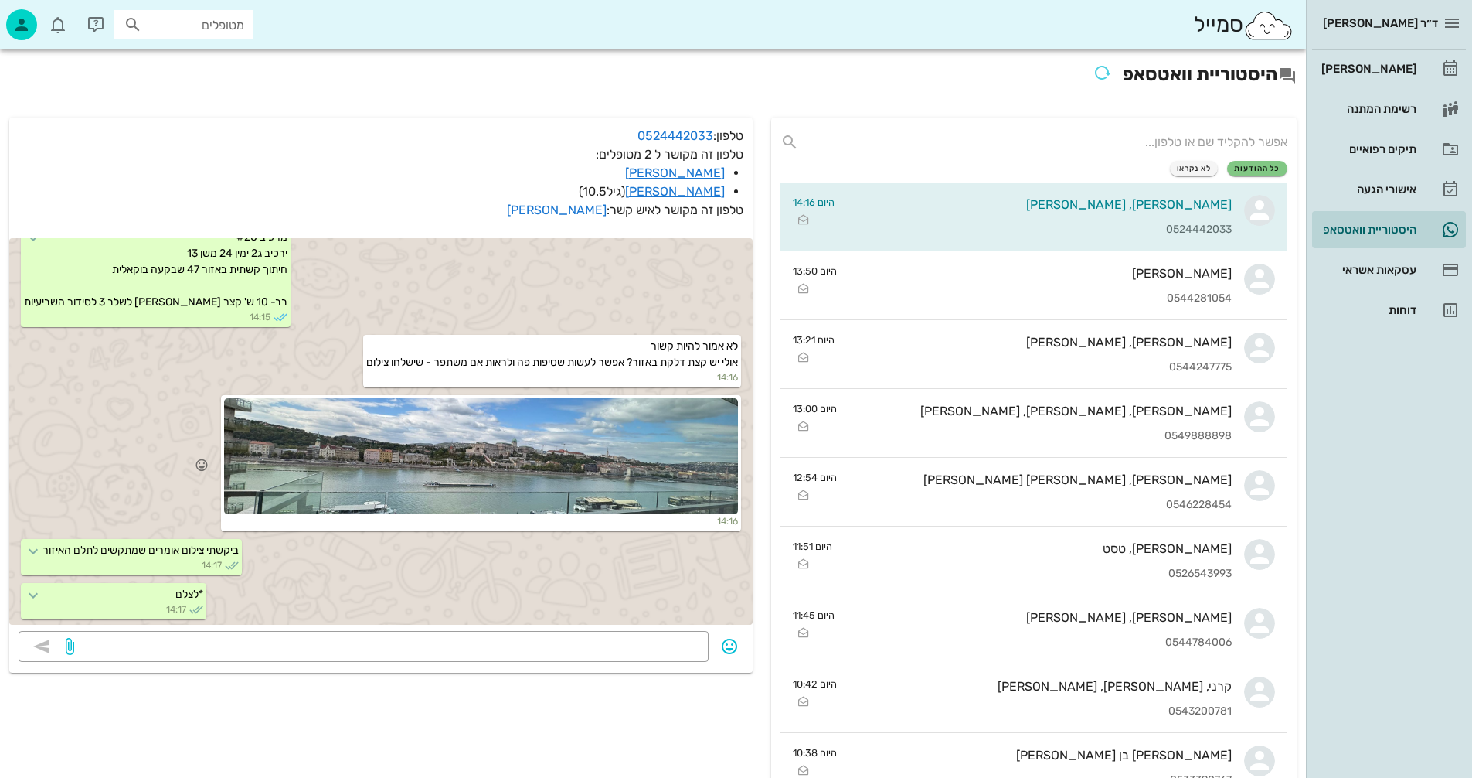
click at [564, 456] on div at bounding box center [481, 456] width 514 height 116
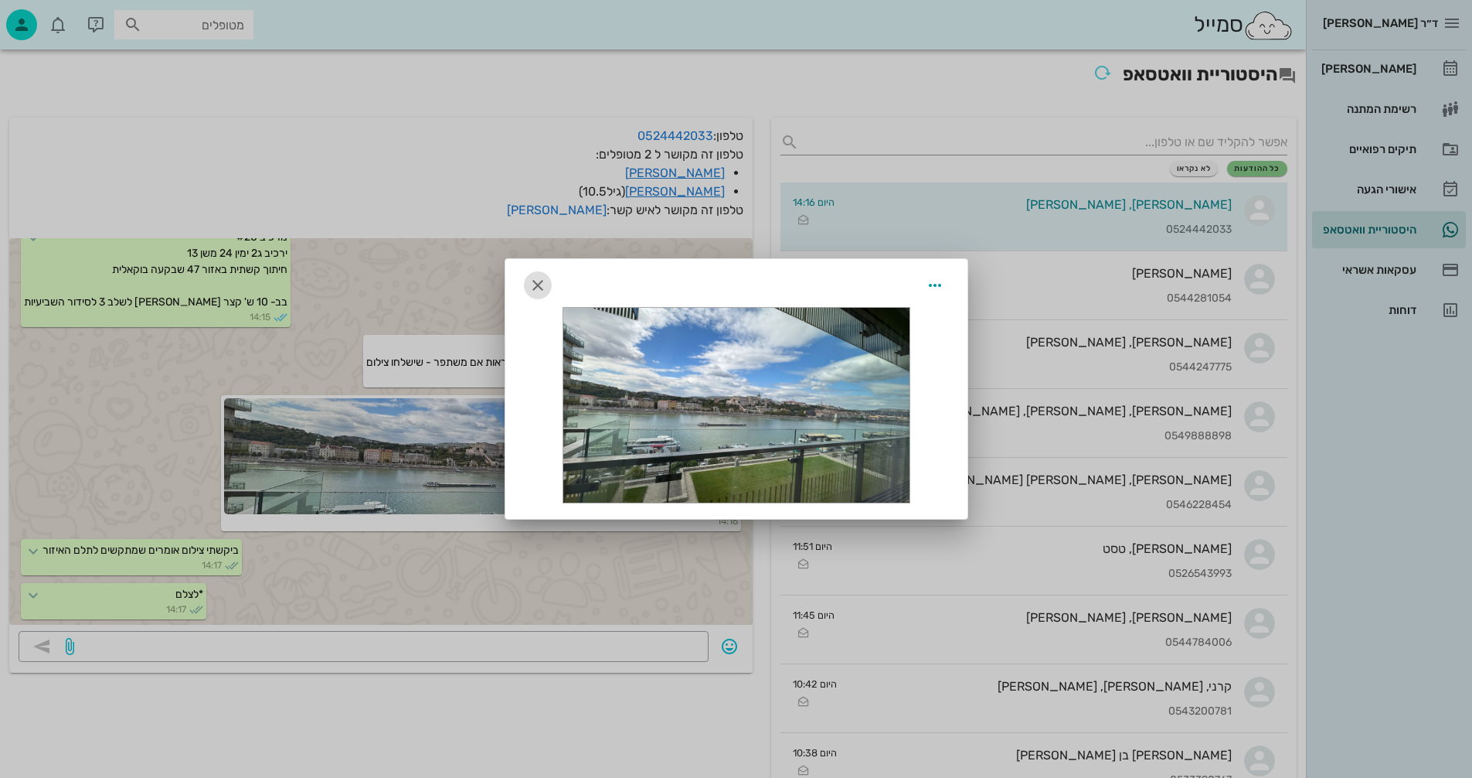
click at [537, 281] on icon "button" at bounding box center [538, 285] width 19 height 19
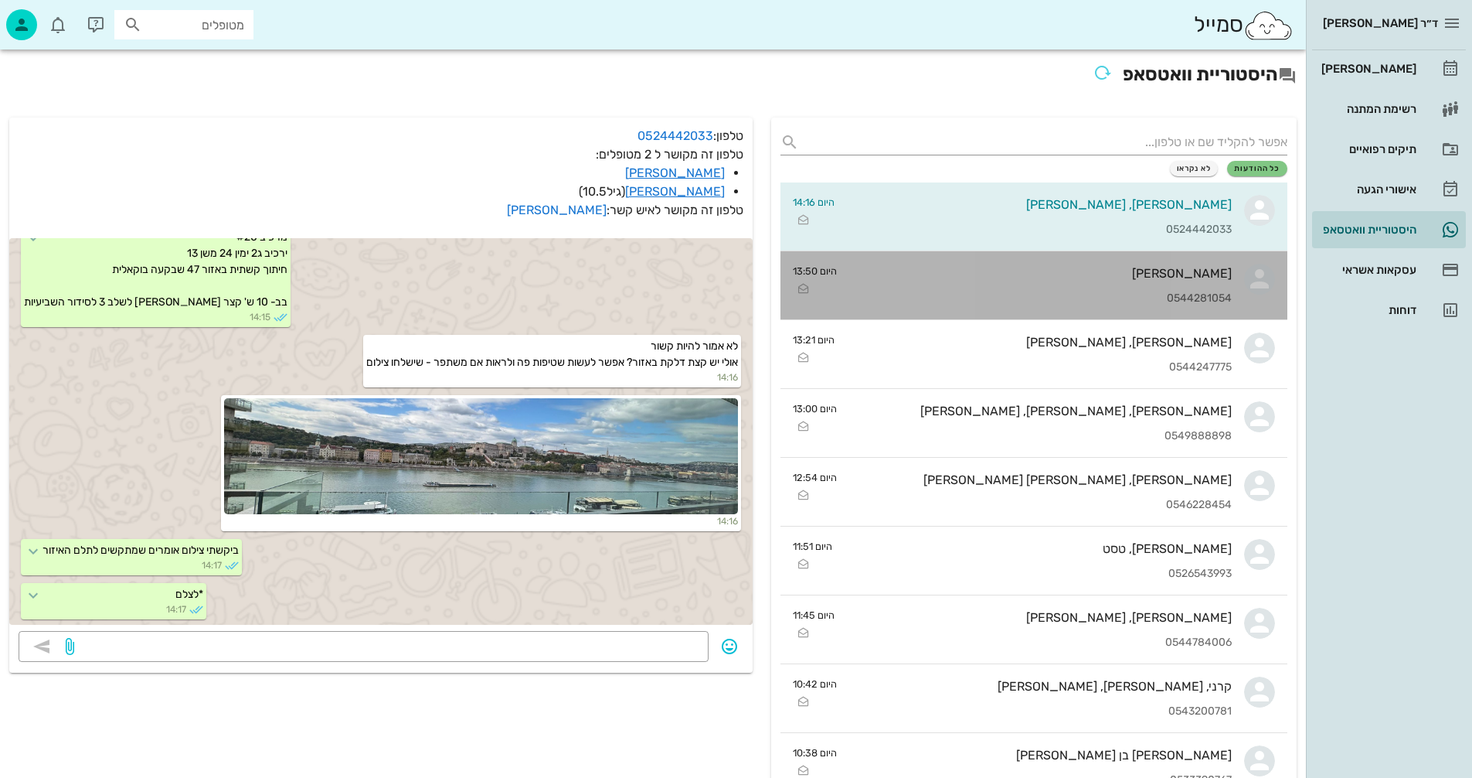
click at [1055, 295] on div "0544281054" at bounding box center [1040, 298] width 383 height 13
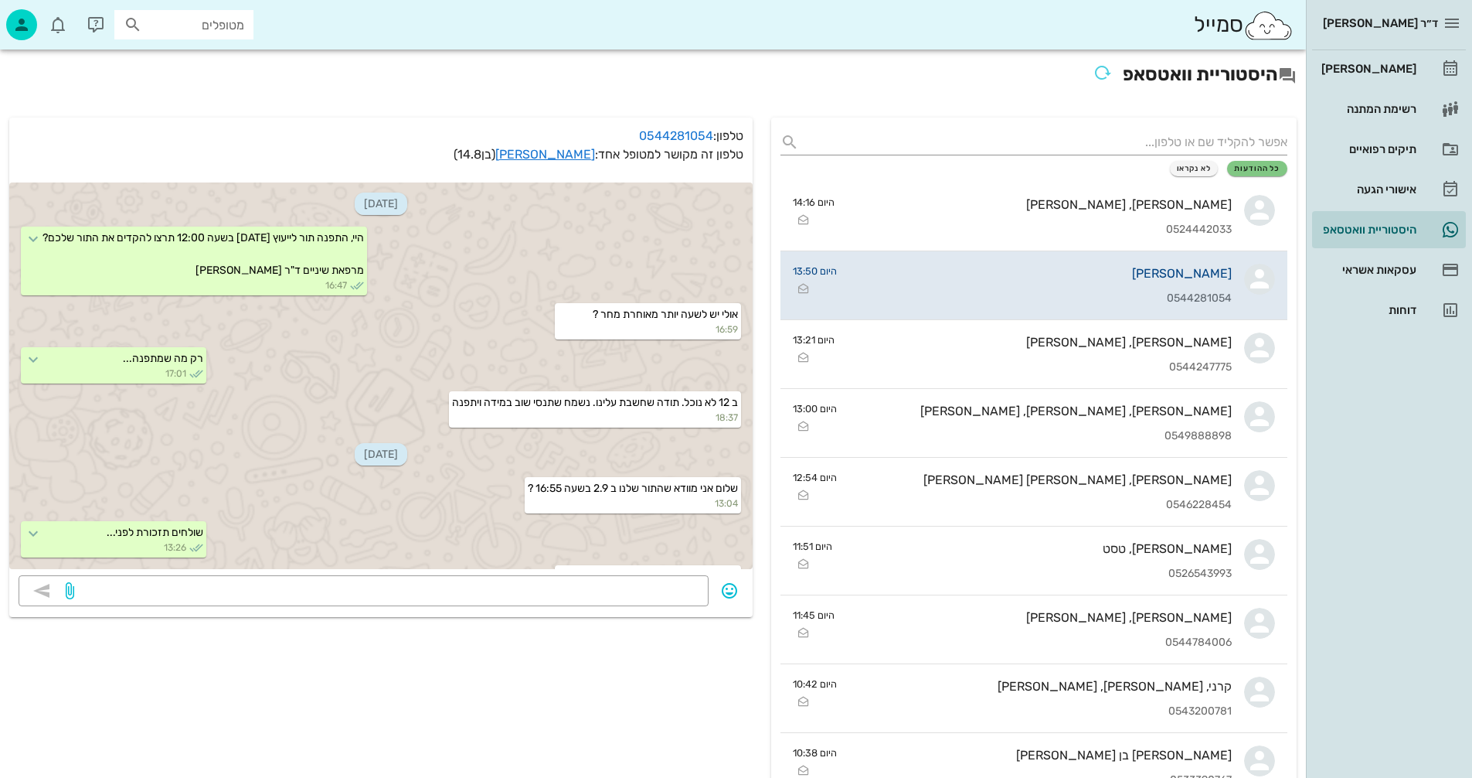
scroll to position [1564, 0]
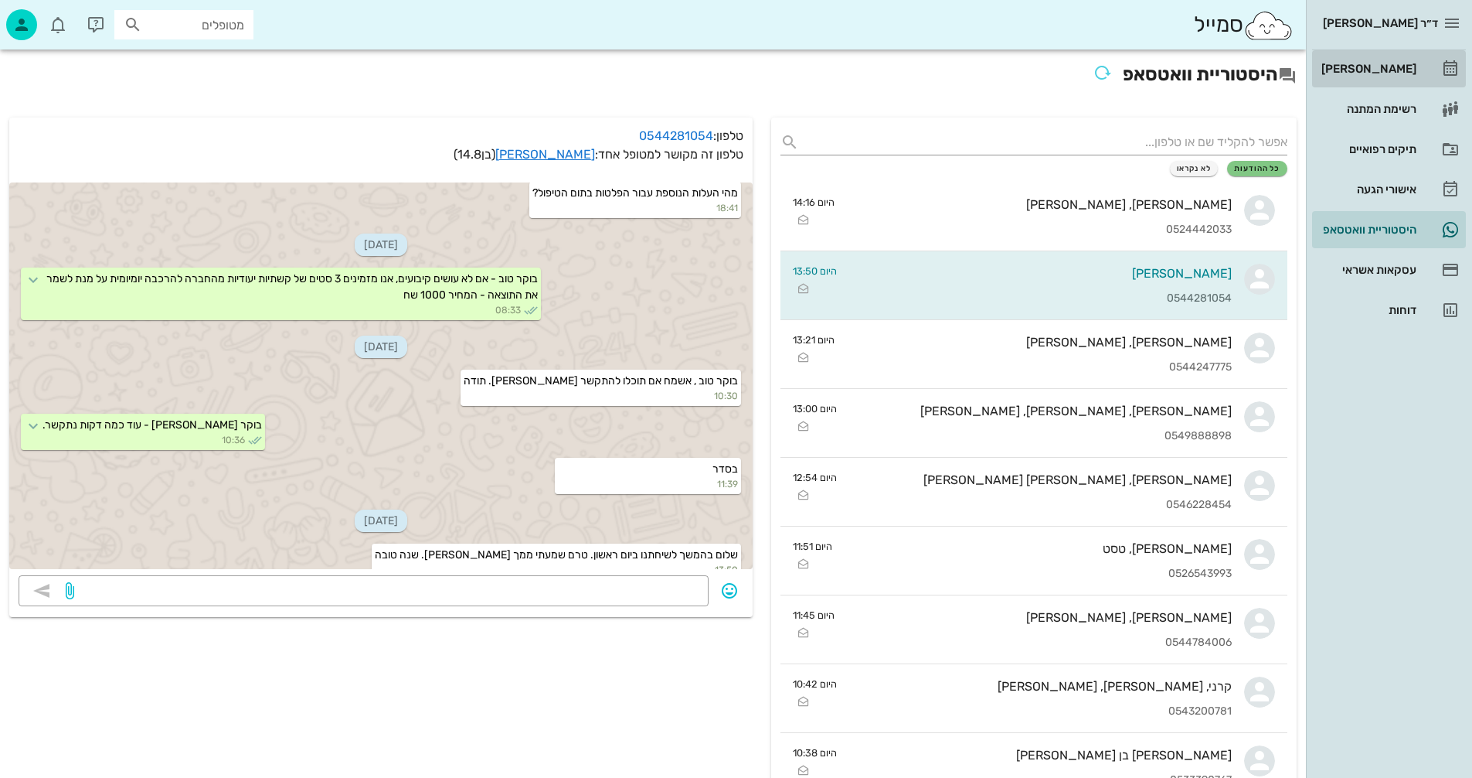
click at [1400, 67] on div "[PERSON_NAME]" at bounding box center [1368, 69] width 98 height 12
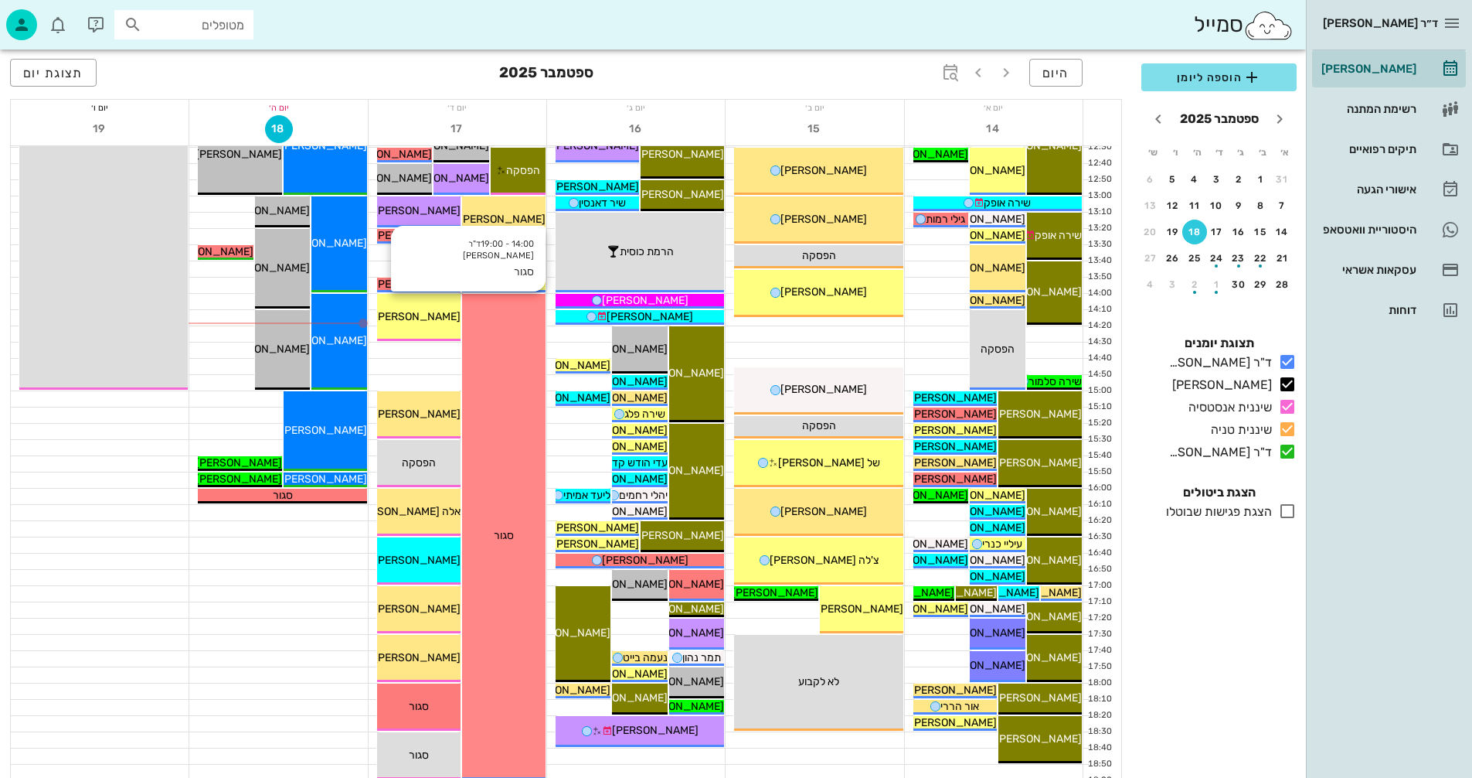
scroll to position [541, 0]
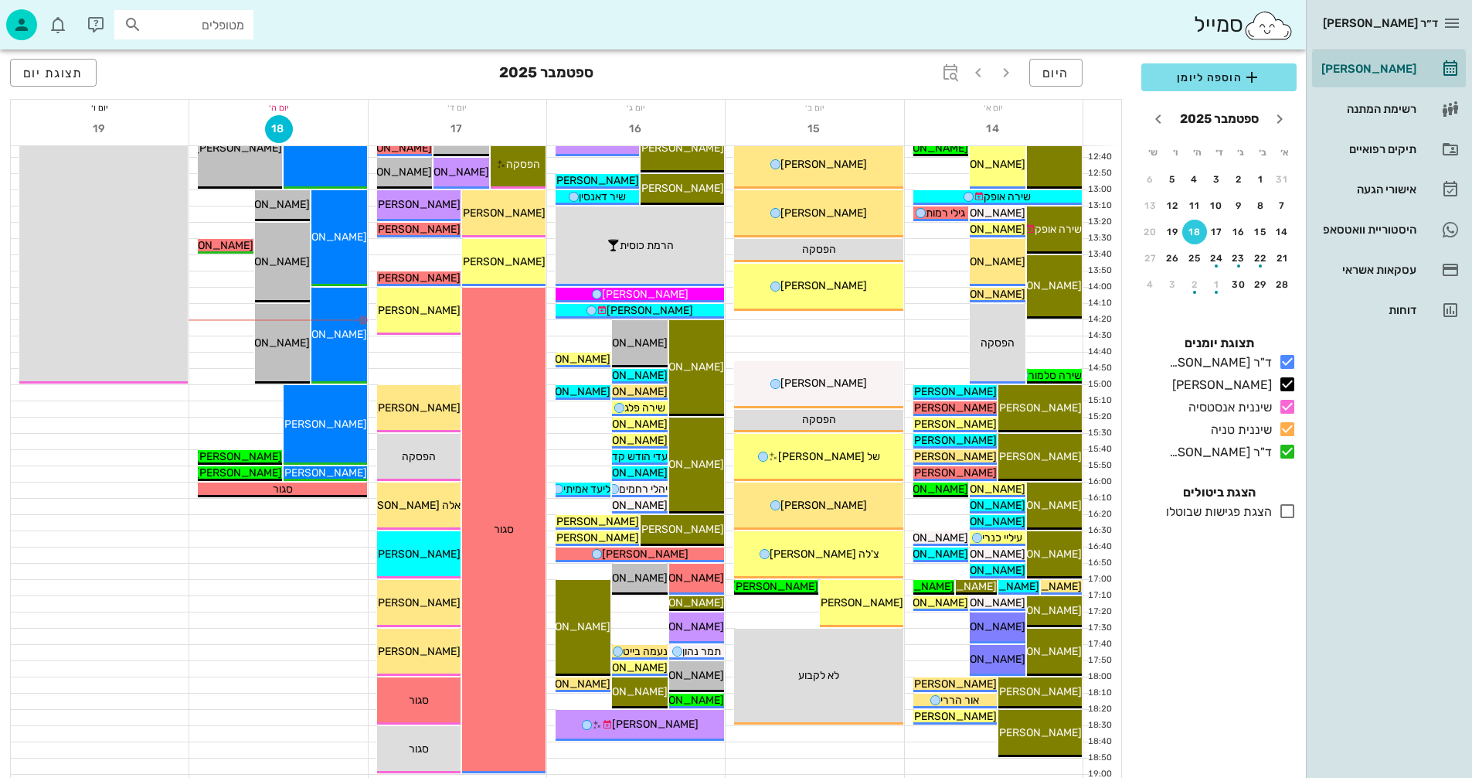
click at [795, 71] on div "היום [DATE] תצוגת יום" at bounding box center [566, 73] width 1112 height 49
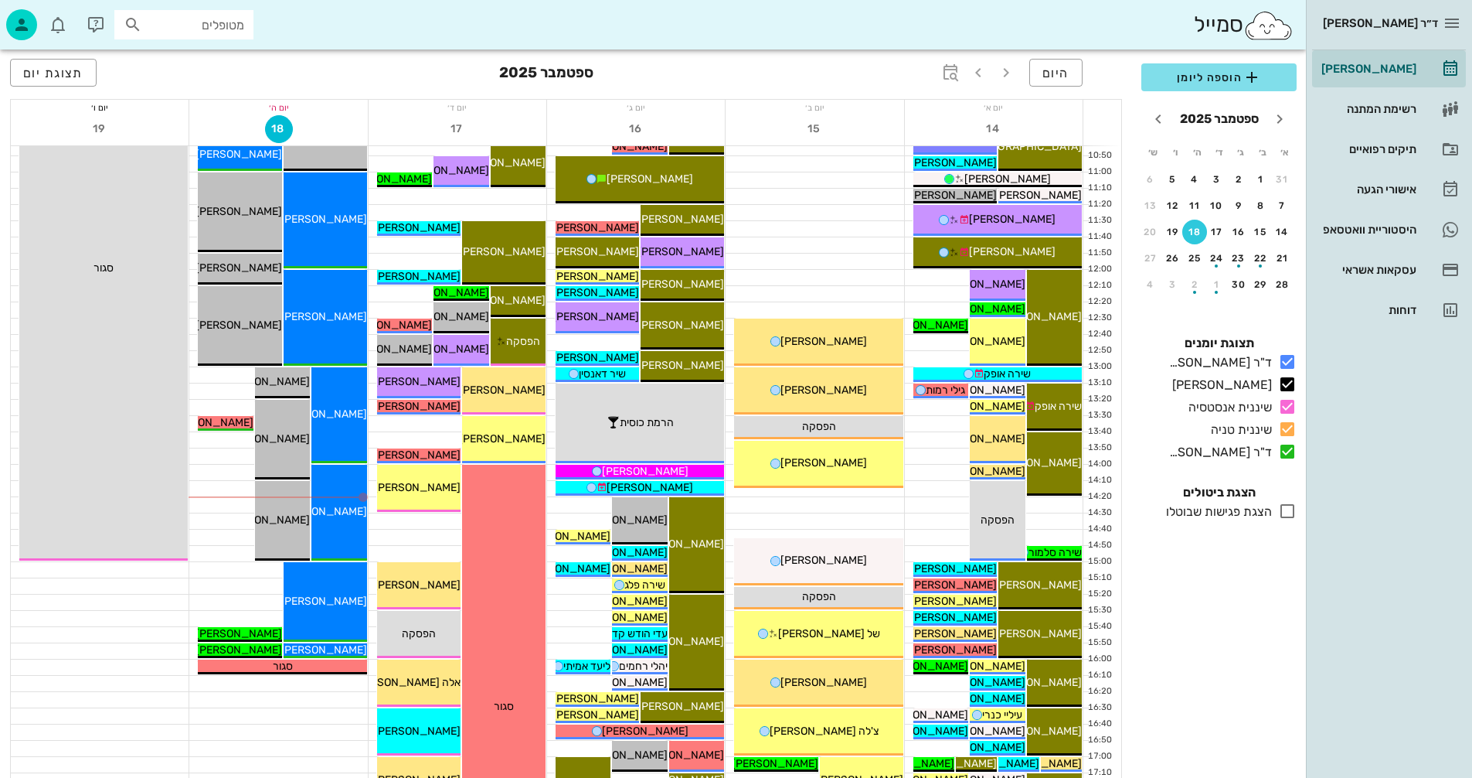
scroll to position [386, 0]
